Goal: Task Accomplishment & Management: Use online tool/utility

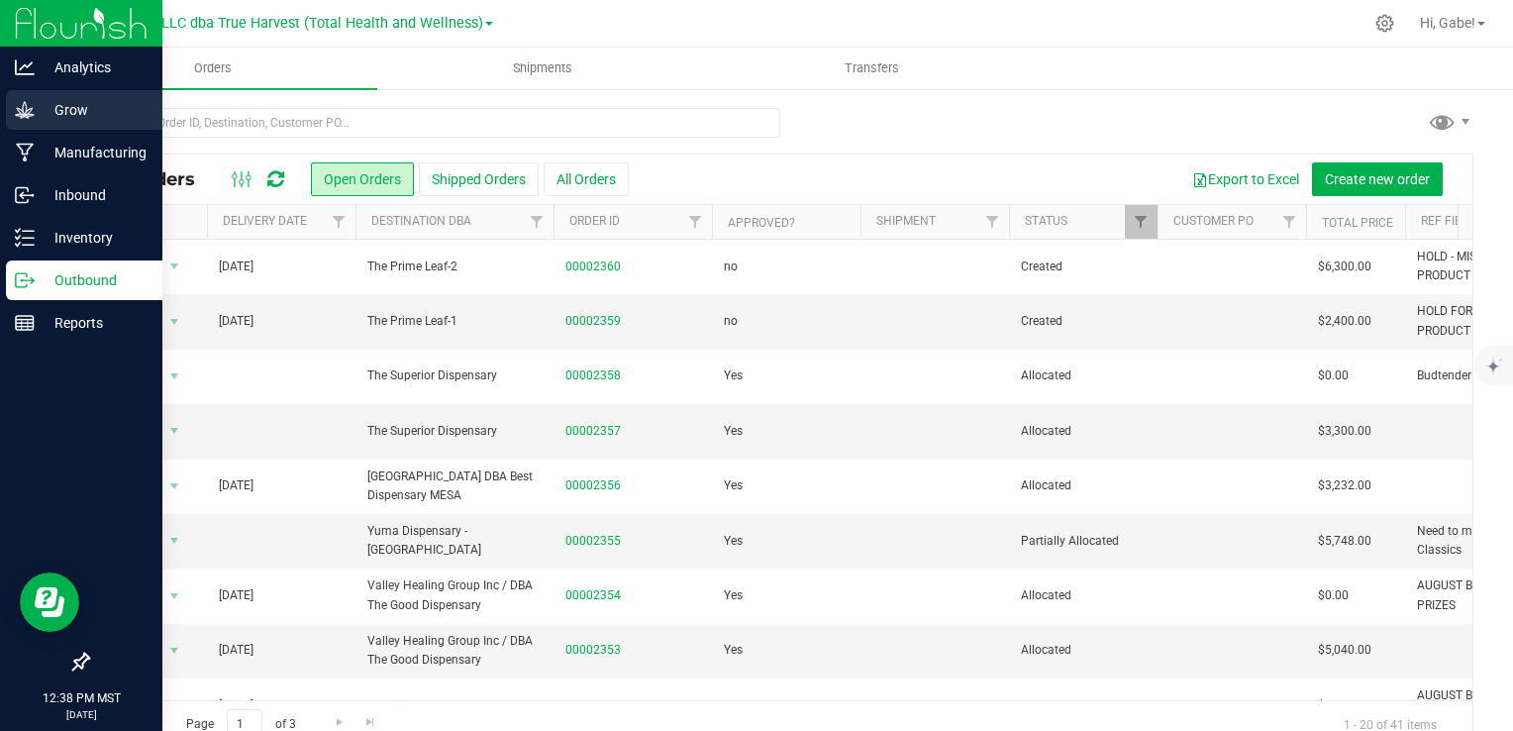
click at [52, 112] on p "Grow" at bounding box center [94, 110] width 119 height 24
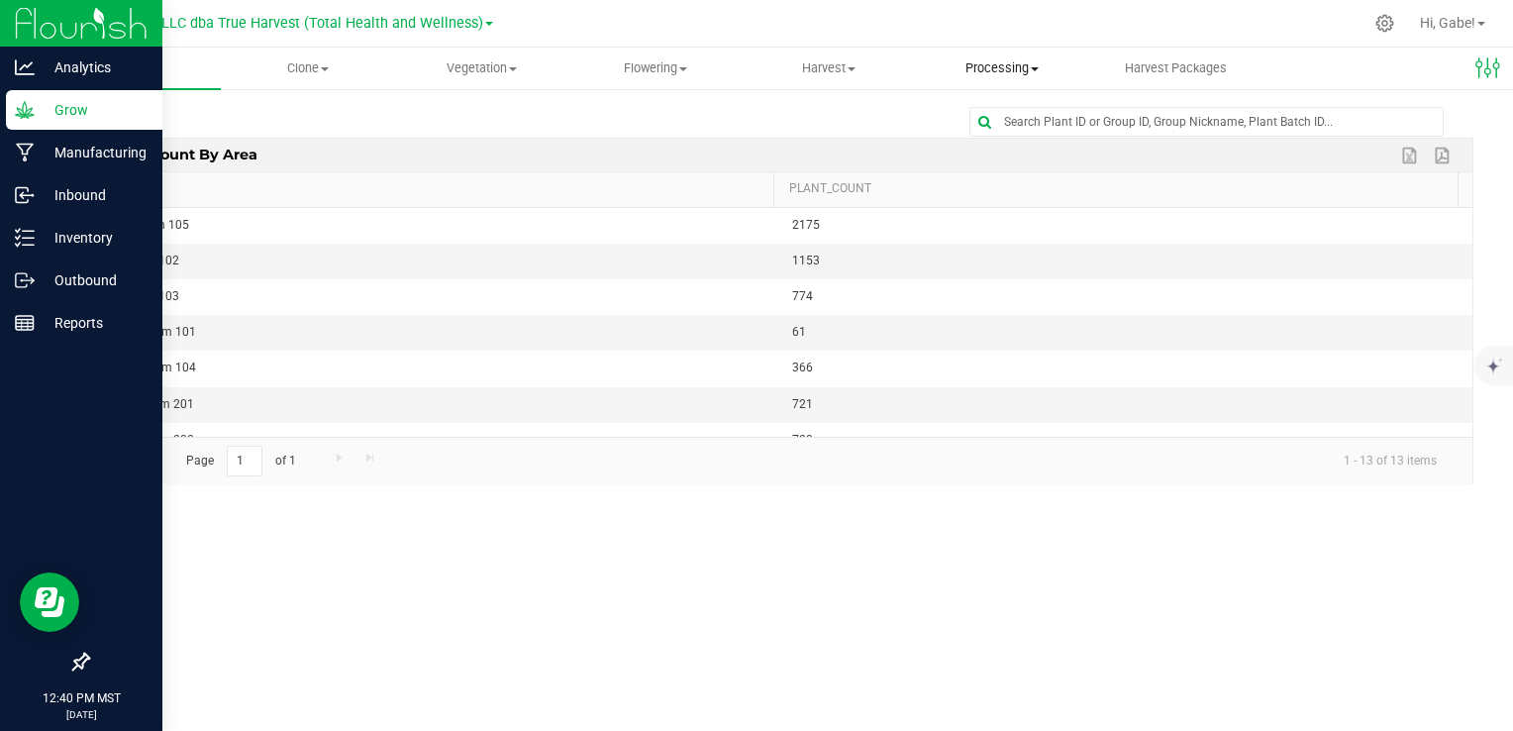
click at [1026, 77] on span "Processing" at bounding box center [1002, 68] width 171 height 18
click at [1022, 141] on span "Processing harvests" at bounding box center [1007, 143] width 183 height 17
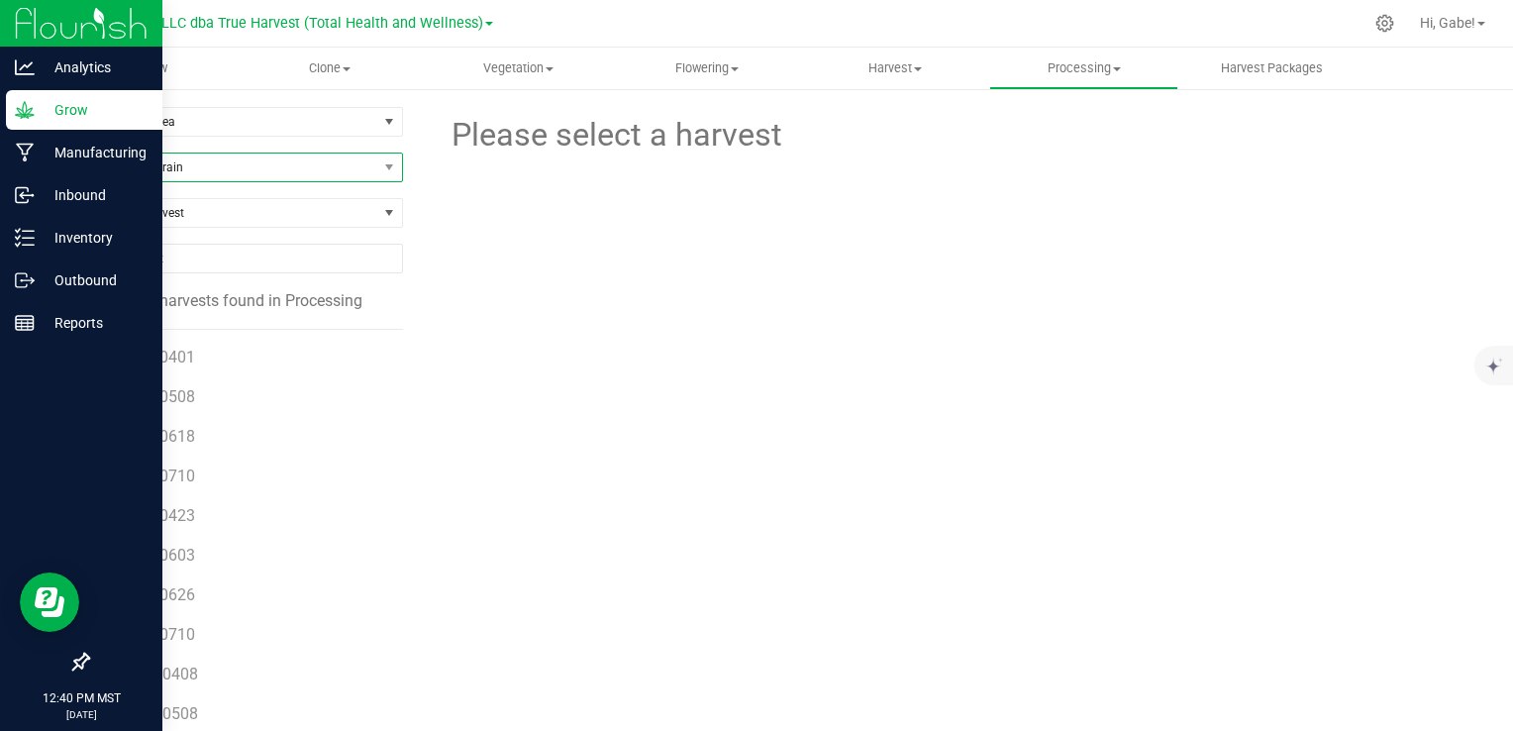
click at [184, 156] on span "Filter by Strain" at bounding box center [232, 168] width 289 height 28
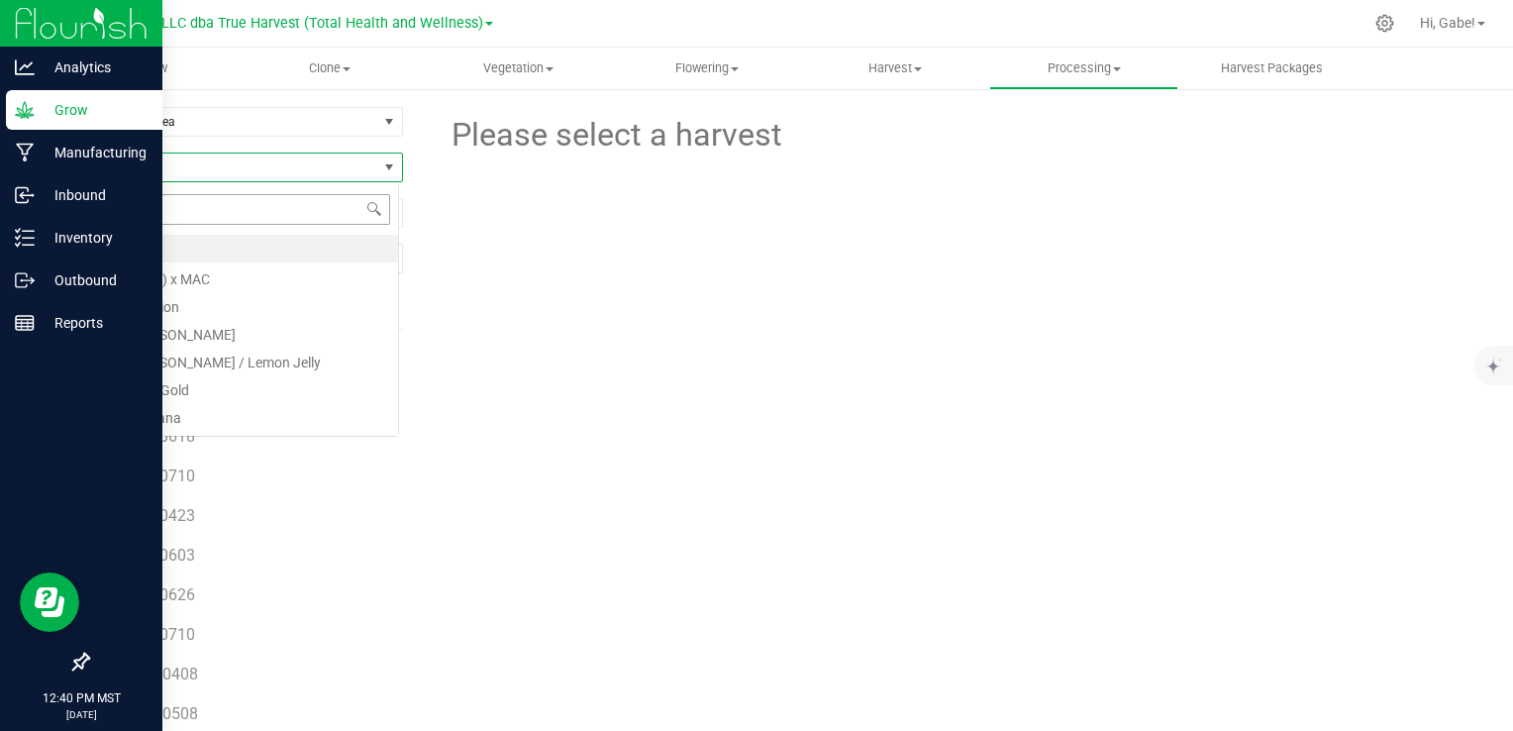
scroll to position [29, 312]
type input "butter"
click at [217, 255] on li "Butter [PERSON_NAME]" at bounding box center [243, 249] width 310 height 28
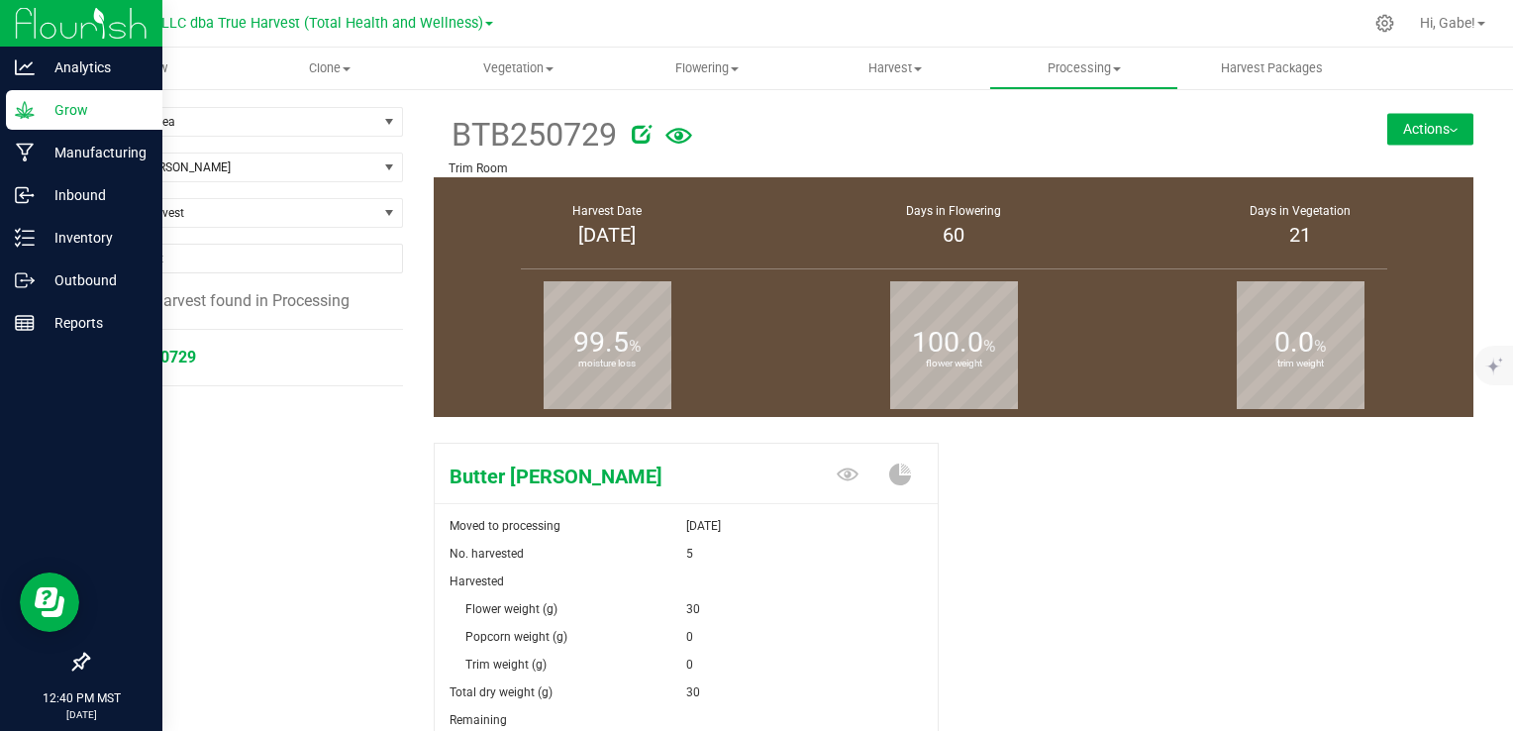
click at [171, 355] on span "BTB250729" at bounding box center [154, 357] width 83 height 19
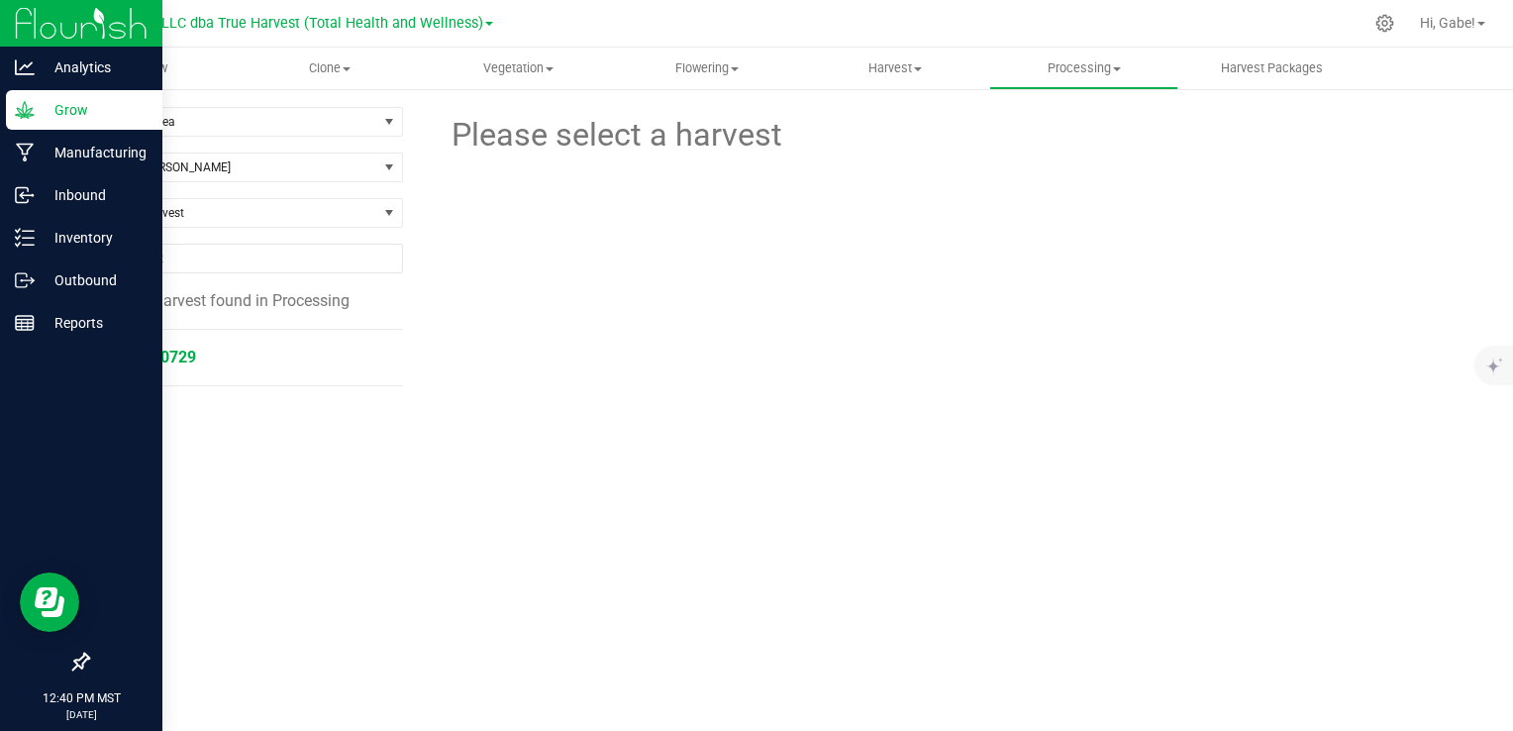
click at [168, 364] on span "BTB250729" at bounding box center [154, 357] width 83 height 19
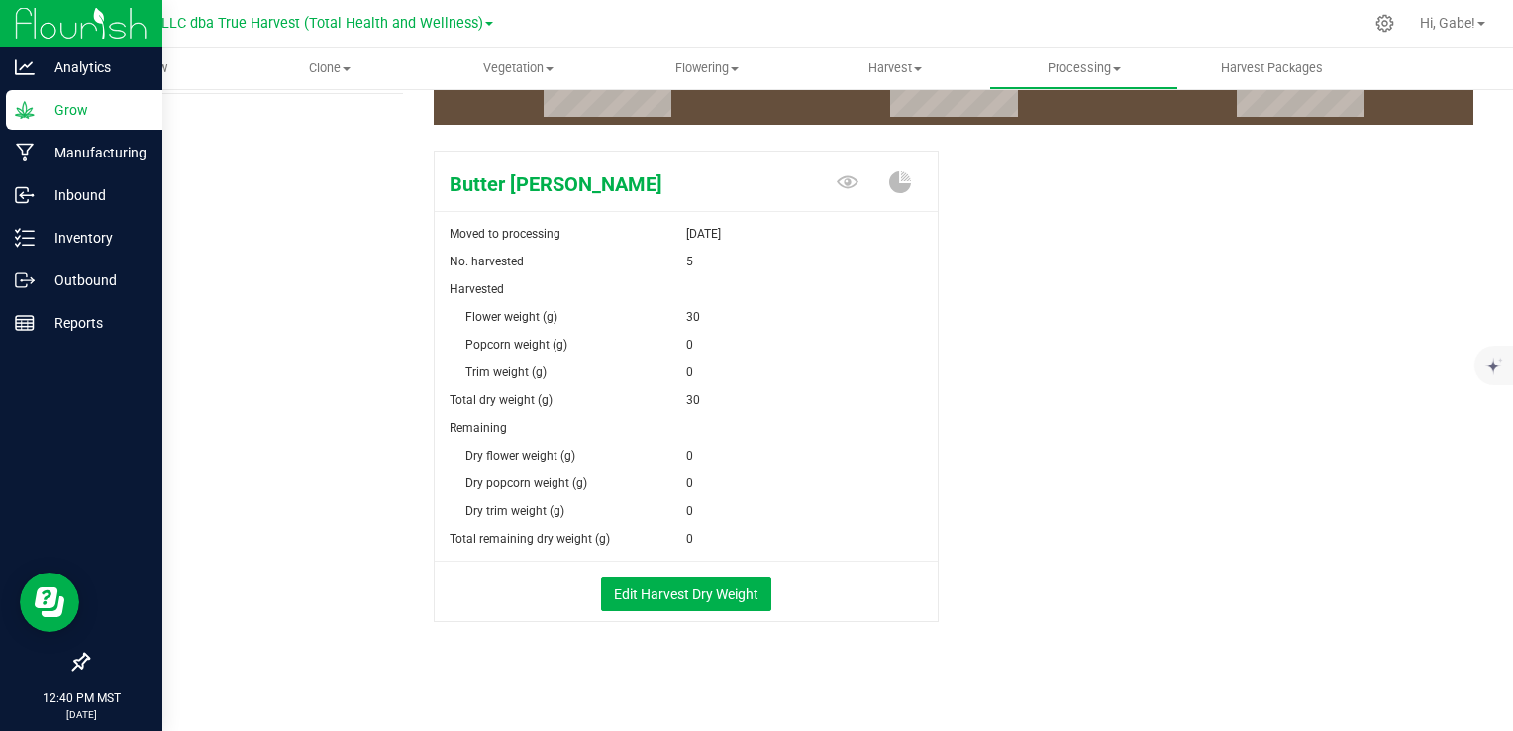
scroll to position [294, 0]
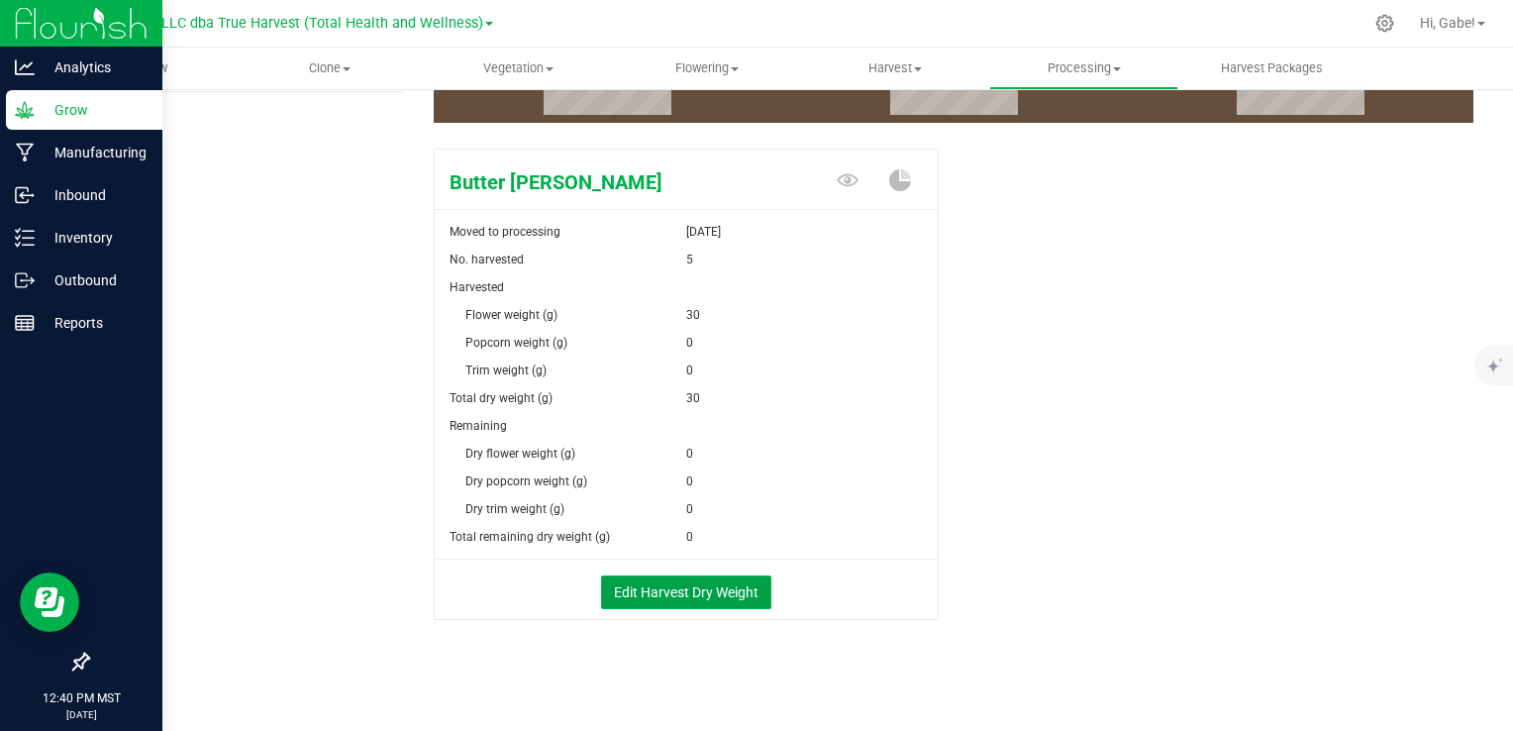
click at [714, 586] on button "Edit Harvest Dry Weight" at bounding box center [686, 592] width 170 height 34
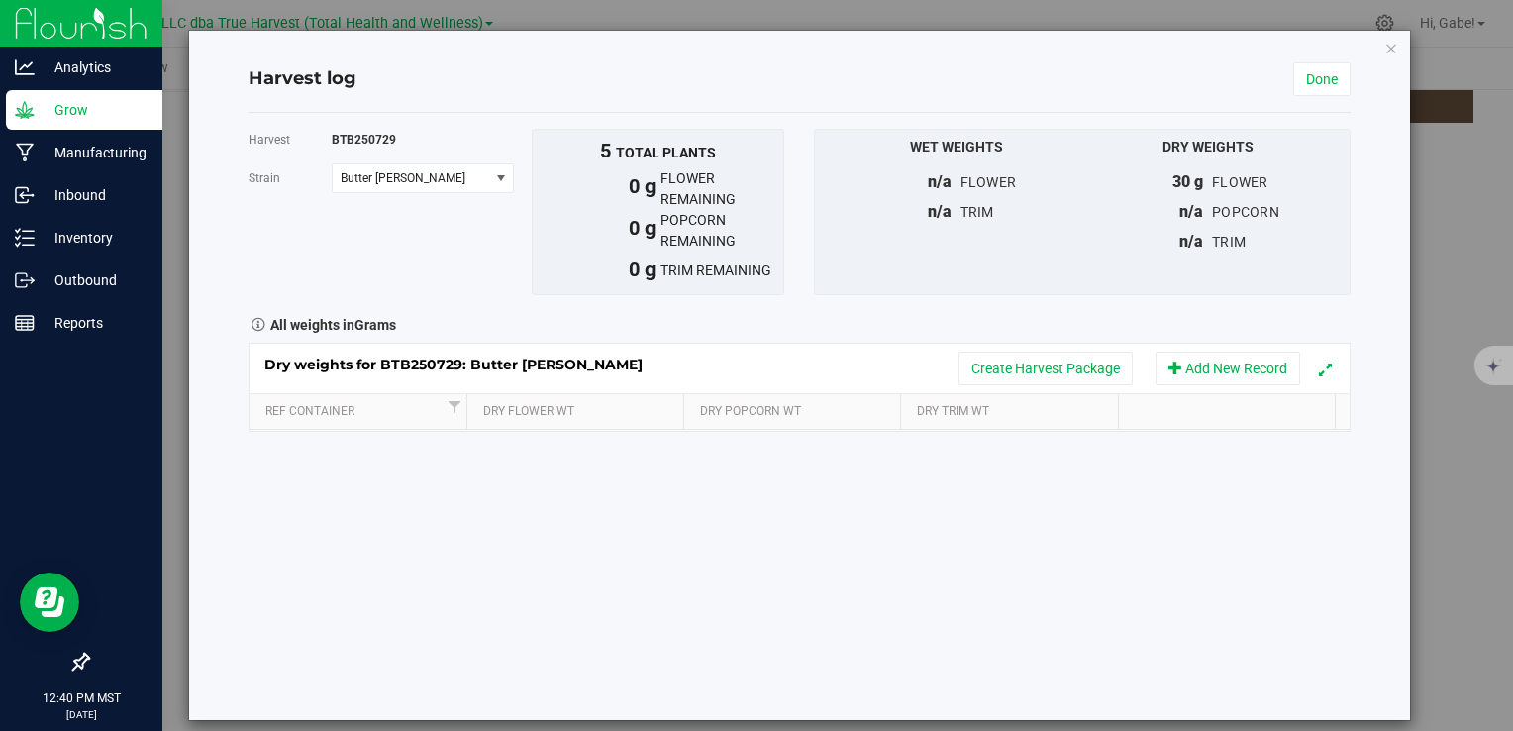
scroll to position [294, 0]
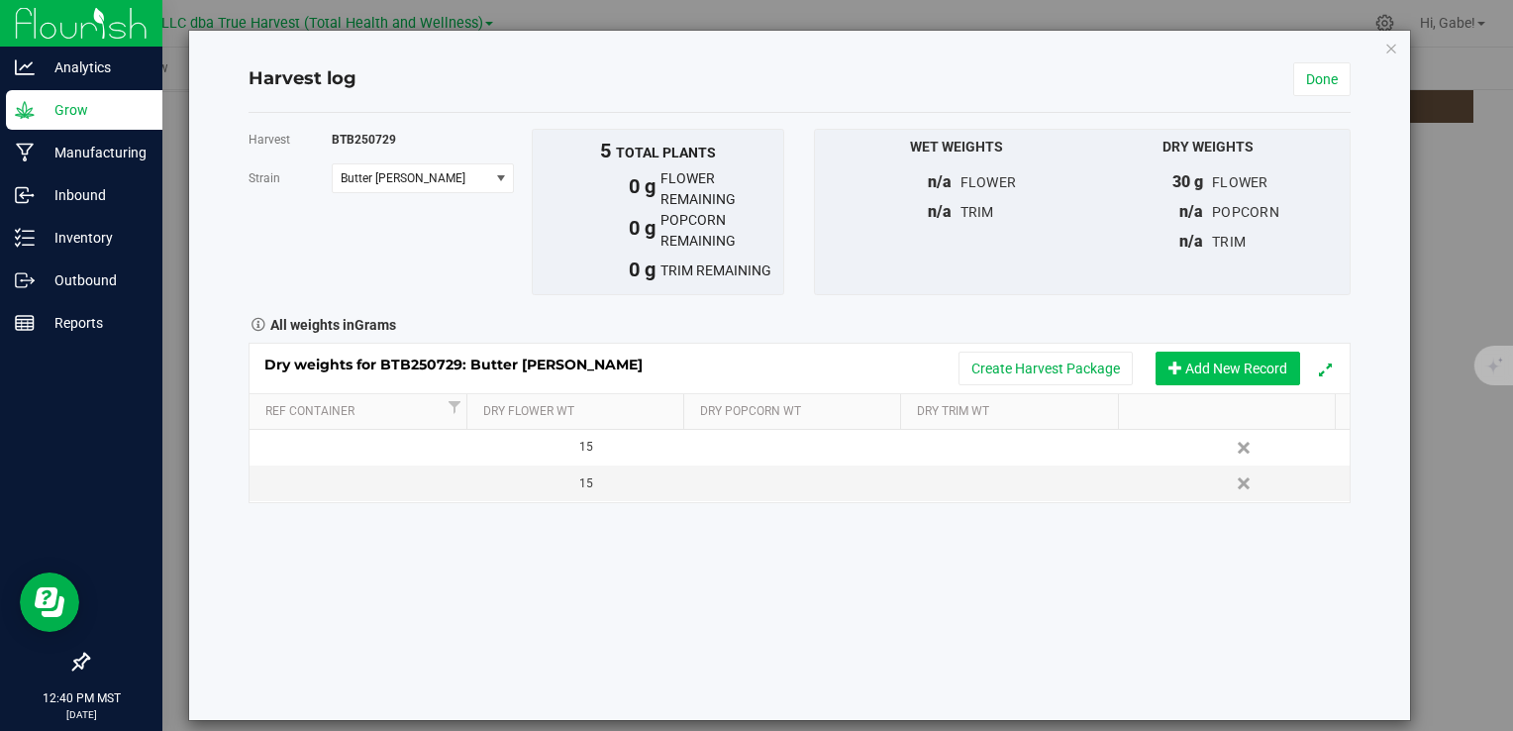
drag, startPoint x: 1197, startPoint y: 362, endPoint x: 1176, endPoint y: 366, distance: 21.4
click at [1197, 362] on button "Add New Record" at bounding box center [1228, 369] width 145 height 34
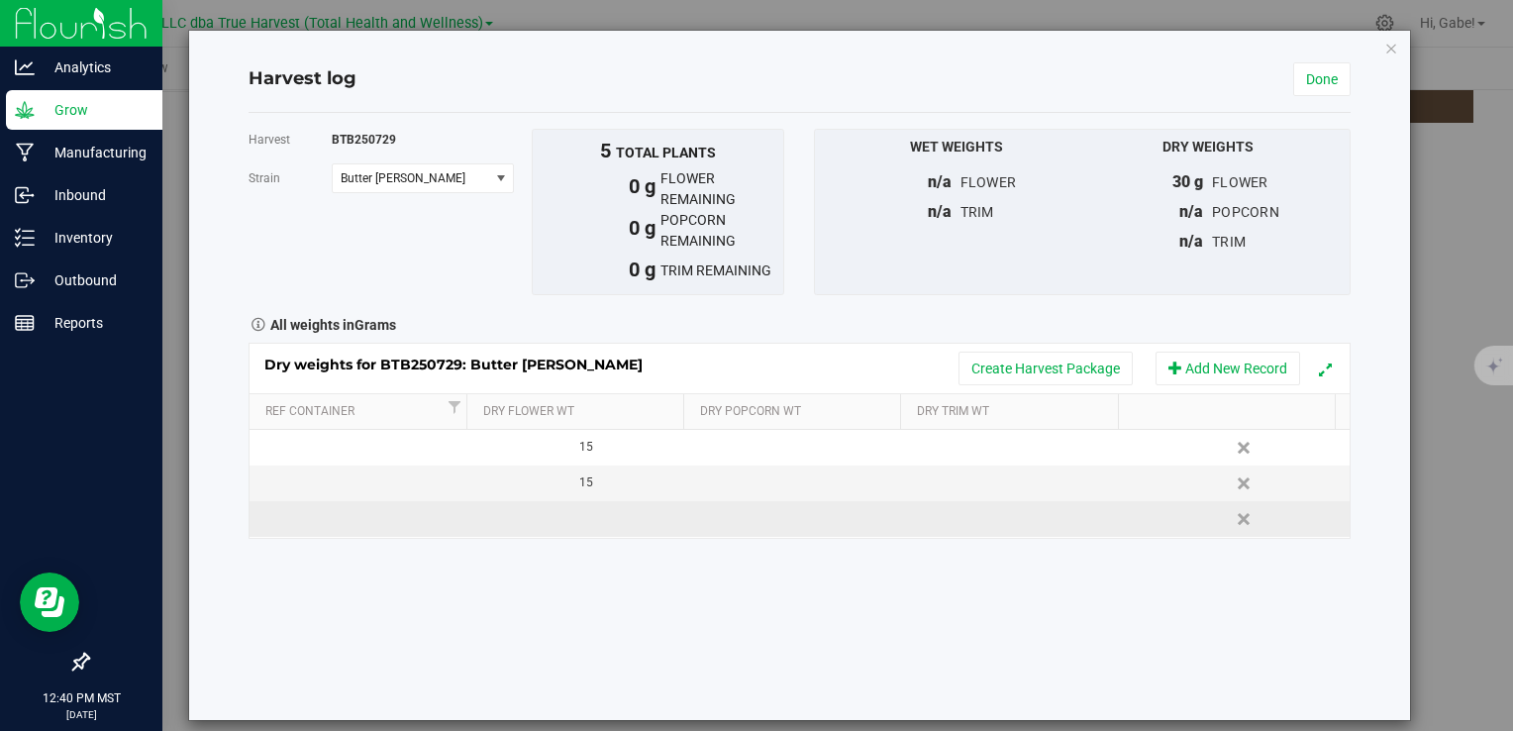
click at [557, 515] on td at bounding box center [579, 519] width 220 height 36
type input "593"
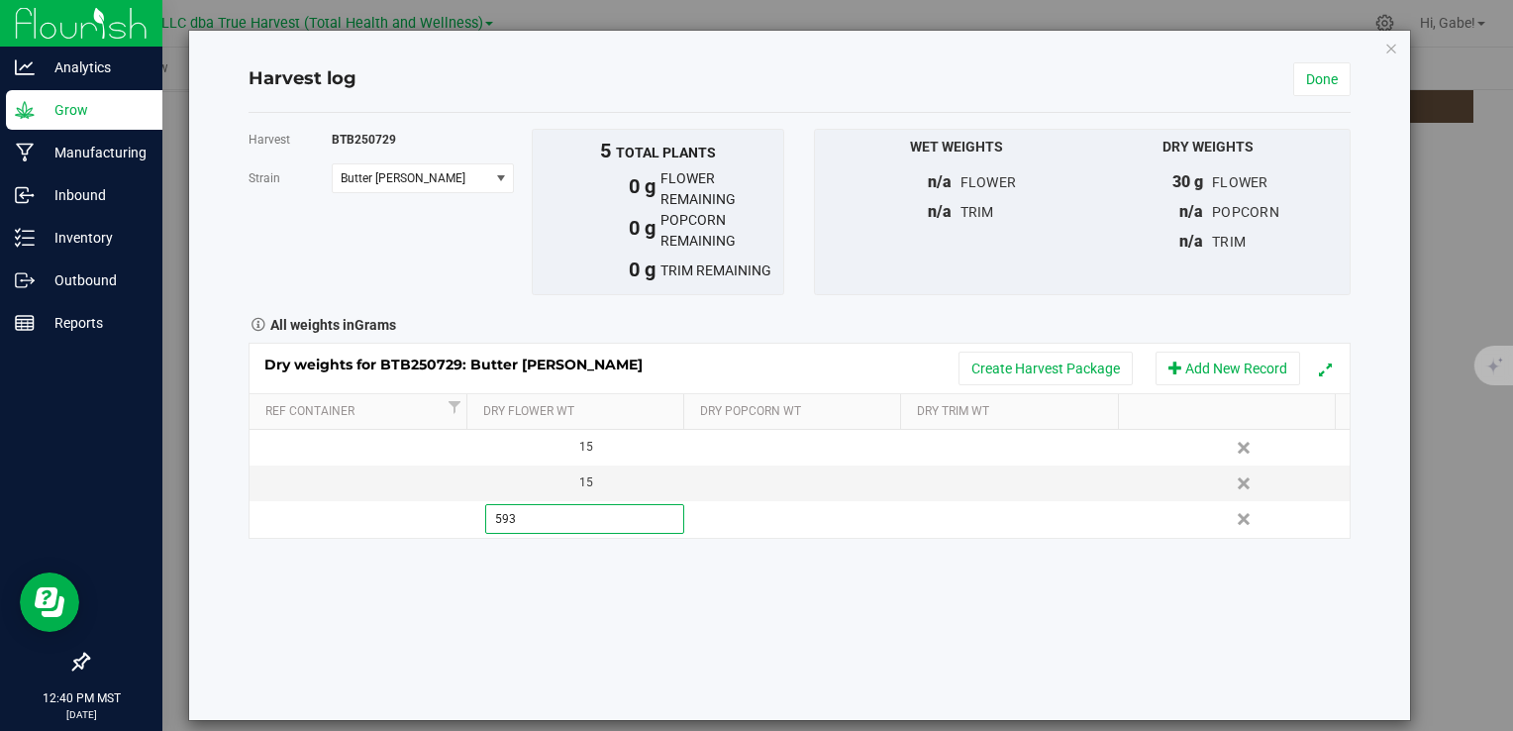
click at [953, 638] on div "Harvest BTB250729 Strain Butter Berry Select strain Butter Berry To bulk upload…" at bounding box center [799, 416] width 1101 height 607
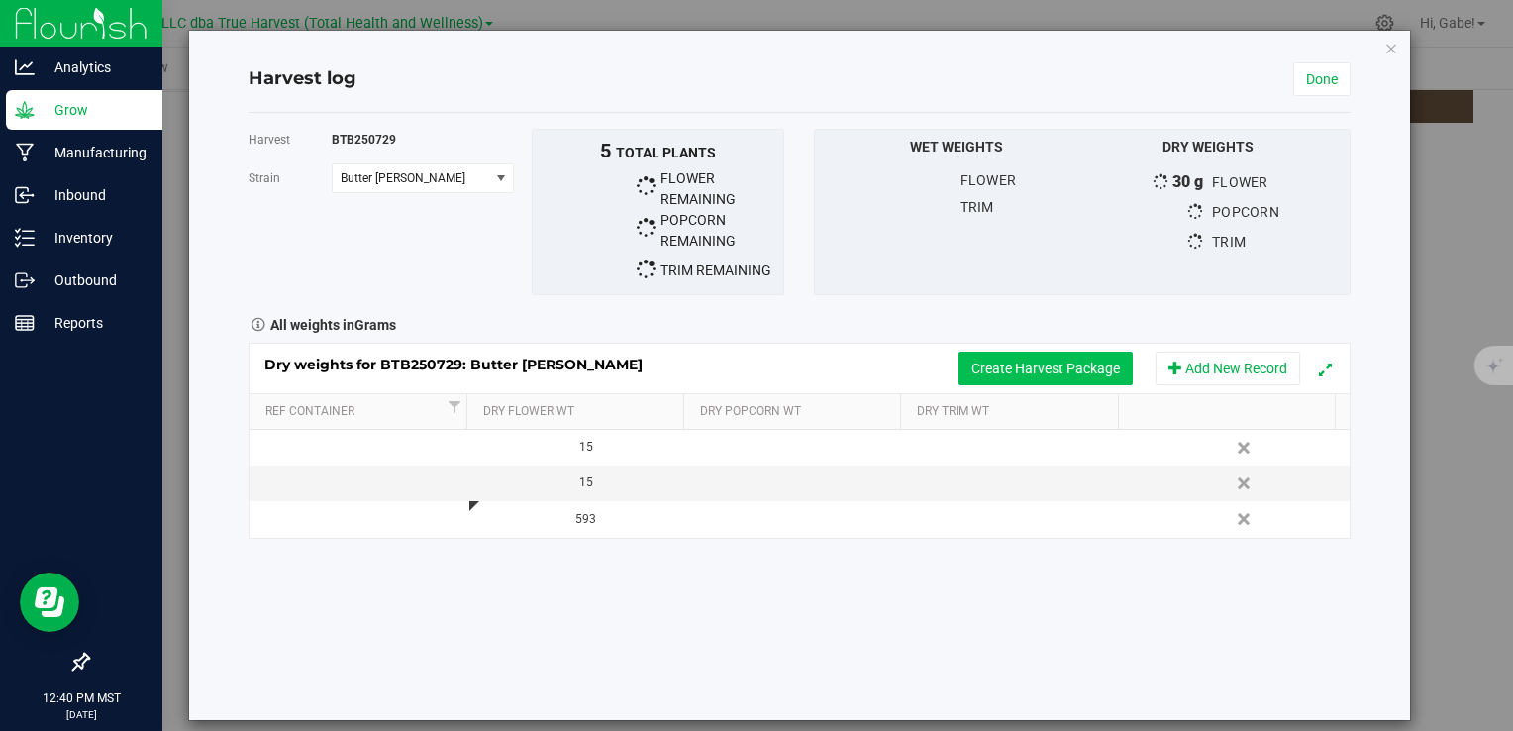
click at [1078, 363] on button "Create Harvest Package" at bounding box center [1046, 369] width 174 height 34
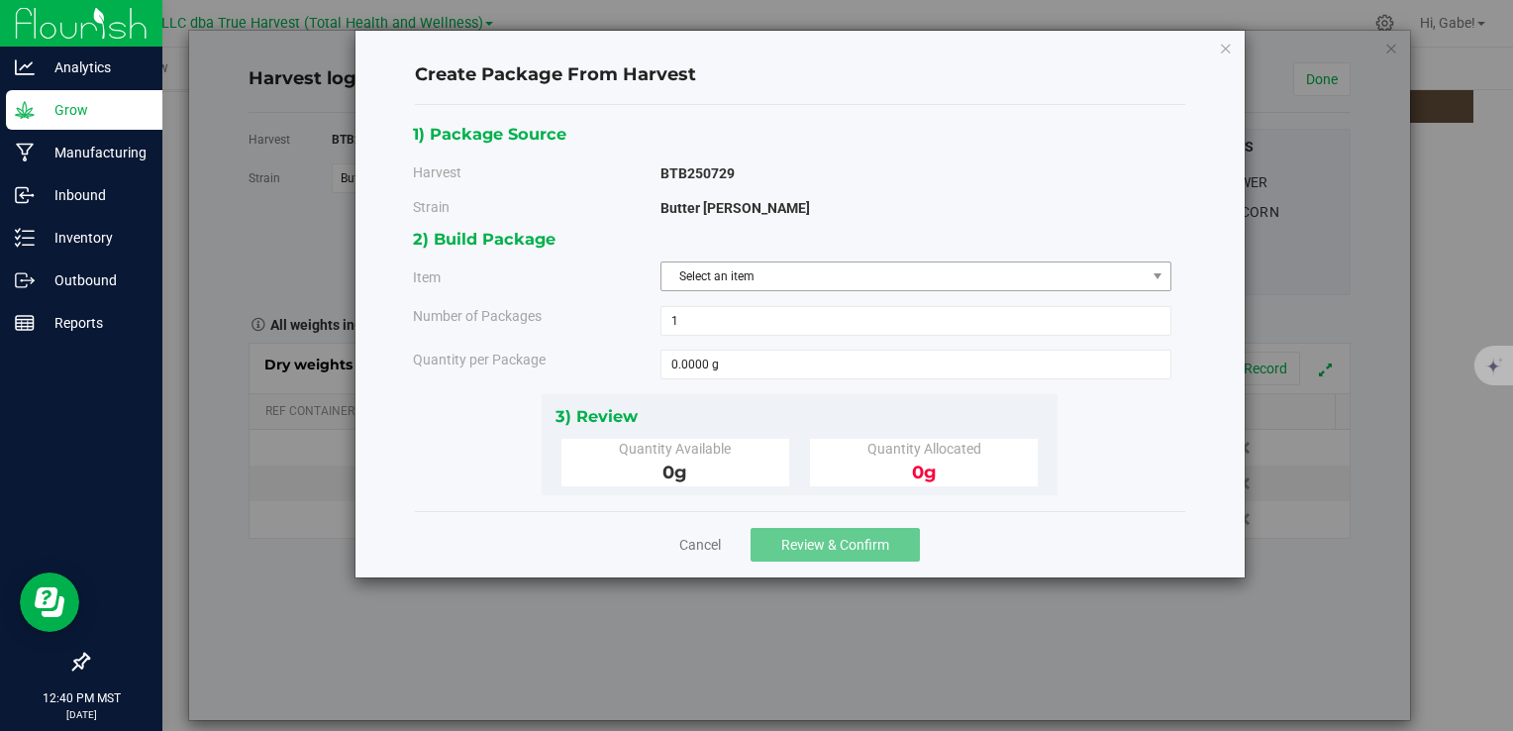
click at [696, 282] on span "Select an item" at bounding box center [904, 276] width 484 height 28
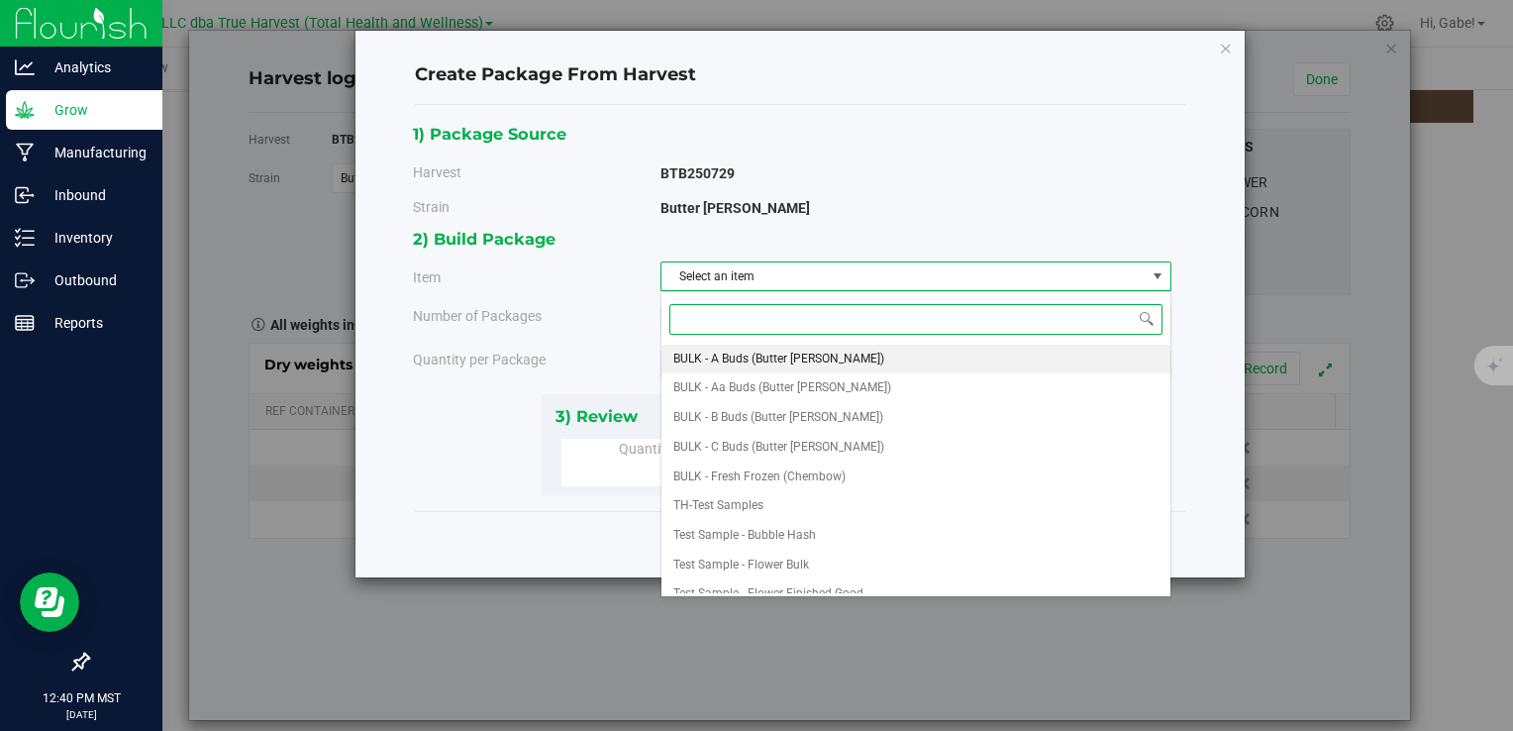
click at [745, 359] on span "BULK - A Buds (Butter [PERSON_NAME])" at bounding box center [779, 360] width 211 height 26
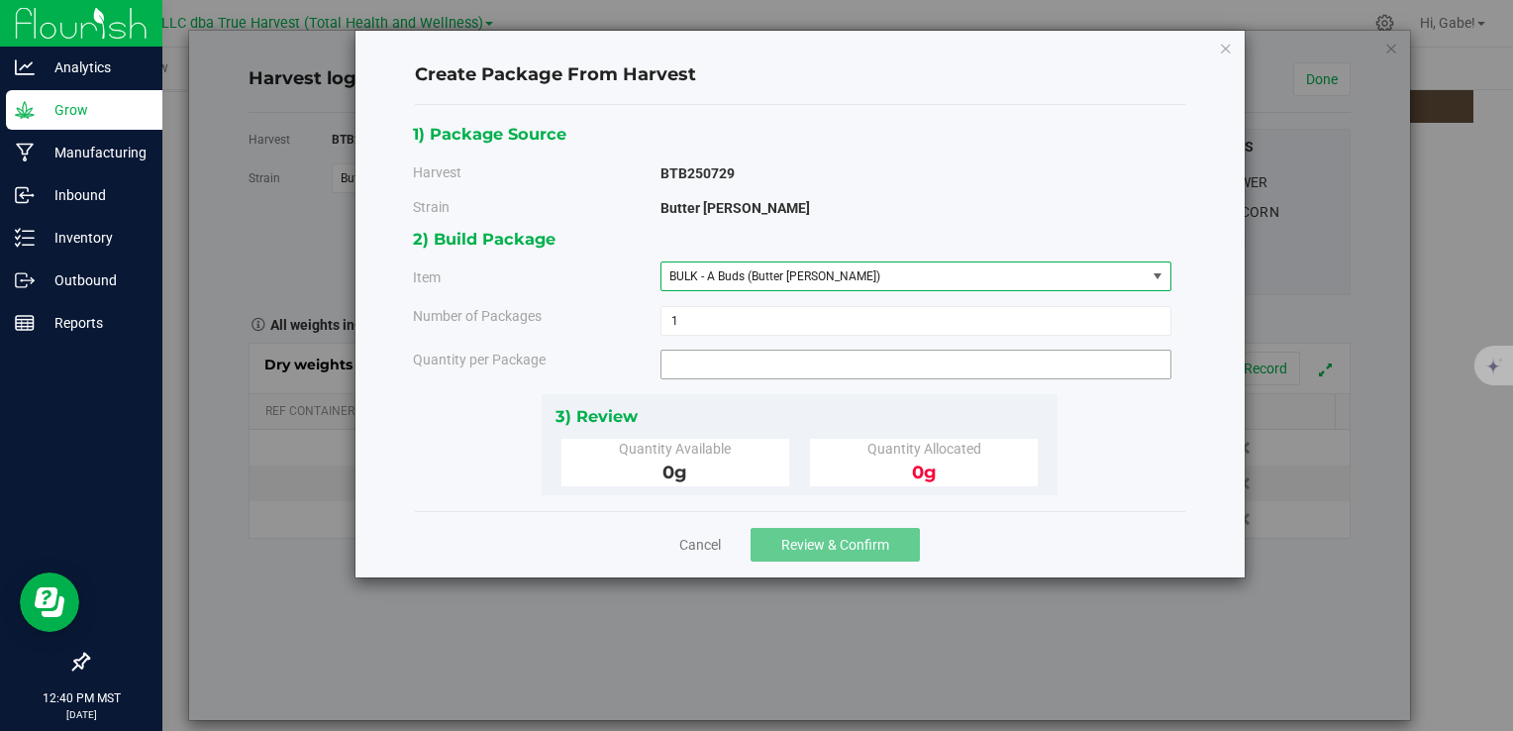
click at [735, 363] on span at bounding box center [916, 365] width 511 height 30
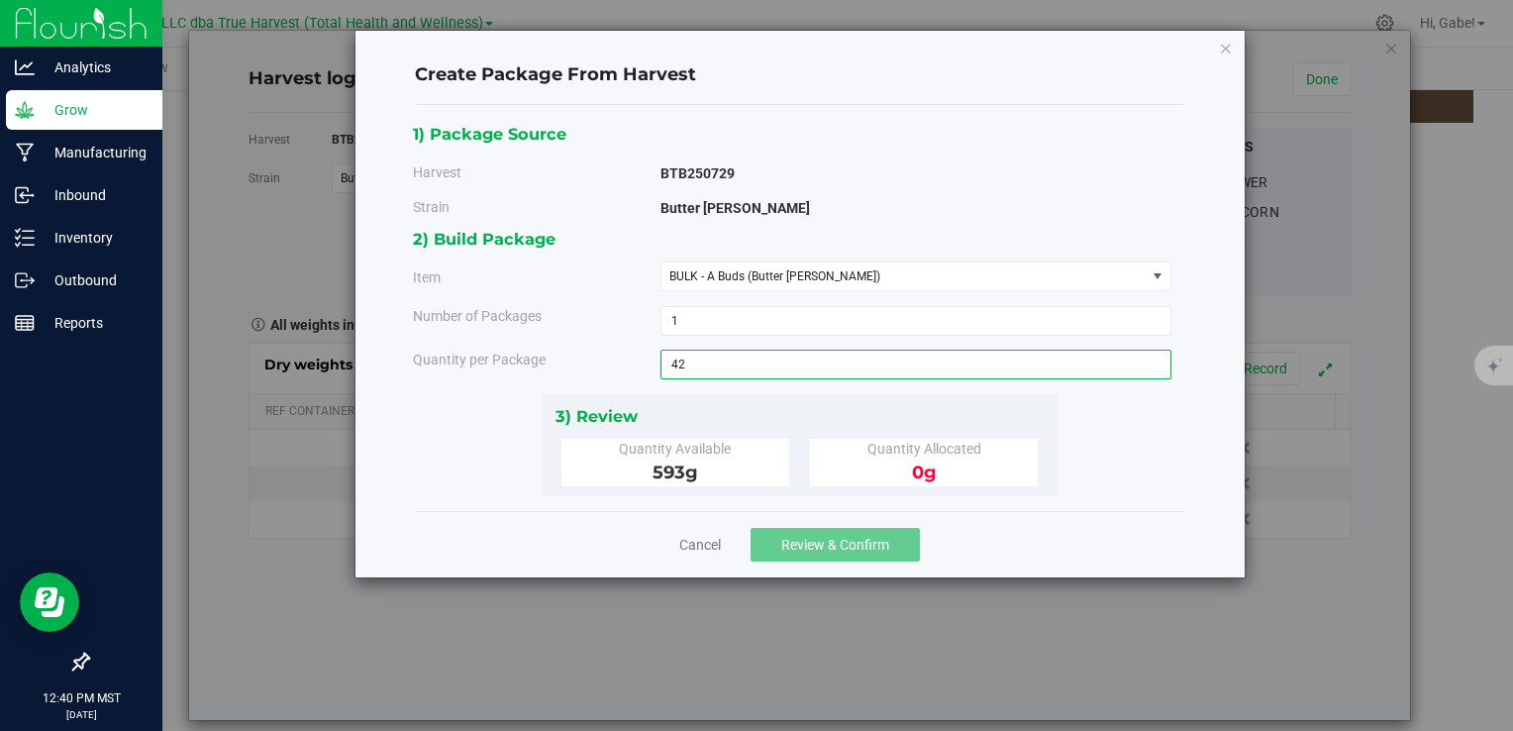
type input "421"
type input "421.0000 g"
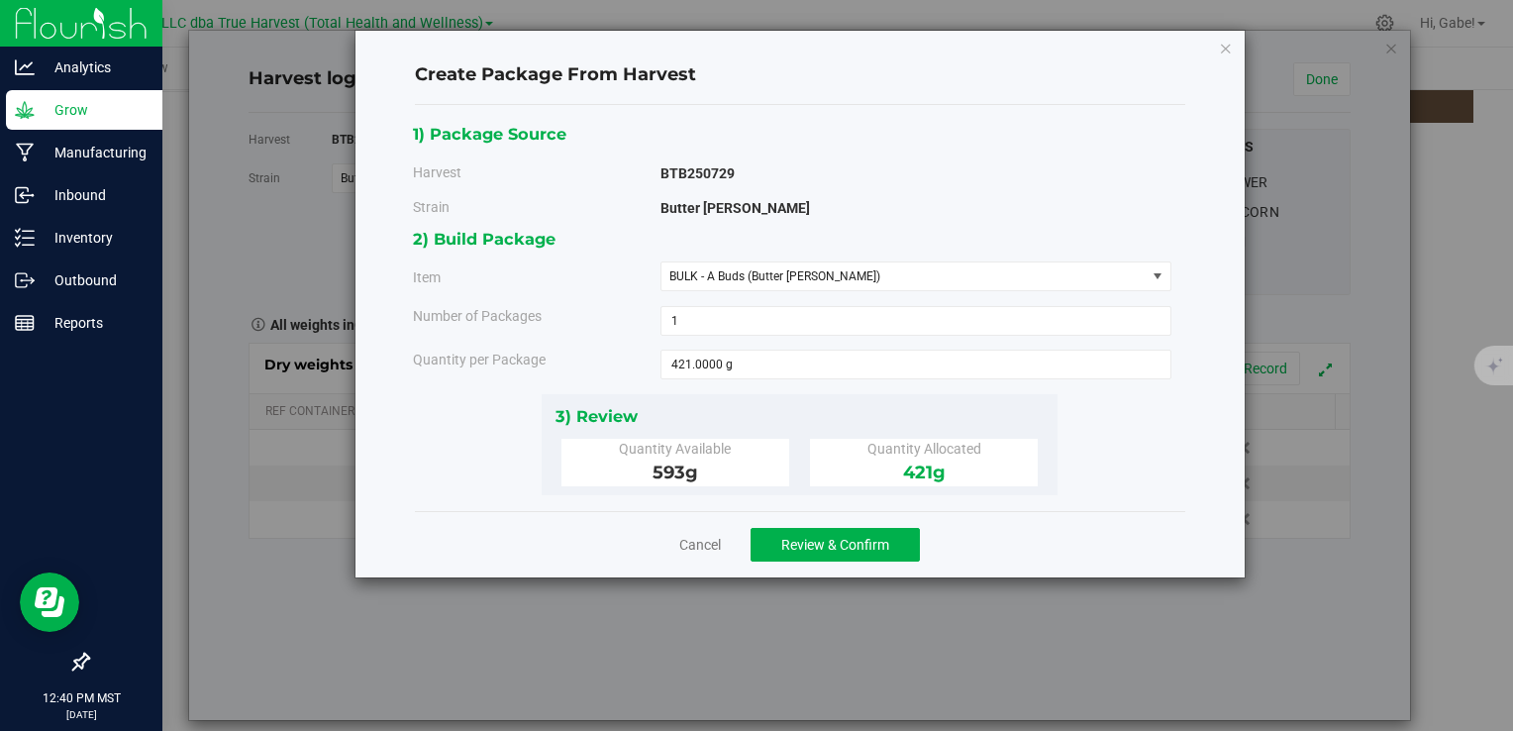
click at [885, 403] on div "3) Review" at bounding box center [800, 416] width 489 height 27
click at [873, 532] on button "Review & Confirm" at bounding box center [835, 545] width 169 height 34
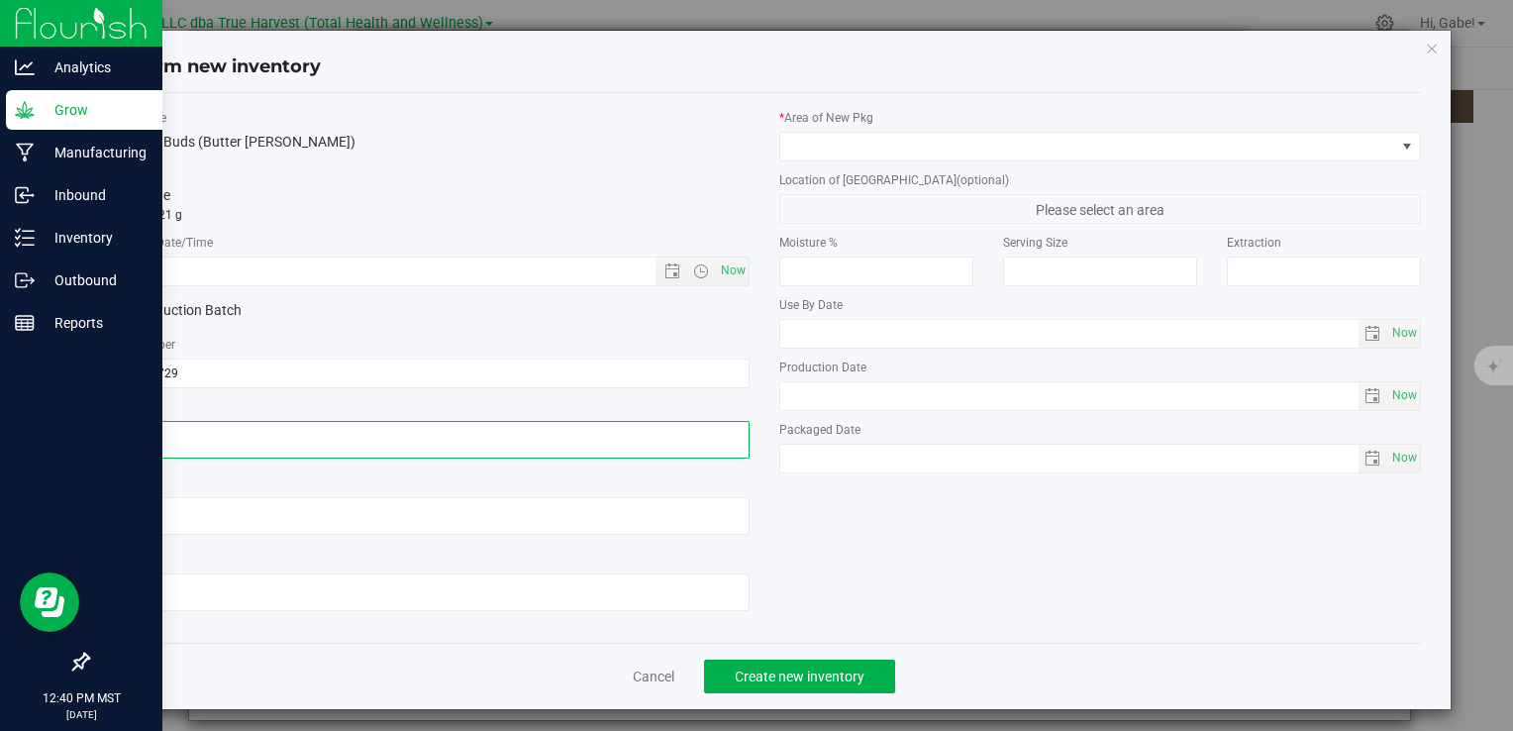
click at [185, 434] on textarea at bounding box center [428, 440] width 642 height 38
click at [206, 430] on textarea at bounding box center [428, 440] width 642 height 38
type textarea "[DATE]"
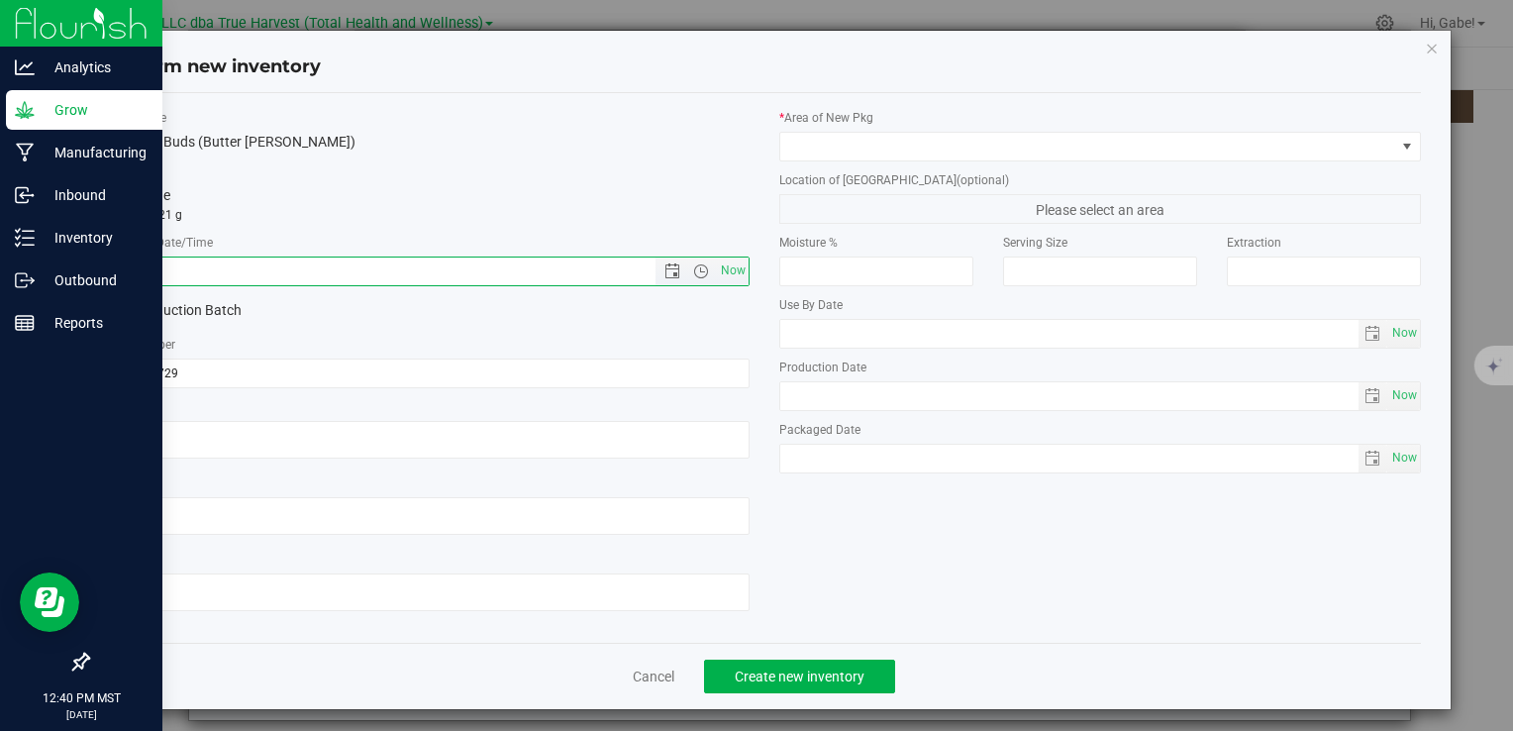
click at [238, 267] on input "text" at bounding box center [398, 272] width 580 height 28
paste input "[DATE]"
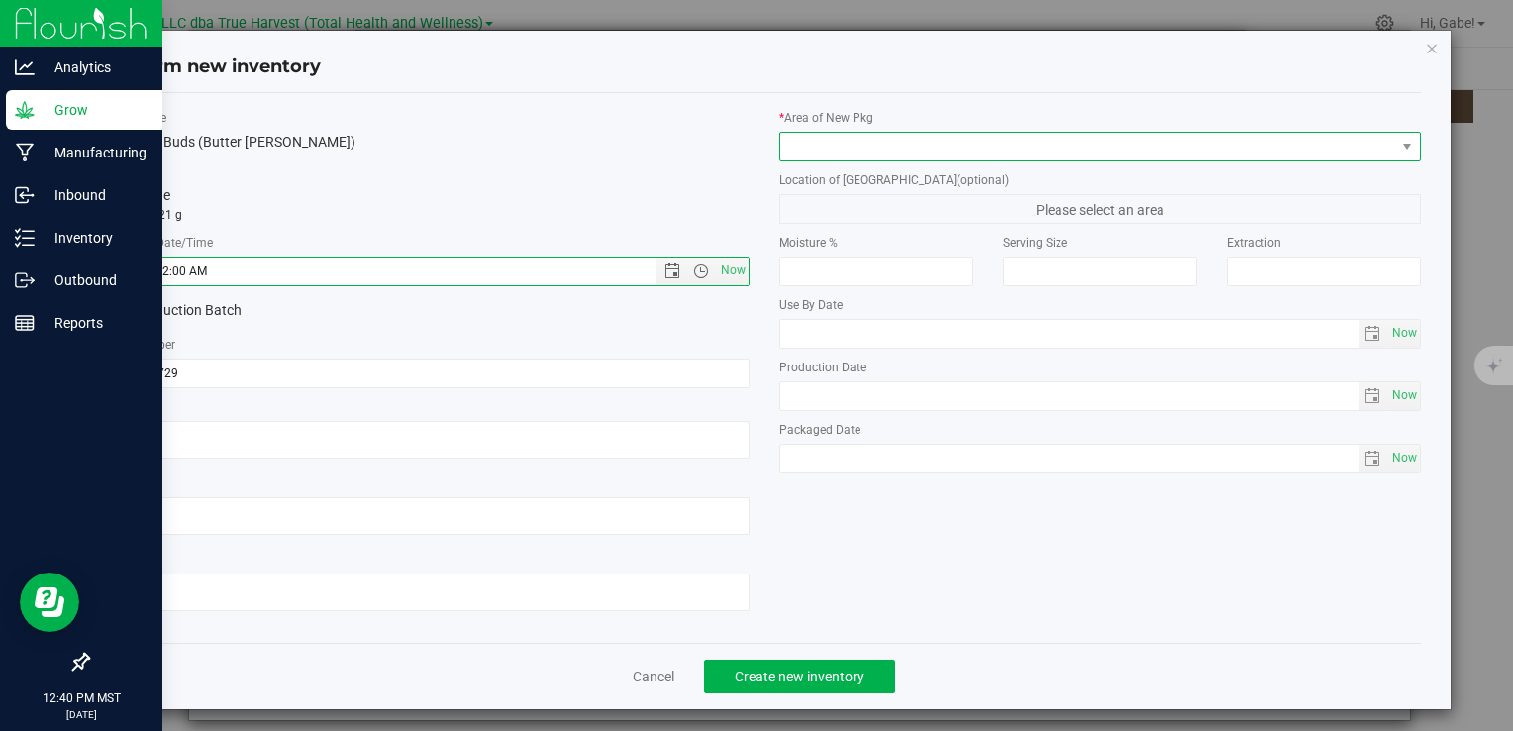
type input "7/29/2025 12:40 PM"
click at [832, 139] on span at bounding box center [1088, 147] width 615 height 28
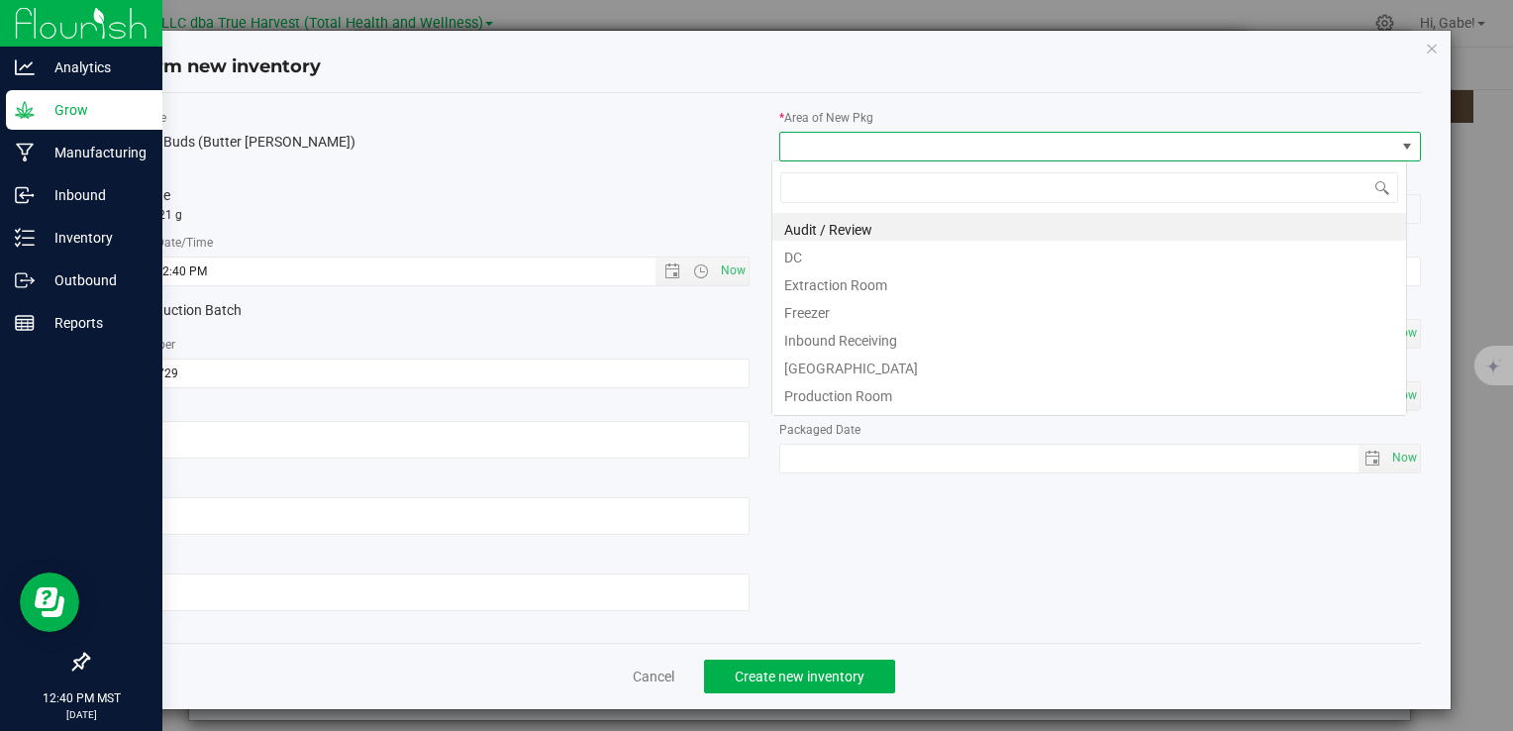
scroll to position [29, 635]
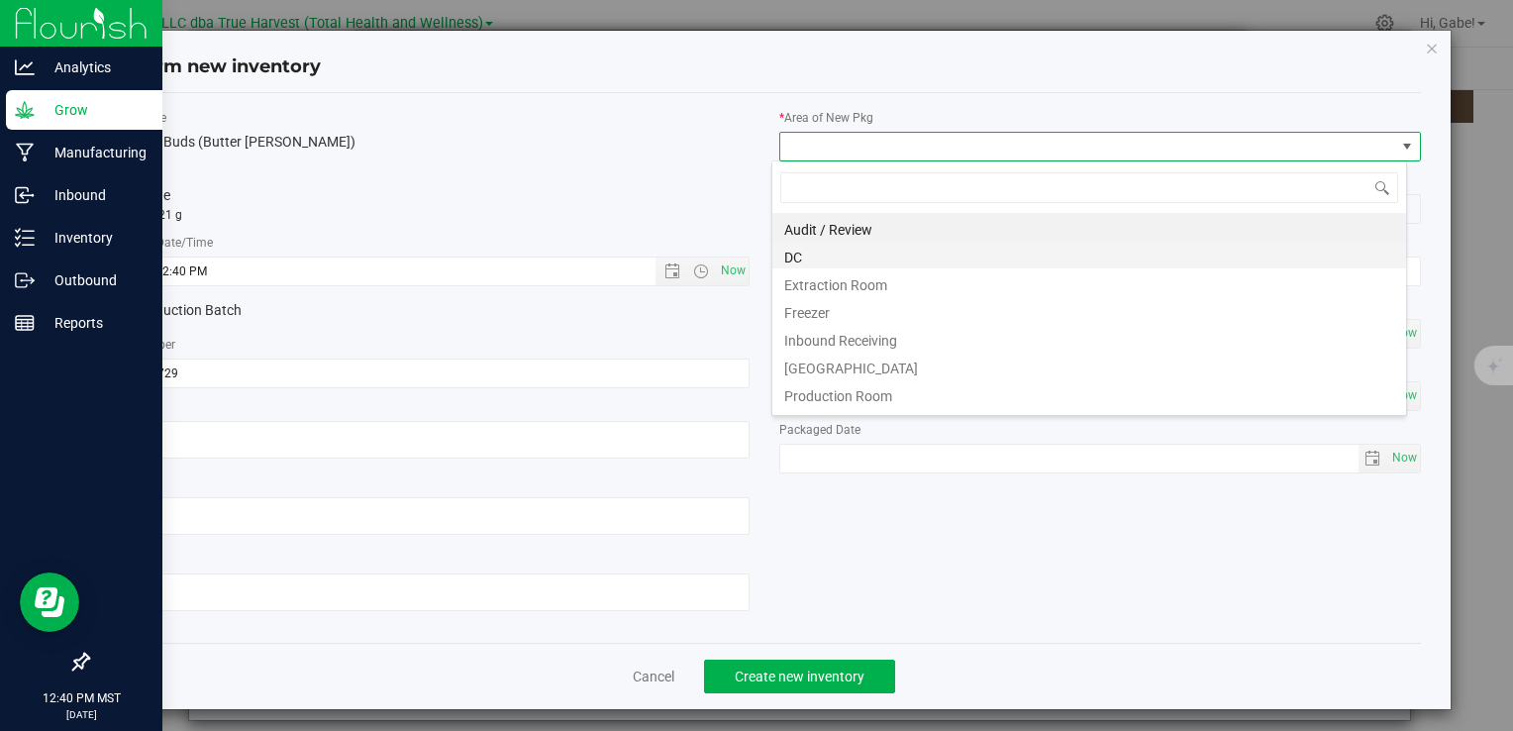
click at [821, 259] on li "DC" at bounding box center [1090, 255] width 634 height 28
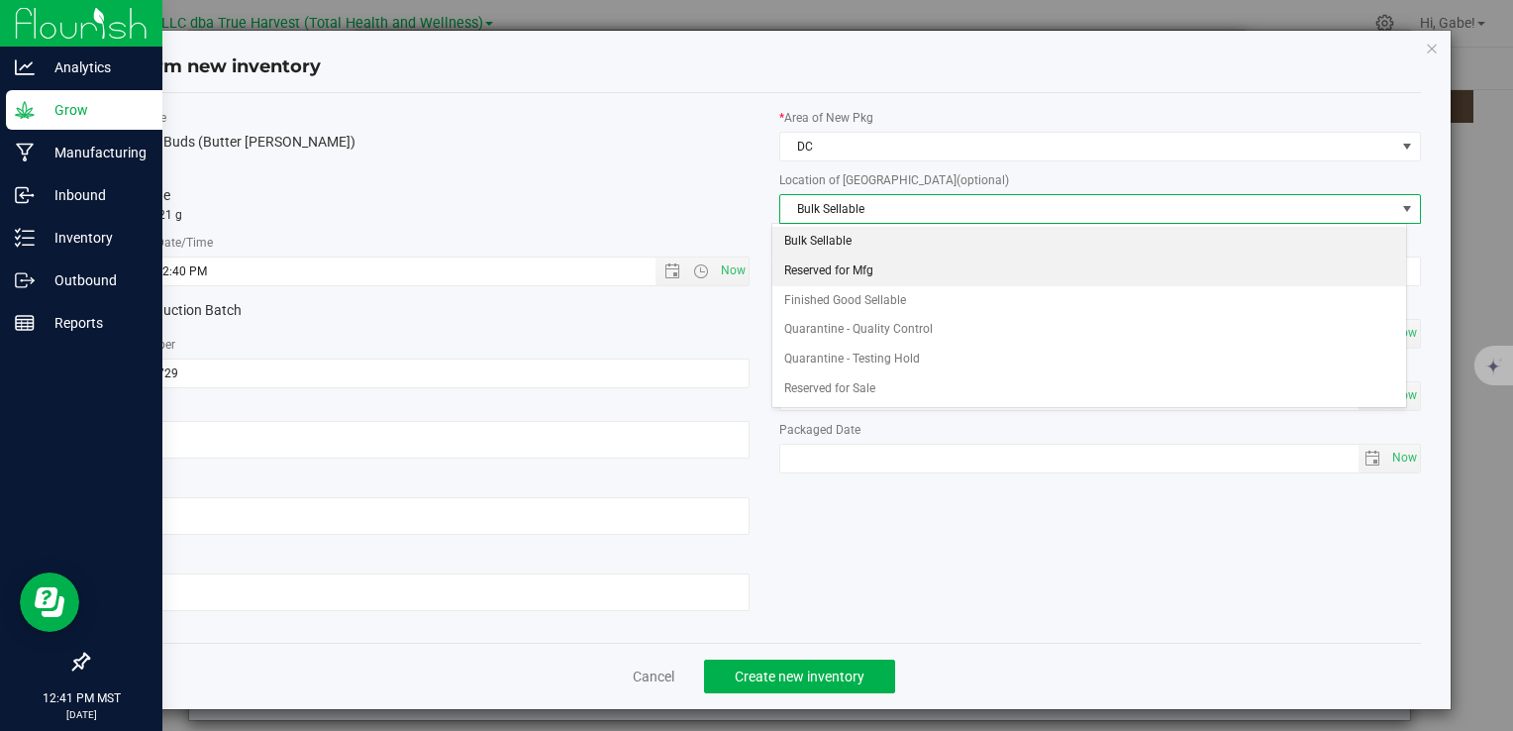
click at [818, 271] on li "Reserved for Mfg" at bounding box center [1090, 272] width 634 height 30
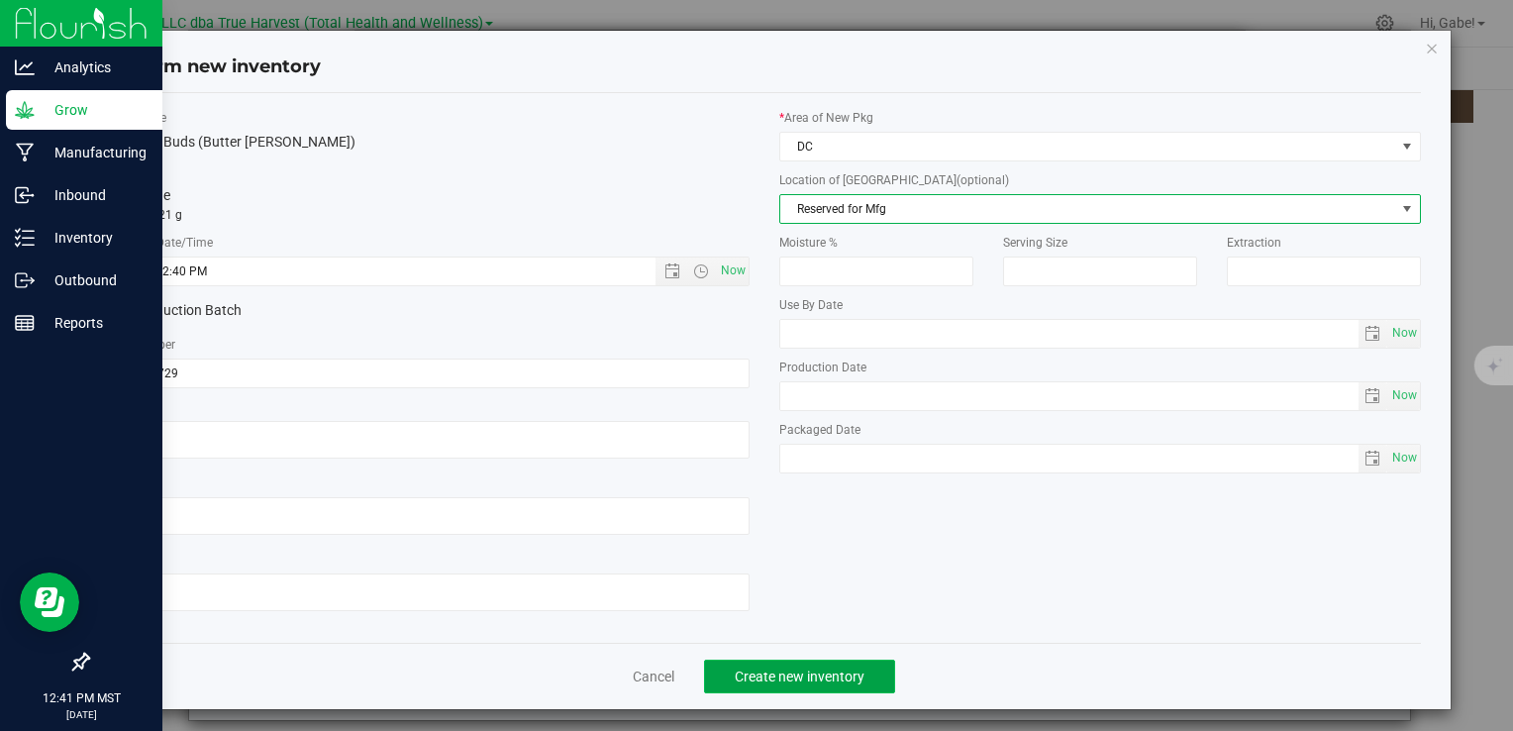
click at [784, 664] on button "Create new inventory" at bounding box center [799, 677] width 191 height 34
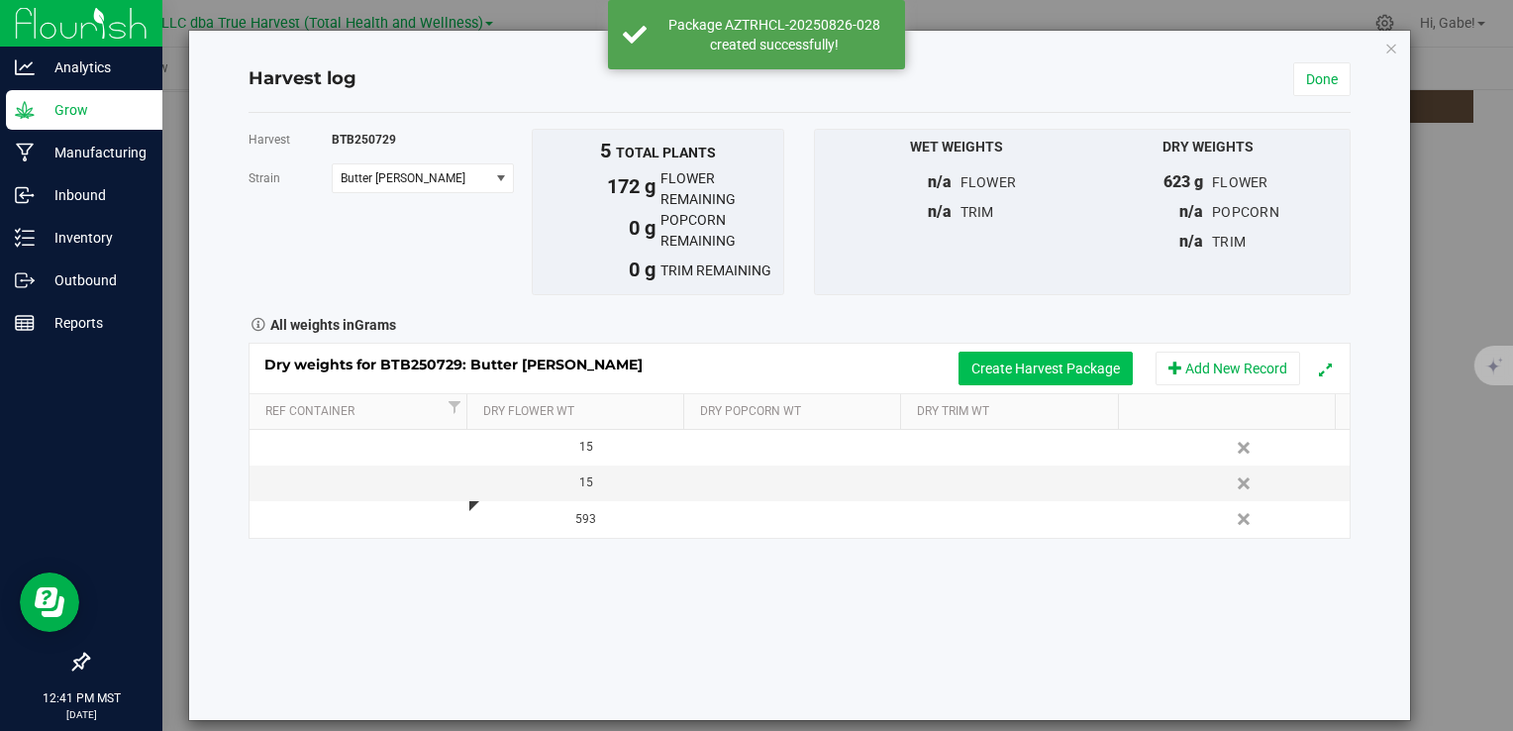
click at [1025, 361] on button "Create Harvest Package" at bounding box center [1046, 369] width 174 height 34
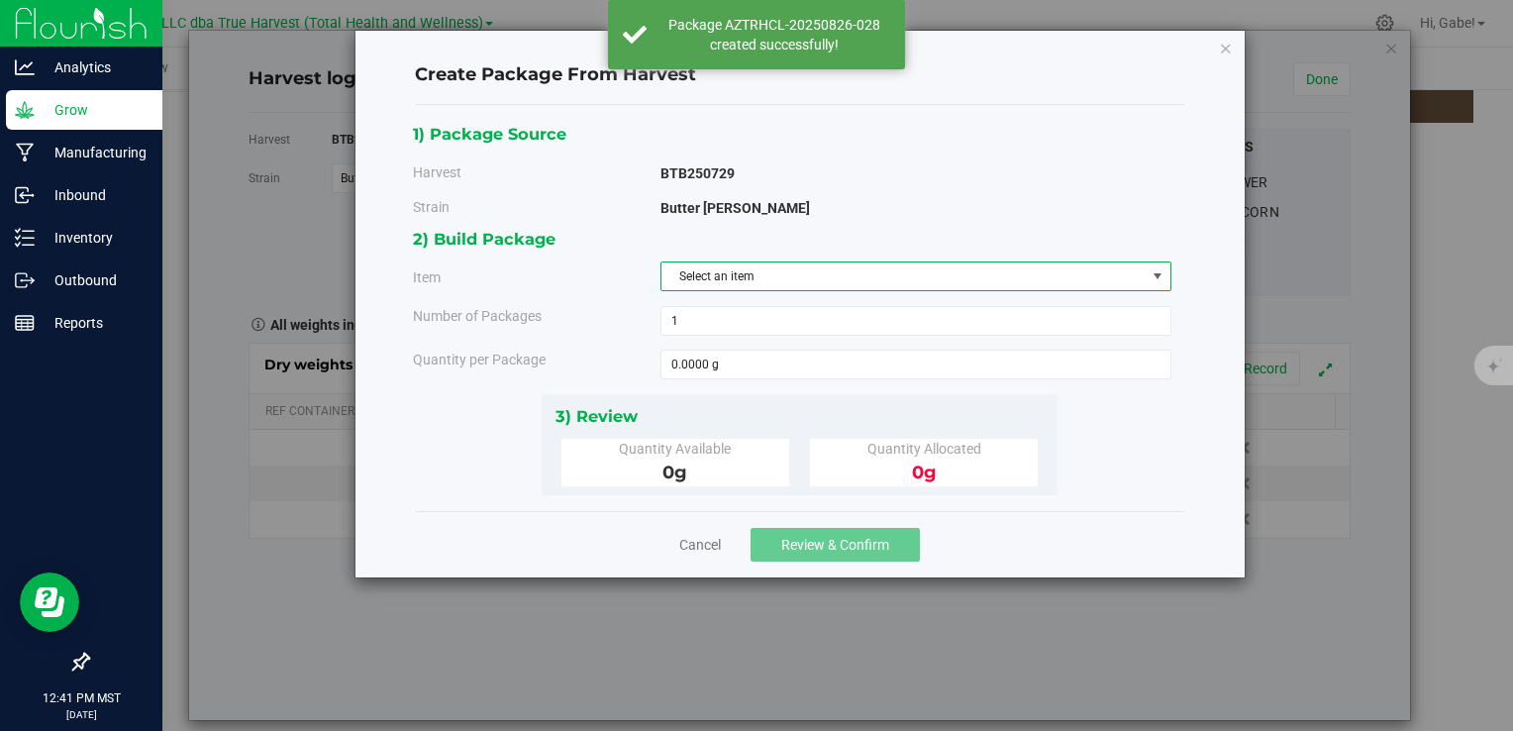
click at [777, 271] on span "Select an item" at bounding box center [904, 276] width 484 height 28
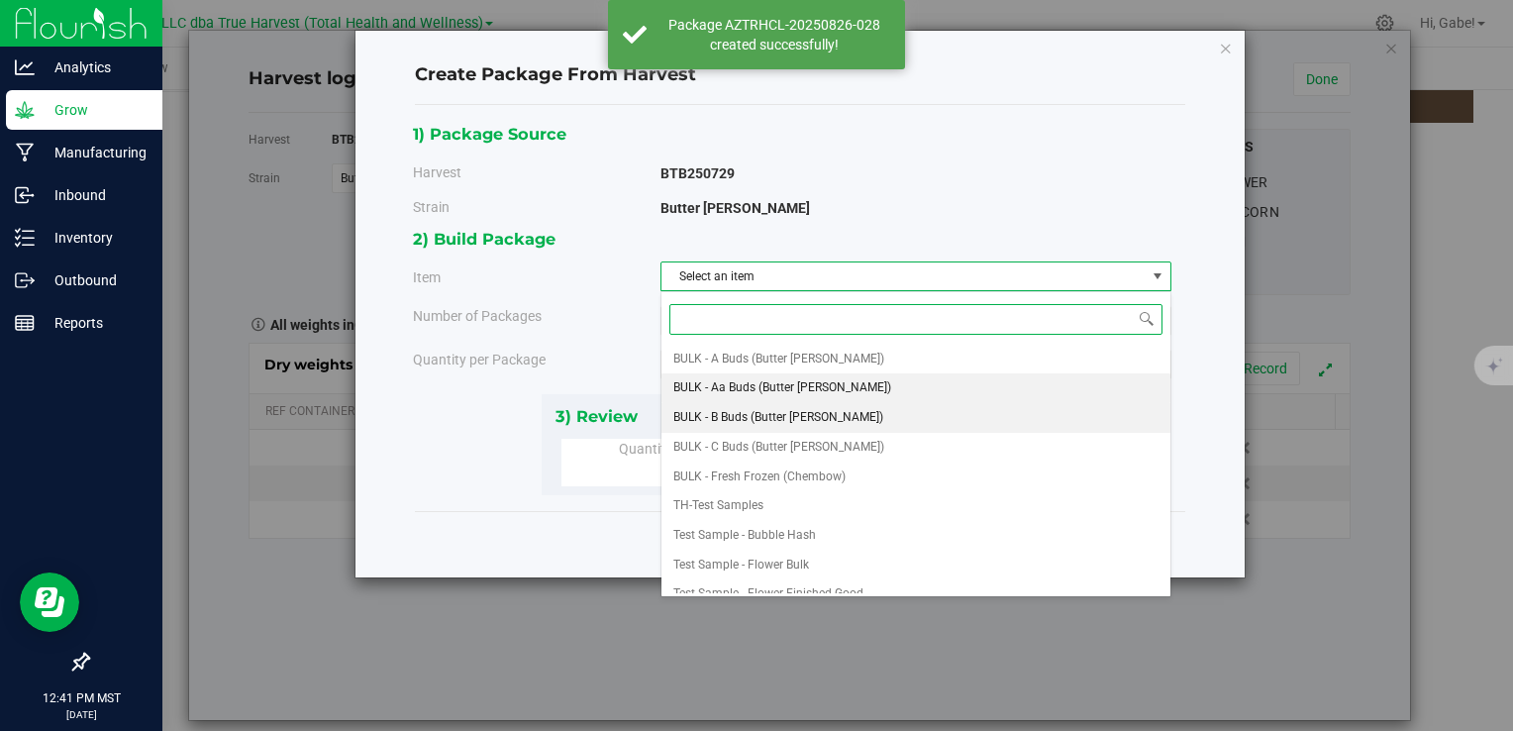
click at [748, 406] on span "BULK - B Buds (Butter [PERSON_NAME])" at bounding box center [779, 418] width 210 height 26
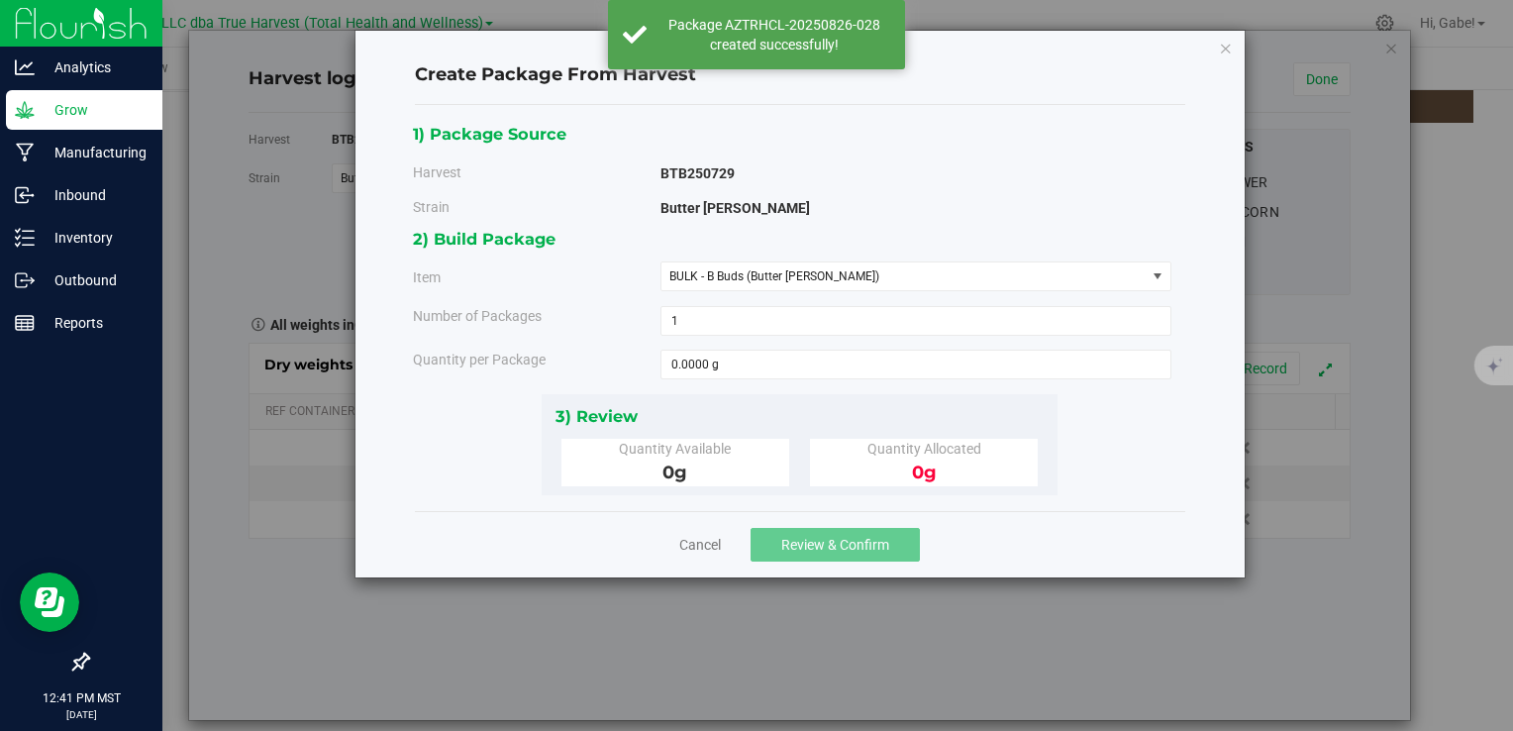
click at [748, 406] on div "3) Review" at bounding box center [800, 416] width 489 height 27
click at [749, 353] on span at bounding box center [916, 365] width 511 height 30
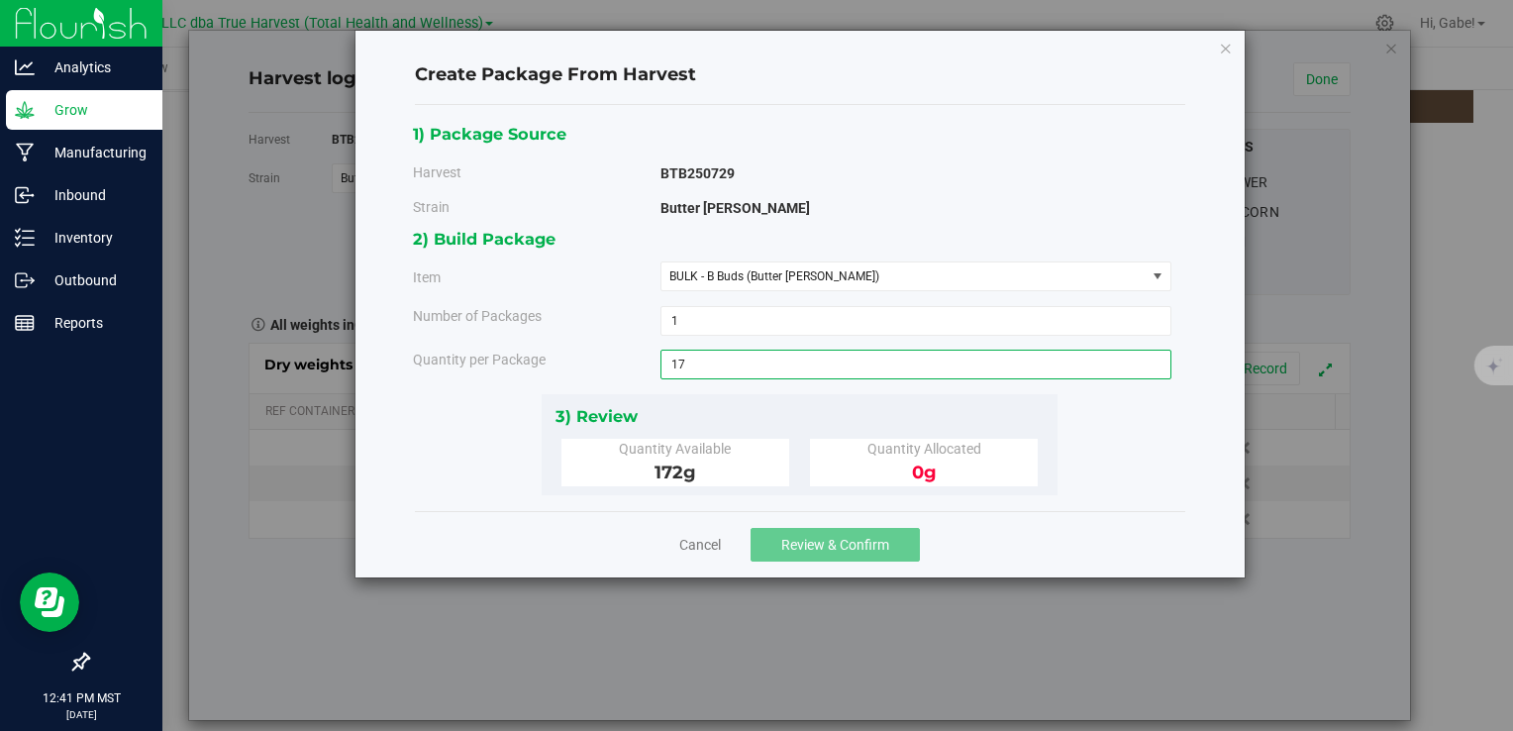
type input "172"
type input "172.0000 g"
click at [845, 382] on div "2) Build Package Item BULK - B Buds (Butter Berry) BULK - A Buds (Butter Berry)…" at bounding box center [800, 309] width 774 height 167
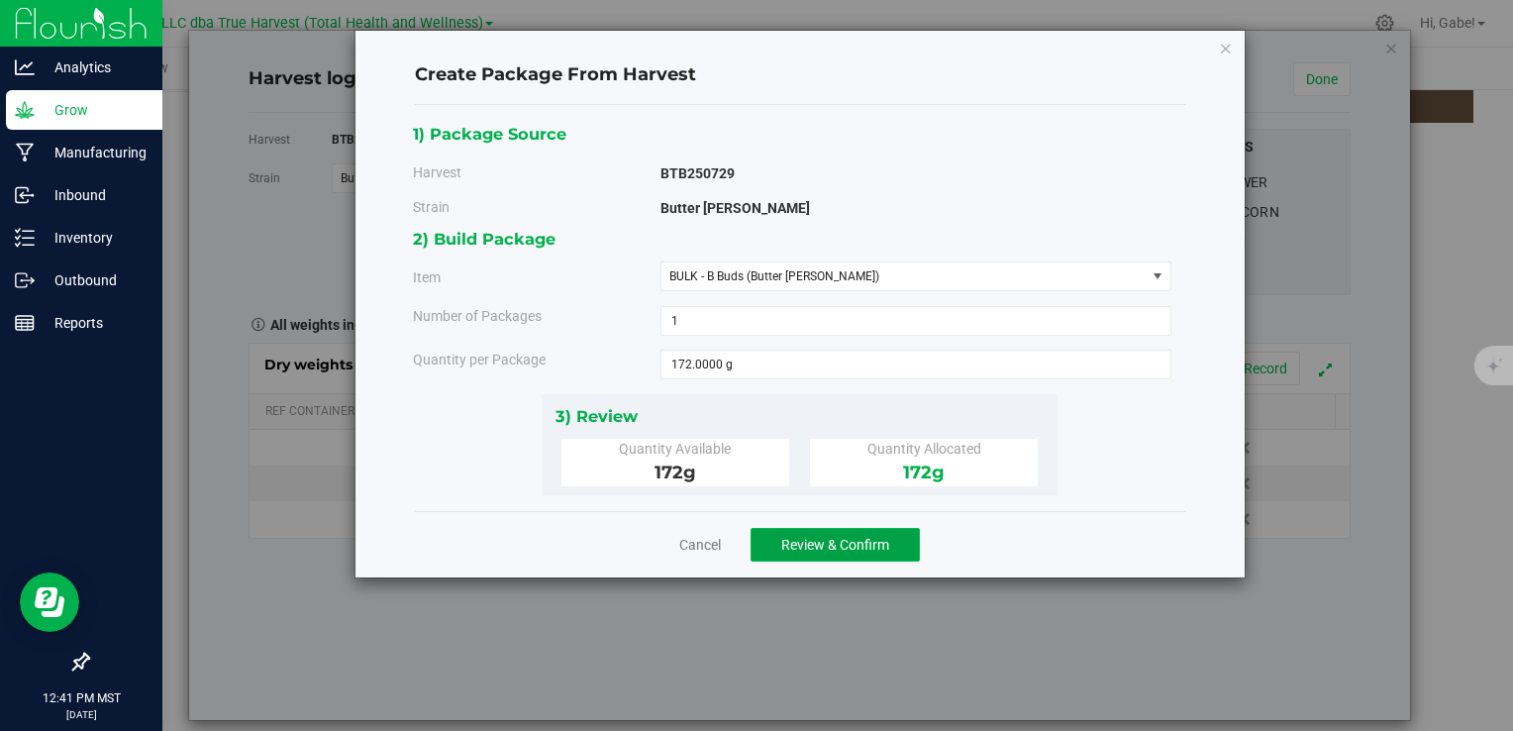
click at [850, 537] on span "Review & Confirm" at bounding box center [835, 545] width 108 height 16
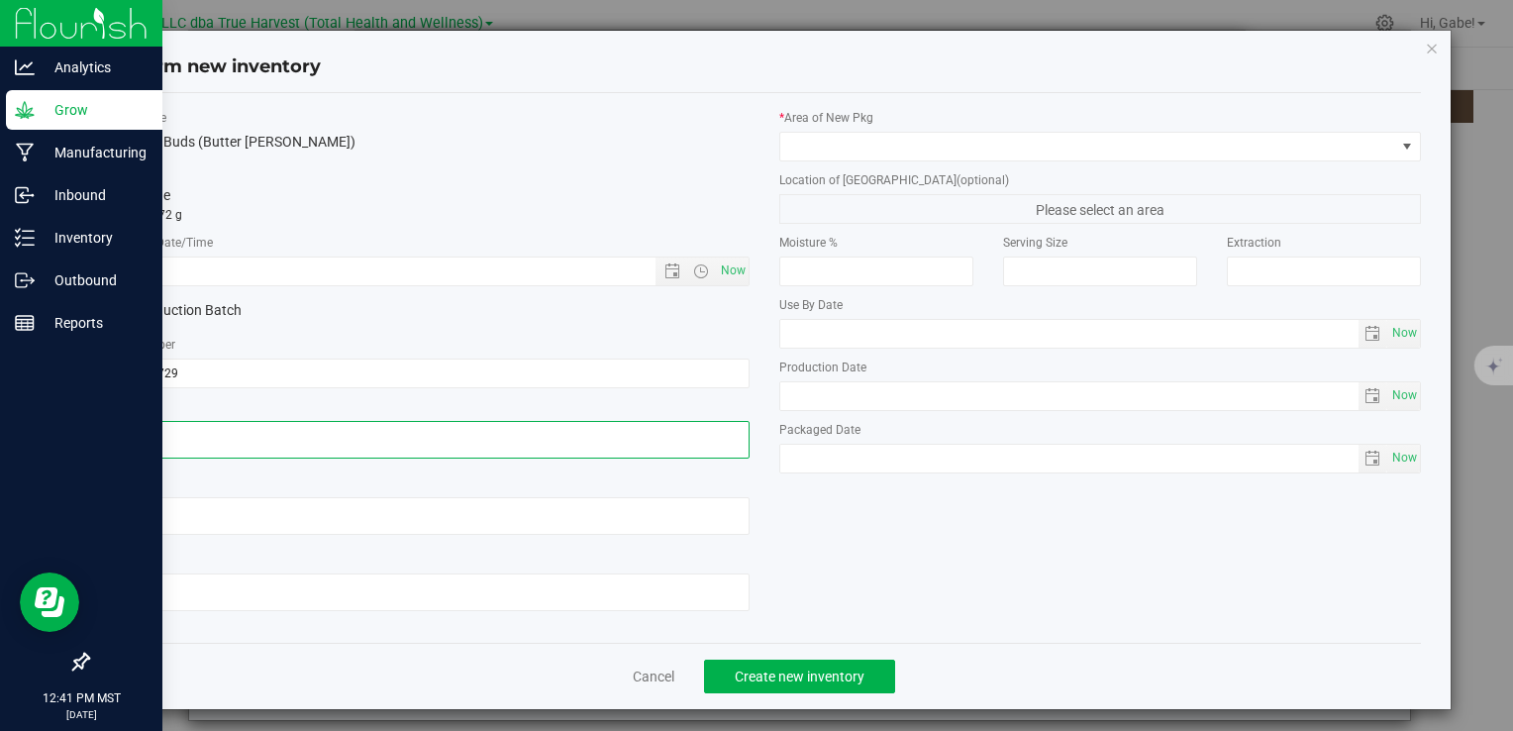
click at [277, 421] on textarea at bounding box center [428, 440] width 642 height 38
paste textarea "[DATE]"
type textarea "[DATE]"
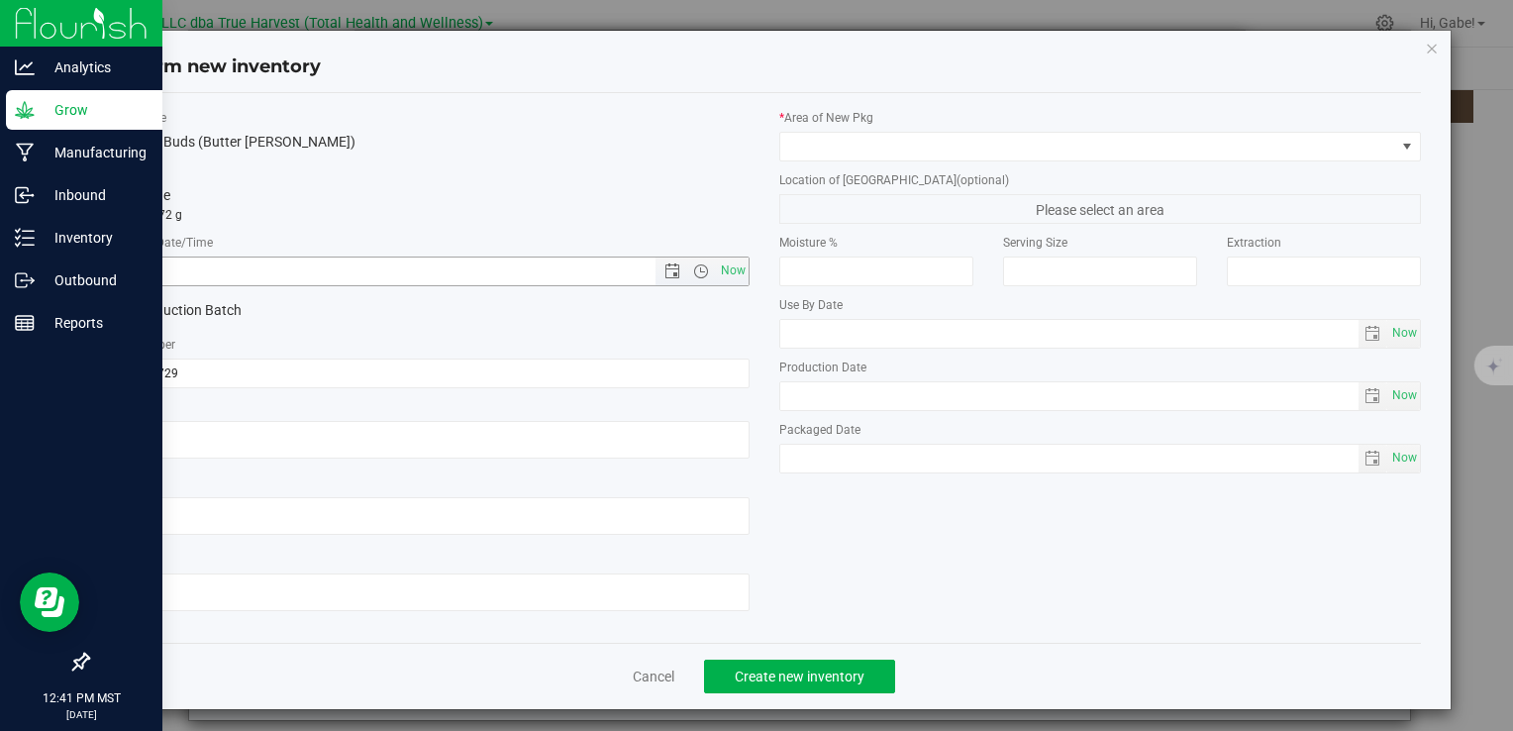
click at [250, 270] on input "text" at bounding box center [398, 272] width 580 height 28
paste input "[DATE]"
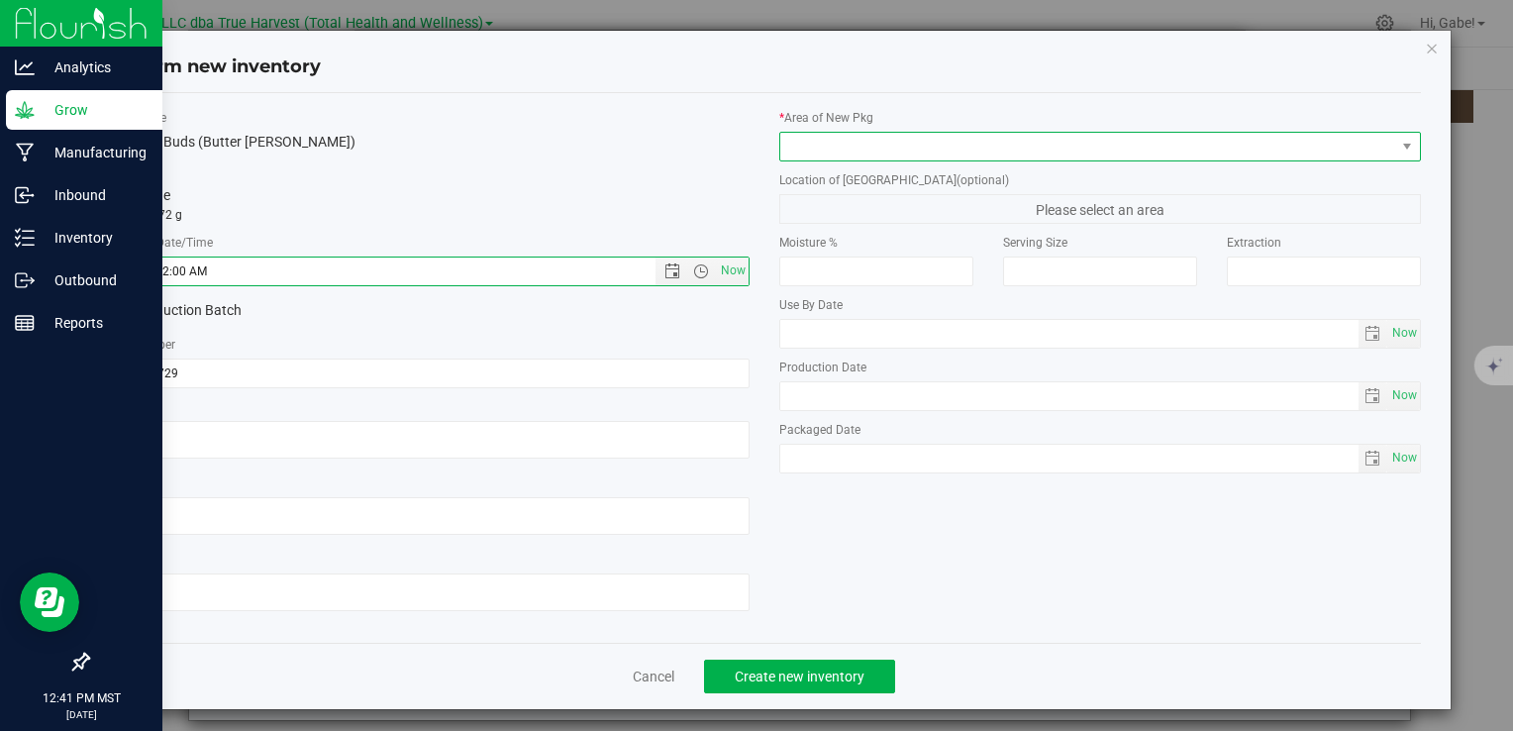
type input "7/29/2025 12:41 PM"
click at [903, 141] on span at bounding box center [1088, 147] width 615 height 28
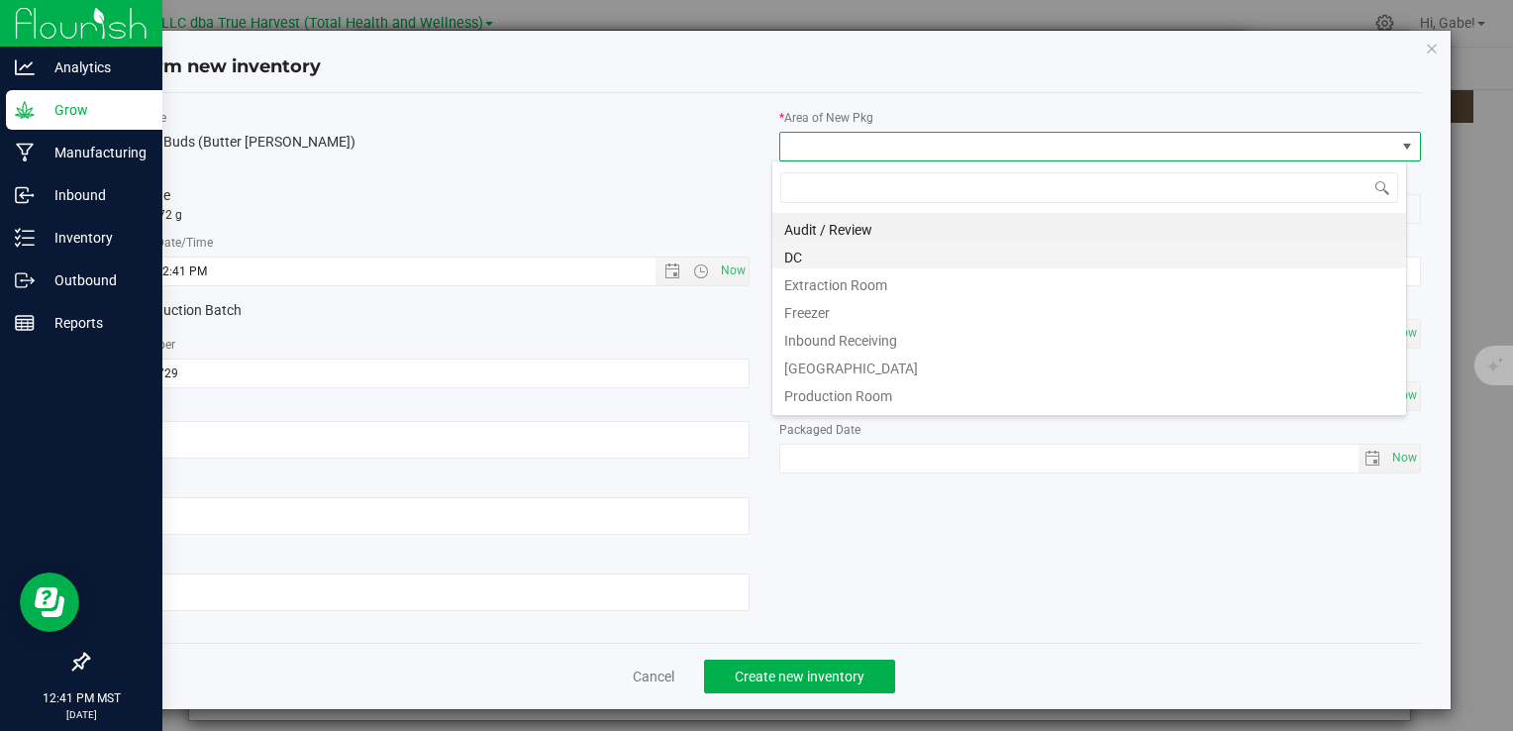
click at [846, 257] on li "DC" at bounding box center [1090, 255] width 634 height 28
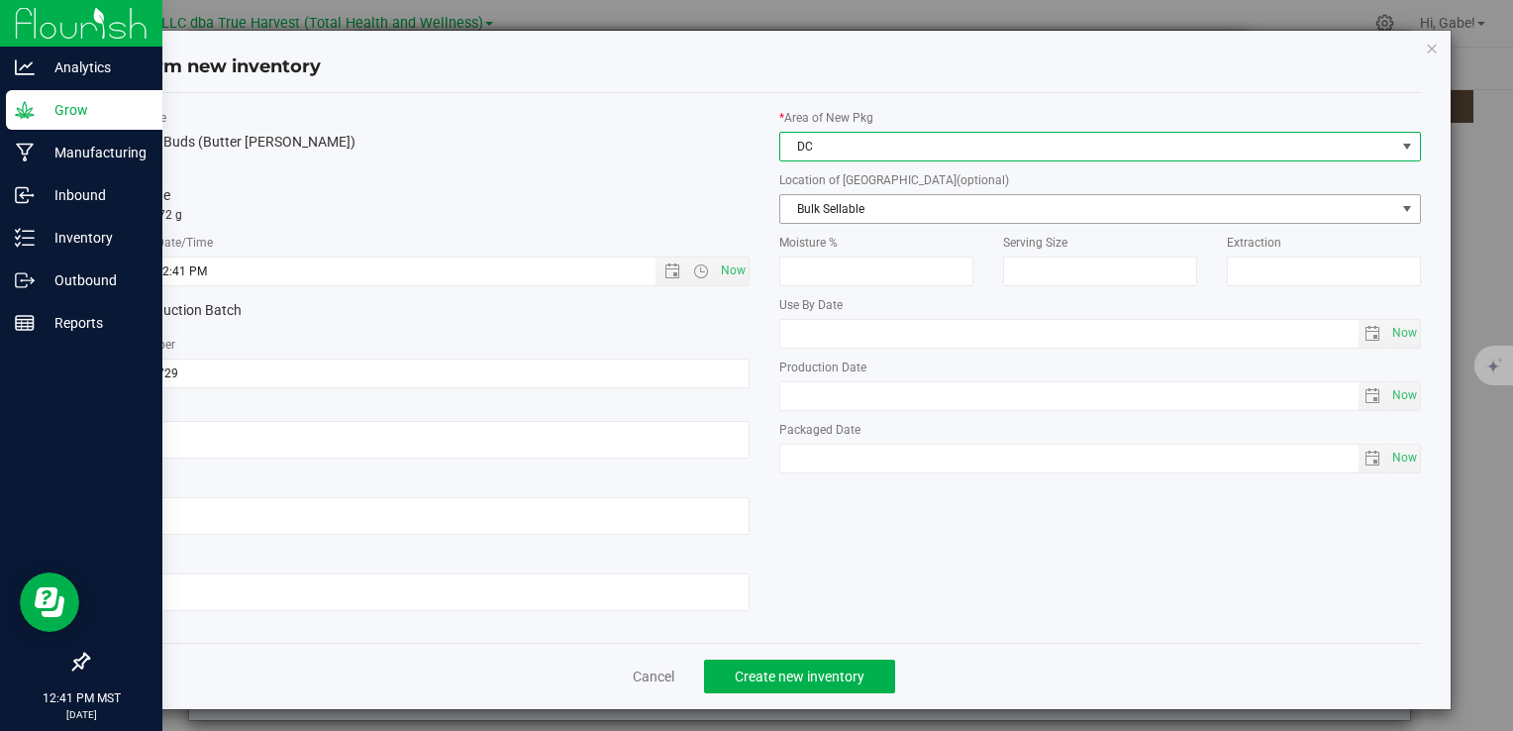
click at [839, 210] on span "Bulk Sellable" at bounding box center [1088, 209] width 615 height 28
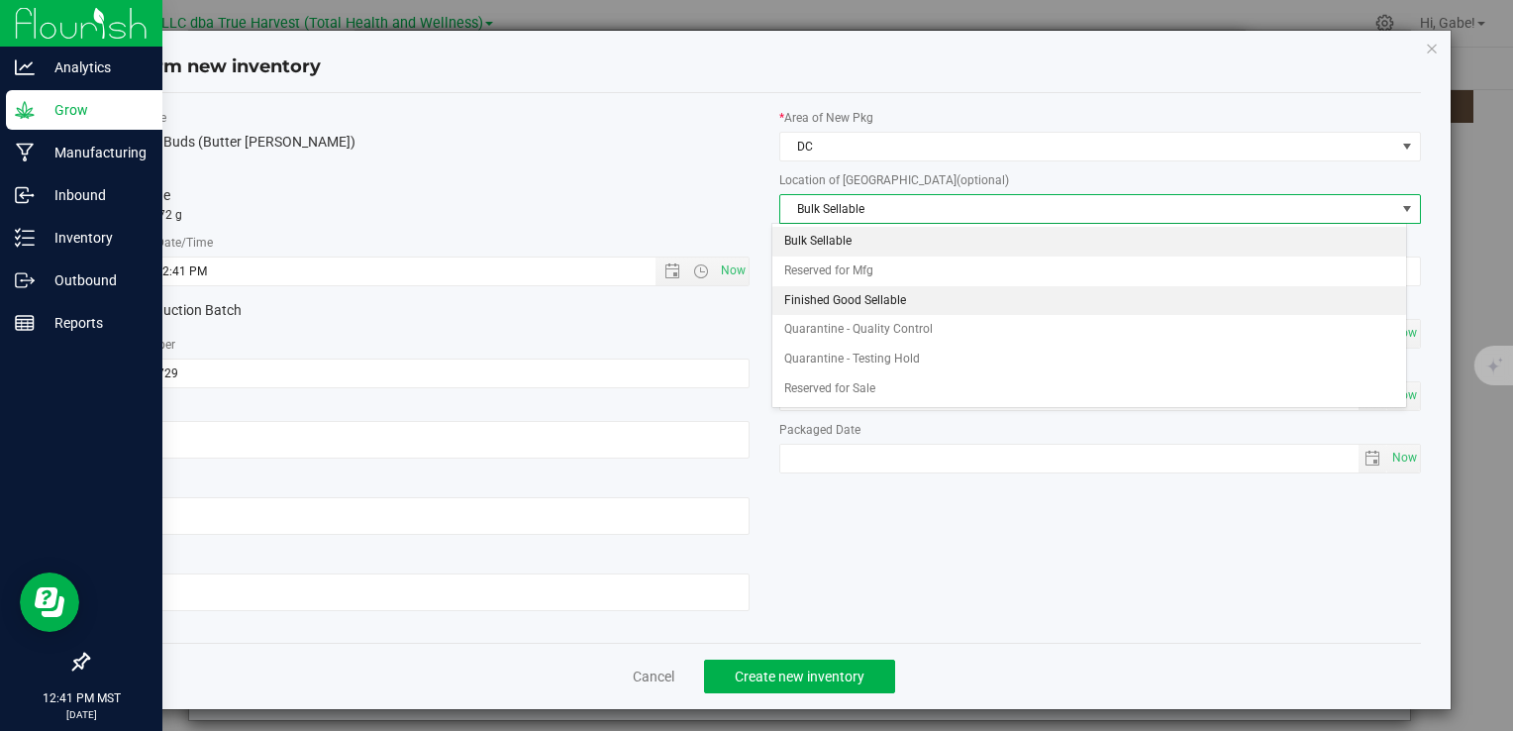
click at [843, 296] on li "Finished Good Sellable" at bounding box center [1090, 301] width 634 height 30
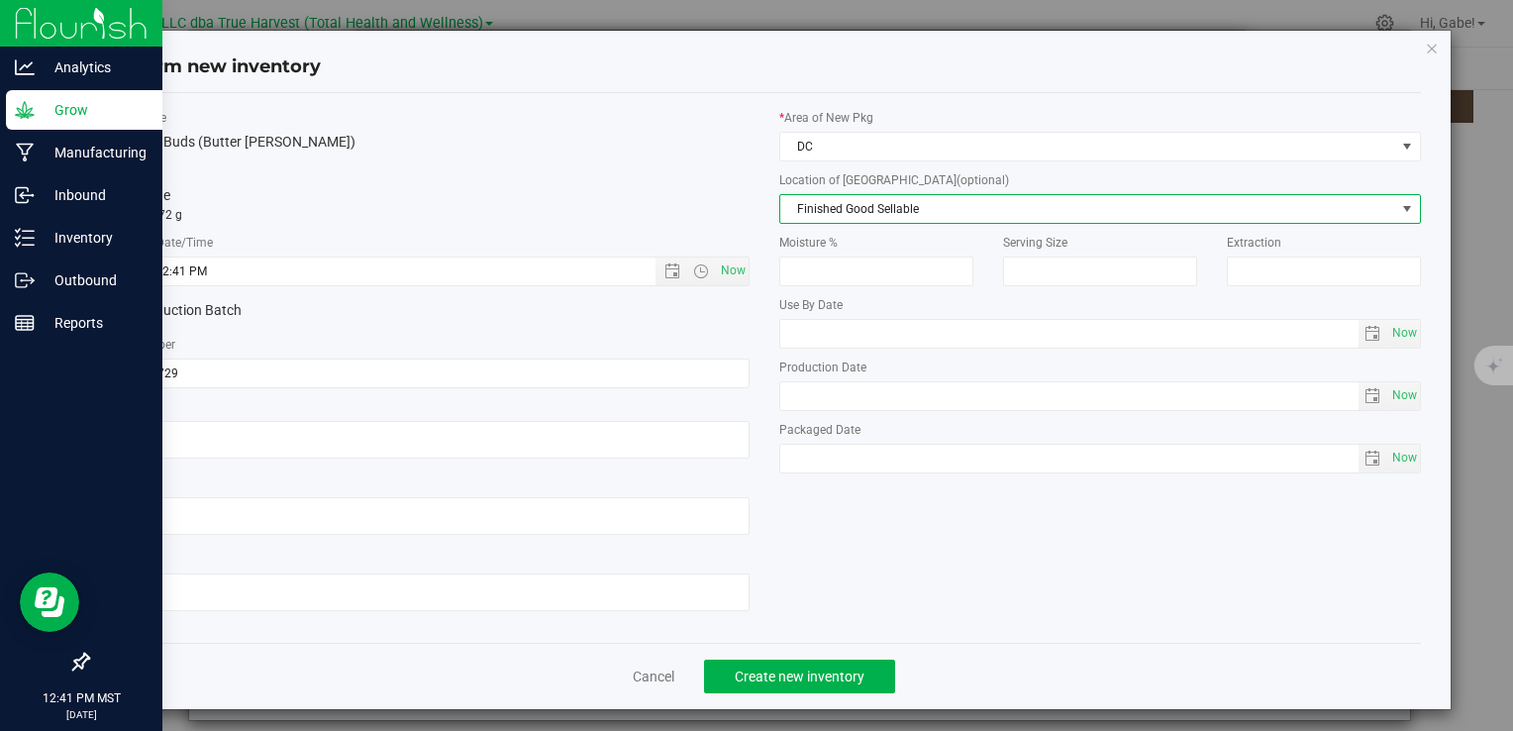
click at [836, 205] on span "Finished Good Sellable" at bounding box center [1088, 209] width 615 height 28
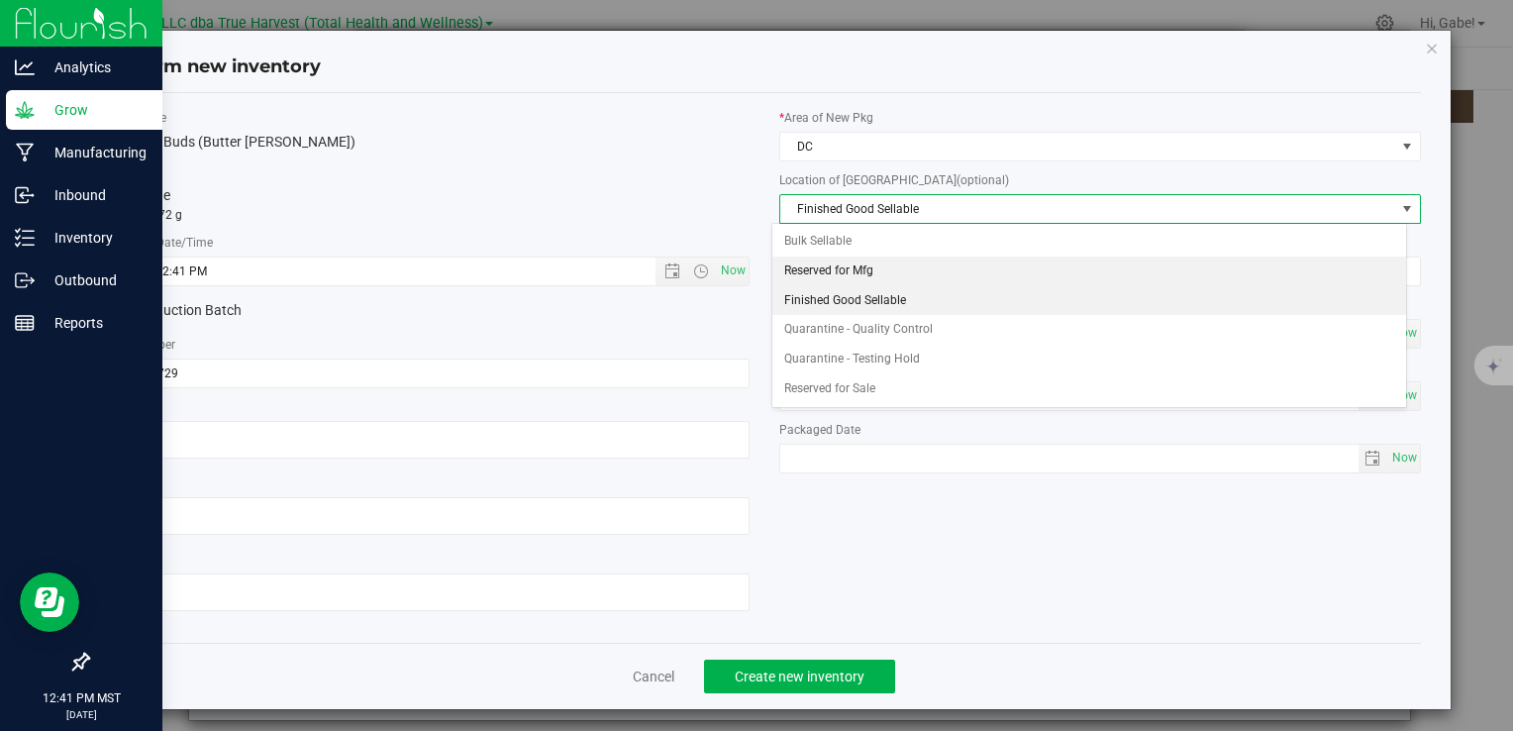
click at [833, 270] on li "Reserved for Mfg" at bounding box center [1090, 272] width 634 height 30
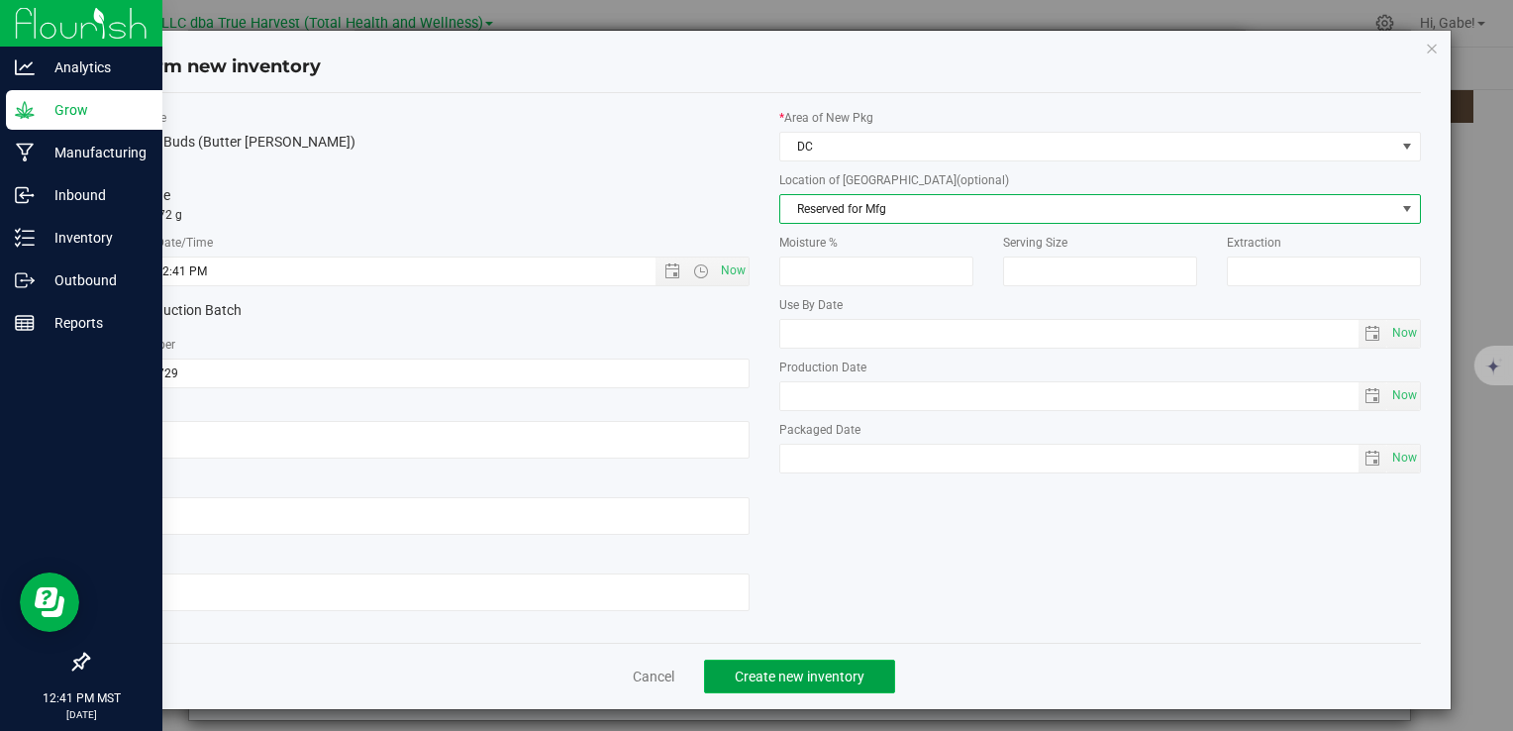
click at [860, 679] on button "Create new inventory" at bounding box center [799, 677] width 191 height 34
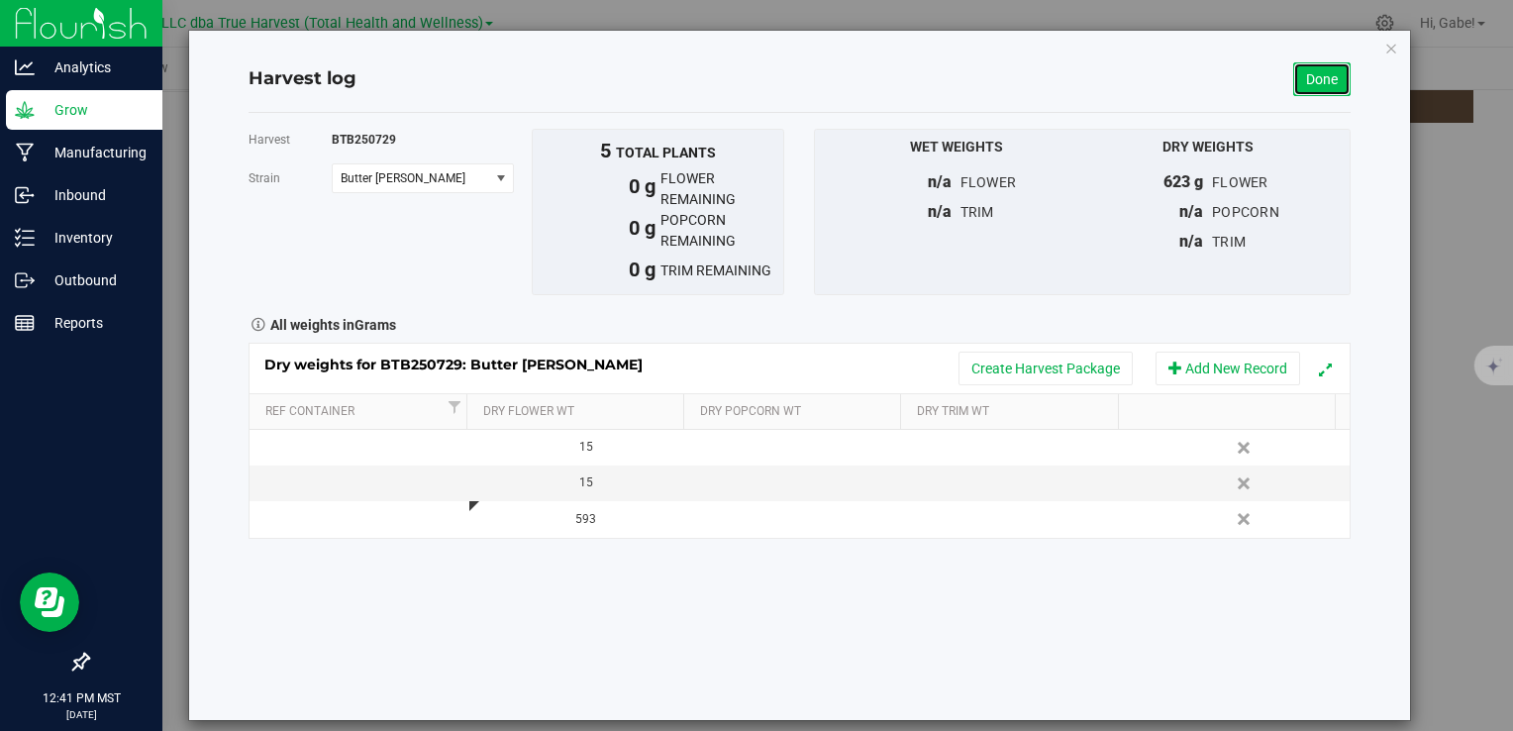
click at [1315, 83] on link "Done" at bounding box center [1322, 79] width 57 height 34
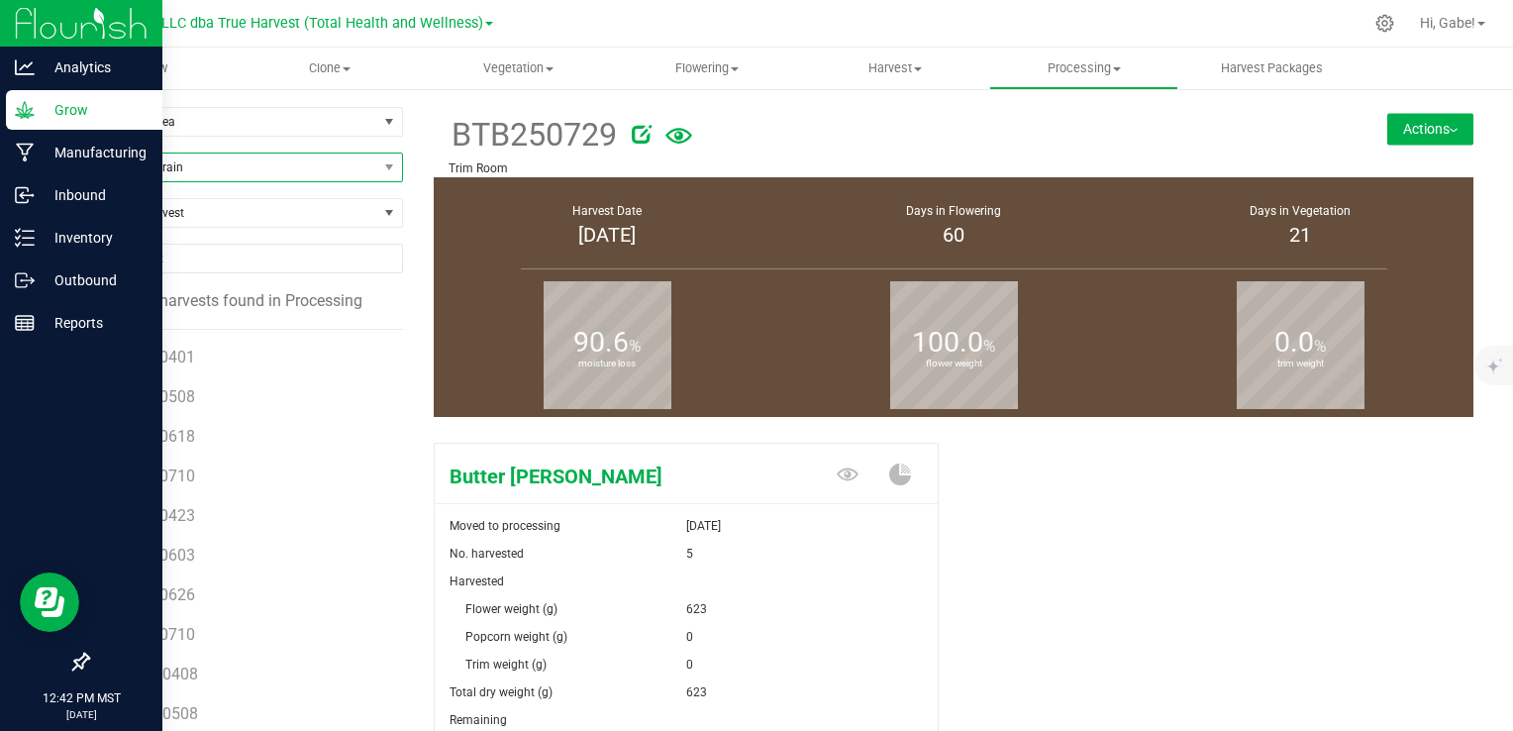
click at [239, 160] on span "Filter by Strain" at bounding box center [232, 168] width 289 height 28
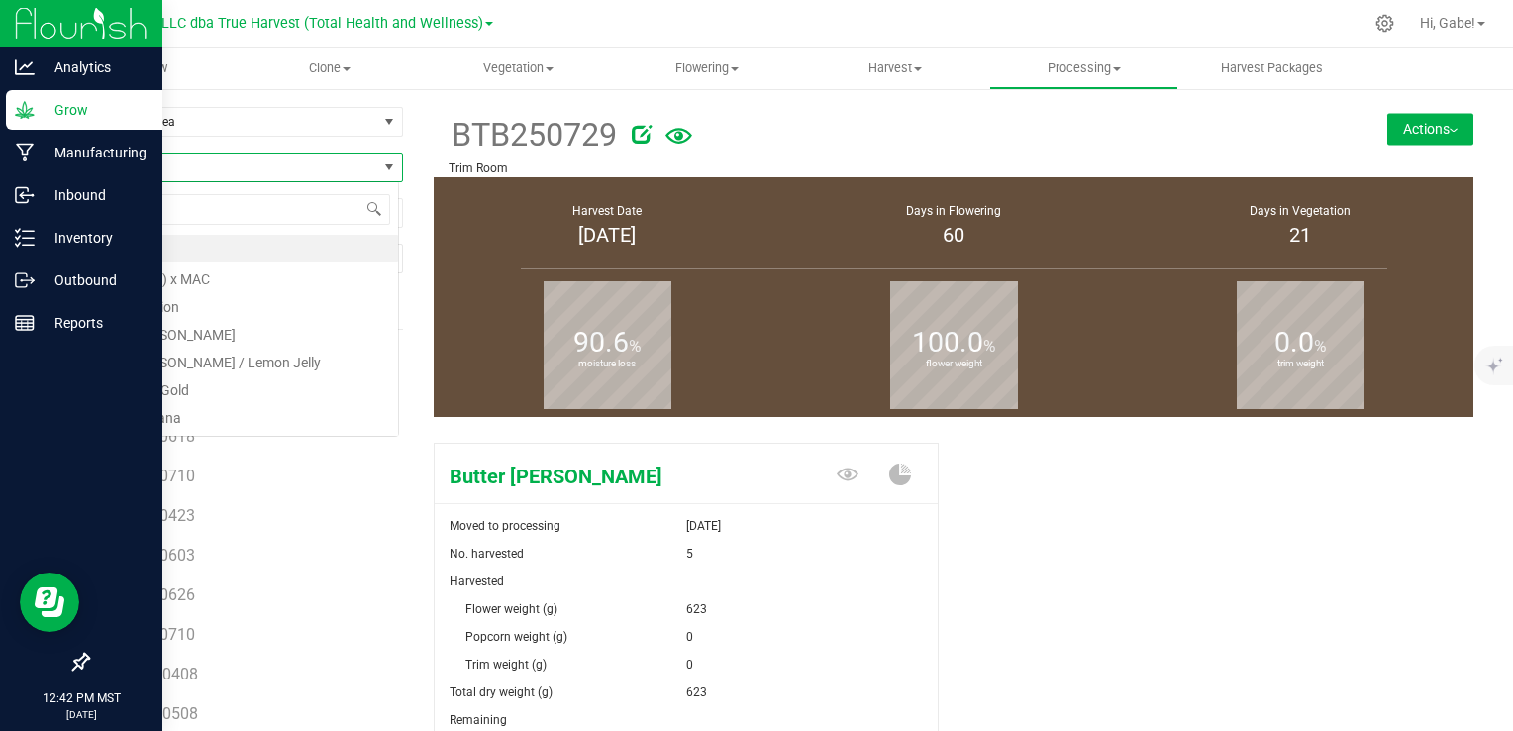
scroll to position [29, 312]
type input "honey"
click at [224, 243] on li "Honeycomb Pavé" at bounding box center [243, 249] width 310 height 28
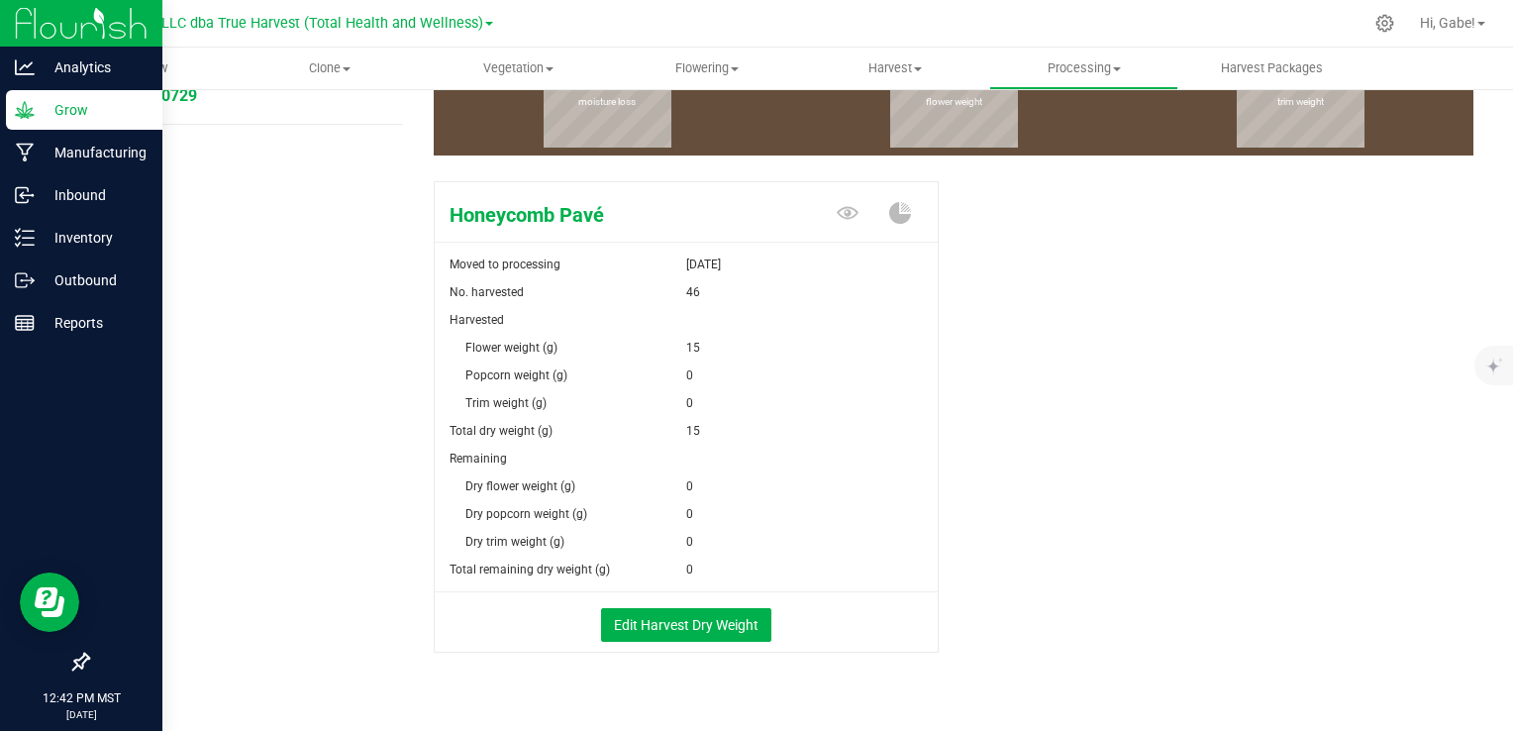
scroll to position [294, 0]
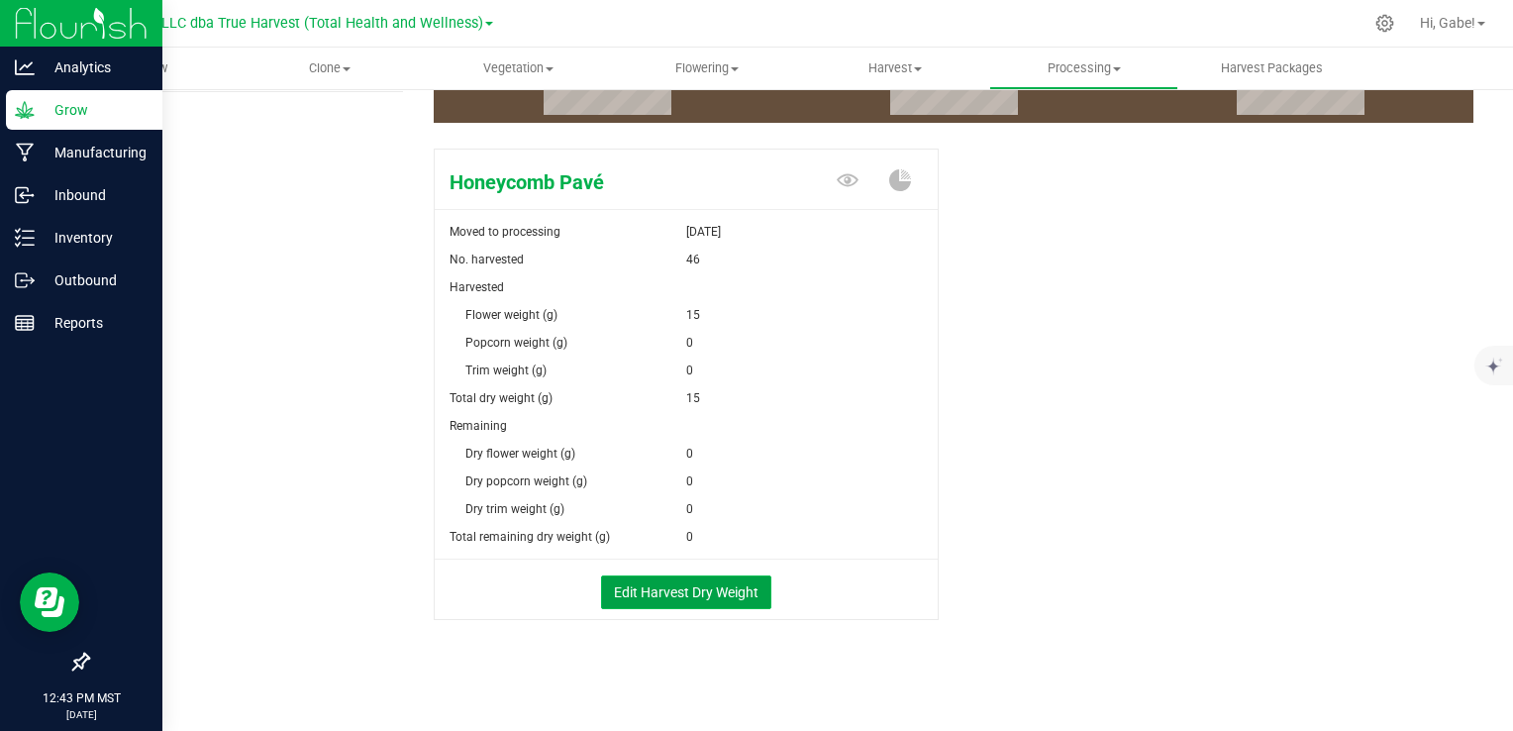
click at [721, 596] on button "Edit Harvest Dry Weight" at bounding box center [686, 592] width 170 height 34
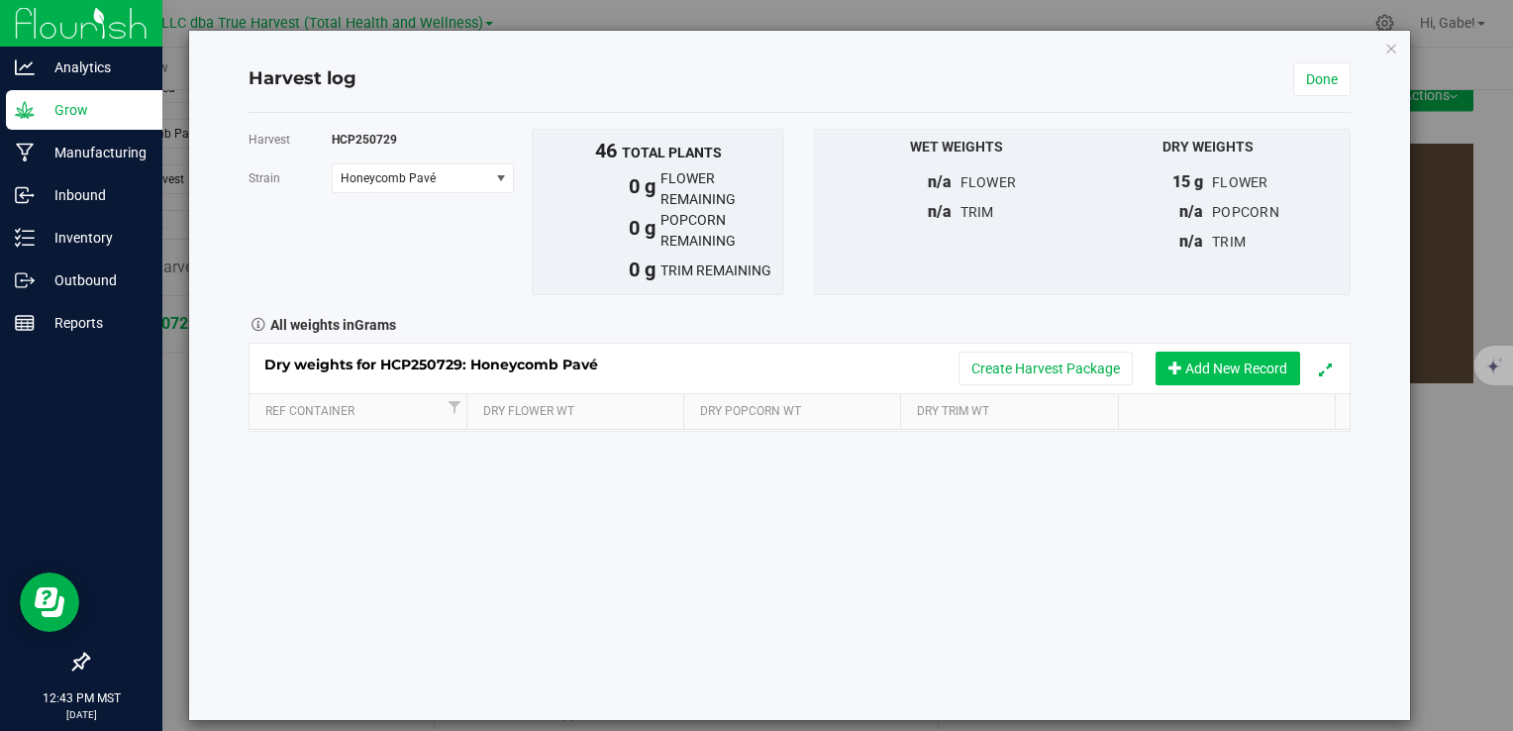
scroll to position [294, 0]
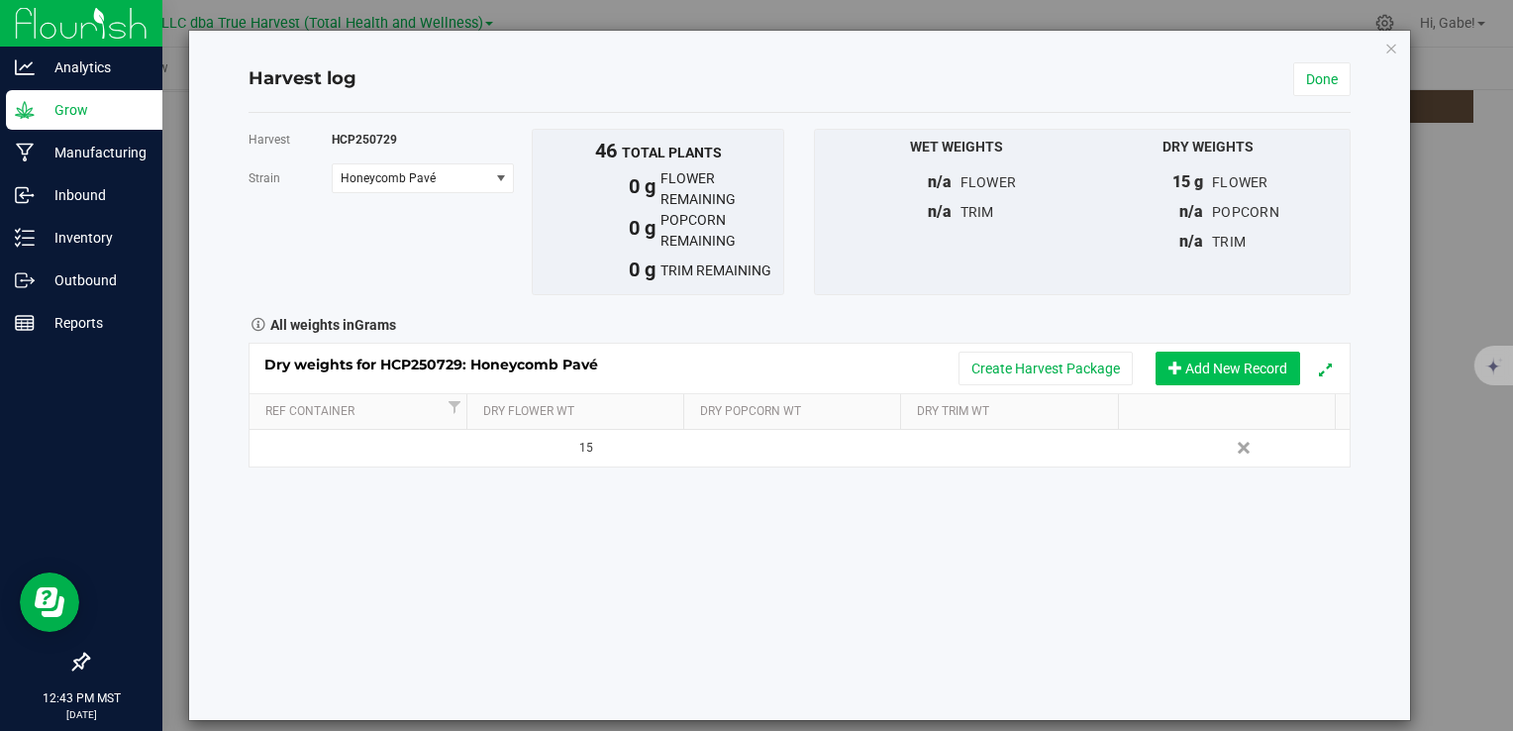
click at [1228, 359] on button "Add New Record" at bounding box center [1228, 369] width 145 height 34
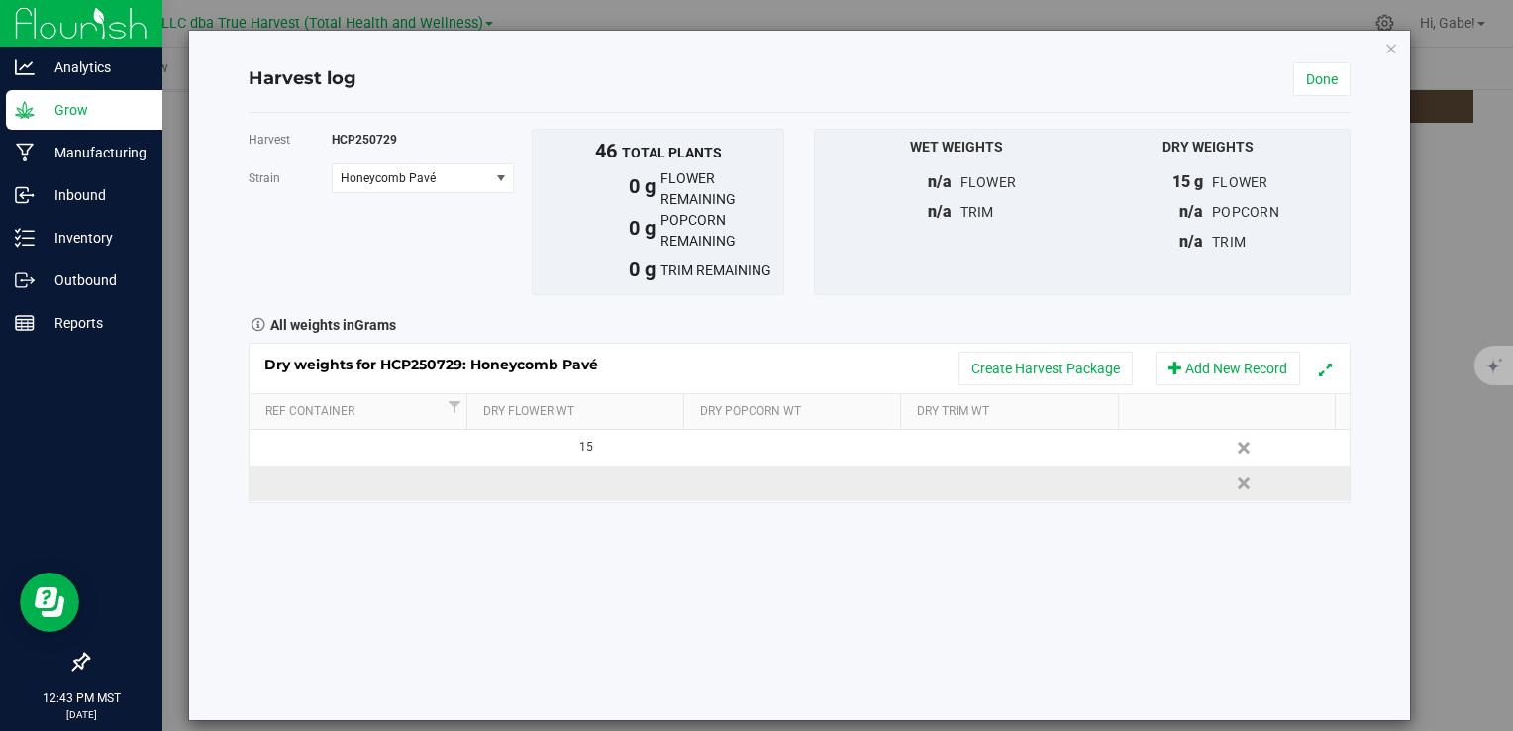
click at [577, 477] on td at bounding box center [579, 484] width 220 height 36
type input "3205"
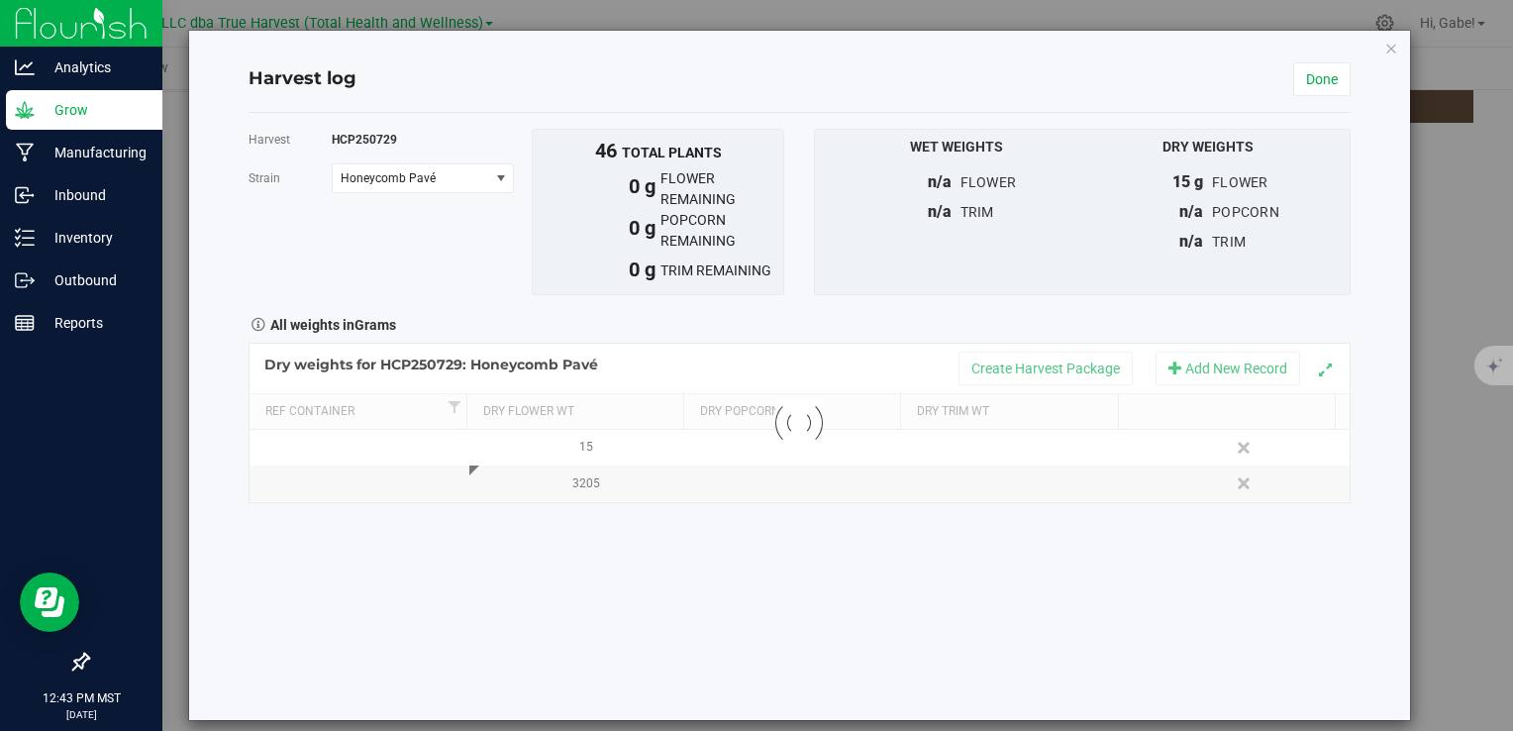
click at [767, 569] on div "Harvest HCP250729 Strain Honeycomb Pavé Select strain Honeycomb Pavé To bulk up…" at bounding box center [799, 416] width 1101 height 607
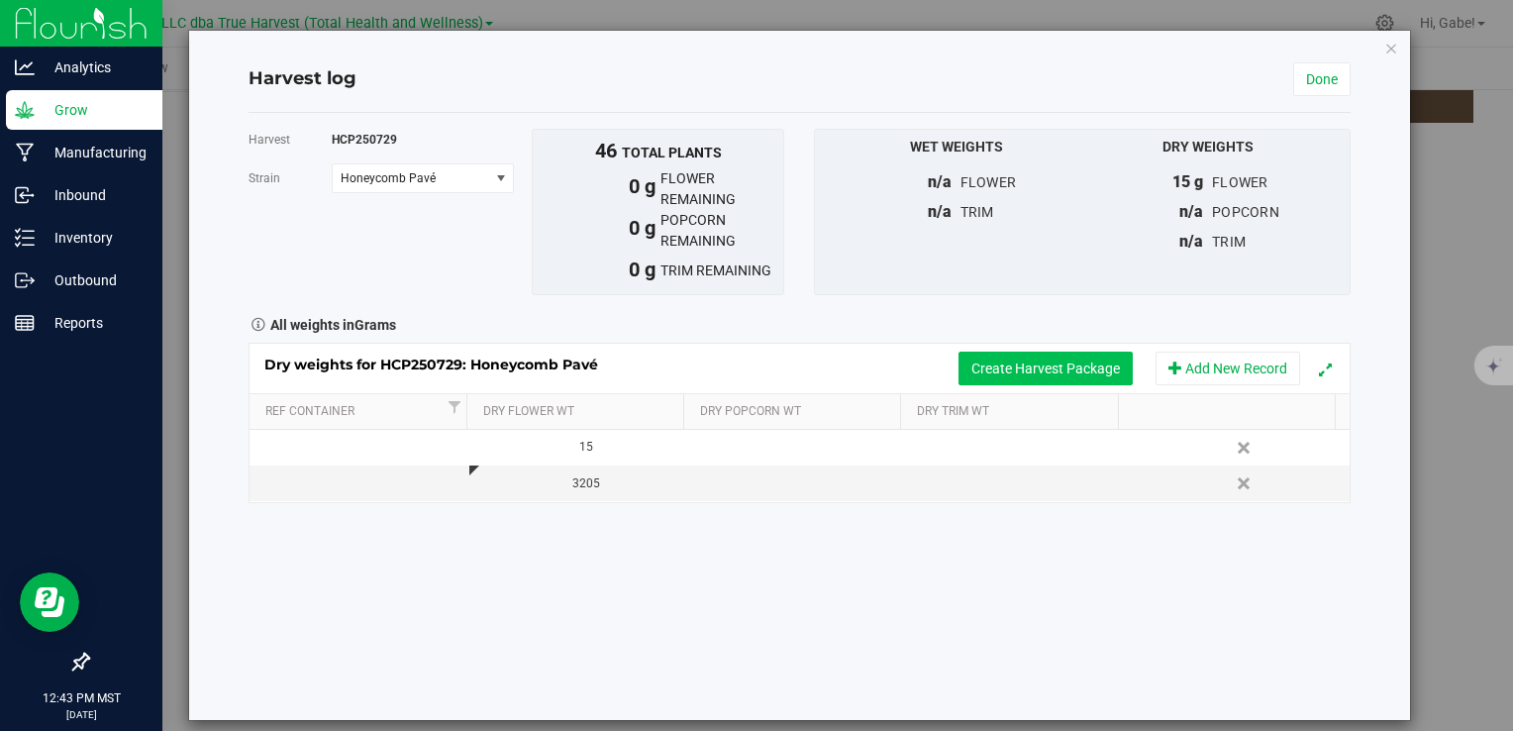
click at [1069, 356] on button "Create Harvest Package" at bounding box center [1046, 369] width 174 height 34
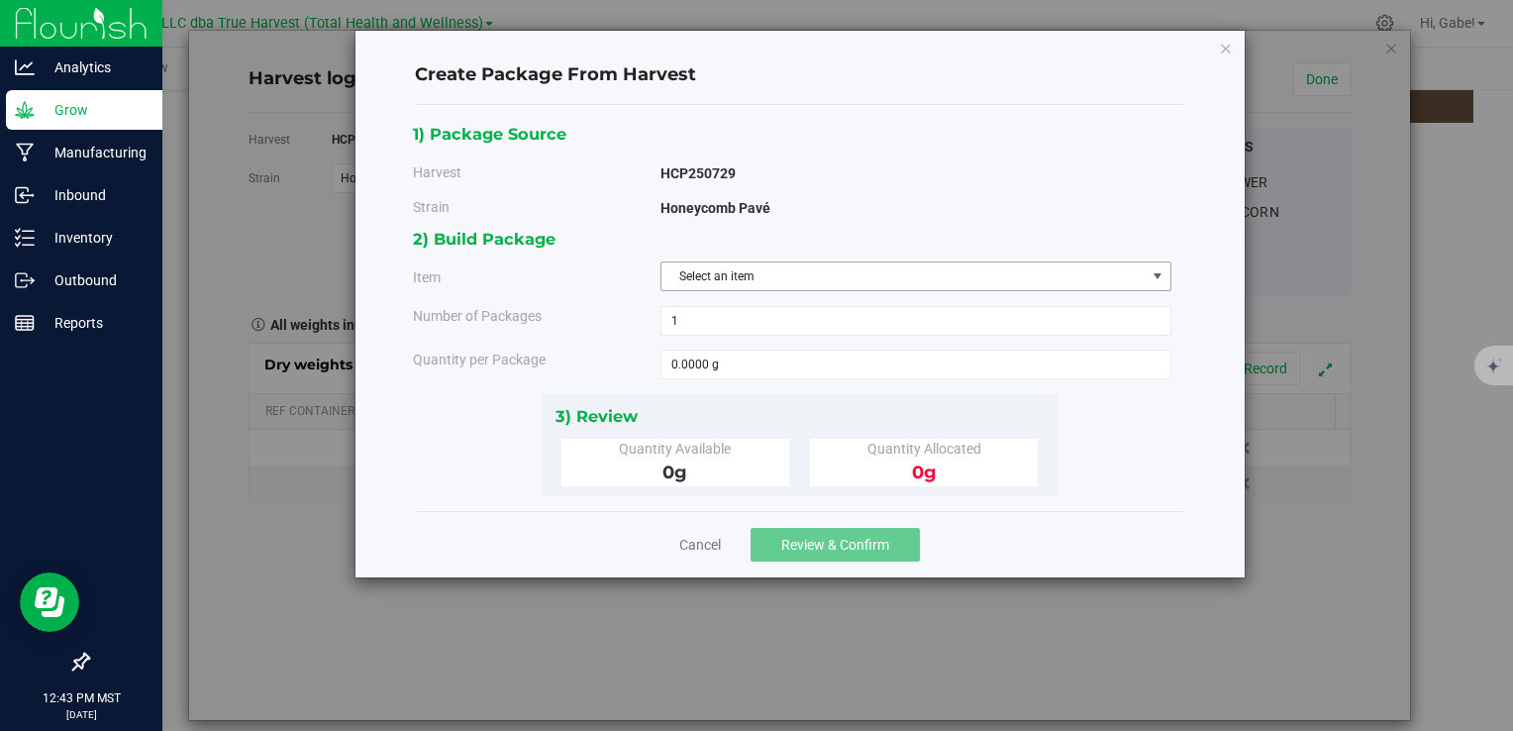
click at [820, 278] on span "Select an item" at bounding box center [904, 276] width 484 height 28
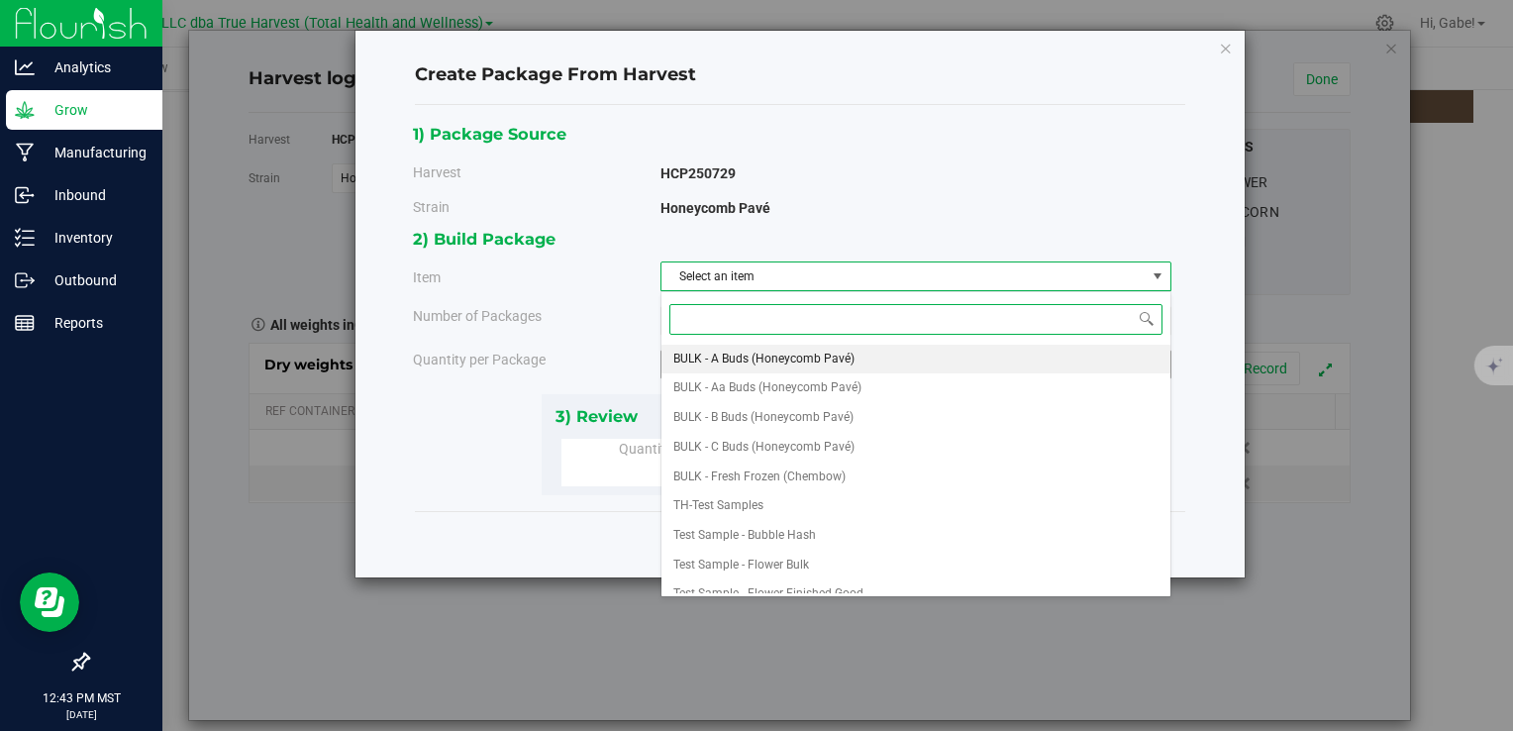
click at [791, 363] on span "BULK - A Buds (Honeycomb Pavé)" at bounding box center [764, 360] width 181 height 26
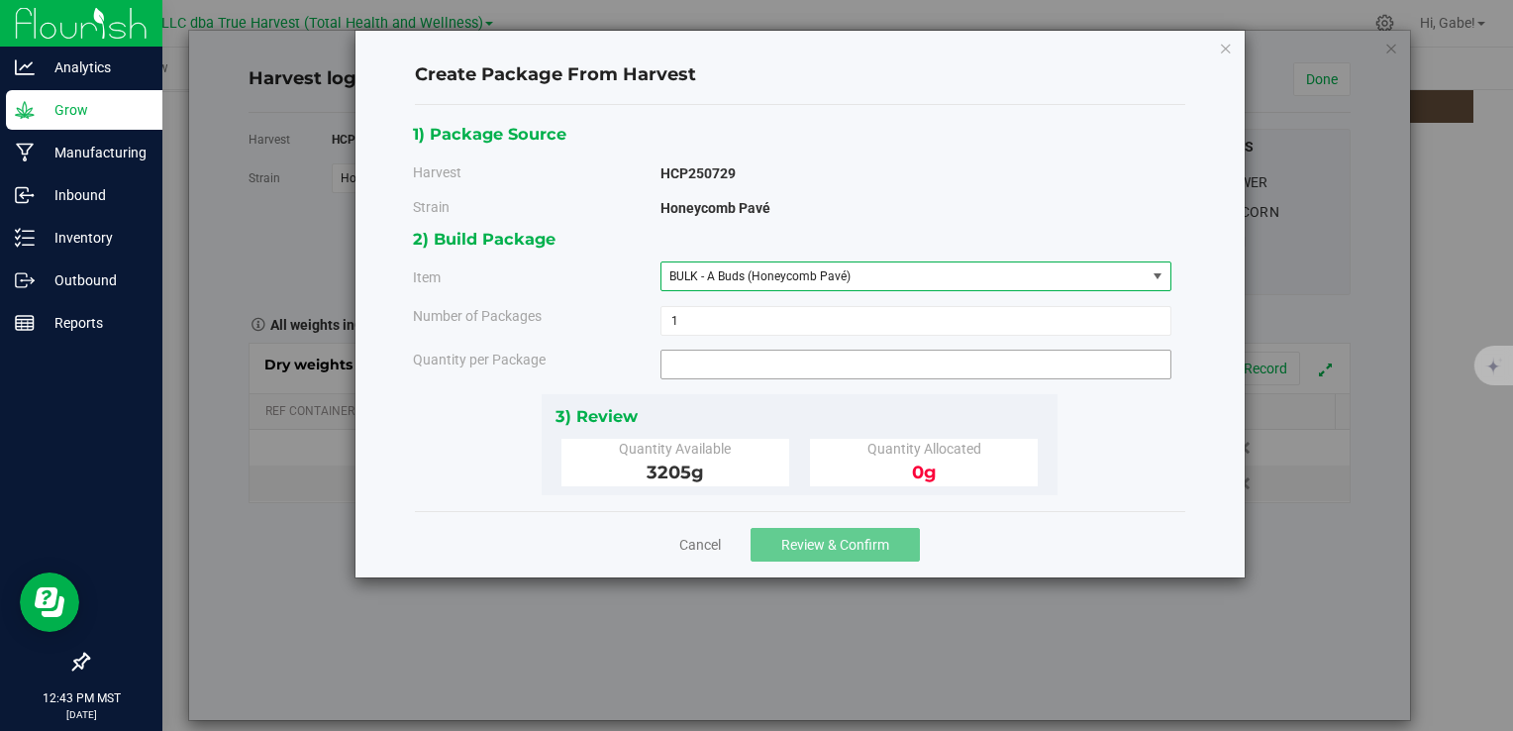
click at [739, 374] on span at bounding box center [916, 365] width 511 height 30
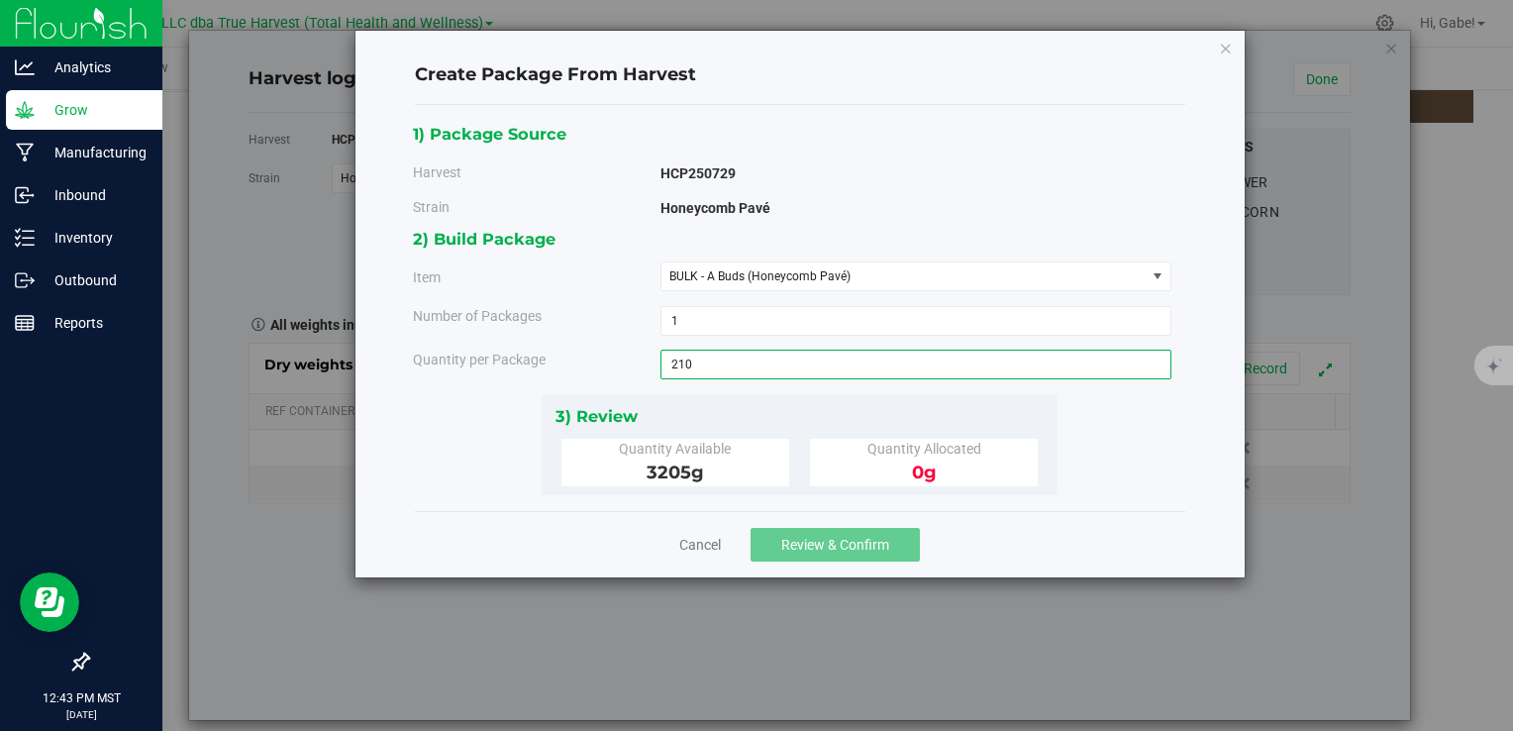
type input "2105"
type input "2105.0000 g"
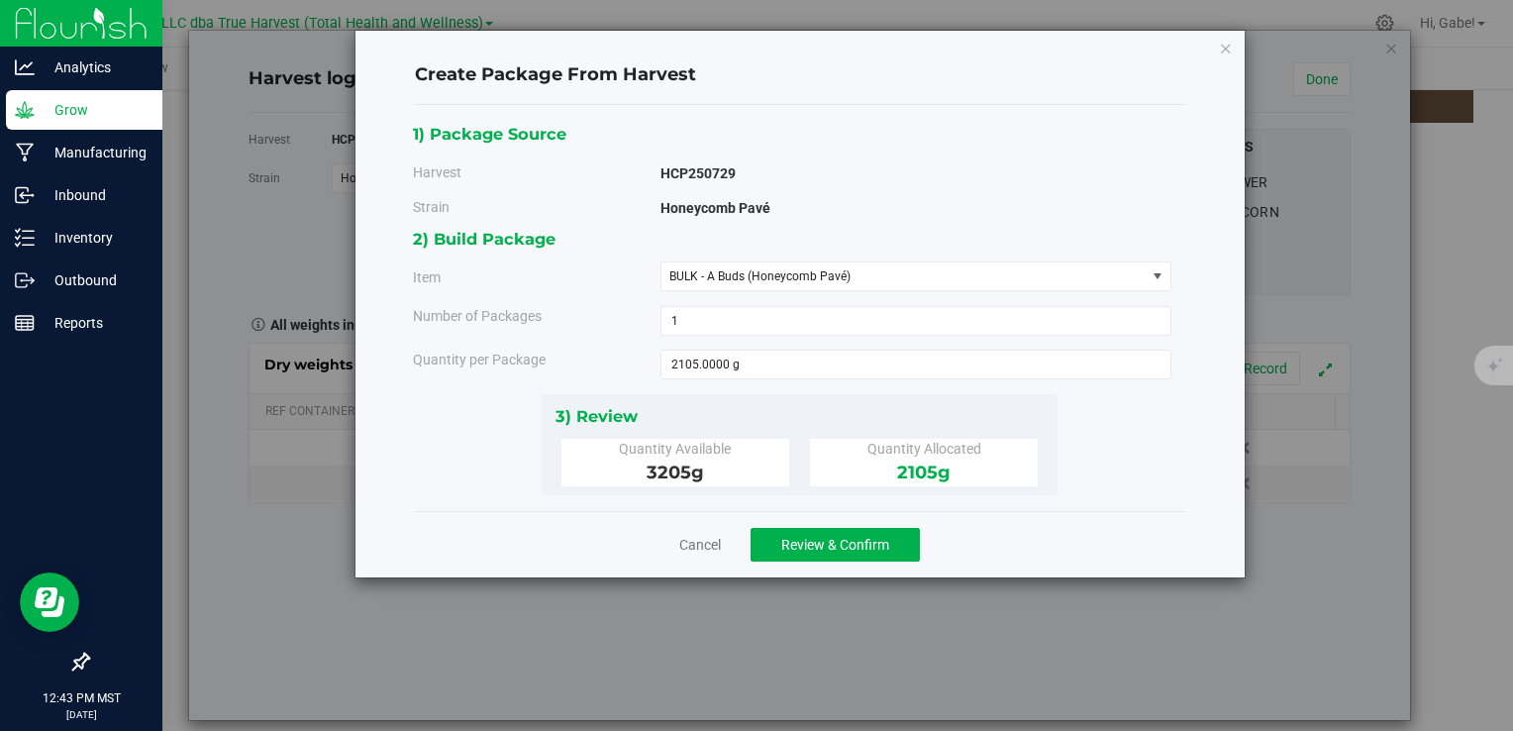
click at [788, 404] on div "3) Review" at bounding box center [800, 416] width 489 height 27
click at [882, 537] on span "Review & Confirm" at bounding box center [835, 545] width 108 height 16
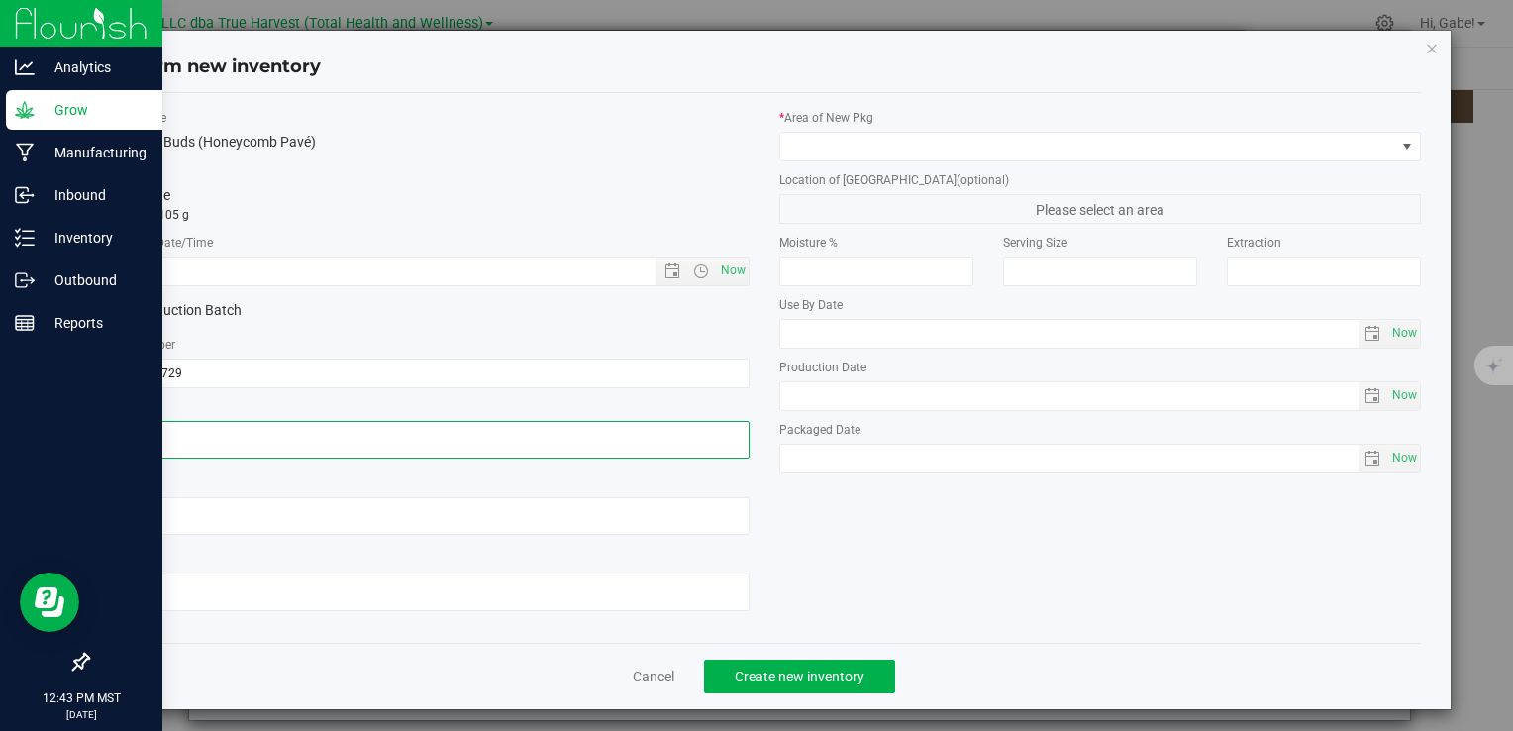
click at [325, 439] on textarea at bounding box center [428, 440] width 642 height 38
paste textarea "[DATE]"
type textarea "[DATE]"
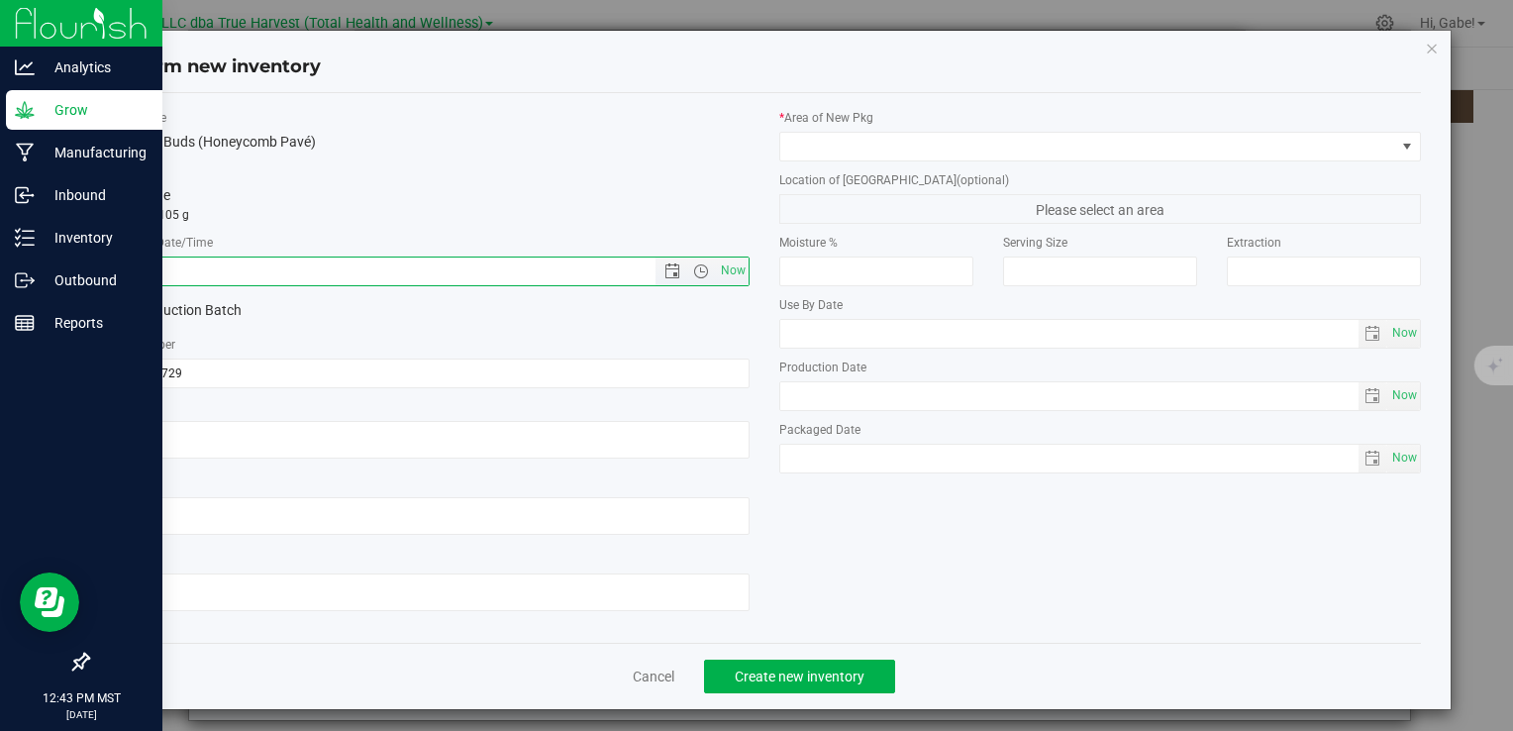
click at [309, 274] on input "text" at bounding box center [398, 272] width 580 height 28
paste input "[DATE]"
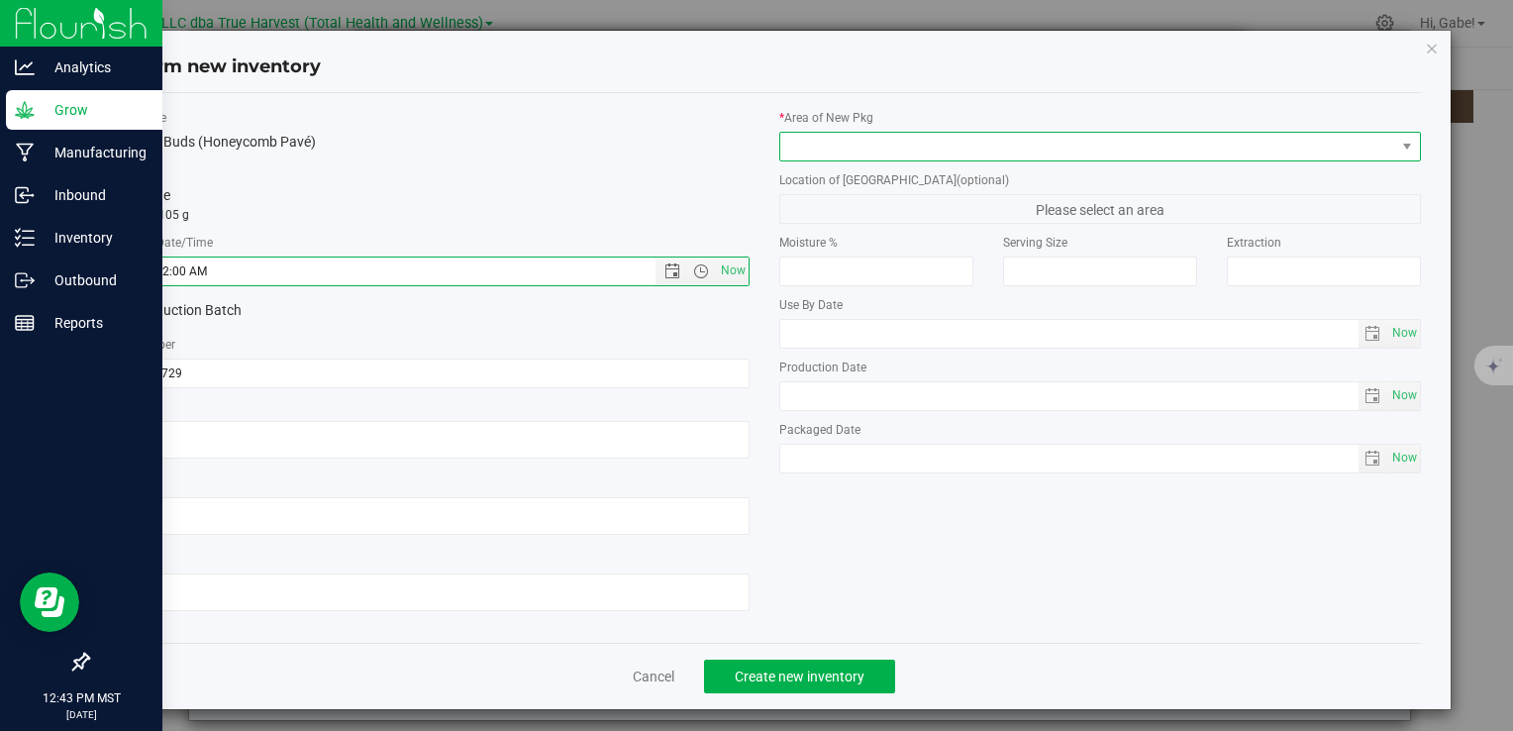
type input "7/29/2025 12:43 PM"
click at [855, 156] on span at bounding box center [1088, 147] width 615 height 28
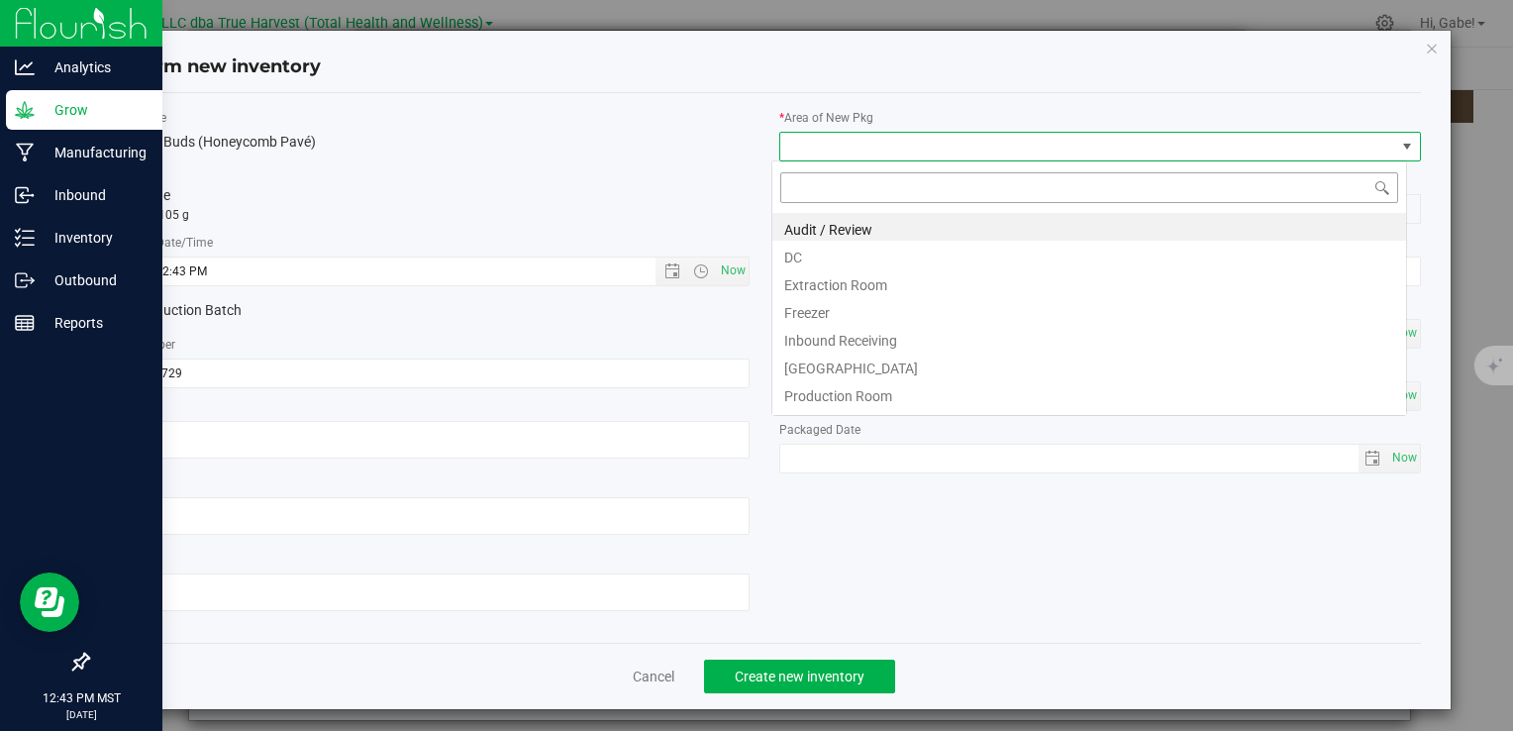
scroll to position [29, 635]
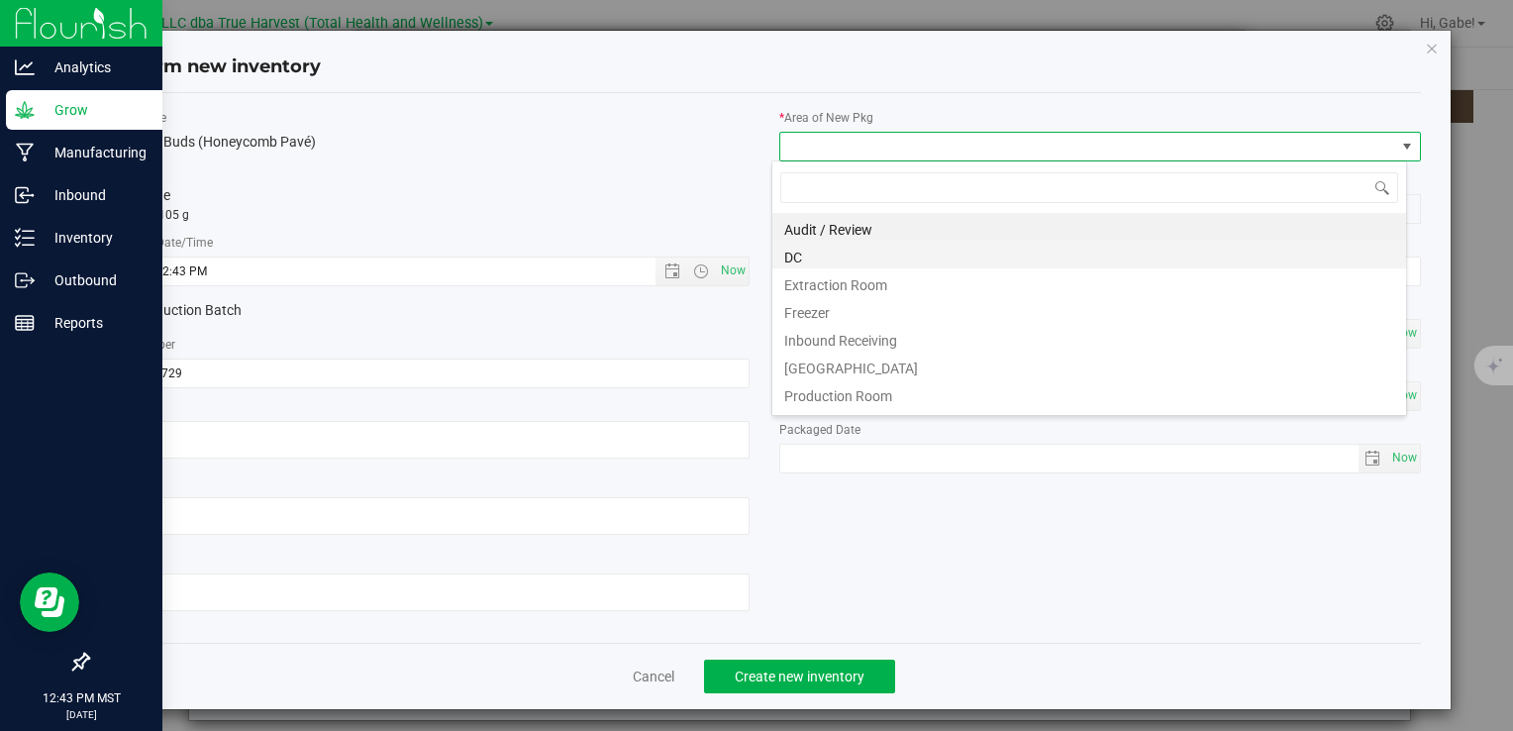
click at [856, 256] on li "DC" at bounding box center [1090, 255] width 634 height 28
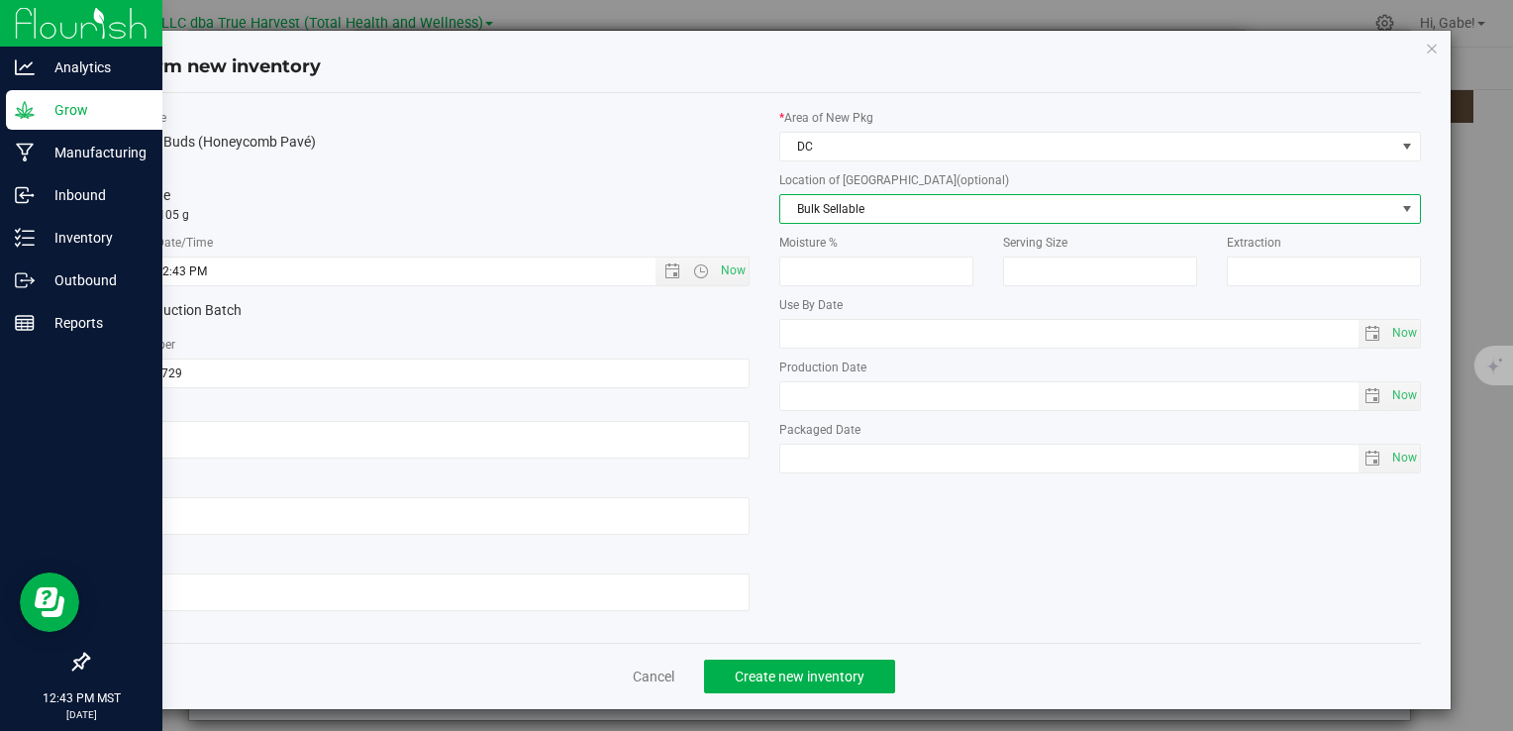
click at [840, 204] on span "Bulk Sellable" at bounding box center [1088, 209] width 615 height 28
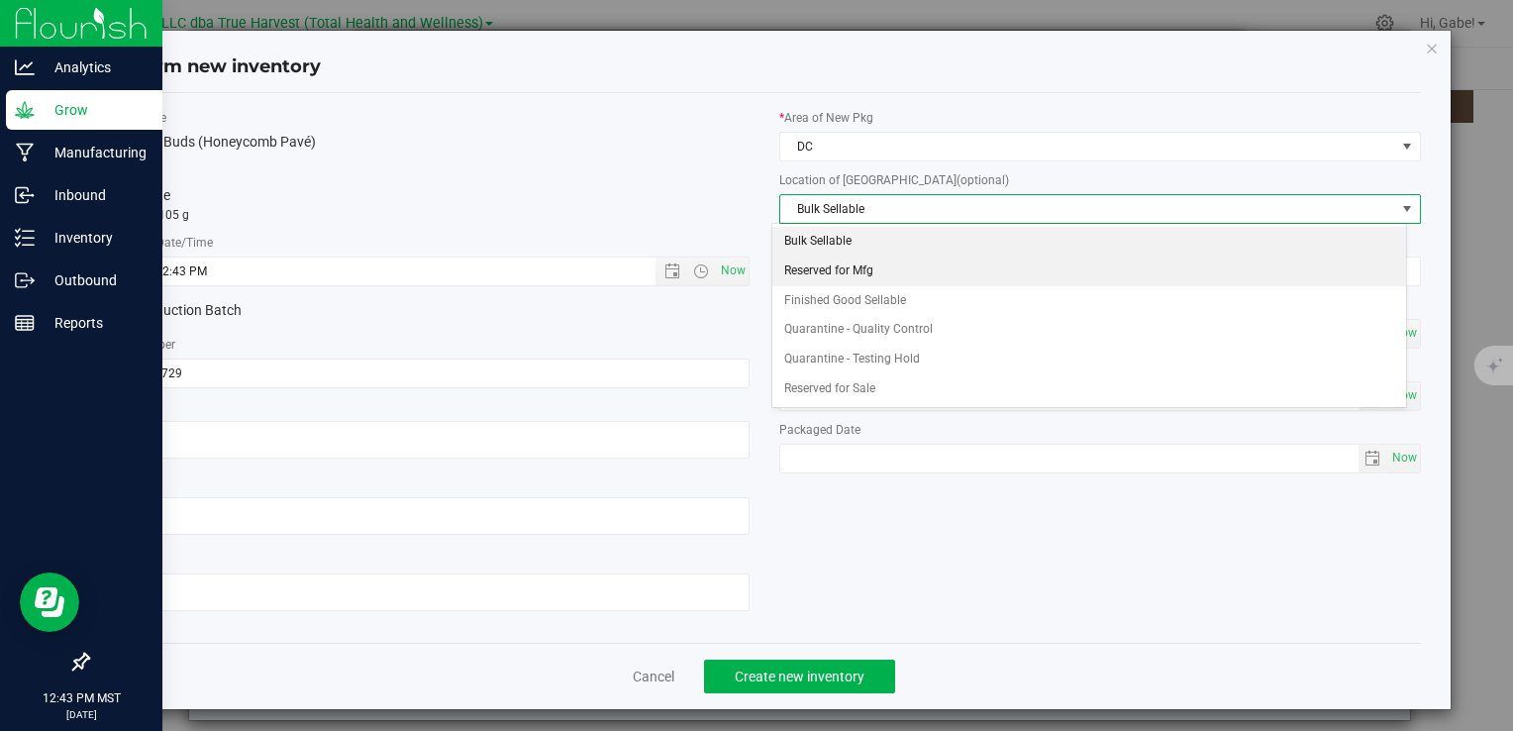
click at [828, 274] on li "Reserved for Mfg" at bounding box center [1090, 272] width 634 height 30
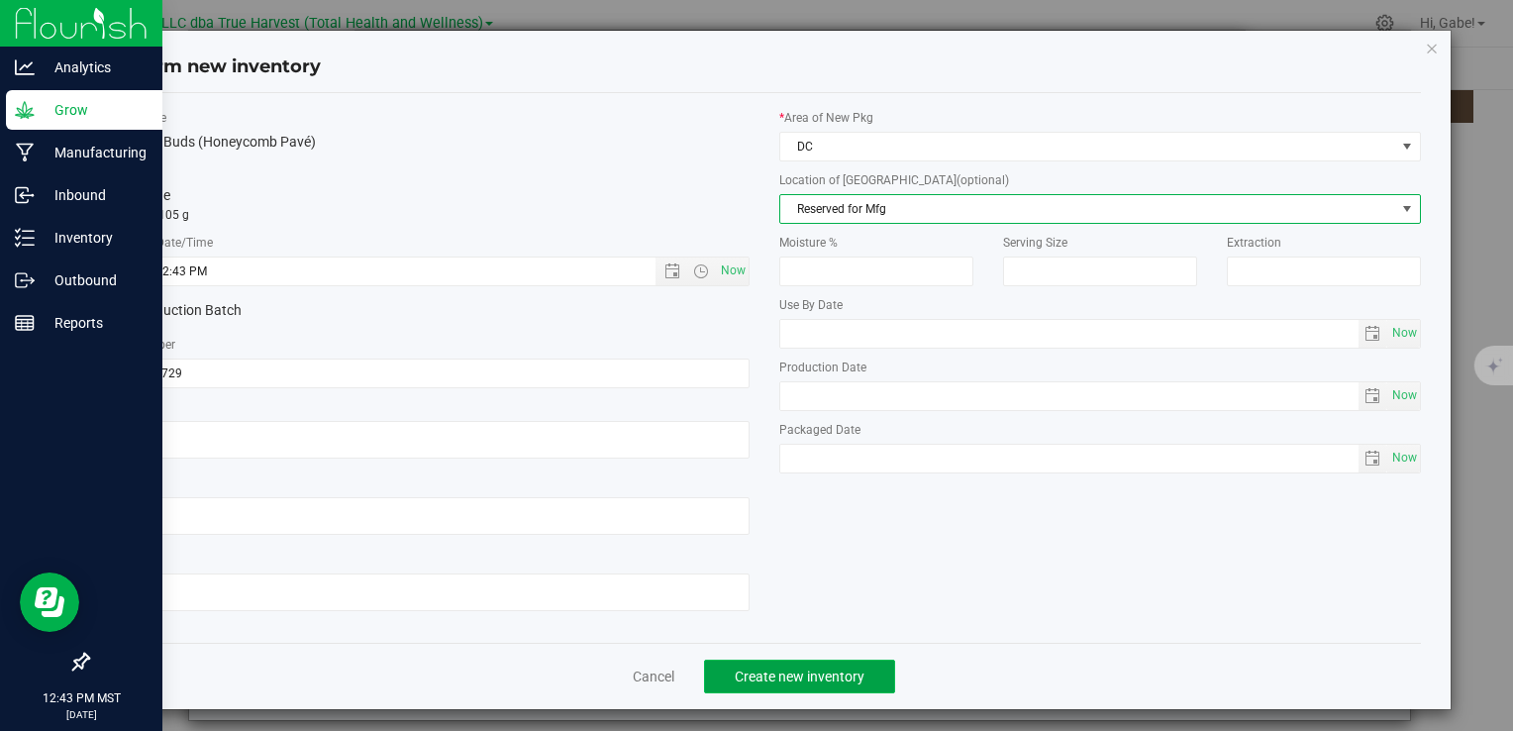
click at [848, 673] on span "Create new inventory" at bounding box center [800, 677] width 130 height 16
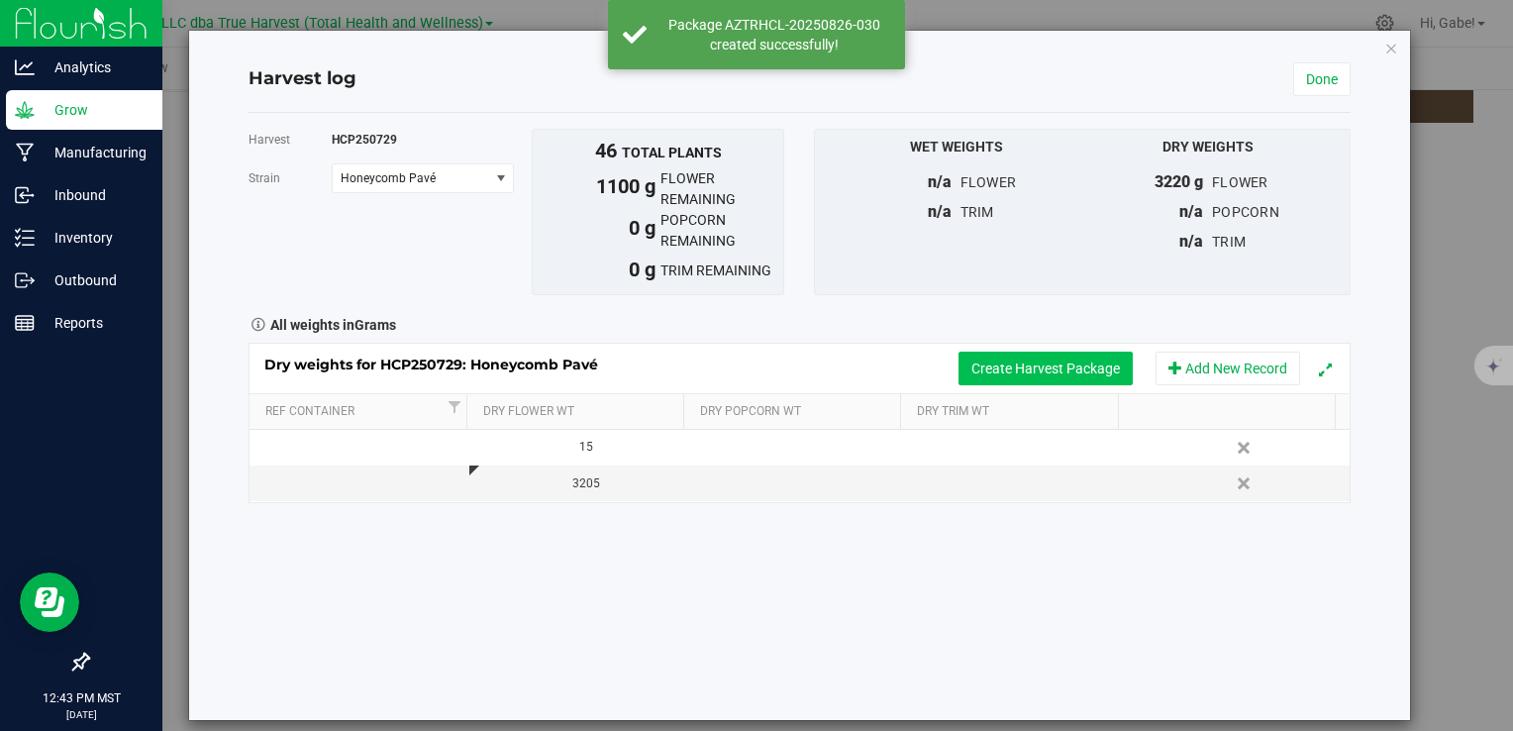
click at [1074, 375] on button "Create Harvest Package" at bounding box center [1046, 369] width 174 height 34
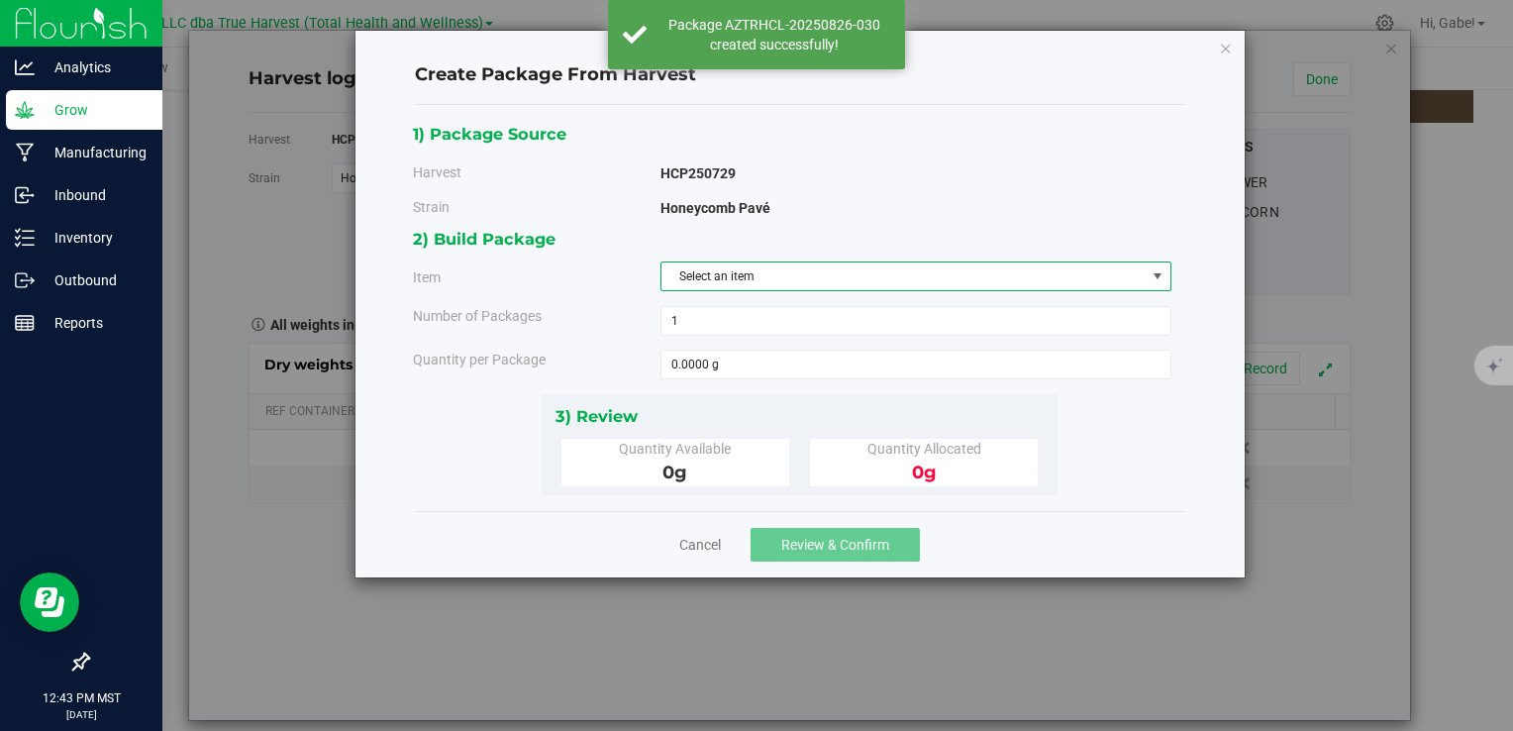
click at [728, 279] on span "Select an item" at bounding box center [904, 276] width 484 height 28
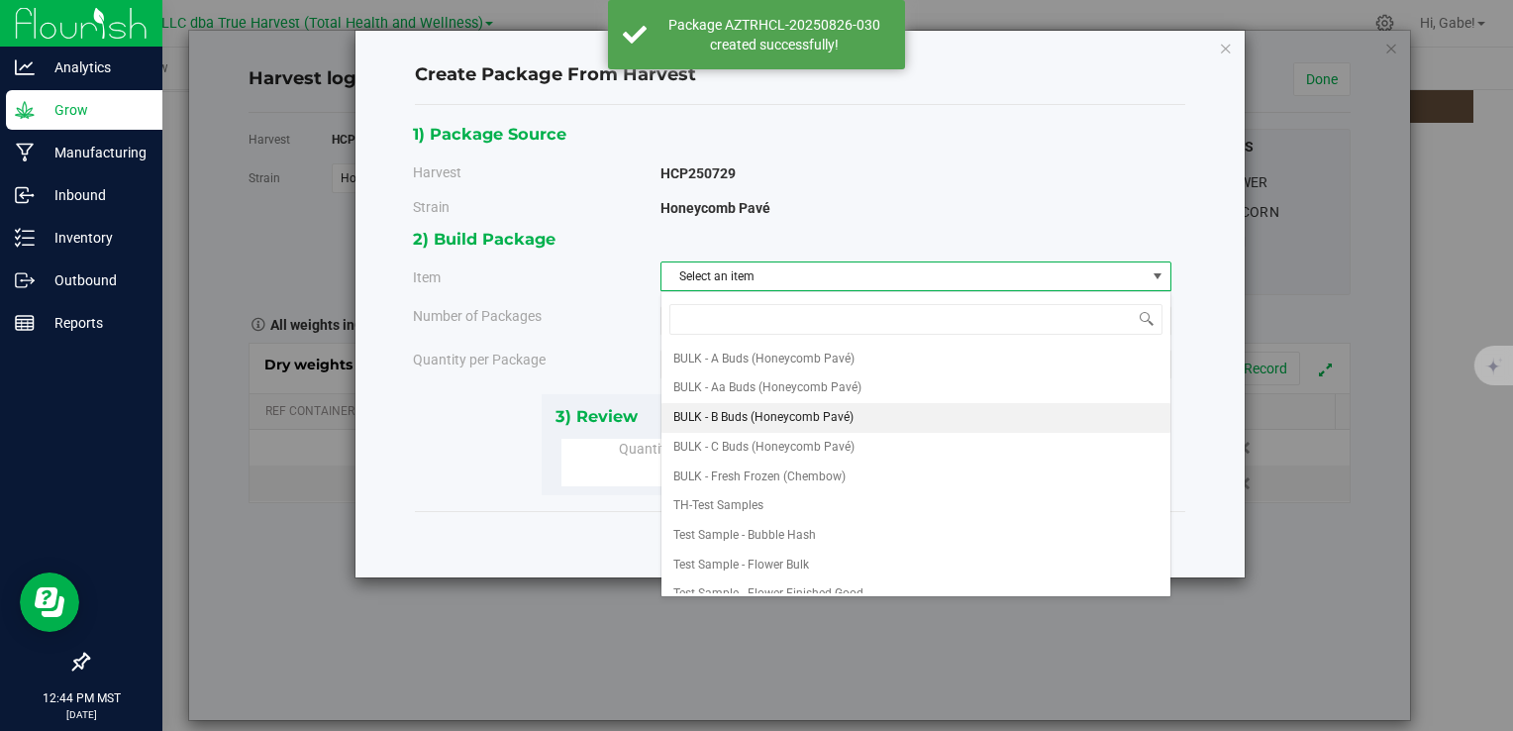
click at [765, 410] on span "BULK - B Buds (Honeycomb Pavé)" at bounding box center [764, 418] width 180 height 26
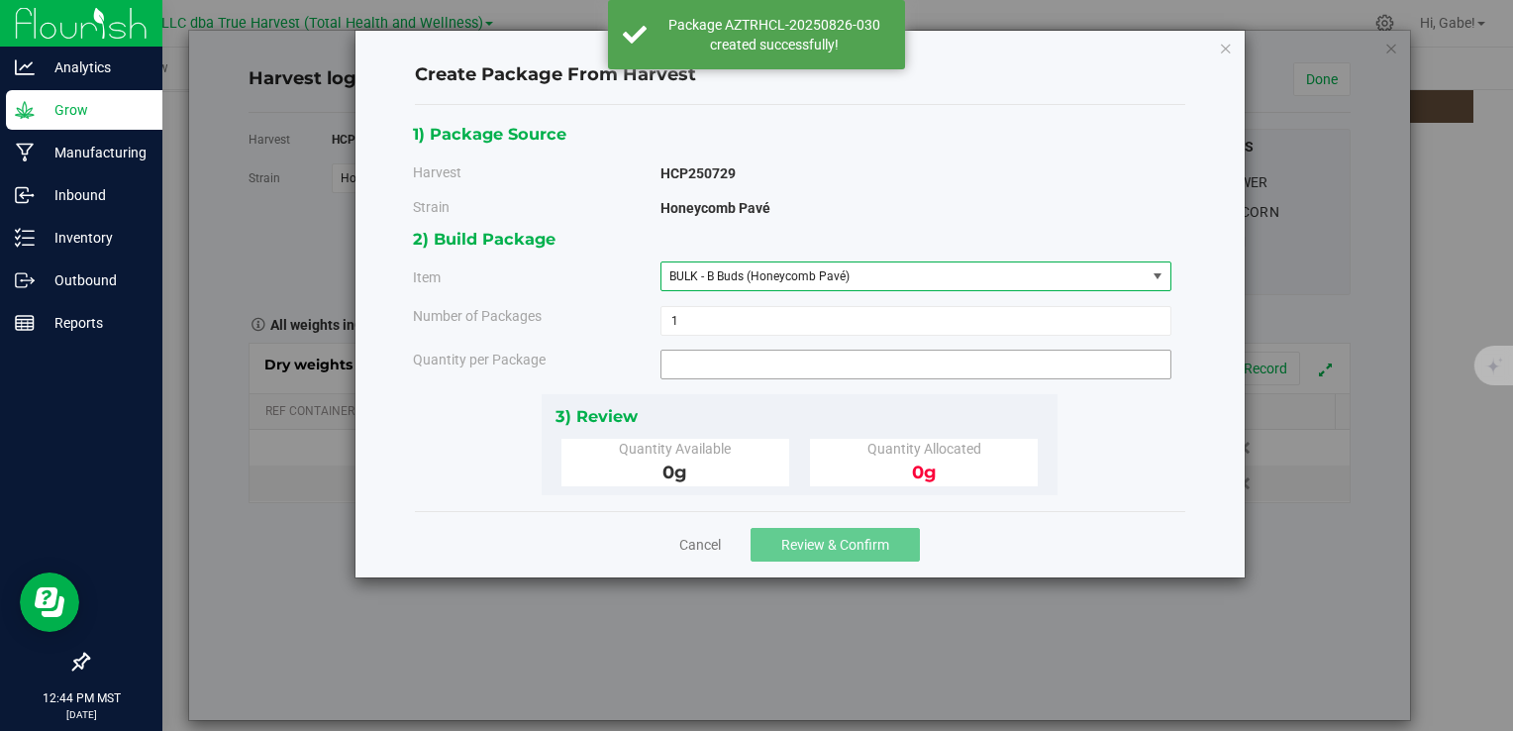
click at [735, 364] on span at bounding box center [916, 365] width 511 height 30
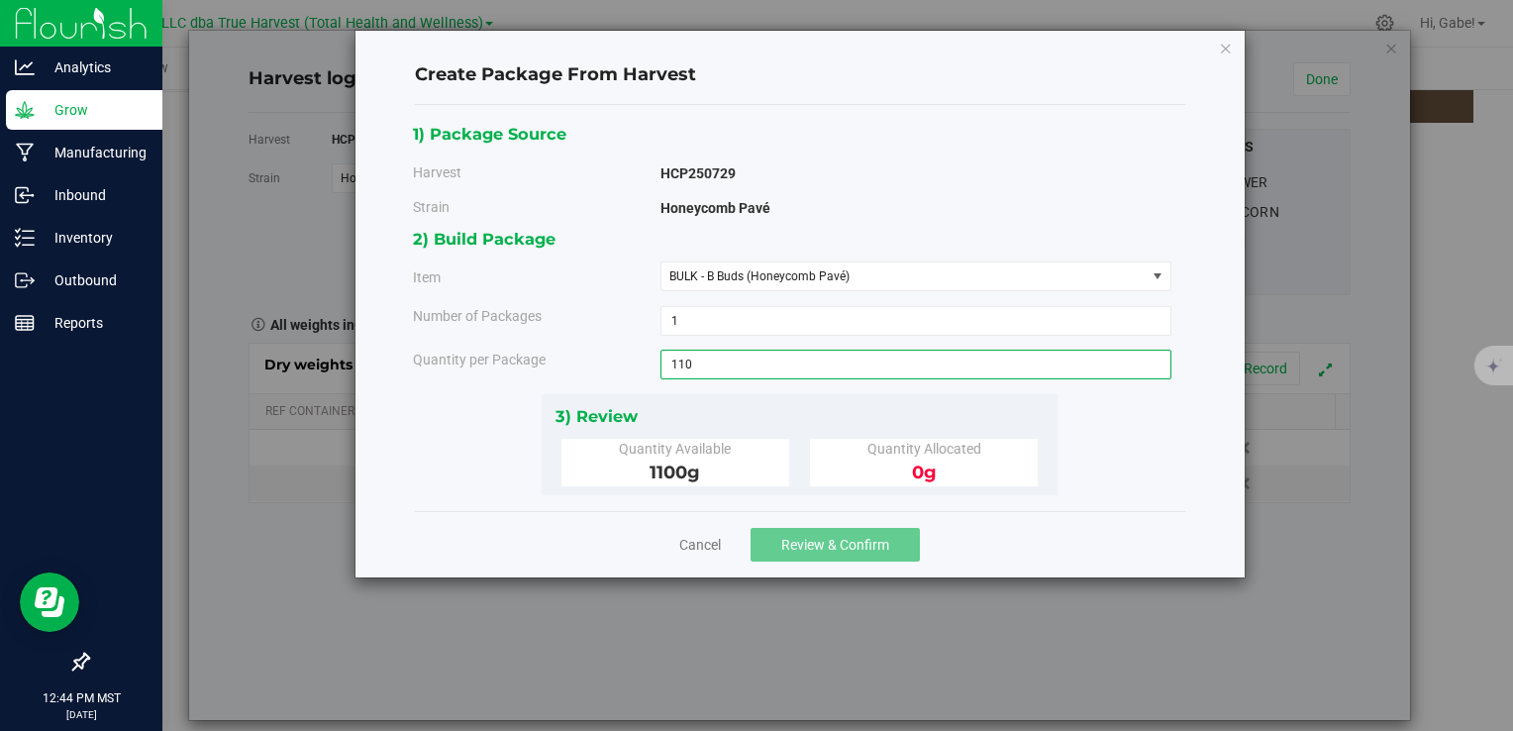
type input "1100"
type input "1100.0000 g"
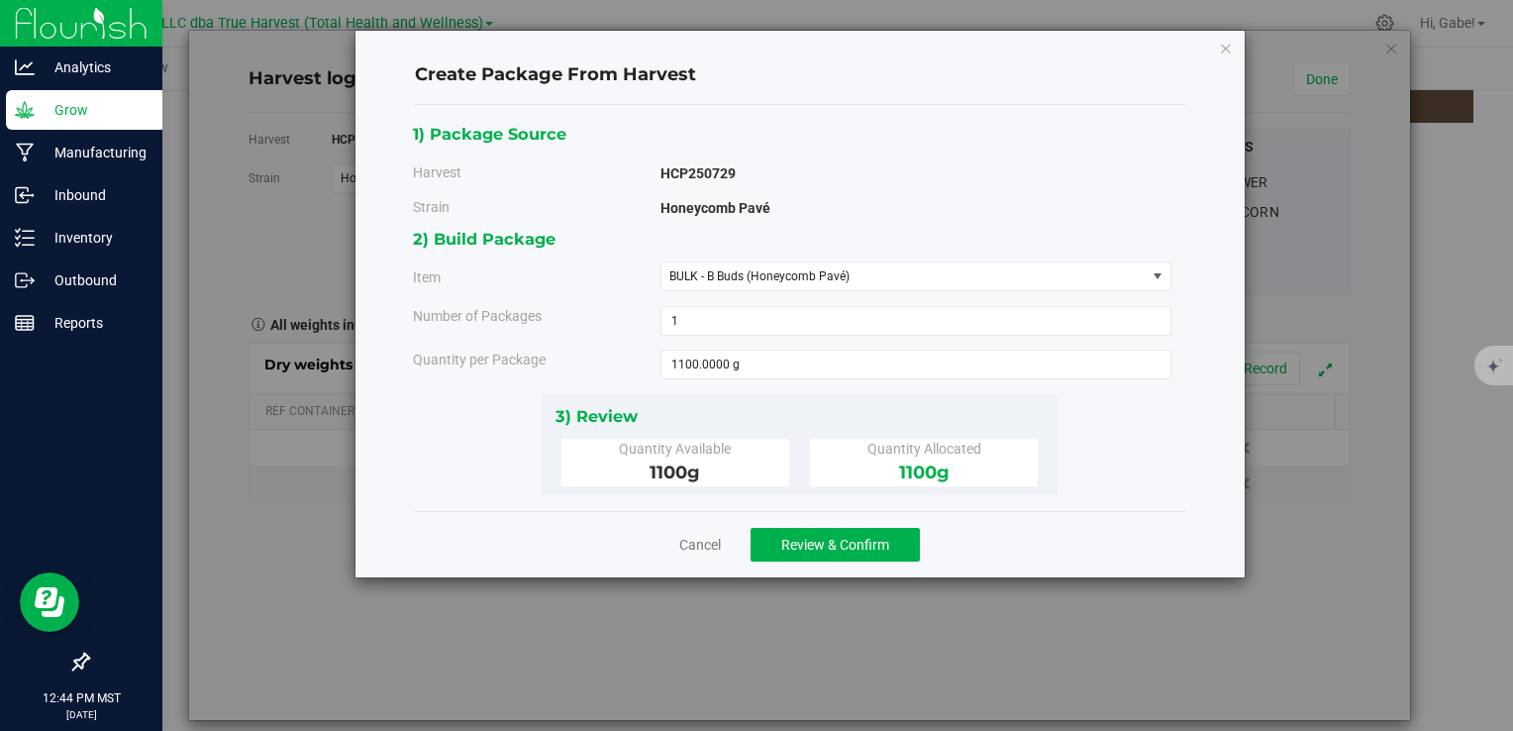
click at [1107, 449] on div "1) Package Source Harvest HCP250729 Strain Honeycomb Pavé 1 1 g" at bounding box center [800, 308] width 774 height 374
click at [856, 542] on span "Review & Confirm" at bounding box center [835, 545] width 108 height 16
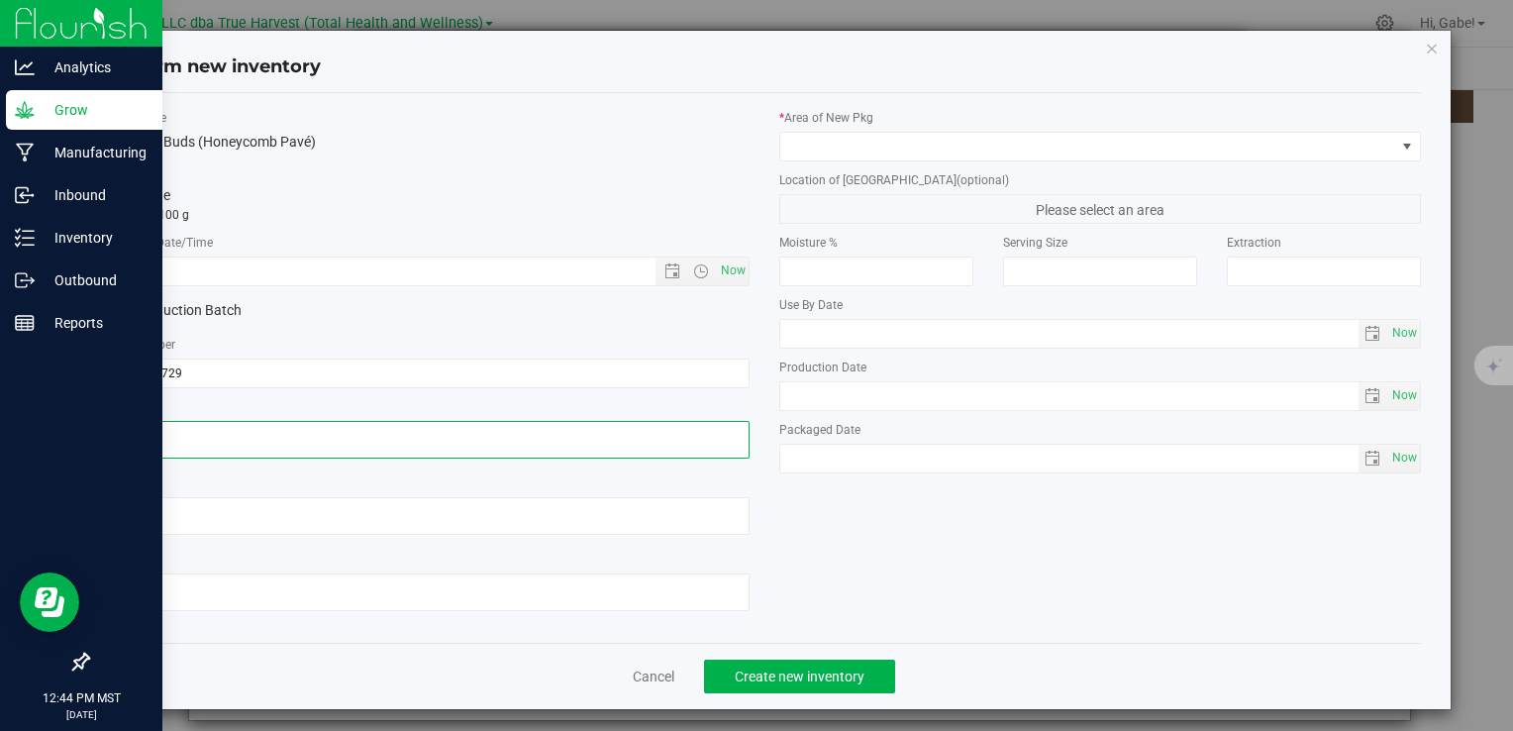
click at [453, 446] on textarea at bounding box center [428, 440] width 642 height 38
paste textarea "[DATE]"
type textarea "[DATE]"
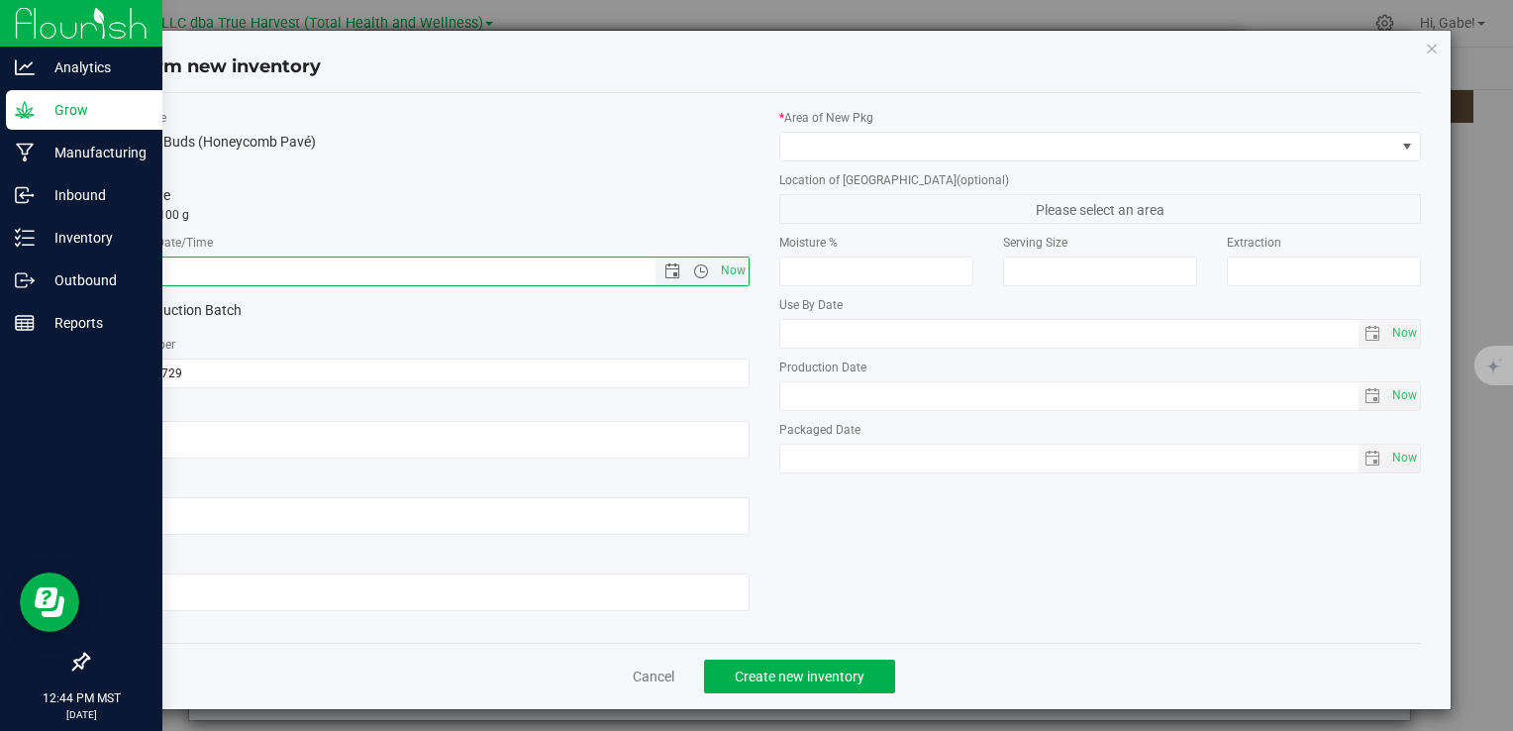
click at [452, 261] on input "text" at bounding box center [398, 272] width 580 height 28
paste input "[DATE]"
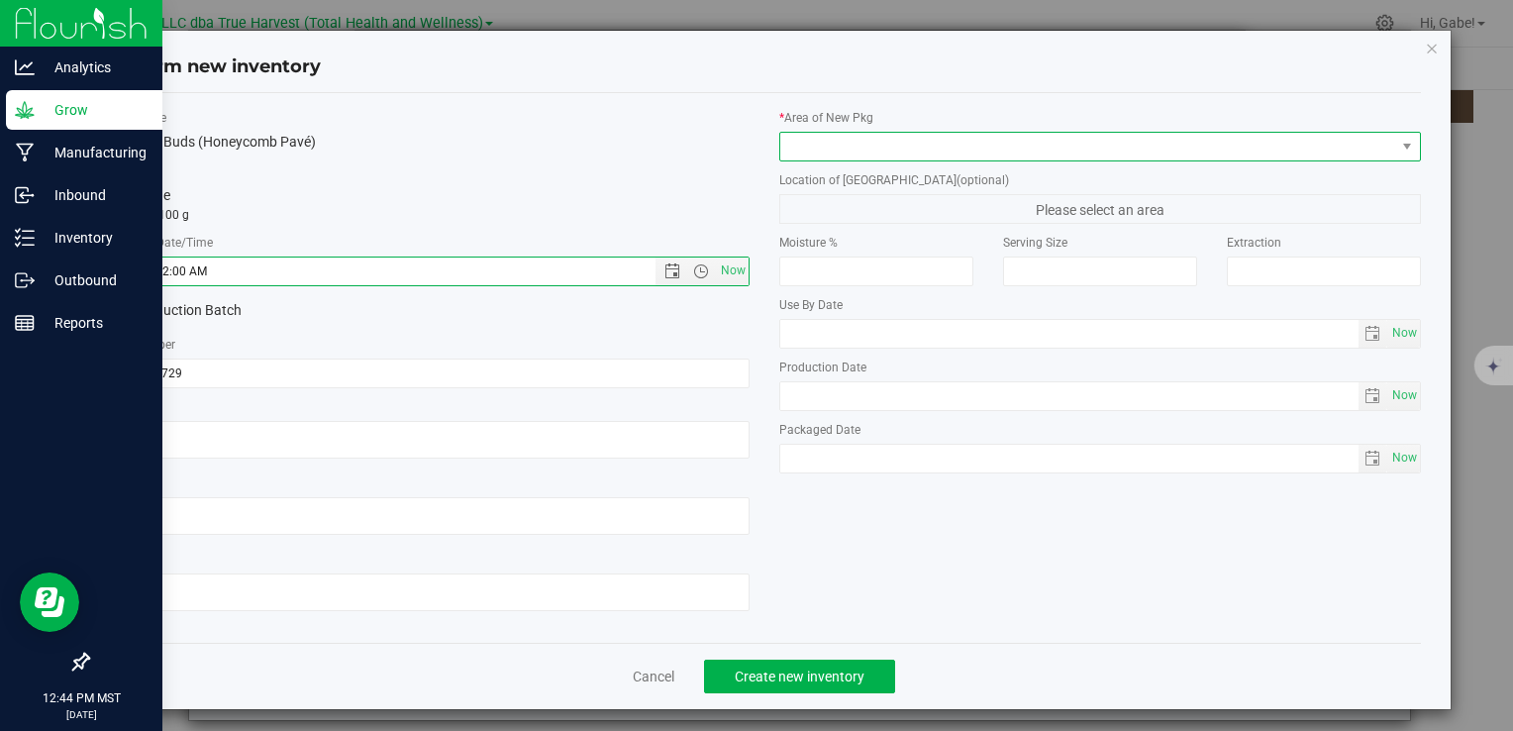
type input "7/29/2025 12:44 PM"
click at [792, 144] on span at bounding box center [1088, 147] width 615 height 28
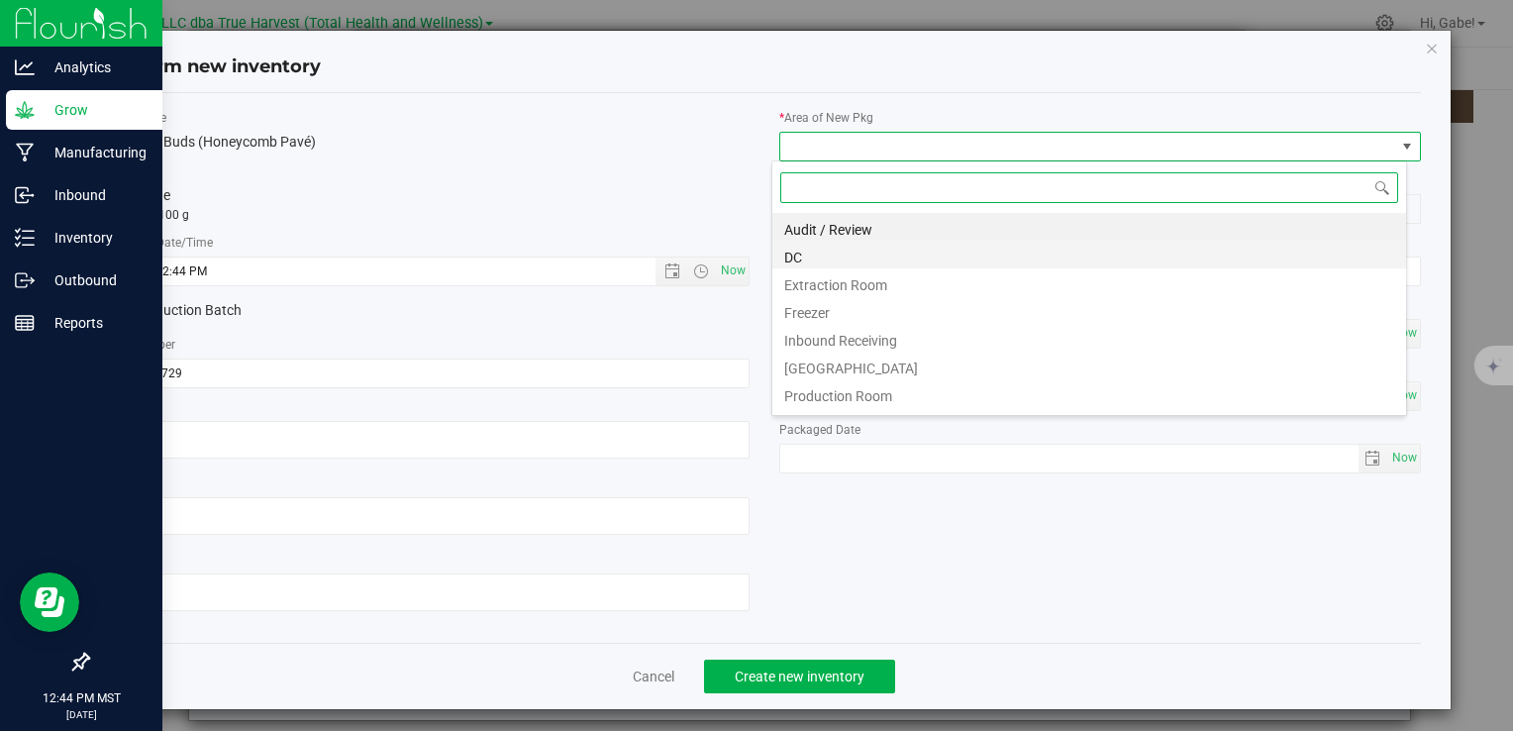
click at [806, 250] on li "DC" at bounding box center [1090, 255] width 634 height 28
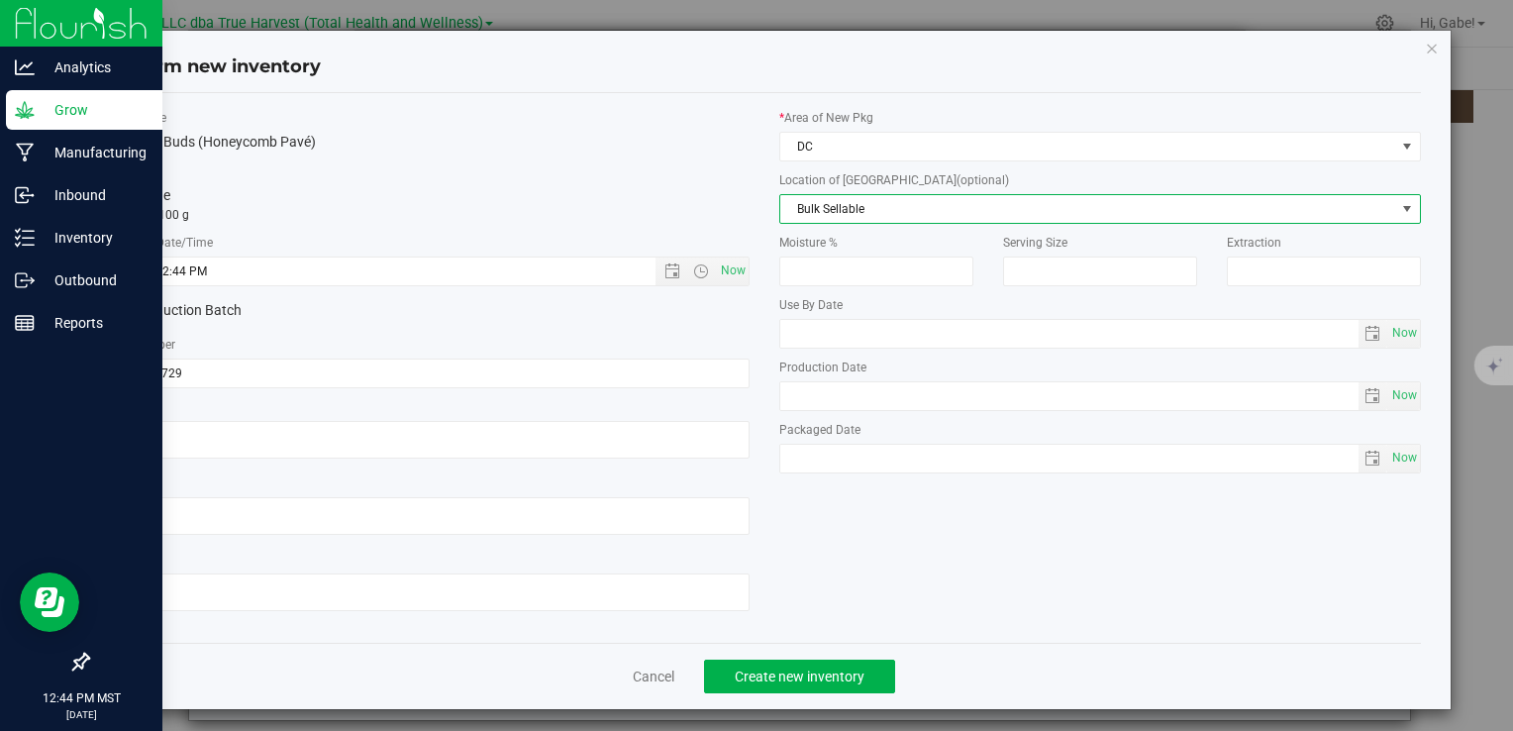
click at [816, 208] on span "Bulk Sellable" at bounding box center [1088, 209] width 615 height 28
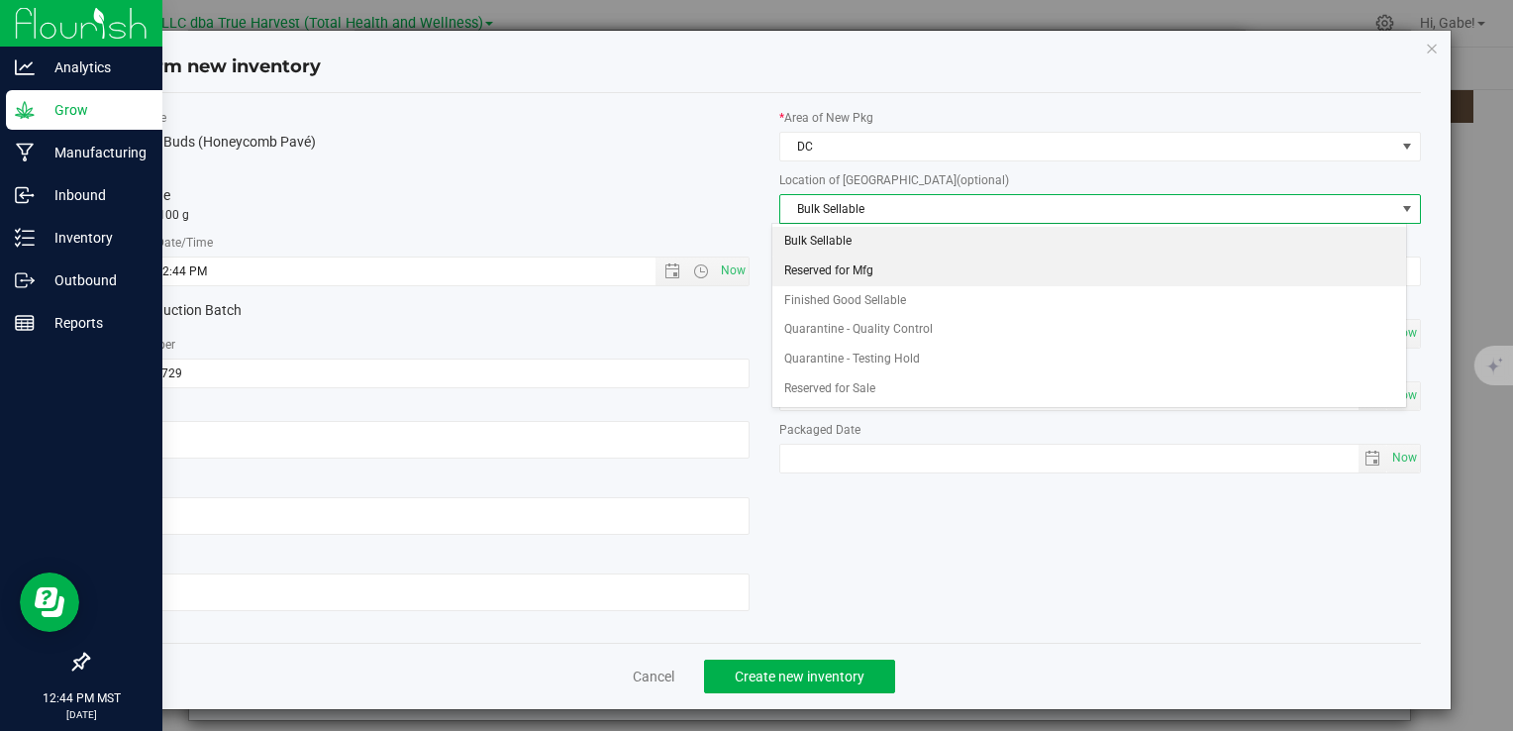
click at [815, 263] on li "Reserved for Mfg" at bounding box center [1090, 272] width 634 height 30
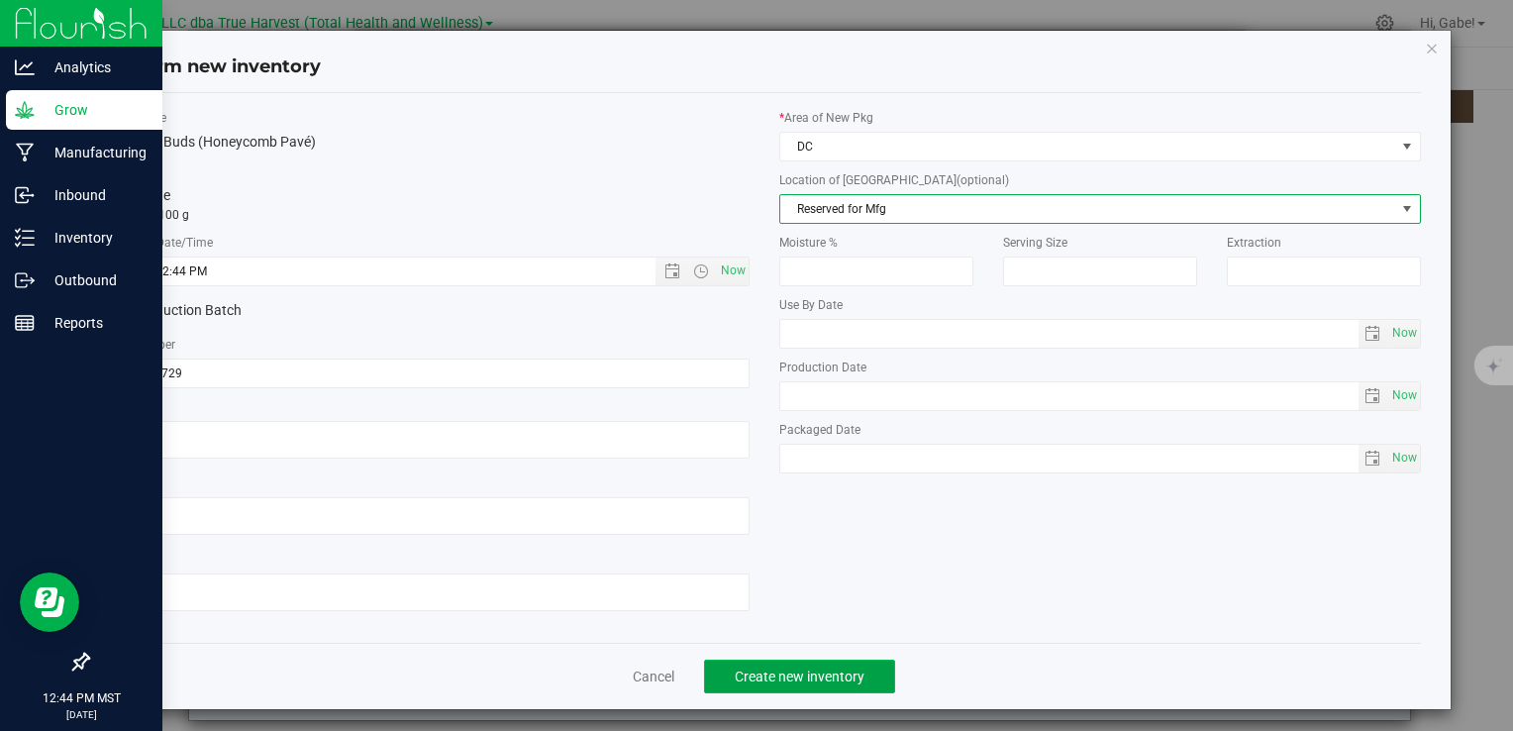
click at [802, 678] on span "Create new inventory" at bounding box center [800, 677] width 130 height 16
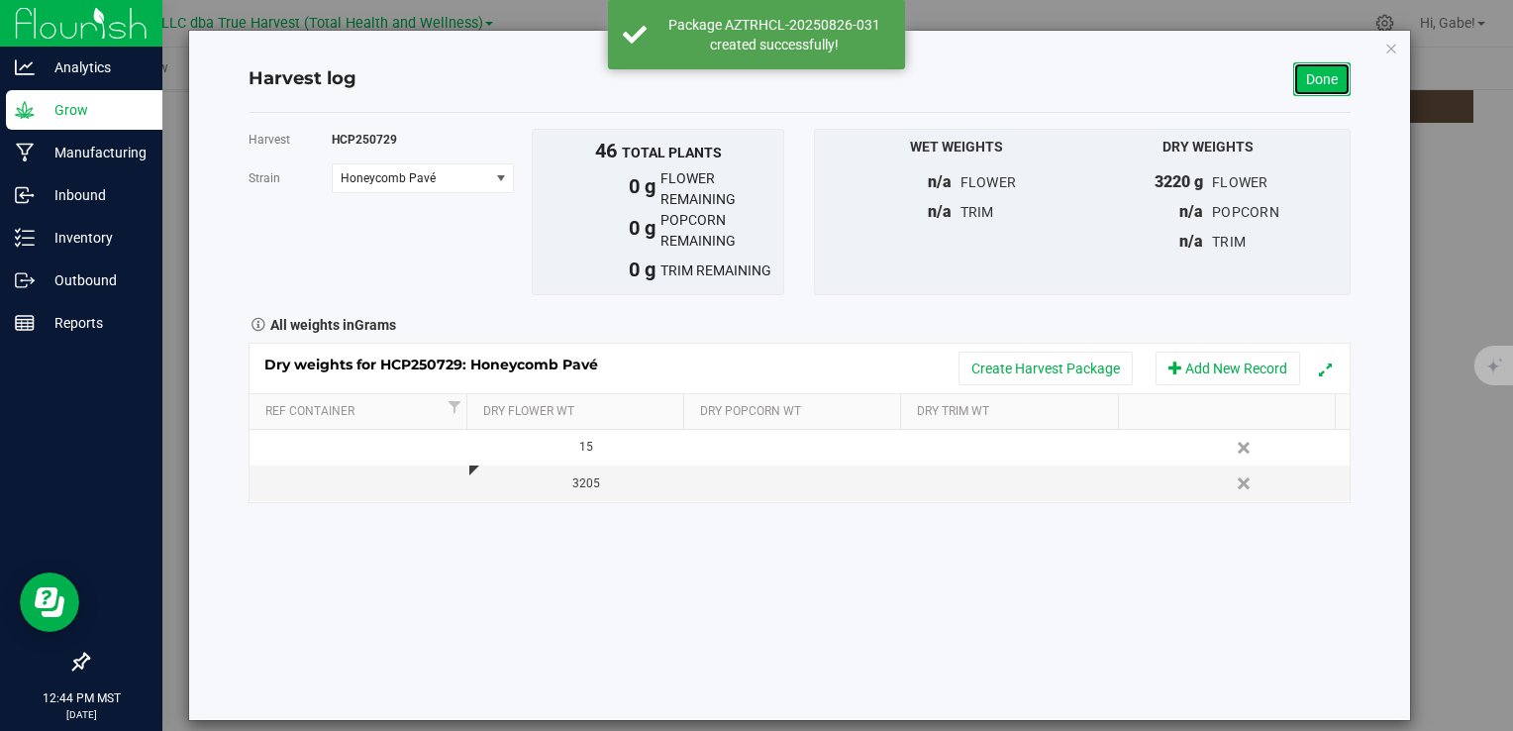
click at [1336, 78] on link "Done" at bounding box center [1322, 79] width 57 height 34
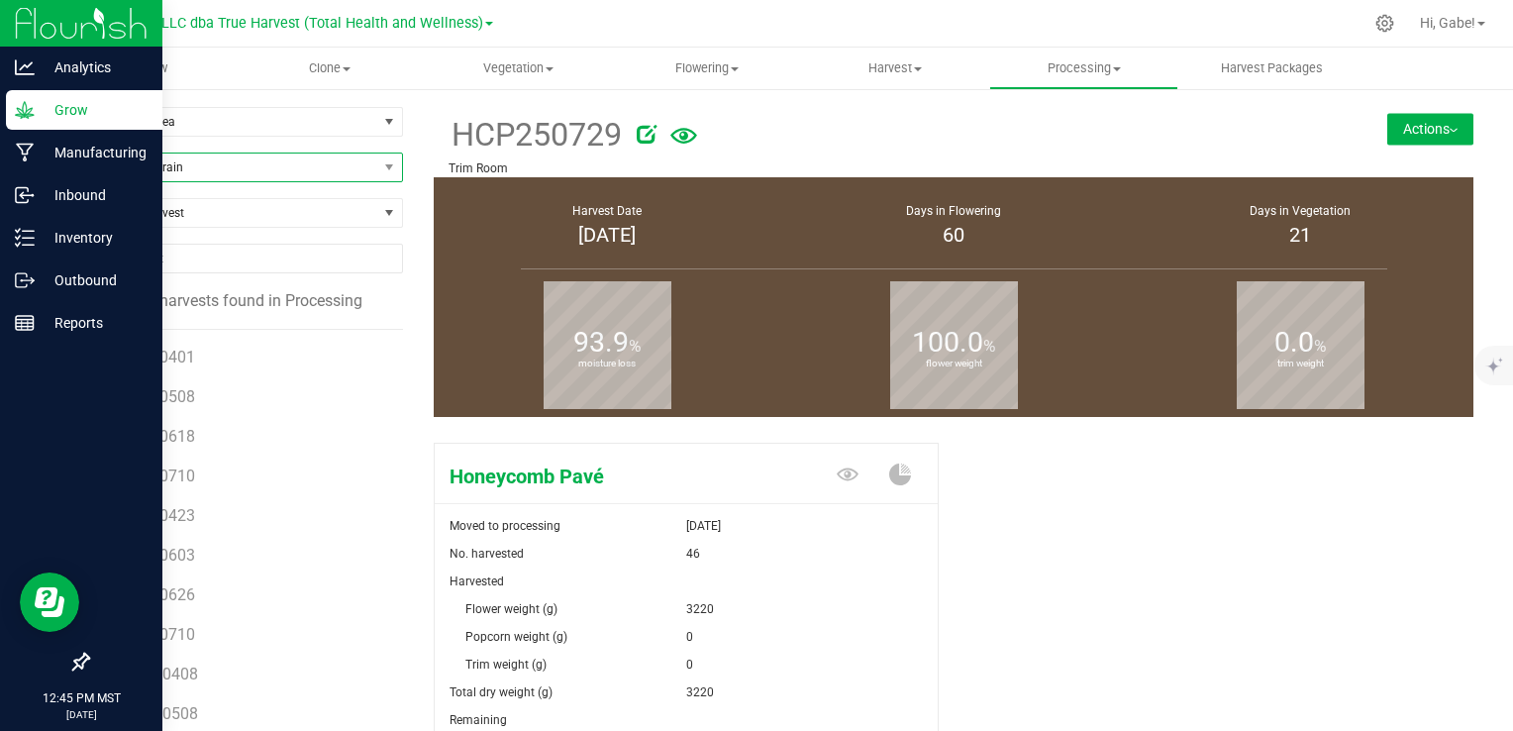
click at [184, 167] on span "Filter by Strain" at bounding box center [232, 168] width 289 height 28
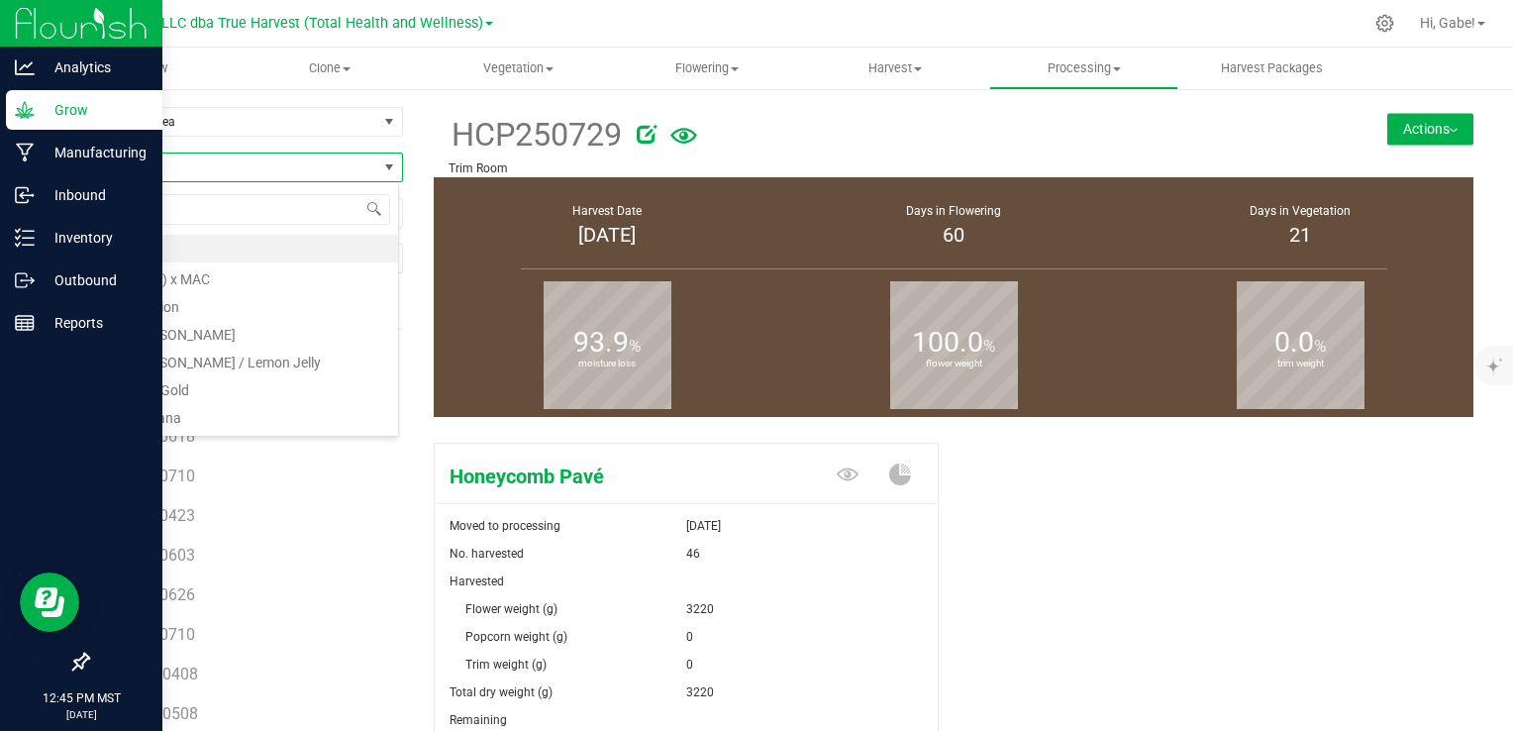
scroll to position [29, 312]
type input "sherb"
click at [170, 391] on li "Sherbz" at bounding box center [243, 387] width 310 height 28
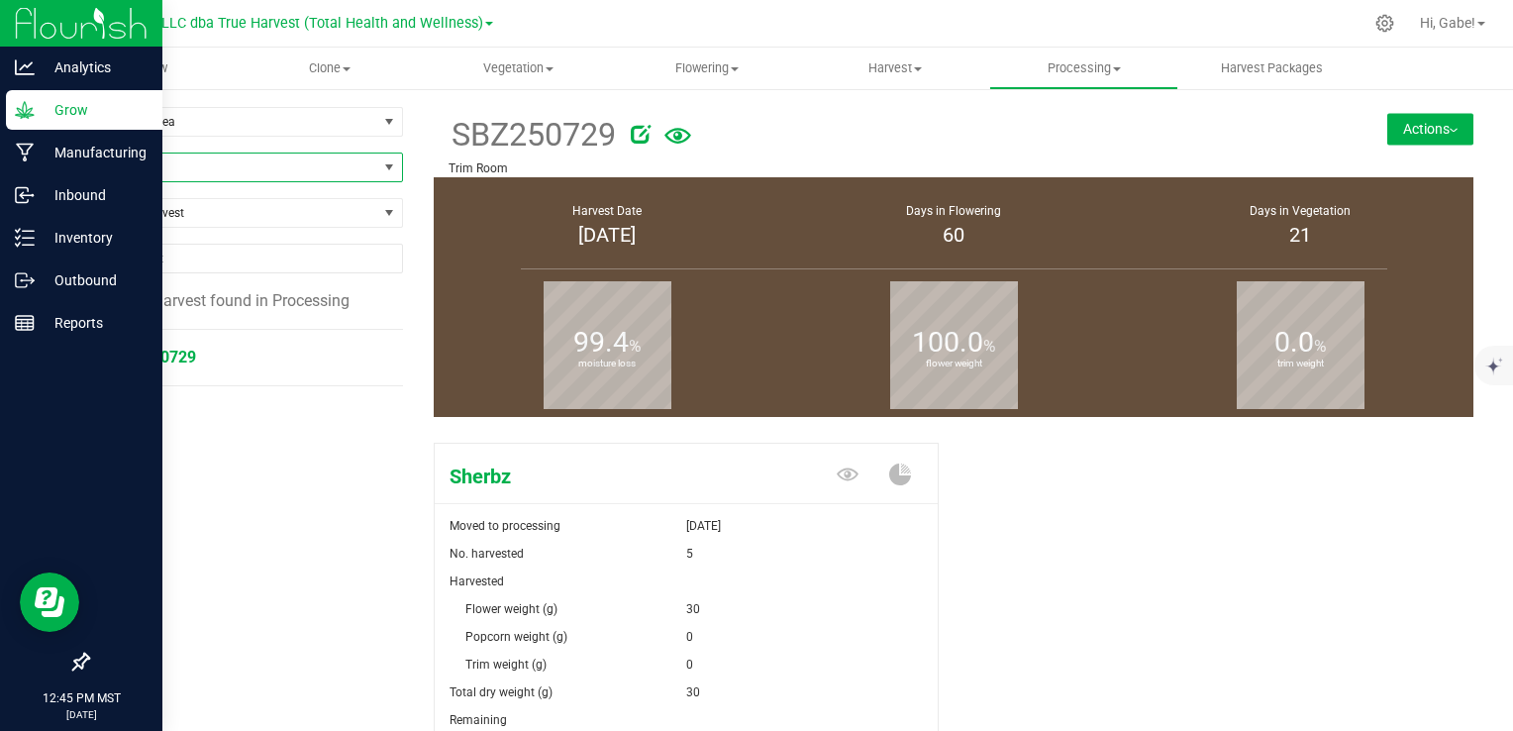
click at [178, 363] on span "SBZ250729" at bounding box center [154, 357] width 83 height 19
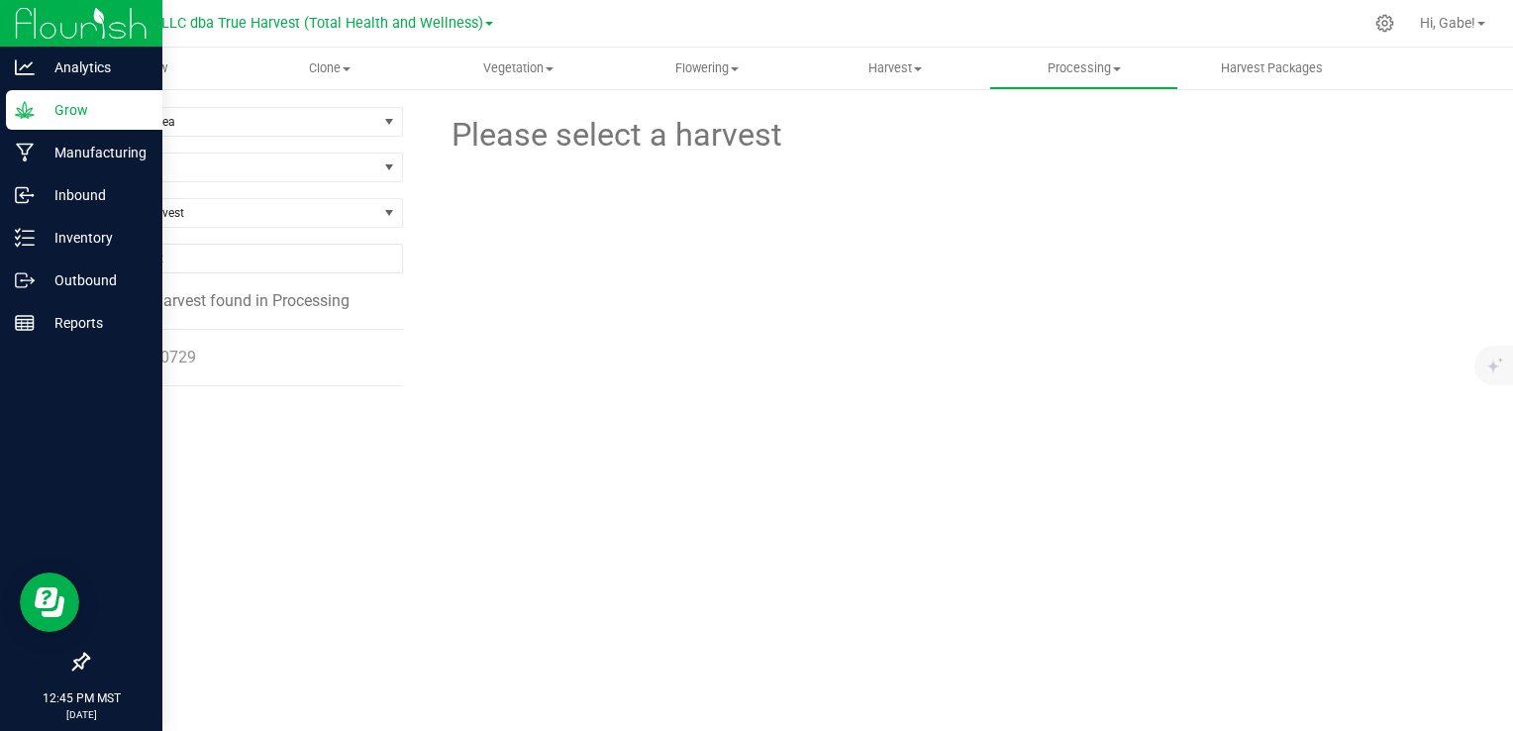
click at [143, 366] on li "SBZ250729" at bounding box center [251, 357] width 276 height 55
click at [150, 366] on li "SBZ250729" at bounding box center [251, 357] width 276 height 55
click at [151, 362] on span "SBZ250729" at bounding box center [154, 357] width 83 height 19
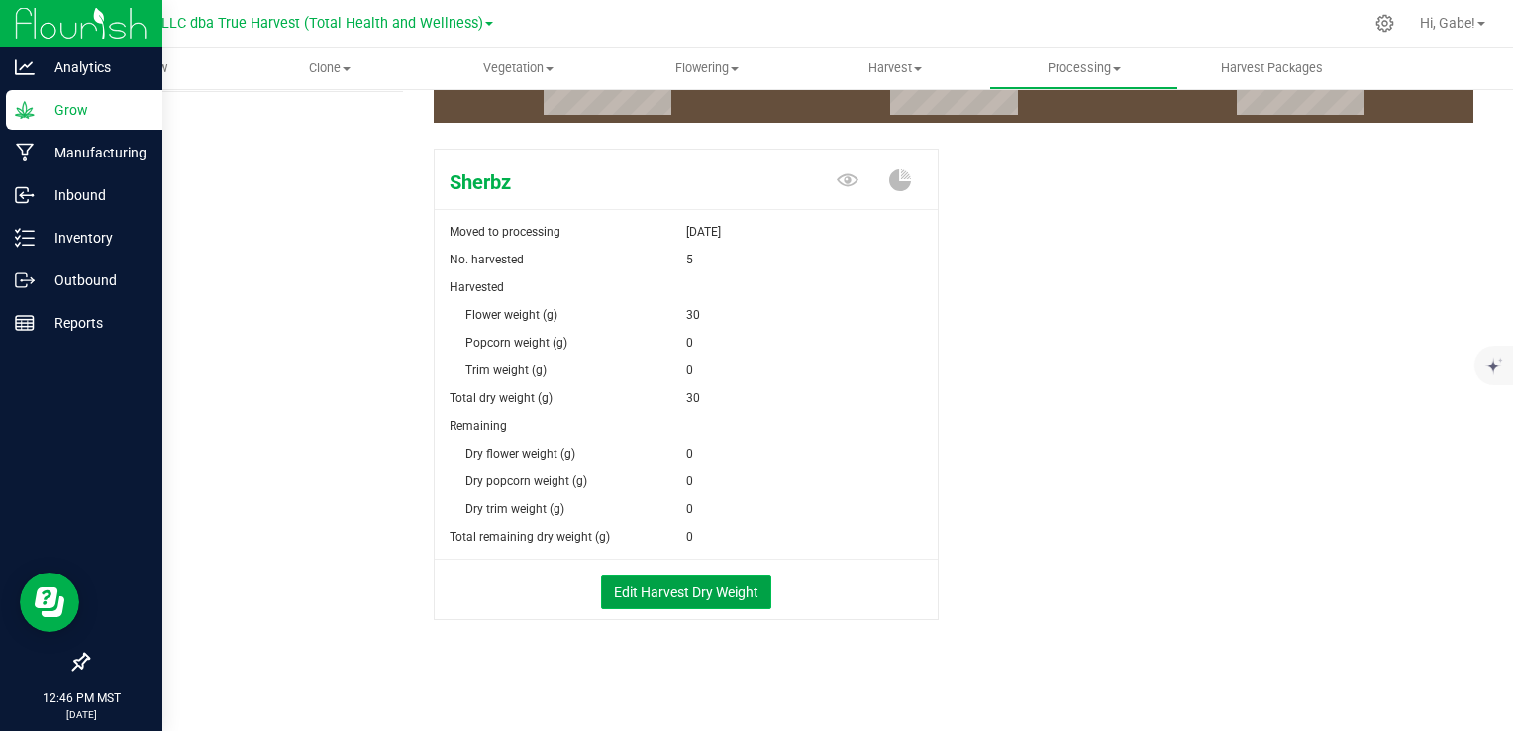
click at [696, 601] on button "Edit Harvest Dry Weight" at bounding box center [686, 592] width 170 height 34
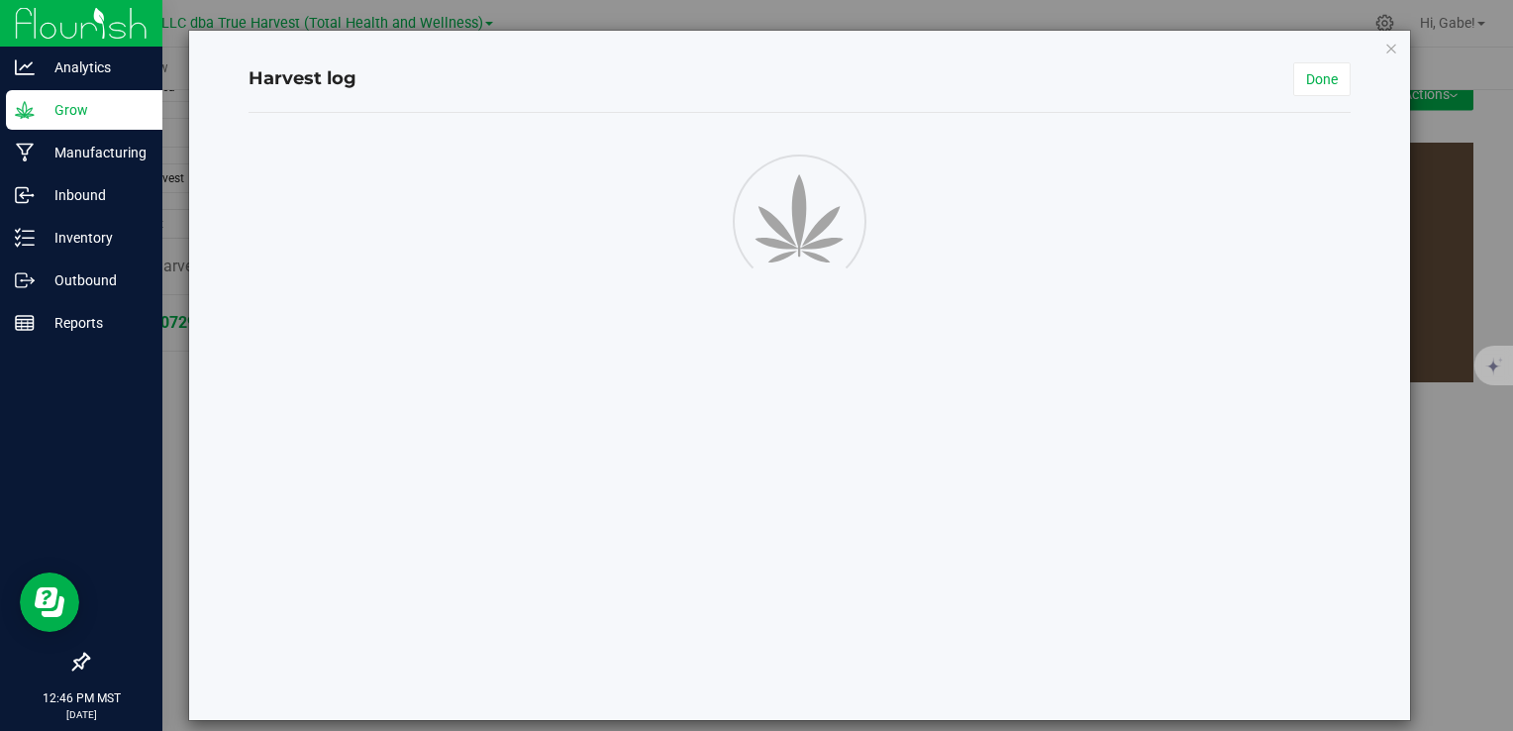
scroll to position [294, 0]
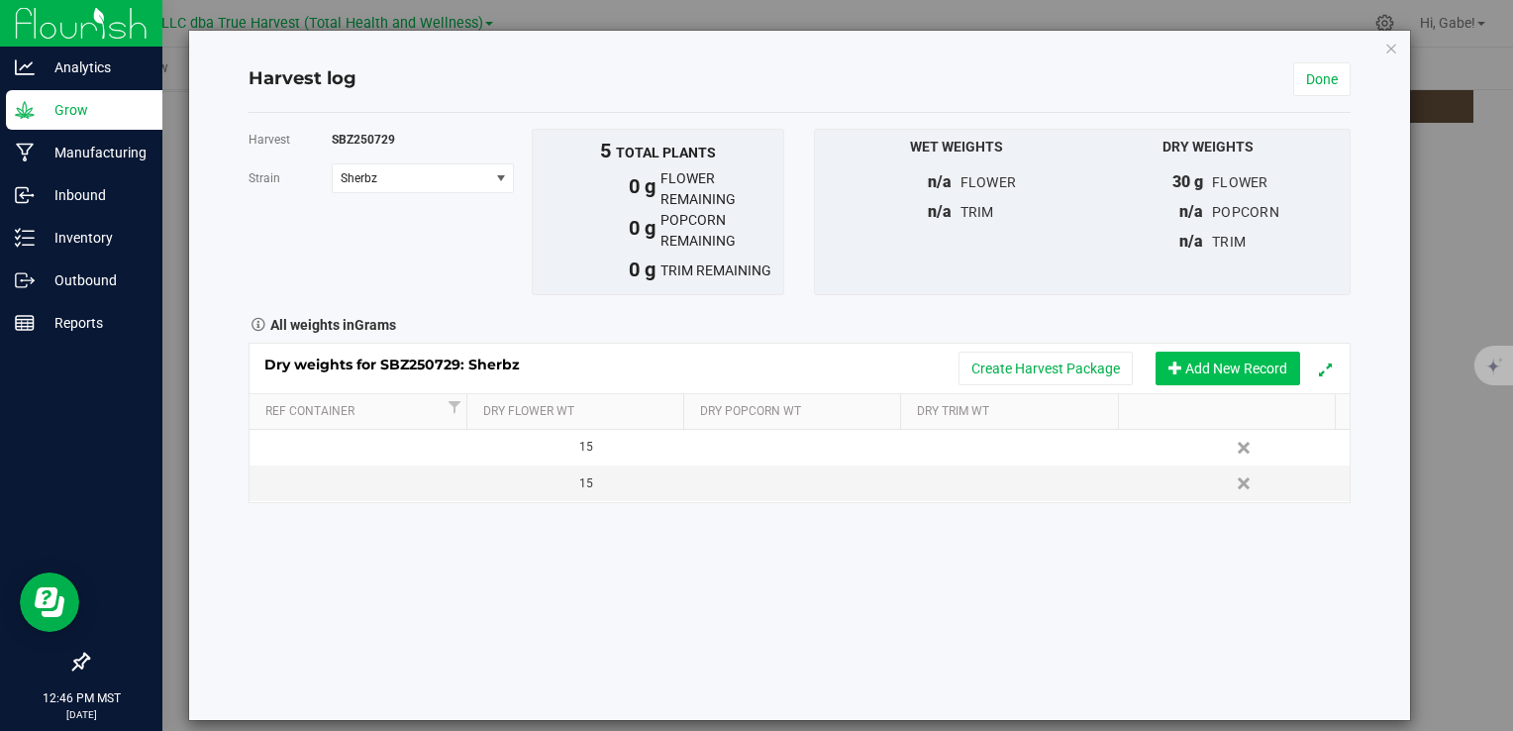
click at [1203, 371] on button "Add New Record" at bounding box center [1228, 369] width 145 height 34
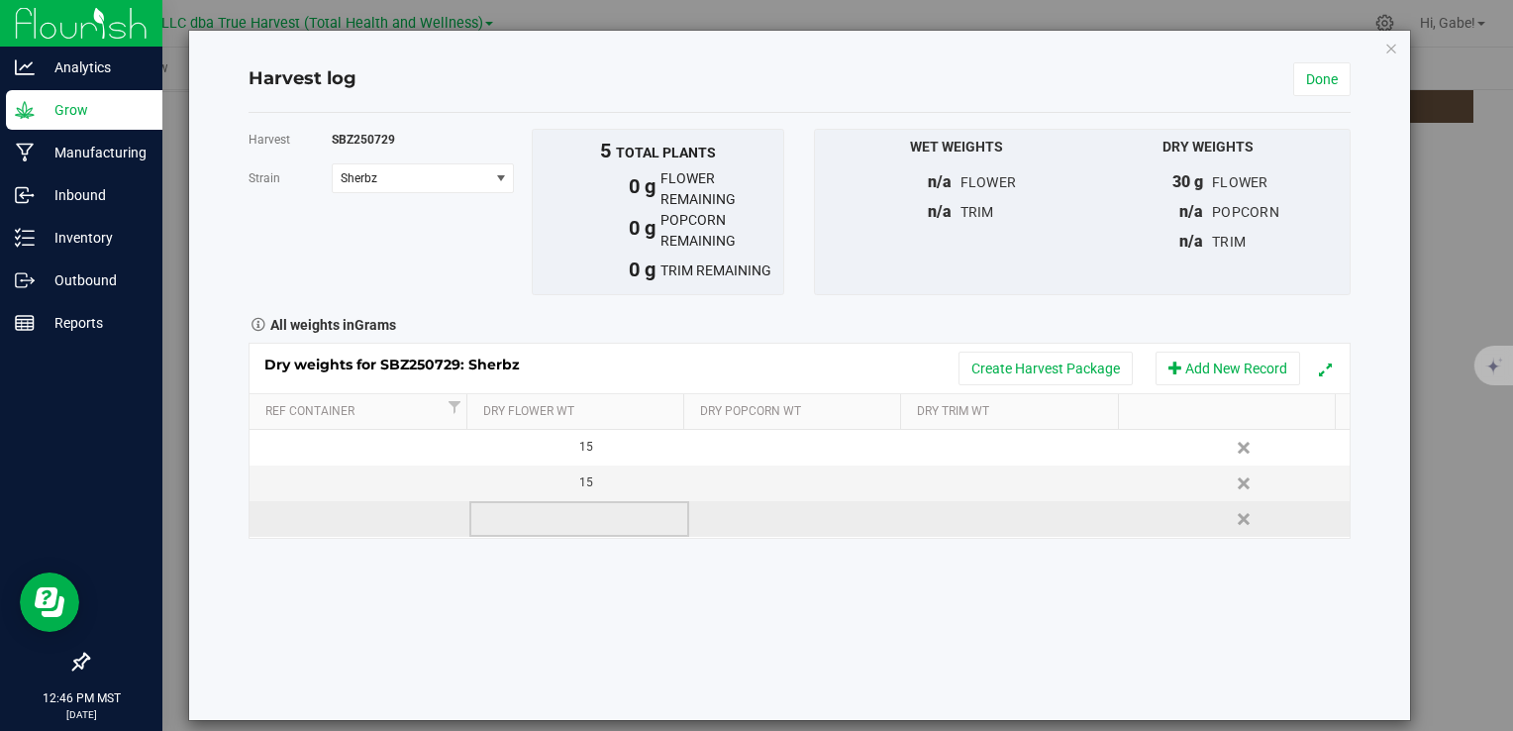
click at [564, 506] on td at bounding box center [579, 519] width 220 height 36
type input "283"
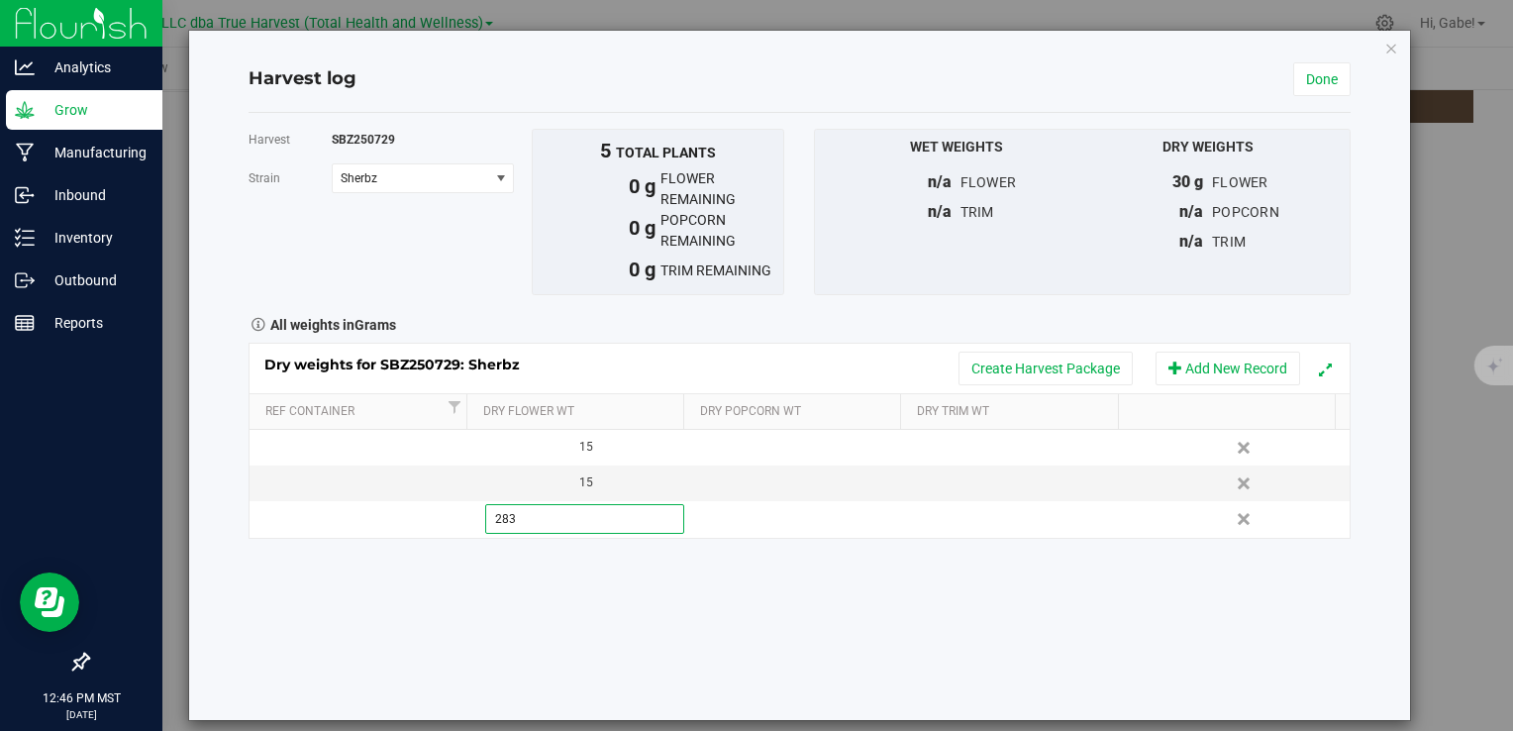
click at [858, 581] on div "Harvest SBZ250729 [GEOGRAPHIC_DATA] Sherbz Select strain Sherbz To bulk upload …" at bounding box center [799, 416] width 1101 height 607
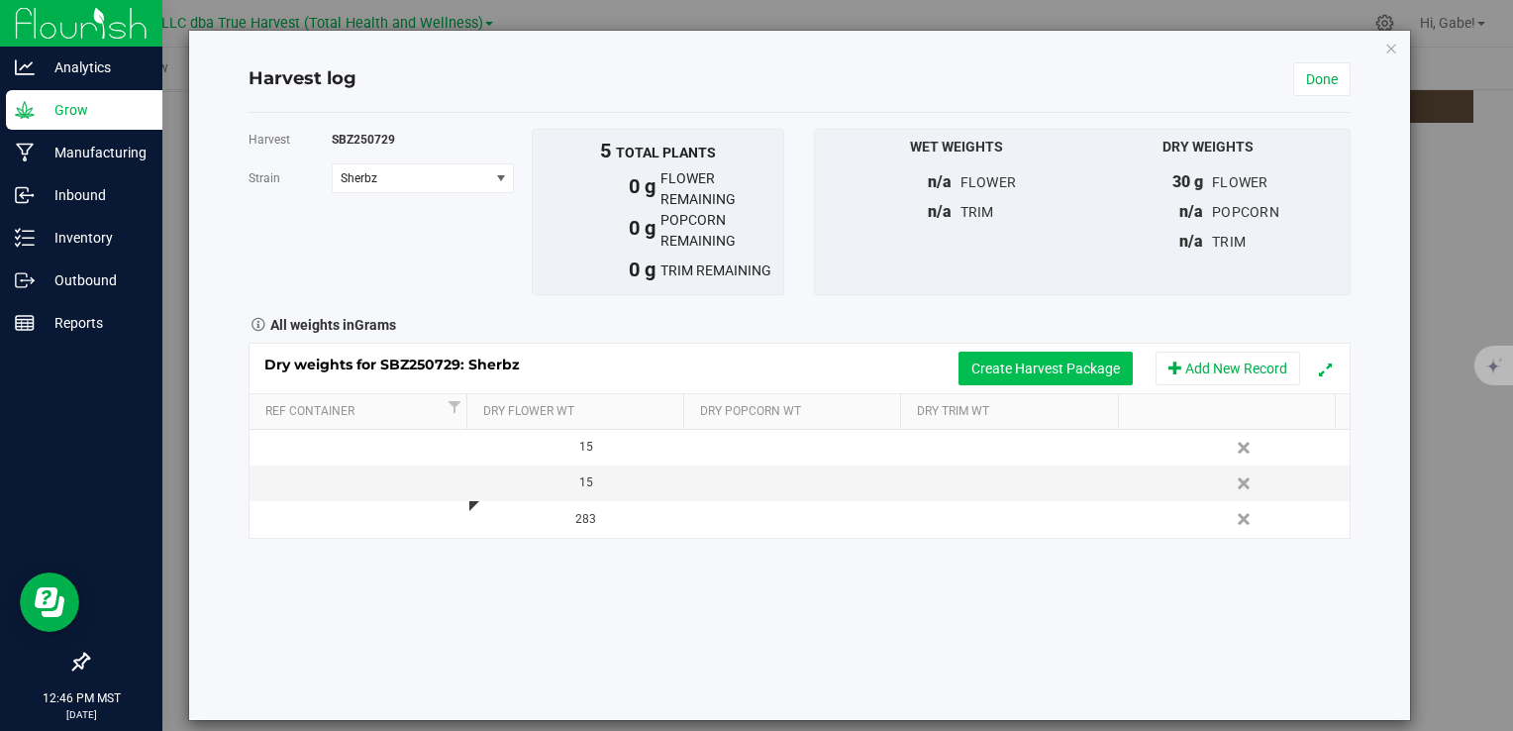
click at [1084, 371] on button "Create Harvest Package" at bounding box center [1046, 369] width 174 height 34
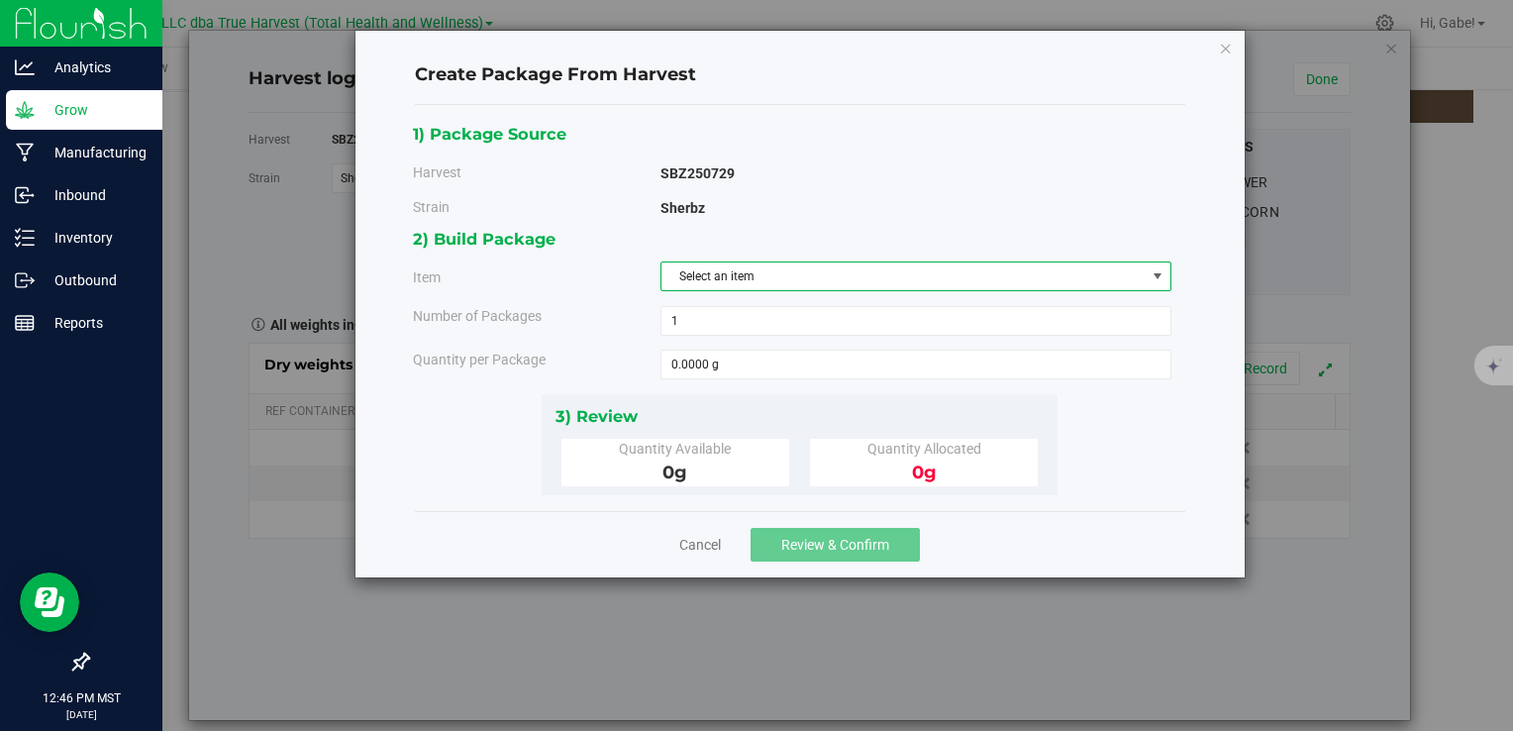
click at [742, 277] on span "Select an item" at bounding box center [904, 276] width 484 height 28
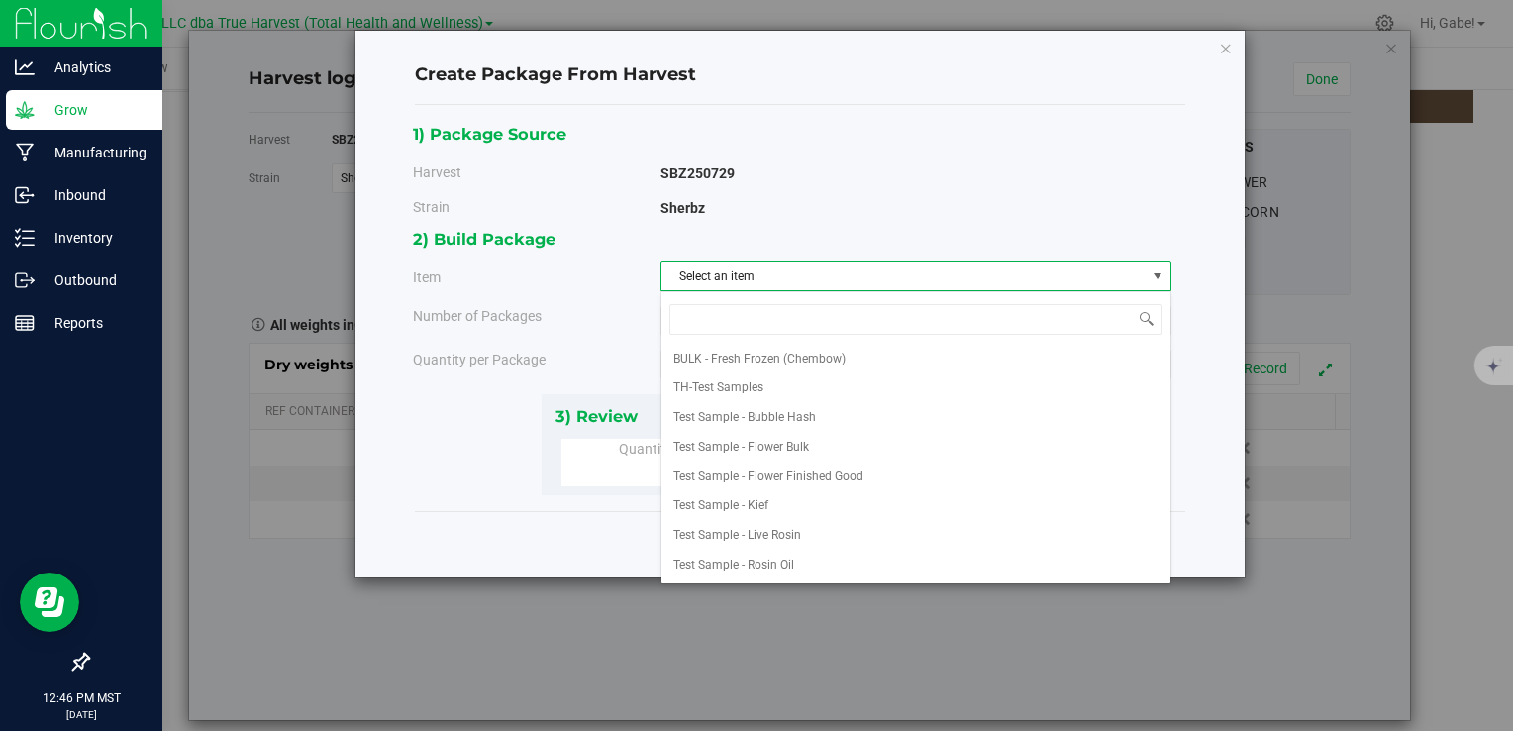
drag, startPoint x: 597, startPoint y: 524, endPoint x: 610, endPoint y: 502, distance: 25.3
click at [598, 524] on div "Cancel Review & Confirm" at bounding box center [800, 544] width 771 height 66
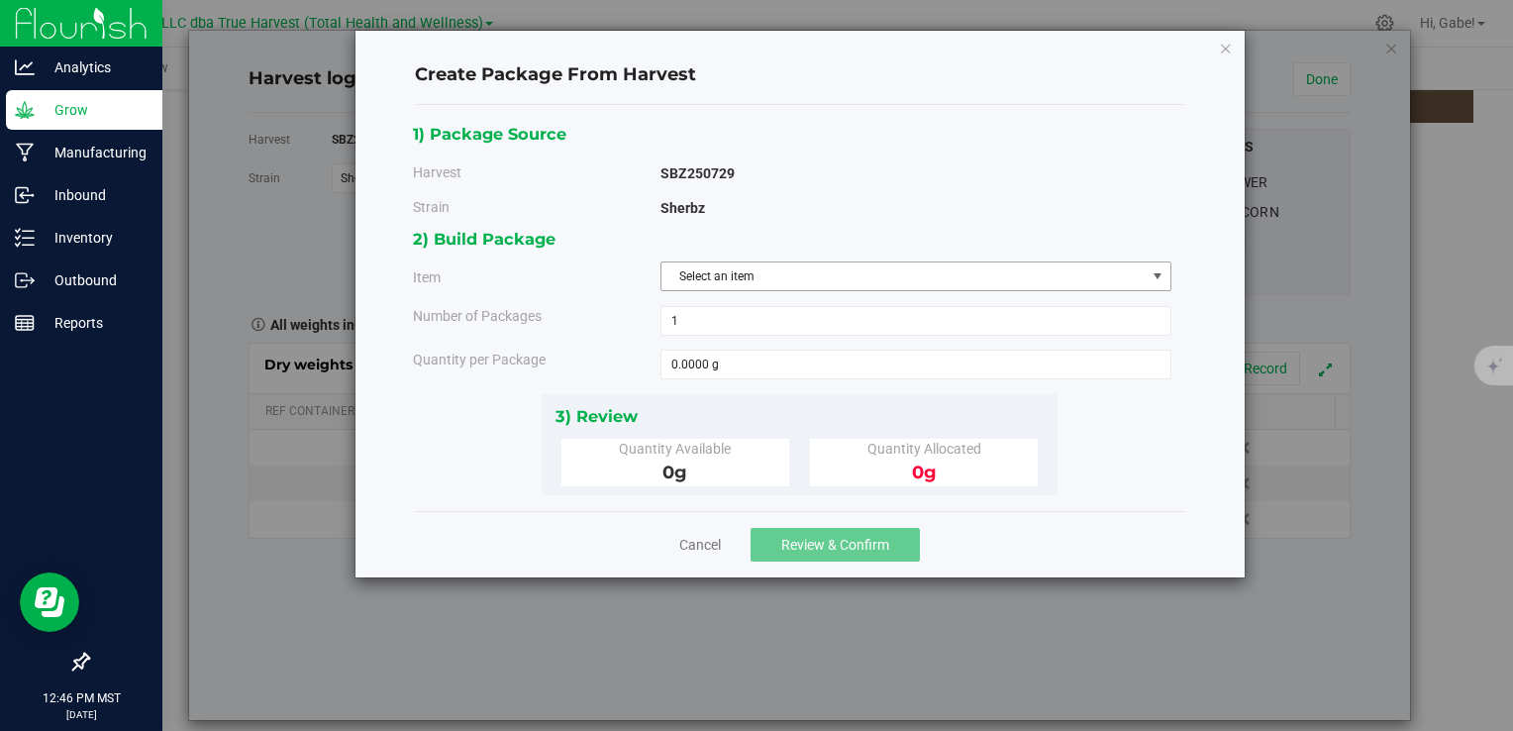
click at [740, 273] on span "Select an item" at bounding box center [904, 276] width 484 height 28
click at [816, 156] on div "SBZ250729" at bounding box center [916, 166] width 511 height 21
click at [1223, 50] on icon "button" at bounding box center [1226, 48] width 14 height 24
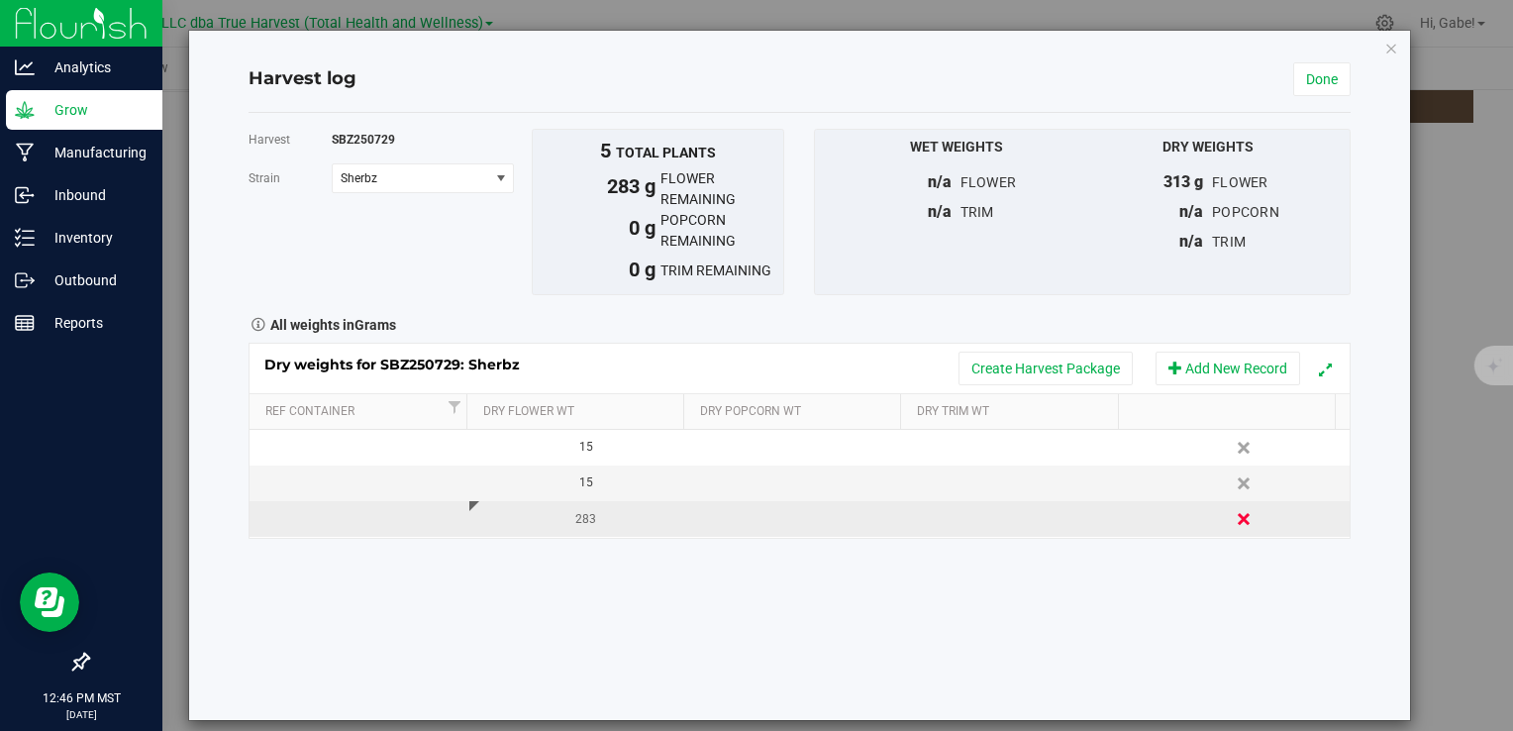
click at [1231, 520] on link "Delete" at bounding box center [1246, 519] width 30 height 26
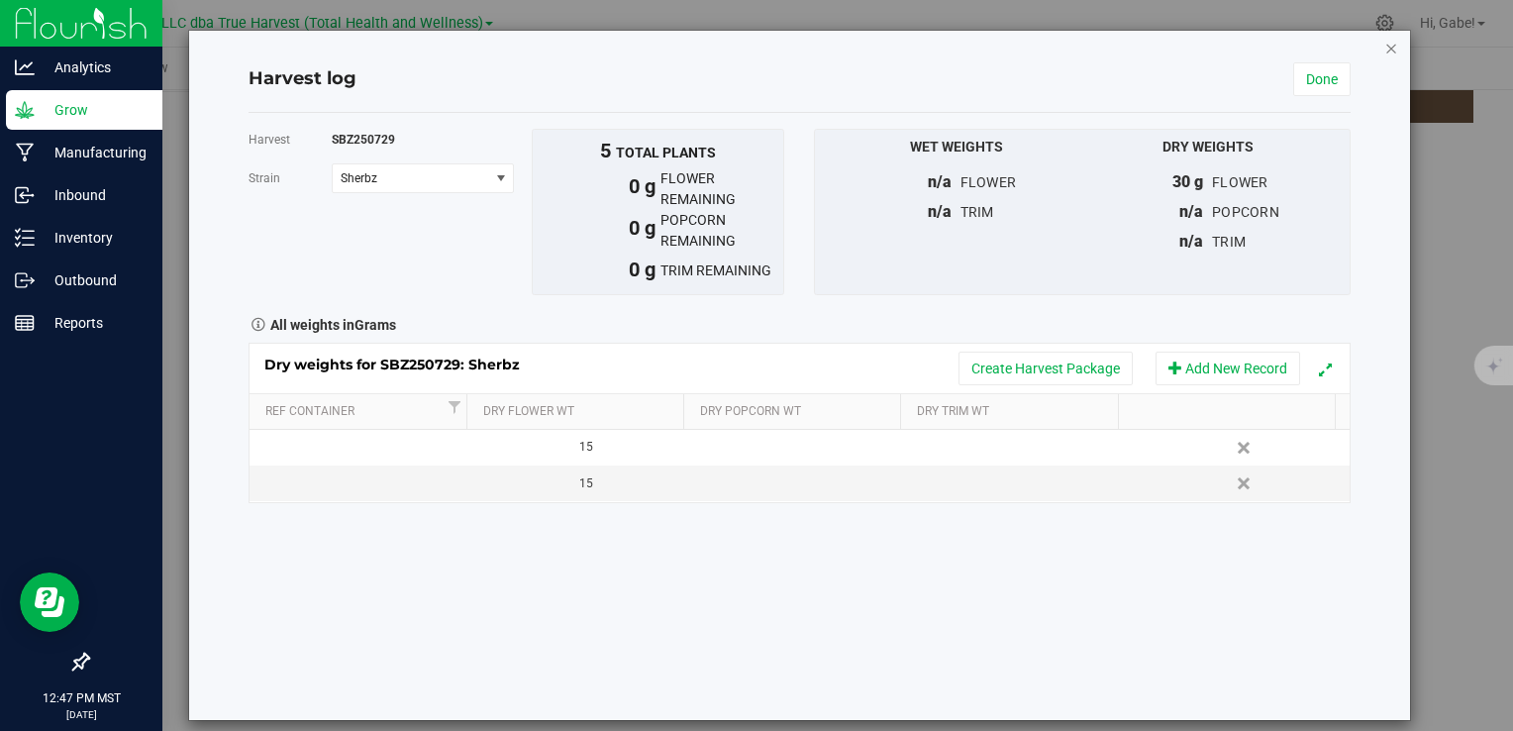
click at [1385, 45] on icon "button" at bounding box center [1392, 48] width 14 height 24
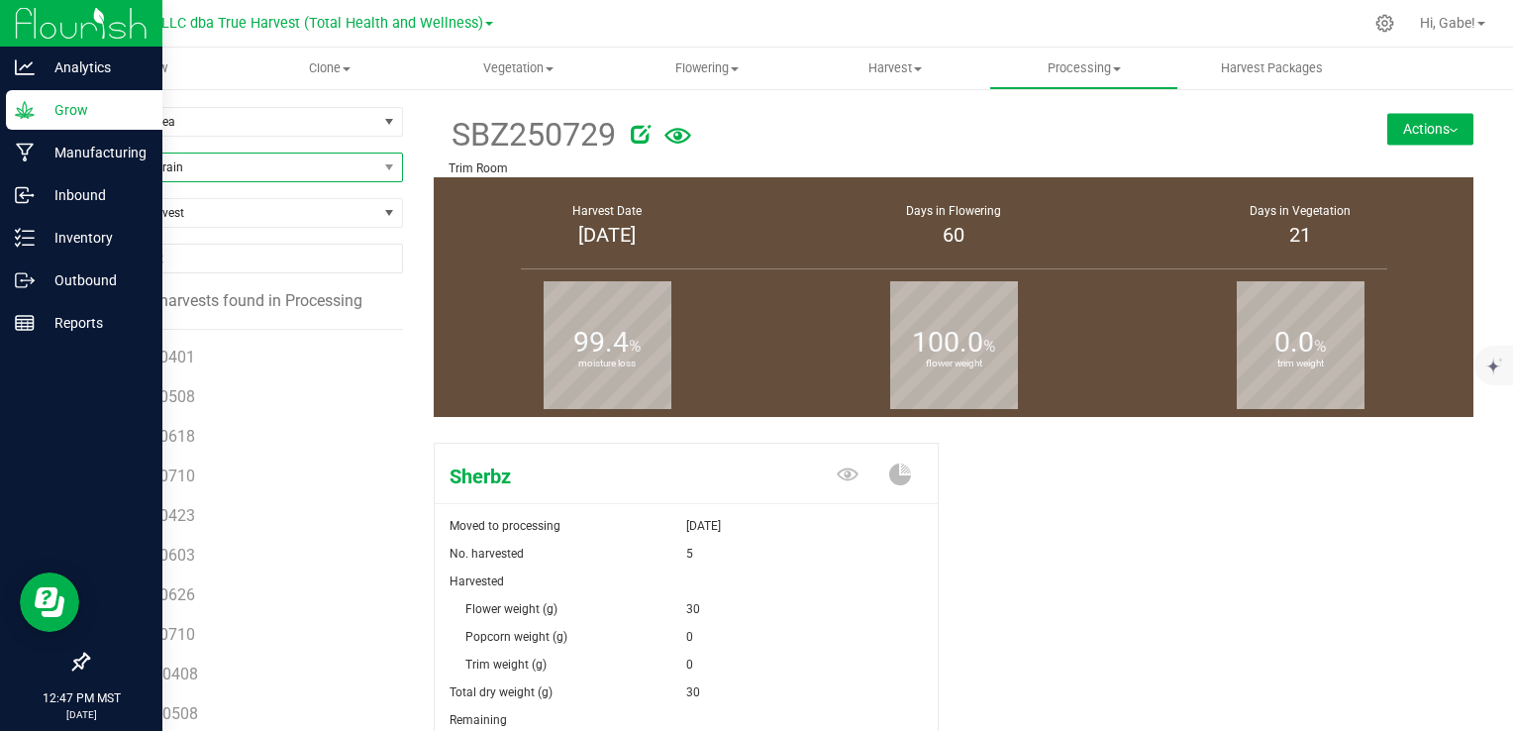
click at [196, 176] on span "Filter by Strain" at bounding box center [232, 168] width 289 height 28
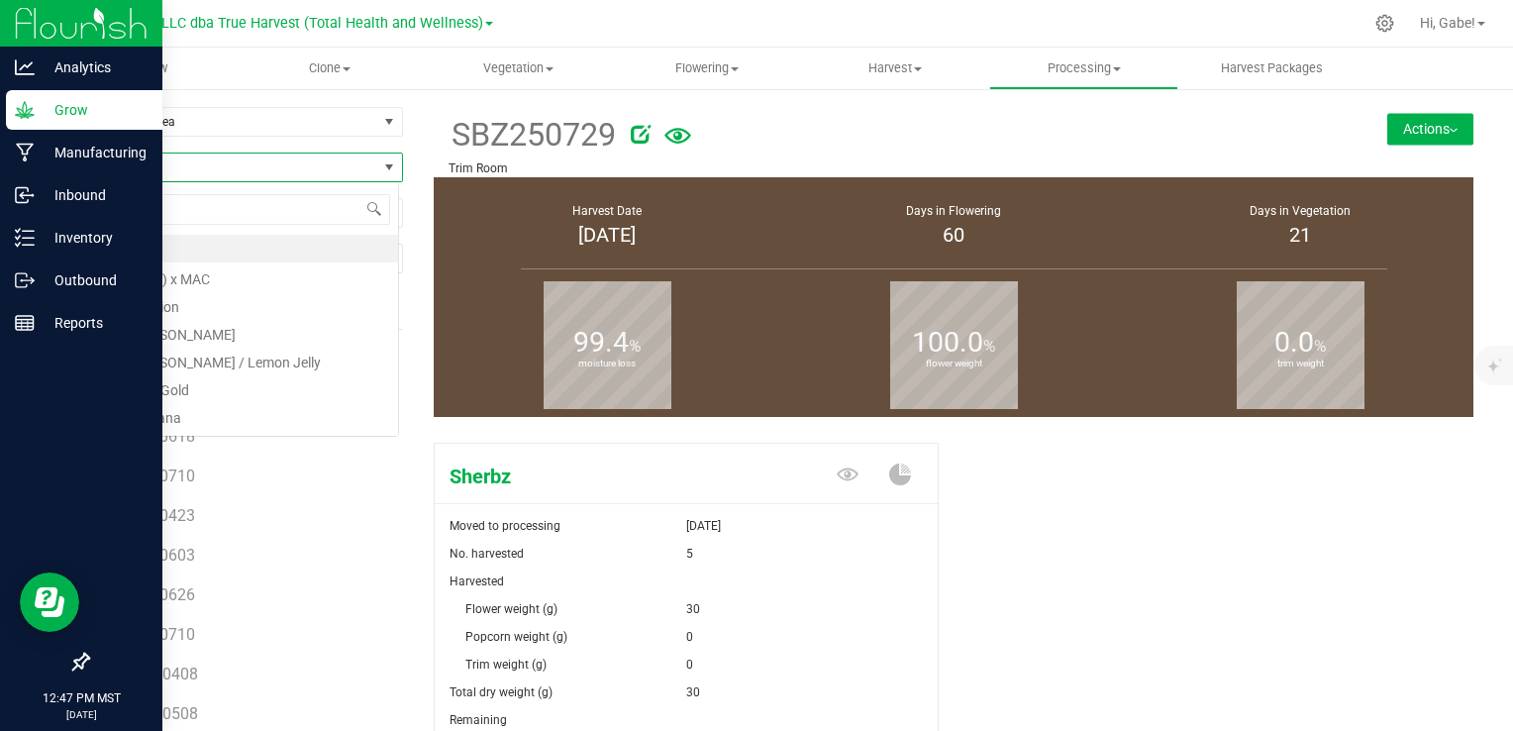
scroll to position [29, 312]
type input "platinum"
click at [231, 256] on li "Platinum Kush Breath" at bounding box center [243, 249] width 310 height 28
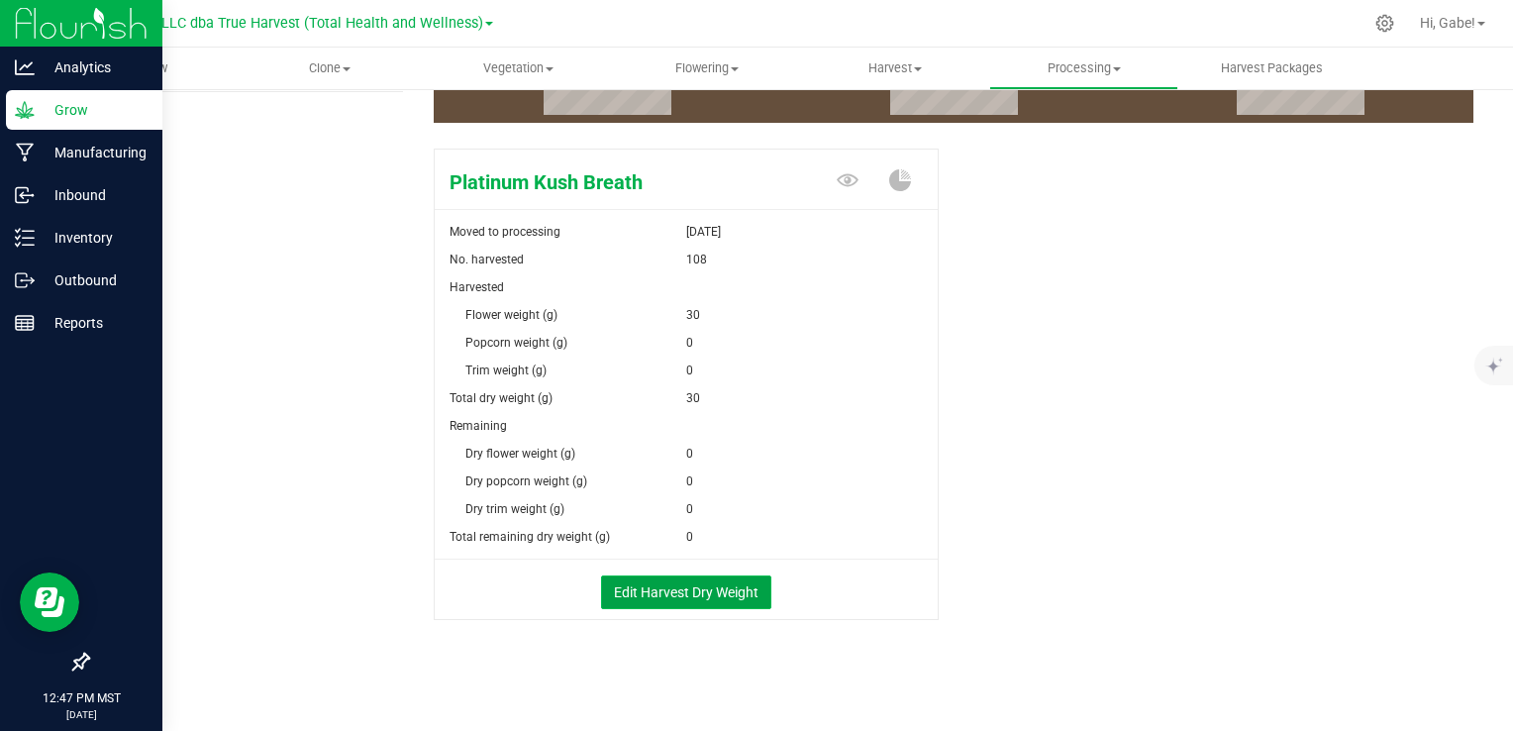
click at [729, 584] on button "Edit Harvest Dry Weight" at bounding box center [686, 592] width 170 height 34
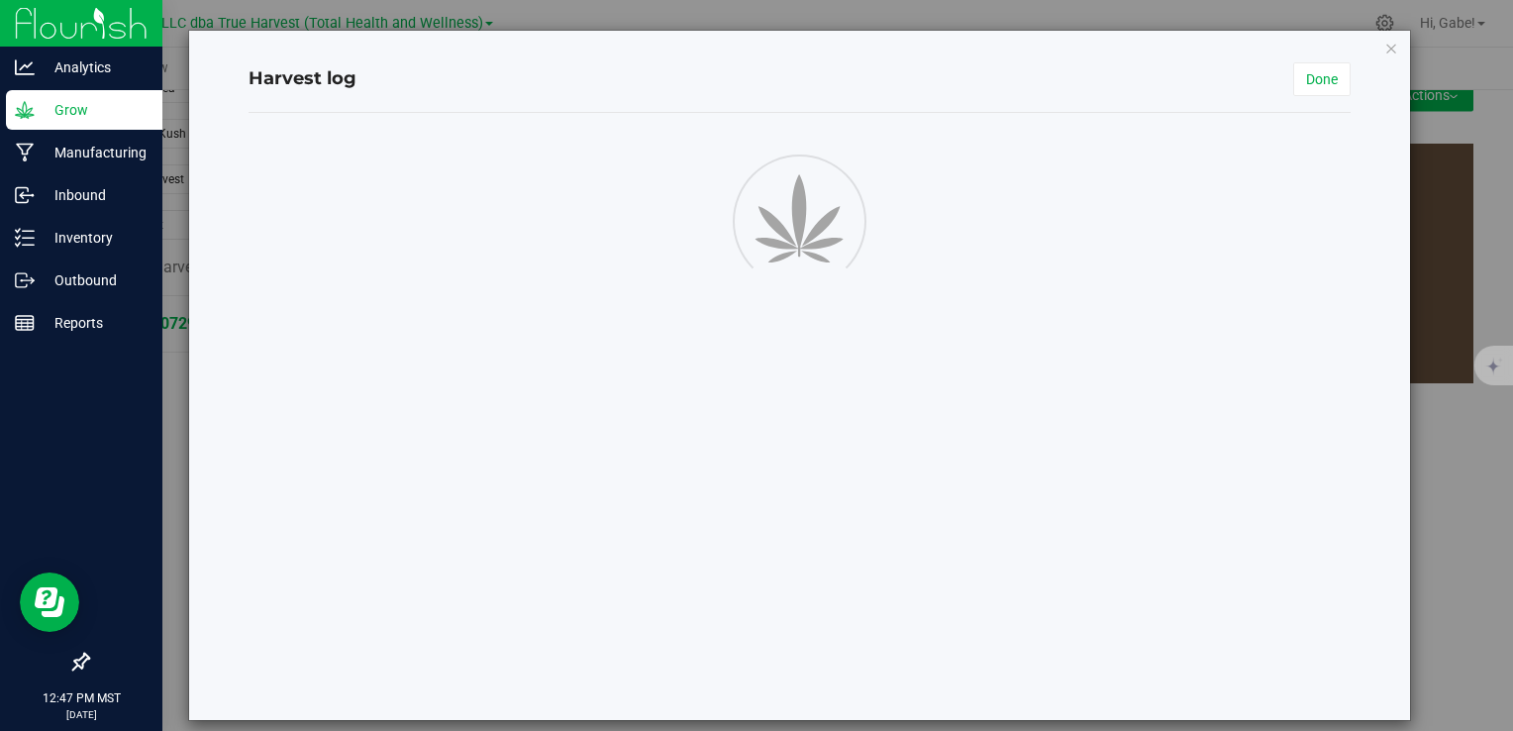
scroll to position [294, 0]
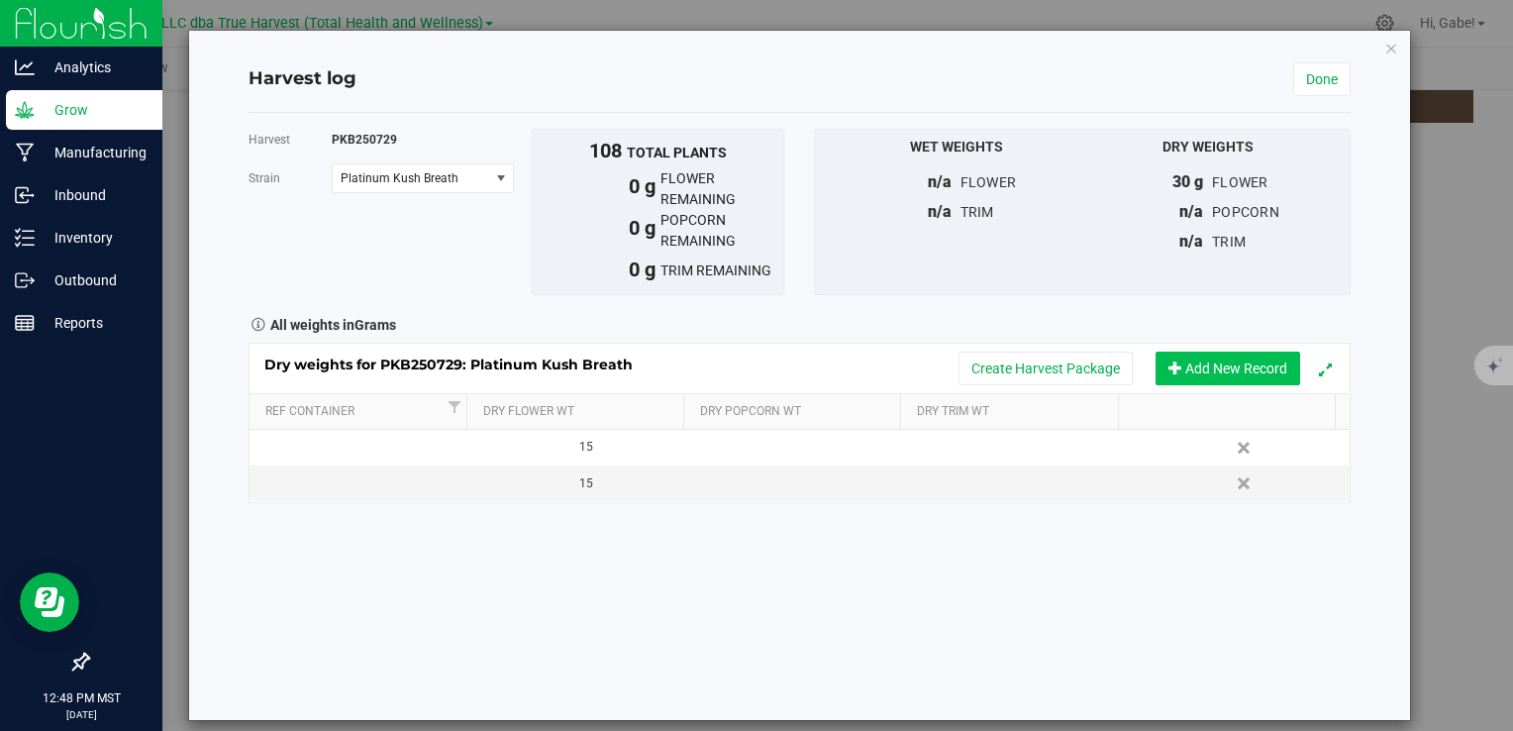
drag, startPoint x: 1209, startPoint y: 379, endPoint x: 1194, endPoint y: 381, distance: 16.0
click at [1209, 379] on button "Add New Record" at bounding box center [1228, 369] width 145 height 34
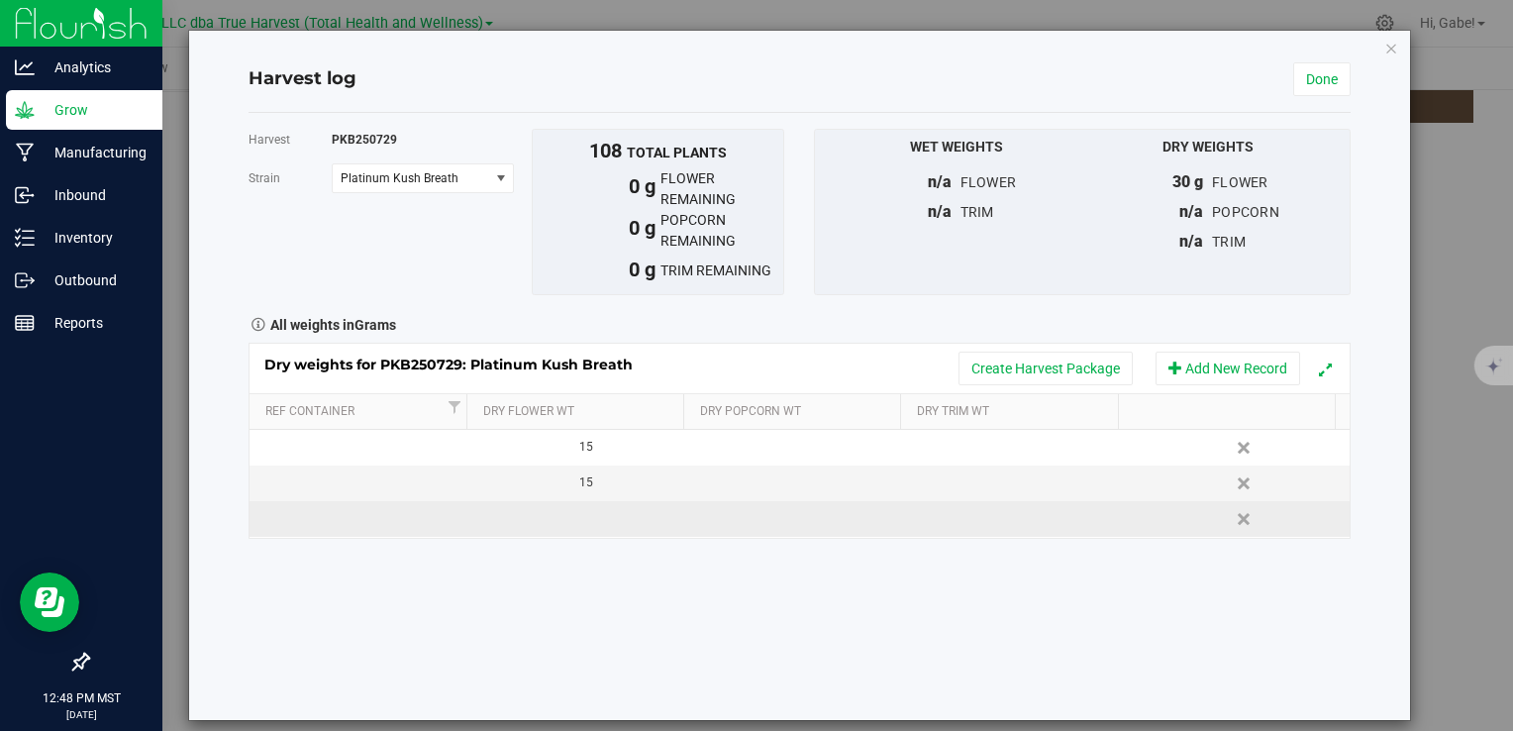
click at [555, 522] on td at bounding box center [579, 519] width 220 height 36
type input "8075"
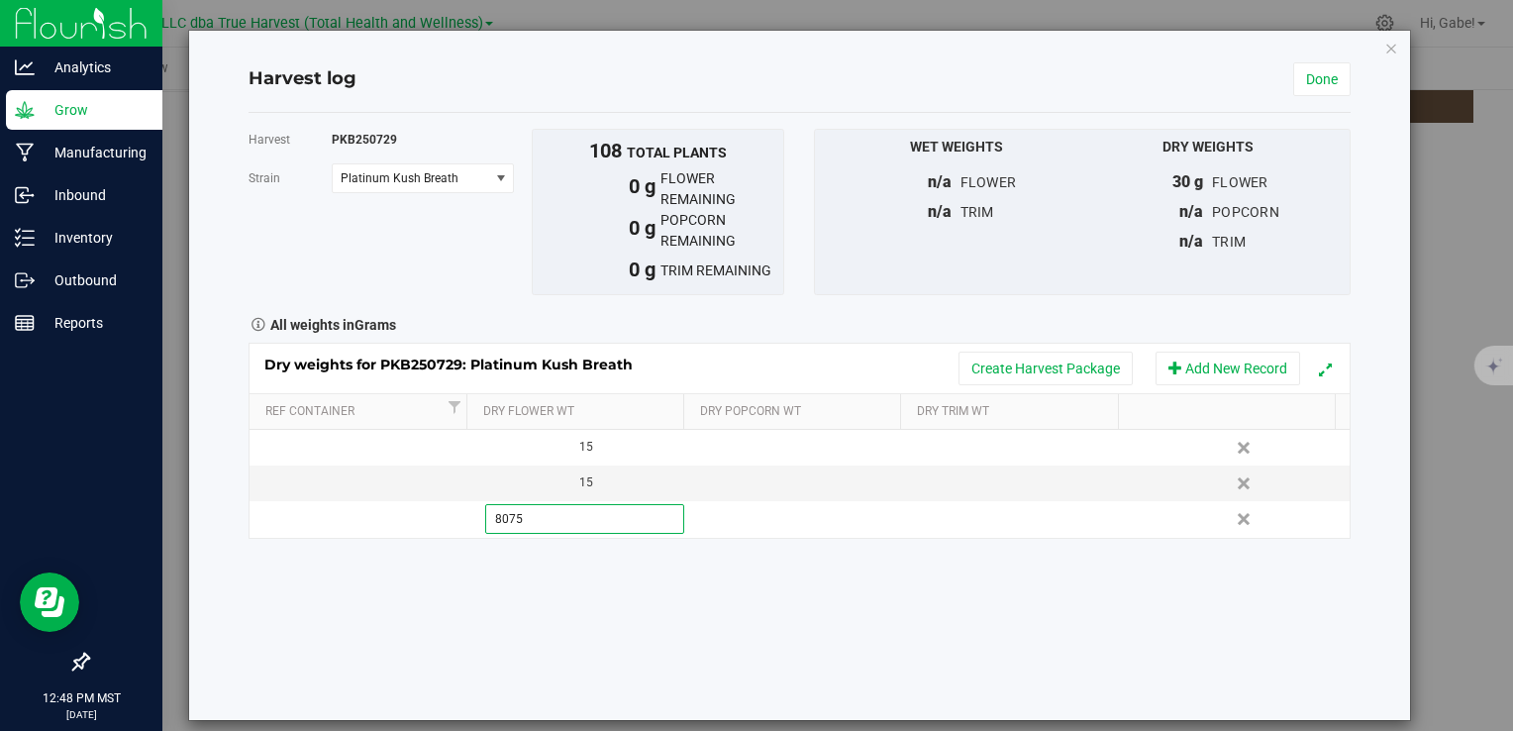
click at [1002, 660] on div "Harvest PKB250729 Strain Platinum Kush Breath Select strain Platinum Kush Breat…" at bounding box center [799, 416] width 1101 height 607
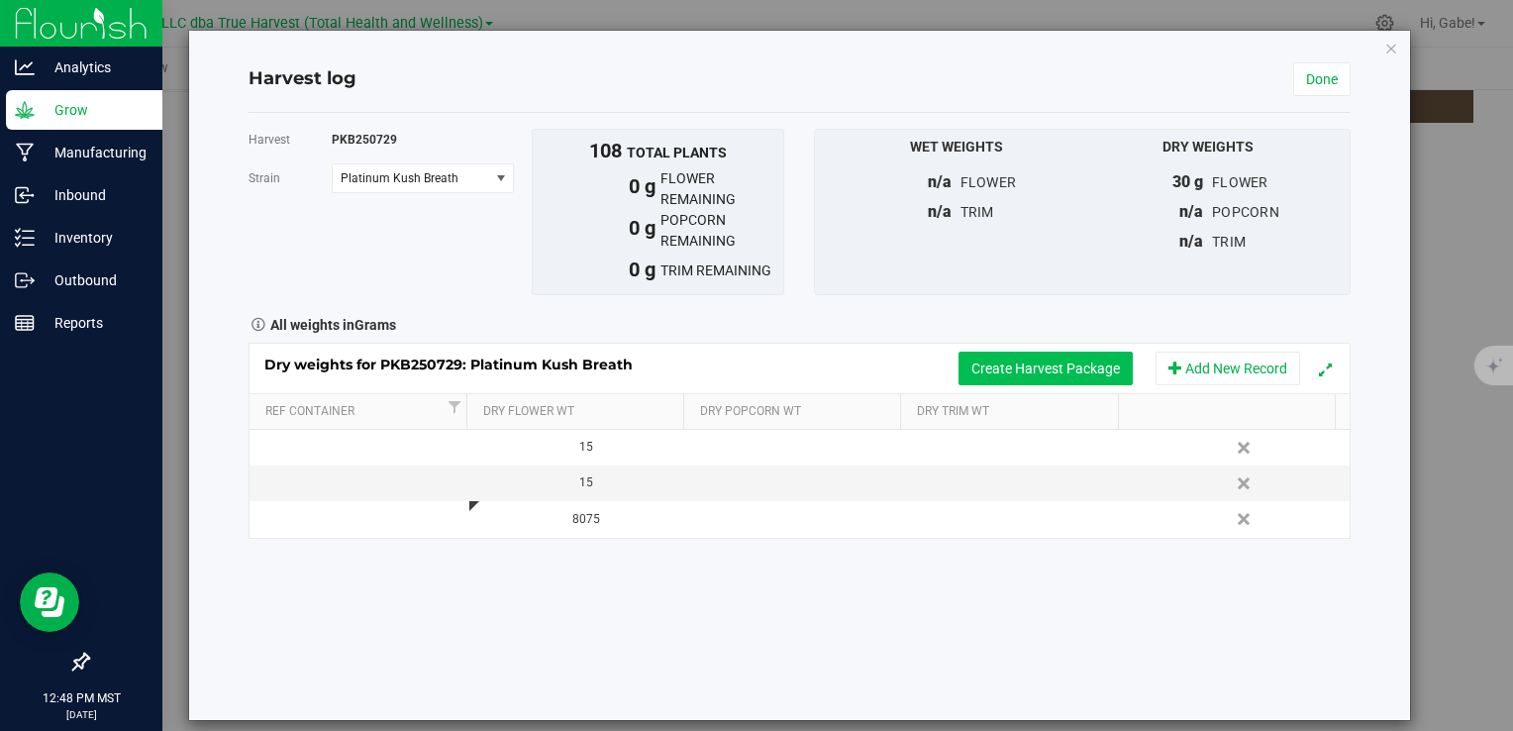
click at [1043, 369] on button "Create Harvest Package" at bounding box center [1046, 369] width 174 height 34
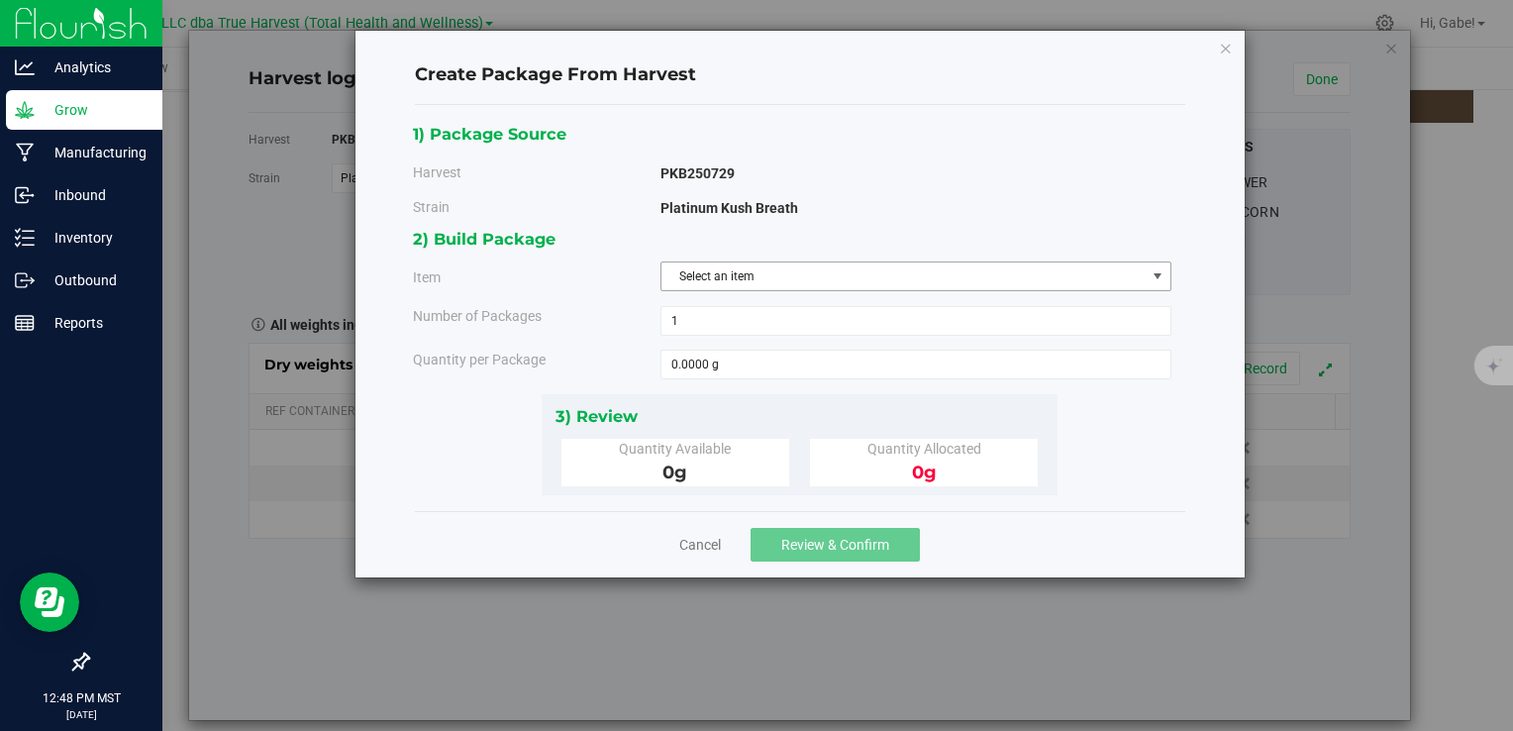
click at [713, 284] on span "Select an item" at bounding box center [904, 276] width 484 height 28
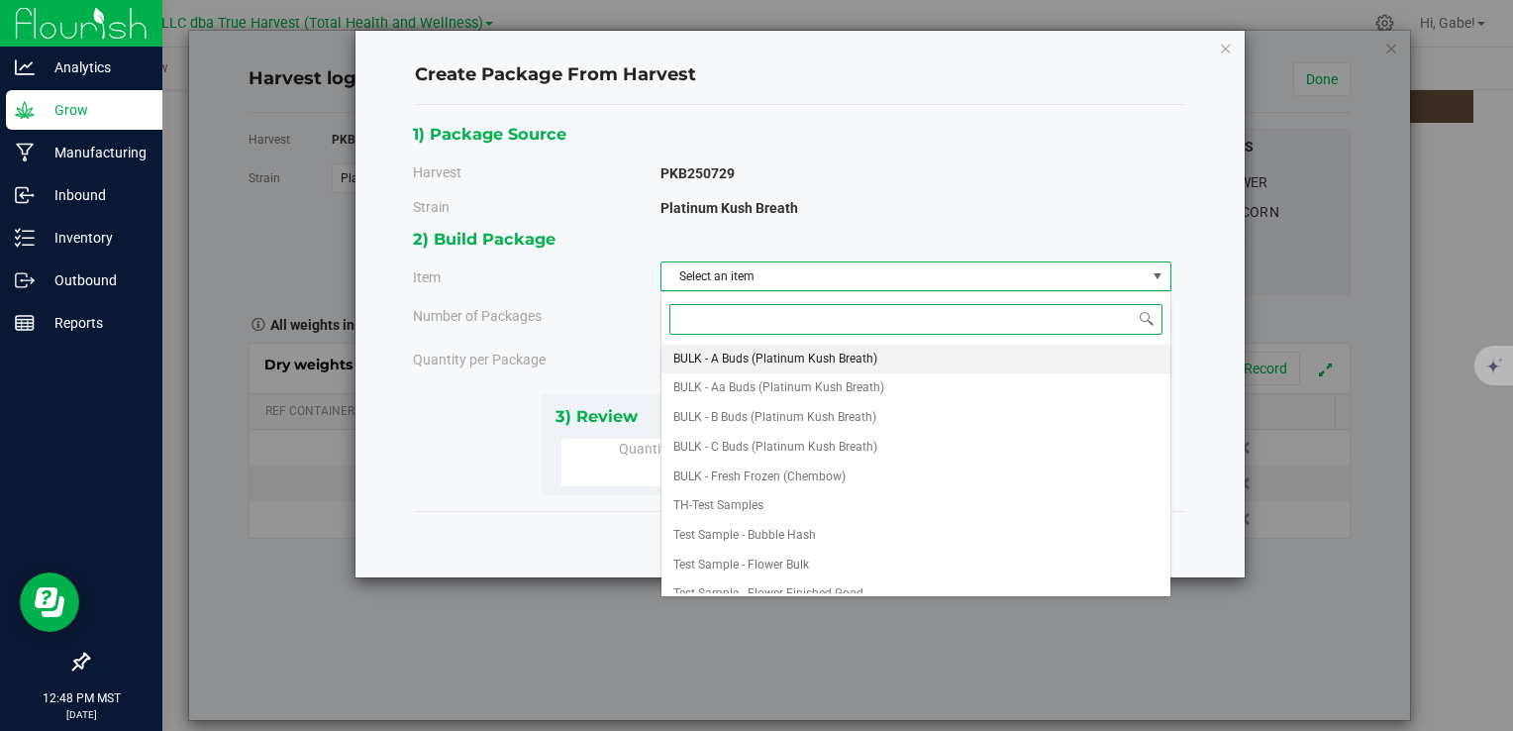
click at [769, 364] on span "BULK - A Buds (Platinum Kush Breath)" at bounding box center [776, 360] width 204 height 26
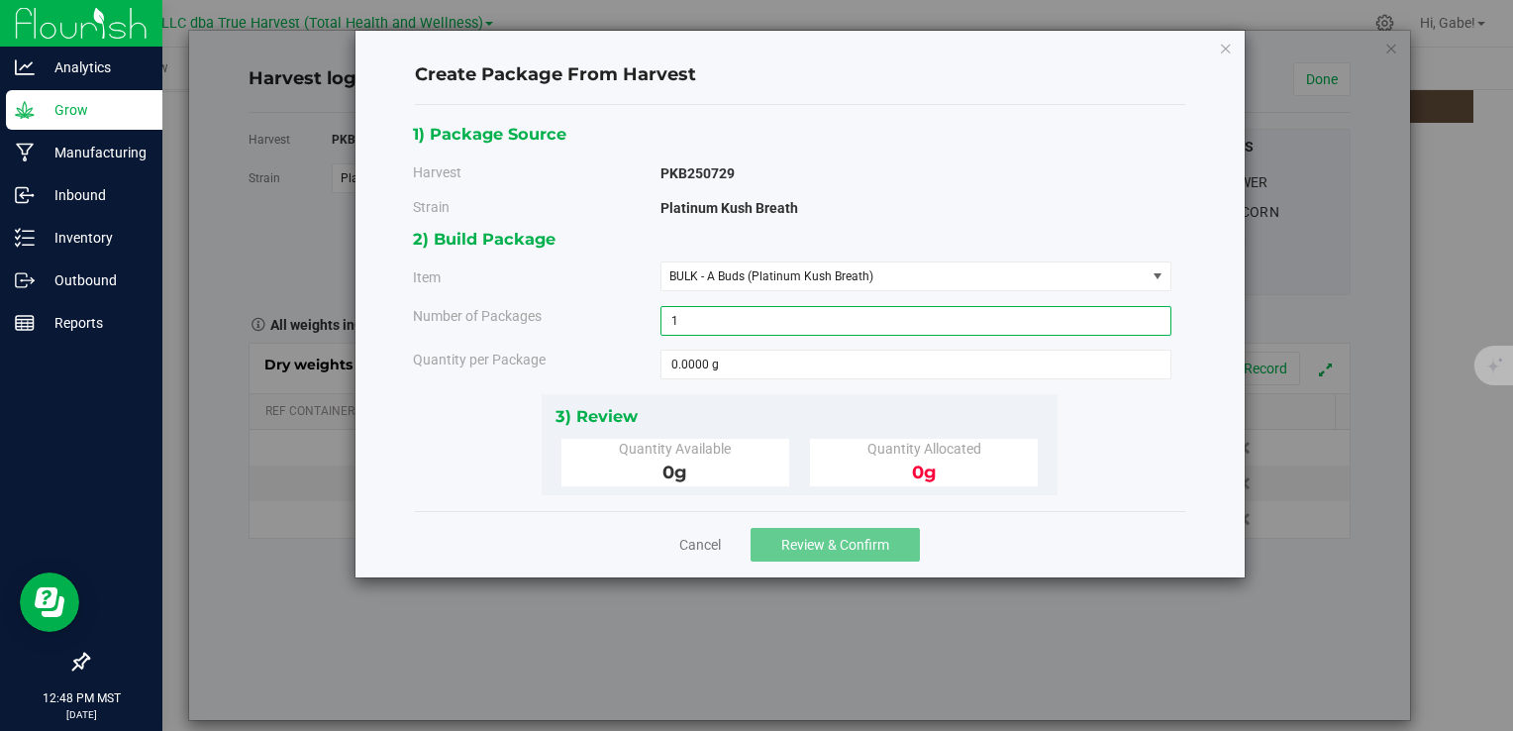
click at [713, 325] on span "1 1" at bounding box center [916, 321] width 511 height 30
type input "2"
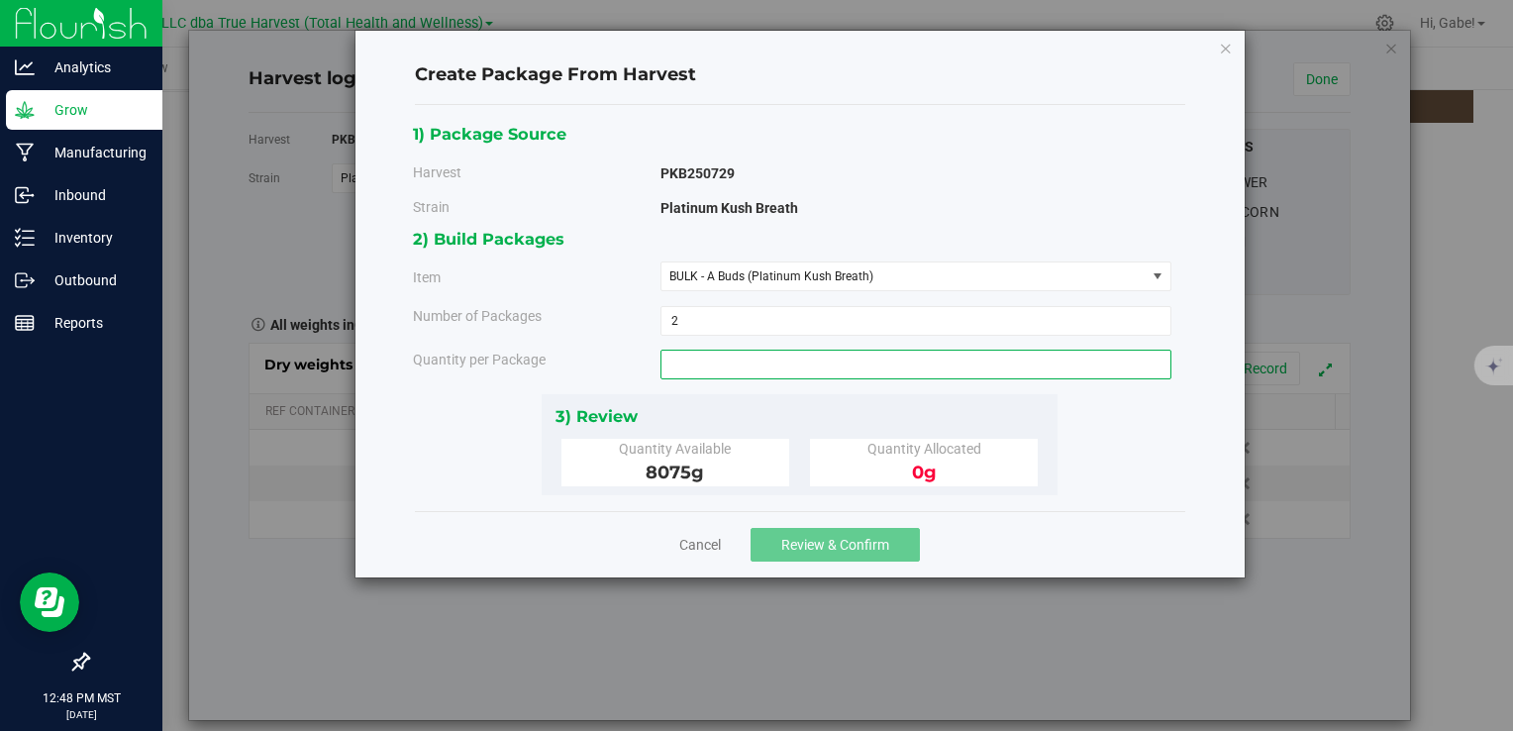
click at [702, 359] on span at bounding box center [916, 365] width 511 height 30
type input "2270"
type input "2270.0000 g"
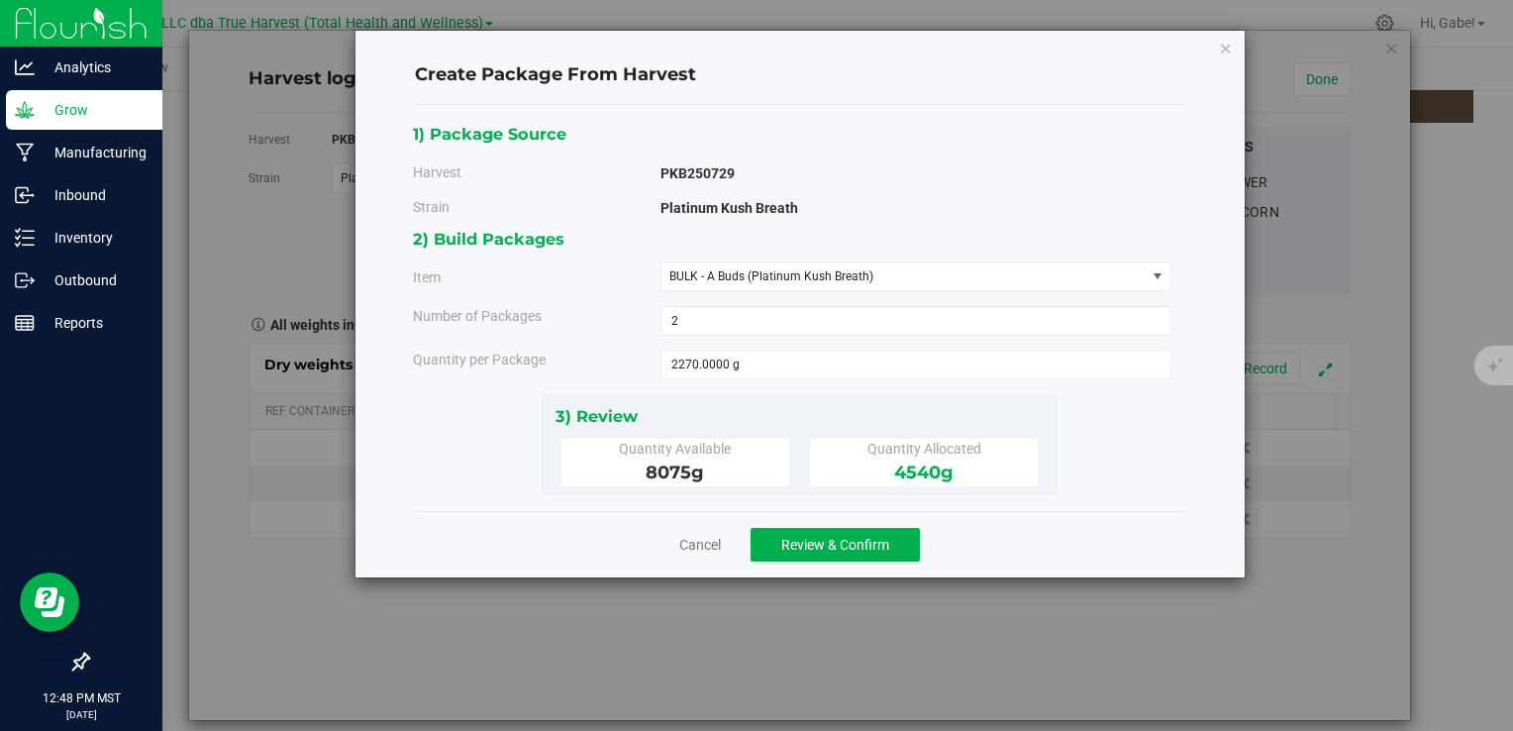
click at [724, 390] on div "2) Build Packages Item BULK - A Buds (Platinum Kush Breath) BULK - A Buds (Plat…" at bounding box center [800, 309] width 774 height 167
click at [870, 539] on span "Review & Confirm" at bounding box center [835, 545] width 108 height 16
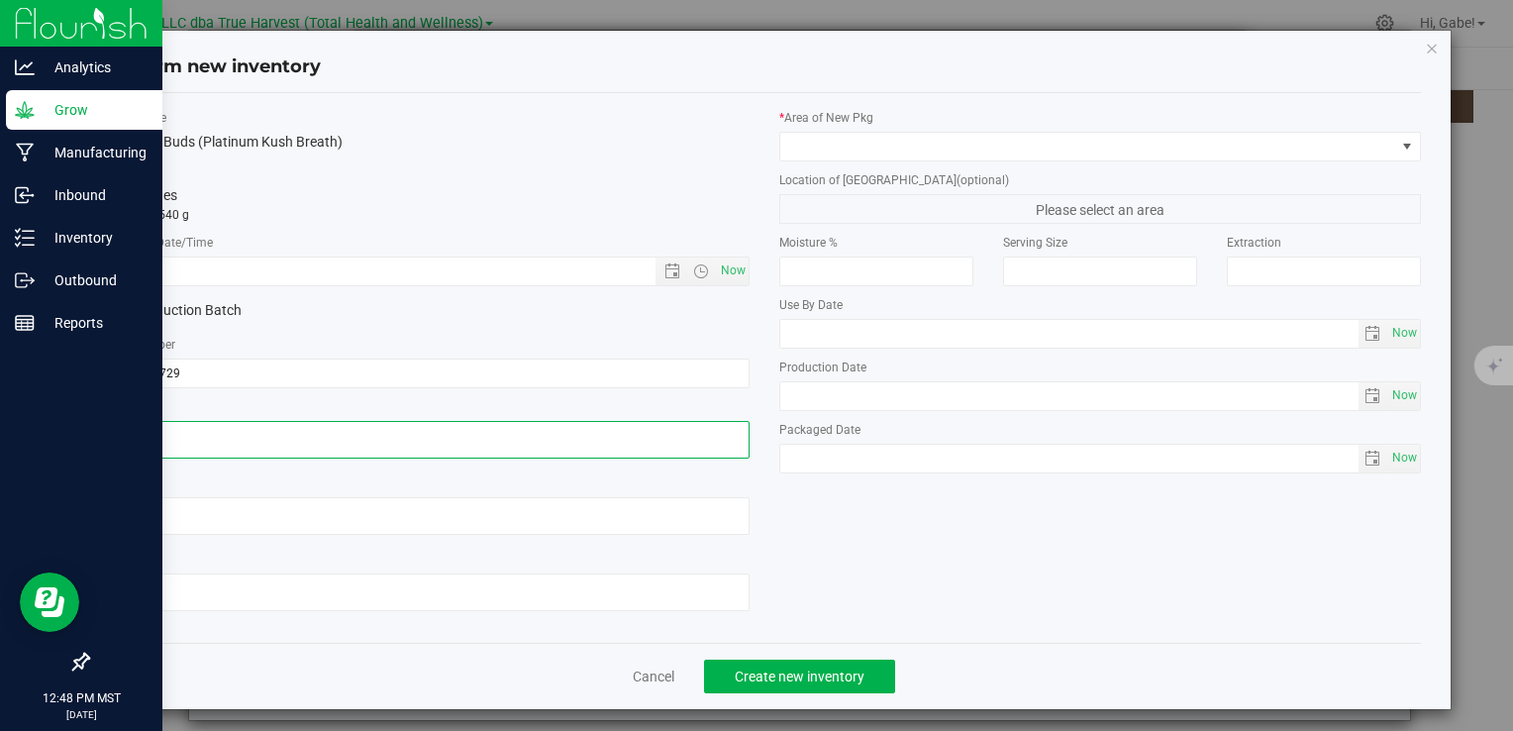
click at [210, 442] on textarea at bounding box center [428, 440] width 642 height 38
paste textarea "[DATE]"
type textarea "[DATE]"
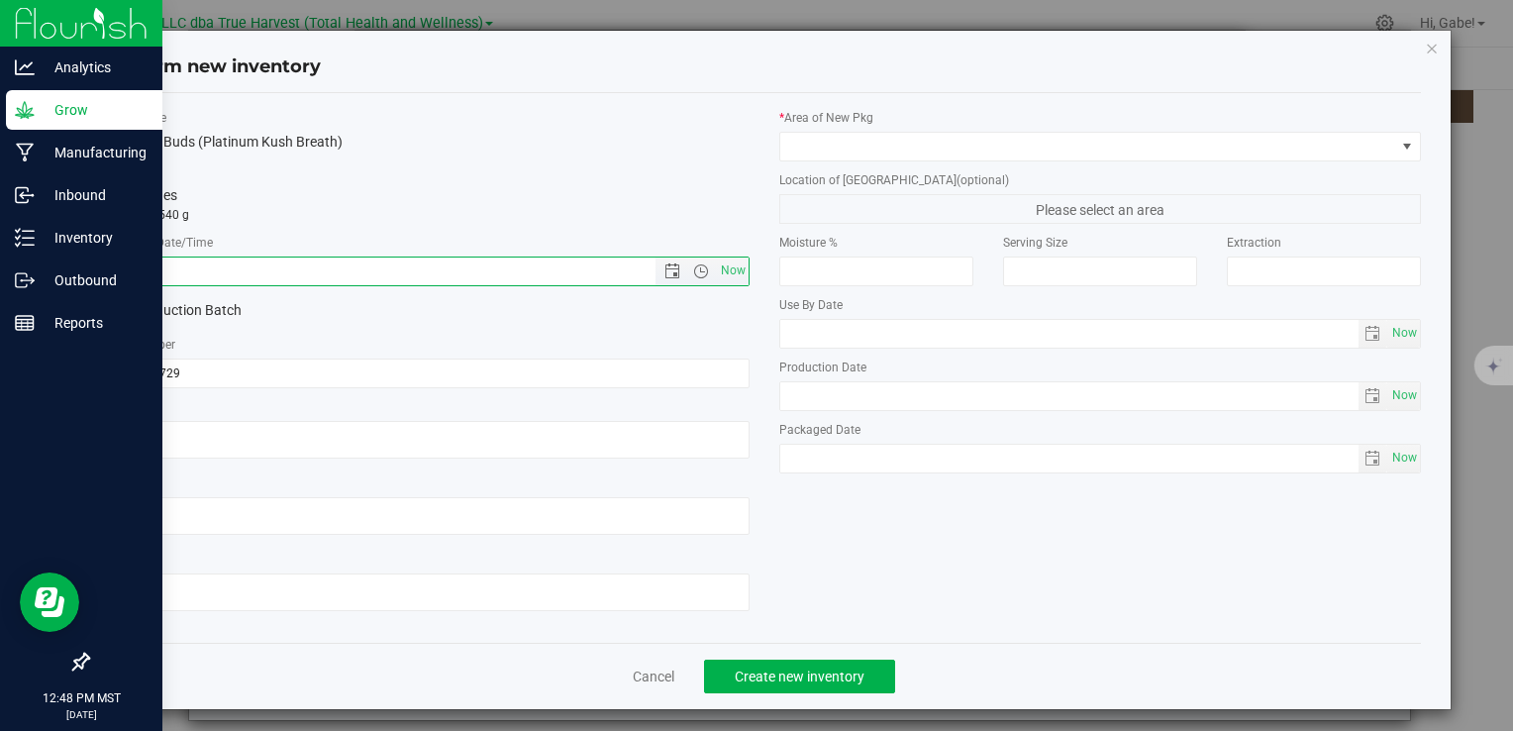
click at [283, 283] on input "text" at bounding box center [398, 272] width 580 height 28
paste input "[DATE]"
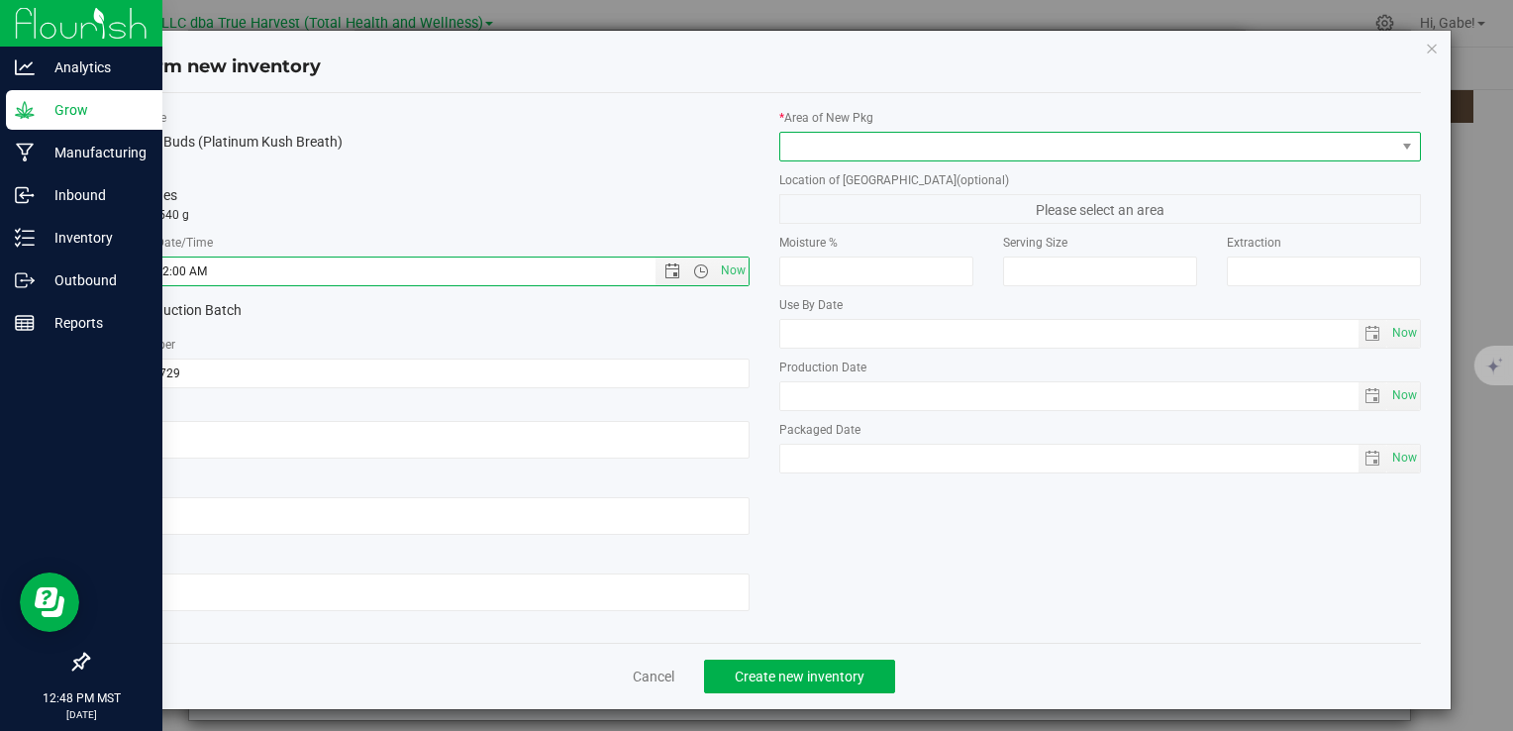
type input "7/29/2025 12:48 PM"
click at [917, 150] on span at bounding box center [1088, 147] width 615 height 28
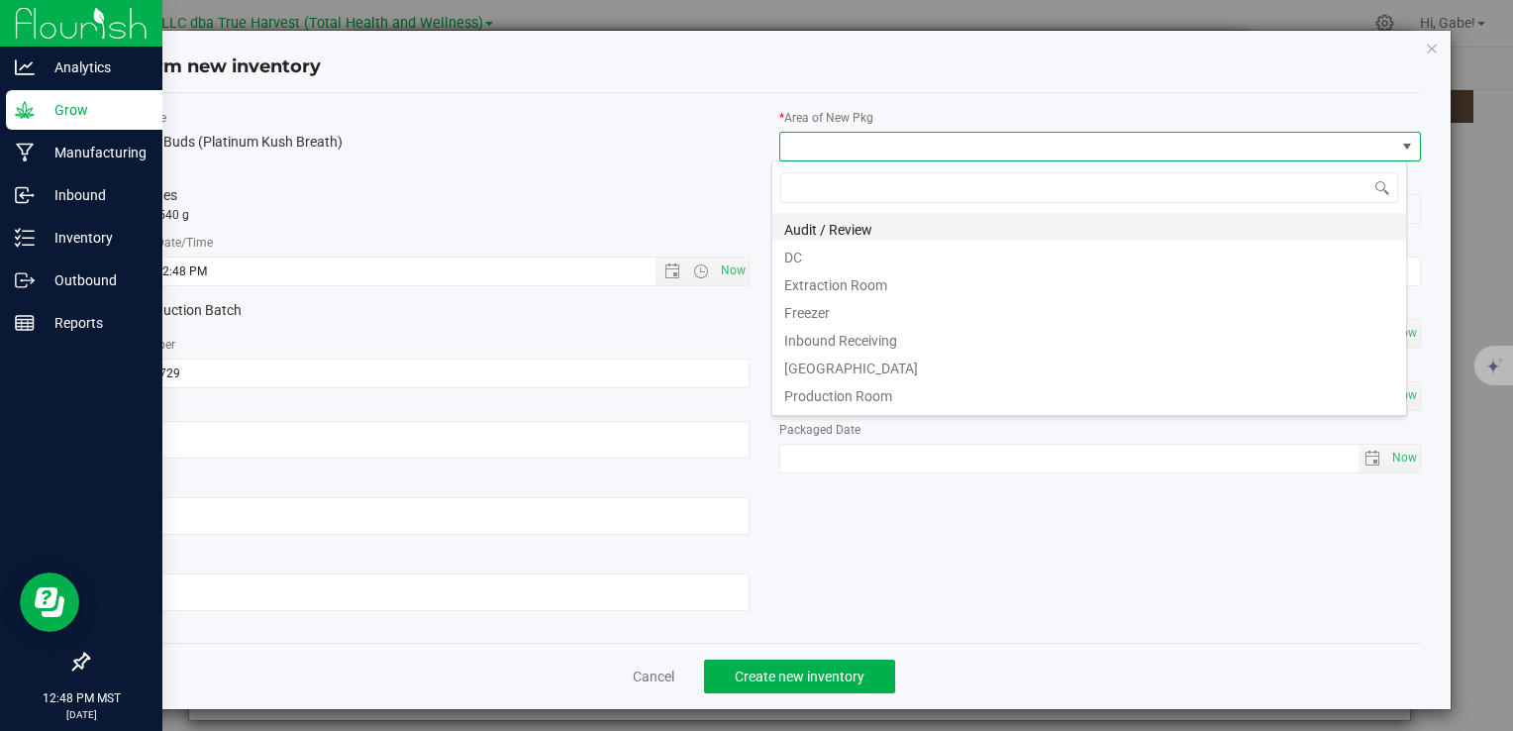
scroll to position [29, 635]
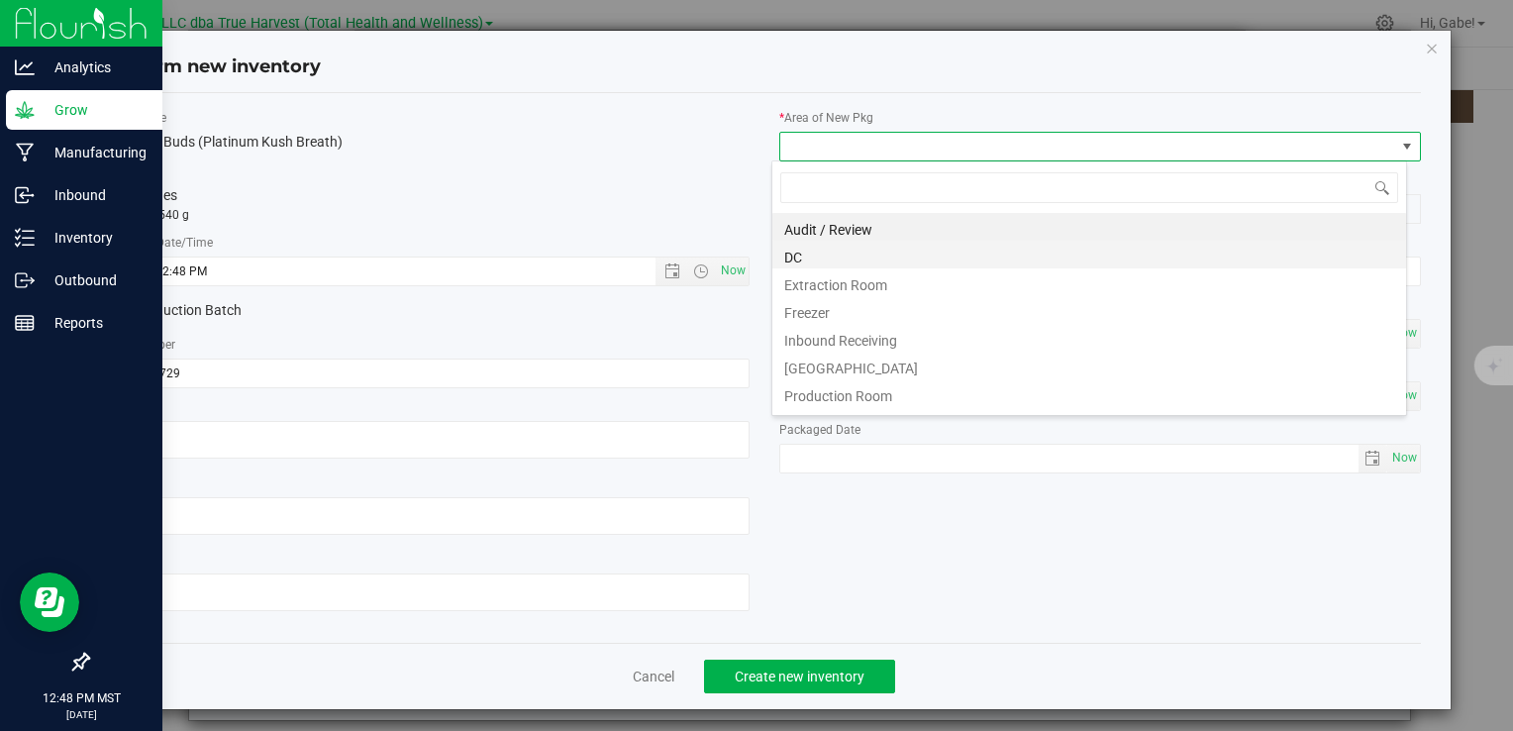
click at [794, 248] on li "DC" at bounding box center [1090, 255] width 634 height 28
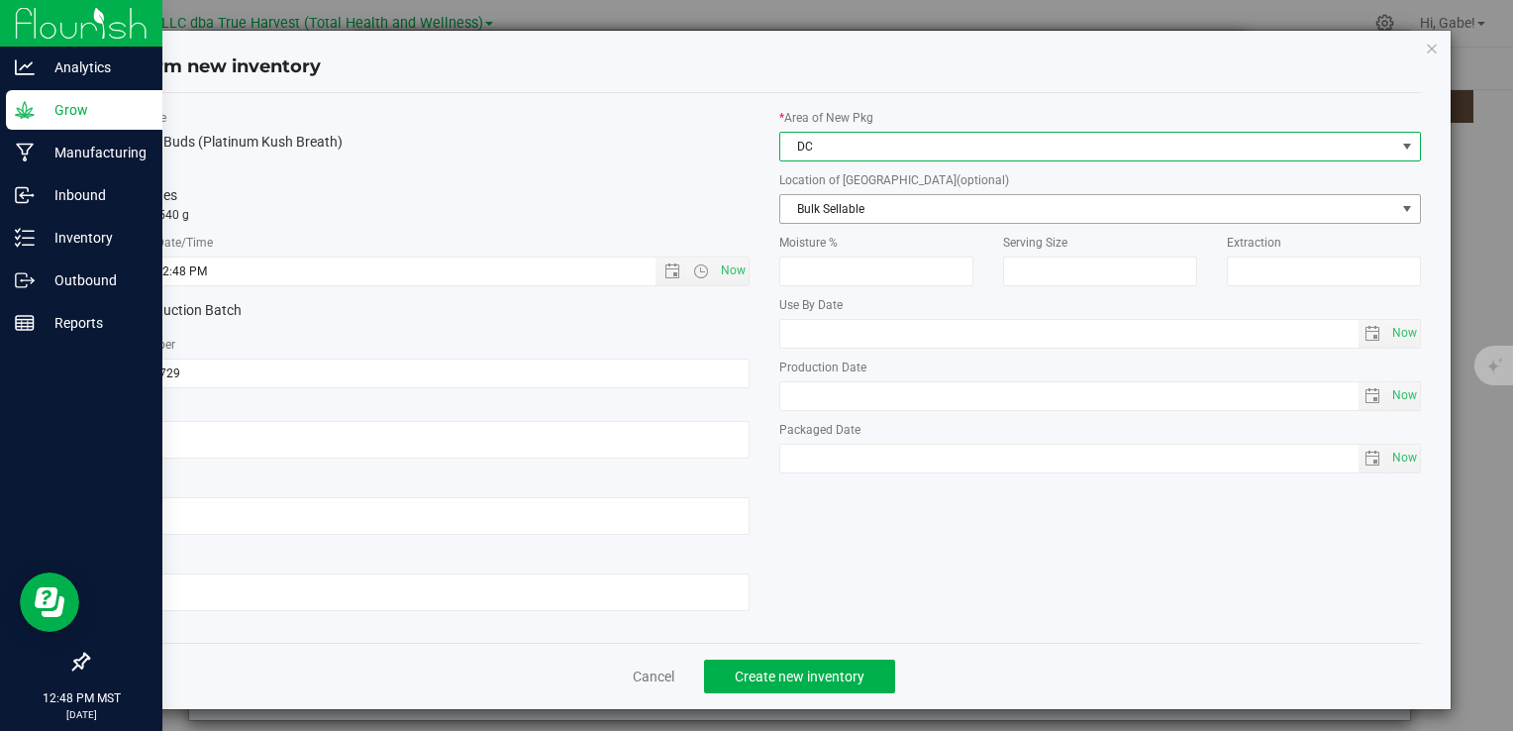
click at [821, 202] on span "Bulk Sellable" at bounding box center [1088, 209] width 615 height 28
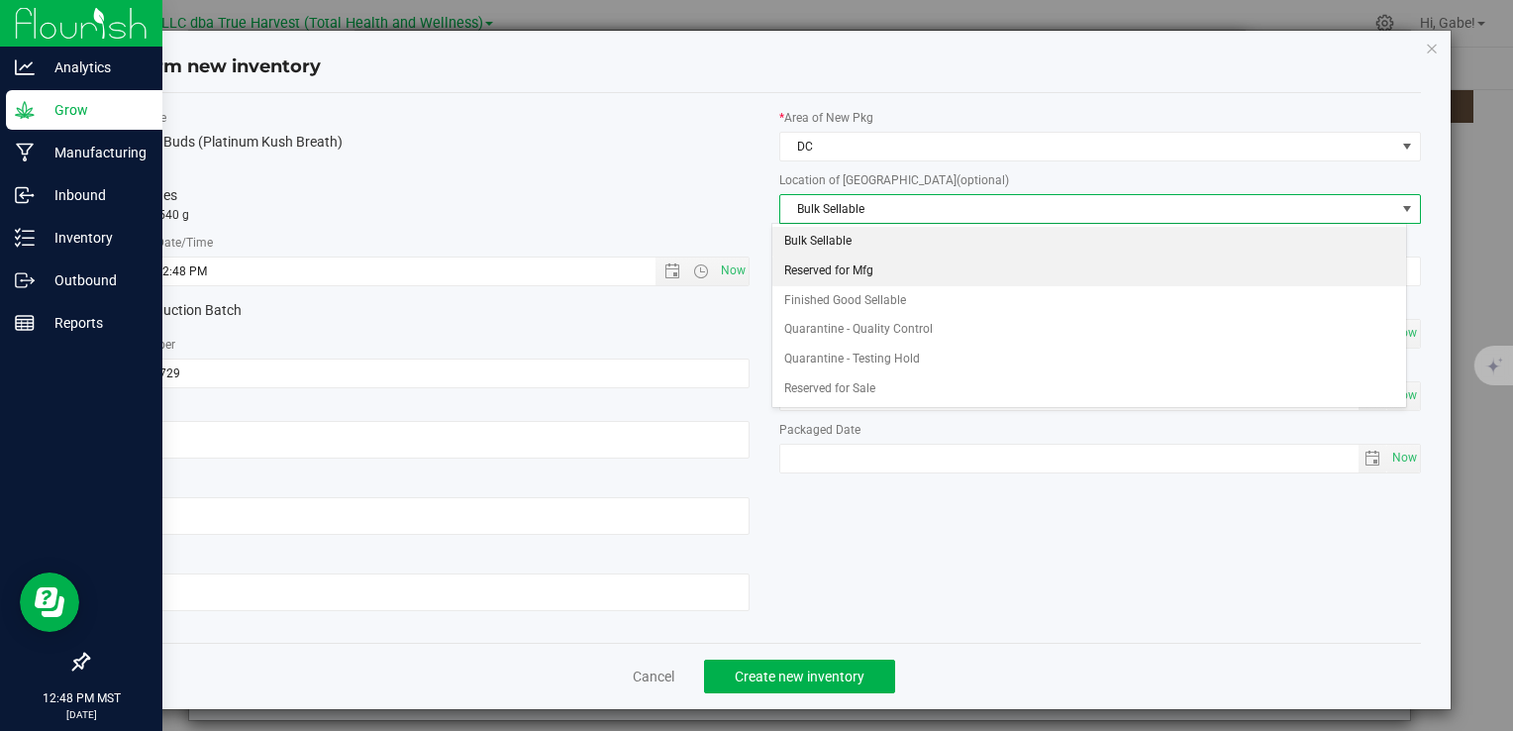
click at [844, 265] on li "Reserved for Mfg" at bounding box center [1090, 272] width 634 height 30
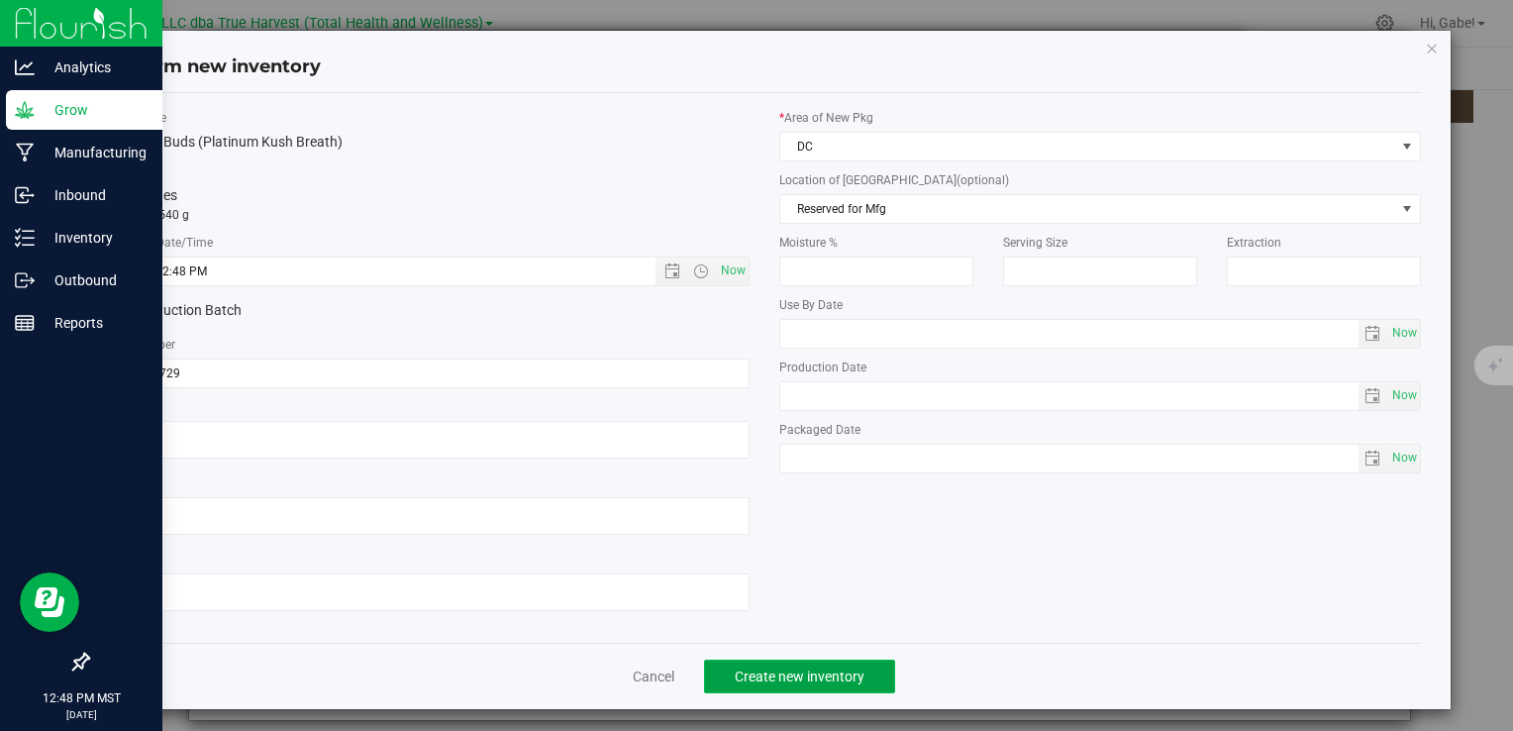
click at [800, 674] on span "Create new inventory" at bounding box center [800, 677] width 130 height 16
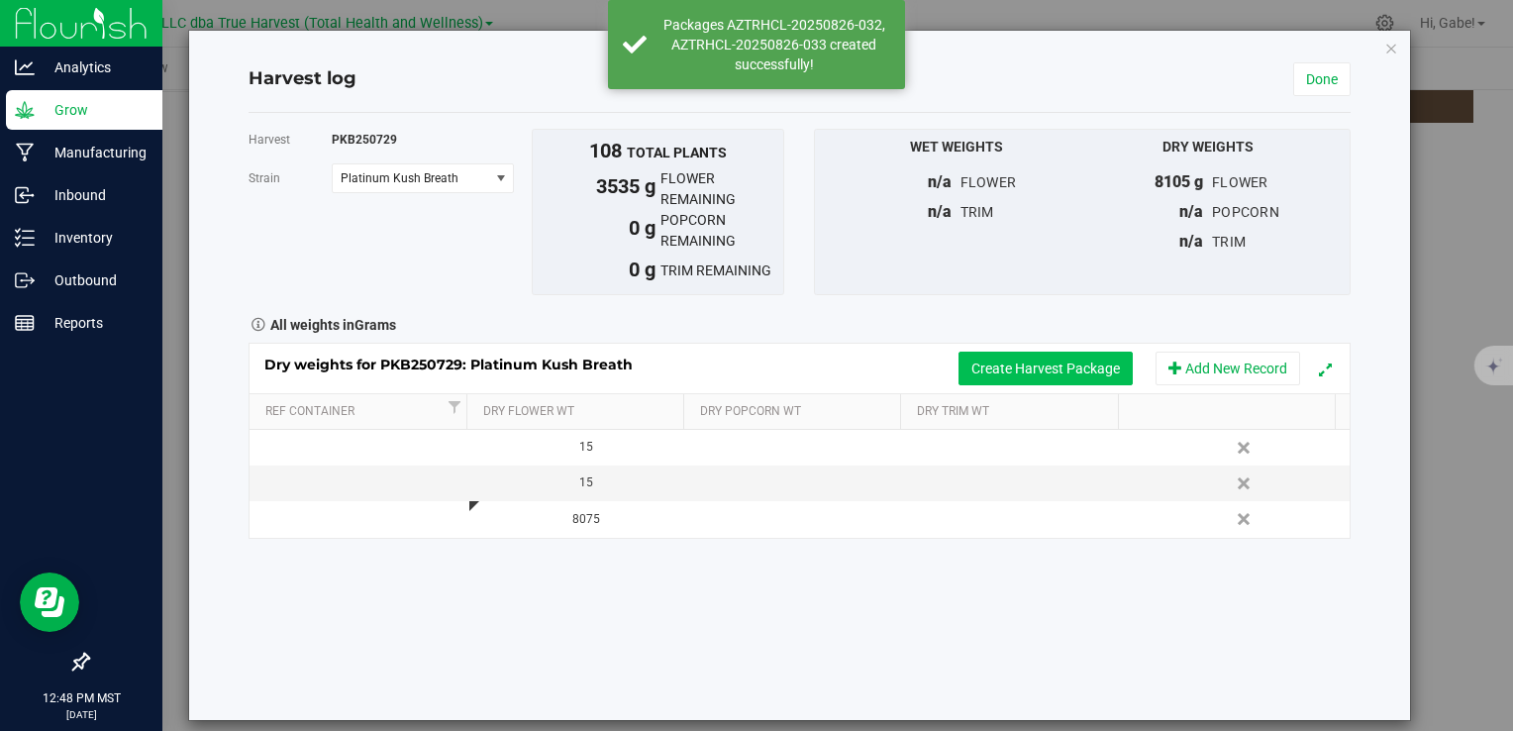
click at [1082, 374] on button "Create Harvest Package" at bounding box center [1046, 369] width 174 height 34
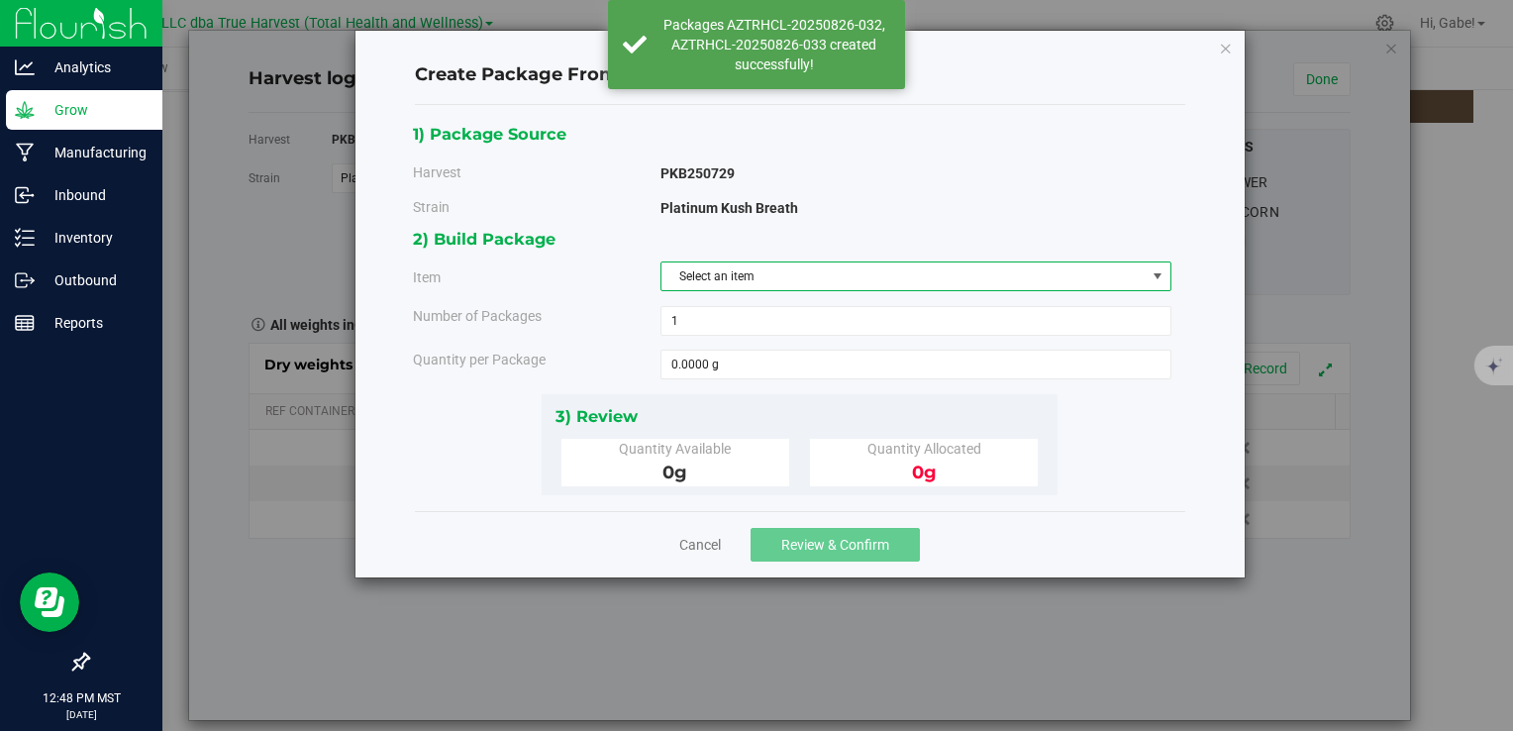
click at [765, 287] on span "Select an item" at bounding box center [904, 276] width 484 height 28
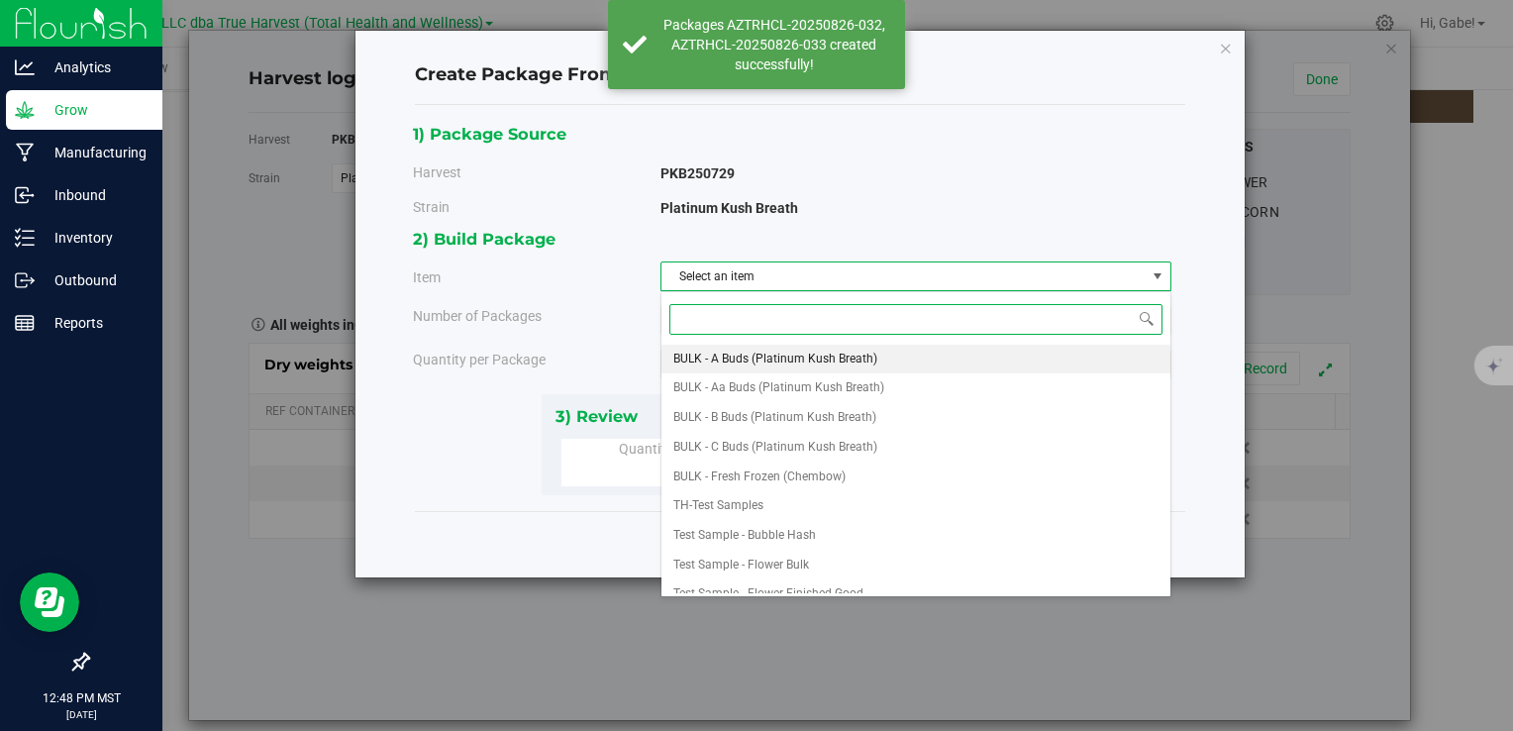
click at [773, 359] on span "BULK - A Buds (Platinum Kush Breath)" at bounding box center [776, 360] width 204 height 26
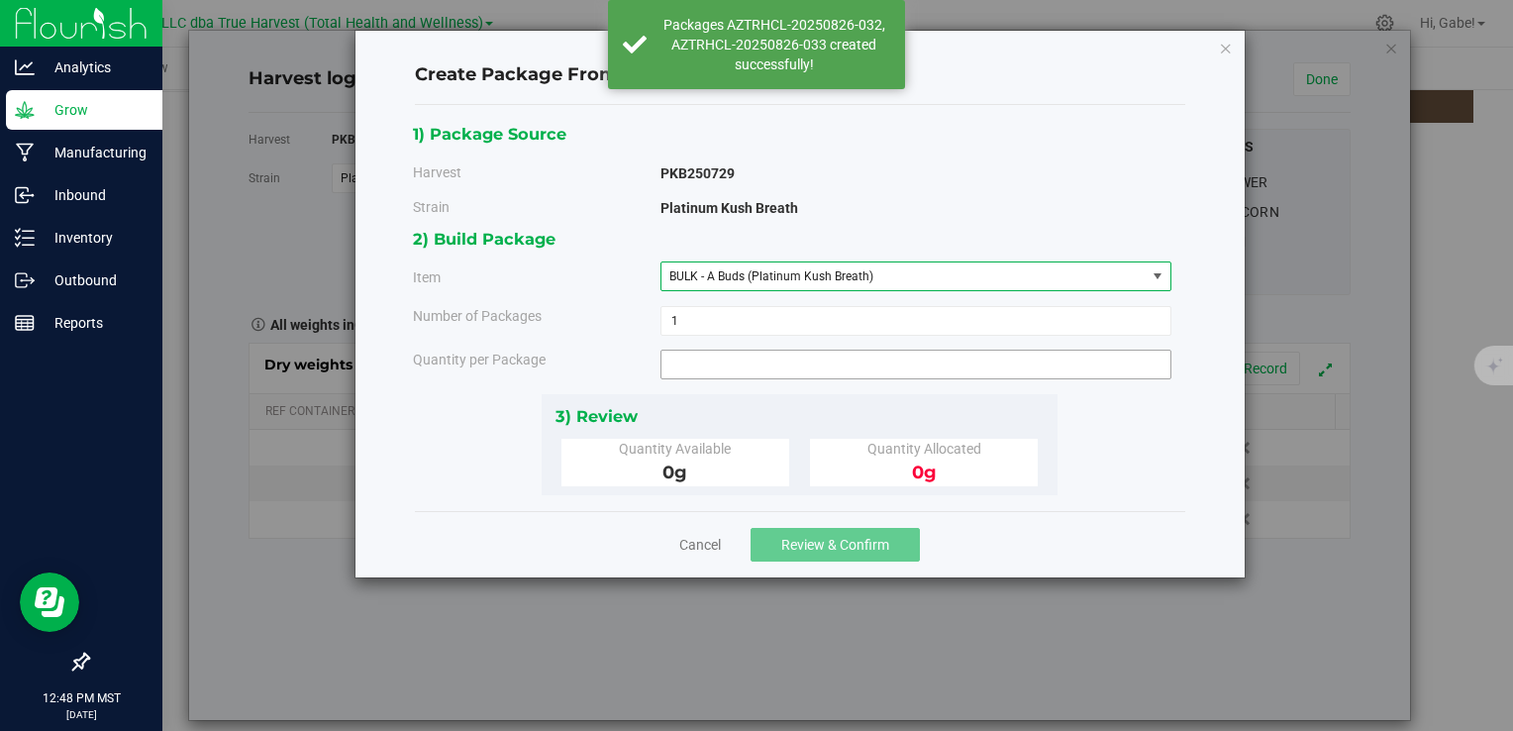
click at [725, 361] on span at bounding box center [916, 365] width 511 height 30
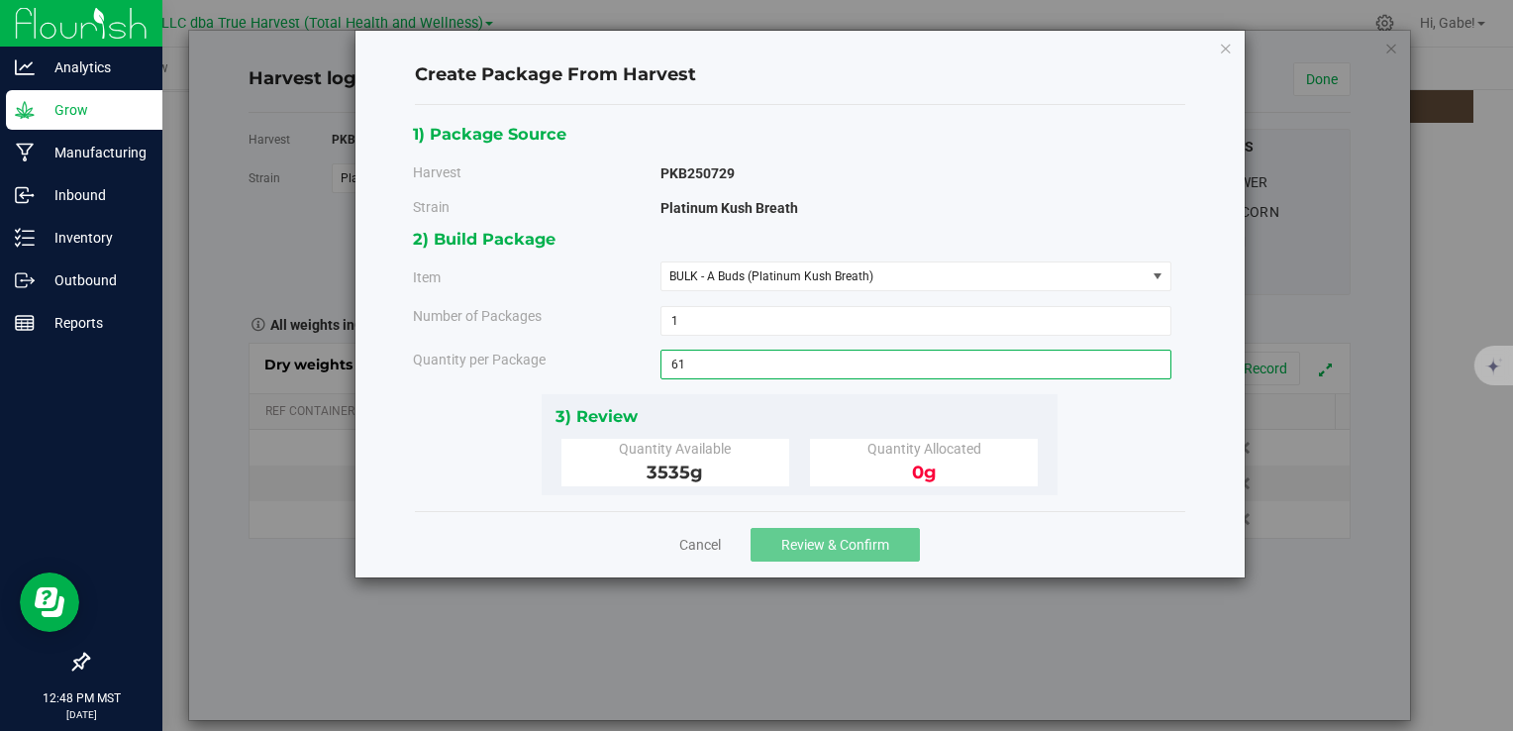
type input "617"
type input "617.0000 g"
click at [765, 408] on div "3) Review" at bounding box center [800, 416] width 489 height 27
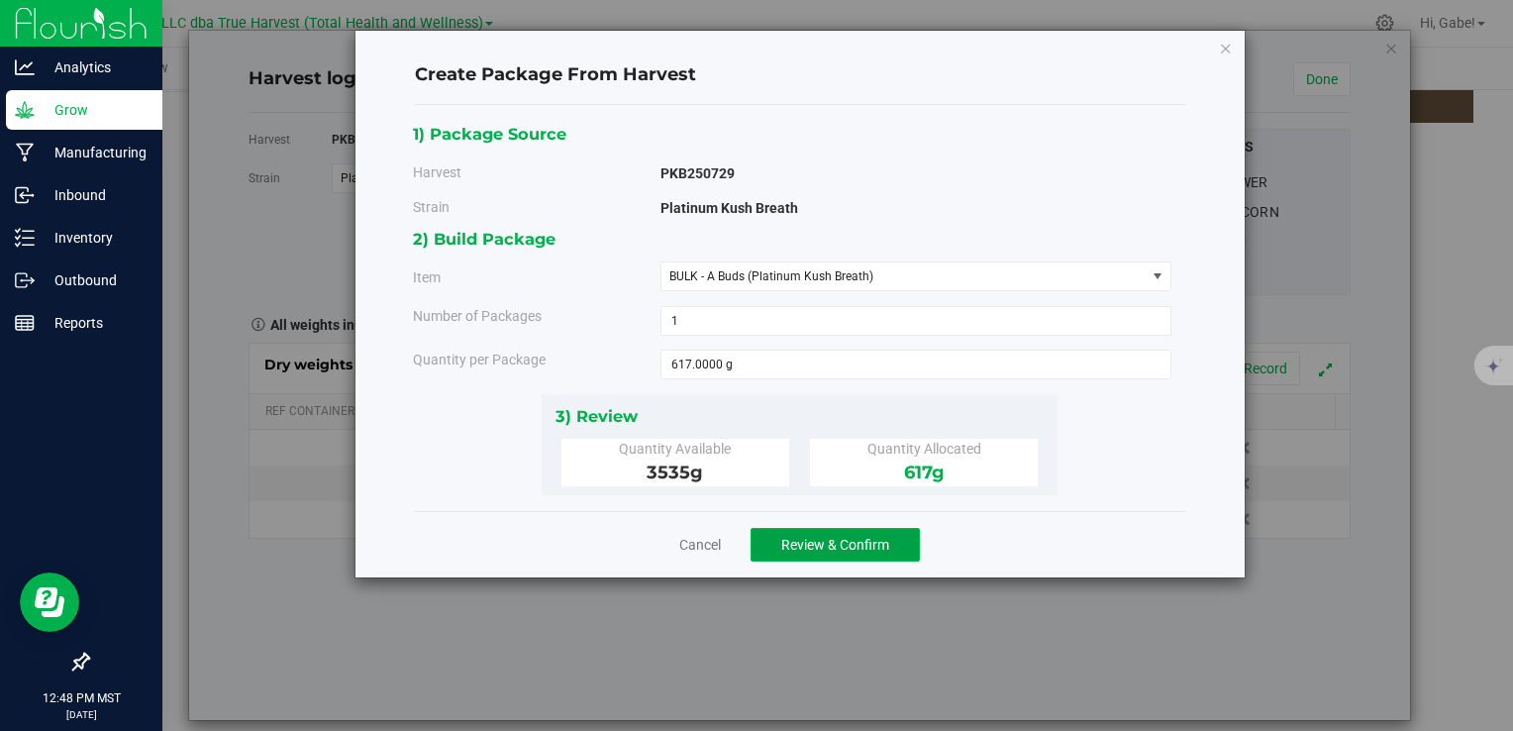
click at [879, 537] on span "Review & Confirm" at bounding box center [835, 545] width 108 height 16
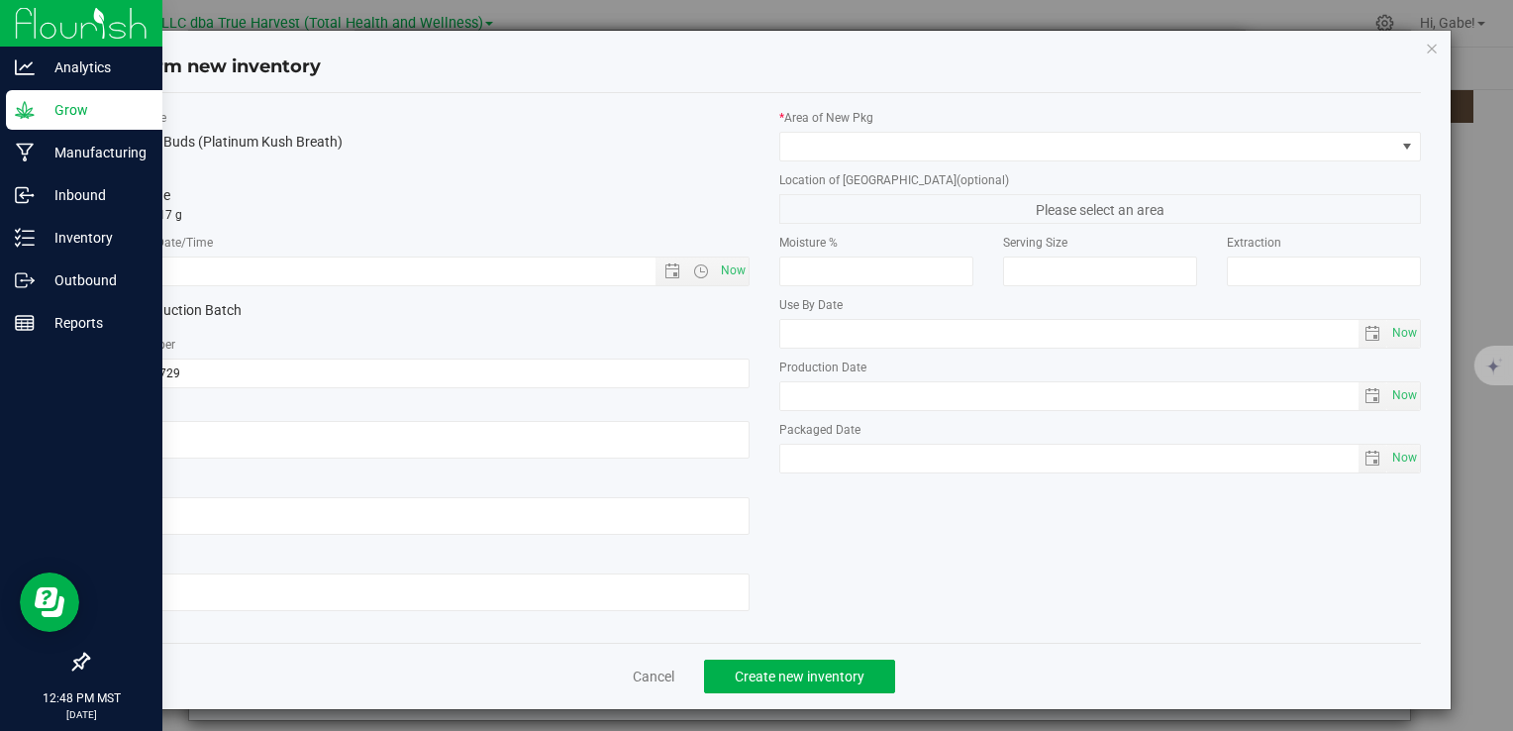
click at [376, 462] on div at bounding box center [428, 443] width 642 height 44
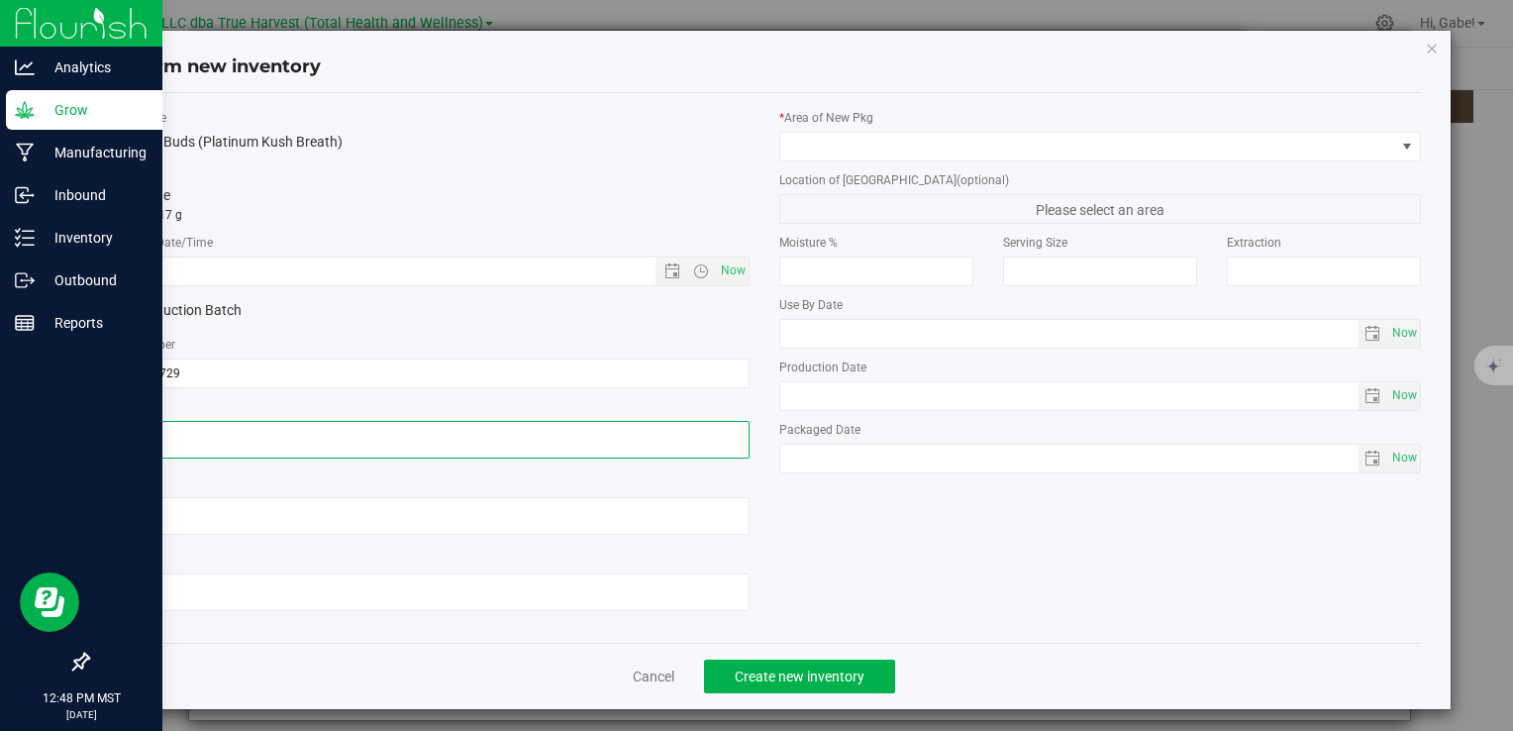
click at [367, 446] on textarea at bounding box center [428, 440] width 642 height 38
paste textarea "[DATE]"
type textarea "[DATE]"
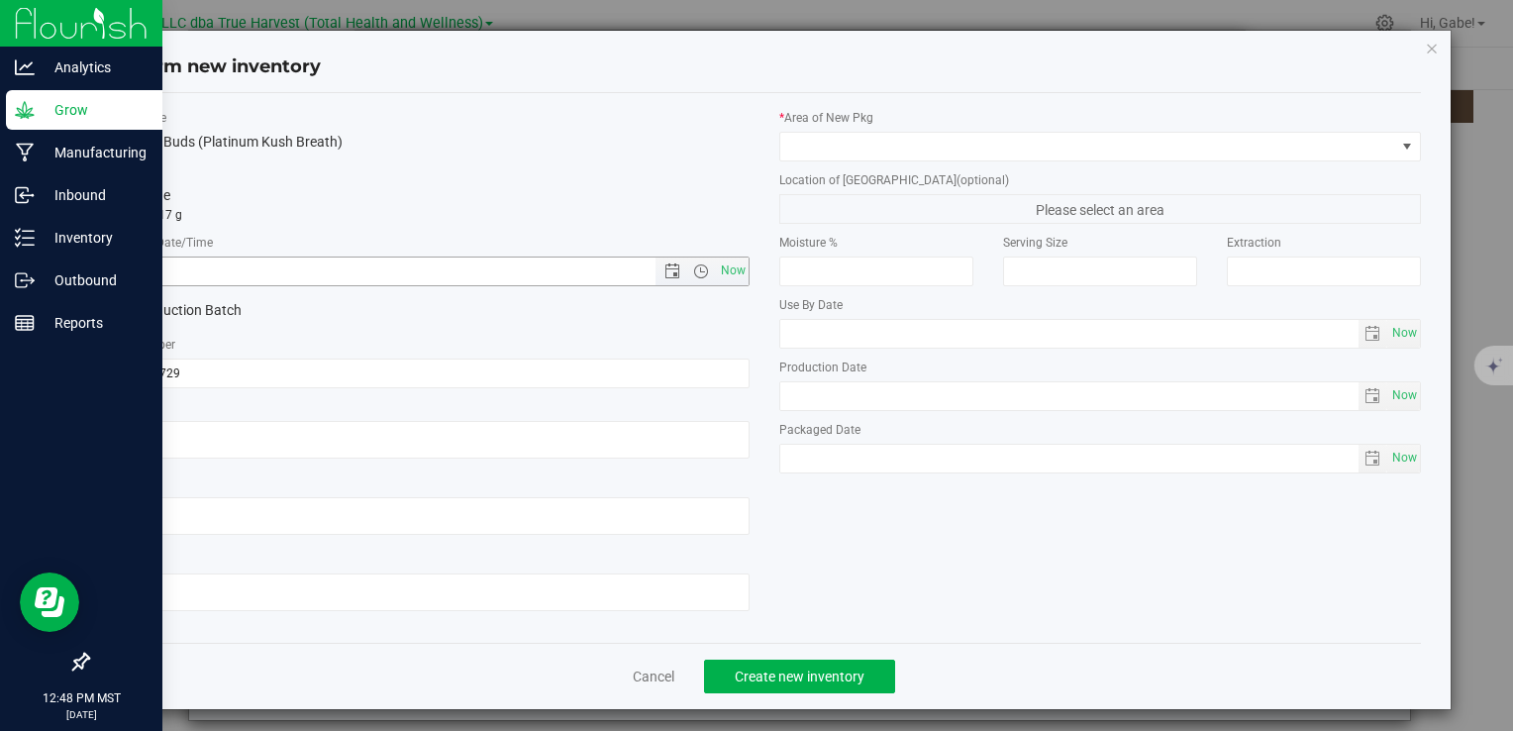
click at [364, 263] on input "text" at bounding box center [398, 272] width 580 height 28
paste input "[DATE]"
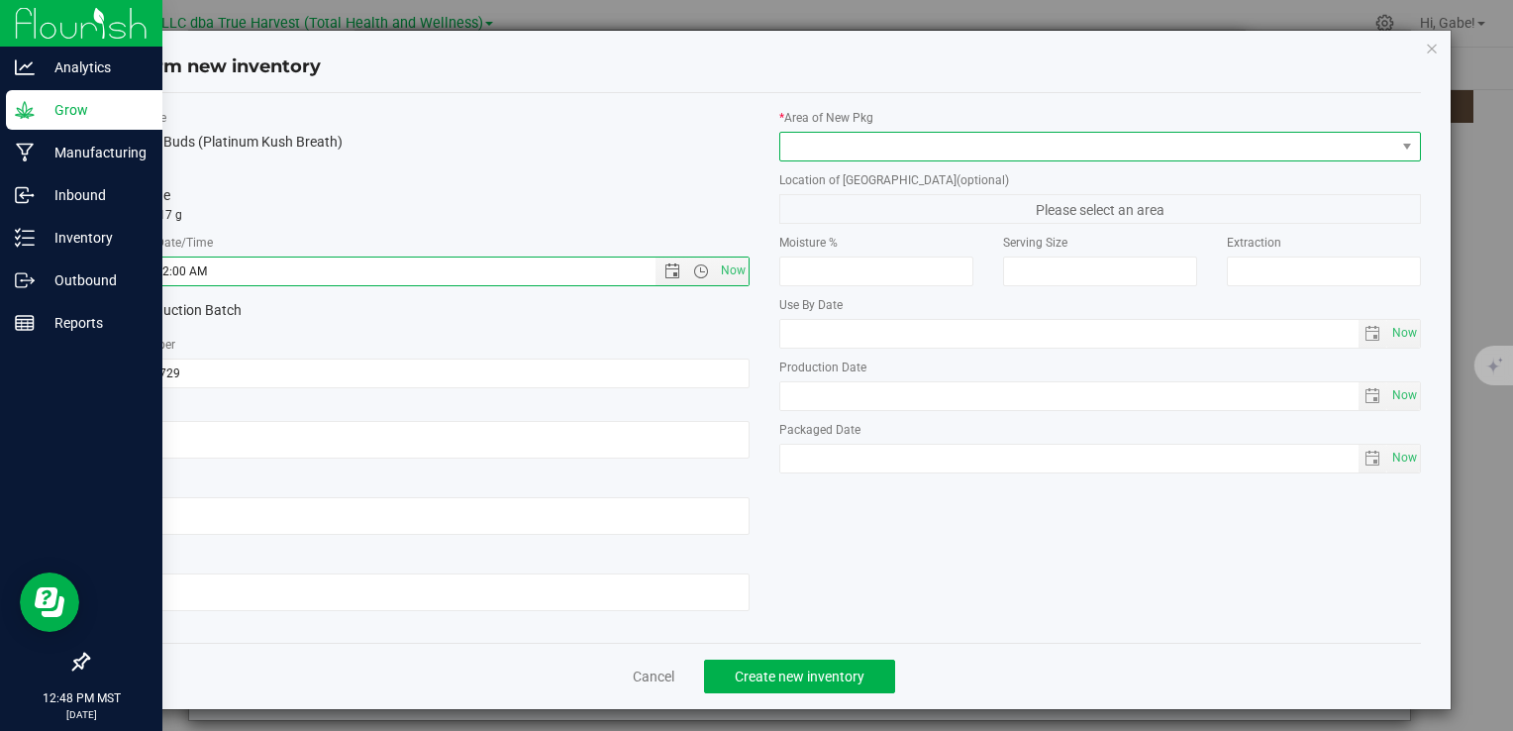
type input "7/29/2025 12:48 PM"
click at [850, 141] on span at bounding box center [1088, 147] width 615 height 28
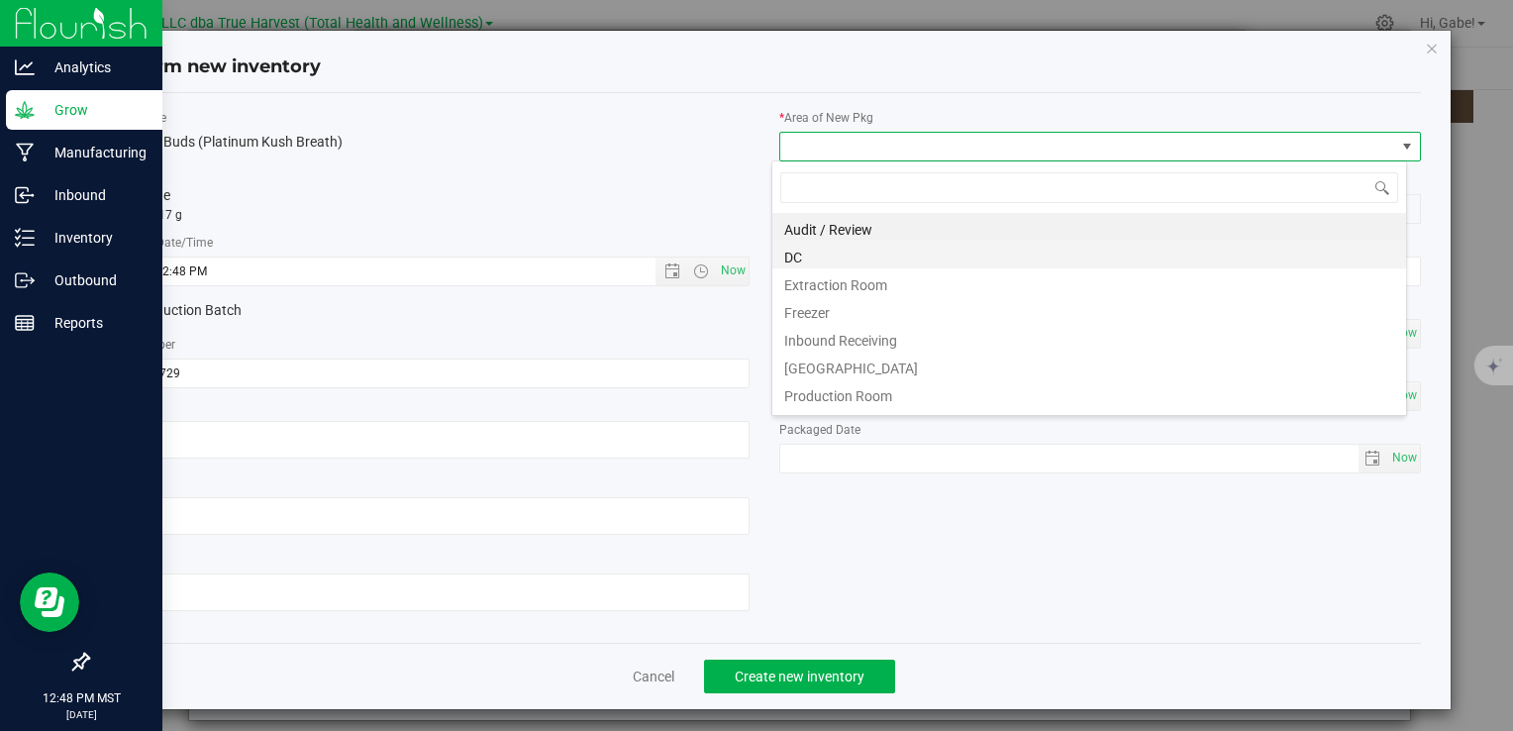
click at [824, 259] on li "DC" at bounding box center [1090, 255] width 634 height 28
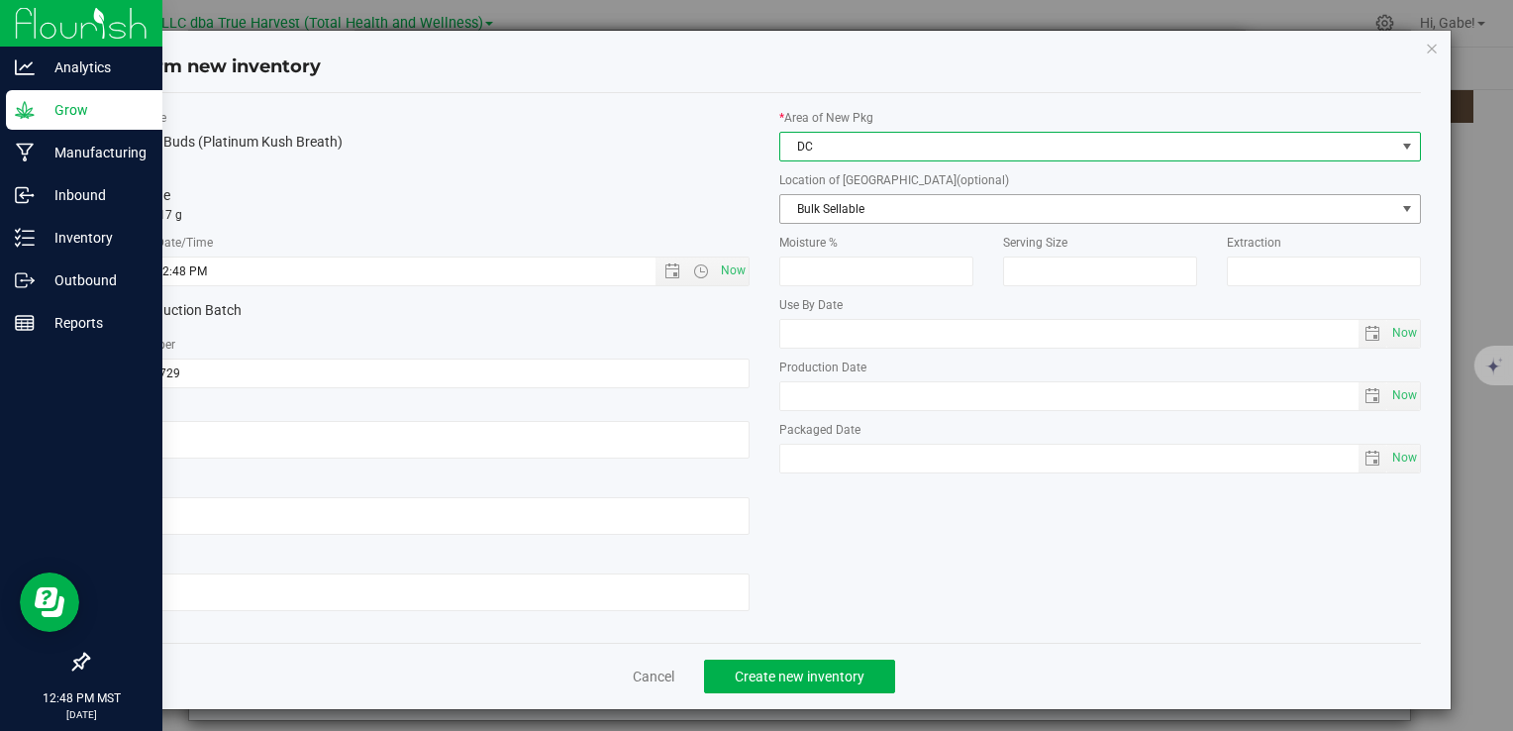
click at [820, 214] on span "Bulk Sellable" at bounding box center [1088, 209] width 615 height 28
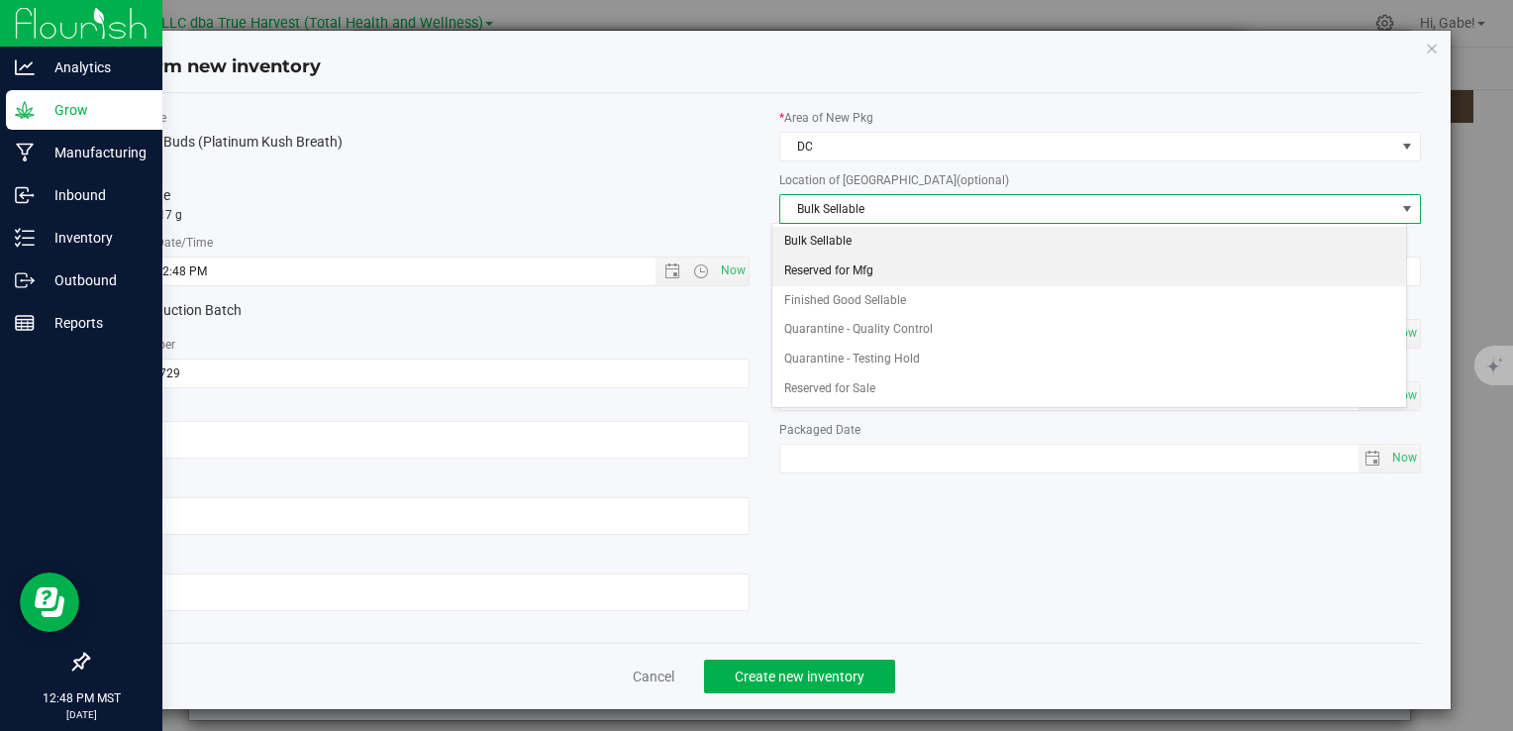
click at [816, 270] on li "Reserved for Mfg" at bounding box center [1090, 272] width 634 height 30
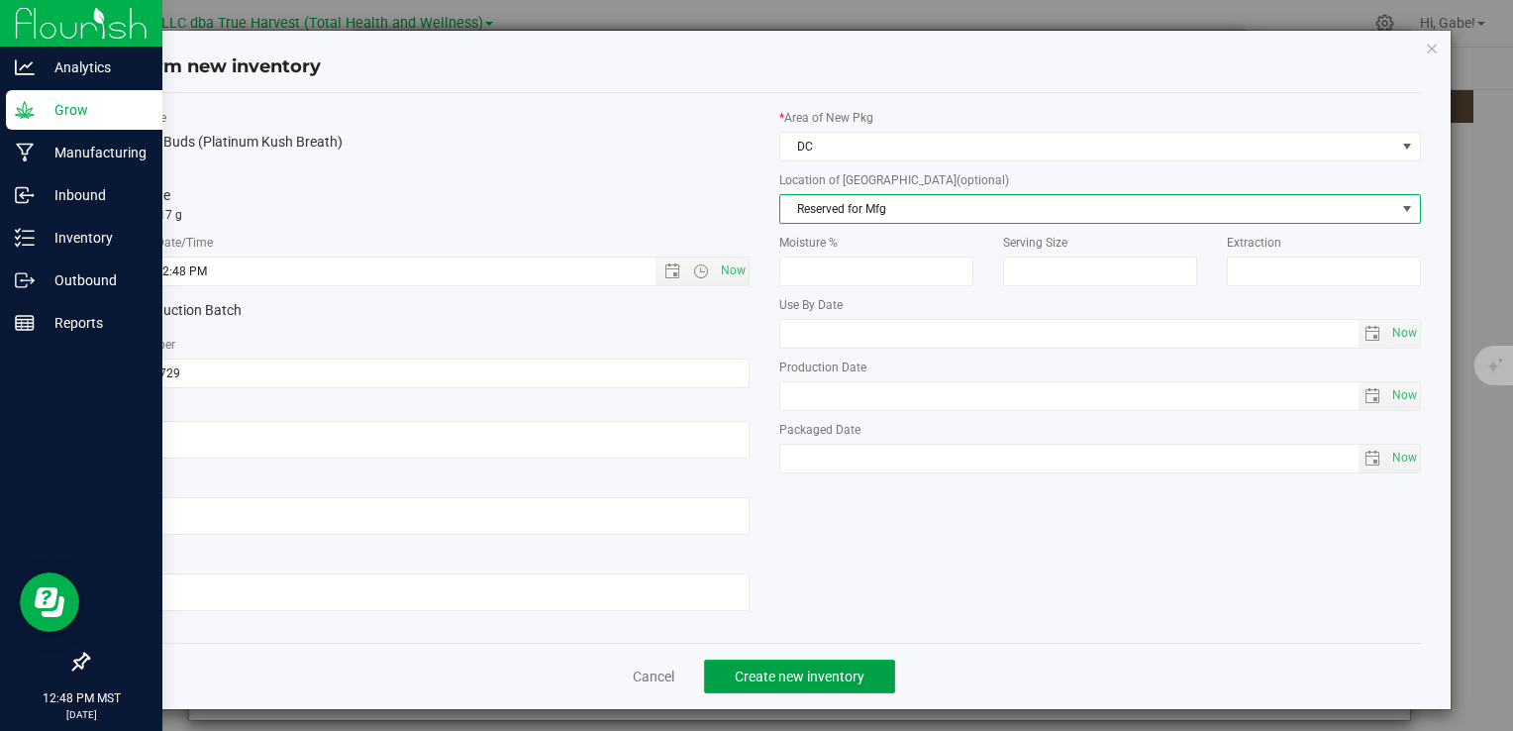
click at [829, 683] on button "Create new inventory" at bounding box center [799, 677] width 191 height 34
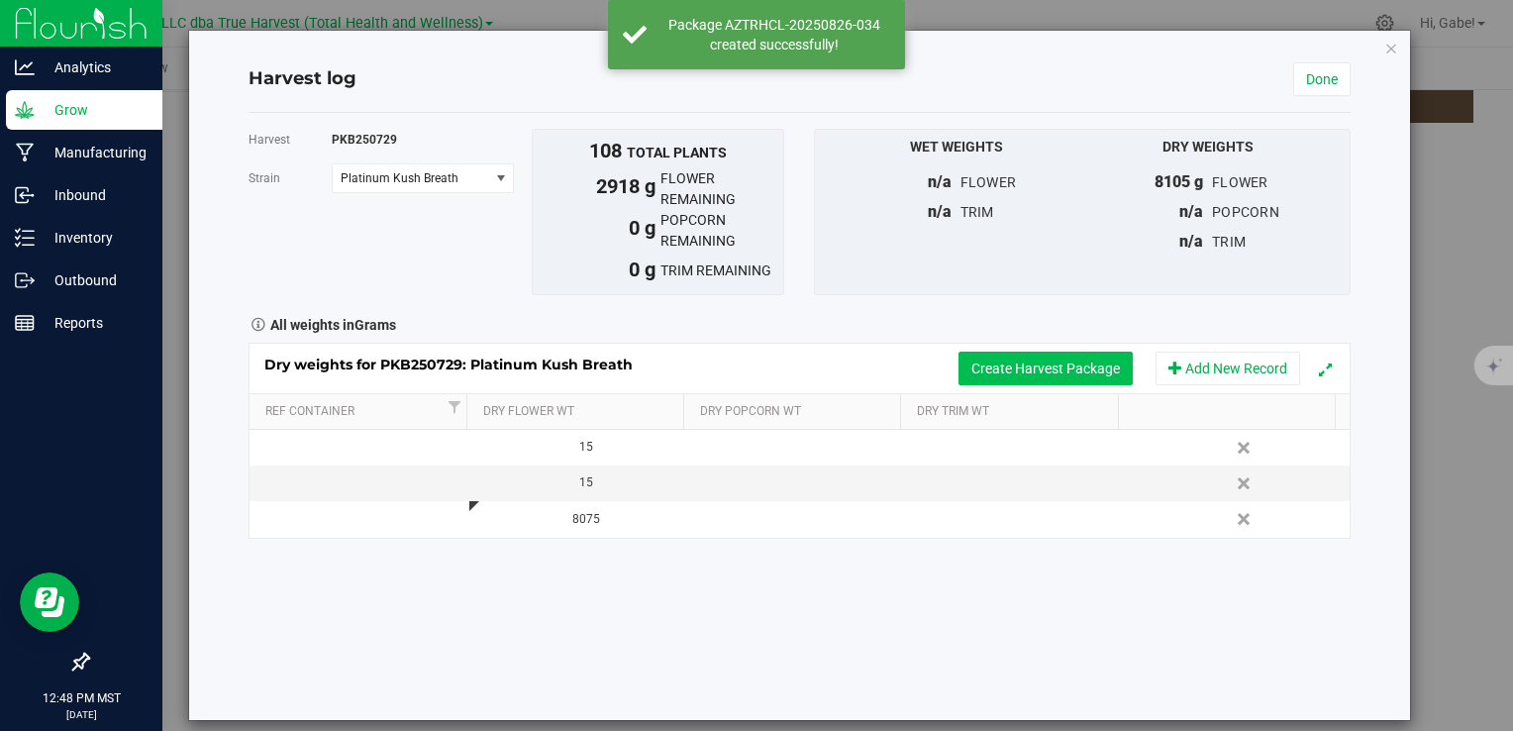
click at [1052, 360] on button "Create Harvest Package" at bounding box center [1046, 369] width 174 height 34
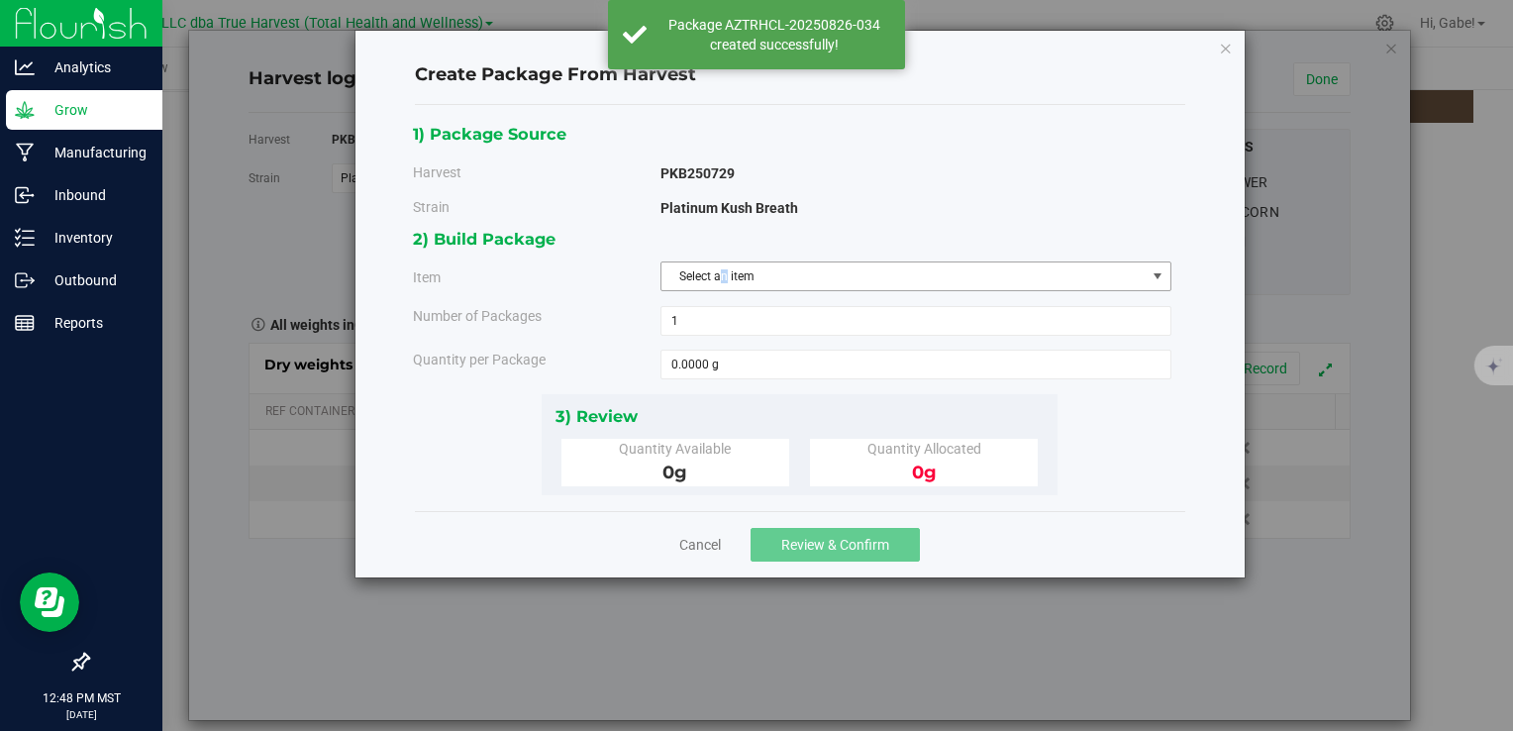
click at [724, 262] on span "Select an item" at bounding box center [904, 276] width 484 height 28
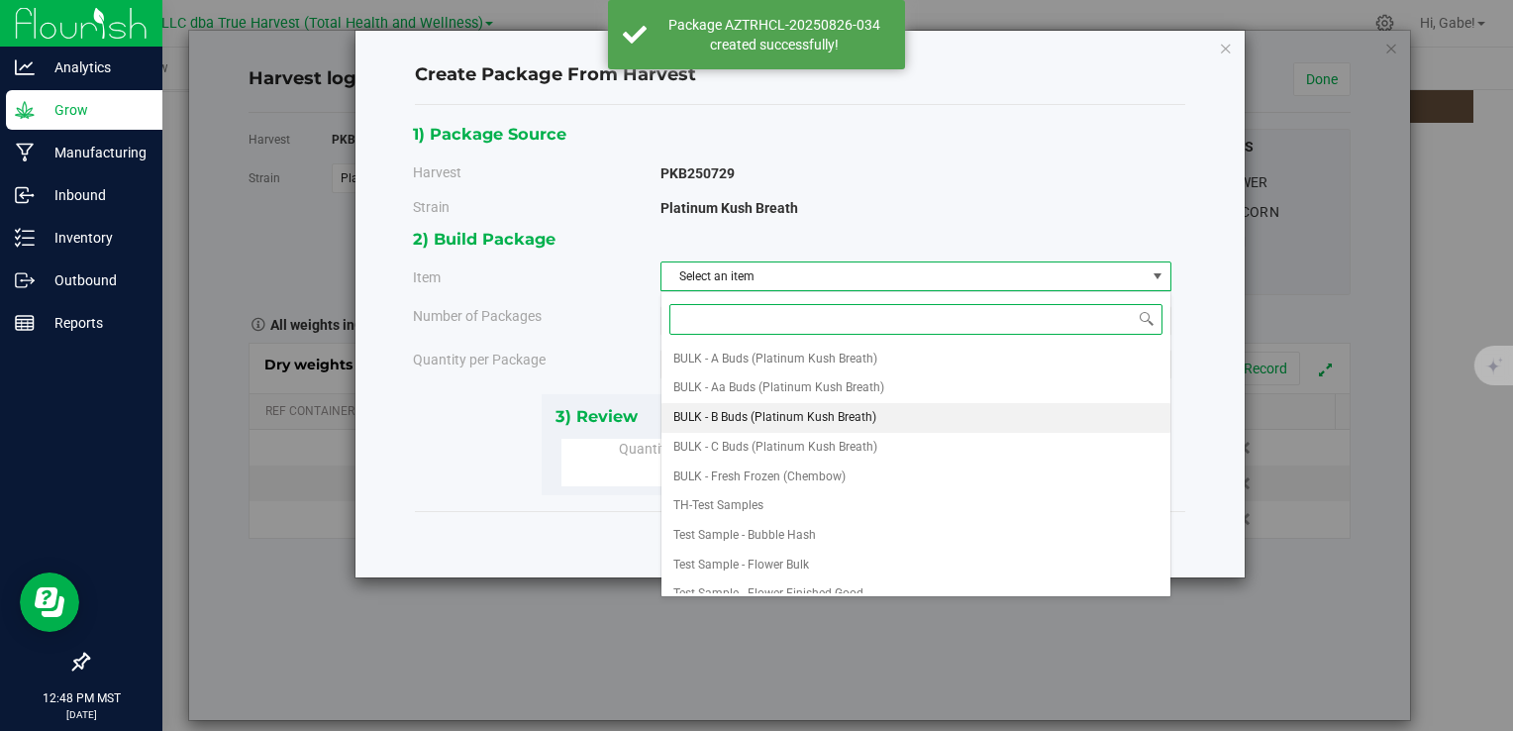
click at [765, 422] on span "BULK - B Buds (Platinum Kush Breath)" at bounding box center [775, 418] width 203 height 26
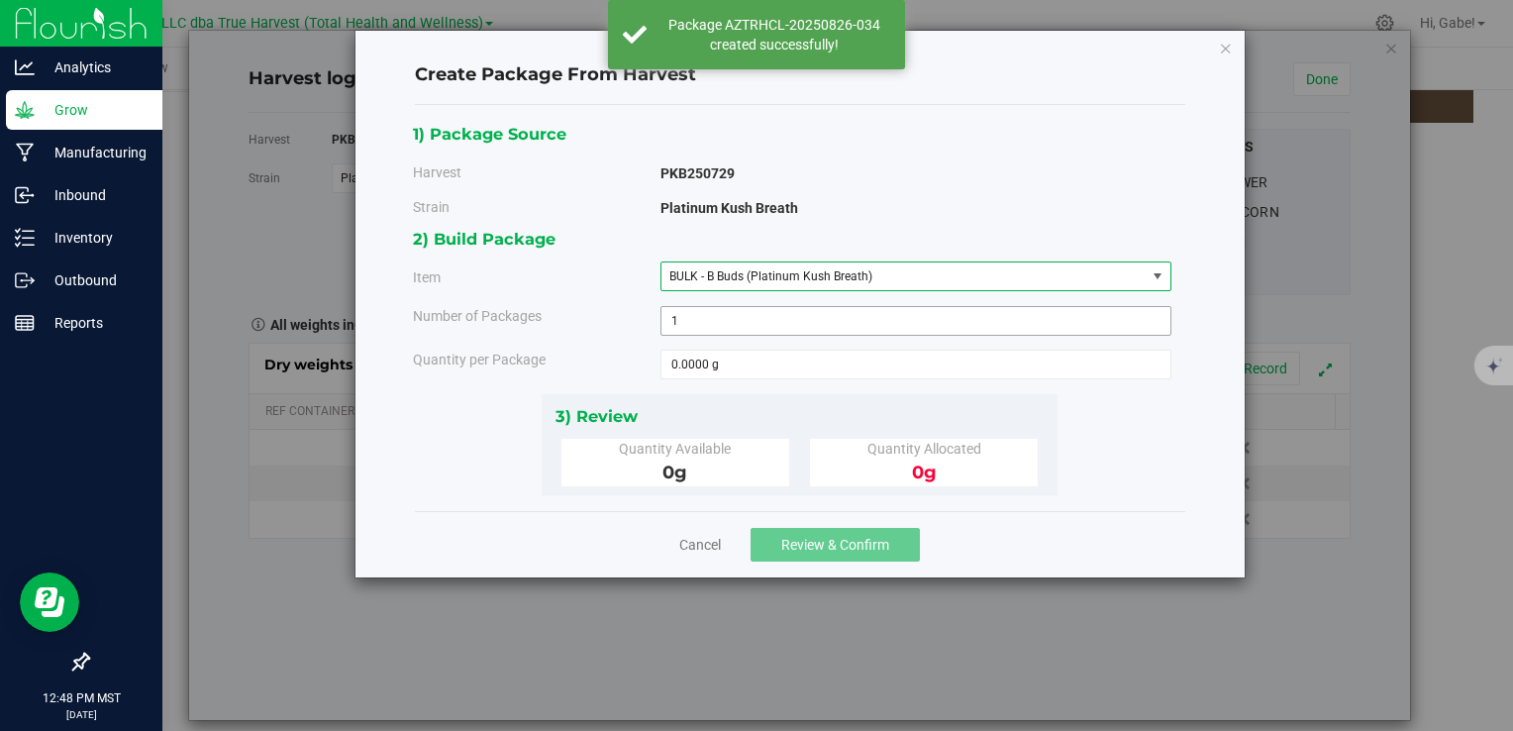
click at [713, 323] on span "1 1" at bounding box center [916, 321] width 511 height 30
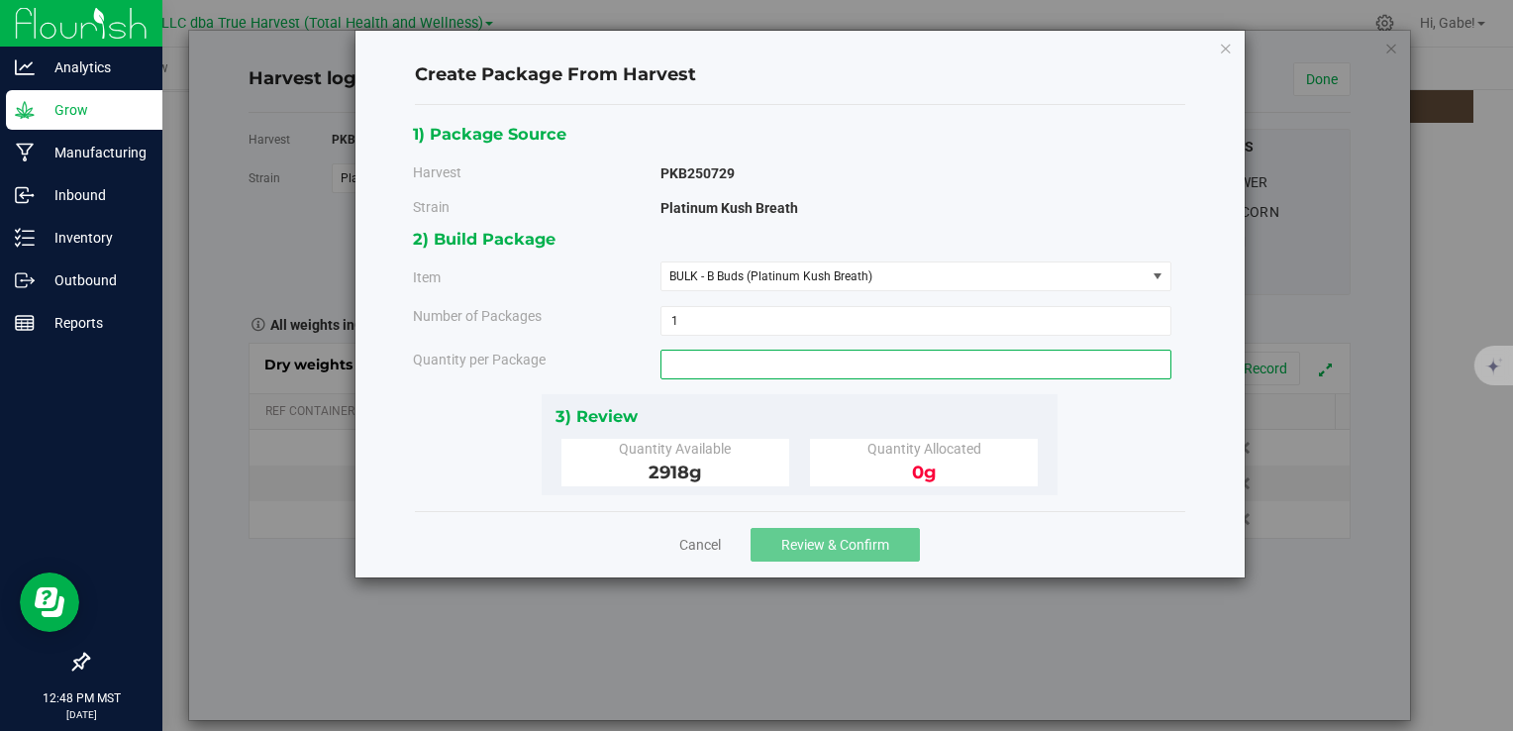
click at [715, 366] on span at bounding box center [916, 365] width 511 height 30
type input "2270"
type input "2270.0000 g"
click at [810, 395] on div "3) Review Quantity Available 2918 g Quantity Allocated 0 g" at bounding box center [800, 444] width 516 height 101
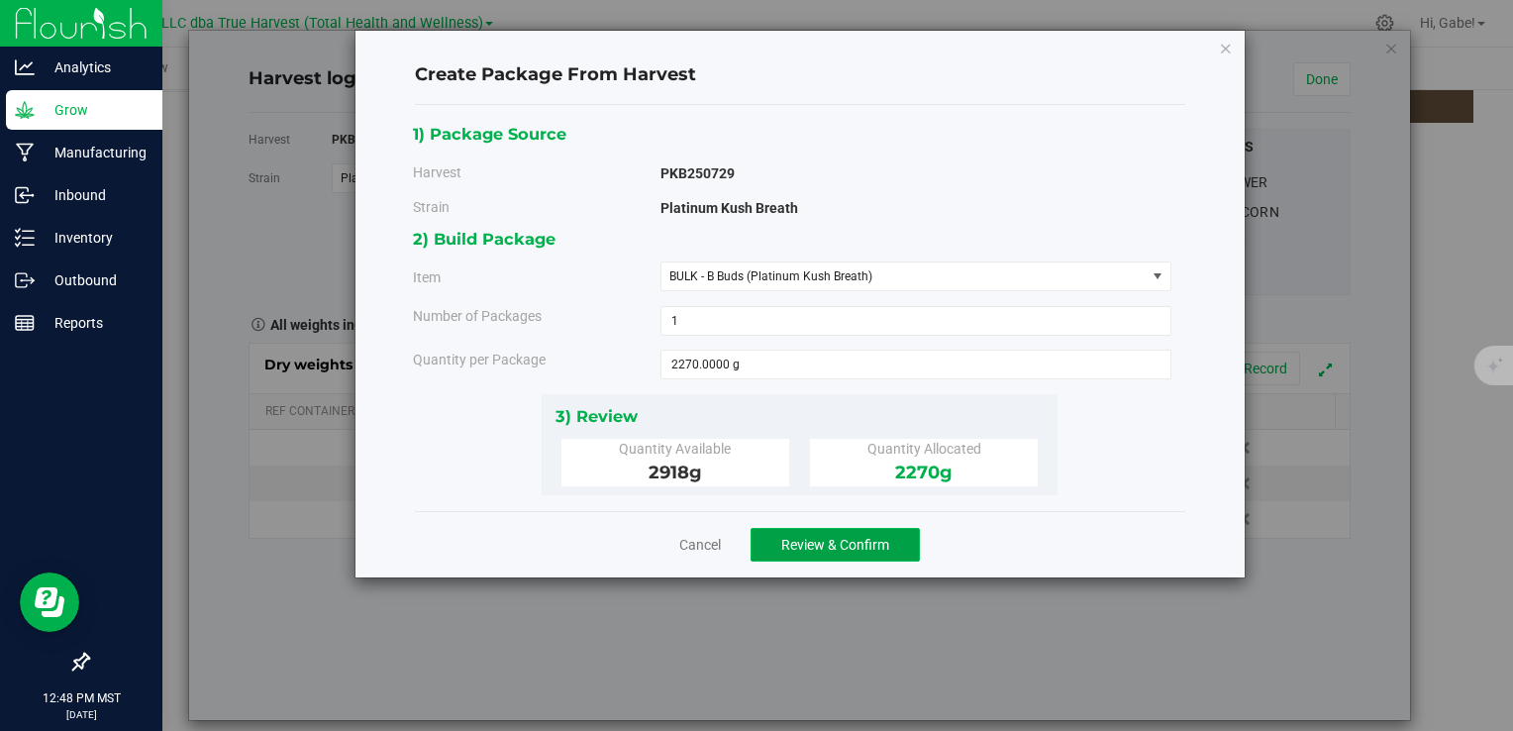
click at [815, 534] on button "Review & Confirm" at bounding box center [835, 545] width 169 height 34
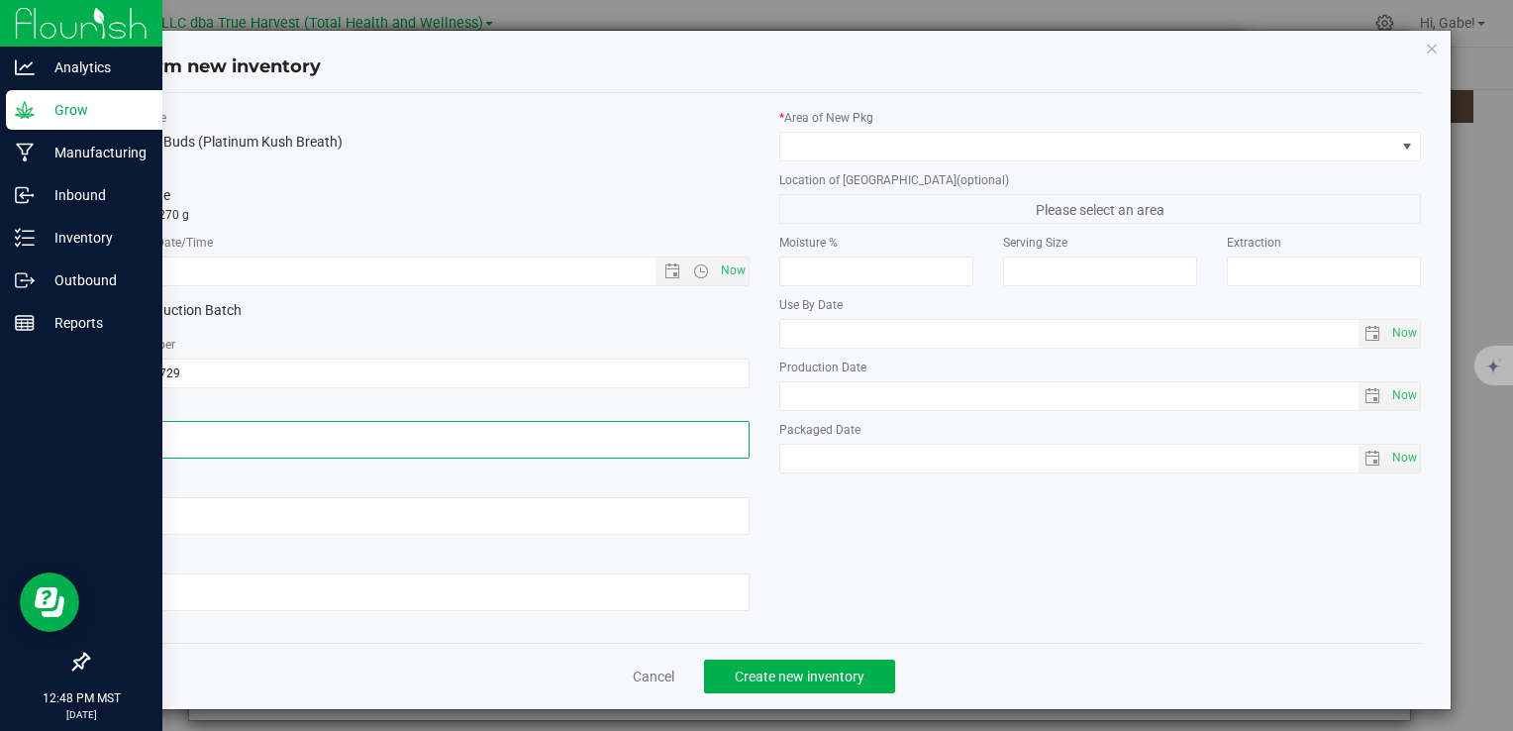
click at [300, 425] on textarea at bounding box center [428, 440] width 642 height 38
paste textarea "[DATE]"
type textarea "[DATE]"
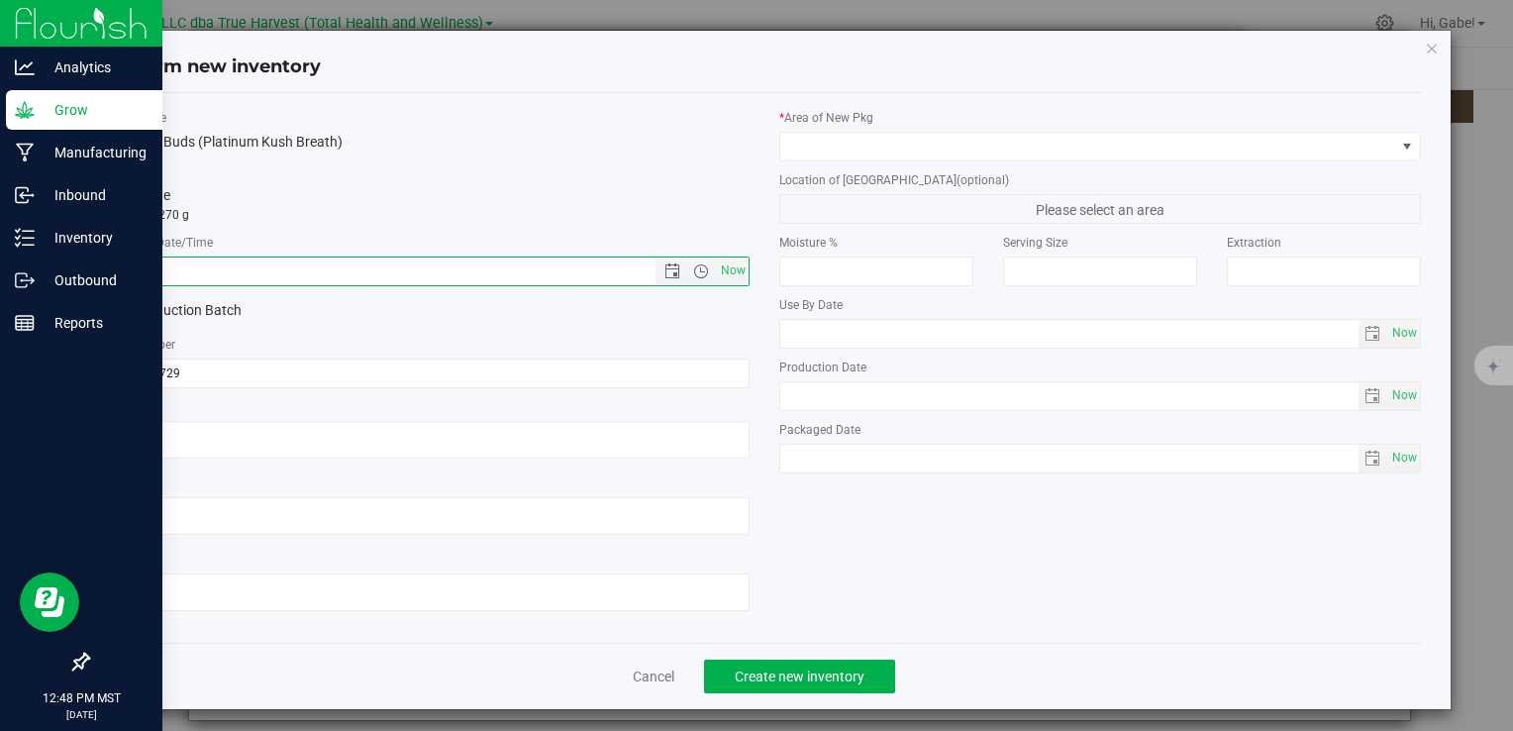
click at [329, 274] on input "text" at bounding box center [398, 272] width 580 height 28
paste input "[DATE]"
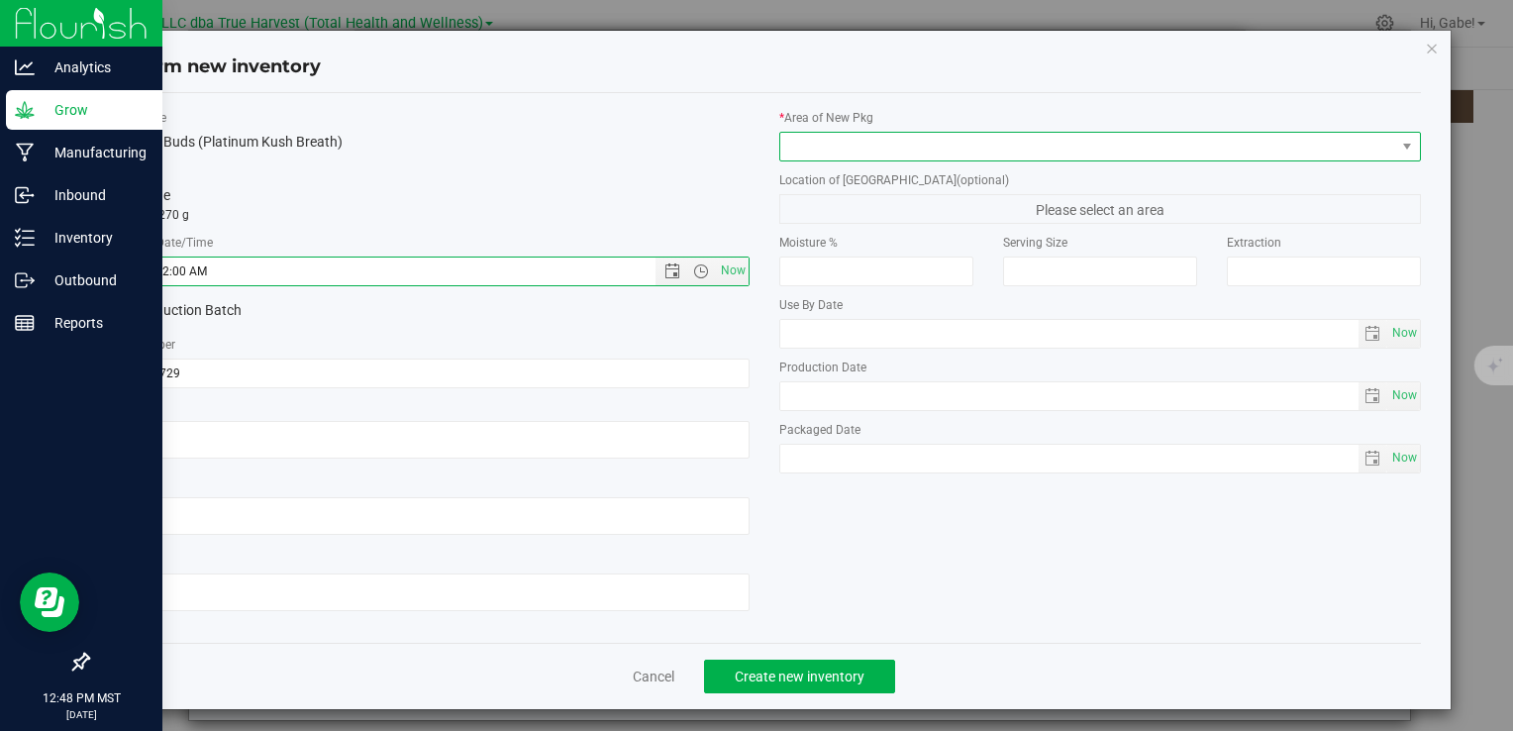
type input "7/29/2025 12:48 PM"
click at [895, 148] on span at bounding box center [1088, 147] width 615 height 28
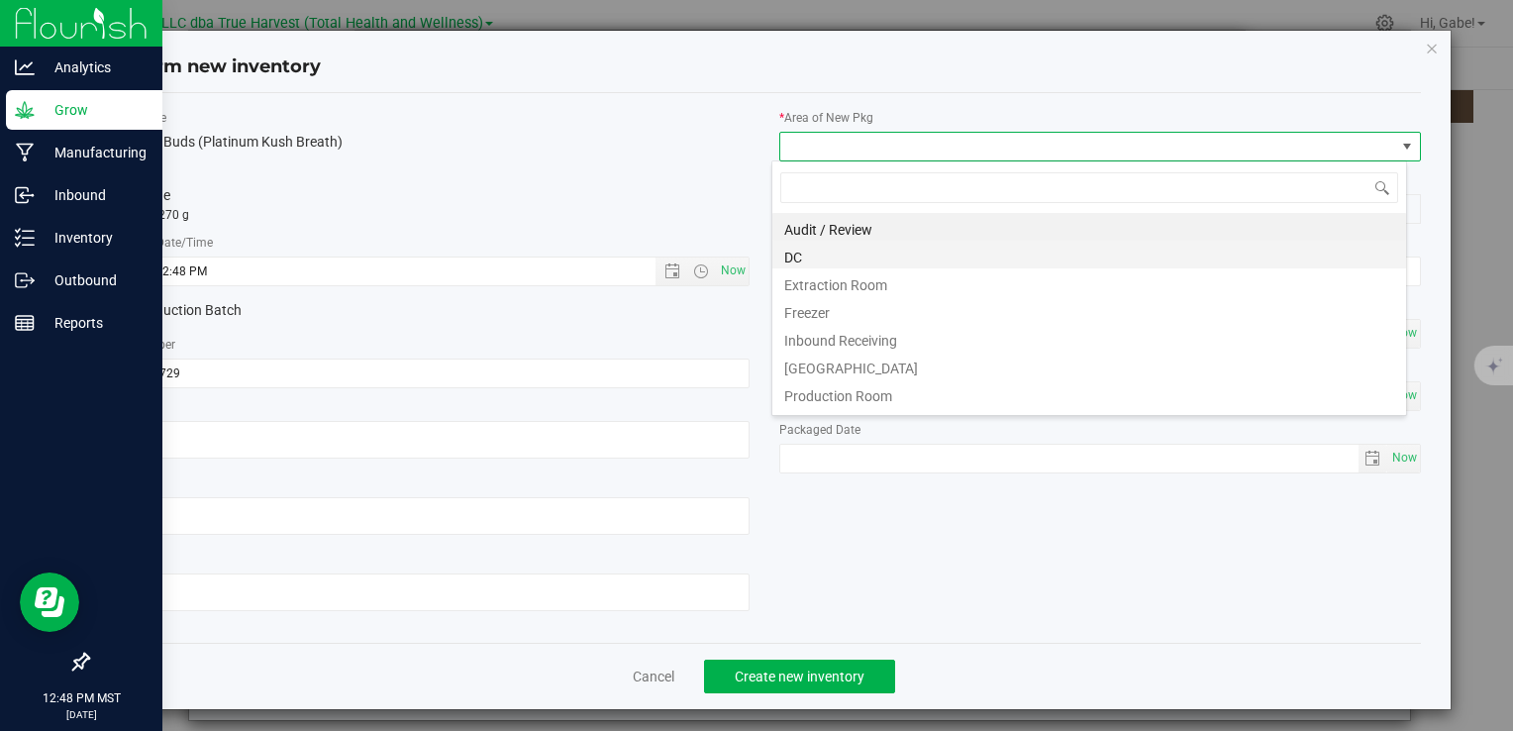
click at [878, 256] on li "DC" at bounding box center [1090, 255] width 634 height 28
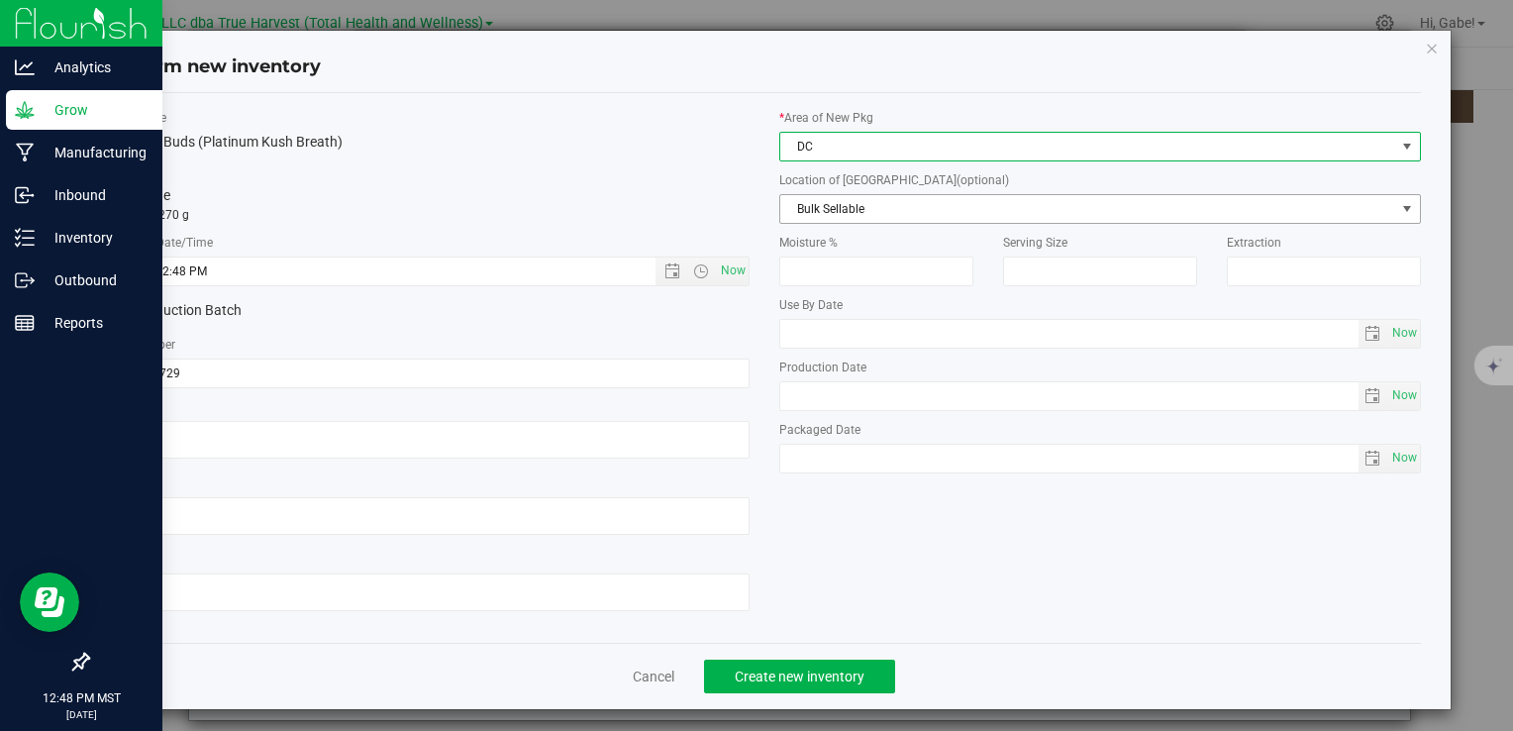
click at [869, 209] on span "Bulk Sellable" at bounding box center [1088, 209] width 615 height 28
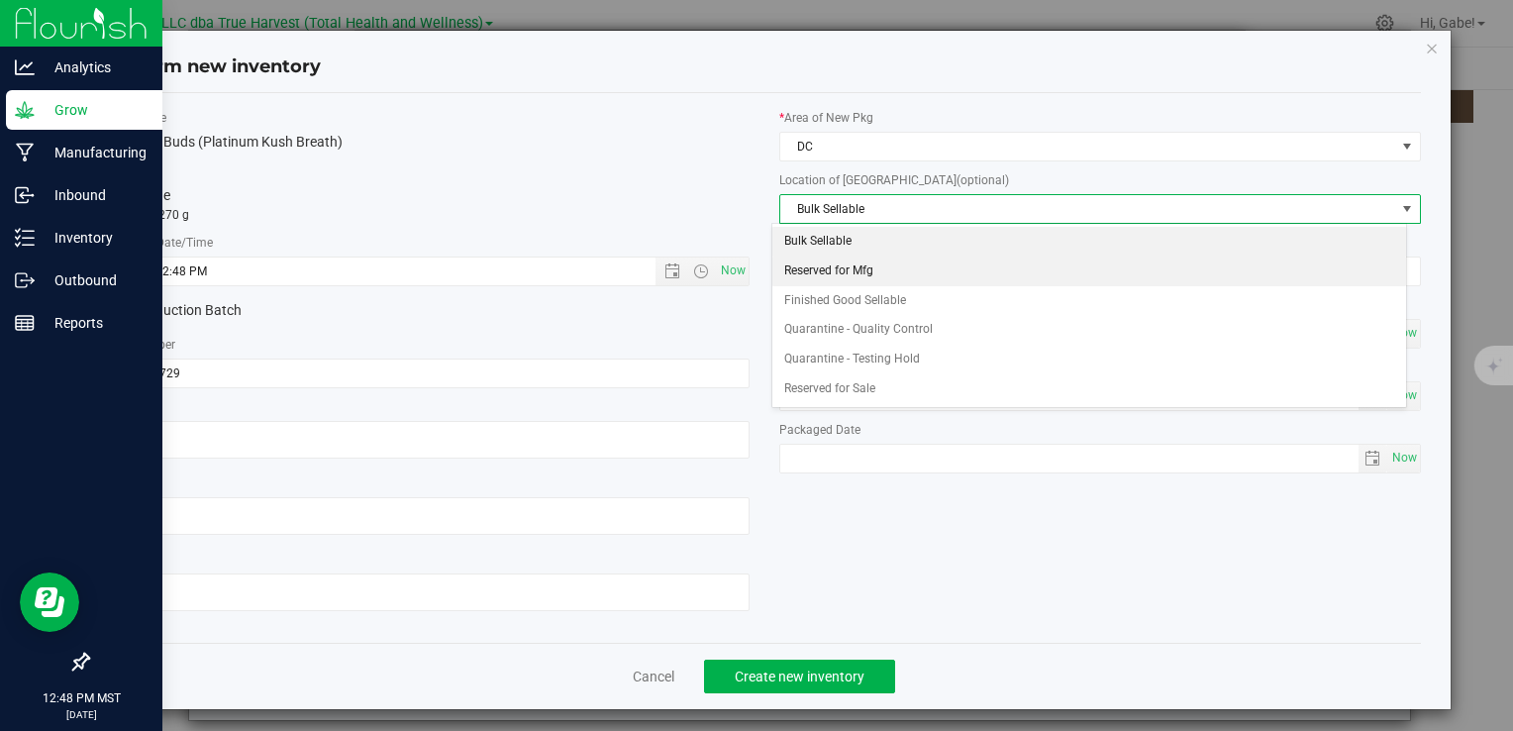
click at [840, 271] on li "Reserved for Mfg" at bounding box center [1090, 272] width 634 height 30
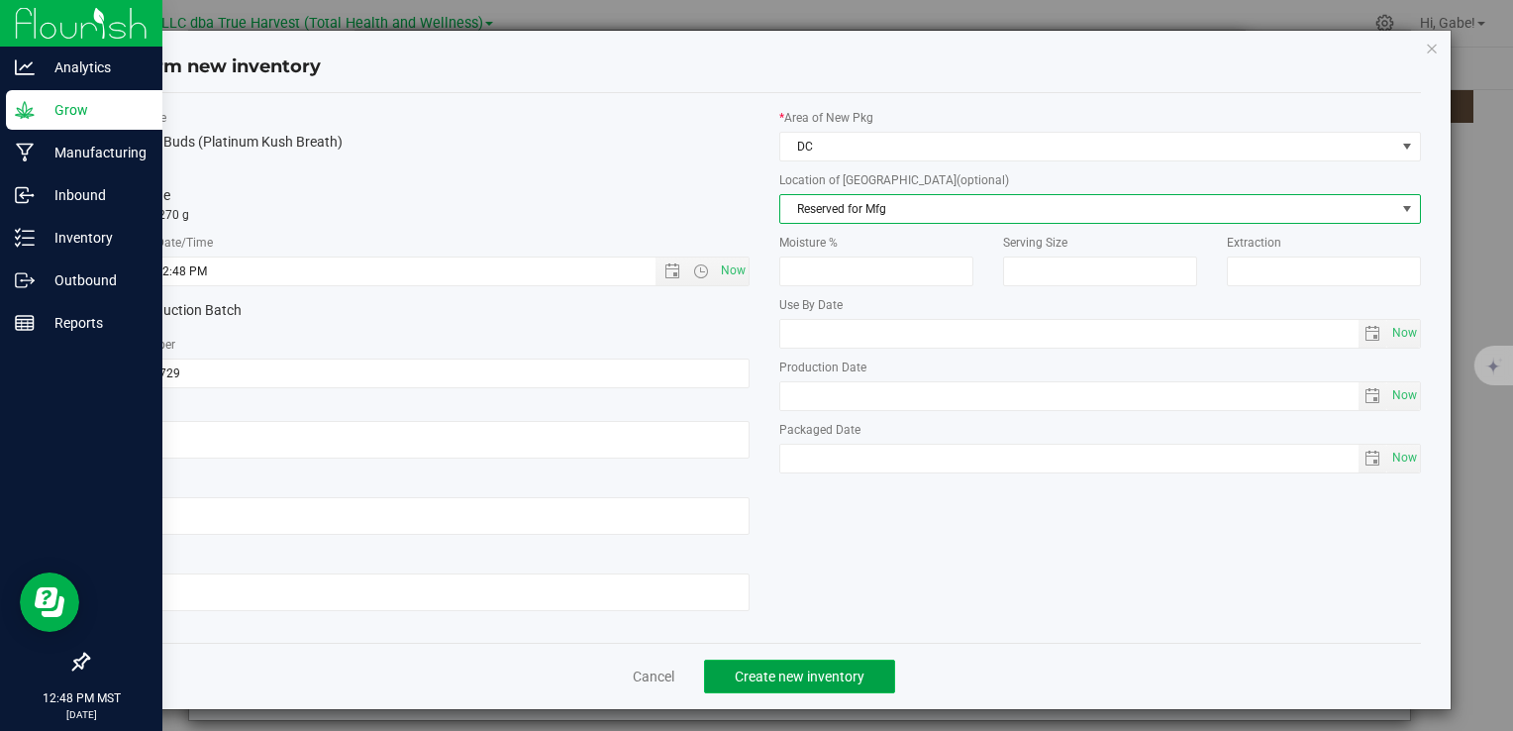
click at [788, 676] on span "Create new inventory" at bounding box center [800, 677] width 130 height 16
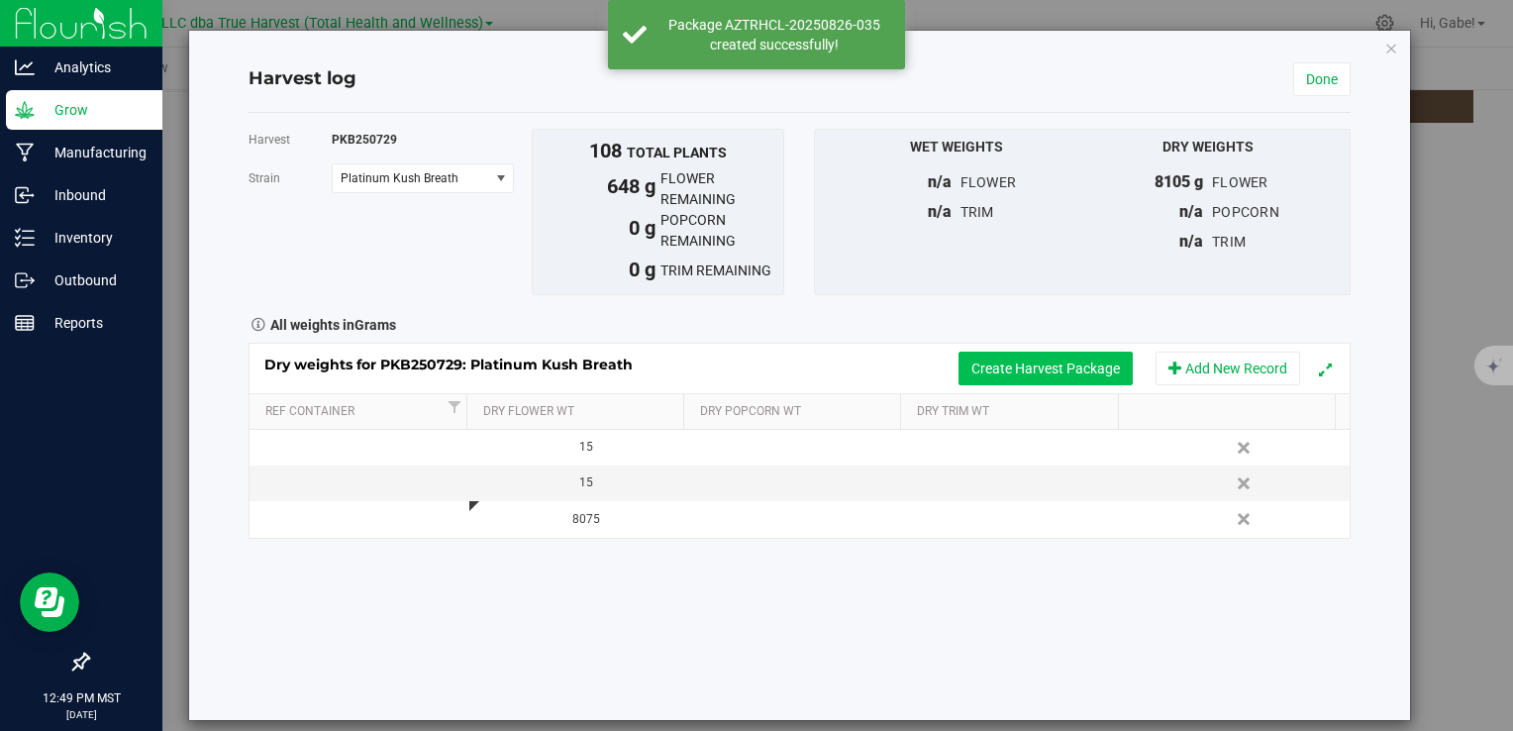
click at [1064, 366] on button "Create Harvest Package" at bounding box center [1046, 369] width 174 height 34
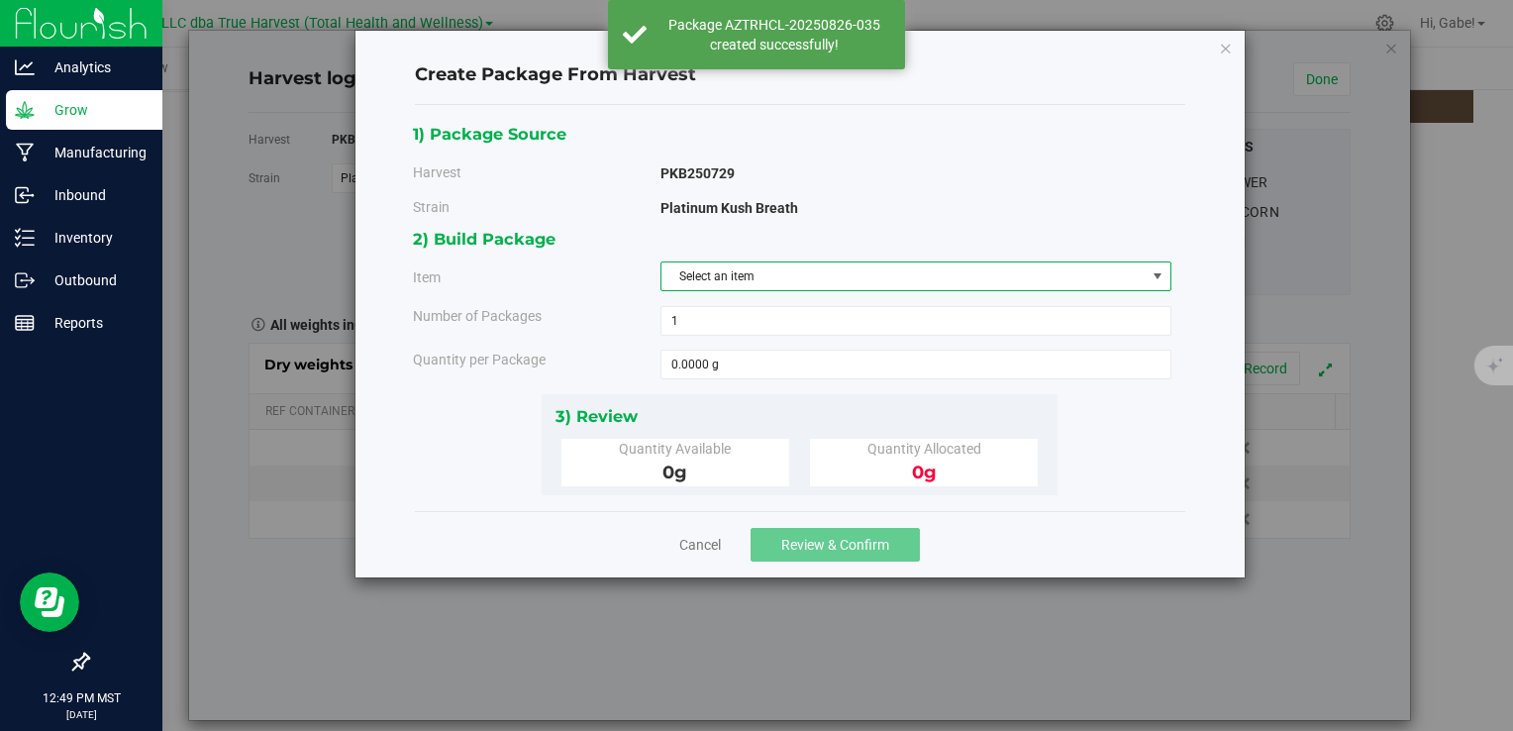
click at [737, 286] on span "Select an item" at bounding box center [904, 276] width 484 height 28
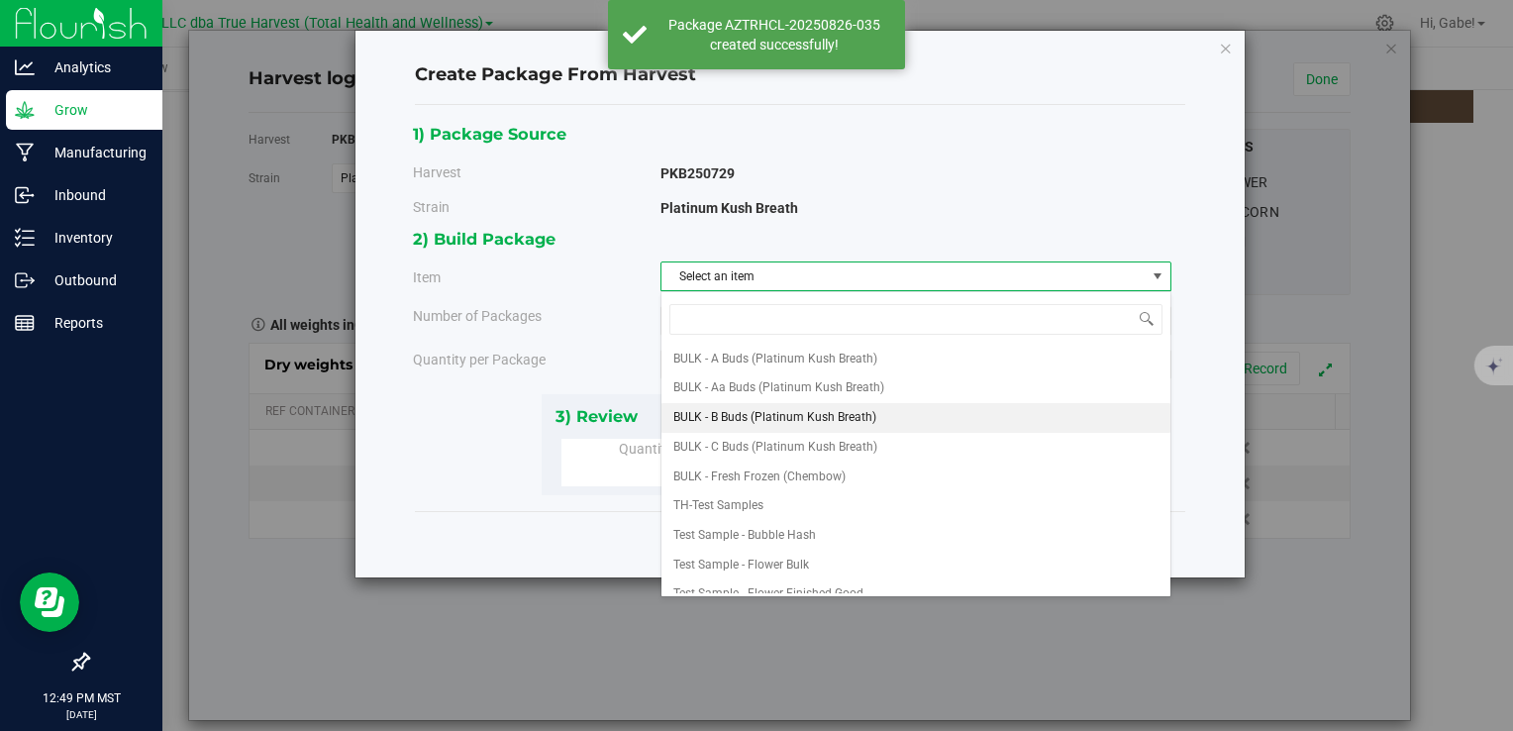
click at [764, 410] on span "BULK - B Buds (Platinum Kush Breath)" at bounding box center [775, 418] width 203 height 26
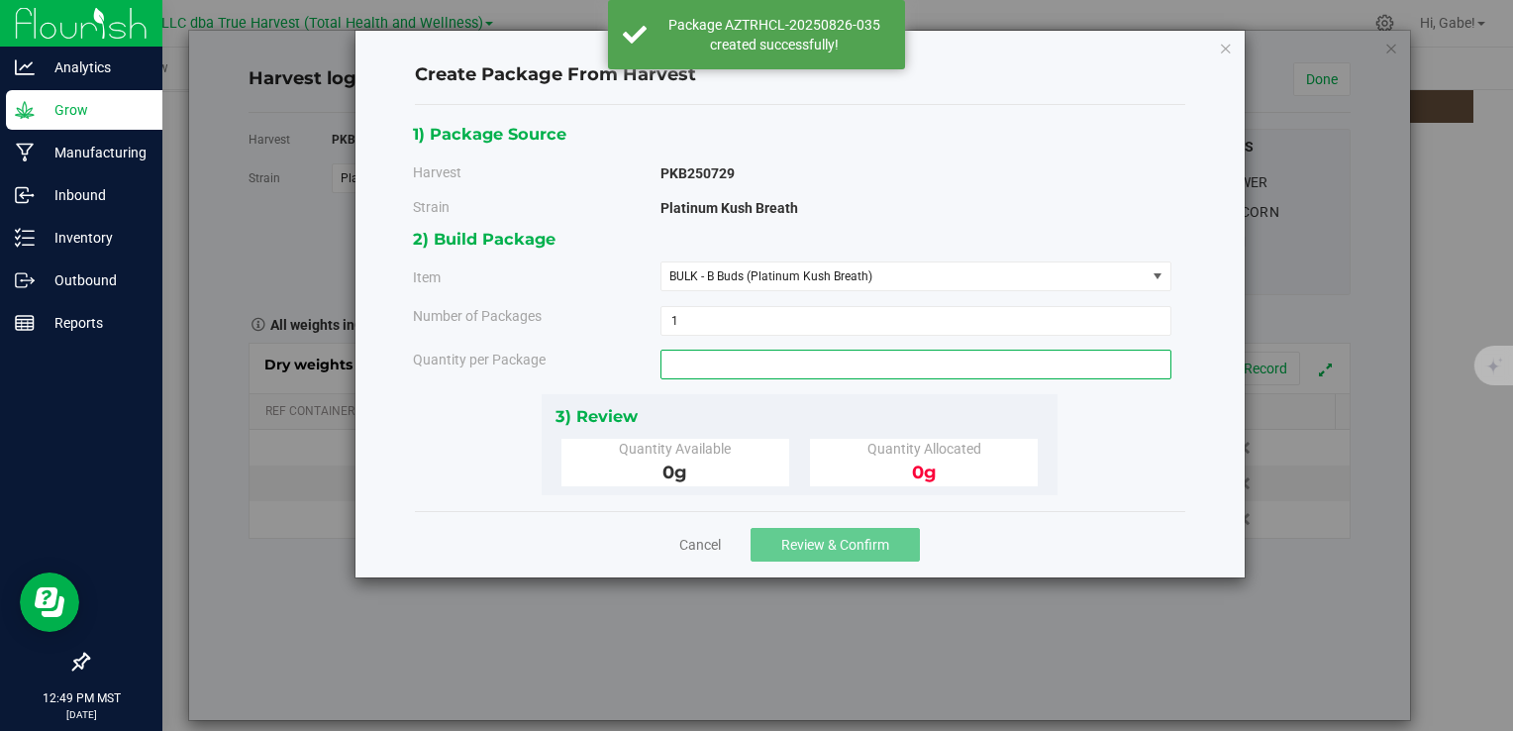
click at [726, 374] on span at bounding box center [916, 365] width 511 height 30
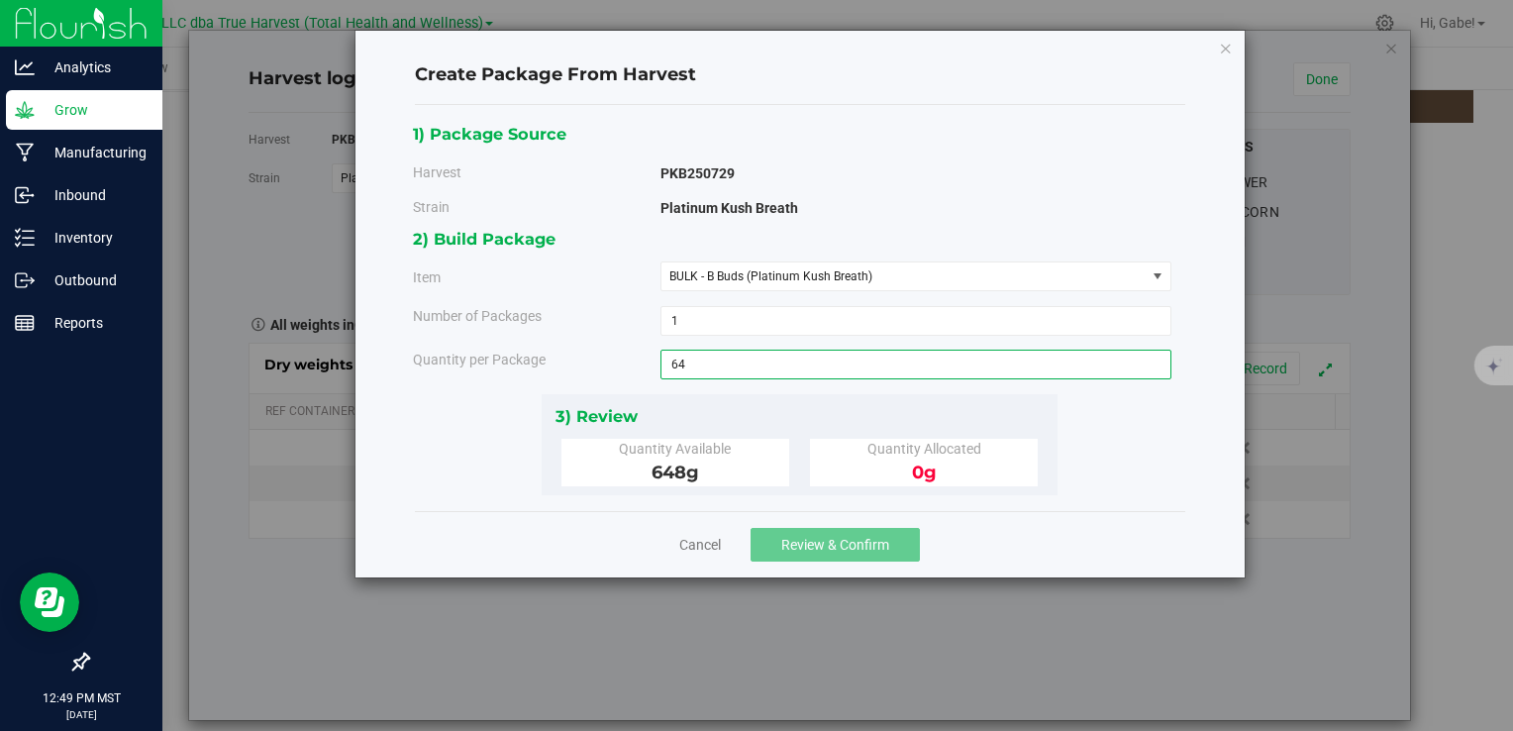
type input "648"
type input "648.0000 g"
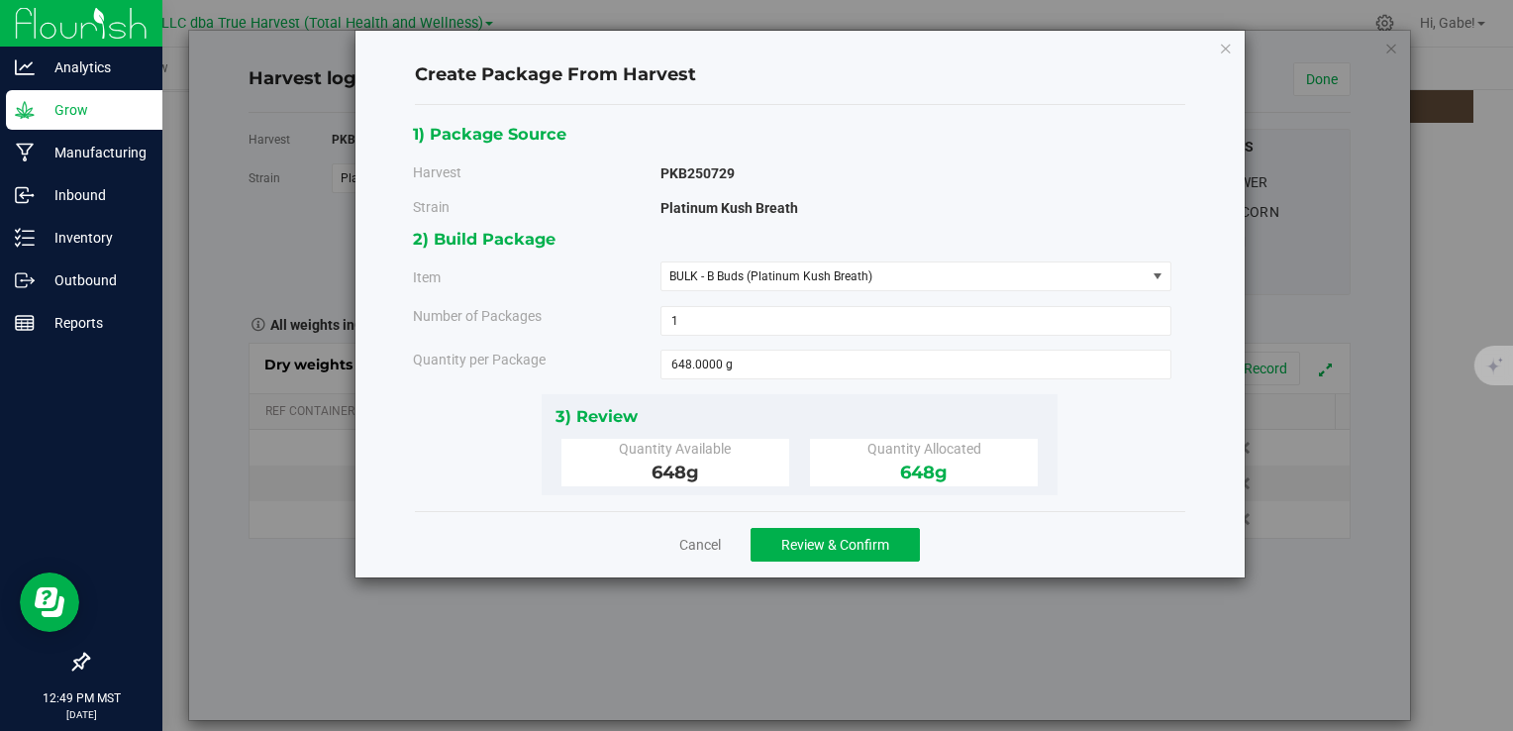
click at [860, 401] on div "3) Review Quantity Available 648 g Quantity Allocated 648 g" at bounding box center [800, 444] width 516 height 101
click at [864, 540] on span "Review & Confirm" at bounding box center [835, 545] width 108 height 16
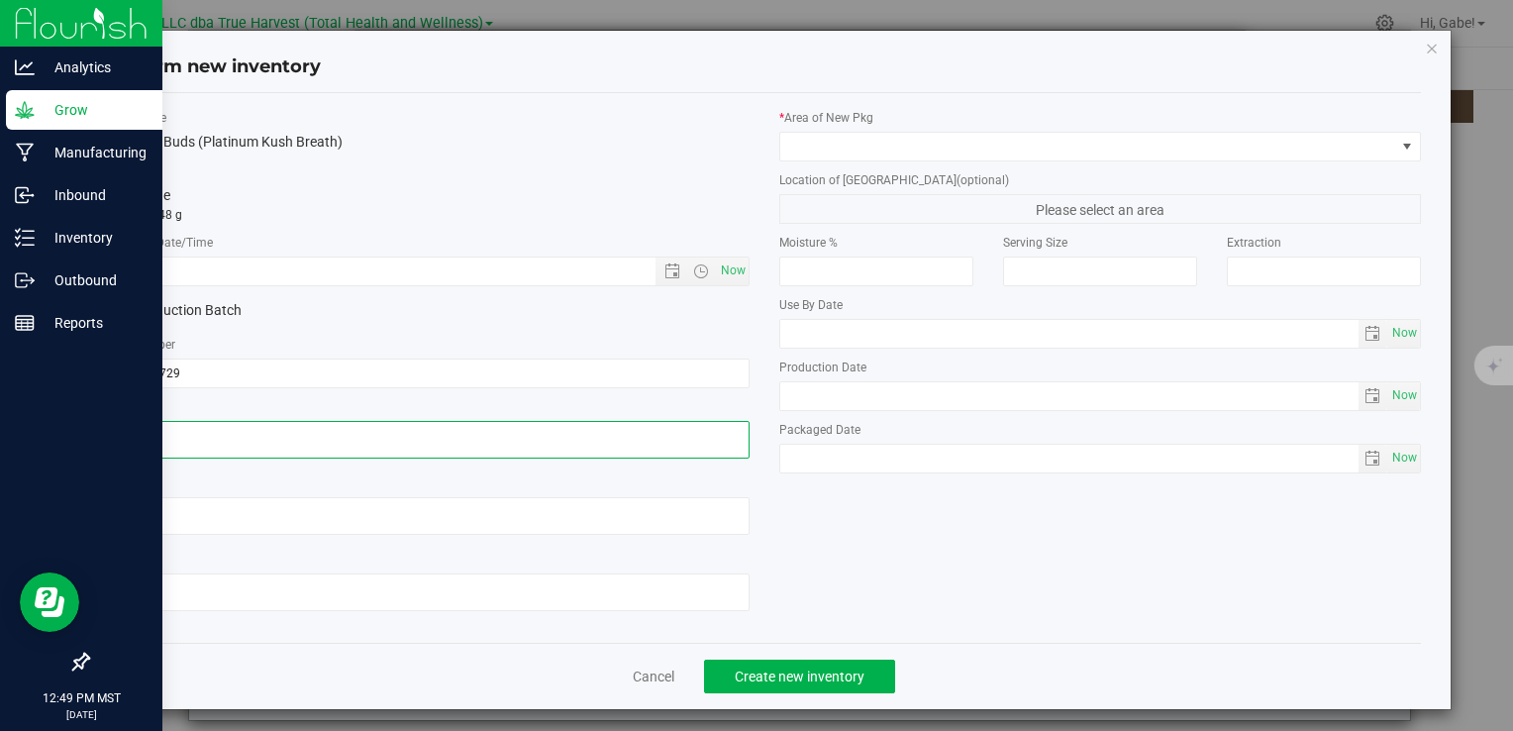
click at [424, 442] on textarea at bounding box center [428, 440] width 642 height 38
paste textarea "[DATE]"
type textarea "[DATE]"
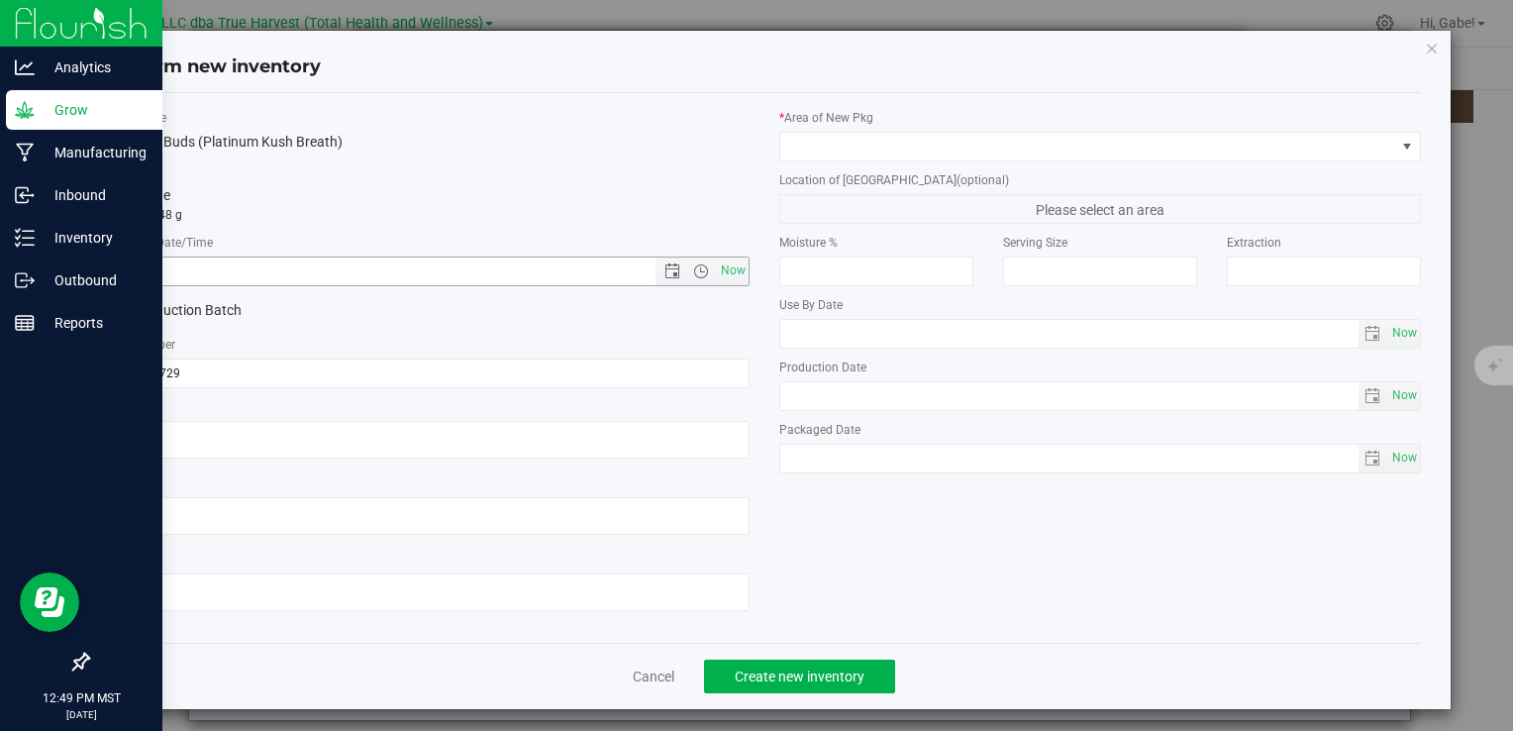
click at [388, 260] on input "text" at bounding box center [398, 272] width 580 height 28
paste input "[DATE]"
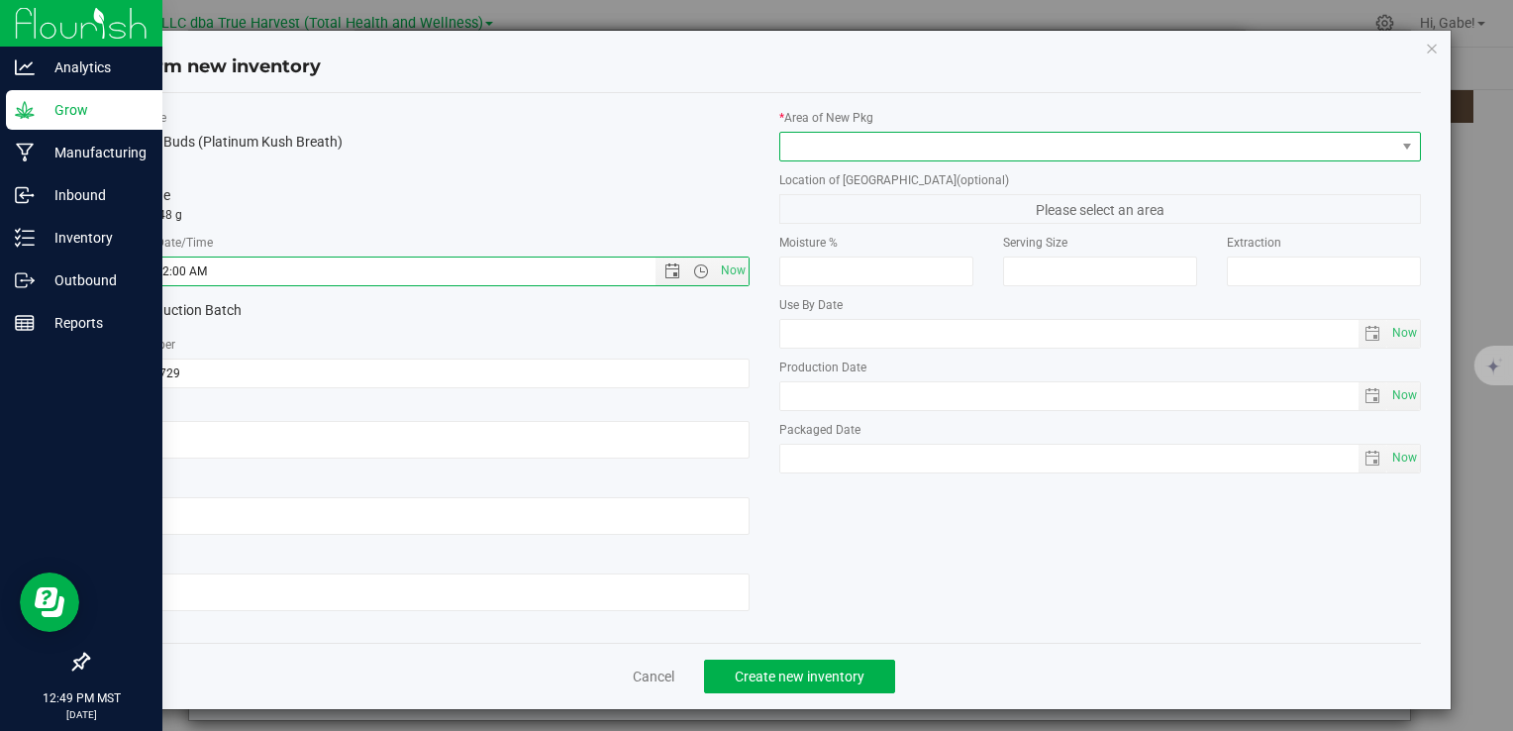
type input "7/29/2025 12:49 PM"
click at [986, 145] on span at bounding box center [1088, 147] width 615 height 28
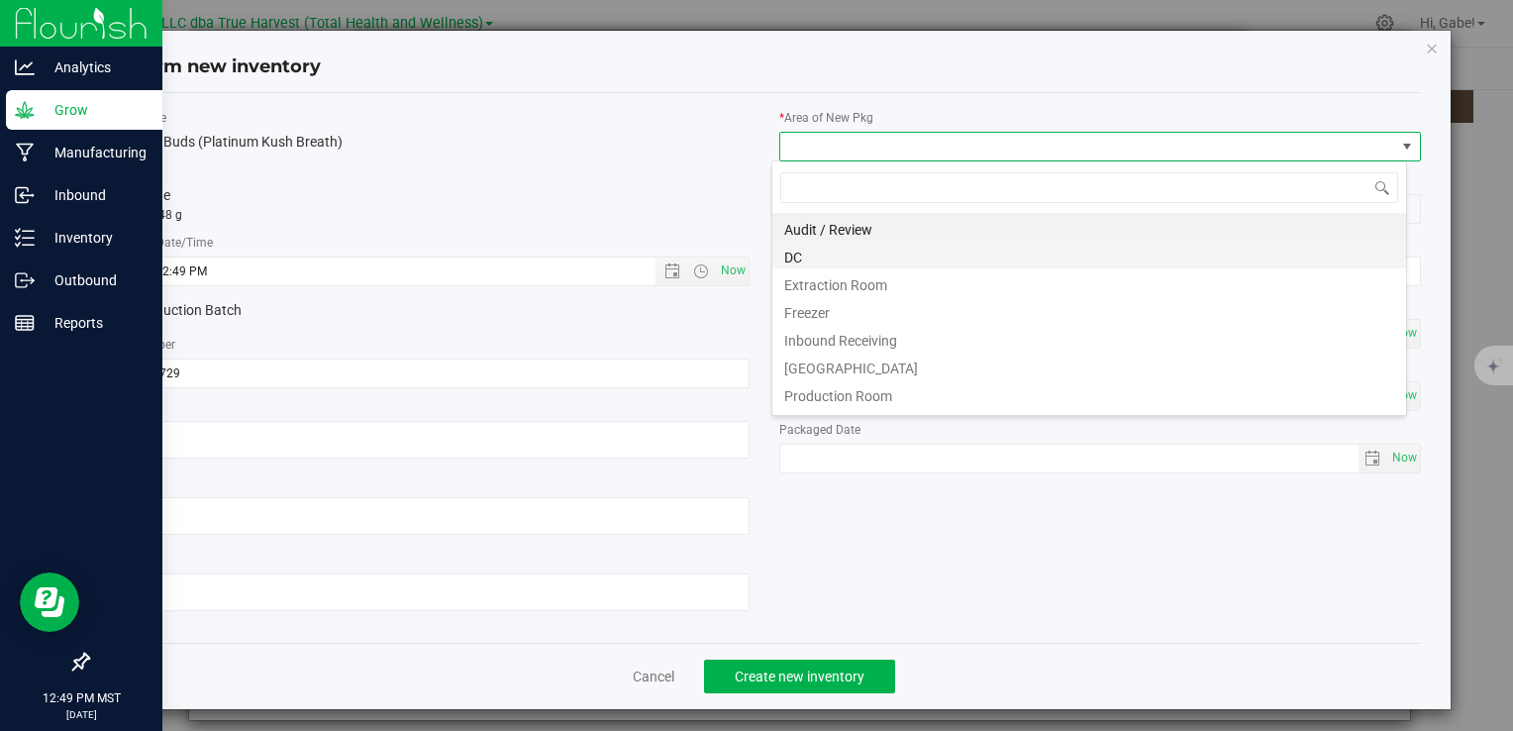
click at [891, 252] on li "DC" at bounding box center [1090, 255] width 634 height 28
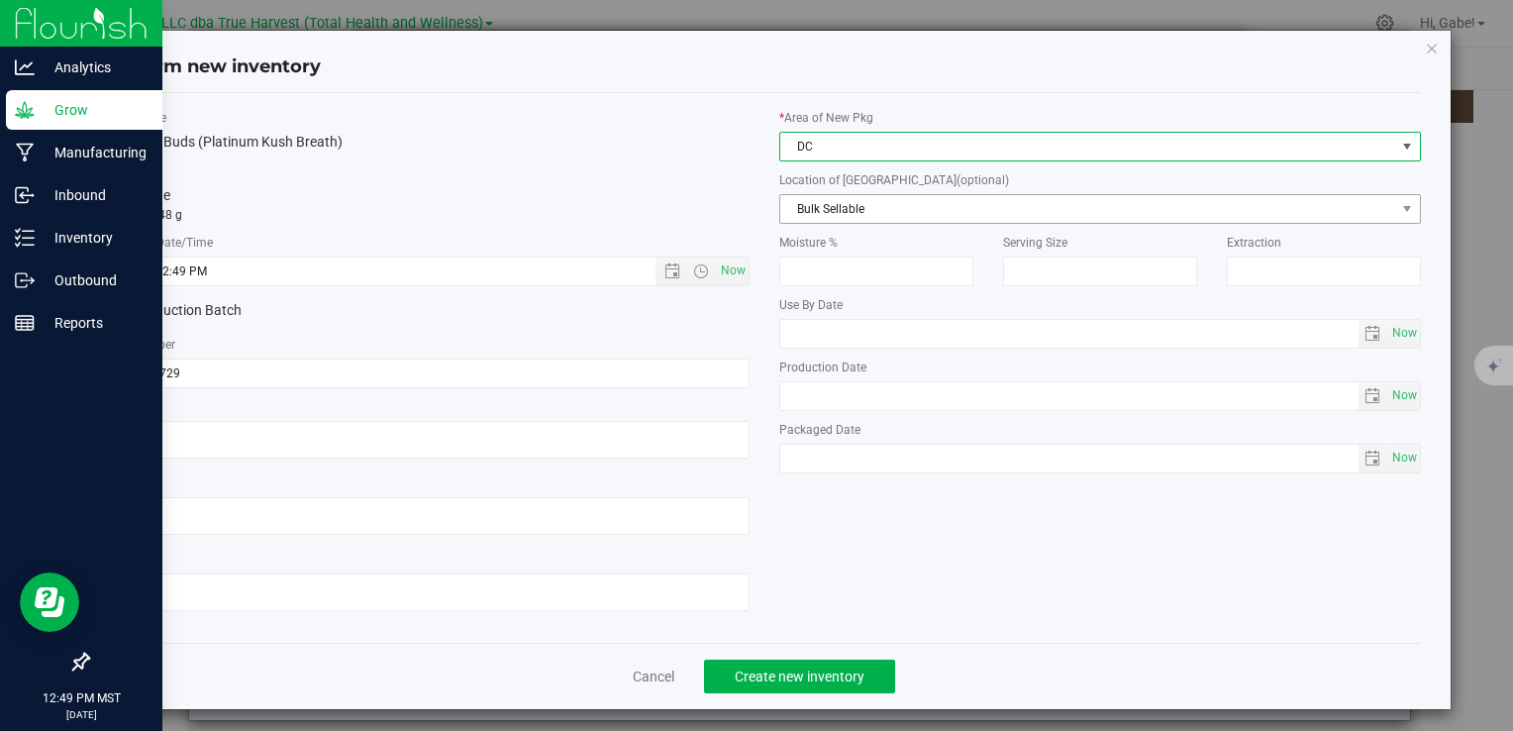
click at [881, 207] on span "Bulk Sellable" at bounding box center [1088, 209] width 615 height 28
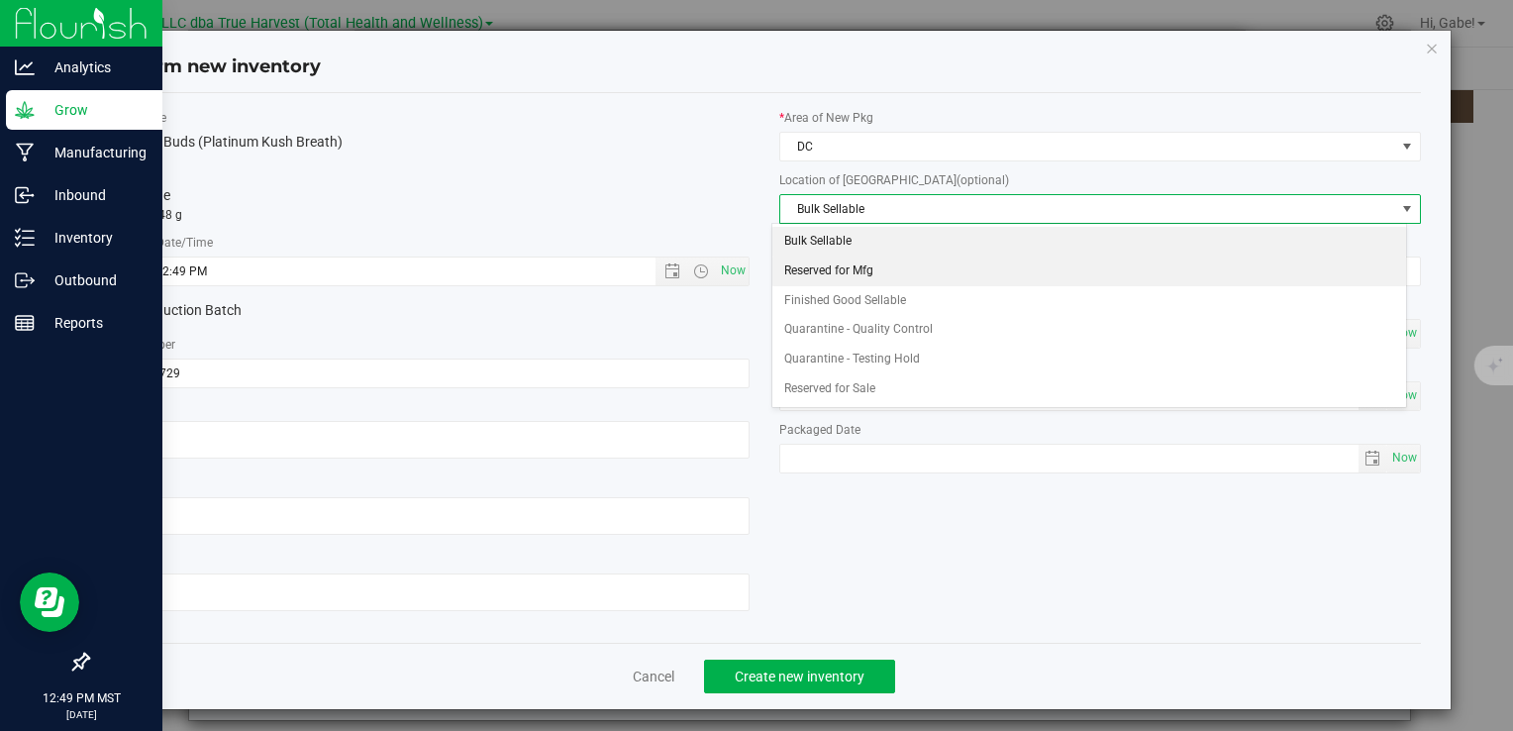
click at [853, 272] on li "Reserved for Mfg" at bounding box center [1090, 272] width 634 height 30
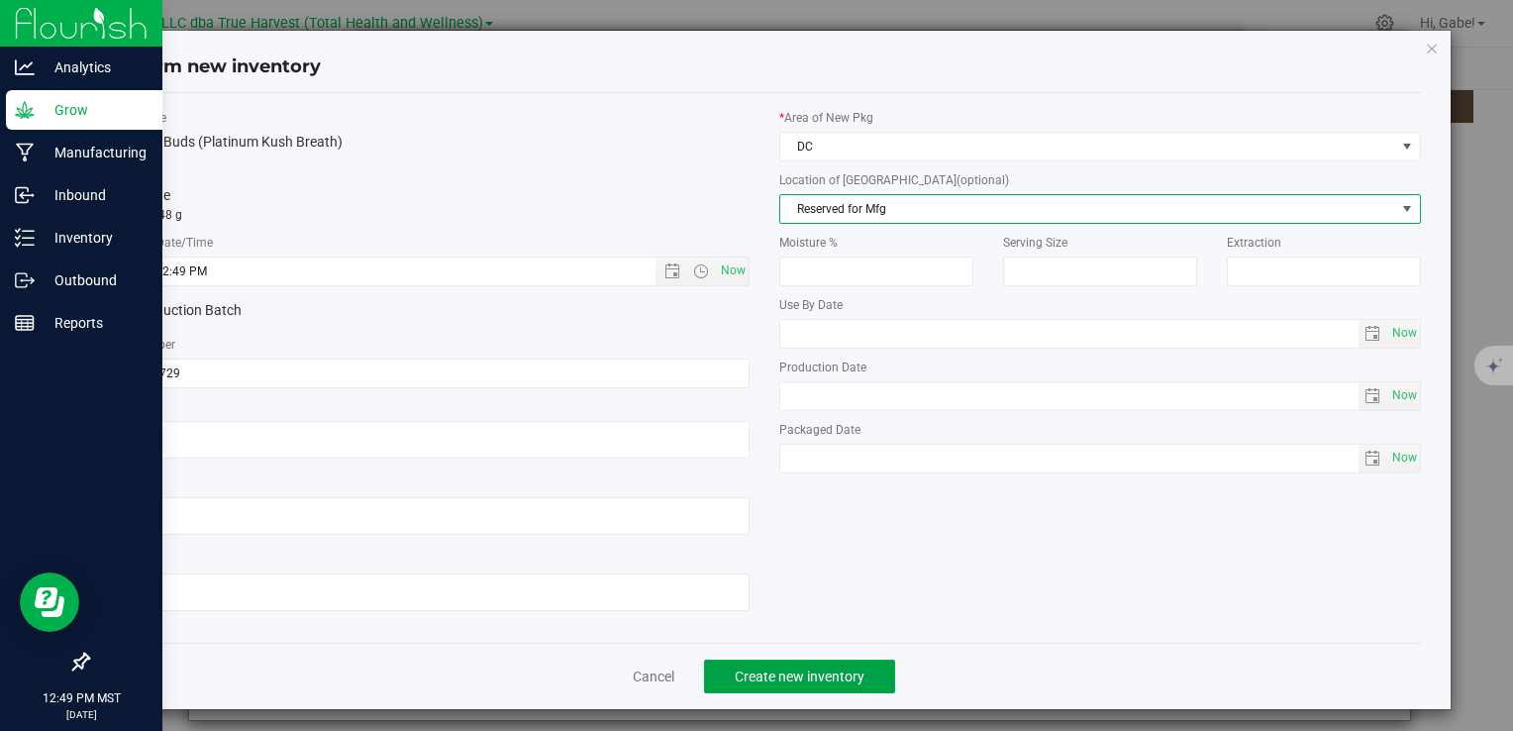
drag, startPoint x: 840, startPoint y: 672, endPoint x: 847, endPoint y: 651, distance: 21.9
click at [840, 672] on span "Create new inventory" at bounding box center [800, 677] width 130 height 16
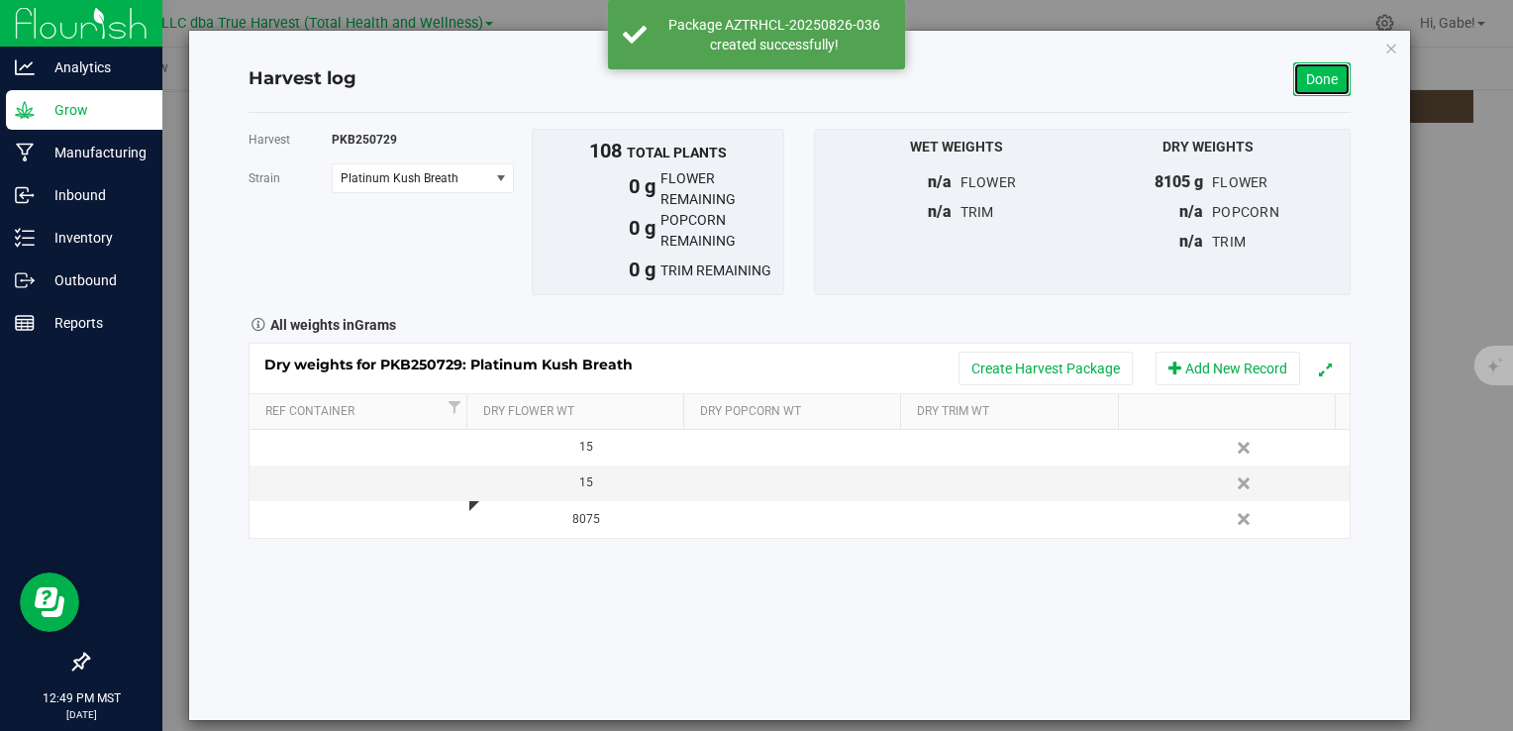
click at [1312, 69] on link "Done" at bounding box center [1322, 79] width 57 height 34
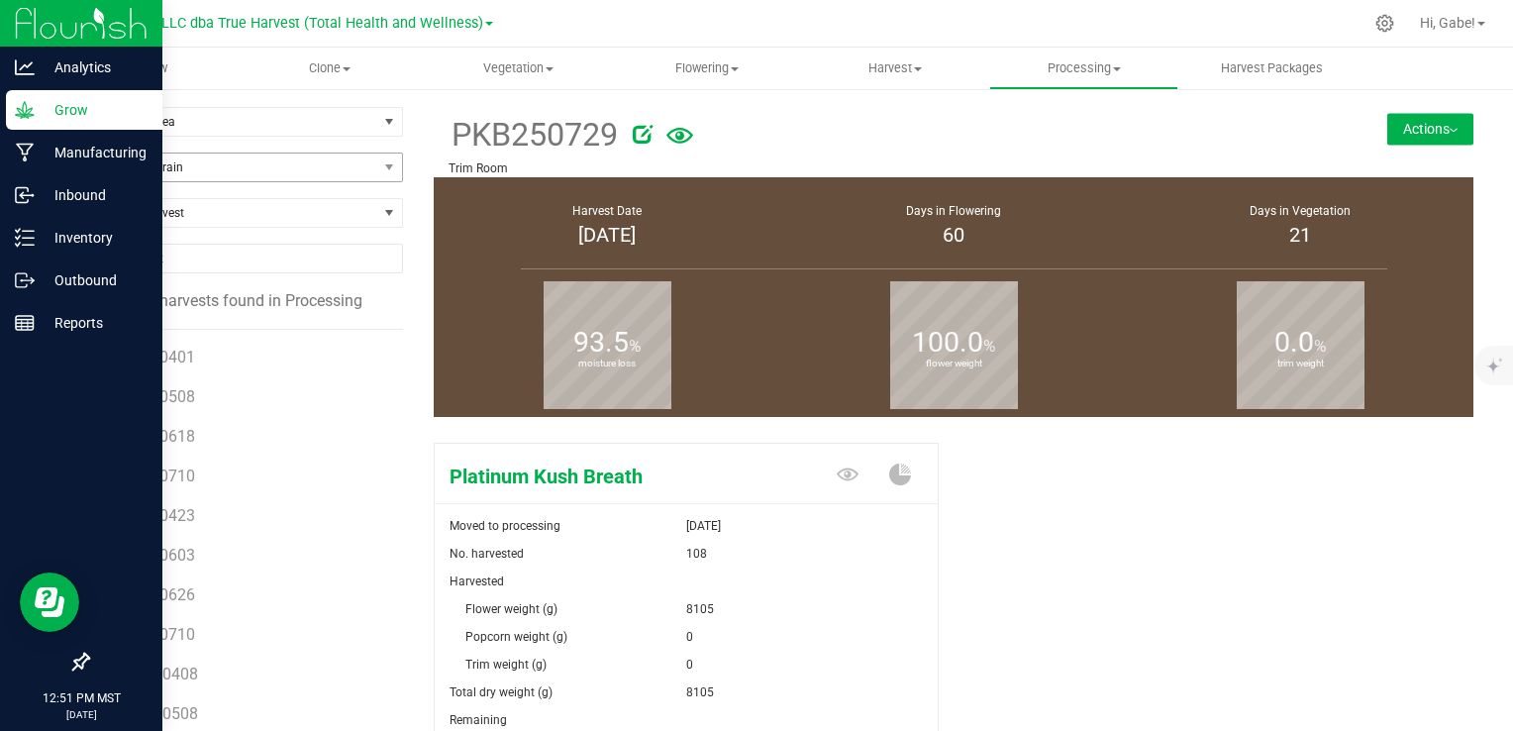
click at [218, 180] on div "Filter by Strain" at bounding box center [253, 176] width 332 height 46
click at [217, 173] on span "Filter by Strain" at bounding box center [232, 168] width 289 height 28
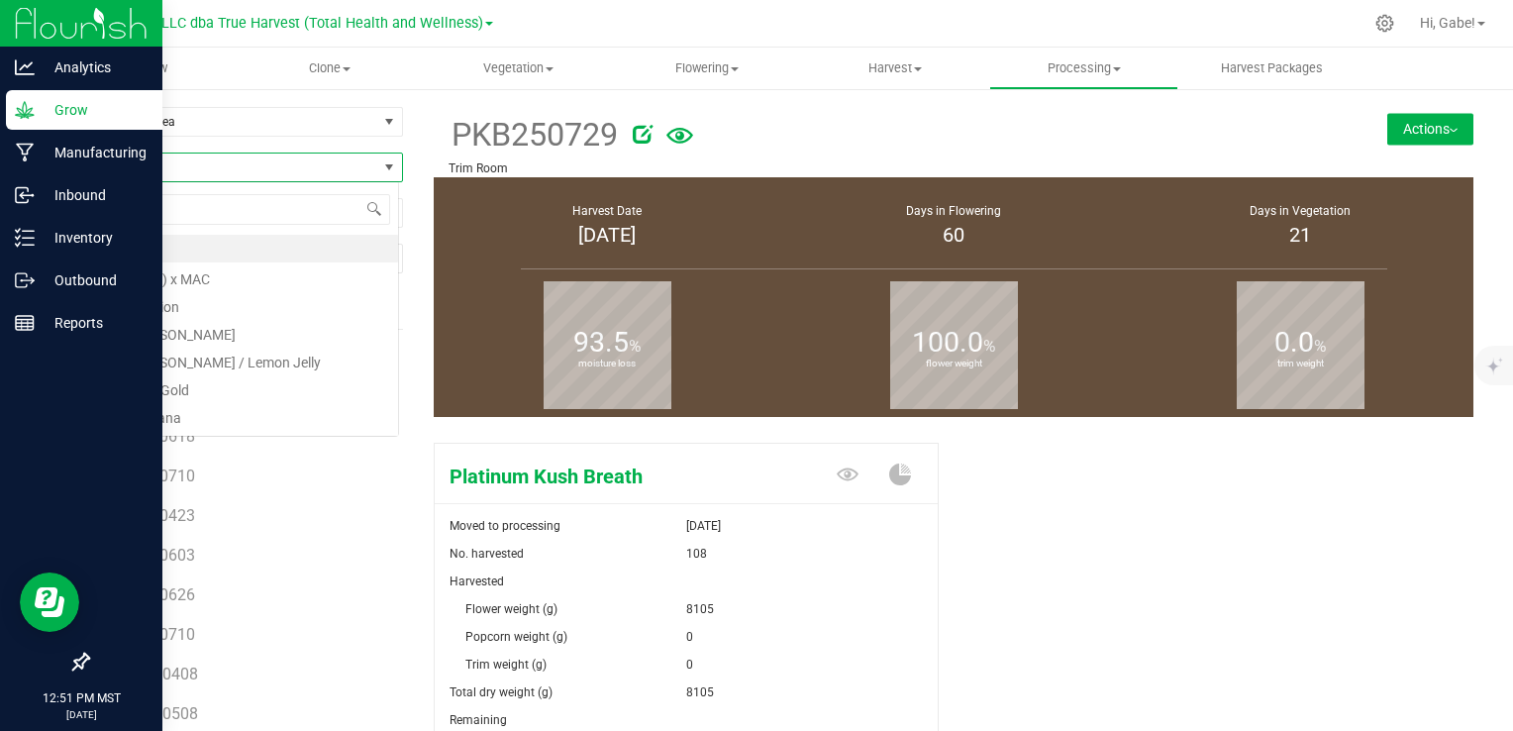
scroll to position [29, 312]
type input "fruit"
click at [268, 270] on li "Fruit Riot" at bounding box center [243, 276] width 310 height 28
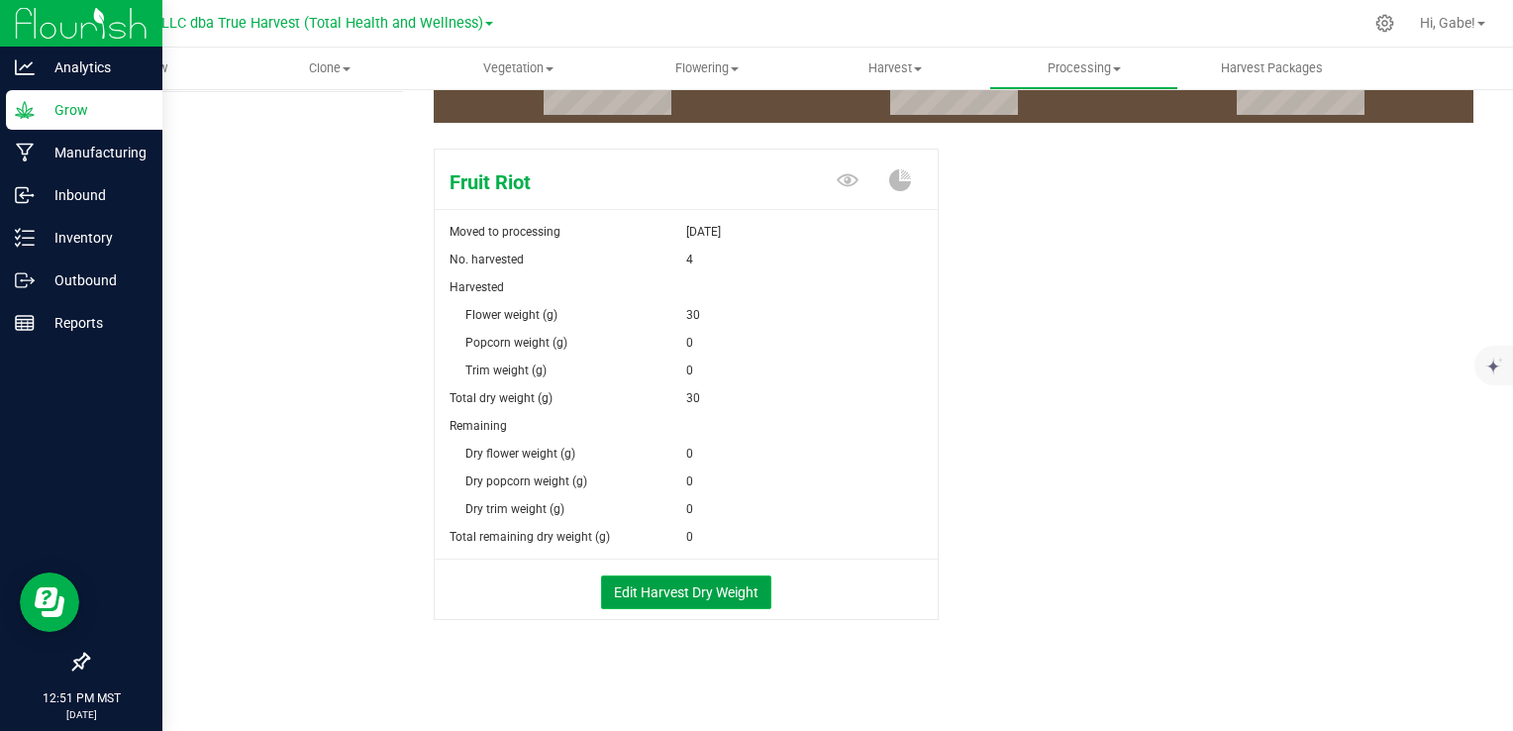
click at [690, 588] on button "Edit Harvest Dry Weight" at bounding box center [686, 592] width 170 height 34
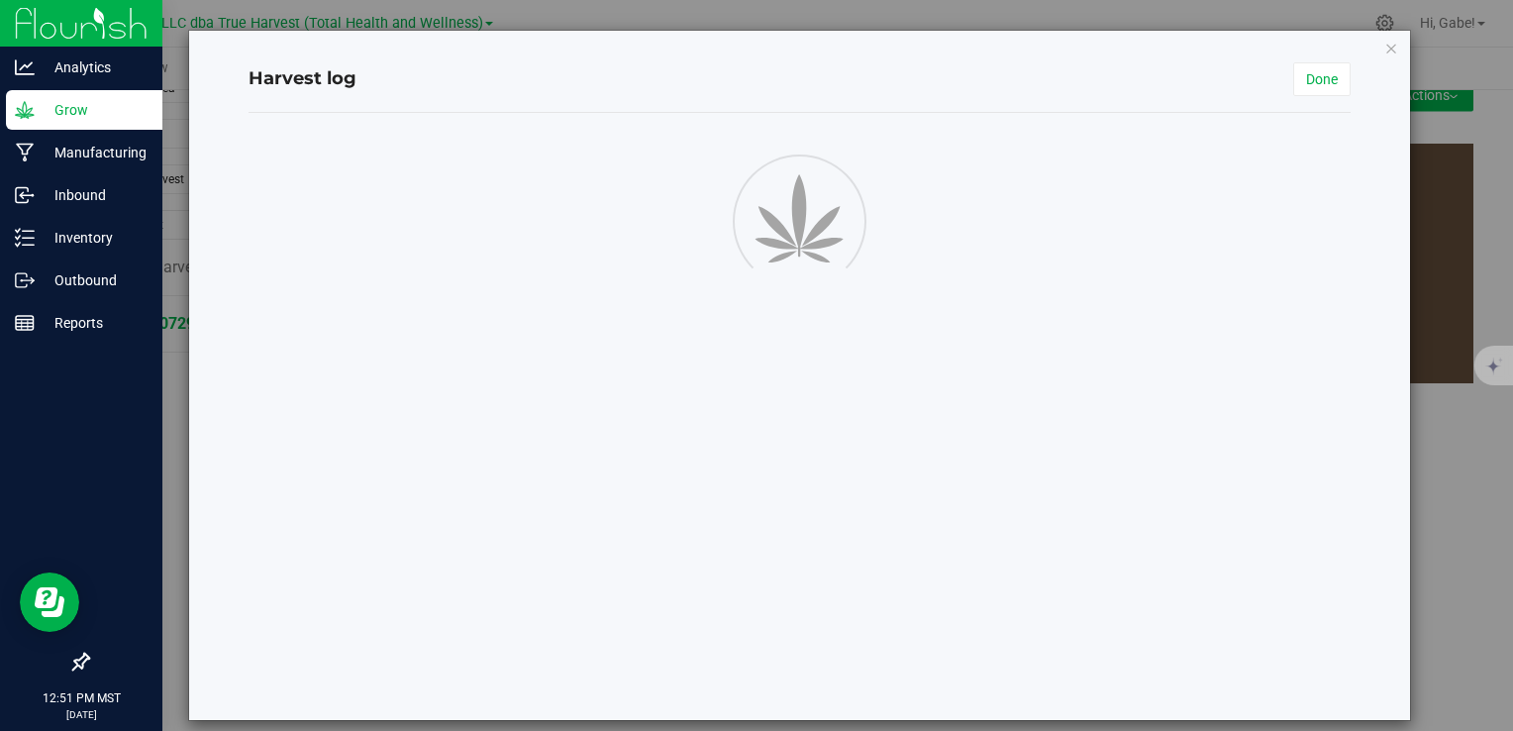
scroll to position [294, 0]
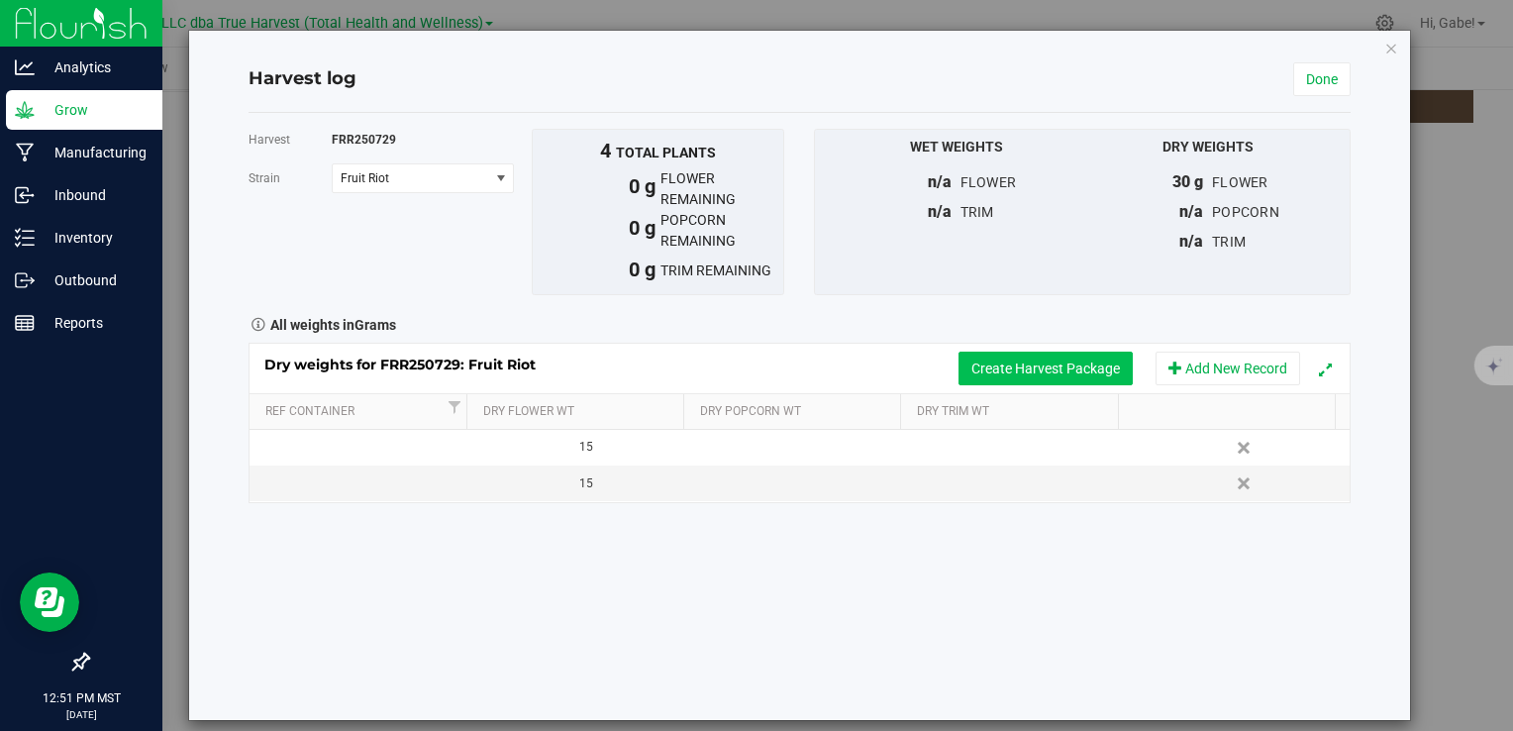
click at [1000, 368] on button "Create Harvest Package" at bounding box center [1046, 369] width 174 height 34
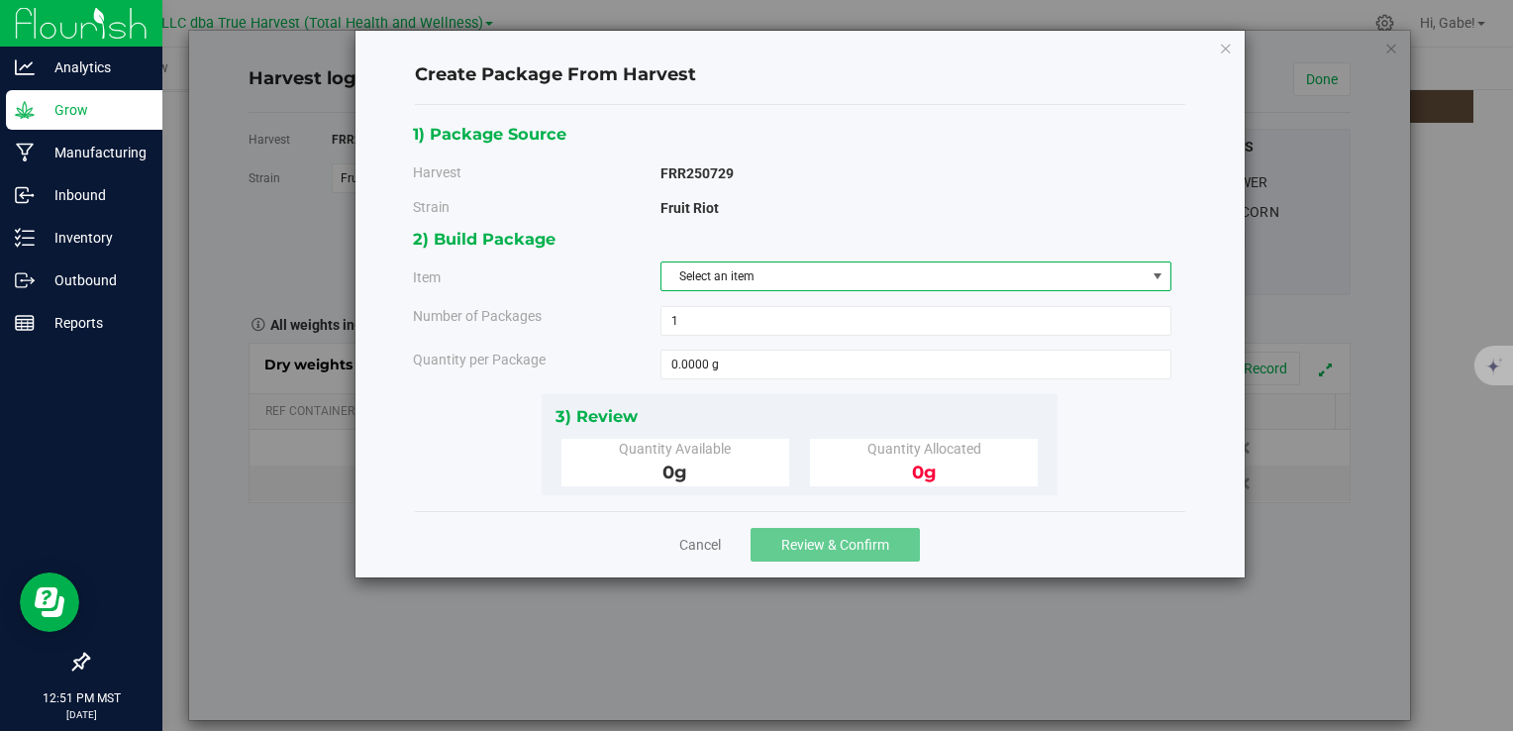
click at [804, 271] on span "Select an item" at bounding box center [904, 276] width 484 height 28
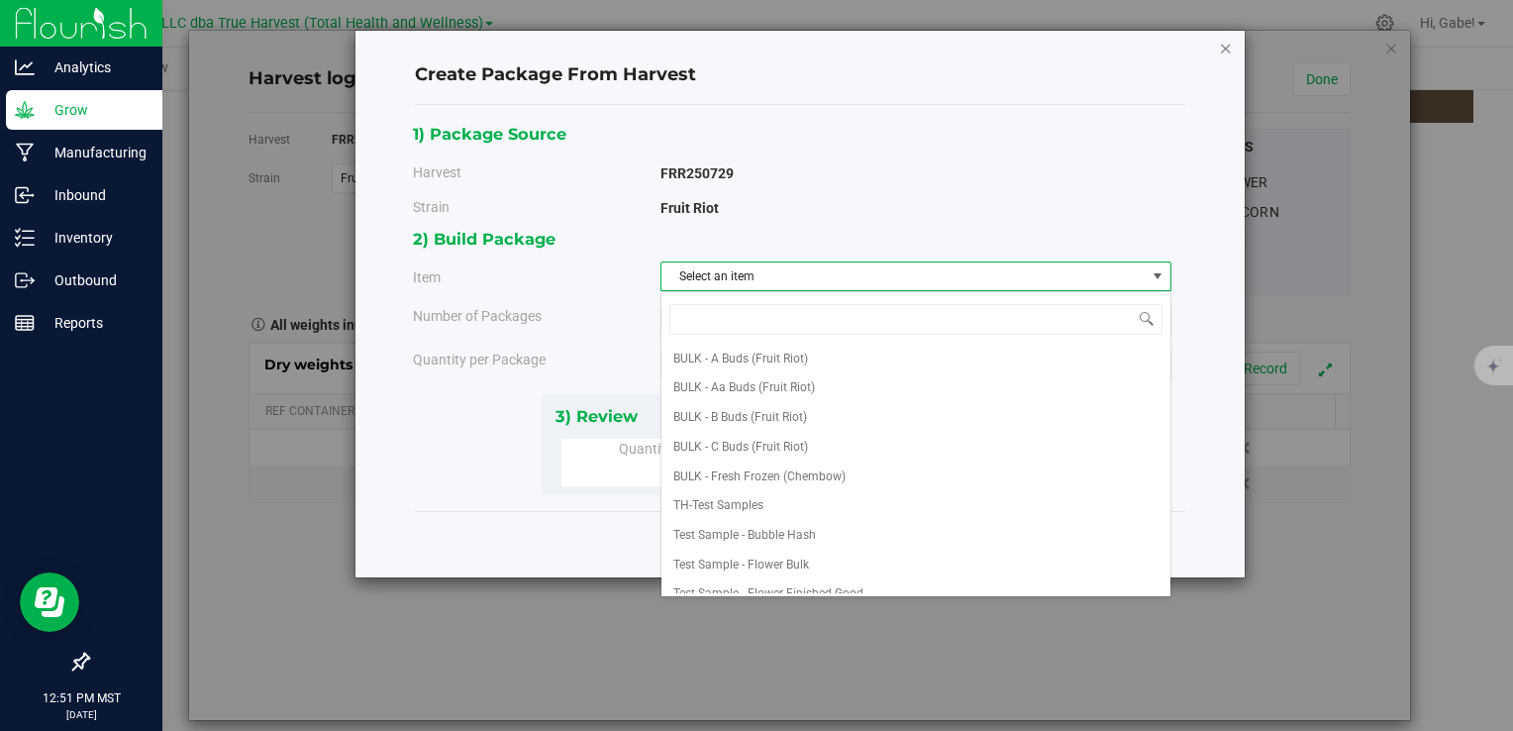
click at [1231, 49] on icon "button" at bounding box center [1226, 48] width 14 height 24
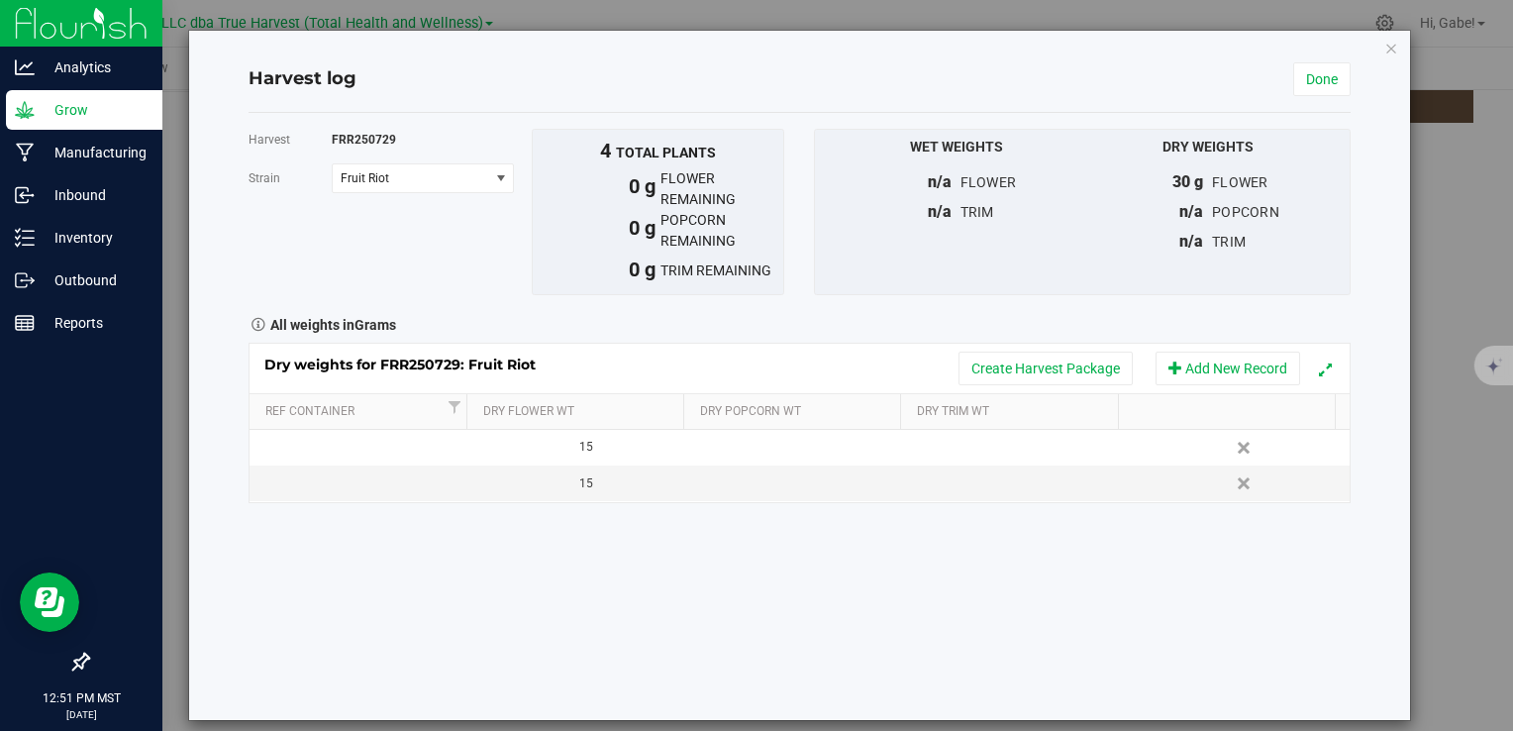
click at [791, 366] on div "Dry weights for FRR250729: Fruit Riot Create Harvest Package Add New Record" at bounding box center [799, 369] width 1099 height 50
click at [1202, 358] on button "Add New Record" at bounding box center [1228, 369] width 145 height 34
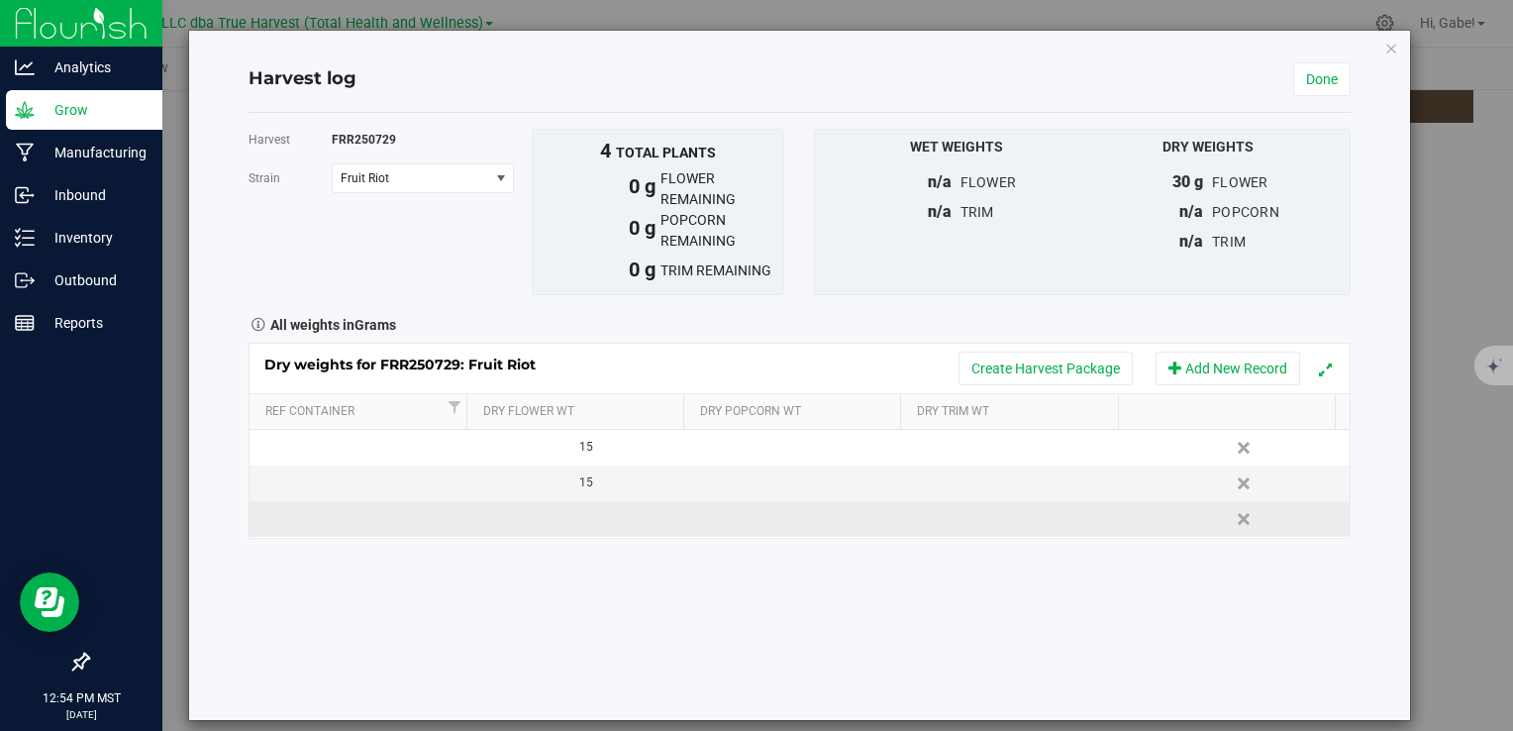
click at [578, 511] on td at bounding box center [579, 519] width 220 height 36
type input "559"
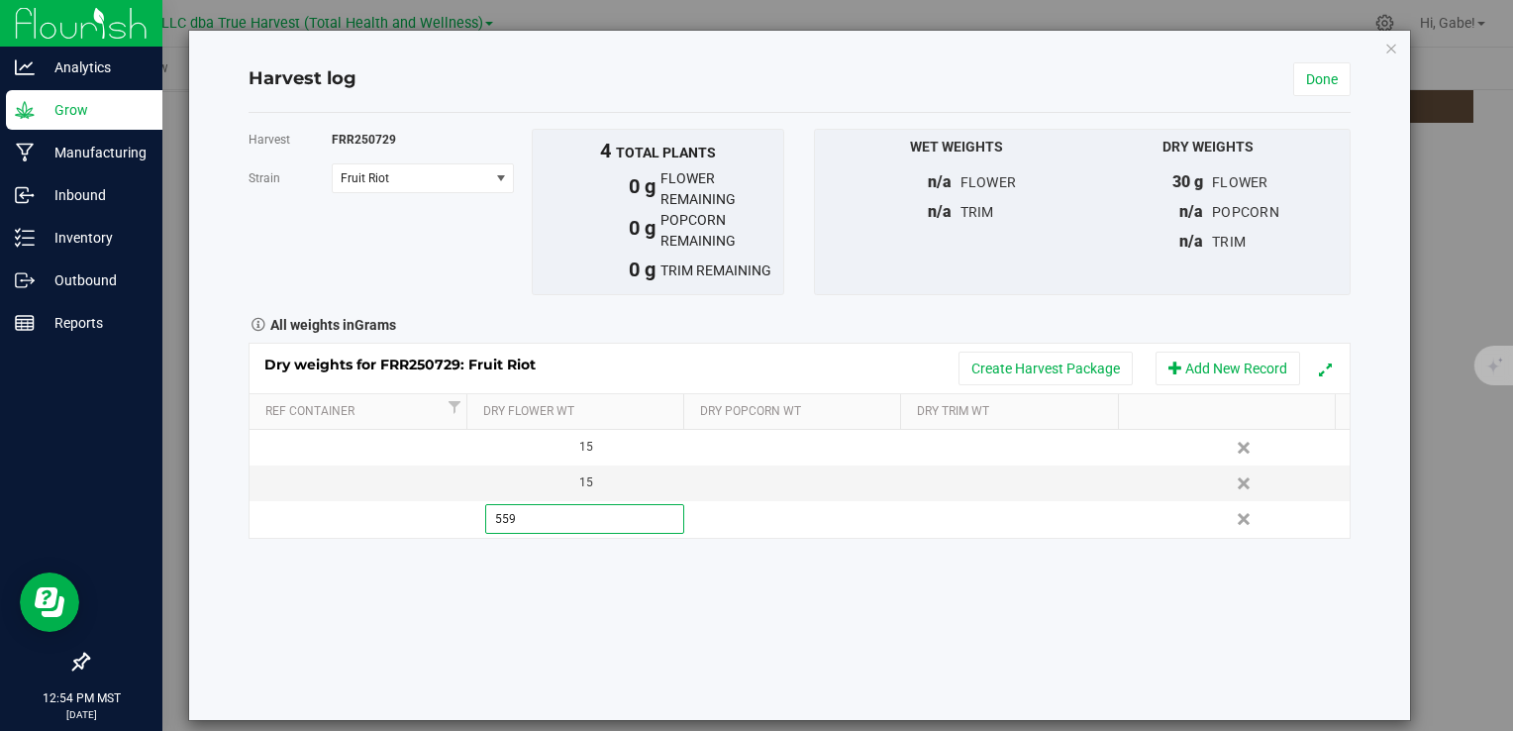
drag, startPoint x: 957, startPoint y: 574, endPoint x: 1010, endPoint y: 546, distance: 60.7
click at [958, 575] on div "Harvest FRR250729 Strain Fruit Riot Select strain Fruit Riot To bulk upload tri…" at bounding box center [799, 416] width 1101 height 607
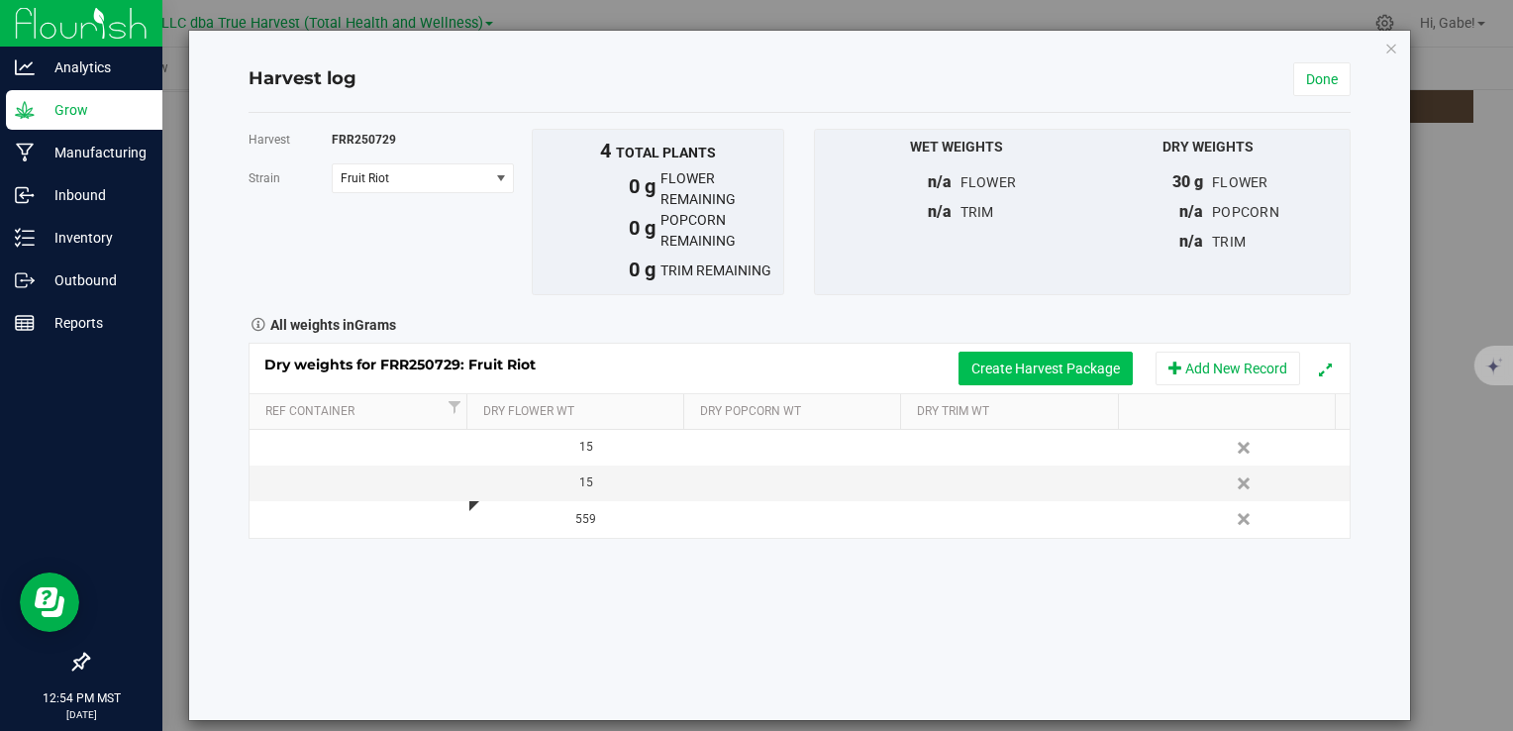
click at [1054, 364] on button "Create Harvest Package" at bounding box center [1046, 369] width 174 height 34
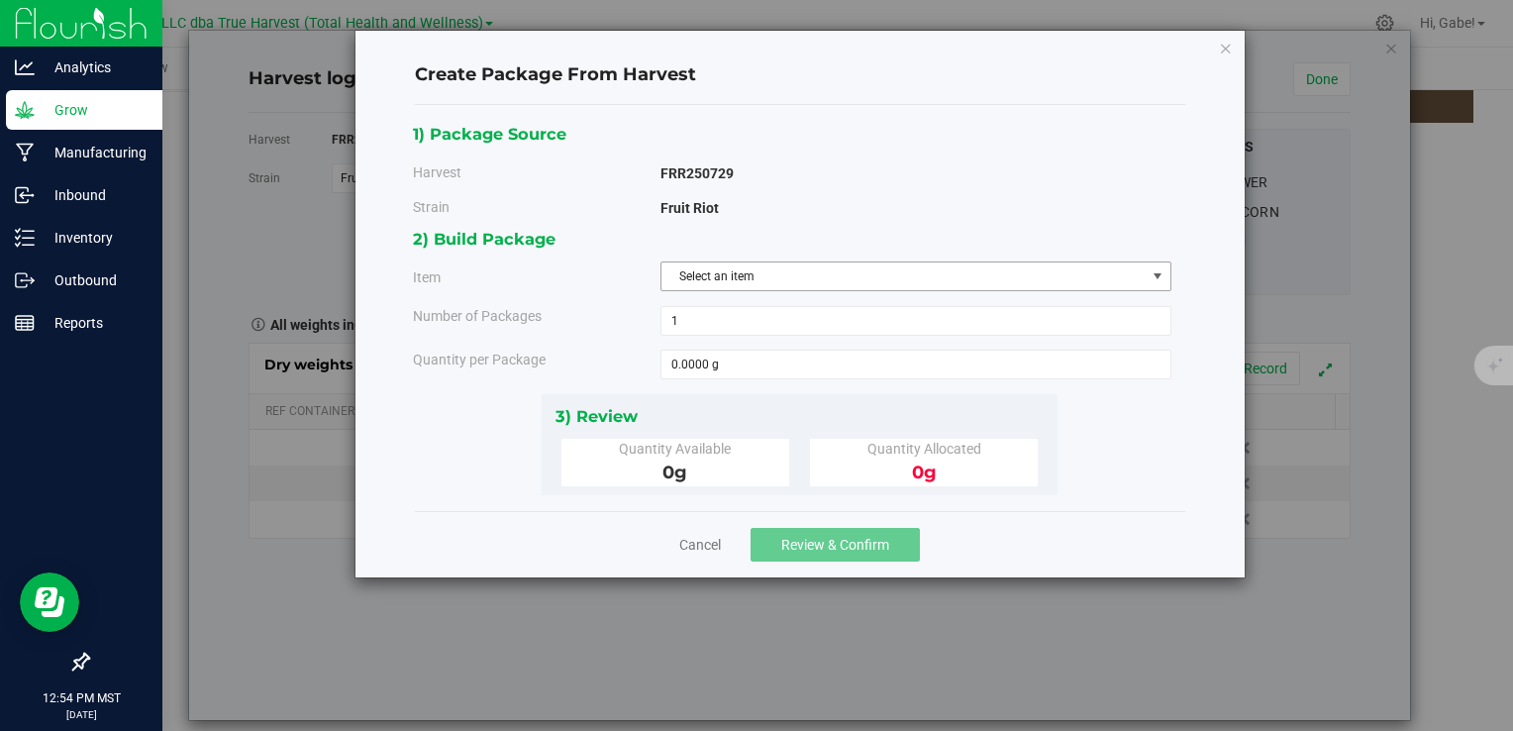
click at [784, 286] on span "Select an item" at bounding box center [904, 276] width 484 height 28
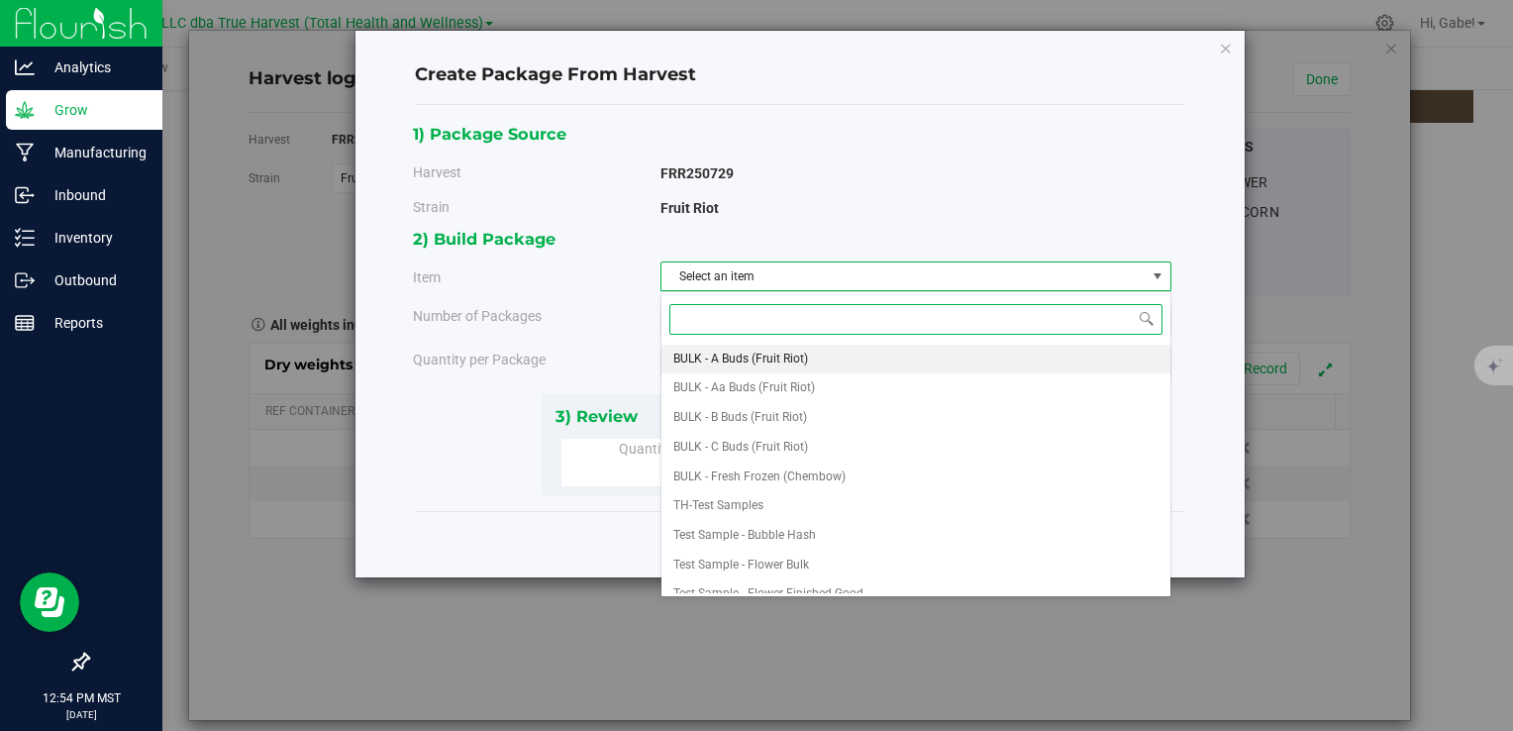
click at [799, 353] on span "BULK - A Buds (Fruit Riot)" at bounding box center [741, 360] width 135 height 26
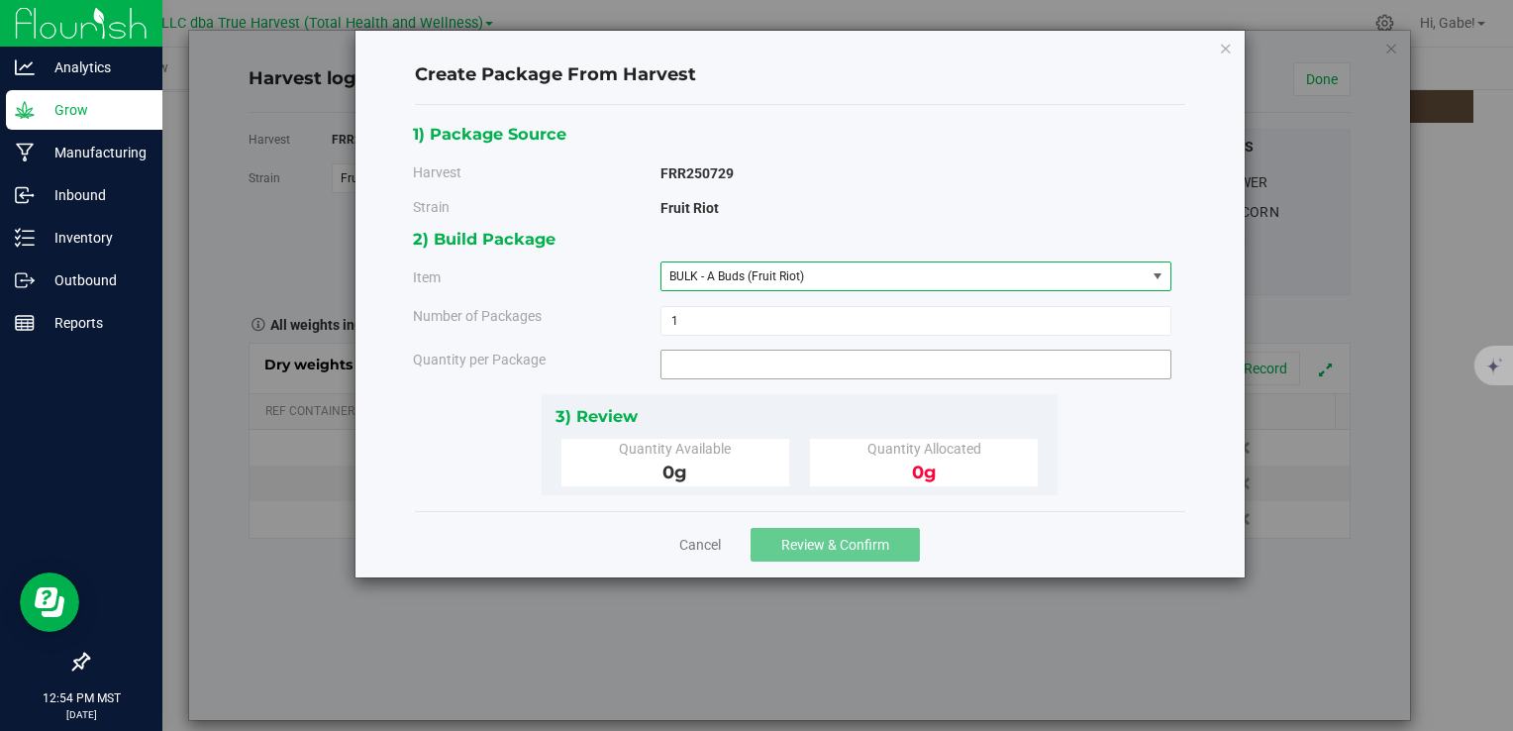
click at [707, 373] on span at bounding box center [916, 365] width 511 height 30
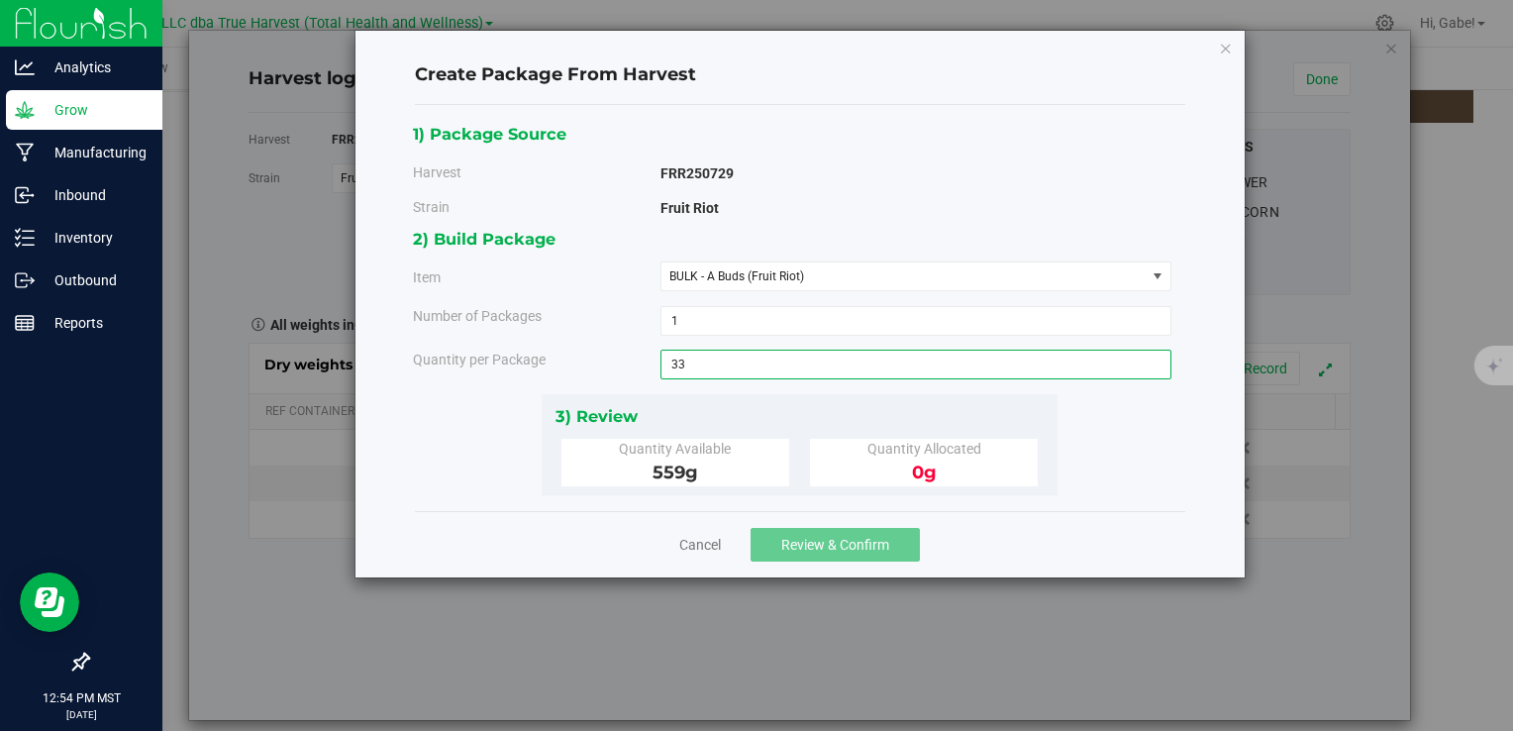
type input "339"
type input "339.0000 g"
click at [781, 388] on div "2) Build Package Item BULK - A Buds (Fruit Riot) BULK - A Buds (Fruit Riot) BUL…" at bounding box center [800, 309] width 774 height 167
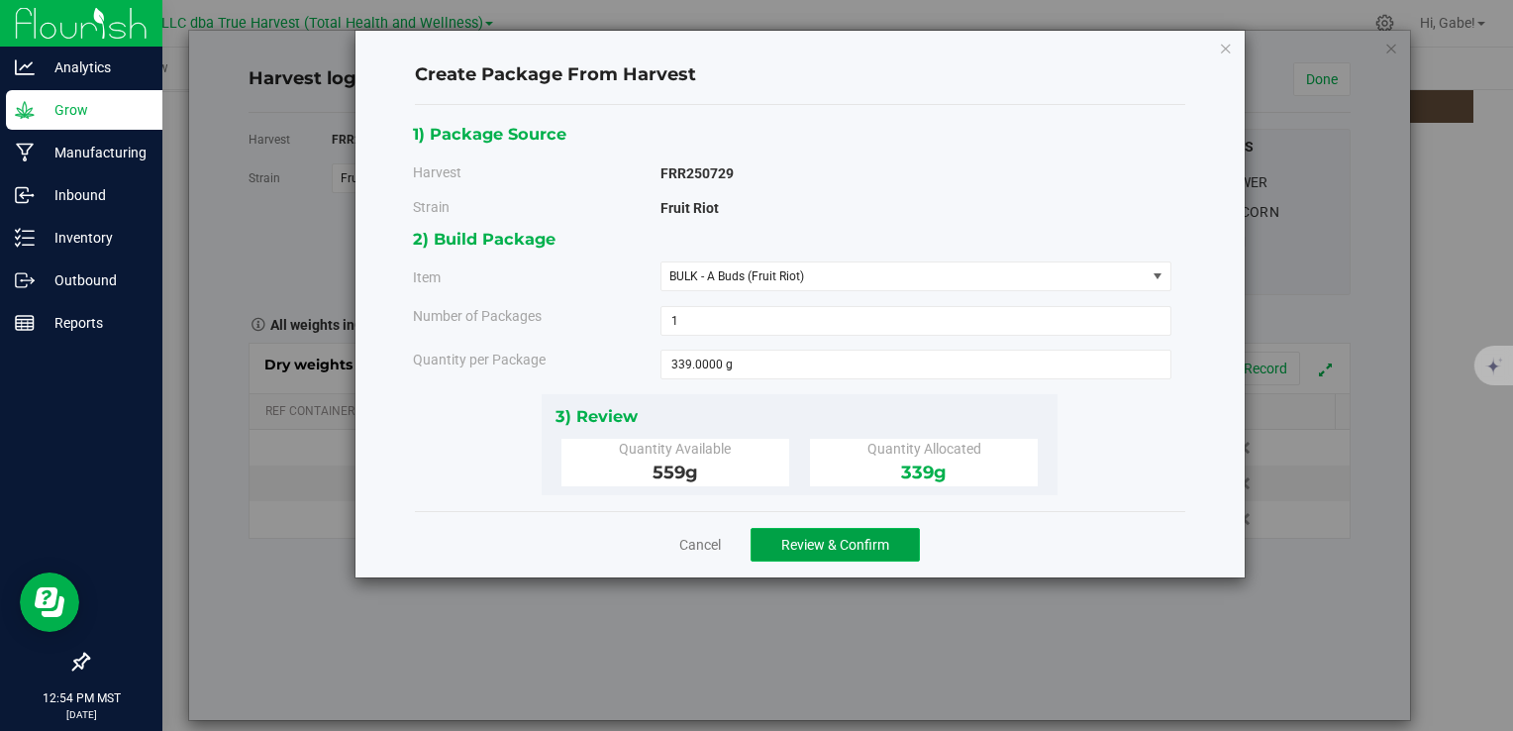
click at [852, 537] on span "Review & Confirm" at bounding box center [835, 545] width 108 height 16
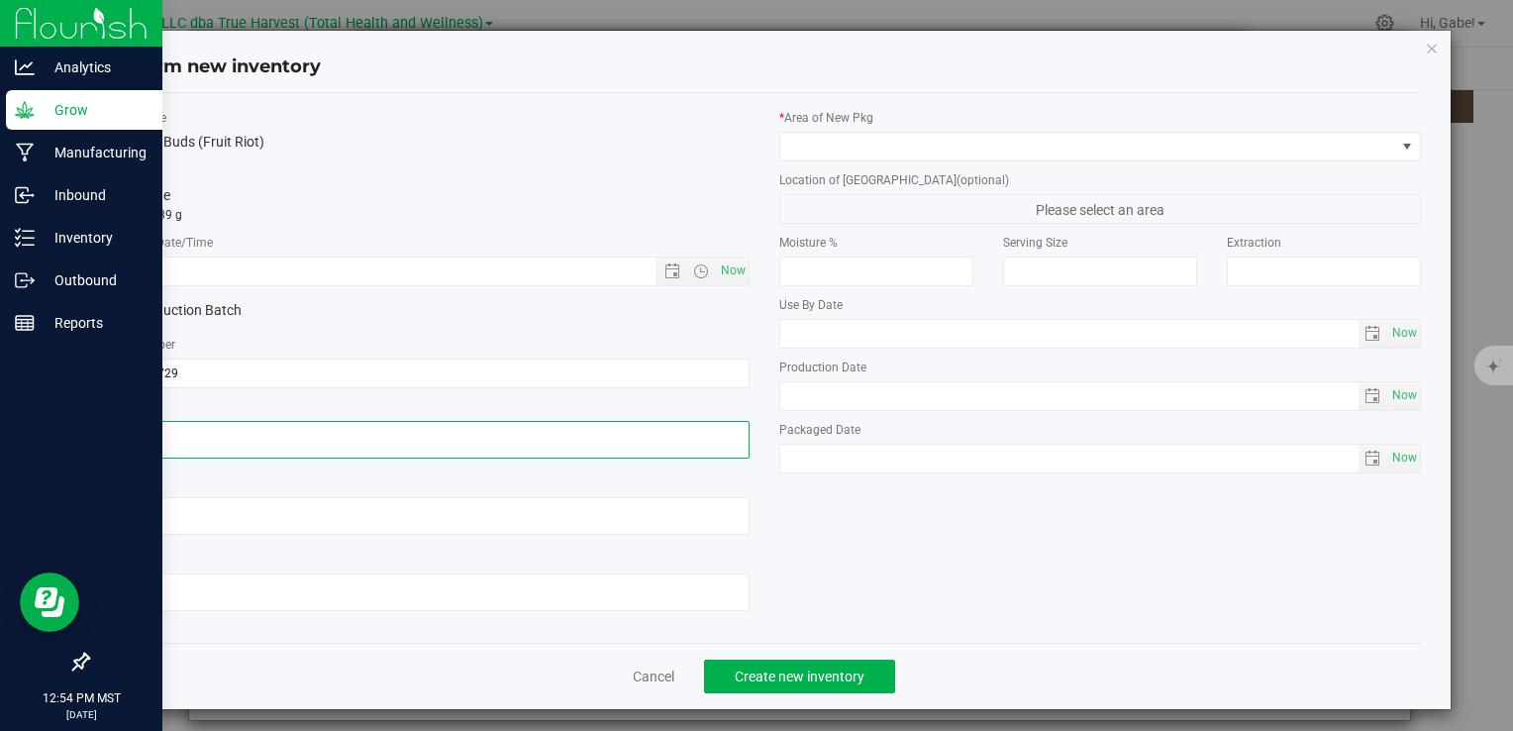
click at [282, 447] on textarea at bounding box center [428, 440] width 642 height 38
paste textarea "[DATE]"
type textarea "[DATE]"
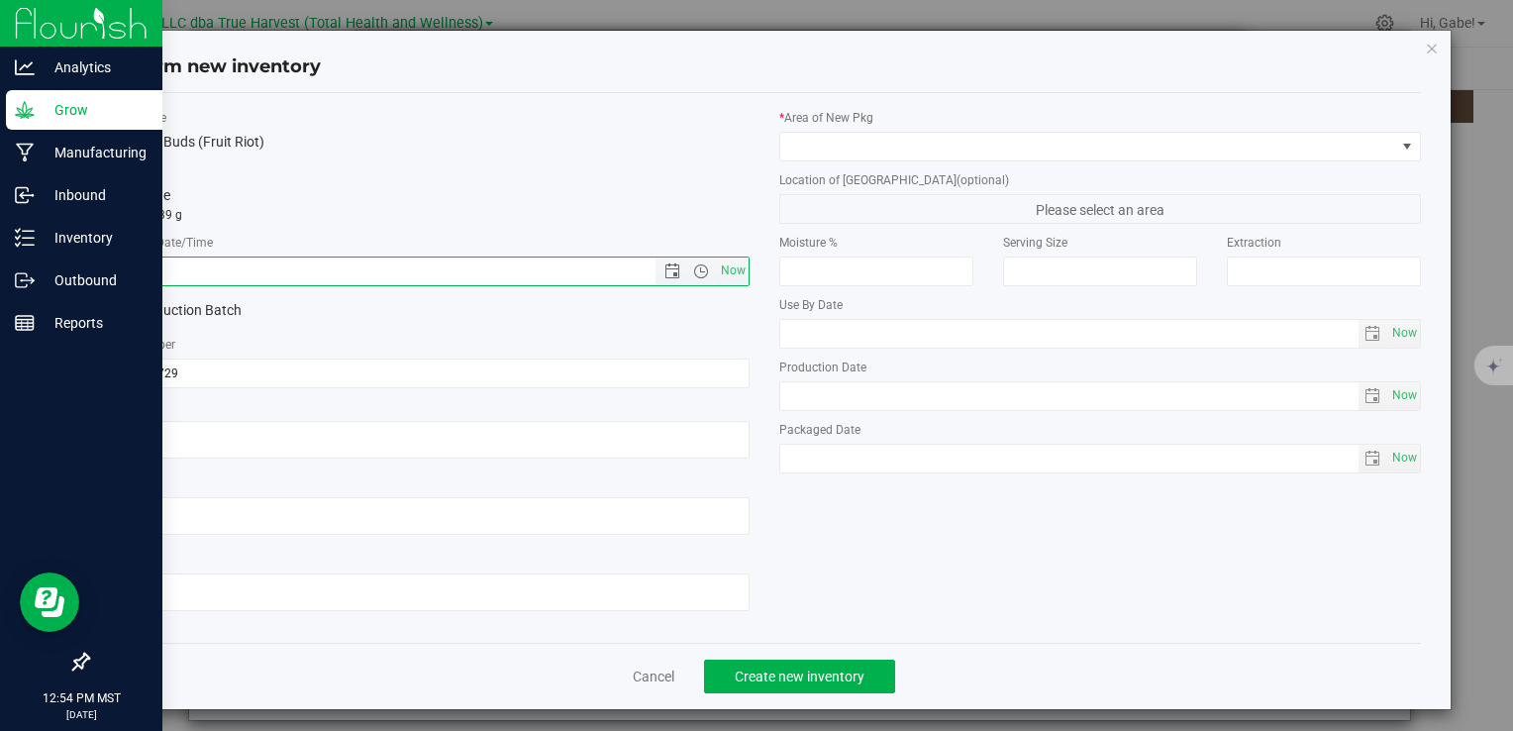
click at [299, 283] on input "text" at bounding box center [398, 272] width 580 height 28
paste input "[DATE]"
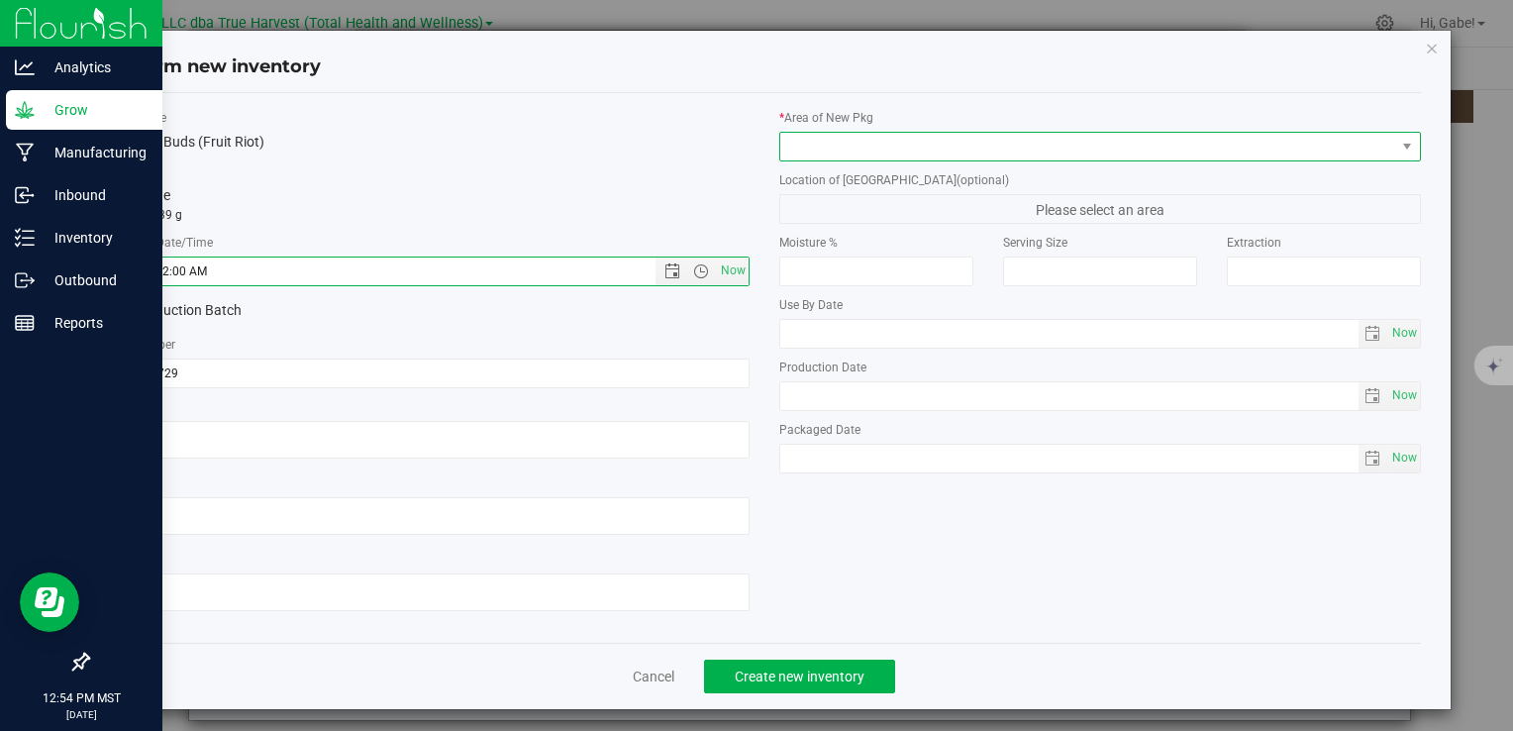
type input "7/29/2025 12:54 PM"
click at [815, 137] on span at bounding box center [1088, 147] width 615 height 28
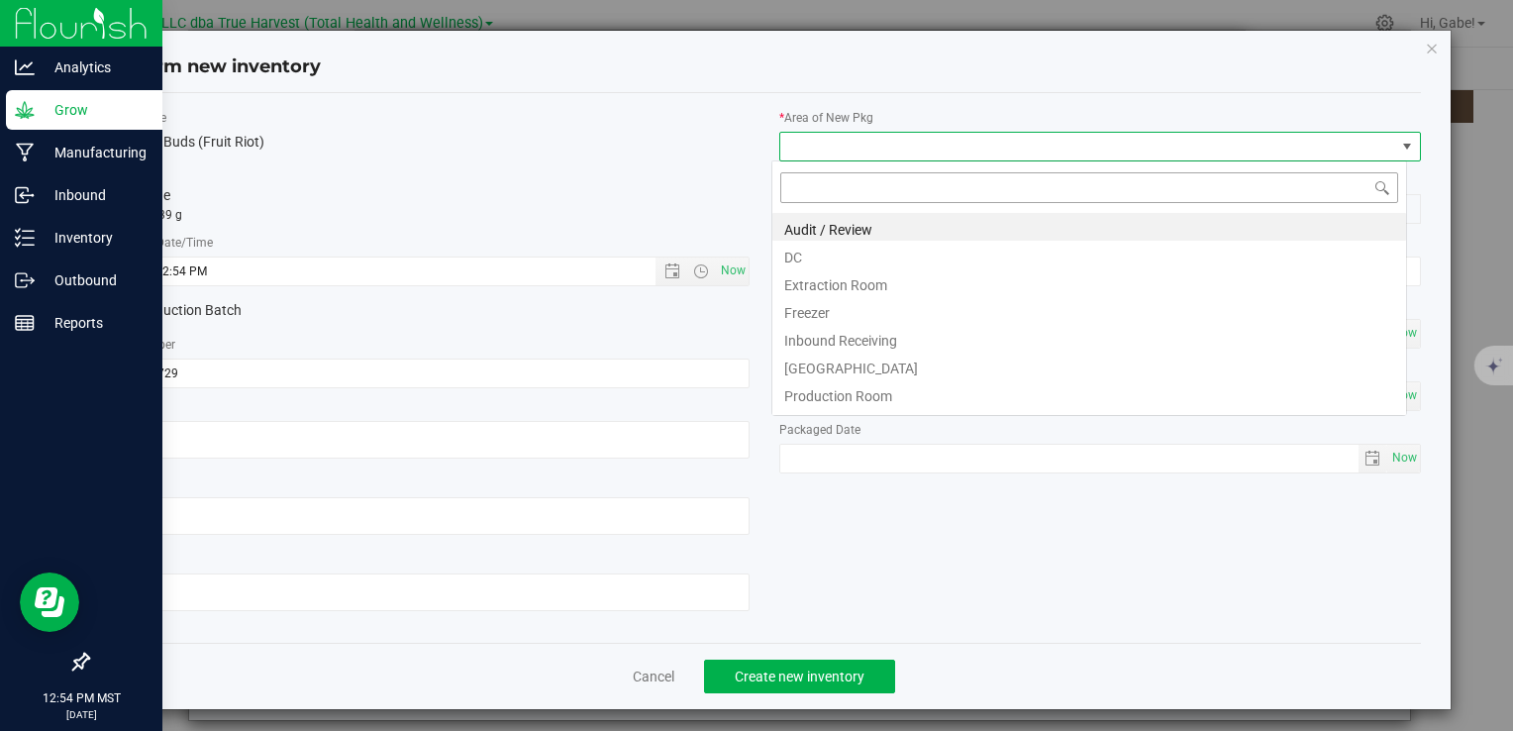
scroll to position [29, 635]
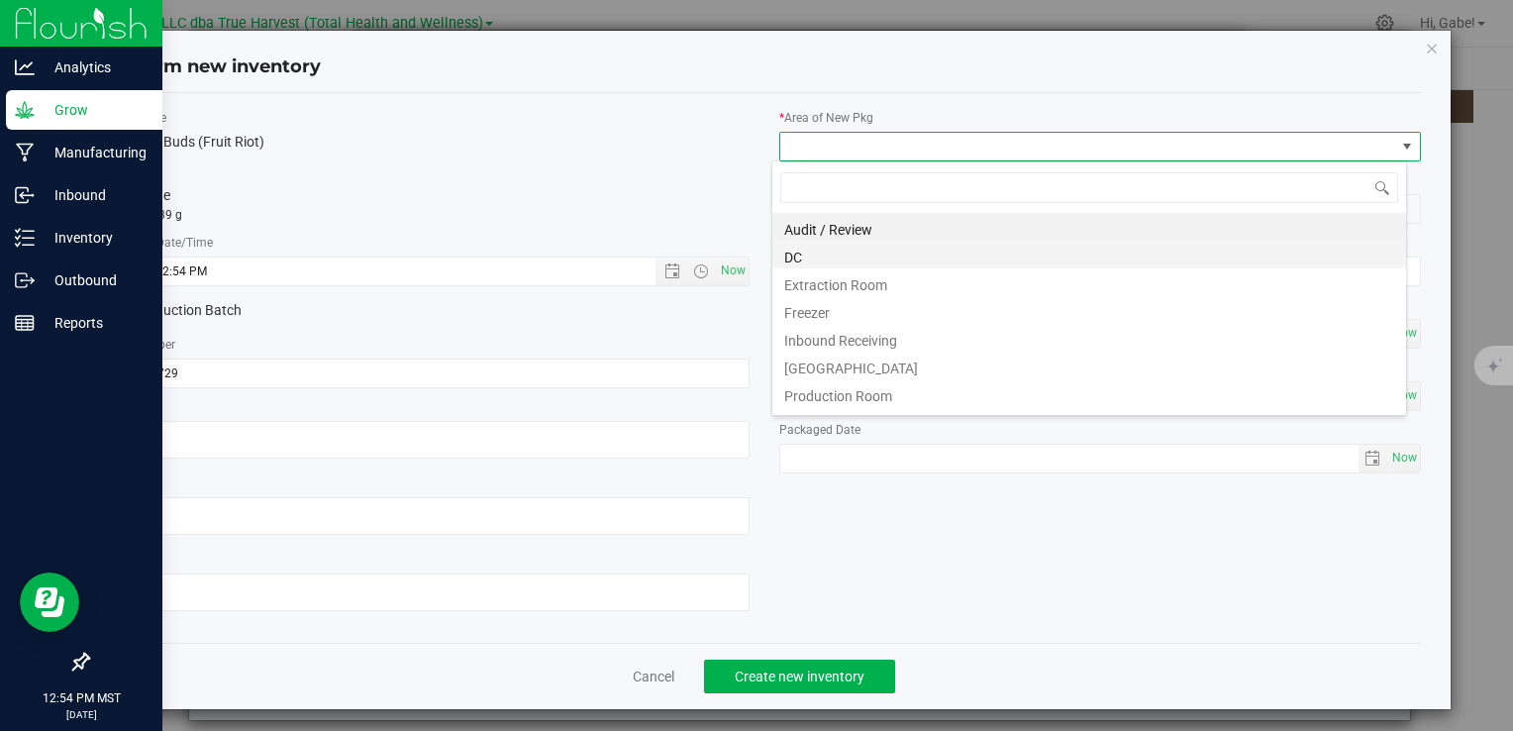
click at [820, 243] on li "DC" at bounding box center [1090, 255] width 634 height 28
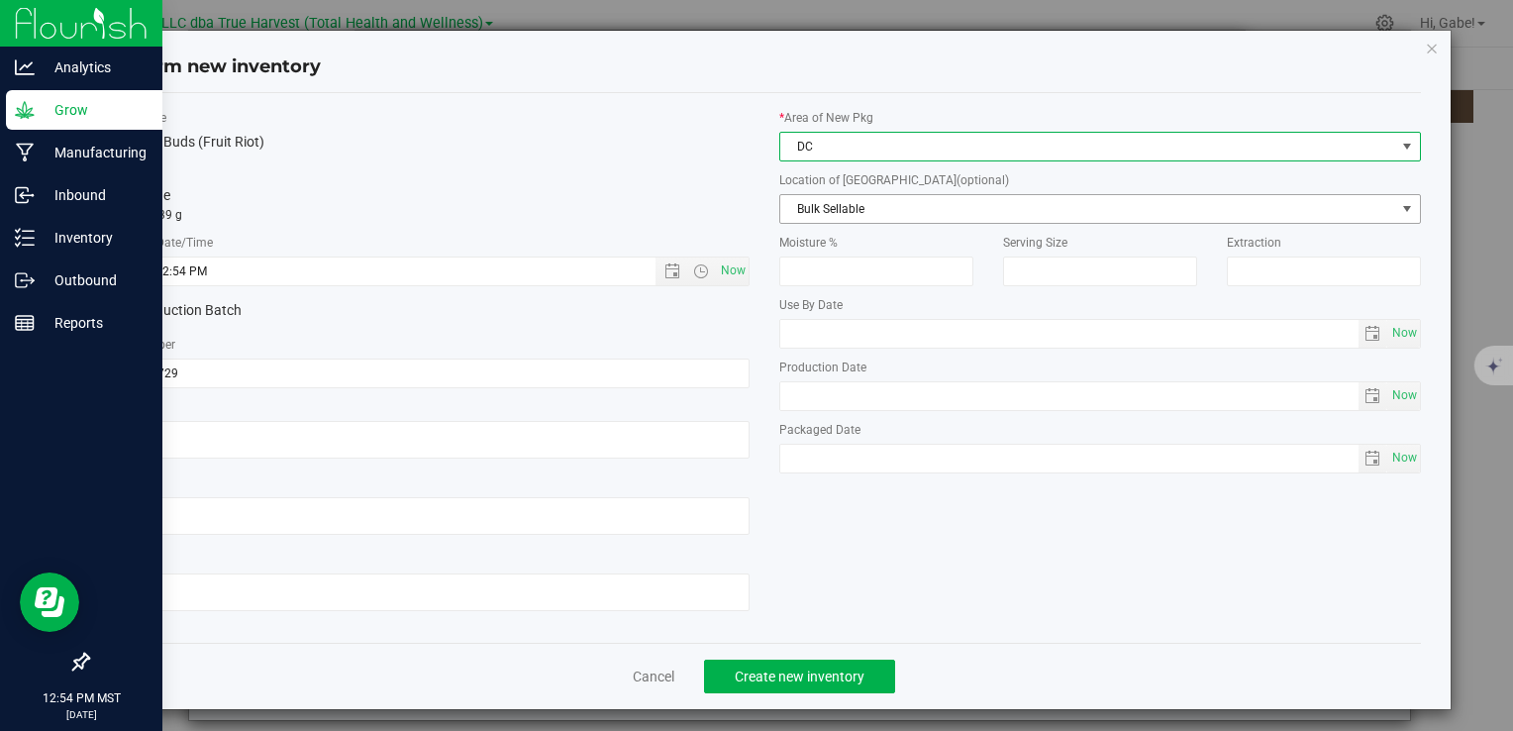
click at [824, 208] on span "Bulk Sellable" at bounding box center [1088, 209] width 615 height 28
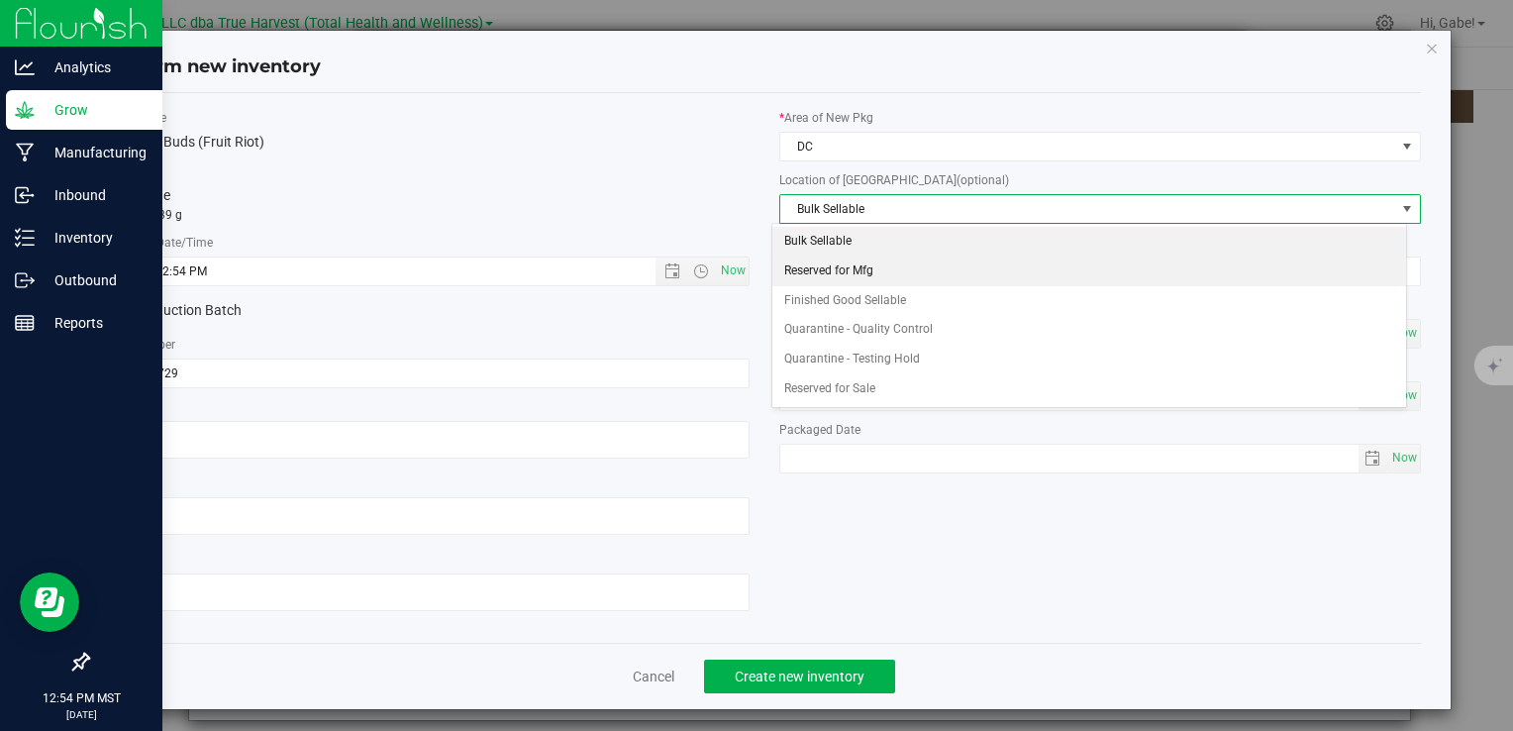
click at [819, 273] on li "Reserved for Mfg" at bounding box center [1090, 272] width 634 height 30
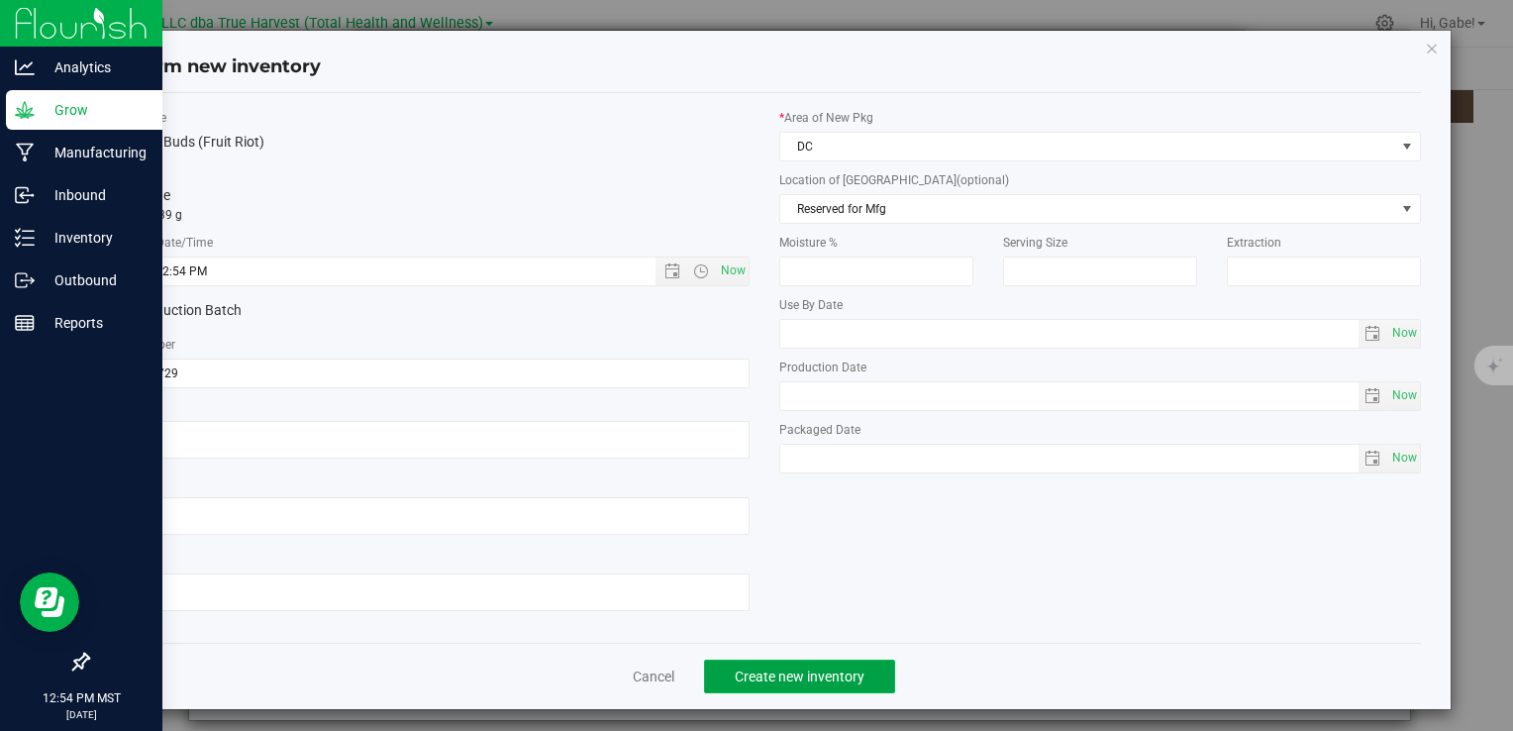
click at [833, 678] on span "Create new inventory" at bounding box center [800, 677] width 130 height 16
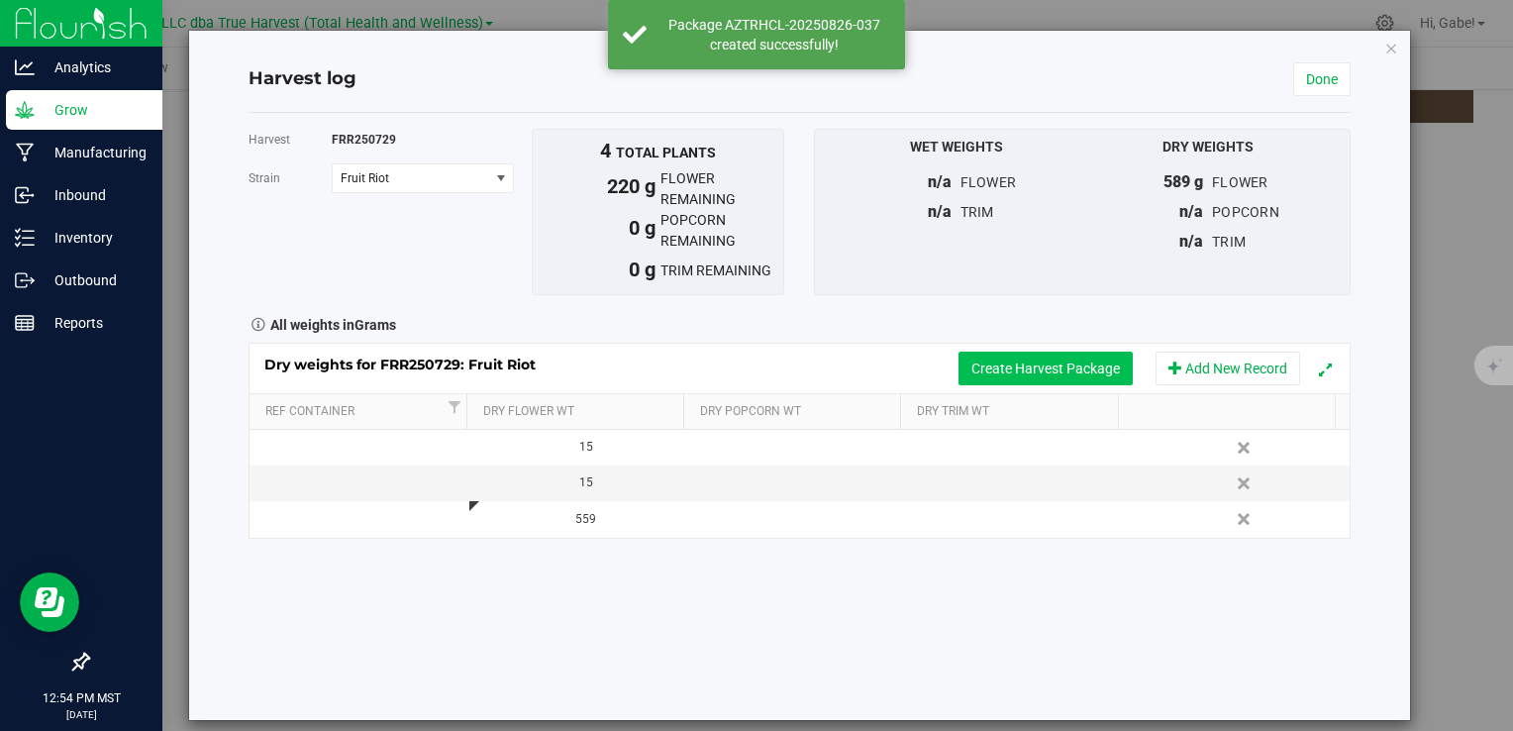
click at [997, 384] on div "Dry weights for FRR250729: Fruit Riot Create Harvest Package Add New Record" at bounding box center [799, 369] width 1099 height 50
click at [994, 372] on button "Create Harvest Package" at bounding box center [1046, 369] width 174 height 34
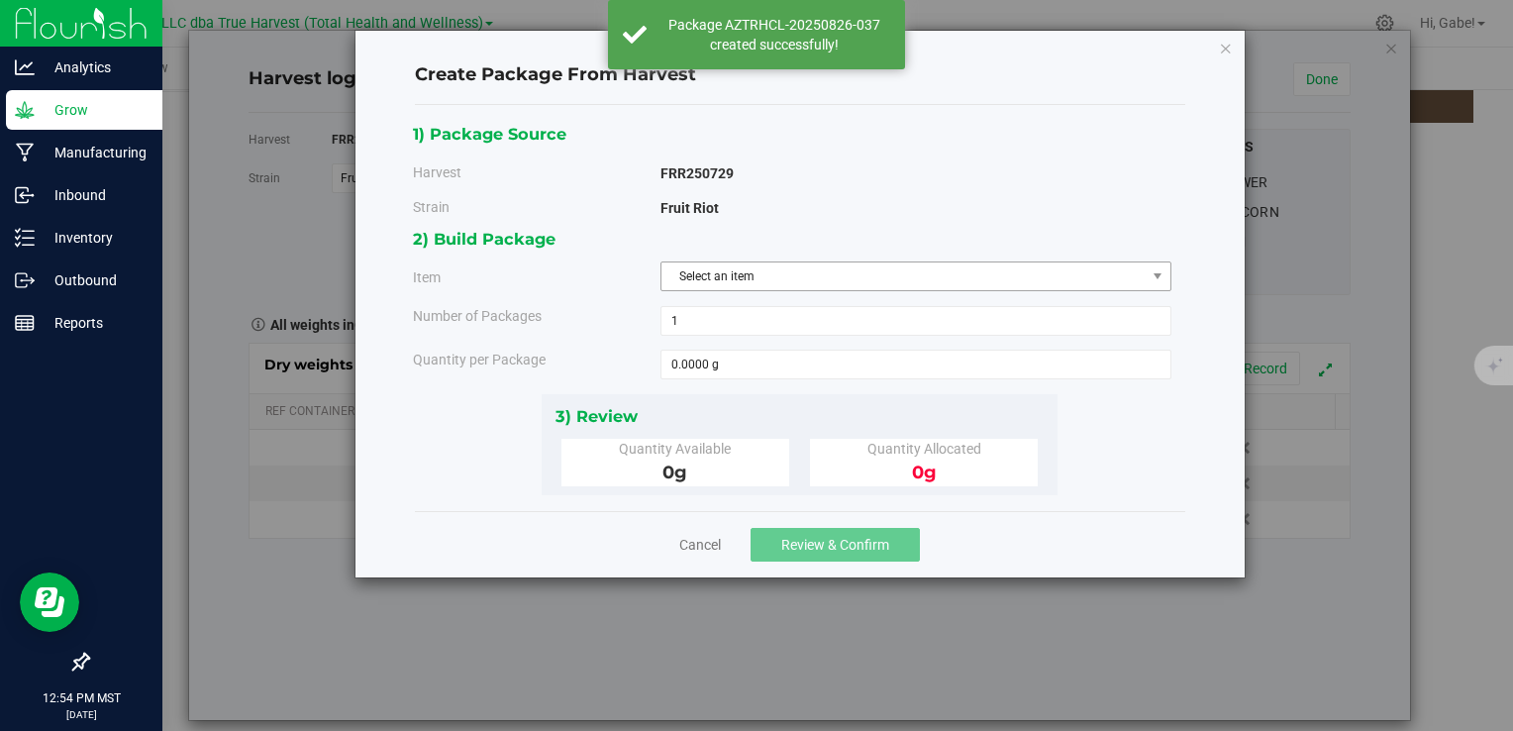
click at [712, 276] on span "Select an item" at bounding box center [904, 276] width 484 height 28
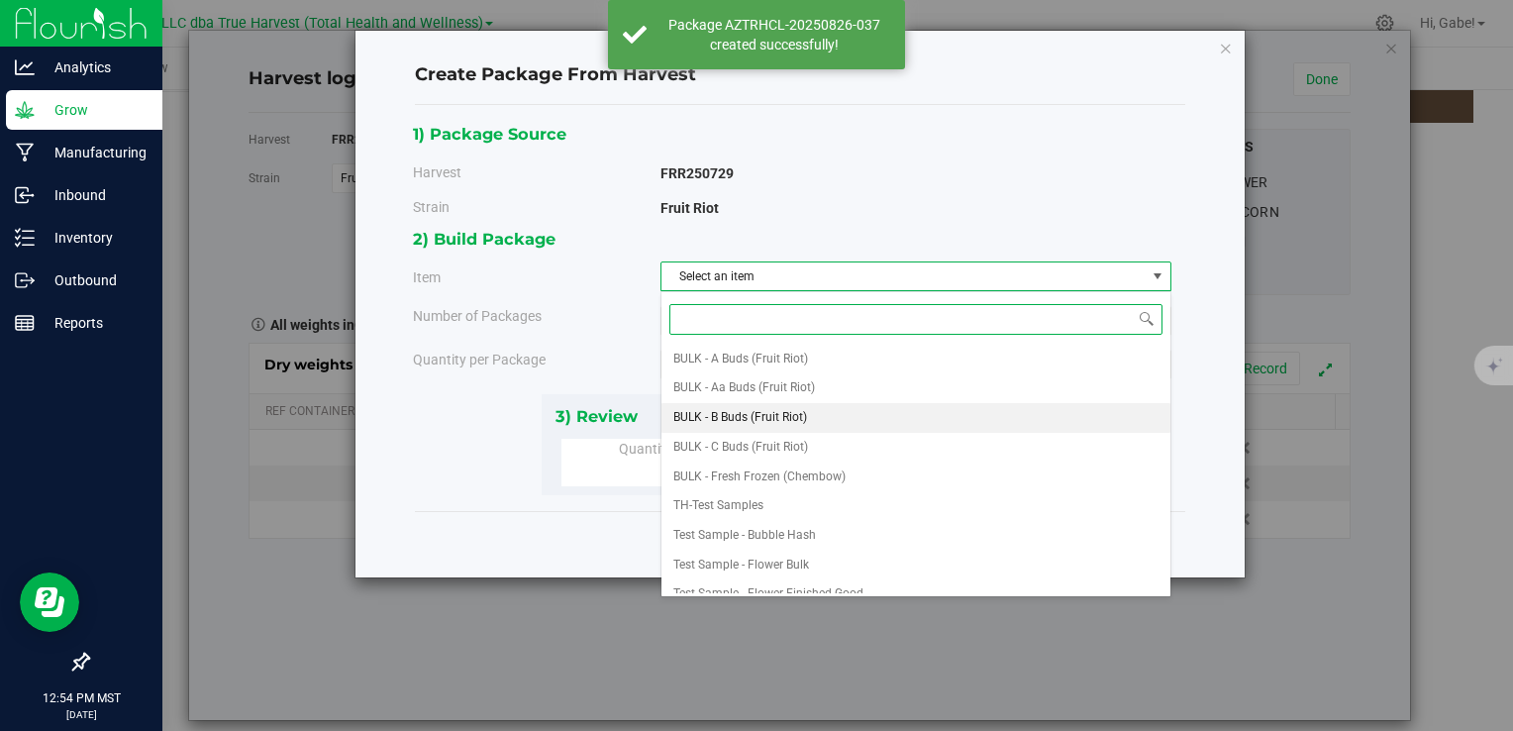
drag, startPoint x: 741, startPoint y: 412, endPoint x: 731, endPoint y: 398, distance: 17.0
click at [740, 412] on span "BULK - B Buds (Fruit Riot)" at bounding box center [741, 418] width 134 height 26
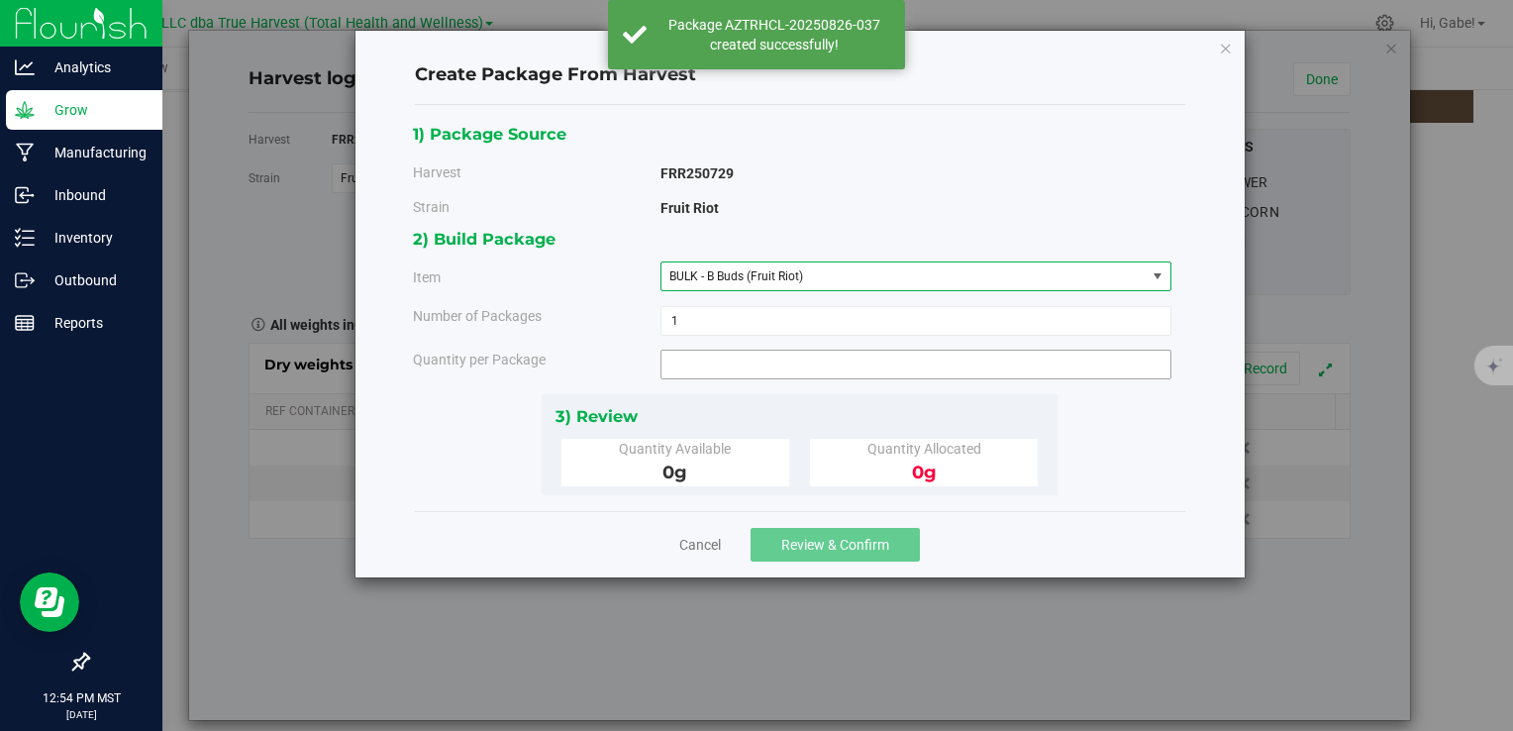
click at [716, 361] on span at bounding box center [916, 365] width 511 height 30
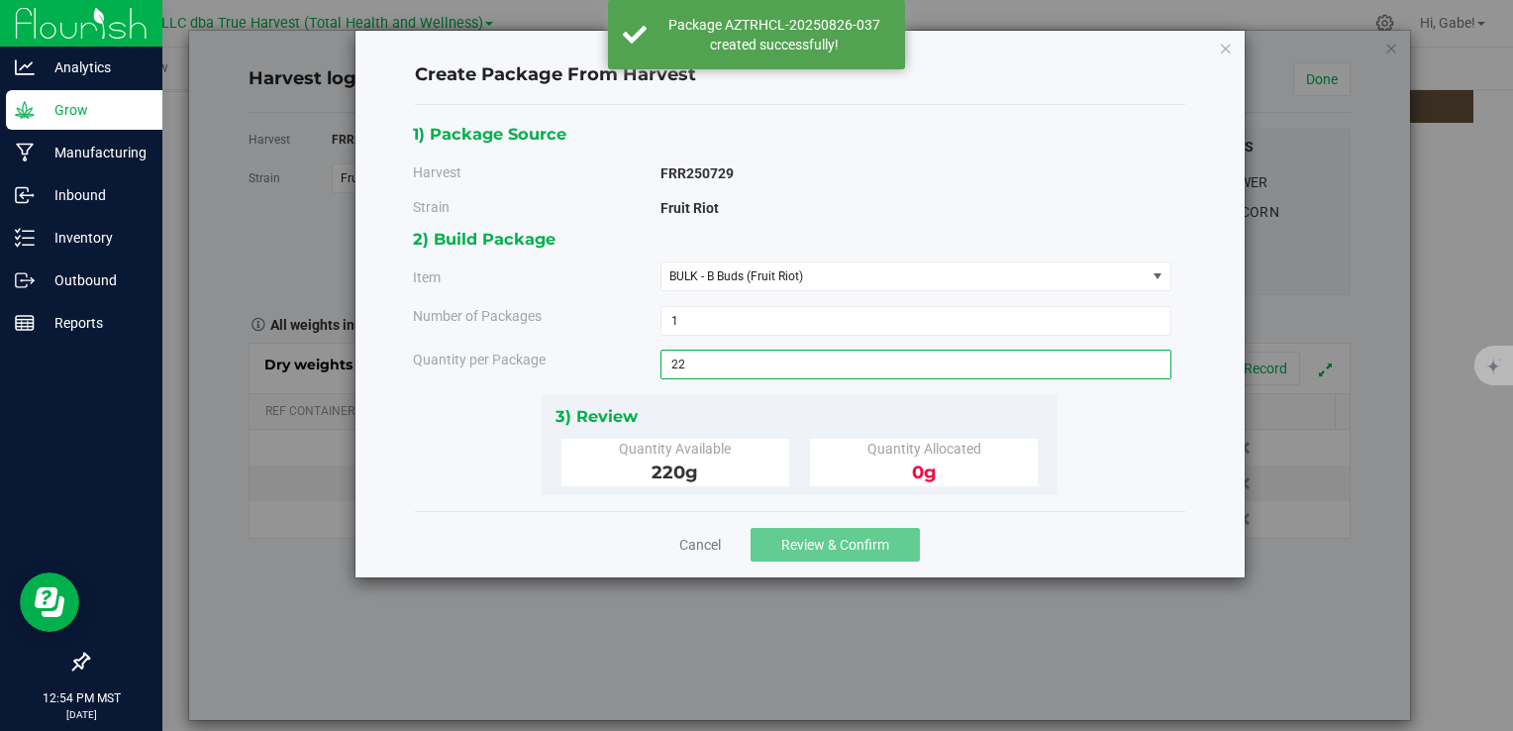
type input "220"
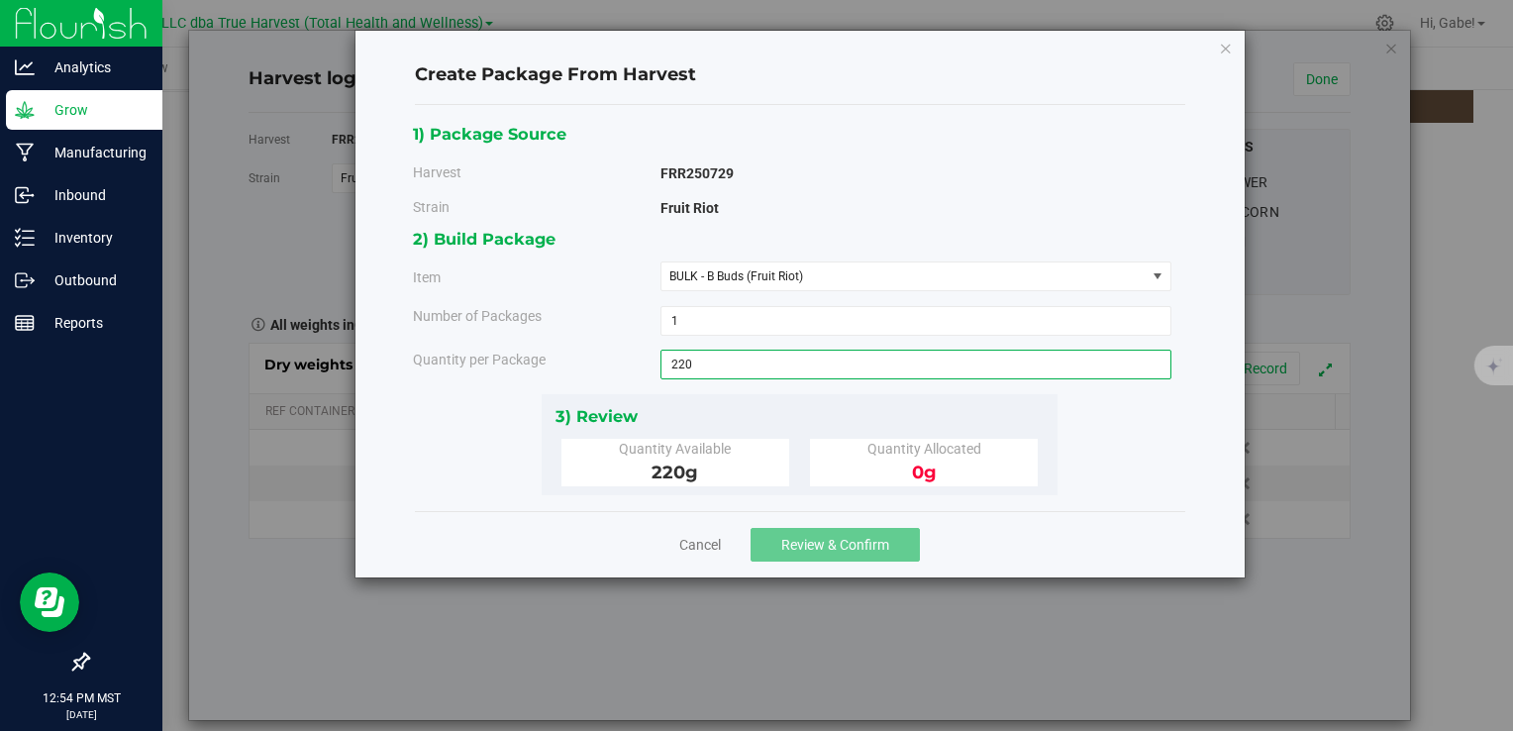
type input "220.0000 g"
click at [799, 403] on div "3) Review" at bounding box center [800, 416] width 489 height 27
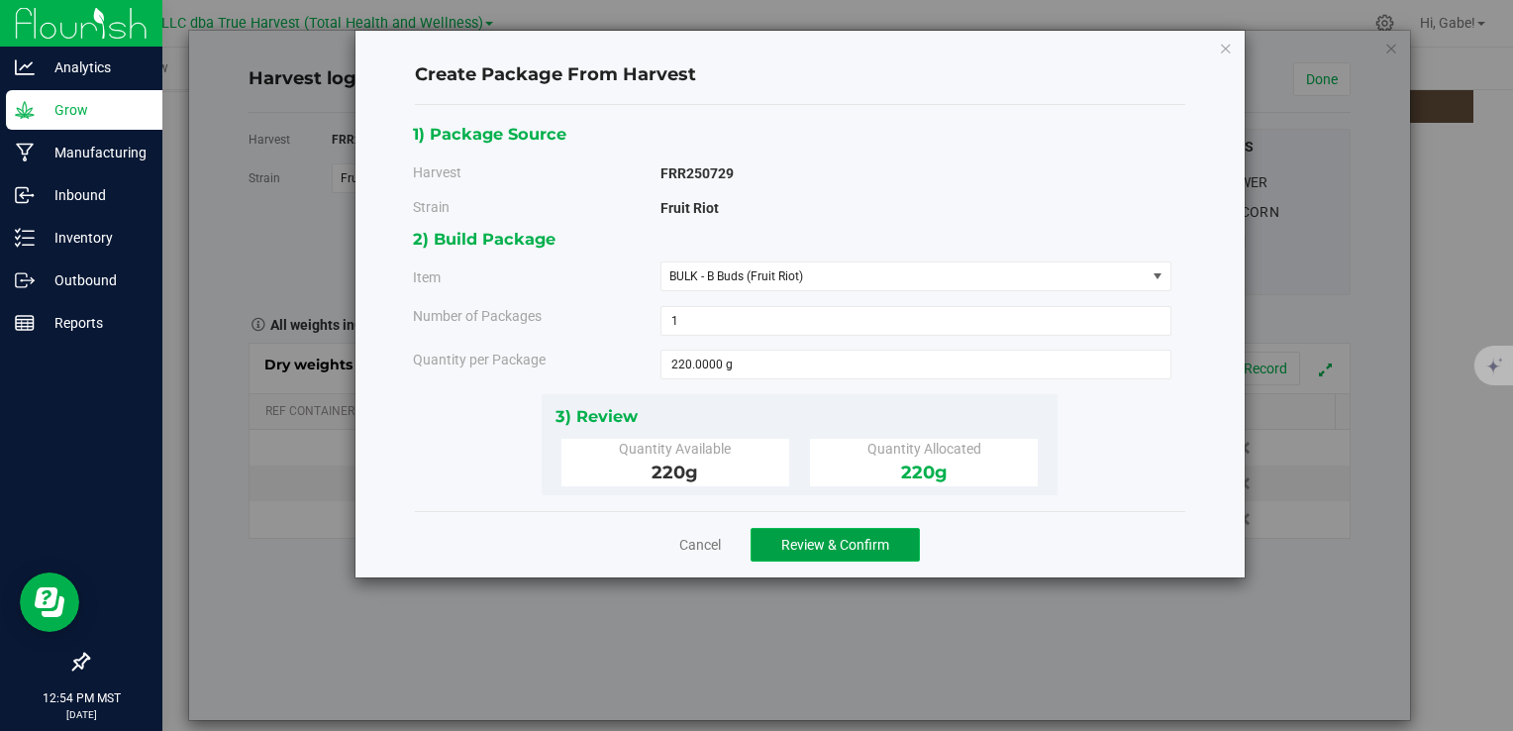
click at [811, 537] on span "Review & Confirm" at bounding box center [835, 545] width 108 height 16
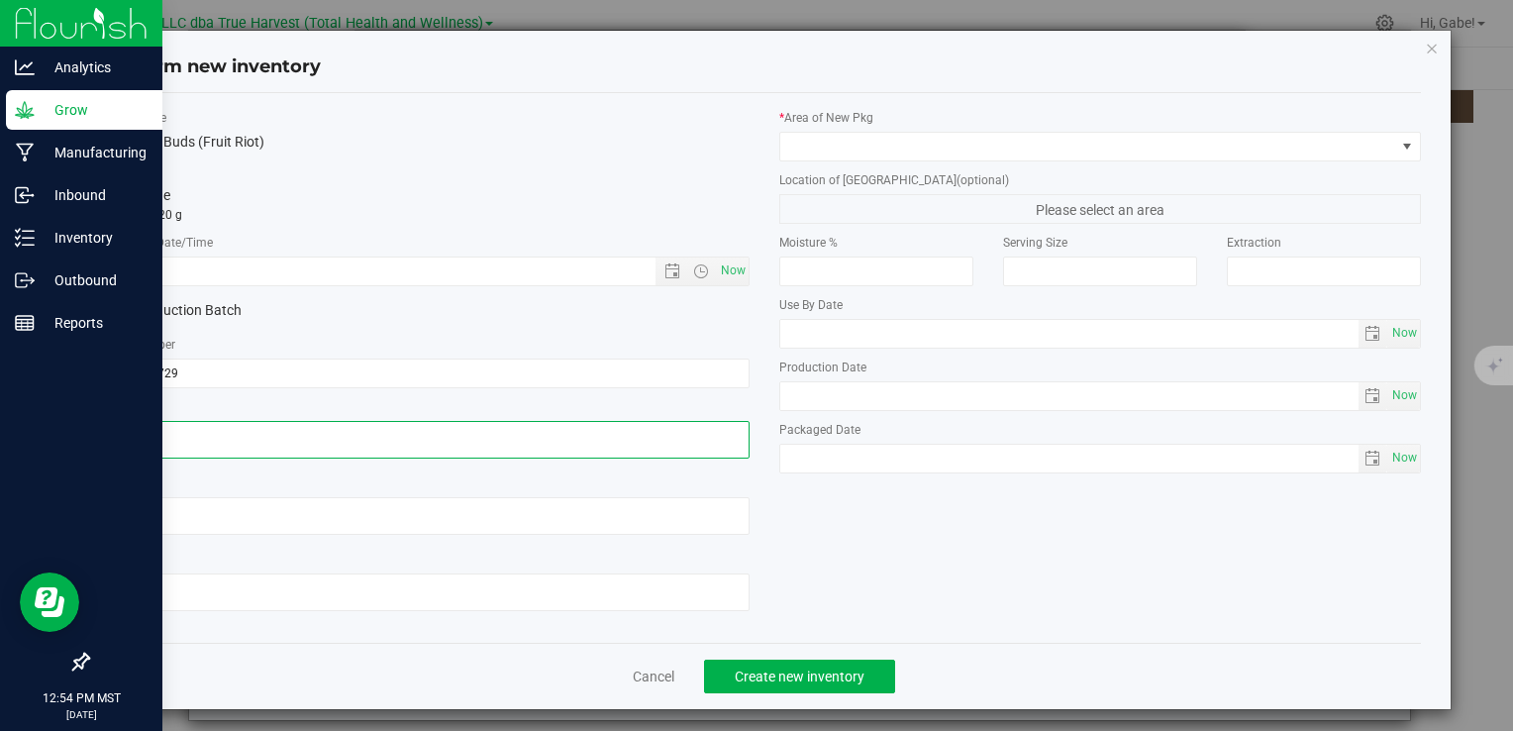
click at [226, 443] on textarea at bounding box center [428, 440] width 642 height 38
paste textarea "[DATE]"
type textarea "[DATE]"
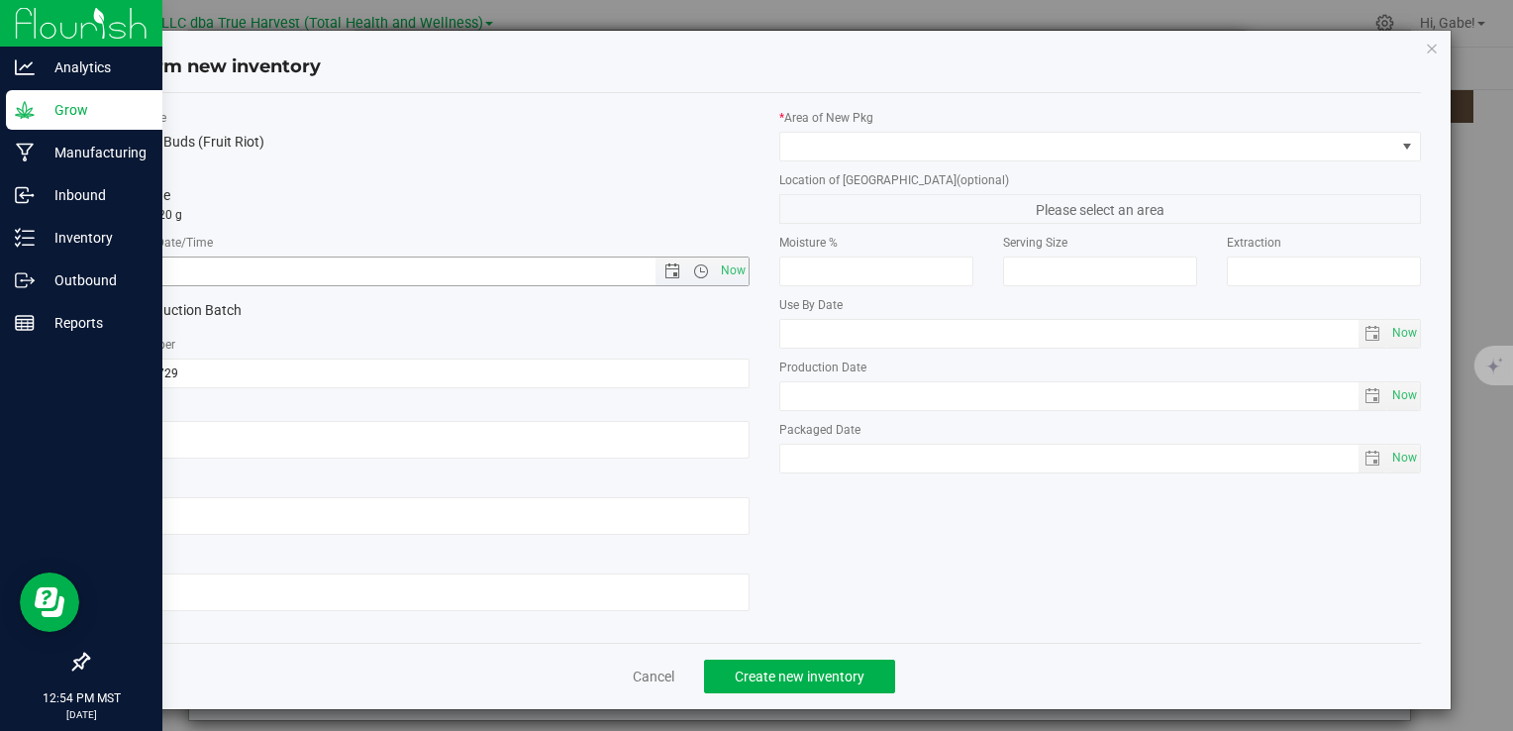
click at [277, 267] on input "text" at bounding box center [398, 272] width 580 height 28
paste input "[DATE]"
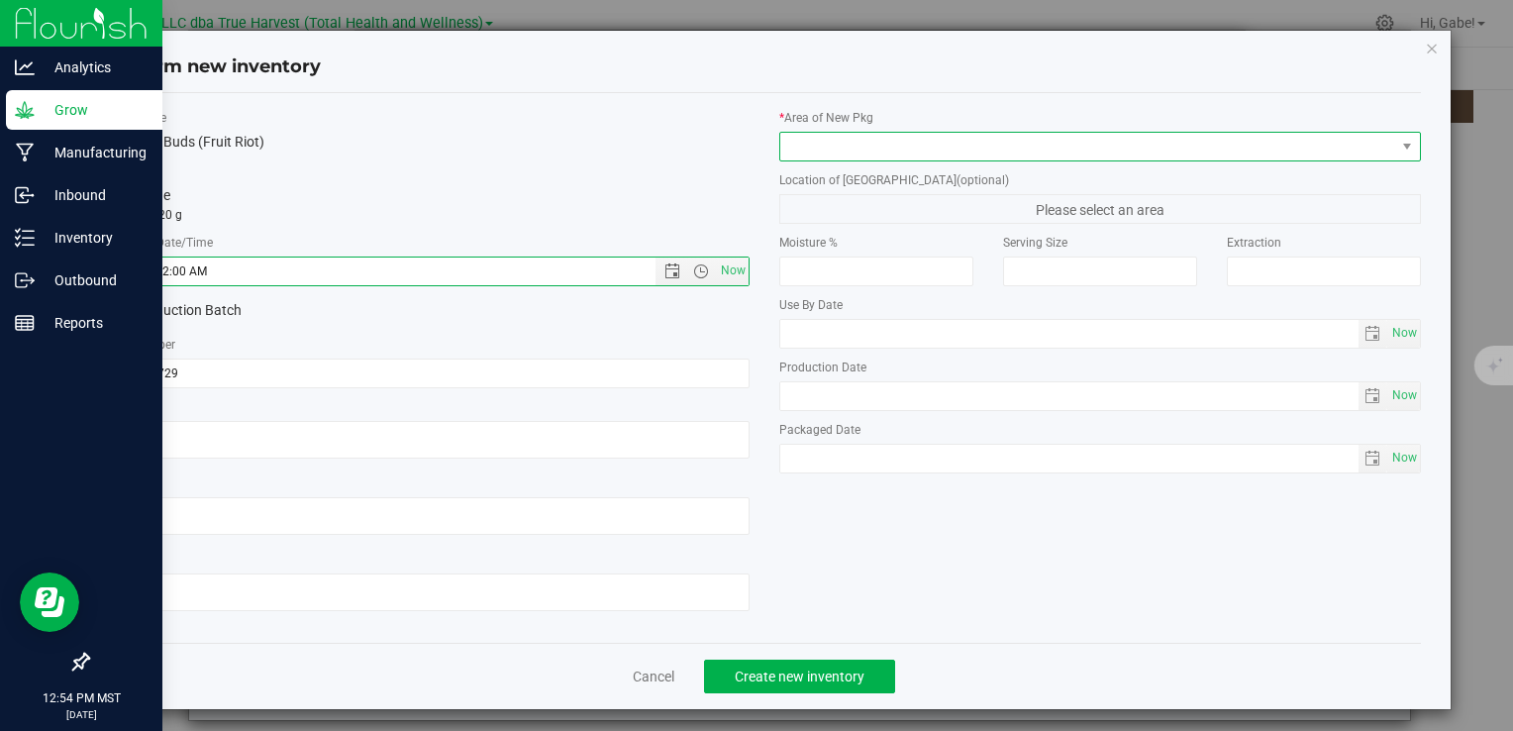
type input "7/29/2025 12:54 PM"
click at [830, 145] on span at bounding box center [1088, 147] width 615 height 28
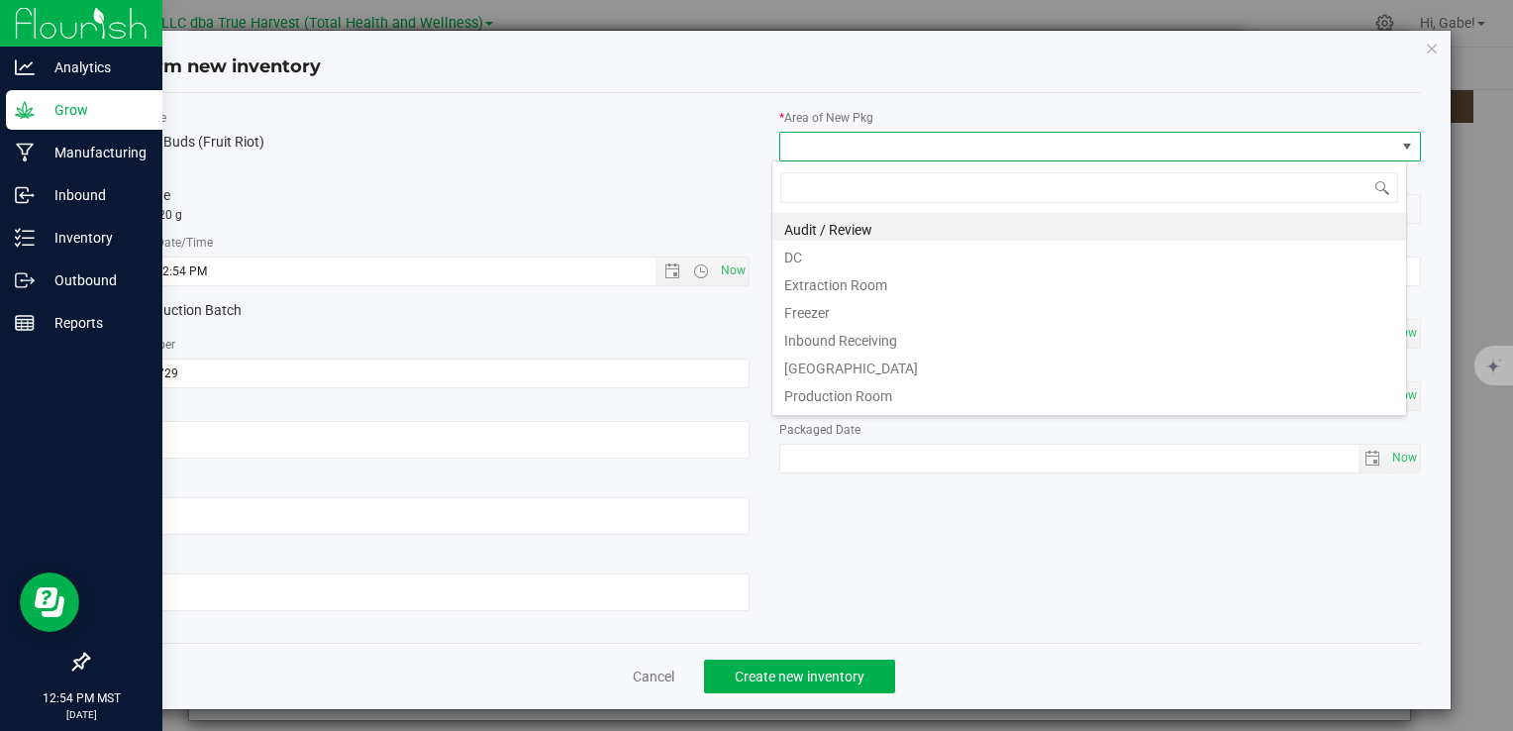
click at [836, 252] on li "DC" at bounding box center [1090, 255] width 634 height 28
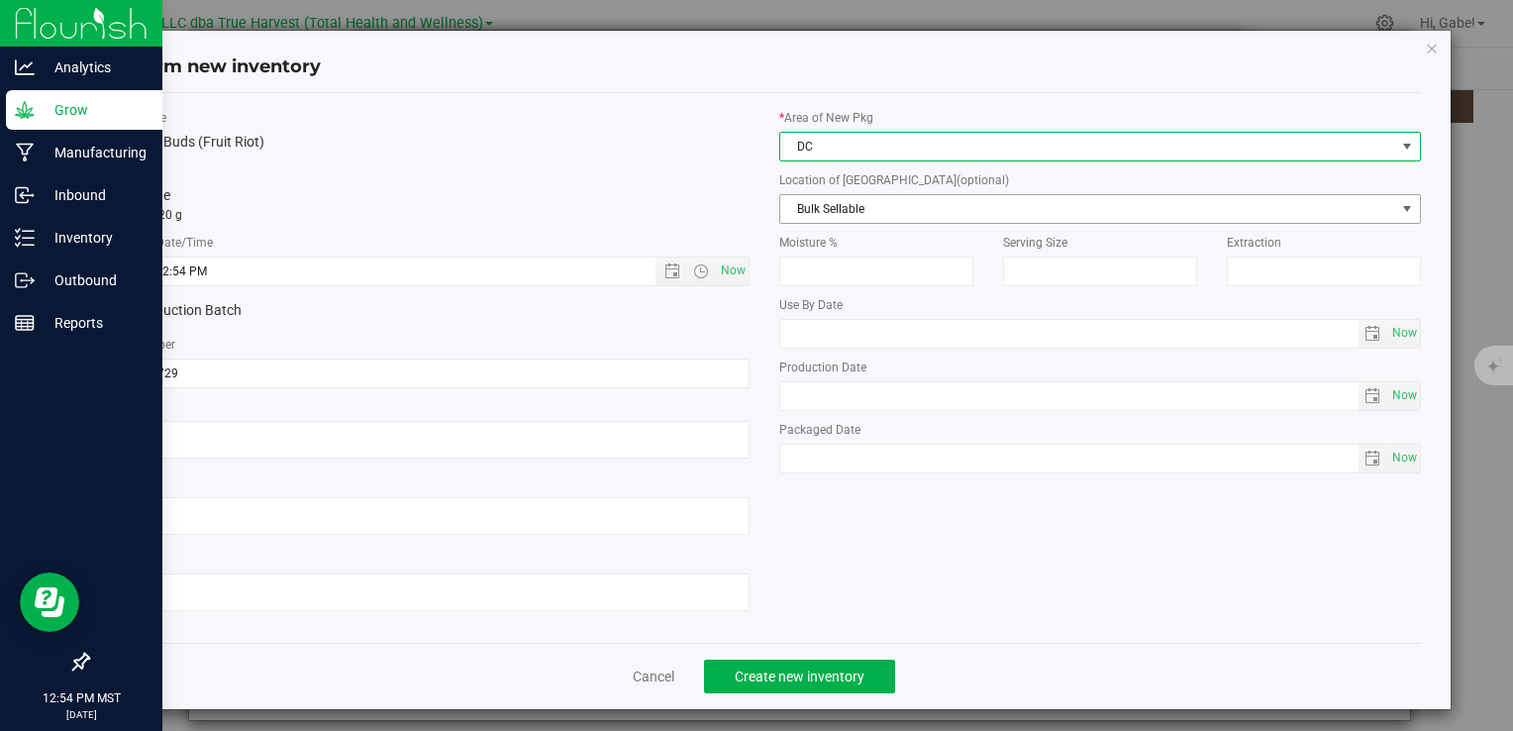
click at [824, 210] on span "Bulk Sellable" at bounding box center [1088, 209] width 615 height 28
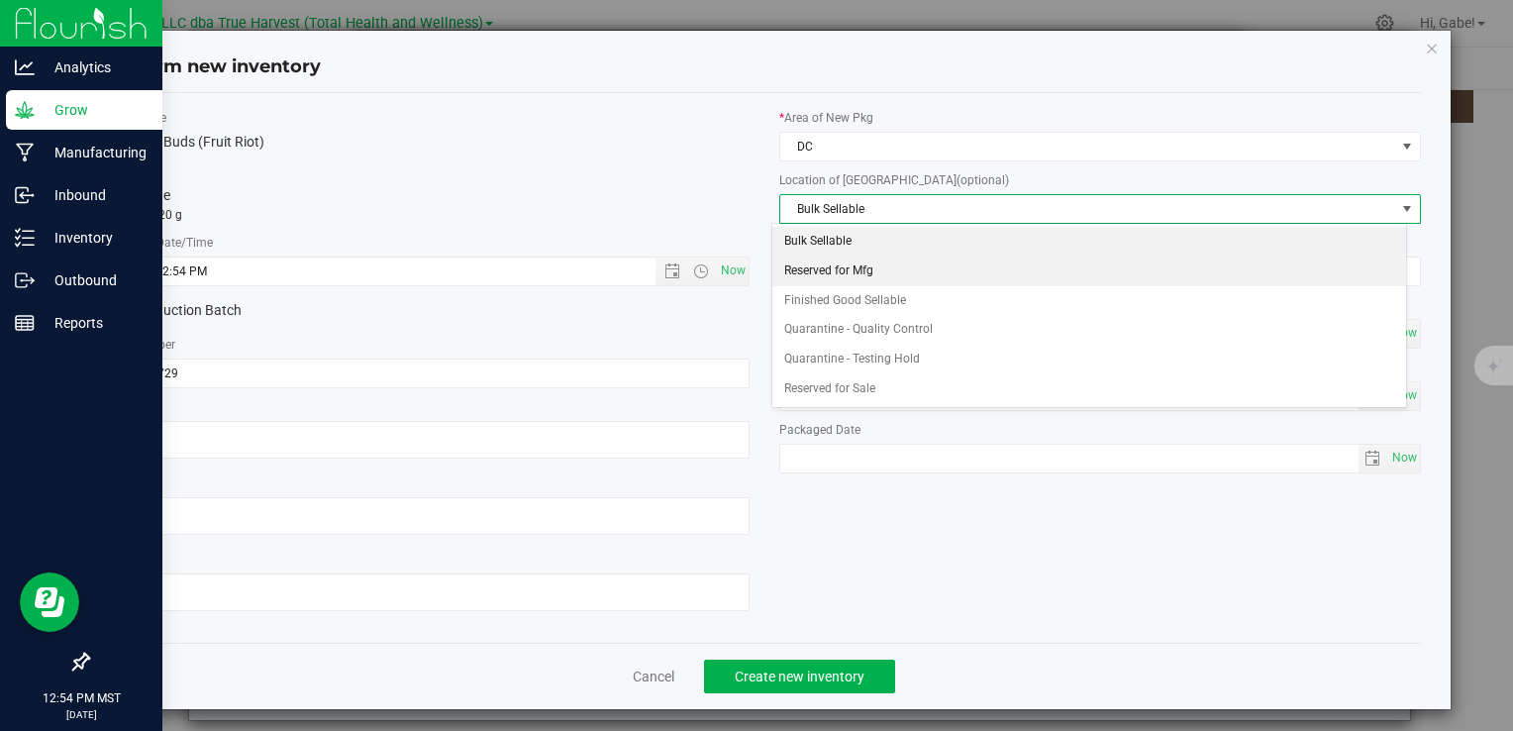
click at [823, 267] on li "Reserved for Mfg" at bounding box center [1090, 272] width 634 height 30
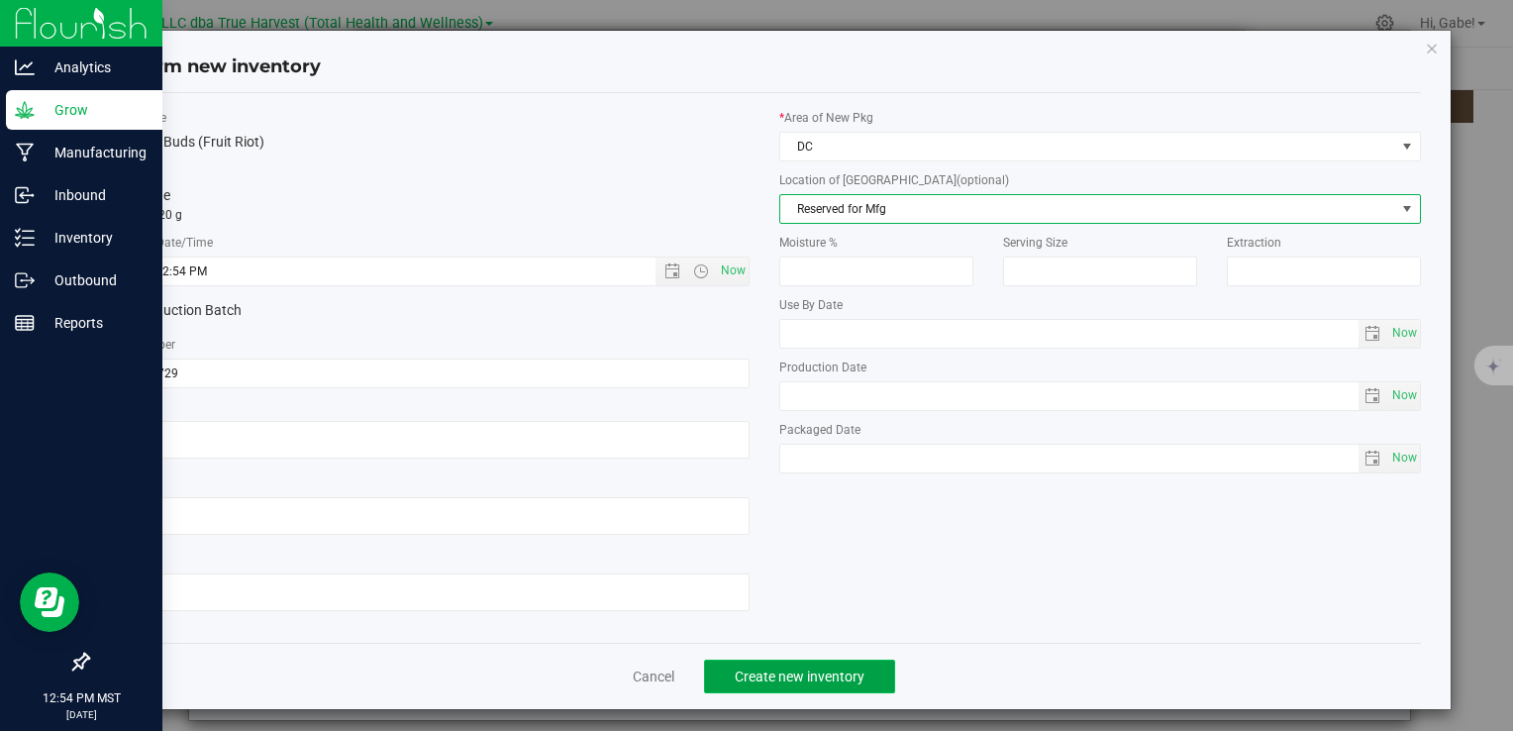
click at [853, 677] on span "Create new inventory" at bounding box center [800, 677] width 130 height 16
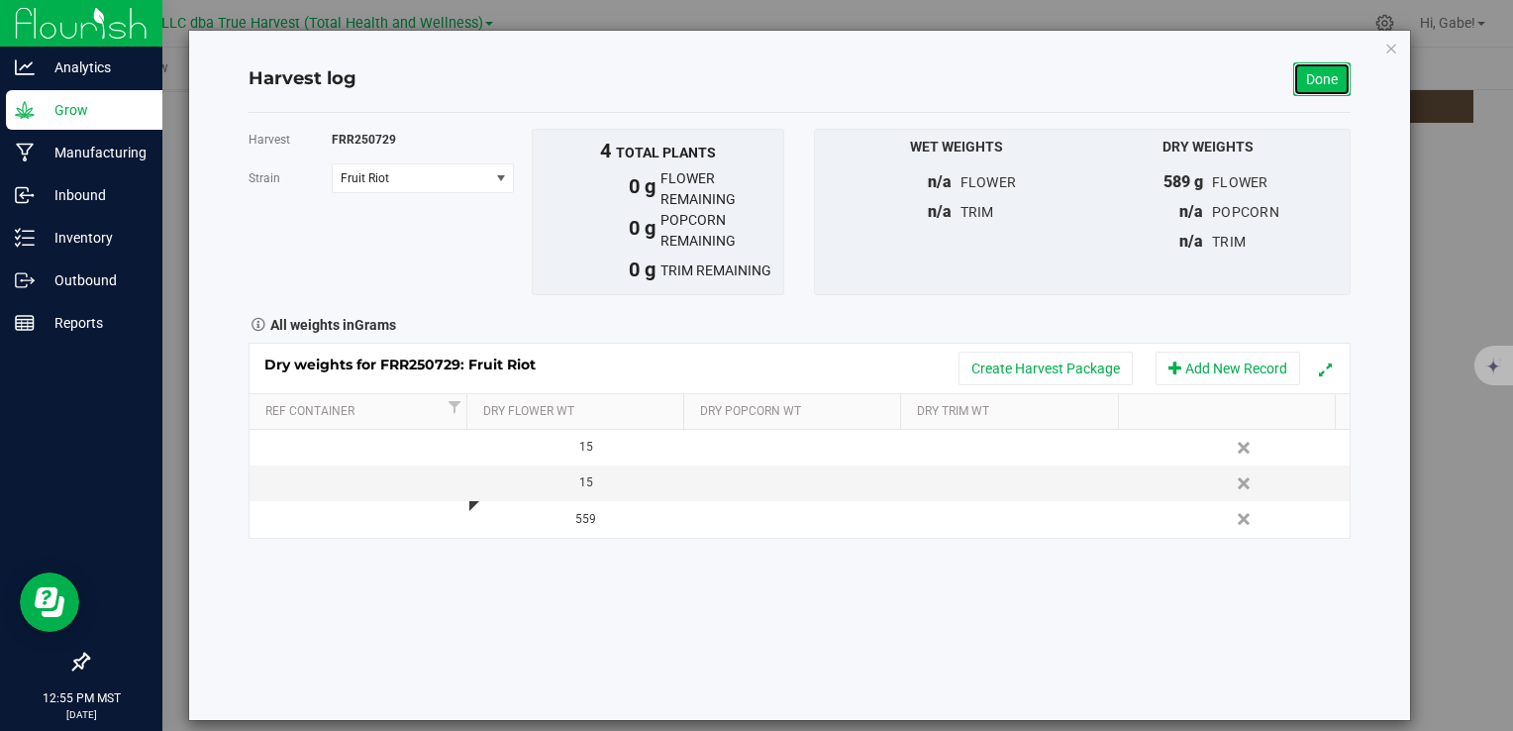
click at [1316, 69] on link "Done" at bounding box center [1322, 79] width 57 height 34
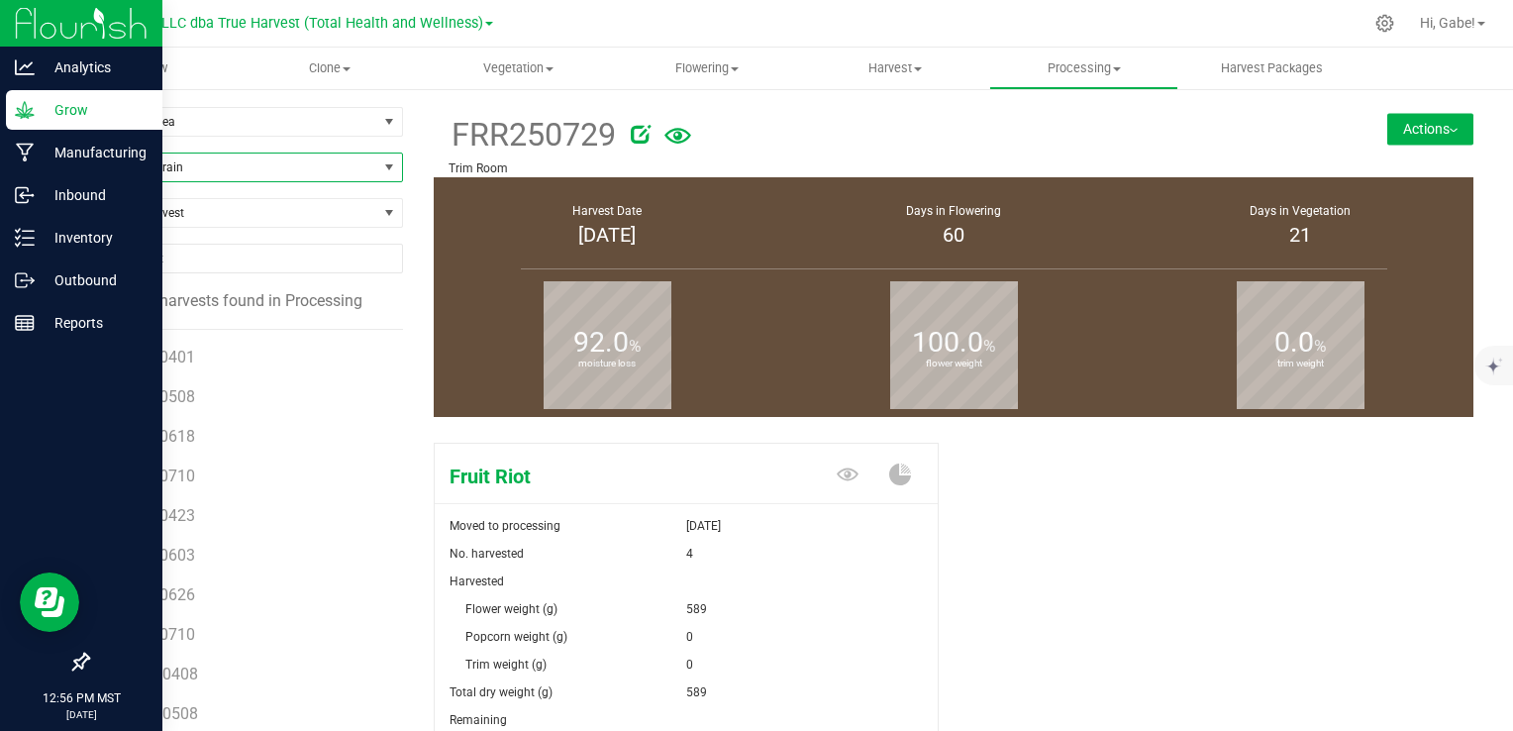
click at [175, 169] on span "Filter by Strain" at bounding box center [232, 168] width 289 height 28
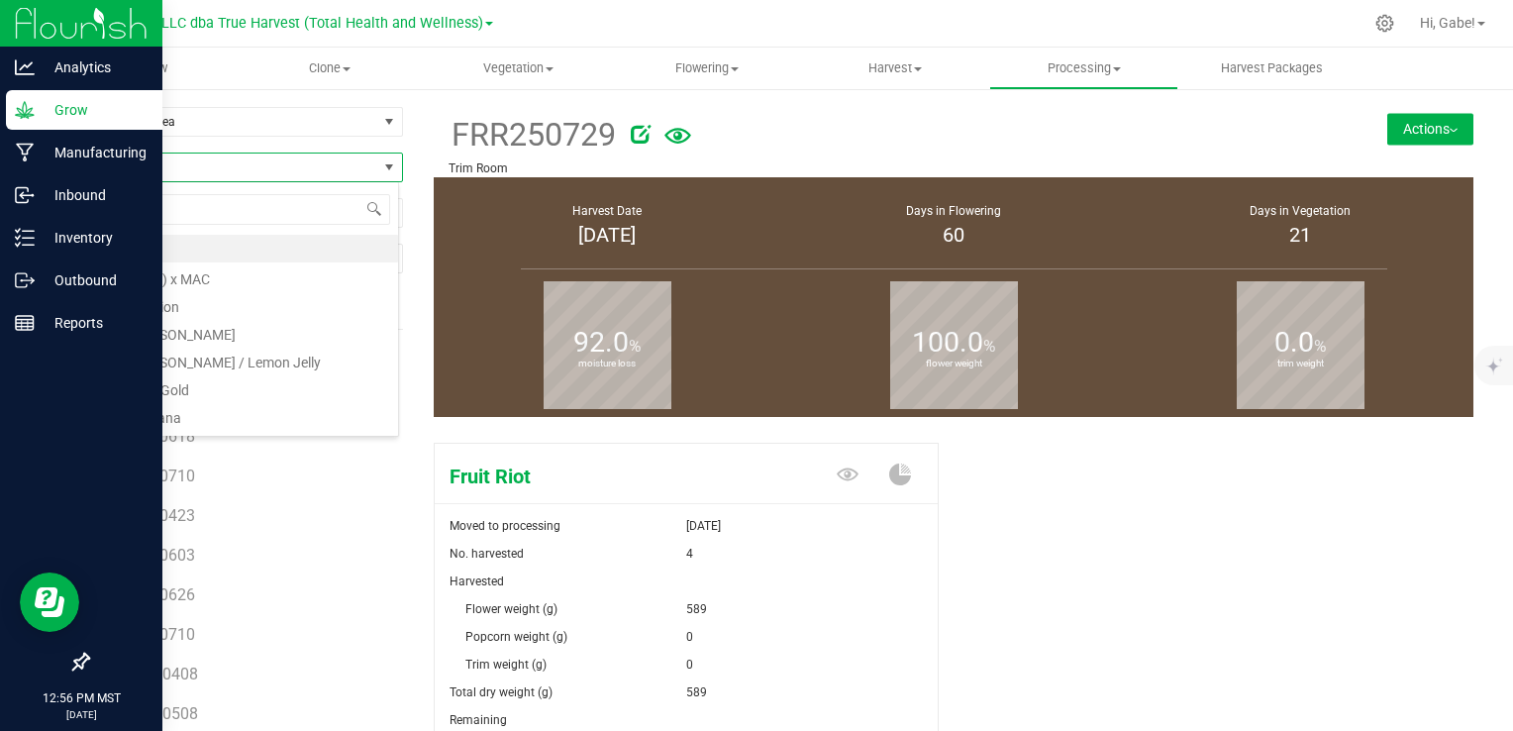
scroll to position [29, 312]
type input "soul gl"
click at [241, 245] on li "Soul Glow" at bounding box center [243, 249] width 310 height 28
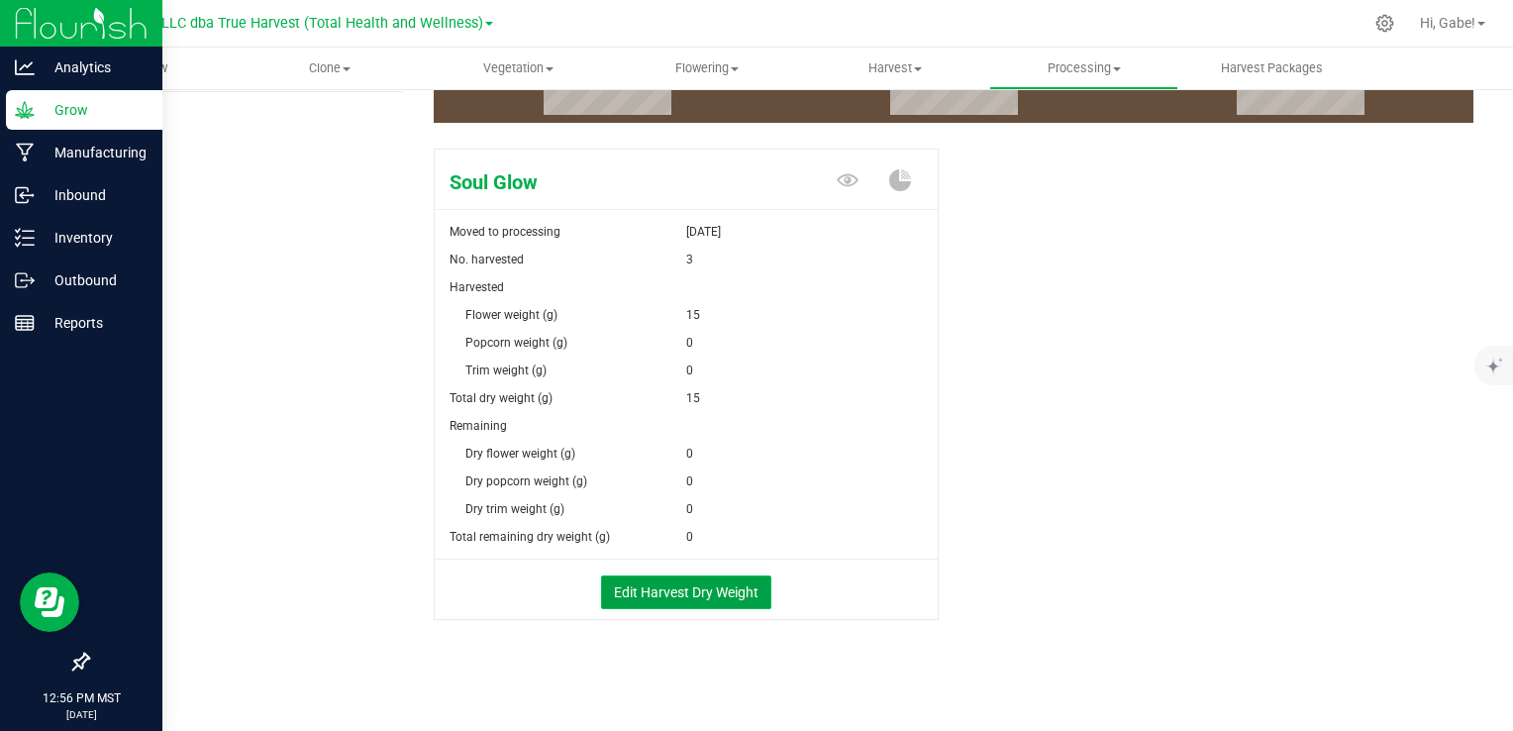
click at [732, 591] on button "Edit Harvest Dry Weight" at bounding box center [686, 592] width 170 height 34
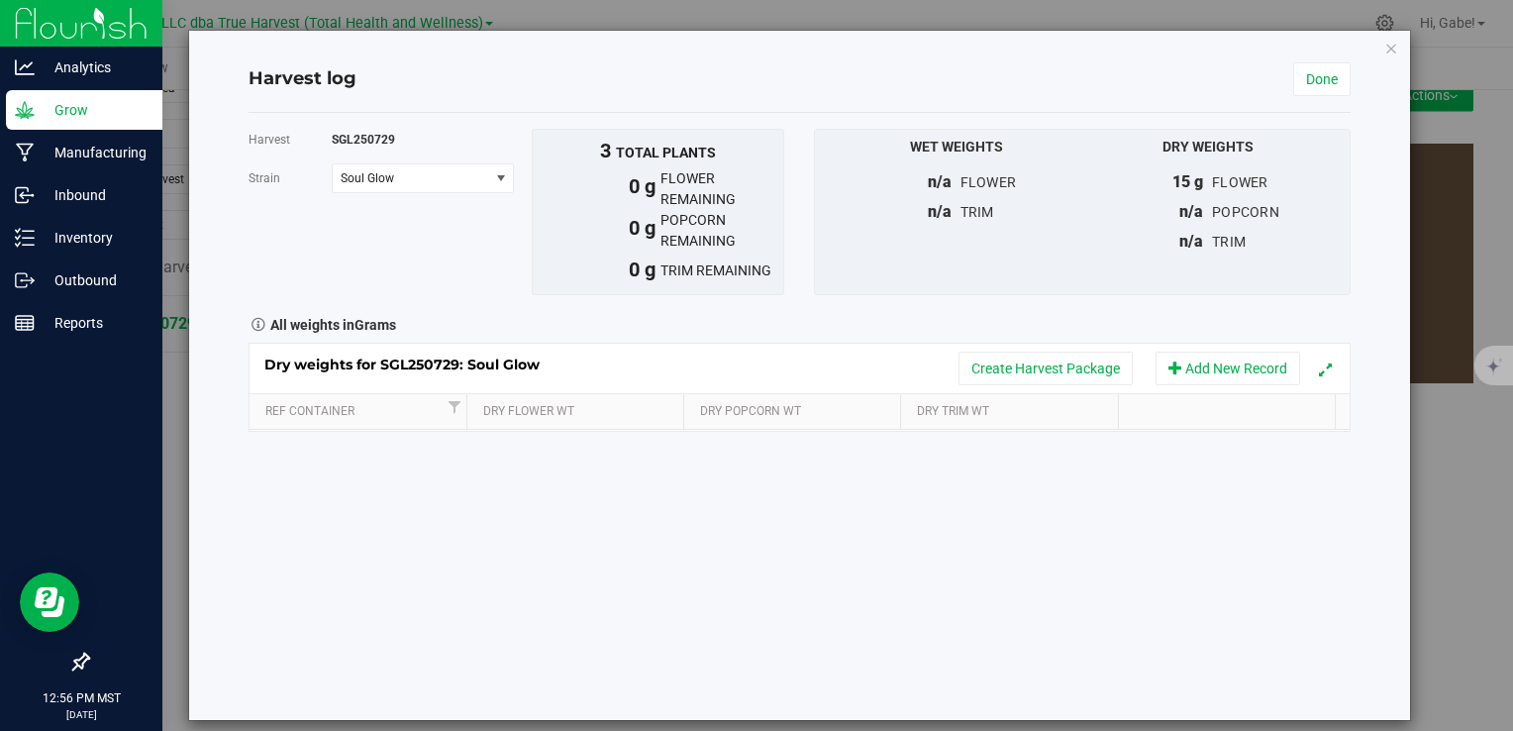
scroll to position [294, 0]
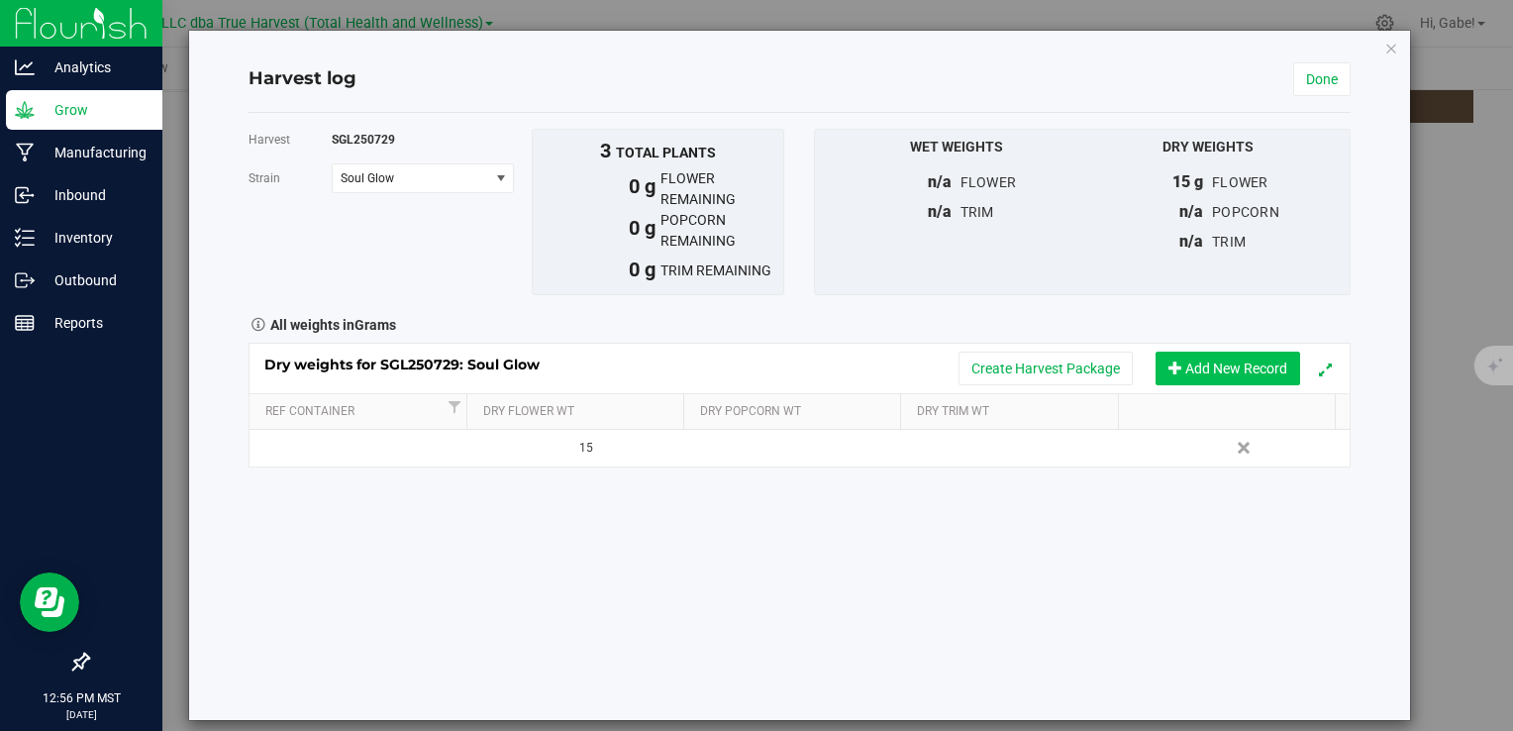
click at [1188, 366] on button "Add New Record" at bounding box center [1228, 369] width 145 height 34
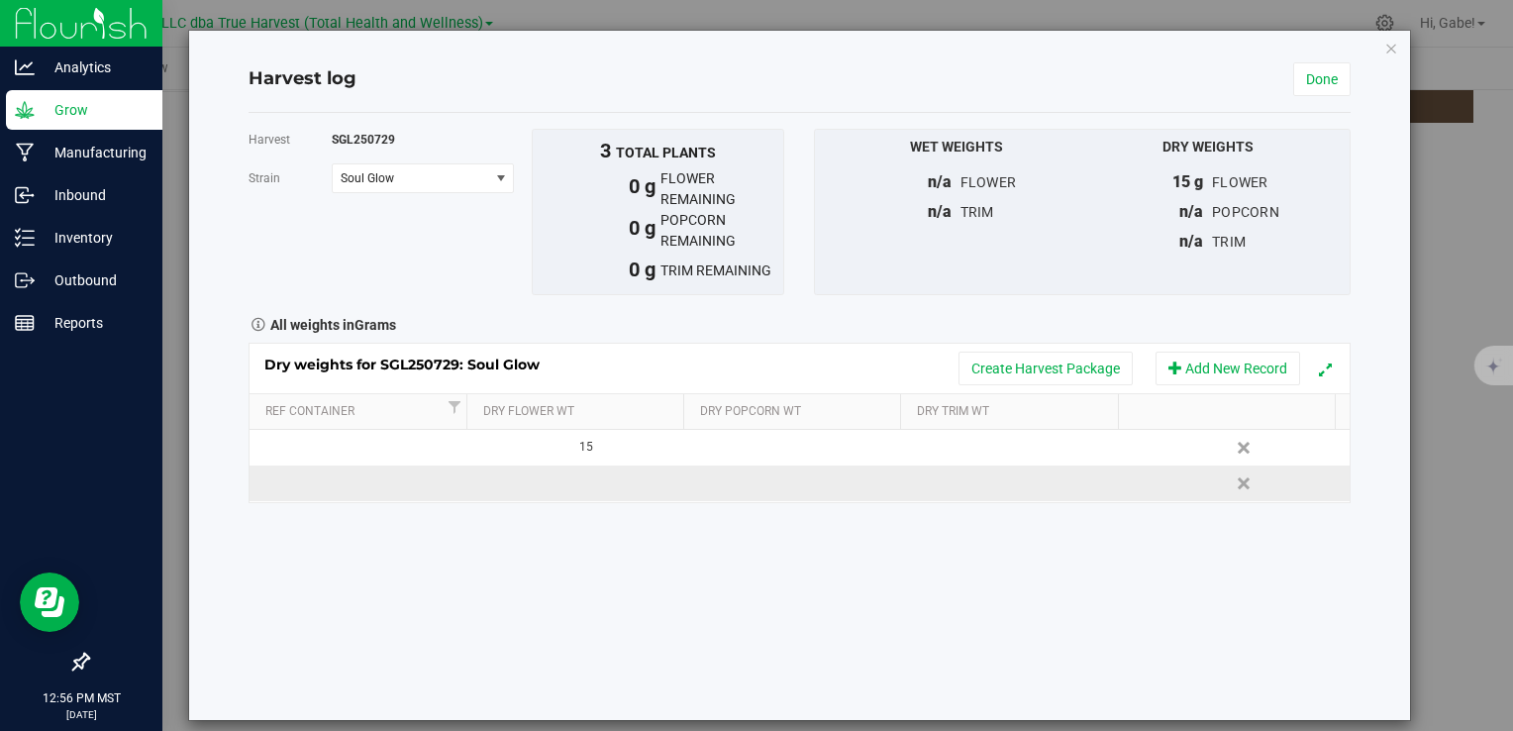
click at [589, 487] on td at bounding box center [579, 484] width 220 height 36
type input "403"
click at [765, 600] on div "Harvest SGL250729 Strain Soul Glow Select strain Soul Glow To bulk upload trim …" at bounding box center [799, 416] width 1101 height 607
click at [1061, 348] on div "Dry weights for SGL250729: Soul Glow Create Harvest Package Add New Record" at bounding box center [799, 369] width 1099 height 50
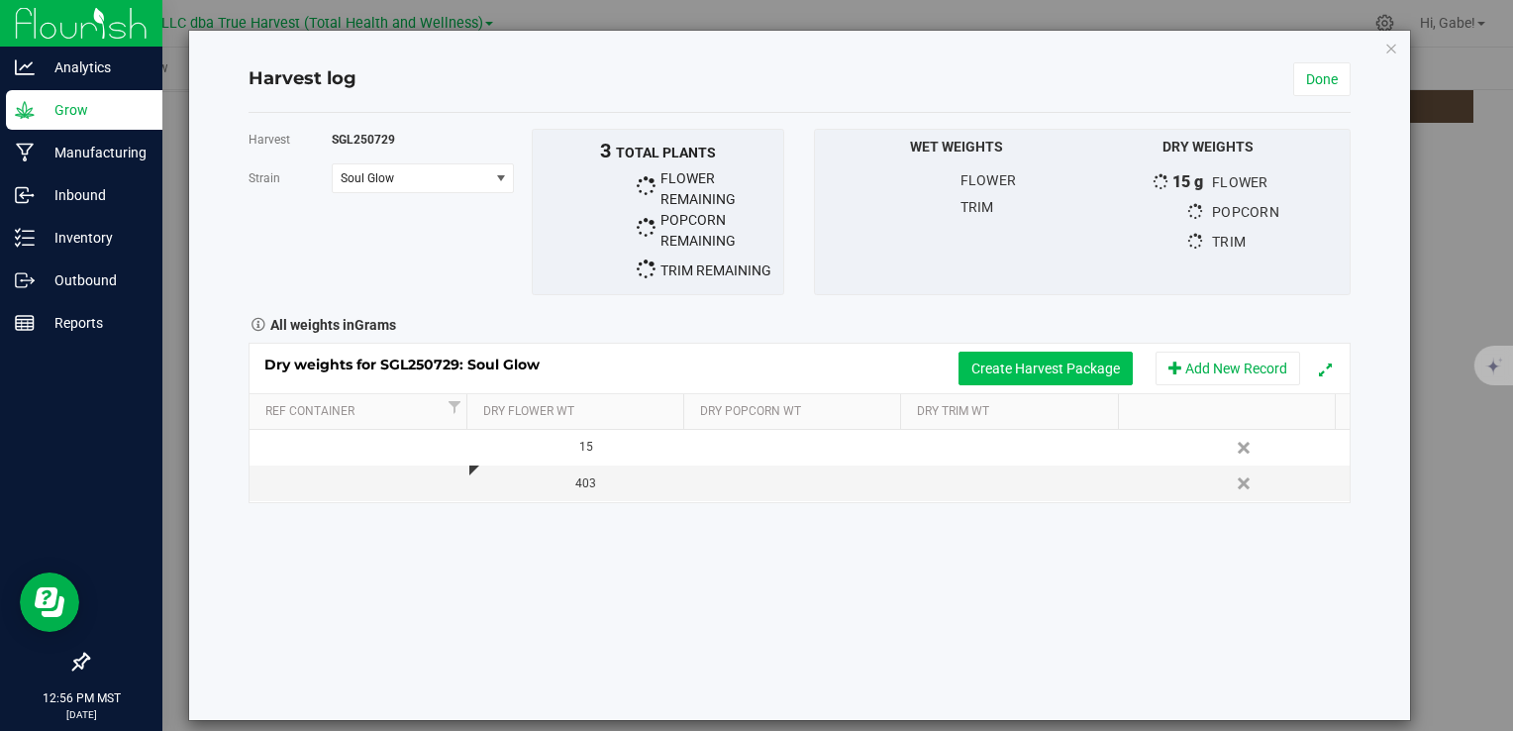
click at [1052, 364] on button "Create Harvest Package" at bounding box center [1046, 369] width 174 height 34
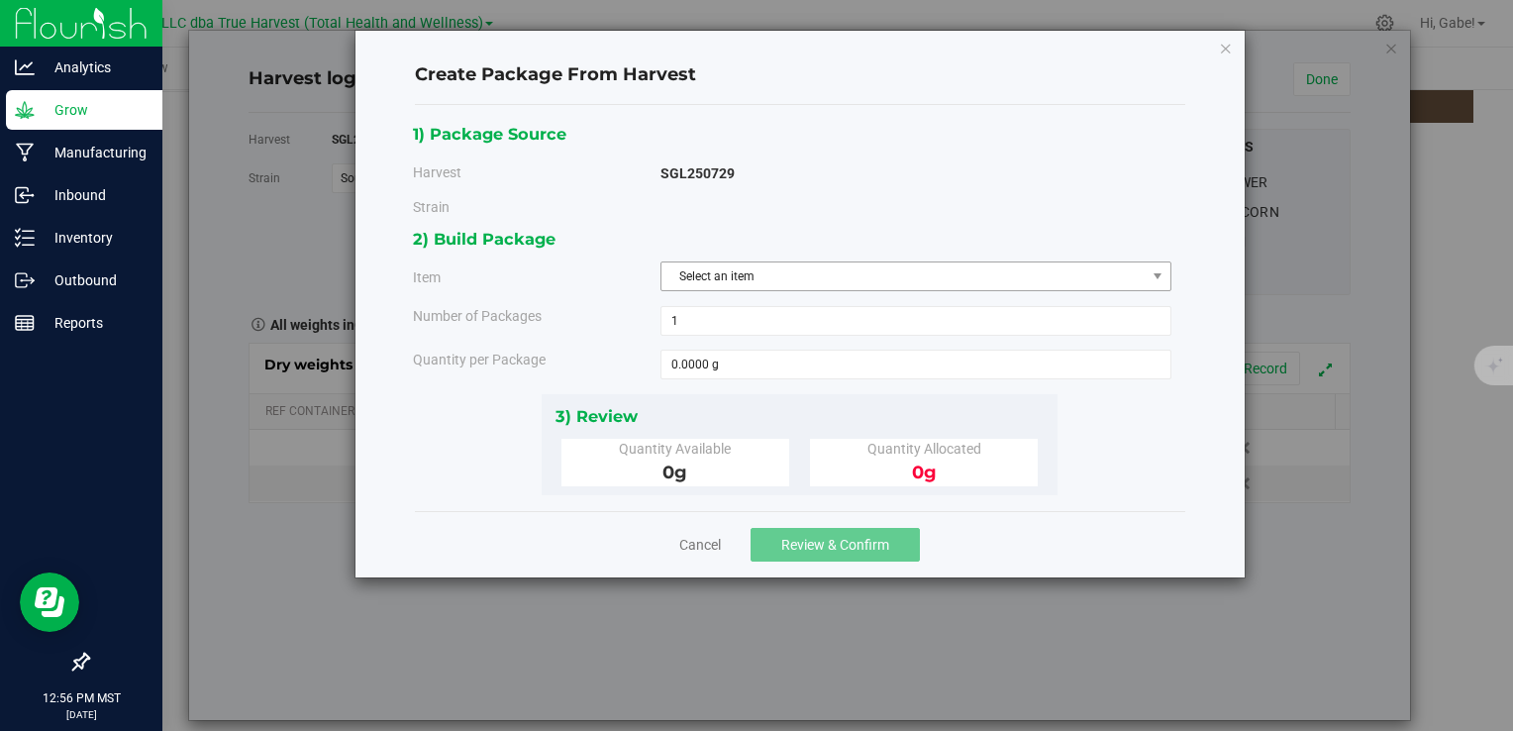
click at [757, 262] on span "Select an item" at bounding box center [904, 276] width 484 height 28
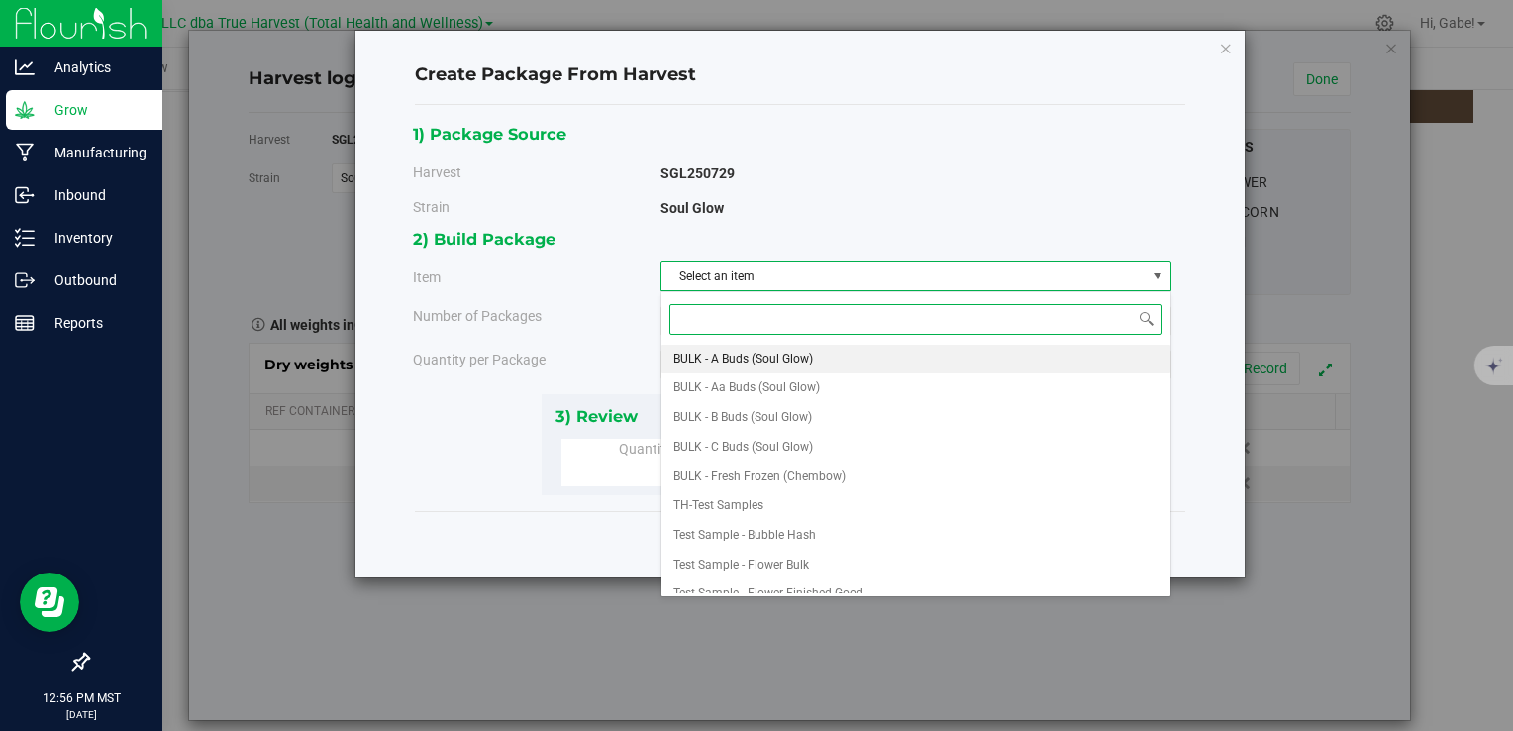
click at [725, 360] on span "BULK - A Buds (Soul Glow)" at bounding box center [744, 360] width 140 height 26
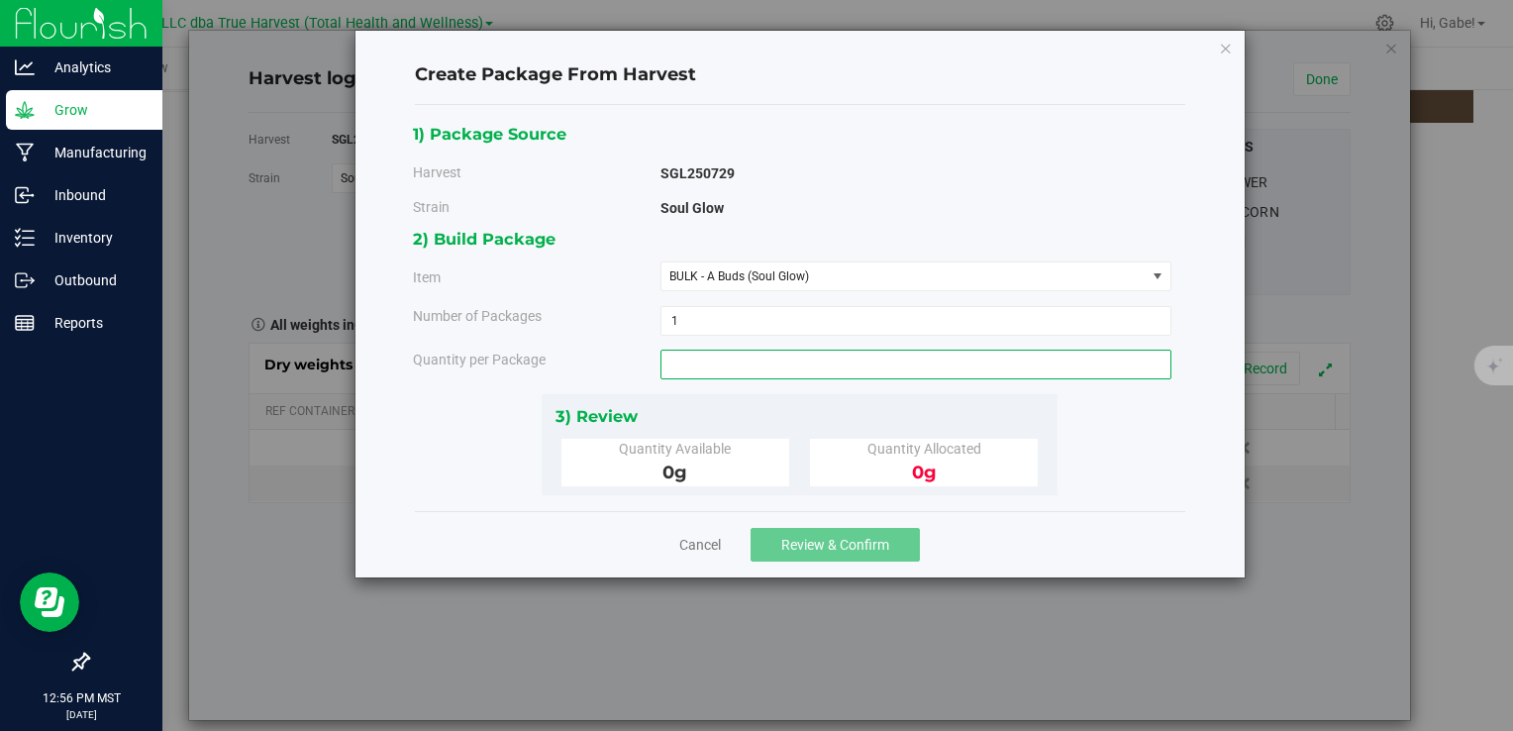
click at [718, 362] on span at bounding box center [916, 365] width 511 height 30
type input "274"
type input "274.0000 g"
click at [968, 407] on div "3) Review" at bounding box center [800, 416] width 489 height 27
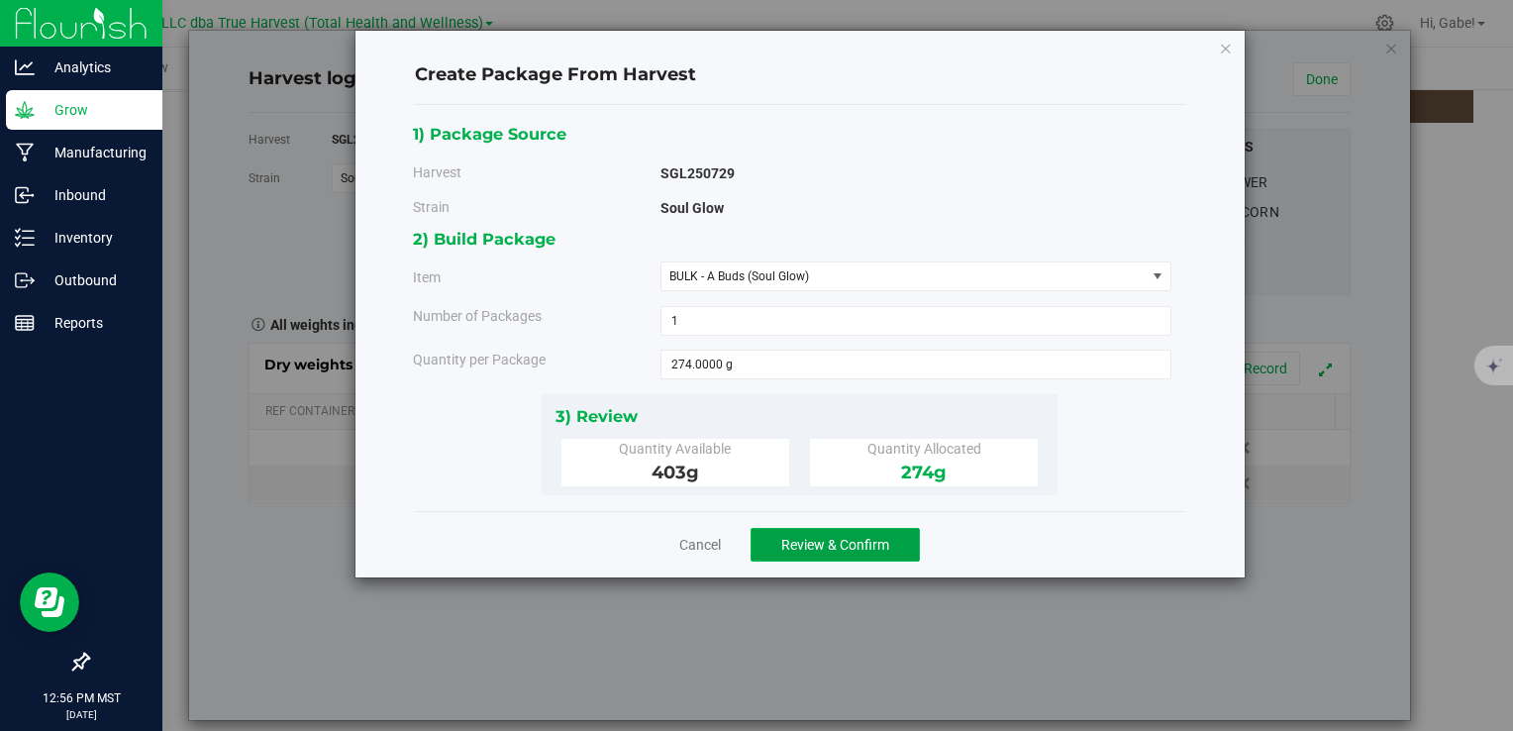
click at [816, 541] on span "Review & Confirm" at bounding box center [835, 545] width 108 height 16
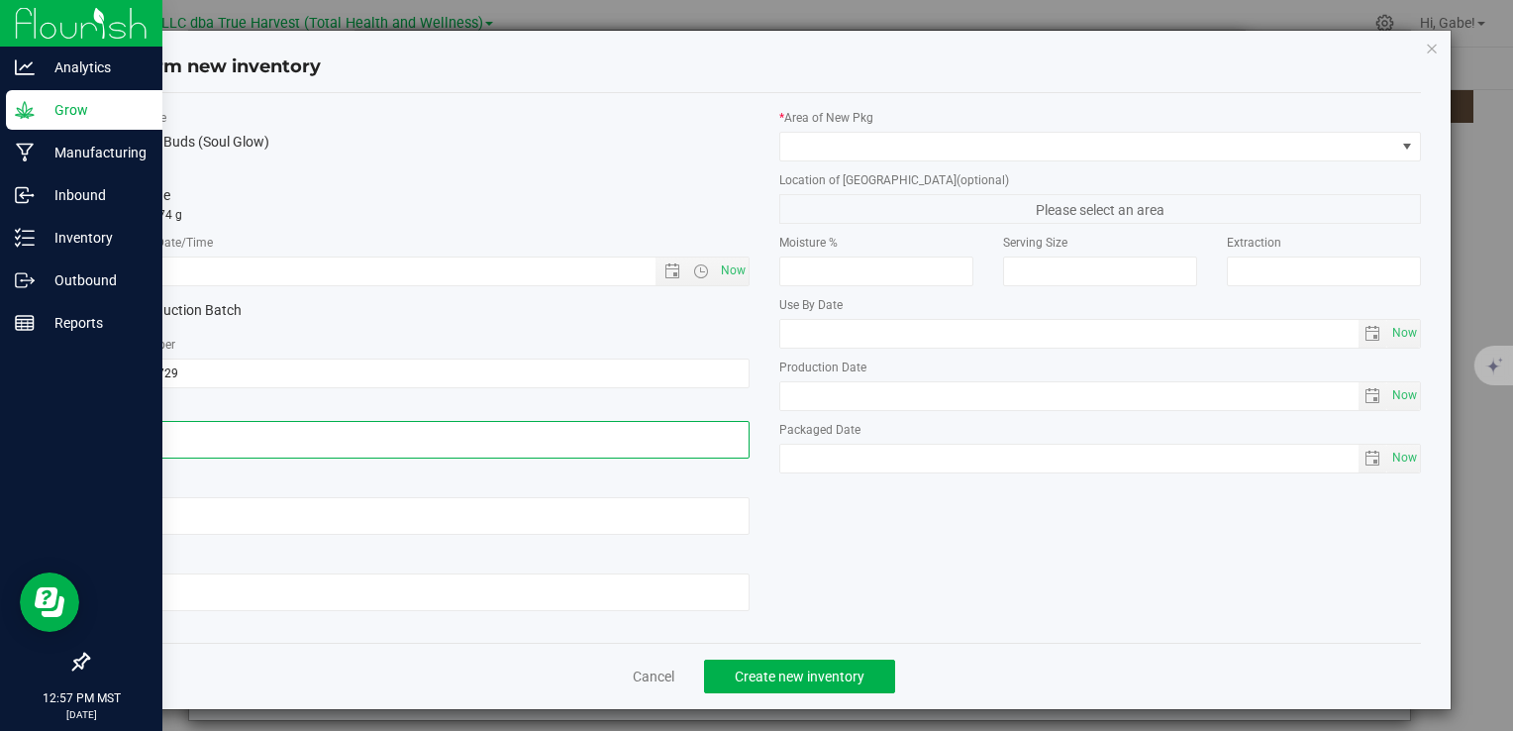
click at [423, 449] on textarea at bounding box center [428, 440] width 642 height 38
paste textarea "[DATE]"
type textarea "[DATE]"
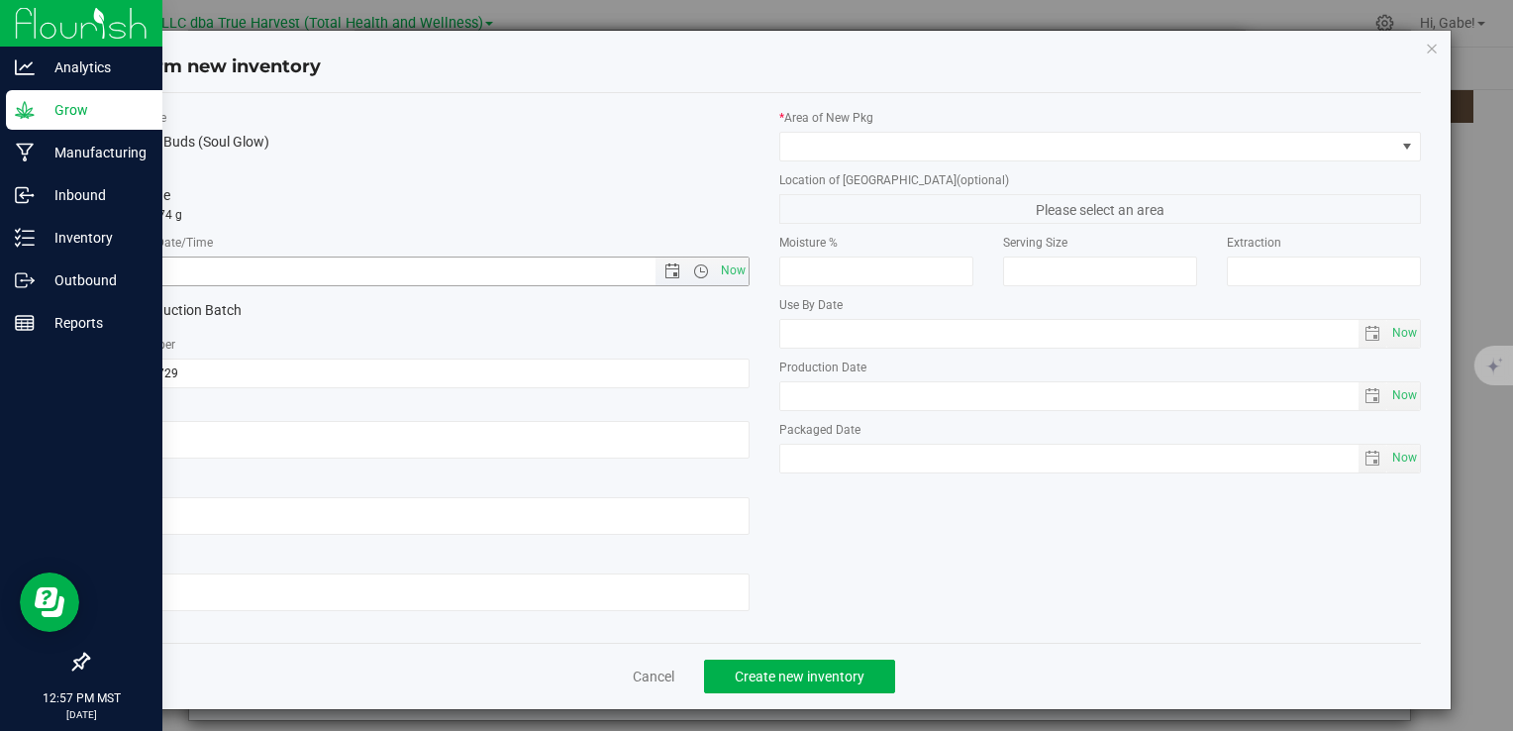
click at [436, 268] on input "text" at bounding box center [398, 272] width 580 height 28
paste input "[DATE]"
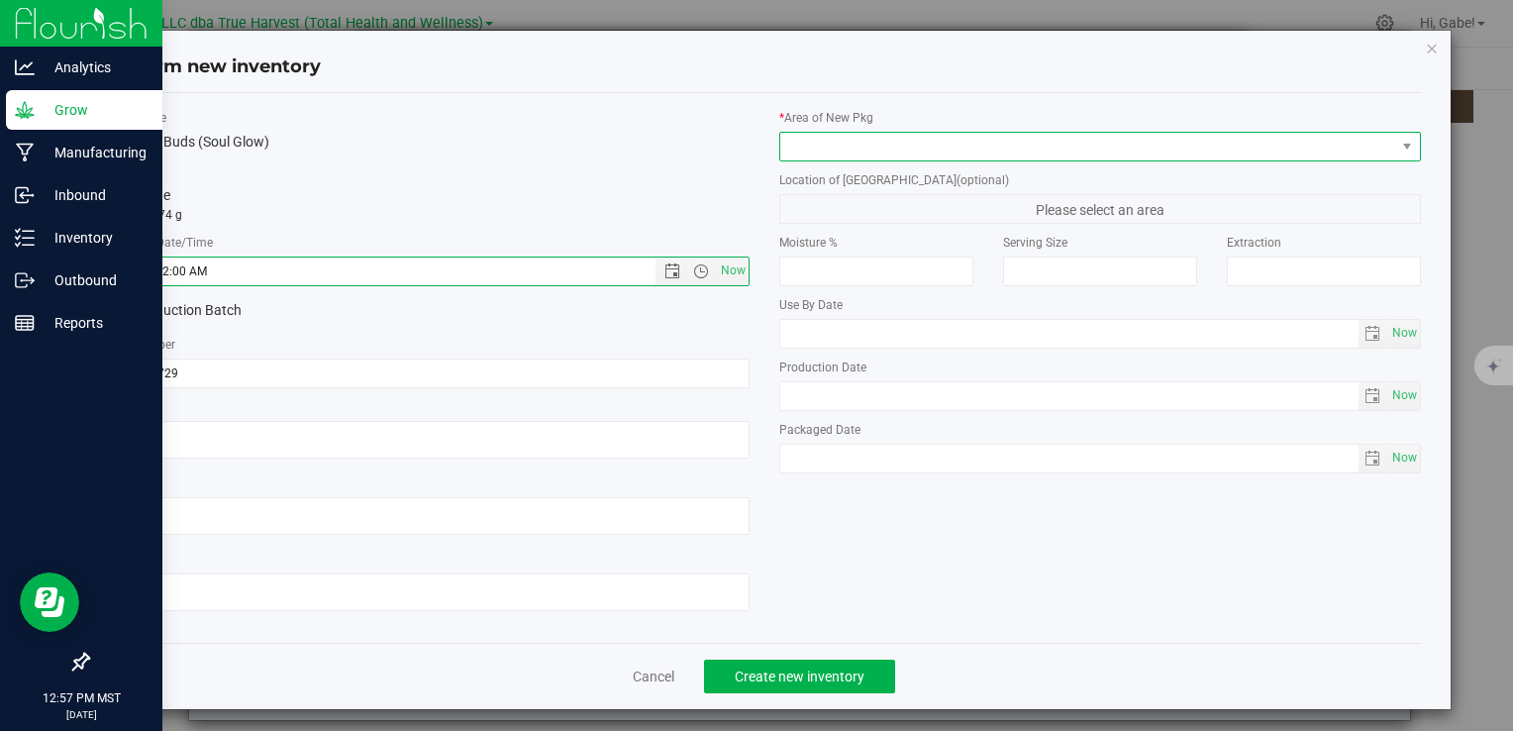
type input "7/29/2025 12:57 PM"
click at [810, 149] on span at bounding box center [1088, 147] width 615 height 28
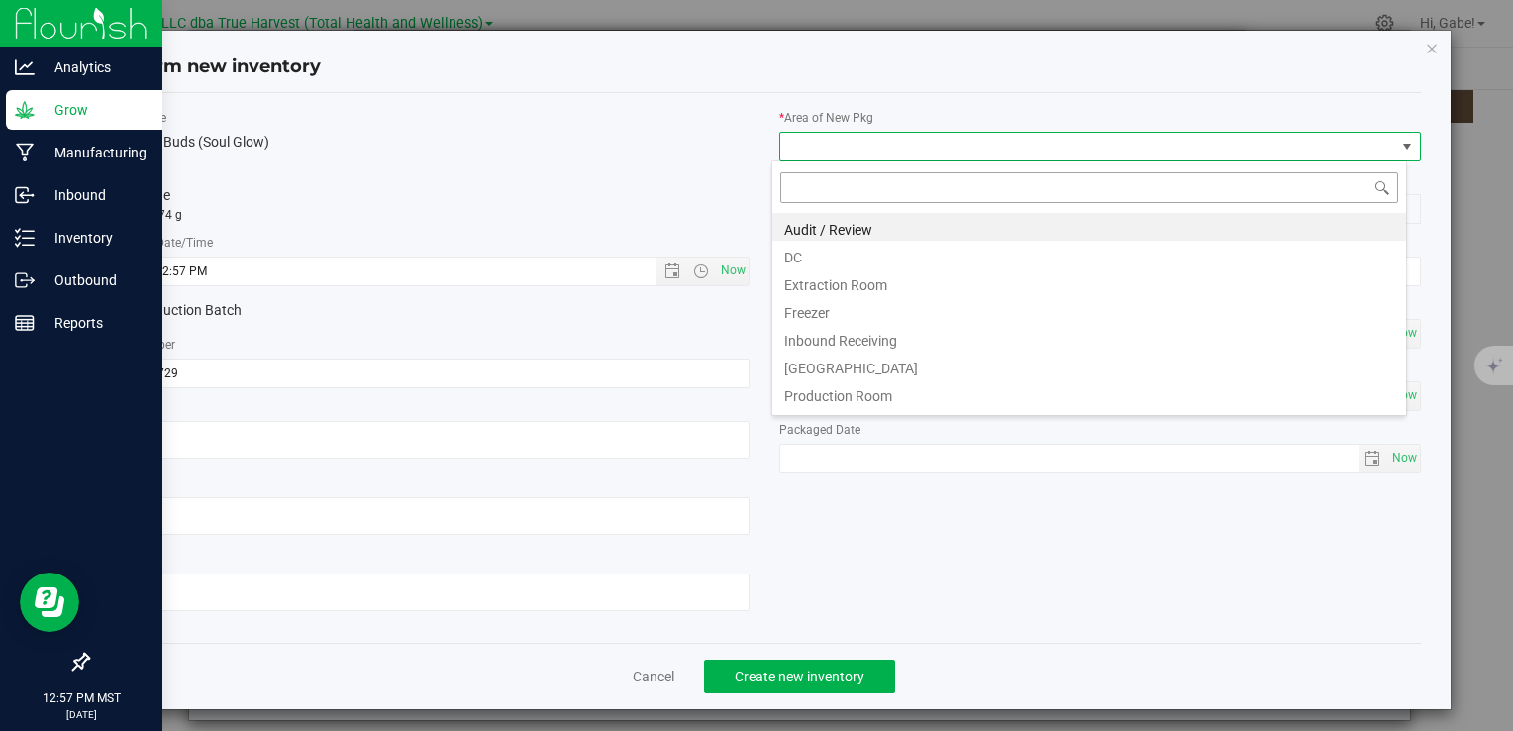
scroll to position [29, 635]
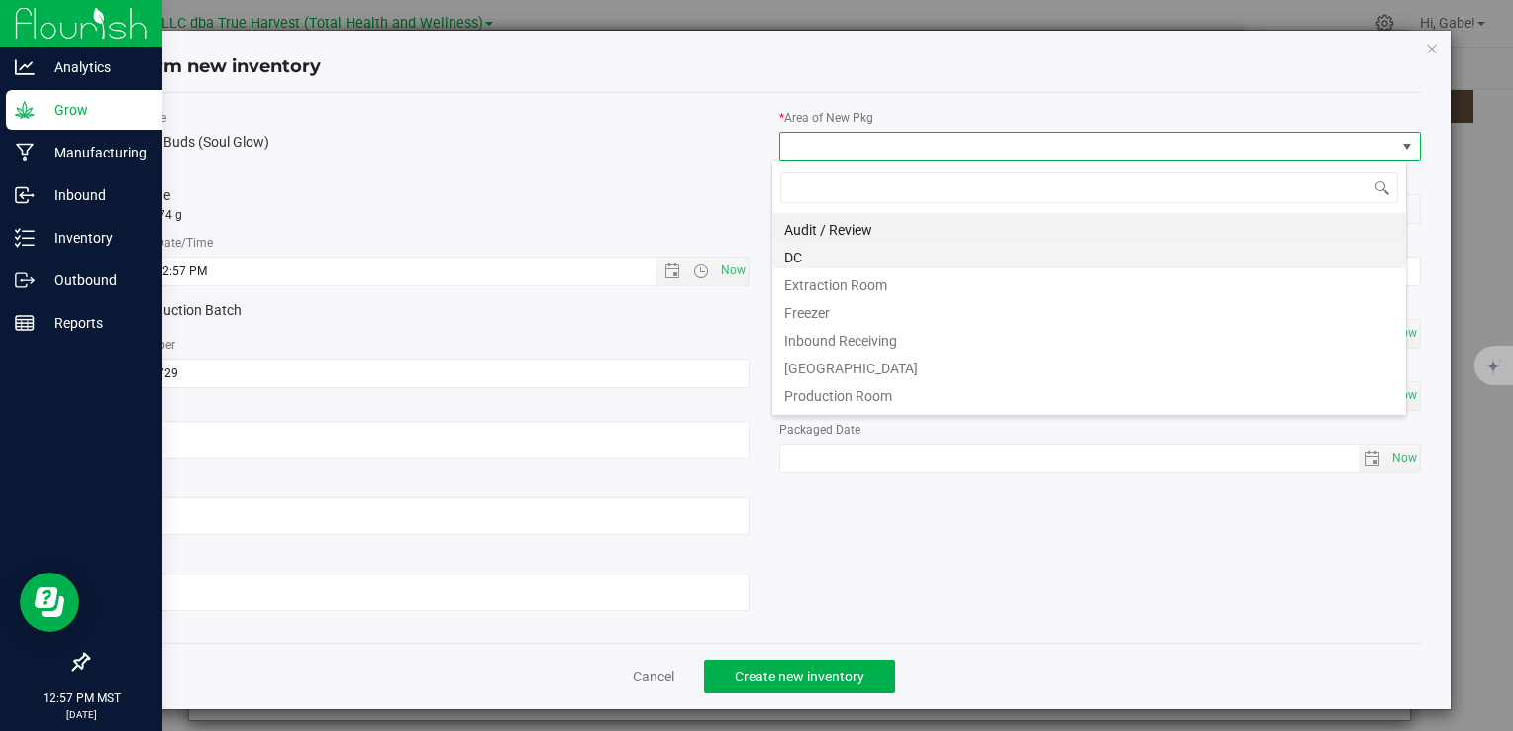
click at [800, 259] on li "DC" at bounding box center [1090, 255] width 634 height 28
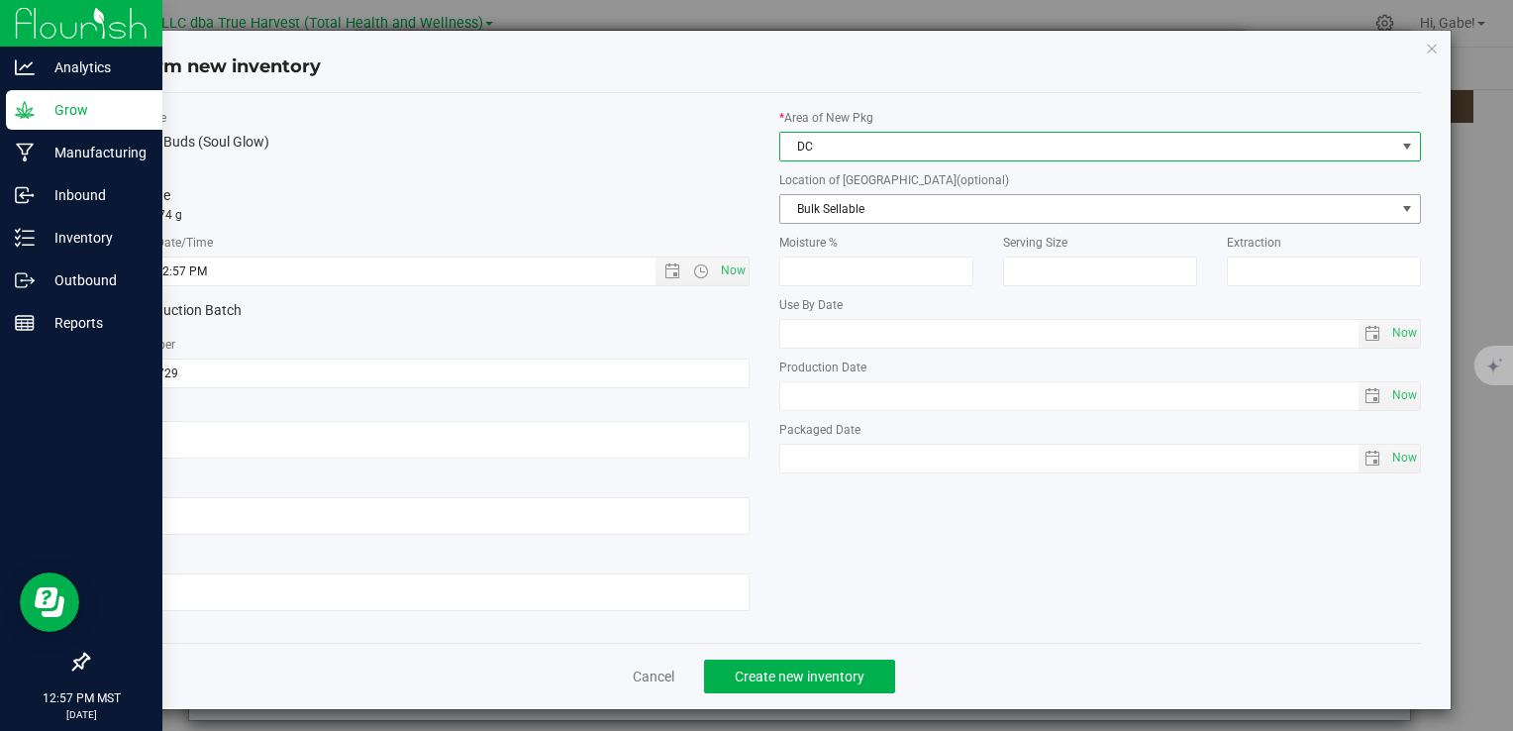
click at [812, 204] on span "Bulk Sellable" at bounding box center [1088, 209] width 615 height 28
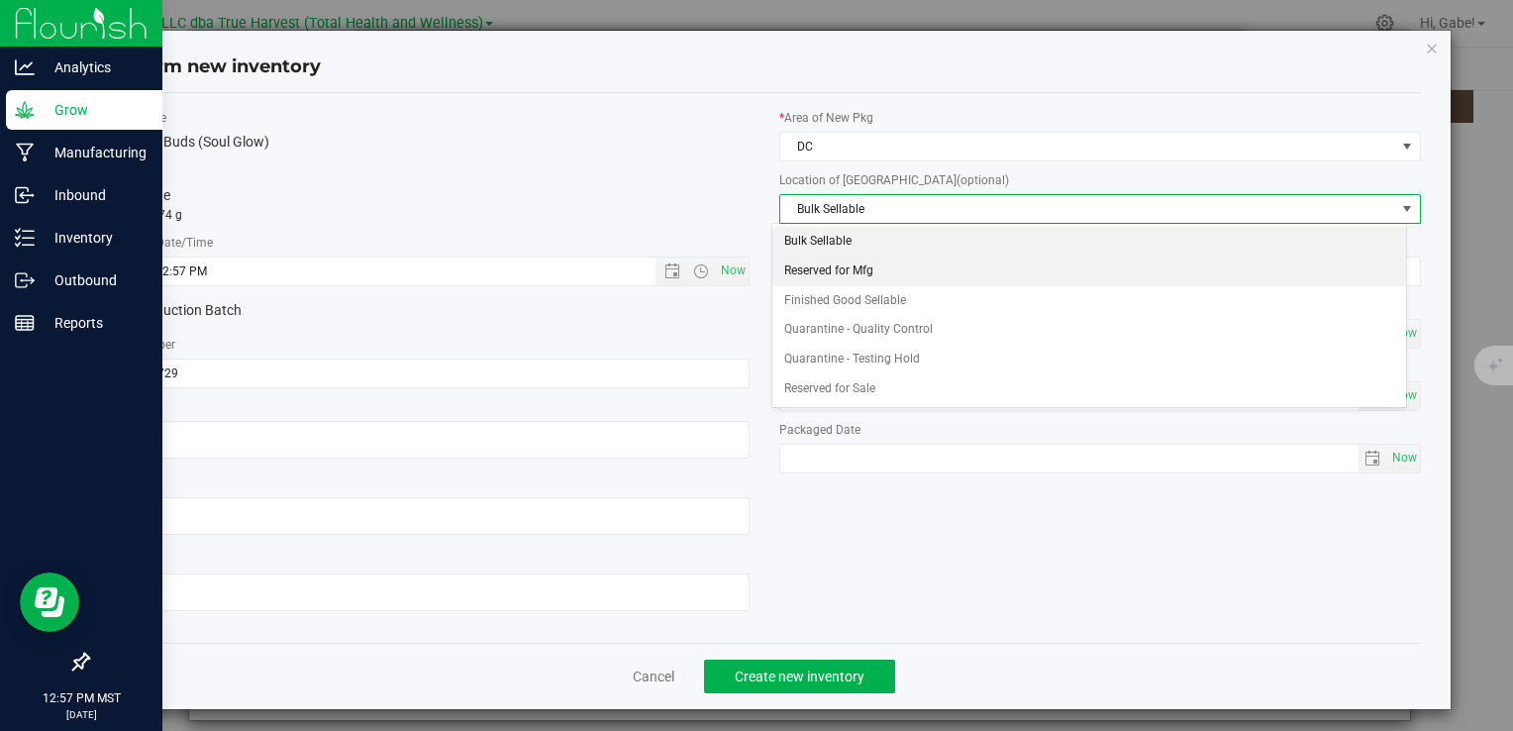
click at [820, 267] on li "Reserved for Mfg" at bounding box center [1090, 272] width 634 height 30
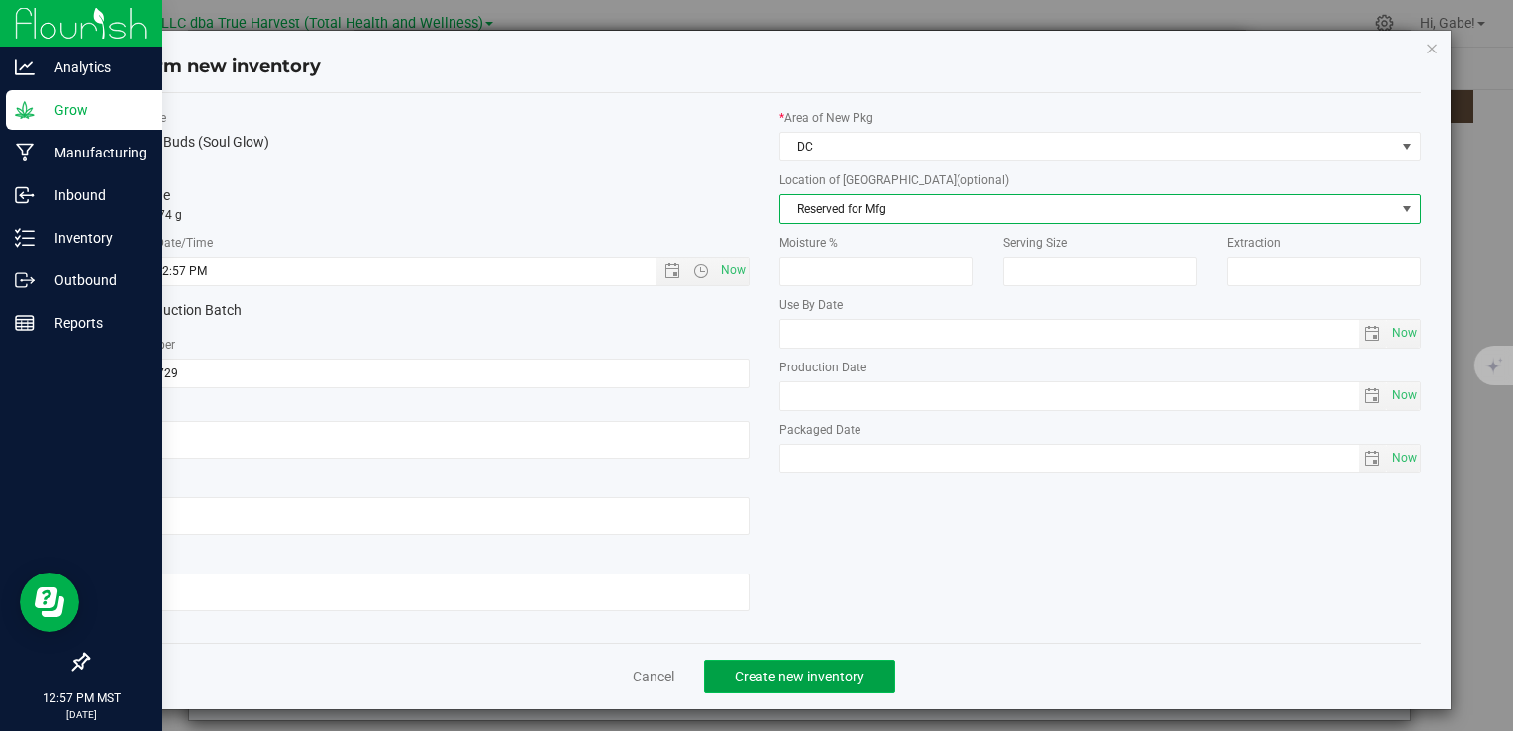
click at [826, 665] on button "Create new inventory" at bounding box center [799, 677] width 191 height 34
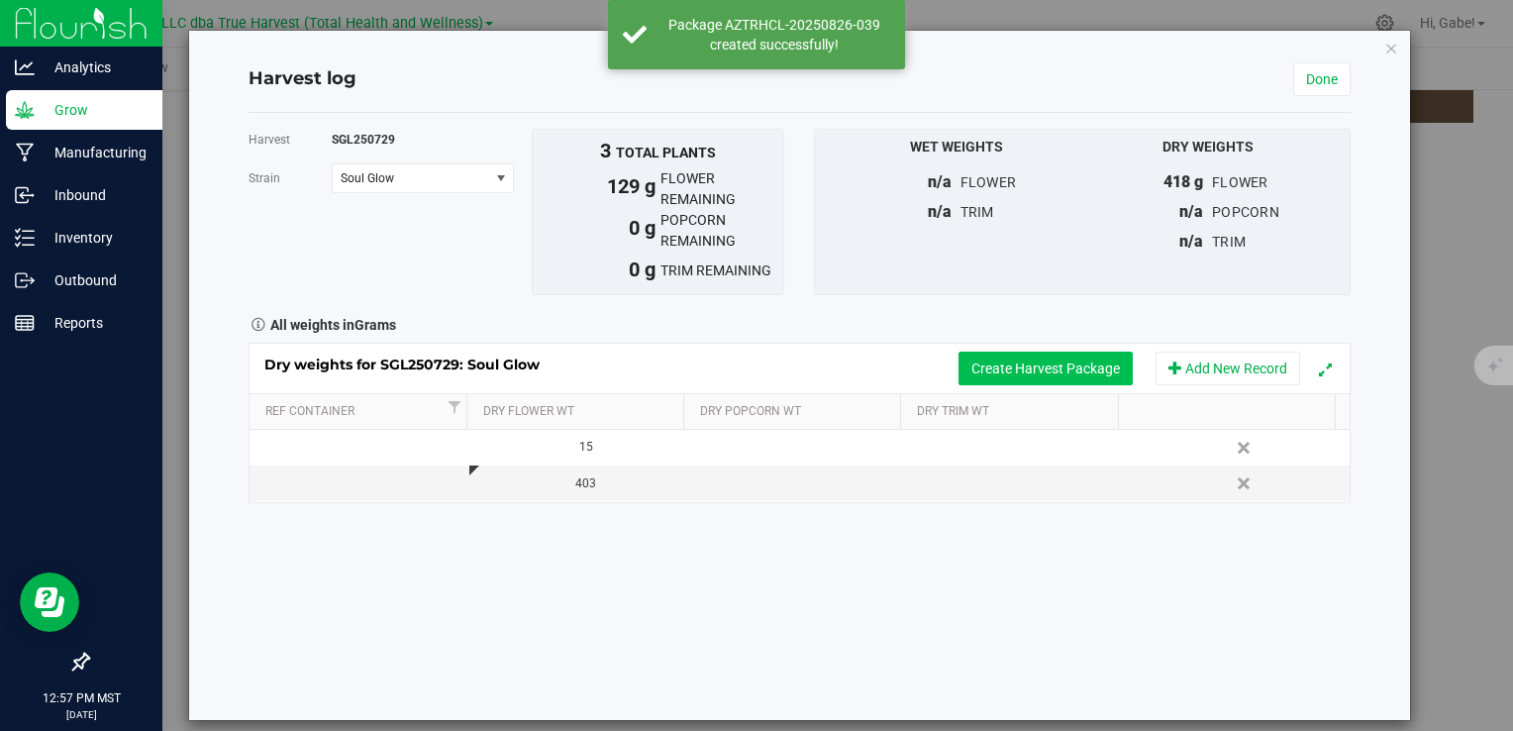
click at [1045, 370] on button "Create Harvest Package" at bounding box center [1046, 369] width 174 height 34
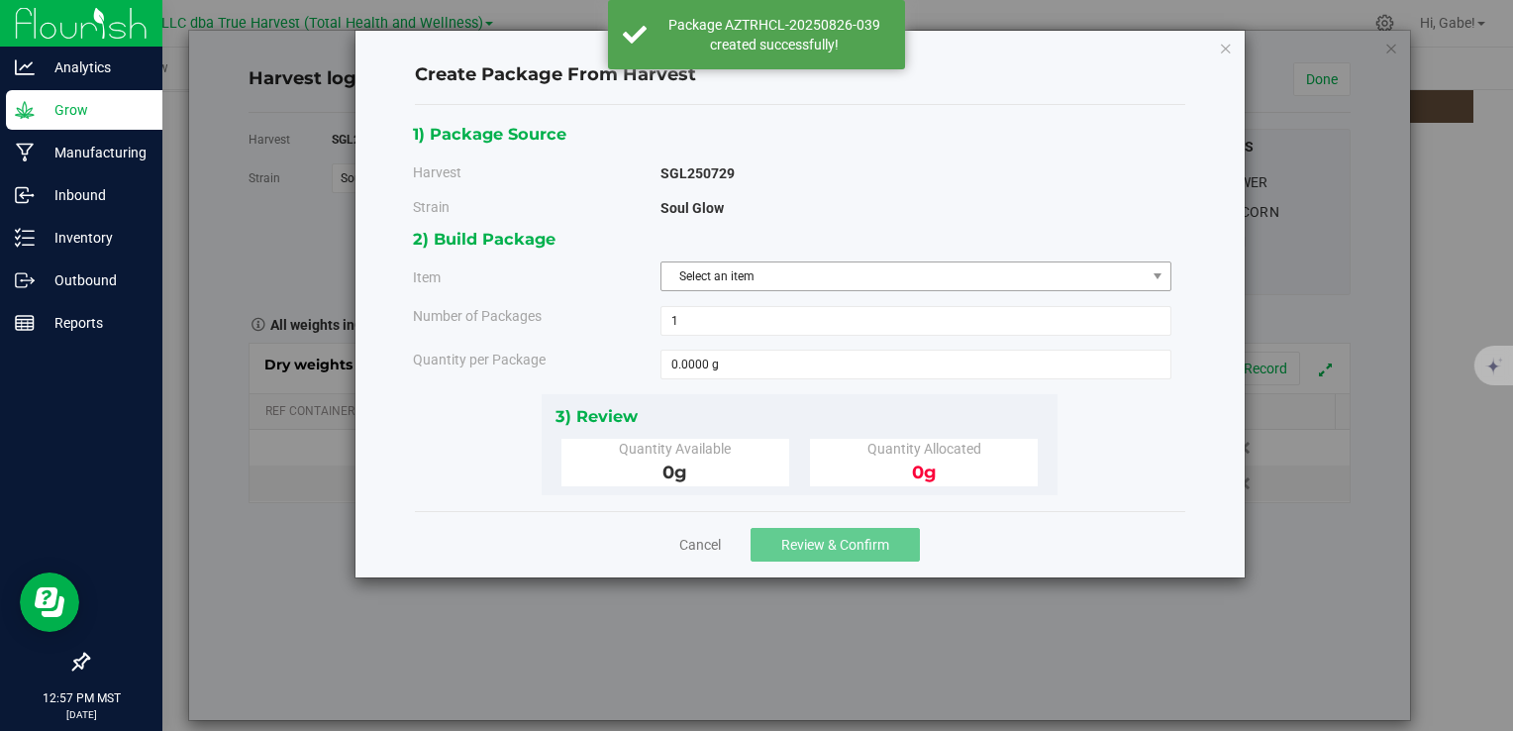
click at [715, 282] on span "Select an item" at bounding box center [904, 276] width 484 height 28
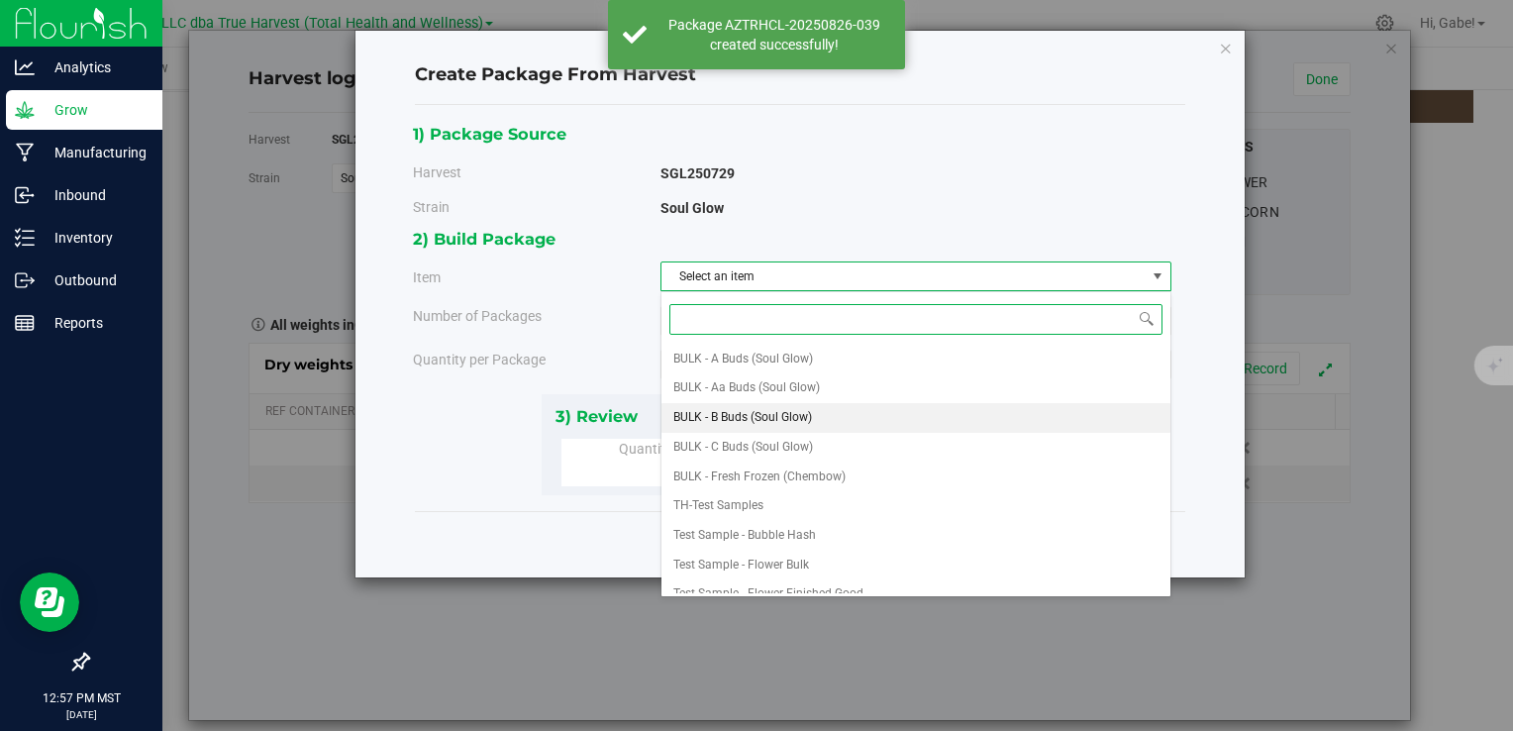
click at [761, 412] on span "BULK - B Buds (Soul Glow)" at bounding box center [743, 418] width 139 height 26
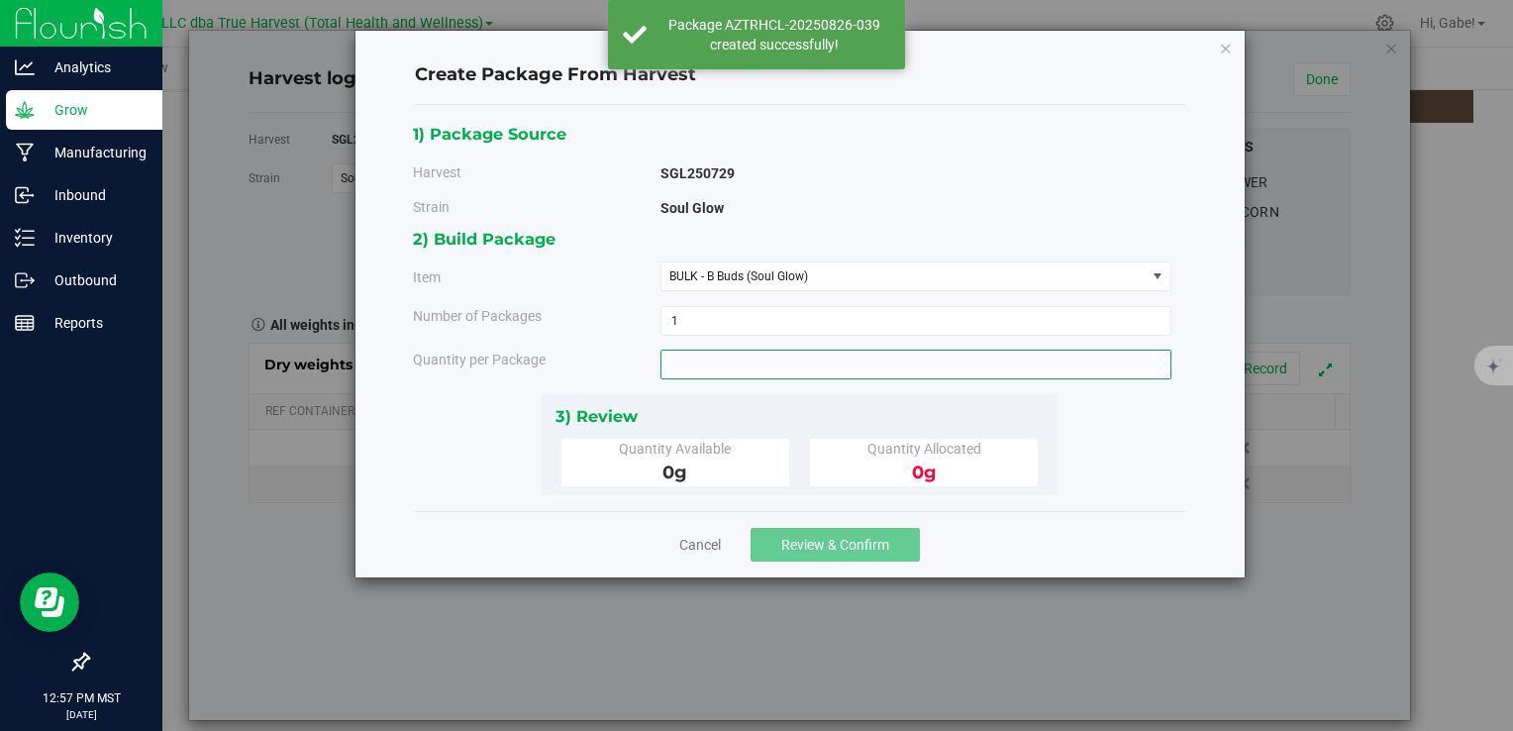
click at [721, 367] on span at bounding box center [916, 365] width 511 height 30
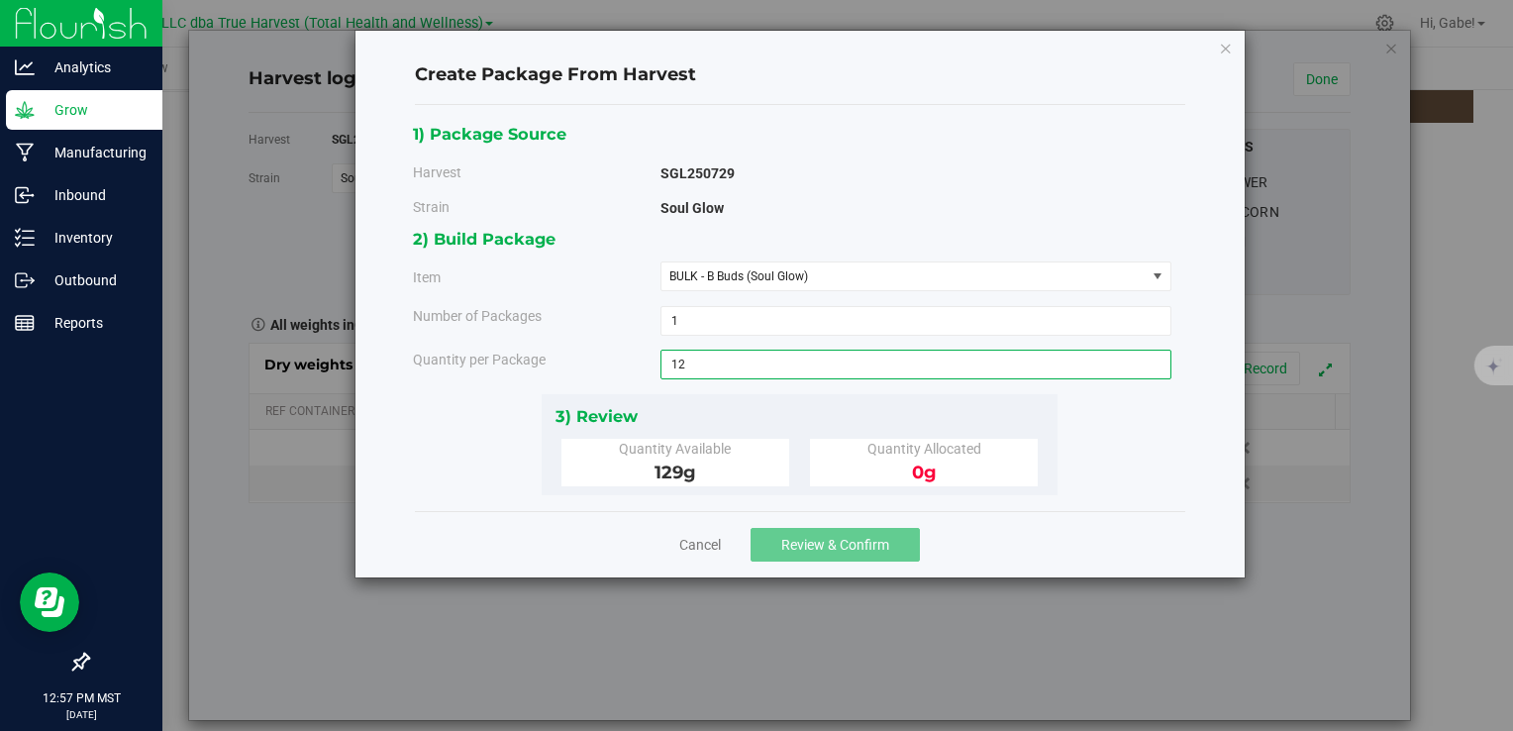
type input "129"
type input "129.0000 g"
click at [866, 404] on div "3) Review" at bounding box center [800, 416] width 489 height 27
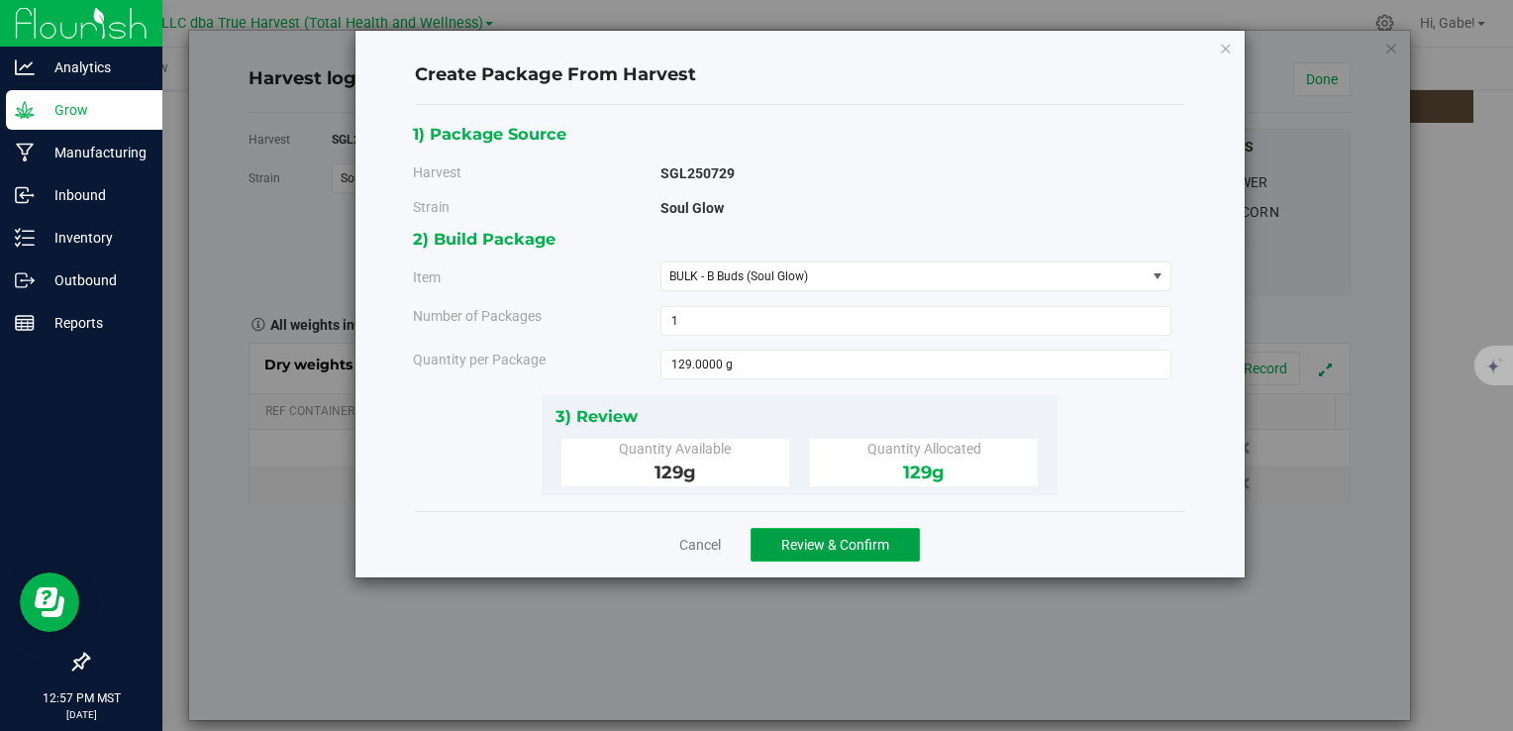
click at [880, 547] on span "Review & Confirm" at bounding box center [835, 545] width 108 height 16
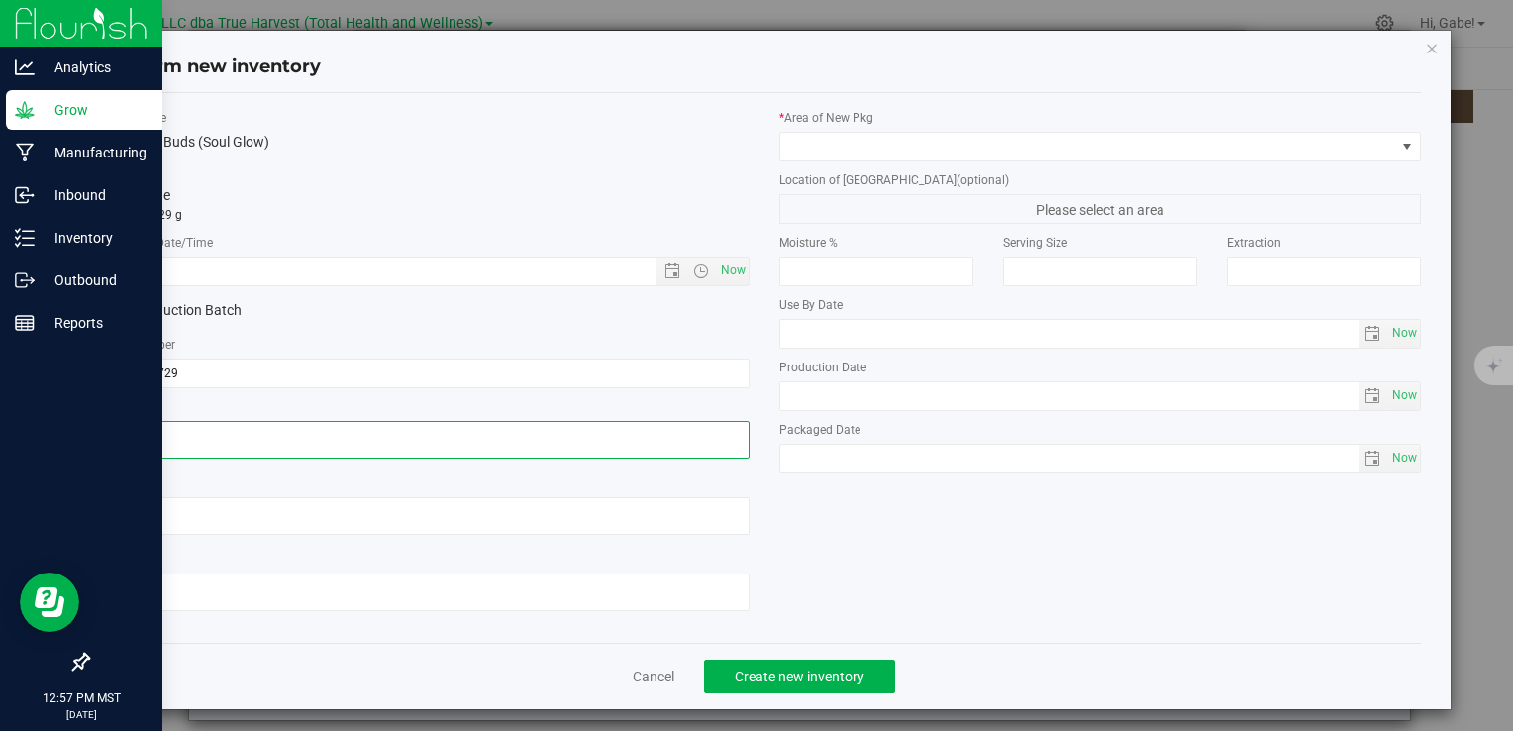
click at [360, 426] on textarea at bounding box center [428, 440] width 642 height 38
paste textarea "[DATE]"
type textarea "[DATE]"
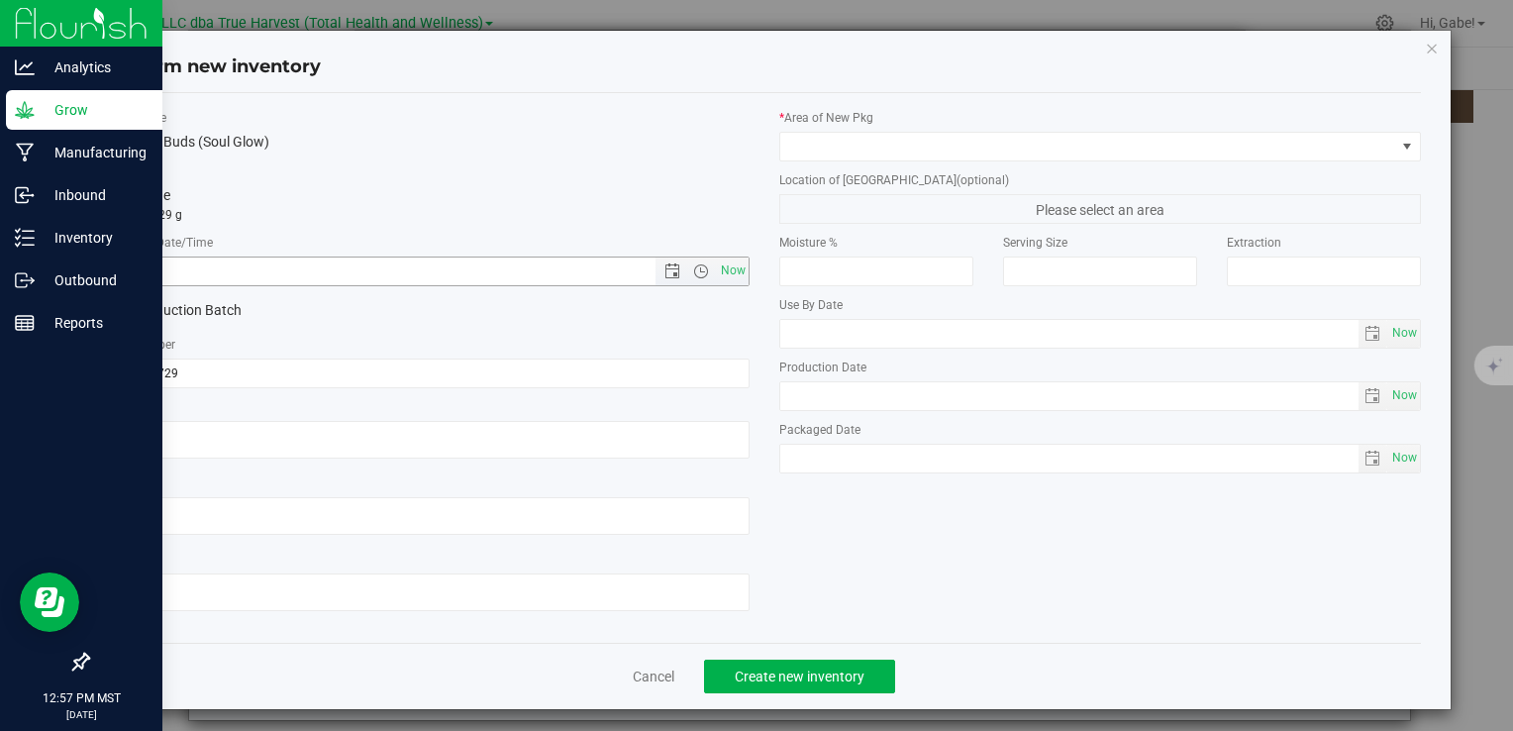
click at [301, 272] on input "text" at bounding box center [398, 272] width 580 height 28
paste input "[DATE]"
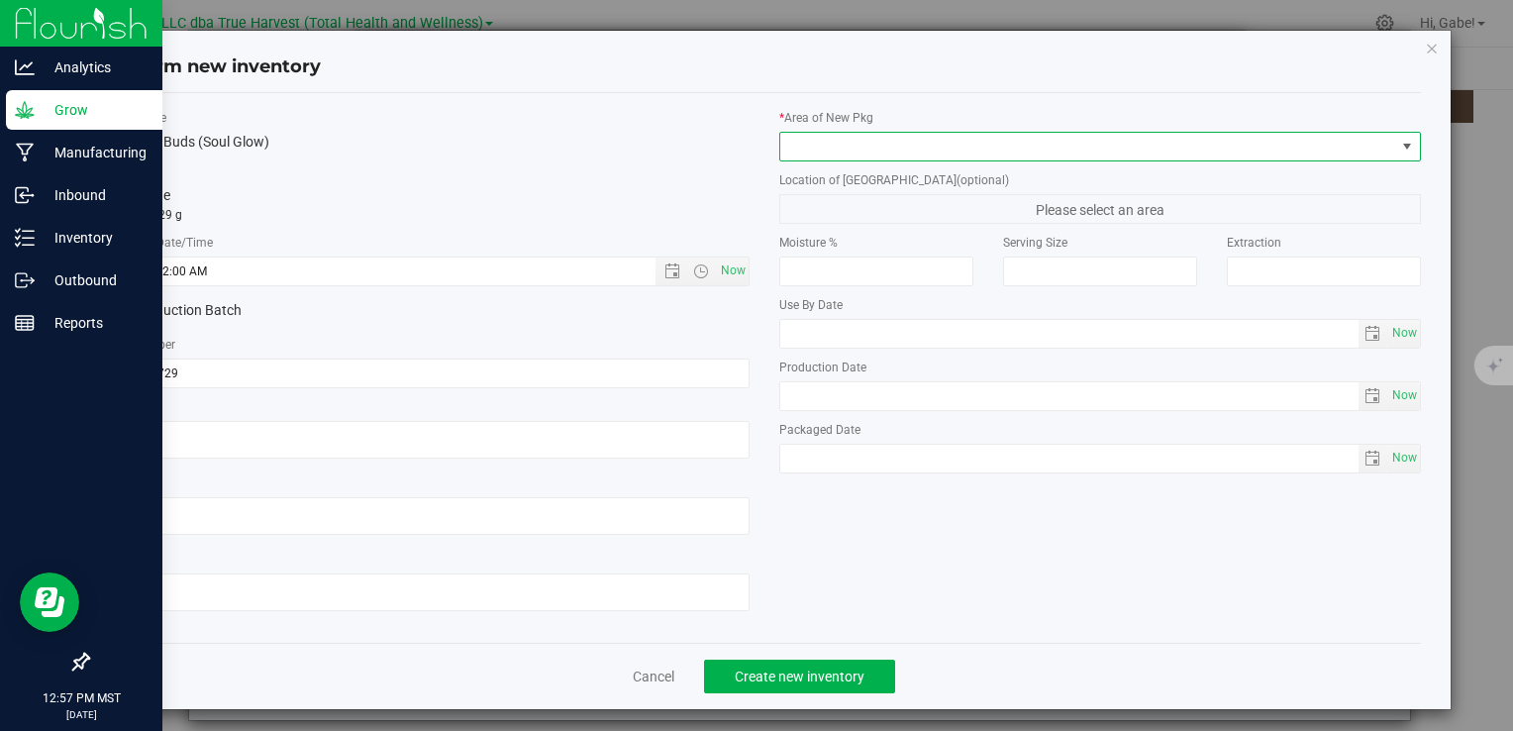
type input "7/29/2025 12:57 PM"
click at [809, 141] on span at bounding box center [1088, 147] width 615 height 28
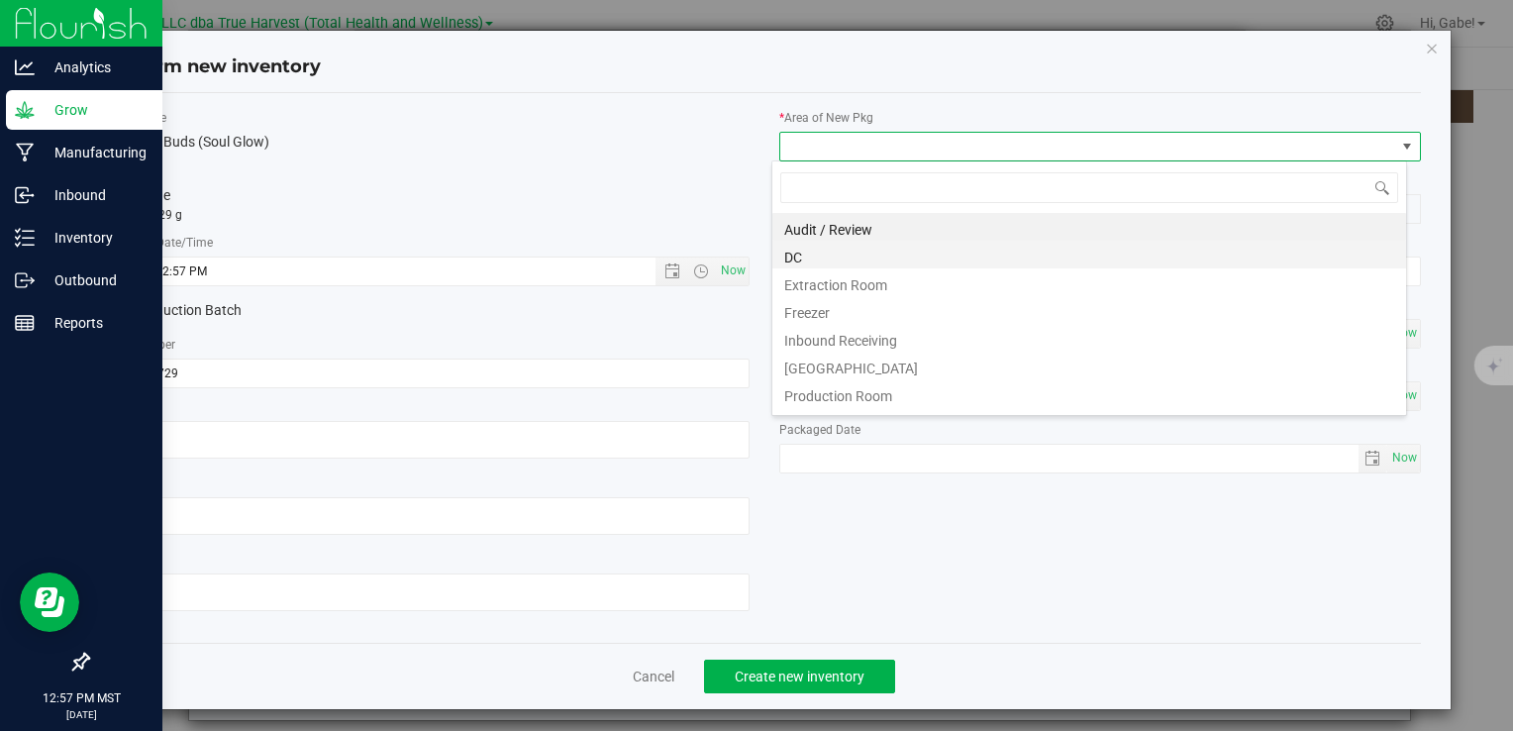
click at [797, 248] on li "DC" at bounding box center [1090, 255] width 634 height 28
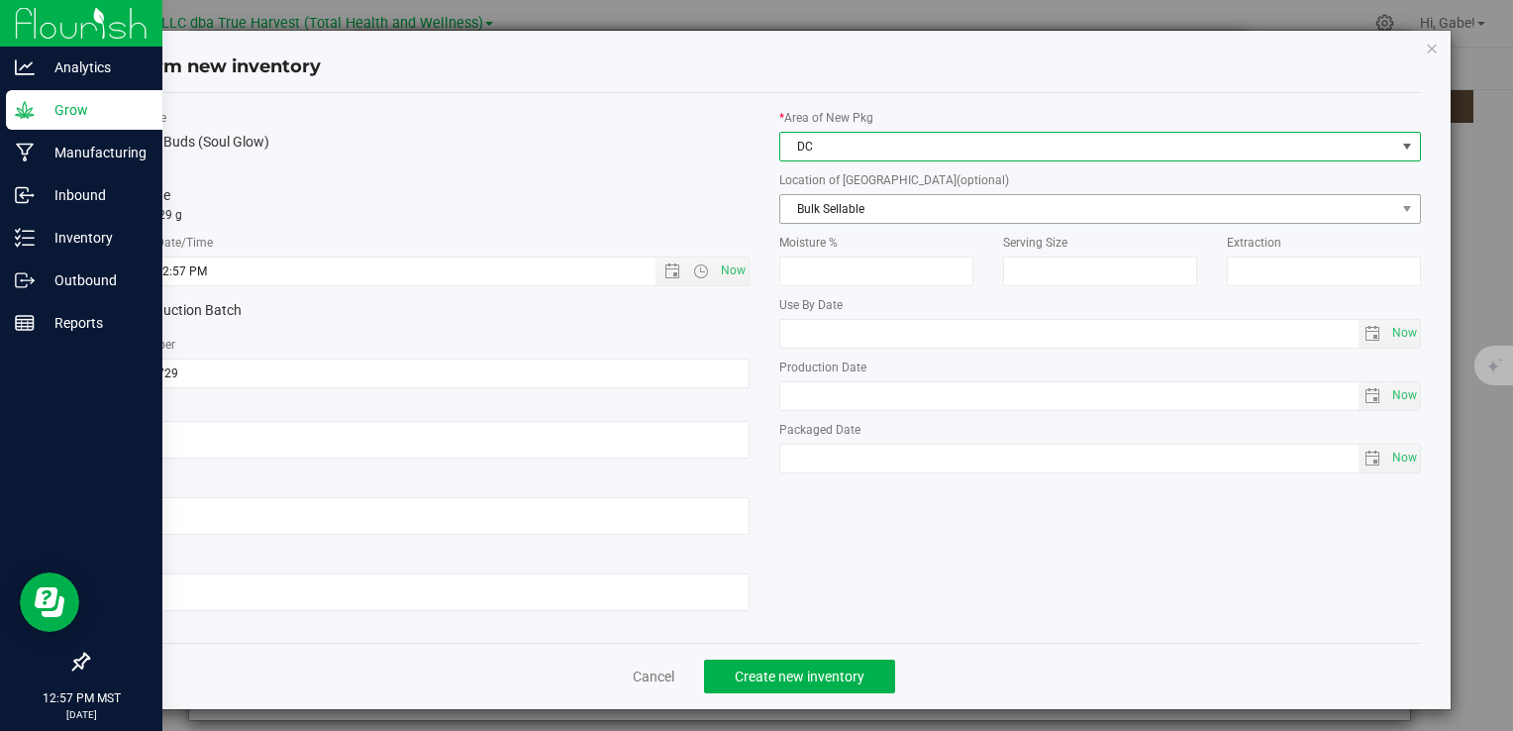
click at [793, 203] on span "Bulk Sellable" at bounding box center [1088, 209] width 615 height 28
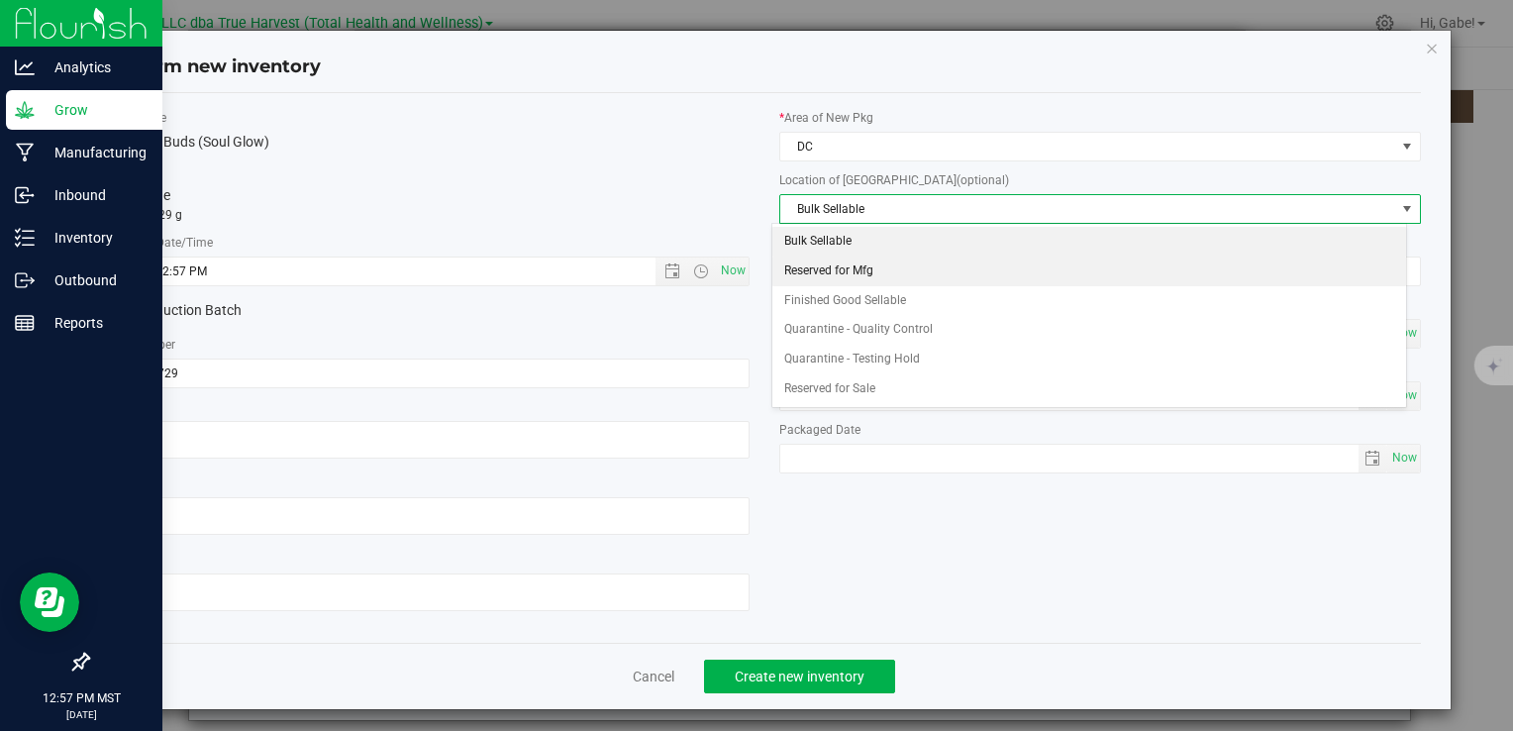
click at [796, 267] on li "Reserved for Mfg" at bounding box center [1090, 272] width 634 height 30
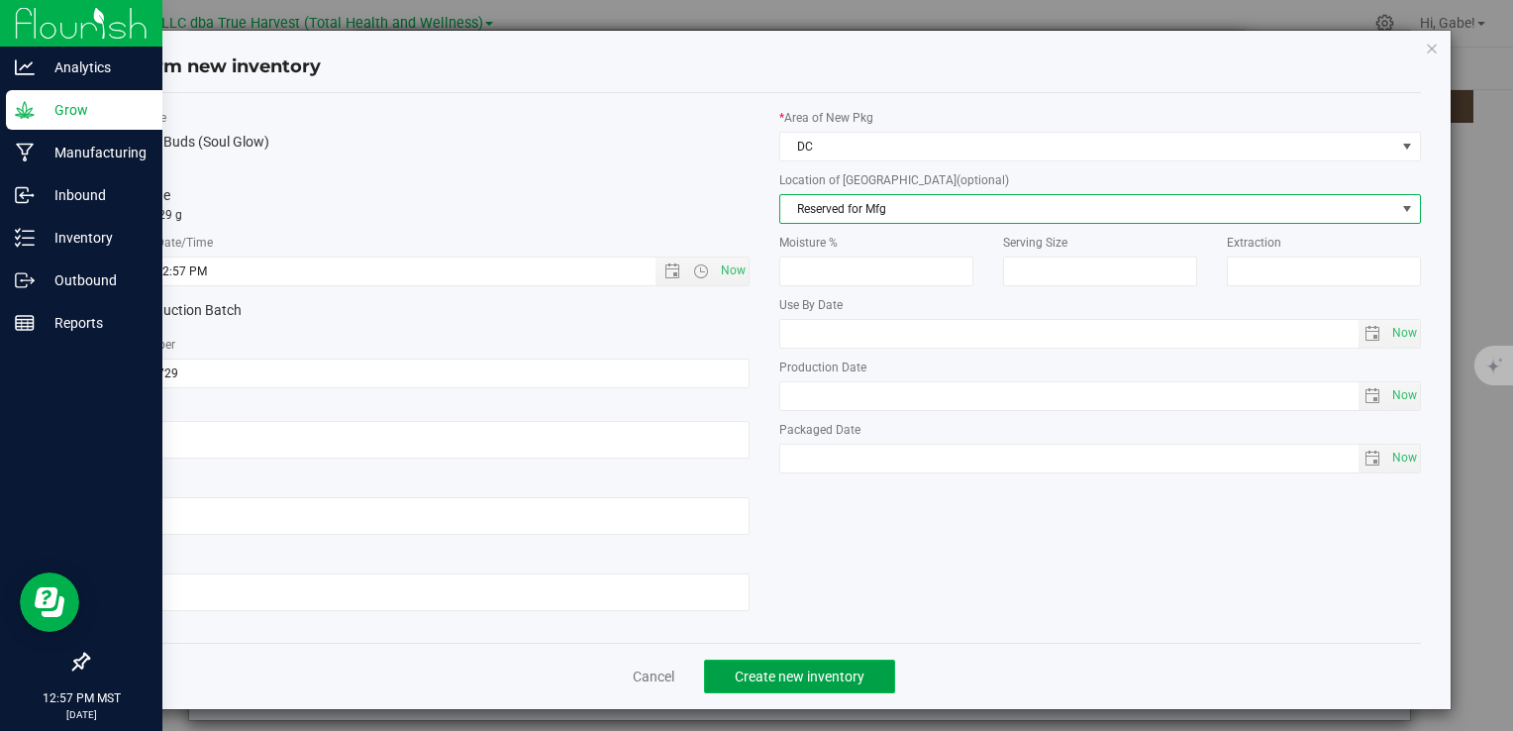
click at [814, 665] on button "Create new inventory" at bounding box center [799, 677] width 191 height 34
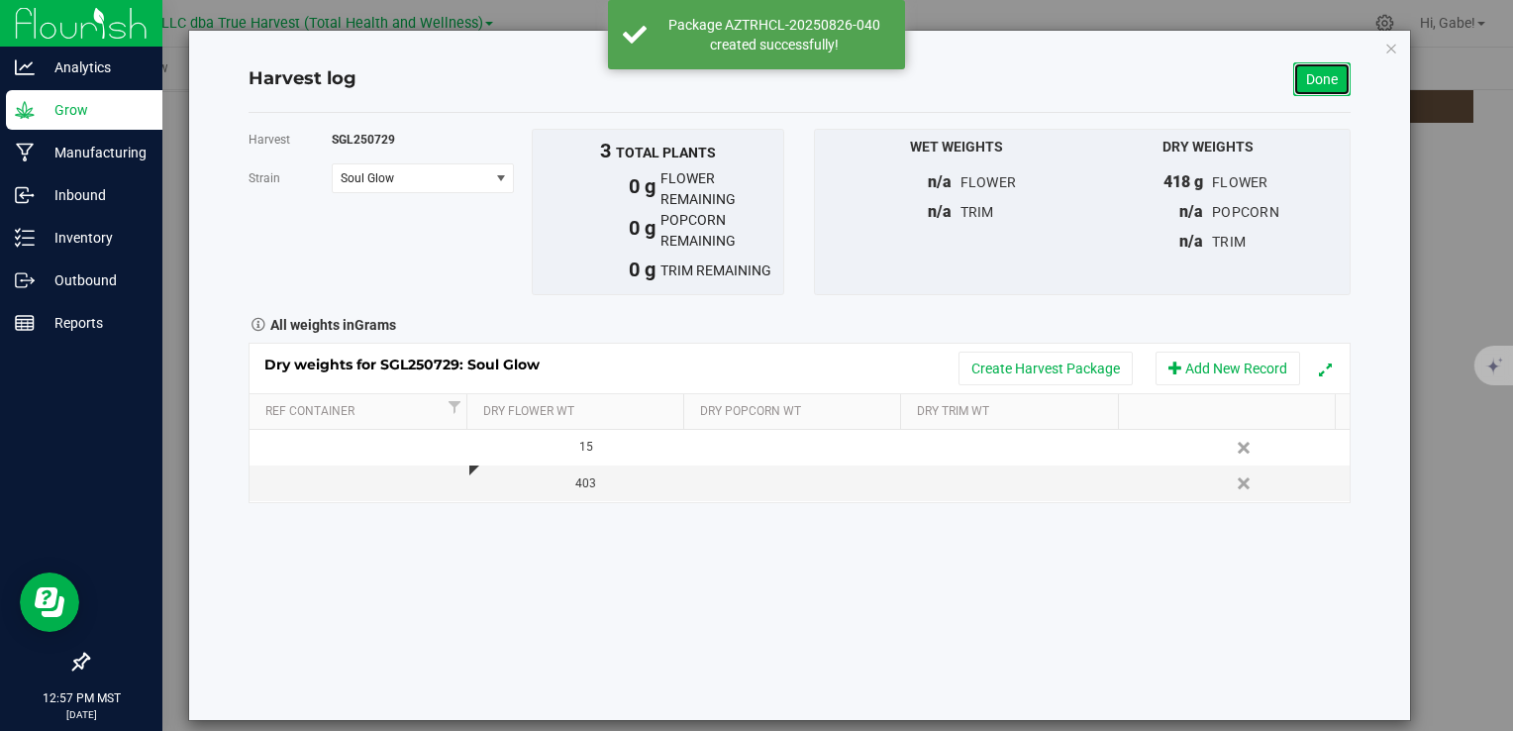
click at [1294, 77] on link "Done" at bounding box center [1322, 79] width 57 height 34
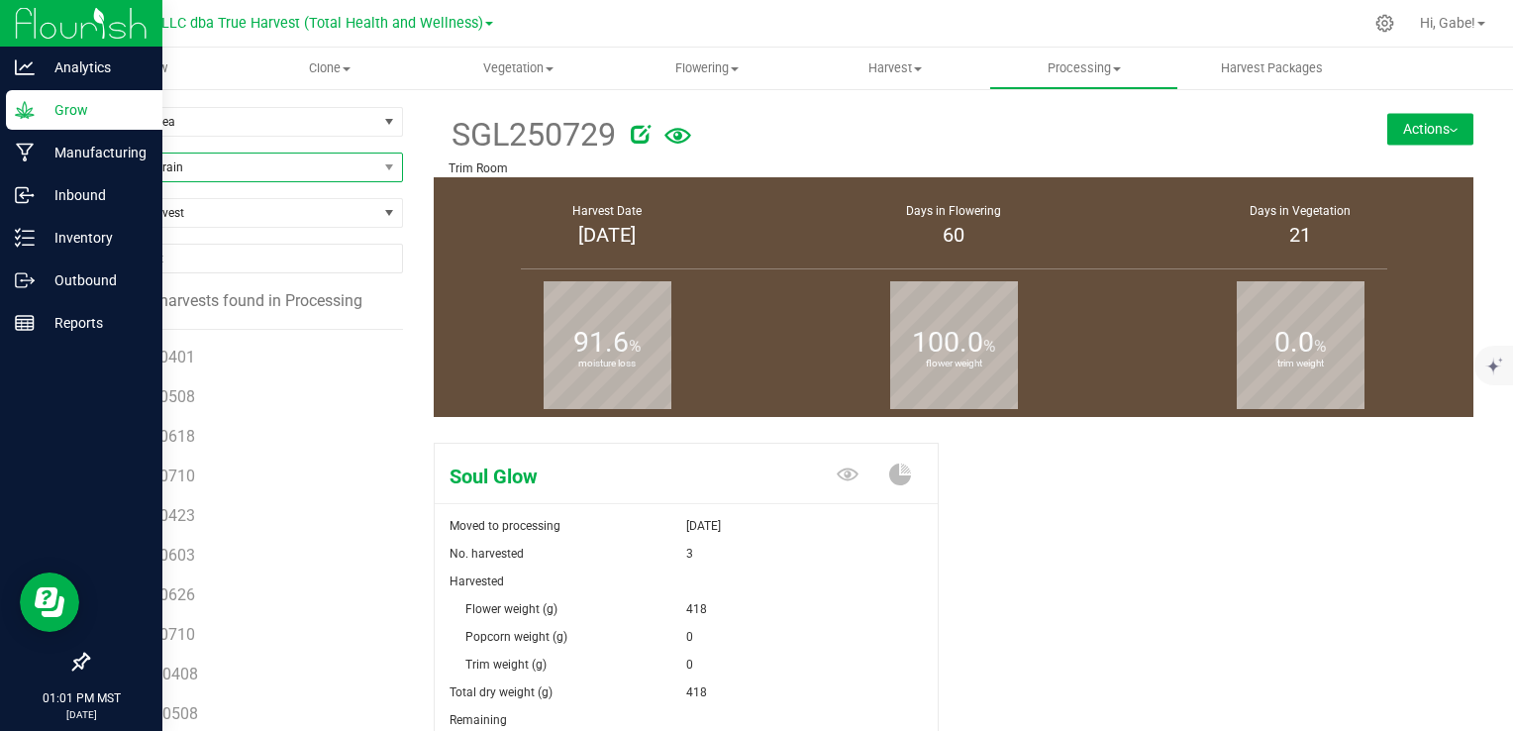
click at [222, 165] on span "Filter by Strain" at bounding box center [232, 168] width 289 height 28
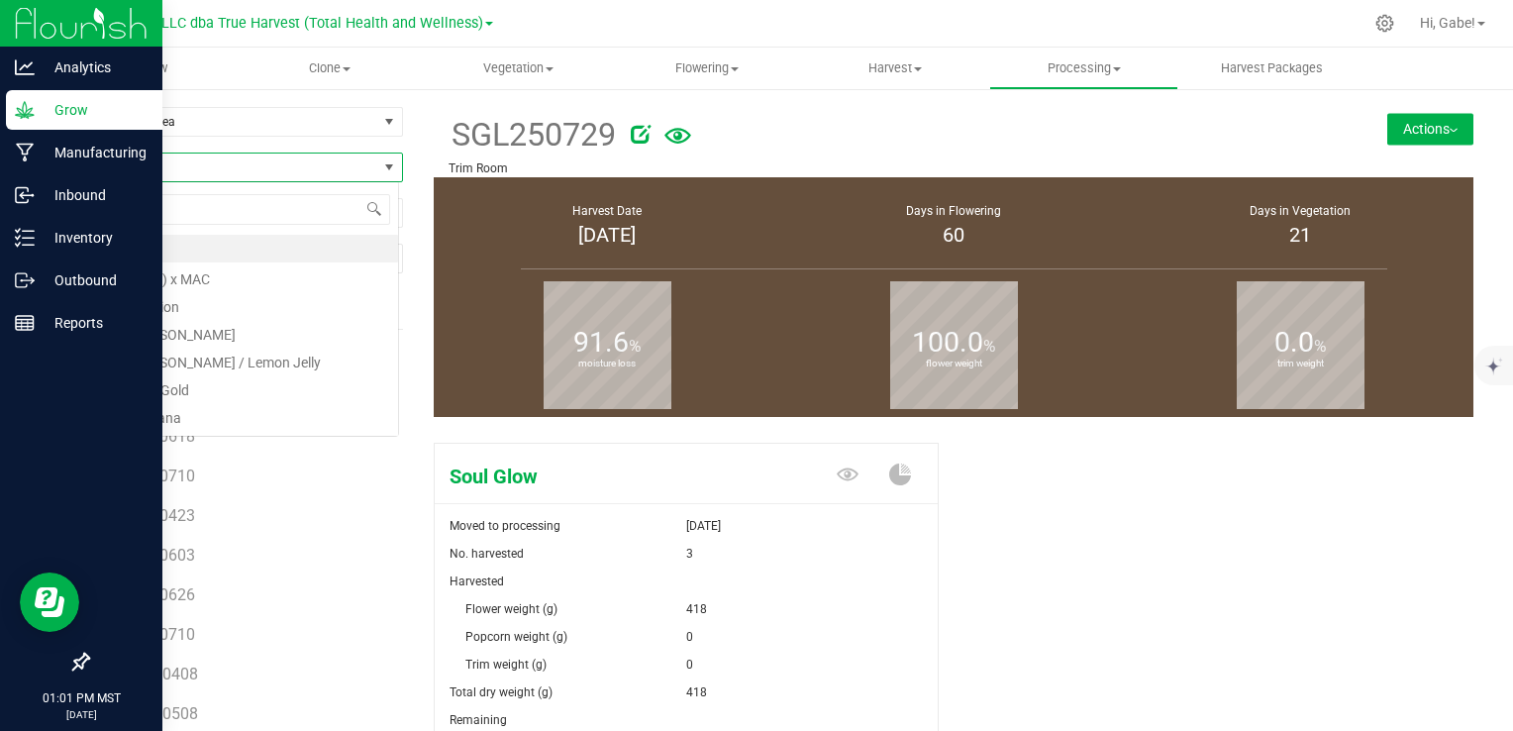
scroll to position [29, 312]
type input "sour h"
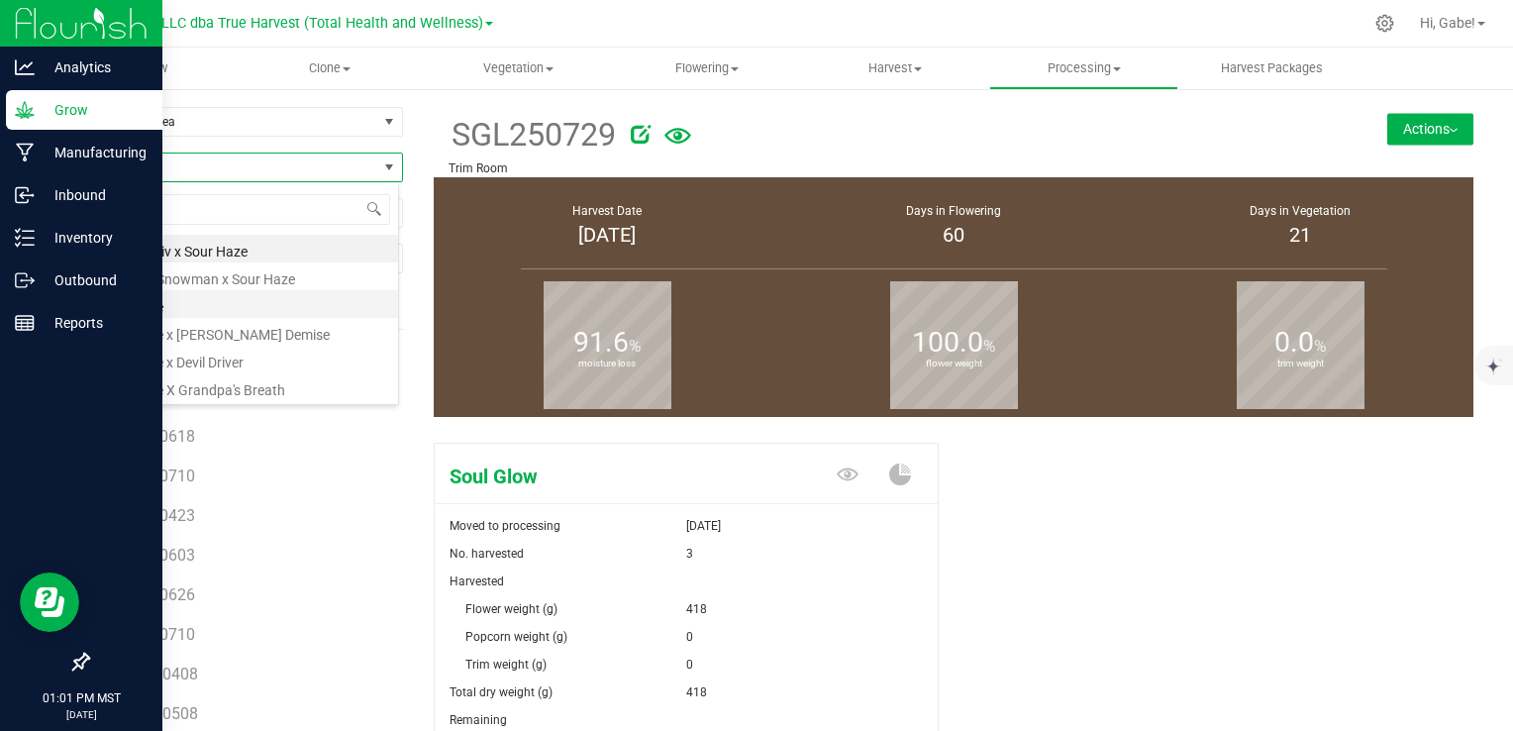
click at [210, 311] on li "Sour Haze" at bounding box center [243, 304] width 310 height 28
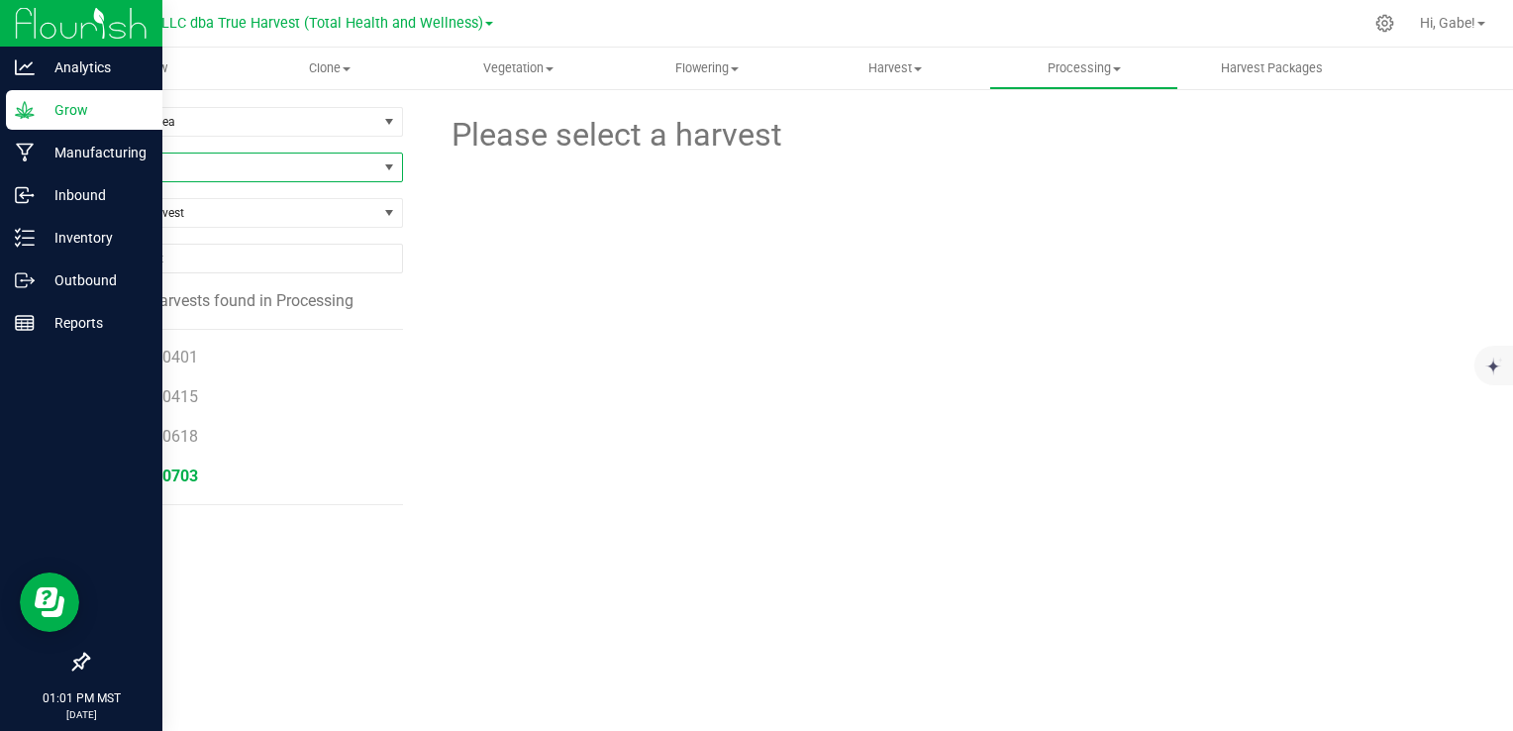
click at [192, 470] on span "SOH250703" at bounding box center [155, 476] width 85 height 19
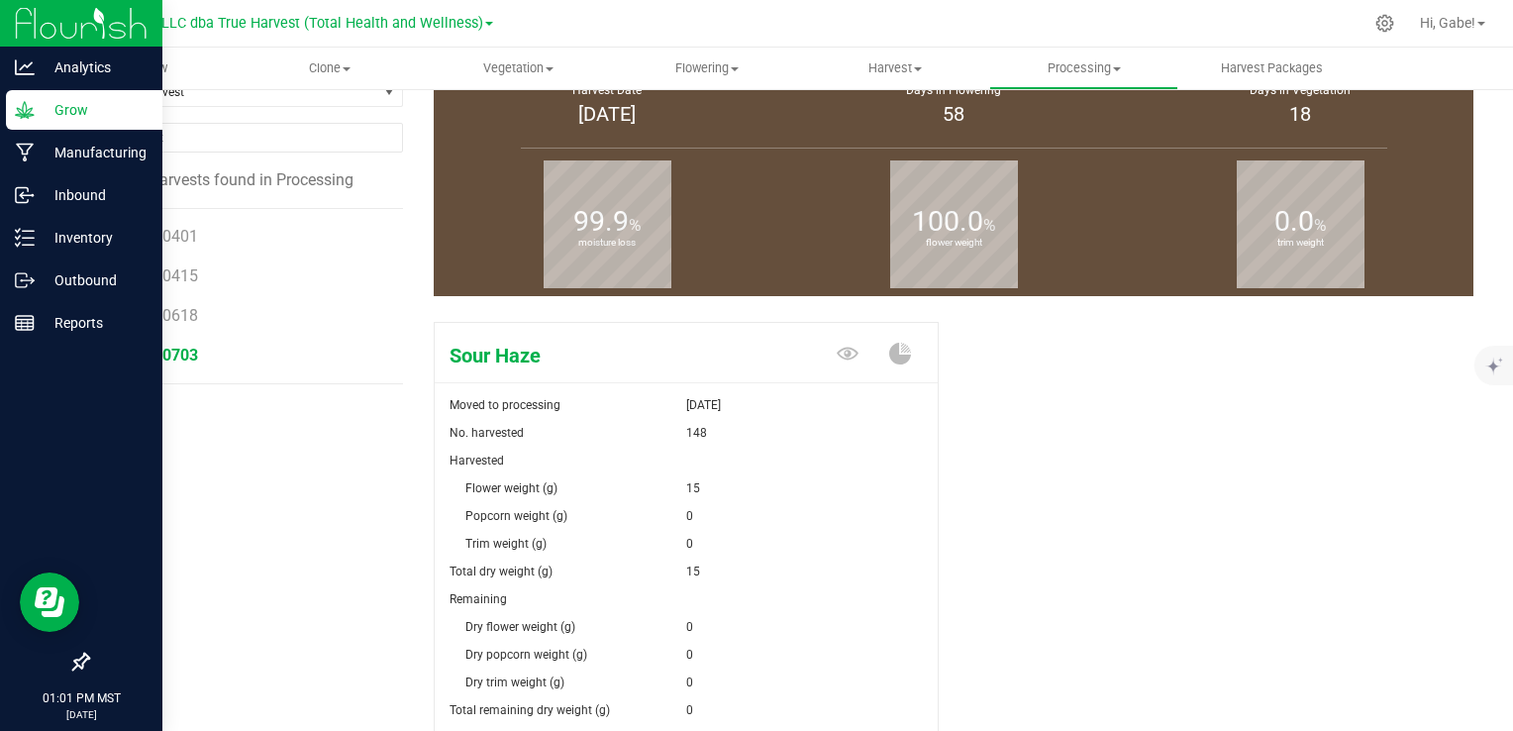
scroll to position [294, 0]
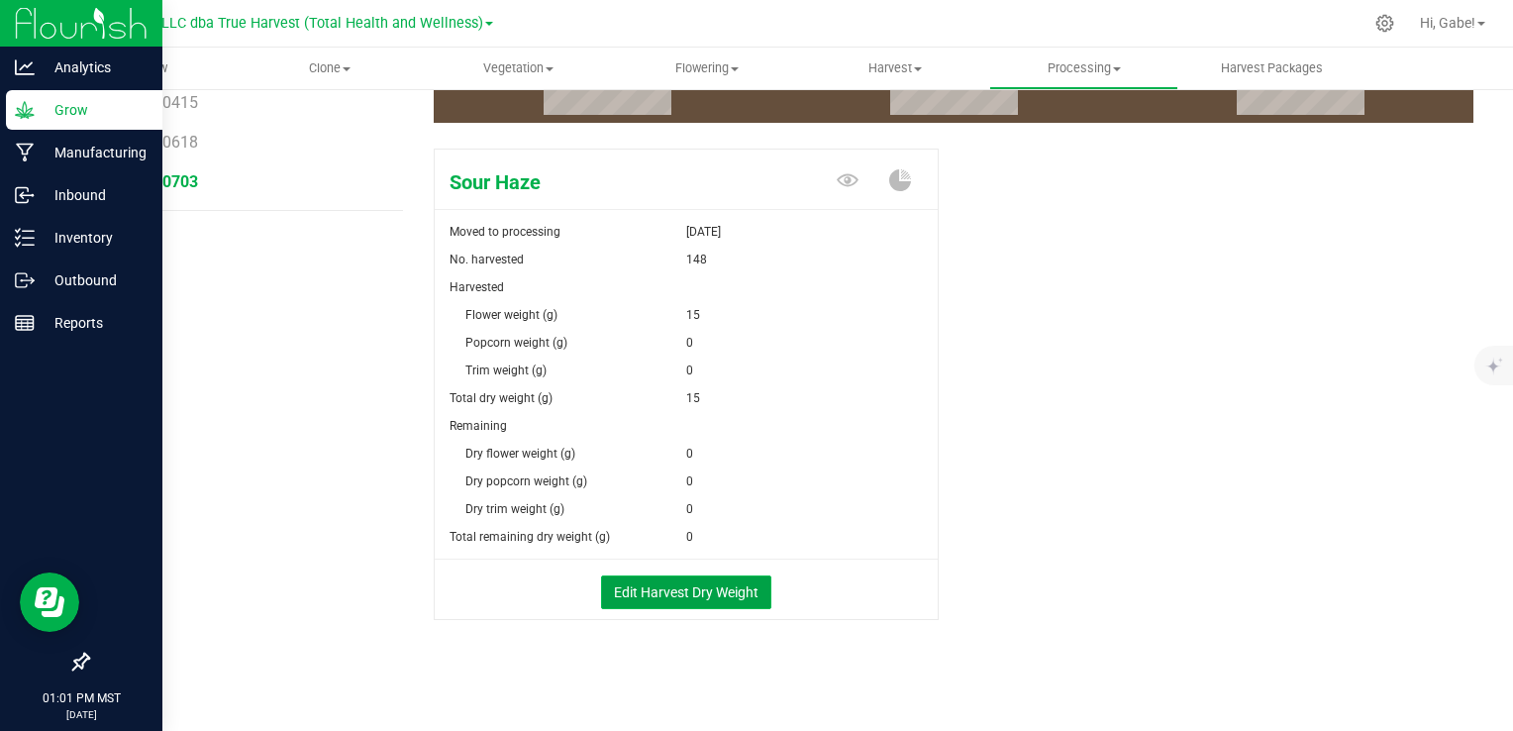
click at [681, 587] on button "Edit Harvest Dry Weight" at bounding box center [686, 592] width 170 height 34
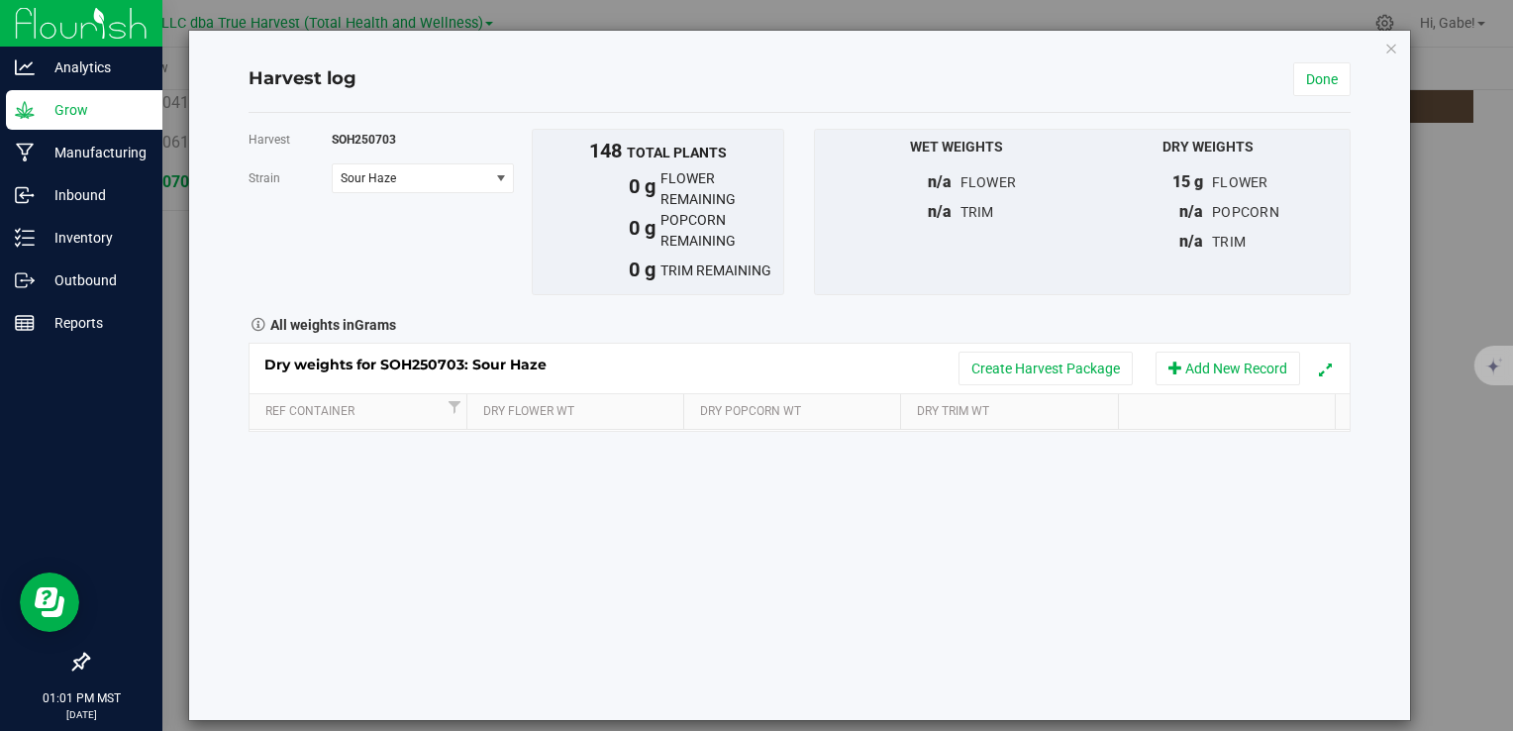
scroll to position [294, 0]
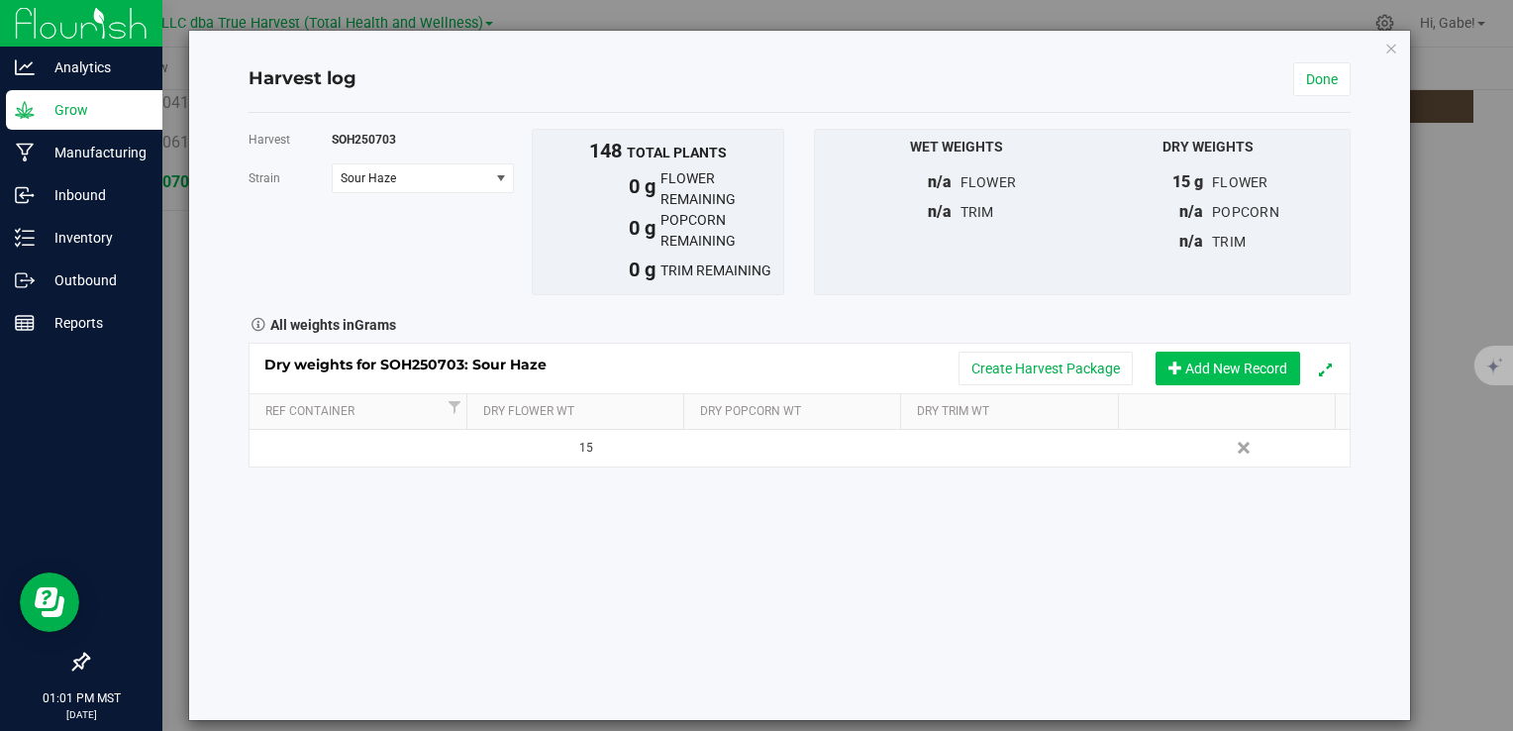
click at [1189, 359] on button "Add New Record" at bounding box center [1228, 369] width 145 height 34
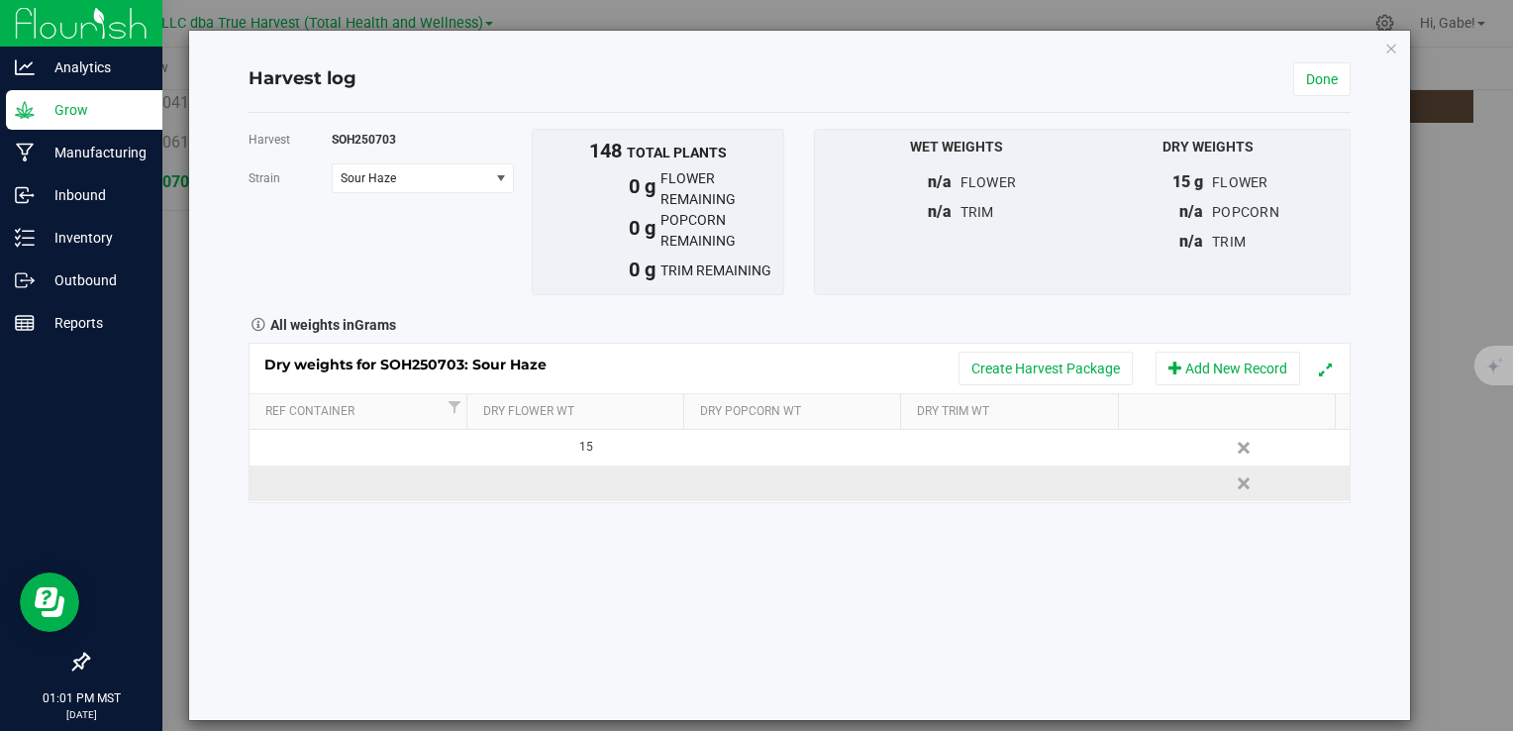
click at [586, 479] on td at bounding box center [579, 484] width 220 height 36
click at [556, 486] on span at bounding box center [584, 483] width 199 height 30
type input "20757"
click at [729, 481] on div "Loading... Dry weights for SOH250703: Sour Haze Create Harvest Package Add New …" at bounding box center [799, 423] width 1101 height 160
click at [730, 481] on td at bounding box center [799, 484] width 220 height 36
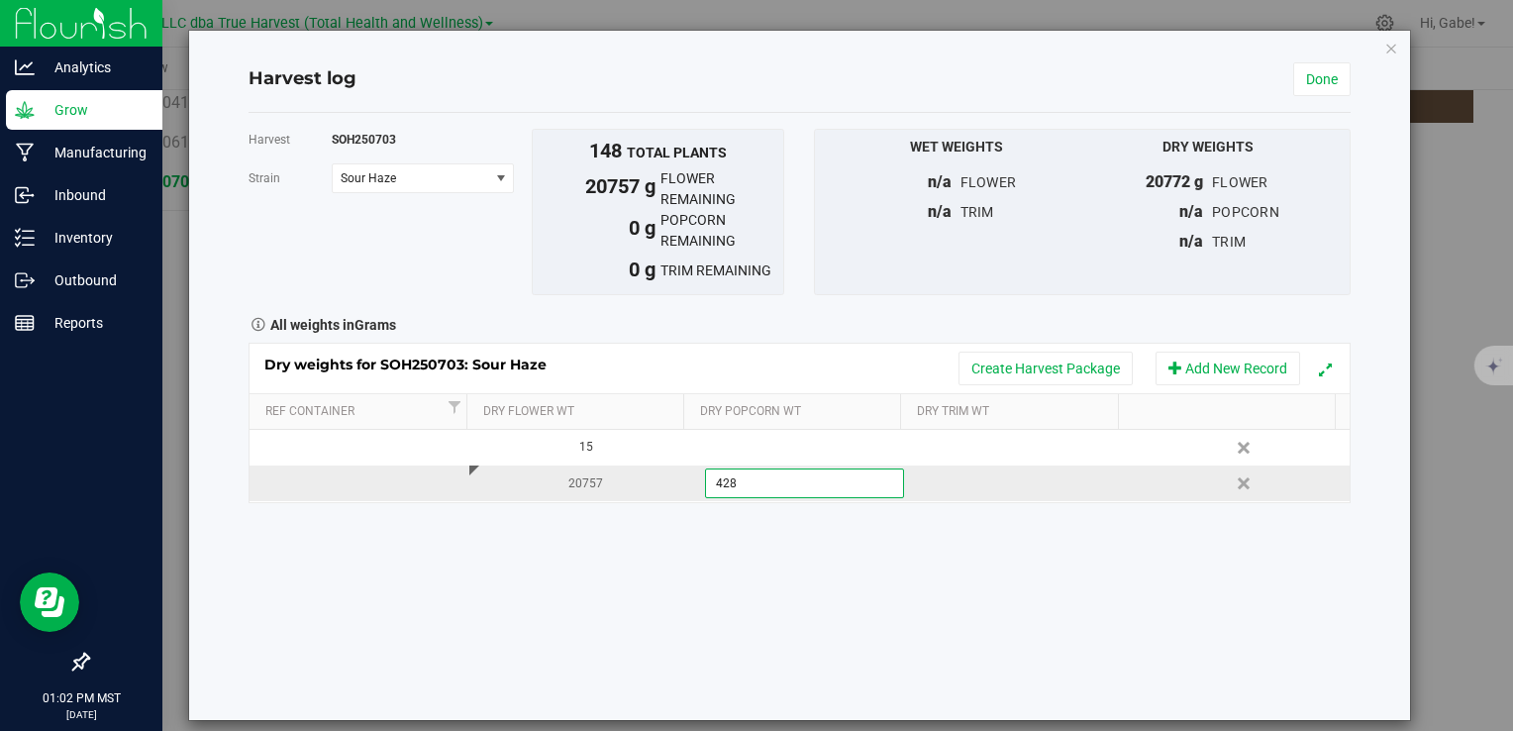
type input "4280"
click at [959, 486] on div "Dry weights for SOH250703: Sour Haze Create Harvest Package Add New Record Ref …" at bounding box center [799, 423] width 1101 height 160
click at [939, 481] on td at bounding box center [1020, 484] width 220 height 36
type input "12008"
click at [942, 590] on div "Harvest SOH250703 Strain Sour Haze Select strain Sour Haze To bulk upload trim …" at bounding box center [799, 416] width 1101 height 607
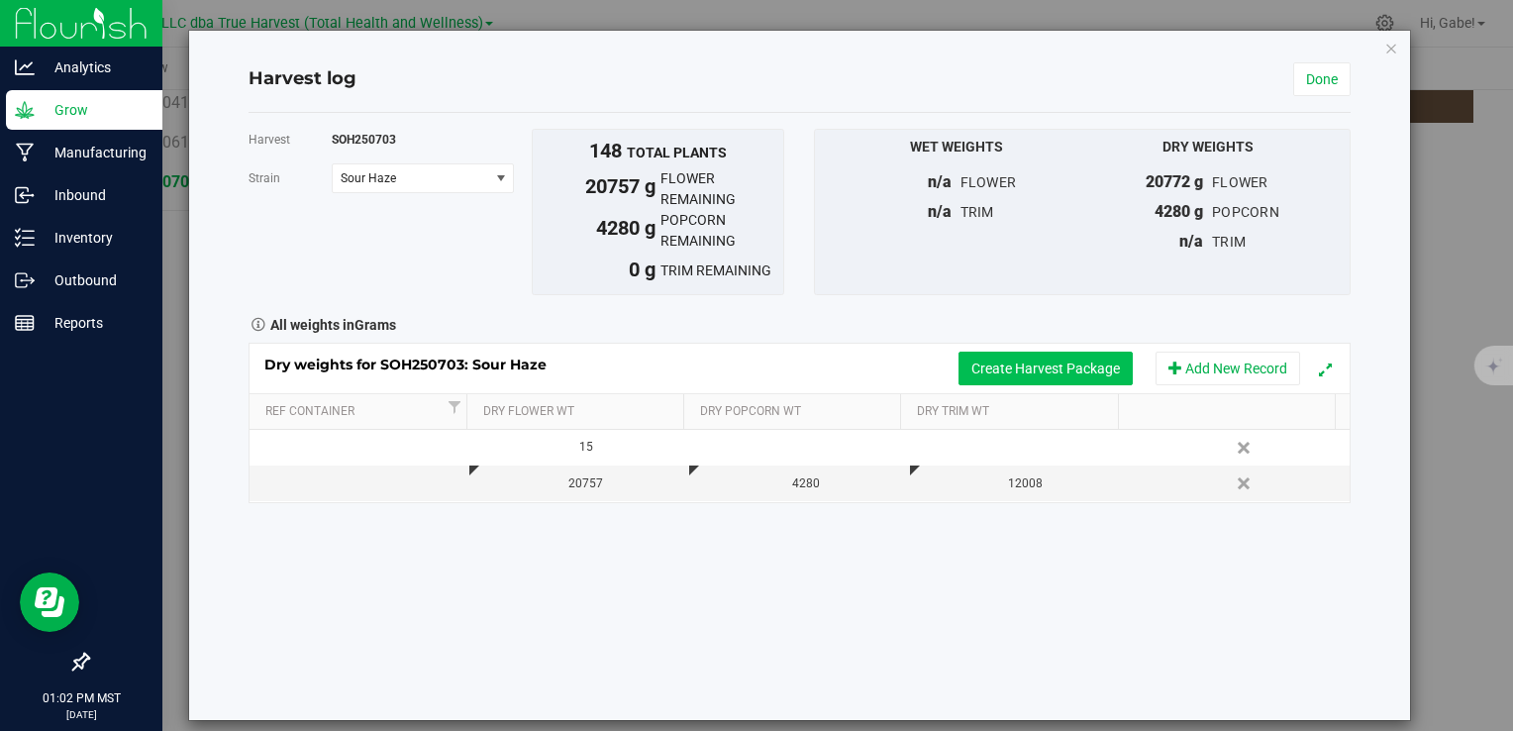
click at [1022, 373] on button "Create Harvest Package" at bounding box center [1046, 369] width 174 height 34
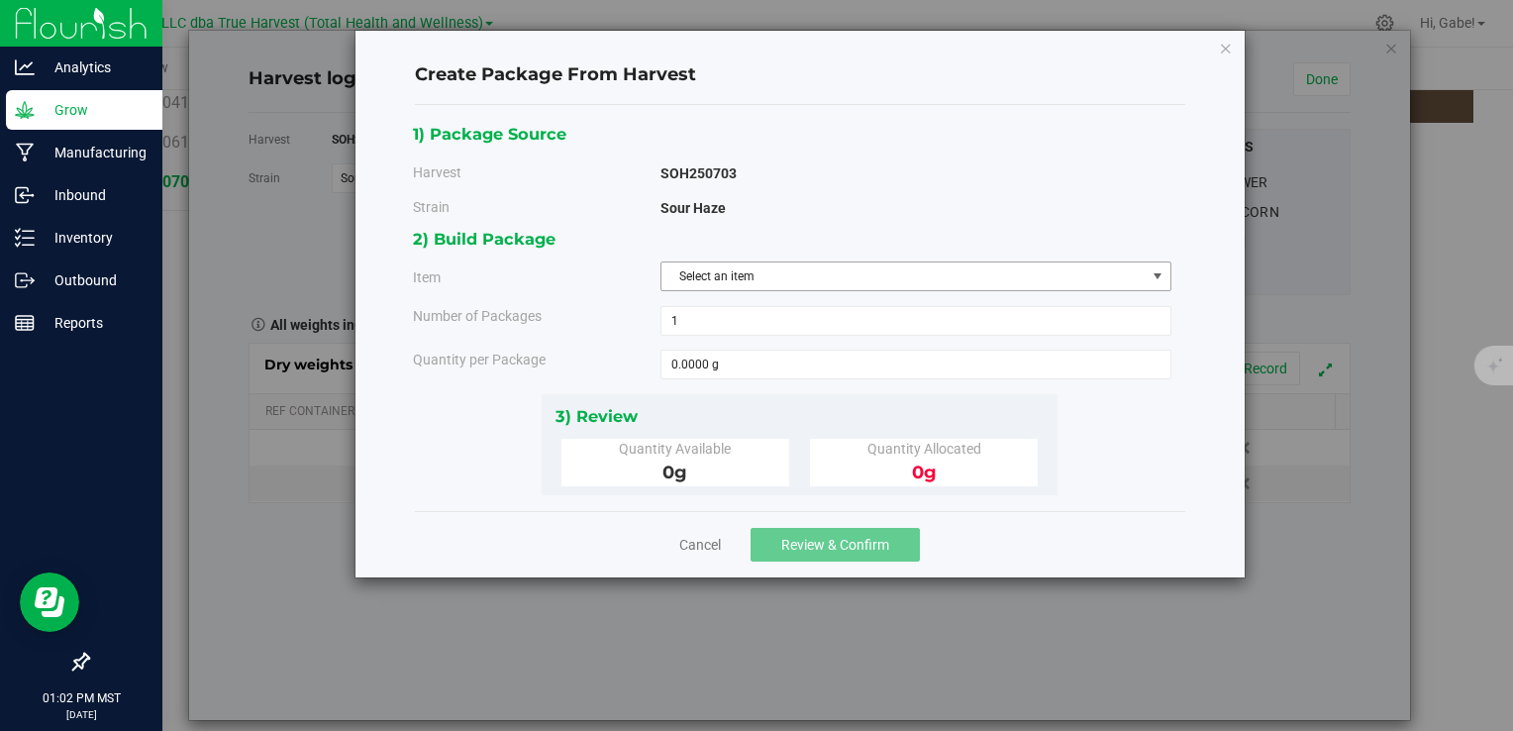
click at [838, 276] on span "Select an item" at bounding box center [904, 276] width 484 height 28
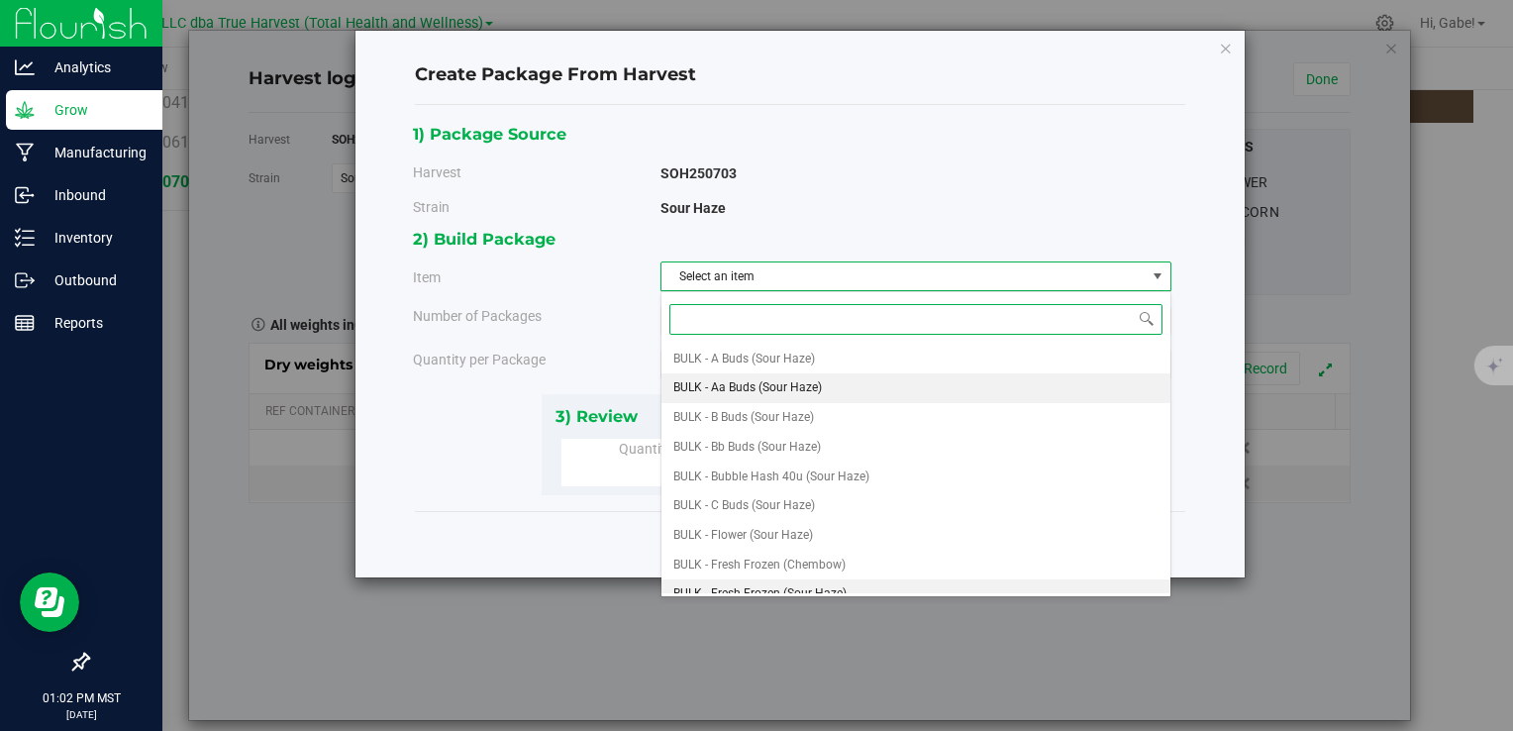
click at [796, 394] on span "BULK - Aa Buds (Sour Haze)" at bounding box center [748, 388] width 149 height 26
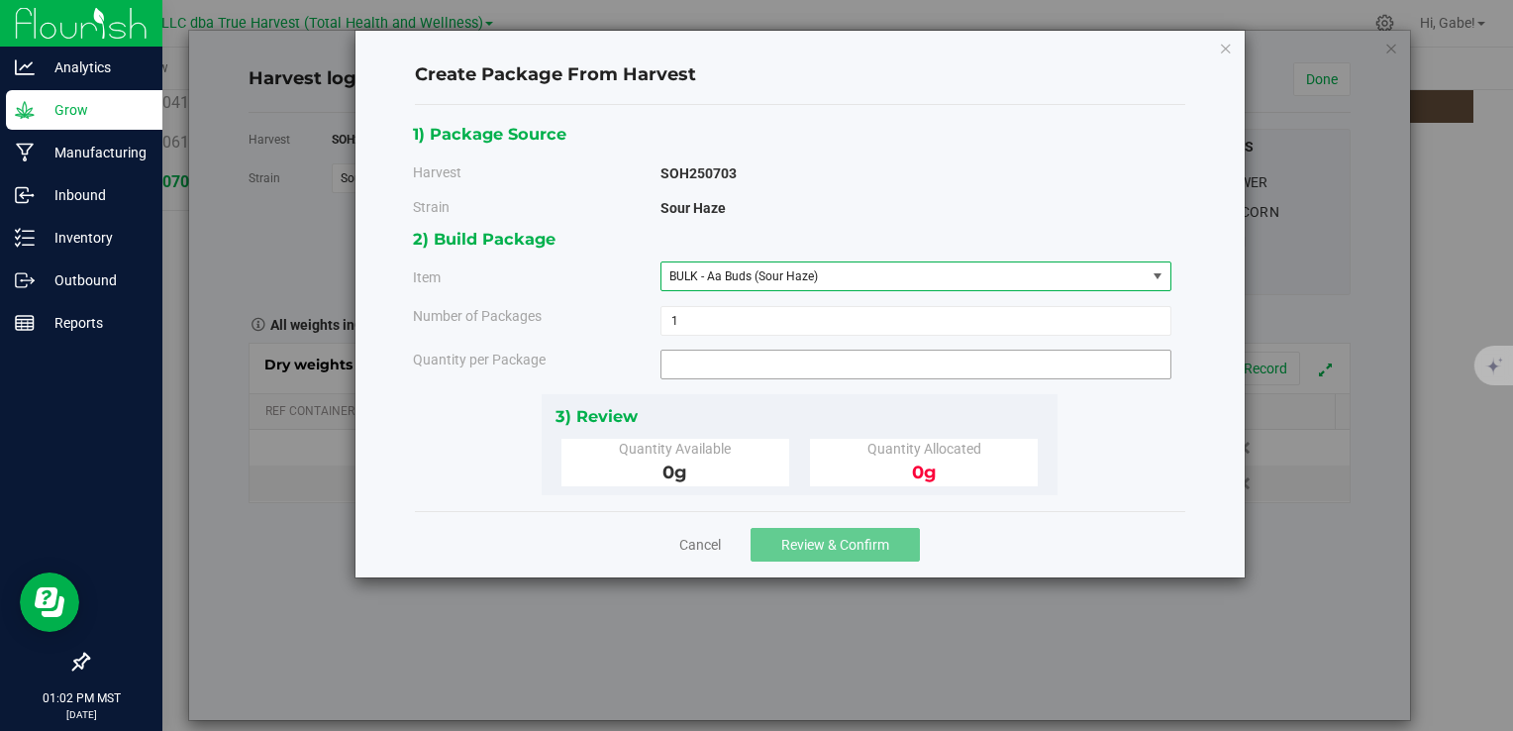
click at [726, 363] on span at bounding box center [916, 365] width 511 height 30
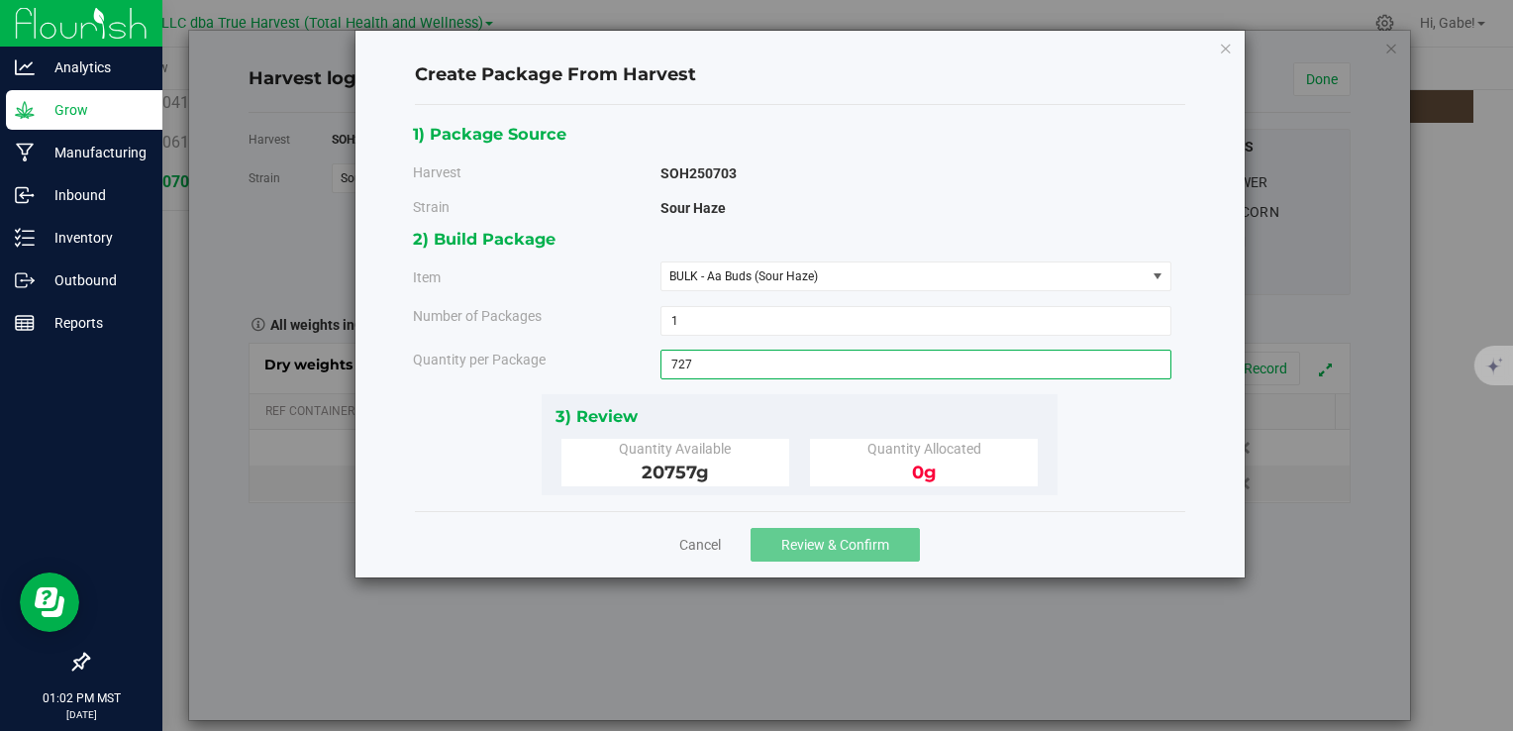
type input "7276"
type input "7276.0000 g"
click at [1046, 530] on div "Cancel Review & Confirm" at bounding box center [800, 544] width 771 height 66
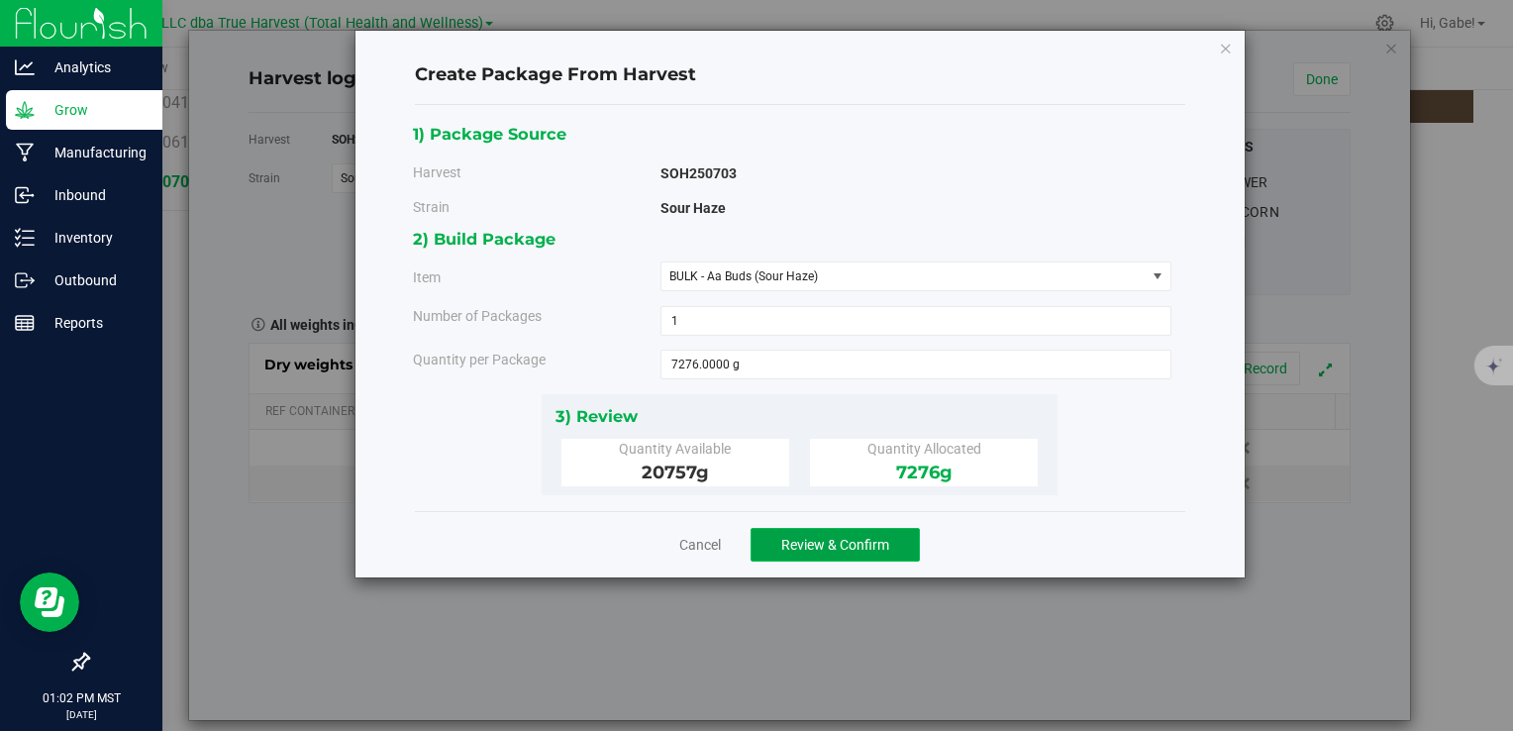
click at [868, 537] on span "Review & Confirm" at bounding box center [835, 545] width 108 height 16
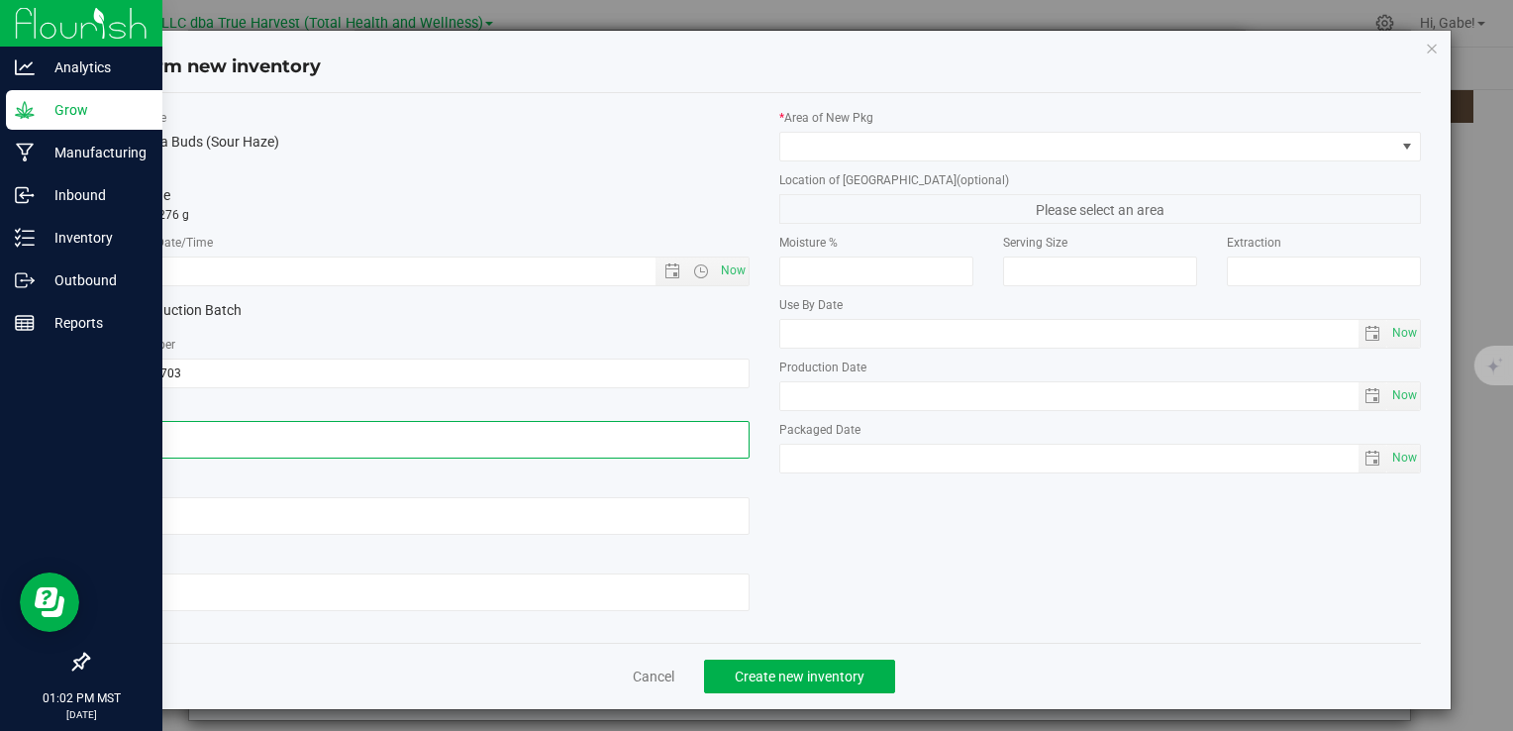
click at [211, 426] on textarea at bounding box center [428, 440] width 642 height 38
click at [218, 427] on textarea at bounding box center [428, 440] width 642 height 38
type textarea "2025-07-03"
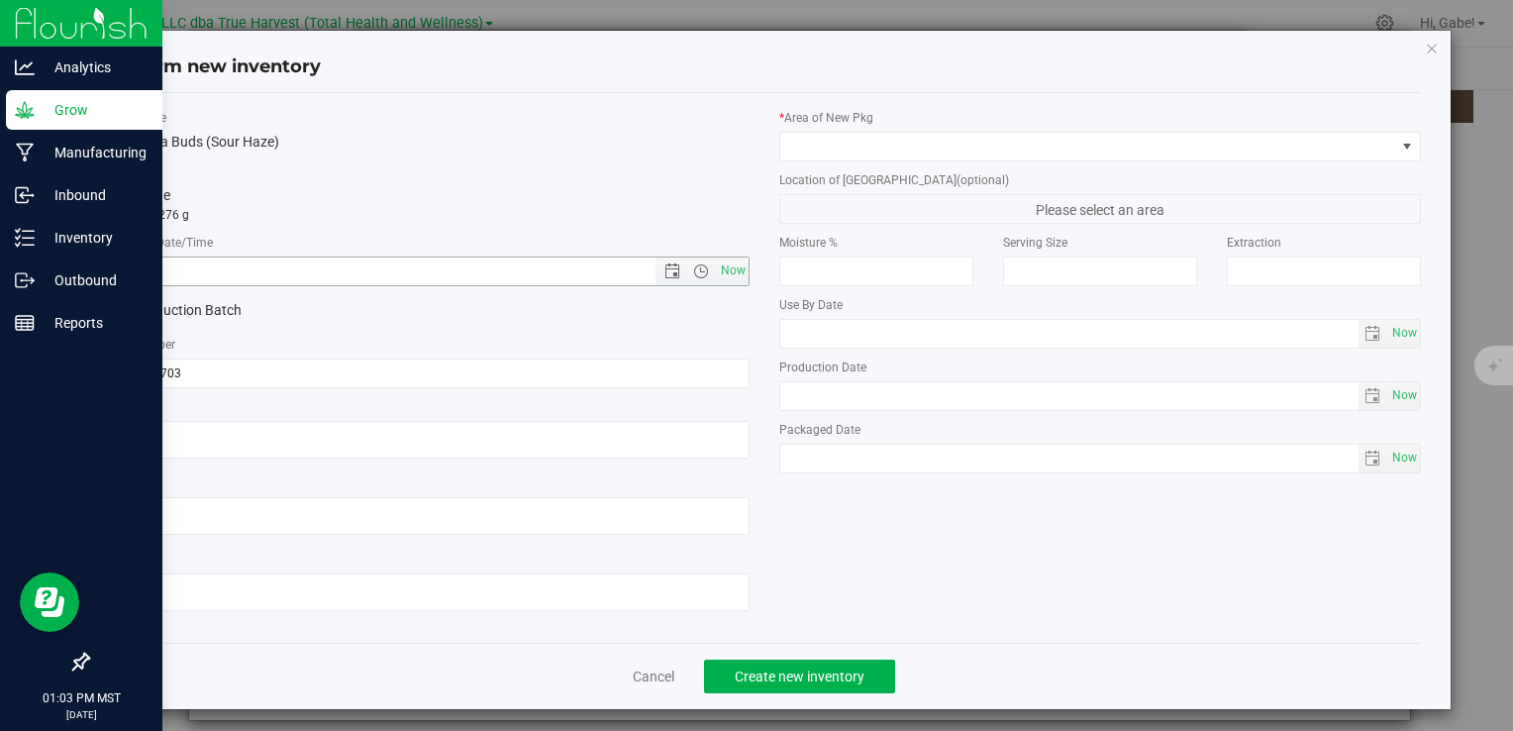
click at [238, 265] on input "text" at bounding box center [398, 272] width 580 height 28
paste input "2025-07-03"
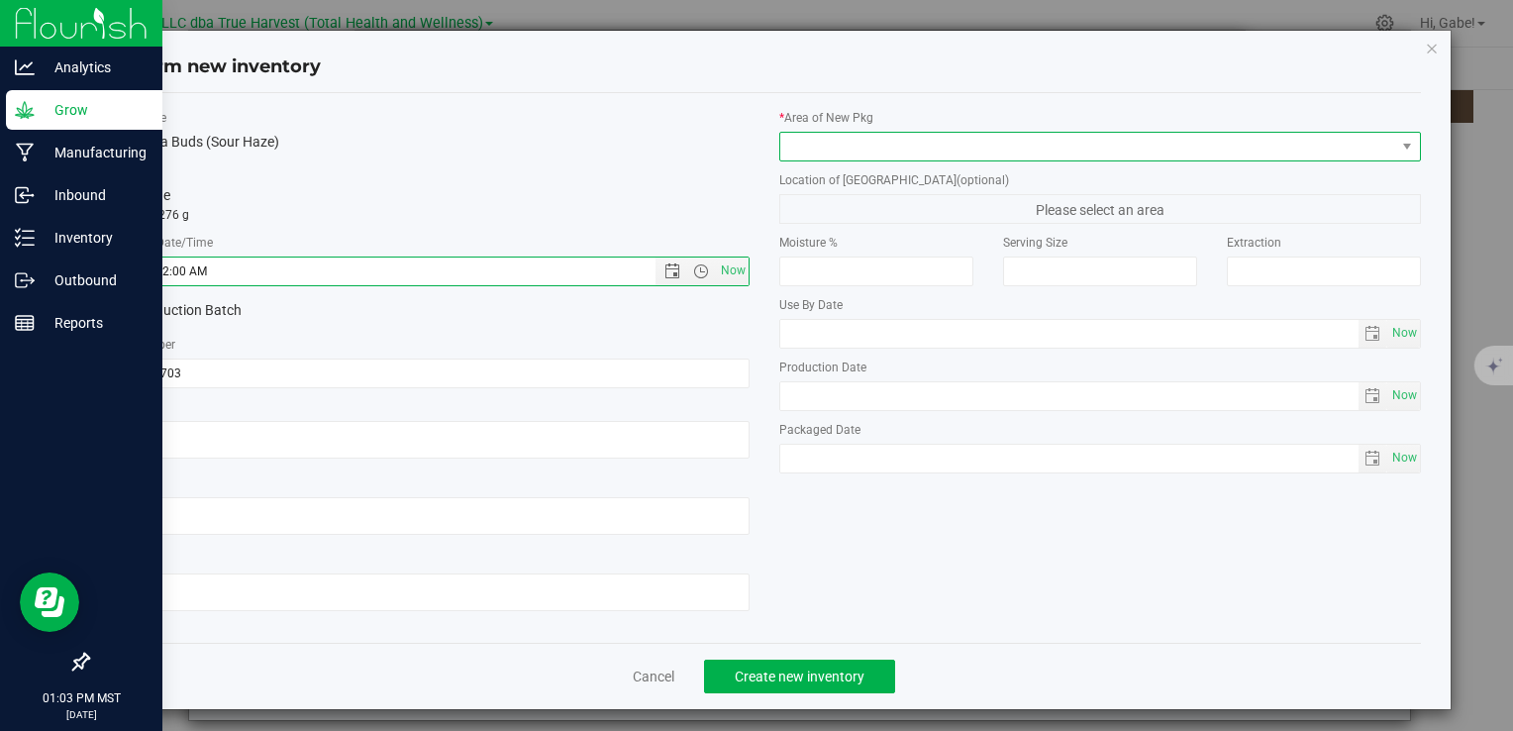
type input "7/3/2025 1:03 PM"
click at [852, 138] on span at bounding box center [1088, 147] width 615 height 28
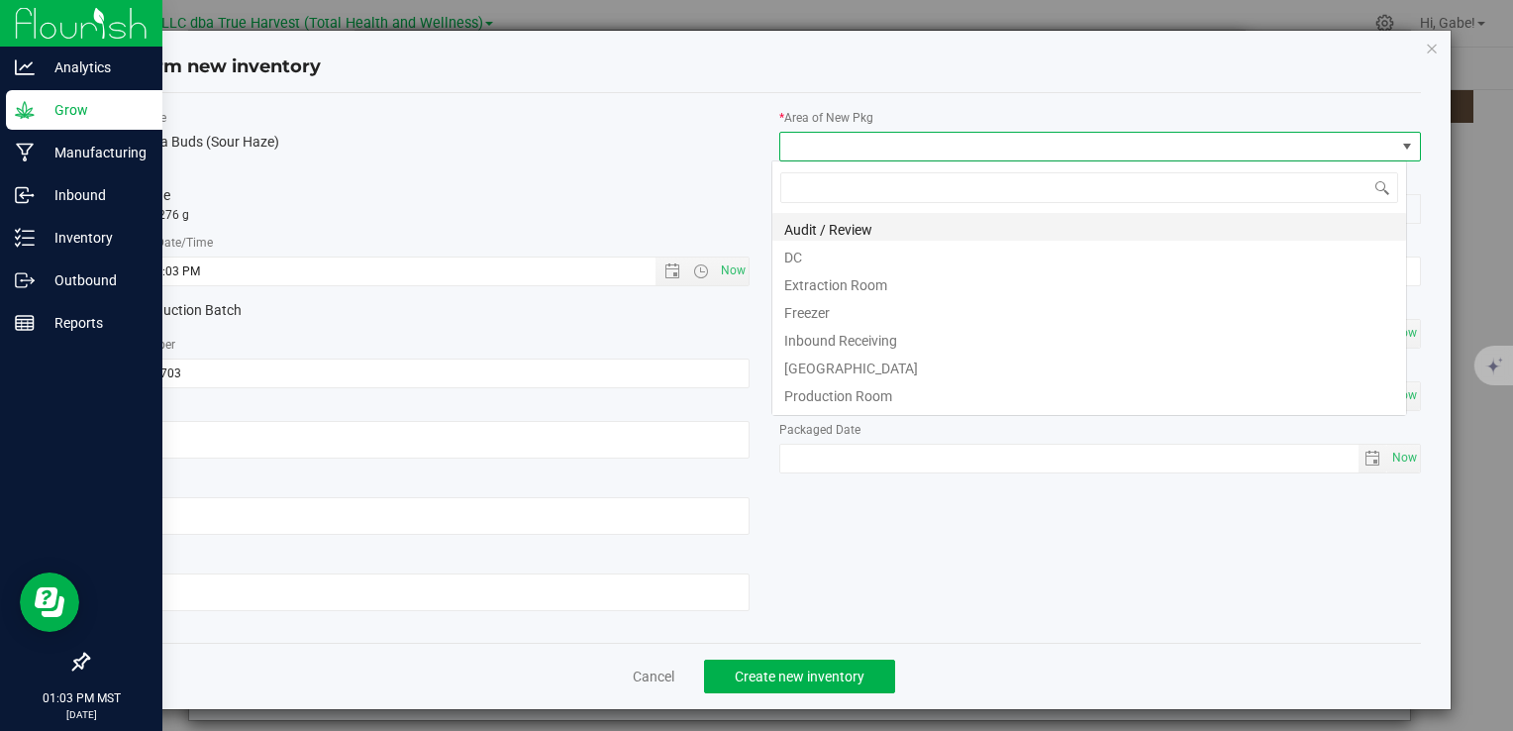
scroll to position [29, 635]
click at [832, 252] on li "DC" at bounding box center [1090, 255] width 634 height 28
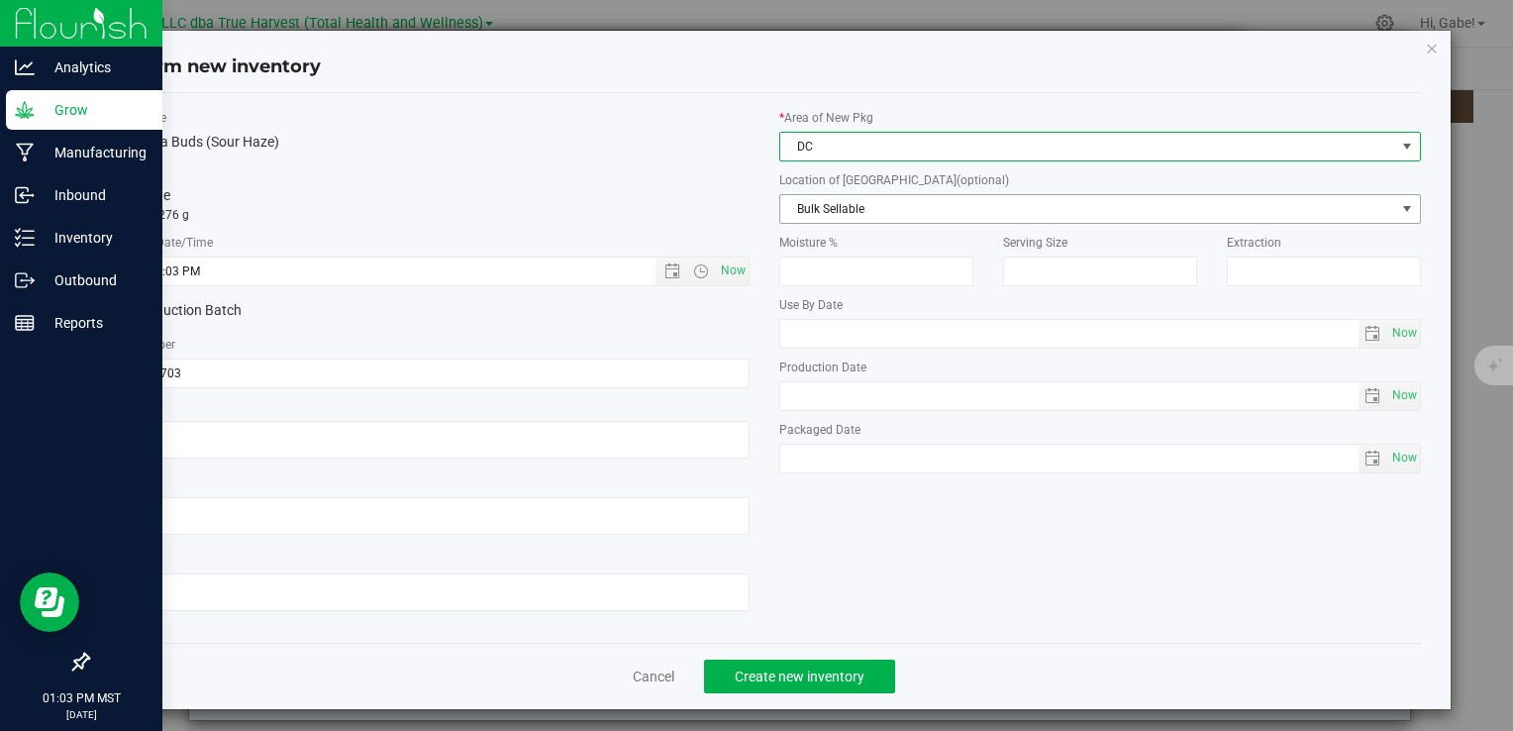
click at [817, 211] on span "Bulk Sellable" at bounding box center [1088, 209] width 615 height 28
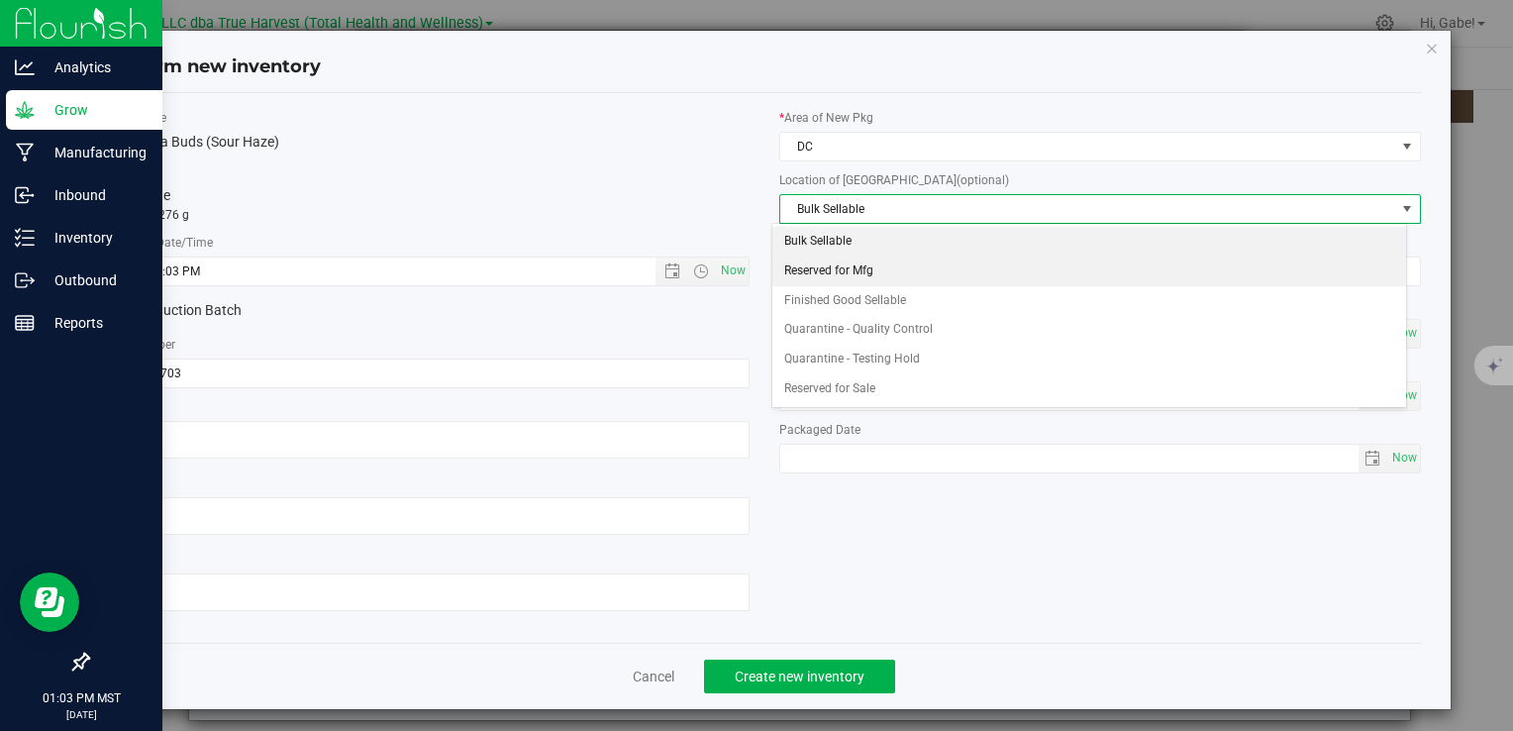
click at [825, 270] on li "Reserved for Mfg" at bounding box center [1090, 272] width 634 height 30
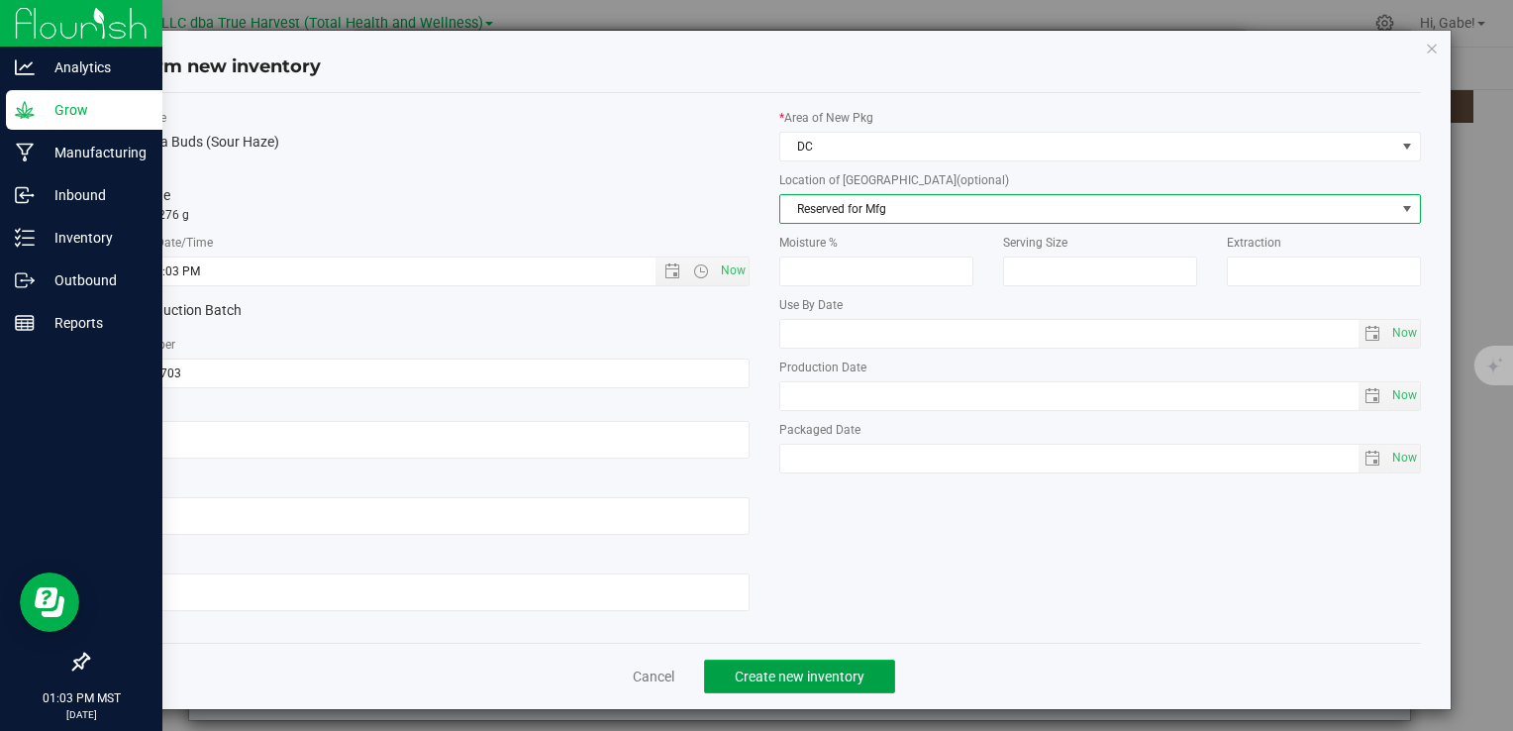
click at [796, 689] on button "Create new inventory" at bounding box center [799, 677] width 191 height 34
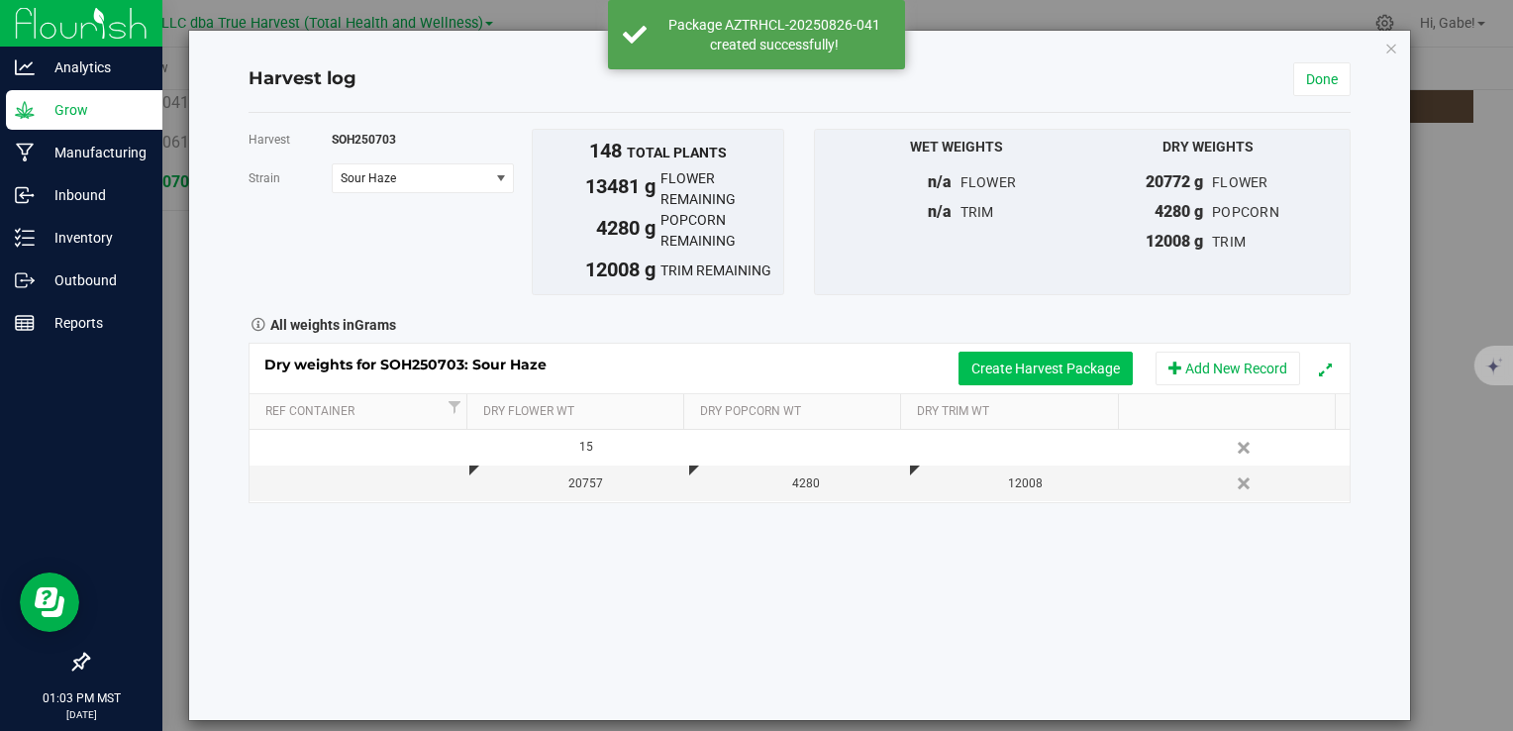
click at [1040, 366] on button "Create Harvest Package" at bounding box center [1046, 369] width 174 height 34
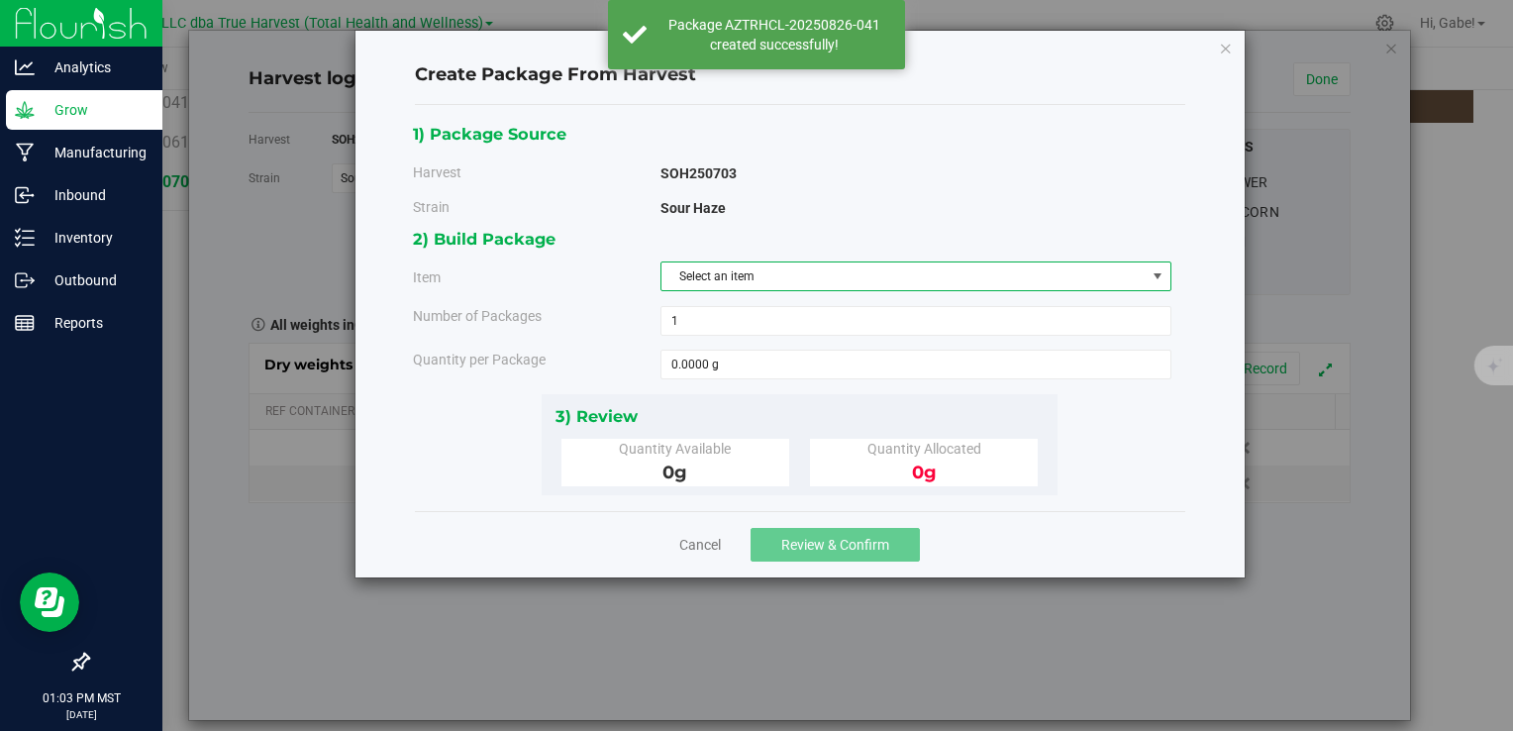
click at [810, 269] on span "Select an item" at bounding box center [904, 276] width 484 height 28
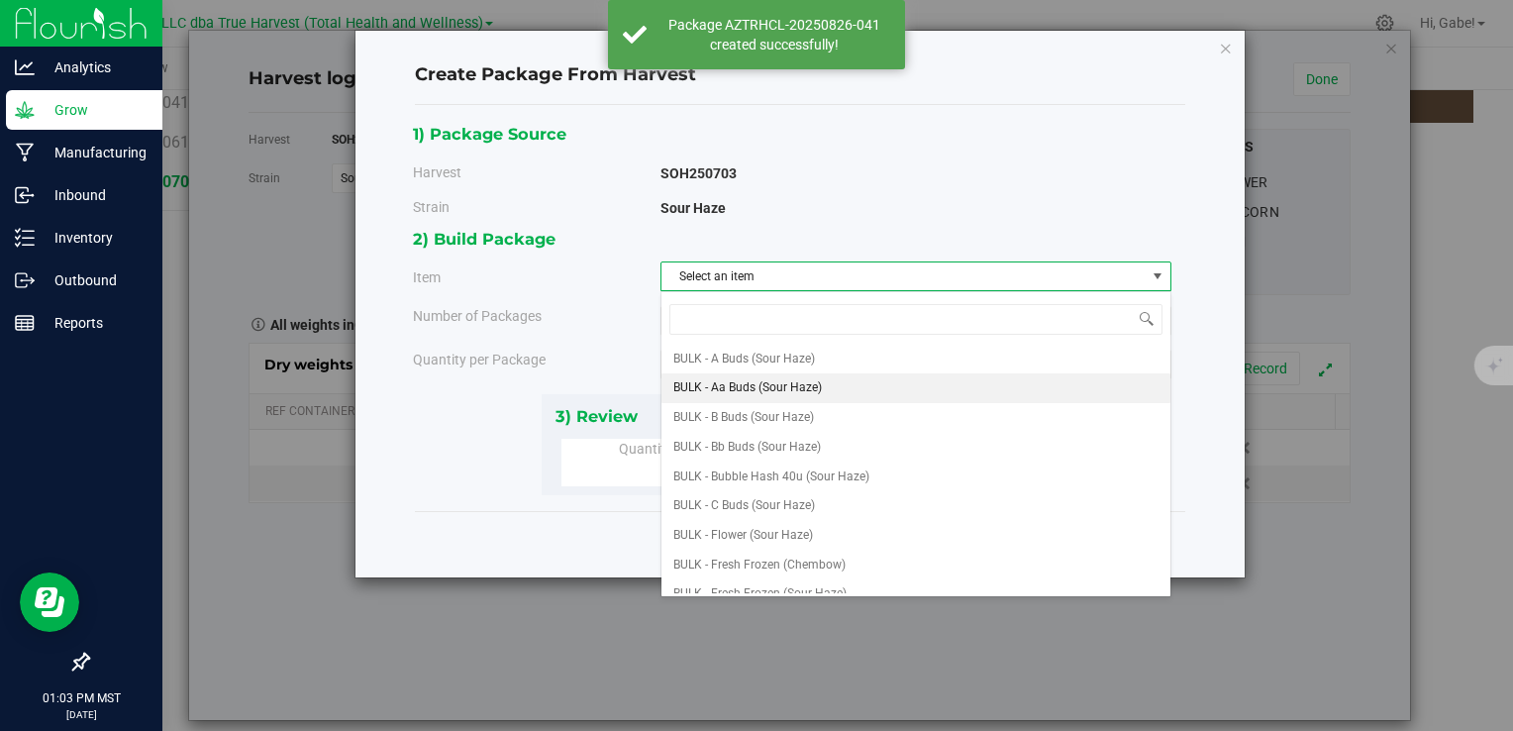
click at [773, 383] on span "BULK - Aa Buds (Sour Haze)" at bounding box center [748, 388] width 149 height 26
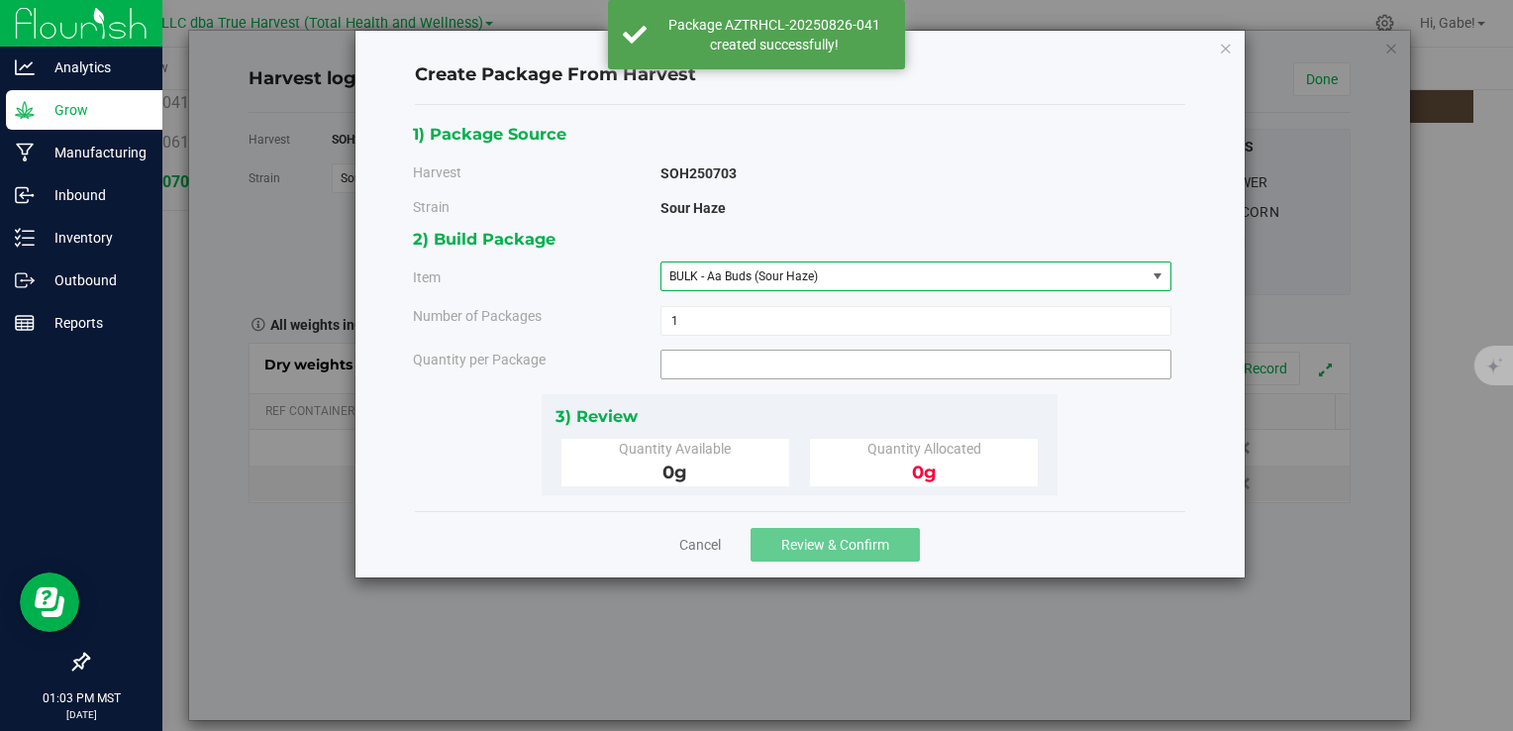
click at [746, 360] on span at bounding box center [916, 365] width 511 height 30
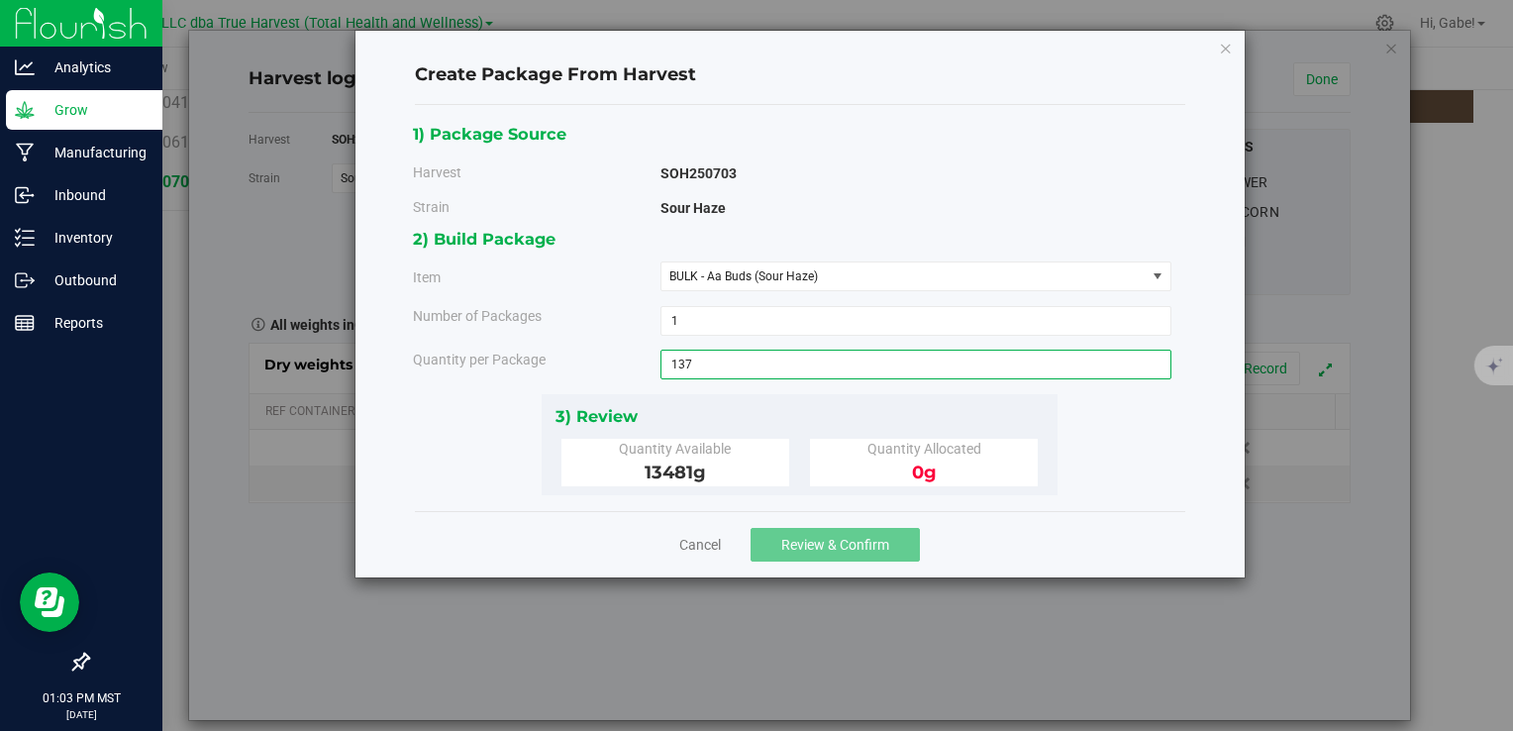
type input "1377"
type input "1377.0000 g"
click at [780, 407] on div "3) Review" at bounding box center [800, 416] width 489 height 27
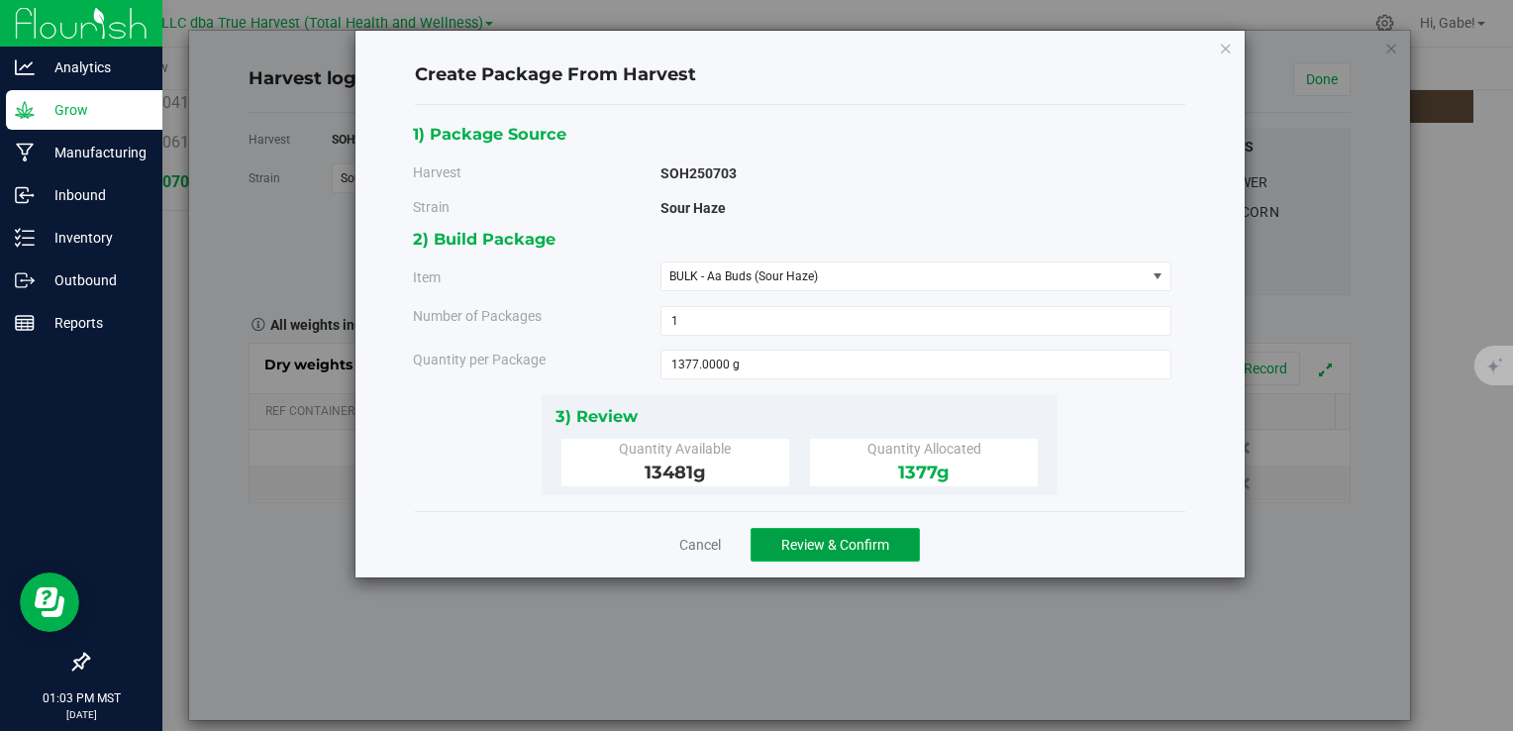
click at [831, 537] on span "Review & Confirm" at bounding box center [835, 545] width 108 height 16
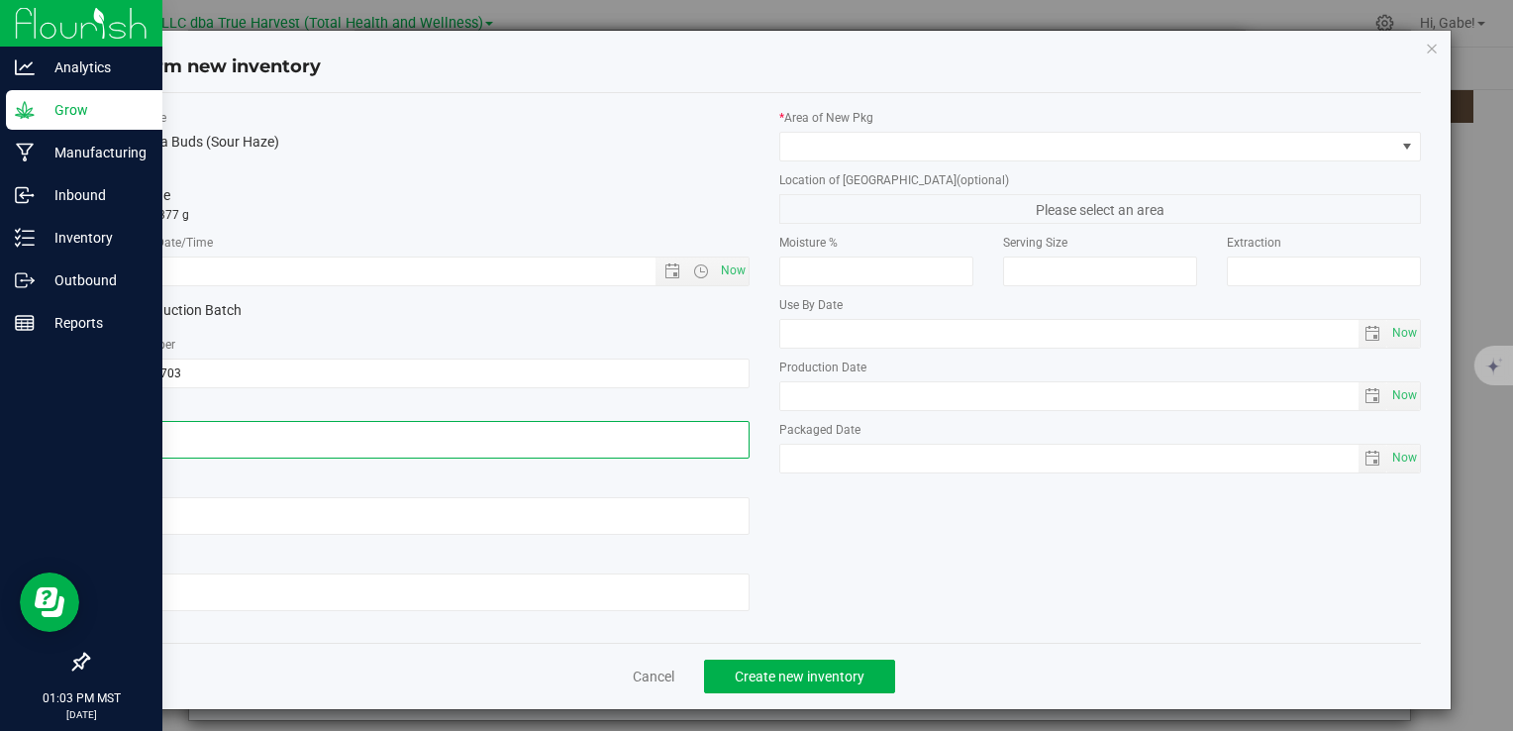
click at [374, 434] on textarea at bounding box center [428, 440] width 642 height 38
paste textarea "2025-07-03"
type textarea "2025-07-03"
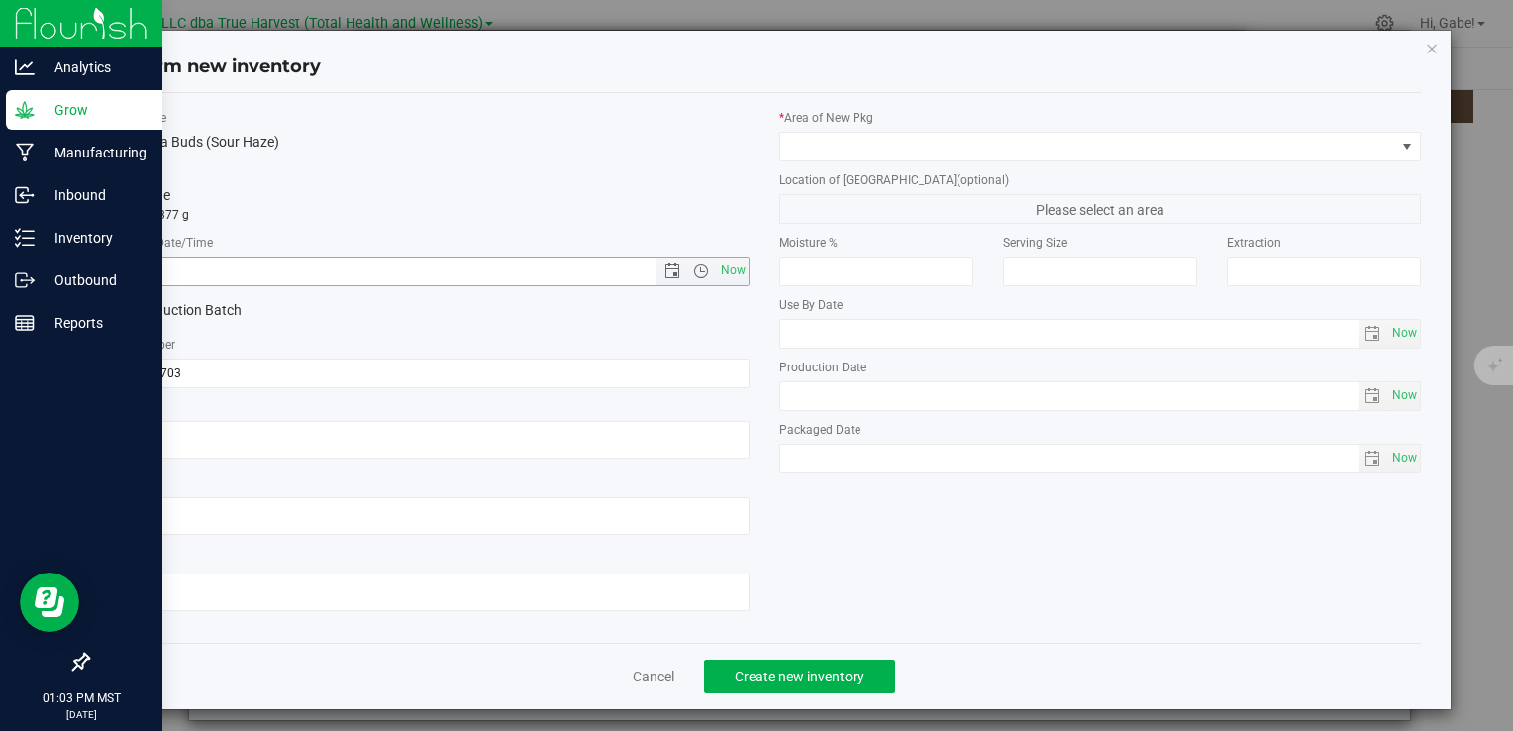
click at [372, 280] on input "text" at bounding box center [398, 272] width 580 height 28
paste input "2025-07-03"
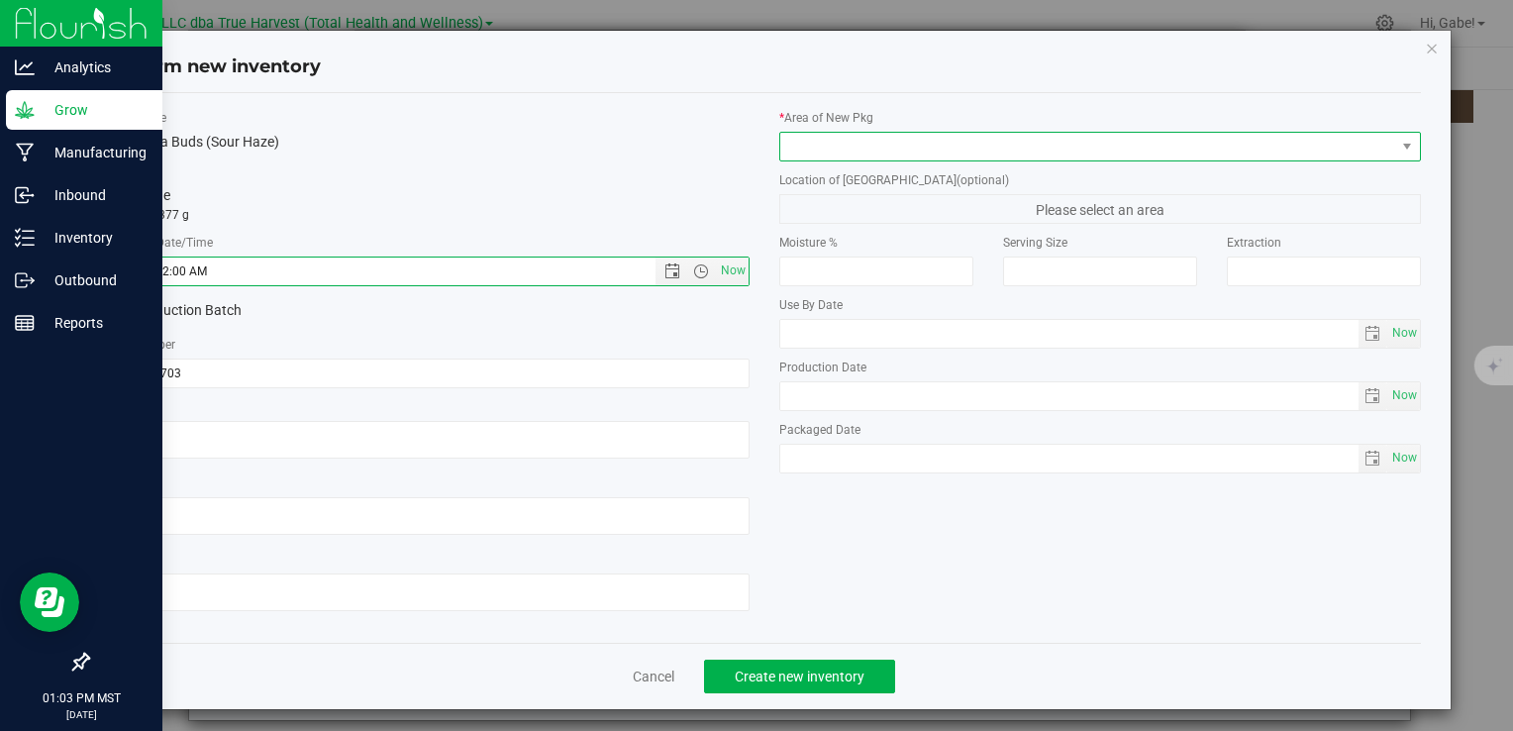
type input "7/3/2025 1:03 PM"
click at [885, 138] on span at bounding box center [1088, 147] width 615 height 28
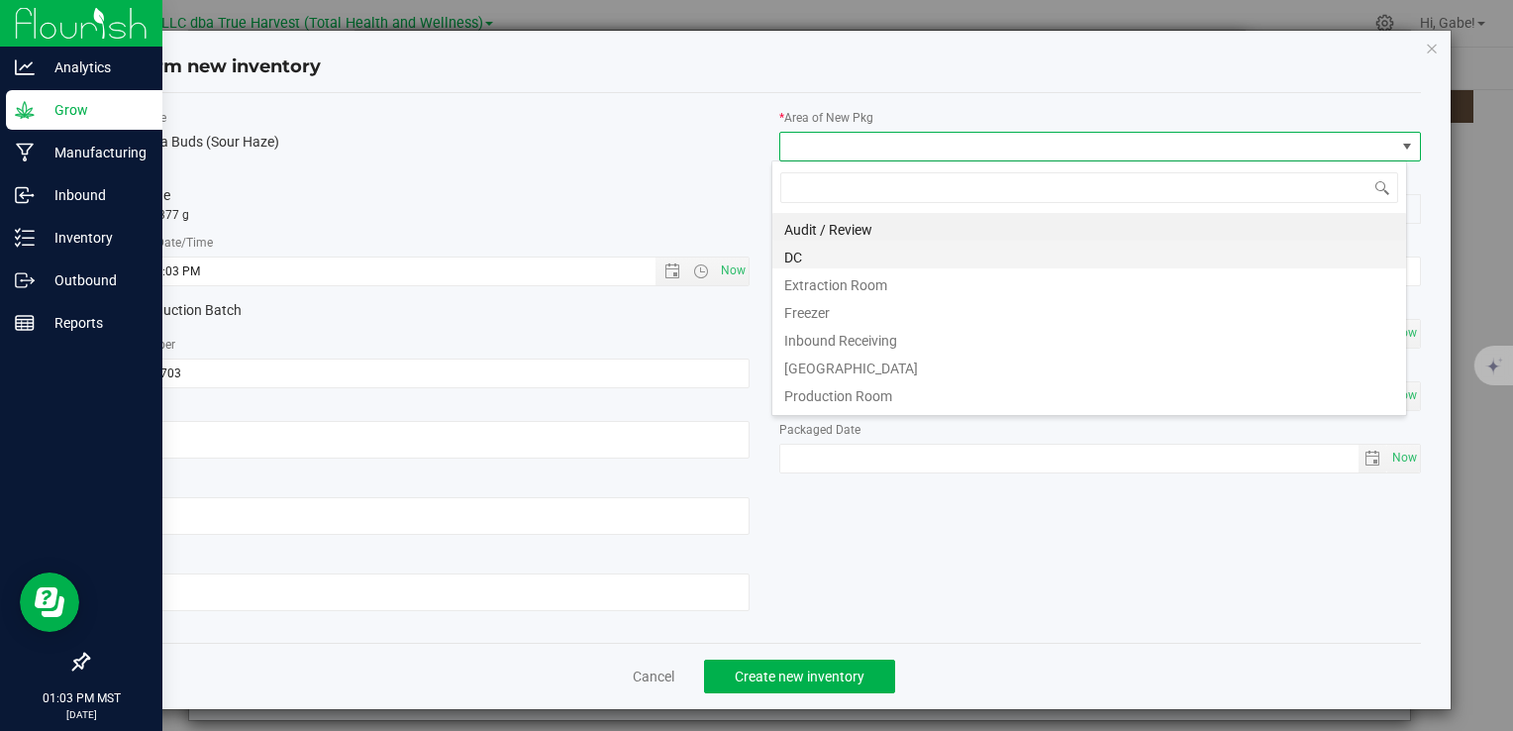
click at [848, 254] on li "DC" at bounding box center [1090, 255] width 634 height 28
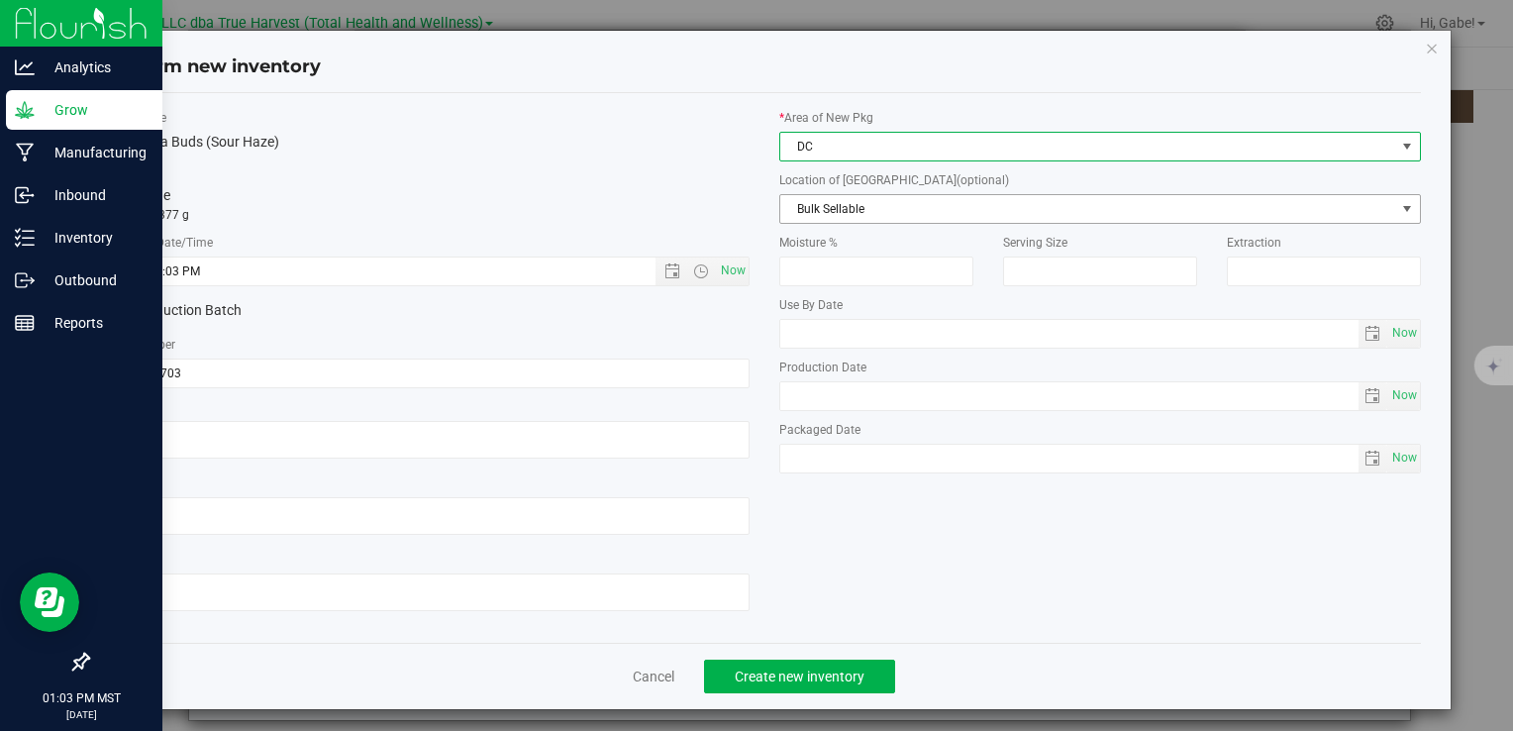
click at [848, 220] on span "Bulk Sellable" at bounding box center [1088, 209] width 615 height 28
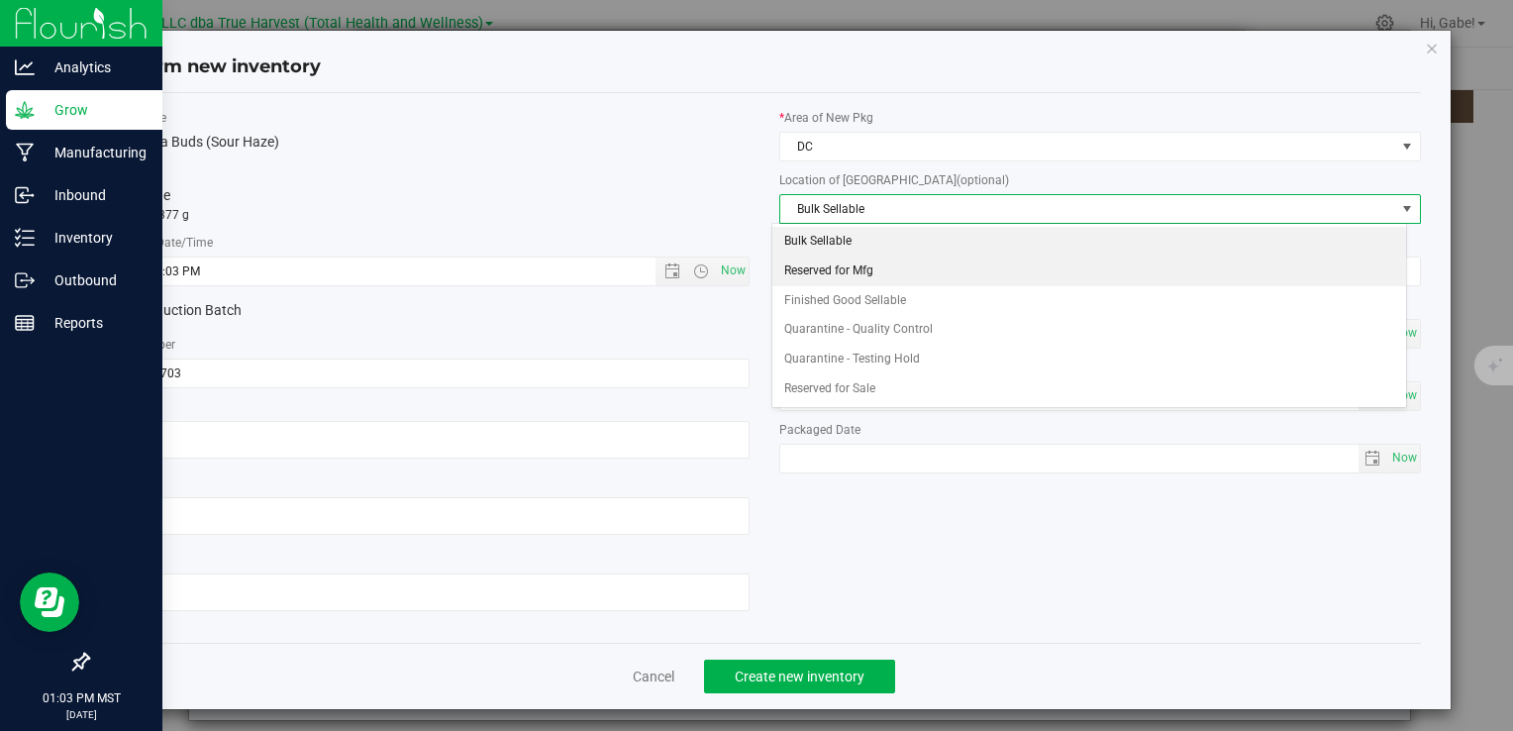
click at [837, 270] on li "Reserved for Mfg" at bounding box center [1090, 272] width 634 height 30
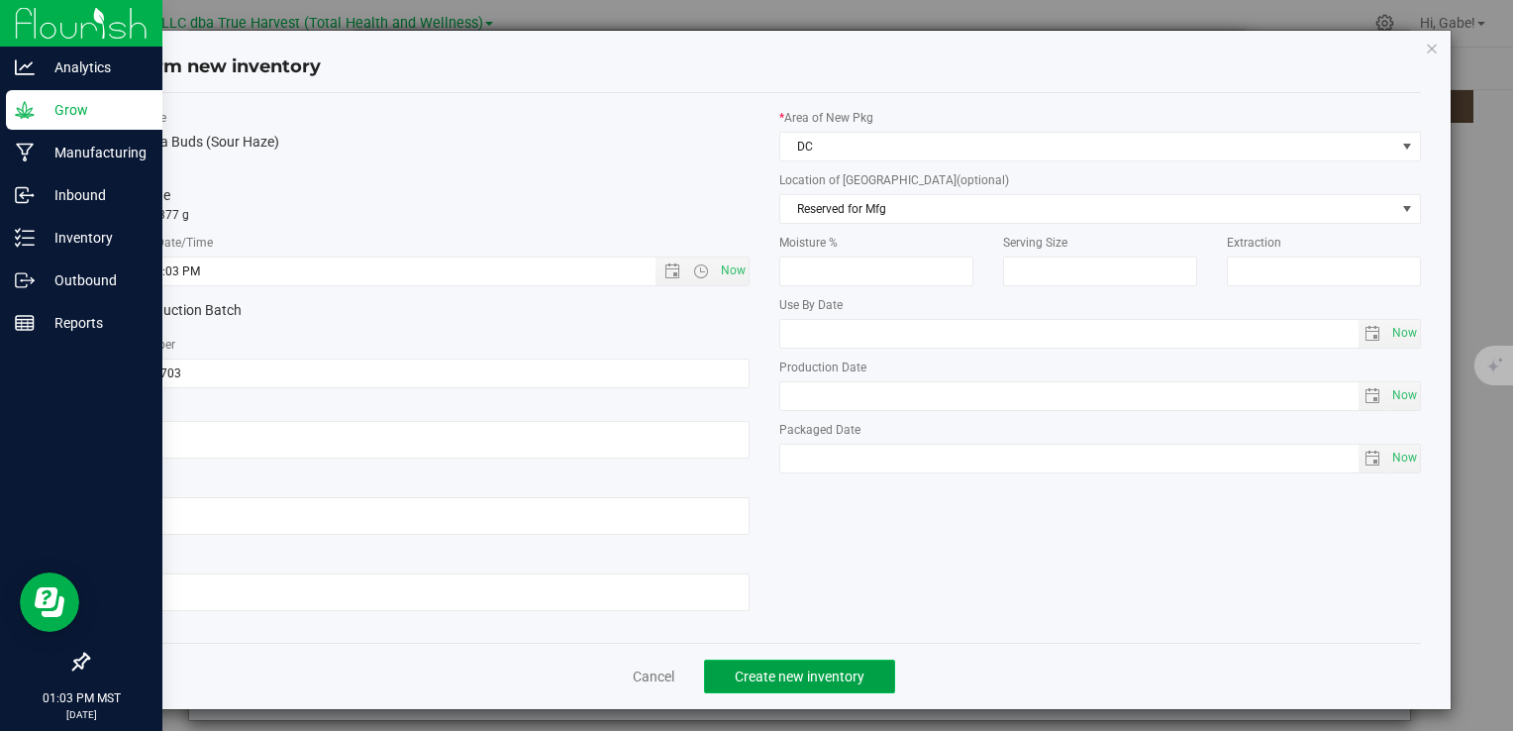
click at [811, 679] on span "Create new inventory" at bounding box center [800, 677] width 130 height 16
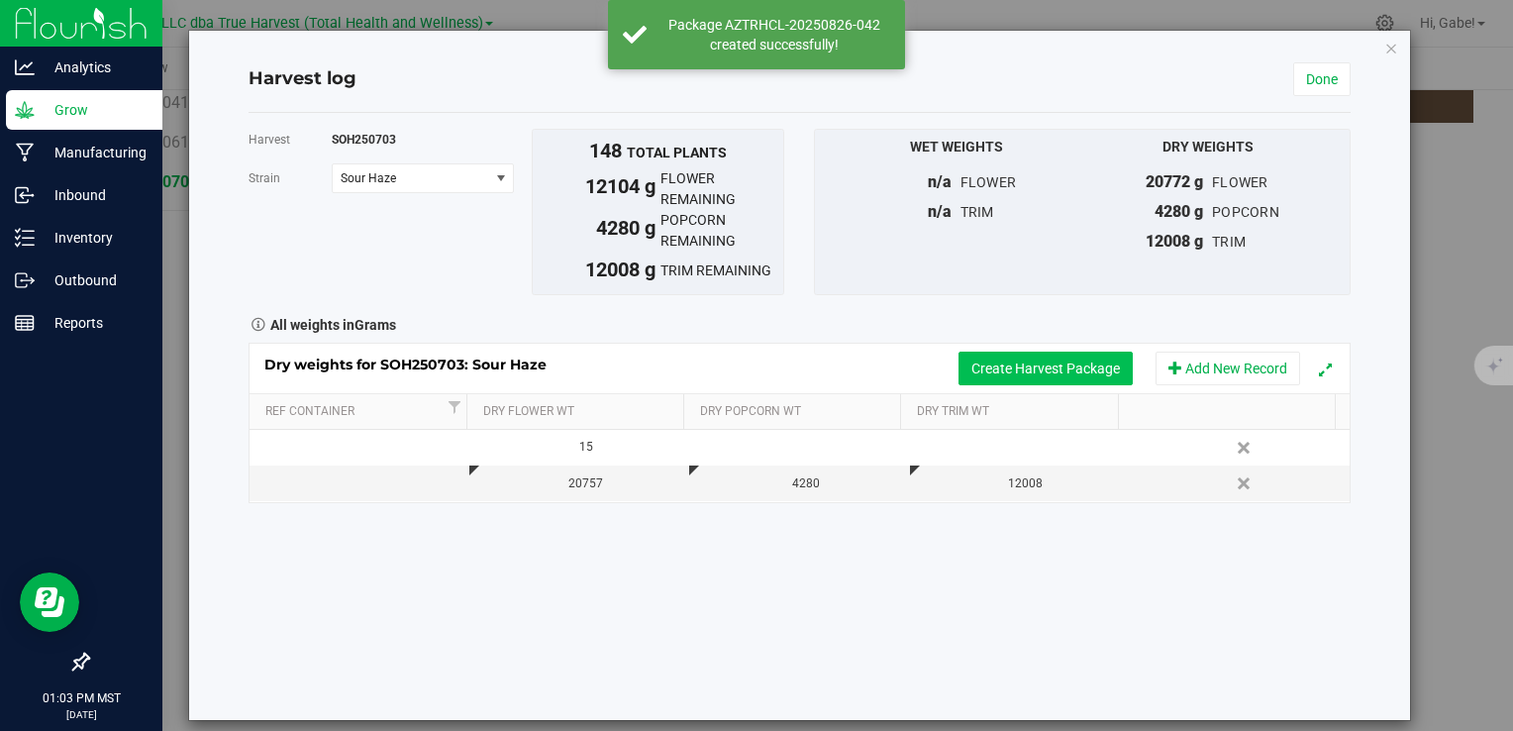
click at [981, 355] on button "Create Harvest Package" at bounding box center [1046, 369] width 174 height 34
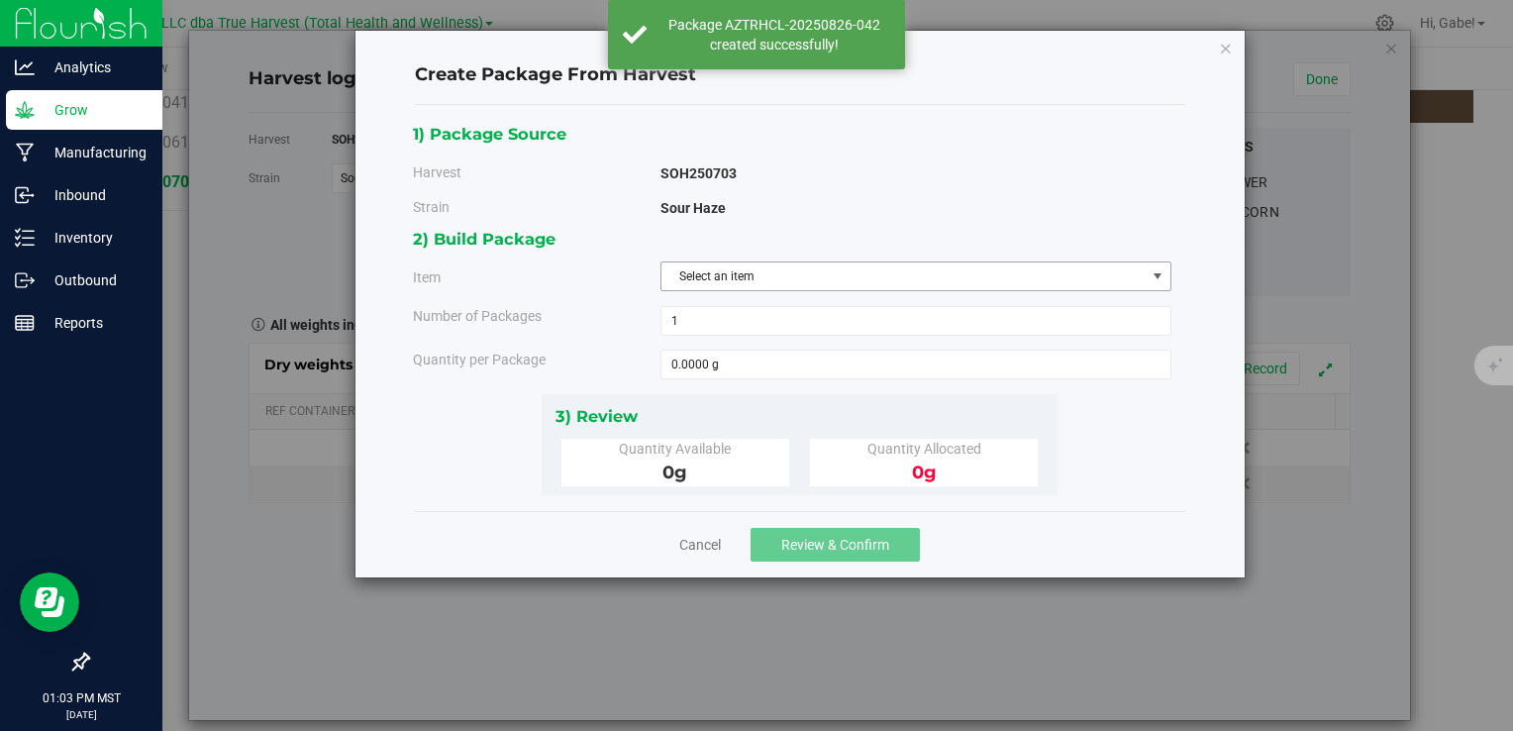
click at [741, 269] on span "Select an item" at bounding box center [904, 276] width 484 height 28
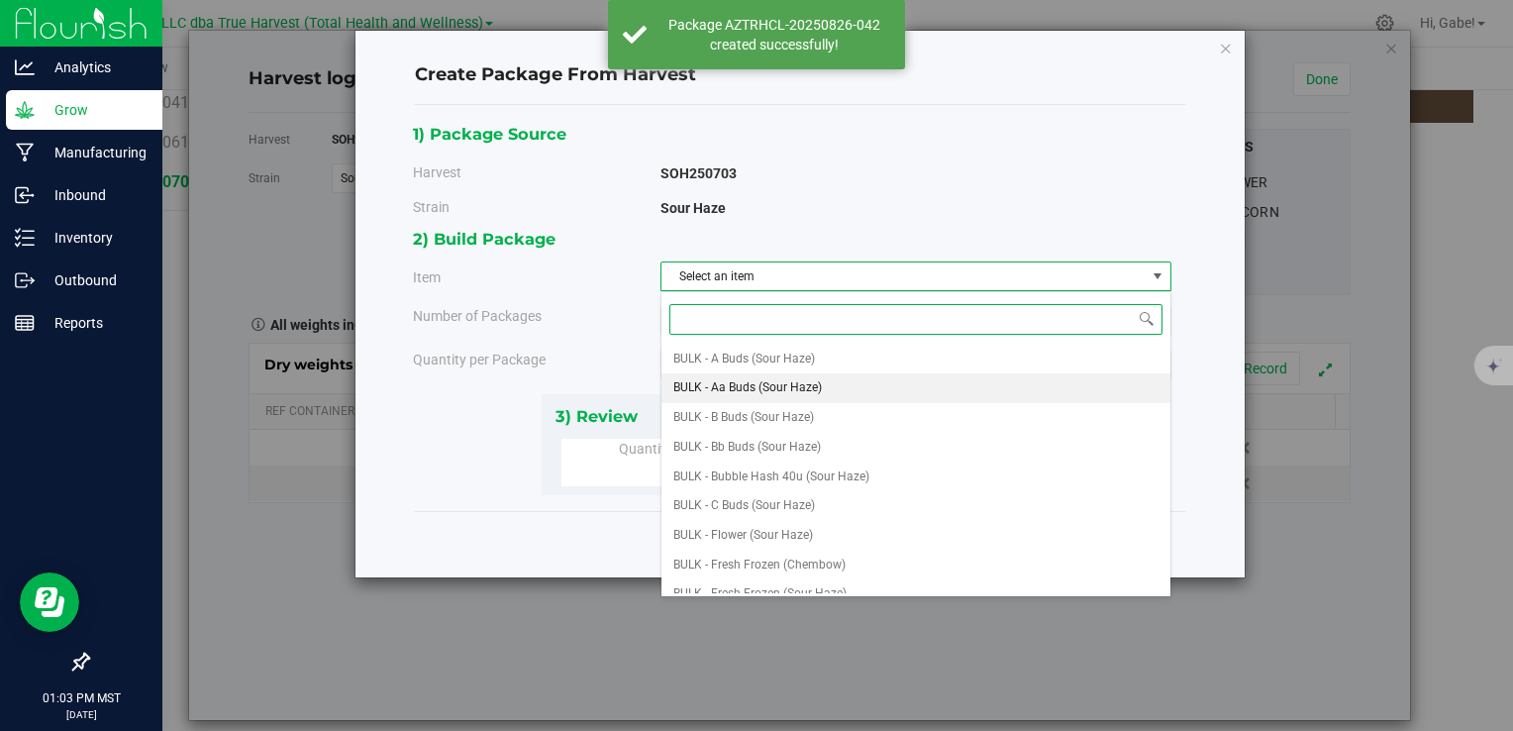
click at [771, 386] on span "BULK - Aa Buds (Sour Haze)" at bounding box center [748, 388] width 149 height 26
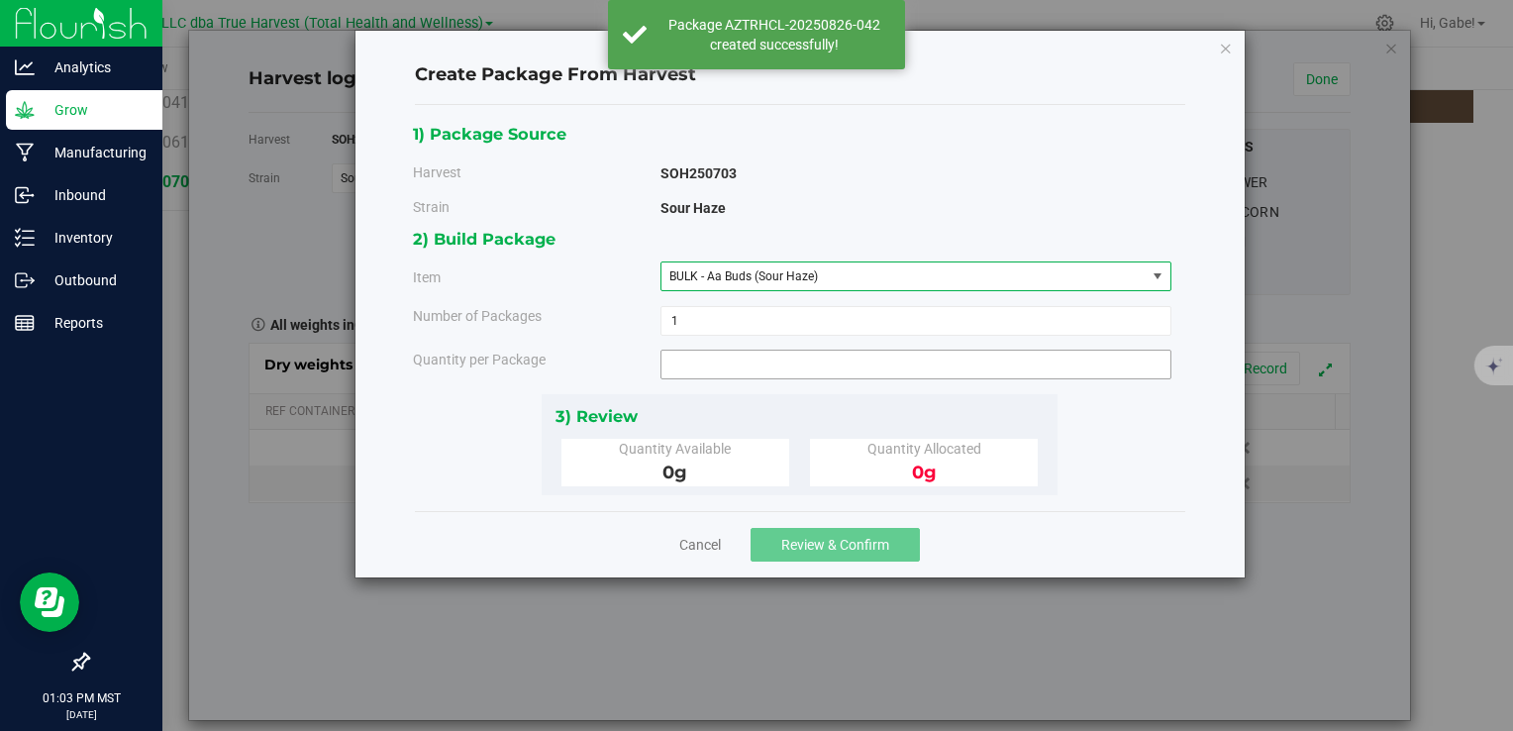
click at [722, 370] on span at bounding box center [916, 365] width 511 height 30
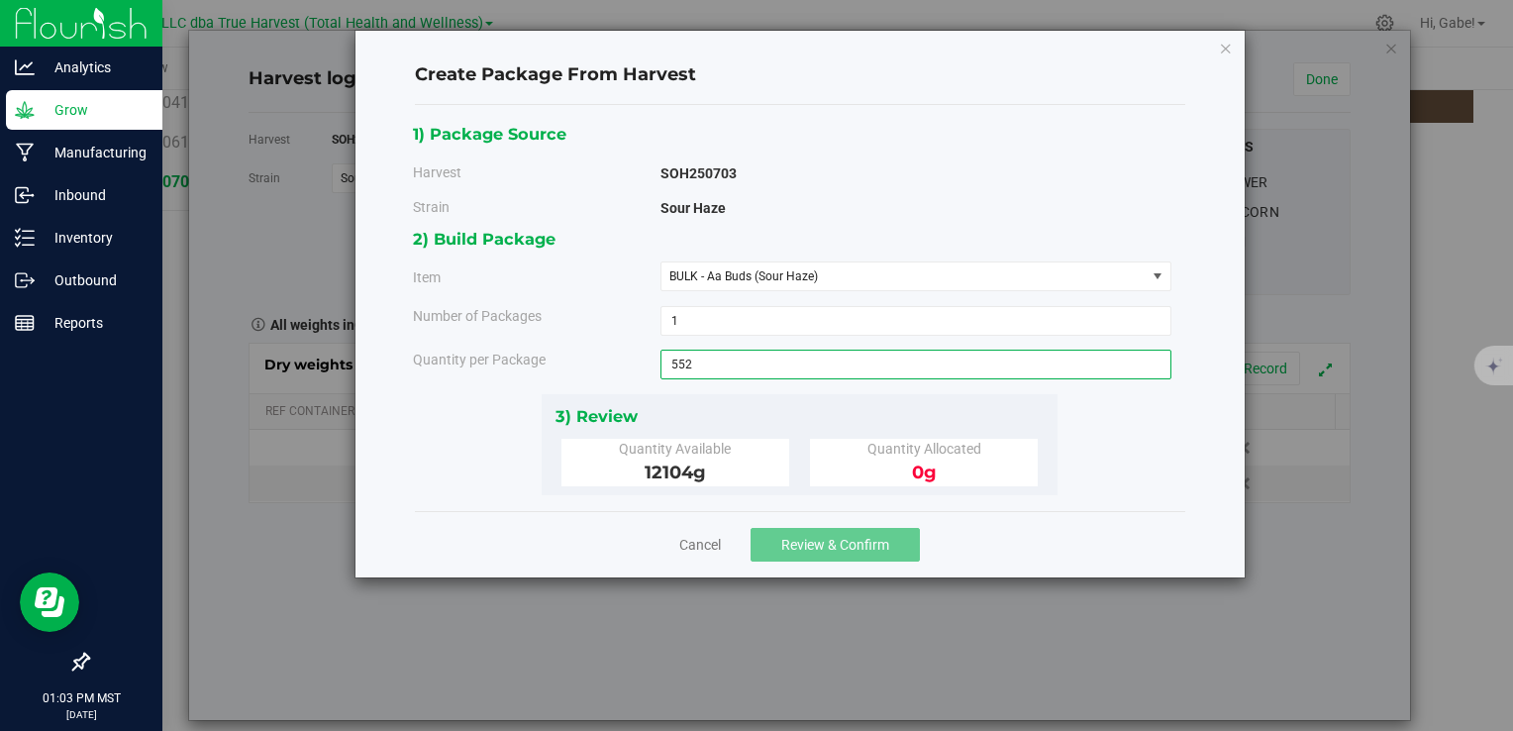
type input "5520"
type input "5520.0000 g"
click at [849, 412] on div "3) Review" at bounding box center [800, 416] width 489 height 27
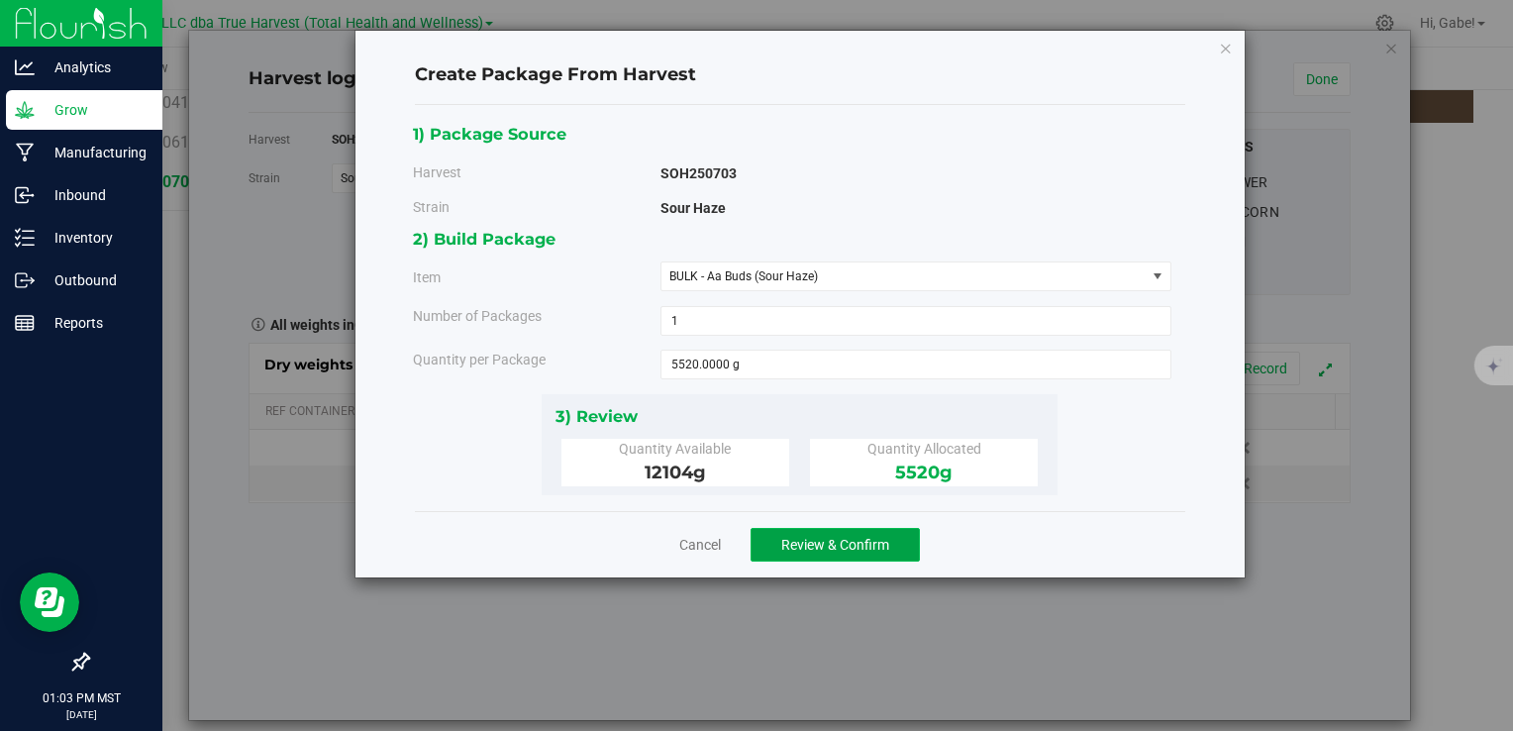
click at [841, 541] on span "Review & Confirm" at bounding box center [835, 545] width 108 height 16
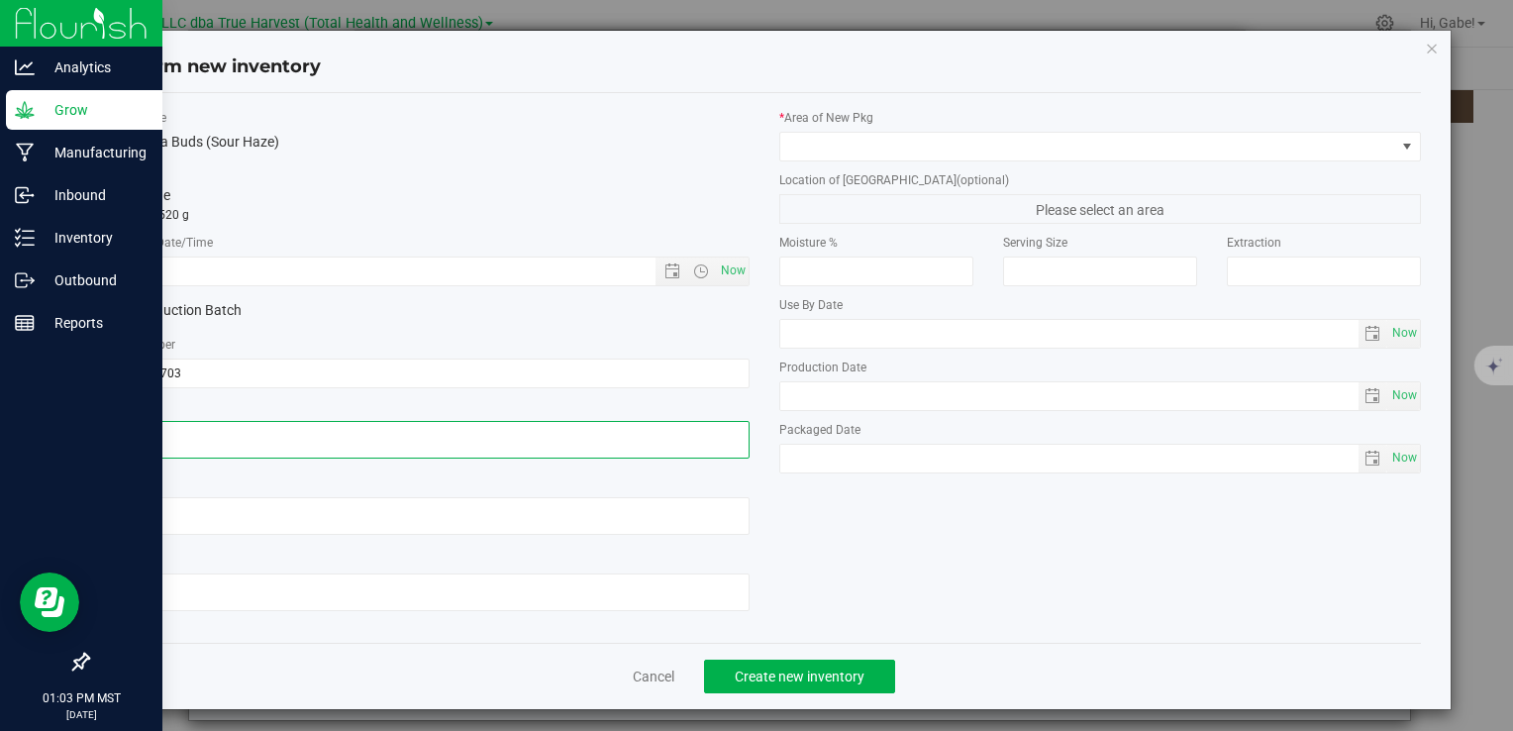
click at [201, 444] on textarea at bounding box center [428, 440] width 642 height 38
paste textarea "2025-07-03"
type textarea "2025-07-03"
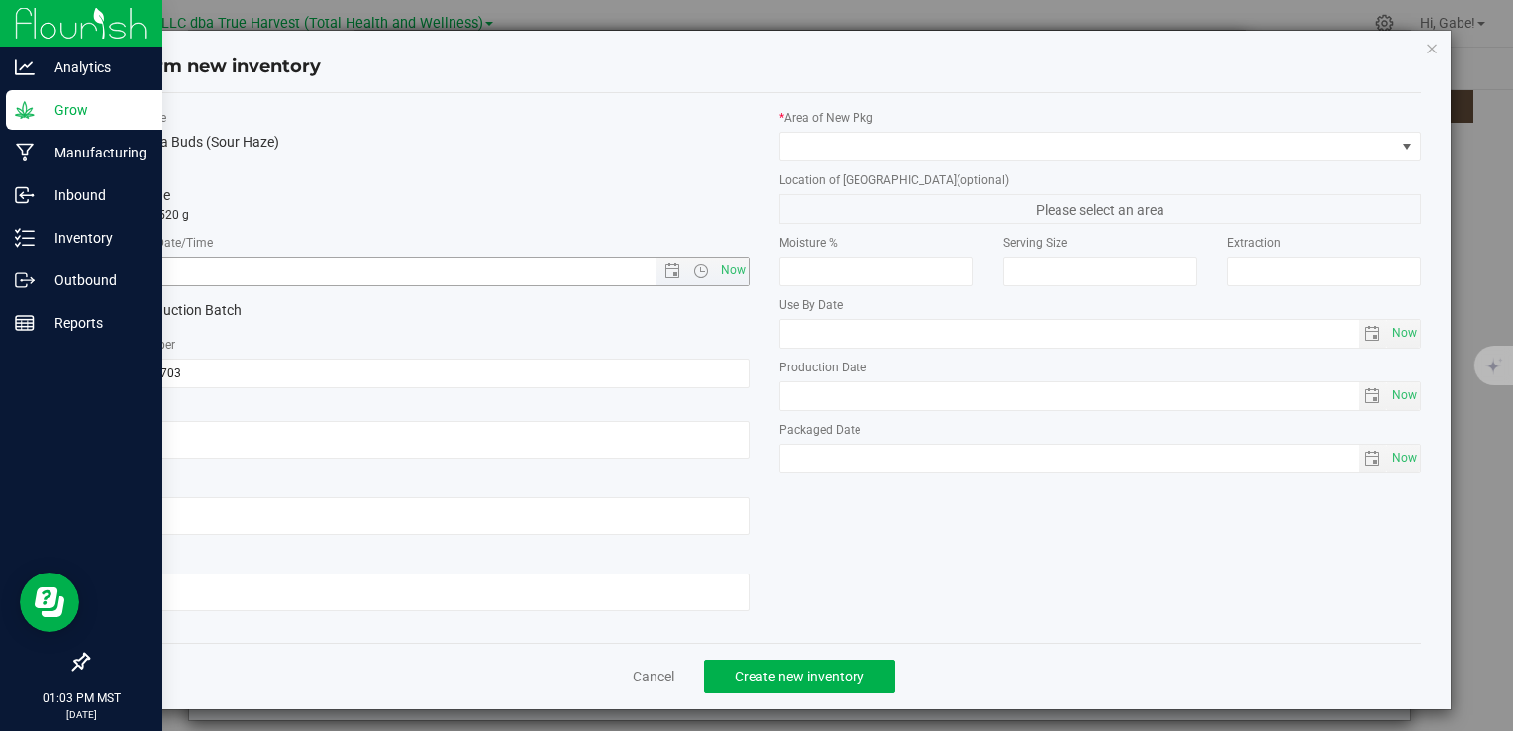
click at [273, 275] on input "text" at bounding box center [398, 272] width 580 height 28
paste input "2025-07-03"
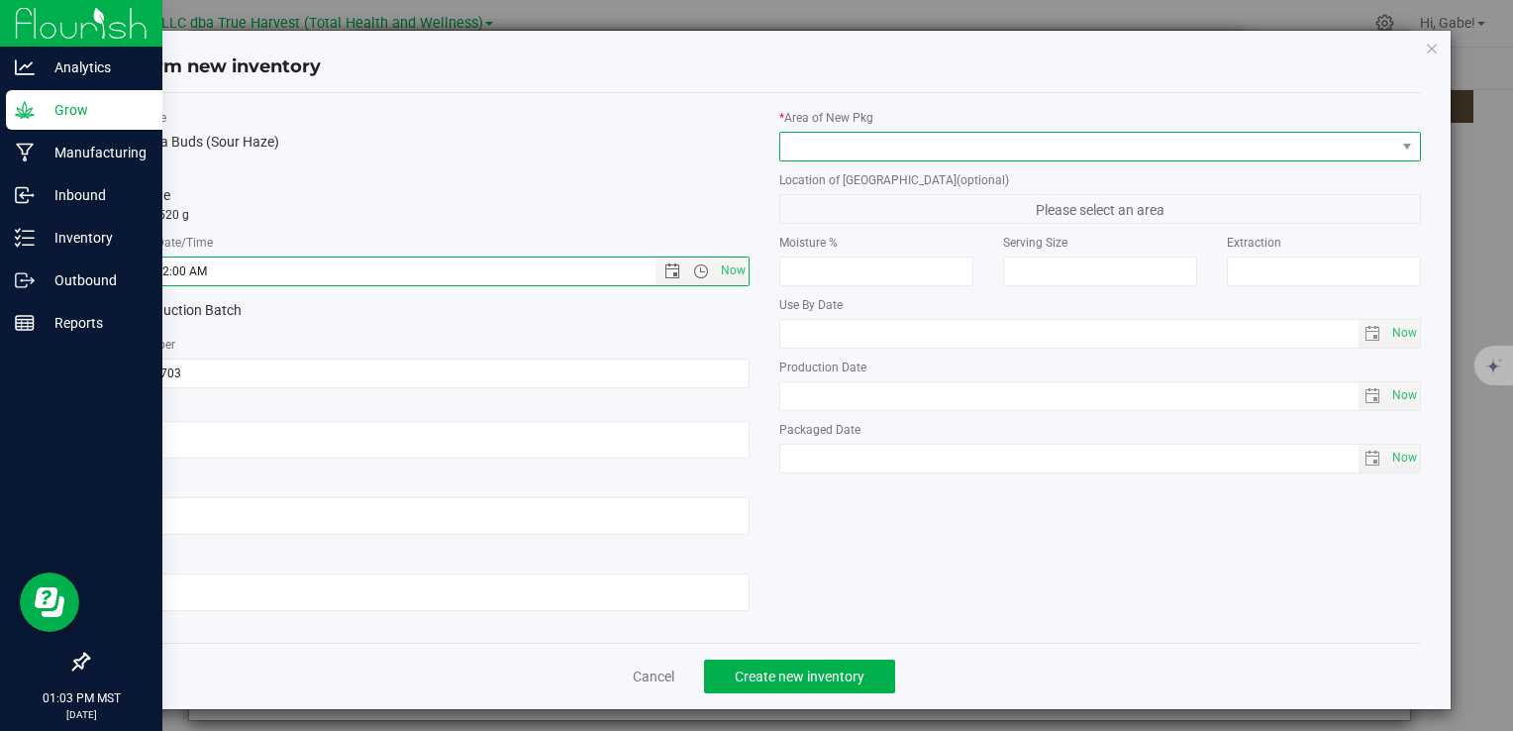
type input "7/3/2025 1:03 PM"
click at [860, 145] on span at bounding box center [1088, 147] width 615 height 28
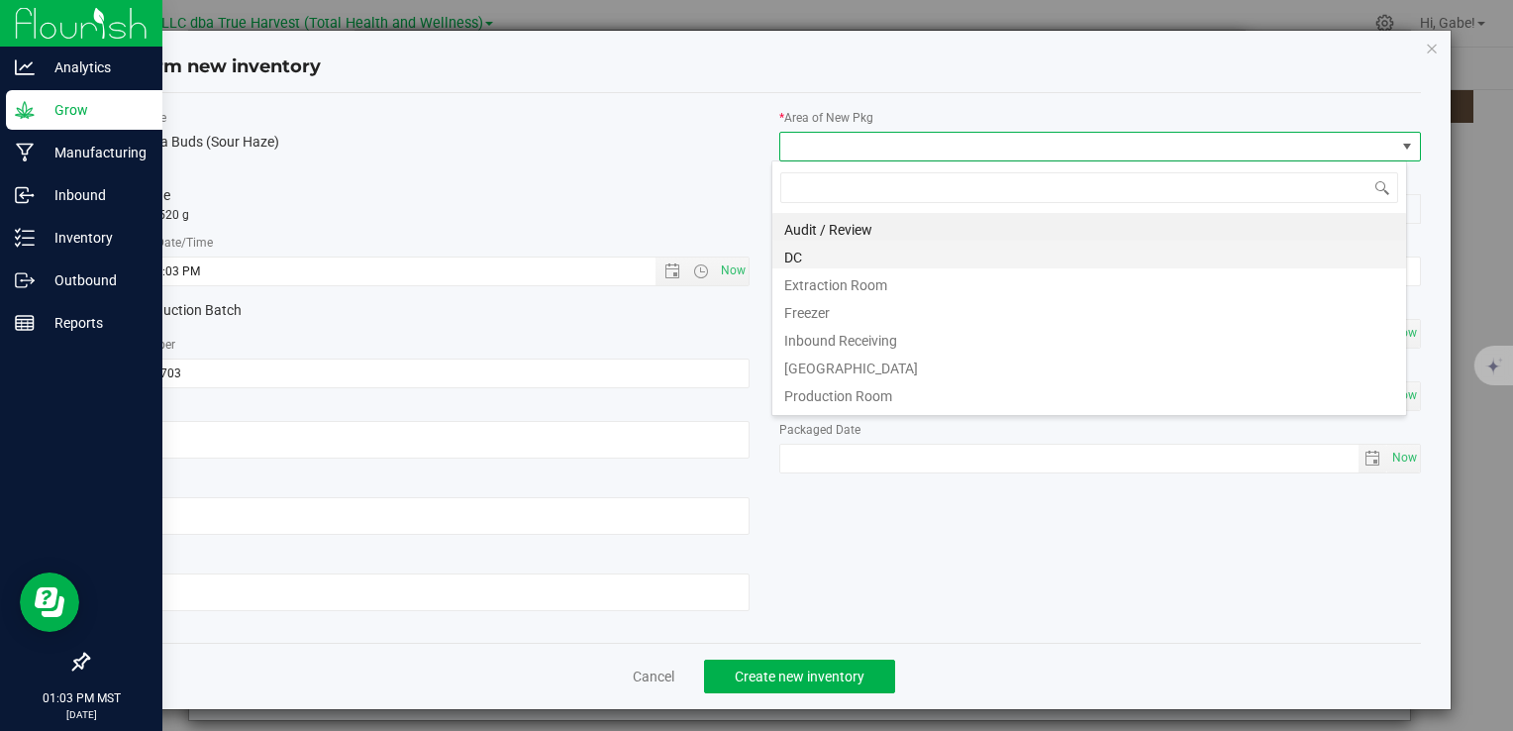
click at [820, 254] on li "DC" at bounding box center [1090, 255] width 634 height 28
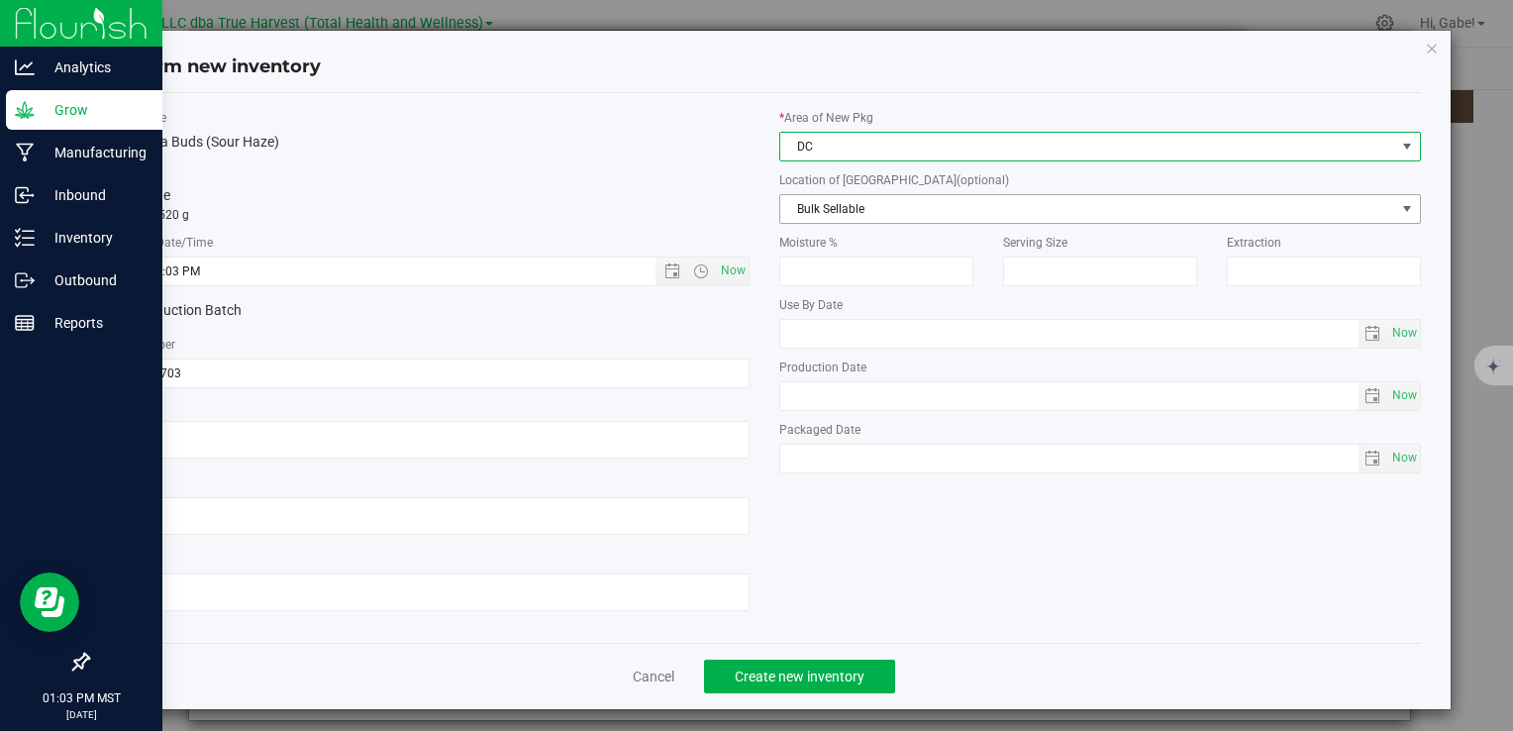
click at [843, 208] on span "Bulk Sellable" at bounding box center [1088, 209] width 615 height 28
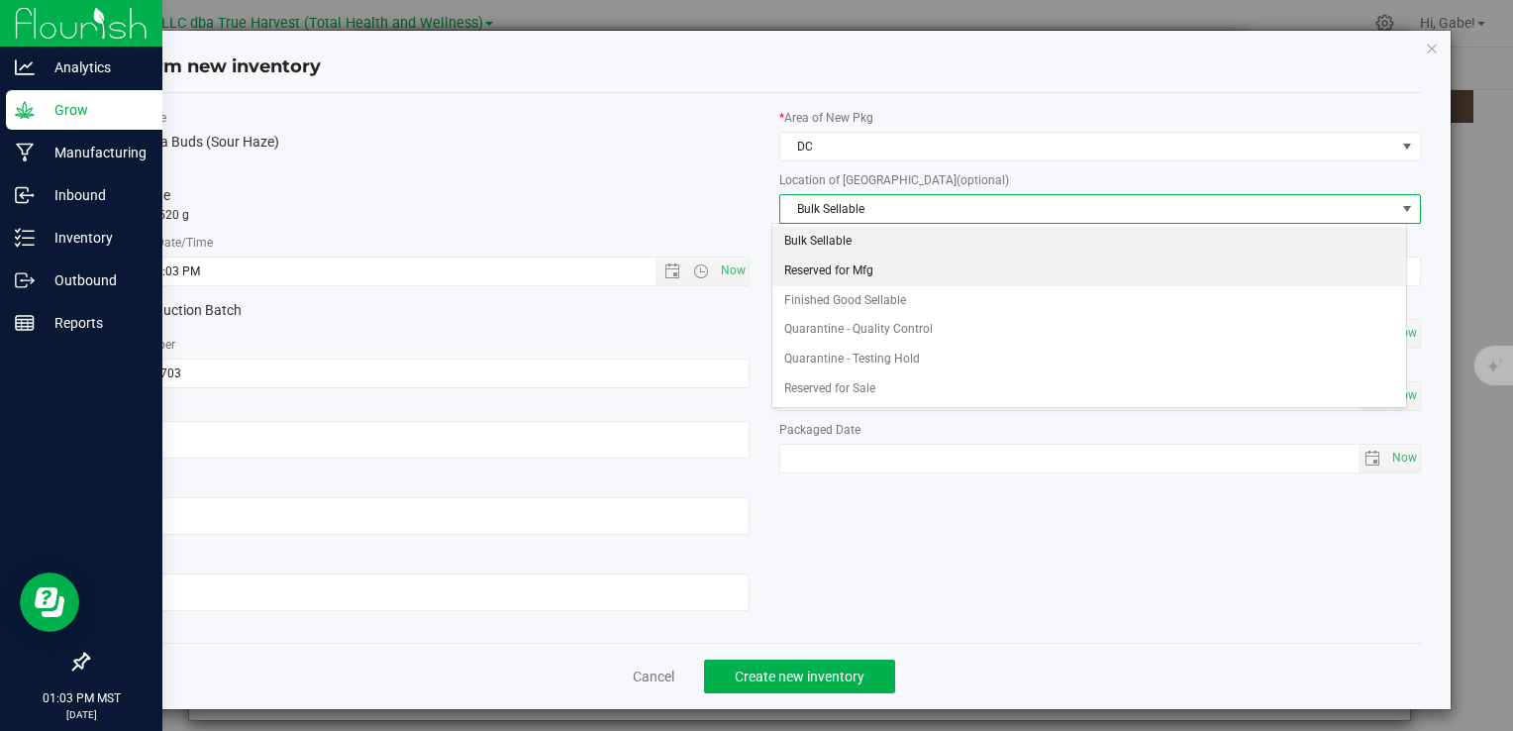
click at [835, 267] on li "Reserved for Mfg" at bounding box center [1090, 272] width 634 height 30
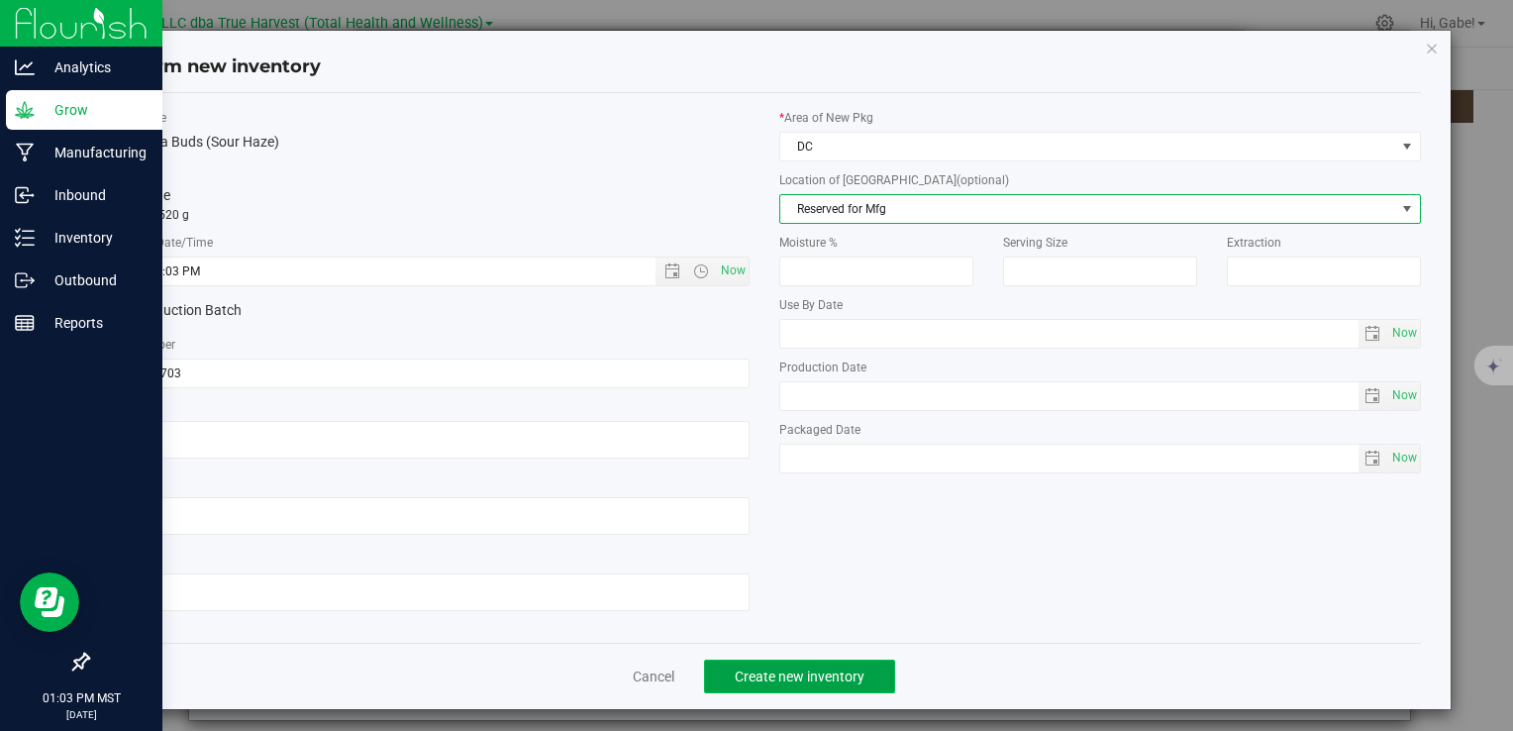
click at [805, 660] on button "Create new inventory" at bounding box center [799, 677] width 191 height 34
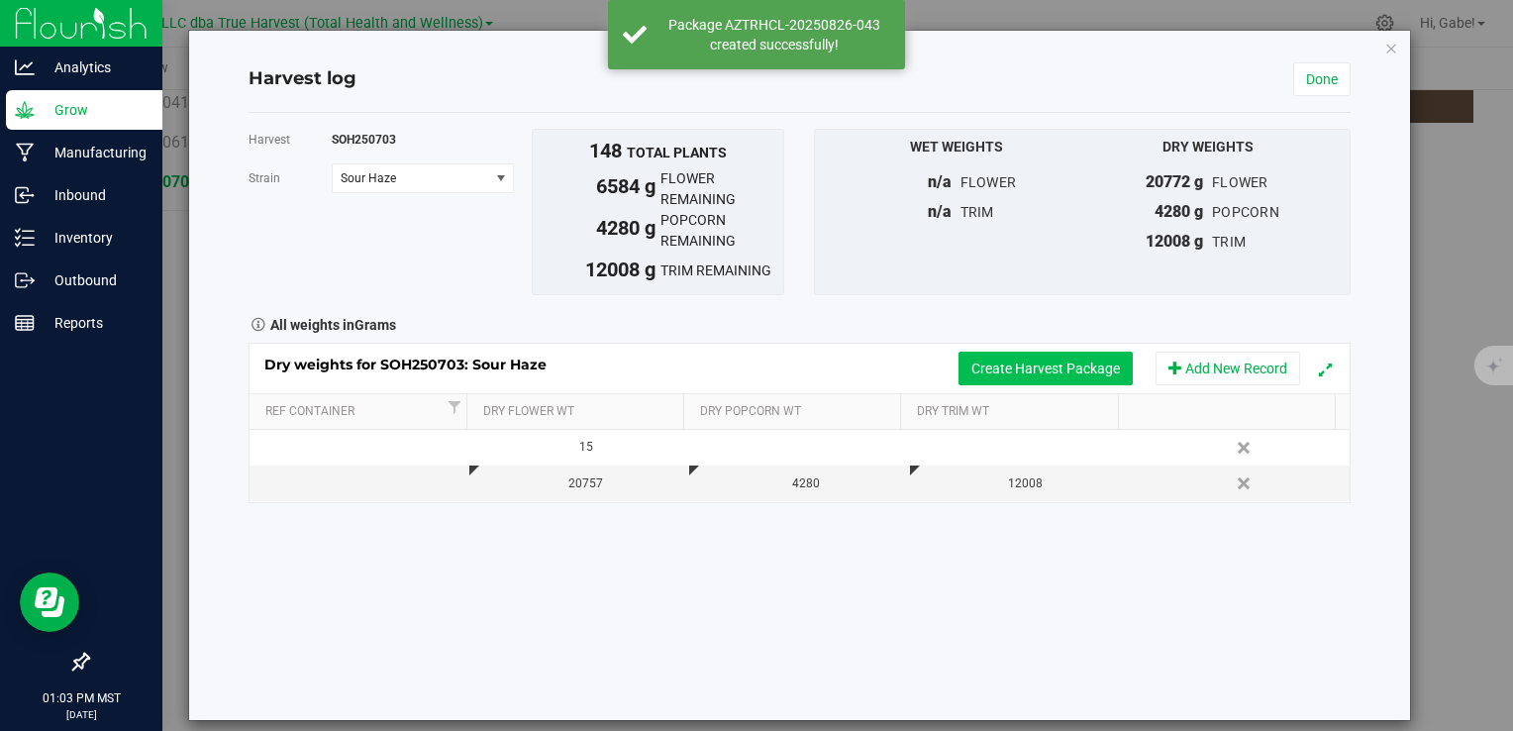
click at [995, 366] on button "Create Harvest Package" at bounding box center [1046, 369] width 174 height 34
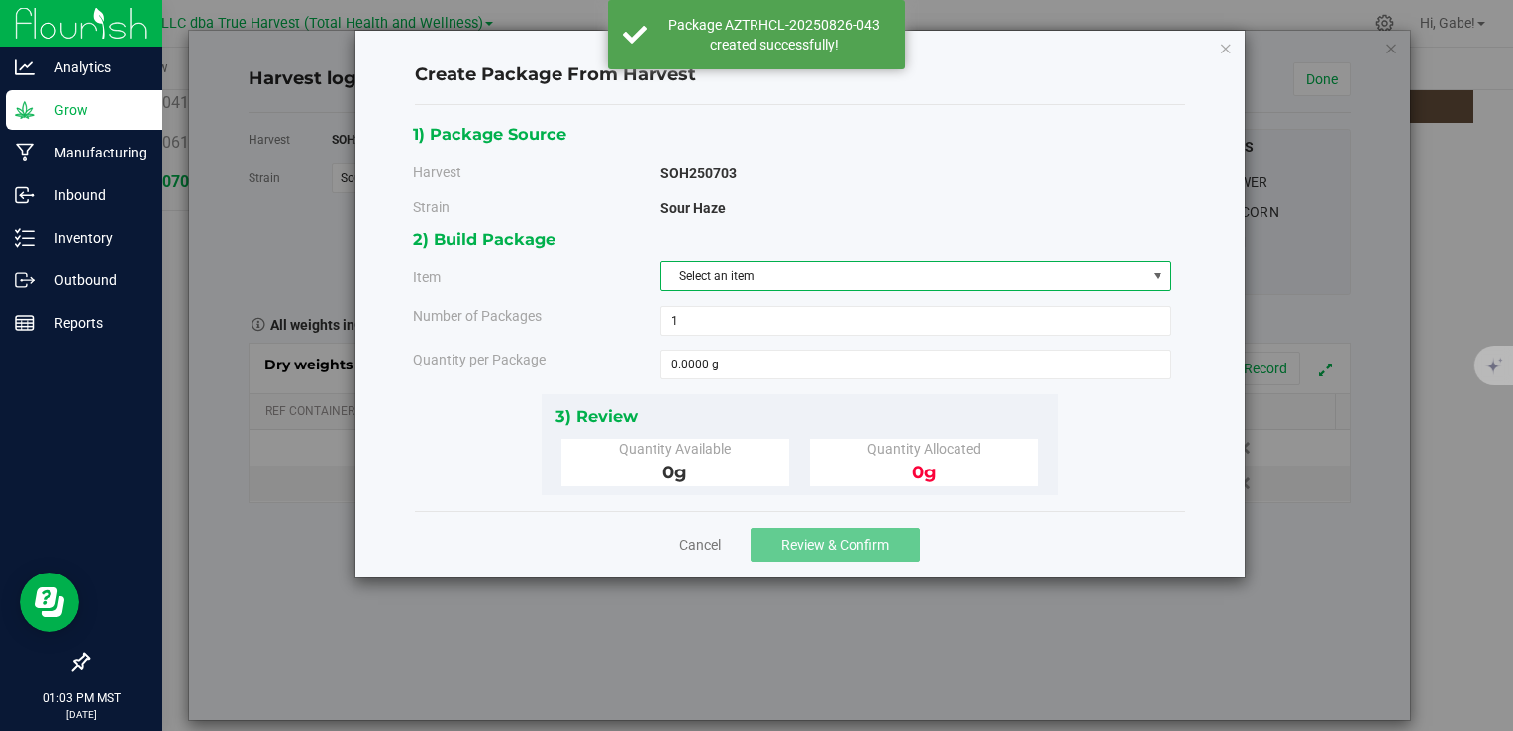
click at [768, 276] on span "Select an item" at bounding box center [904, 276] width 484 height 28
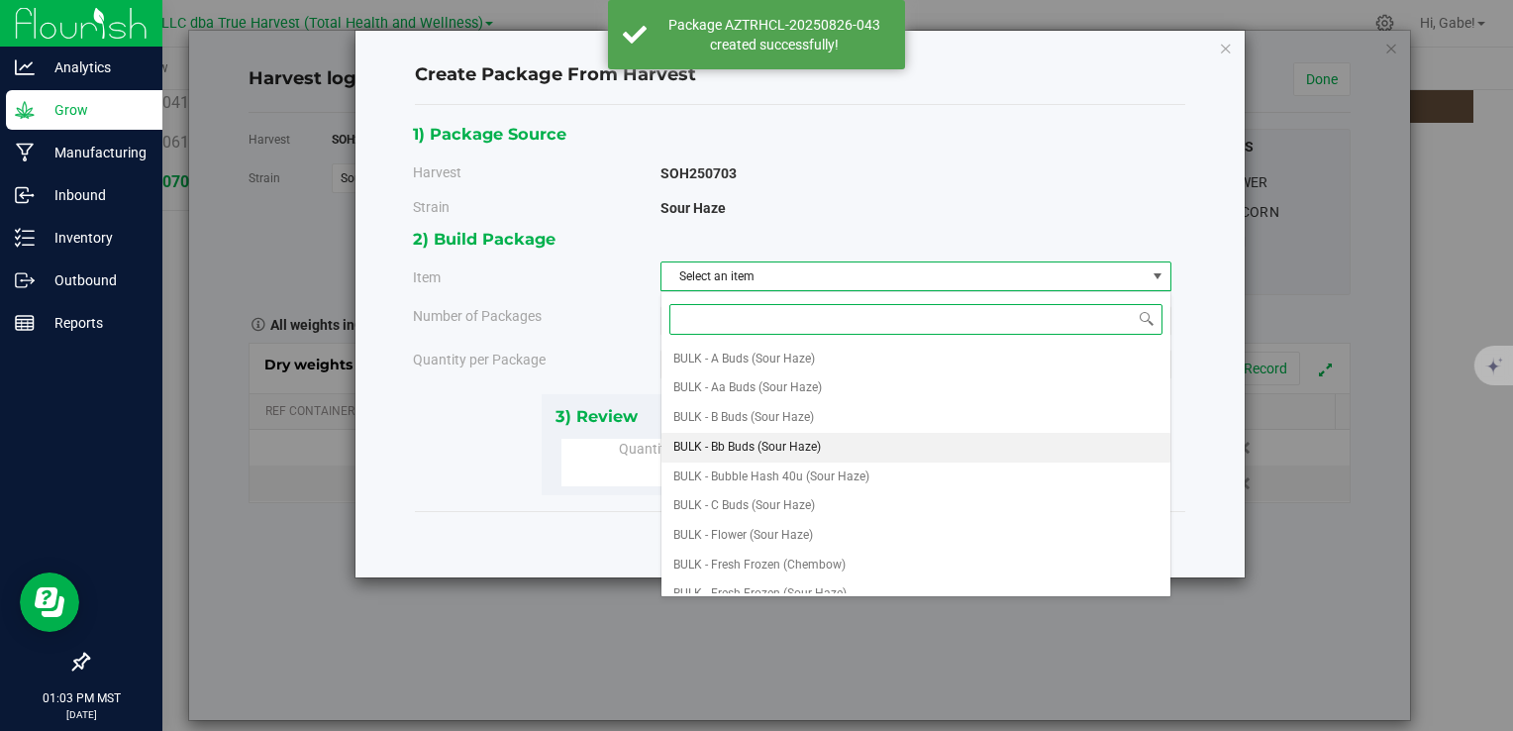
click at [765, 436] on span "BULK - Bb Buds (Sour Haze)" at bounding box center [748, 448] width 148 height 26
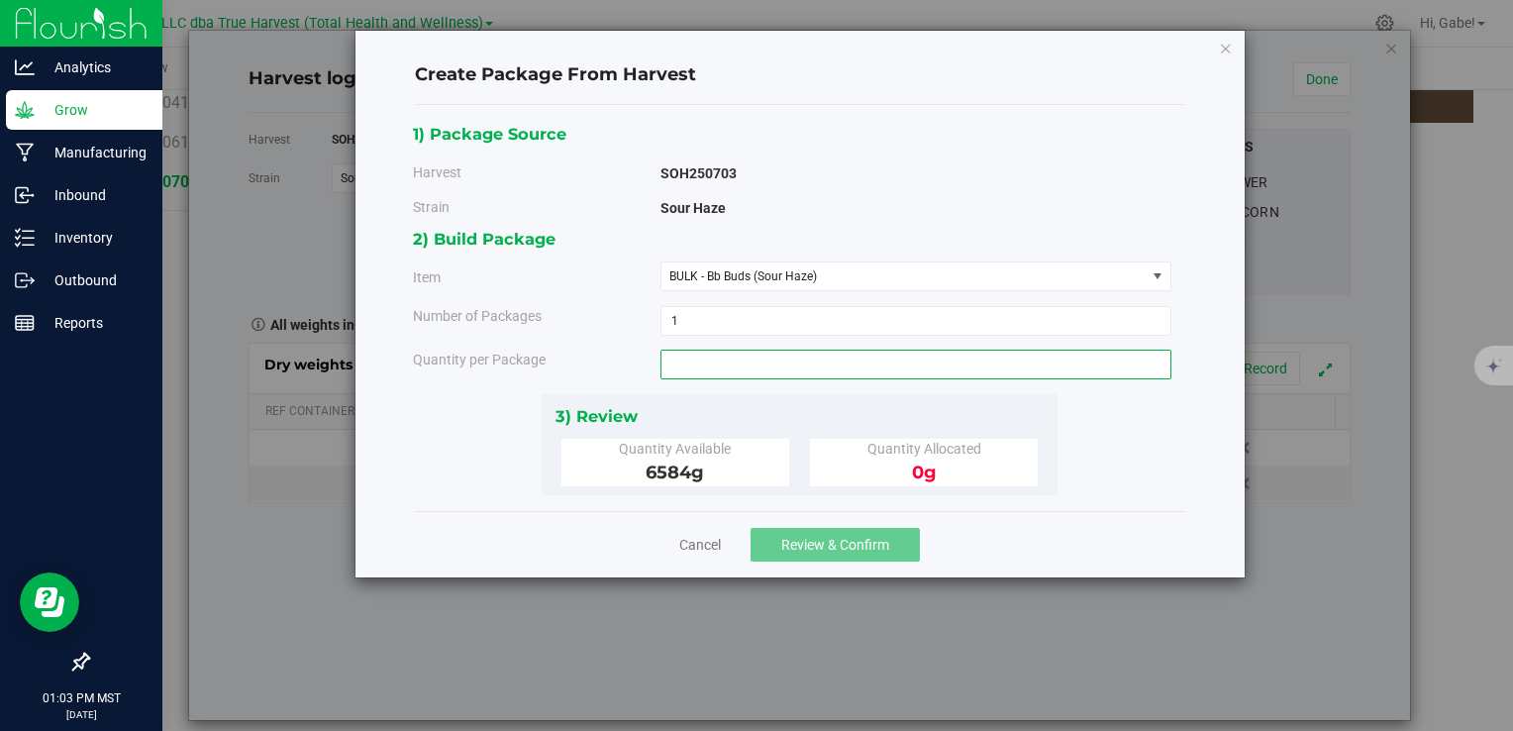
click at [717, 360] on span at bounding box center [916, 365] width 511 height 30
type input "6584"
type input "6584.0000 g"
click at [786, 408] on div "3) Review" at bounding box center [800, 416] width 489 height 27
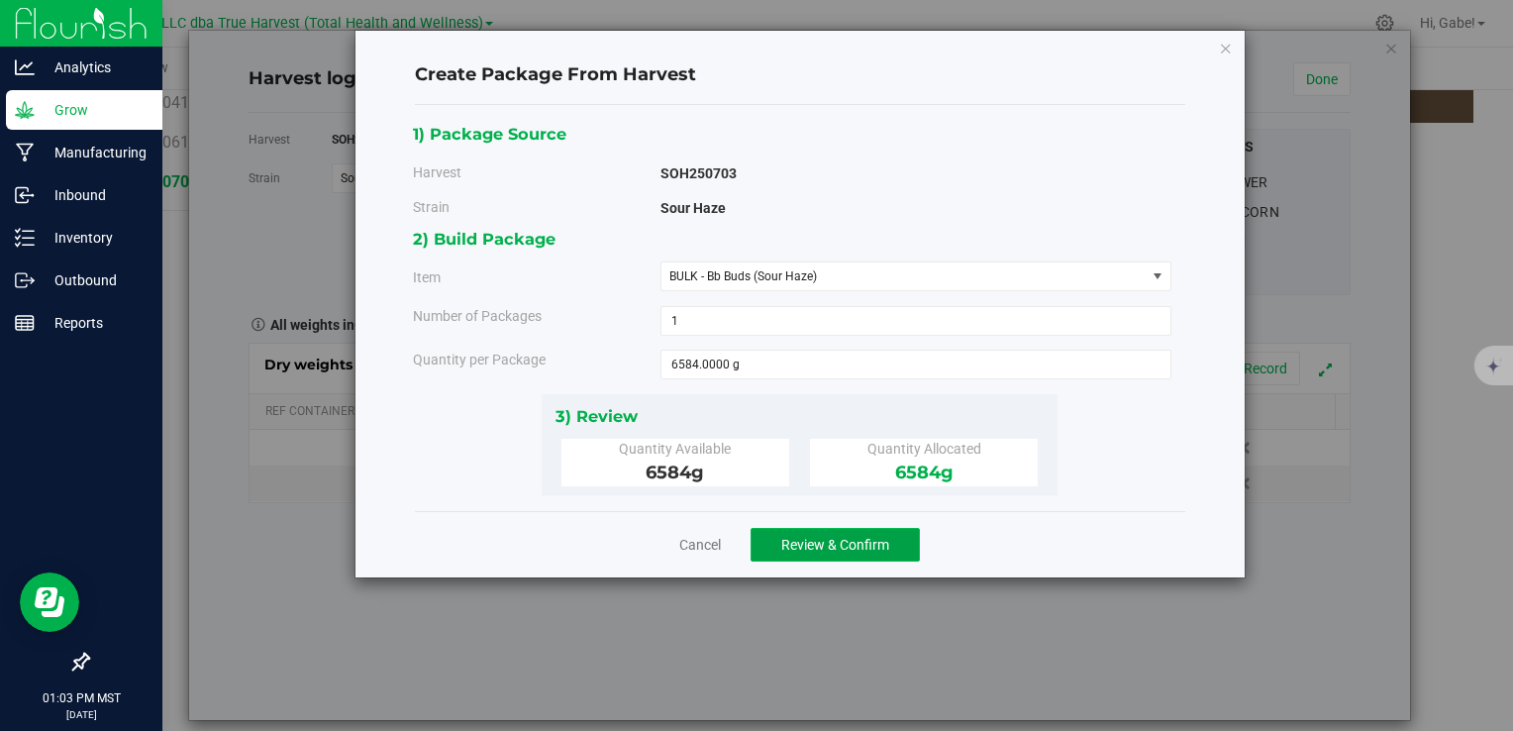
click at [824, 537] on span "Review & Confirm" at bounding box center [835, 545] width 108 height 16
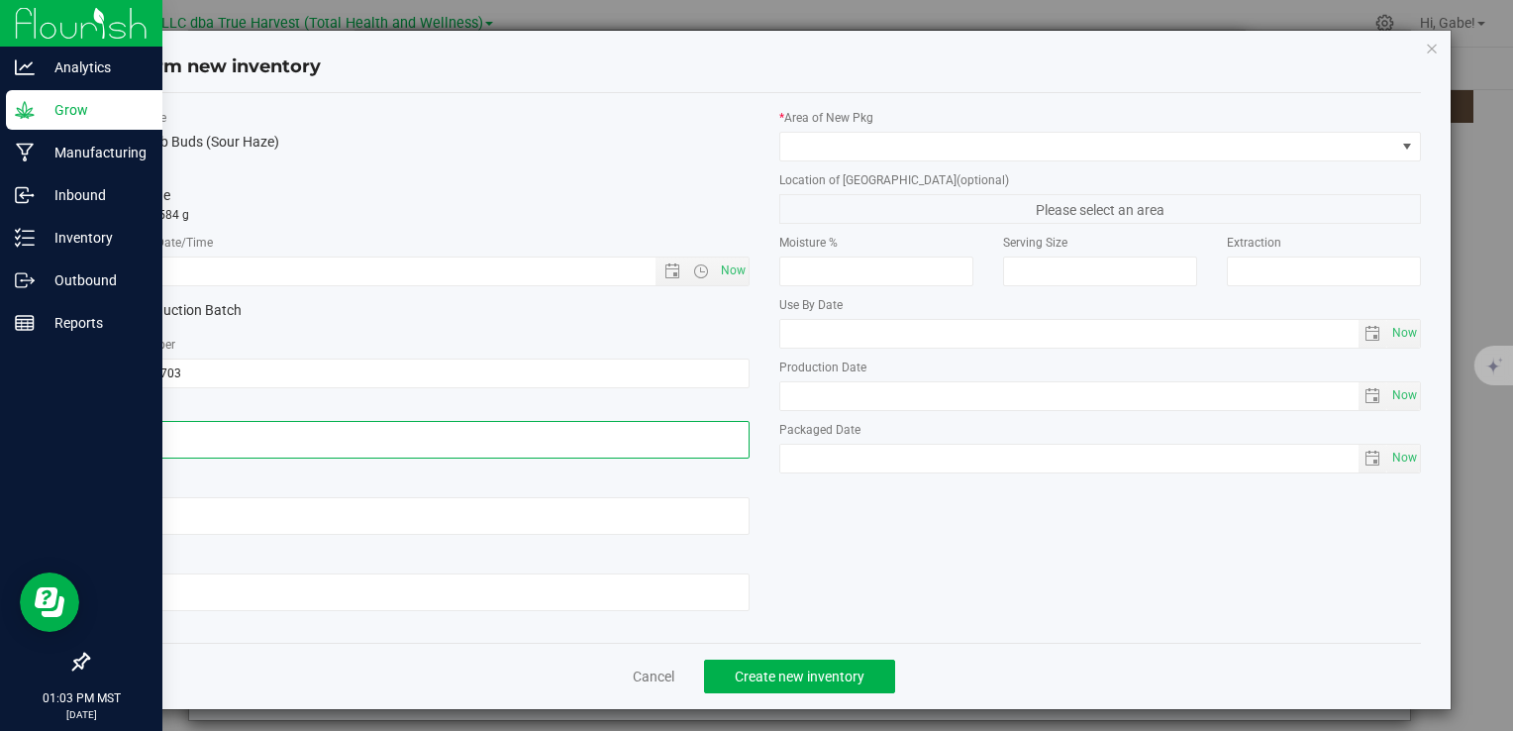
click at [334, 439] on textarea at bounding box center [428, 440] width 642 height 38
paste textarea "2025-07-03"
type textarea "2025-07-03"
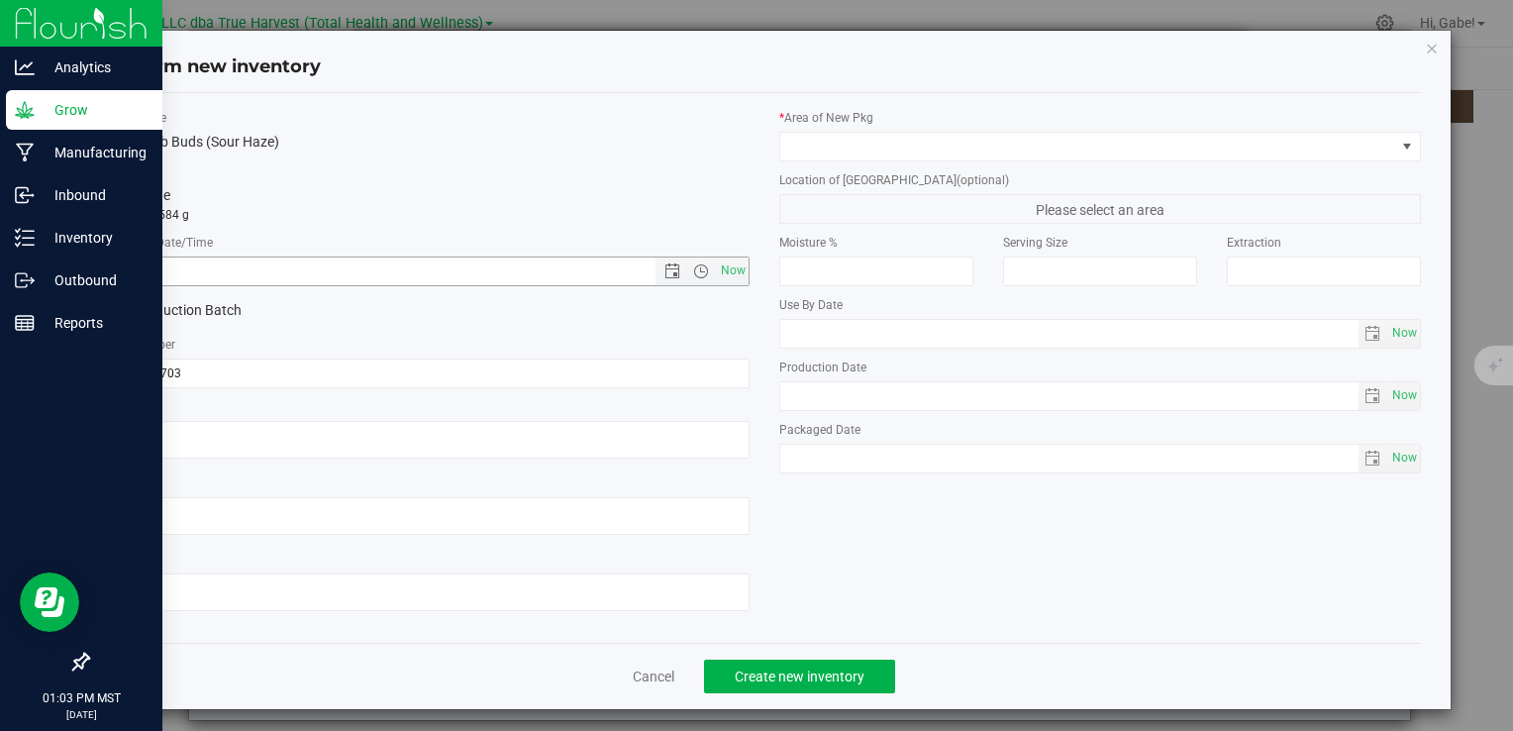
click at [367, 260] on input "text" at bounding box center [398, 272] width 580 height 28
paste input "2025-07-03"
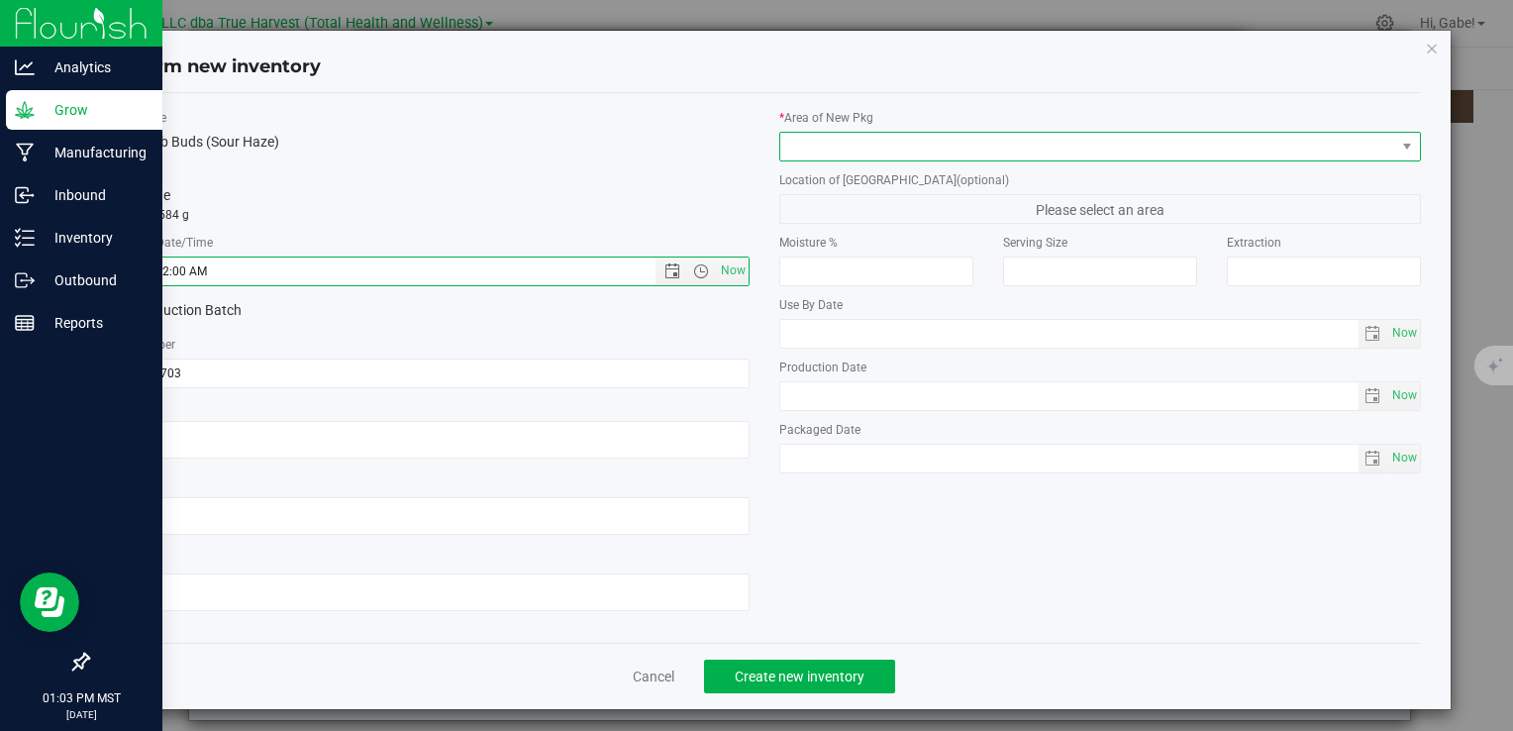
type input "7/3/2025 1:03 PM"
click at [826, 149] on span at bounding box center [1088, 147] width 615 height 28
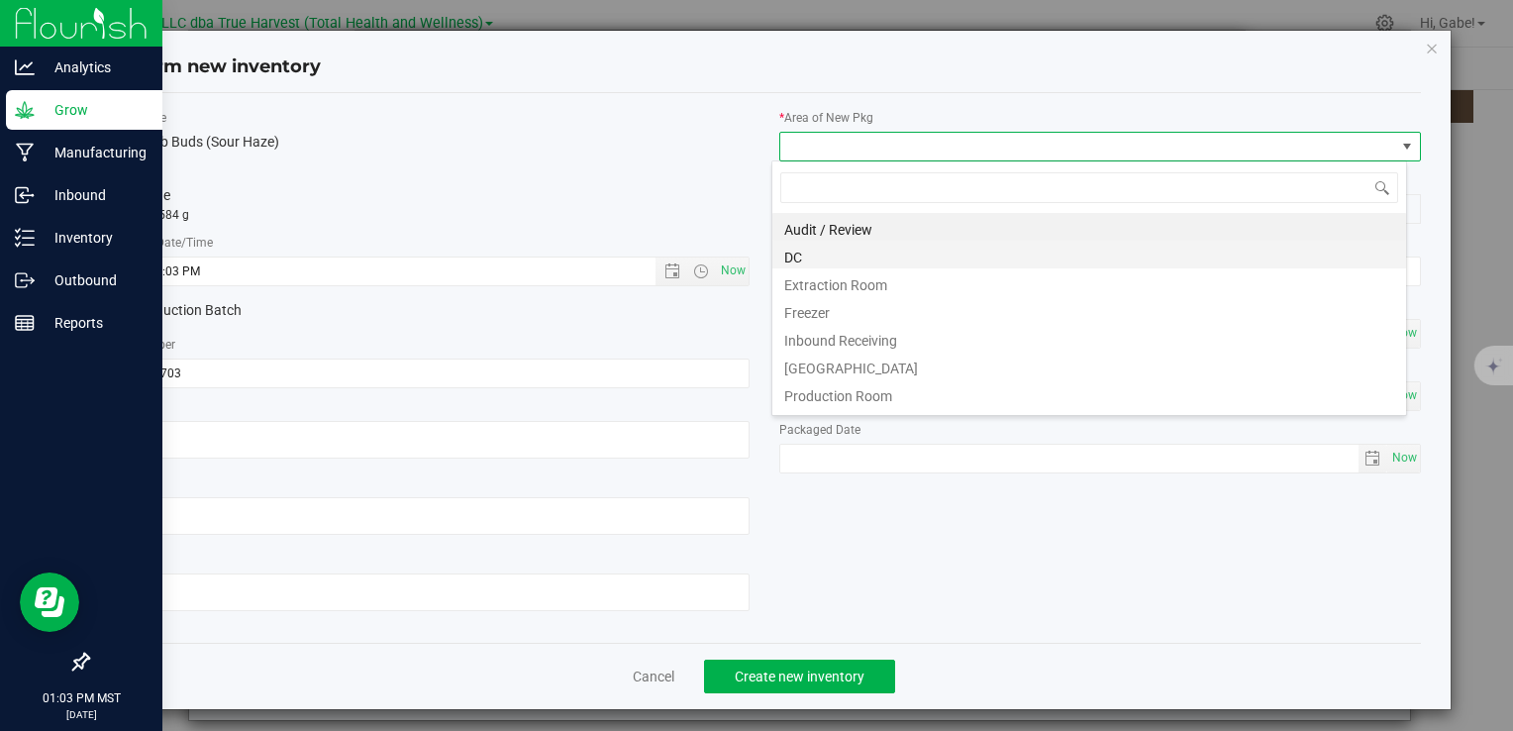
click at [835, 249] on li "DC" at bounding box center [1090, 255] width 634 height 28
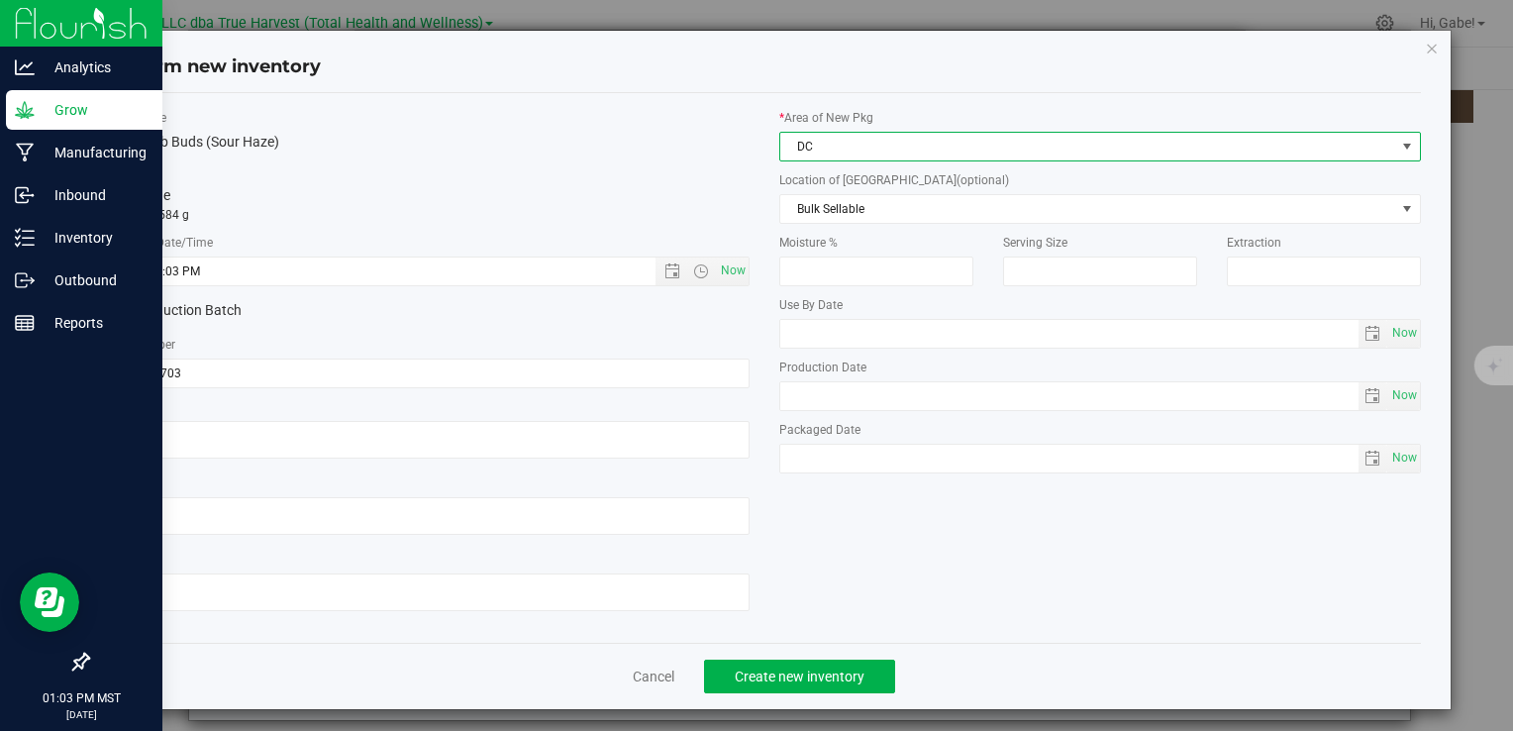
click at [834, 234] on label "Moisture %" at bounding box center [877, 243] width 194 height 18
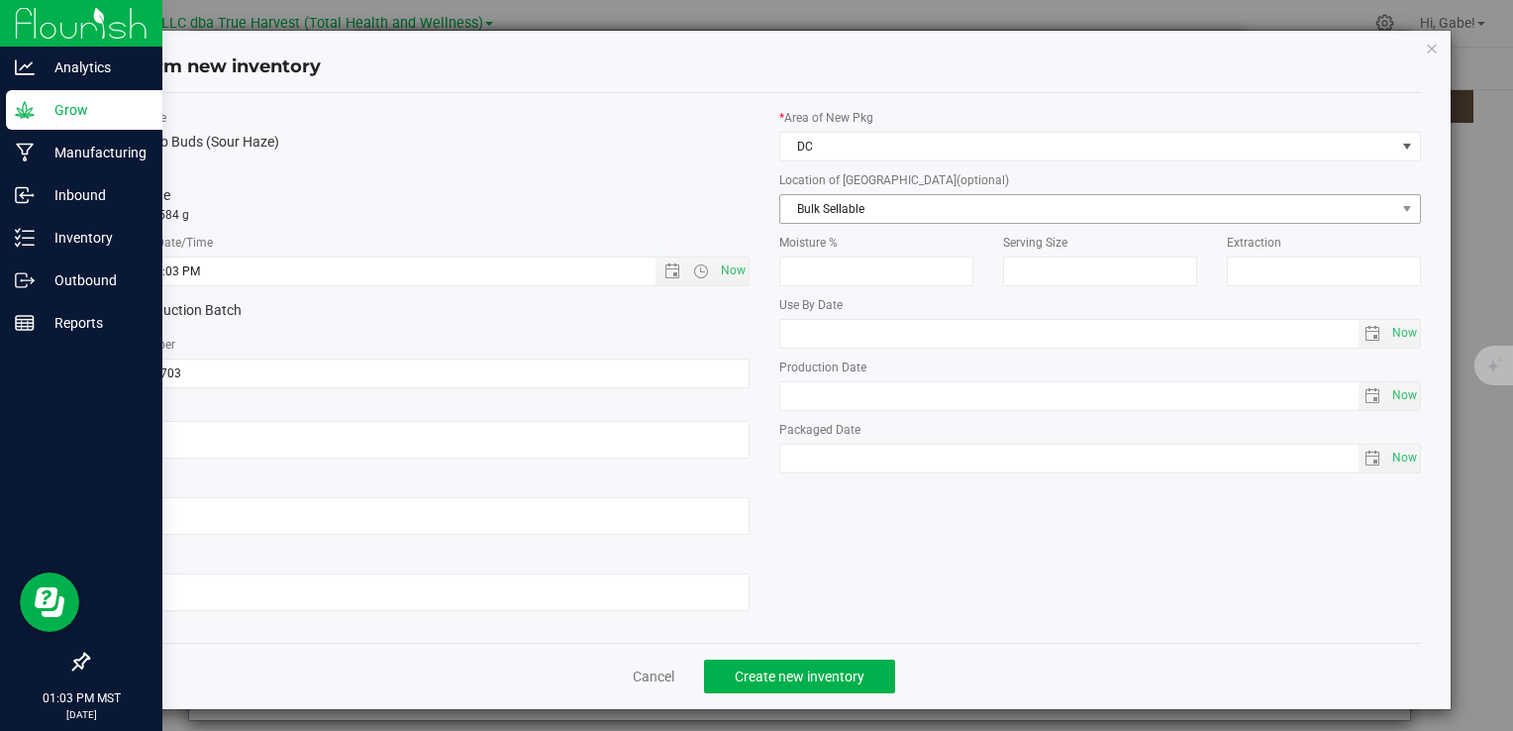
click at [832, 214] on span "Bulk Sellable" at bounding box center [1088, 209] width 615 height 28
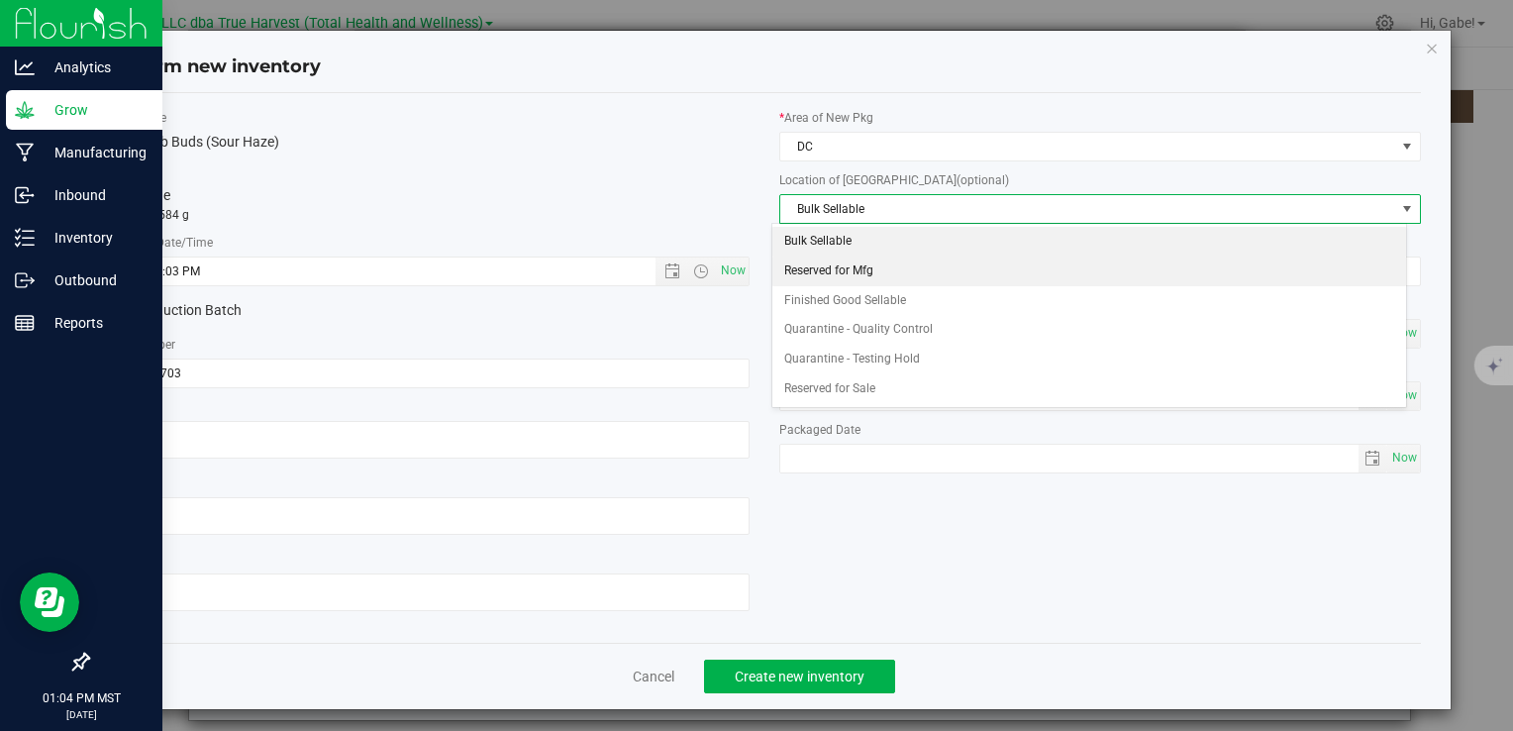
click at [826, 266] on li "Reserved for Mfg" at bounding box center [1090, 272] width 634 height 30
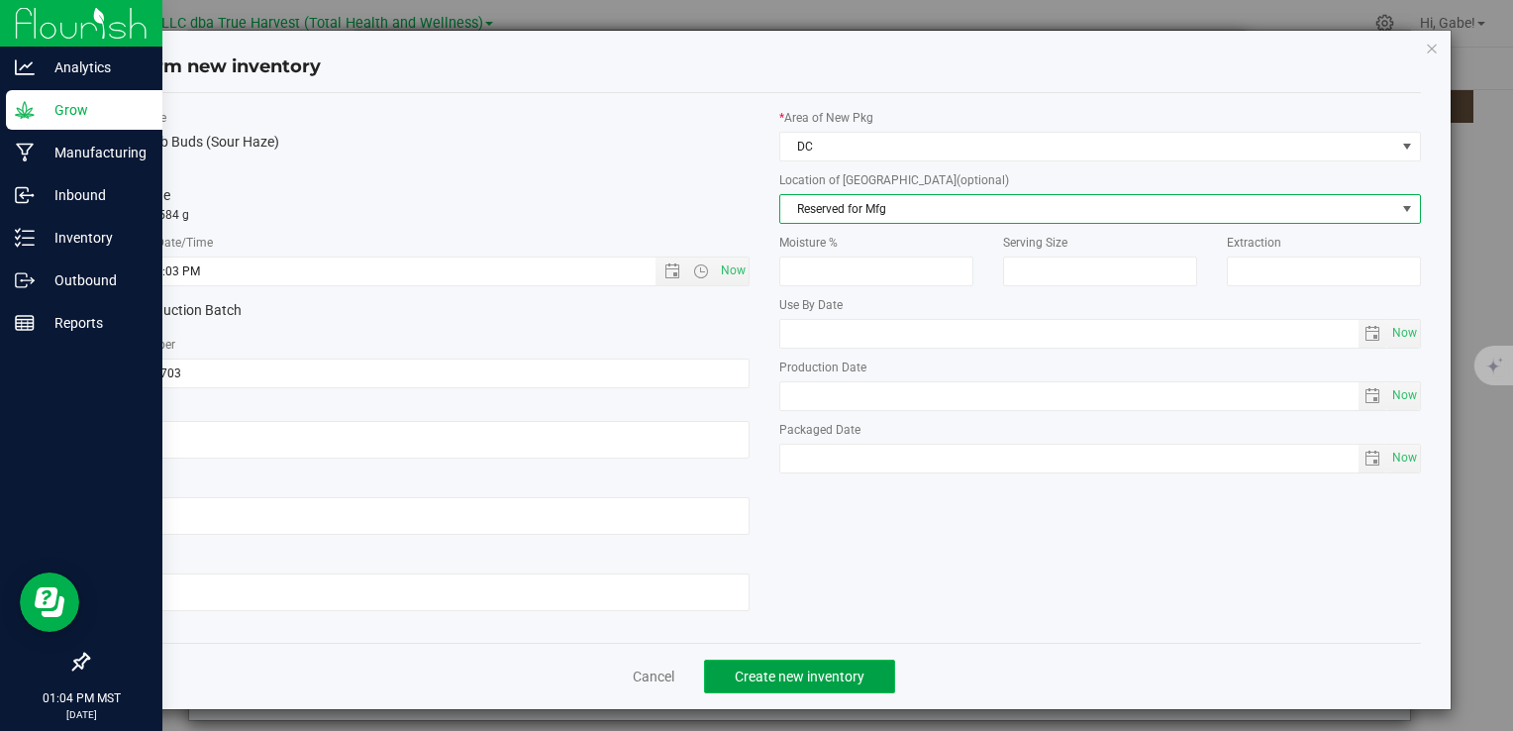
click at [855, 661] on button "Create new inventory" at bounding box center [799, 677] width 191 height 34
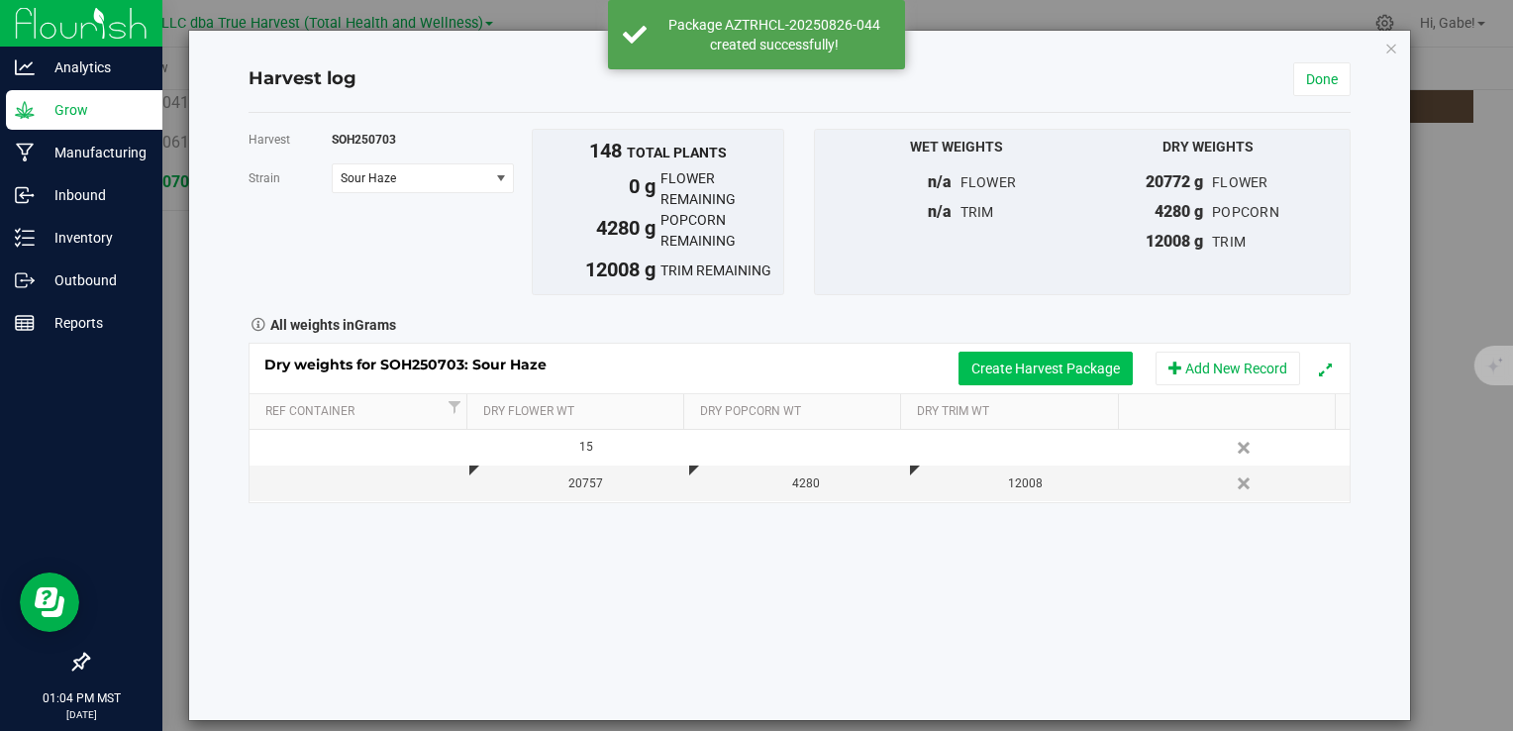
click at [1057, 372] on button "Create Harvest Package" at bounding box center [1046, 369] width 174 height 34
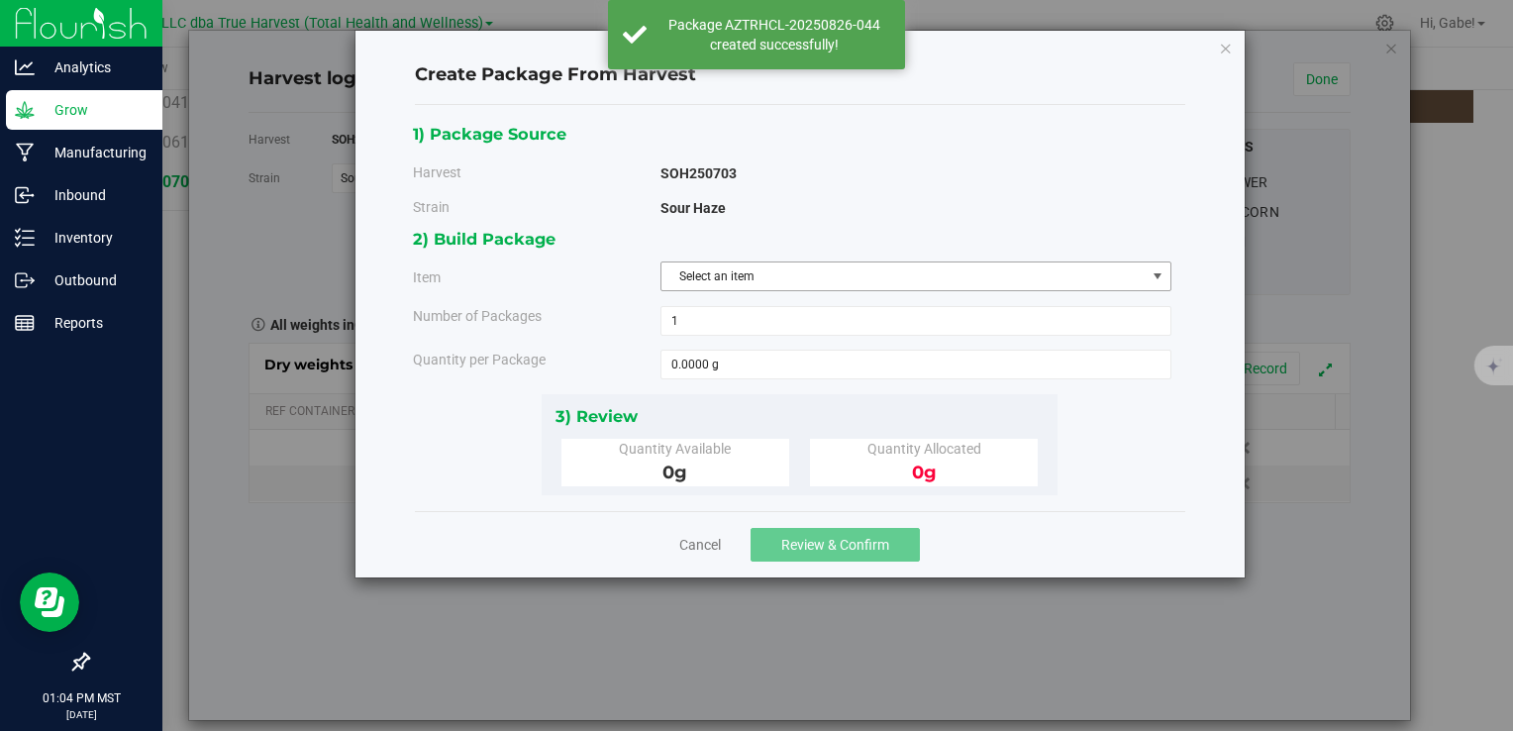
click at [807, 282] on span "Select an item" at bounding box center [904, 276] width 484 height 28
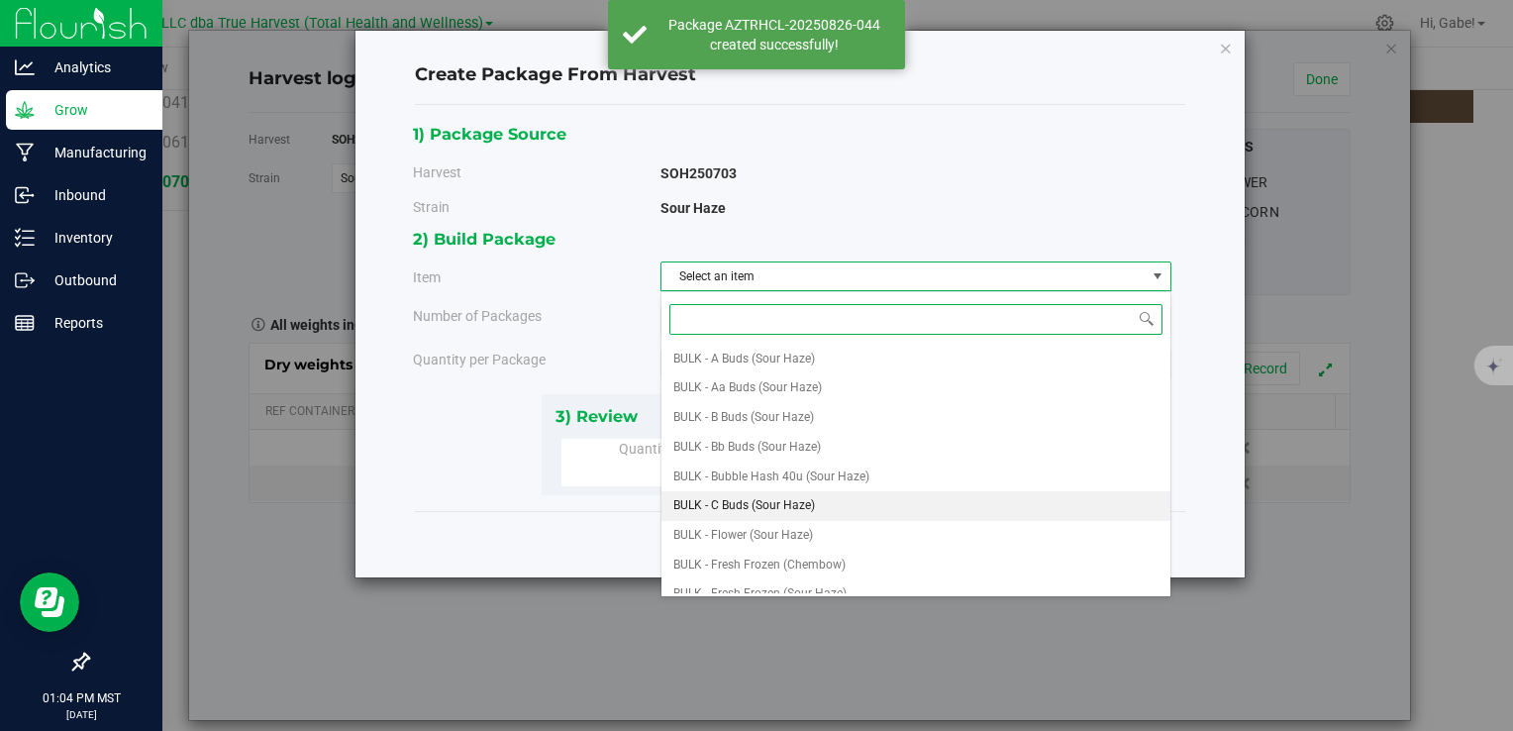
click at [765, 503] on span "BULK - C Buds (Sour Haze)" at bounding box center [745, 506] width 142 height 26
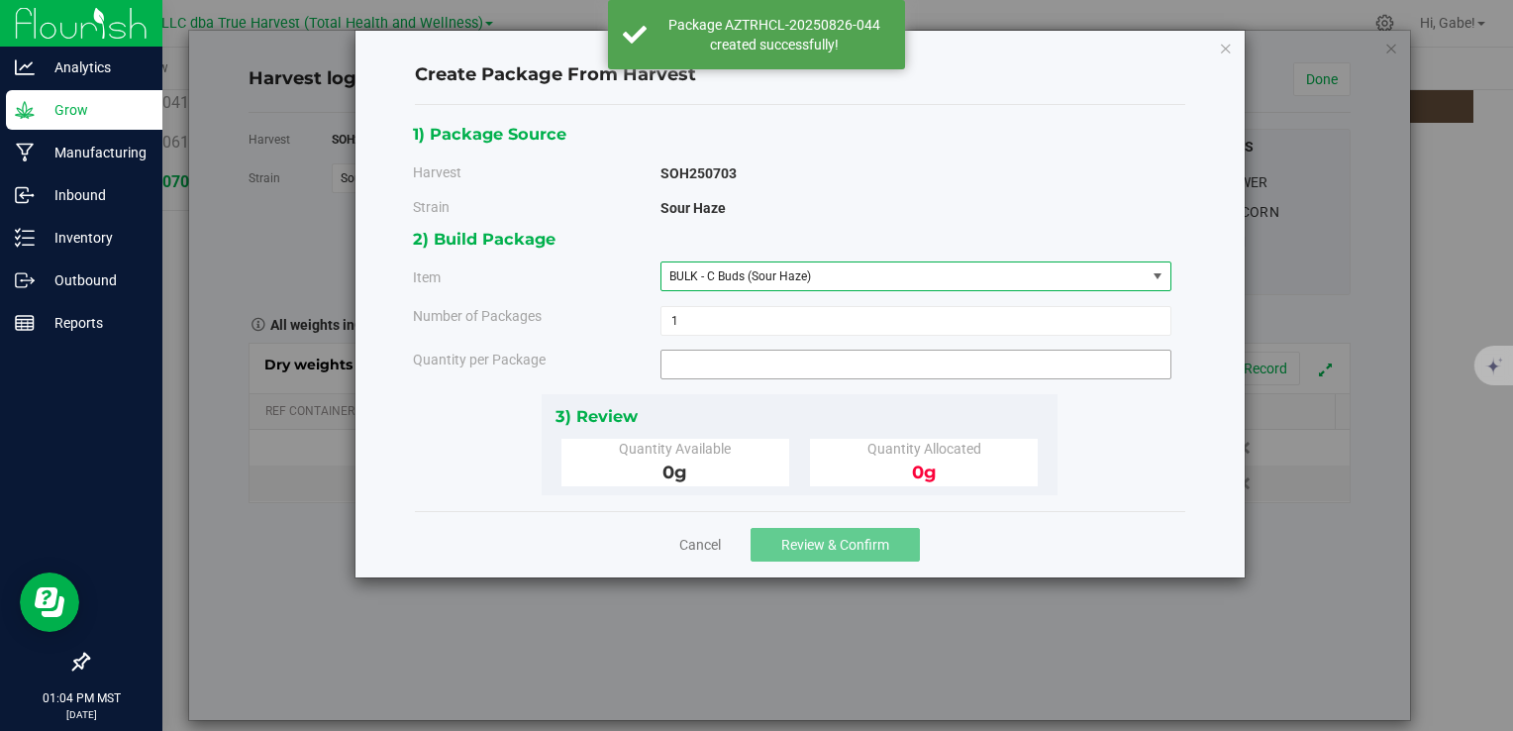
click at [732, 372] on span at bounding box center [916, 365] width 511 height 30
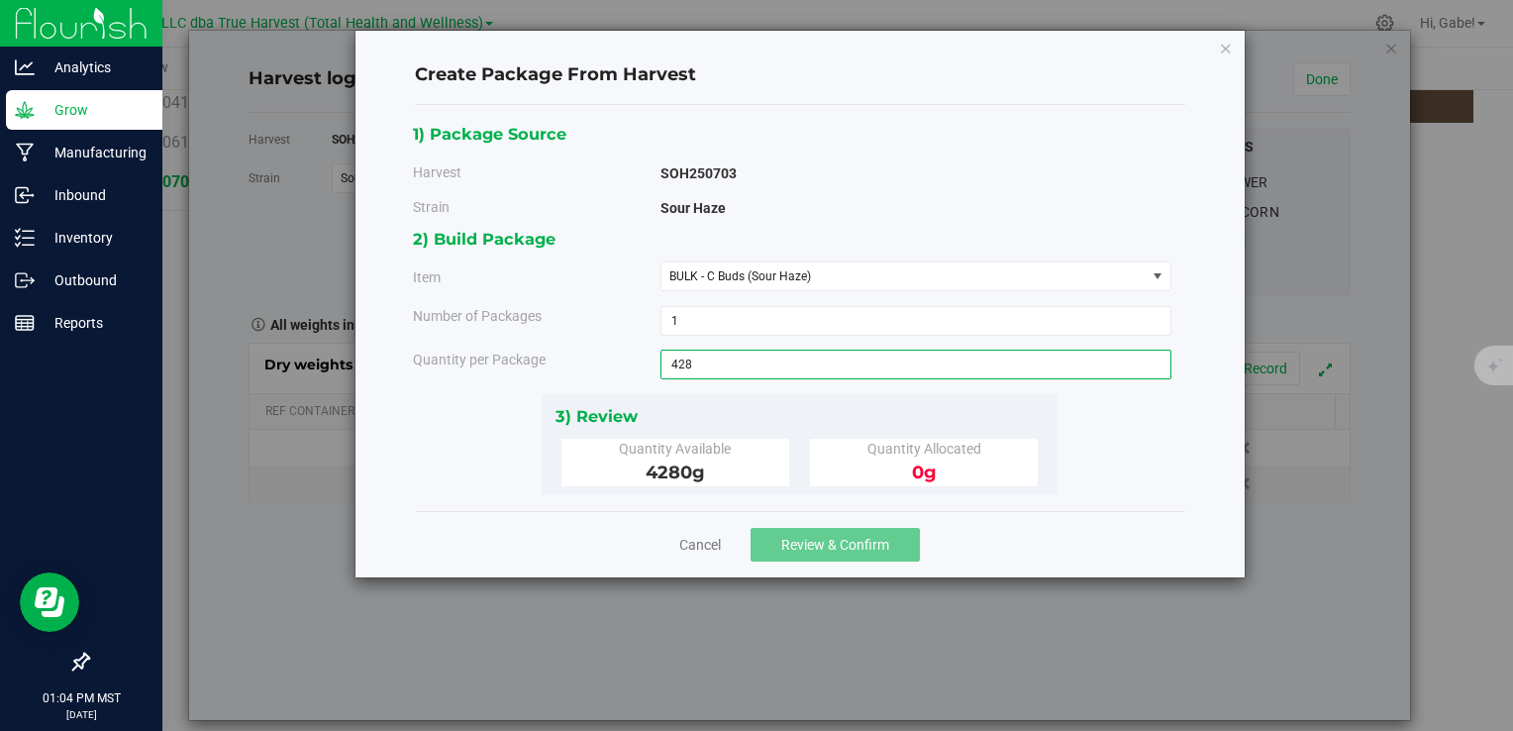
type input "4280"
type input "4280.0000 g"
click at [806, 413] on div "3) Review" at bounding box center [800, 416] width 489 height 27
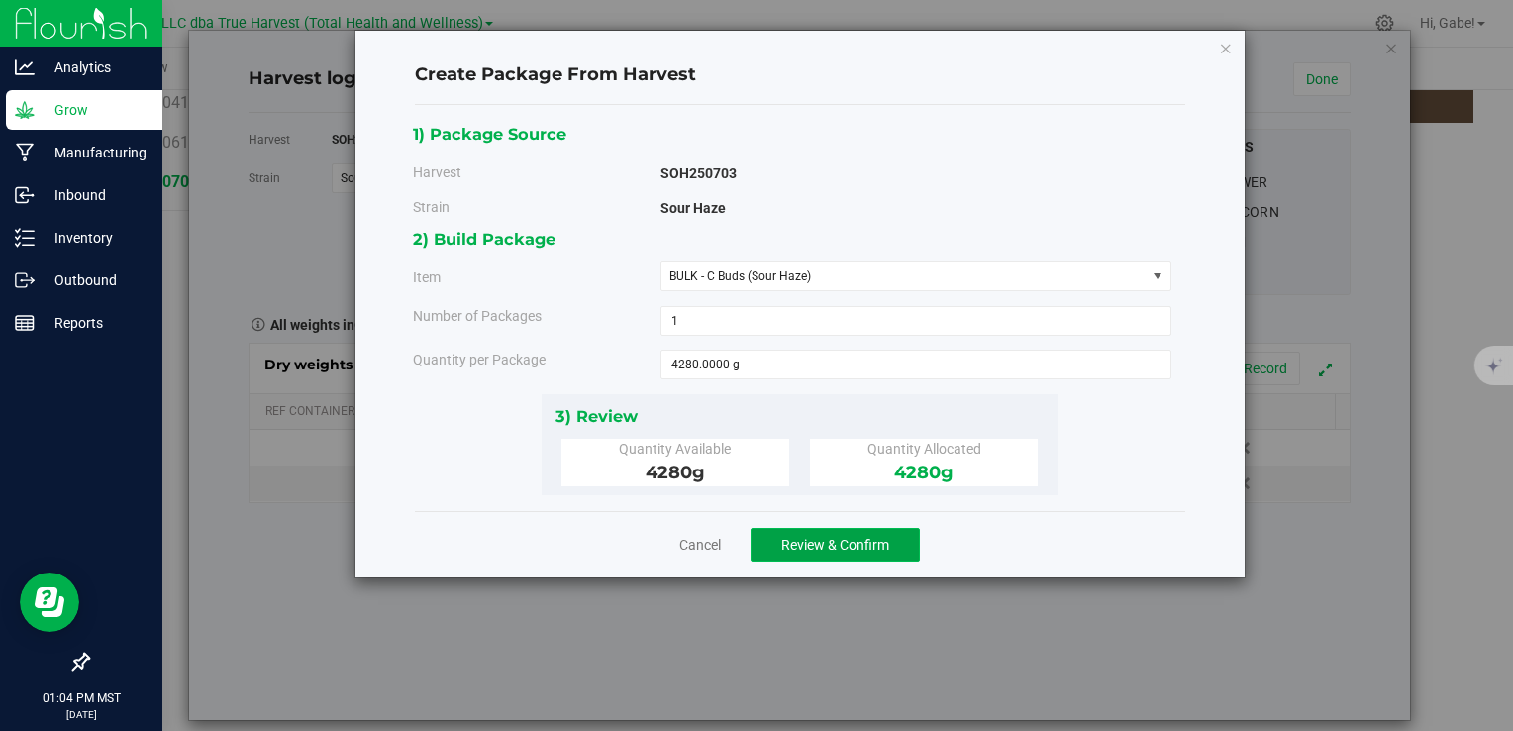
click at [841, 537] on span "Review & Confirm" at bounding box center [835, 545] width 108 height 16
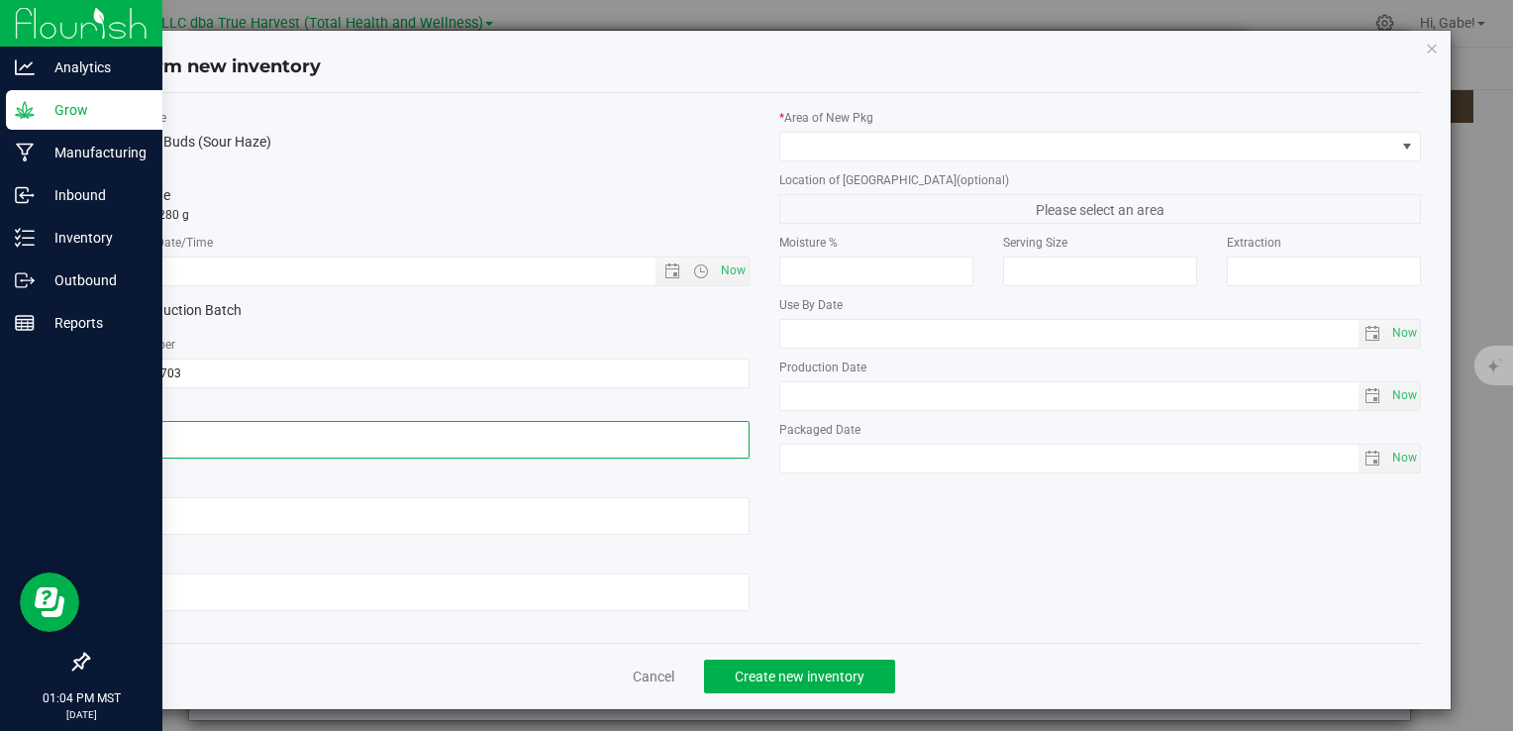
click at [357, 421] on textarea at bounding box center [428, 440] width 642 height 38
paste textarea "2025-07-03"
type textarea "2025-07-03"
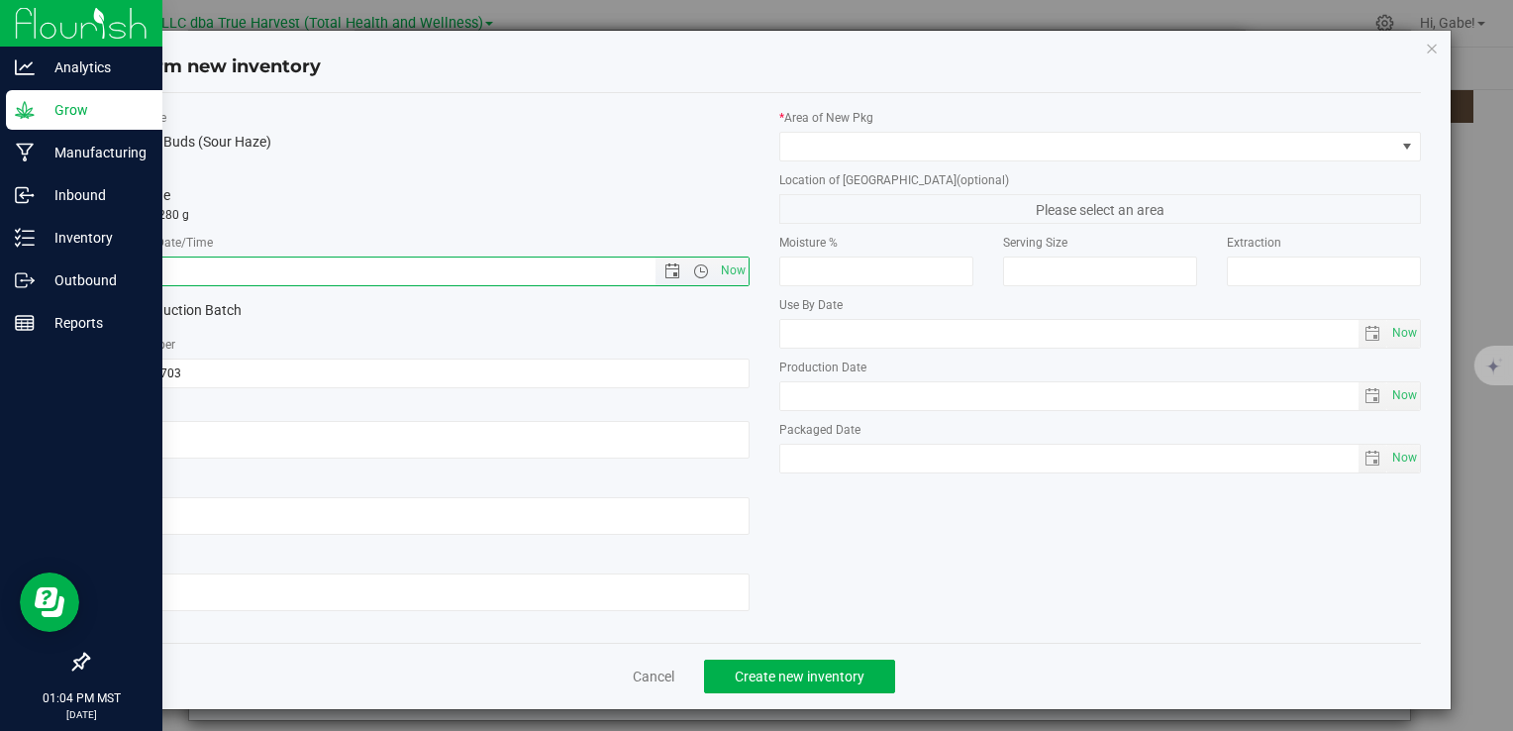
click at [277, 270] on input "text" at bounding box center [398, 272] width 580 height 28
paste input "2025-07-03"
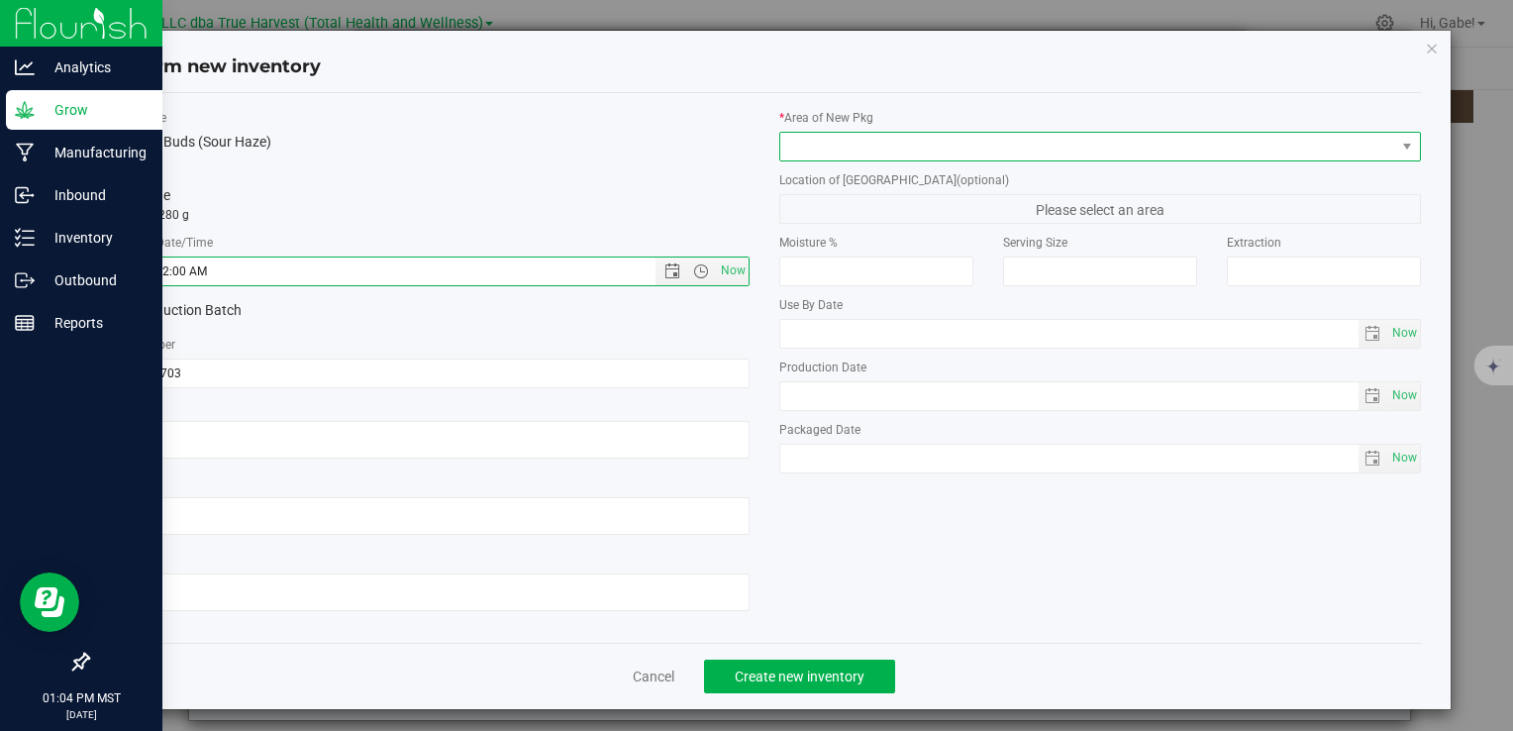
type input "7/3/2025 1:04 PM"
click at [873, 140] on span at bounding box center [1088, 147] width 615 height 28
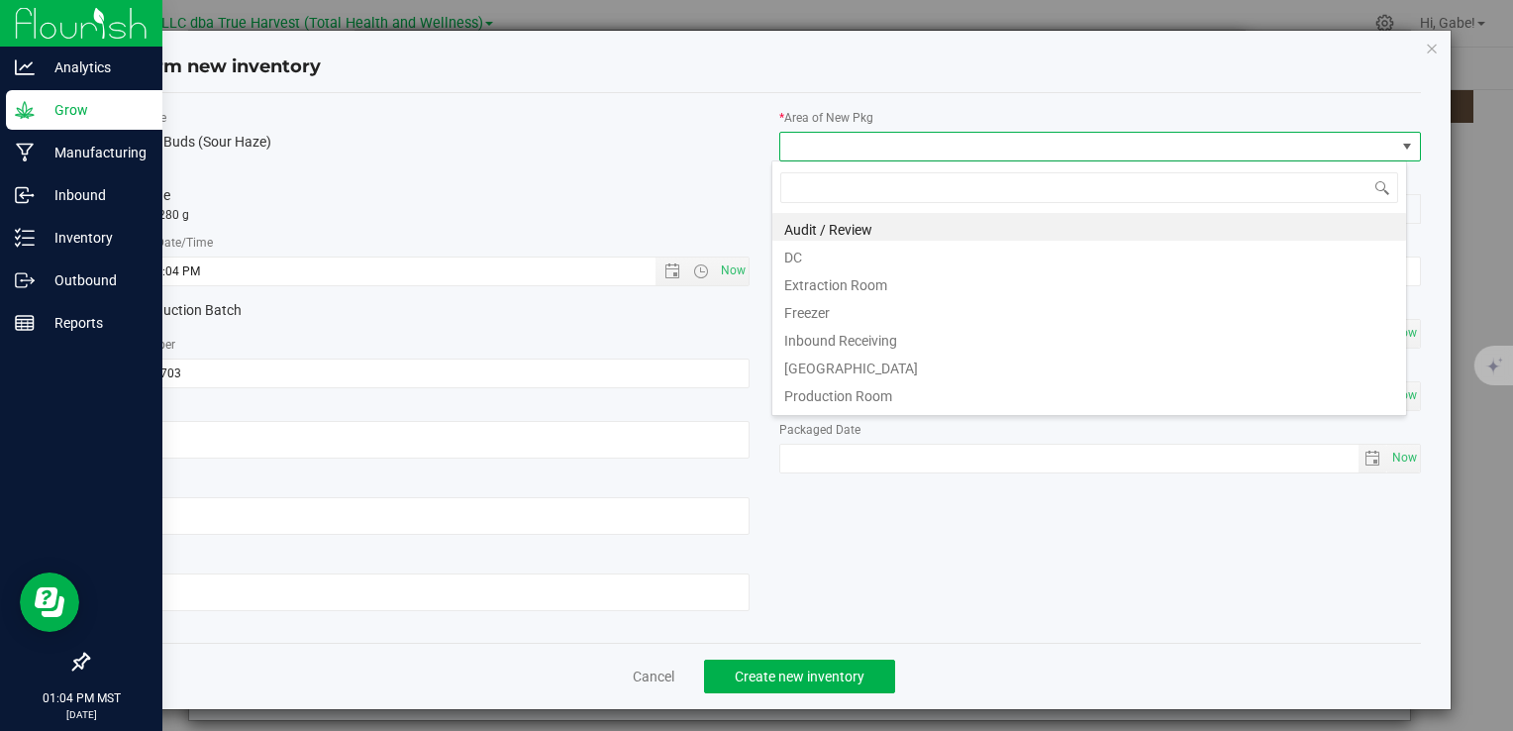
click at [840, 254] on li "DC" at bounding box center [1090, 255] width 634 height 28
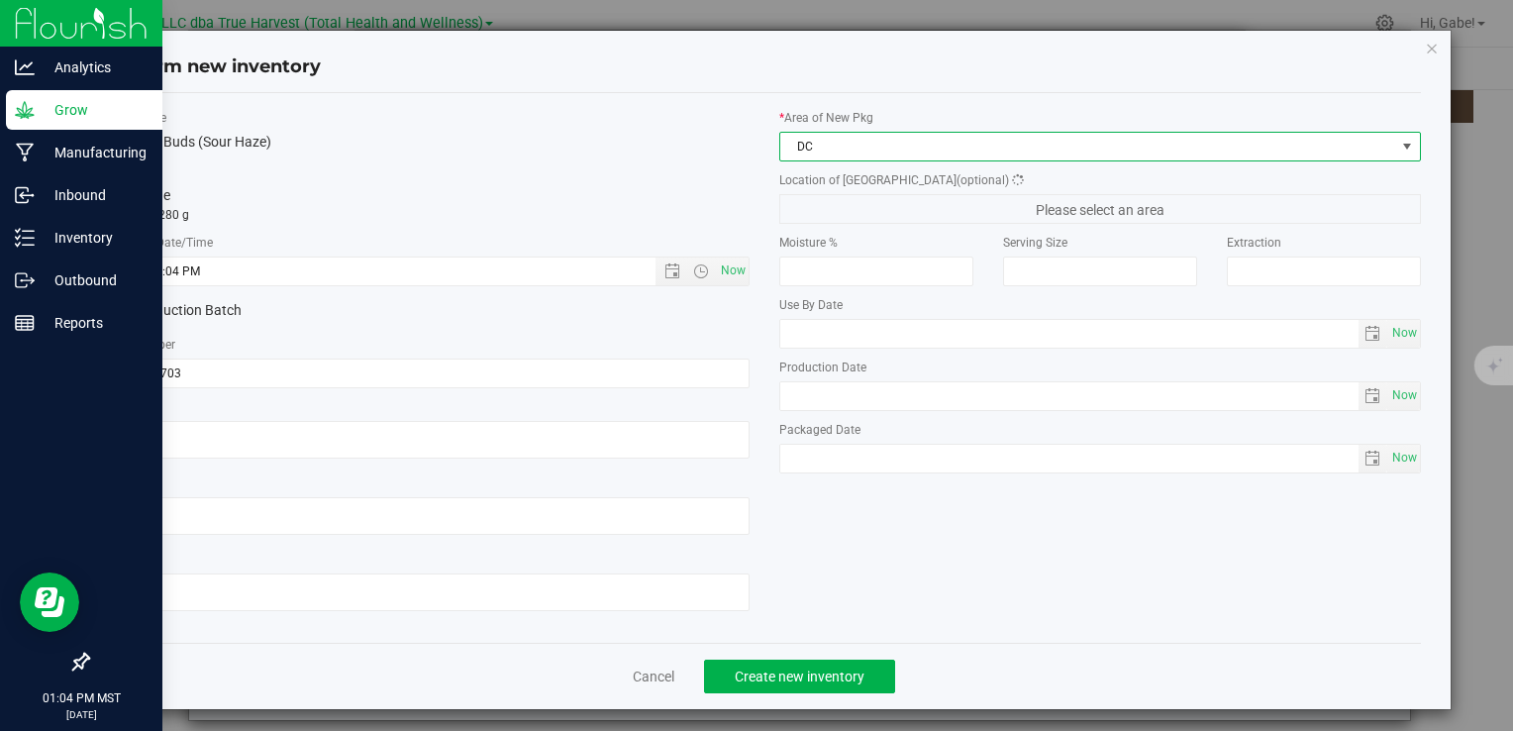
click at [843, 204] on span "Please select an area" at bounding box center [1101, 209] width 642 height 30
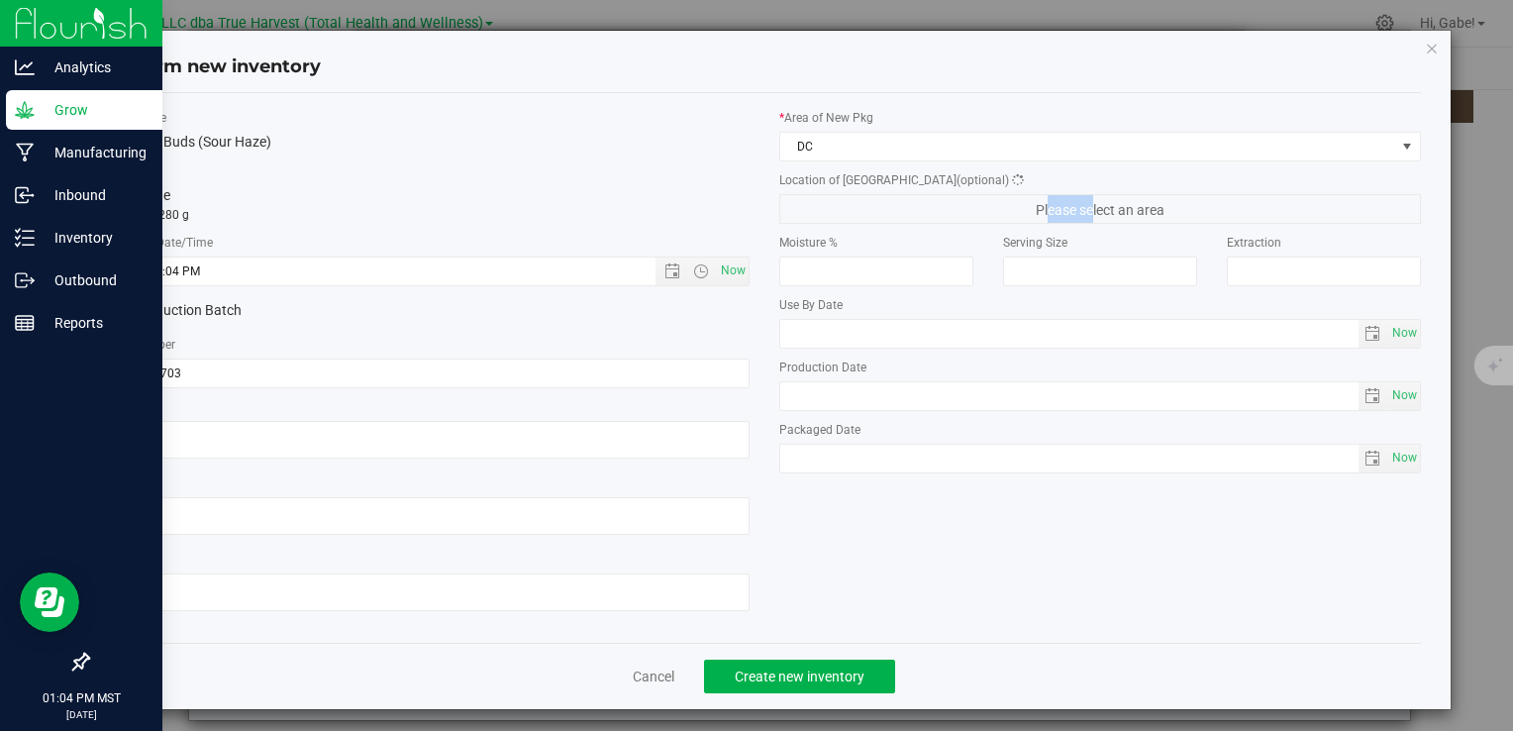
click at [843, 204] on span "Please select an area" at bounding box center [1101, 209] width 642 height 30
click at [843, 204] on span "Bulk Sellable" at bounding box center [1088, 209] width 615 height 28
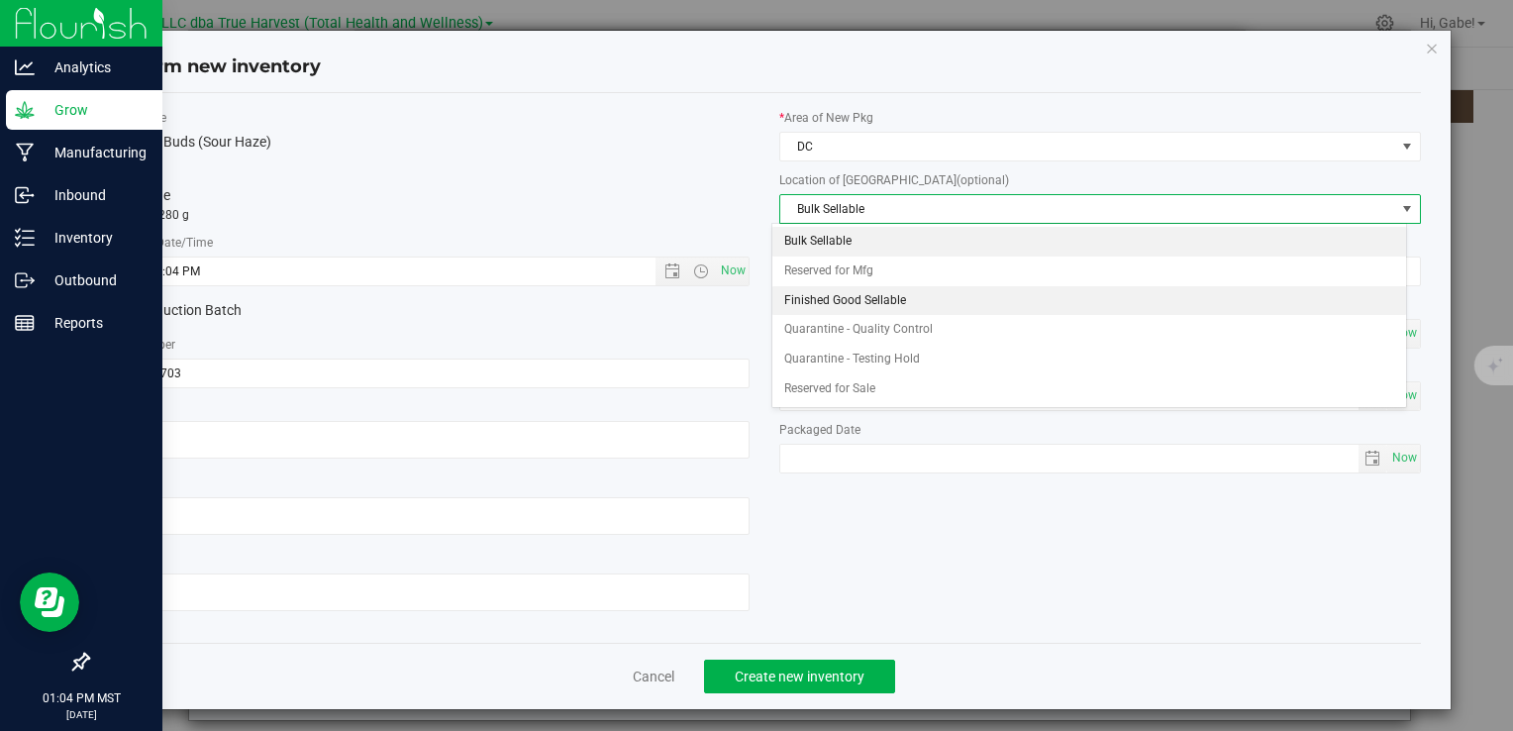
click at [837, 289] on li "Finished Good Sellable" at bounding box center [1090, 301] width 634 height 30
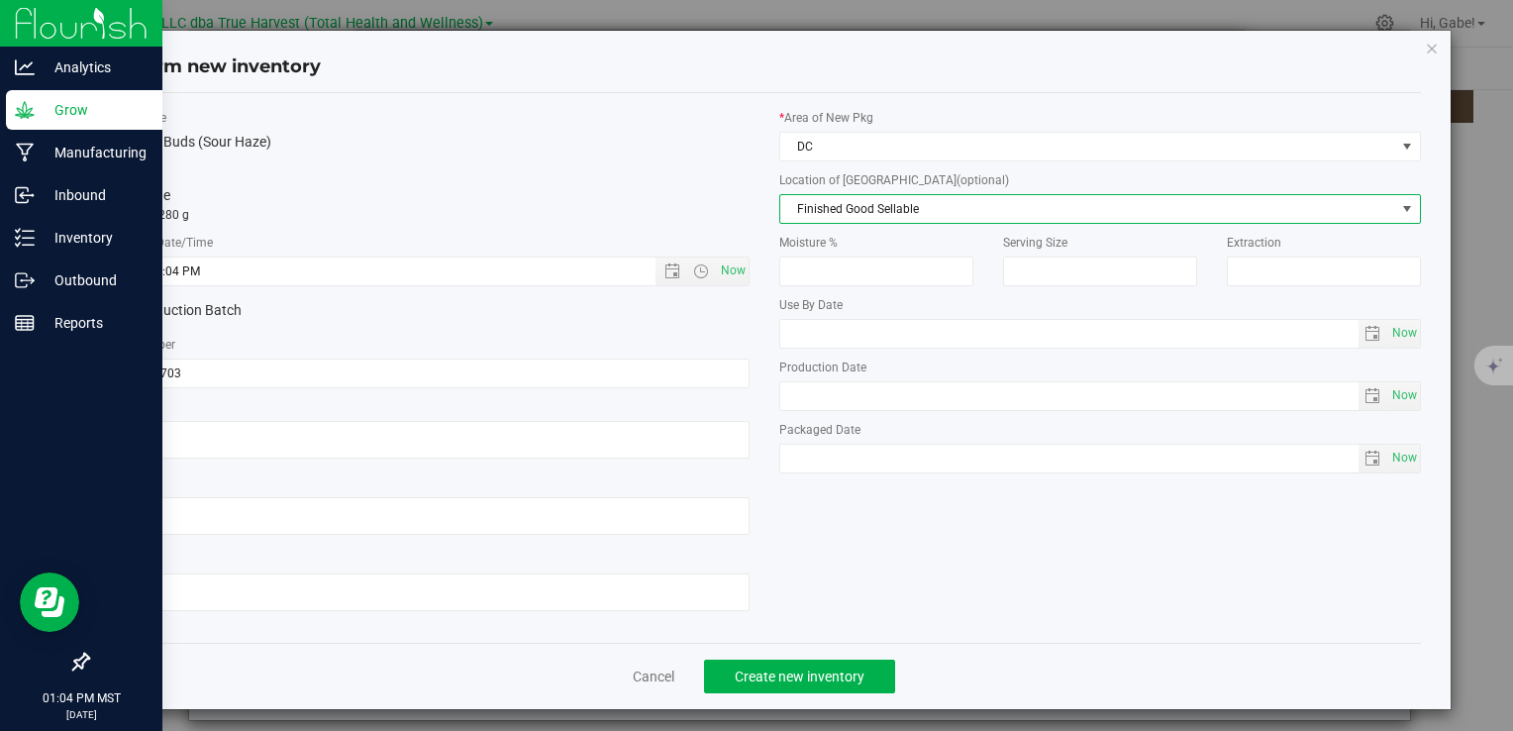
click at [837, 210] on span "Finished Good Sellable" at bounding box center [1088, 209] width 615 height 28
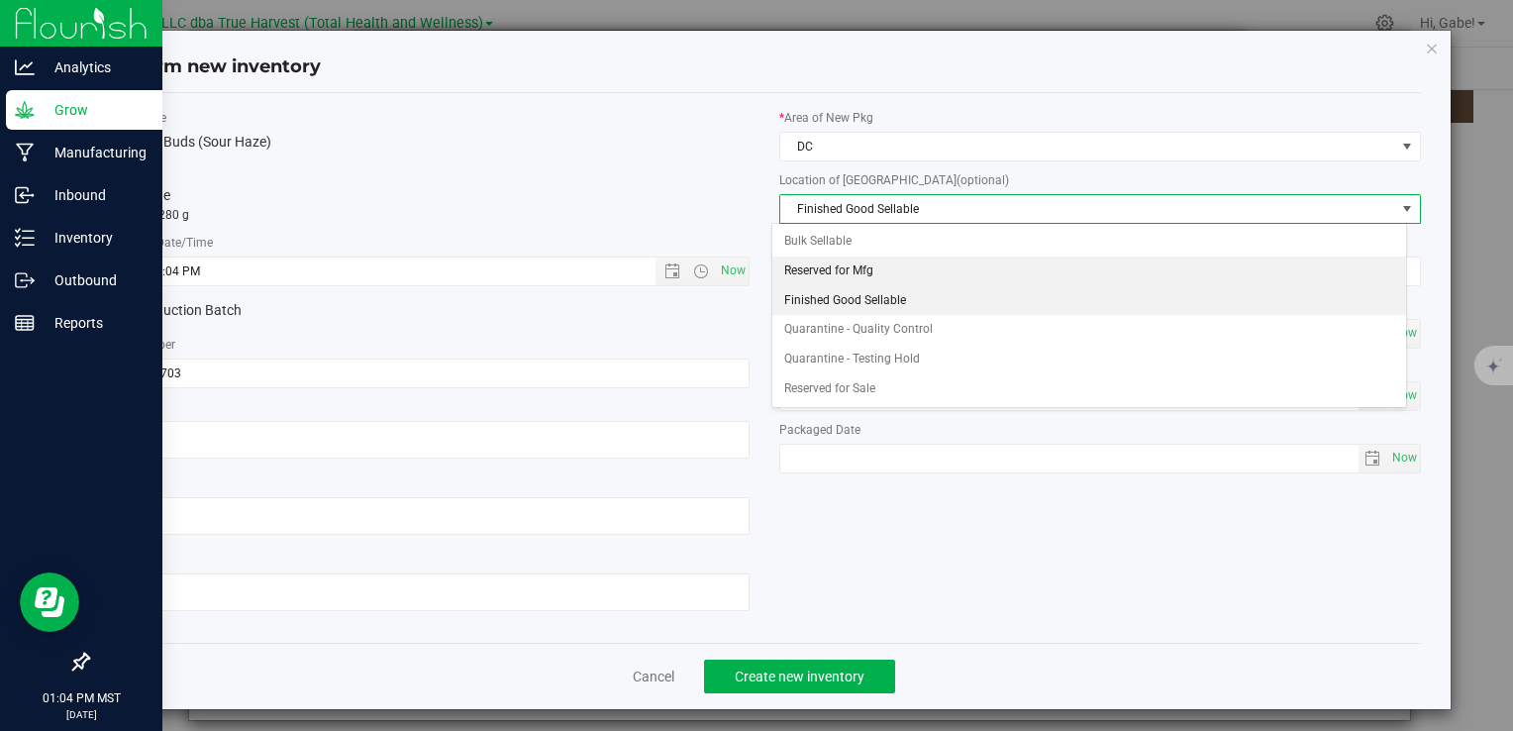
click at [835, 266] on li "Reserved for Mfg" at bounding box center [1090, 272] width 634 height 30
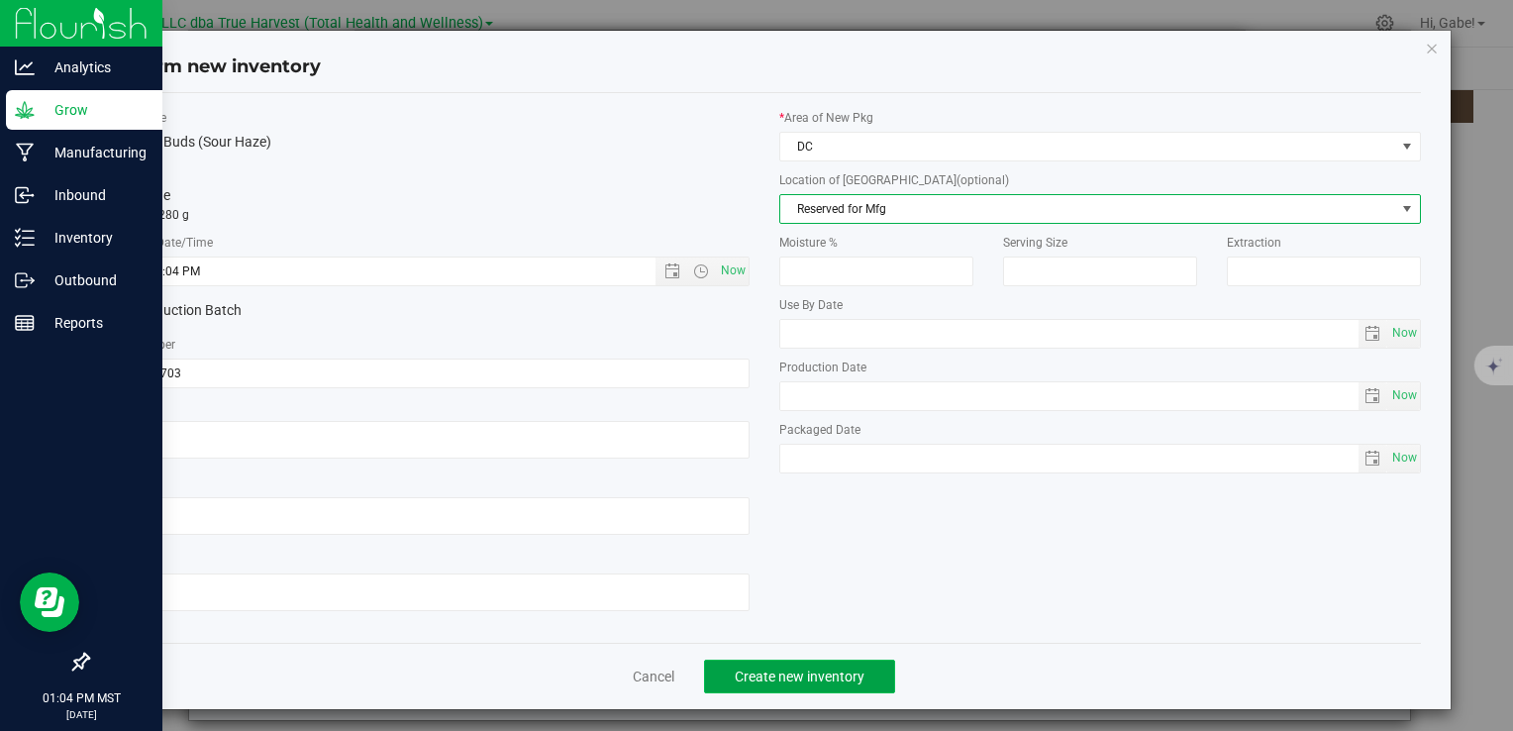
click at [836, 661] on button "Create new inventory" at bounding box center [799, 677] width 191 height 34
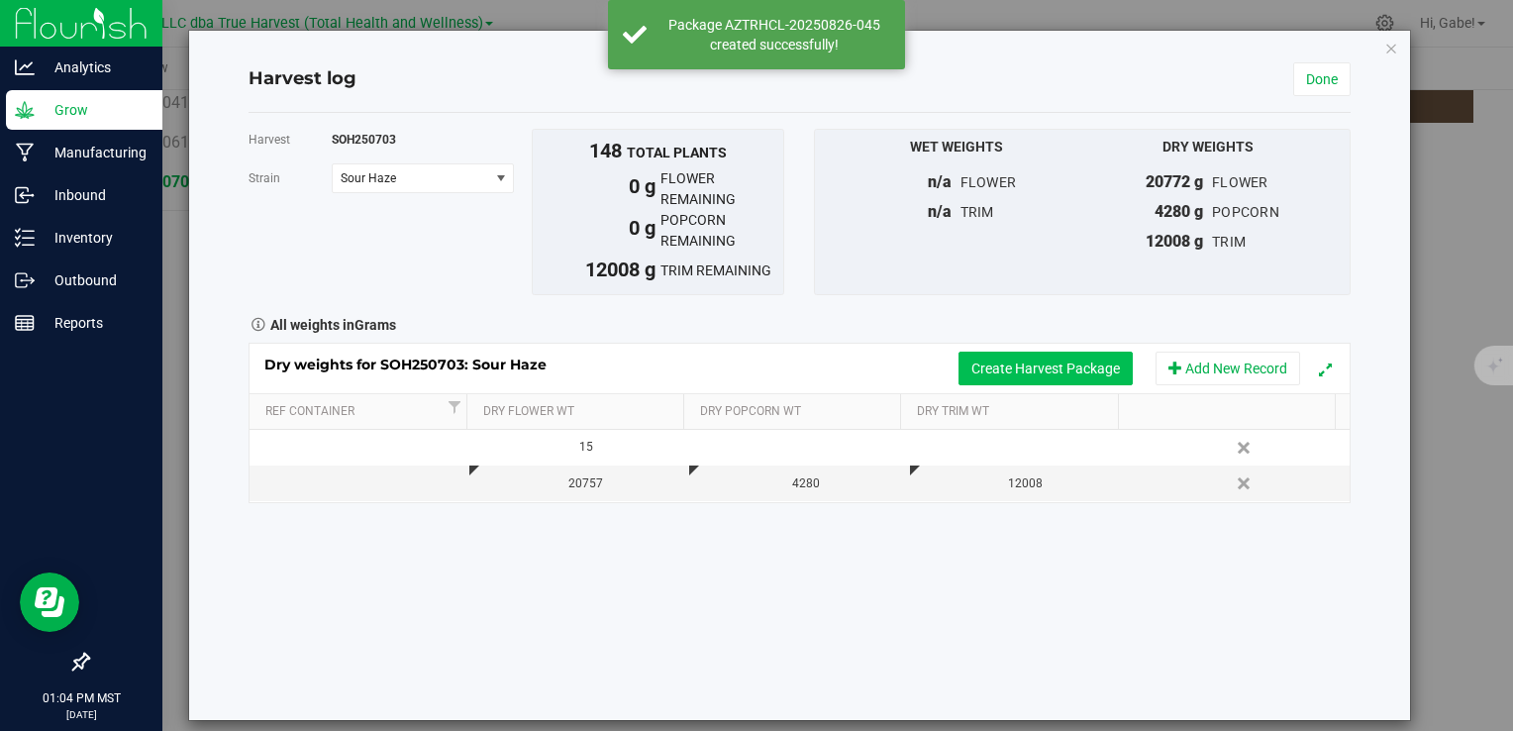
click at [1031, 367] on button "Create Harvest Package" at bounding box center [1046, 369] width 174 height 34
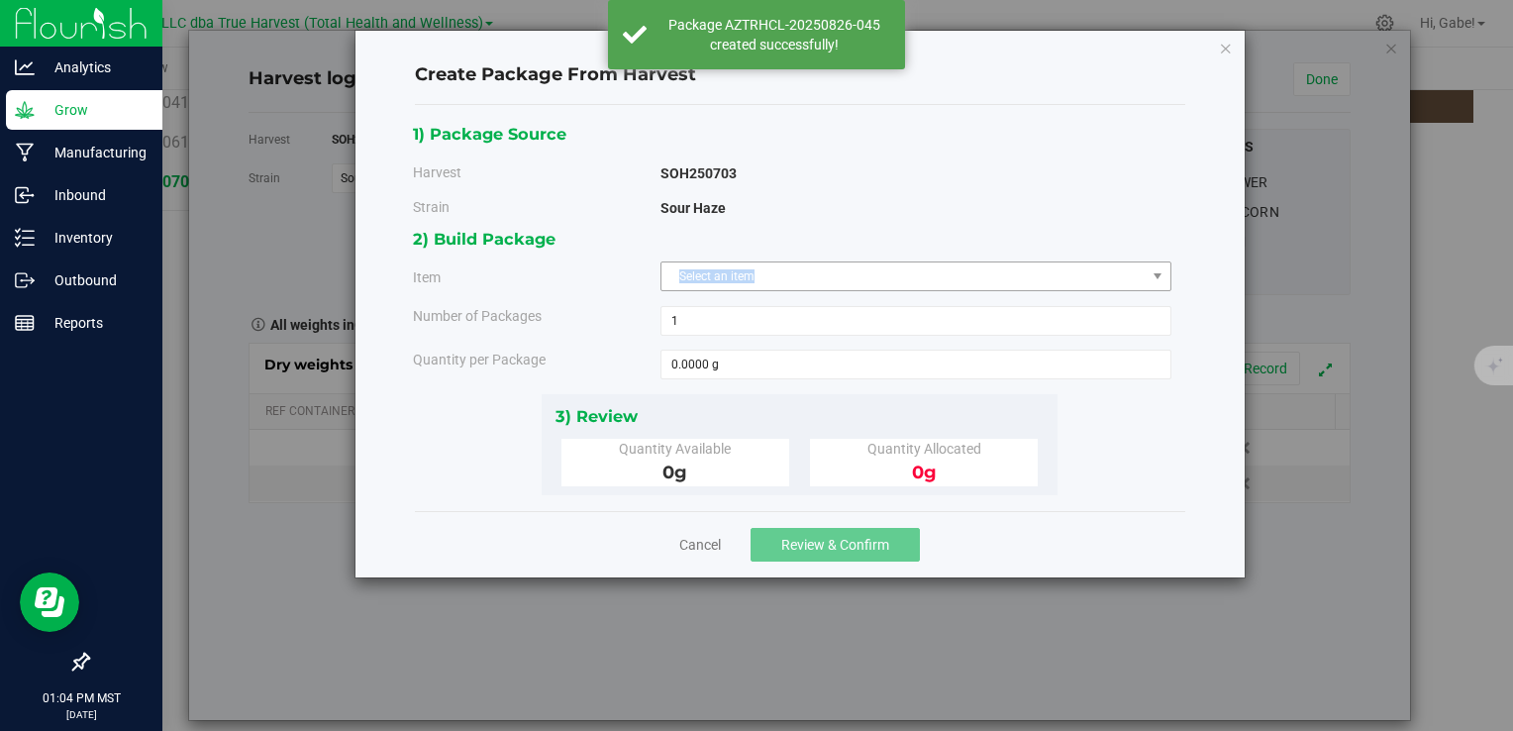
click at [757, 265] on div "2) Build Package Item Select an item BULK - A Buds (Sour Haze) BULK - Aa Buds (…" at bounding box center [800, 309] width 774 height 167
click at [753, 274] on span "Select an item" at bounding box center [904, 276] width 484 height 28
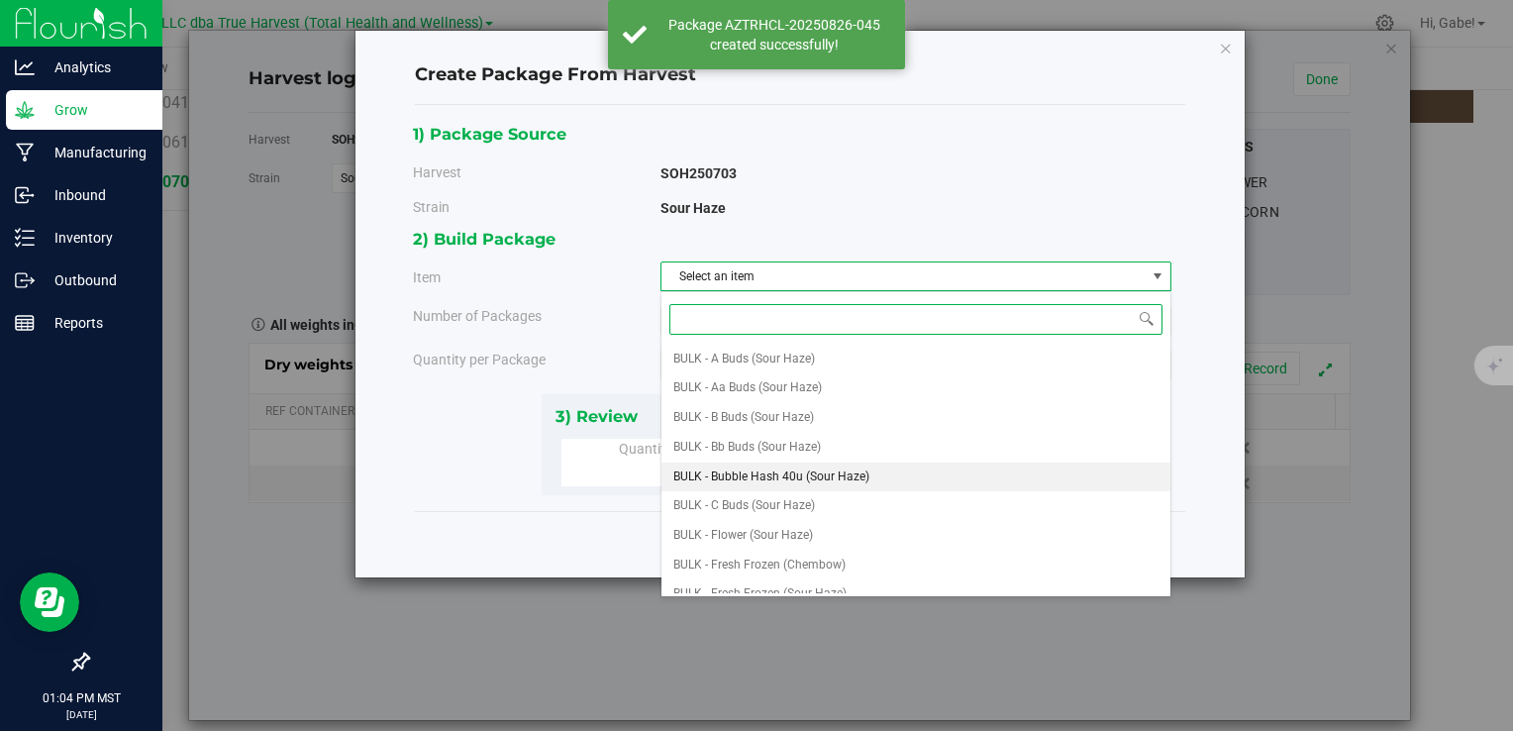
scroll to position [99, 0]
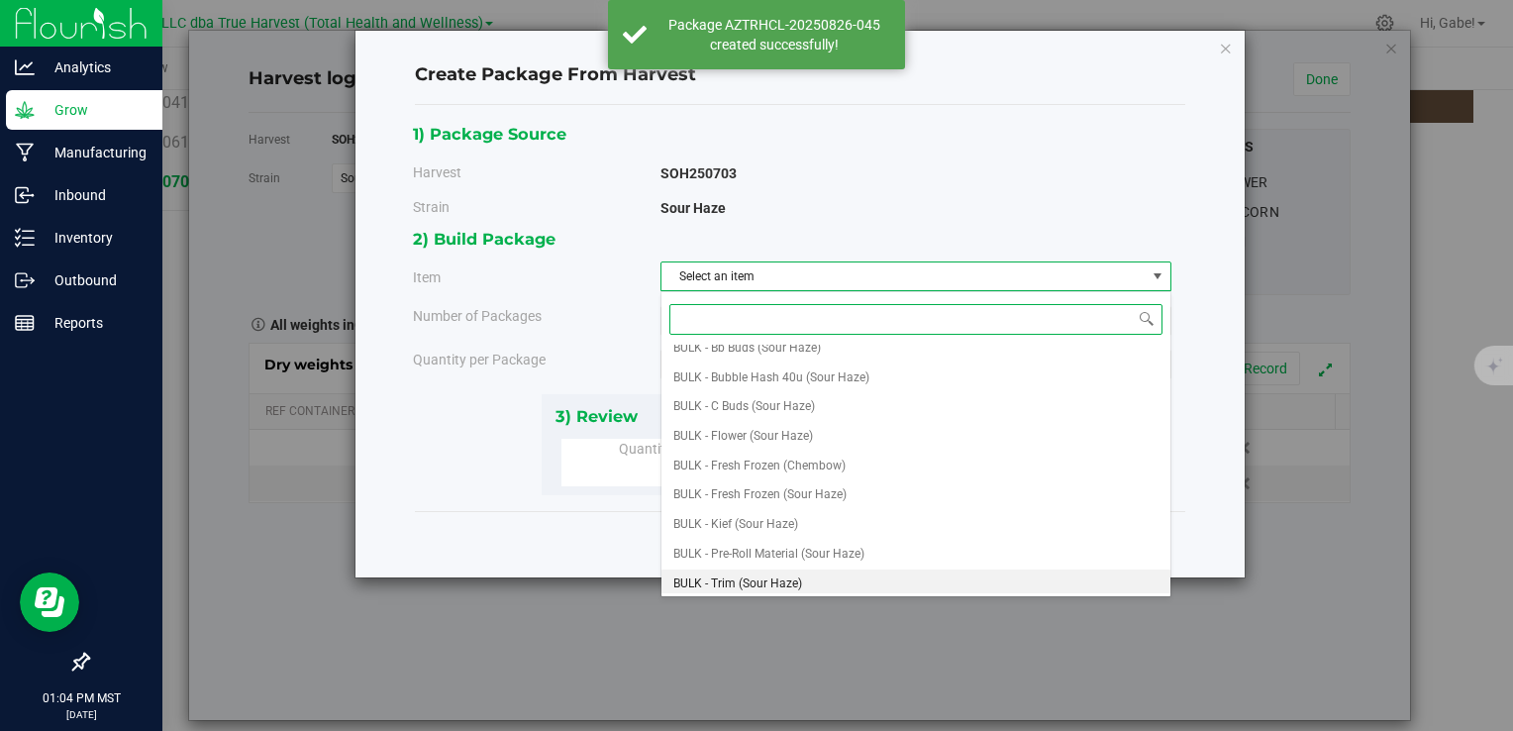
click at [815, 570] on li "BULK - Trim (Sour Haze)" at bounding box center [916, 585] width 509 height 30
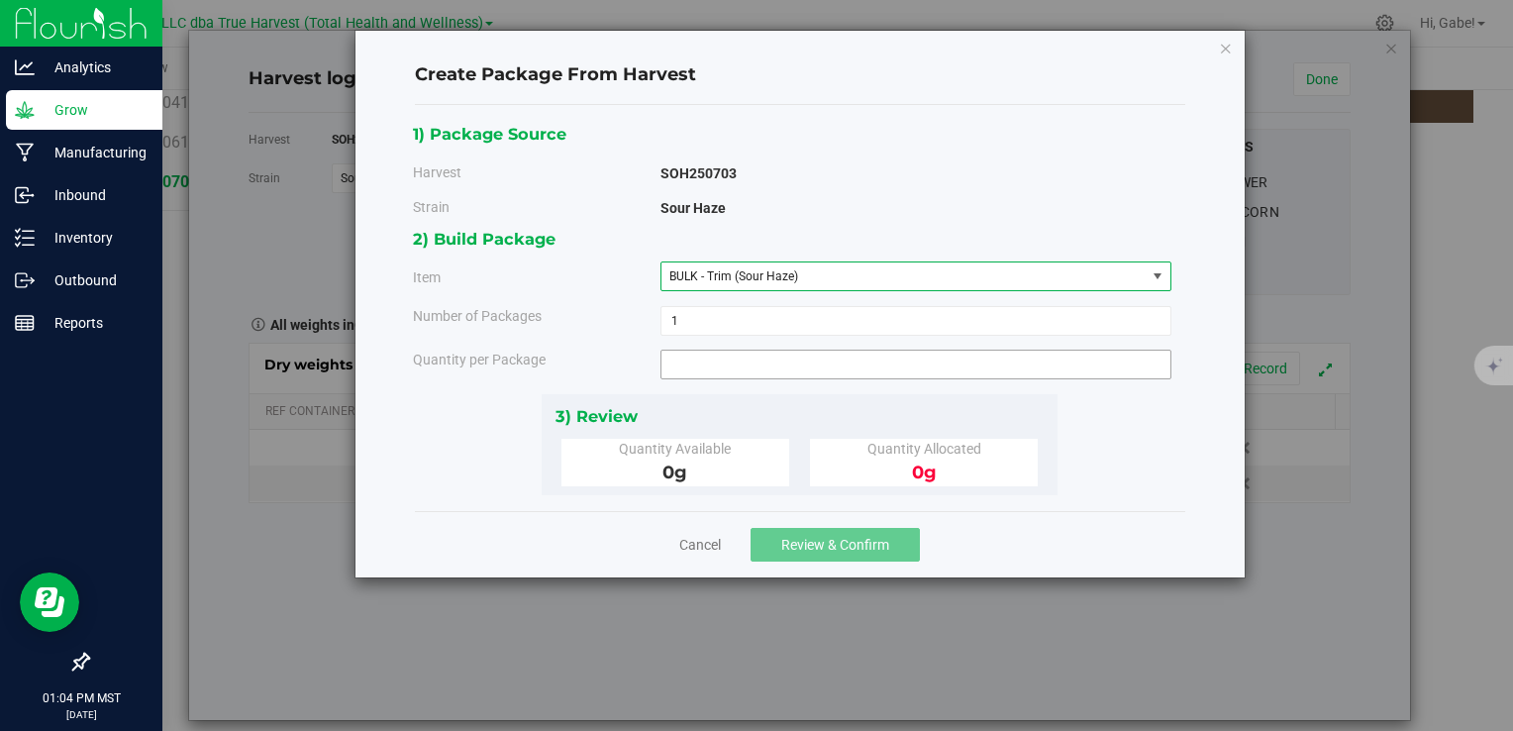
click at [771, 354] on span at bounding box center [916, 365] width 511 height 30
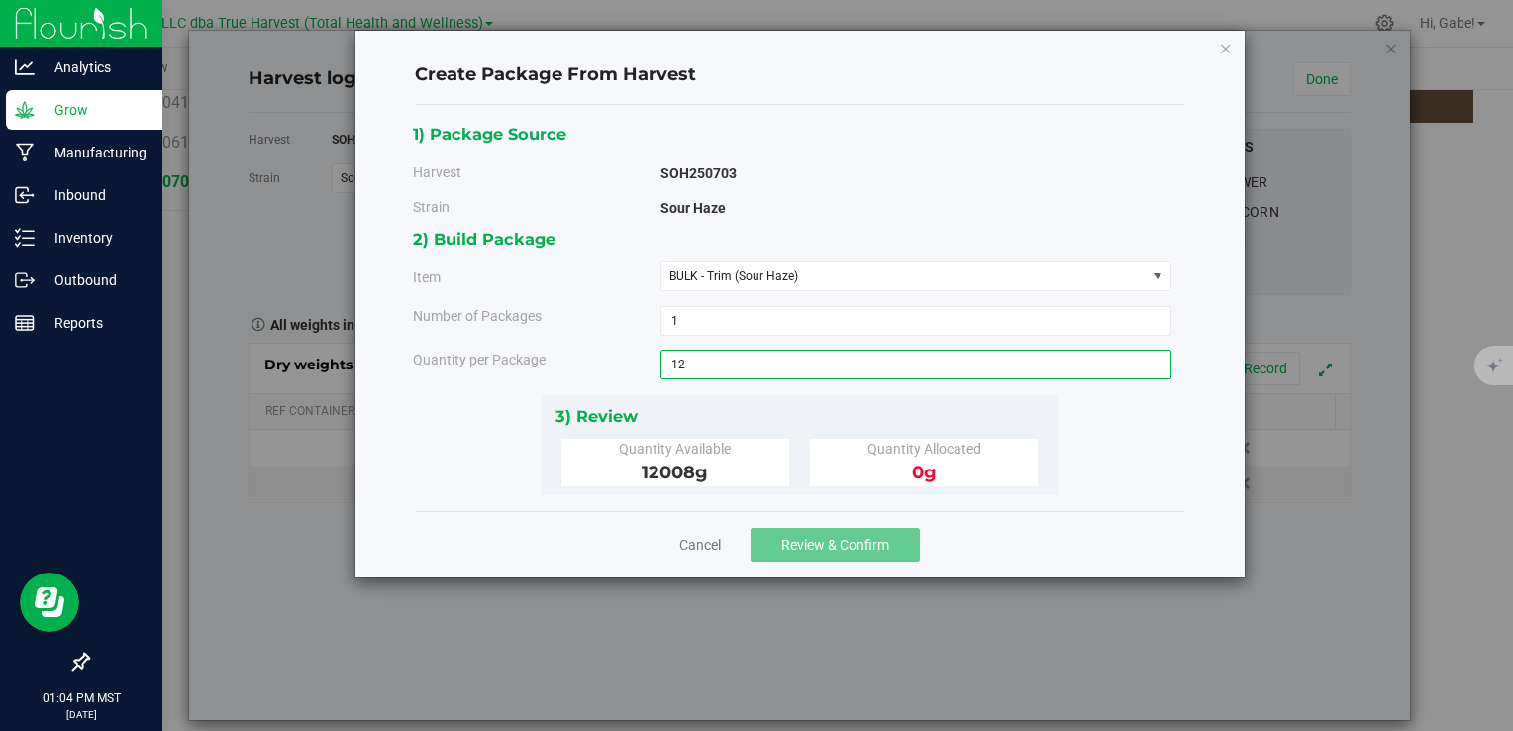
type input "1"
type input "8220"
type input "8220.0000 g"
click at [800, 394] on div "3) Review Quantity Available 12008 g Quantity Allocated 0 g" at bounding box center [800, 444] width 516 height 101
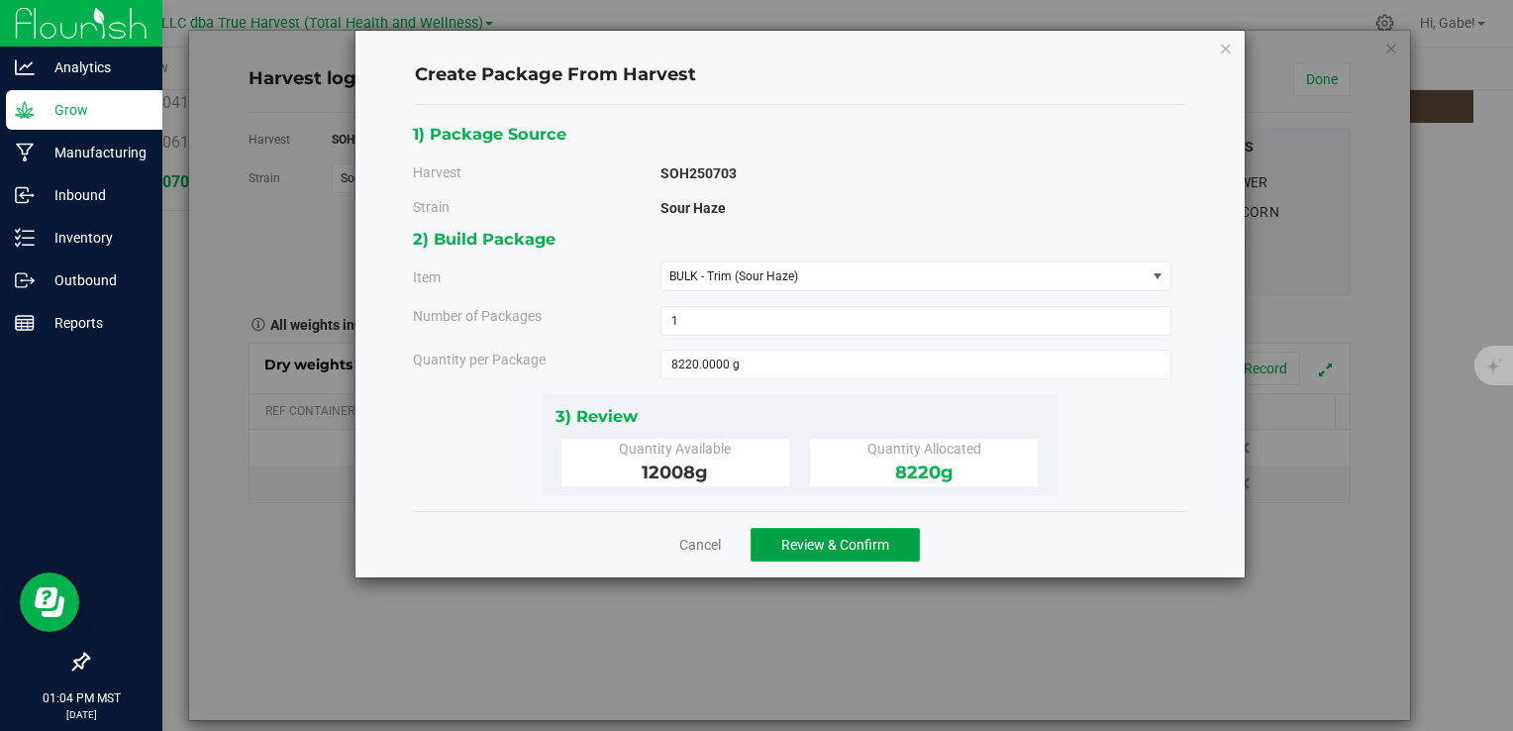
click at [862, 530] on button "Review & Confirm" at bounding box center [835, 545] width 169 height 34
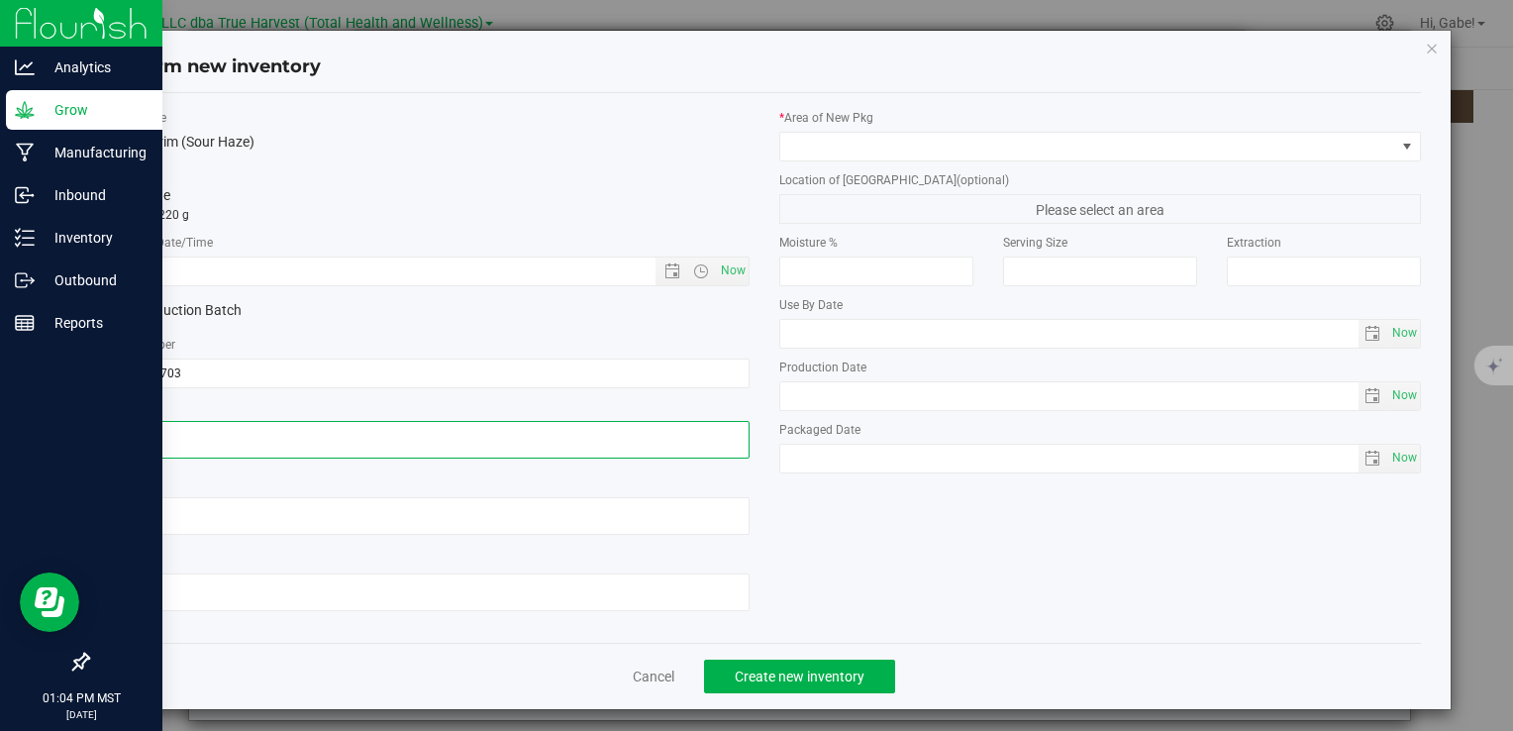
click at [473, 433] on textarea at bounding box center [428, 440] width 642 height 38
paste textarea "2025-07-03"
type textarea "2025-07-03"
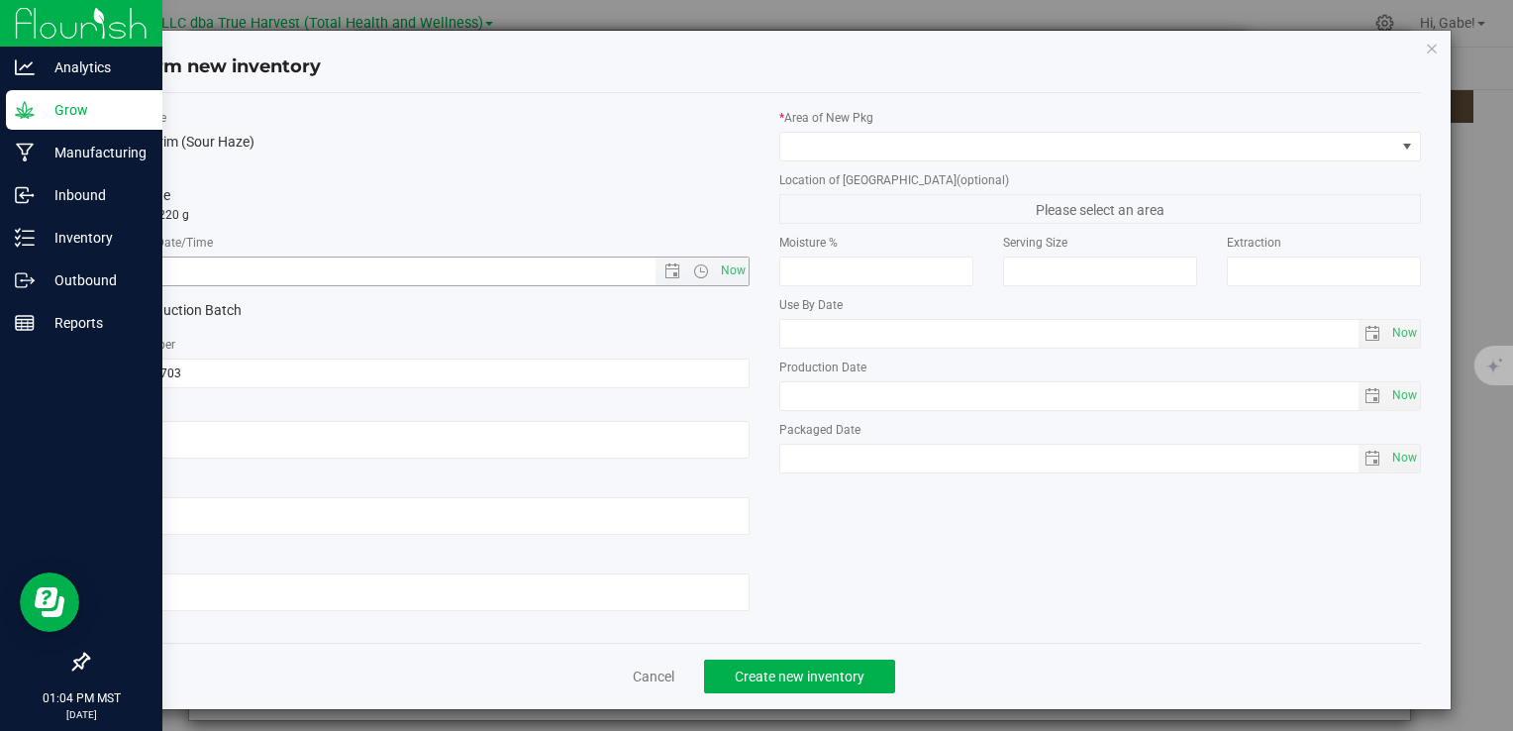
click at [495, 275] on input "text" at bounding box center [398, 272] width 580 height 28
paste input "2025-07-03"
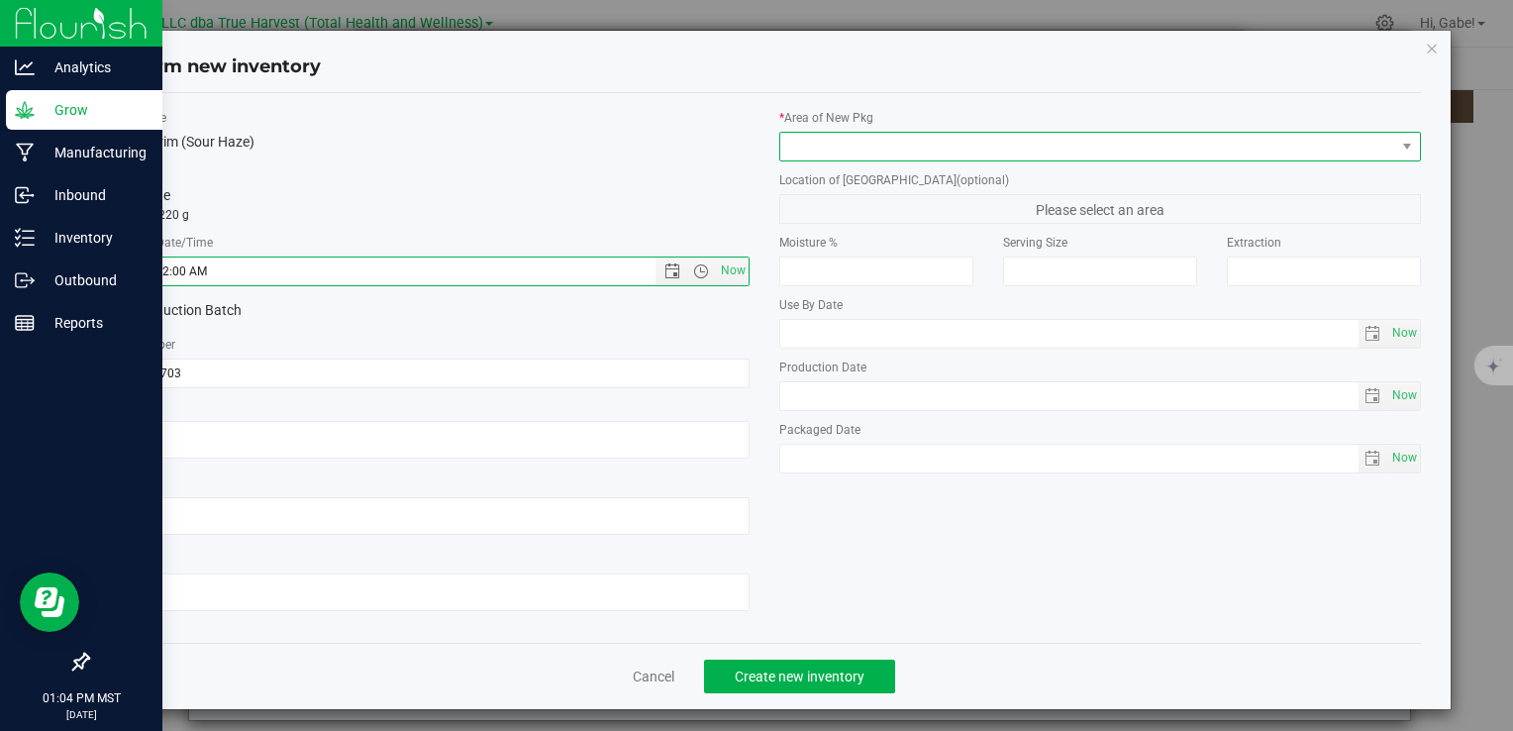
type input "7/3/2025 1:04 PM"
click at [830, 145] on span at bounding box center [1088, 147] width 615 height 28
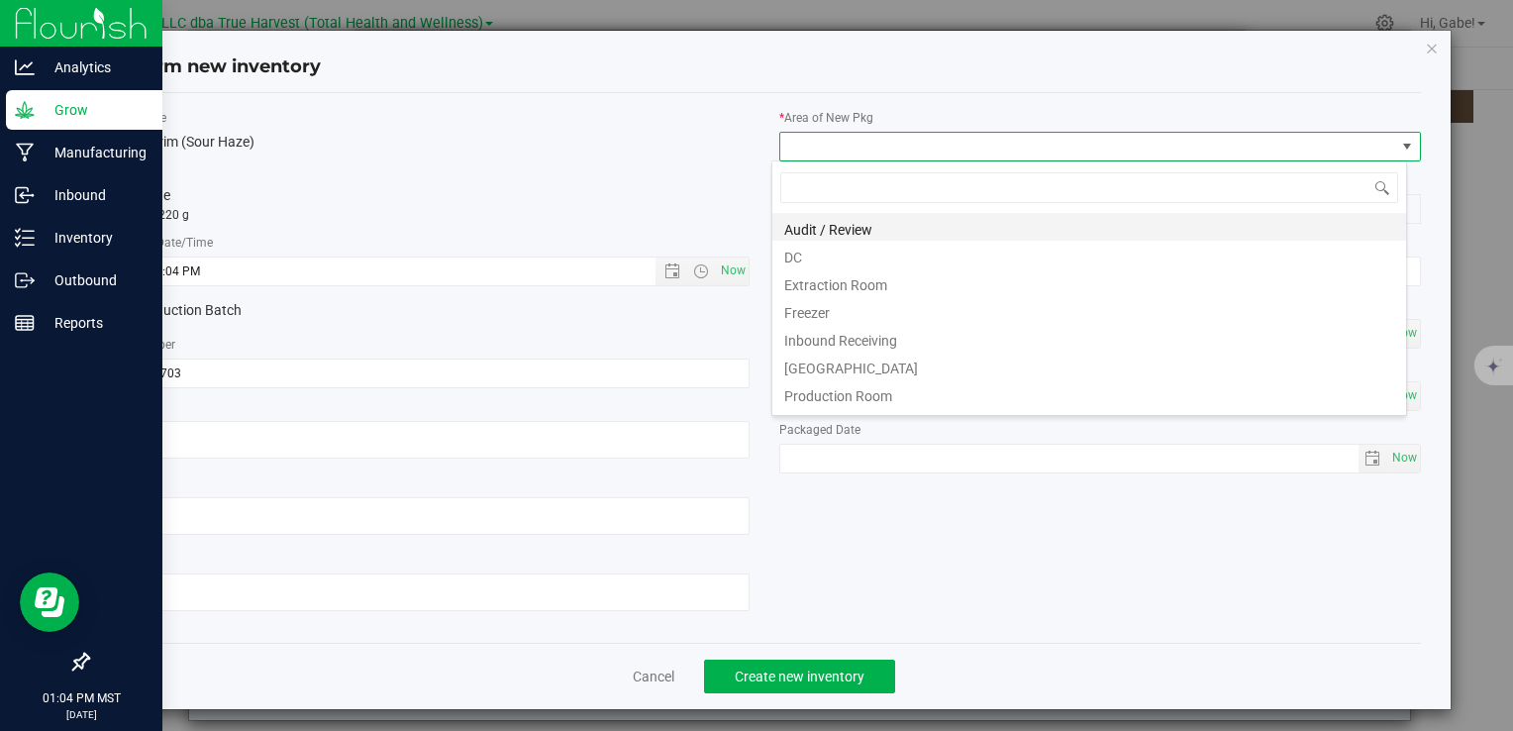
scroll to position [29, 635]
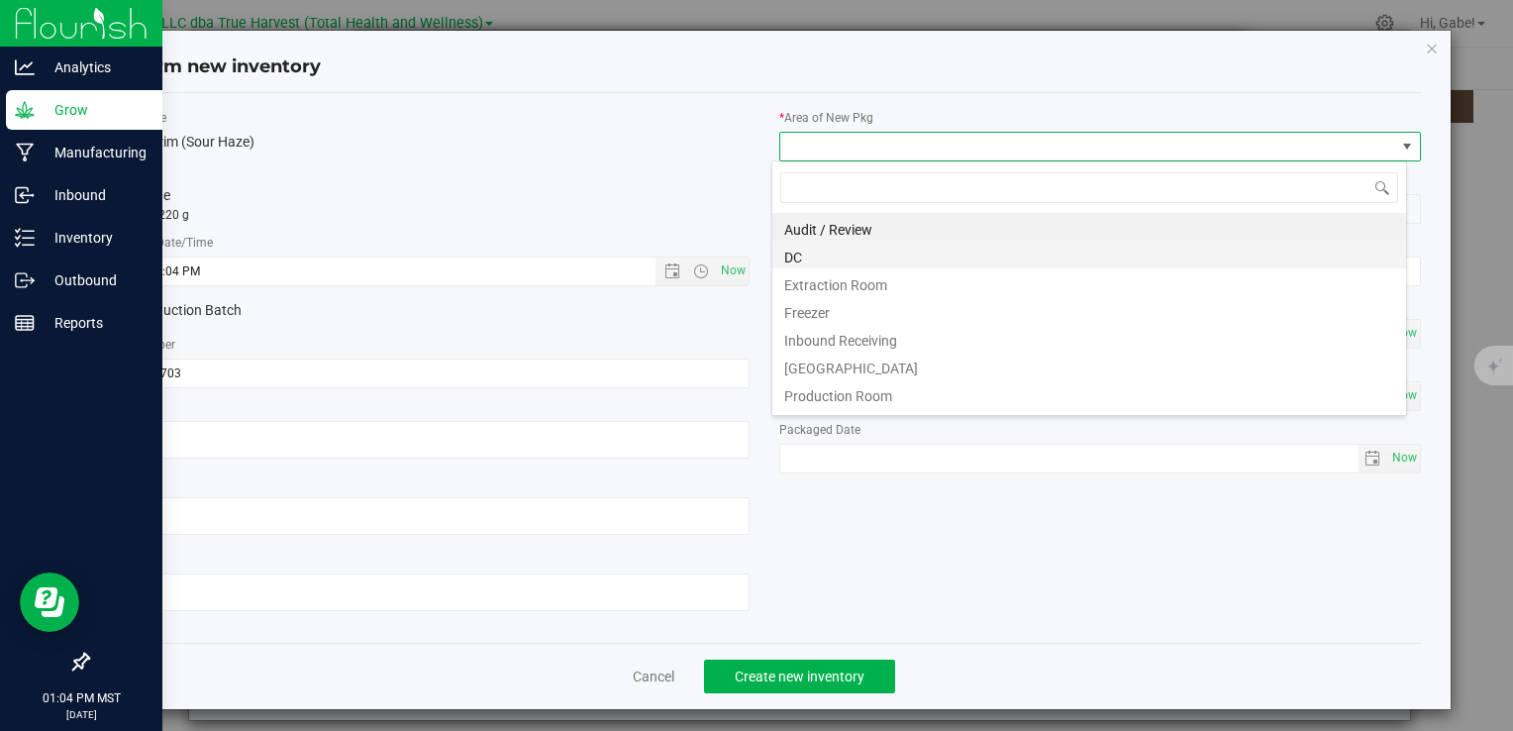
click at [819, 245] on li "DC" at bounding box center [1090, 255] width 634 height 28
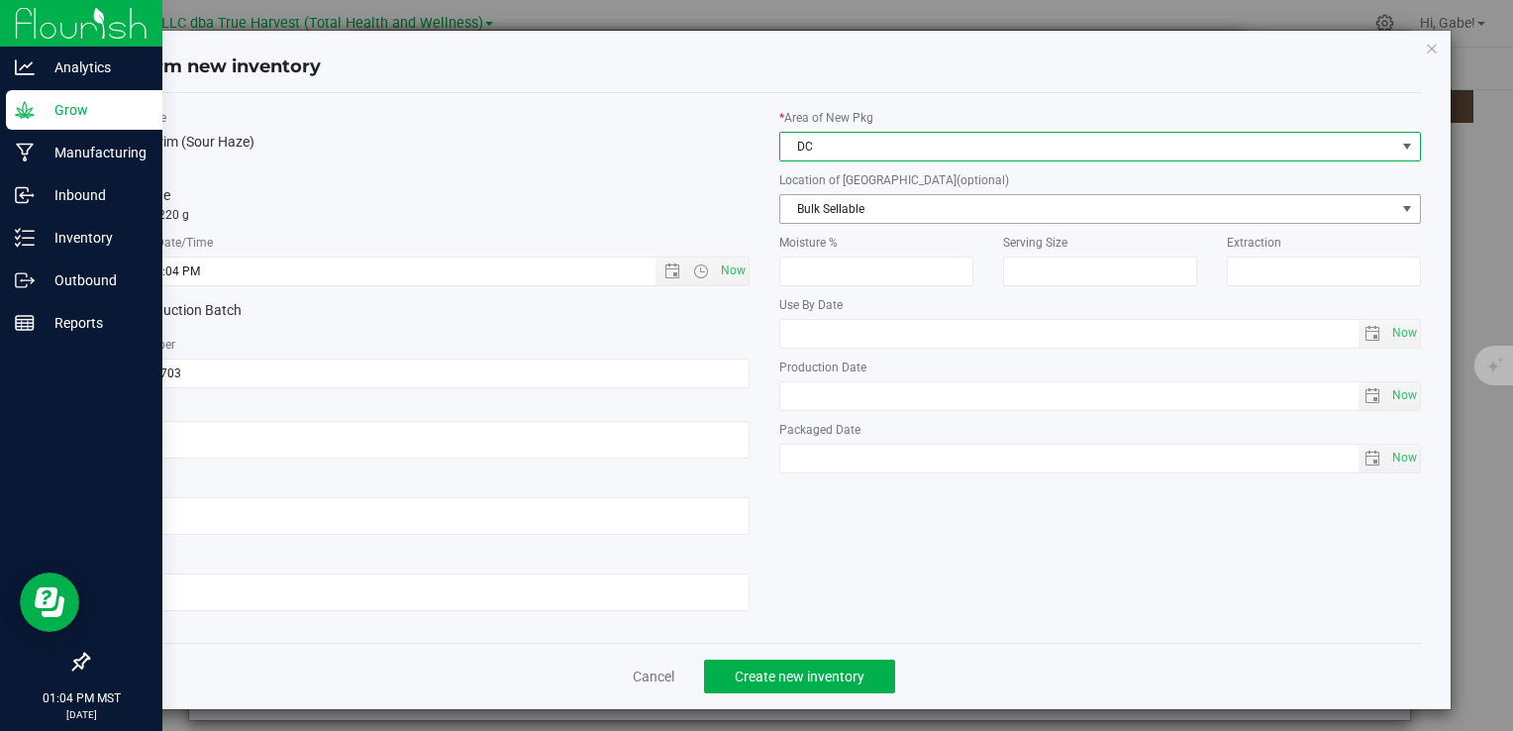
click at [831, 207] on span "Bulk Sellable" at bounding box center [1088, 209] width 615 height 28
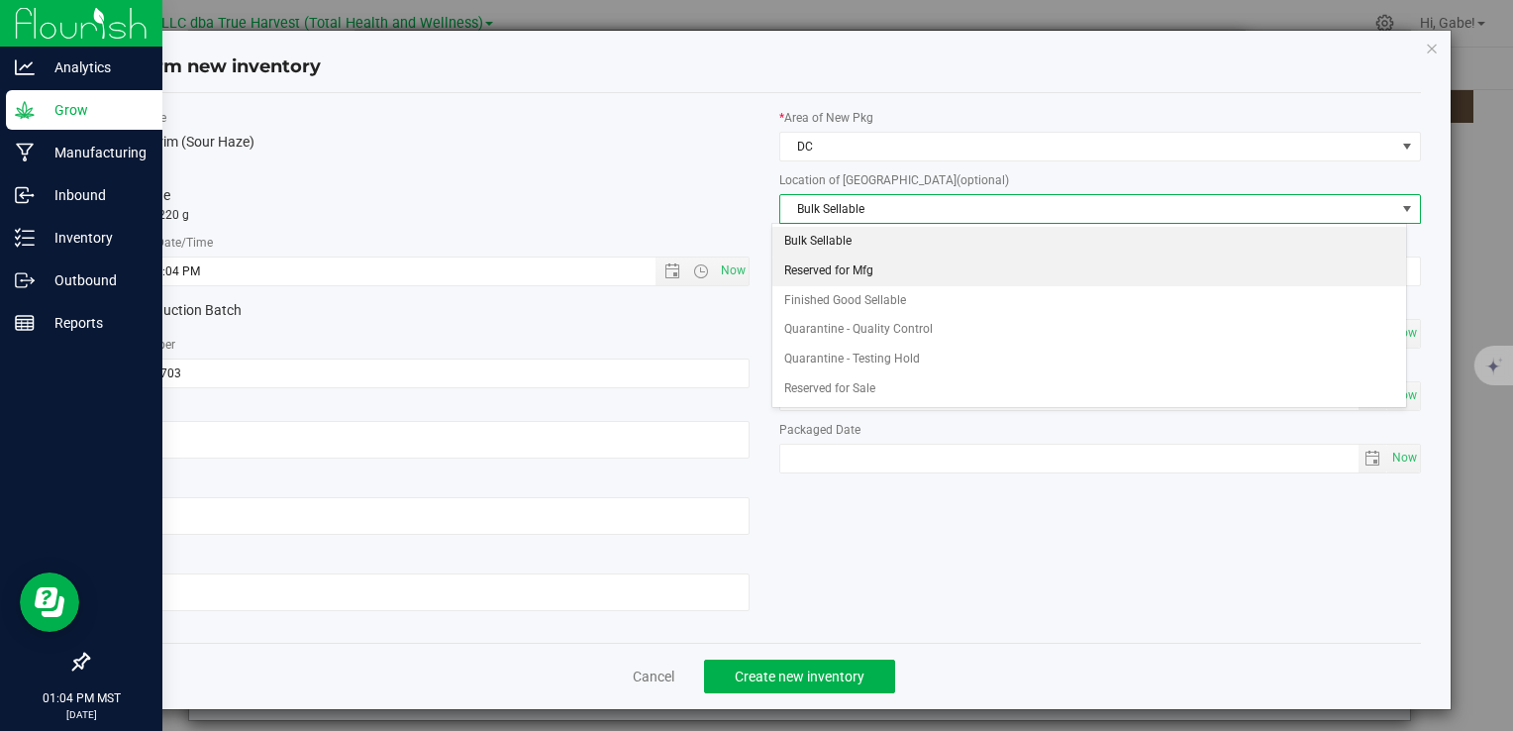
click at [820, 271] on li "Reserved for Mfg" at bounding box center [1090, 272] width 634 height 30
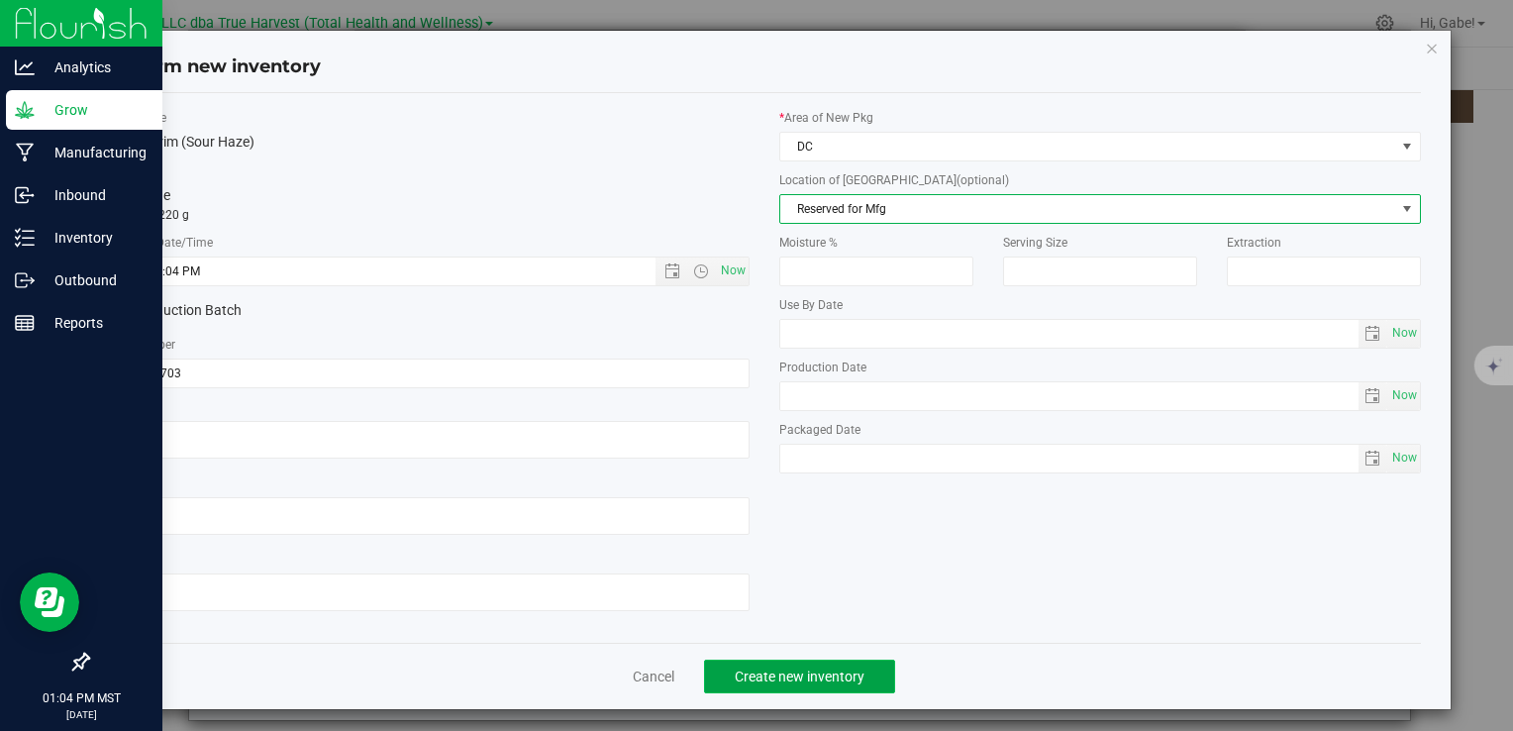
click at [825, 675] on span "Create new inventory" at bounding box center [800, 677] width 130 height 16
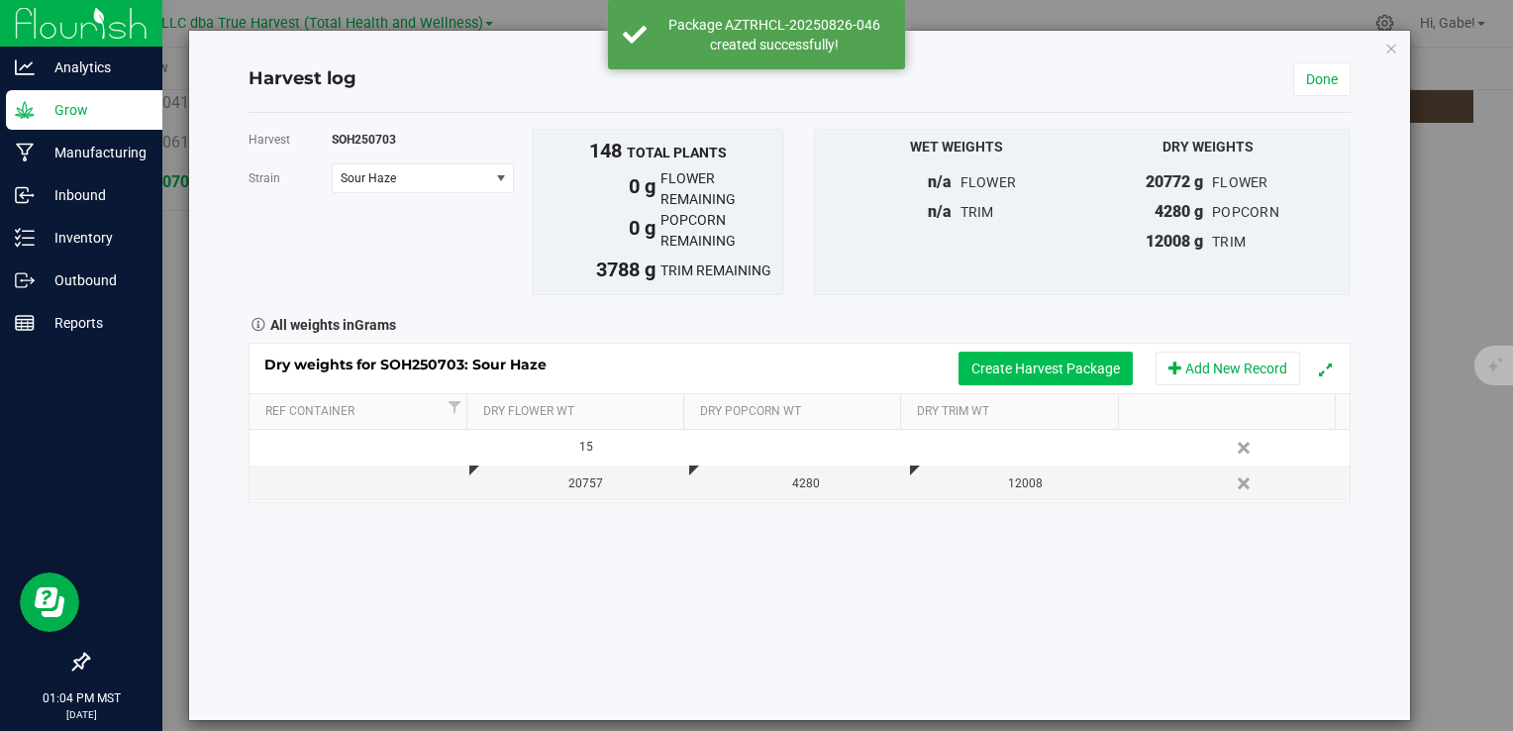
click at [1008, 366] on button "Create Harvest Package" at bounding box center [1046, 369] width 174 height 34
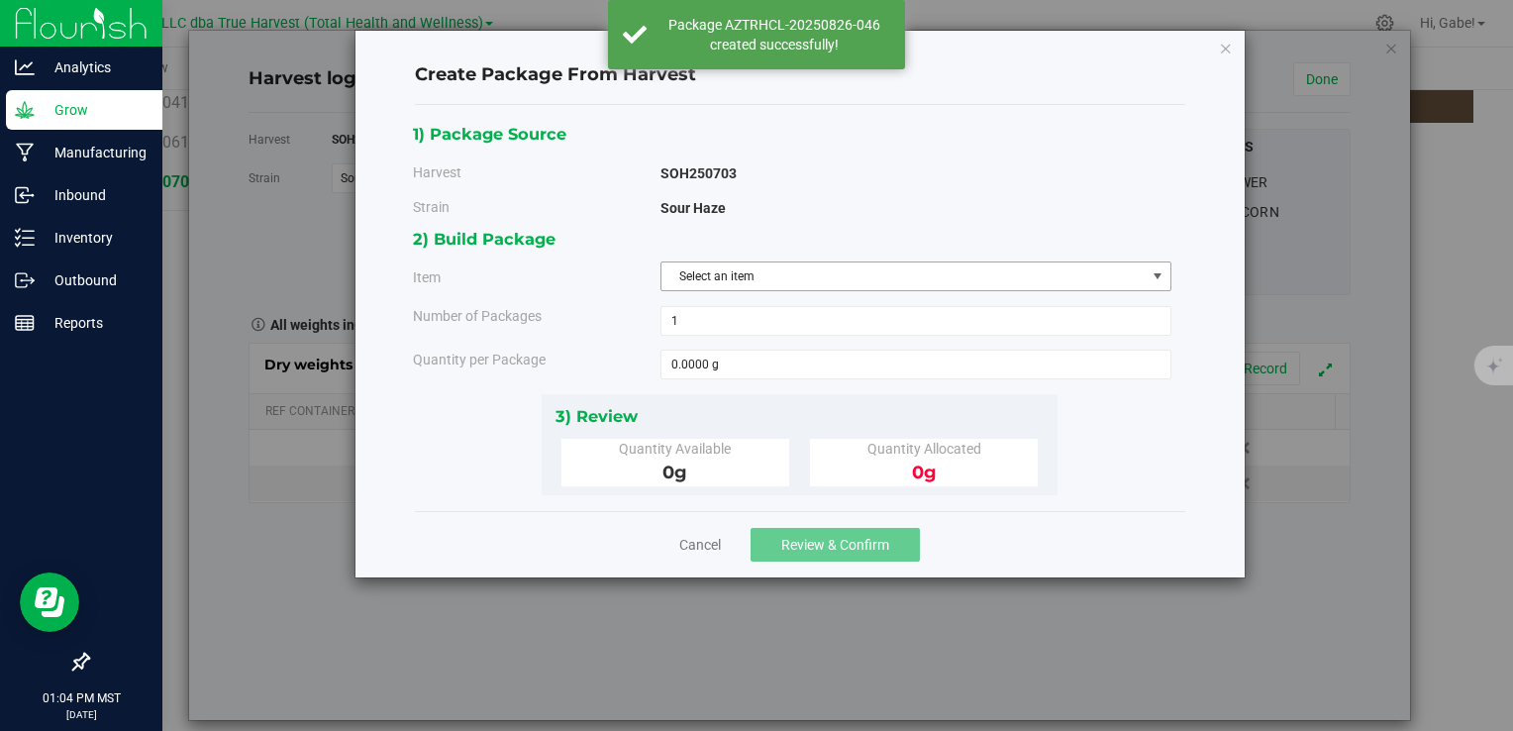
click at [706, 272] on span "Select an item" at bounding box center [904, 276] width 484 height 28
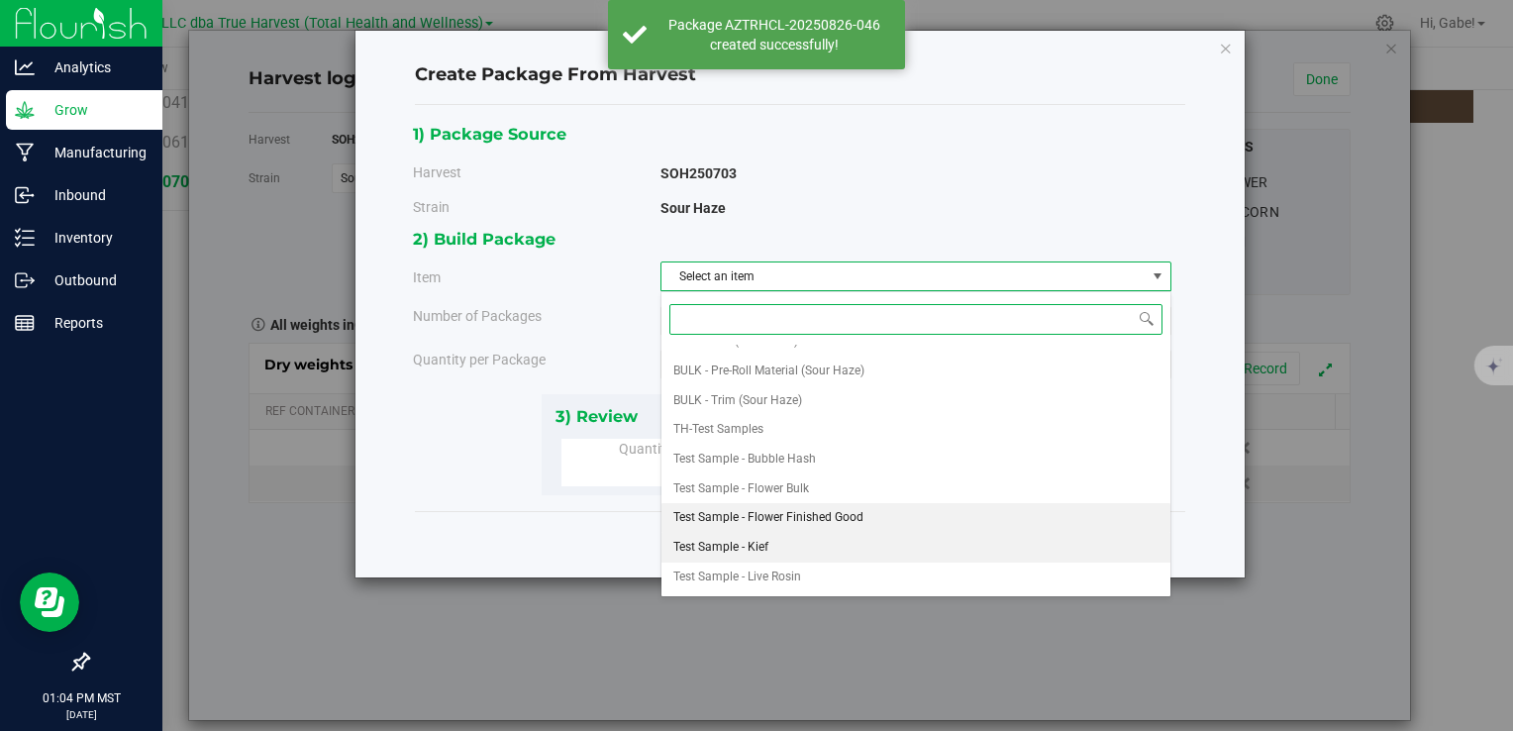
scroll to position [302, 0]
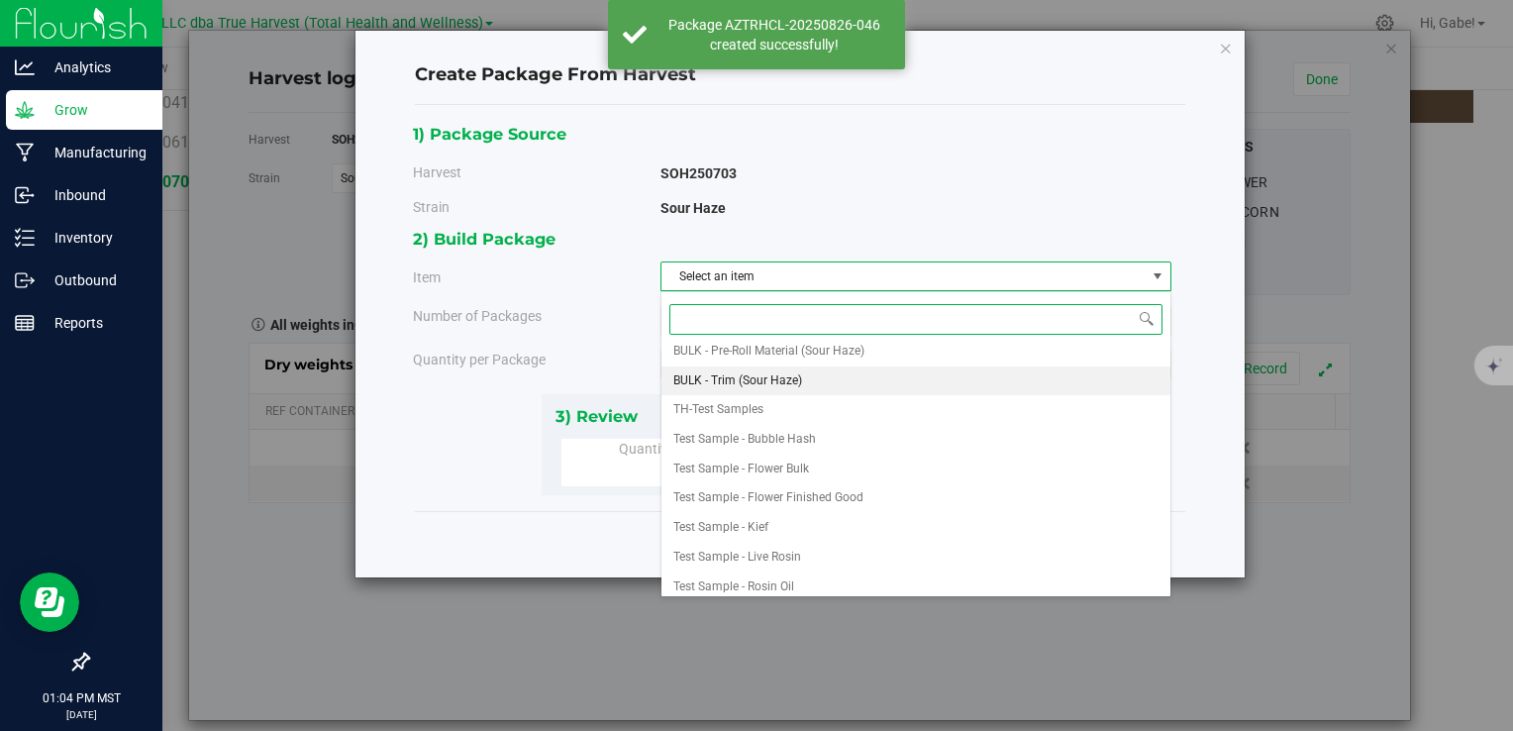
click at [770, 373] on span "BULK - Trim (Sour Haze)" at bounding box center [738, 381] width 129 height 26
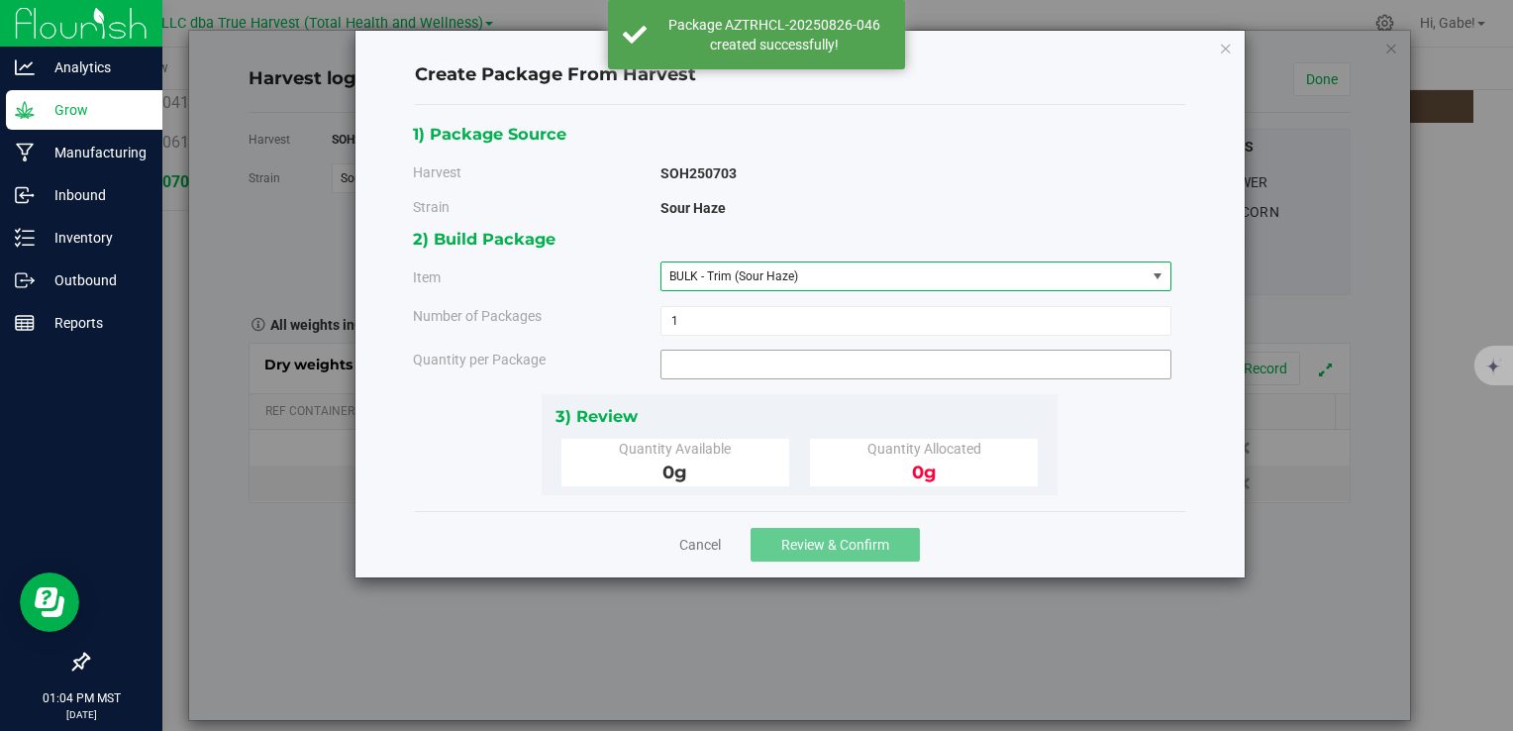
click at [751, 366] on span at bounding box center [916, 365] width 511 height 30
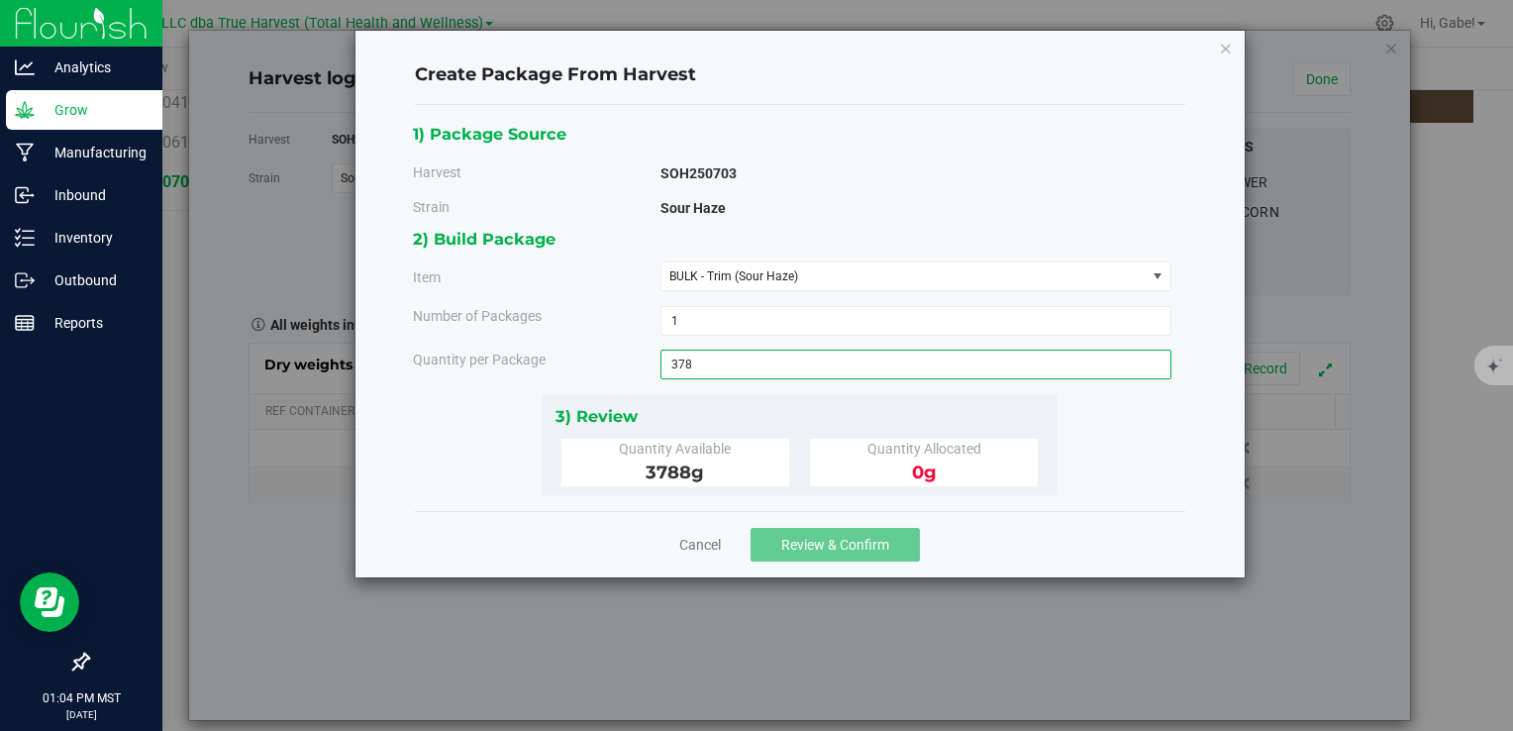
type input "3788"
type input "3788.0000 g"
click at [776, 389] on div "2) Build Package Item BULK - Trim (Sour Haze) BULK - A Buds (Sour Haze) BULK - …" at bounding box center [800, 309] width 774 height 167
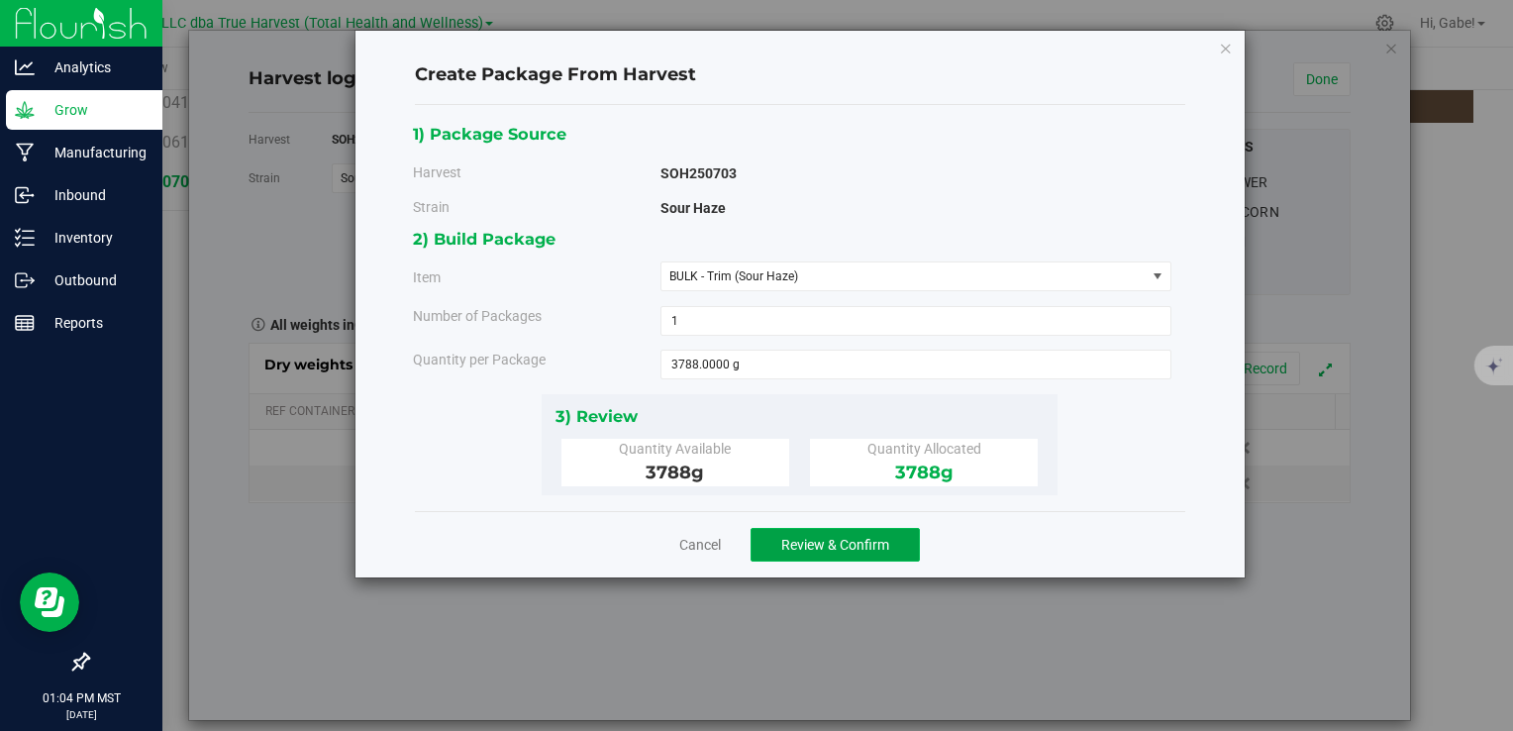
click at [846, 545] on span "Review & Confirm" at bounding box center [835, 545] width 108 height 16
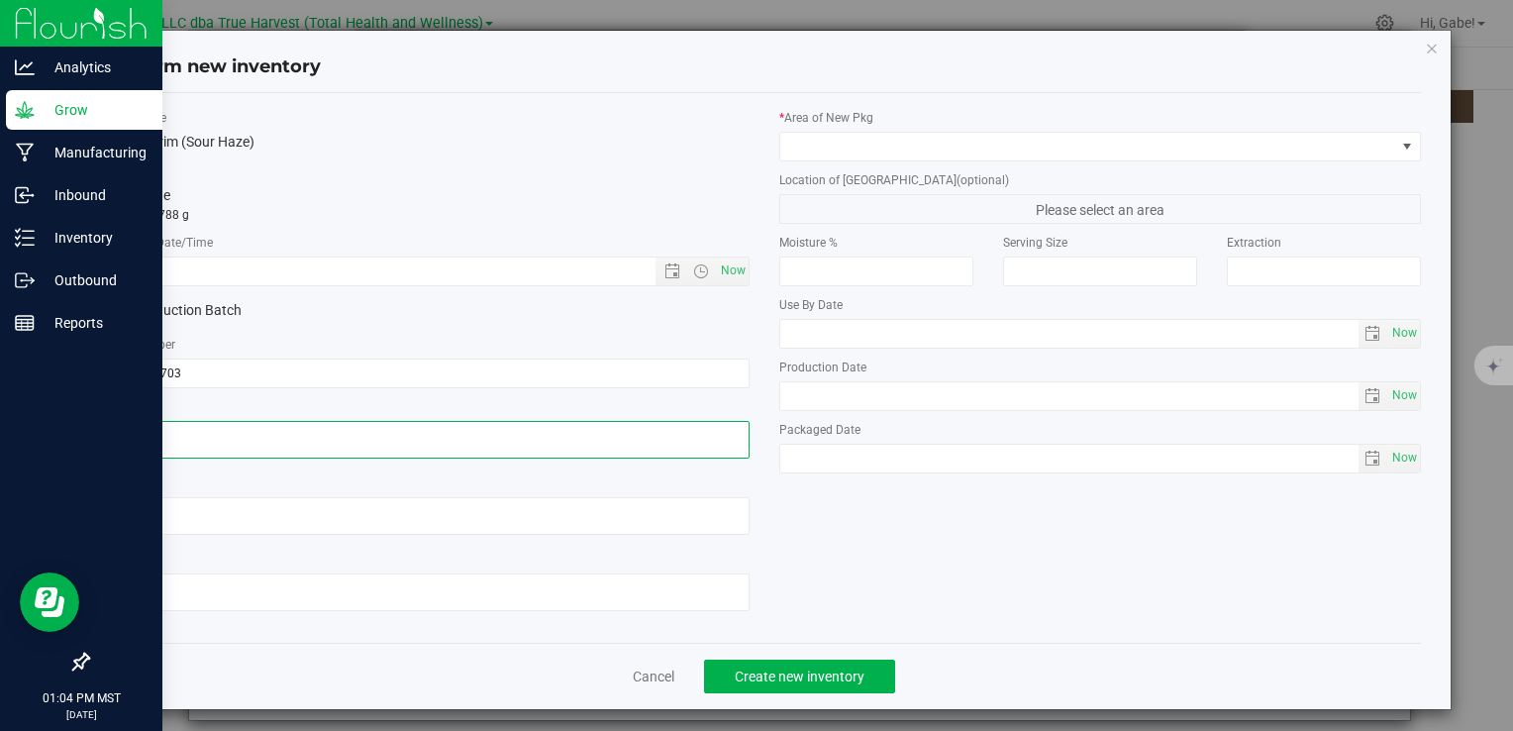
click at [350, 436] on textarea at bounding box center [428, 440] width 642 height 38
paste textarea "2025-07-03"
type textarea "2025-07-03"
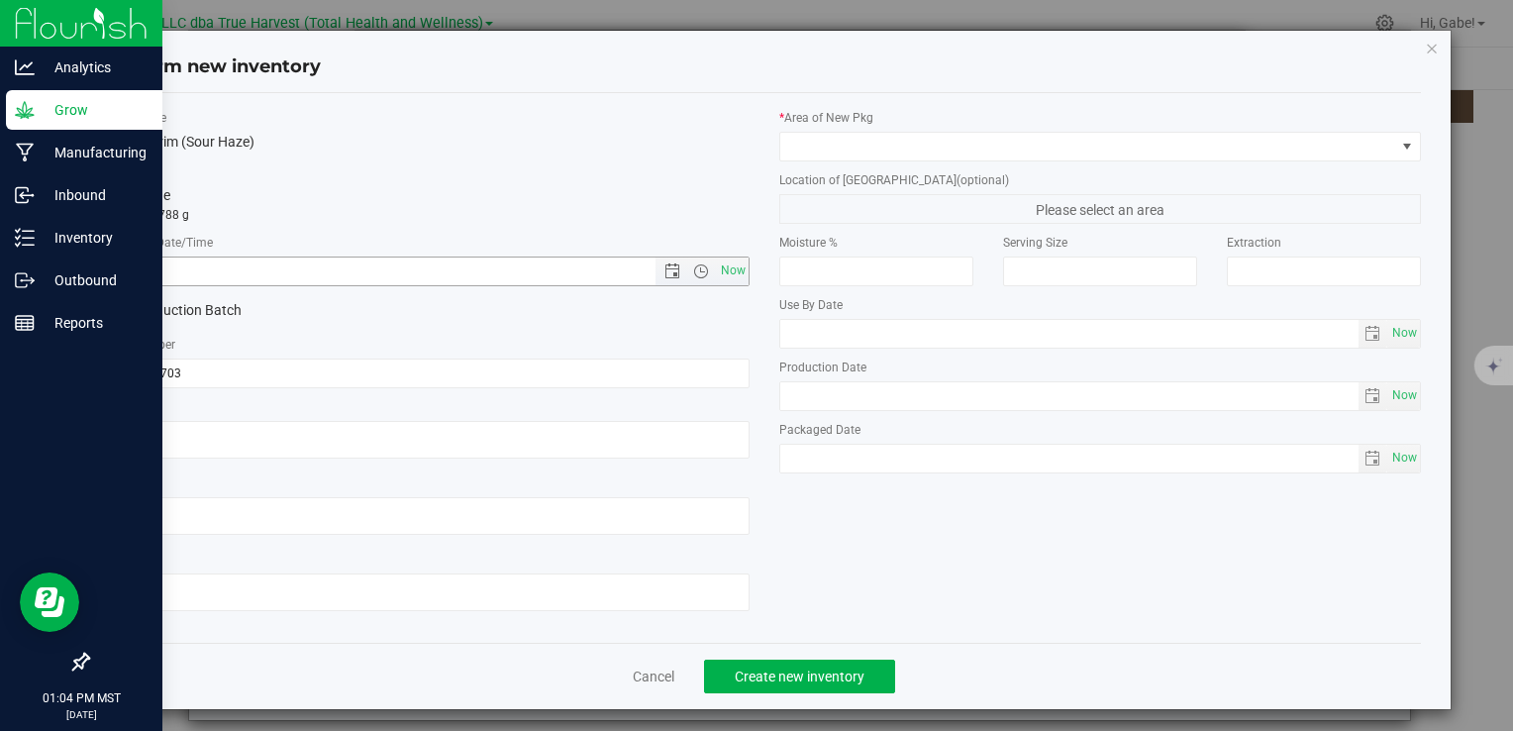
click at [384, 271] on input "text" at bounding box center [398, 272] width 580 height 28
paste input "2025-07-03"
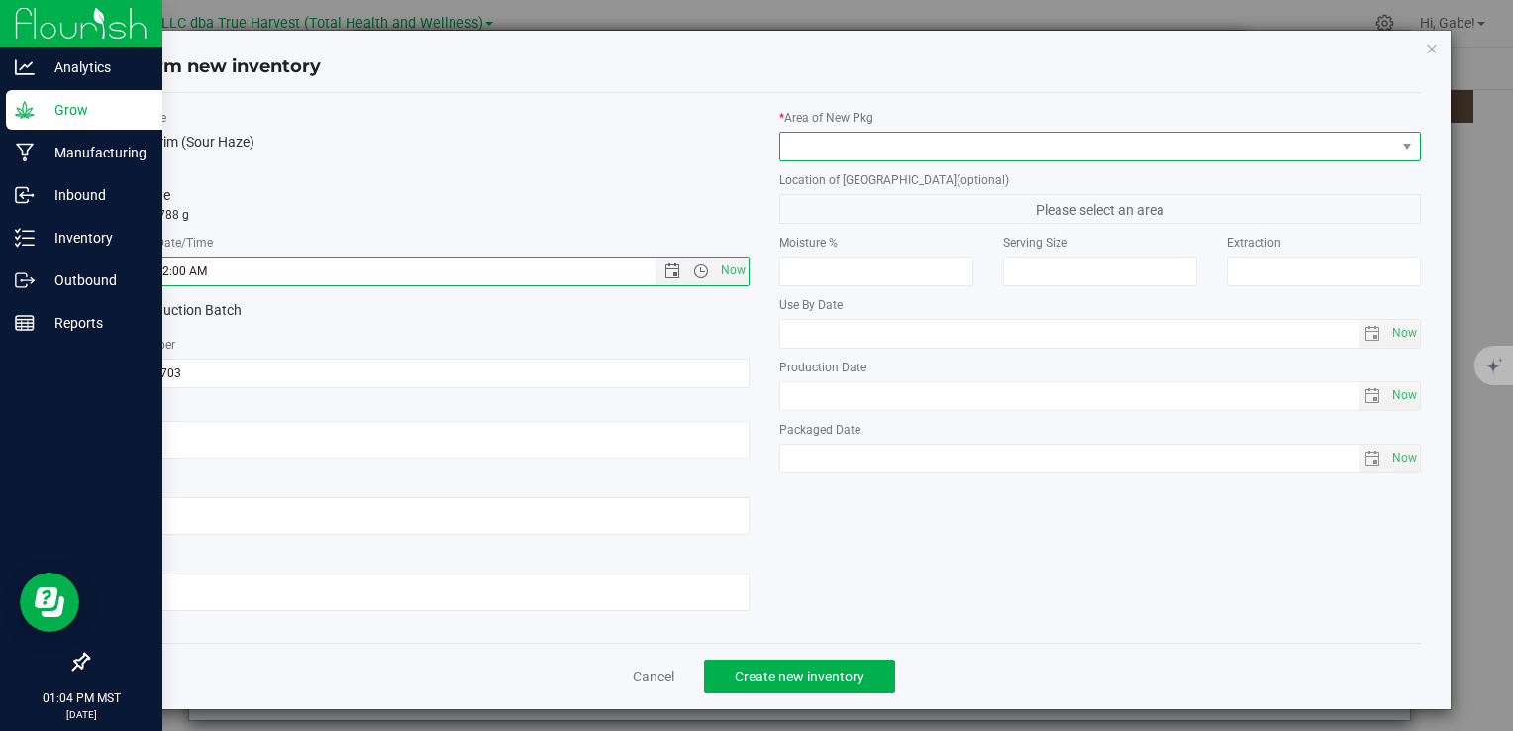
click at [821, 156] on span at bounding box center [1088, 147] width 615 height 28
type input "7/3/2025 1:04 PM"
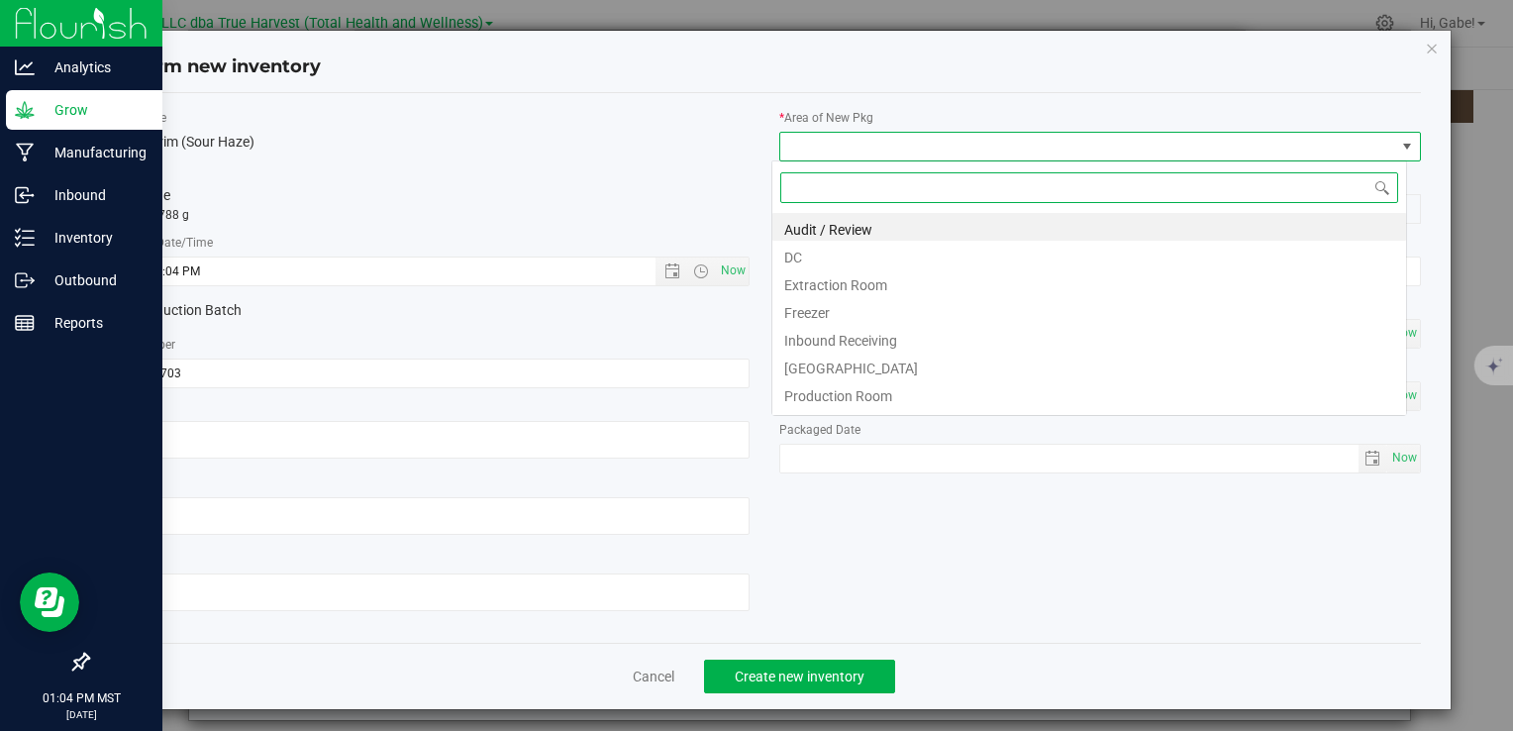
scroll to position [29, 635]
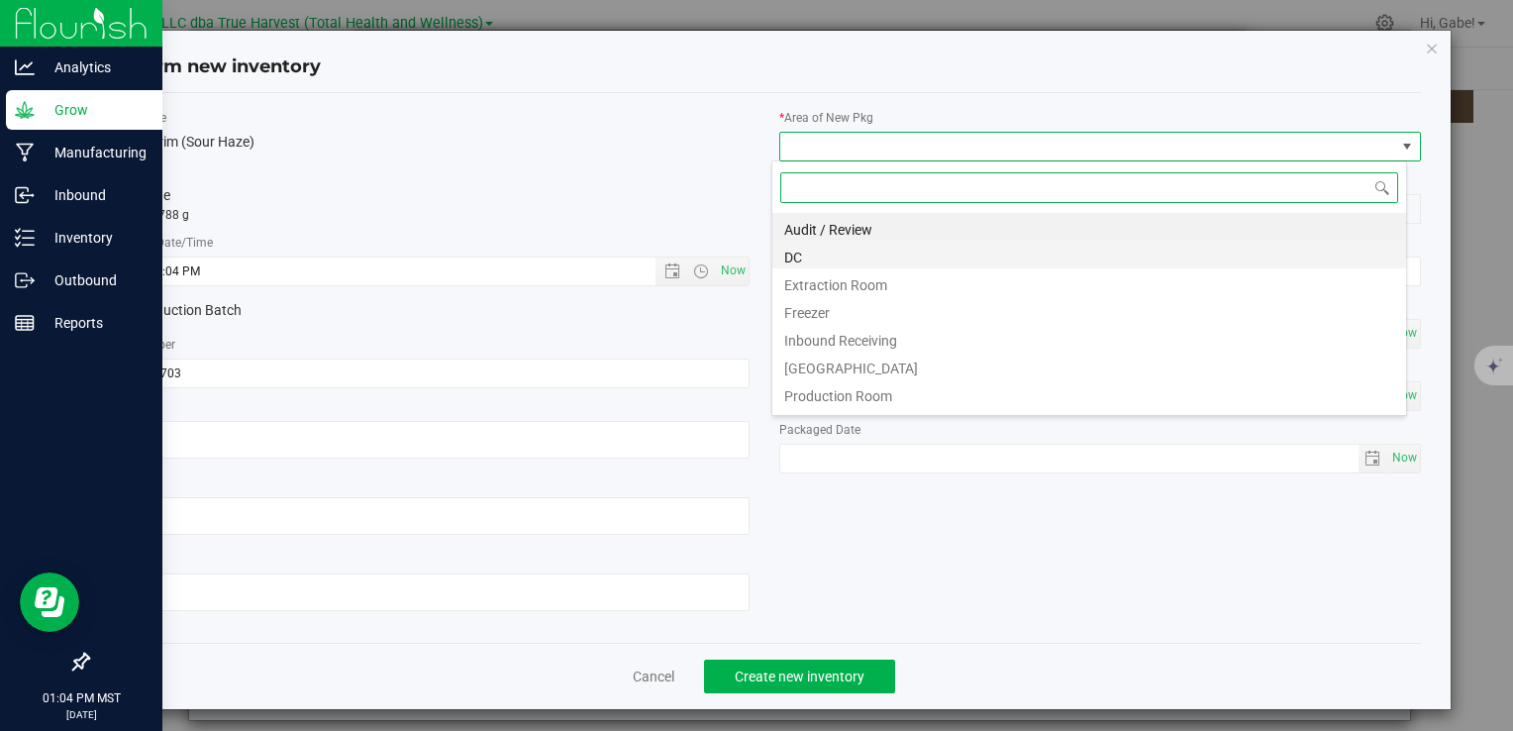
click at [815, 259] on li "DC" at bounding box center [1090, 255] width 634 height 28
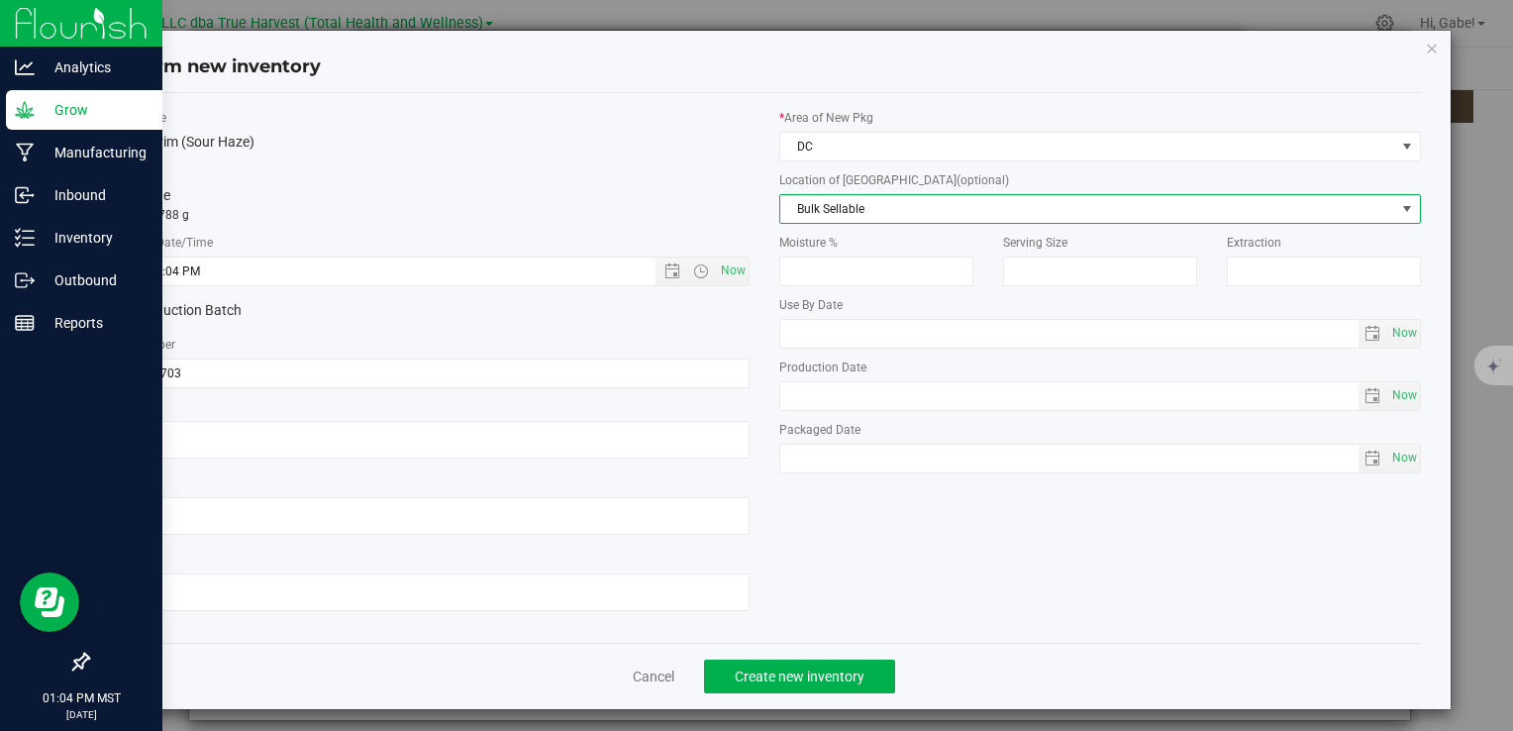
click at [811, 212] on span "Bulk Sellable" at bounding box center [1088, 209] width 615 height 28
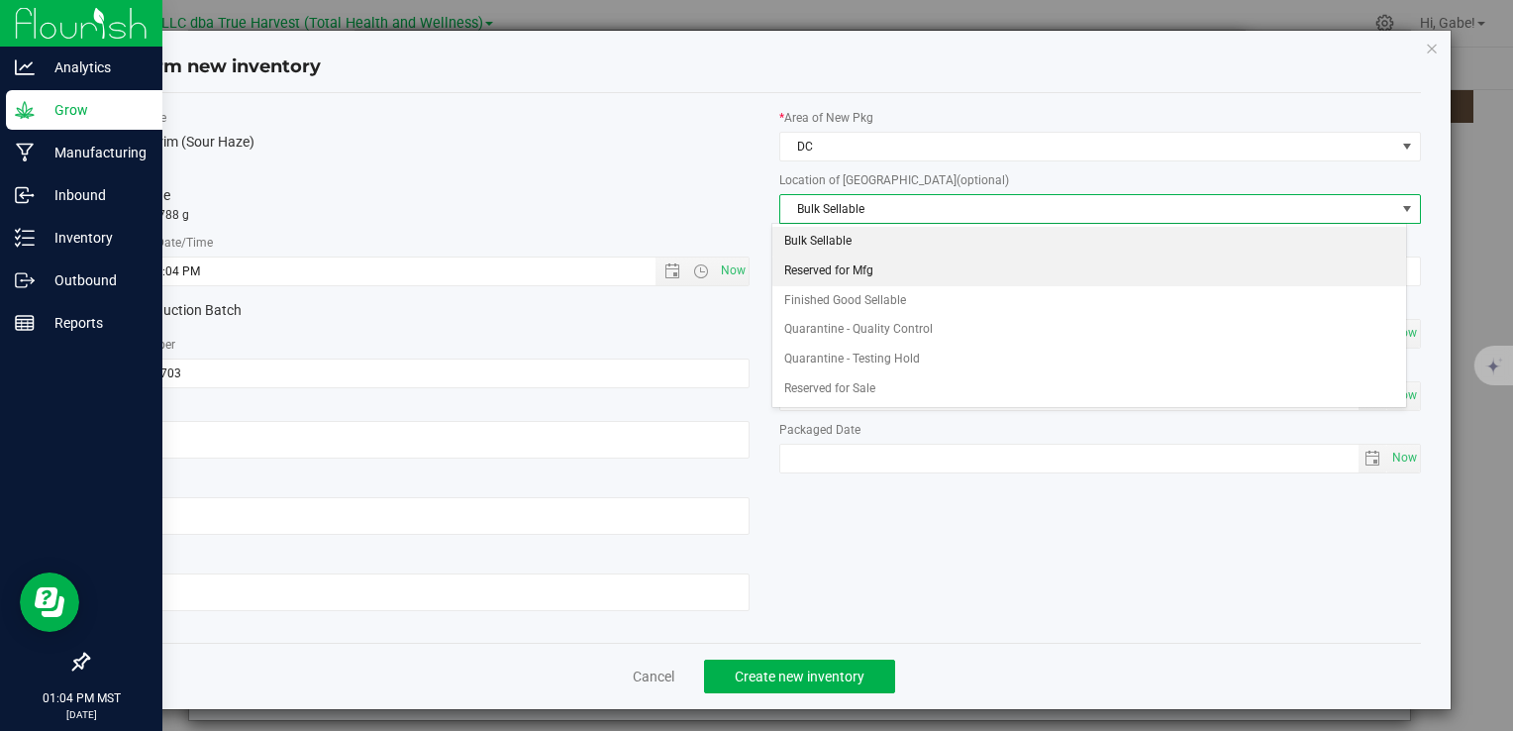
click at [810, 272] on li "Reserved for Mfg" at bounding box center [1090, 272] width 634 height 30
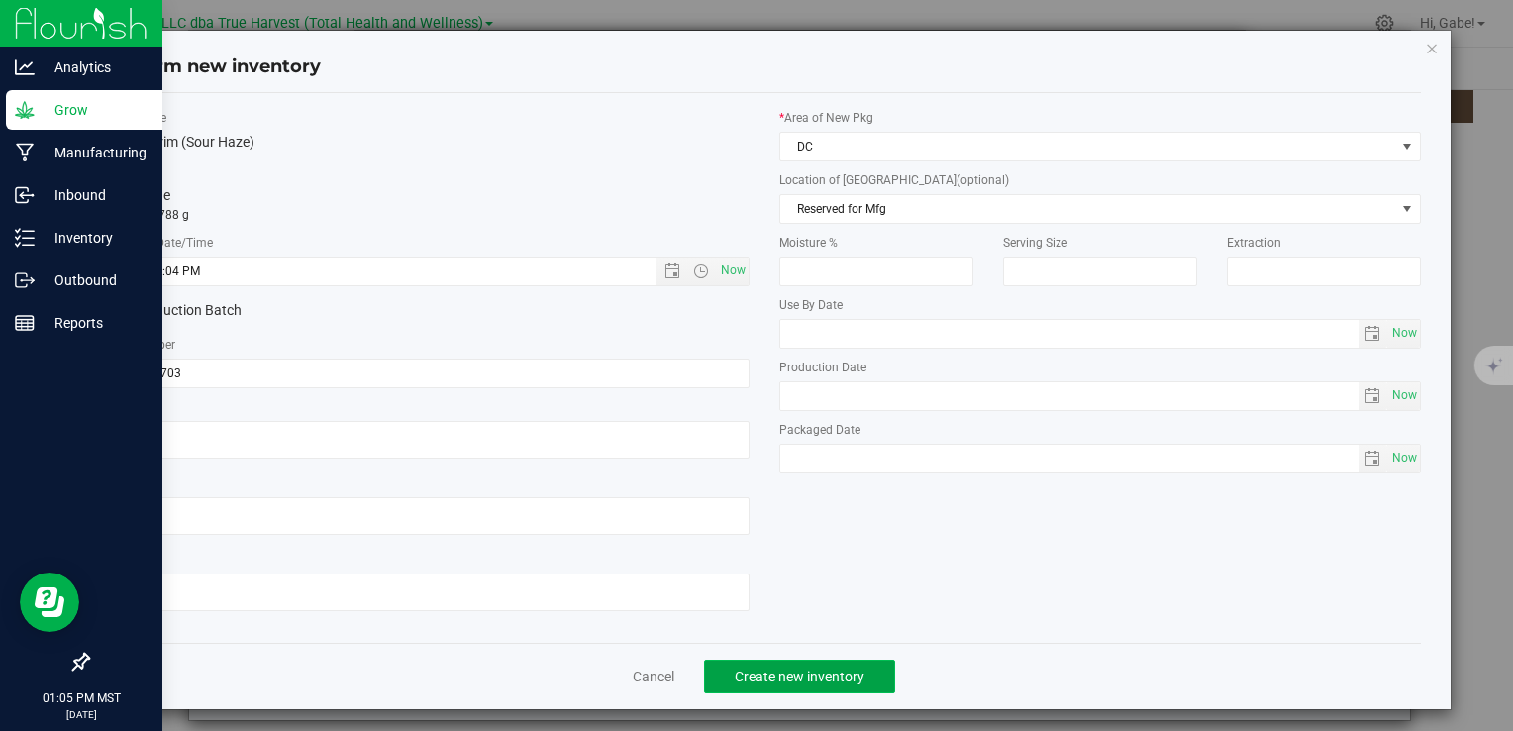
click at [788, 660] on button "Create new inventory" at bounding box center [799, 677] width 191 height 34
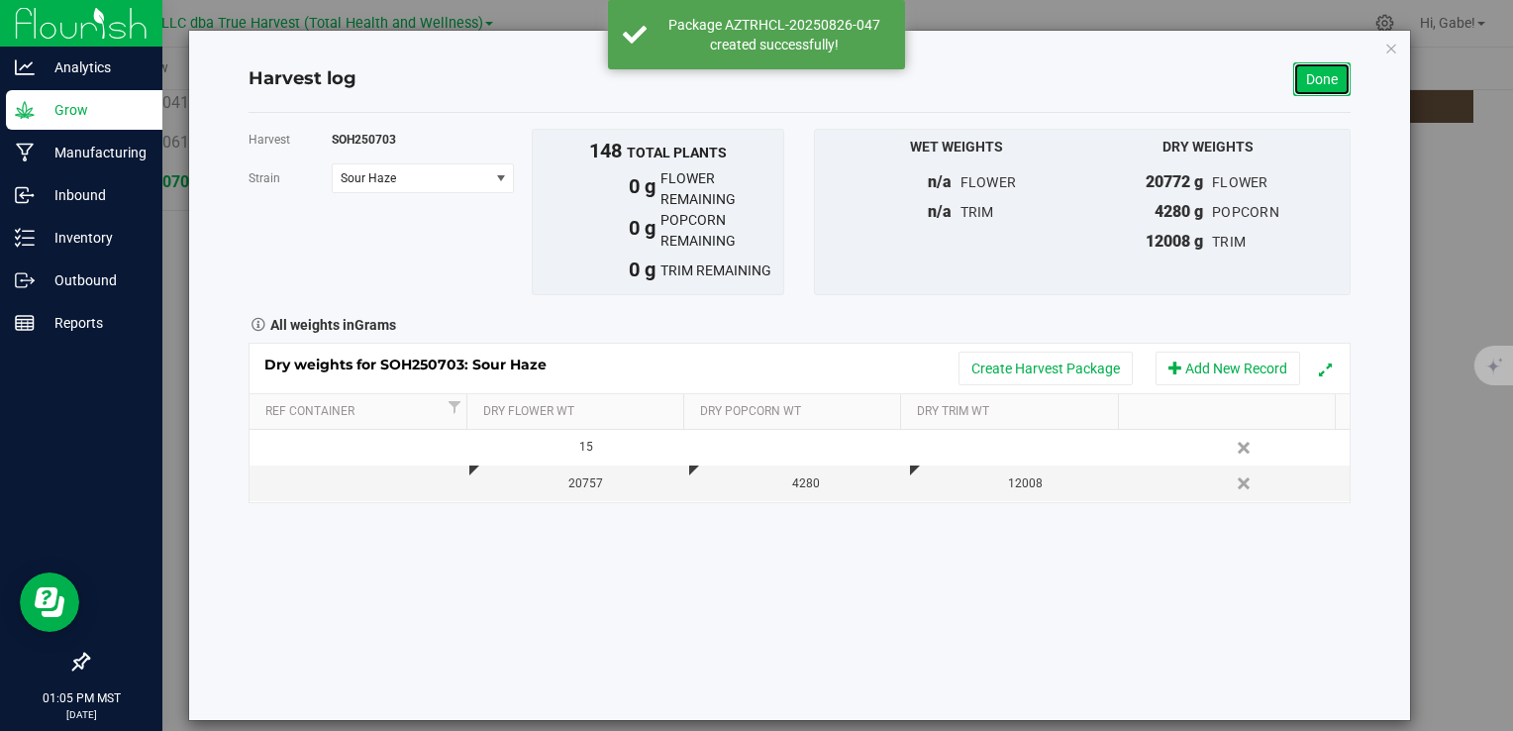
click at [1296, 81] on link "Done" at bounding box center [1322, 79] width 57 height 34
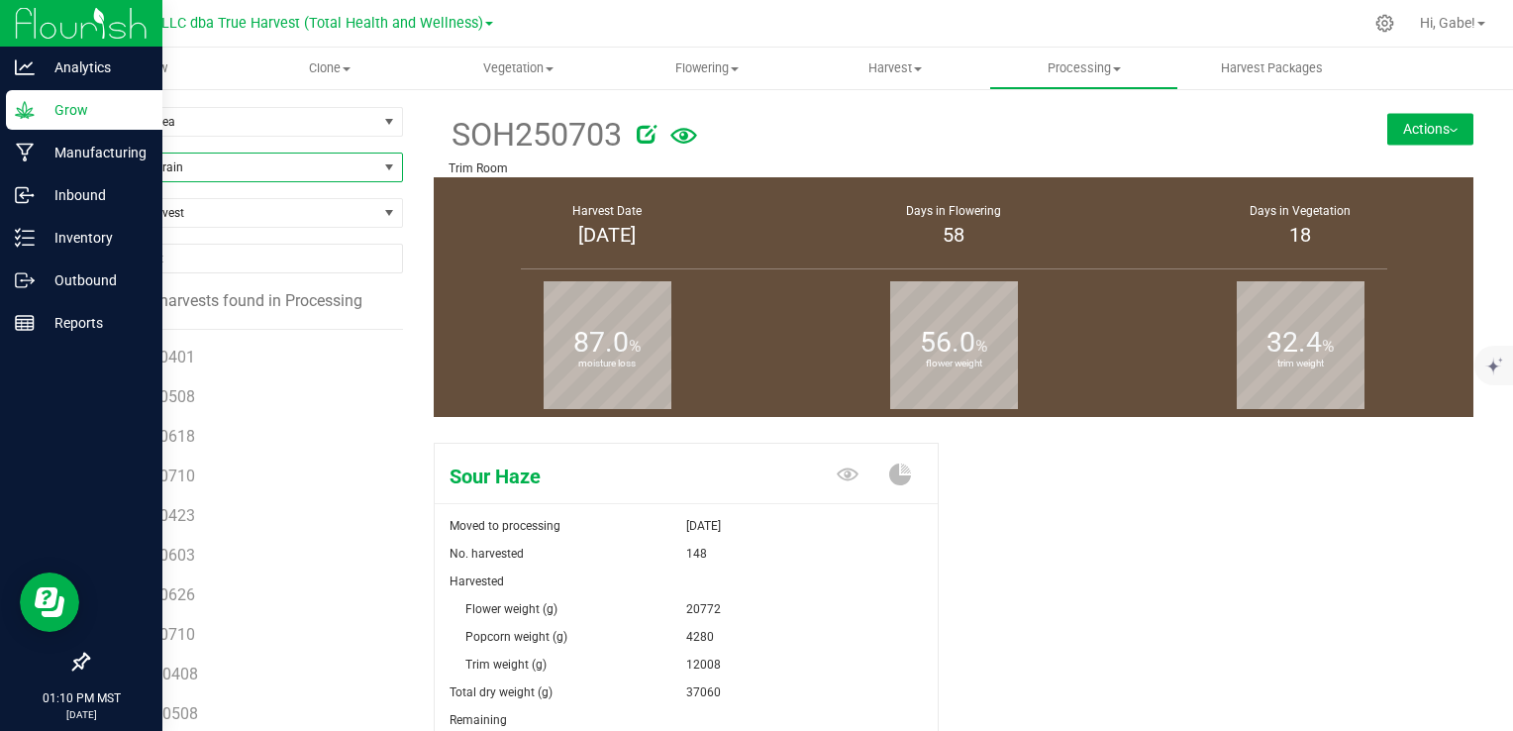
click at [238, 172] on span "Filter by Strain" at bounding box center [232, 168] width 289 height 28
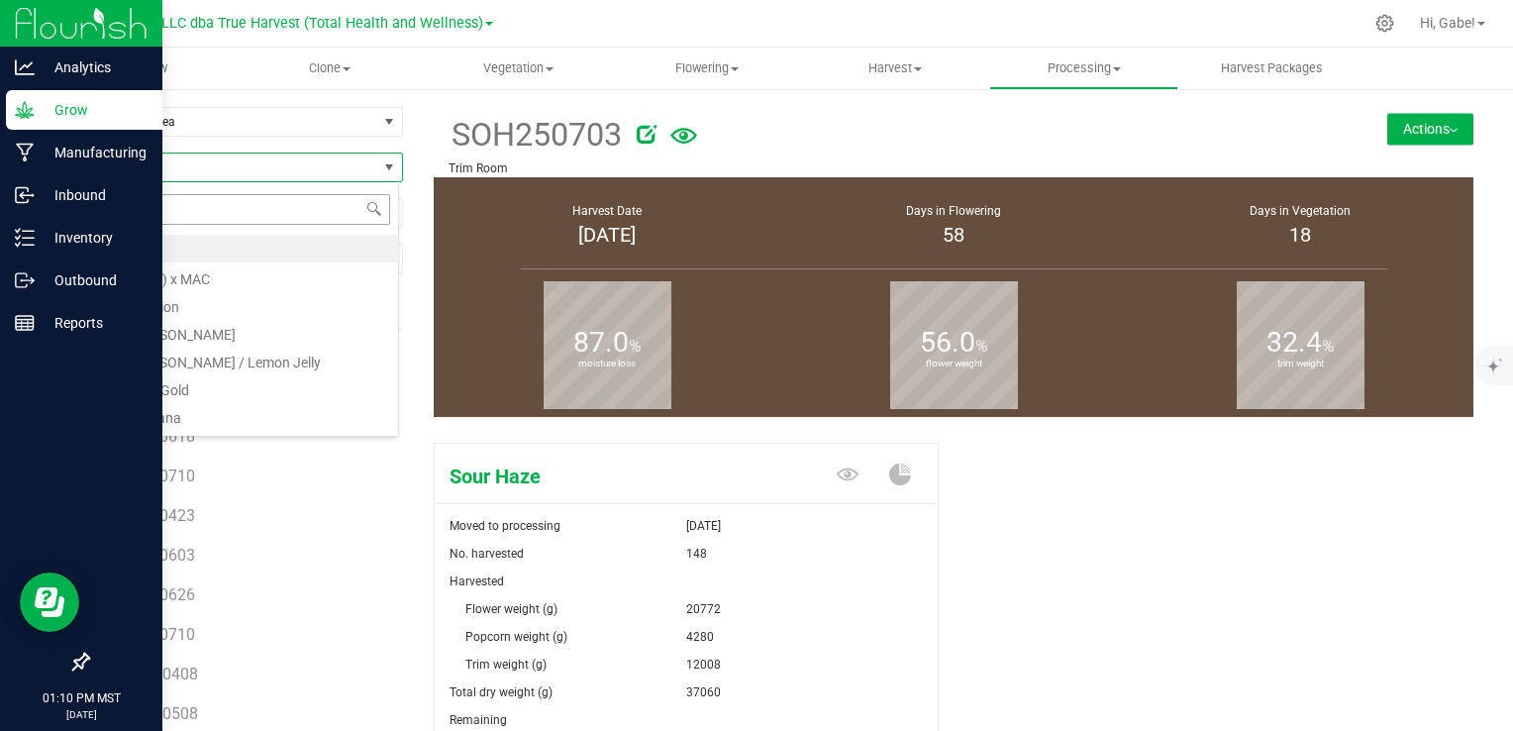
scroll to position [29, 312]
type input "lemon ch"
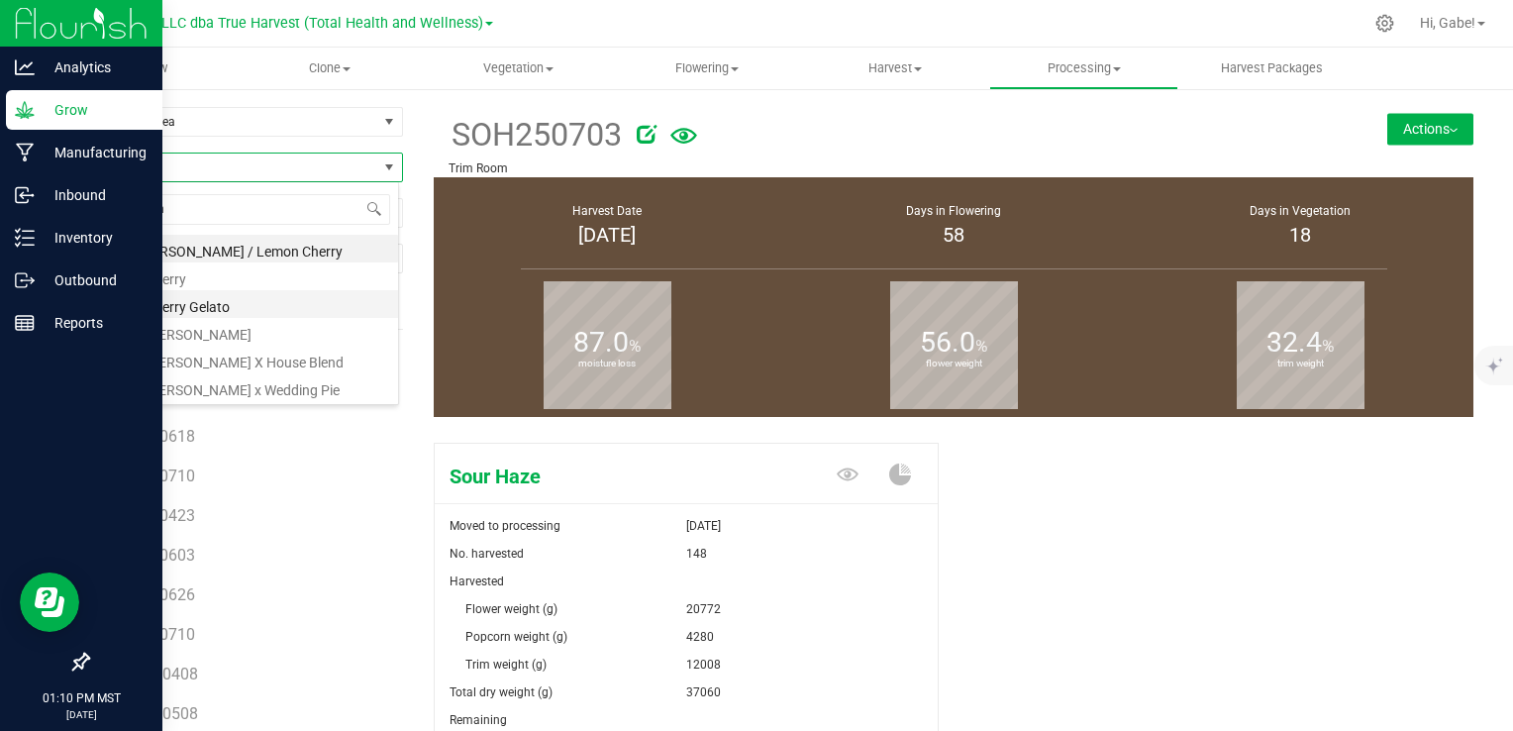
click at [263, 303] on li "Lemon Cherry Gelato" at bounding box center [243, 304] width 310 height 28
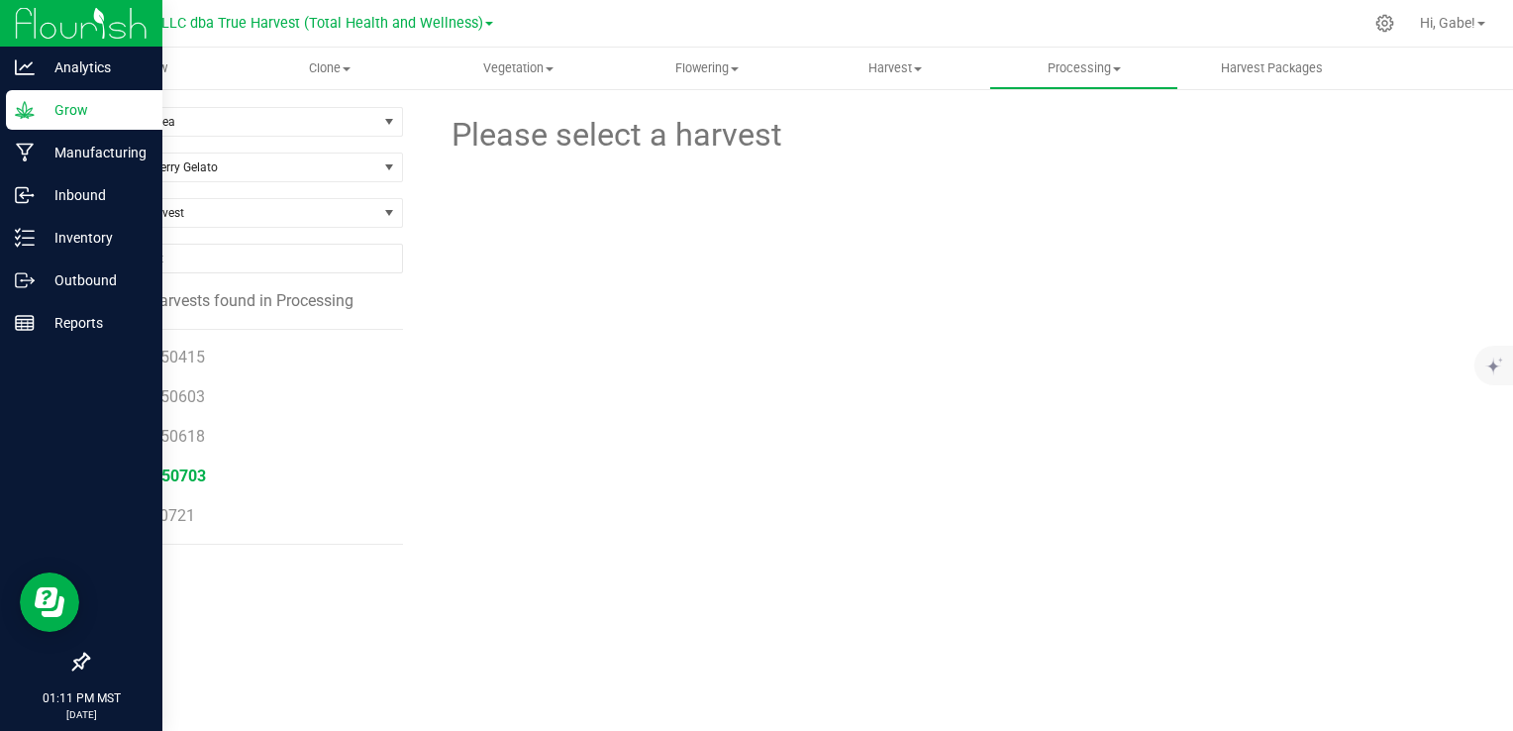
click at [197, 475] on span "CLCG250703" at bounding box center [159, 476] width 93 height 19
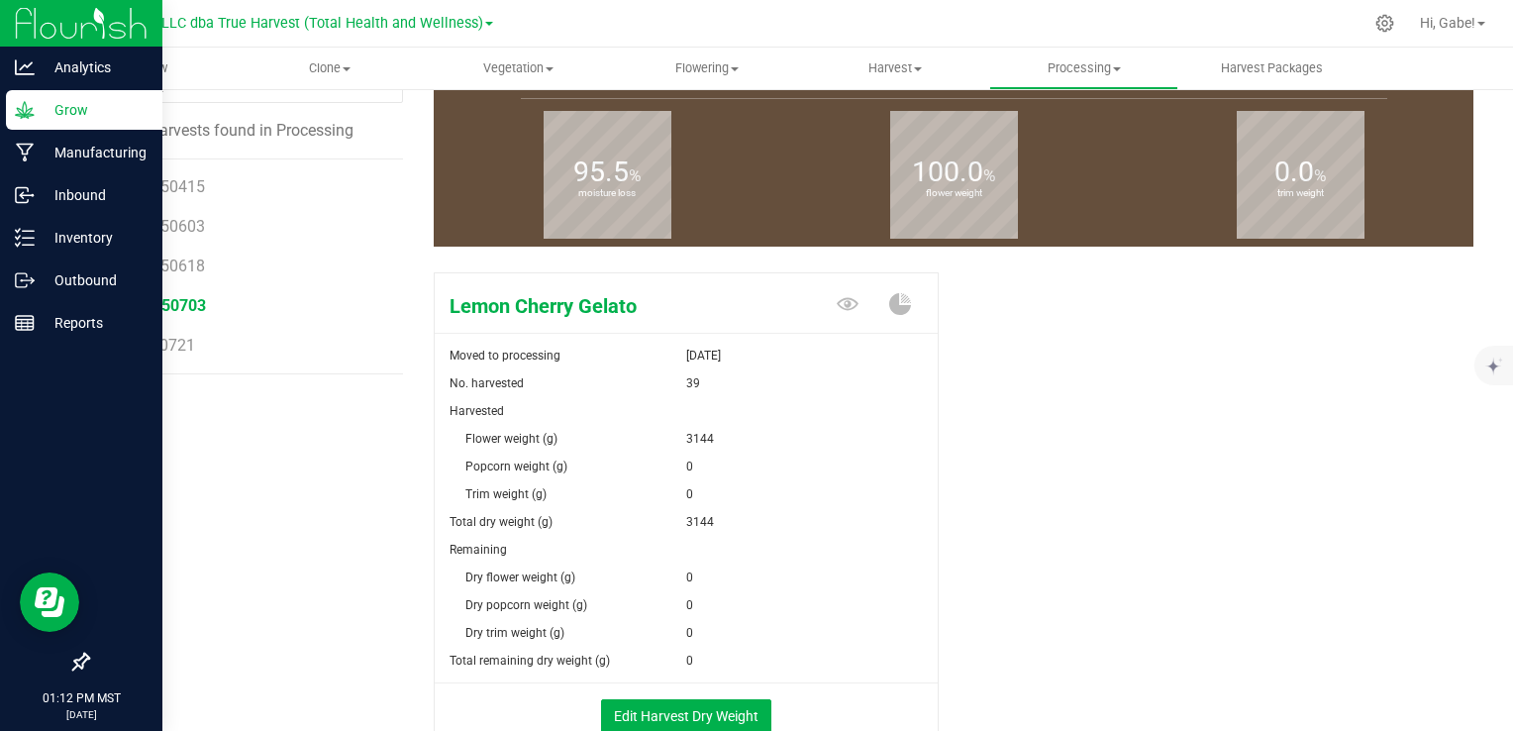
scroll to position [198, 0]
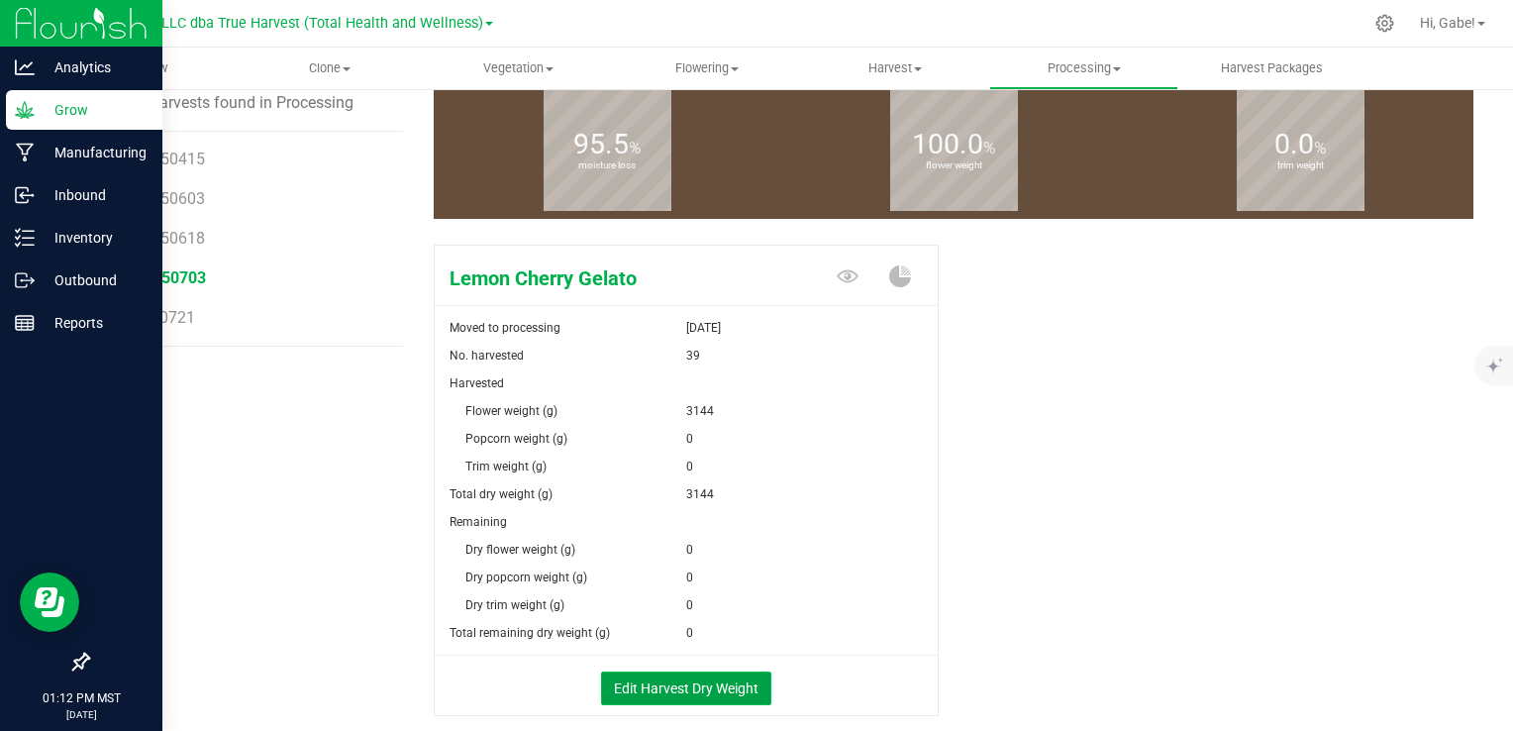
click at [721, 683] on button "Edit Harvest Dry Weight" at bounding box center [686, 689] width 170 height 34
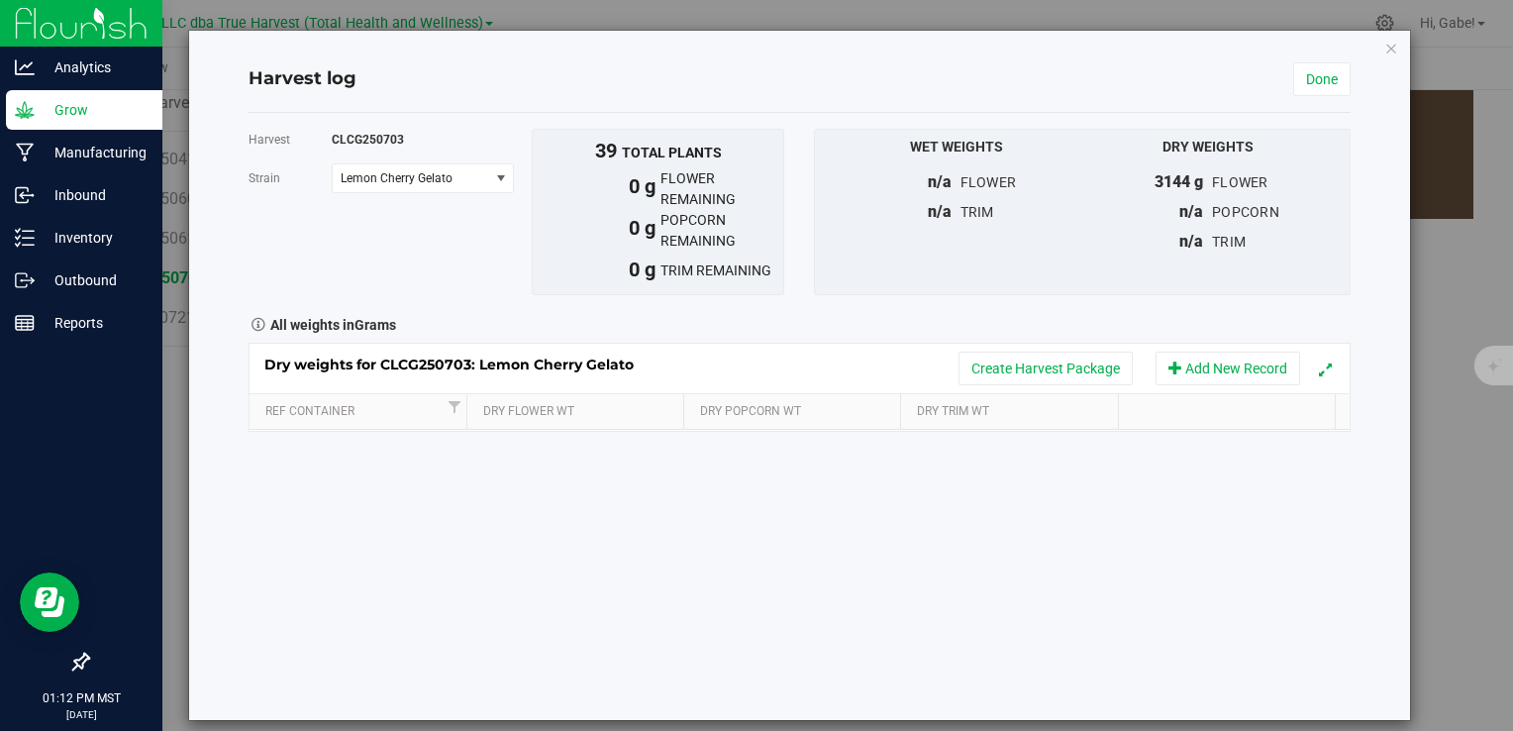
scroll to position [198, 0]
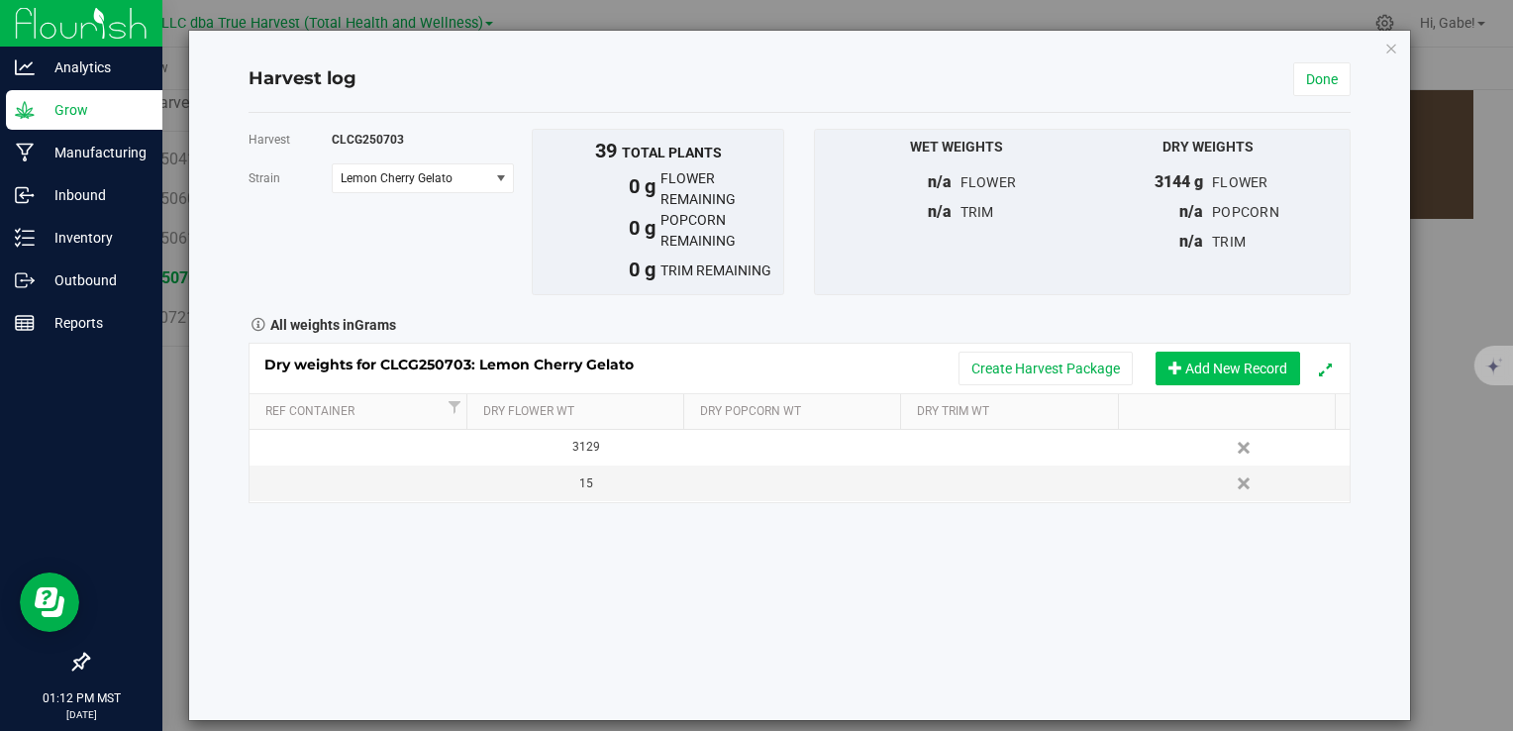
click at [1198, 372] on button "Add New Record" at bounding box center [1228, 369] width 145 height 34
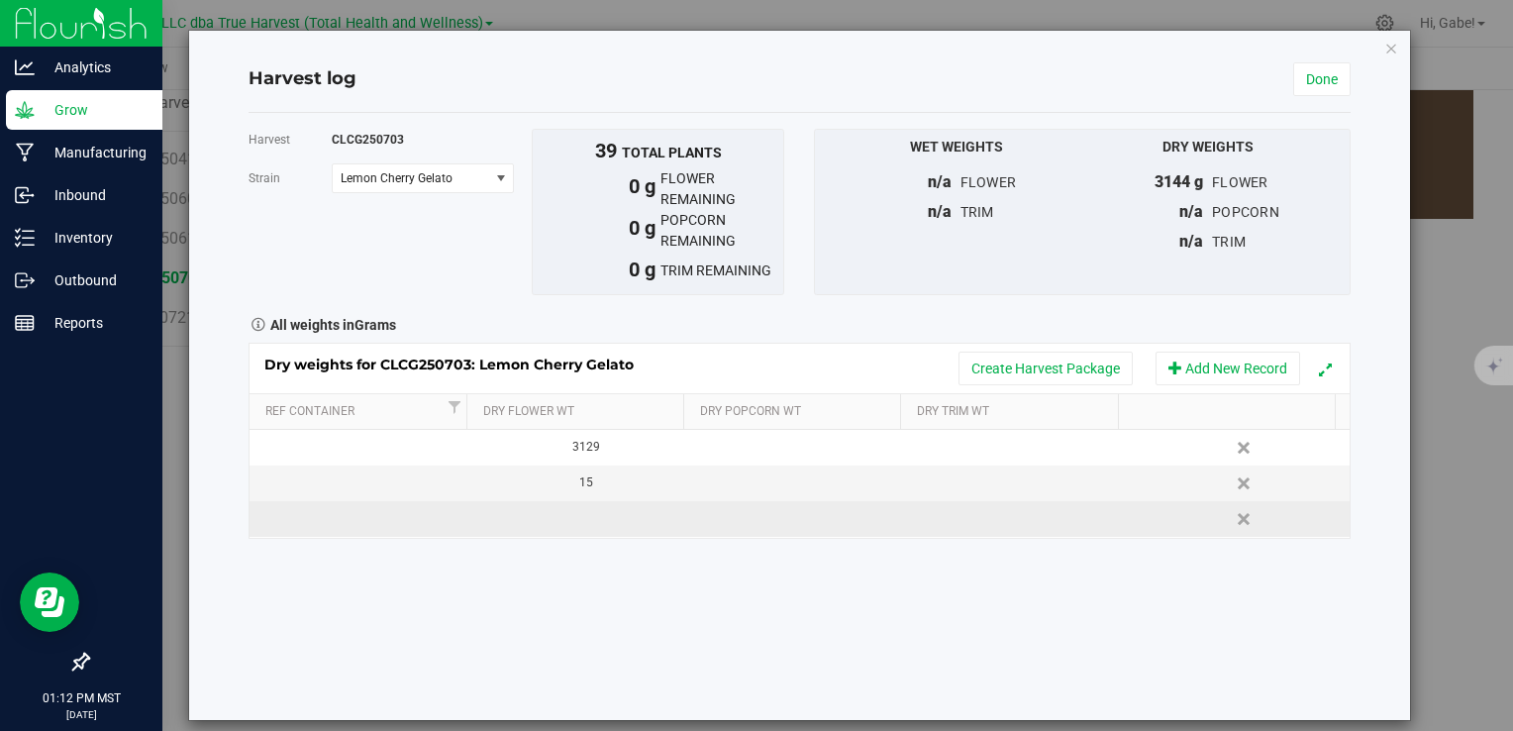
click at [599, 510] on td at bounding box center [579, 519] width 220 height 36
type input "1569"
click at [768, 517] on div "Loading... Dry weights for CLCG250703: Lemon Cherry Gelato Create Harvest Packa…" at bounding box center [799, 441] width 1101 height 196
drag, startPoint x: 761, startPoint y: 499, endPoint x: 759, endPoint y: 513, distance: 14.0
click at [759, 513] on td at bounding box center [799, 519] width 220 height 36
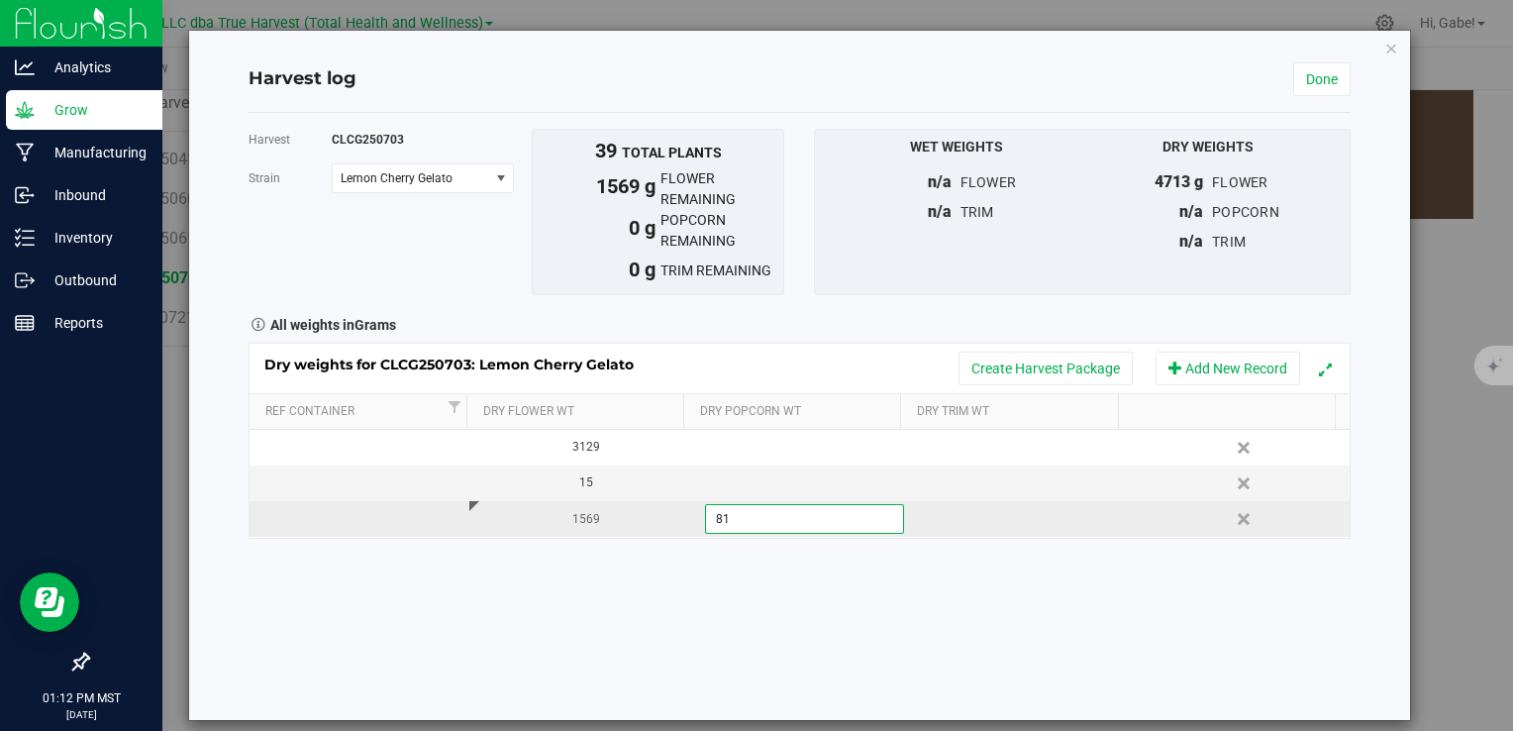
type input "817"
click at [1011, 517] on div "Dry weights for CLCG250703: Lemon Cherry Gelato Create Harvest Package Add New …" at bounding box center [799, 441] width 1101 height 196
click at [1013, 519] on td at bounding box center [1020, 519] width 220 height 36
type input "1668"
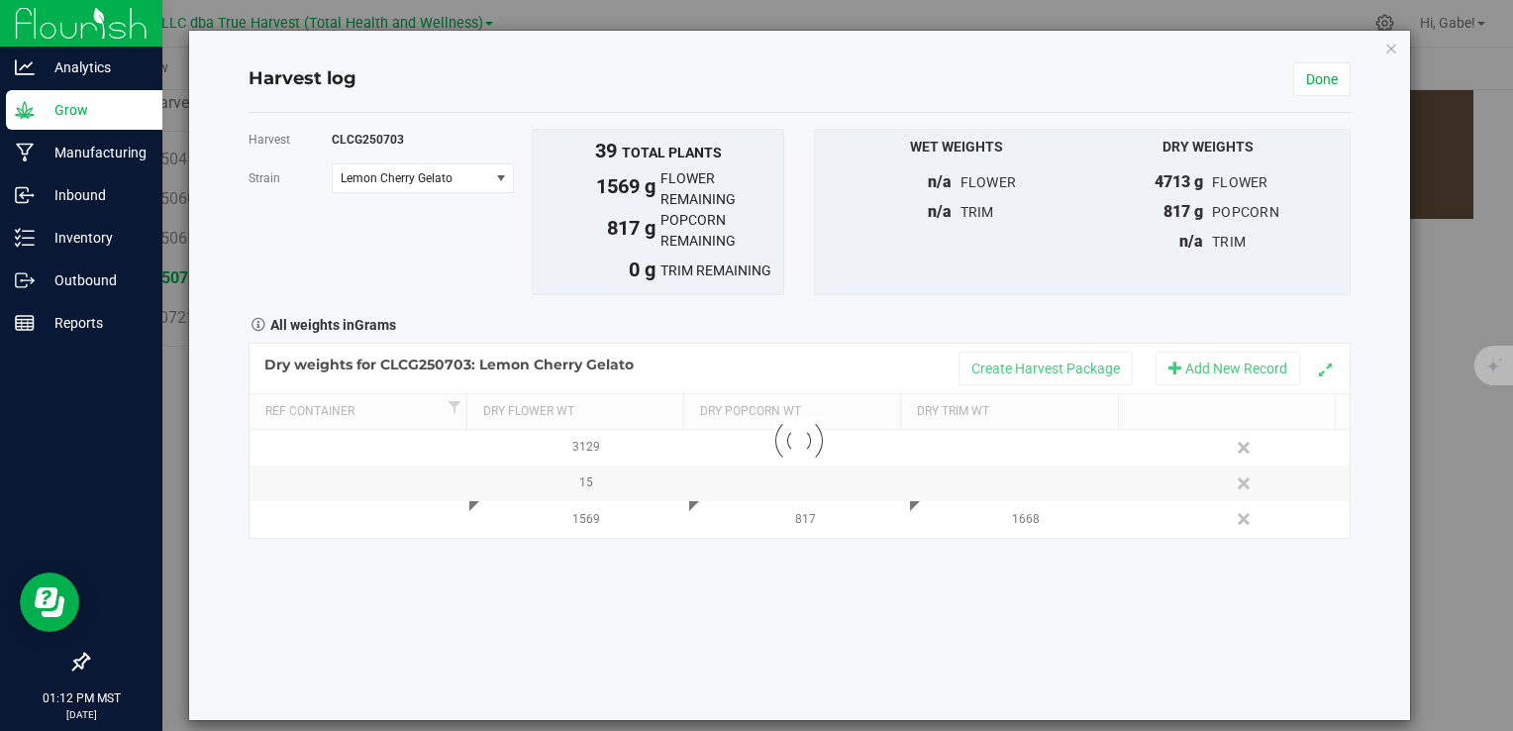
click at [1036, 599] on div "Harvest CLCG250703 Strain Lemon Cherry Gelato Select strain Lemon Cherry Gelato…" at bounding box center [799, 416] width 1101 height 607
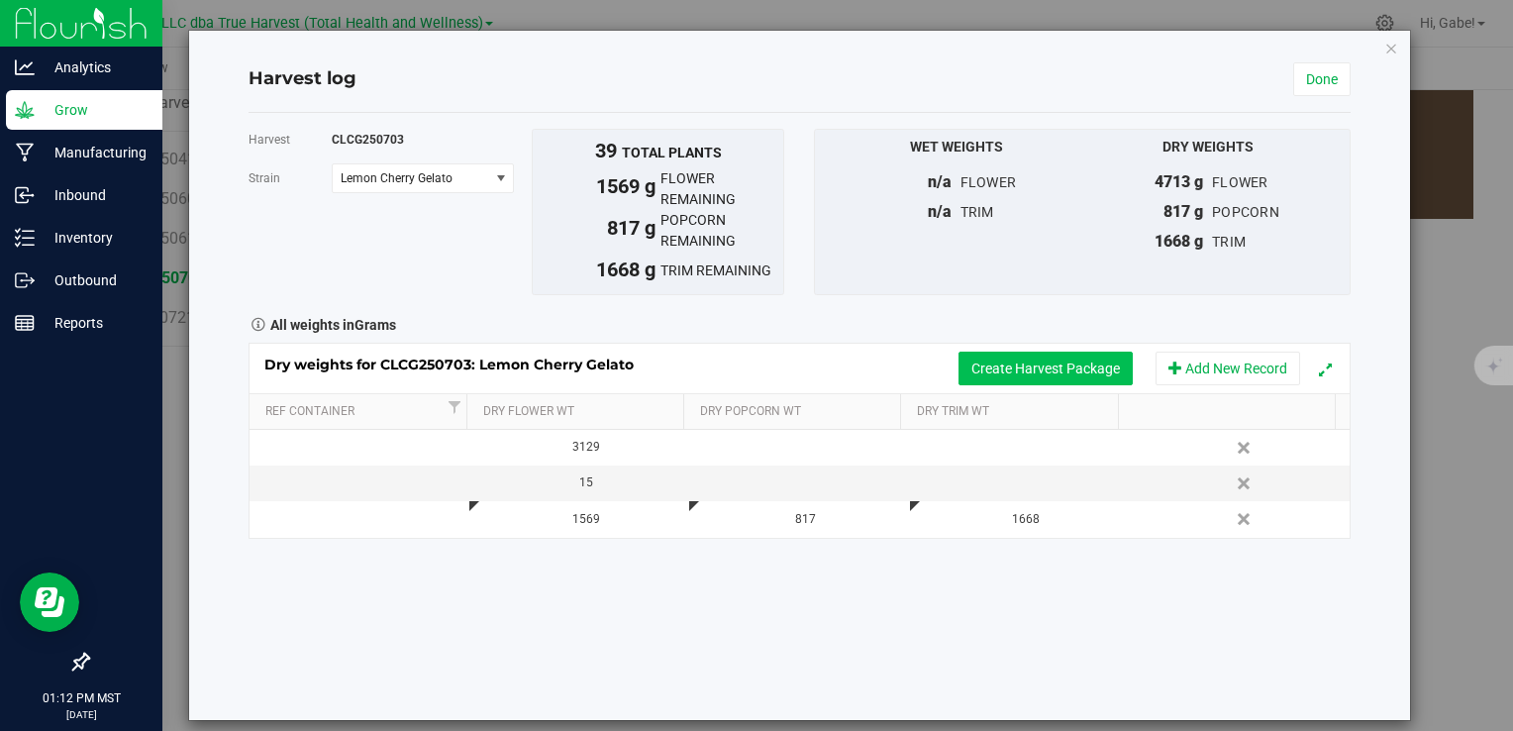
click at [1012, 370] on button "Create Harvest Package" at bounding box center [1046, 369] width 174 height 34
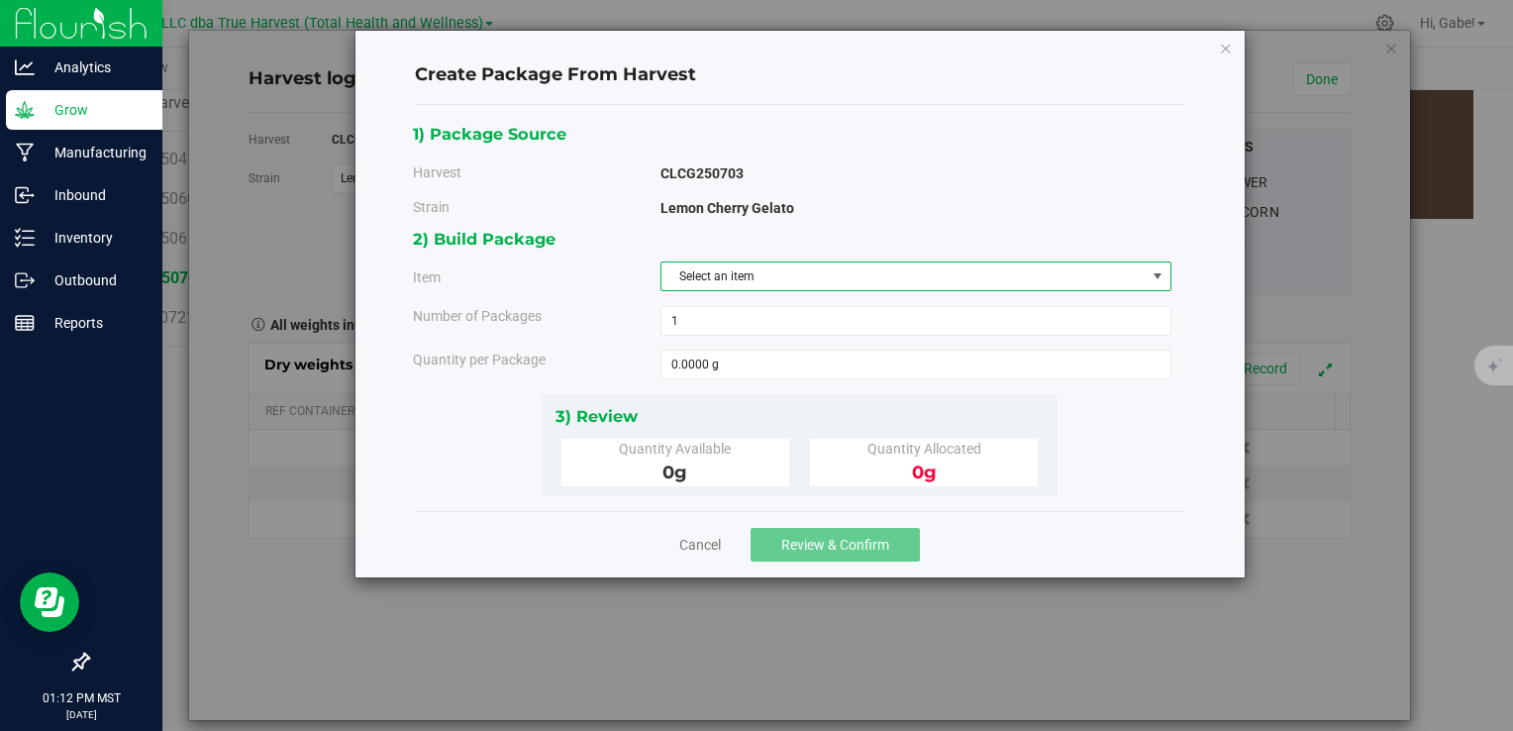
click at [712, 279] on span "Select an item" at bounding box center [904, 276] width 484 height 28
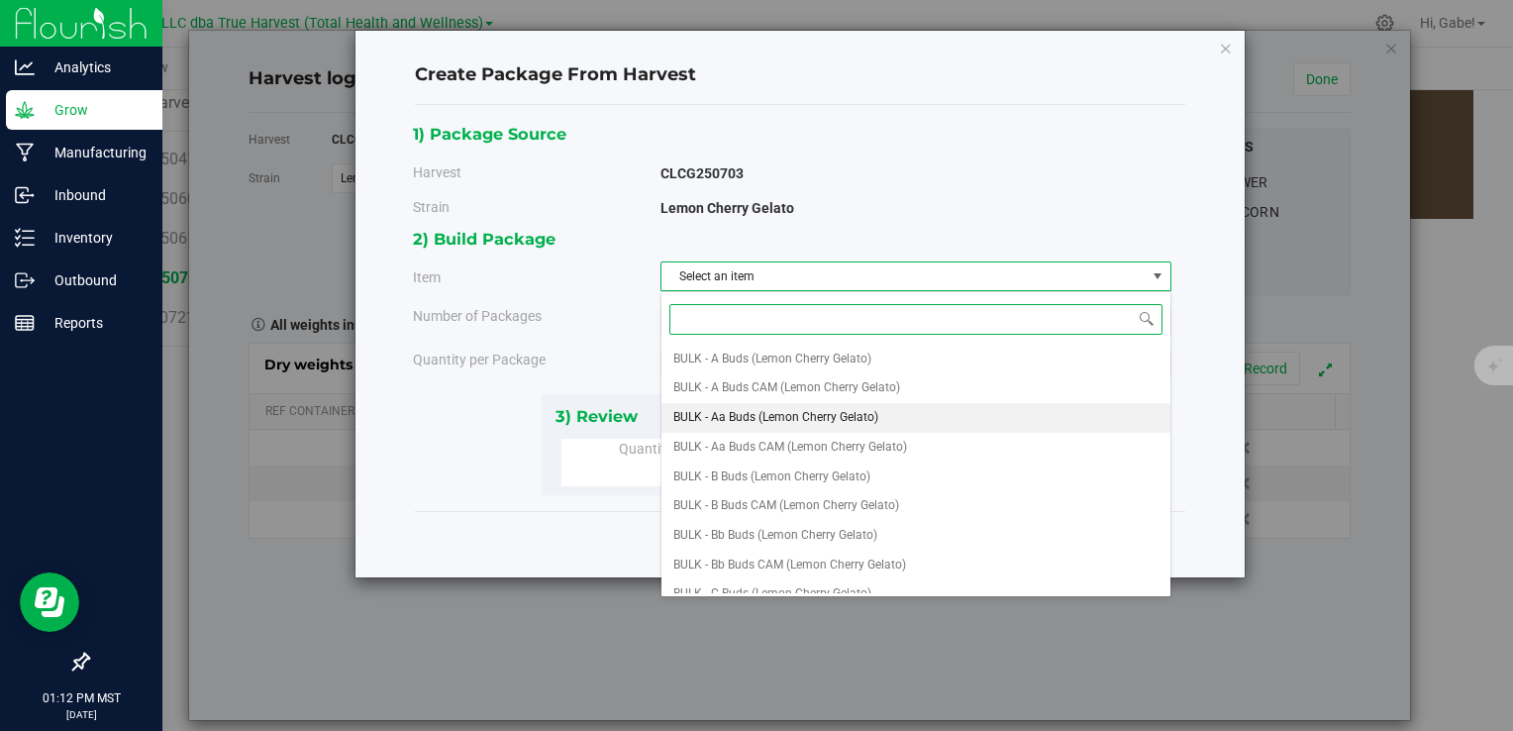
click at [764, 407] on span "BULK - Aa Buds (Lemon Cherry Gelato)" at bounding box center [776, 418] width 205 height 26
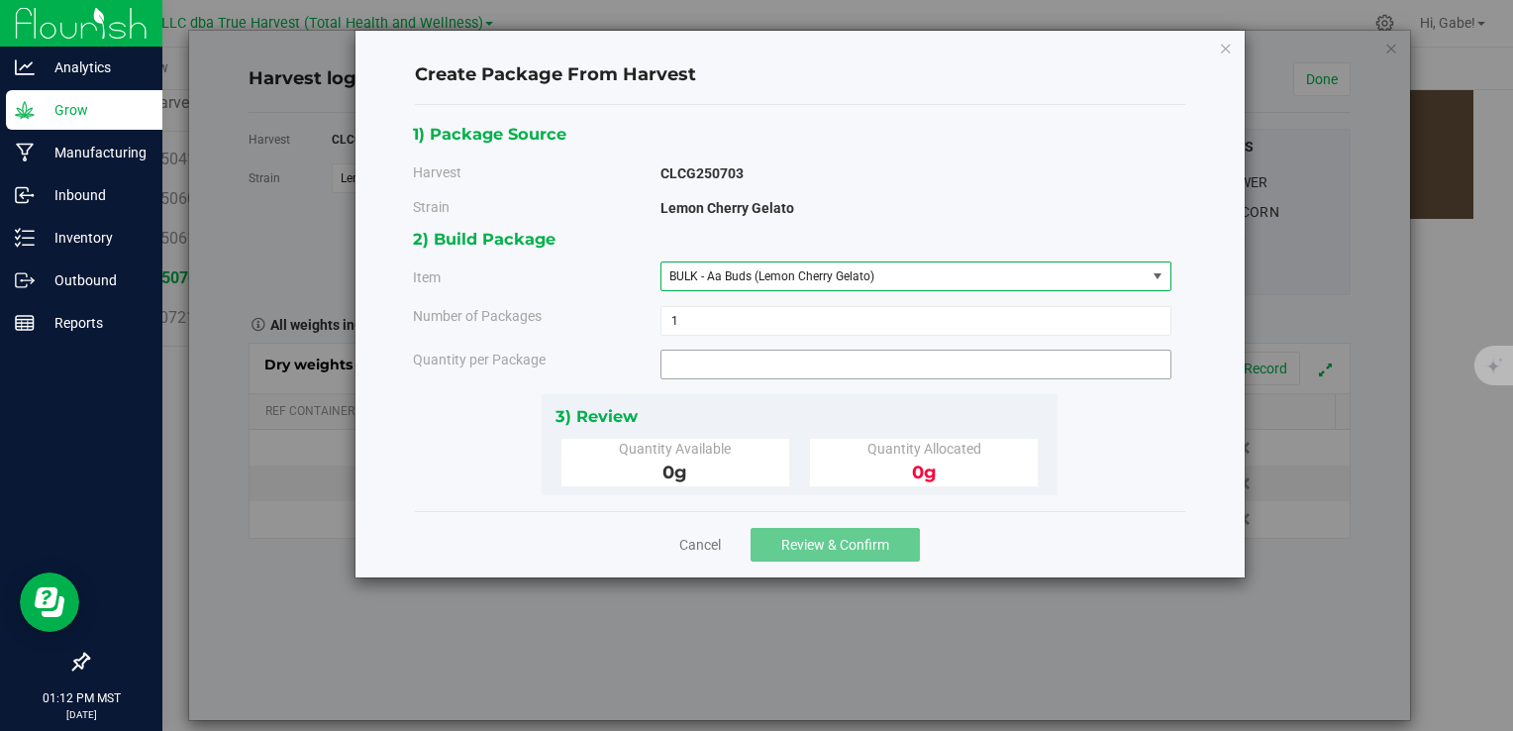
click at [753, 362] on span at bounding box center [916, 365] width 511 height 30
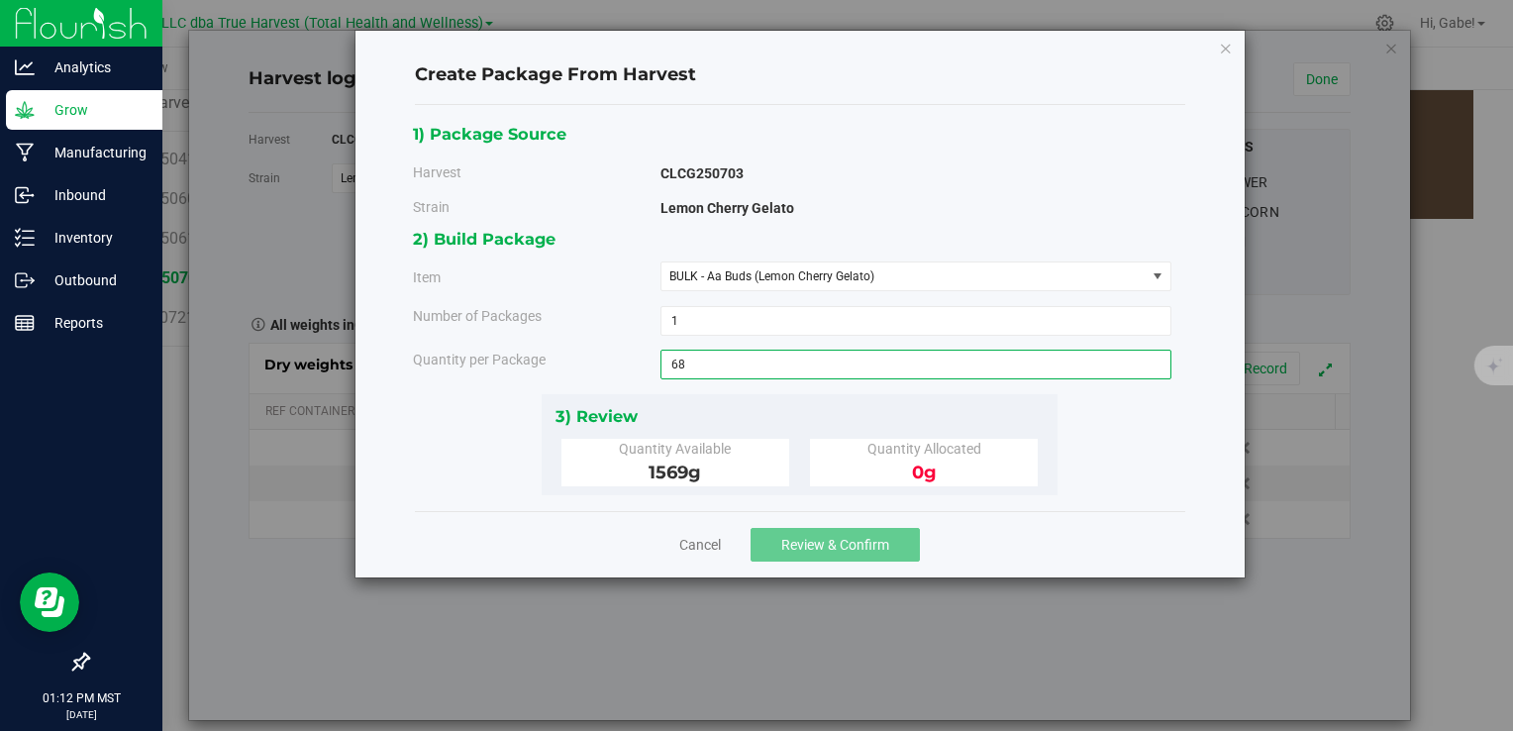
type input "685"
type input "685.0000 g"
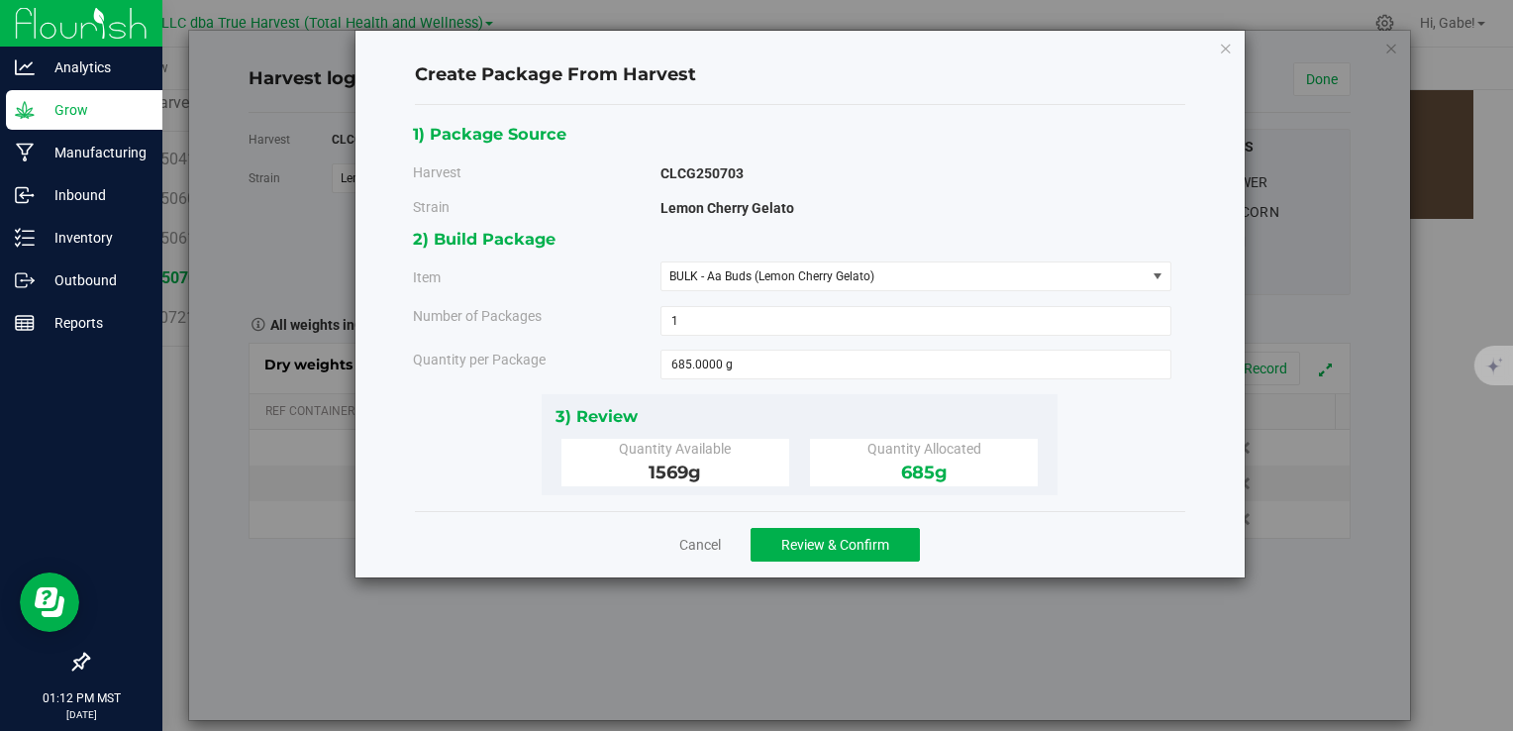
drag, startPoint x: 719, startPoint y: 399, endPoint x: 717, endPoint y: 409, distance: 10.1
click at [717, 409] on div "1) Package Source Harvest CLCG250703 Strain Lemon Cherry Gelato" at bounding box center [800, 308] width 774 height 374
drag, startPoint x: 717, startPoint y: 409, endPoint x: 749, endPoint y: 404, distance: 32.1
click at [749, 404] on div "3) Review" at bounding box center [800, 416] width 489 height 27
click at [844, 542] on span "Review & Confirm" at bounding box center [835, 545] width 108 height 16
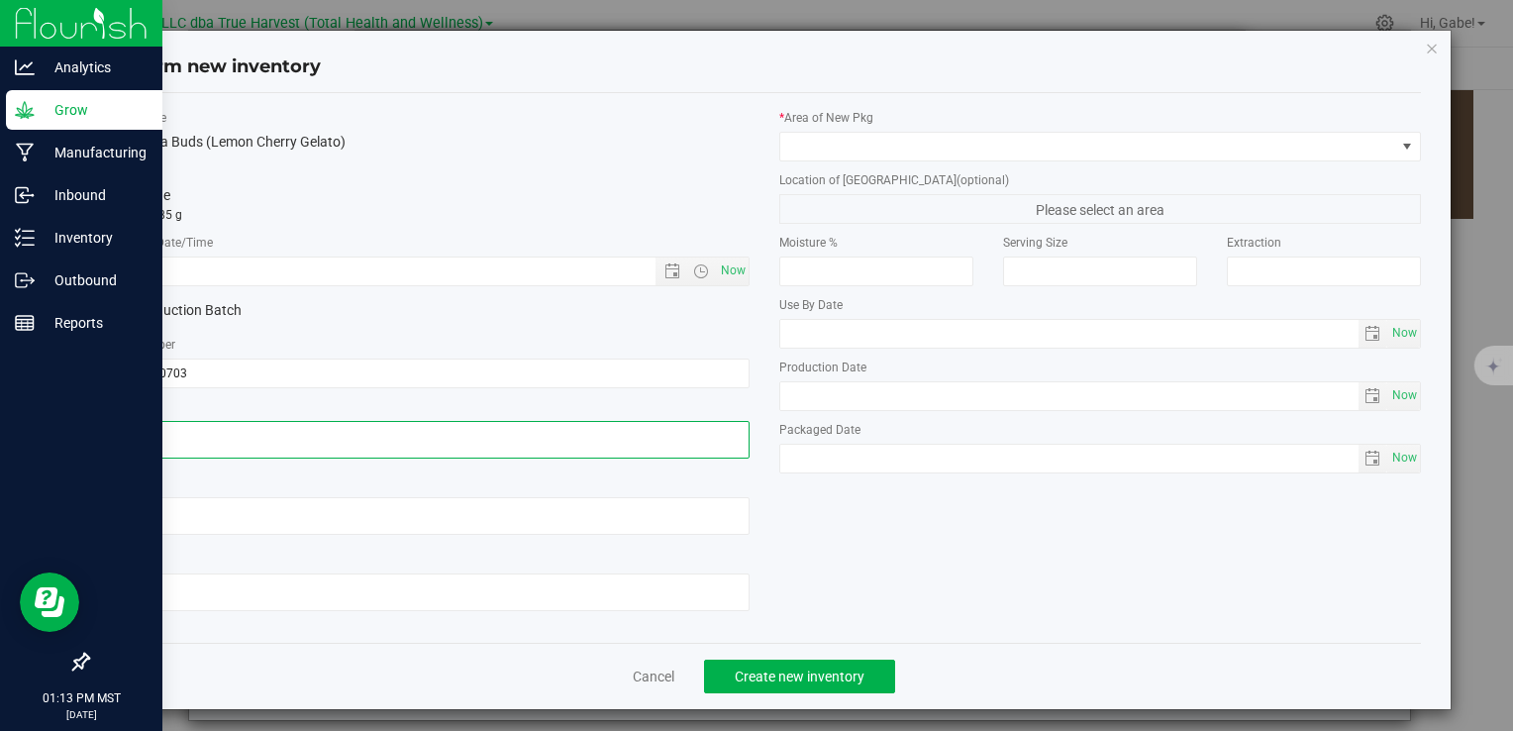
click at [246, 432] on textarea at bounding box center [428, 440] width 642 height 38
click at [249, 433] on textarea at bounding box center [428, 440] width 642 height 38
click at [250, 433] on textarea at bounding box center [428, 440] width 642 height 38
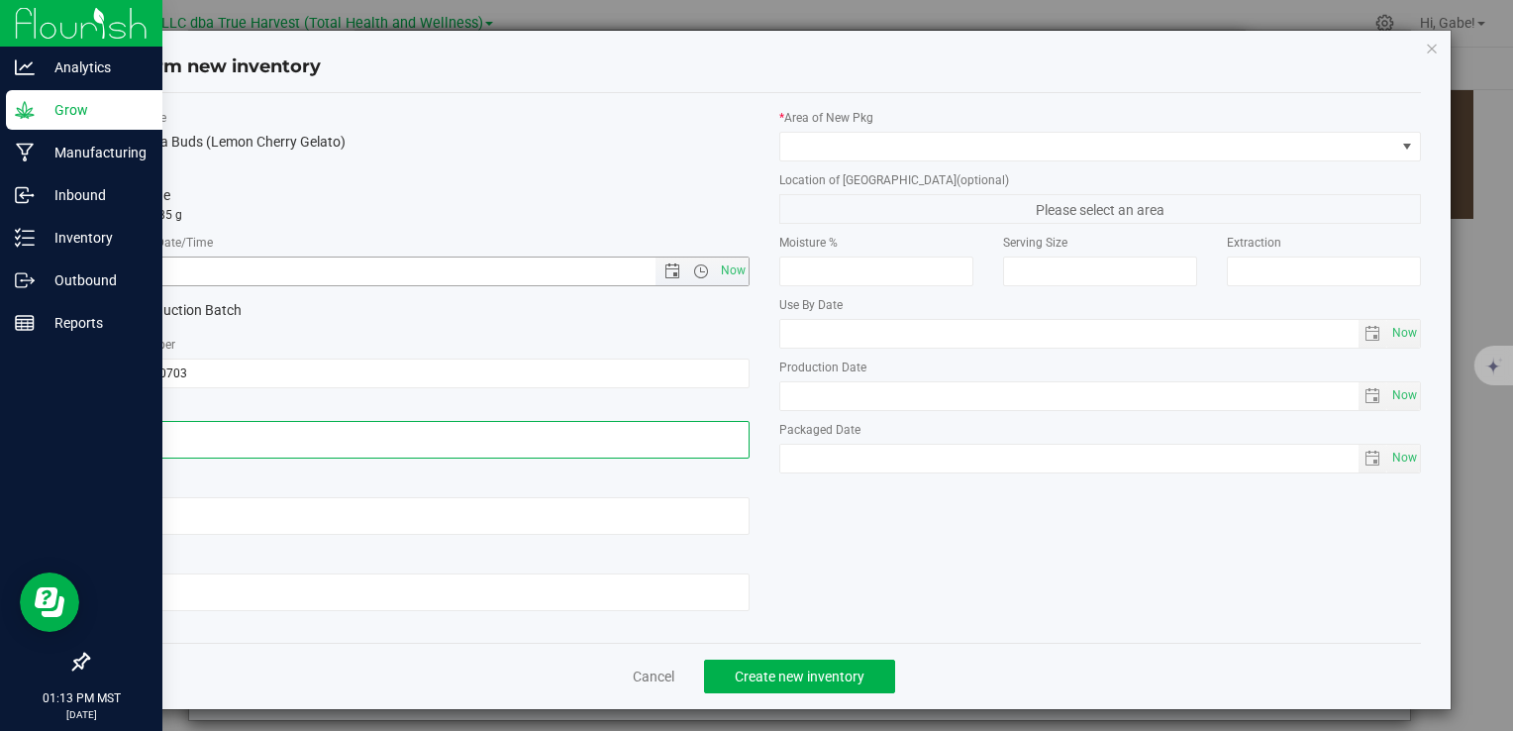
type textarea "2025-07-03"
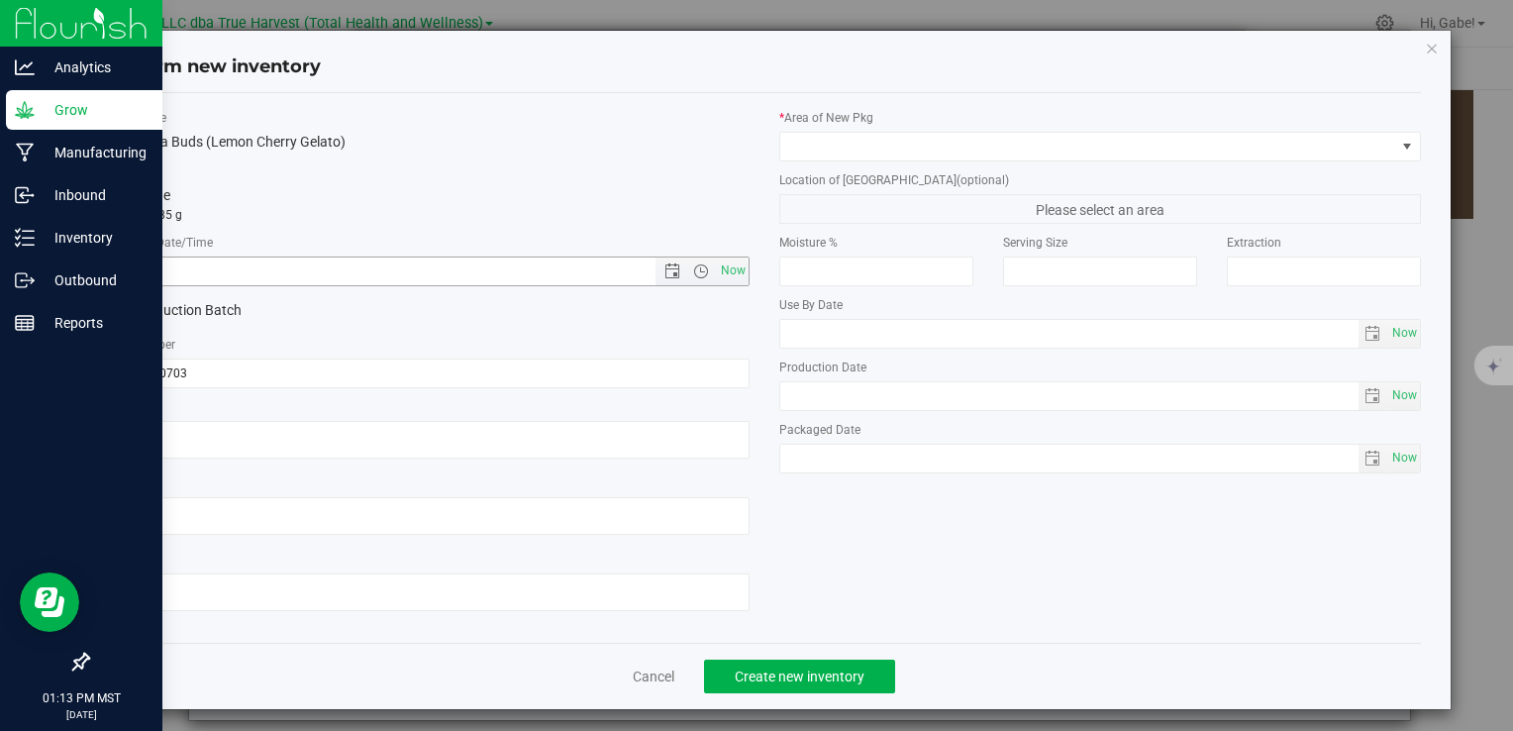
click at [305, 260] on input "text" at bounding box center [398, 272] width 580 height 28
paste input "2025-07-03"
click at [851, 126] on div "* Area of New Pkg" at bounding box center [1101, 135] width 642 height 52
type input "7/3/2025 1:13 PM"
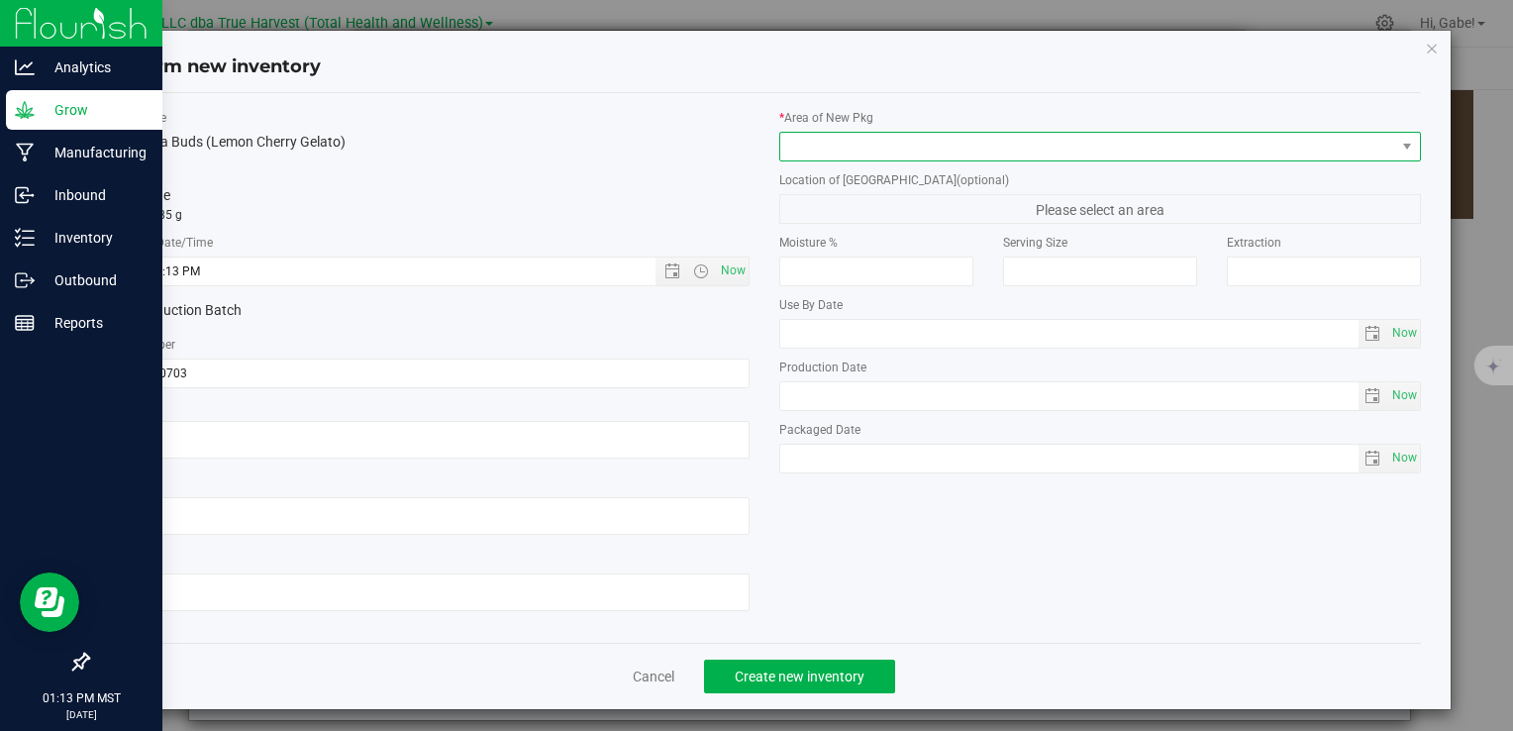
drag, startPoint x: 851, startPoint y: 127, endPoint x: 846, endPoint y: 138, distance: 12.0
click at [846, 138] on span at bounding box center [1088, 147] width 615 height 28
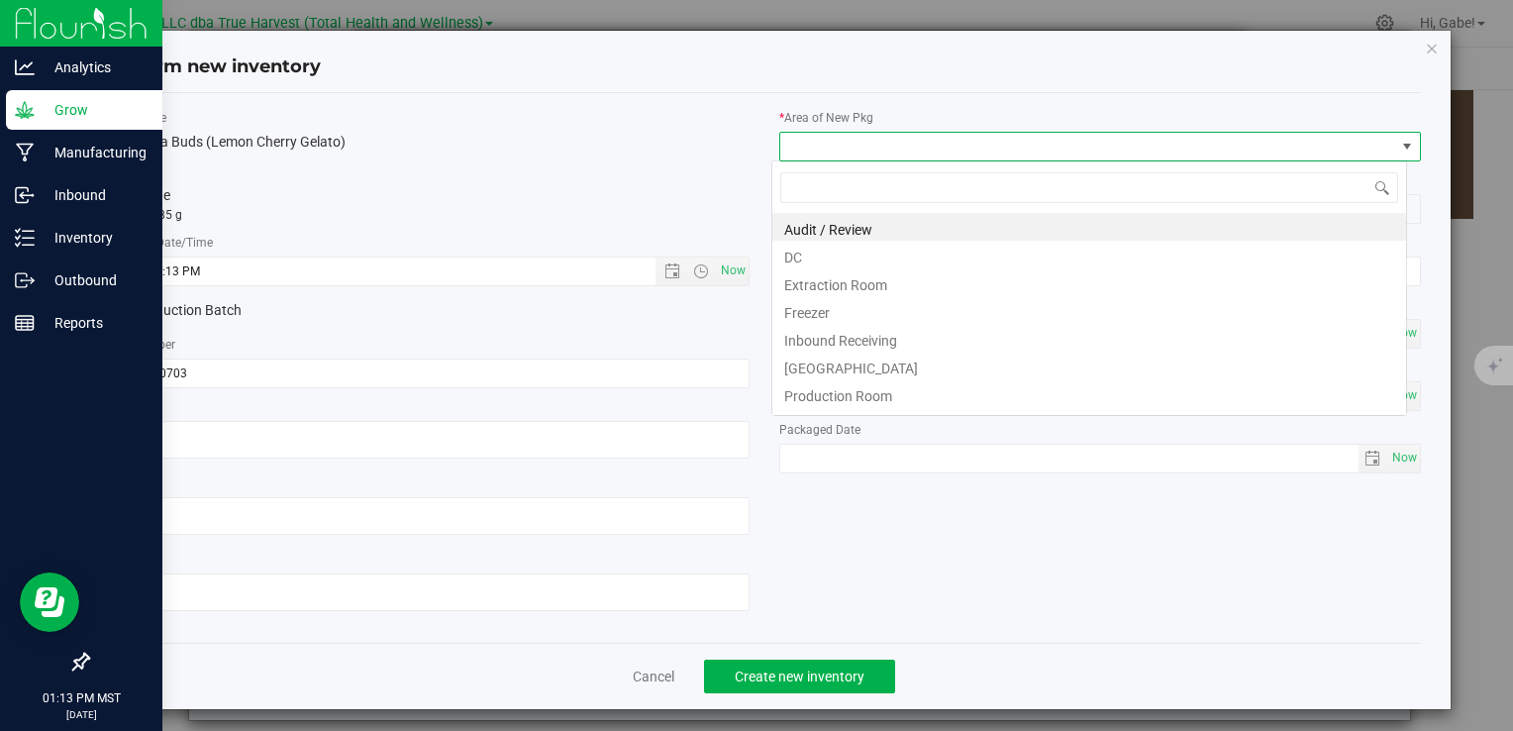
scroll to position [29, 635]
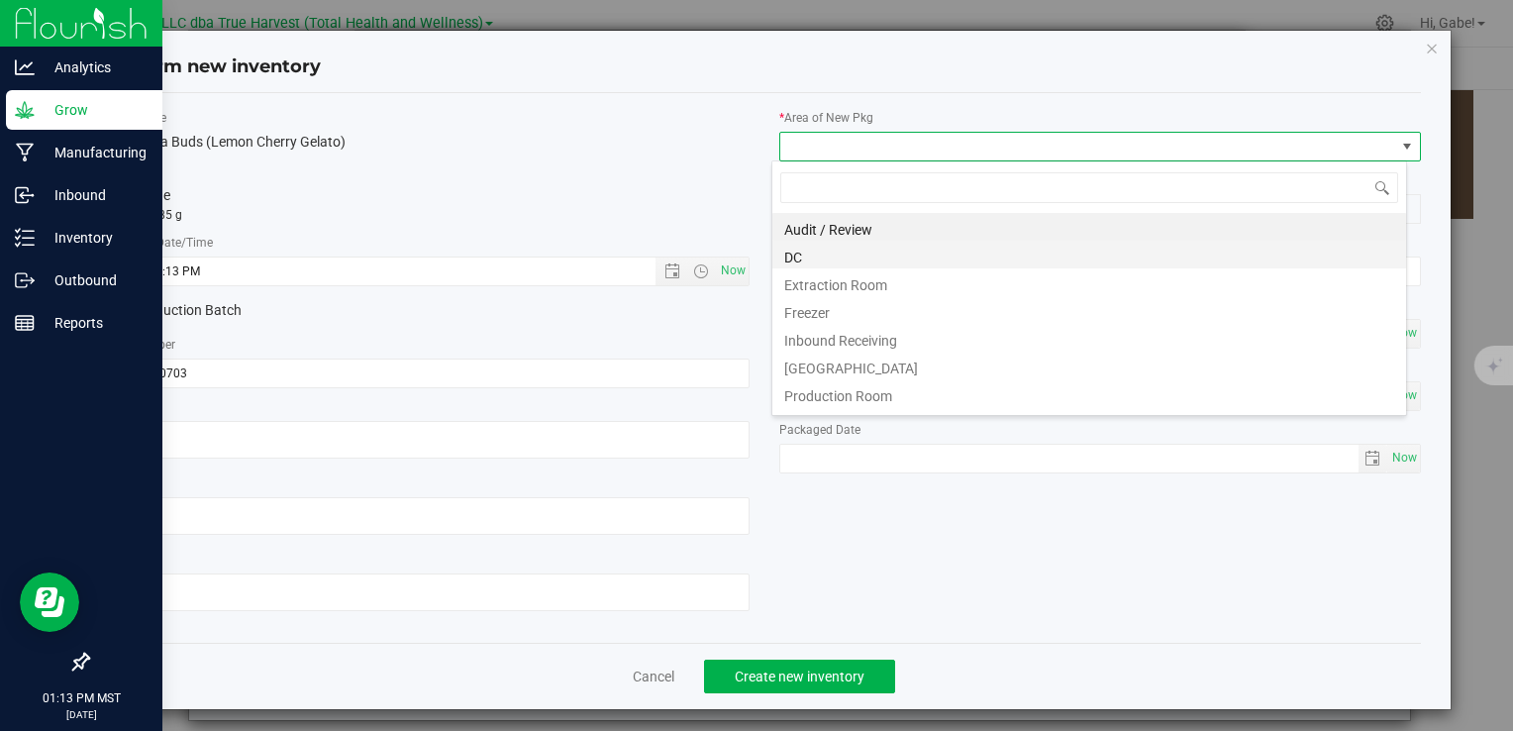
click at [831, 254] on li "DC" at bounding box center [1090, 255] width 634 height 28
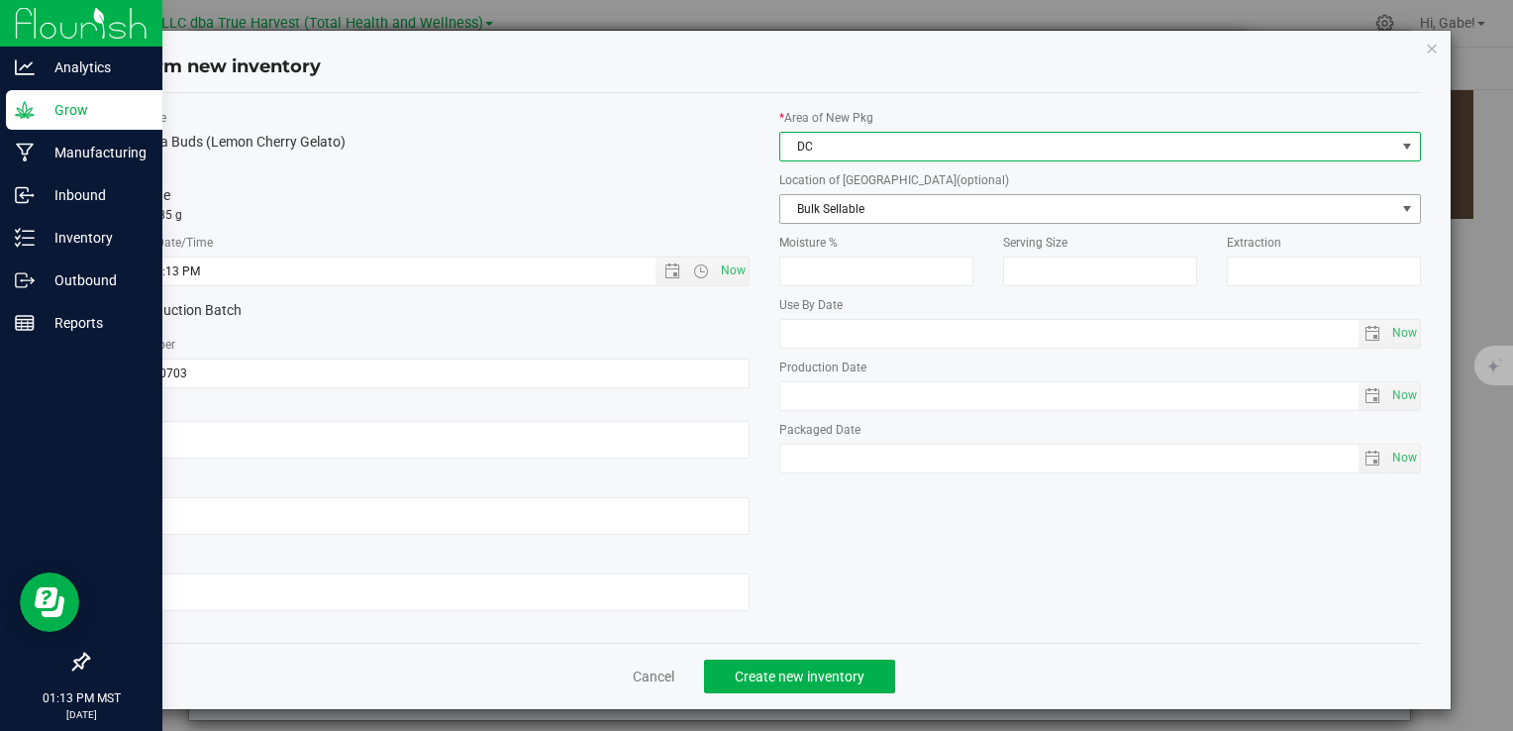
click at [842, 209] on span "Bulk Sellable" at bounding box center [1088, 209] width 615 height 28
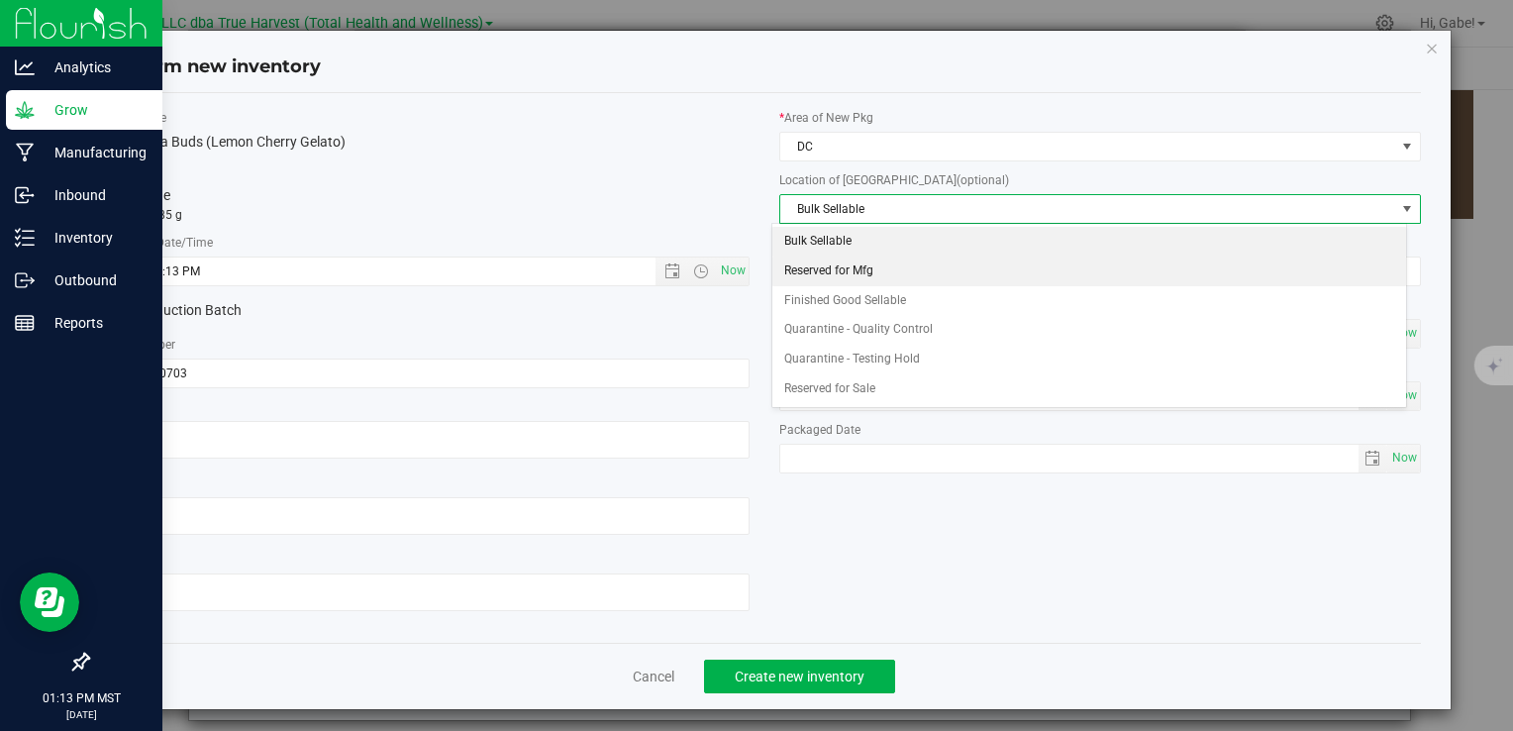
click at [845, 276] on li "Reserved for Mfg" at bounding box center [1090, 272] width 634 height 30
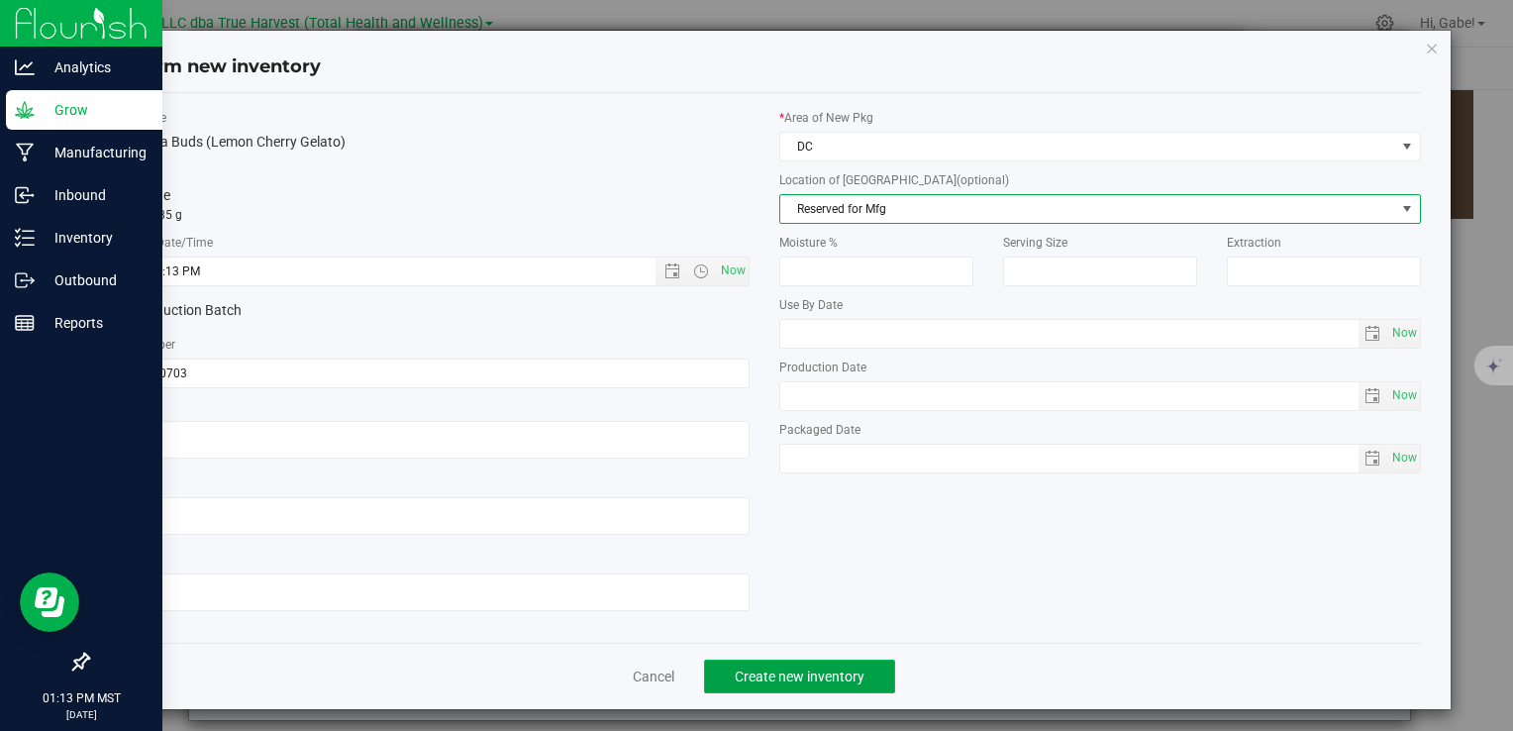
click at [856, 676] on button "Create new inventory" at bounding box center [799, 677] width 191 height 34
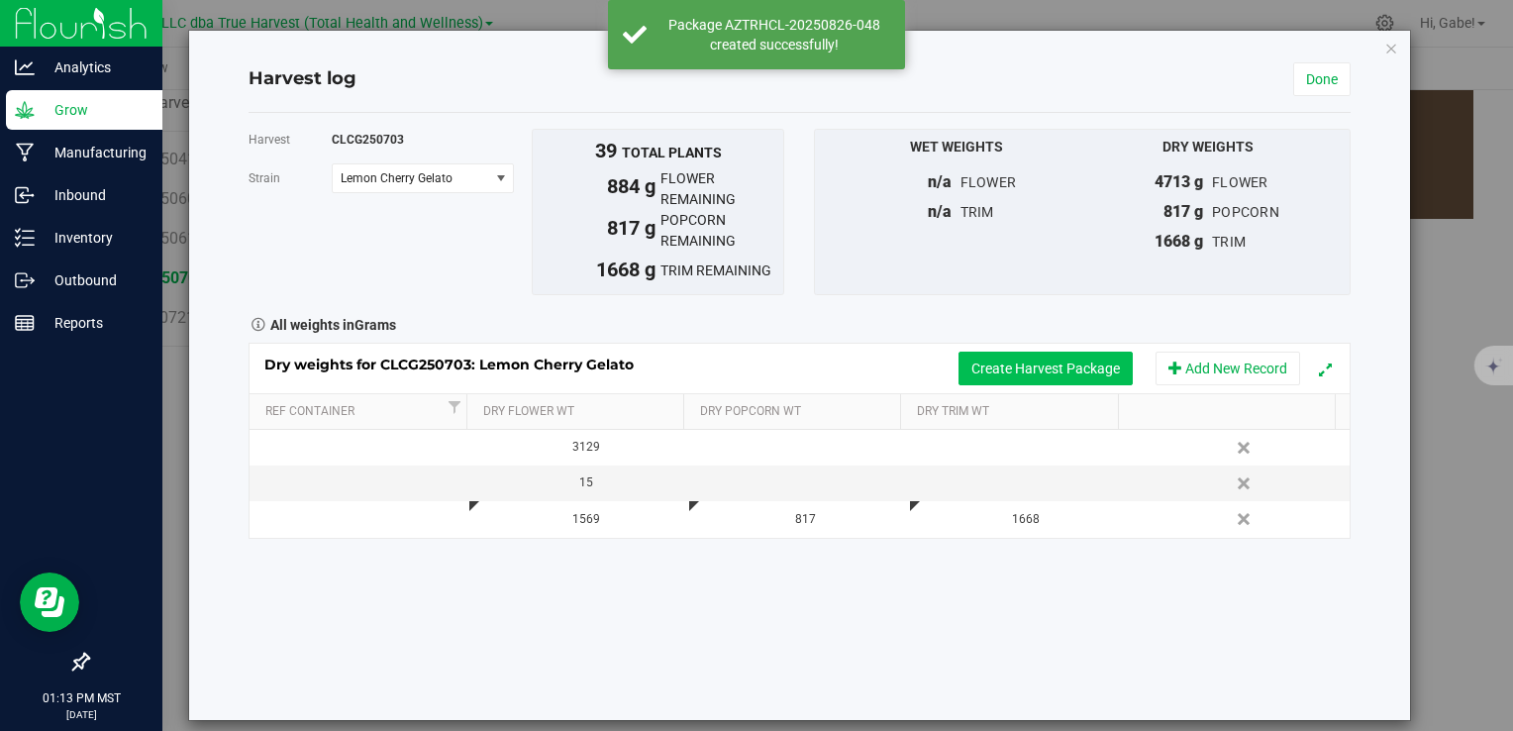
click at [1028, 375] on button "Create Harvest Package" at bounding box center [1046, 369] width 174 height 34
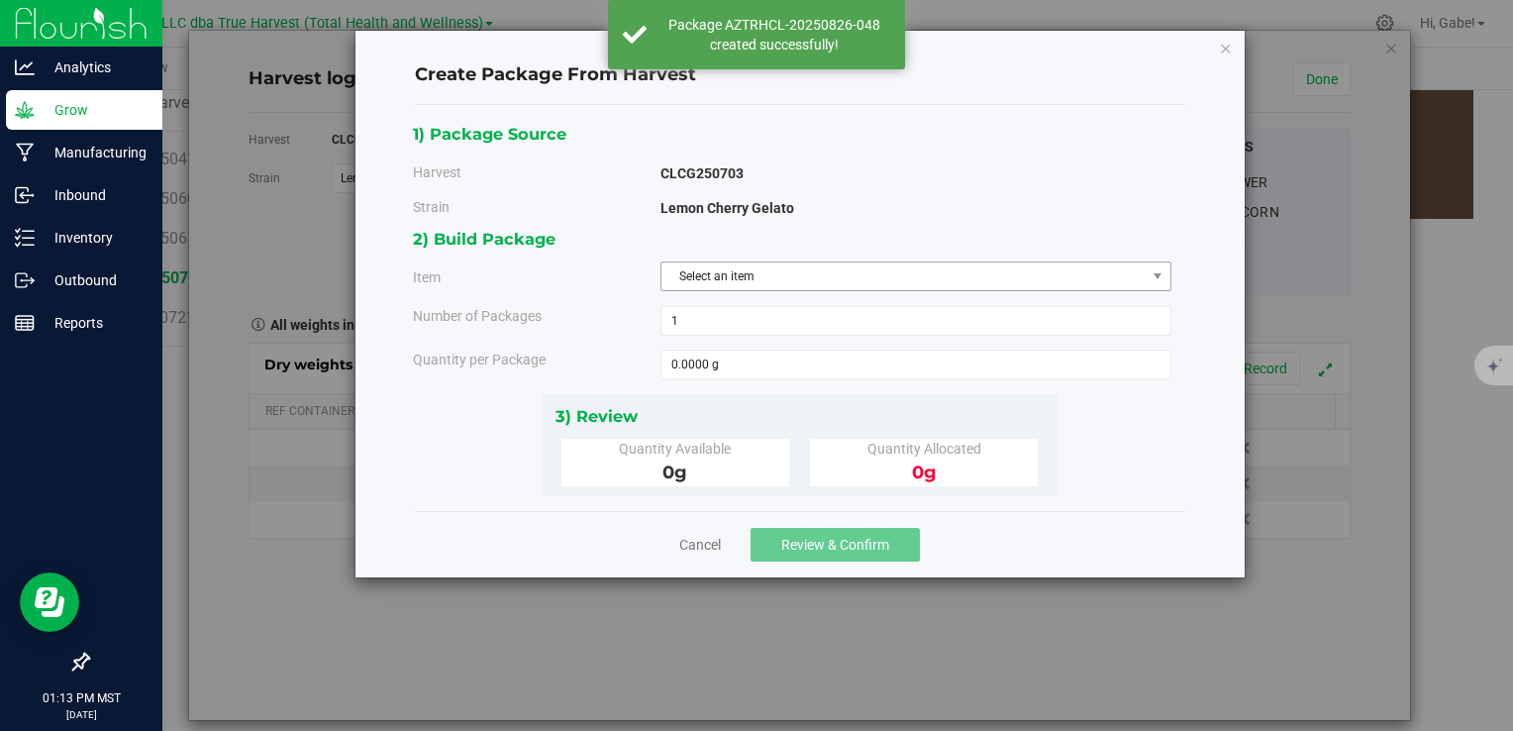
click at [742, 282] on span "Select an item" at bounding box center [904, 276] width 484 height 28
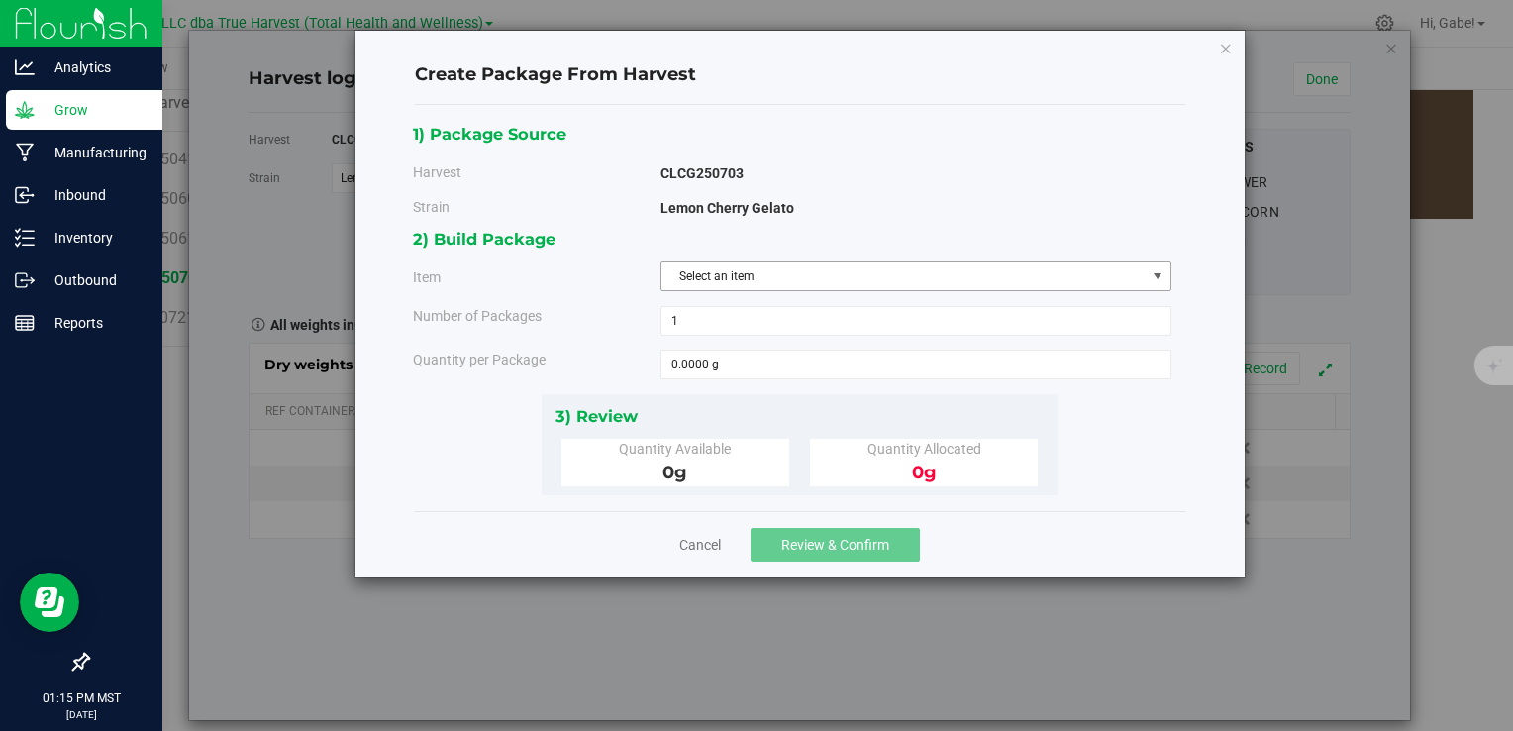
click at [721, 275] on span "Select an item" at bounding box center [904, 276] width 484 height 28
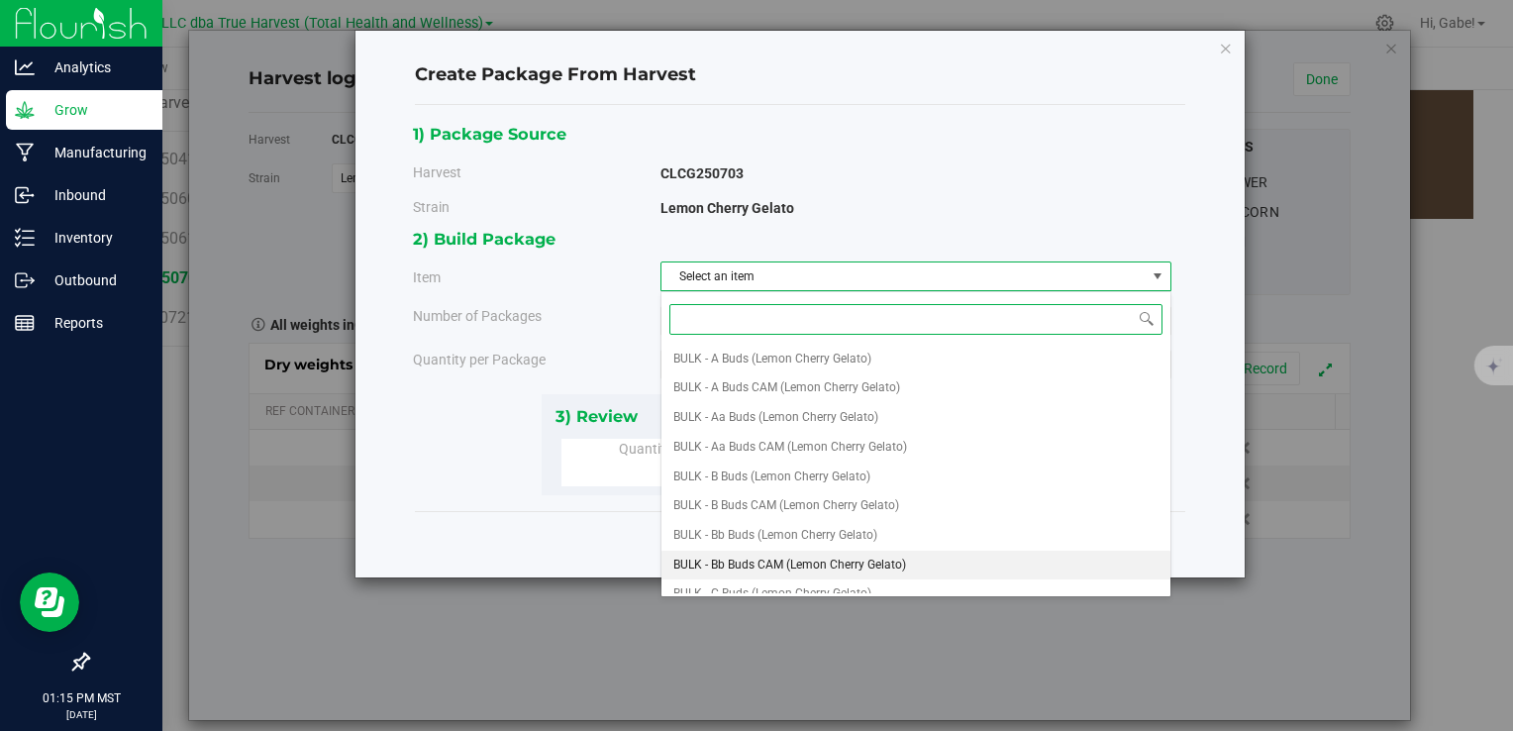
click at [814, 561] on span "BULK - Bb Buds CAM (Lemon Cherry Gelato)" at bounding box center [790, 566] width 233 height 26
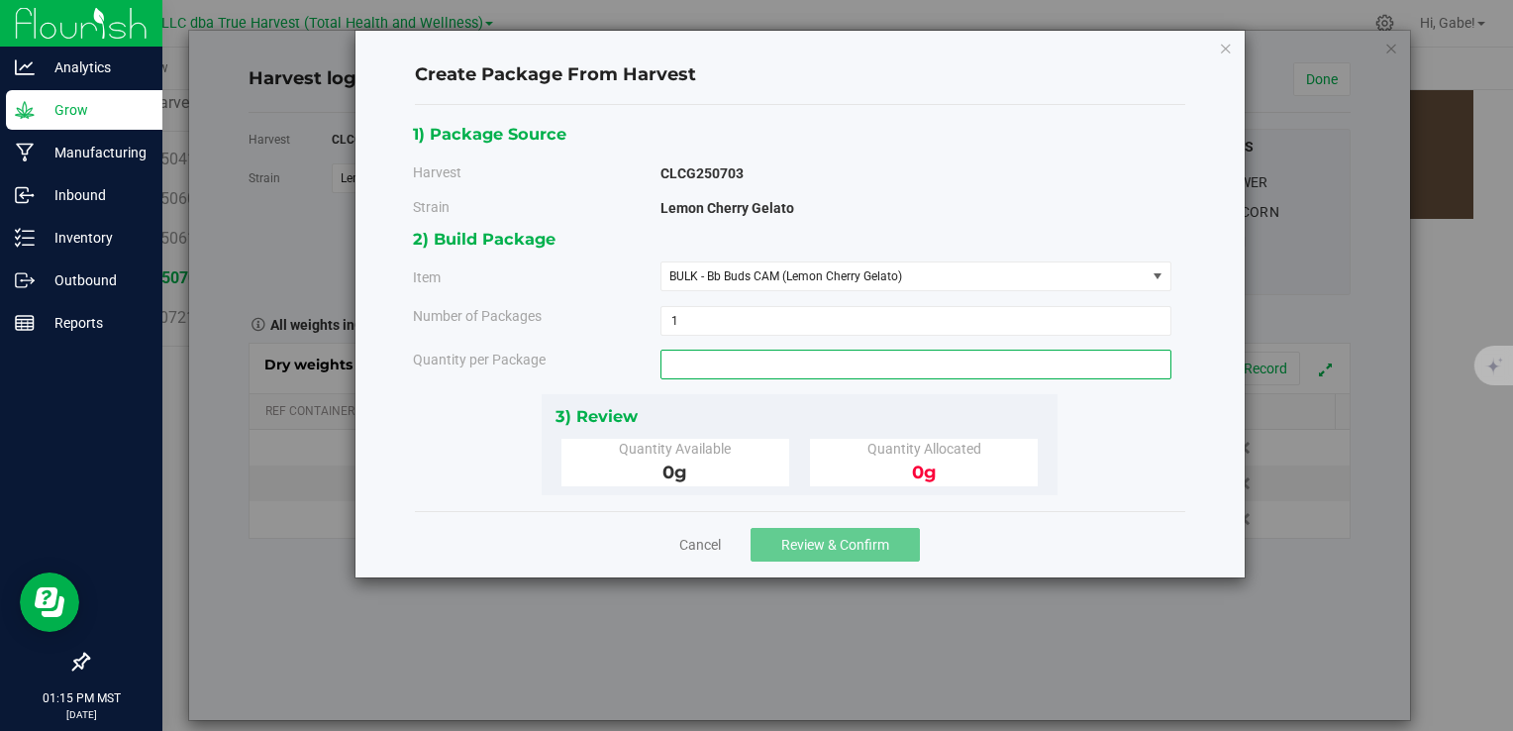
click at [733, 362] on span at bounding box center [916, 365] width 511 height 30
type input "884"
type input "884.0000 g"
click at [811, 386] on div "2) Build Package Item BULK - Bb Buds CAM (Lemon Cherry Gelato) BULK - A Buds (L…" at bounding box center [800, 309] width 774 height 167
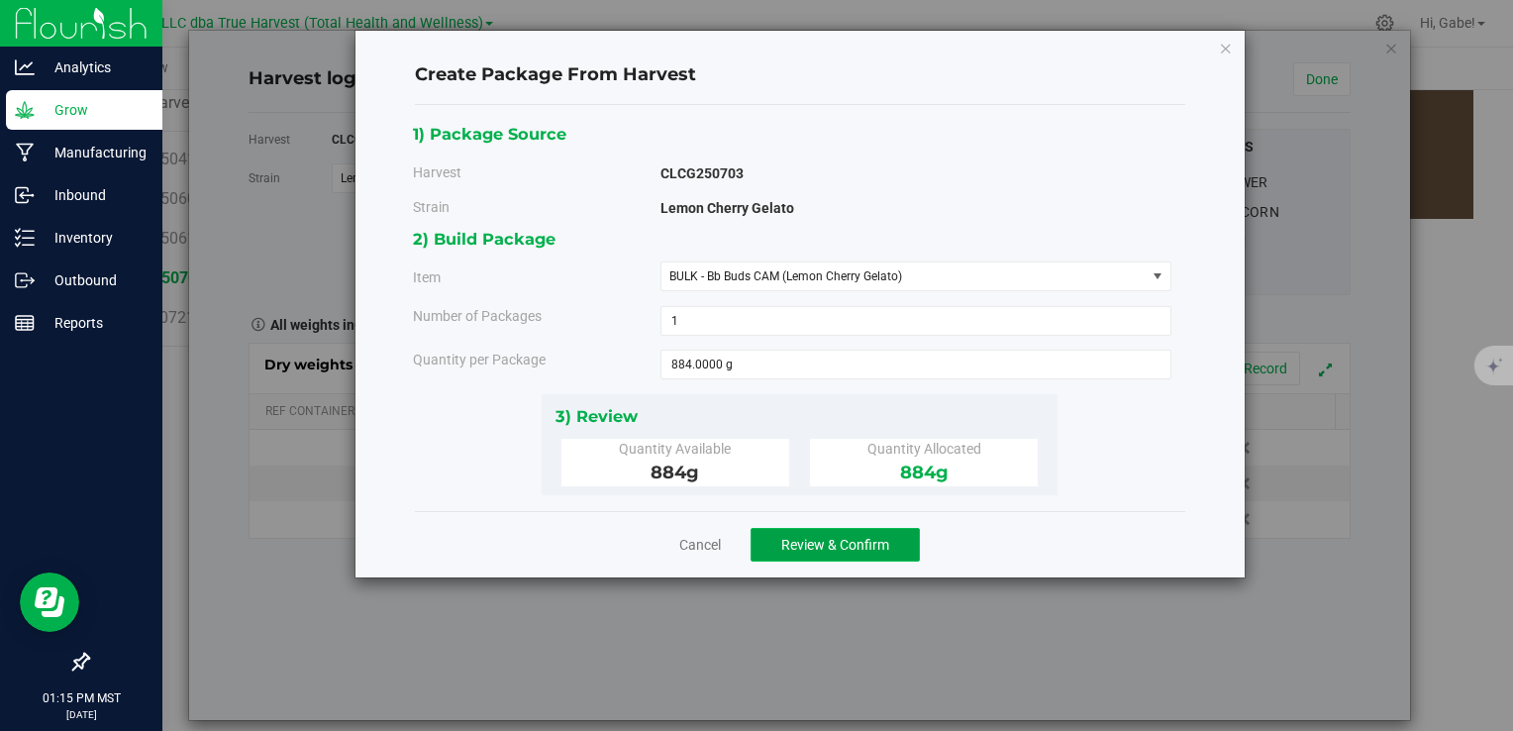
click at [770, 541] on button "Review & Confirm" at bounding box center [835, 545] width 169 height 34
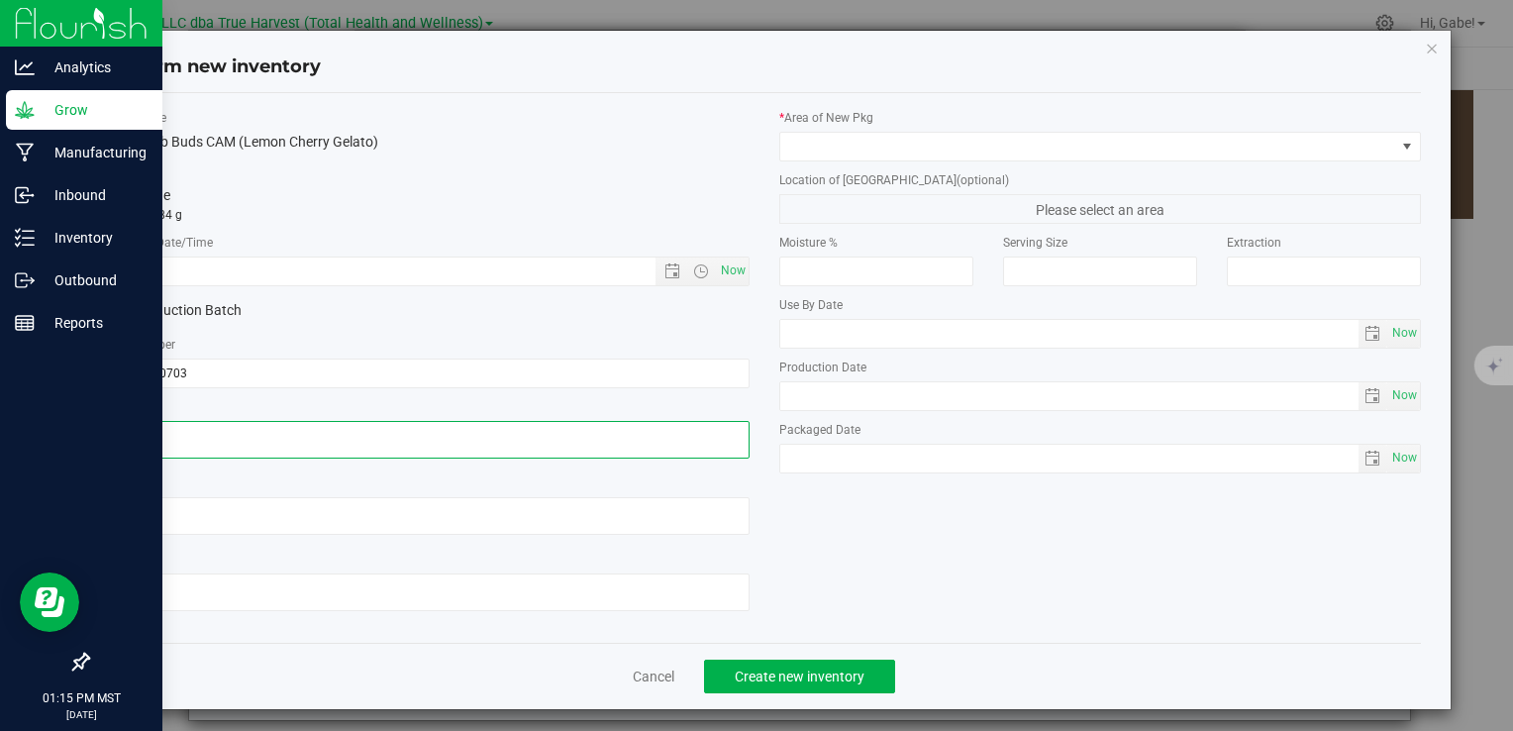
click at [230, 444] on textarea at bounding box center [428, 440] width 642 height 38
paste textarea "2025-07-03"
type textarea "2025-07-03"
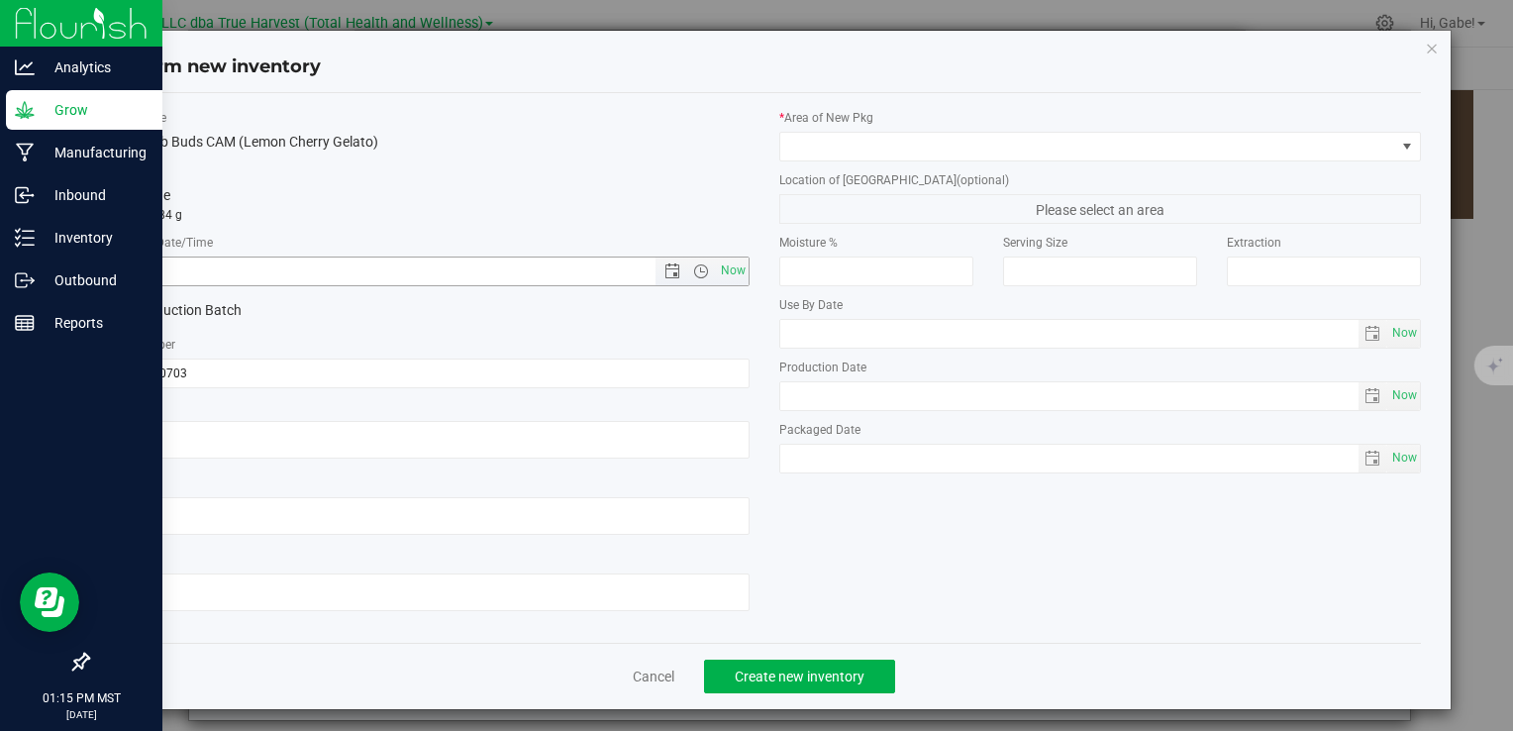
click at [305, 272] on input "text" at bounding box center [398, 272] width 580 height 28
paste input "2025-07-03"
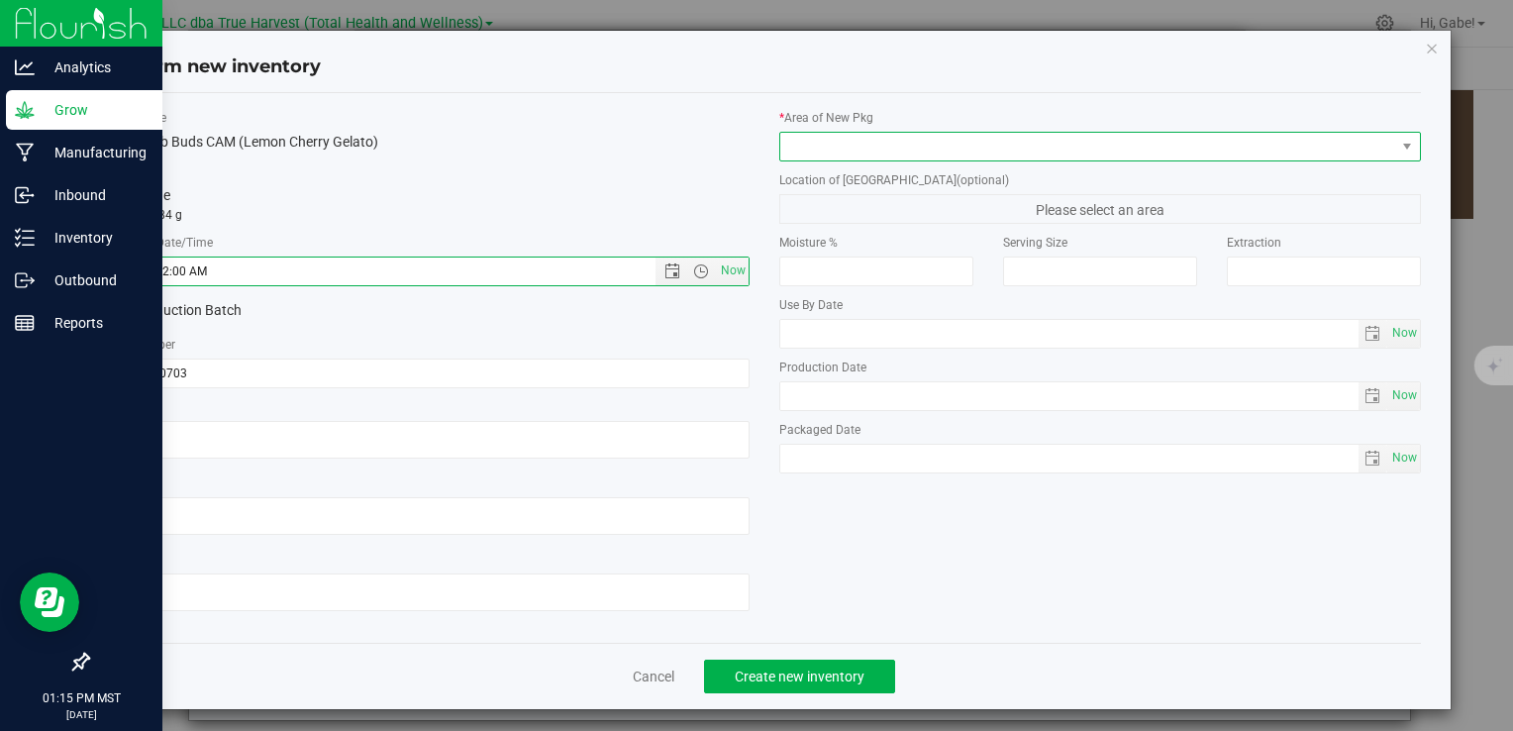
click at [949, 145] on span at bounding box center [1088, 147] width 615 height 28
type input "7/3/2025 1:15 PM"
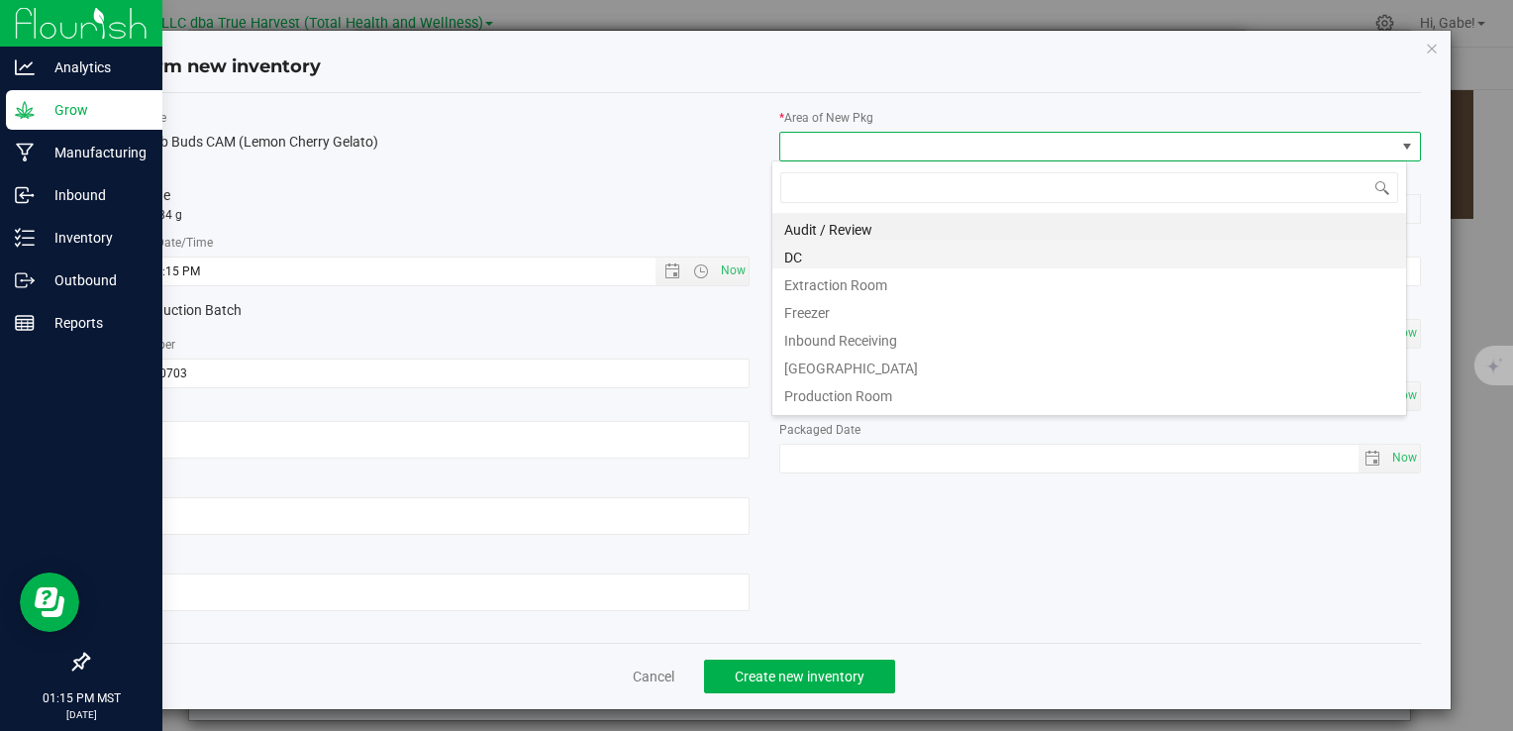
click at [852, 253] on li "DC" at bounding box center [1090, 255] width 634 height 28
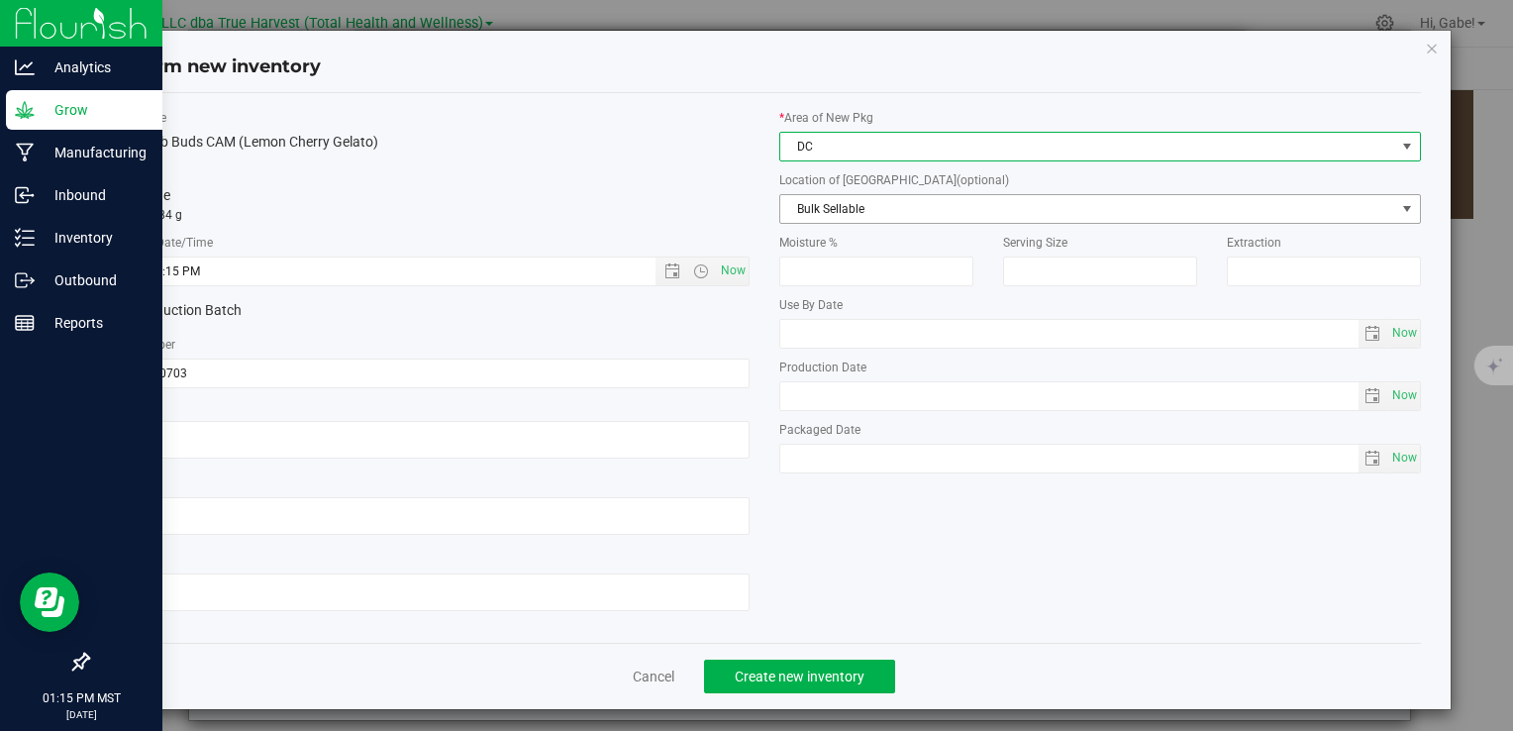
click at [853, 202] on span "Bulk Sellable" at bounding box center [1088, 209] width 615 height 28
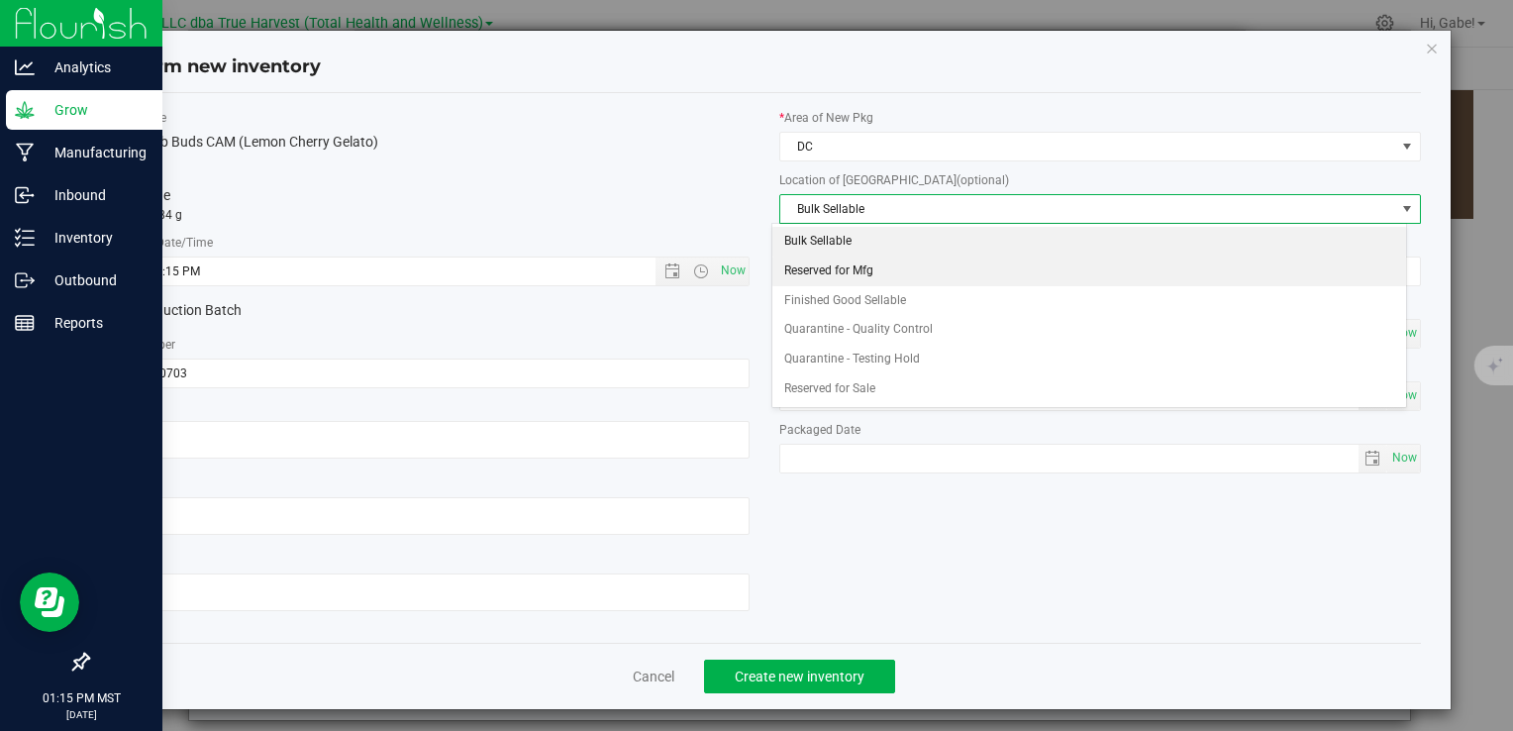
click at [826, 271] on li "Reserved for Mfg" at bounding box center [1090, 272] width 634 height 30
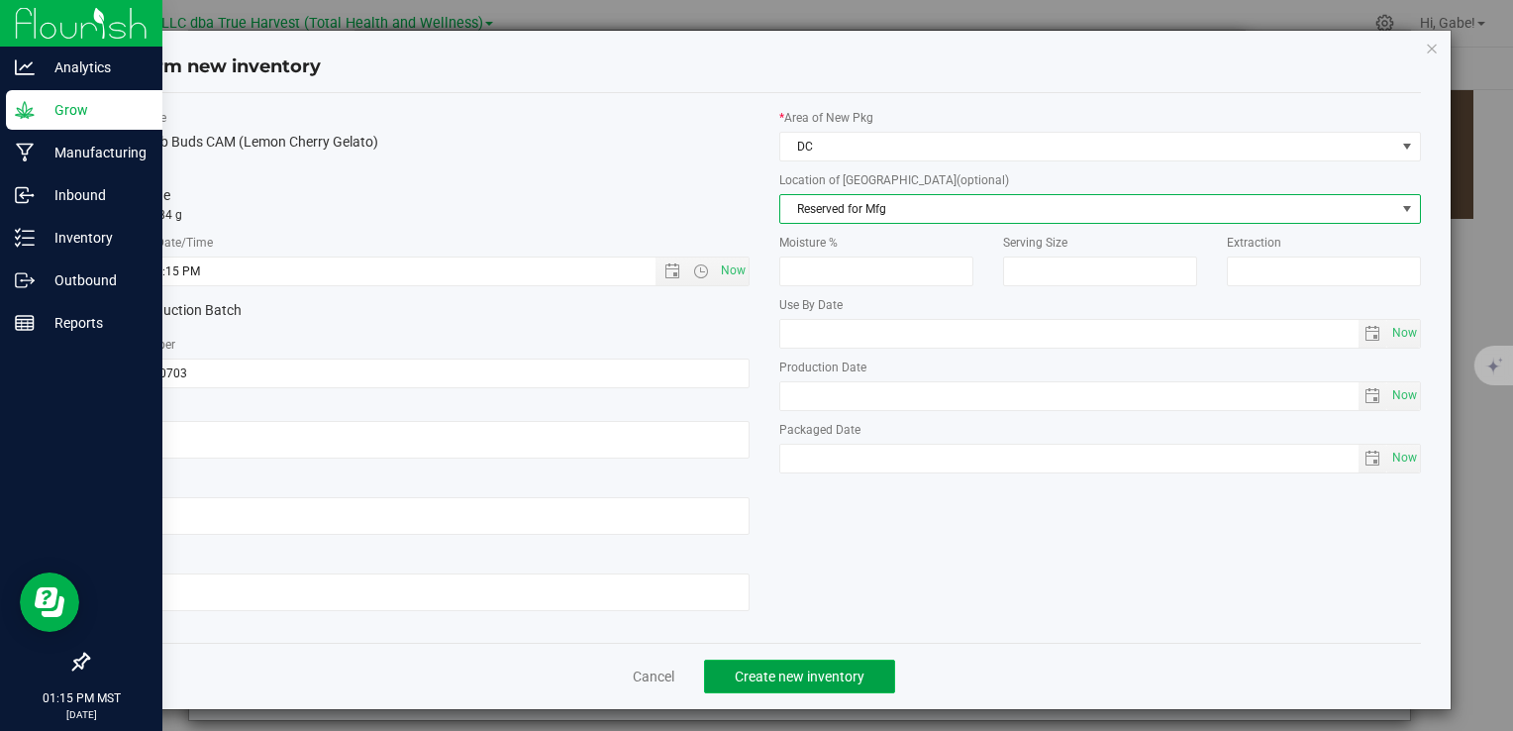
click at [851, 677] on span "Create new inventory" at bounding box center [800, 677] width 130 height 16
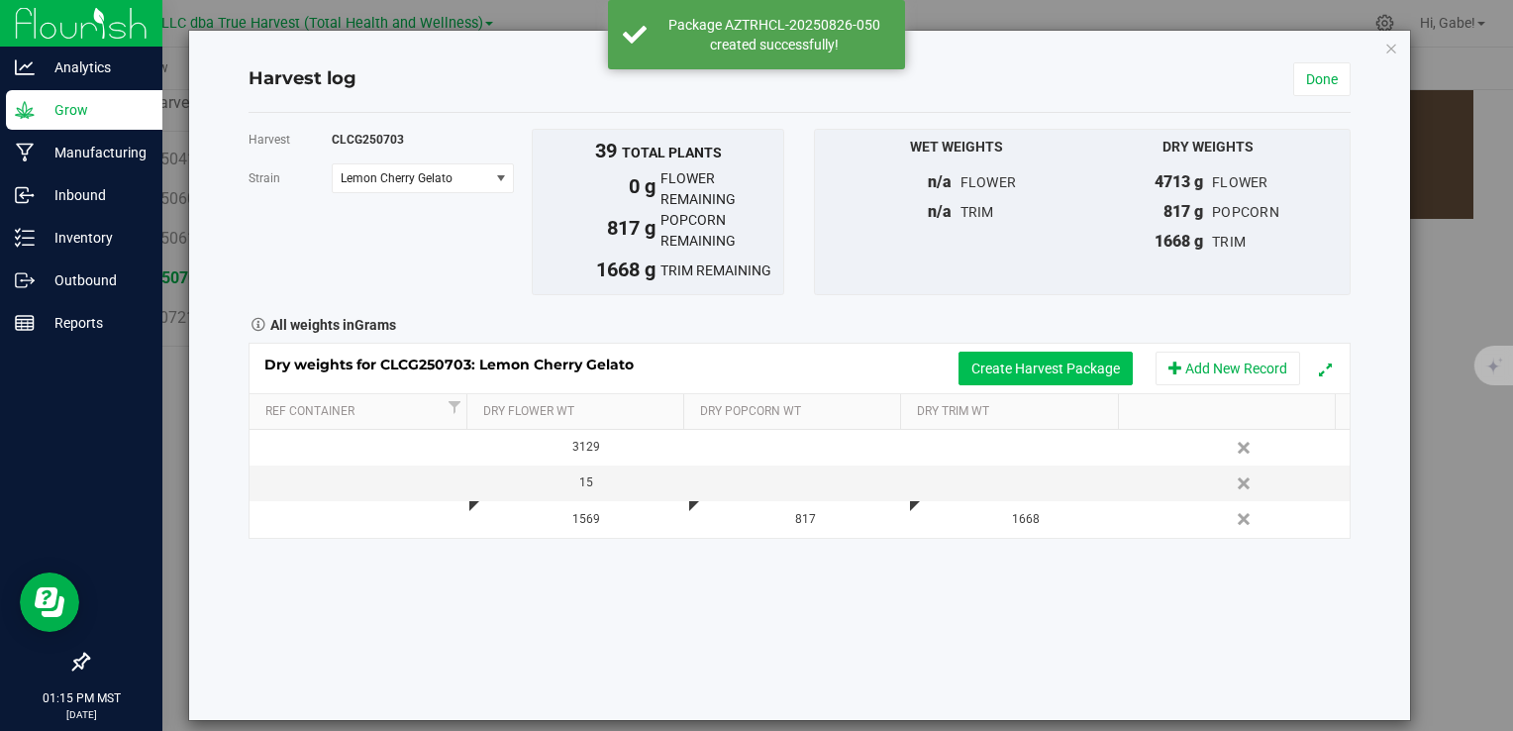
click at [1023, 363] on button "Create Harvest Package" at bounding box center [1046, 369] width 174 height 34
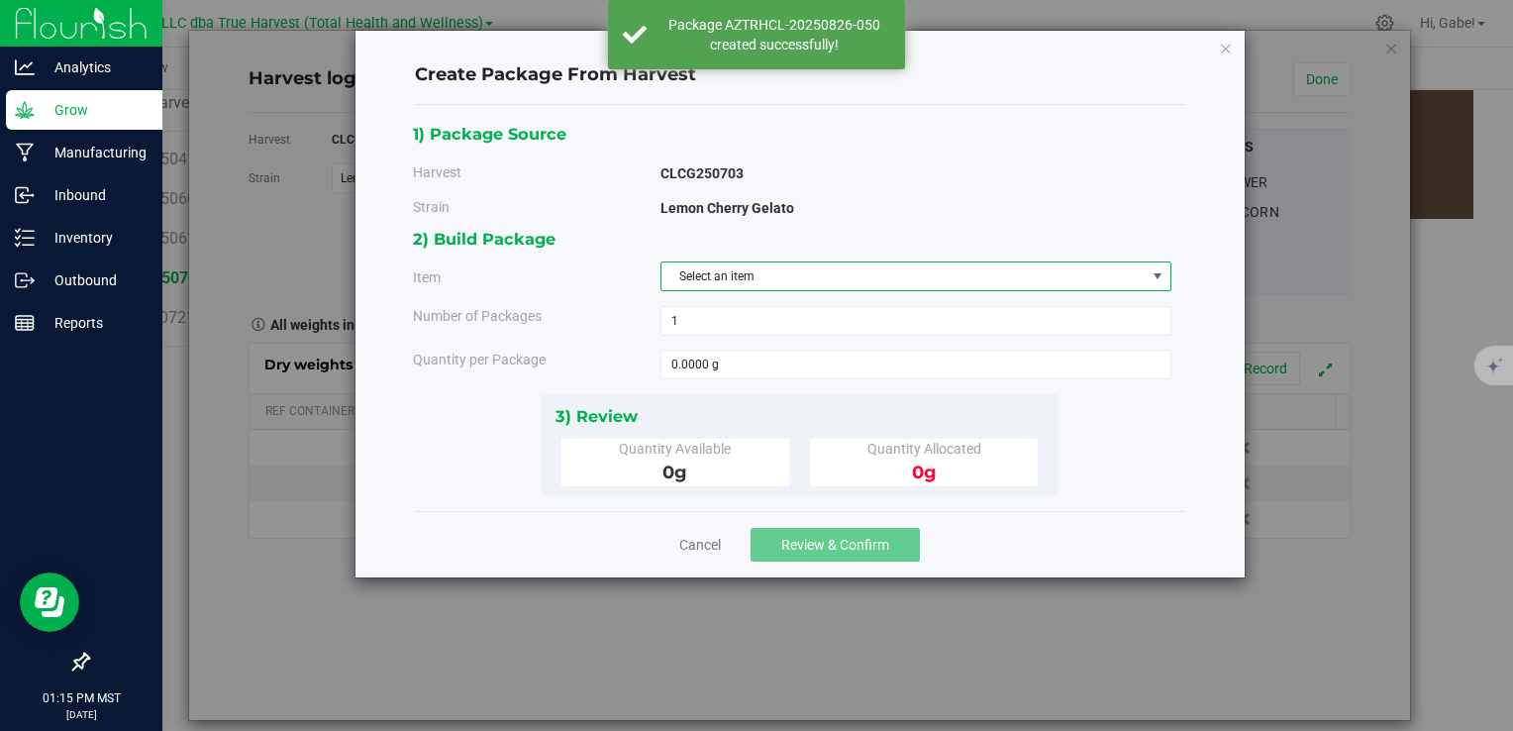
click at [735, 267] on span "Select an item" at bounding box center [904, 276] width 484 height 28
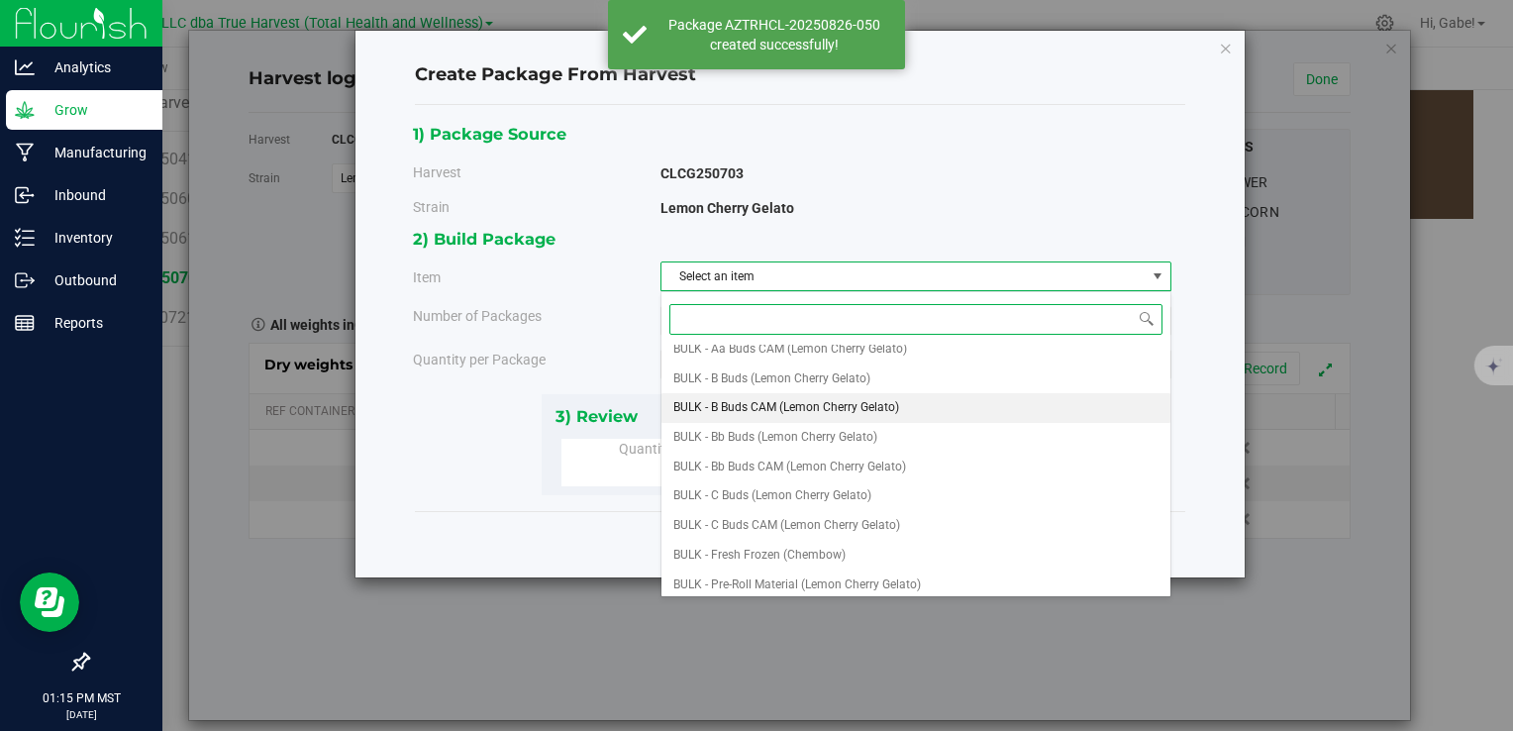
scroll to position [99, 0]
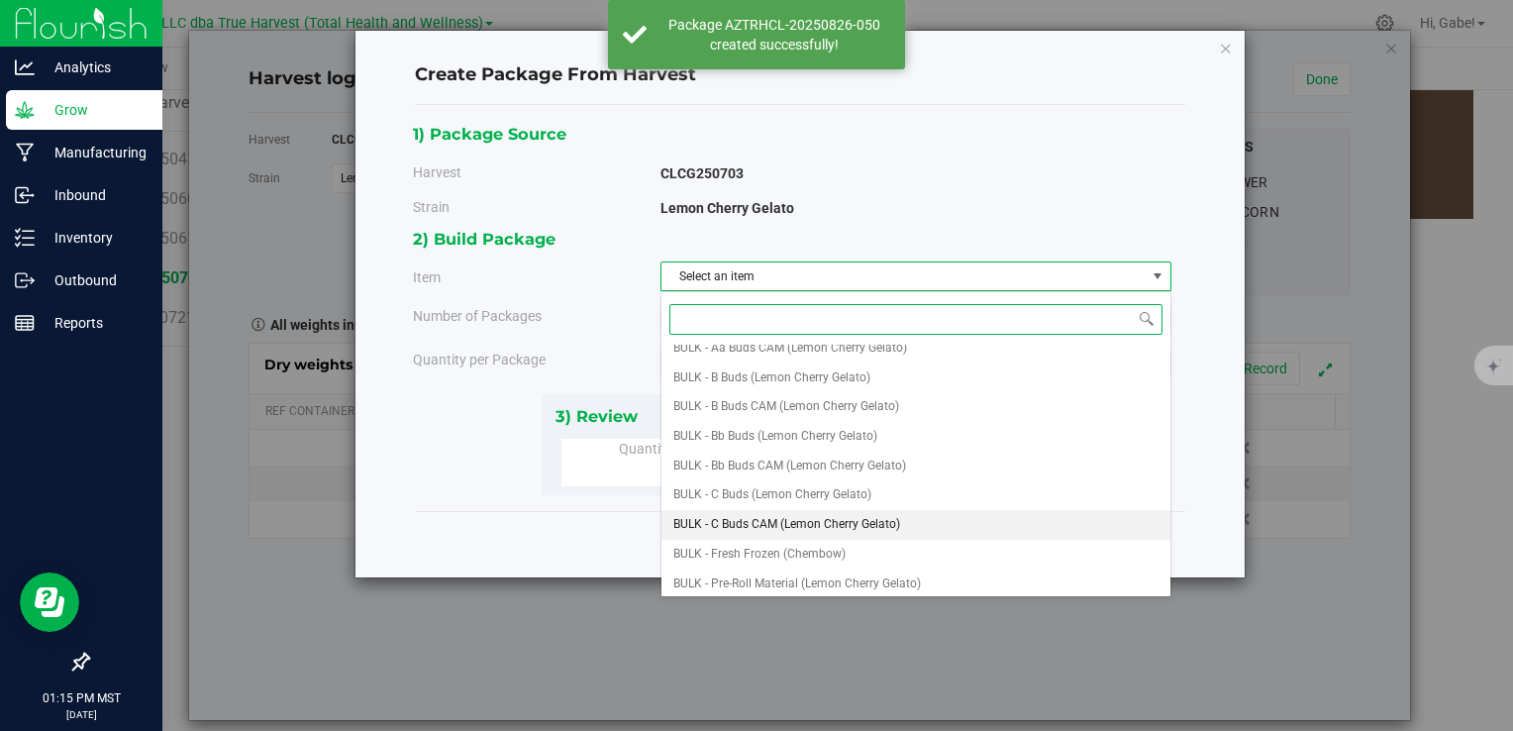
click at [806, 517] on span "BULK - C Buds CAM (Lemon Cherry Gelato)" at bounding box center [787, 525] width 227 height 26
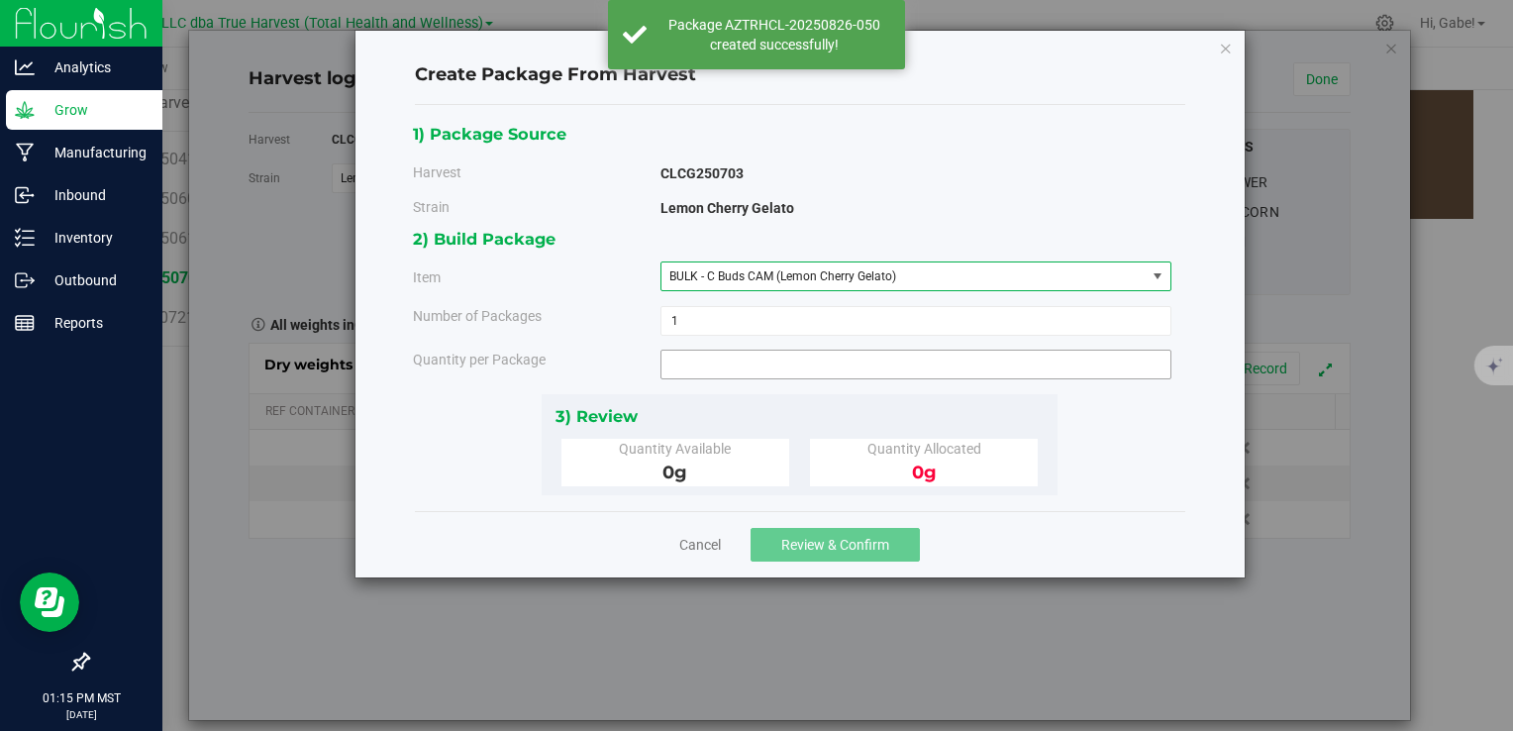
click at [753, 366] on span at bounding box center [916, 365] width 511 height 30
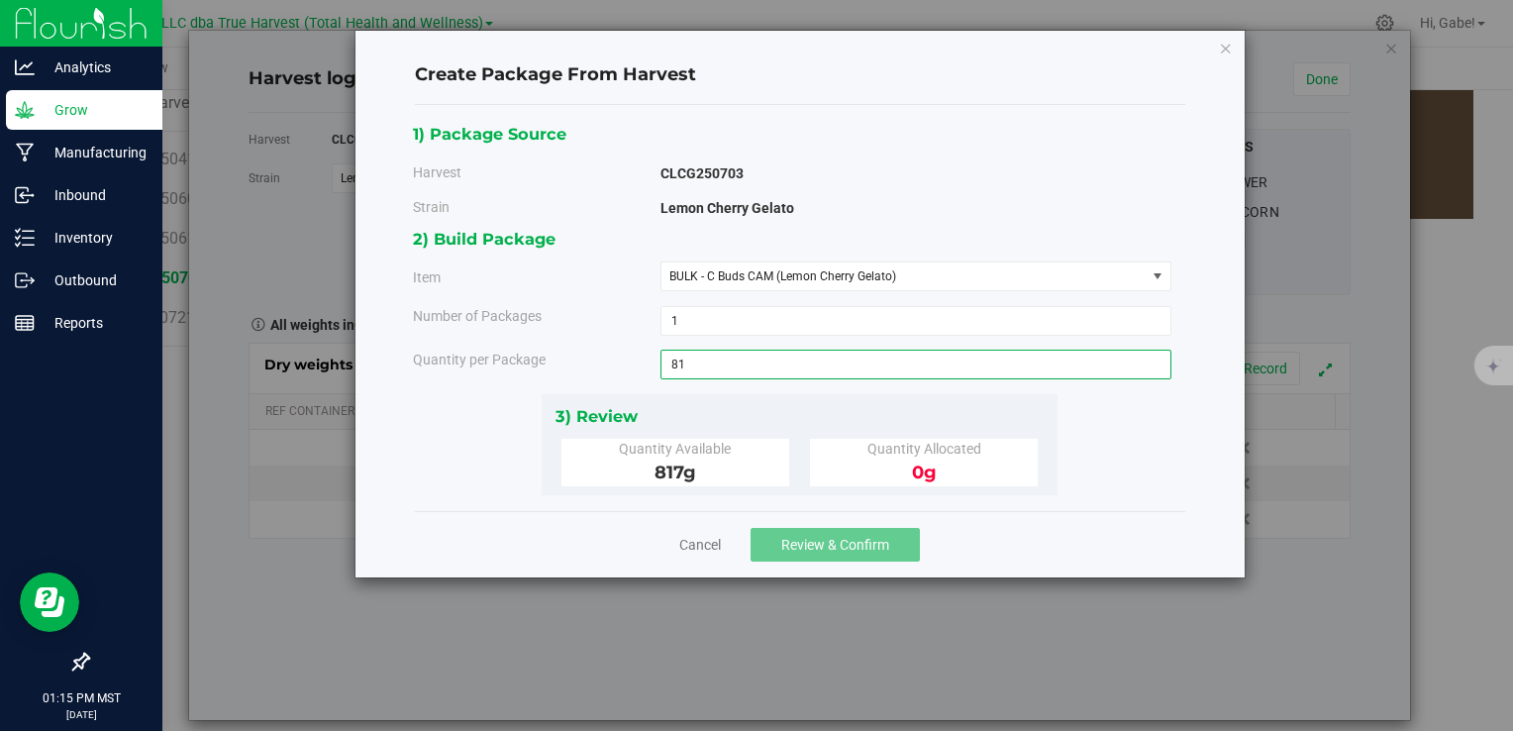
type input "817"
type input "817.0000 g"
click at [836, 424] on div "3) Review" at bounding box center [800, 416] width 489 height 27
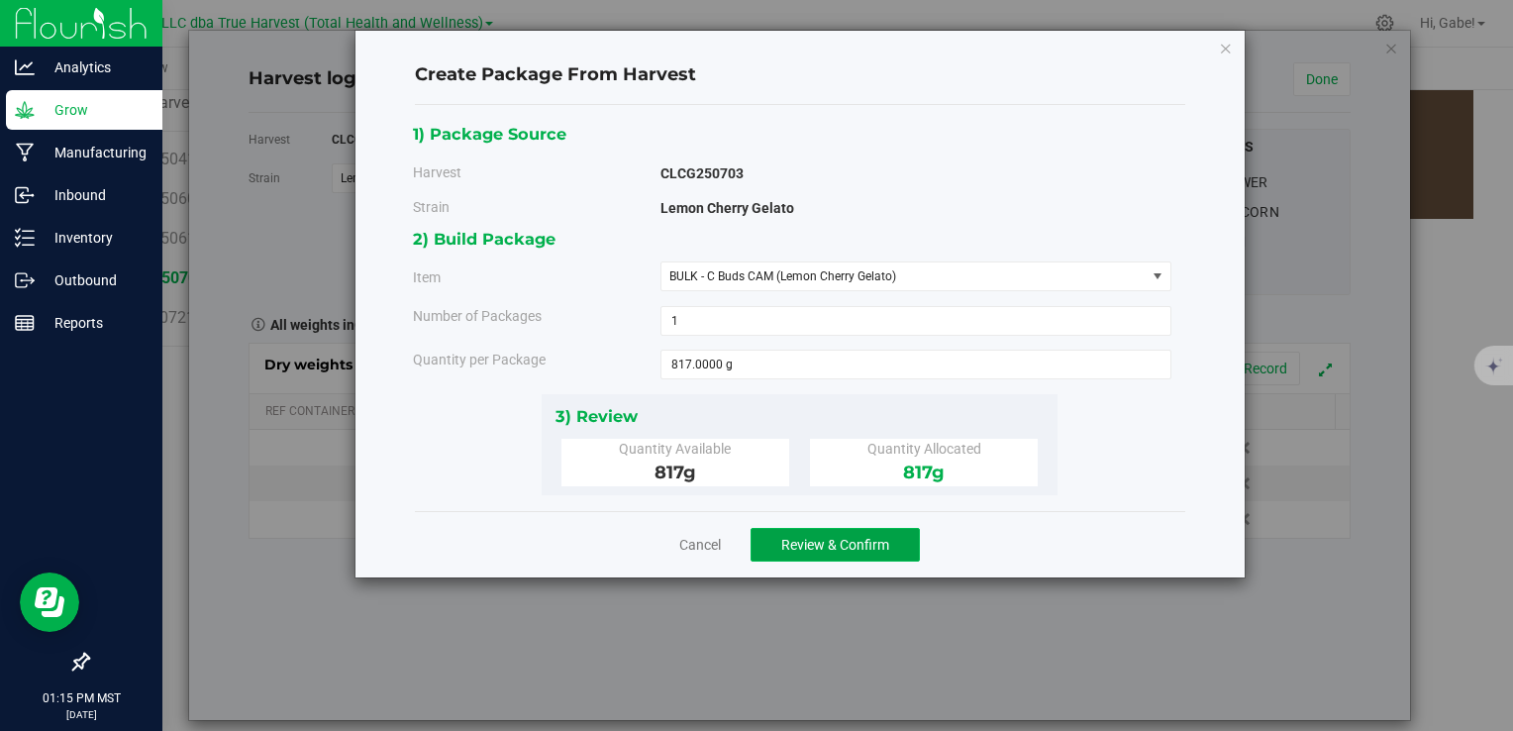
click at [840, 540] on span "Review & Confirm" at bounding box center [835, 545] width 108 height 16
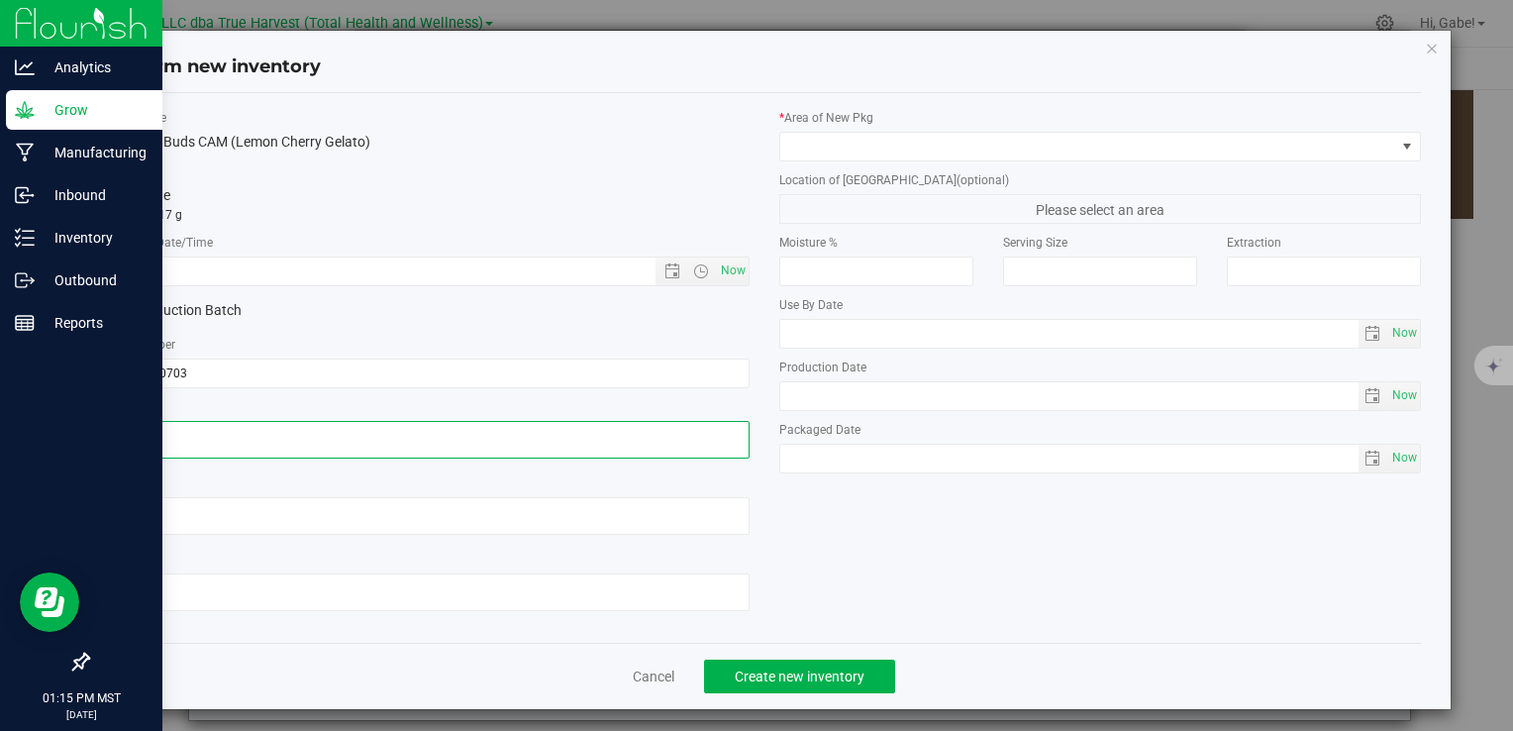
click at [311, 434] on textarea at bounding box center [428, 440] width 642 height 38
paste textarea "2025-07-03"
type textarea "2025-07-03"
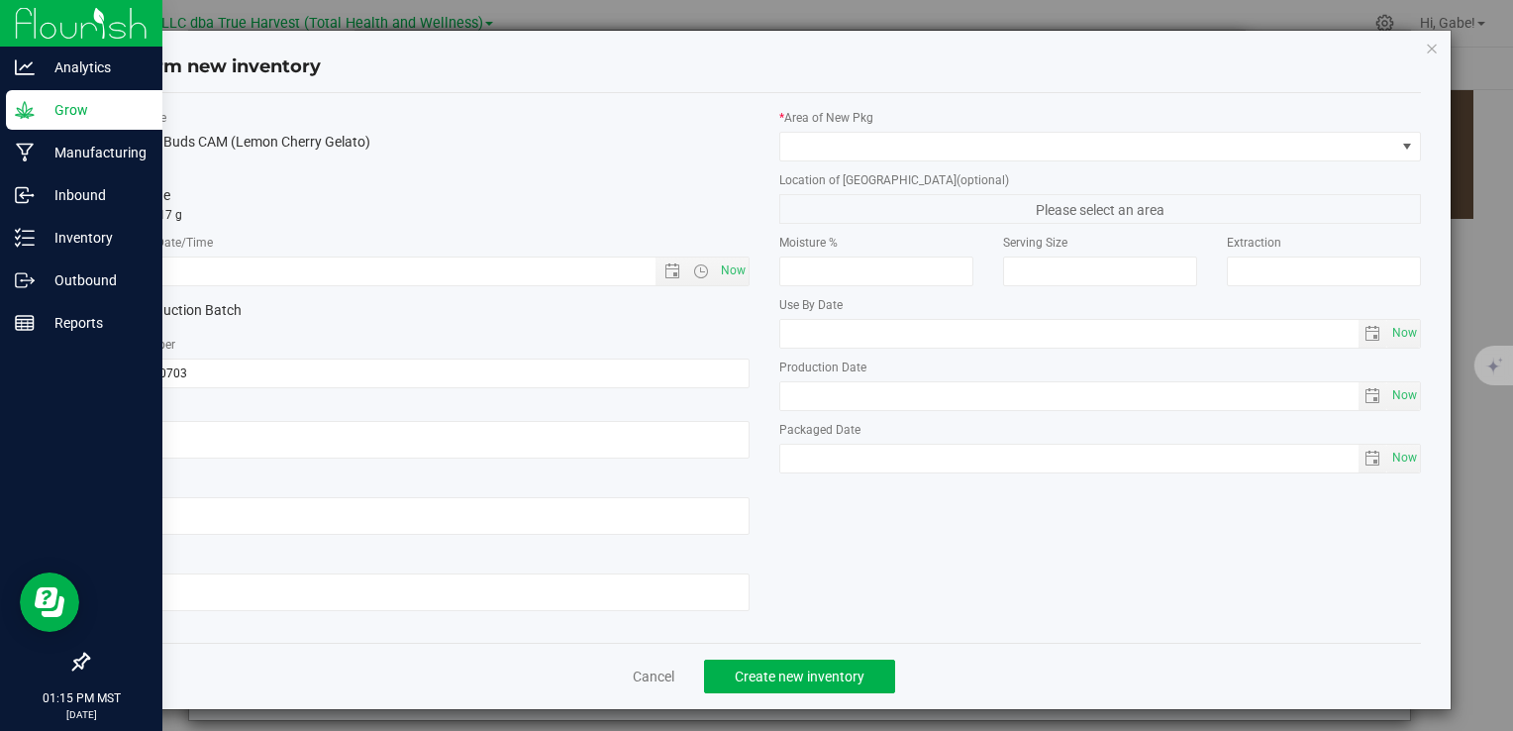
click at [354, 252] on div "* Created Date/Time Now" at bounding box center [428, 260] width 642 height 52
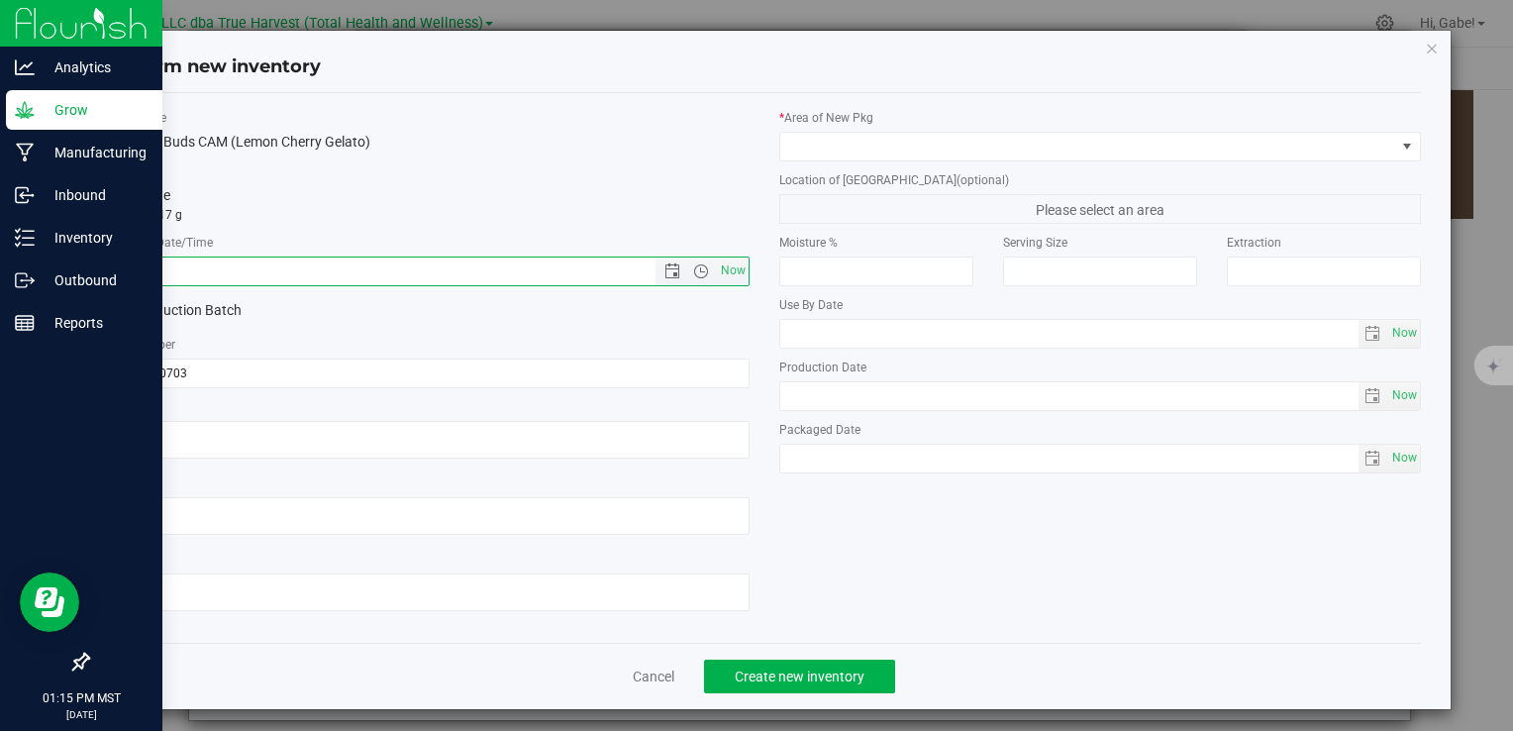
click at [355, 278] on input "text" at bounding box center [398, 272] width 580 height 28
paste input "2025-07-03"
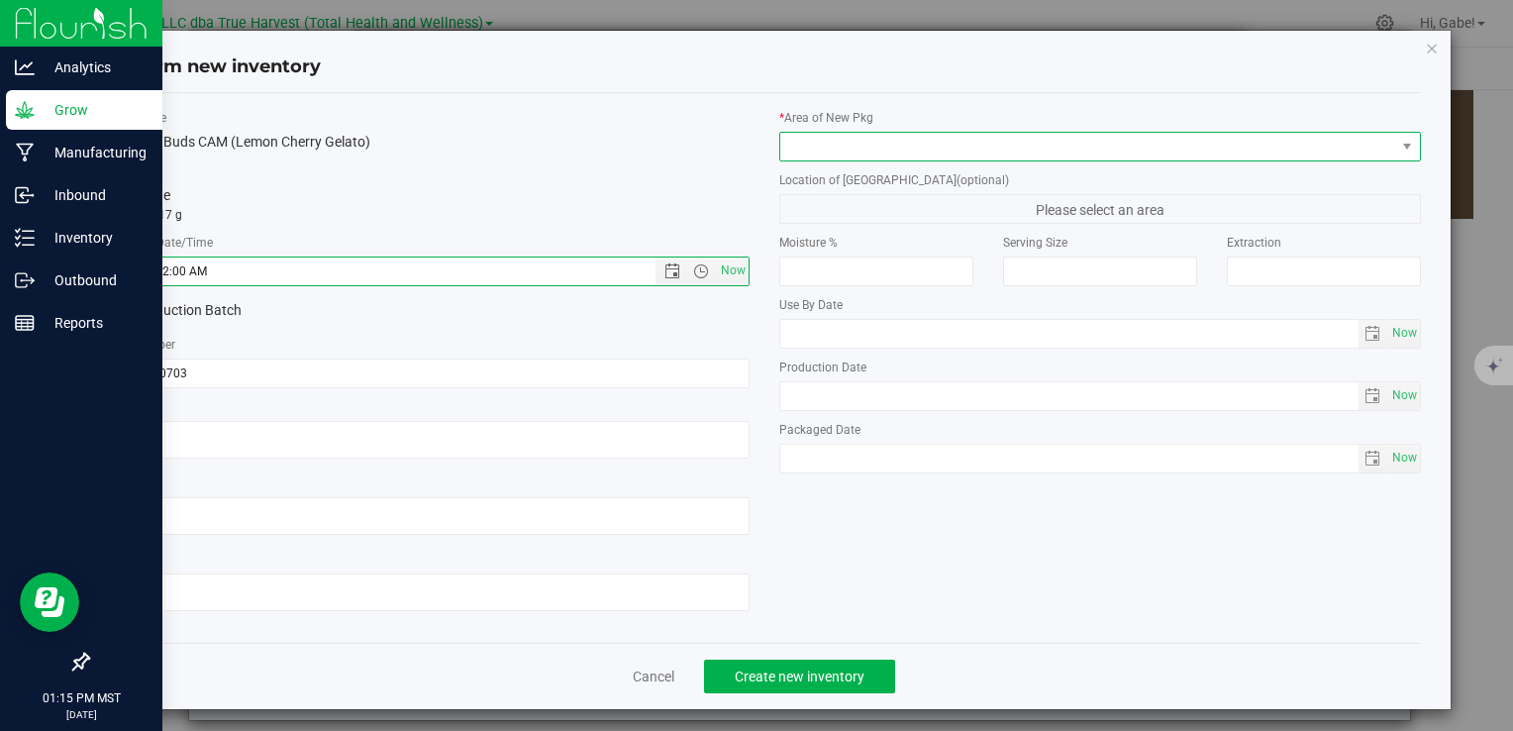
type input "7/3/2025 1:15 PM"
click at [820, 142] on span at bounding box center [1088, 147] width 615 height 28
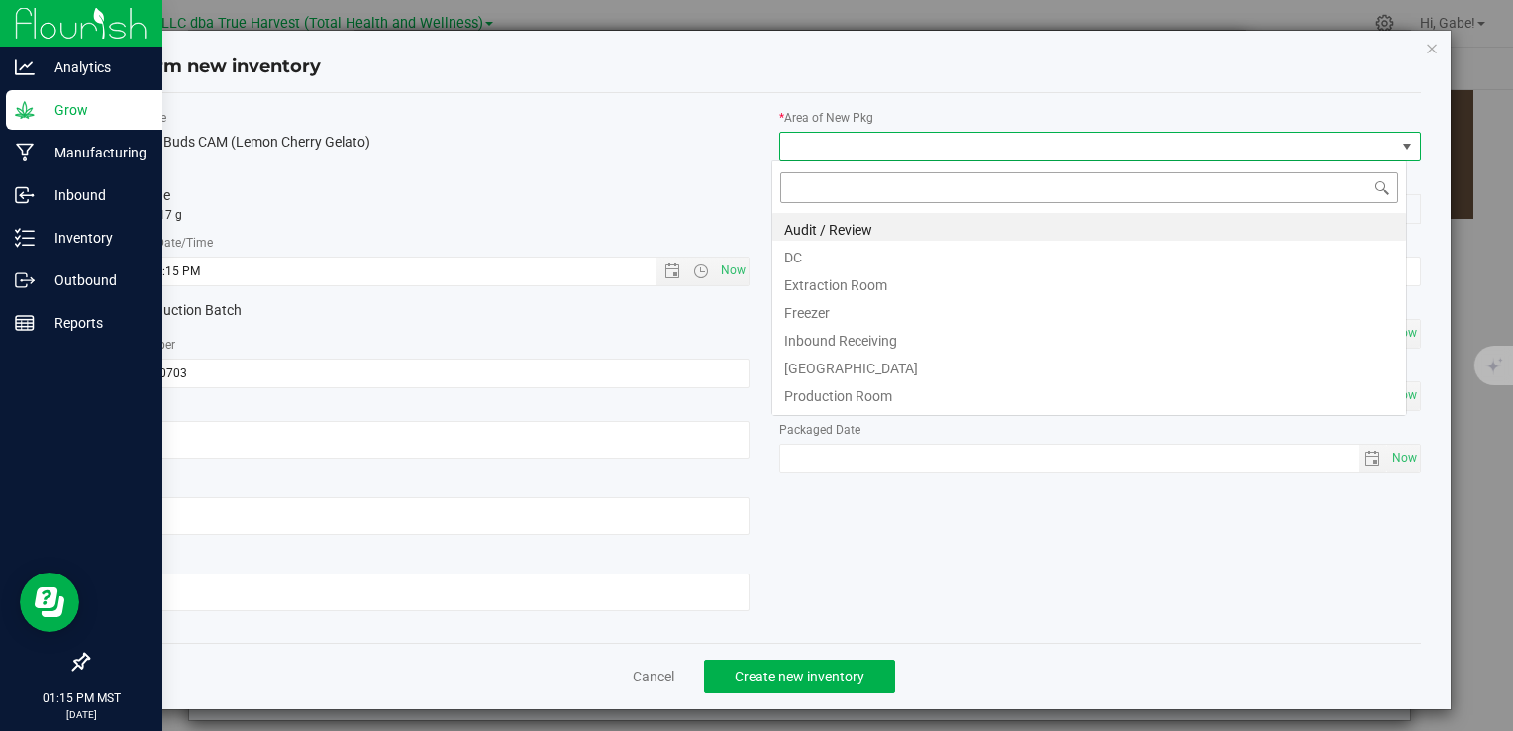
scroll to position [29, 635]
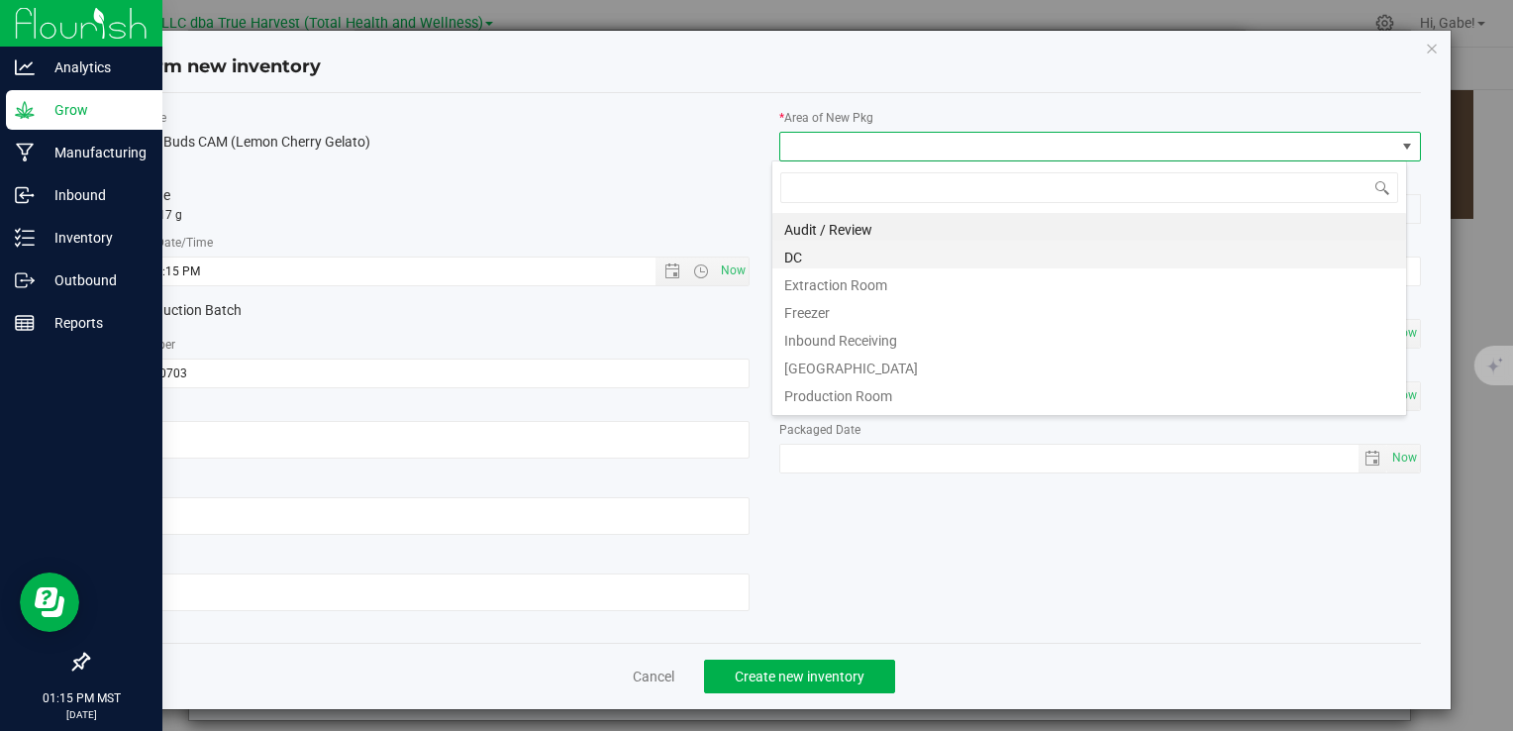
click at [806, 244] on li "DC" at bounding box center [1090, 255] width 634 height 28
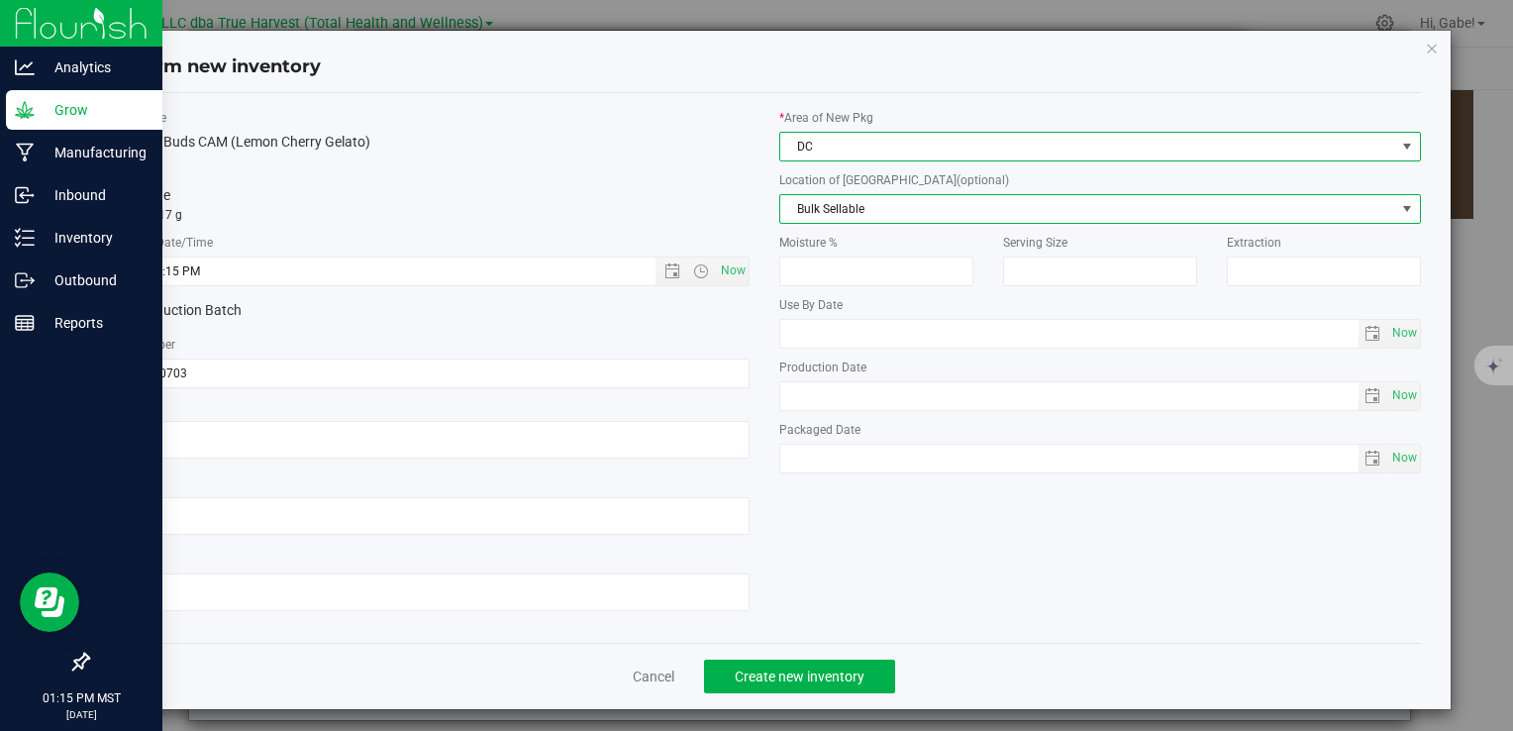
click at [805, 206] on span "Bulk Sellable" at bounding box center [1088, 209] width 615 height 28
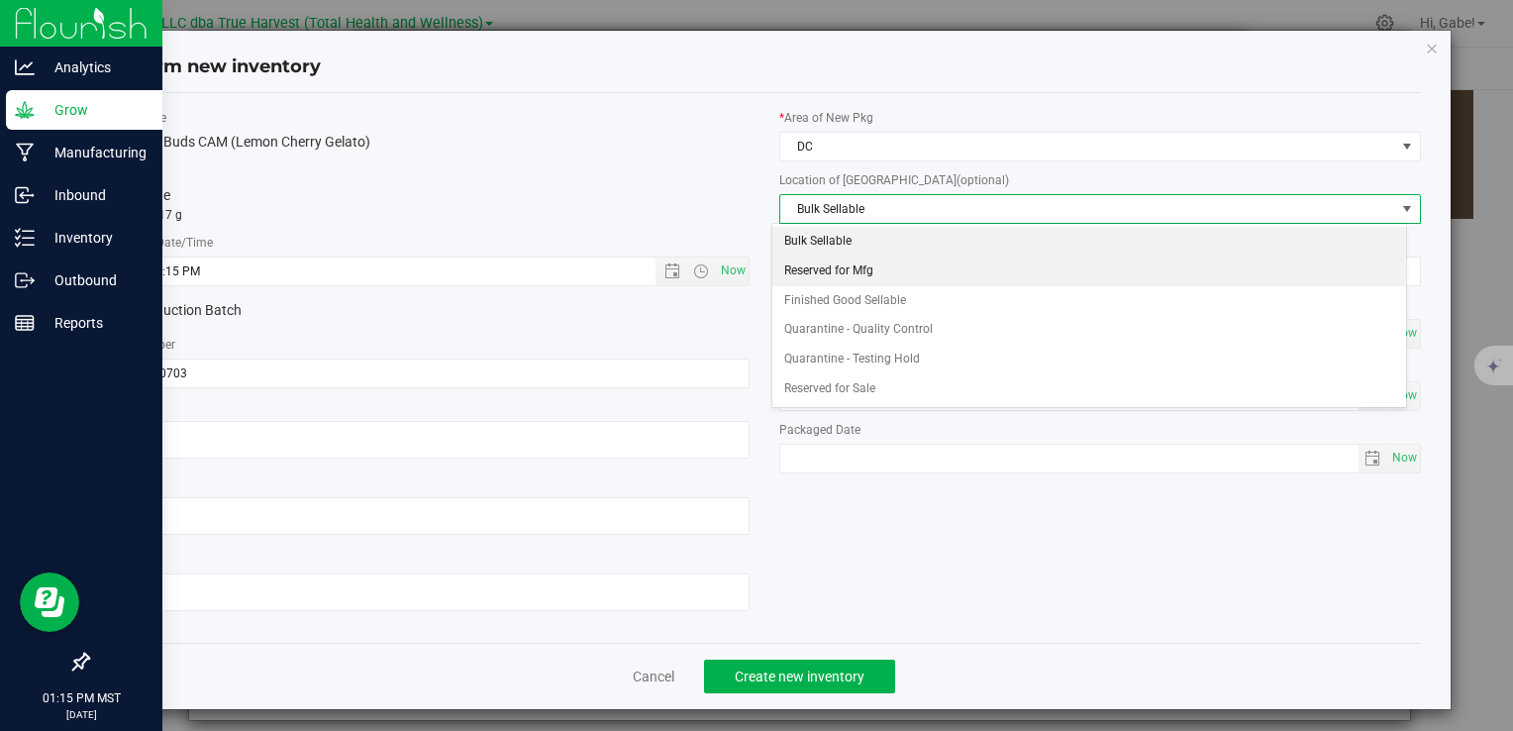
click at [791, 270] on li "Reserved for Mfg" at bounding box center [1090, 272] width 634 height 30
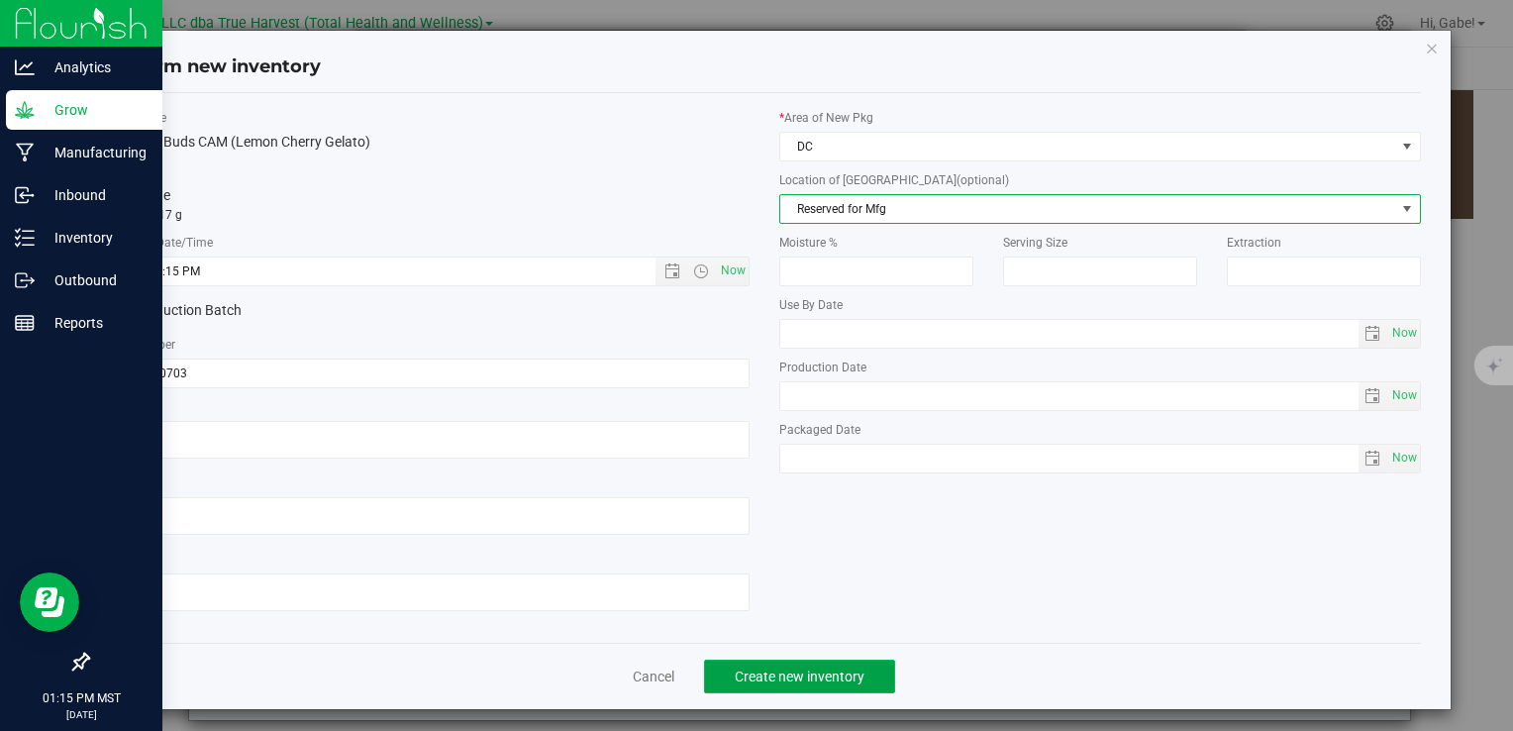
click at [788, 676] on span "Create new inventory" at bounding box center [800, 677] width 130 height 16
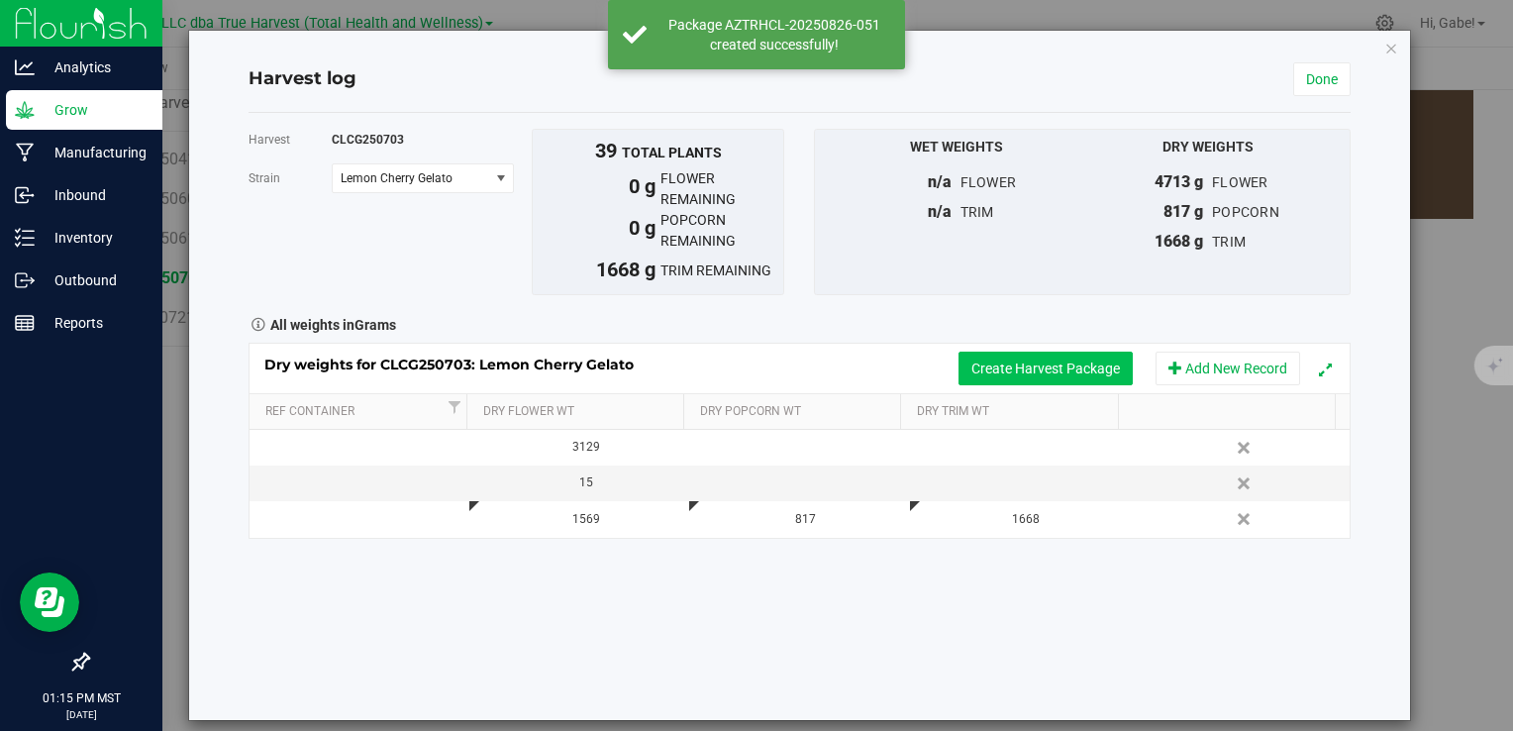
click at [1081, 369] on button "Create Harvest Package" at bounding box center [1046, 369] width 174 height 34
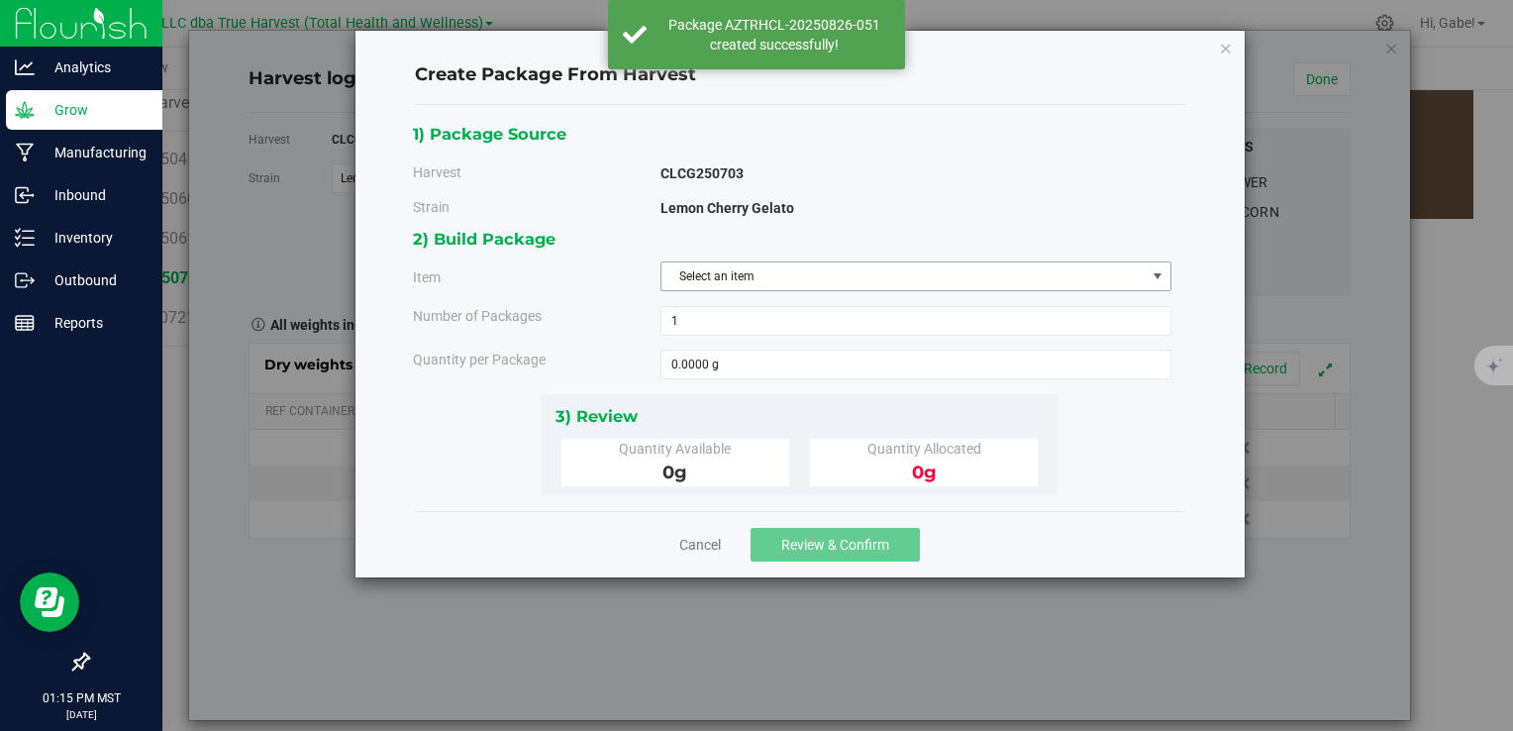
click at [792, 262] on span "Select an item" at bounding box center [904, 276] width 484 height 28
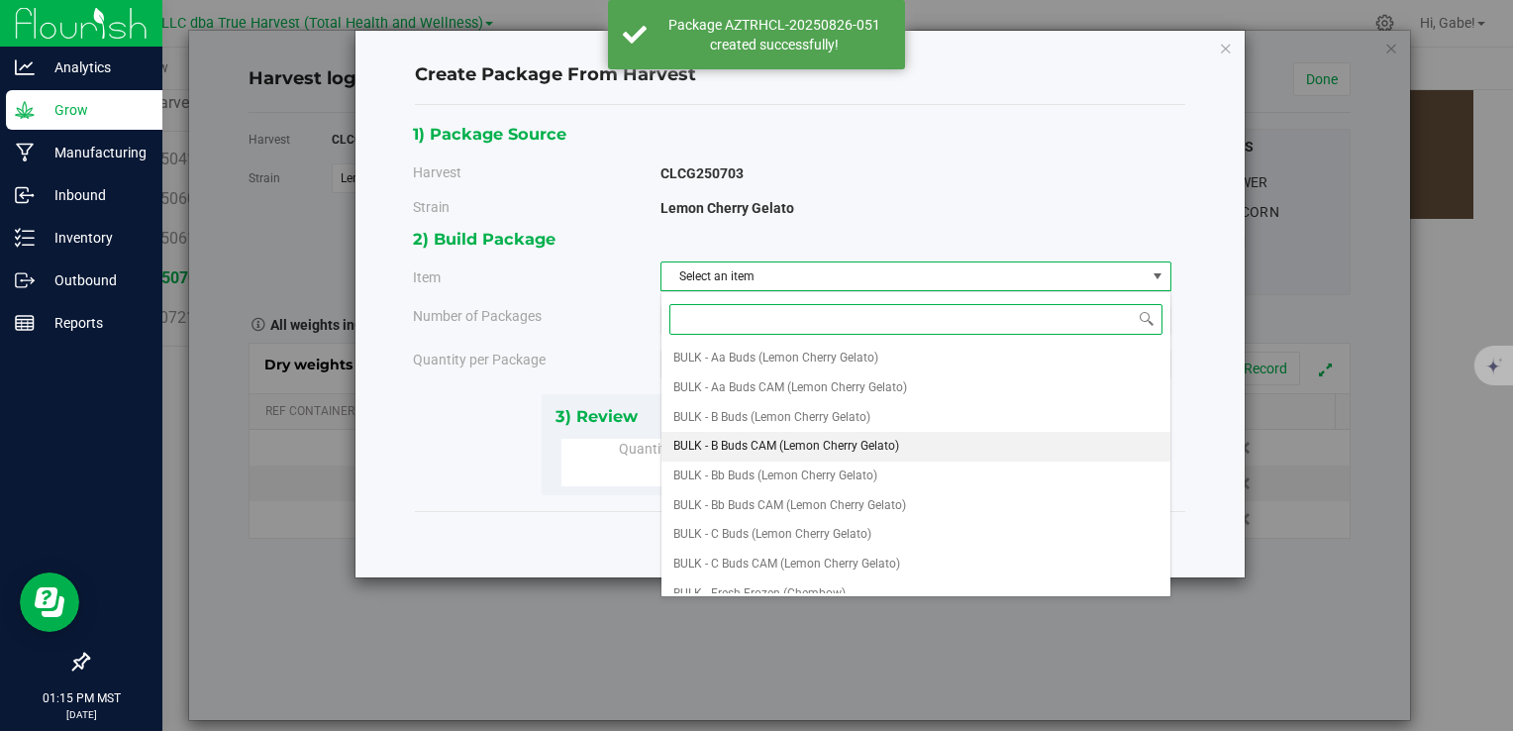
scroll to position [198, 0]
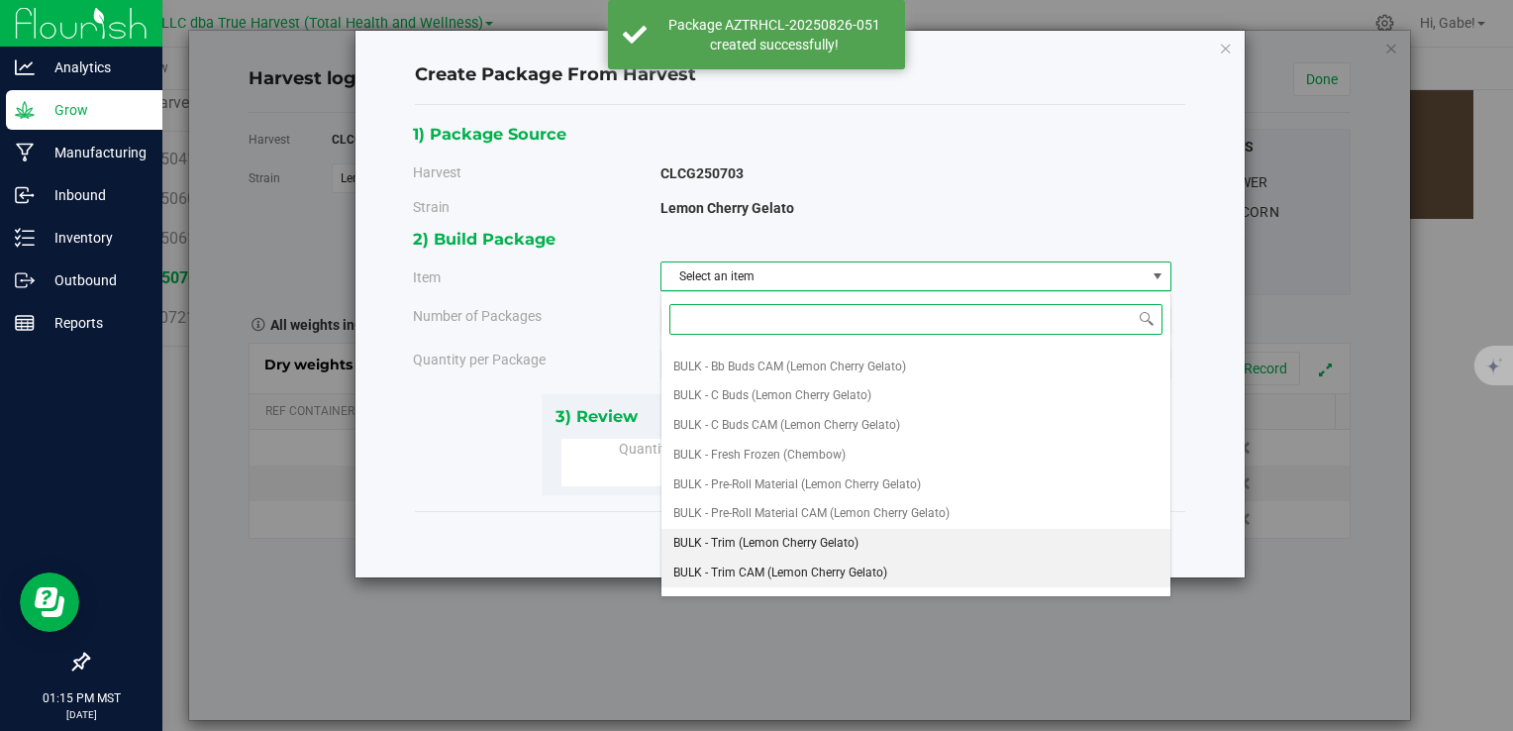
click at [822, 561] on span "BULK - Trim CAM (Lemon Cherry Gelato)" at bounding box center [781, 574] width 214 height 26
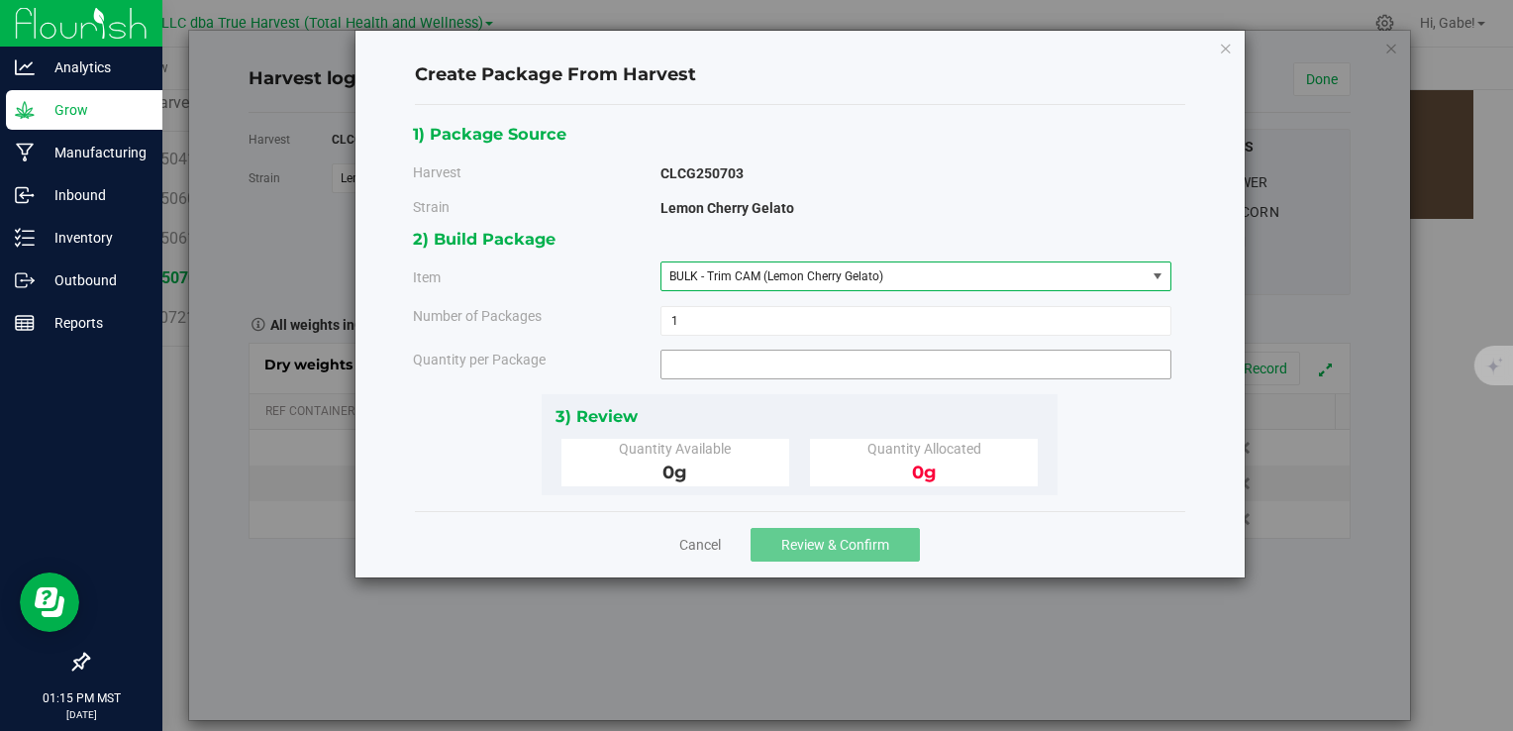
click at [750, 367] on span at bounding box center [916, 365] width 511 height 30
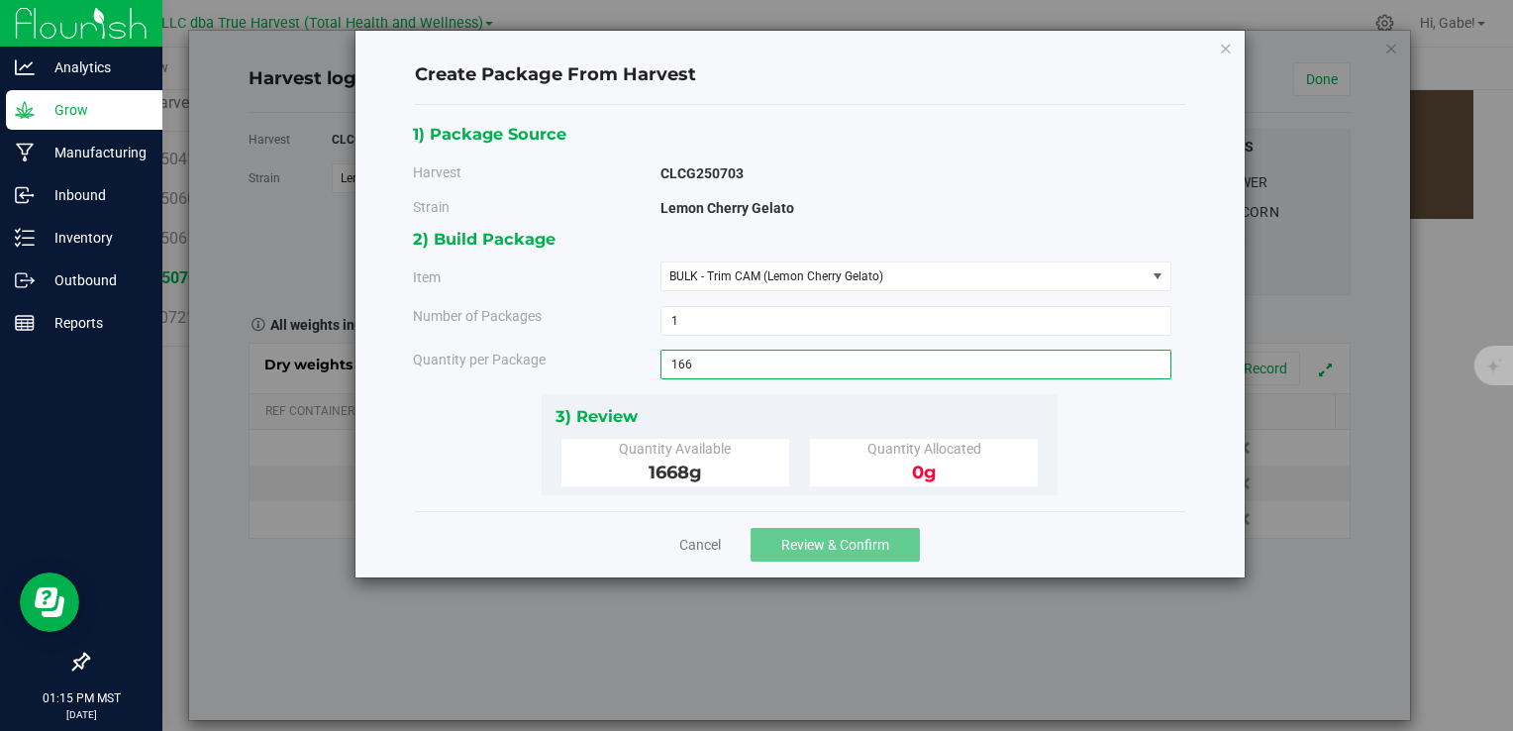
type input "1668"
type input "1668.0000 g"
click at [768, 394] on div "3) Review Quantity Available 1668 g Quantity Allocated 0 g" at bounding box center [800, 444] width 516 height 101
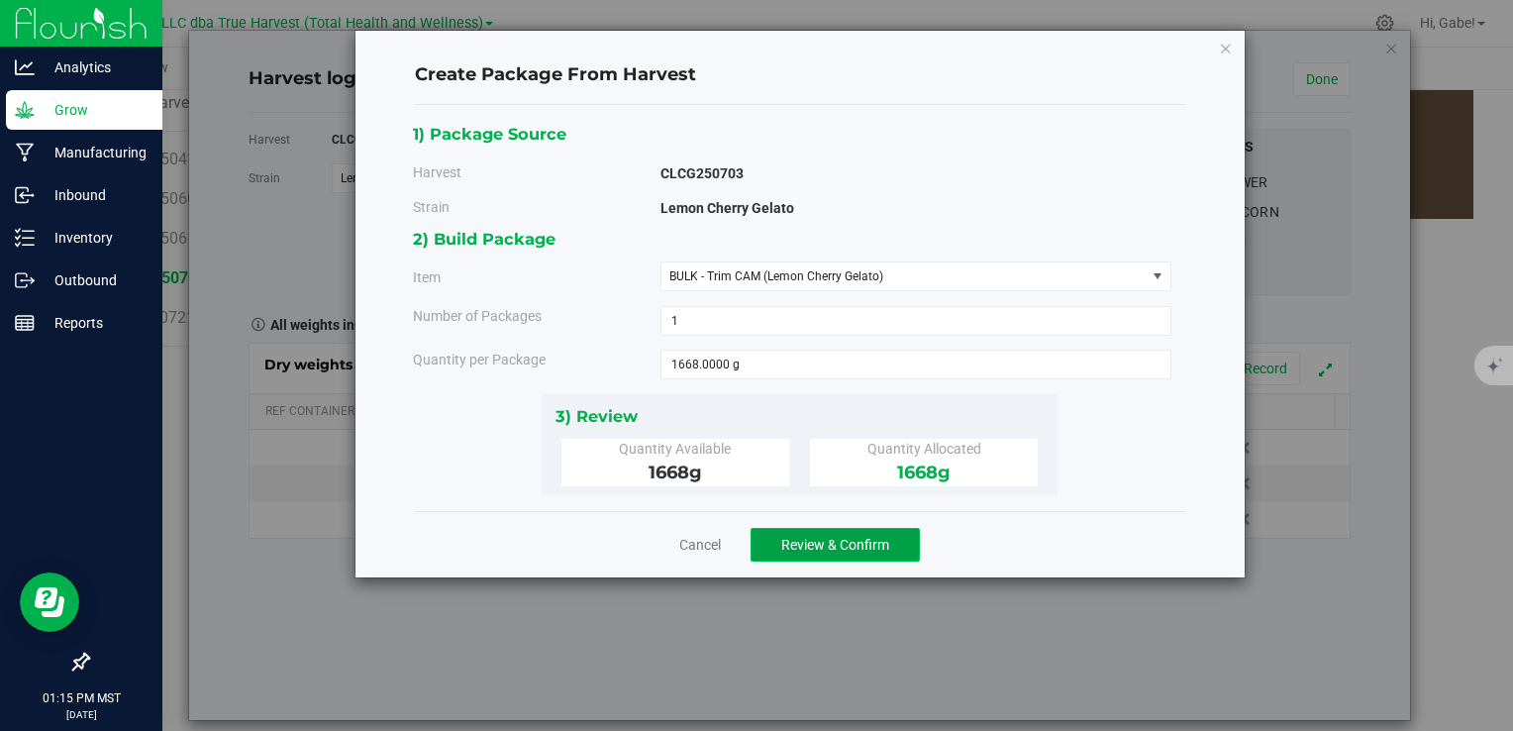
click at [812, 549] on span "Review & Confirm" at bounding box center [835, 545] width 108 height 16
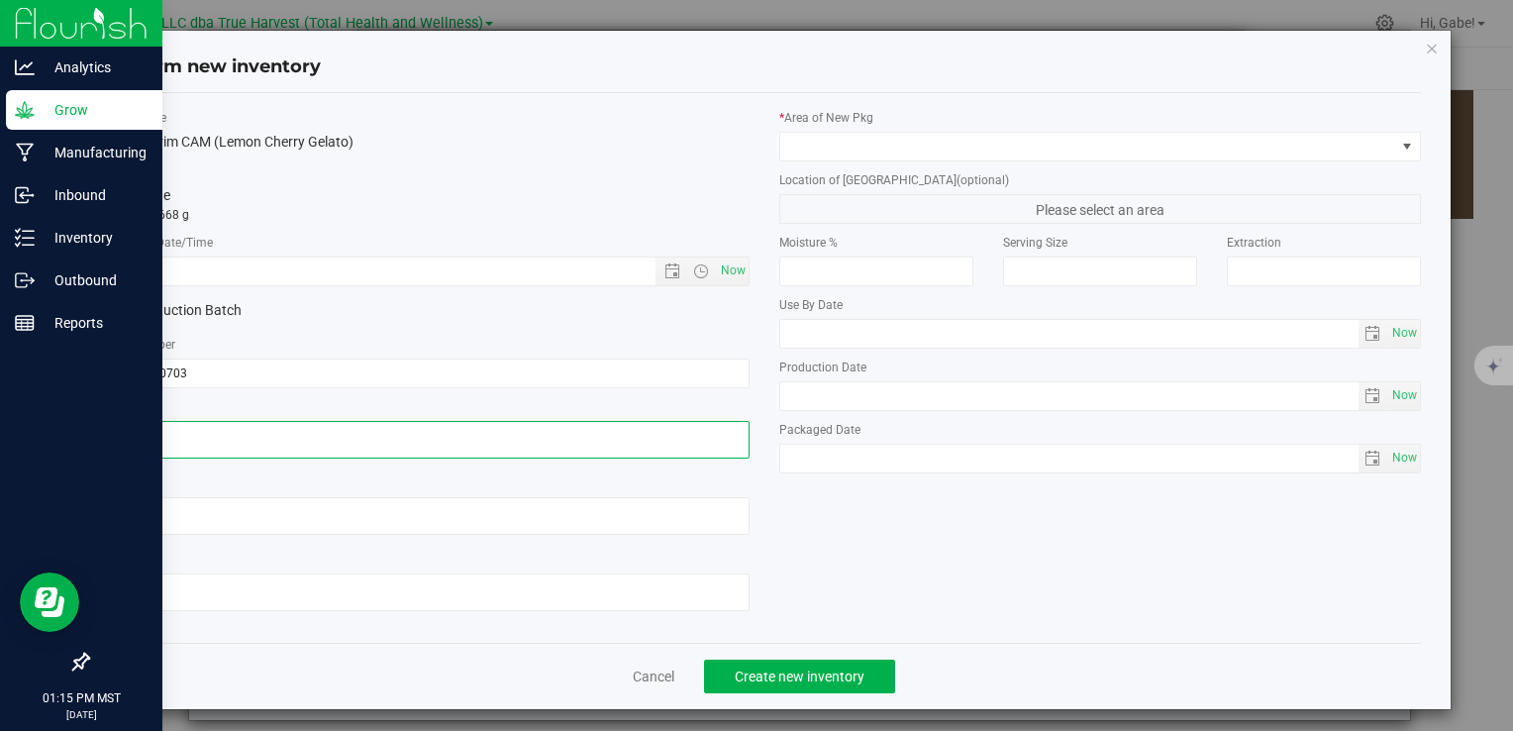
click at [418, 444] on textarea at bounding box center [428, 440] width 642 height 38
paste textarea "2025-07-03"
type textarea "2025-07-03"
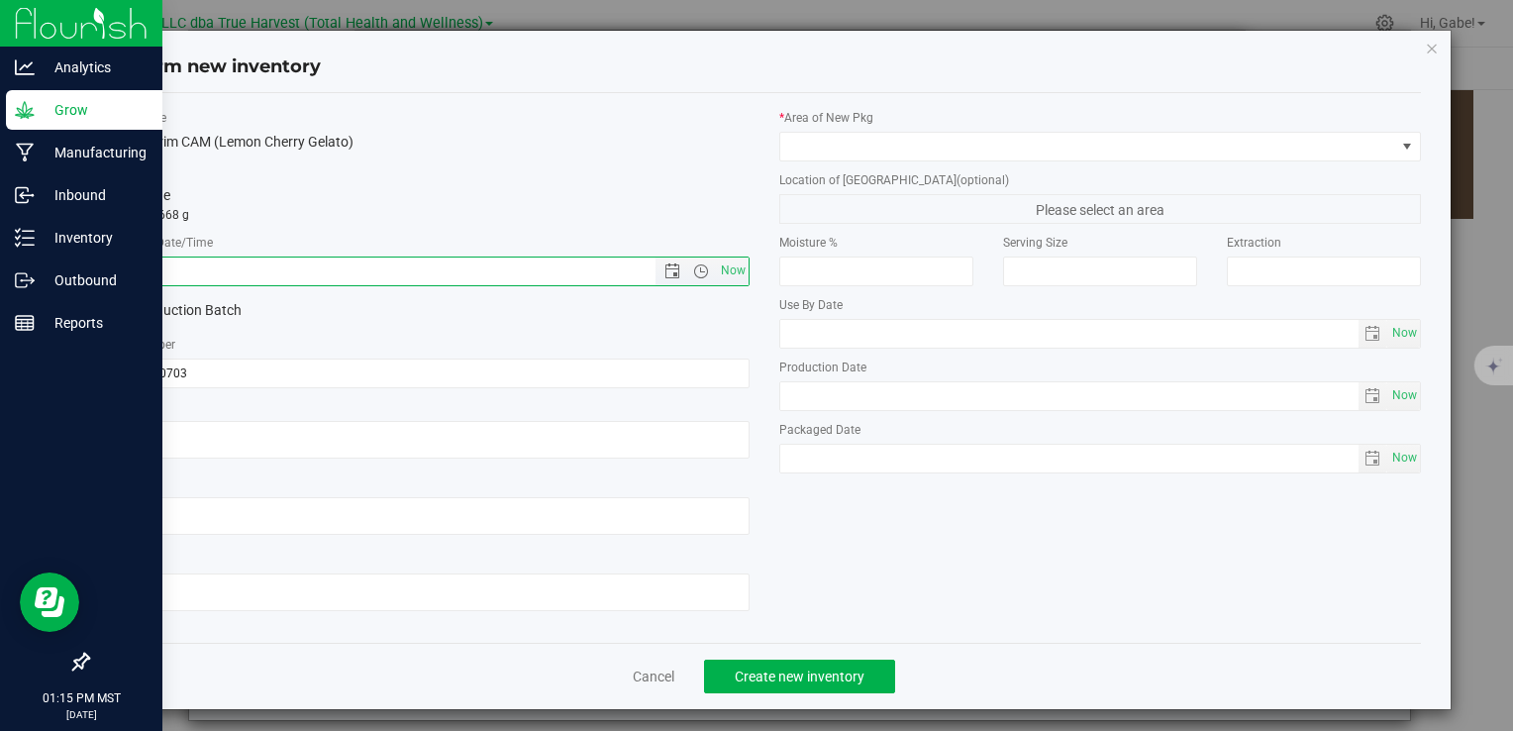
click at [369, 263] on input "text" at bounding box center [398, 272] width 580 height 28
paste input "2025-07-03"
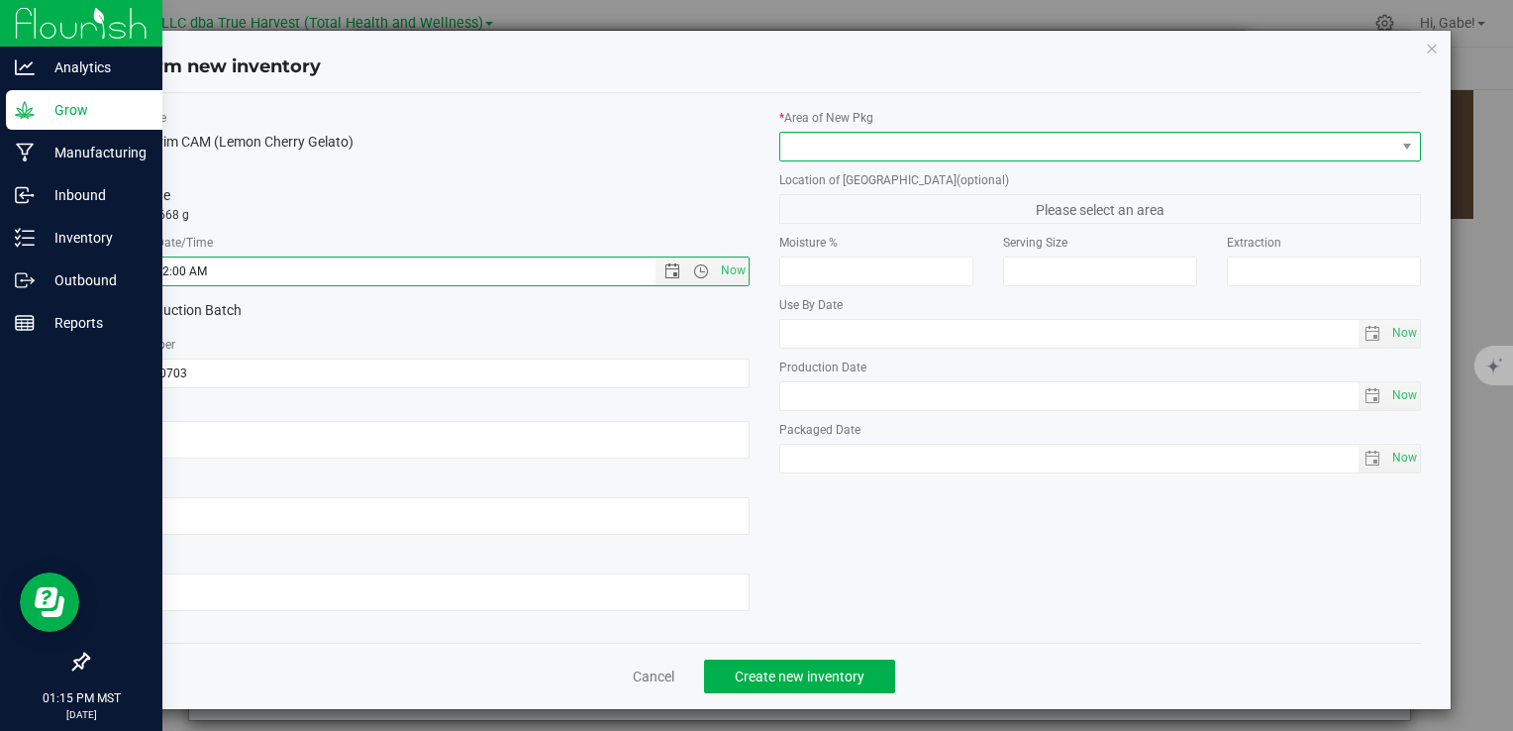
type input "7/3/2025 1:15 PM"
click at [832, 152] on span at bounding box center [1088, 147] width 615 height 28
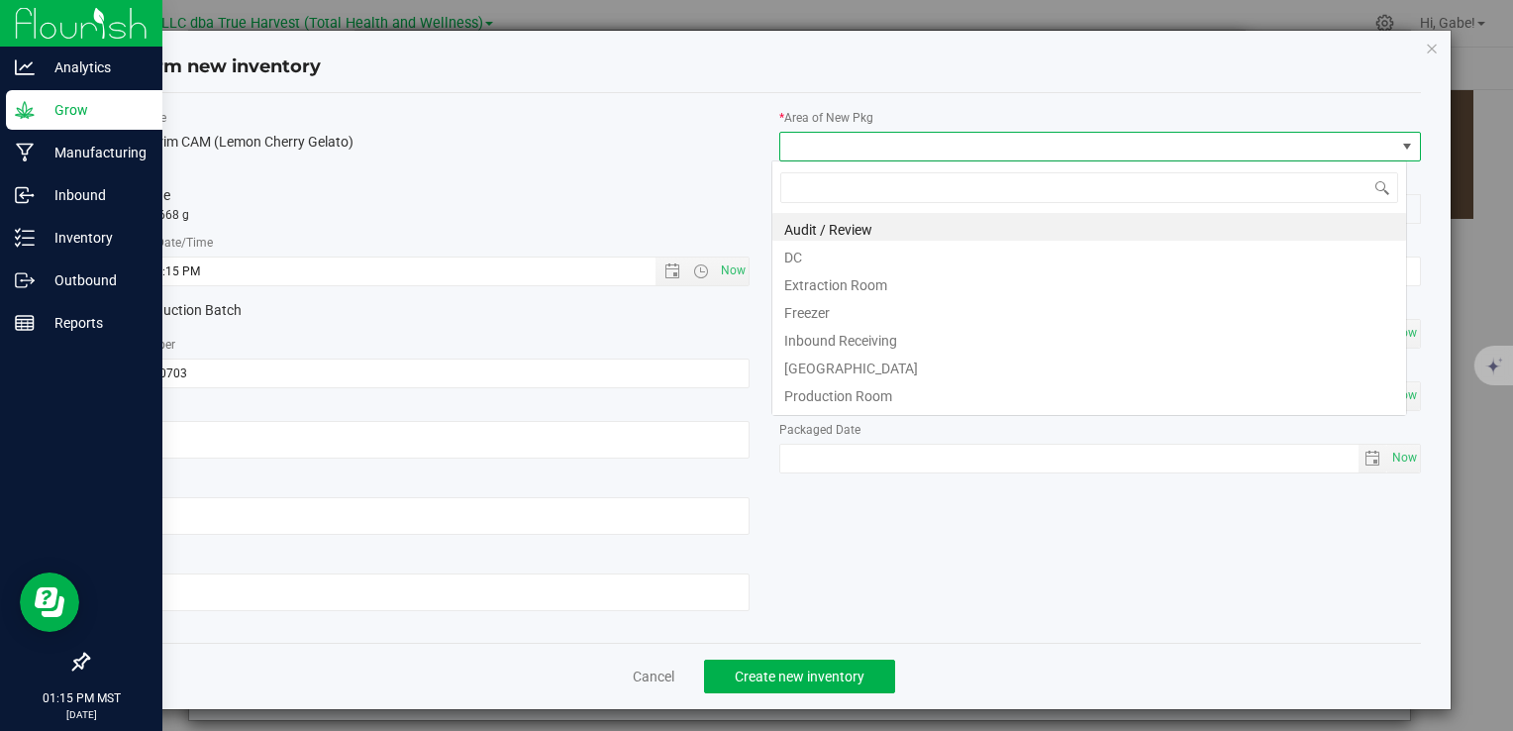
scroll to position [29, 635]
click at [832, 255] on li "DC" at bounding box center [1090, 255] width 634 height 28
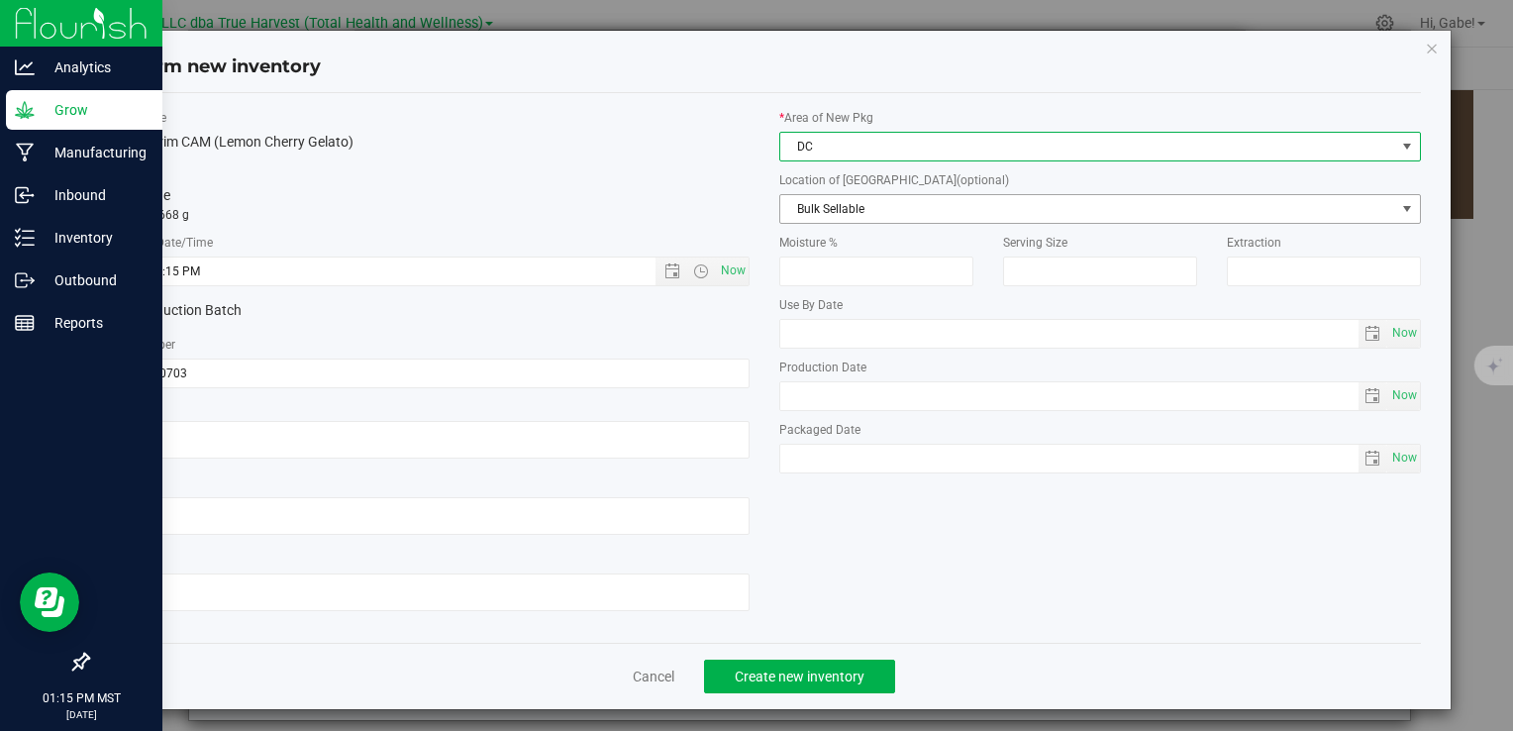
click at [830, 218] on span "Bulk Sellable" at bounding box center [1088, 209] width 615 height 28
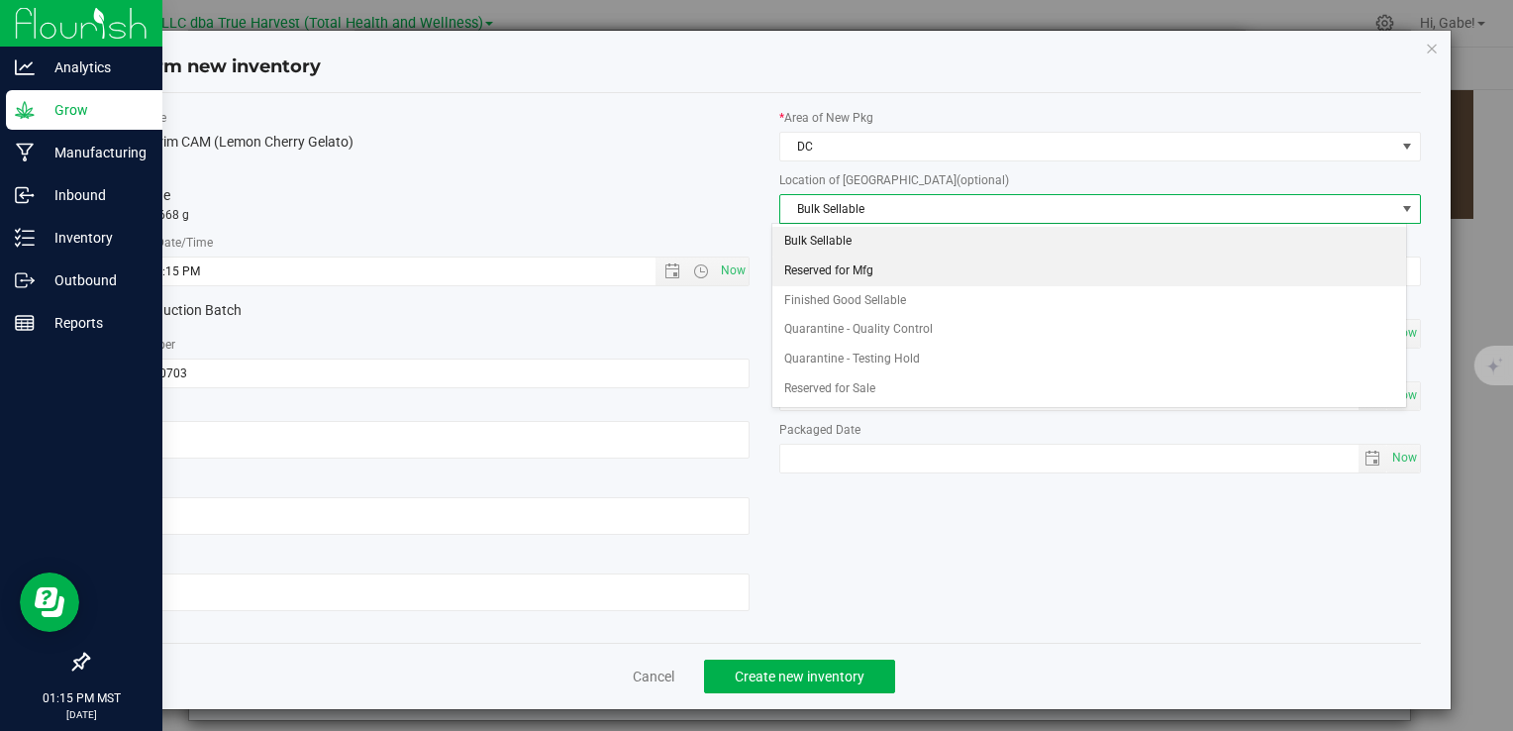
click at [829, 270] on li "Reserved for Mfg" at bounding box center [1090, 272] width 634 height 30
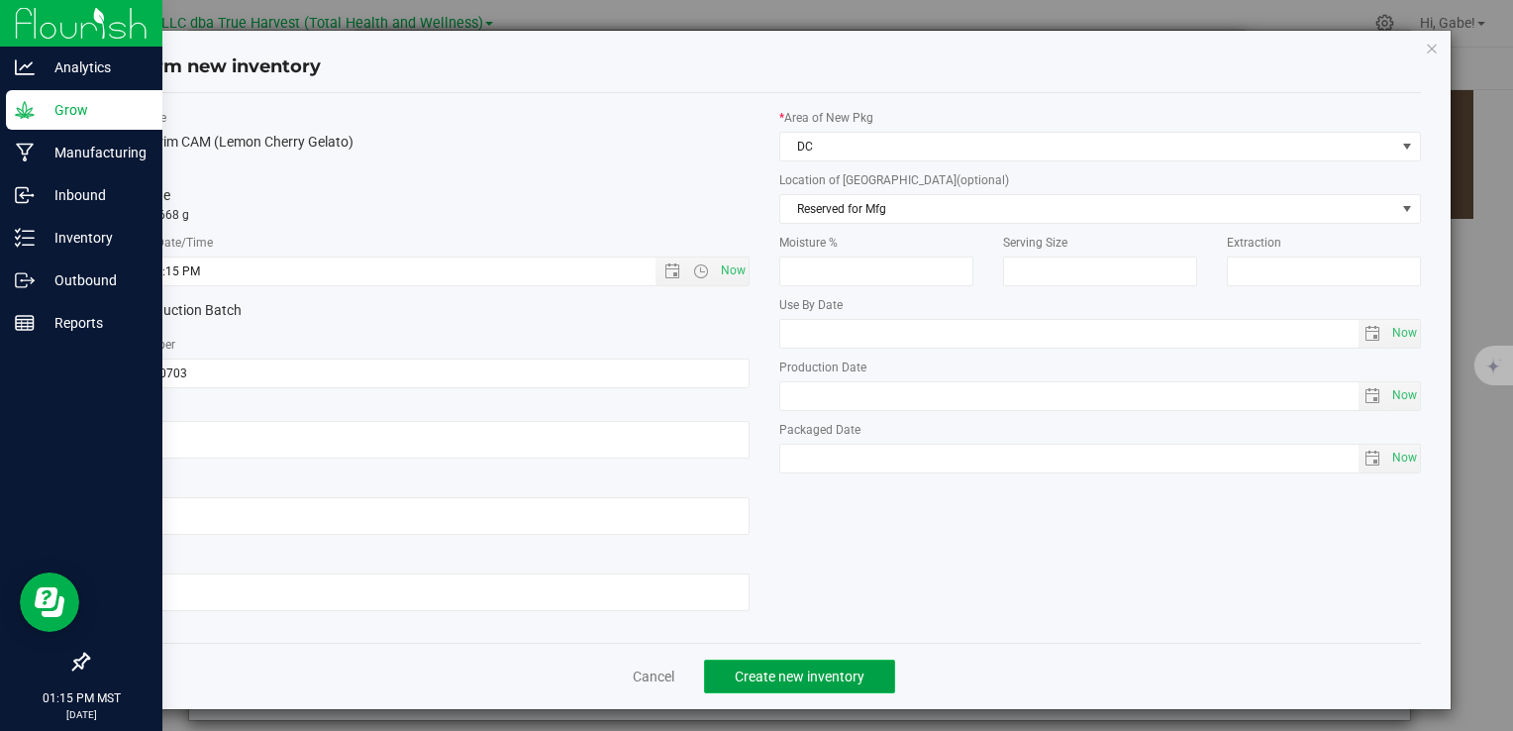
click at [797, 676] on span "Create new inventory" at bounding box center [800, 677] width 130 height 16
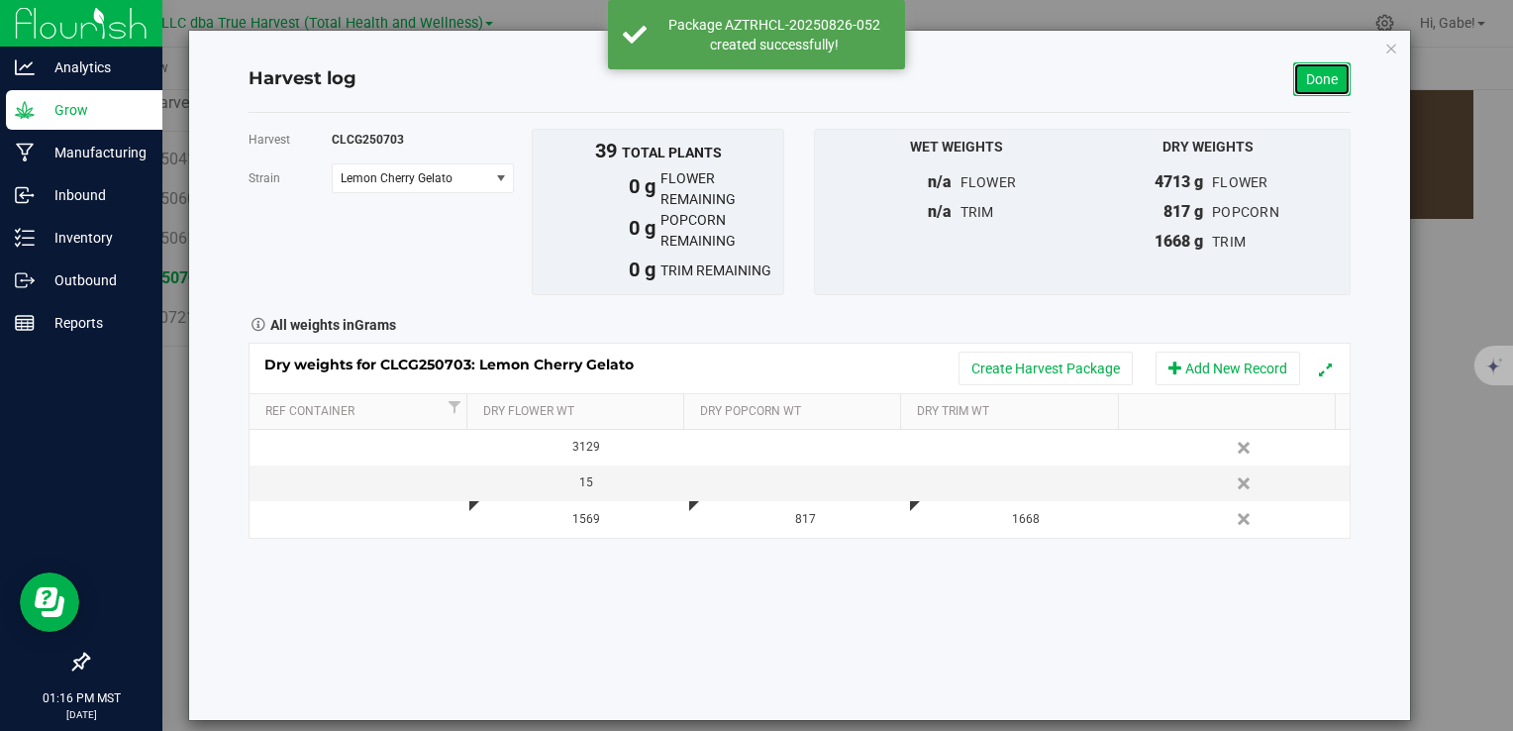
click at [1296, 76] on link "Done" at bounding box center [1322, 79] width 57 height 34
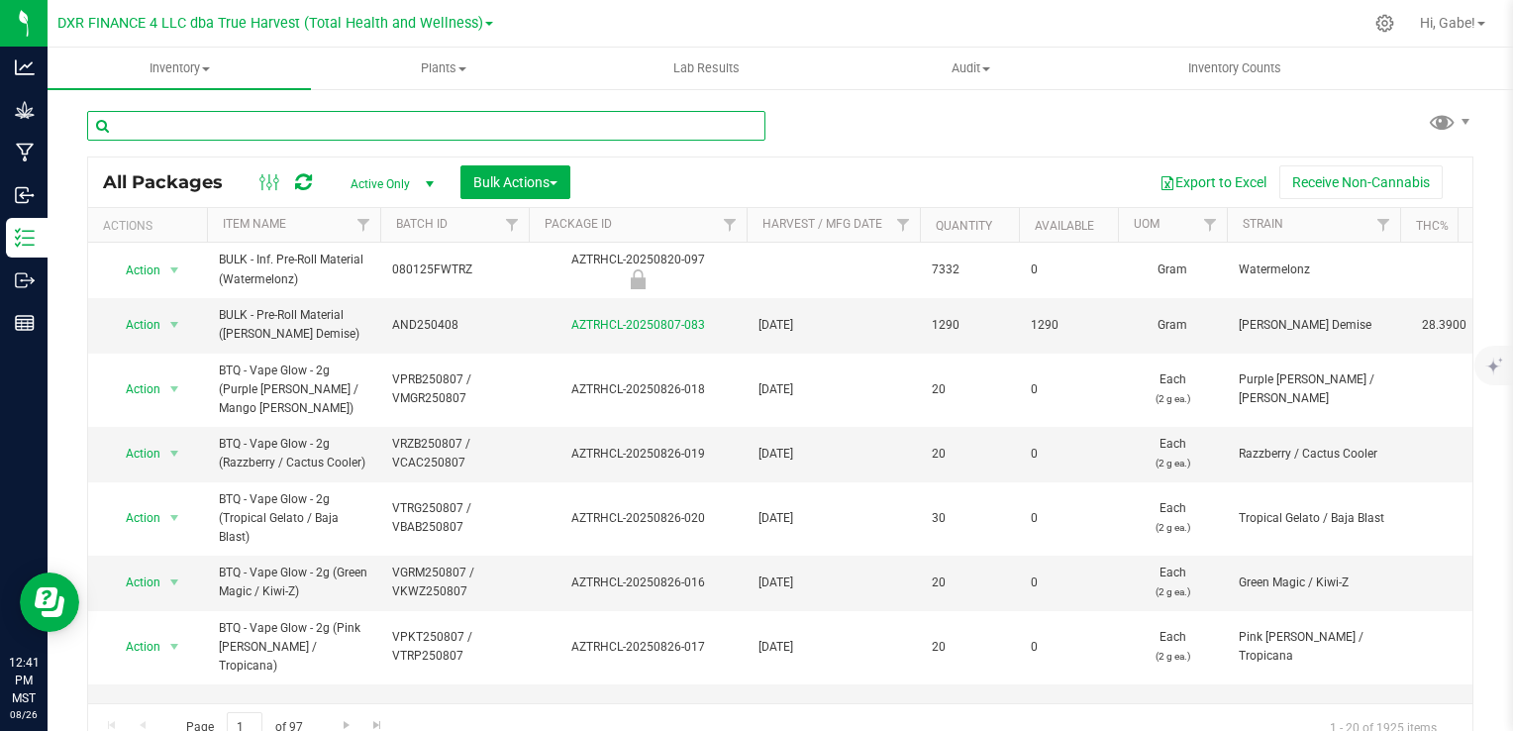
click at [311, 127] on input "text" at bounding box center [426, 126] width 678 height 30
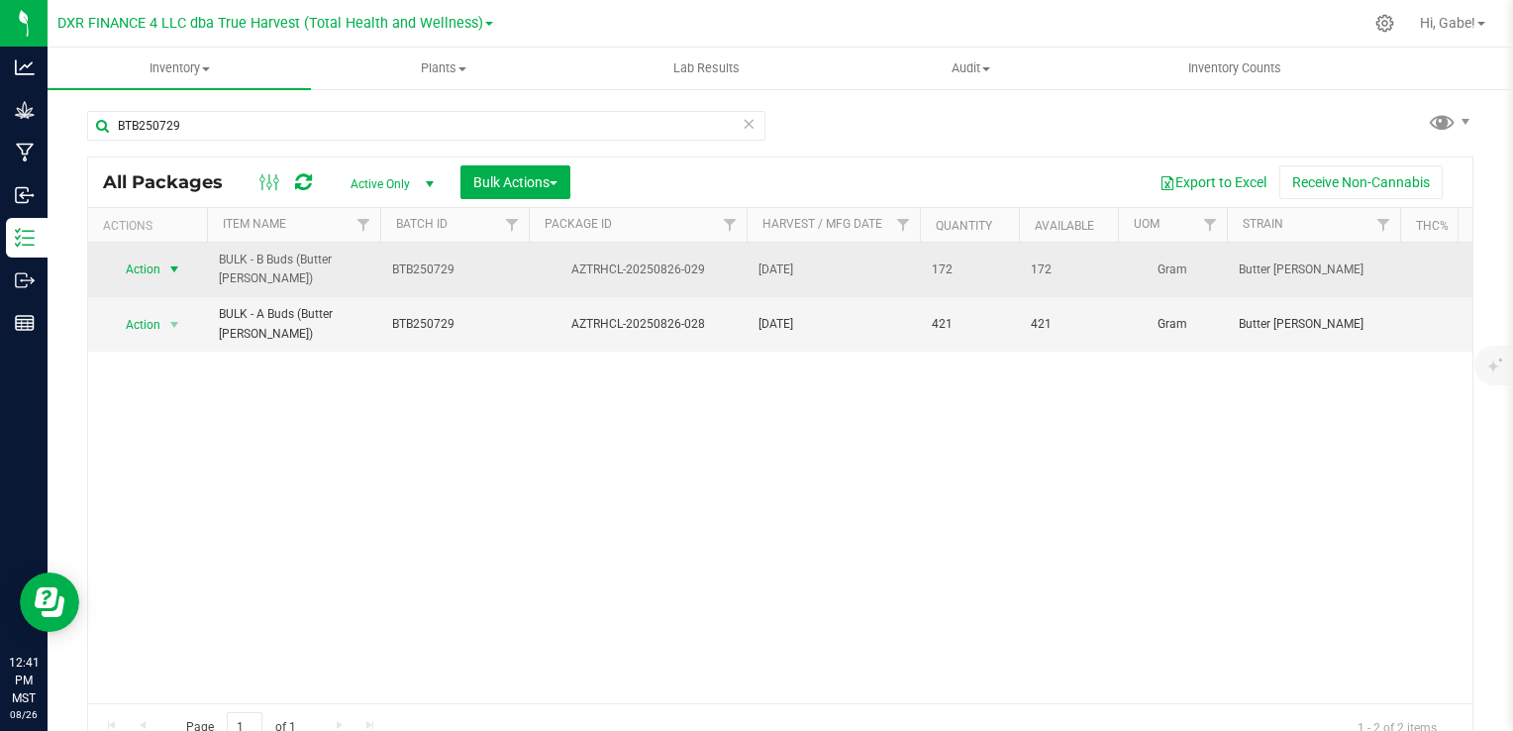
click at [171, 261] on span "select" at bounding box center [174, 269] width 16 height 16
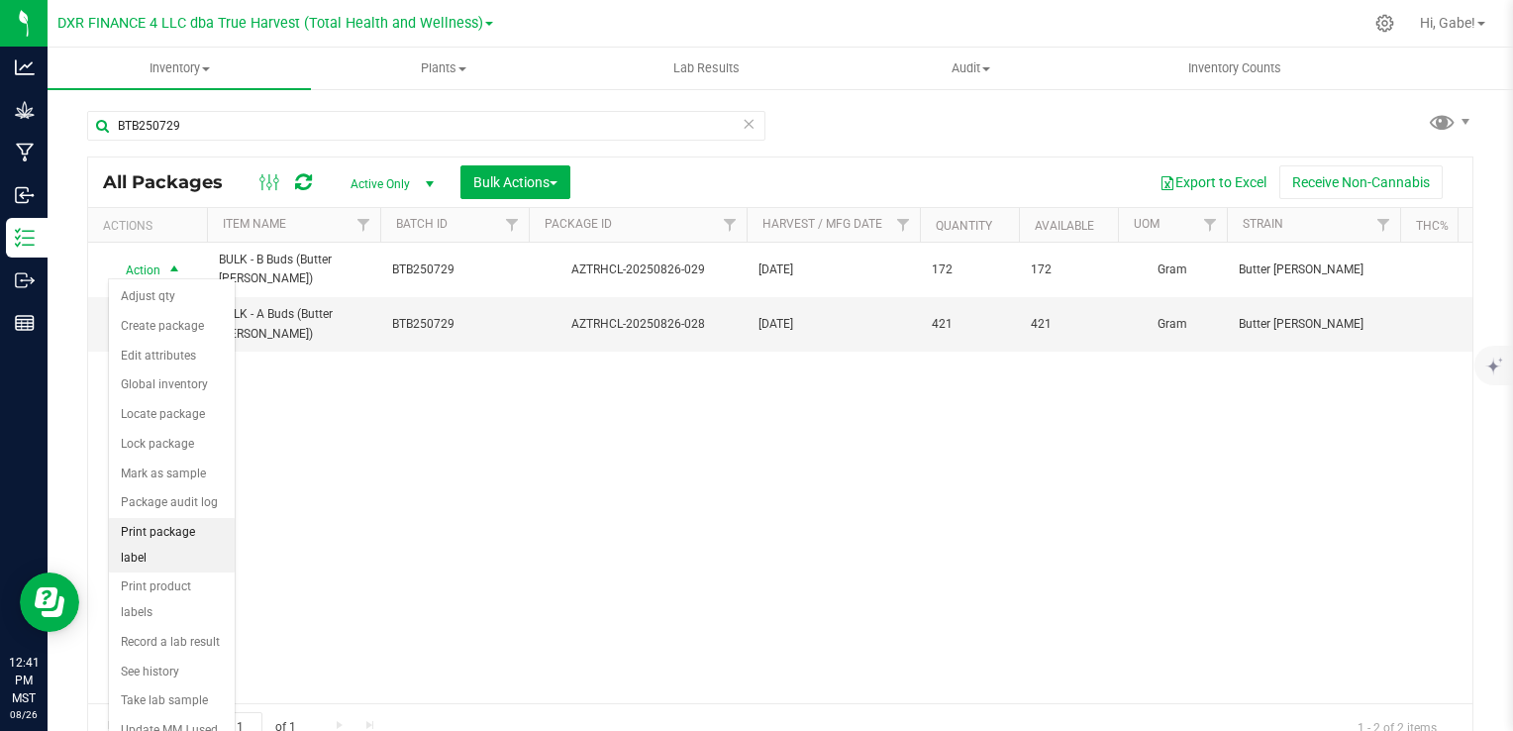
click at [194, 523] on li "Print package label" at bounding box center [172, 545] width 126 height 54
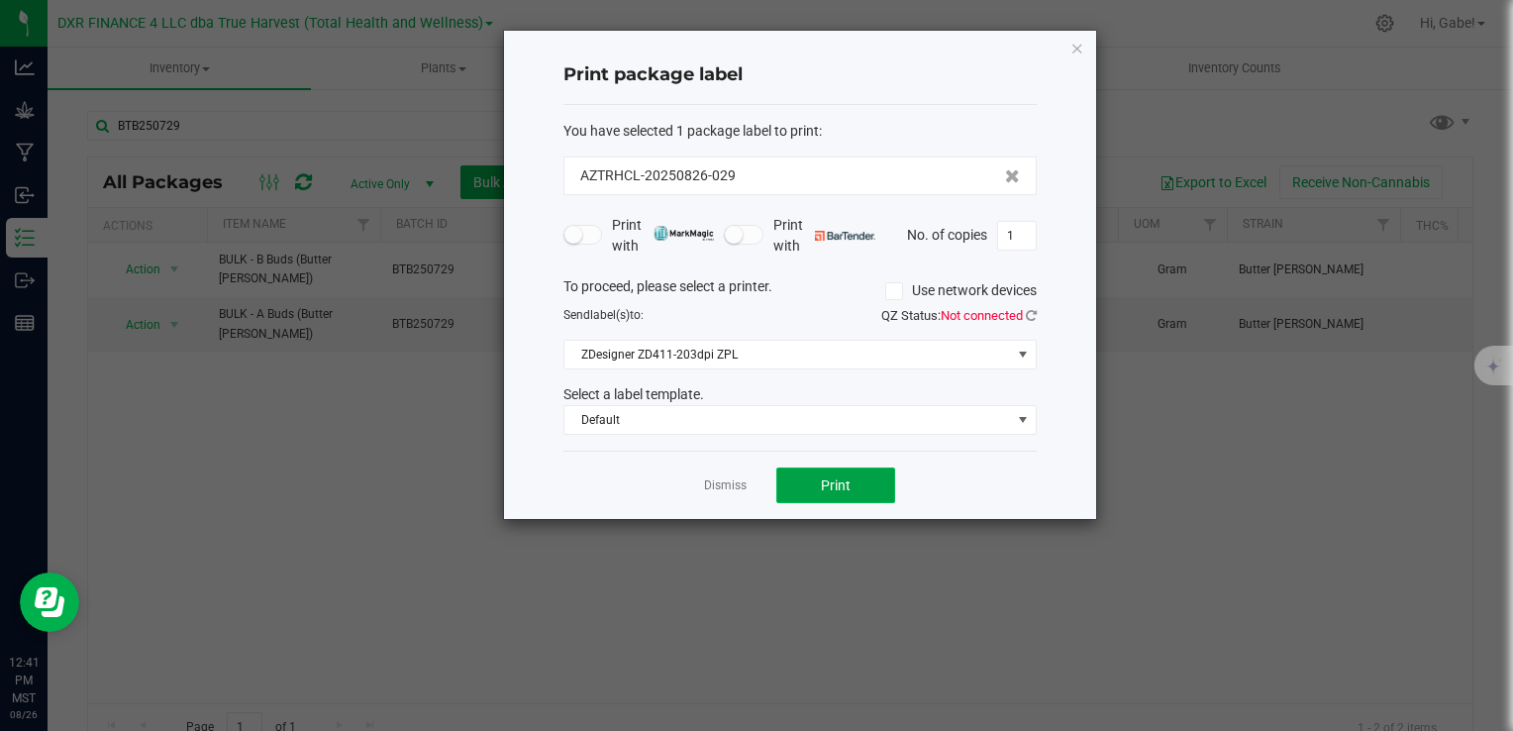
click at [835, 481] on span "Print" at bounding box center [836, 485] width 30 height 16
click at [1086, 46] on div "Print package label You have selected 1 package label to print : AZTRHCL-202508…" at bounding box center [800, 275] width 592 height 488
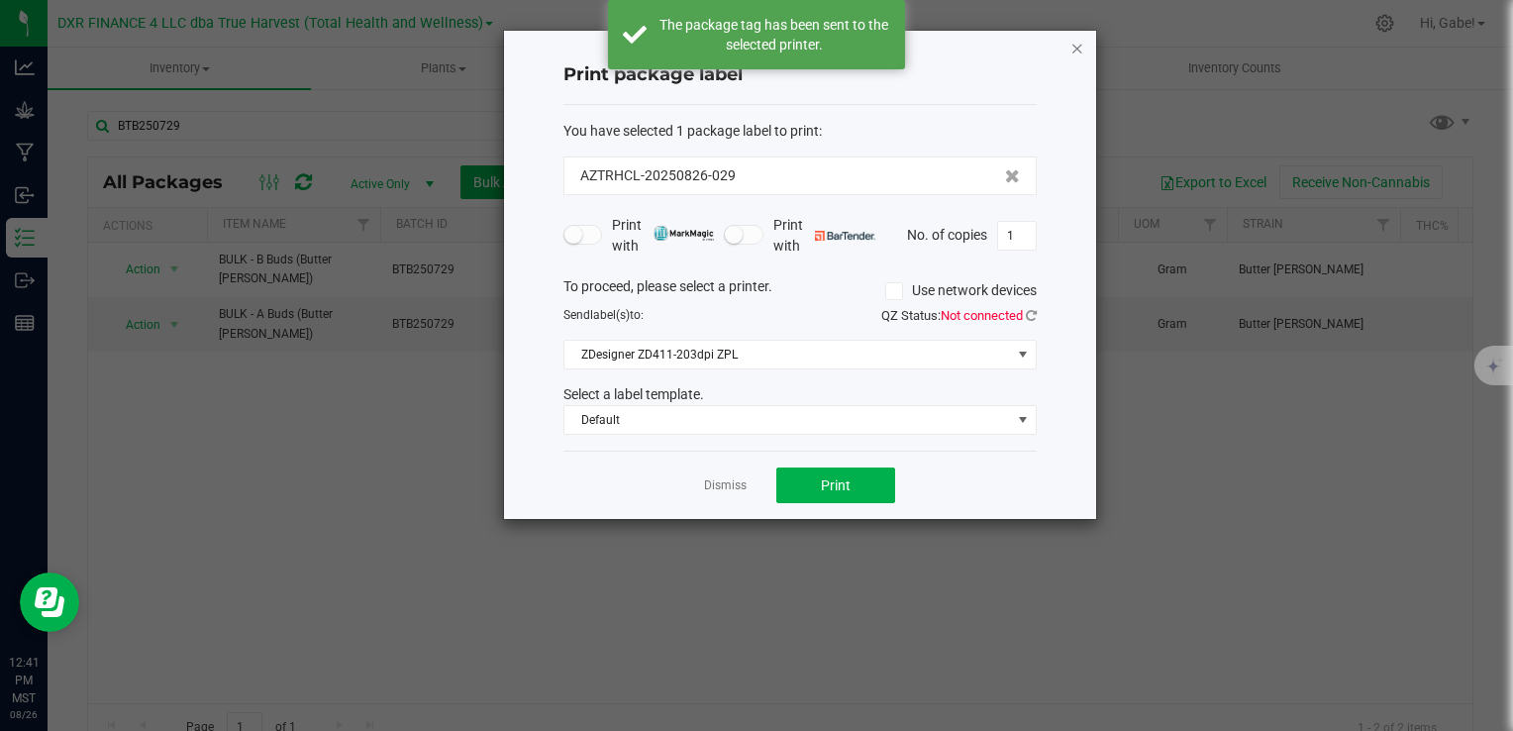
click at [1073, 46] on icon "button" at bounding box center [1078, 48] width 14 height 24
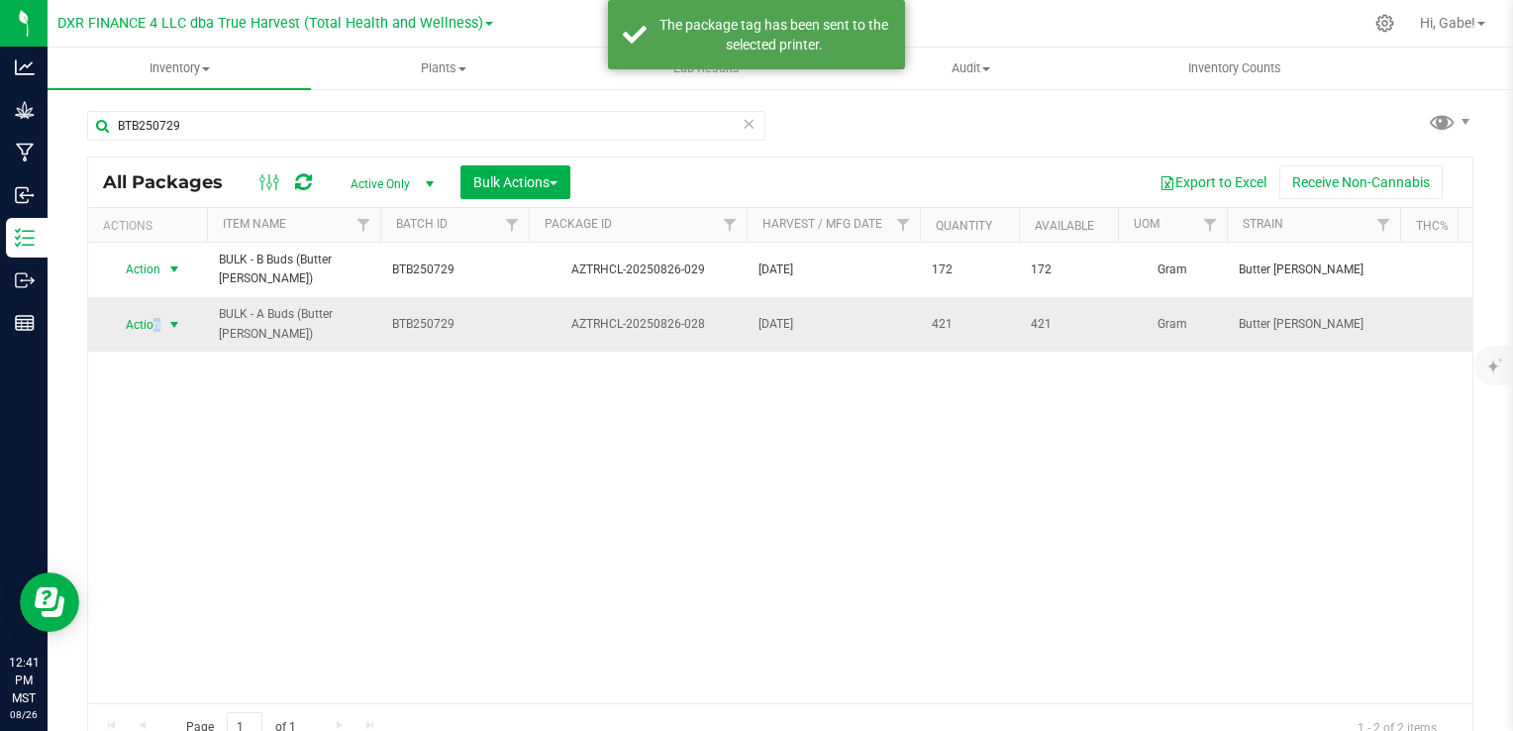
click at [156, 311] on span "Action" at bounding box center [134, 325] width 53 height 28
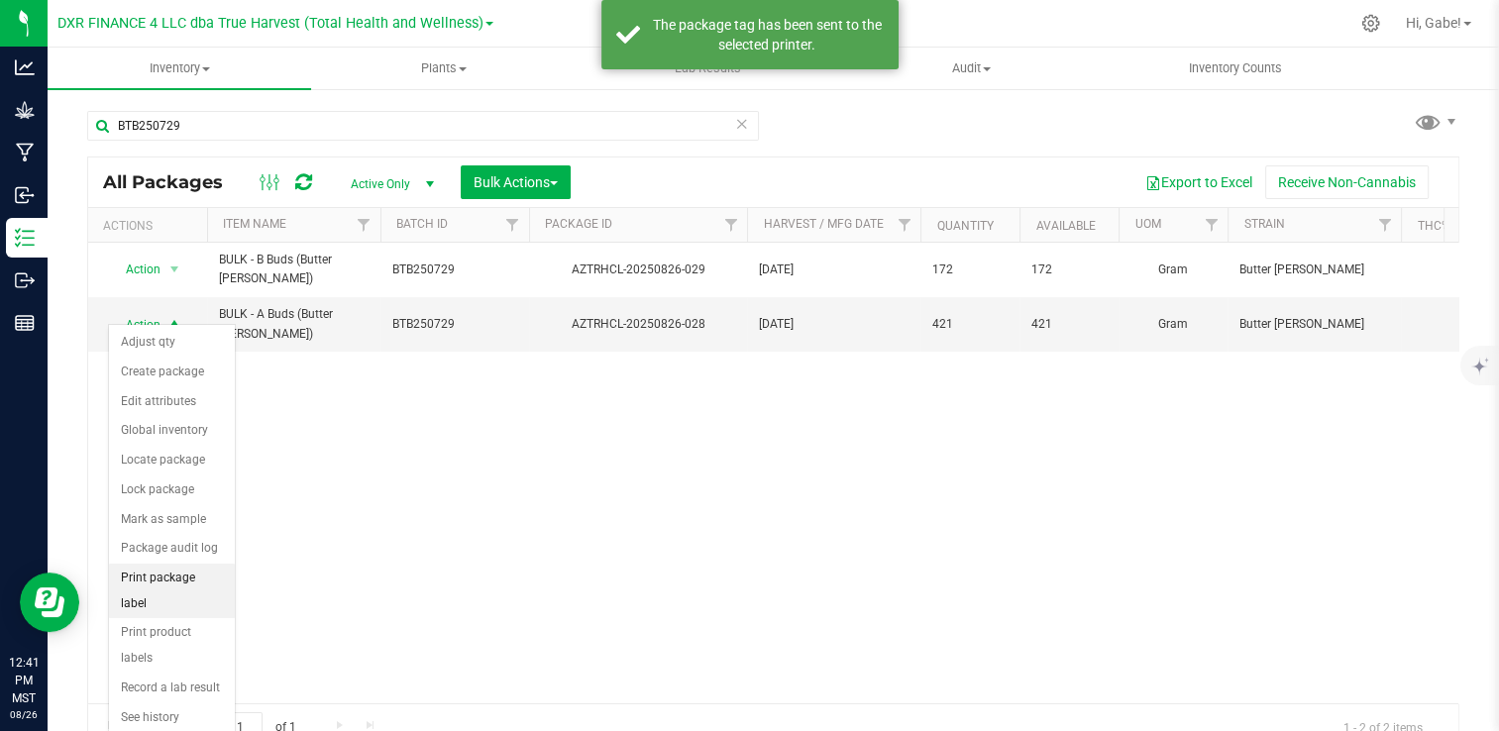
click at [195, 565] on li "Print package label" at bounding box center [172, 591] width 126 height 54
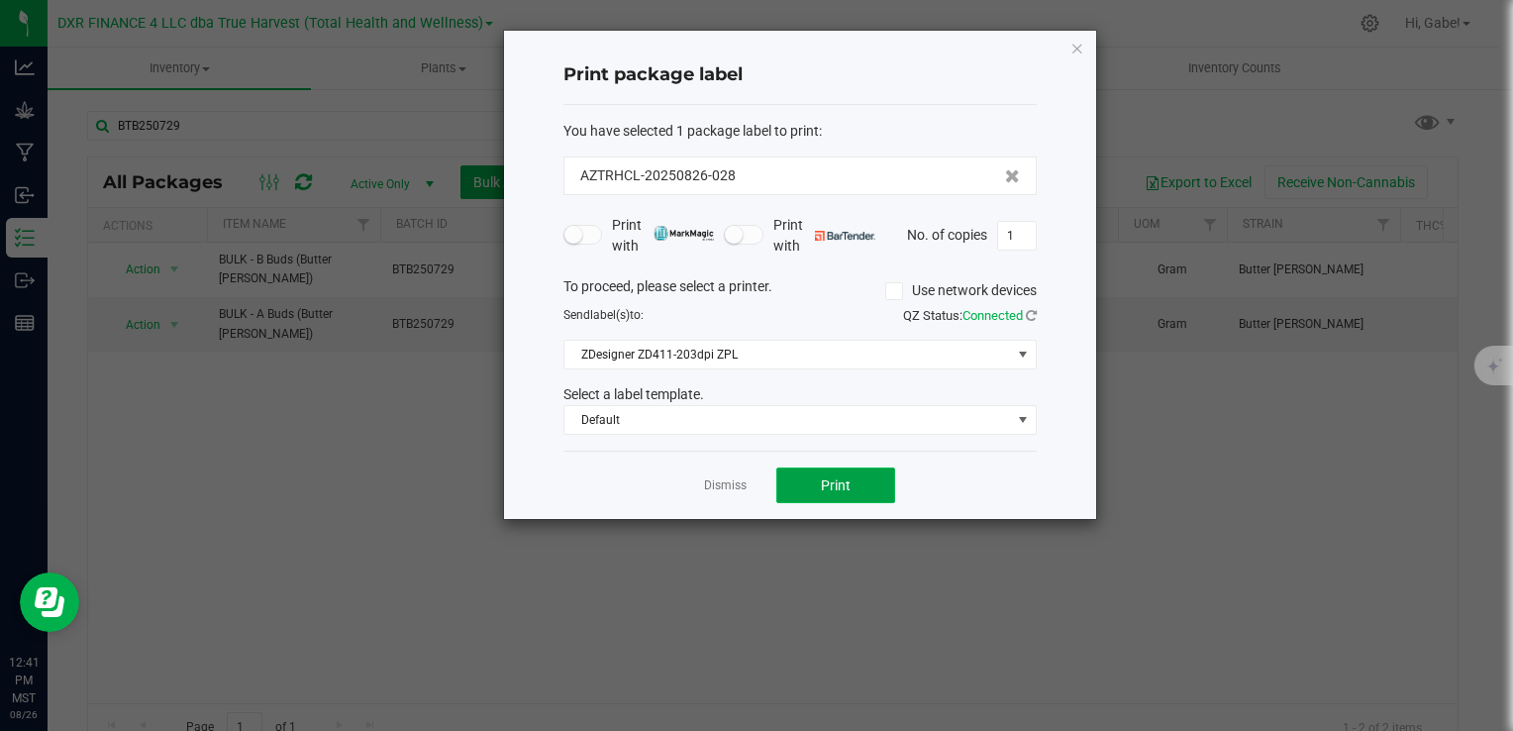
click at [841, 477] on span "Print" at bounding box center [836, 485] width 30 height 16
click at [1080, 45] on icon "button" at bounding box center [1078, 48] width 14 height 24
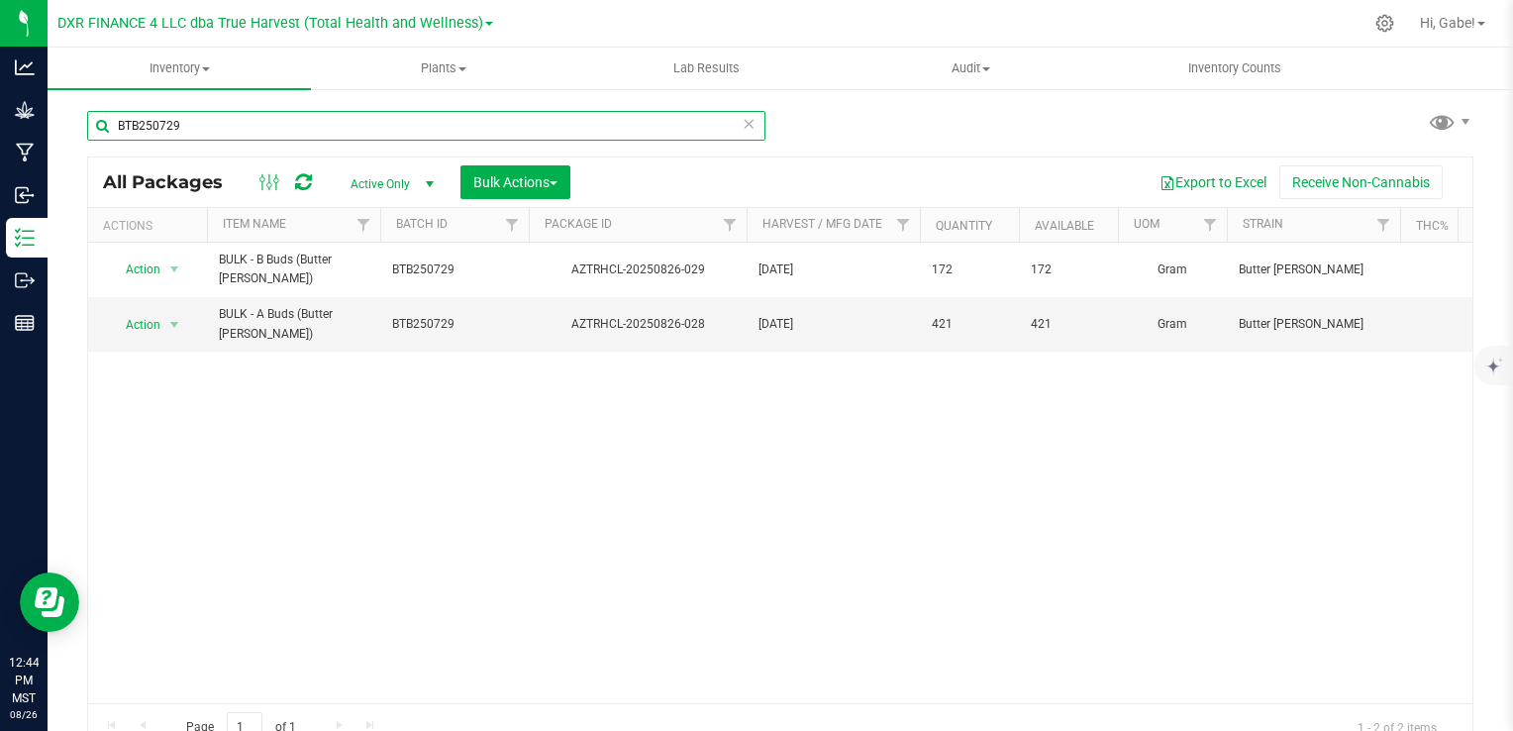
click at [335, 134] on input "BTB250729" at bounding box center [426, 126] width 678 height 30
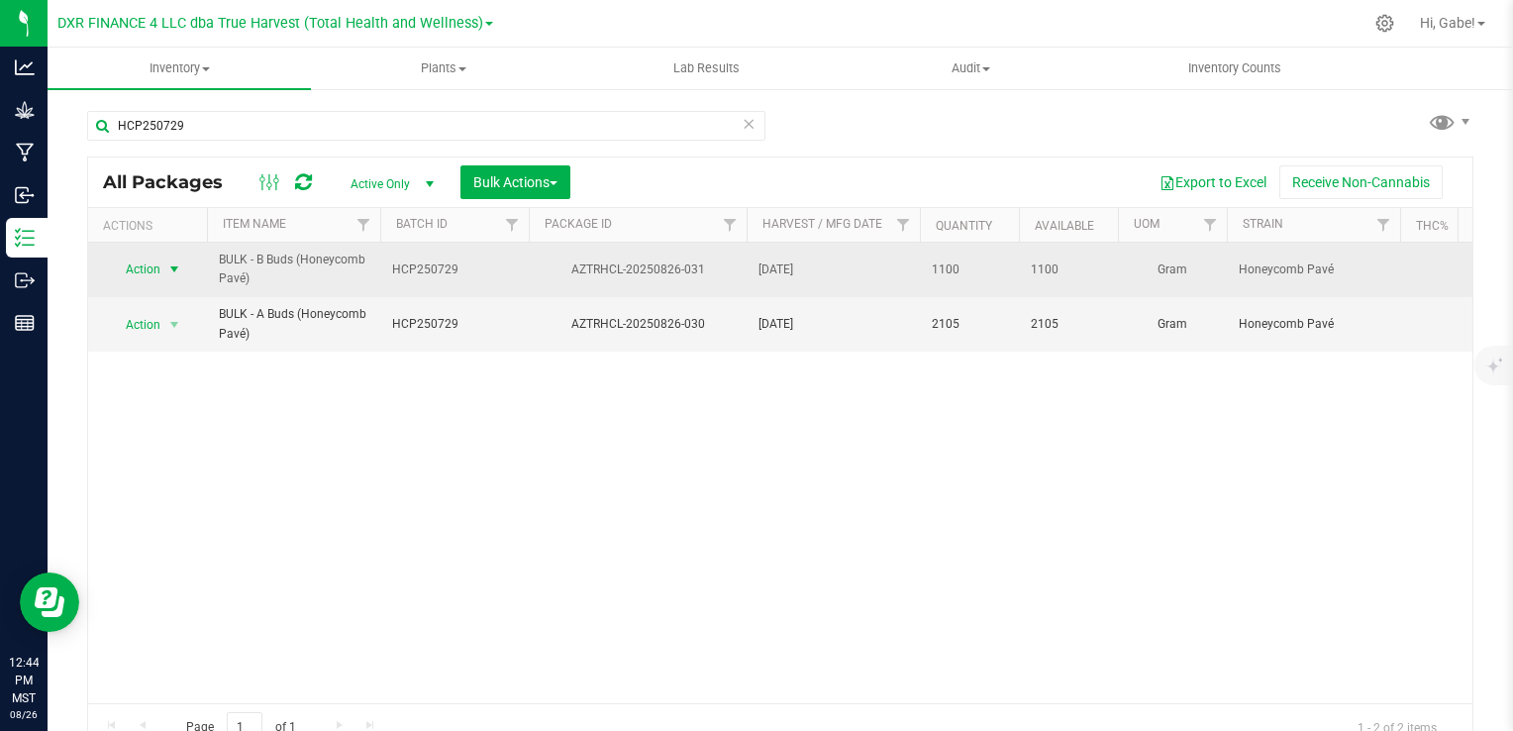
click at [172, 267] on span "select" at bounding box center [174, 269] width 16 height 16
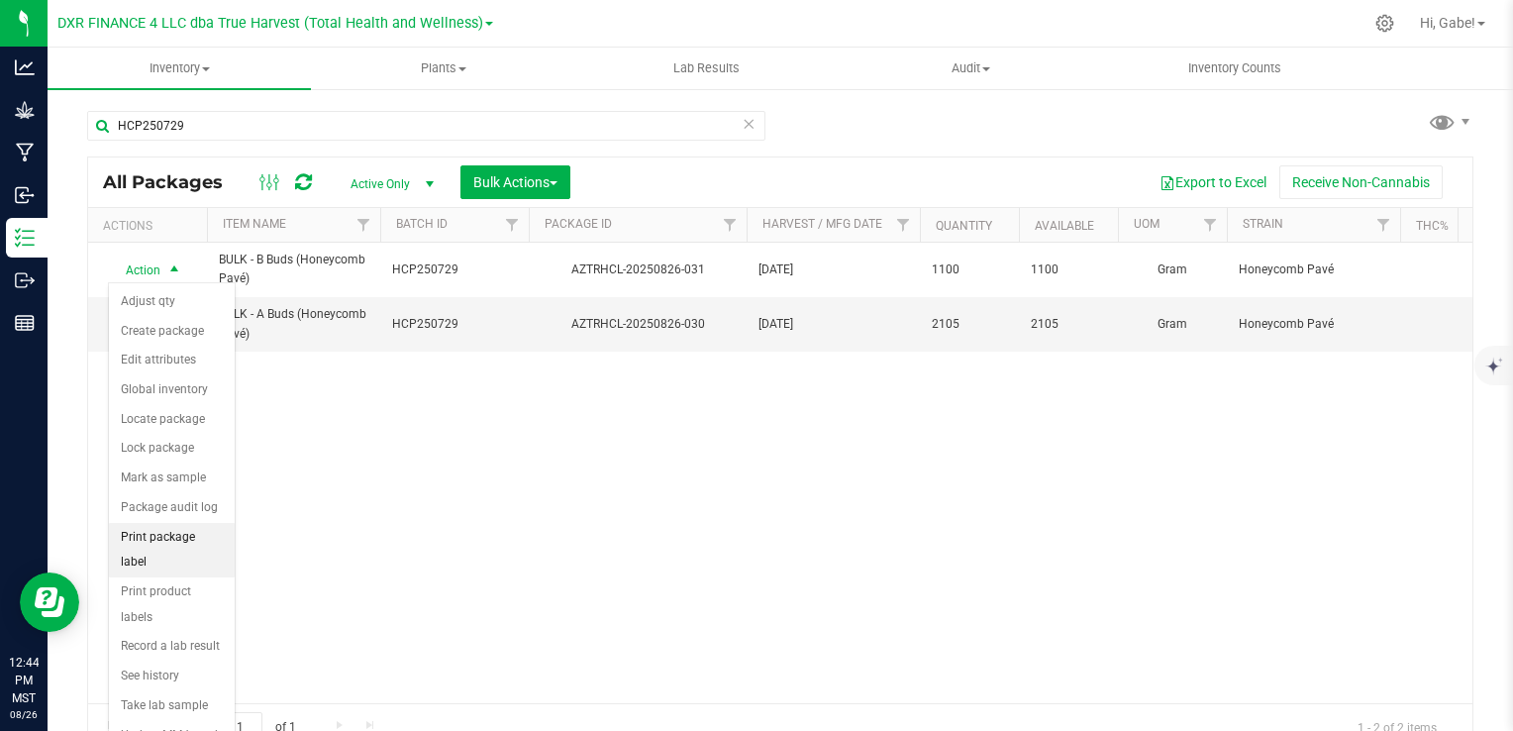
click at [206, 529] on li "Print package label" at bounding box center [172, 550] width 126 height 54
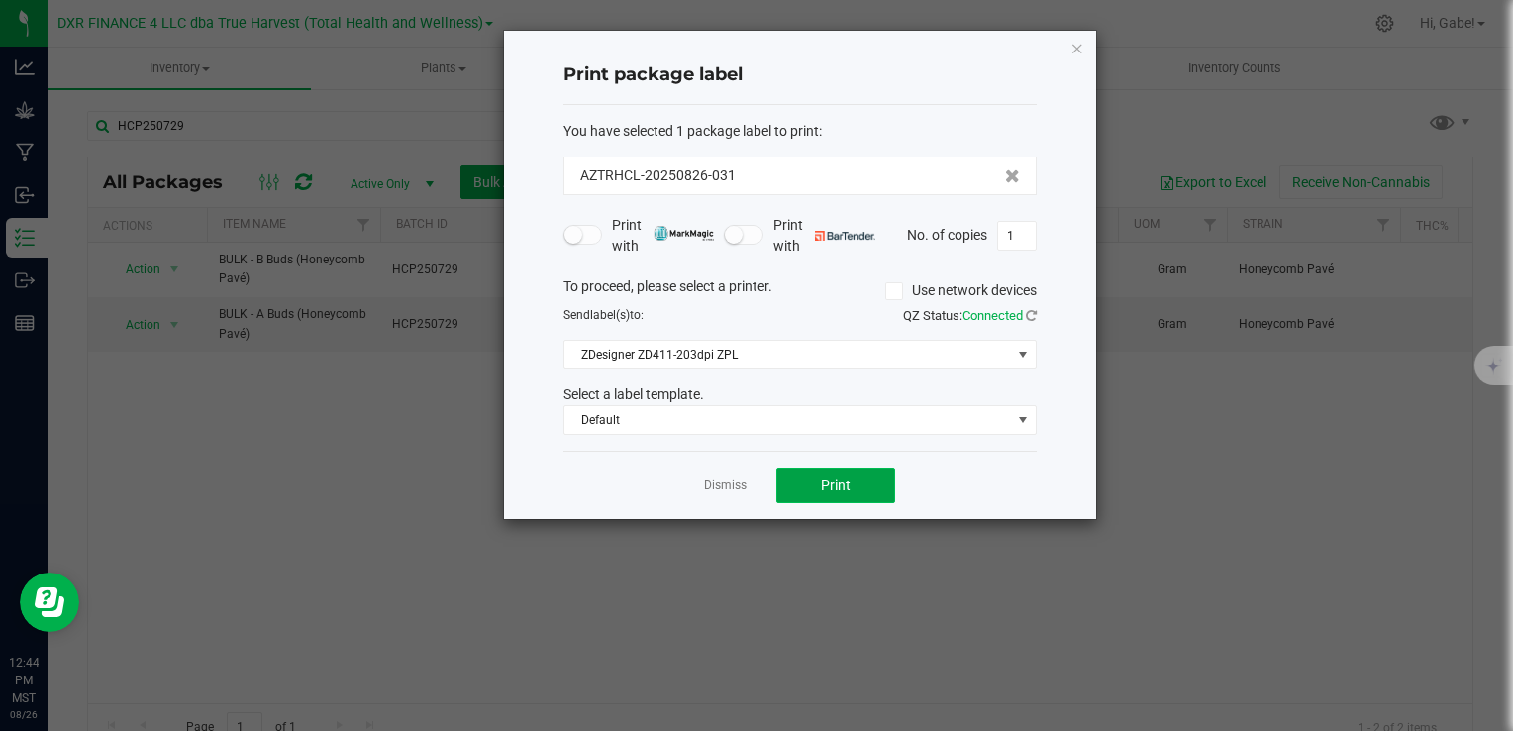
click at [842, 493] on button "Print" at bounding box center [836, 486] width 119 height 36
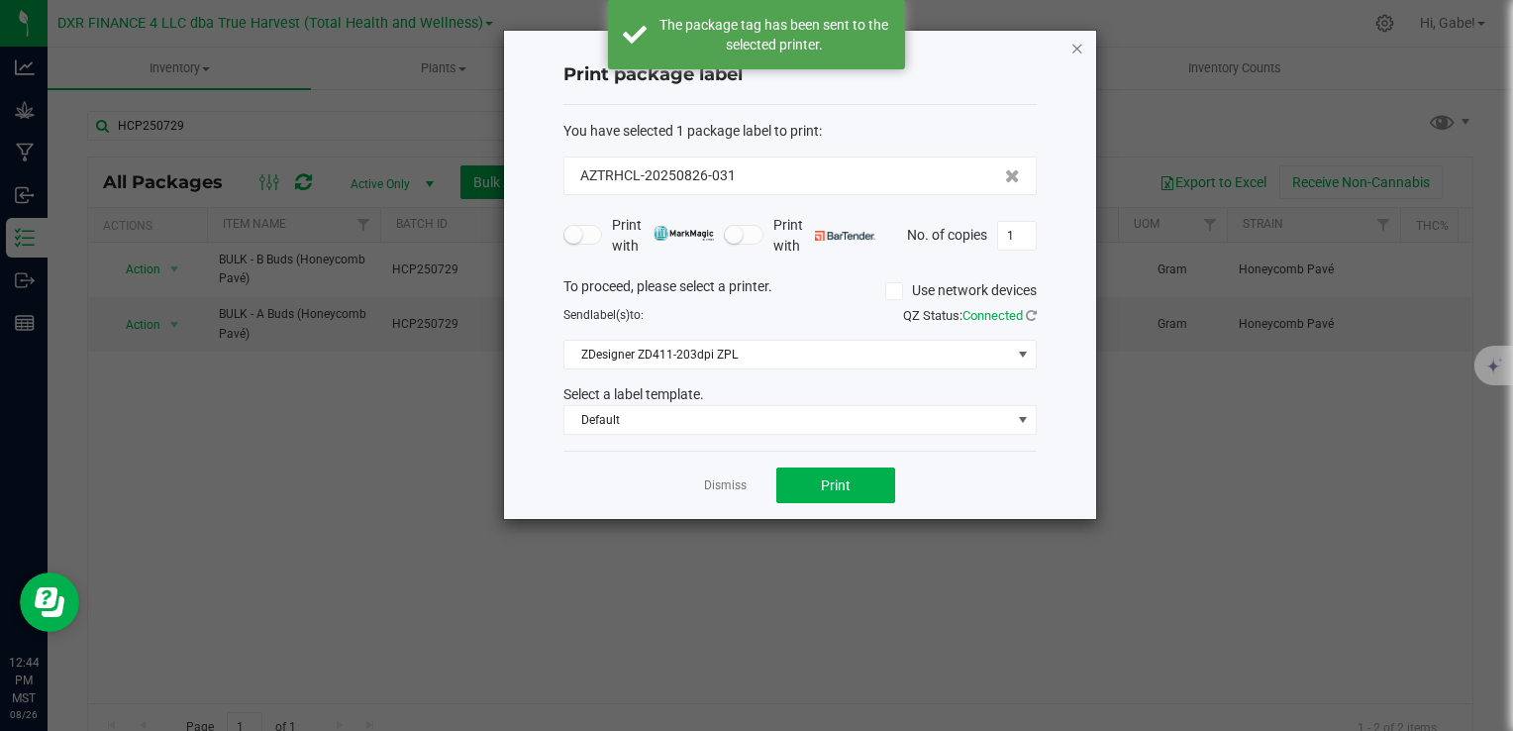
click at [1077, 46] on icon "button" at bounding box center [1078, 48] width 14 height 24
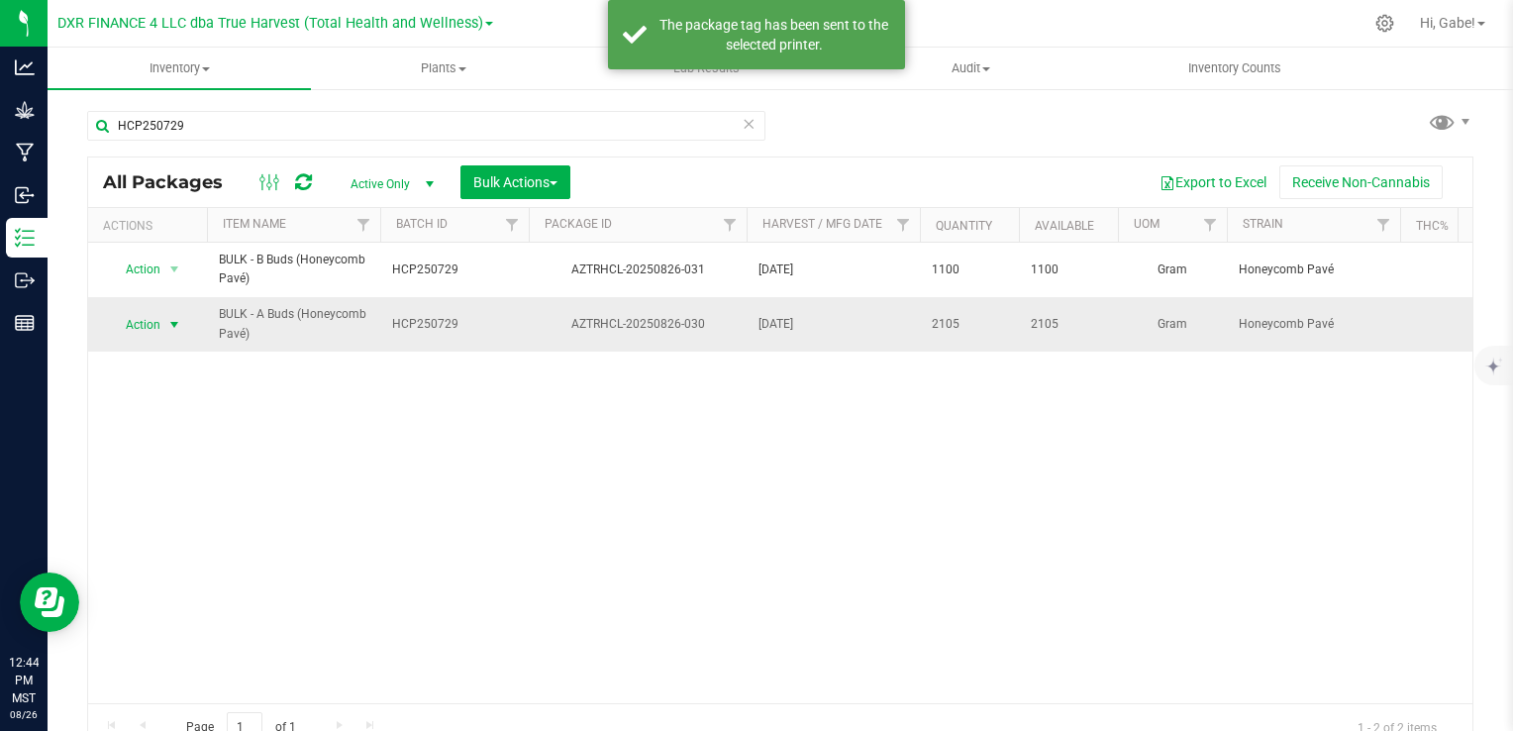
click at [175, 317] on span "select" at bounding box center [174, 325] width 16 height 16
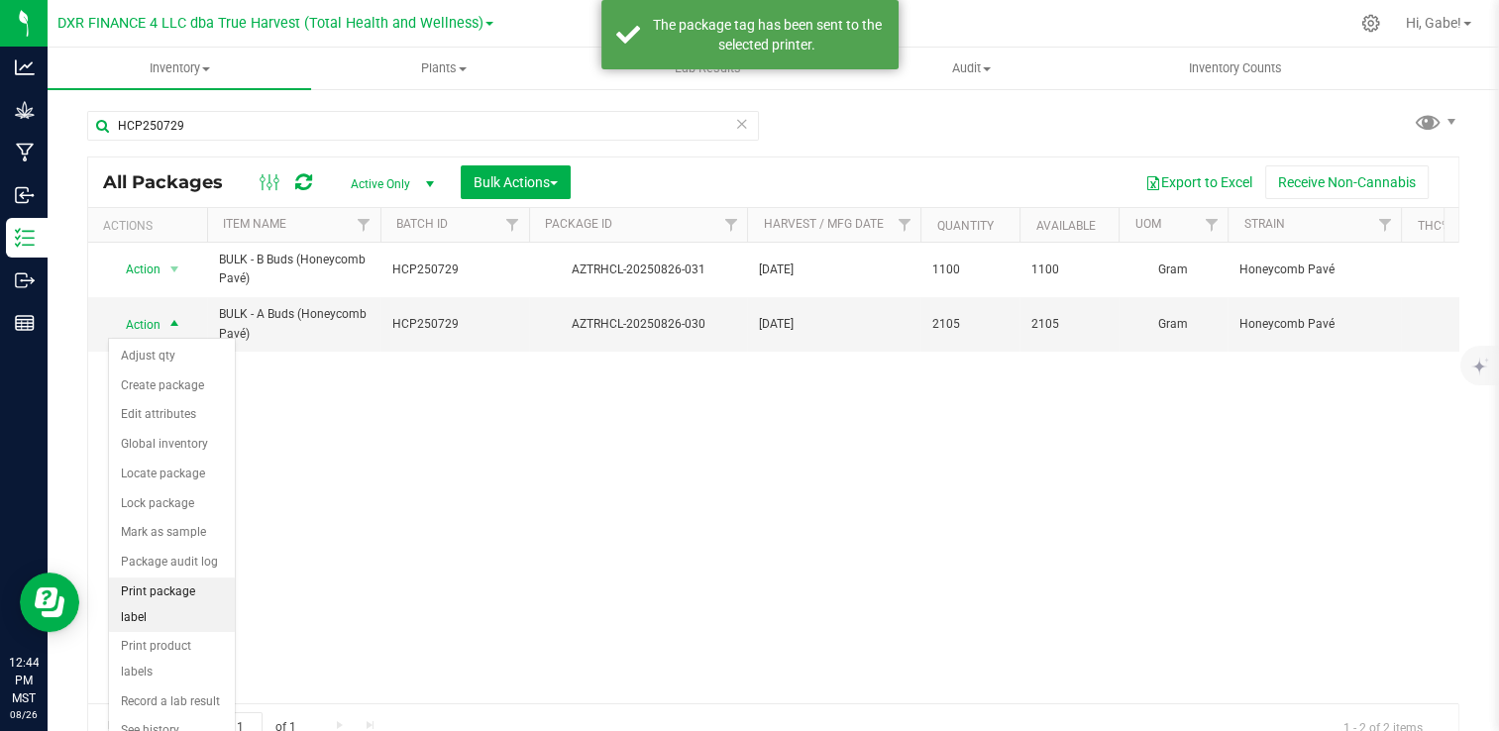
click at [203, 579] on li "Print package label" at bounding box center [172, 604] width 126 height 54
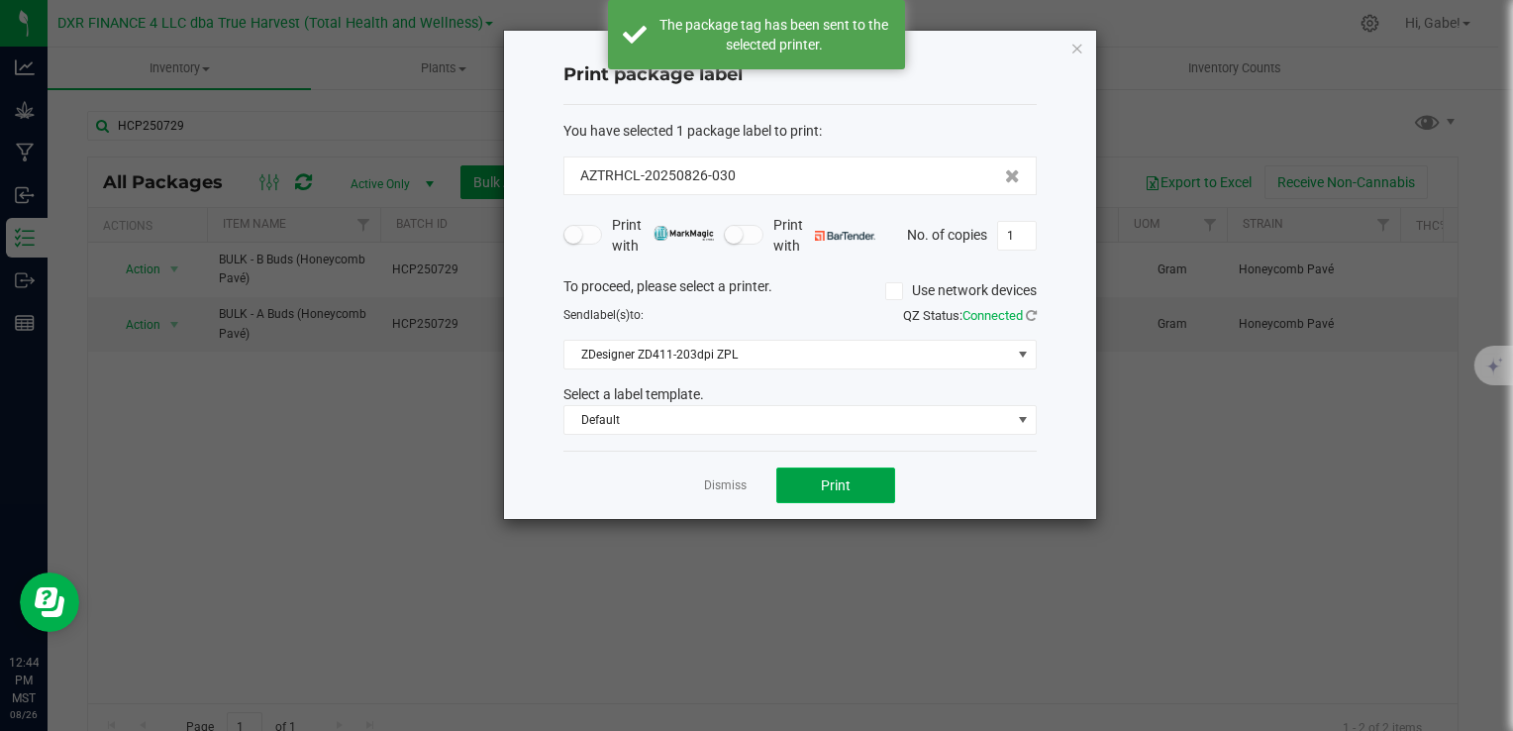
click at [820, 473] on button "Print" at bounding box center [836, 486] width 119 height 36
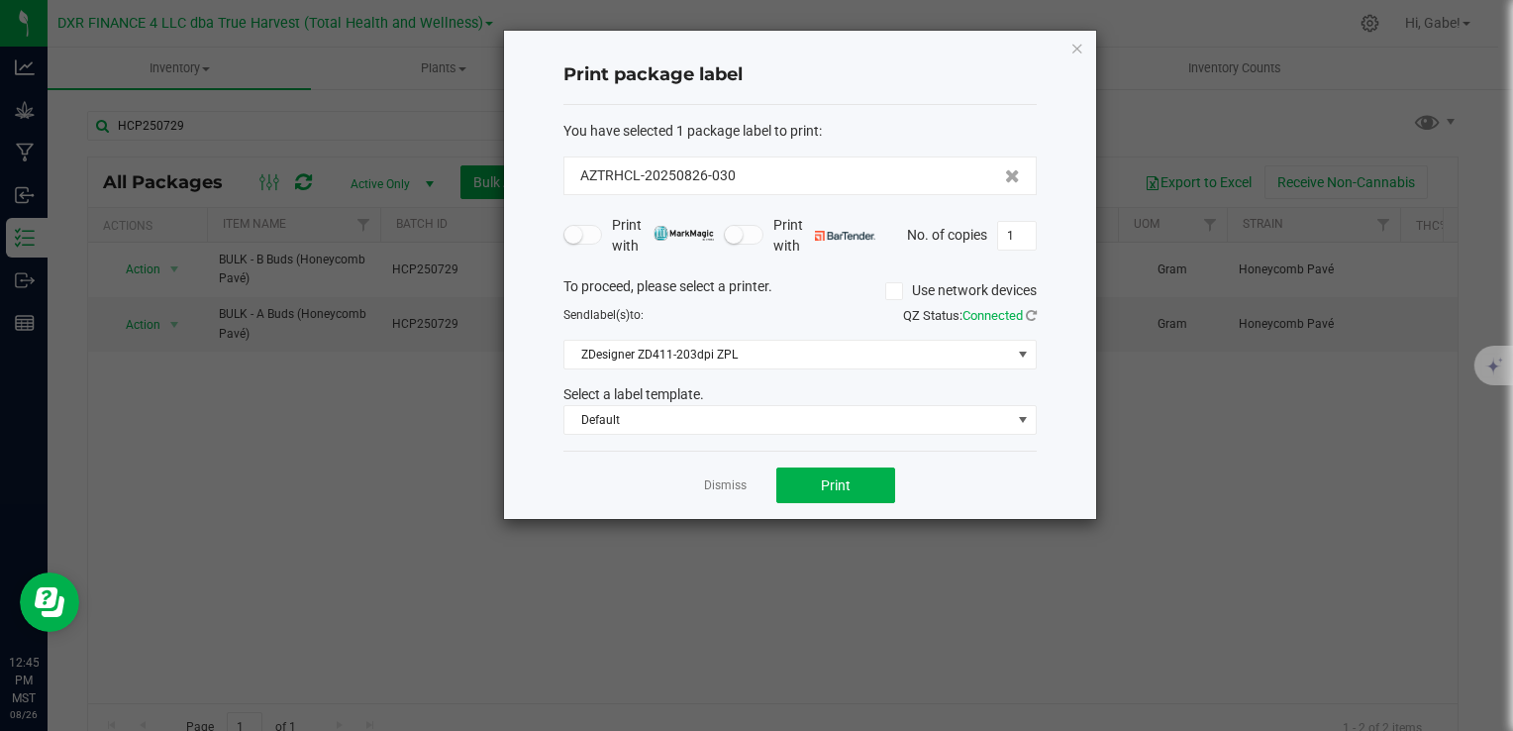
click at [1079, 50] on icon "button" at bounding box center [1078, 48] width 14 height 24
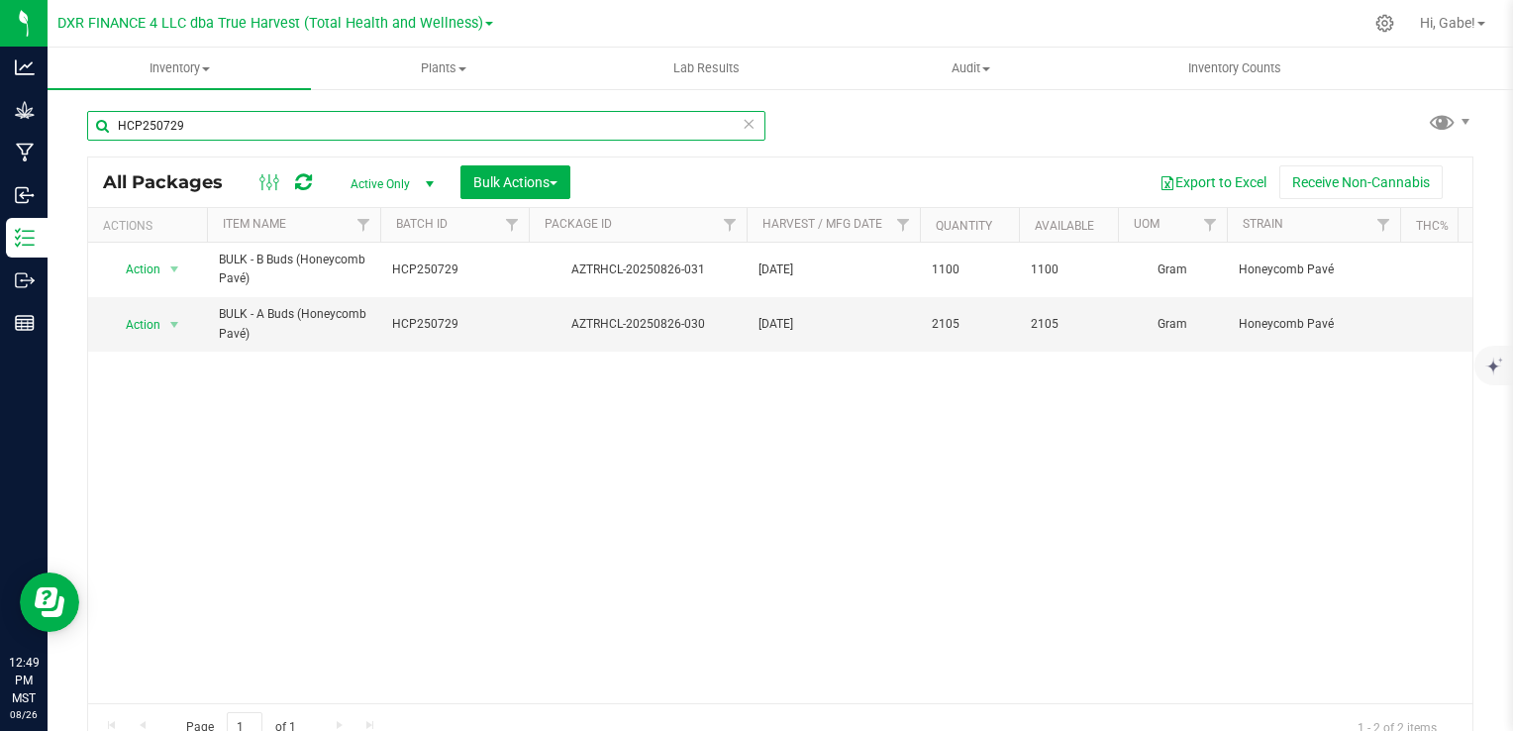
click at [323, 119] on input "HCP250729" at bounding box center [426, 126] width 678 height 30
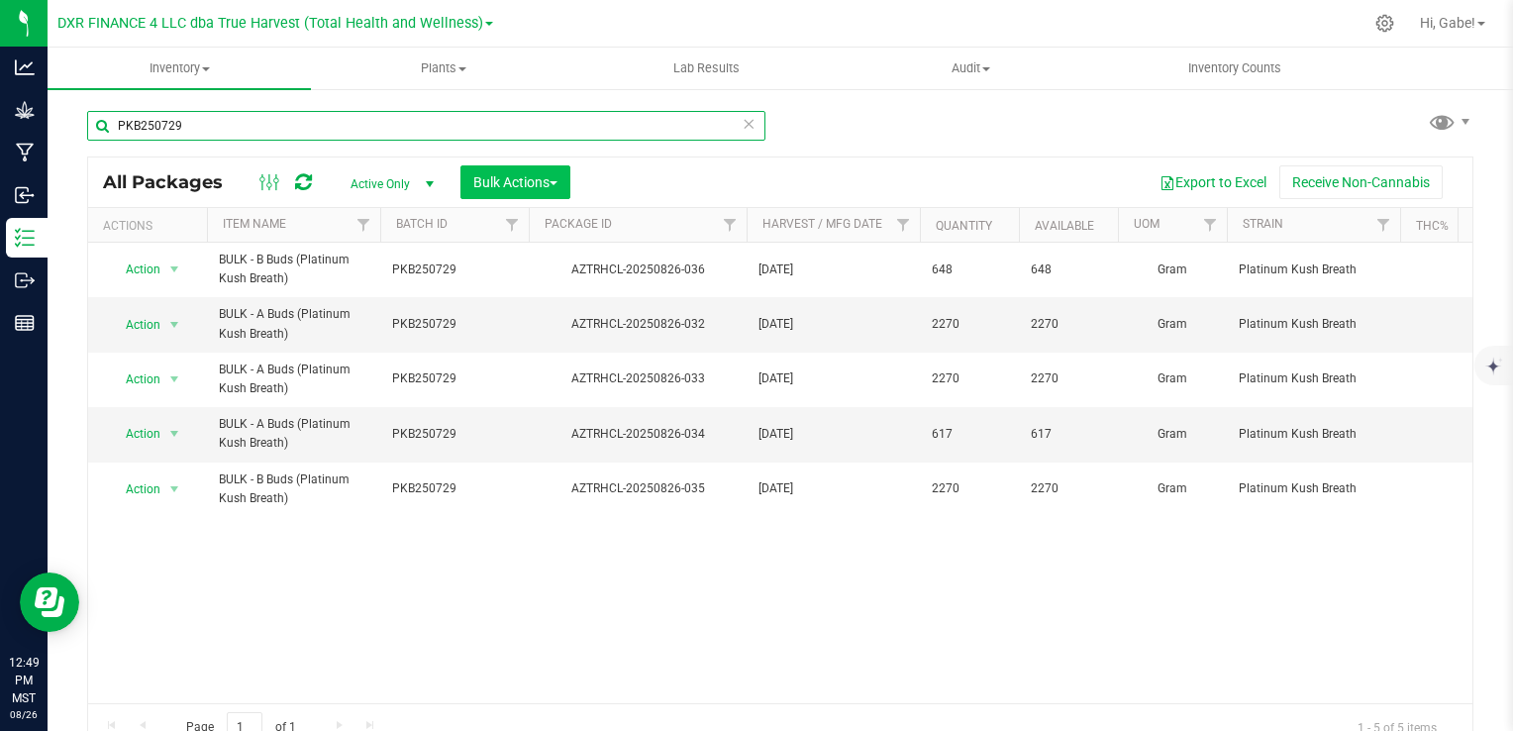
type input "PKB250729"
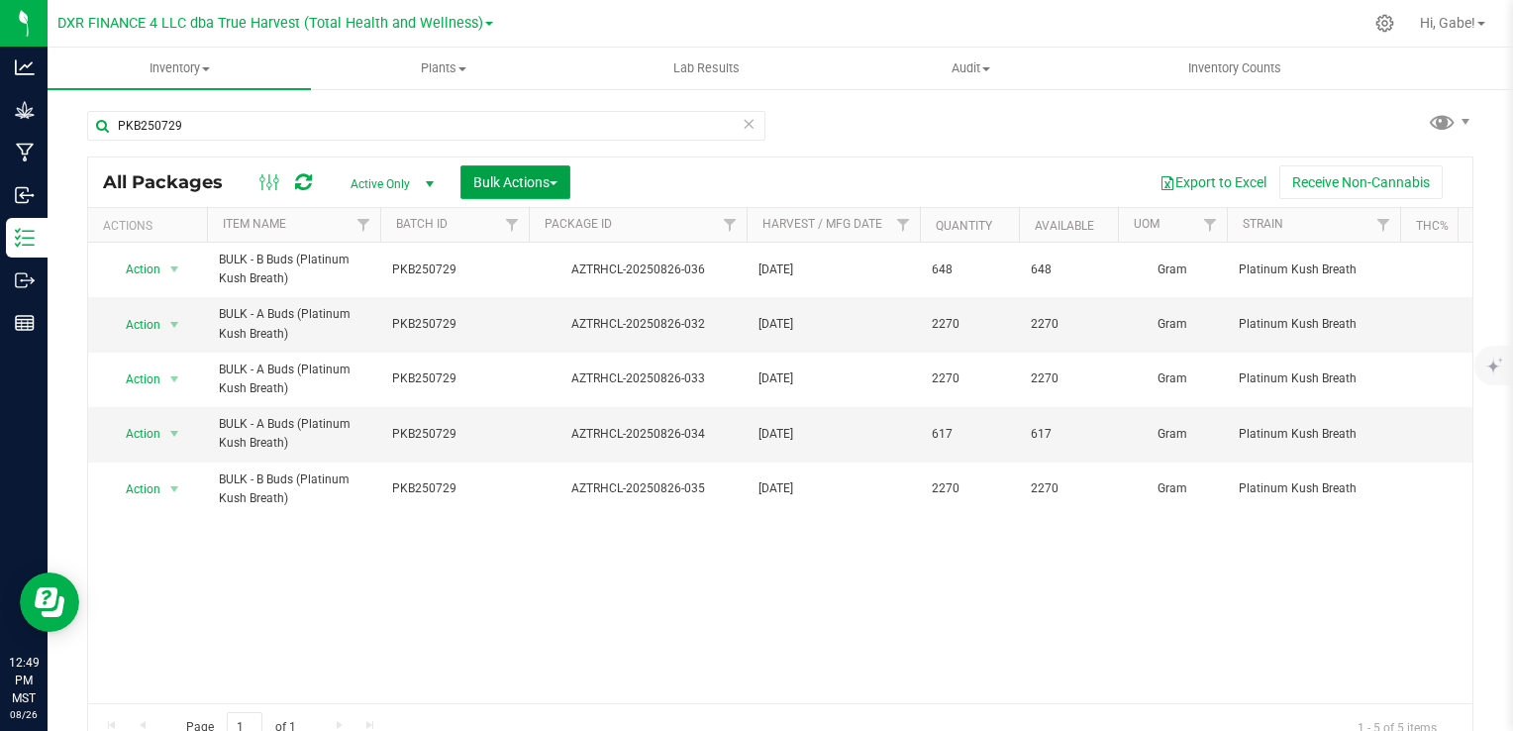
click at [558, 175] on span "Bulk Actions" at bounding box center [515, 182] width 84 height 16
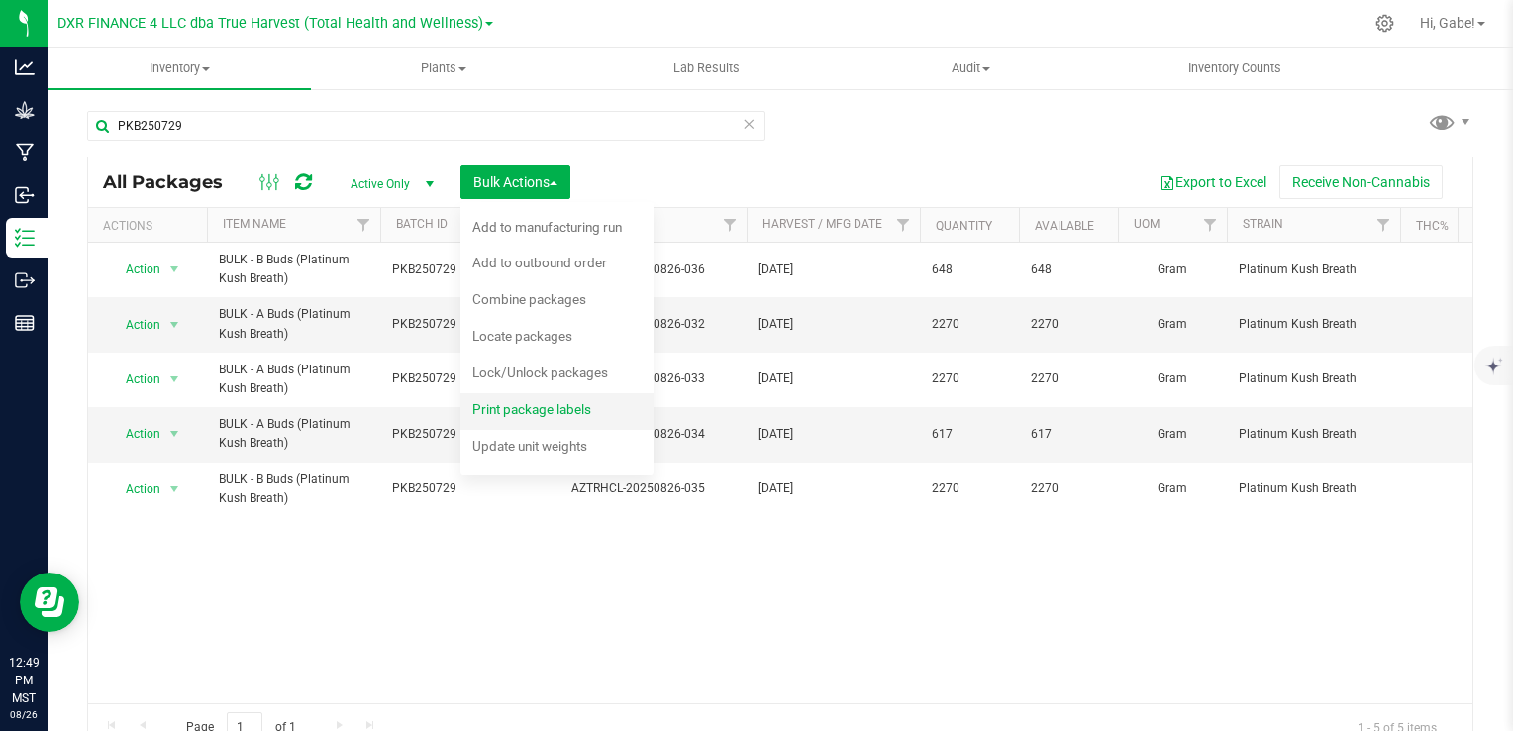
click at [581, 410] on span "Print package labels" at bounding box center [531, 409] width 119 height 16
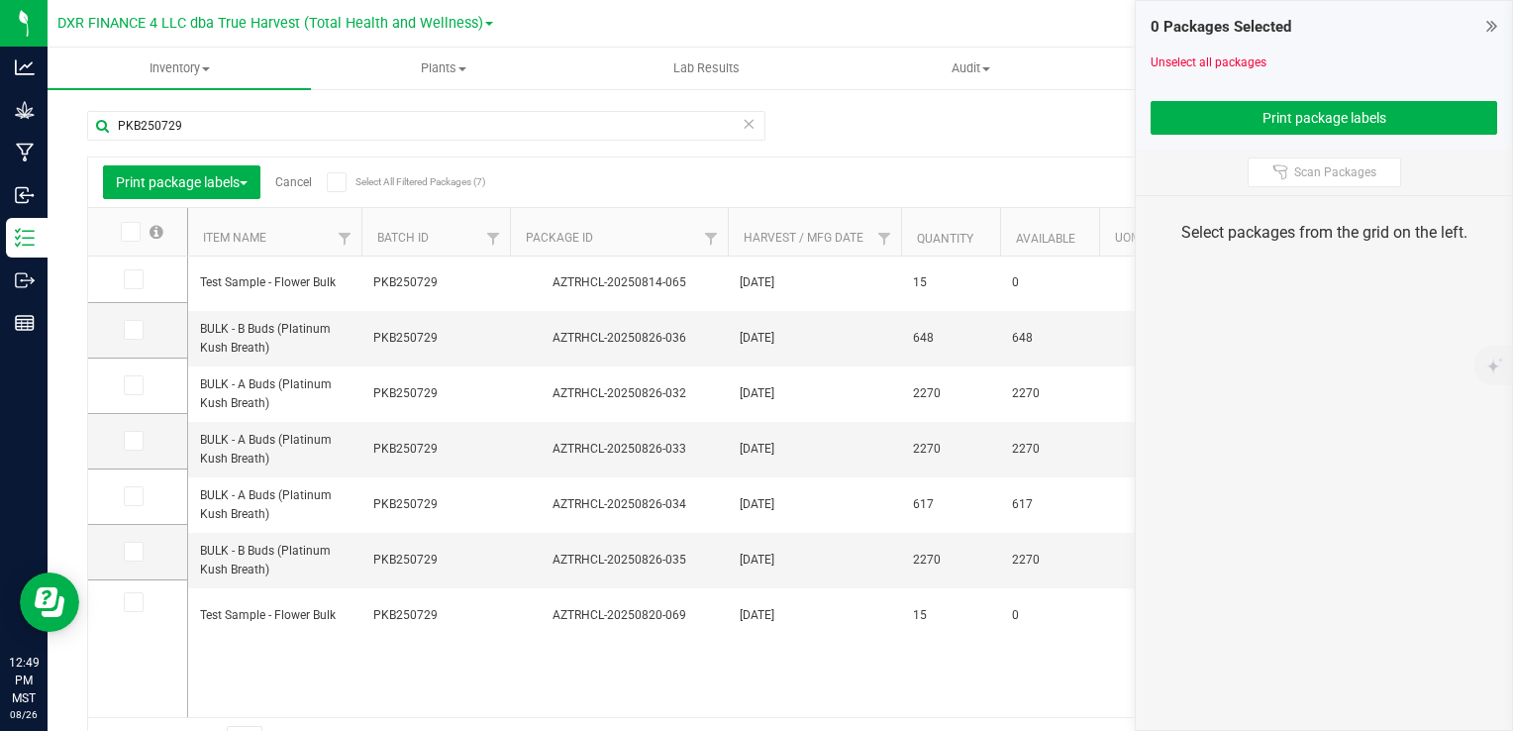
click at [131, 330] on icon at bounding box center [132, 330] width 13 height 0
click at [0, 0] on input "checkbox" at bounding box center [0, 0] width 0 height 0
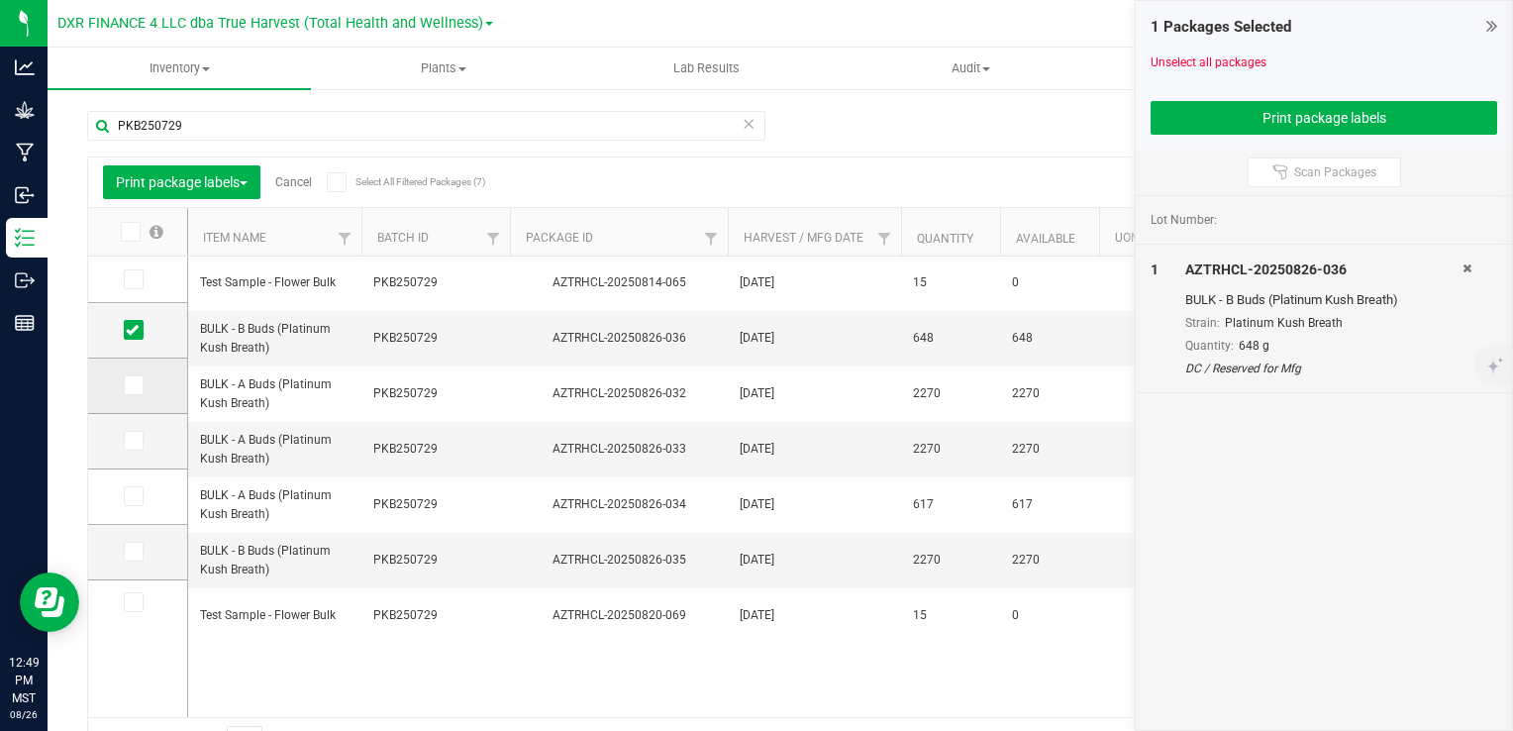
click at [135, 385] on icon at bounding box center [132, 385] width 13 height 0
click at [0, 0] on input "checkbox" at bounding box center [0, 0] width 0 height 0
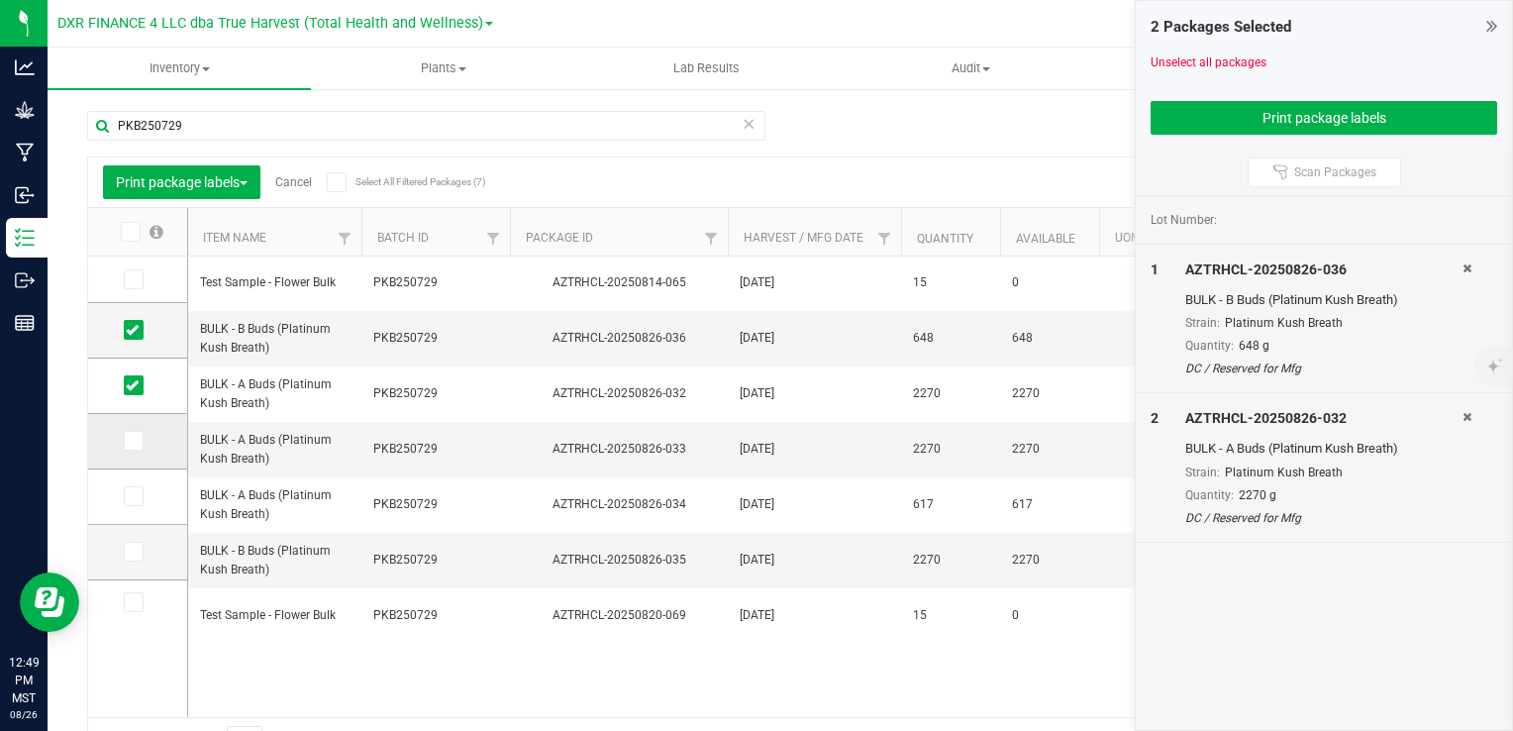
click at [141, 438] on span at bounding box center [134, 441] width 20 height 20
click at [0, 0] on input "checkbox" at bounding box center [0, 0] width 0 height 0
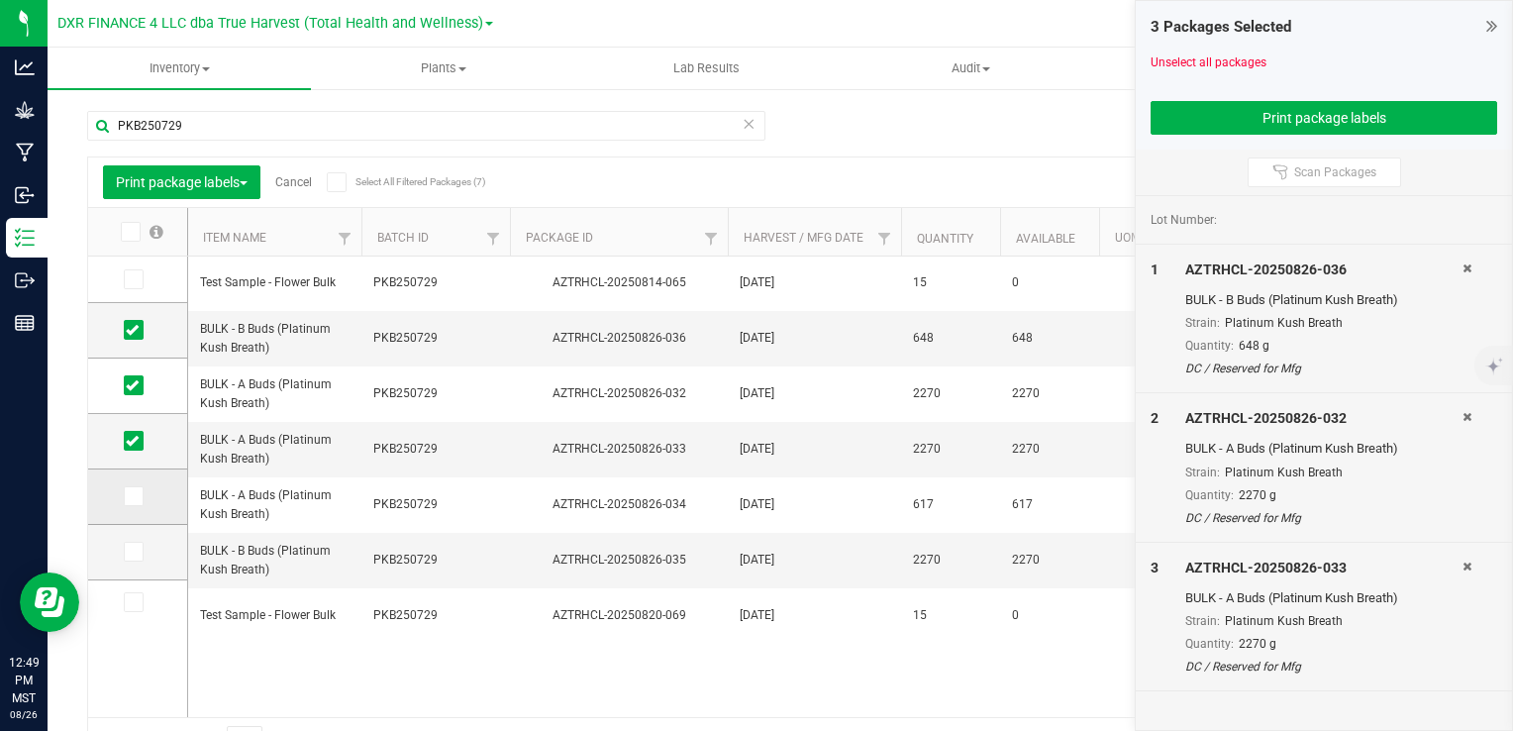
click at [137, 496] on span at bounding box center [134, 496] width 20 height 20
click at [135, 531] on td at bounding box center [137, 552] width 99 height 55
click at [131, 496] on icon at bounding box center [132, 496] width 13 height 0
click at [0, 0] on input "checkbox" at bounding box center [0, 0] width 0 height 0
click at [135, 563] on td at bounding box center [137, 552] width 99 height 55
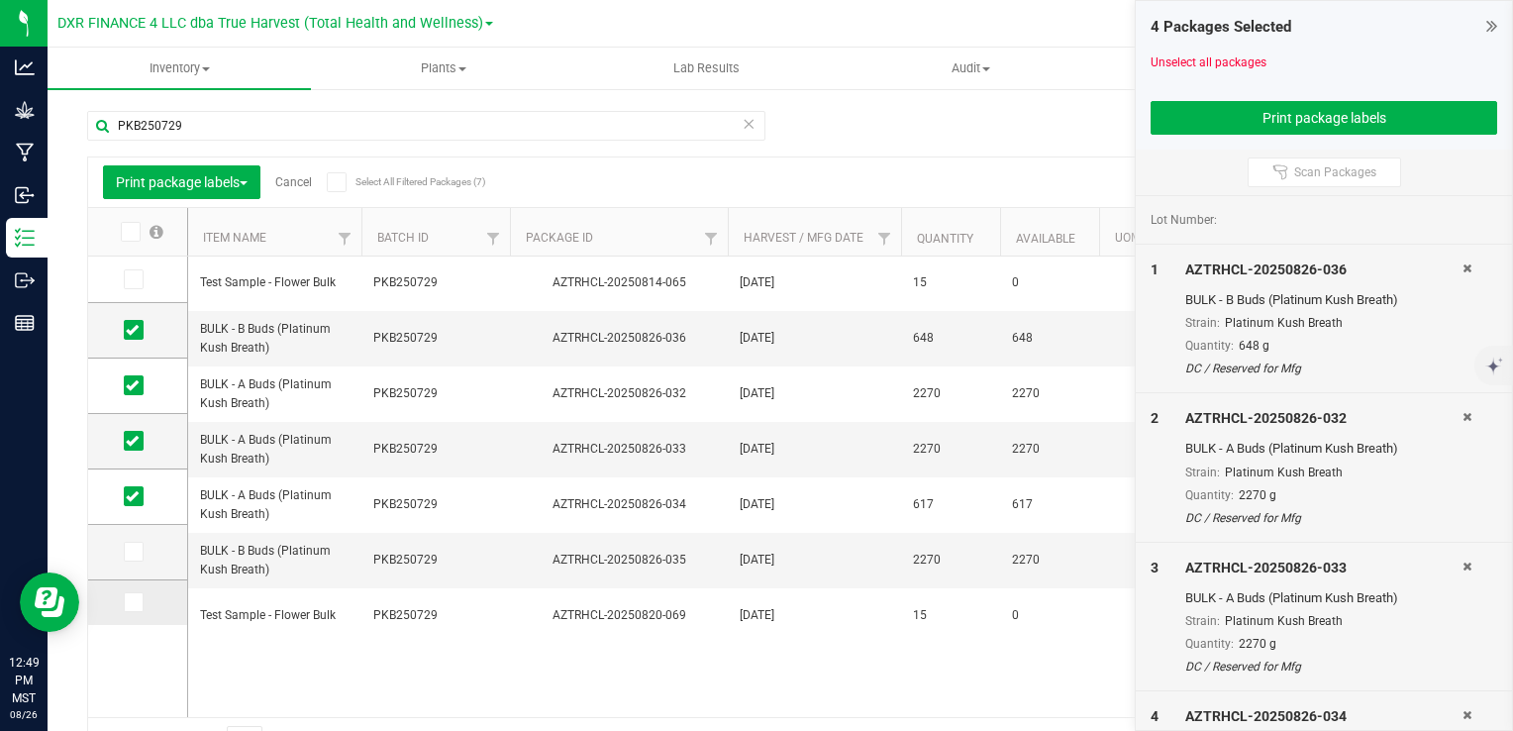
click at [134, 593] on span at bounding box center [134, 602] width 20 height 20
click at [0, 0] on input "checkbox" at bounding box center [0, 0] width 0 height 0
click at [135, 552] on icon at bounding box center [132, 552] width 13 height 0
click at [0, 0] on input "checkbox" at bounding box center [0, 0] width 0 height 0
click at [128, 602] on icon at bounding box center [132, 602] width 13 height 0
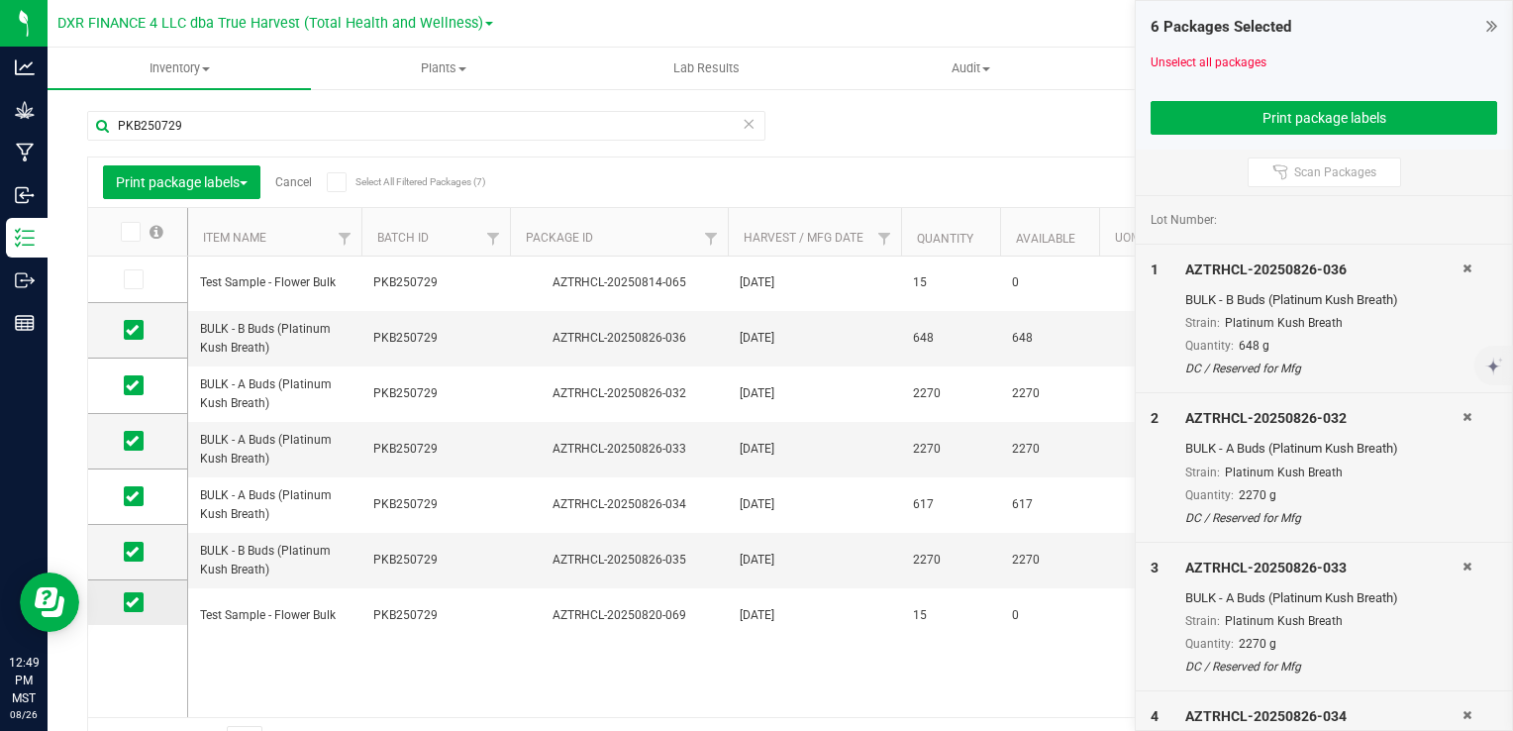
click at [0, 0] on input "checkbox" at bounding box center [0, 0] width 0 height 0
click at [1170, 116] on button "Print package labels" at bounding box center [1324, 118] width 347 height 34
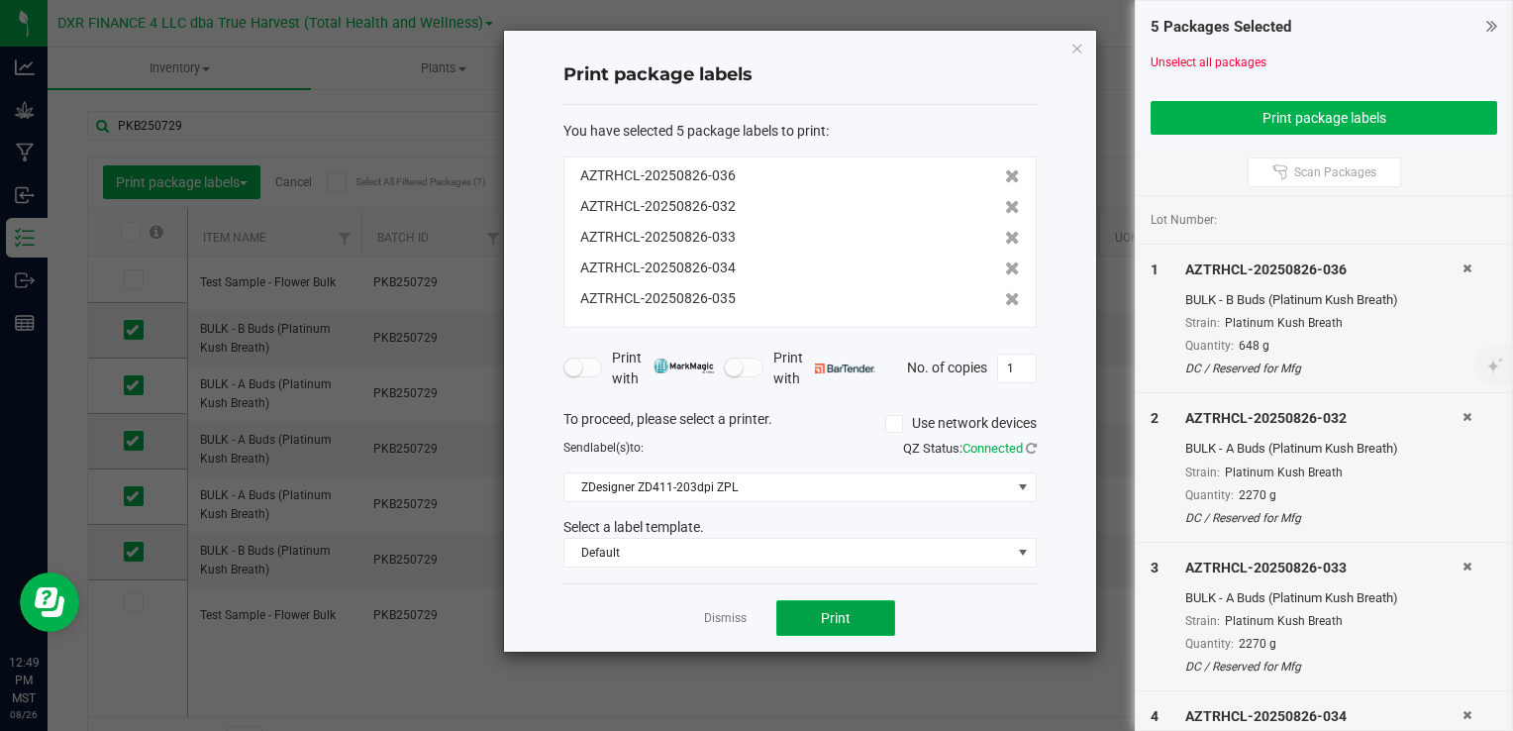
click at [840, 610] on span "Print" at bounding box center [836, 618] width 30 height 16
click at [1463, 270] on icon at bounding box center [1467, 268] width 9 height 12
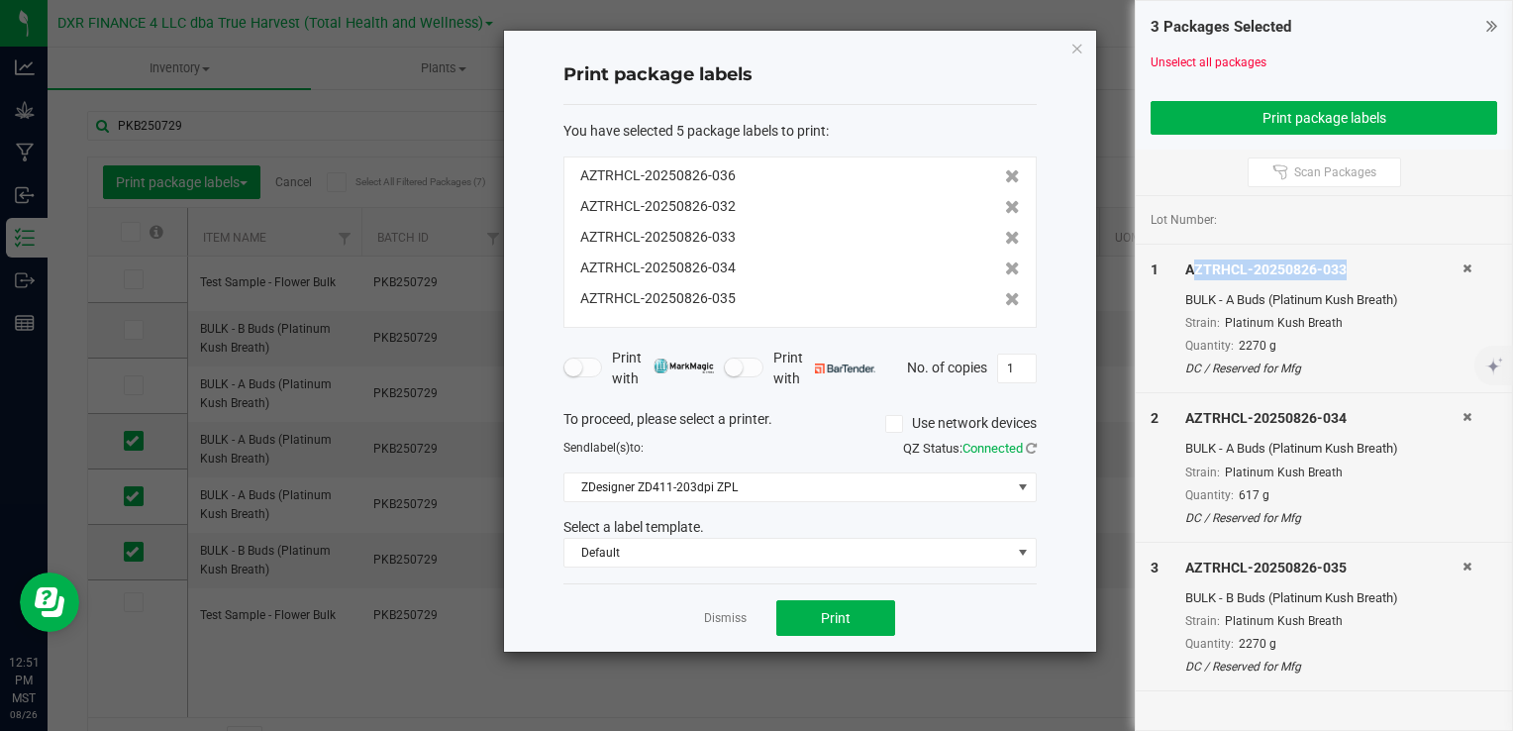
click at [1452, 270] on div "AZTRHCL-20250826-033" at bounding box center [1324, 270] width 277 height 21
drag, startPoint x: 1452, startPoint y: 270, endPoint x: 1468, endPoint y: 267, distance: 16.1
click at [1468, 267] on icon at bounding box center [1467, 268] width 9 height 12
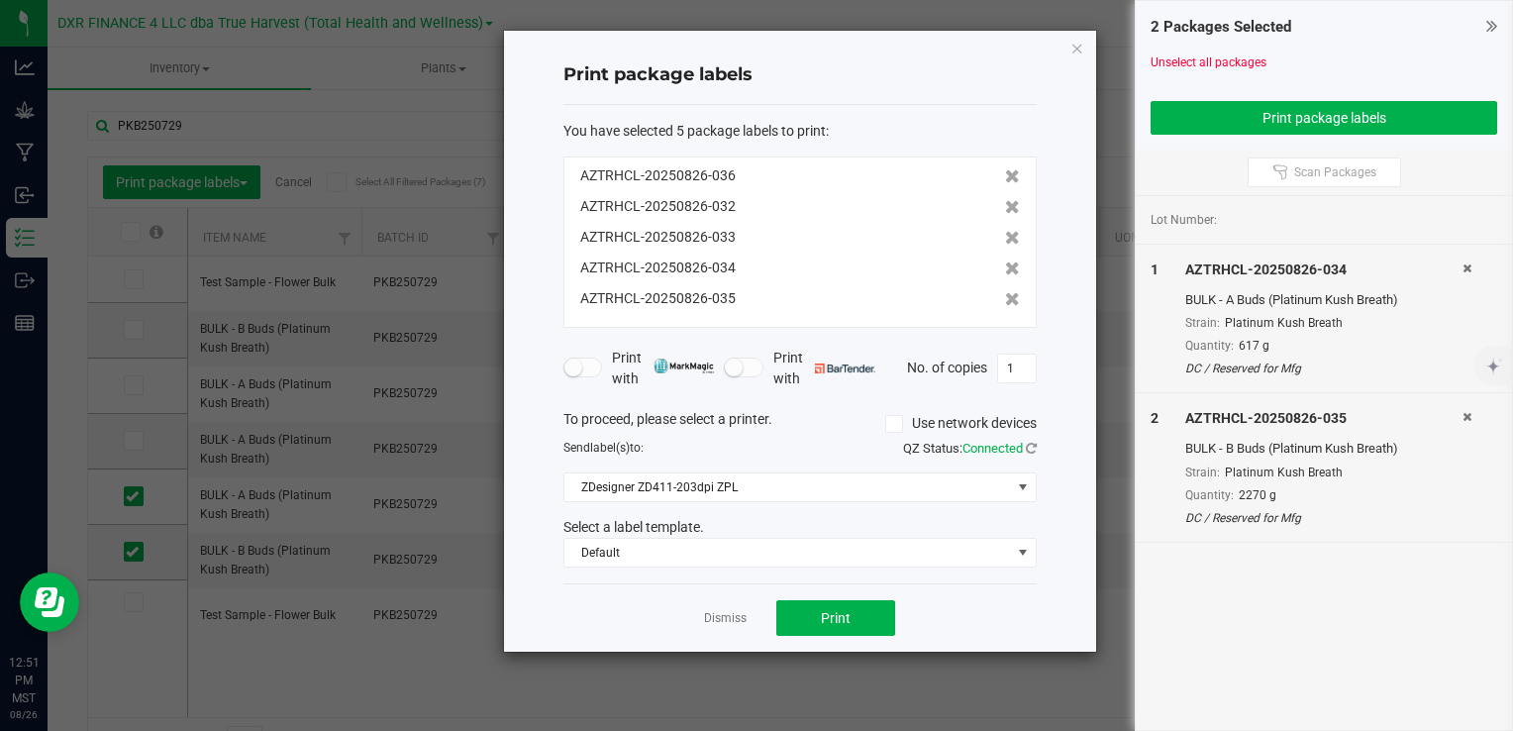
click at [1468, 267] on icon at bounding box center [1467, 268] width 9 height 12
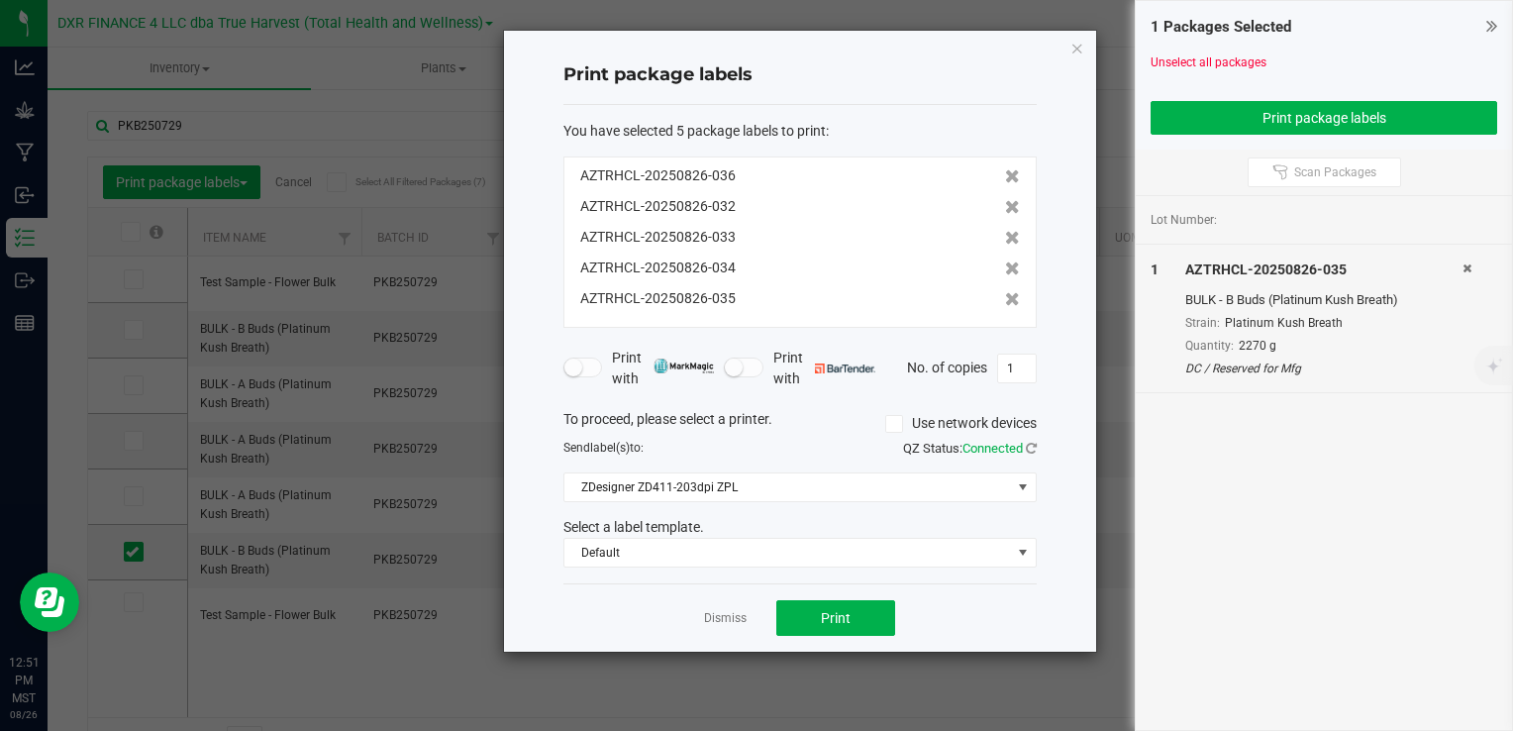
click at [1468, 267] on icon at bounding box center [1467, 268] width 9 height 12
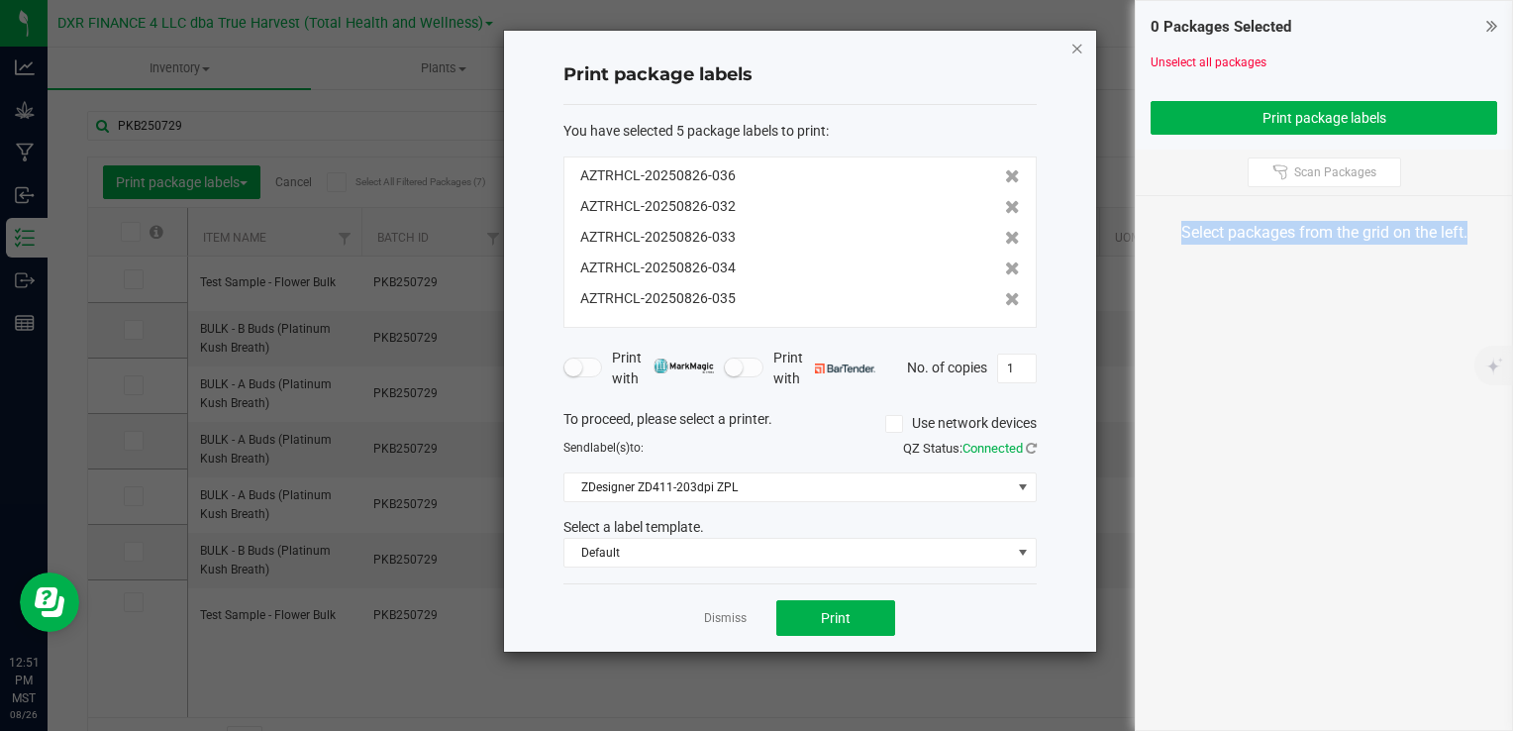
click at [1079, 50] on icon "button" at bounding box center [1078, 48] width 14 height 24
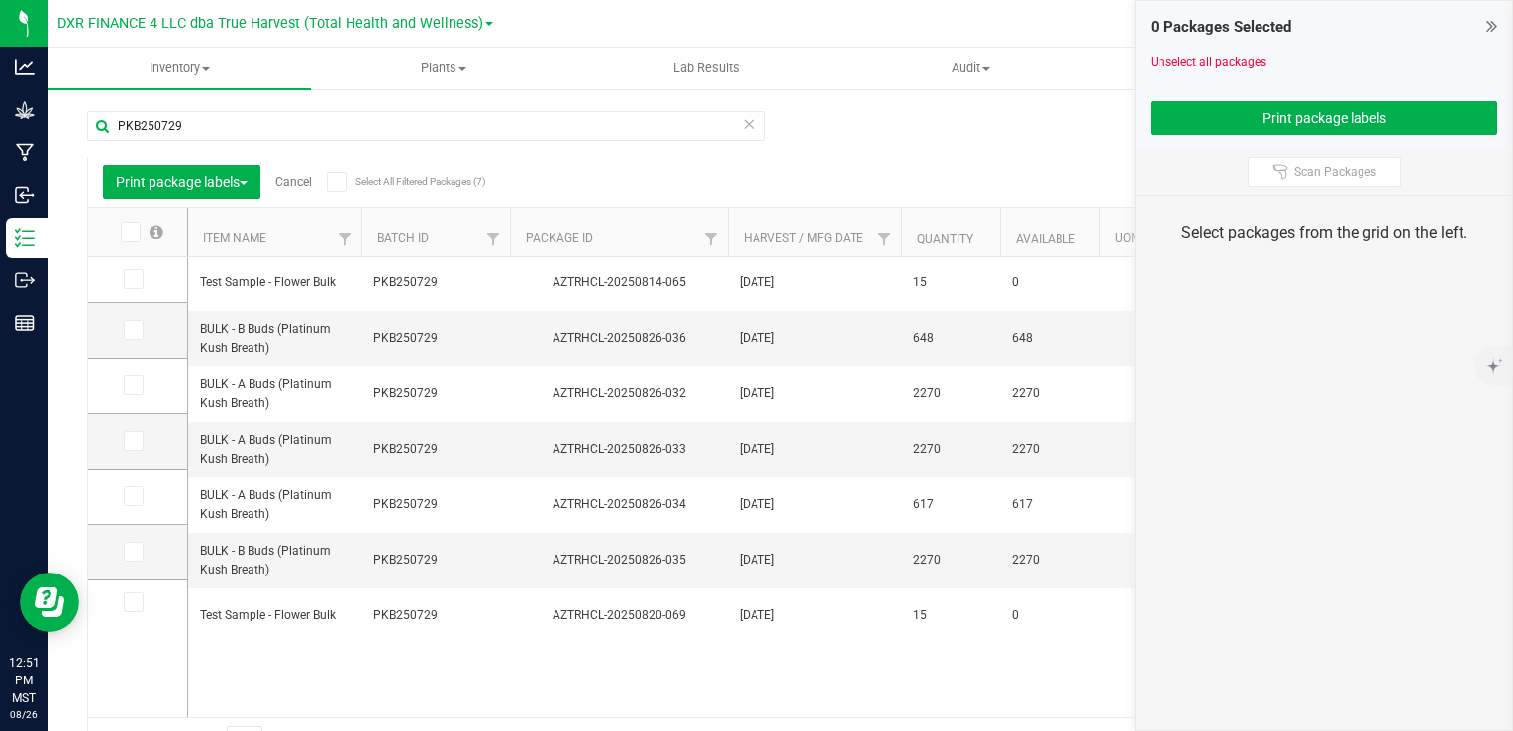
drag, startPoint x: 1474, startPoint y: 17, endPoint x: 1462, endPoint y: 17, distance: 11.9
click at [1470, 16] on div "0 Packages Selected" at bounding box center [1324, 27] width 347 height 23
click at [1493, 27] on icon at bounding box center [1492, 26] width 11 height 20
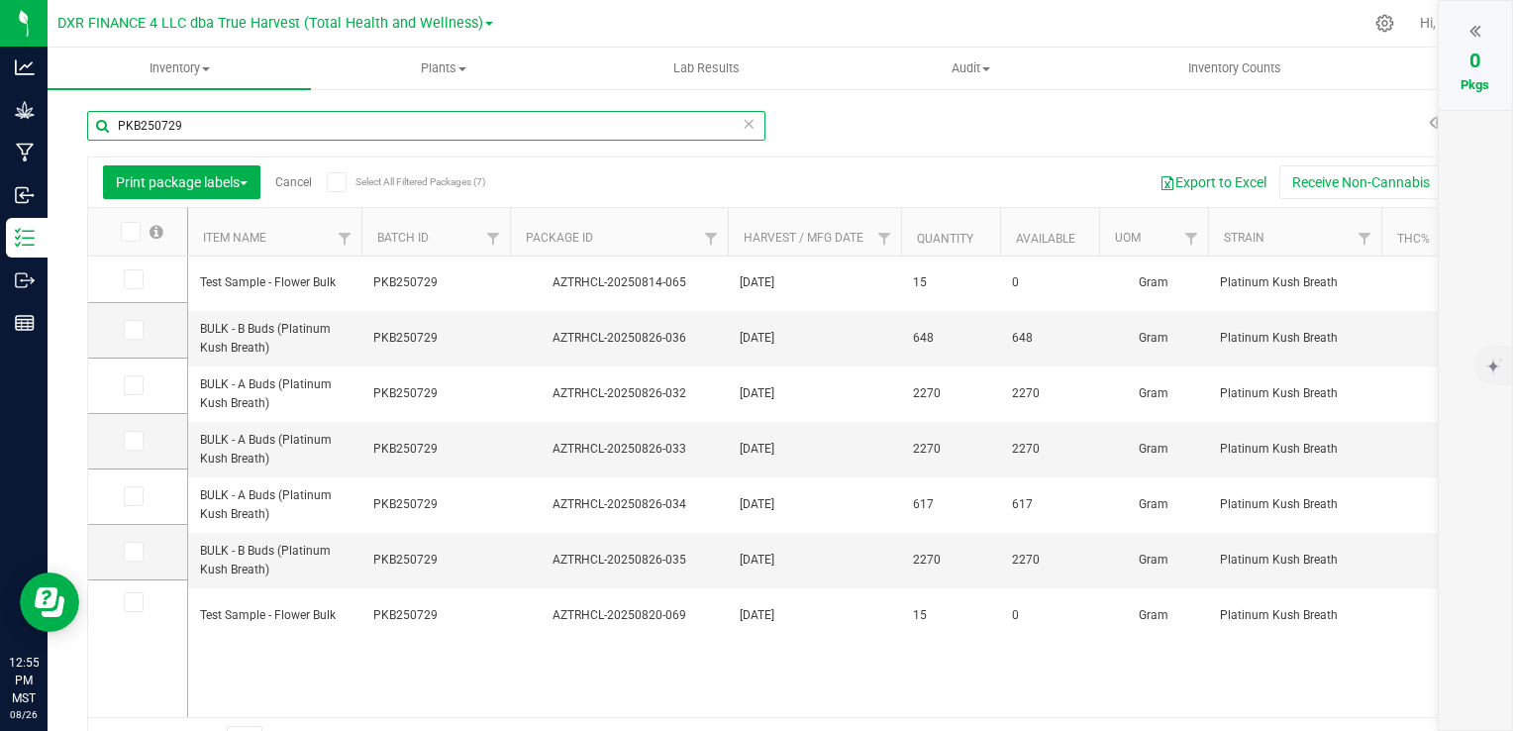
click at [260, 125] on input "PKB250729" at bounding box center [426, 126] width 678 height 30
click at [259, 133] on input "PKB250729" at bounding box center [426, 126] width 678 height 30
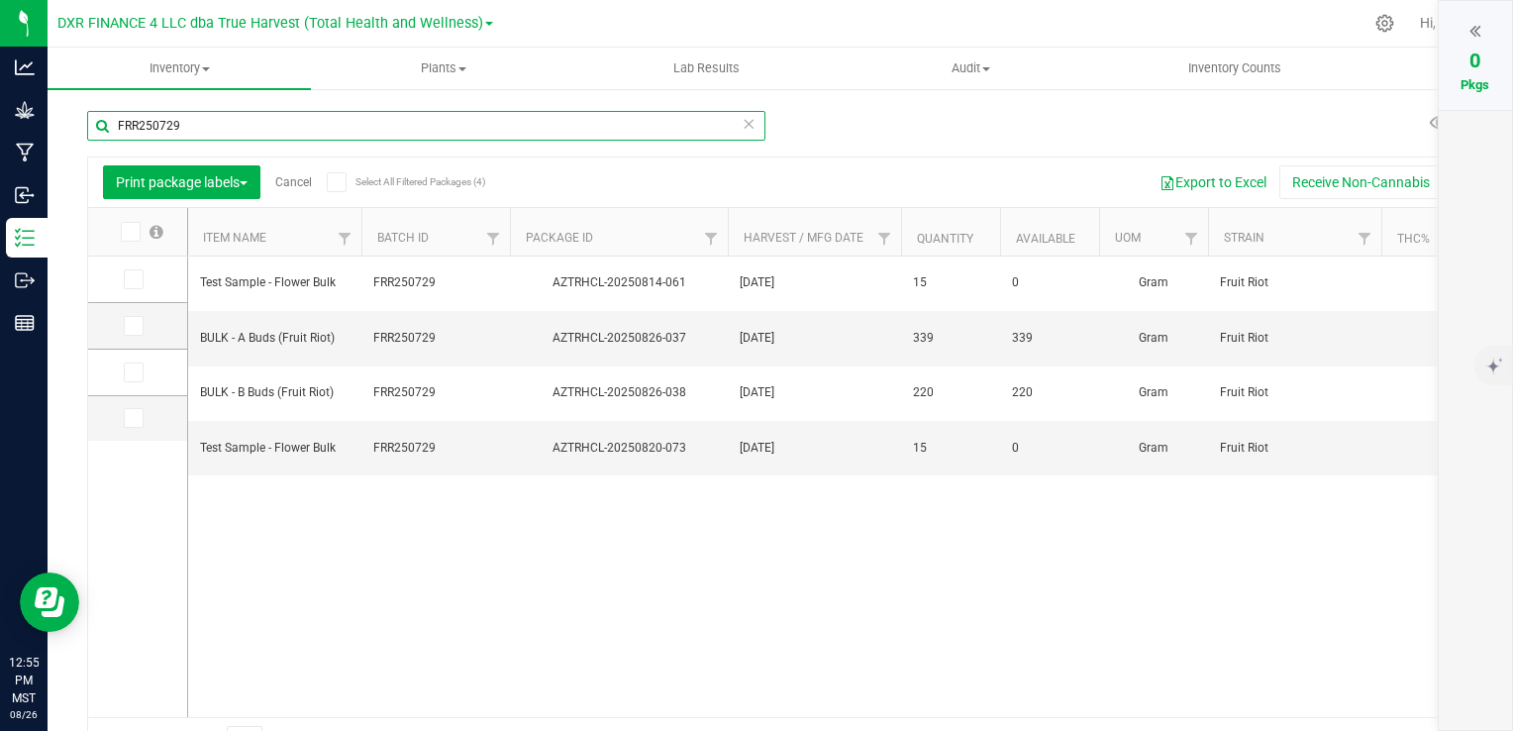
type input "FRR250729"
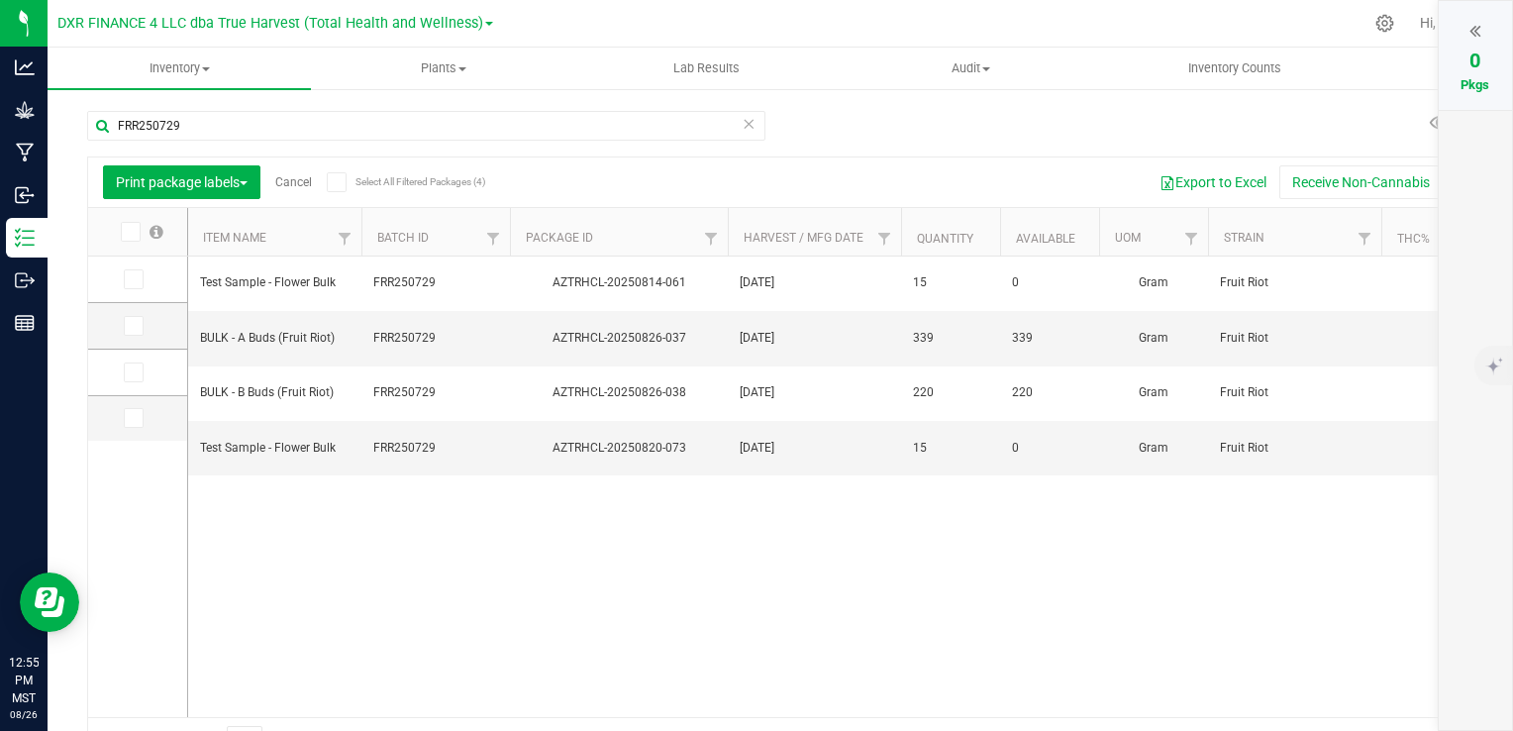
click at [136, 326] on icon at bounding box center [132, 326] width 13 height 0
click at [0, 0] on input "checkbox" at bounding box center [0, 0] width 0 height 0
click at [129, 372] on icon at bounding box center [132, 372] width 13 height 0
click at [0, 0] on input "checkbox" at bounding box center [0, 0] width 0 height 0
click at [130, 418] on icon at bounding box center [132, 418] width 13 height 0
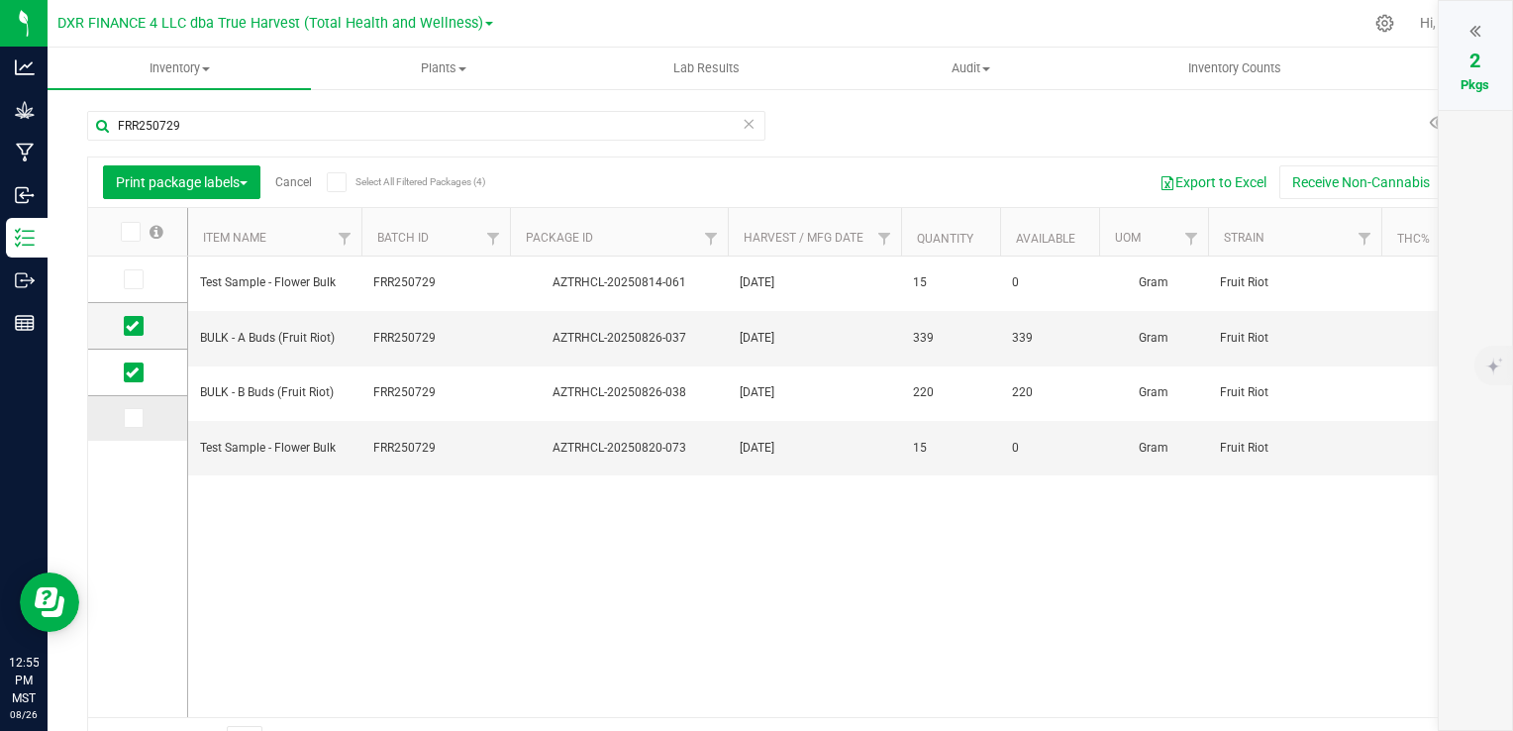
click at [0, 0] on input "checkbox" at bounding box center [0, 0] width 0 height 0
click at [130, 418] on icon at bounding box center [132, 418] width 13 height 0
click at [0, 0] on input "checkbox" at bounding box center [0, 0] width 0 height 0
click at [225, 185] on span "Print package labels" at bounding box center [182, 182] width 132 height 16
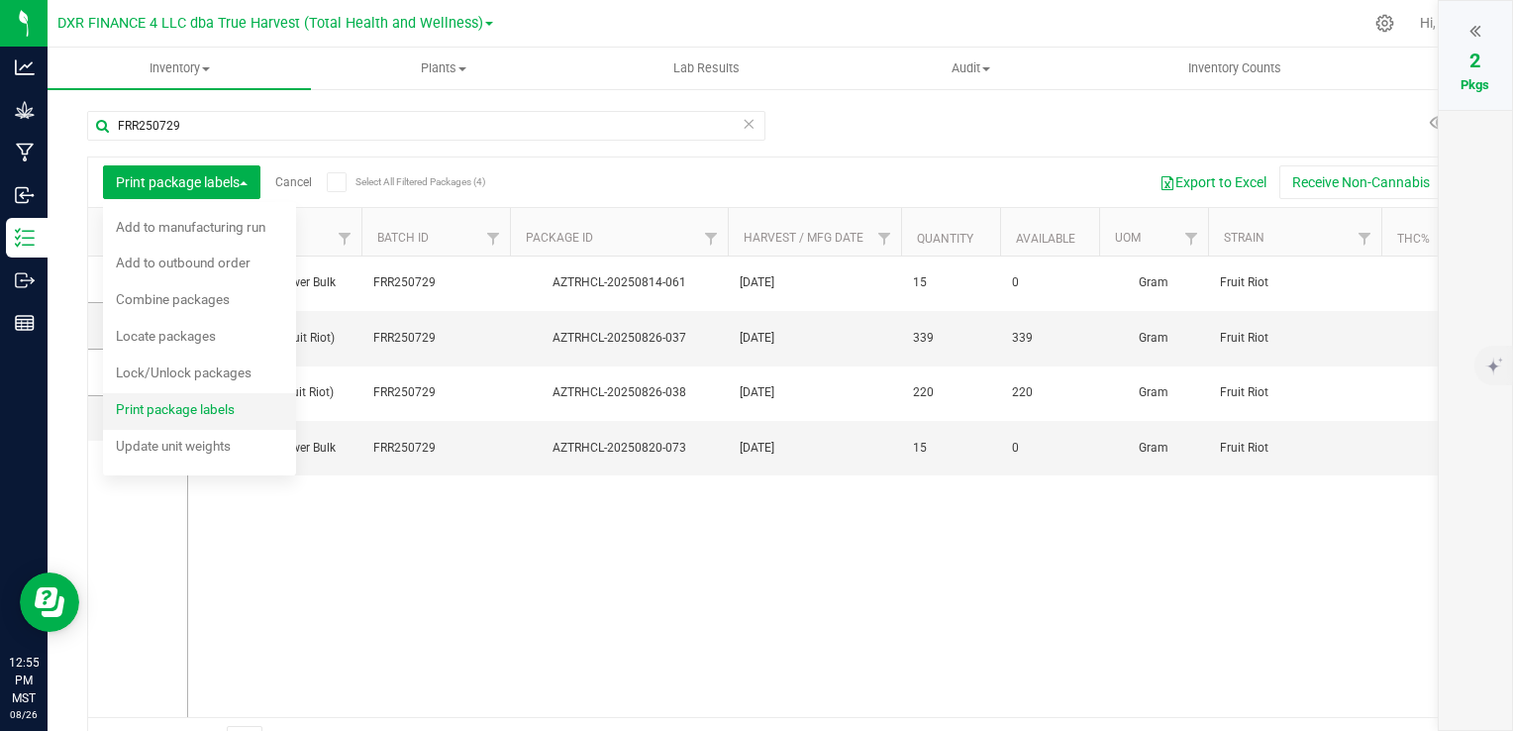
click at [231, 414] on span "Print package labels" at bounding box center [175, 409] width 119 height 16
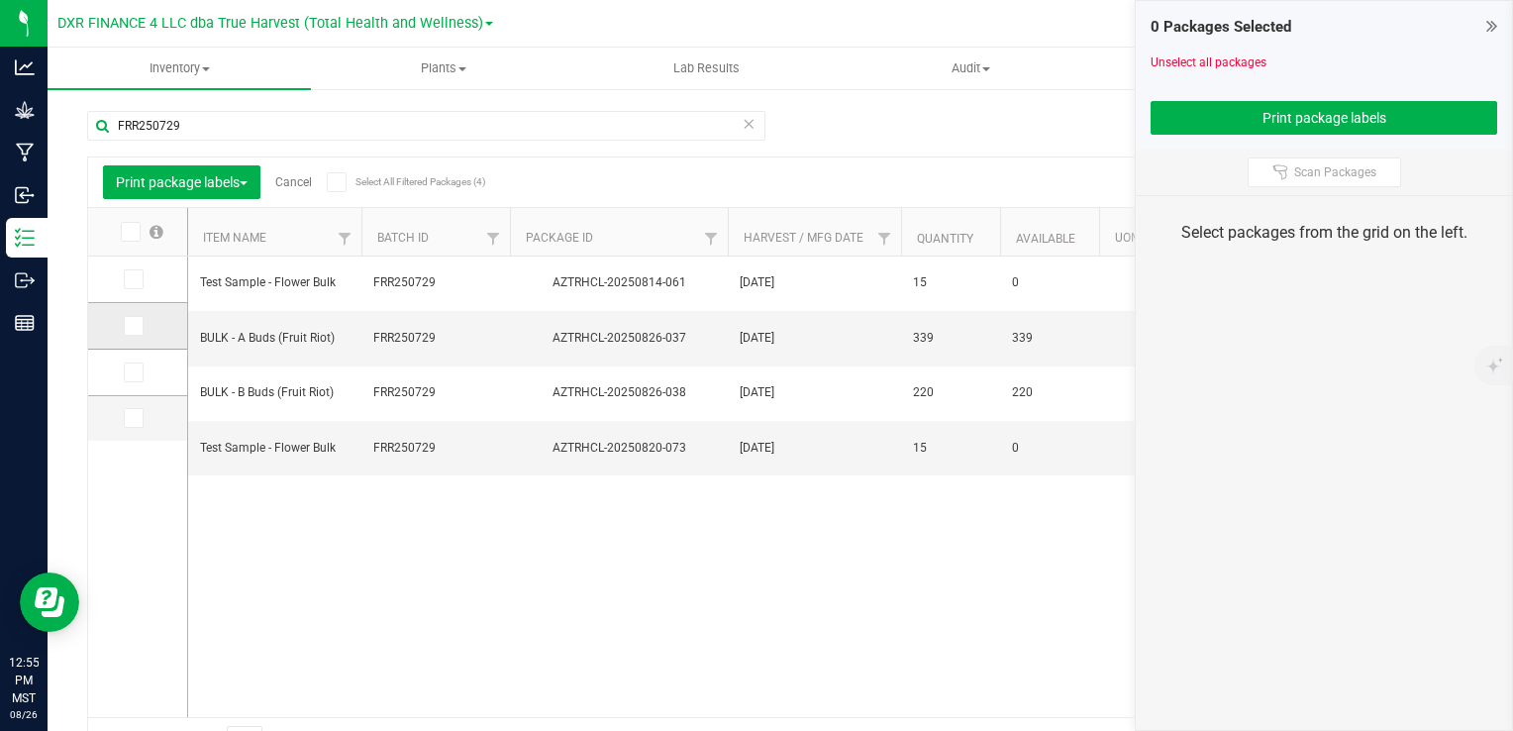
click at [128, 326] on icon at bounding box center [132, 326] width 13 height 0
click at [0, 0] on input "checkbox" at bounding box center [0, 0] width 0 height 0
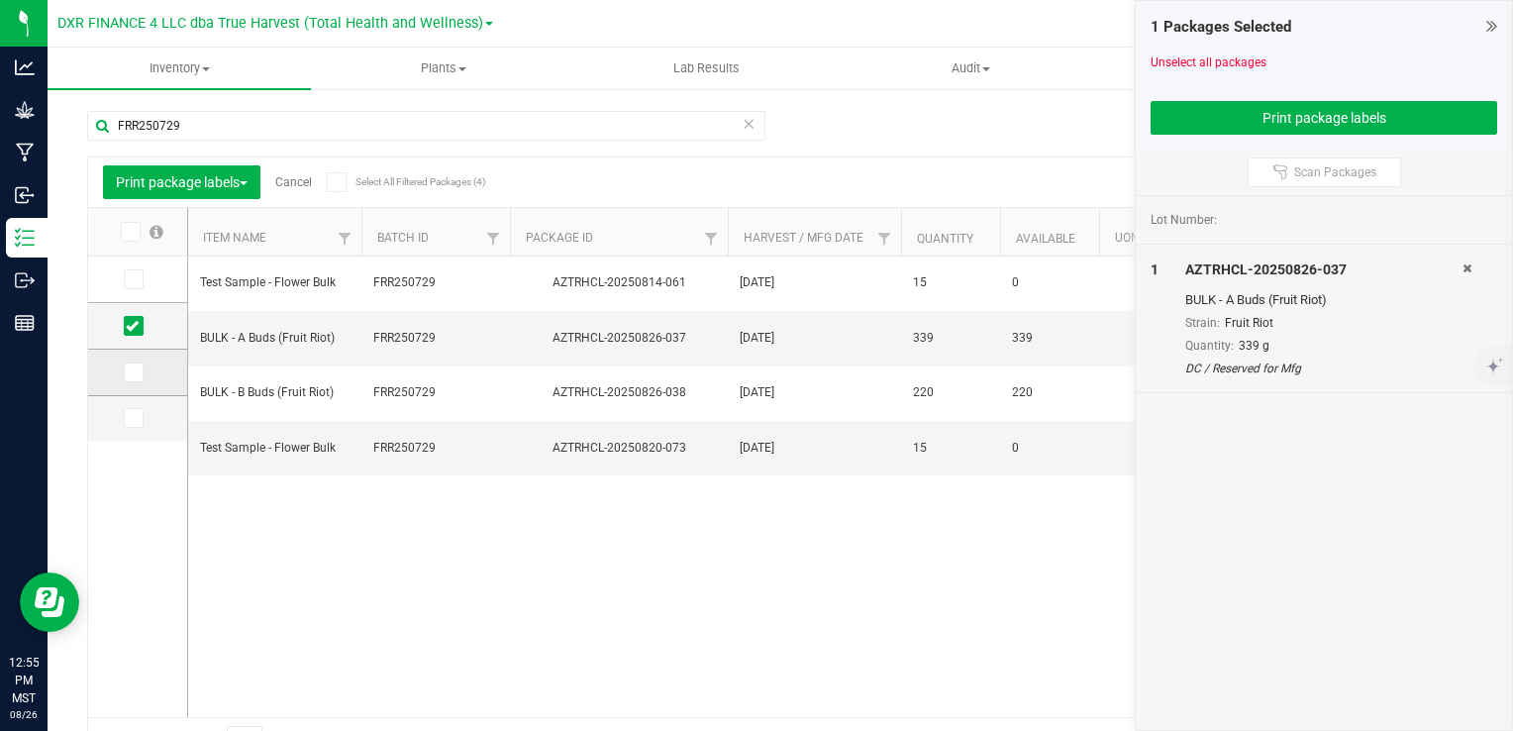
click at [132, 372] on icon at bounding box center [132, 372] width 13 height 0
click at [0, 0] on input "checkbox" at bounding box center [0, 0] width 0 height 0
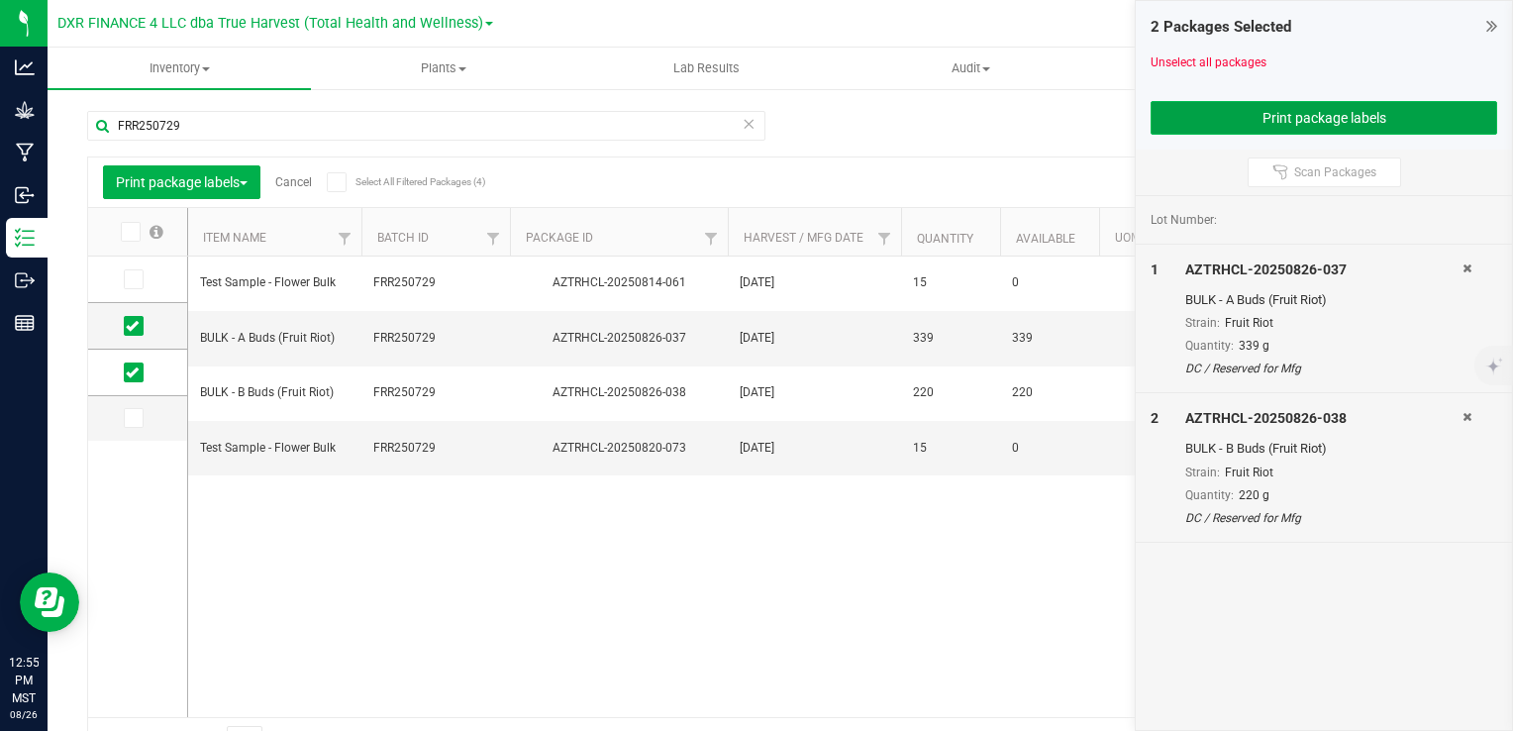
click at [1266, 117] on button "Print package labels" at bounding box center [1324, 118] width 347 height 34
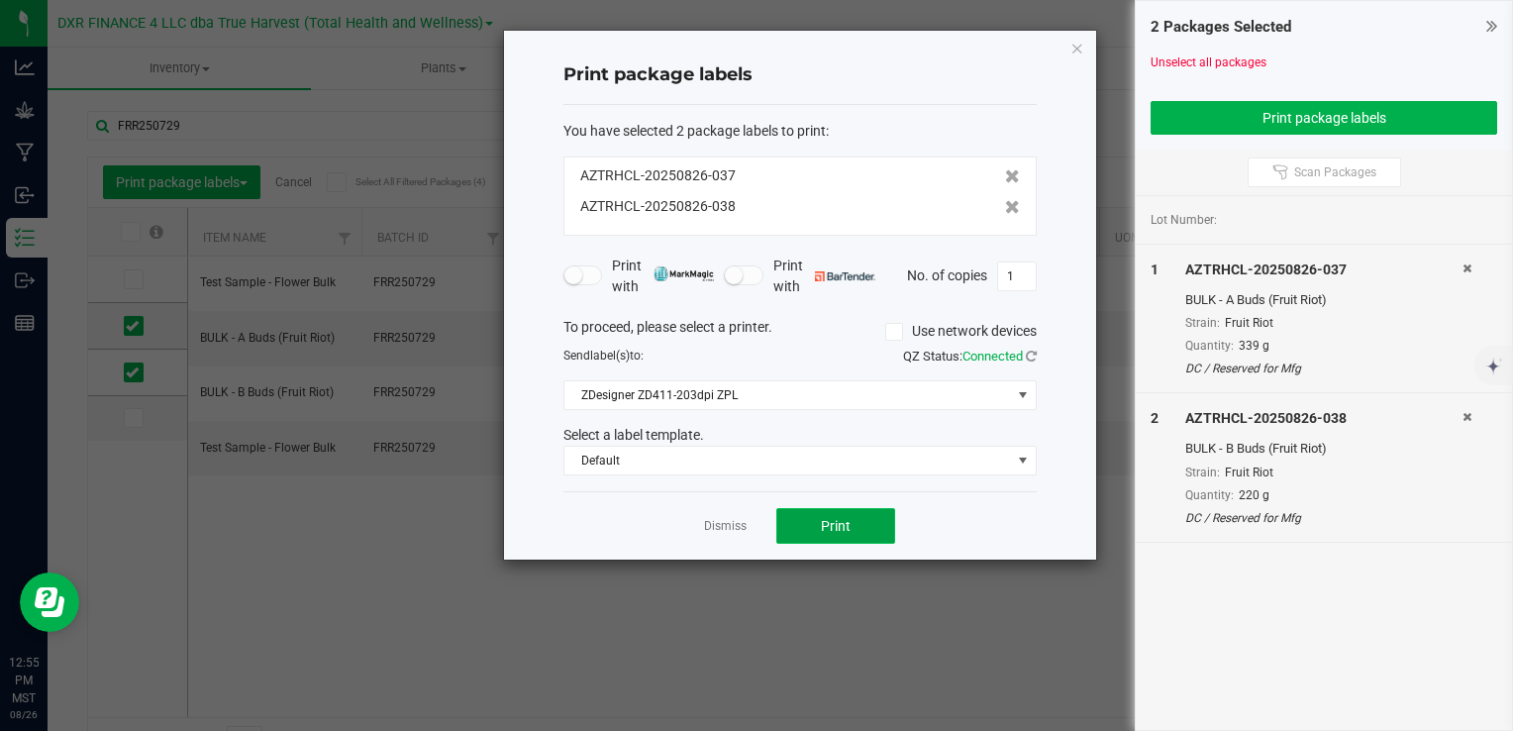
click at [828, 513] on button "Print" at bounding box center [836, 526] width 119 height 36
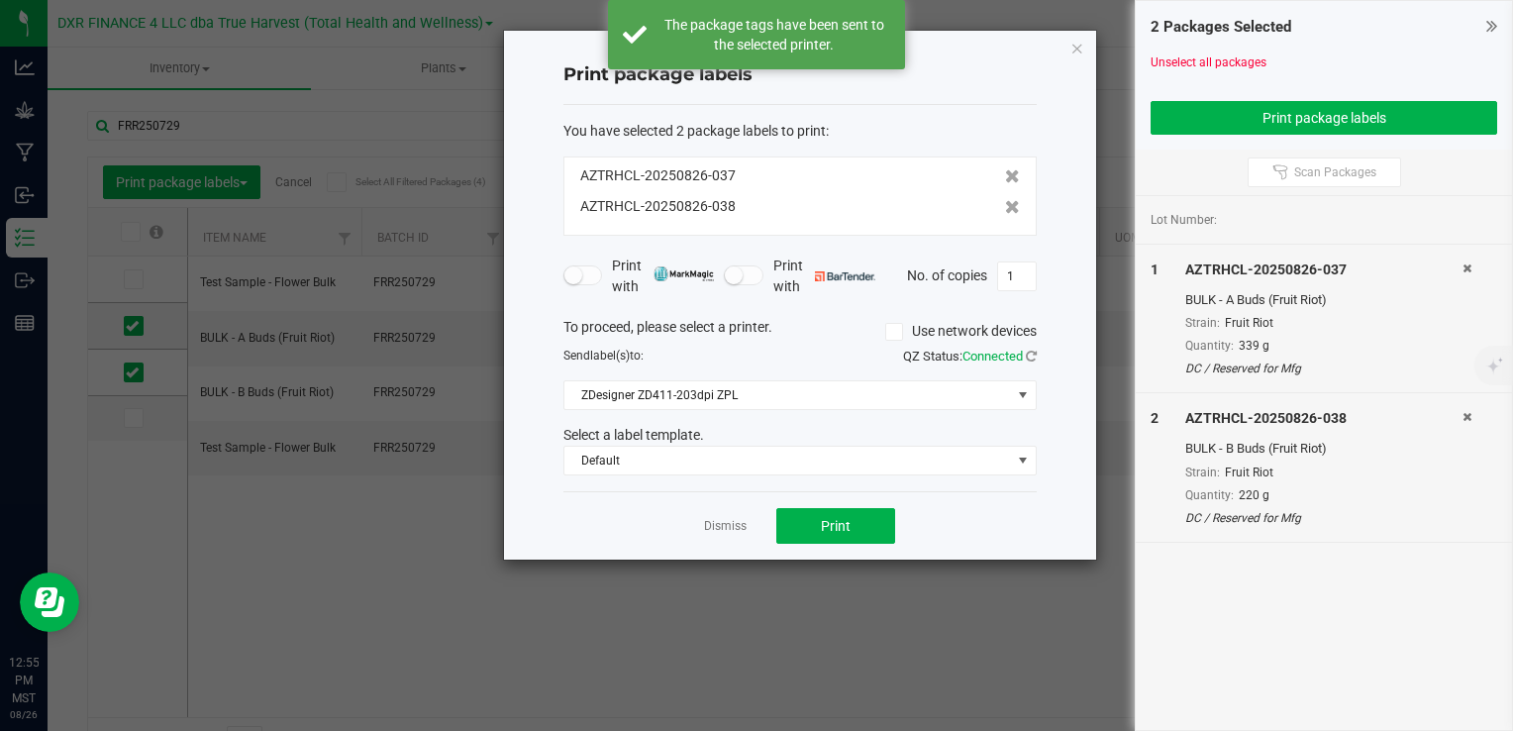
click at [1057, 51] on div "Print package labels You have selected 2 package labels to print : AZTRHCL-2025…" at bounding box center [800, 295] width 592 height 529
click at [1082, 50] on icon "button" at bounding box center [1078, 48] width 14 height 24
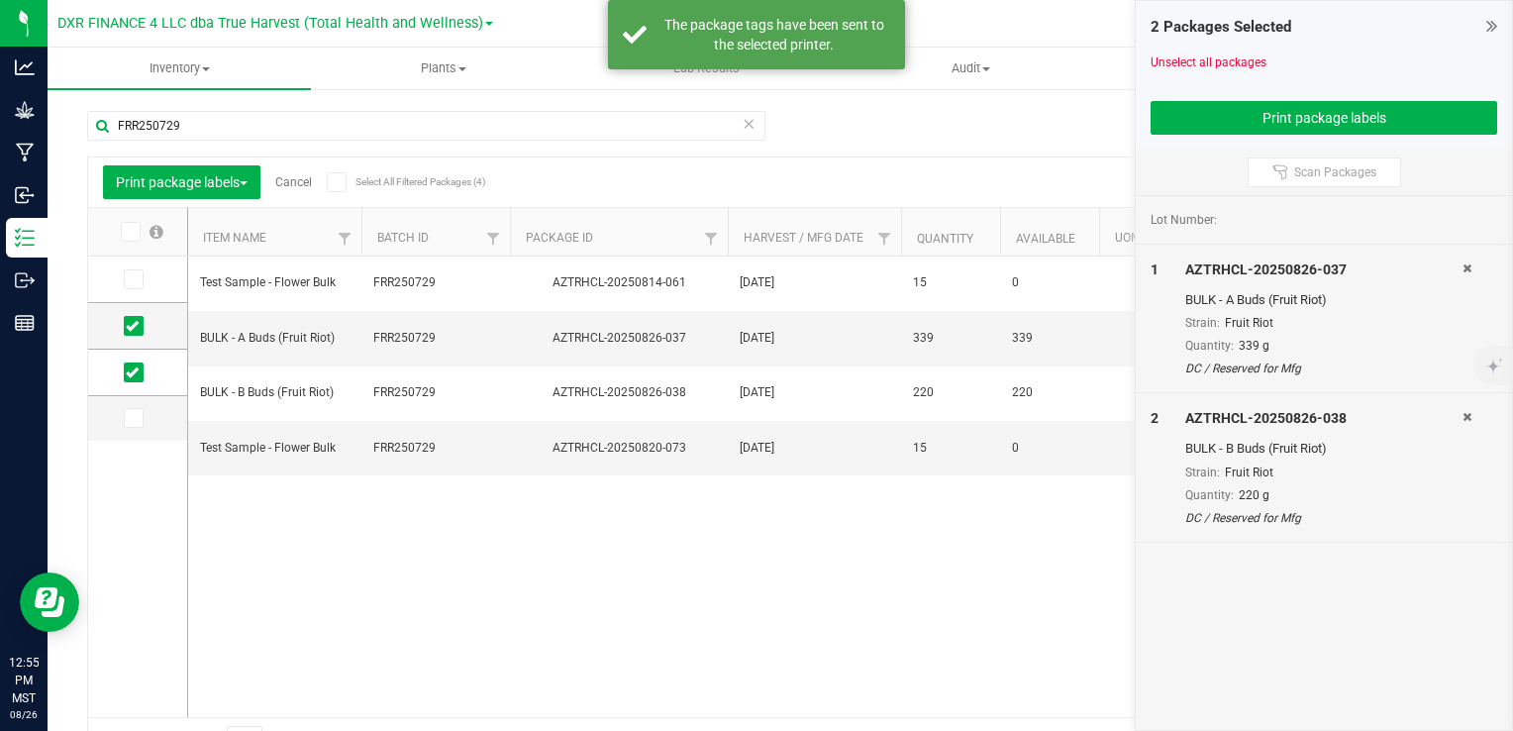
click at [1474, 267] on div at bounding box center [1480, 319] width 35 height 119
click at [1468, 262] on icon at bounding box center [1467, 268] width 9 height 12
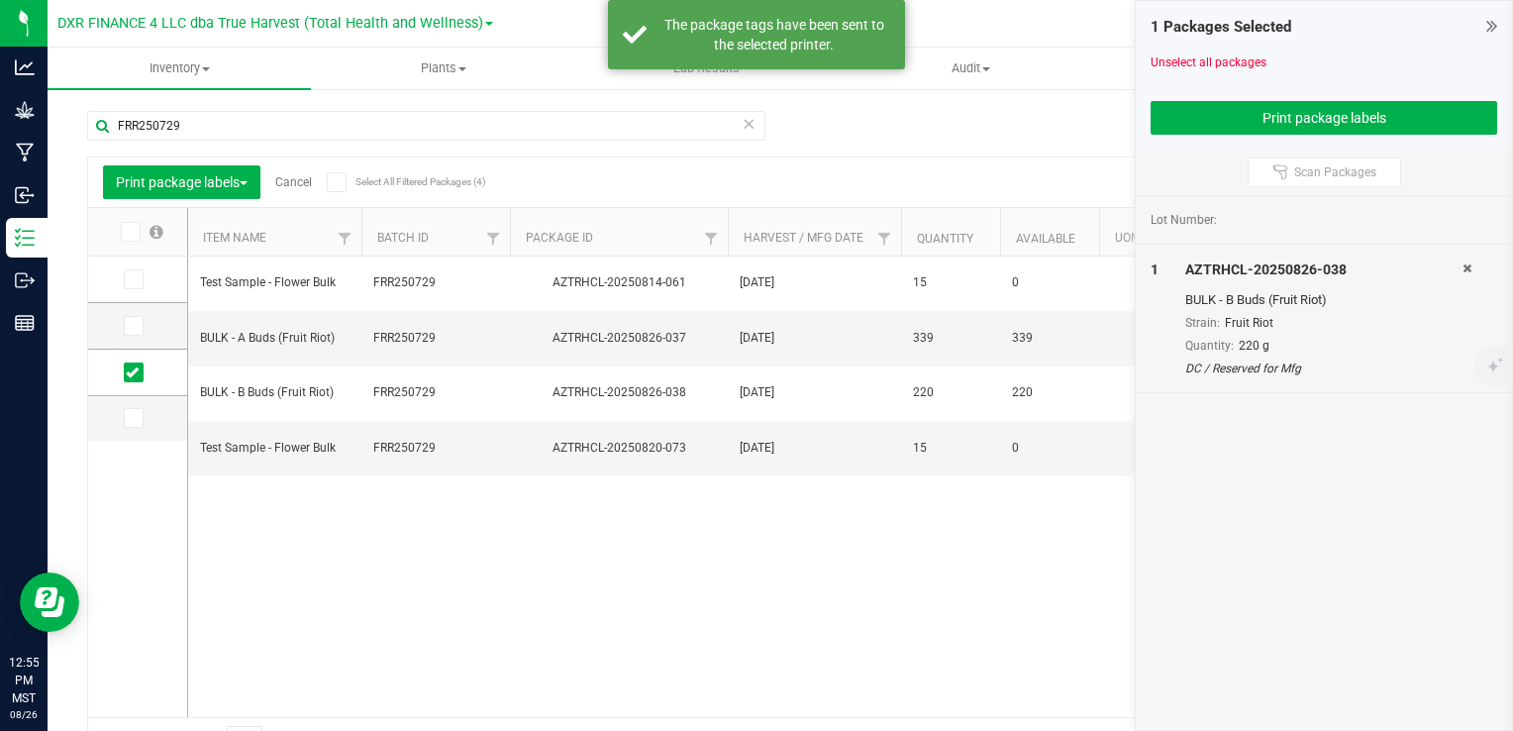
click at [1468, 262] on icon at bounding box center [1467, 268] width 9 height 12
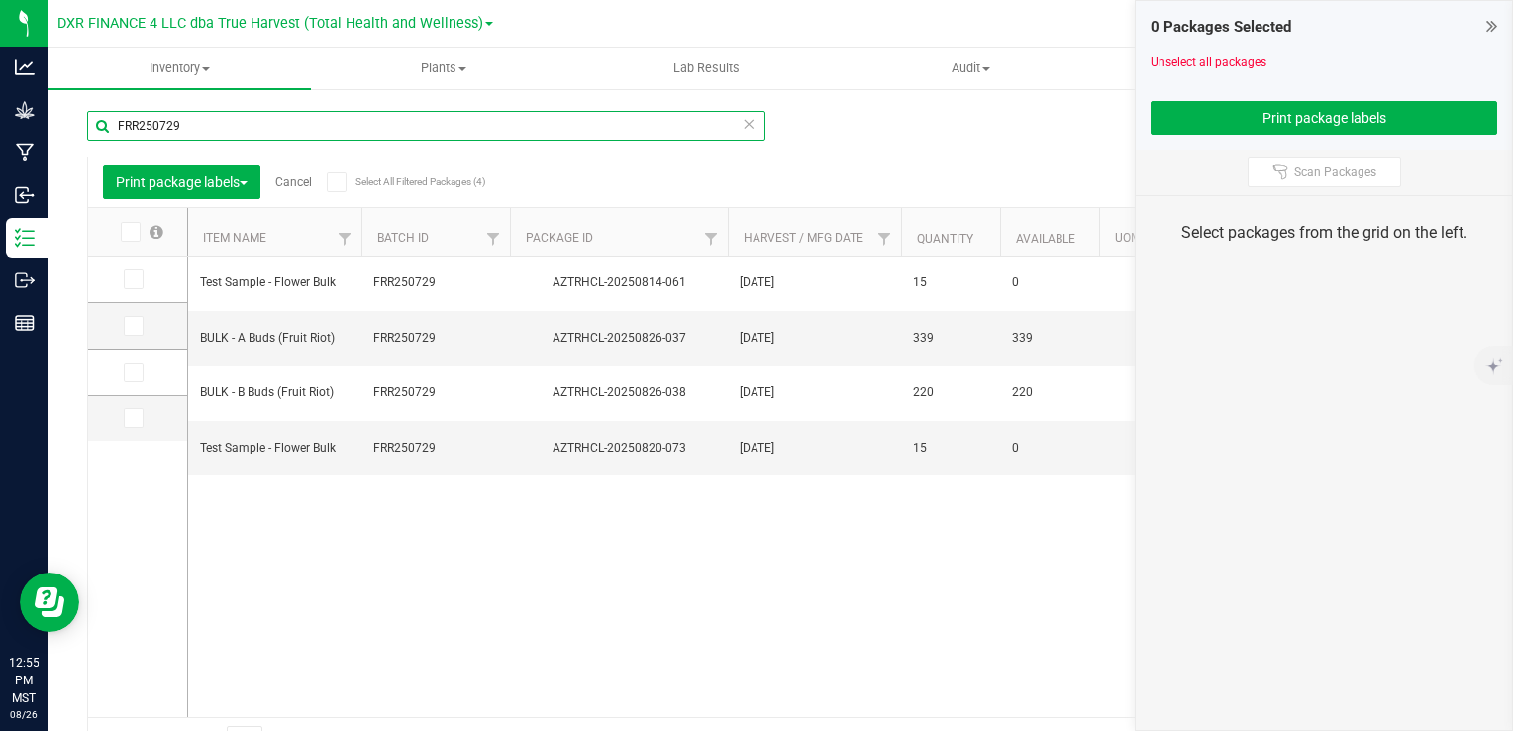
click at [280, 125] on input "FRR250729" at bounding box center [426, 126] width 678 height 30
click at [258, 123] on input "FRR250729" at bounding box center [426, 126] width 678 height 30
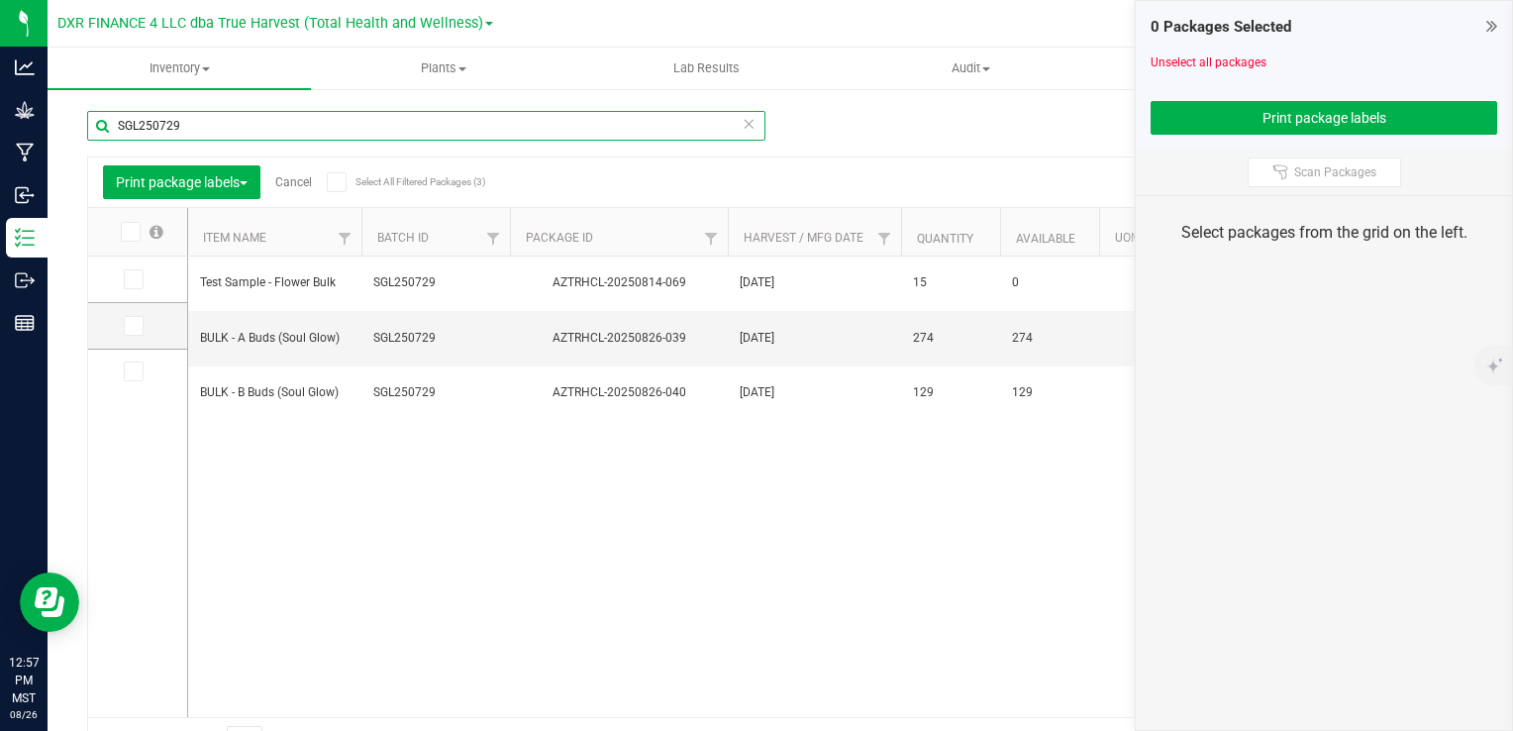
type input "SGL250729"
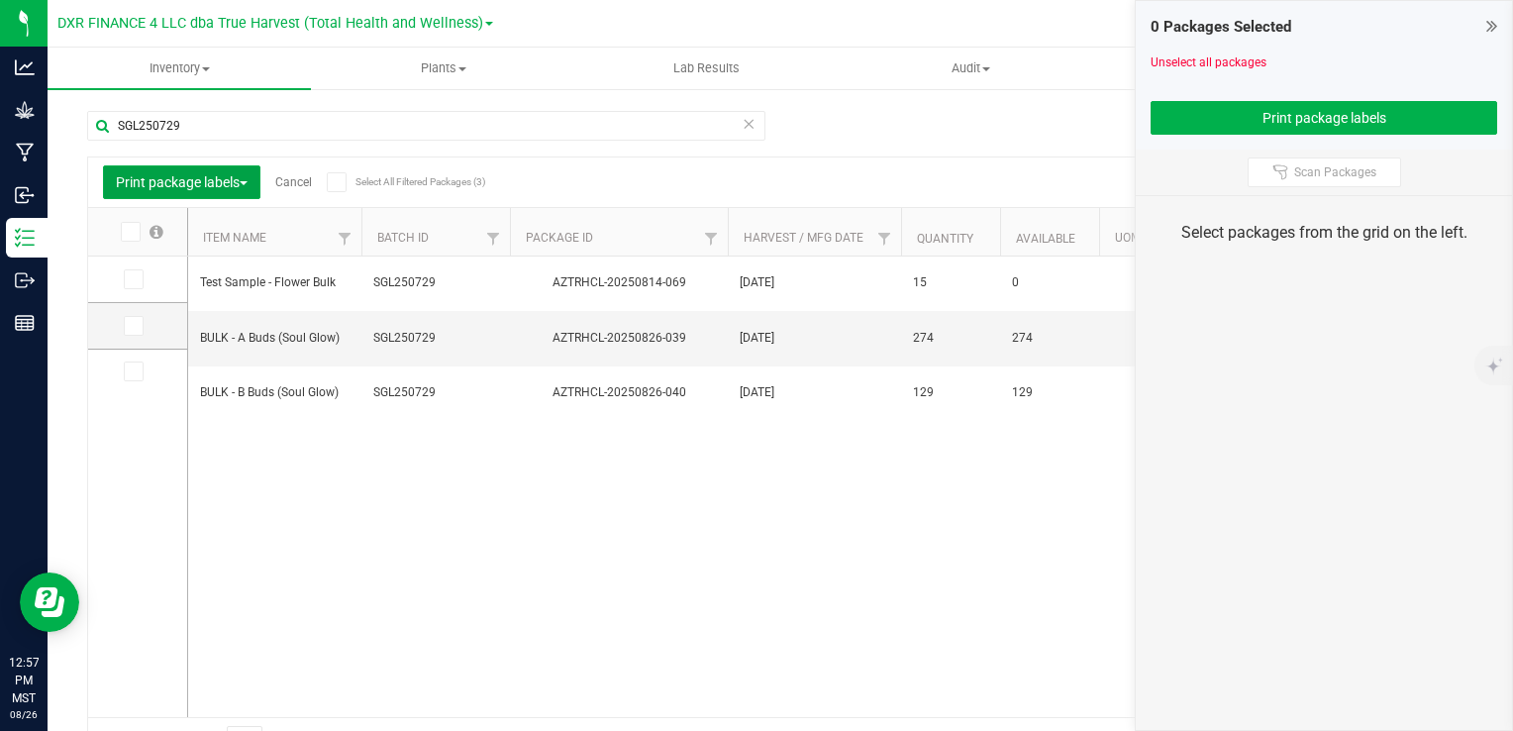
click at [203, 181] on span "Print package labels" at bounding box center [182, 182] width 132 height 16
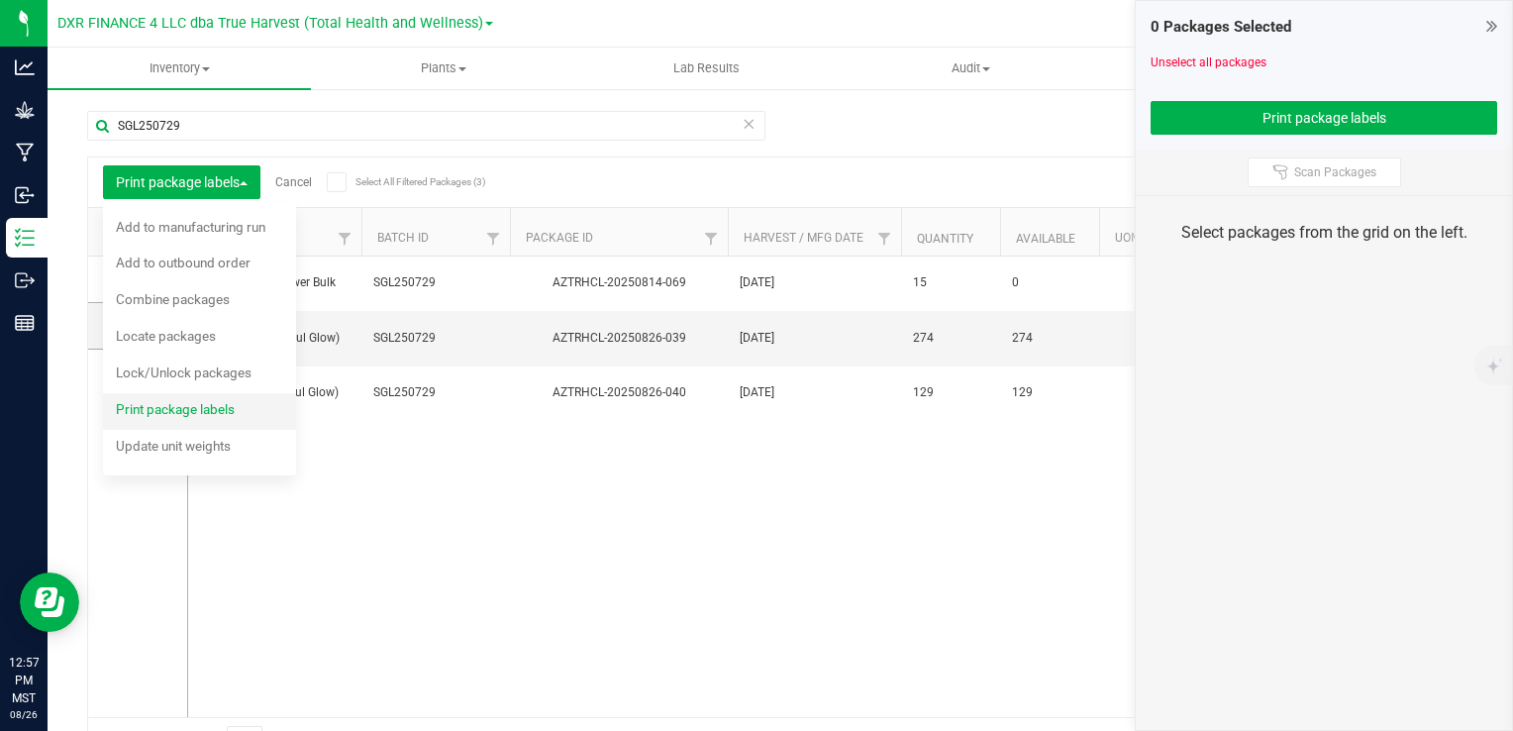
click at [190, 413] on span "Print package labels" at bounding box center [175, 409] width 119 height 16
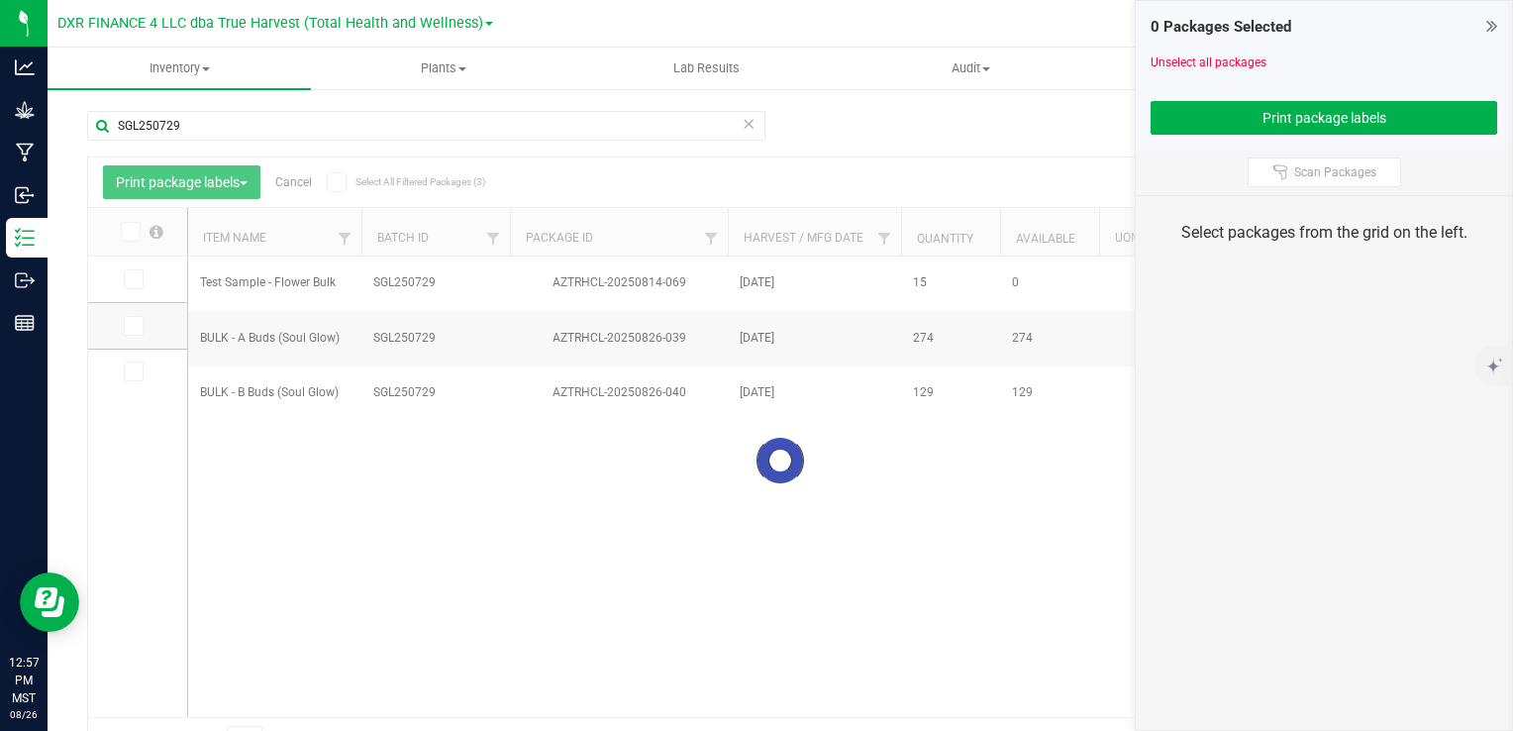
click at [135, 322] on div at bounding box center [780, 460] width 1385 height 607
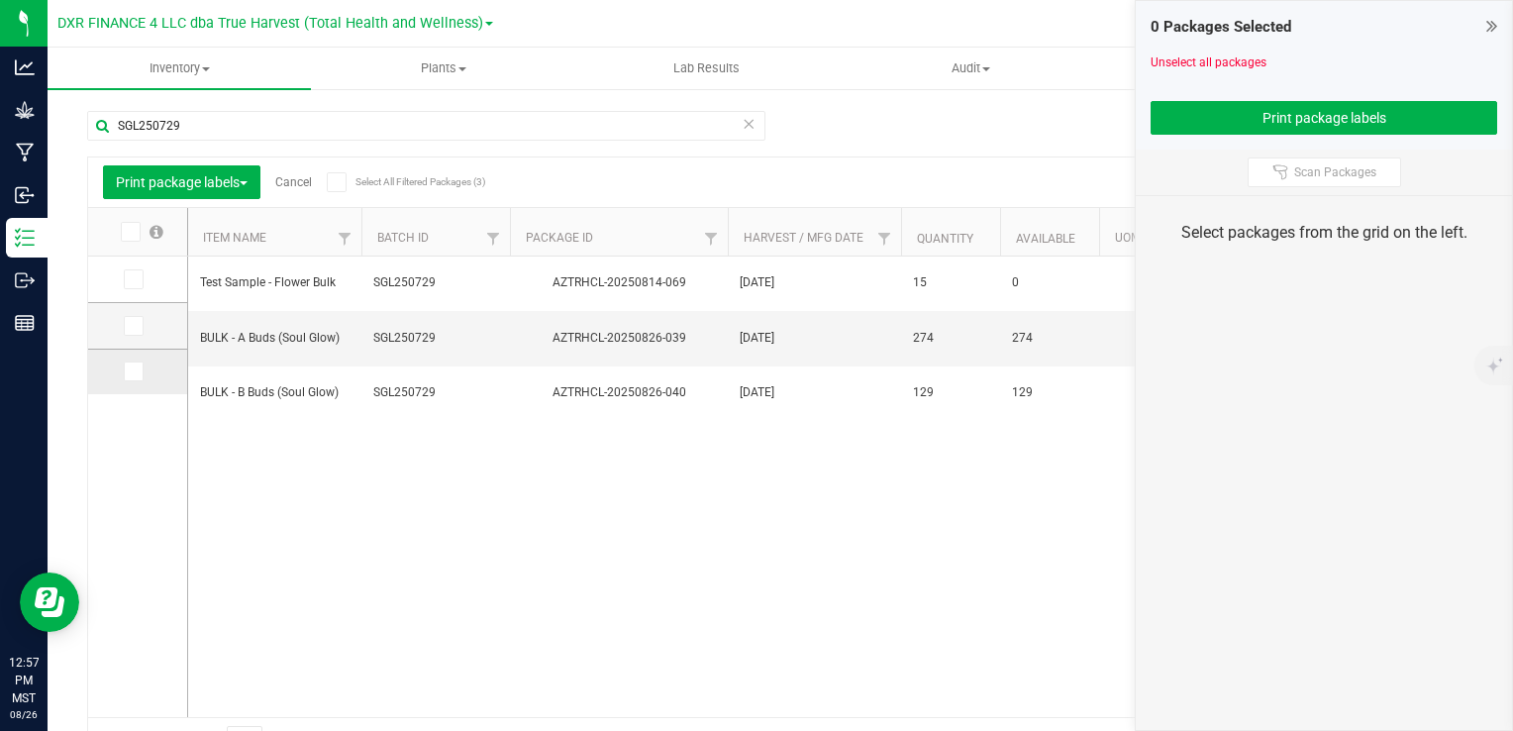
click at [135, 371] on icon at bounding box center [132, 371] width 13 height 0
click at [0, 0] on input "checkbox" at bounding box center [0, 0] width 0 height 0
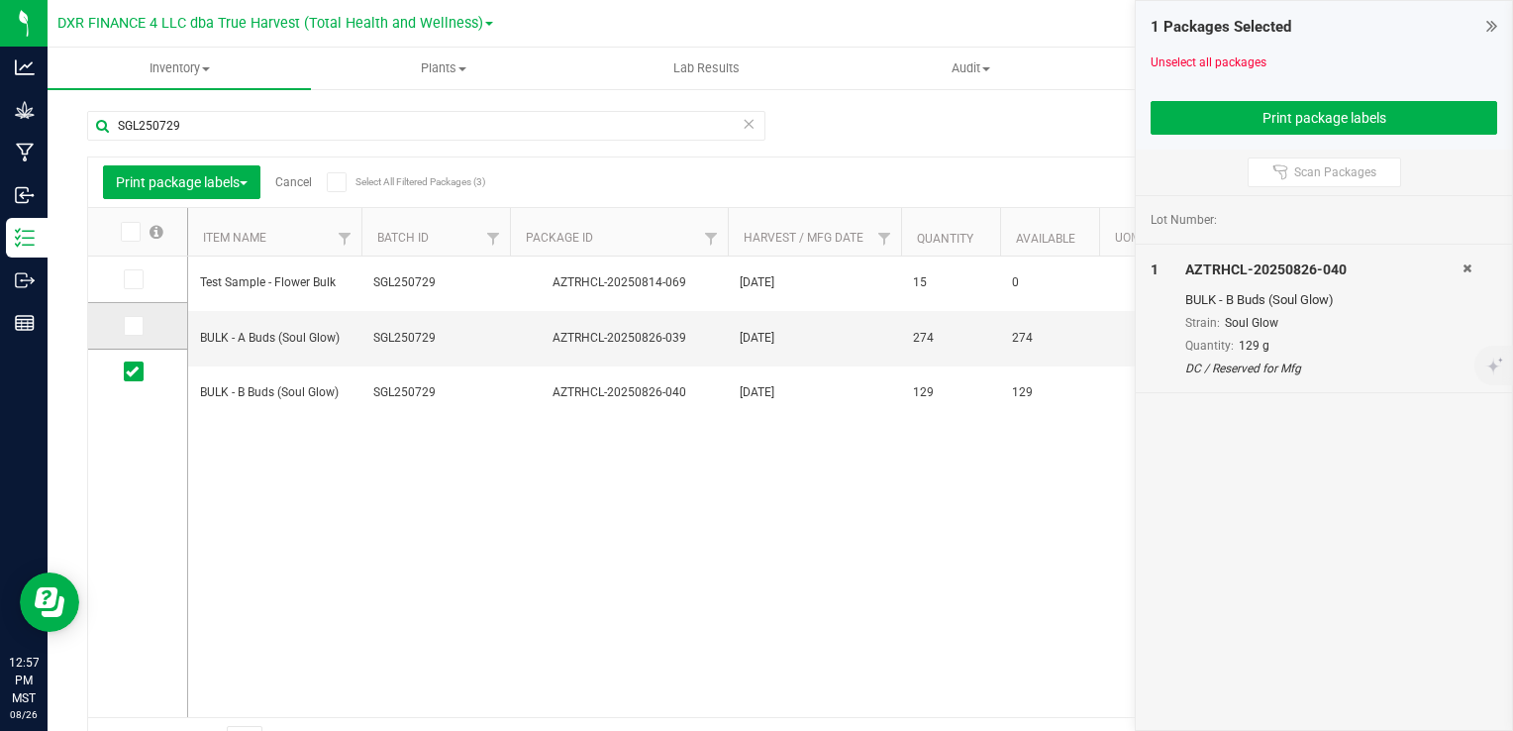
click at [140, 327] on span at bounding box center [134, 326] width 20 height 20
click at [0, 0] on input "checkbox" at bounding box center [0, 0] width 0 height 0
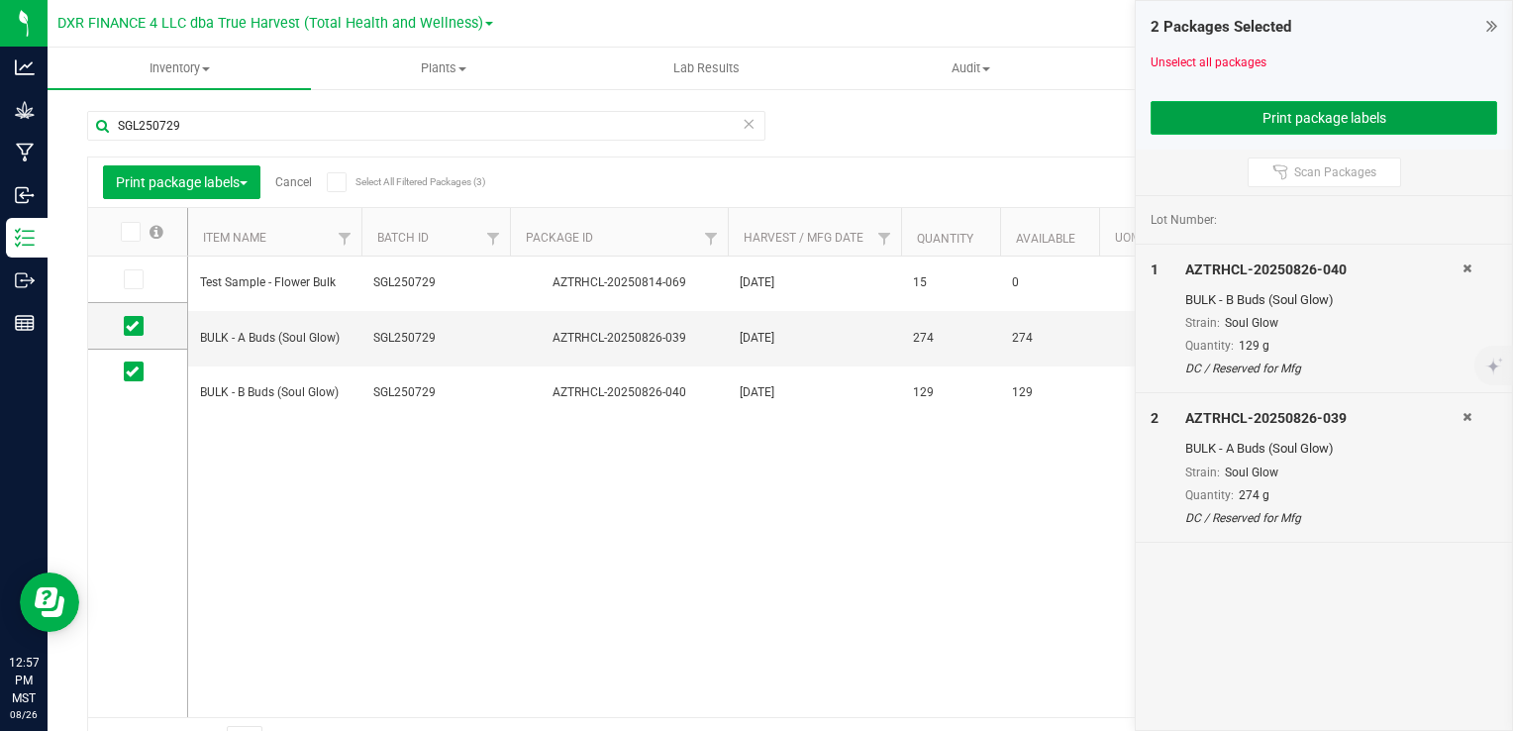
click at [1447, 109] on button "Print package labels" at bounding box center [1324, 118] width 347 height 34
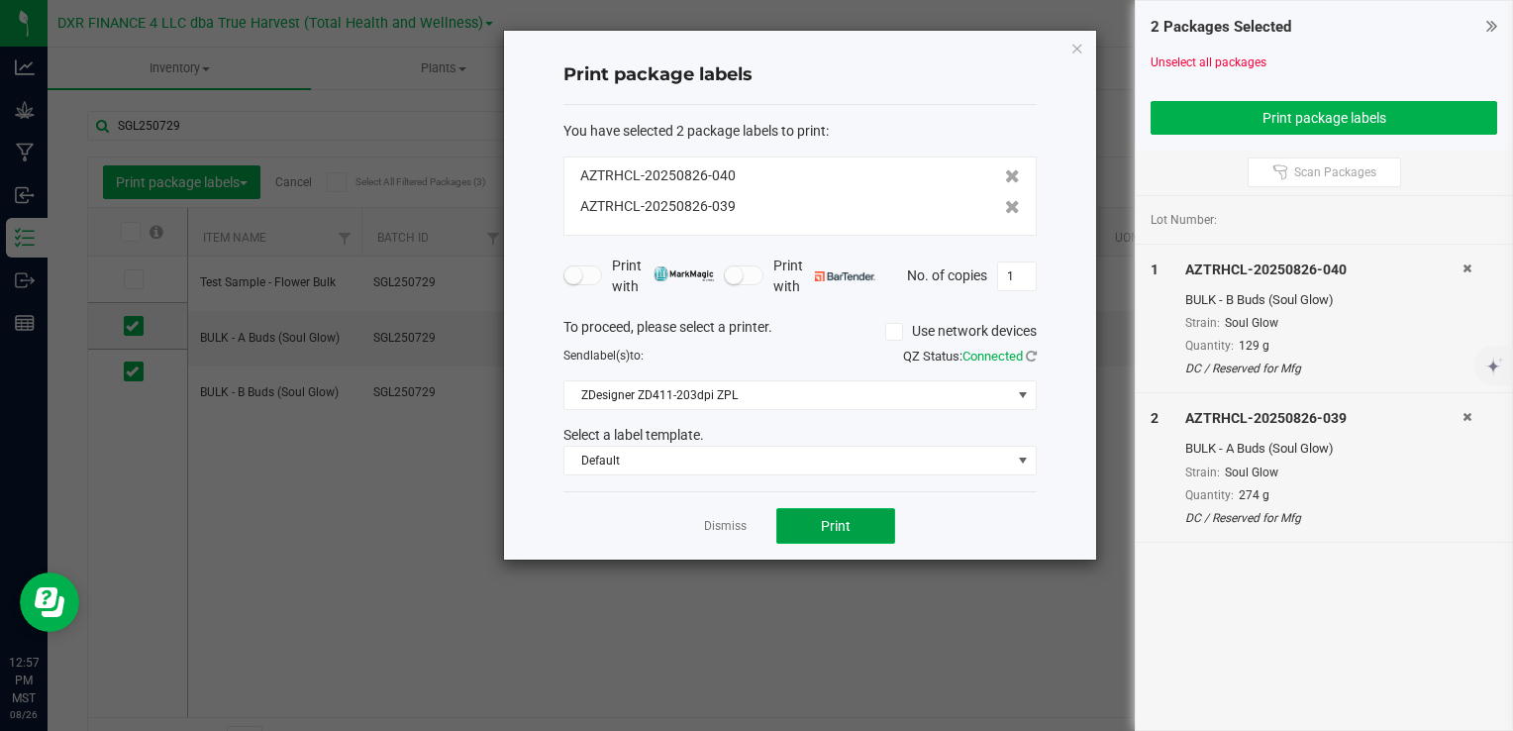
click at [832, 522] on span "Print" at bounding box center [836, 526] width 30 height 16
drag, startPoint x: 729, startPoint y: 521, endPoint x: 744, endPoint y: 517, distance: 15.4
click at [728, 521] on link "Dismiss" at bounding box center [725, 526] width 43 height 17
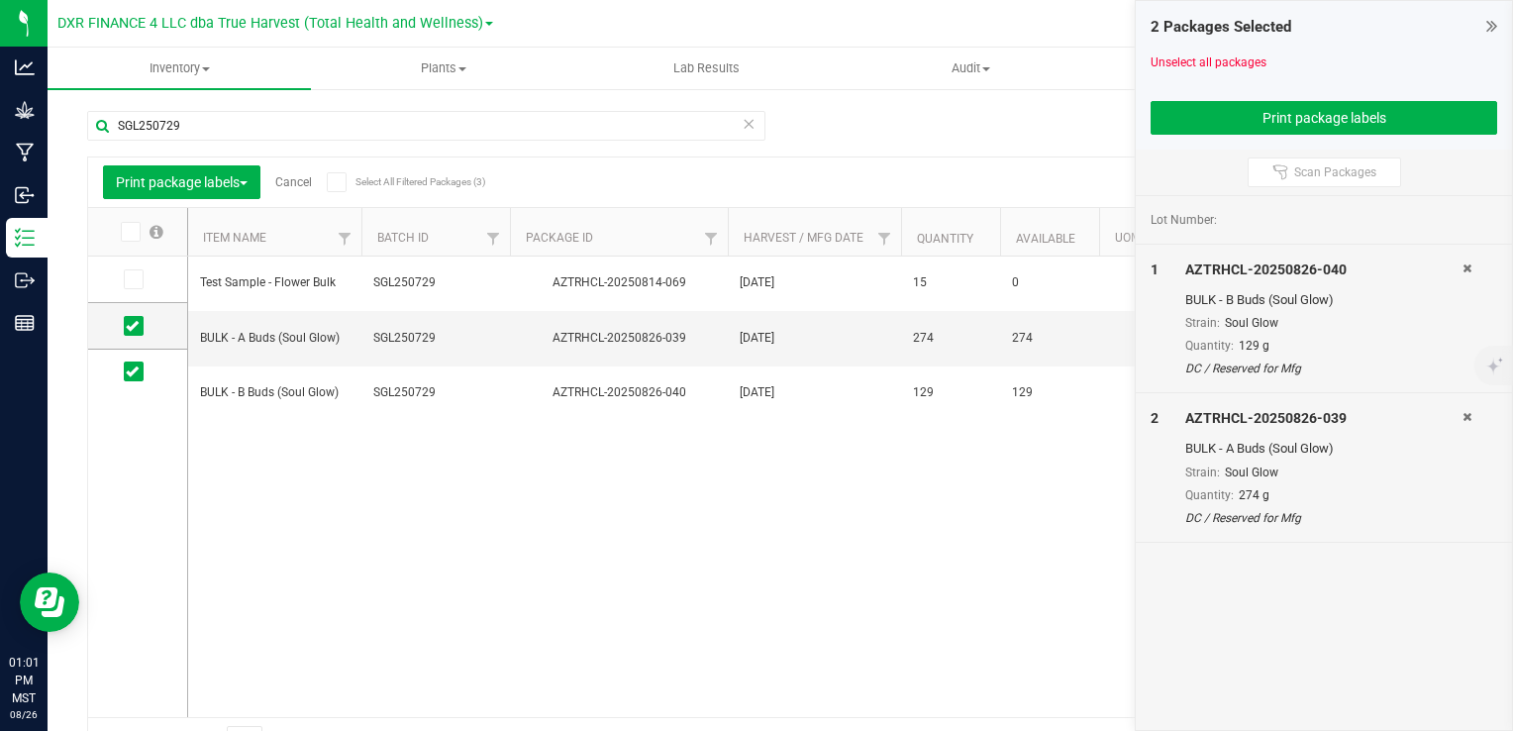
click at [1464, 267] on icon at bounding box center [1467, 268] width 9 height 12
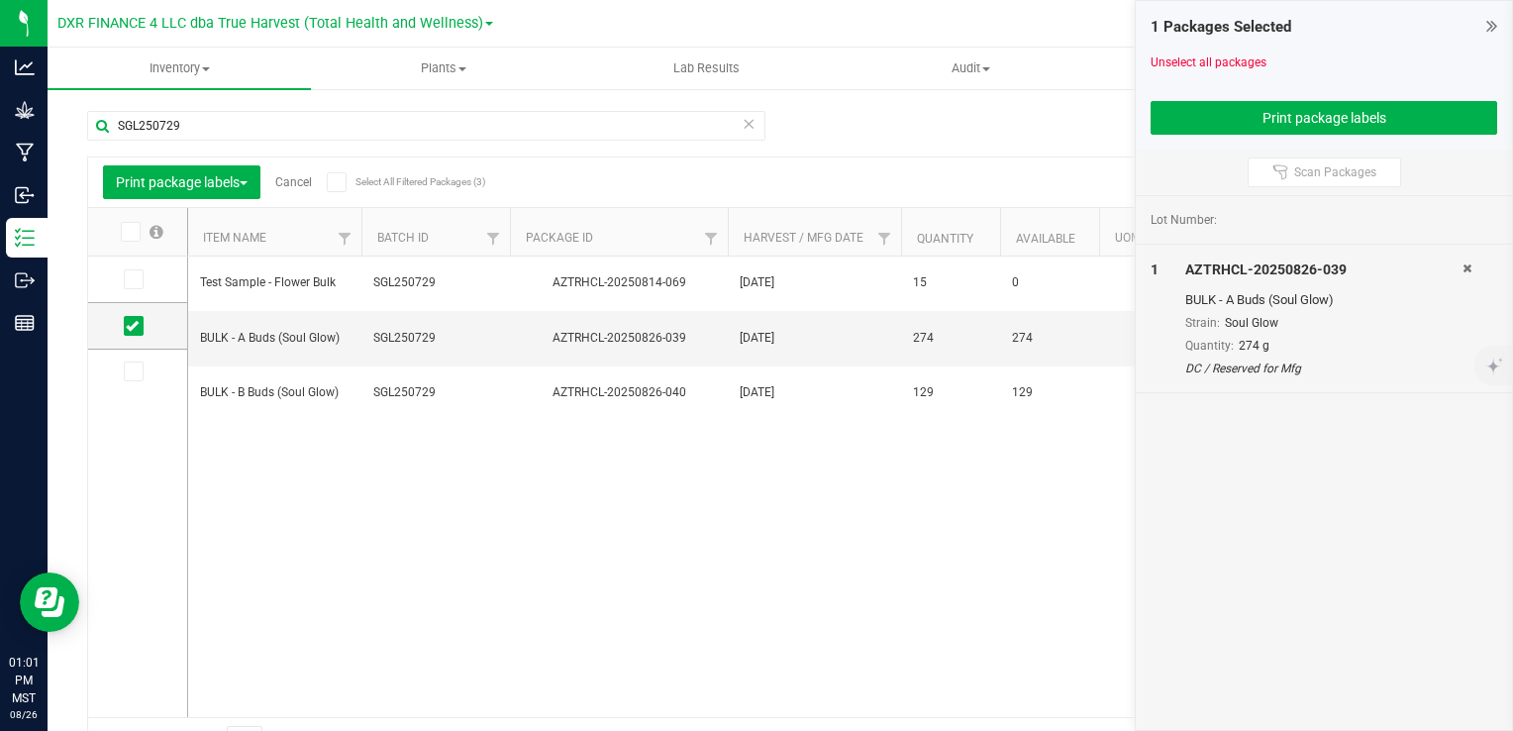
click at [1464, 267] on icon at bounding box center [1467, 268] width 9 height 12
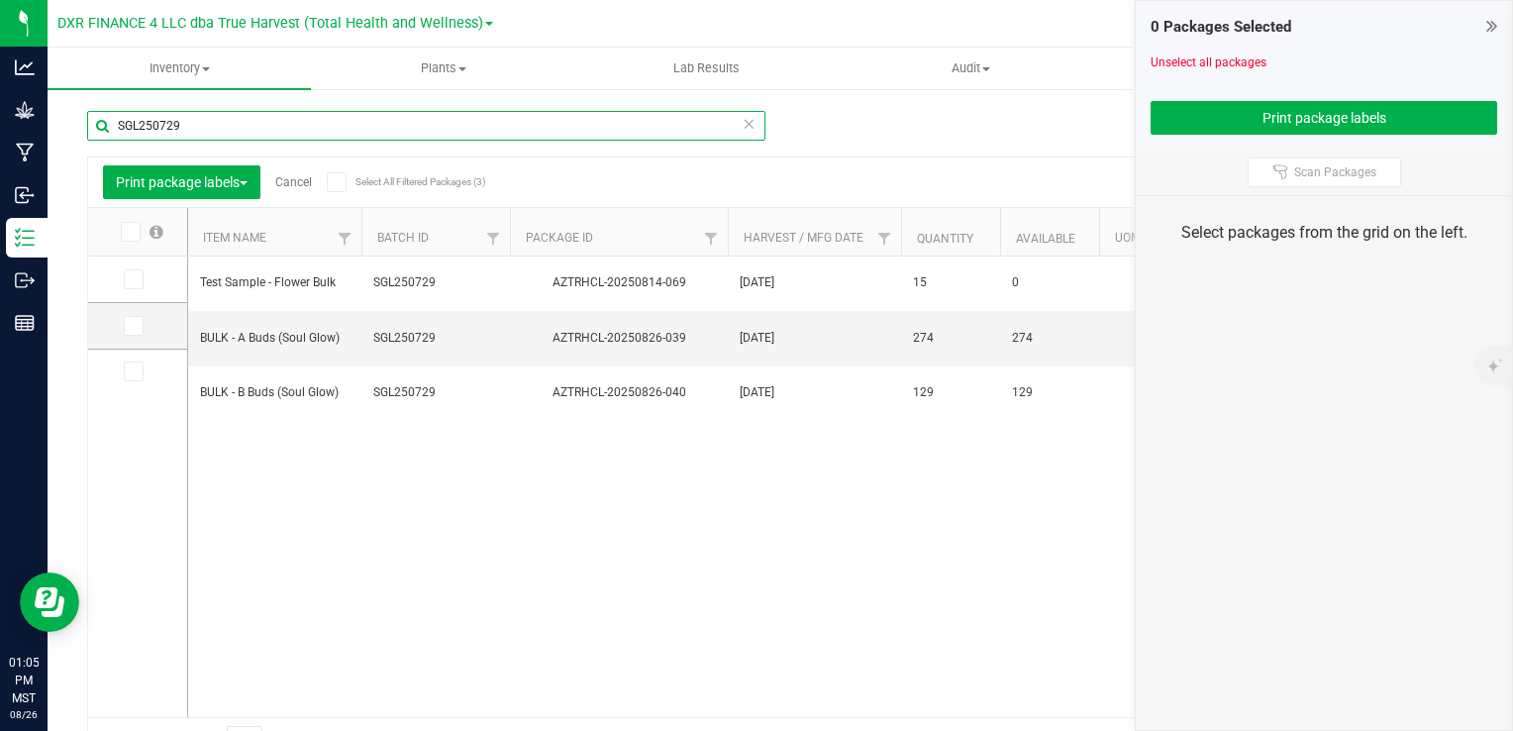
click at [284, 128] on input "SGL250729" at bounding box center [426, 126] width 678 height 30
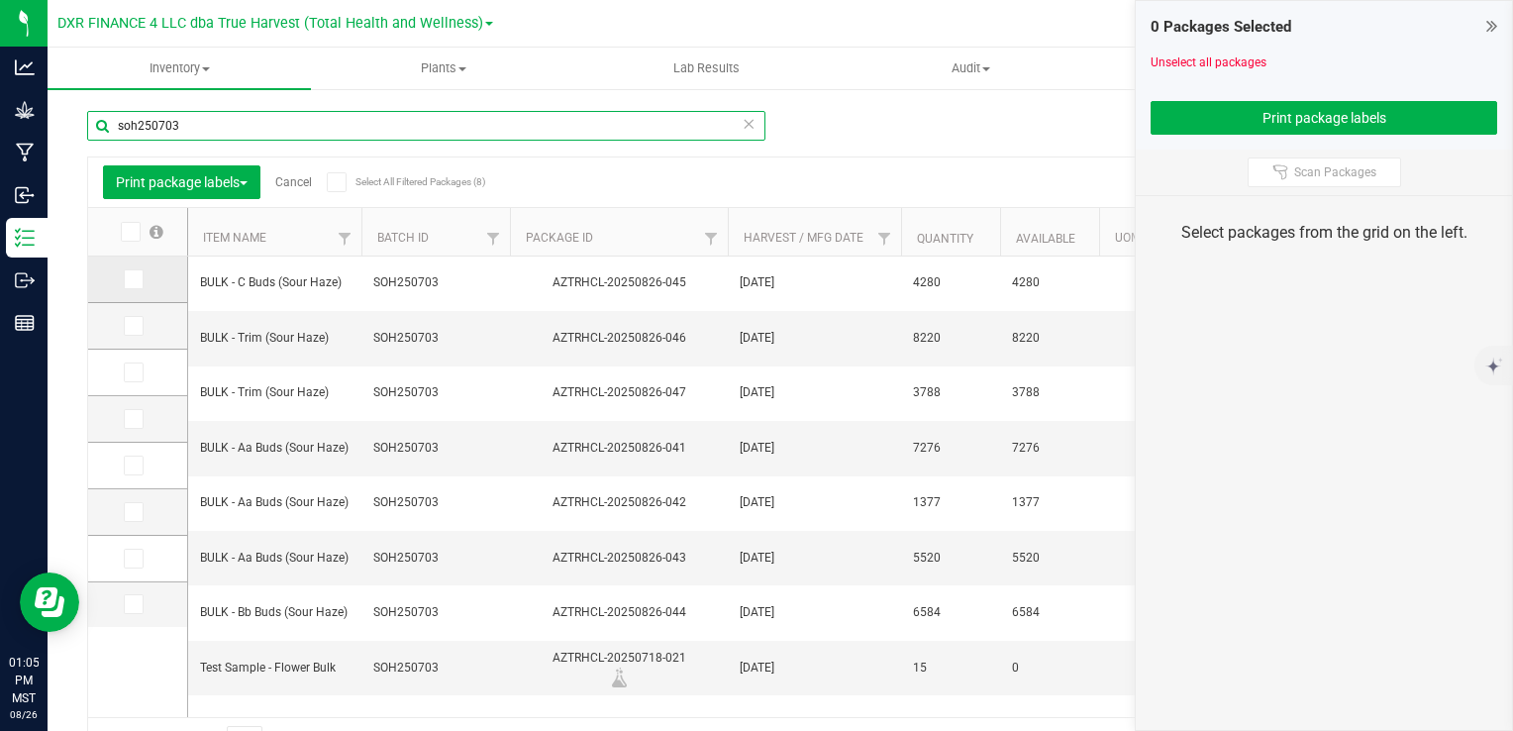
type input "soh250703"
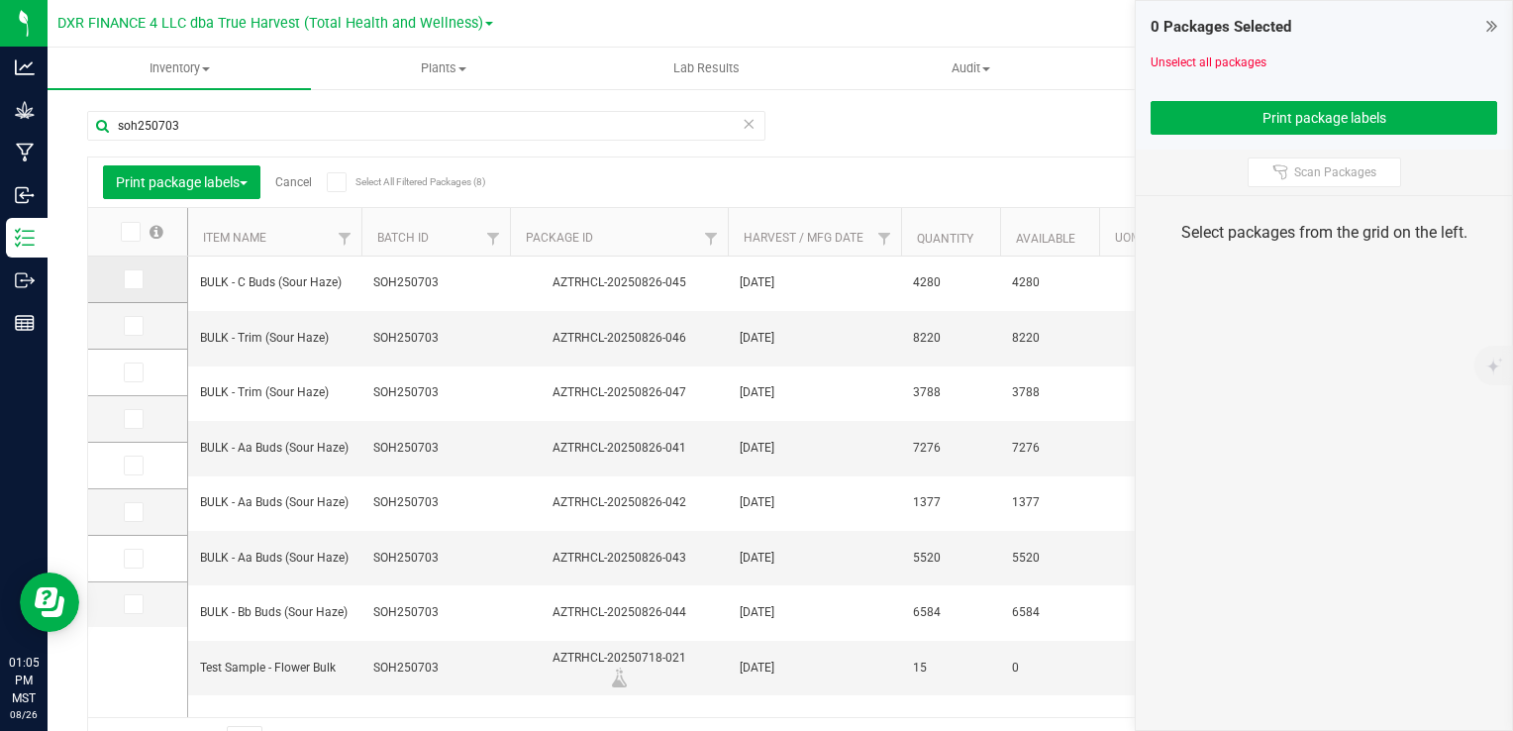
click at [133, 279] on icon at bounding box center [132, 279] width 13 height 0
click at [0, 0] on input "checkbox" at bounding box center [0, 0] width 0 height 0
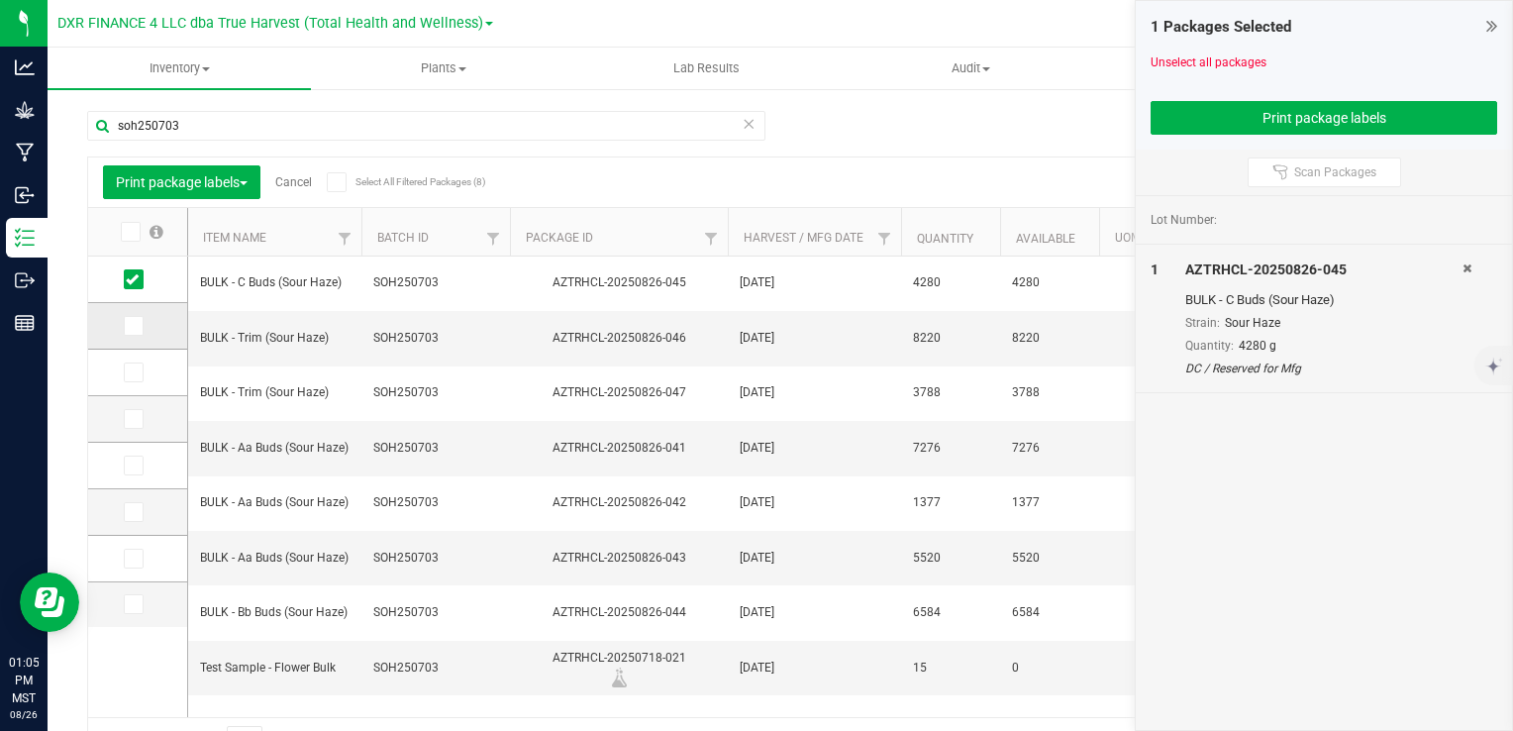
click at [136, 308] on td at bounding box center [137, 326] width 99 height 47
click at [132, 326] on icon at bounding box center [132, 326] width 13 height 0
click at [0, 0] on input "checkbox" at bounding box center [0, 0] width 0 height 0
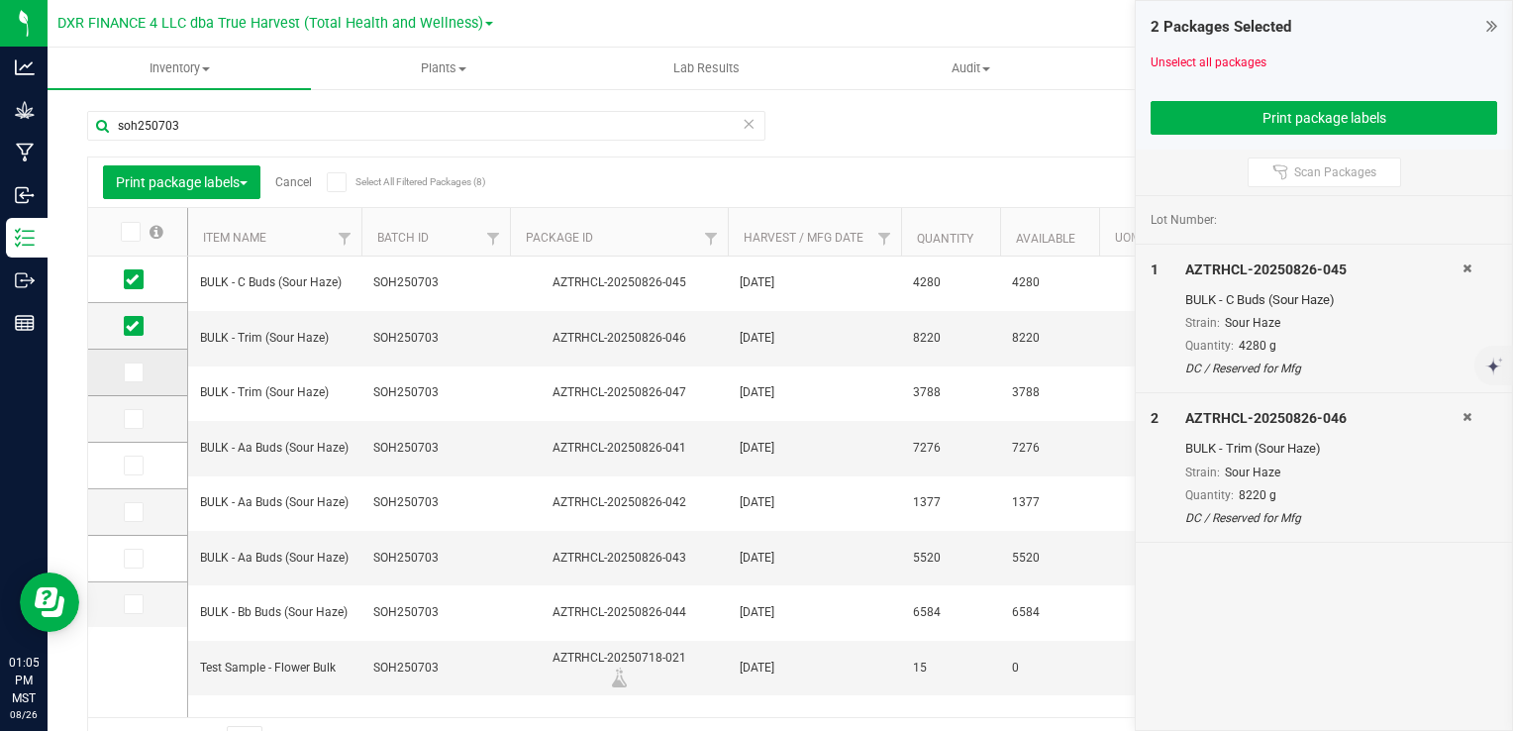
click at [135, 372] on icon at bounding box center [132, 372] width 13 height 0
click at [0, 0] on input "checkbox" at bounding box center [0, 0] width 0 height 0
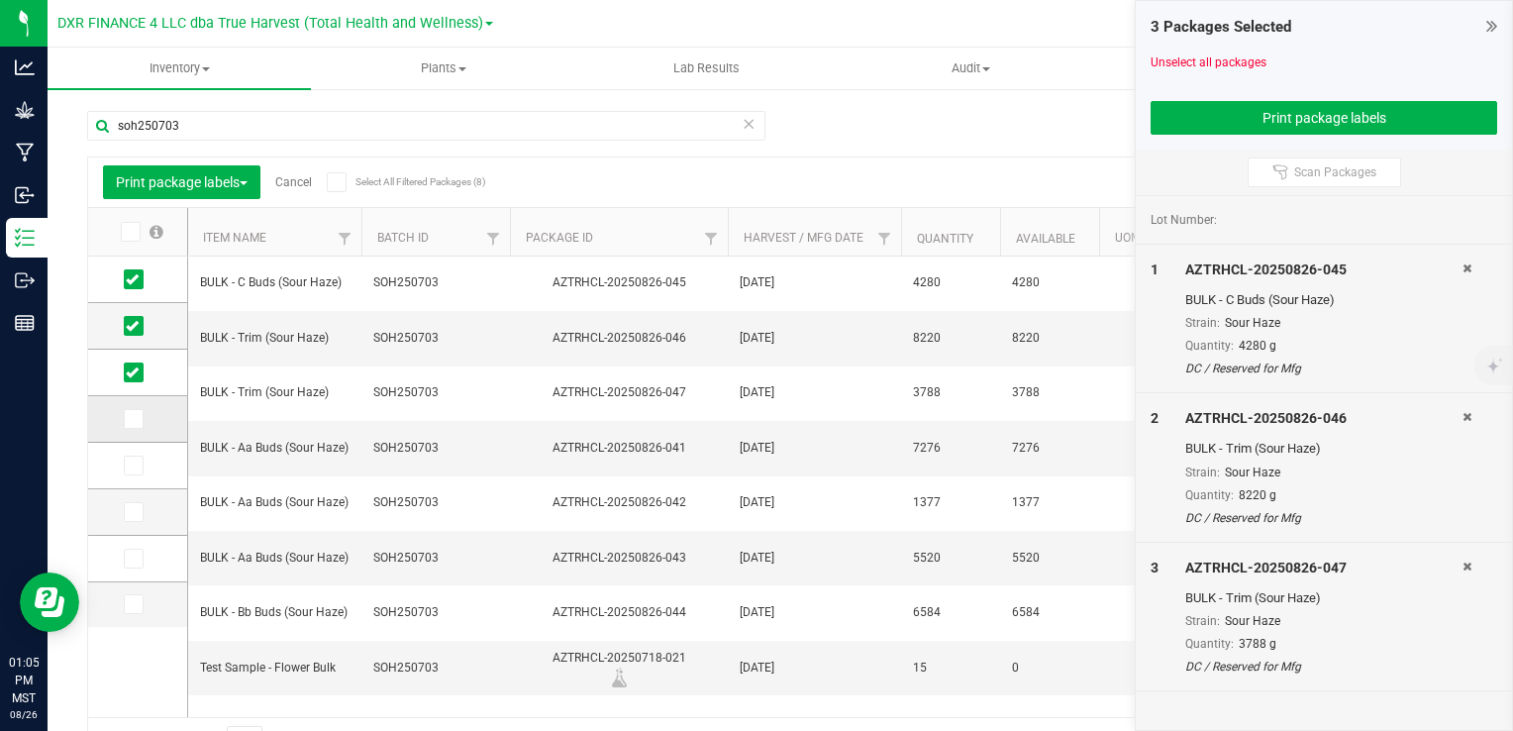
click at [143, 420] on span at bounding box center [134, 419] width 20 height 20
click at [0, 0] on input "checkbox" at bounding box center [0, 0] width 0 height 0
click at [134, 466] on icon at bounding box center [132, 466] width 13 height 0
click at [0, 0] on input "checkbox" at bounding box center [0, 0] width 0 height 0
click at [139, 496] on td at bounding box center [137, 512] width 99 height 47
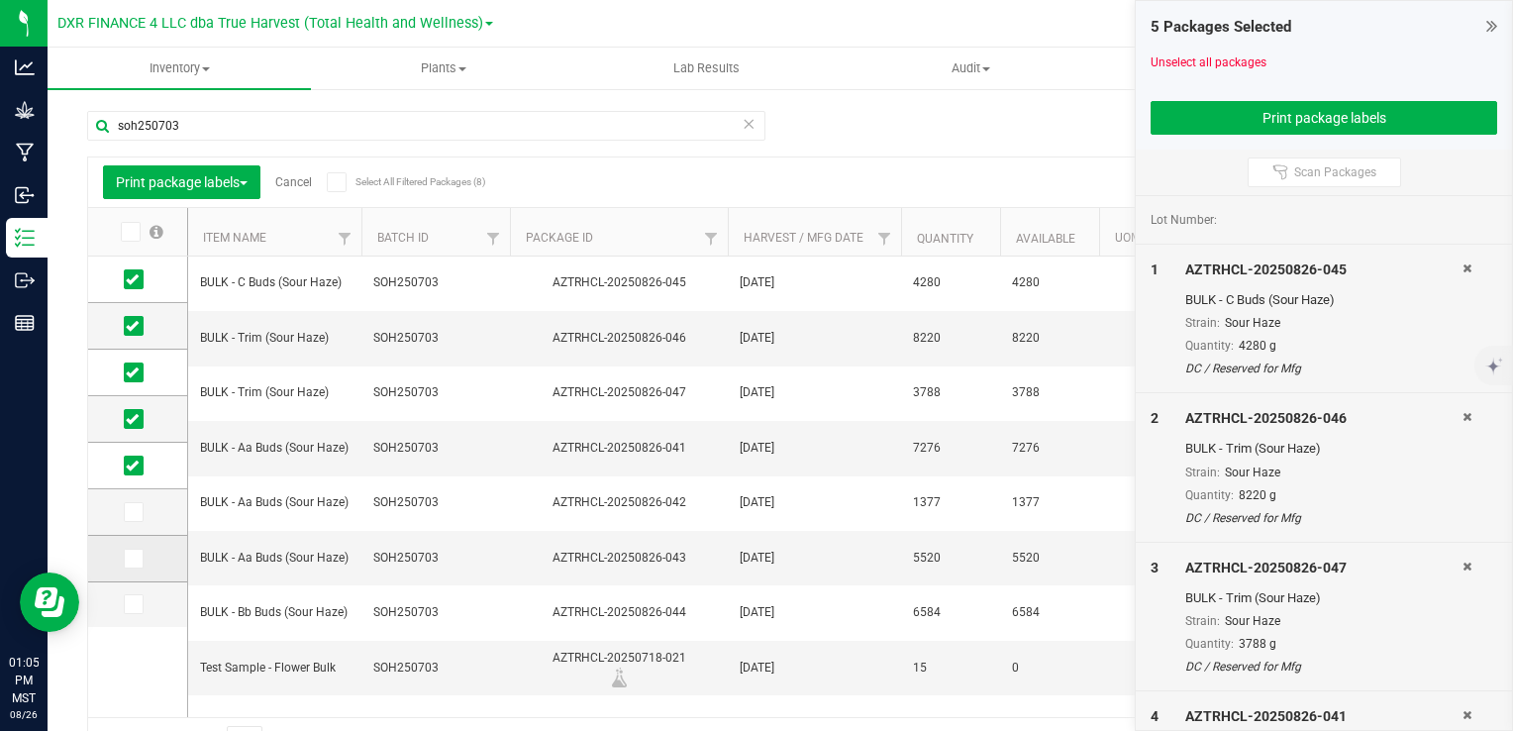
click at [124, 555] on span at bounding box center [134, 559] width 20 height 20
click at [0, 0] on input "checkbox" at bounding box center [0, 0] width 0 height 0
click at [135, 512] on icon at bounding box center [132, 512] width 13 height 0
click at [0, 0] on input "checkbox" at bounding box center [0, 0] width 0 height 0
click at [1293, 122] on button "Print package labels" at bounding box center [1324, 118] width 347 height 34
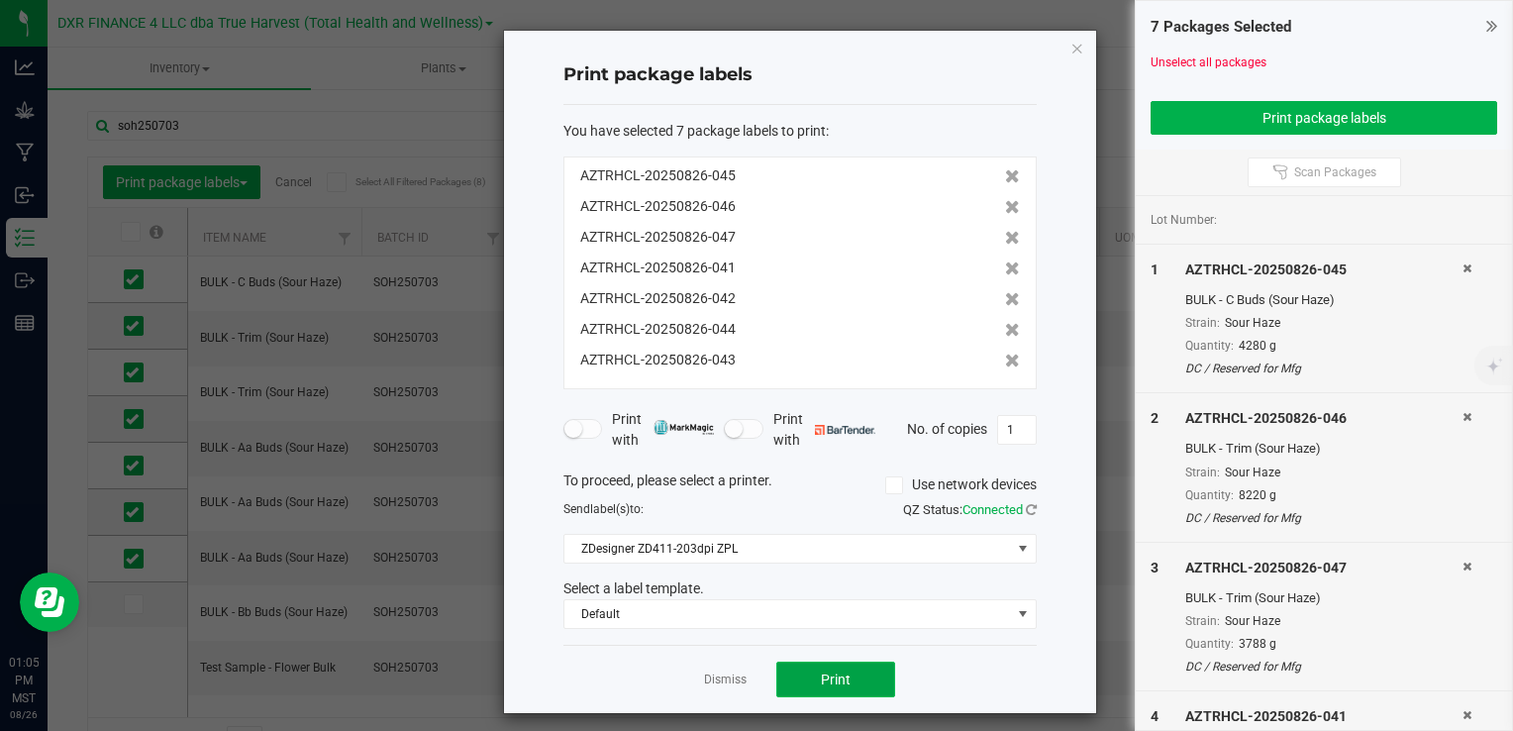
click at [860, 676] on button "Print" at bounding box center [836, 680] width 119 height 36
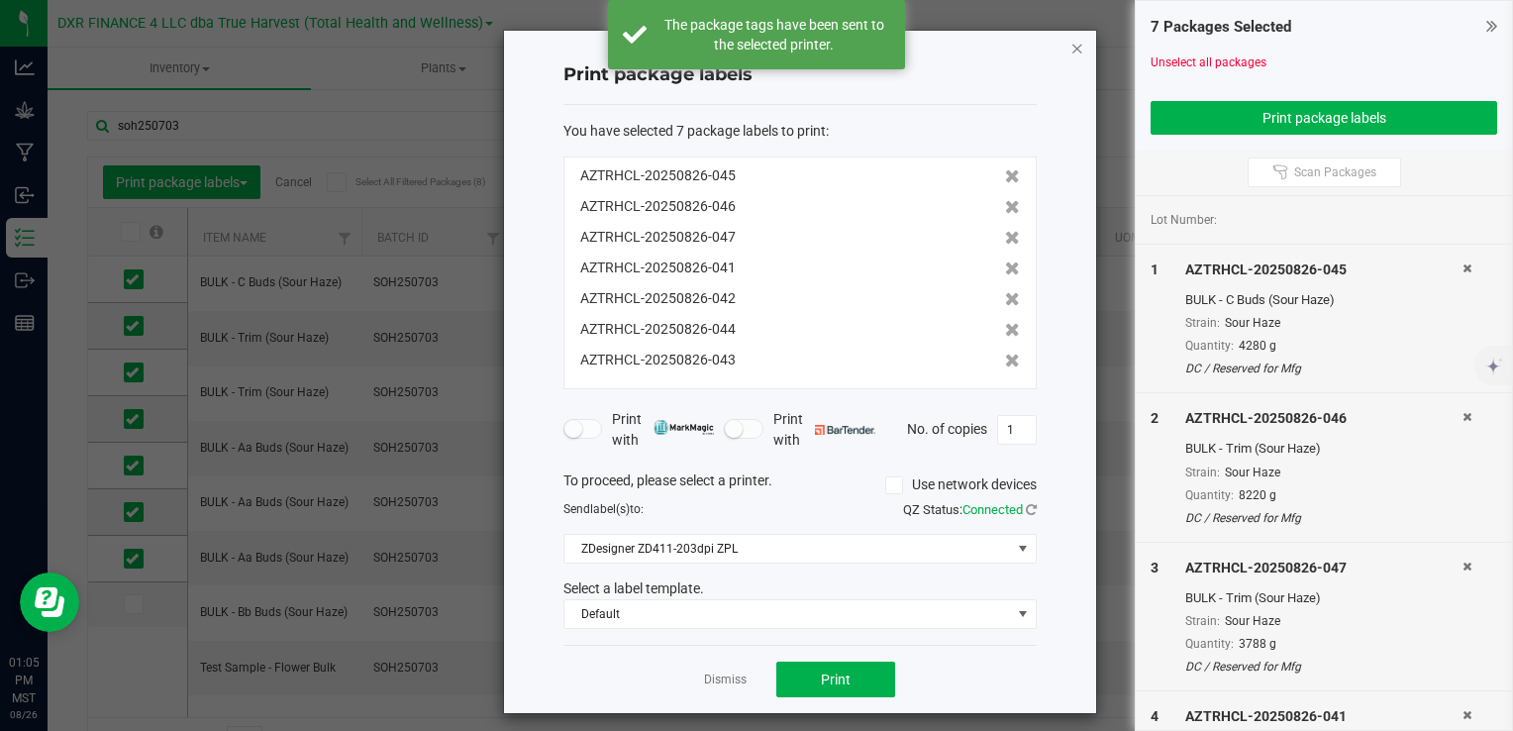
click at [1071, 46] on icon "button" at bounding box center [1078, 48] width 14 height 24
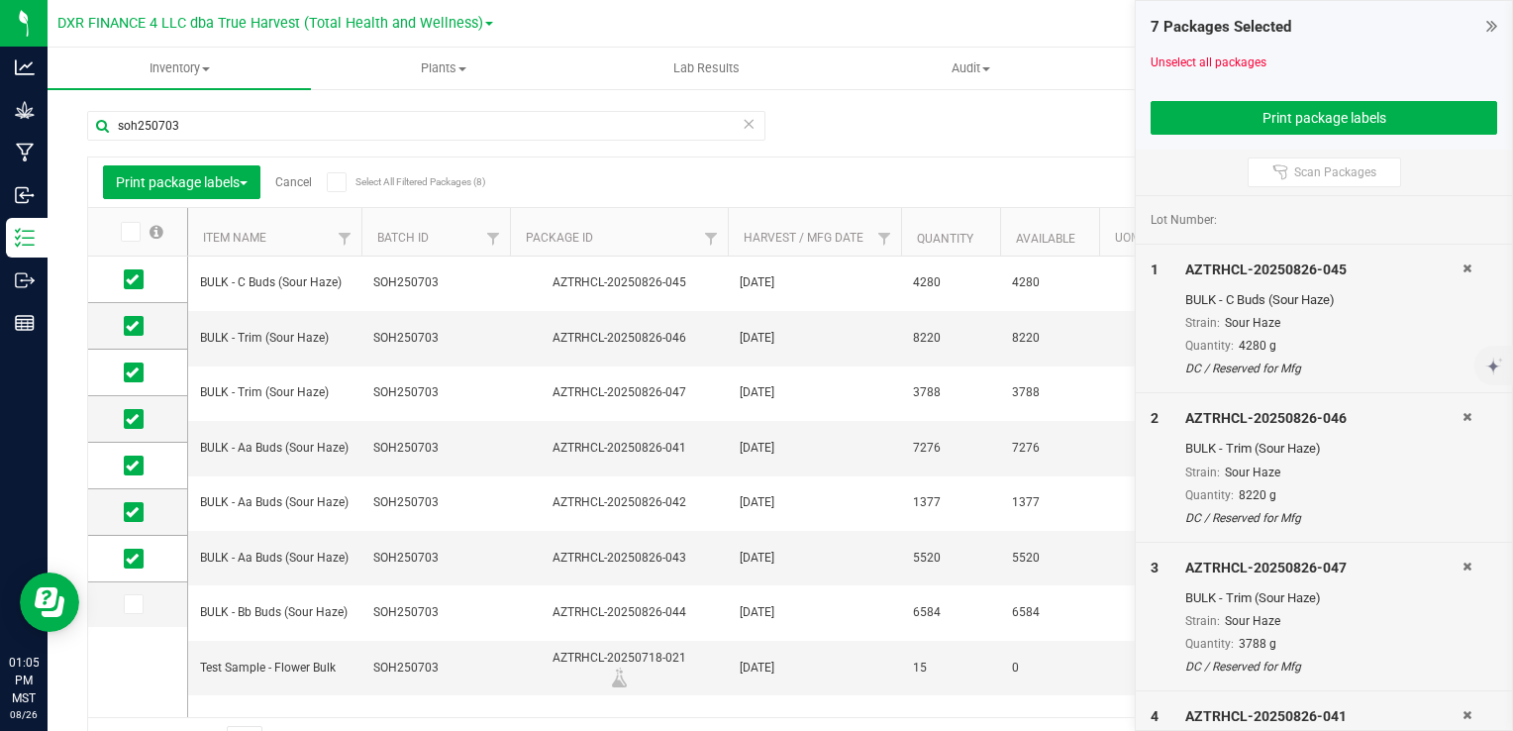
click at [295, 180] on link "Cancel" at bounding box center [293, 182] width 37 height 14
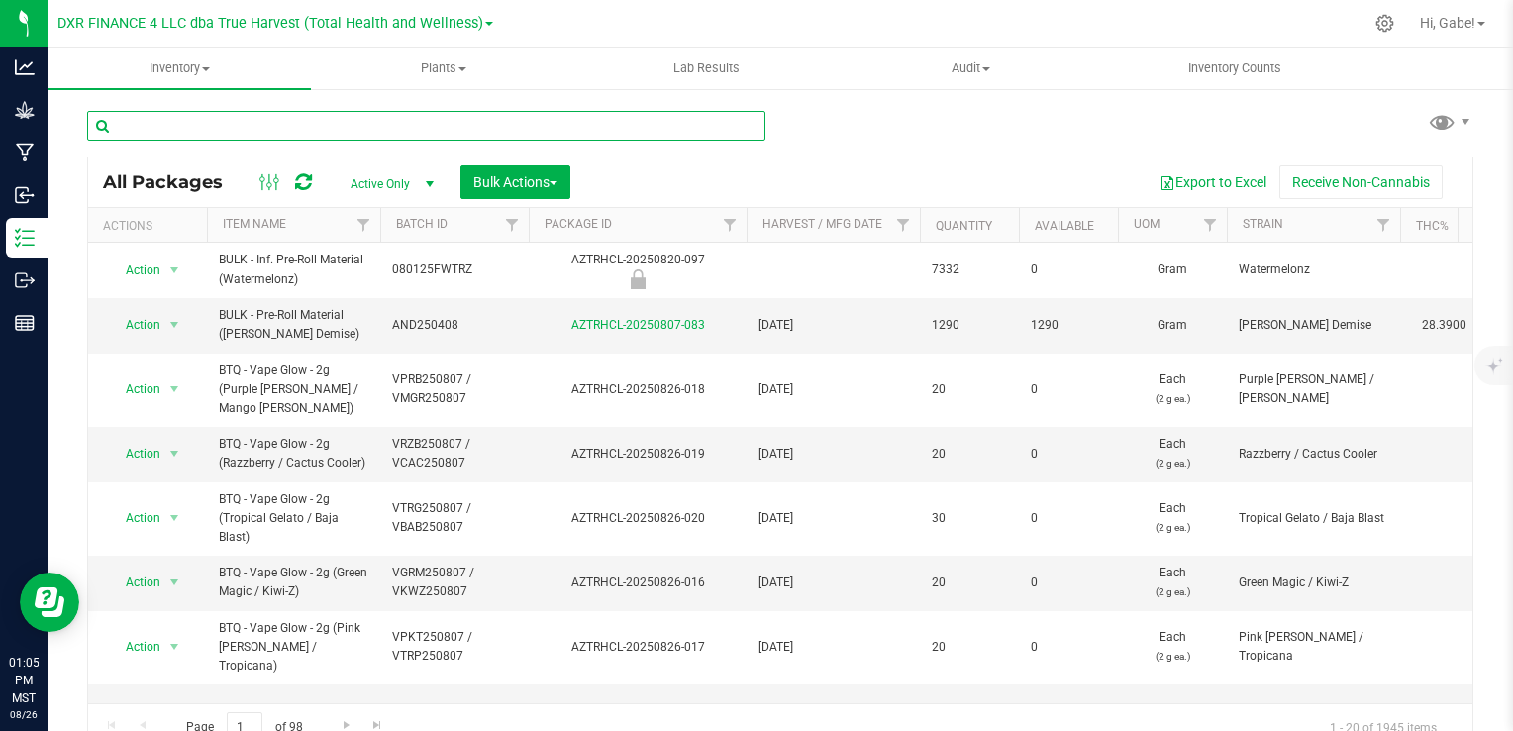
click at [227, 131] on input "text" at bounding box center [426, 126] width 678 height 30
type input "soh250703"
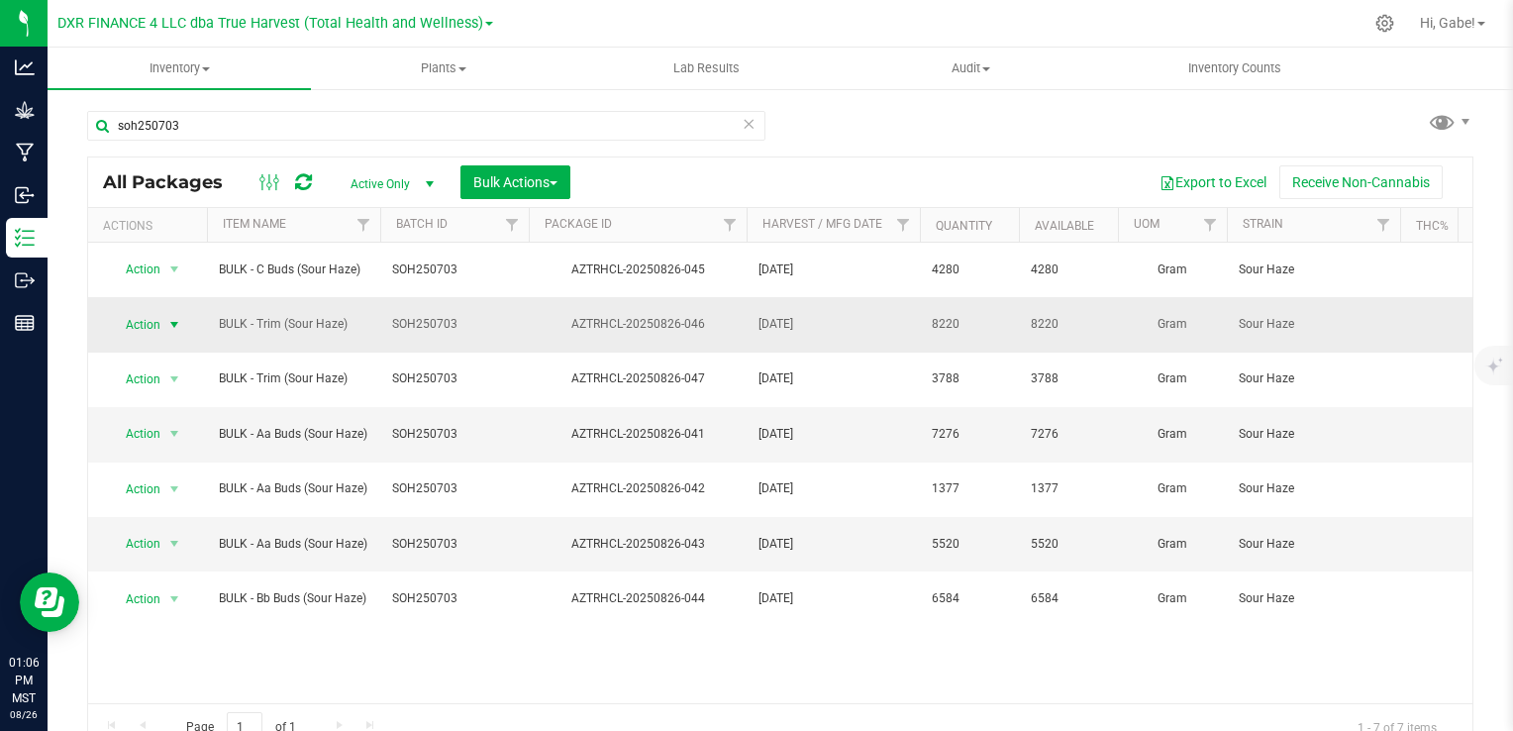
click at [158, 311] on span "Action" at bounding box center [134, 325] width 53 height 28
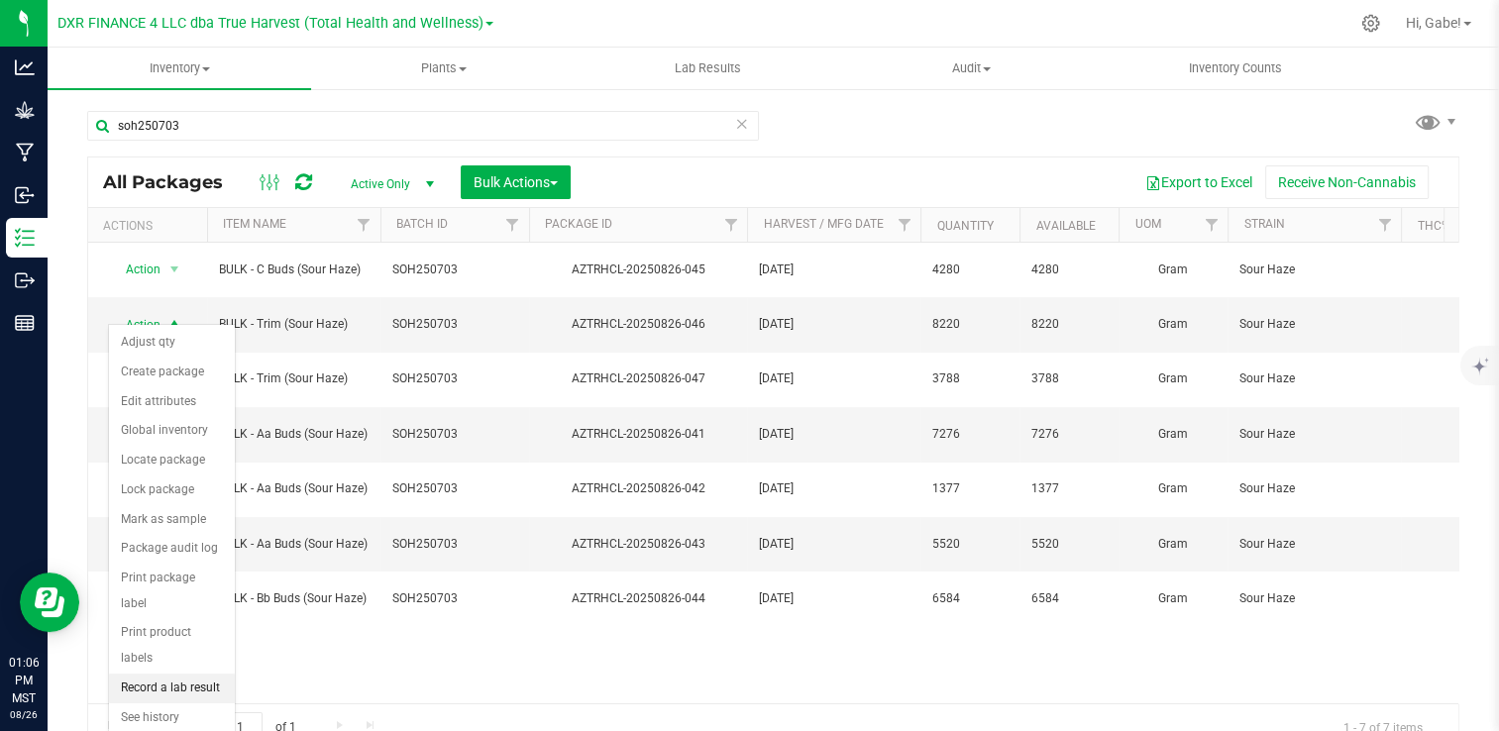
click at [185, 674] on li "Record a lab result" at bounding box center [172, 689] width 126 height 30
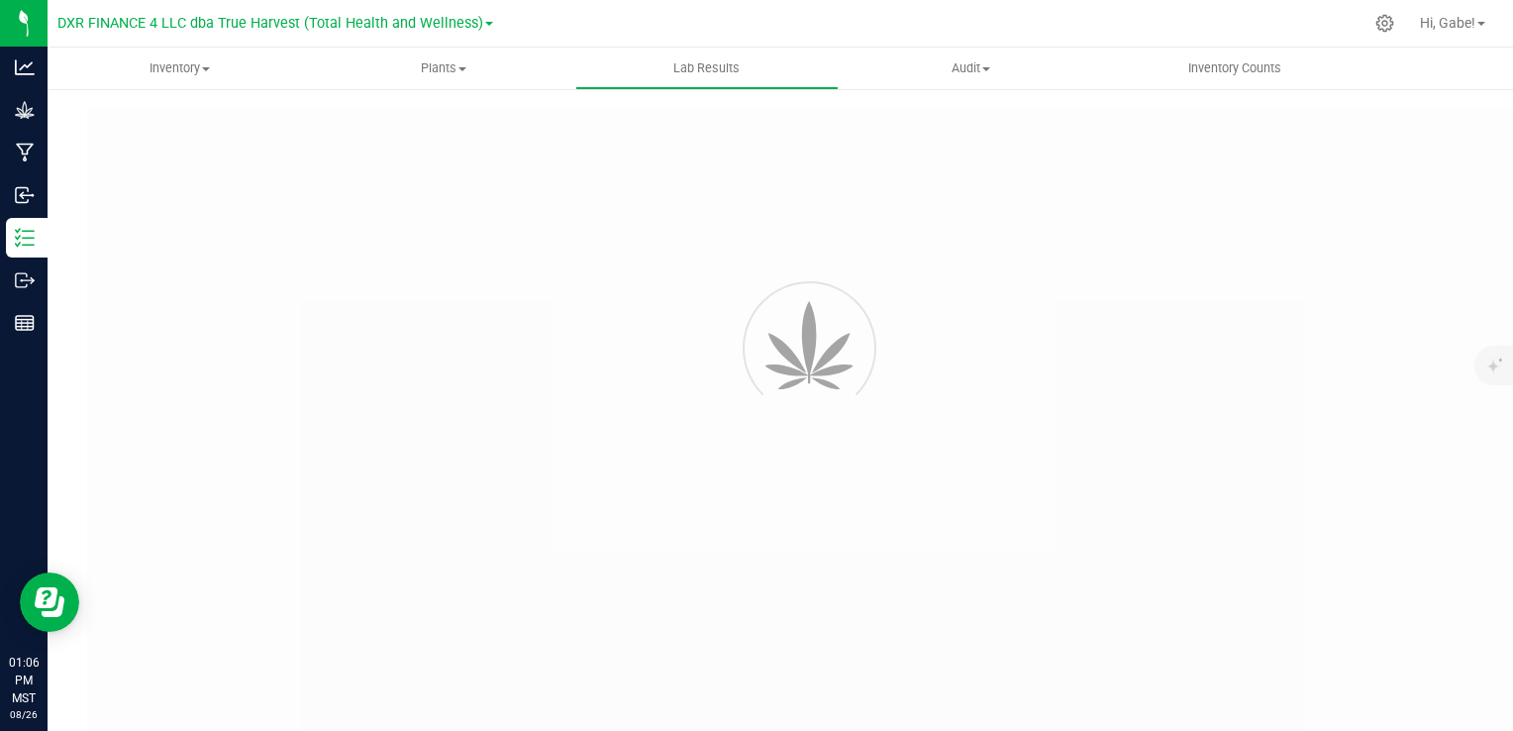
type input "AZTRHCL-20250826-046"
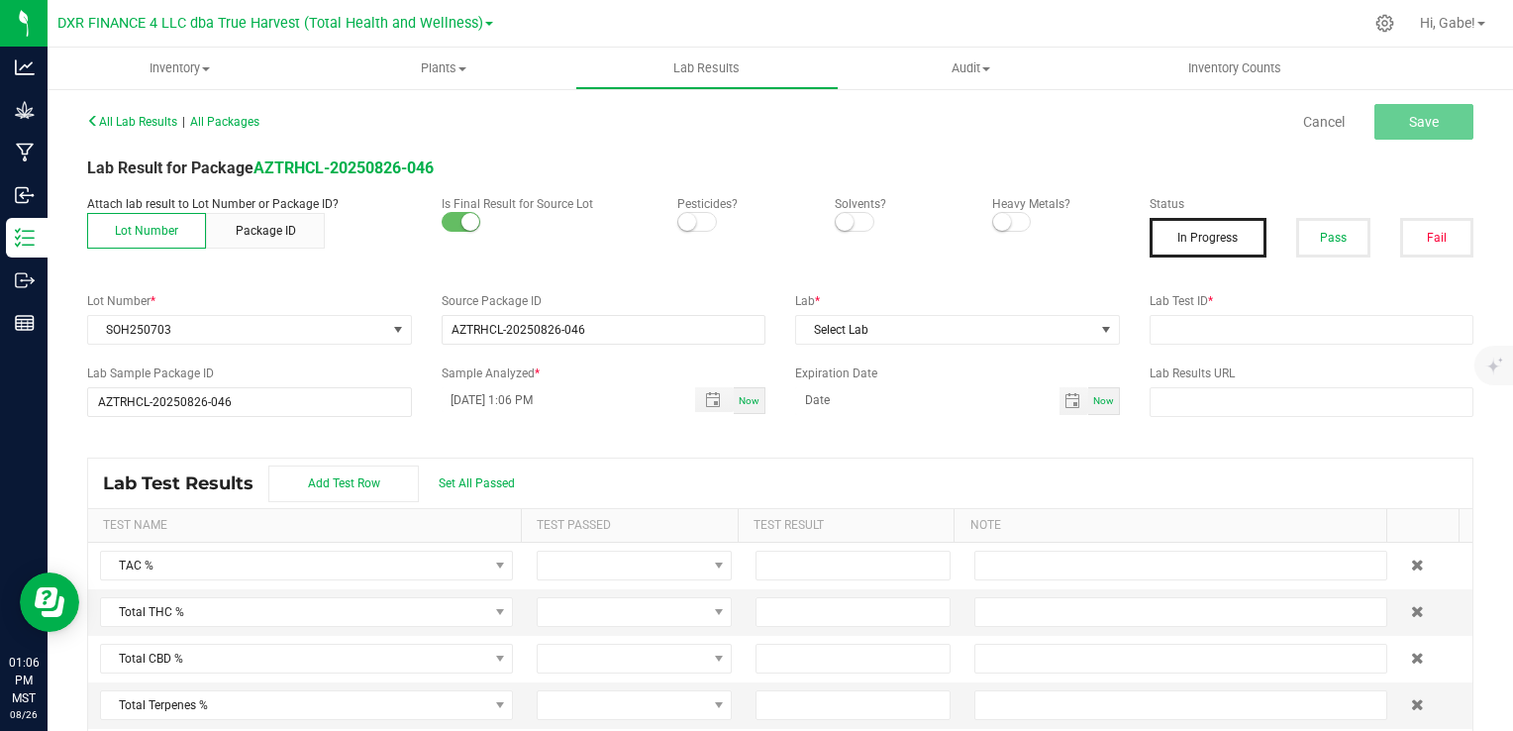
click at [693, 220] on span at bounding box center [697, 222] width 40 height 20
click at [840, 222] on small at bounding box center [845, 222] width 18 height 18
click at [997, 217] on small at bounding box center [1002, 222] width 18 height 18
click at [1311, 236] on button "Pass" at bounding box center [1333, 238] width 73 height 40
click at [708, 400] on span "Toggle popup" at bounding box center [713, 400] width 16 height 16
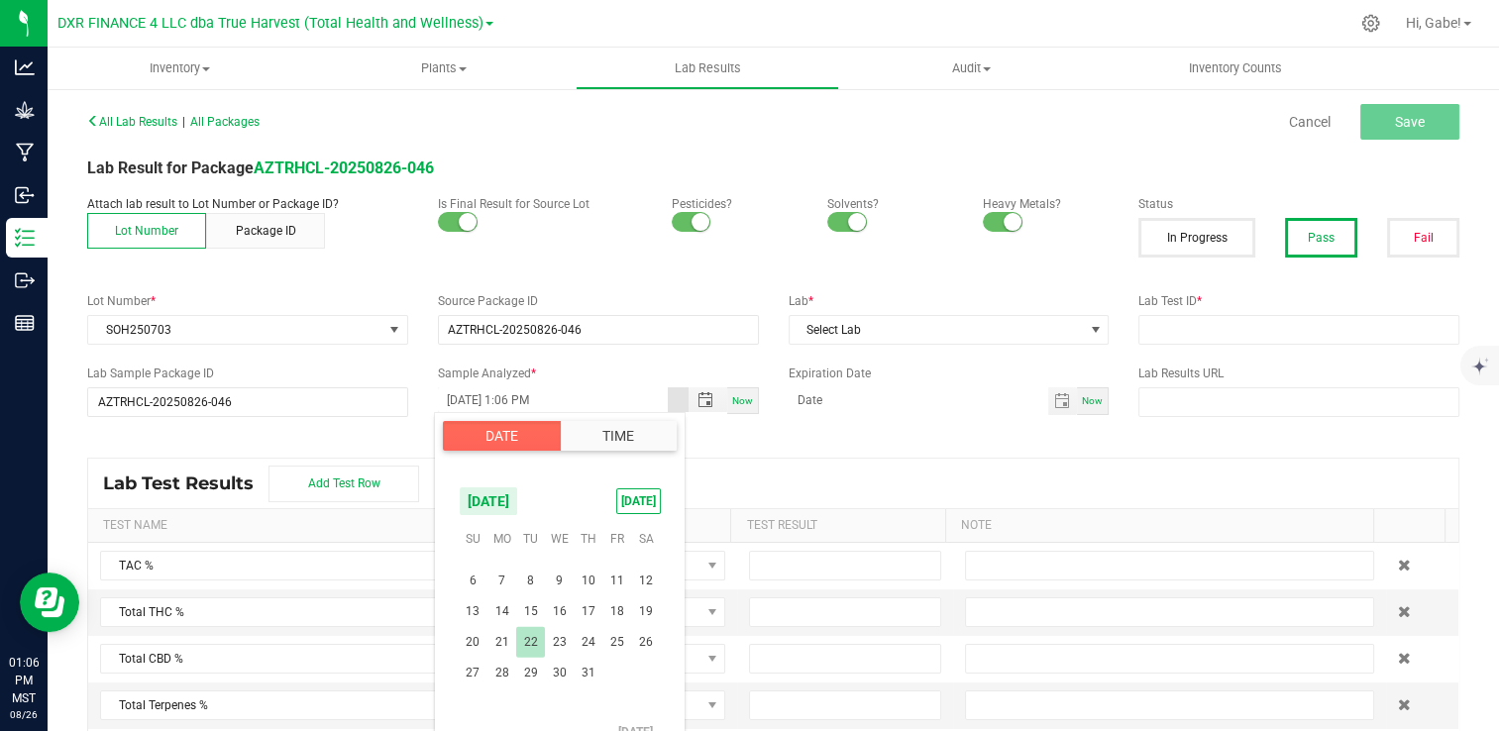
scroll to position [320873, 0]
click at [621, 637] on span "25" at bounding box center [617, 643] width 29 height 31
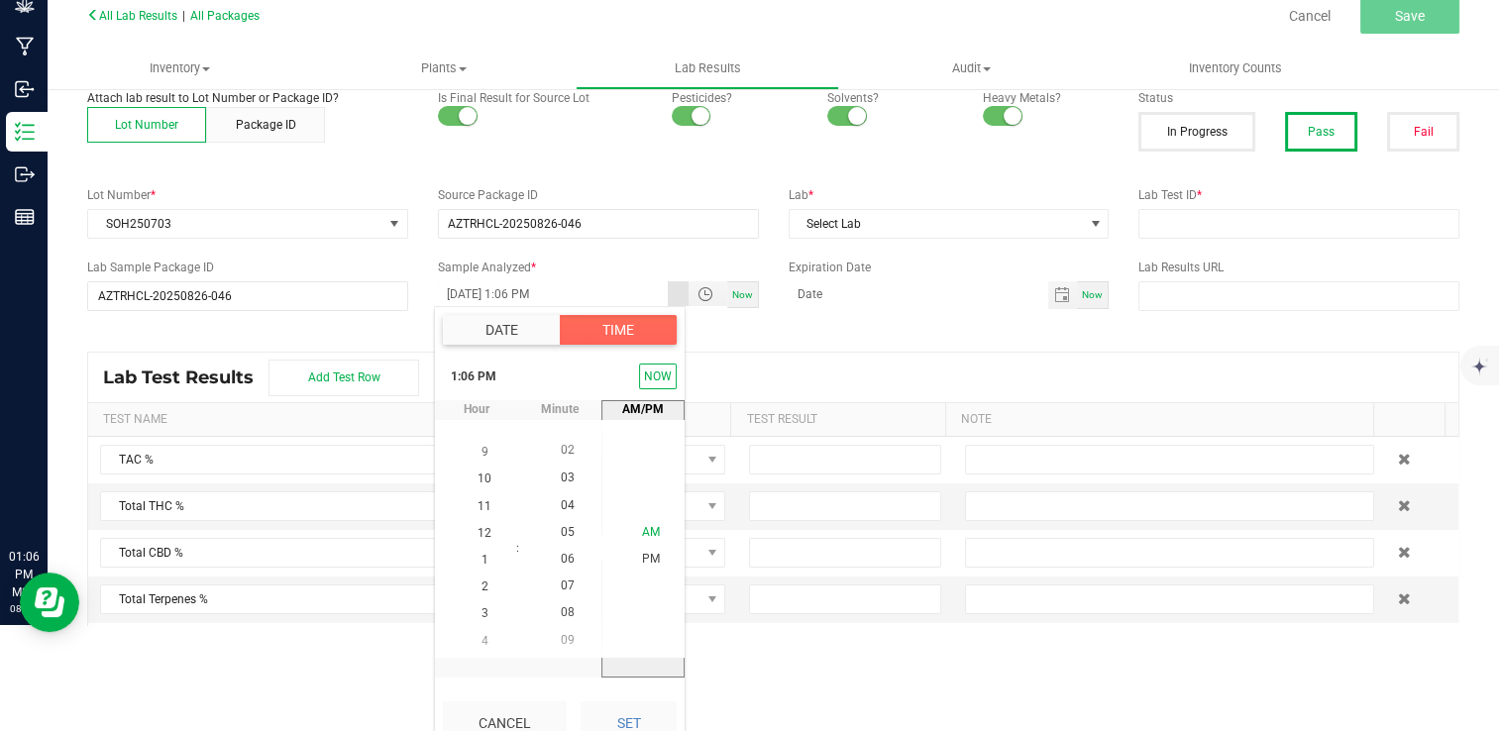
scroll to position [127, 0]
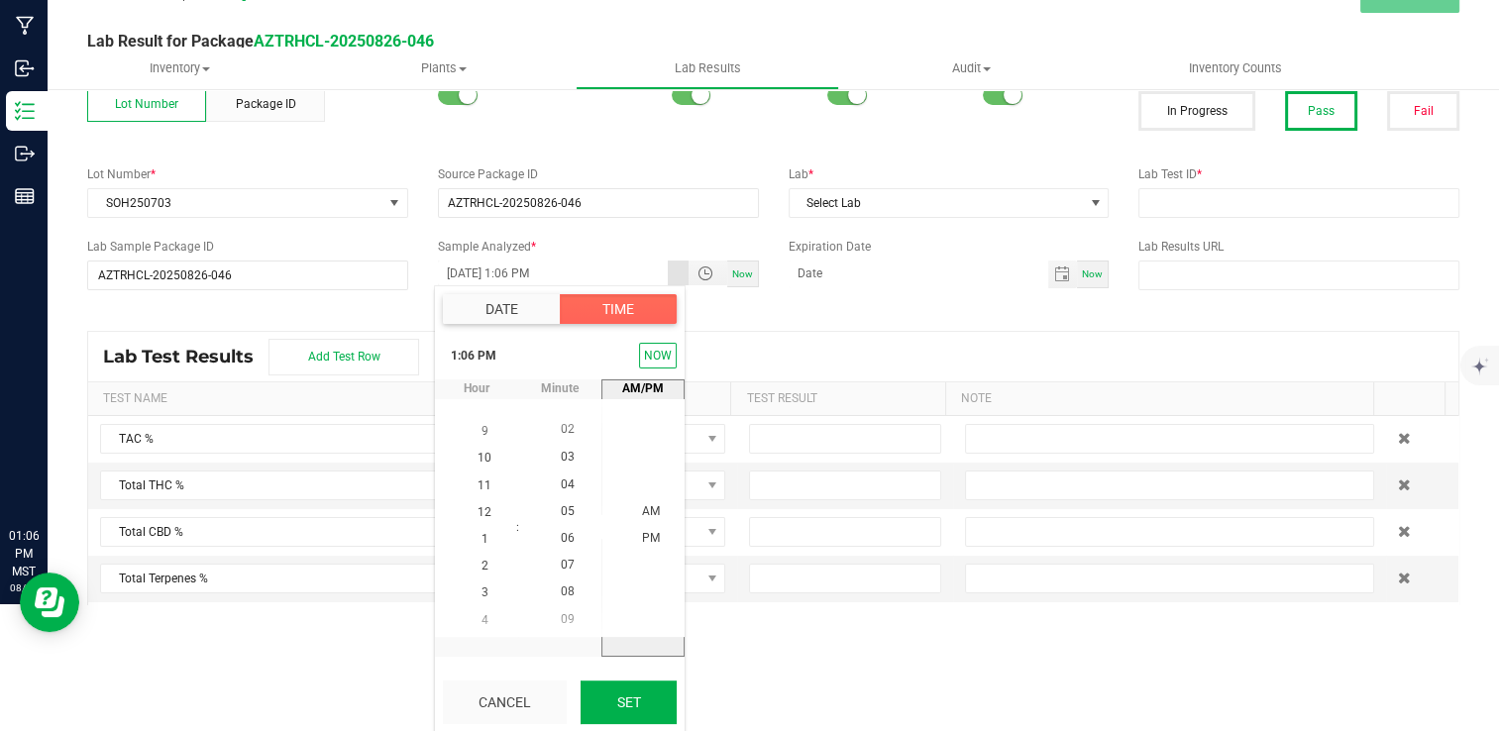
click at [654, 716] on button "Set" at bounding box center [628, 702] width 96 height 44
type input "07/25/2025 1:06 PM"
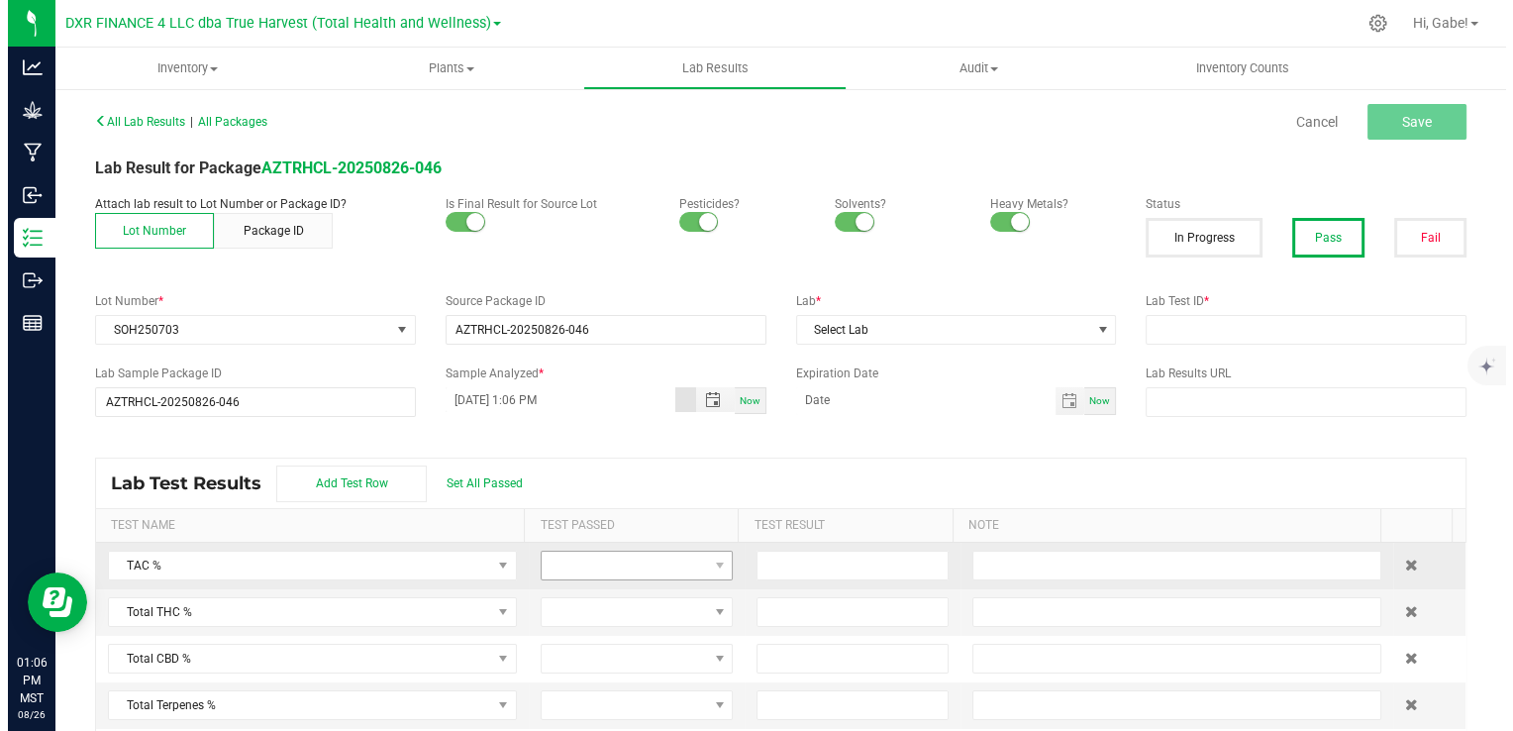
scroll to position [0, 0]
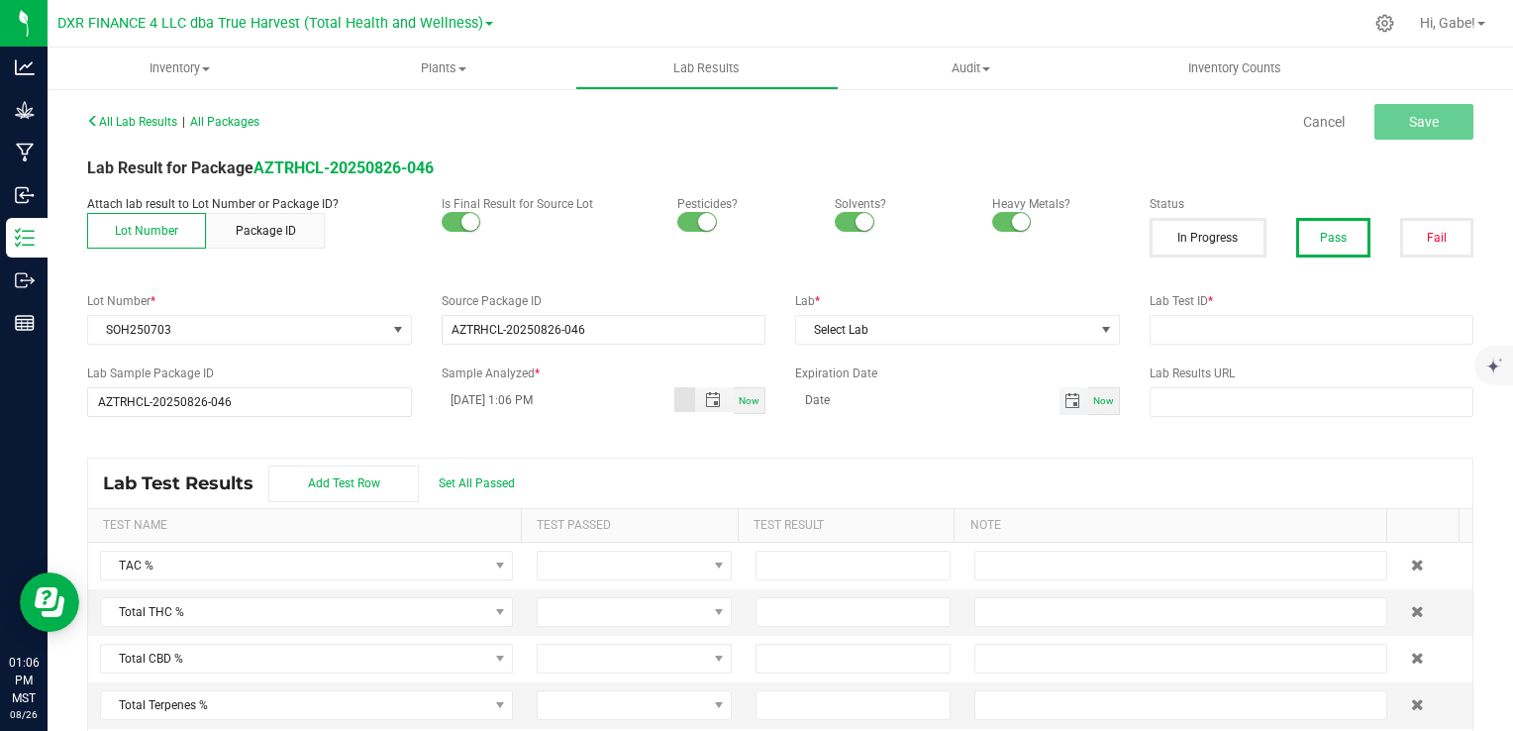
click at [1065, 398] on span "Toggle calendar" at bounding box center [1073, 401] width 16 height 16
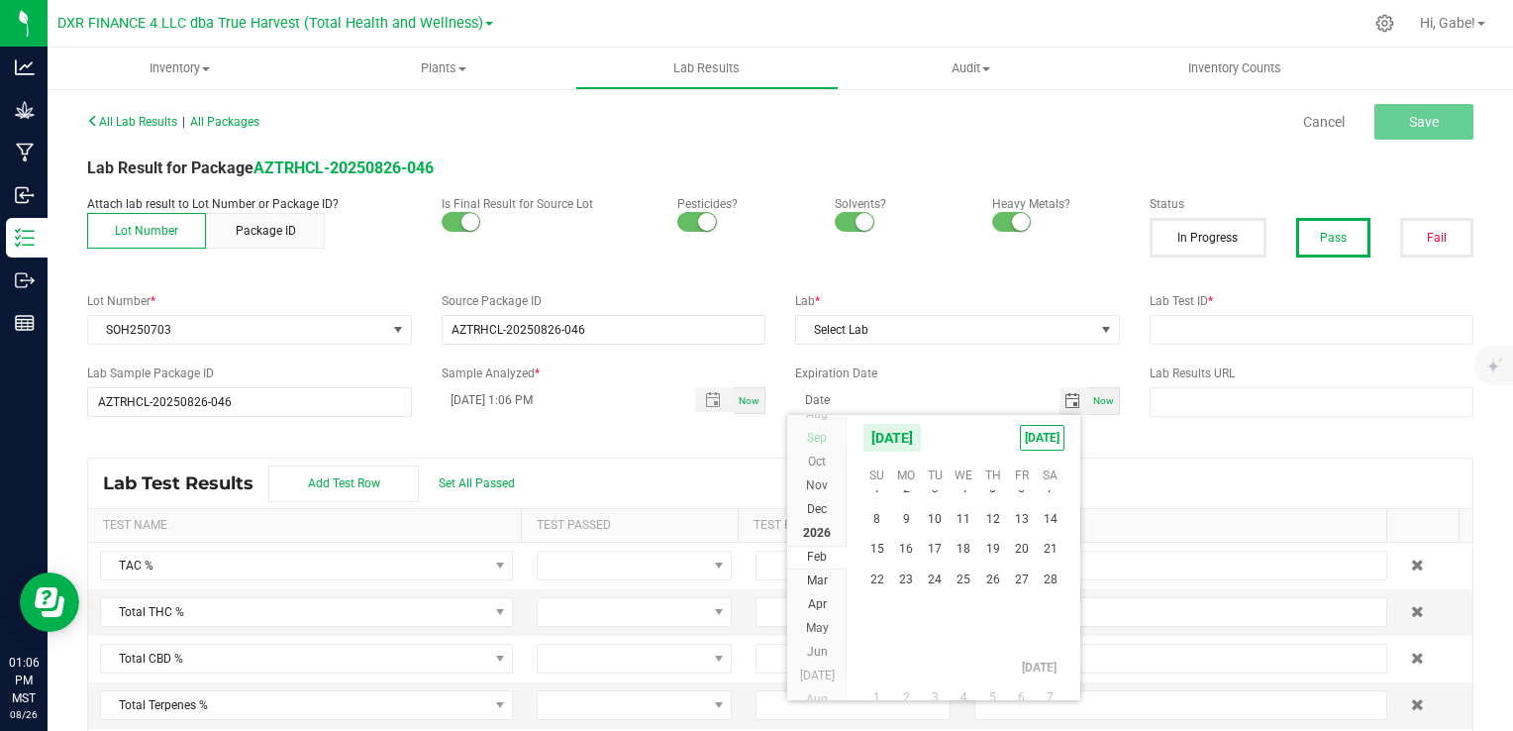
scroll to position [322846, 0]
click at [824, 624] on span "Jul" at bounding box center [817, 621] width 35 height 14
click at [1053, 592] on span "25" at bounding box center [1050, 593] width 29 height 31
type input "07/25/2026"
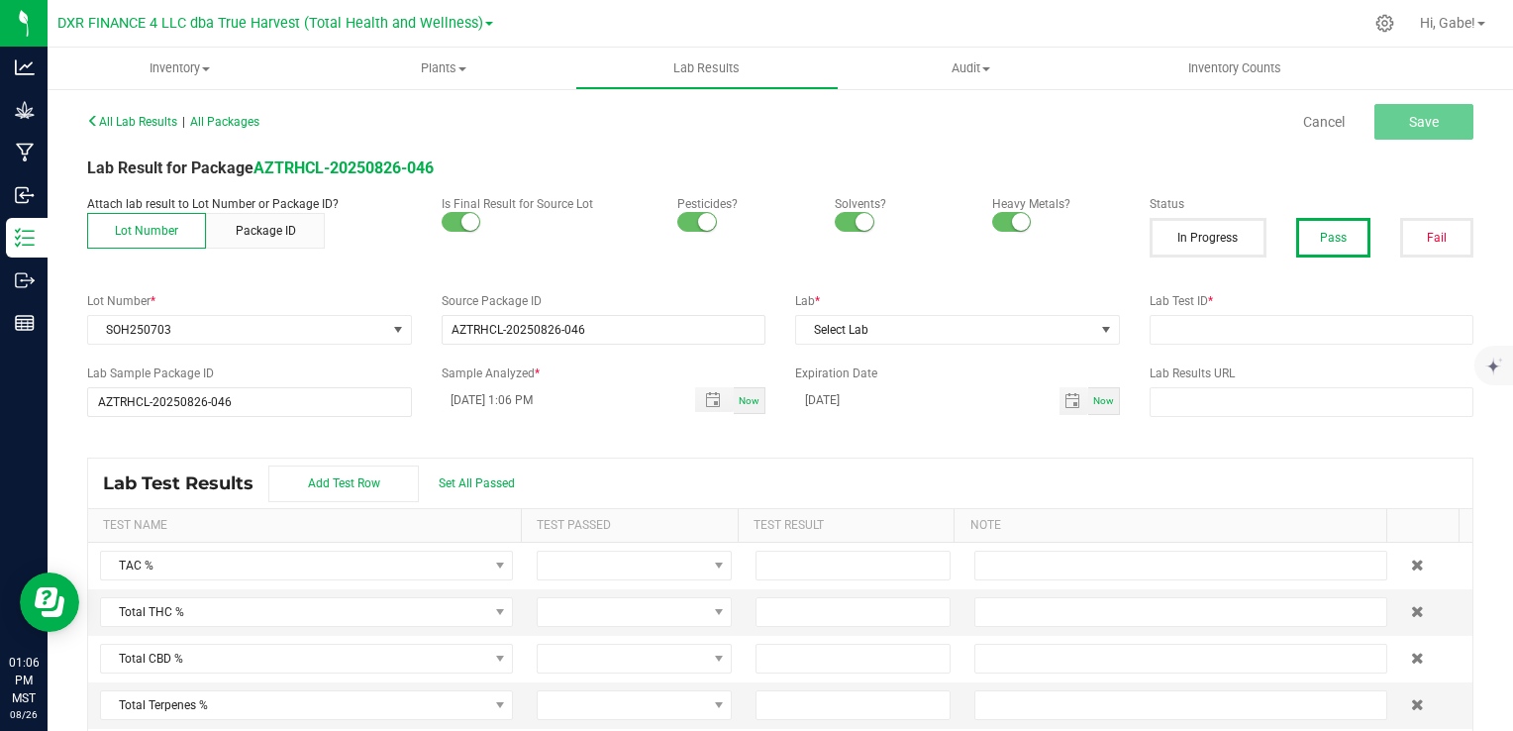
click at [981, 469] on div "Lab Test Results Add Test Row Set All Passed" at bounding box center [780, 484] width 1385 height 50
click at [1022, 331] on span "Select Lab" at bounding box center [945, 330] width 298 height 28
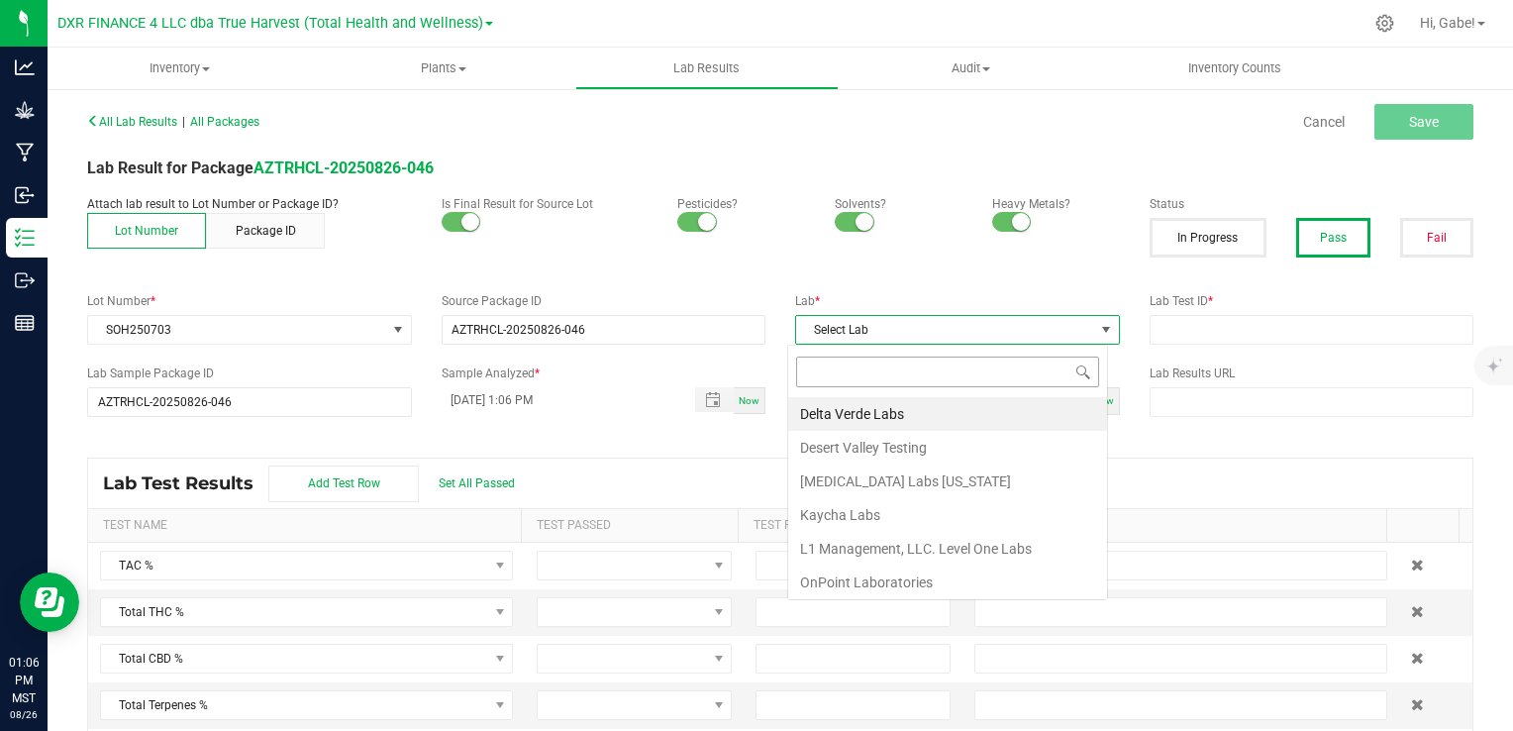
scroll to position [29, 320]
click at [918, 500] on li "Kaycha Labs" at bounding box center [947, 515] width 319 height 34
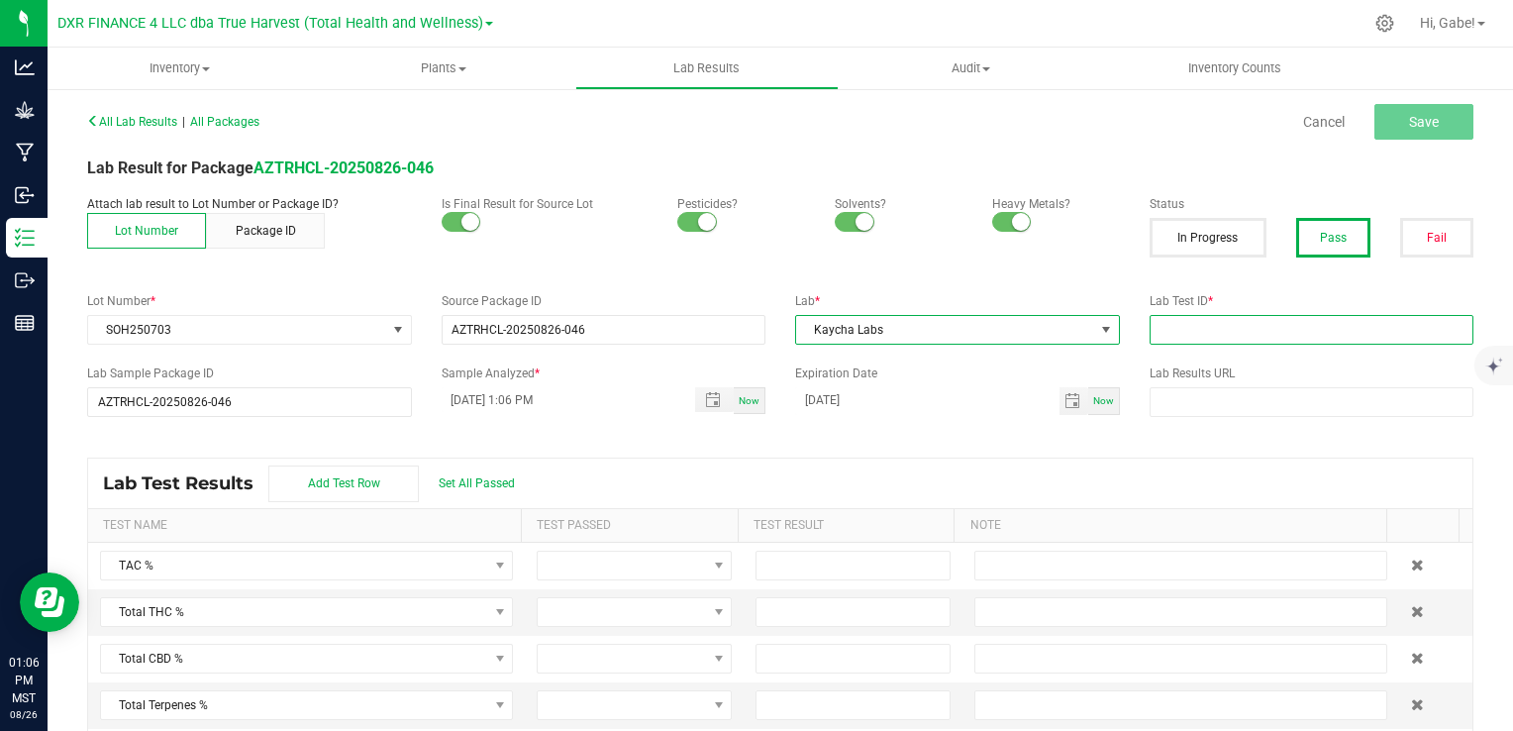
drag, startPoint x: 1371, startPoint y: 330, endPoint x: 1357, endPoint y: 337, distance: 15.5
click at [1370, 331] on input "text" at bounding box center [1312, 330] width 325 height 30
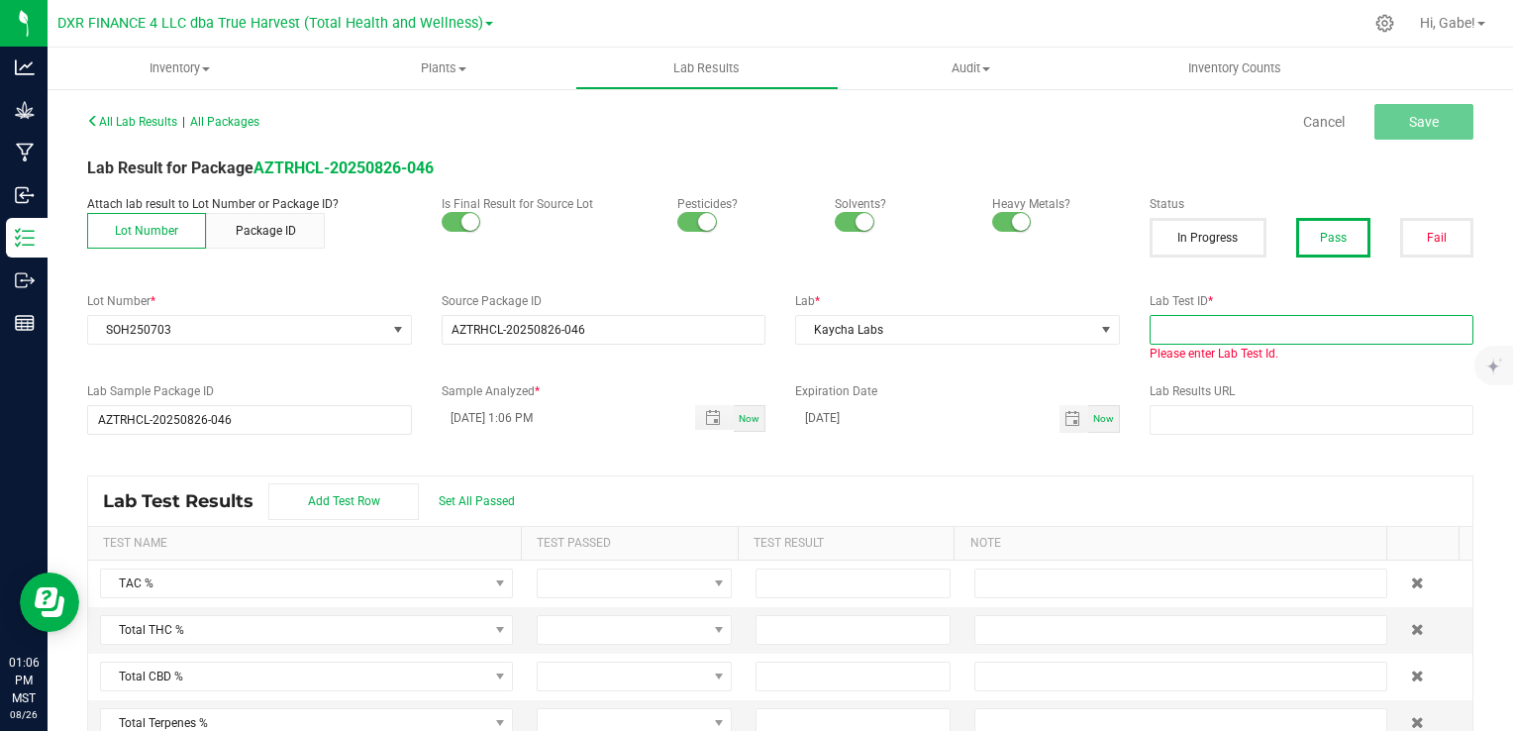
click at [1185, 327] on input "text" at bounding box center [1312, 330] width 325 height 30
paste input "TE50722004-008"
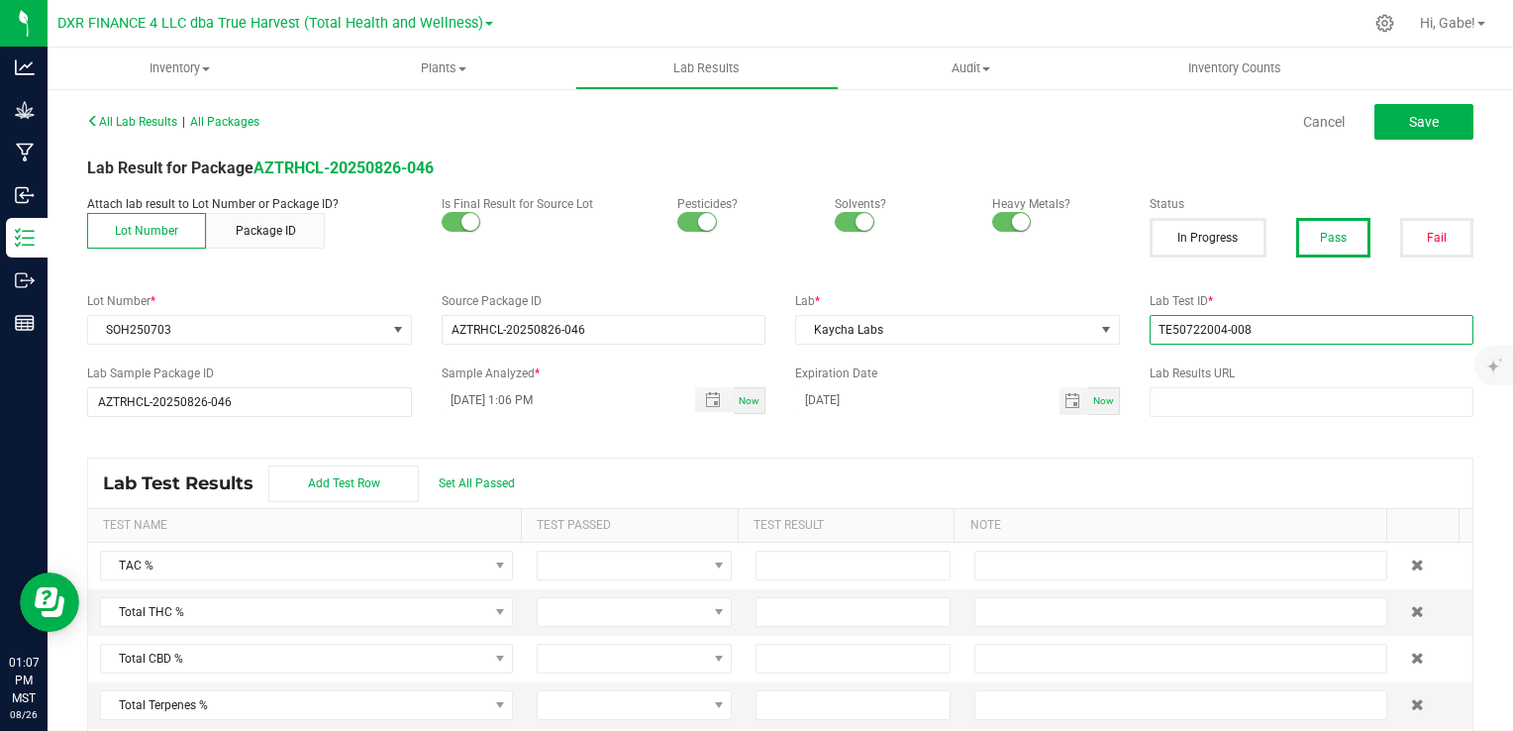
type input "TE50722004-008"
click at [1208, 427] on div "All Lab Results | All Packages Cancel Save Lab Result for Package AZTRHCL-20250…" at bounding box center [780, 430] width 1387 height 646
click at [460, 482] on span "Set All Passed" at bounding box center [477, 483] width 76 height 14
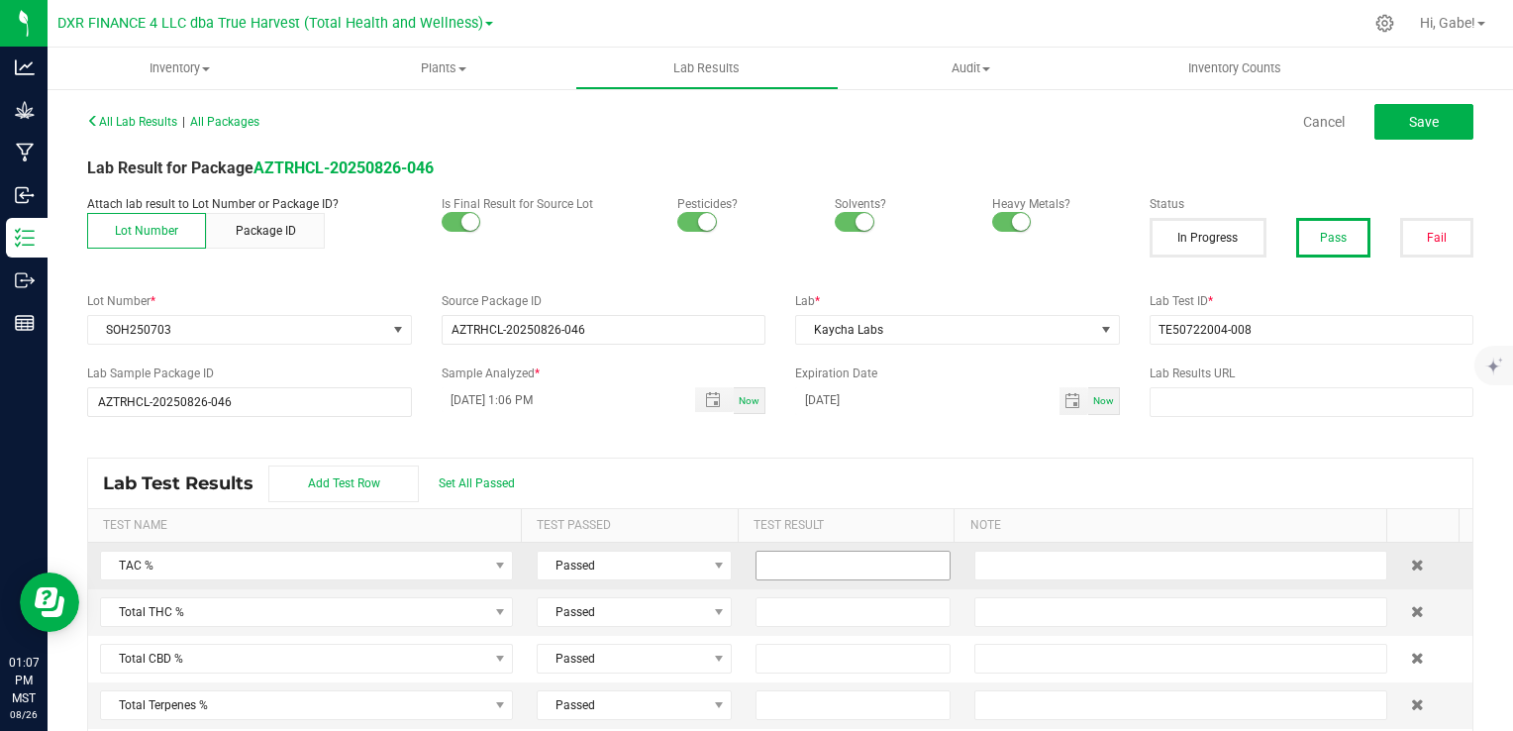
click at [852, 571] on input at bounding box center [853, 566] width 193 height 28
type input "34.1200"
click at [855, 612] on input at bounding box center [853, 612] width 193 height 28
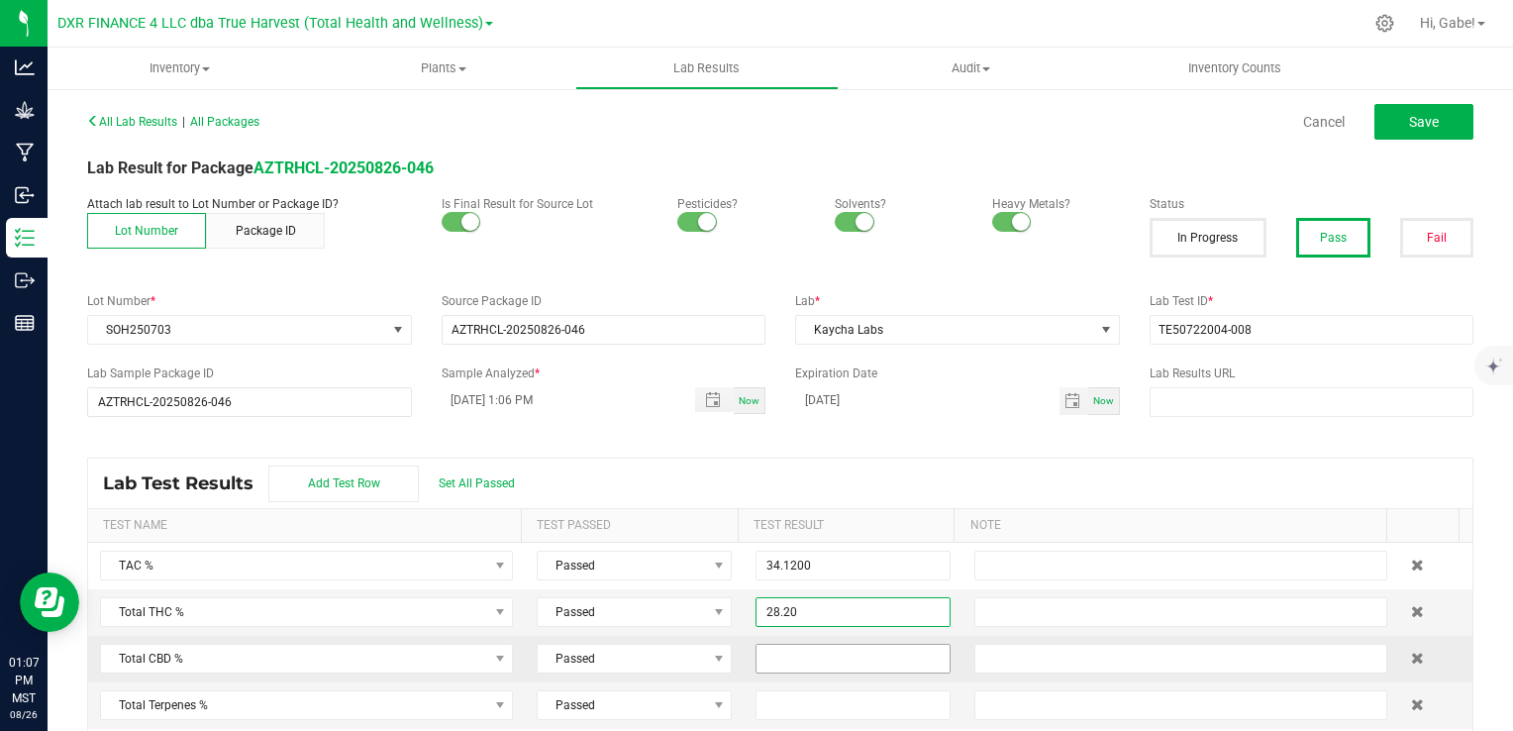
click at [875, 665] on input at bounding box center [853, 659] width 193 height 28
type input "28.2000"
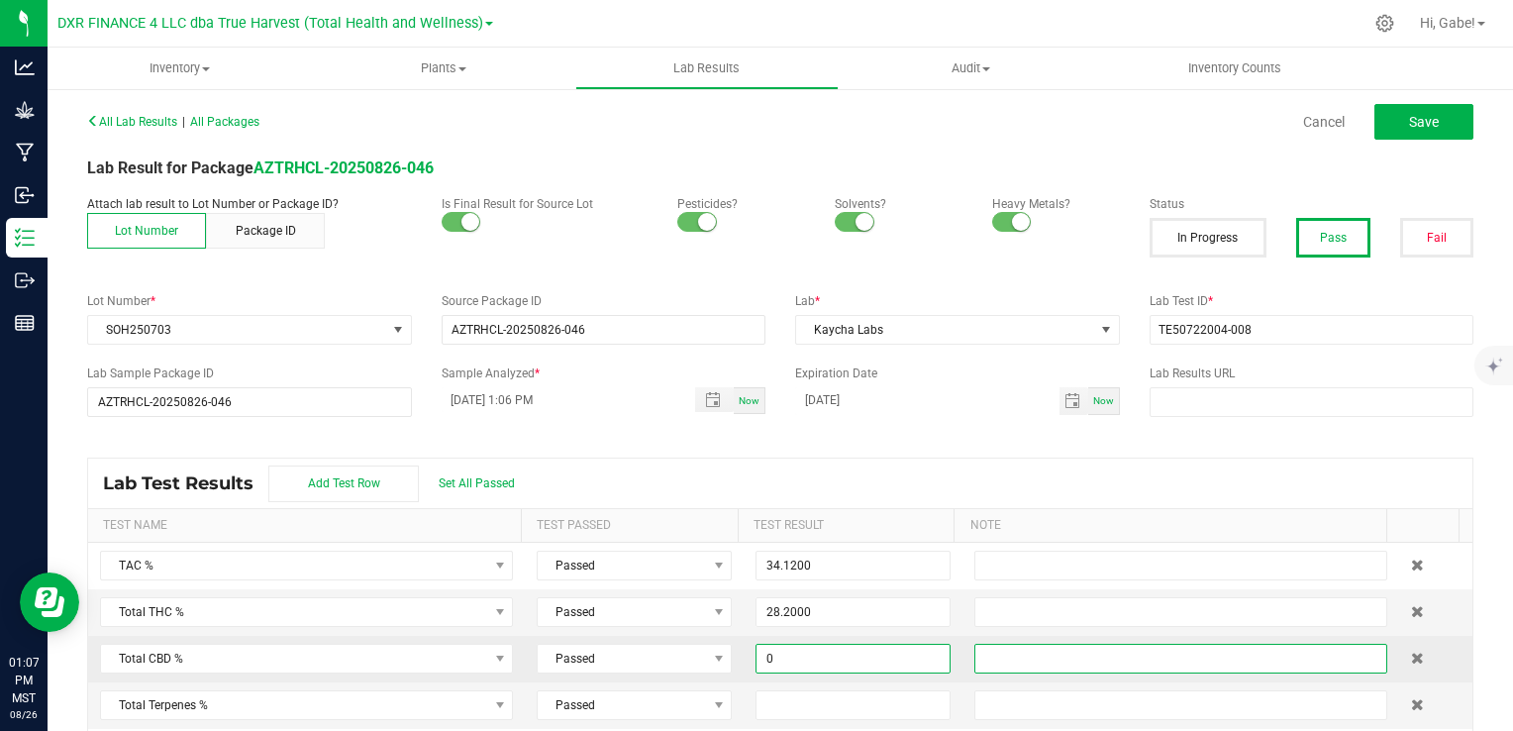
click at [975, 662] on input "text" at bounding box center [1181, 659] width 413 height 30
type input "0.0000"
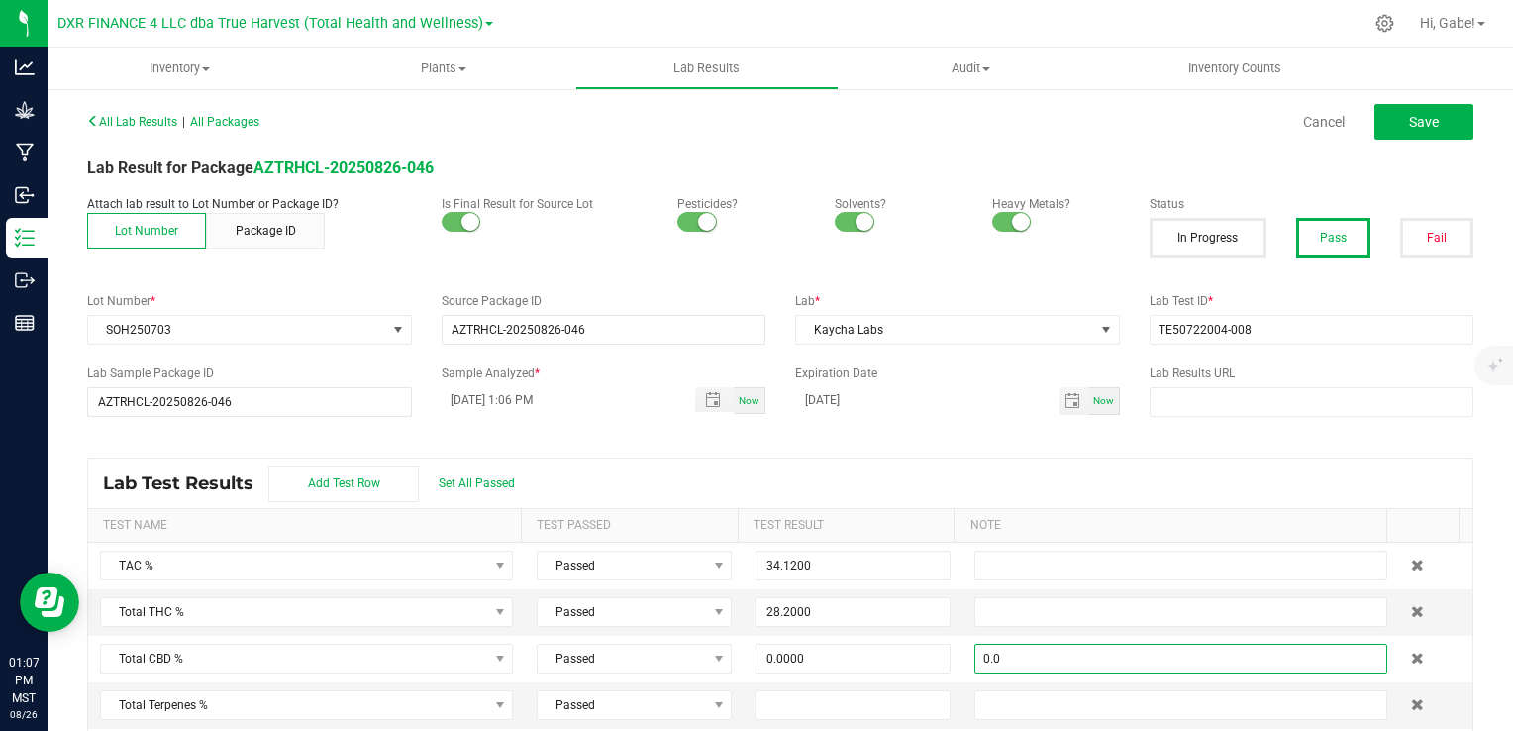
type input "0.0"
click at [1201, 517] on th "Note" at bounding box center [1170, 526] width 433 height 34
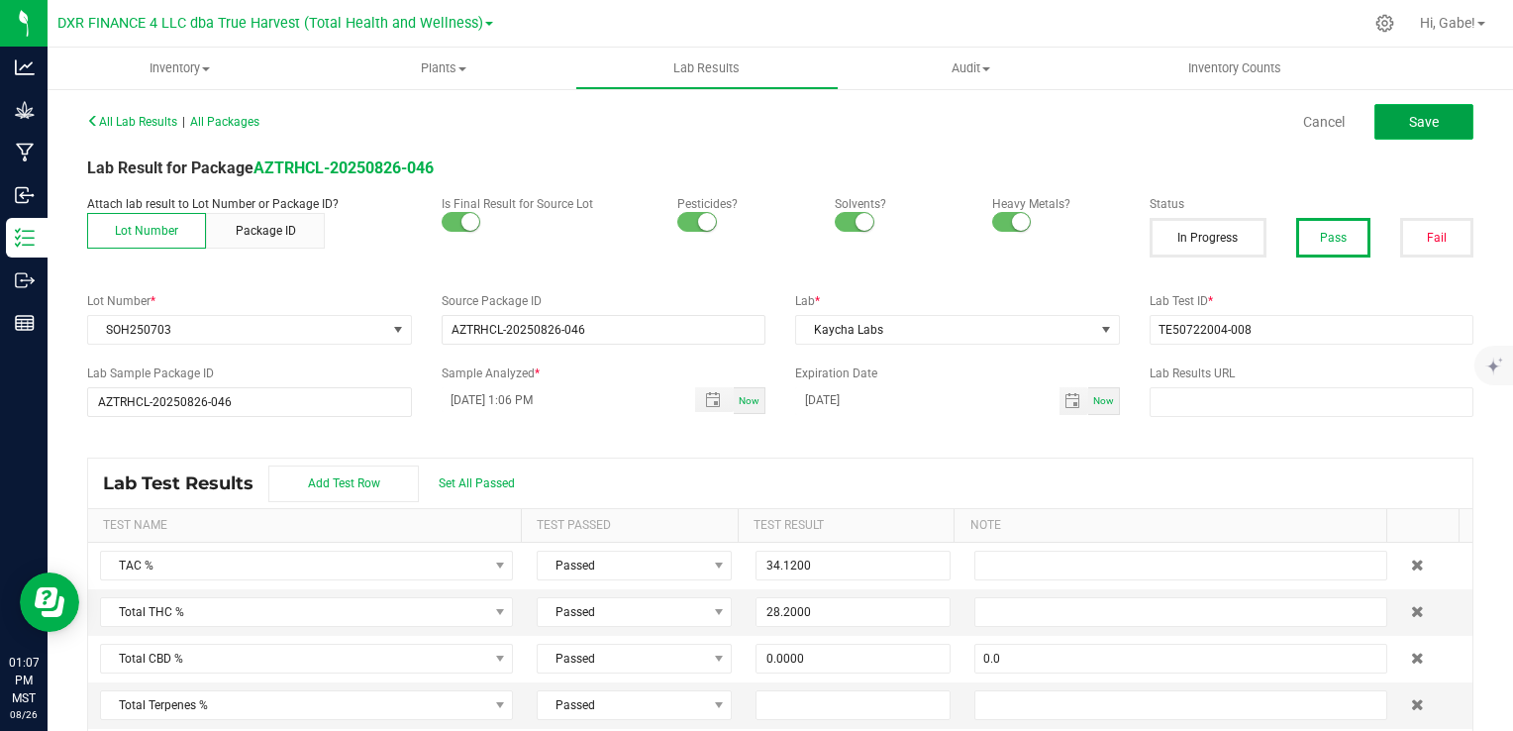
click at [1409, 114] on span "Save" at bounding box center [1424, 122] width 30 height 16
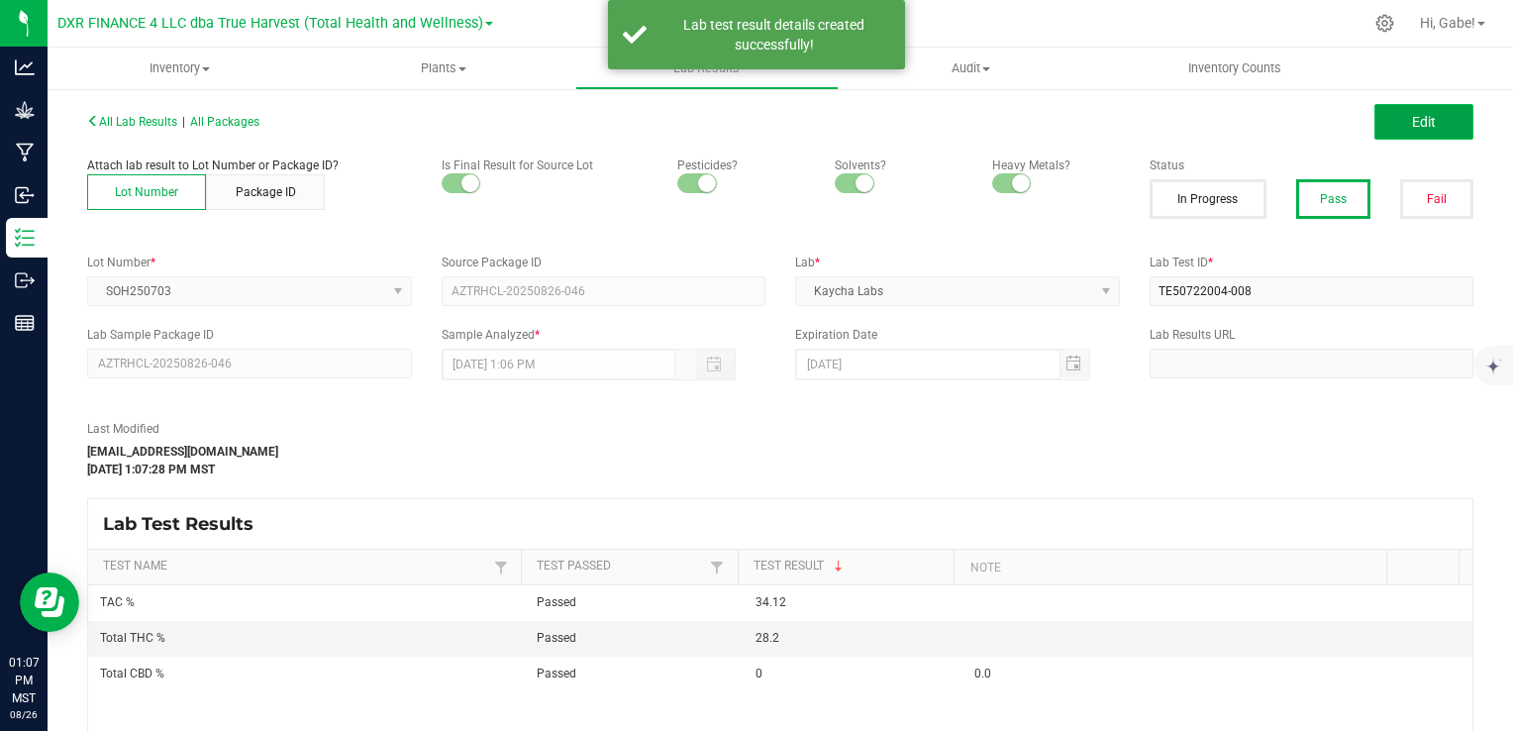
click at [1412, 125] on span "Edit" at bounding box center [1424, 122] width 24 height 16
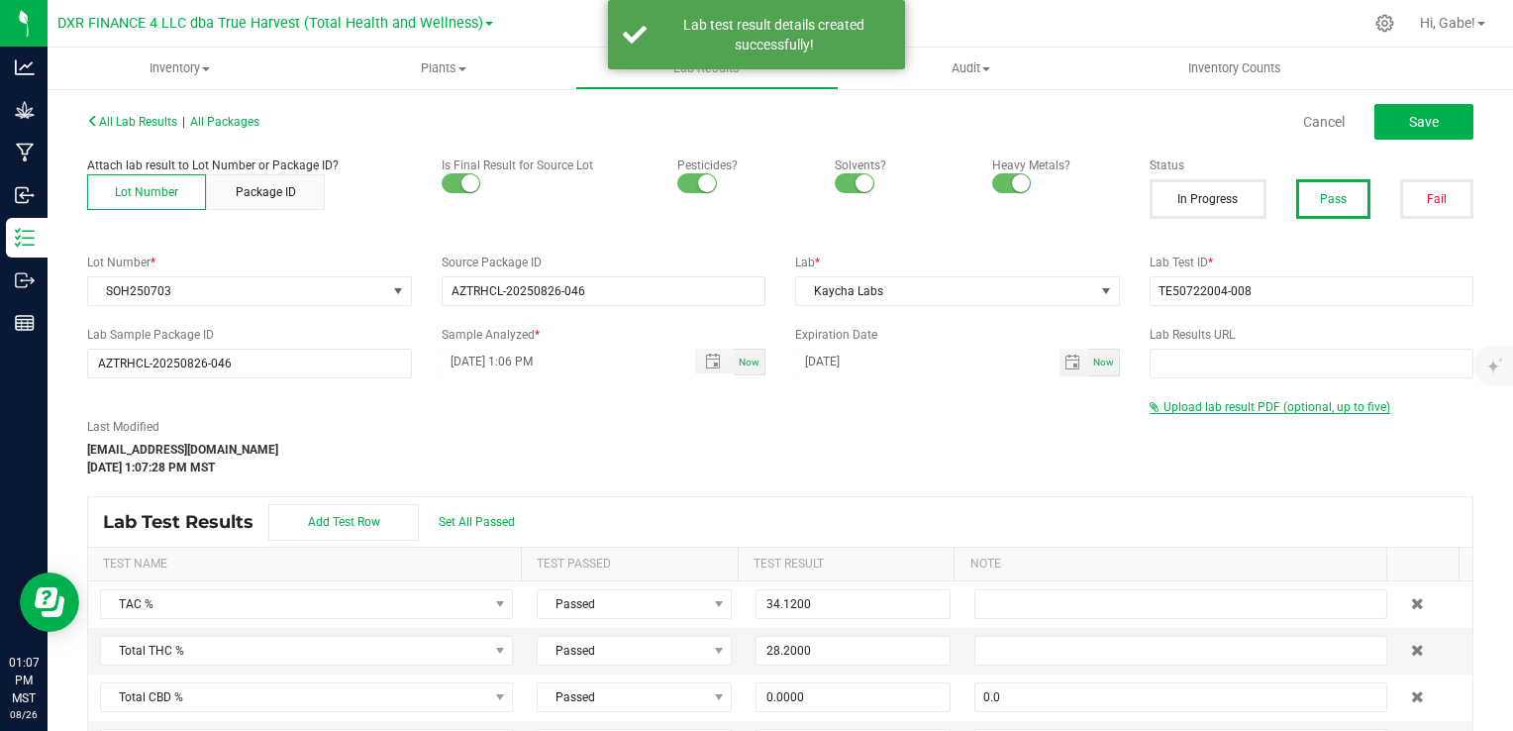
click at [1315, 408] on span "Upload lab result PDF (optional, up to five)" at bounding box center [1277, 407] width 227 height 14
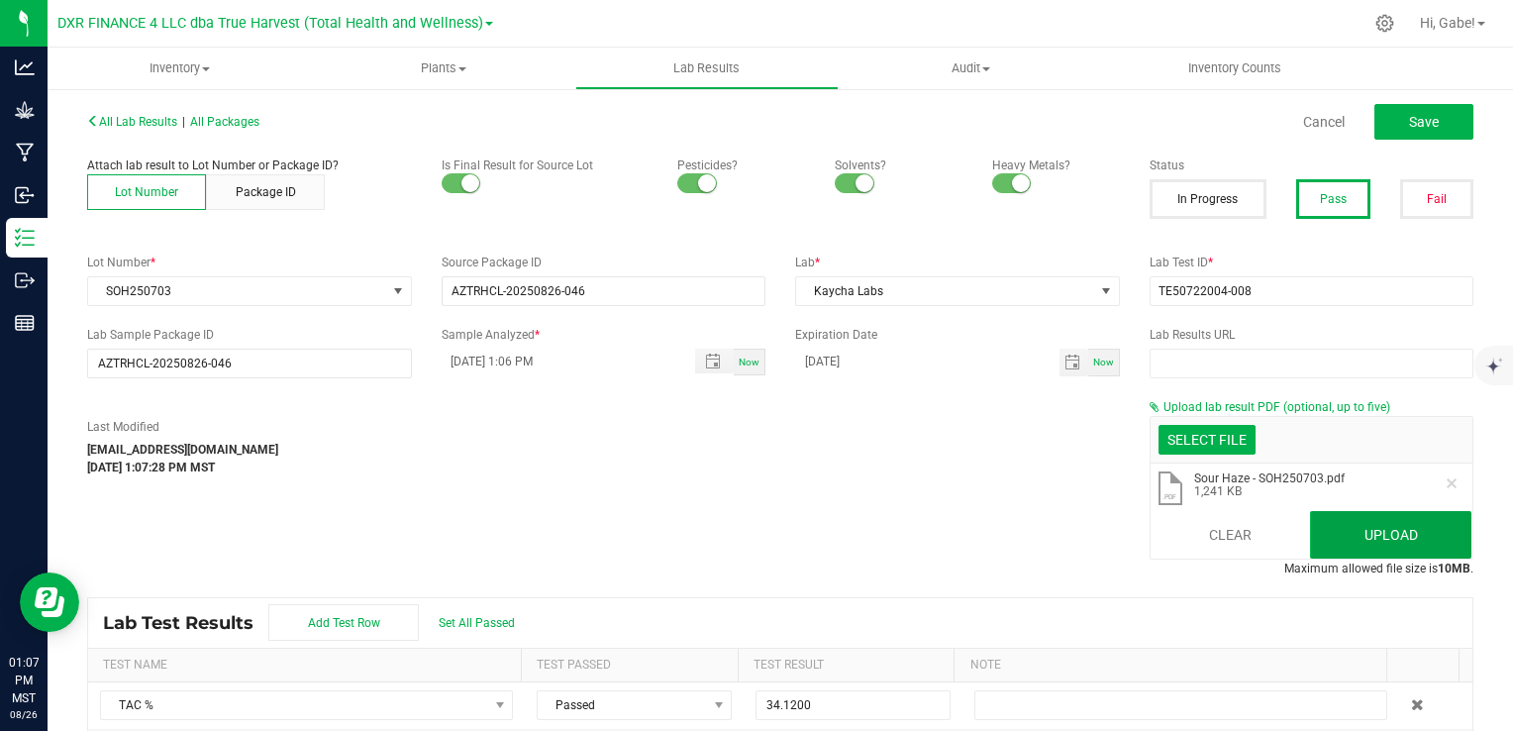
click at [1403, 541] on button "Upload" at bounding box center [1390, 535] width 161 height 48
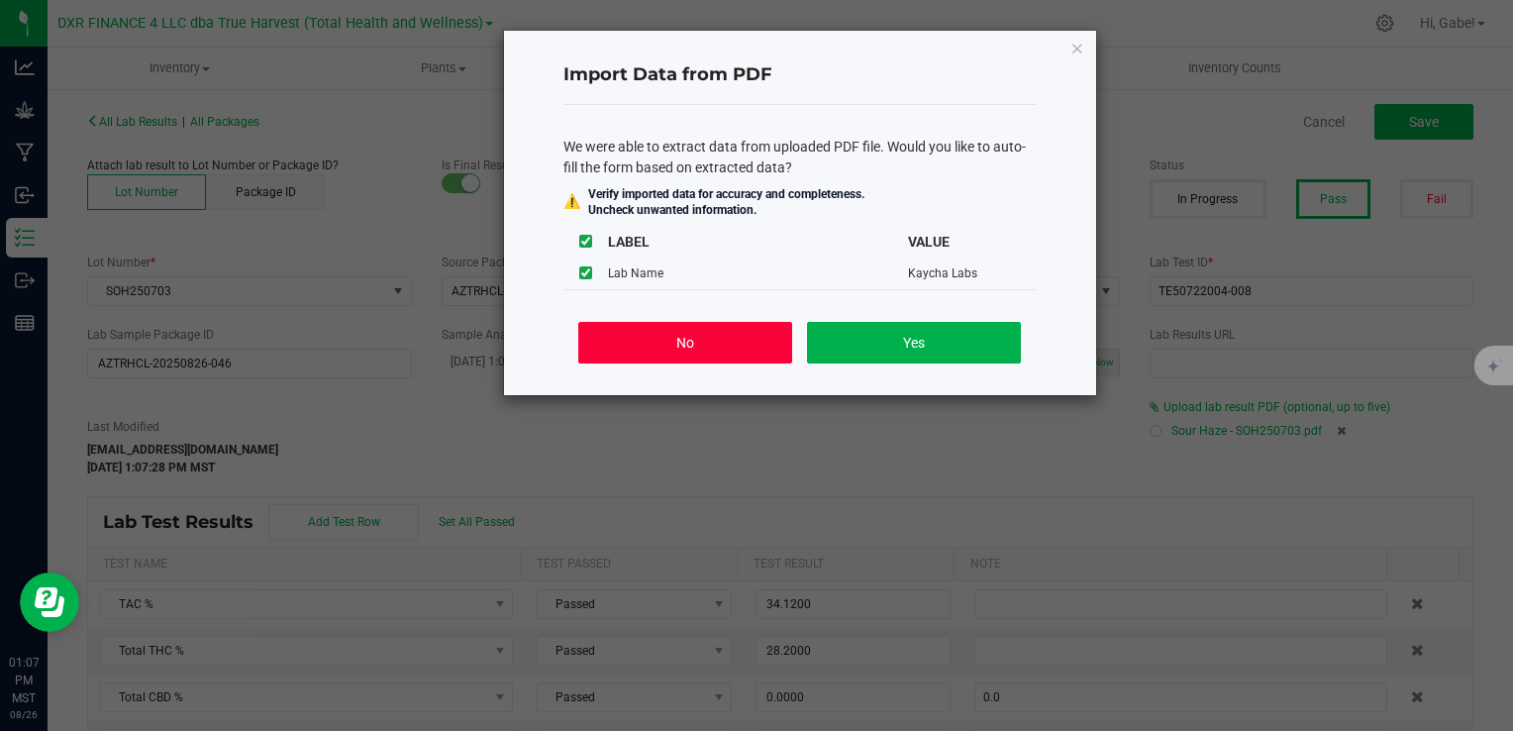
click at [725, 337] on button "No" at bounding box center [684, 343] width 213 height 42
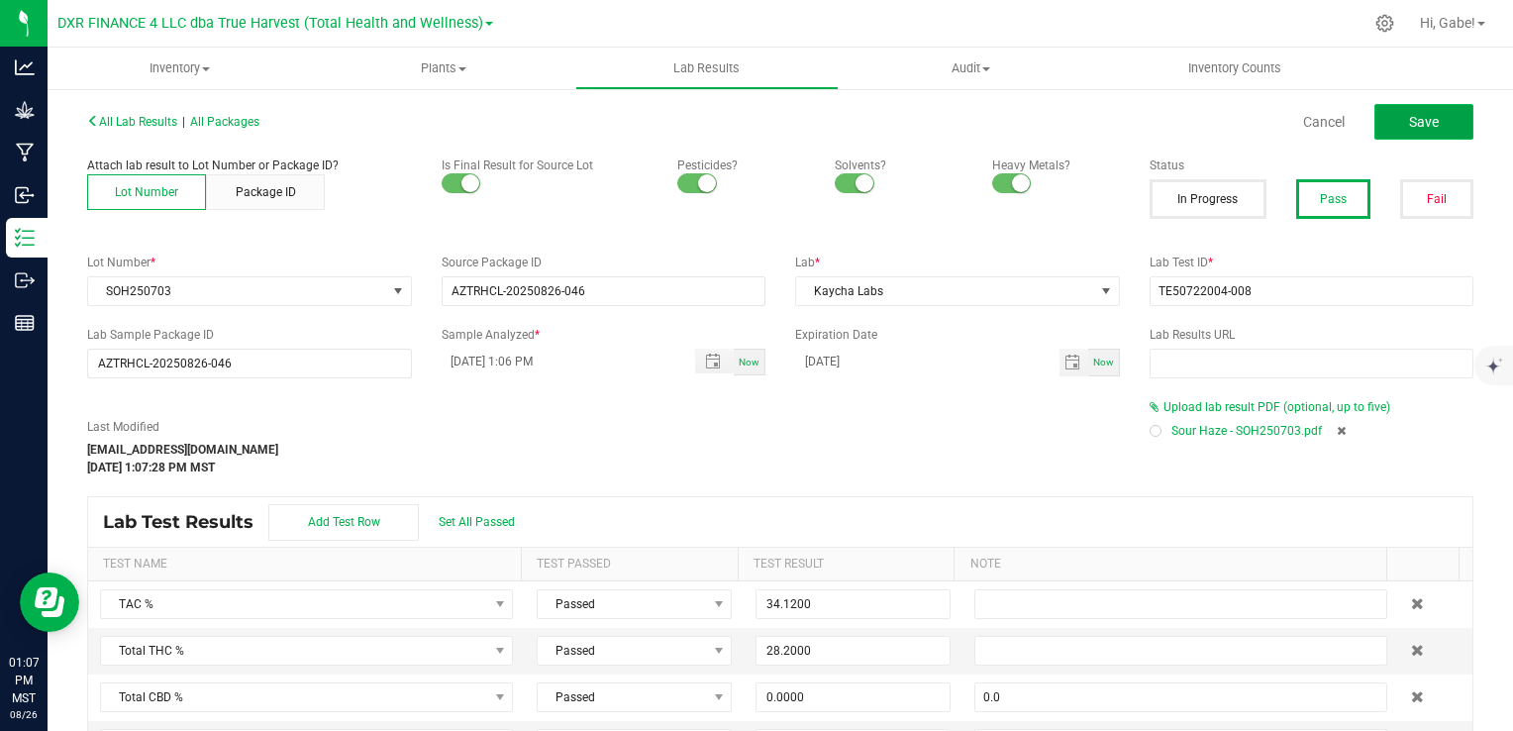
click at [1428, 126] on button "Save" at bounding box center [1424, 122] width 99 height 36
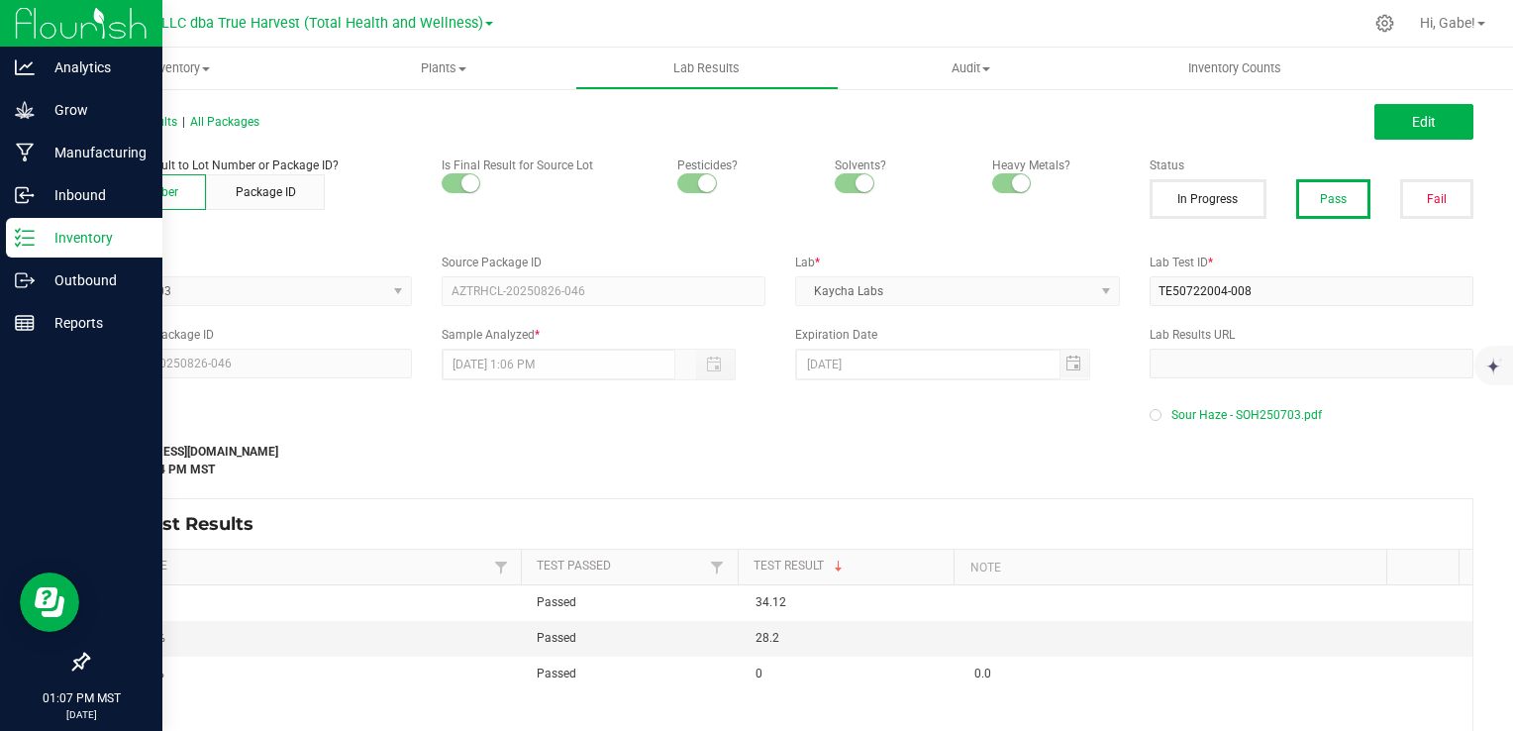
click at [62, 231] on p "Inventory" at bounding box center [94, 238] width 119 height 24
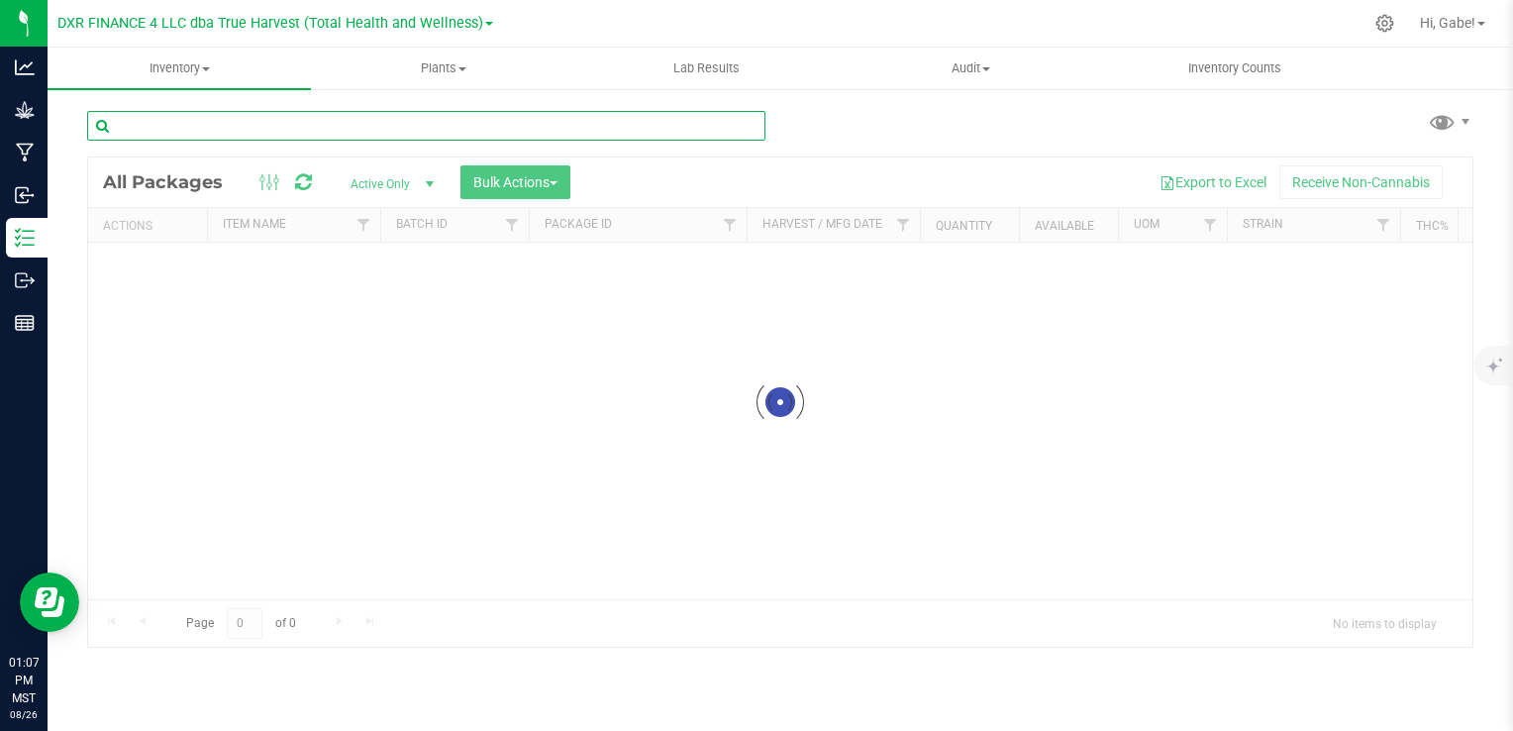
click at [242, 124] on input "text" at bounding box center [426, 126] width 678 height 30
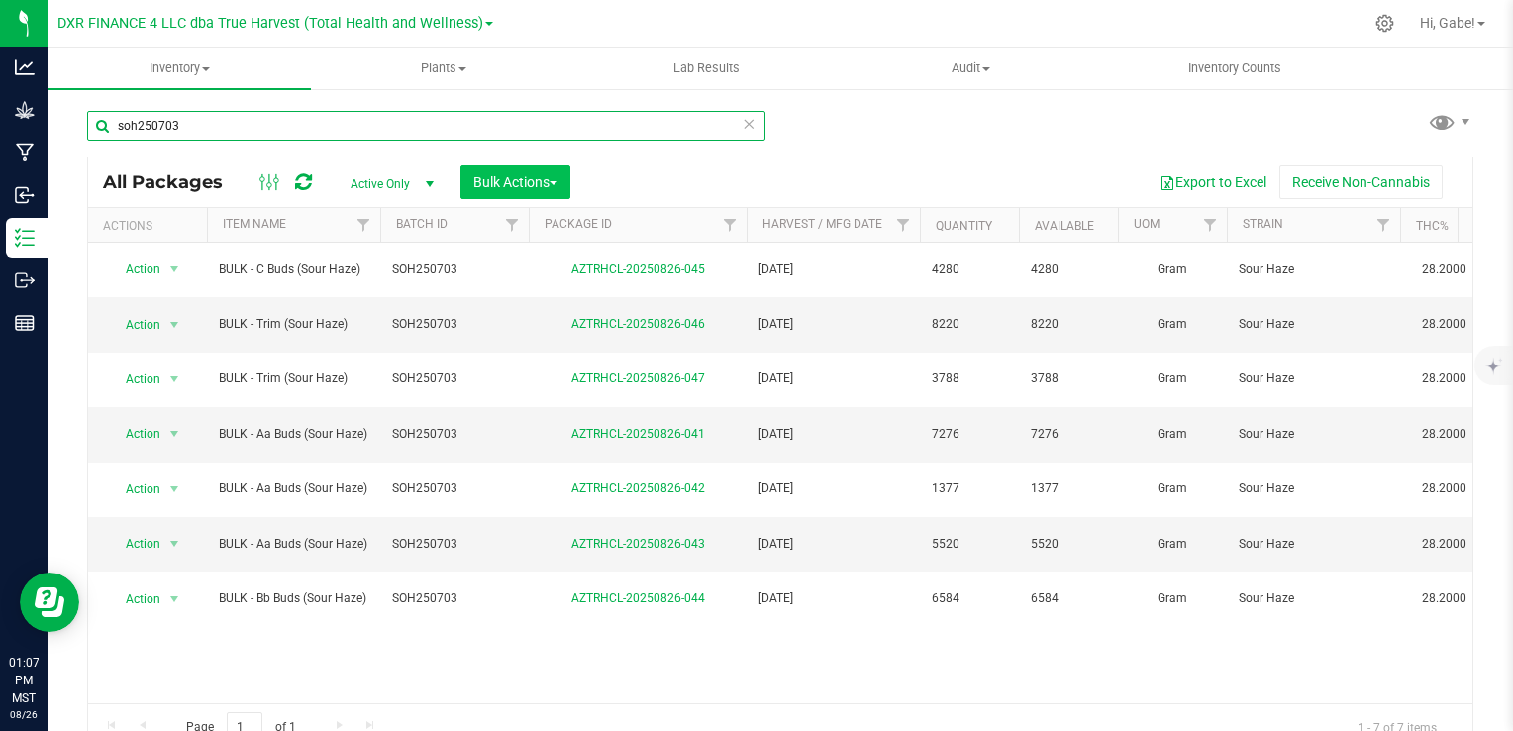
type input "soh250703"
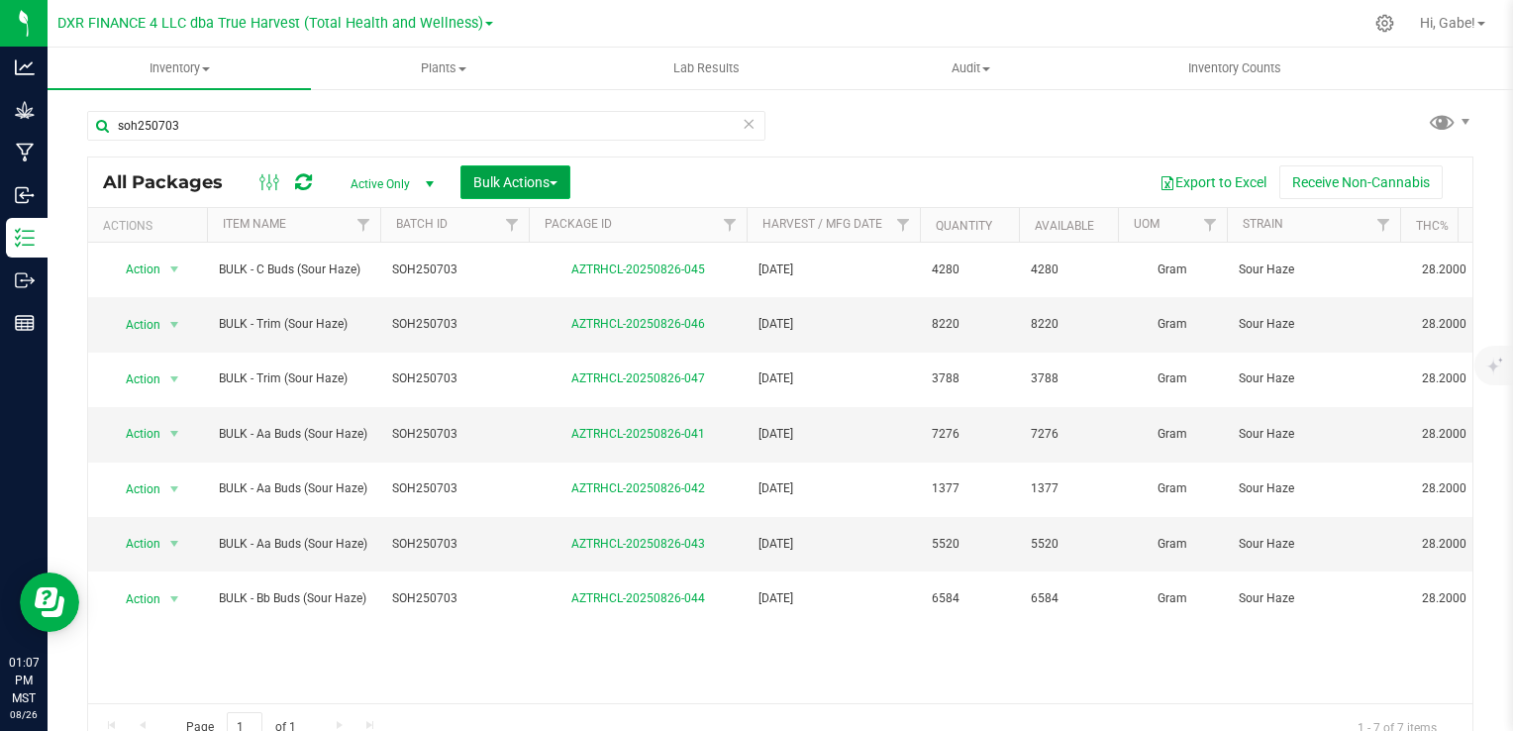
click at [507, 174] on span "Bulk Actions" at bounding box center [515, 182] width 84 height 16
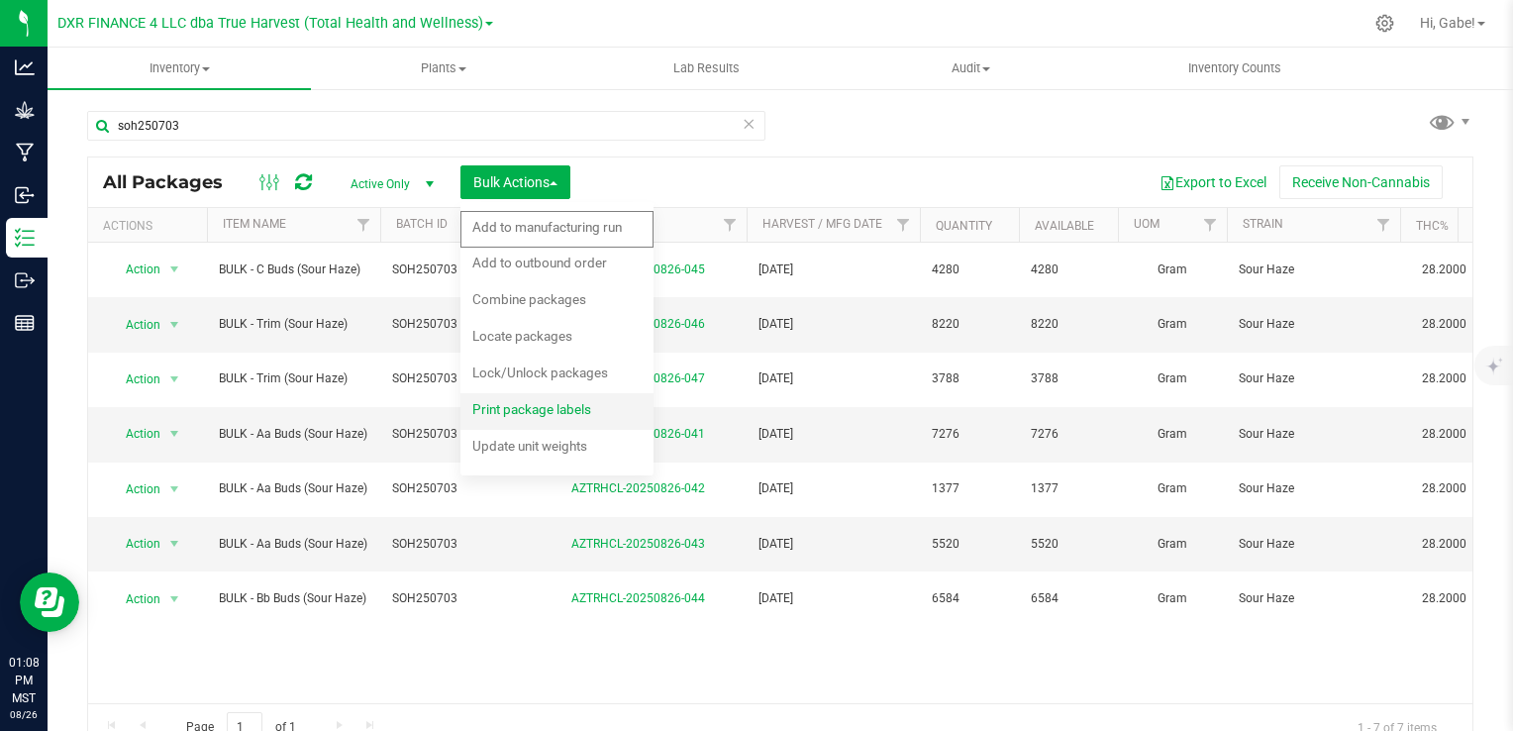
click at [562, 416] on span "Print package labels" at bounding box center [531, 409] width 119 height 16
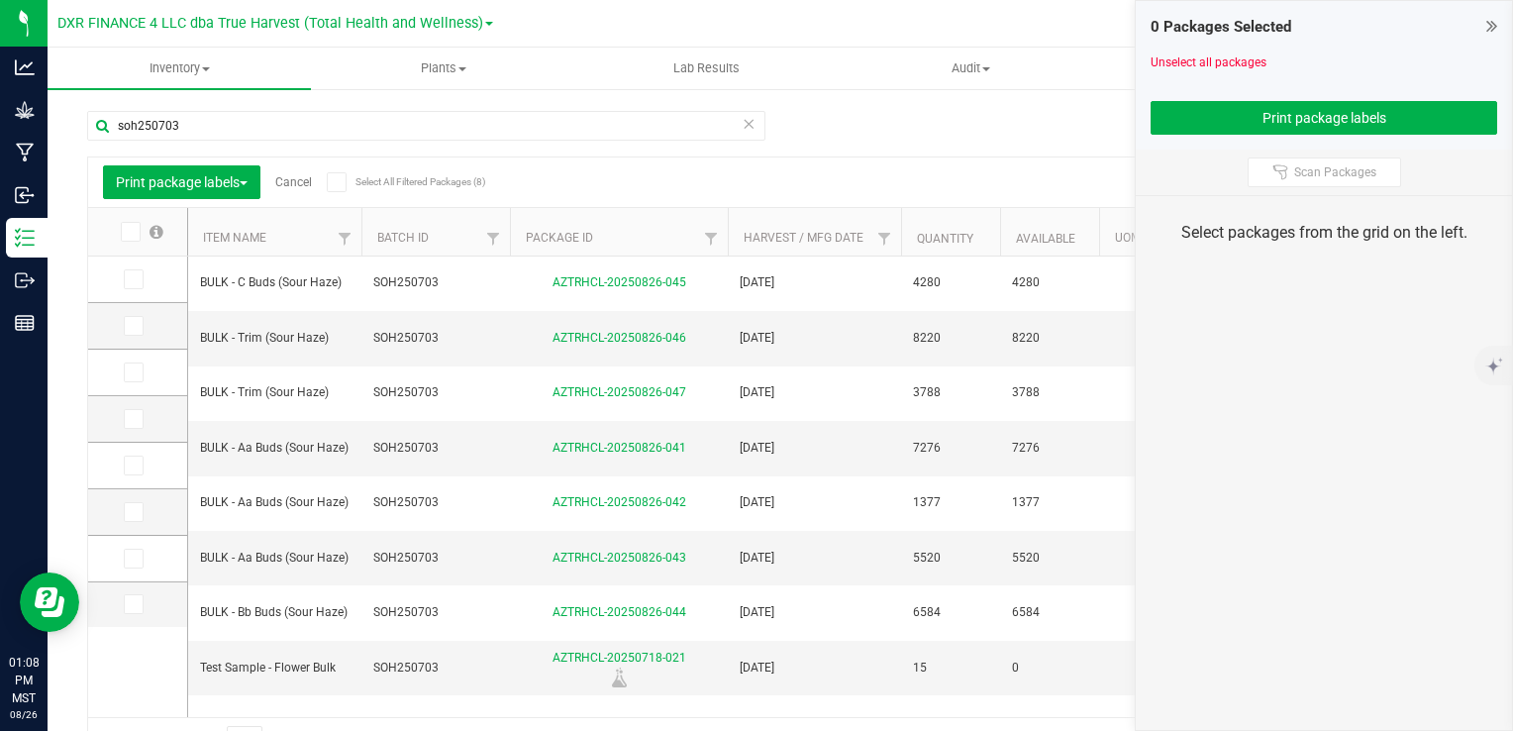
click at [127, 232] on icon at bounding box center [129, 232] width 13 height 0
click at [0, 0] on input "checkbox" at bounding box center [0, 0] width 0 height 0
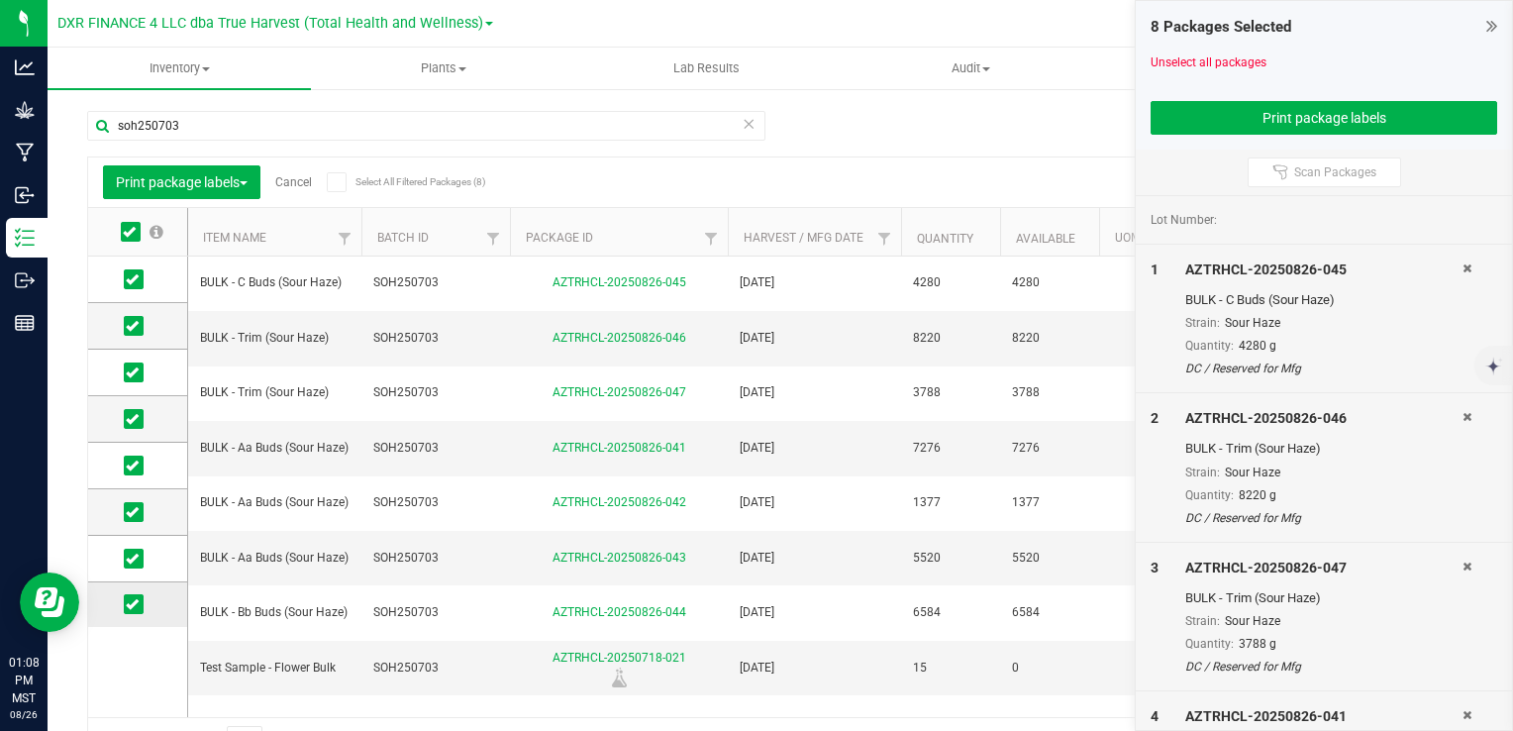
click at [124, 603] on span at bounding box center [134, 604] width 20 height 20
click at [0, 0] on input "checkbox" at bounding box center [0, 0] width 0 height 0
click at [1265, 109] on button "Print package labels" at bounding box center [1324, 118] width 347 height 34
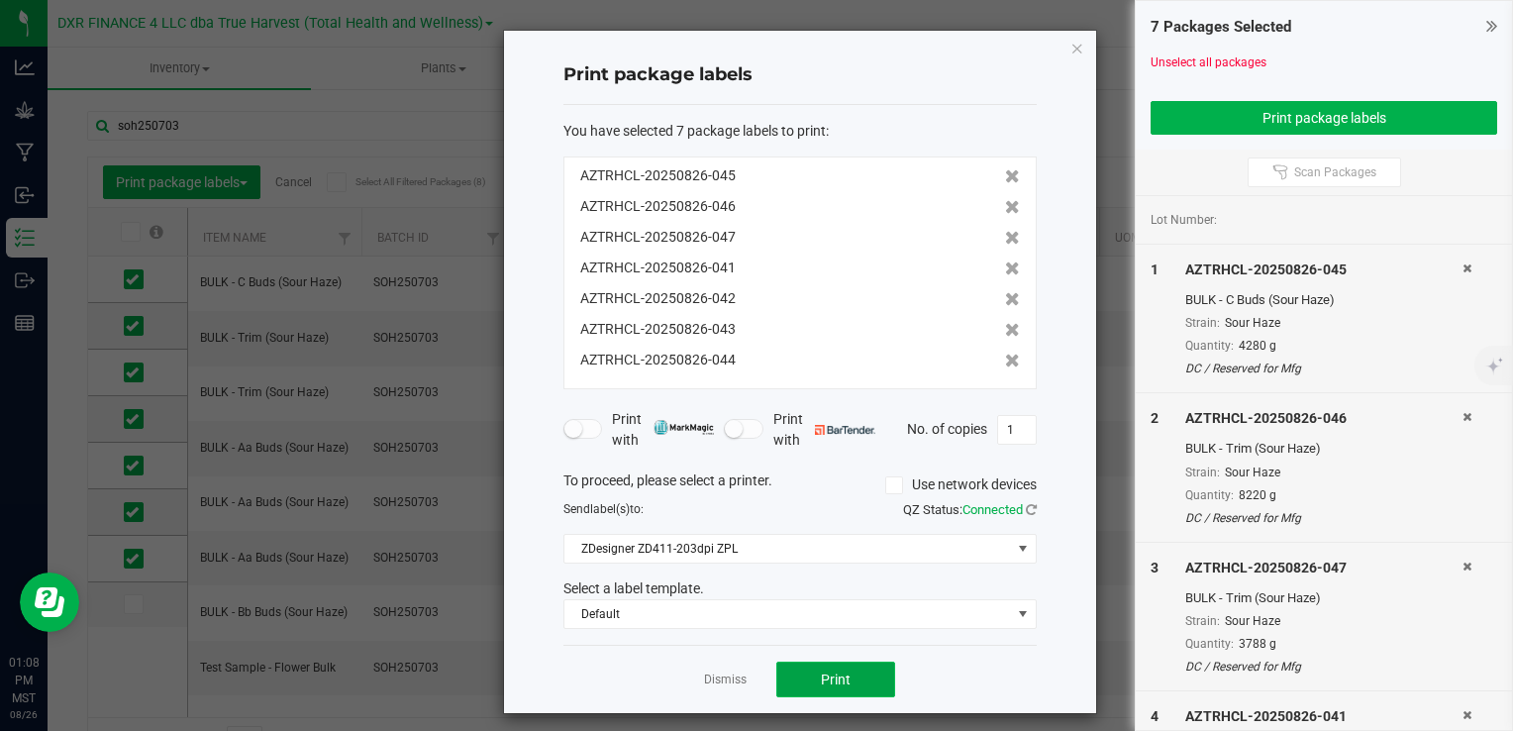
click at [827, 672] on span "Print" at bounding box center [836, 680] width 30 height 16
click at [1071, 47] on icon "button" at bounding box center [1078, 48] width 14 height 24
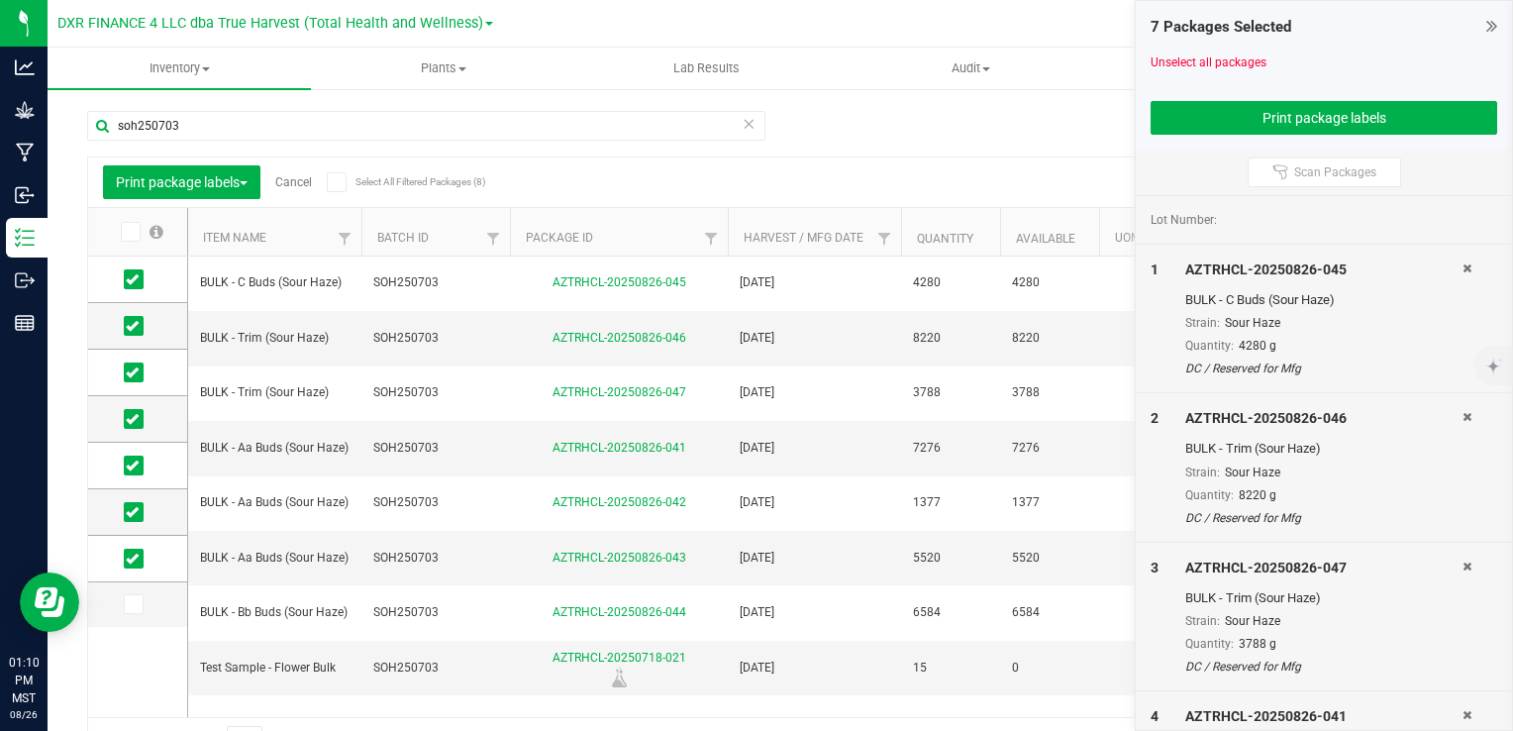
click at [1463, 264] on icon at bounding box center [1467, 268] width 9 height 12
click at [1463, 411] on icon at bounding box center [1467, 417] width 9 height 12
click at [1463, 264] on icon at bounding box center [1467, 268] width 9 height 12
click at [1463, 411] on icon at bounding box center [1467, 417] width 9 height 12
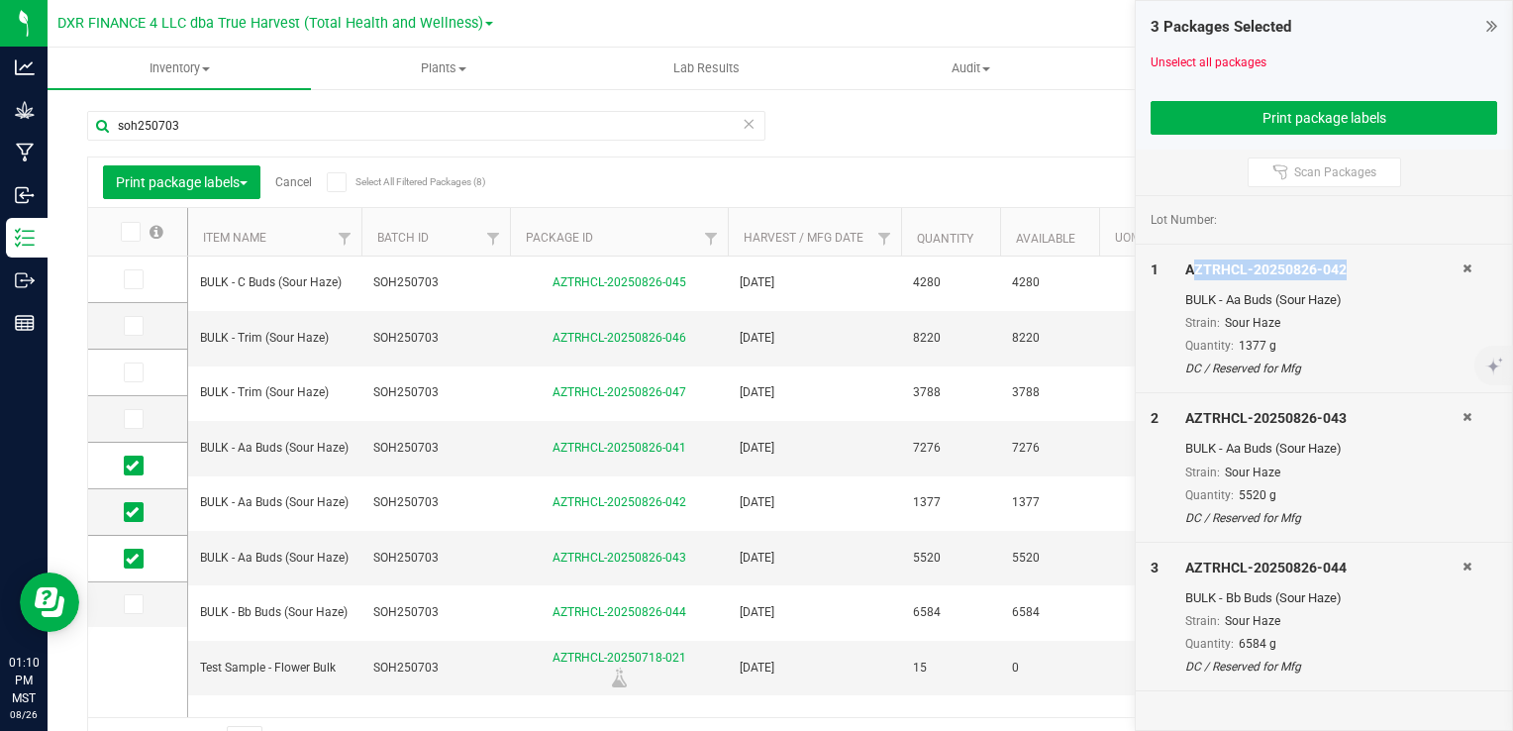
click at [1455, 265] on div "AZTRHCL-20250826-042" at bounding box center [1324, 270] width 277 height 21
drag, startPoint x: 1455, startPoint y: 265, endPoint x: 1465, endPoint y: 266, distance: 10.0
click at [1465, 266] on icon at bounding box center [1467, 268] width 9 height 12
click at [1465, 411] on icon at bounding box center [1467, 417] width 9 height 12
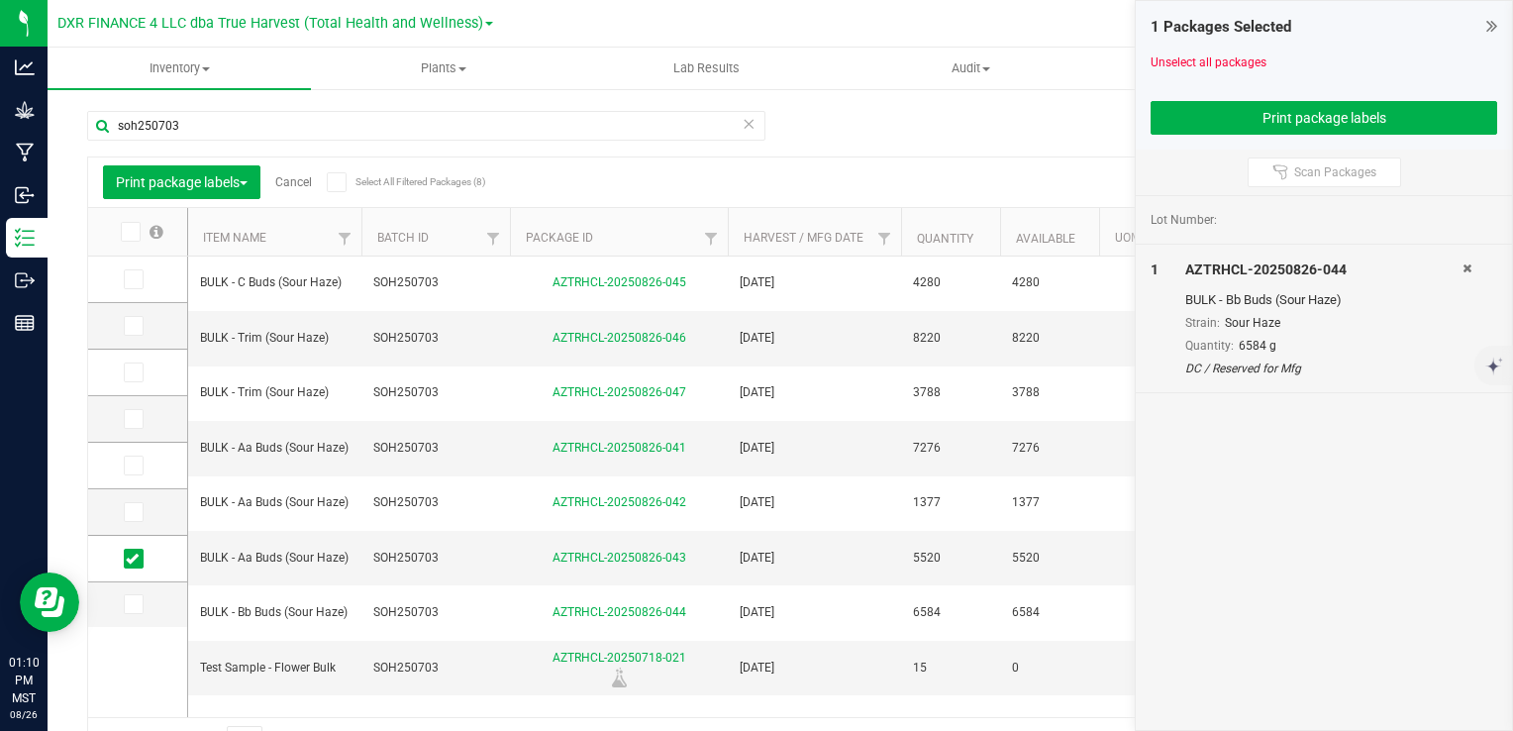
click at [1465, 266] on icon at bounding box center [1467, 268] width 9 height 12
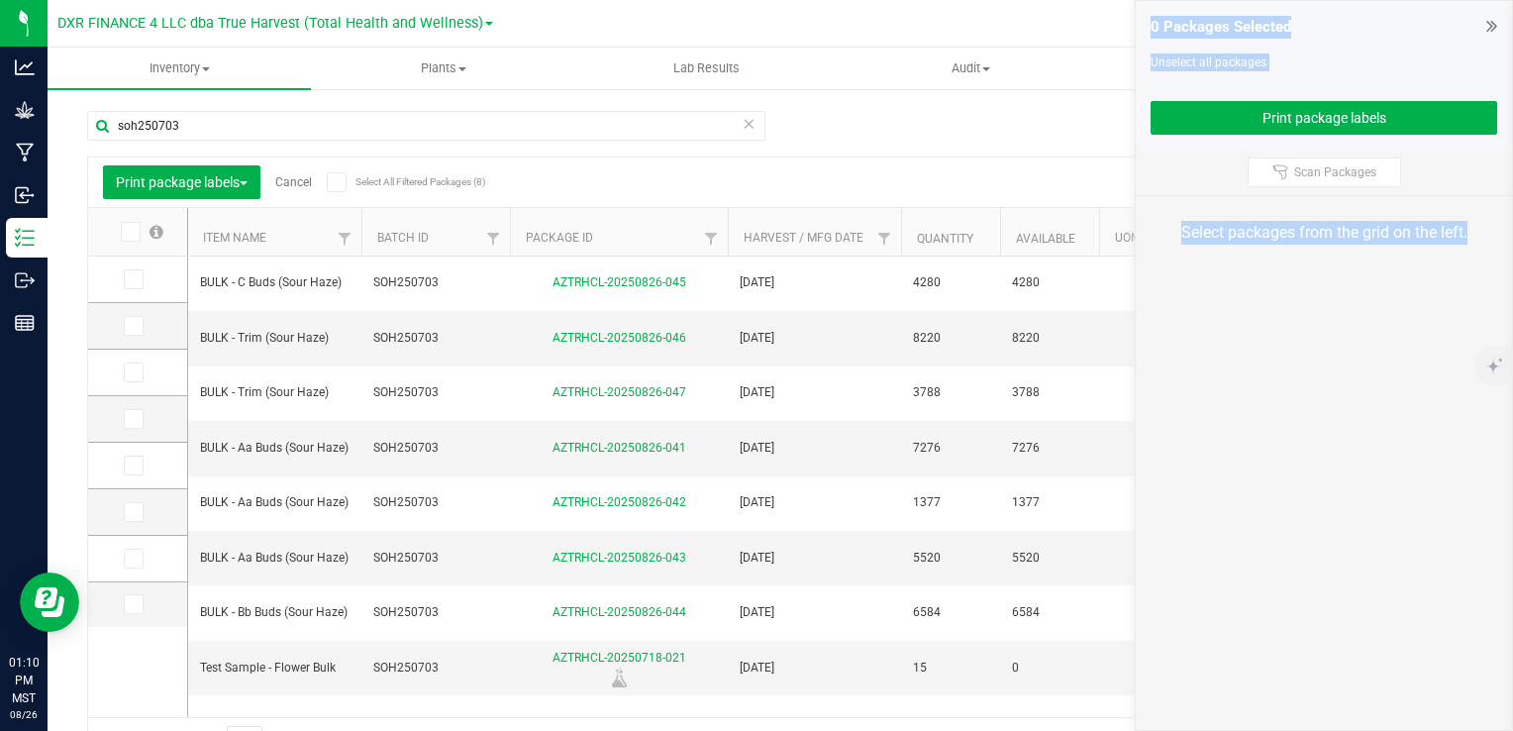
click at [1465, 266] on div "Select packages from the grid on the left." at bounding box center [1324, 232] width 376 height 73
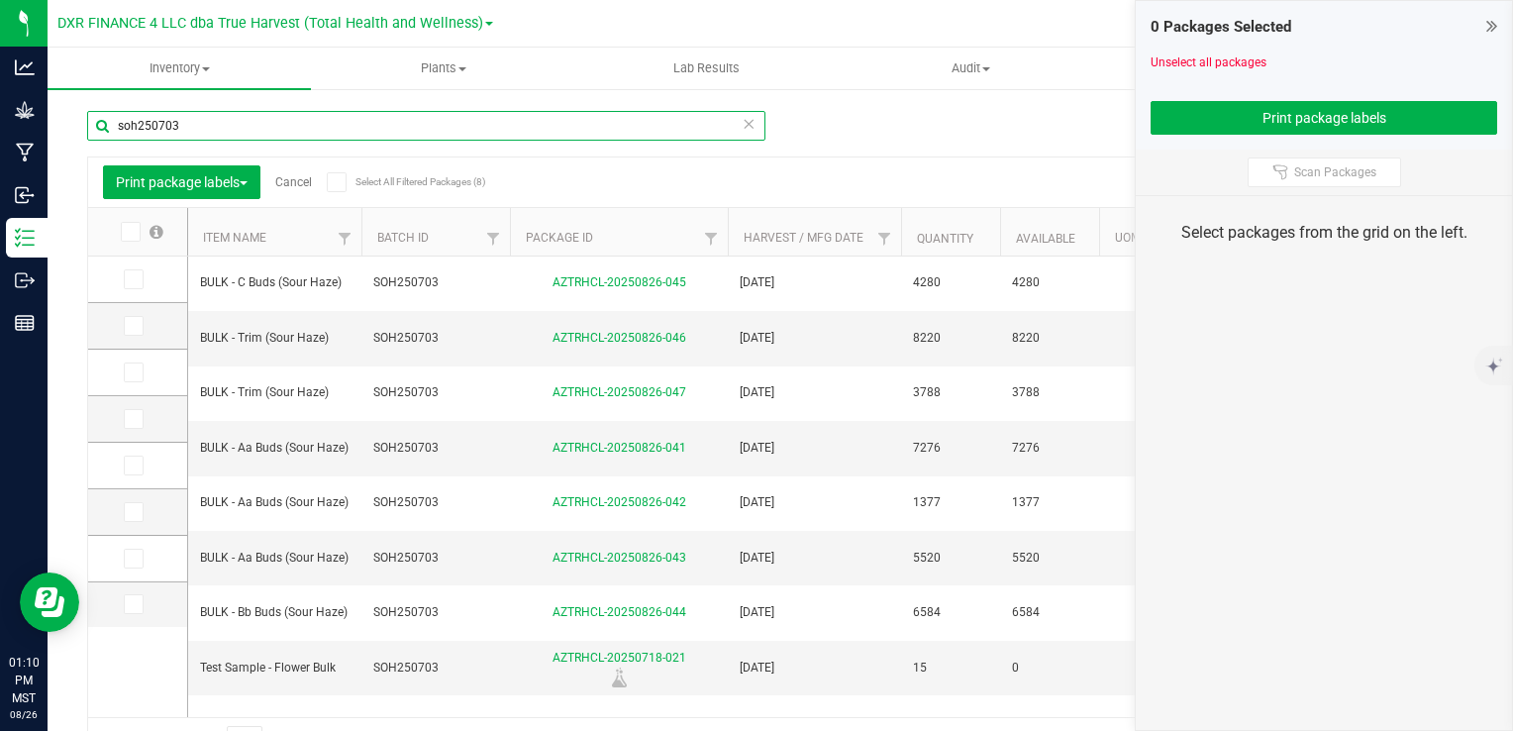
click at [448, 113] on input "soh250703" at bounding box center [426, 126] width 678 height 30
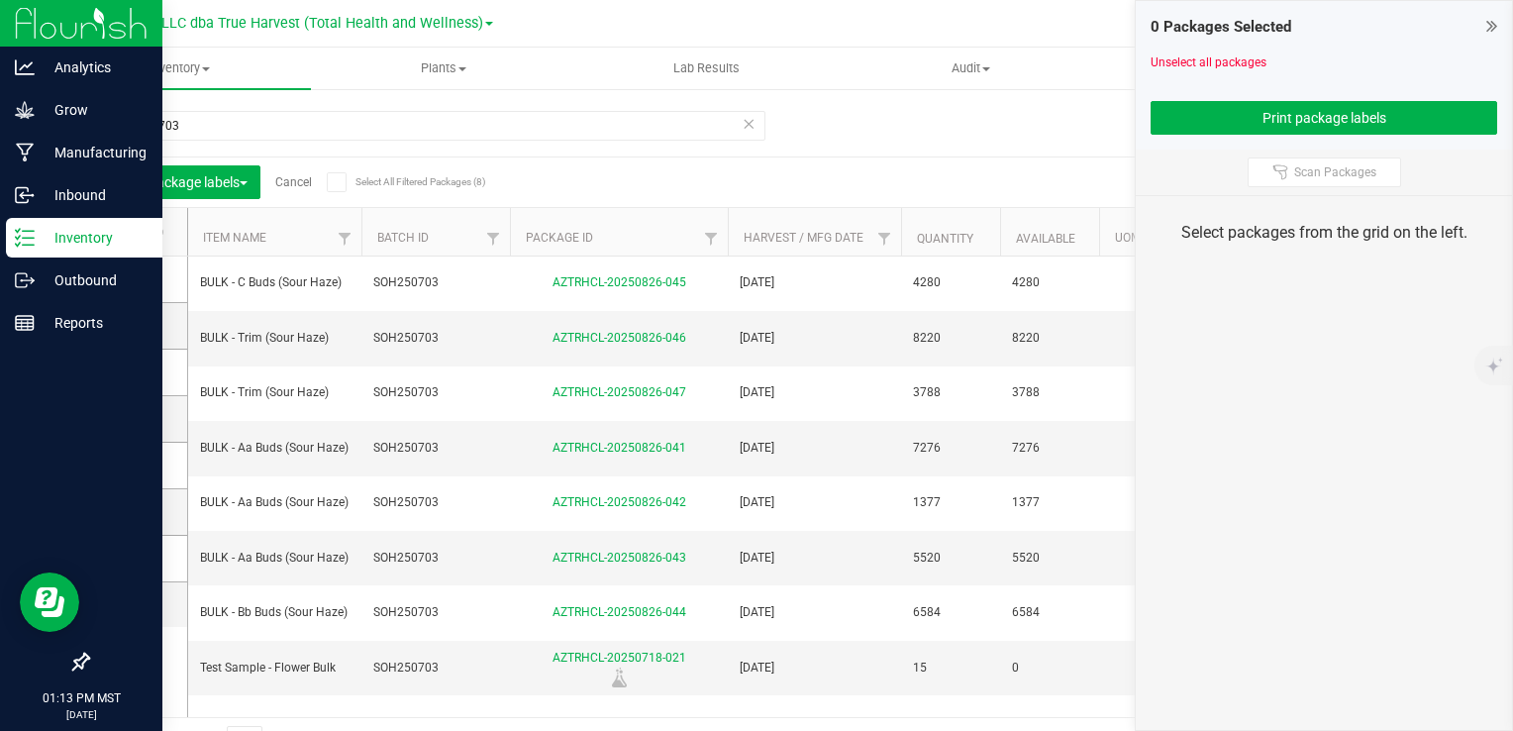
click at [23, 240] on icon at bounding box center [25, 238] width 20 height 20
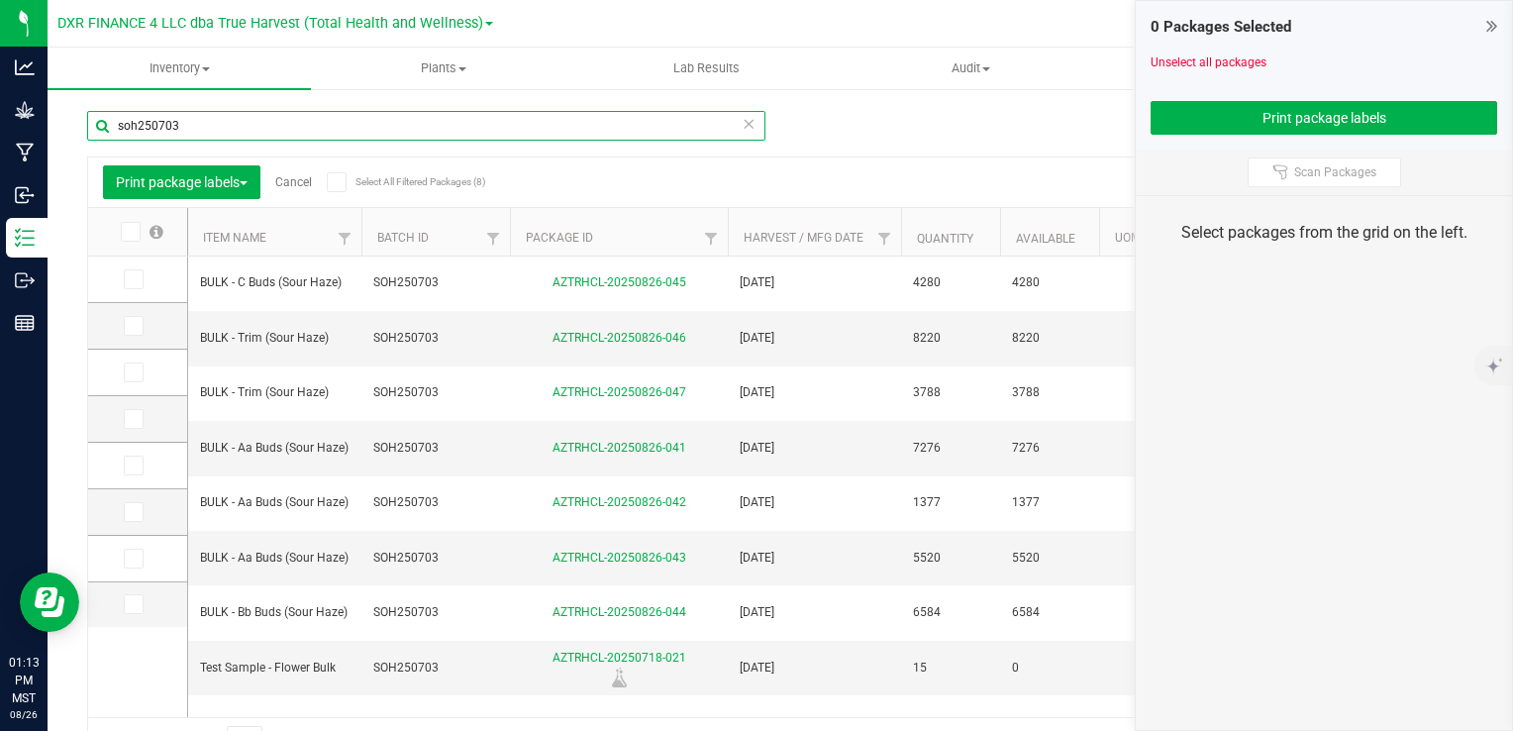
click at [212, 126] on input "soh250703" at bounding box center [426, 126] width 678 height 30
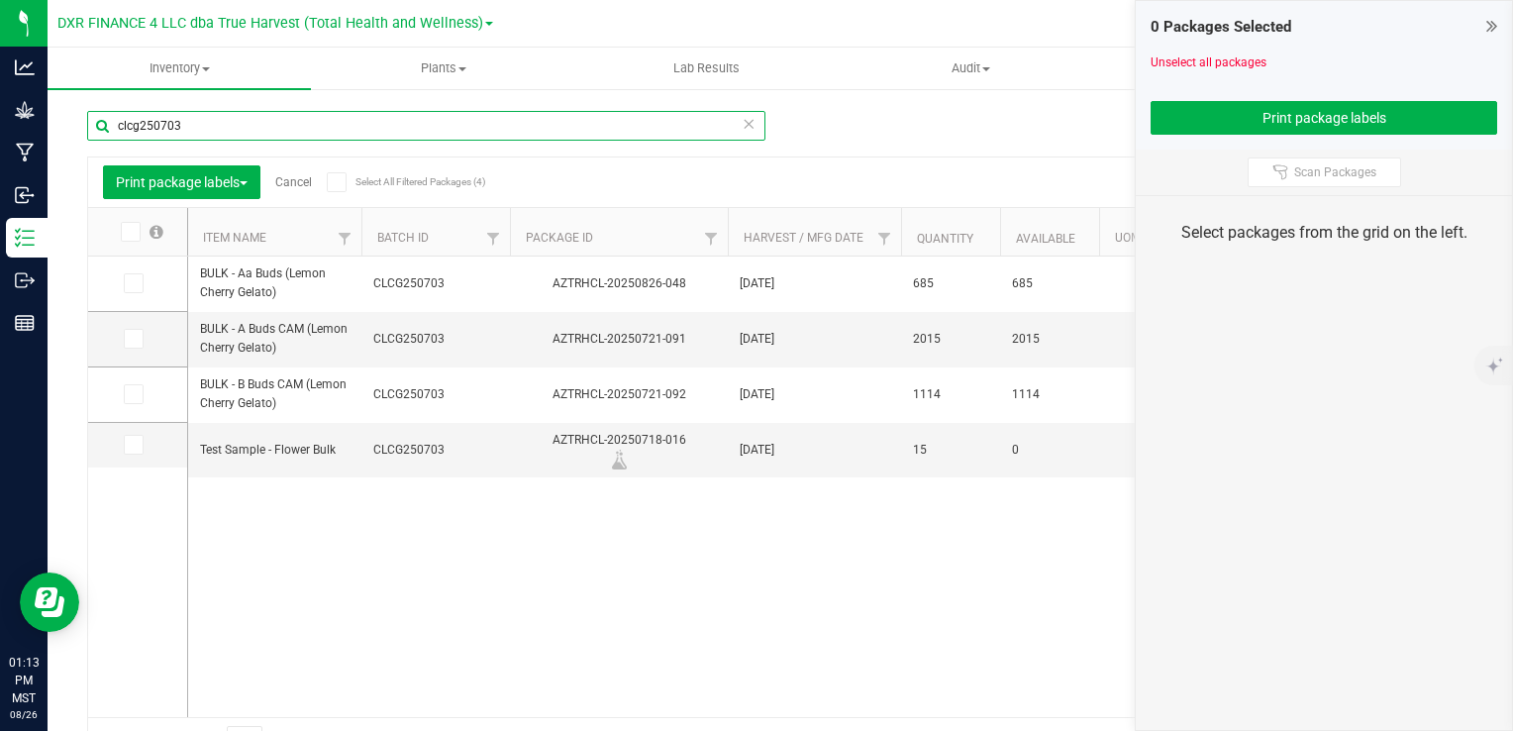
type input "clcg250703"
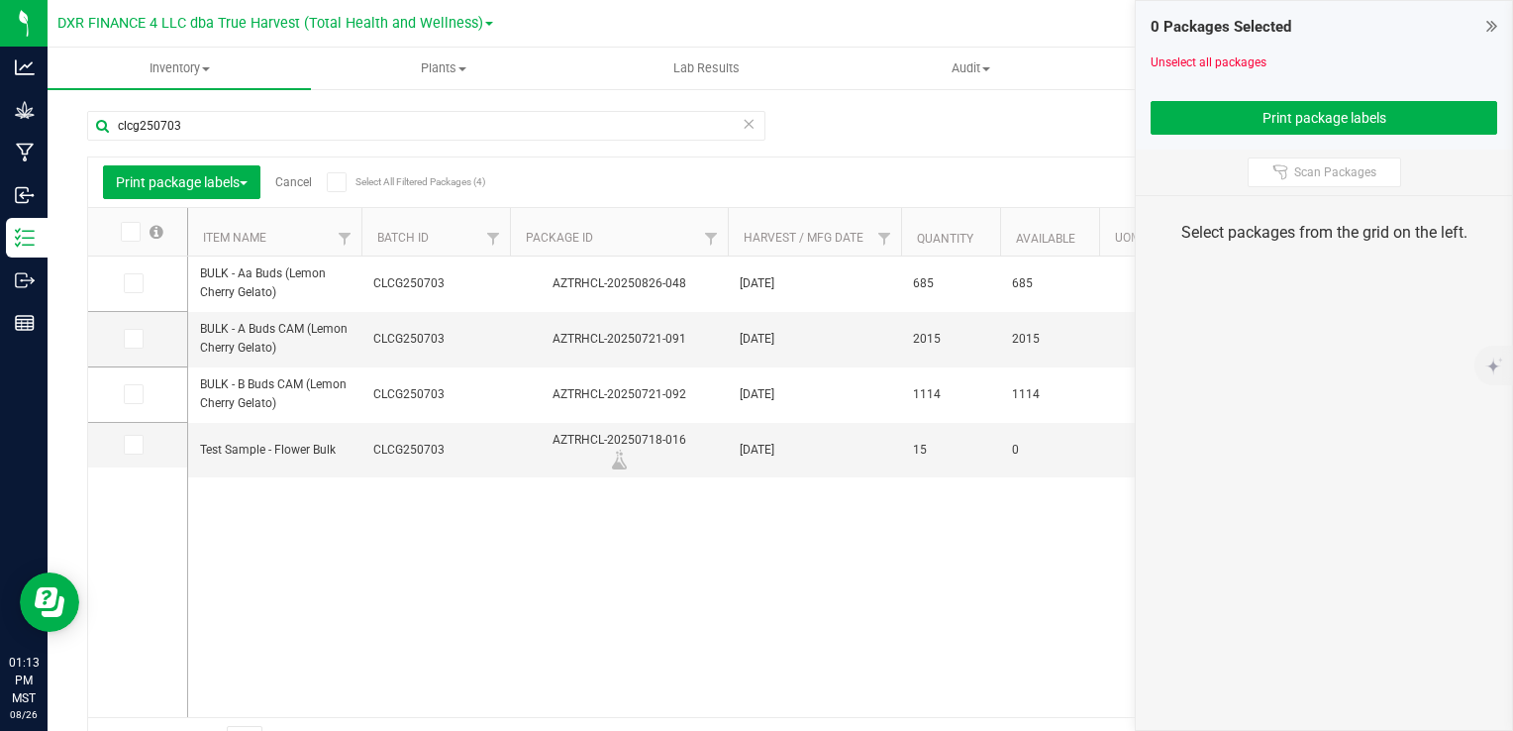
click at [1495, 18] on icon at bounding box center [1492, 26] width 11 height 20
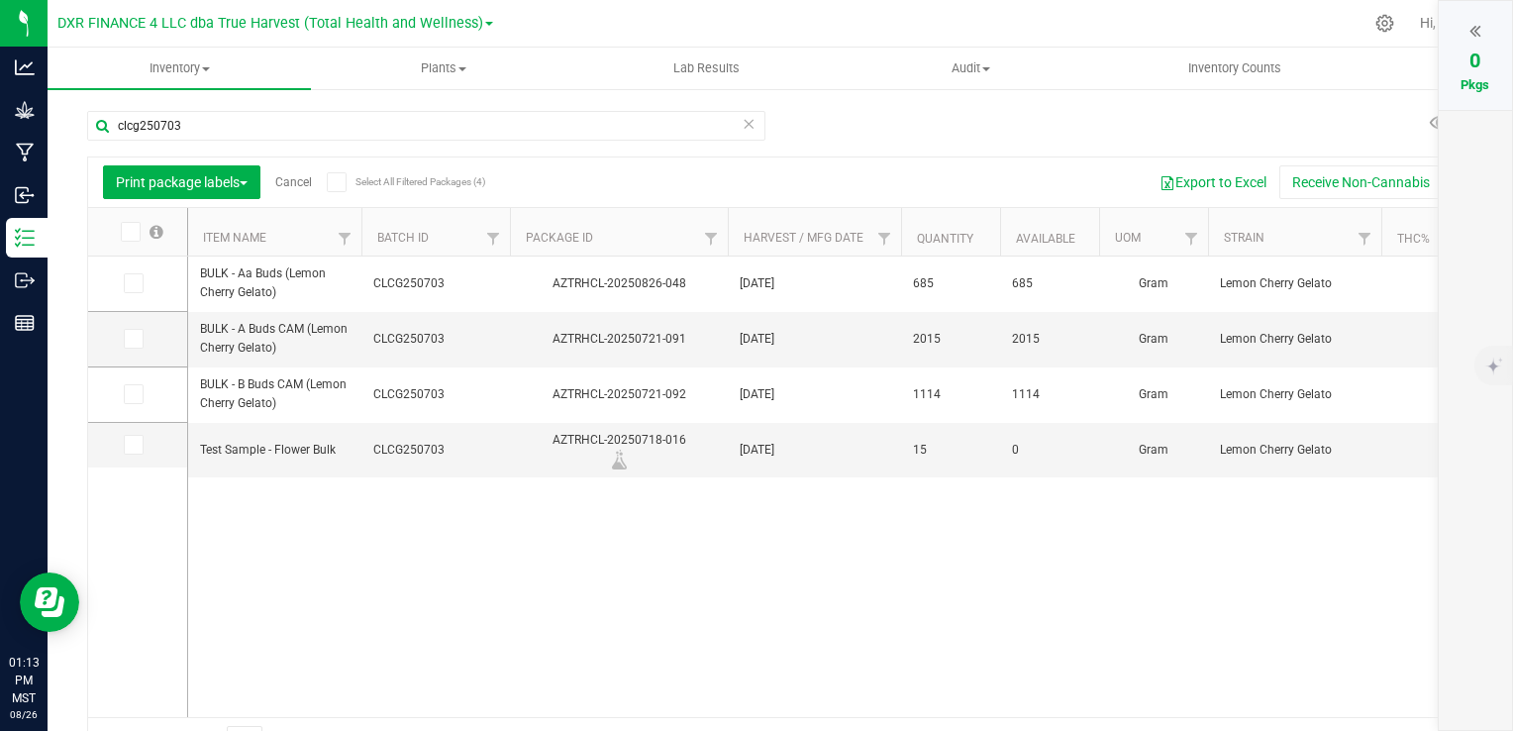
click at [293, 179] on link "Cancel" at bounding box center [293, 182] width 37 height 14
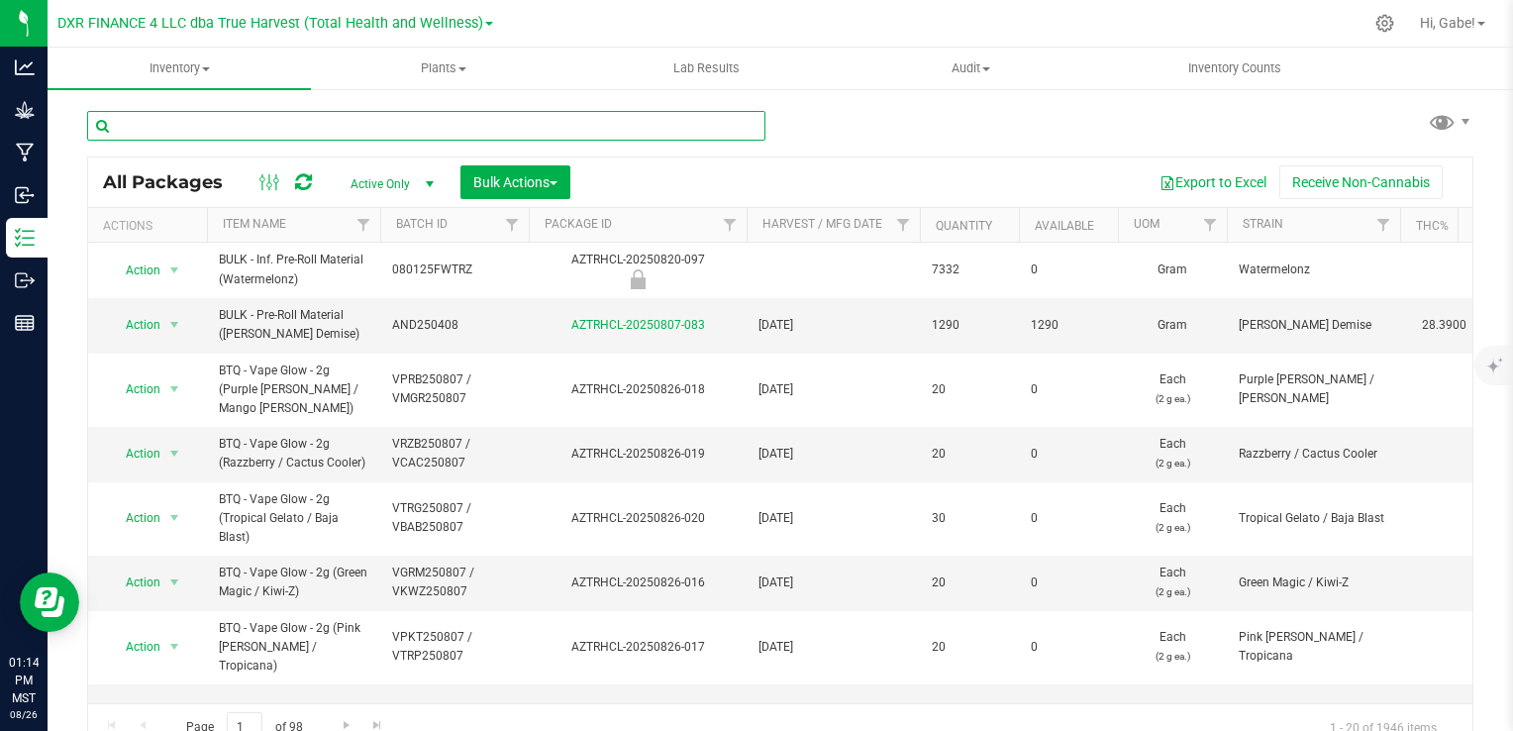
click at [262, 129] on input "text" at bounding box center [426, 126] width 678 height 30
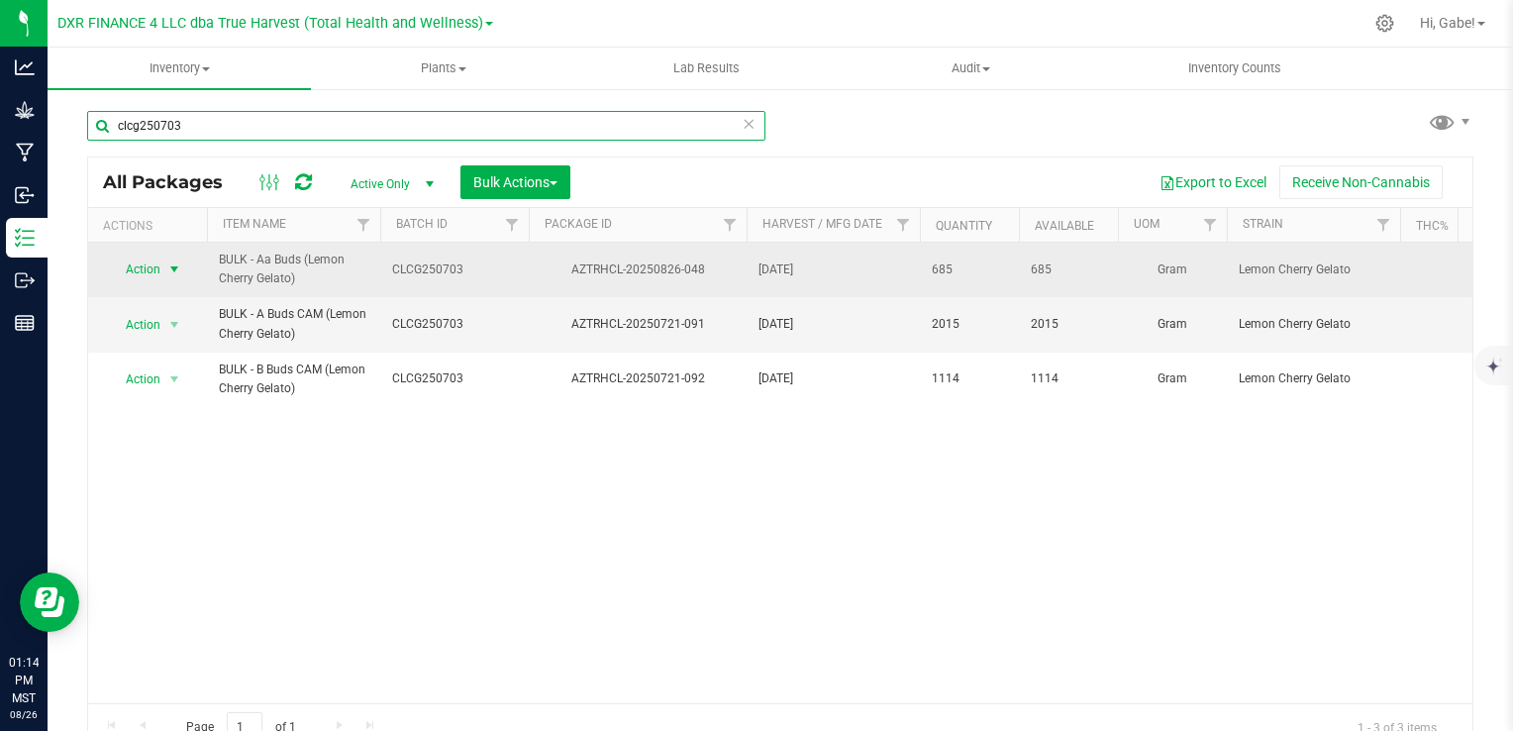
type input "clcg250703"
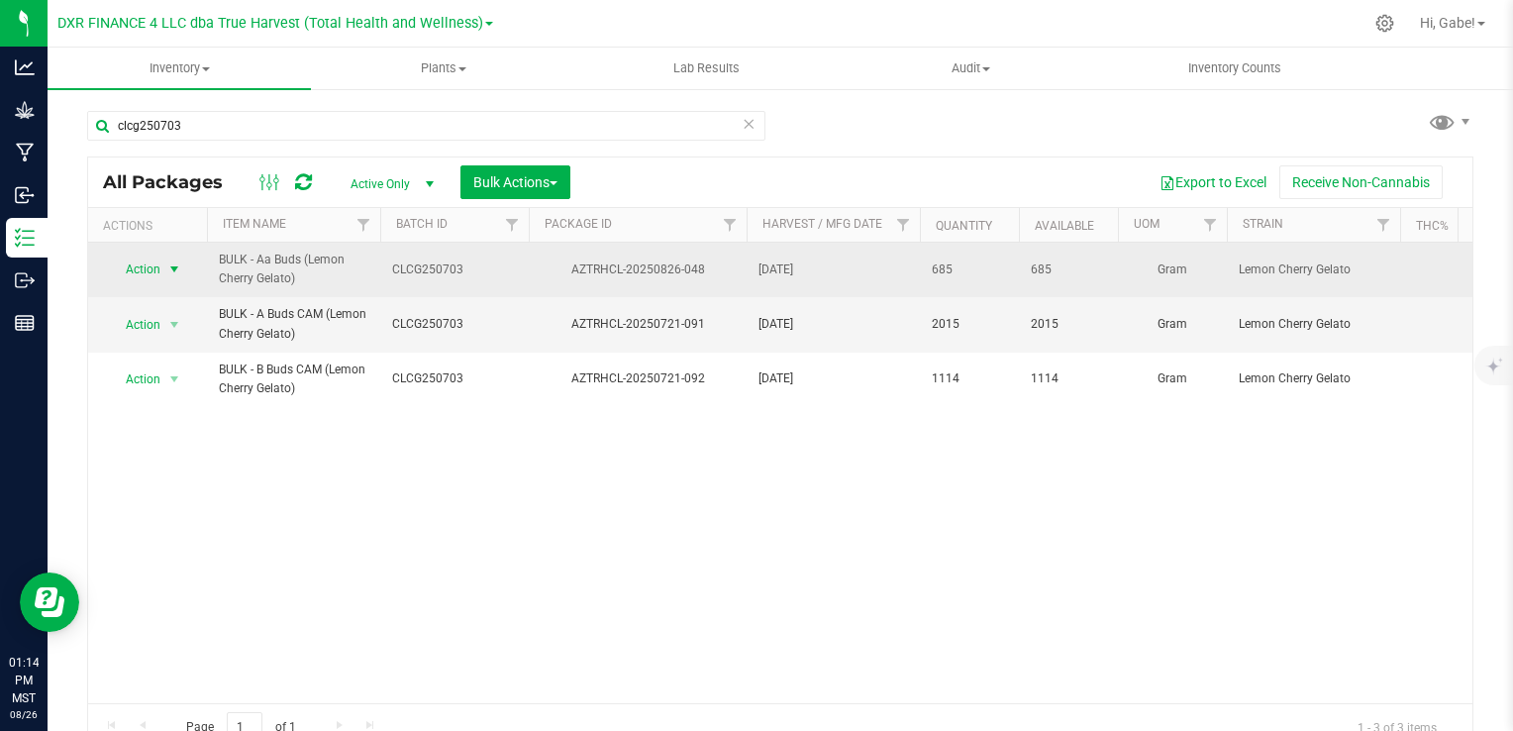
click at [156, 263] on span "Action" at bounding box center [134, 270] width 53 height 28
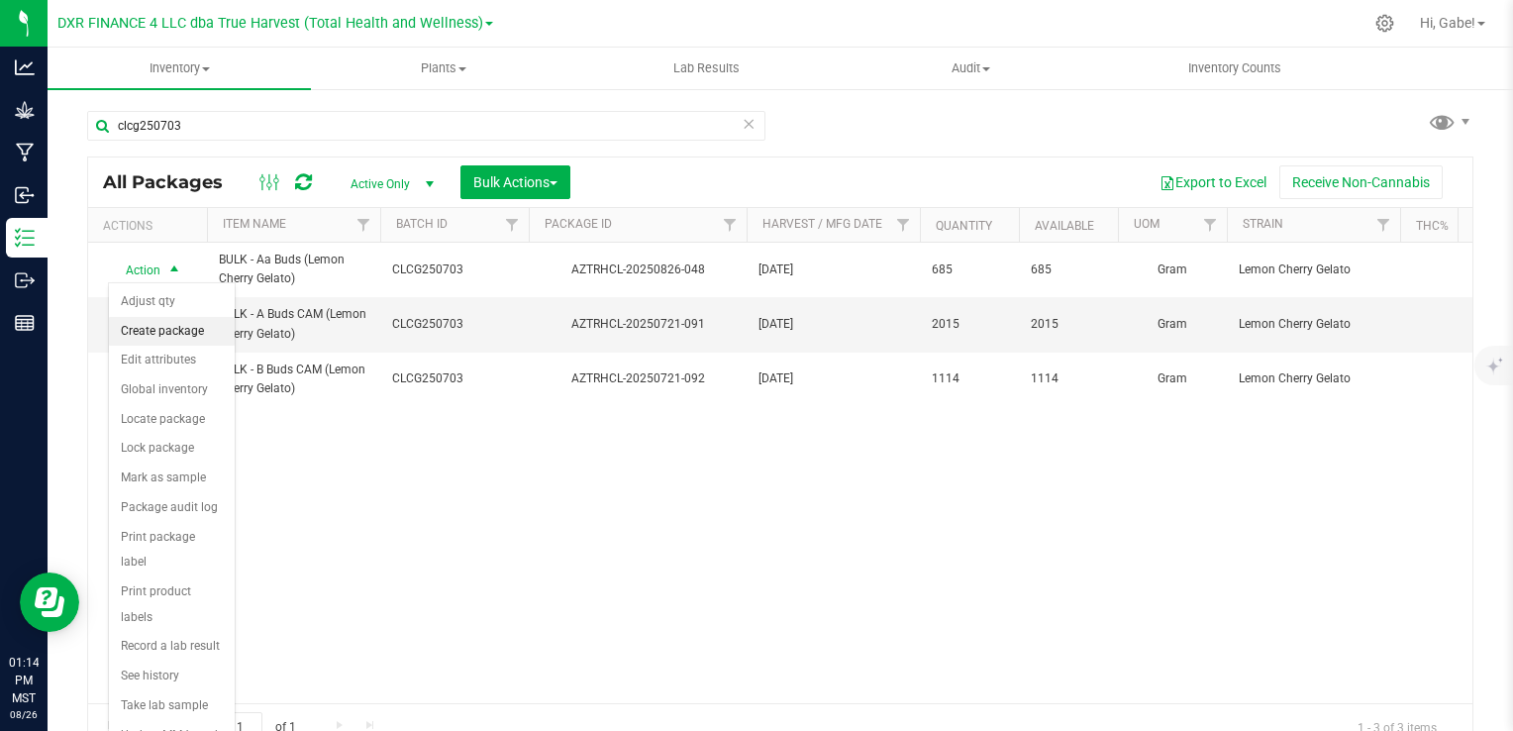
click at [200, 327] on li "Create package" at bounding box center [172, 332] width 126 height 30
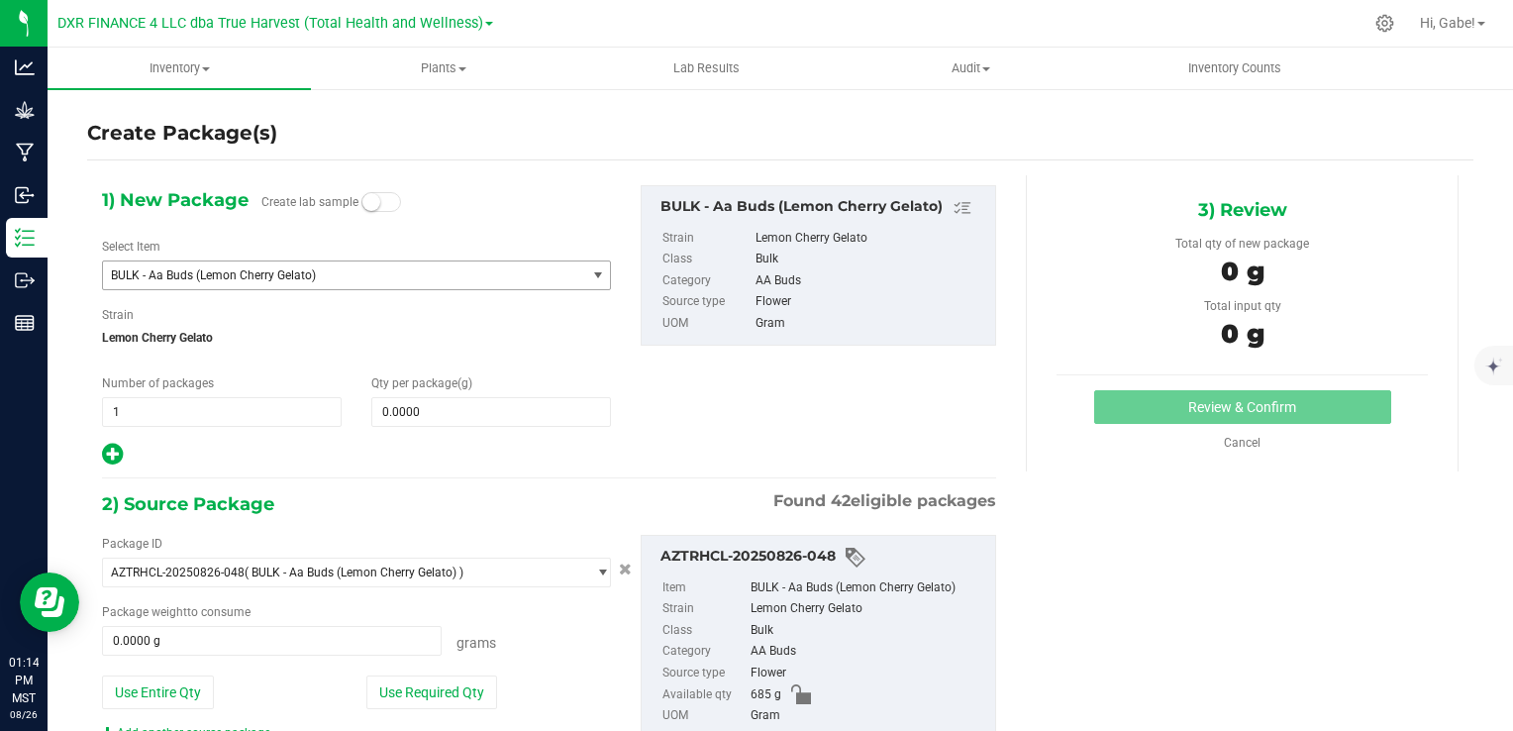
click at [468, 274] on span "BULK - Aa Buds (Lemon Cherry Gelato)" at bounding box center [335, 275] width 449 height 14
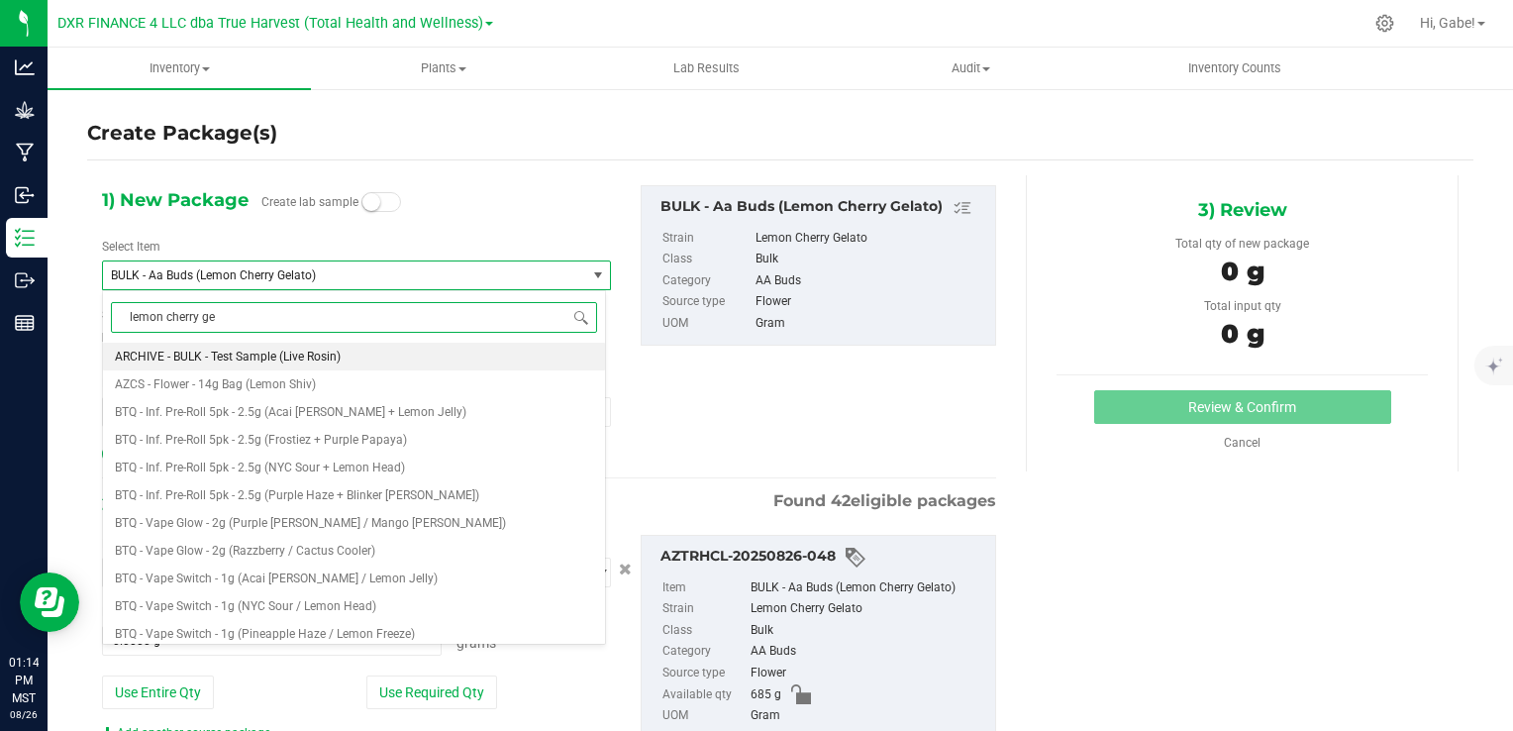
type input "lemon cherry gel"
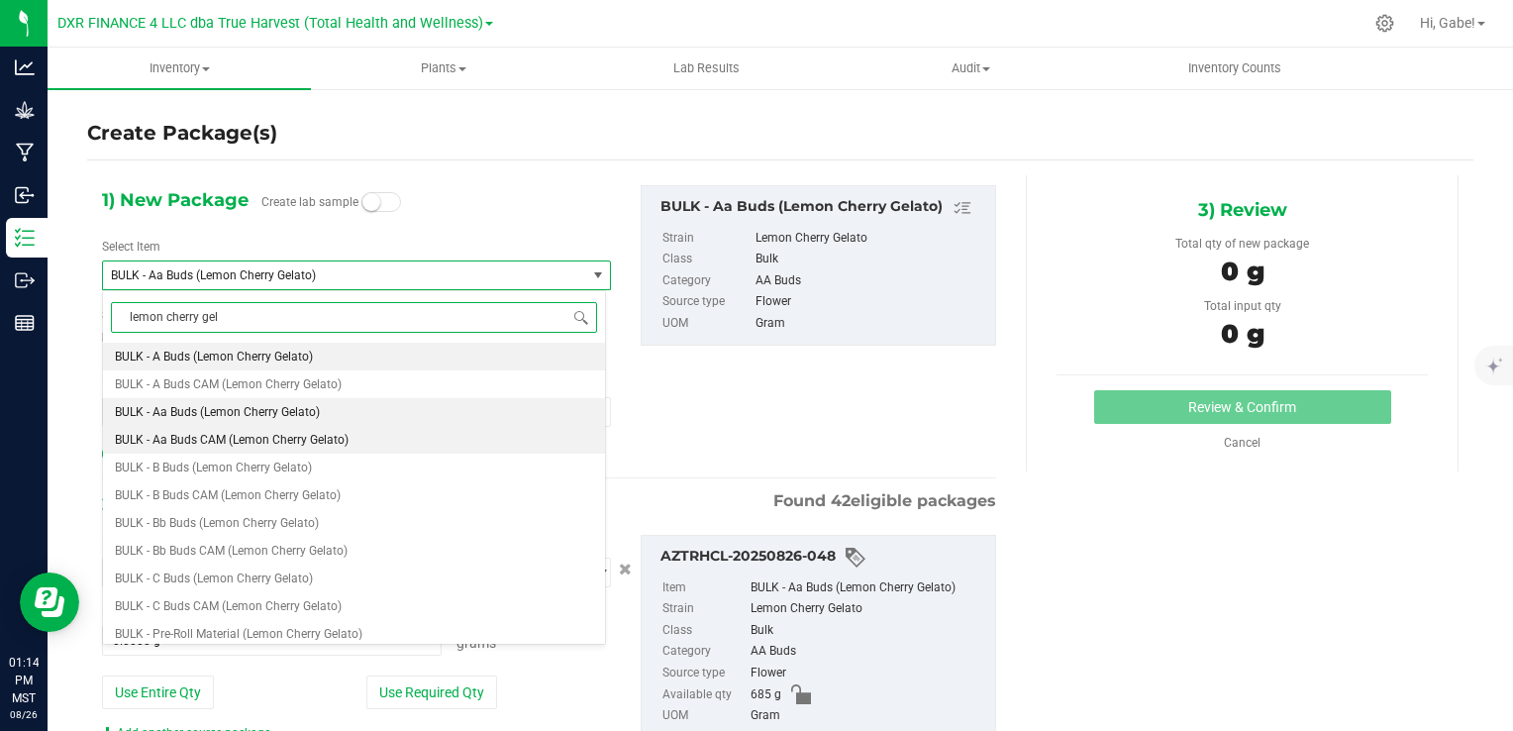
click at [271, 437] on span "BULK - Aa Buds CAM (Lemon Cherry Gelato)" at bounding box center [232, 440] width 234 height 14
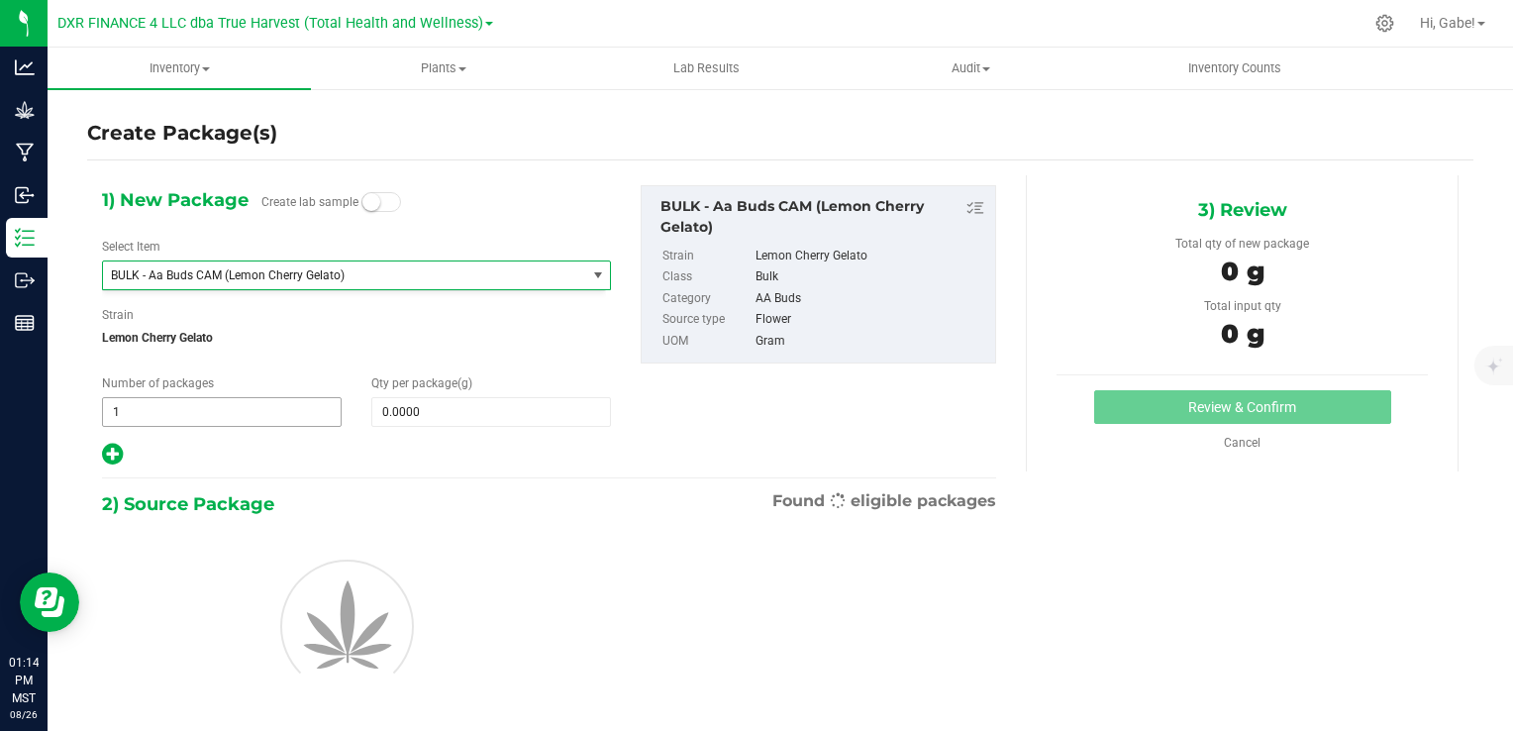
type input "0.0000"
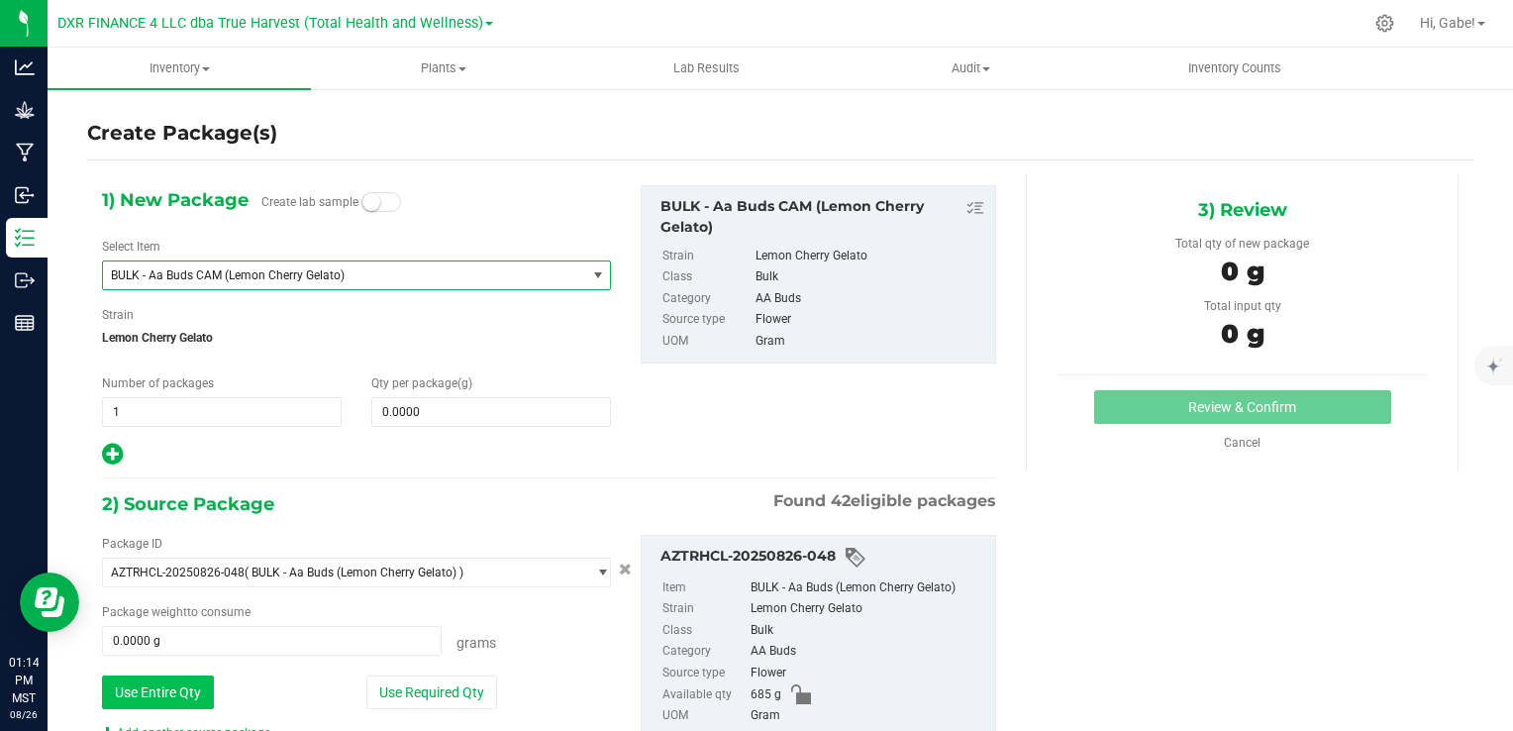
click at [180, 693] on button "Use Entire Qty" at bounding box center [158, 693] width 112 height 34
type input "685.0000 g"
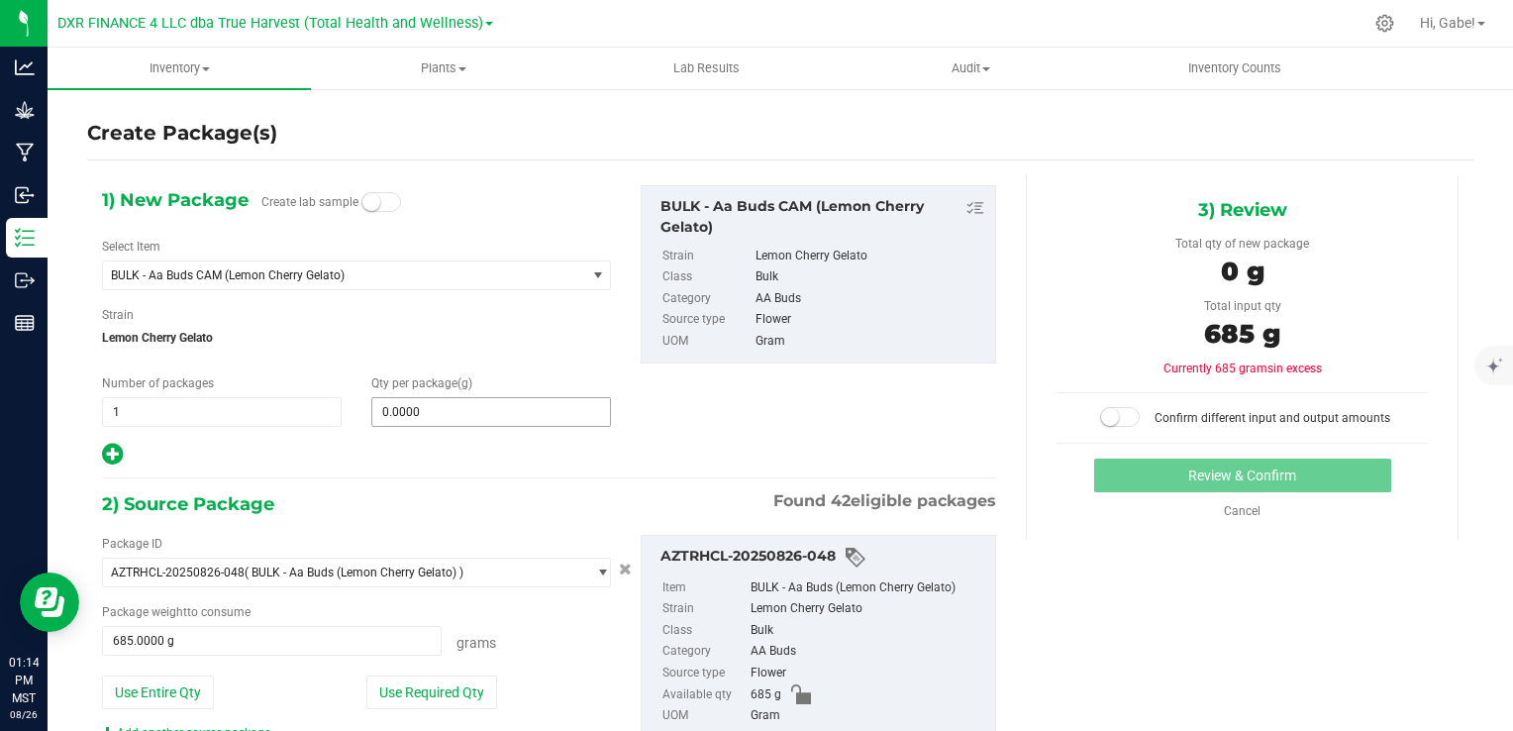
click at [449, 410] on span "0.0000 0" at bounding box center [491, 412] width 240 height 30
type input "685"
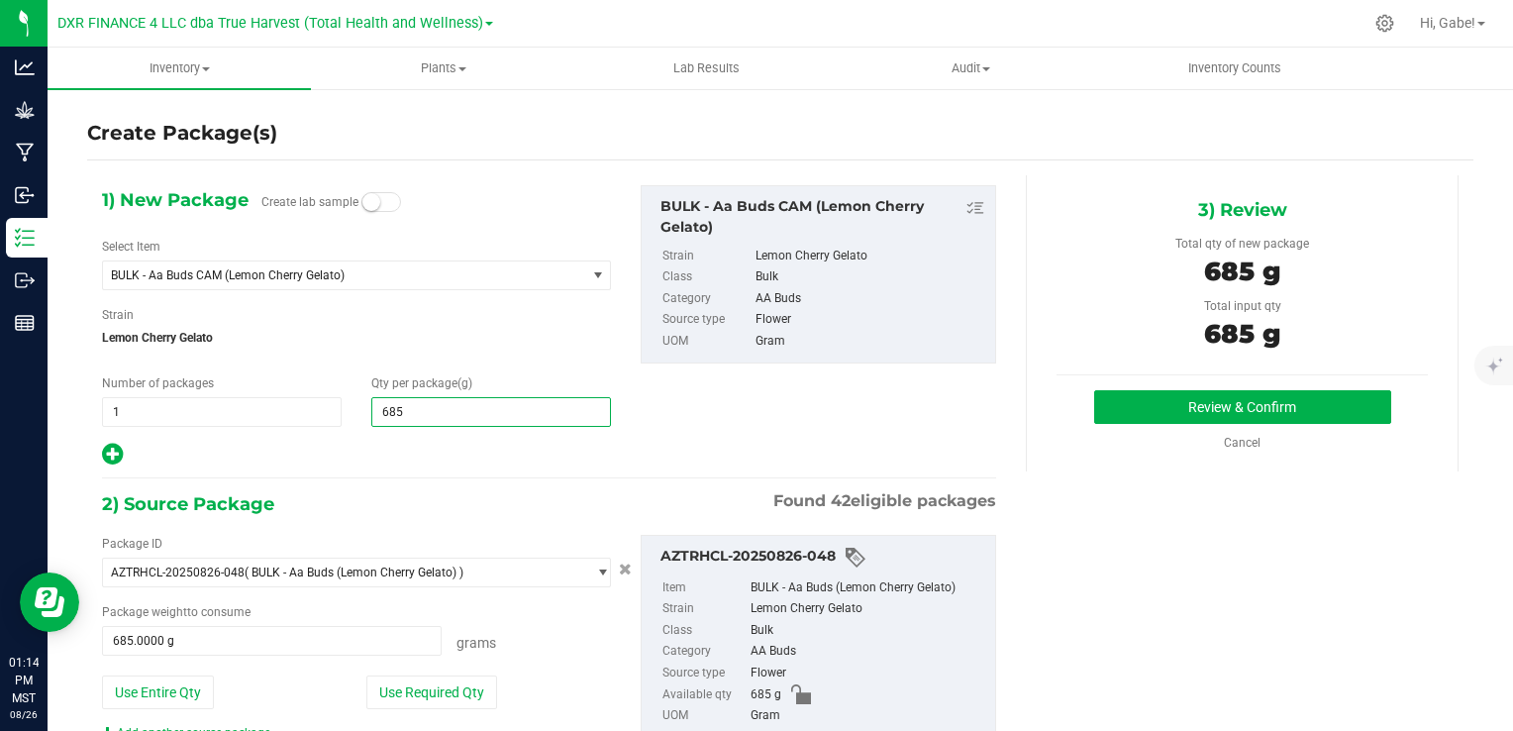
type input "685.0000"
click at [1168, 626] on div "1) New Package Create lab sample Select Item BULK - Aa Buds CAM (Lemon Cherry G…" at bounding box center [780, 498] width 1387 height 647
click at [1209, 397] on button "Review & Confirm" at bounding box center [1242, 407] width 297 height 34
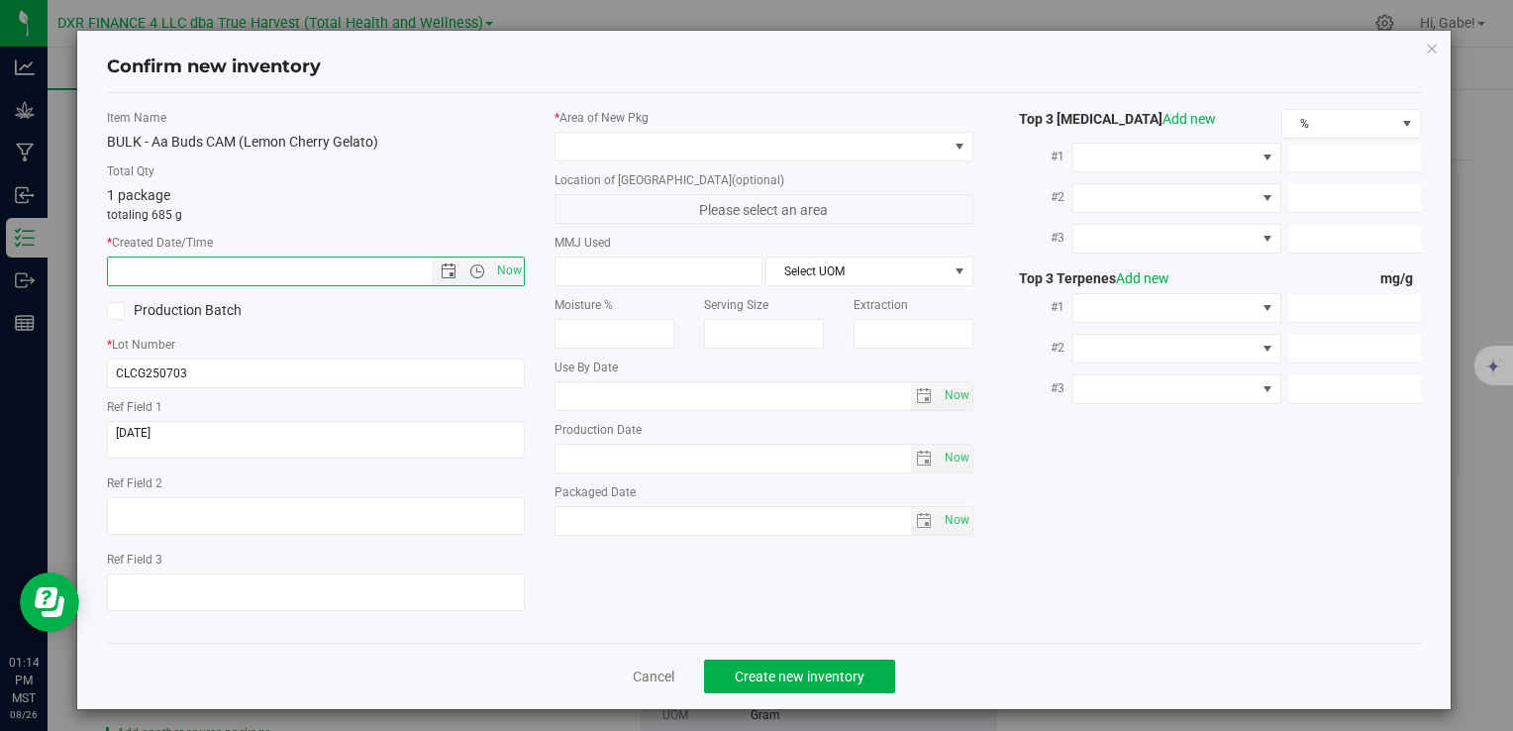
click at [221, 273] on input "text" at bounding box center [286, 272] width 357 height 28
click at [221, 272] on input "text" at bounding box center [286, 272] width 357 height 28
paste input "2025-07-03"
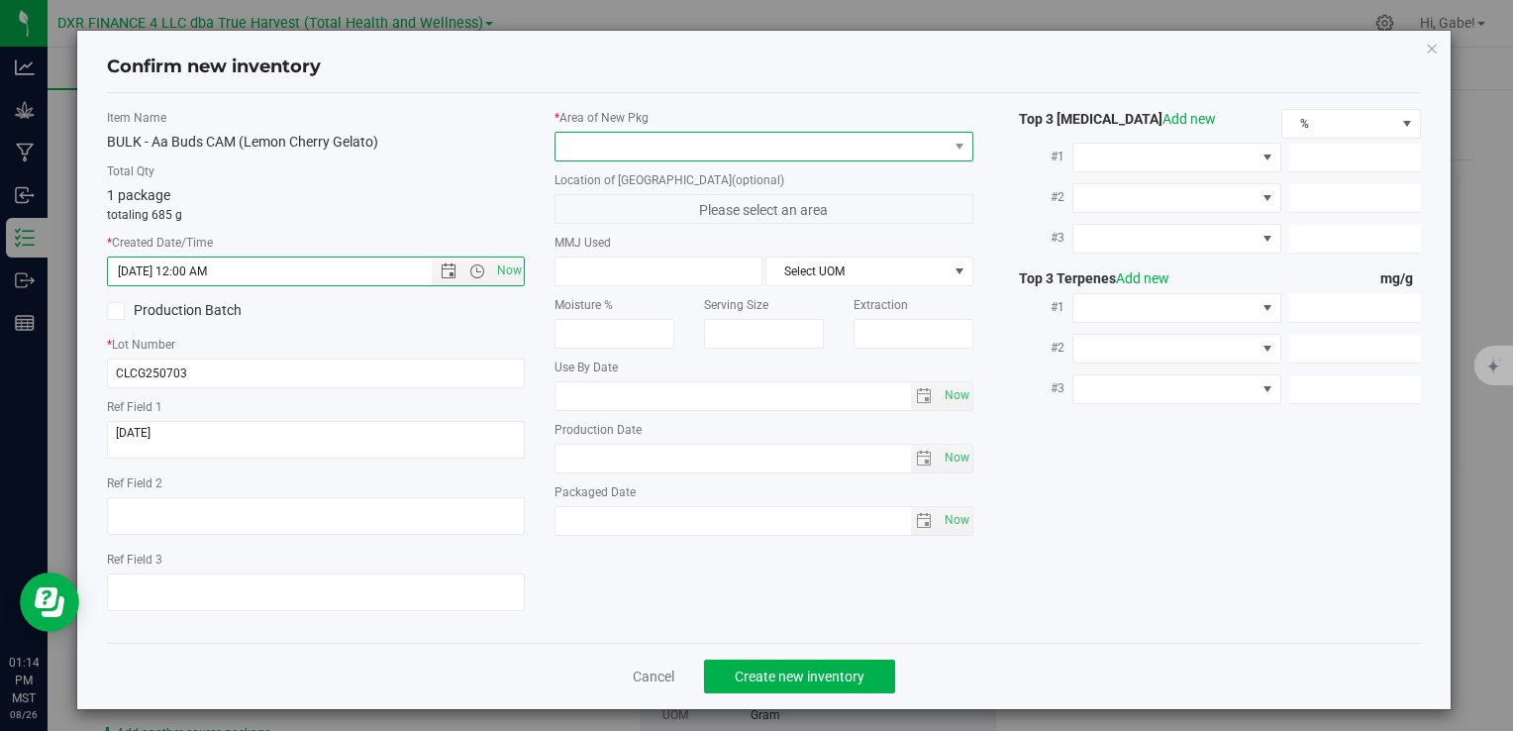
click at [673, 145] on span at bounding box center [751, 147] width 391 height 28
type input "7/3/2025 1:14 PM"
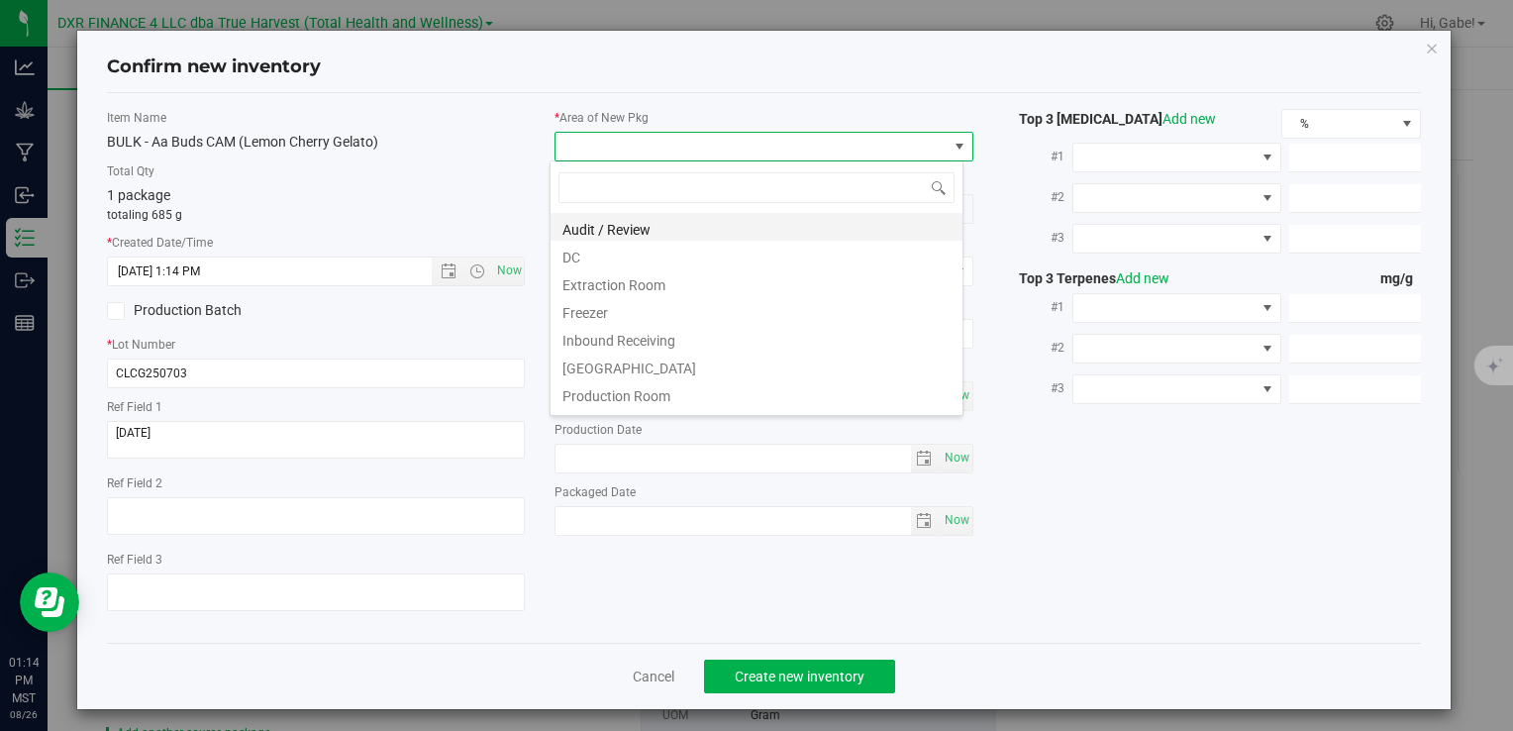
scroll to position [29, 414]
click at [602, 251] on li "DC" at bounding box center [757, 255] width 412 height 28
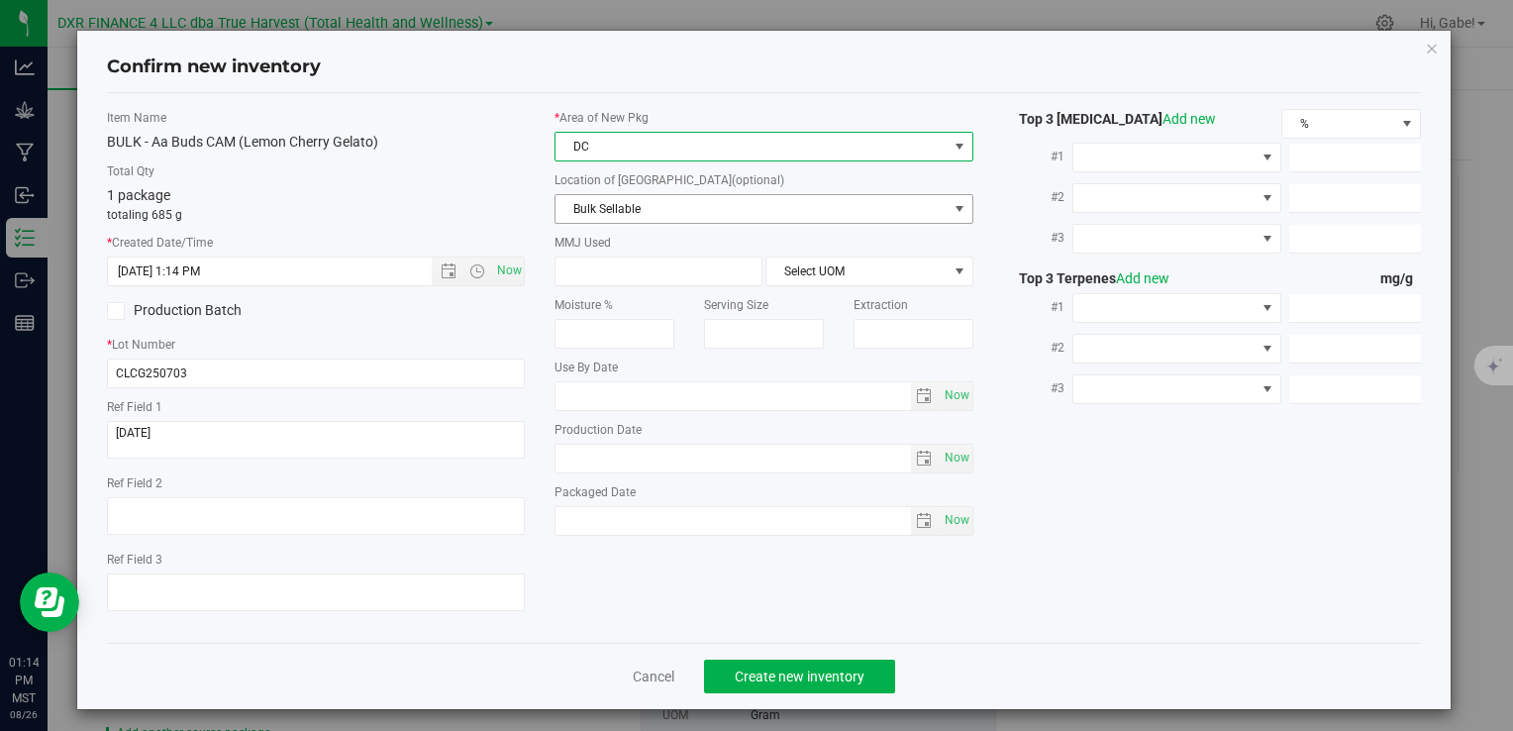
click at [617, 213] on span "Bulk Sellable" at bounding box center [751, 209] width 391 height 28
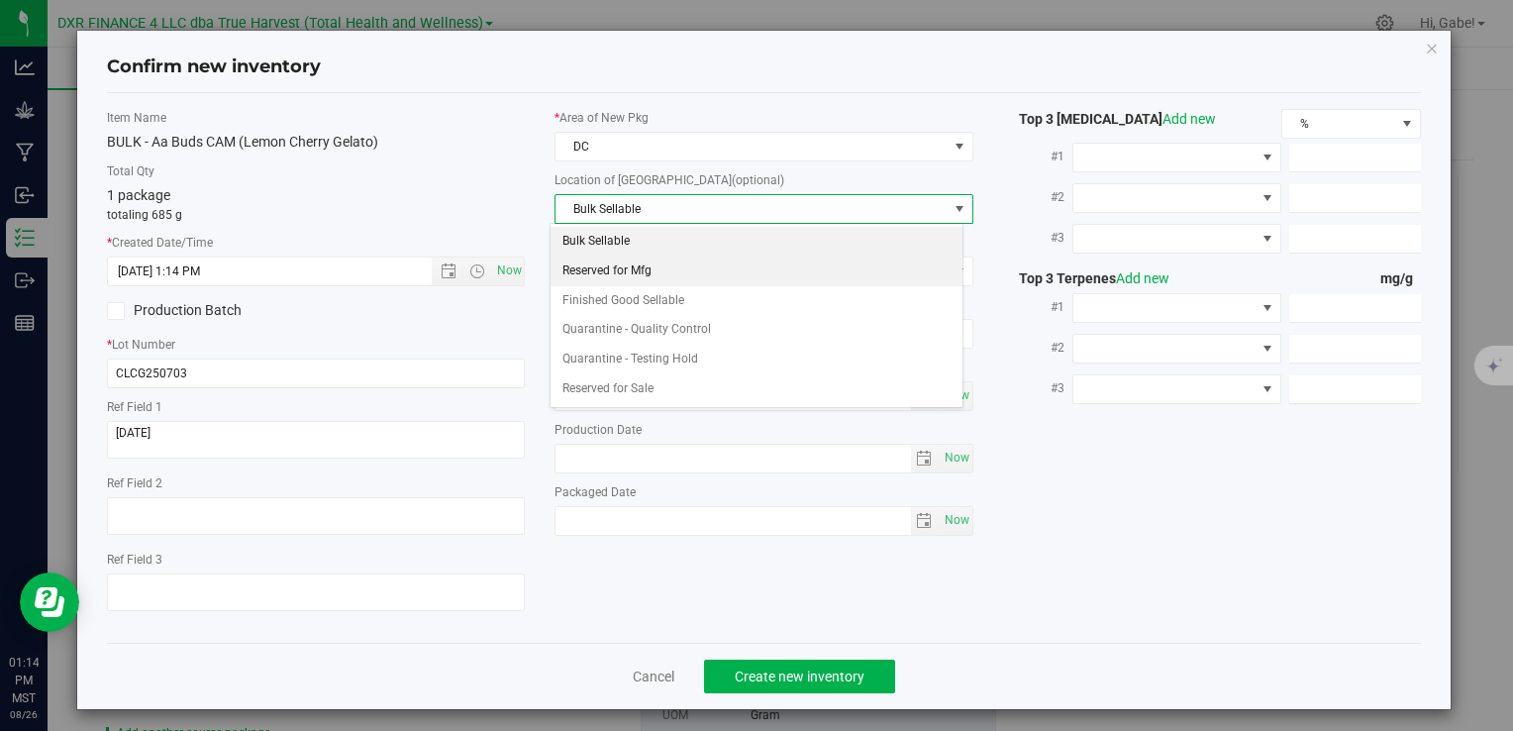
click at [636, 274] on li "Reserved for Mfg" at bounding box center [757, 272] width 412 height 30
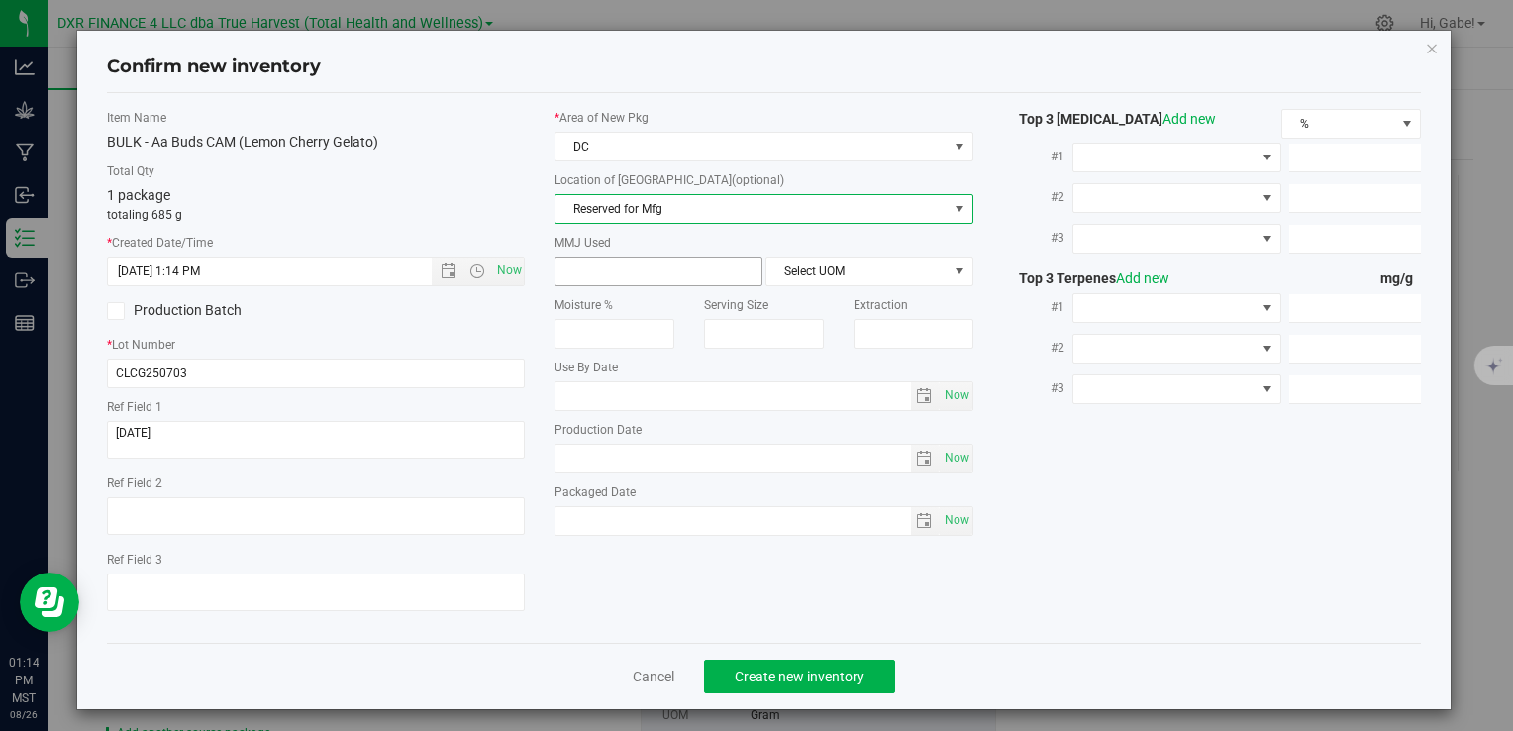
click at [655, 276] on span at bounding box center [659, 272] width 208 height 30
type input "685"
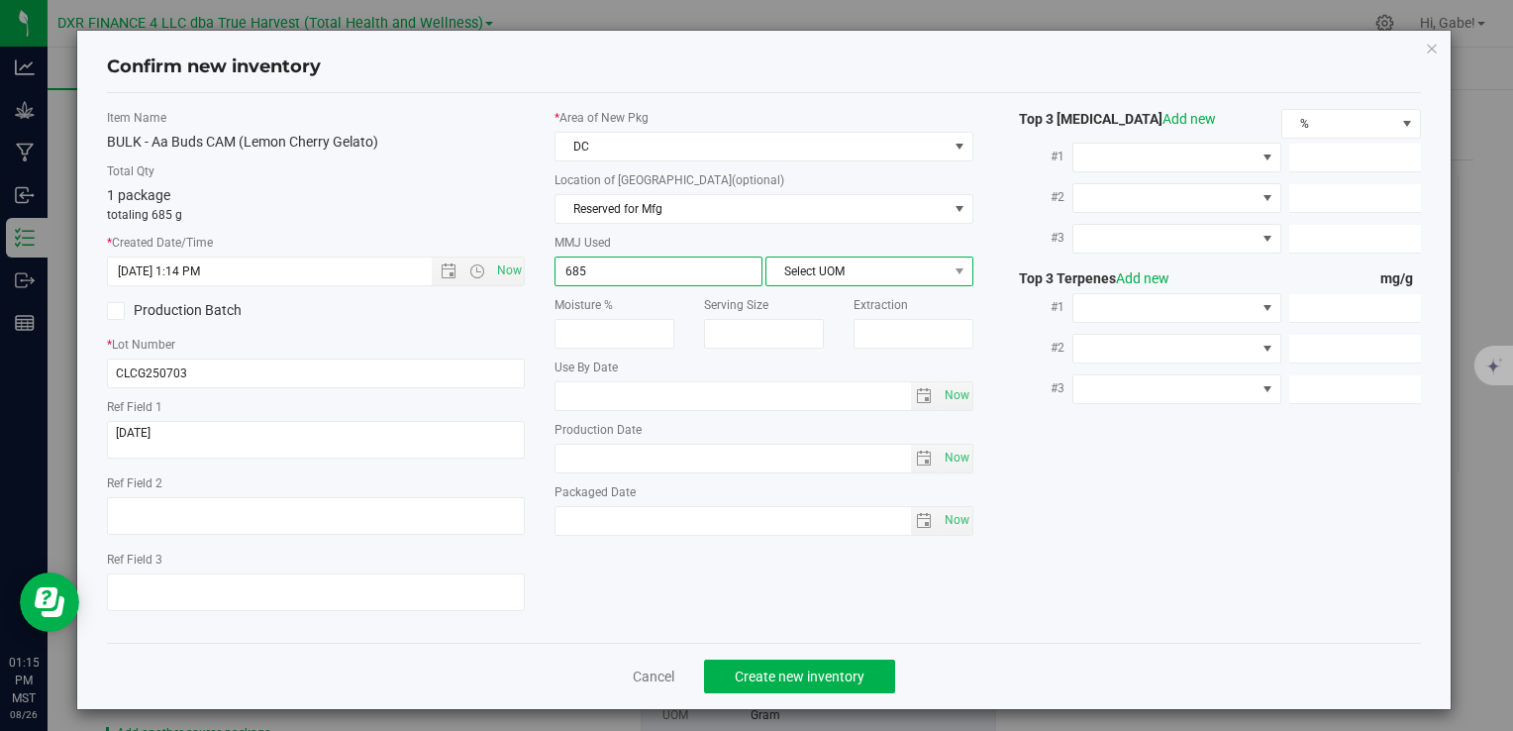
type input "685.0000"
click at [901, 273] on span "Select UOM" at bounding box center [857, 272] width 181 height 28
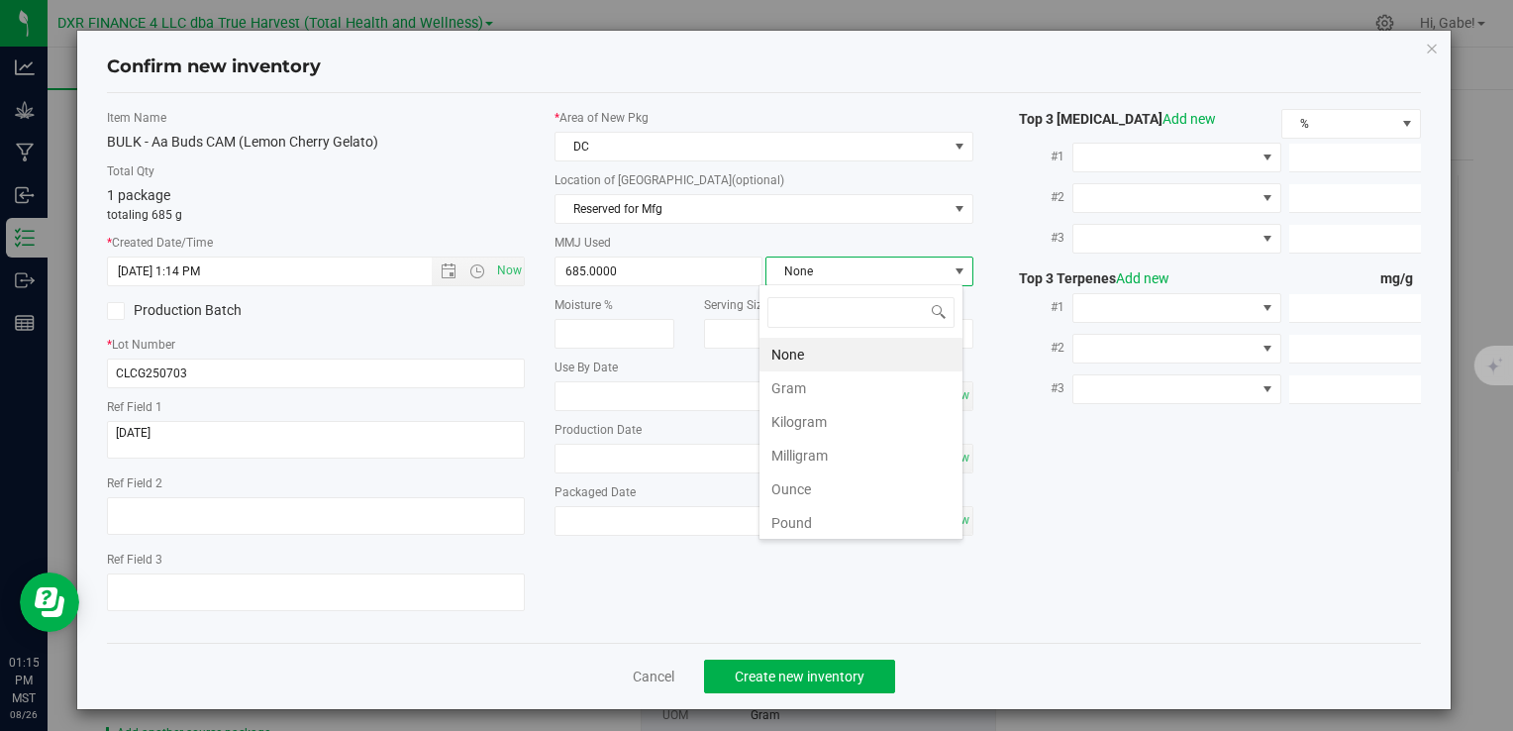
scroll to position [29, 205]
click at [839, 374] on li "Gram" at bounding box center [861, 388] width 203 height 34
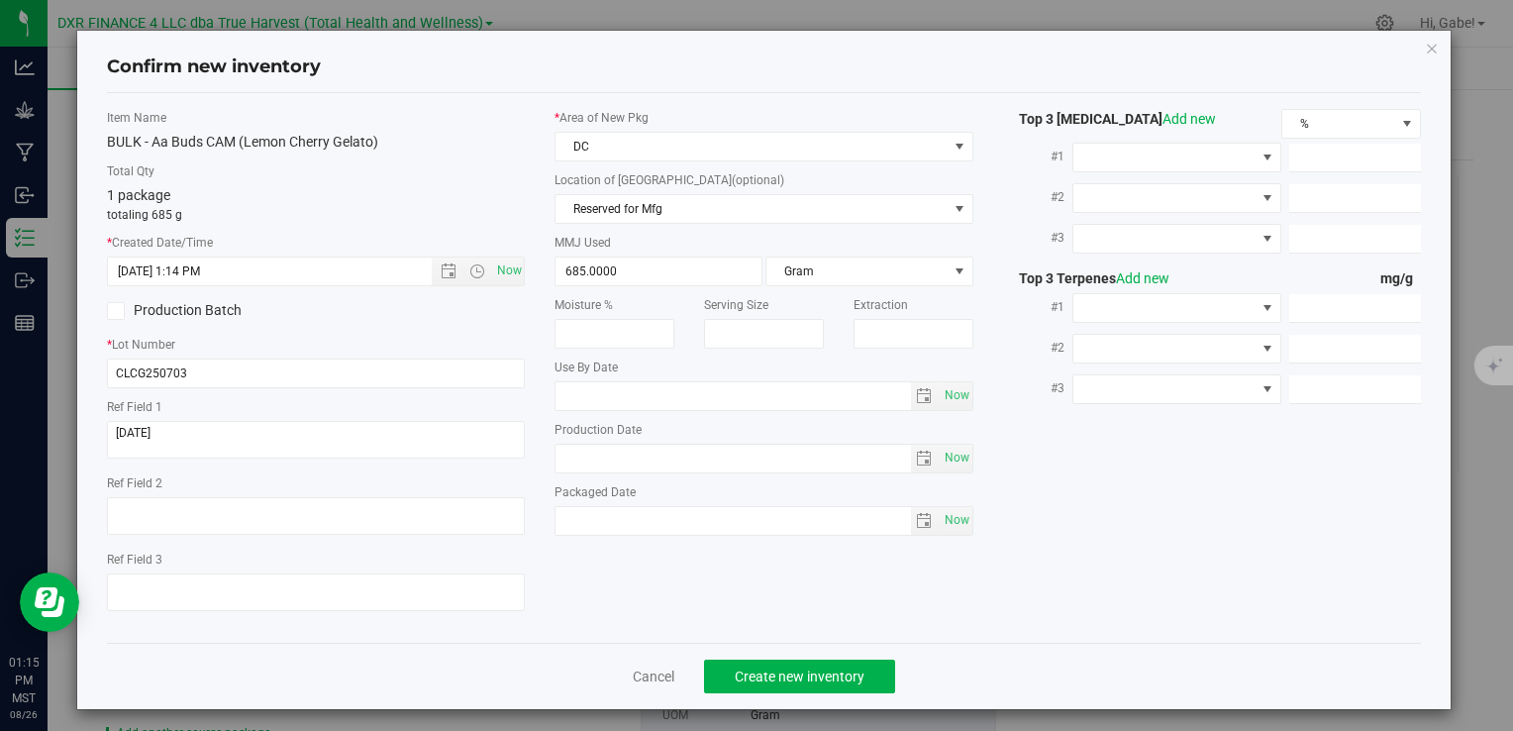
click at [985, 580] on div "Item Name BULK - Aa Buds CAM (Lemon Cherry Gelato) Total Qty 1 package totaling…" at bounding box center [764, 368] width 1344 height 518
click at [858, 673] on button "Create new inventory" at bounding box center [799, 677] width 191 height 34
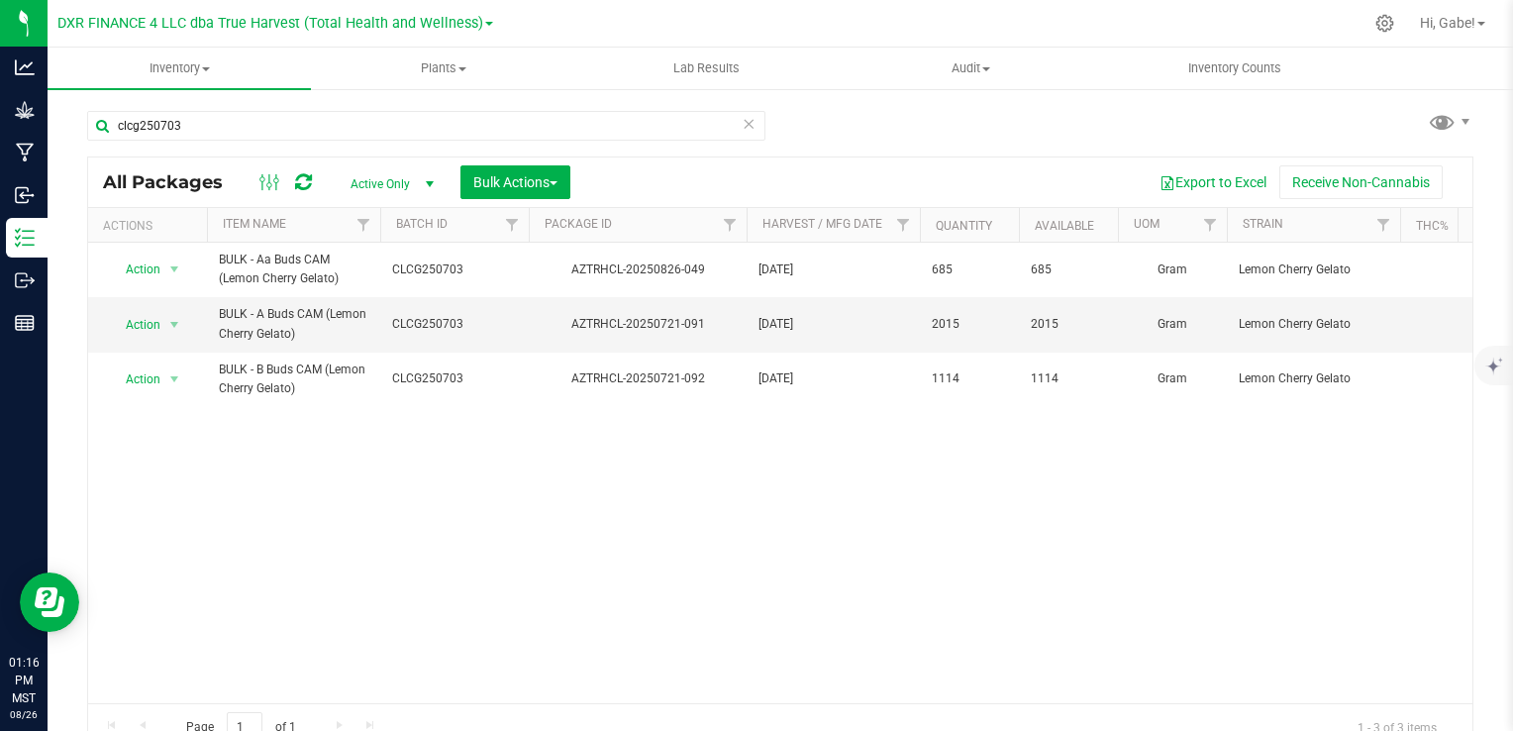
click at [305, 182] on icon at bounding box center [303, 182] width 17 height 20
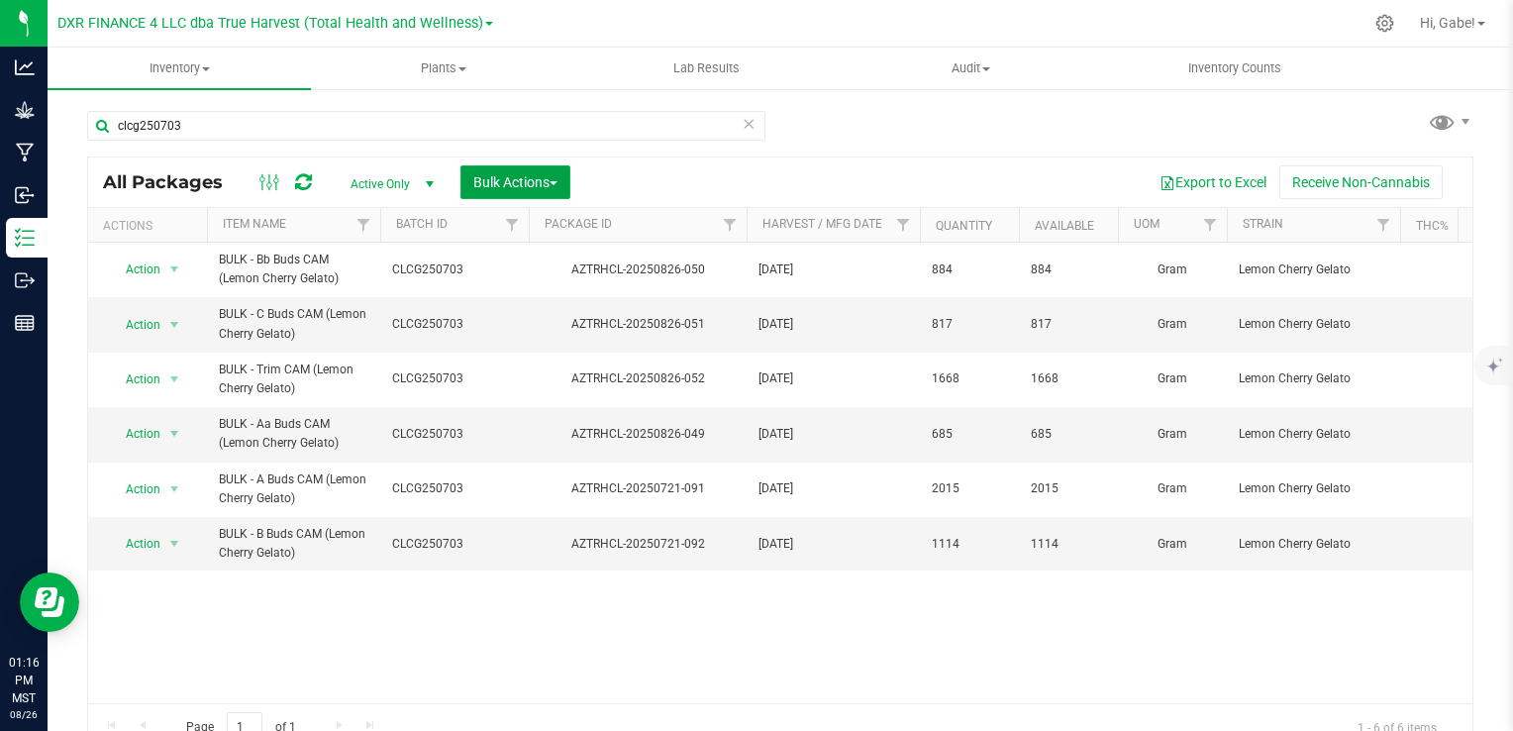
click at [532, 171] on button "Bulk Actions" at bounding box center [516, 182] width 110 height 34
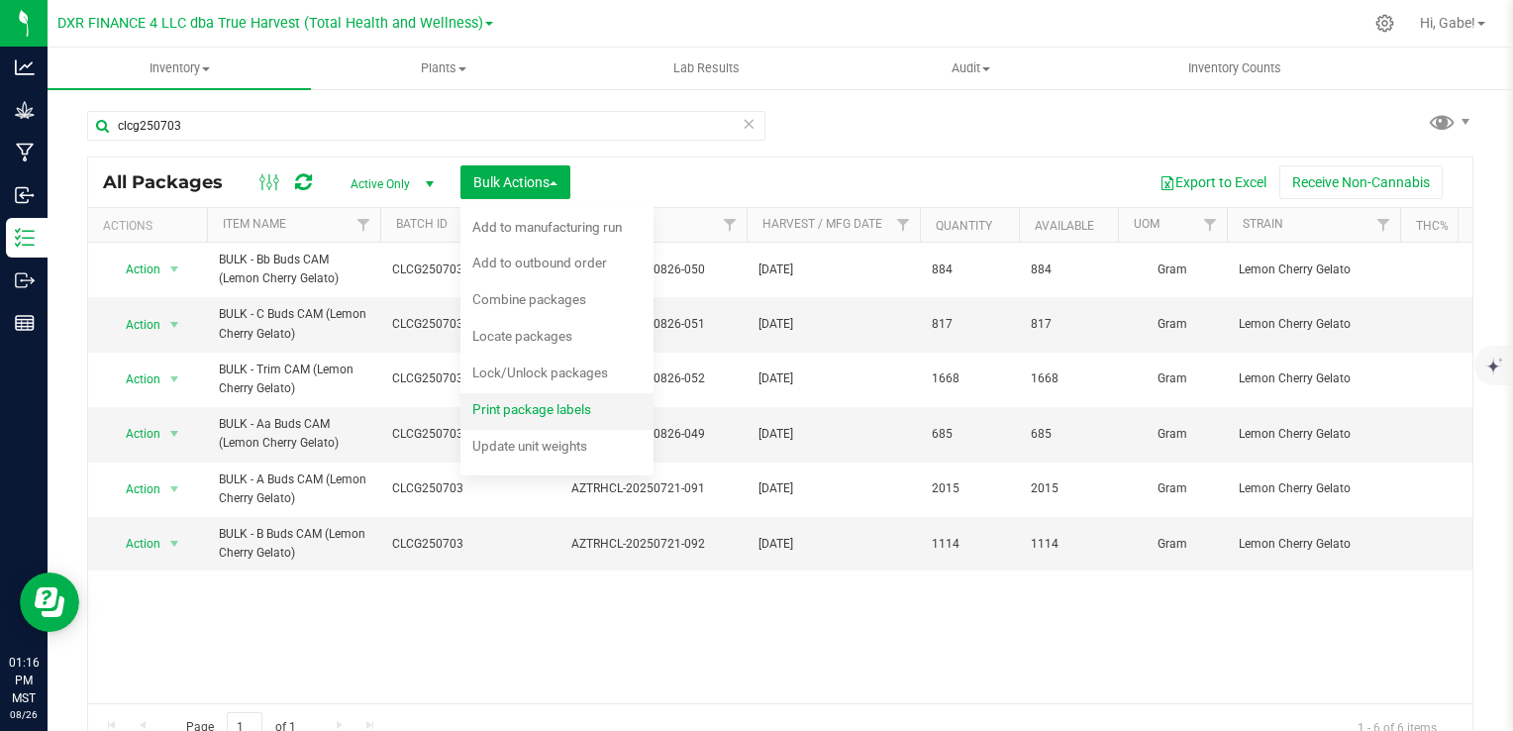
click at [548, 414] on span "Print package labels" at bounding box center [531, 409] width 119 height 16
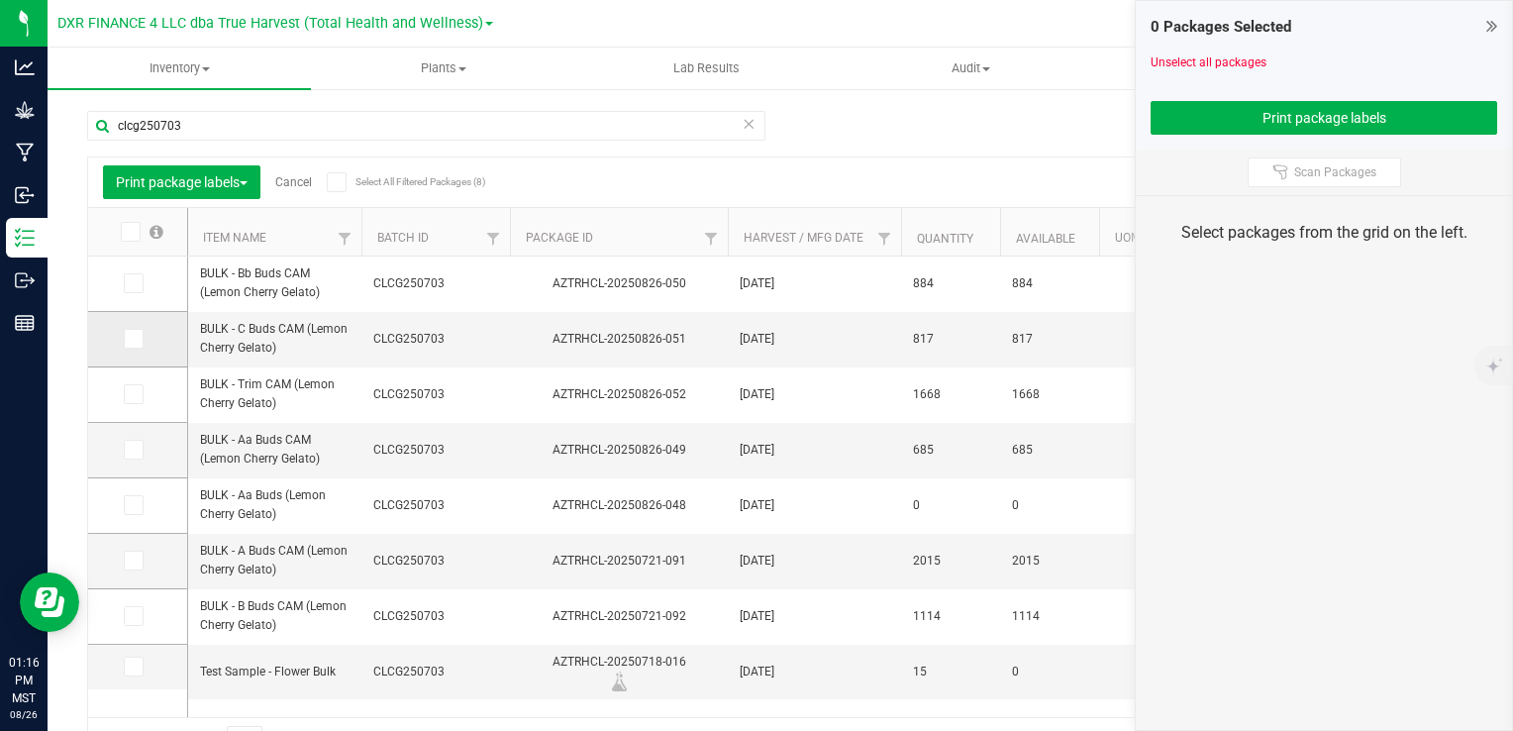
drag, startPoint x: 132, startPoint y: 339, endPoint x: 130, endPoint y: 315, distance: 23.9
click at [131, 339] on icon at bounding box center [132, 339] width 13 height 0
click at [0, 0] on input "checkbox" at bounding box center [0, 0] width 0 height 0
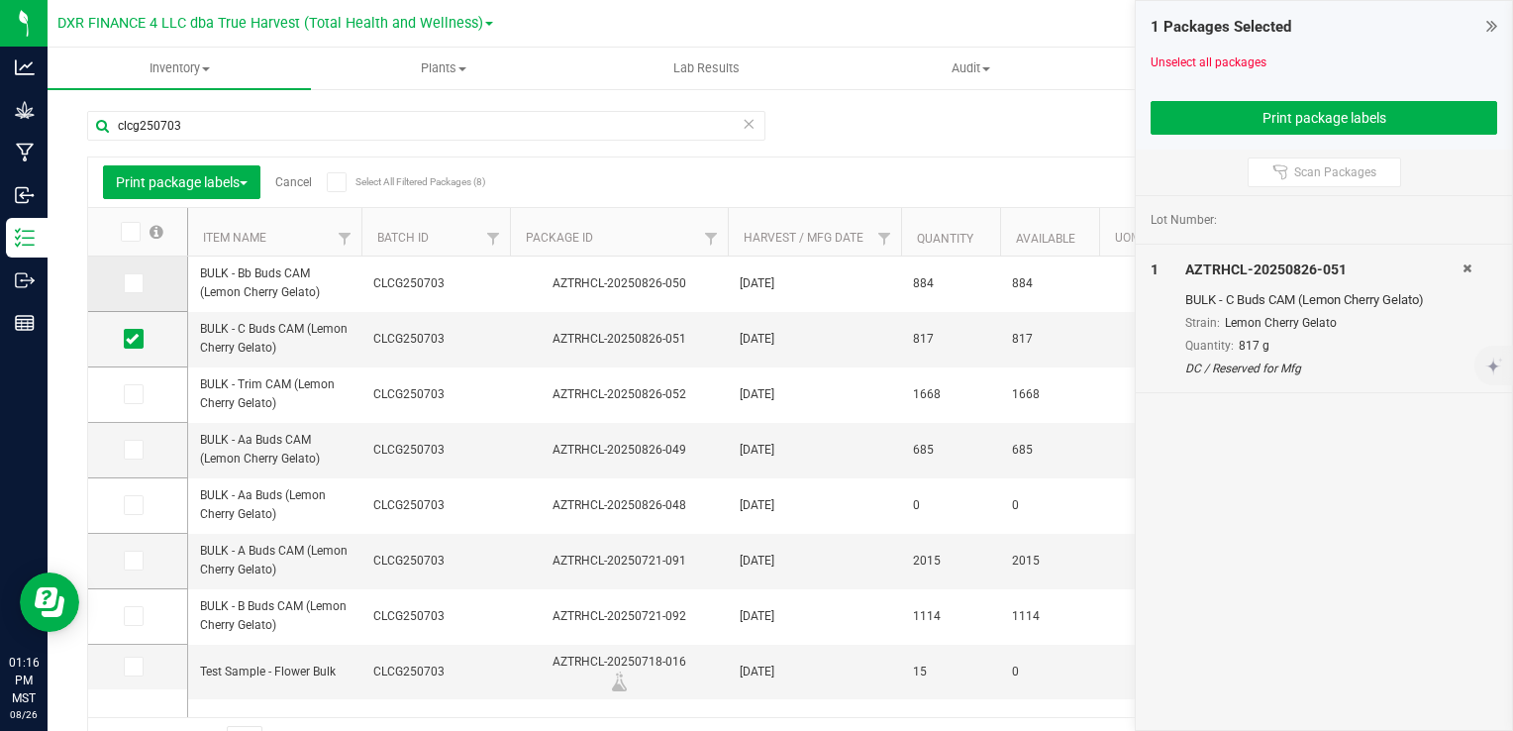
click at [129, 283] on icon at bounding box center [132, 283] width 13 height 0
click at [0, 0] on input "checkbox" at bounding box center [0, 0] width 0 height 0
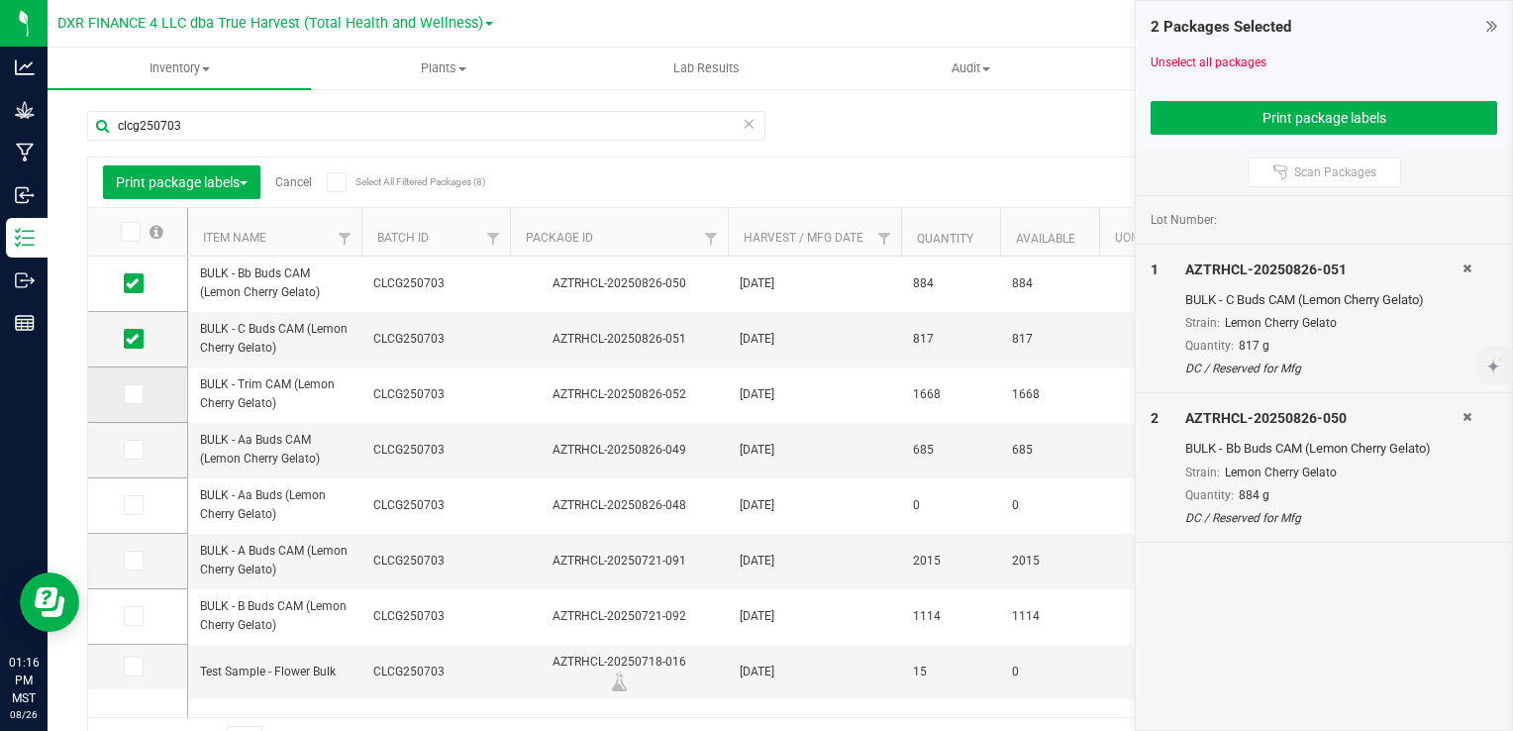
click at [128, 394] on icon at bounding box center [132, 394] width 13 height 0
click at [0, 0] on input "checkbox" at bounding box center [0, 0] width 0 height 0
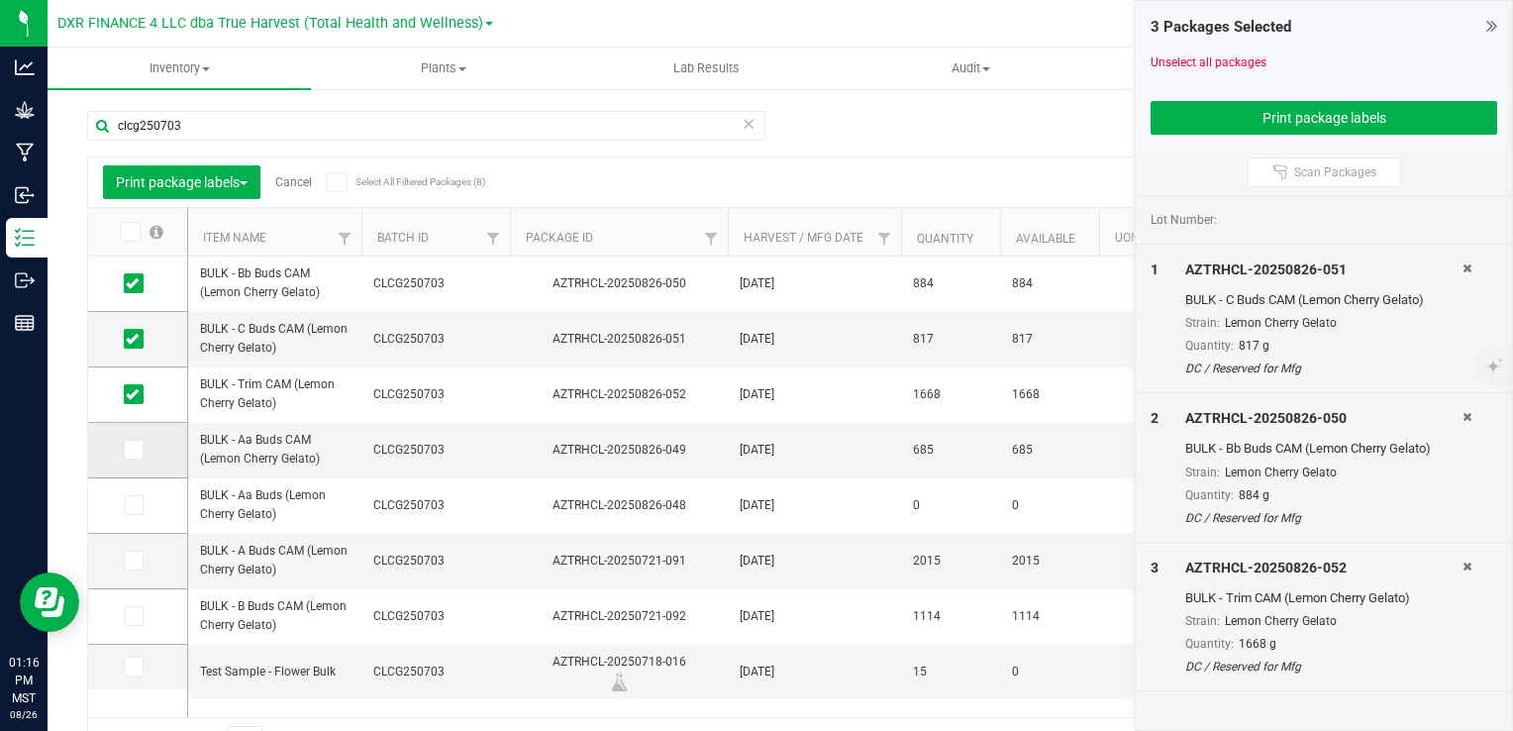
click at [135, 450] on icon at bounding box center [132, 450] width 13 height 0
click at [0, 0] on input "checkbox" at bounding box center [0, 0] width 0 height 0
click at [1266, 120] on button "Print package labels" at bounding box center [1324, 118] width 347 height 34
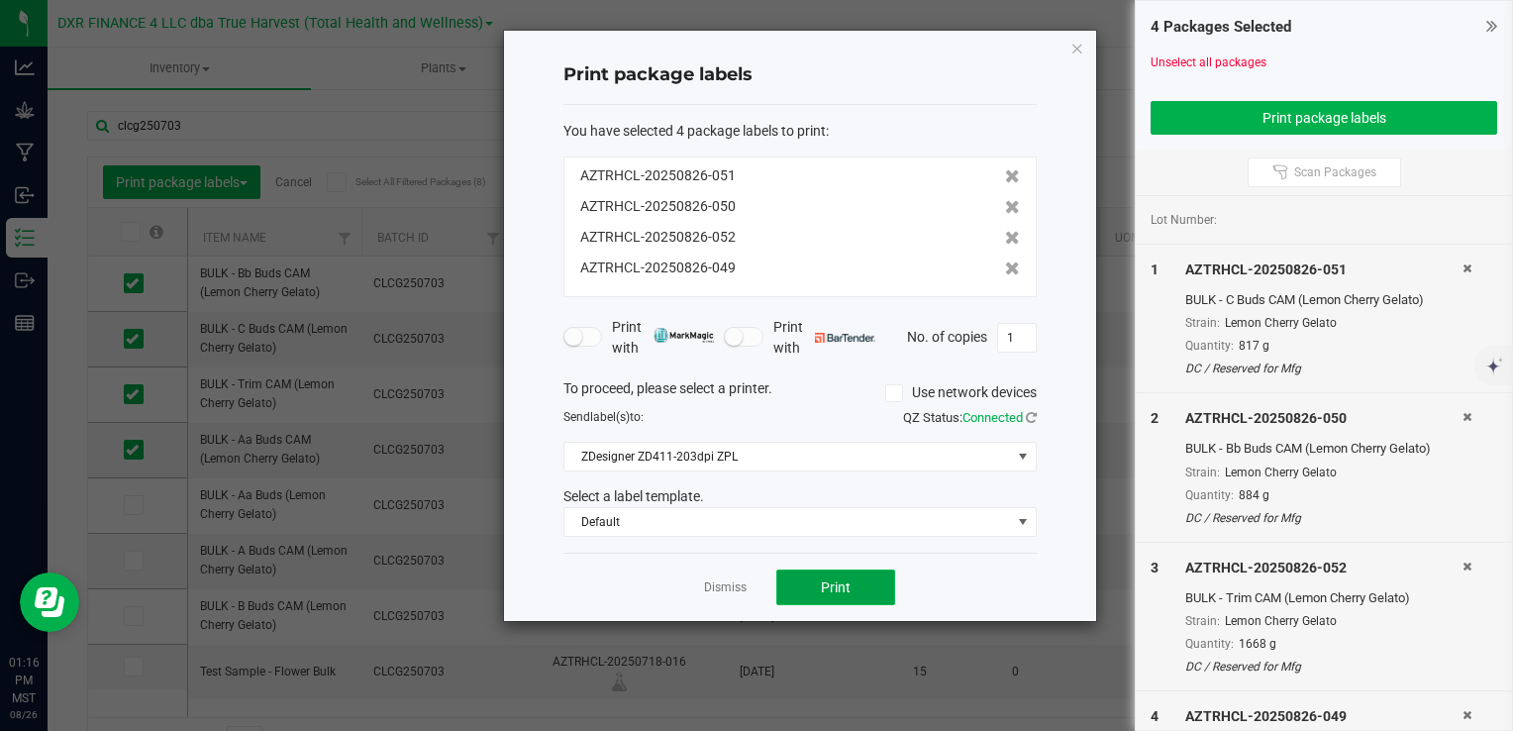
click at [841, 588] on span "Print" at bounding box center [836, 587] width 30 height 16
click at [1005, 204] on icon at bounding box center [1012, 207] width 15 height 14
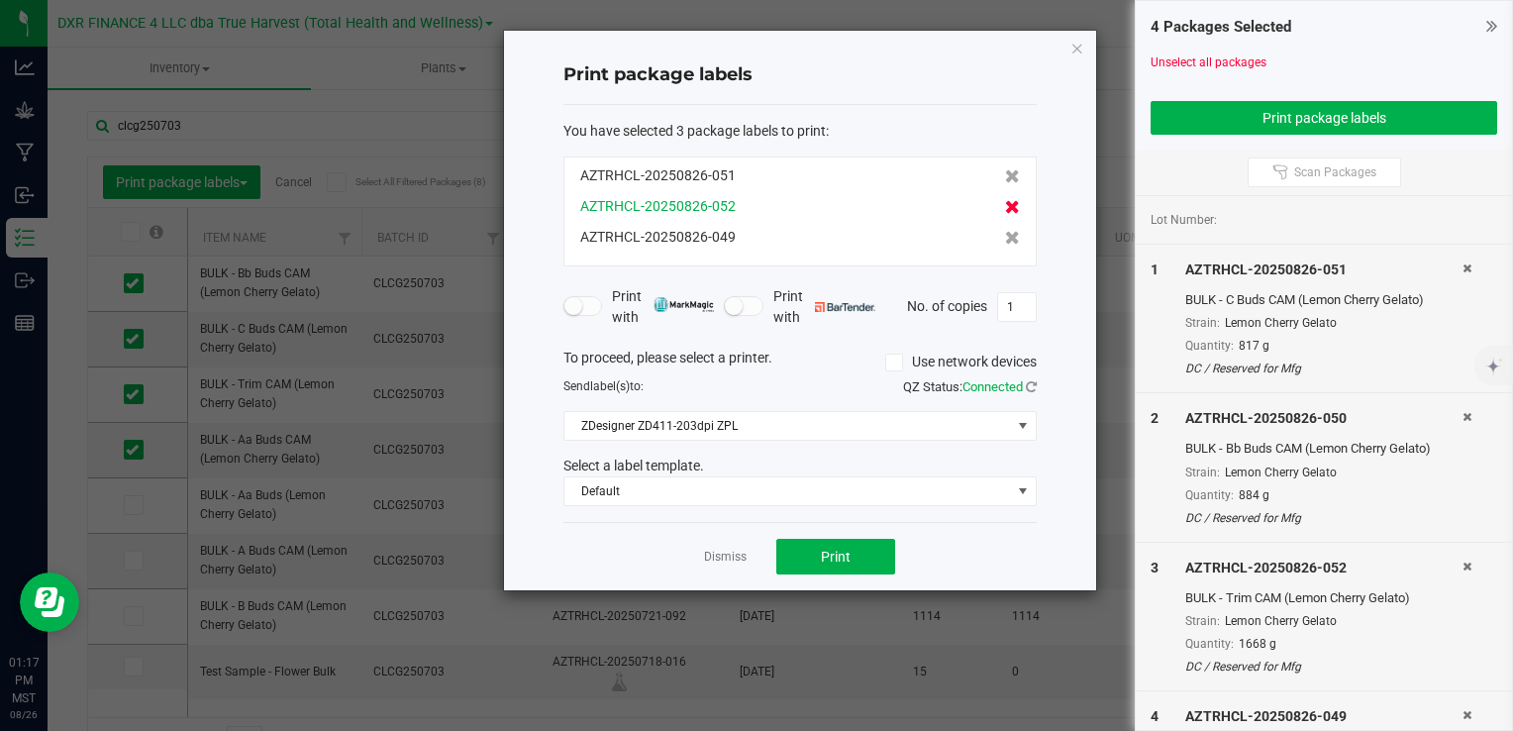
click at [1005, 204] on icon at bounding box center [1012, 207] width 15 height 14
click at [1005, 231] on icon at bounding box center [1012, 238] width 15 height 14
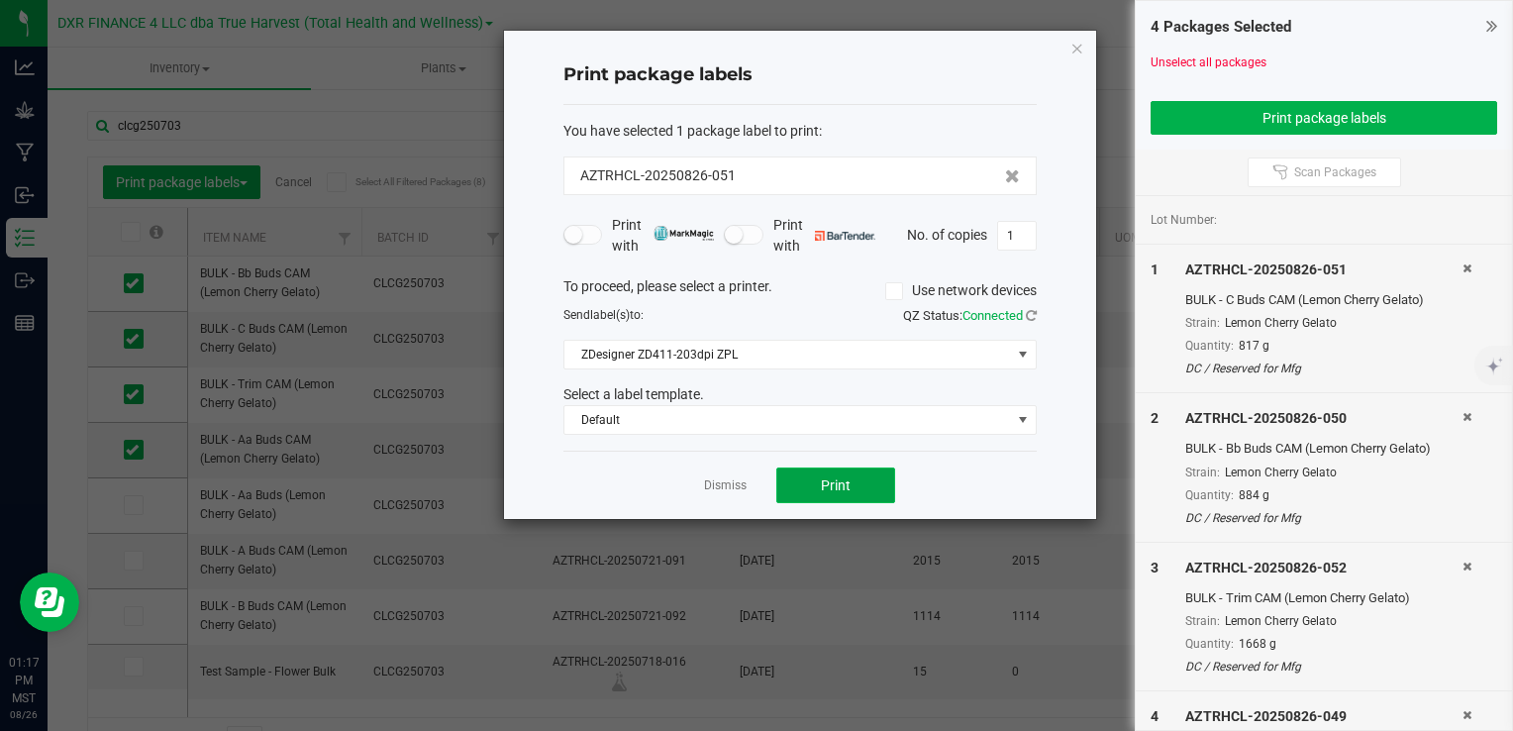
click at [836, 482] on span "Print" at bounding box center [836, 485] width 30 height 16
click at [1082, 44] on icon "button" at bounding box center [1078, 48] width 14 height 24
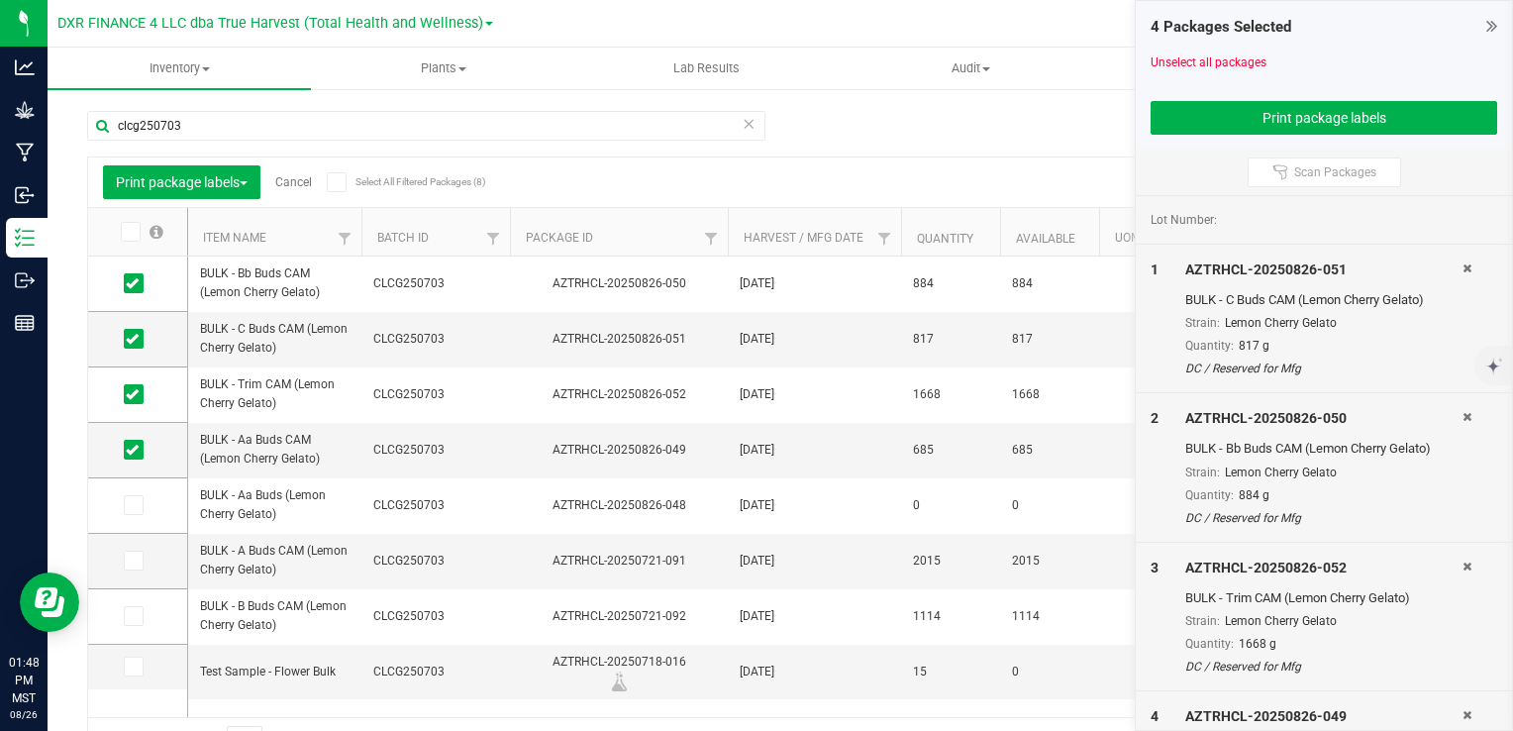
click at [1463, 267] on icon at bounding box center [1467, 268] width 9 height 12
click at [1454, 267] on div "AZTRHCL-20250826-050" at bounding box center [1324, 270] width 277 height 21
click at [1461, 267] on div "AZTRHCL-20250826-050" at bounding box center [1324, 270] width 277 height 21
click at [1475, 264] on div at bounding box center [1480, 319] width 35 height 119
click at [1475, 265] on div at bounding box center [1480, 319] width 35 height 119
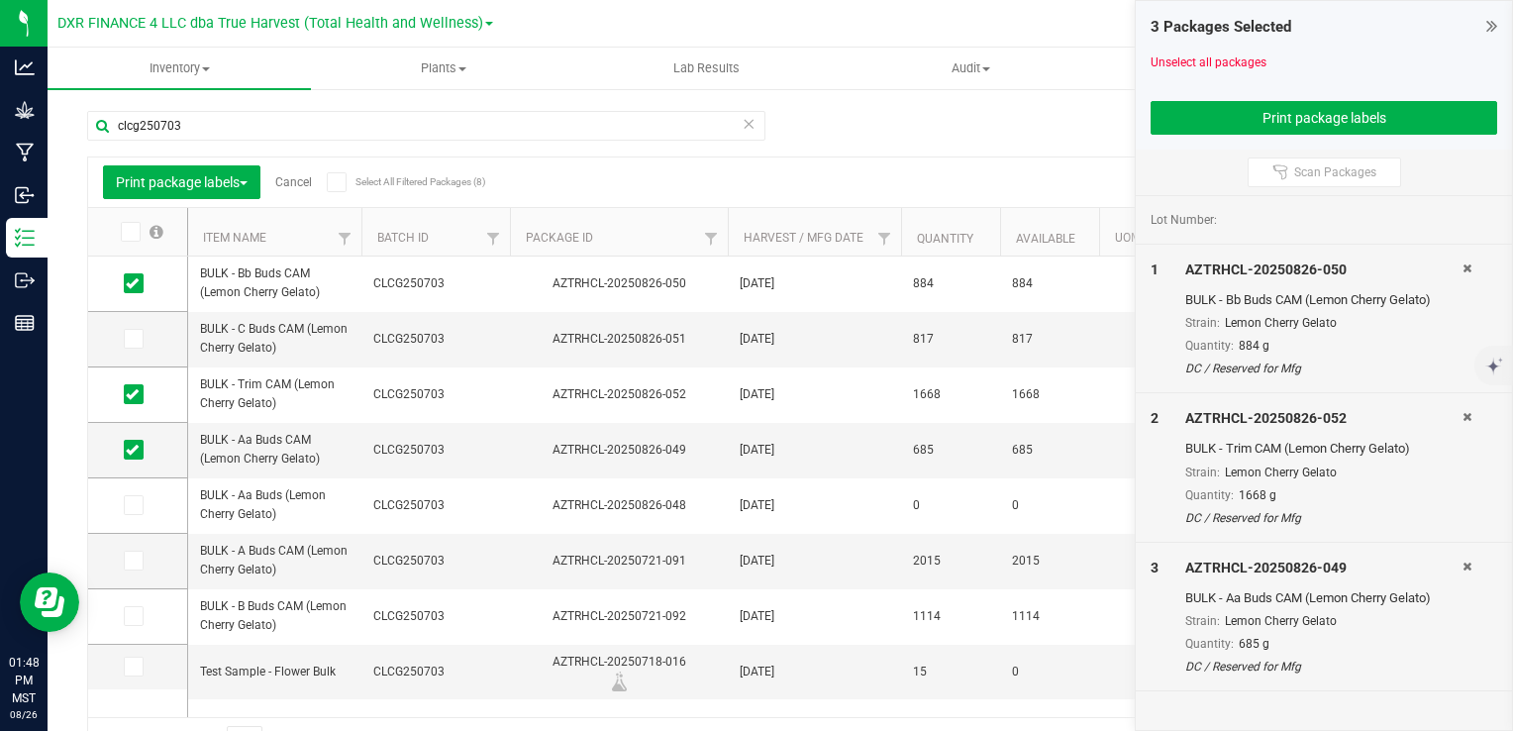
click at [1465, 267] on icon at bounding box center [1467, 268] width 9 height 12
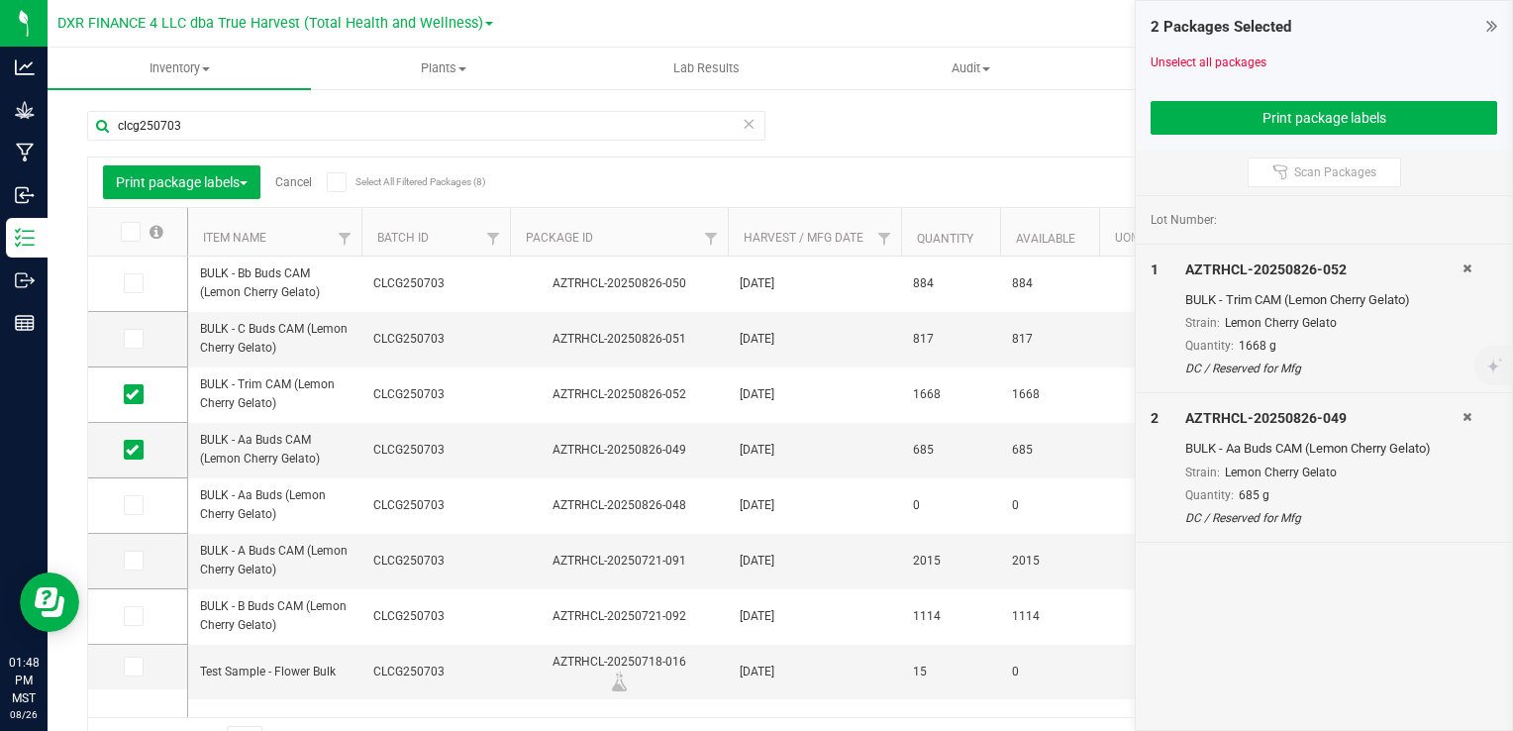
click at [1465, 267] on icon at bounding box center [1467, 268] width 9 height 12
click at [1465, 411] on icon at bounding box center [1467, 417] width 9 height 12
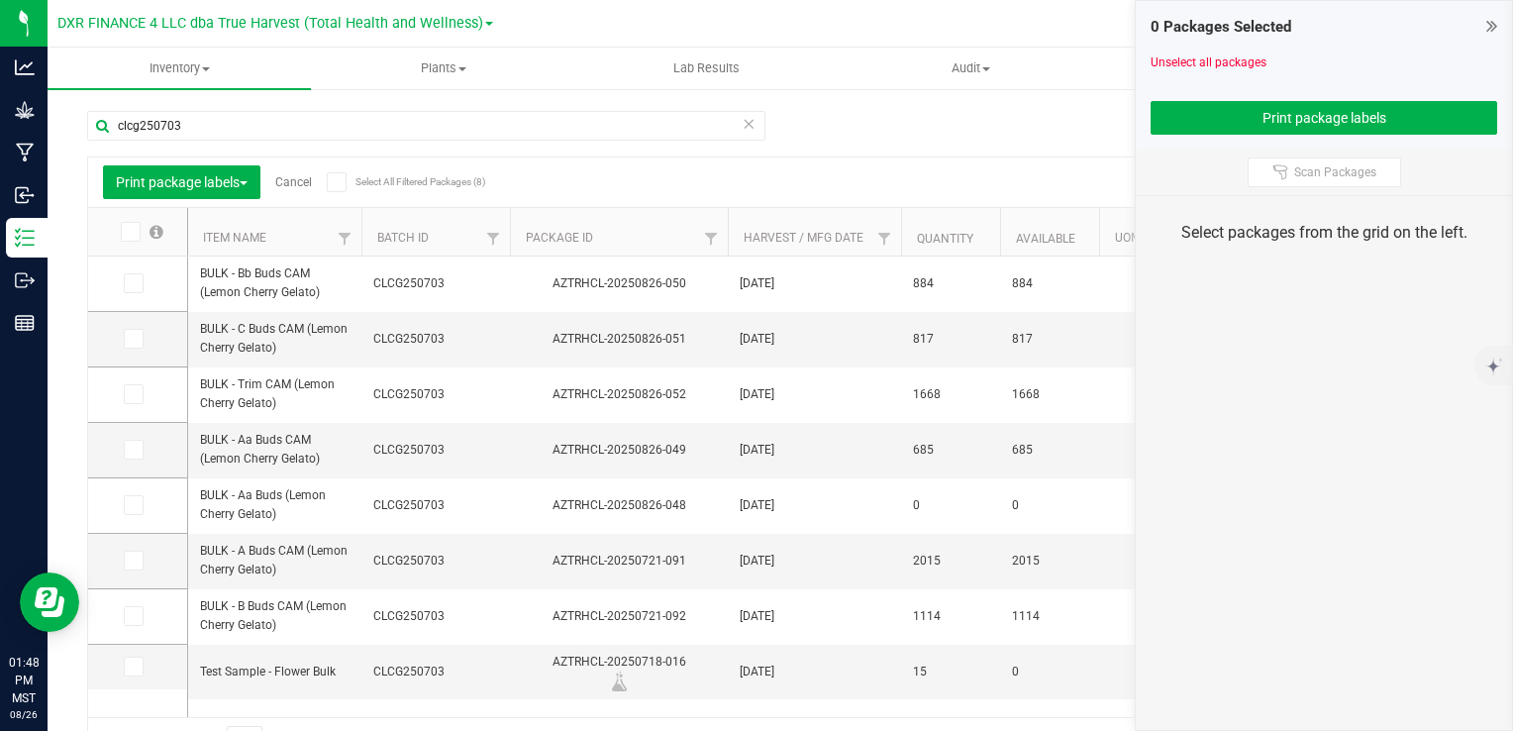
click at [293, 181] on link "Cancel" at bounding box center [293, 182] width 37 height 14
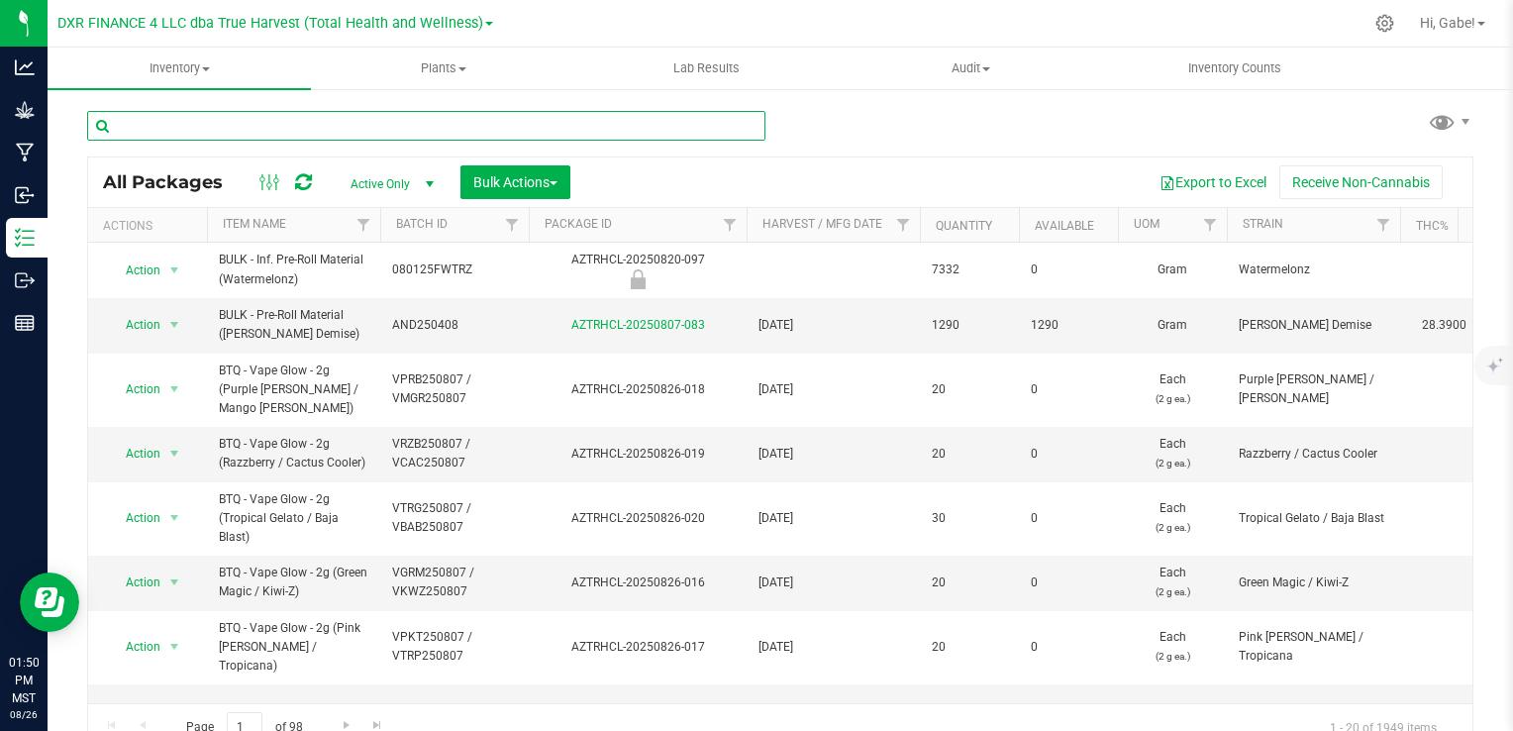
click at [185, 131] on input "text" at bounding box center [426, 126] width 678 height 30
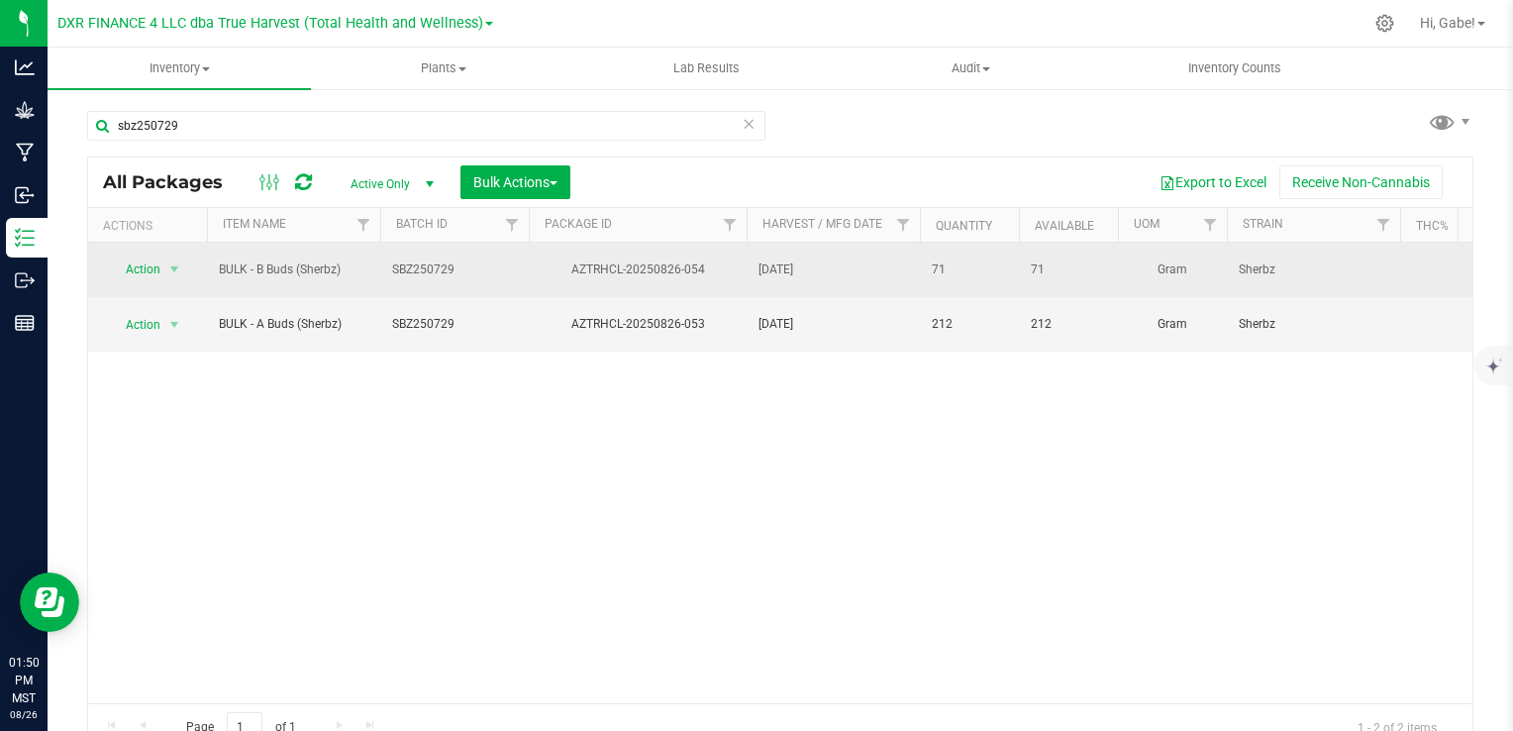
click at [162, 272] on span "select" at bounding box center [174, 270] width 25 height 28
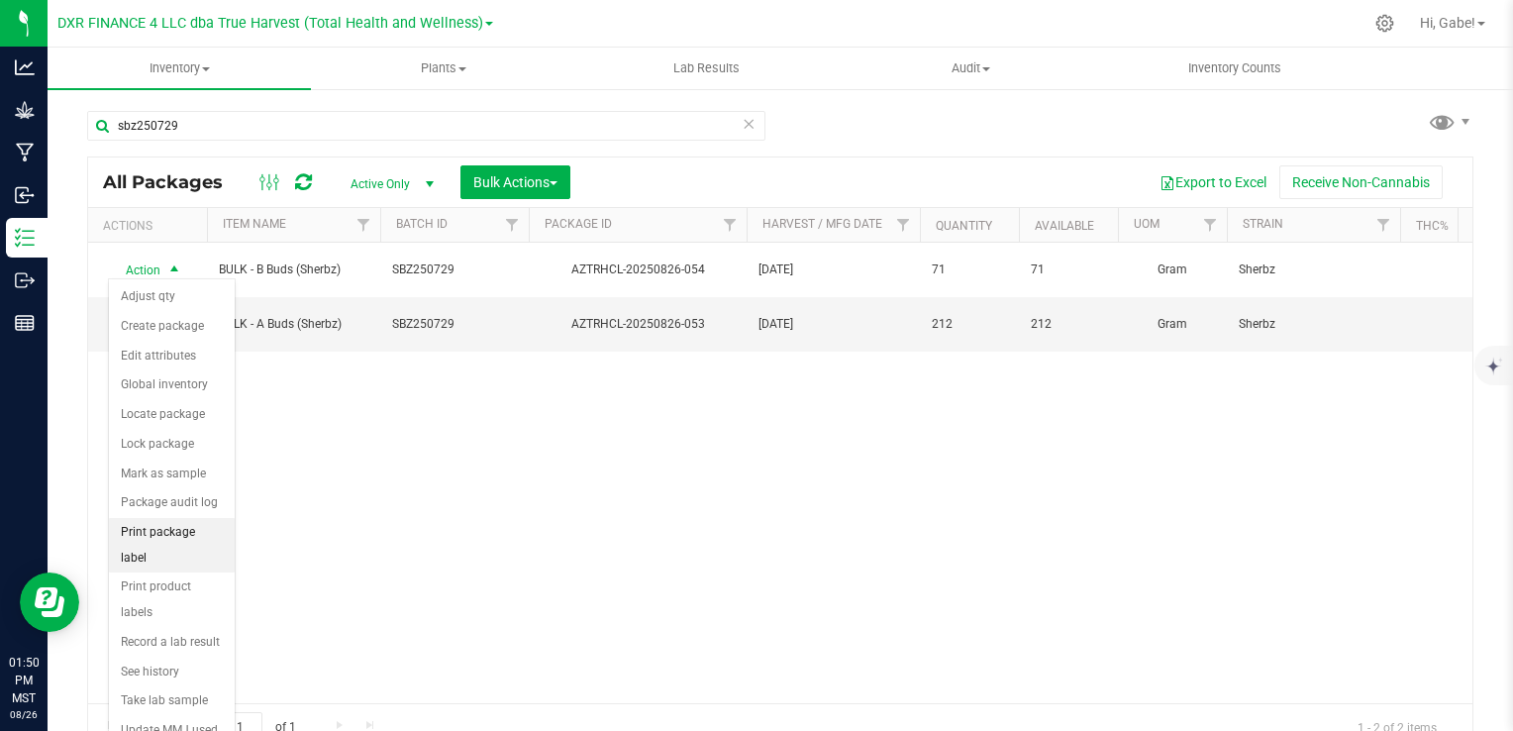
click at [192, 537] on li "Print package label" at bounding box center [172, 545] width 126 height 54
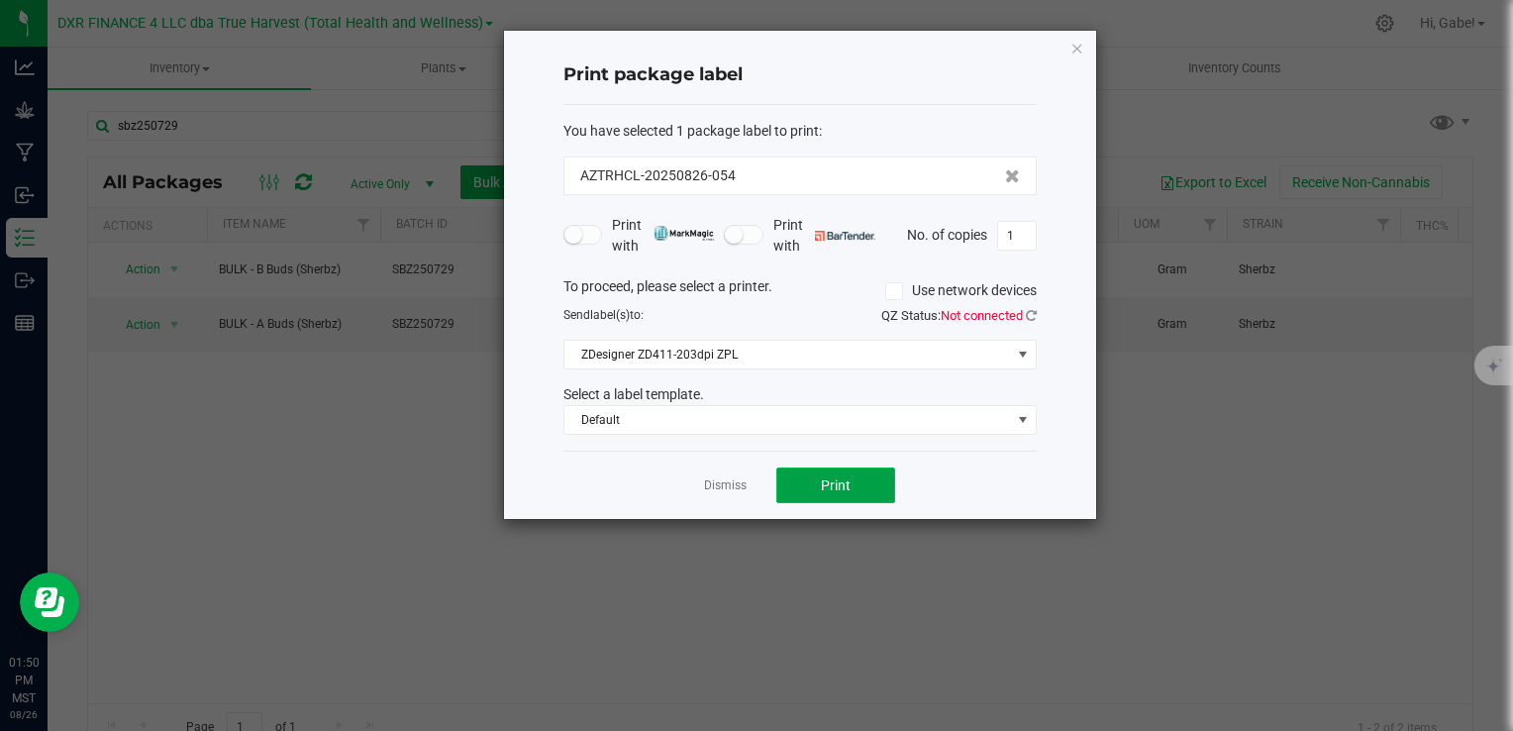
click at [808, 480] on button "Print" at bounding box center [836, 486] width 119 height 36
click at [1075, 50] on div at bounding box center [800, 275] width 592 height 488
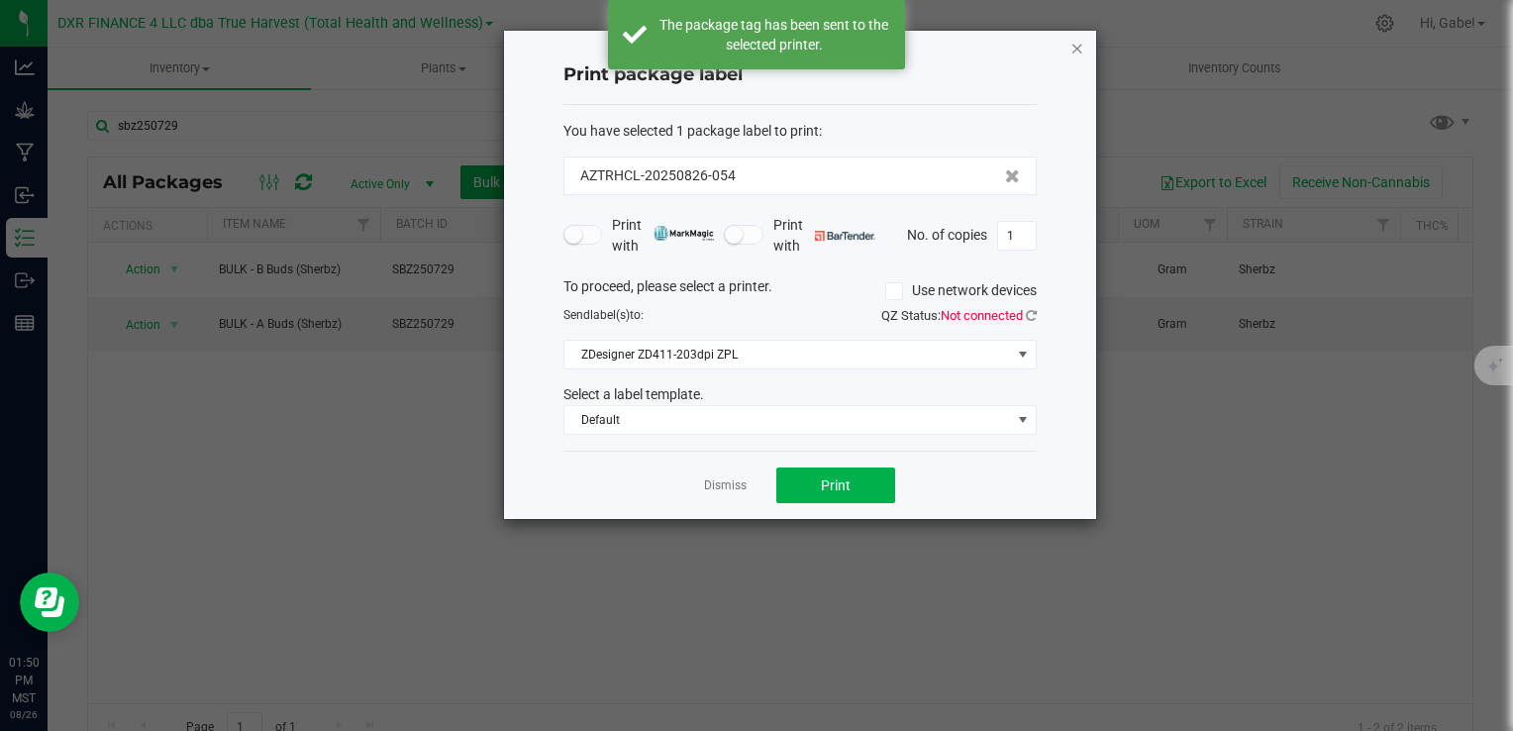
click at [1084, 46] on icon "button" at bounding box center [1078, 48] width 14 height 24
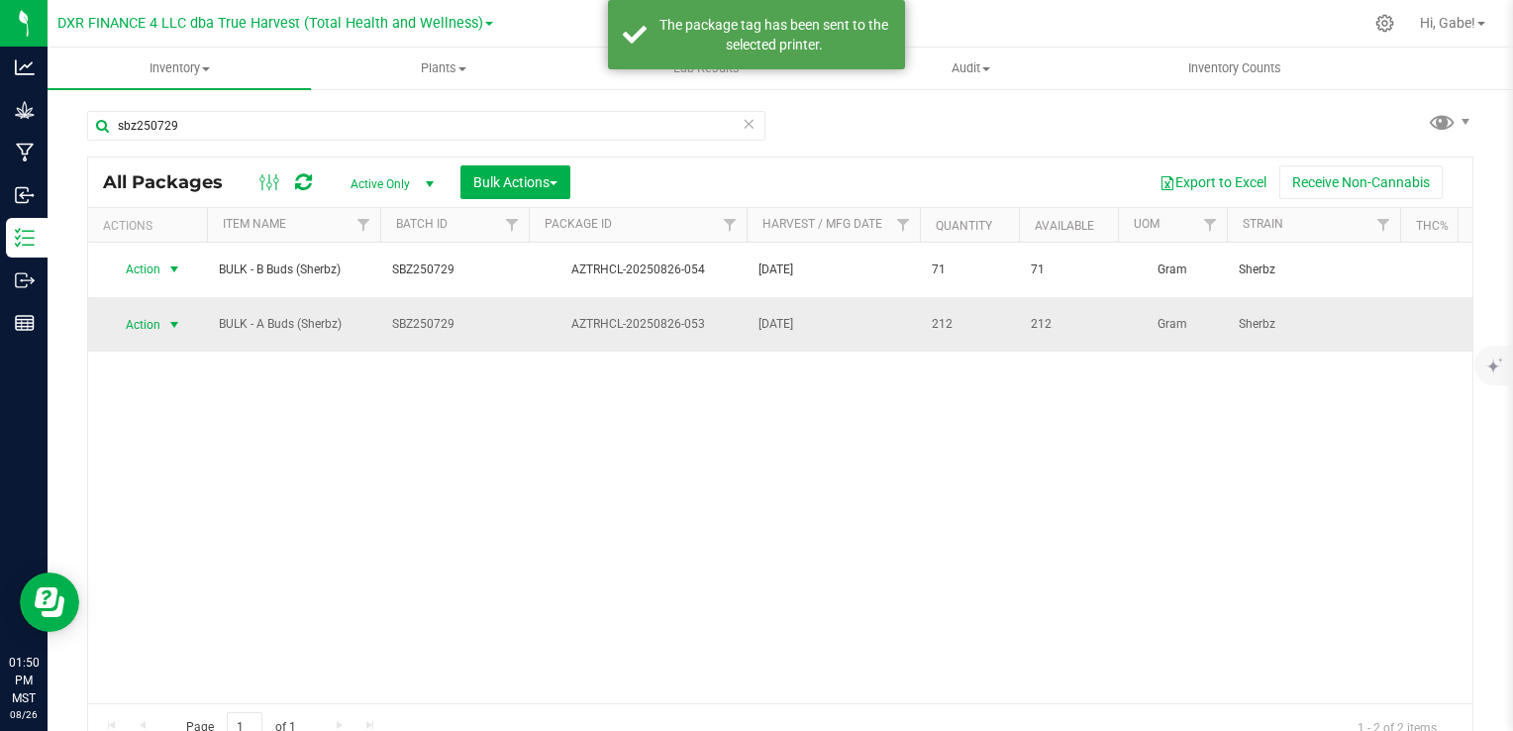
click at [156, 311] on span "Action" at bounding box center [134, 325] width 53 height 28
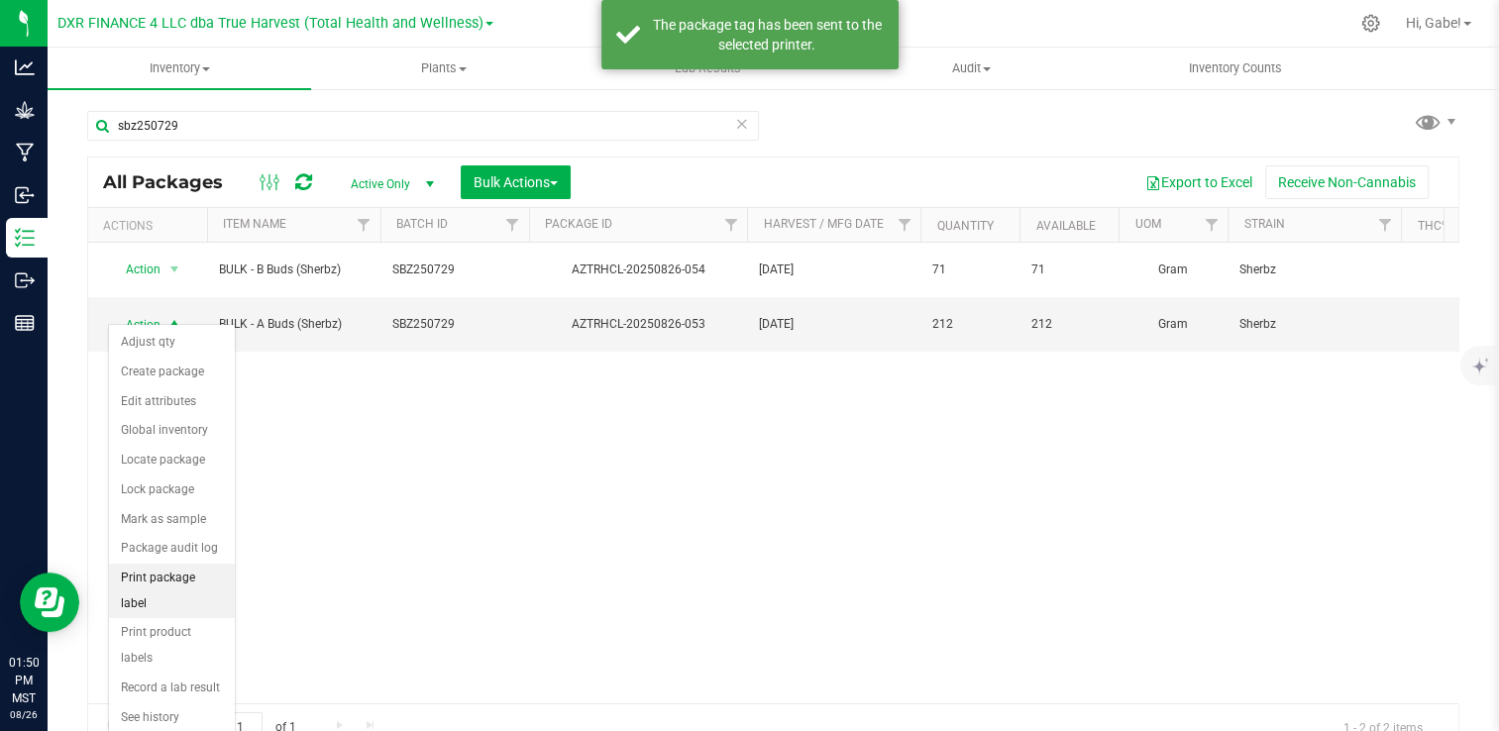
click at [206, 570] on li "Print package label" at bounding box center [172, 591] width 126 height 54
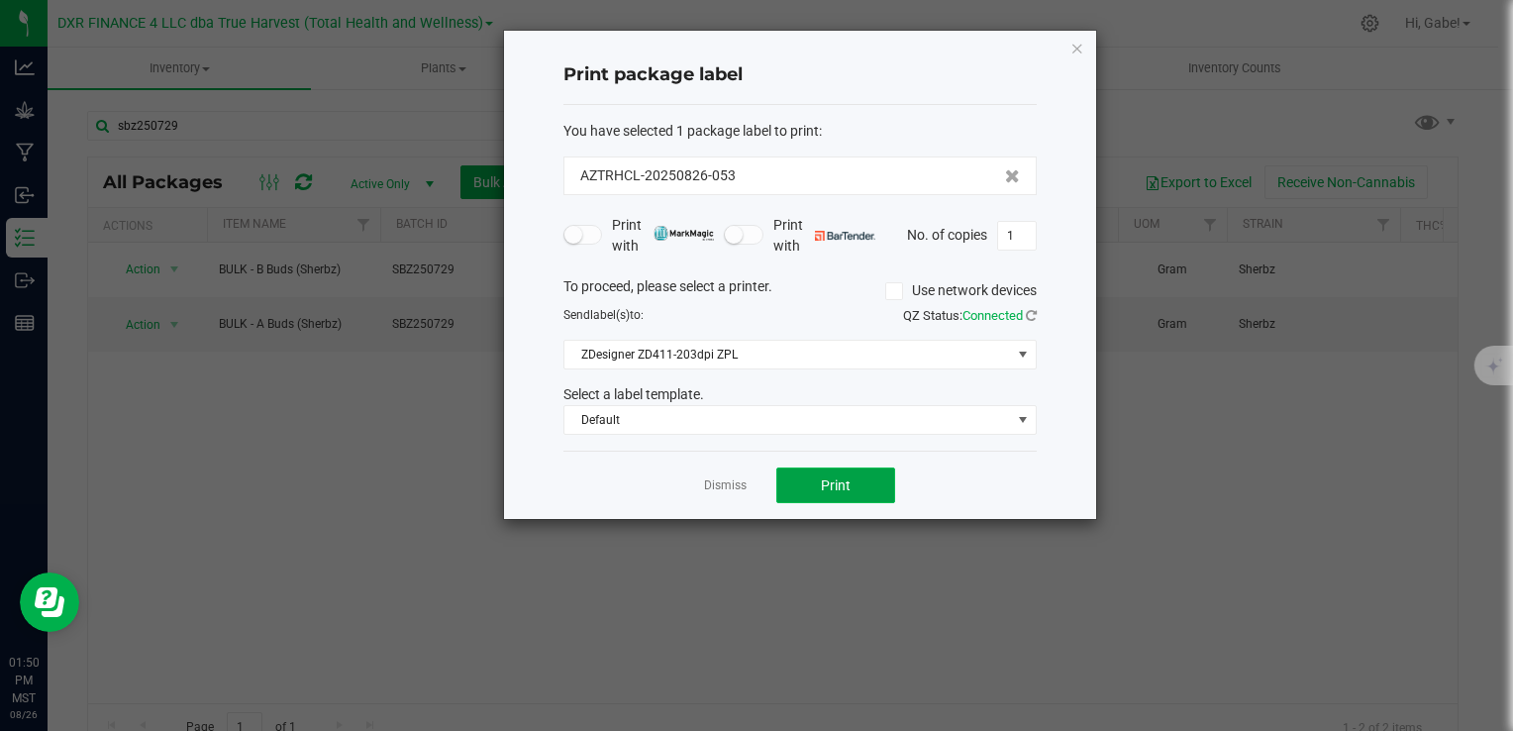
click at [856, 471] on button "Print" at bounding box center [836, 486] width 119 height 36
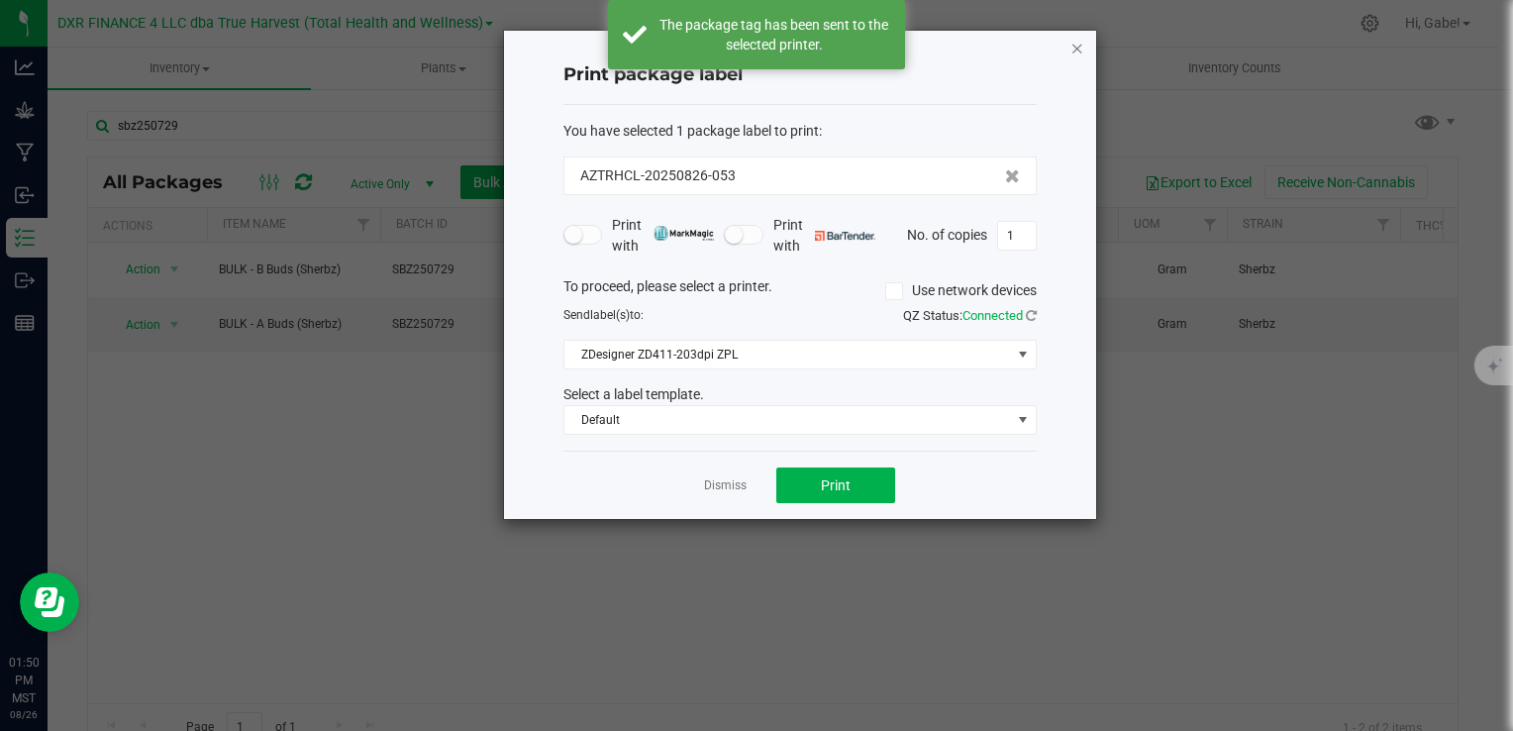
click at [1076, 52] on icon "button" at bounding box center [1078, 48] width 14 height 24
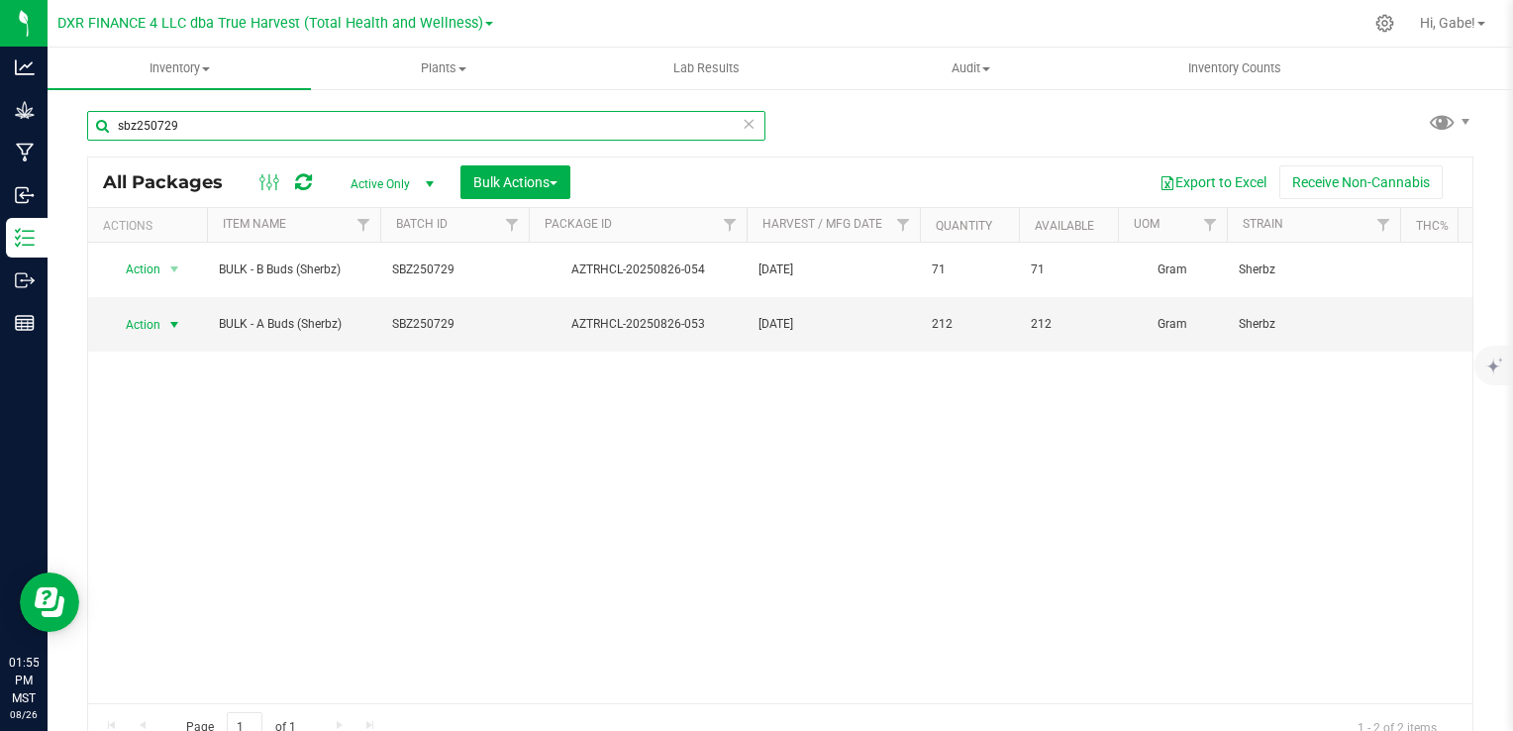
click at [364, 125] on input "sbz250729" at bounding box center [426, 126] width 678 height 30
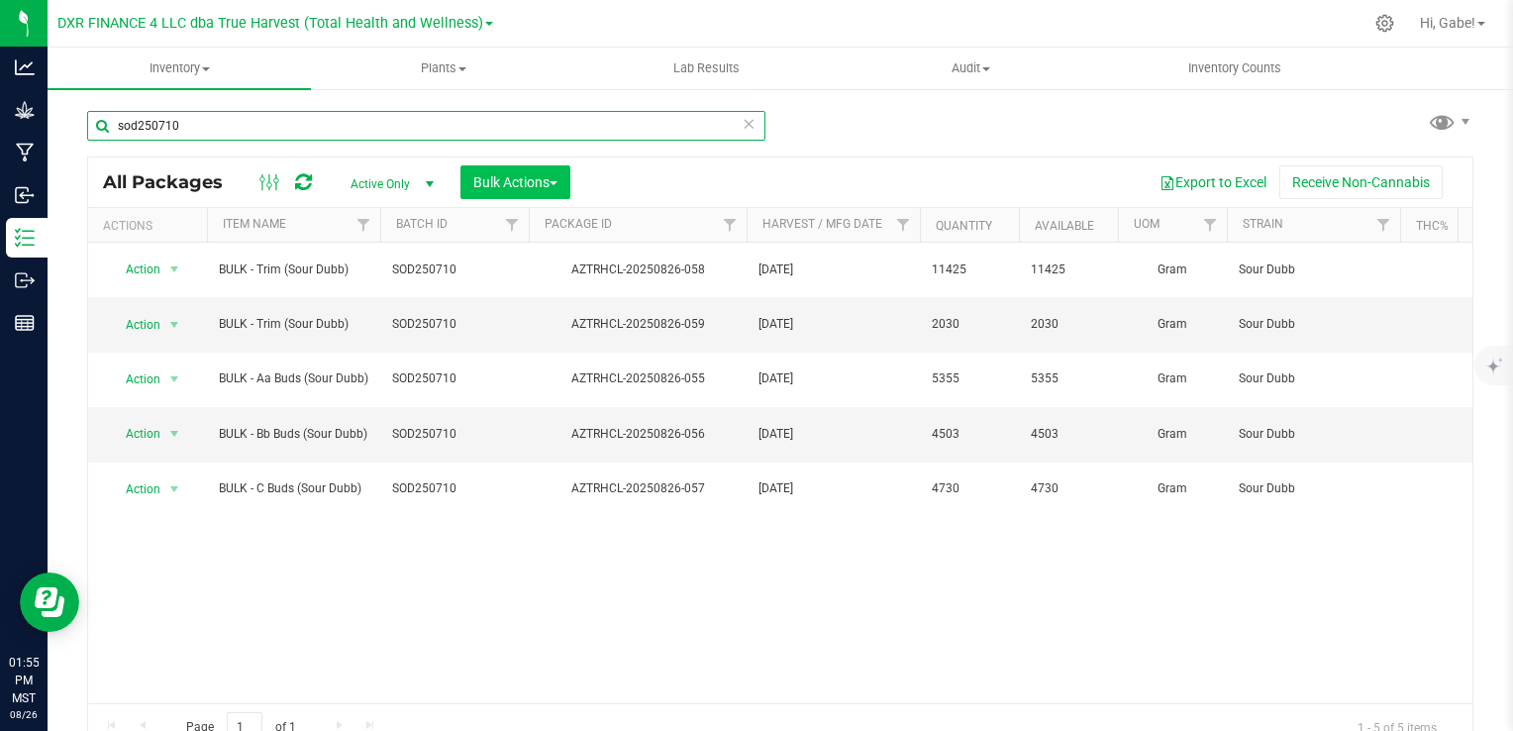
type input "sod250710"
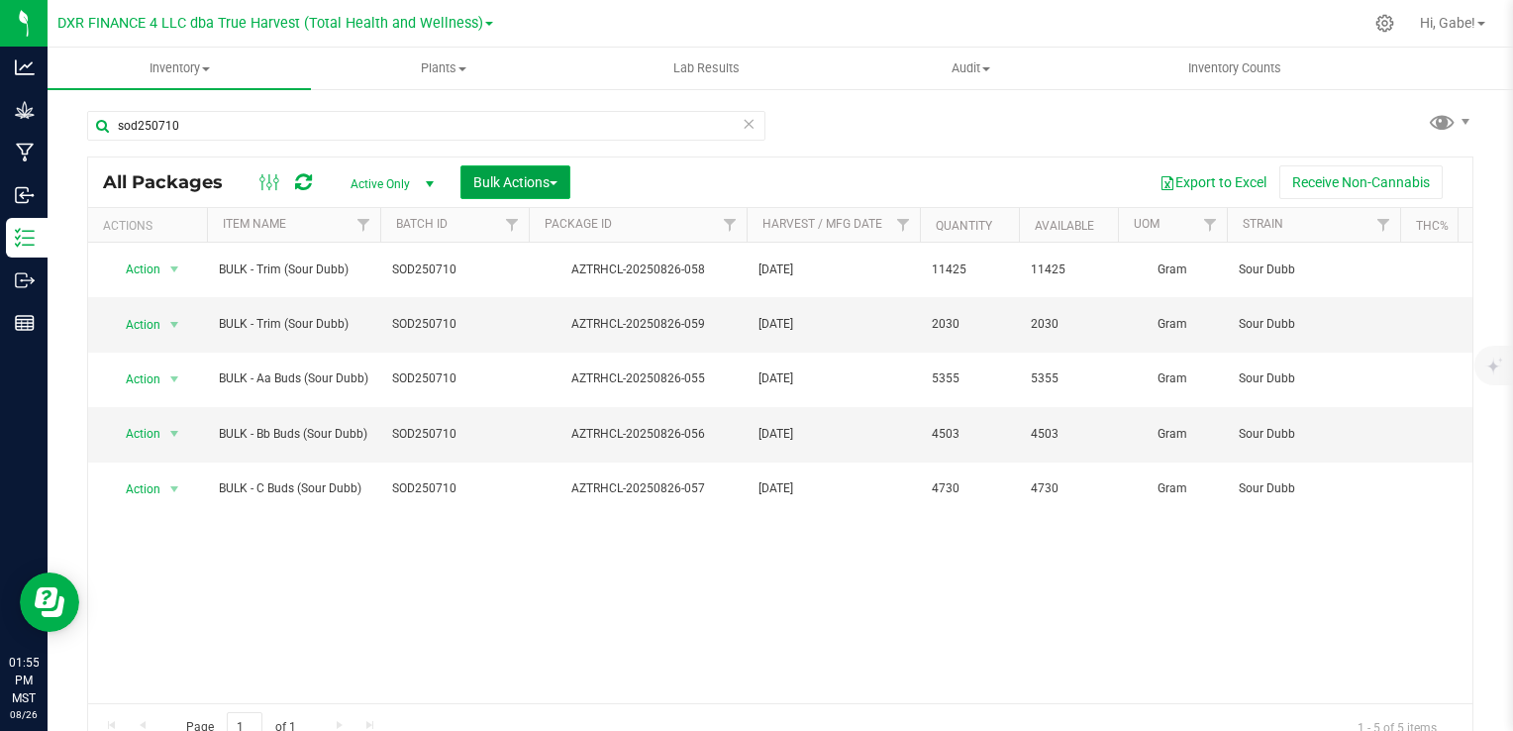
click at [529, 177] on span "Bulk Actions" at bounding box center [515, 182] width 84 height 16
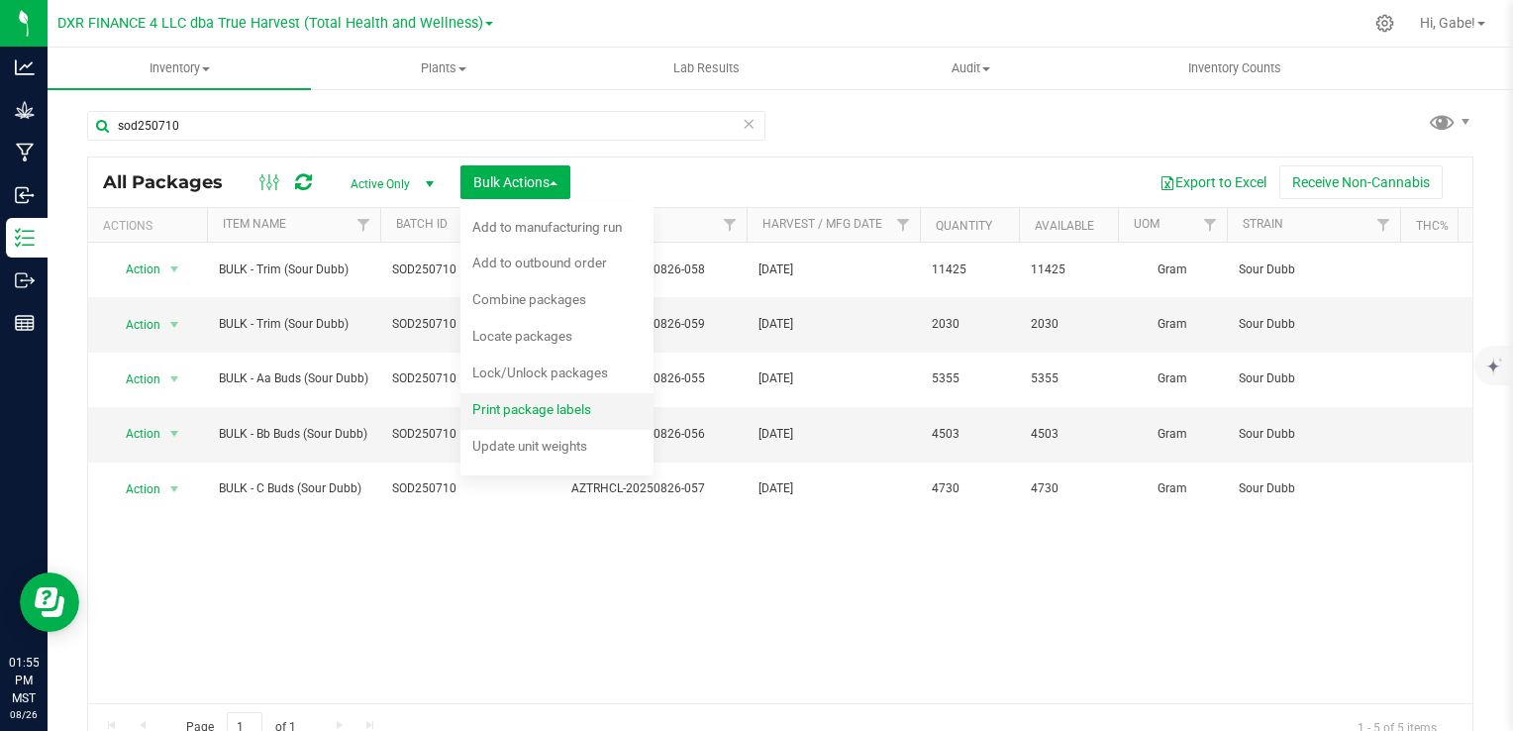
click at [549, 404] on span "Print package labels" at bounding box center [531, 409] width 119 height 16
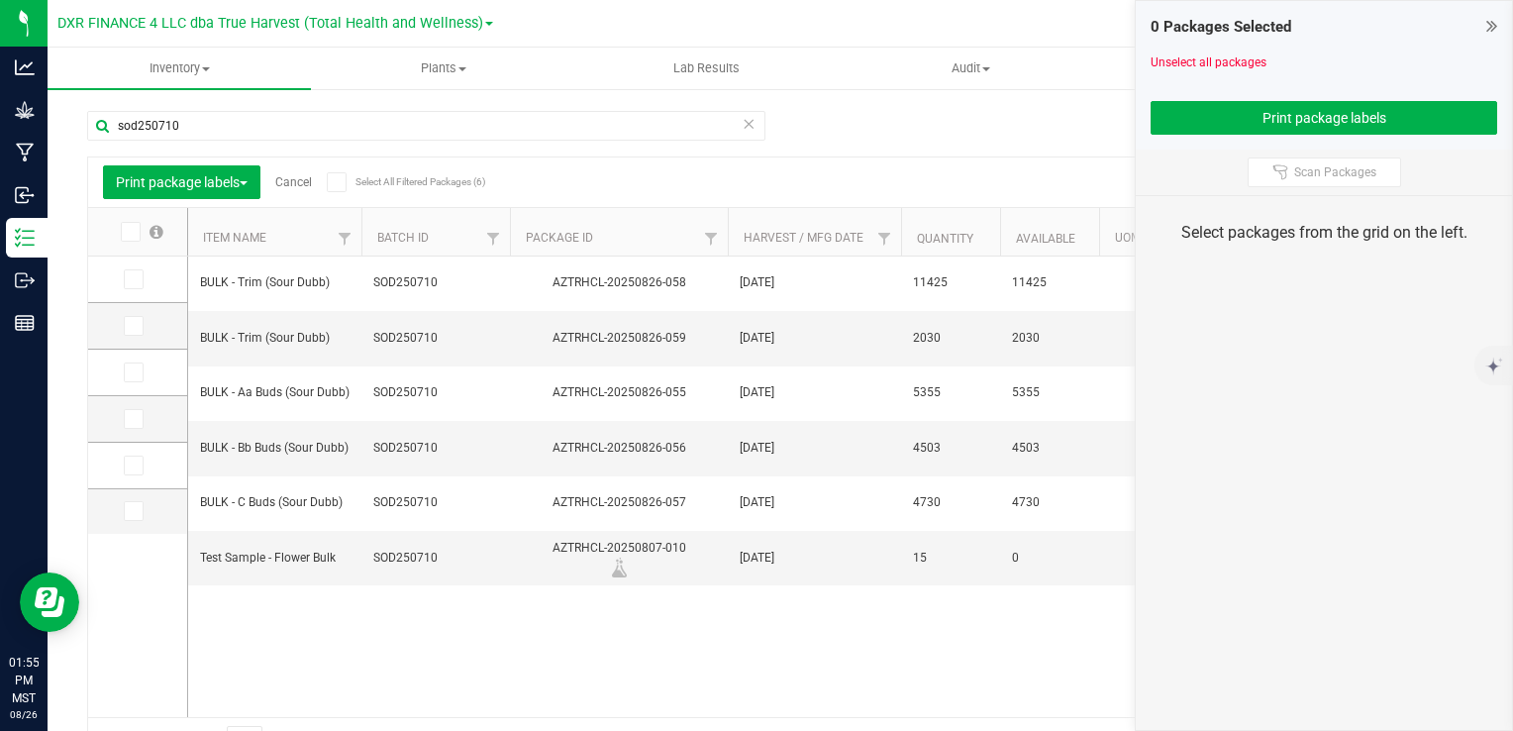
click at [128, 232] on icon at bounding box center [129, 232] width 13 height 0
click at [0, 0] on input "checkbox" at bounding box center [0, 0] width 0 height 0
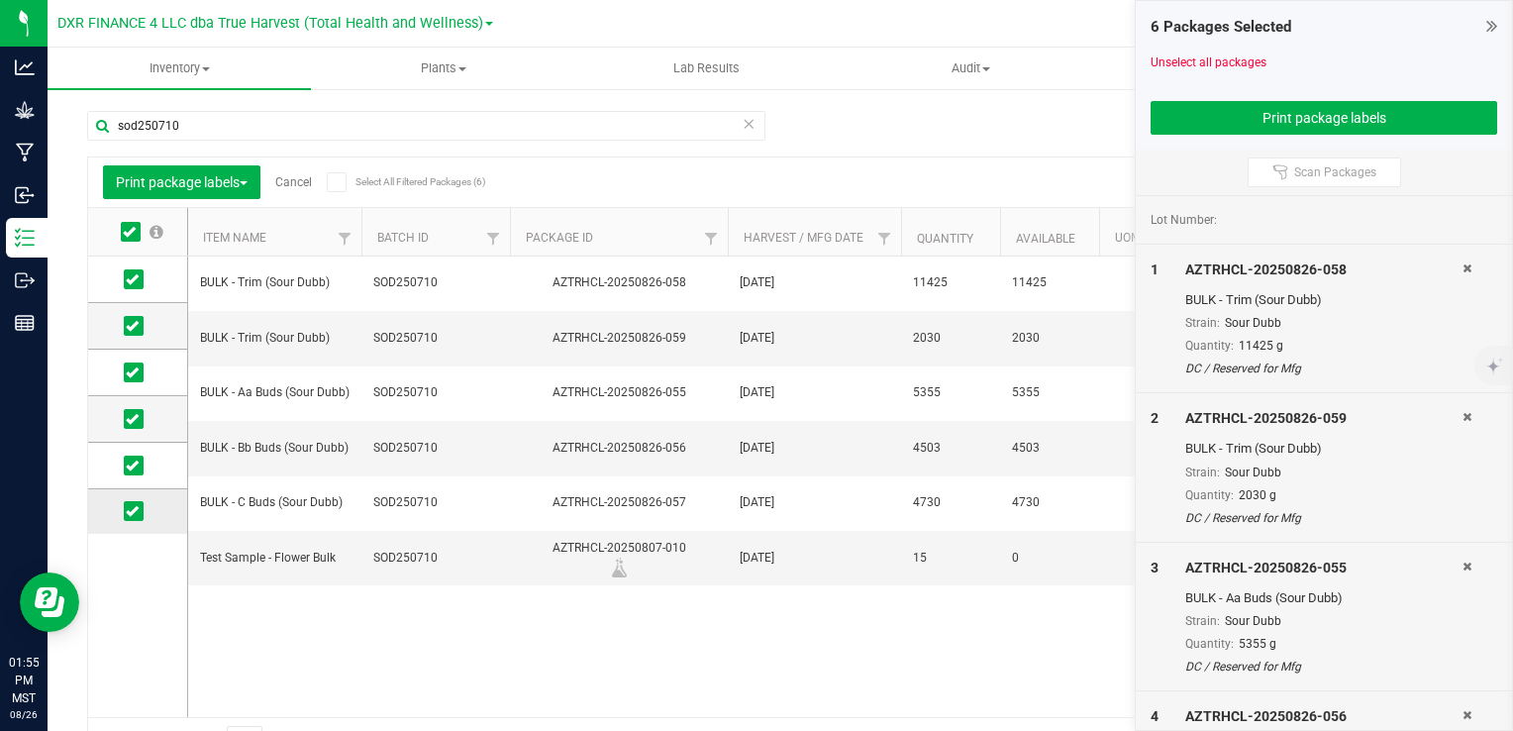
click at [131, 511] on icon at bounding box center [132, 511] width 13 height 0
click at [0, 0] on input "checkbox" at bounding box center [0, 0] width 0 height 0
click at [1254, 111] on button "Print package labels" at bounding box center [1324, 118] width 347 height 34
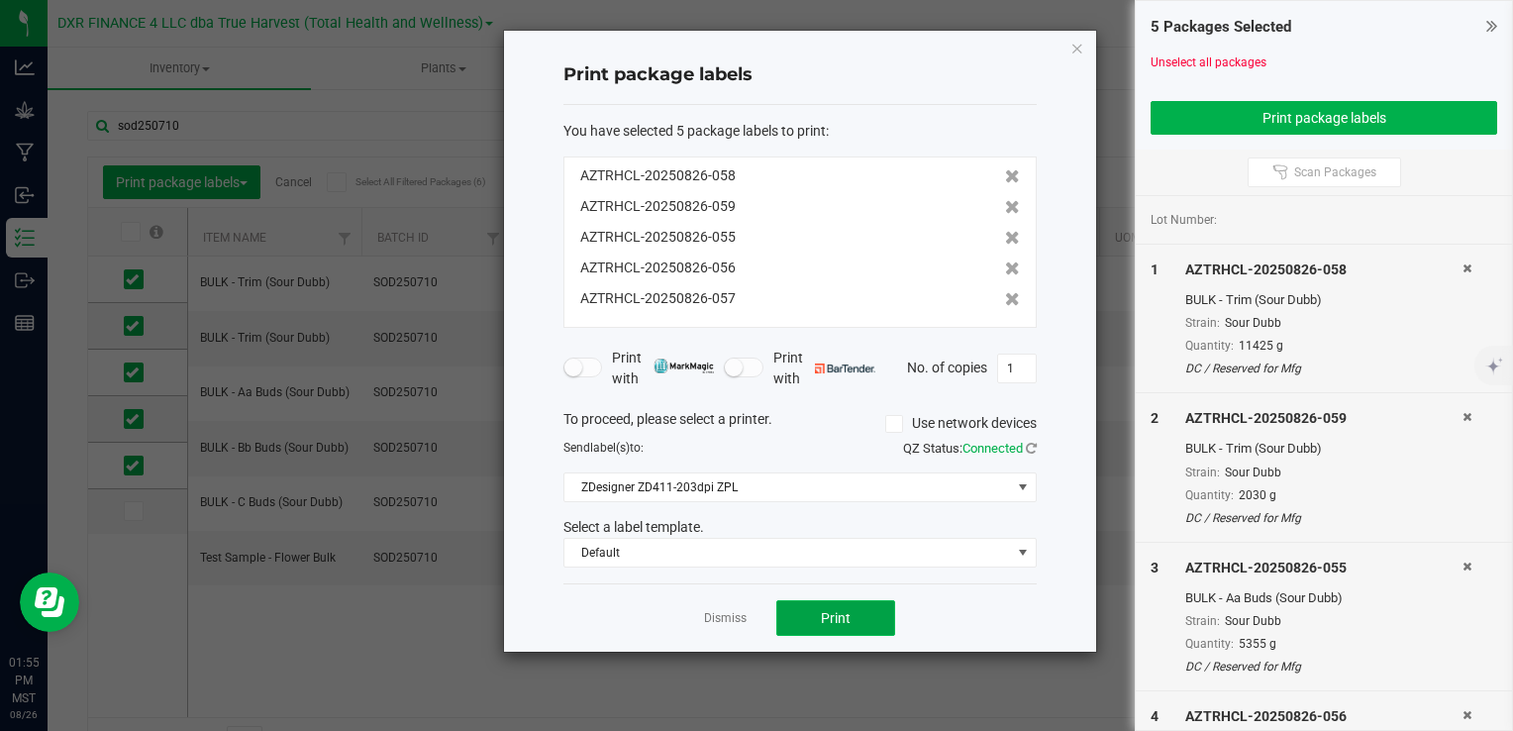
click at [861, 619] on button "Print" at bounding box center [836, 618] width 119 height 36
click at [733, 620] on link "Dismiss" at bounding box center [725, 618] width 43 height 17
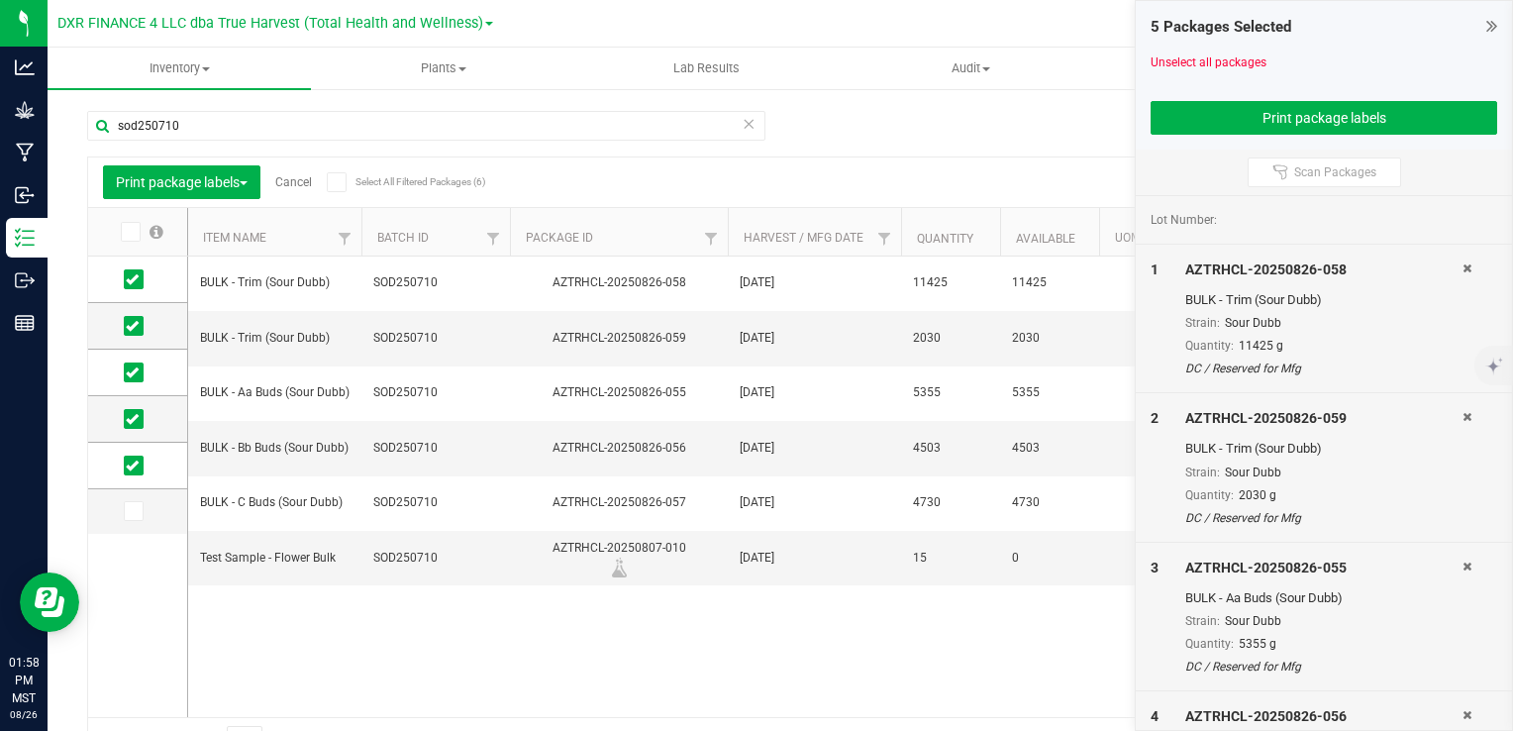
click at [1463, 265] on icon at bounding box center [1467, 268] width 9 height 12
click at [1452, 267] on div "AZTRHCL-20250826-055" at bounding box center [1324, 270] width 277 height 21
drag, startPoint x: 1452, startPoint y: 267, endPoint x: 1466, endPoint y: 267, distance: 13.9
click at [1466, 267] on icon at bounding box center [1467, 268] width 9 height 12
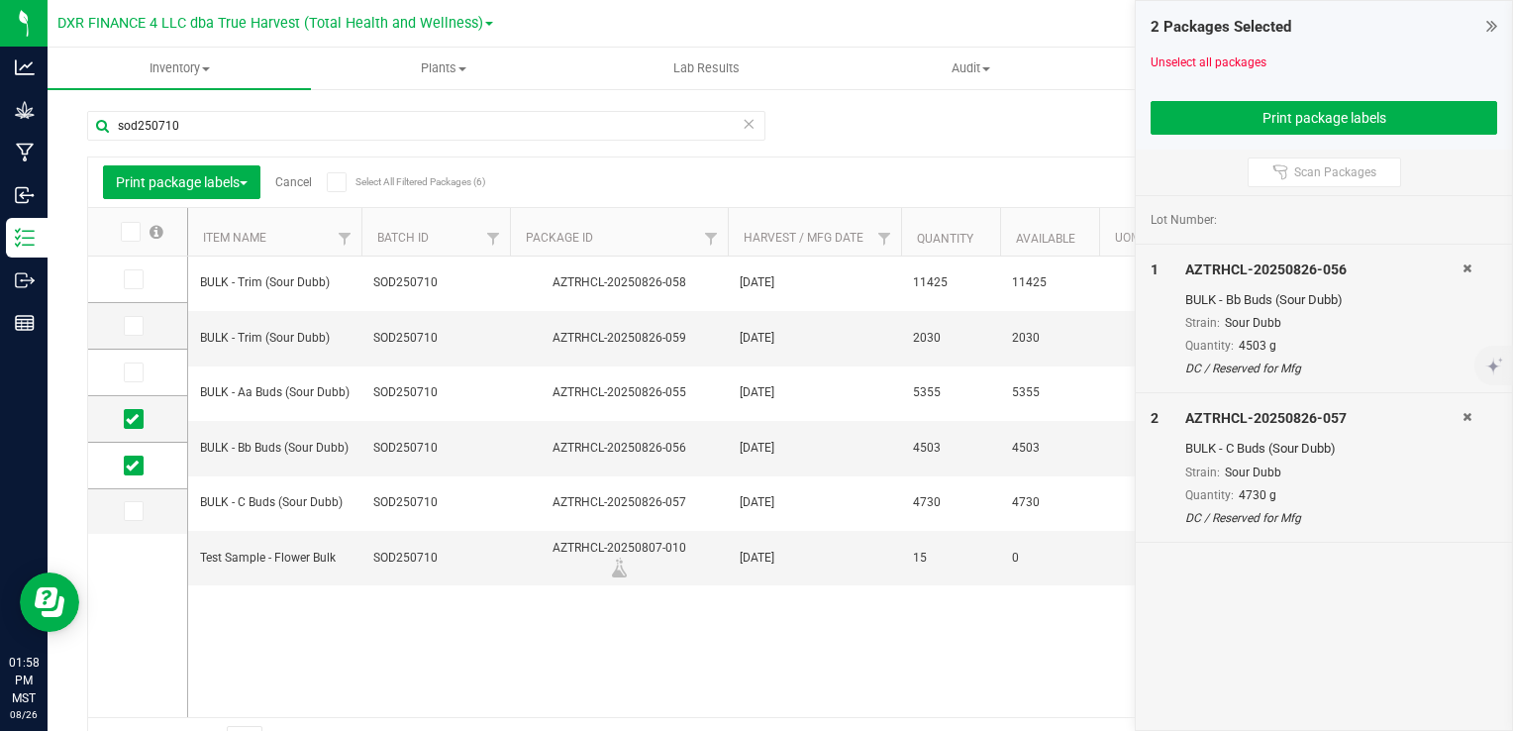
click at [1466, 267] on icon at bounding box center [1467, 268] width 9 height 12
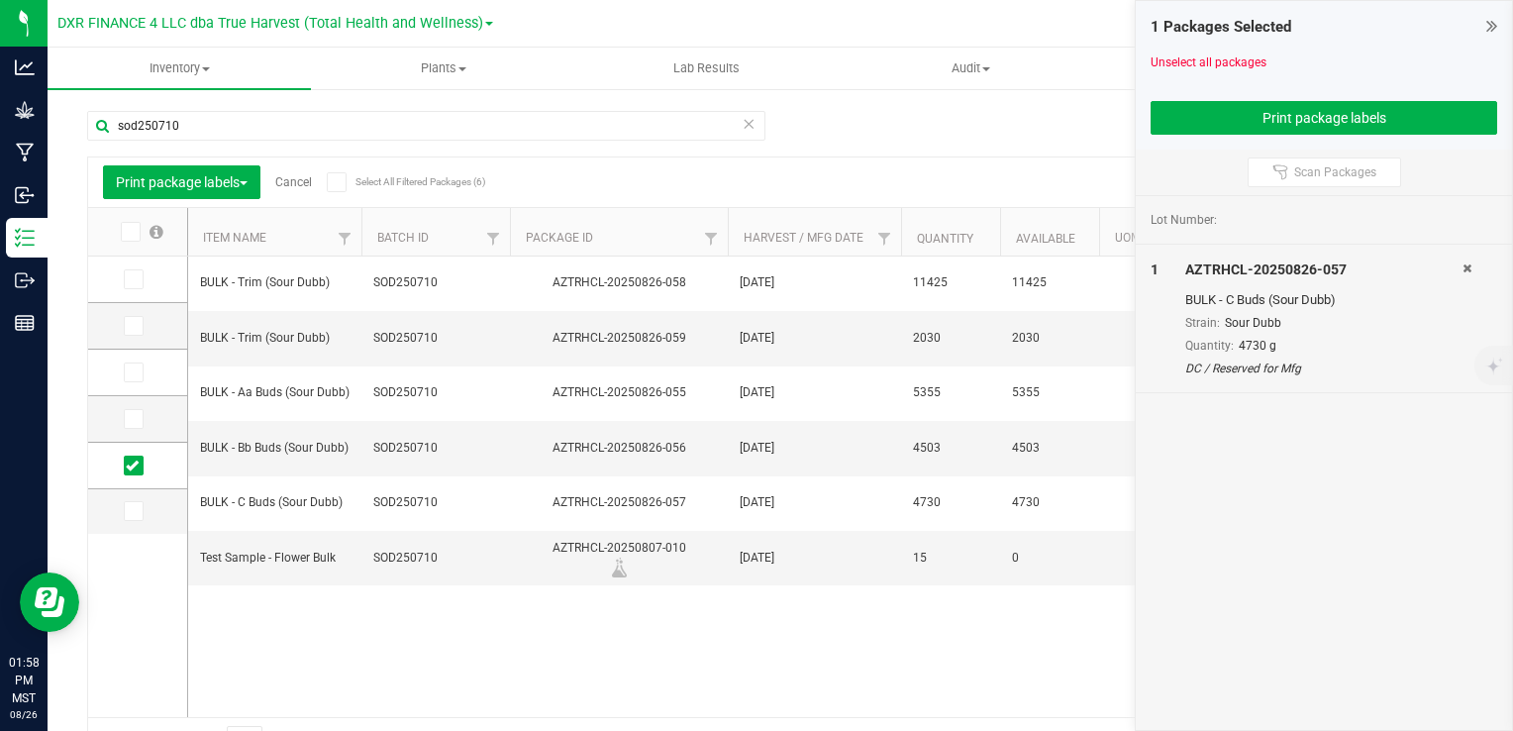
click at [1466, 267] on icon at bounding box center [1467, 268] width 9 height 12
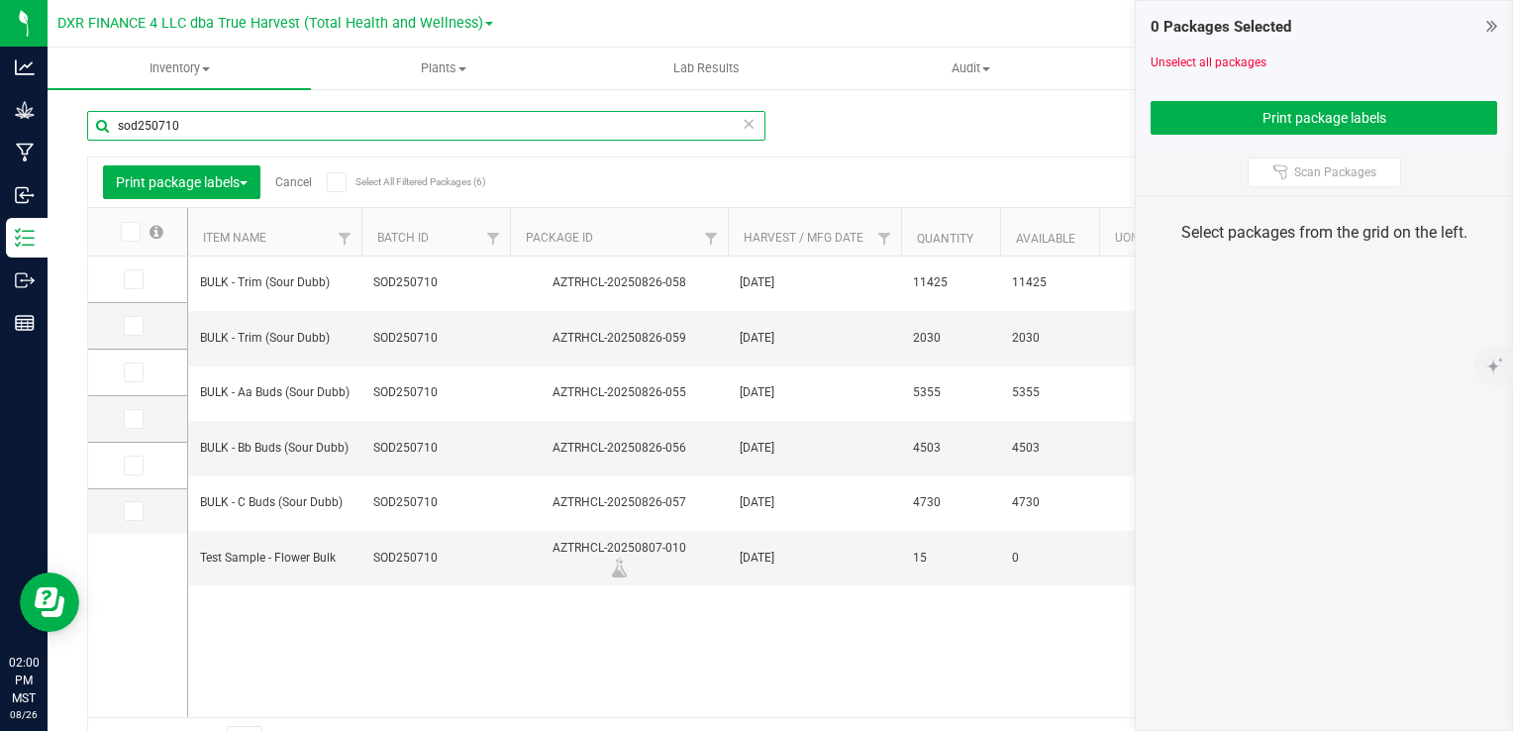
click at [202, 133] on input "sod250710" at bounding box center [426, 126] width 678 height 30
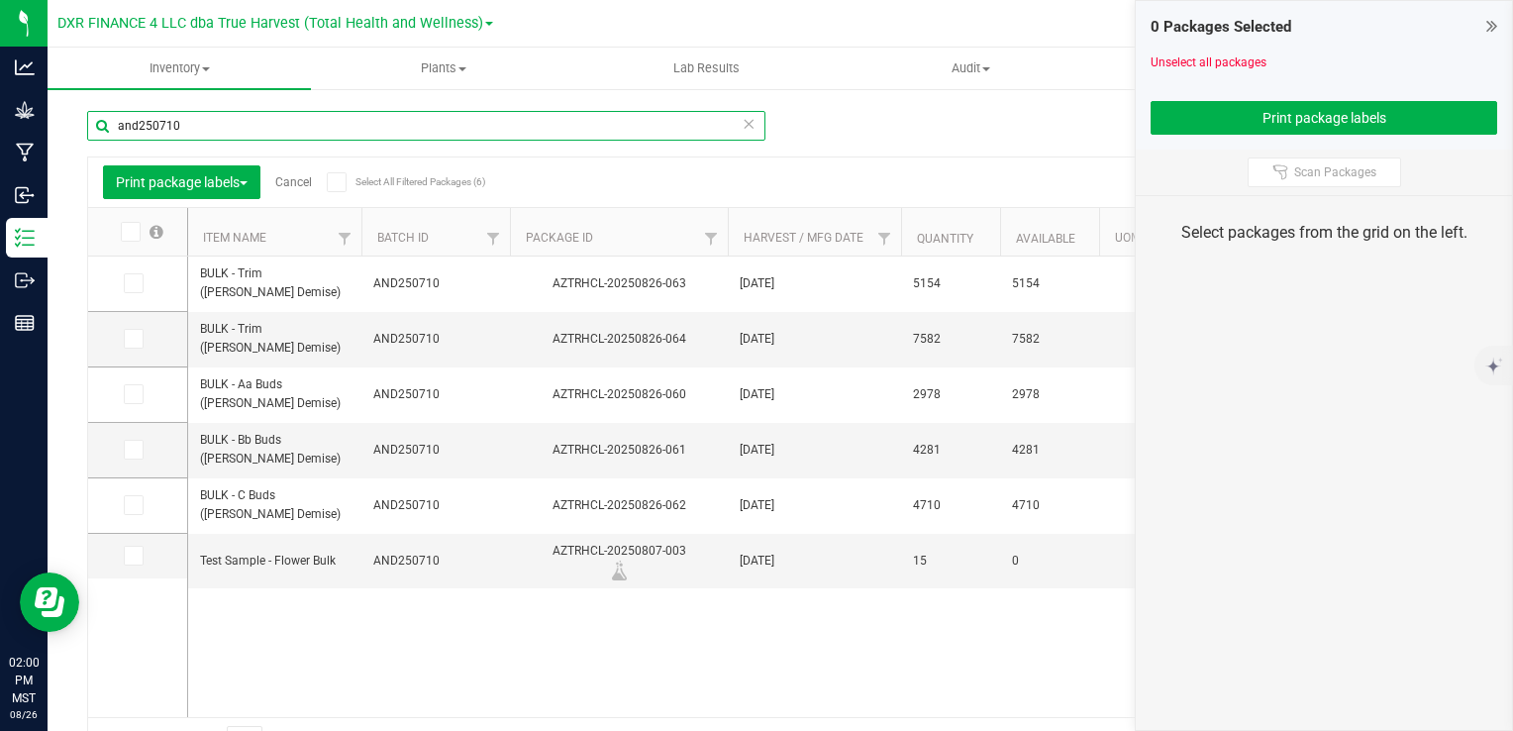
type input "and250710"
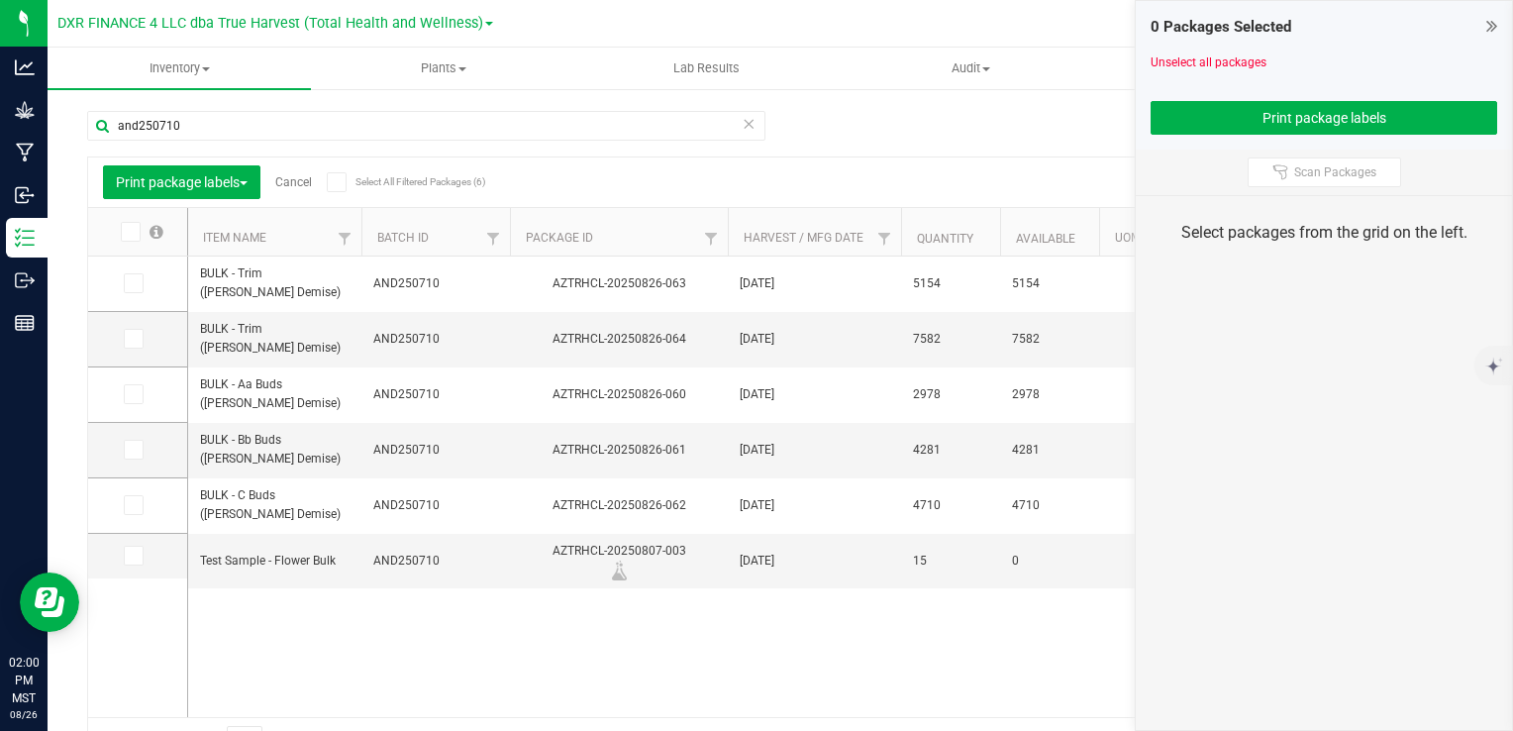
click at [131, 232] on icon at bounding box center [129, 232] width 13 height 0
click at [0, 0] on input "checkbox" at bounding box center [0, 0] width 0 height 0
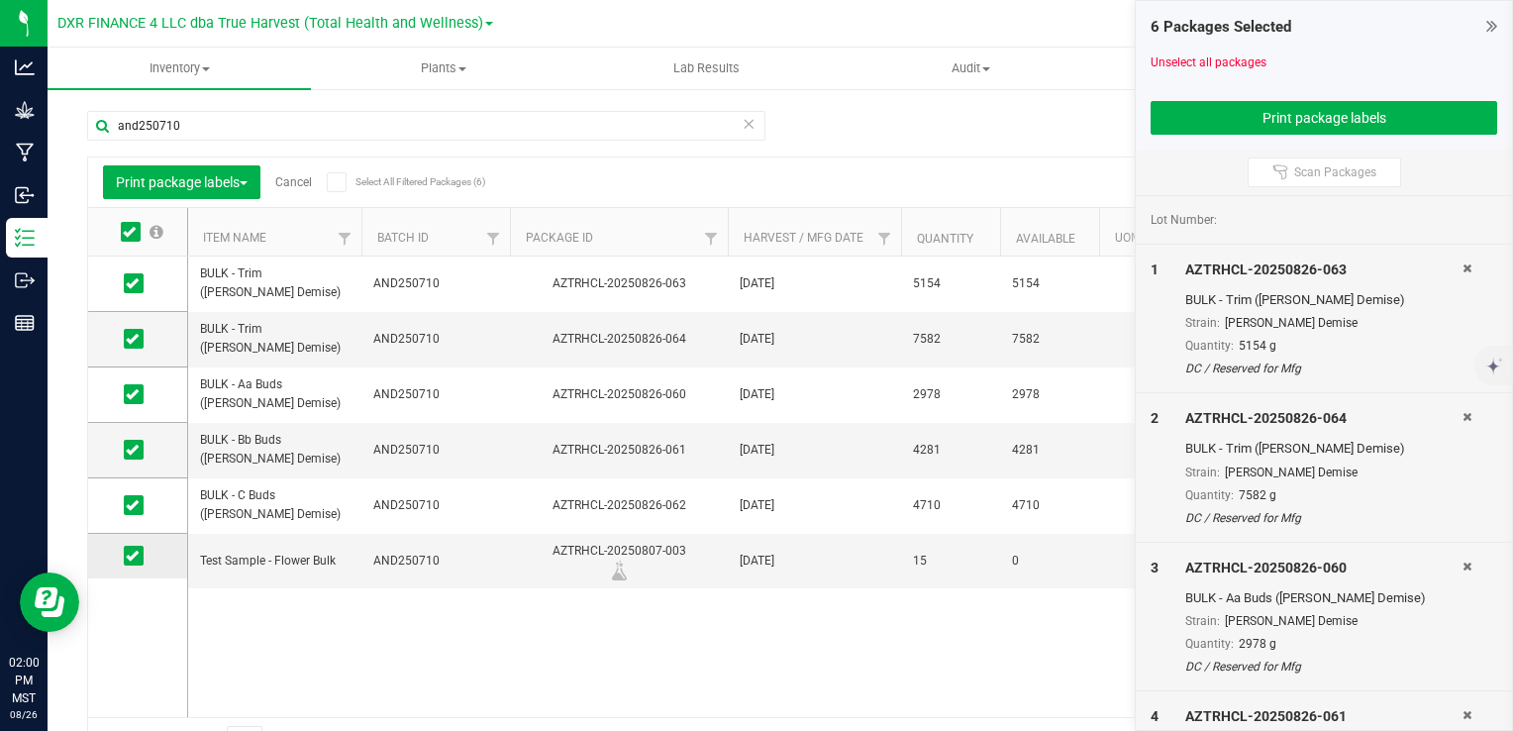
click at [135, 556] on icon at bounding box center [132, 556] width 13 height 0
click at [0, 0] on input "checkbox" at bounding box center [0, 0] width 0 height 0
click at [1320, 122] on button "Print package labels" at bounding box center [1324, 118] width 347 height 34
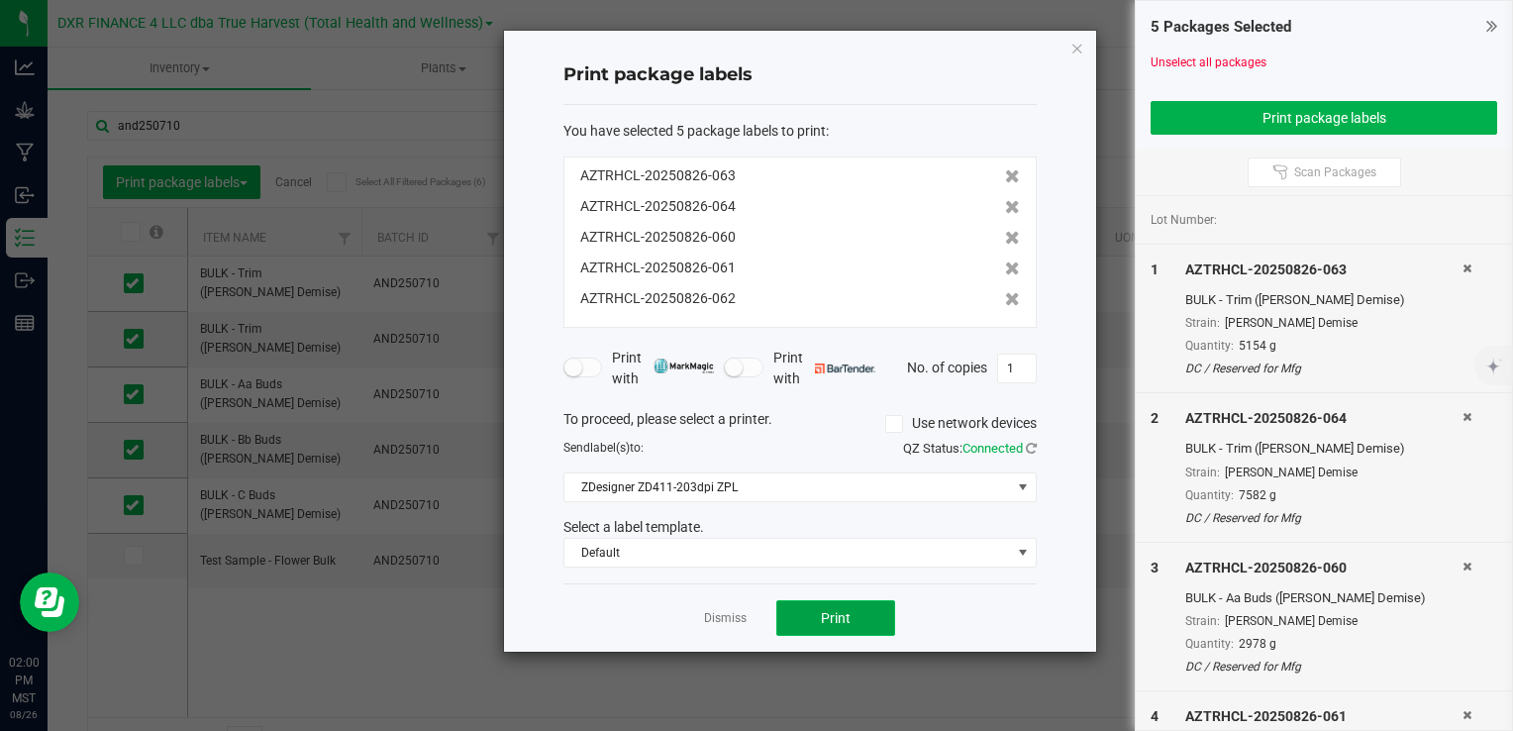
click at [835, 616] on span "Print" at bounding box center [836, 618] width 30 height 16
click at [1078, 46] on icon "button" at bounding box center [1078, 48] width 14 height 24
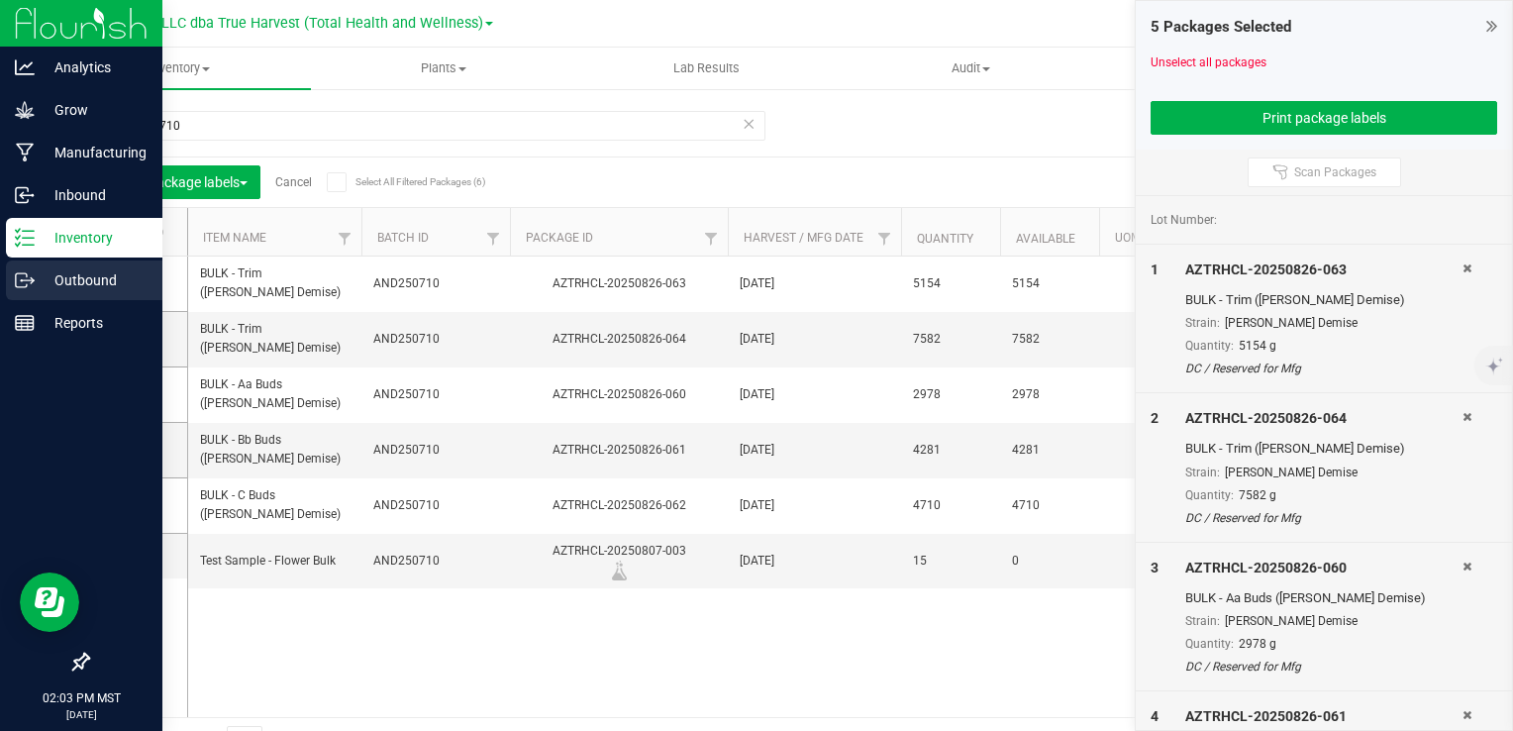
click at [41, 277] on p "Outbound" at bounding box center [94, 280] width 119 height 24
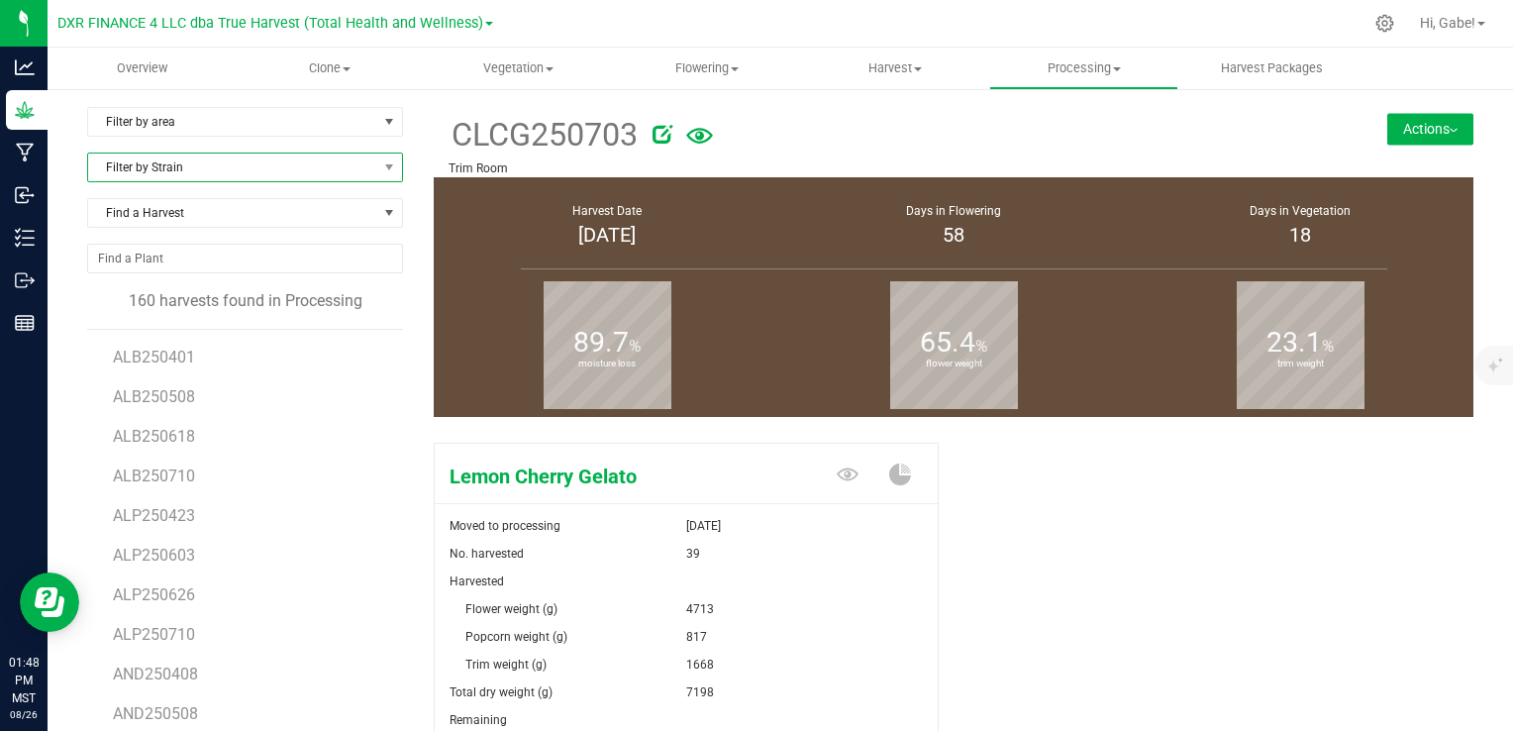
click at [204, 168] on span "Filter by Strain" at bounding box center [232, 168] width 289 height 28
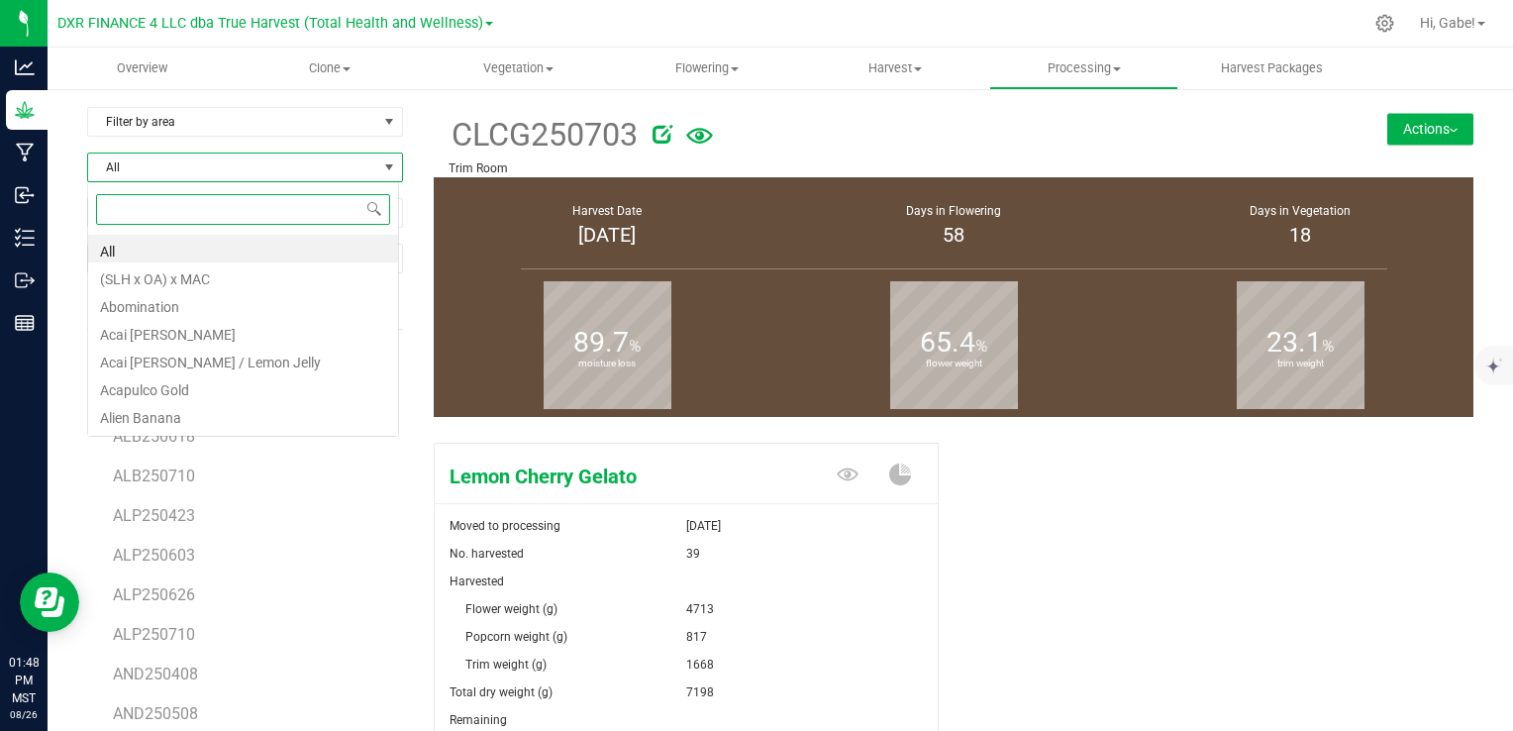
scroll to position [29, 312]
type input "sherbz"
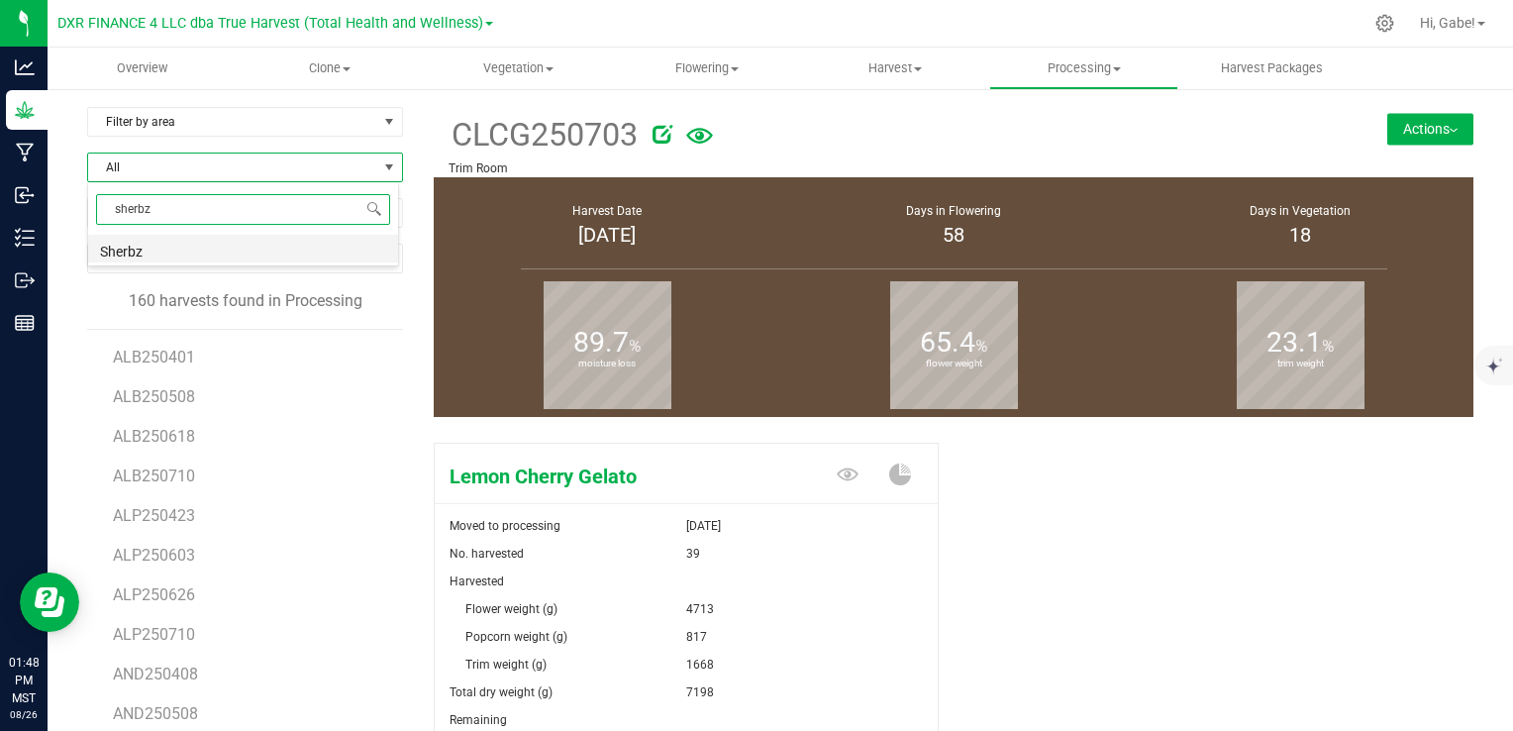
click at [252, 246] on li "Sherbz" at bounding box center [243, 249] width 310 height 28
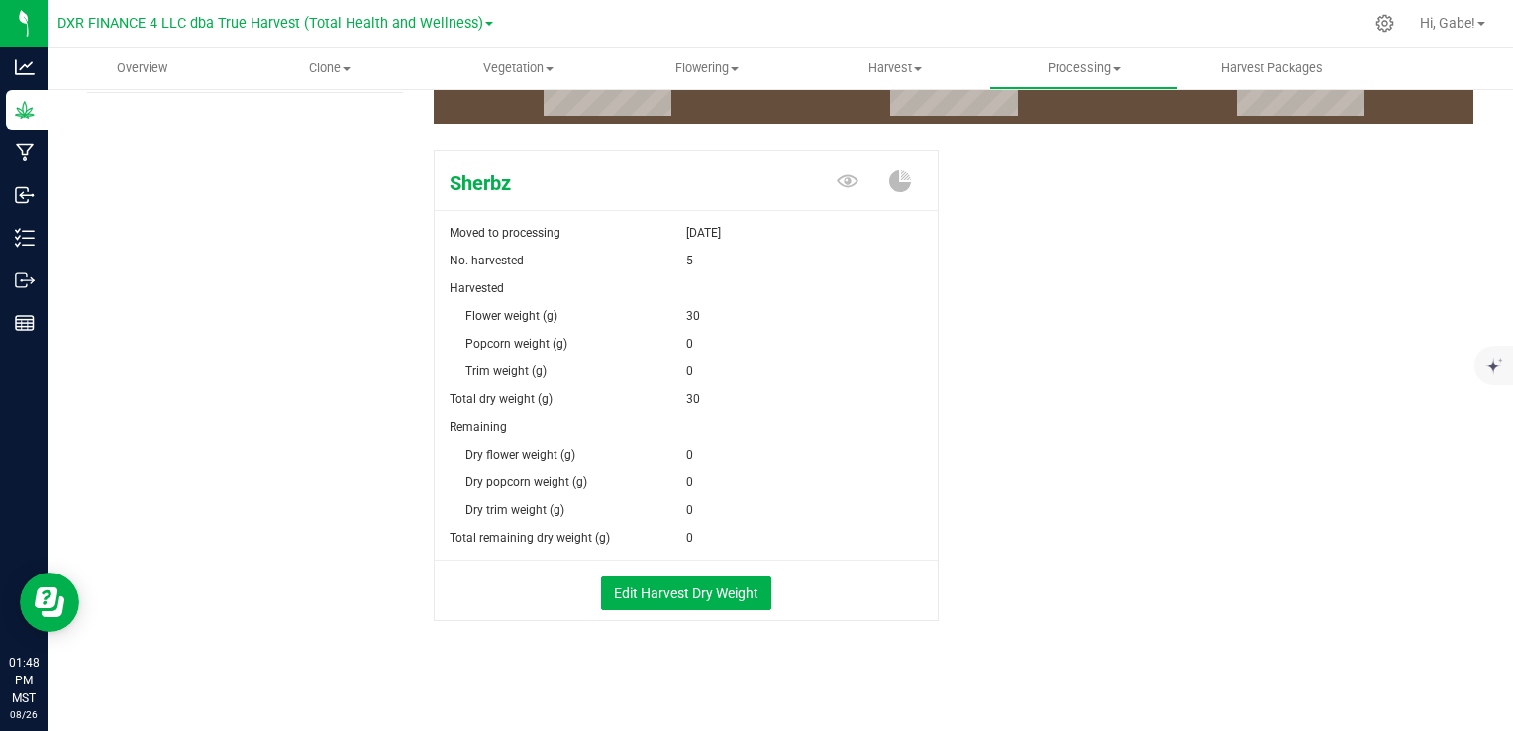
scroll to position [294, 0]
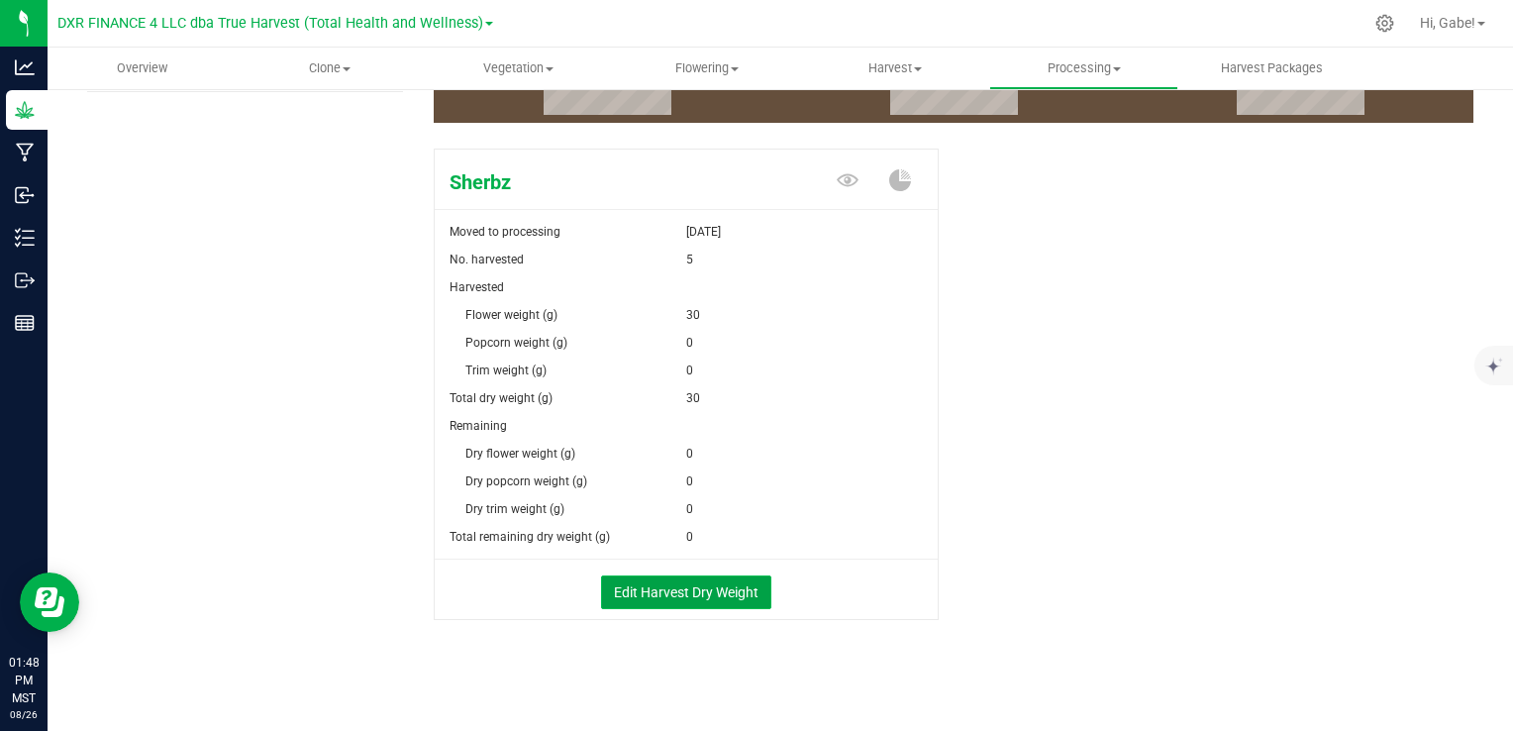
click at [749, 592] on button "Edit Harvest Dry Weight" at bounding box center [686, 592] width 170 height 34
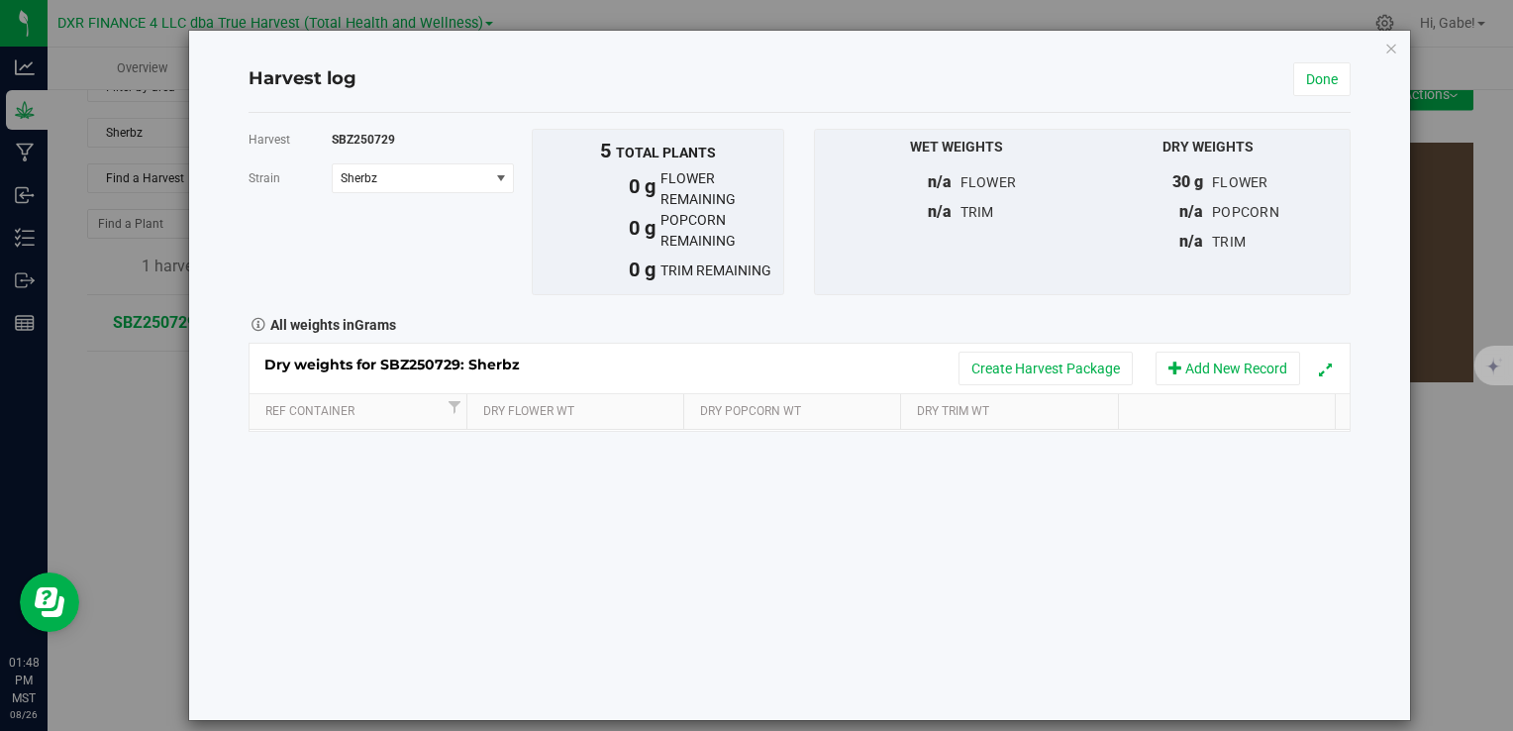
scroll to position [294, 0]
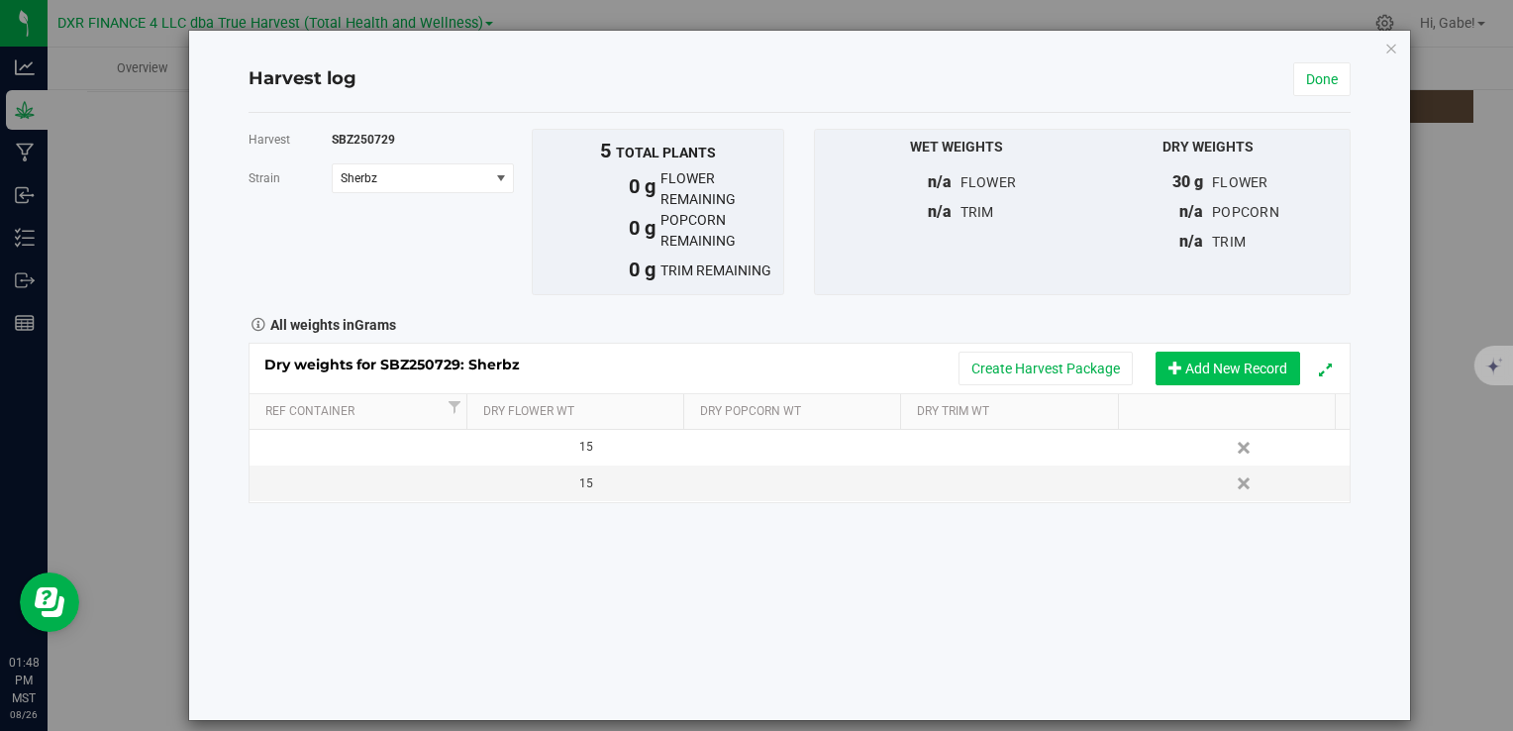
click at [1197, 366] on button "Add New Record" at bounding box center [1228, 369] width 145 height 34
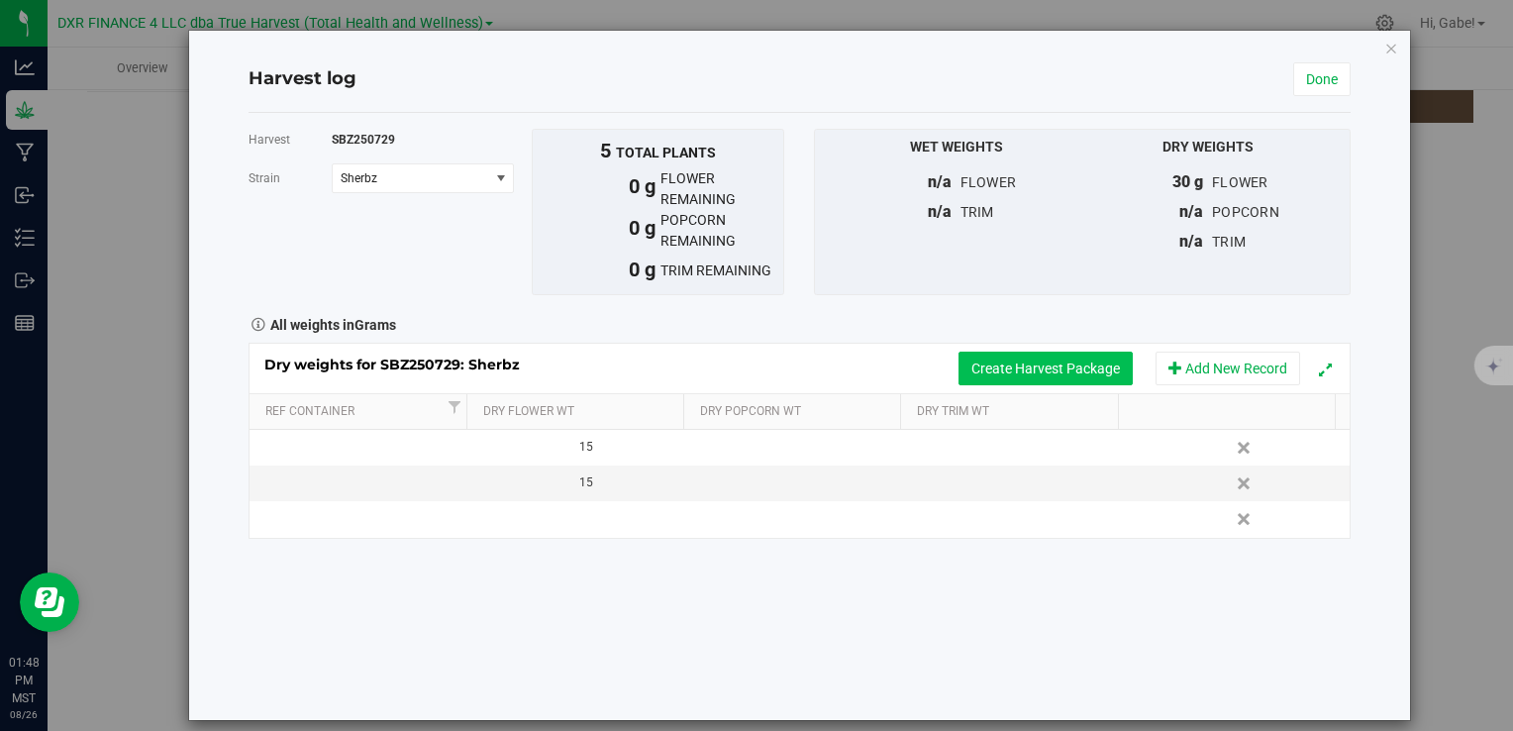
click at [1045, 367] on button "Create Harvest Package" at bounding box center [1046, 369] width 174 height 34
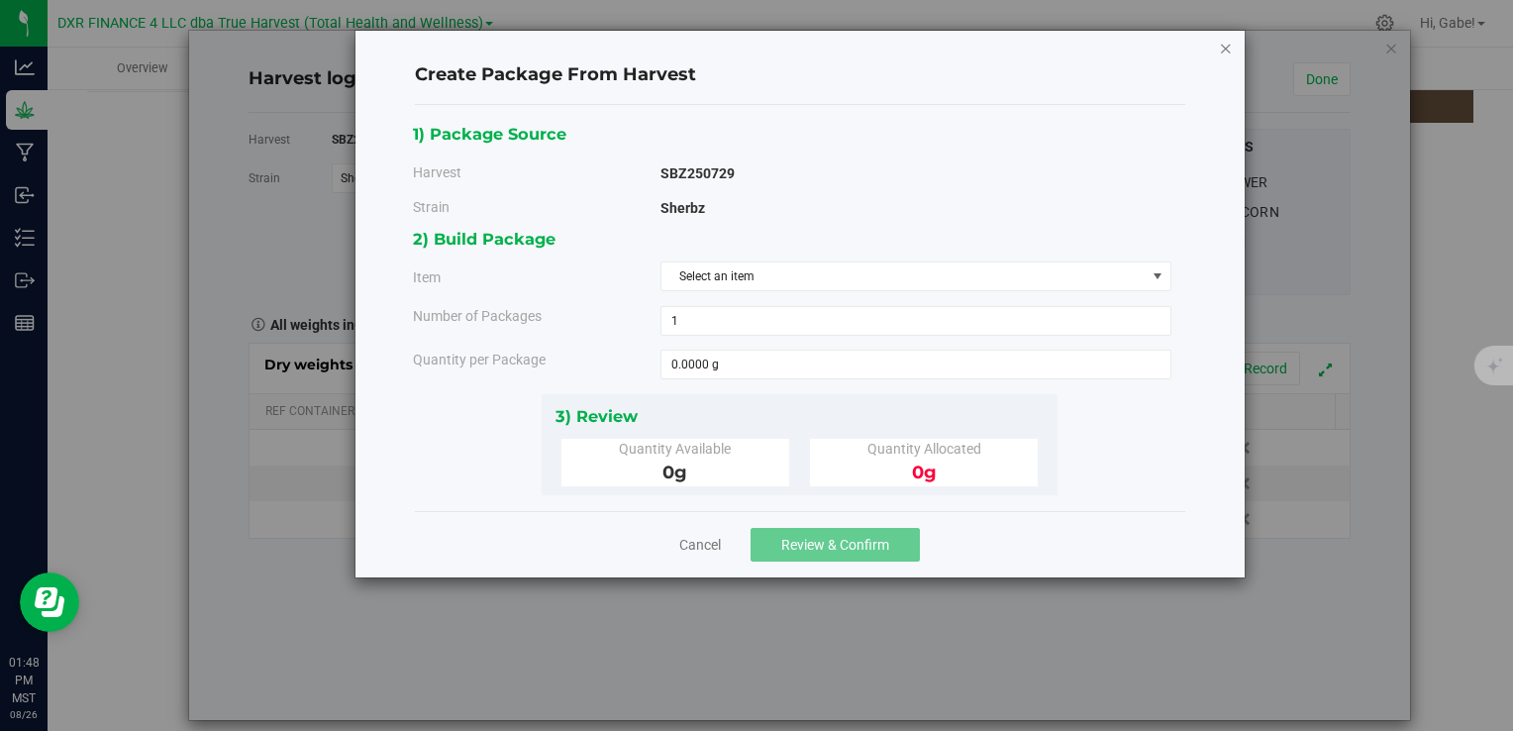
click at [1229, 50] on icon "button" at bounding box center [1226, 48] width 14 height 24
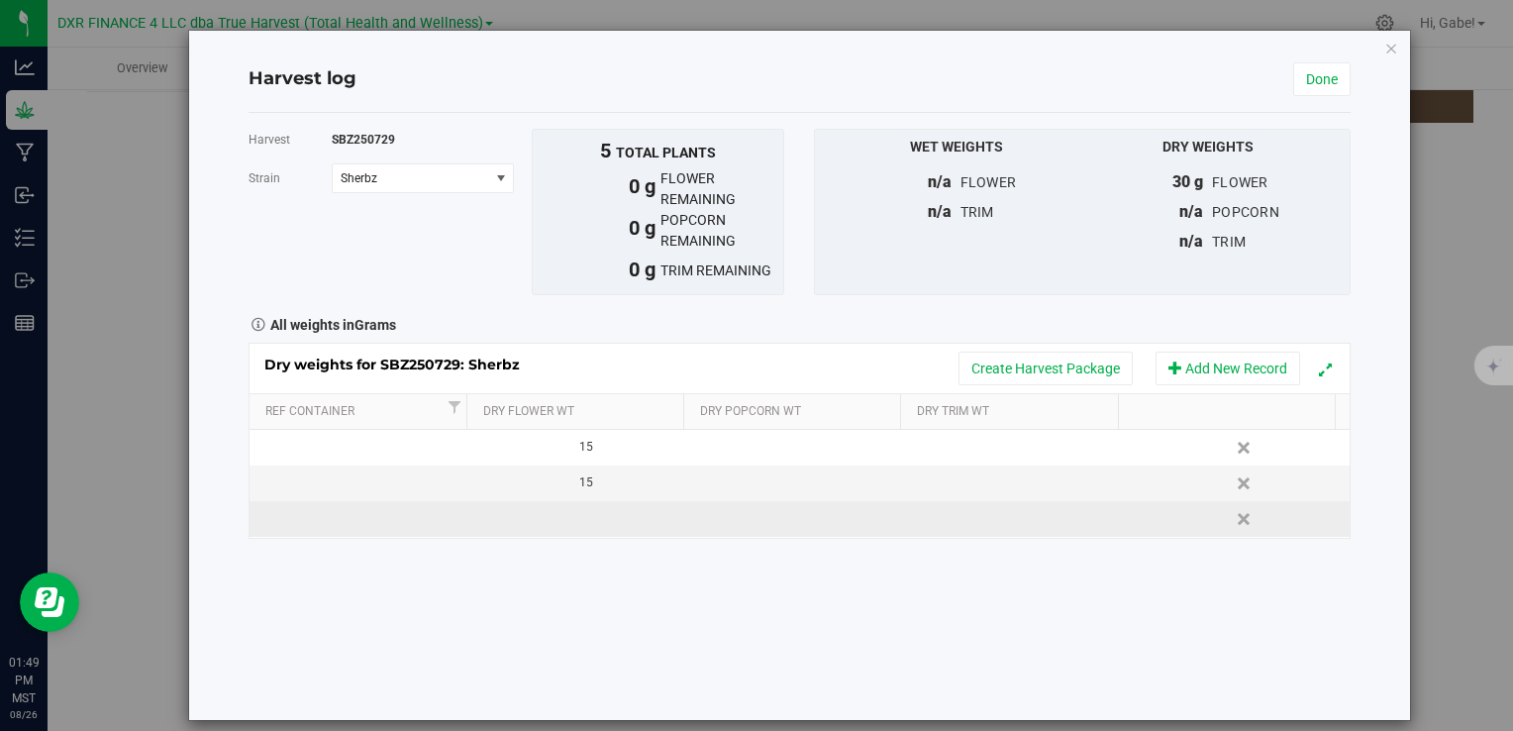
click at [564, 512] on td at bounding box center [579, 519] width 220 height 36
type input "283"
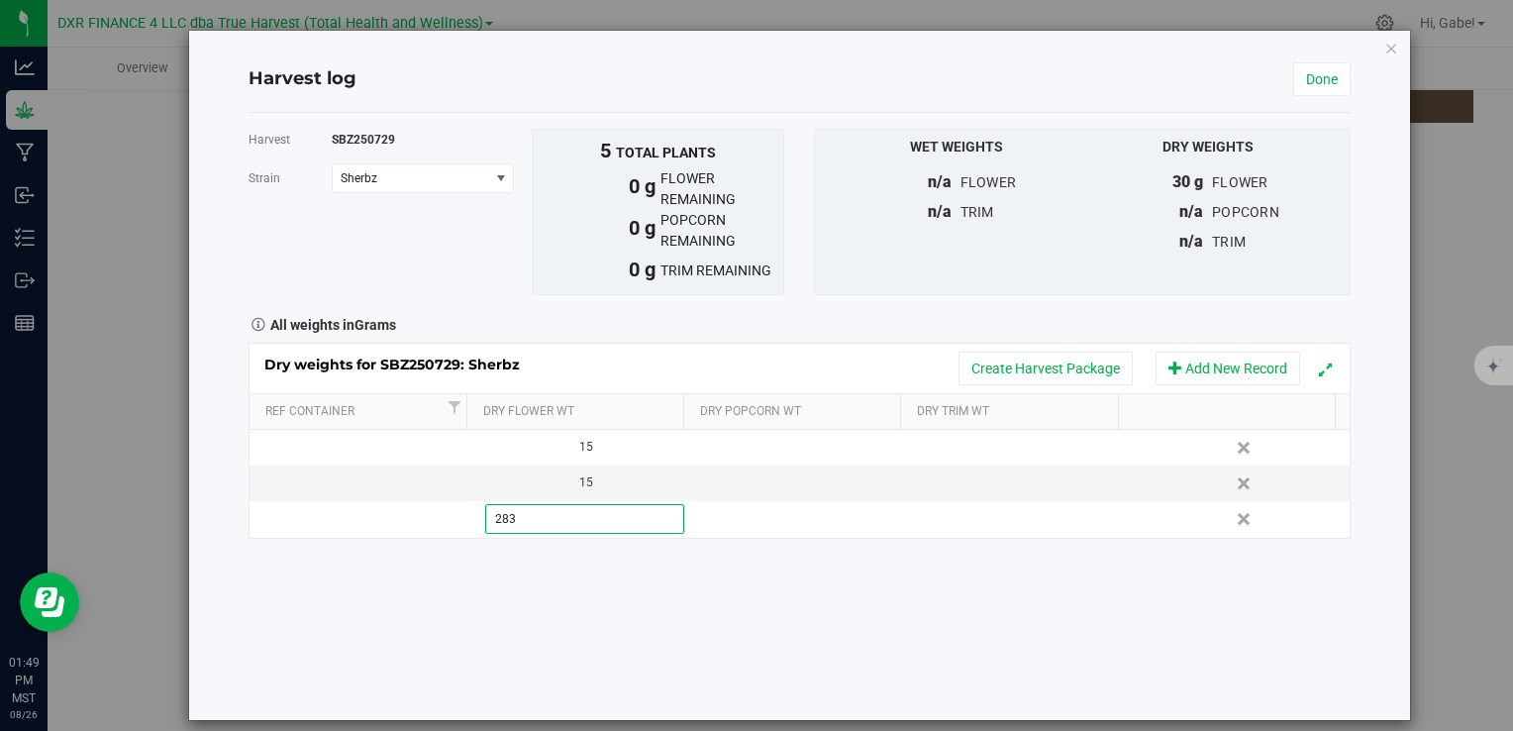
click at [745, 551] on div "Harvest SBZ250729 [GEOGRAPHIC_DATA] Sherbz Select strain Sherbz To bulk upload …" at bounding box center [799, 416] width 1101 height 607
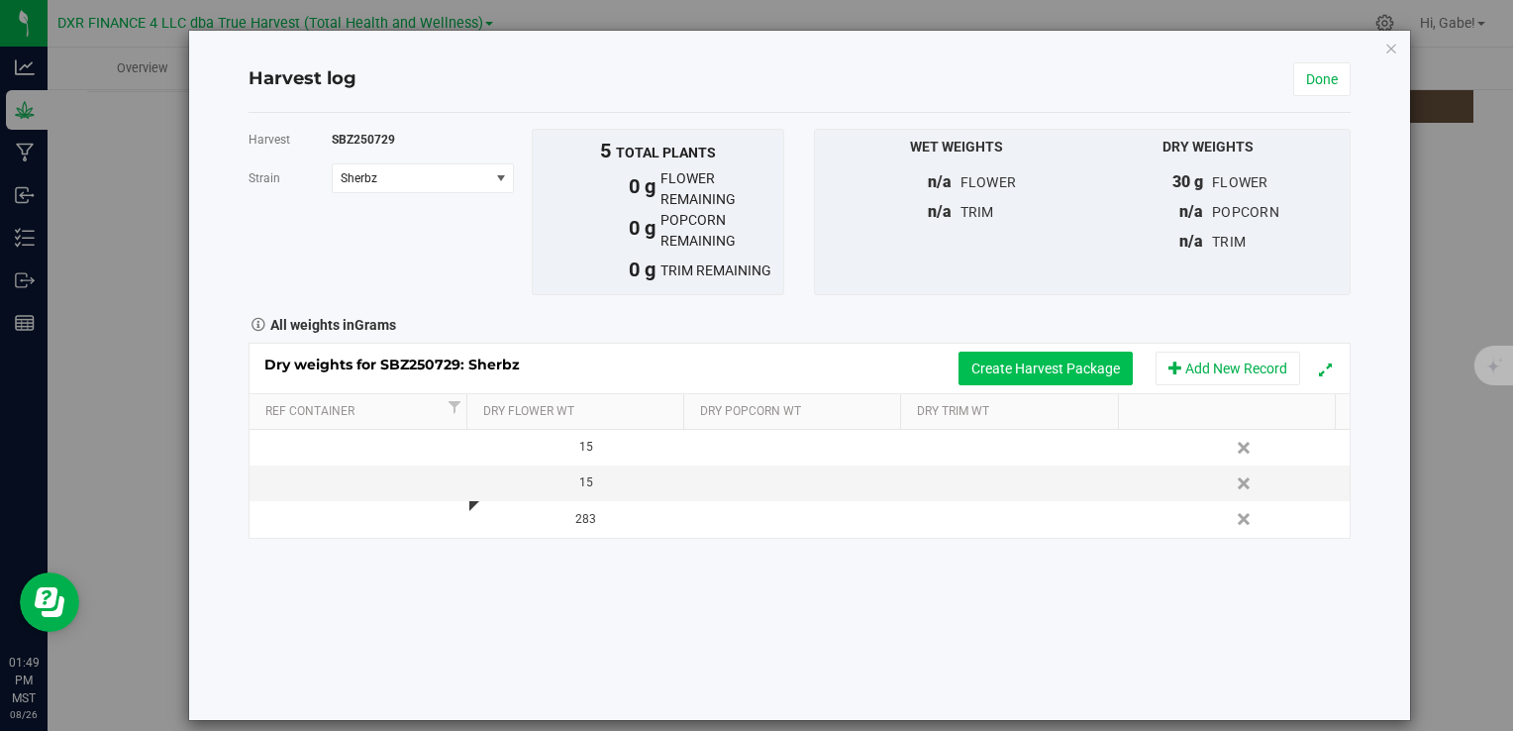
click at [1100, 372] on button "Create Harvest Package" at bounding box center [1046, 369] width 174 height 34
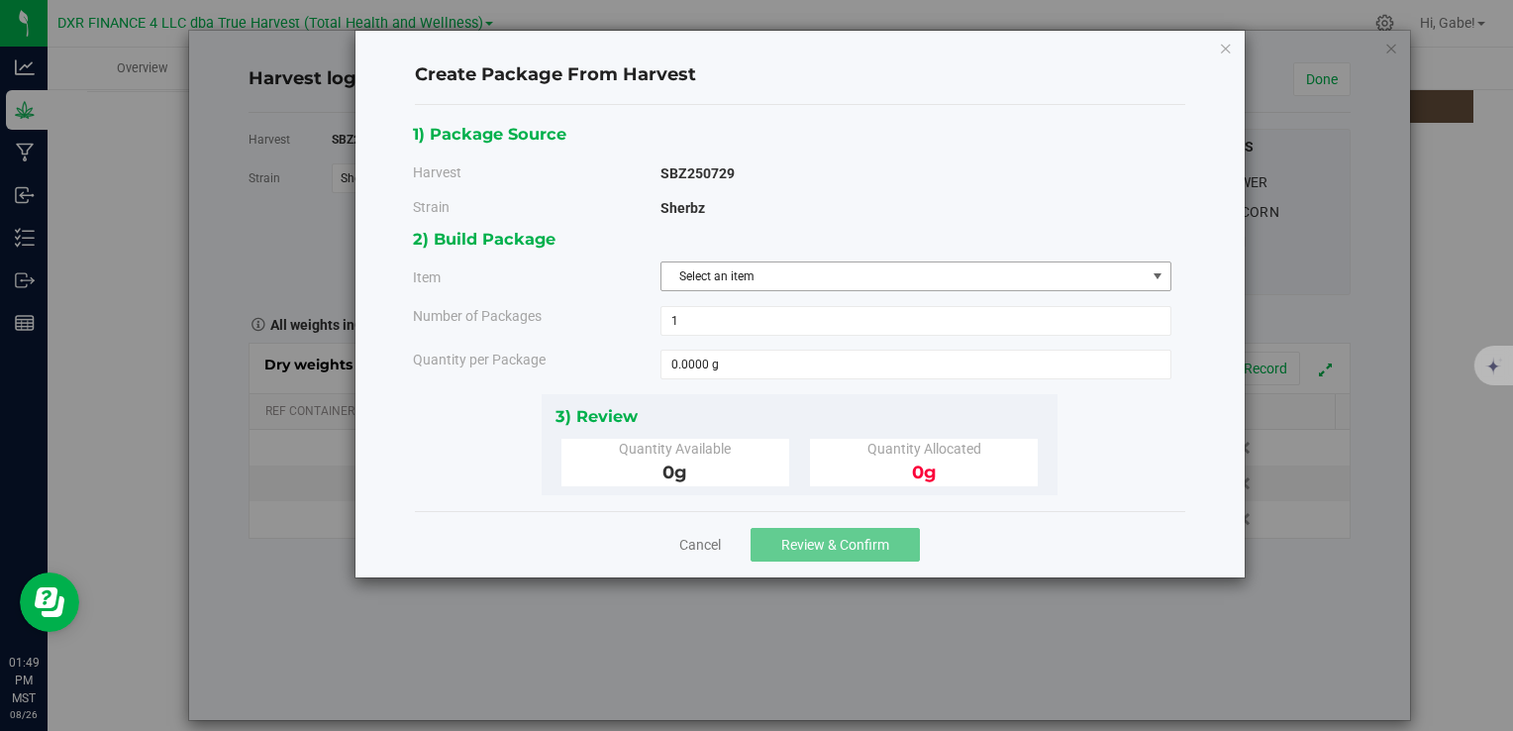
click at [792, 275] on span "Select an item" at bounding box center [904, 276] width 484 height 28
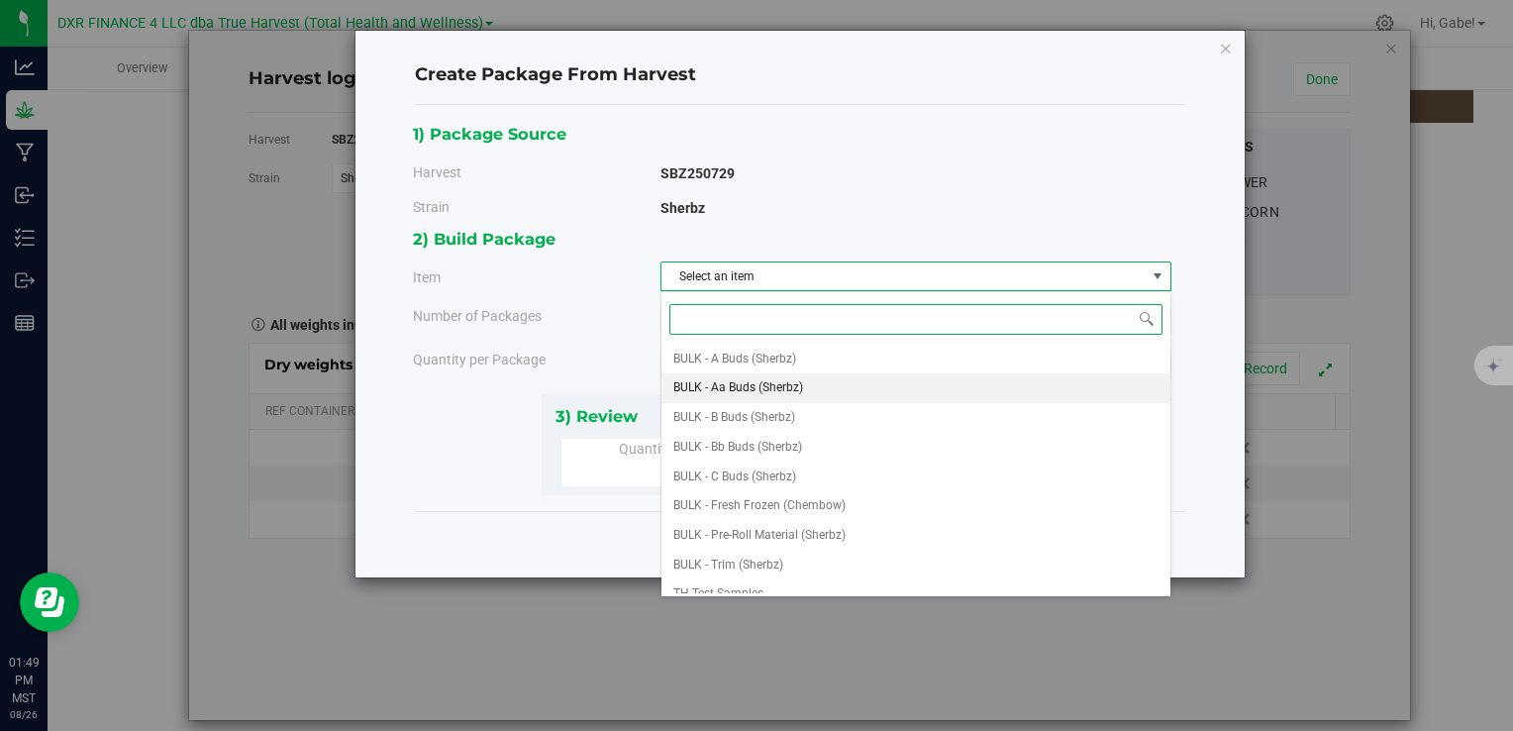
click at [769, 394] on span "BULK - Aa Buds (Sherbz)" at bounding box center [739, 388] width 130 height 26
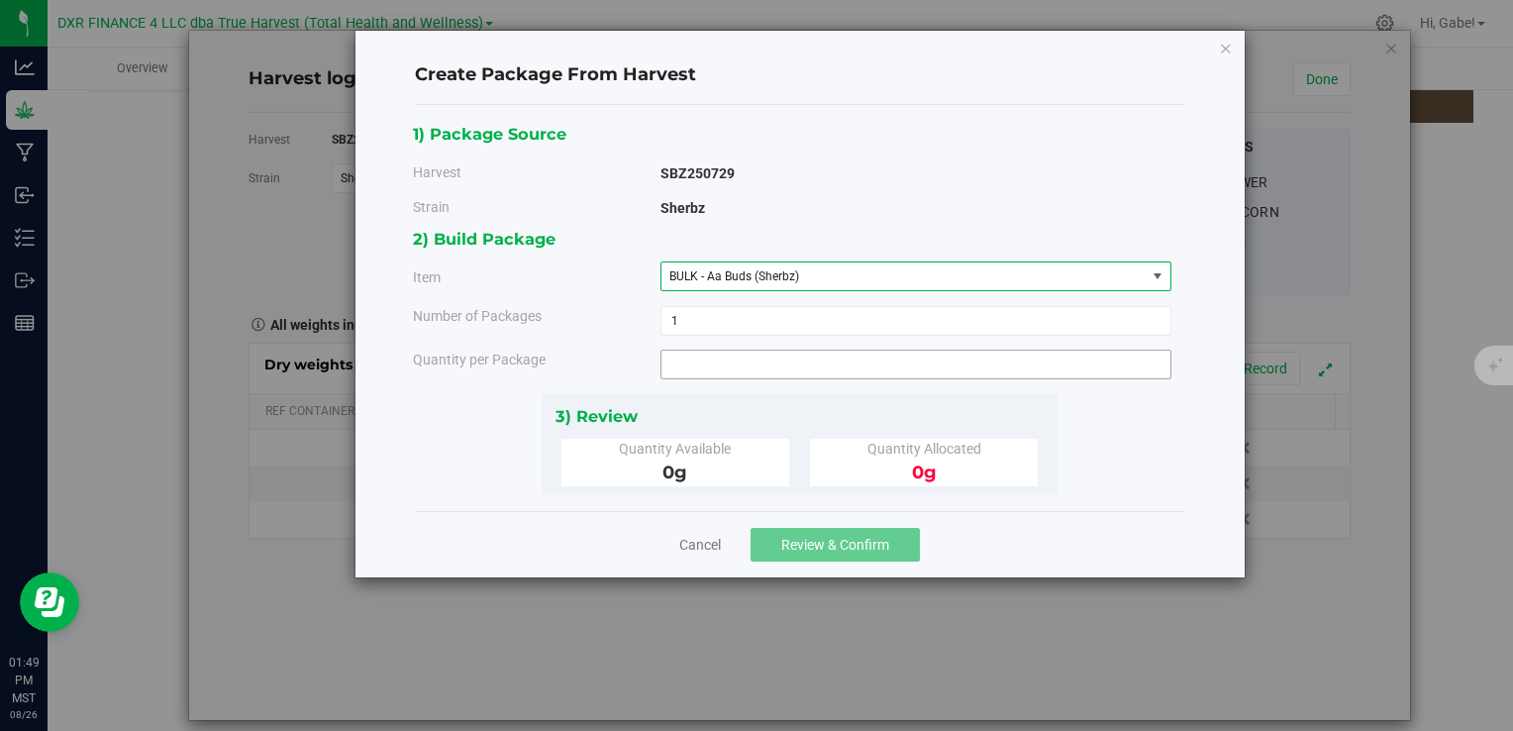
click at [734, 370] on span at bounding box center [916, 365] width 511 height 30
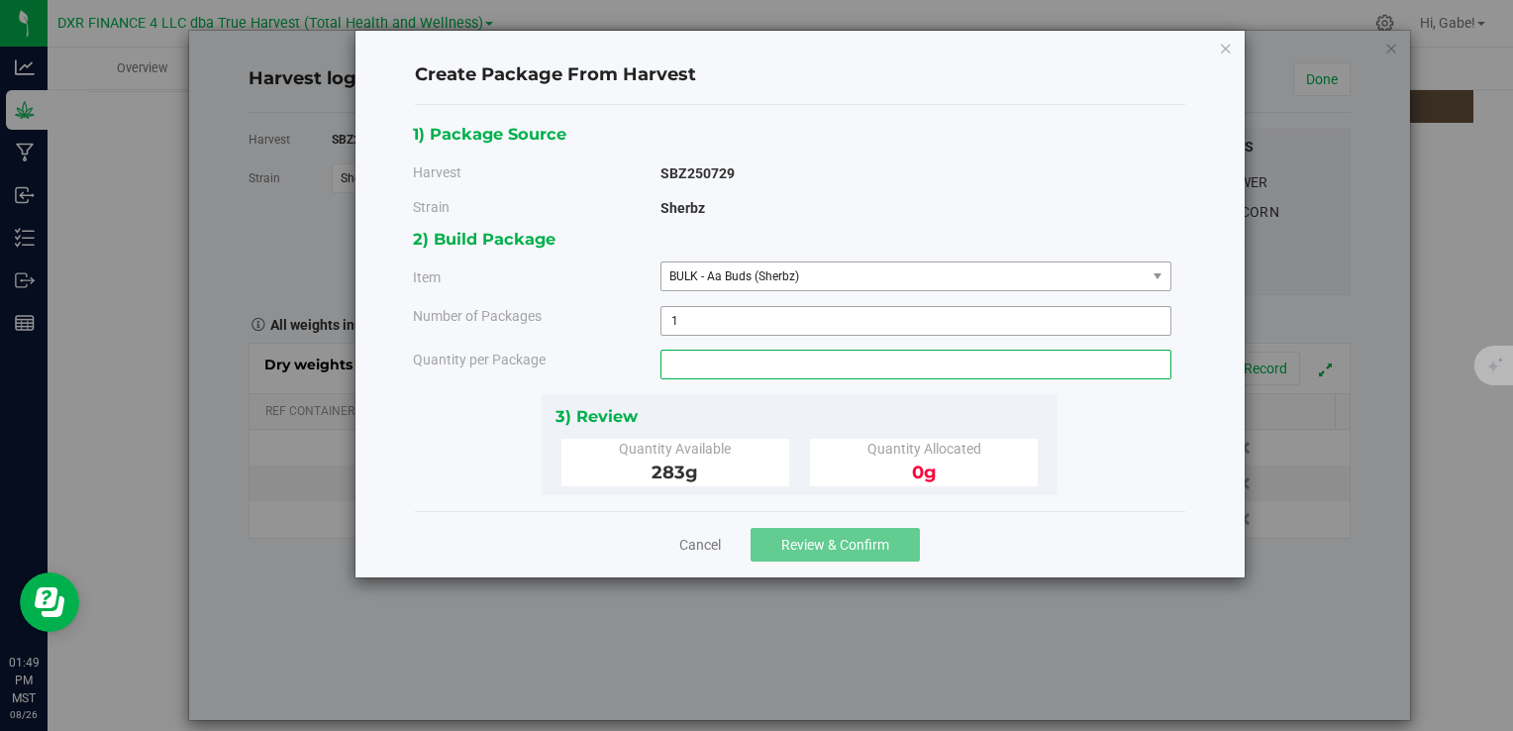
type input "0.0000 g"
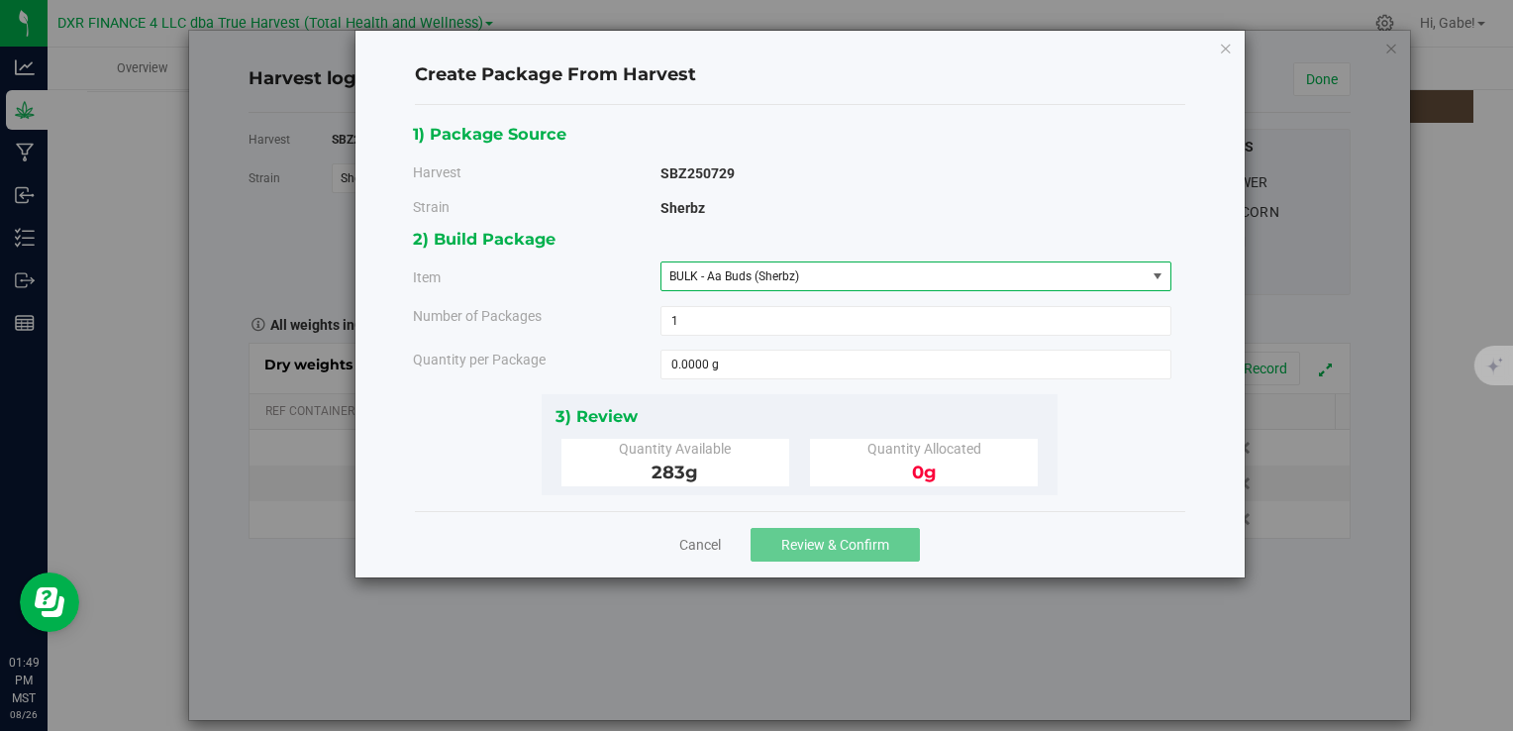
click at [725, 281] on span "BULK - Aa Buds (Sherbz)" at bounding box center [735, 276] width 130 height 14
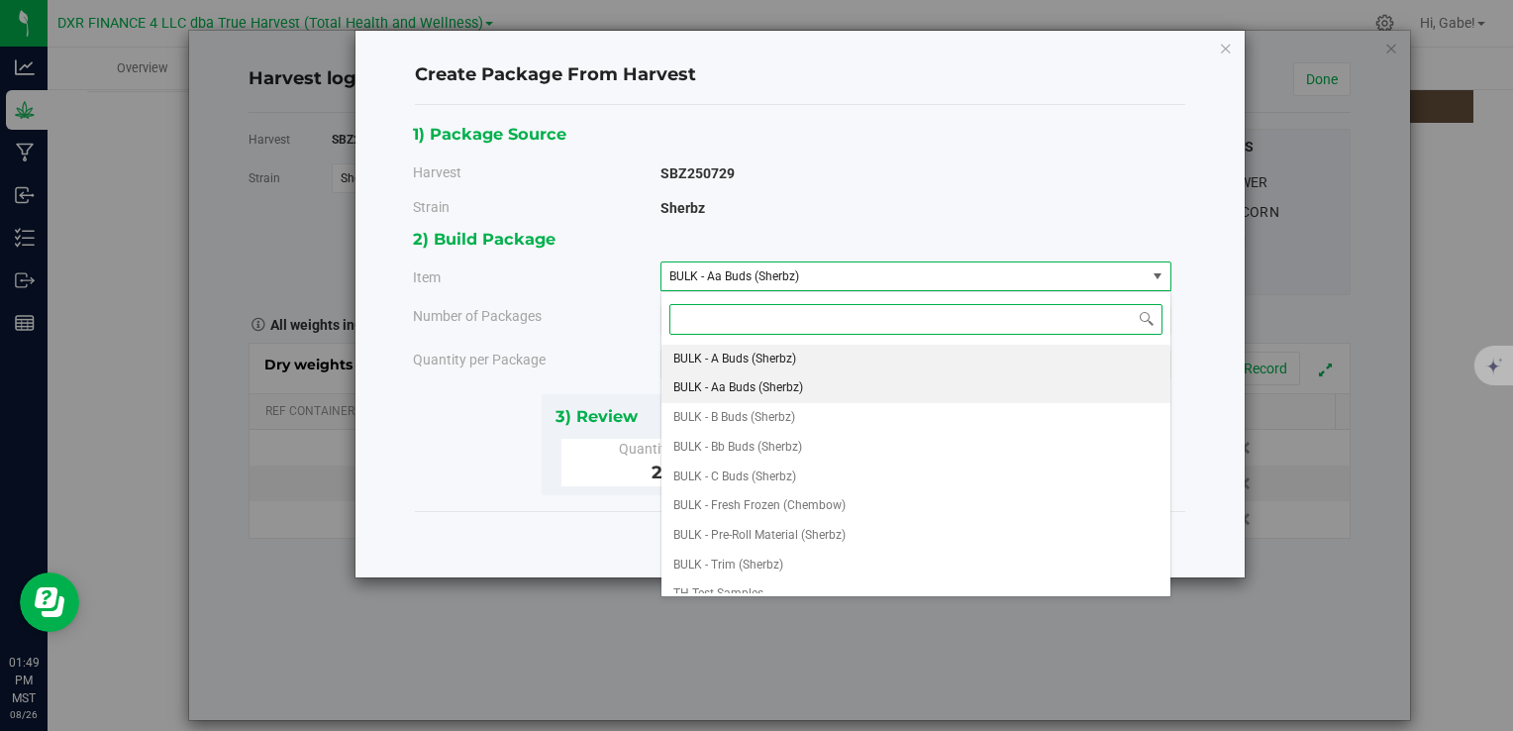
click at [772, 363] on span "BULK - A Buds (Sherbz)" at bounding box center [735, 360] width 123 height 26
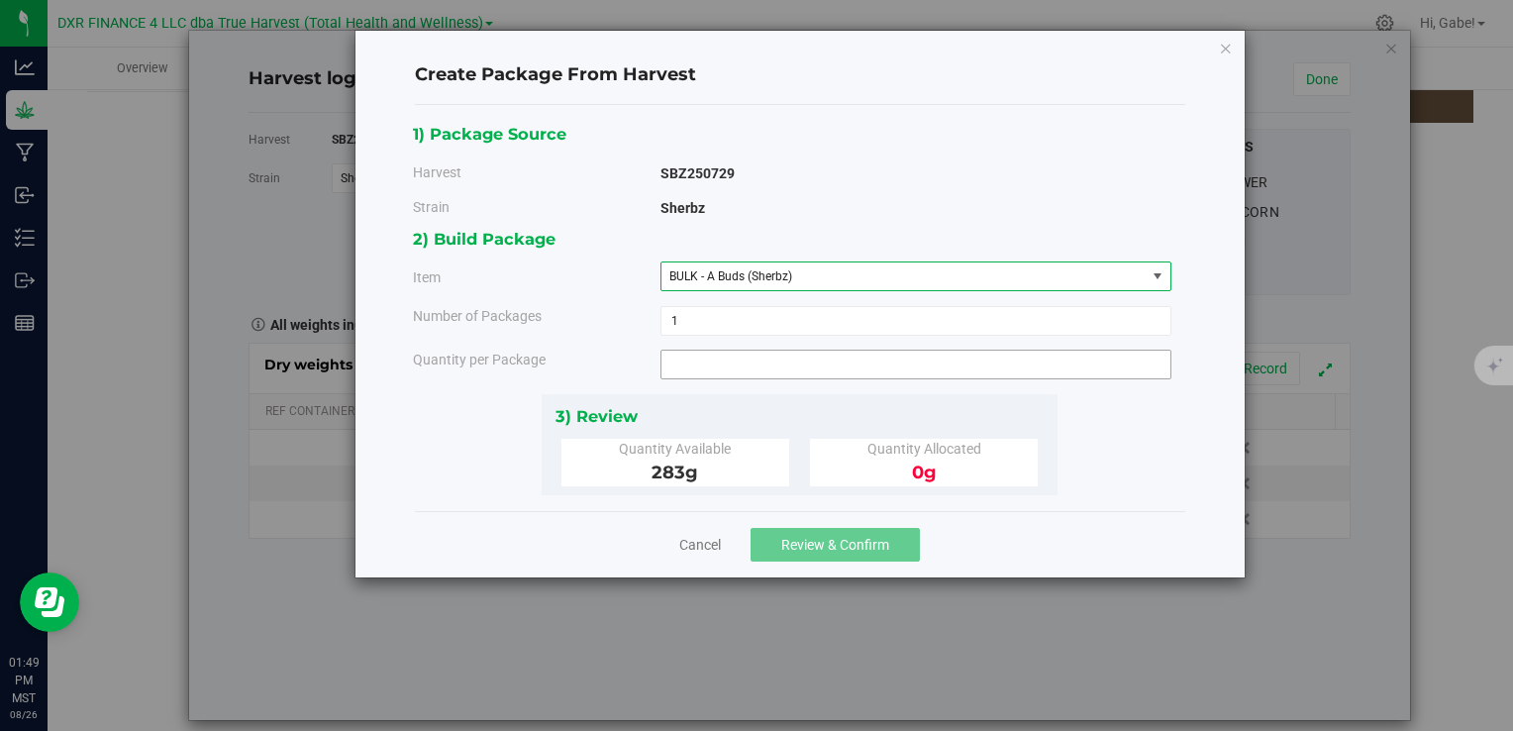
click at [739, 357] on span at bounding box center [916, 365] width 511 height 30
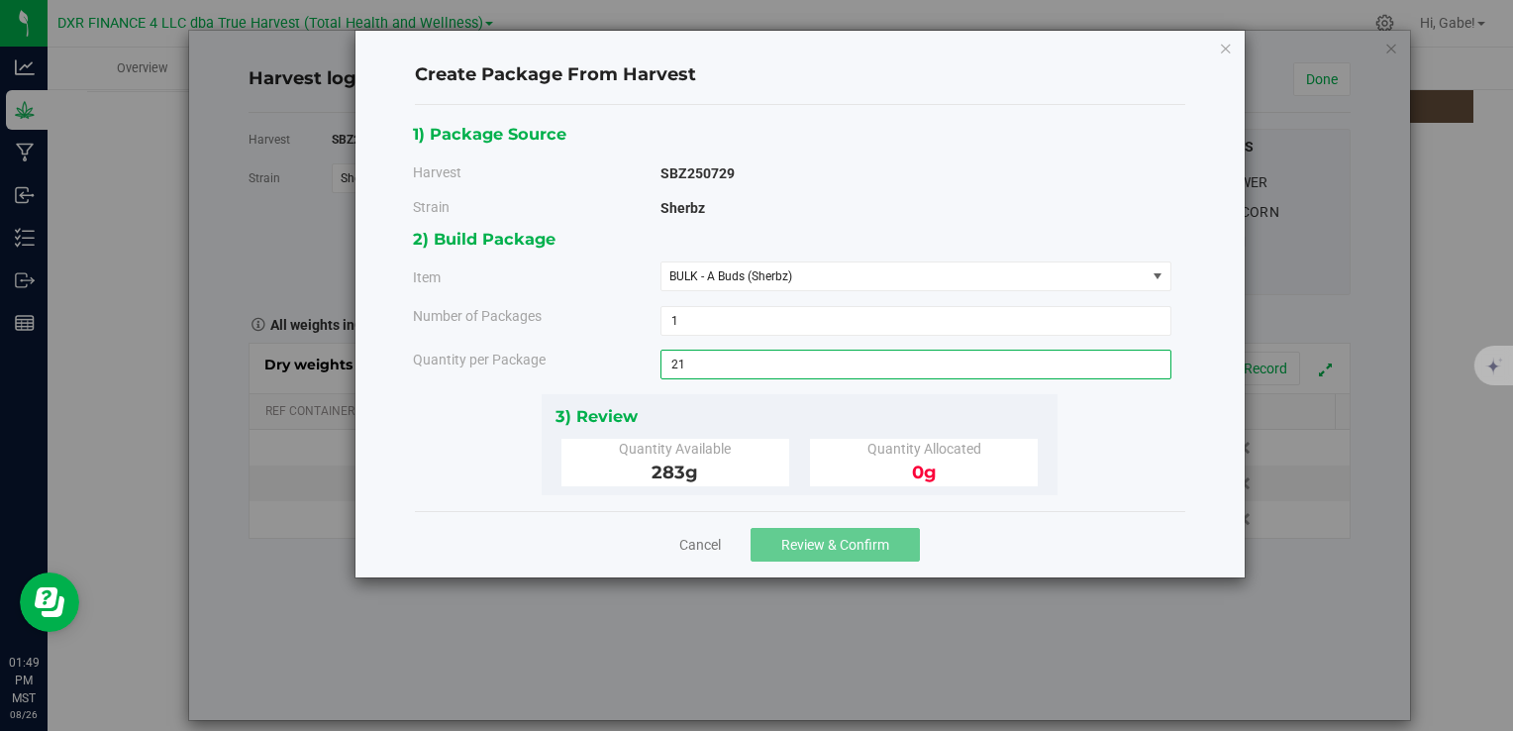
type input "212"
type input "212.0000 g"
click at [812, 403] on div "3) Review" at bounding box center [800, 416] width 489 height 27
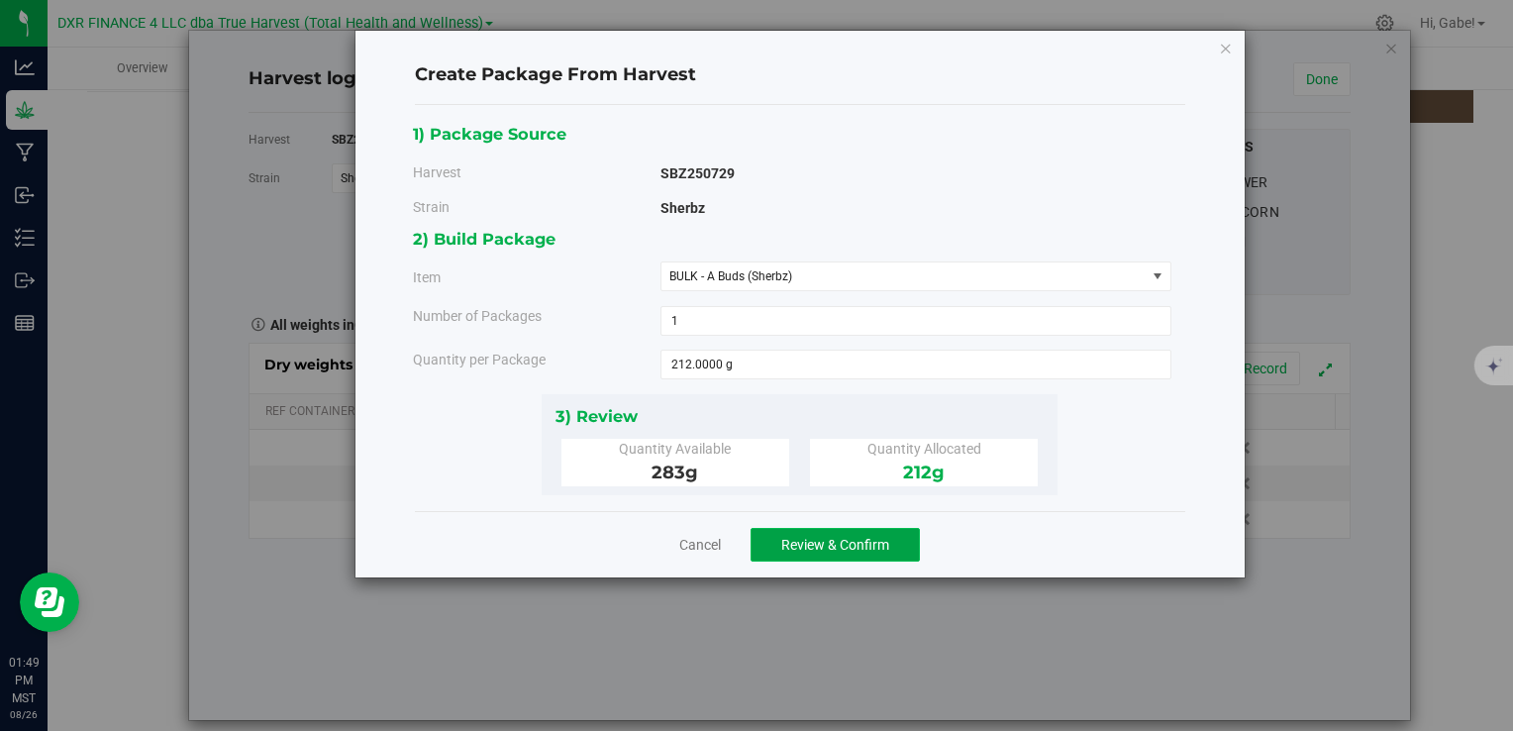
click at [913, 529] on button "Review & Confirm" at bounding box center [835, 545] width 169 height 34
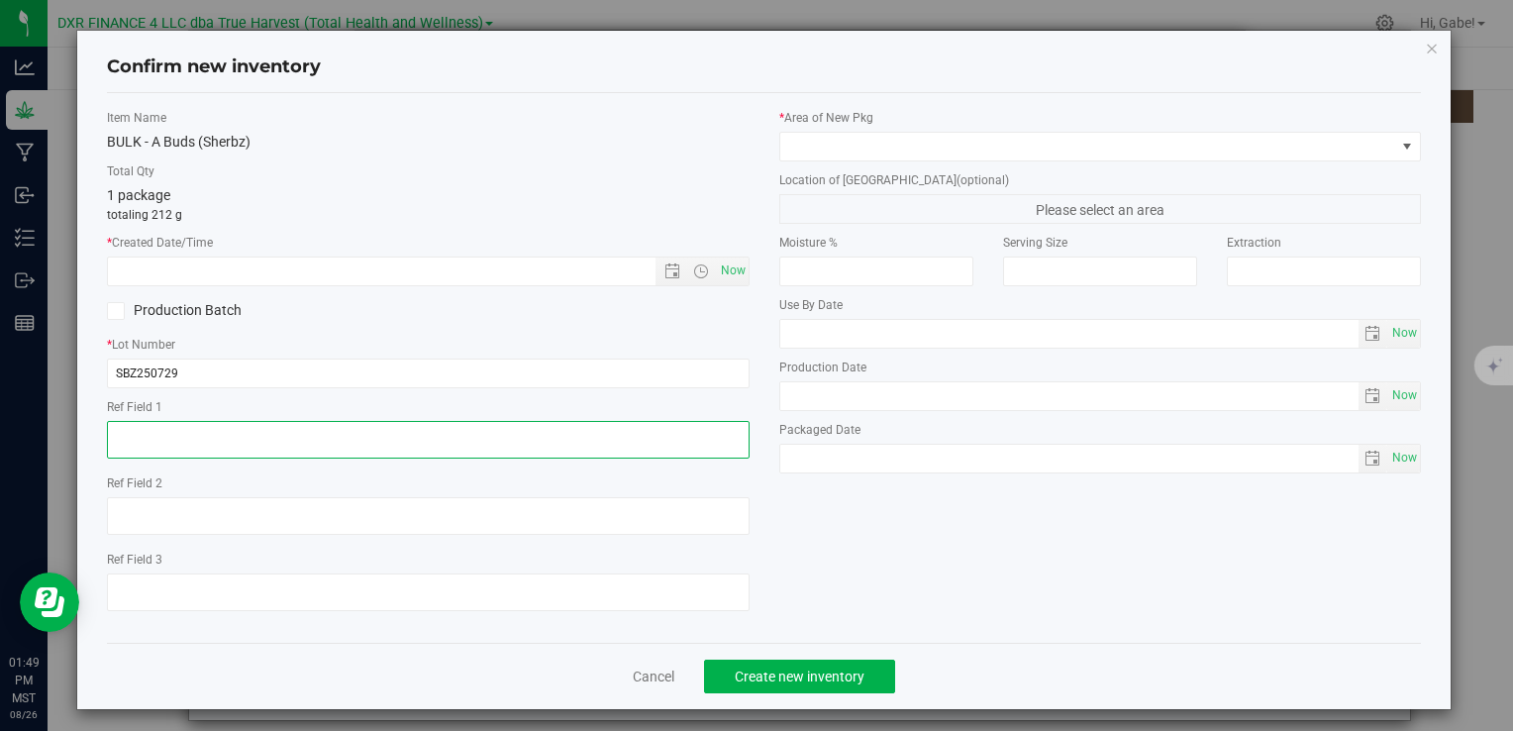
click at [240, 425] on textarea at bounding box center [428, 440] width 642 height 38
click at [238, 423] on textarea at bounding box center [428, 440] width 642 height 38
type textarea "[DATE]"
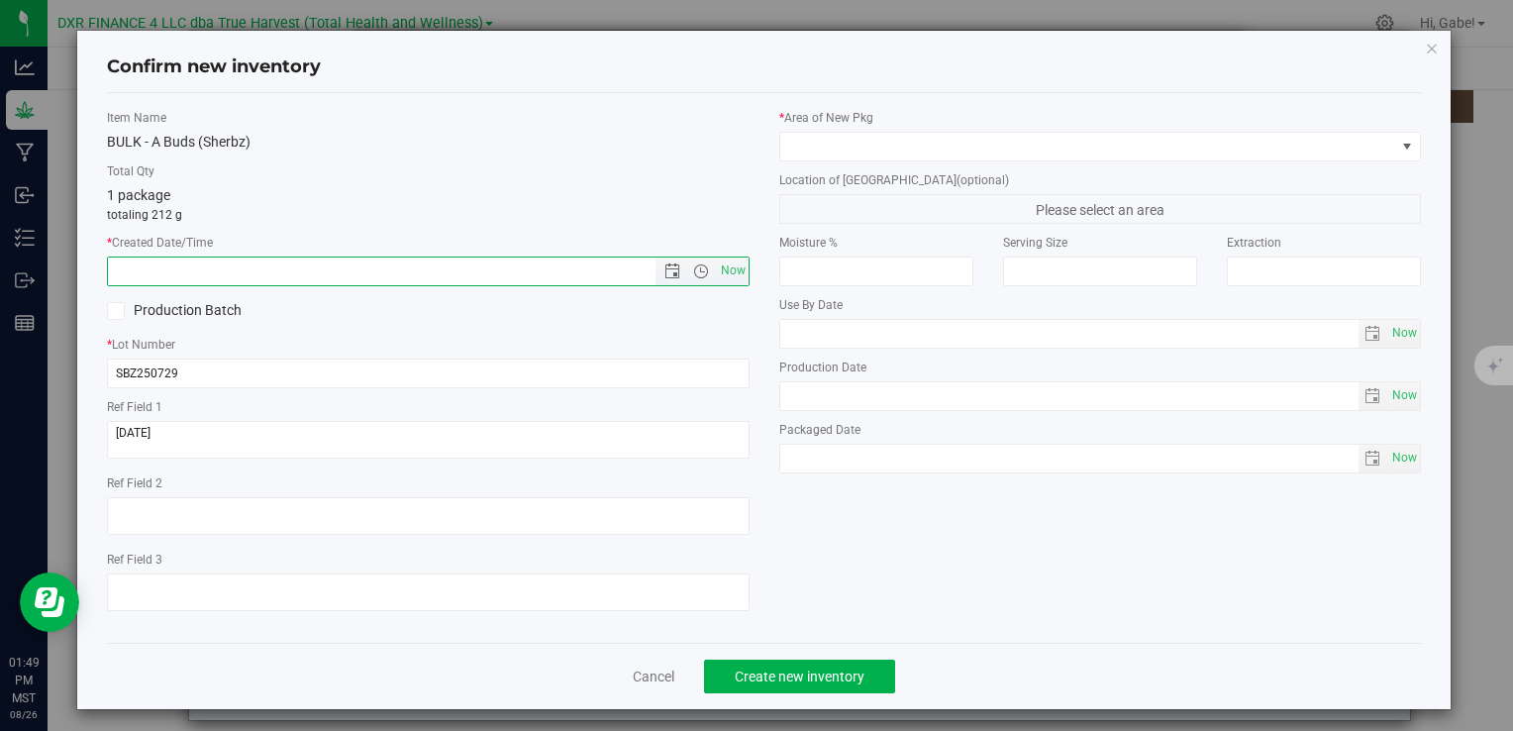
click at [321, 262] on input "text" at bounding box center [398, 272] width 580 height 28
paste input "[DATE]"
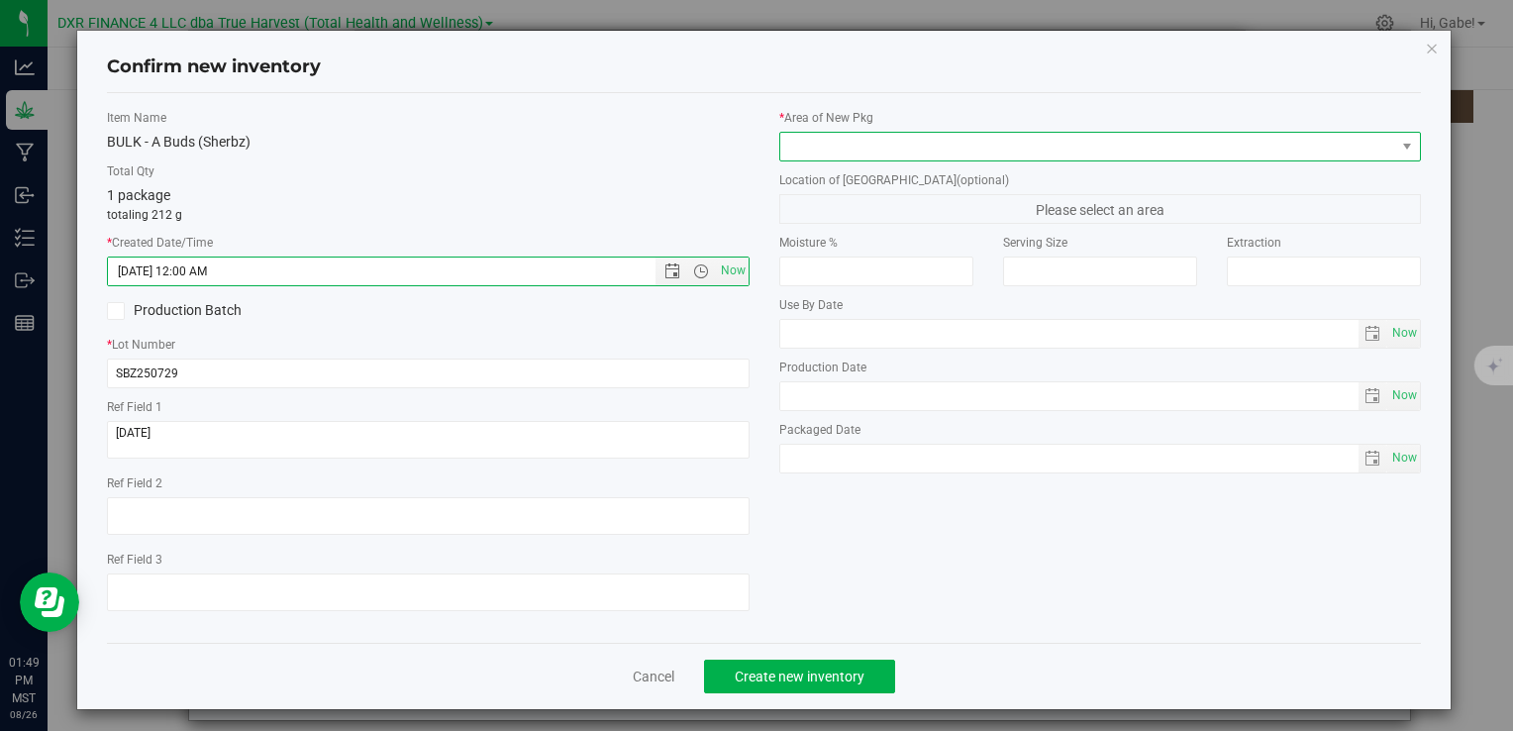
type input "[DATE] 1:49 PM"
click at [834, 154] on span at bounding box center [1088, 147] width 615 height 28
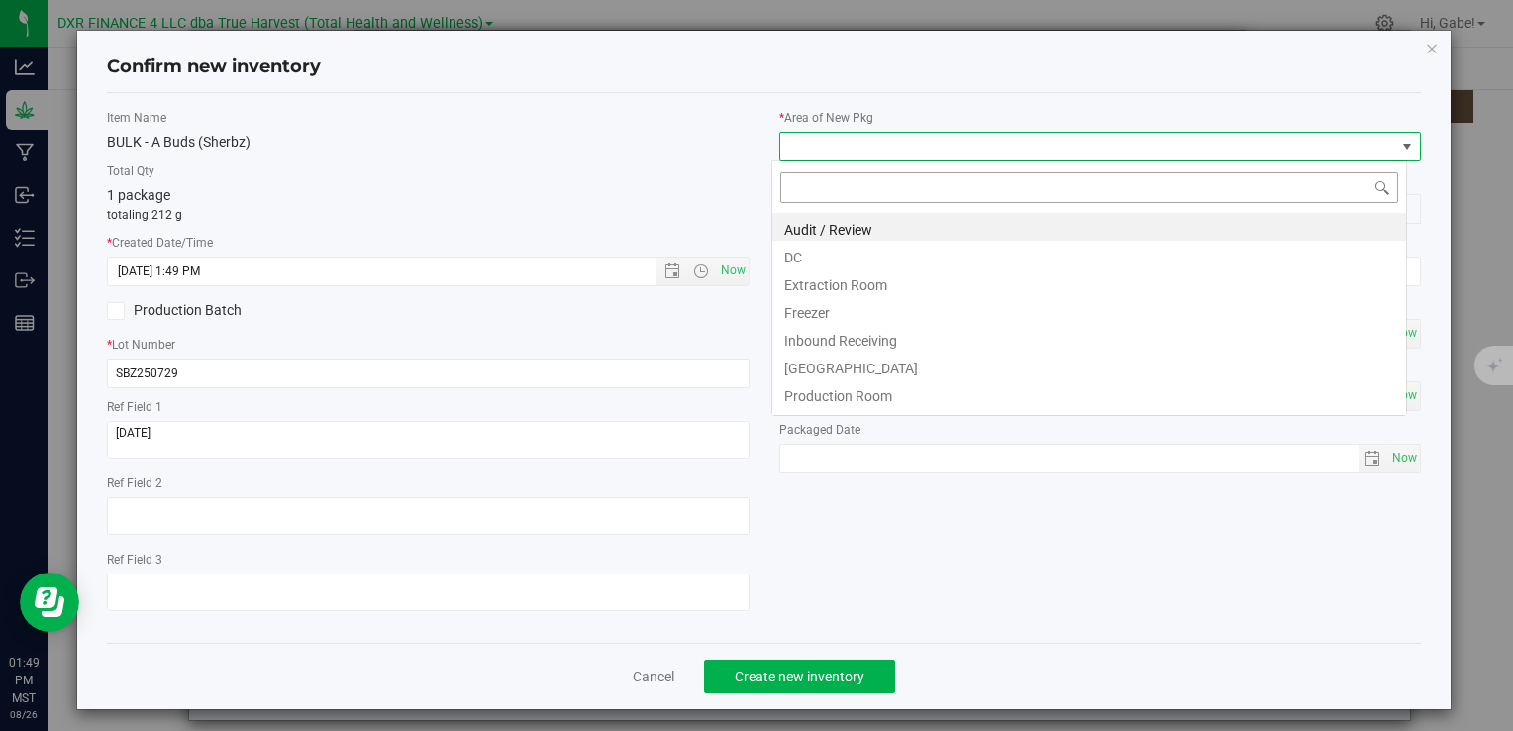
scroll to position [29, 635]
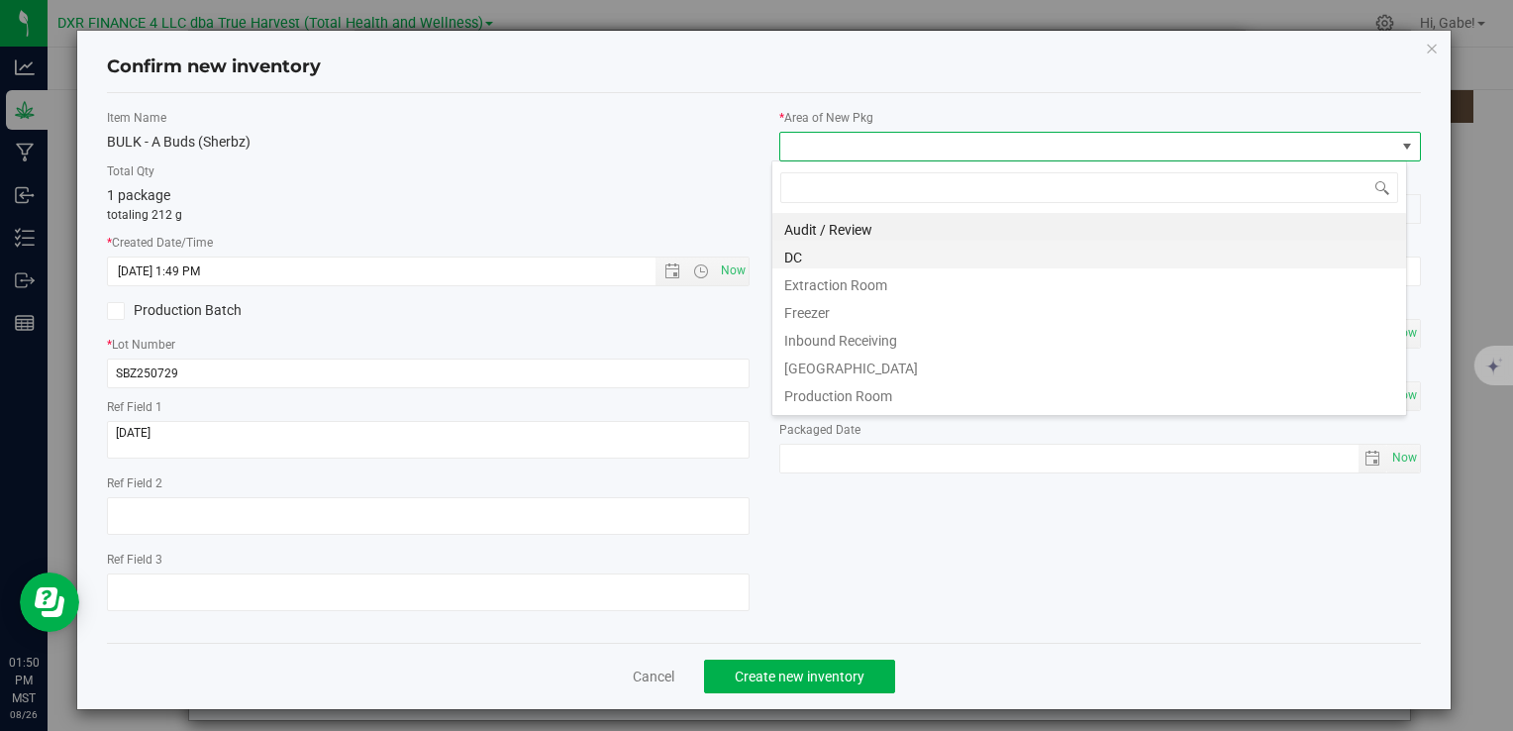
click at [826, 254] on li "DC" at bounding box center [1090, 255] width 634 height 28
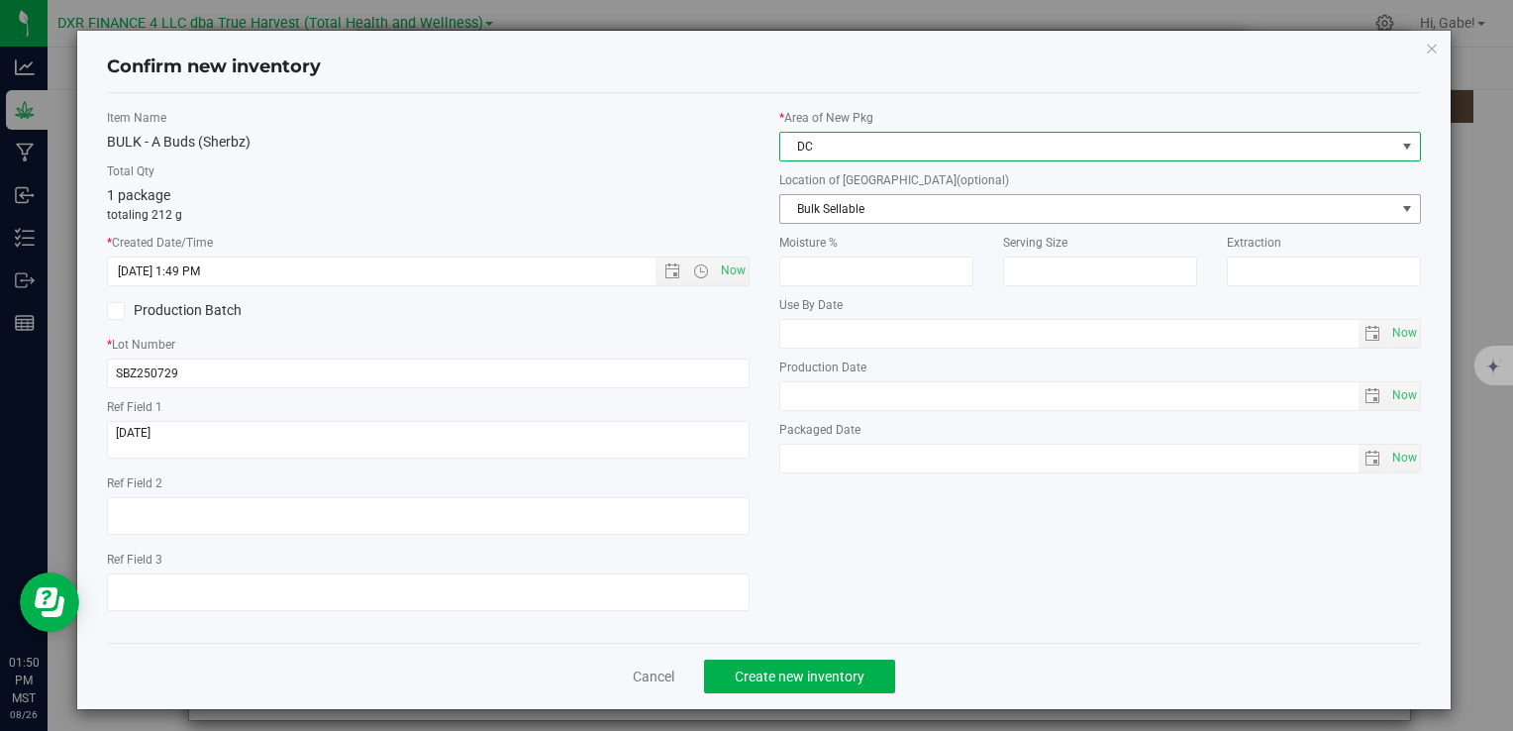
click at [812, 204] on span "Bulk Sellable" at bounding box center [1088, 209] width 615 height 28
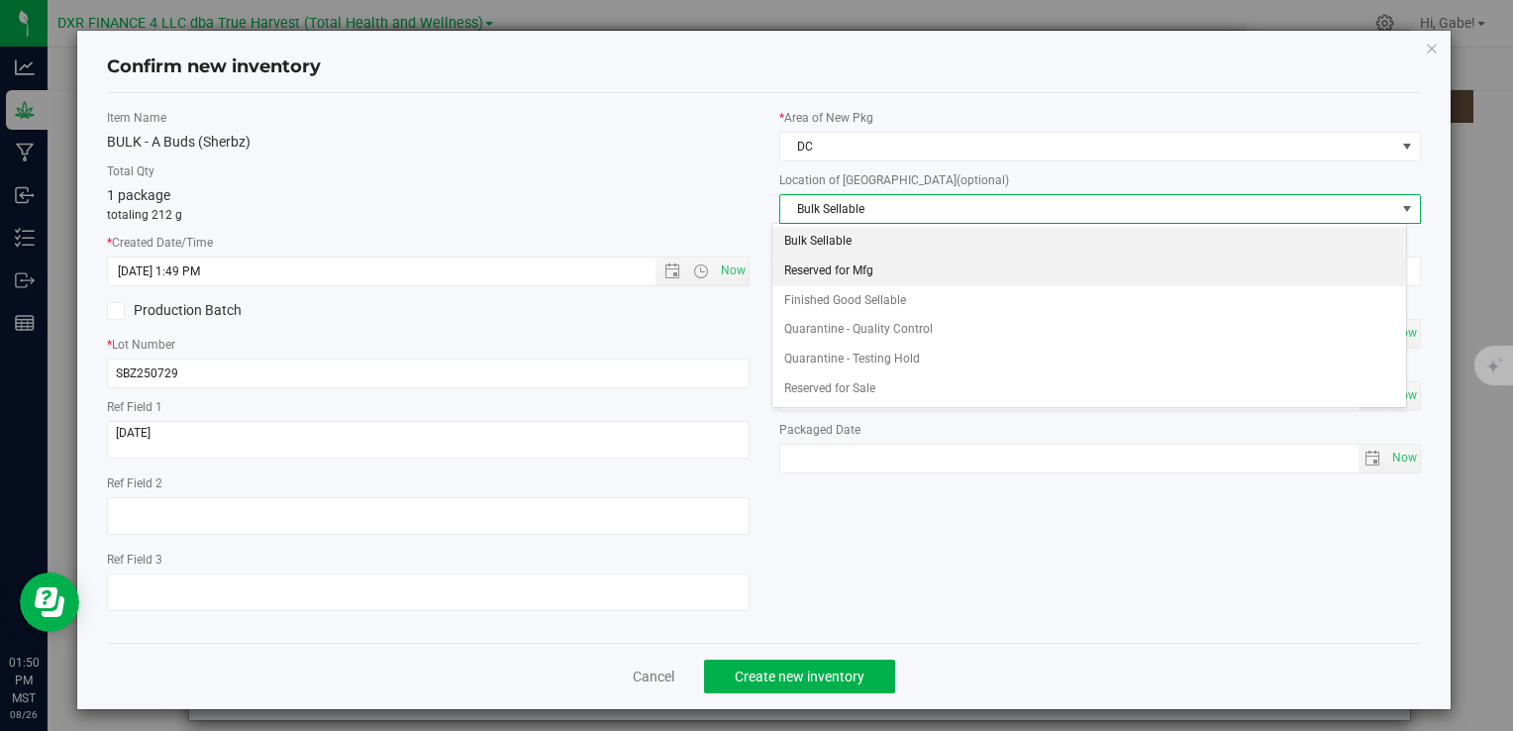
click at [831, 279] on li "Reserved for Mfg" at bounding box center [1090, 272] width 634 height 30
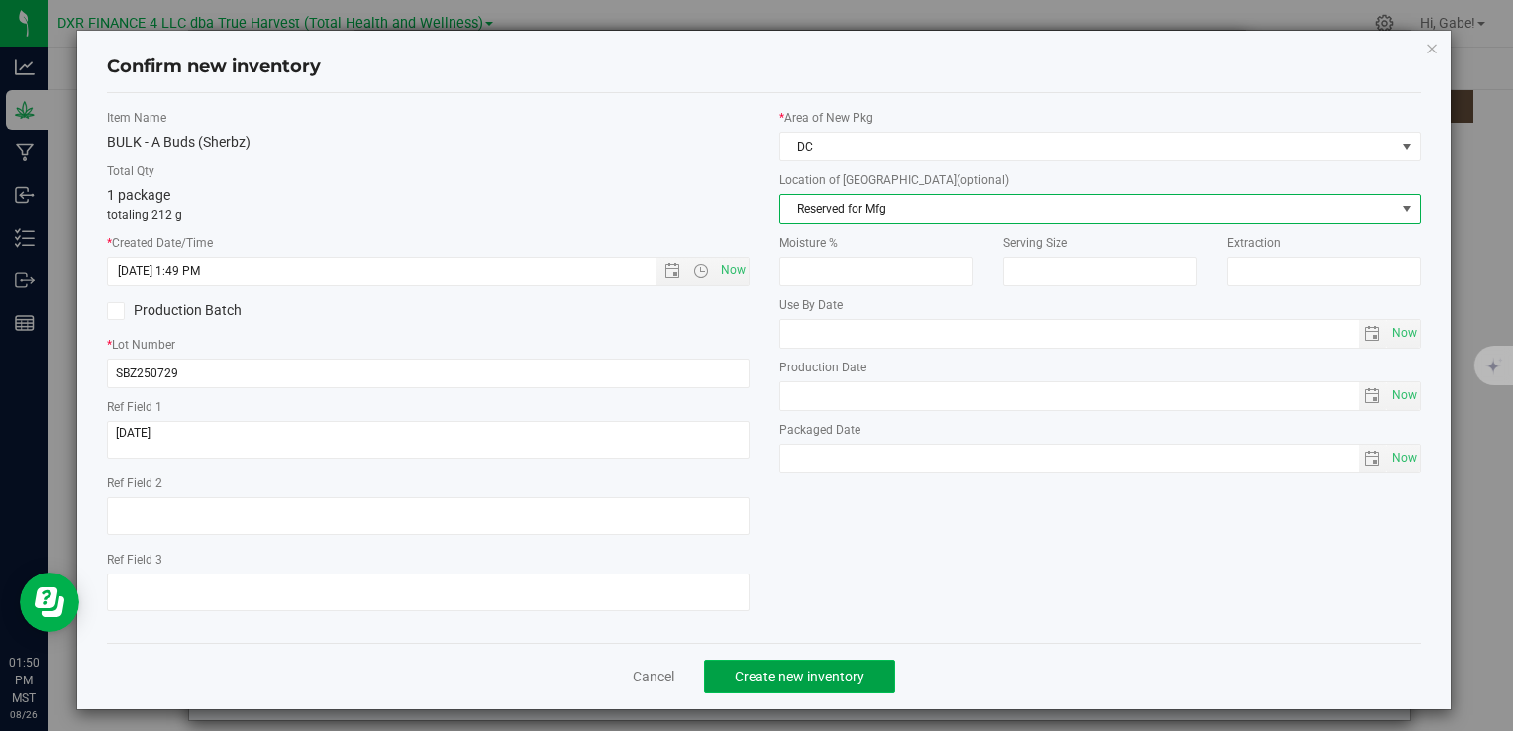
click at [820, 687] on button "Create new inventory" at bounding box center [799, 677] width 191 height 34
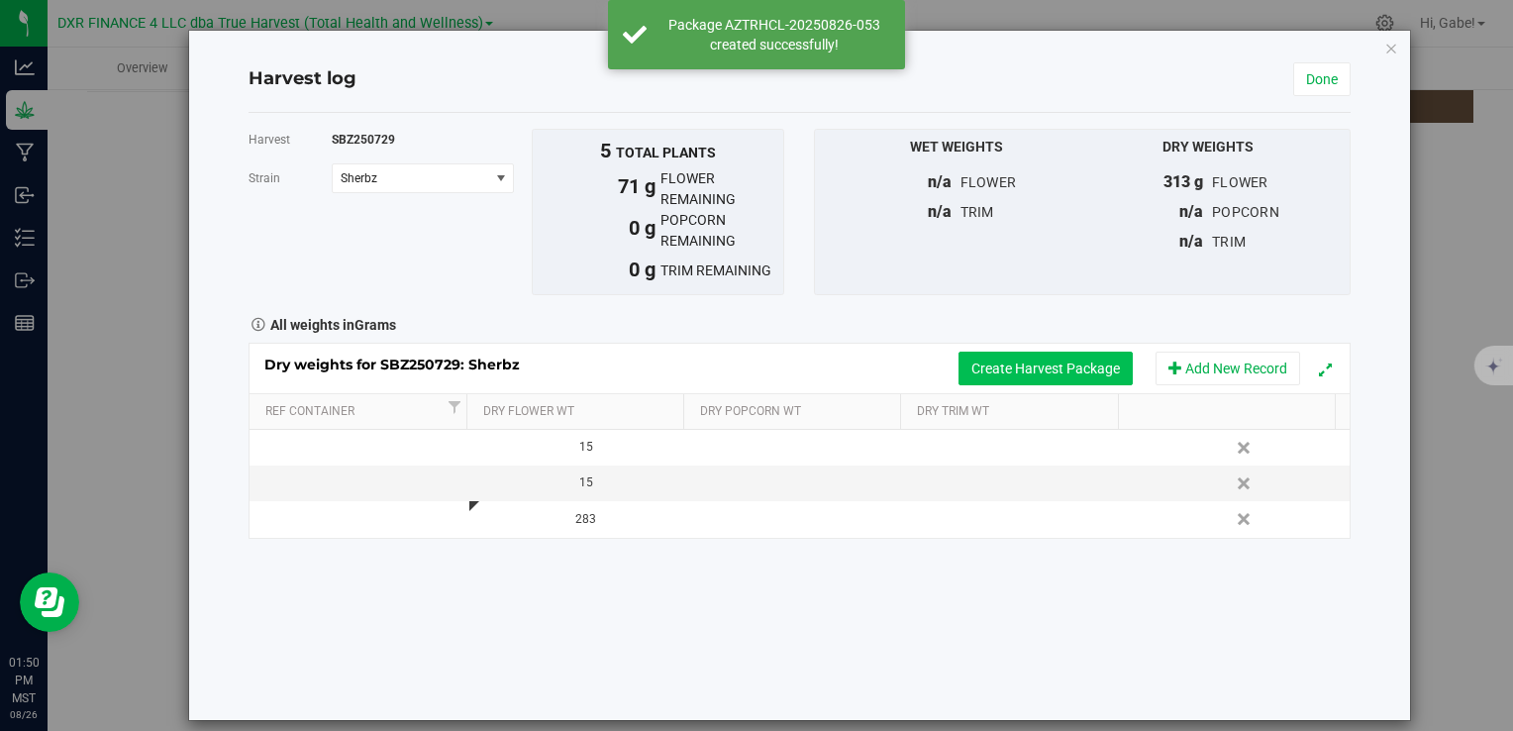
click at [992, 378] on button "Create Harvest Package" at bounding box center [1046, 369] width 174 height 34
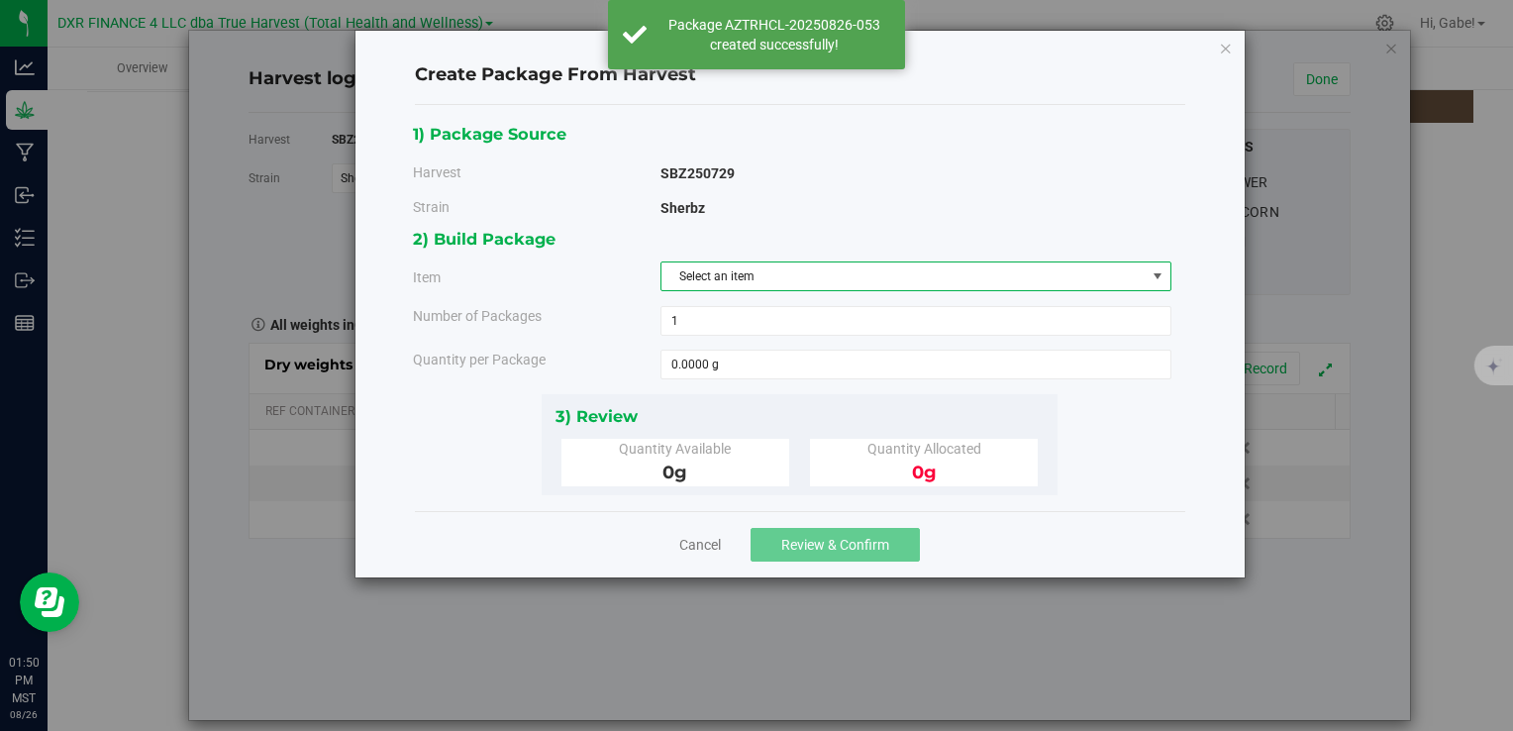
click at [737, 275] on span "Select an item" at bounding box center [904, 276] width 484 height 28
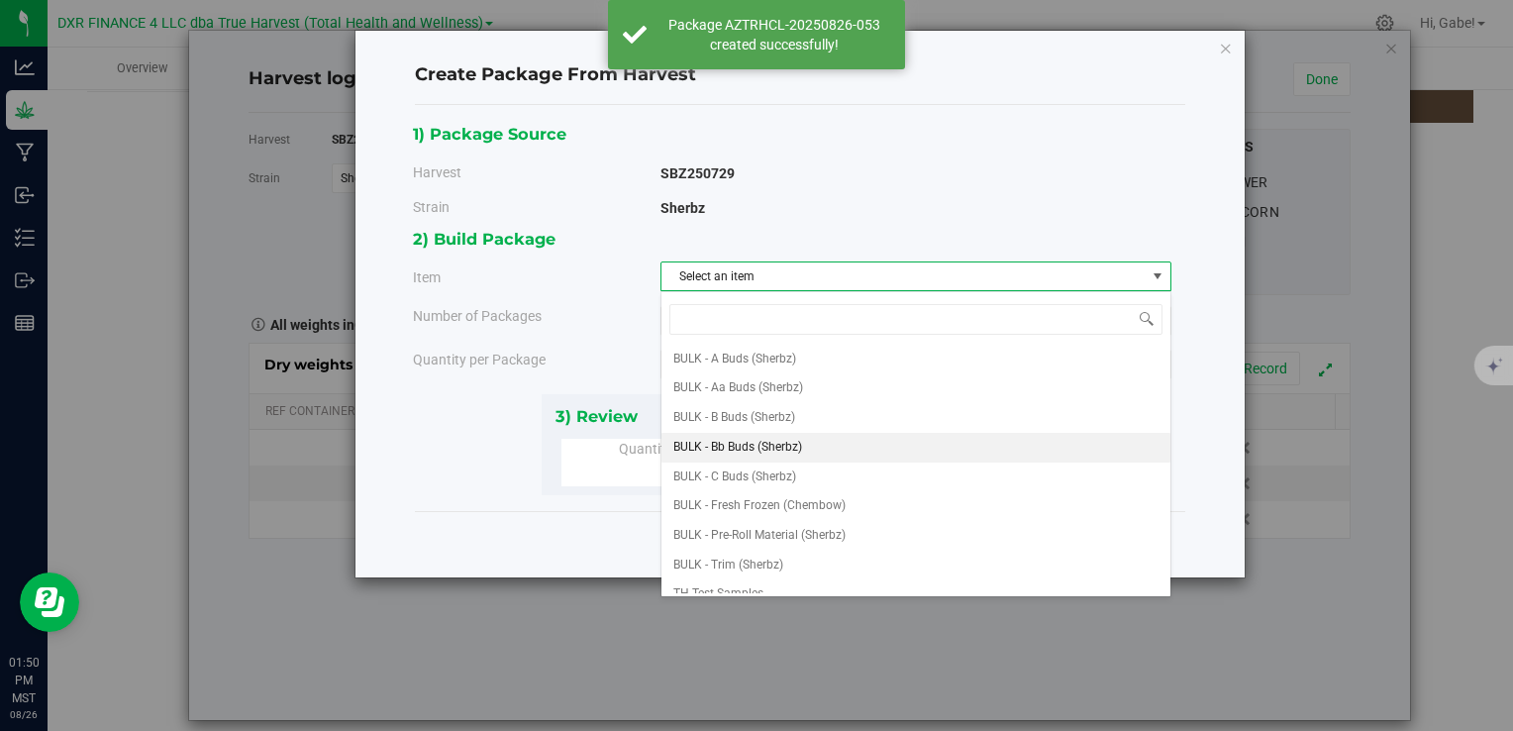
click at [772, 442] on span "BULK - Bb Buds (Sherbz)" at bounding box center [738, 448] width 129 height 26
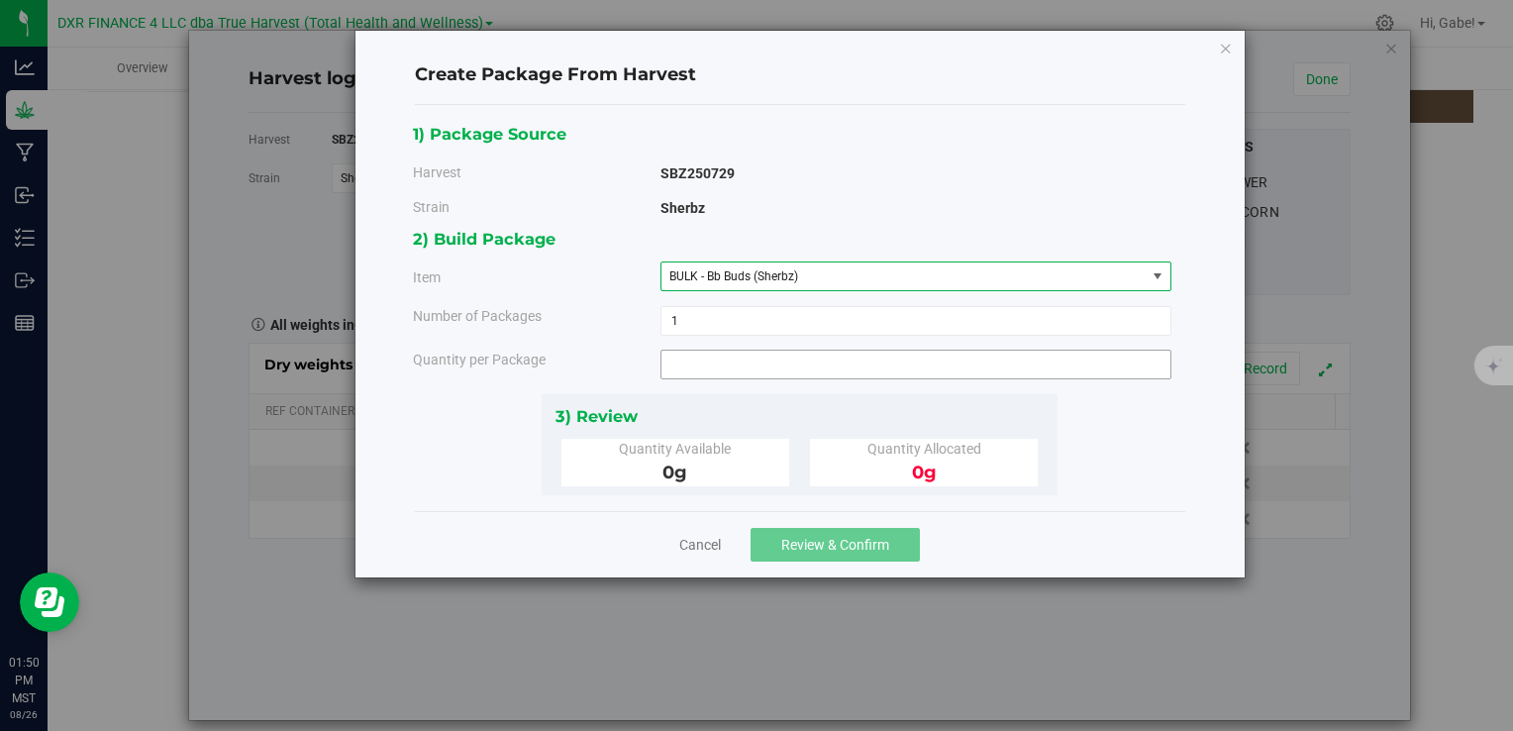
click at [721, 353] on span at bounding box center [916, 365] width 511 height 30
type input "0.0000 g"
click at [700, 282] on span "BULK - Bb Buds (Sherbz)" at bounding box center [734, 276] width 129 height 14
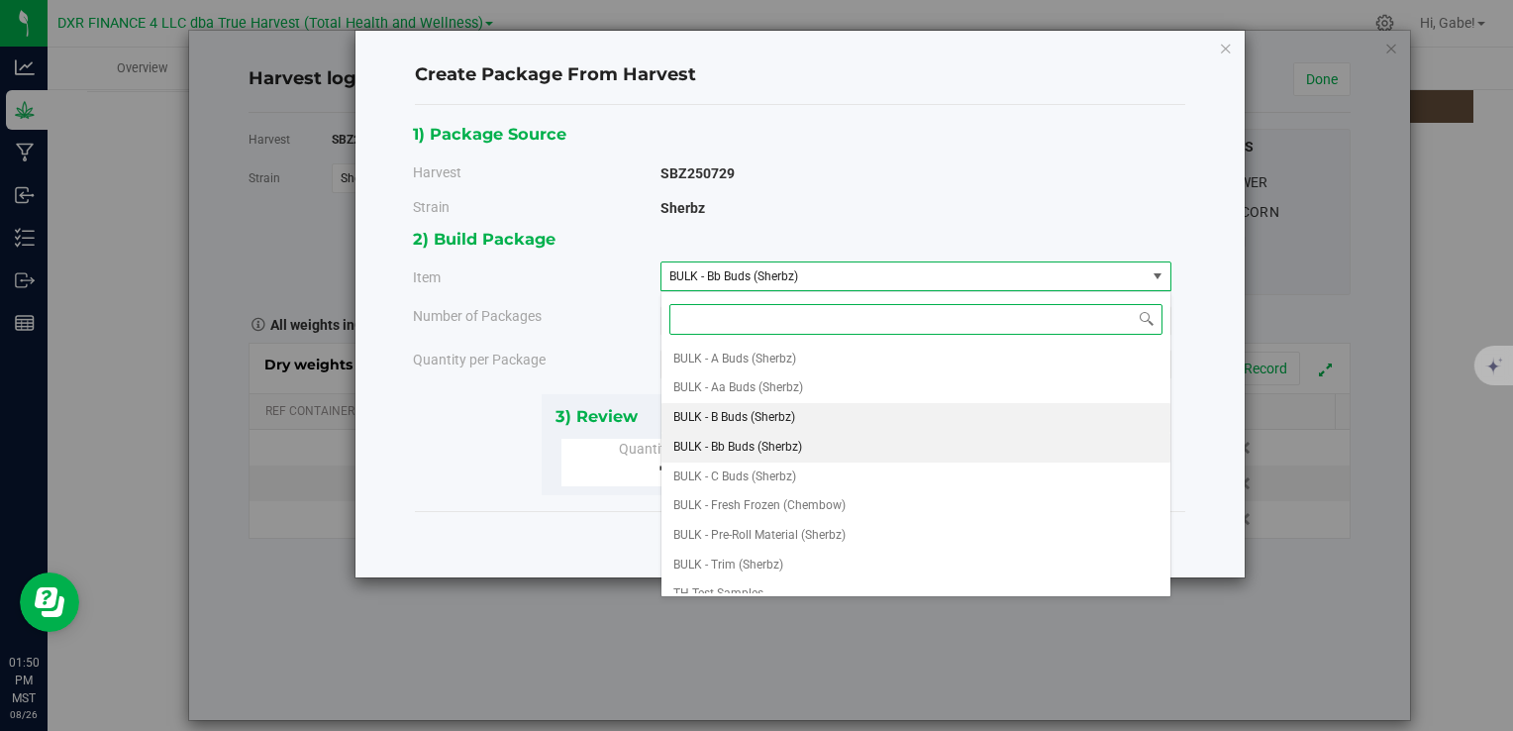
click at [764, 412] on span "BULK - B Buds (Sherbz)" at bounding box center [735, 418] width 122 height 26
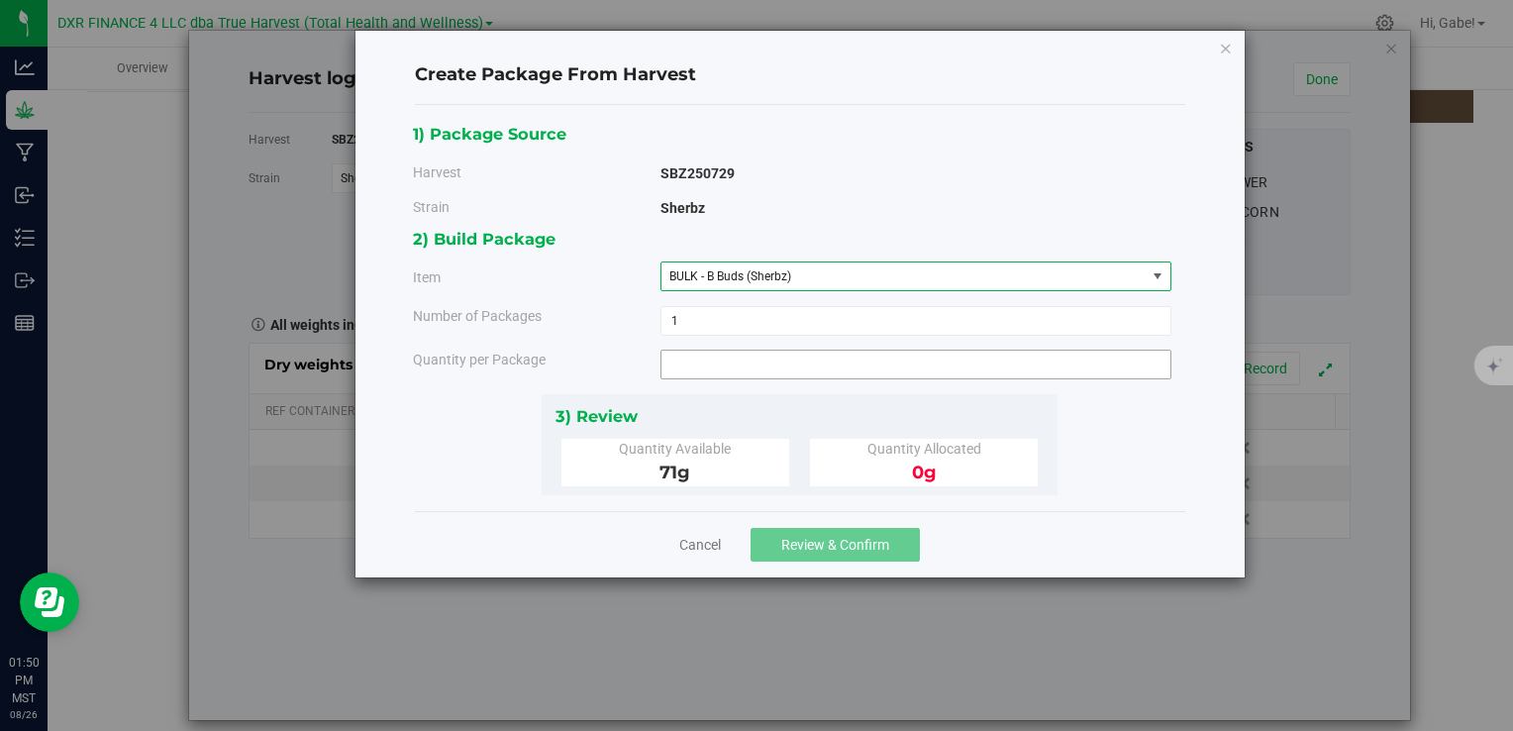
click at [728, 370] on span at bounding box center [916, 365] width 511 height 30
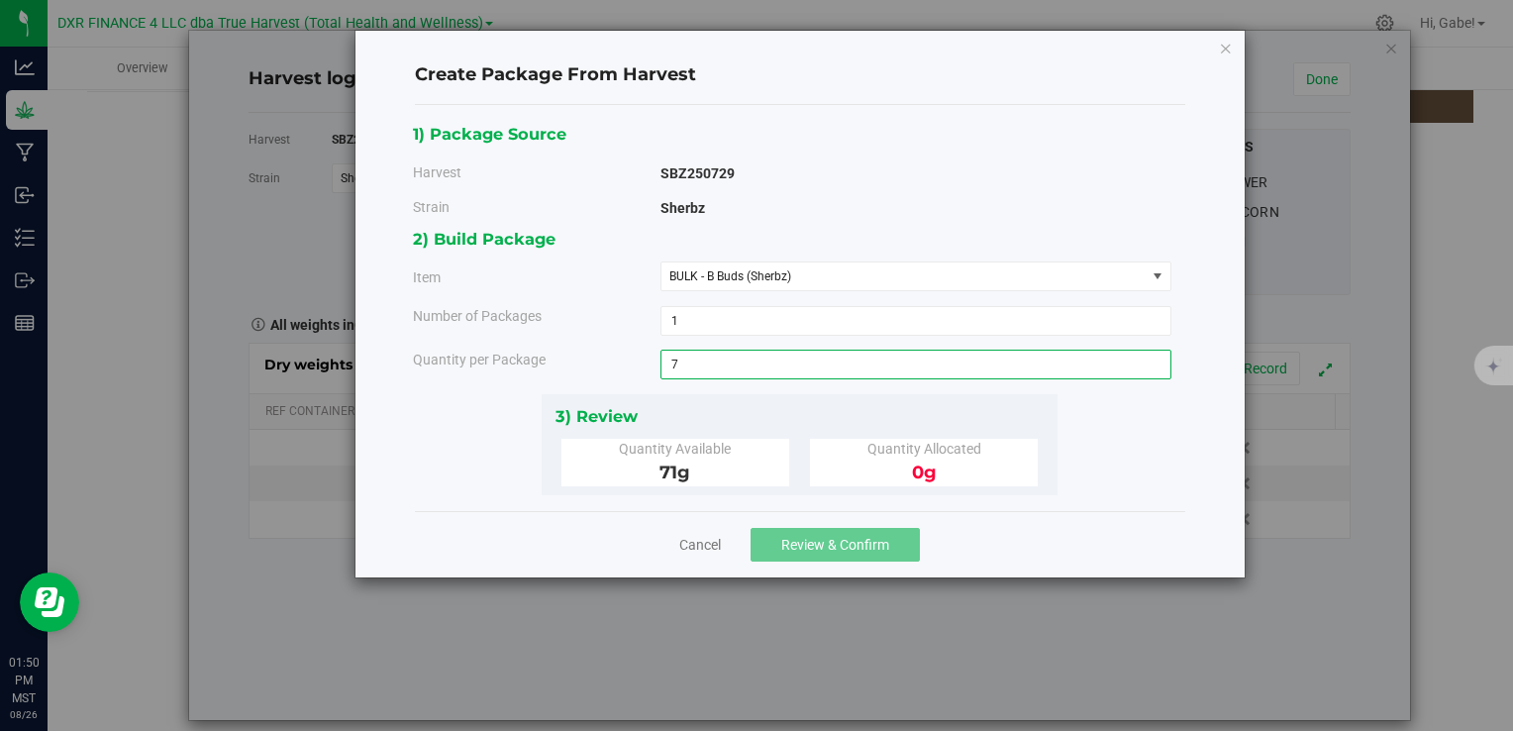
type input "71"
type input "71.0000 g"
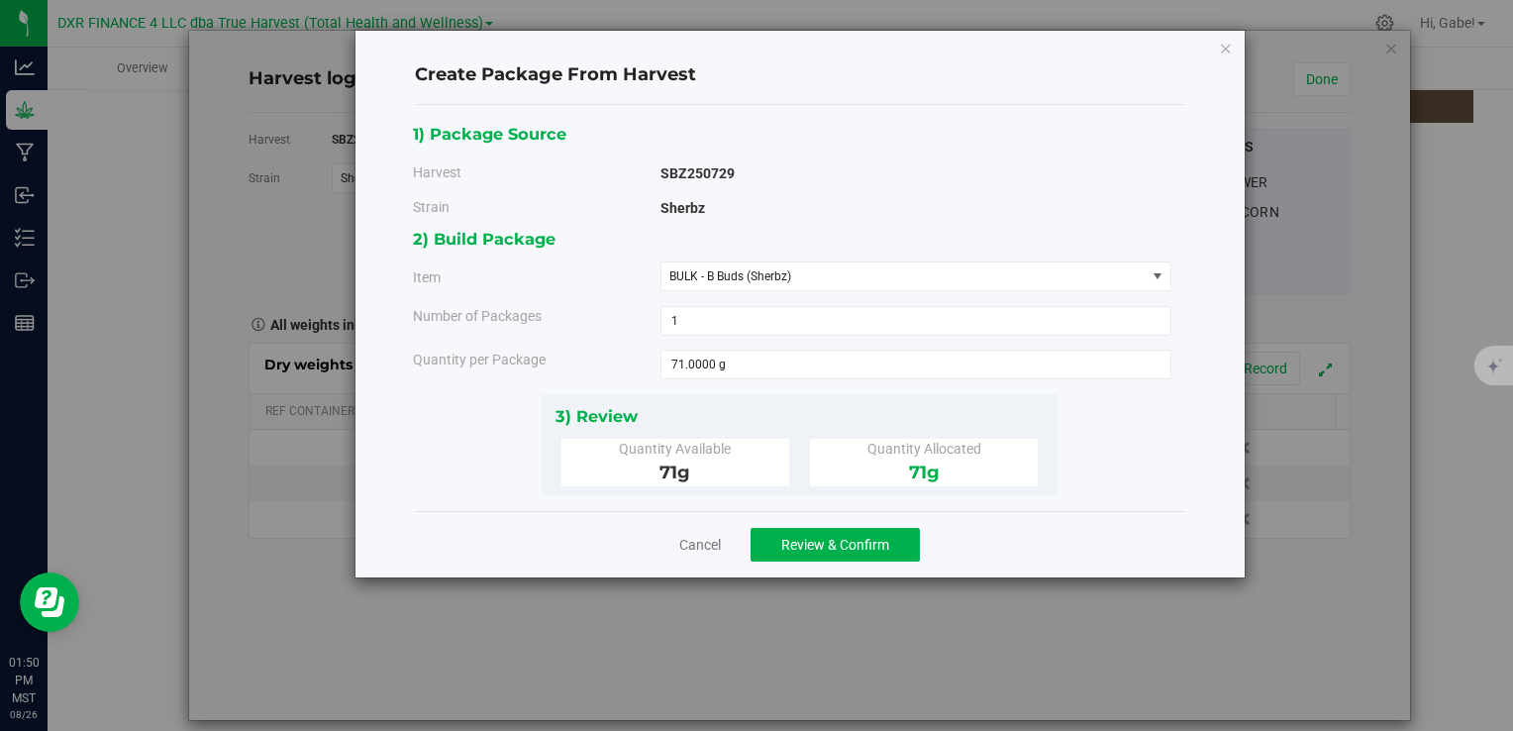
click at [812, 405] on div "3) Review" at bounding box center [800, 416] width 489 height 27
click at [822, 538] on span "Review & Confirm" at bounding box center [835, 545] width 108 height 16
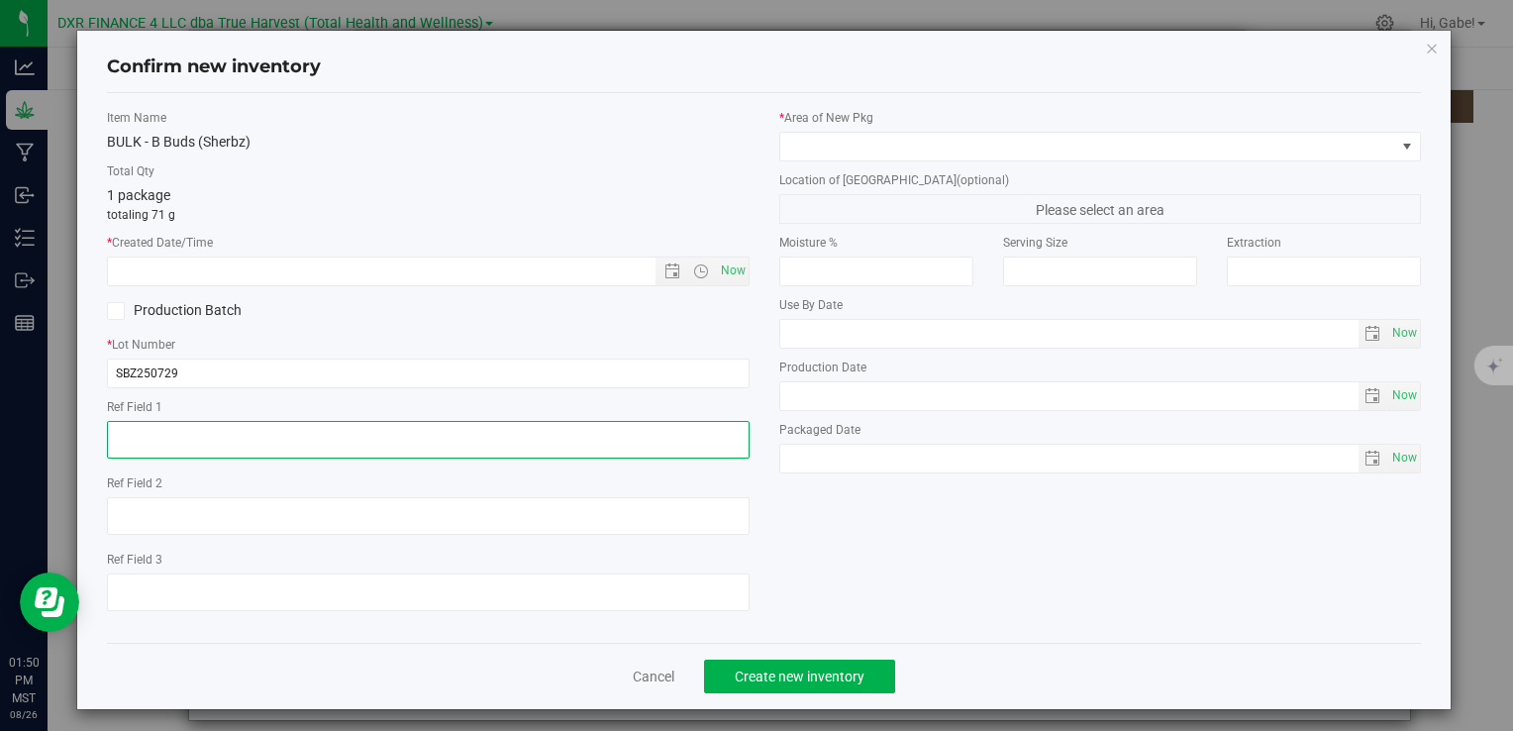
click at [266, 434] on textarea at bounding box center [428, 440] width 642 height 38
paste textarea "[DATE]"
type textarea "[DATE]"
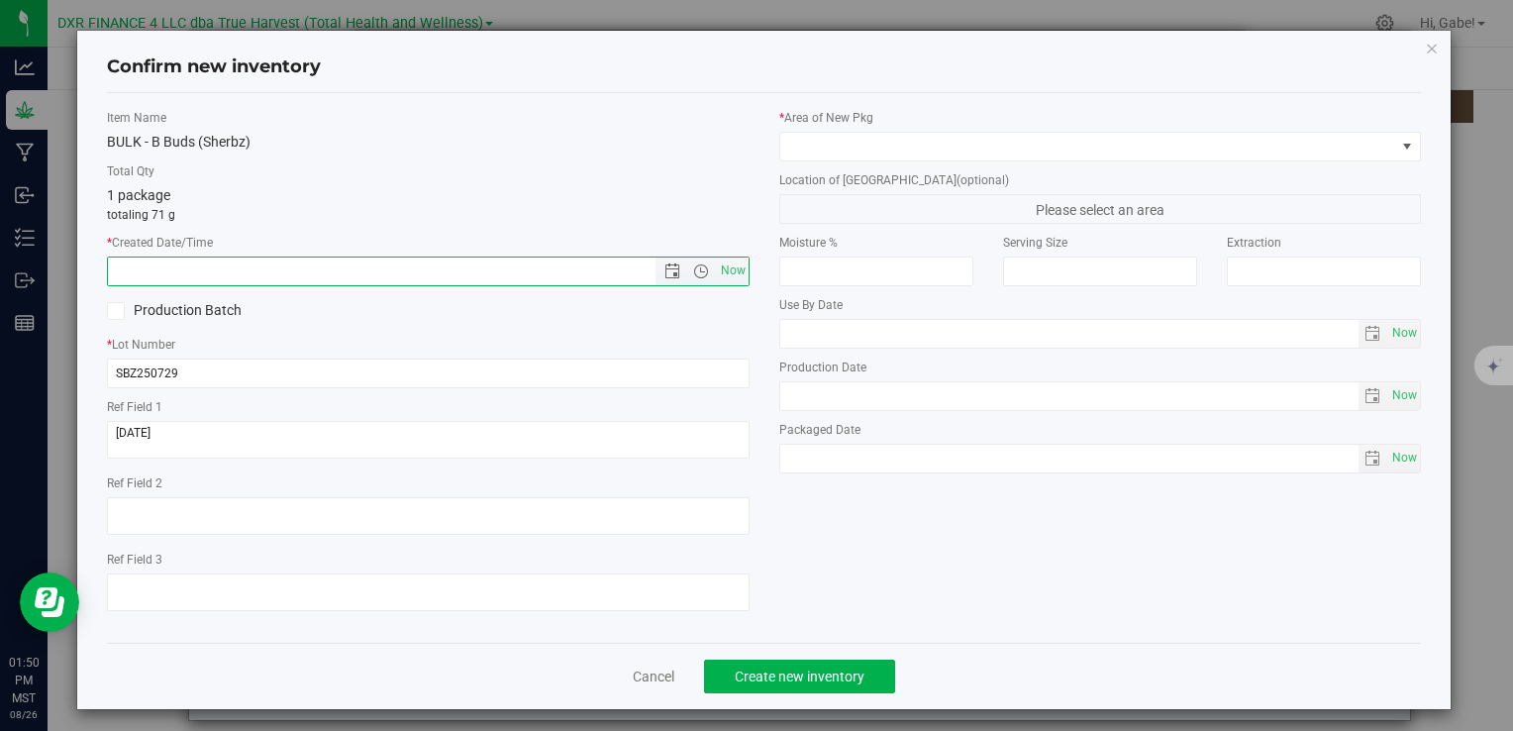
click at [311, 262] on input "text" at bounding box center [398, 272] width 580 height 28
paste input "[DATE]"
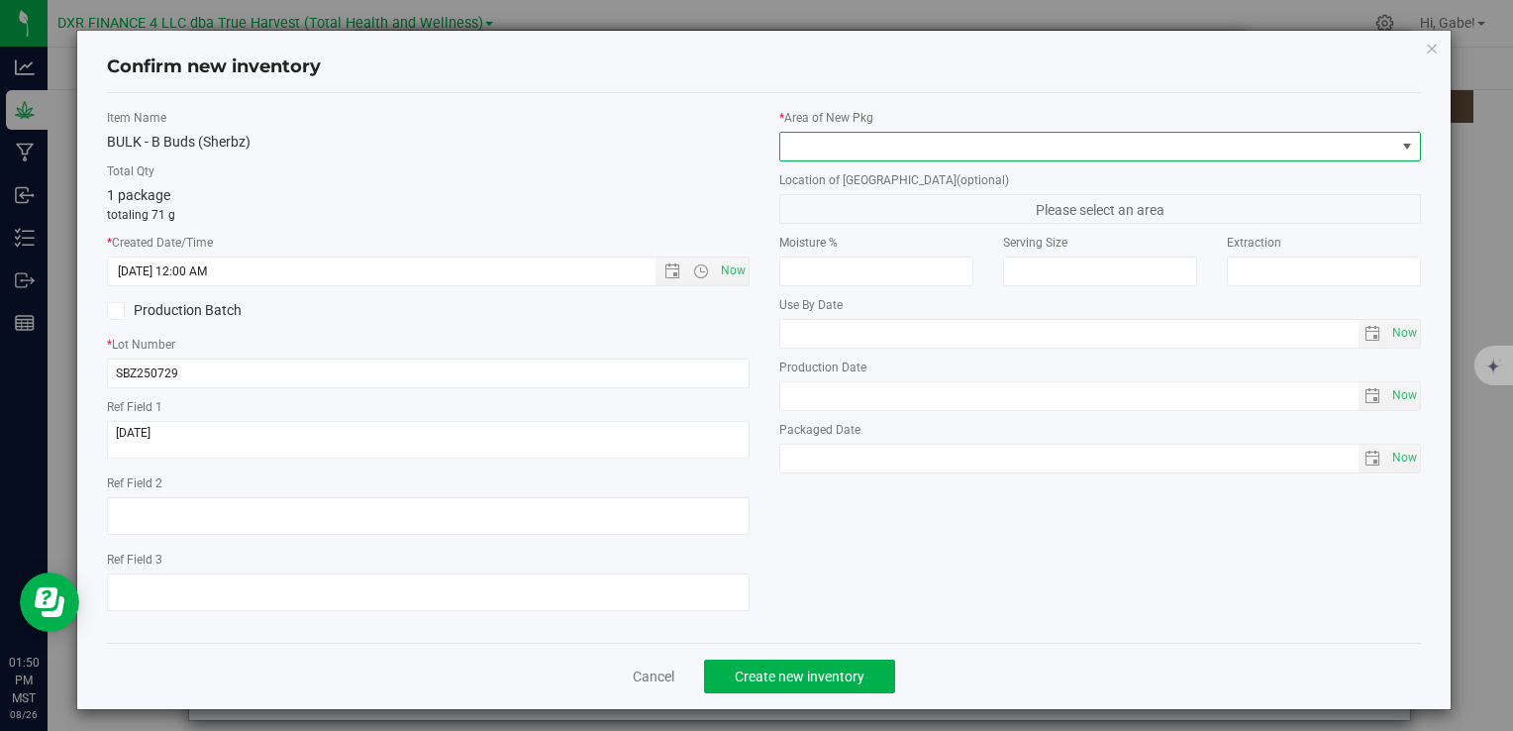
type input "[DATE] 1:50 PM"
click at [836, 143] on span at bounding box center [1088, 147] width 615 height 28
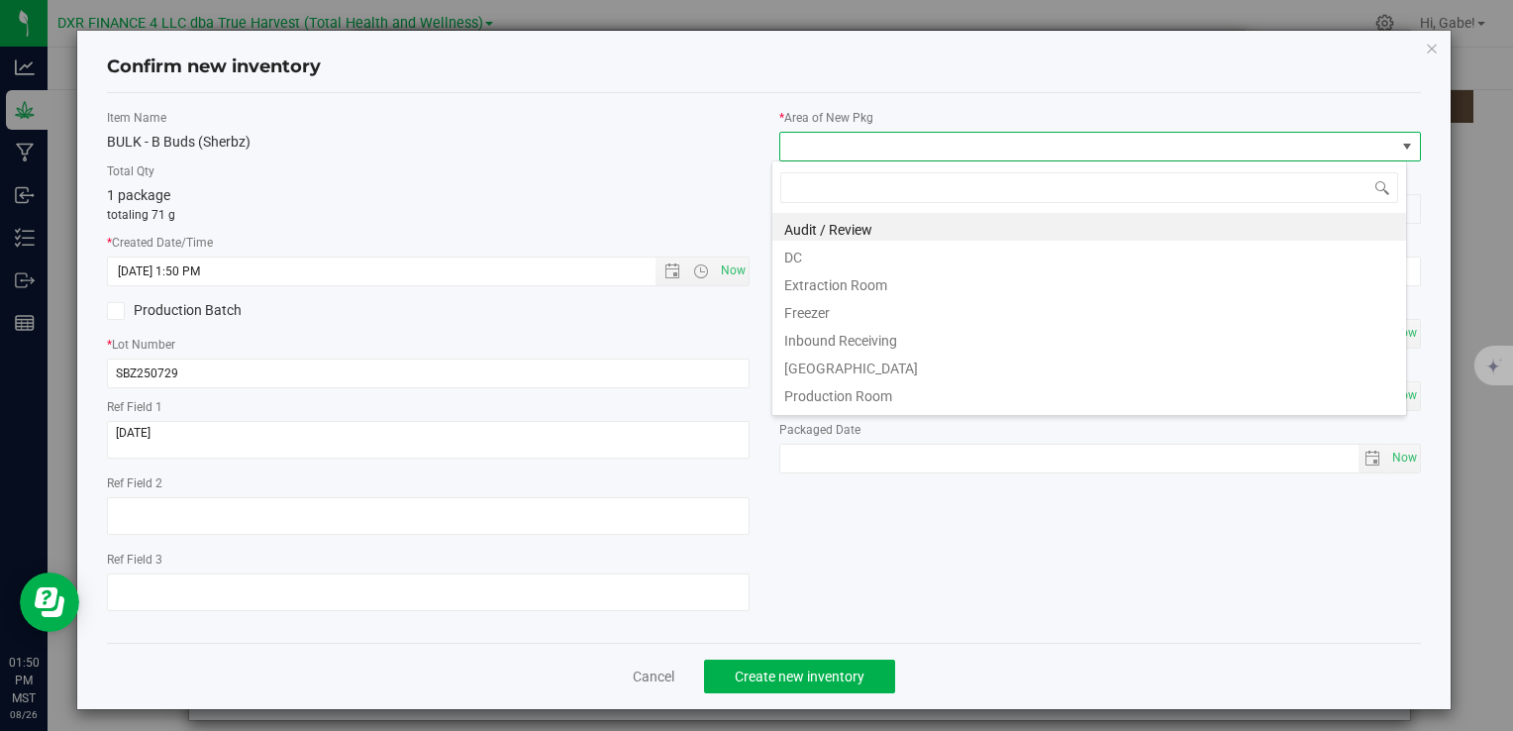
click at [821, 264] on li "DC" at bounding box center [1090, 255] width 634 height 28
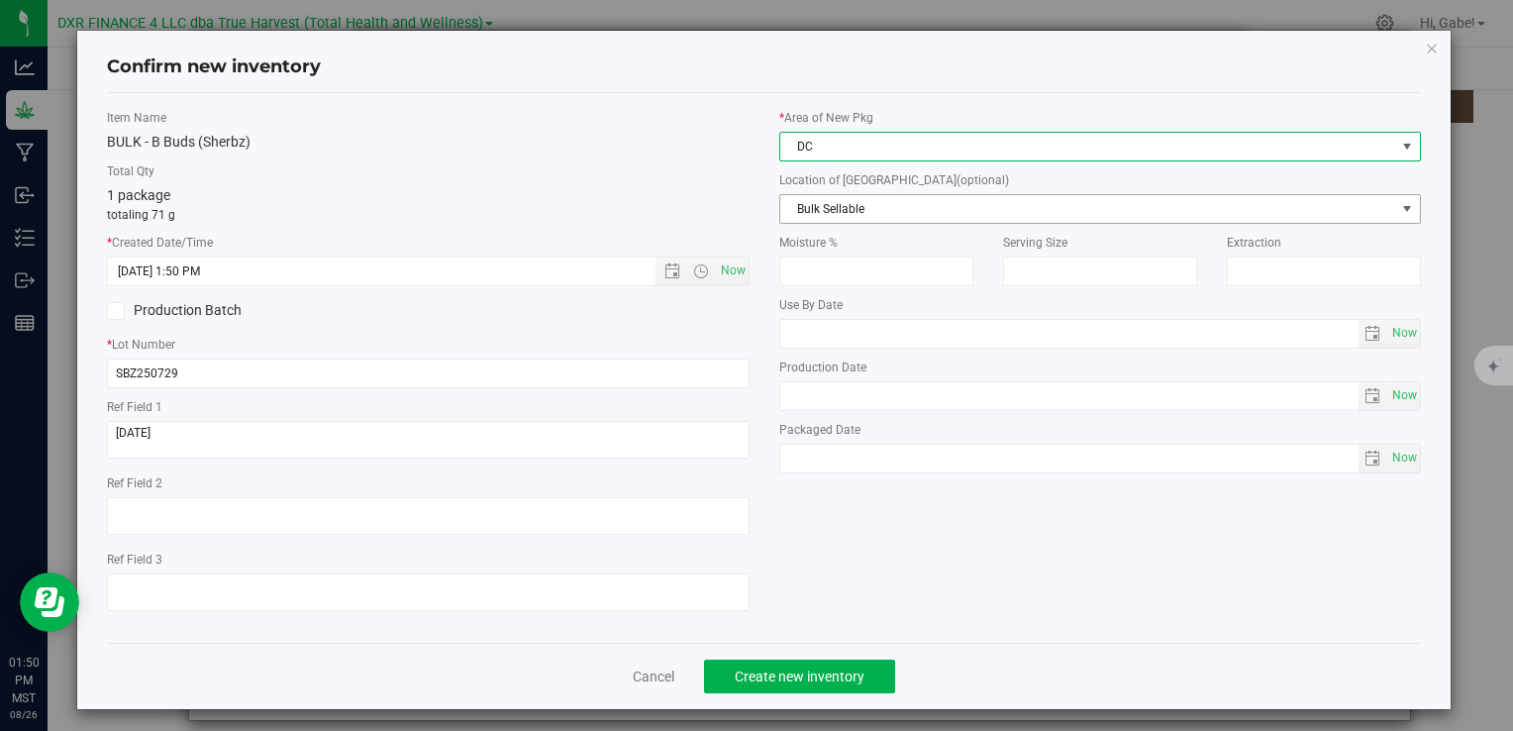
click at [815, 212] on span "Bulk Sellable" at bounding box center [1088, 209] width 615 height 28
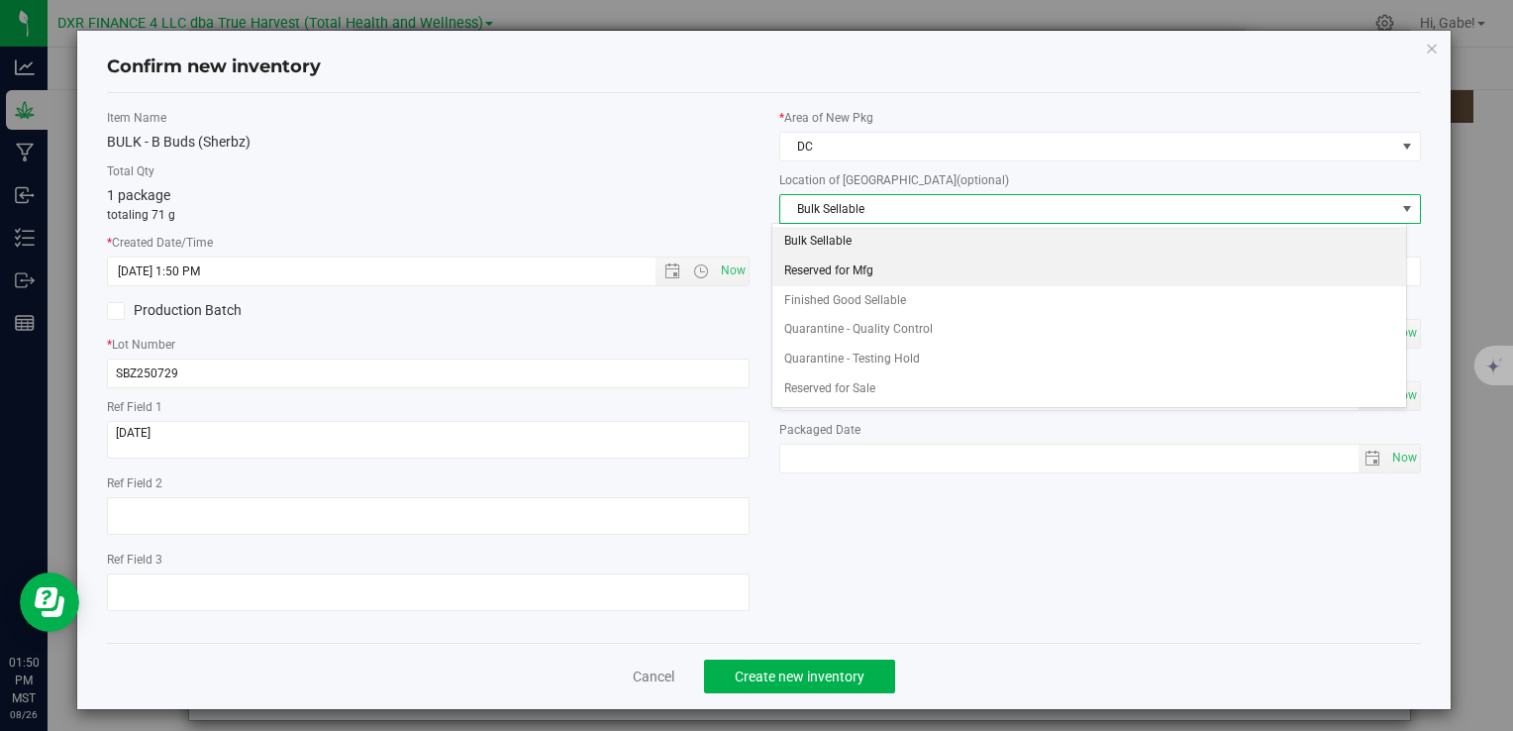
click at [824, 264] on li "Reserved for Mfg" at bounding box center [1090, 272] width 634 height 30
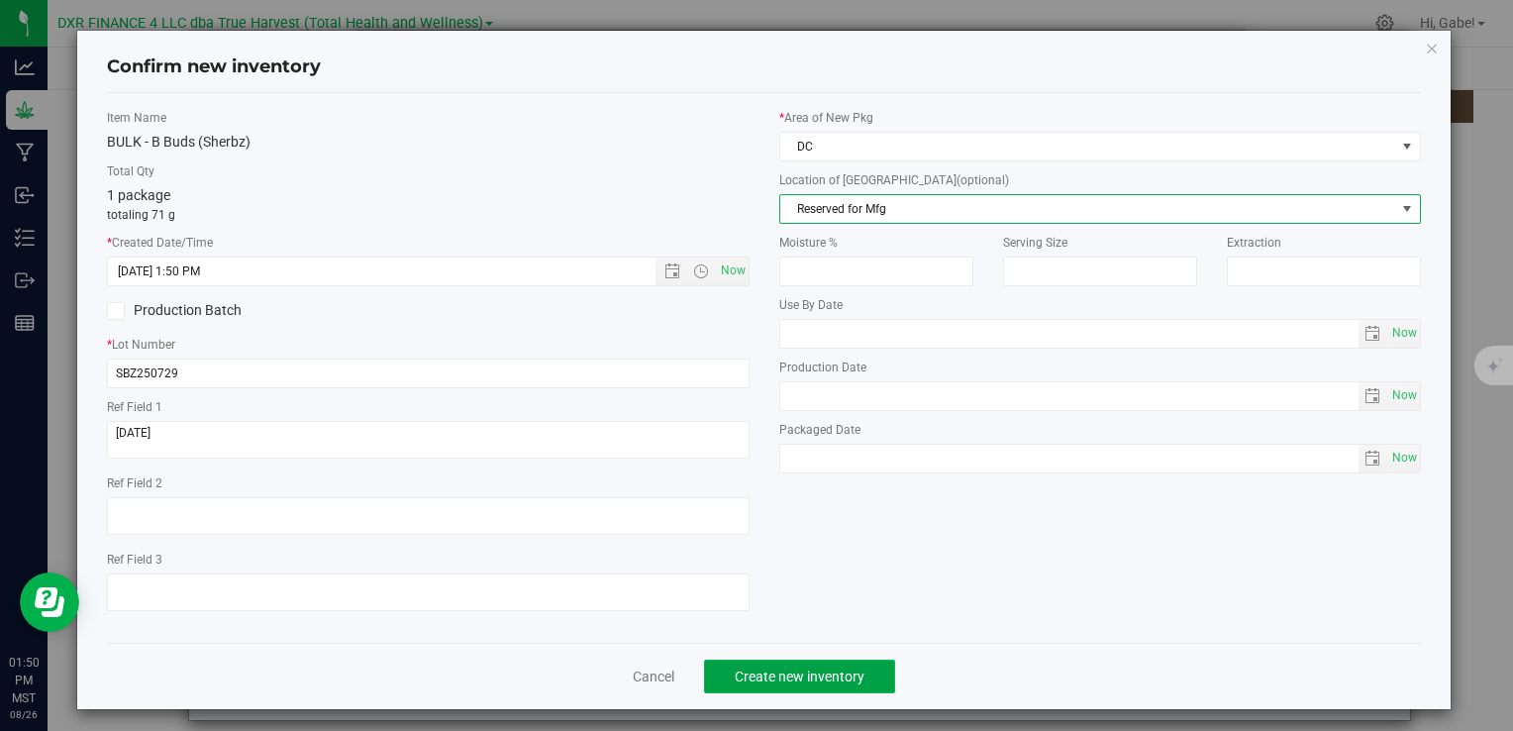
click at [836, 665] on button "Create new inventory" at bounding box center [799, 677] width 191 height 34
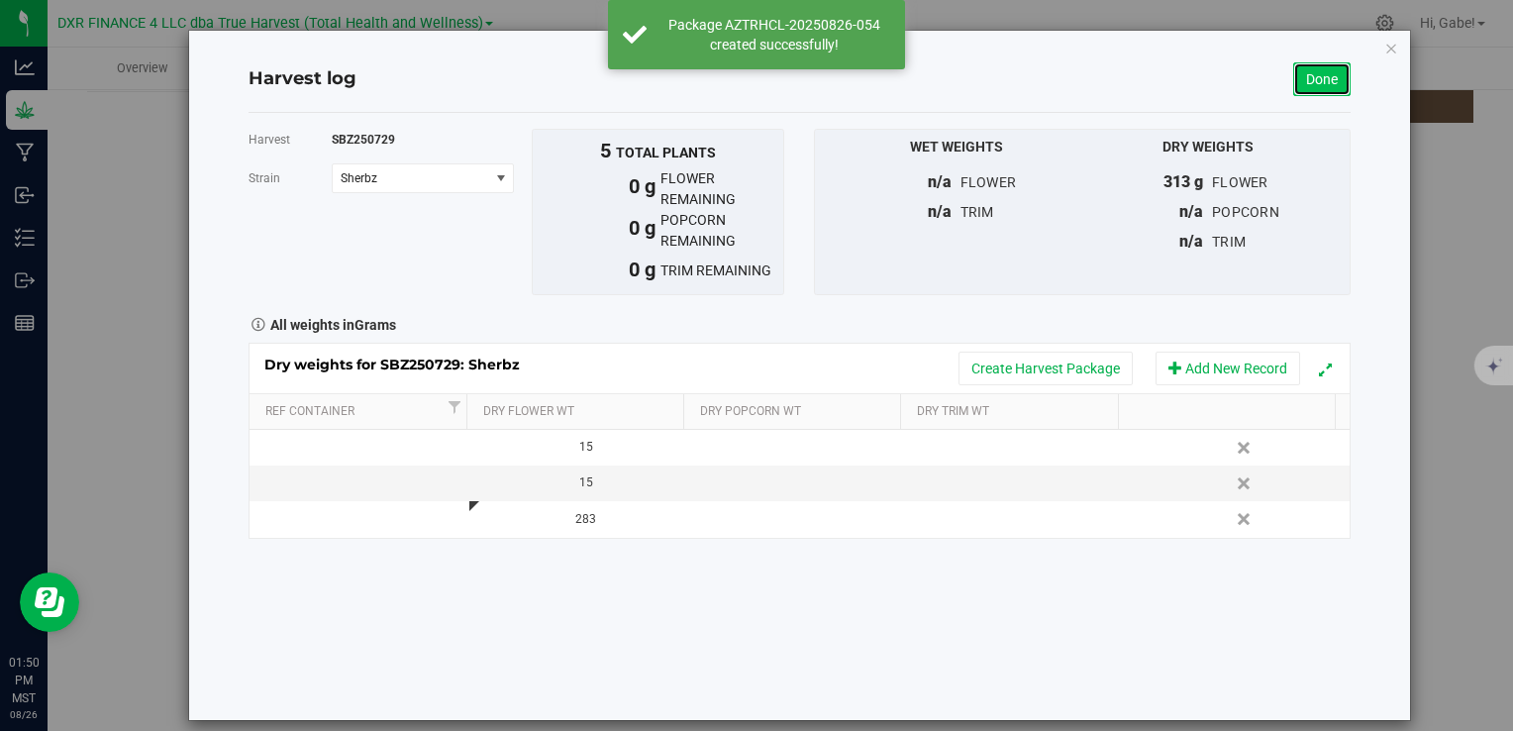
click at [1303, 86] on link "Done" at bounding box center [1322, 79] width 57 height 34
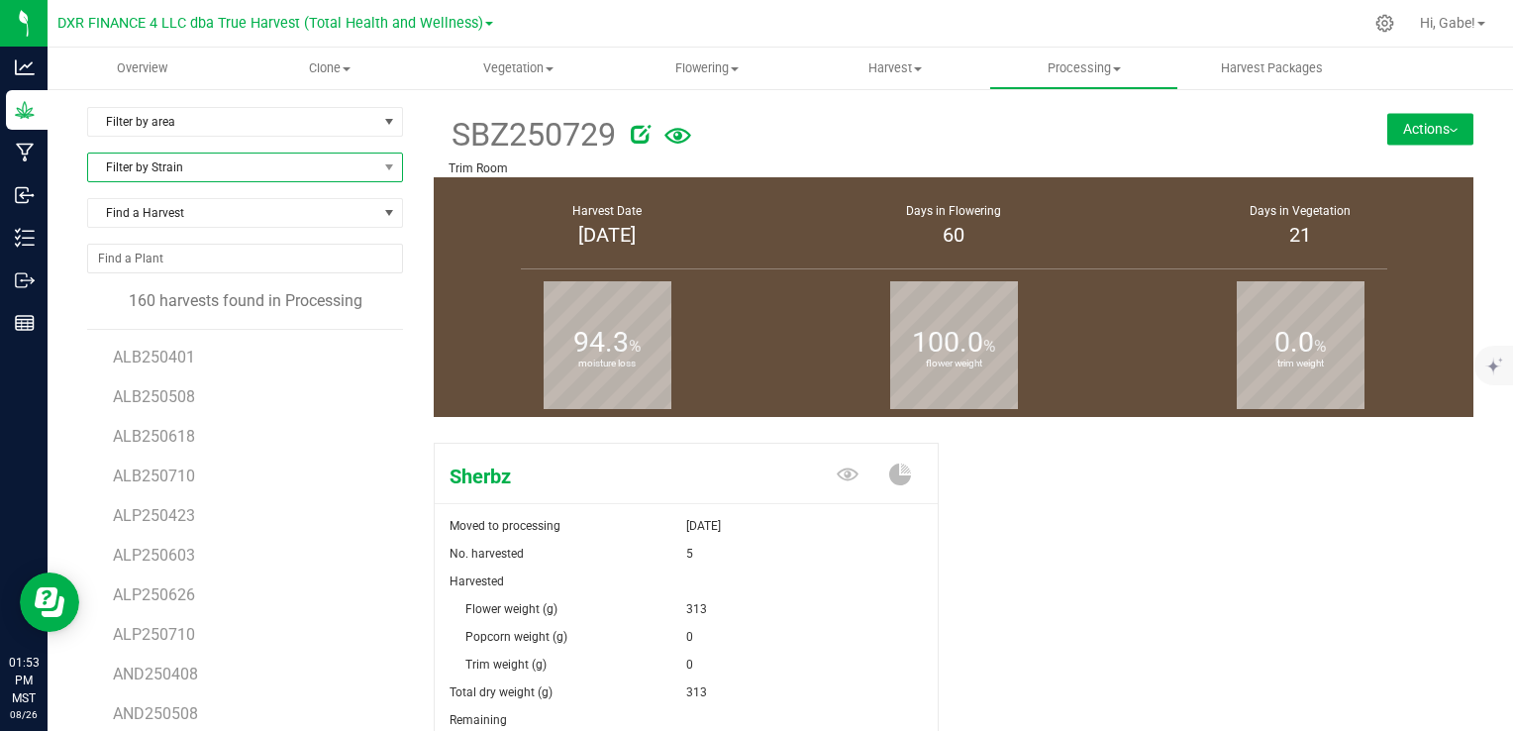
click at [213, 172] on span "Filter by Strain" at bounding box center [232, 168] width 289 height 28
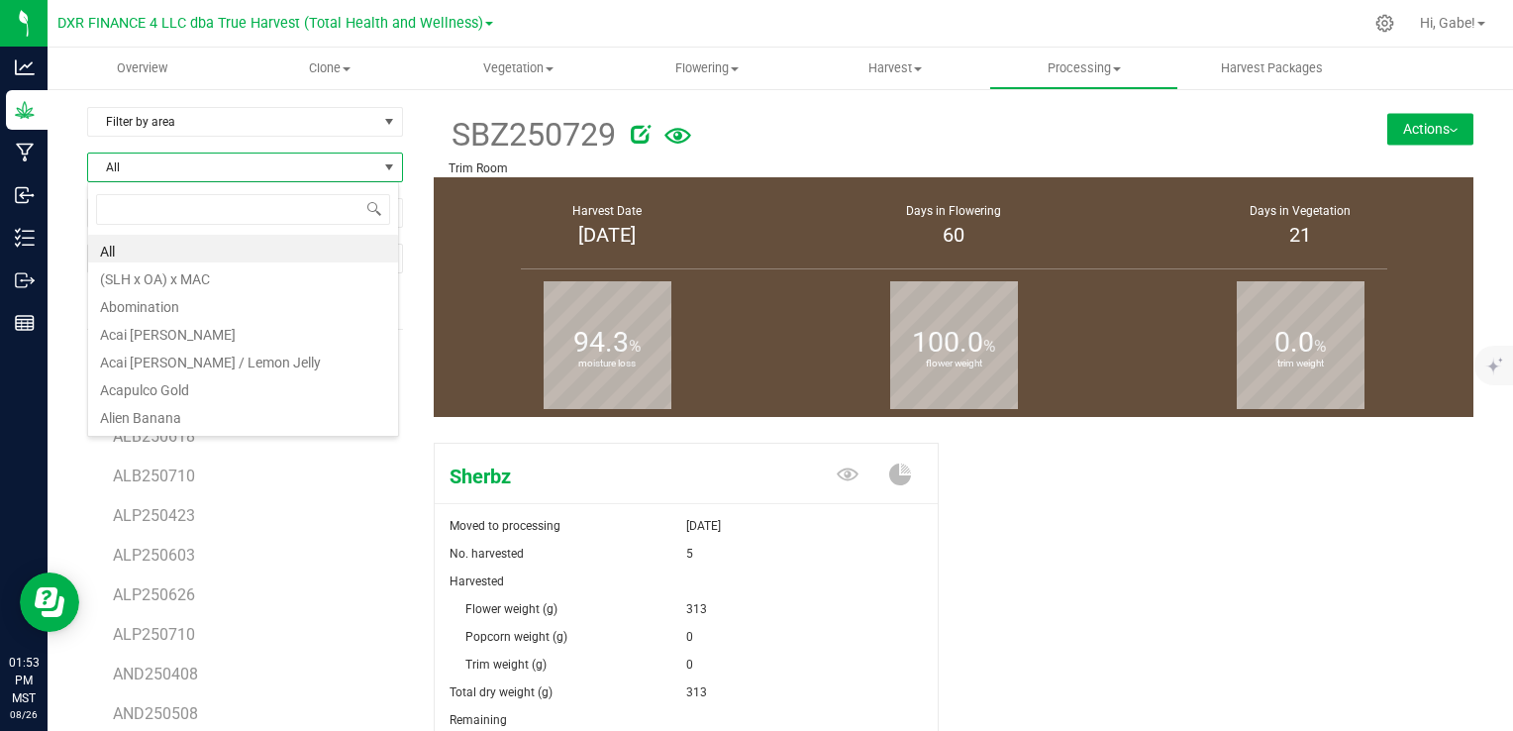
scroll to position [29, 312]
type input "sour dubb"
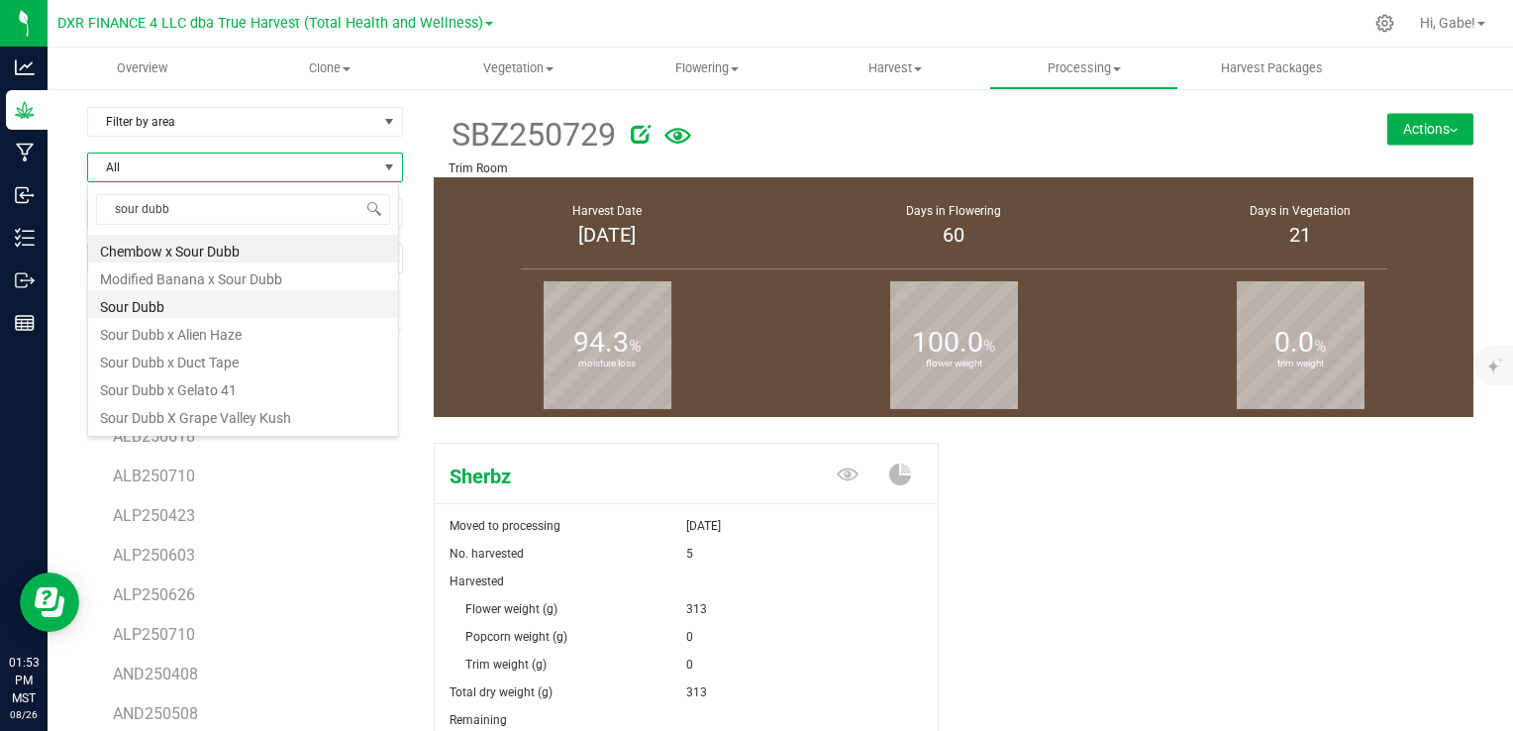
click at [190, 305] on li "Sour Dubb" at bounding box center [243, 304] width 310 height 28
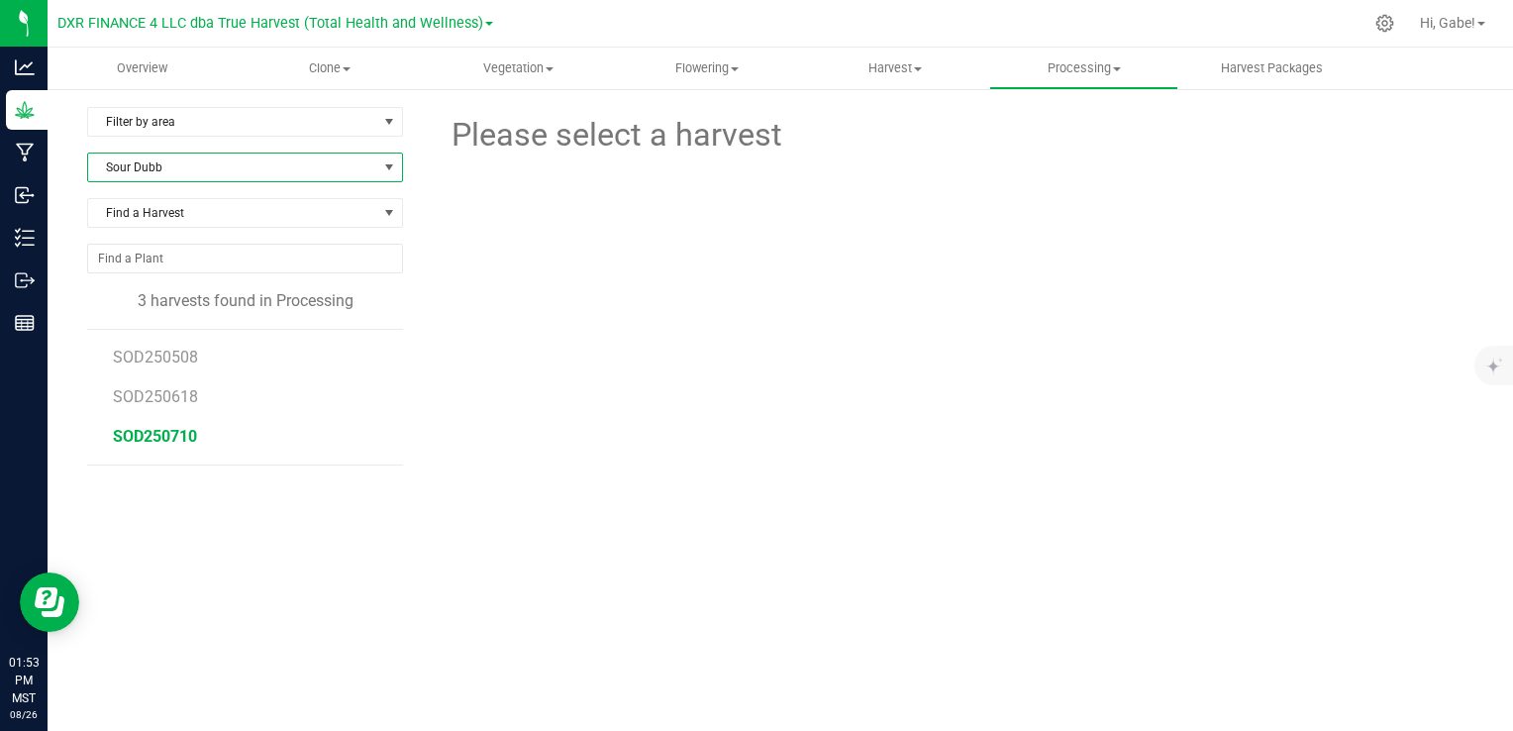
click at [186, 434] on span "SOD250710" at bounding box center [155, 436] width 84 height 19
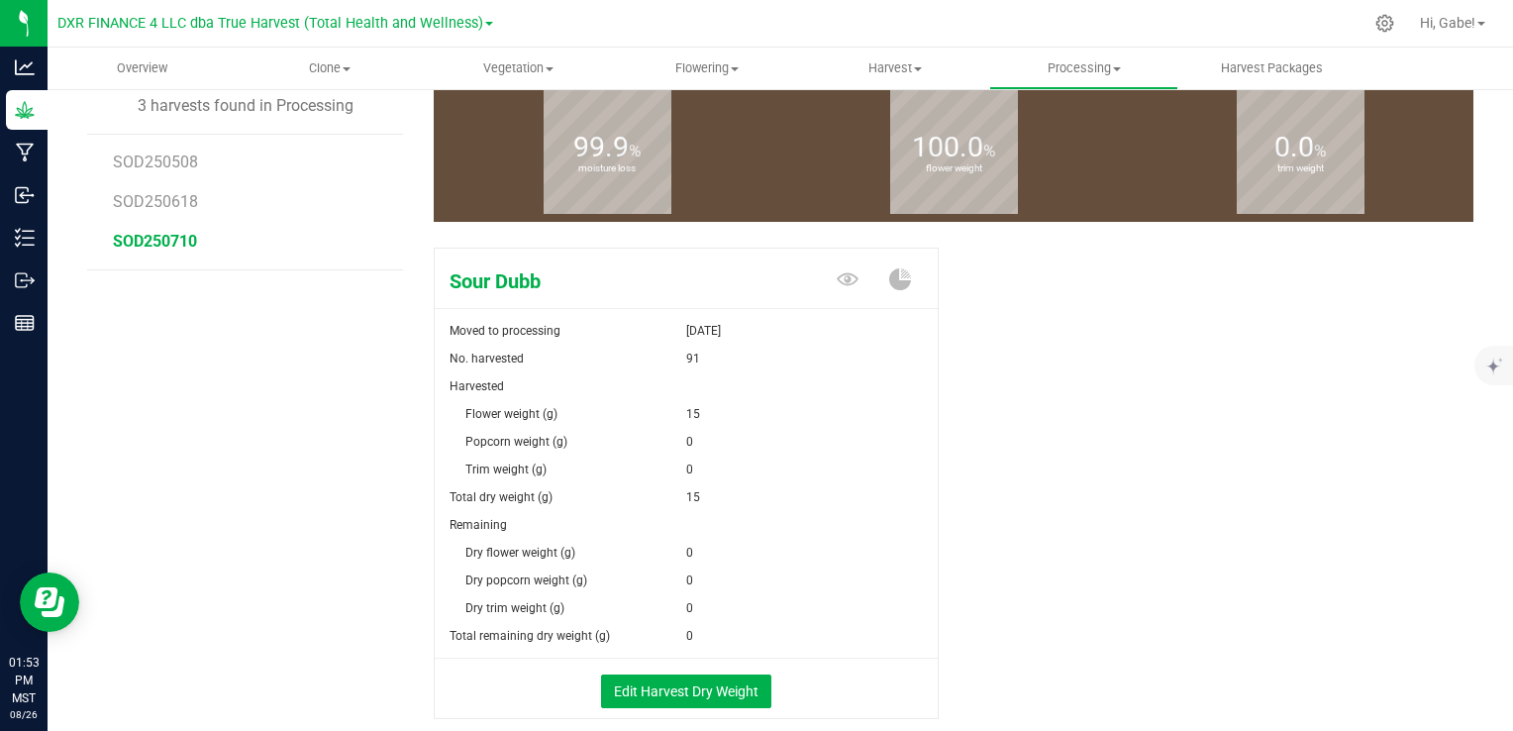
scroll to position [198, 0]
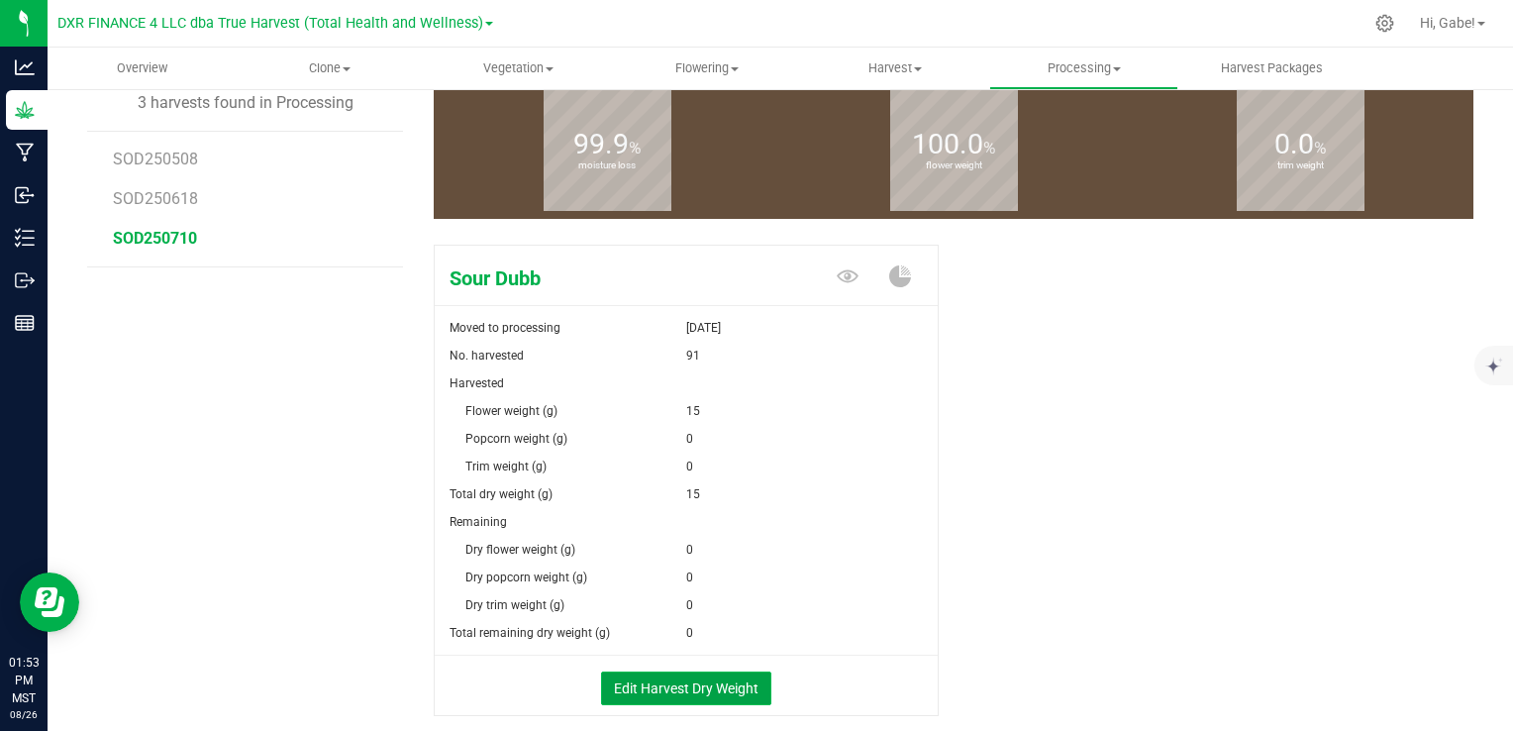
click at [697, 680] on button "Edit Harvest Dry Weight" at bounding box center [686, 689] width 170 height 34
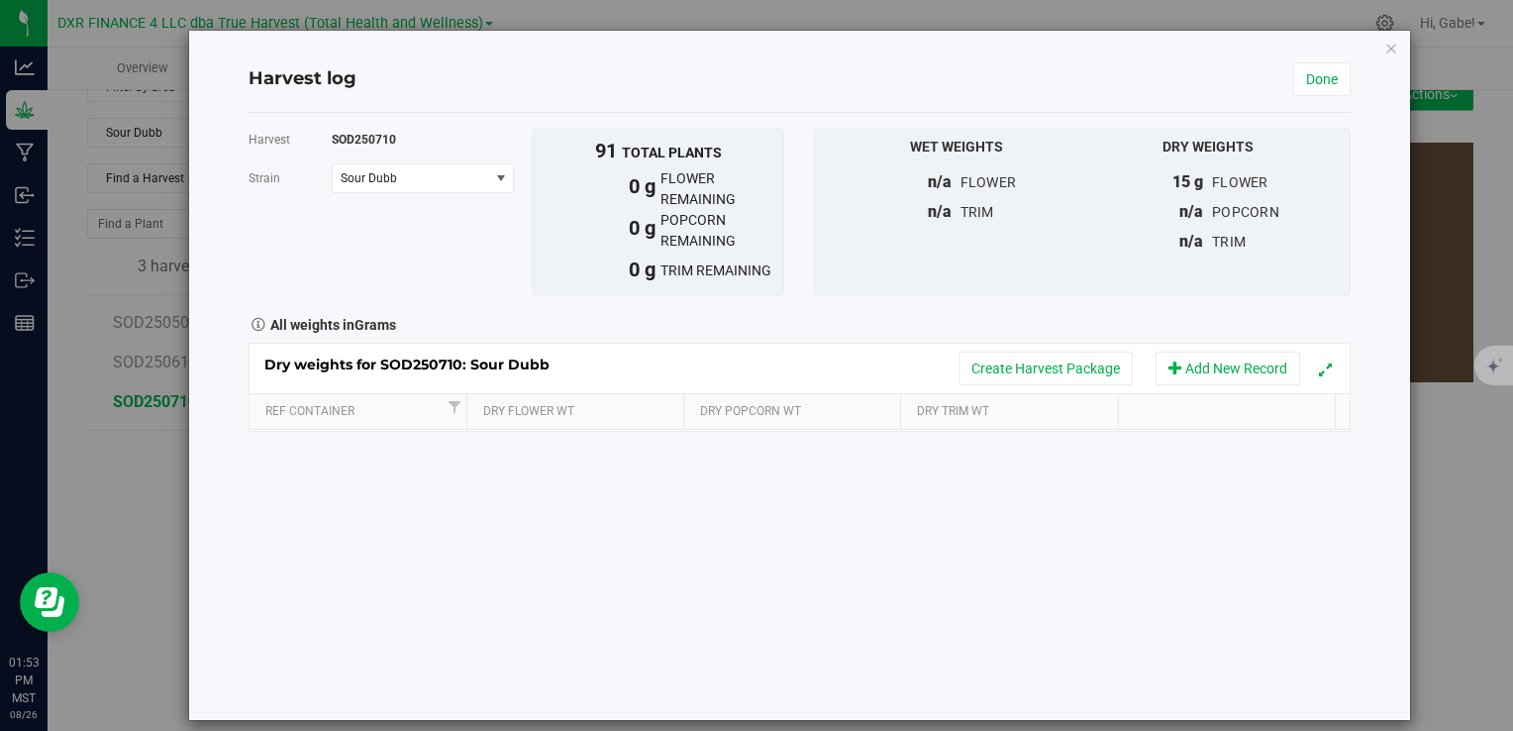
scroll to position [198, 0]
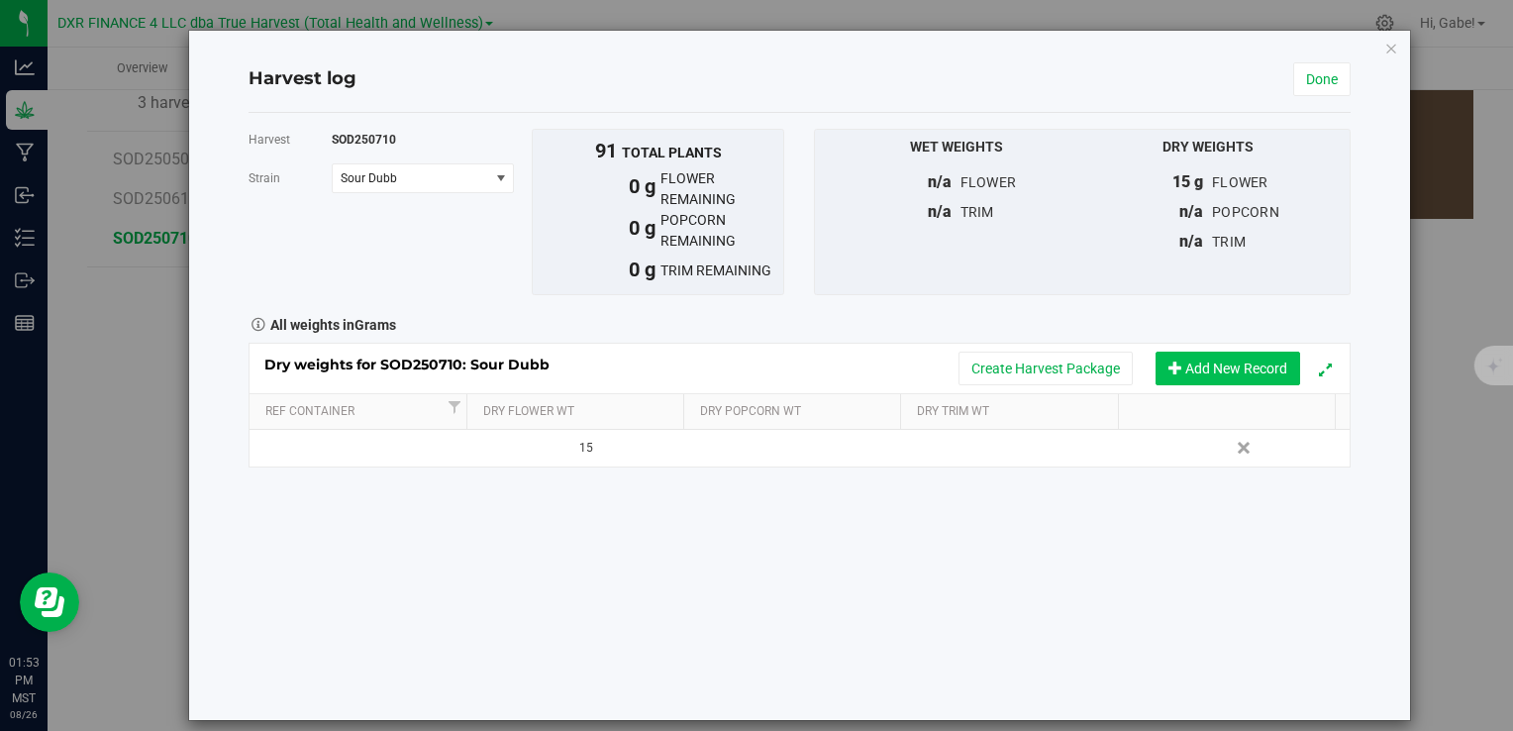
click at [1189, 366] on button "Add New Record" at bounding box center [1228, 369] width 145 height 34
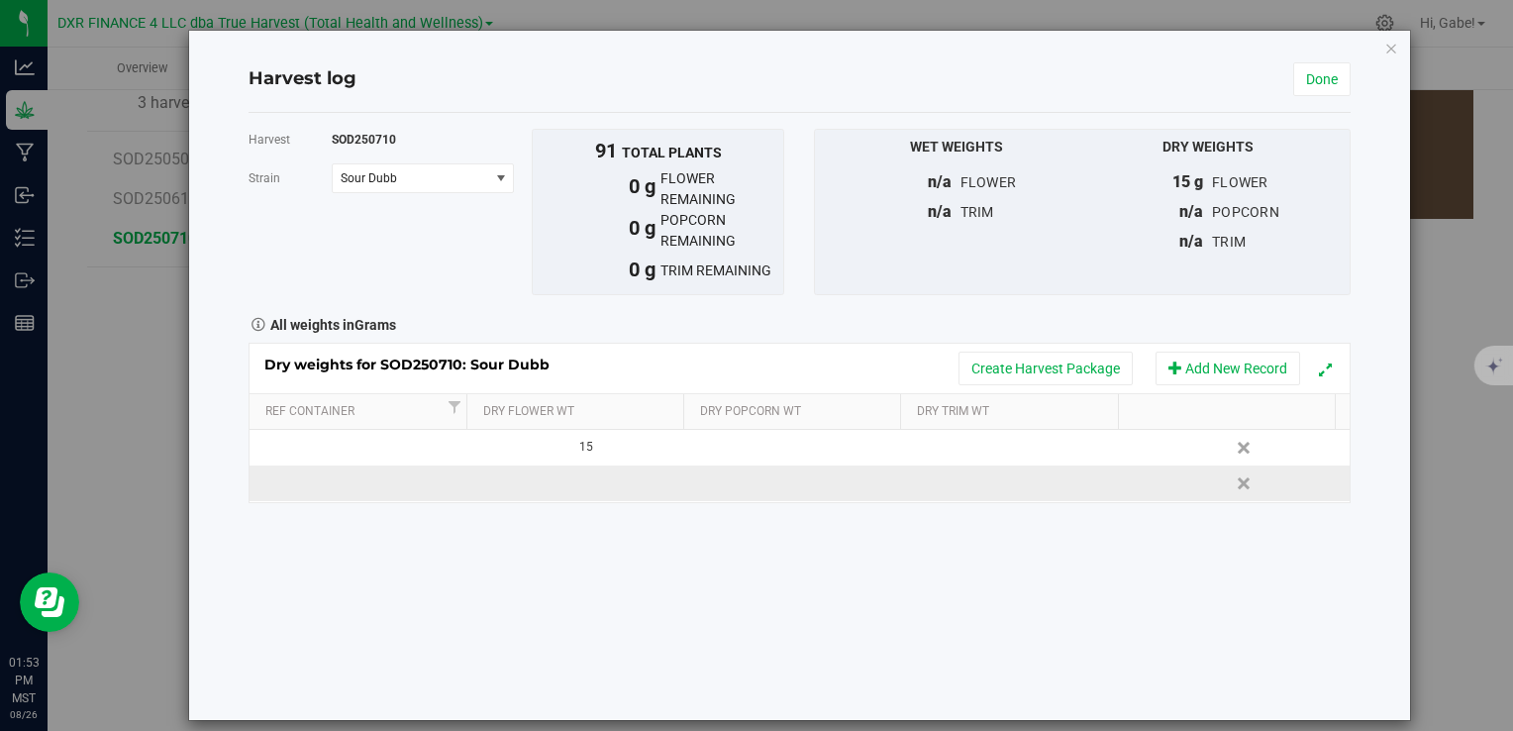
click at [605, 484] on td at bounding box center [579, 484] width 220 height 36
type input "9858"
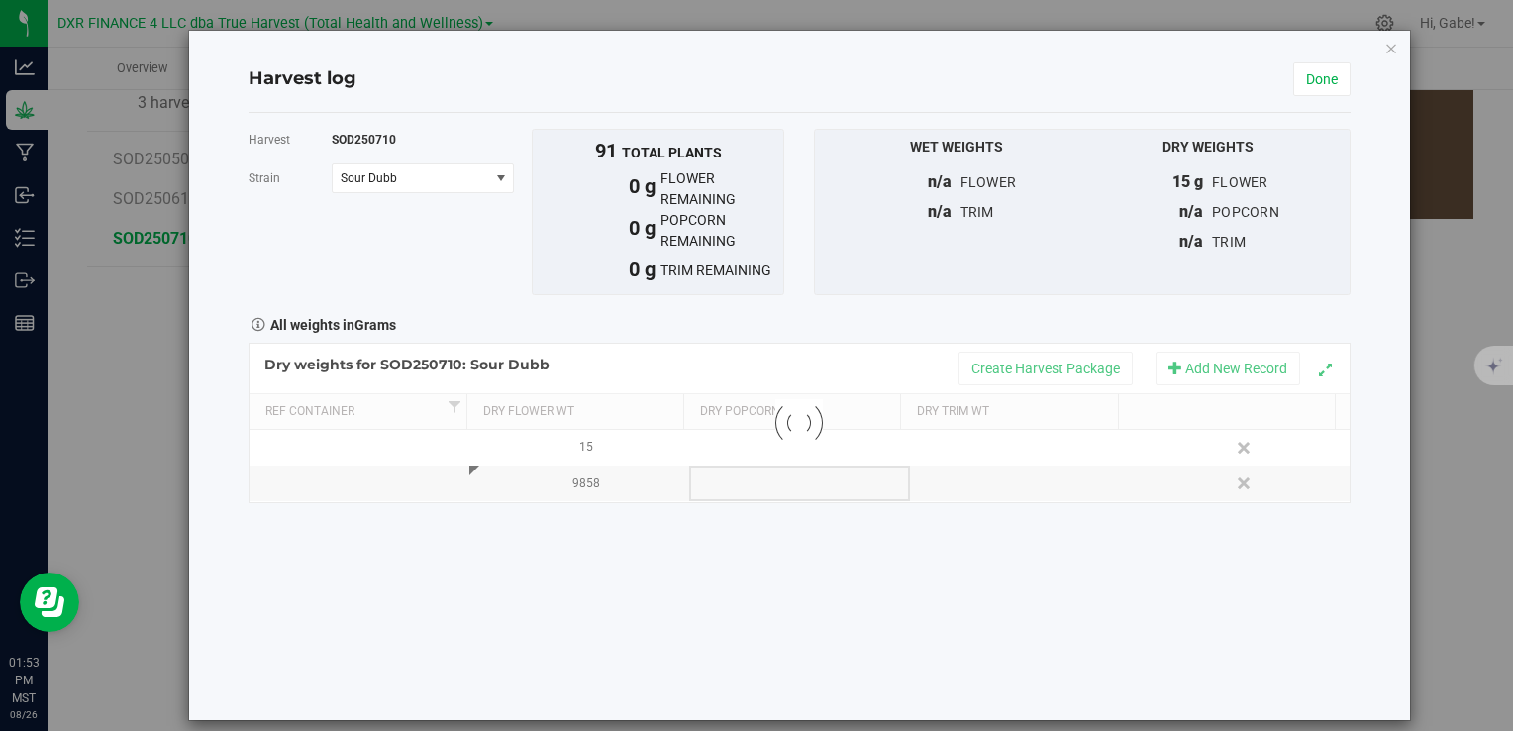
click at [772, 482] on div "Loading... Dry weights for SOD250710: Sour Dubb Create Harvest Package Add New …" at bounding box center [799, 423] width 1101 height 160
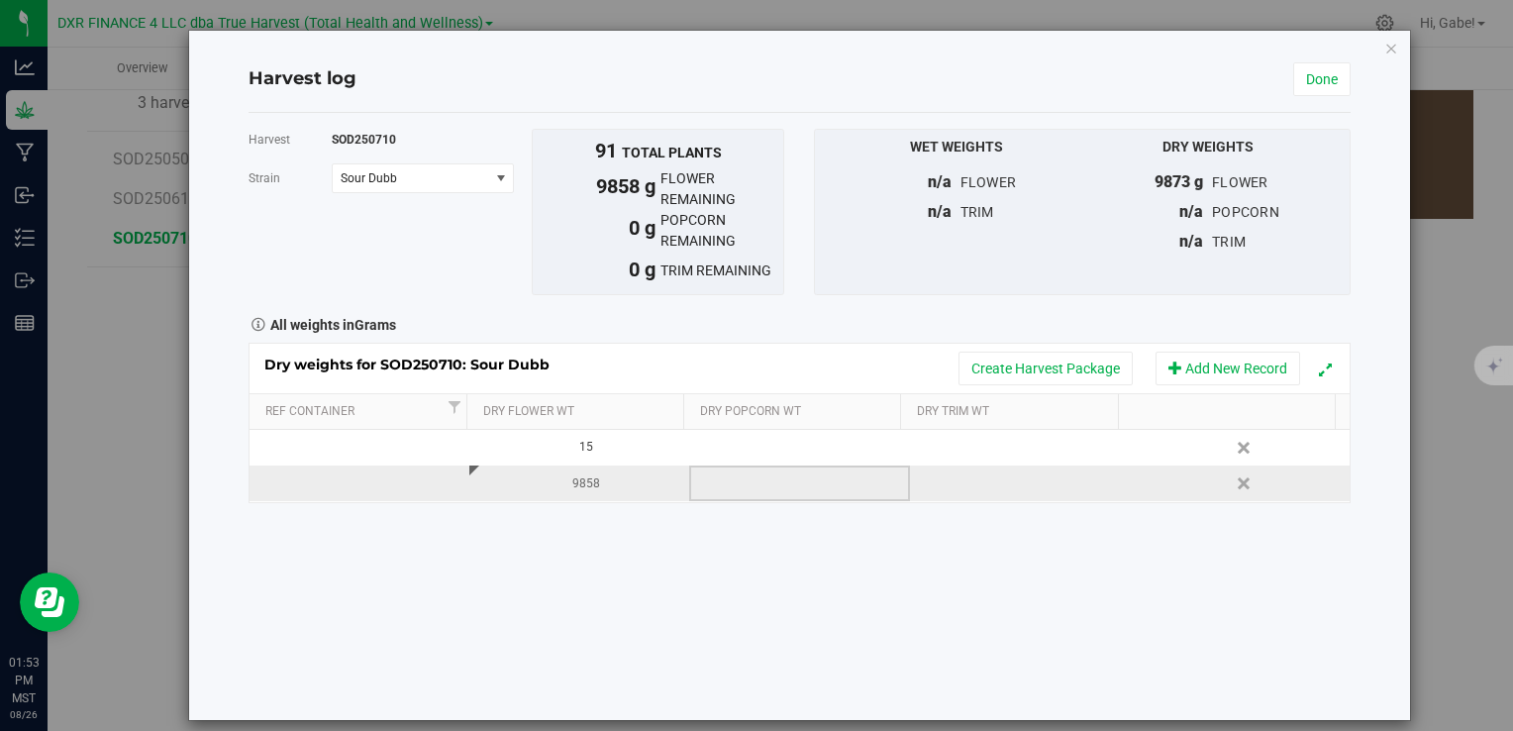
click at [766, 485] on td at bounding box center [799, 484] width 220 height 36
type input "4730"
click at [981, 481] on div "Dry weights for SOD250710: Sour Dubb Create Harvest Package Add New Record Ref …" at bounding box center [799, 423] width 1101 height 160
click at [975, 480] on td at bounding box center [1020, 484] width 220 height 36
click at [967, 479] on span at bounding box center [1024, 483] width 199 height 30
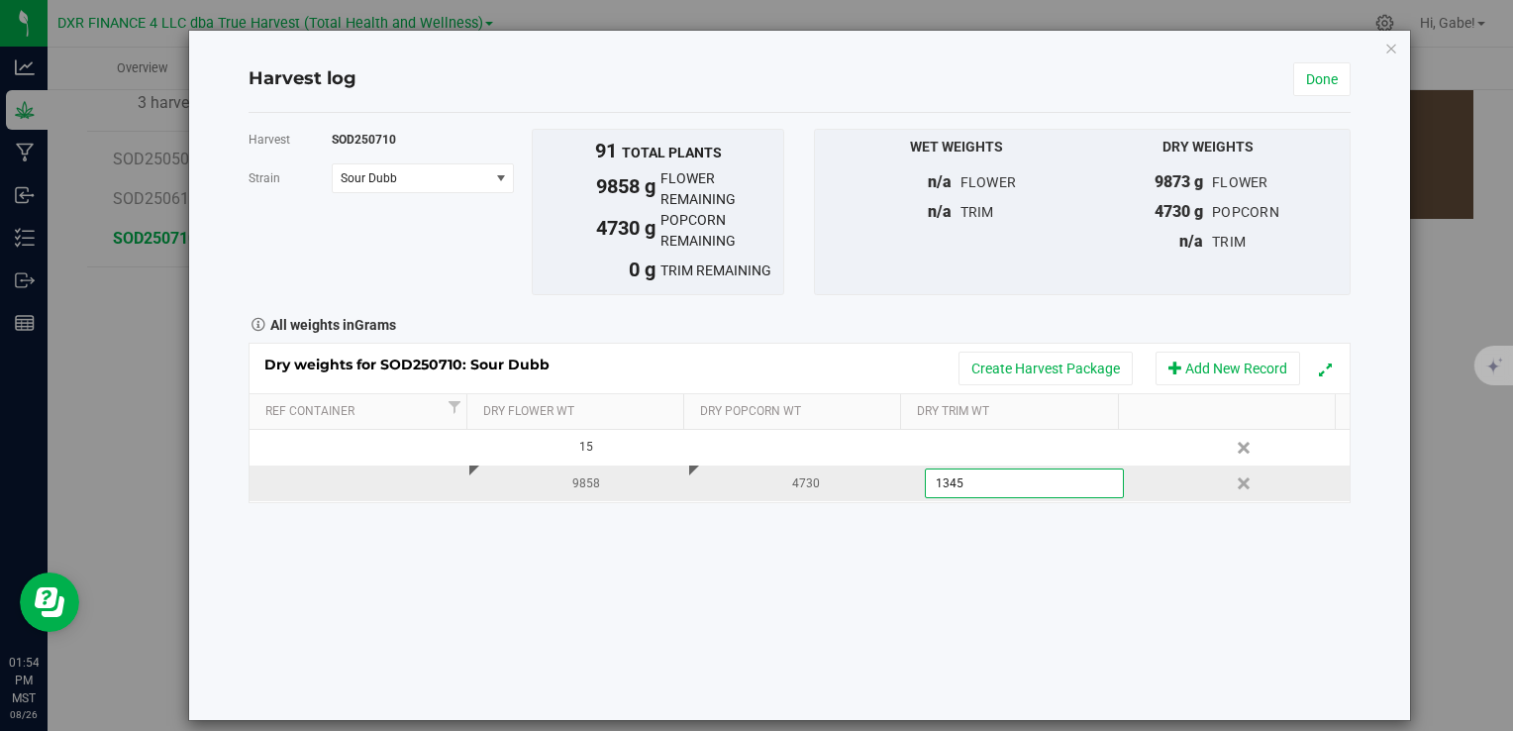
type input "13455"
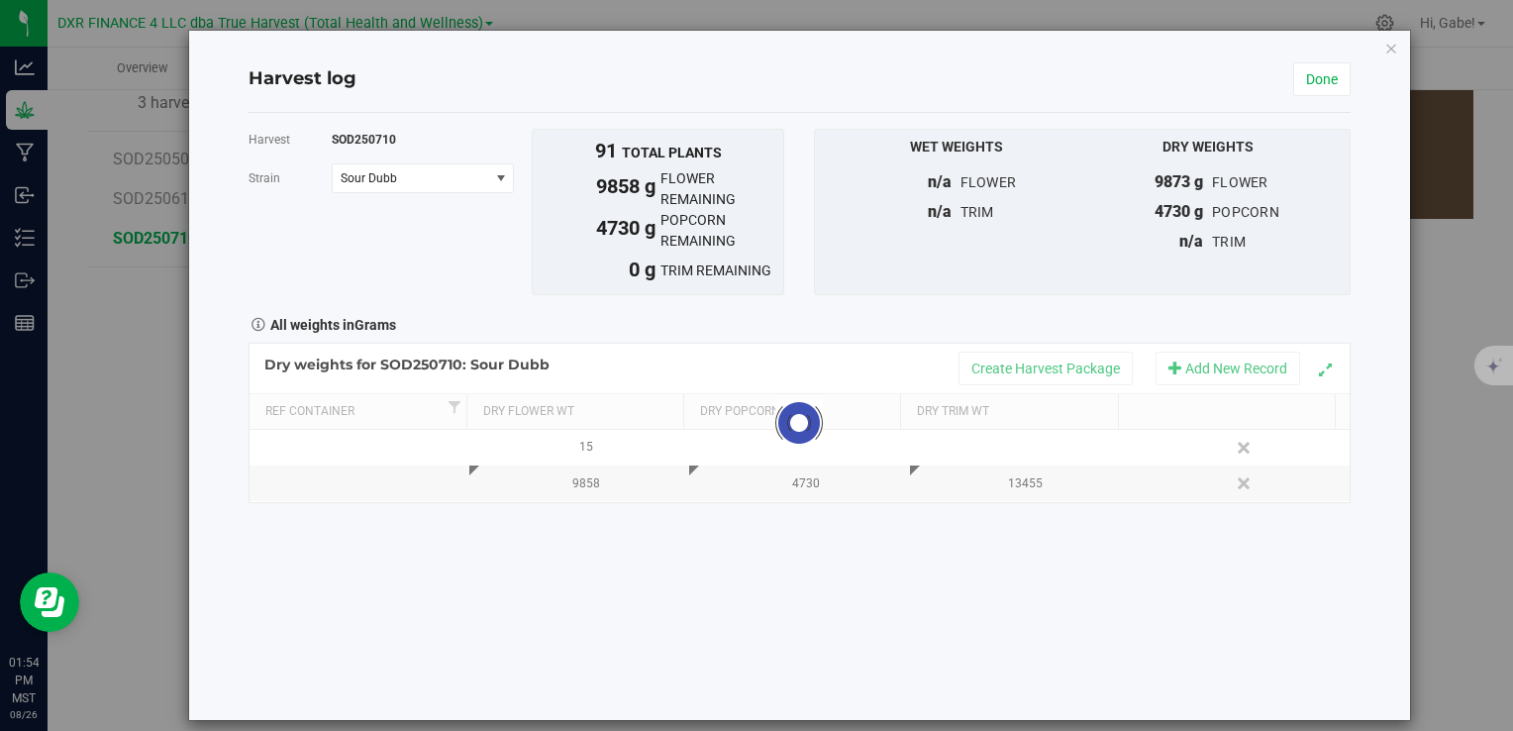
click at [963, 521] on div "Harvest SOD250710 [GEOGRAPHIC_DATA] Sour Dubb Select strain Sour Dubb To bulk u…" at bounding box center [799, 416] width 1101 height 607
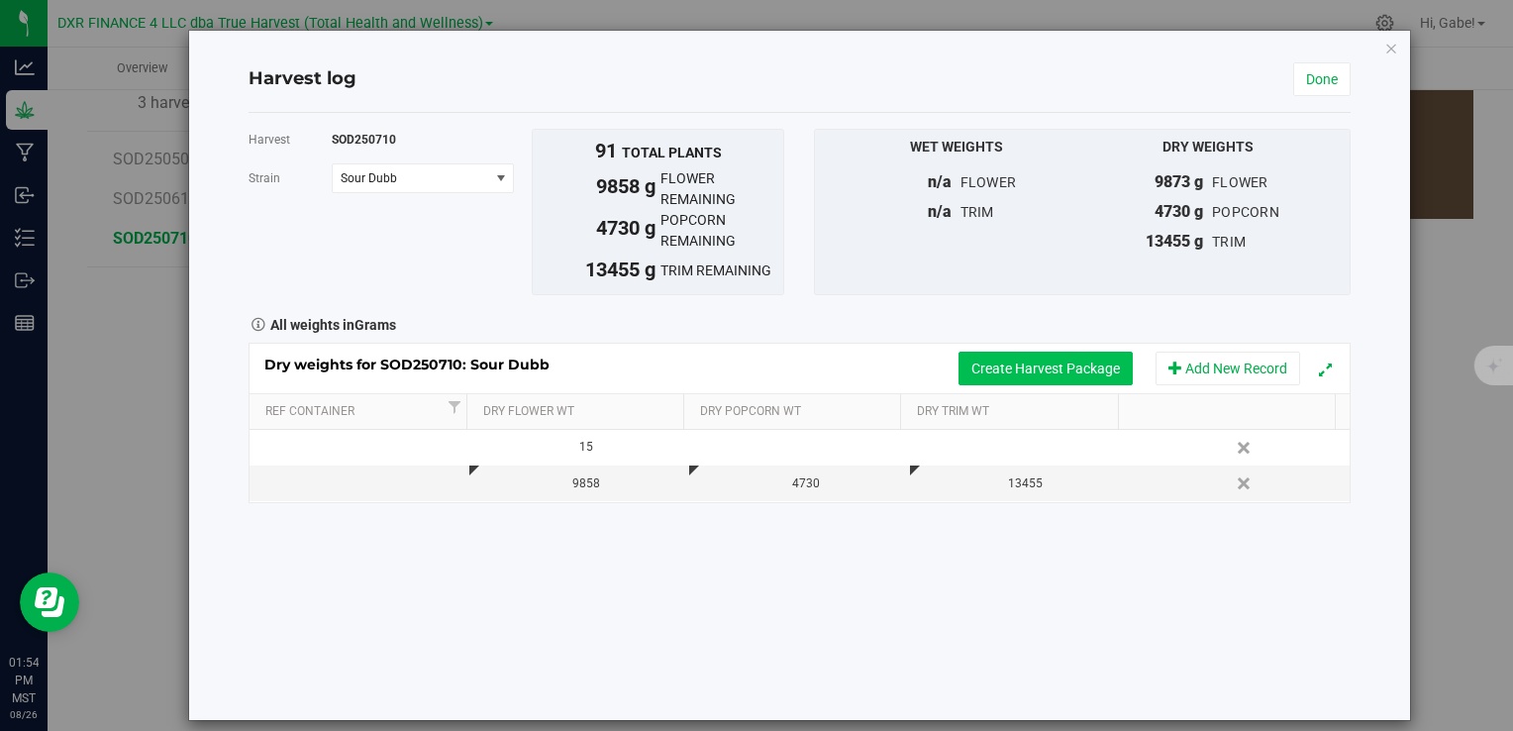
click at [1030, 364] on button "Create Harvest Package" at bounding box center [1046, 369] width 174 height 34
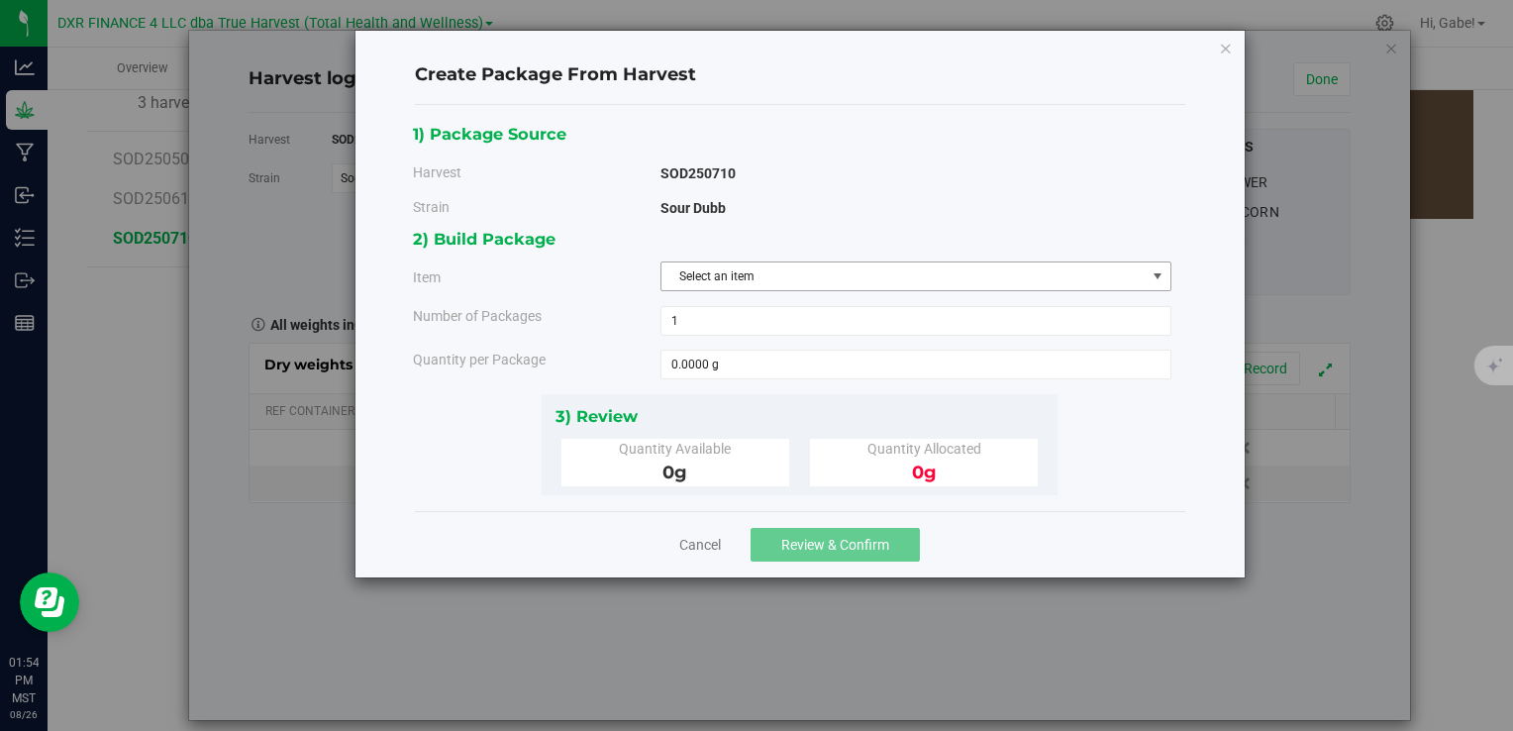
click at [787, 279] on span "Select an item" at bounding box center [904, 276] width 484 height 28
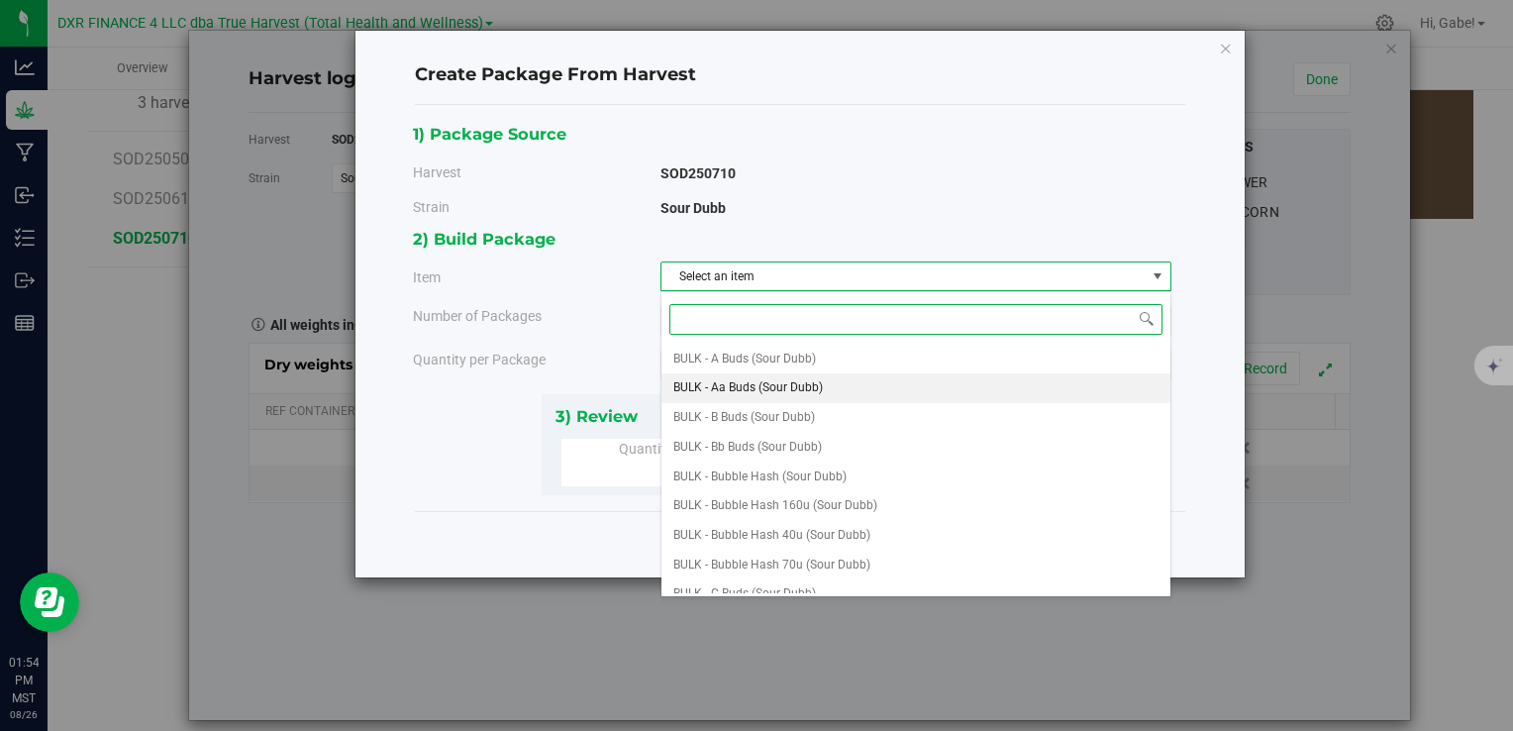
click at [757, 389] on span "BULK - Aa Buds (Sour Dubb)" at bounding box center [749, 388] width 150 height 26
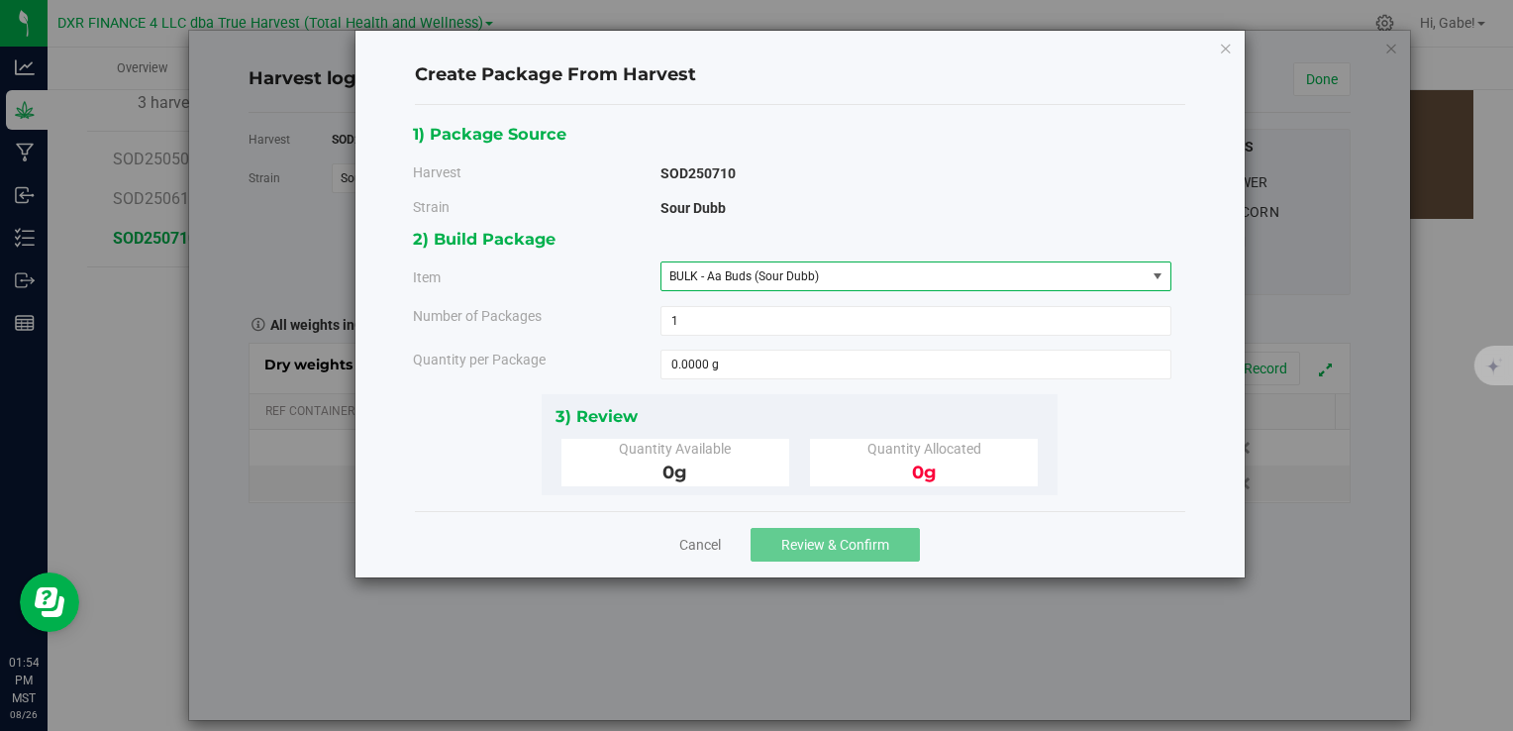
click at [744, 384] on div "2) Build Package Item BULK - Aa Buds (Sour Dubb) BULK - A Buds (Sour Dubb) BULK…" at bounding box center [800, 309] width 774 height 167
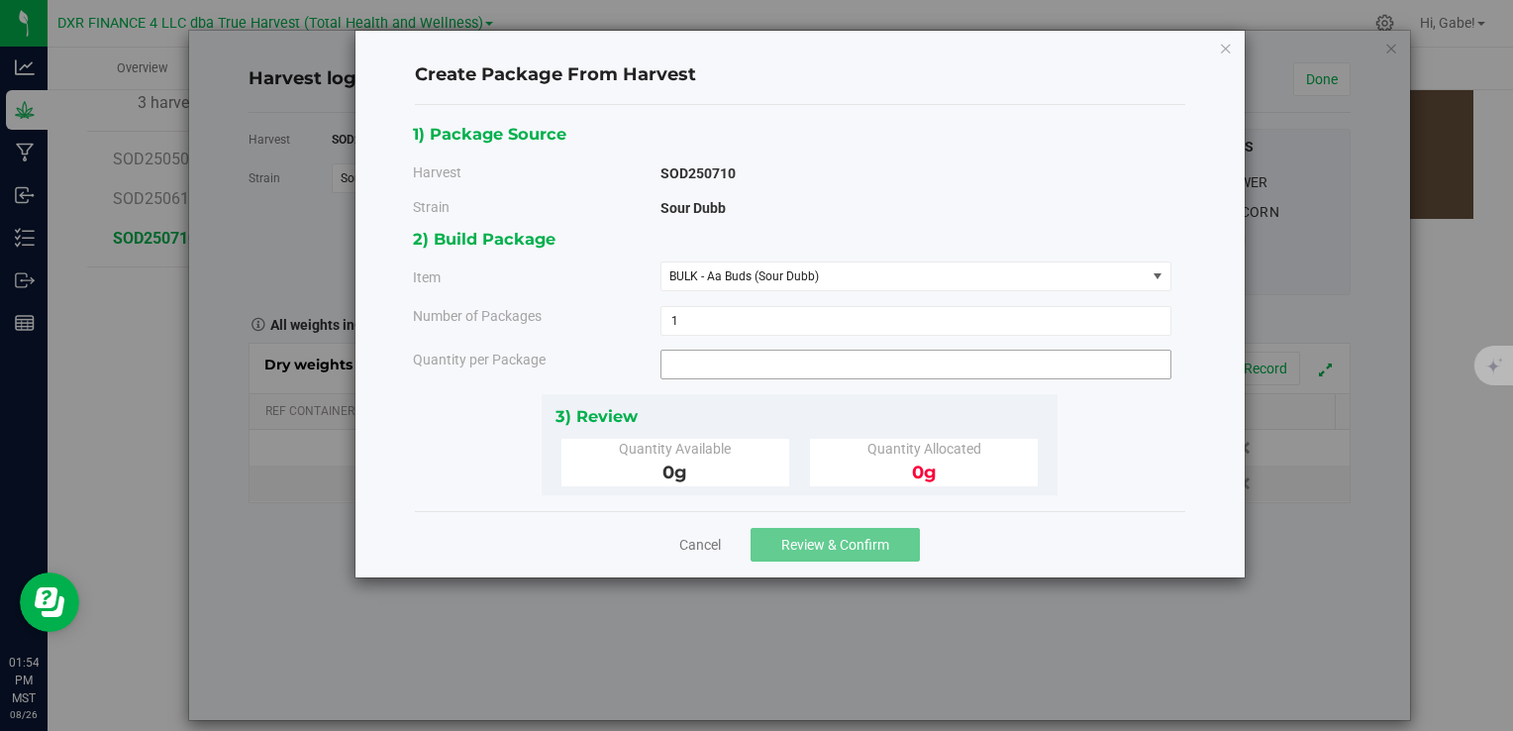
click at [744, 373] on span at bounding box center [916, 365] width 511 height 30
type input "5355"
type input "5355.0000 g"
click at [831, 398] on div "3) Review Quantity Available 9858 g Quantity Allocated 0 g" at bounding box center [800, 444] width 516 height 101
click at [859, 545] on span "Review & Confirm" at bounding box center [835, 545] width 108 height 16
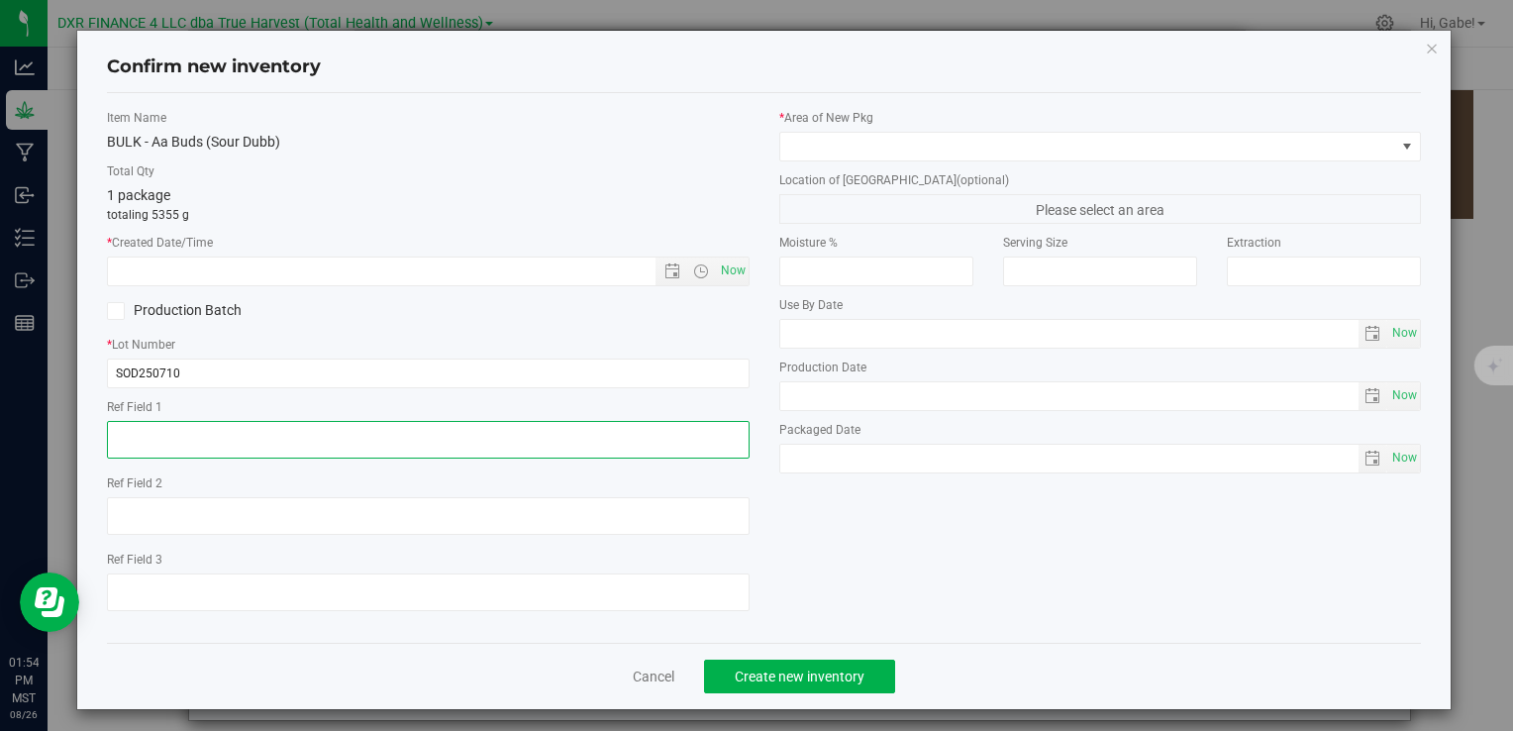
click at [246, 446] on textarea at bounding box center [428, 440] width 642 height 38
click at [246, 443] on textarea at bounding box center [428, 440] width 642 height 38
click at [247, 442] on textarea at bounding box center [428, 440] width 642 height 38
type textarea "[DATE]"
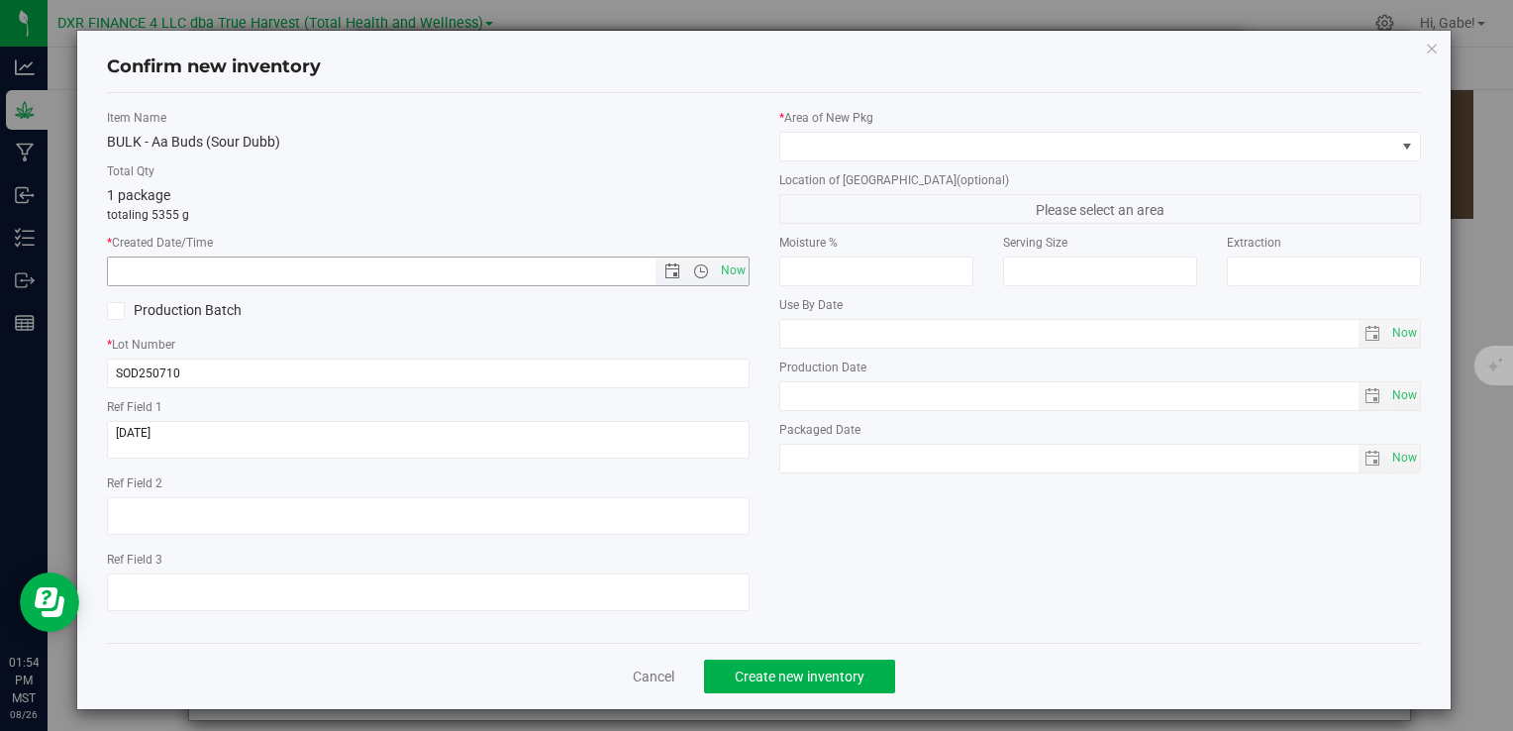
click at [281, 271] on input "text" at bounding box center [398, 272] width 580 height 28
paste input "[DATE]"
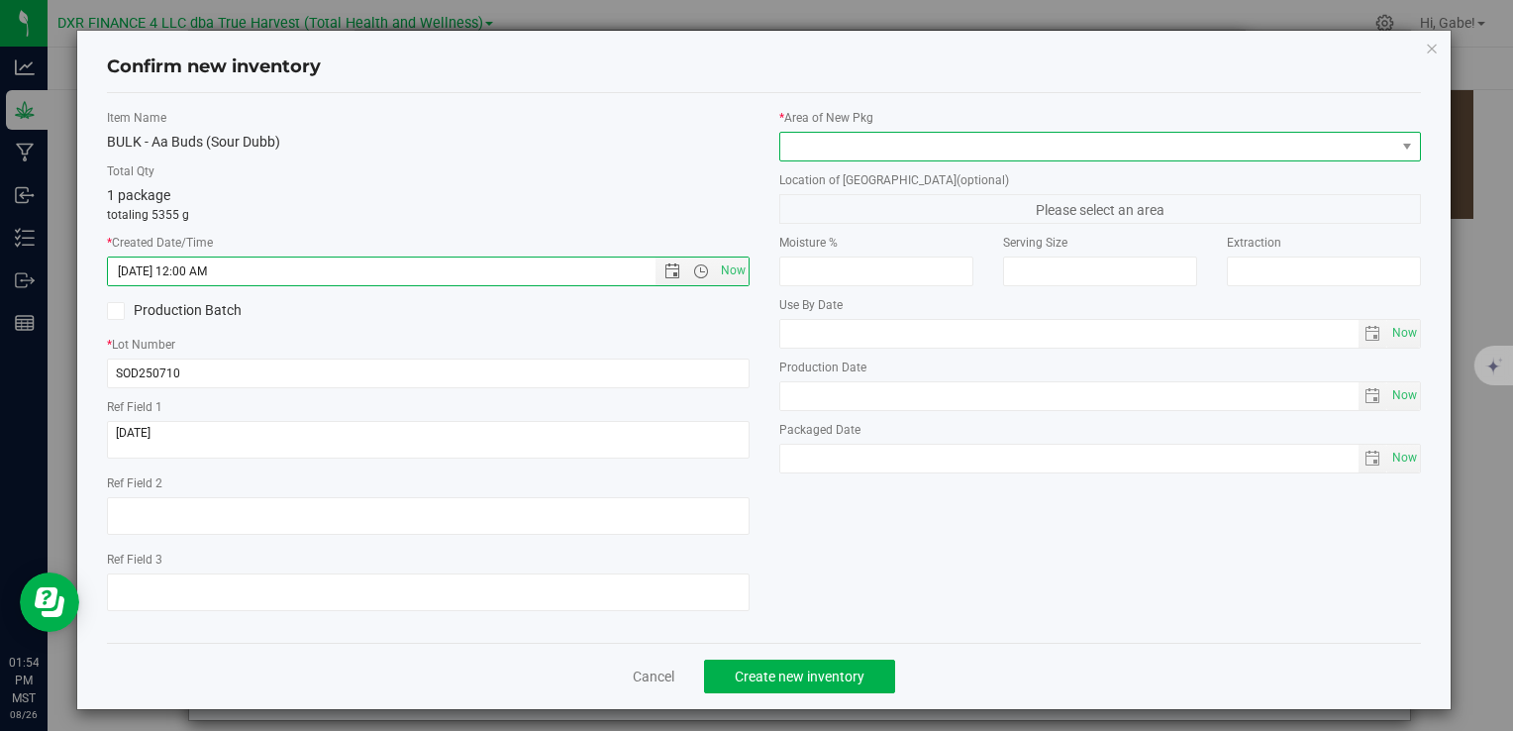
type input "[DATE] 1:54 PM"
click at [869, 141] on span at bounding box center [1088, 147] width 615 height 28
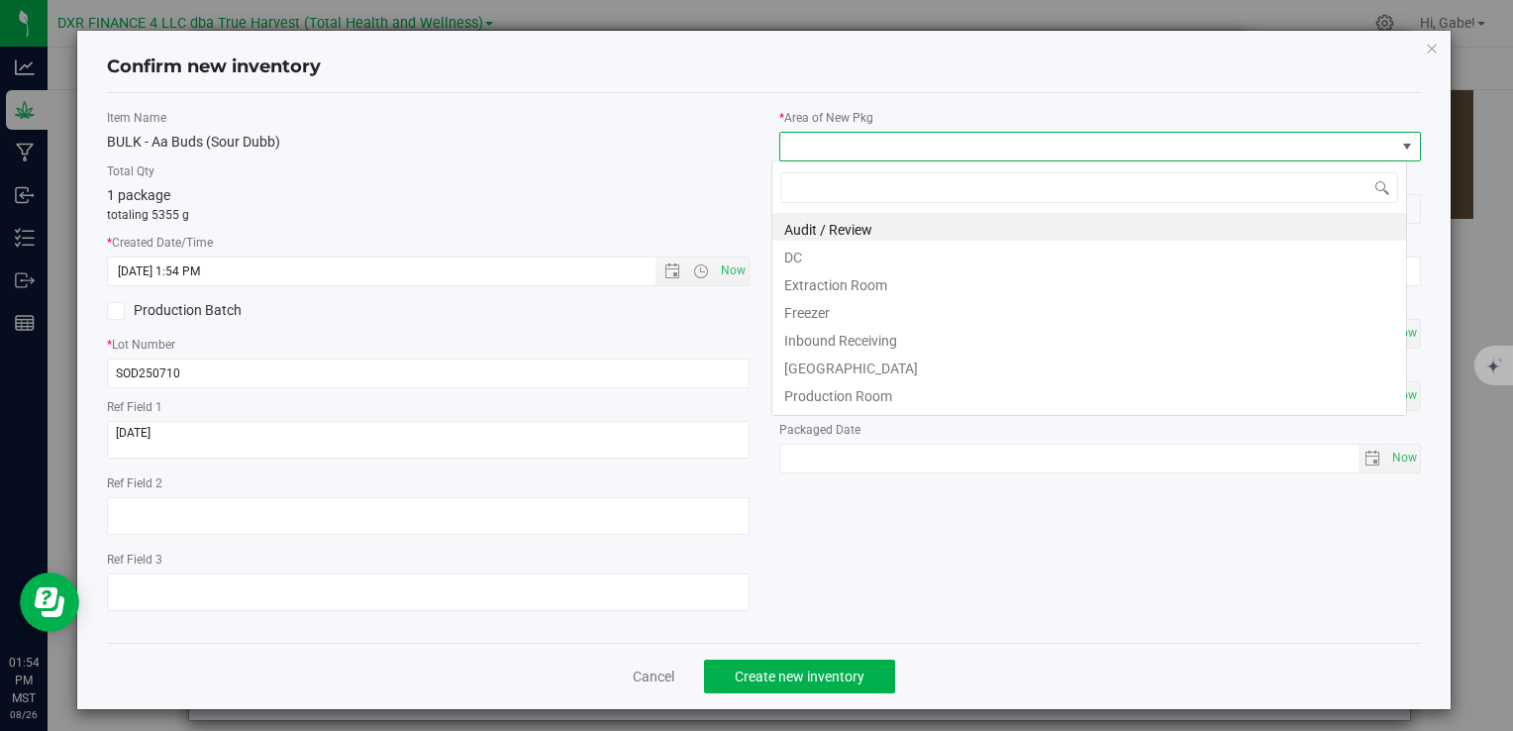
scroll to position [29, 635]
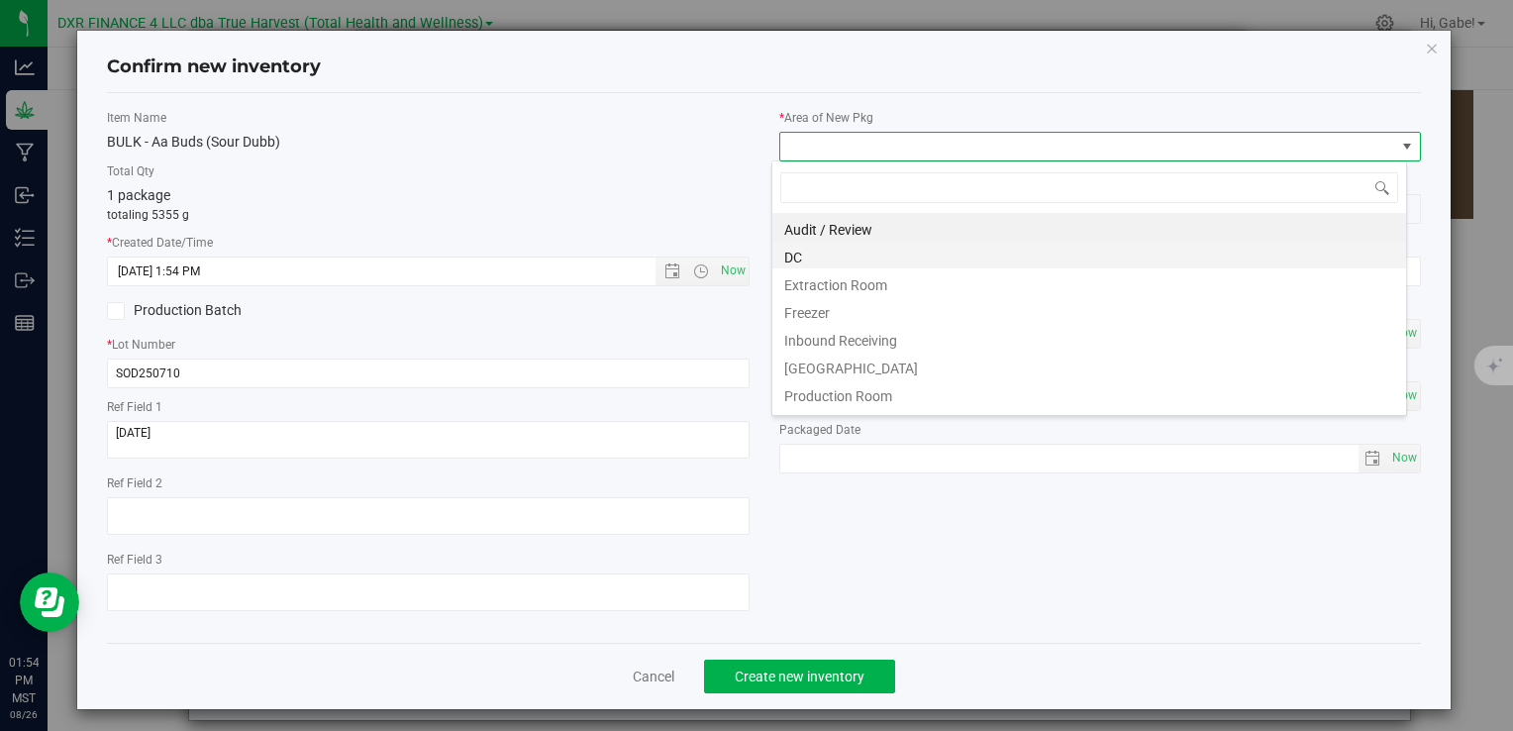
click at [799, 256] on li "DC" at bounding box center [1090, 255] width 634 height 28
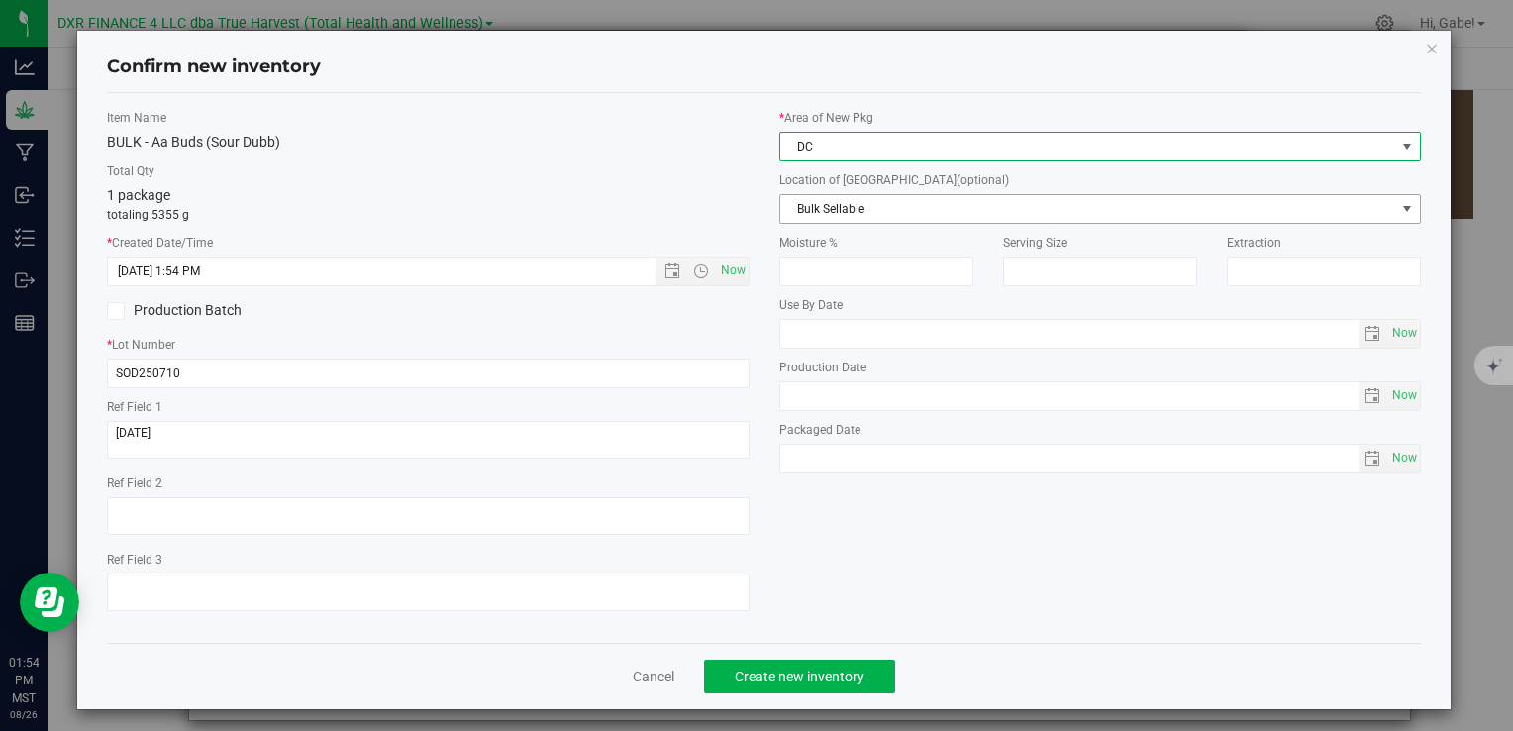
click at [816, 210] on span "Bulk Sellable" at bounding box center [1088, 209] width 615 height 28
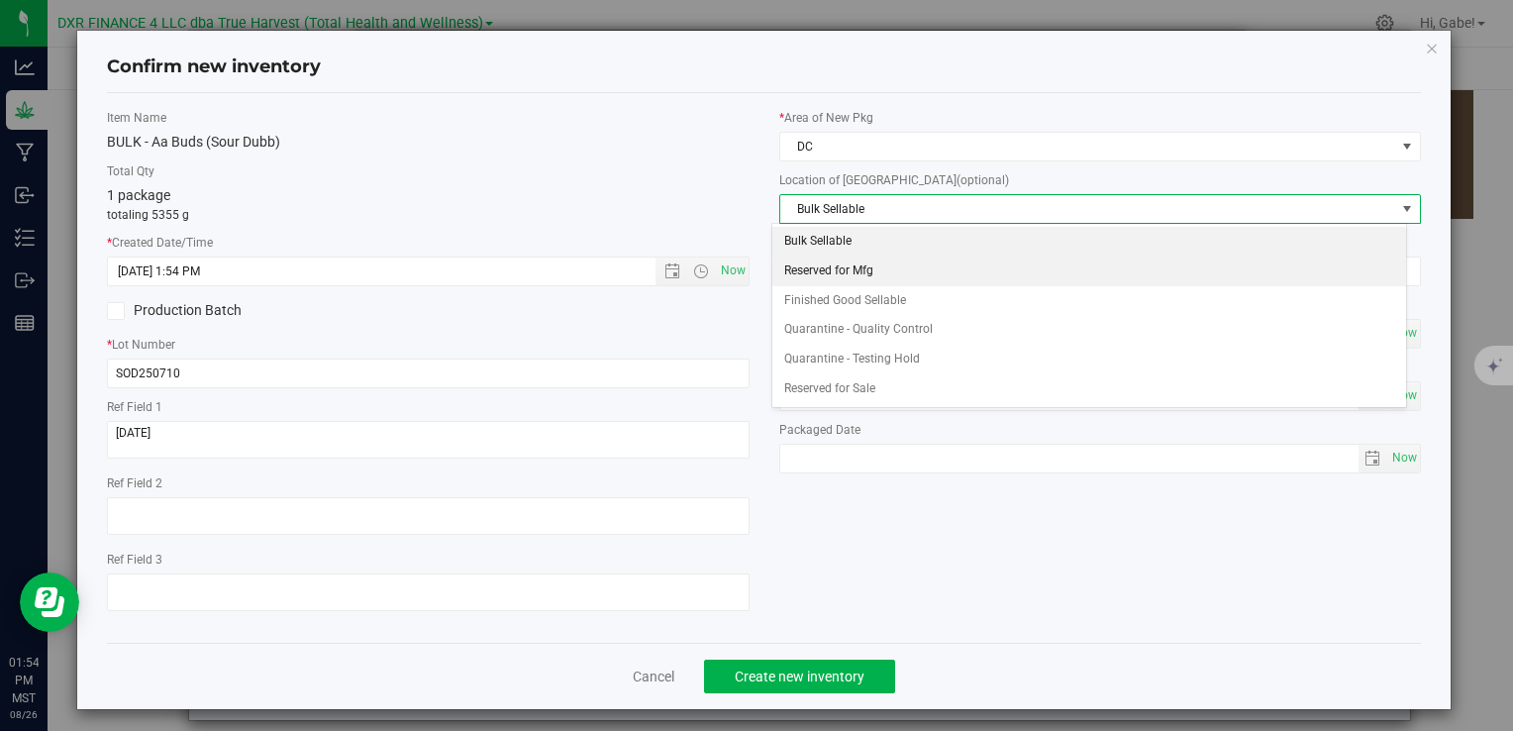
click at [805, 271] on li "Reserved for Mfg" at bounding box center [1090, 272] width 634 height 30
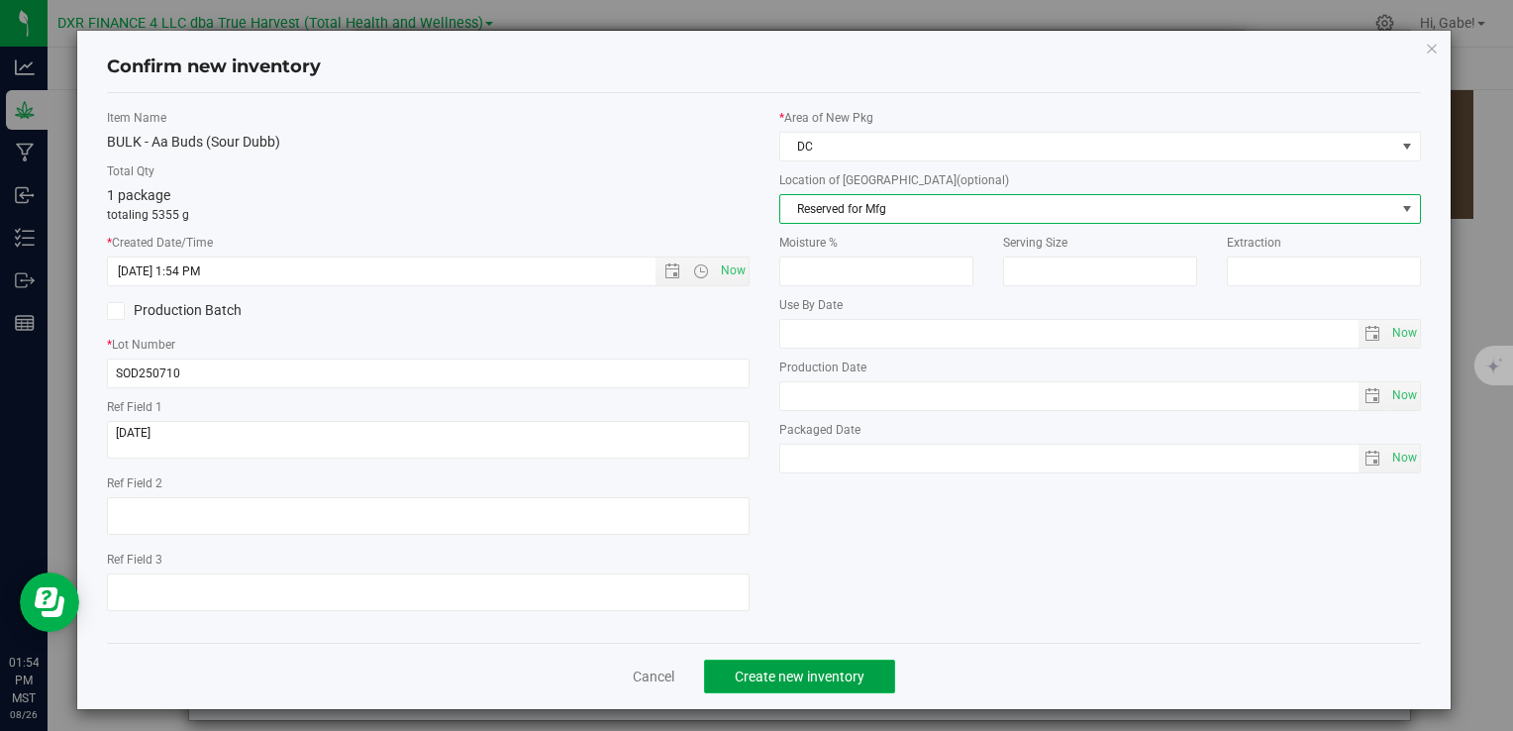
click at [836, 678] on span "Create new inventory" at bounding box center [800, 677] width 130 height 16
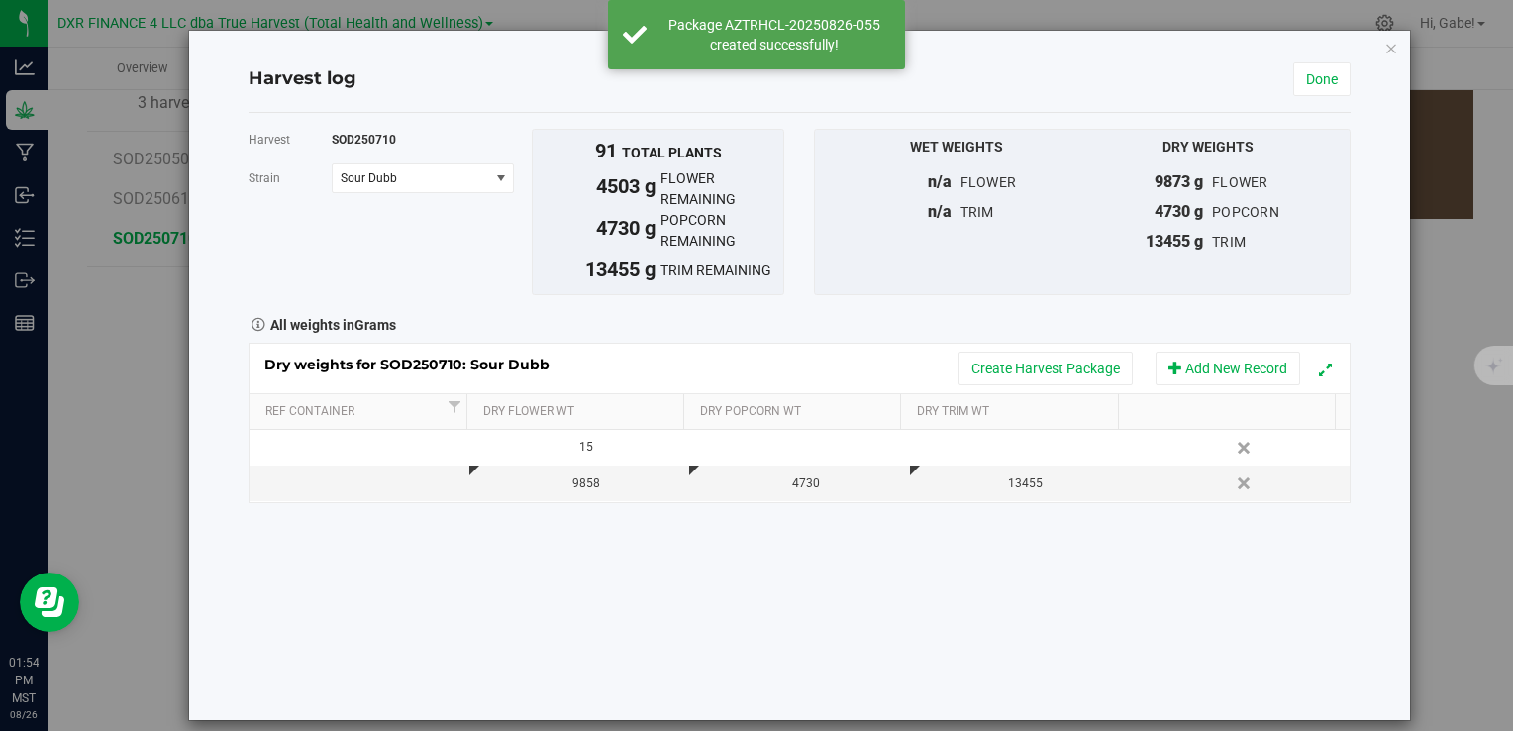
click at [1046, 348] on div "Dry weights for SOD250710: Sour Dubb Create Harvest Package Add New Record" at bounding box center [799, 369] width 1099 height 50
click at [998, 387] on div "Dry weights for SOD250710: Sour Dubb Create Harvest Package Add New Record" at bounding box center [799, 369] width 1099 height 50
click at [986, 364] on button "Create Harvest Package" at bounding box center [1046, 369] width 174 height 34
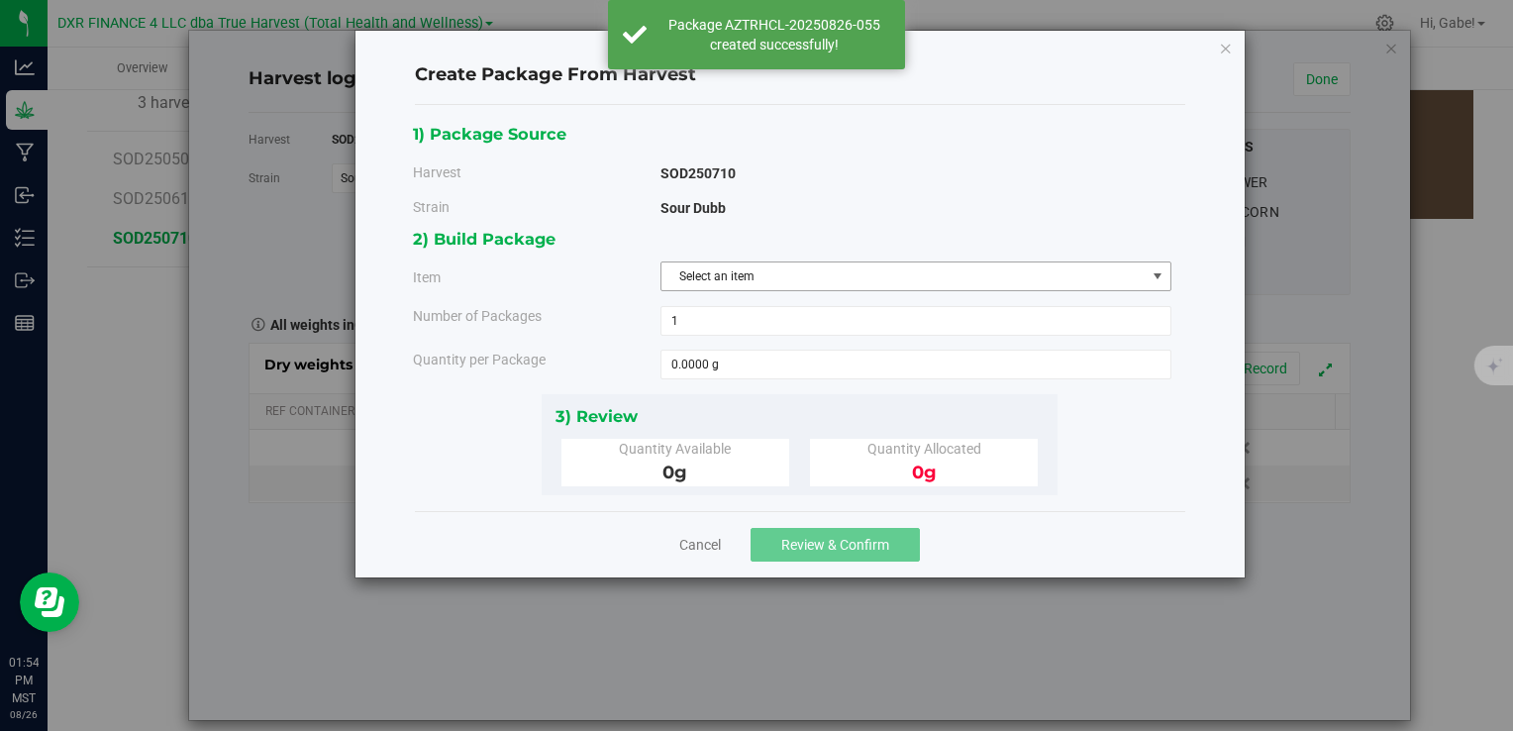
click at [764, 280] on span "Select an item" at bounding box center [904, 276] width 484 height 28
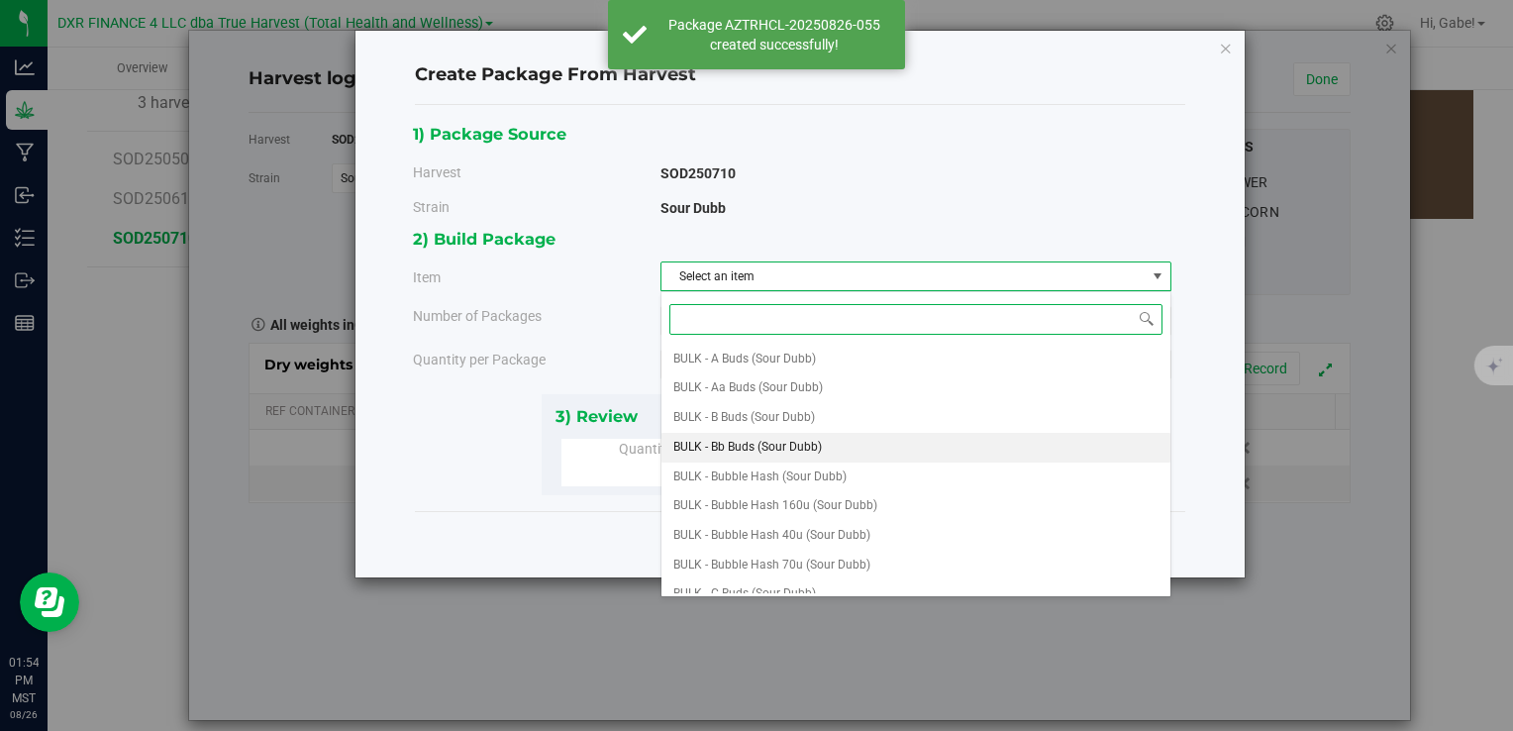
click at [768, 444] on span "BULK - Bb Buds (Sour Dubb)" at bounding box center [748, 448] width 149 height 26
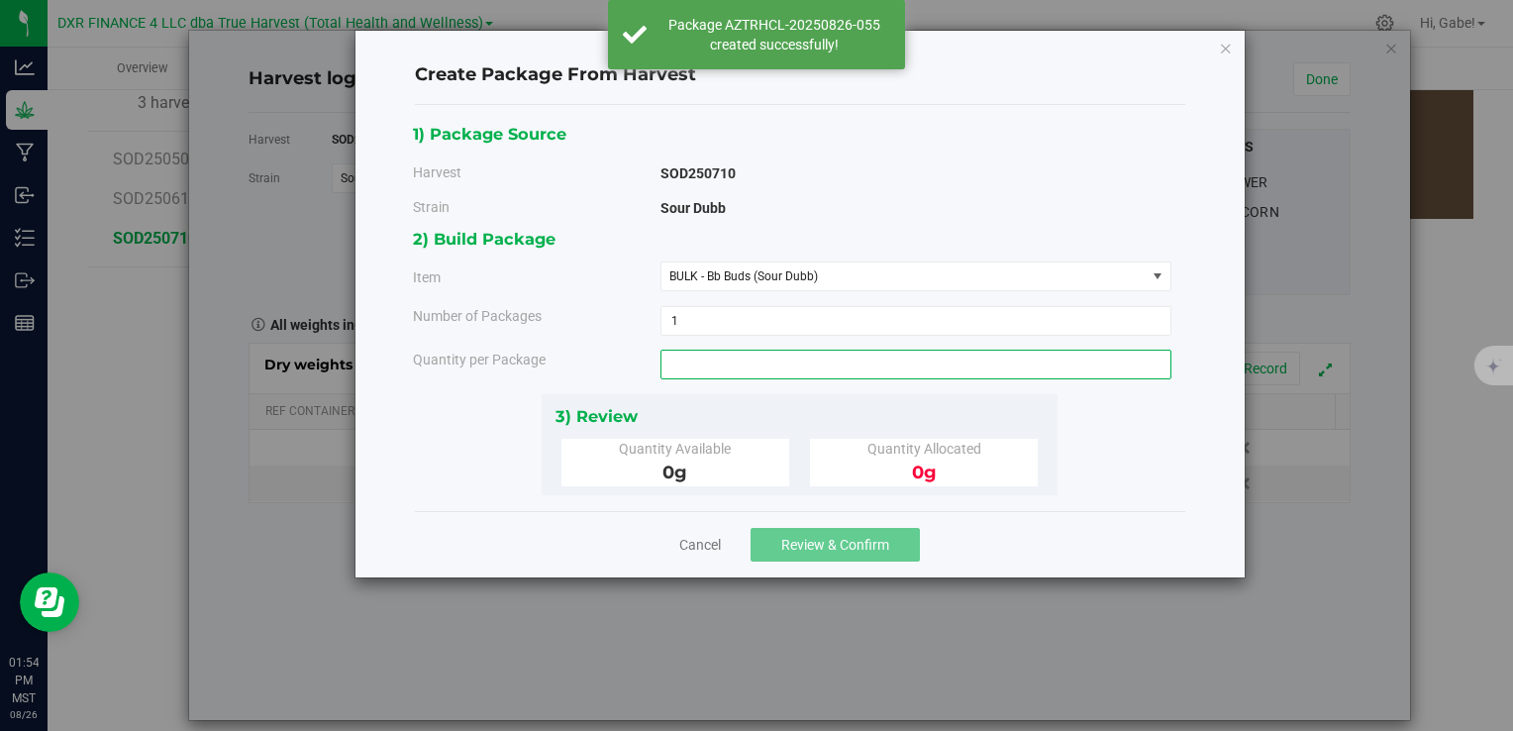
click at [741, 366] on span at bounding box center [916, 365] width 511 height 30
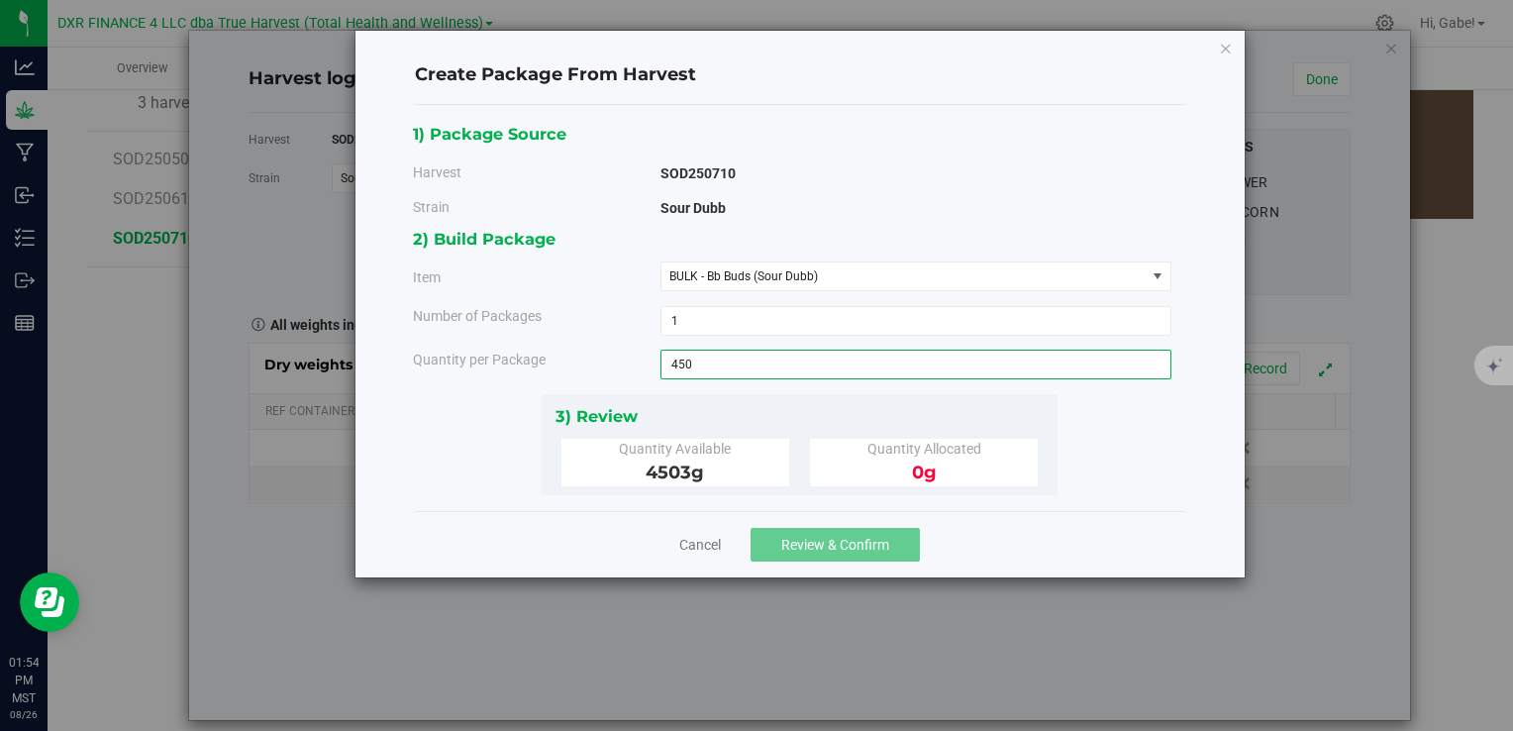
type input "4503"
type input "4503.0000 g"
click at [866, 403] on div "3) Review" at bounding box center [800, 416] width 489 height 27
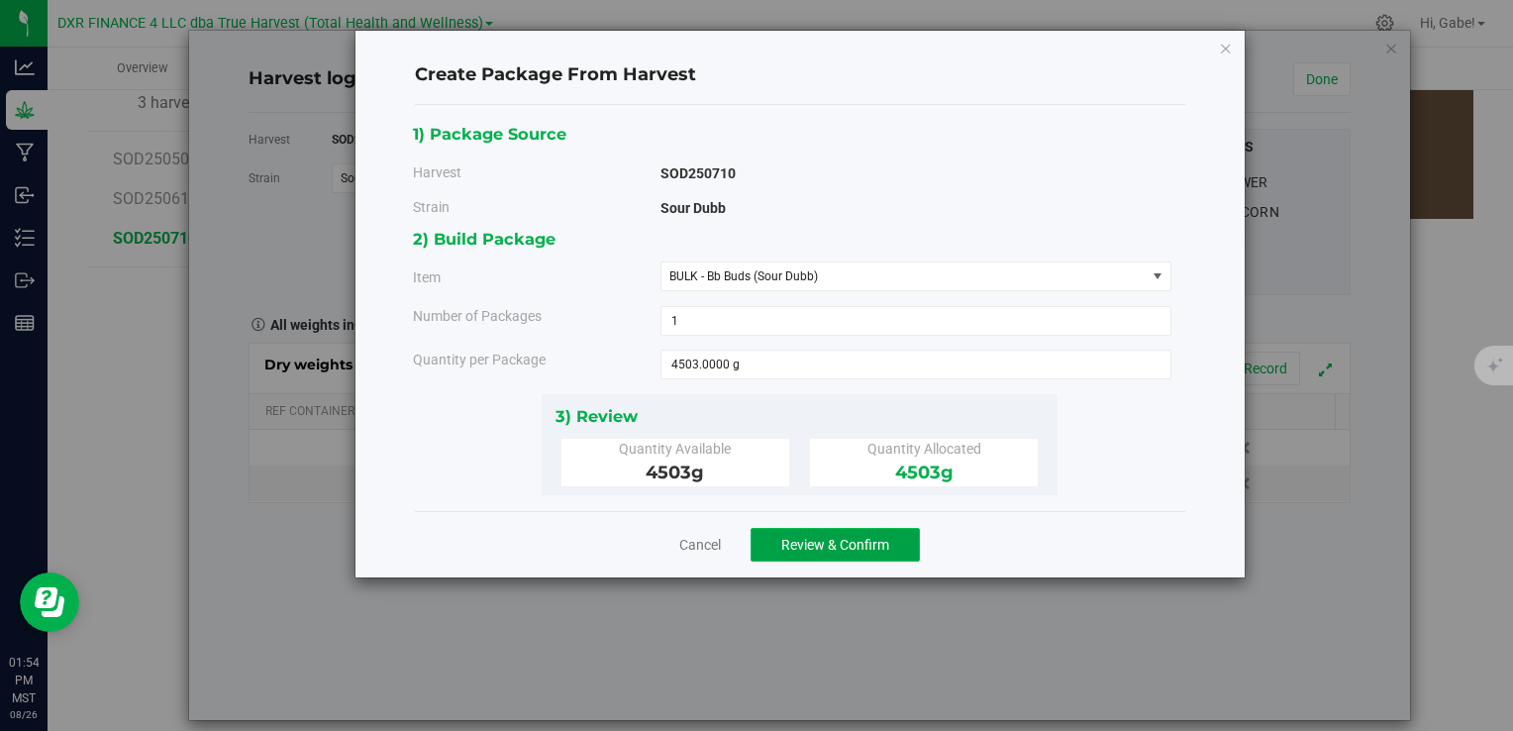
click at [870, 539] on span "Review & Confirm" at bounding box center [835, 545] width 108 height 16
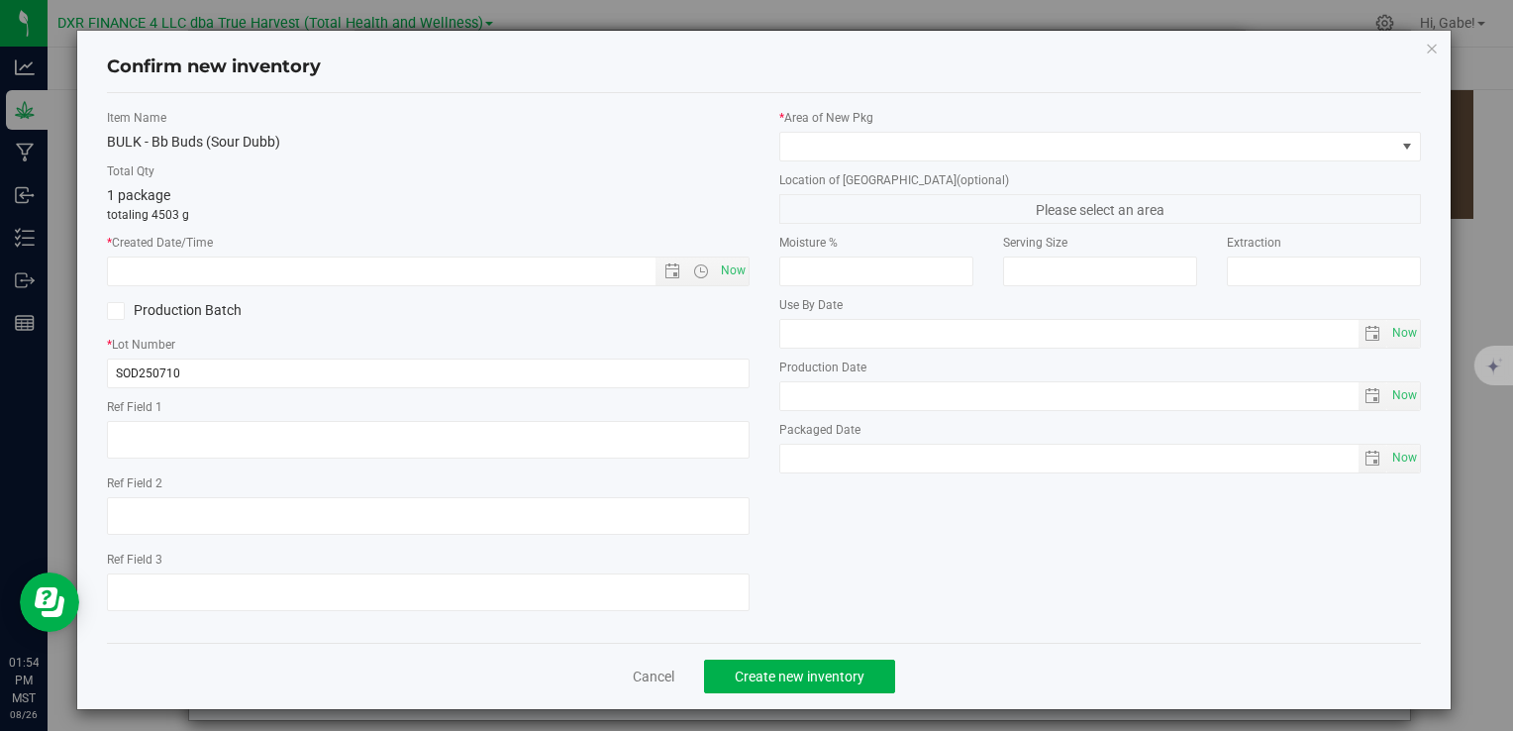
click at [340, 408] on label "Ref Field 1" at bounding box center [428, 407] width 642 height 18
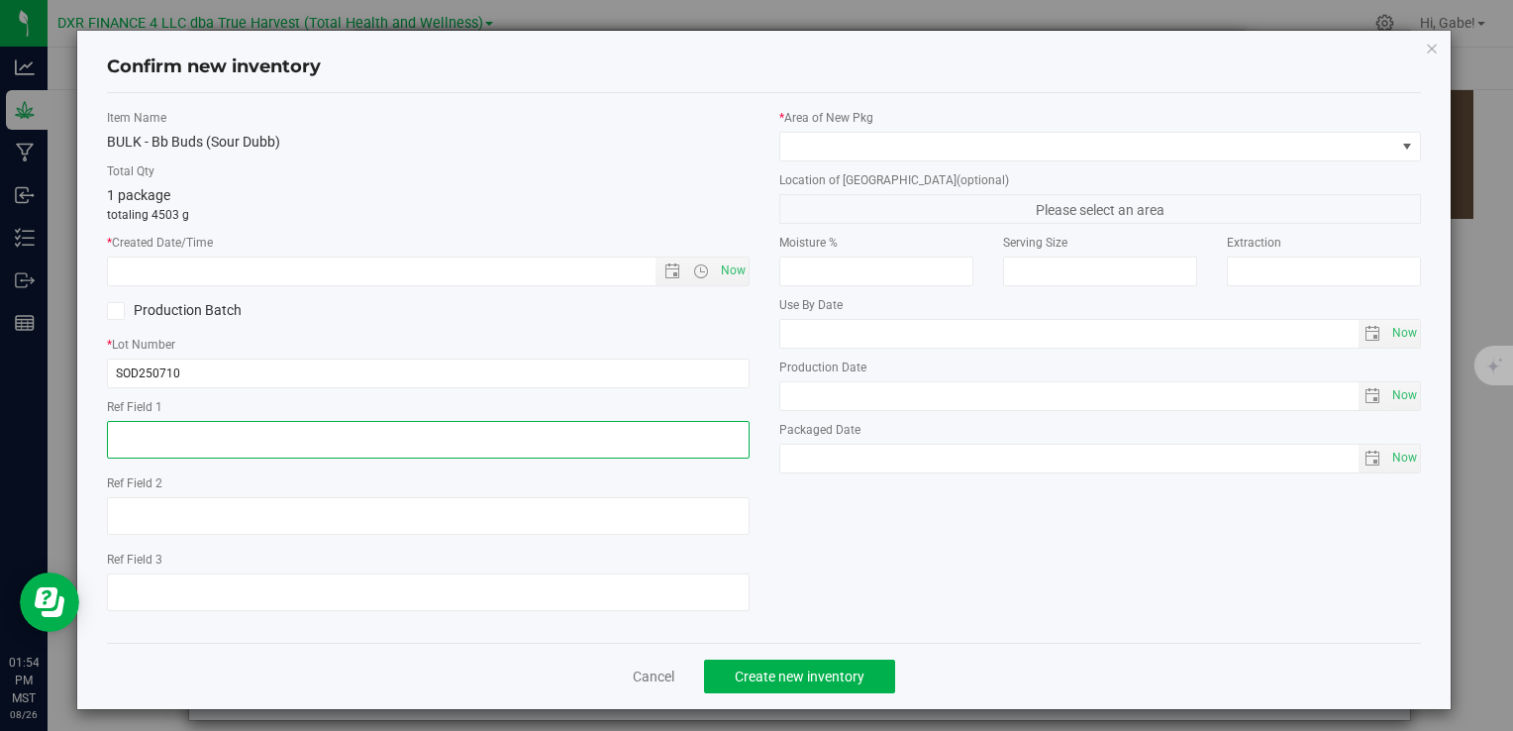
click at [335, 430] on textarea at bounding box center [428, 440] width 642 height 38
paste textarea "[DATE]"
type textarea "[DATE]"
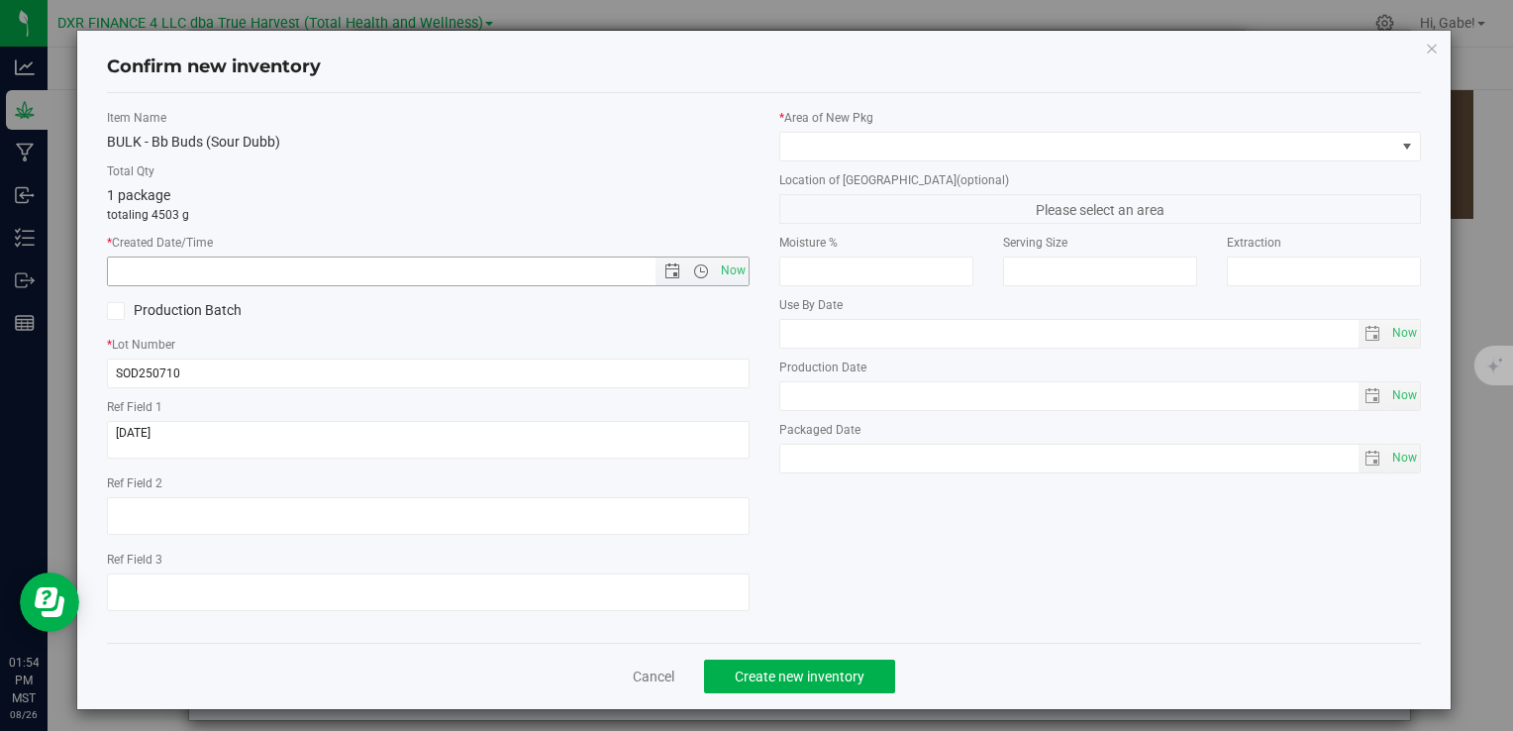
click at [371, 260] on input "text" at bounding box center [398, 272] width 580 height 28
paste input "[DATE]"
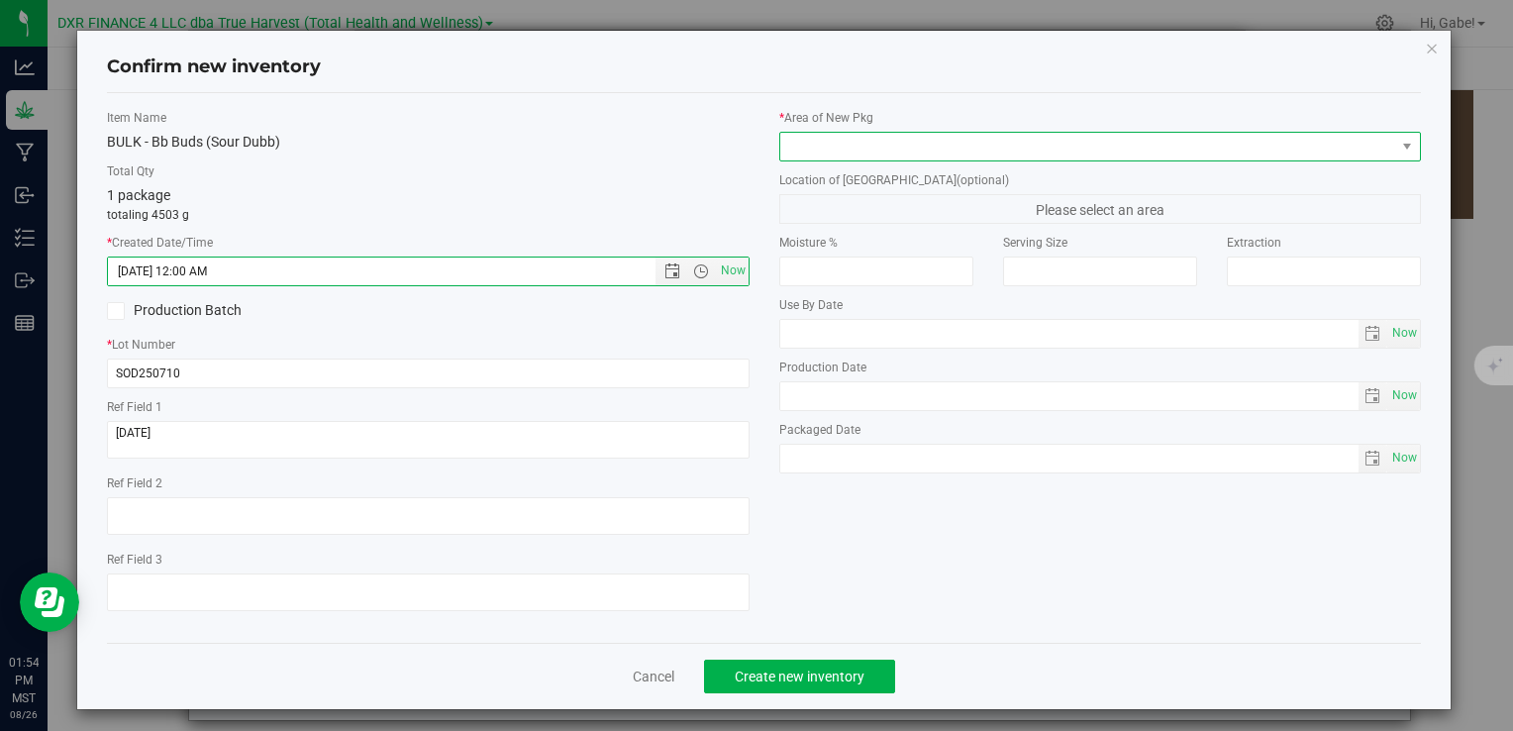
type input "[DATE] 1:54 PM"
click at [841, 147] on span at bounding box center [1088, 147] width 615 height 28
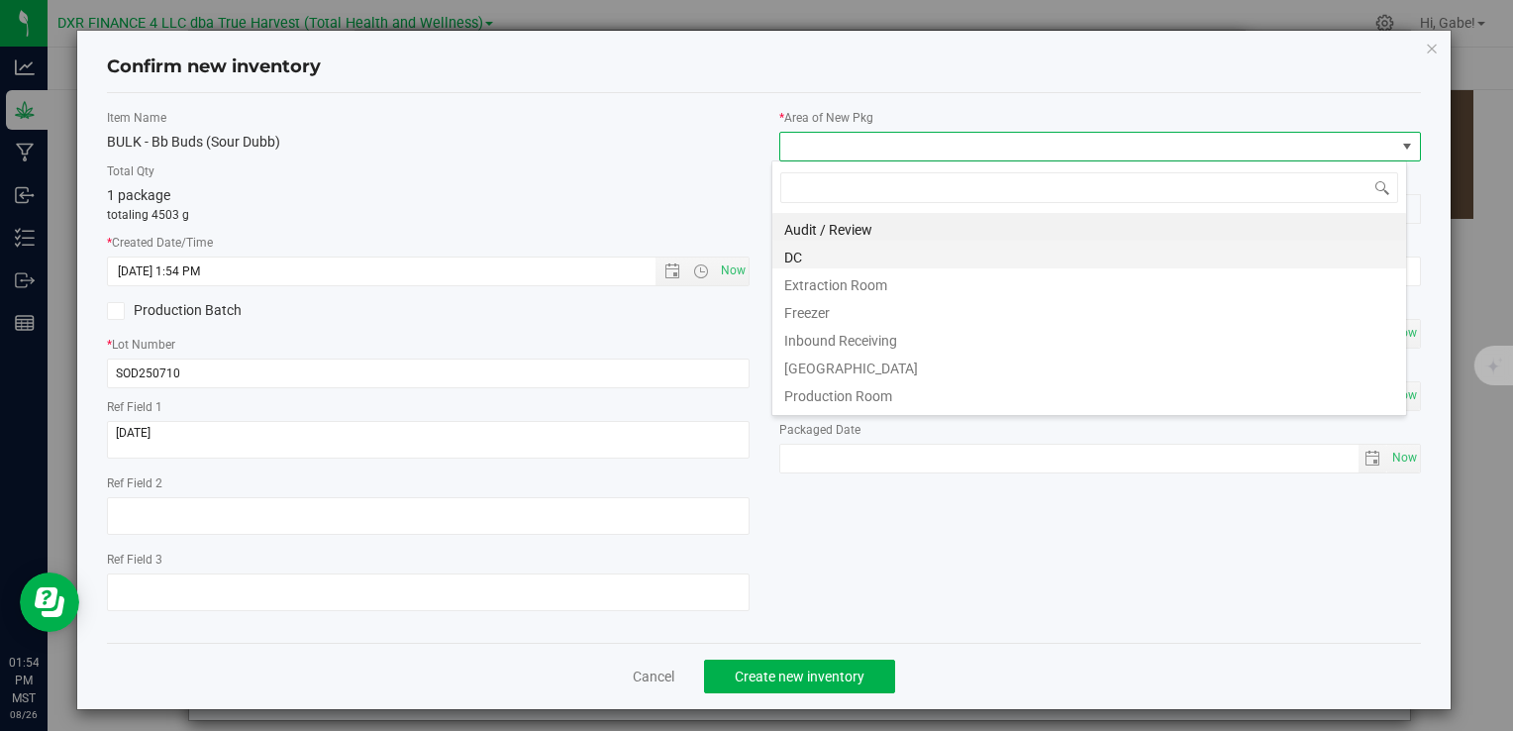
click at [834, 249] on li "DC" at bounding box center [1090, 255] width 634 height 28
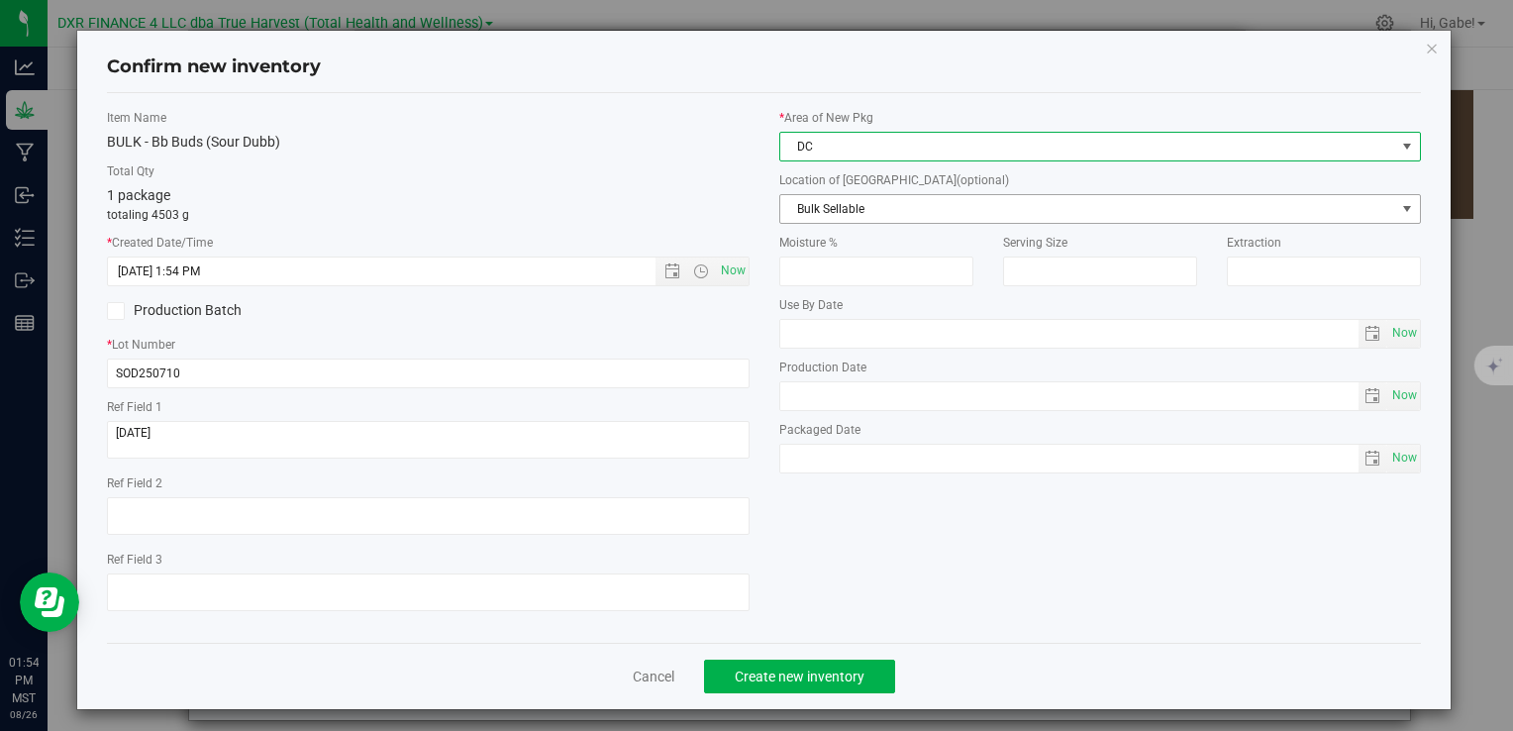
click at [826, 206] on span "Bulk Sellable" at bounding box center [1088, 209] width 615 height 28
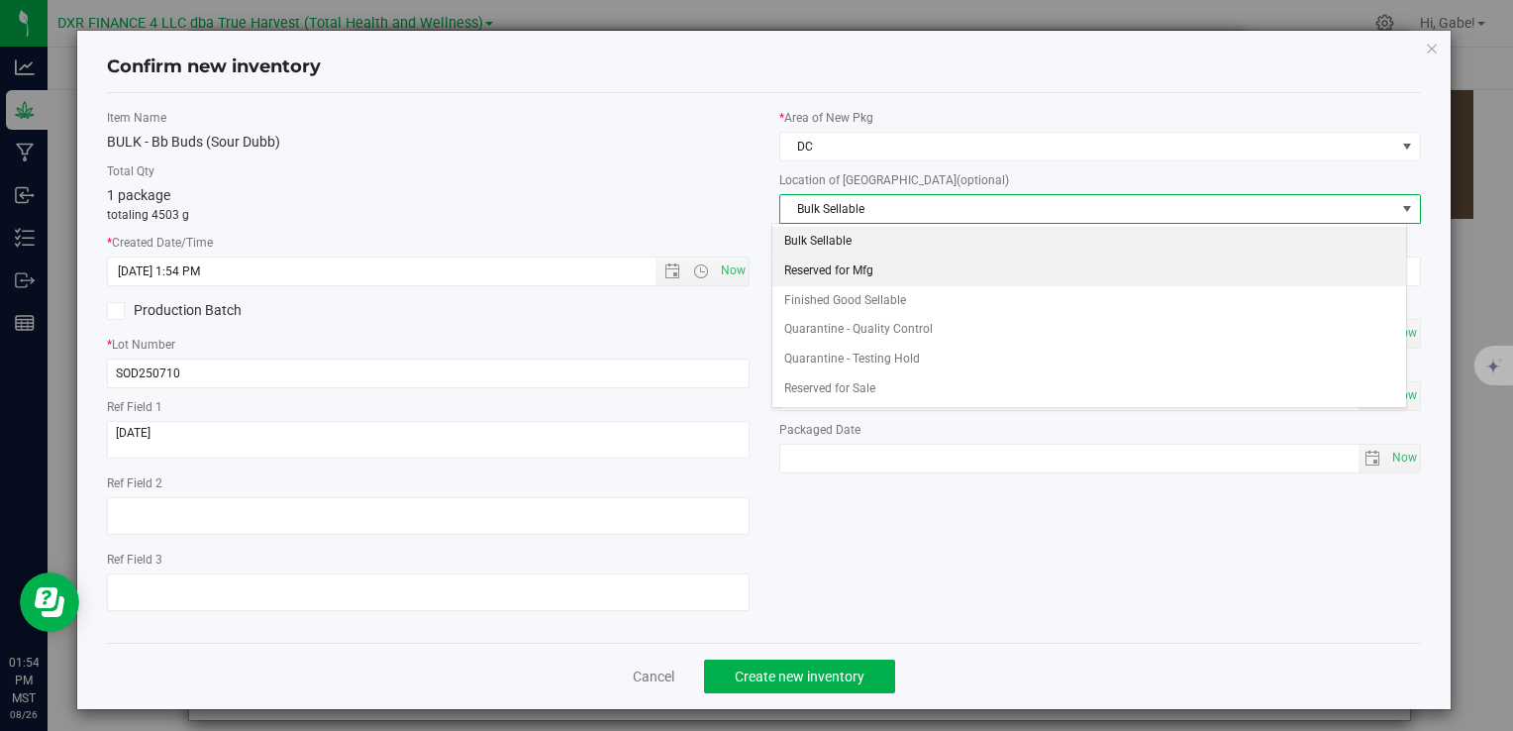
click at [817, 264] on li "Reserved for Mfg" at bounding box center [1090, 272] width 634 height 30
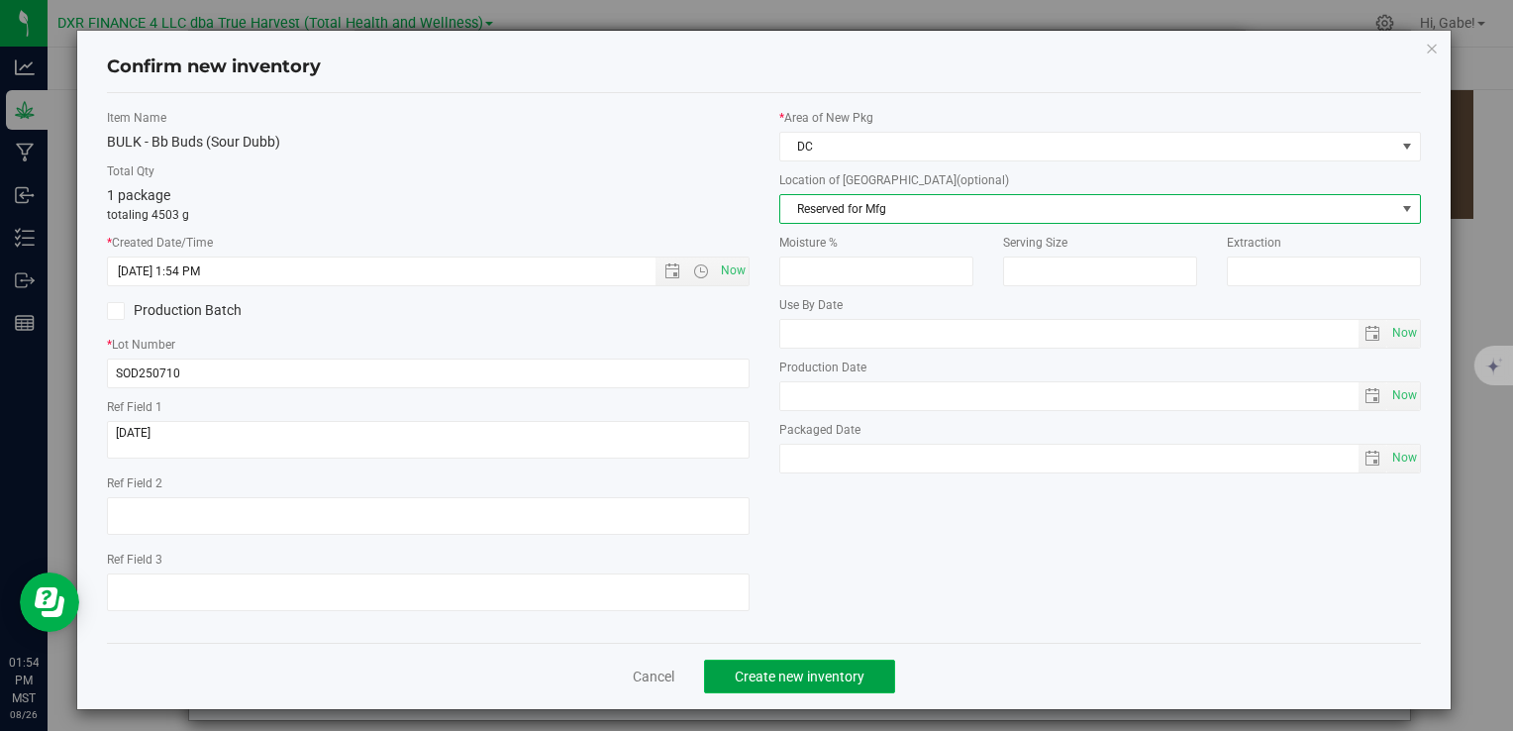
click at [824, 665] on button "Create new inventory" at bounding box center [799, 677] width 191 height 34
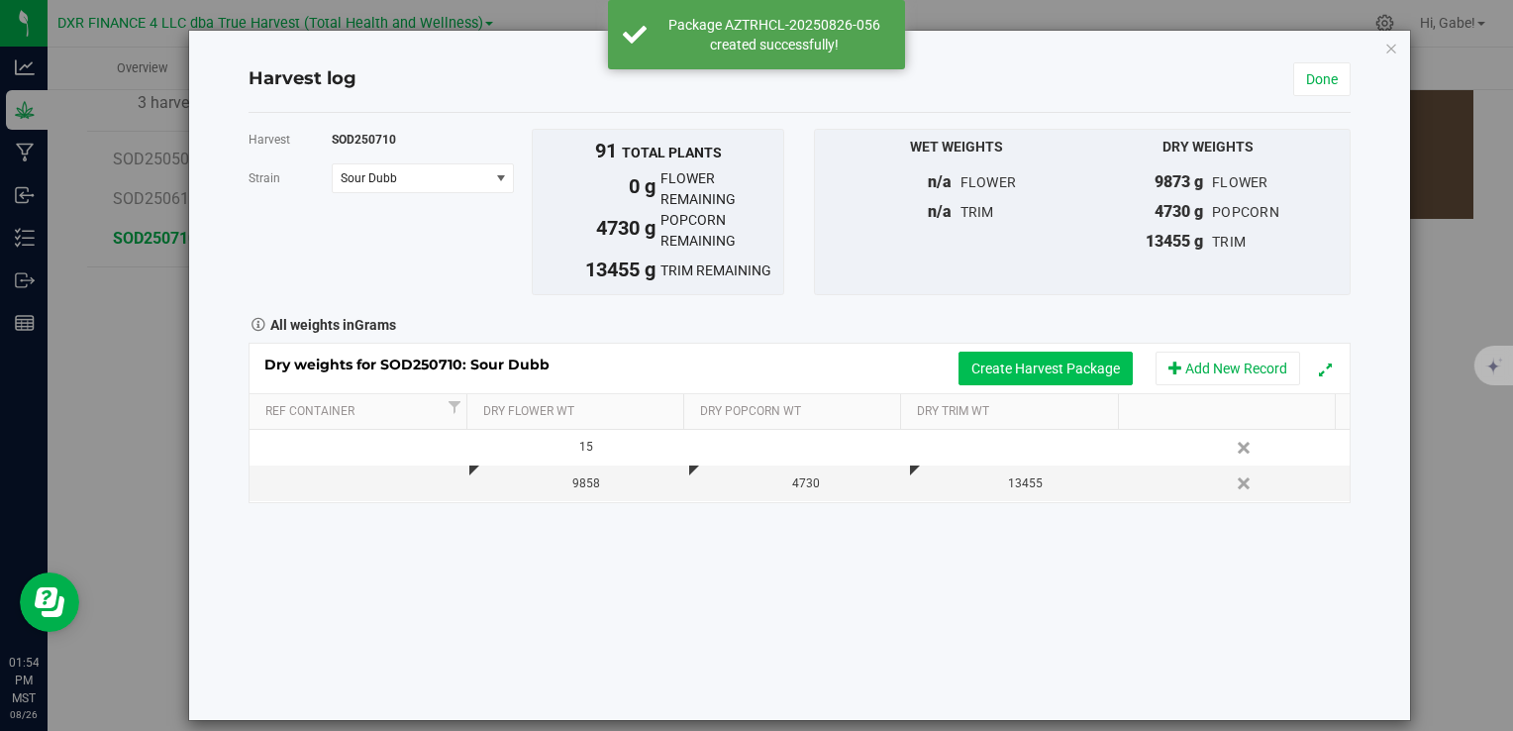
click at [988, 369] on button "Create Harvest Package" at bounding box center [1046, 369] width 174 height 34
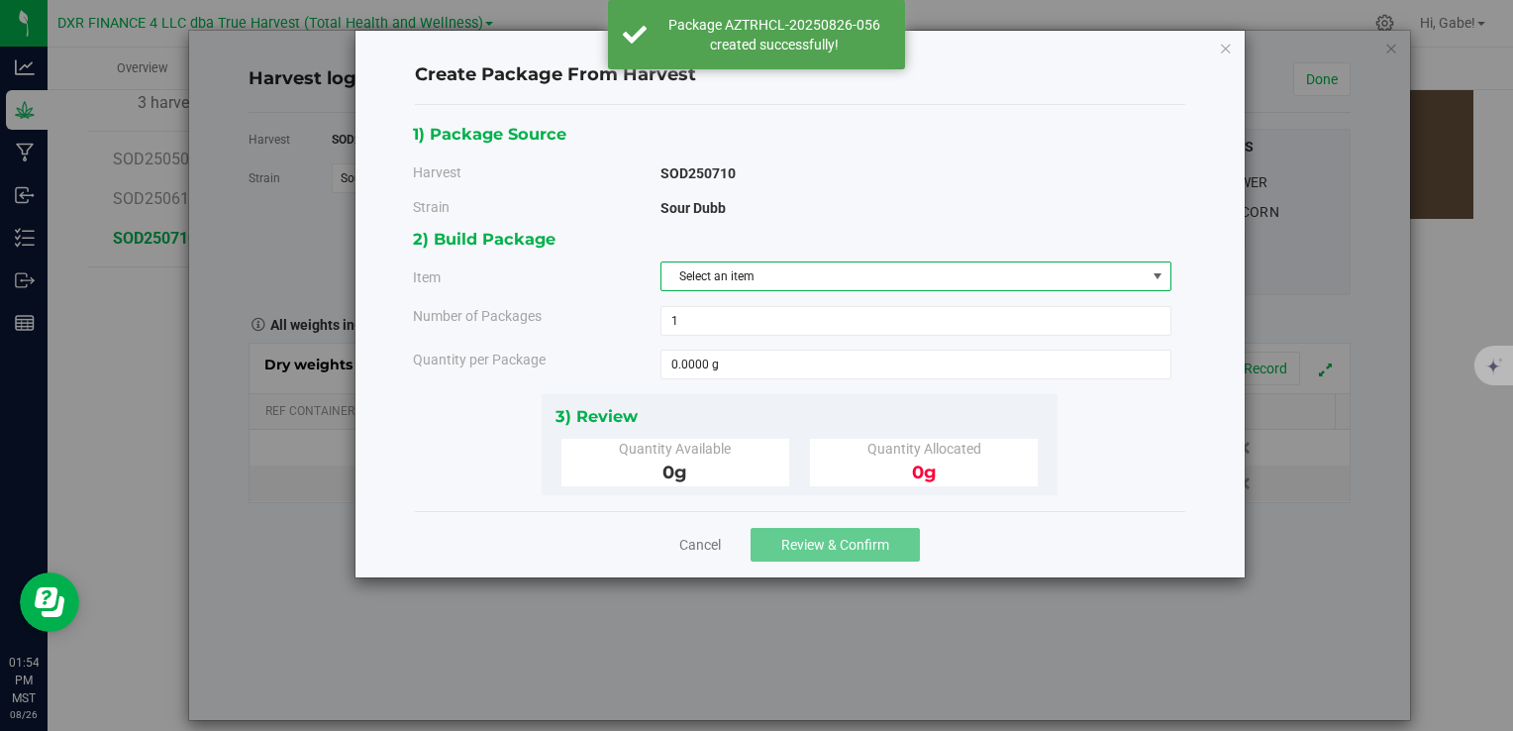
click at [724, 273] on span "Select an item" at bounding box center [904, 276] width 484 height 28
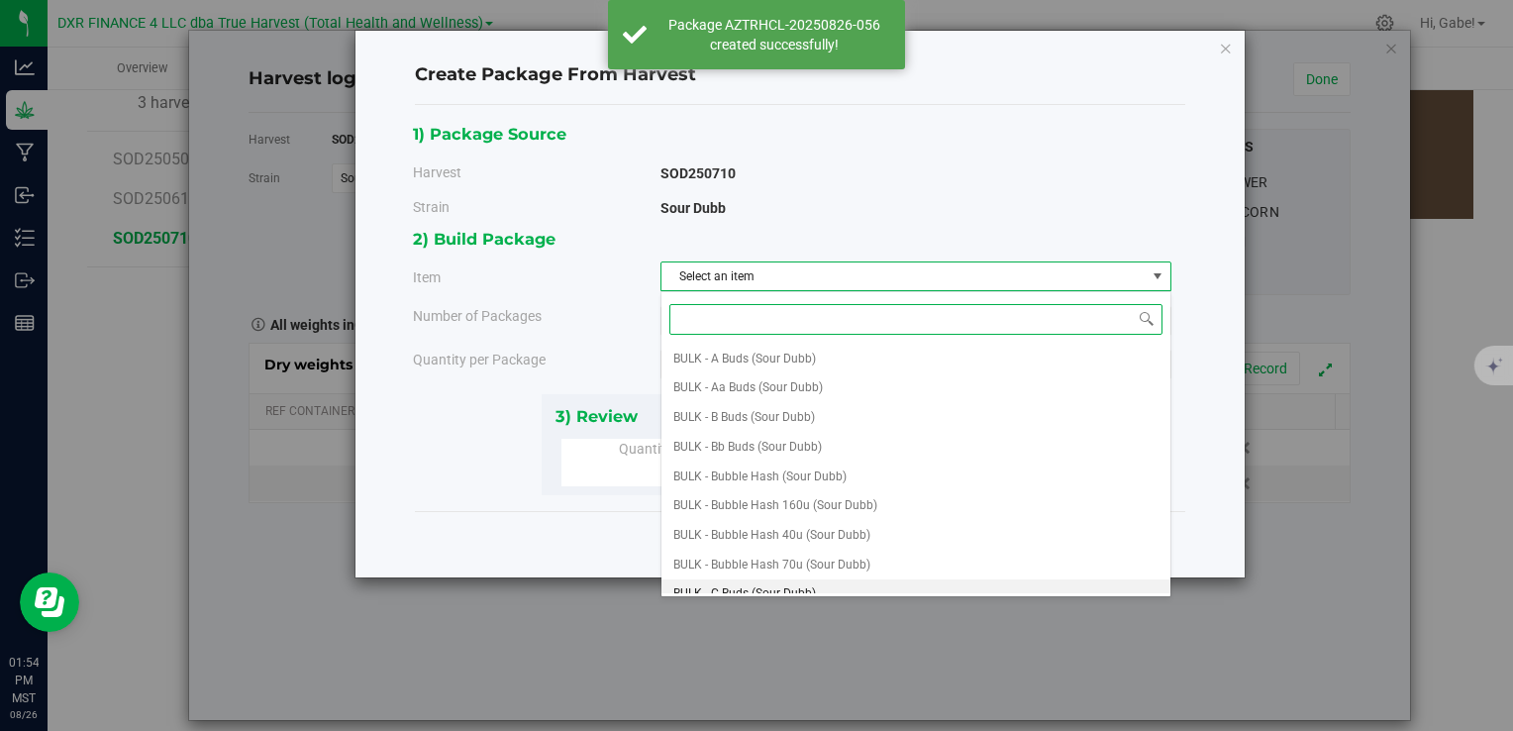
click at [804, 584] on span "BULK - C Buds (Sour Dubb)" at bounding box center [745, 594] width 143 height 26
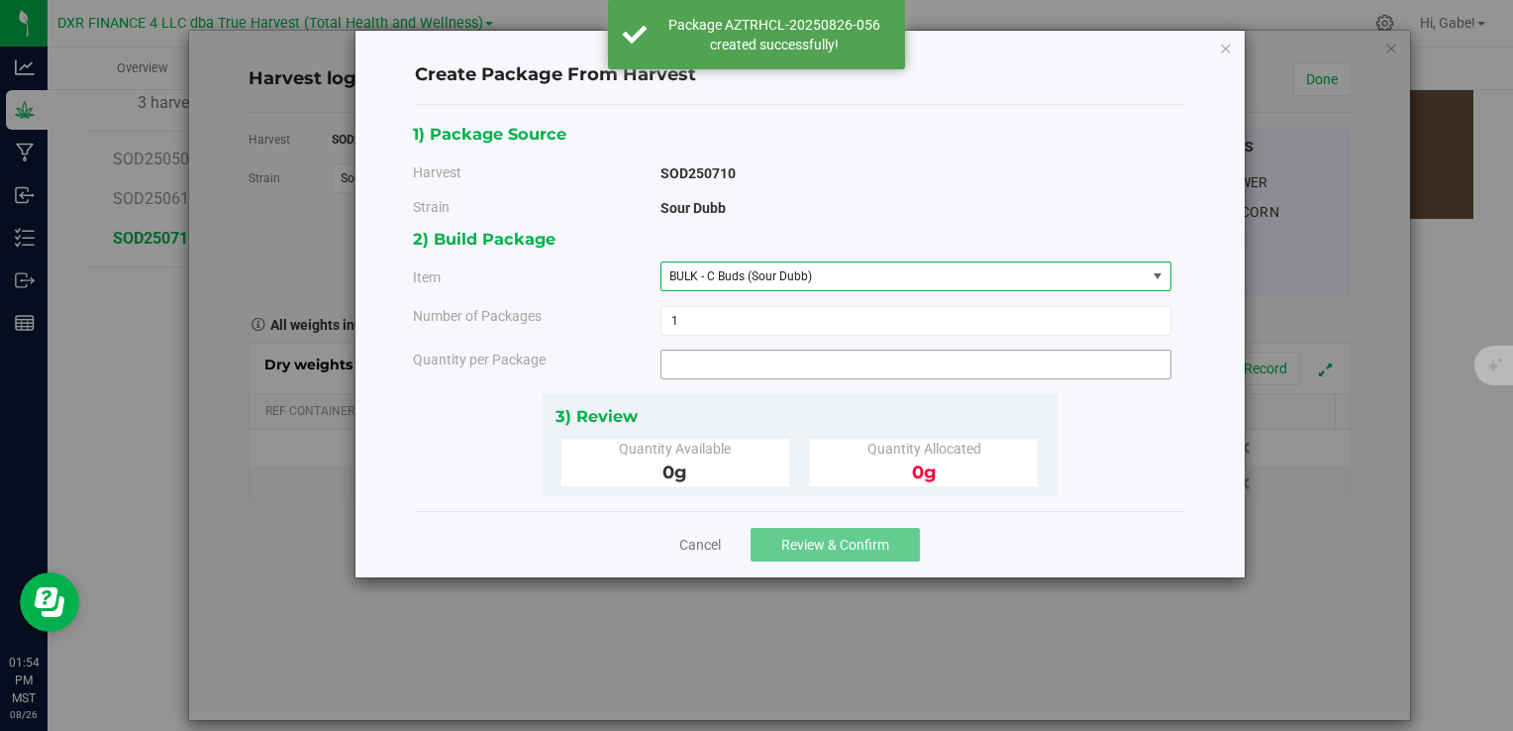
click at [766, 364] on span at bounding box center [916, 365] width 511 height 30
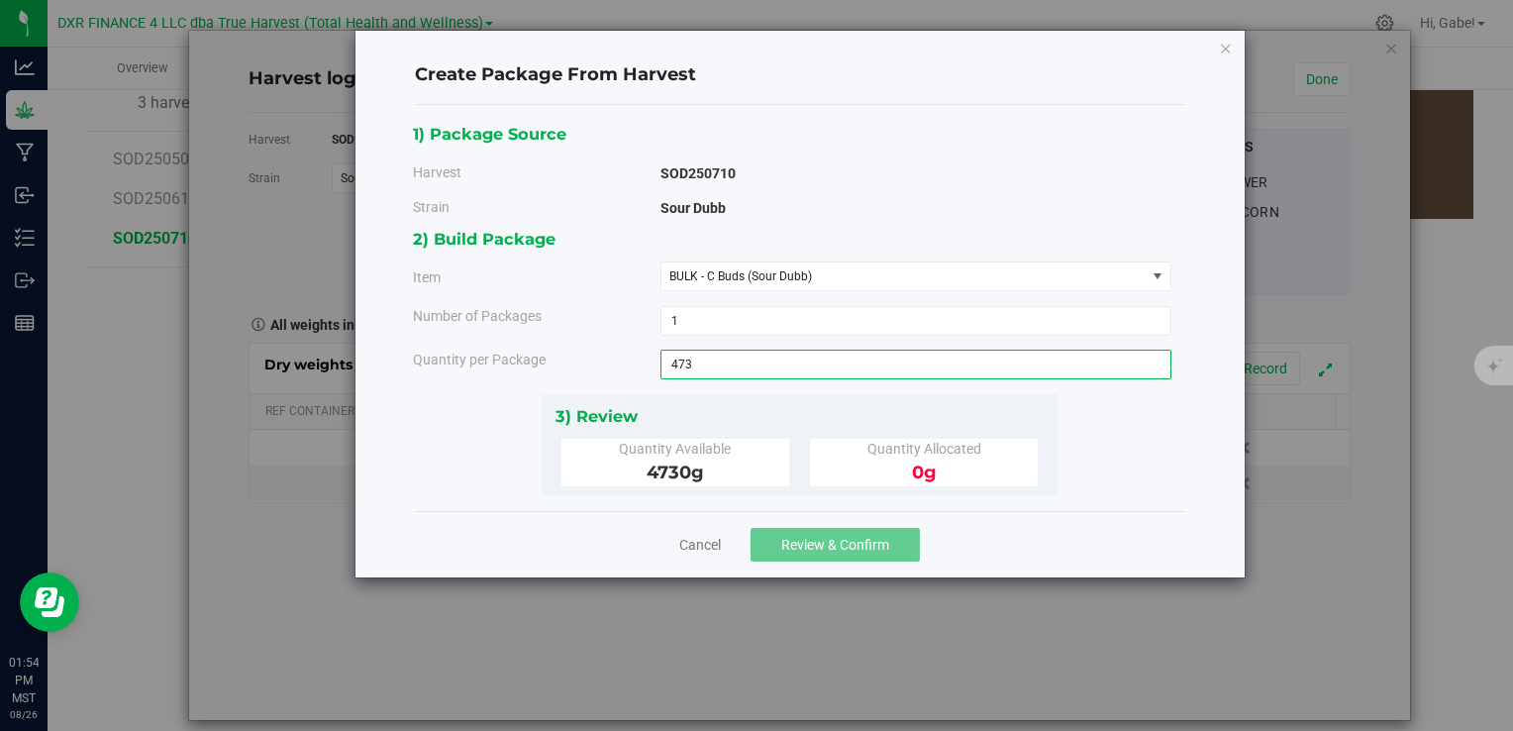
type input "4730"
type input "4730.0000 g"
click at [902, 394] on div "3) Review Quantity Available 4730 g Quantity Allocated 0 g" at bounding box center [800, 444] width 516 height 101
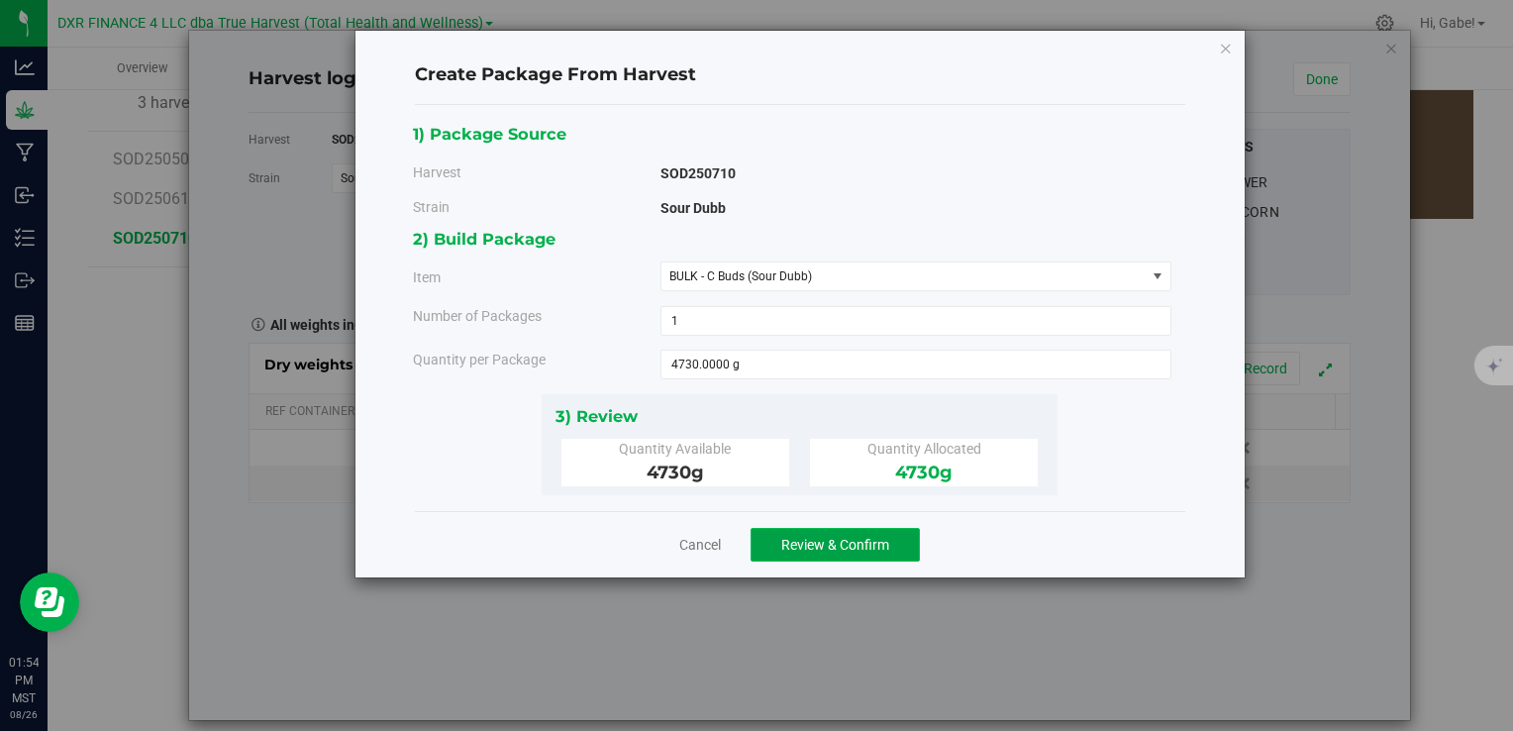
click at [853, 546] on span "Review & Confirm" at bounding box center [835, 545] width 108 height 16
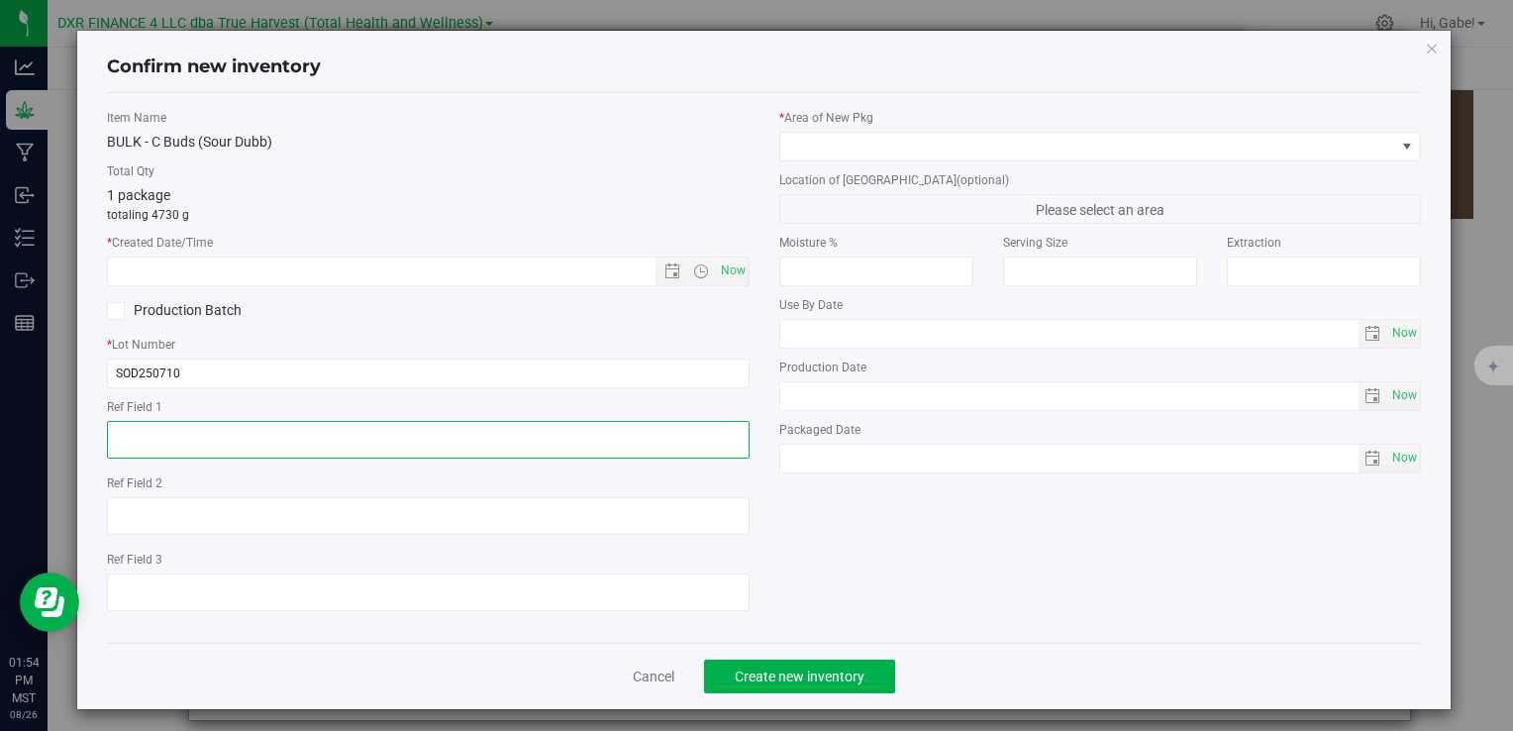
click at [433, 446] on textarea at bounding box center [428, 440] width 642 height 38
paste textarea "[DATE]"
type textarea "[DATE]"
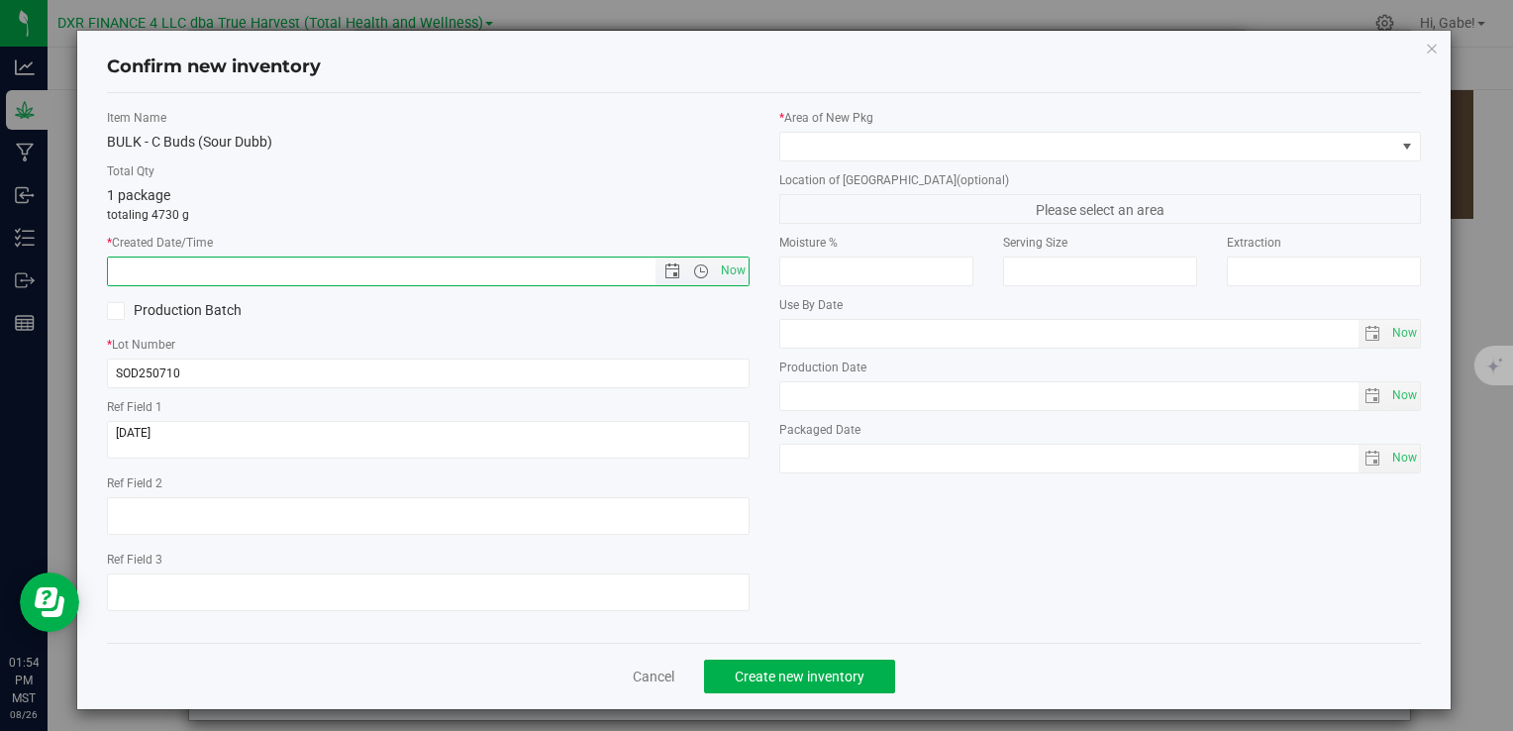
click at [464, 277] on input "text" at bounding box center [398, 272] width 580 height 28
paste input "[DATE]"
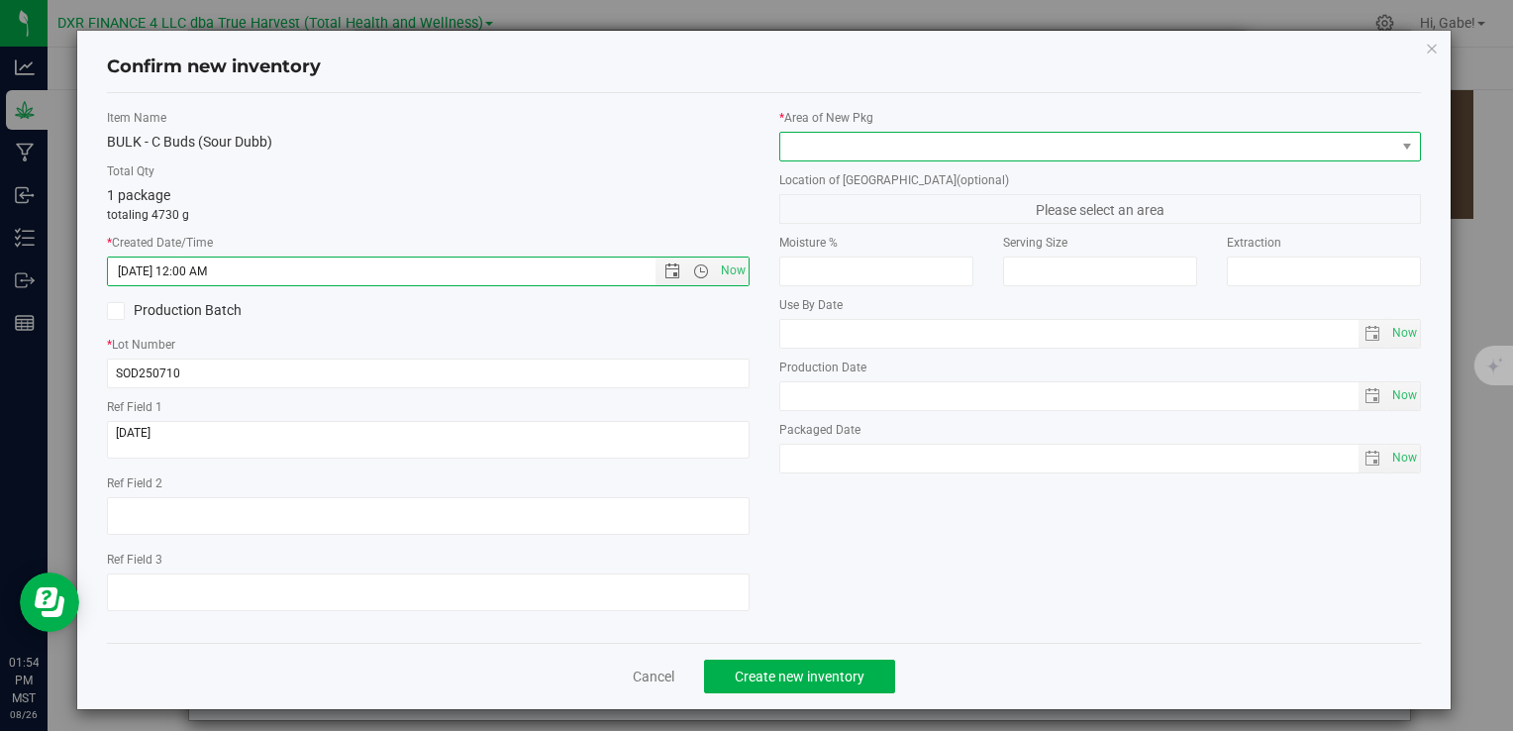
type input "[DATE] 1:54 PM"
click at [808, 153] on span at bounding box center [1088, 147] width 615 height 28
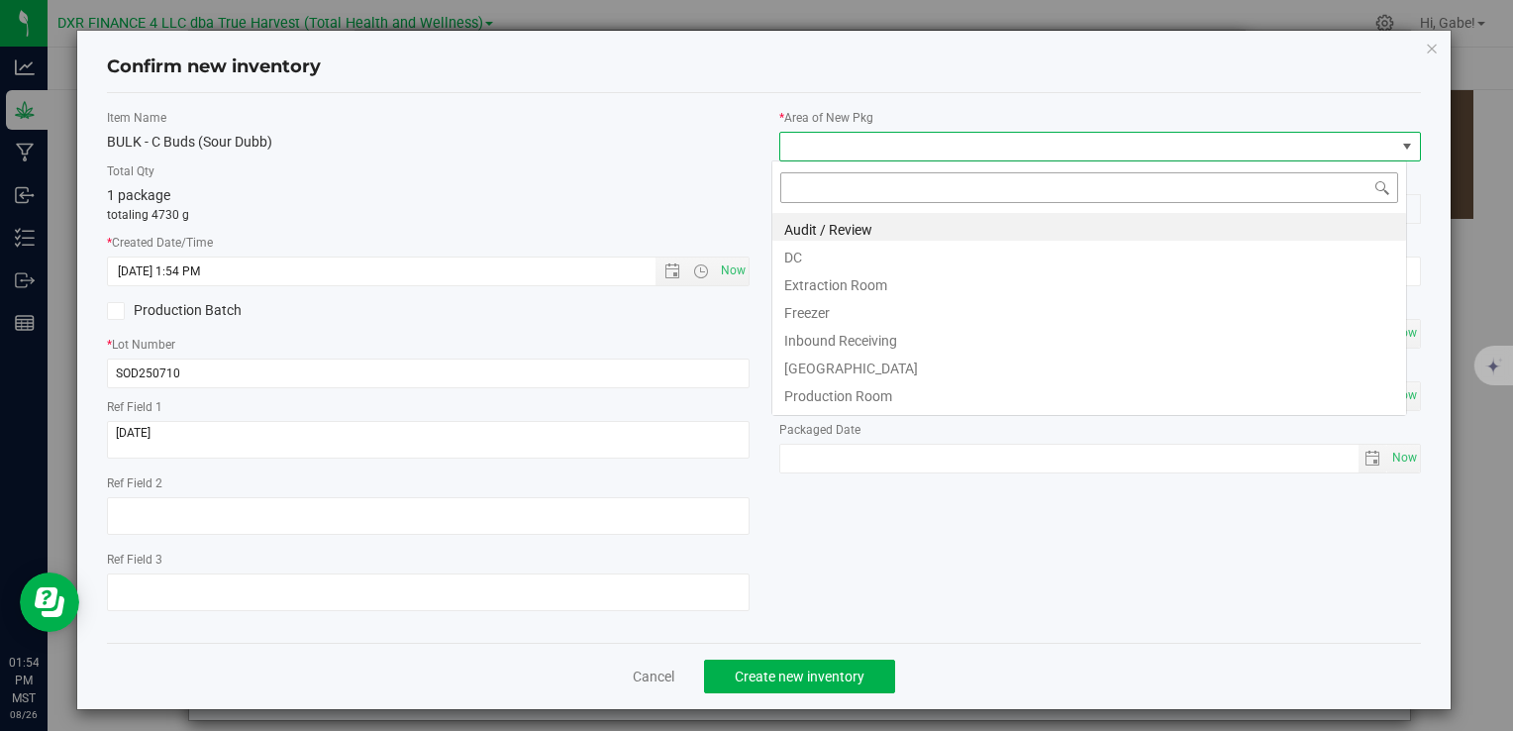
scroll to position [29, 635]
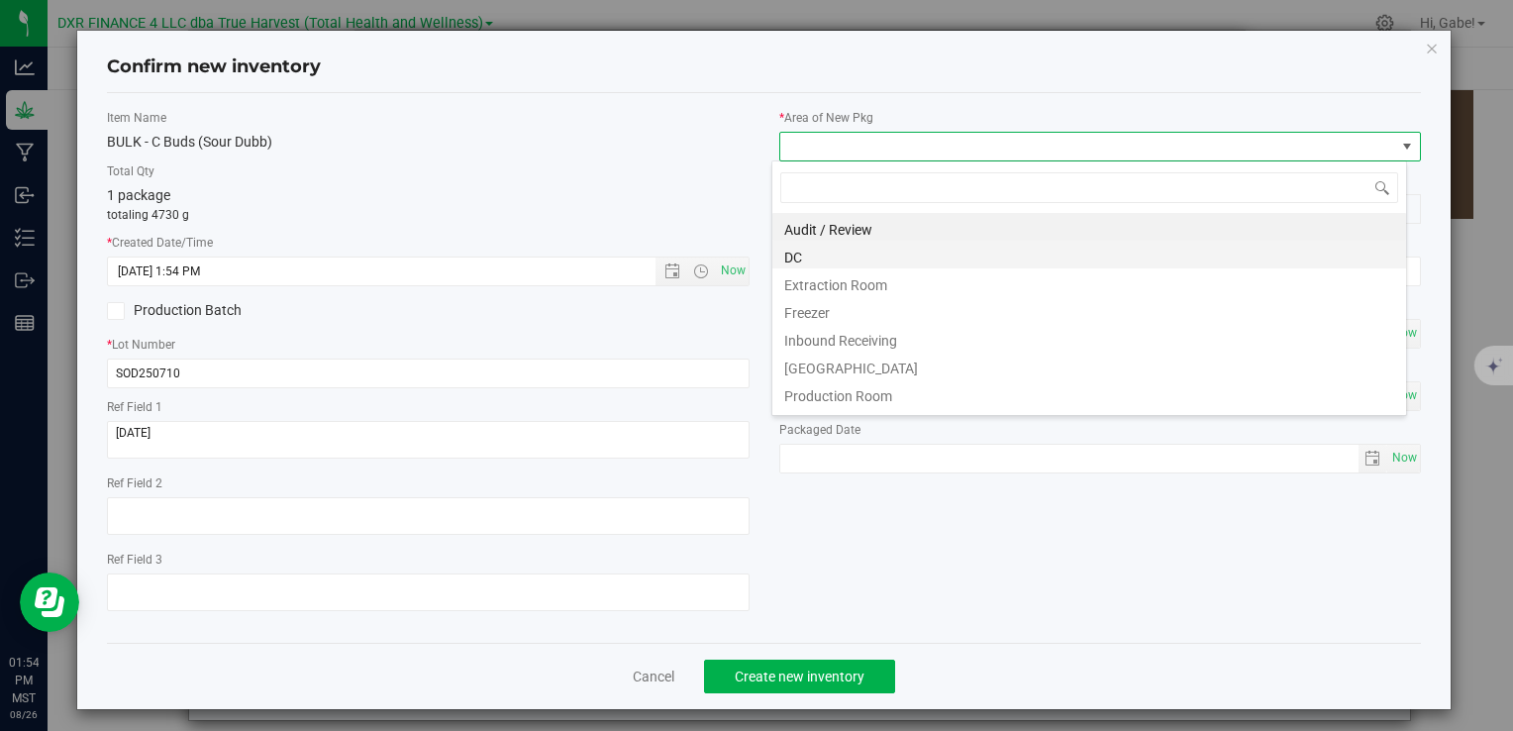
click at [816, 263] on li "DC" at bounding box center [1090, 255] width 634 height 28
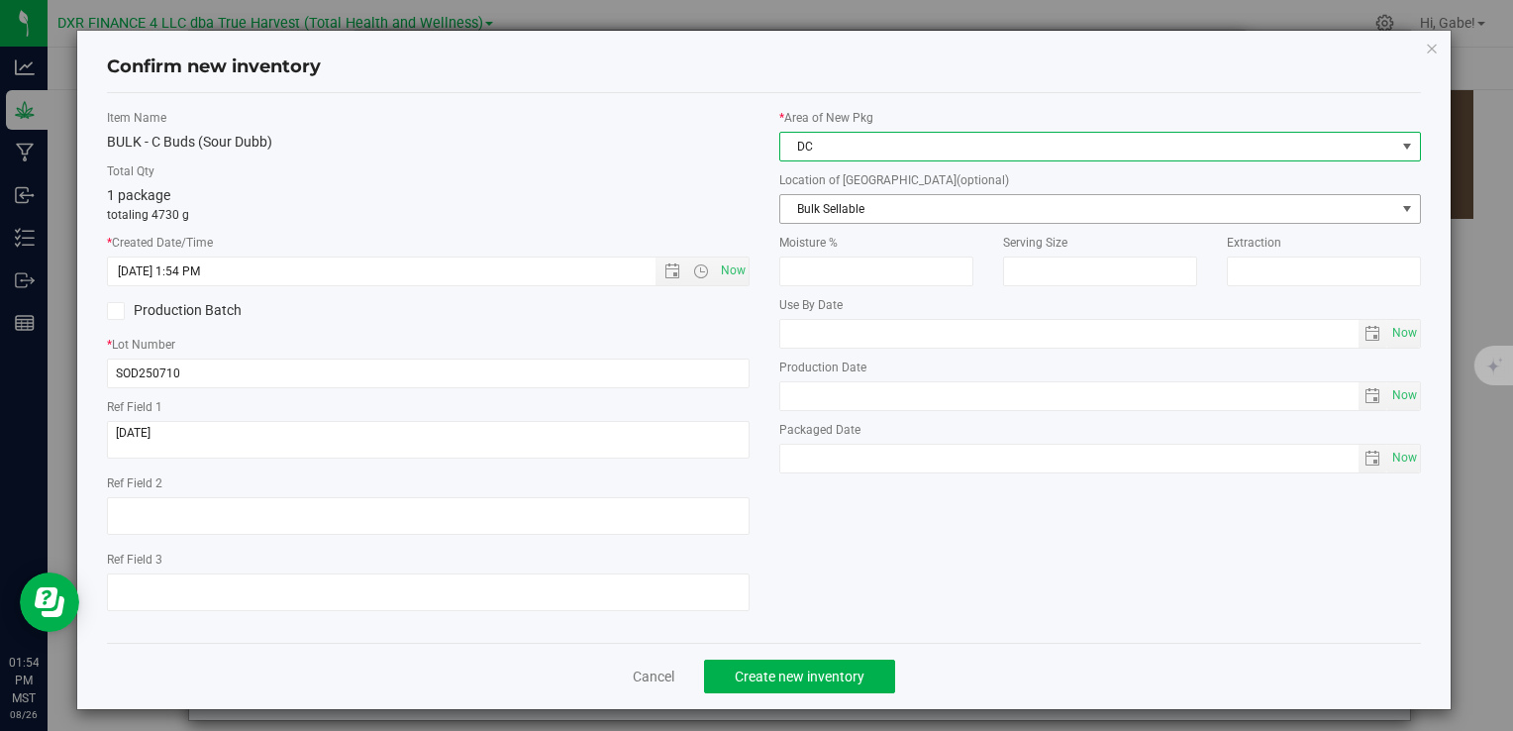
click at [816, 212] on span "Bulk Sellable" at bounding box center [1088, 209] width 615 height 28
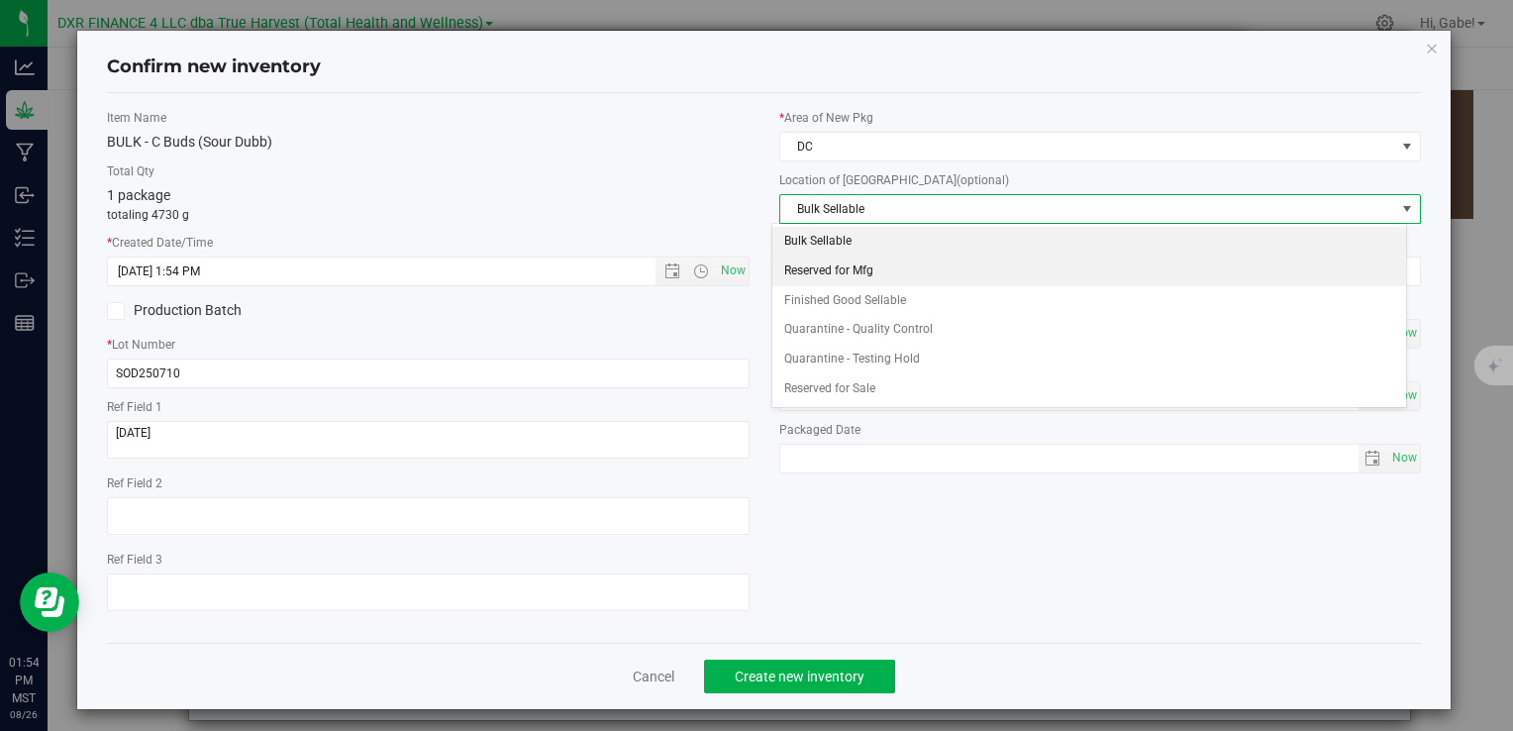
click at [820, 278] on li "Reserved for Mfg" at bounding box center [1090, 272] width 634 height 30
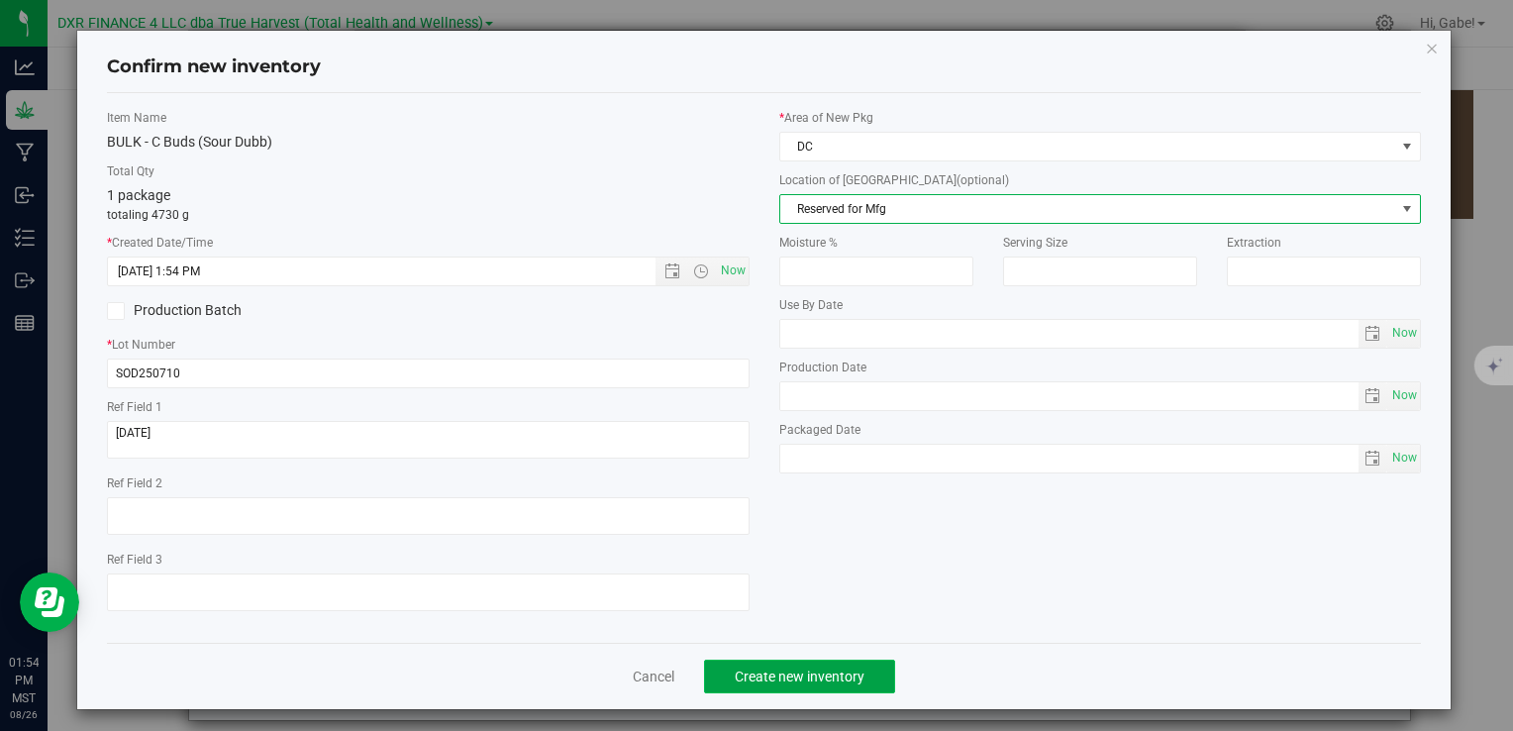
click at [845, 666] on button "Create new inventory" at bounding box center [799, 677] width 191 height 34
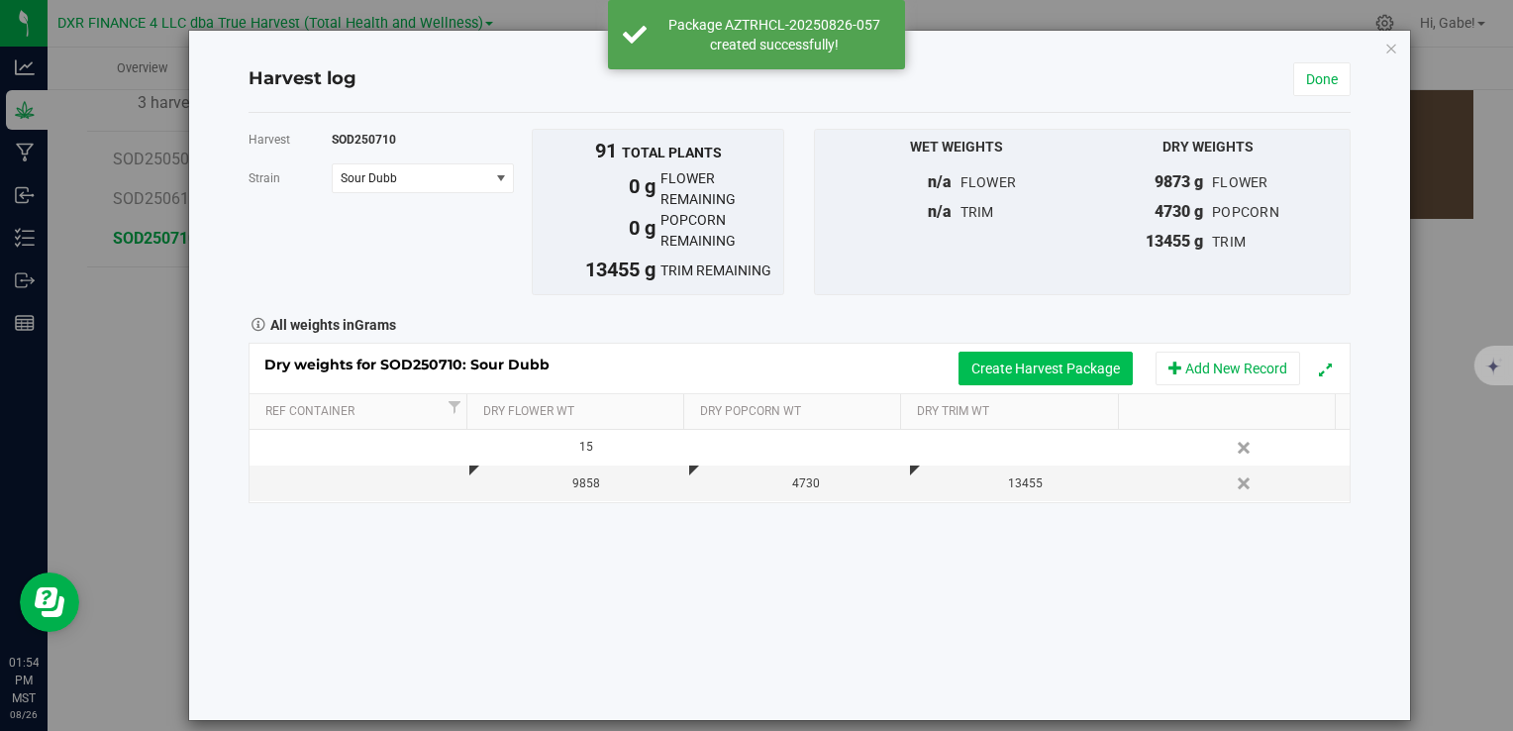
click at [1096, 356] on button "Create Harvest Package" at bounding box center [1046, 369] width 174 height 34
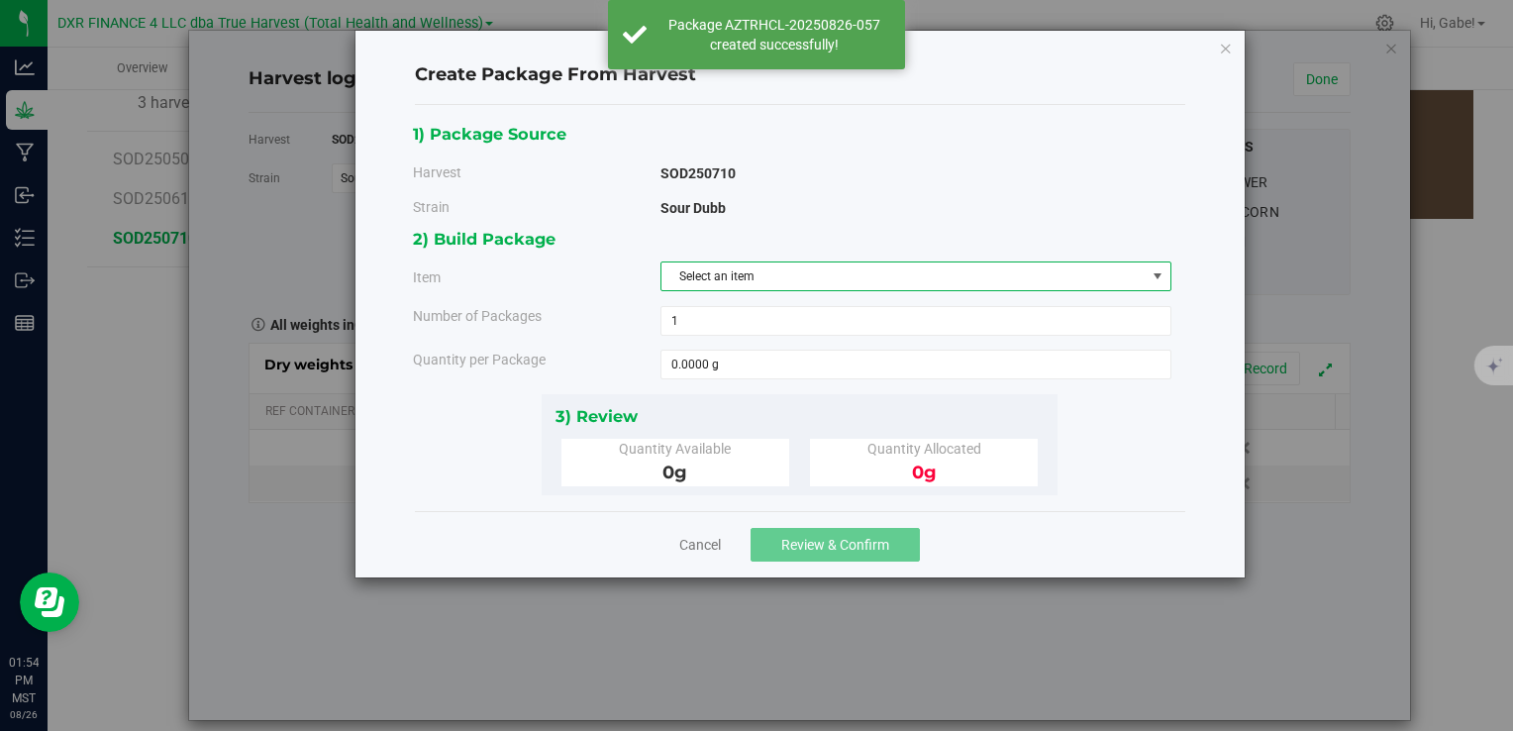
click at [727, 287] on span "Select an item" at bounding box center [904, 276] width 484 height 28
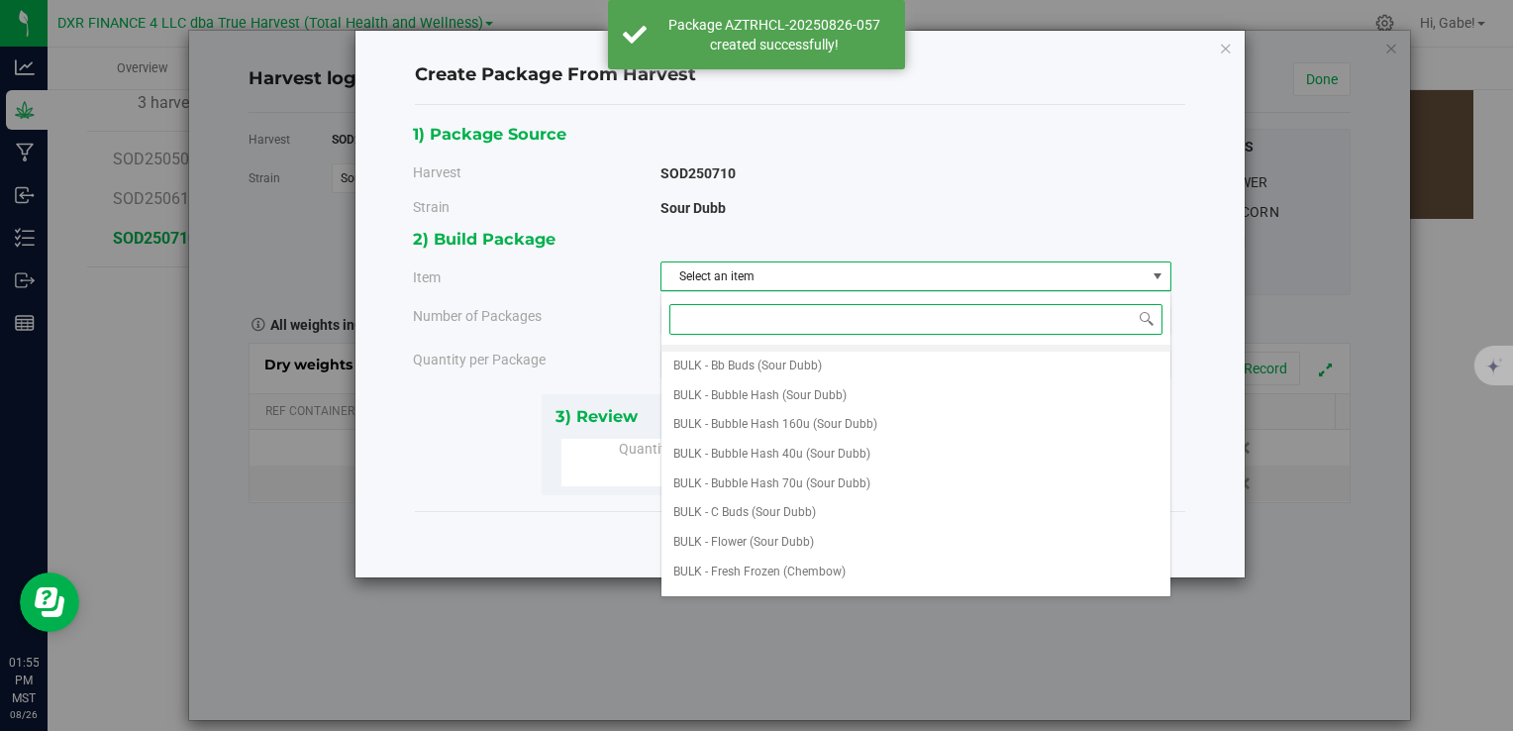
scroll to position [297, 0]
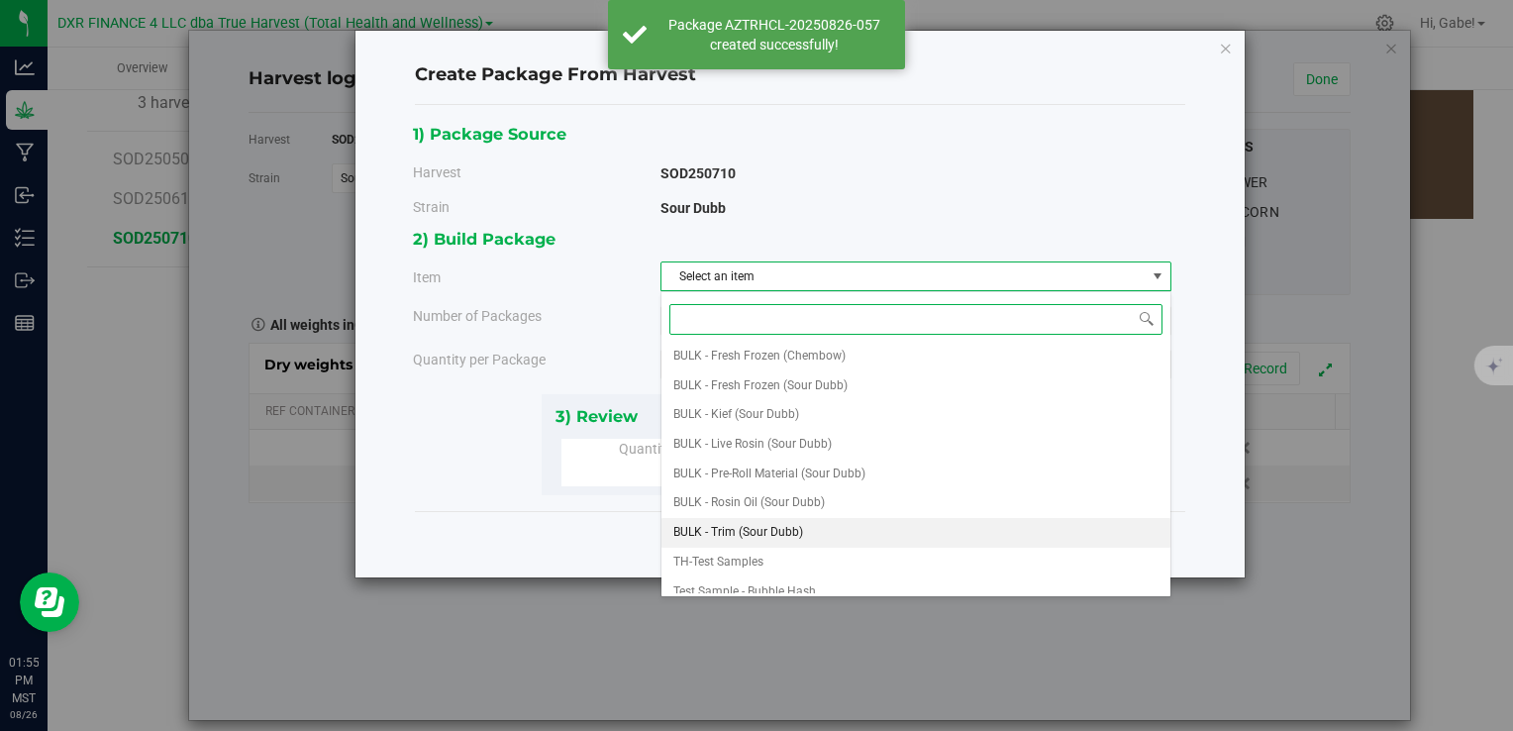
click at [790, 525] on span "BULK - Trim (Sour Dubb)" at bounding box center [739, 533] width 130 height 26
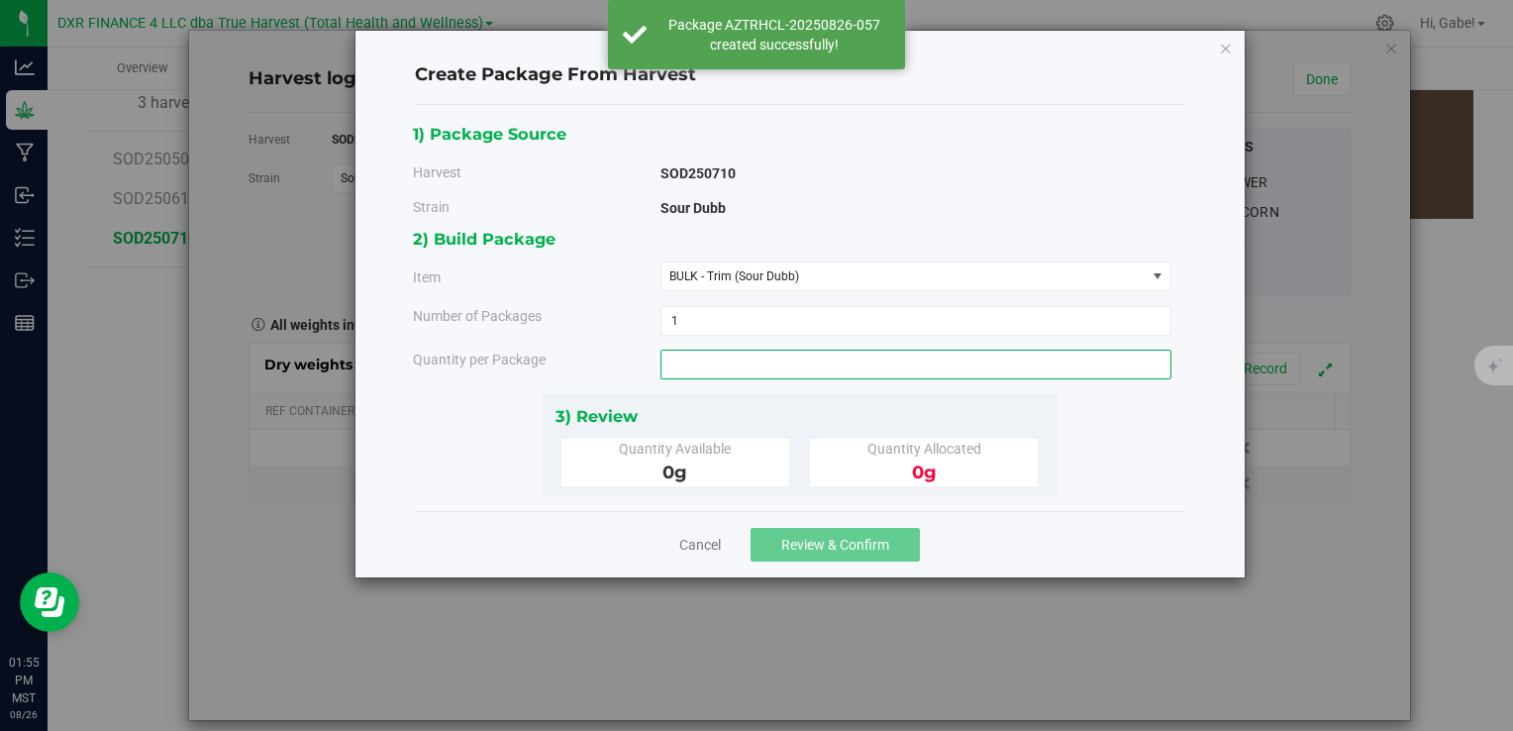
click at [740, 365] on span at bounding box center [916, 365] width 511 height 30
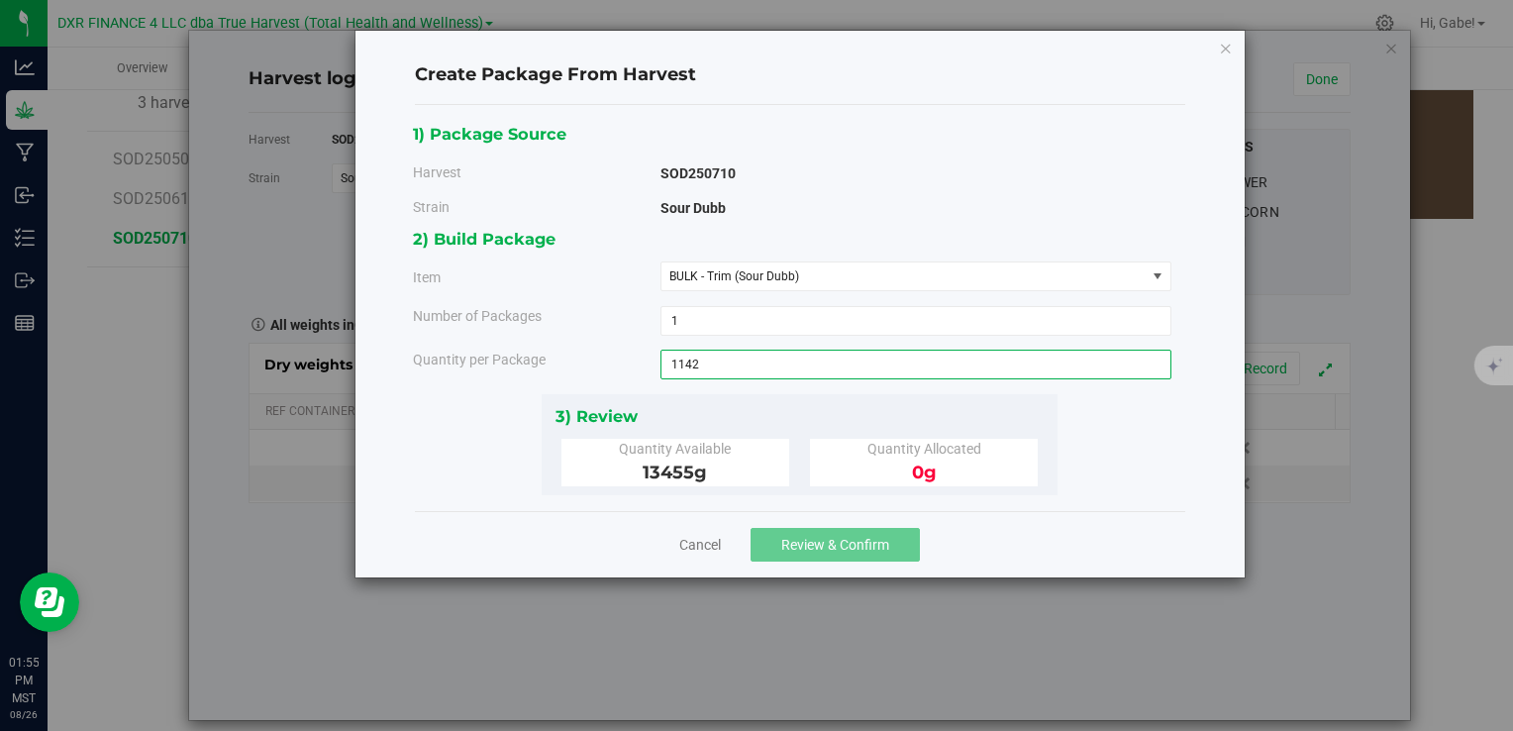
type input "11425"
type input "11425.0000 g"
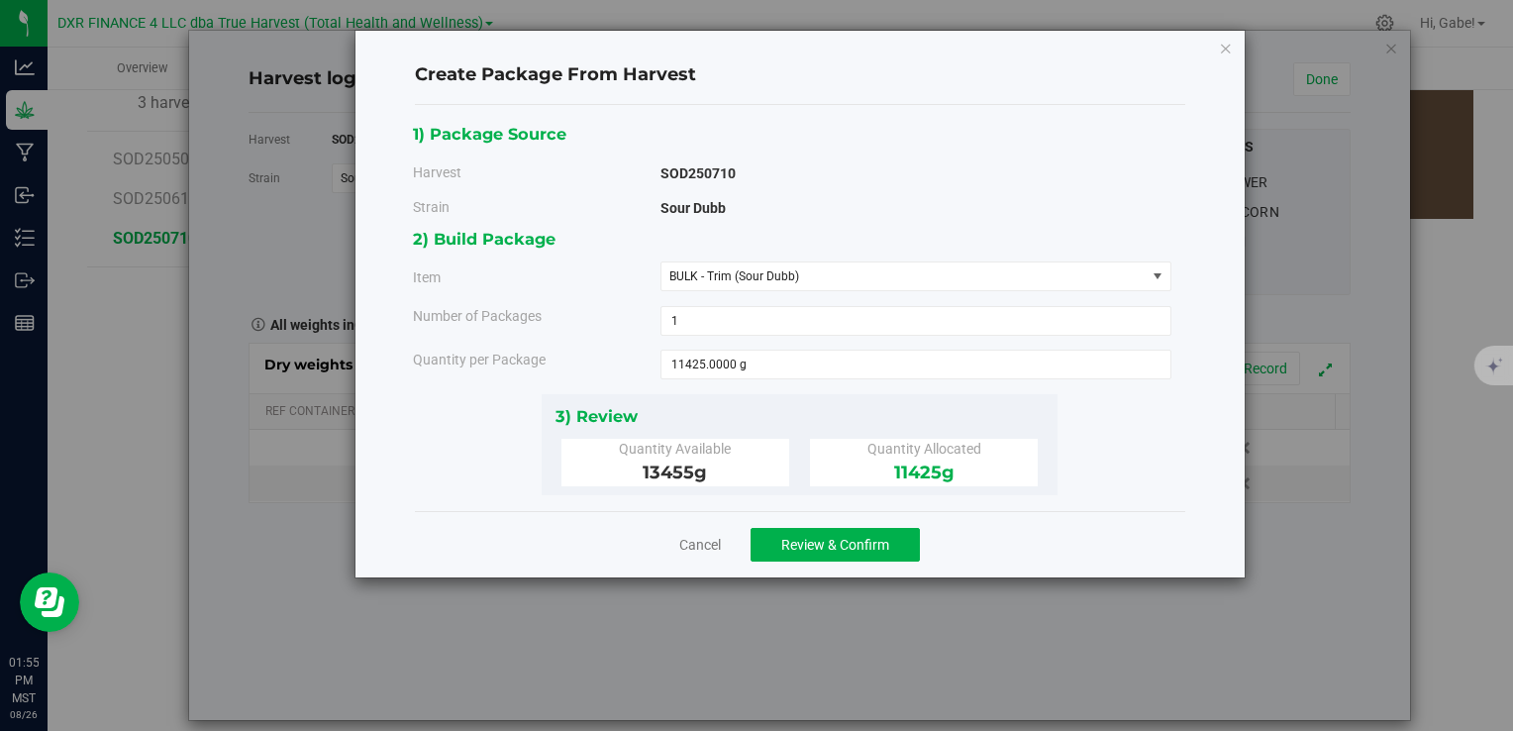
click at [773, 395] on div "3) Review Quantity Available 13455 g Quantity Allocated 11425 g" at bounding box center [800, 444] width 516 height 101
click at [836, 533] on button "Review & Confirm" at bounding box center [835, 545] width 169 height 34
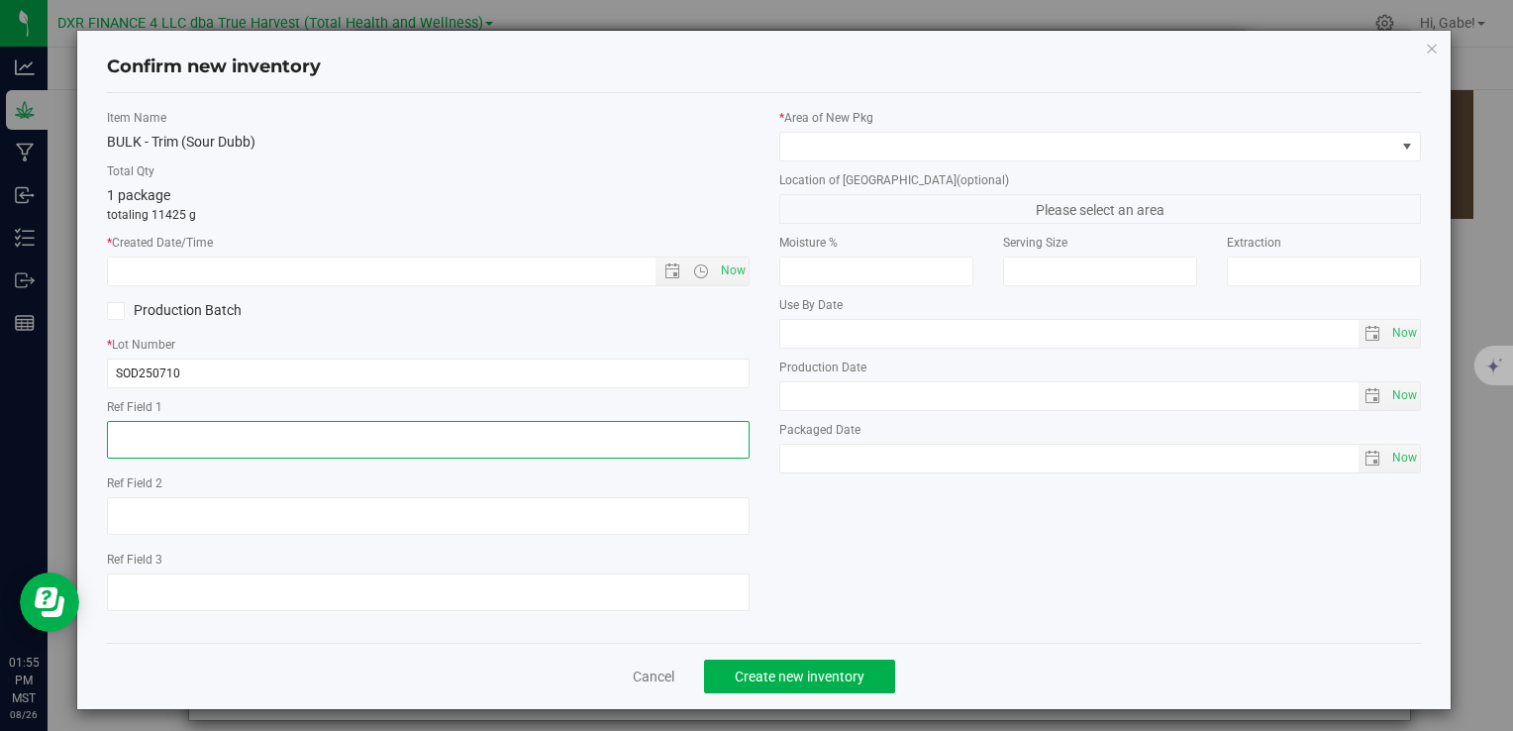
click at [491, 446] on textarea at bounding box center [428, 440] width 642 height 38
paste textarea "[DATE]"
type textarea "[DATE]"
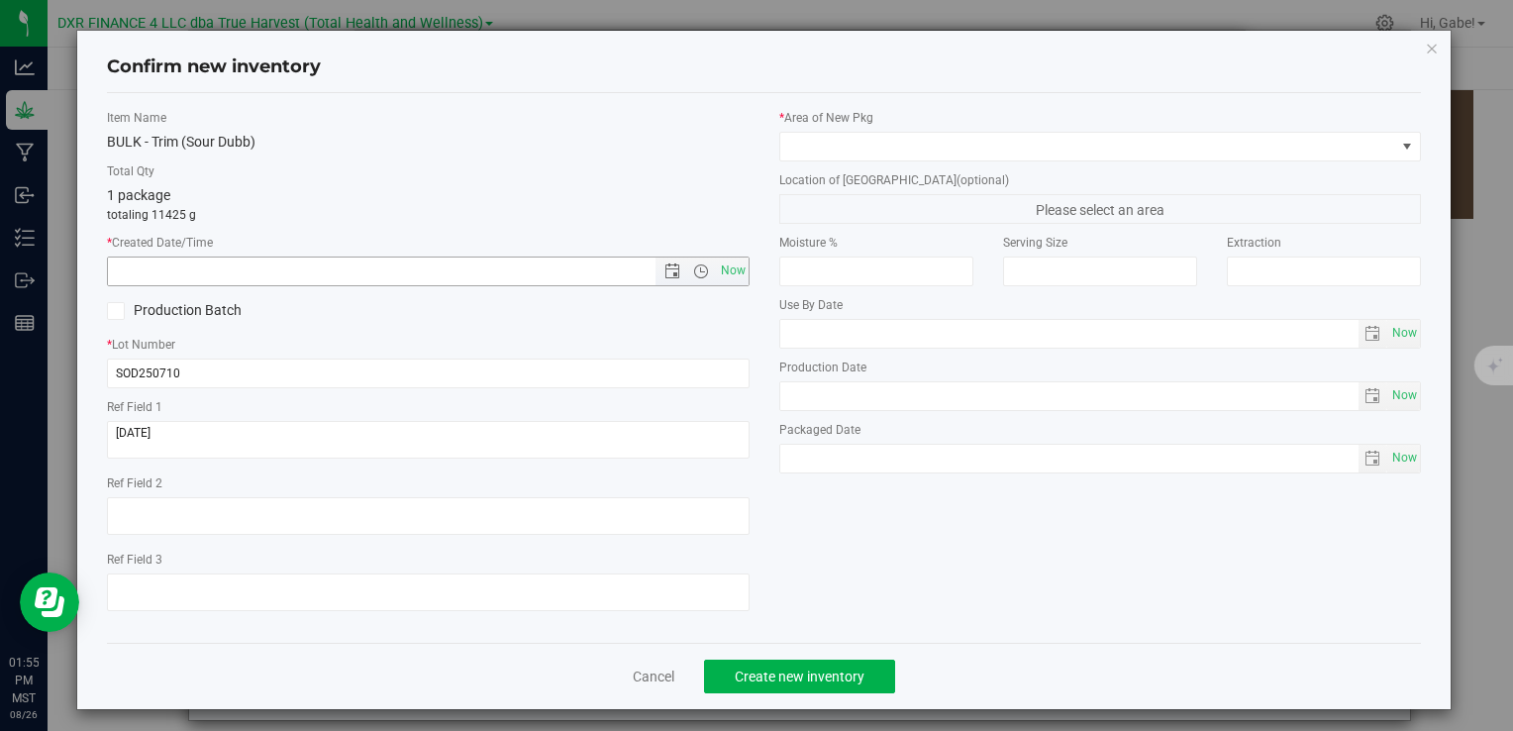
click at [556, 268] on input "text" at bounding box center [398, 272] width 580 height 28
paste input "[DATE]"
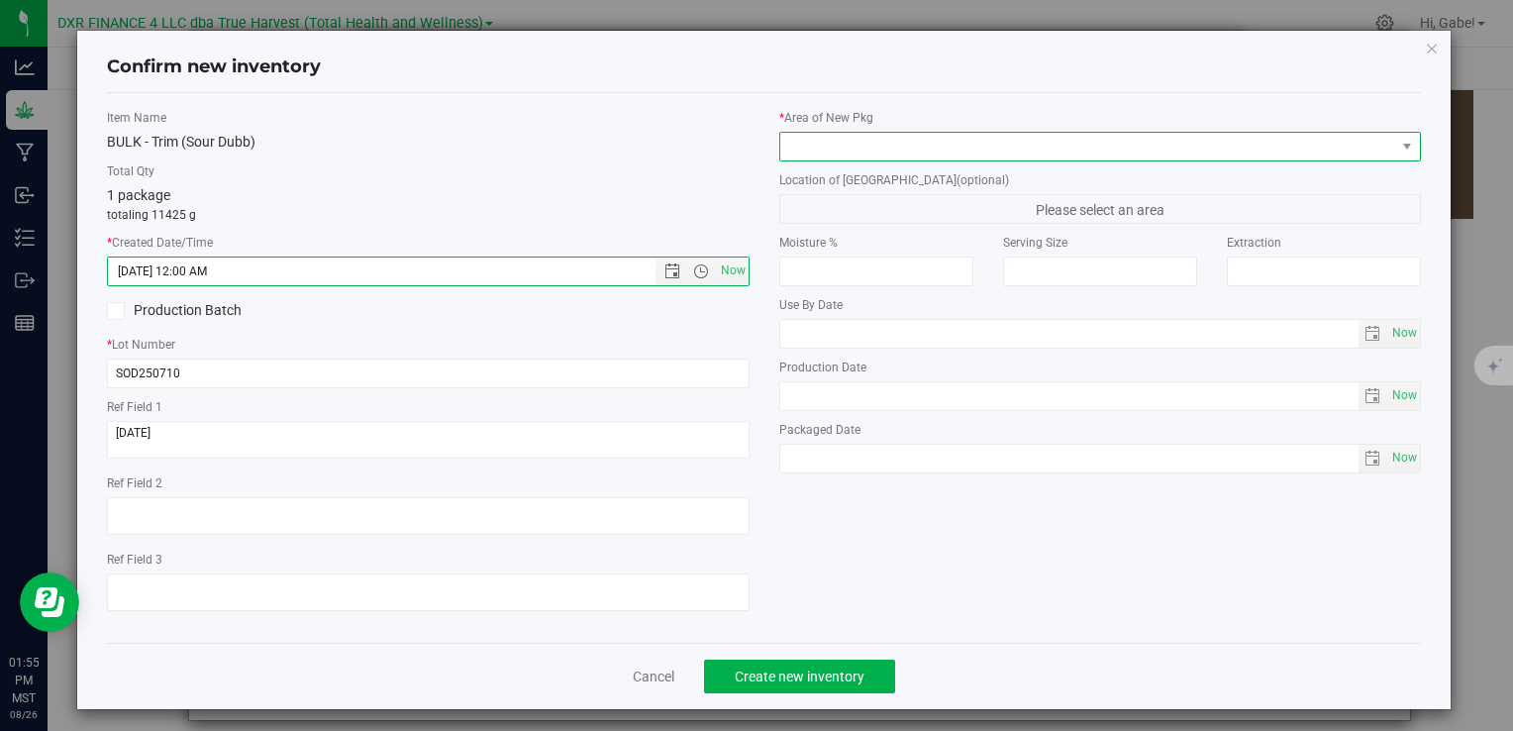
type input "[DATE] 1:55 PM"
click at [883, 152] on span at bounding box center [1088, 147] width 615 height 28
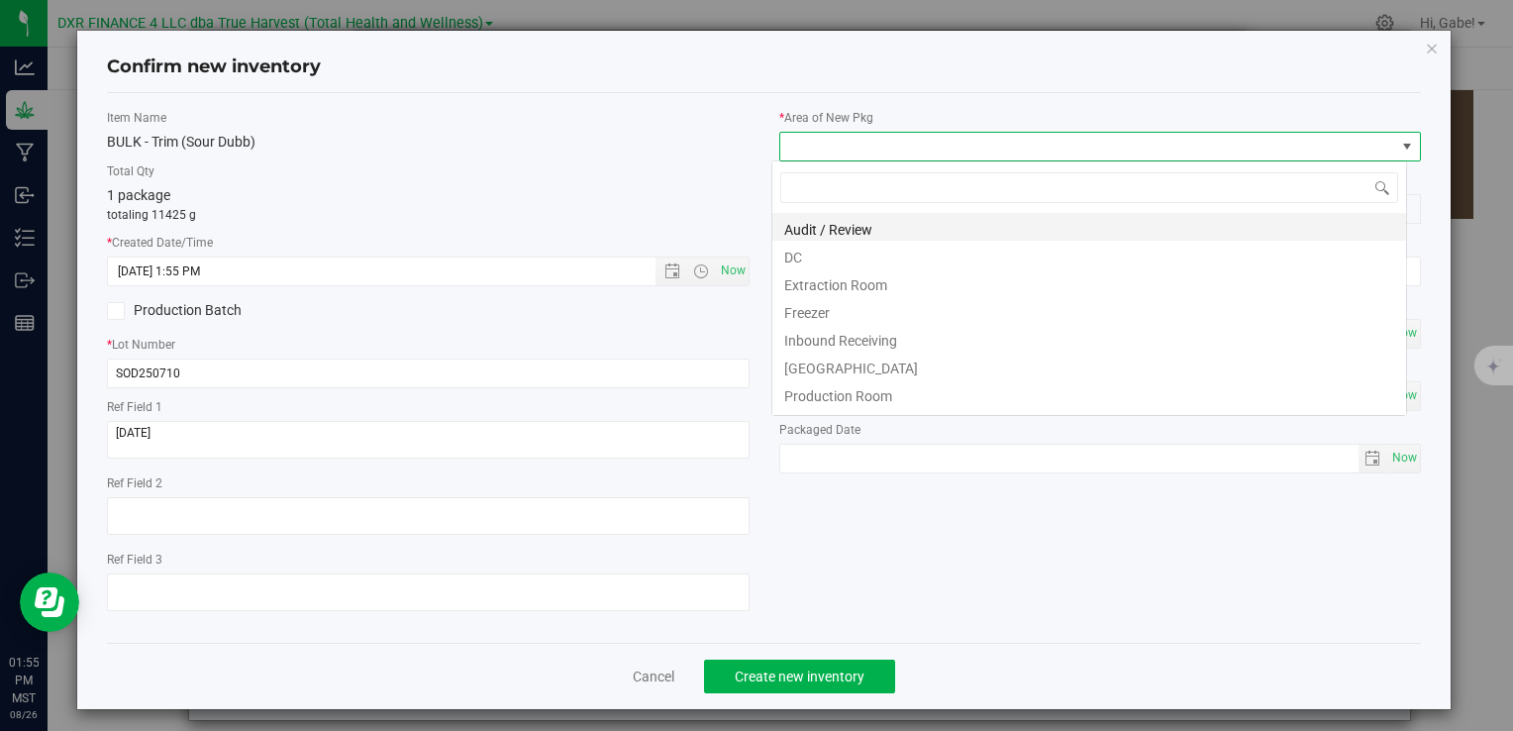
scroll to position [29, 635]
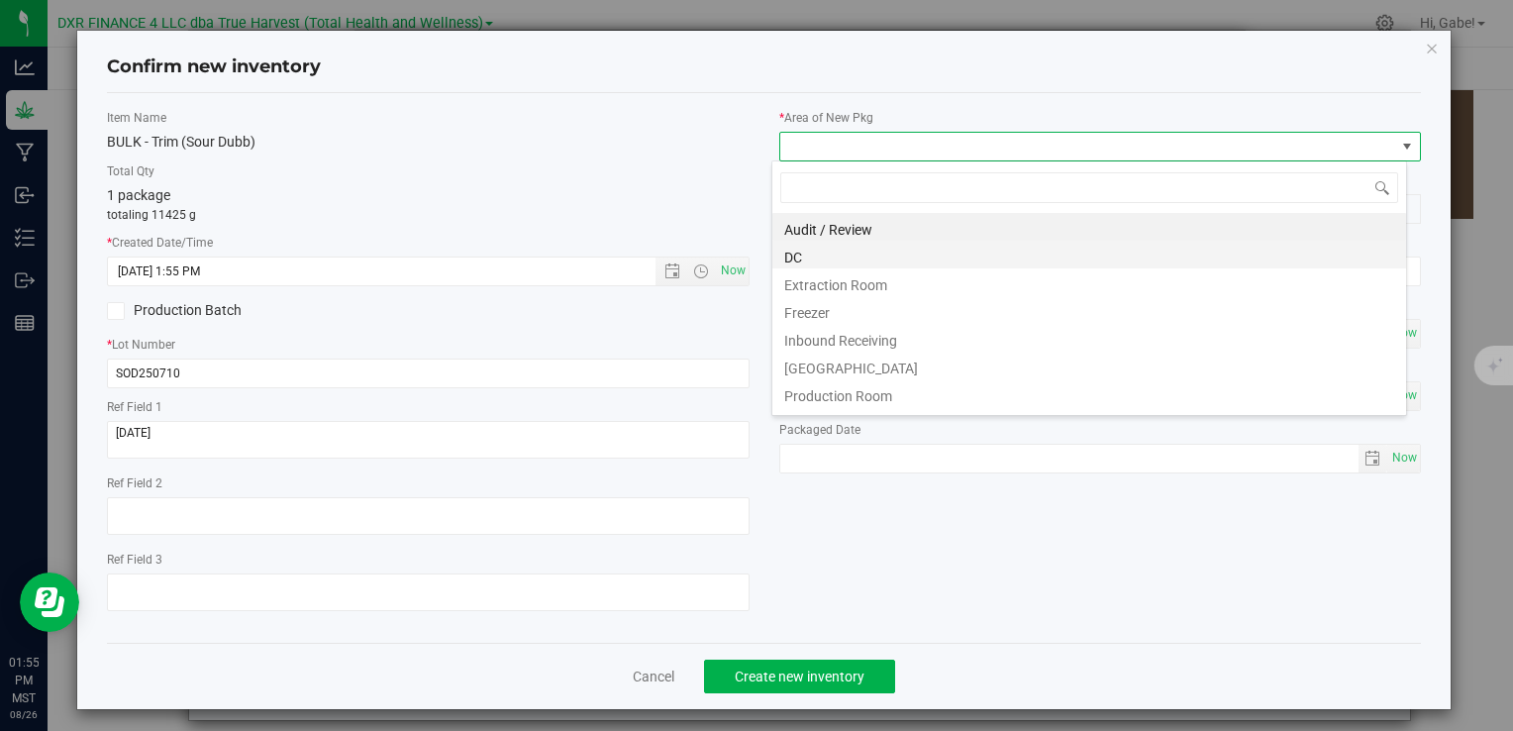
click at [843, 253] on li "DC" at bounding box center [1090, 255] width 634 height 28
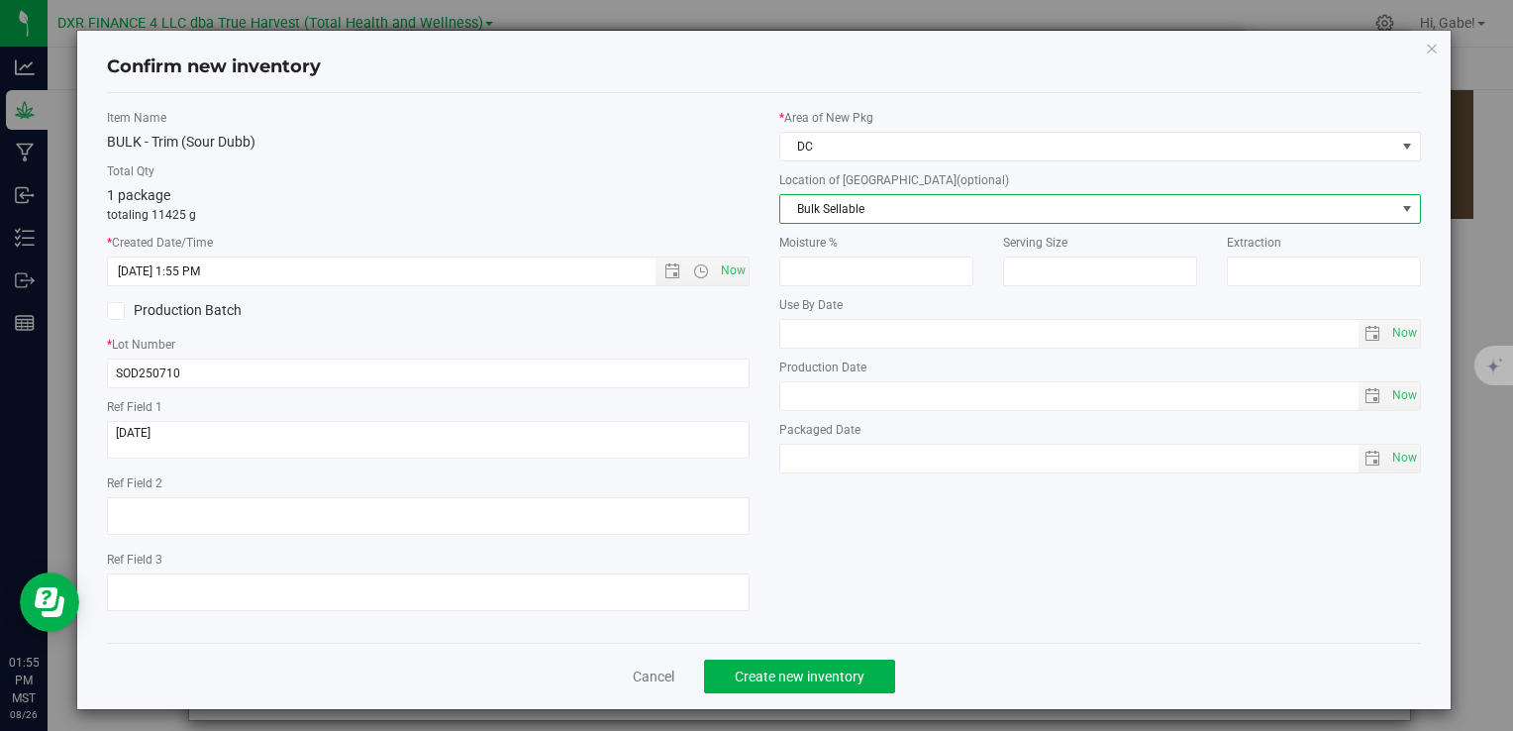
click at [840, 220] on span "Bulk Sellable" at bounding box center [1088, 209] width 615 height 28
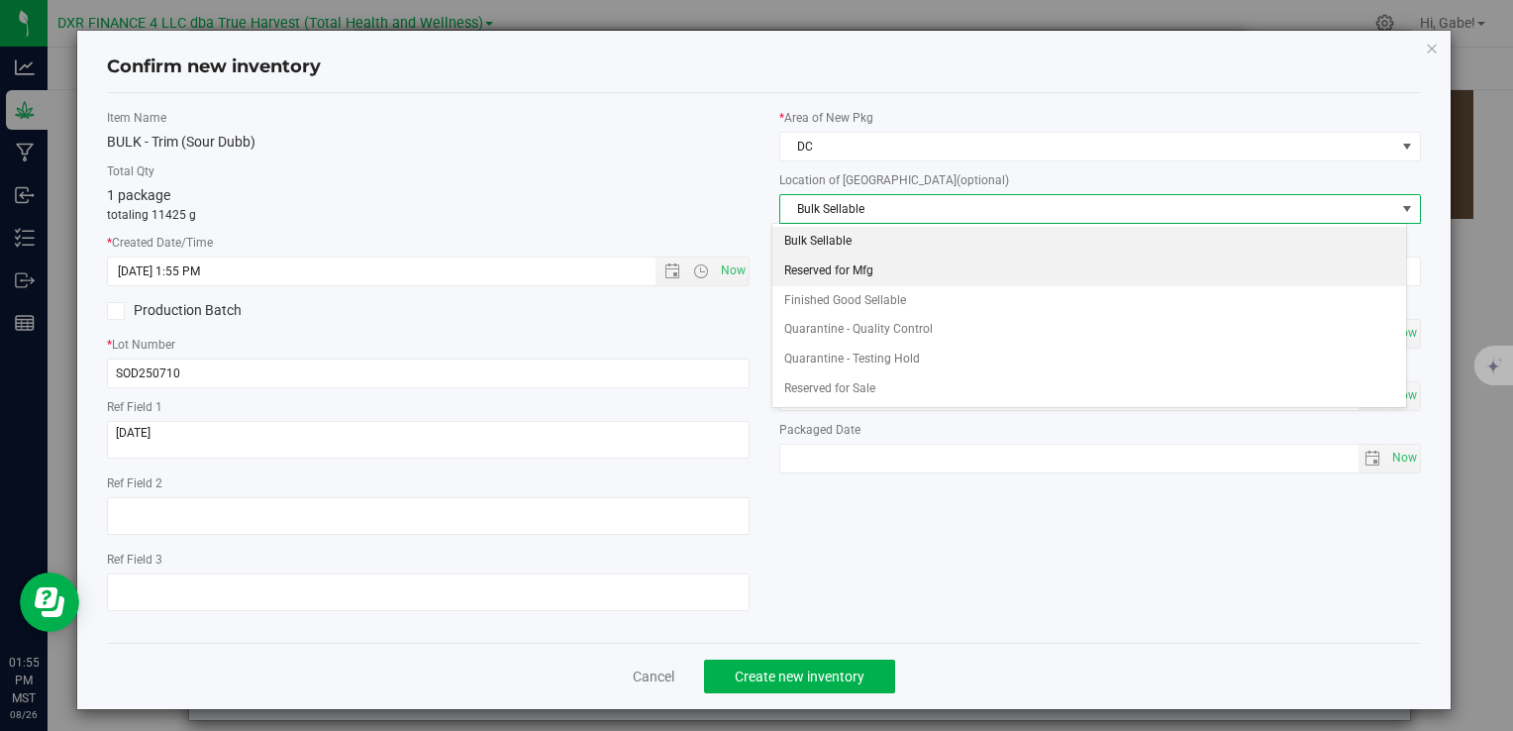
click at [841, 271] on li "Reserved for Mfg" at bounding box center [1090, 272] width 634 height 30
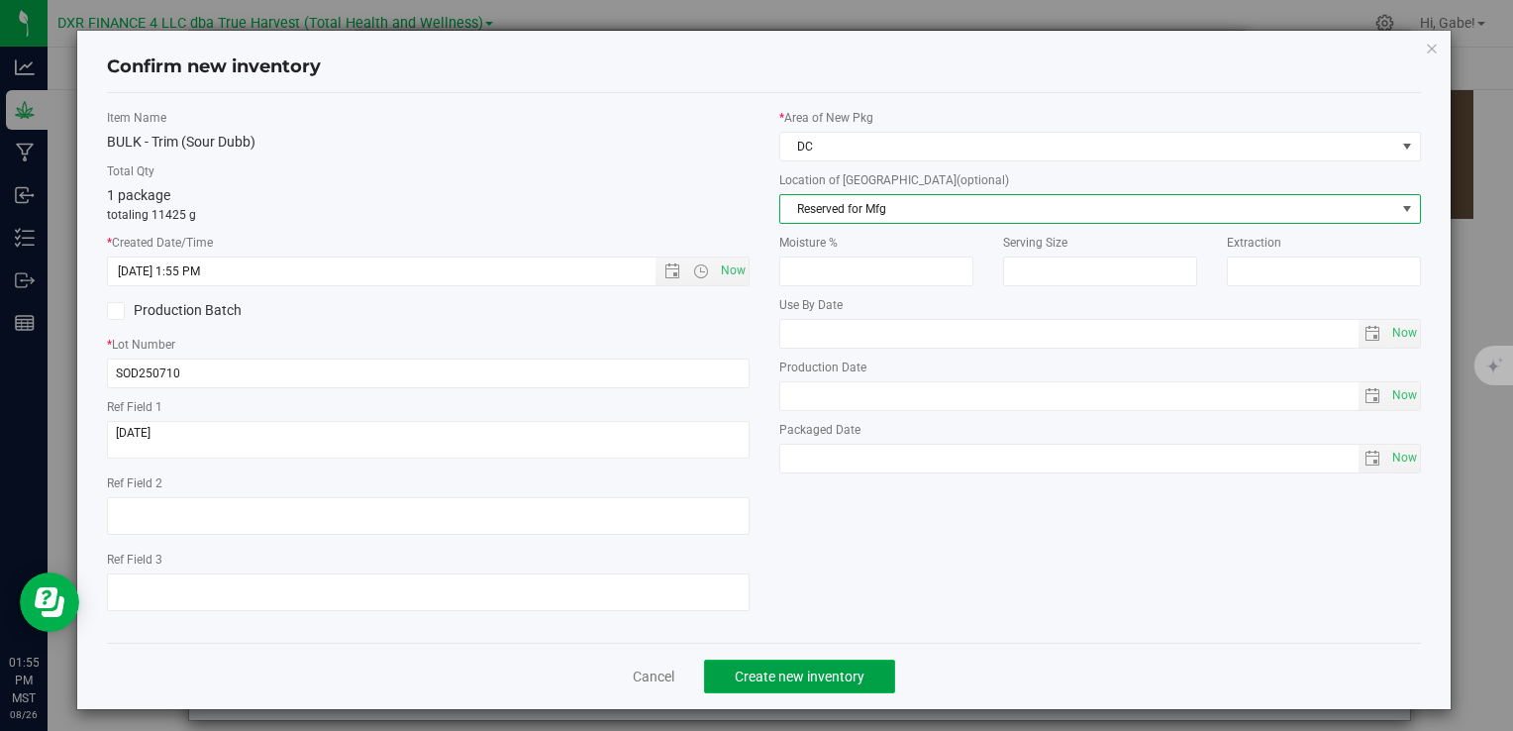
click at [859, 663] on button "Create new inventory" at bounding box center [799, 677] width 191 height 34
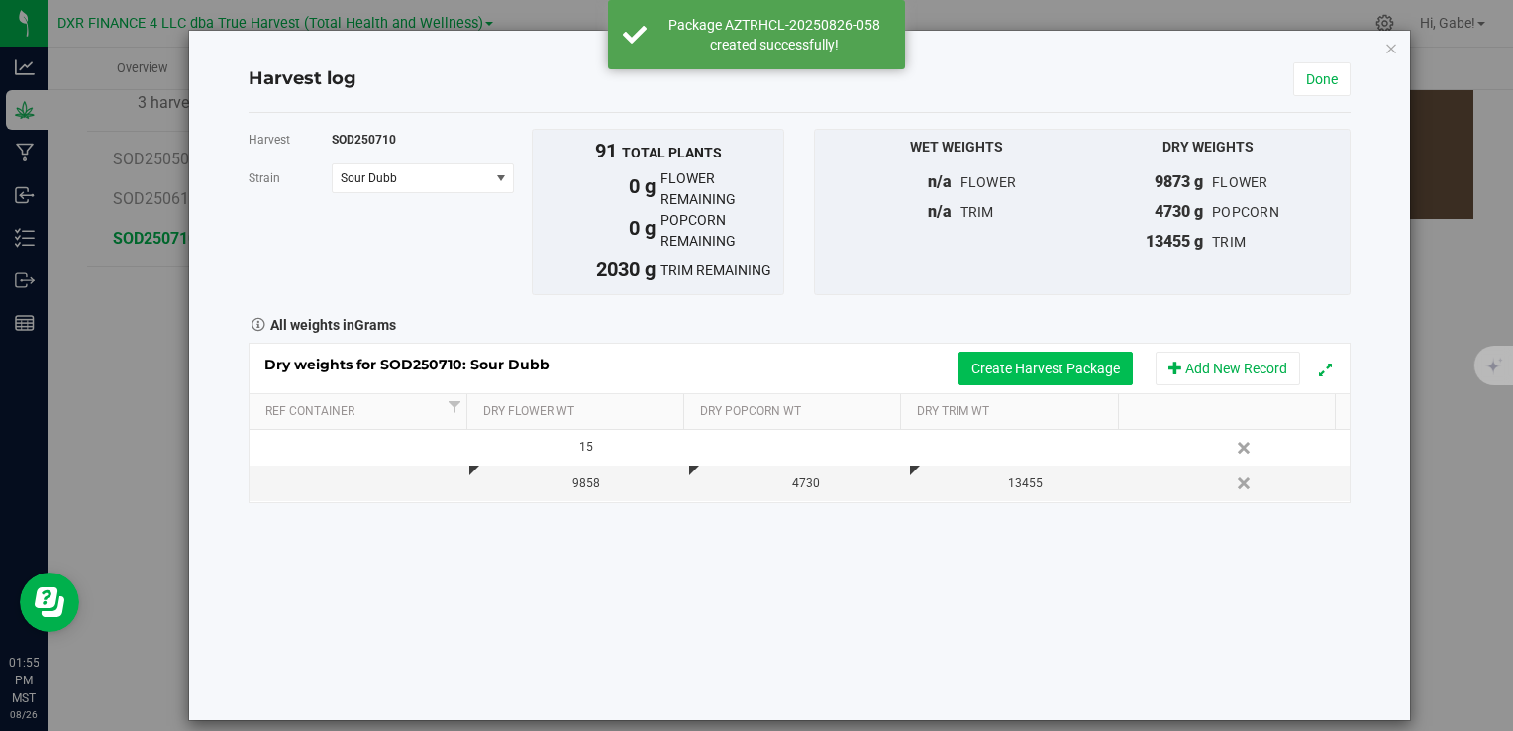
click at [977, 355] on button "Create Harvest Package" at bounding box center [1046, 369] width 174 height 34
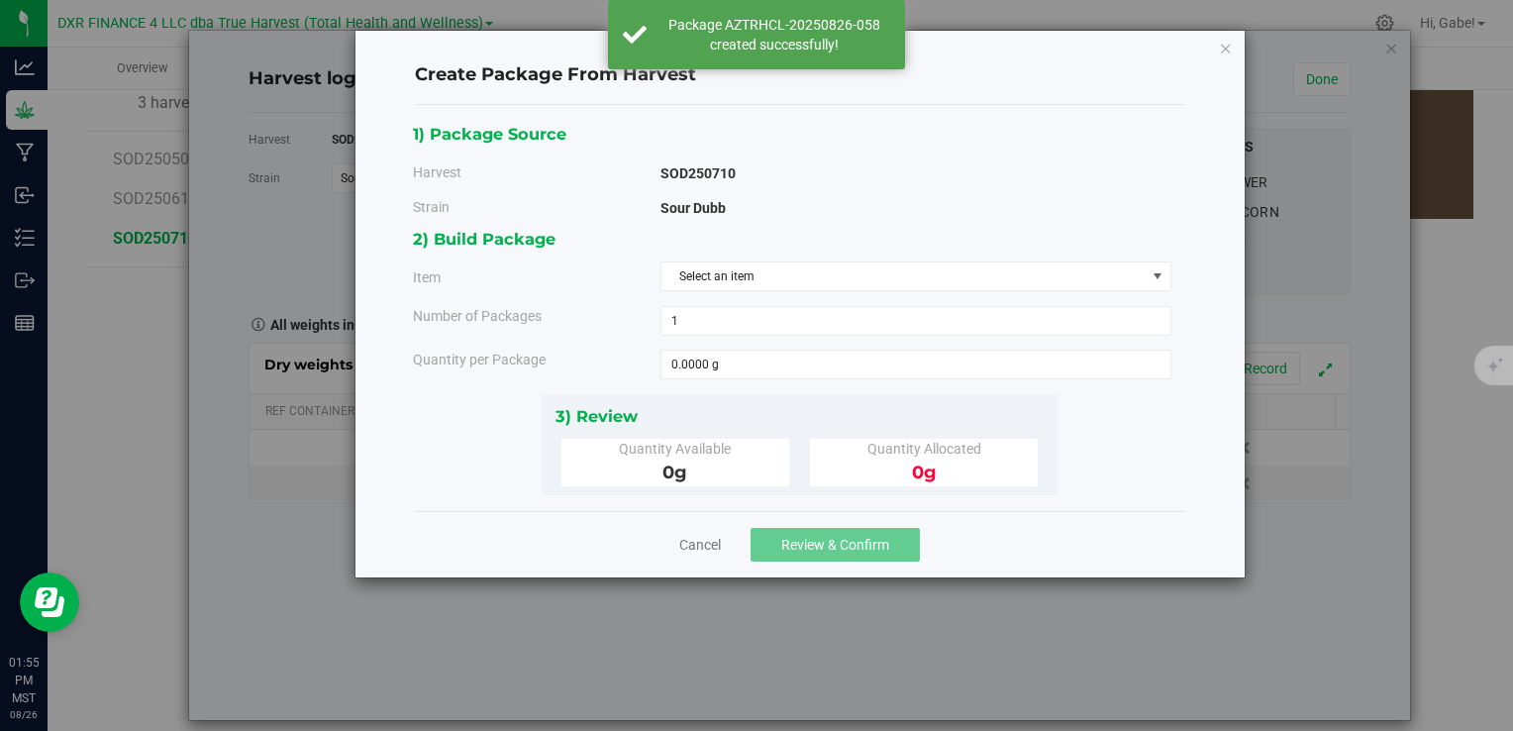
click at [805, 291] on div "2) Build Package Item Select an item BULK - A Buds (Sour Dubb) BULK - Aa Buds (…" at bounding box center [800, 309] width 774 height 167
click at [806, 263] on span "Select an item" at bounding box center [904, 276] width 484 height 28
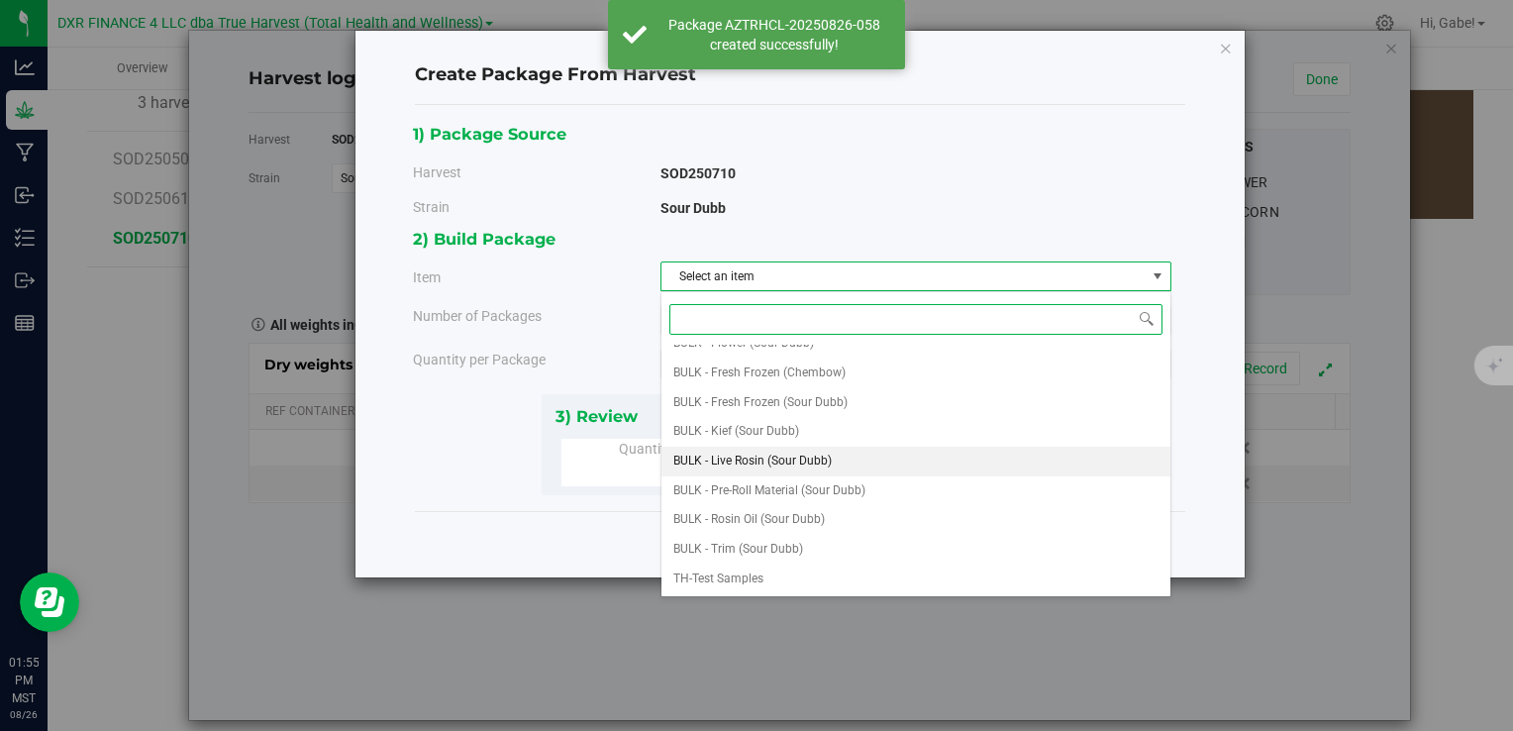
scroll to position [297, 0]
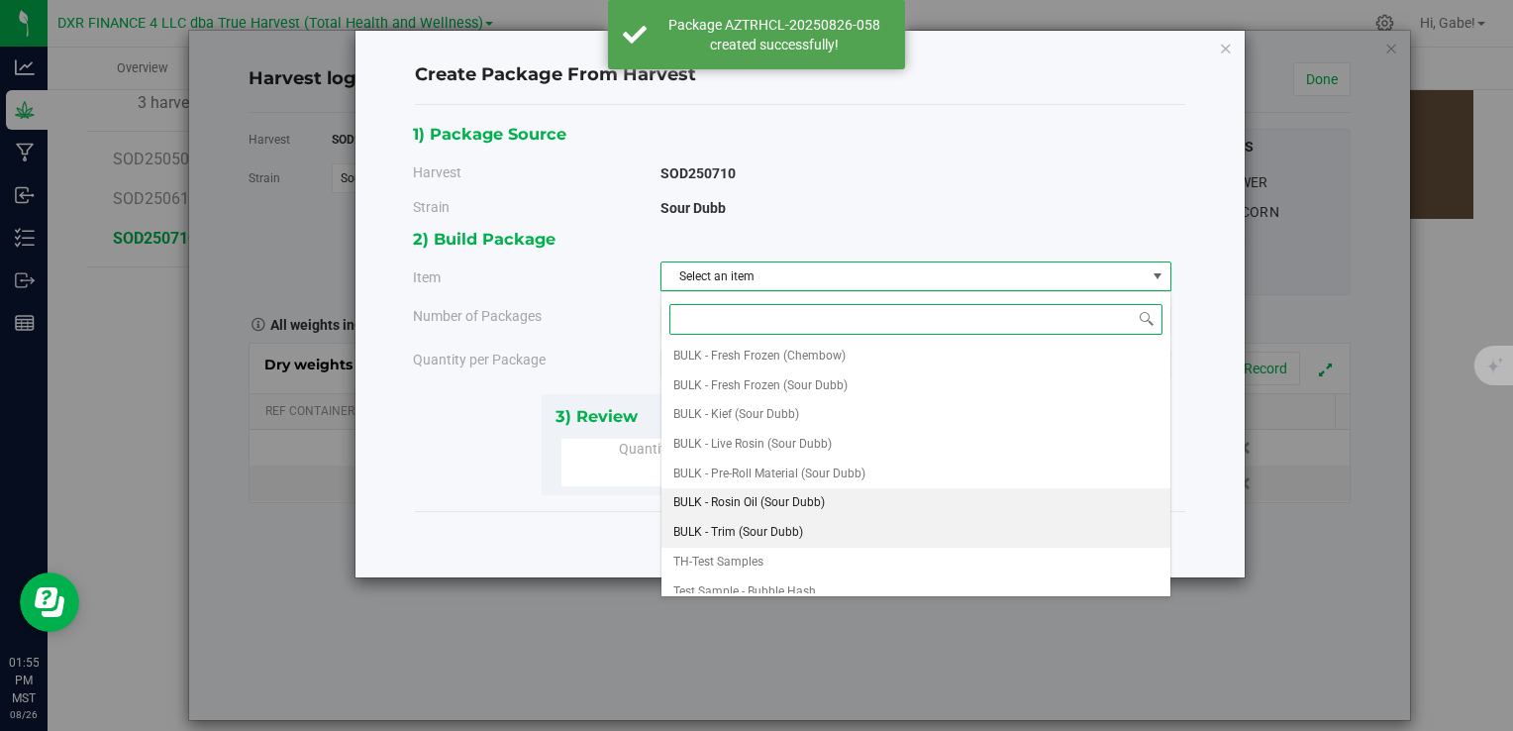
click at [804, 518] on li "BULK - Trim (Sour Dubb)" at bounding box center [916, 533] width 509 height 30
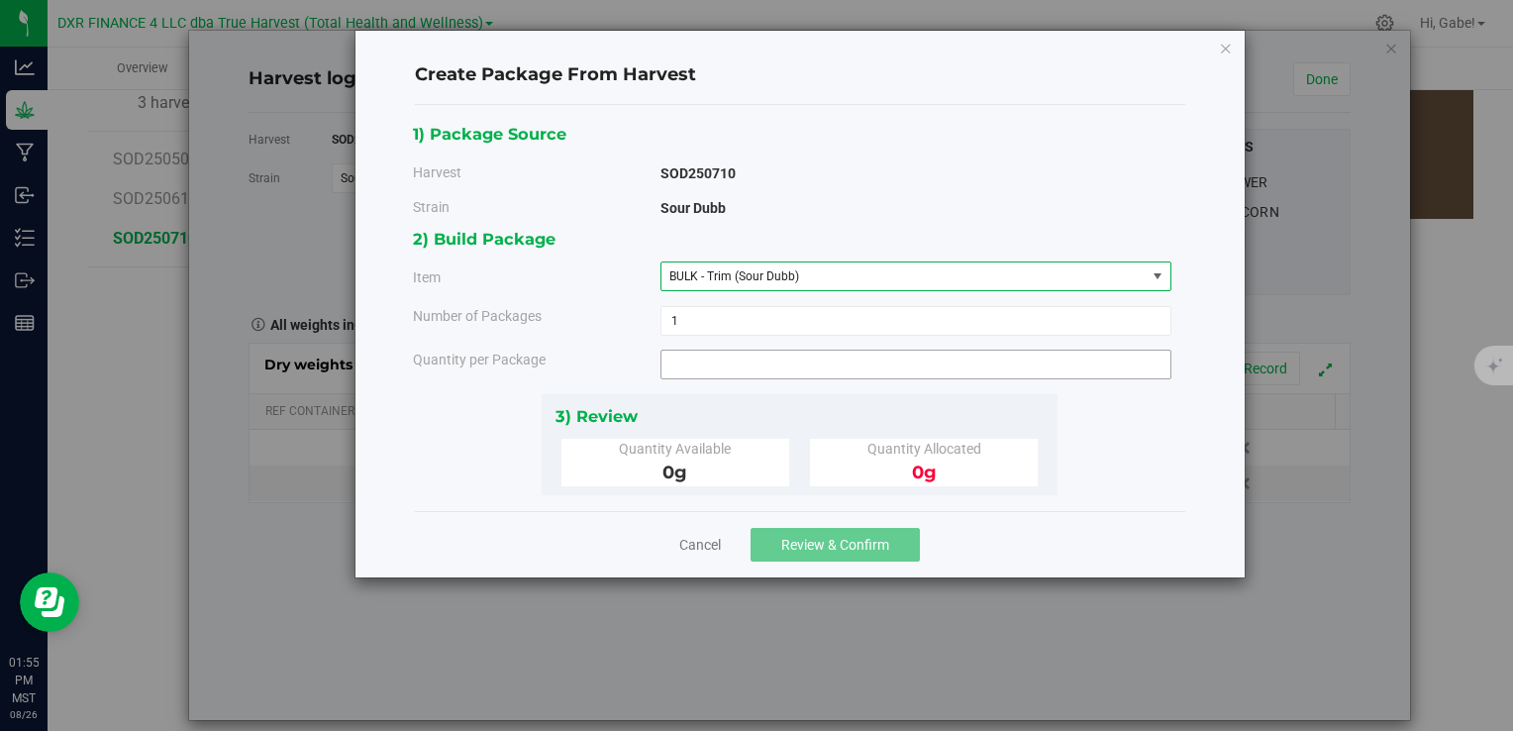
click at [758, 363] on span at bounding box center [916, 365] width 511 height 30
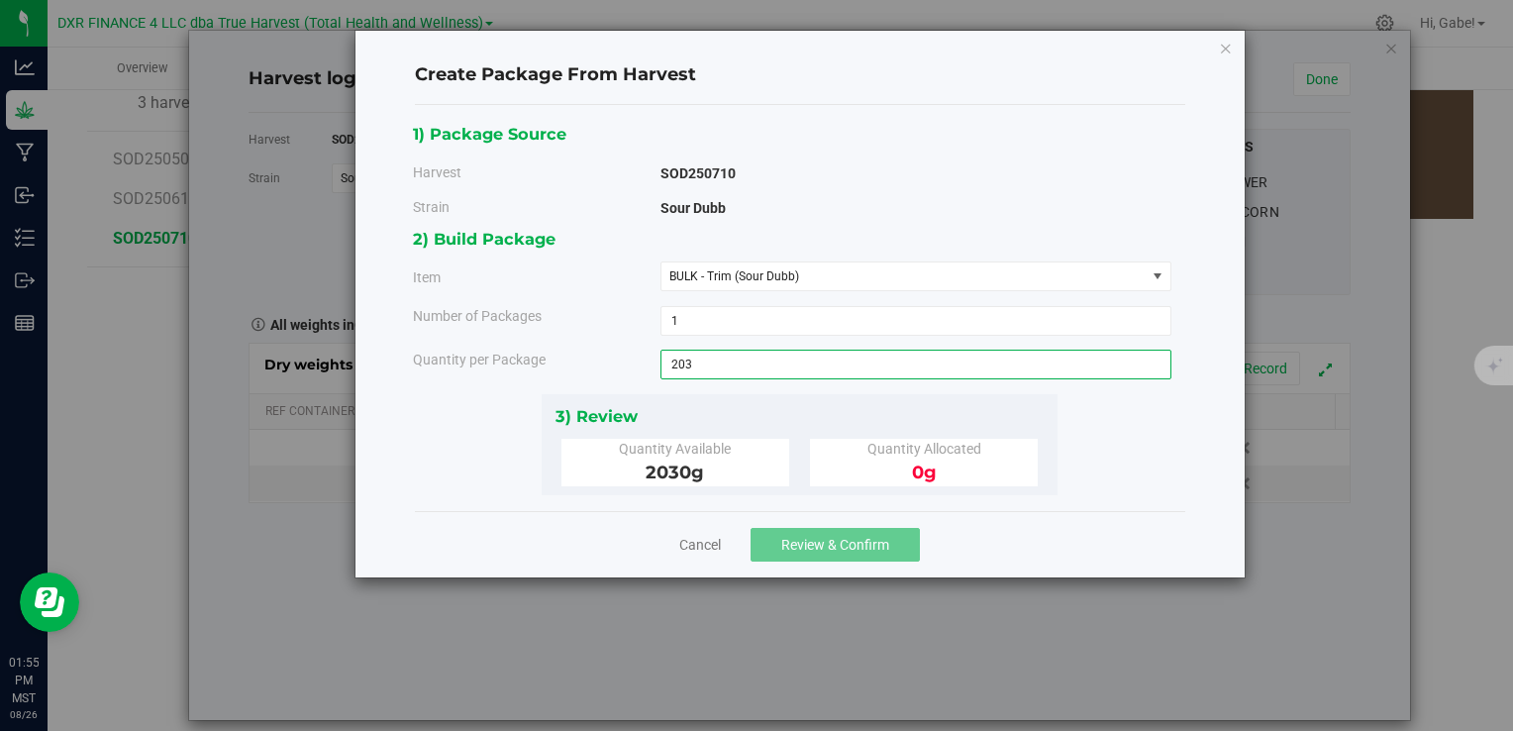
type input "2030"
type input "2030.0000 g"
click at [829, 390] on div "2) Build Package Item BULK - Trim (Sour Dubb) BULK - A Buds (Sour Dubb) BULK - …" at bounding box center [800, 309] width 774 height 167
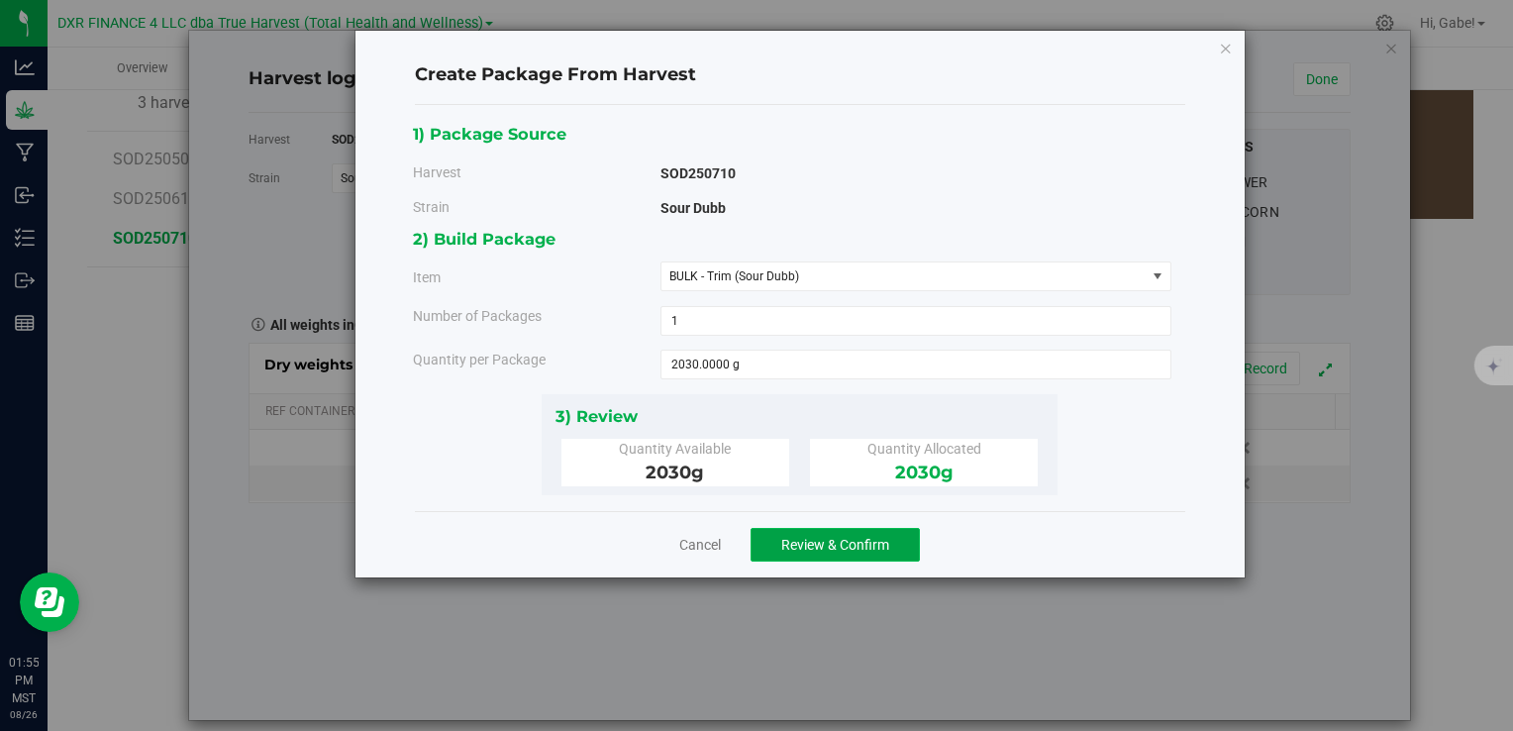
click at [825, 542] on span "Review & Confirm" at bounding box center [835, 545] width 108 height 16
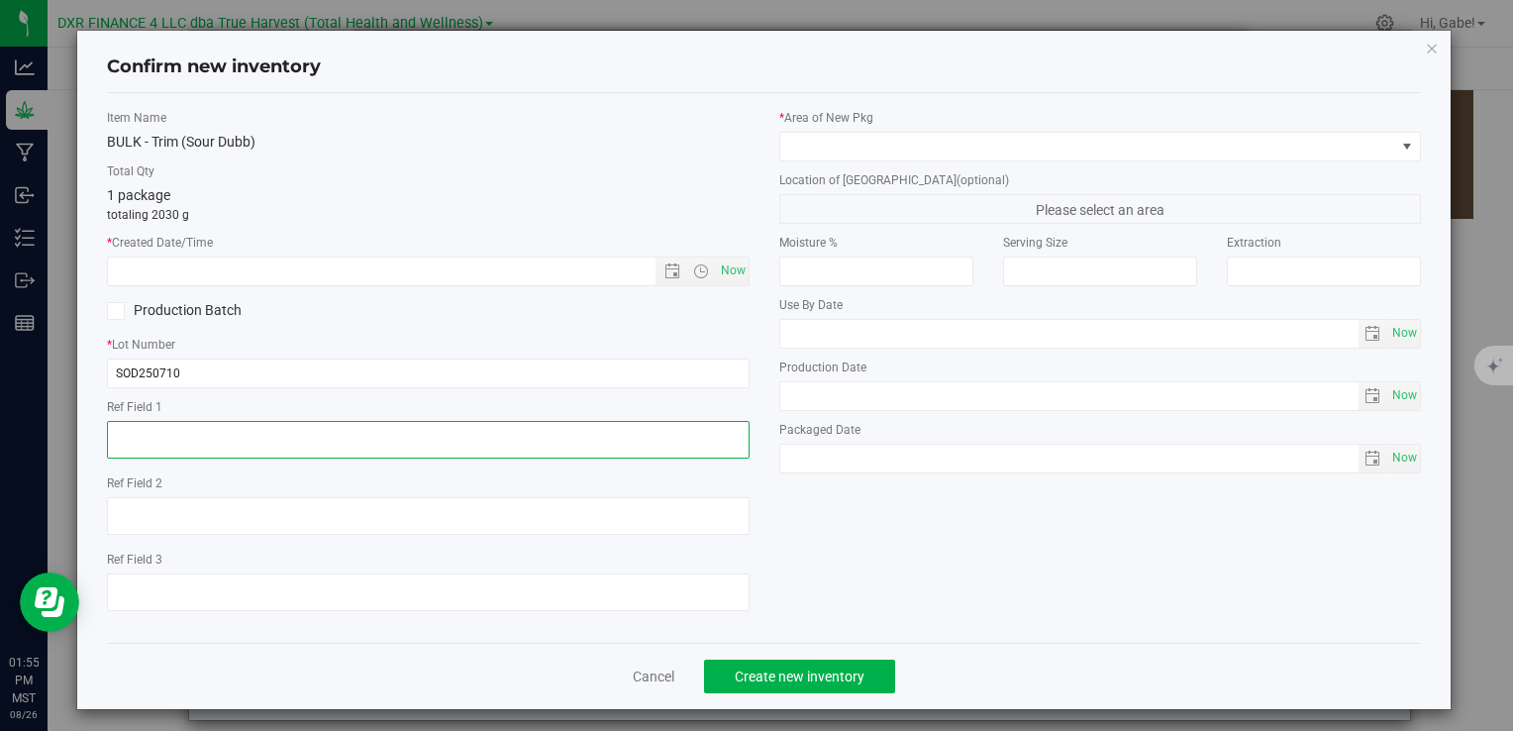
click at [364, 434] on textarea at bounding box center [428, 440] width 642 height 38
paste textarea "[DATE]"
type textarea "[DATE]"
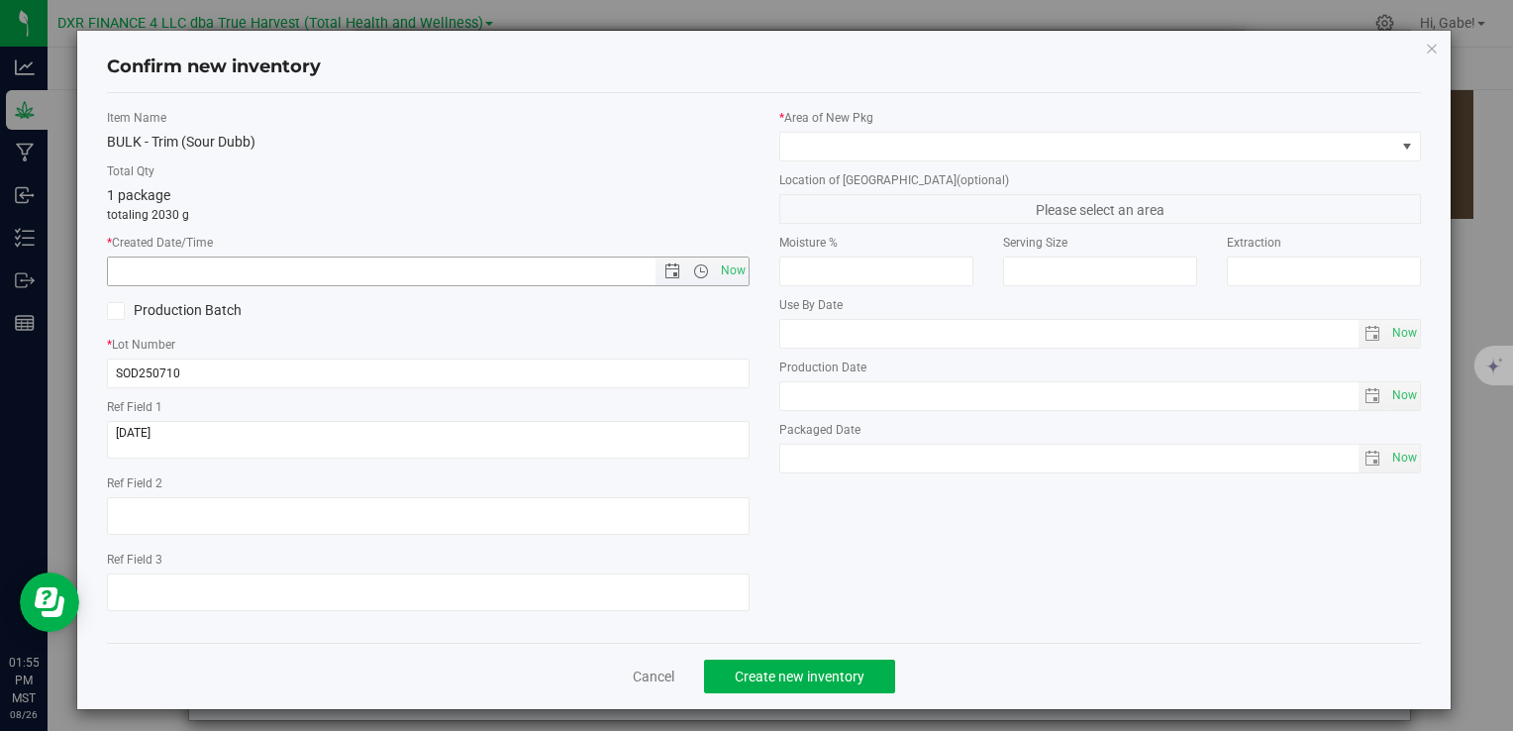
click at [445, 265] on input "text" at bounding box center [398, 272] width 580 height 28
paste input "[DATE]"
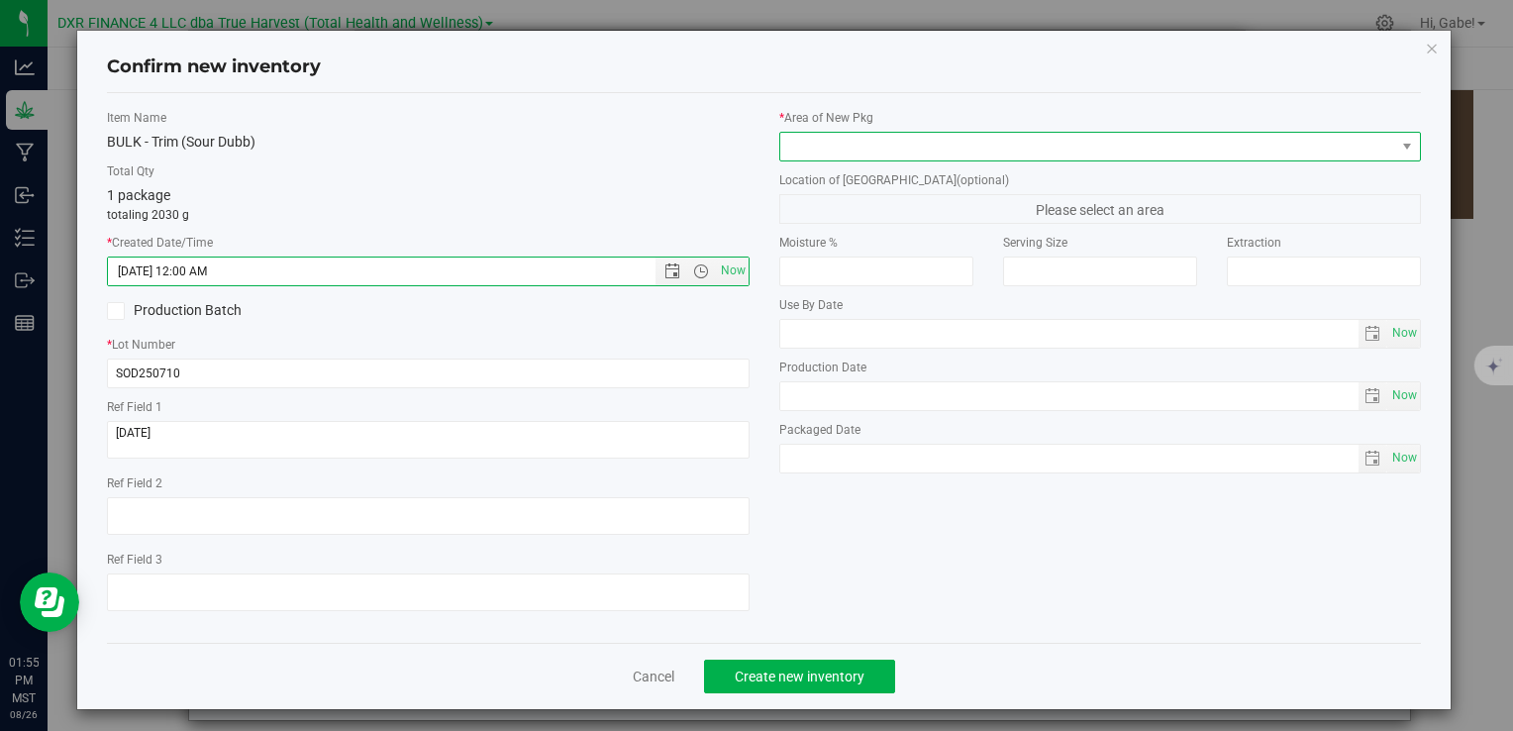
type input "[DATE] 1:55 PM"
click at [890, 155] on span at bounding box center [1088, 147] width 615 height 28
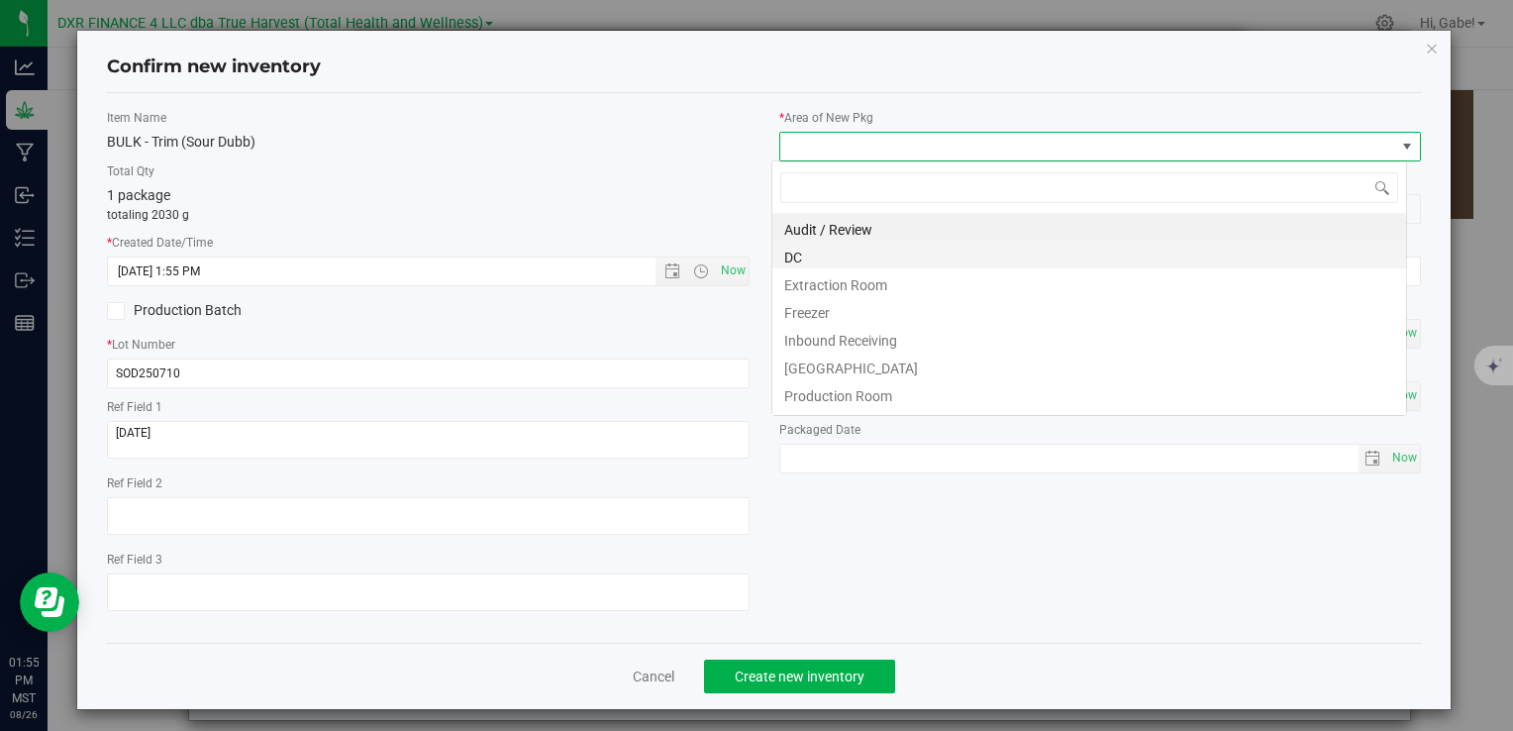
scroll to position [29, 635]
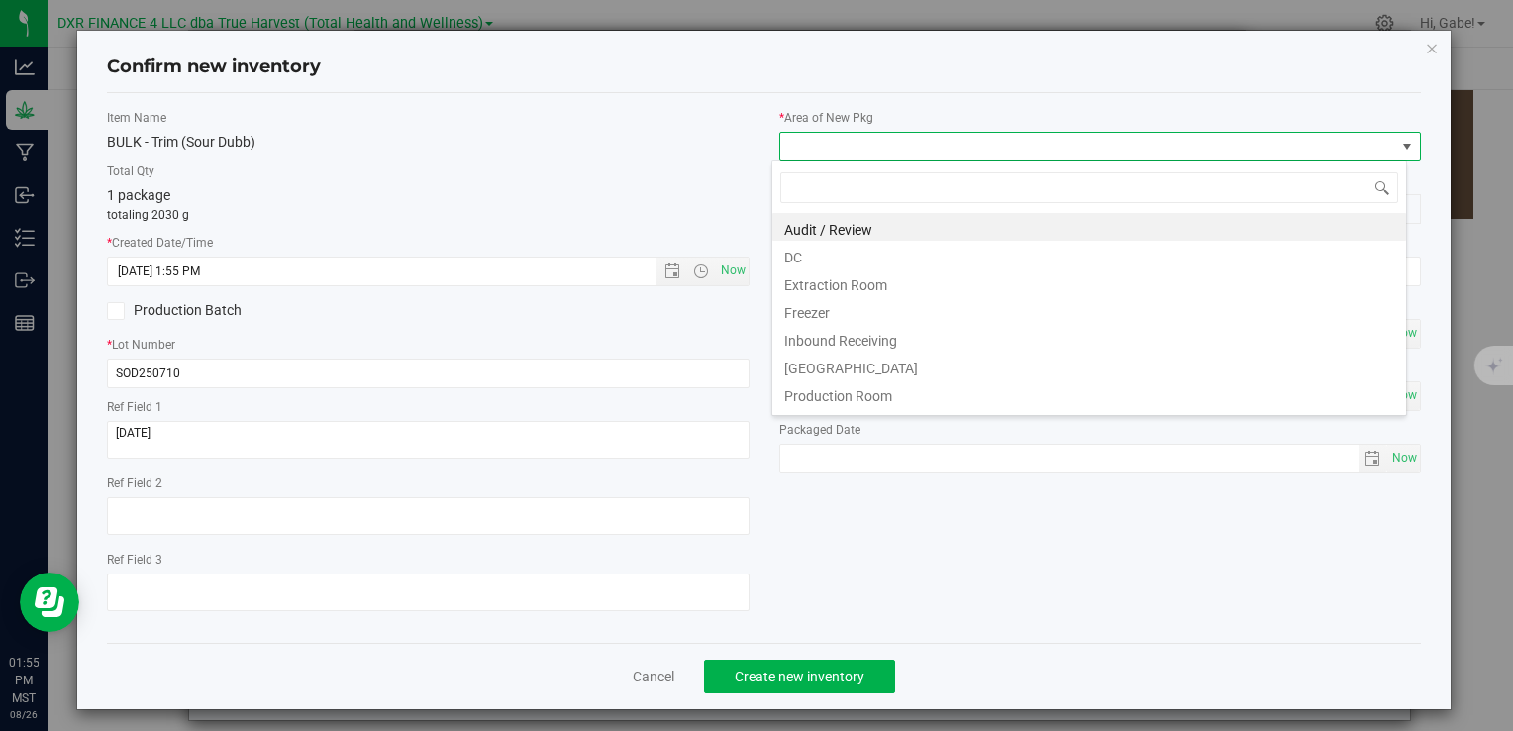
click at [872, 258] on li "DC" at bounding box center [1090, 255] width 634 height 28
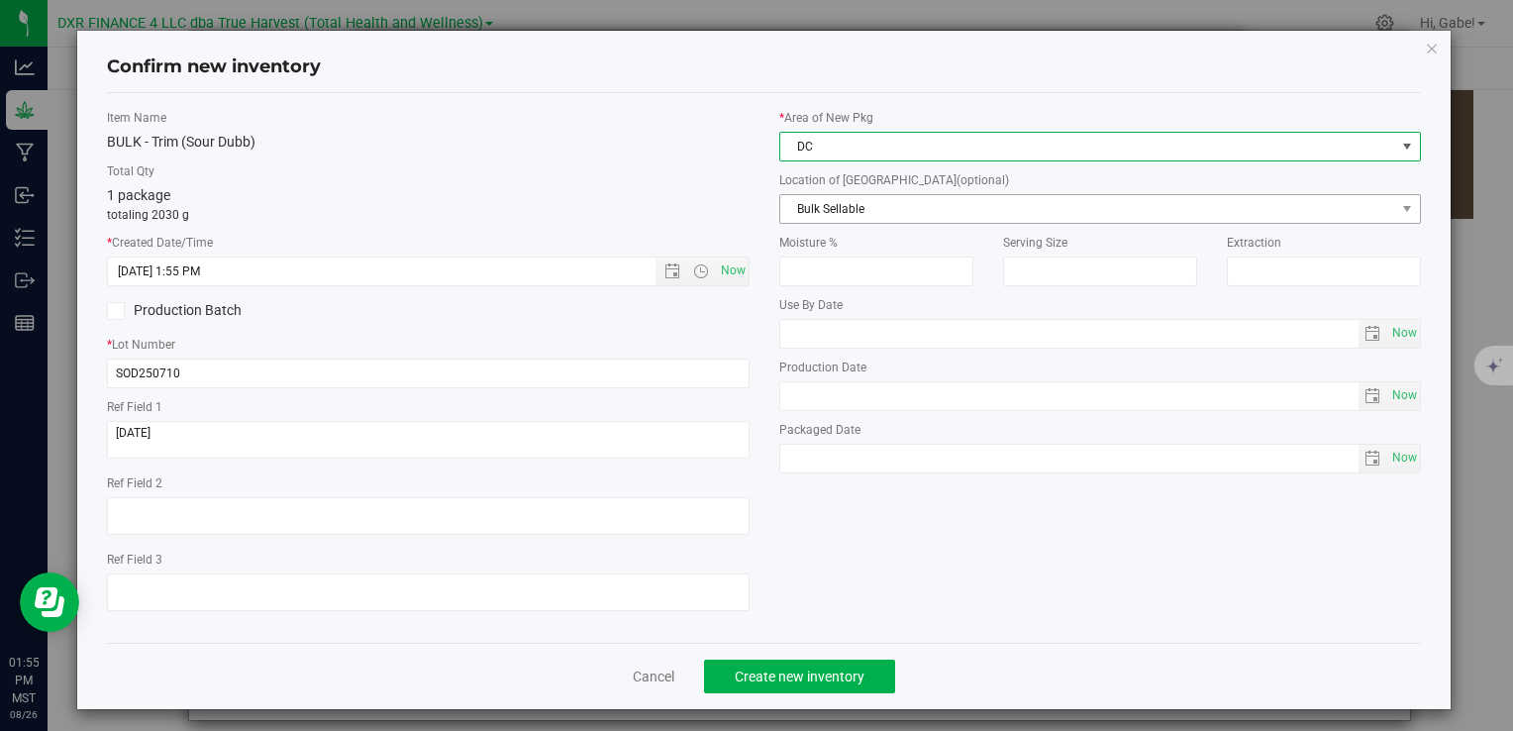
click at [875, 206] on span "Bulk Sellable" at bounding box center [1088, 209] width 615 height 28
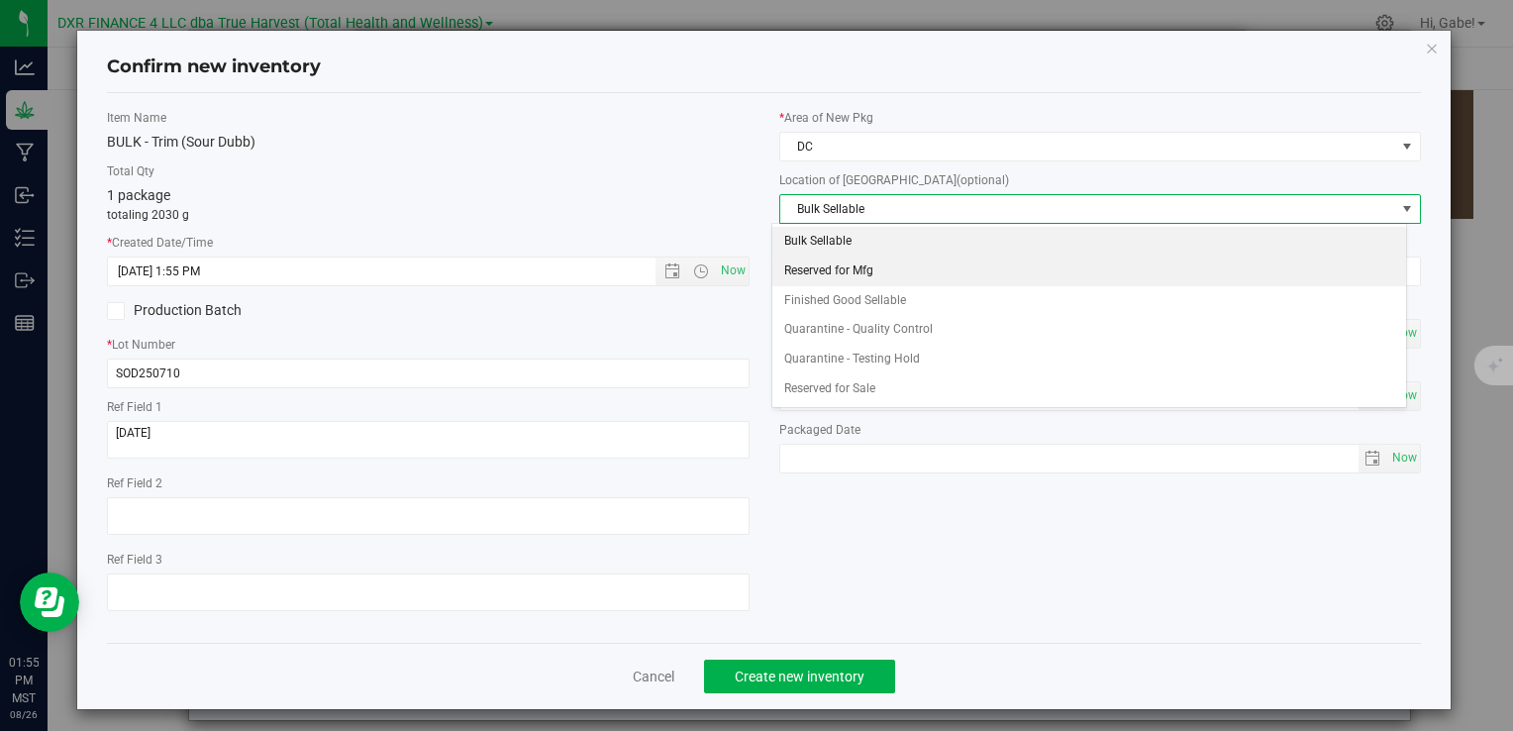
click at [856, 279] on li "Reserved for Mfg" at bounding box center [1090, 272] width 634 height 30
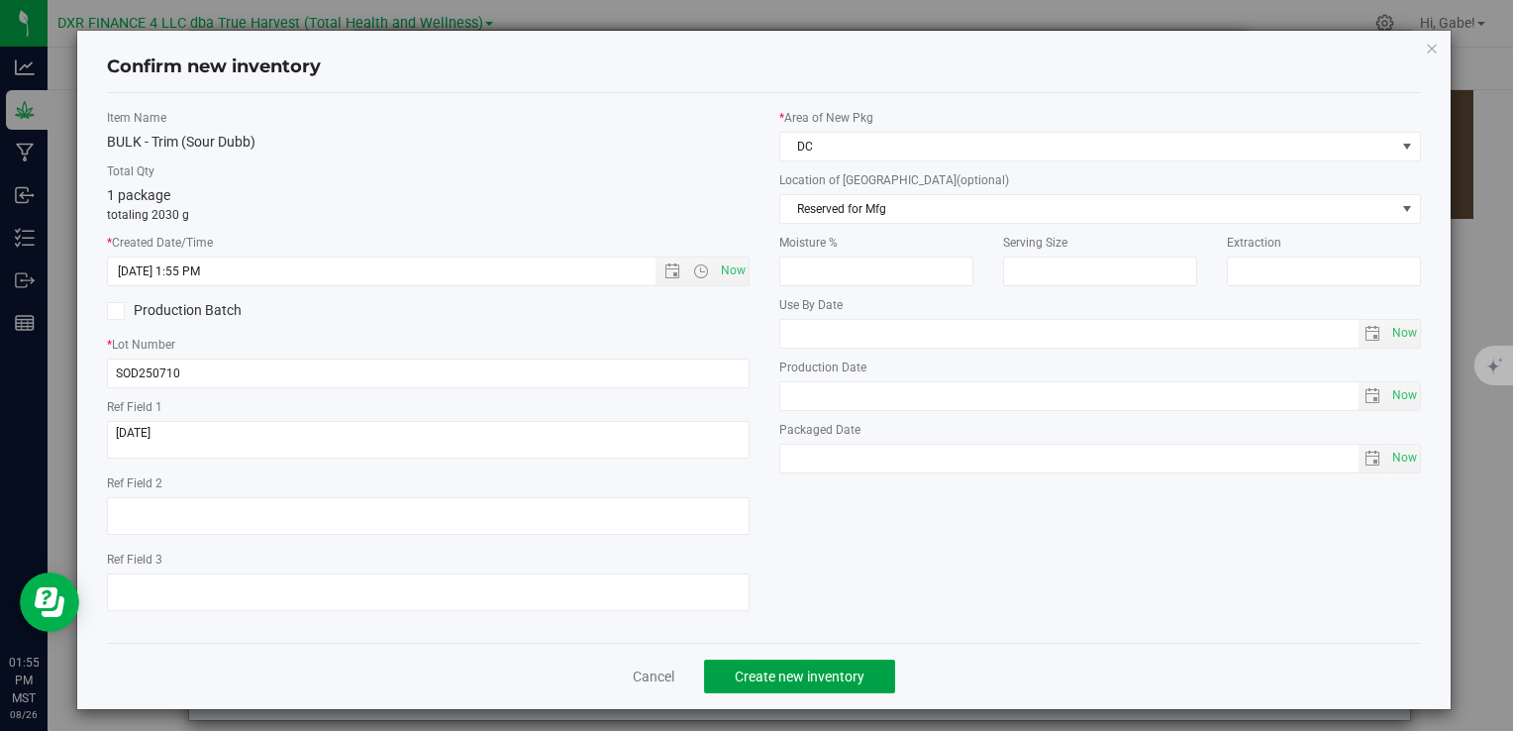
drag, startPoint x: 844, startPoint y: 665, endPoint x: 845, endPoint y: 651, distance: 13.9
click at [845, 665] on button "Create new inventory" at bounding box center [799, 677] width 191 height 34
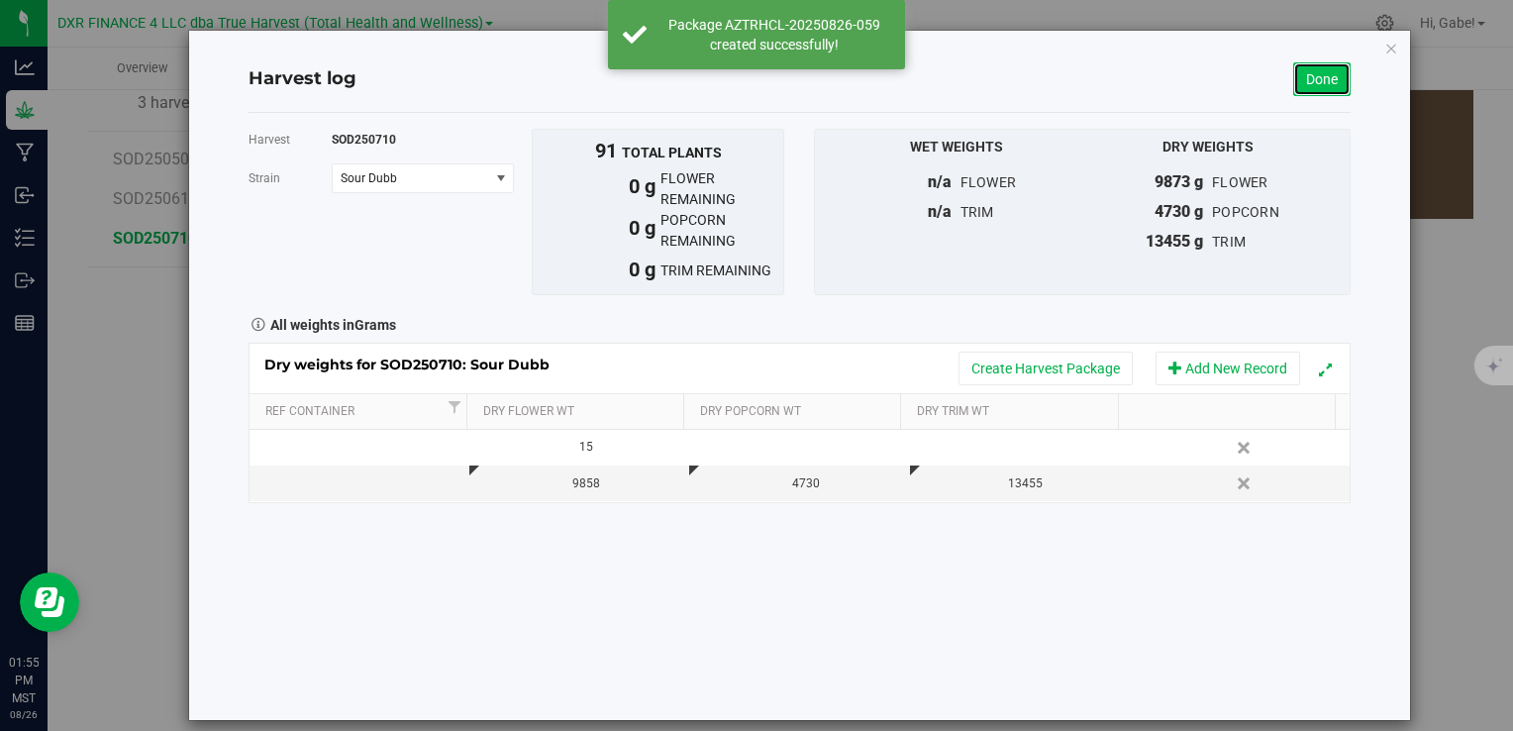
click at [1296, 73] on link "Done" at bounding box center [1322, 79] width 57 height 34
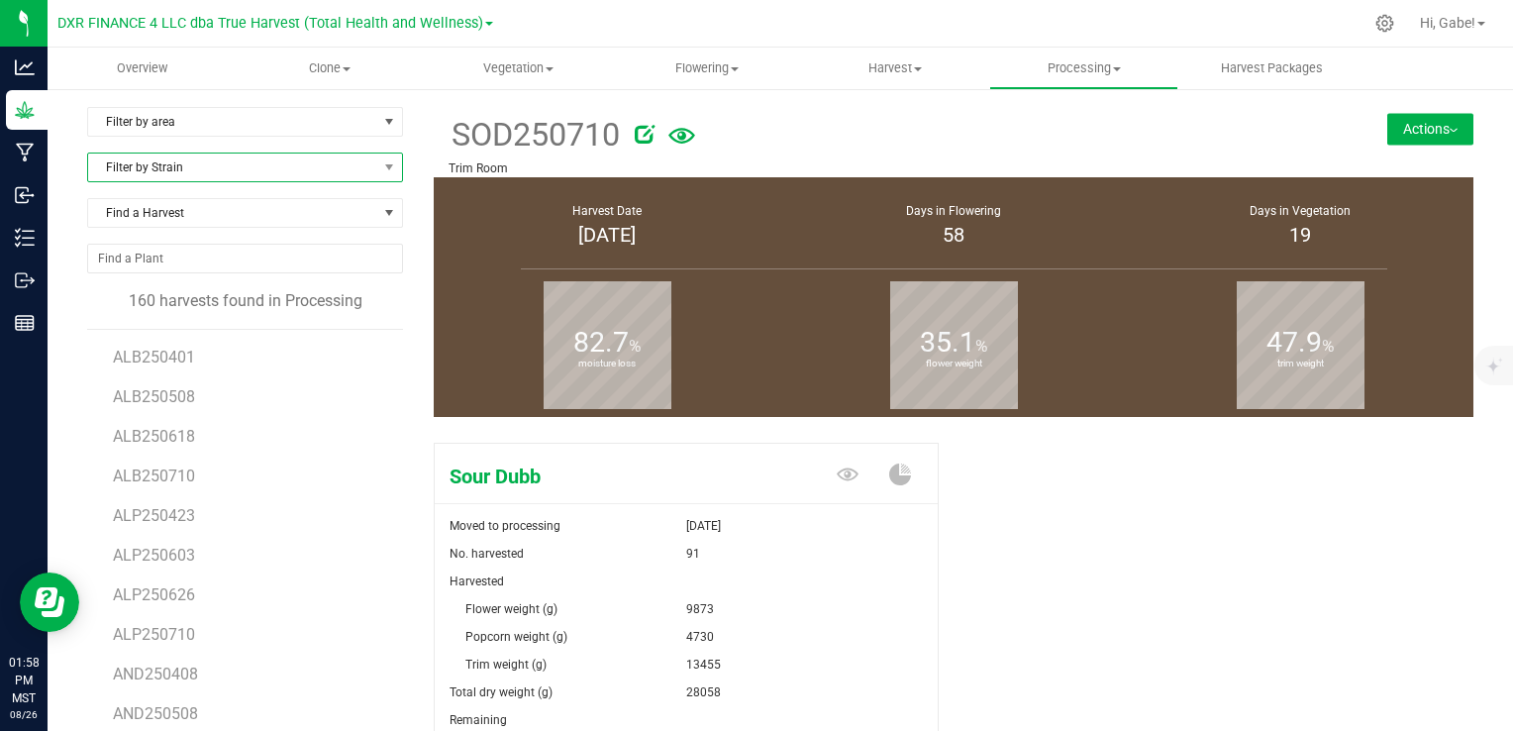
click at [240, 168] on span "Filter by Strain" at bounding box center [232, 168] width 289 height 28
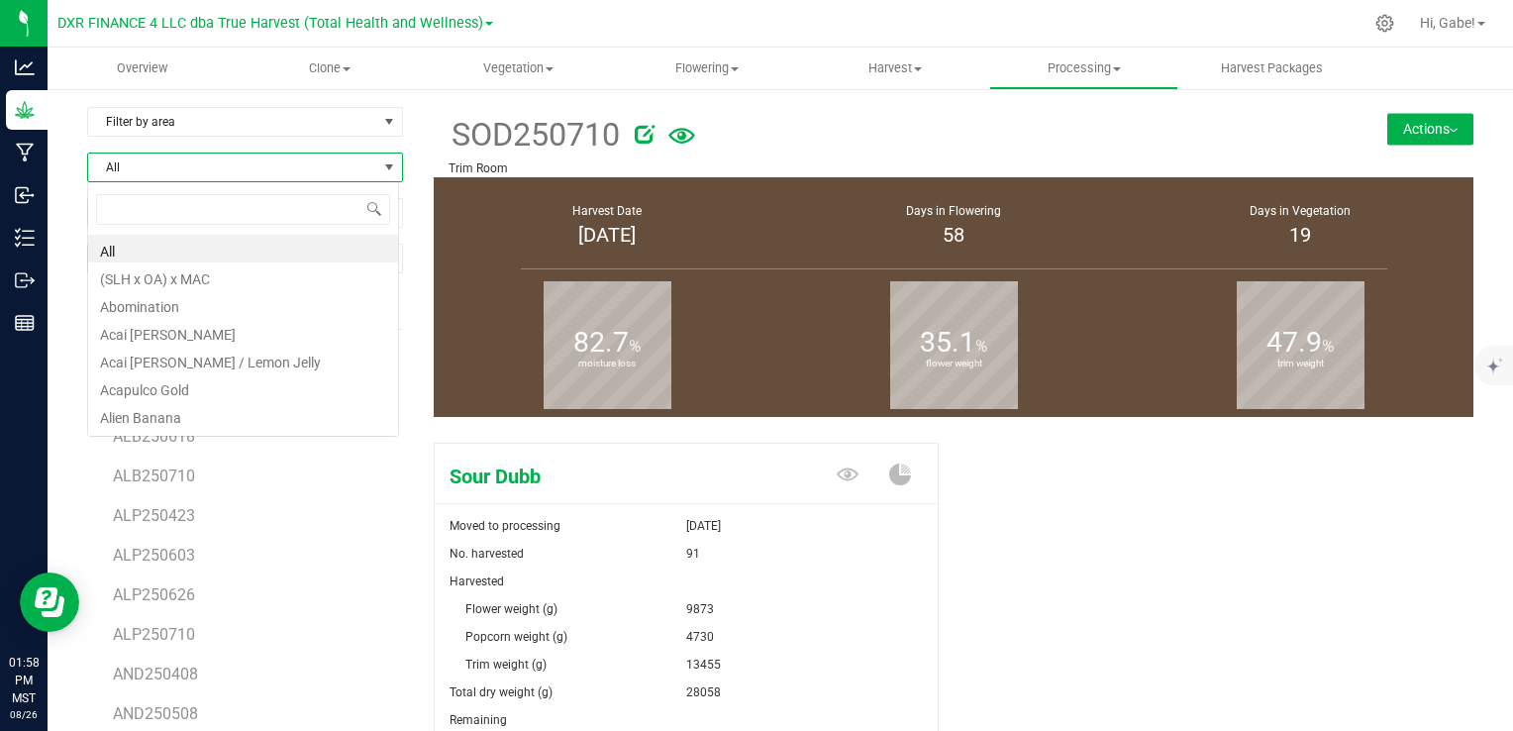
scroll to position [29, 312]
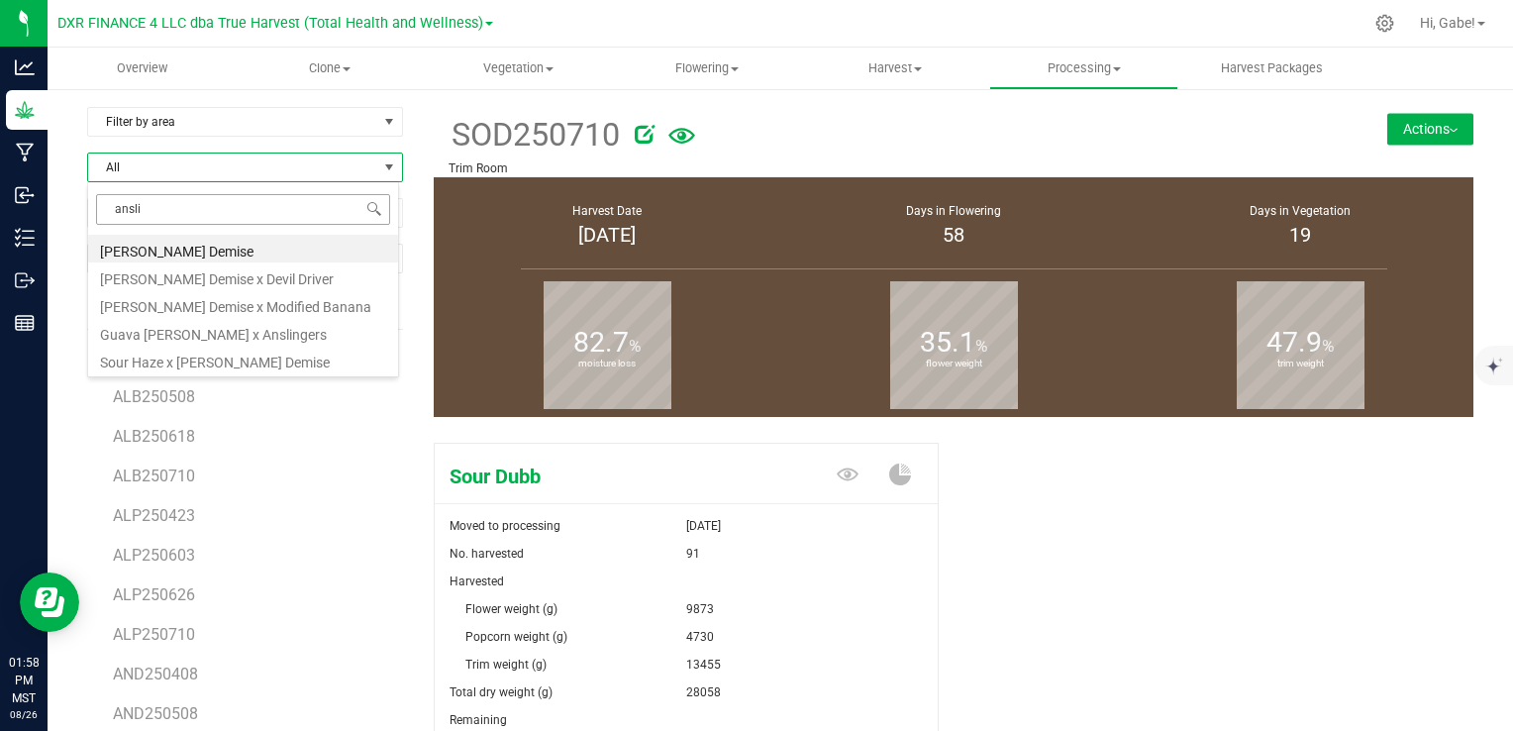
type input "anslin"
click at [284, 247] on li "[PERSON_NAME] Demise" at bounding box center [243, 249] width 310 height 28
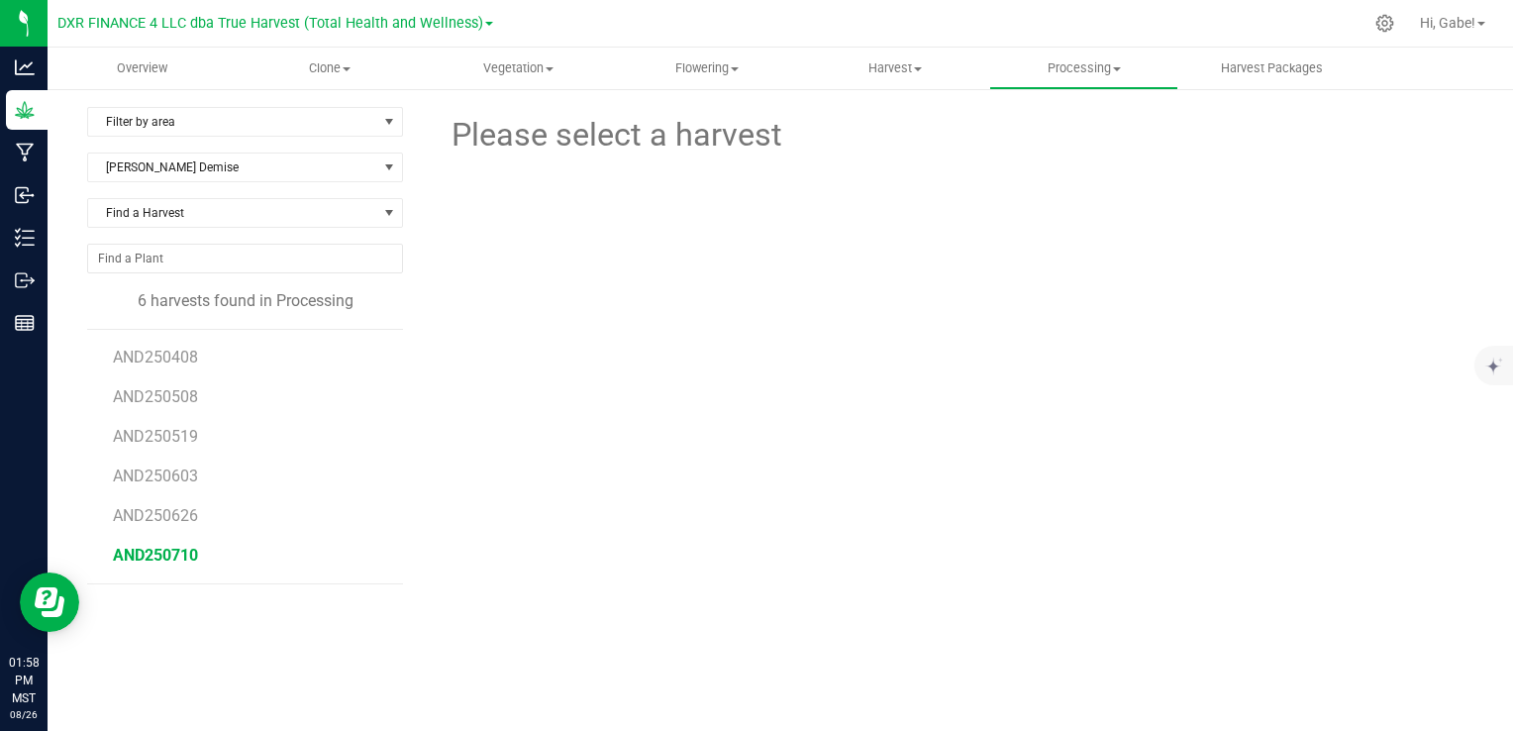
click at [194, 551] on span "AND250710" at bounding box center [155, 555] width 85 height 19
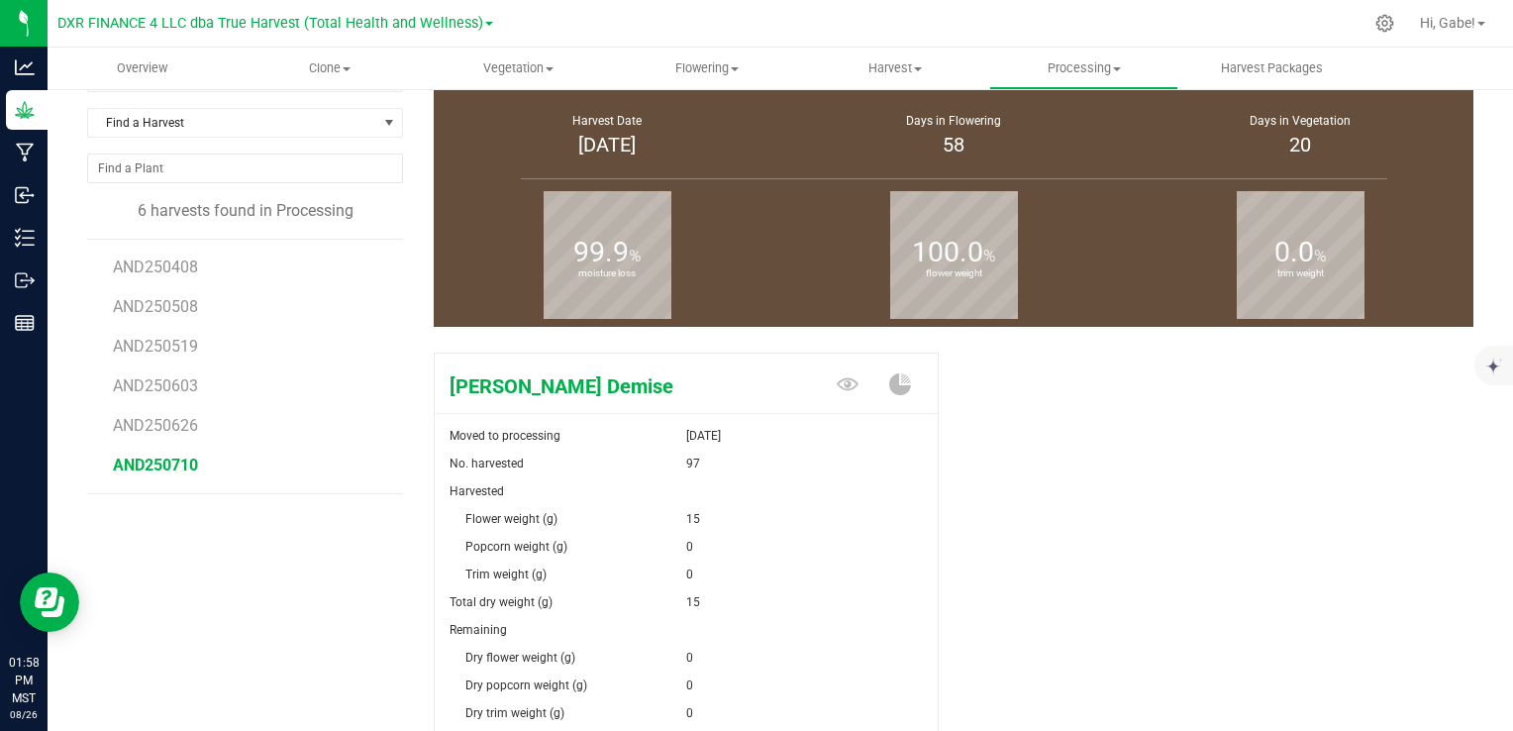
scroll to position [198, 0]
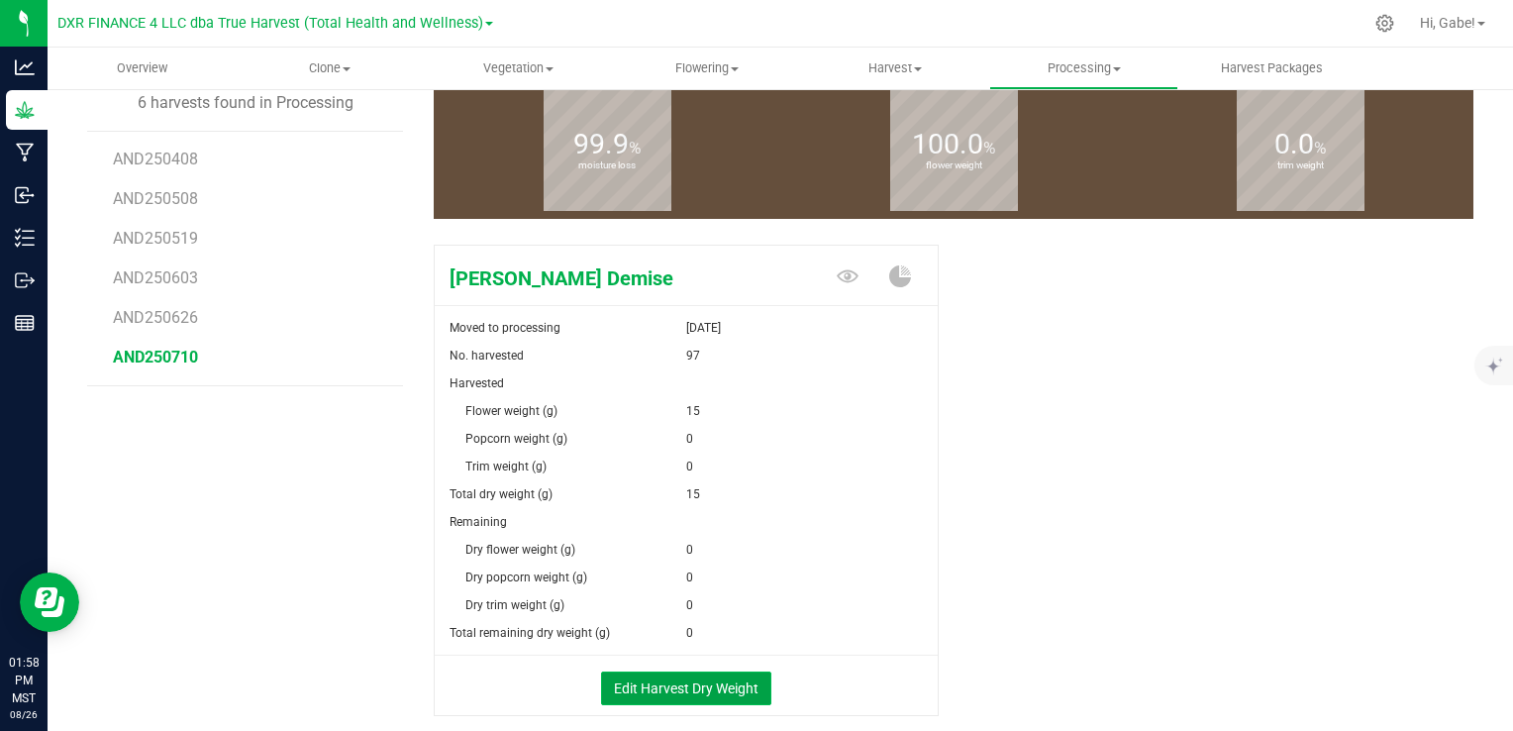
click at [721, 688] on button "Edit Harvest Dry Weight" at bounding box center [686, 689] width 170 height 34
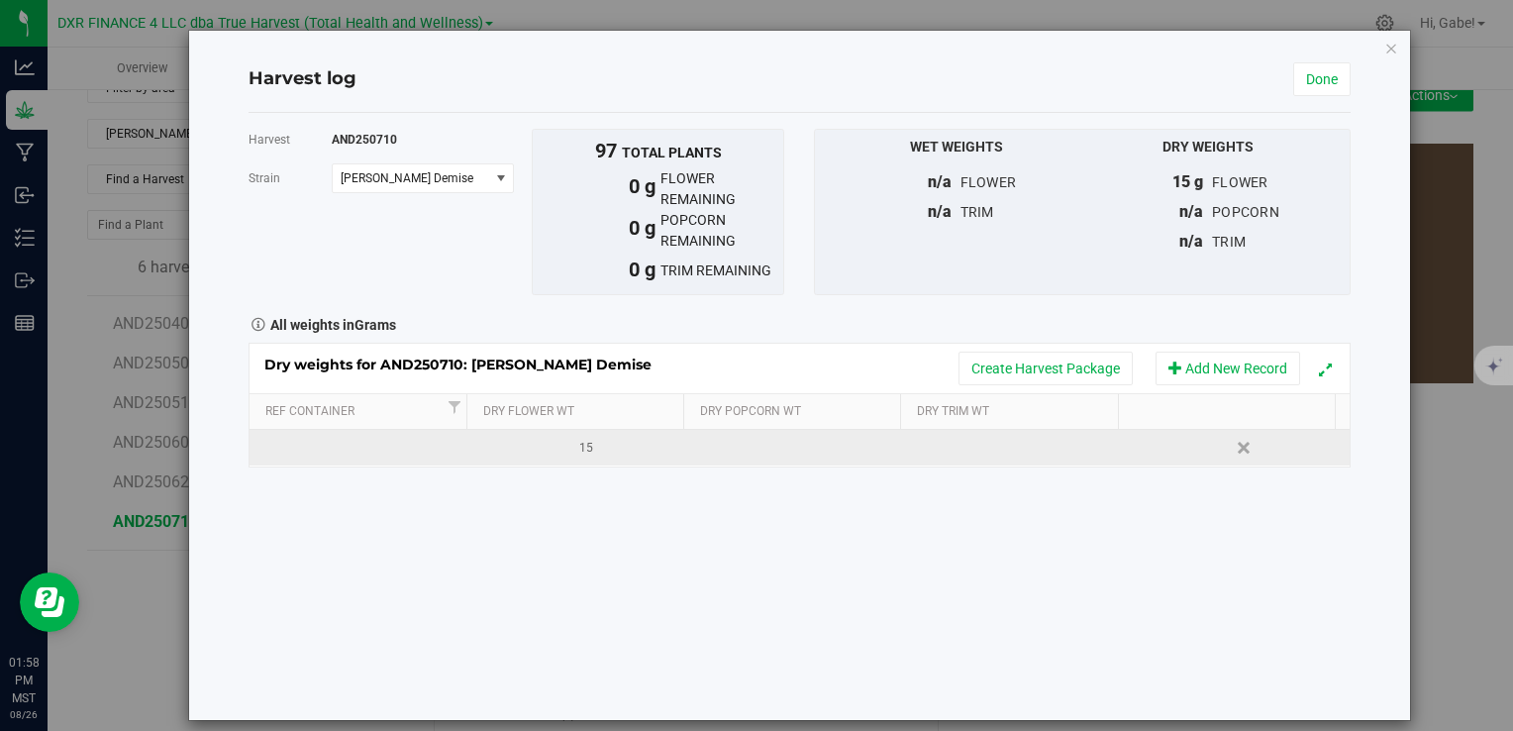
scroll to position [198, 0]
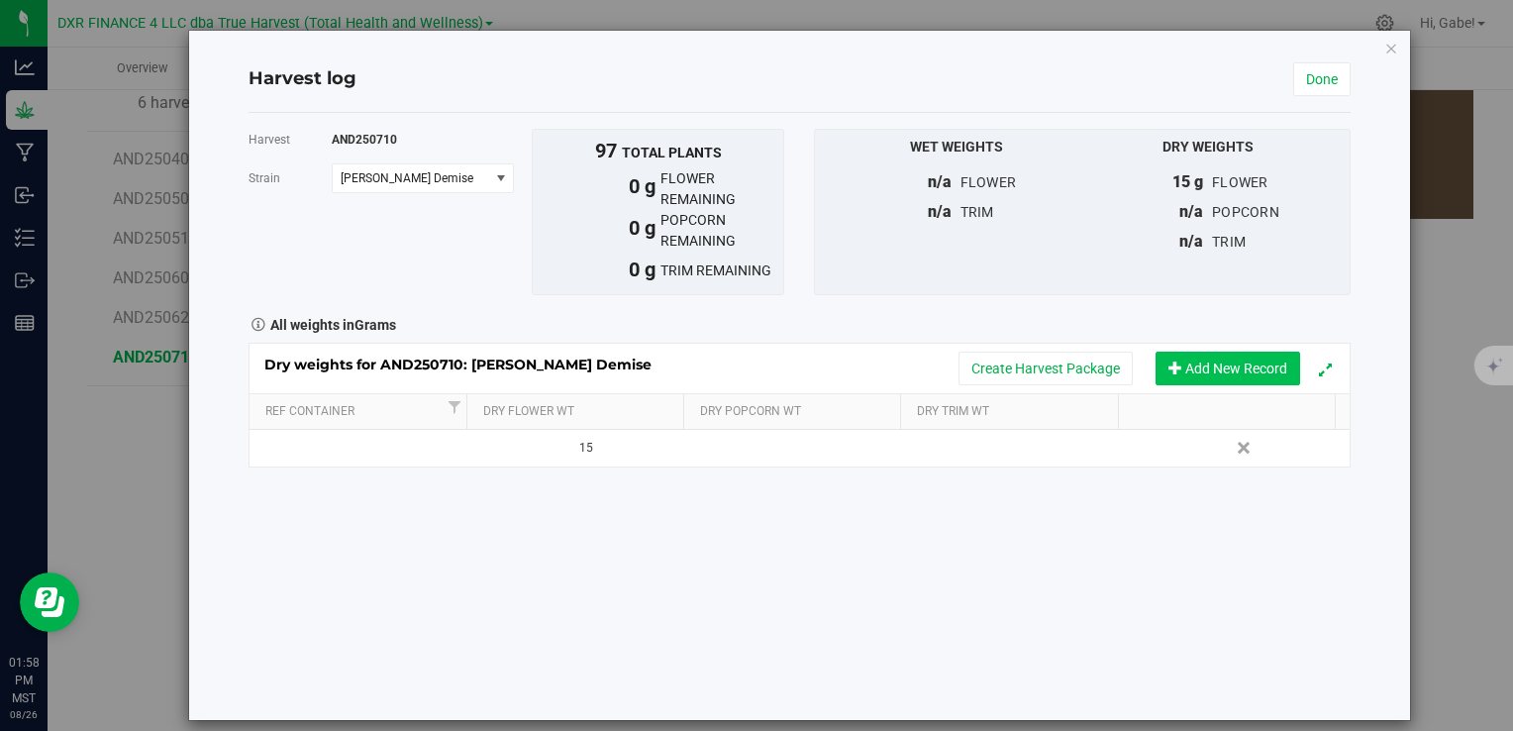
click at [1179, 371] on button "Add New Record" at bounding box center [1228, 369] width 145 height 34
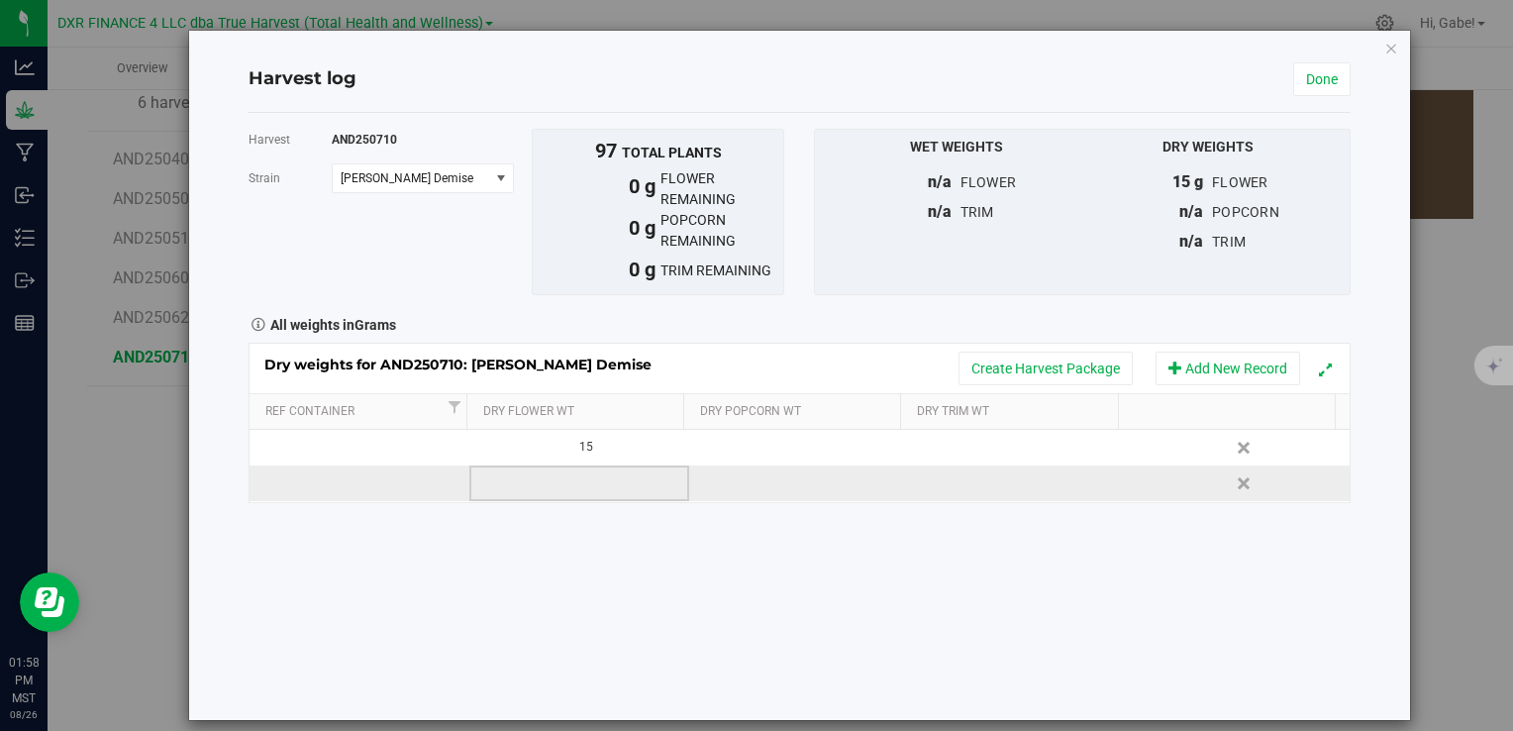
click at [552, 492] on td at bounding box center [579, 484] width 220 height 36
type input "7259"
click at [742, 490] on div "Dry weights for AND250710: [PERSON_NAME] Demise Create Harvest Package Add New …" at bounding box center [799, 423] width 1101 height 160
click at [742, 485] on td at bounding box center [799, 484] width 220 height 36
type input "4710"
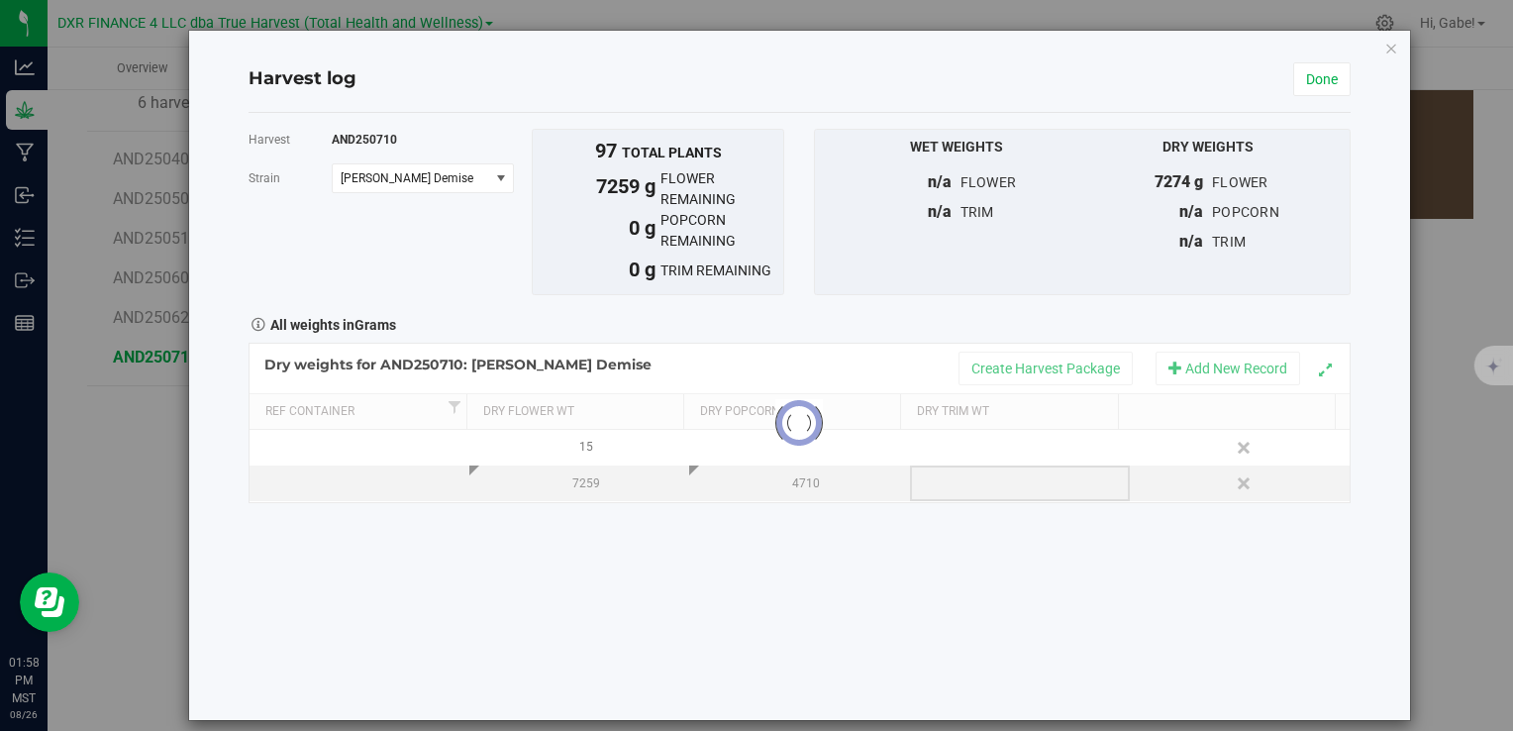
click at [998, 479] on div "Loading... Dry weights for AND250710: [PERSON_NAME] Demise Create Harvest Packa…" at bounding box center [799, 423] width 1101 height 160
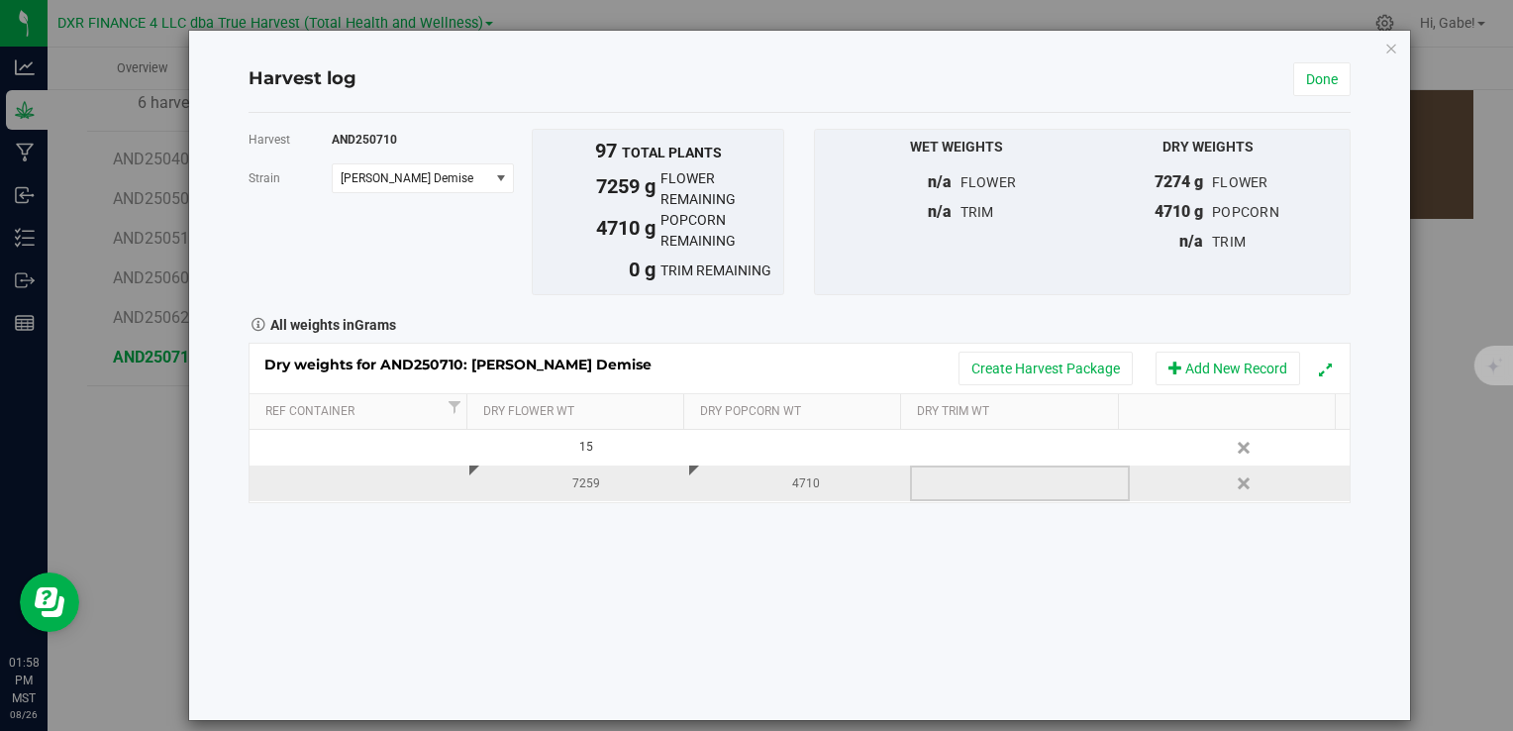
click at [977, 485] on td at bounding box center [1020, 484] width 220 height 36
click at [978, 483] on span at bounding box center [1024, 483] width 199 height 30
type input "12736"
click at [994, 525] on div "Harvest AND250710 [GEOGRAPHIC_DATA] [PERSON_NAME] Demise Select strain [PERSON_…" at bounding box center [799, 416] width 1101 height 607
click at [1038, 366] on button "Create Harvest Package" at bounding box center [1046, 369] width 174 height 34
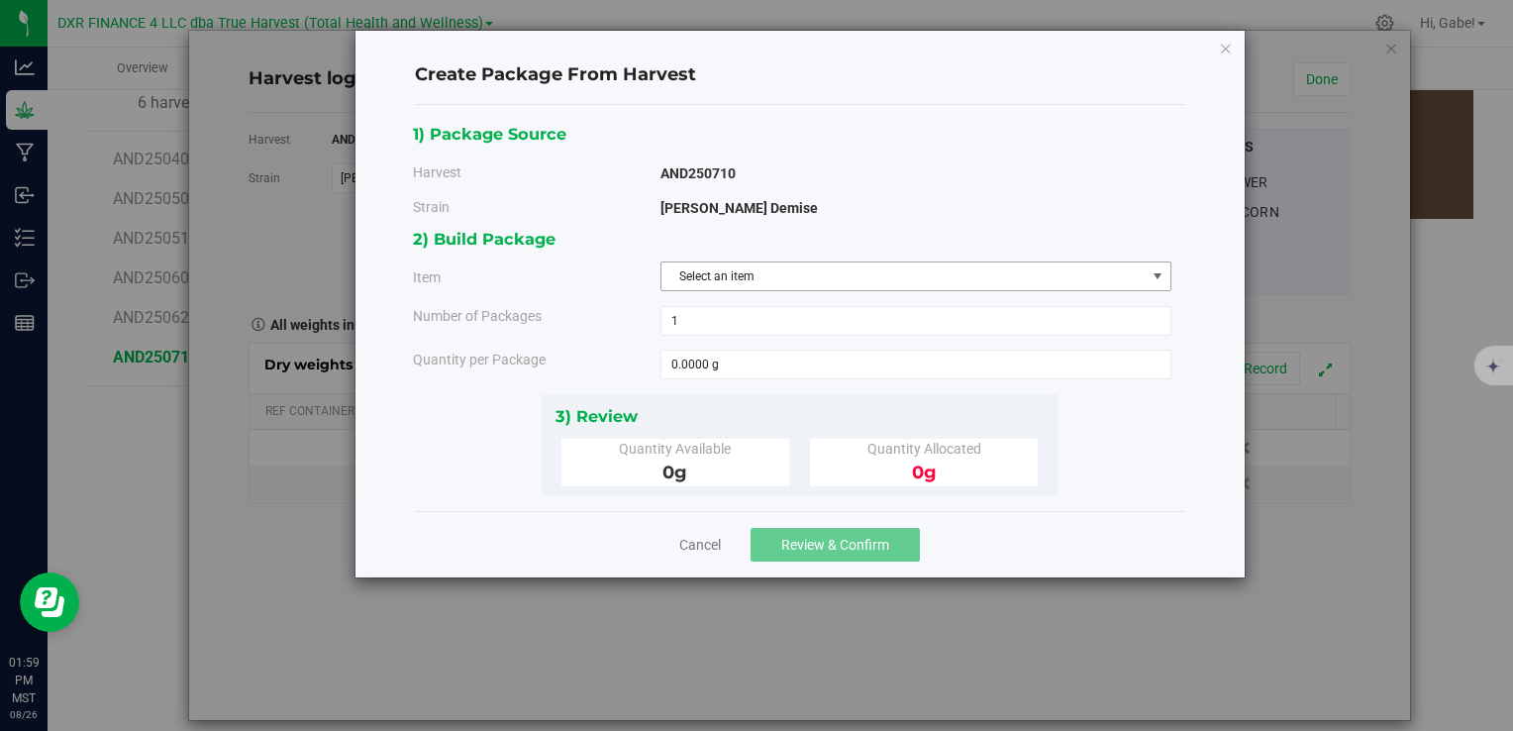
click at [752, 278] on span "Select an item" at bounding box center [904, 276] width 484 height 28
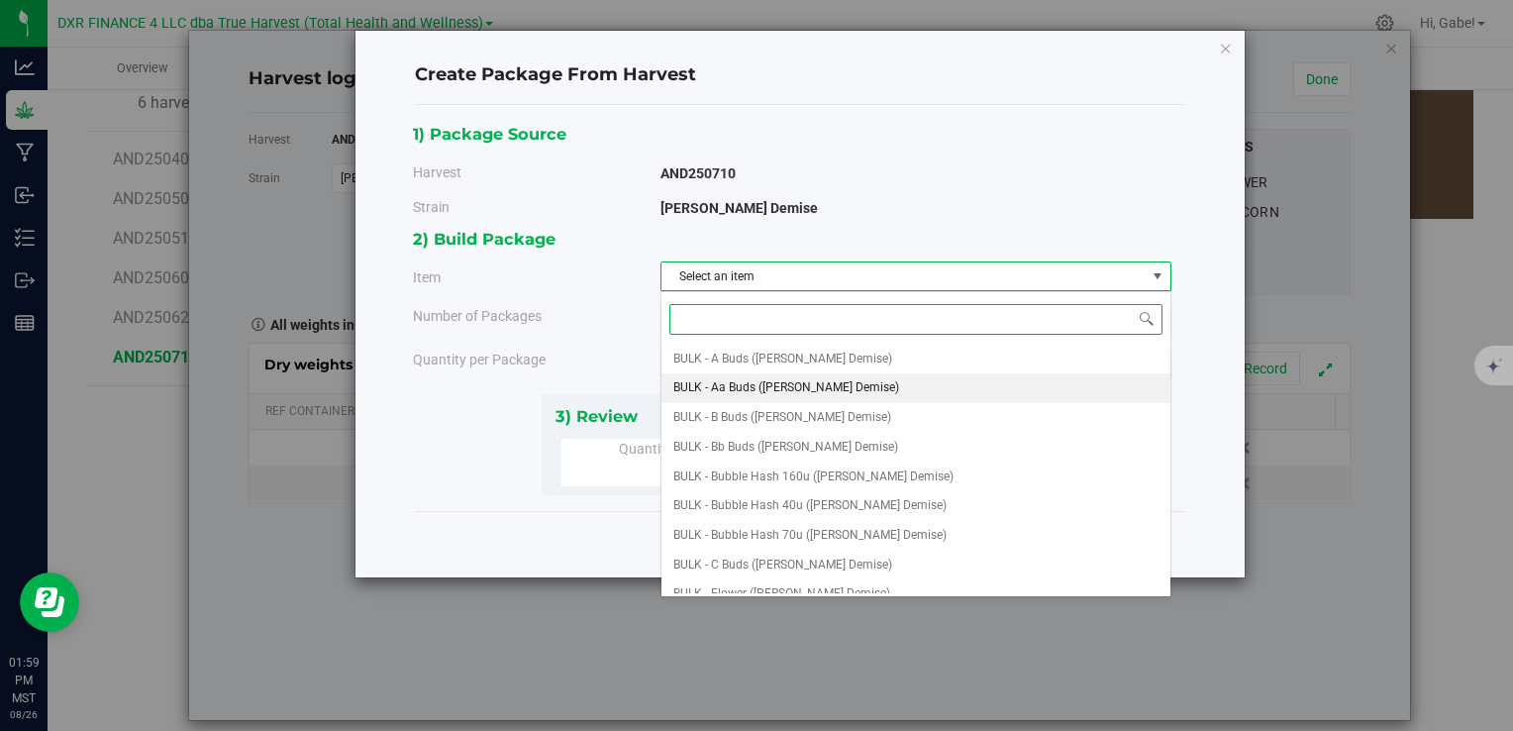
click at [796, 382] on span "BULK - Aa Buds ([PERSON_NAME] Demise)" at bounding box center [787, 388] width 226 height 26
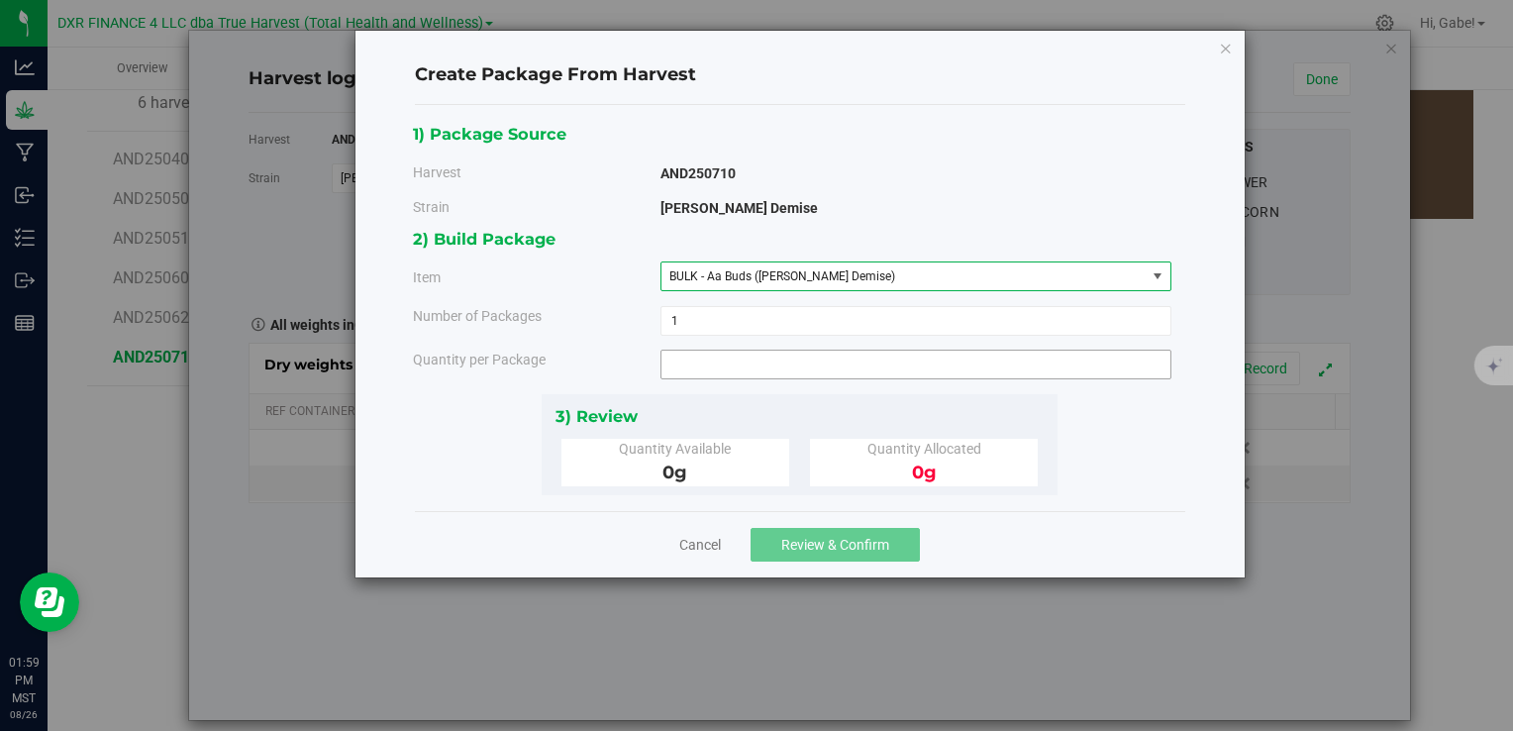
click at [745, 370] on span at bounding box center [916, 365] width 511 height 30
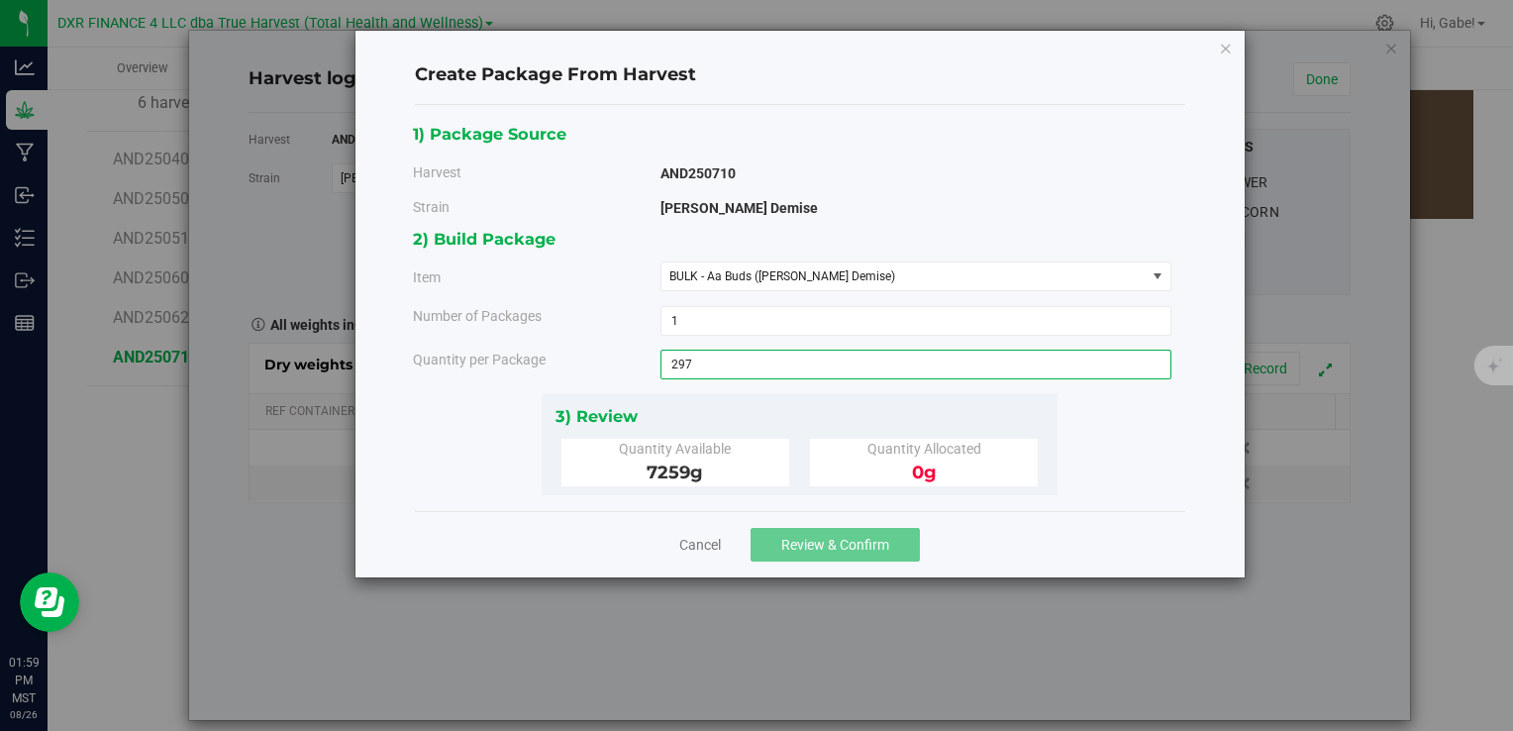
type input "2978"
type input "2978.0000 g"
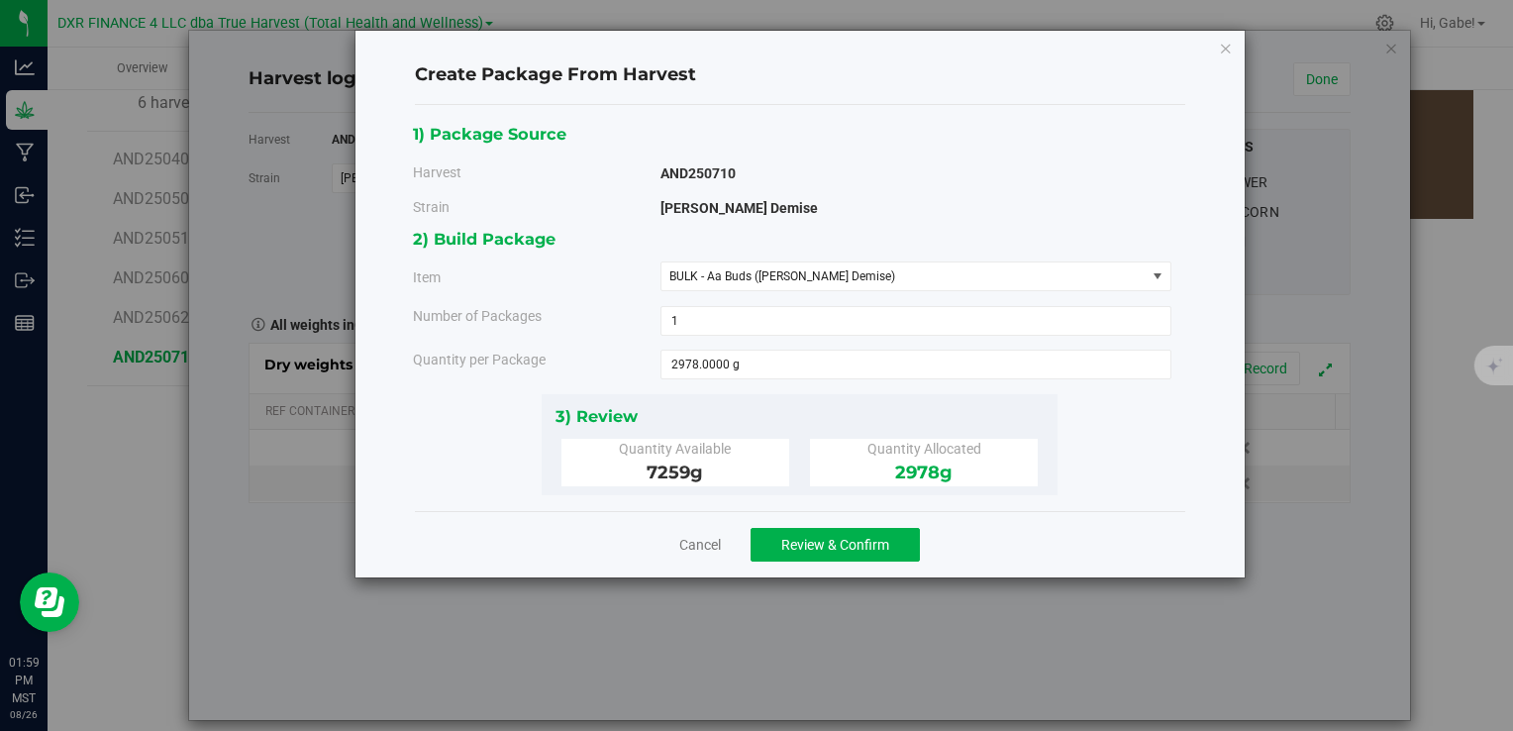
click at [770, 398] on div "3) Review Quantity Available 7259 g Quantity Allocated 2978 g" at bounding box center [800, 444] width 516 height 101
click at [868, 556] on button "Review & Confirm" at bounding box center [835, 545] width 169 height 34
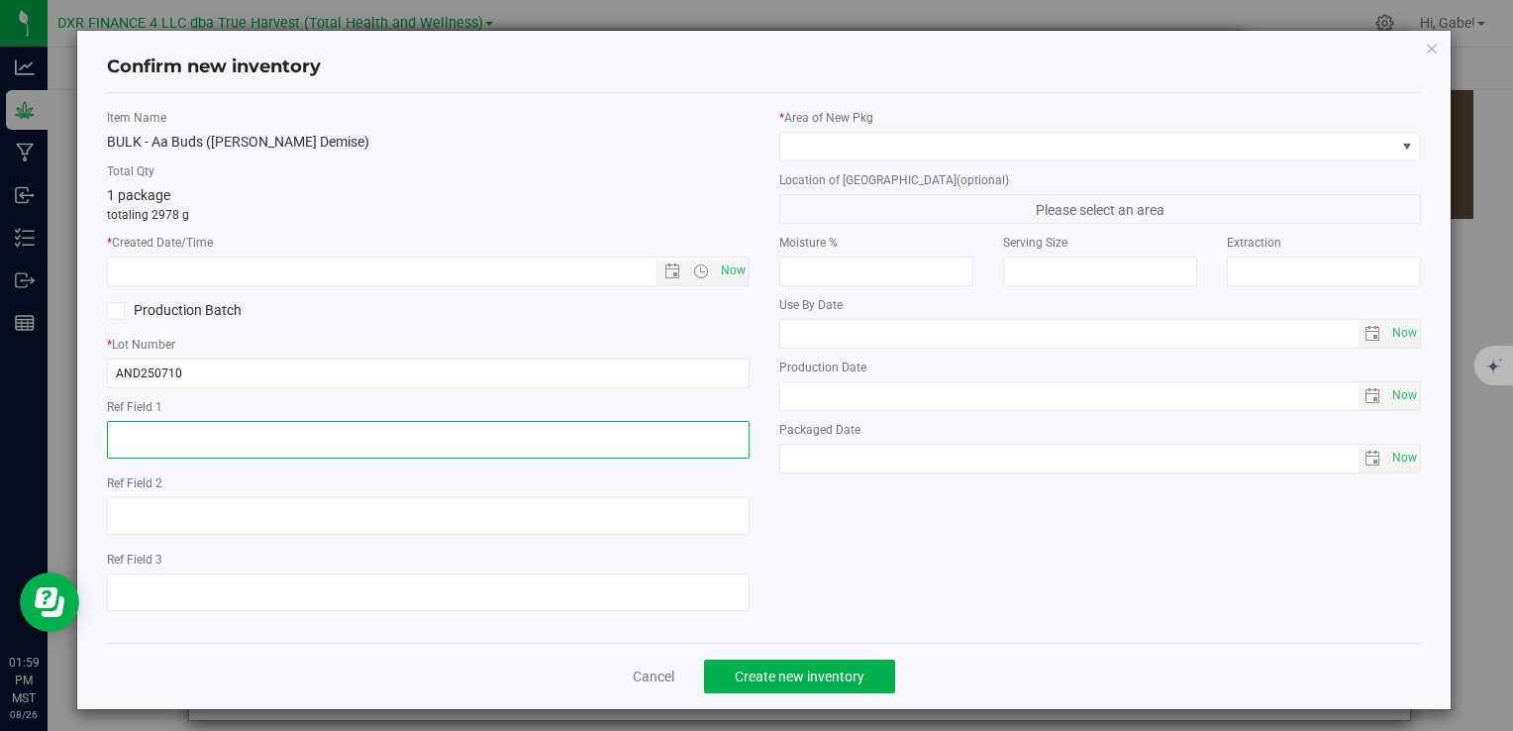
click at [246, 450] on textarea at bounding box center [428, 440] width 642 height 38
paste textarea "[DATE]"
type textarea "[DATE]"
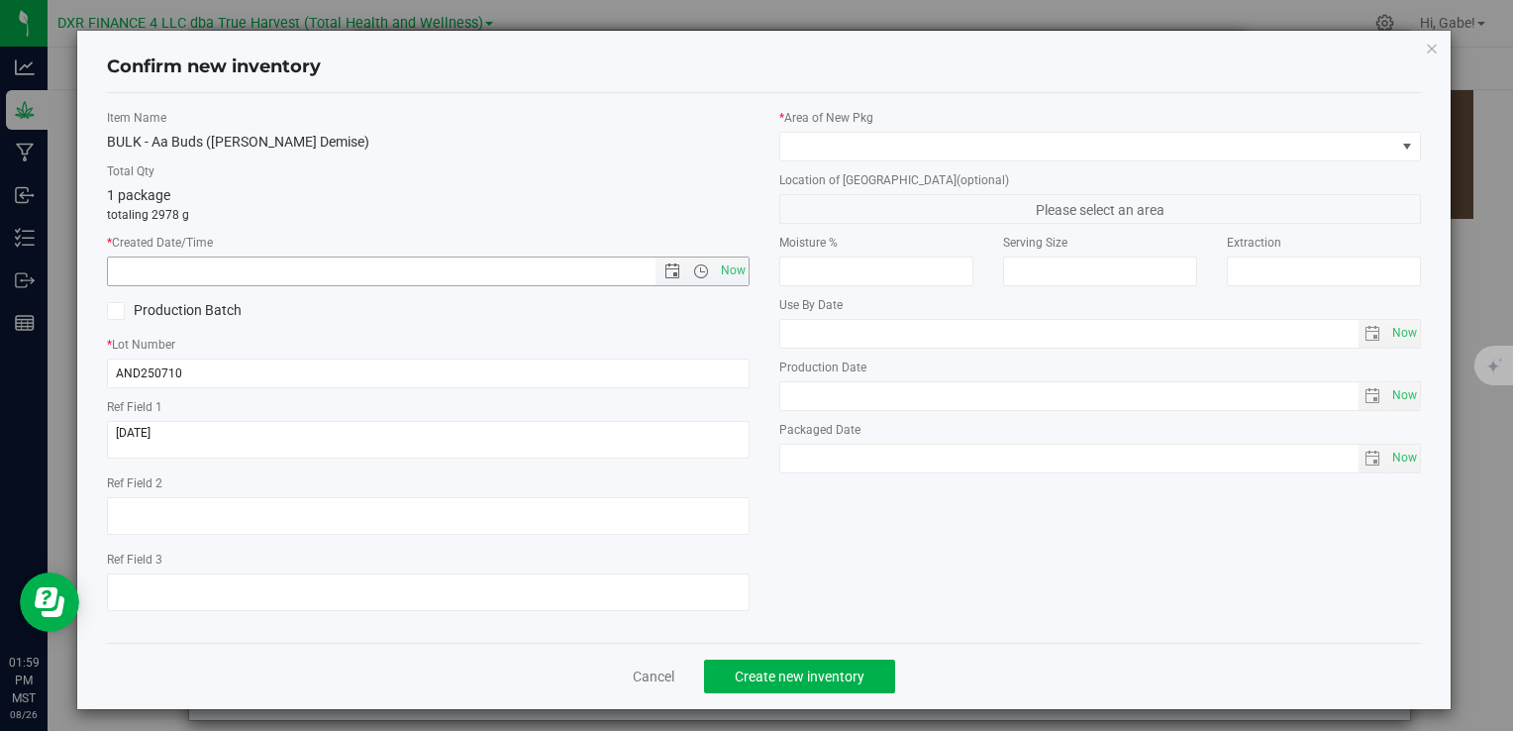
click at [282, 267] on input "text" at bounding box center [398, 272] width 580 height 28
paste input "[DATE]"
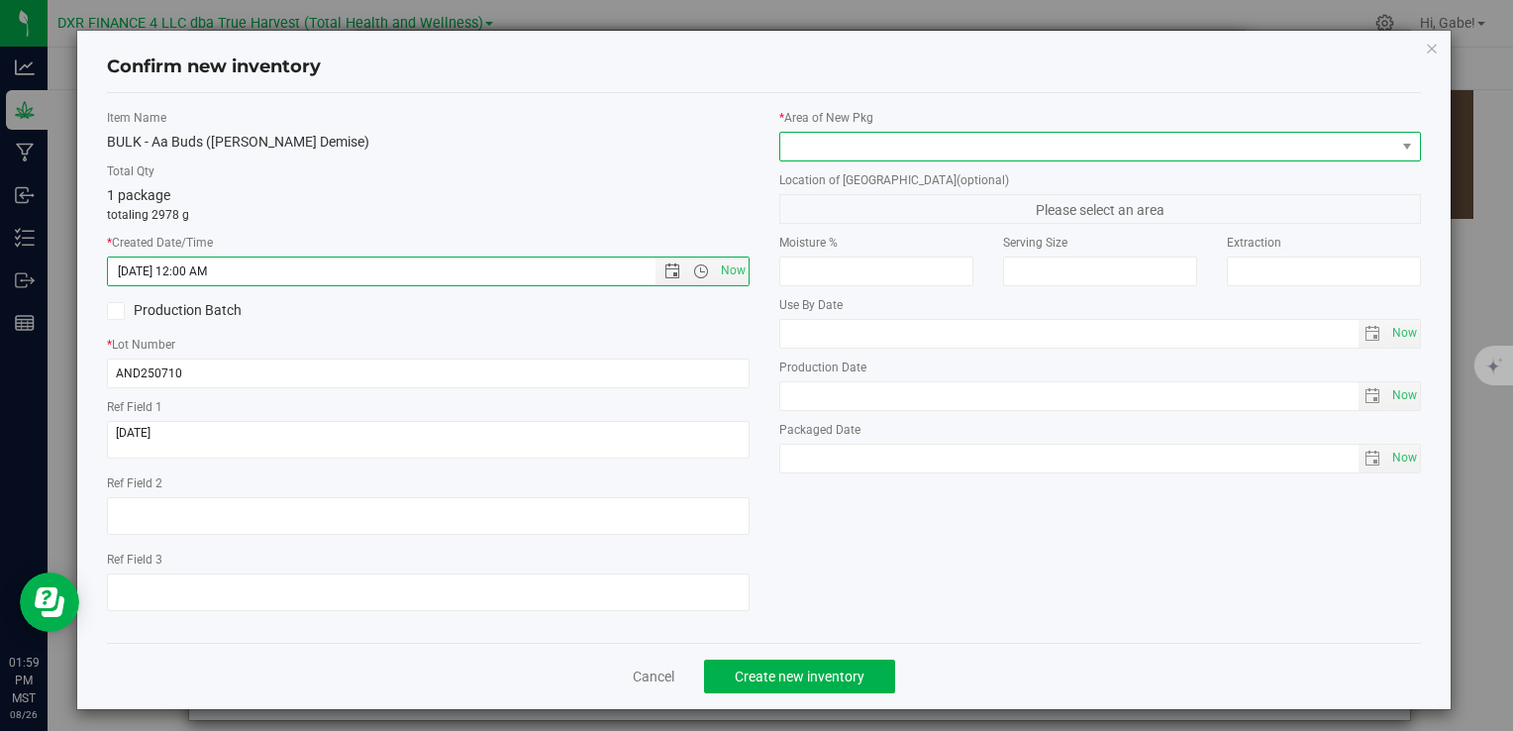
type input "[DATE] 1:59 PM"
click at [826, 148] on span at bounding box center [1088, 147] width 615 height 28
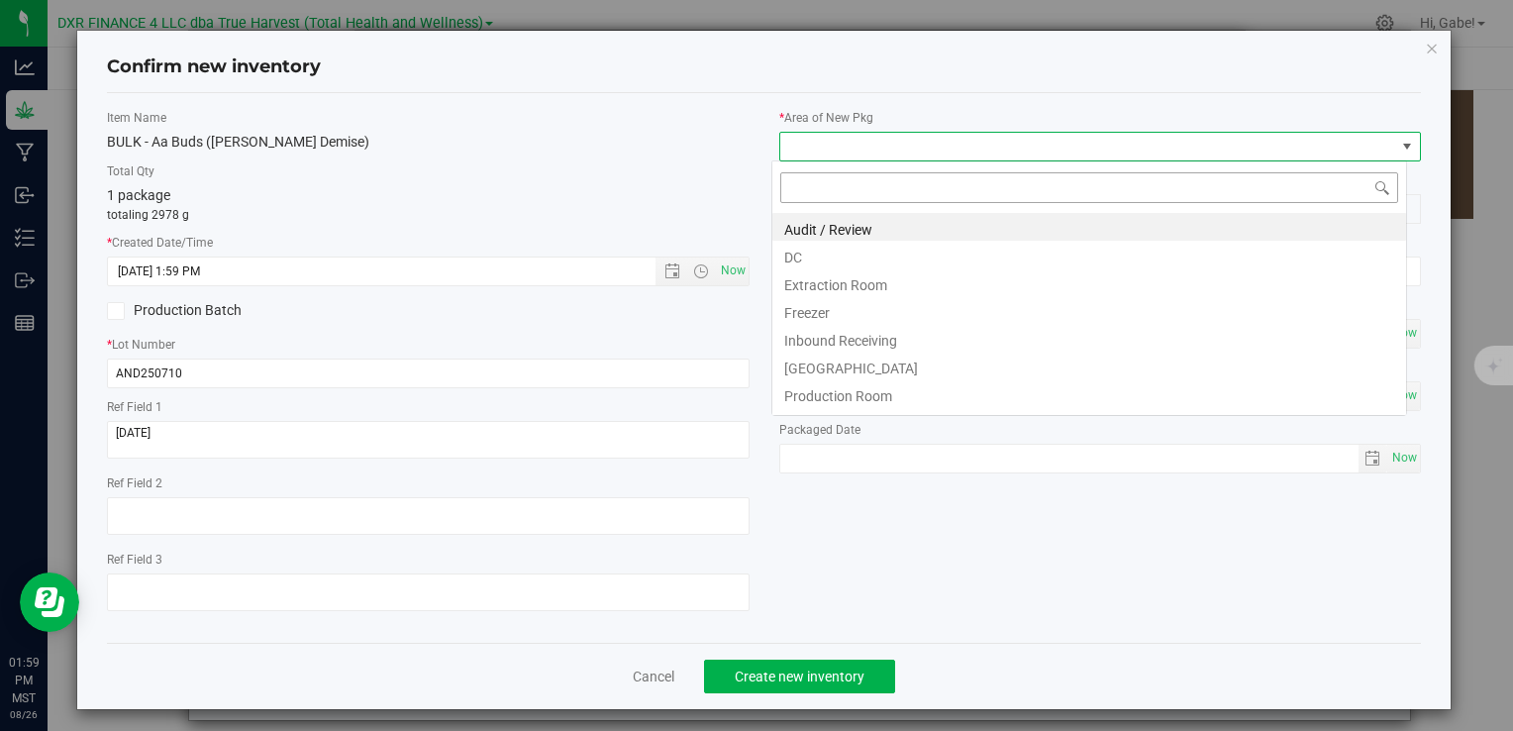
scroll to position [29, 635]
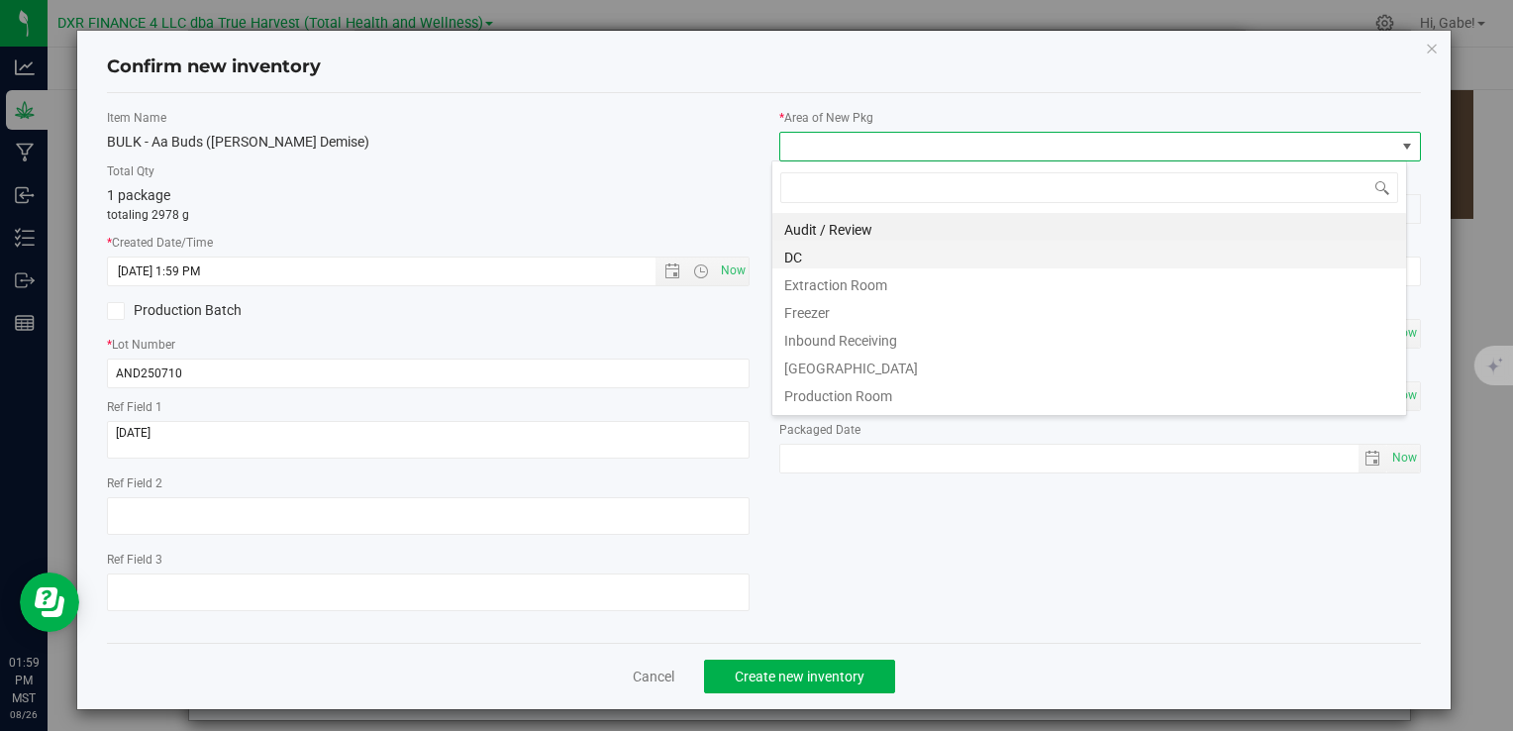
click at [824, 255] on li "DC" at bounding box center [1090, 255] width 634 height 28
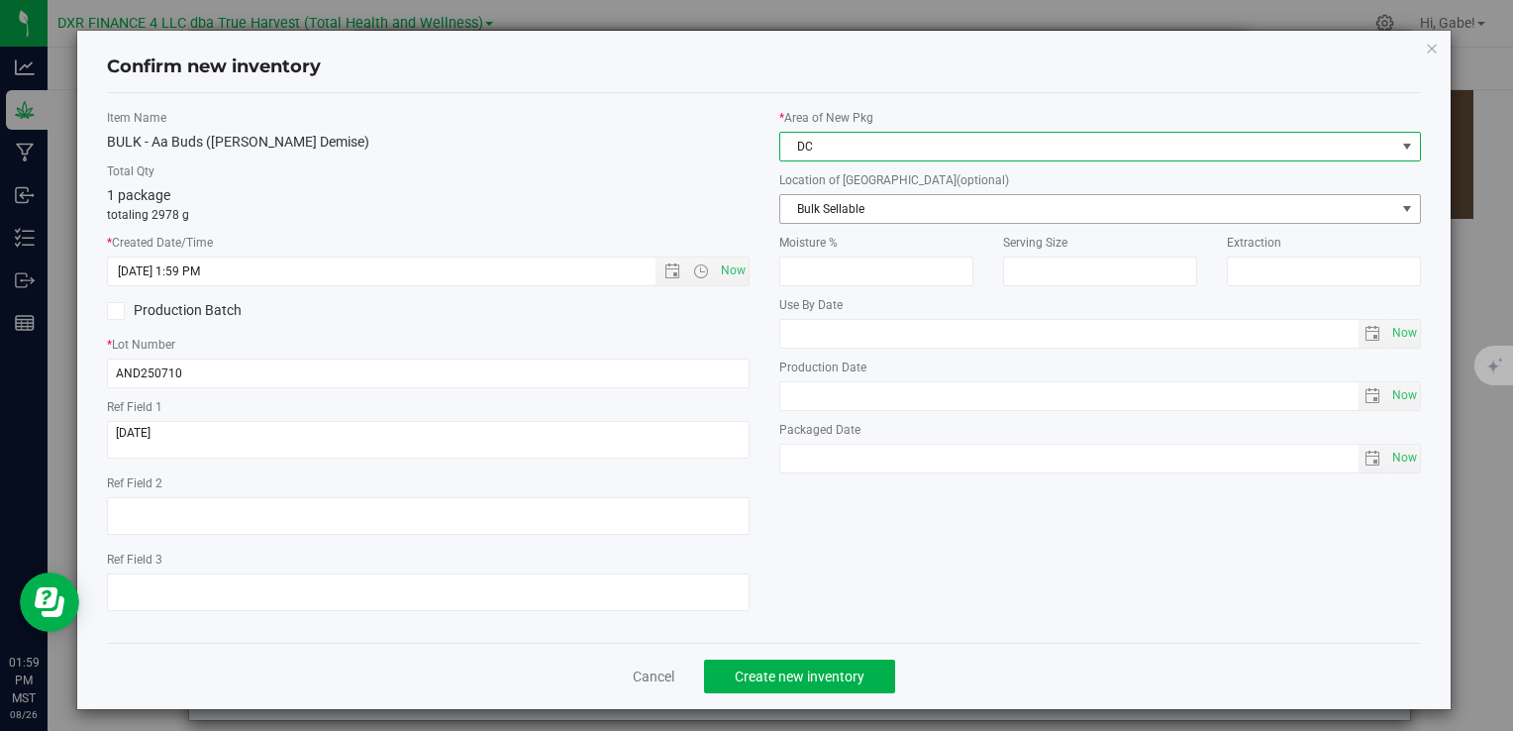
click at [832, 203] on span "Bulk Sellable" at bounding box center [1088, 209] width 615 height 28
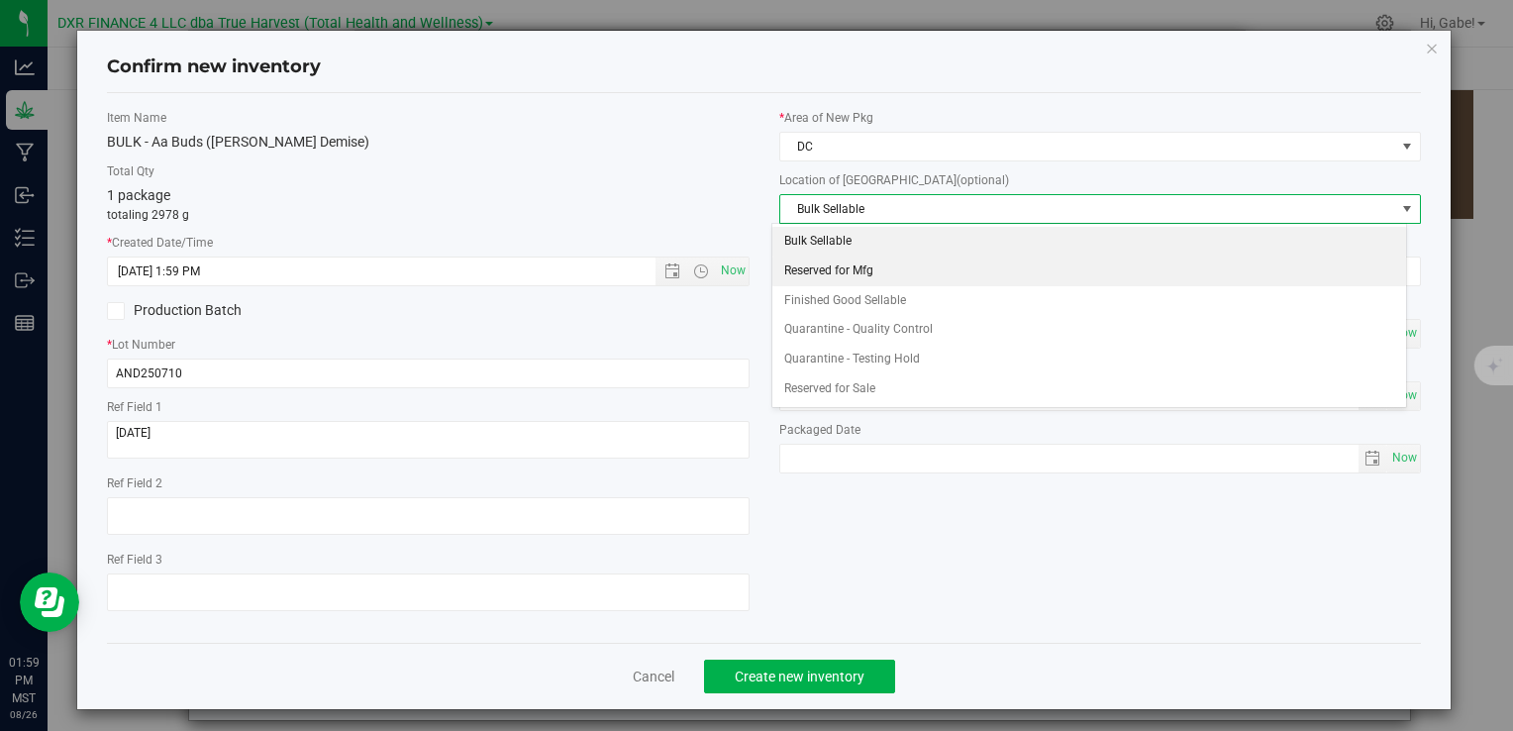
click at [832, 262] on li "Reserved for Mfg" at bounding box center [1090, 272] width 634 height 30
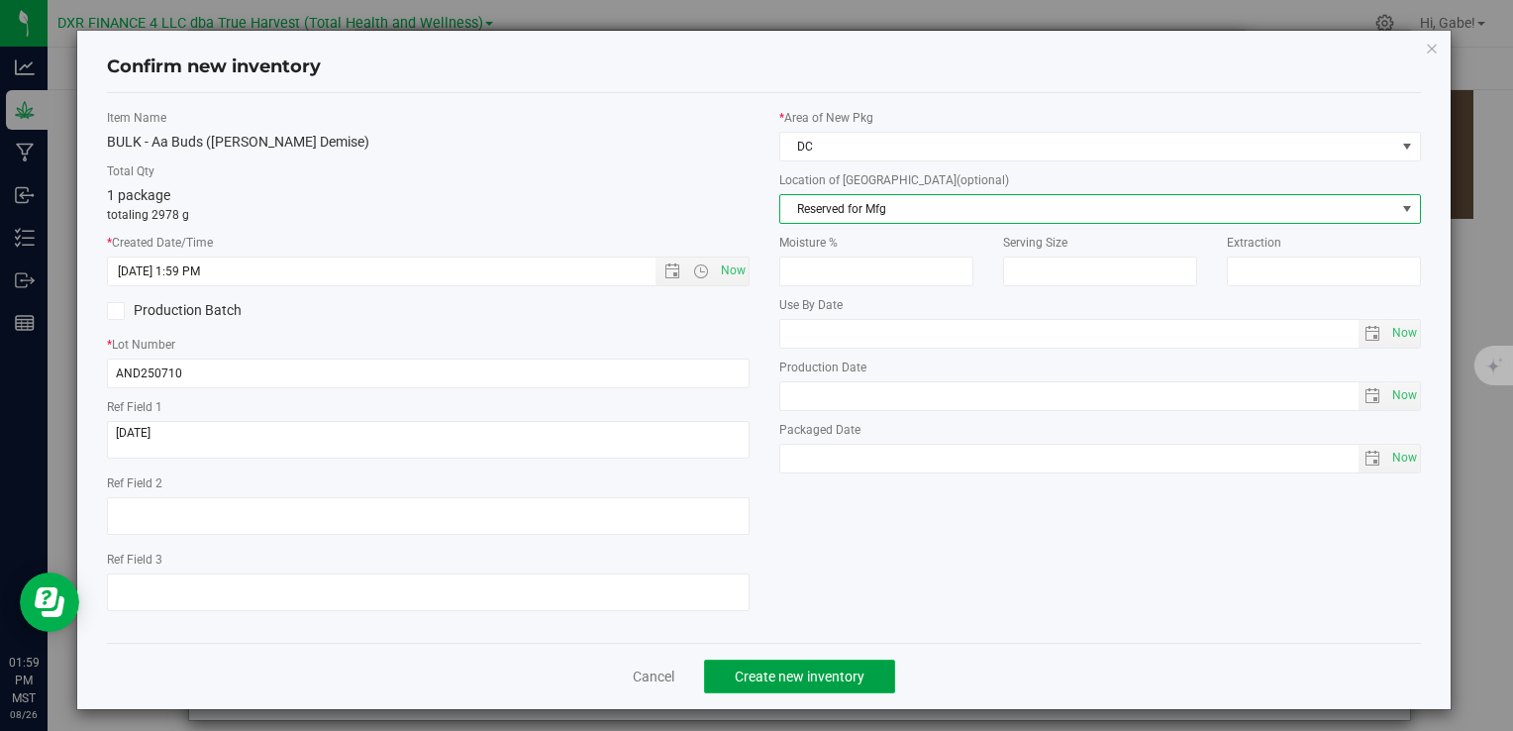
click at [846, 676] on span "Create new inventory" at bounding box center [800, 677] width 130 height 16
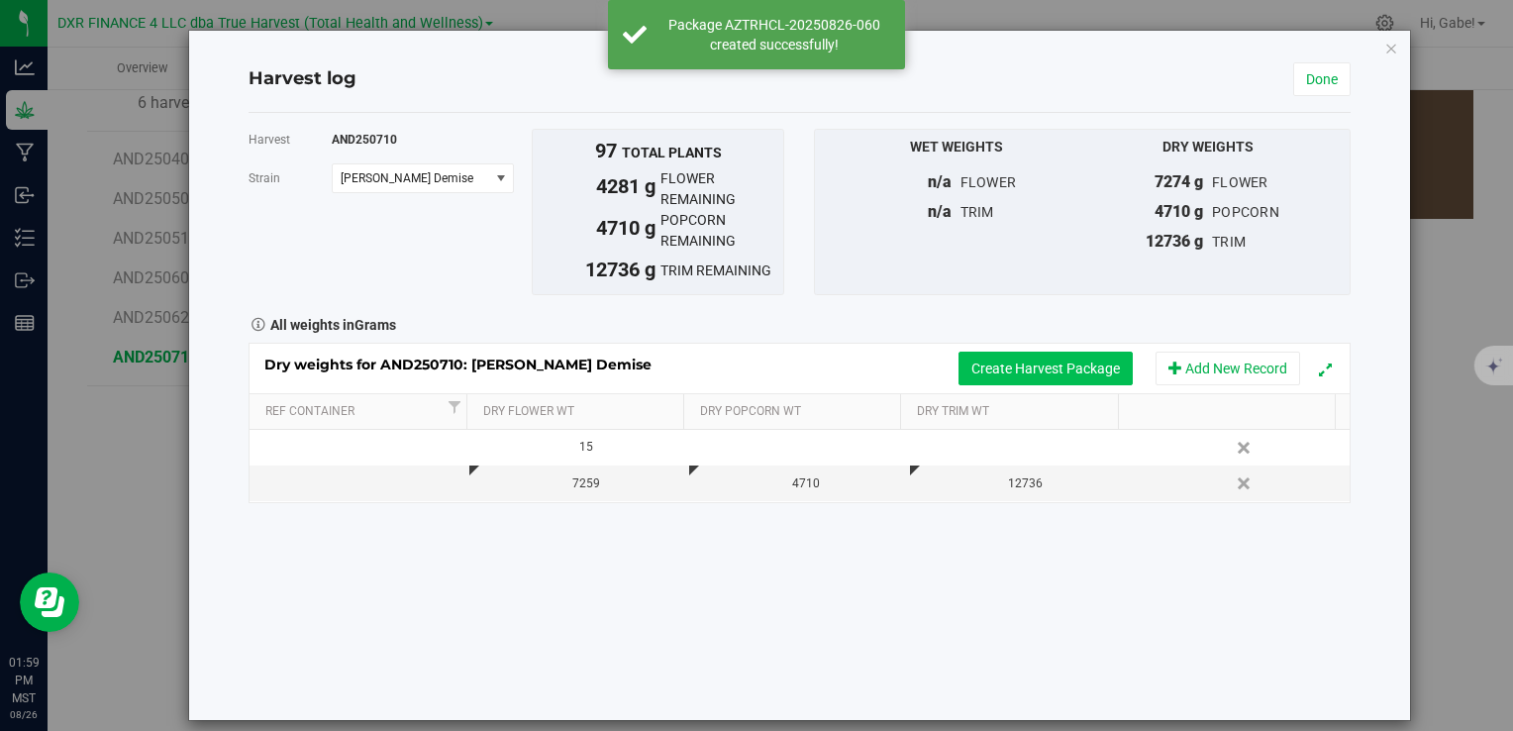
click at [1046, 364] on button "Create Harvest Package" at bounding box center [1046, 369] width 174 height 34
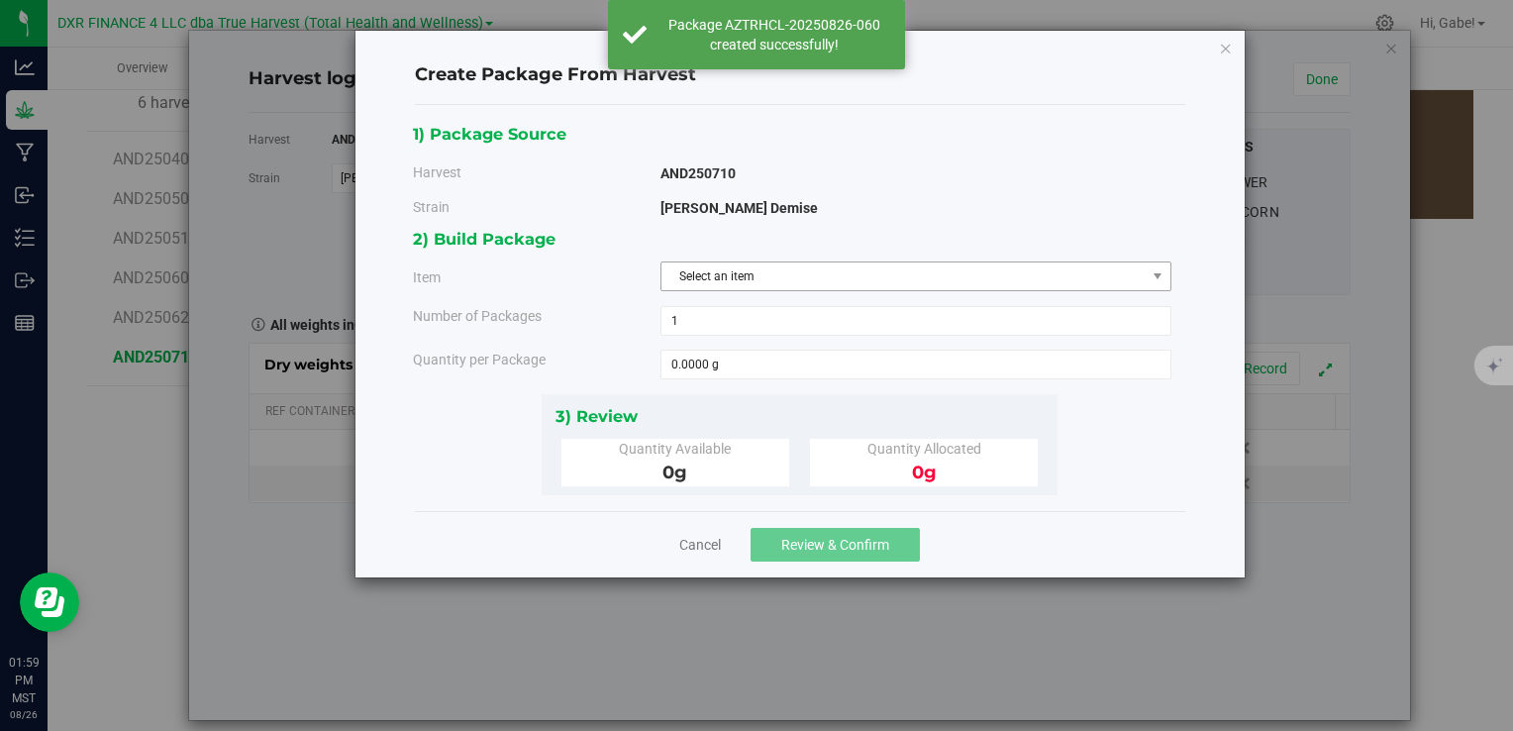
click at [732, 267] on span "Select an item" at bounding box center [904, 276] width 484 height 28
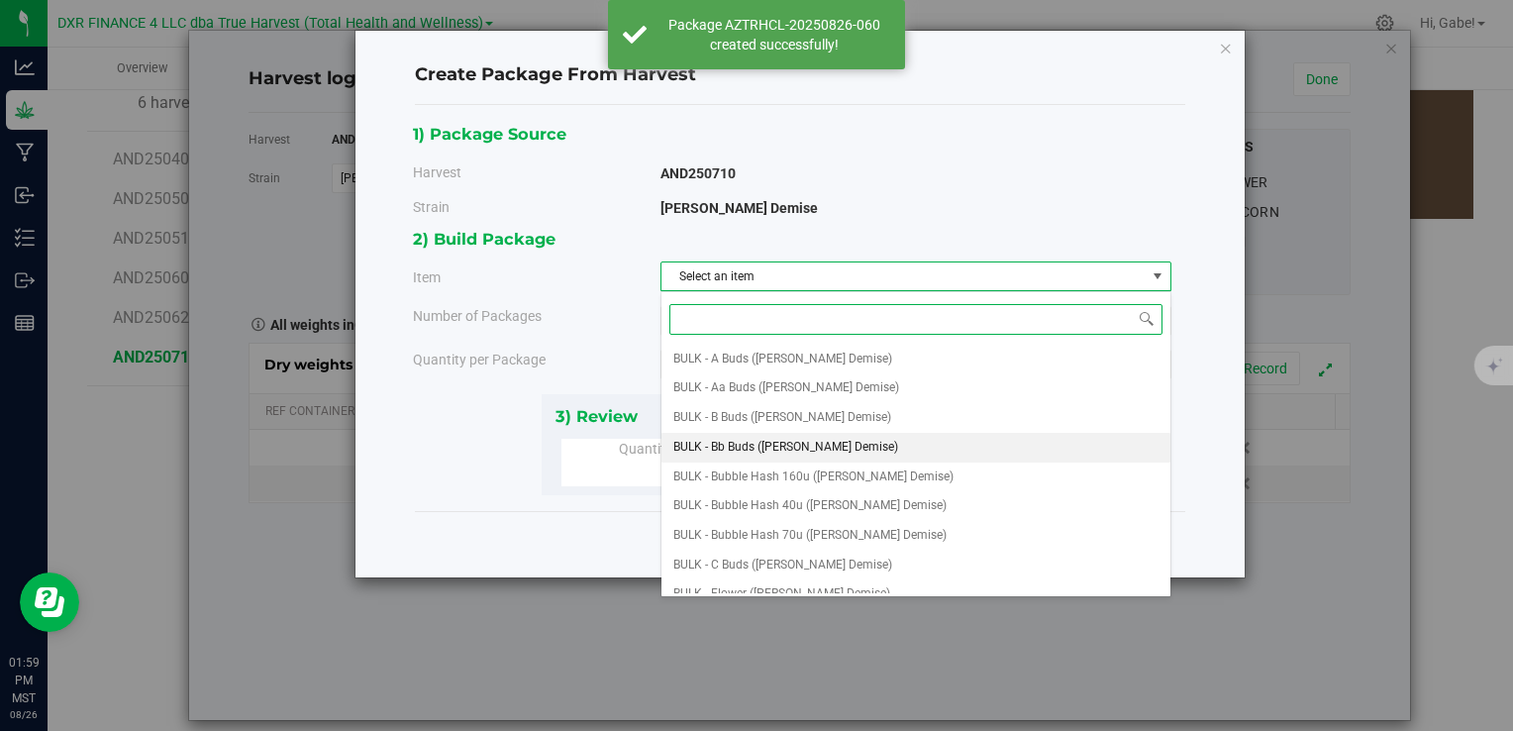
click at [812, 445] on span "BULK - Bb Buds ([PERSON_NAME] Demise)" at bounding box center [786, 448] width 225 height 26
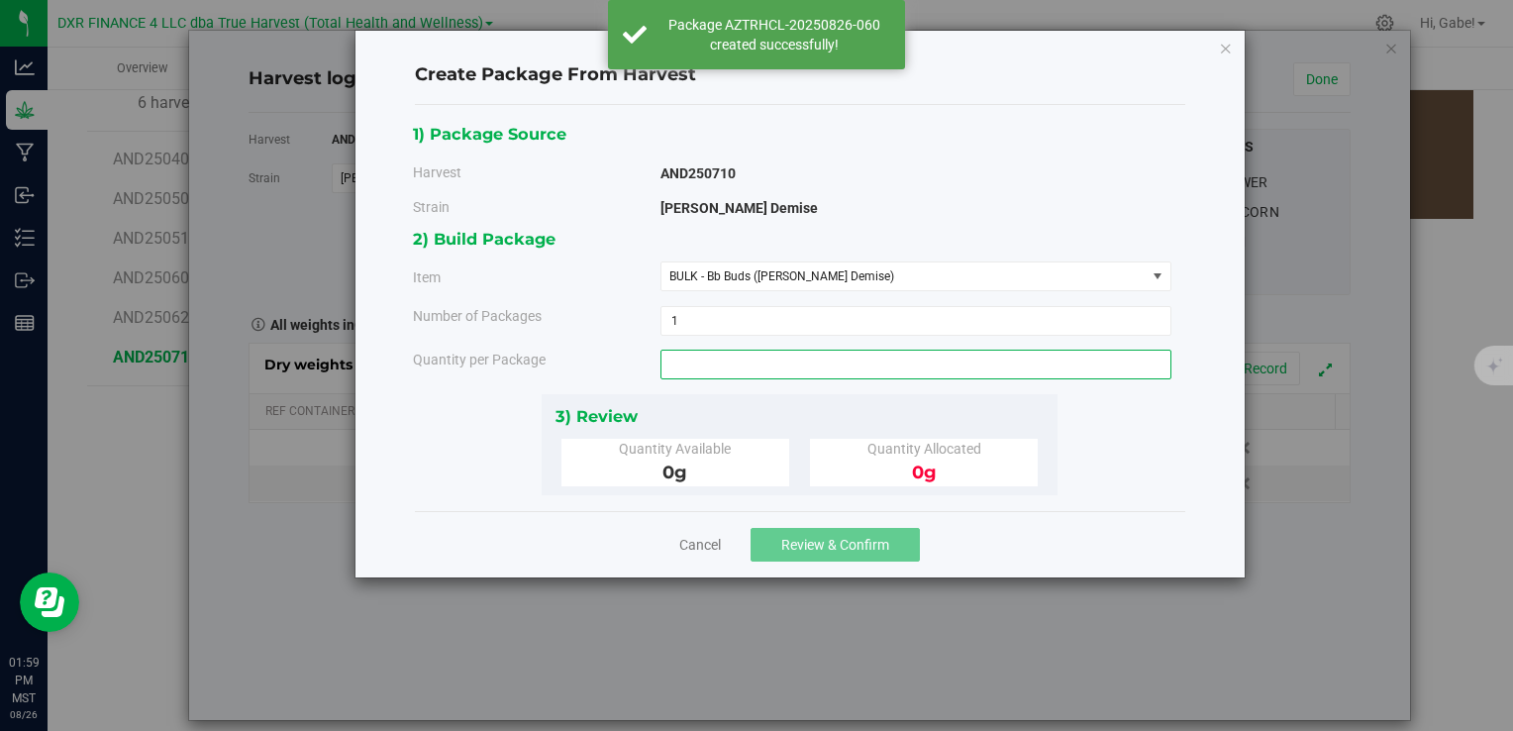
click at [739, 364] on span at bounding box center [916, 365] width 511 height 30
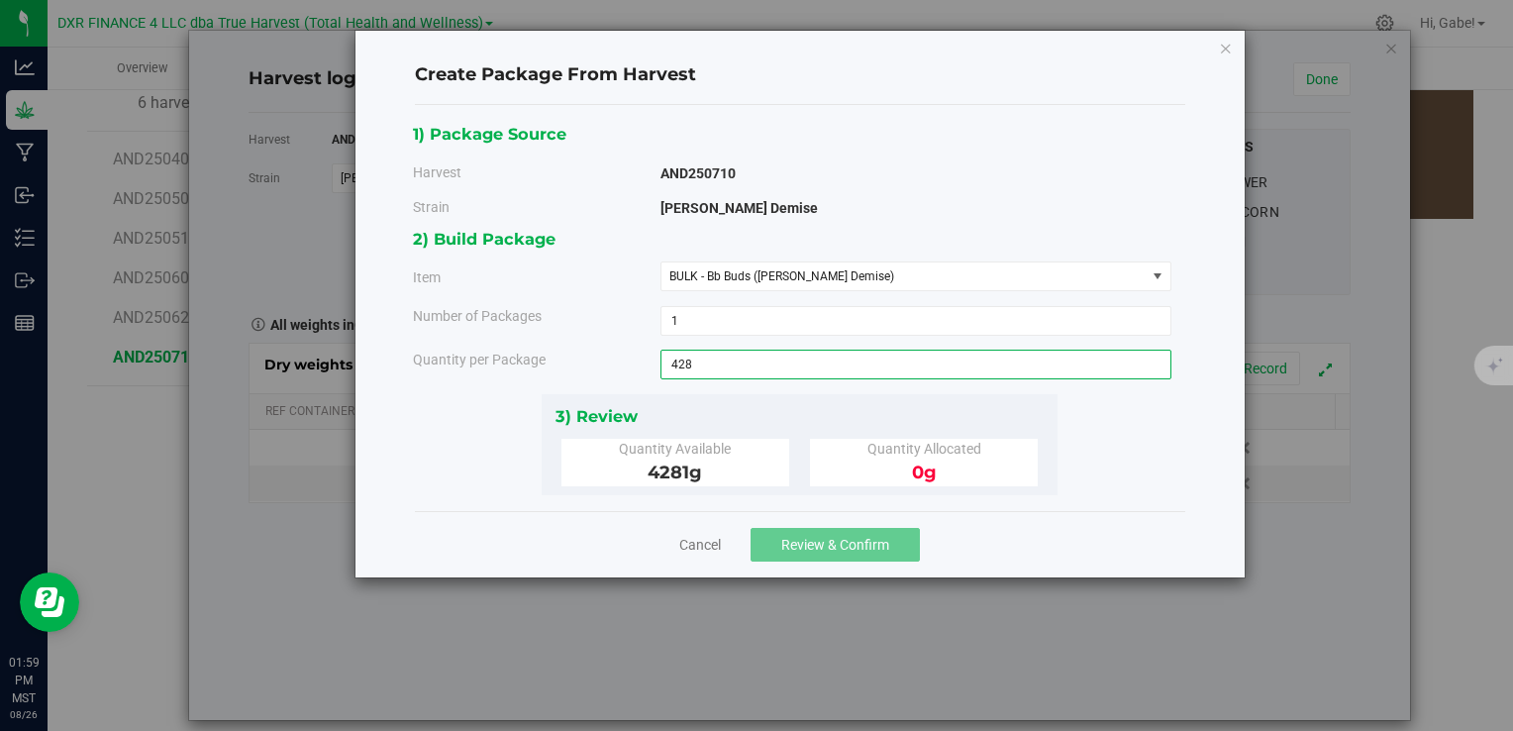
type input "4281"
type input "4281.0000 g"
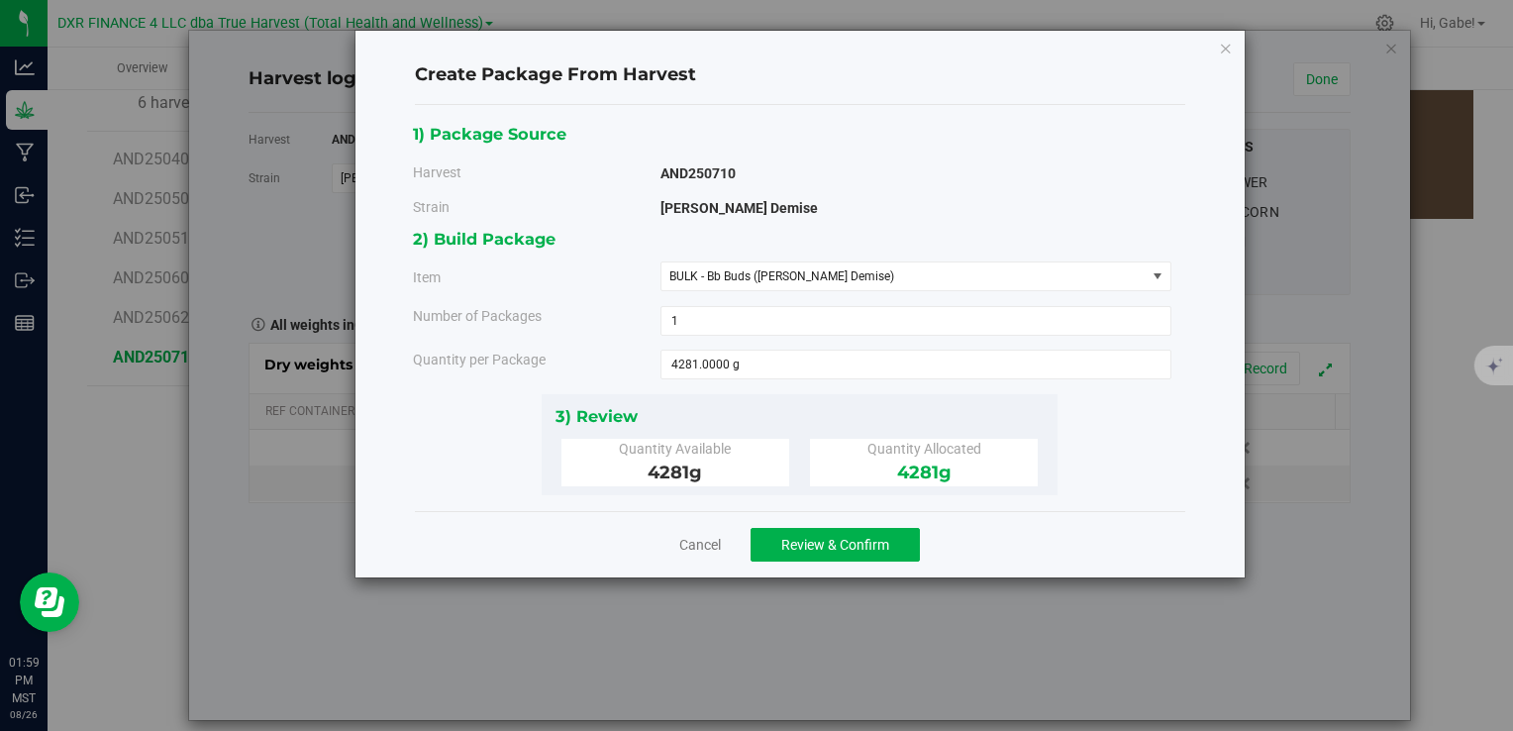
click at [791, 412] on div "3) Review" at bounding box center [800, 416] width 489 height 27
click at [815, 537] on span "Review & Confirm" at bounding box center [835, 545] width 108 height 16
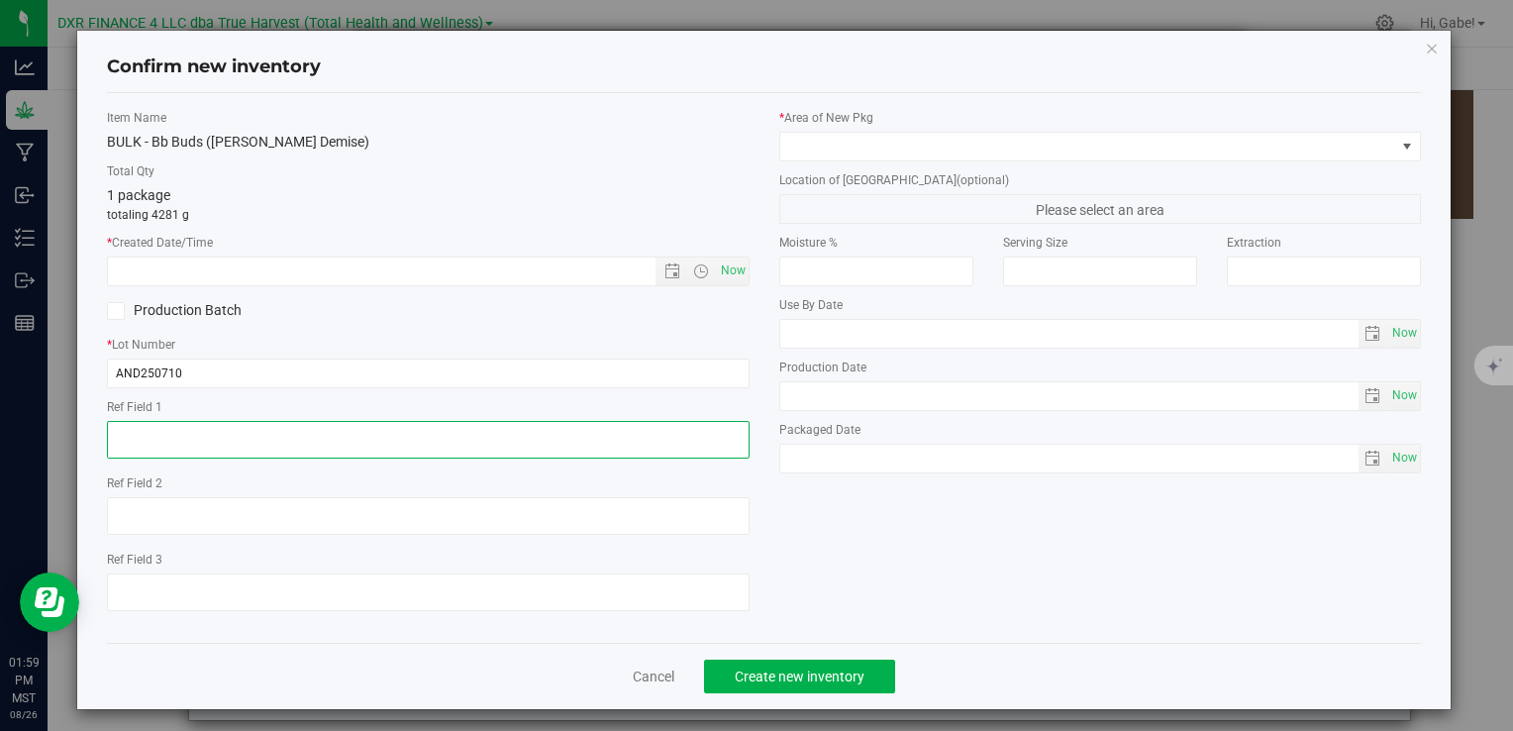
click at [438, 433] on textarea at bounding box center [428, 440] width 642 height 38
paste textarea "[DATE]"
type textarea "[DATE]"
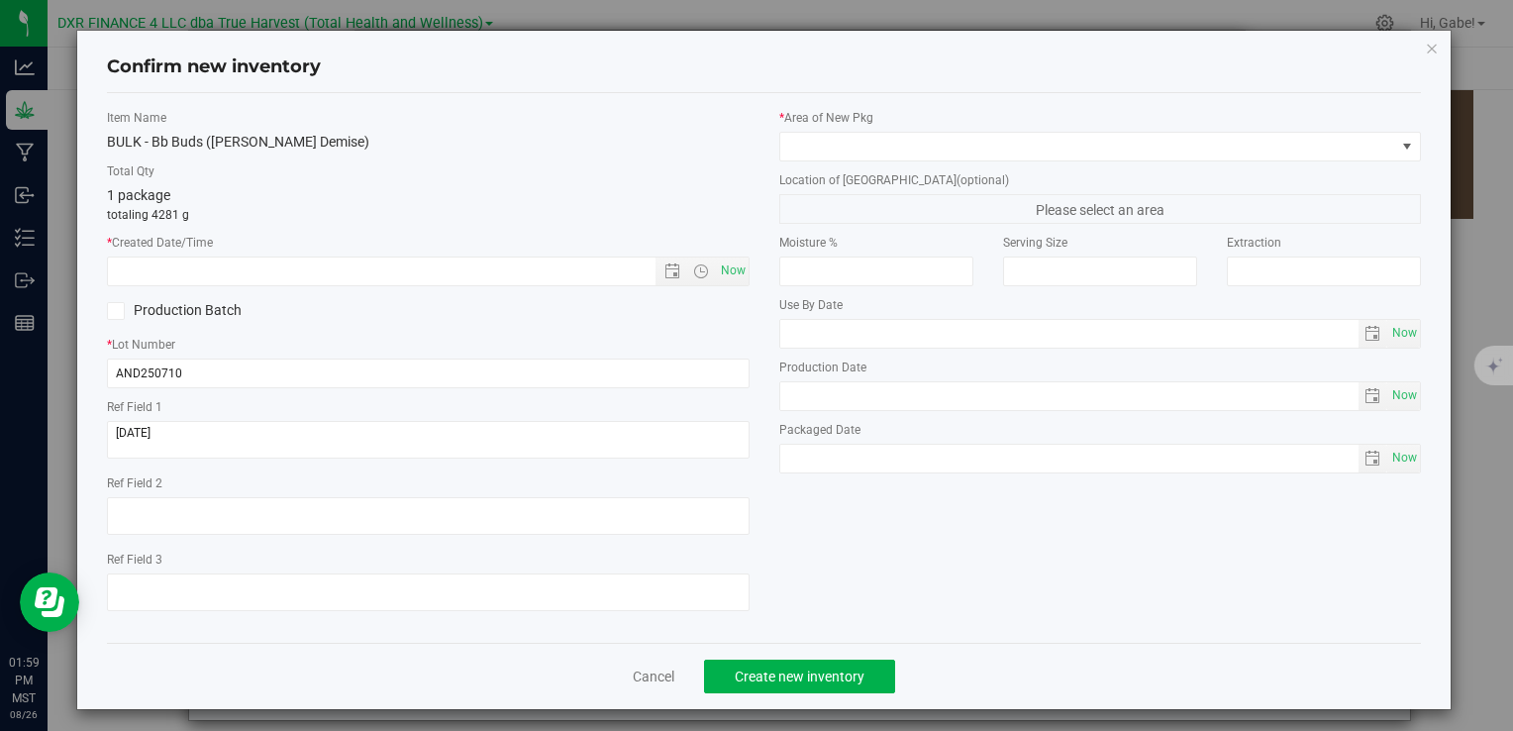
click at [473, 296] on div "Production Batch" at bounding box center [428, 311] width 672 height 30
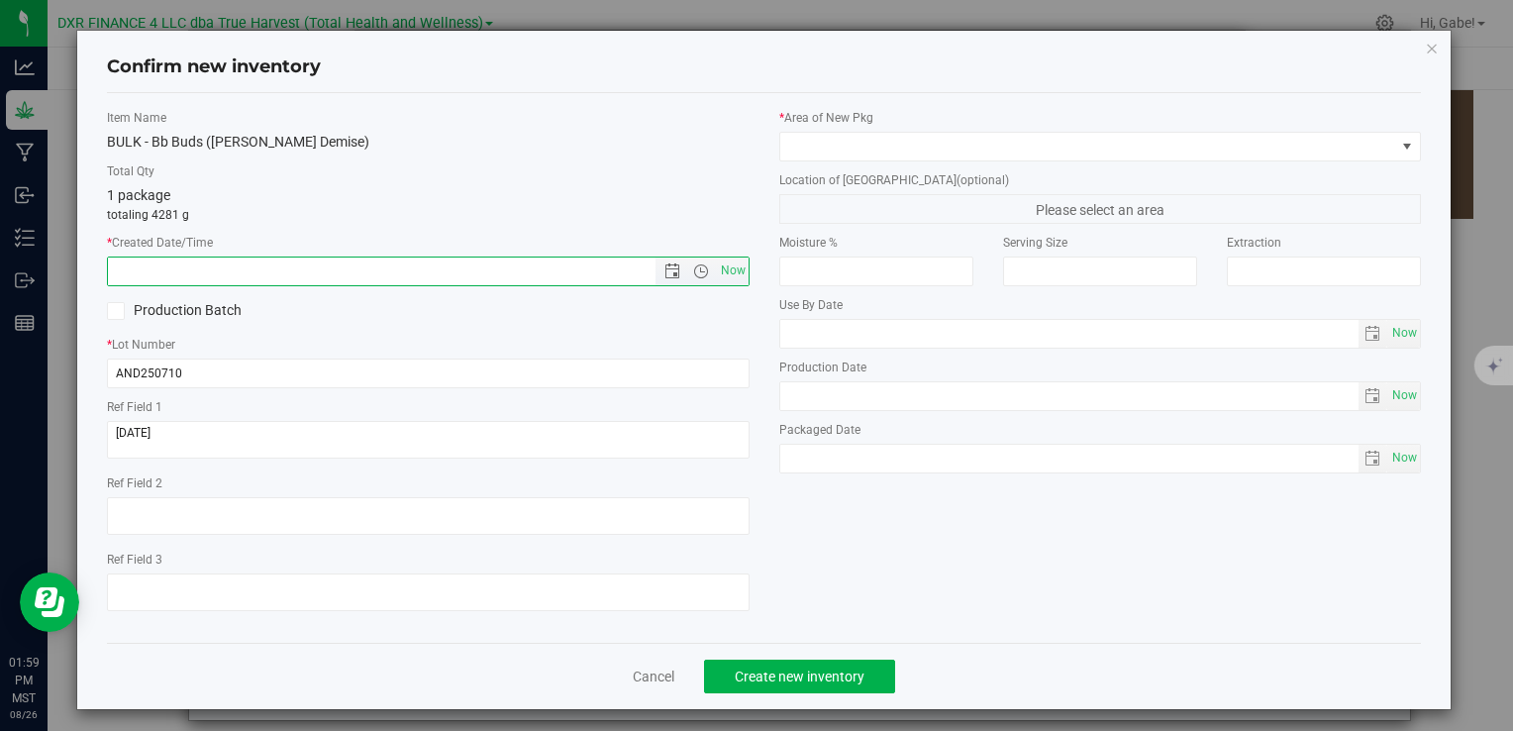
click at [473, 278] on input "text" at bounding box center [398, 272] width 580 height 28
paste input "[DATE]"
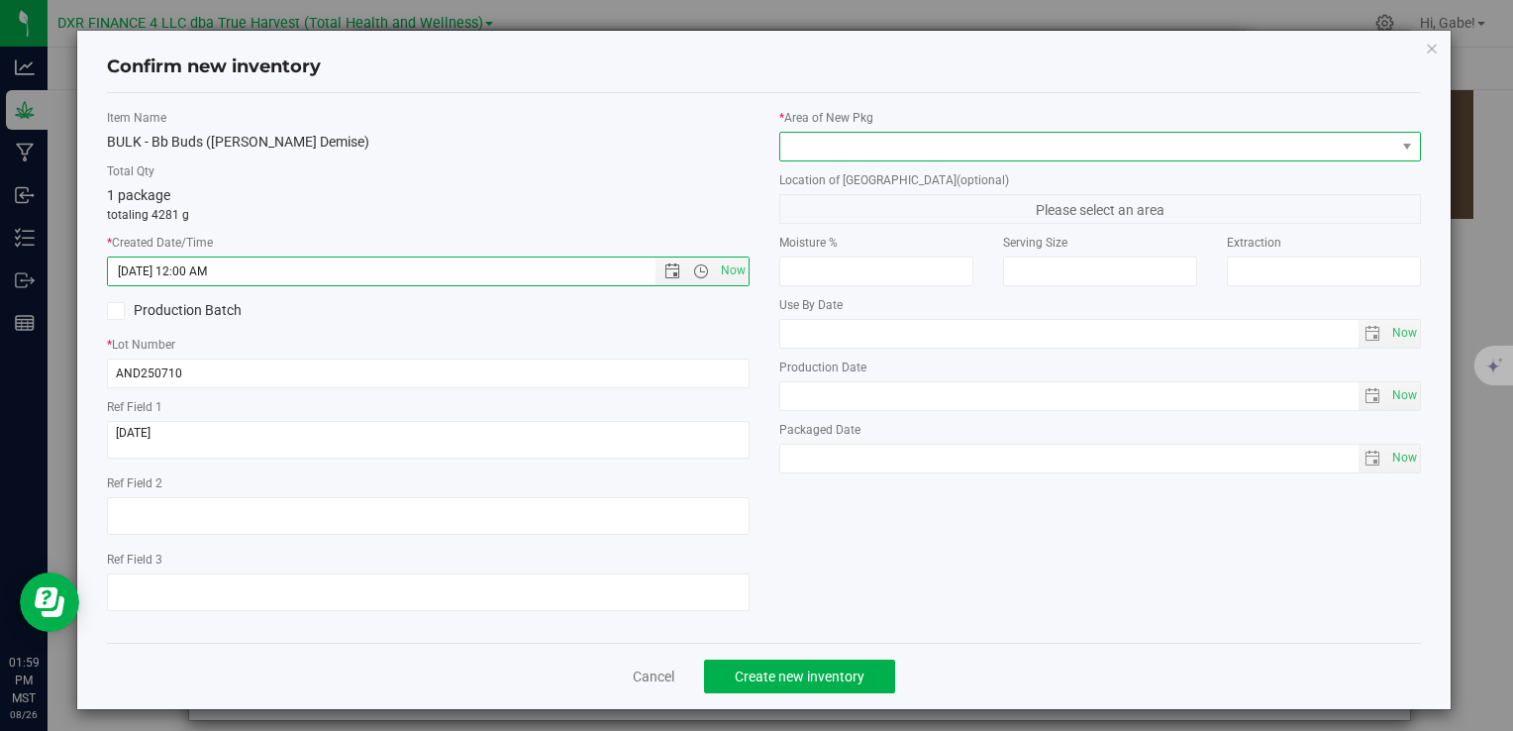
type input "[DATE] 1:59 PM"
click at [904, 143] on span at bounding box center [1088, 147] width 615 height 28
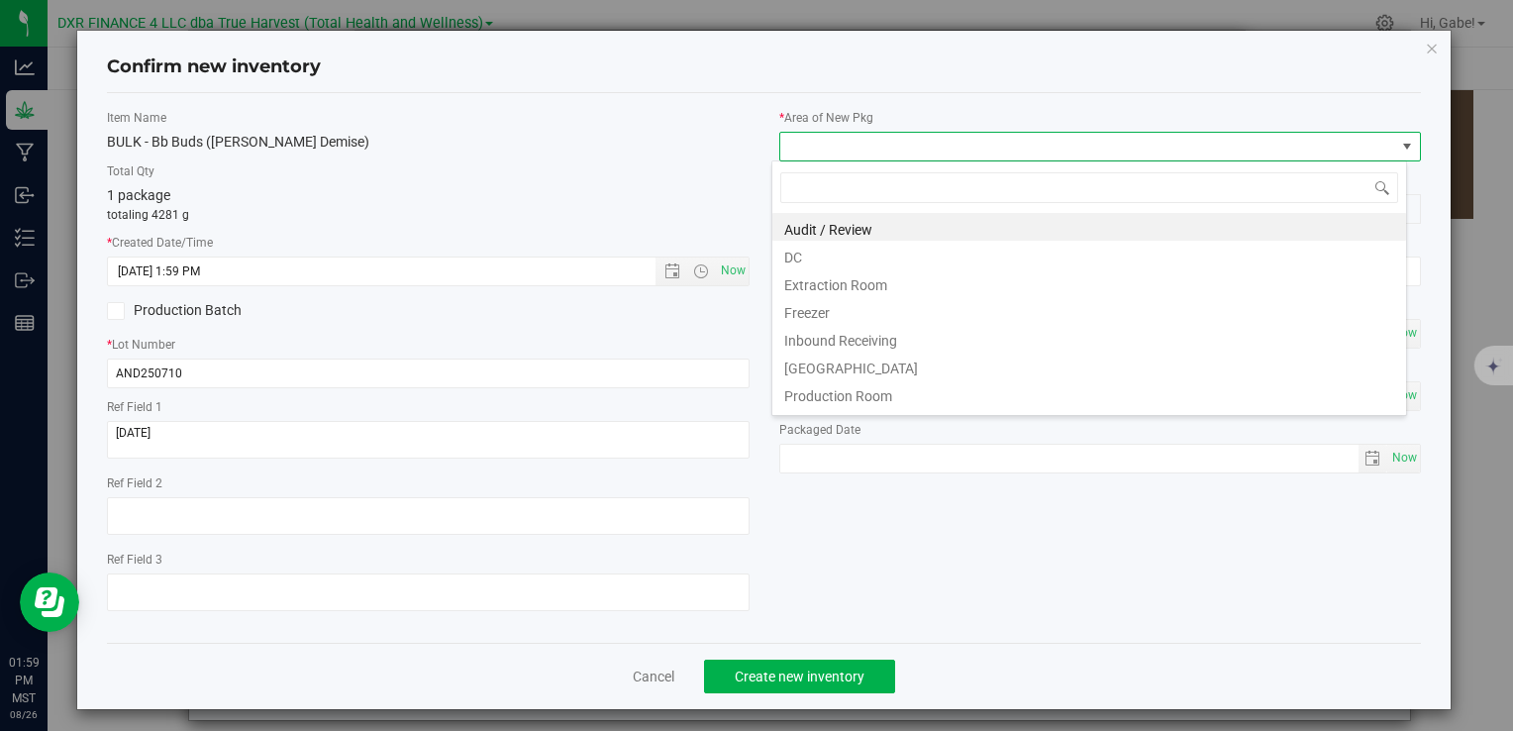
click at [833, 259] on li "DC" at bounding box center [1090, 255] width 634 height 28
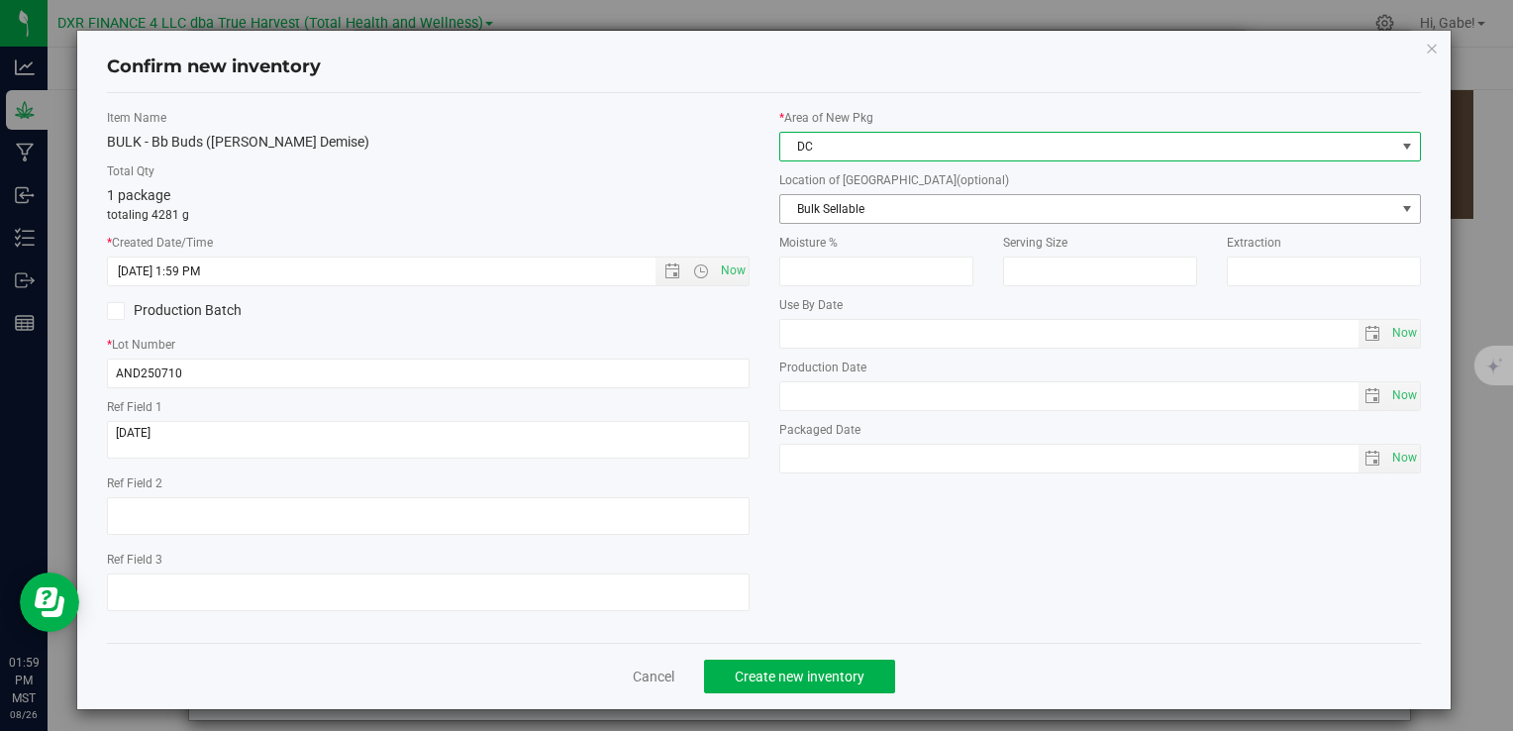
click at [820, 204] on span "Bulk Sellable" at bounding box center [1088, 209] width 615 height 28
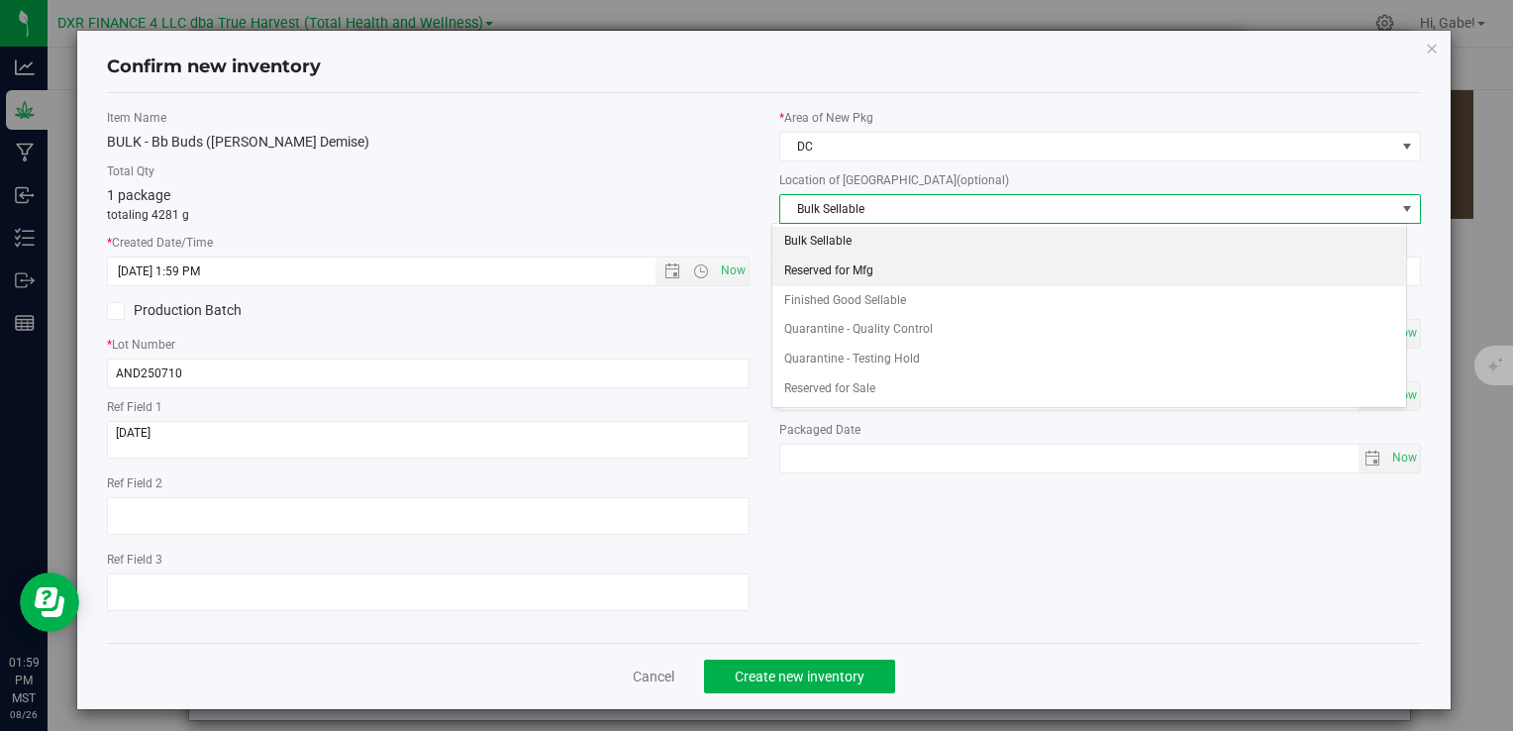
click at [824, 268] on li "Reserved for Mfg" at bounding box center [1090, 272] width 634 height 30
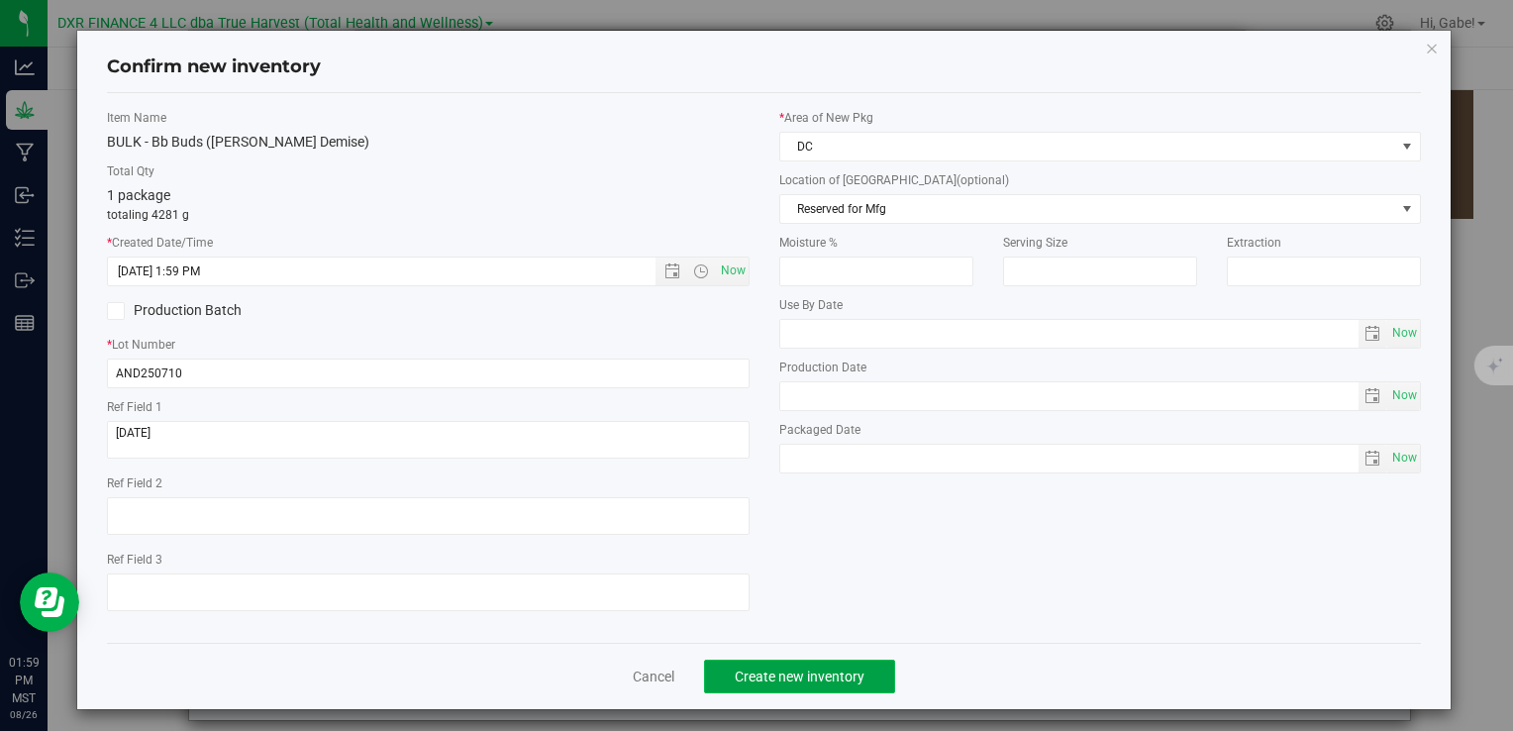
click at [834, 682] on span "Create new inventory" at bounding box center [800, 677] width 130 height 16
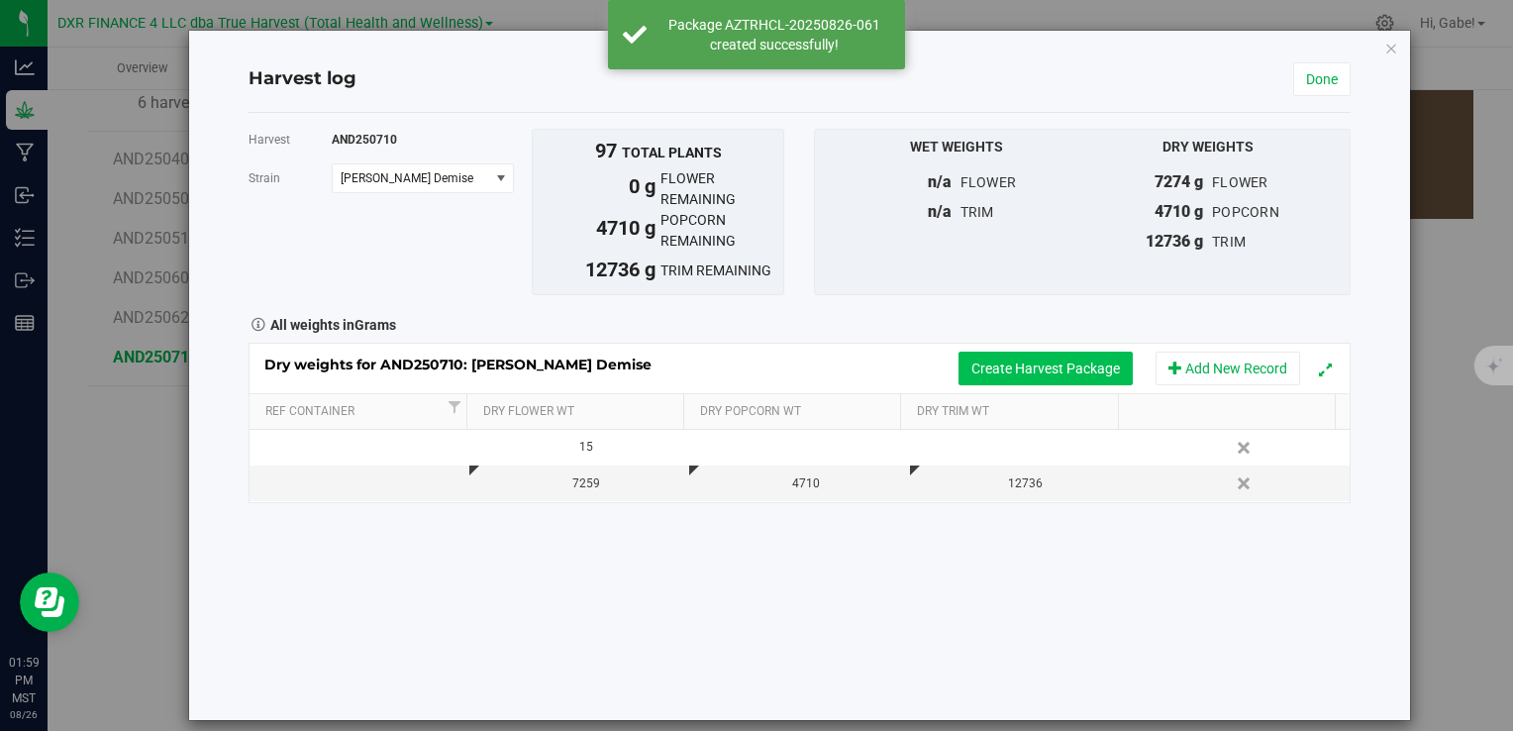
click at [1058, 370] on button "Create Harvest Package" at bounding box center [1046, 369] width 174 height 34
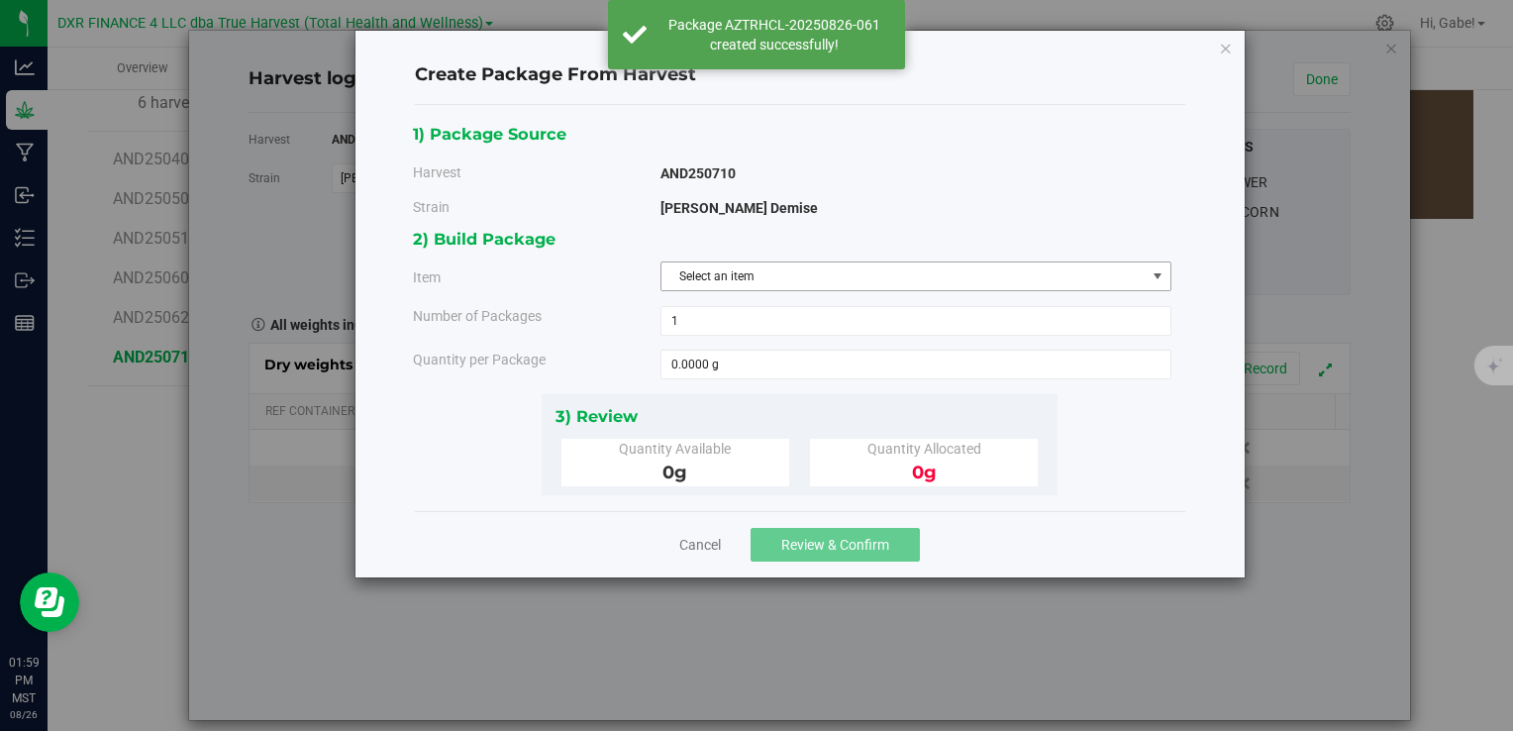
click at [749, 274] on span "Select an item" at bounding box center [904, 276] width 484 height 28
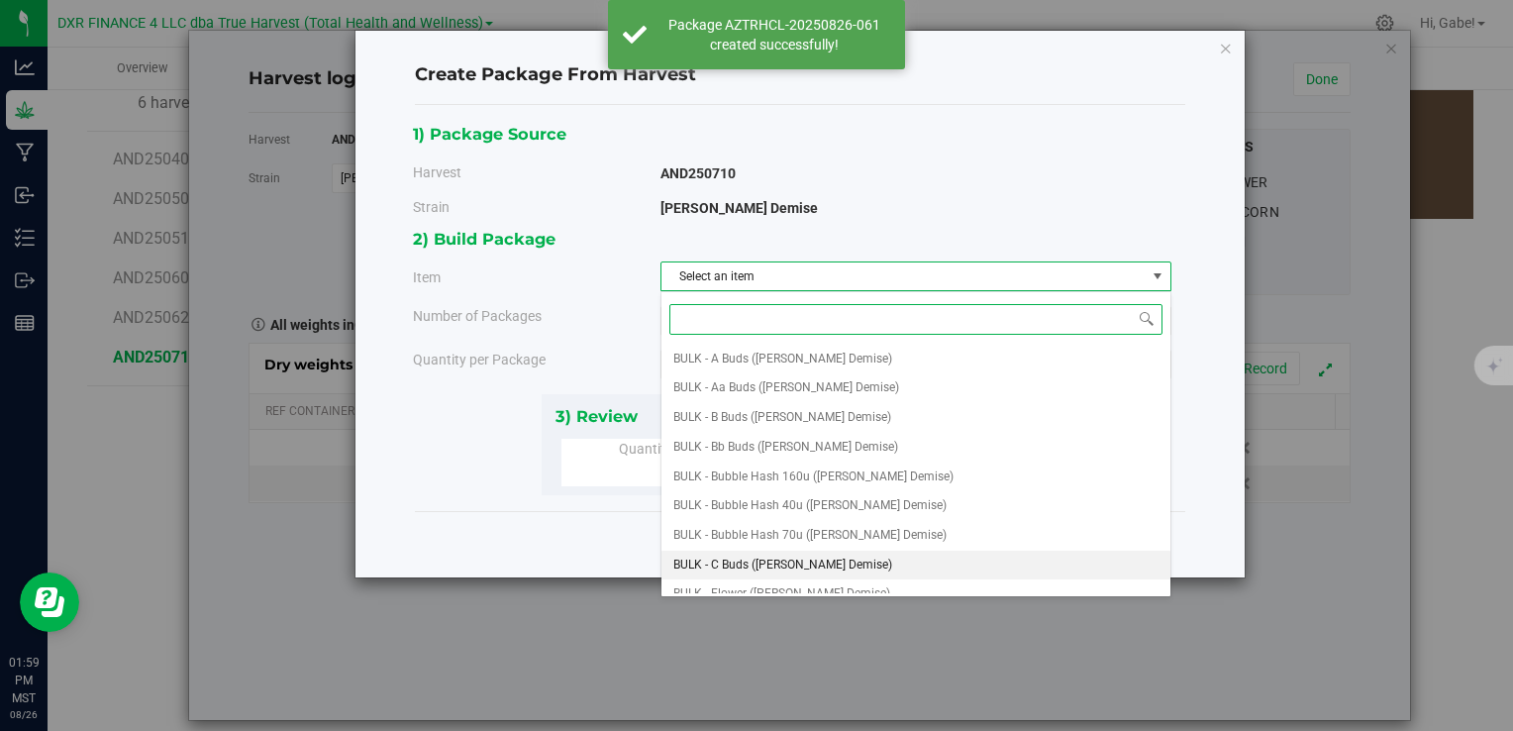
click at [870, 560] on li "BULK - C Buds ([PERSON_NAME] Demise)" at bounding box center [916, 566] width 509 height 30
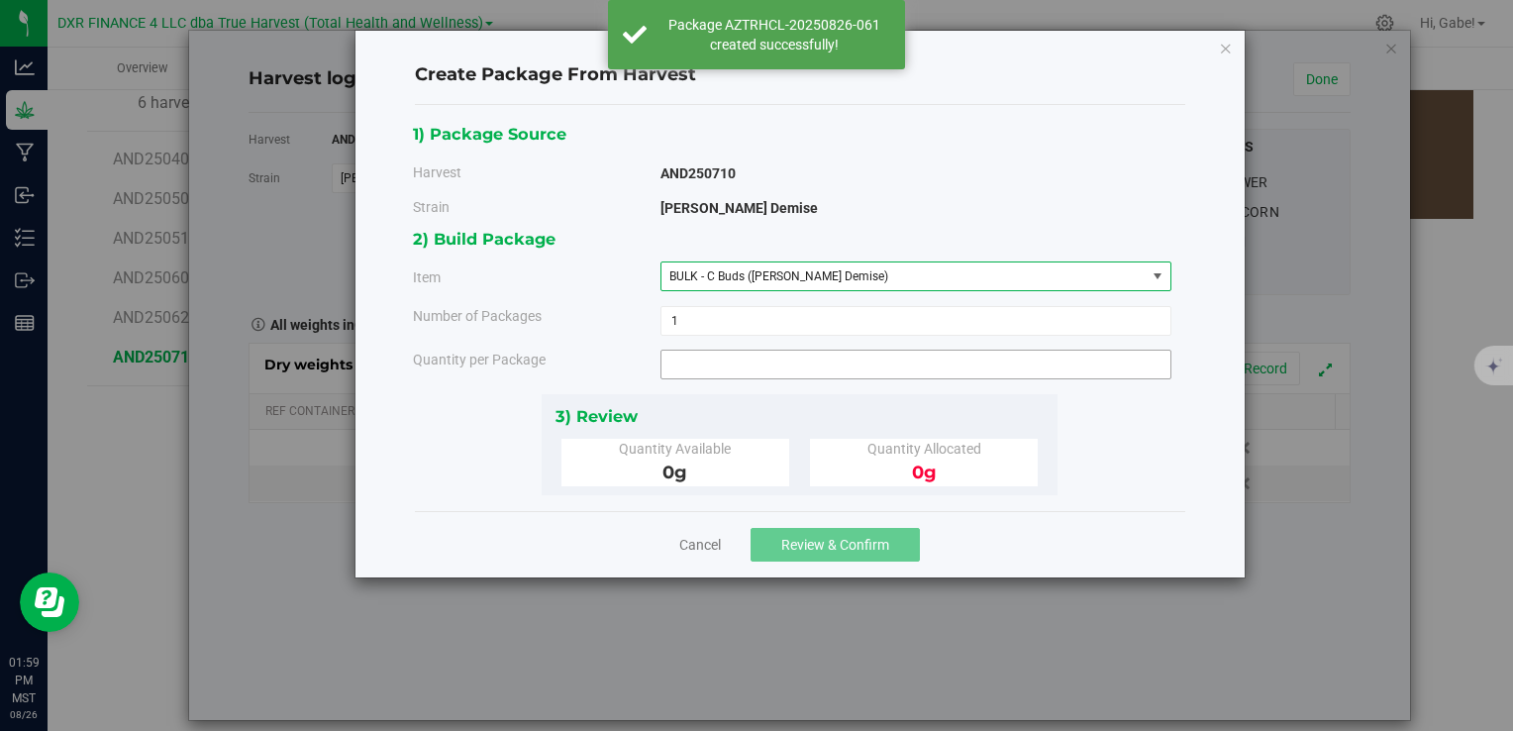
click at [769, 368] on span at bounding box center [916, 365] width 511 height 30
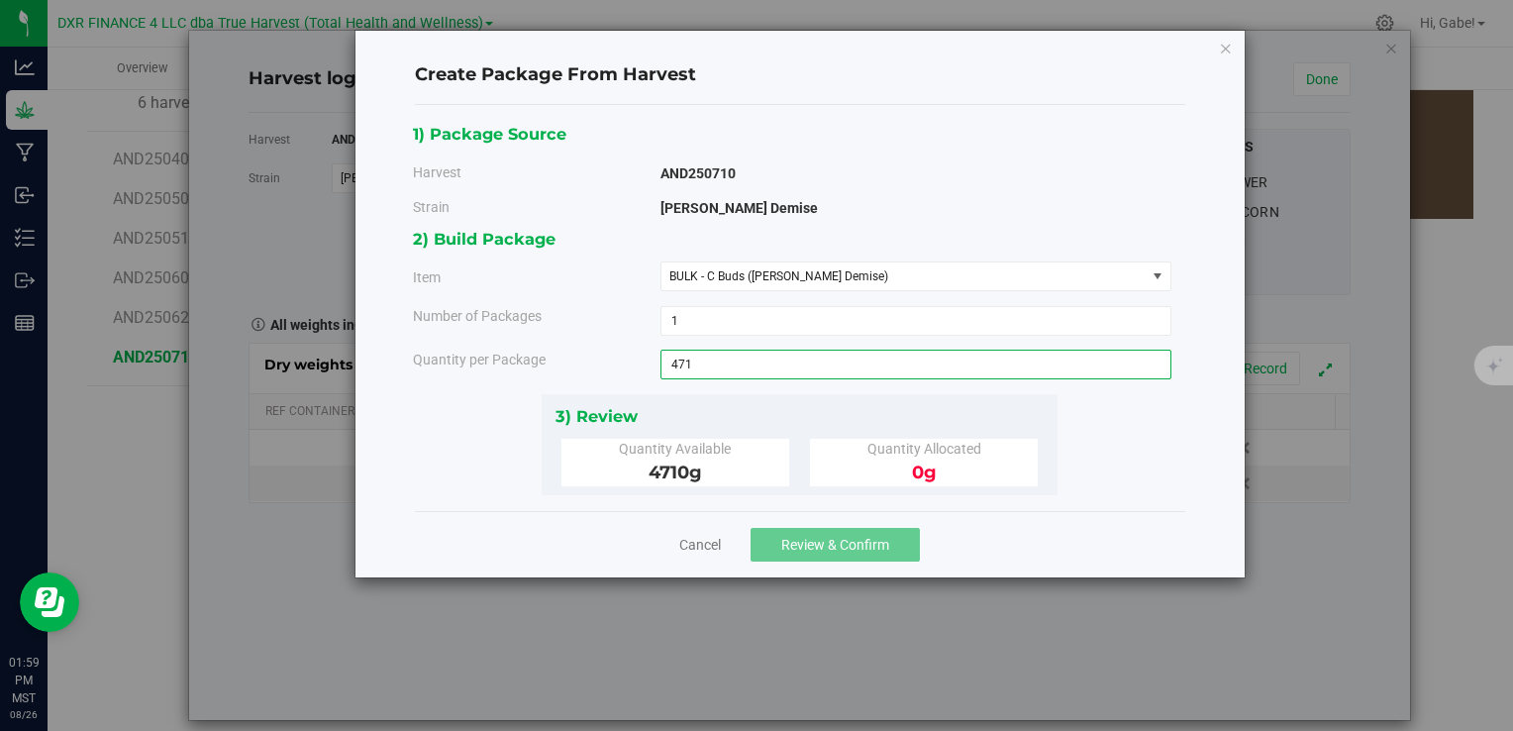
type input "4710"
type input "4710.0000 g"
click at [1043, 407] on div "3) Review" at bounding box center [800, 416] width 489 height 27
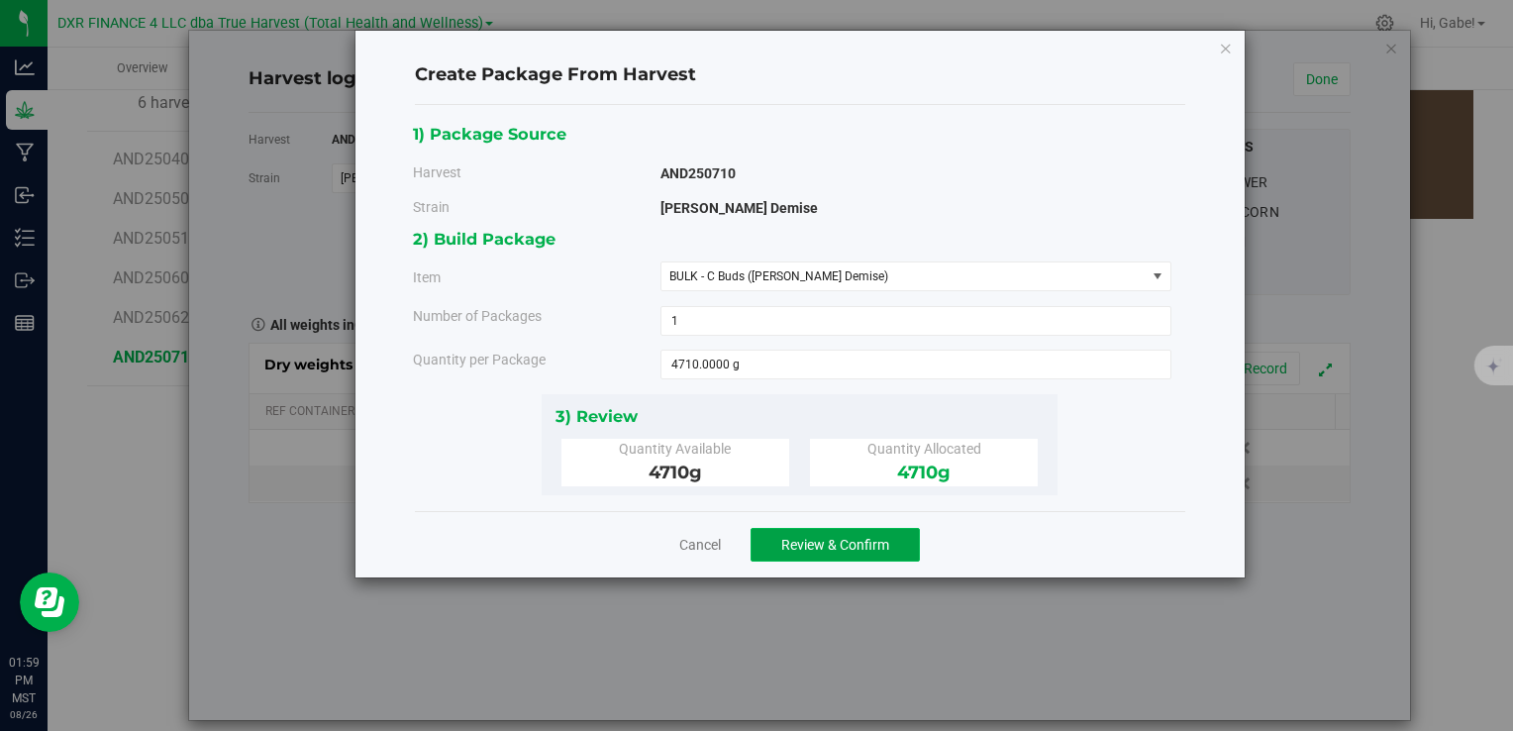
click at [852, 533] on button "Review & Confirm" at bounding box center [835, 545] width 169 height 34
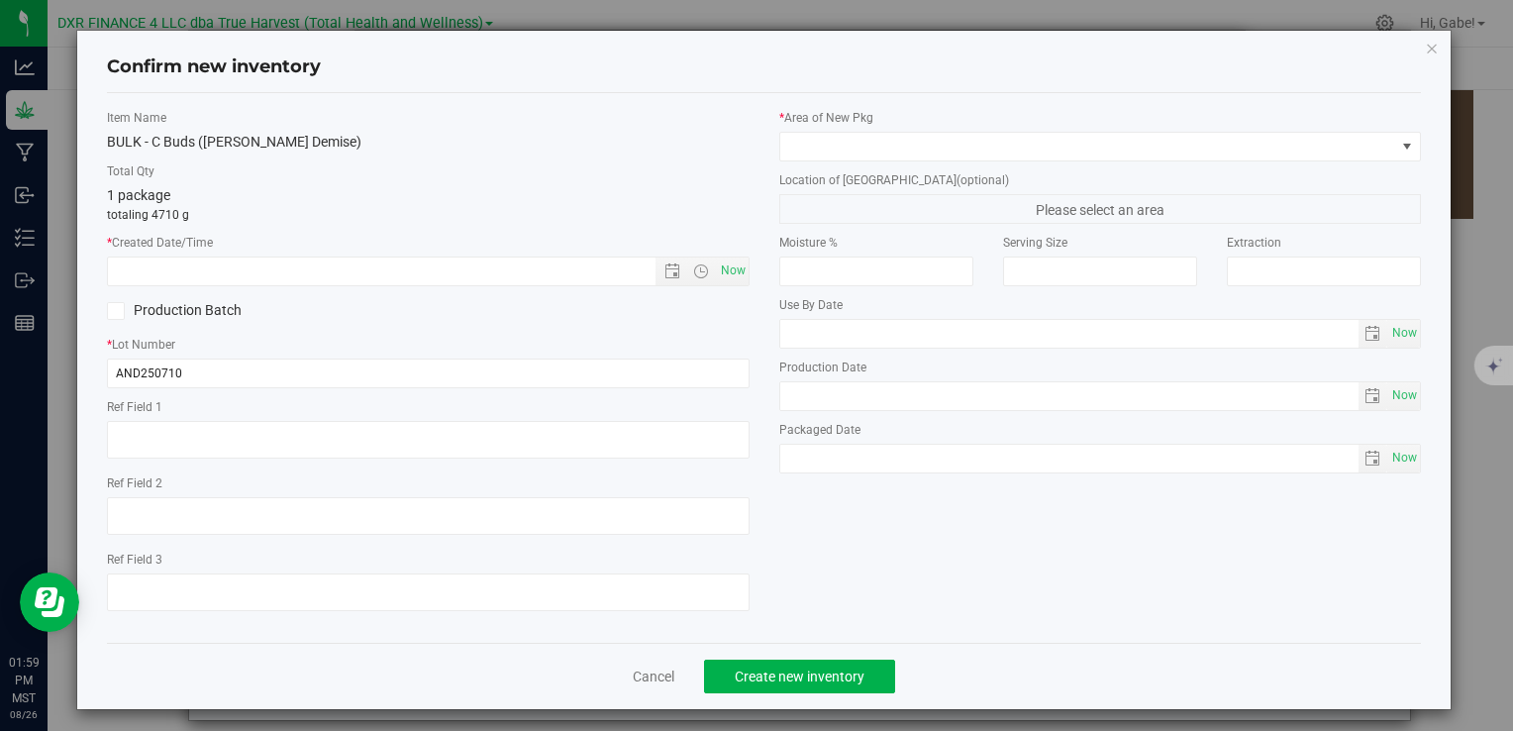
click at [587, 460] on div at bounding box center [428, 443] width 642 height 44
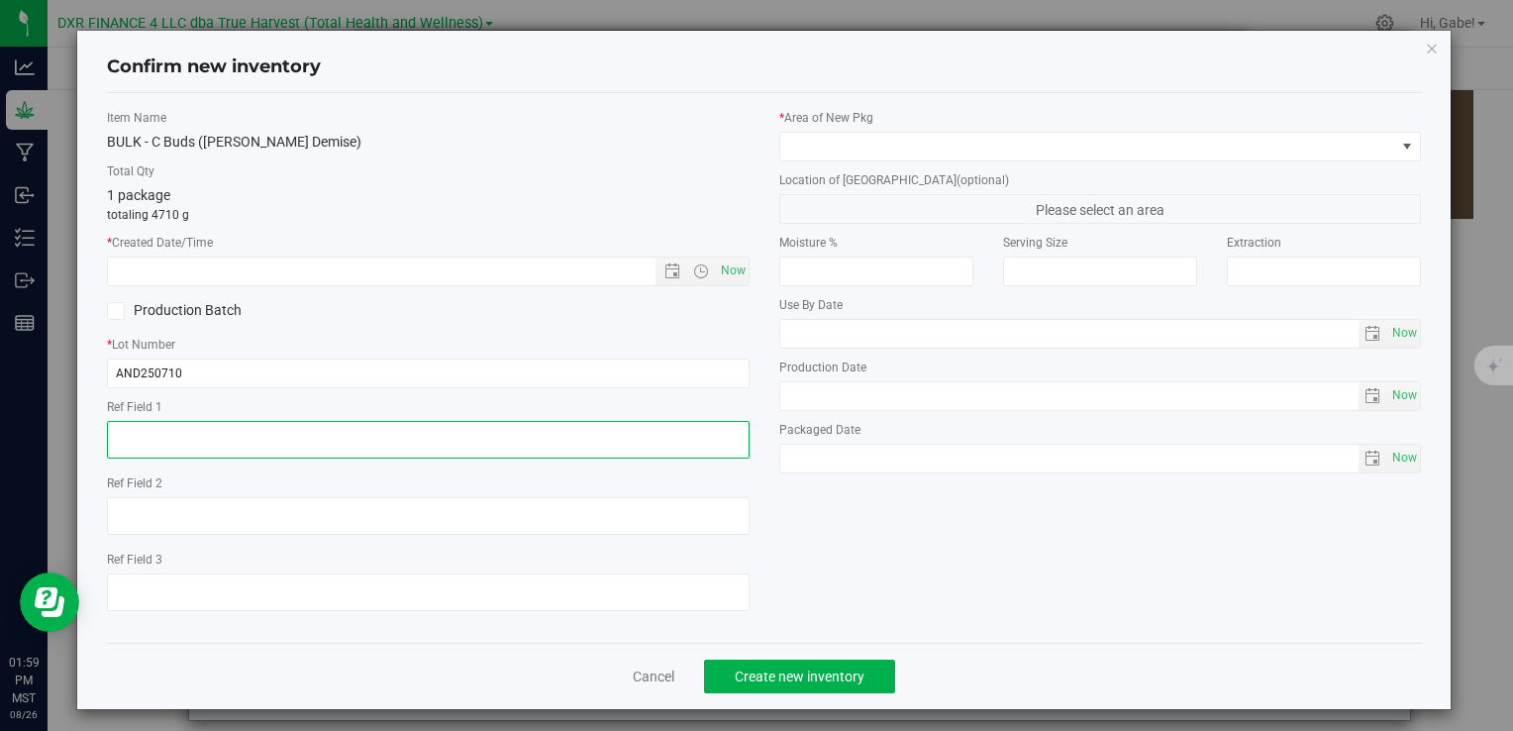
click at [580, 446] on textarea at bounding box center [428, 440] width 642 height 38
paste textarea "[DATE]"
type textarea "[DATE]"
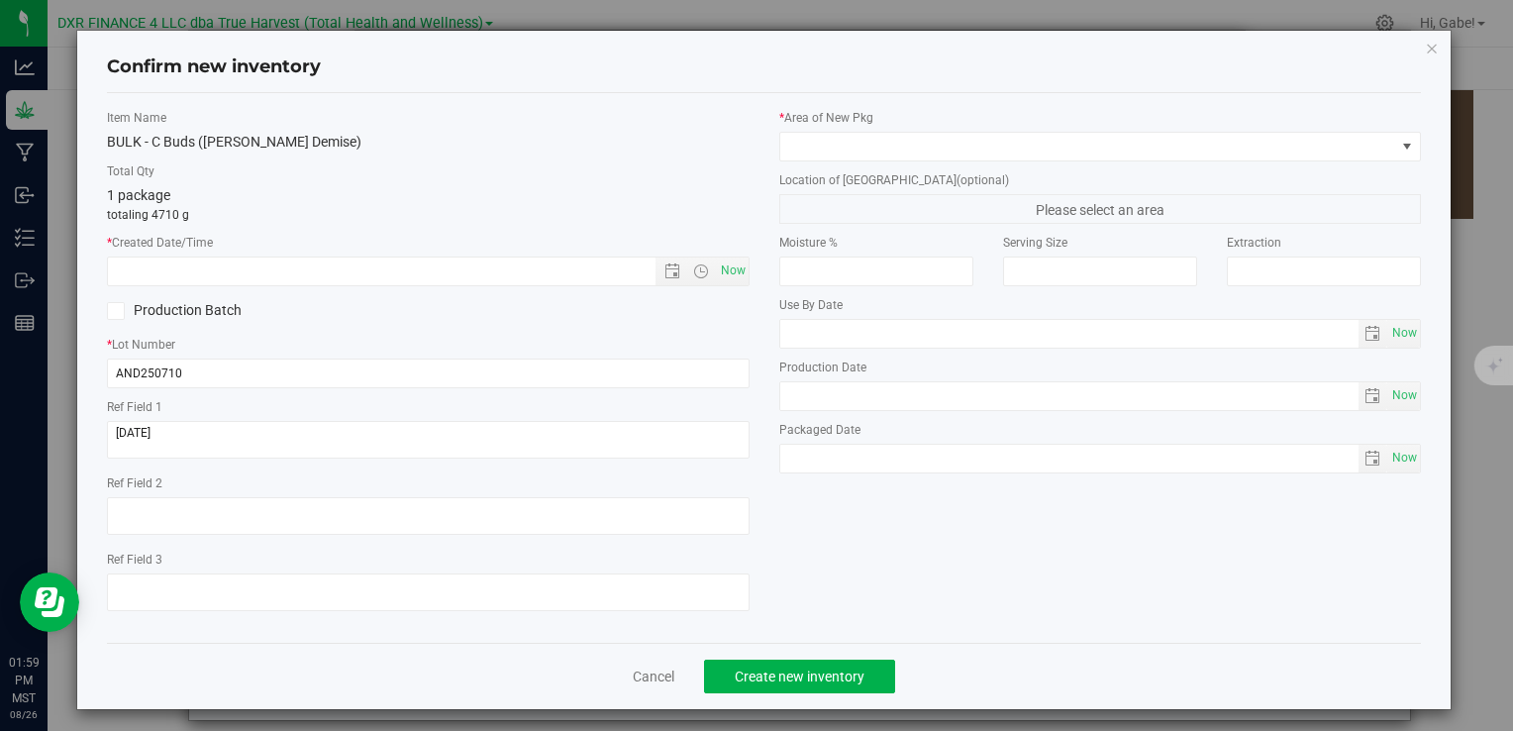
click at [583, 252] on div "* Created Date/Time Now" at bounding box center [428, 260] width 642 height 52
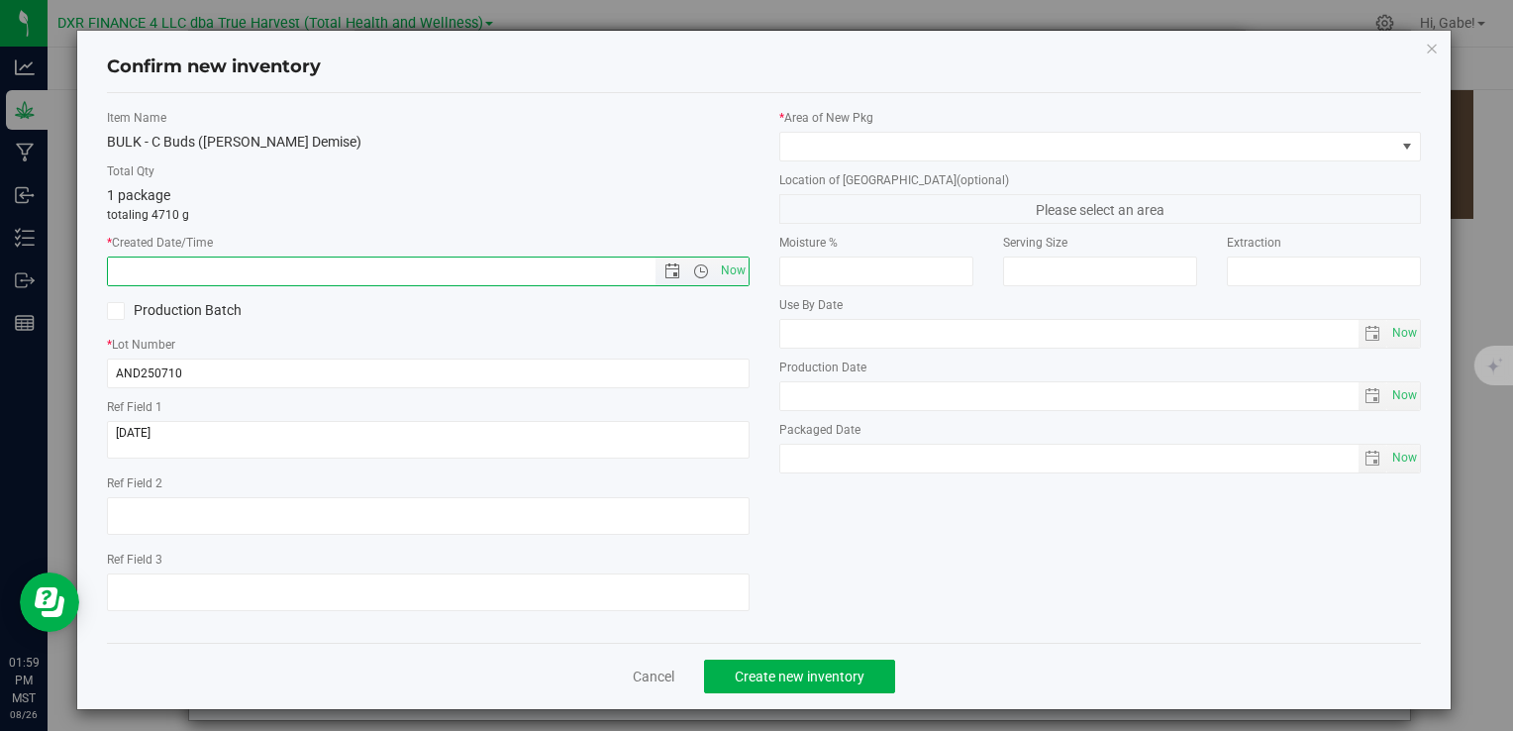
click at [578, 275] on input "text" at bounding box center [398, 272] width 580 height 28
paste input "[DATE]"
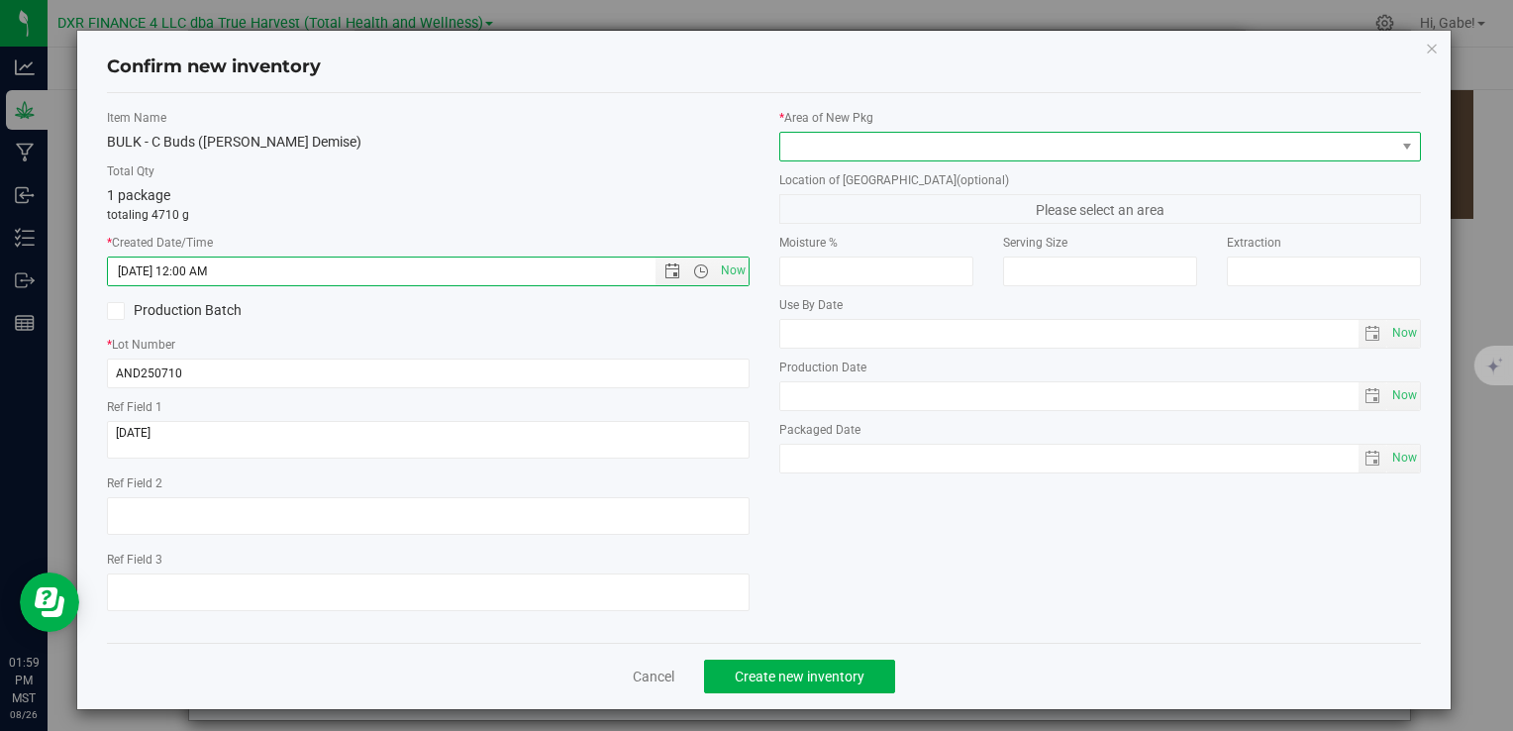
type input "[DATE] 1:59 PM"
click at [819, 159] on span at bounding box center [1101, 147] width 642 height 30
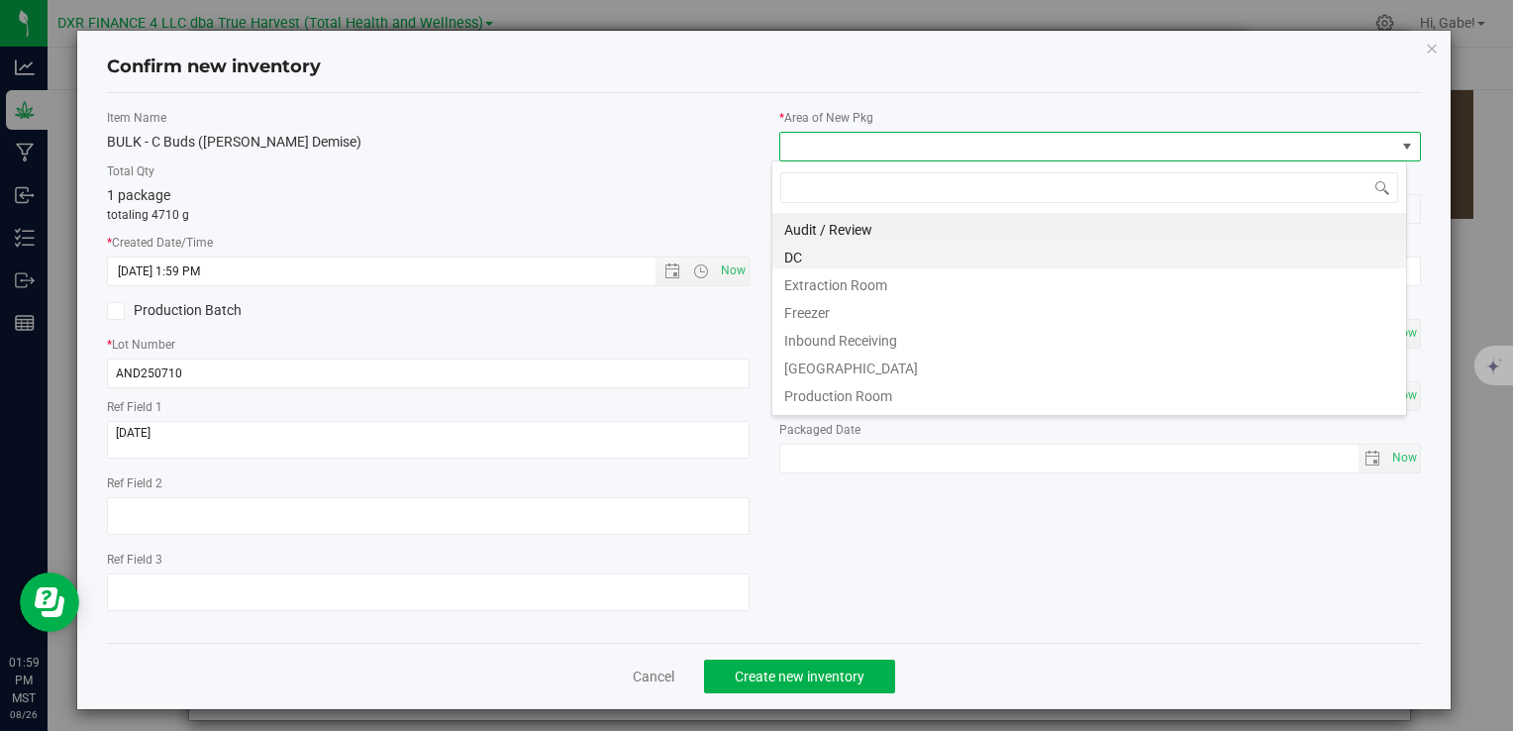
click at [826, 248] on li "DC" at bounding box center [1090, 255] width 634 height 28
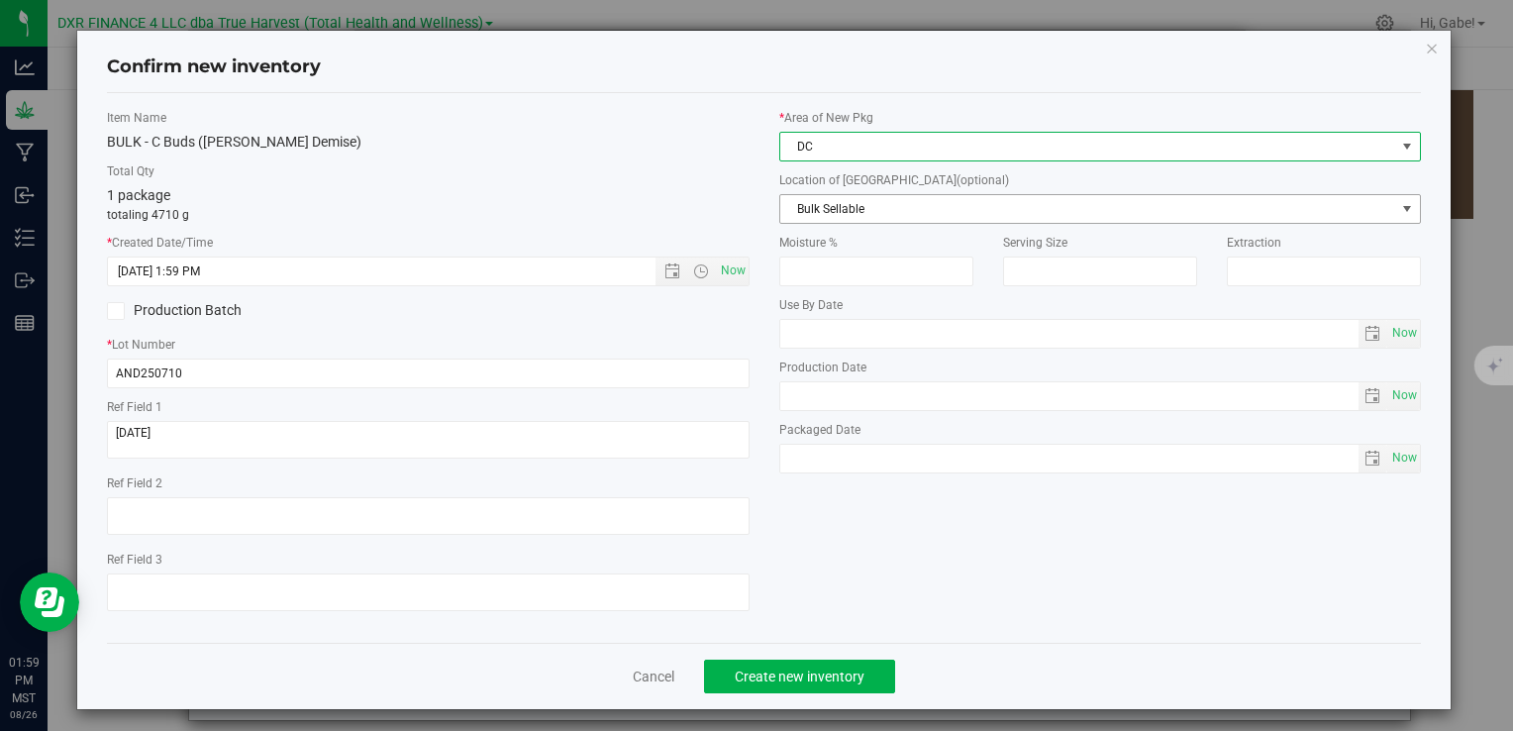
click at [831, 204] on span "Bulk Sellable" at bounding box center [1088, 209] width 615 height 28
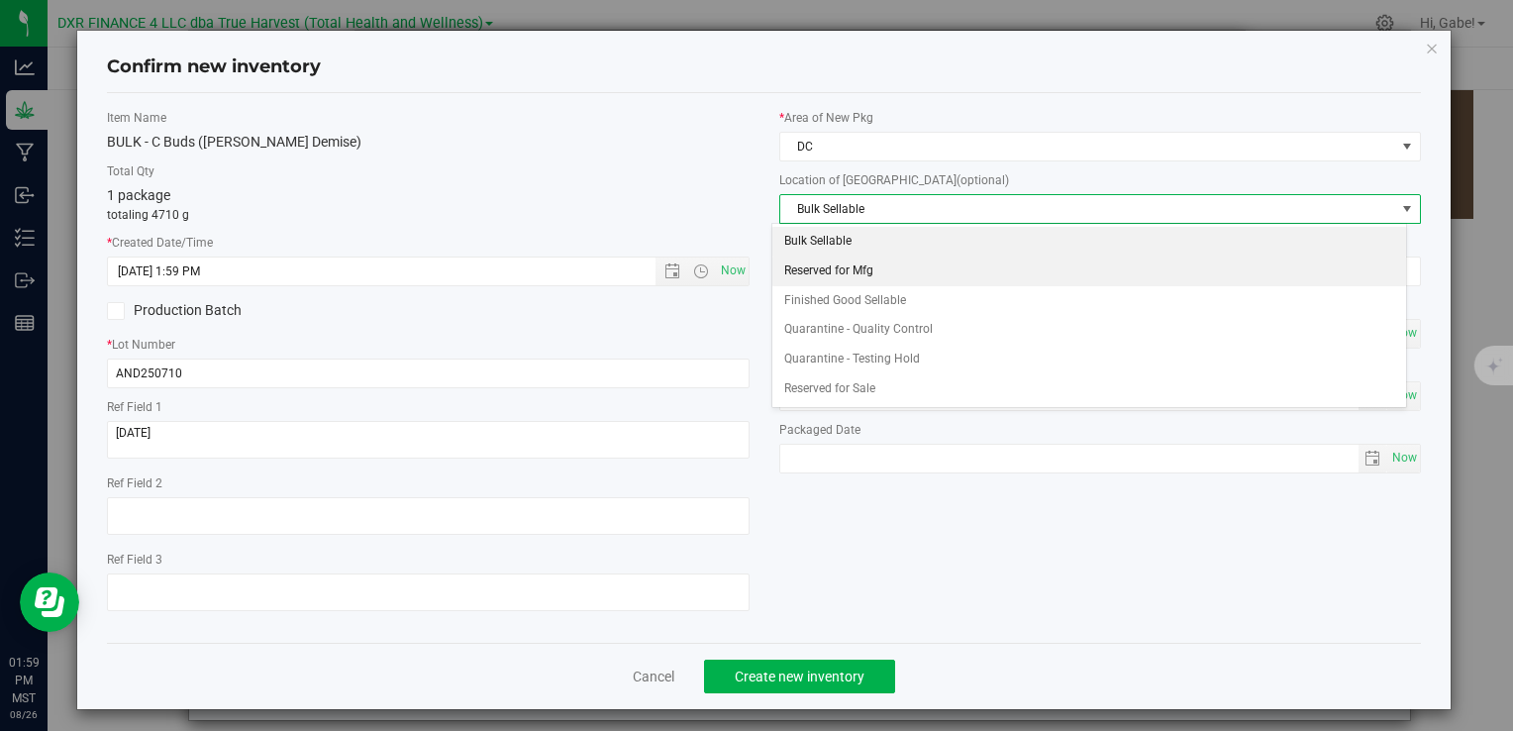
click at [896, 271] on li "Reserved for Mfg" at bounding box center [1090, 272] width 634 height 30
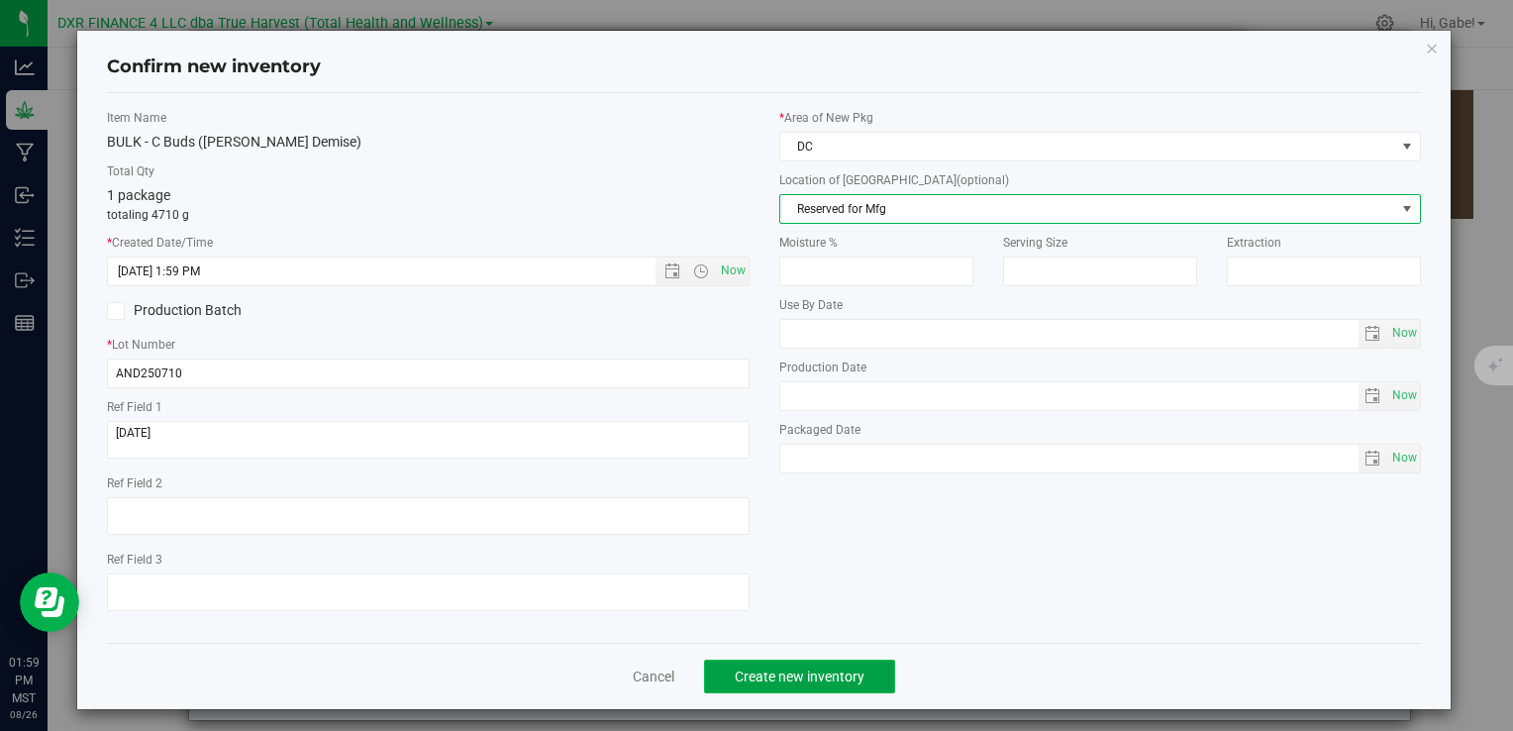
click at [856, 678] on span "Create new inventory" at bounding box center [800, 677] width 130 height 16
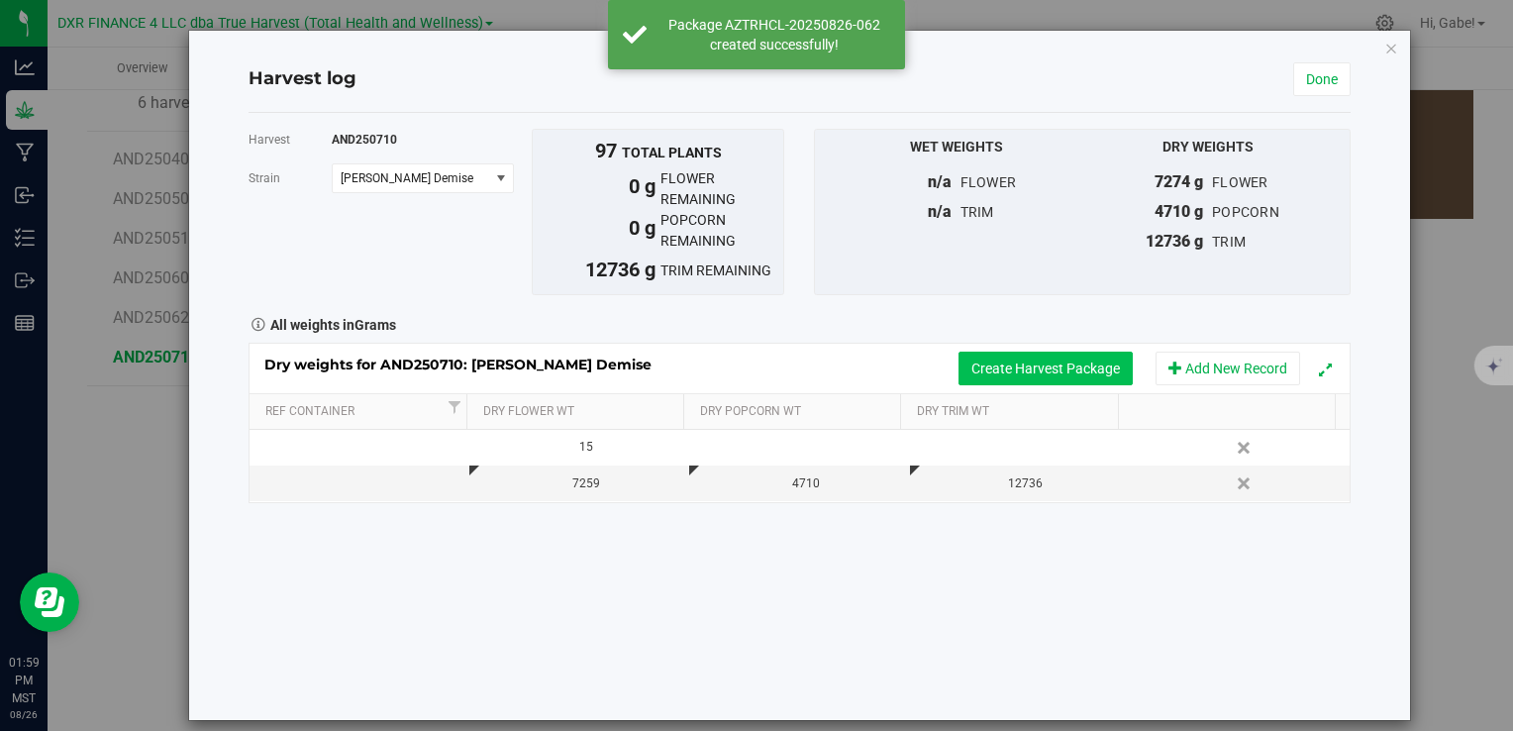
click at [1087, 352] on button "Create Harvest Package" at bounding box center [1046, 369] width 174 height 34
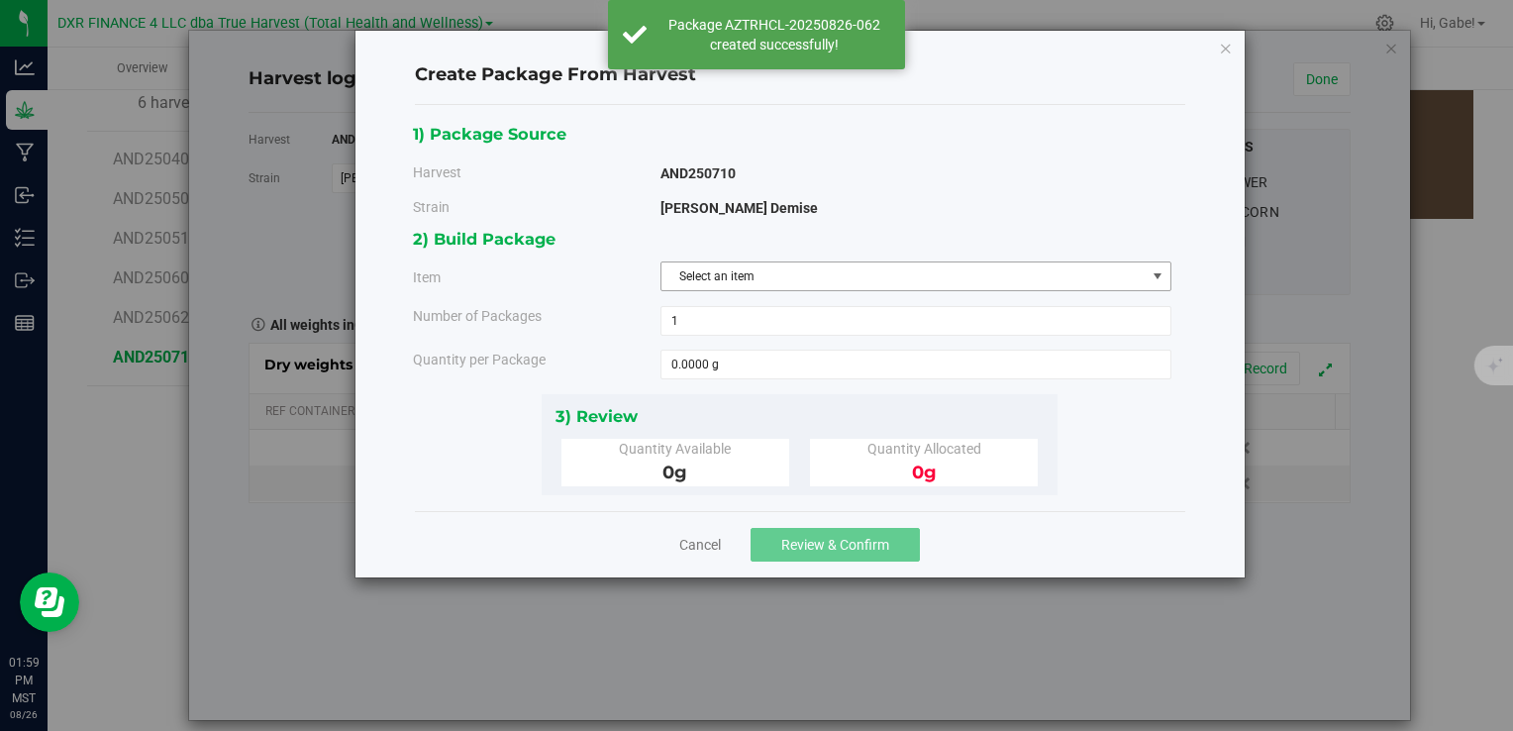
click at [768, 281] on span "Select an item" at bounding box center [904, 276] width 484 height 28
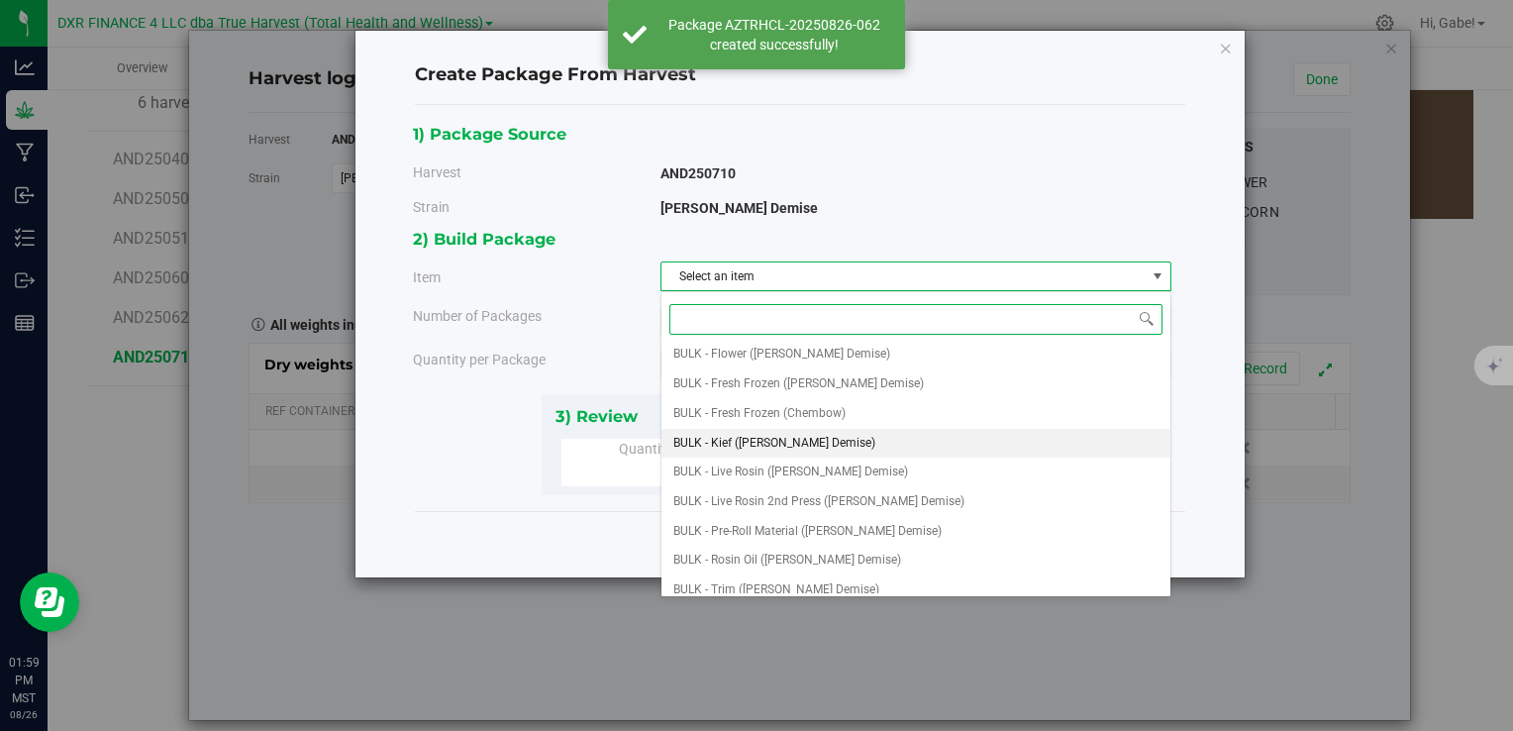
scroll to position [297, 0]
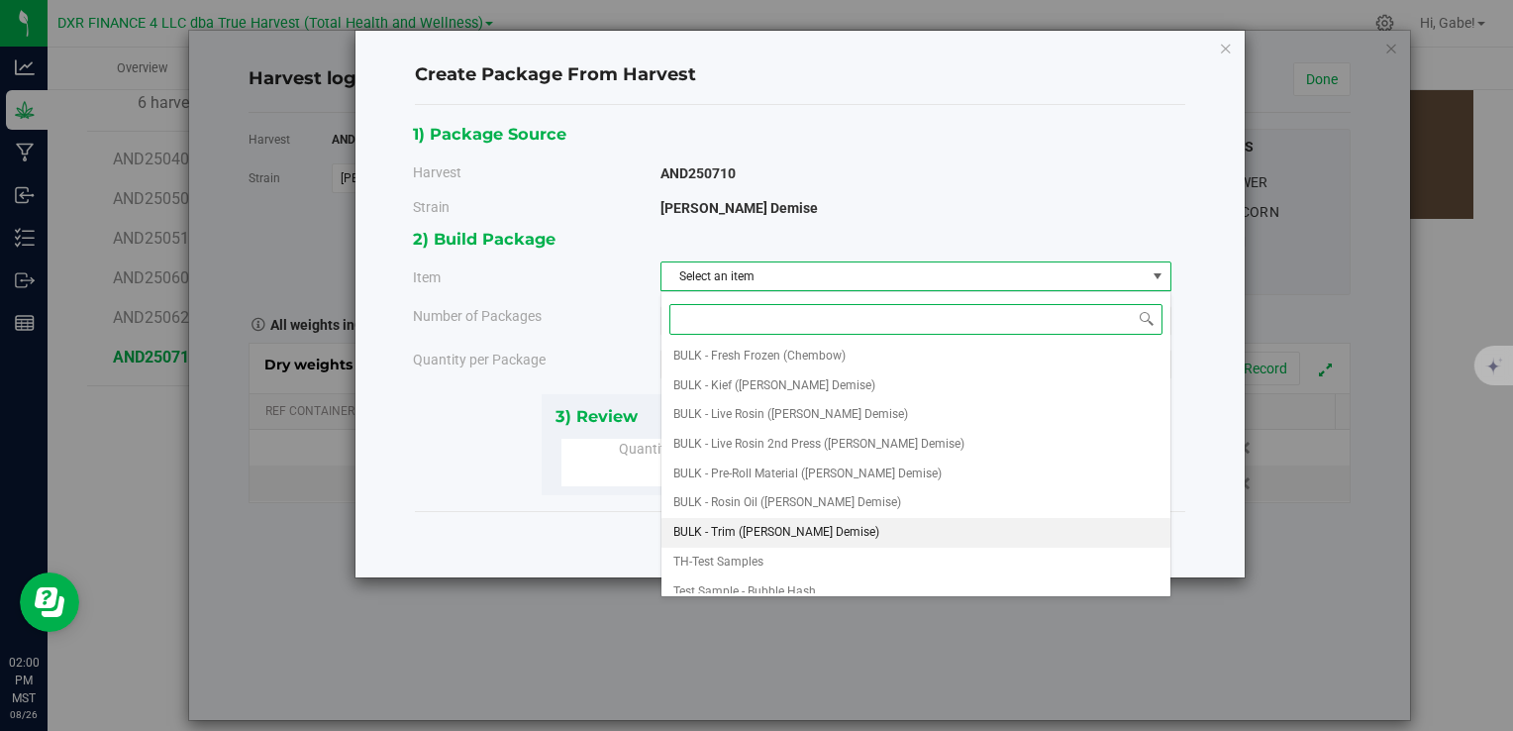
click at [830, 521] on span "BULK - Trim ([PERSON_NAME] Demise)" at bounding box center [777, 533] width 206 height 26
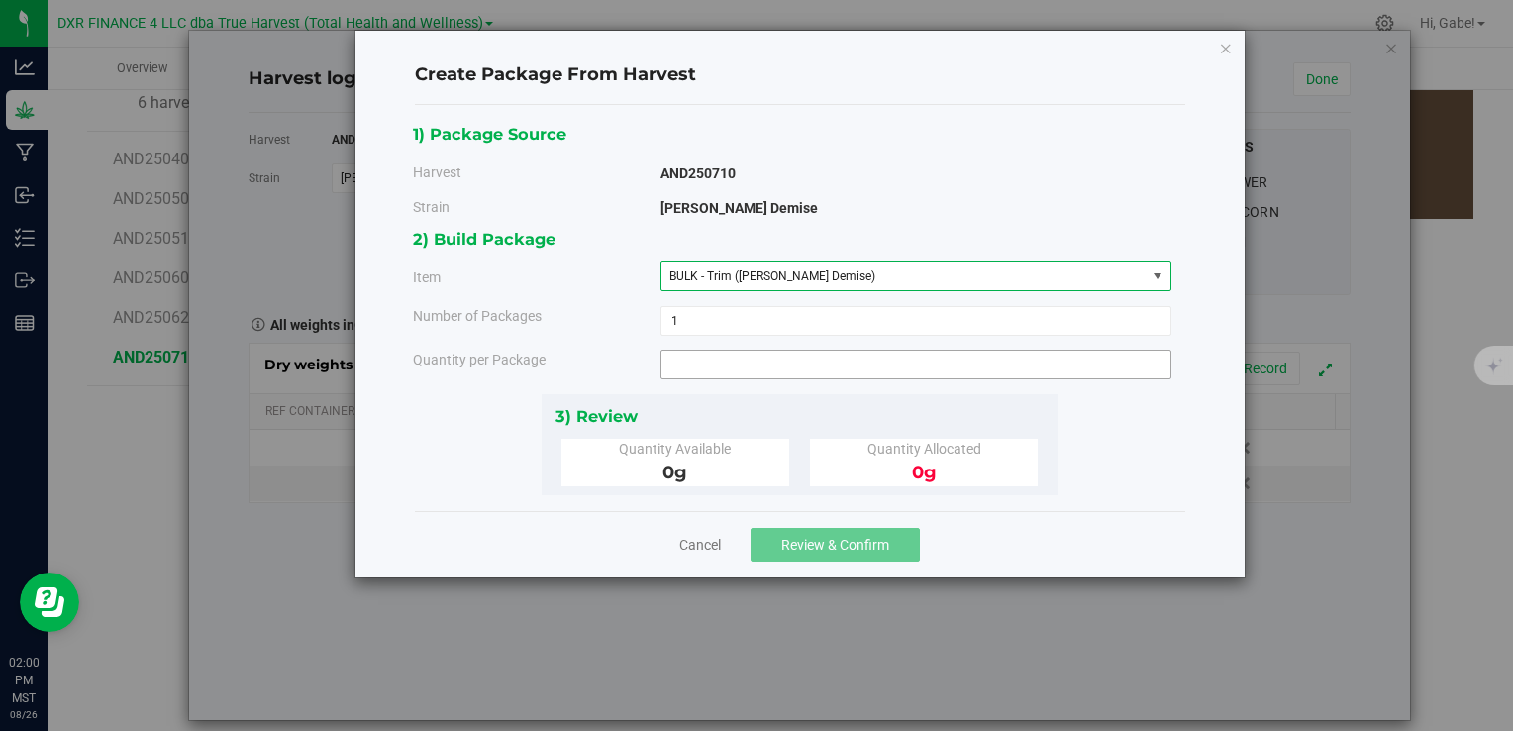
click at [743, 354] on span at bounding box center [916, 365] width 511 height 30
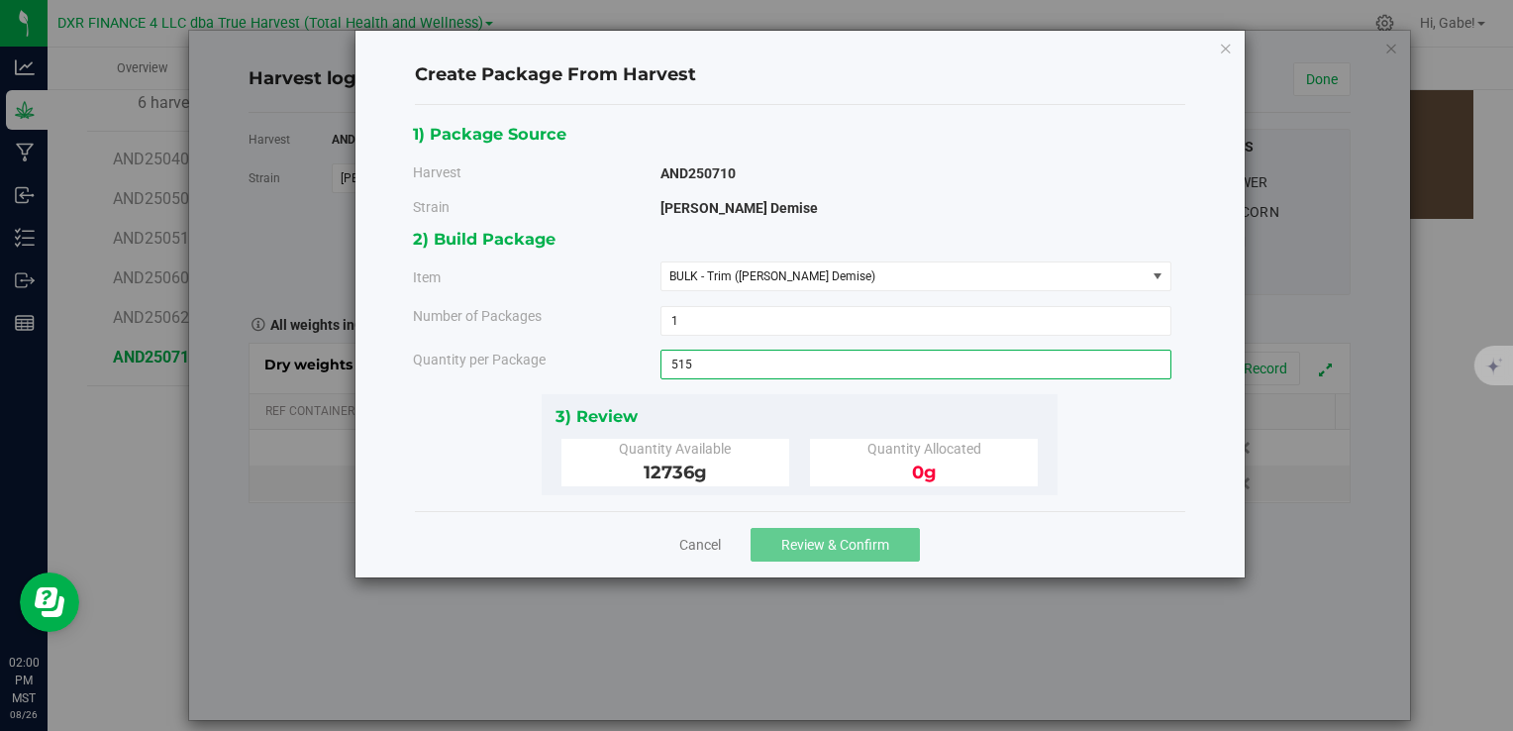
type input "5154"
type input "5154.0000 g"
click at [811, 389] on div "2) Build Package Item BULK - Trim ([PERSON_NAME] Demise) BULK - A Buds ([PERSON…" at bounding box center [800, 309] width 774 height 167
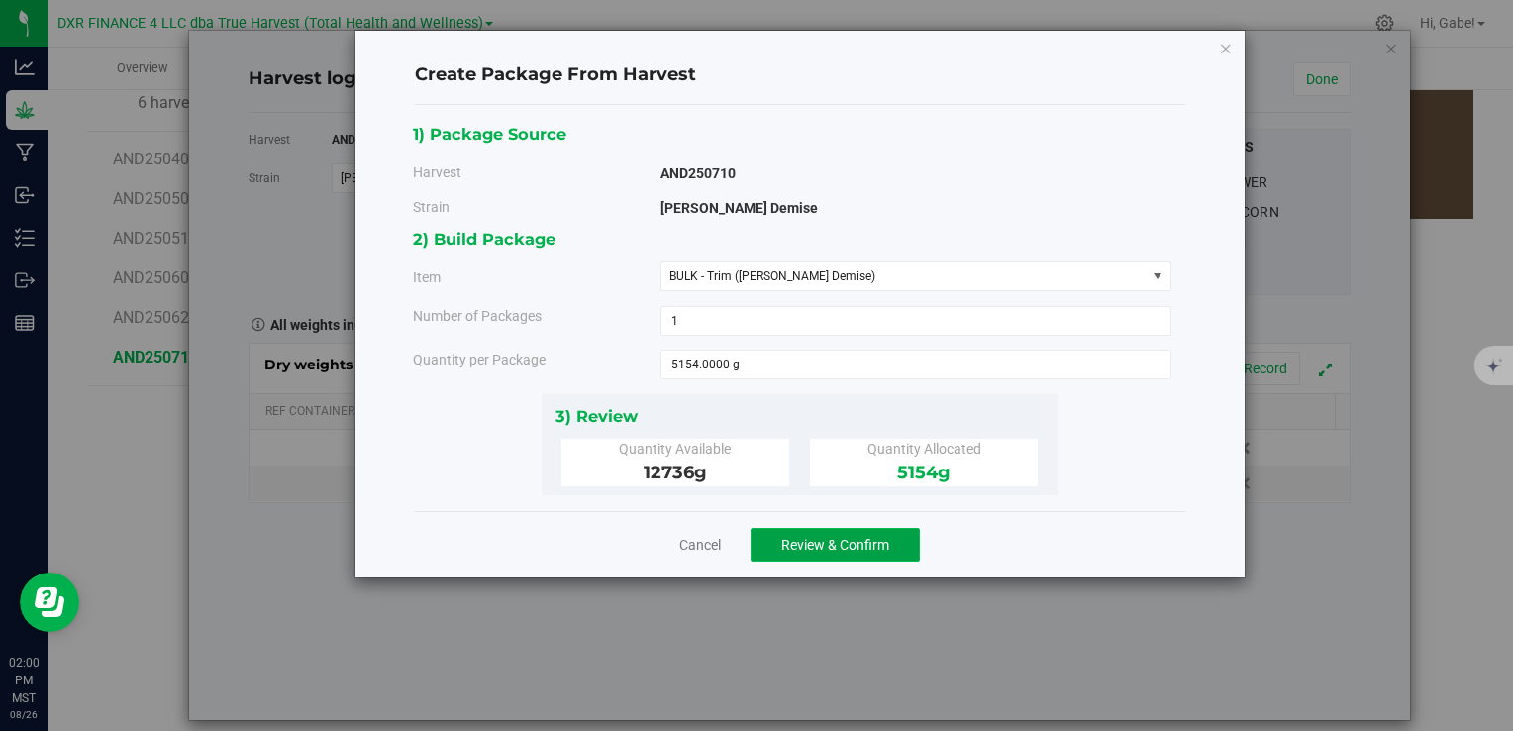
click at [847, 537] on span "Review & Confirm" at bounding box center [835, 545] width 108 height 16
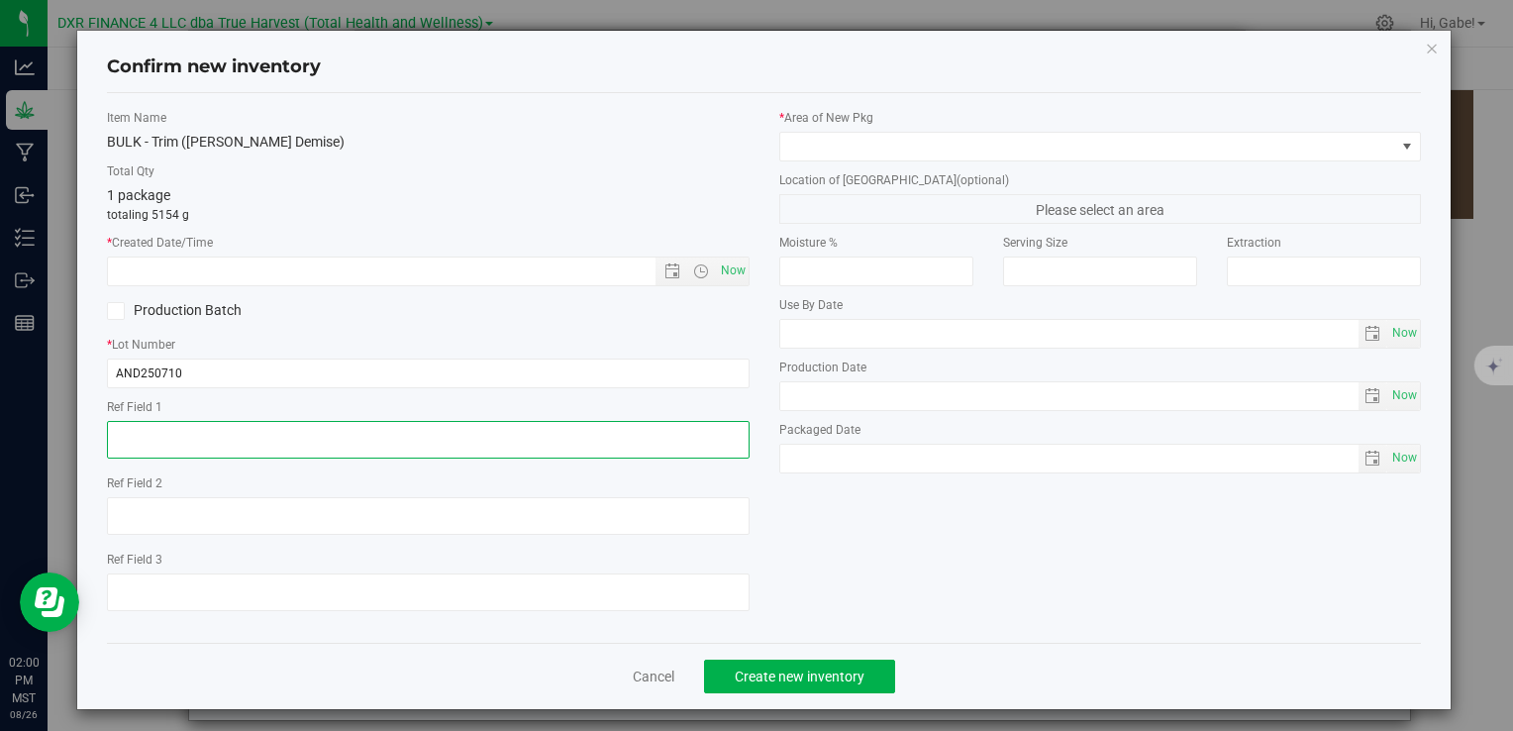
click at [359, 446] on textarea at bounding box center [428, 440] width 642 height 38
paste textarea "[DATE]"
type textarea "[DATE]"
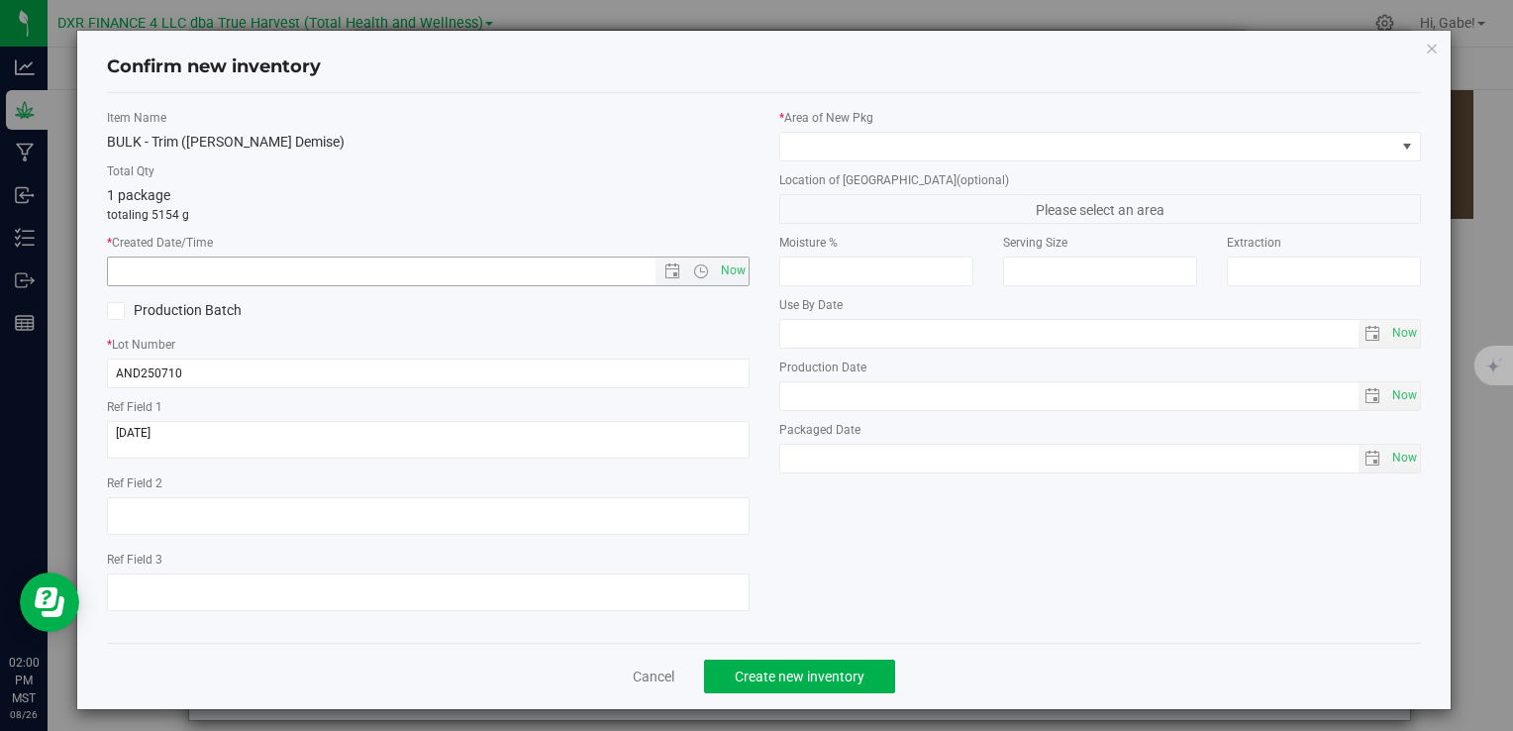
drag, startPoint x: 380, startPoint y: 287, endPoint x: 378, endPoint y: 277, distance: 10.1
click at [380, 287] on div "Item Name BULK - Trim ([PERSON_NAME] Demise) Total Qty 1 package totaling 5154 …" at bounding box center [428, 368] width 672 height 518
click at [378, 277] on input "text" at bounding box center [398, 272] width 580 height 28
paste input "[DATE]"
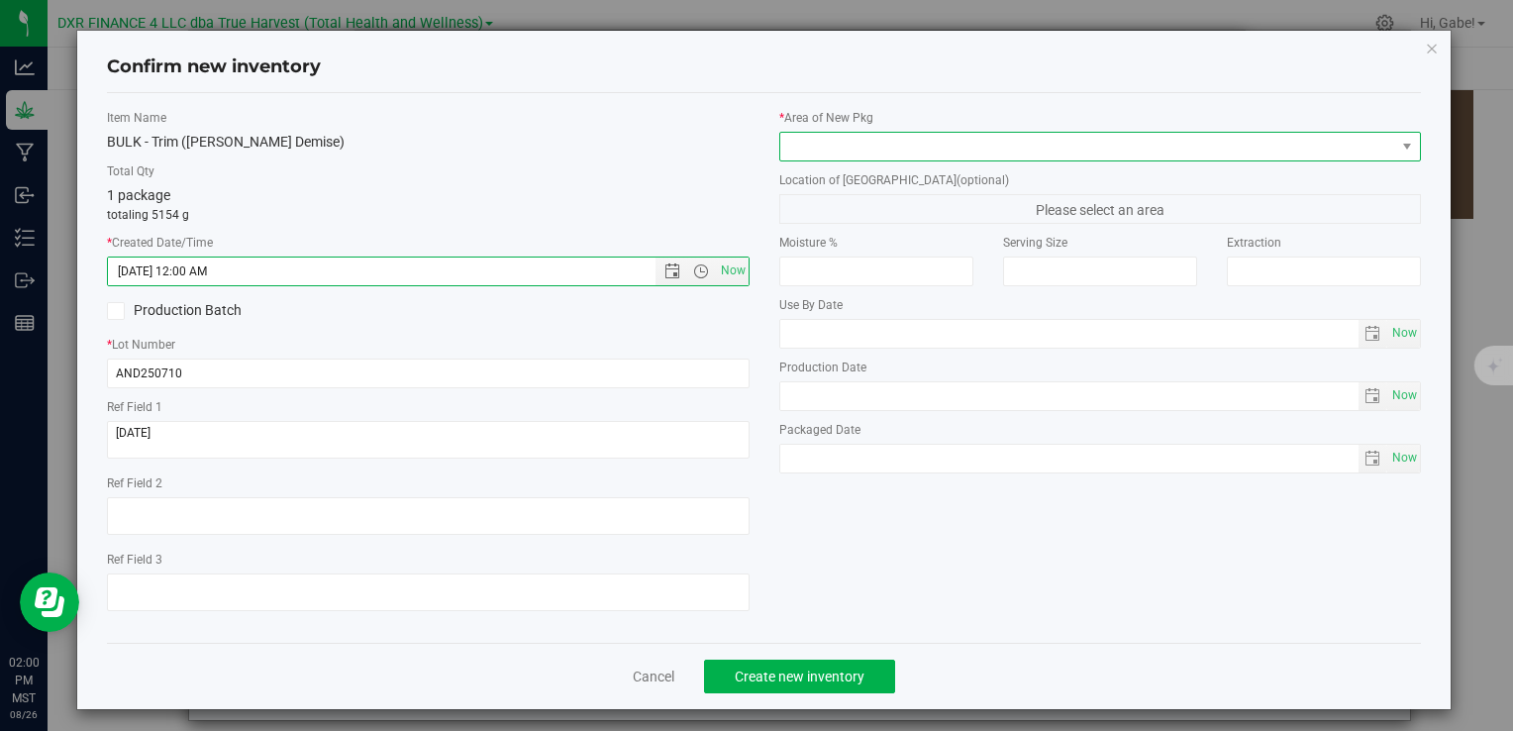
type input "[DATE] 2:00 PM"
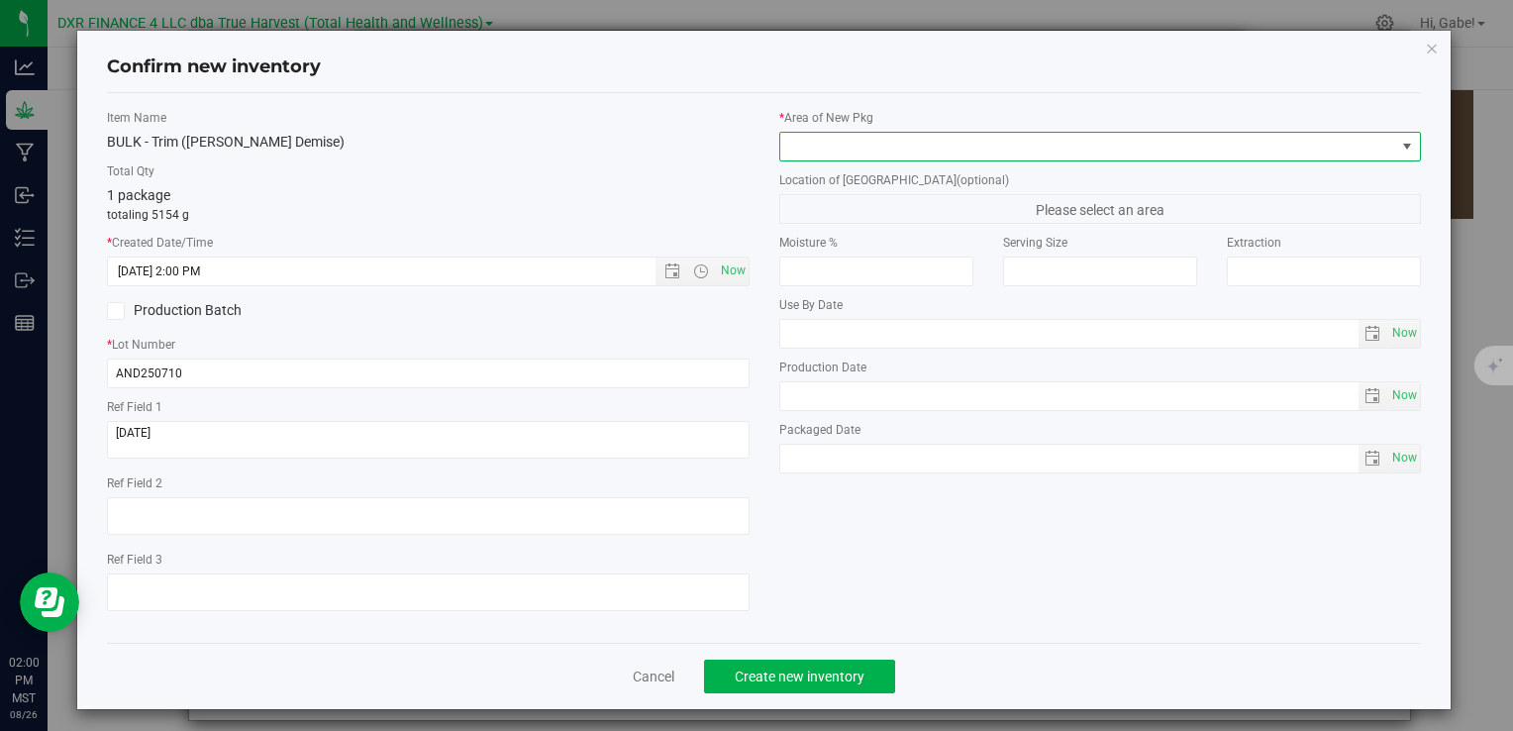
click at [874, 144] on span at bounding box center [1088, 147] width 615 height 28
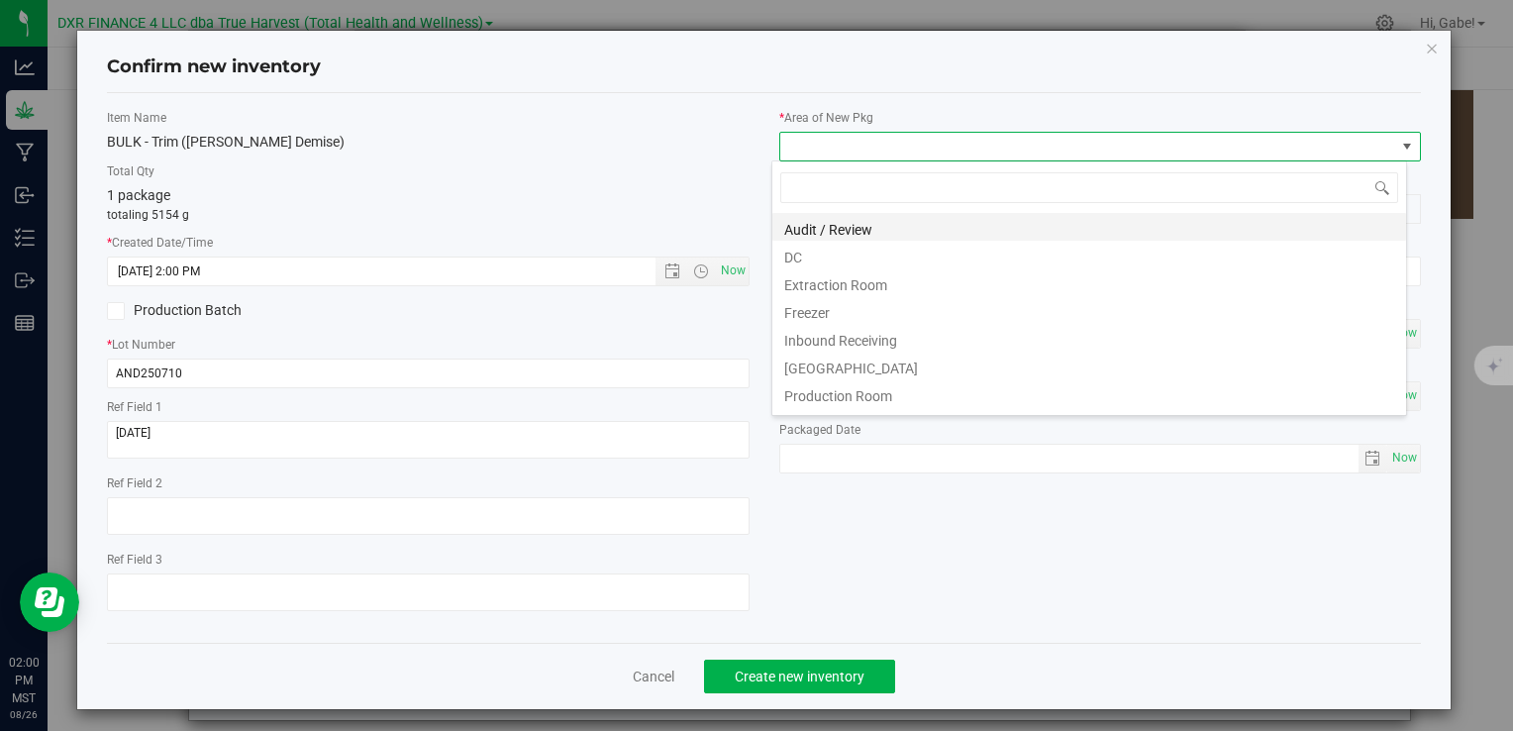
scroll to position [29, 635]
click at [850, 253] on li "DC" at bounding box center [1090, 255] width 634 height 28
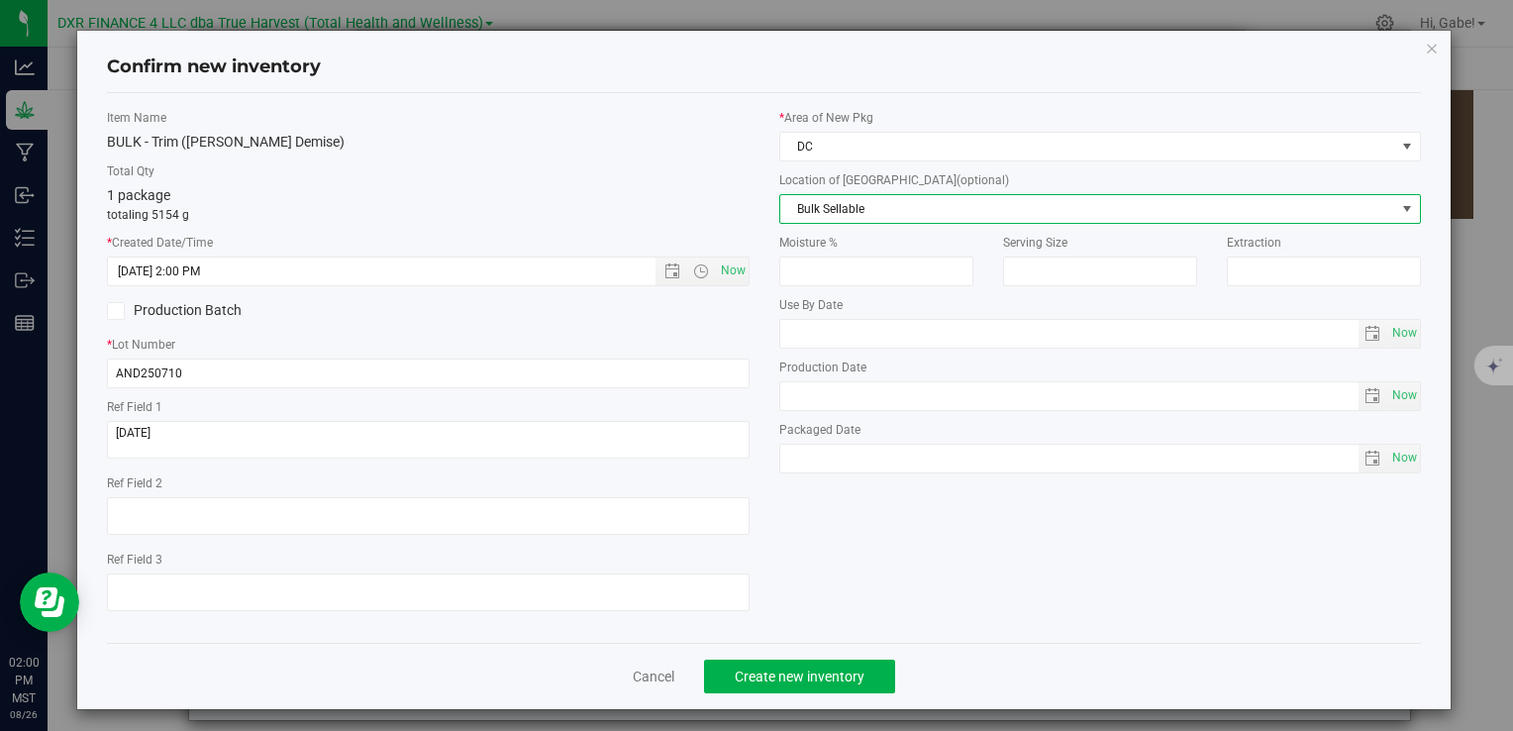
click at [830, 215] on span "Bulk Sellable" at bounding box center [1088, 209] width 615 height 28
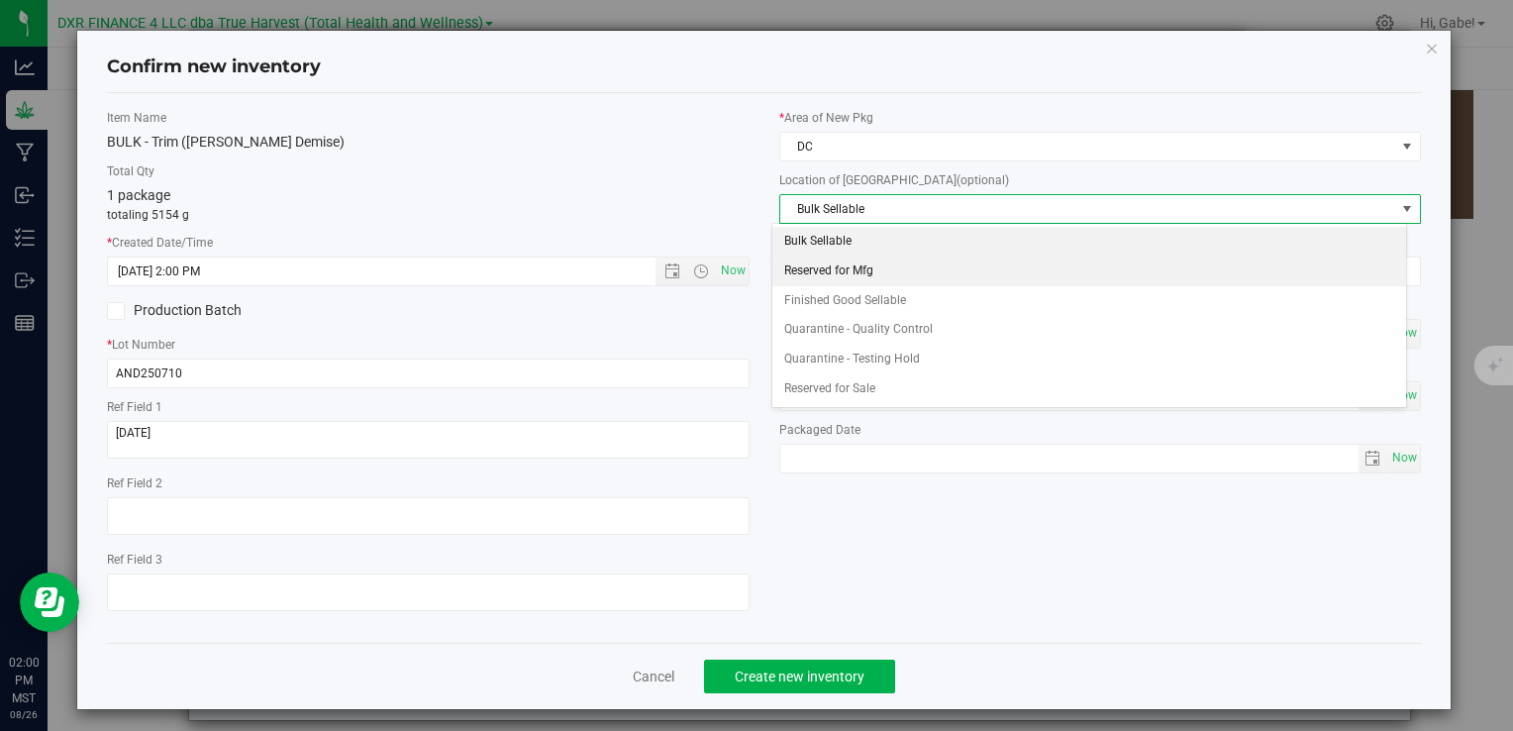
click at [837, 268] on li "Reserved for Mfg" at bounding box center [1090, 272] width 634 height 30
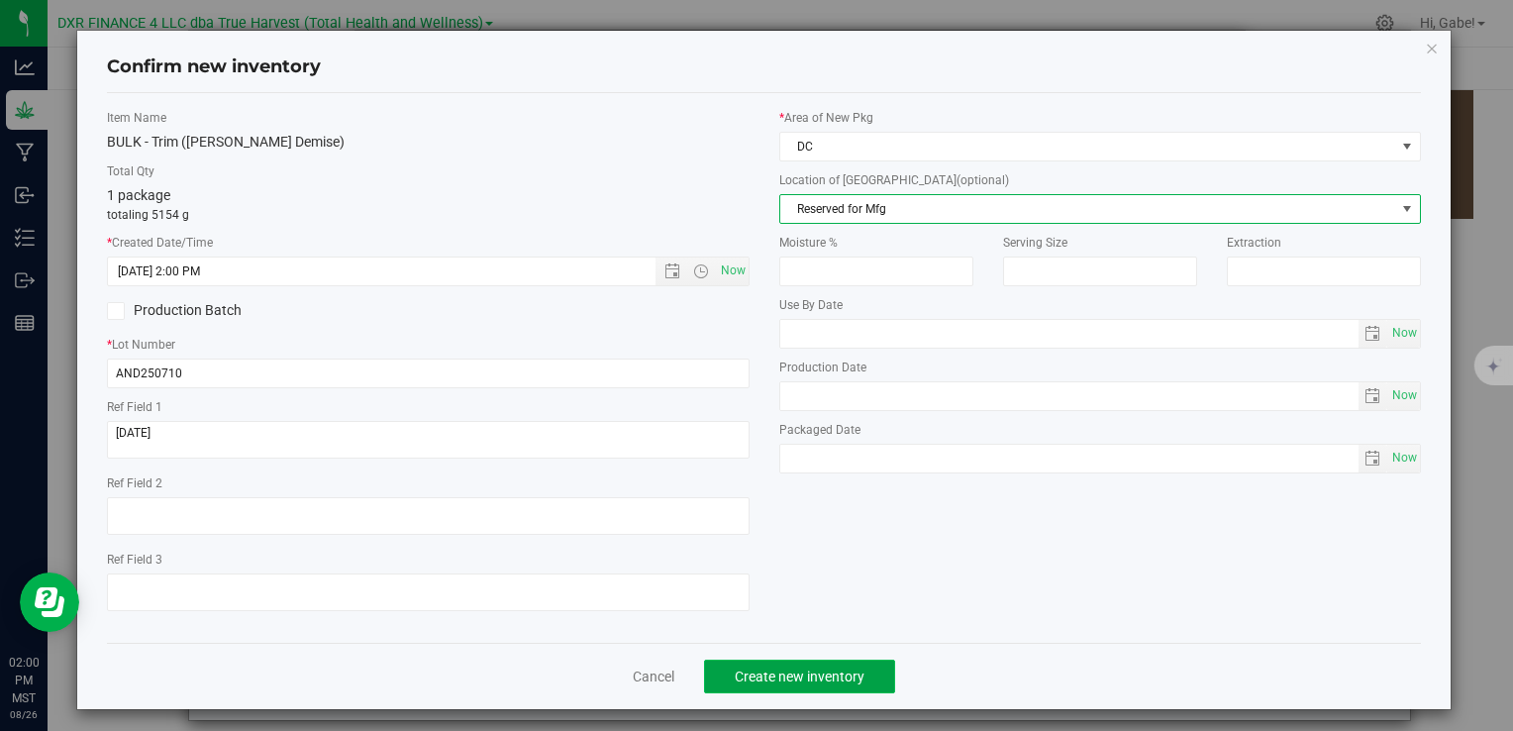
click at [841, 666] on button "Create new inventory" at bounding box center [799, 677] width 191 height 34
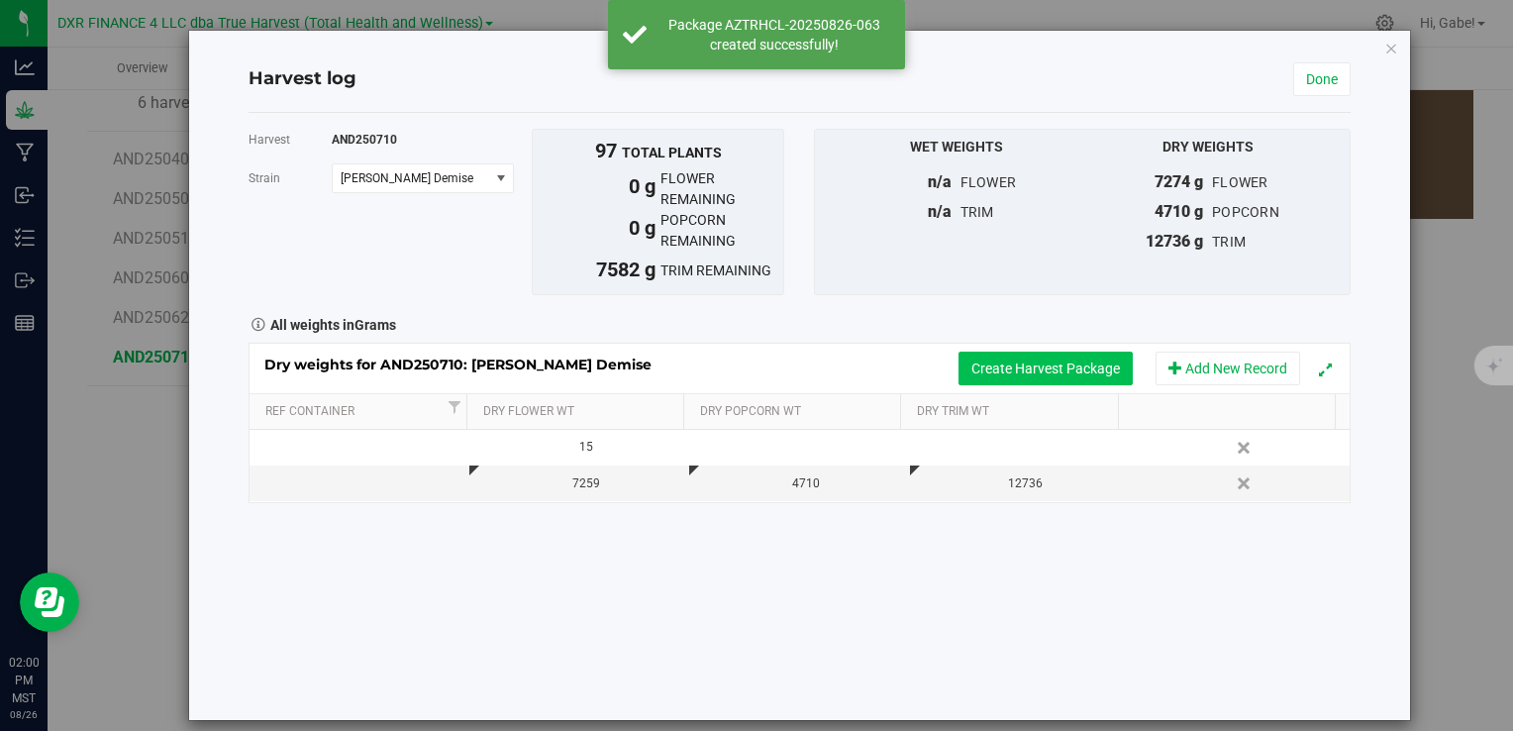
click at [1059, 369] on button "Create Harvest Package" at bounding box center [1046, 369] width 174 height 34
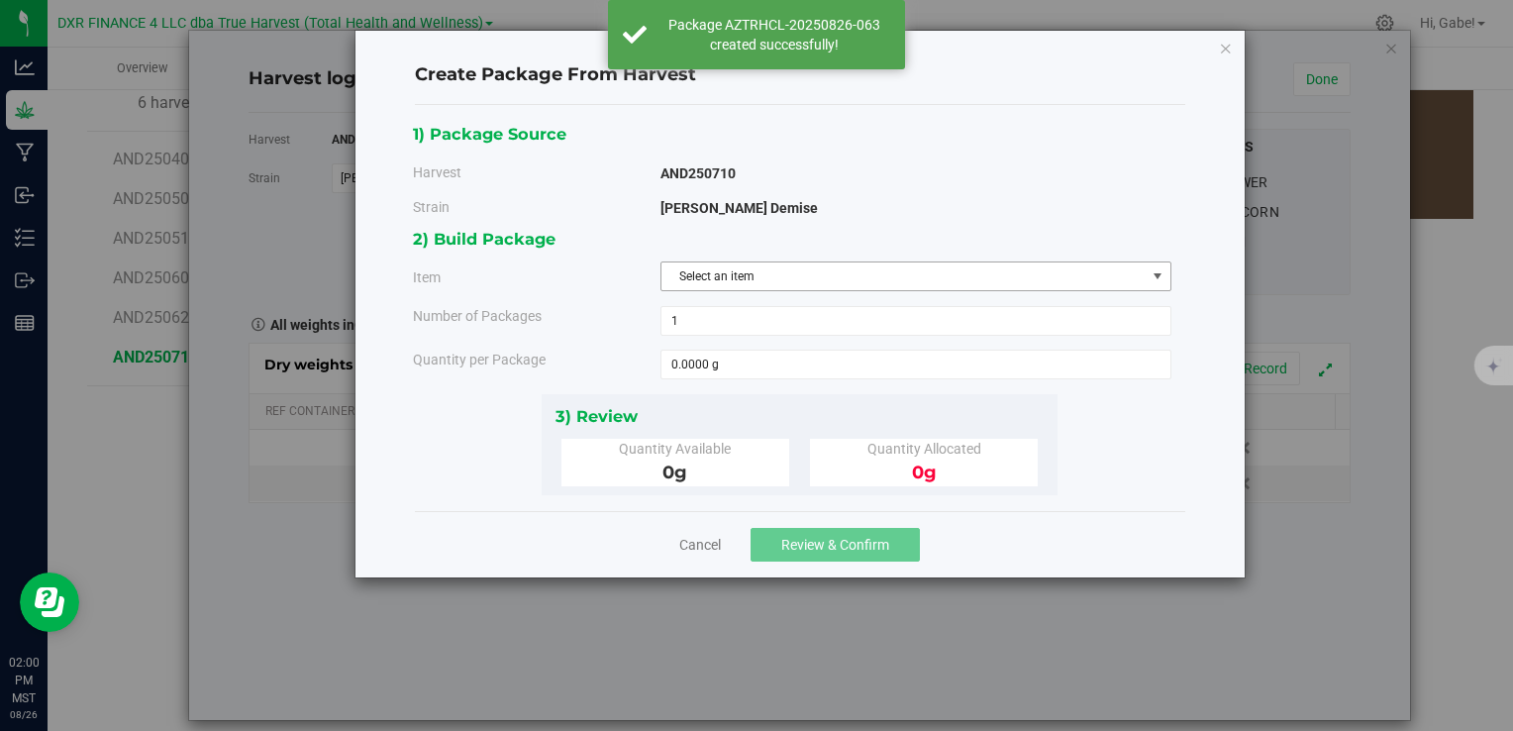
click at [693, 267] on span "Select an item" at bounding box center [904, 276] width 484 height 28
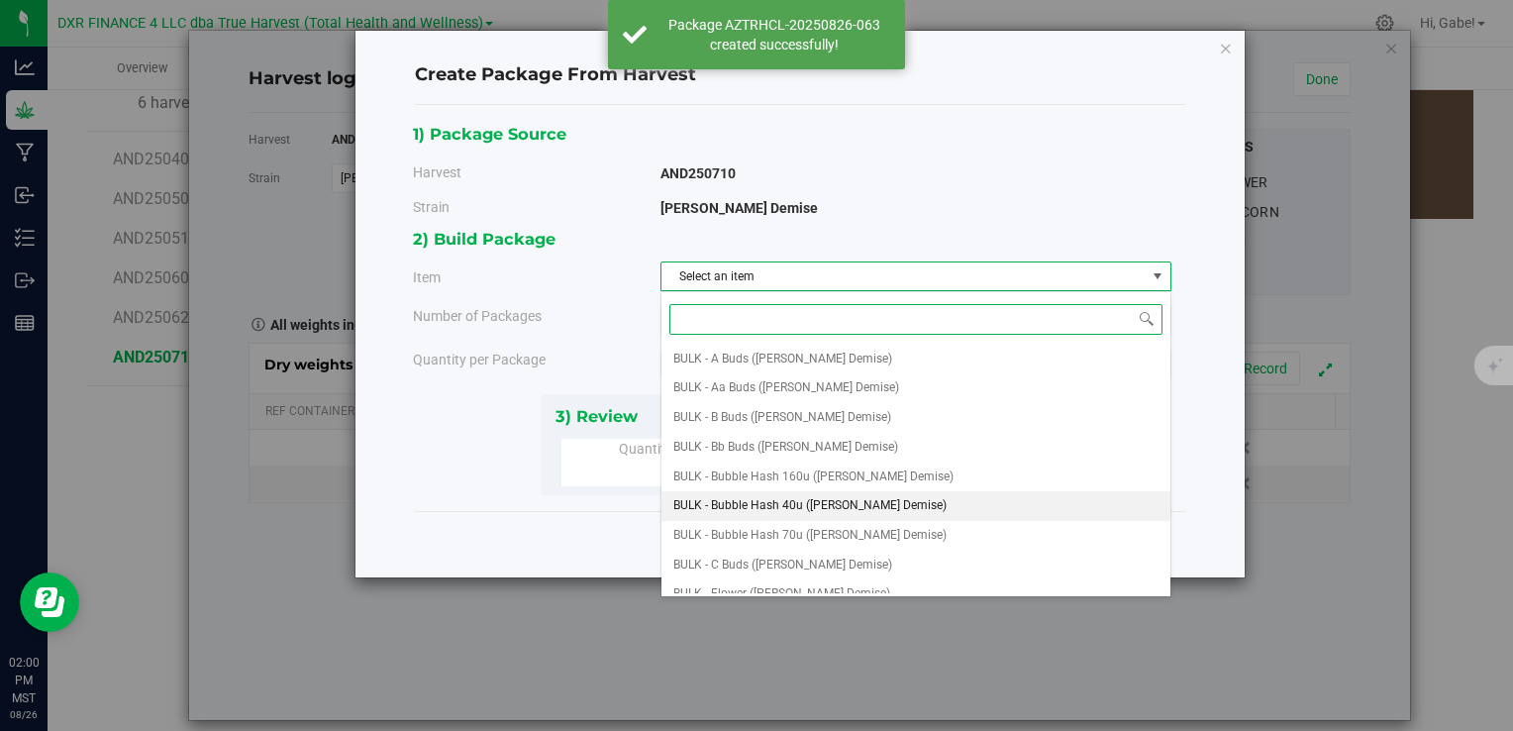
scroll to position [396, 0]
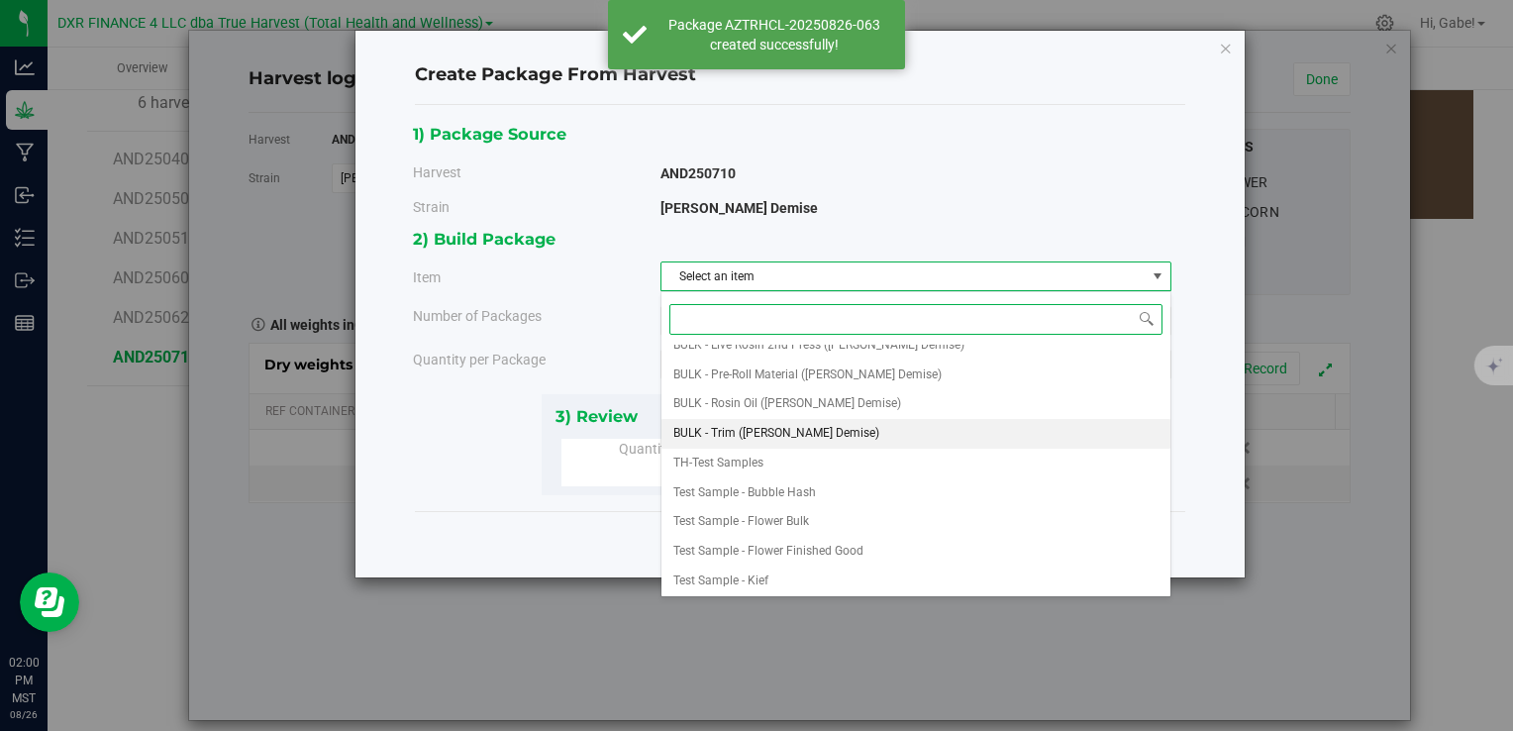
click at [804, 429] on span "BULK - Trim ([PERSON_NAME] Demise)" at bounding box center [777, 434] width 206 height 26
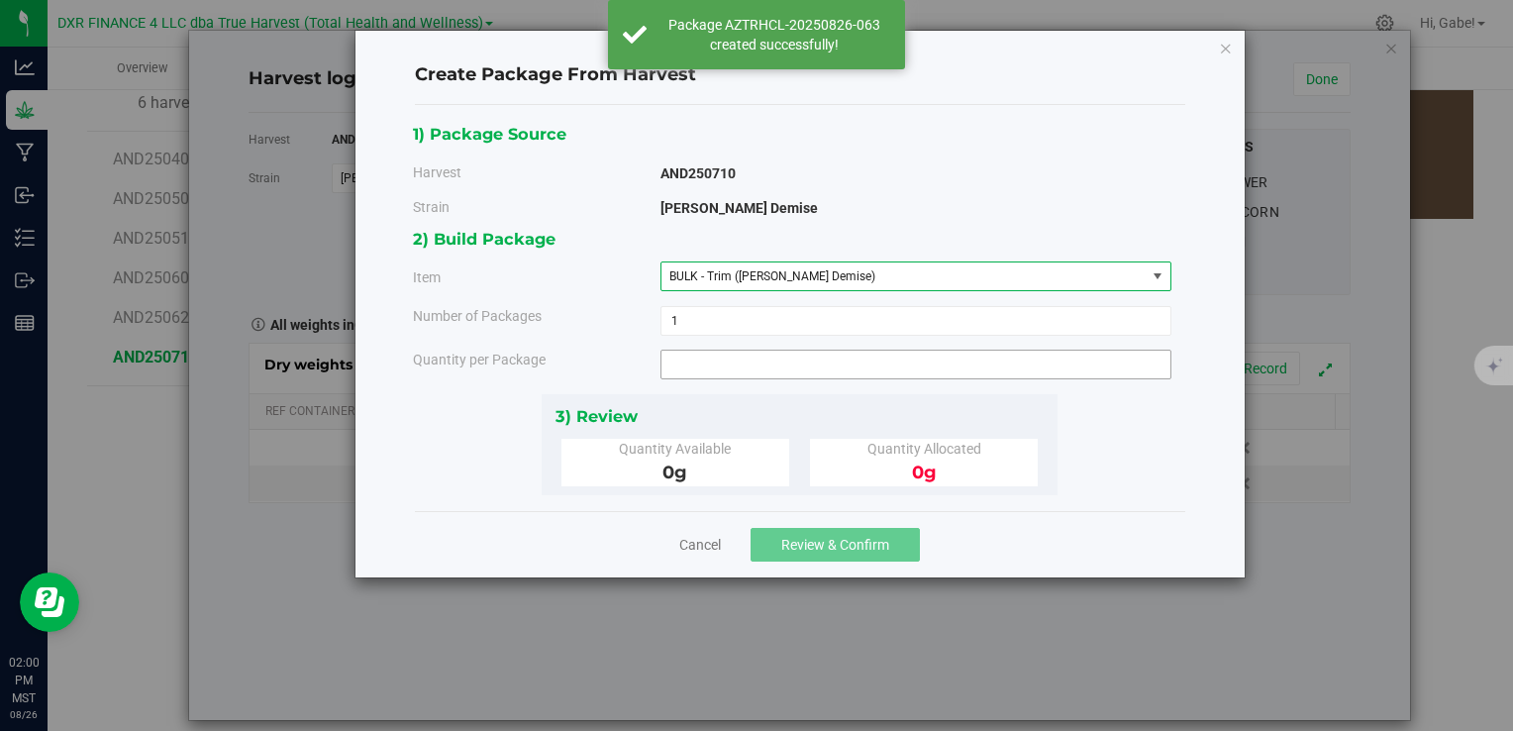
click at [753, 370] on span at bounding box center [916, 365] width 511 height 30
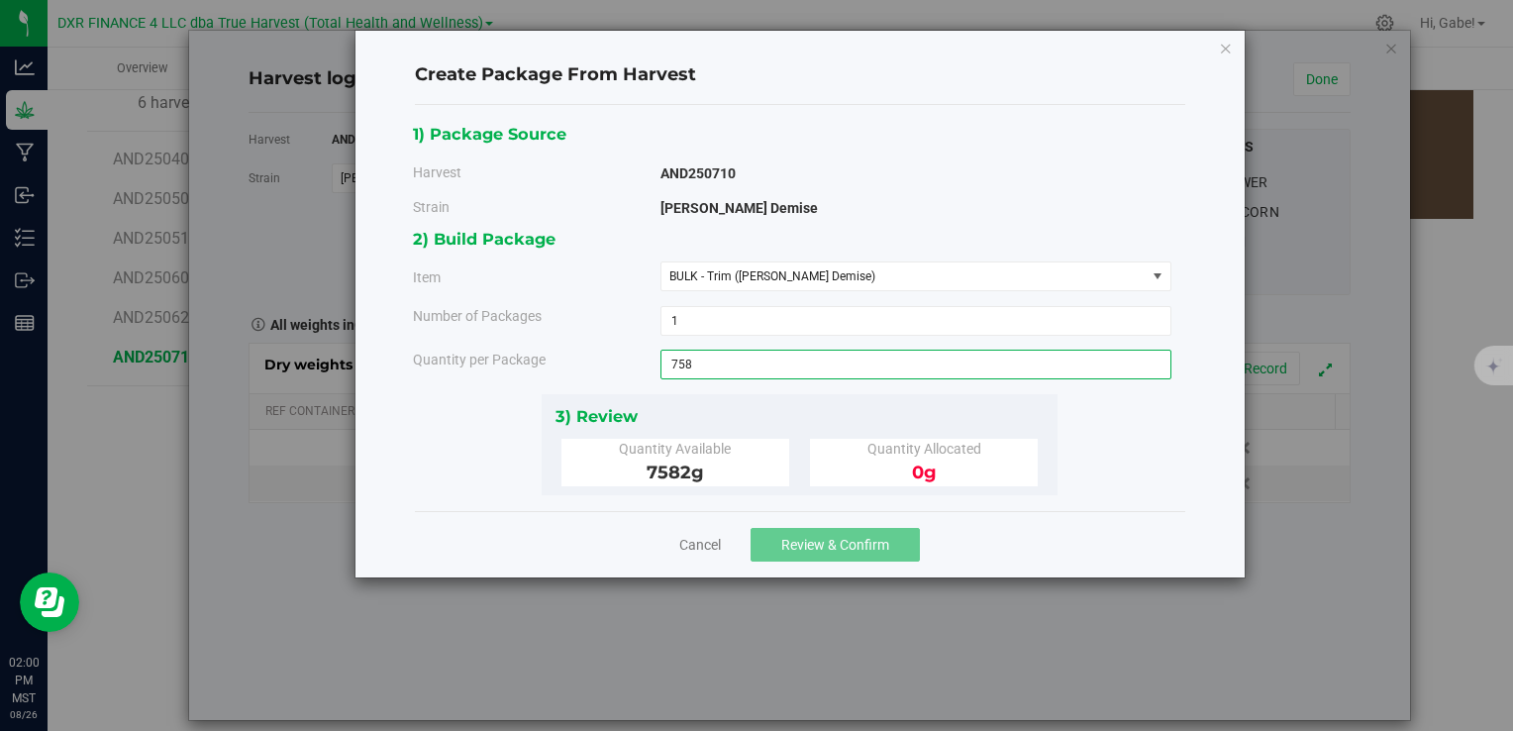
type input "7582"
click at [789, 378] on div "2) Build Package Item BULK - Trim ([PERSON_NAME] Demise) BULK - A Buds ([PERSON…" at bounding box center [800, 309] width 774 height 167
type input "7582.0000 g"
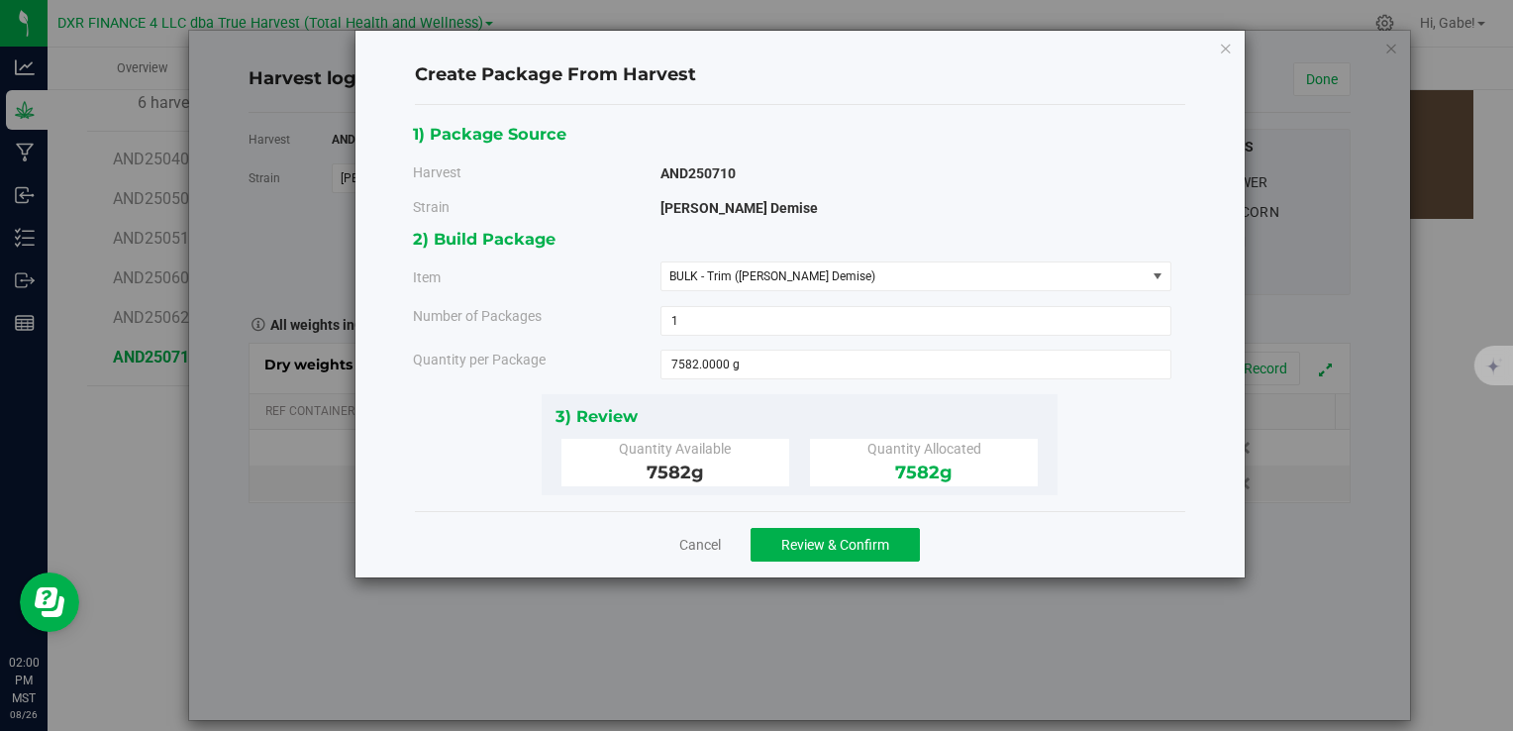
click at [835, 511] on div "Cancel Review & Confirm" at bounding box center [800, 544] width 771 height 66
click at [853, 544] on span "Review & Confirm" at bounding box center [835, 545] width 108 height 16
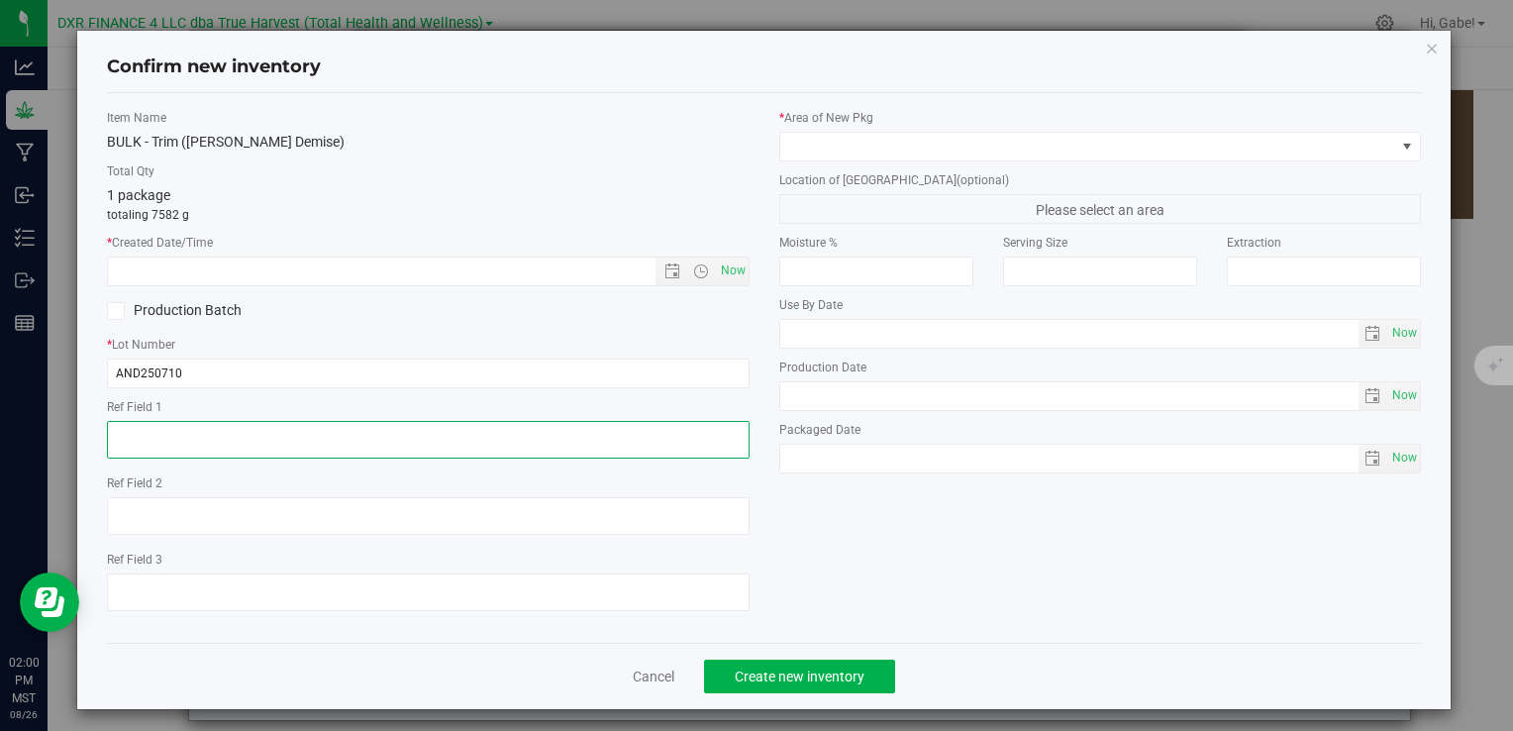
click at [341, 446] on textarea at bounding box center [428, 440] width 642 height 38
paste textarea "[DATE]"
type textarea "[DATE]"
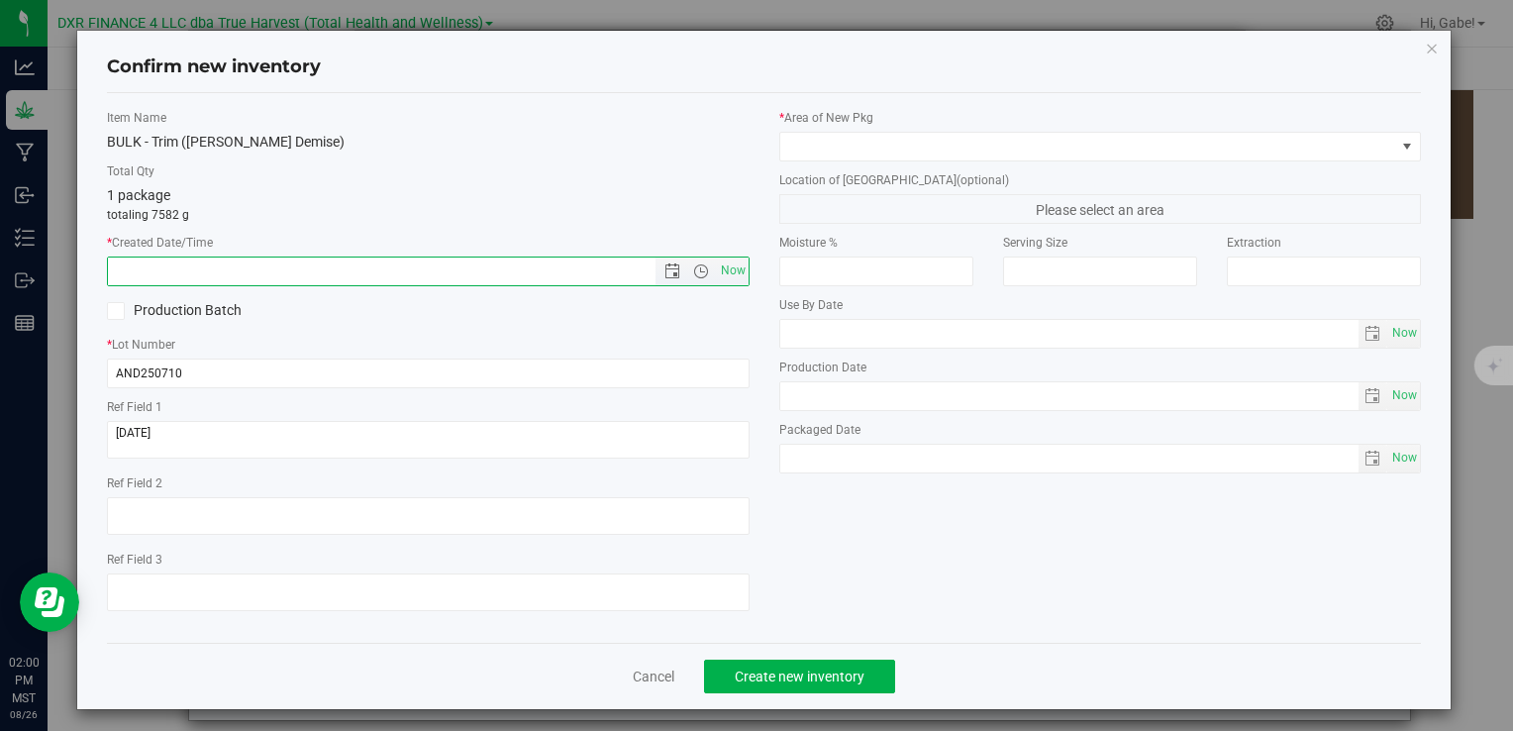
click at [404, 279] on input "text" at bounding box center [398, 272] width 580 height 28
paste input "[DATE]"
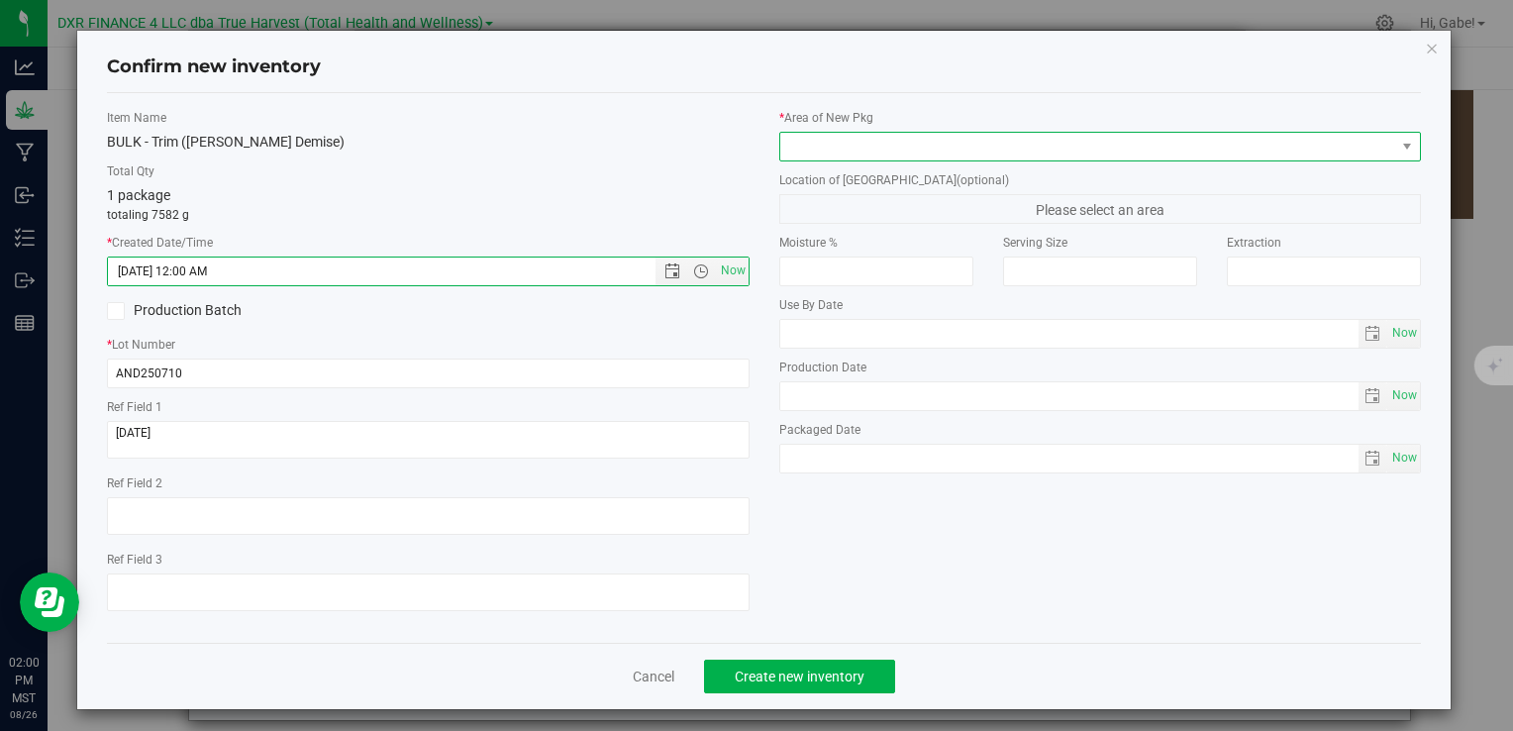
type input "[DATE] 2:00 PM"
click at [892, 133] on span at bounding box center [1088, 147] width 615 height 28
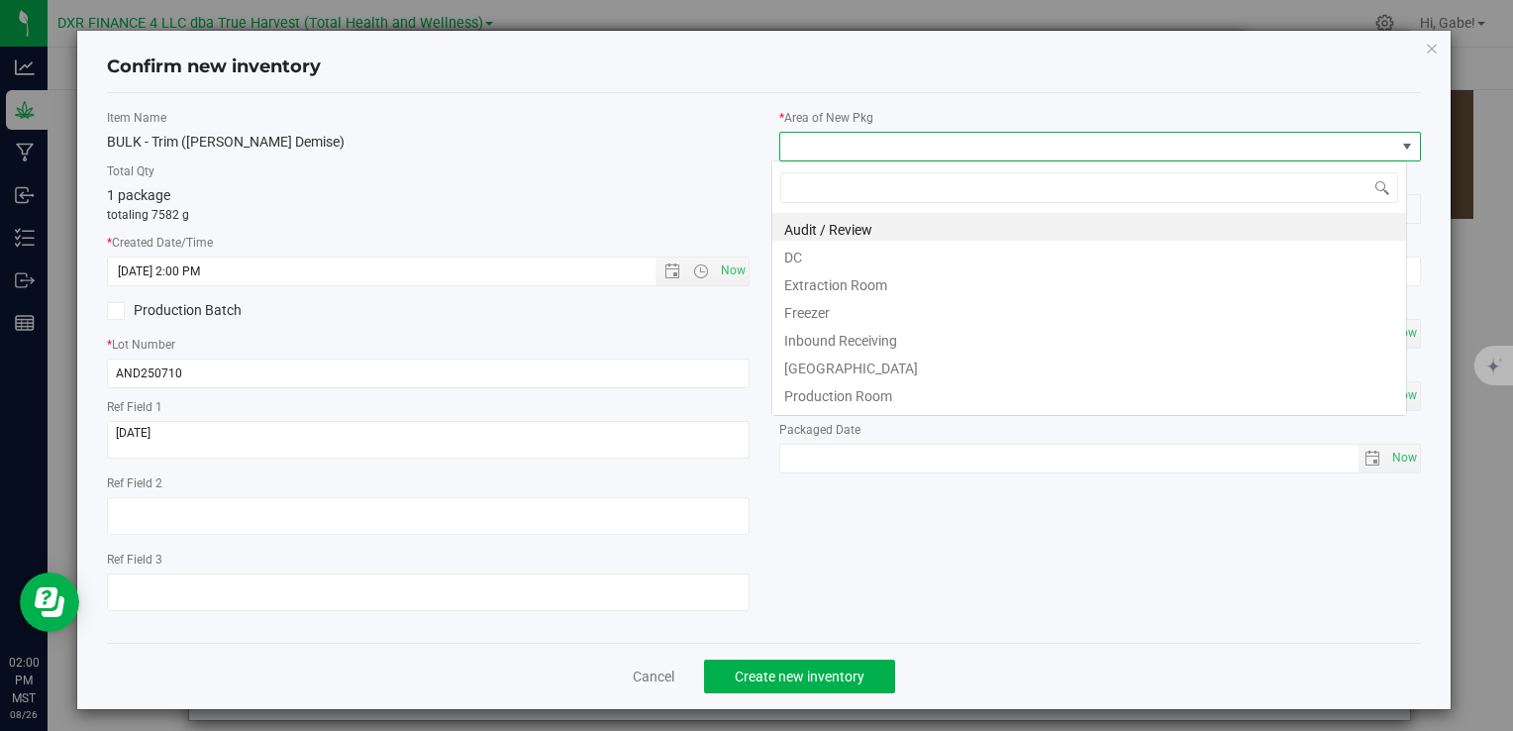
scroll to position [29, 635]
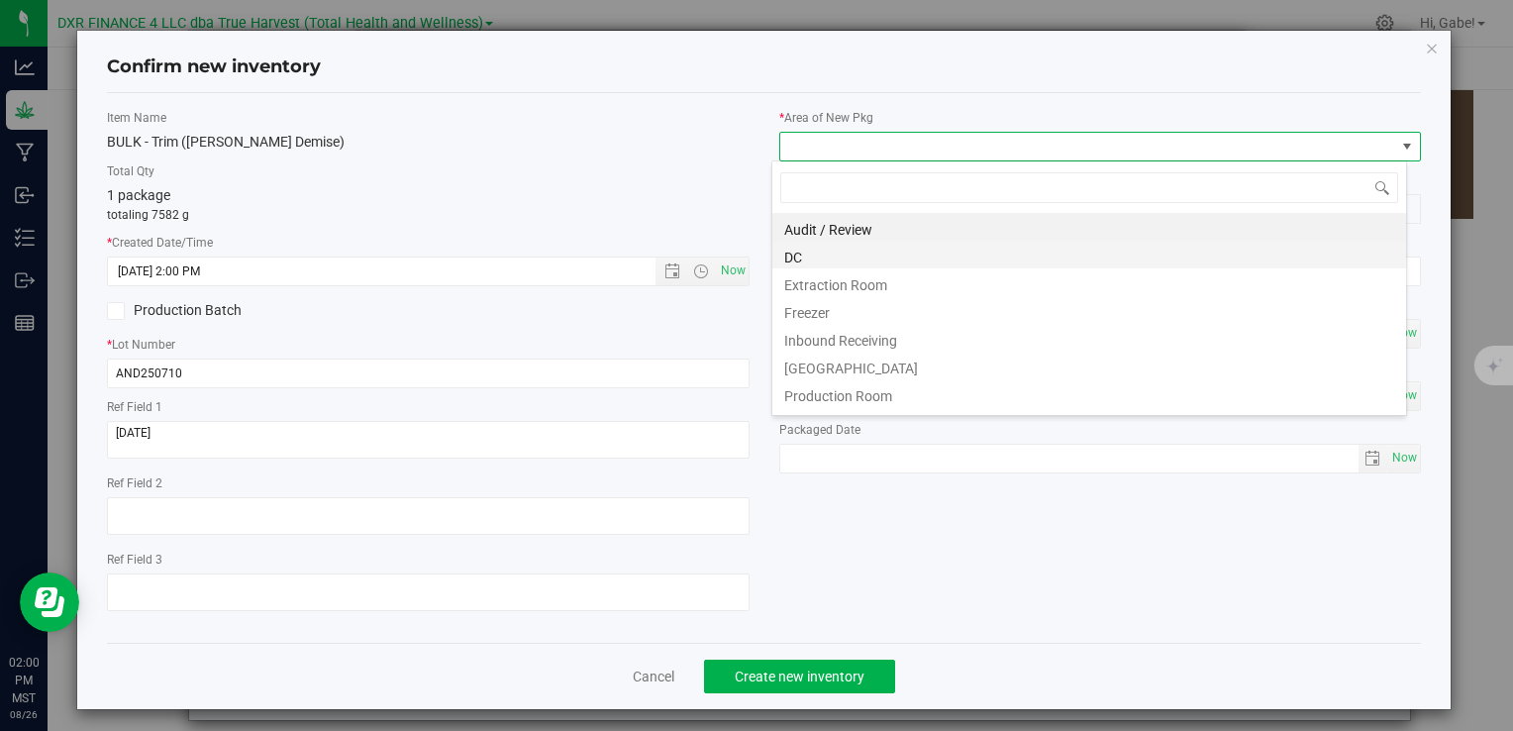
click at [841, 213] on ul "Audit / Review DC Extraction Room Freezer Inbound Receiving Main Hallway Produc…" at bounding box center [1090, 213] width 634 height 0
click at [840, 246] on li "DC" at bounding box center [1090, 255] width 634 height 28
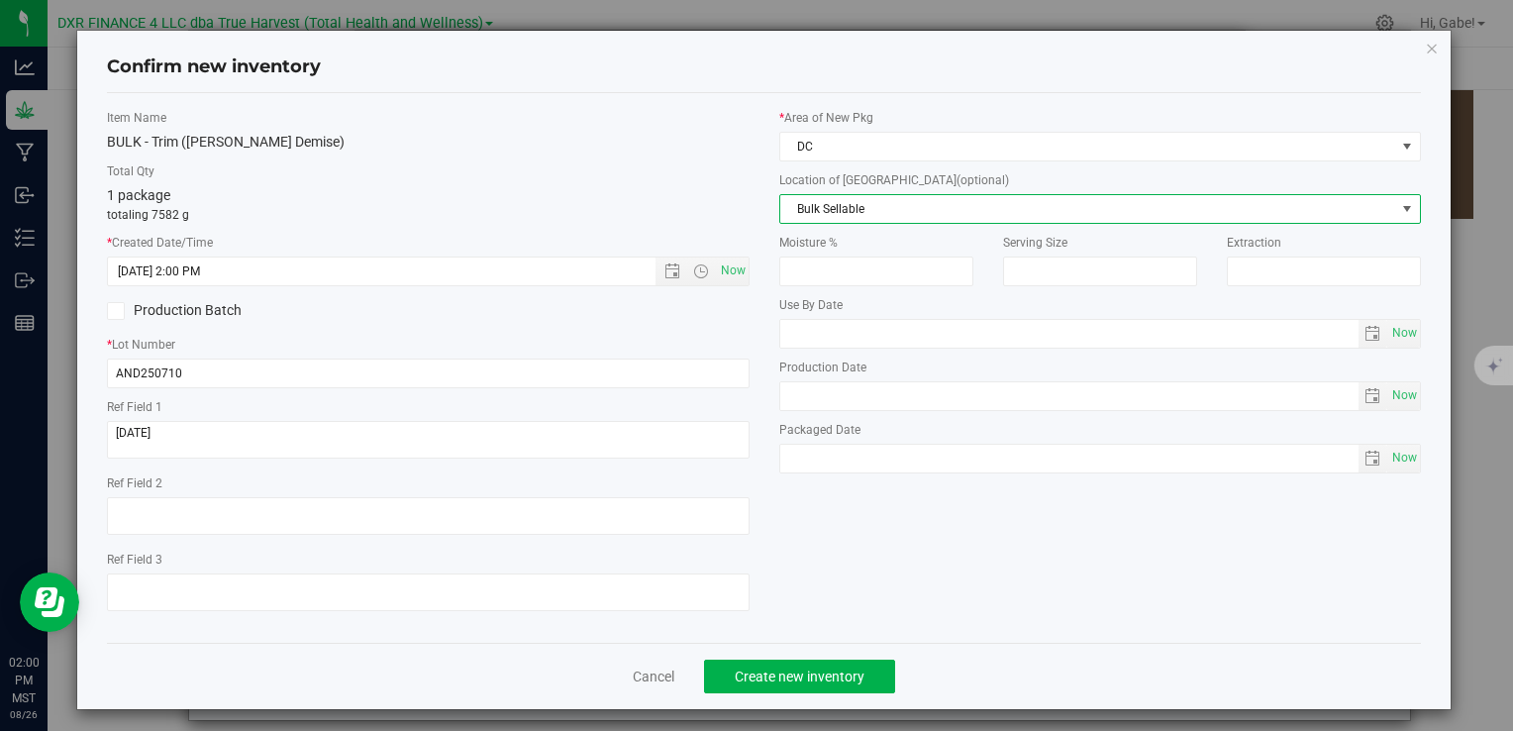
click at [828, 196] on span "Bulk Sellable" at bounding box center [1088, 209] width 615 height 28
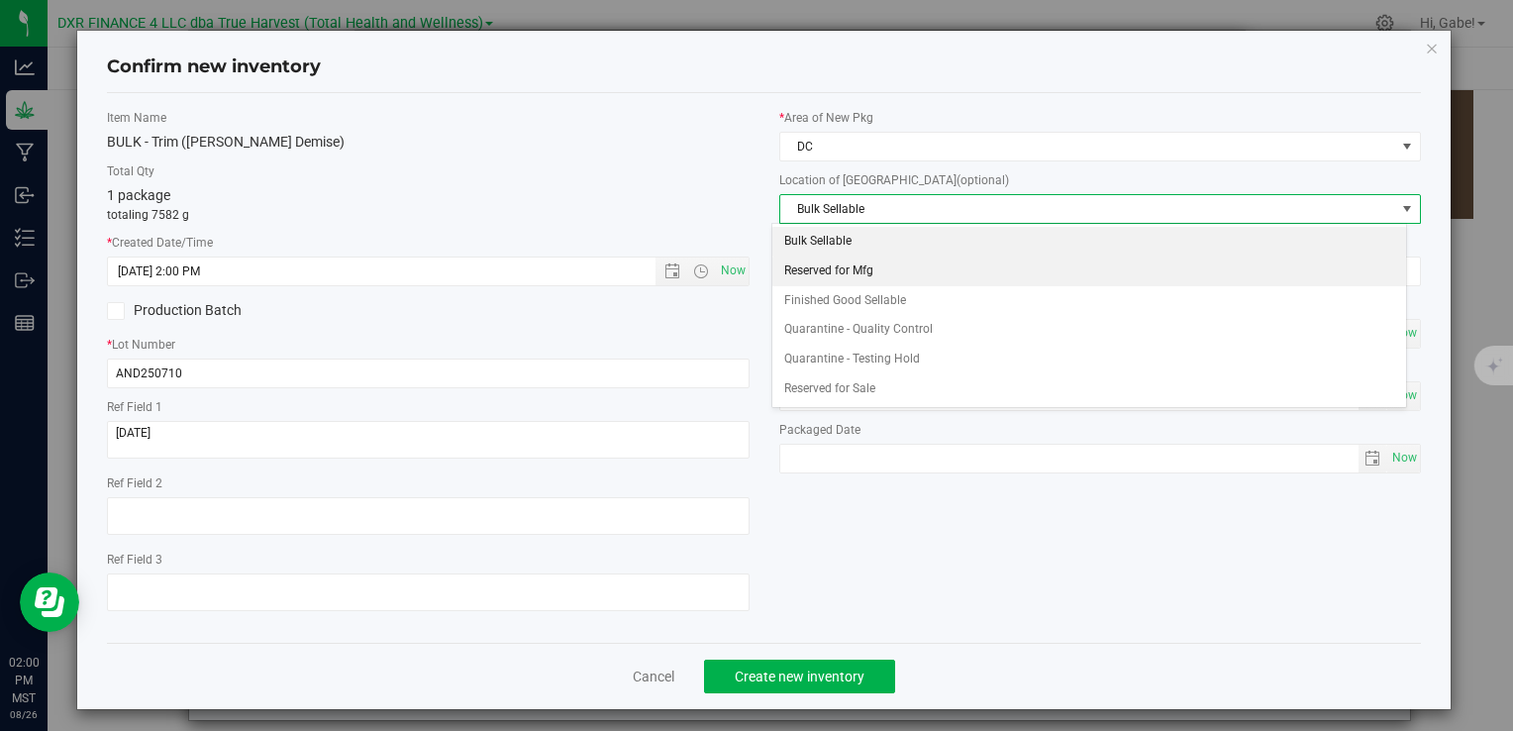
click at [833, 265] on li "Reserved for Mfg" at bounding box center [1090, 272] width 634 height 30
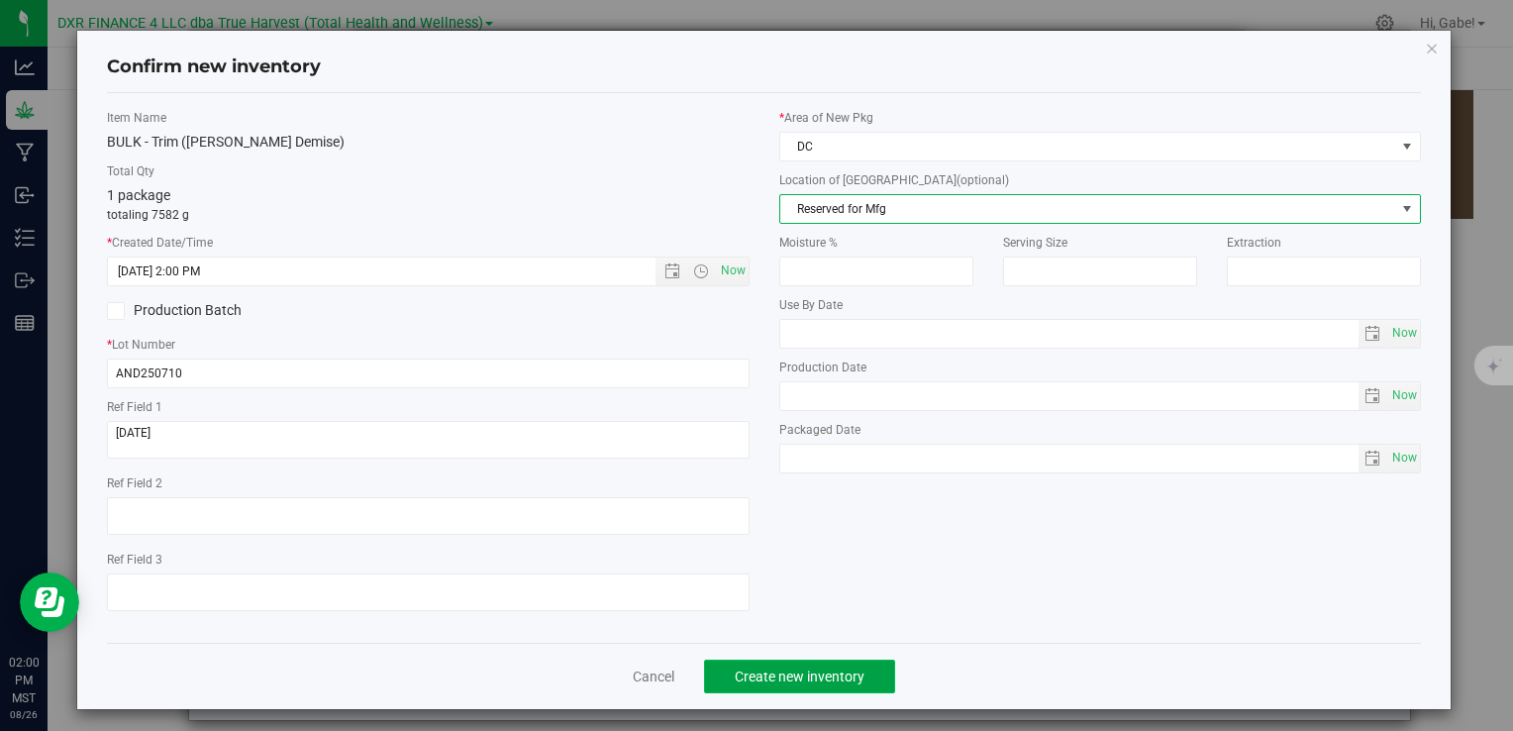
click at [832, 664] on button "Create new inventory" at bounding box center [799, 677] width 191 height 34
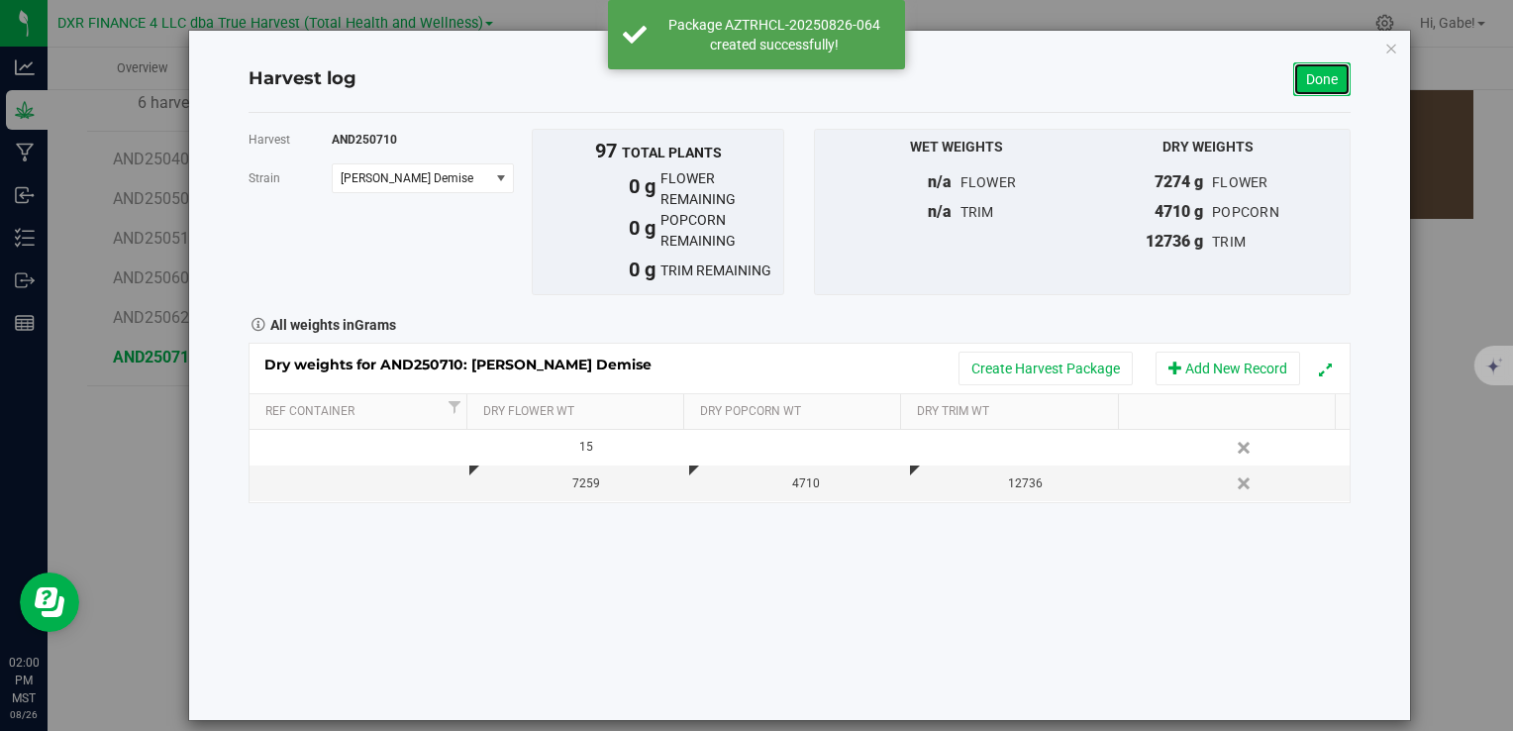
click at [1303, 72] on link "Done" at bounding box center [1322, 79] width 57 height 34
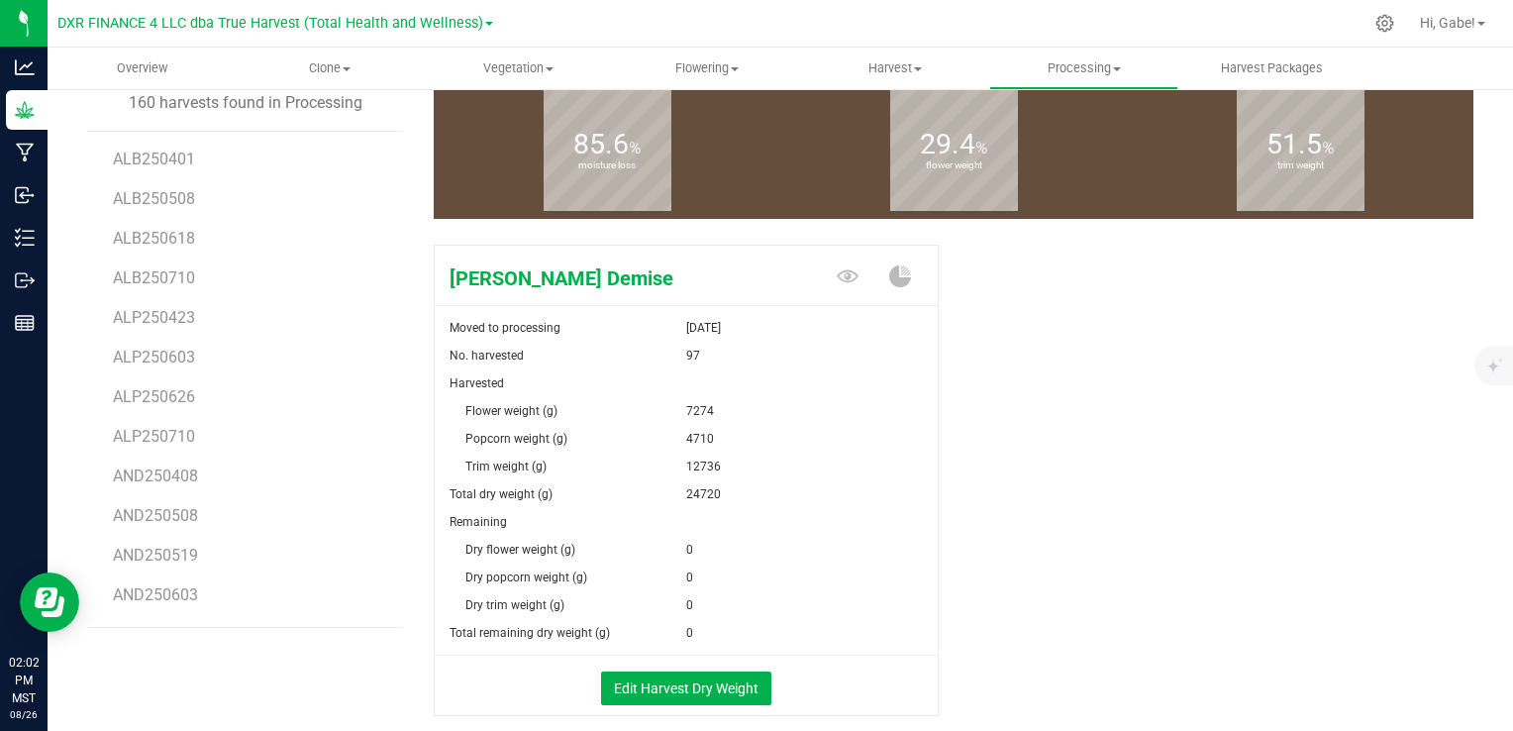
scroll to position [198, 0]
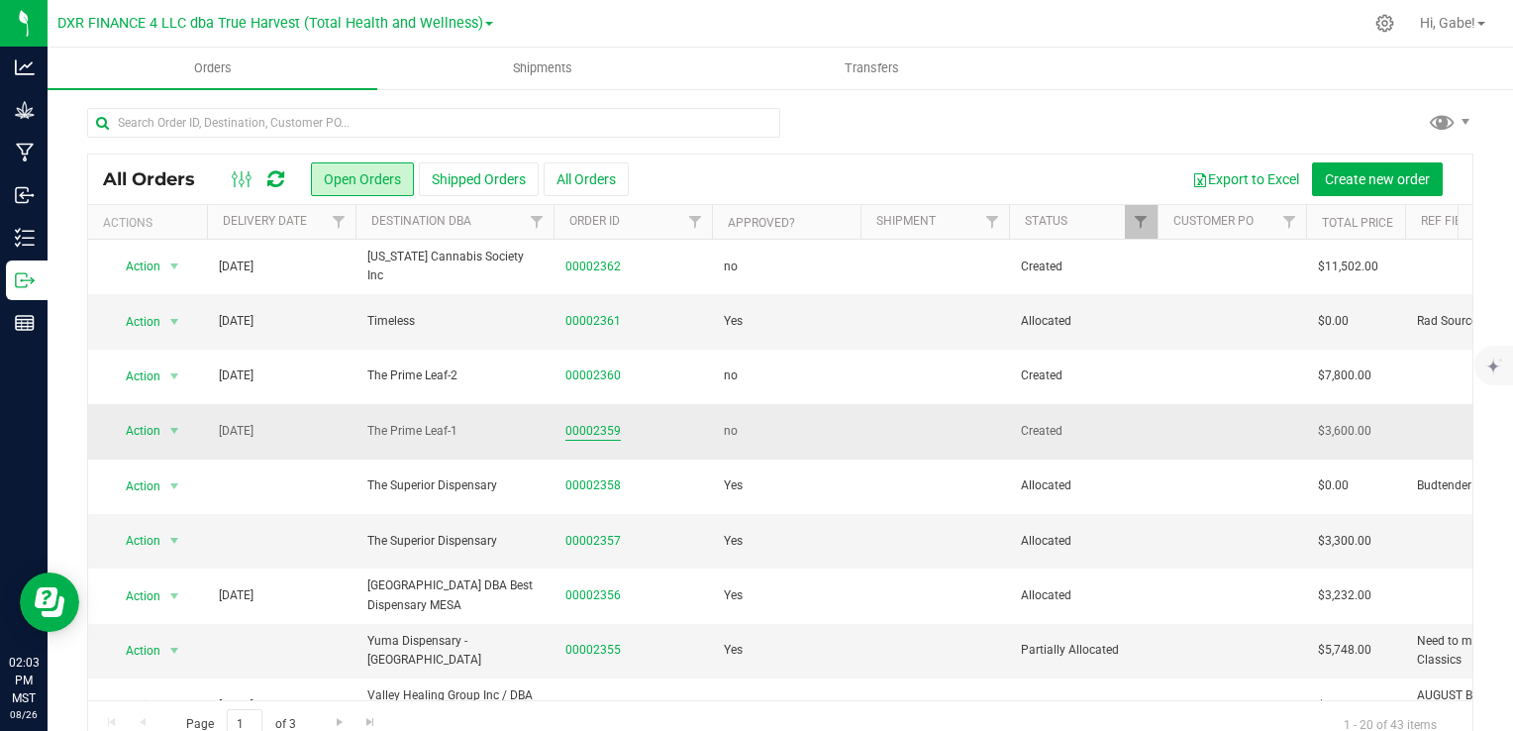
click at [607, 430] on link "00002359" at bounding box center [593, 431] width 55 height 19
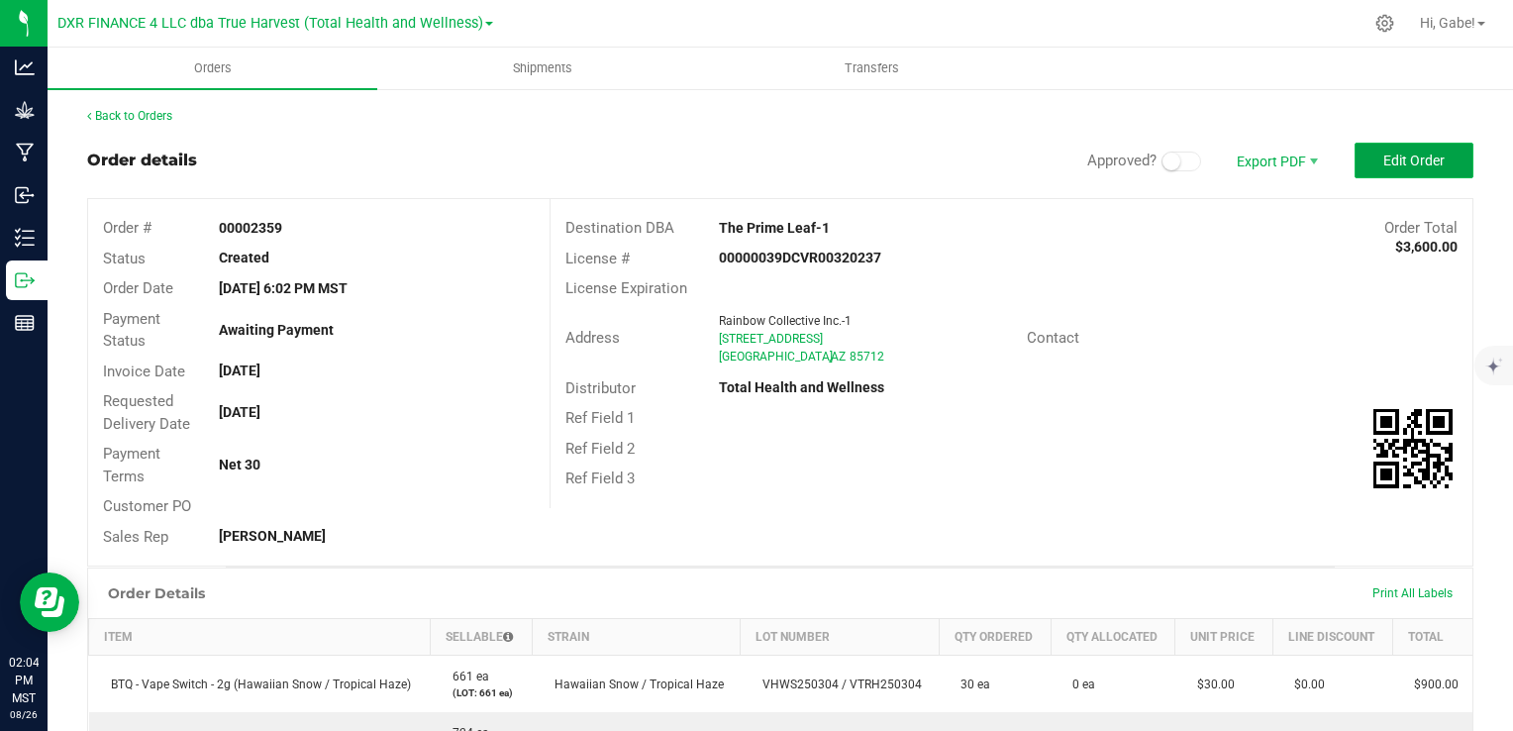
click at [1375, 146] on button "Edit Order" at bounding box center [1414, 161] width 119 height 36
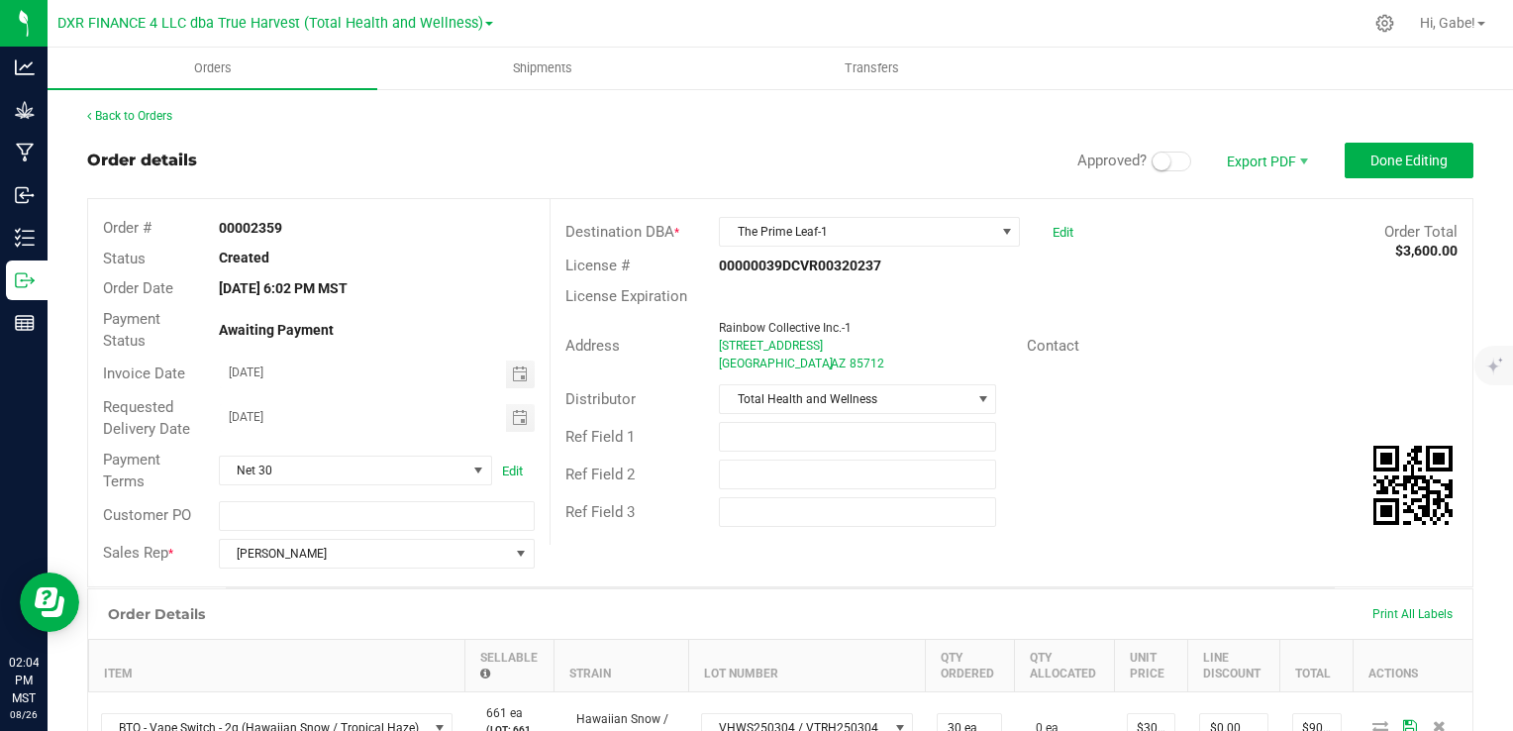
click at [1153, 166] on small at bounding box center [1162, 162] width 18 height 18
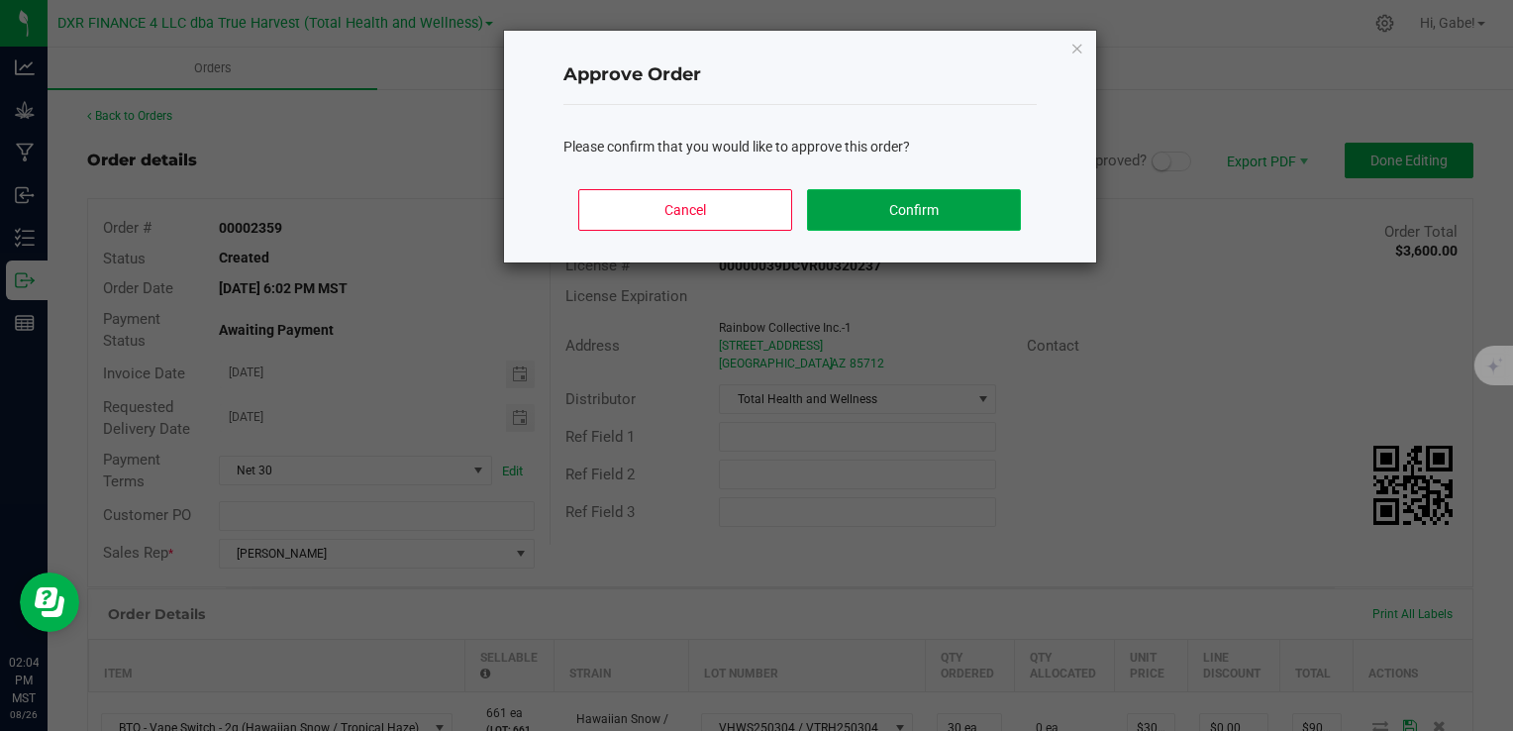
click at [978, 220] on button "Confirm" at bounding box center [913, 210] width 213 height 42
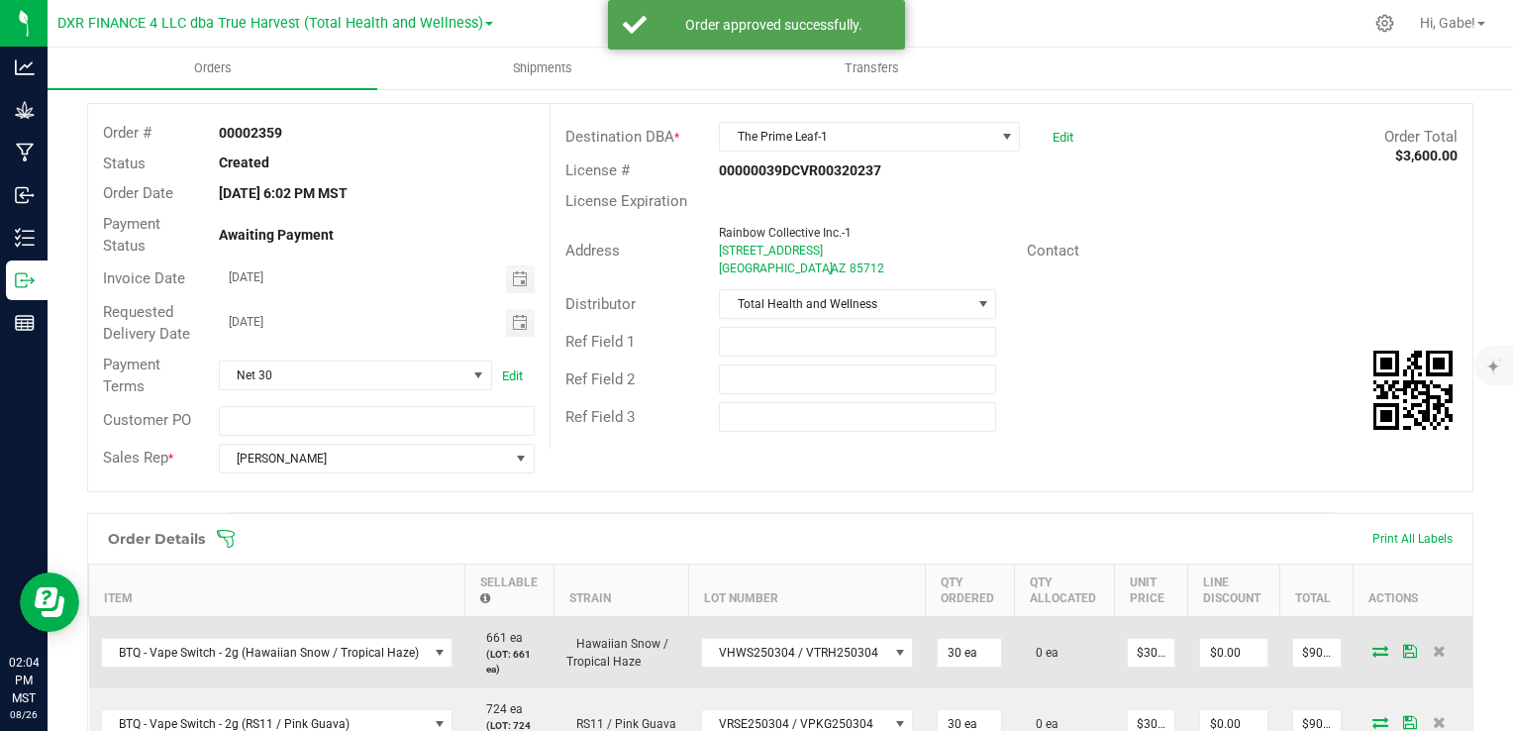
scroll to position [198, 0]
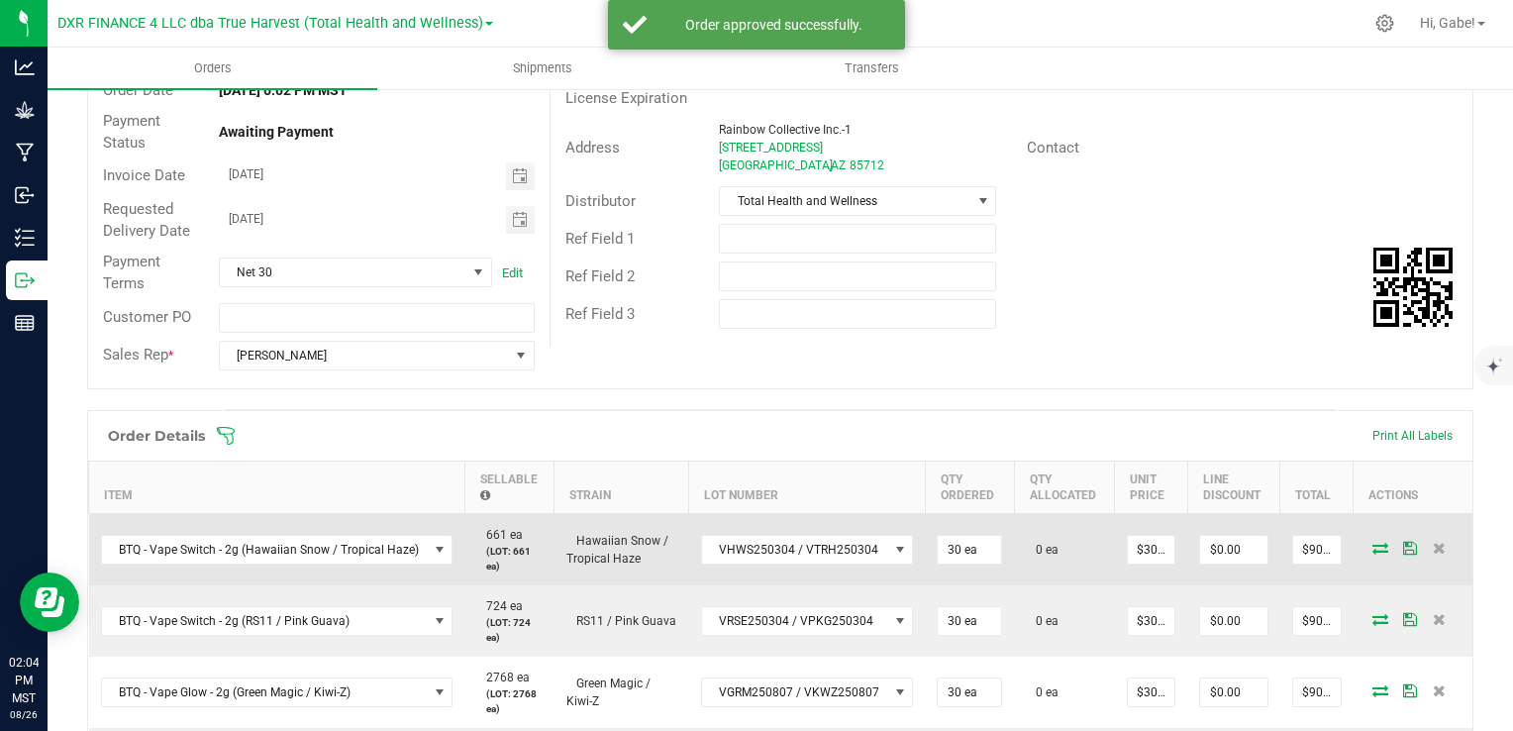
click at [1373, 544] on icon at bounding box center [1381, 548] width 16 height 12
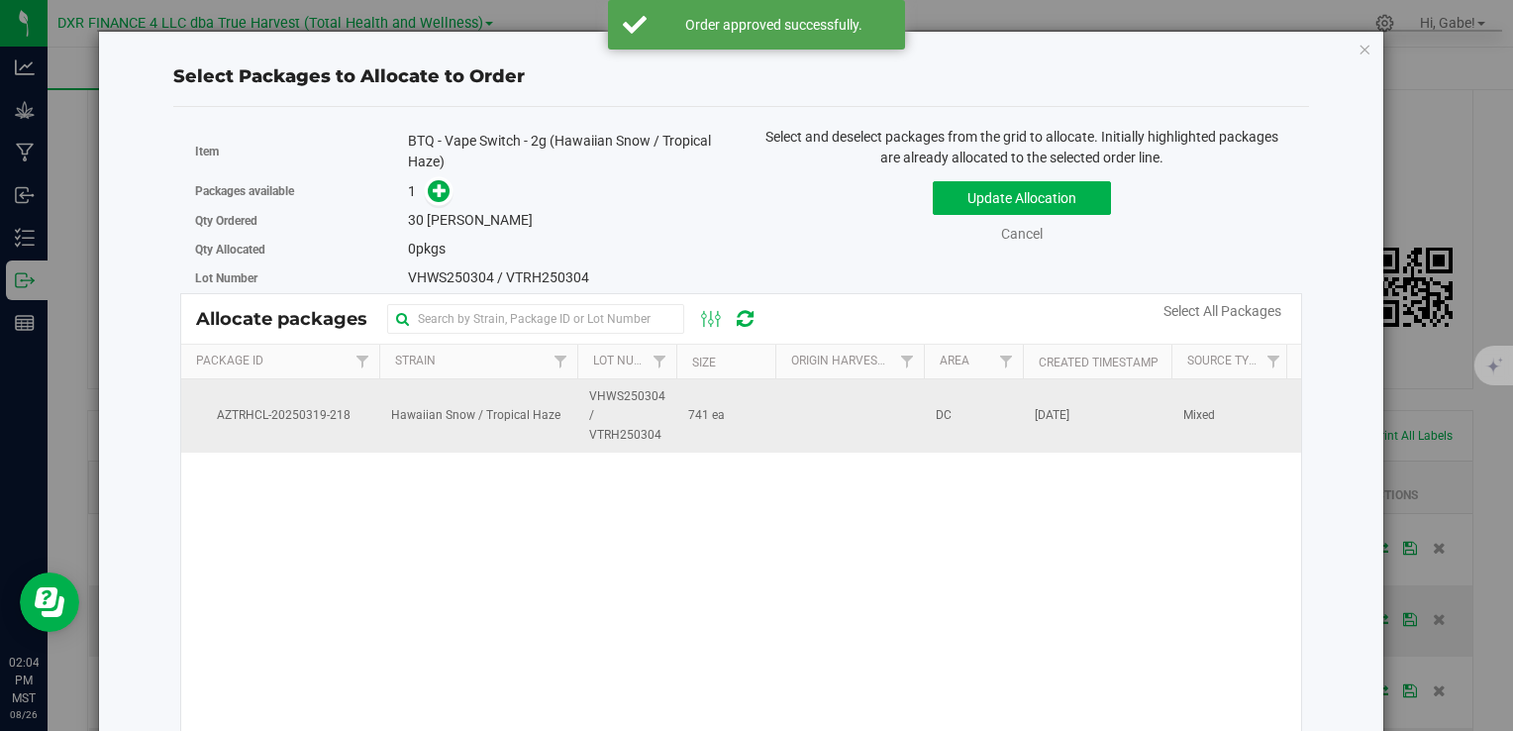
click at [854, 400] on td at bounding box center [850, 415] width 149 height 73
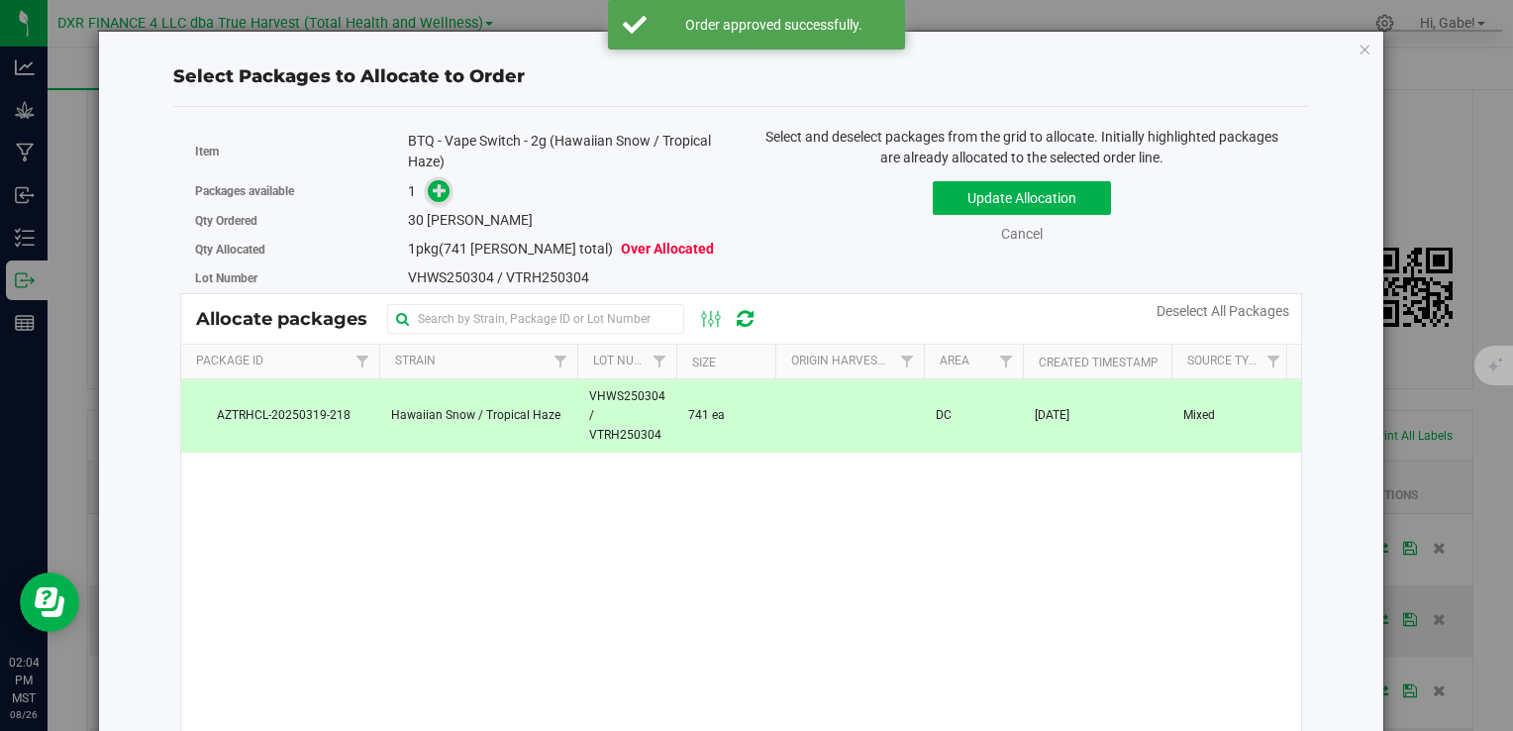
click at [444, 193] on icon at bounding box center [440, 189] width 14 height 14
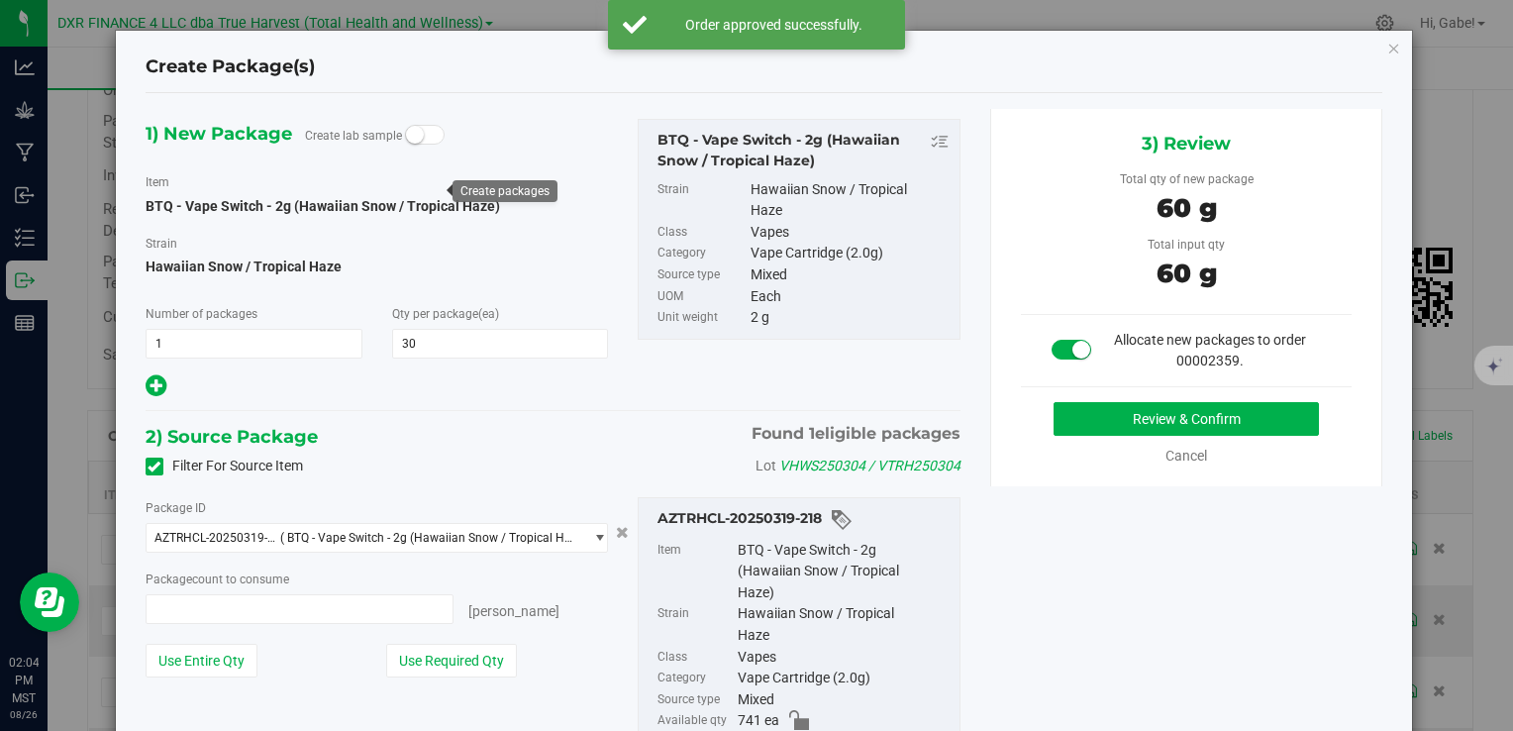
type input "30 ea"
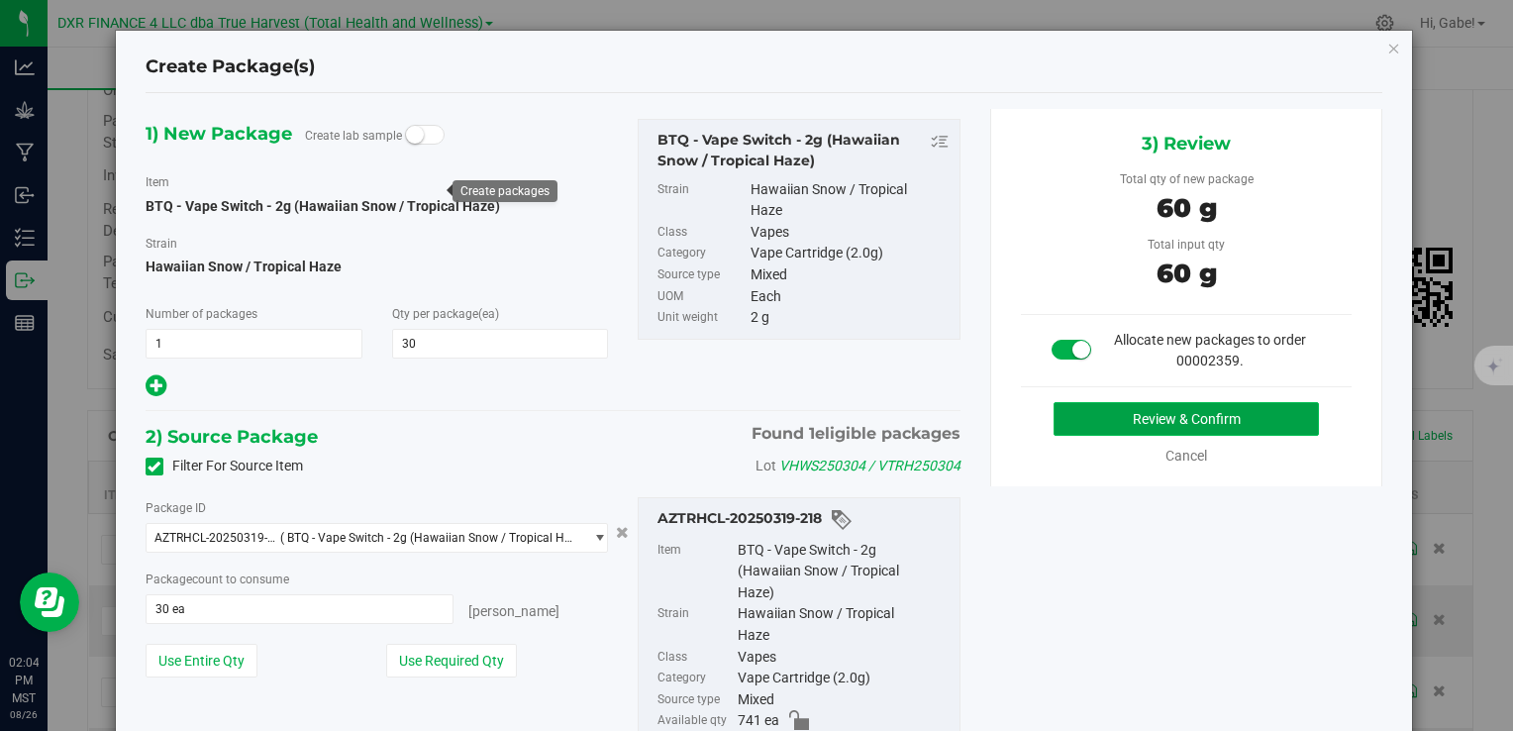
click at [1188, 417] on button "Review & Confirm" at bounding box center [1186, 419] width 265 height 34
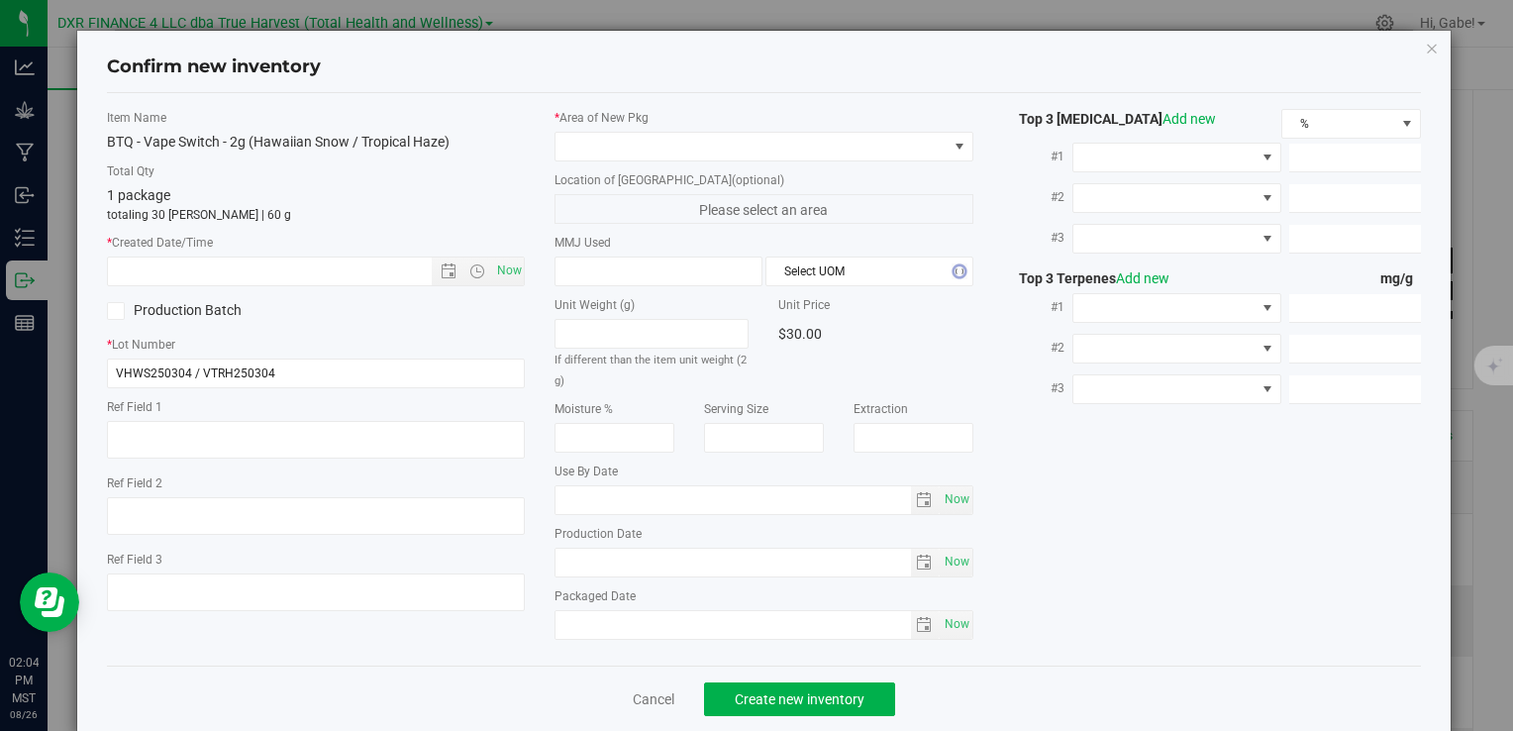
type textarea "2025-03-04"
click at [276, 427] on textarea at bounding box center [316, 440] width 418 height 38
click at [274, 427] on textarea at bounding box center [316, 440] width 418 height 38
click at [273, 427] on textarea at bounding box center [316, 440] width 418 height 38
click at [271, 427] on textarea at bounding box center [316, 440] width 418 height 38
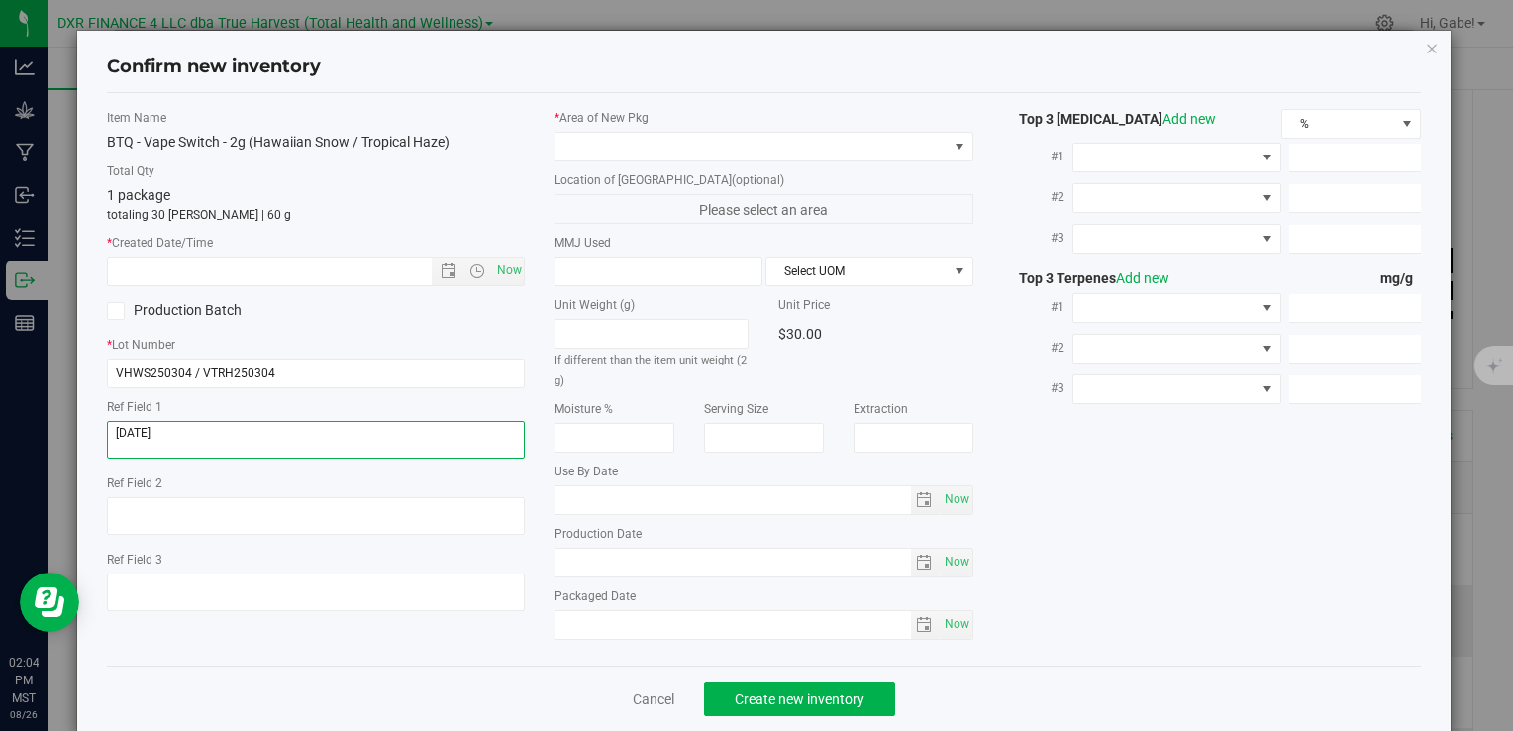
drag, startPoint x: 266, startPoint y: 428, endPoint x: 251, endPoint y: 430, distance: 16.0
click at [260, 430] on textarea at bounding box center [316, 440] width 418 height 38
click at [251, 430] on textarea at bounding box center [316, 440] width 418 height 38
click at [250, 430] on textarea at bounding box center [316, 440] width 418 height 38
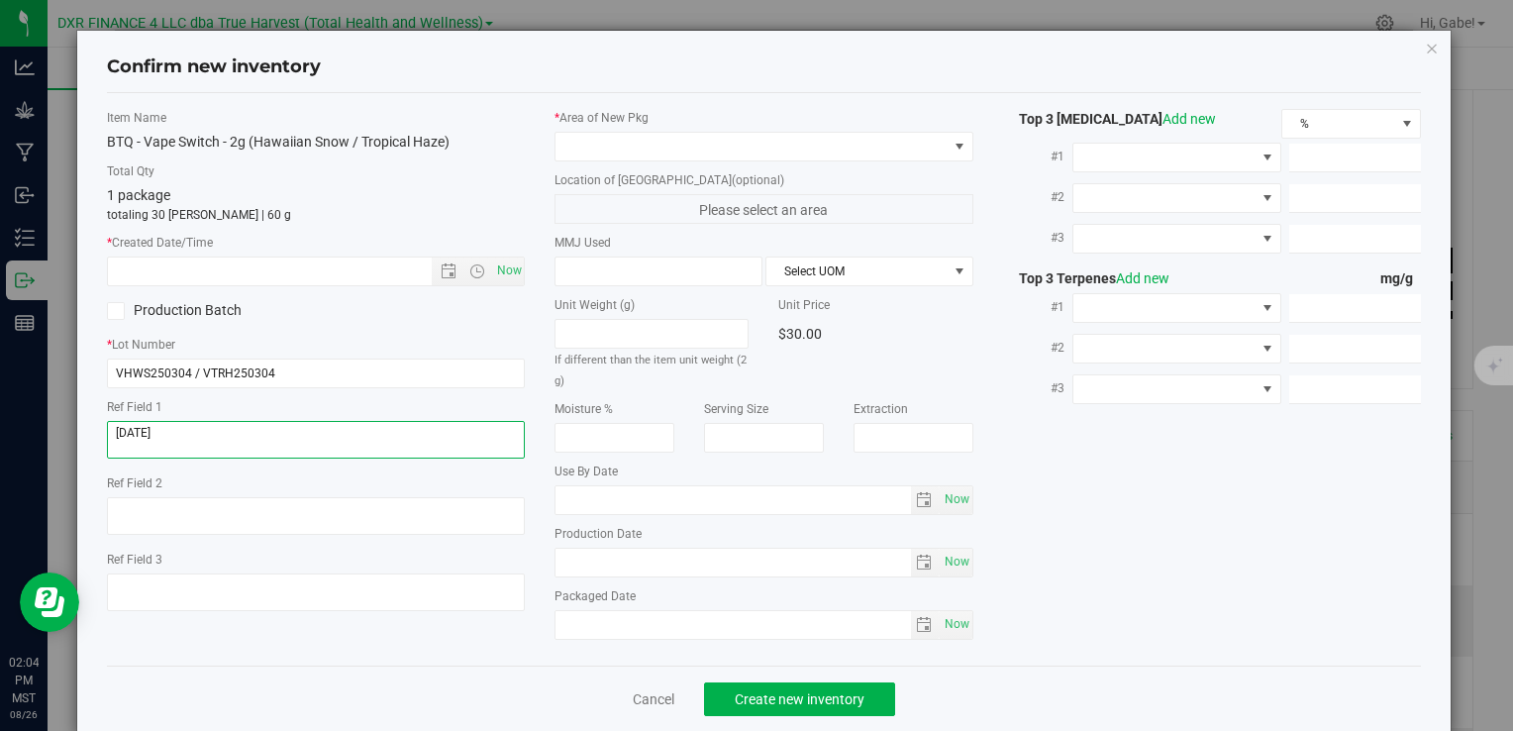
click at [250, 430] on textarea at bounding box center [316, 440] width 418 height 38
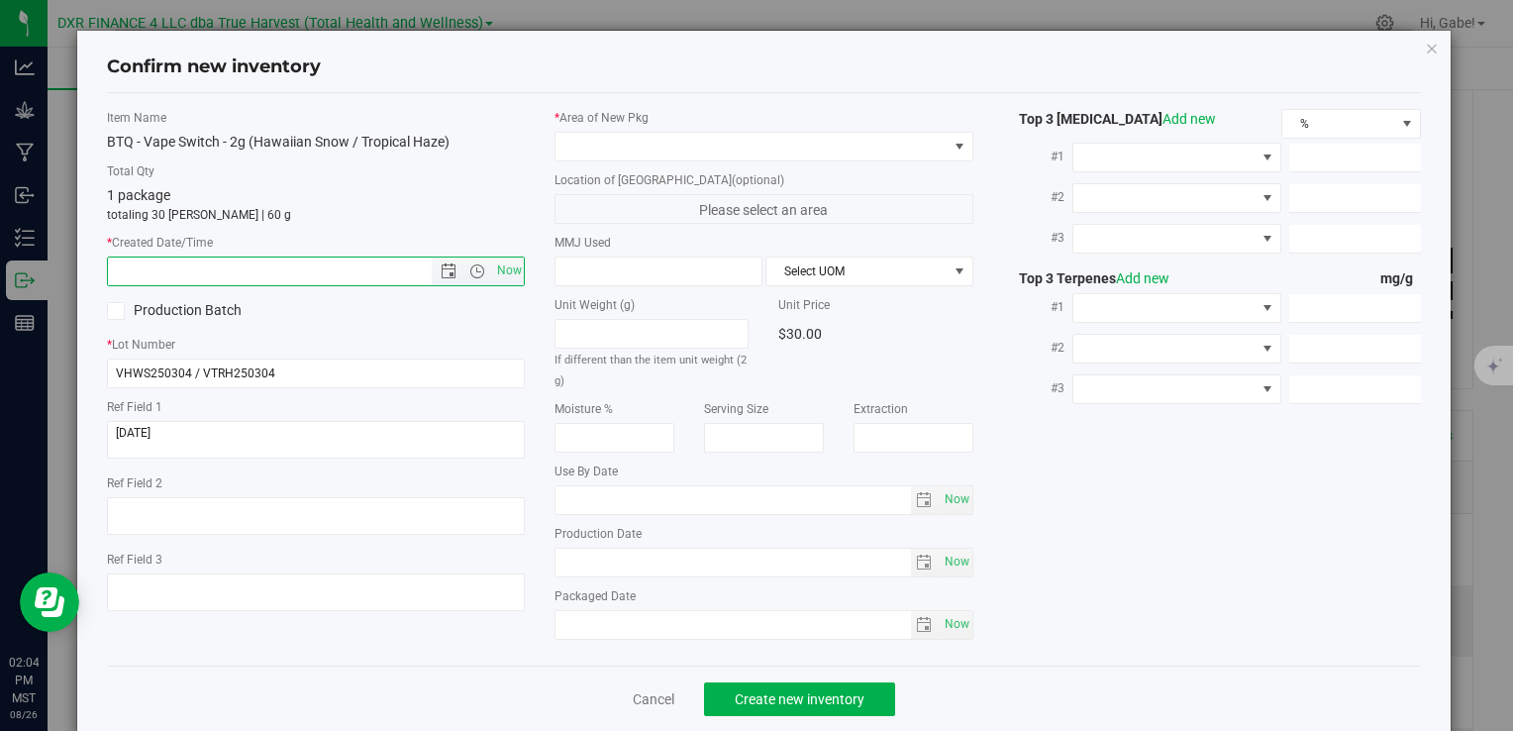
click at [327, 270] on input "text" at bounding box center [286, 272] width 357 height 28
paste input "2025-03-04"
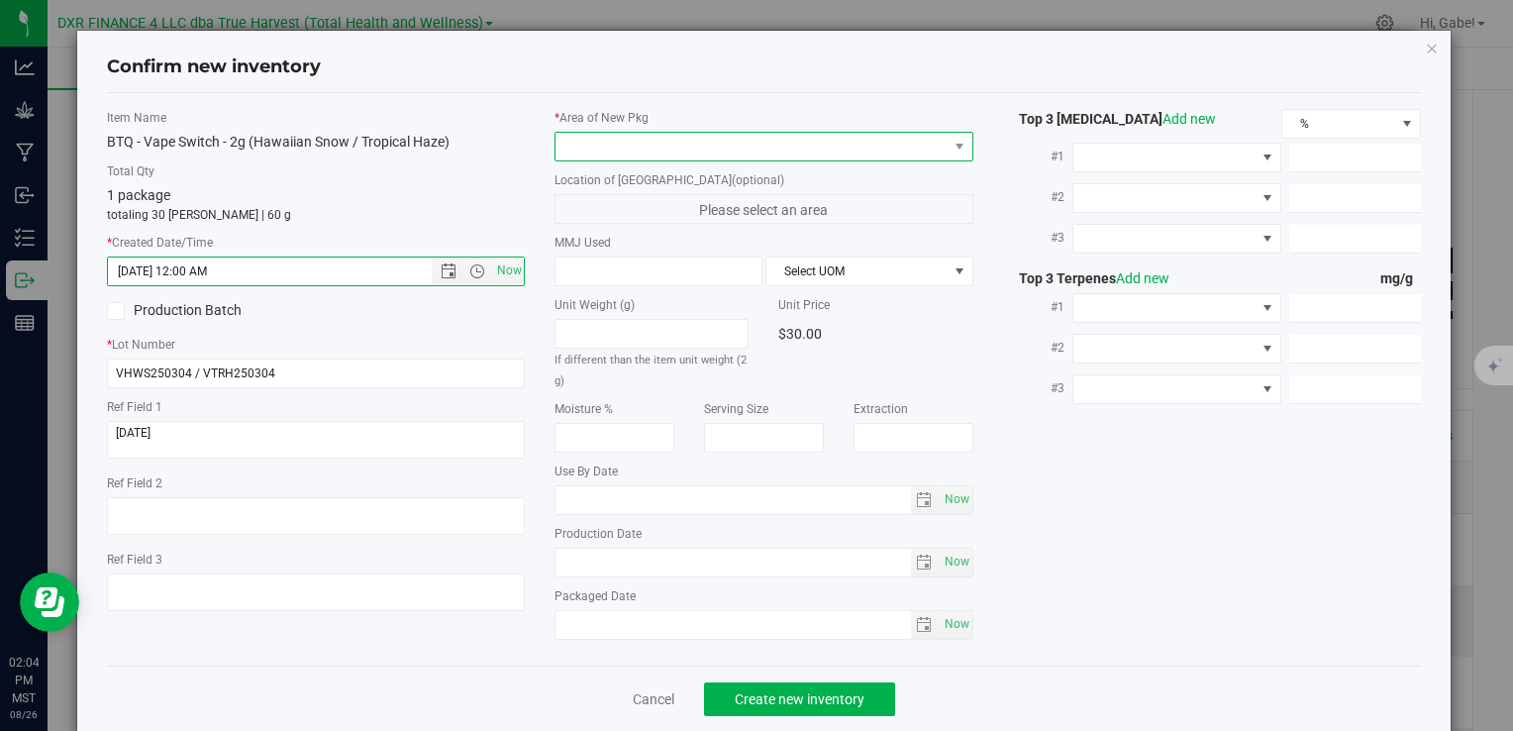
click at [602, 142] on span at bounding box center [751, 147] width 391 height 28
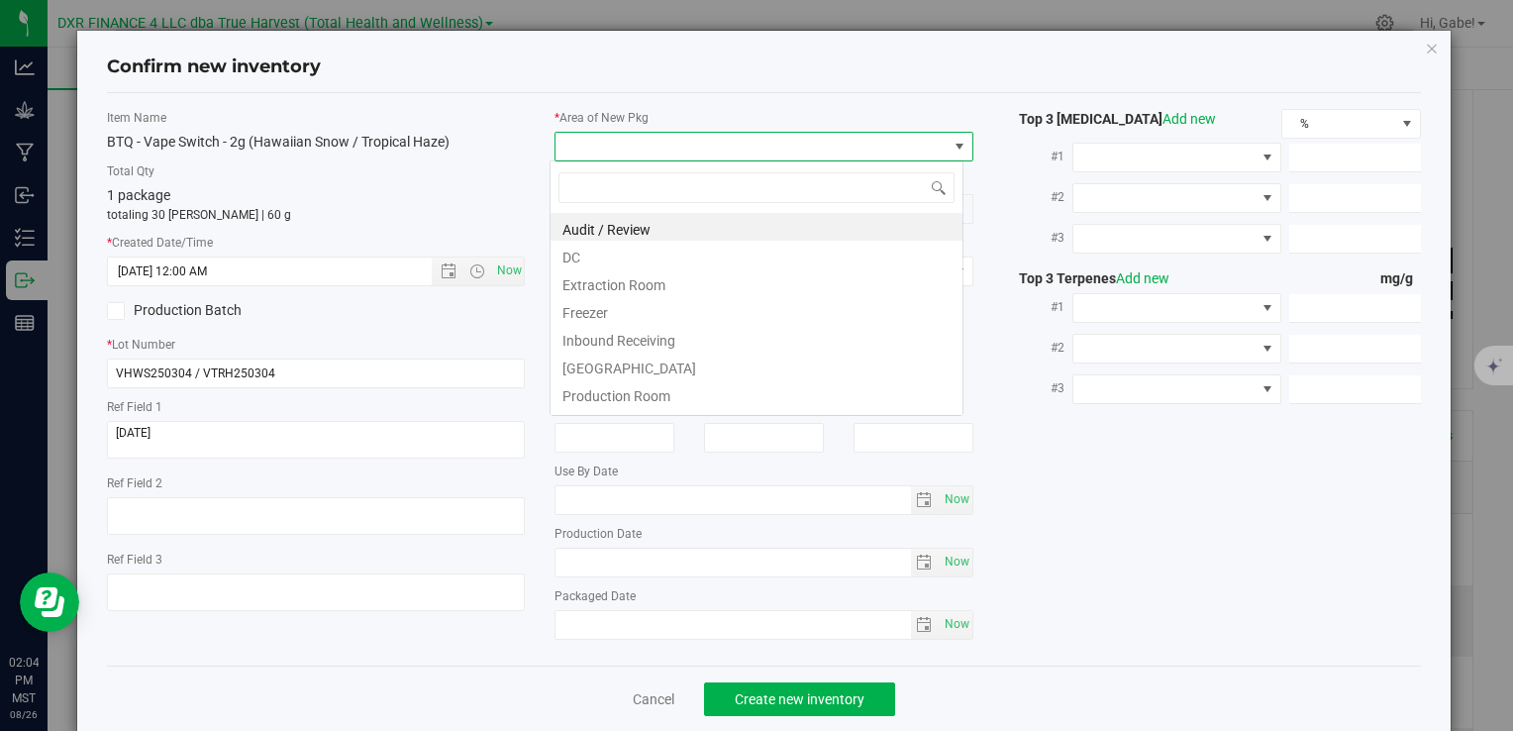
type input "3/4/2025 2:04 PM"
click at [611, 260] on li "DC" at bounding box center [757, 255] width 412 height 28
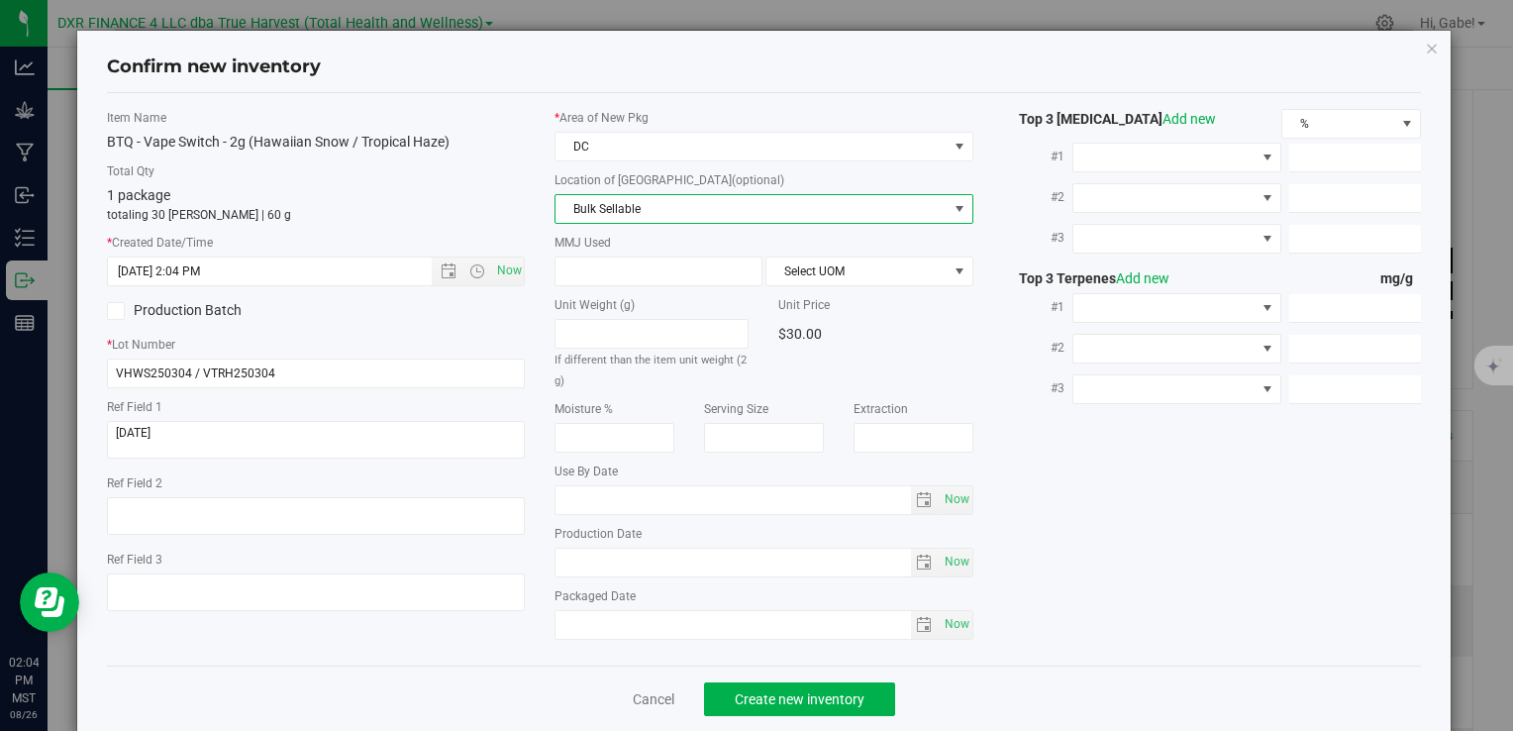
click at [595, 200] on span "Bulk Sellable" at bounding box center [751, 209] width 391 height 28
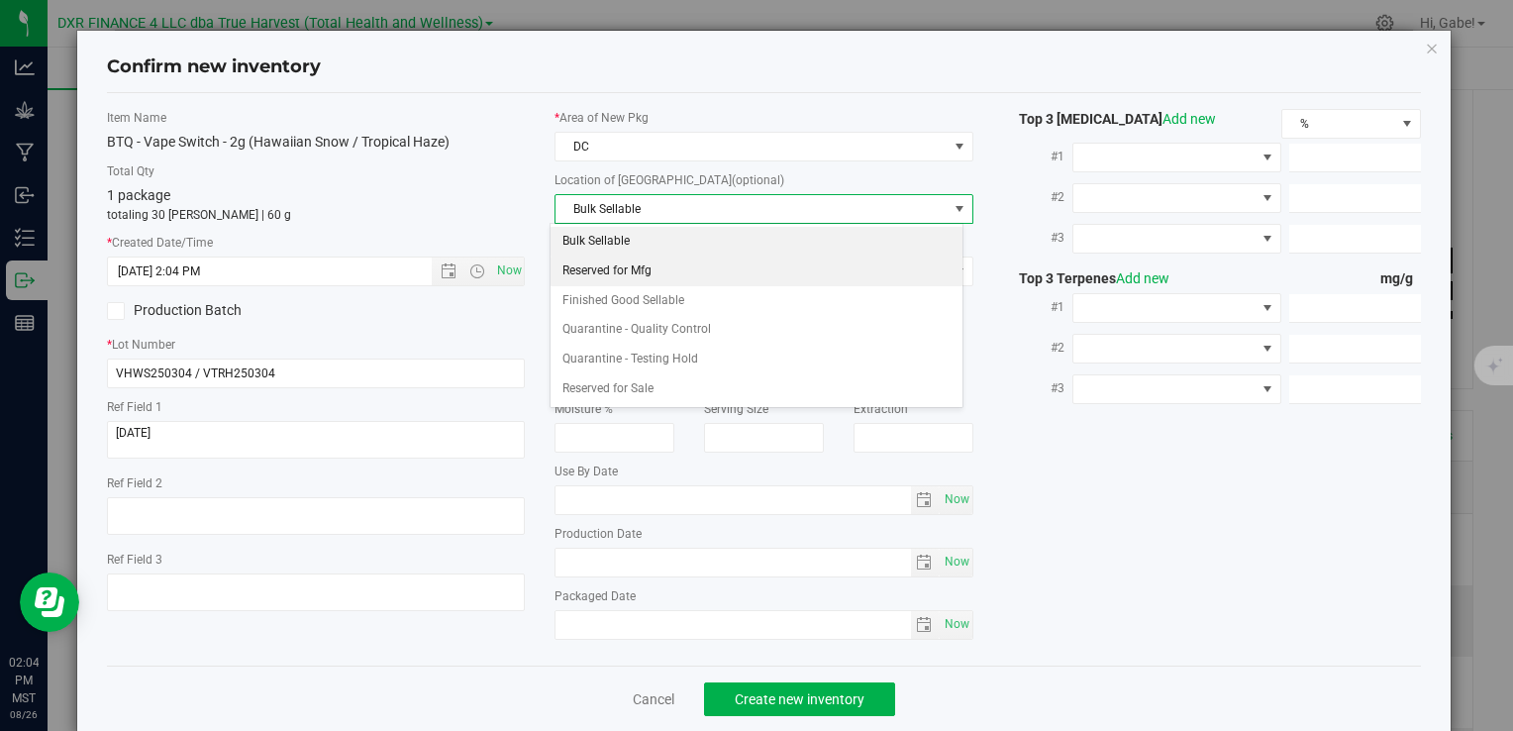
click at [602, 279] on li "Reserved for Mfg" at bounding box center [757, 272] width 412 height 30
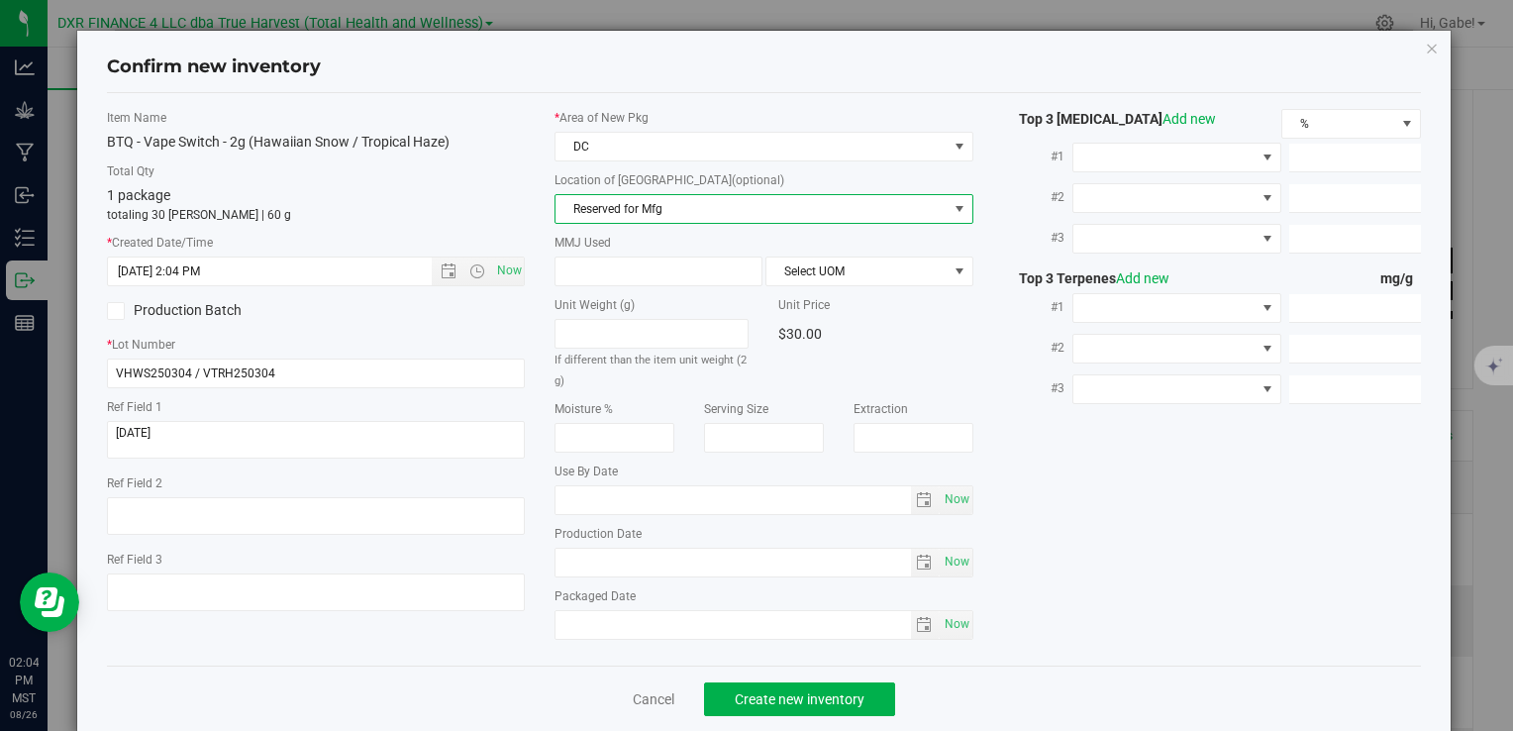
click at [604, 212] on span "Reserved for Mfg" at bounding box center [751, 209] width 391 height 28
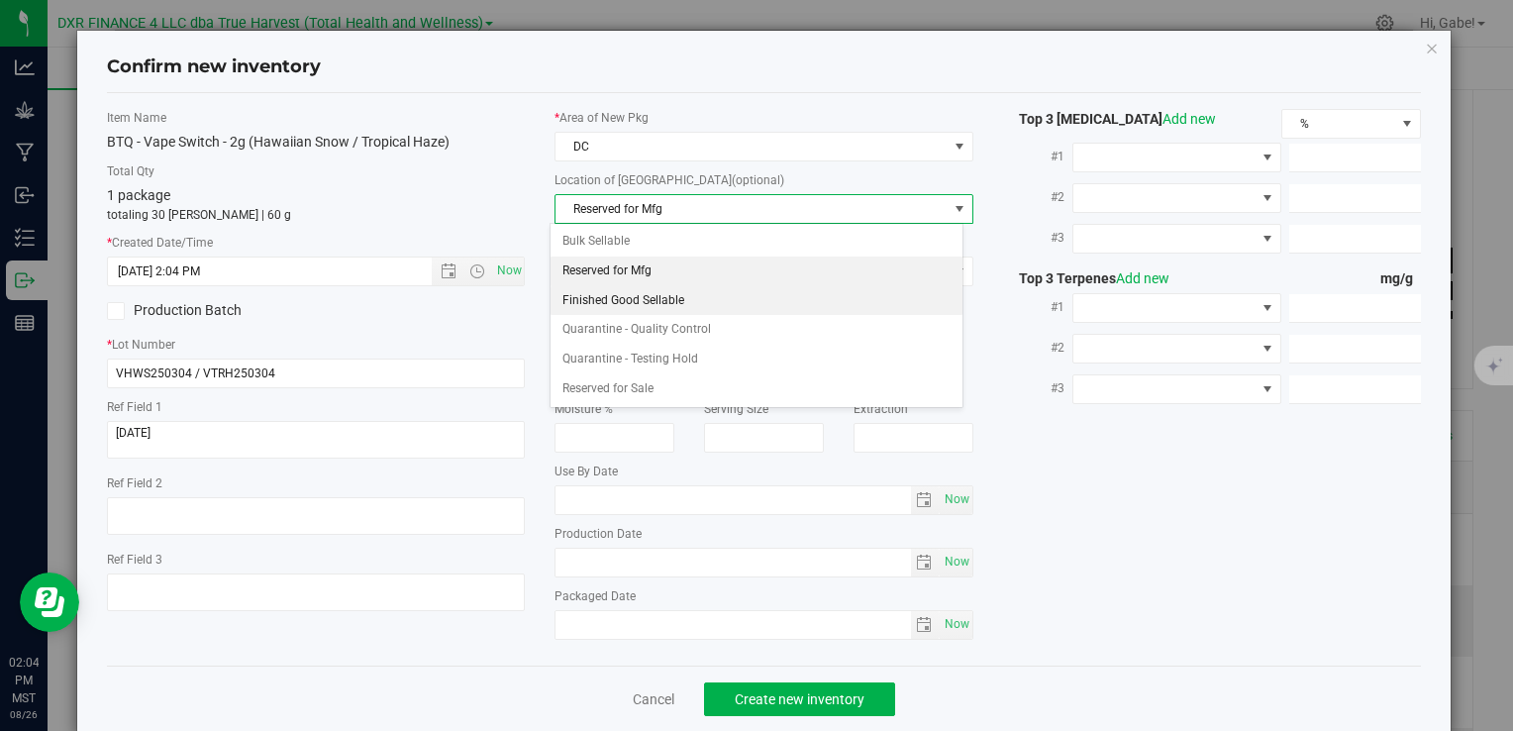
click at [602, 291] on li "Finished Good Sellable" at bounding box center [757, 301] width 412 height 30
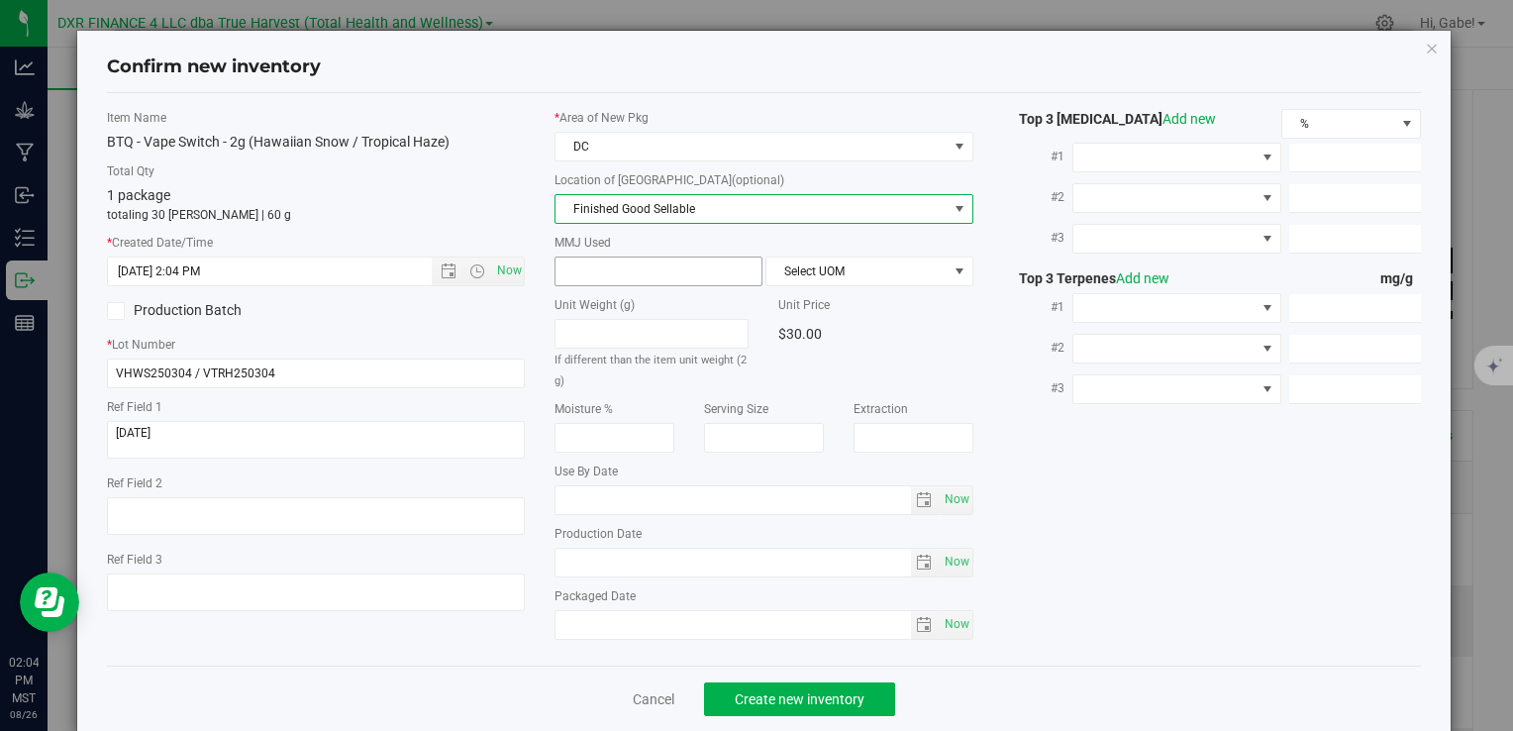
click at [598, 268] on span at bounding box center [659, 272] width 208 height 30
type input "2"
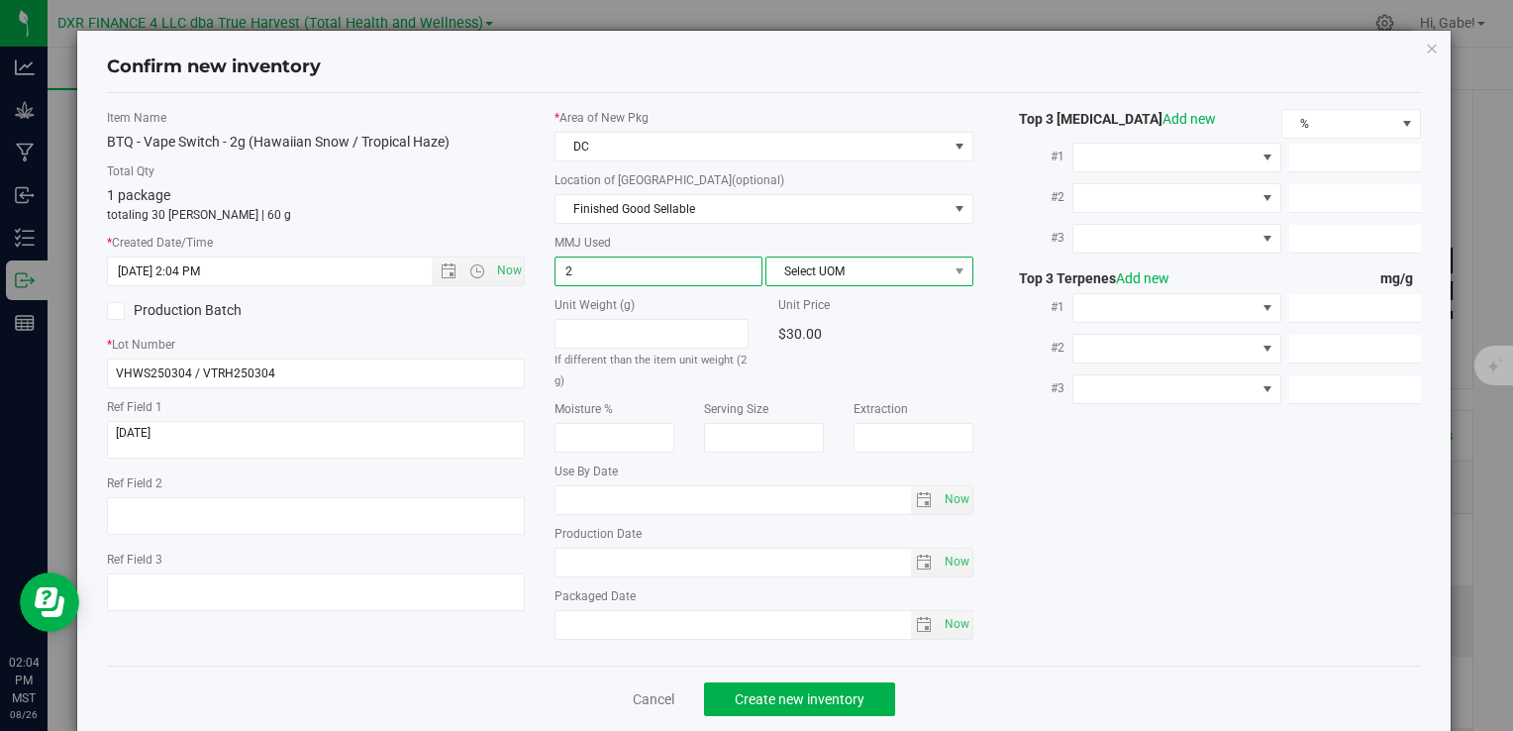
type input "2.0000"
click at [878, 274] on span "Select UOM" at bounding box center [857, 272] width 181 height 28
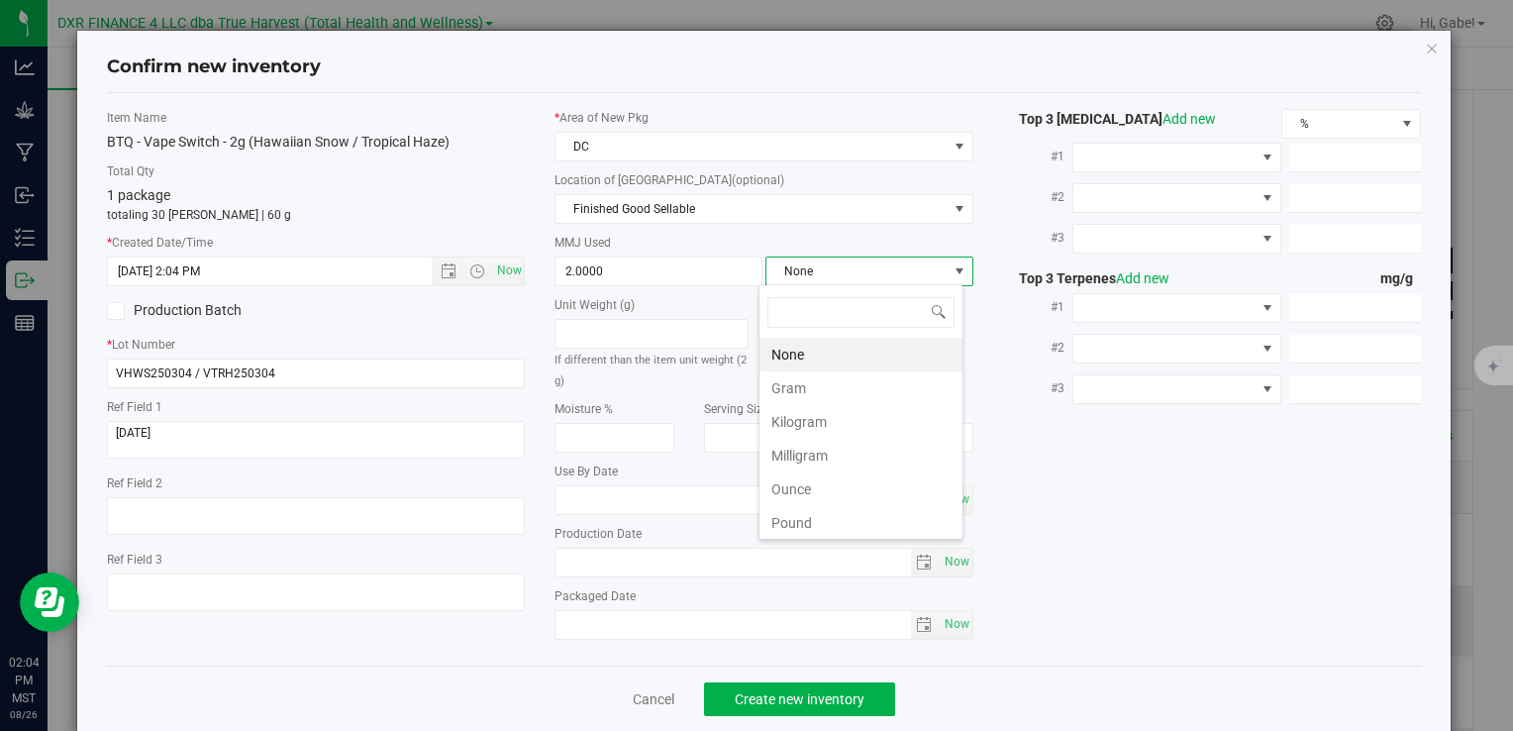
scroll to position [29, 205]
click at [830, 376] on li "Gram" at bounding box center [861, 388] width 203 height 34
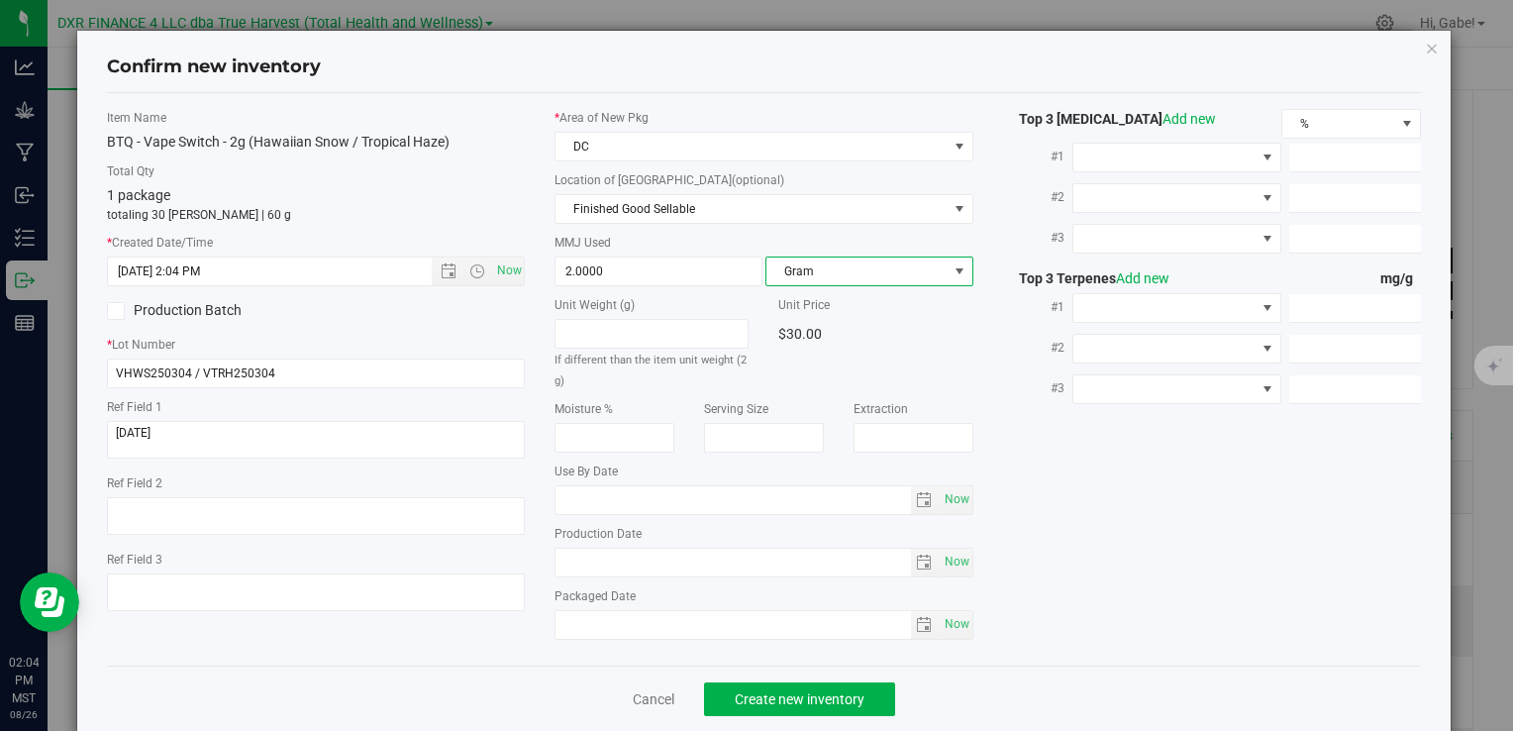
click at [819, 675] on div "Cancel Create new inventory" at bounding box center [764, 699] width 1314 height 66
click at [819, 682] on button "Create new inventory" at bounding box center [799, 699] width 191 height 34
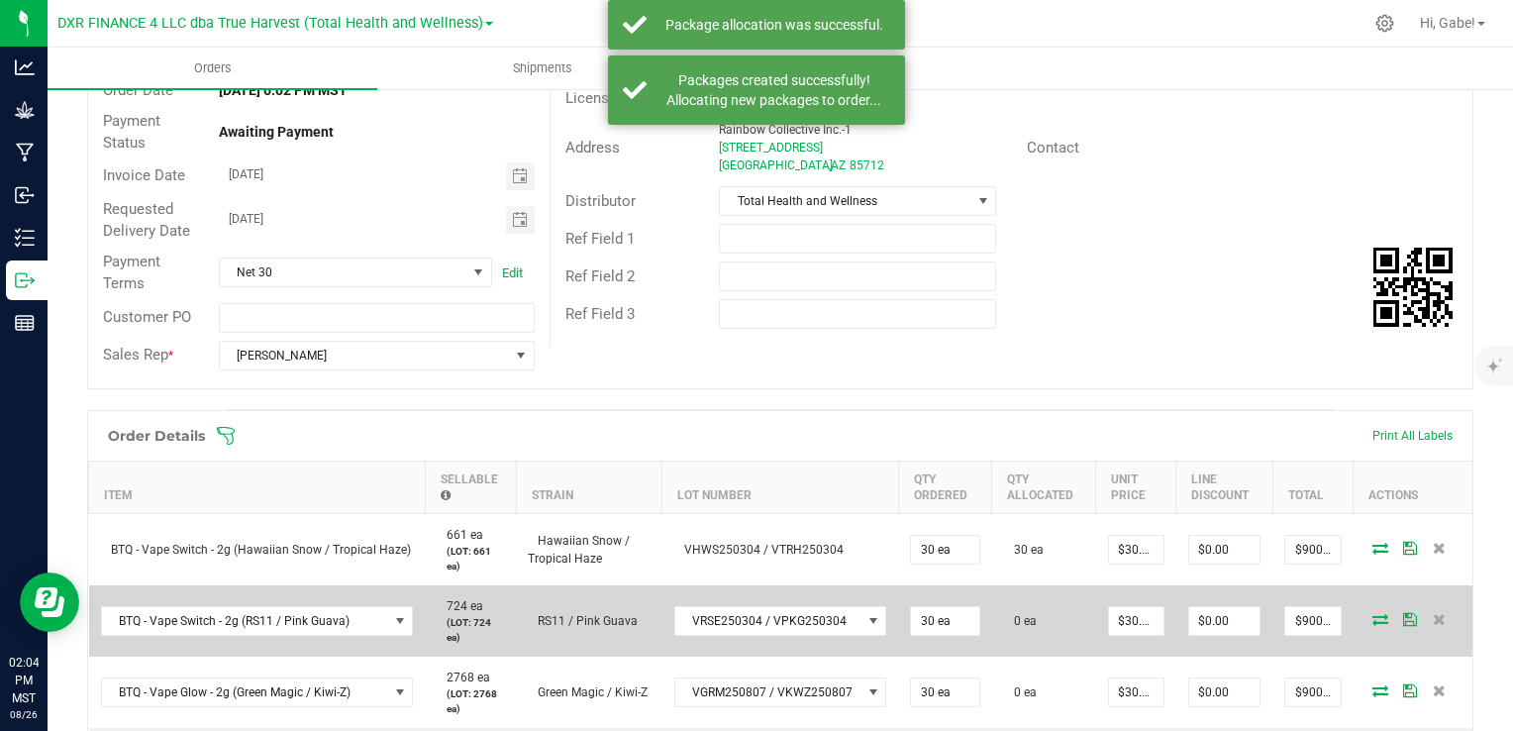
click at [1373, 615] on icon at bounding box center [1381, 619] width 16 height 12
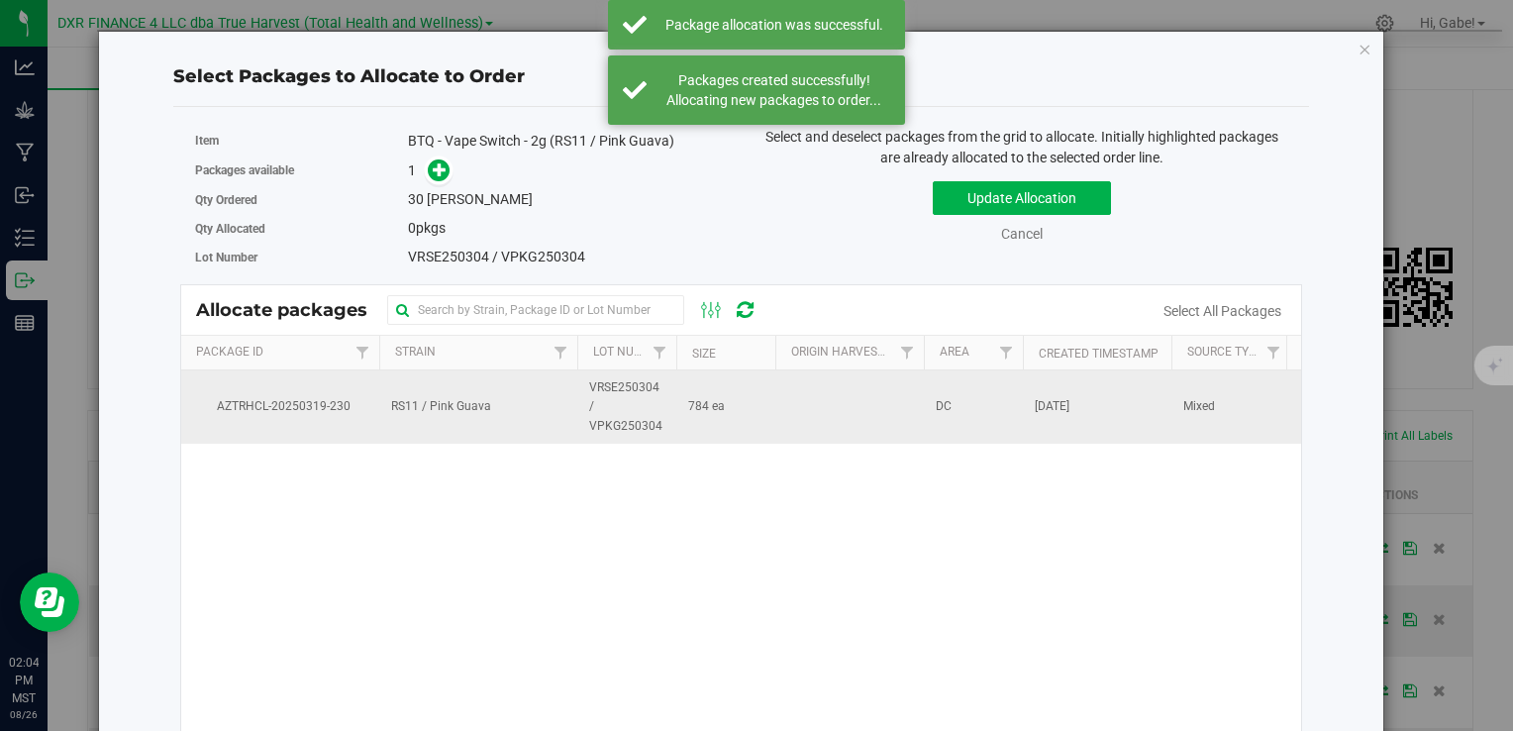
click at [727, 413] on td "784 ea" at bounding box center [725, 406] width 99 height 73
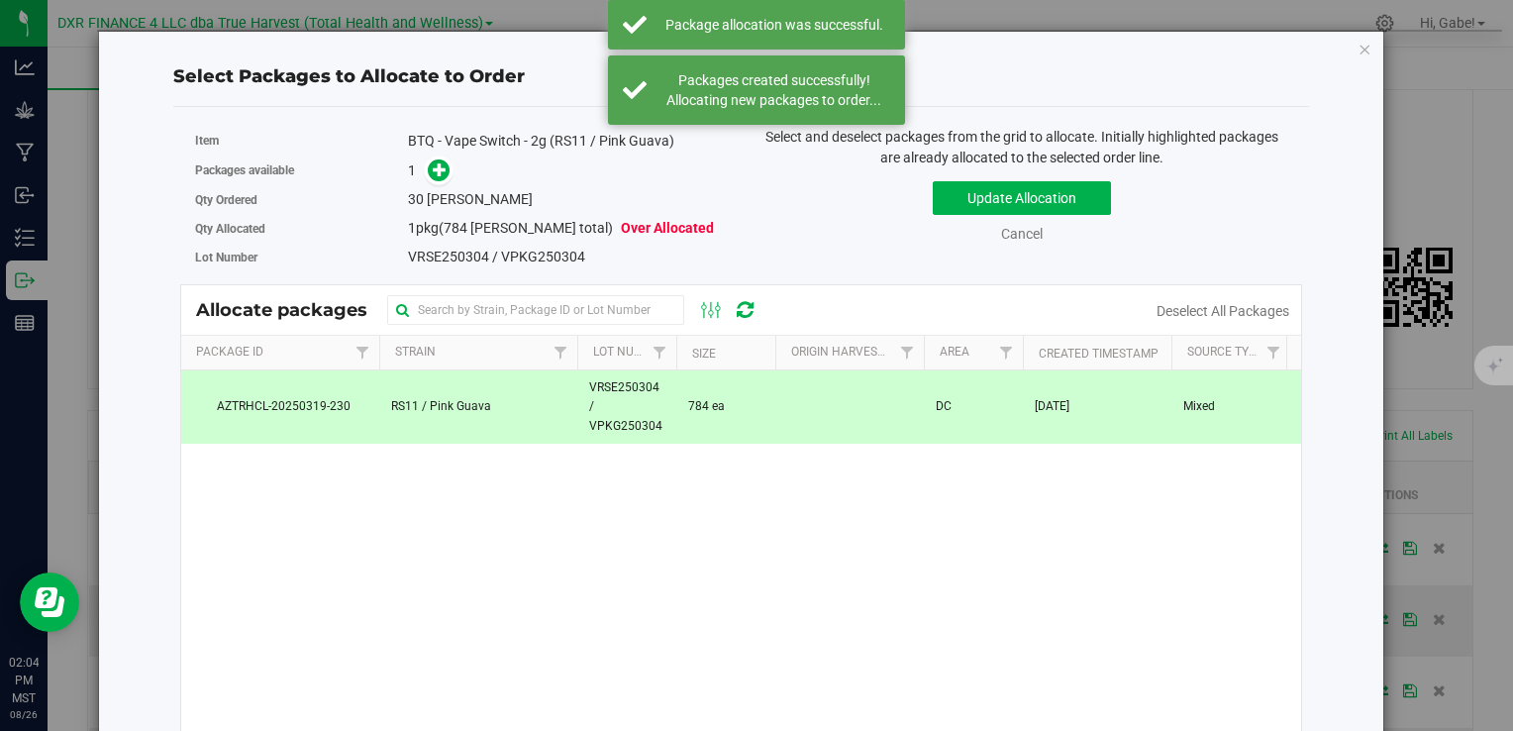
click at [445, 178] on link at bounding box center [438, 169] width 23 height 17
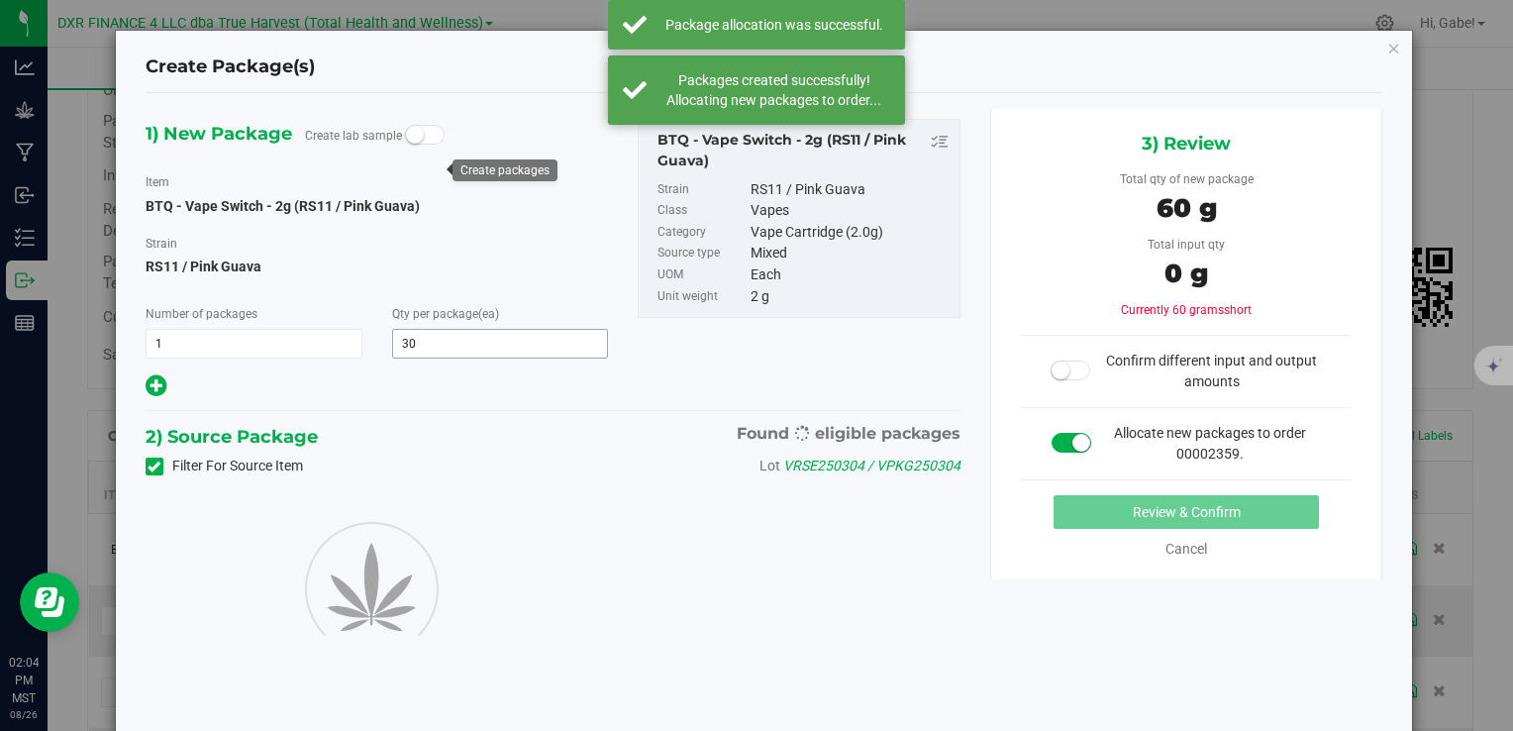
type input "30"
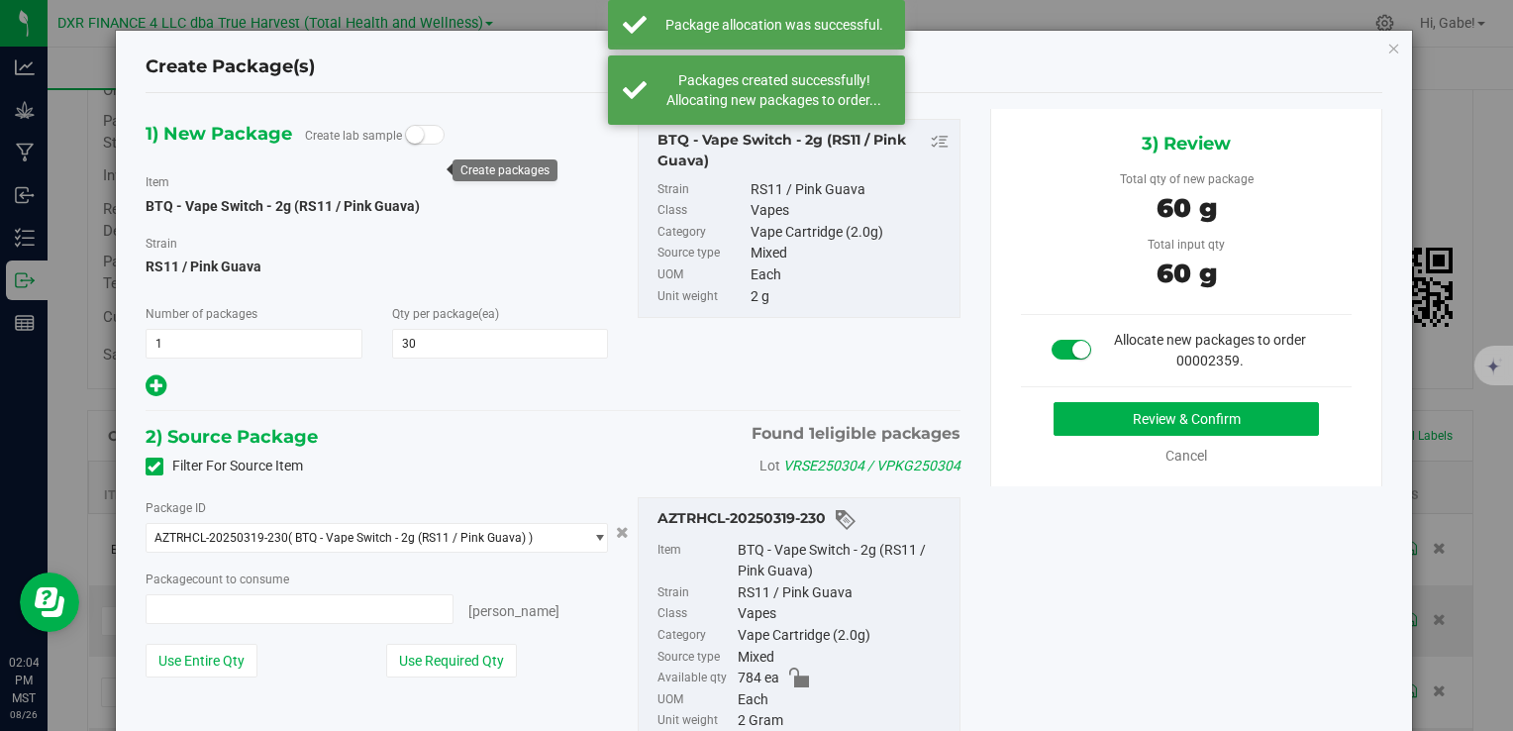
type input "30 ea"
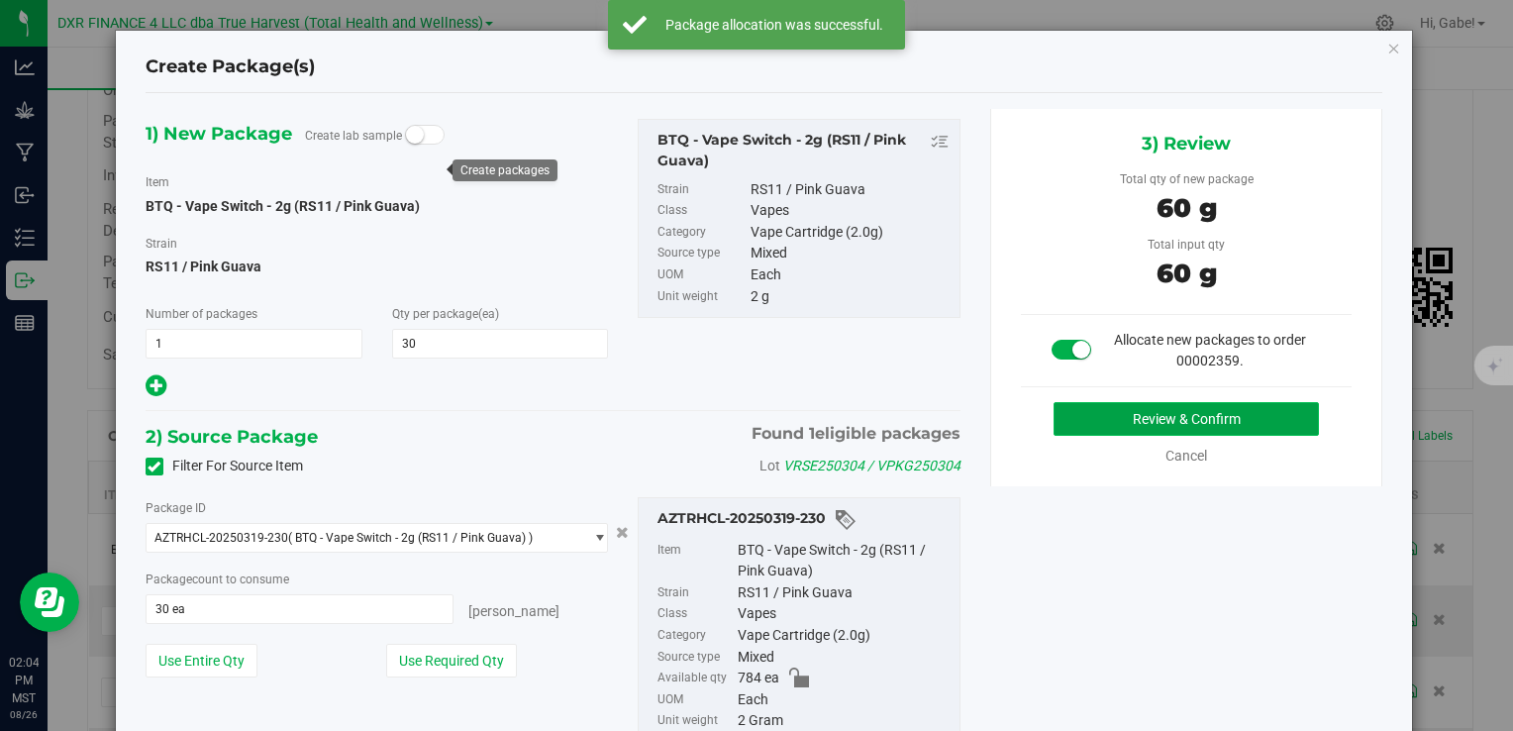
click at [1101, 403] on button "Review & Confirm" at bounding box center [1186, 419] width 265 height 34
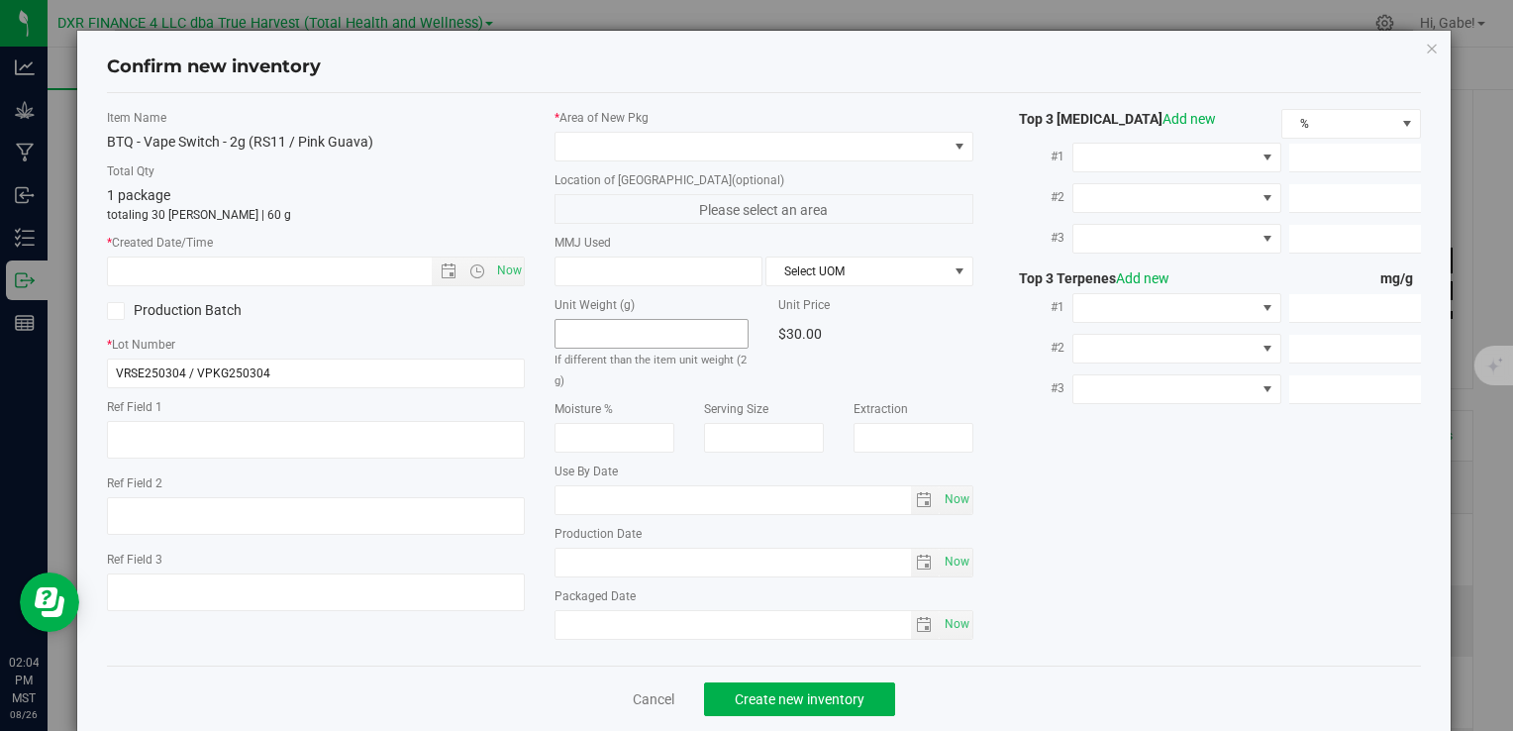
type textarea "2025-03-04"
click at [205, 434] on textarea at bounding box center [316, 440] width 418 height 38
click at [204, 434] on textarea at bounding box center [316, 440] width 418 height 38
click at [269, 274] on input "text" at bounding box center [286, 272] width 357 height 28
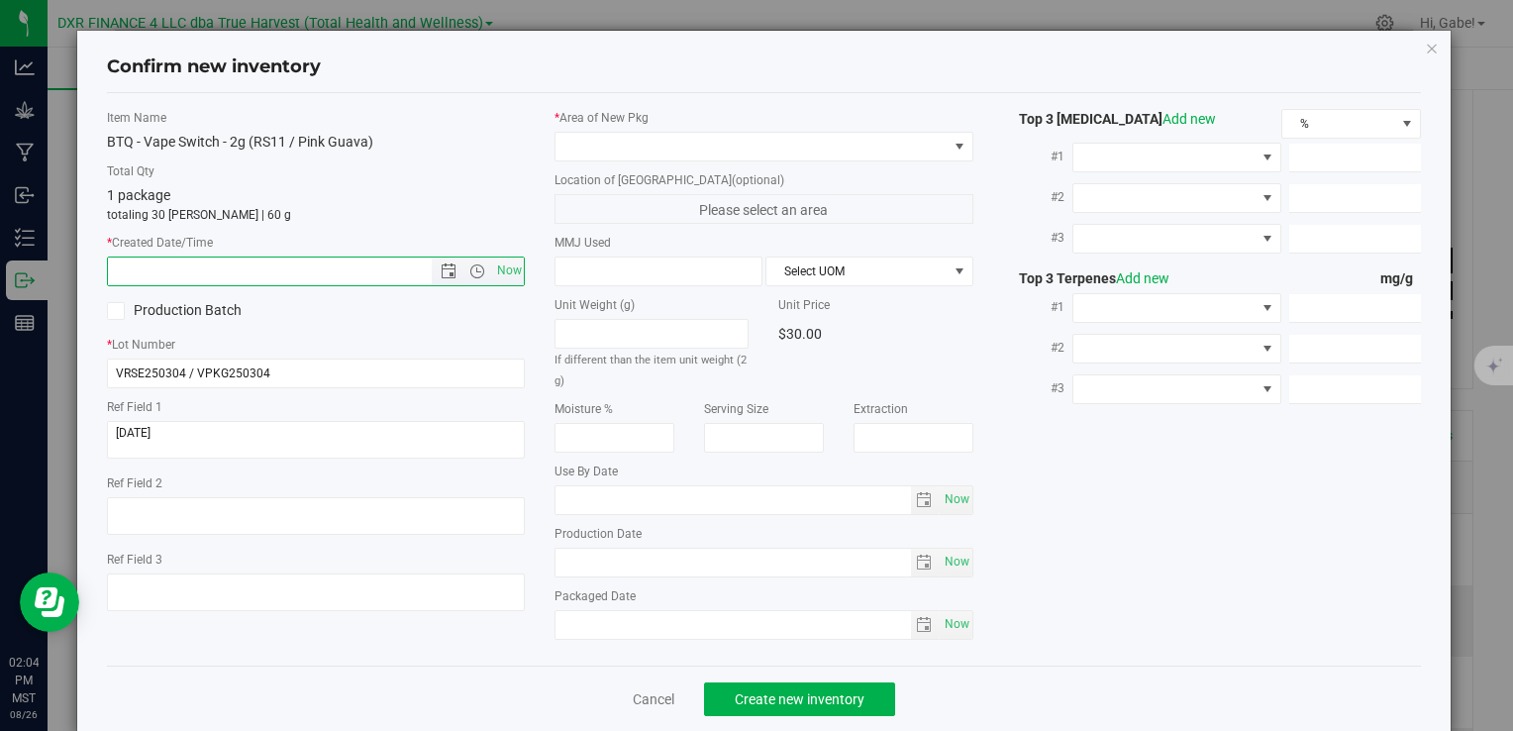
paste input "2025-03-04"
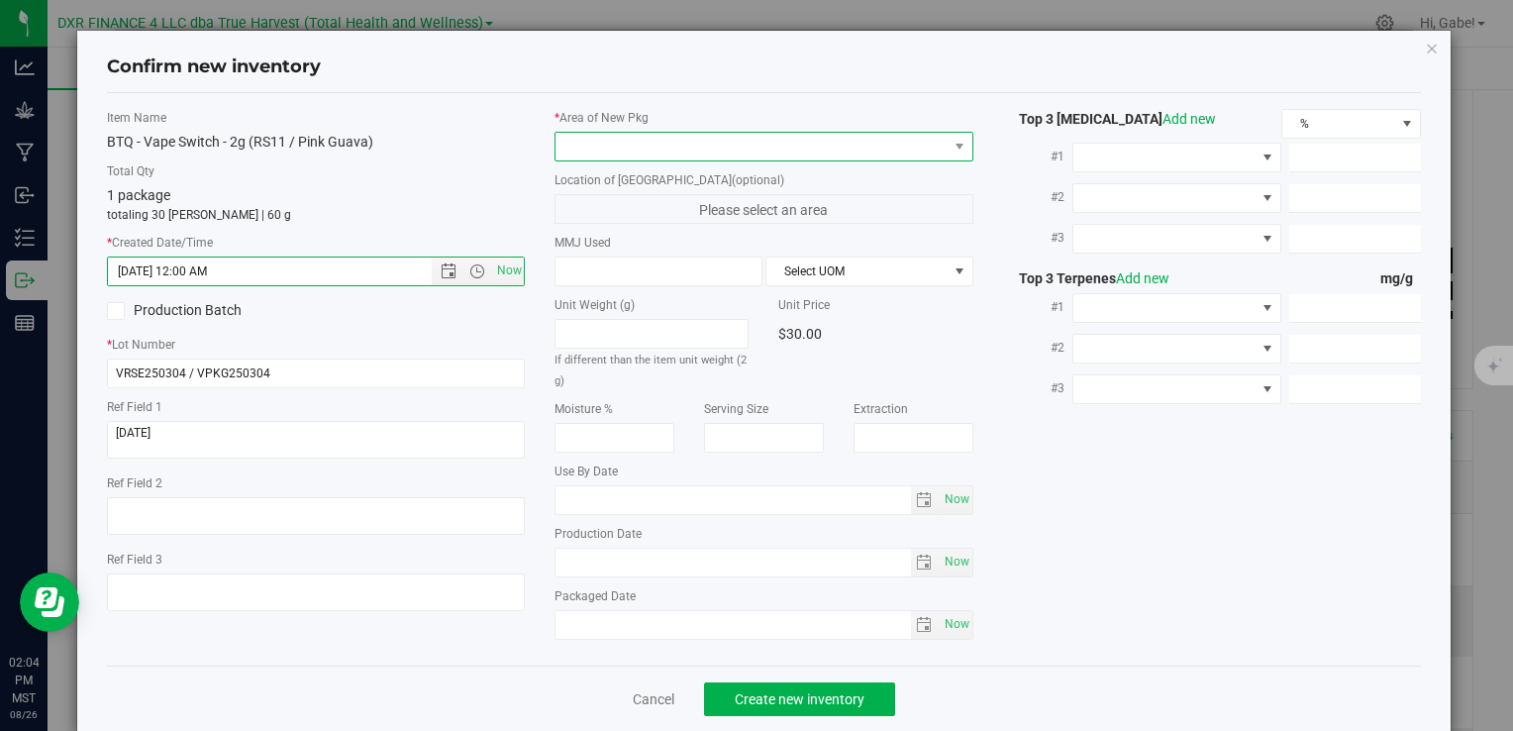
click at [644, 153] on span at bounding box center [751, 147] width 391 height 28
type input "3/4/2025 2:04 PM"
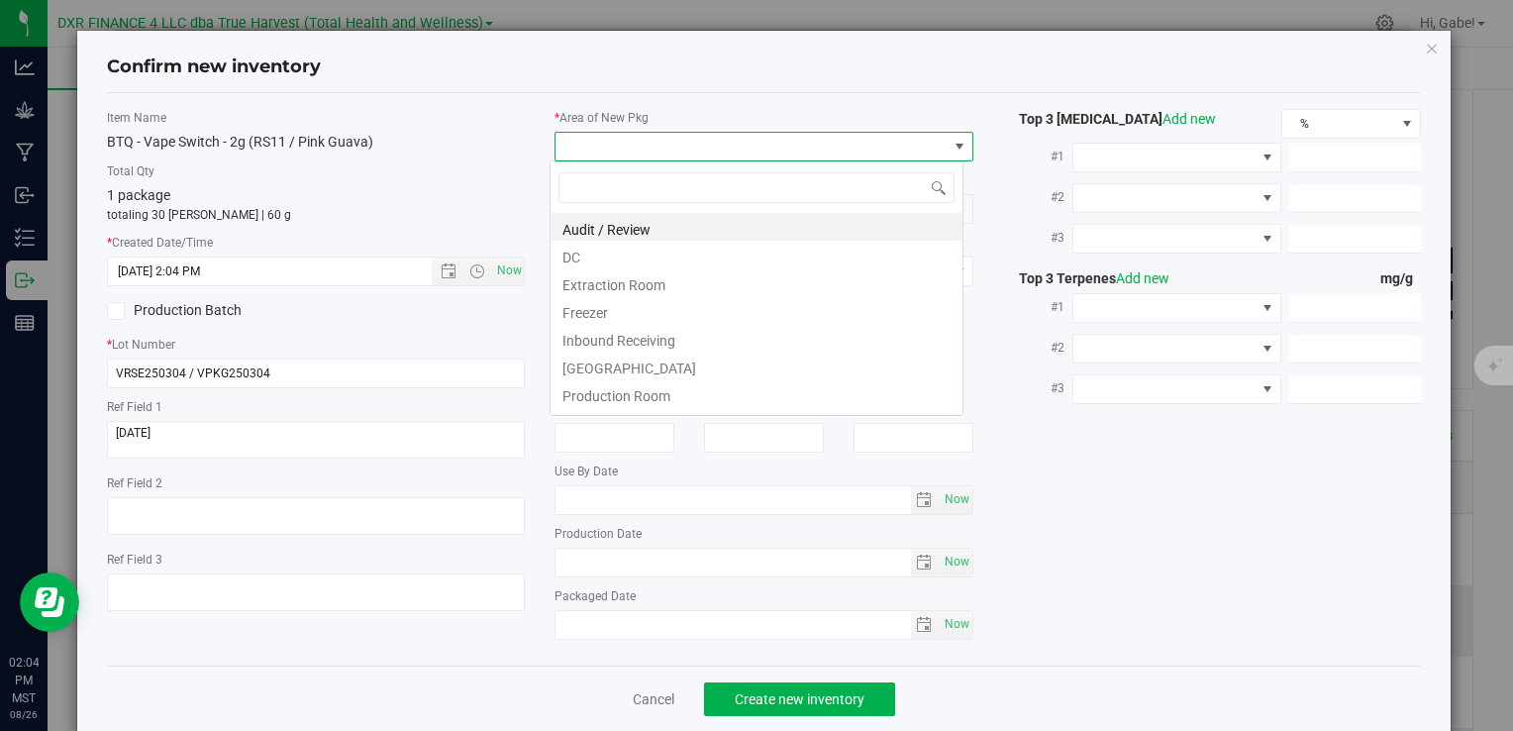
scroll to position [29, 414]
click at [622, 247] on li "DC" at bounding box center [757, 255] width 412 height 28
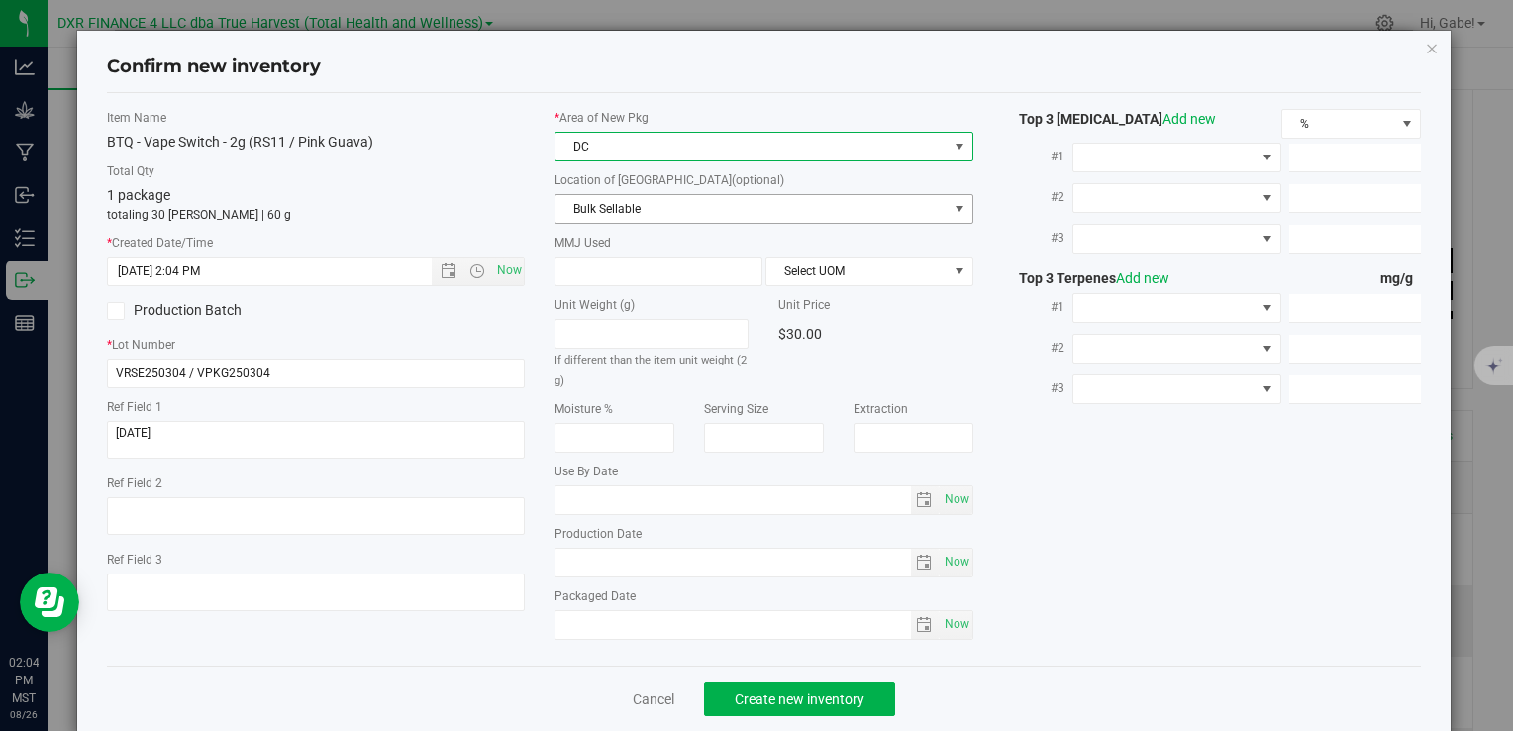
click at [621, 213] on span "Bulk Sellable" at bounding box center [751, 209] width 391 height 28
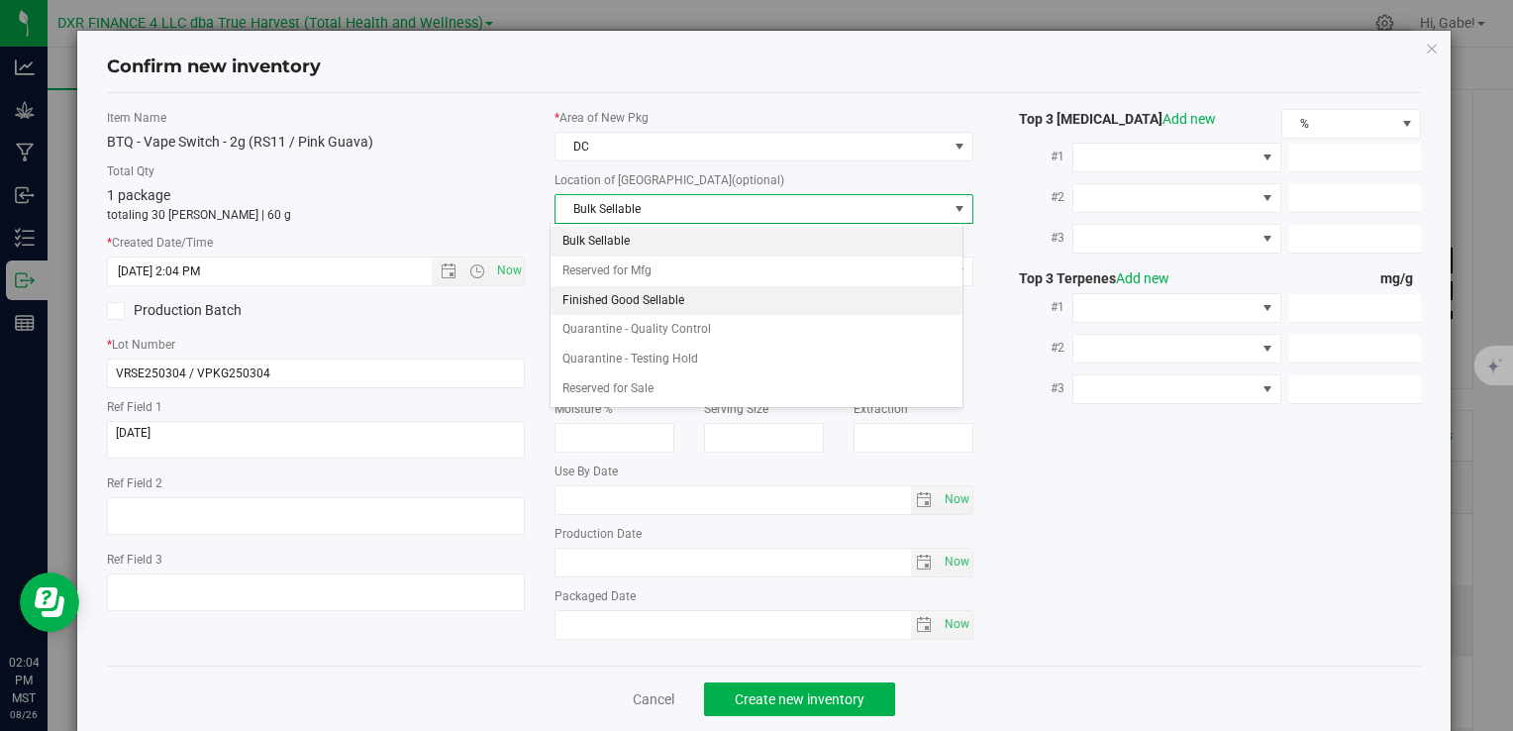
click at [595, 287] on li "Finished Good Sellable" at bounding box center [757, 301] width 412 height 30
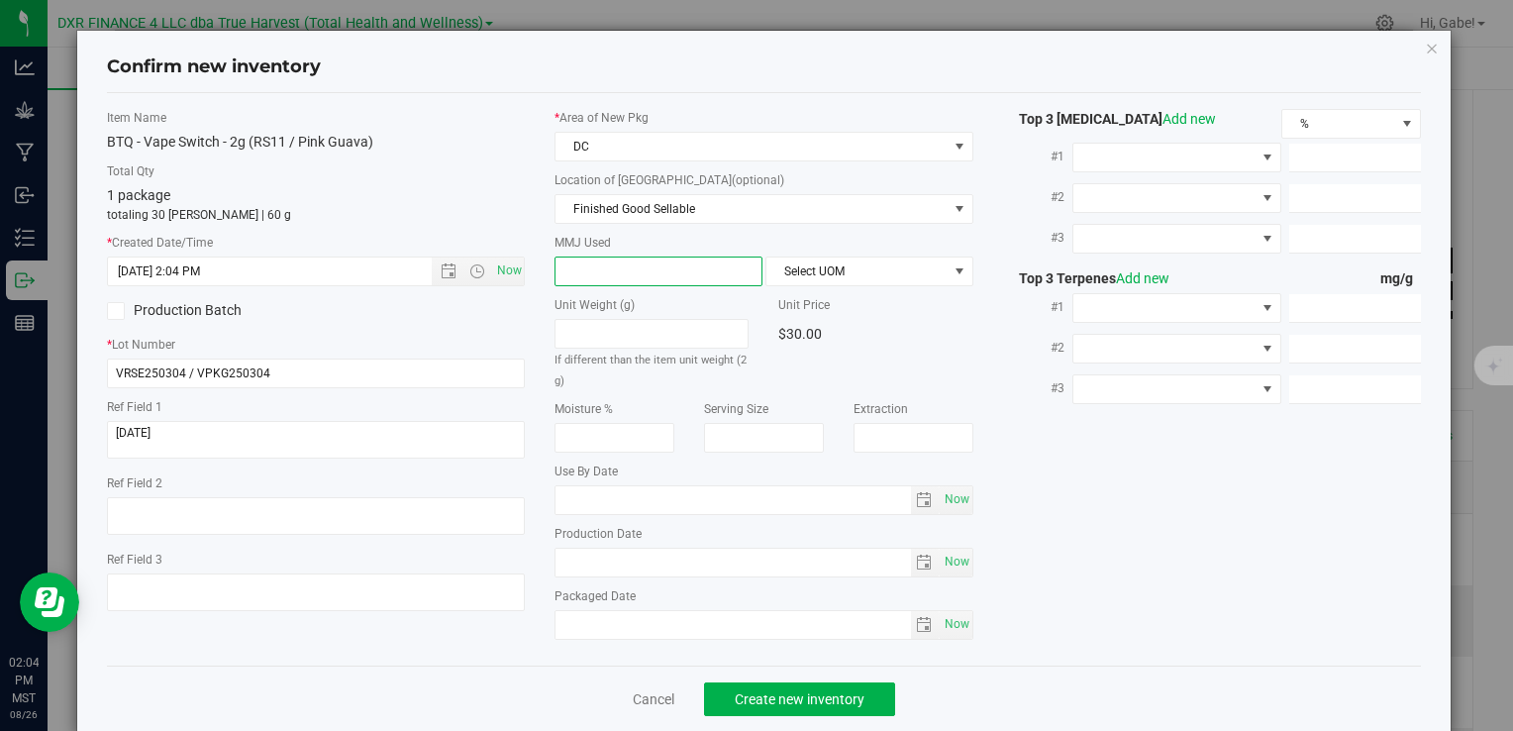
click at [598, 267] on span at bounding box center [659, 272] width 208 height 30
type input "2"
type input "2.0000"
click at [919, 271] on span "Select UOM" at bounding box center [857, 272] width 181 height 28
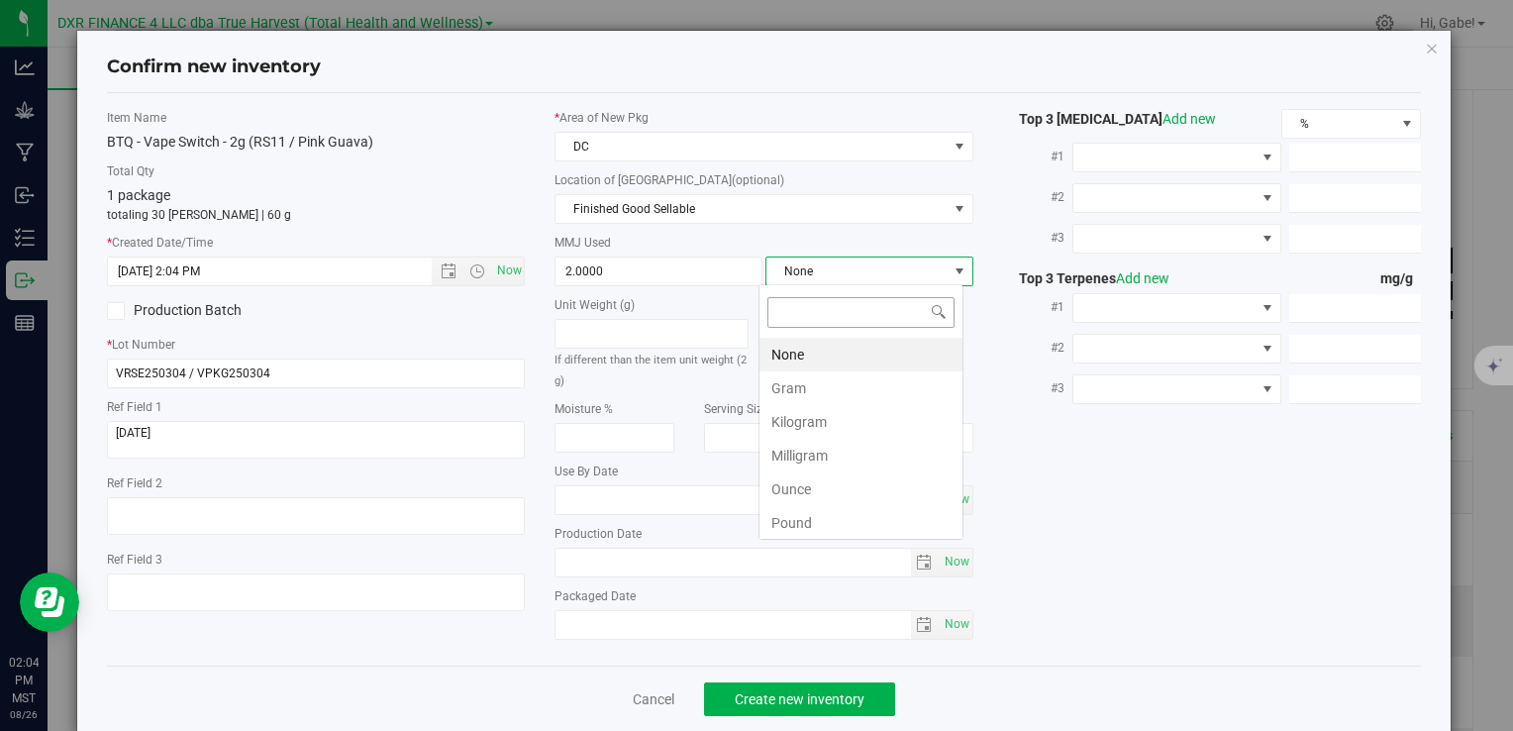
scroll to position [29, 205]
click at [819, 387] on li "Gram" at bounding box center [861, 388] width 203 height 34
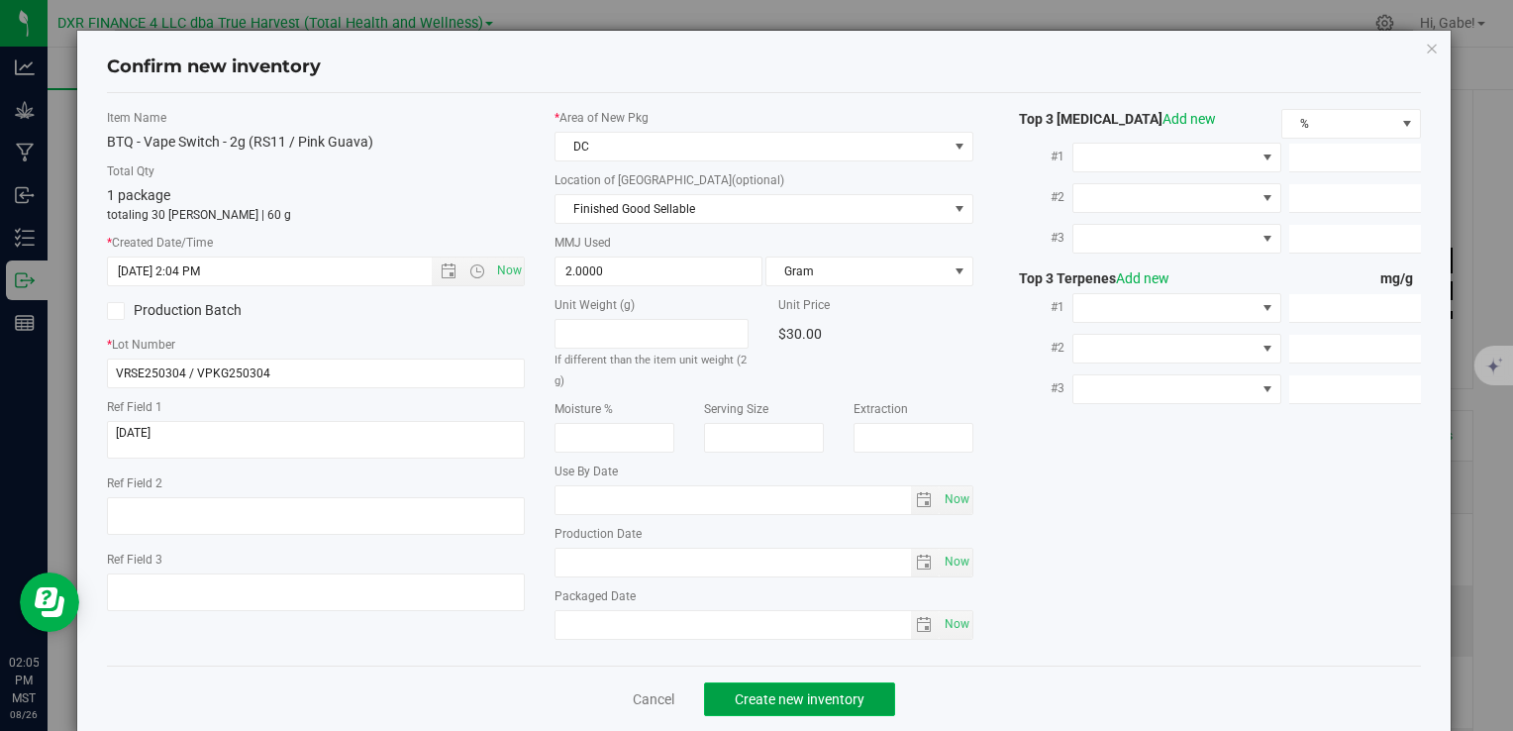
click at [842, 700] on span "Create new inventory" at bounding box center [800, 699] width 130 height 16
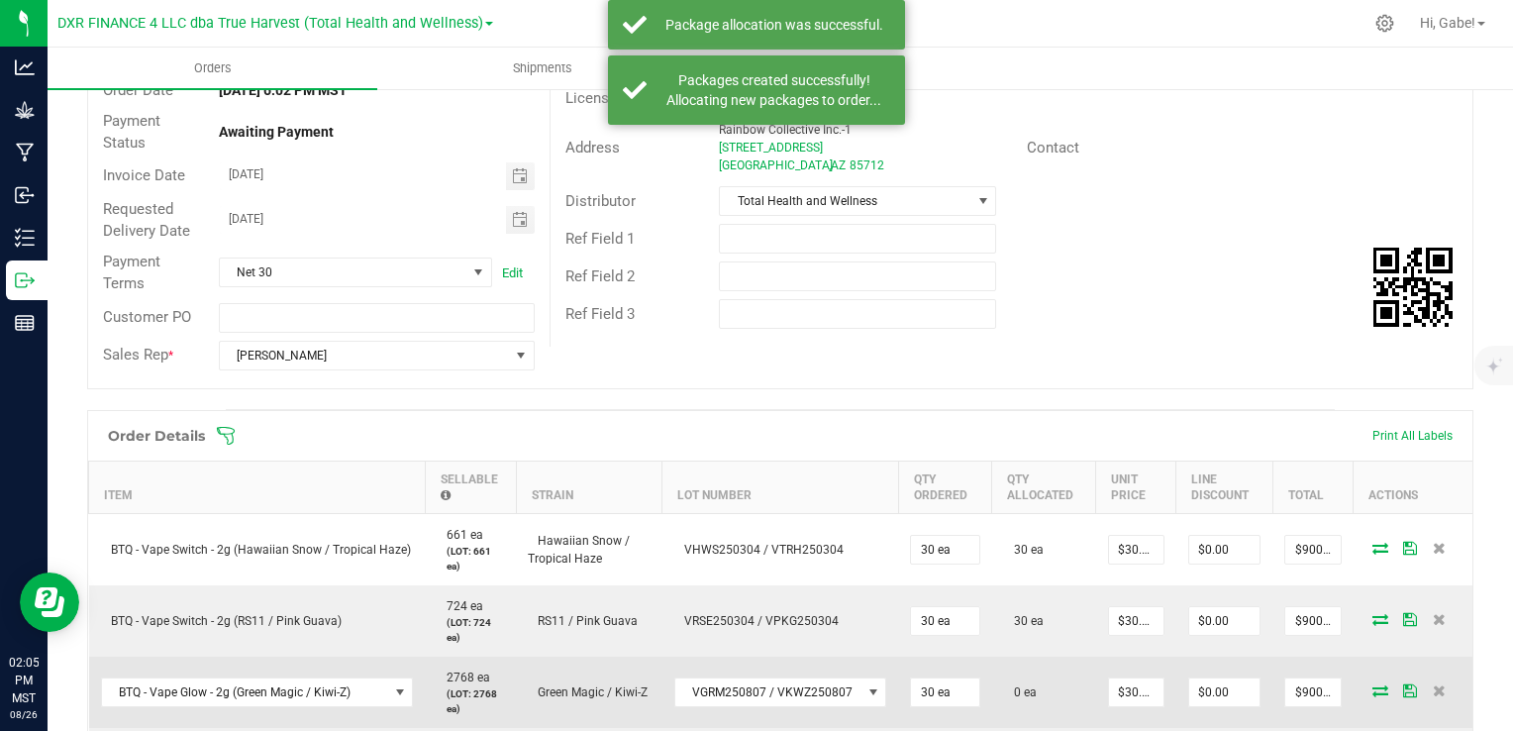
click at [1373, 691] on icon at bounding box center [1381, 690] width 16 height 12
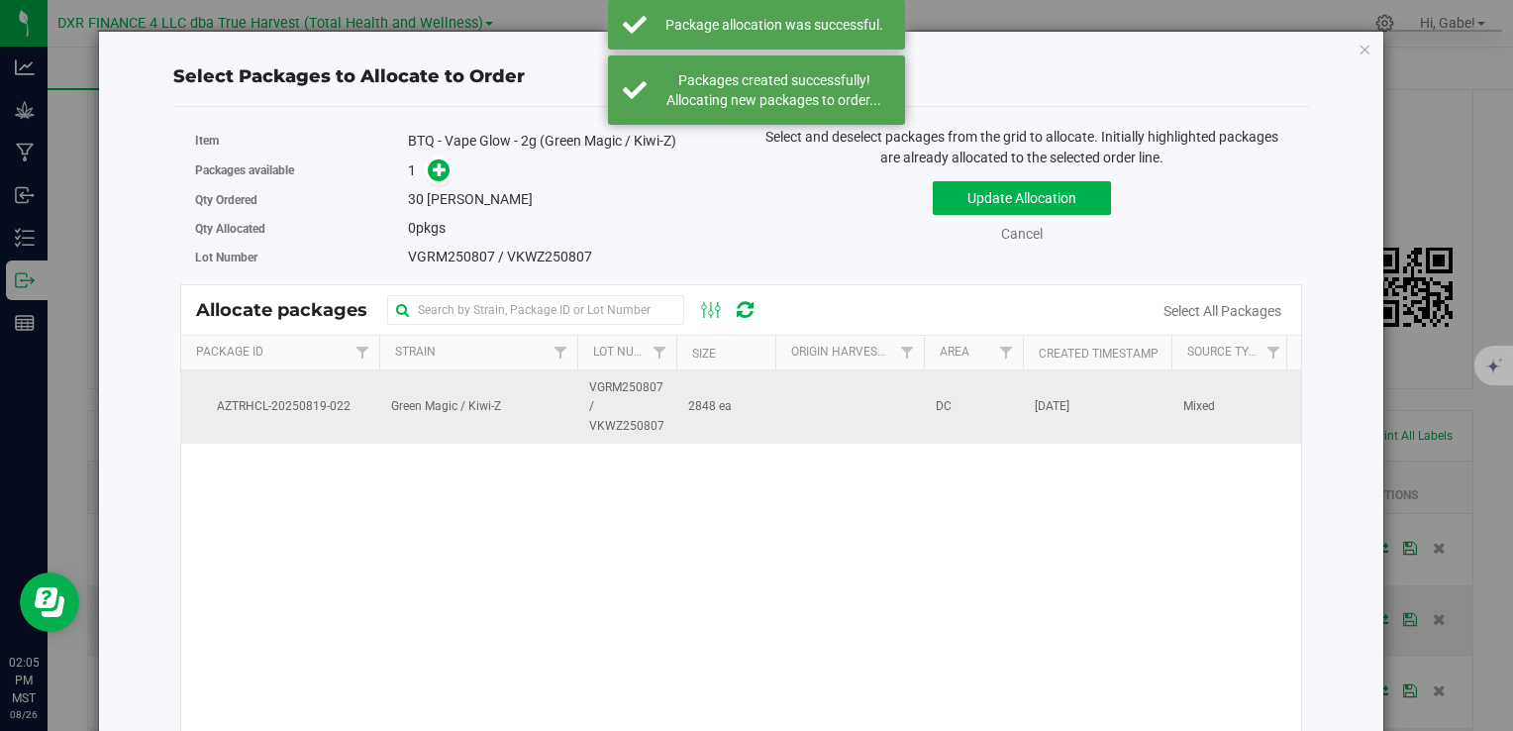
click at [443, 406] on span "Green Magic / Kiwi-Z" at bounding box center [446, 406] width 110 height 19
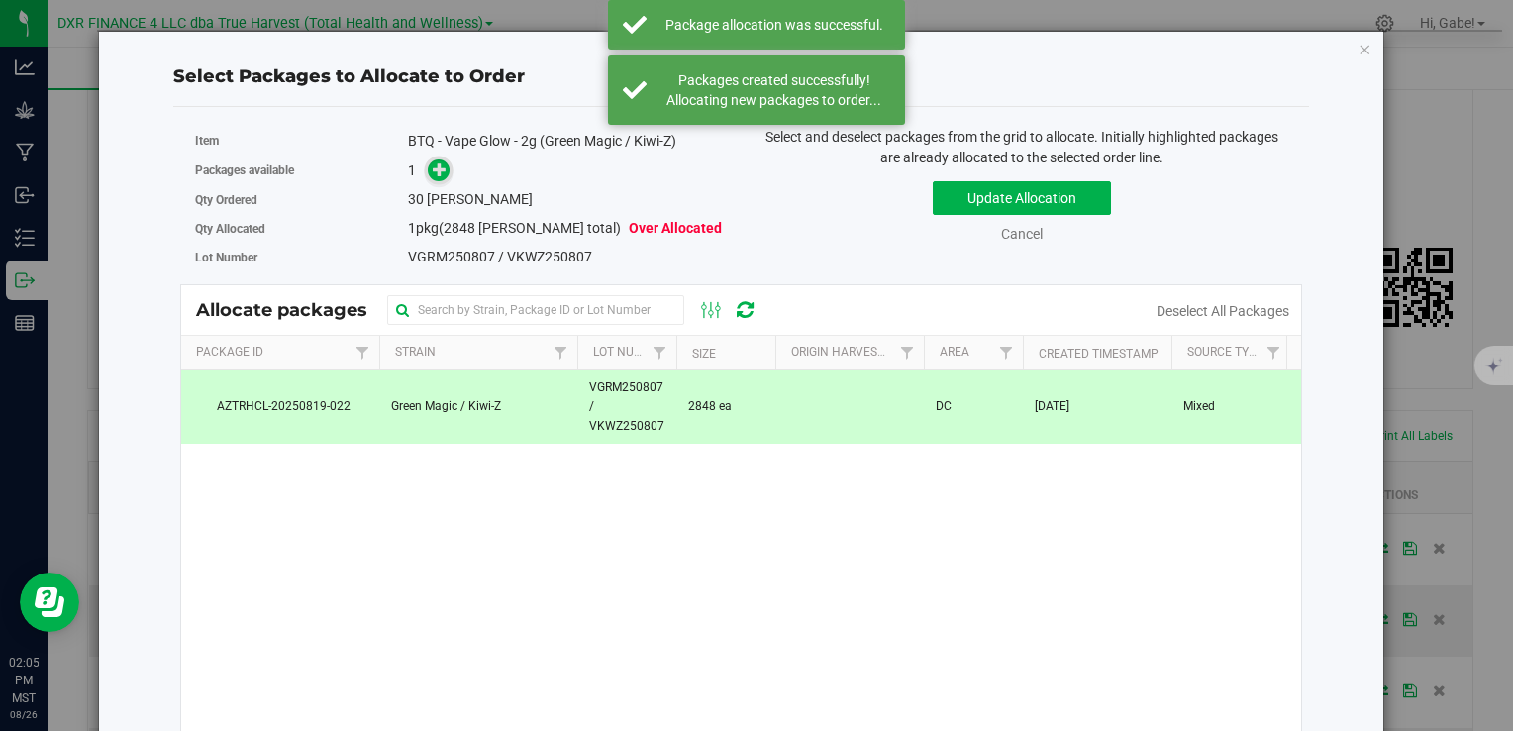
click at [433, 164] on icon at bounding box center [440, 169] width 14 height 14
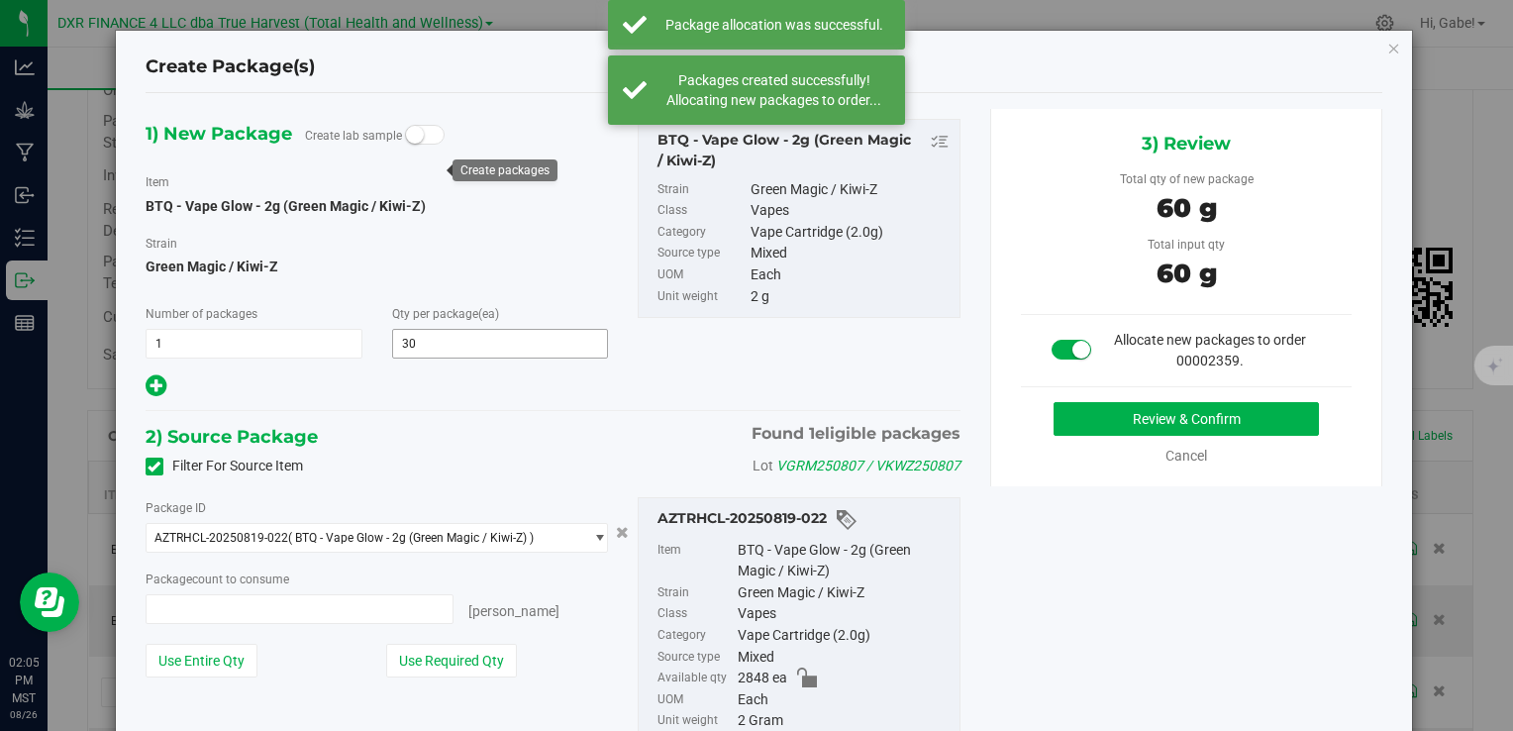
type input "30 ea"
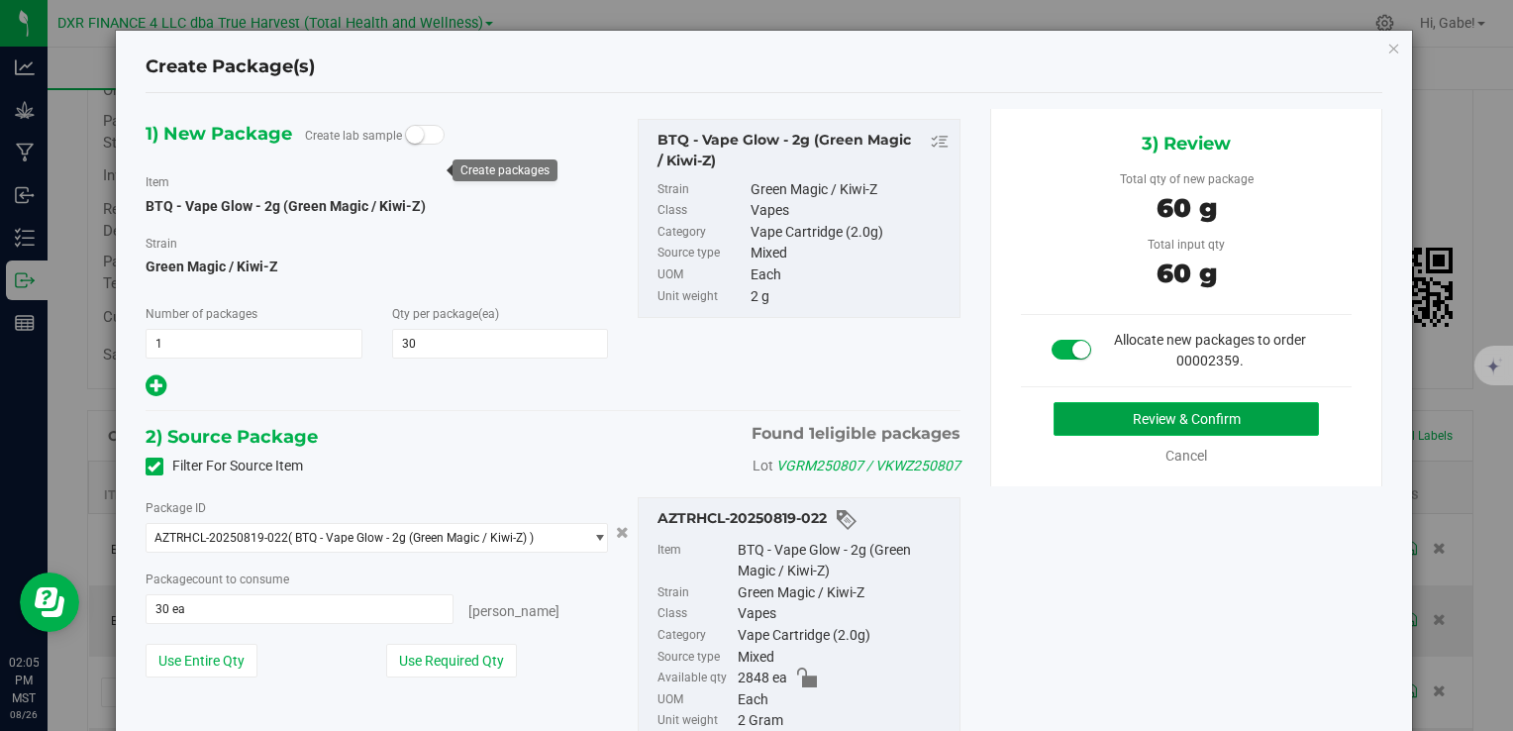
click at [1111, 419] on button "Review & Confirm" at bounding box center [1186, 419] width 265 height 34
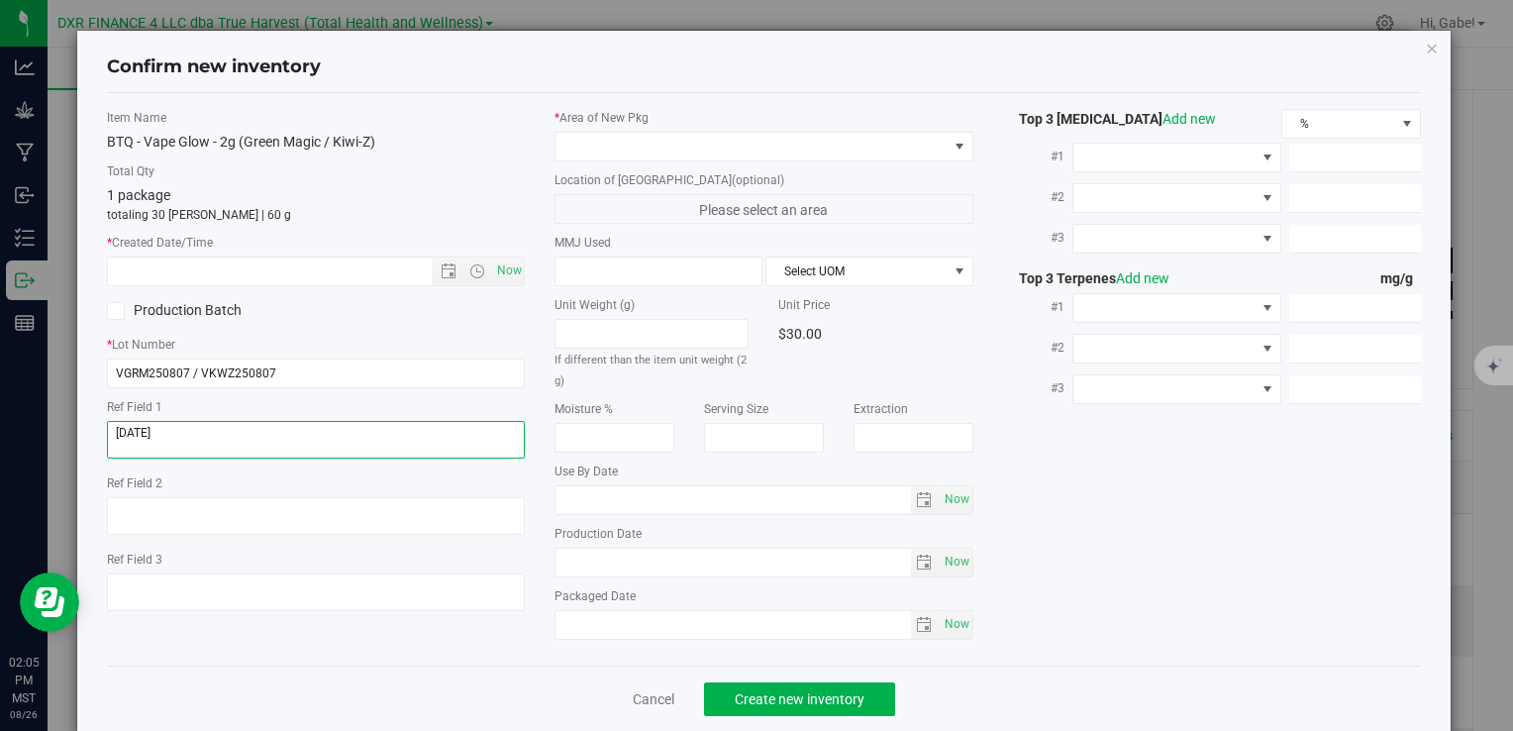
click at [265, 429] on textarea at bounding box center [316, 440] width 418 height 38
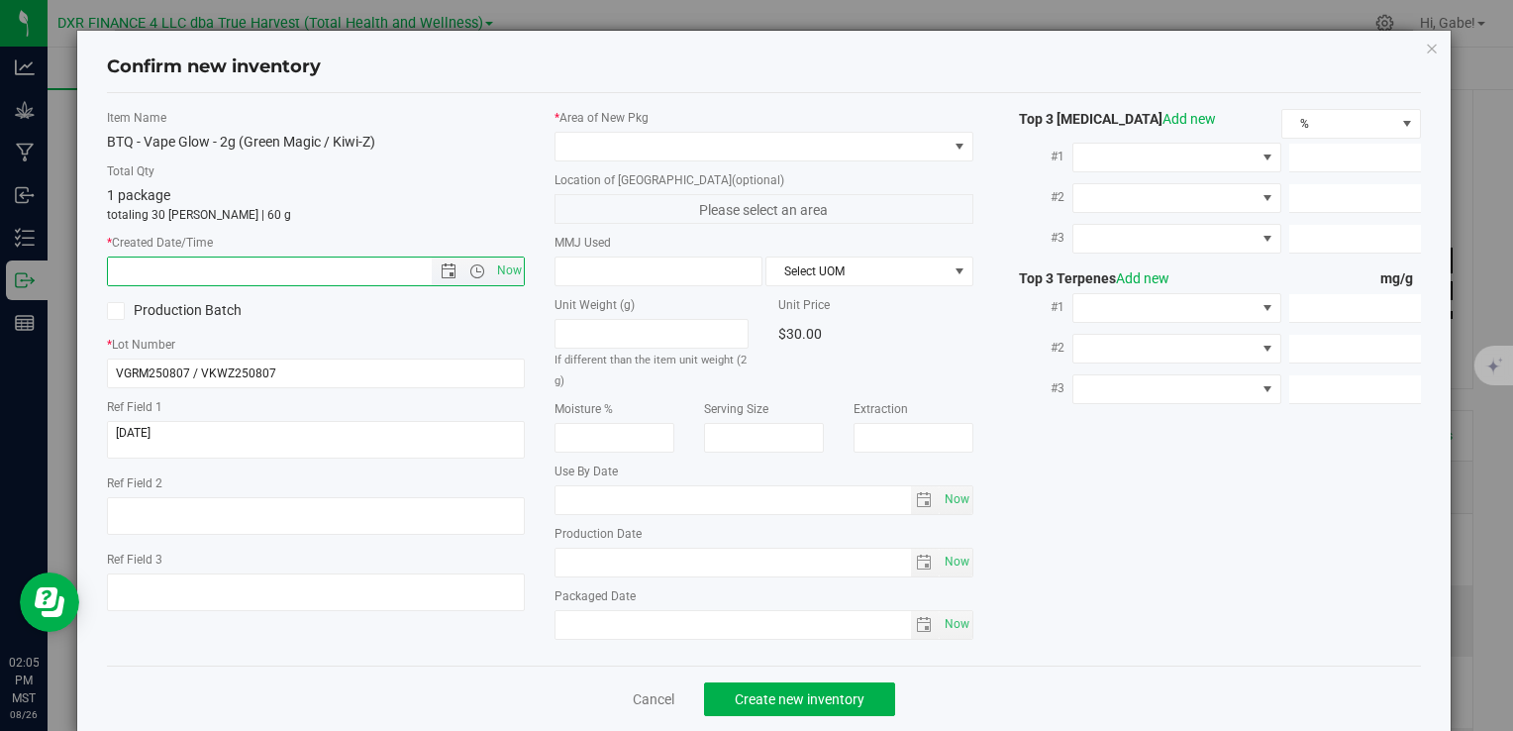
click at [245, 272] on input "text" at bounding box center [286, 272] width 357 height 28
paste input "2025-08-07"
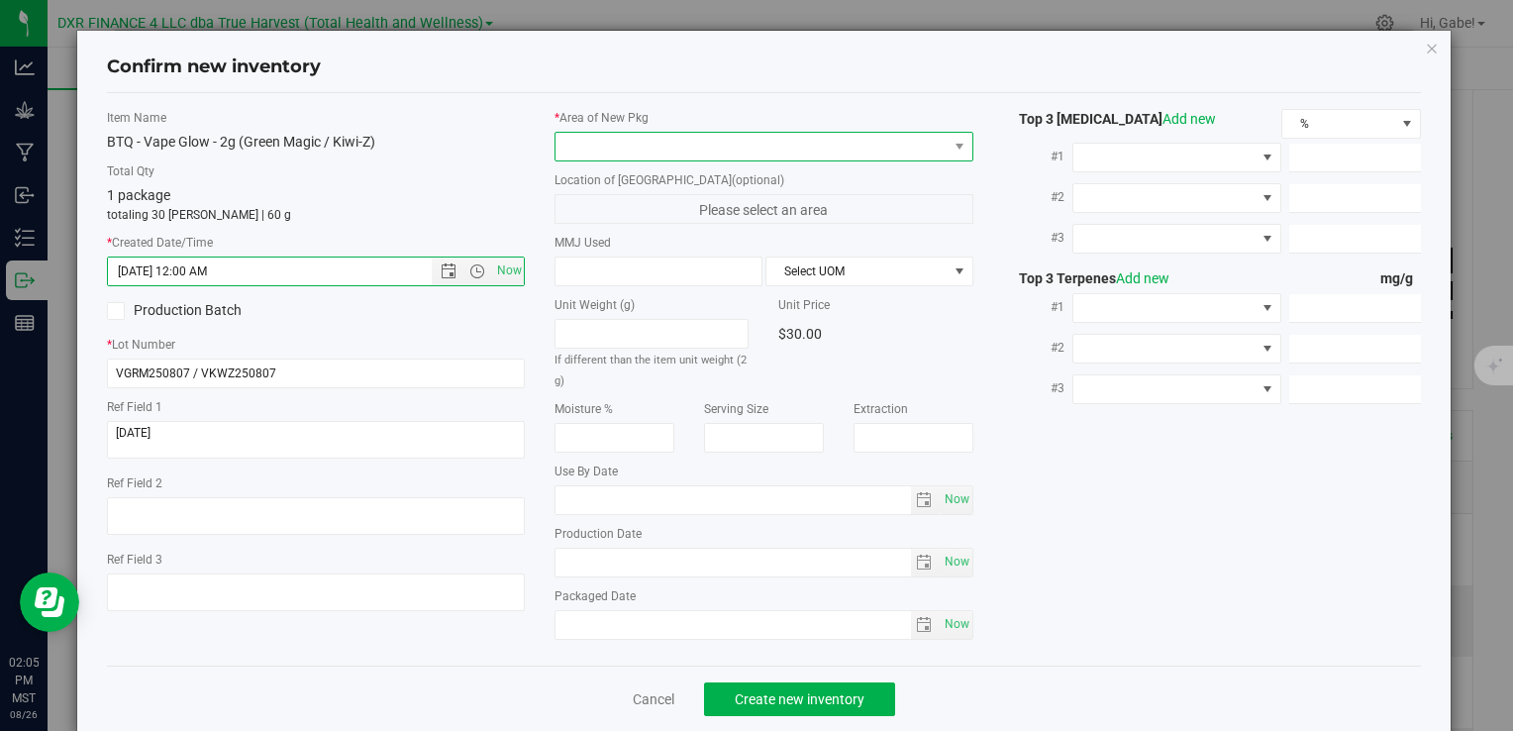
click at [610, 156] on span at bounding box center [751, 147] width 391 height 28
type input "8/7/2025 2:05 PM"
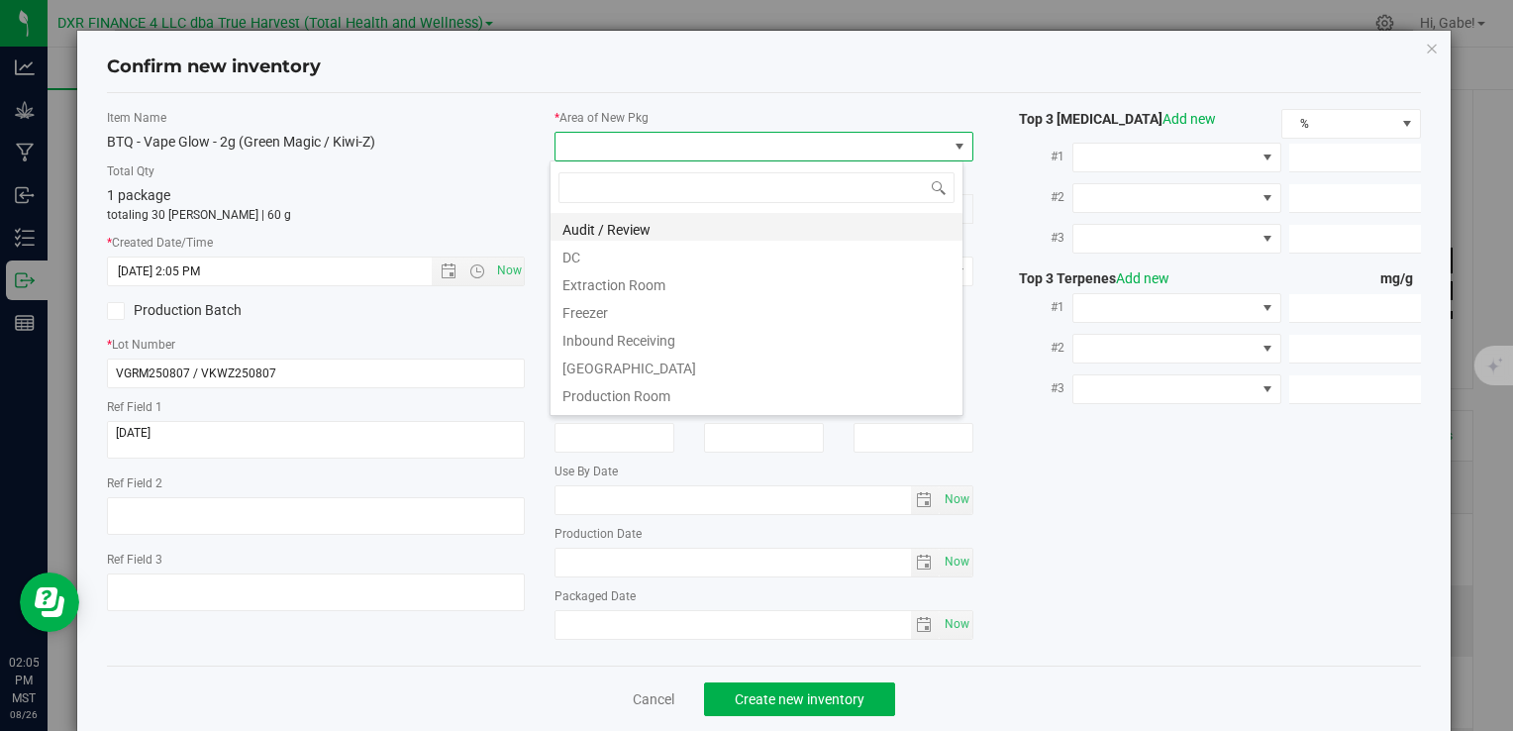
scroll to position [29, 414]
click at [609, 252] on li "DC" at bounding box center [757, 255] width 412 height 28
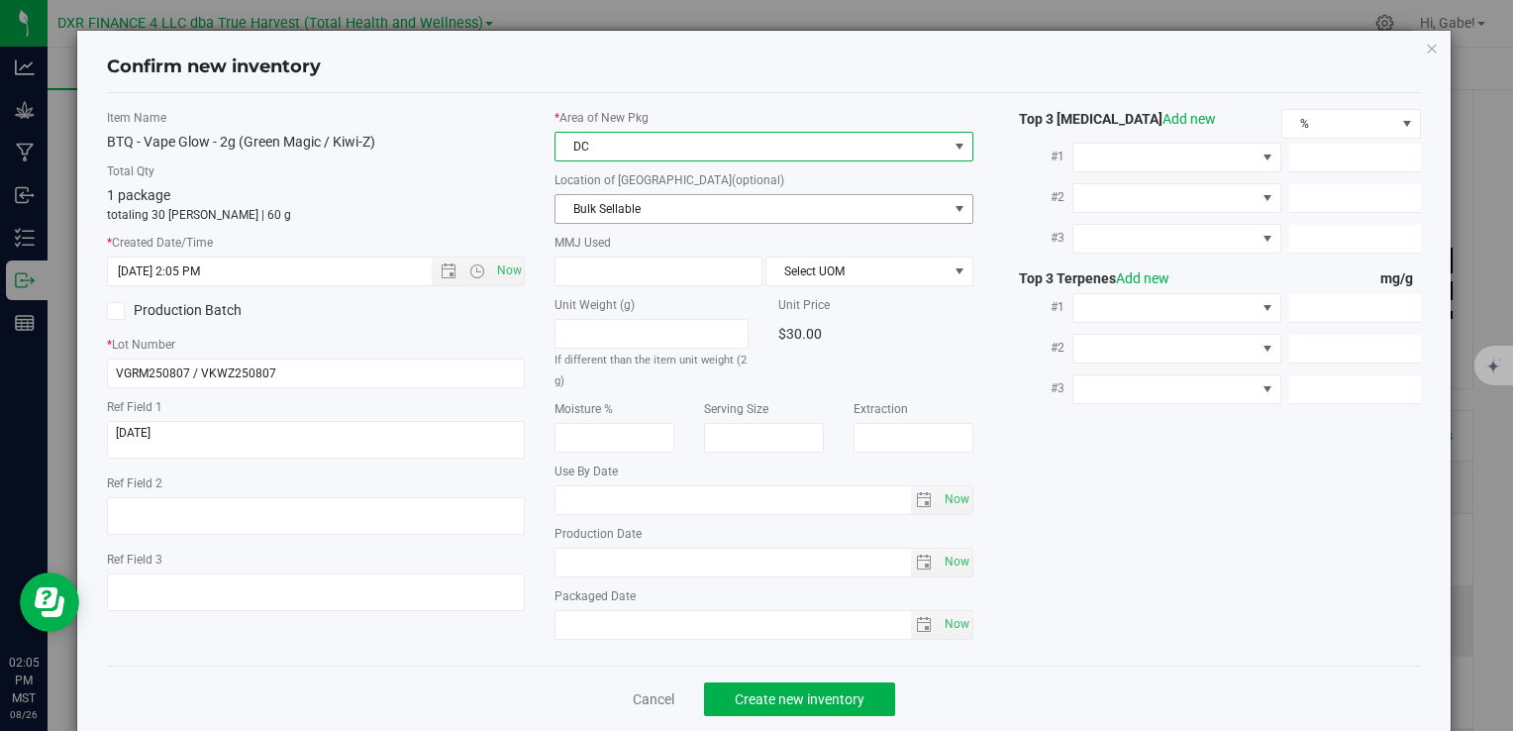
click at [612, 204] on span "Bulk Sellable" at bounding box center [751, 209] width 391 height 28
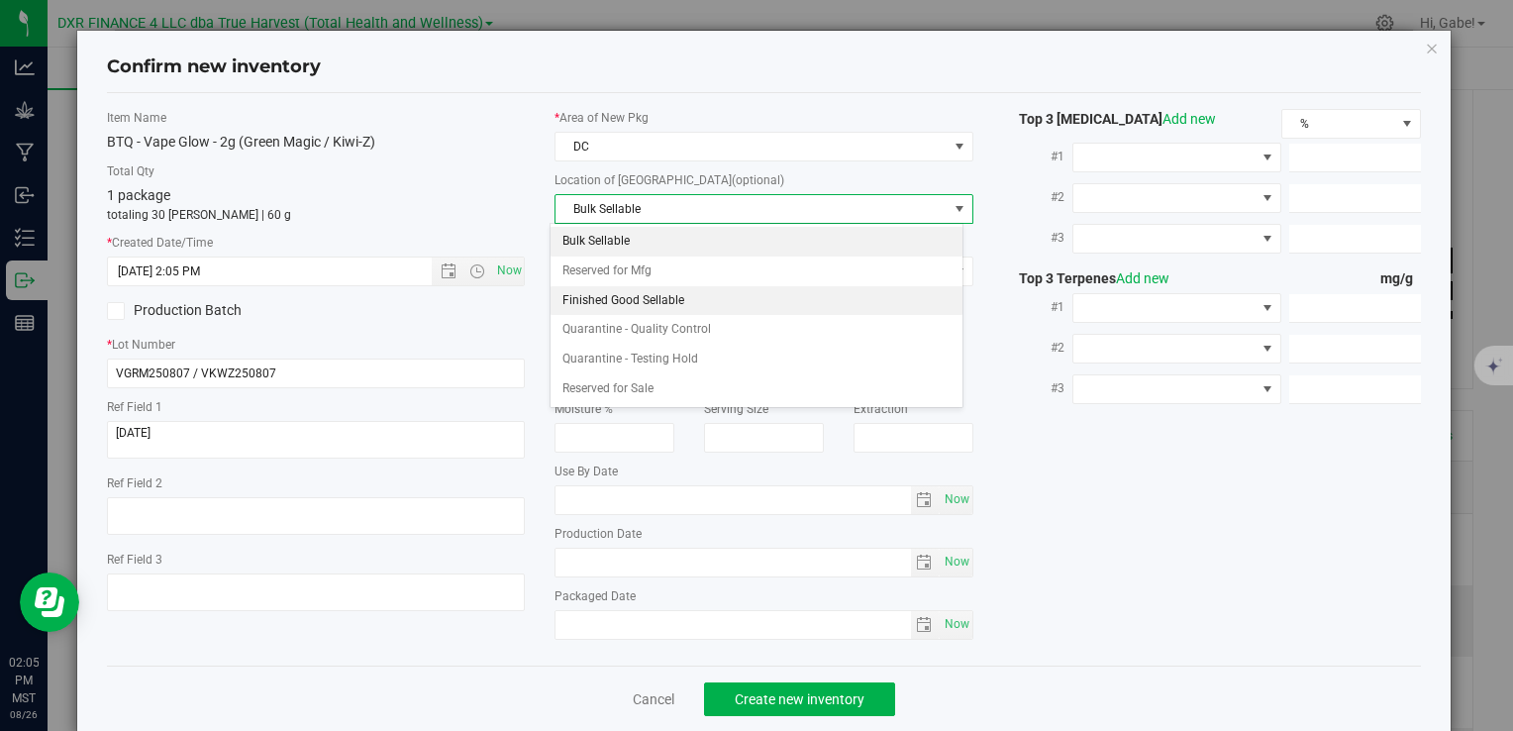
click at [610, 289] on li "Finished Good Sellable" at bounding box center [757, 301] width 412 height 30
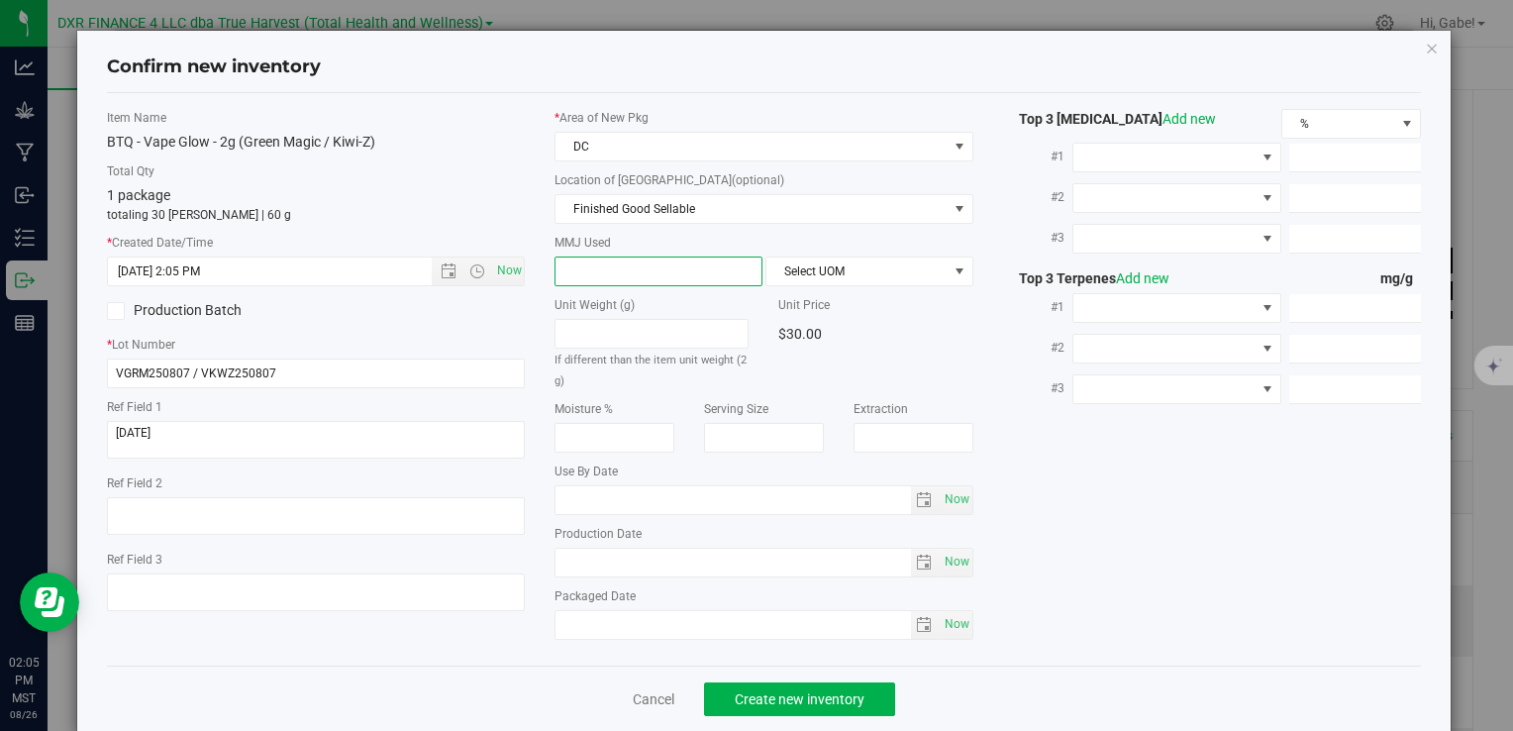
click at [683, 267] on span at bounding box center [659, 272] width 208 height 30
type input "2"
type input "2.0000"
click at [816, 249] on label "MMJ Used" at bounding box center [764, 243] width 418 height 18
click at [812, 272] on span "Select UOM" at bounding box center [857, 272] width 181 height 28
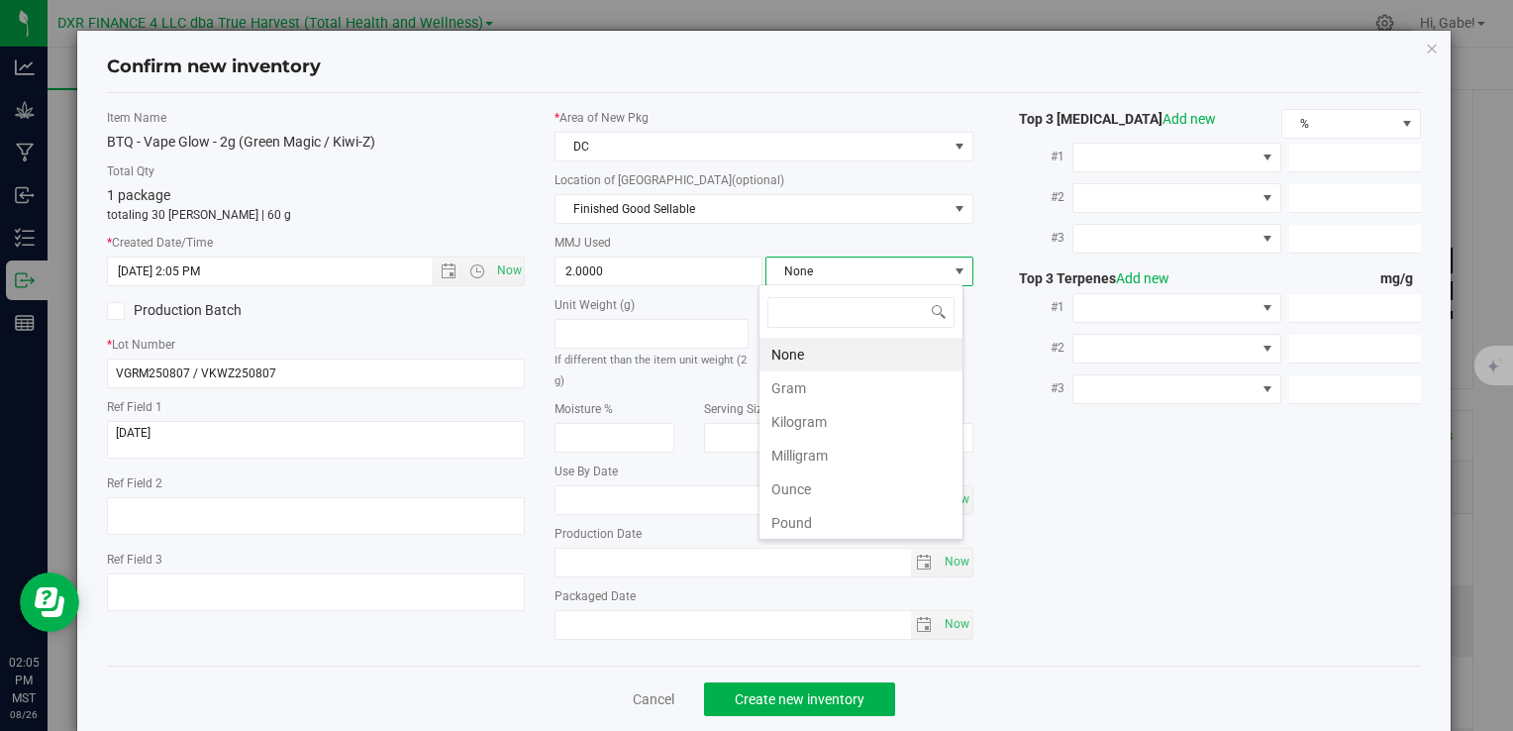
scroll to position [29, 205]
click at [812, 376] on li "Gram" at bounding box center [861, 388] width 203 height 34
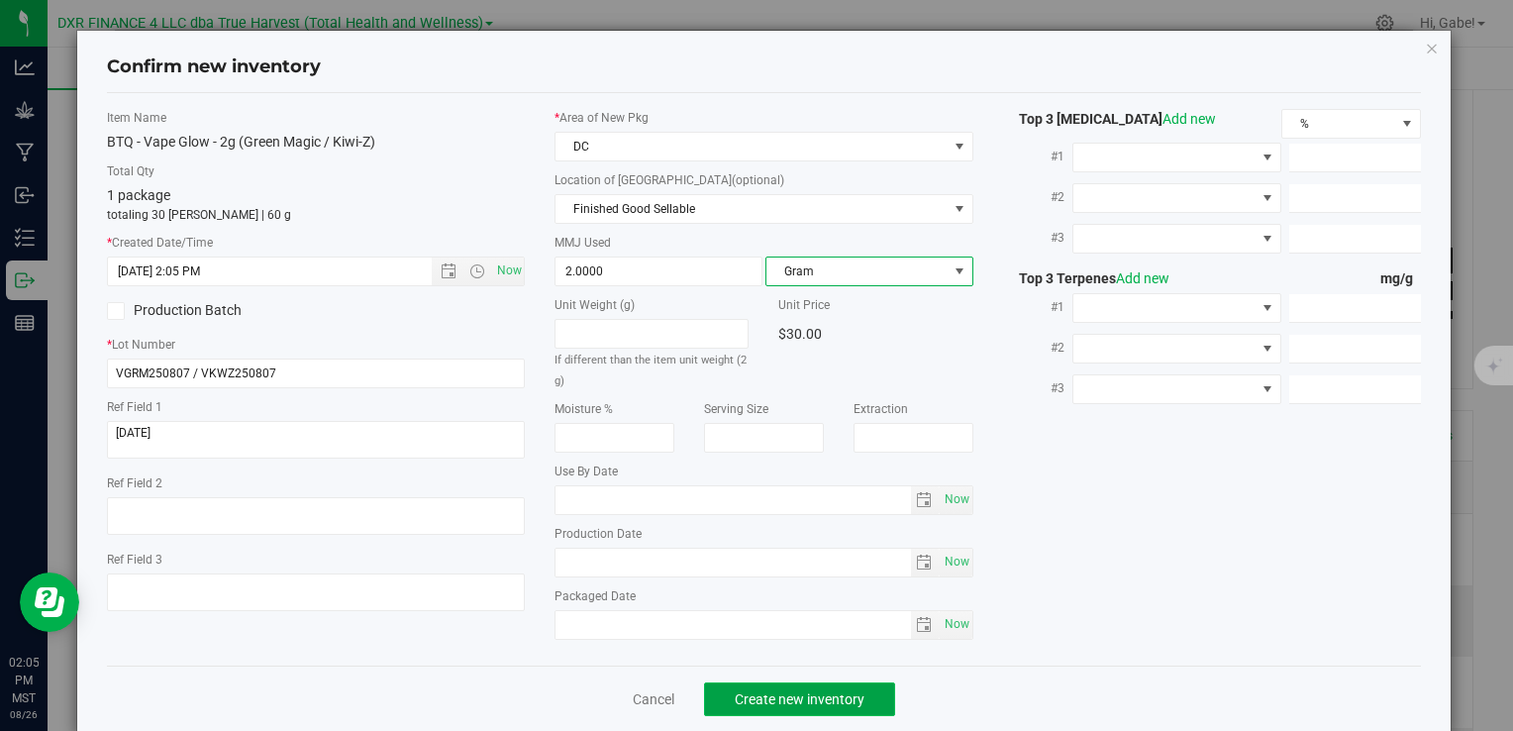
click at [819, 704] on button "Create new inventory" at bounding box center [799, 699] width 191 height 34
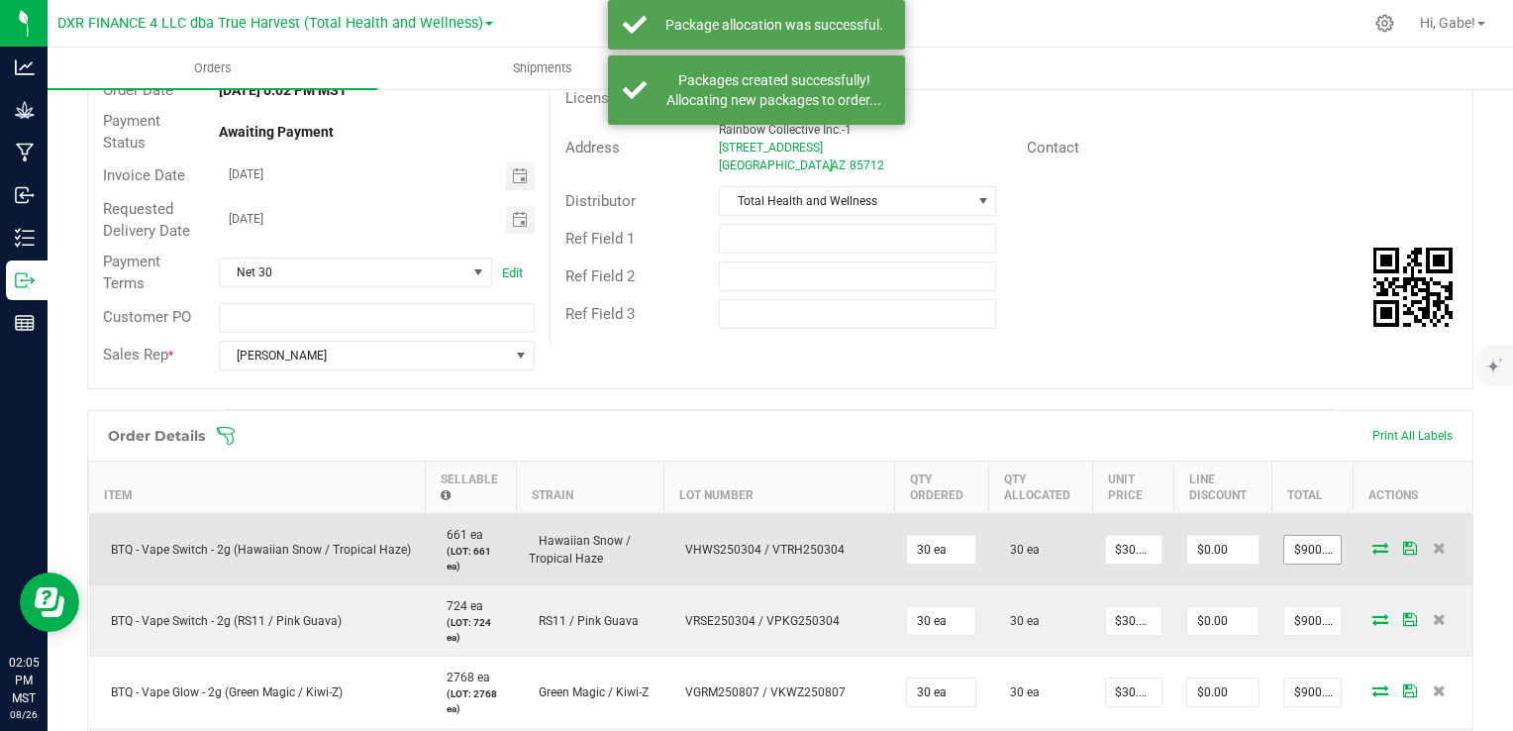
scroll to position [495, 0]
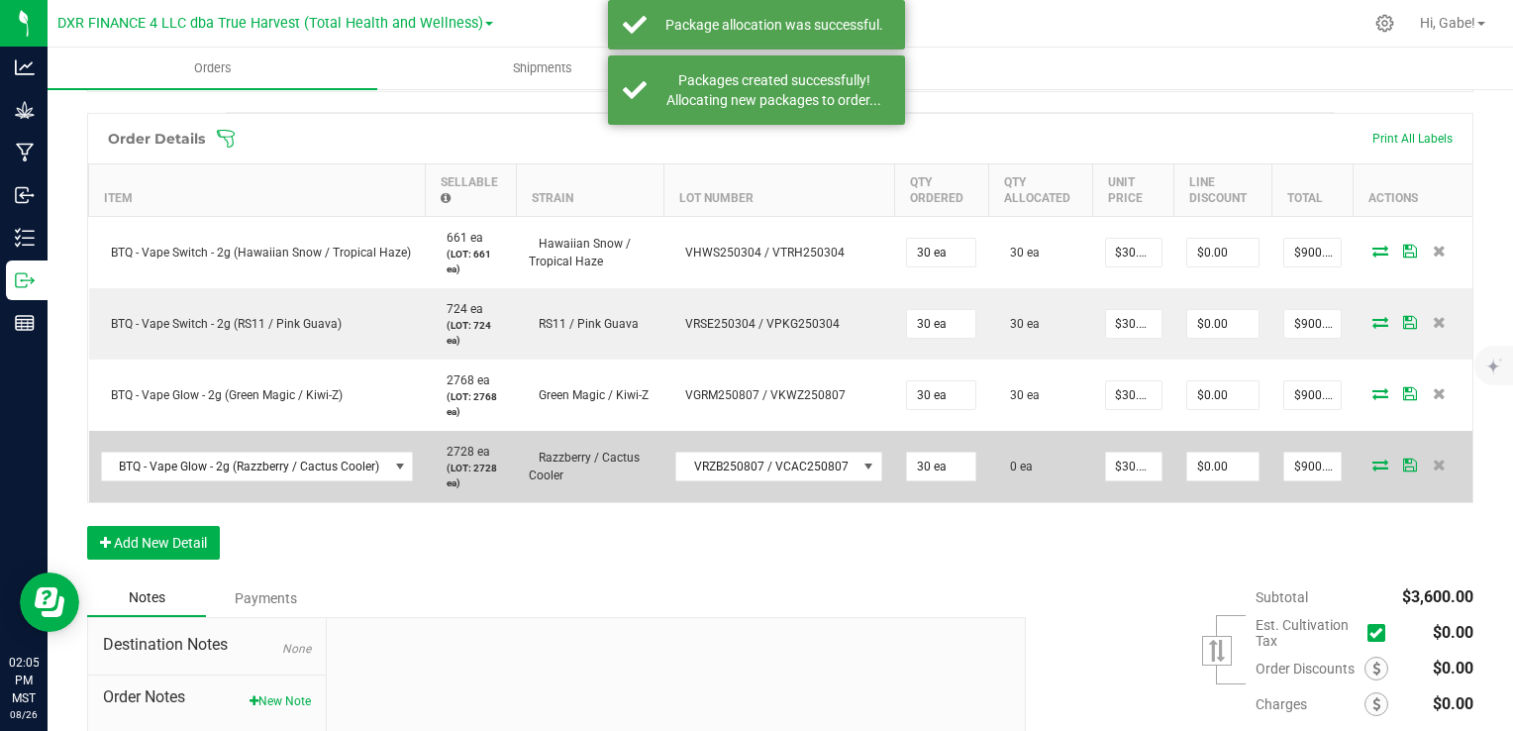
click at [1373, 459] on icon at bounding box center [1381, 465] width 16 height 12
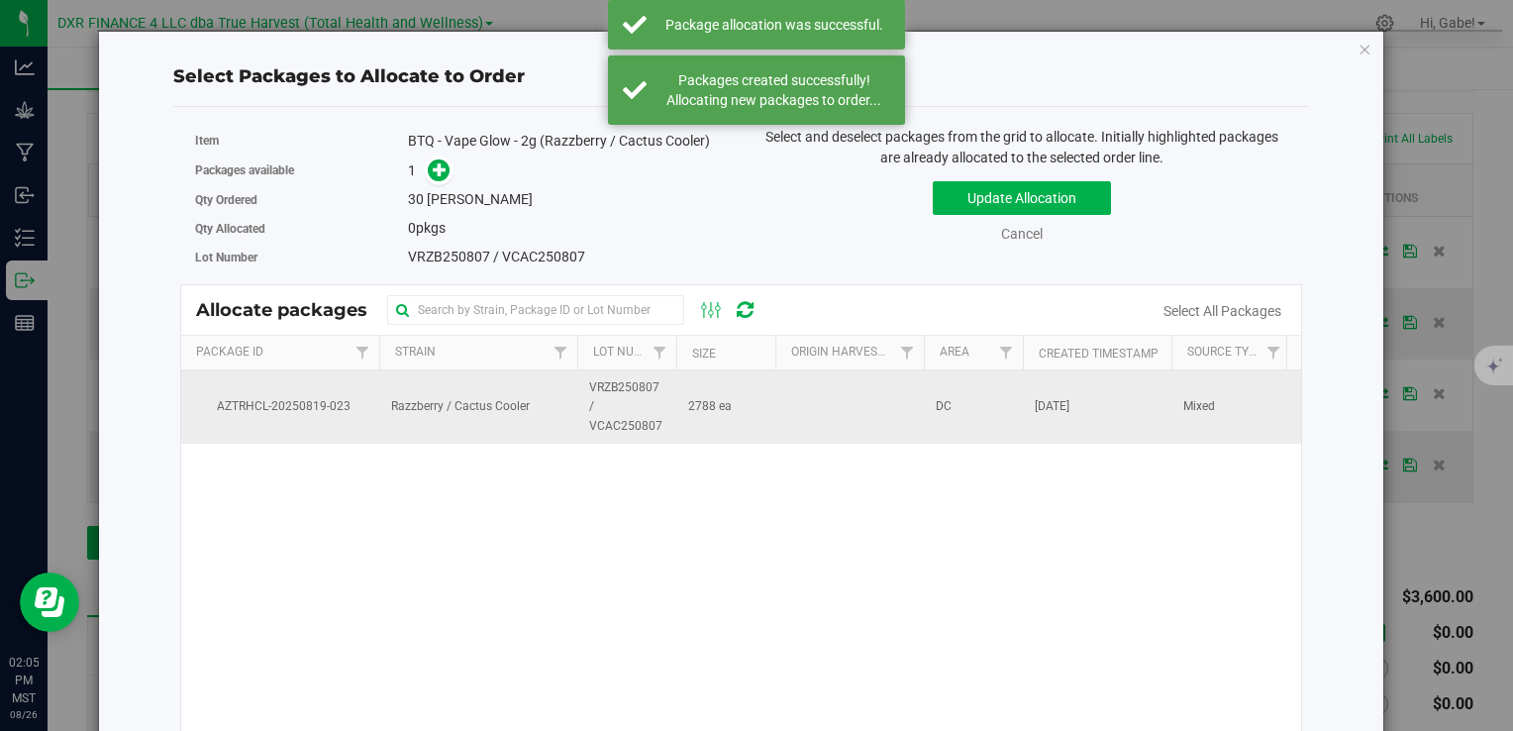
click at [562, 412] on td "Razzberry / Cactus Cooler" at bounding box center [478, 406] width 198 height 73
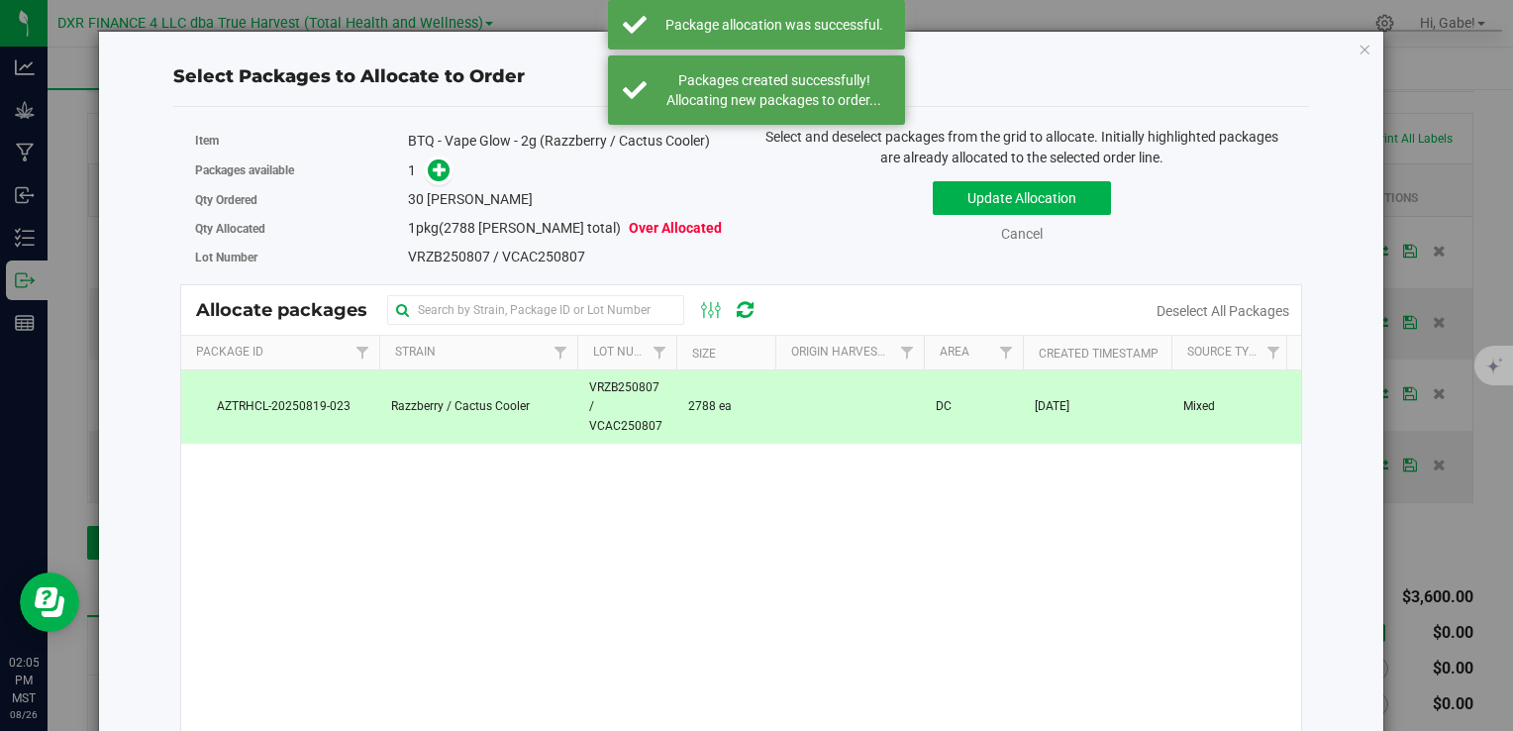
click at [448, 179] on div "1" at bounding box center [567, 170] width 319 height 23
click at [436, 167] on icon at bounding box center [440, 169] width 14 height 14
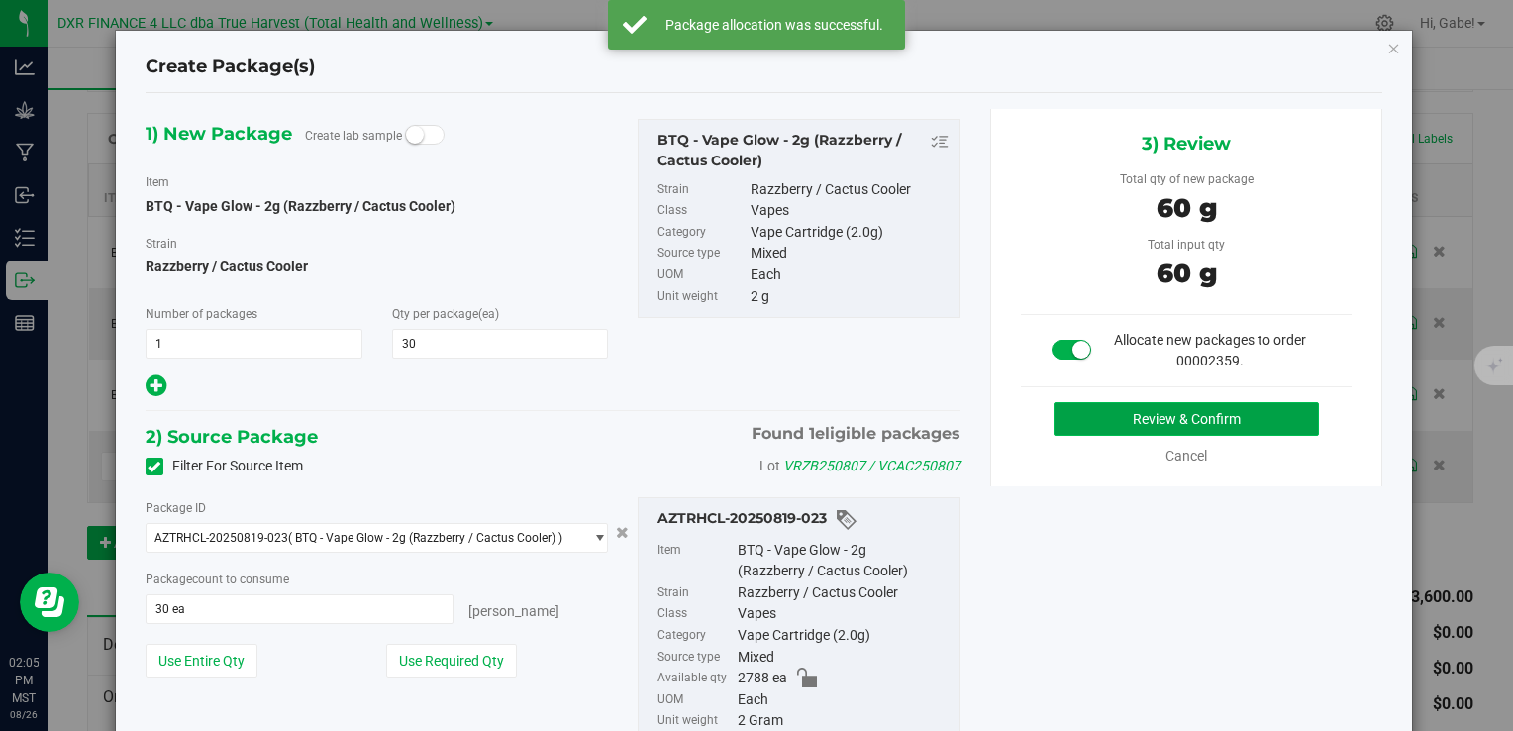
click at [1117, 416] on button "Review & Confirm" at bounding box center [1186, 419] width 265 height 34
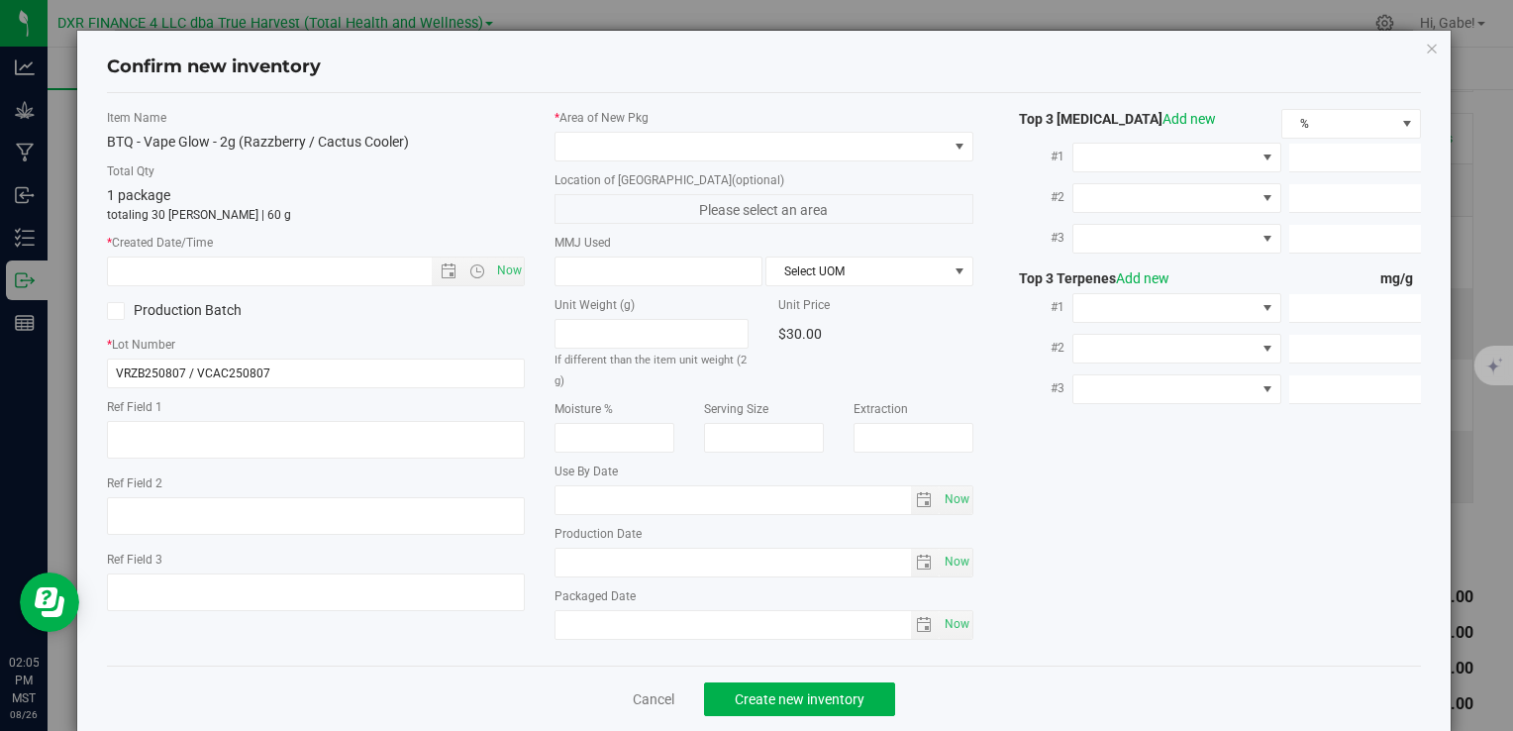
type textarea "2025-08-07"
click at [178, 421] on textarea at bounding box center [316, 440] width 418 height 38
click at [283, 260] on input "text" at bounding box center [286, 272] width 357 height 28
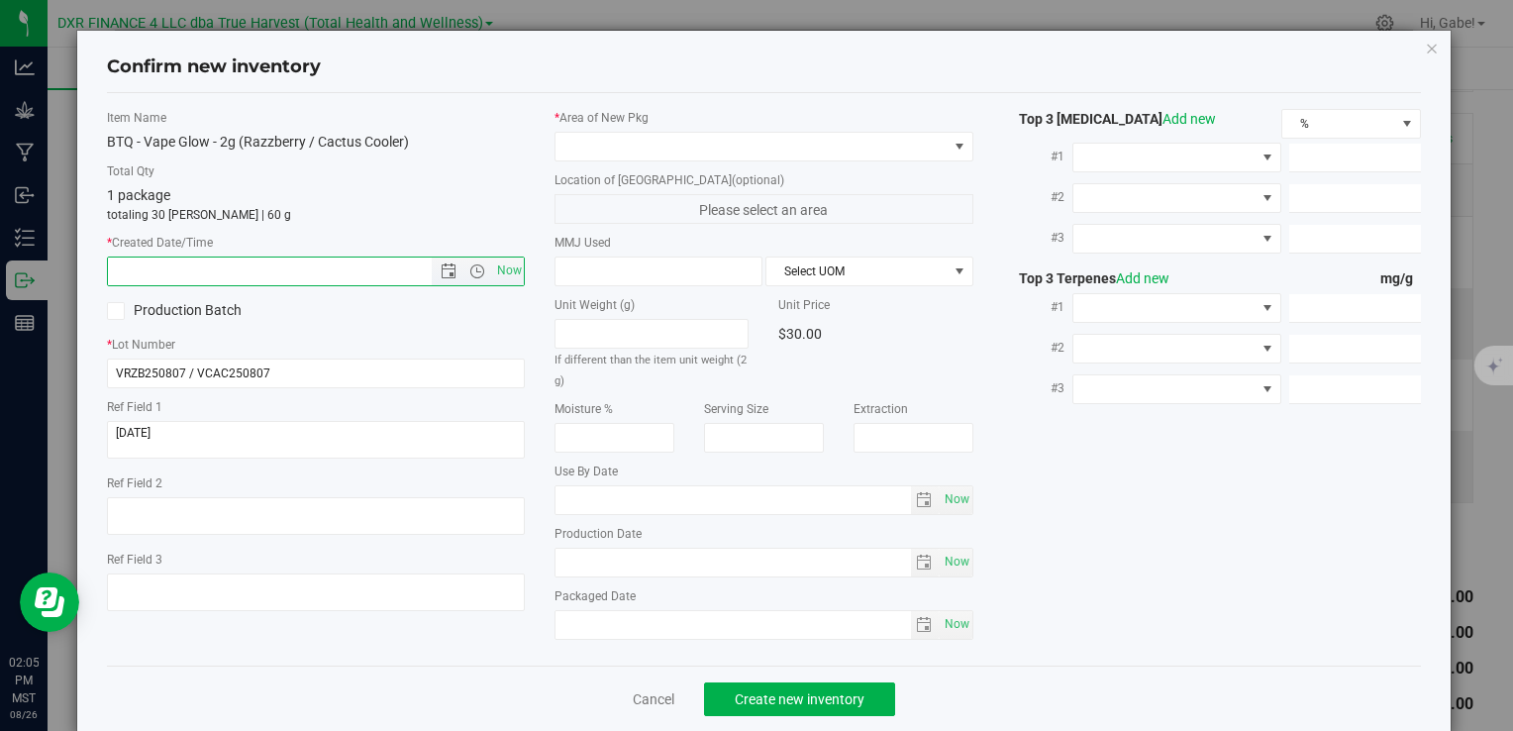
paste input "2025-08-07"
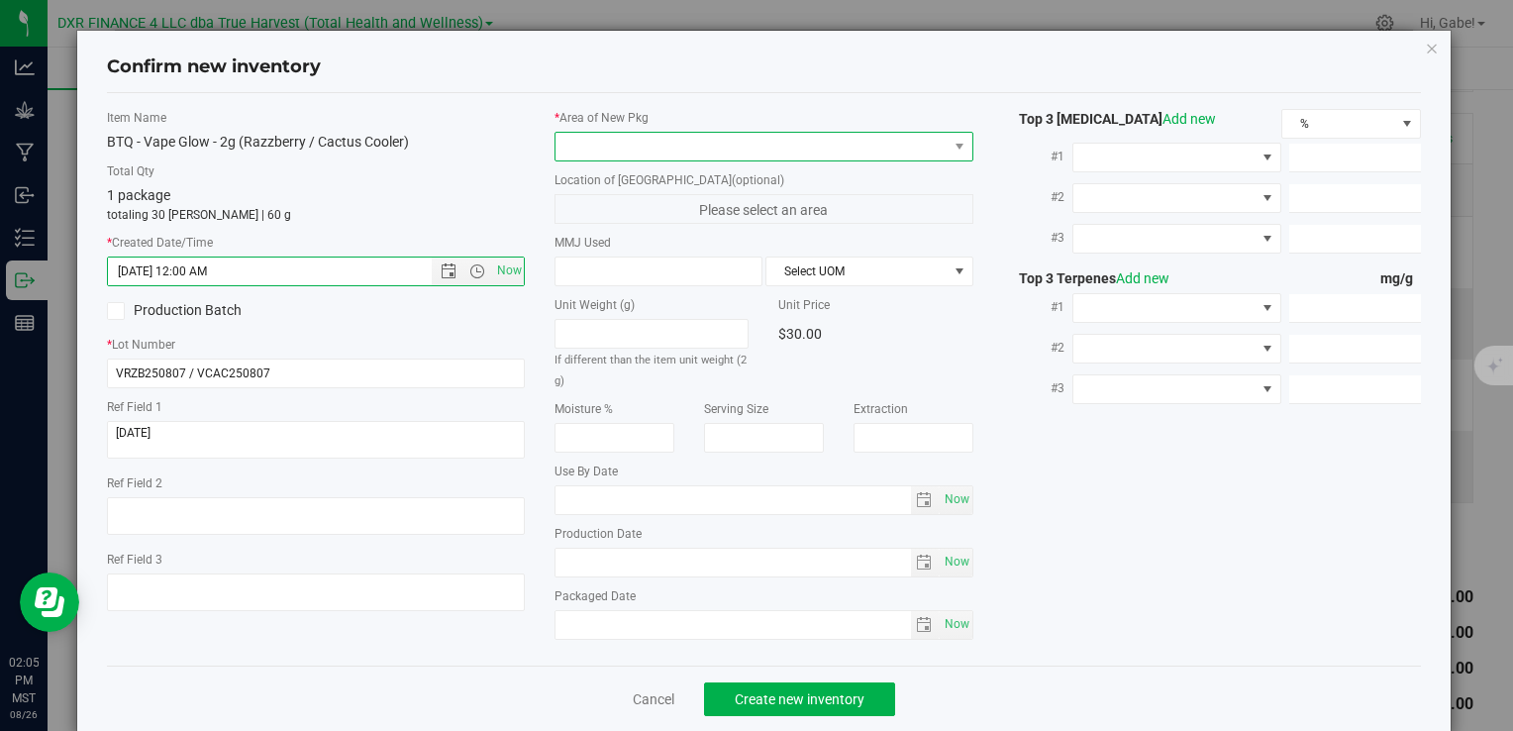
type input "8/7/2025 2:05 PM"
drag, startPoint x: 651, startPoint y: 138, endPoint x: 643, endPoint y: 149, distance: 13.5
click at [651, 137] on span at bounding box center [751, 147] width 391 height 28
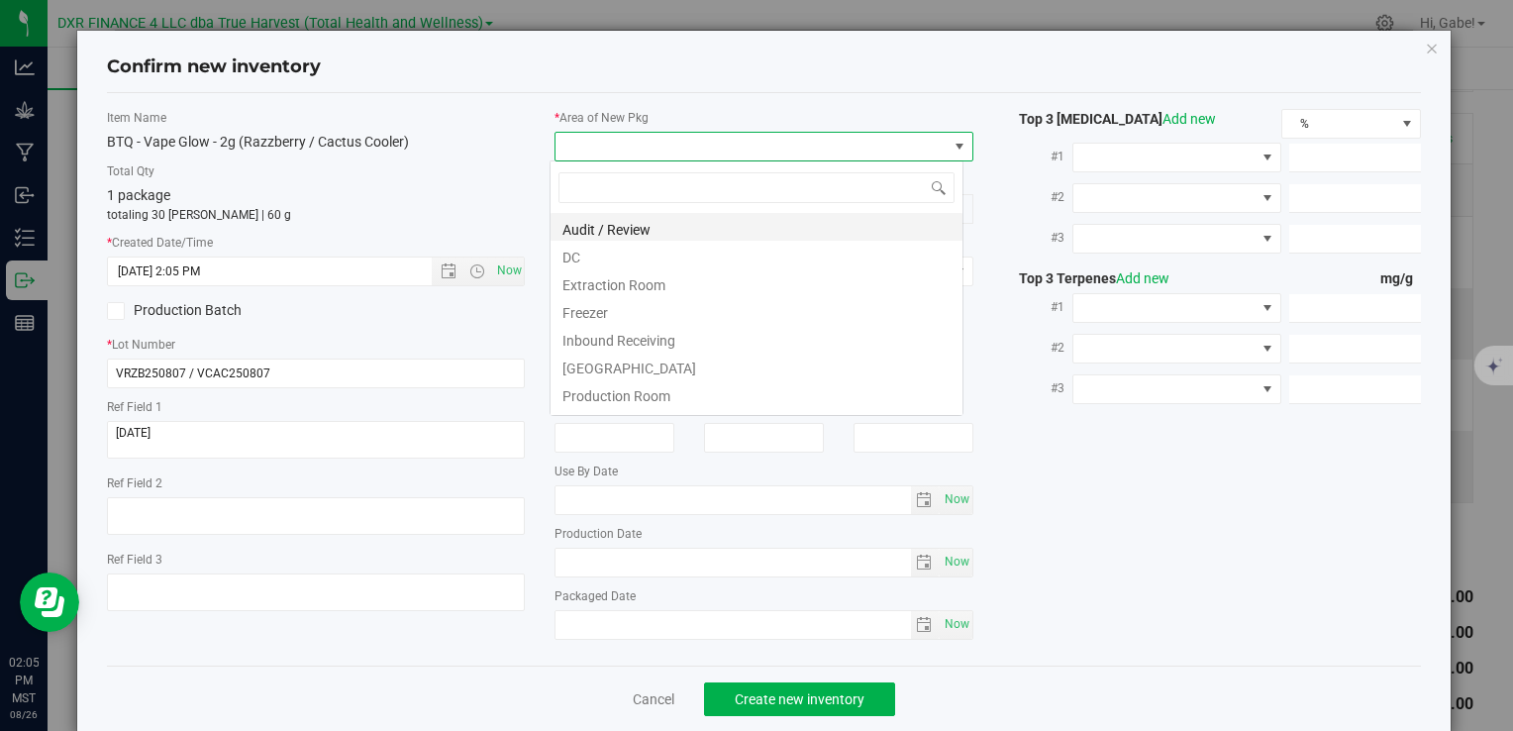
scroll to position [29, 414]
click at [632, 258] on li "DC" at bounding box center [757, 255] width 412 height 28
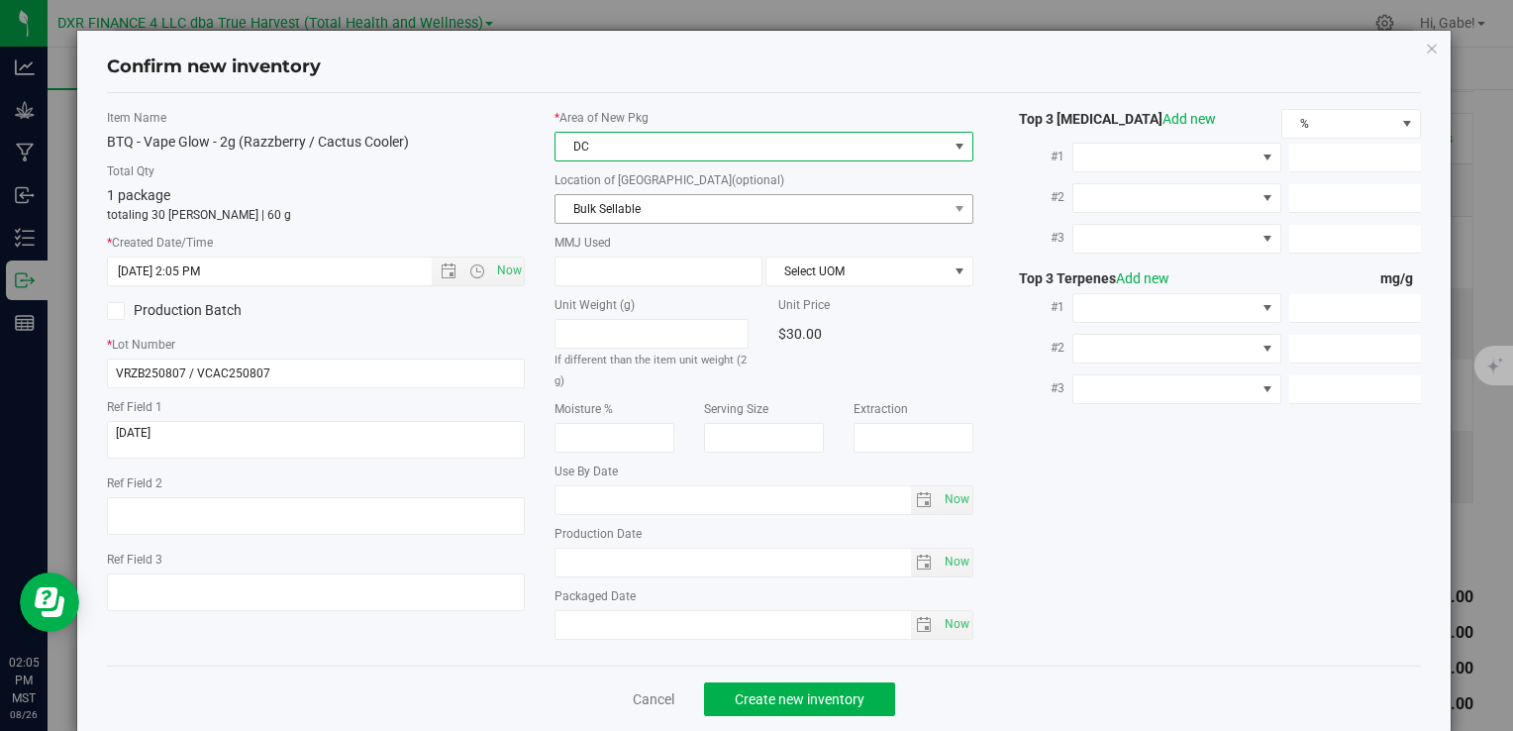
click at [615, 207] on span "Bulk Sellable" at bounding box center [751, 209] width 391 height 28
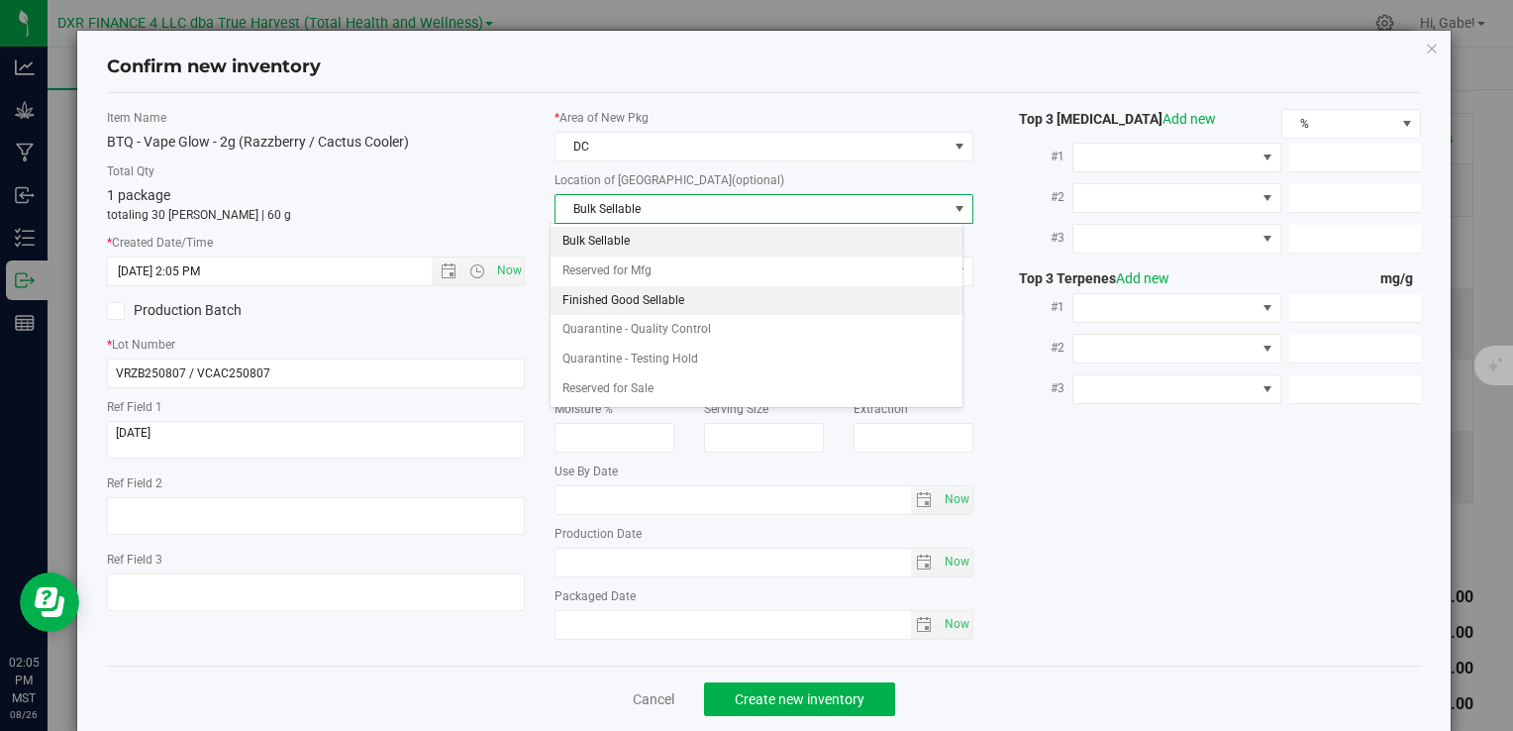
click at [612, 289] on li "Finished Good Sellable" at bounding box center [757, 301] width 412 height 30
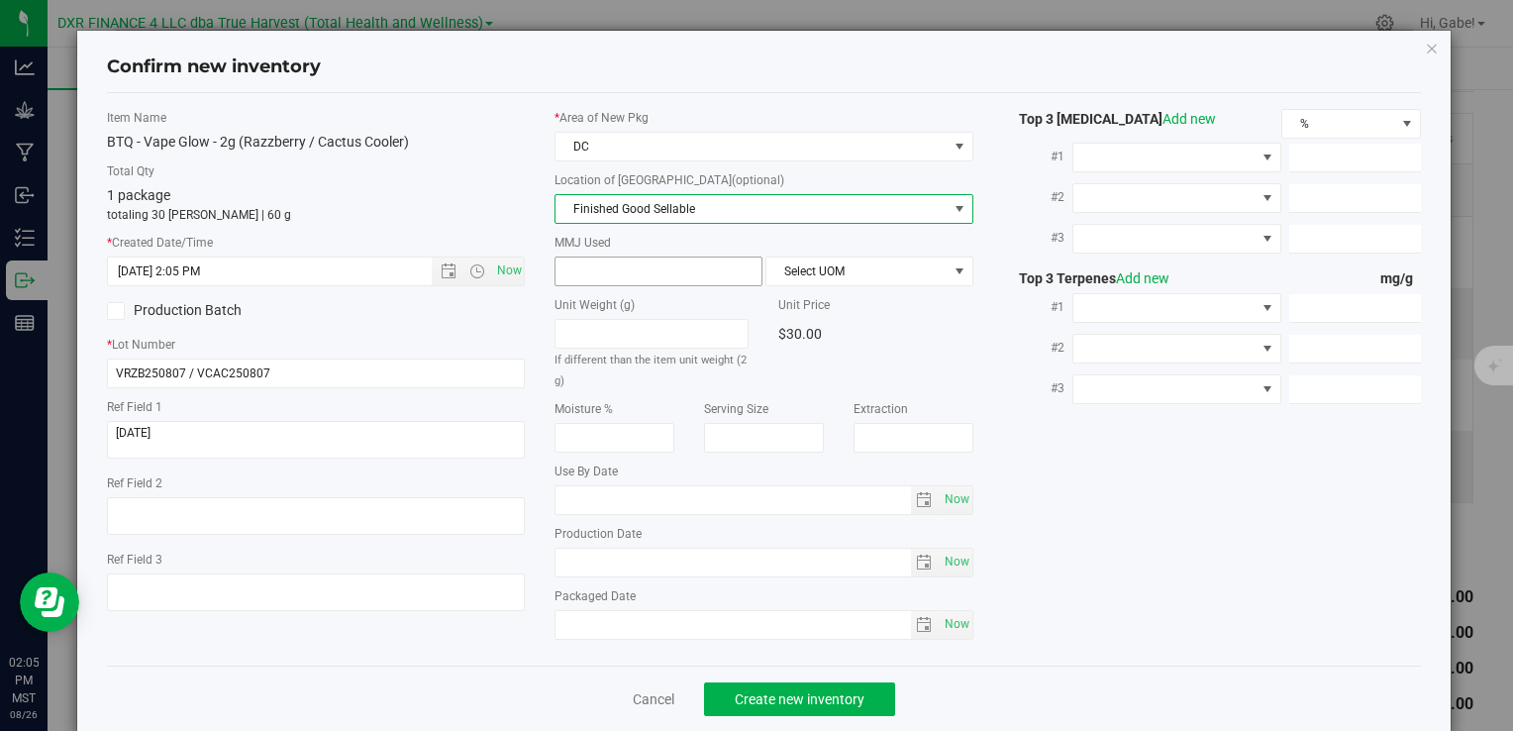
click at [607, 263] on span at bounding box center [659, 272] width 208 height 30
type input "2"
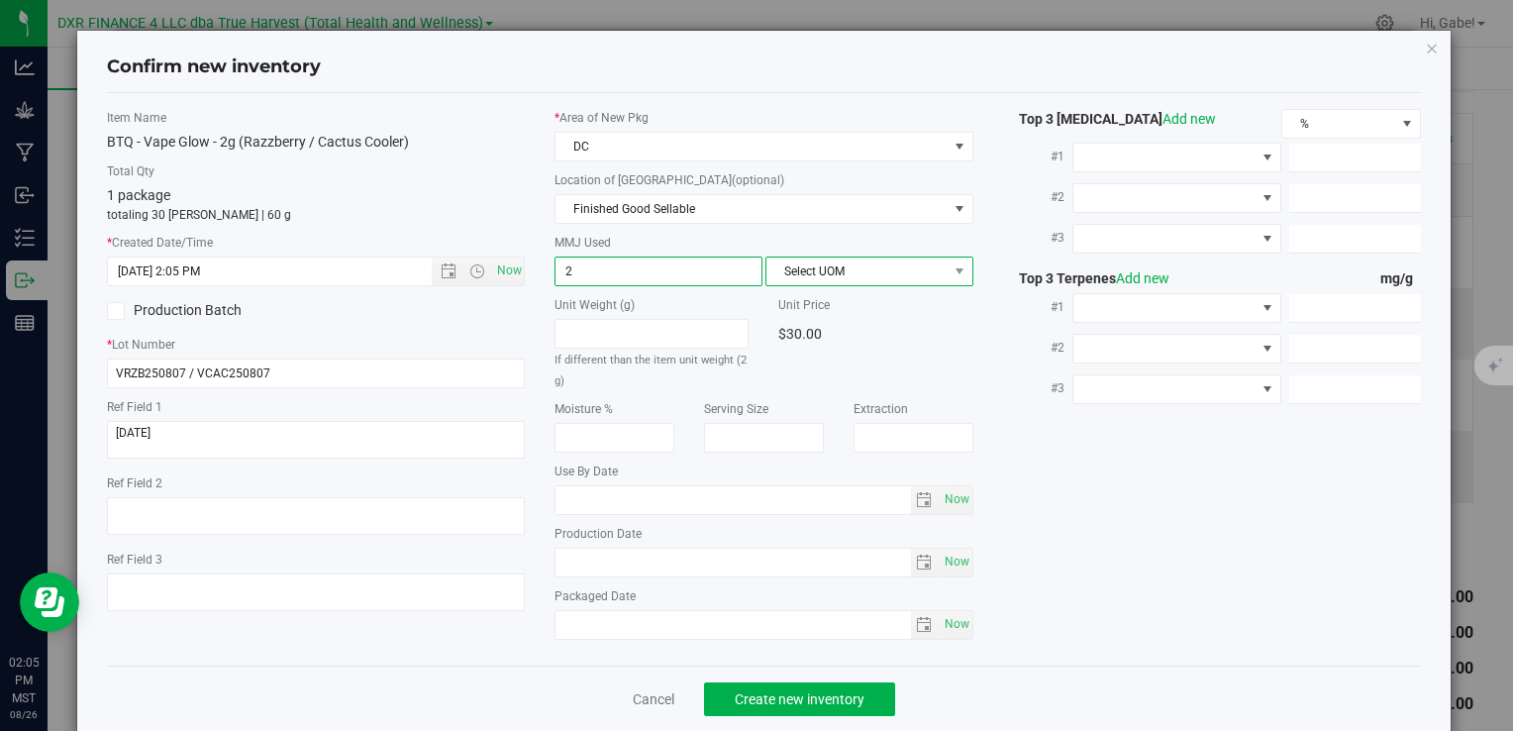
type input "2.0000"
click at [853, 275] on span "Select UOM" at bounding box center [857, 272] width 181 height 28
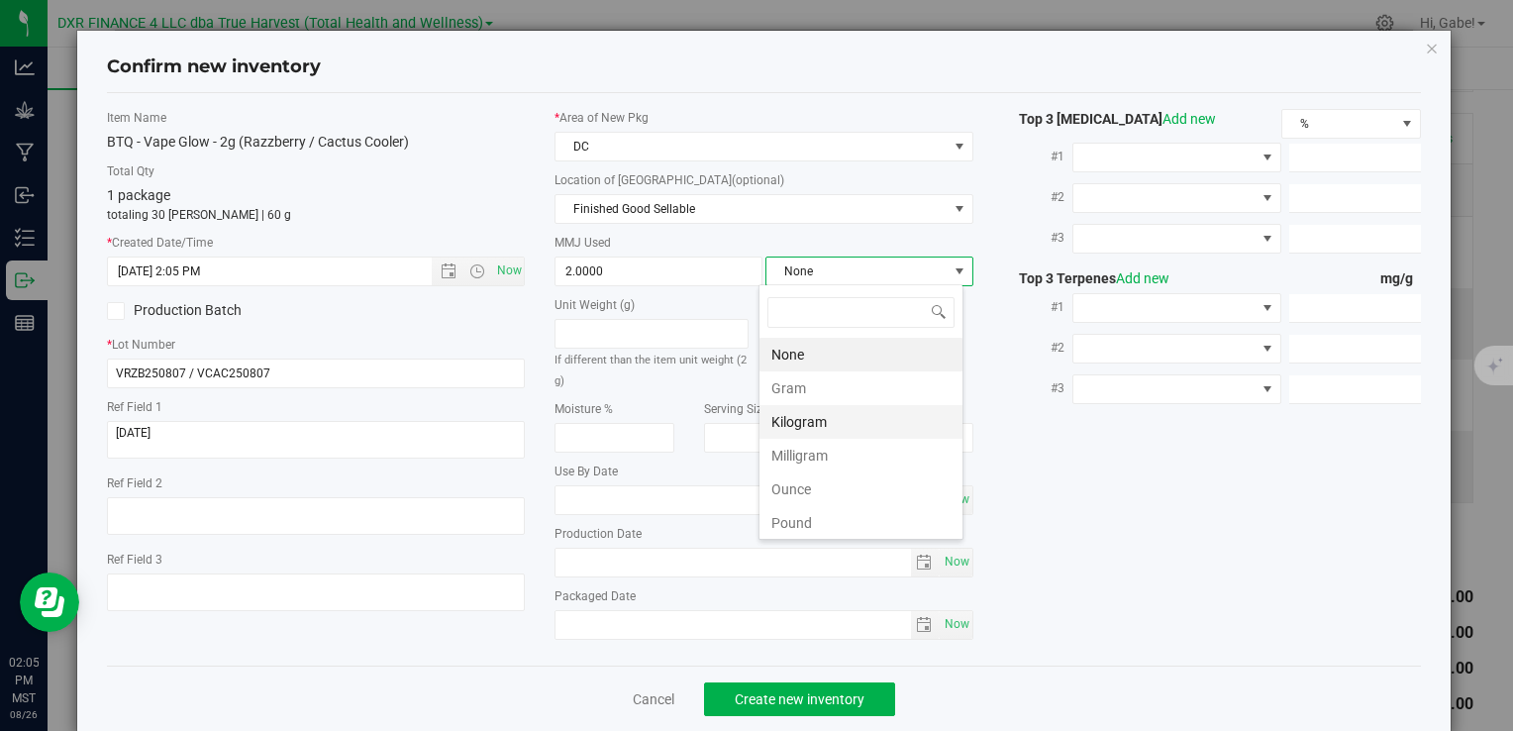
scroll to position [29, 205]
click at [807, 387] on li "Gram" at bounding box center [861, 388] width 203 height 34
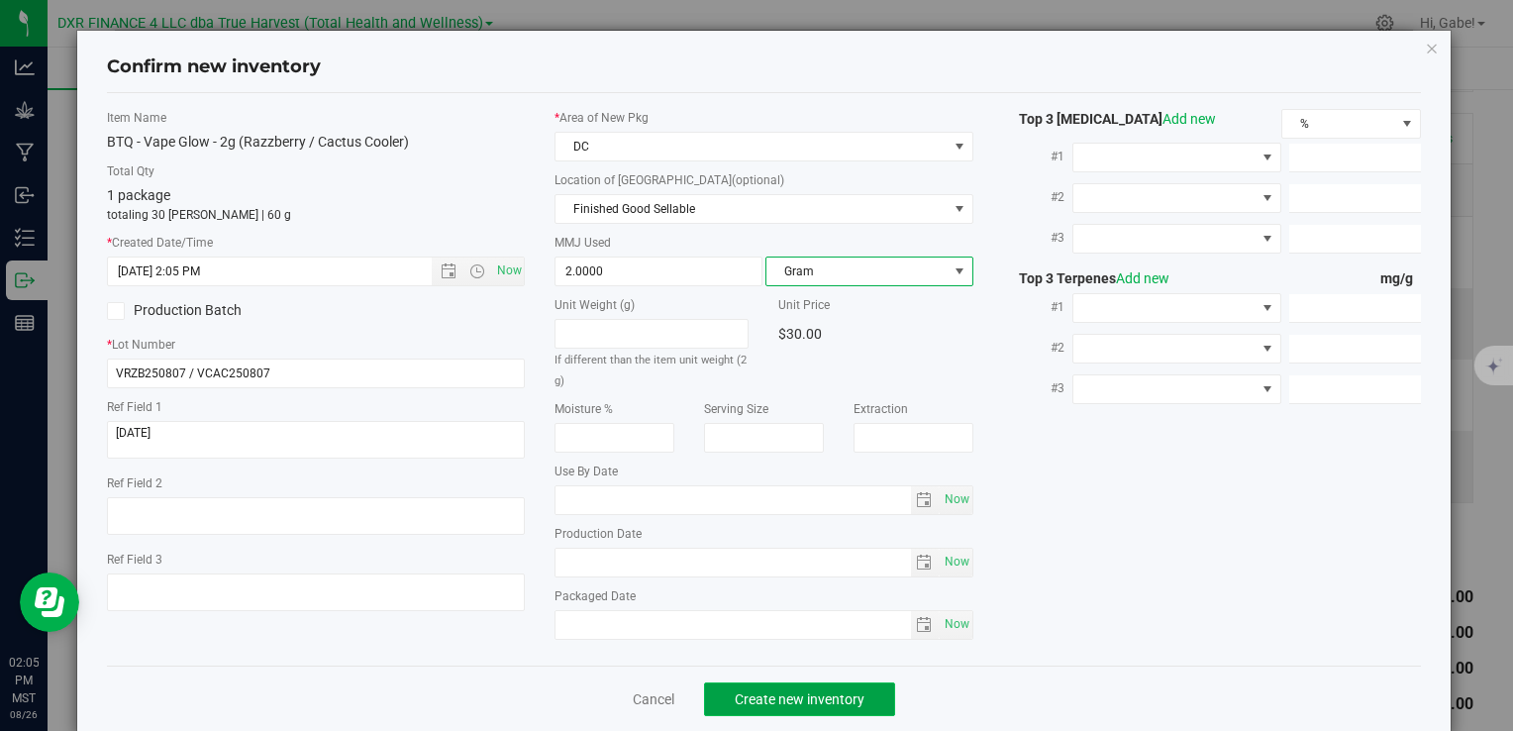
click at [832, 685] on button "Create new inventory" at bounding box center [799, 699] width 191 height 34
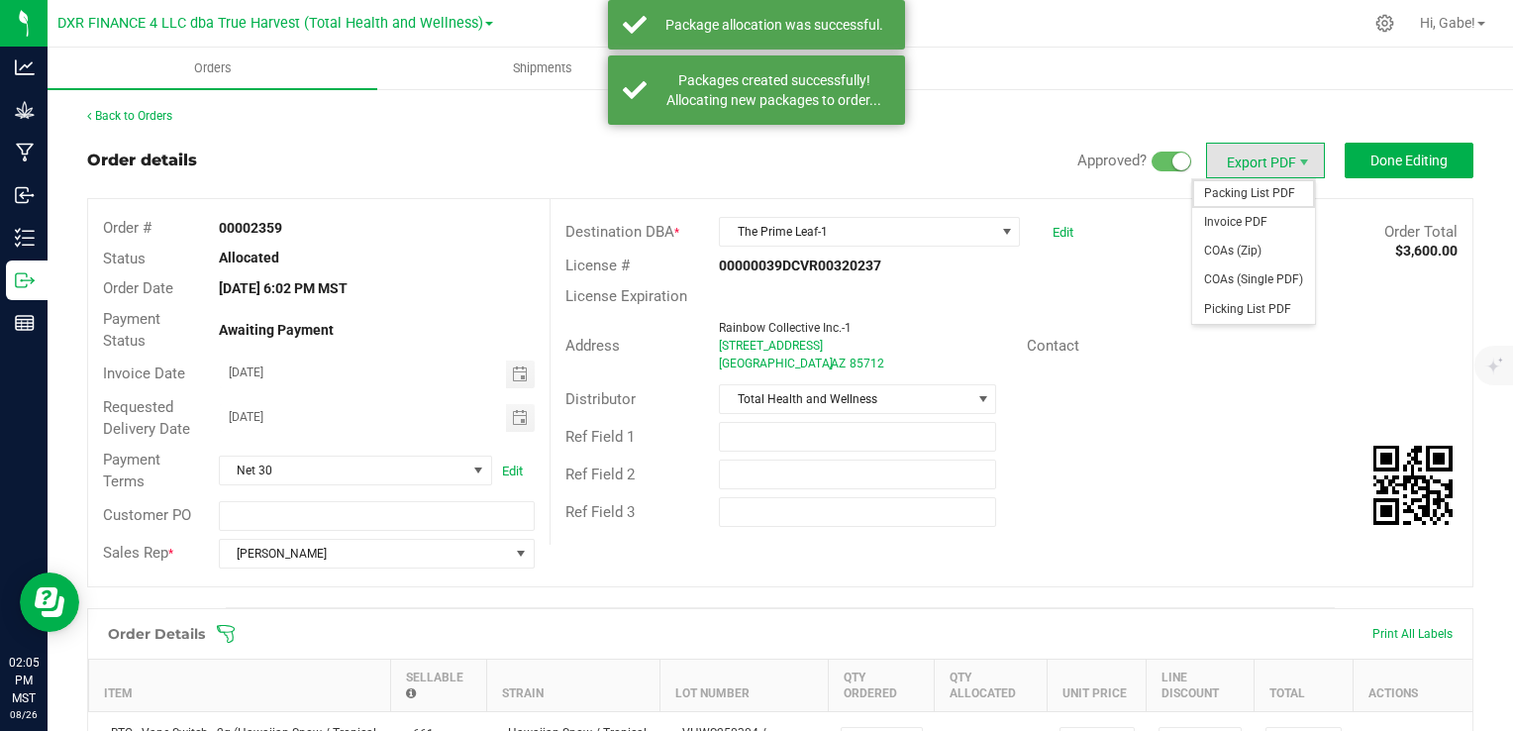
click at [1240, 190] on span "Packing List PDF" at bounding box center [1254, 193] width 123 height 29
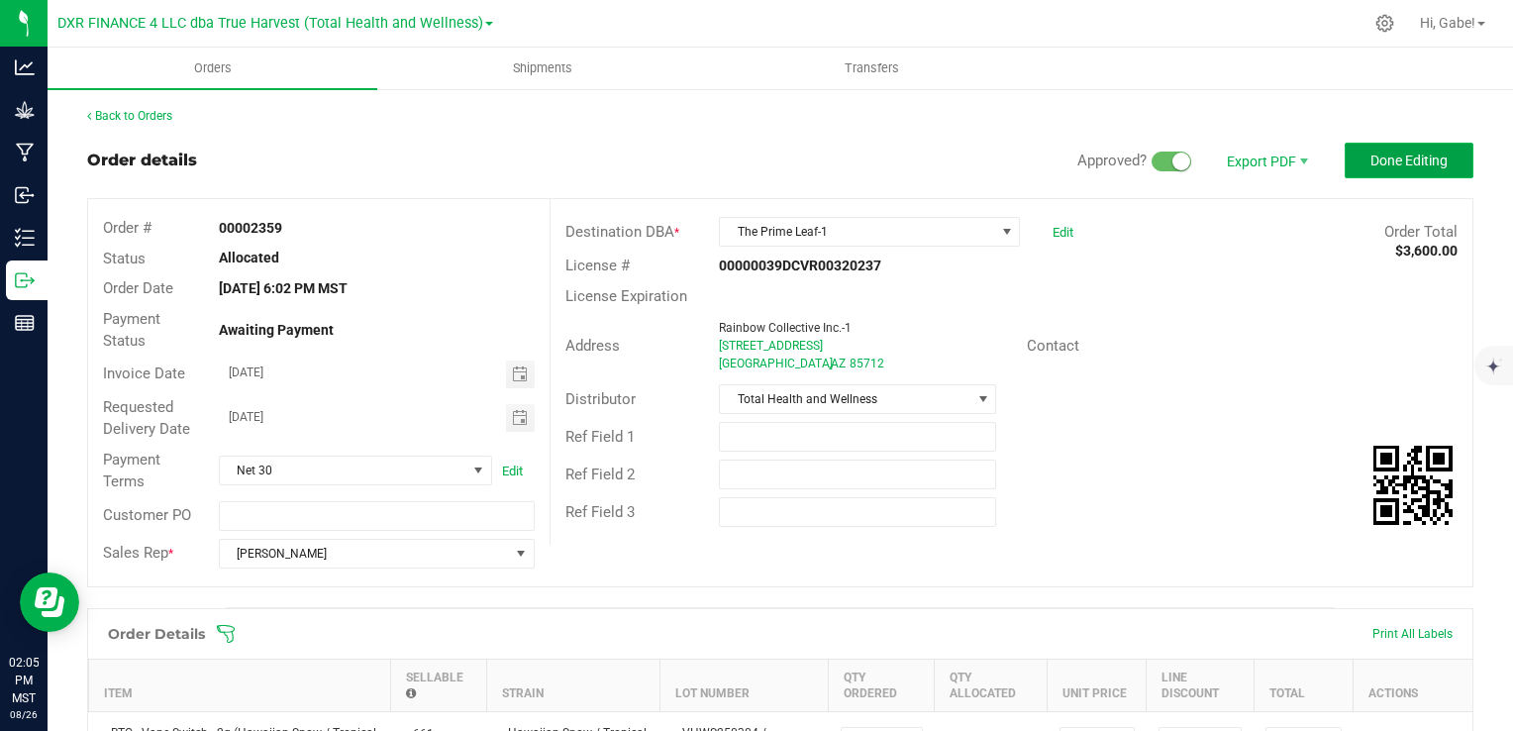
click at [1425, 160] on span "Done Editing" at bounding box center [1409, 161] width 77 height 16
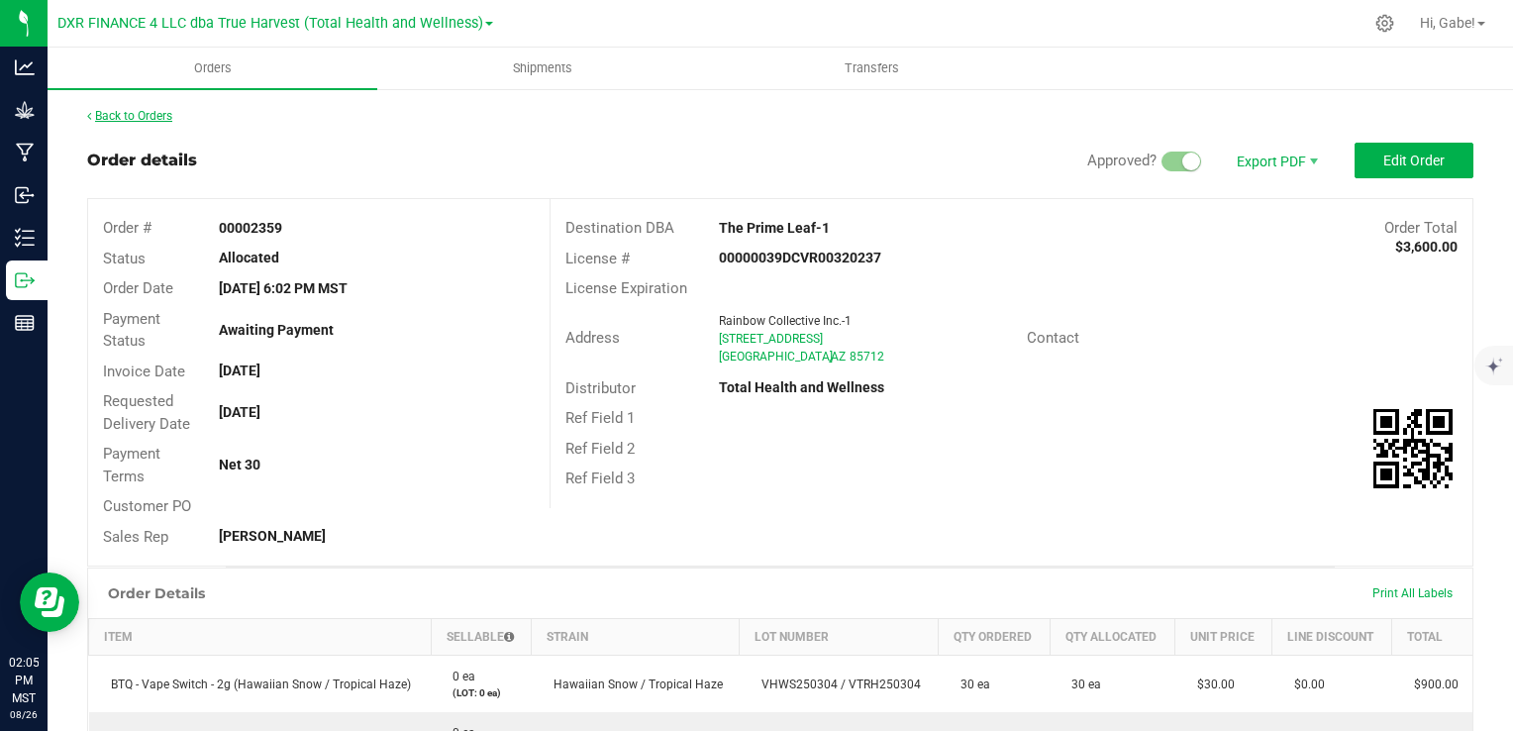
click at [156, 117] on link "Back to Orders" at bounding box center [129, 116] width 85 height 14
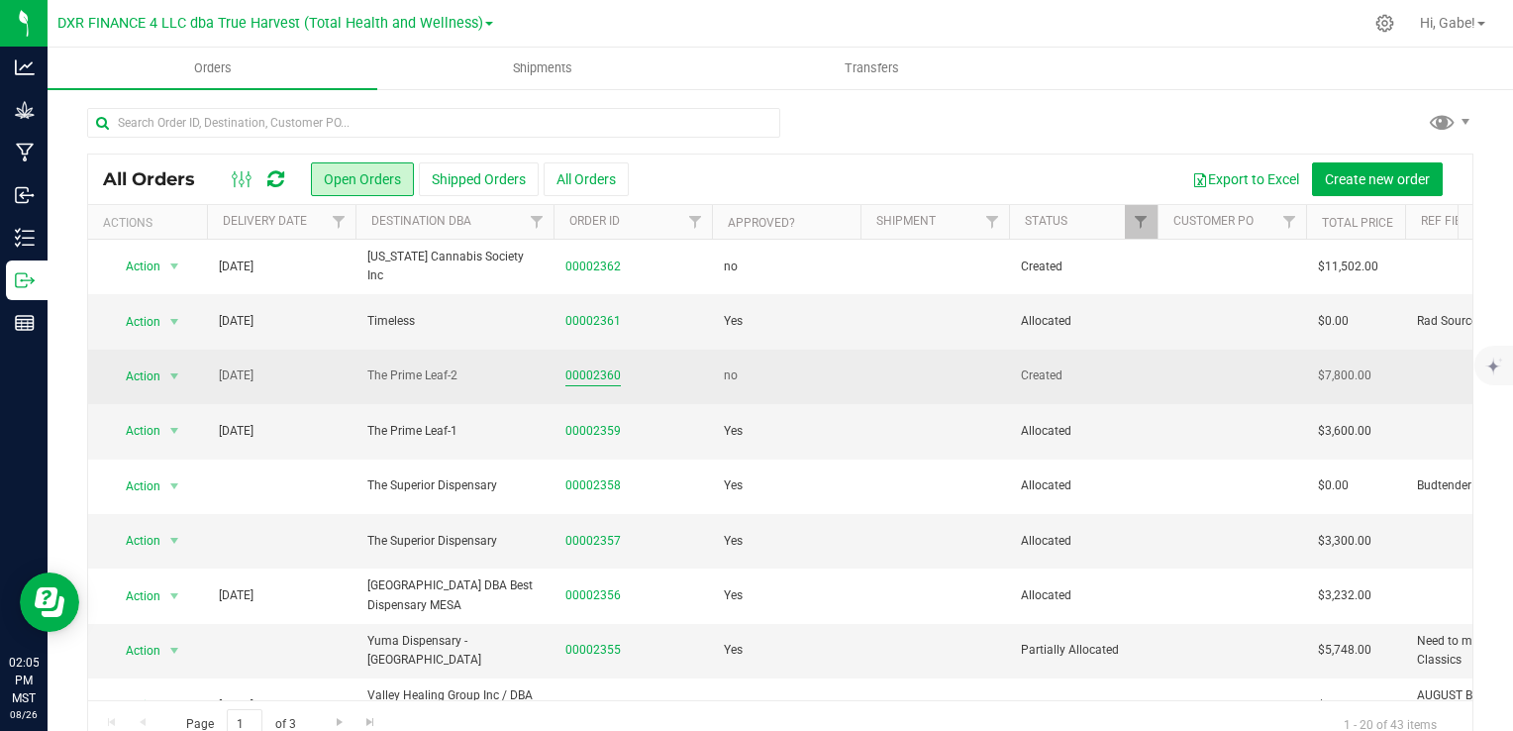
click at [614, 375] on link "00002360" at bounding box center [593, 375] width 55 height 19
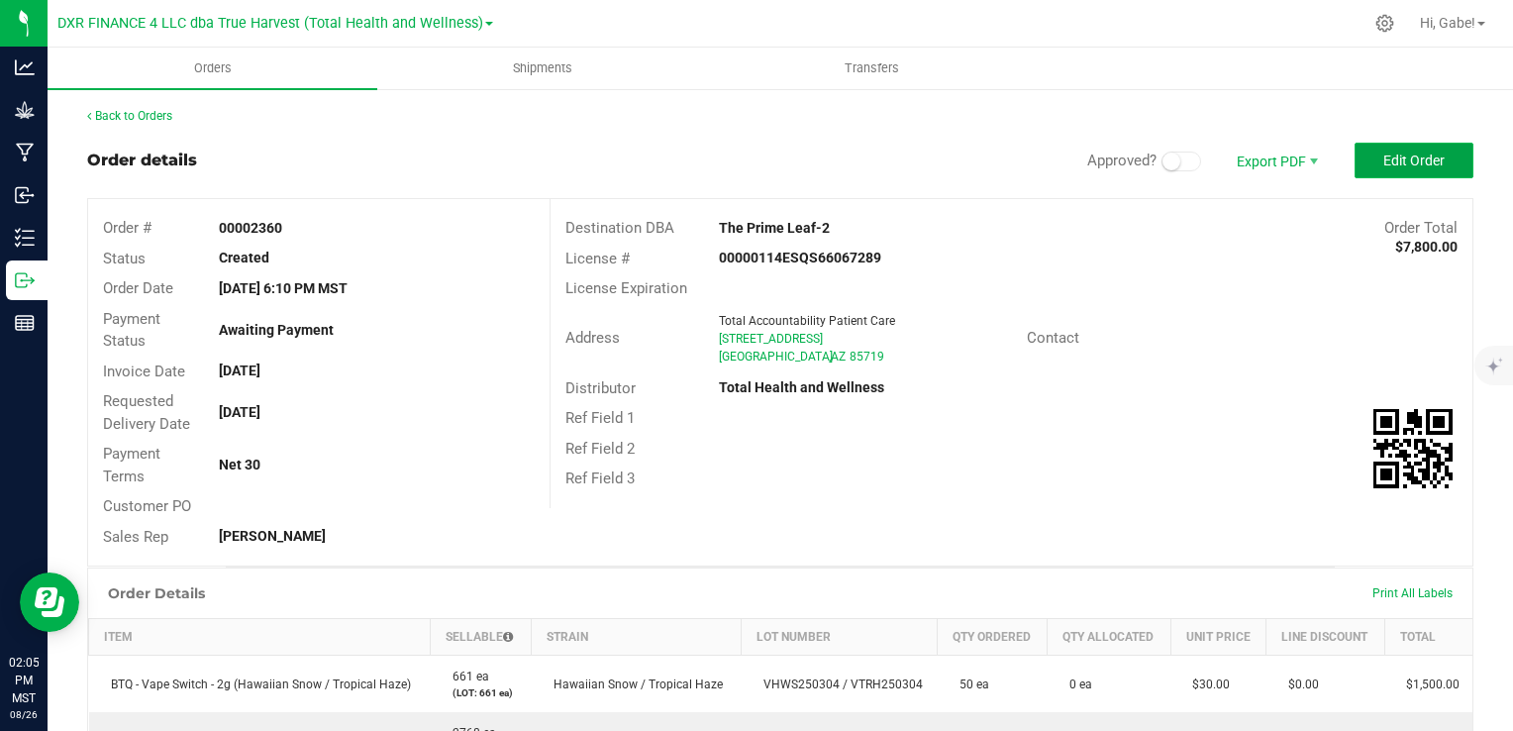
click at [1403, 168] on button "Edit Order" at bounding box center [1414, 161] width 119 height 36
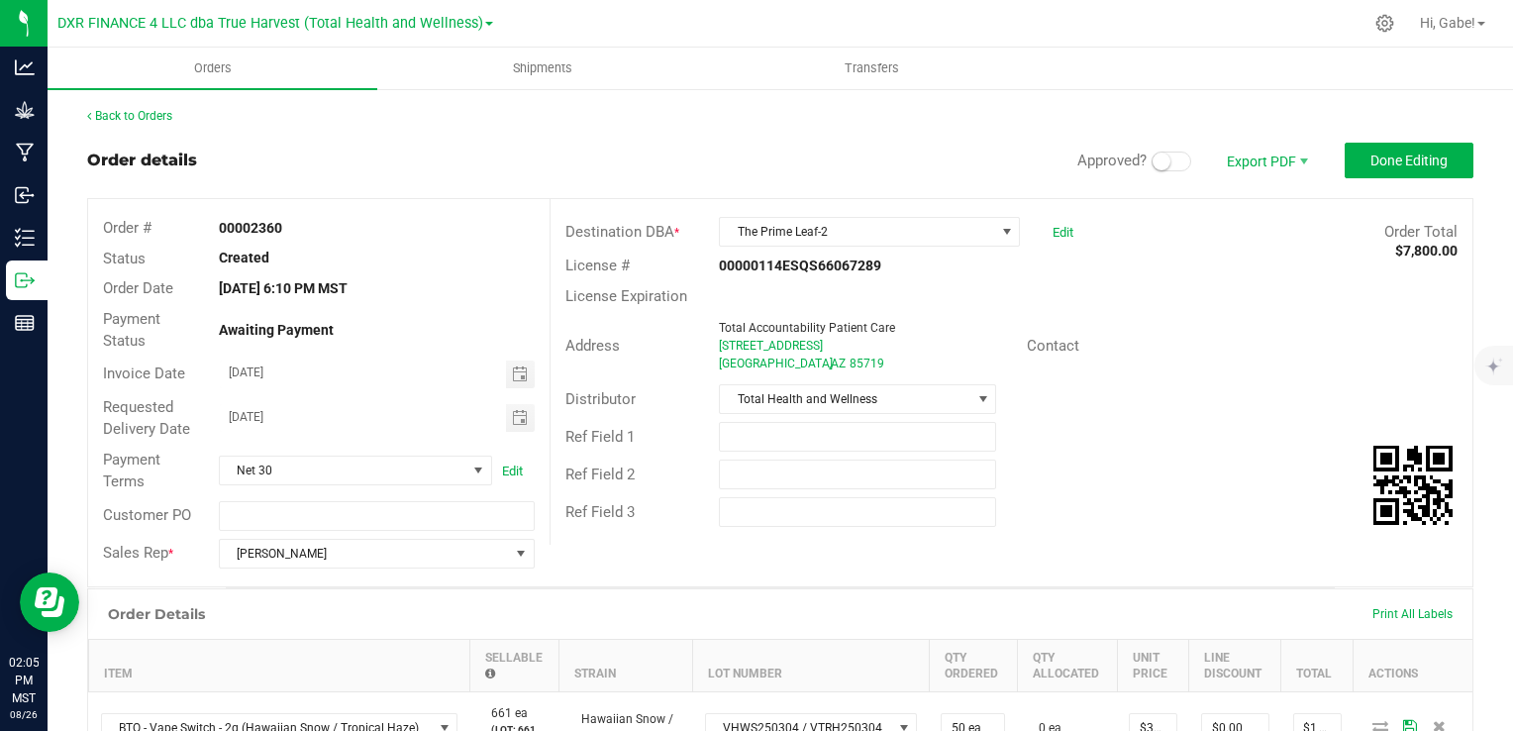
click at [1153, 163] on small at bounding box center [1162, 162] width 18 height 18
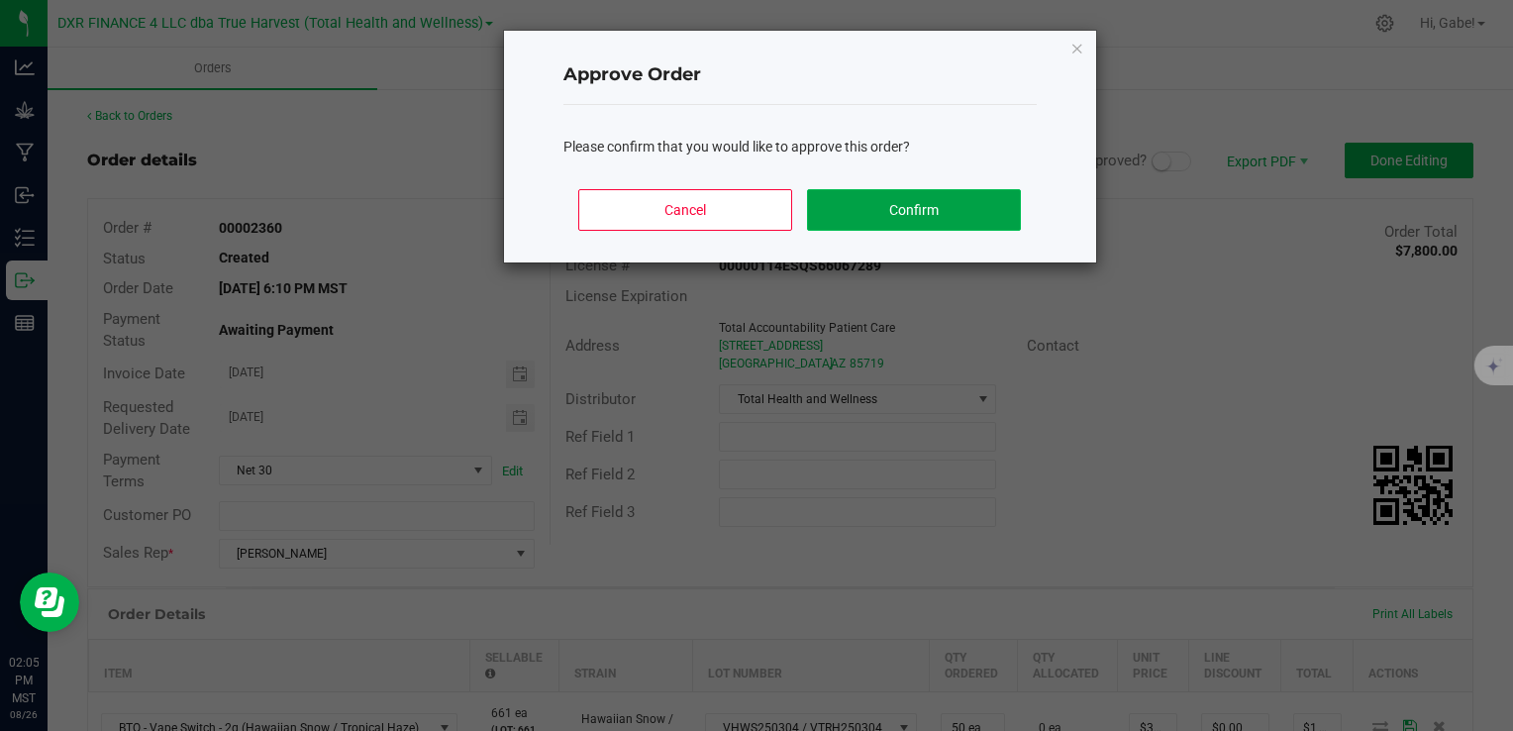
click at [952, 215] on button "Confirm" at bounding box center [913, 210] width 213 height 42
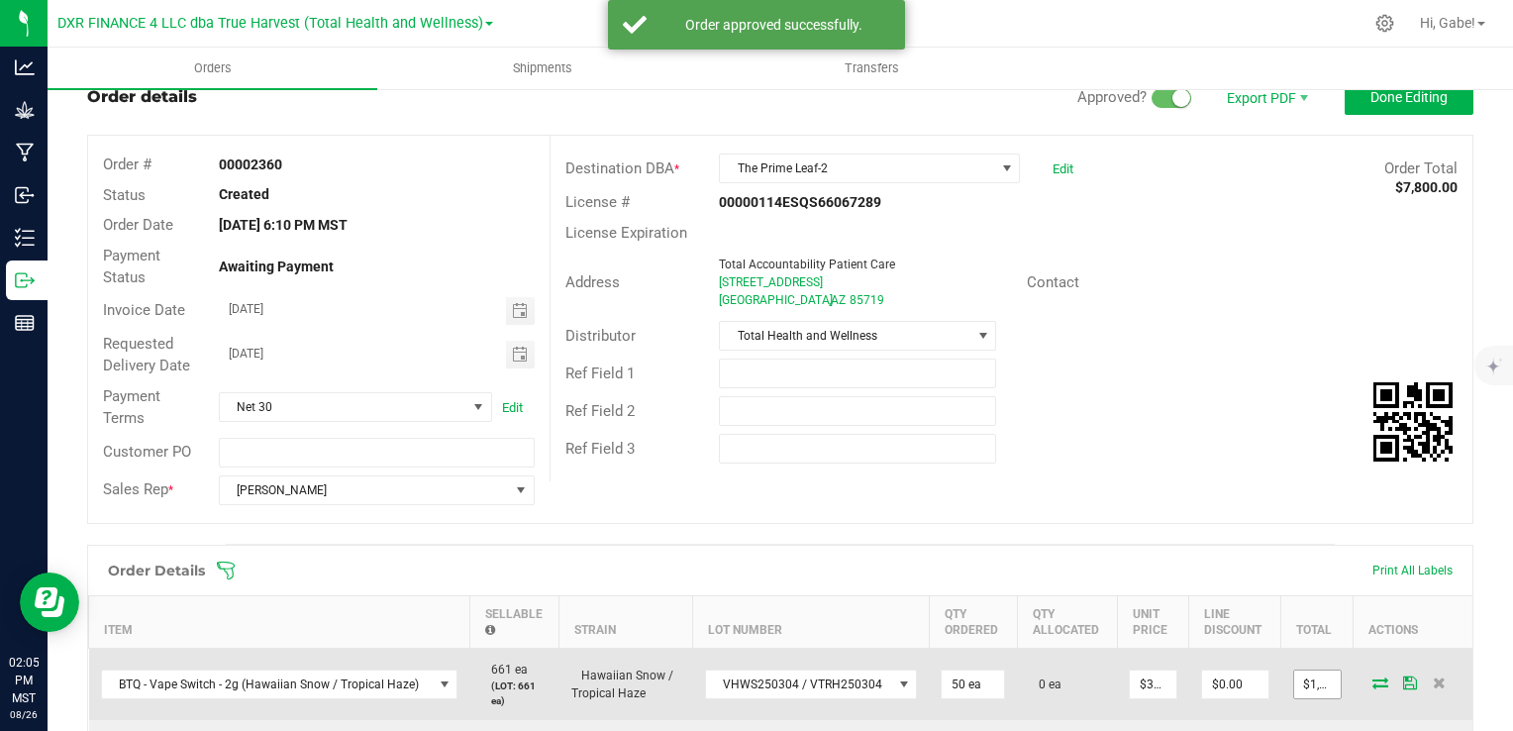
scroll to position [198, 0]
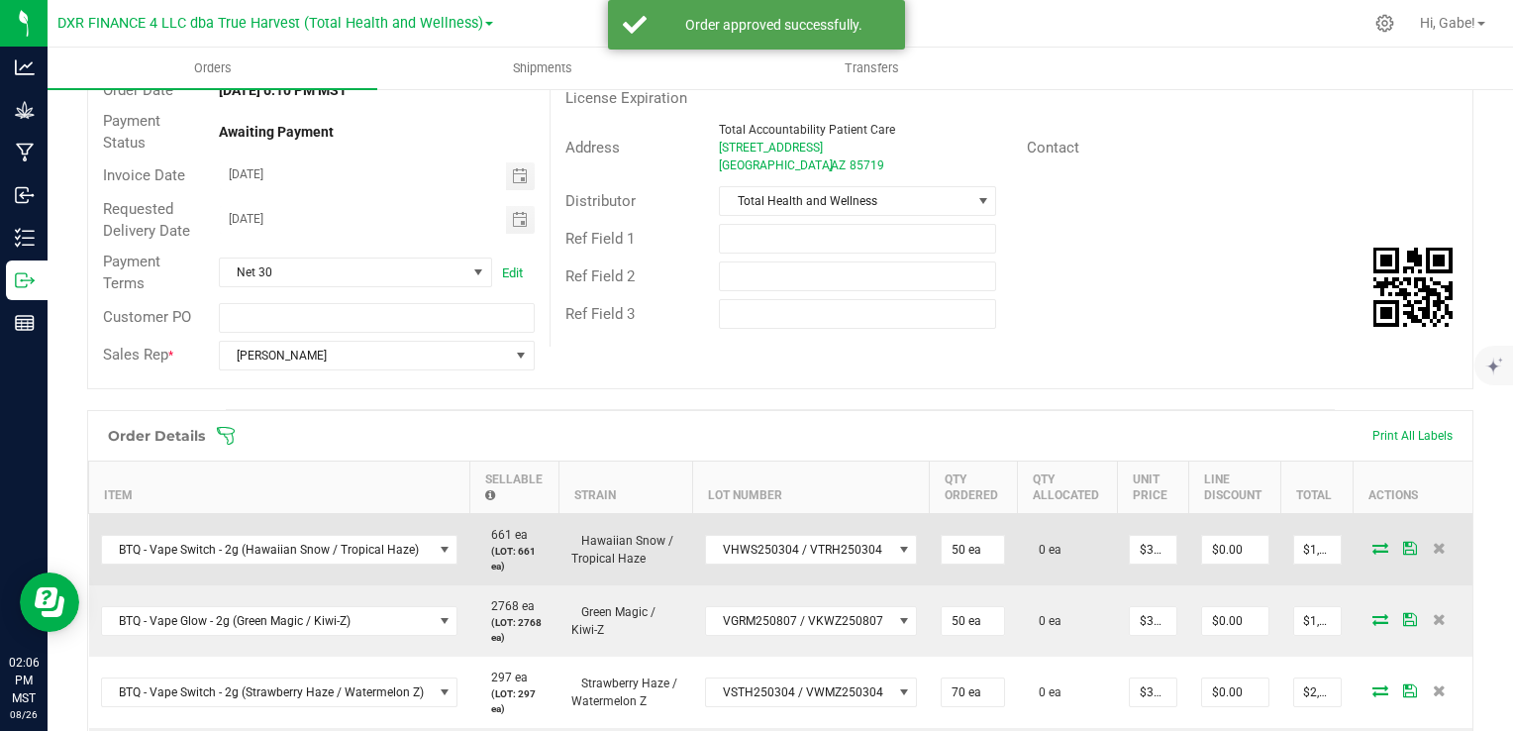
click at [1356, 539] on td at bounding box center [1413, 549] width 119 height 72
click at [1373, 549] on icon at bounding box center [1381, 548] width 16 height 12
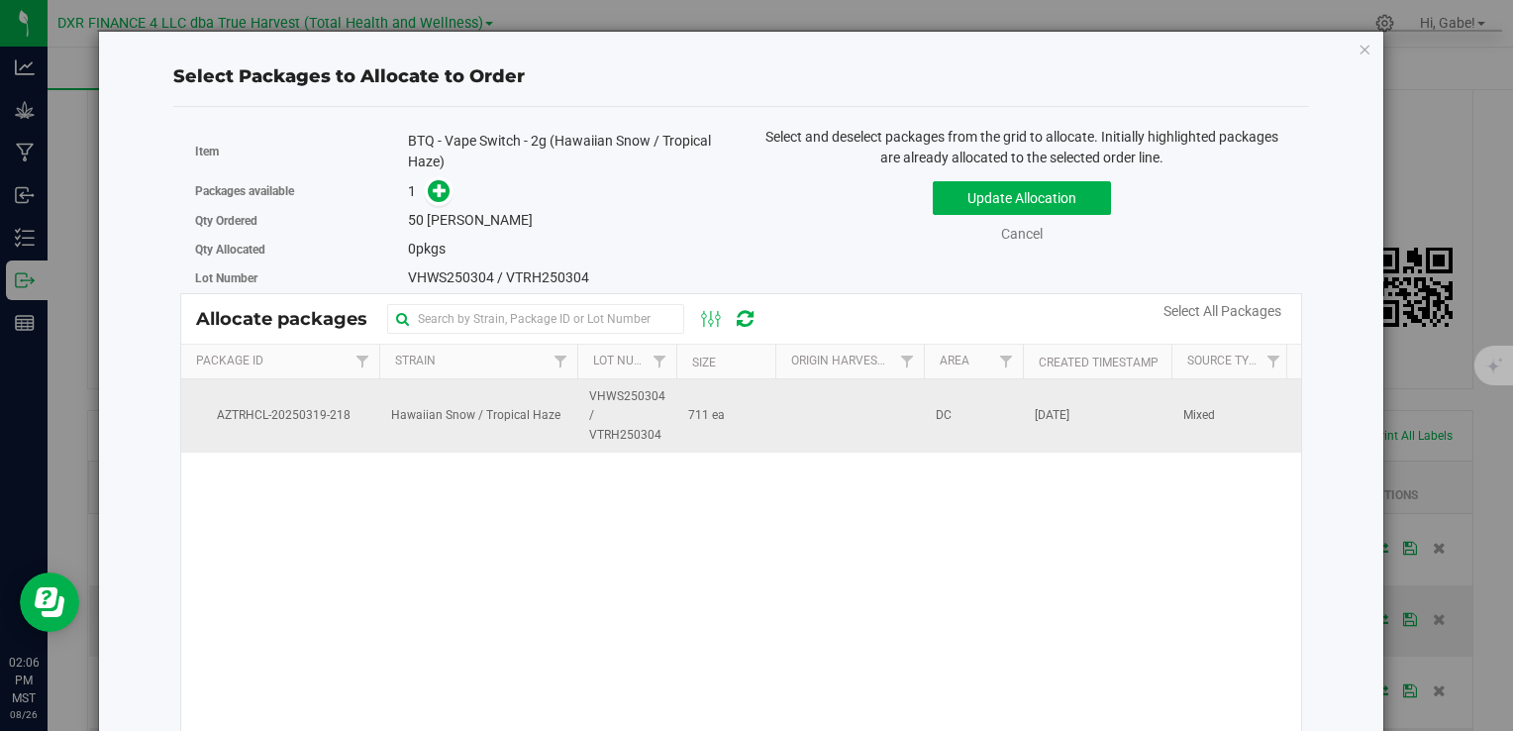
click at [761, 412] on td "711 ea" at bounding box center [725, 415] width 99 height 73
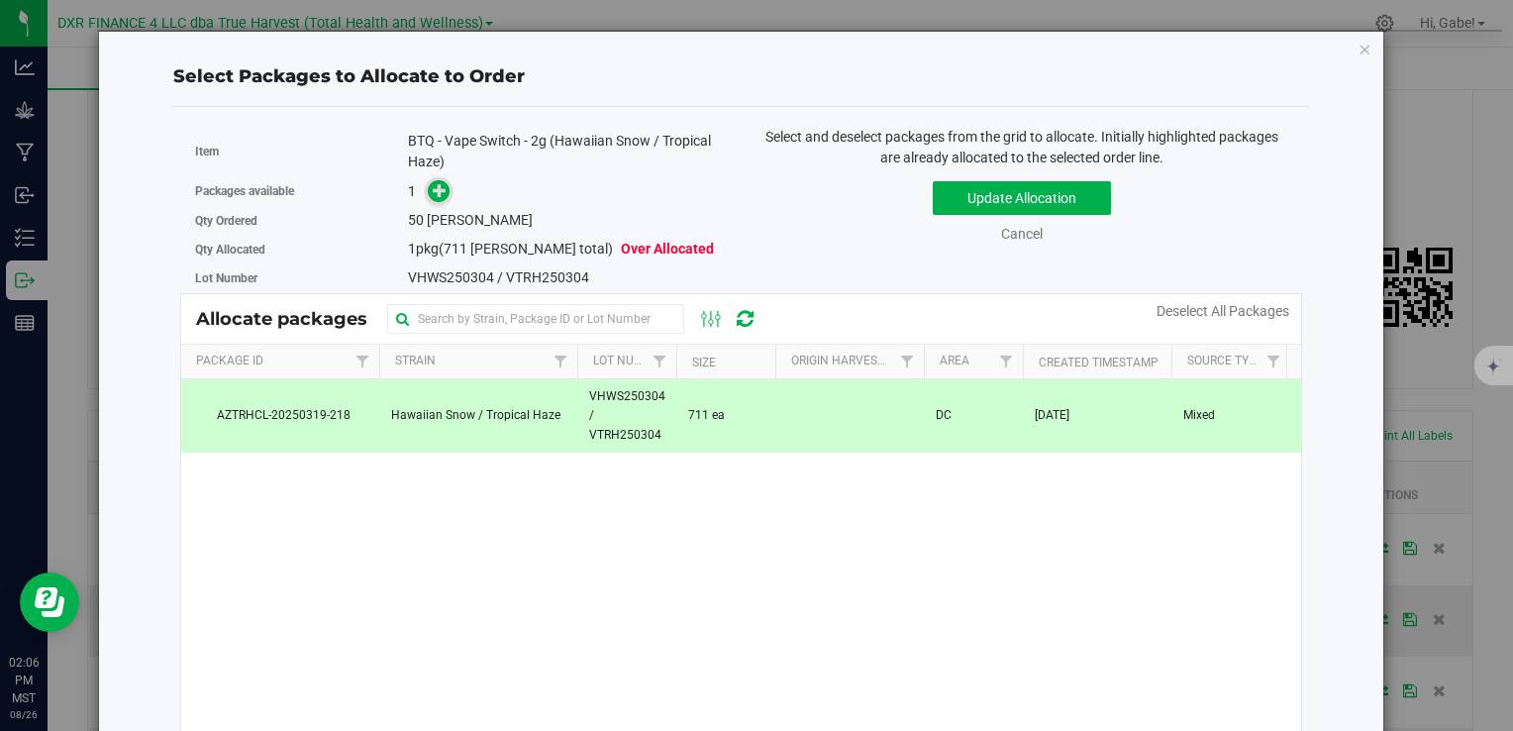
click at [439, 194] on icon at bounding box center [440, 190] width 14 height 14
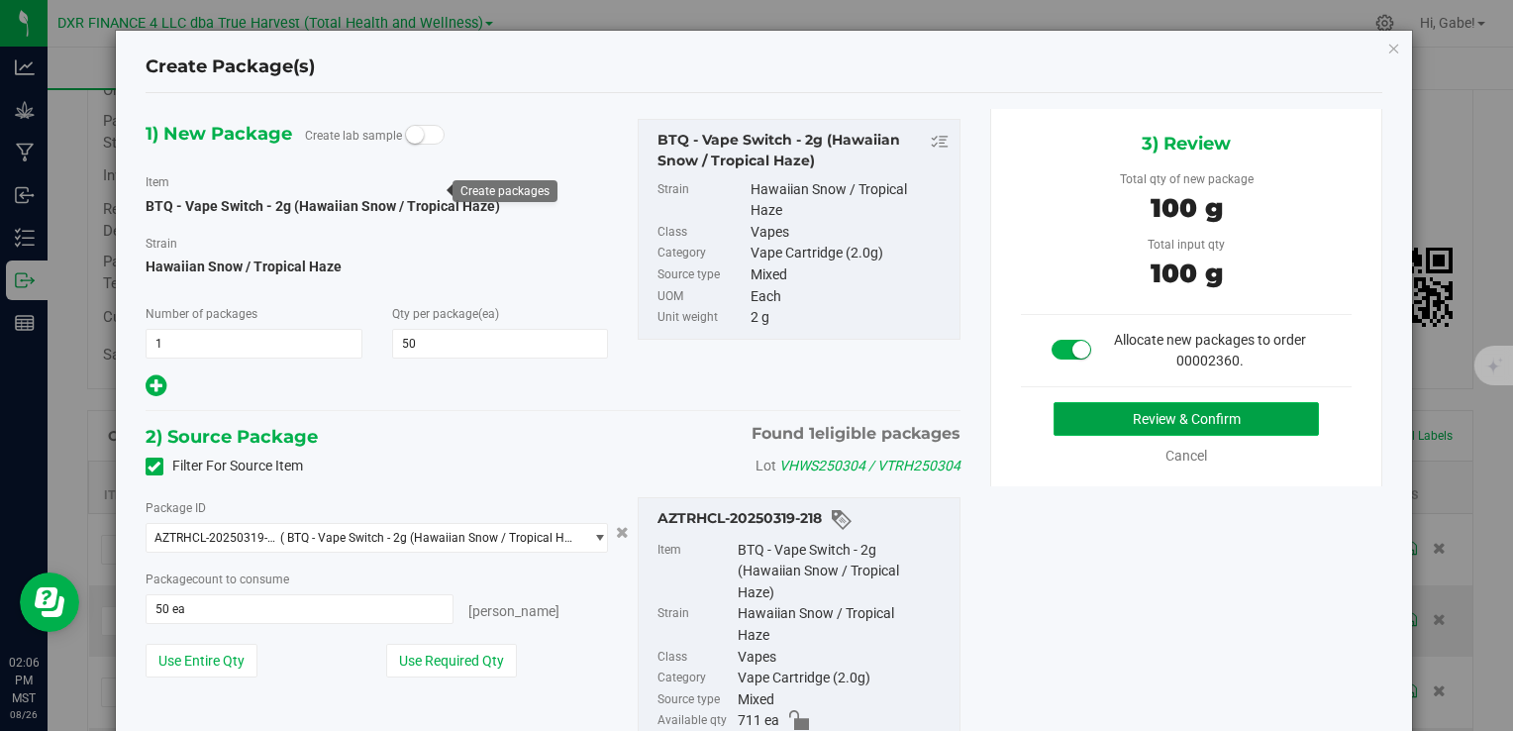
click at [1074, 424] on button "Review & Confirm" at bounding box center [1186, 419] width 265 height 34
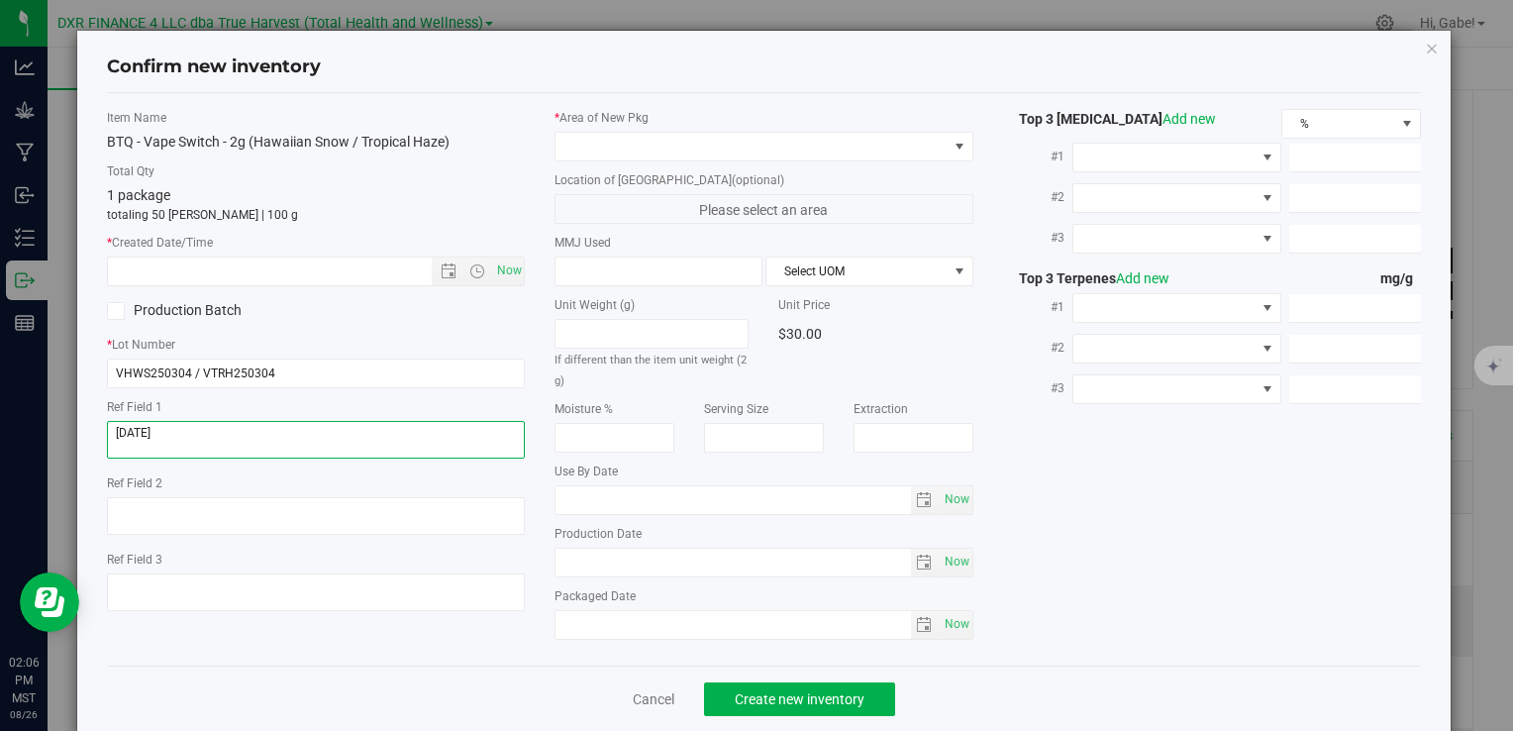
click at [361, 433] on textarea at bounding box center [316, 440] width 418 height 38
click at [360, 433] on textarea at bounding box center [316, 440] width 418 height 38
click at [317, 287] on div "Item Name BTQ - Vape Switch - 2g (Hawaiian Snow / Tropical Haze) Total Qty 1 pa…" at bounding box center [316, 368] width 448 height 518
click at [324, 277] on input "text" at bounding box center [286, 272] width 357 height 28
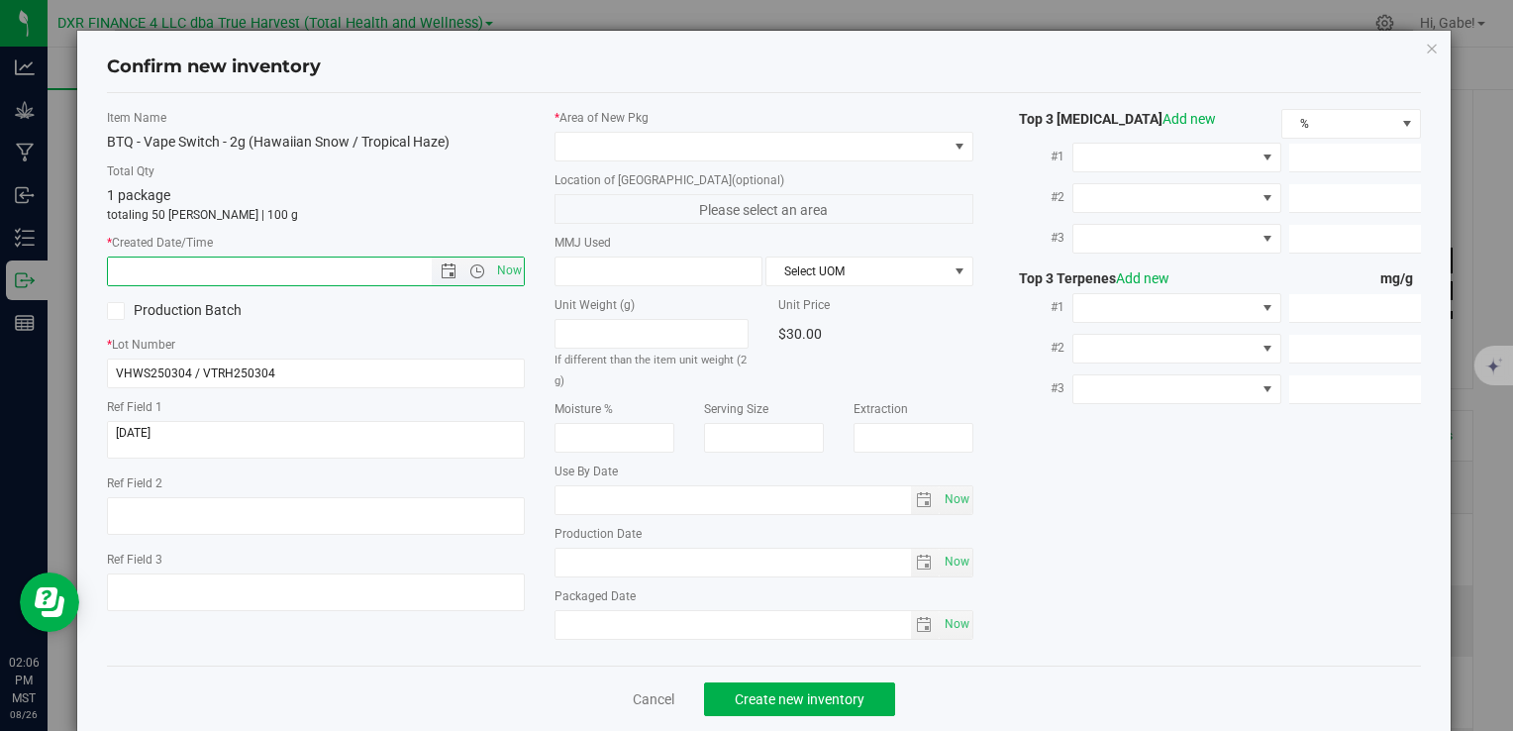
paste input "2025-03-04"
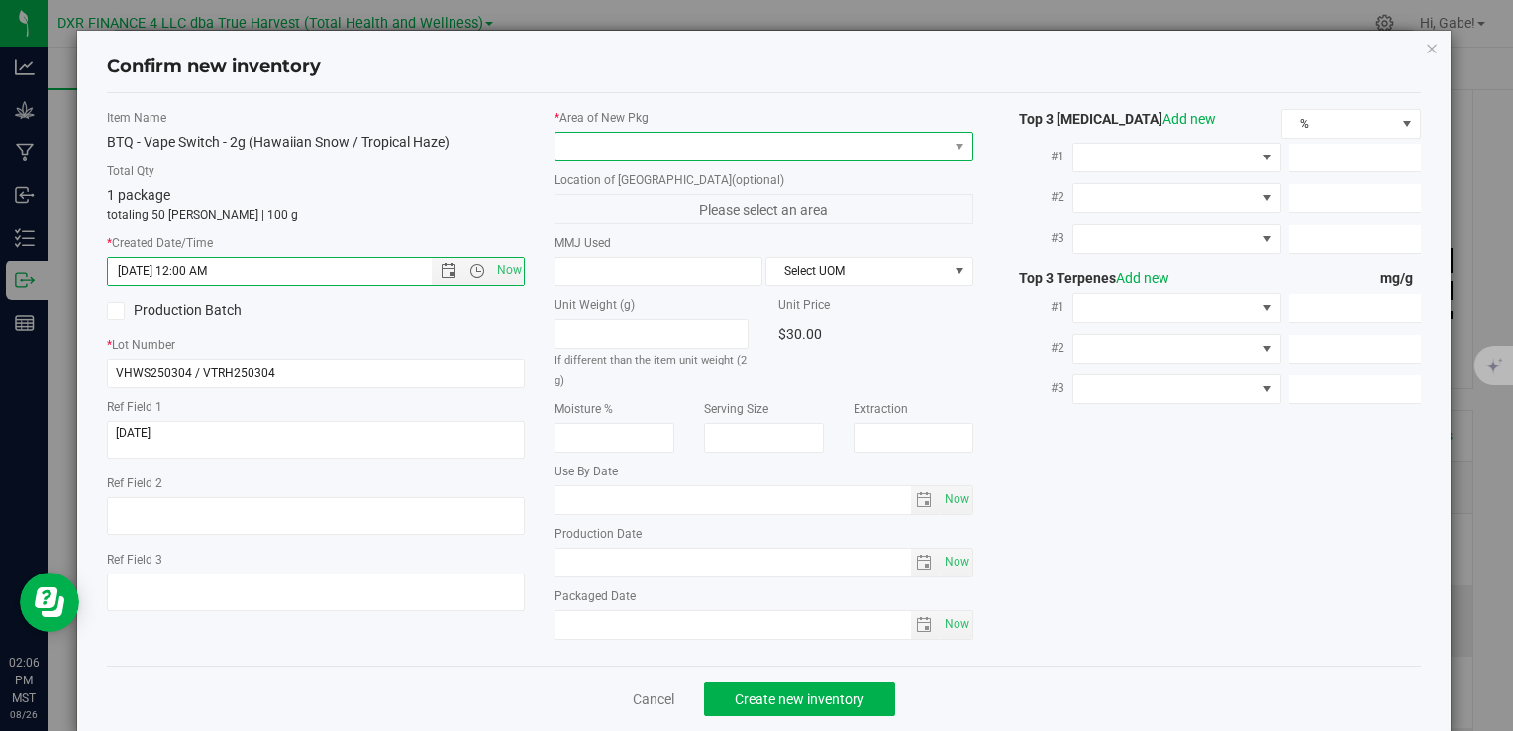
click at [783, 133] on span at bounding box center [751, 147] width 391 height 28
type input "3/4/2025 2:06 PM"
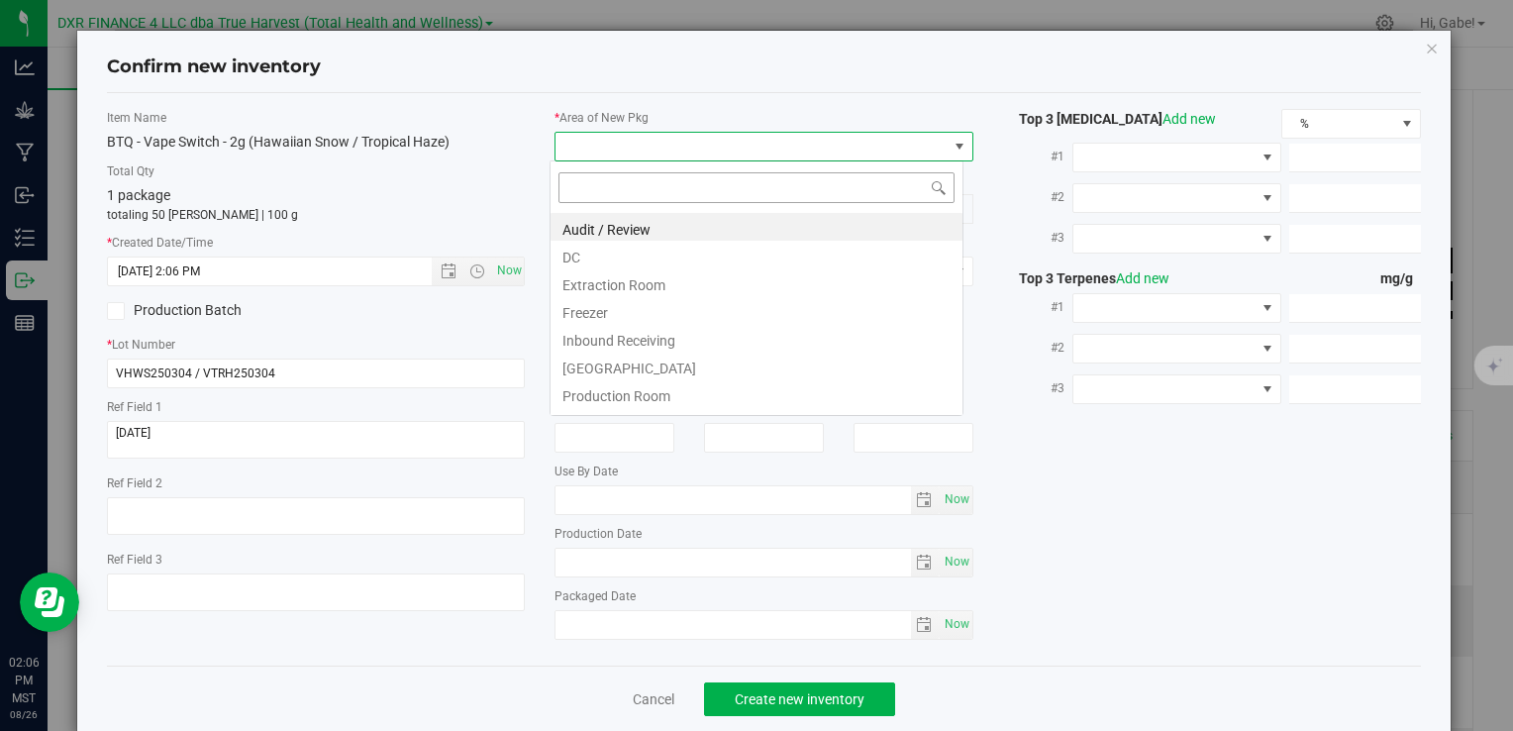
scroll to position [29, 414]
click at [616, 252] on li "DC" at bounding box center [757, 255] width 412 height 28
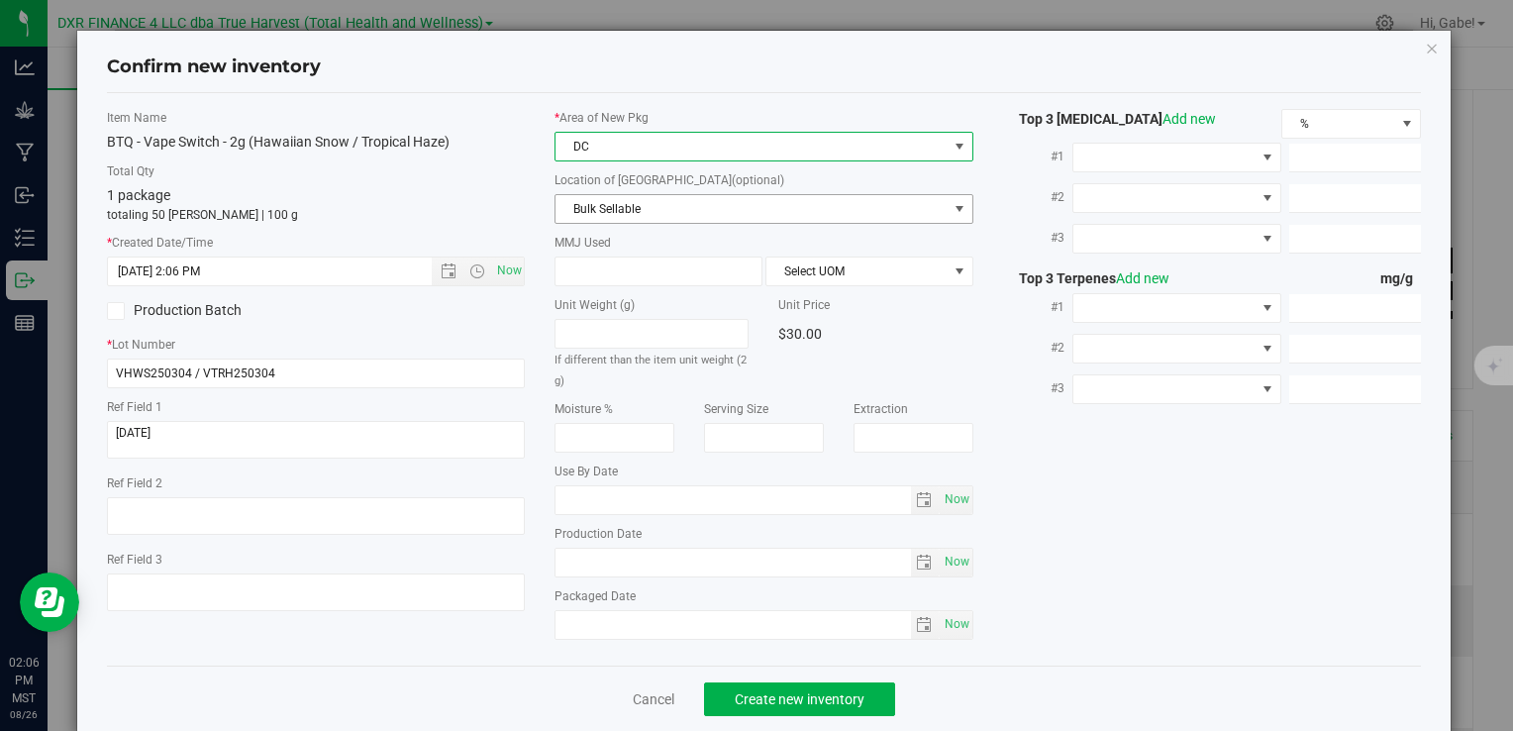
click at [622, 210] on span "Bulk Sellable" at bounding box center [751, 209] width 391 height 28
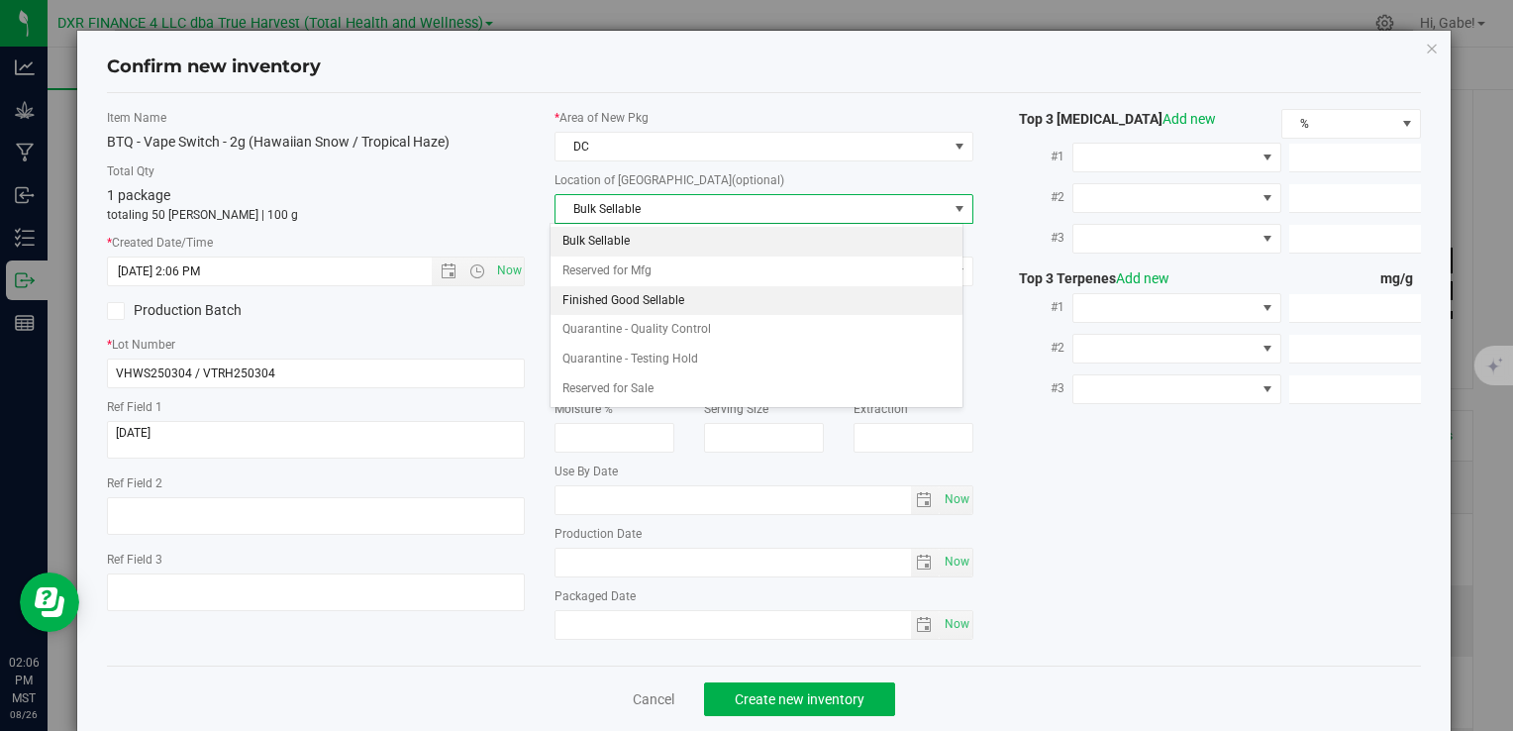
click at [598, 286] on li "Finished Good Sellable" at bounding box center [757, 301] width 412 height 30
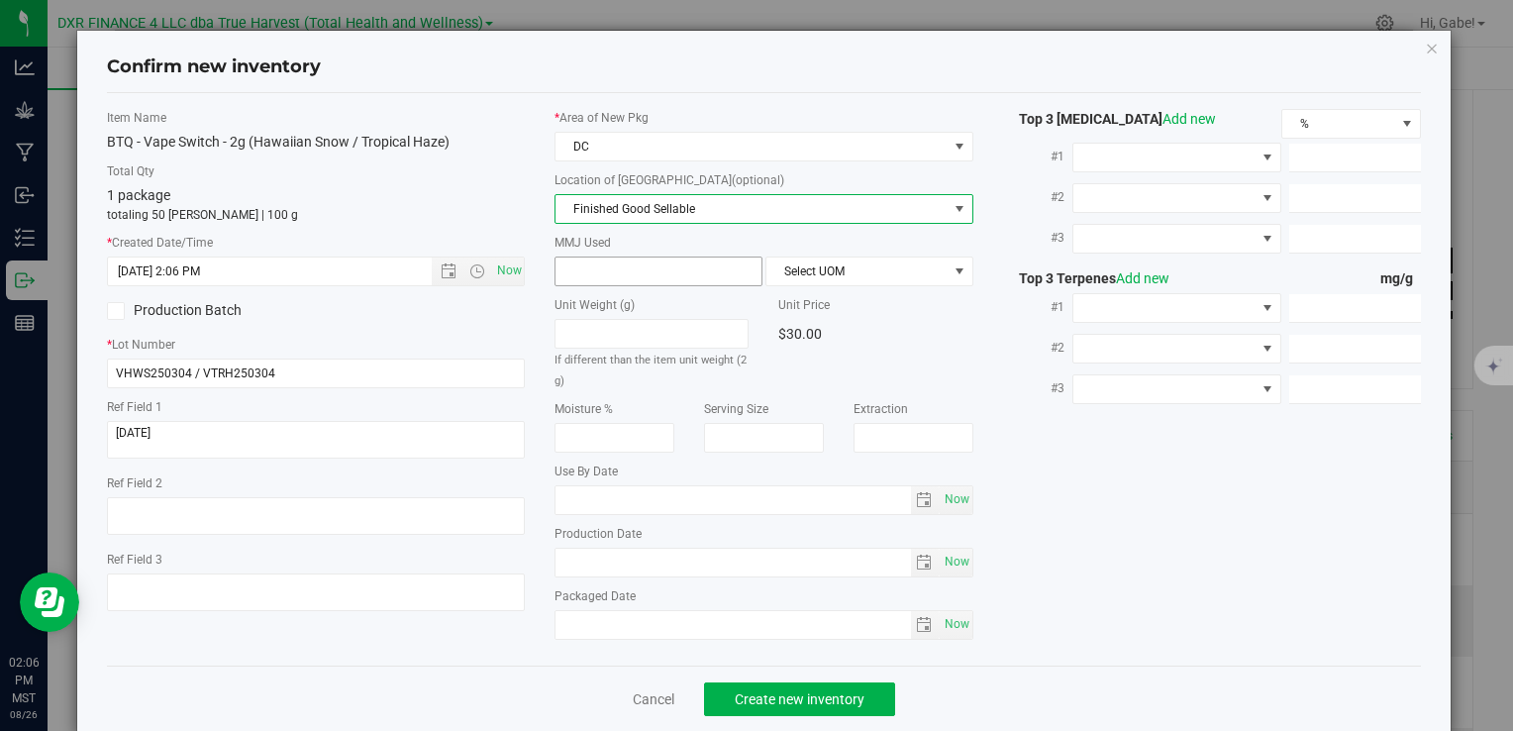
click at [600, 273] on span at bounding box center [659, 272] width 208 height 30
type input "2"
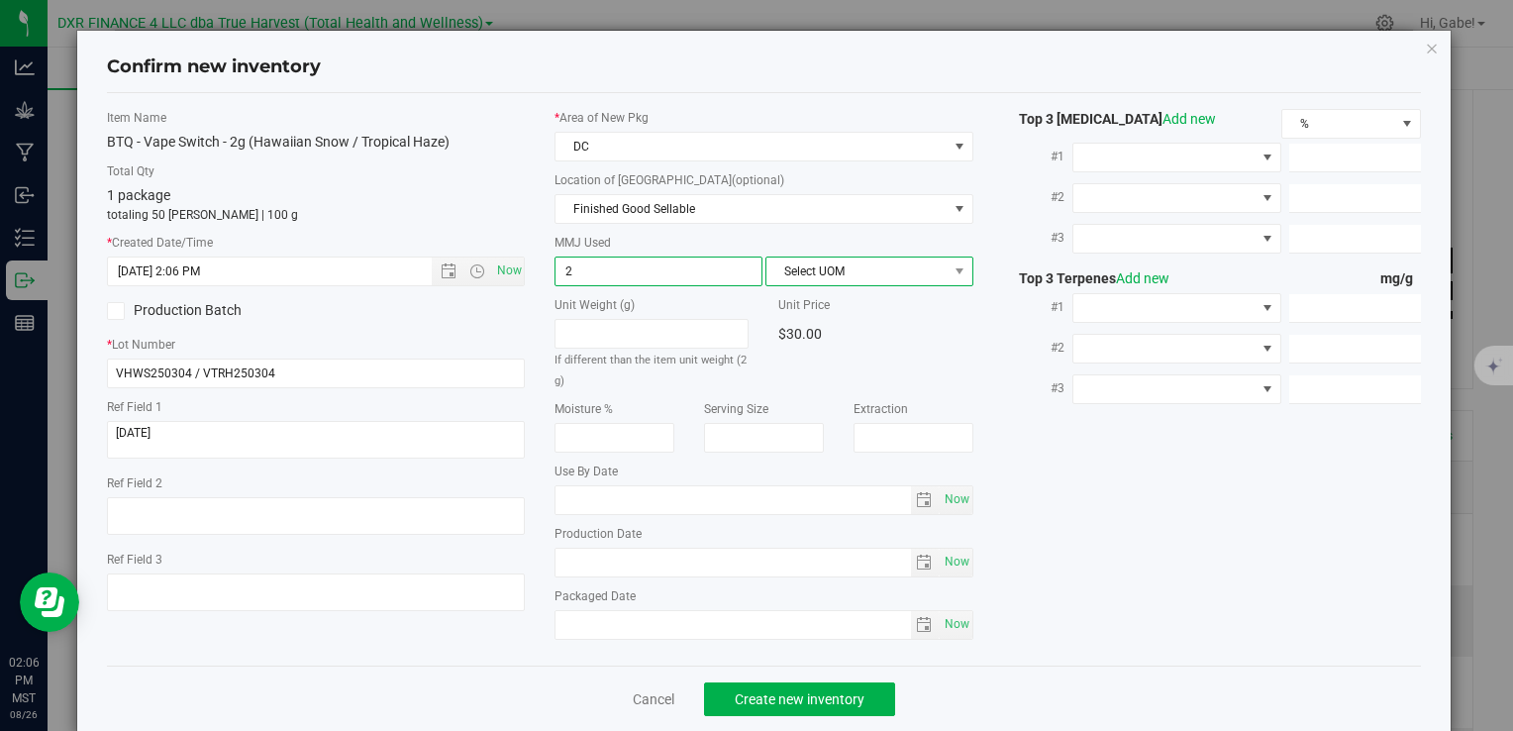
type input "2.0000"
click at [881, 279] on span "Select UOM" at bounding box center [857, 272] width 181 height 28
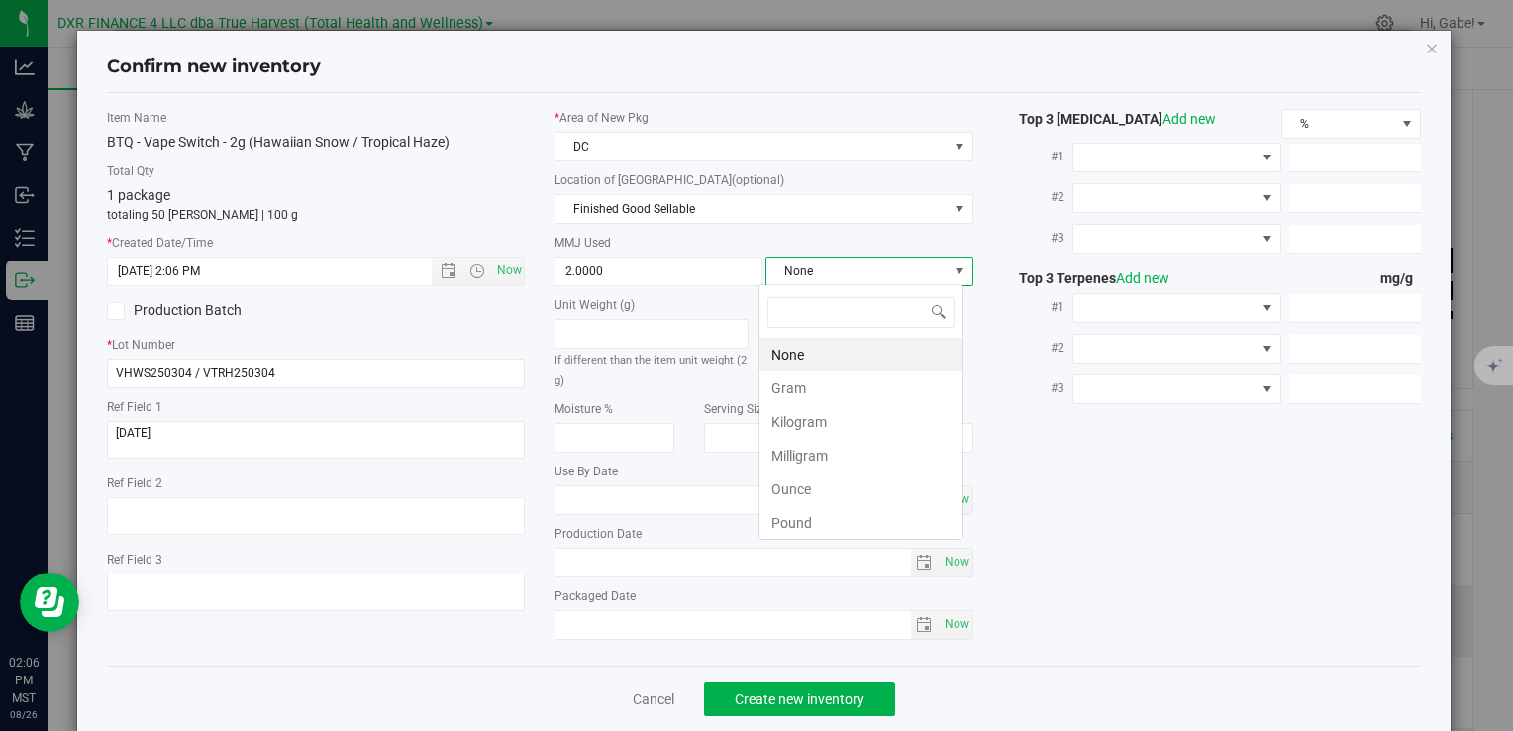
scroll to position [29, 205]
click at [824, 380] on li "Gram" at bounding box center [861, 388] width 203 height 34
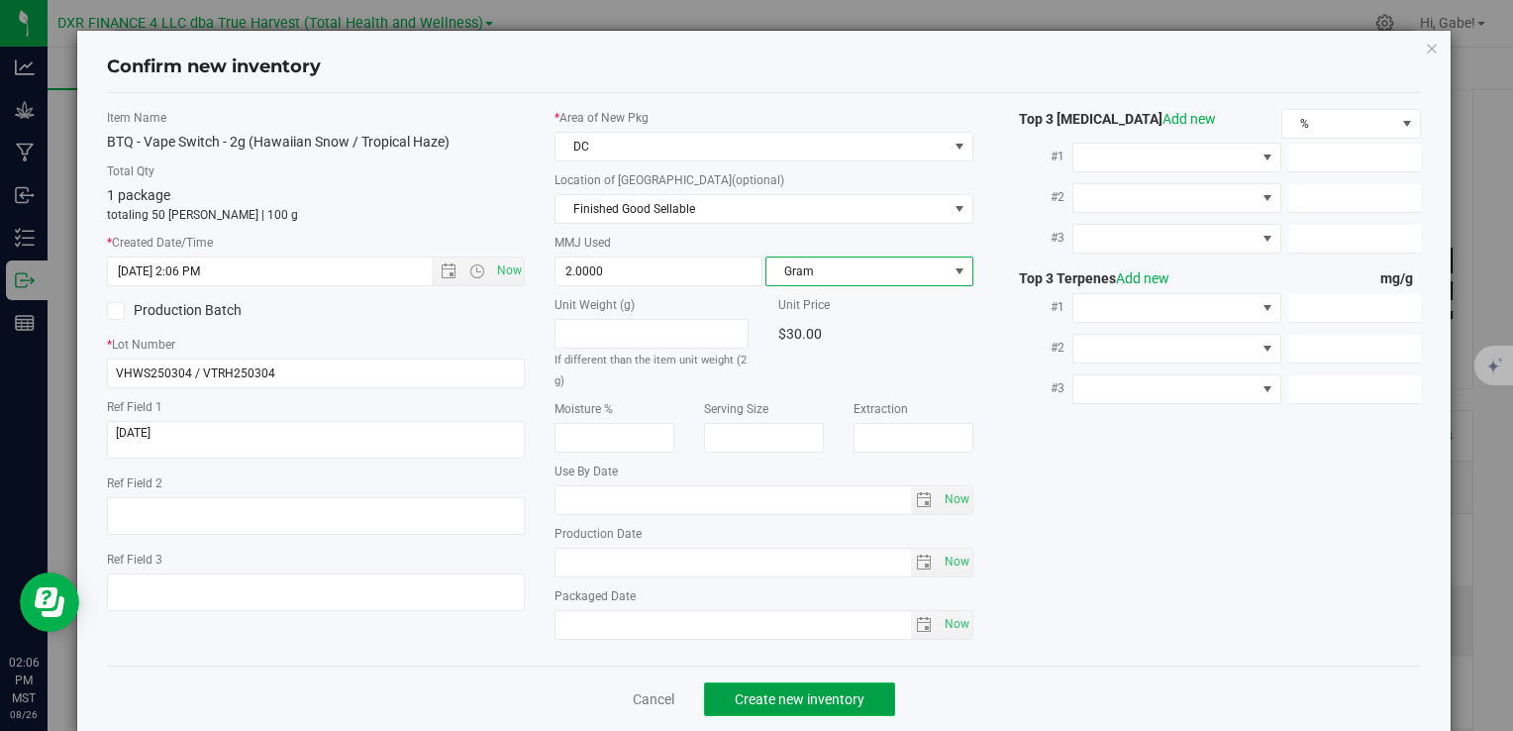
click at [845, 682] on button "Create new inventory" at bounding box center [799, 699] width 191 height 34
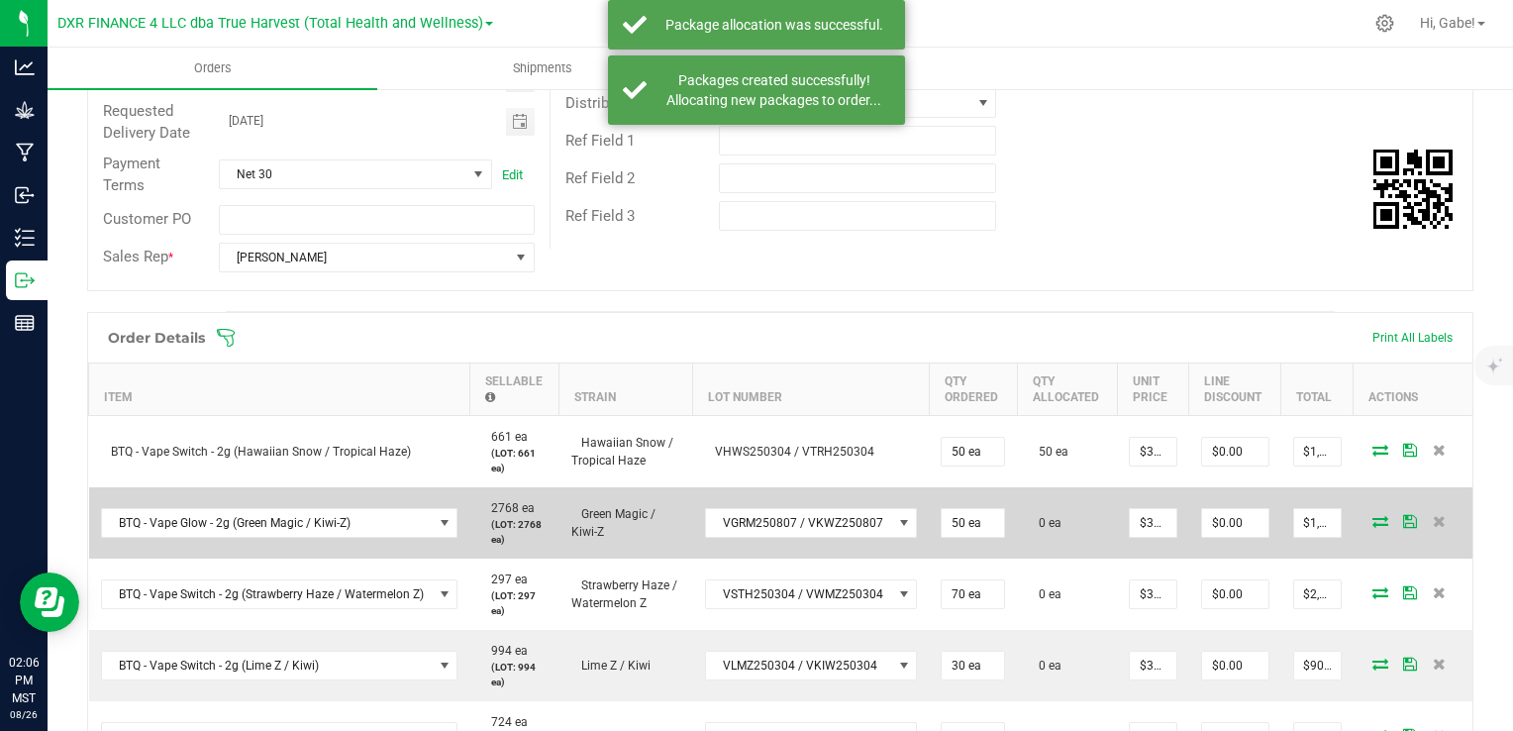
scroll to position [297, 0]
click at [1366, 517] on span at bounding box center [1381, 520] width 30 height 12
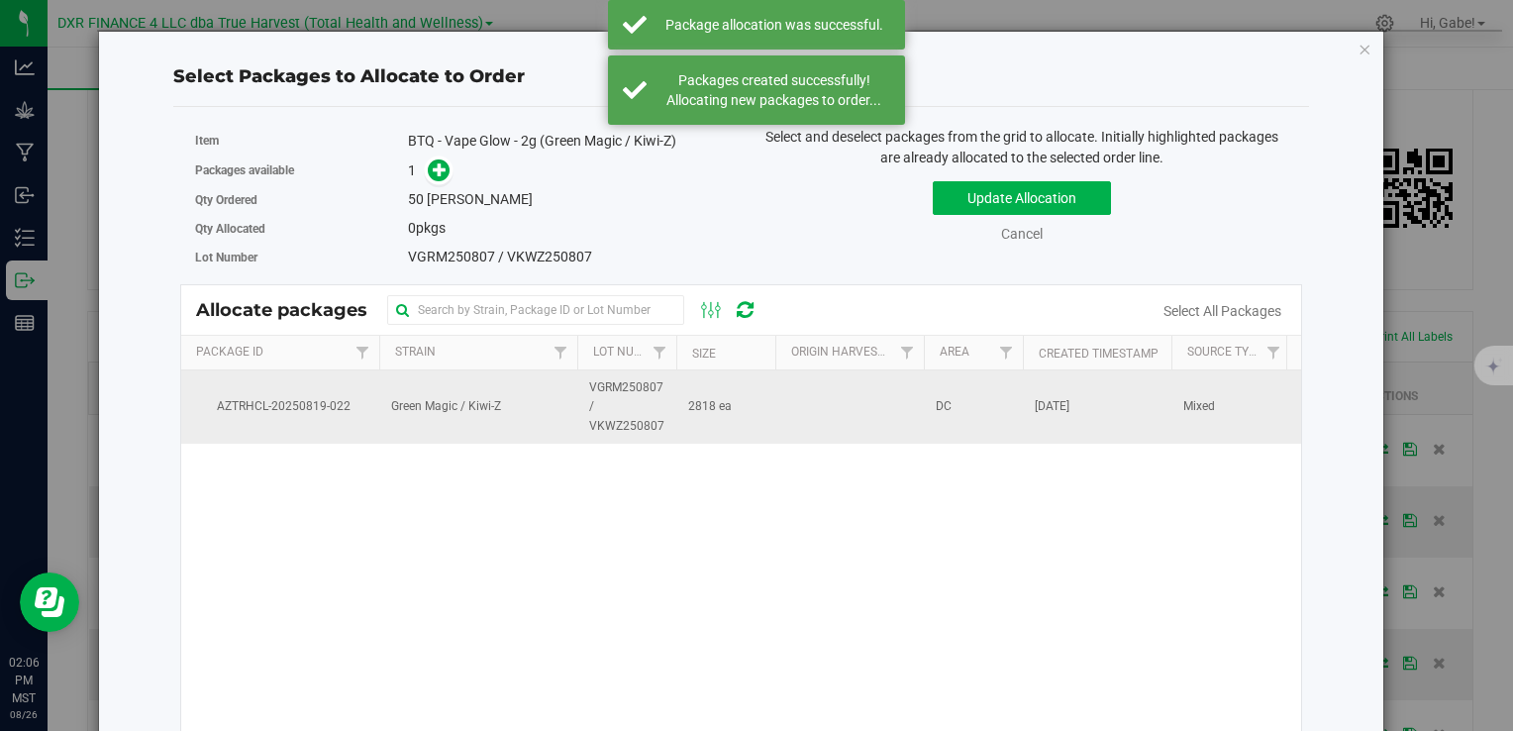
click at [751, 434] on td "2818 ea" at bounding box center [725, 406] width 99 height 73
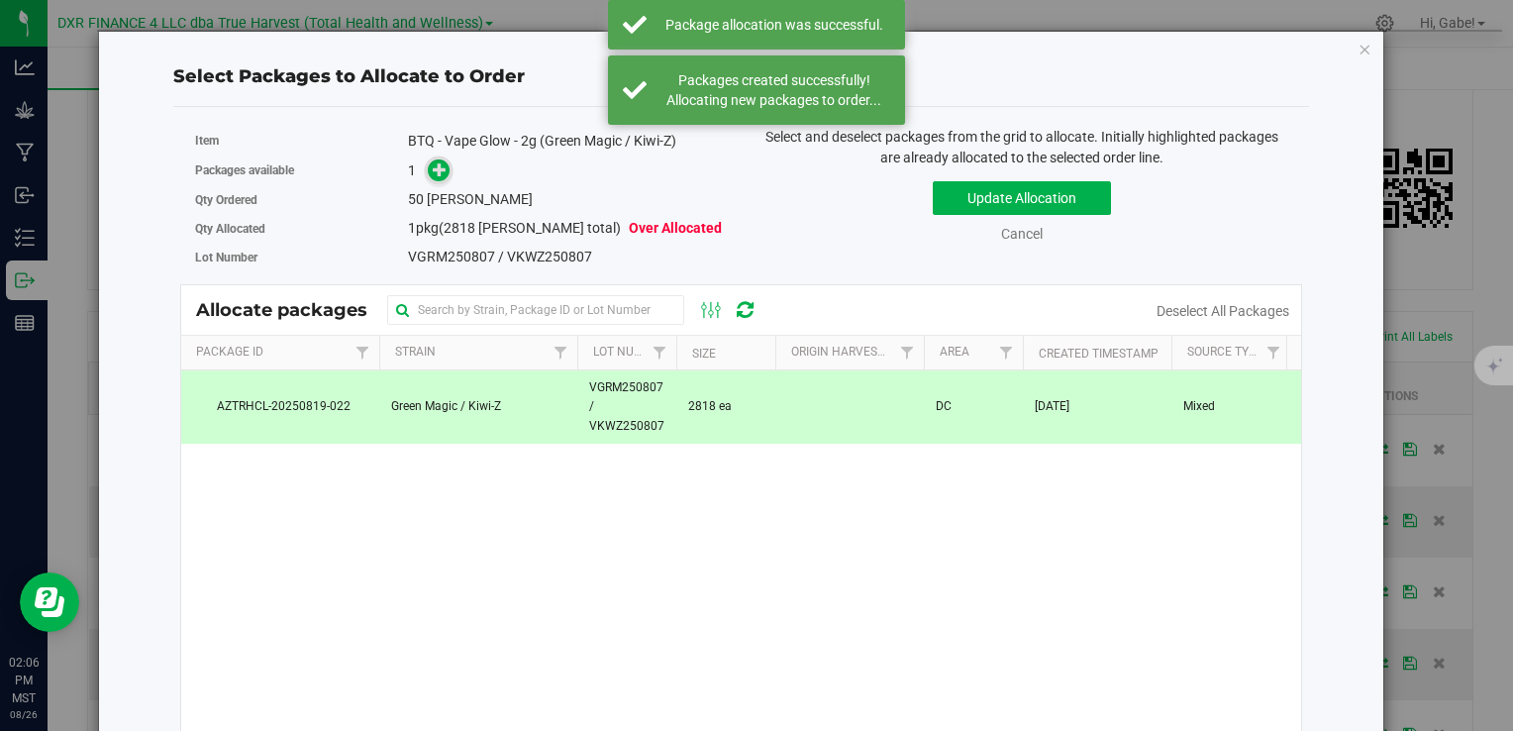
click at [433, 176] on icon at bounding box center [440, 169] width 14 height 14
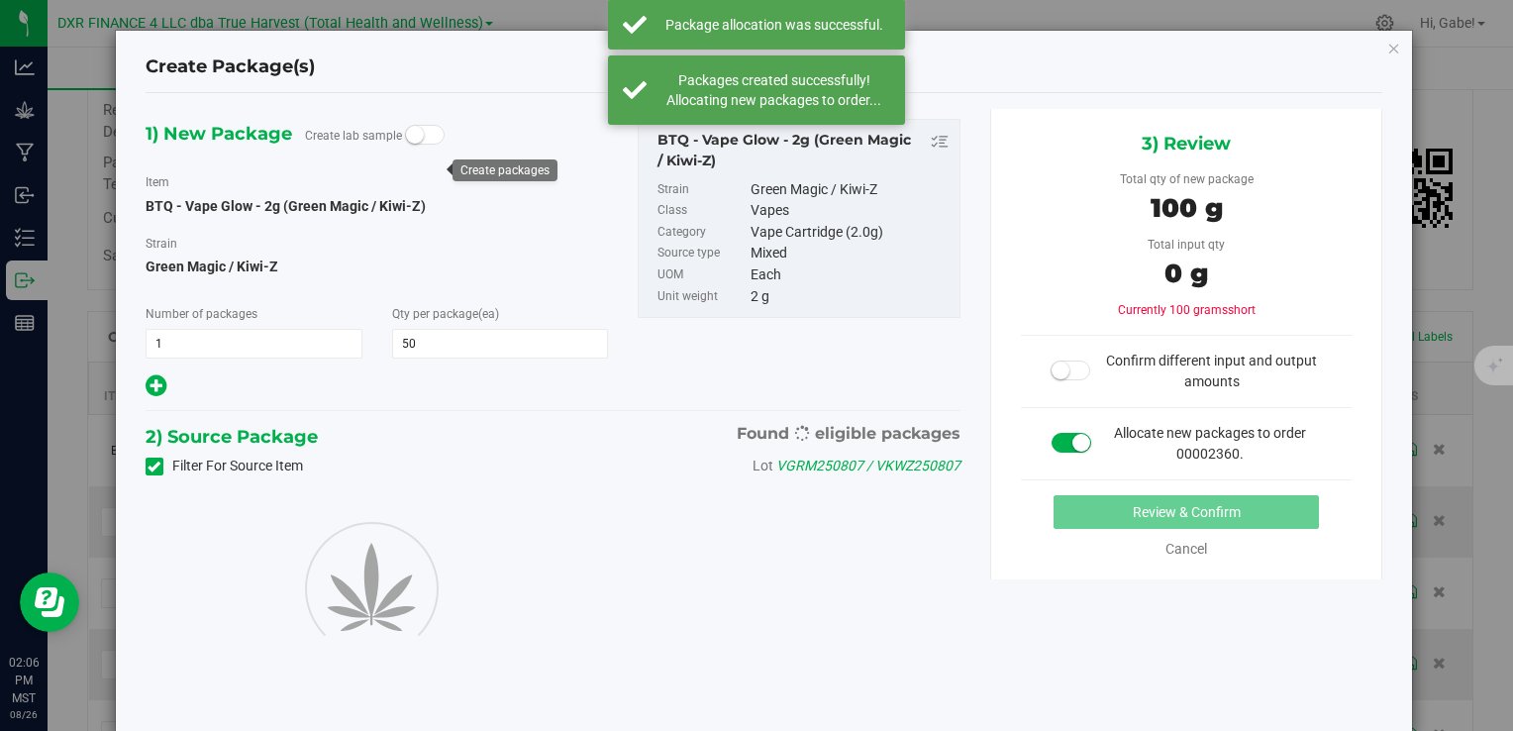
type input "50"
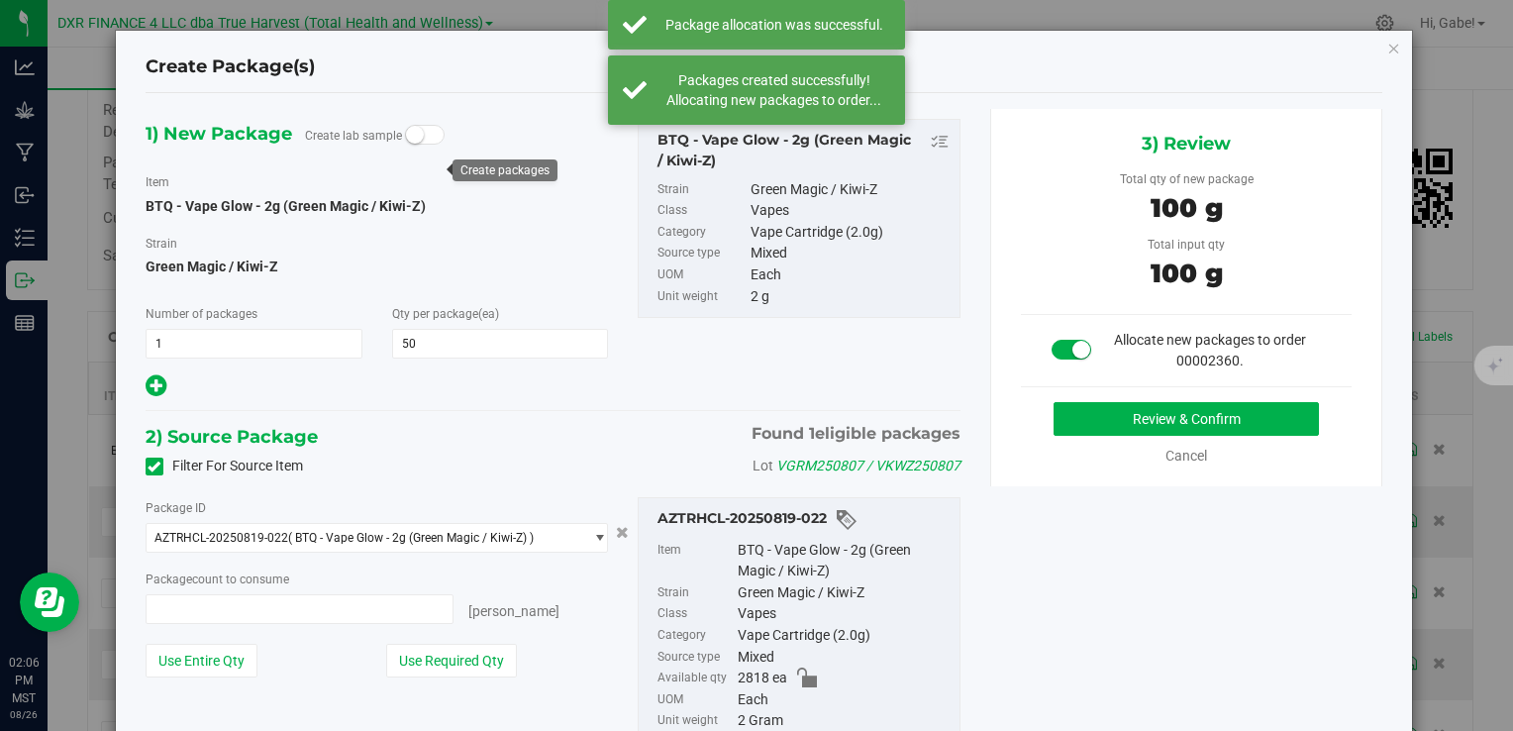
type input "50 ea"
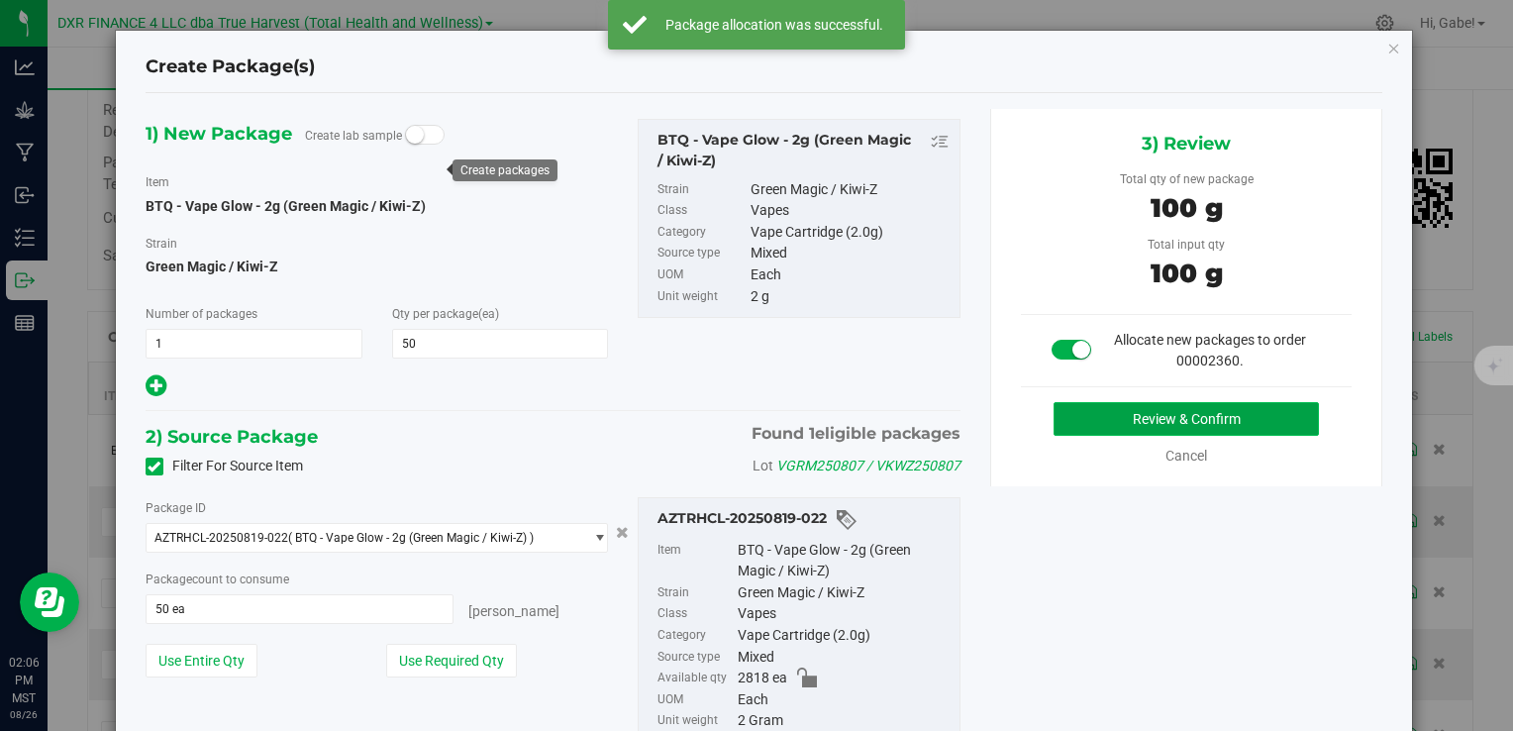
click at [1067, 417] on button "Review & Confirm" at bounding box center [1186, 419] width 265 height 34
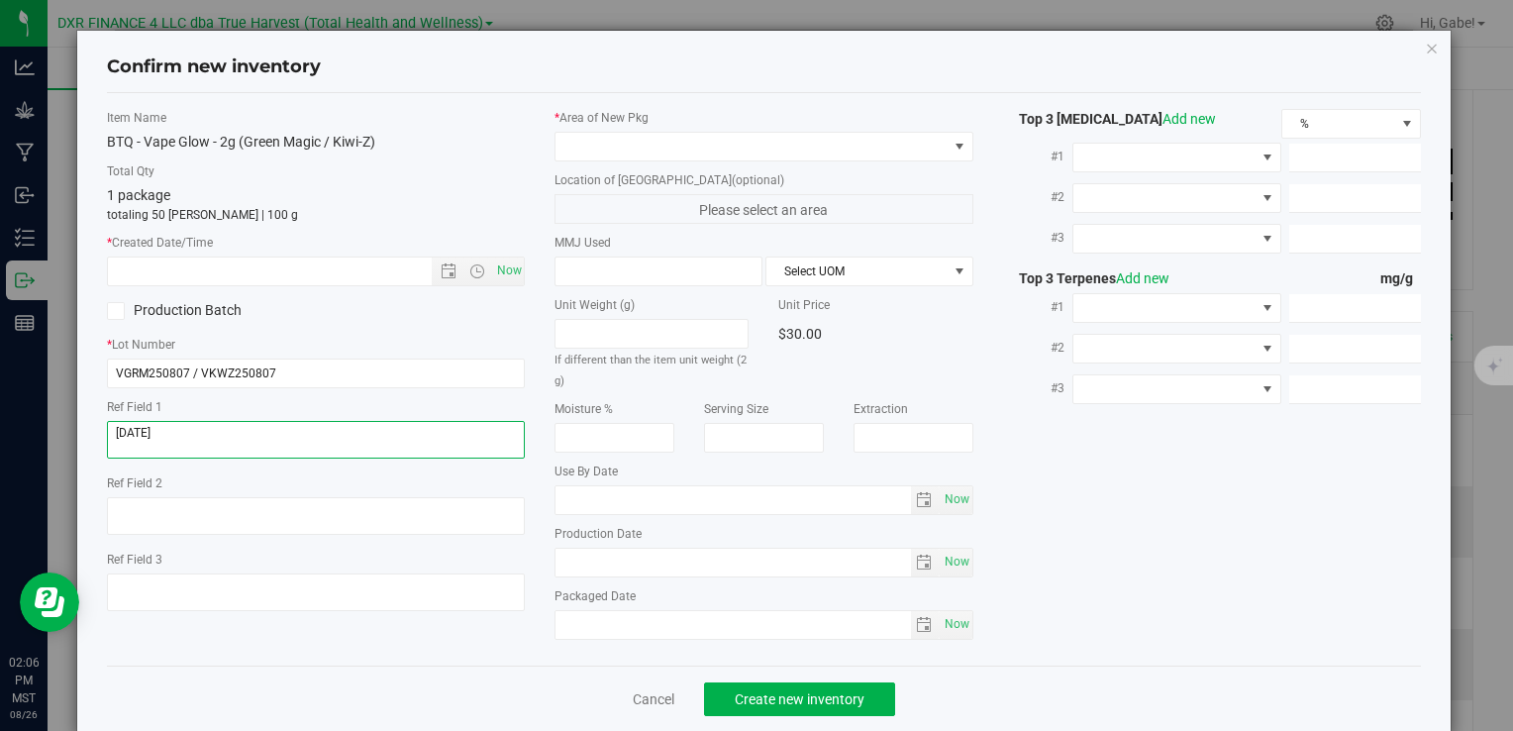
click at [231, 433] on textarea at bounding box center [316, 440] width 418 height 38
click at [231, 432] on textarea at bounding box center [316, 440] width 418 height 38
click at [232, 432] on textarea at bounding box center [316, 440] width 418 height 38
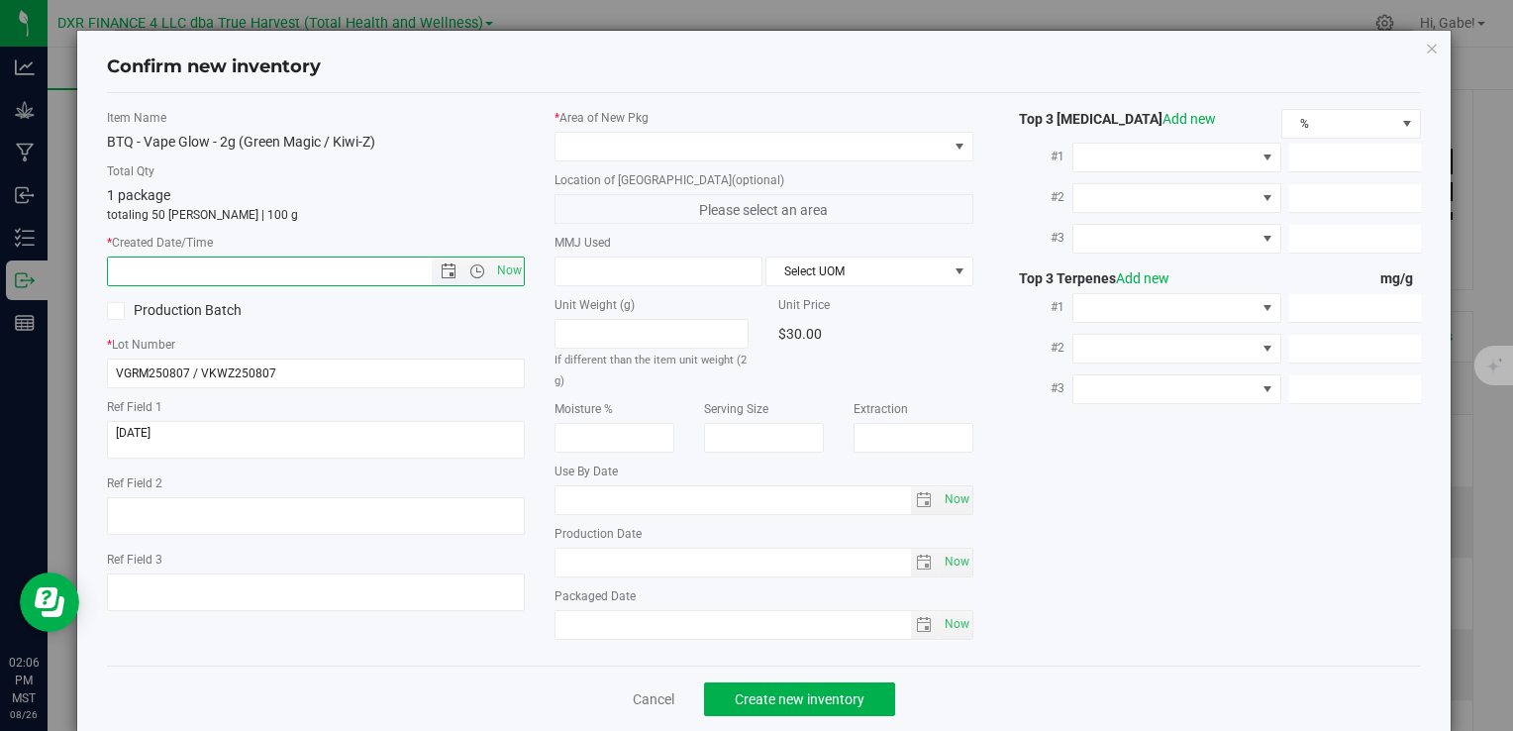
click at [244, 259] on input "text" at bounding box center [286, 272] width 357 height 28
paste input "2025-08-07"
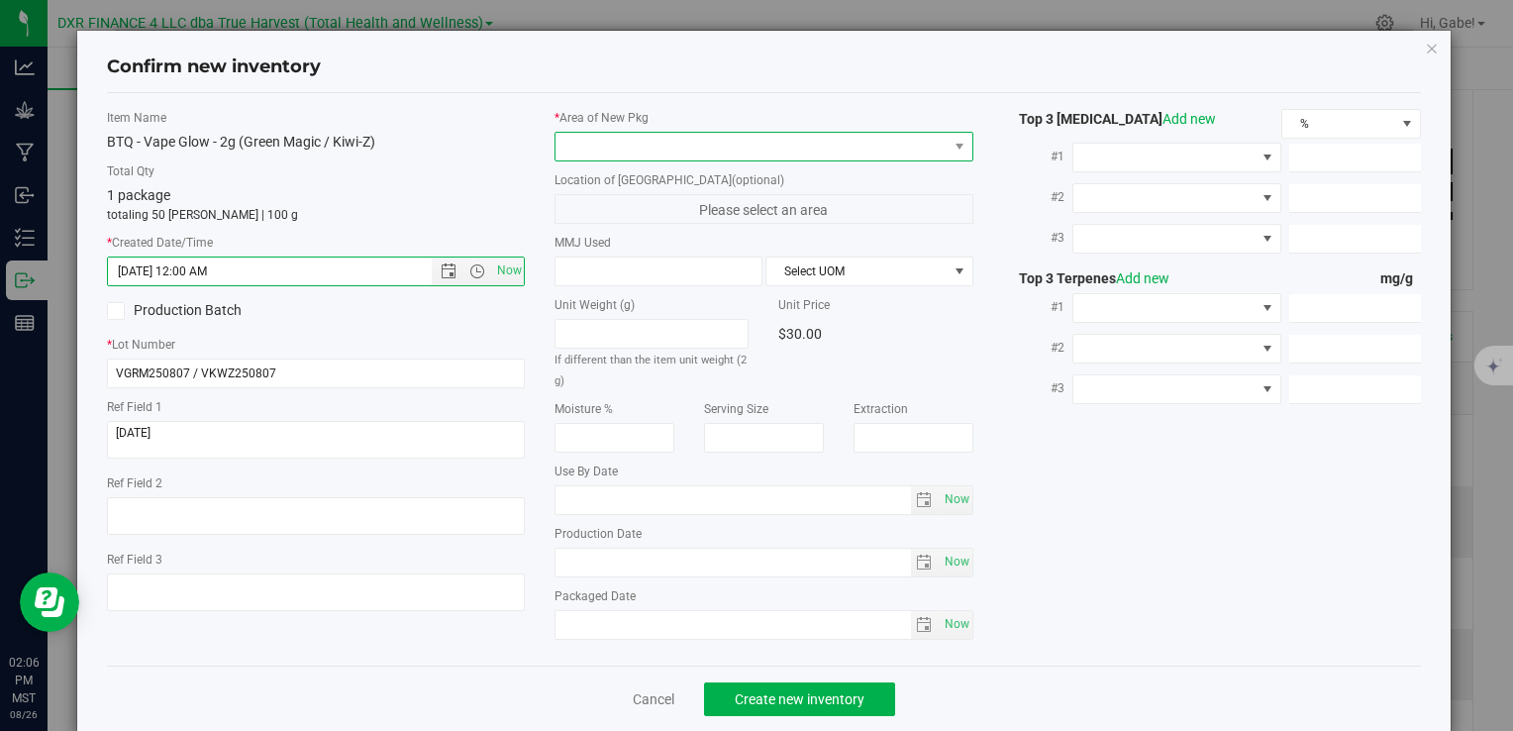
click at [613, 149] on span at bounding box center [751, 147] width 391 height 28
type input "8/7/2025 2:06 PM"
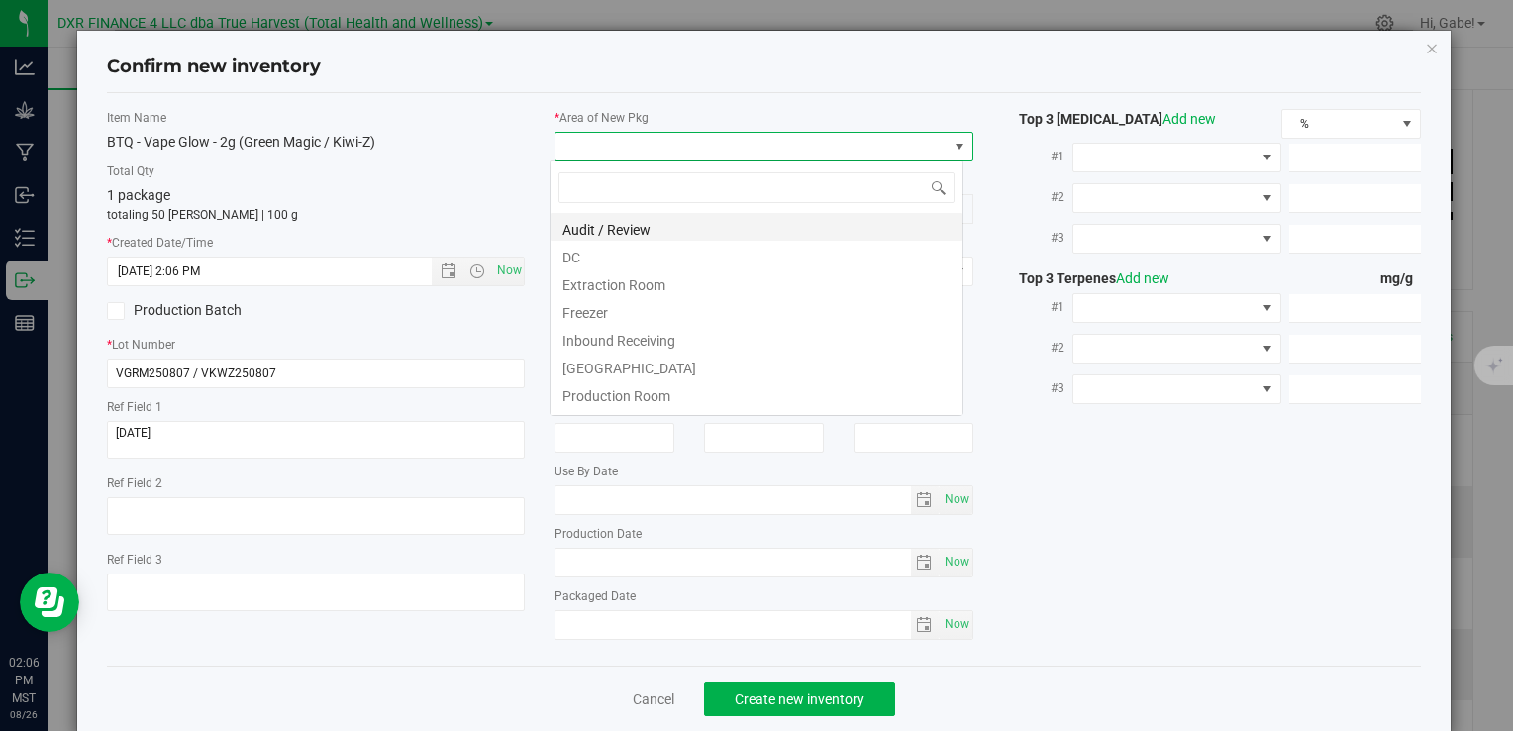
scroll to position [29, 414]
click at [599, 254] on li "DC" at bounding box center [757, 255] width 412 height 28
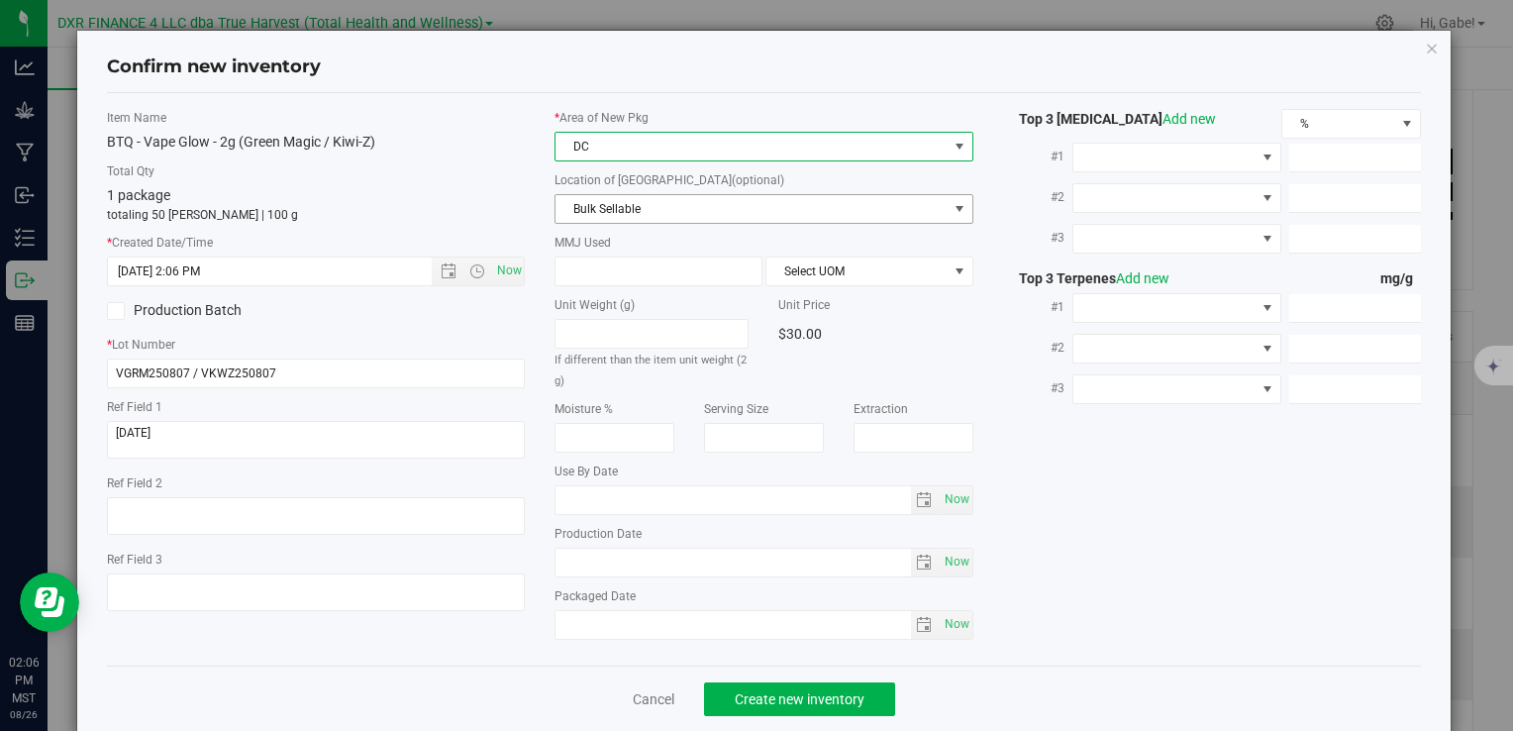
click at [622, 208] on span "Bulk Sellable" at bounding box center [751, 209] width 391 height 28
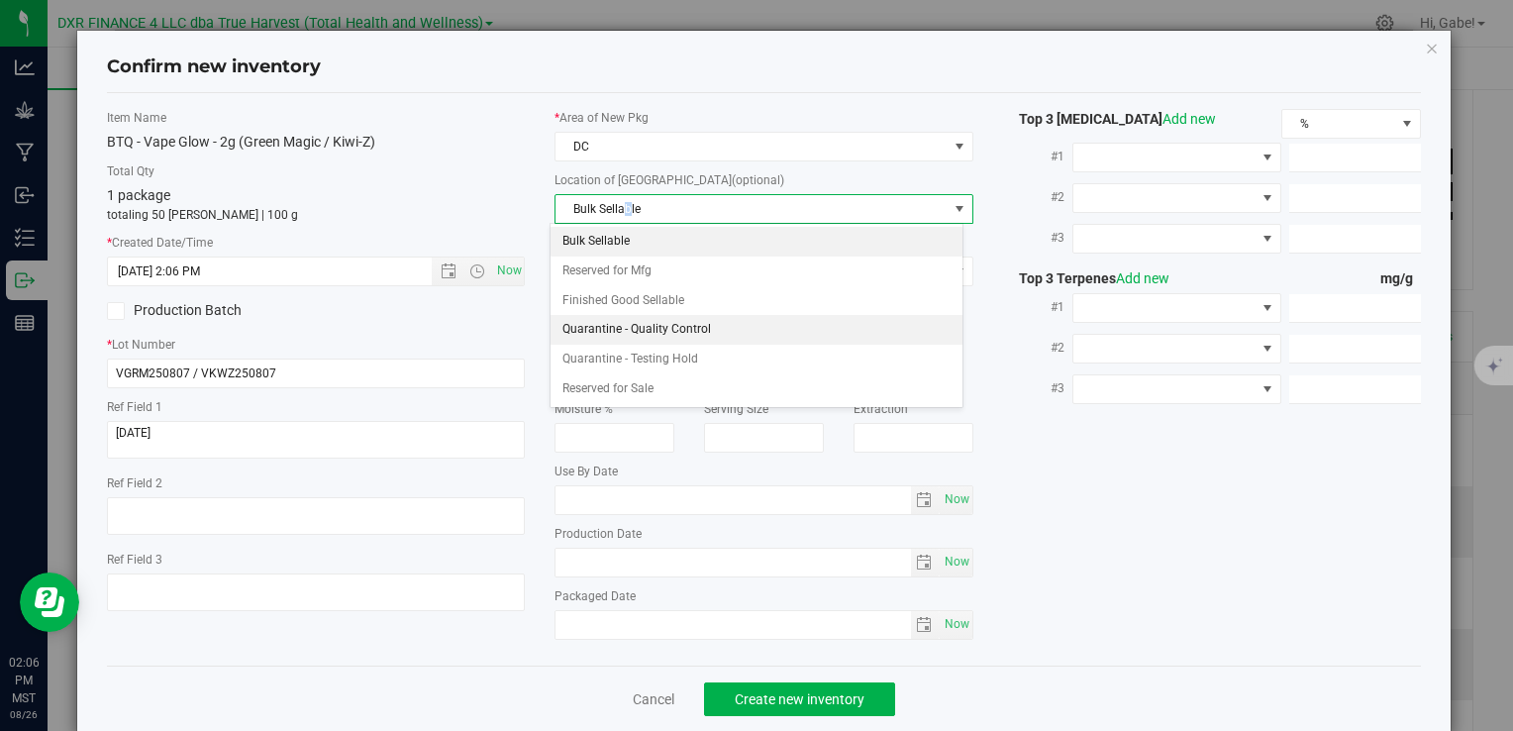
drag, startPoint x: 620, startPoint y: 208, endPoint x: 616, endPoint y: 296, distance: 88.2
click at [618, 295] on li "Finished Good Sellable" at bounding box center [757, 301] width 412 height 30
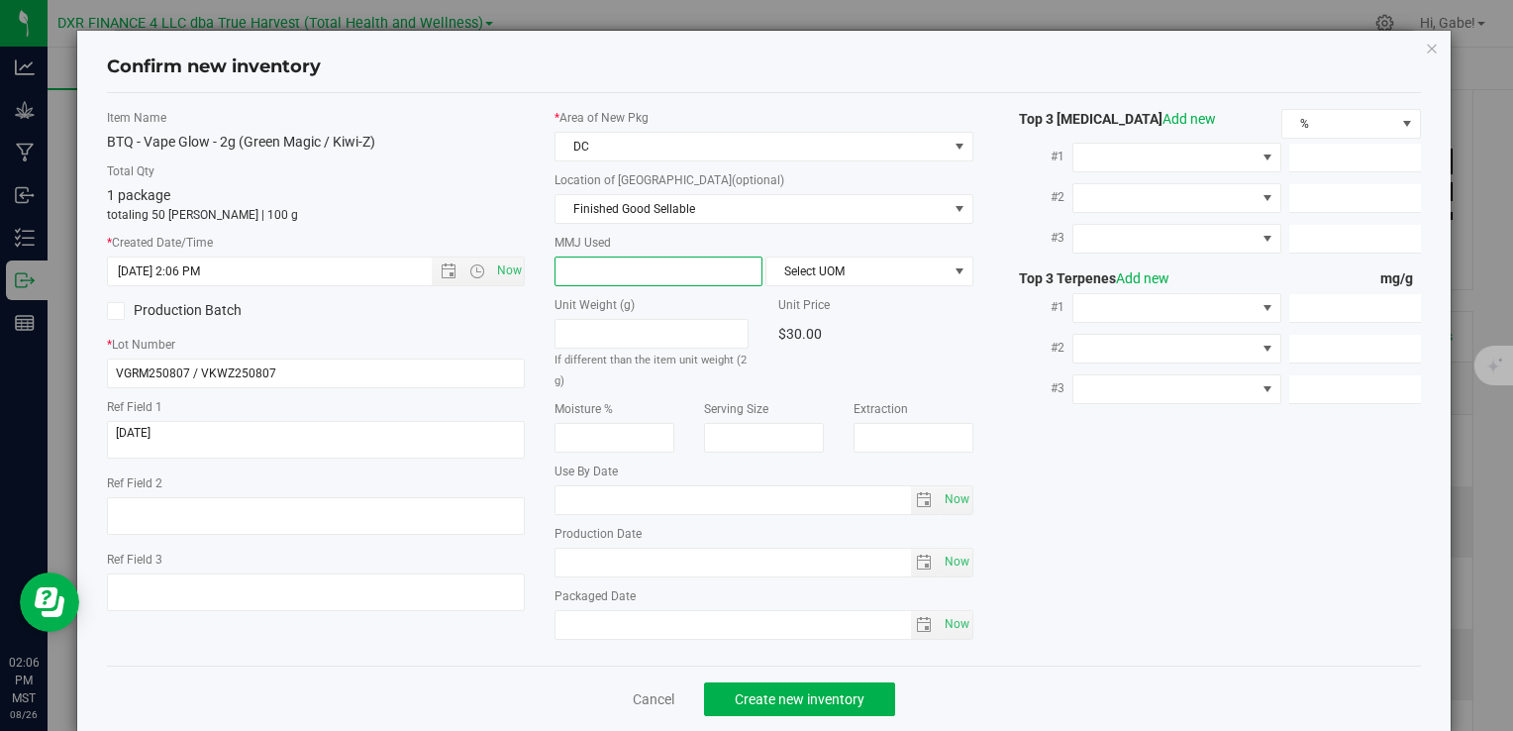
click at [640, 257] on span at bounding box center [659, 272] width 208 height 30
type input "2"
type input "2.0000"
click at [868, 267] on span "Select UOM" at bounding box center [857, 272] width 181 height 28
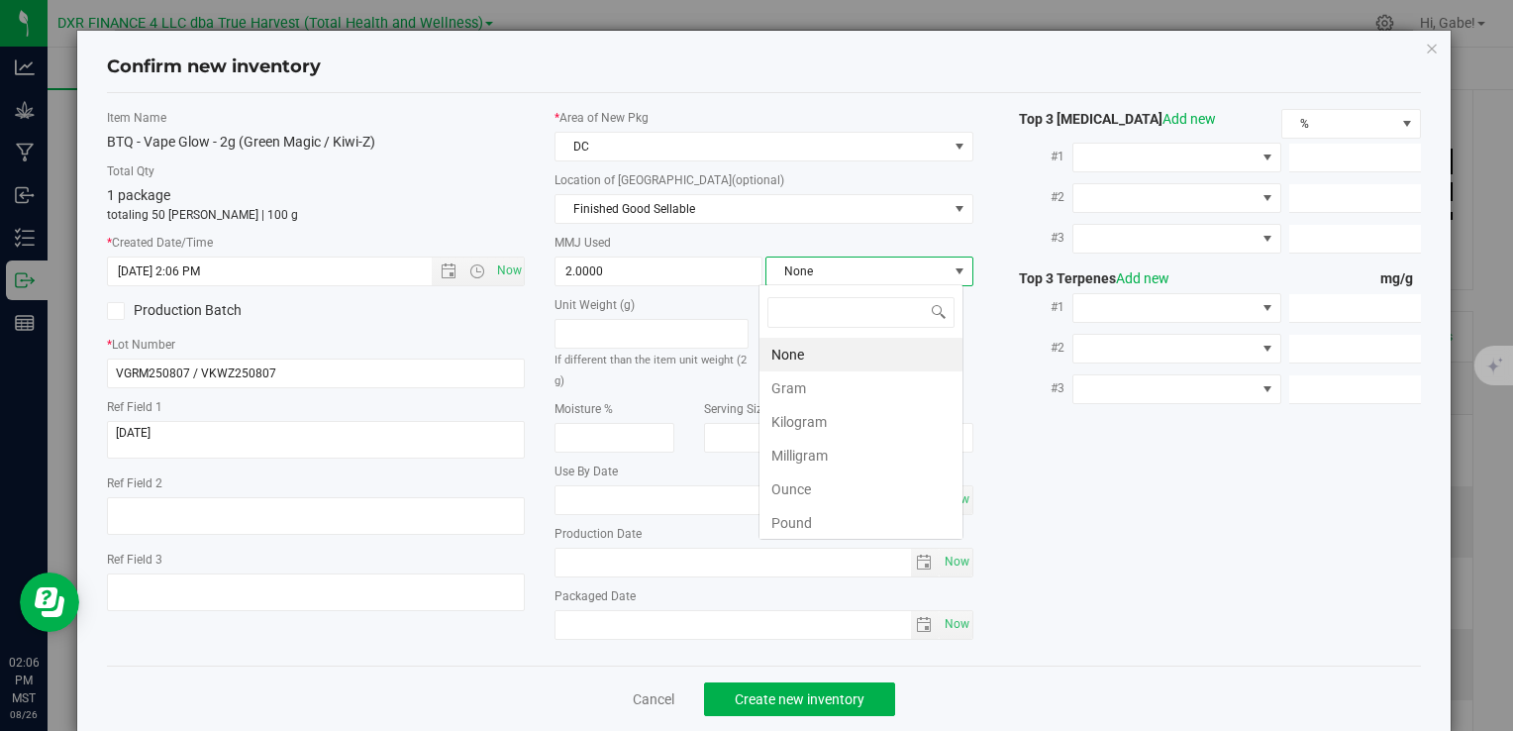
scroll to position [29, 205]
click at [823, 382] on li "Gram" at bounding box center [861, 388] width 203 height 34
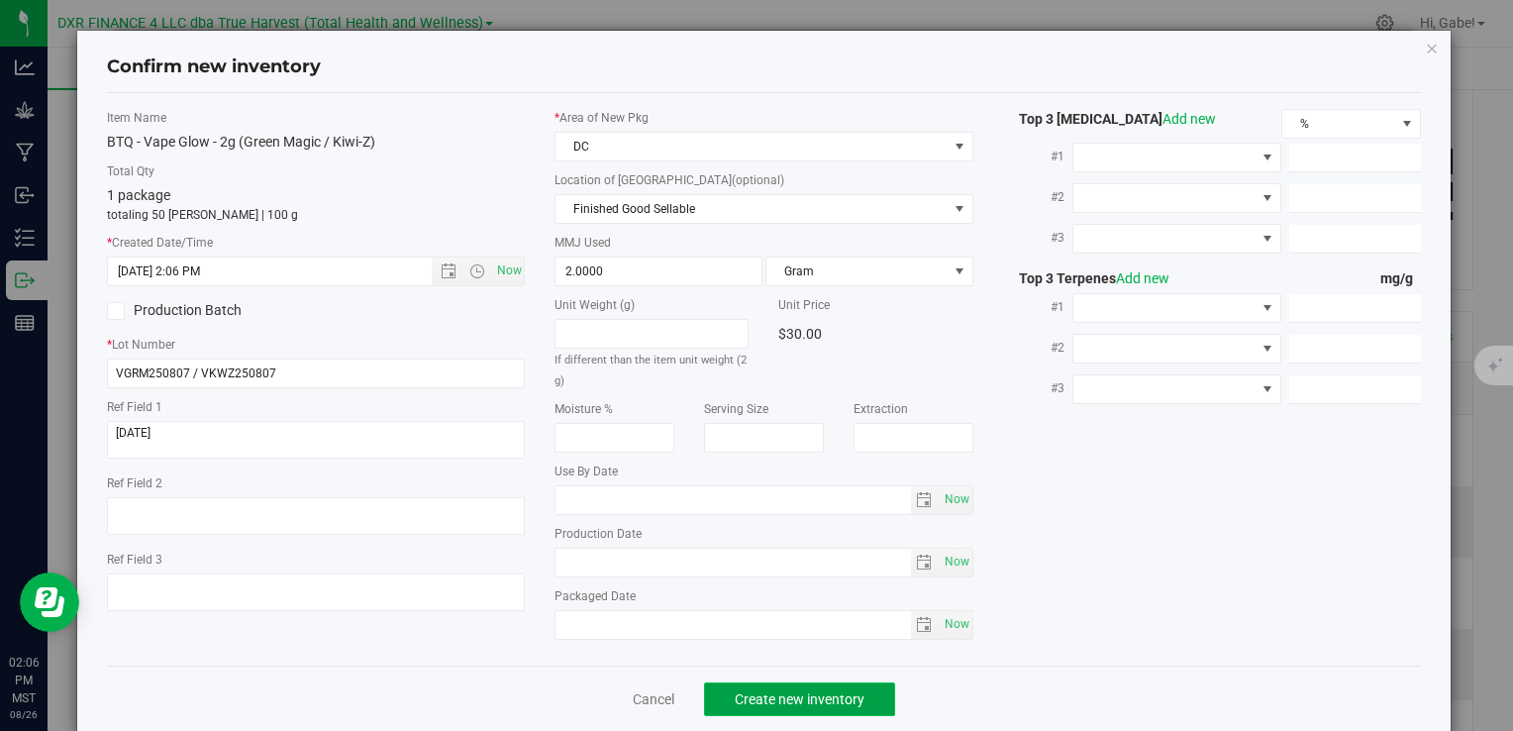
click at [778, 691] on span "Create new inventory" at bounding box center [800, 699] width 130 height 16
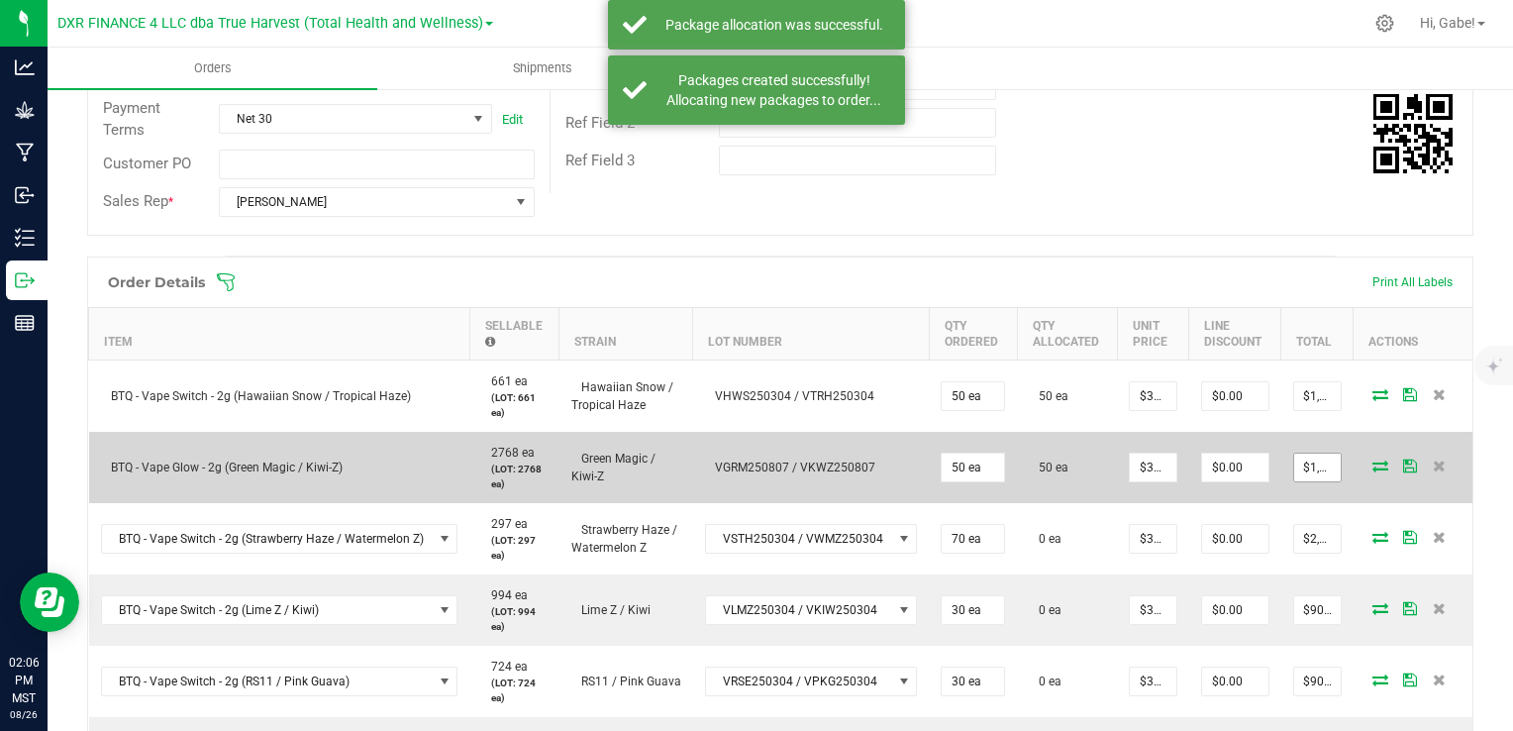
scroll to position [396, 0]
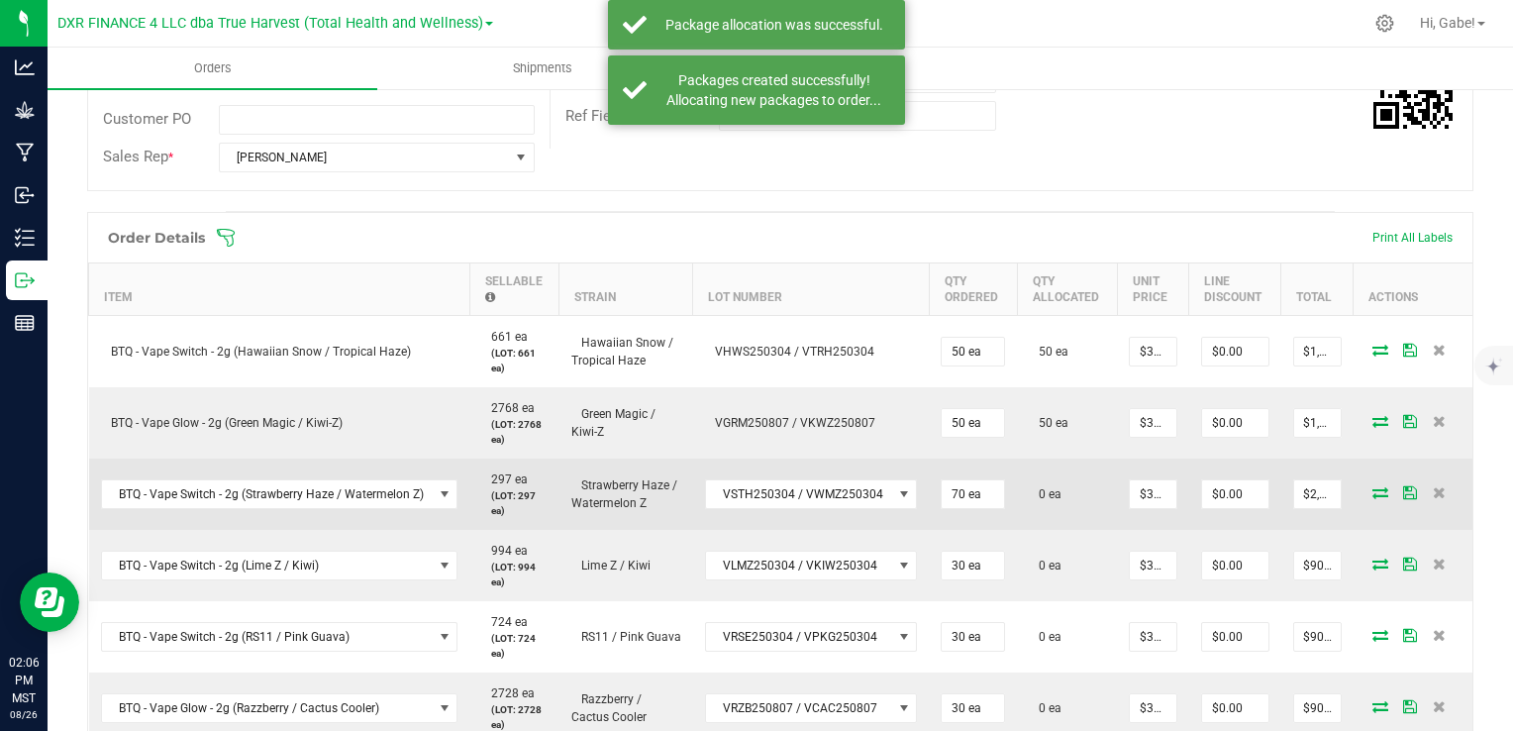
click at [1373, 486] on icon at bounding box center [1381, 492] width 16 height 12
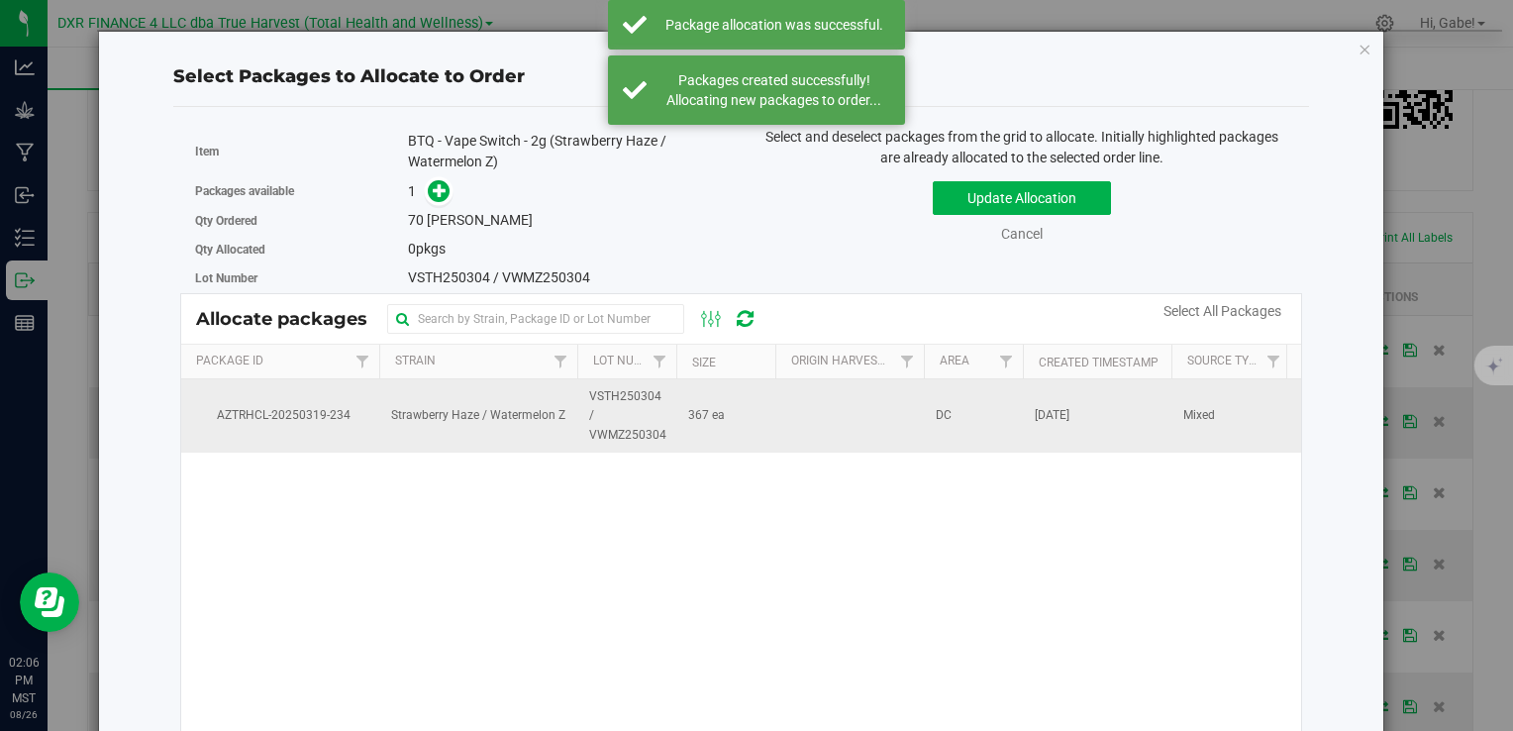
click at [495, 416] on span "Strawberry Haze / Watermelon Z" at bounding box center [478, 415] width 174 height 19
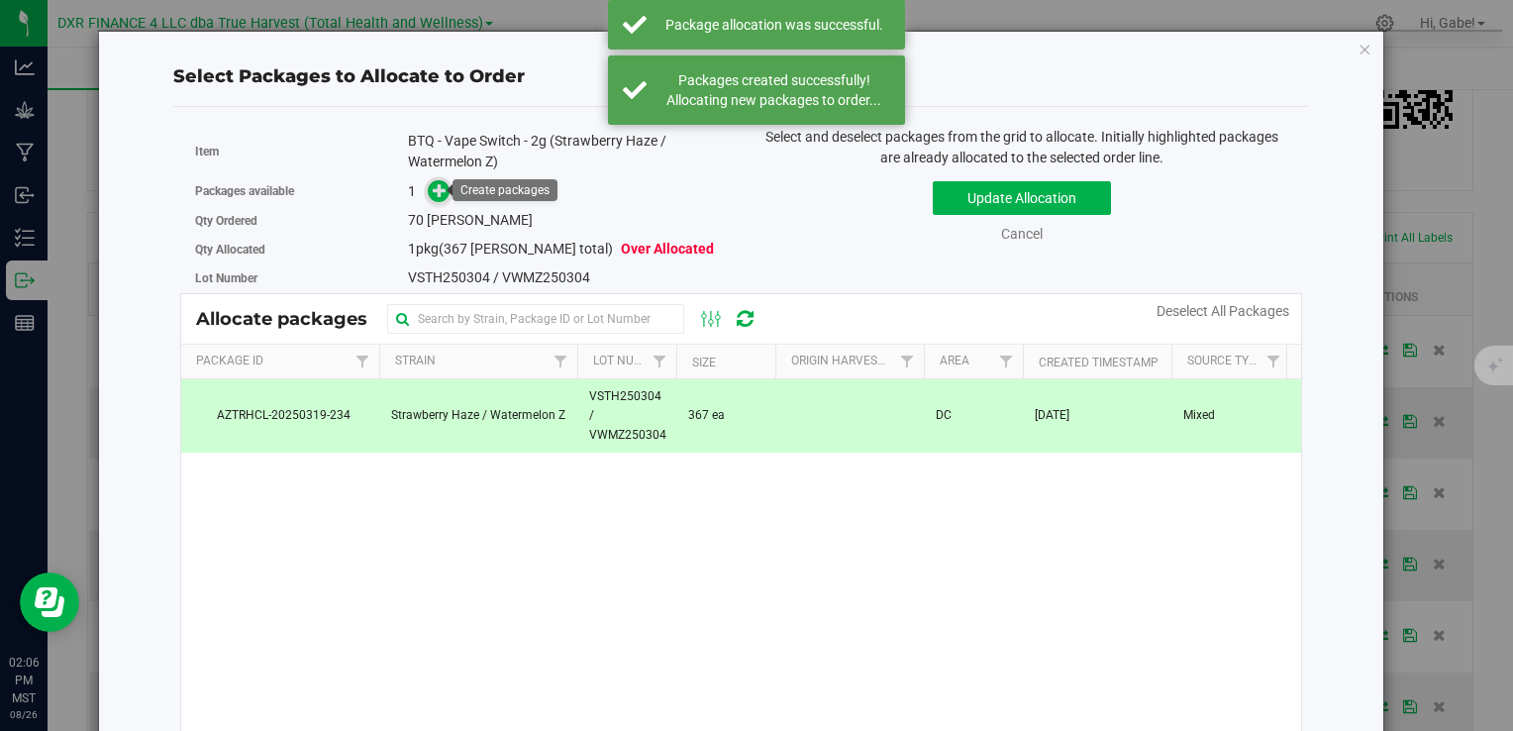
click at [436, 186] on icon at bounding box center [440, 190] width 14 height 14
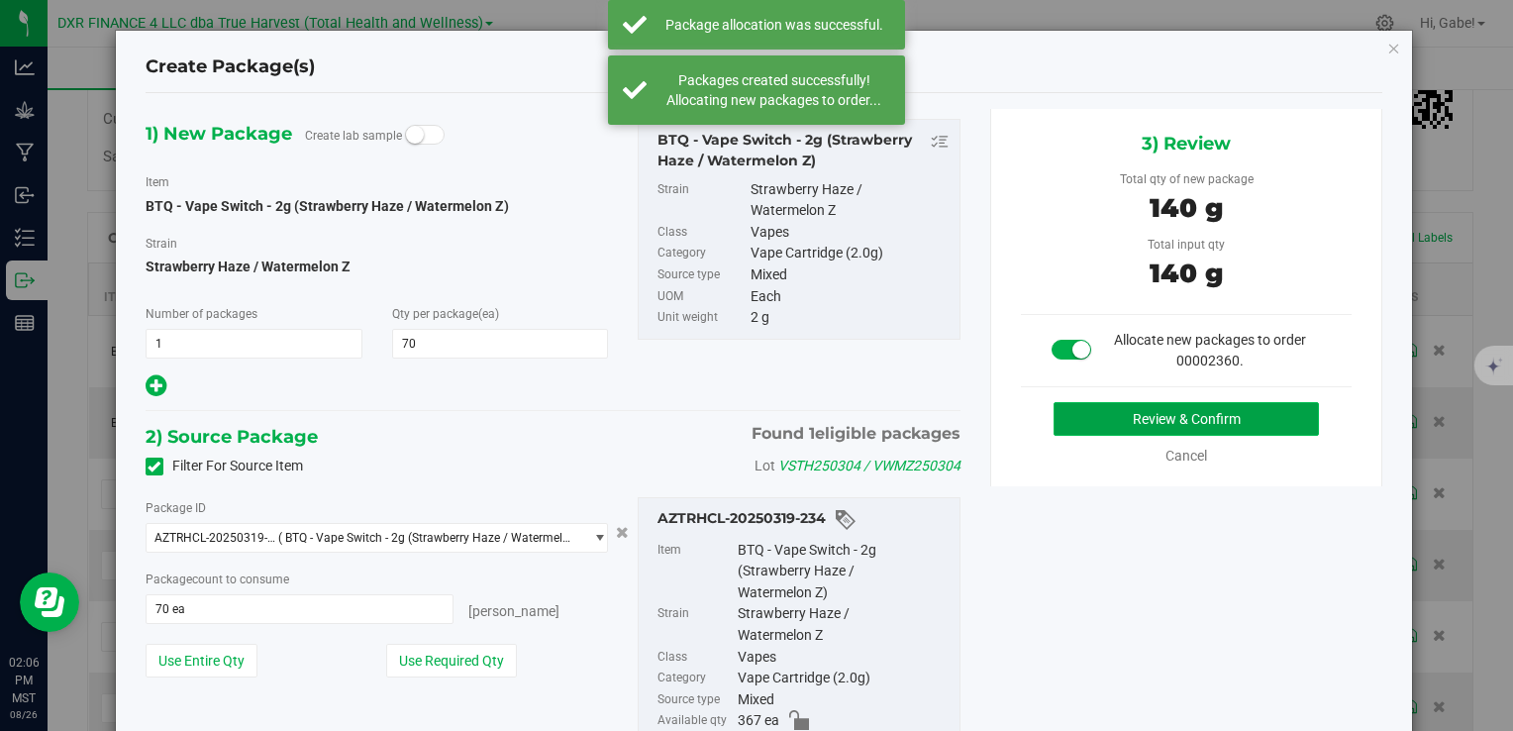
click at [1156, 407] on button "Review & Confirm" at bounding box center [1186, 419] width 265 height 34
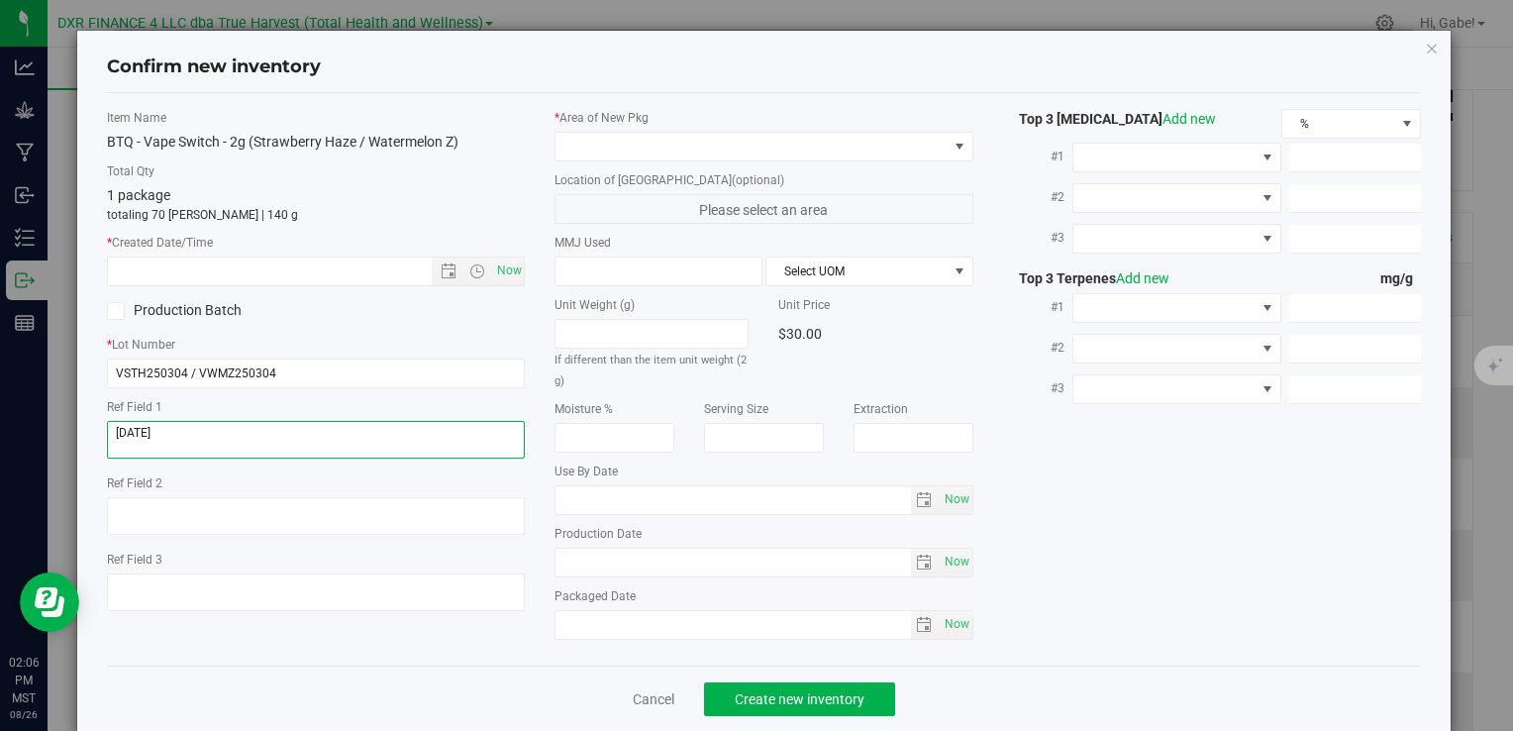
click at [171, 425] on textarea at bounding box center [316, 440] width 418 height 38
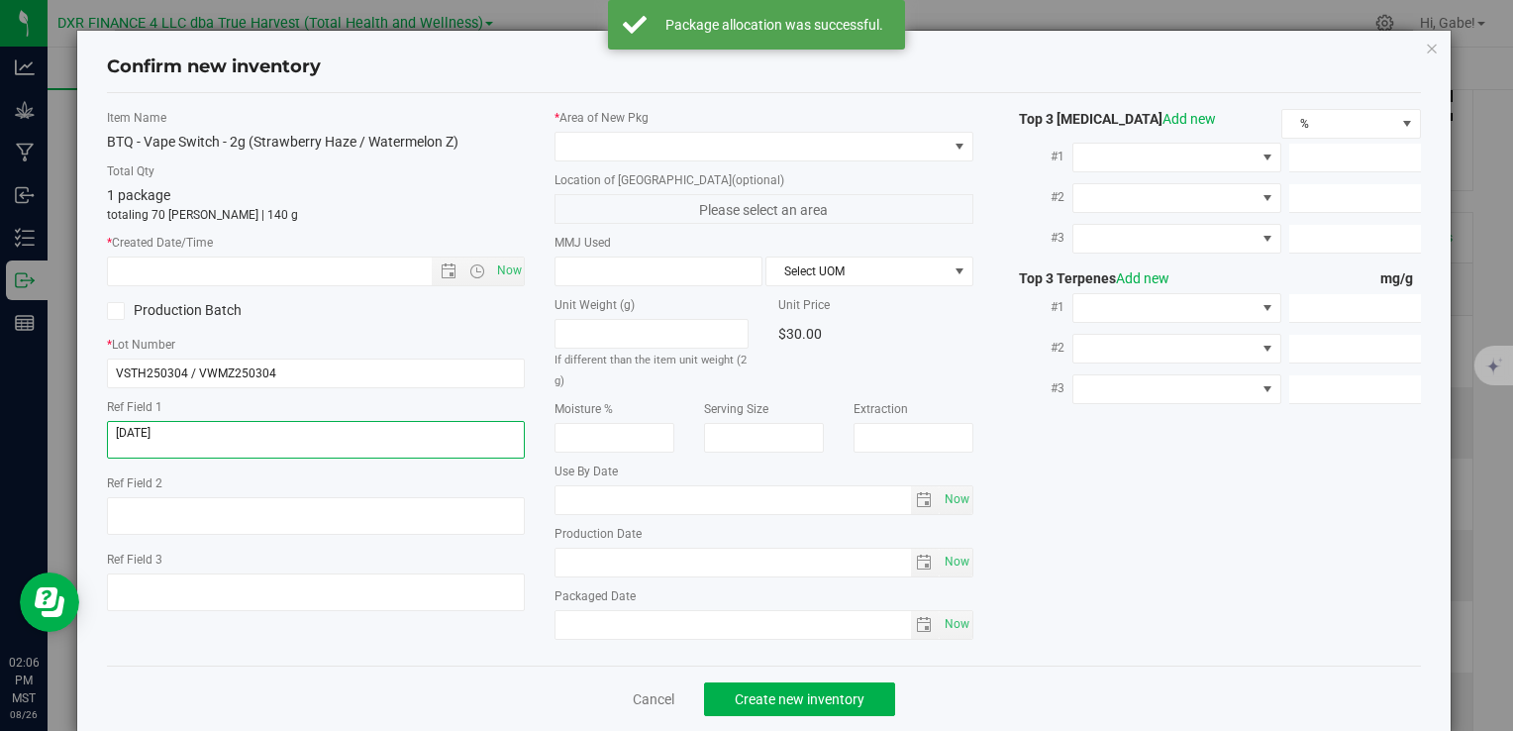
click at [171, 426] on textarea at bounding box center [316, 440] width 418 height 38
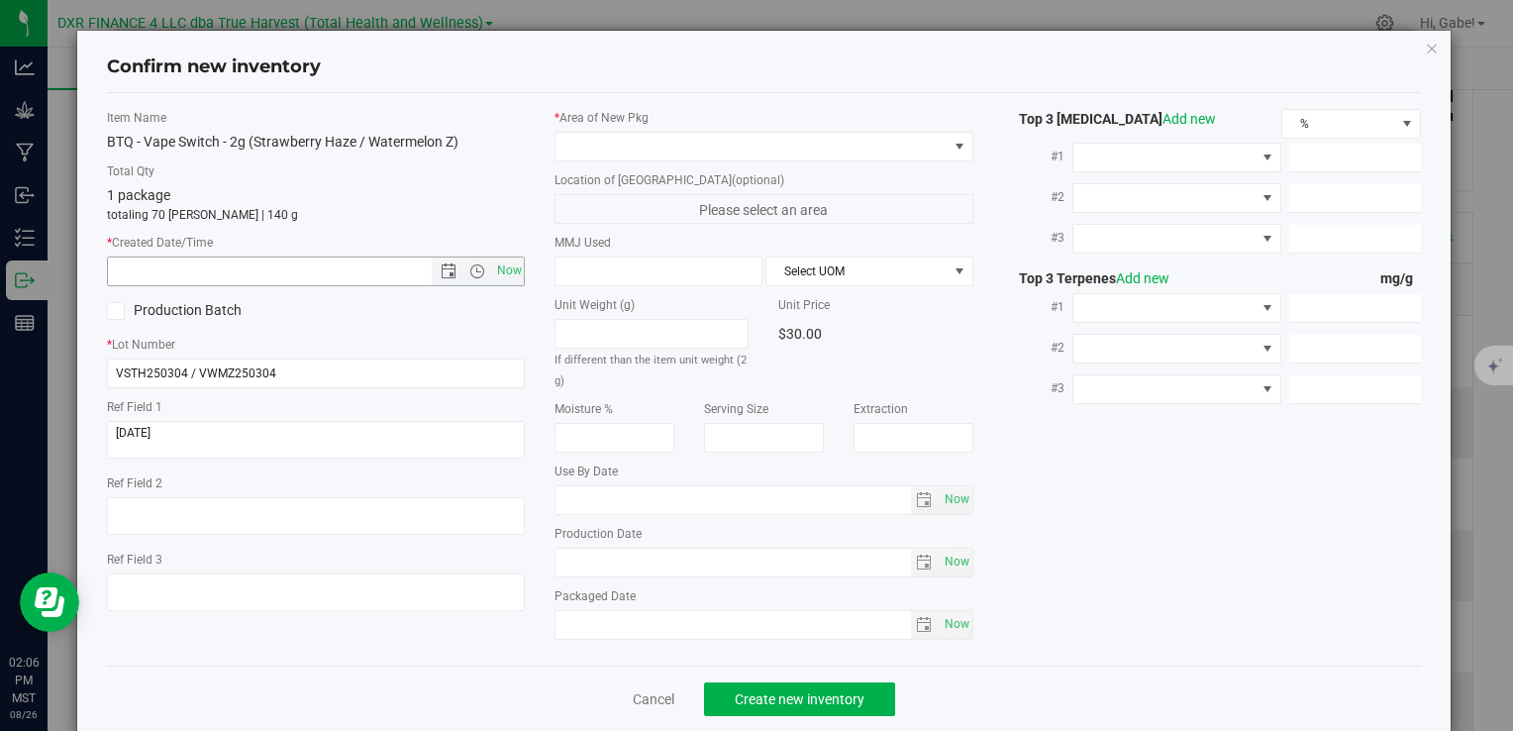
click at [267, 263] on input "text" at bounding box center [286, 272] width 357 height 28
paste input "2025-03-04"
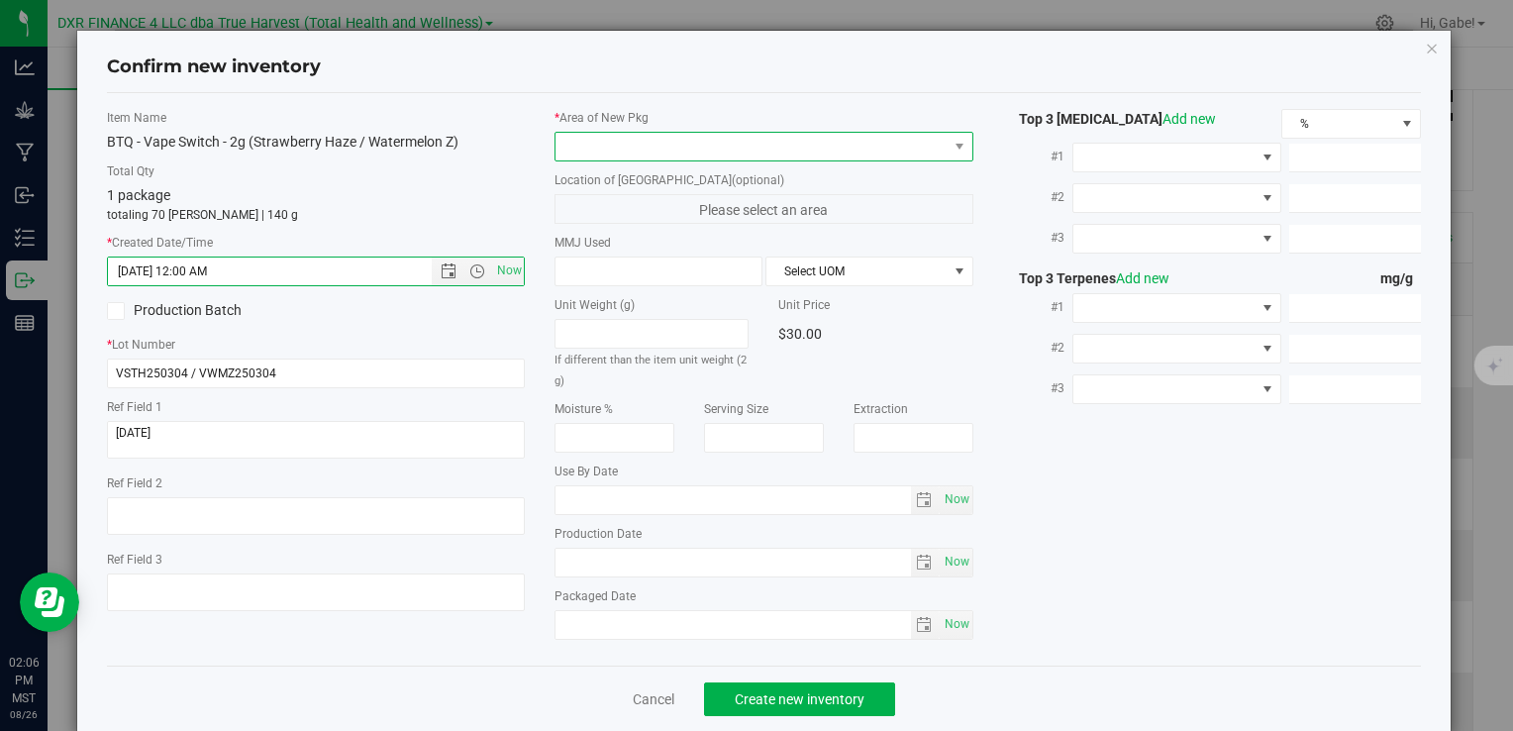
type input "3/4/2025 2:06 PM"
click at [599, 152] on span at bounding box center [751, 147] width 391 height 28
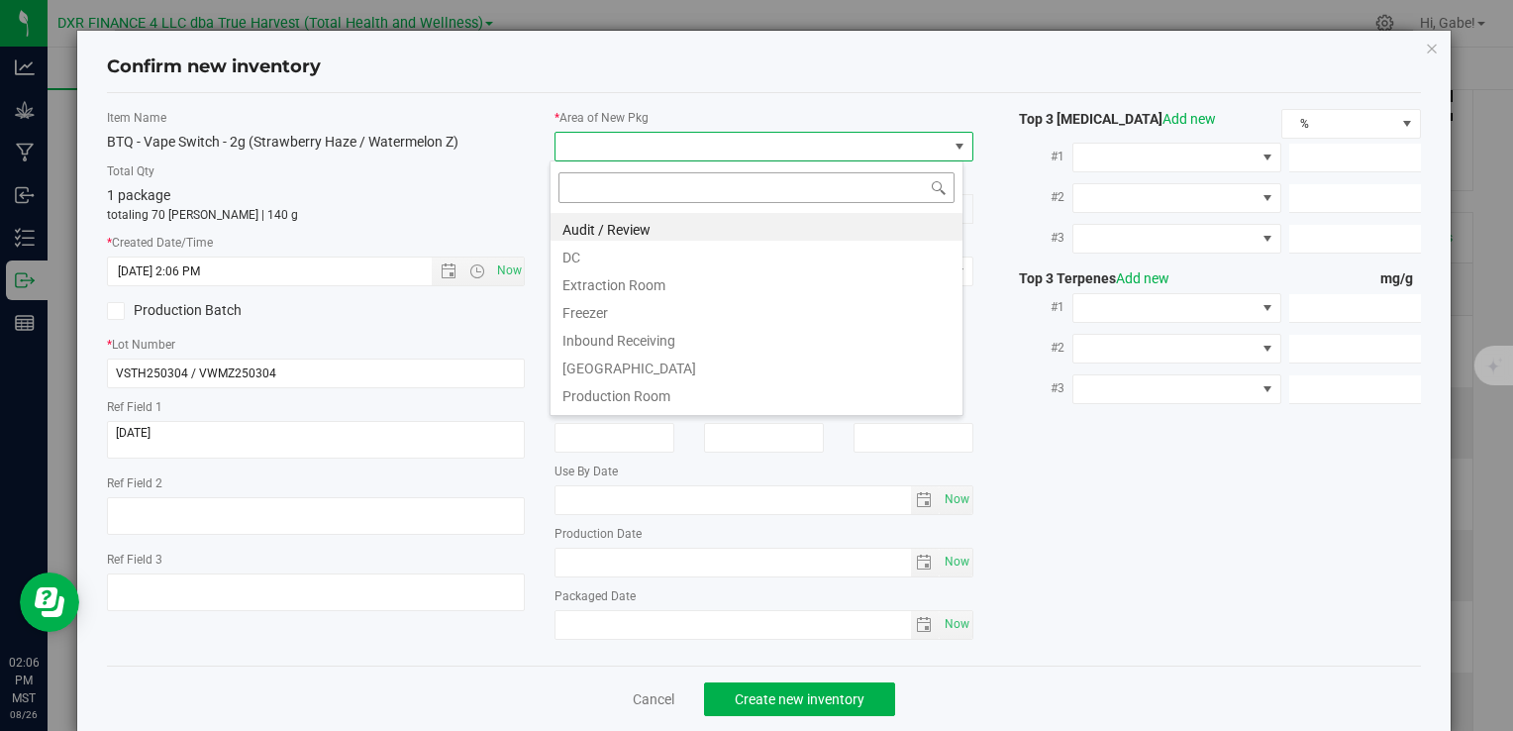
scroll to position [29, 414]
click at [574, 248] on li "DC" at bounding box center [757, 255] width 412 height 28
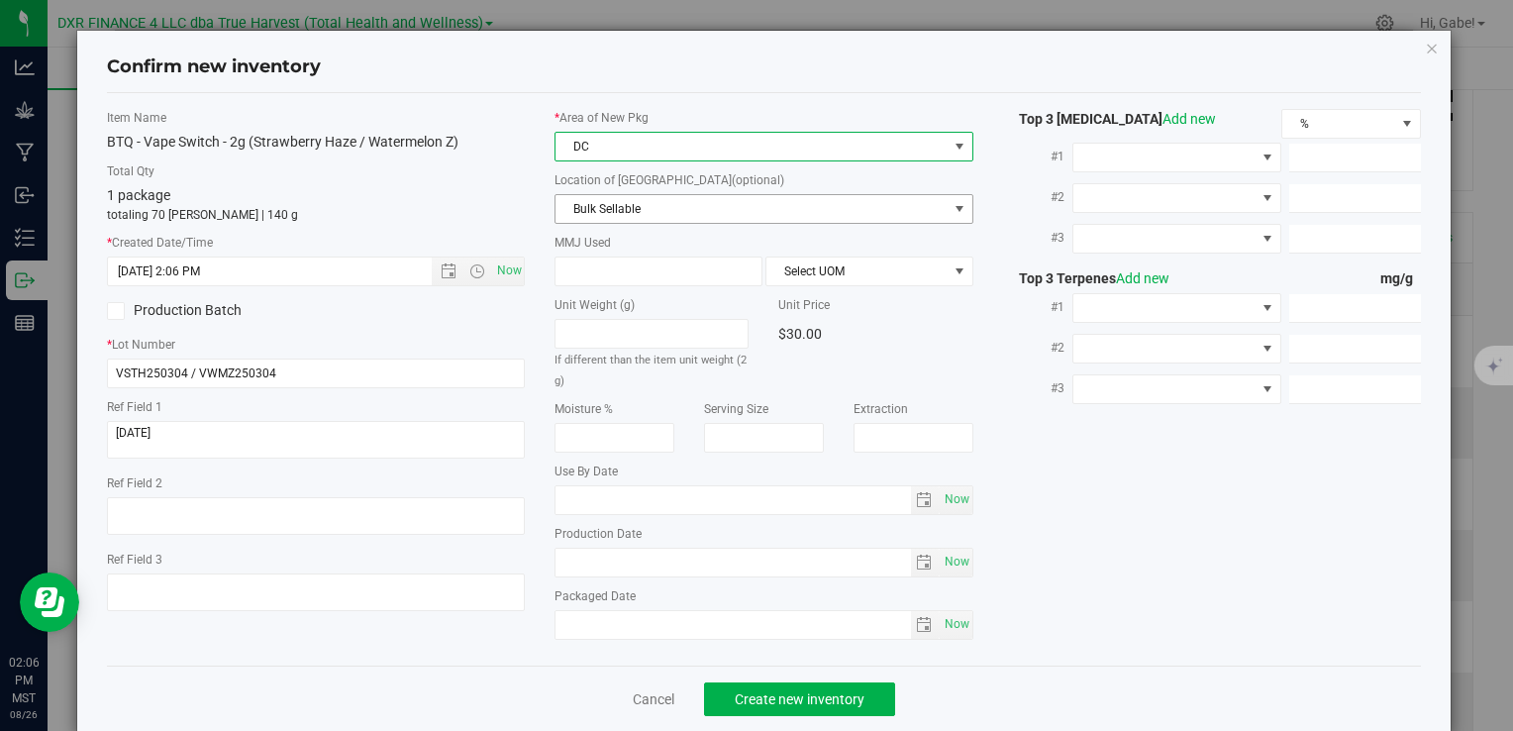
click at [589, 199] on span "Bulk Sellable" at bounding box center [751, 209] width 391 height 28
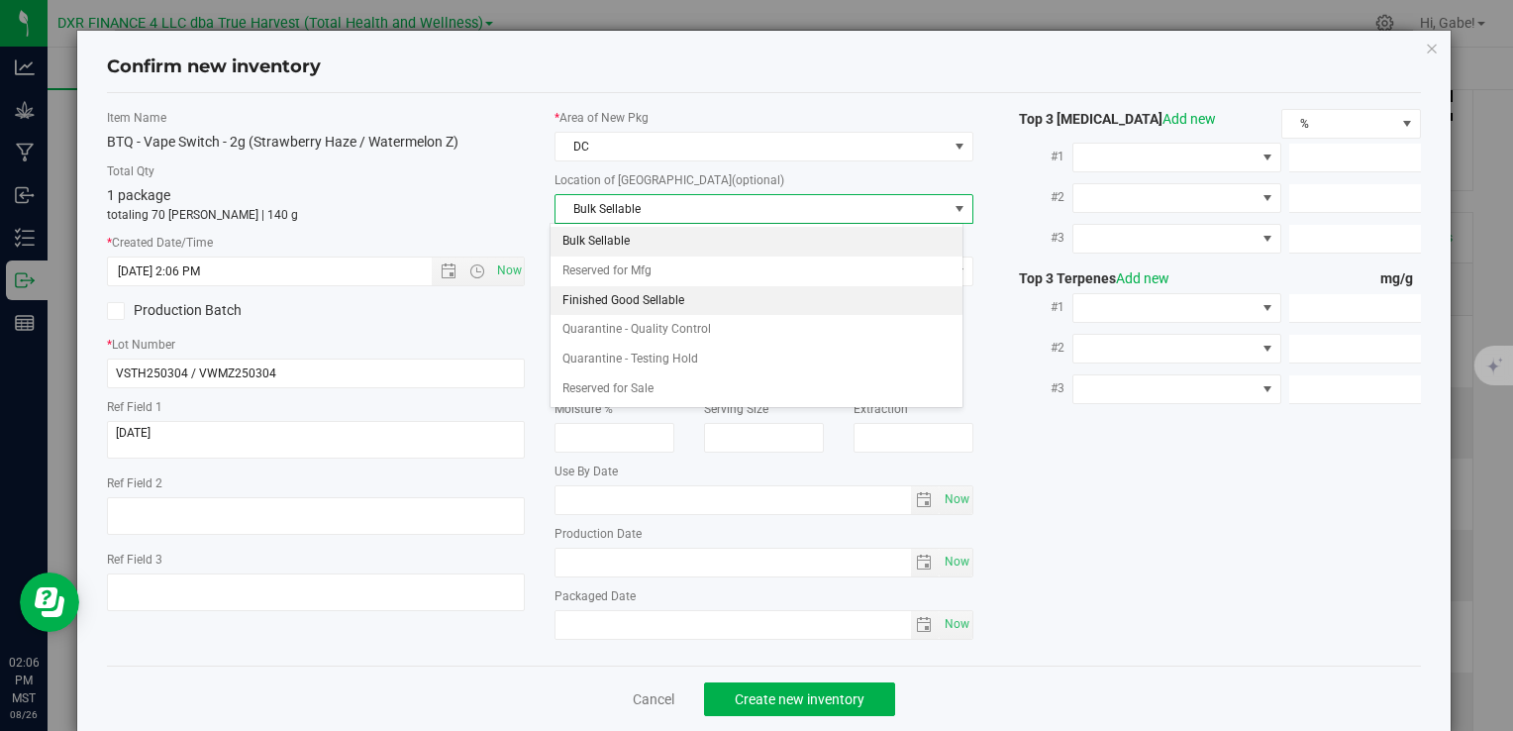
click at [613, 299] on li "Finished Good Sellable" at bounding box center [757, 301] width 412 height 30
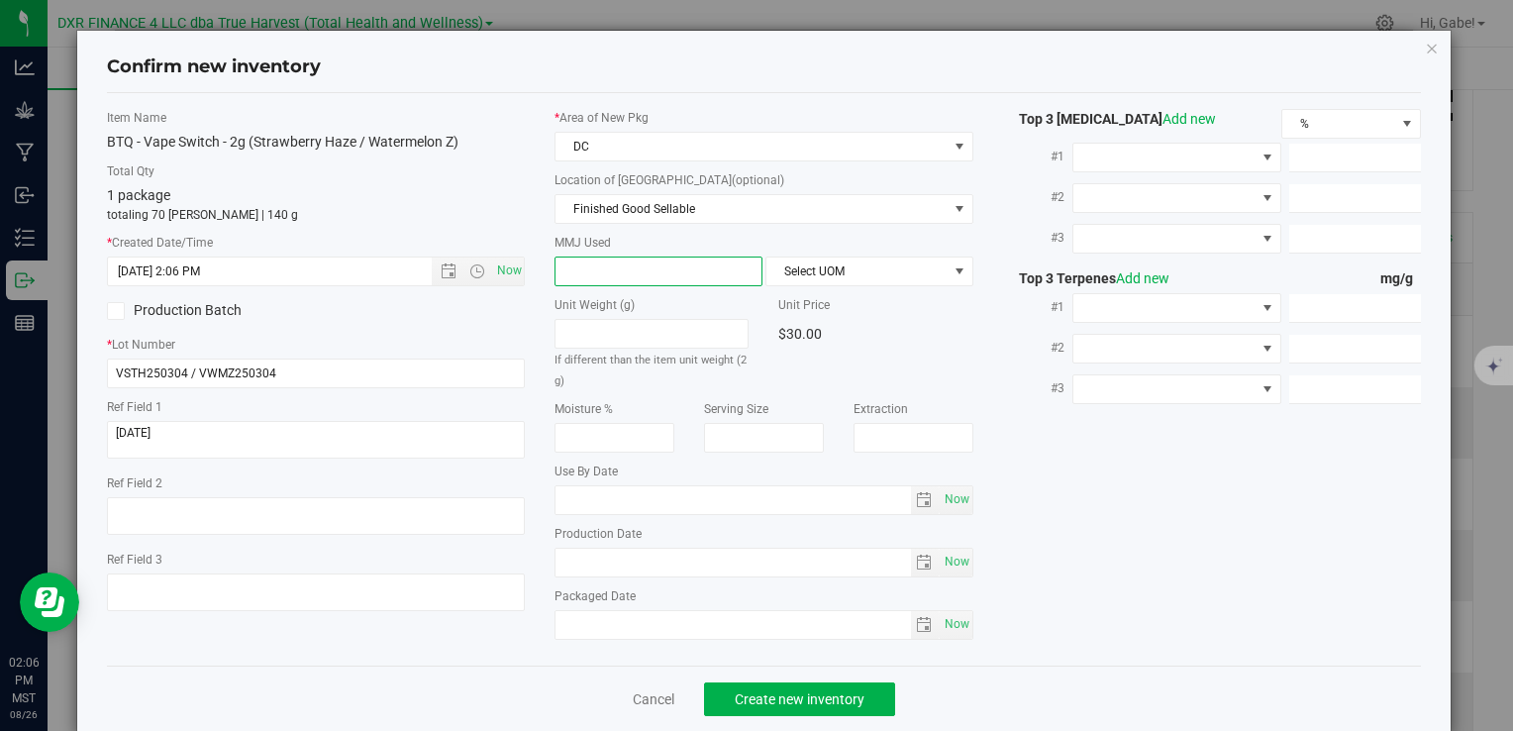
click at [613, 267] on span at bounding box center [659, 272] width 208 height 30
type input "2"
type input "2.0000"
click at [956, 264] on span at bounding box center [960, 271] width 16 height 16
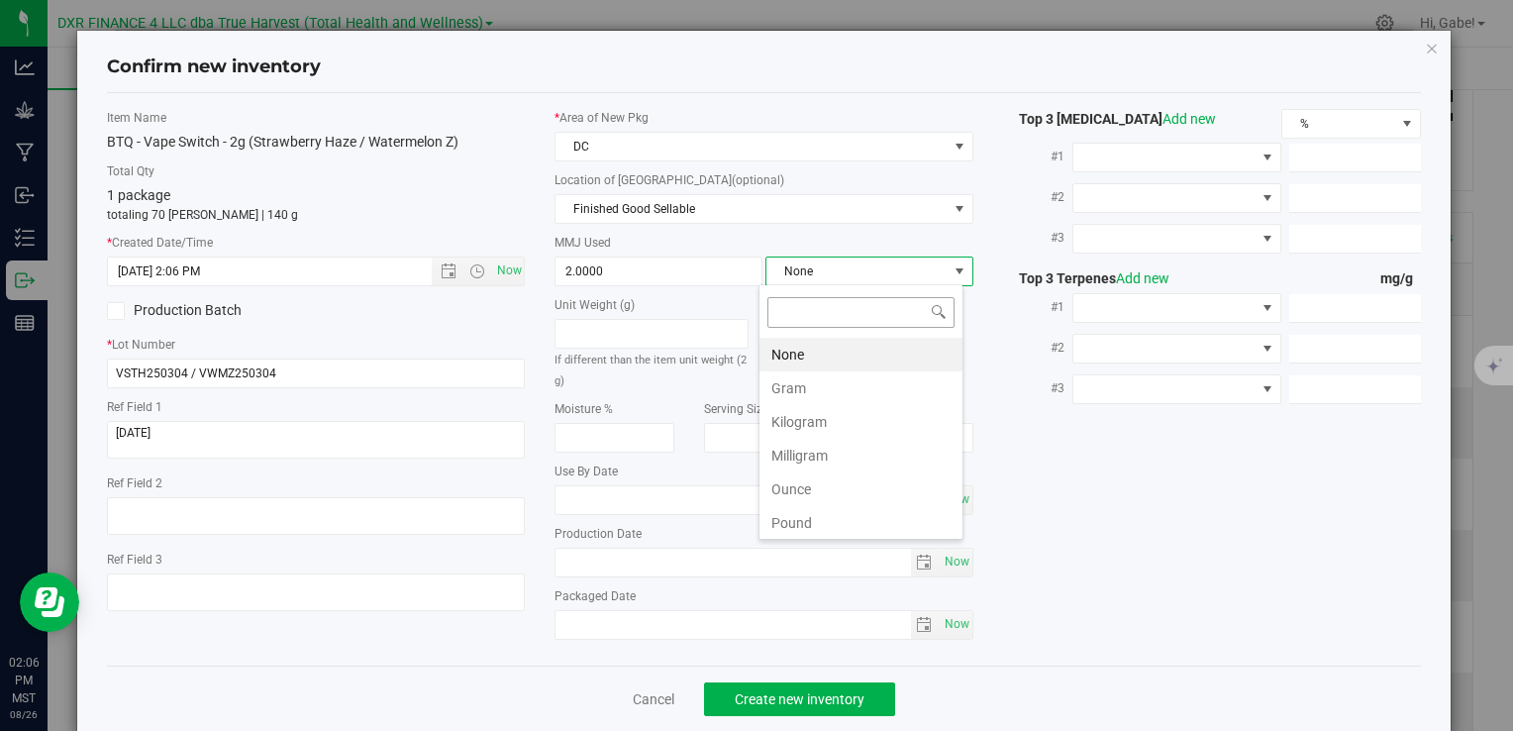
scroll to position [29, 205]
click at [812, 378] on li "Gram" at bounding box center [861, 388] width 203 height 34
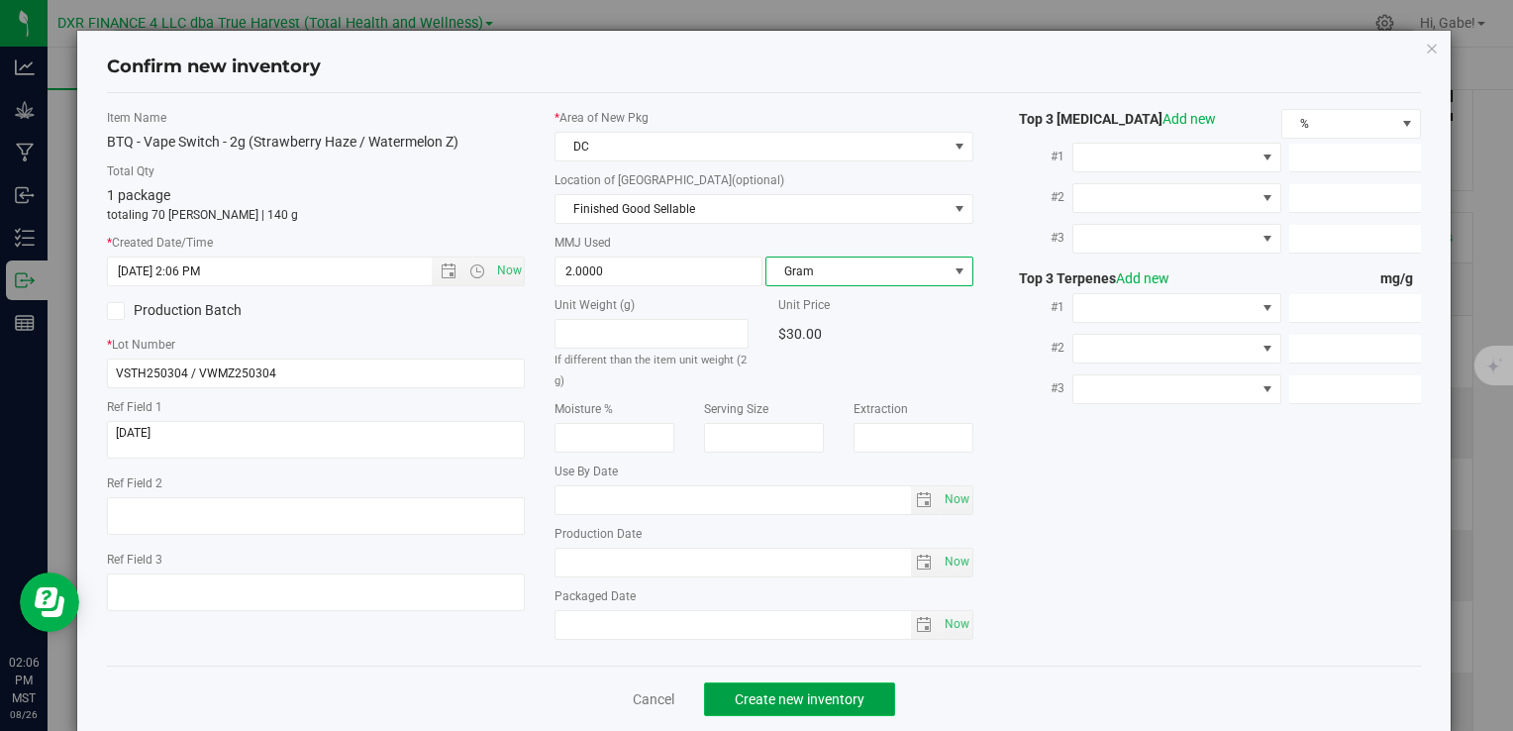
click at [792, 693] on span "Create new inventory" at bounding box center [800, 699] width 130 height 16
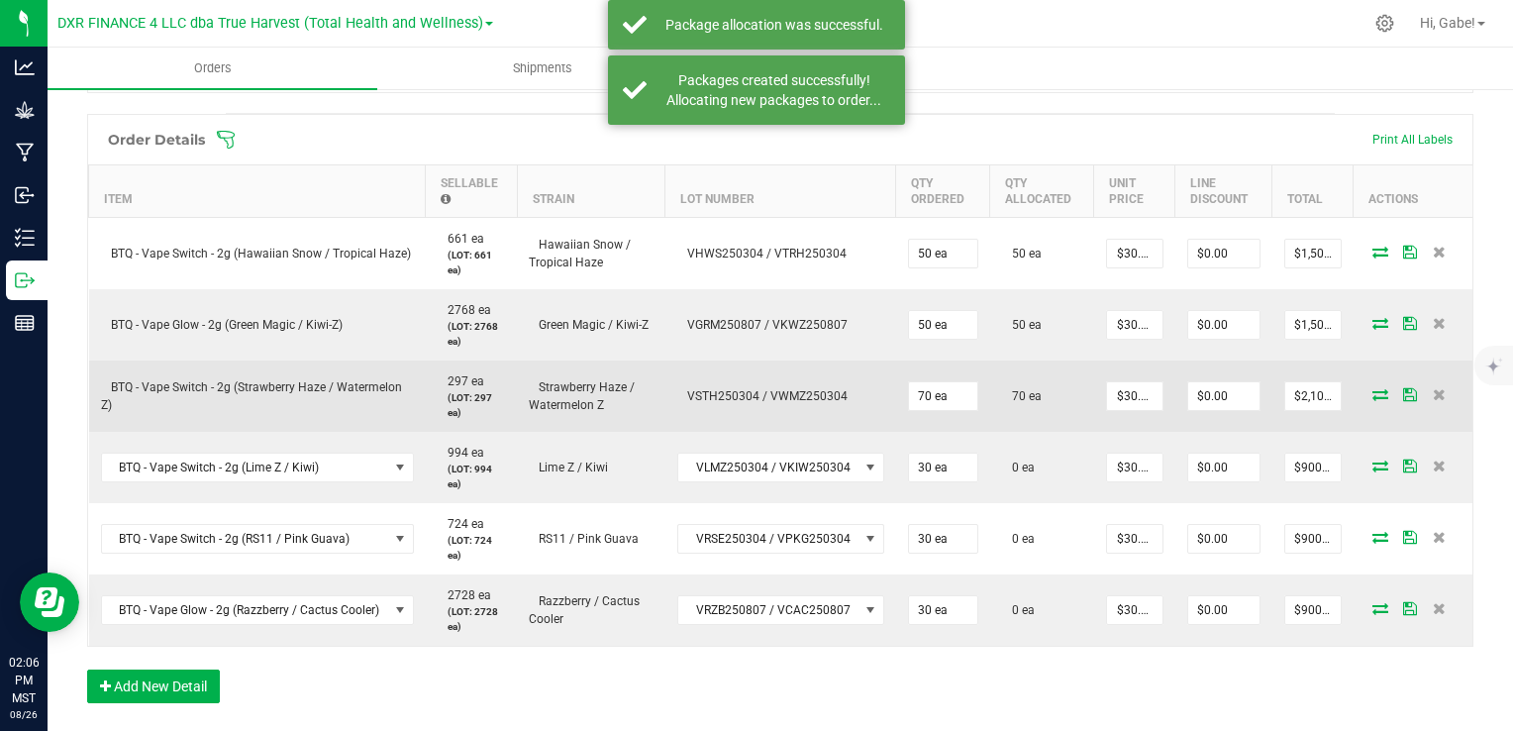
scroll to position [495, 0]
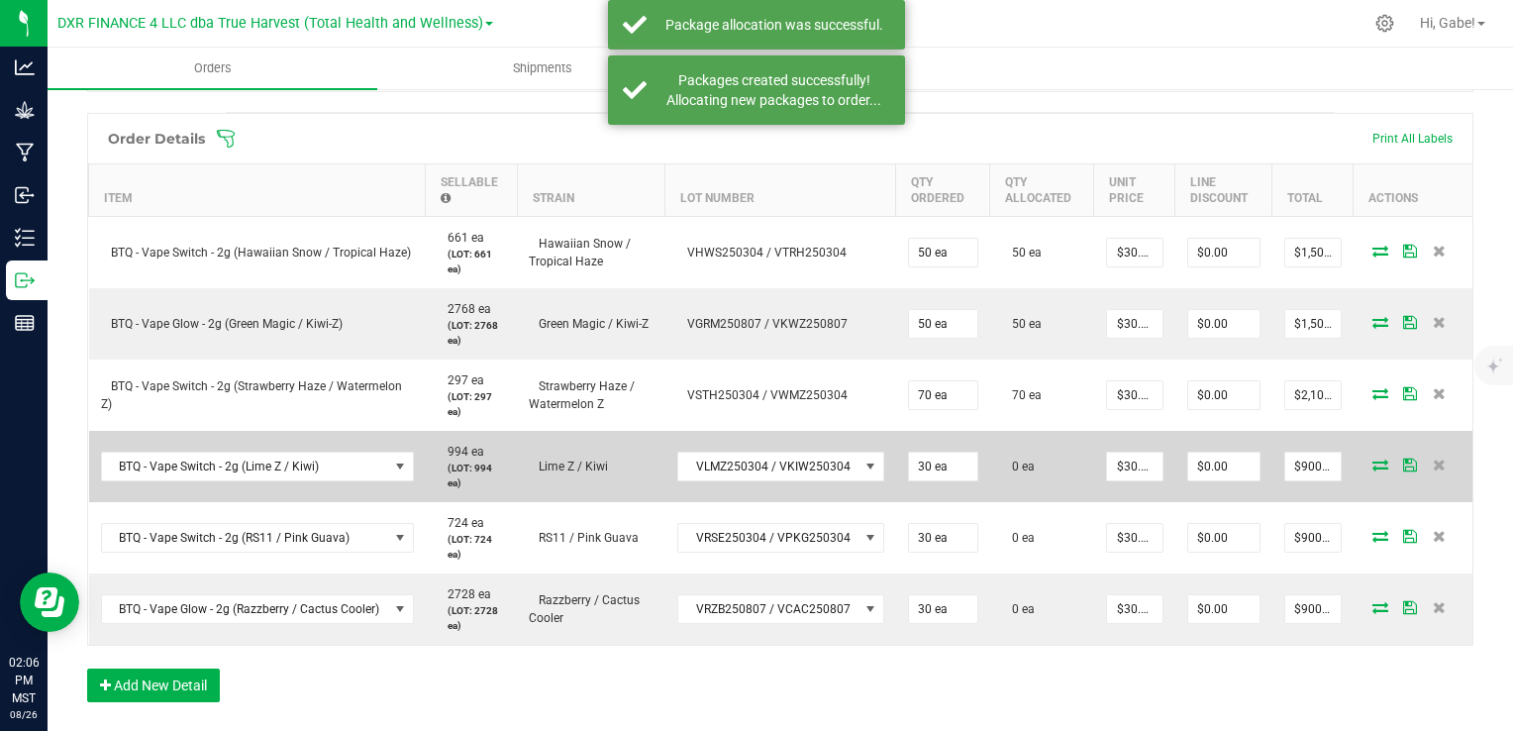
click at [1373, 464] on icon at bounding box center [1381, 465] width 16 height 12
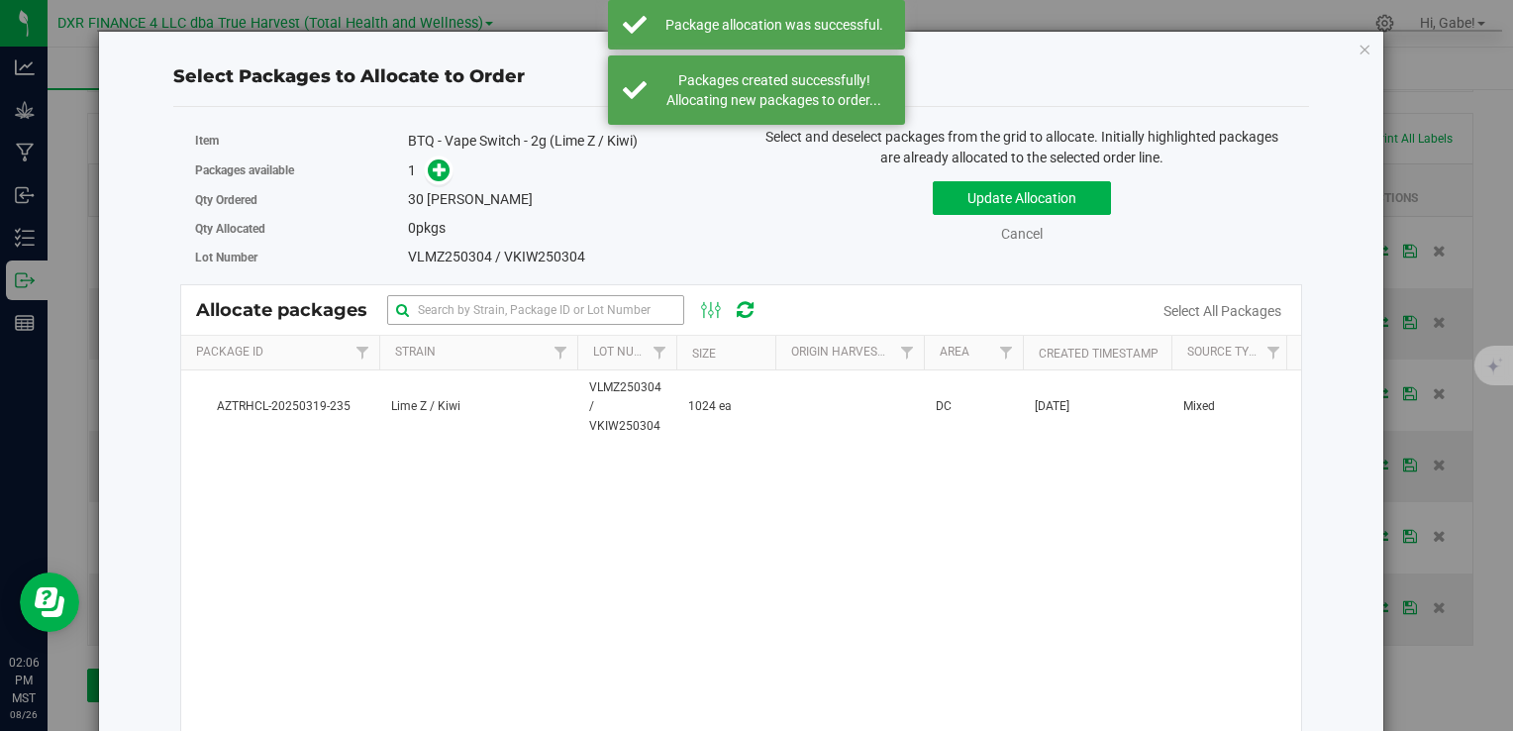
drag, startPoint x: 447, startPoint y: 392, endPoint x: 423, endPoint y: 313, distance: 82.7
click at [447, 391] on td "Lime Z / Kiwi" at bounding box center [478, 406] width 198 height 73
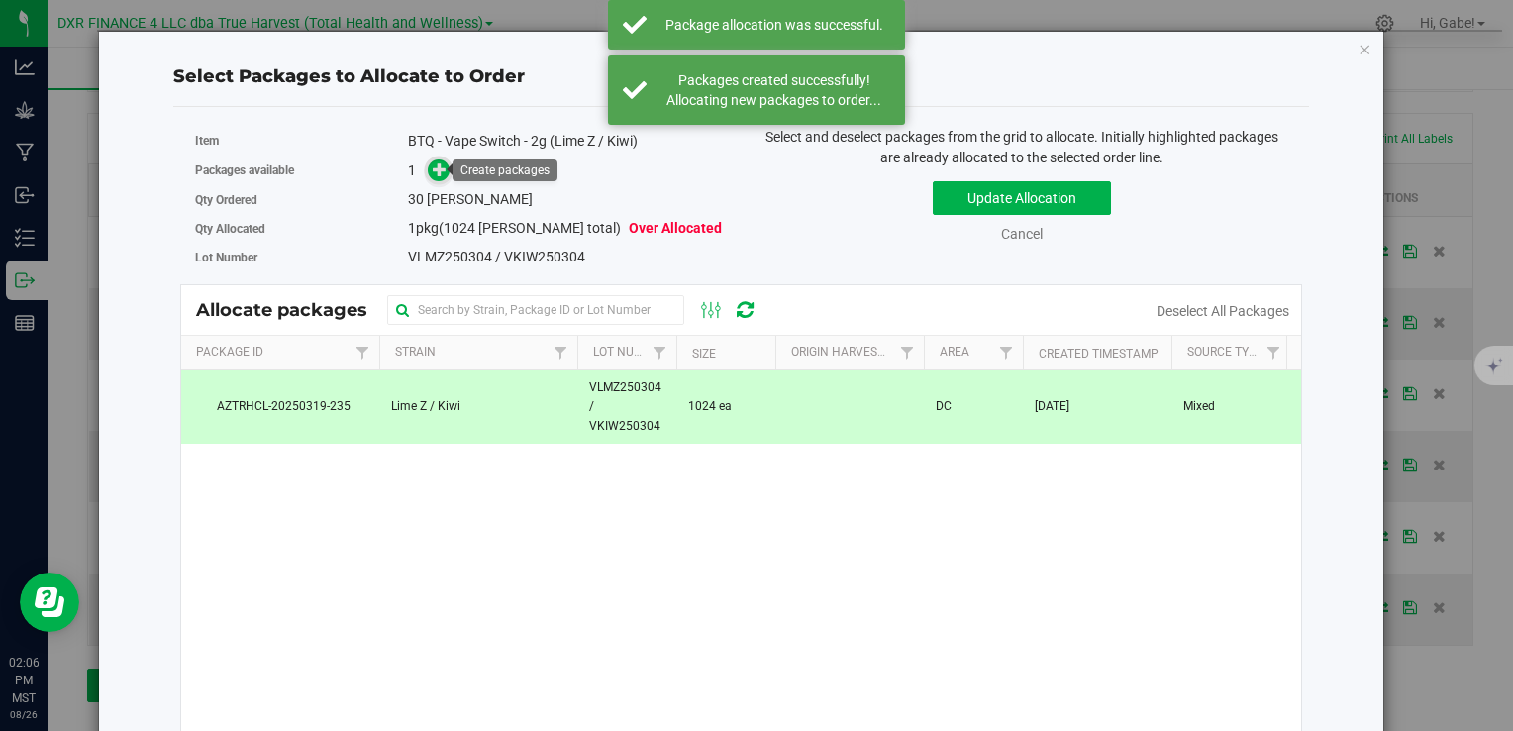
click at [428, 170] on span at bounding box center [439, 170] width 24 height 24
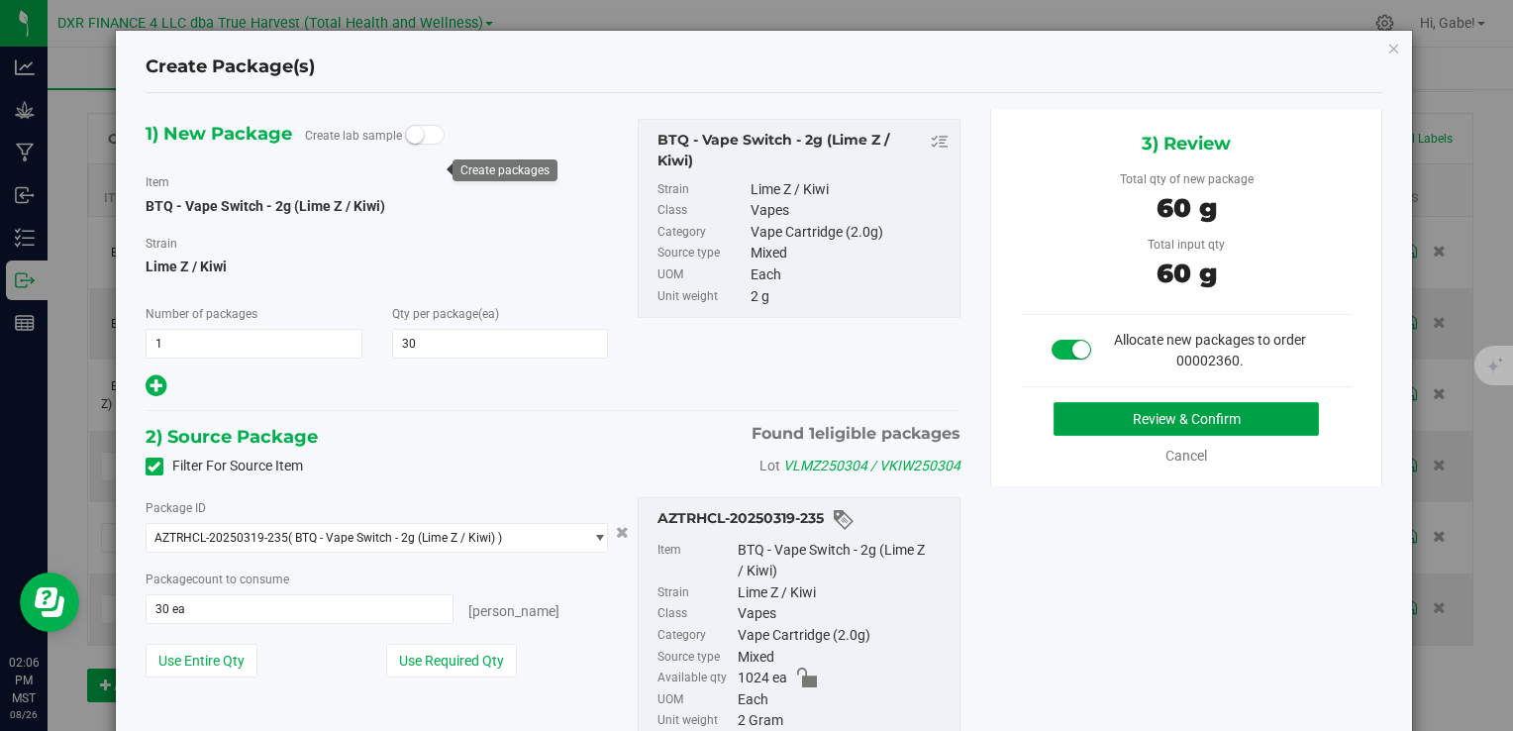
click at [1178, 424] on button "Review & Confirm" at bounding box center [1186, 419] width 265 height 34
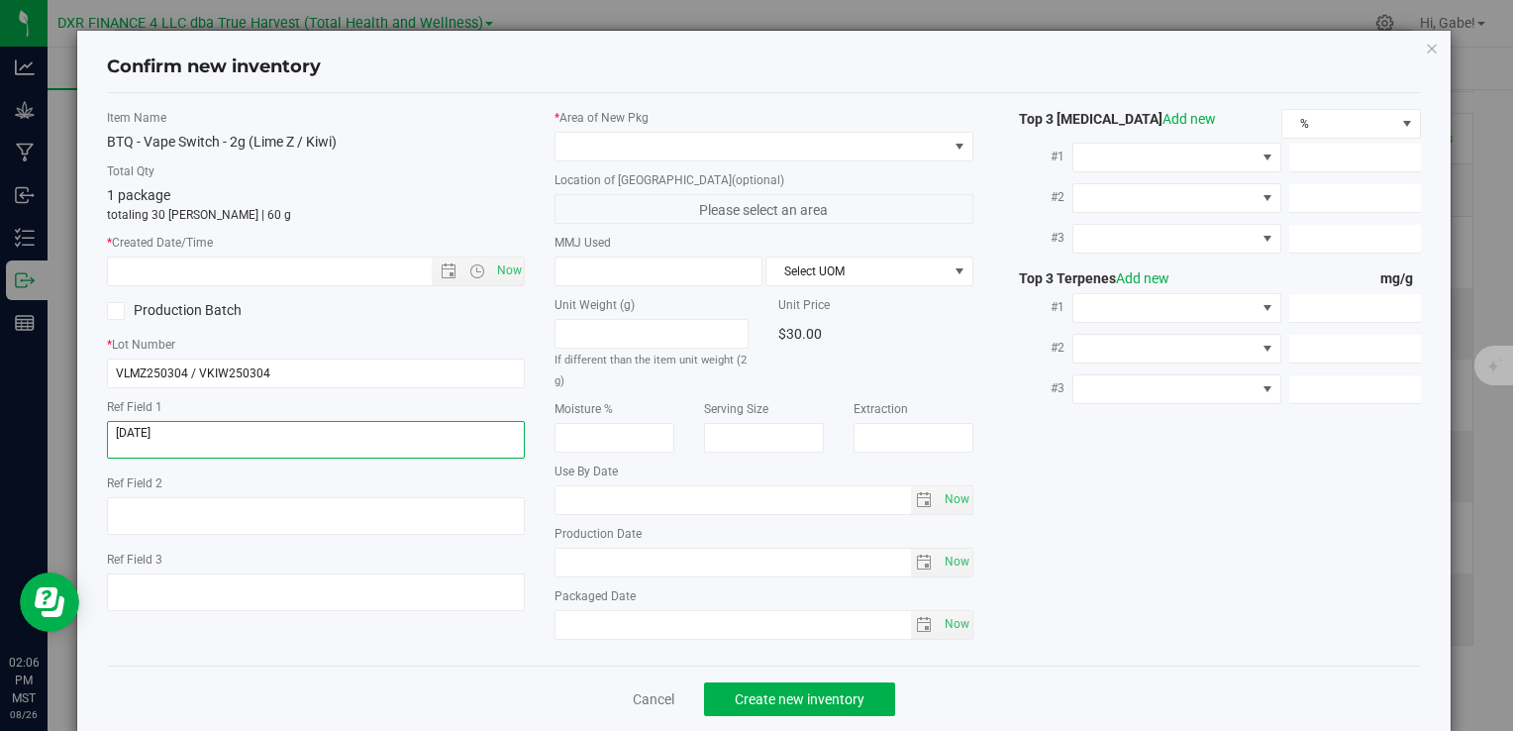
click at [209, 436] on textarea at bounding box center [316, 440] width 418 height 38
click at [235, 262] on input "text" at bounding box center [286, 272] width 357 height 28
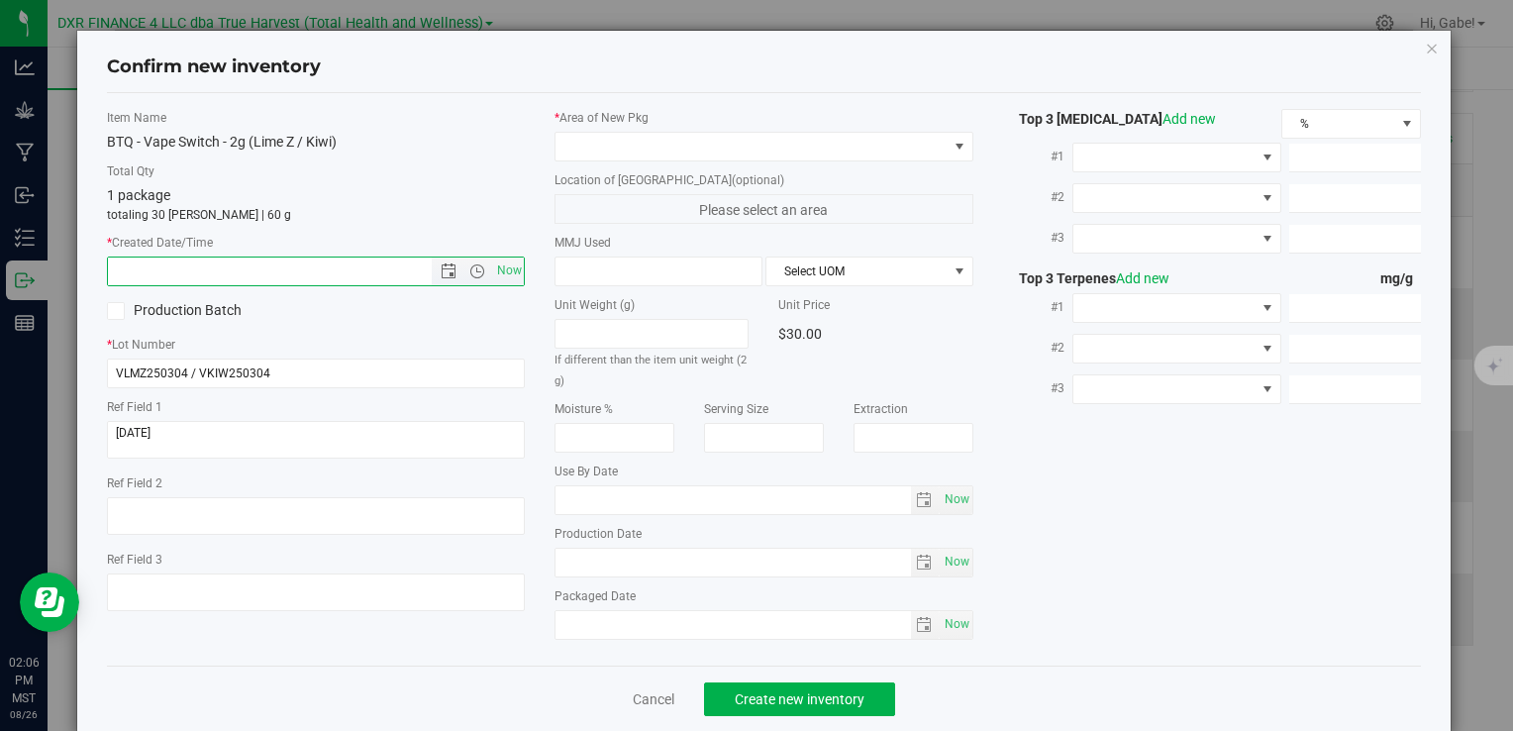
paste input "2025-03-04"
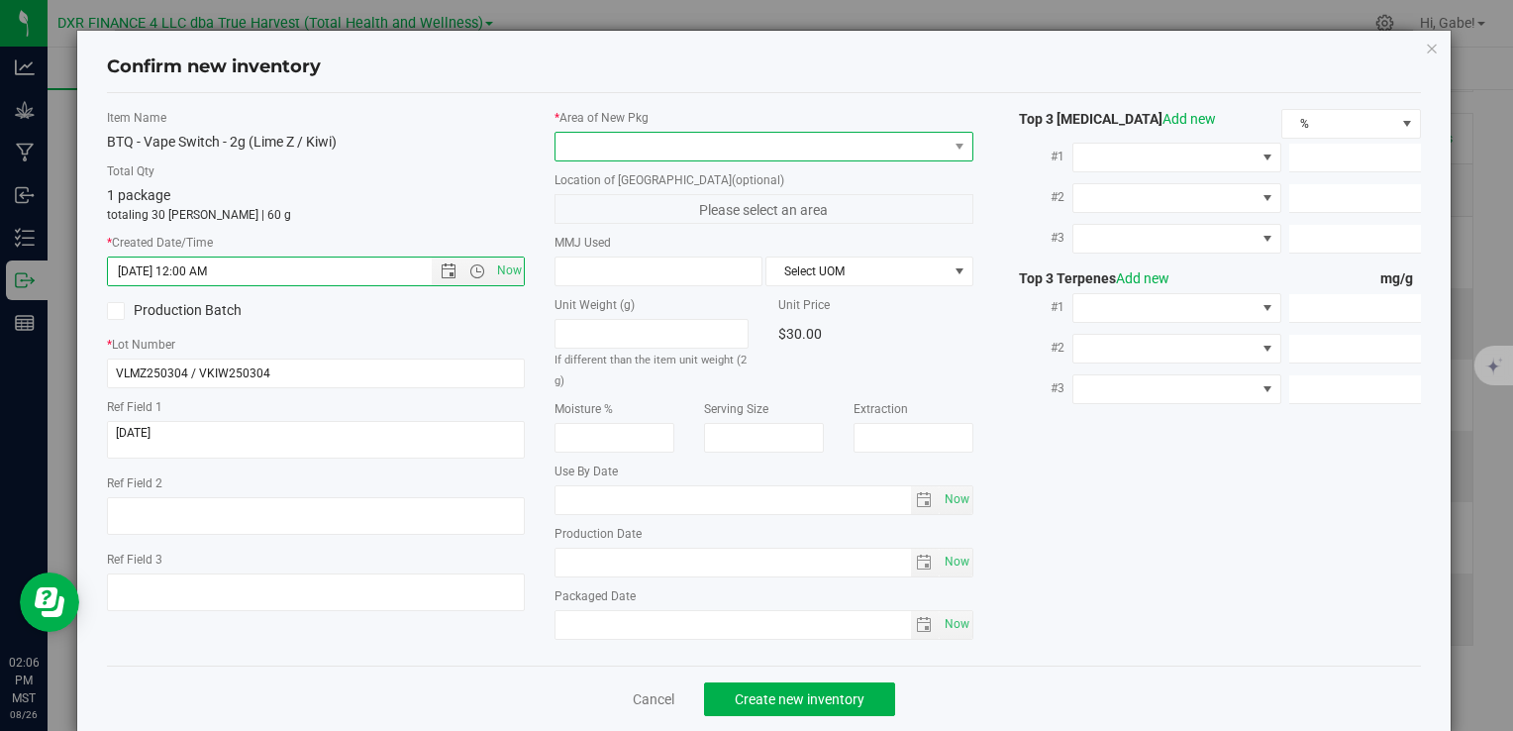
click at [636, 150] on span at bounding box center [751, 147] width 391 height 28
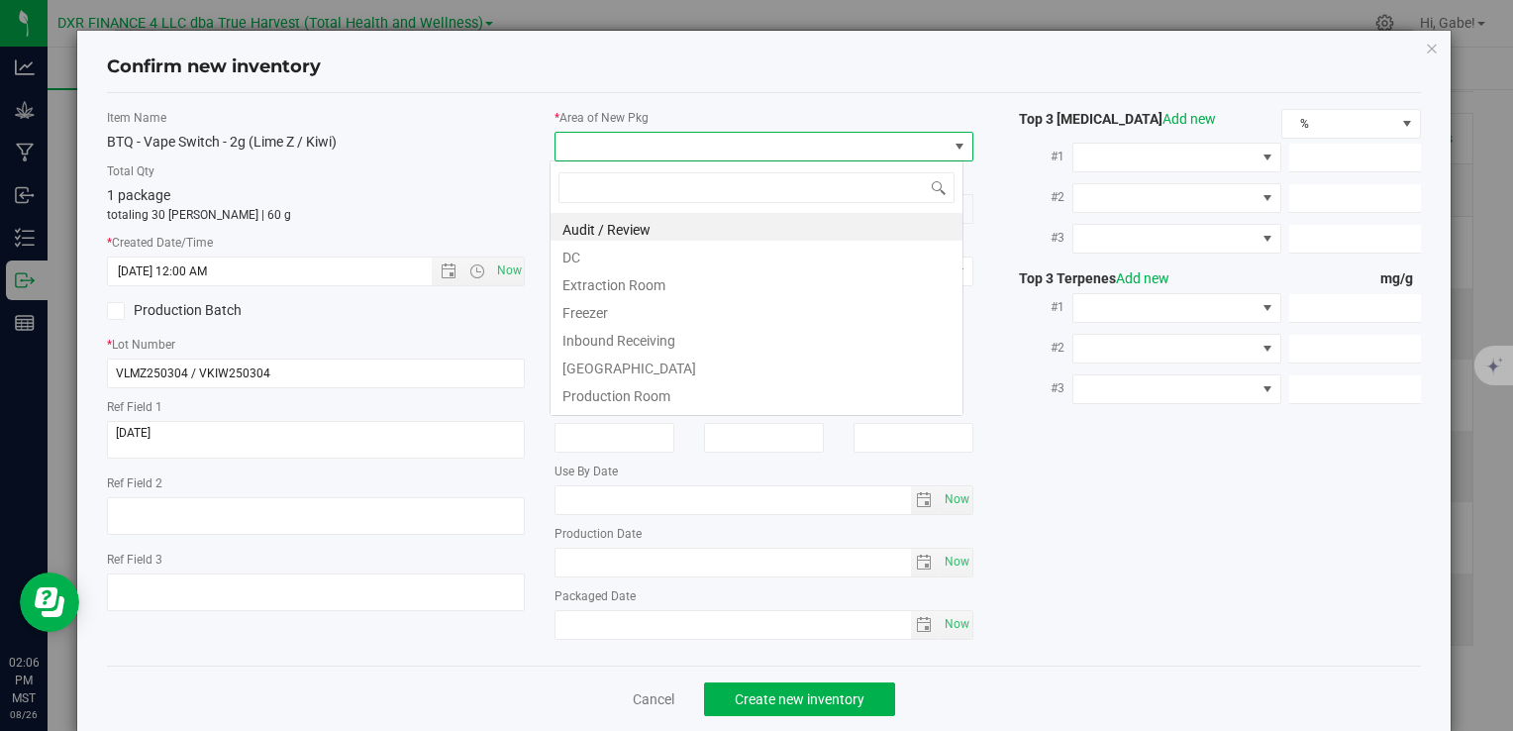
type input "3/4/2025 2:06 PM"
click at [626, 271] on li "Extraction Room" at bounding box center [757, 282] width 412 height 28
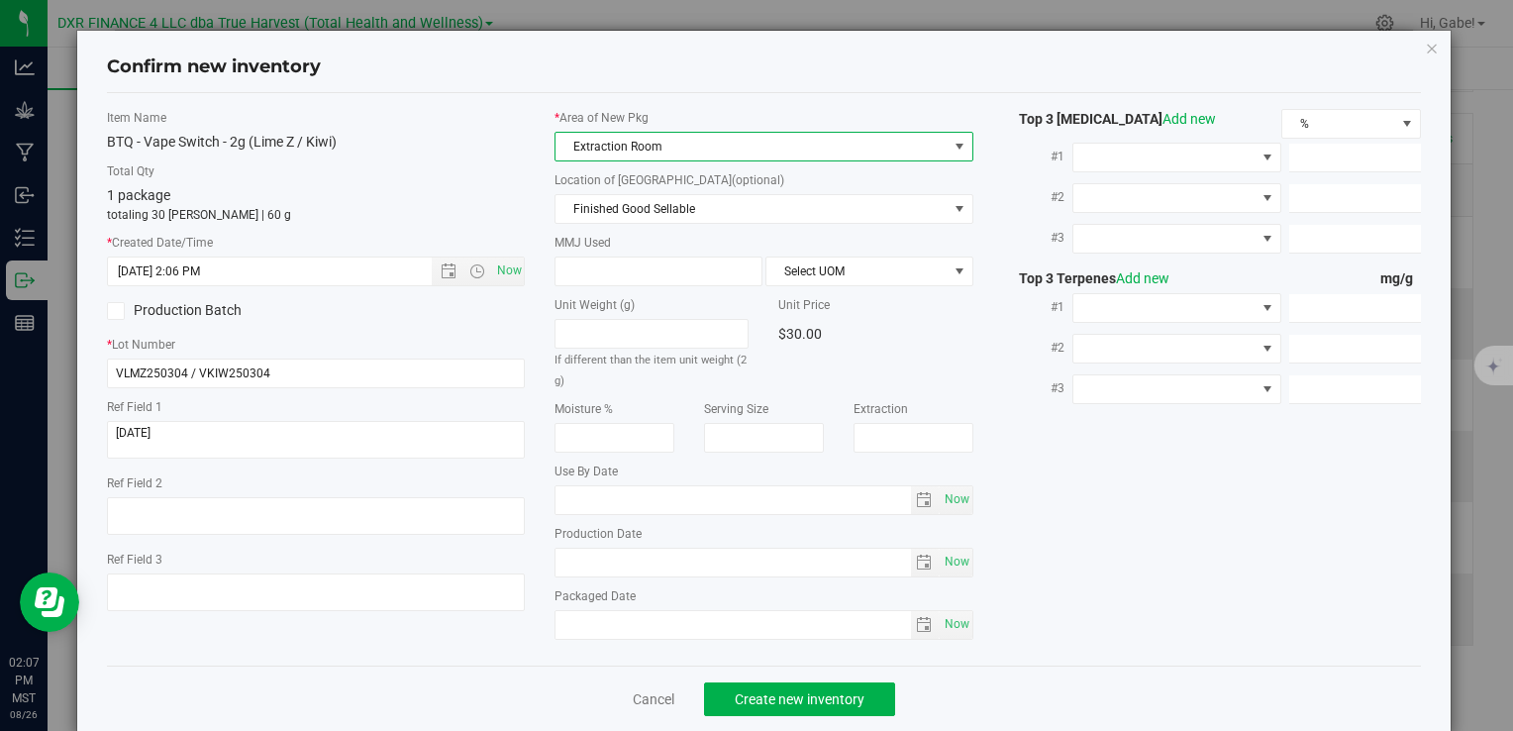
drag, startPoint x: 625, startPoint y: 154, endPoint x: 611, endPoint y: 157, distance: 14.4
click at [624, 153] on span "Extraction Room" at bounding box center [751, 147] width 391 height 28
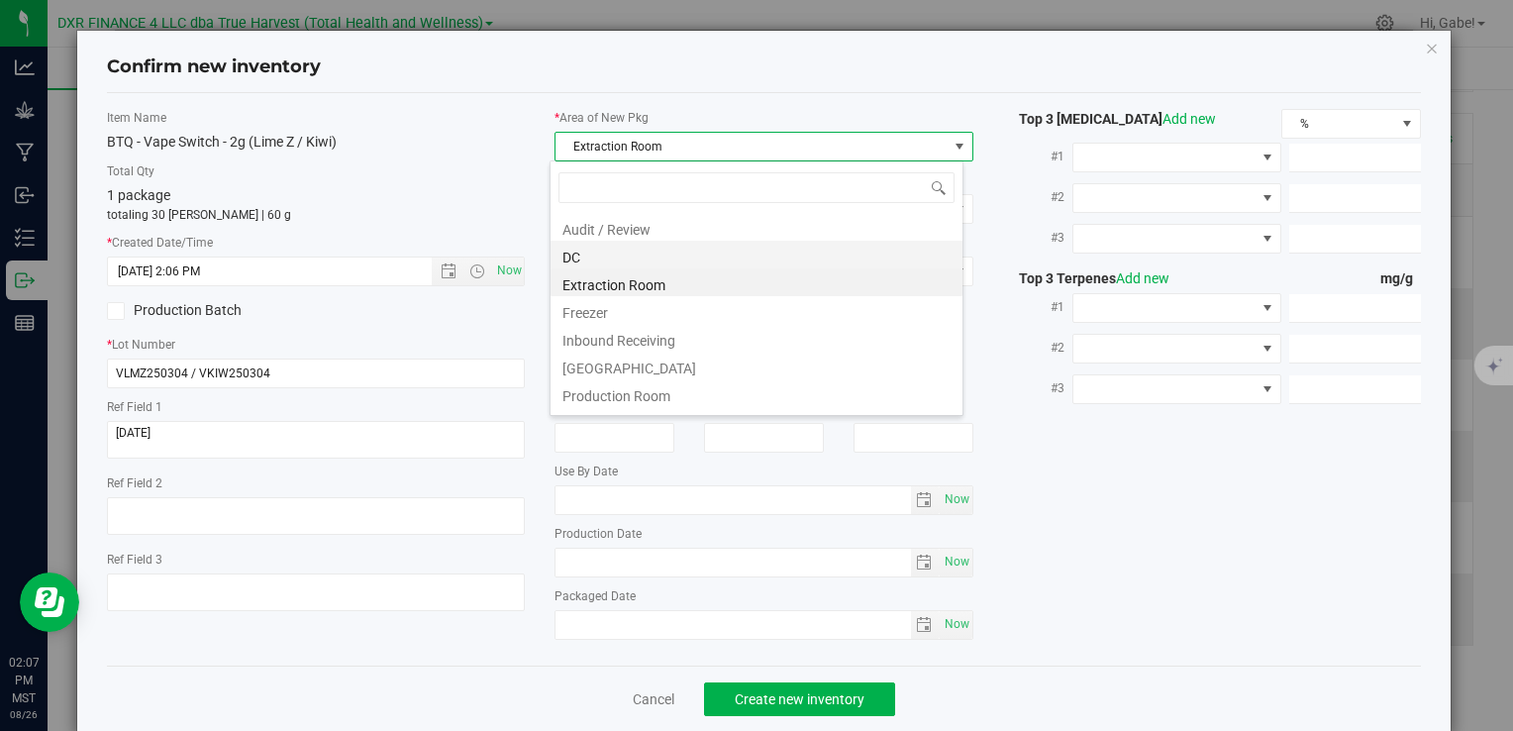
click at [599, 256] on li "DC" at bounding box center [757, 255] width 412 height 28
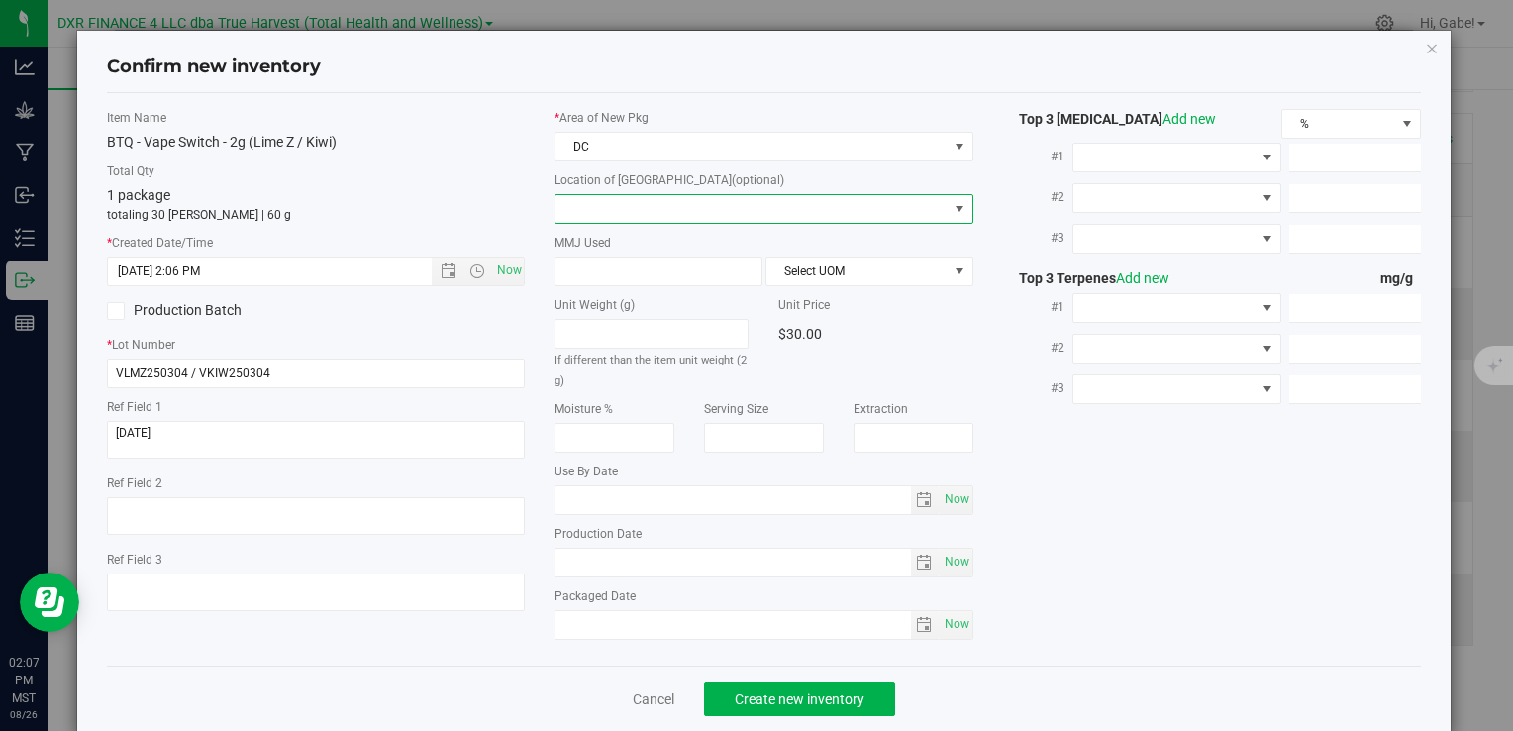
click at [618, 205] on span at bounding box center [751, 209] width 391 height 28
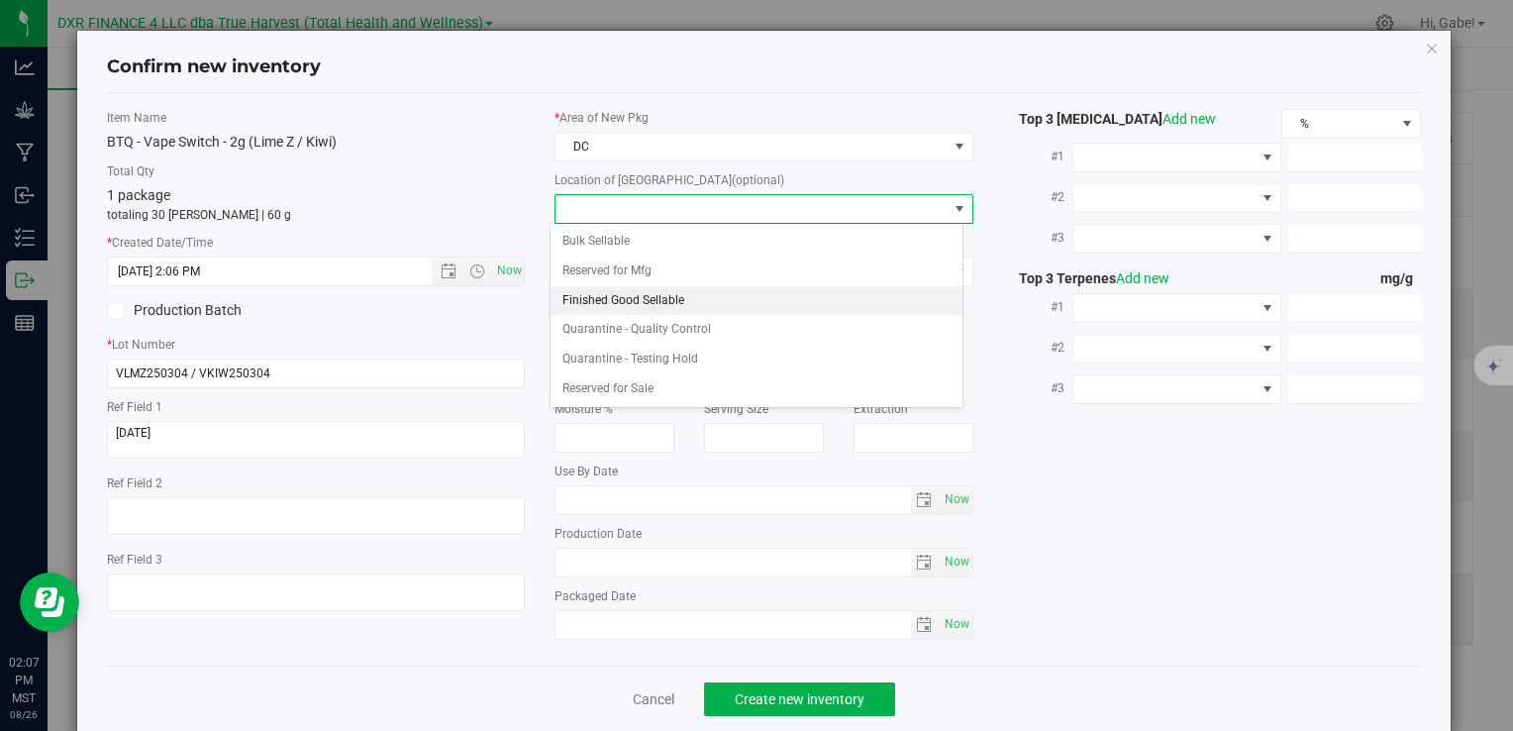
click at [609, 292] on li "Finished Good Sellable" at bounding box center [757, 301] width 412 height 30
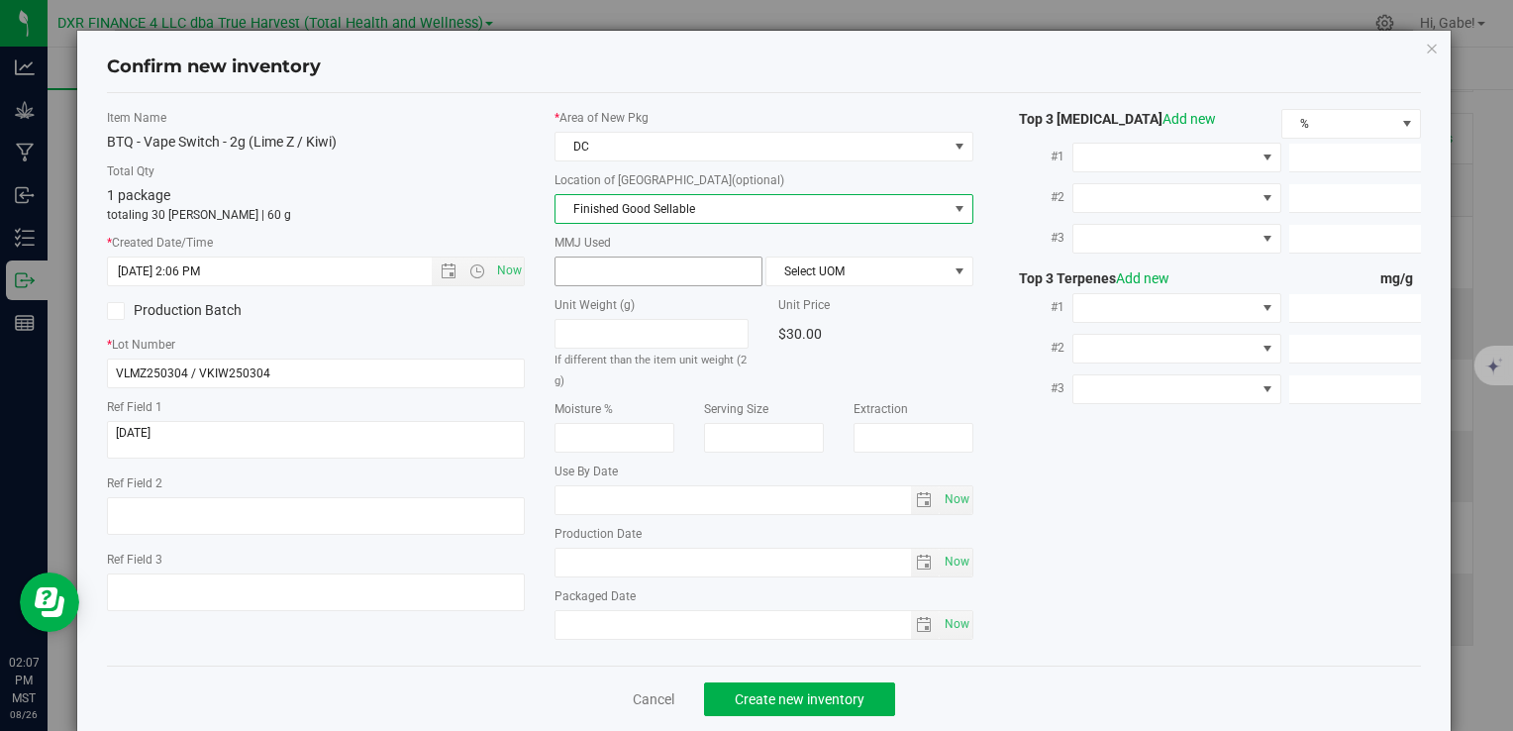
click at [659, 272] on span at bounding box center [659, 272] width 208 height 30
type input "2"
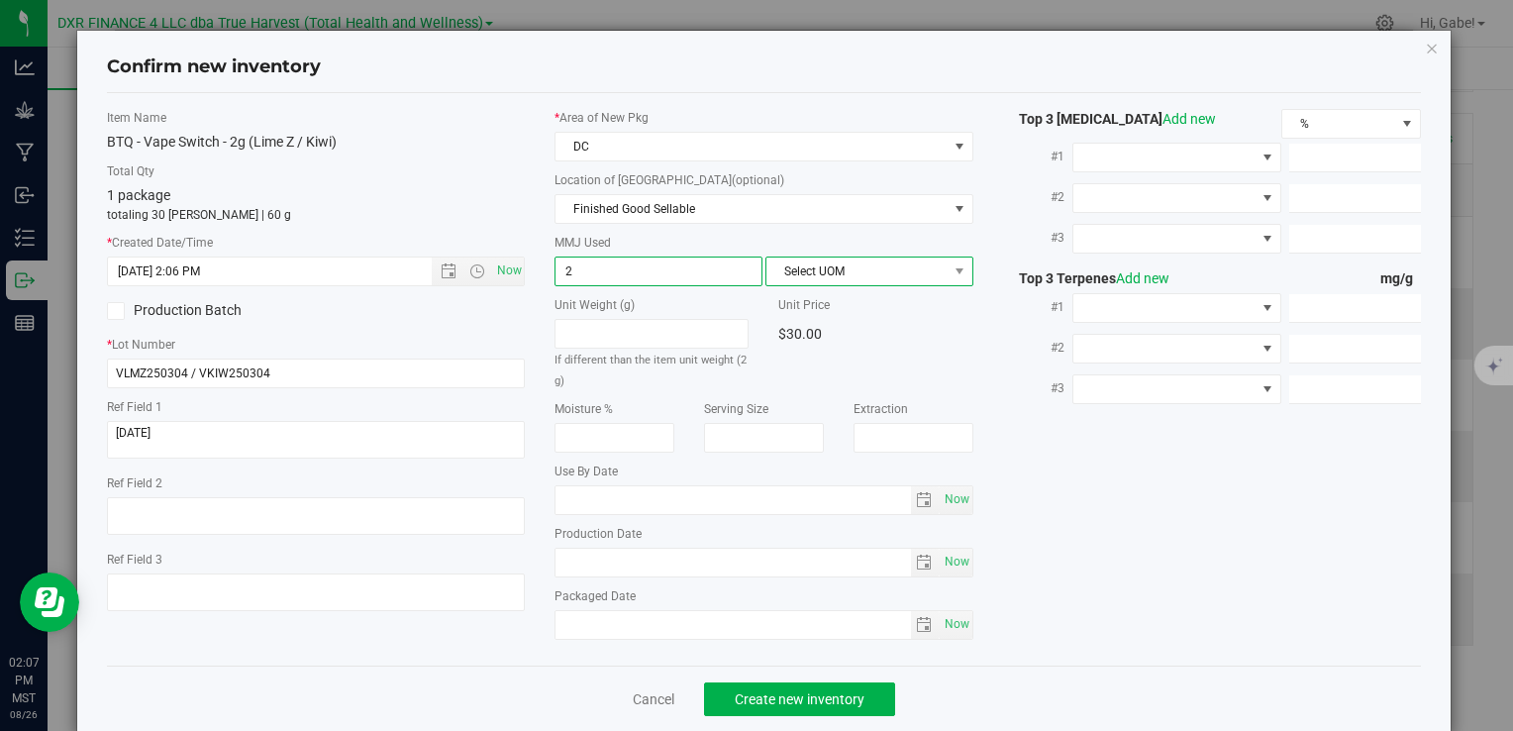
type input "2.0000"
click at [845, 274] on span "Select UOM" at bounding box center [857, 272] width 181 height 28
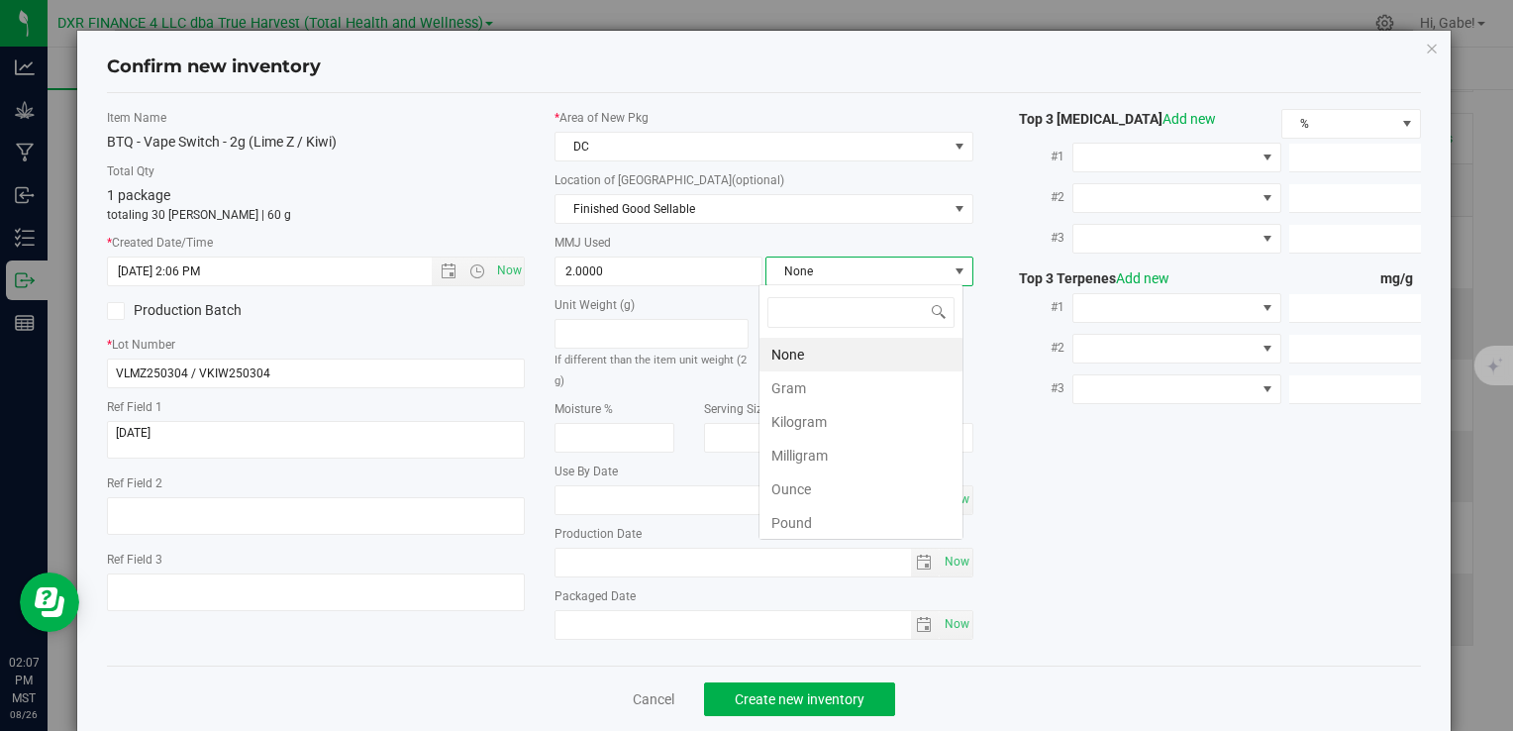
scroll to position [29, 205]
click at [810, 374] on li "Gram" at bounding box center [861, 388] width 203 height 34
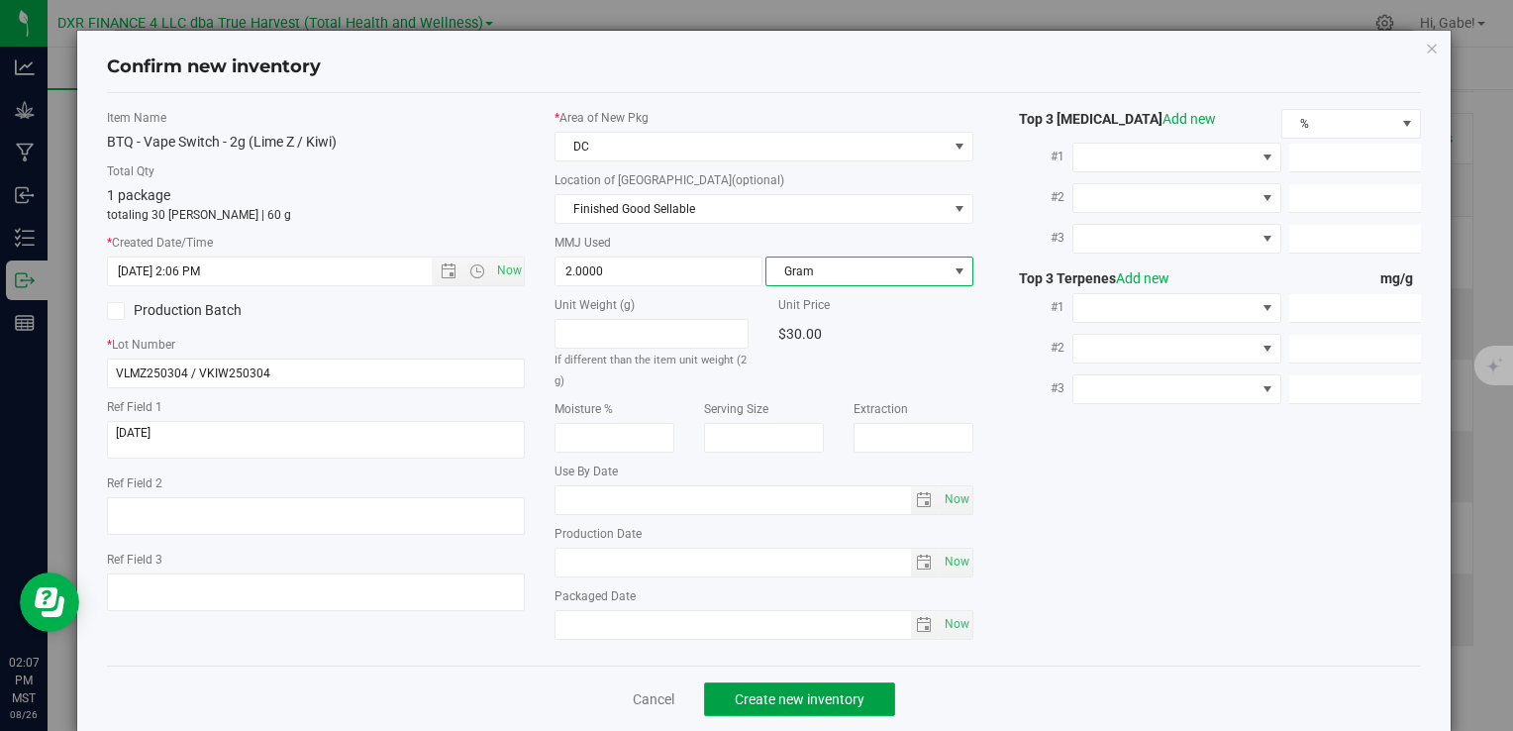
click at [841, 684] on button "Create new inventory" at bounding box center [799, 699] width 191 height 34
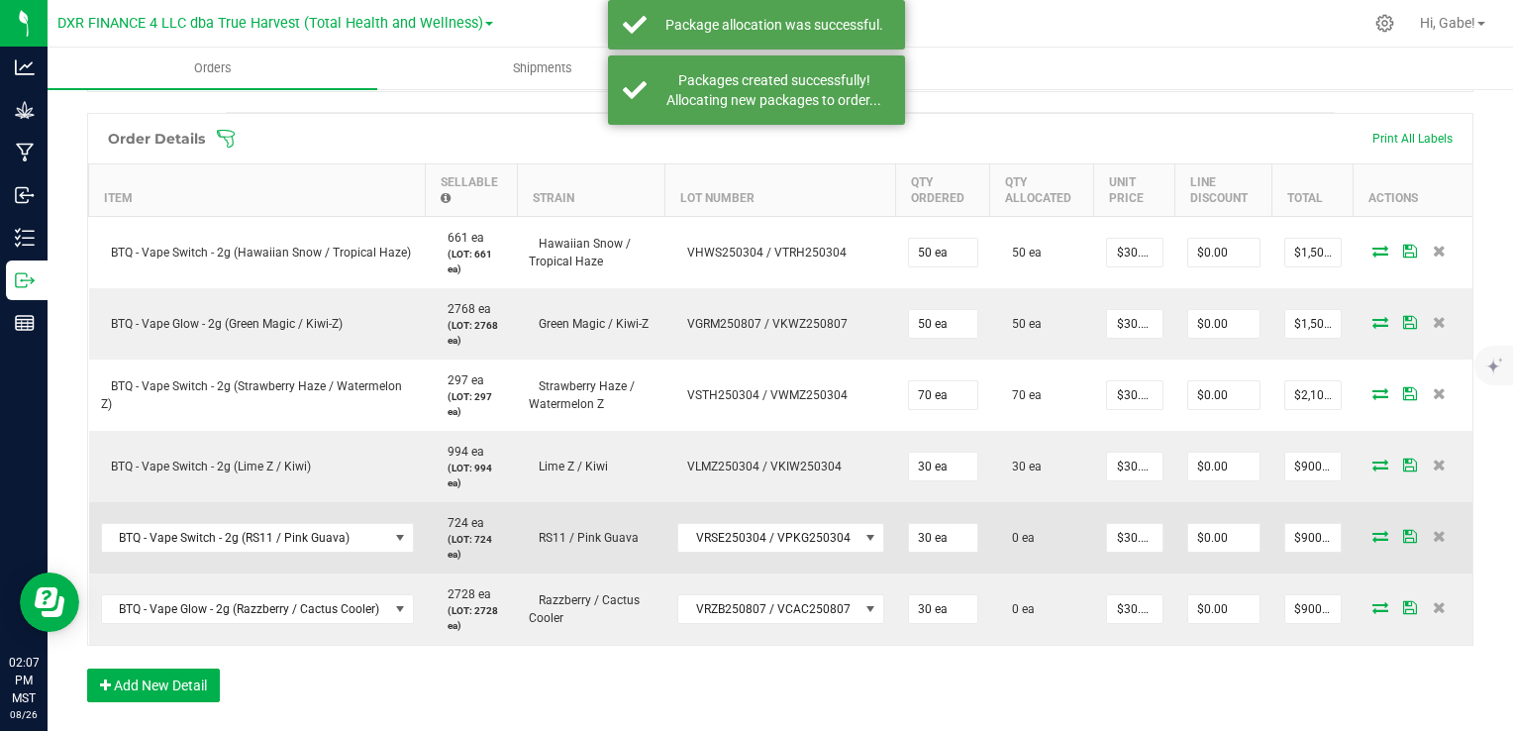
click at [1373, 535] on icon at bounding box center [1381, 536] width 16 height 12
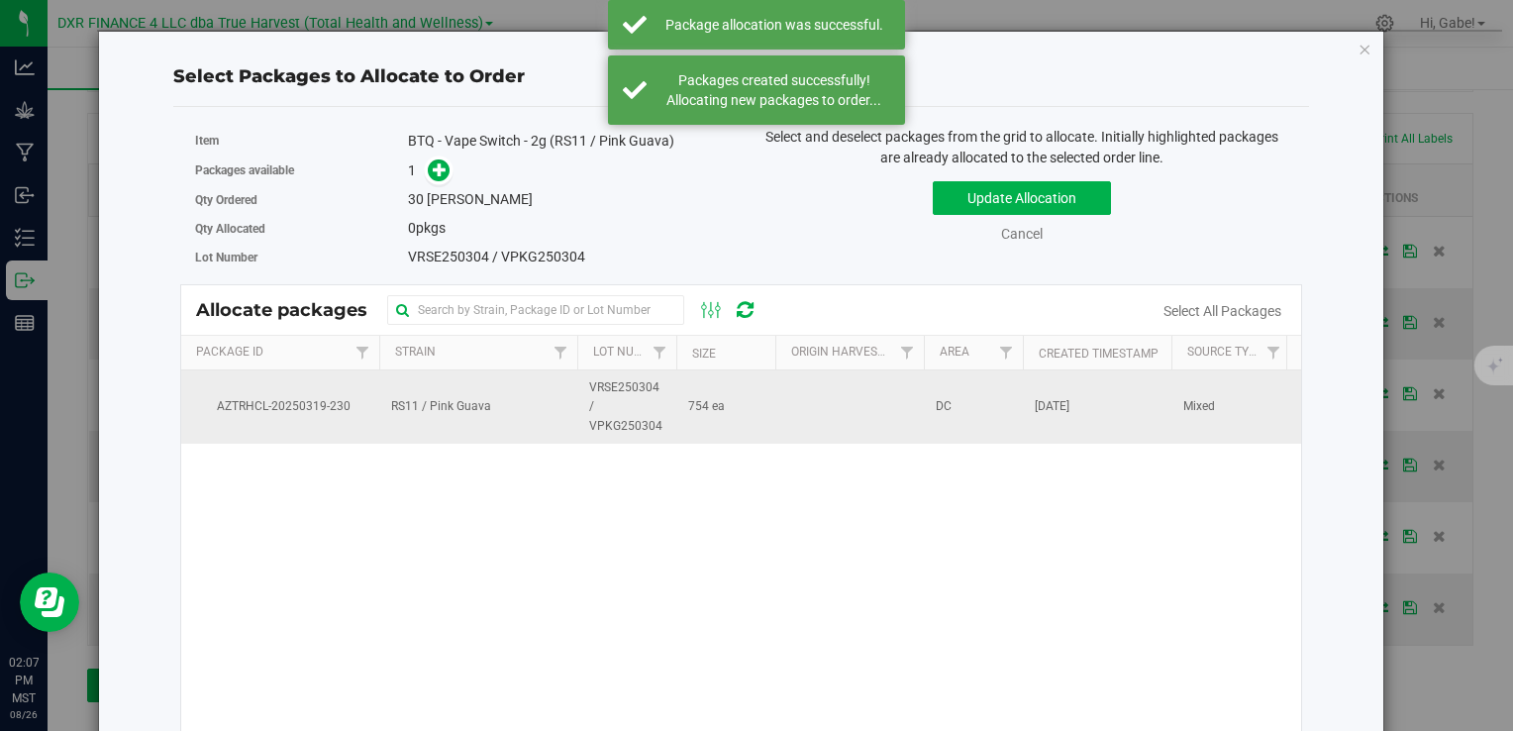
click at [511, 392] on td "RS11 / Pink Guava" at bounding box center [478, 406] width 198 height 73
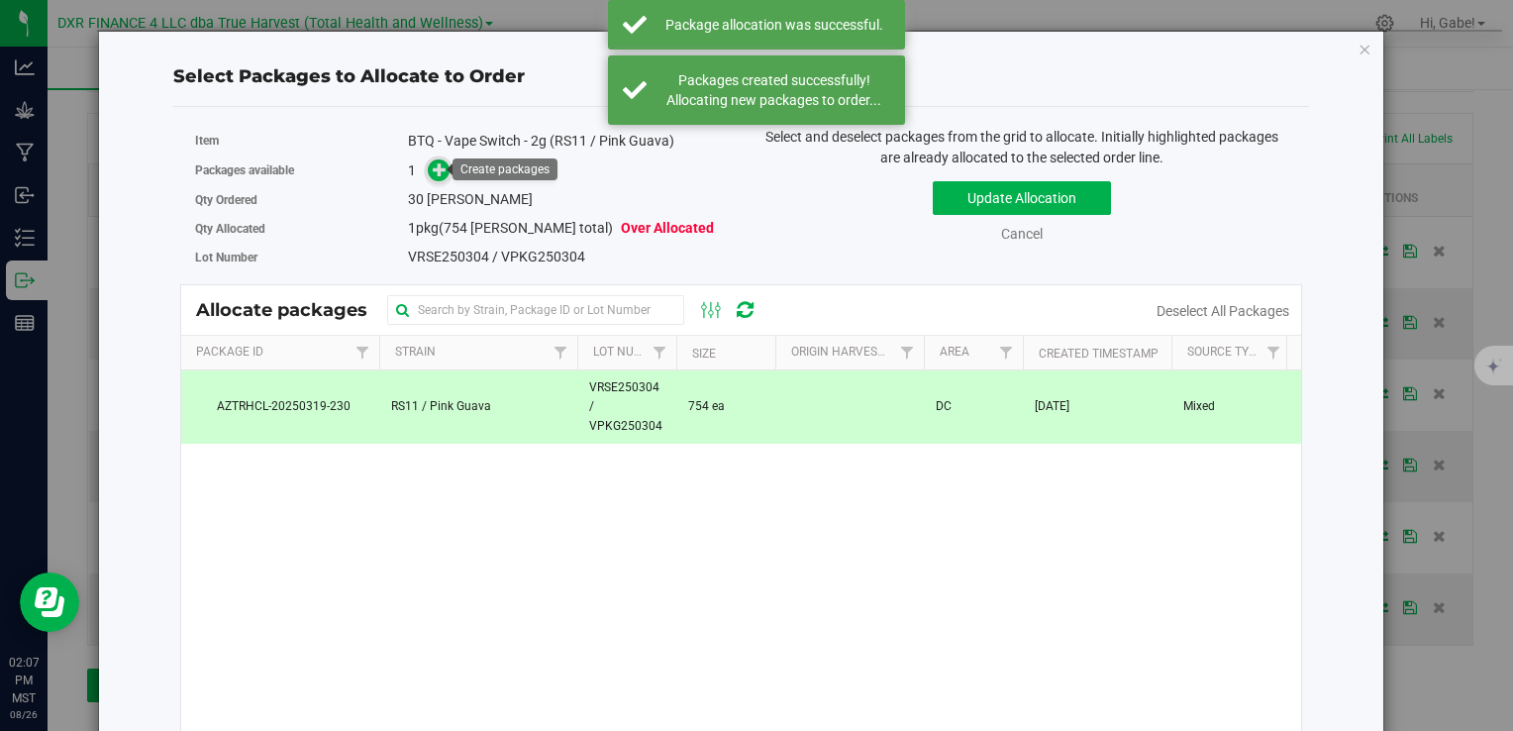
click at [436, 162] on icon at bounding box center [440, 168] width 15 height 15
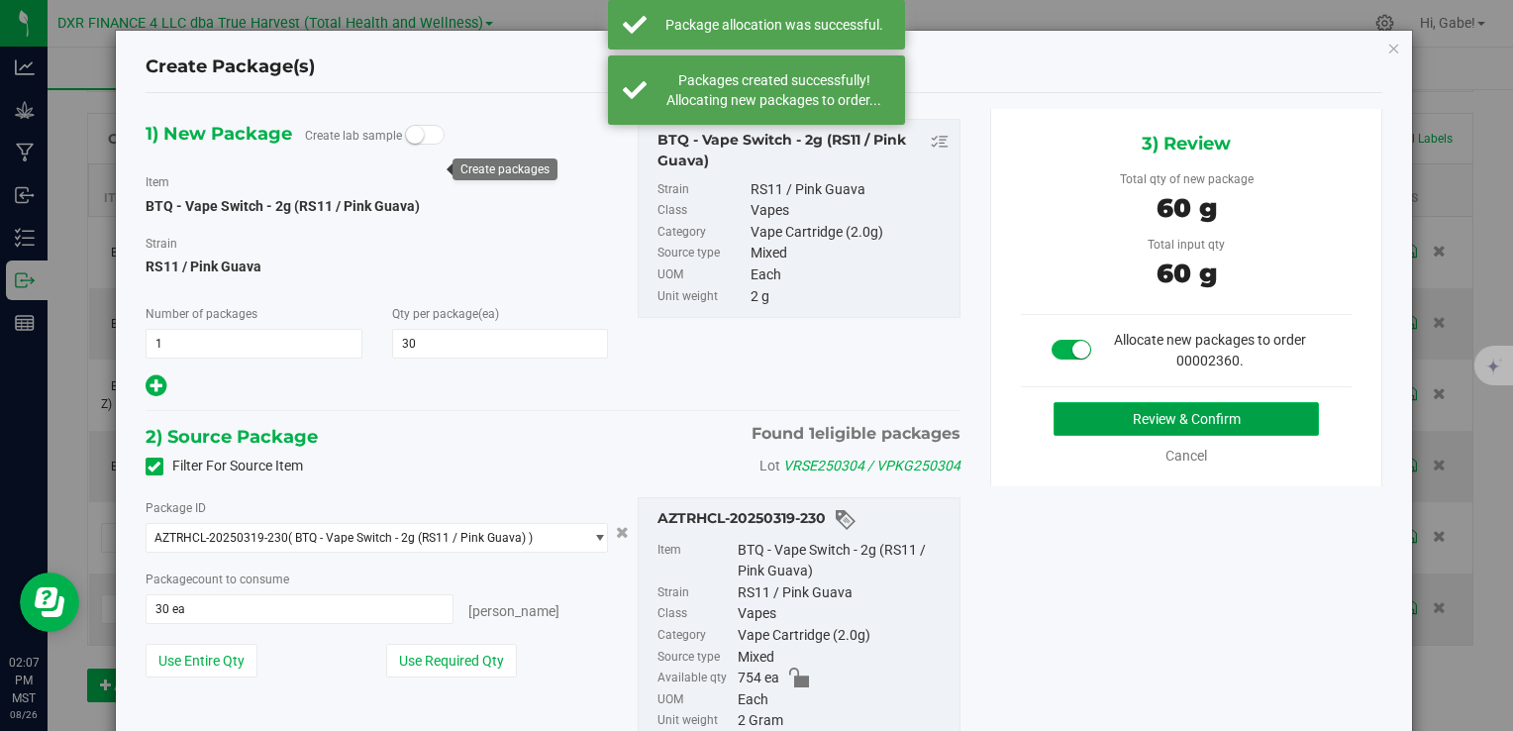
click at [1129, 412] on button "Review & Confirm" at bounding box center [1186, 419] width 265 height 34
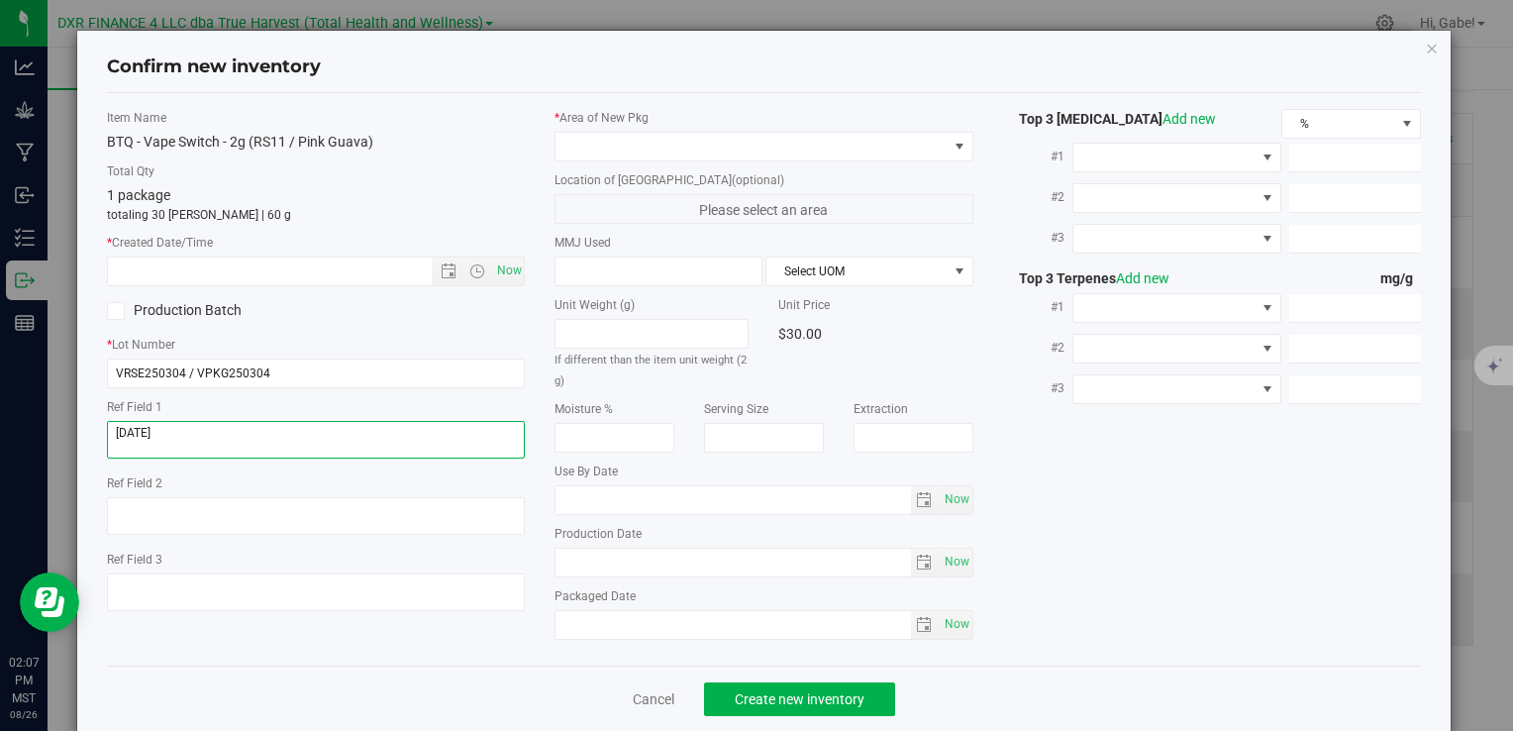
click at [184, 438] on textarea at bounding box center [316, 440] width 418 height 38
click at [224, 266] on input "text" at bounding box center [286, 272] width 357 height 28
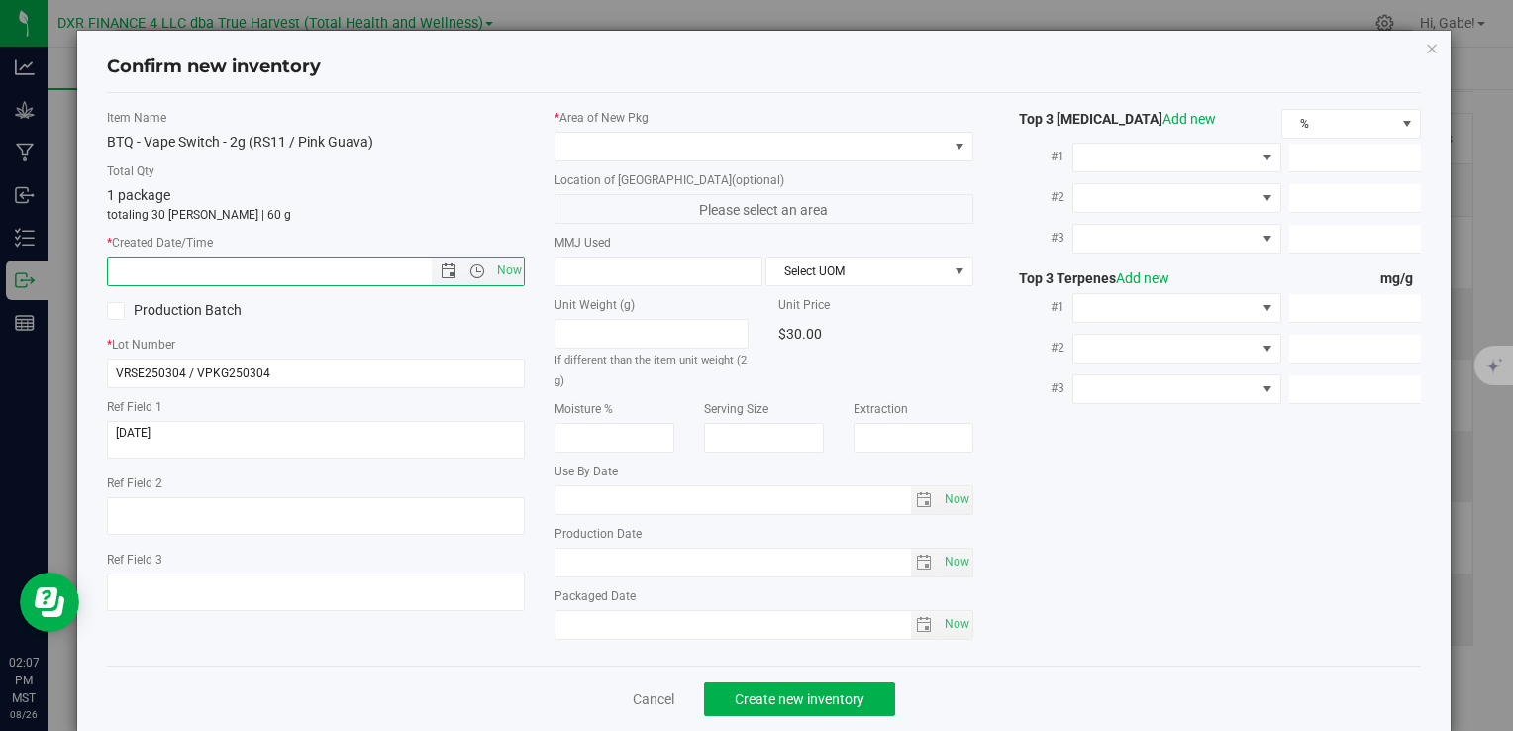
paste input "2025-03-04"
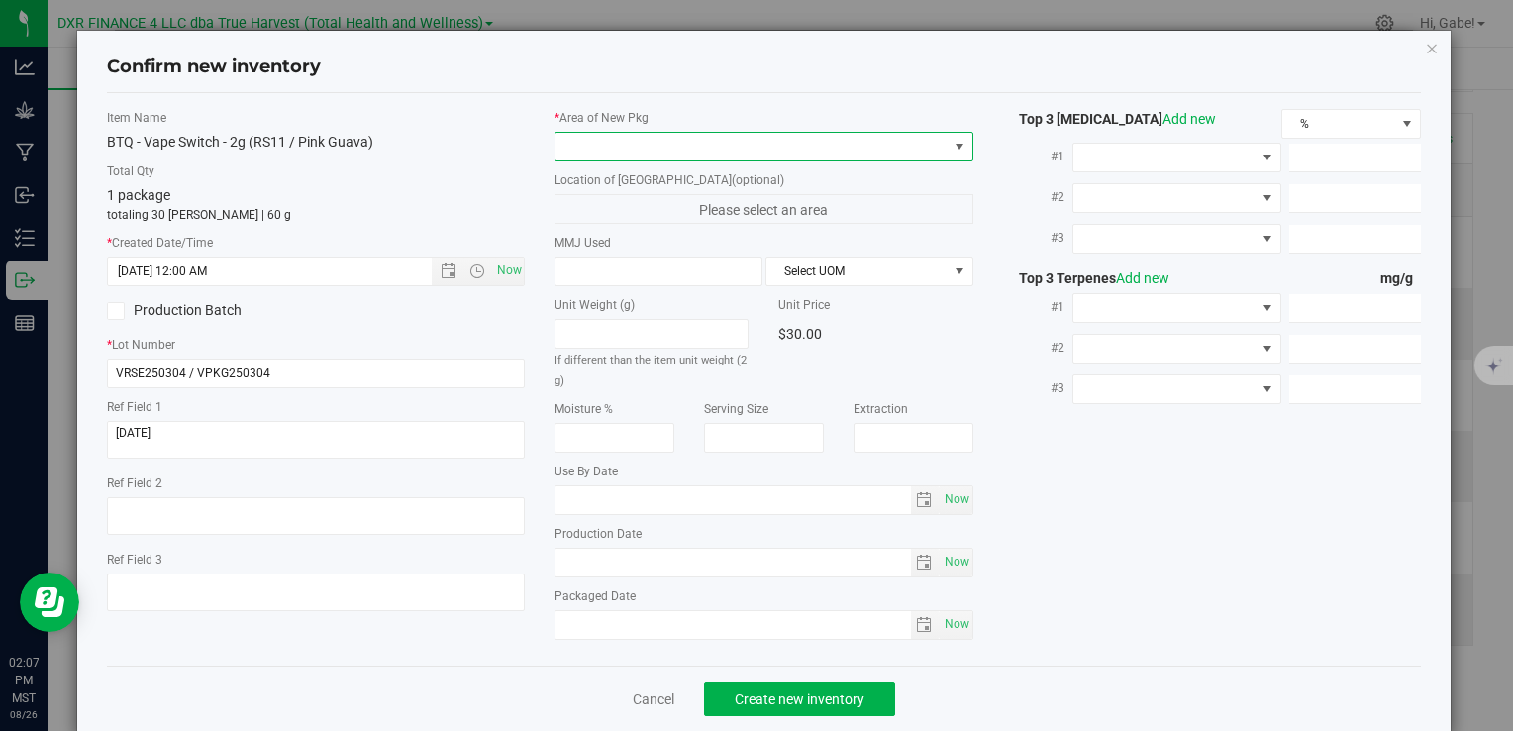
click at [638, 149] on span at bounding box center [751, 147] width 391 height 28
type input "3/4/2025 2:07 PM"
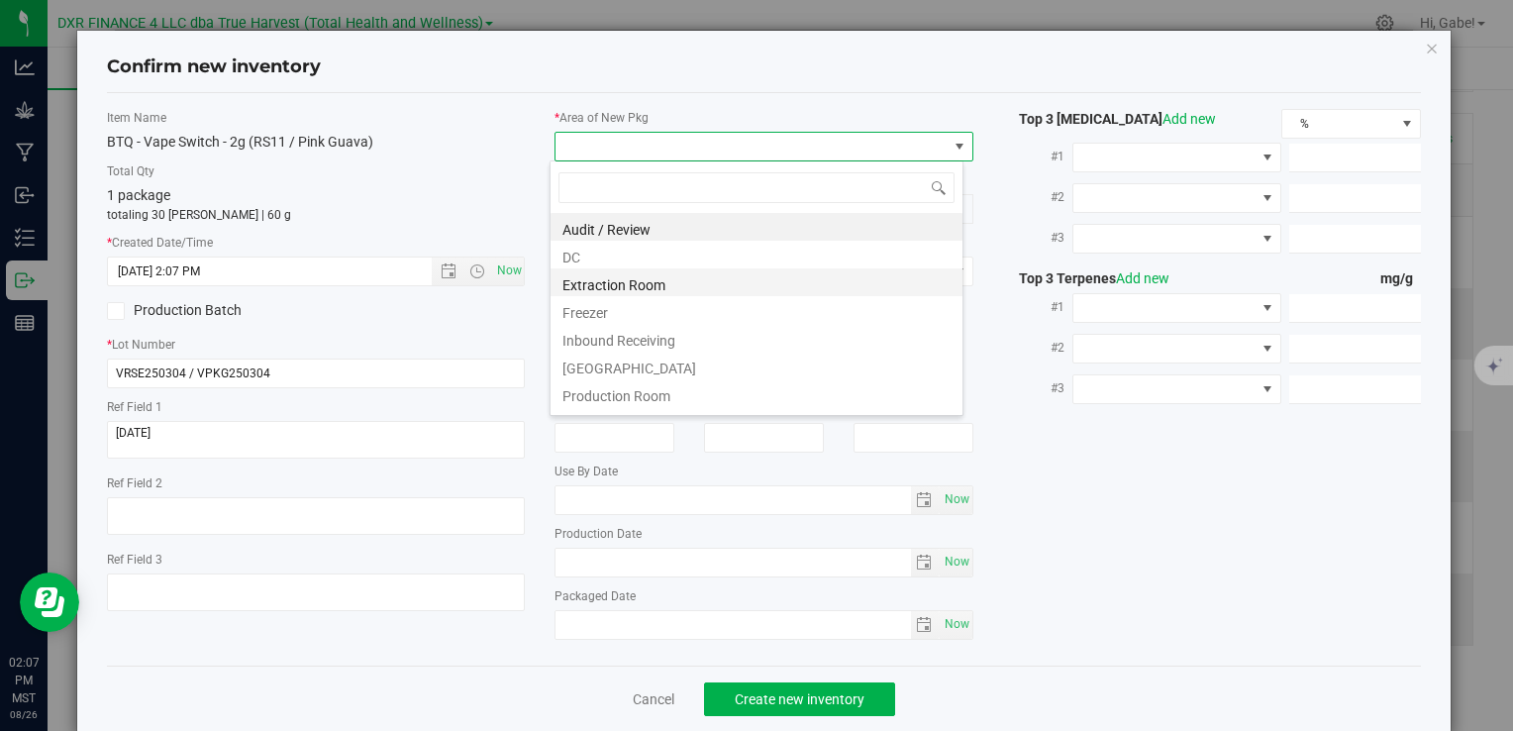
scroll to position [29, 414]
click at [613, 244] on li "DC" at bounding box center [757, 255] width 412 height 28
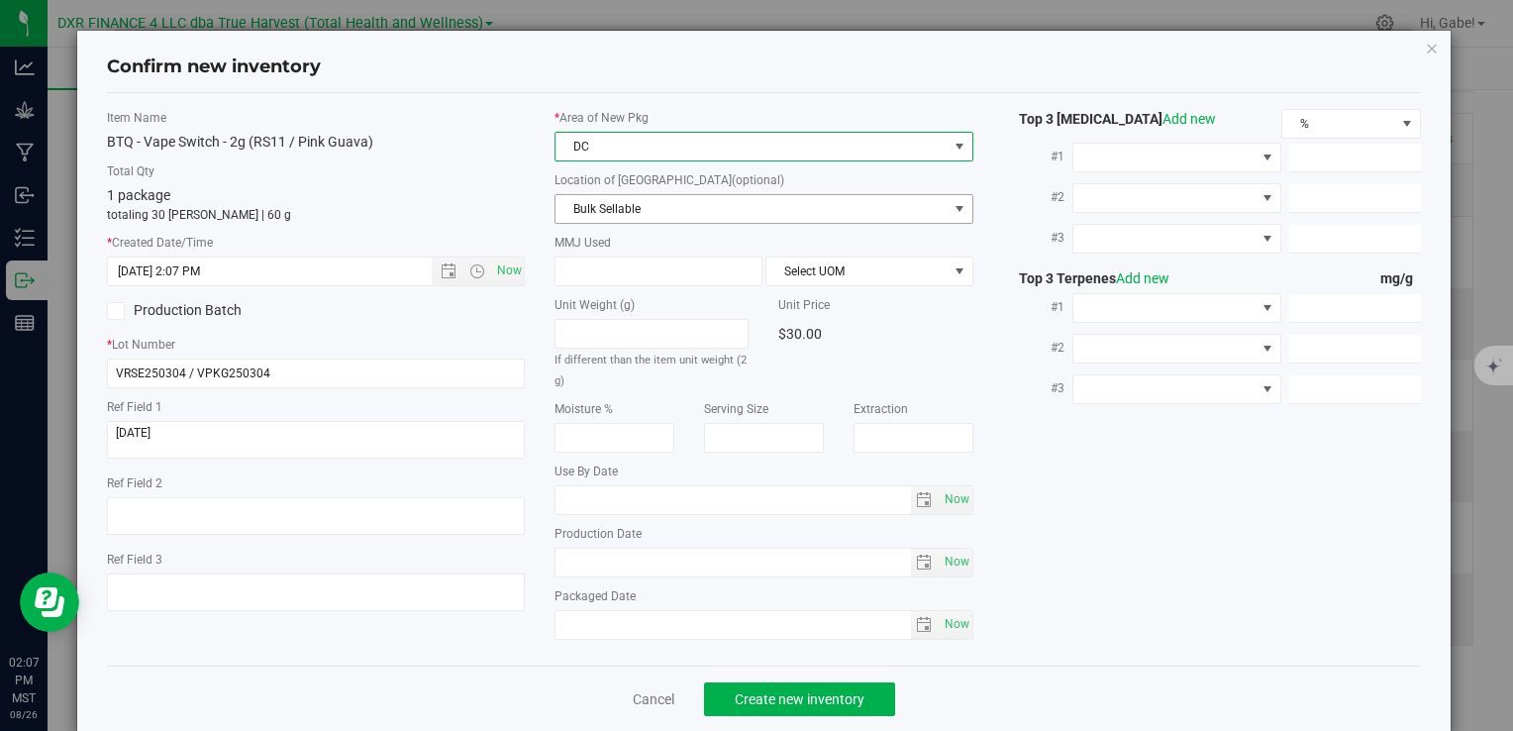
click at [590, 205] on span "Bulk Sellable" at bounding box center [751, 209] width 391 height 28
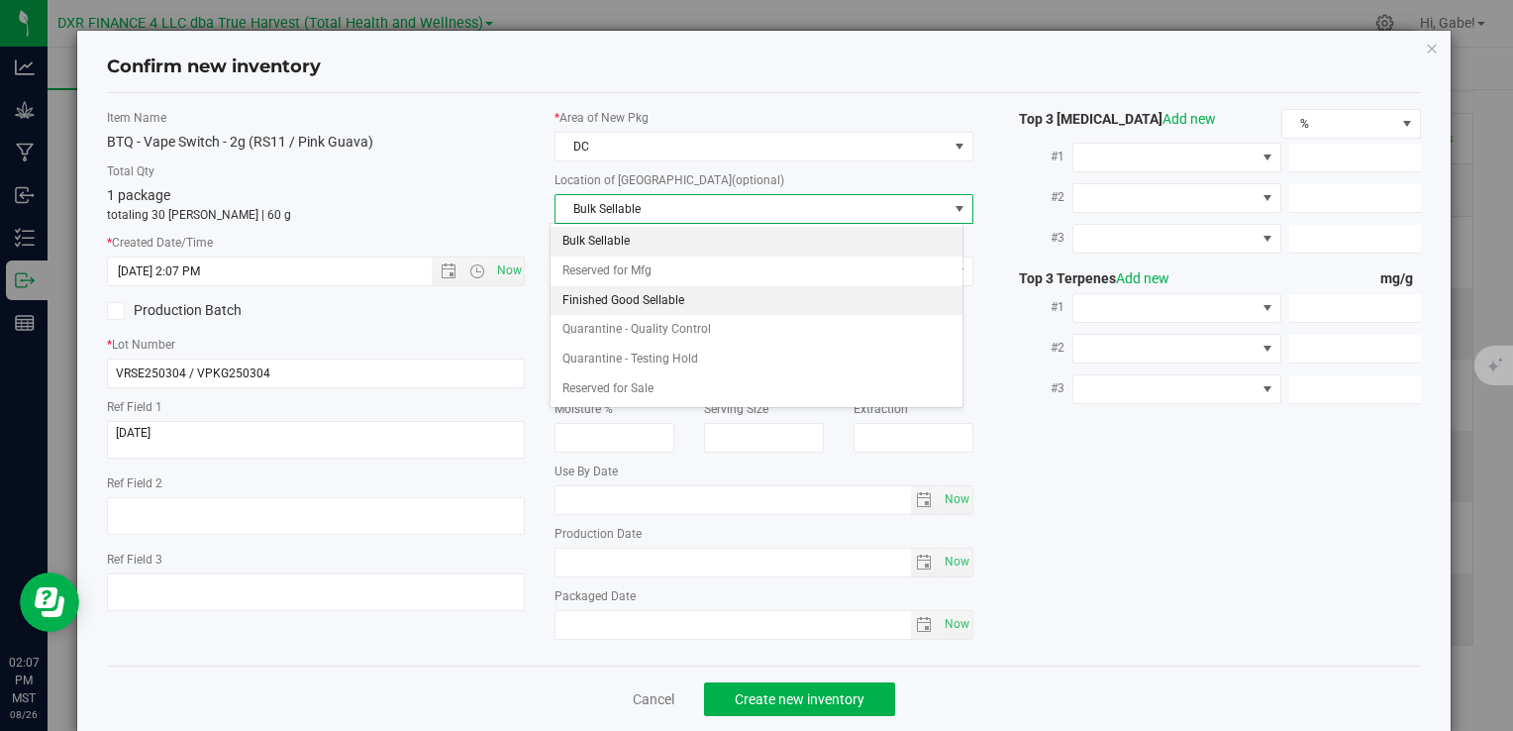
click at [641, 303] on li "Finished Good Sellable" at bounding box center [757, 301] width 412 height 30
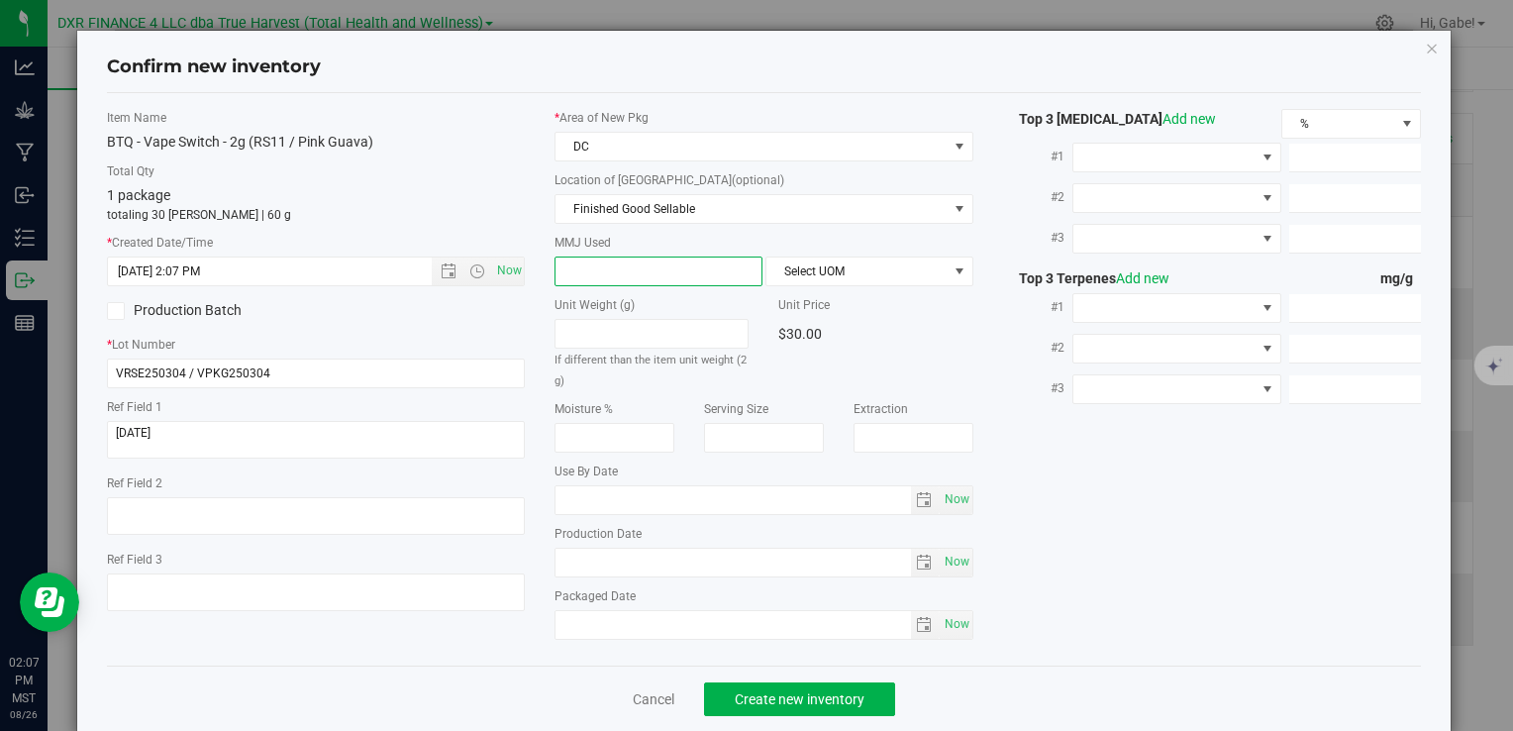
click at [651, 264] on span at bounding box center [659, 272] width 208 height 30
type input "2"
type input "2.0000"
click at [835, 266] on span "Select UOM" at bounding box center [857, 272] width 181 height 28
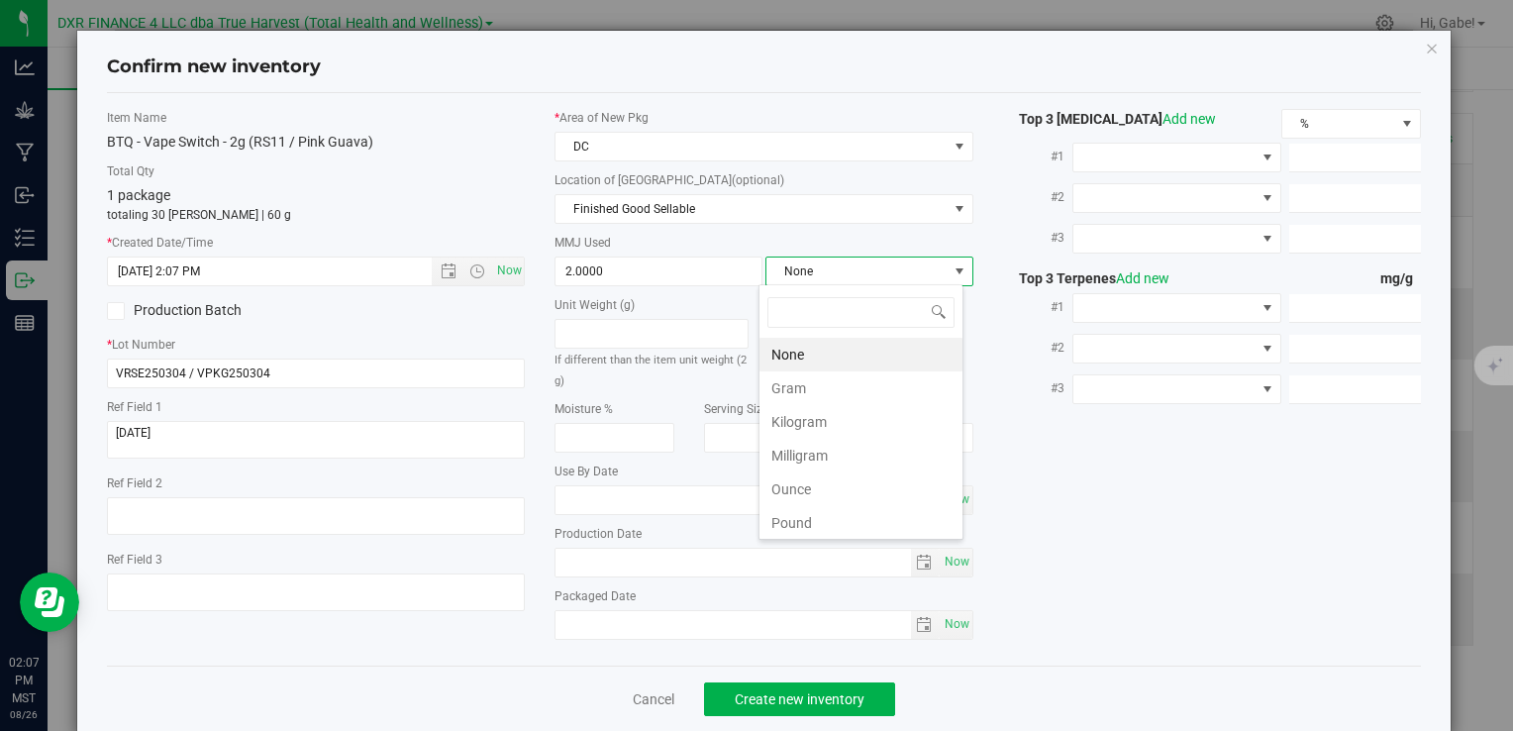
scroll to position [29, 205]
click at [851, 377] on li "Gram" at bounding box center [861, 388] width 203 height 34
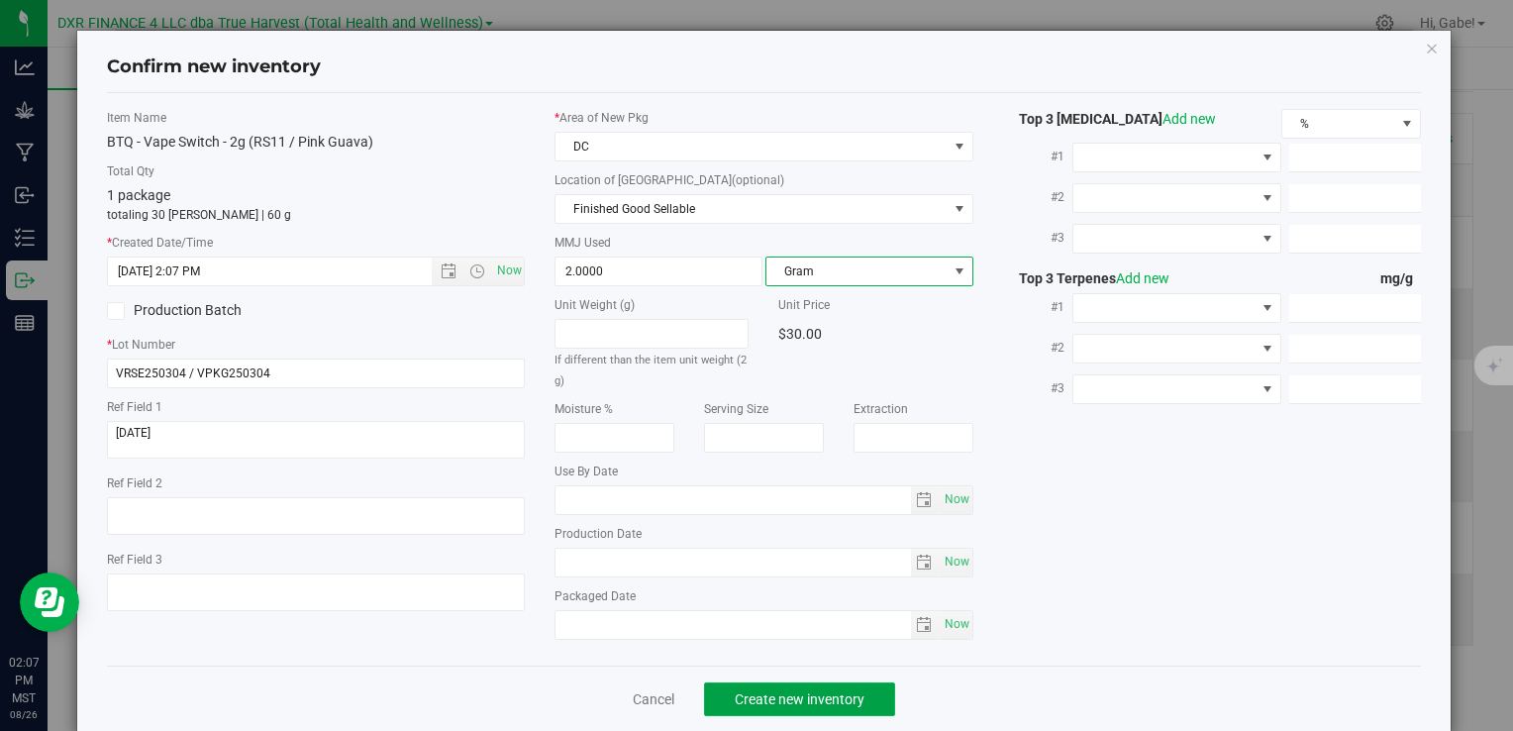
click at [860, 690] on button "Create new inventory" at bounding box center [799, 699] width 191 height 34
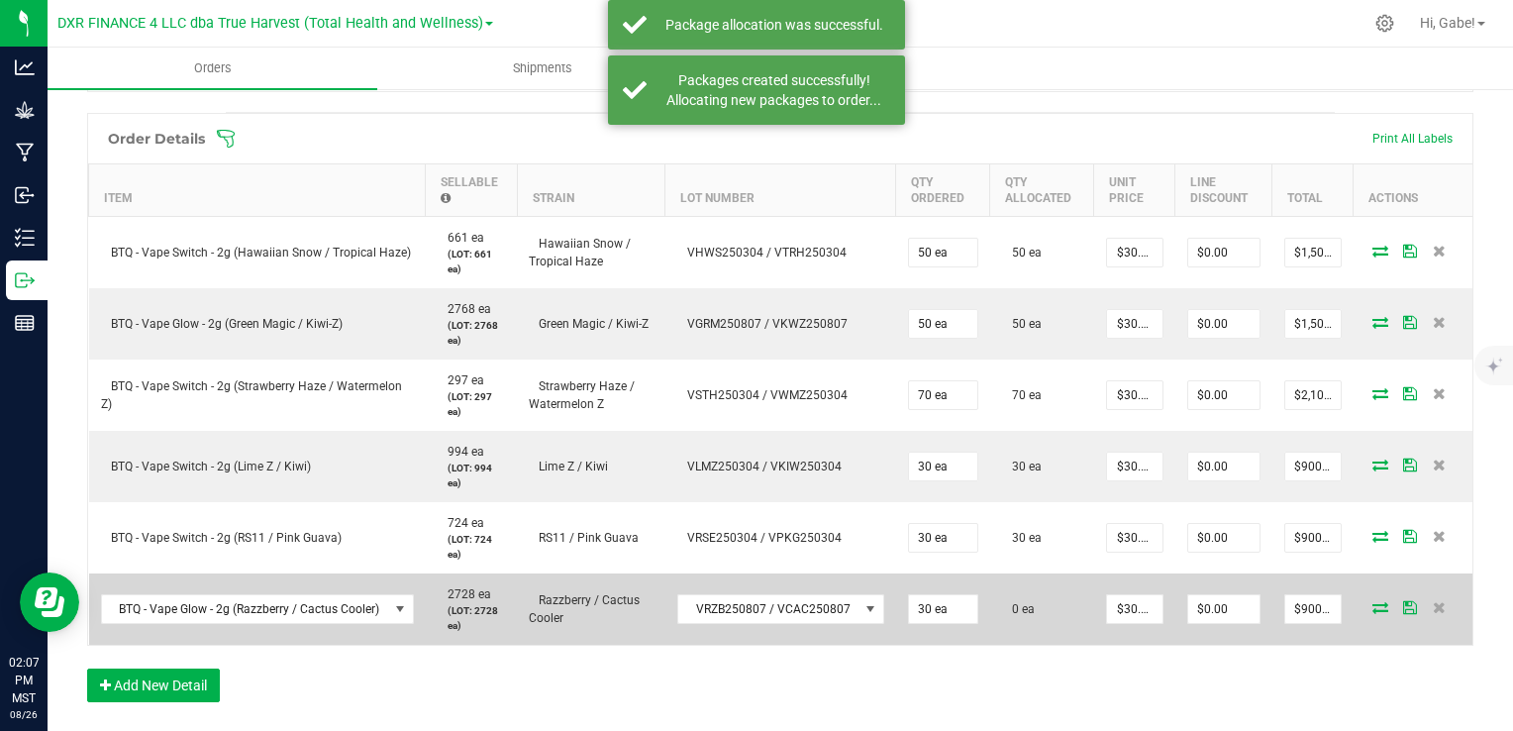
click at [1373, 604] on icon at bounding box center [1381, 607] width 16 height 12
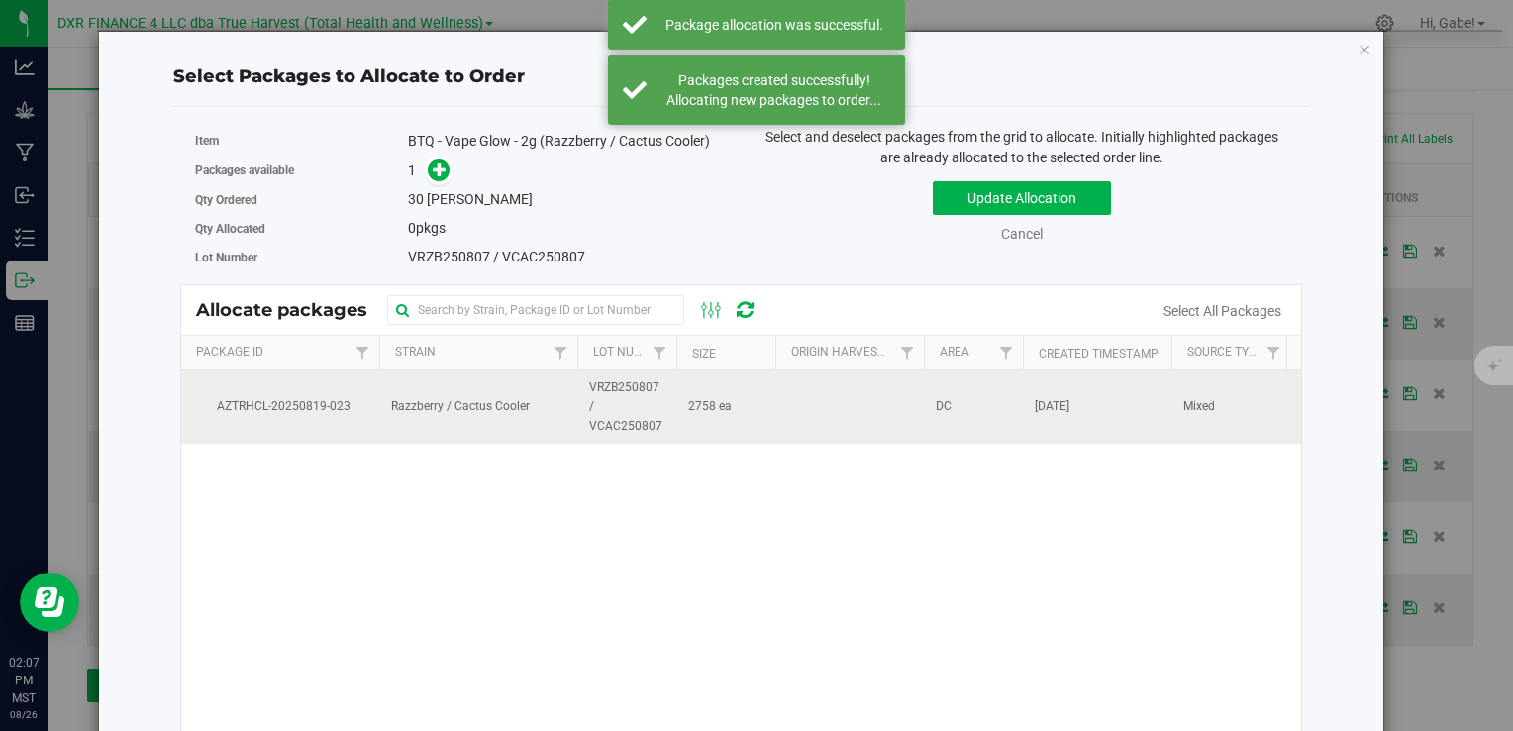
click at [440, 401] on span "Razzberry / Cactus Cooler" at bounding box center [460, 406] width 139 height 19
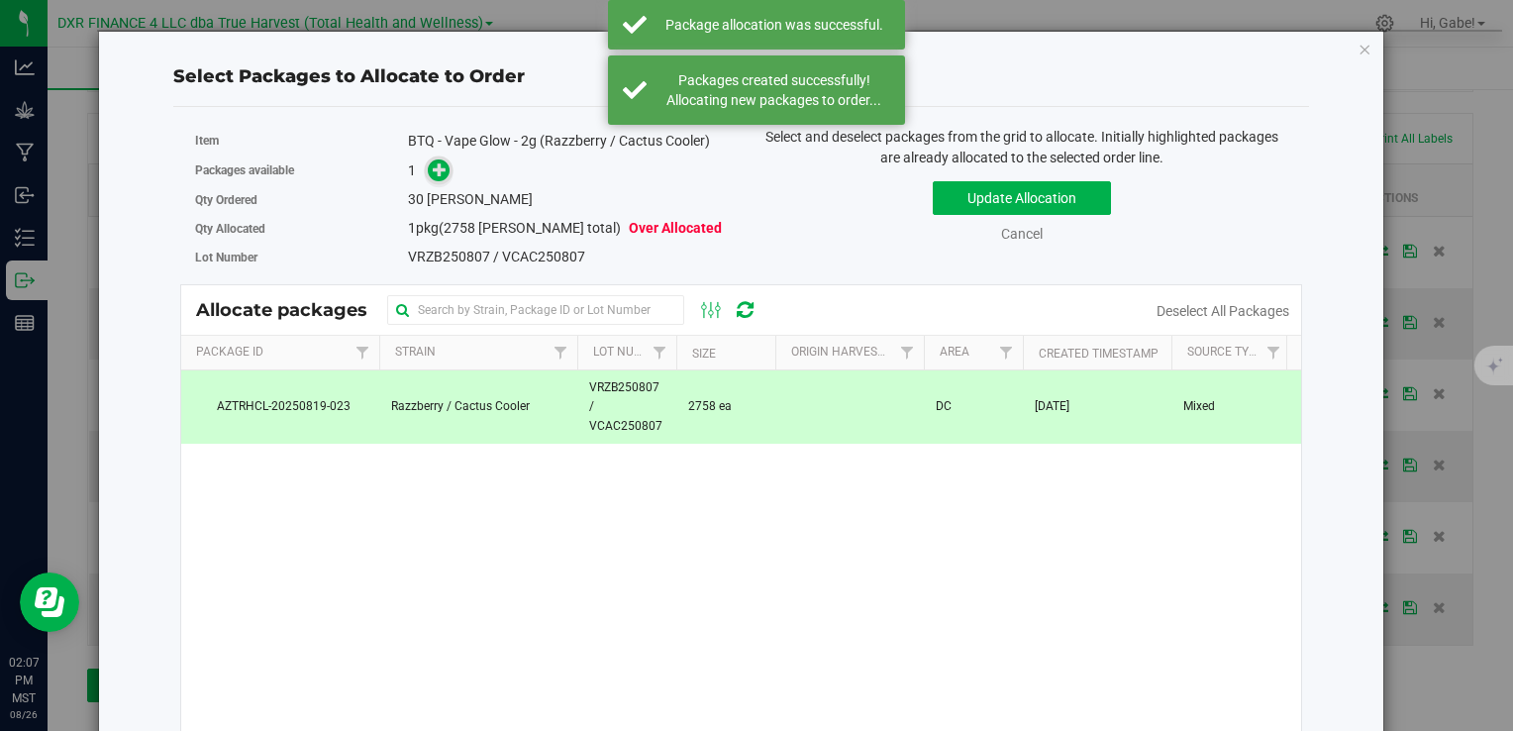
click at [428, 170] on span at bounding box center [439, 170] width 23 height 23
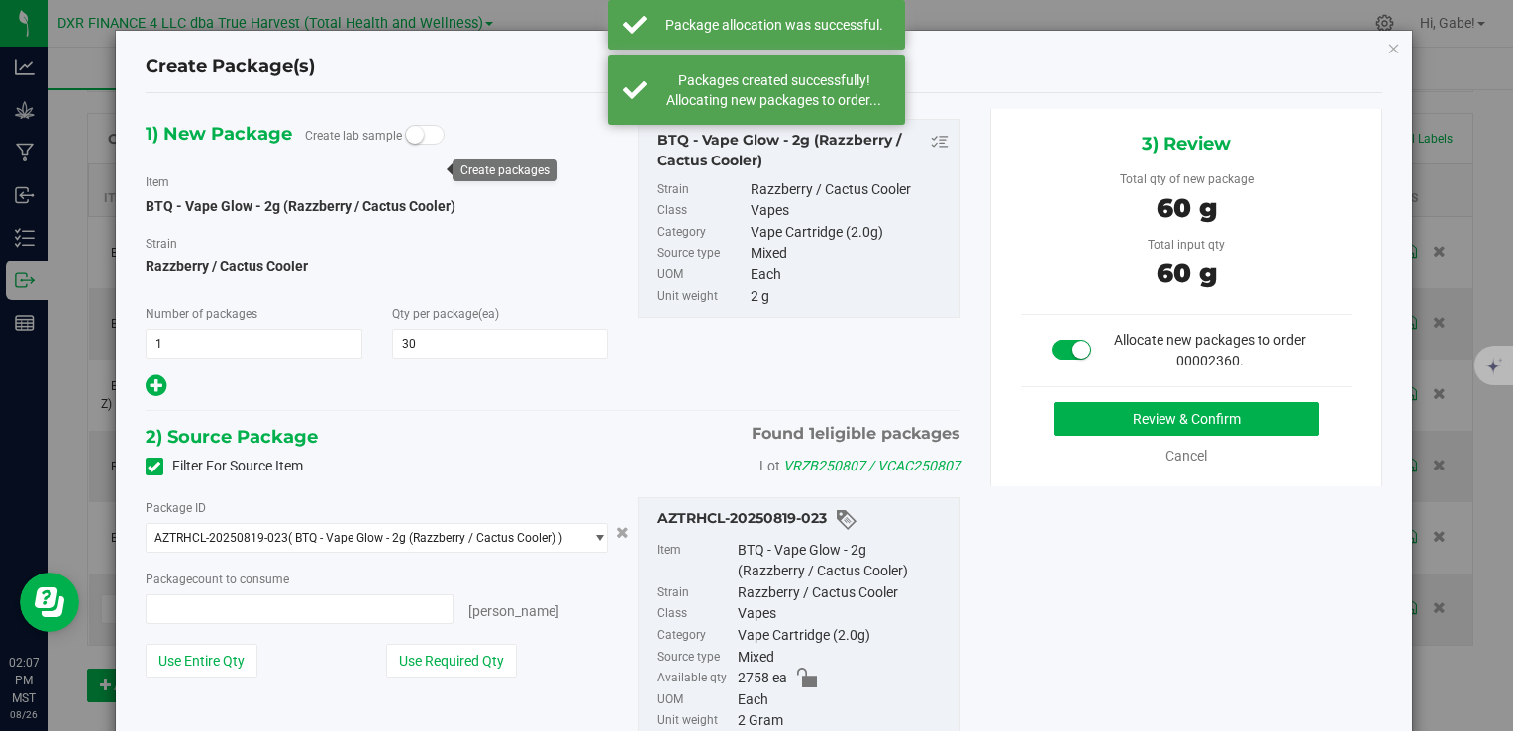
type input "30 ea"
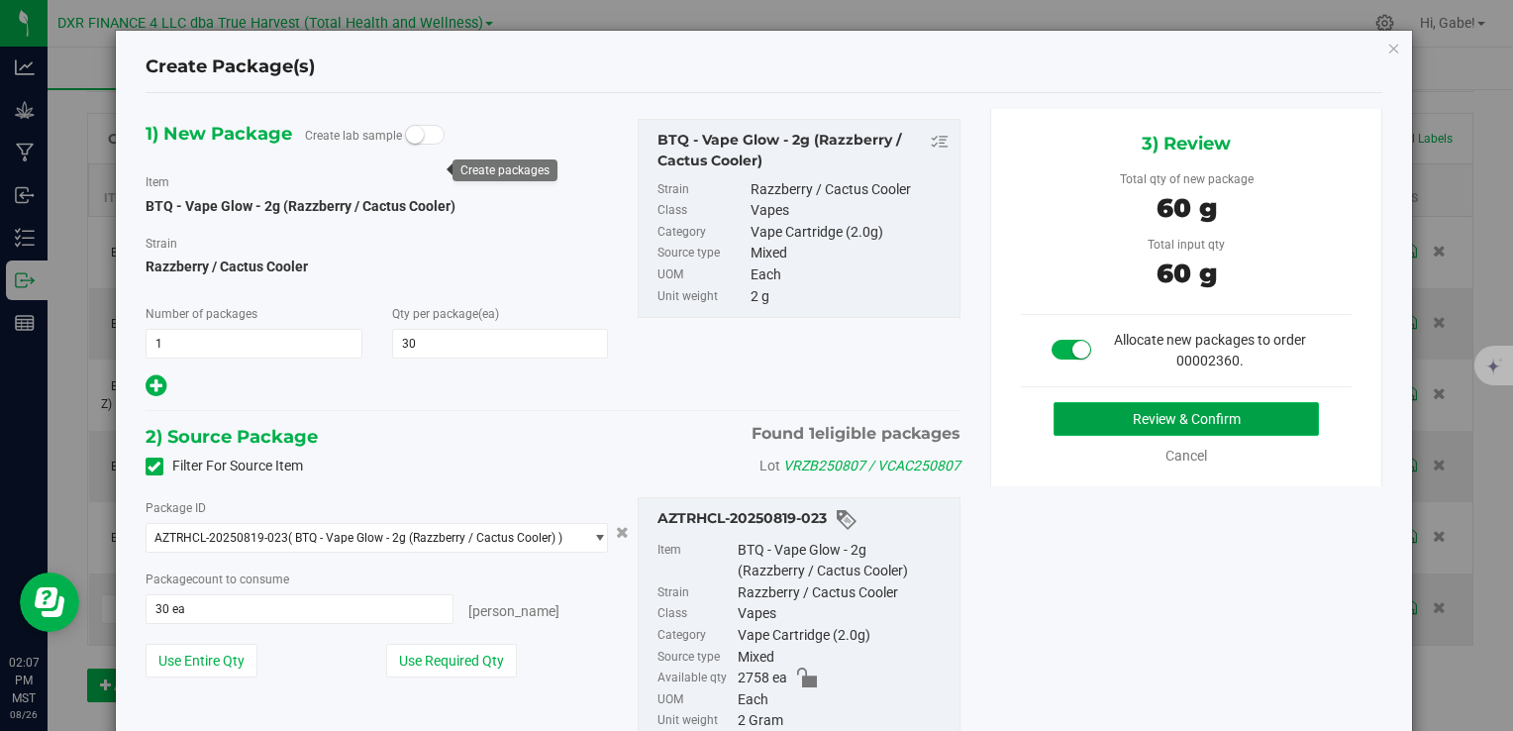
click at [1155, 408] on button "Review & Confirm" at bounding box center [1186, 419] width 265 height 34
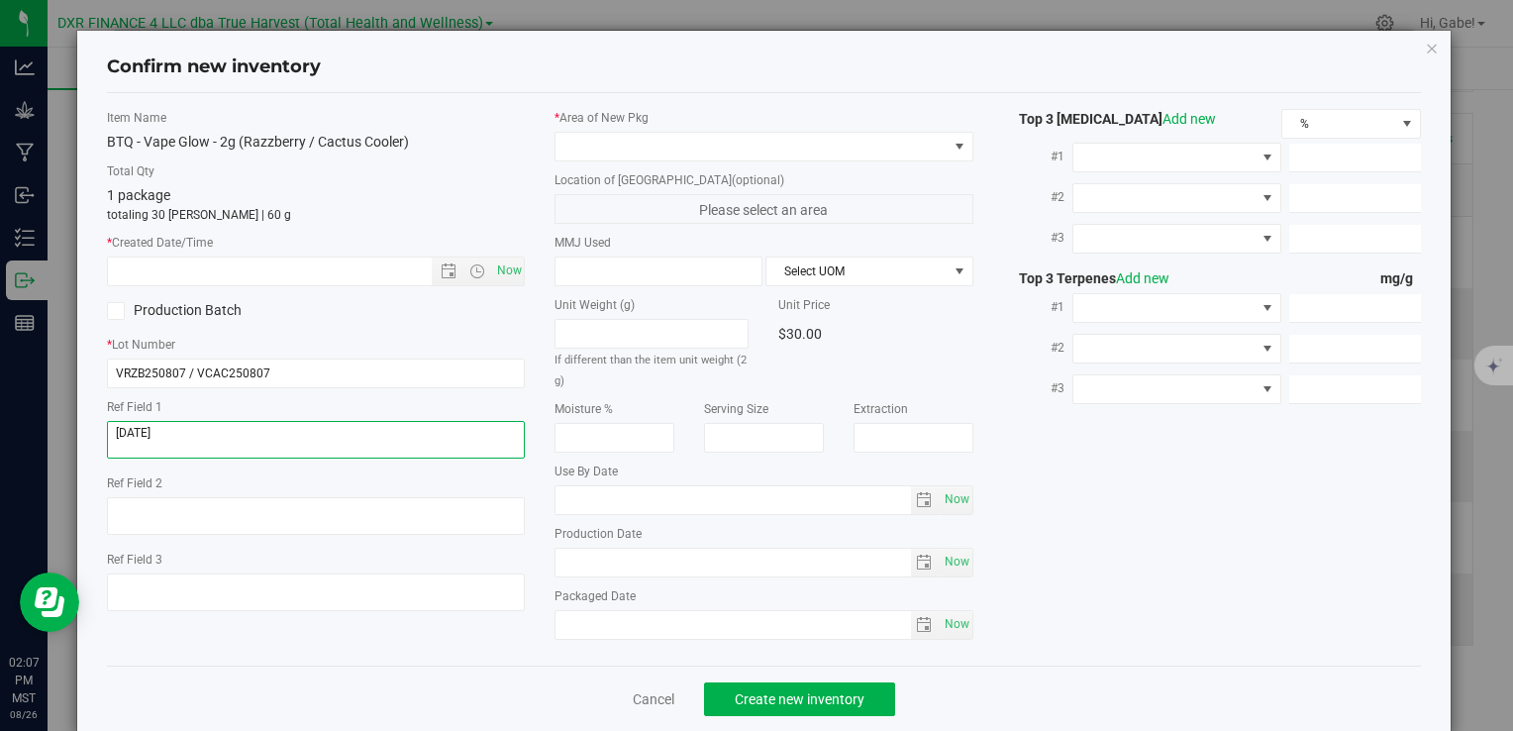
click at [230, 445] on textarea at bounding box center [316, 440] width 418 height 38
click at [230, 444] on textarea at bounding box center [316, 440] width 418 height 38
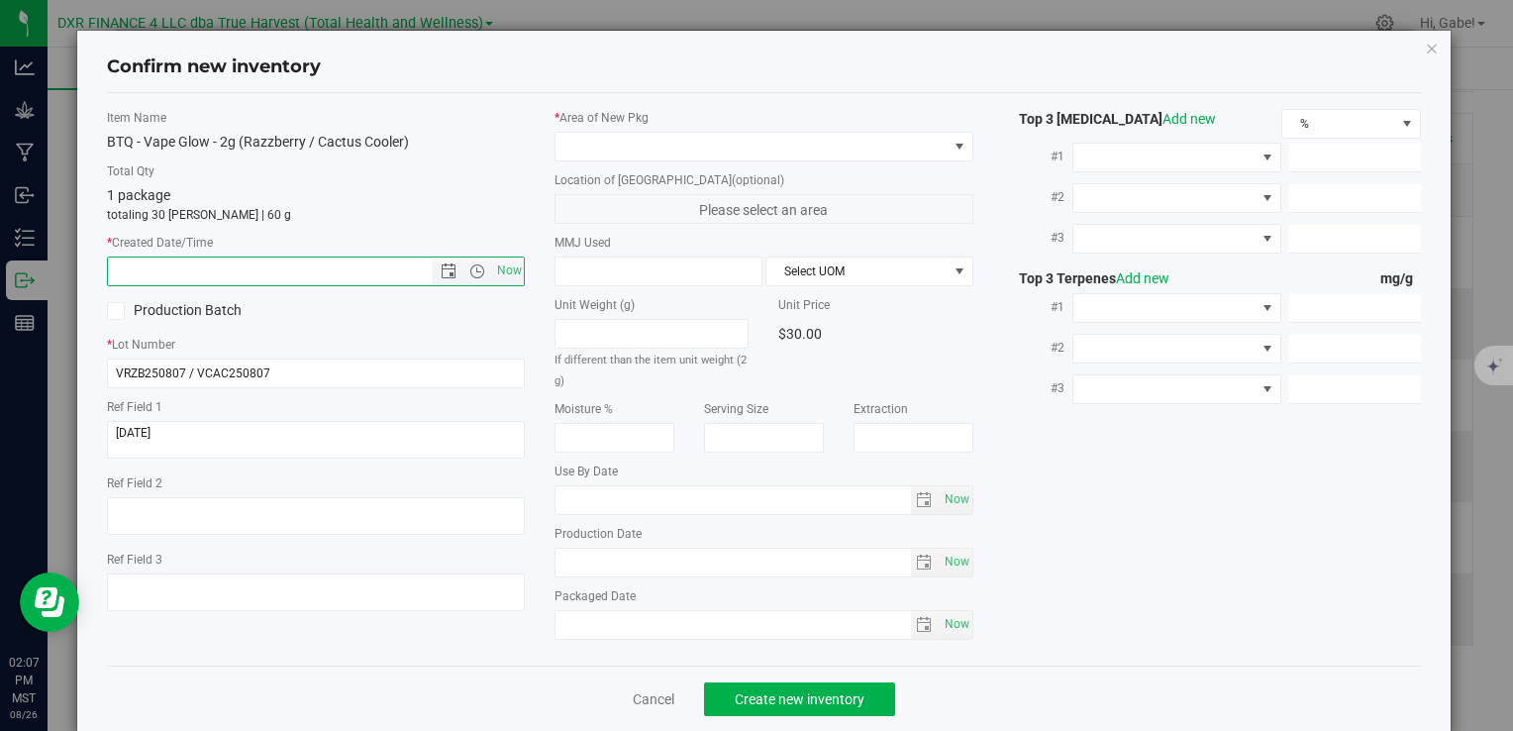
click at [287, 267] on input "text" at bounding box center [286, 272] width 357 height 28
paste input "2025-08-07"
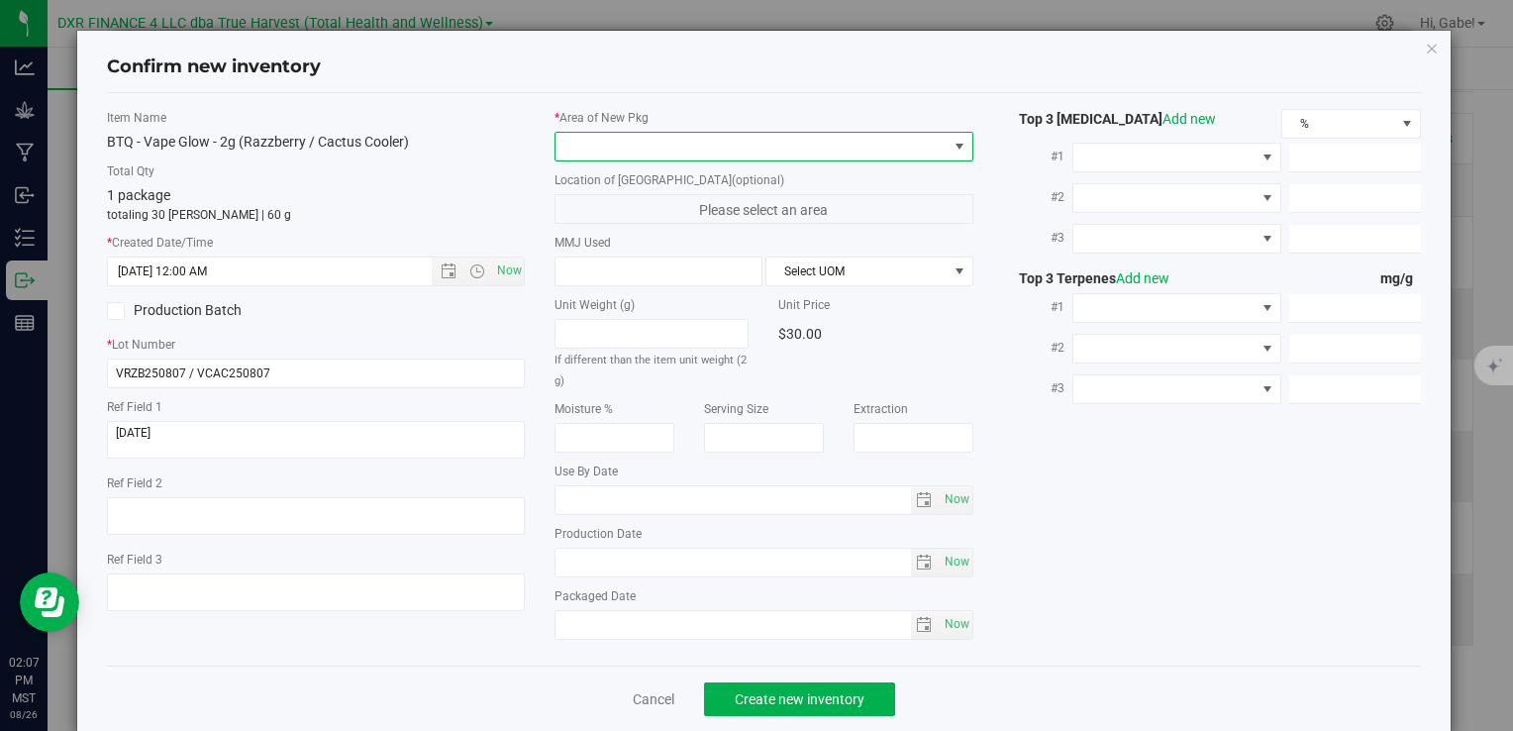
click at [602, 151] on span at bounding box center [751, 147] width 391 height 28
type input "8/7/2025 2:07 PM"
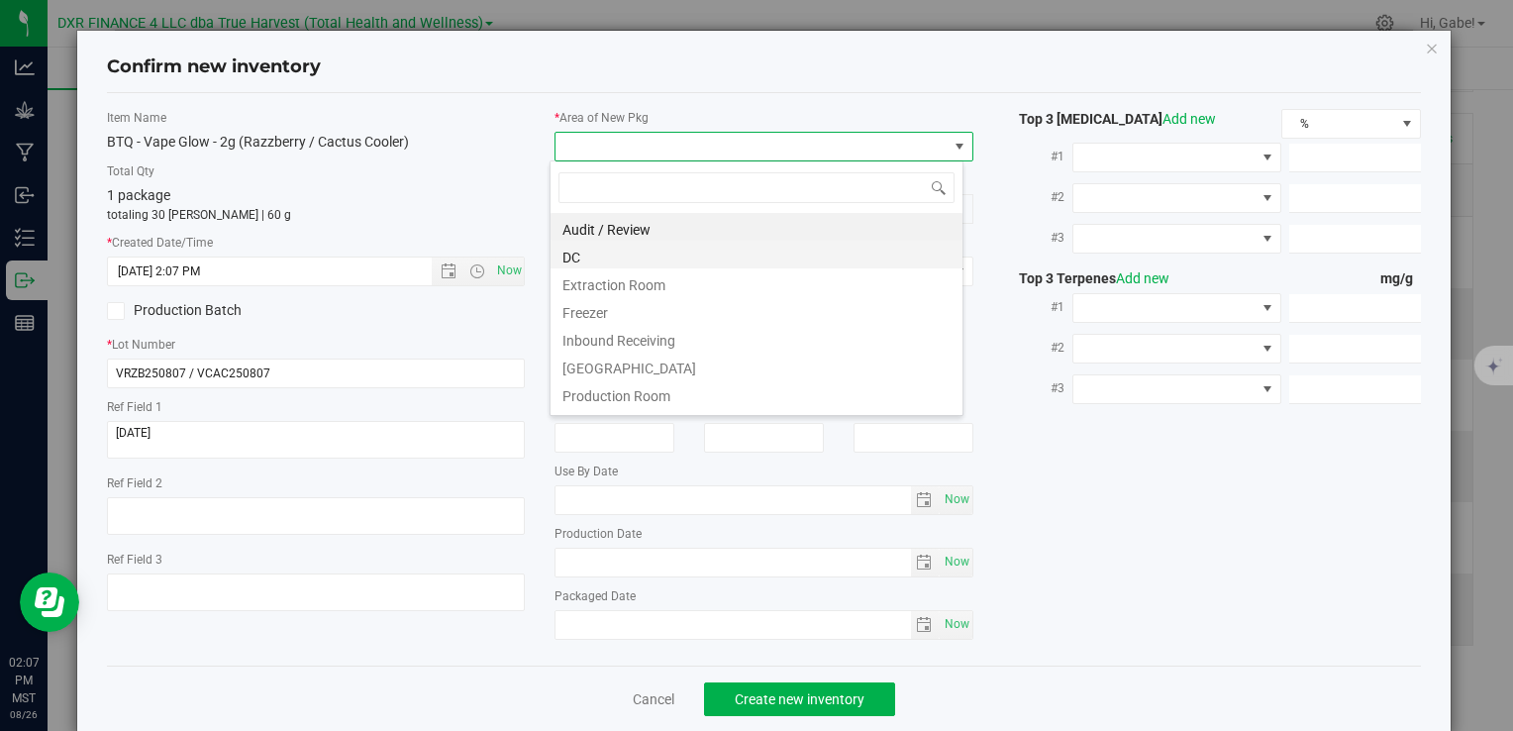
scroll to position [29, 414]
click at [646, 258] on li "DC" at bounding box center [757, 255] width 412 height 28
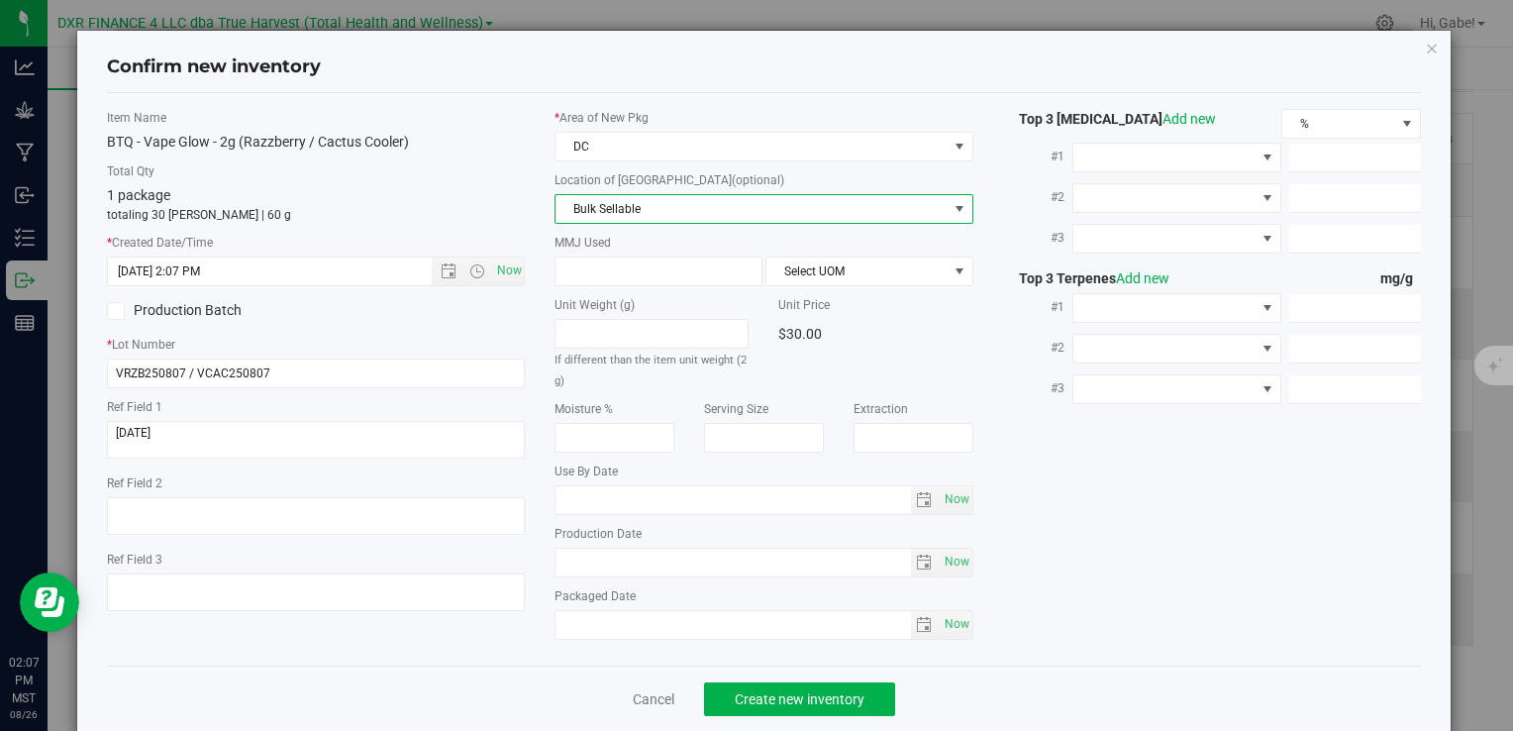
click at [640, 207] on span "Bulk Sellable" at bounding box center [751, 209] width 391 height 28
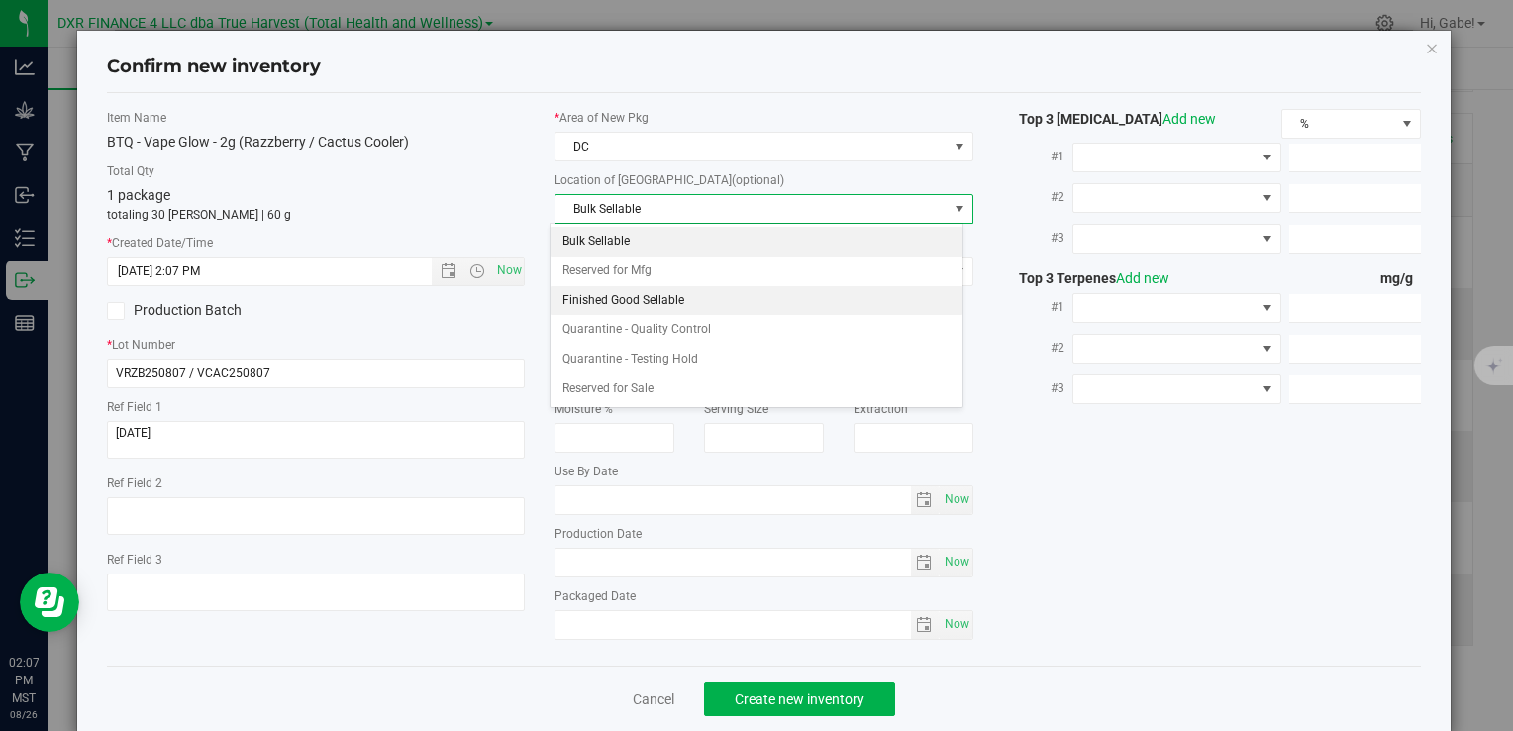
click at [634, 292] on li "Finished Good Sellable" at bounding box center [757, 301] width 412 height 30
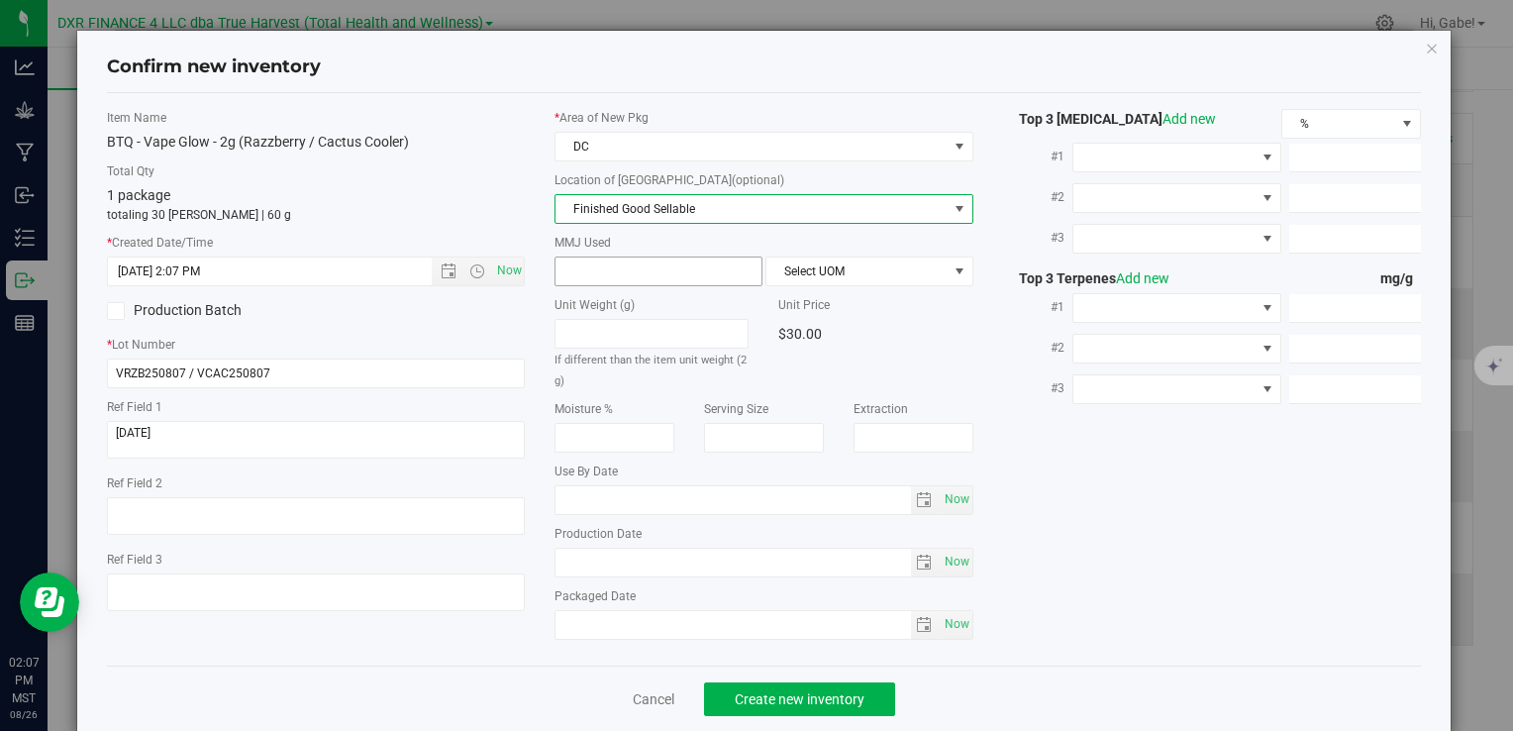
click at [643, 257] on span at bounding box center [659, 272] width 208 height 30
type input "2"
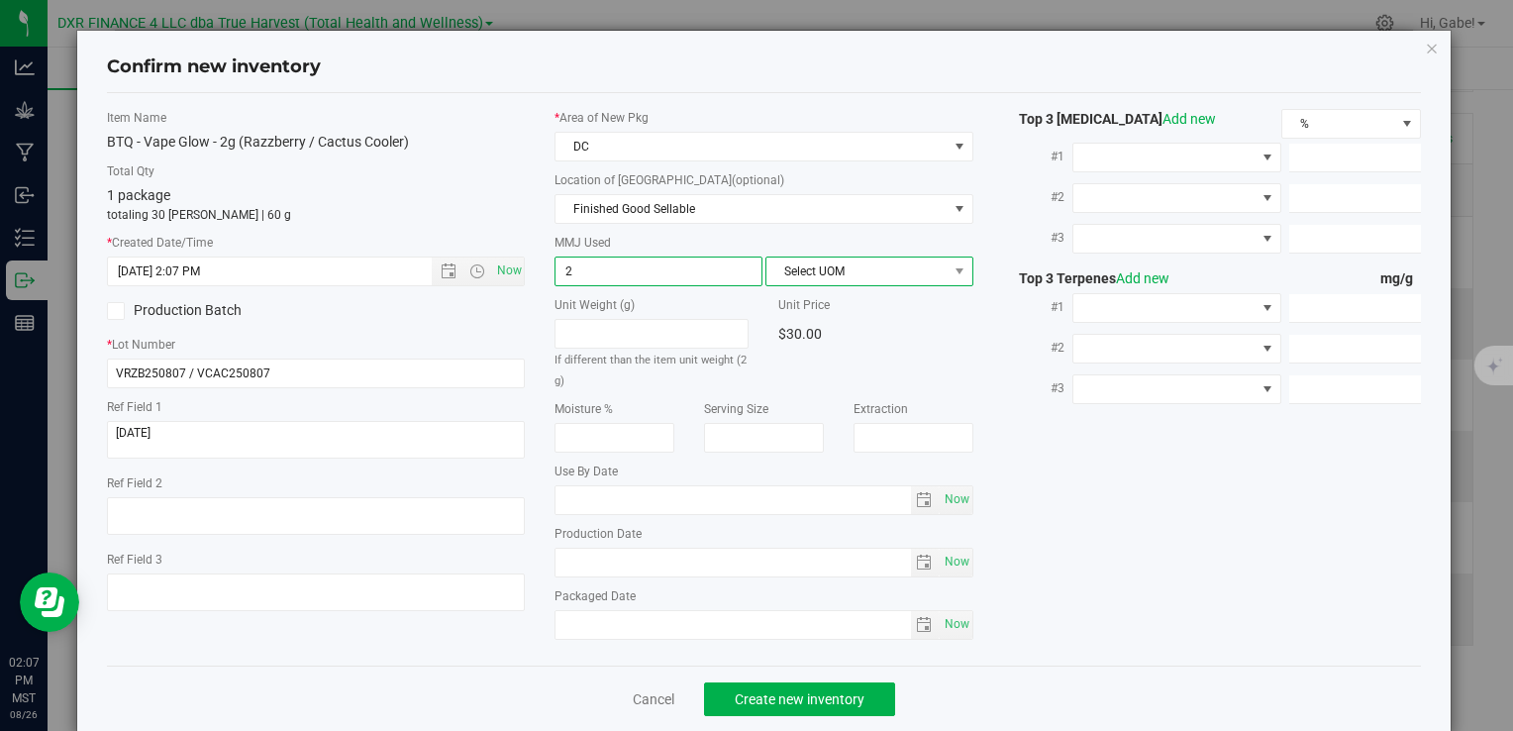
type input "2.0000"
click at [864, 267] on span "Select UOM" at bounding box center [857, 272] width 181 height 28
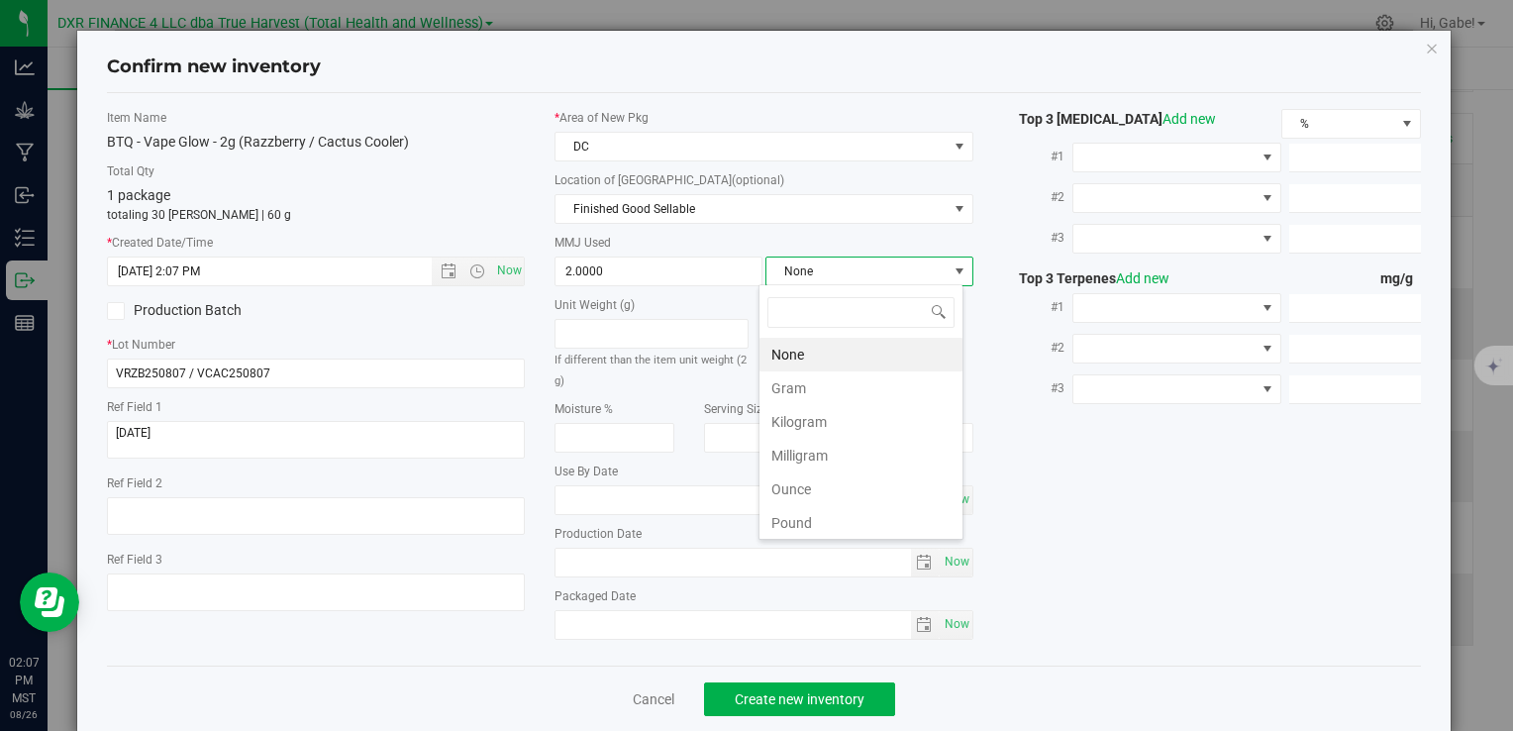
scroll to position [29, 205]
click at [849, 376] on li "Gram" at bounding box center [861, 388] width 203 height 34
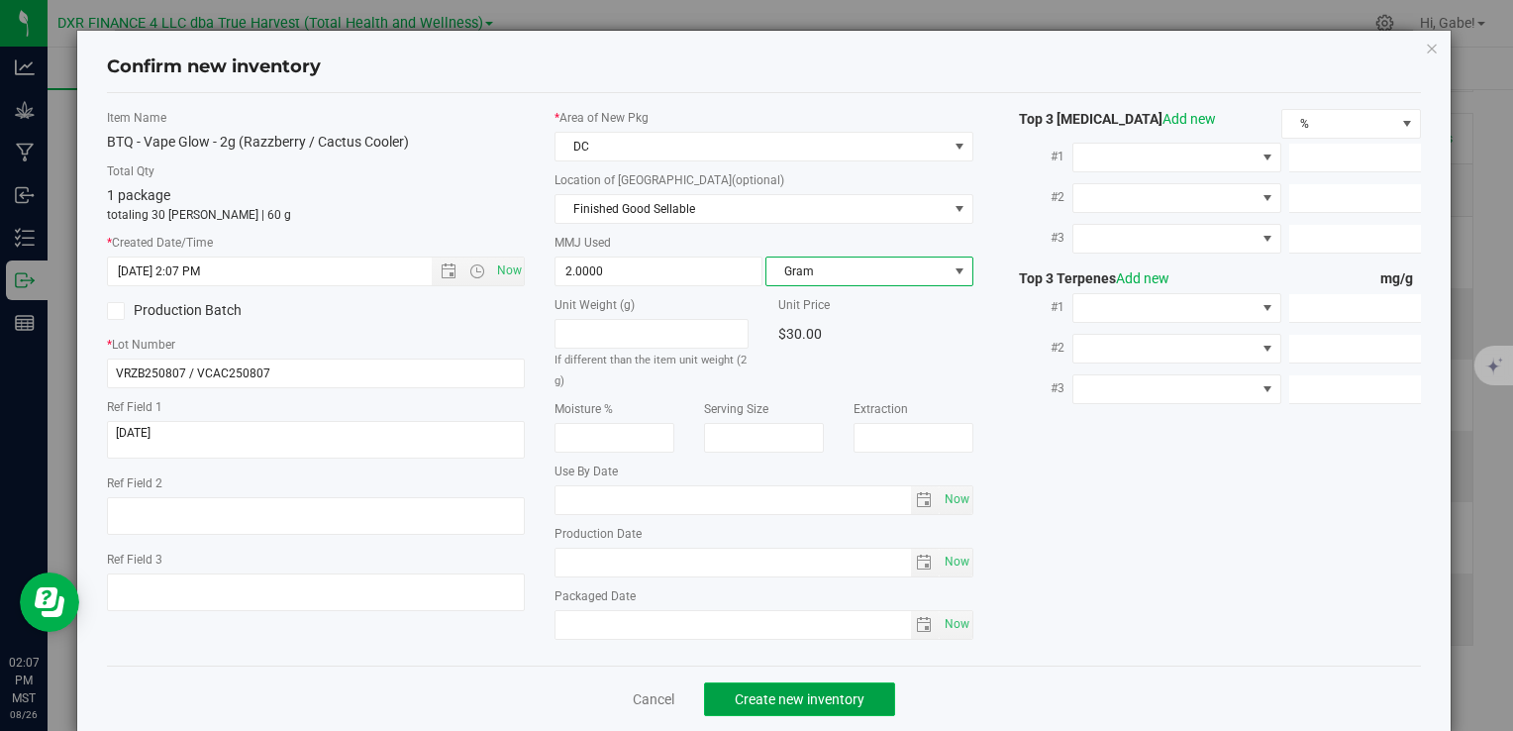
click at [843, 693] on span "Create new inventory" at bounding box center [800, 699] width 130 height 16
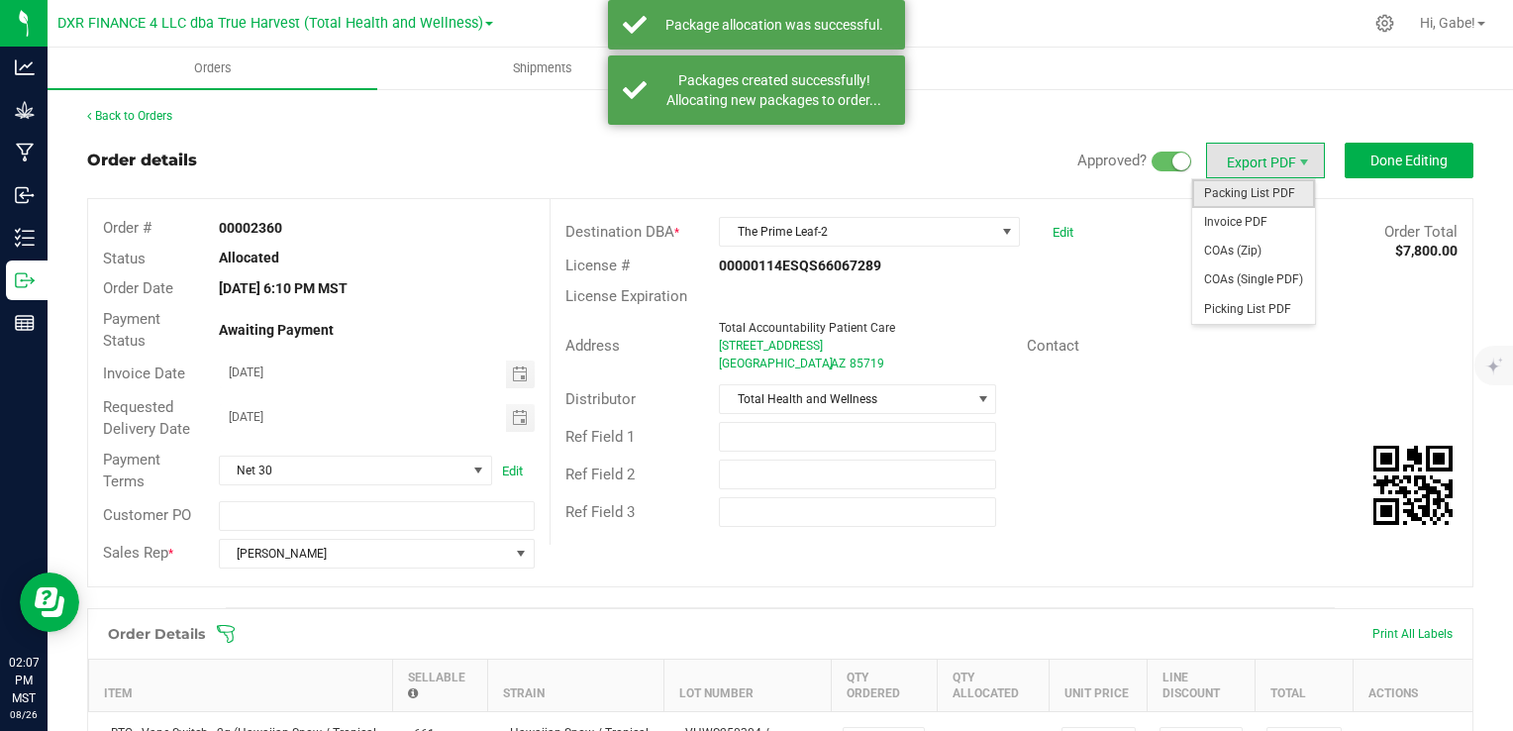
click at [1258, 192] on span "Packing List PDF" at bounding box center [1254, 193] width 123 height 29
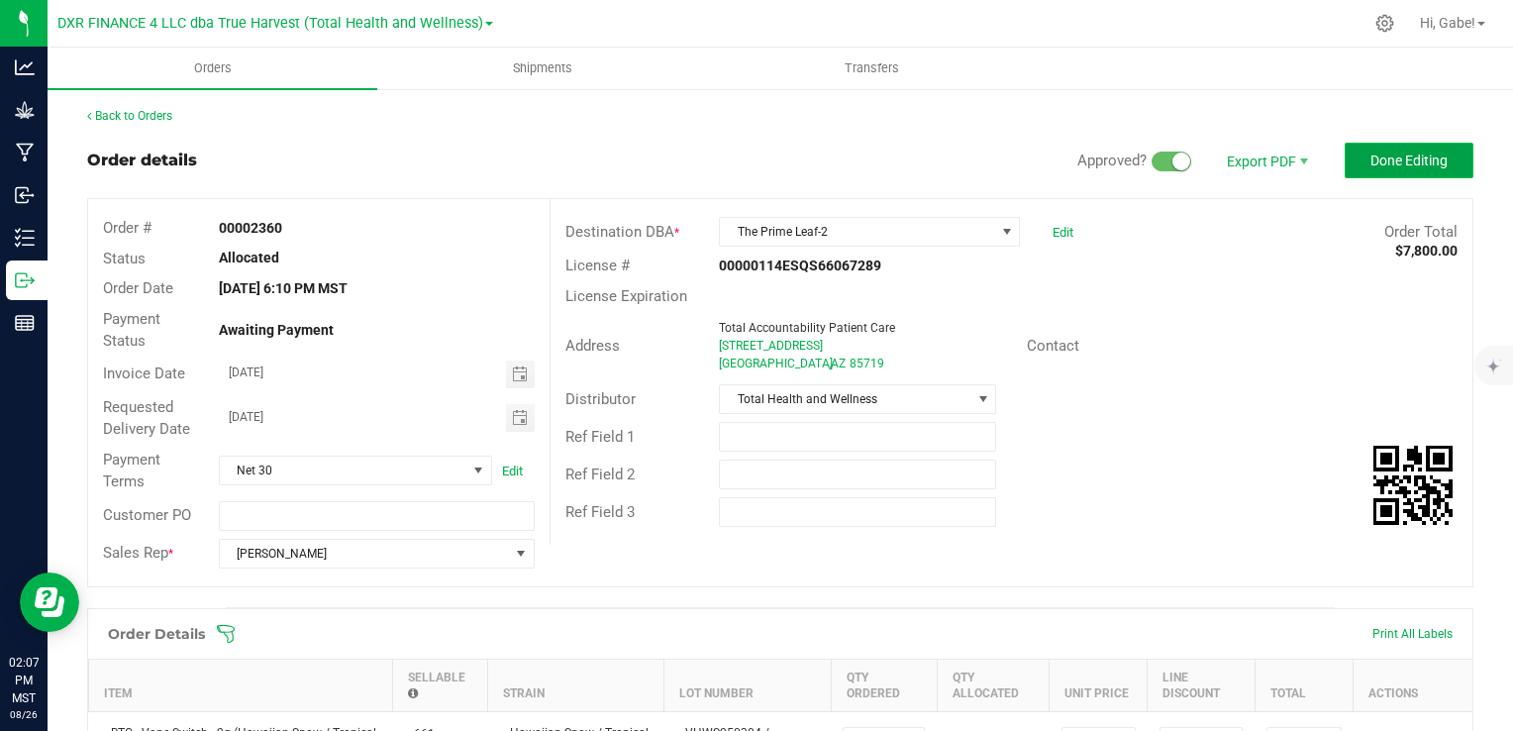
click at [1422, 159] on span "Done Editing" at bounding box center [1409, 161] width 77 height 16
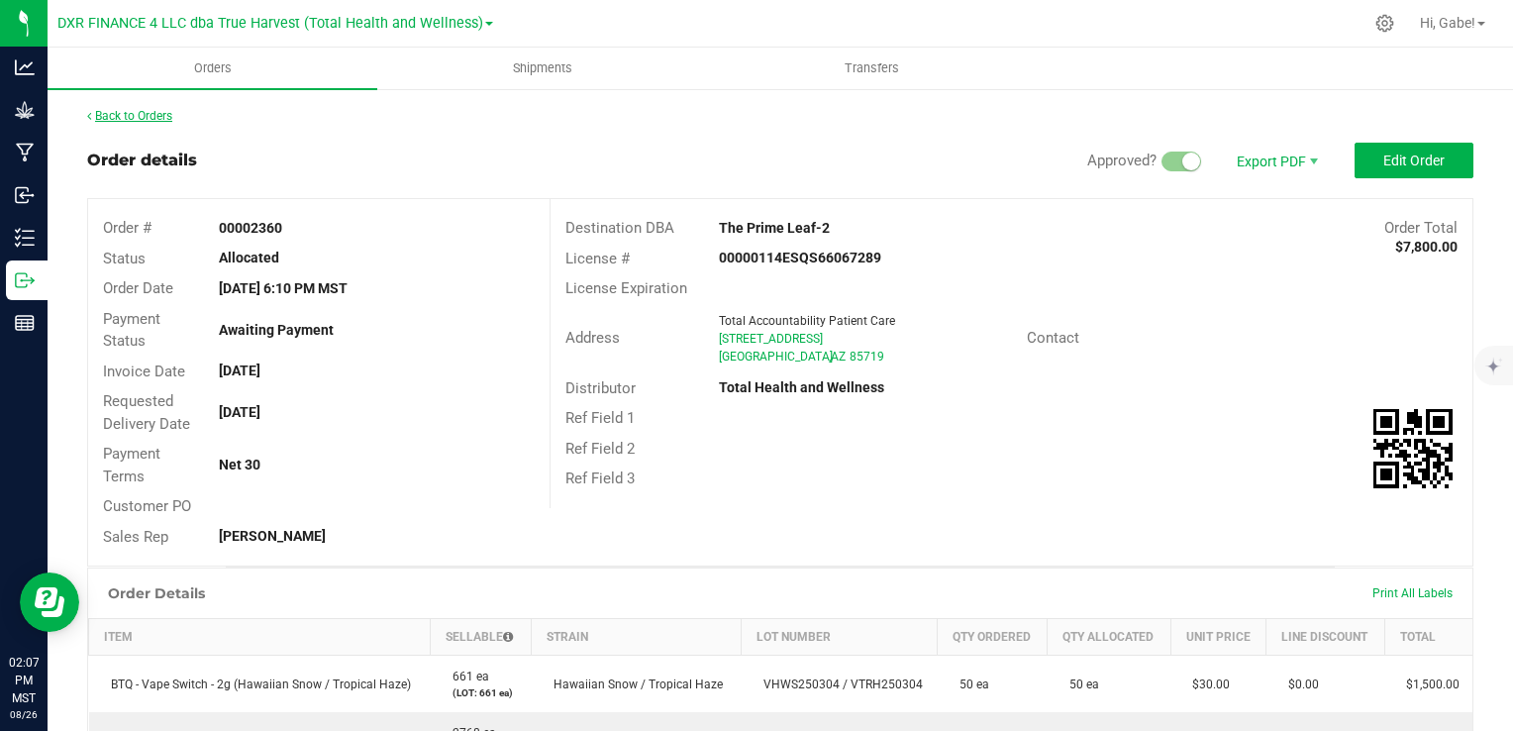
click at [156, 113] on link "Back to Orders" at bounding box center [129, 116] width 85 height 14
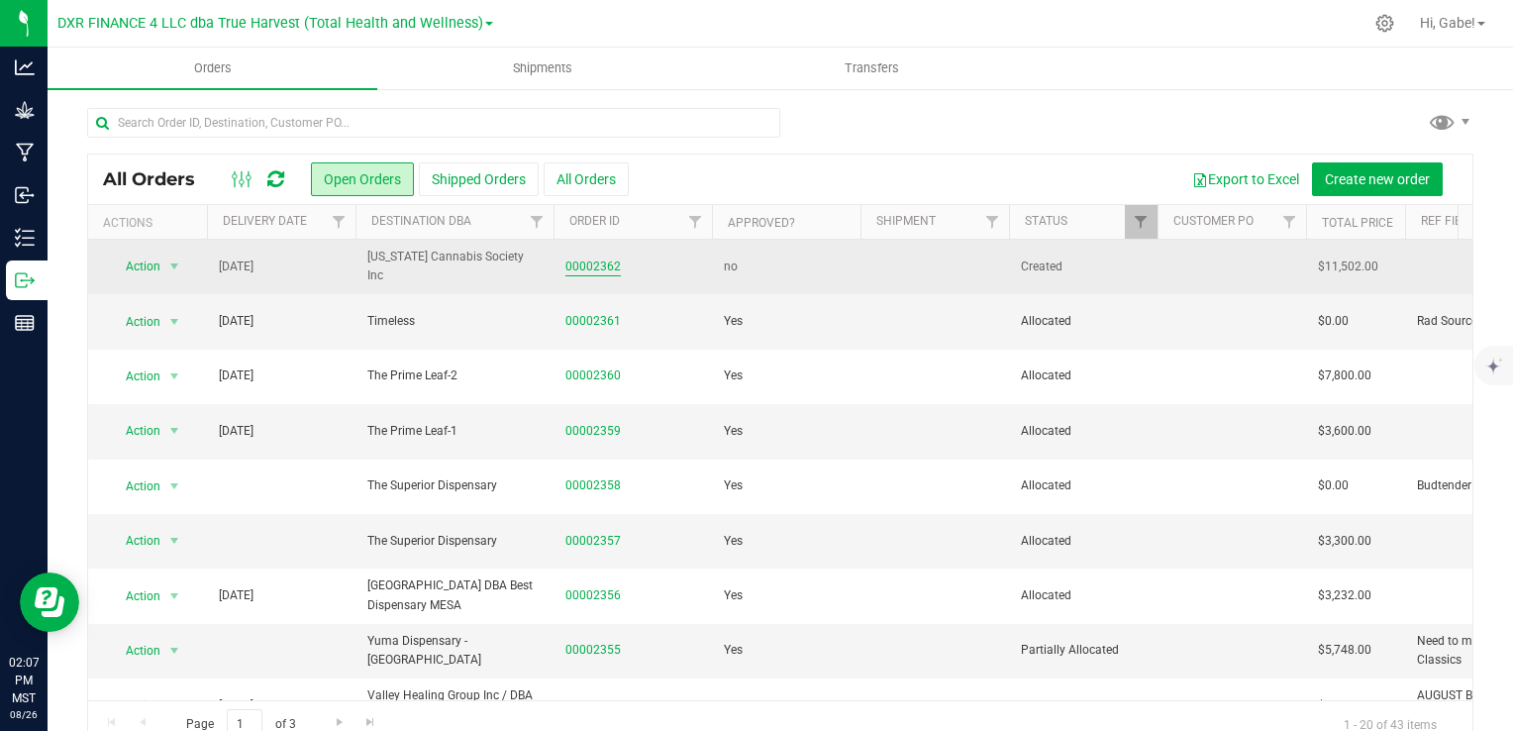
click at [597, 263] on link "00002362" at bounding box center [593, 267] width 55 height 19
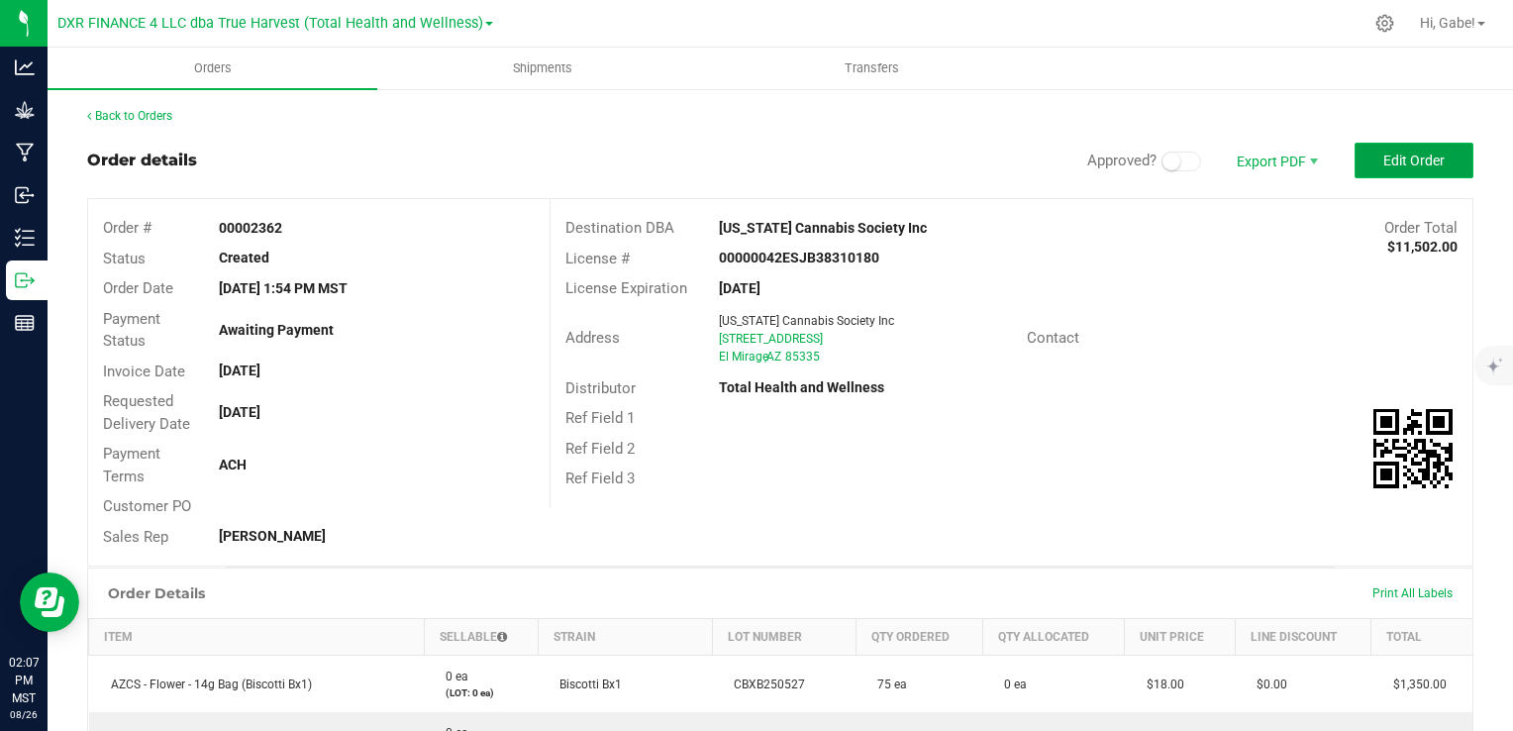
click at [1384, 164] on span "Edit Order" at bounding box center [1414, 161] width 61 height 16
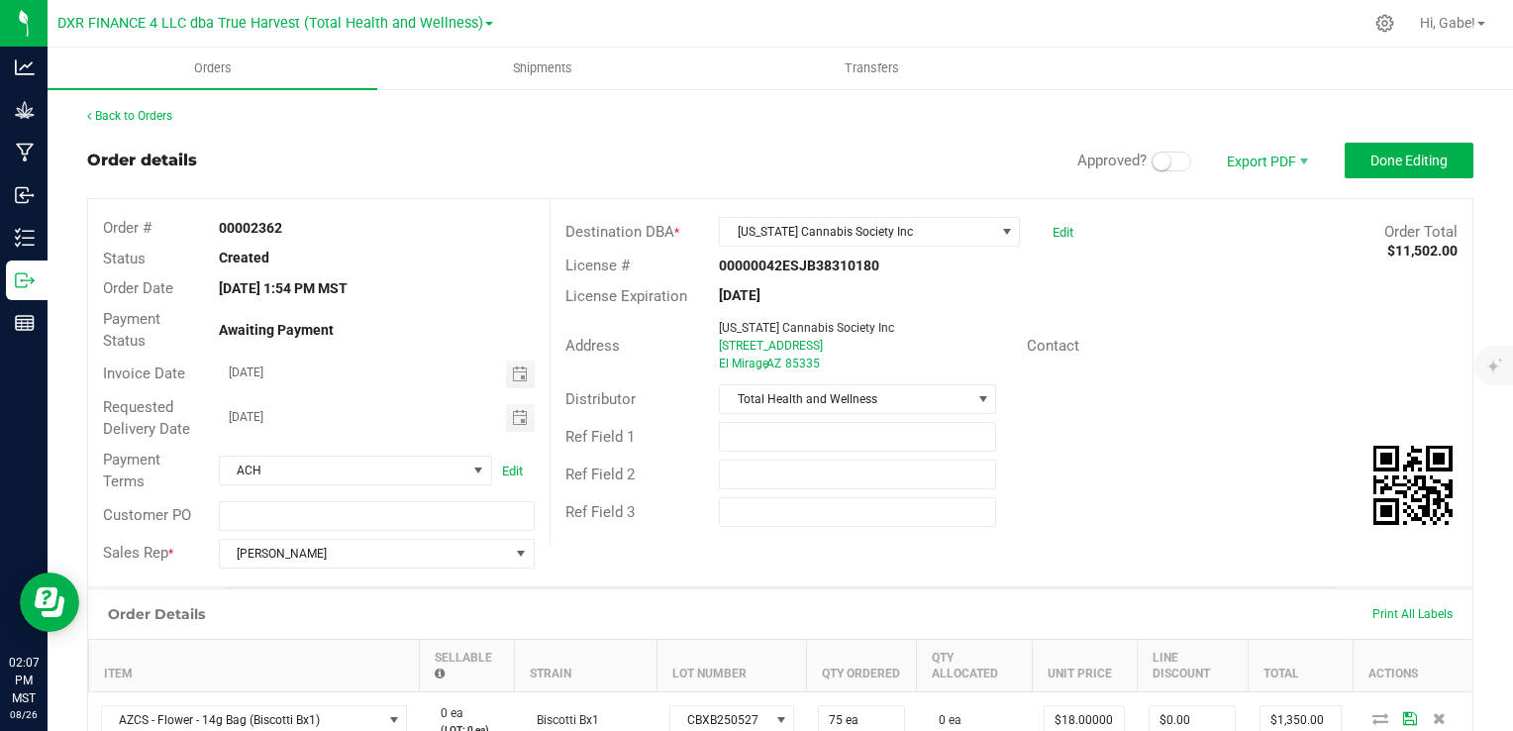
click at [1153, 162] on small at bounding box center [1162, 162] width 18 height 18
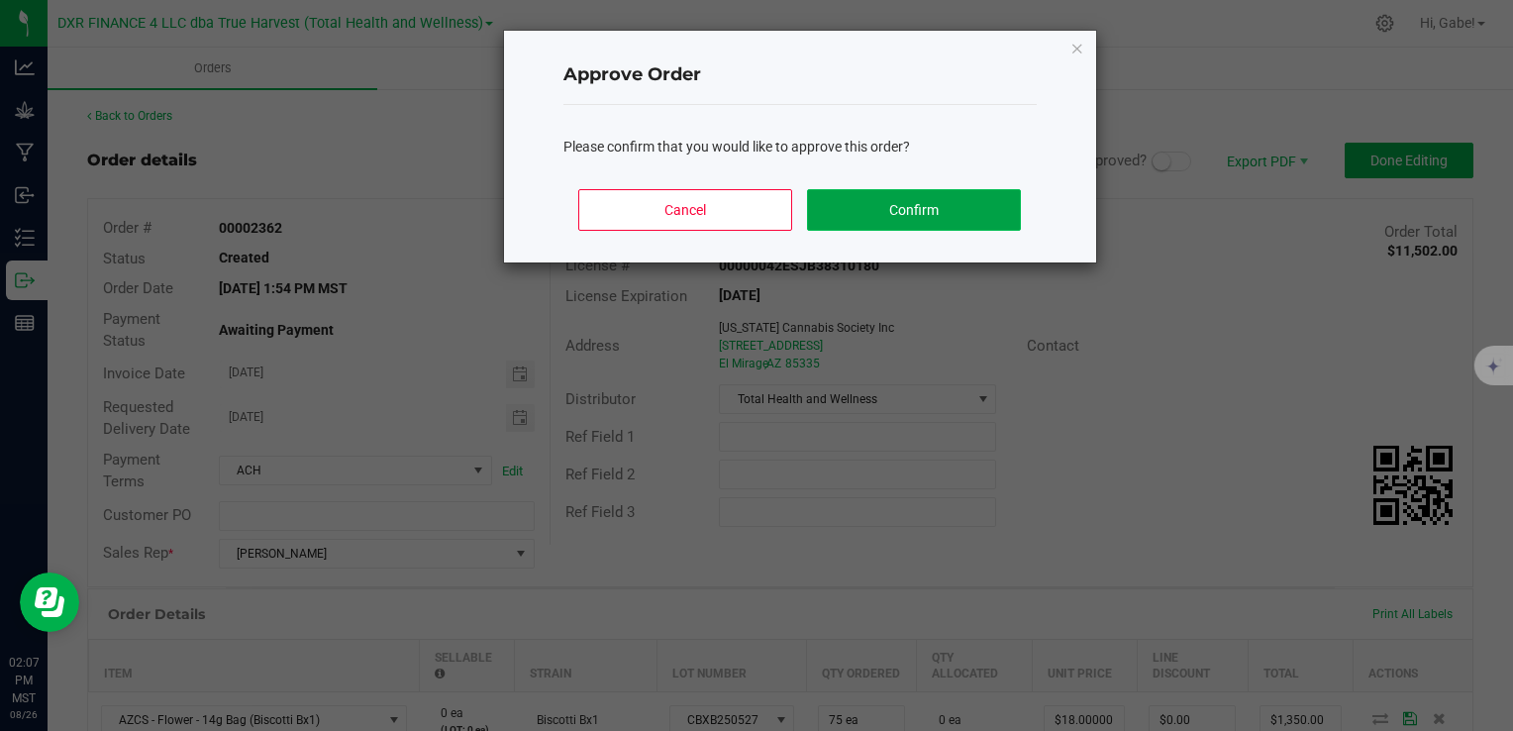
click at [961, 208] on button "Confirm" at bounding box center [913, 210] width 213 height 42
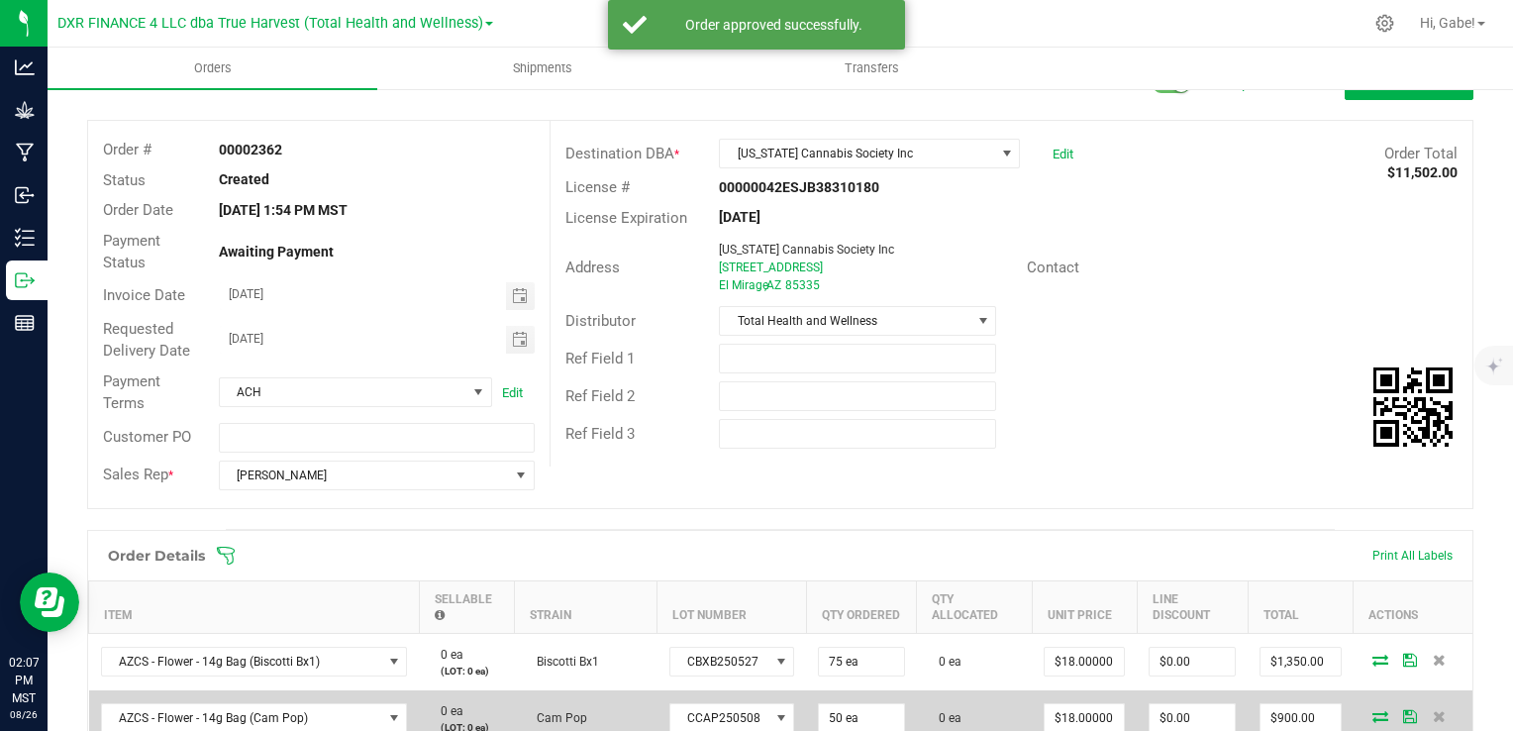
scroll to position [198, 0]
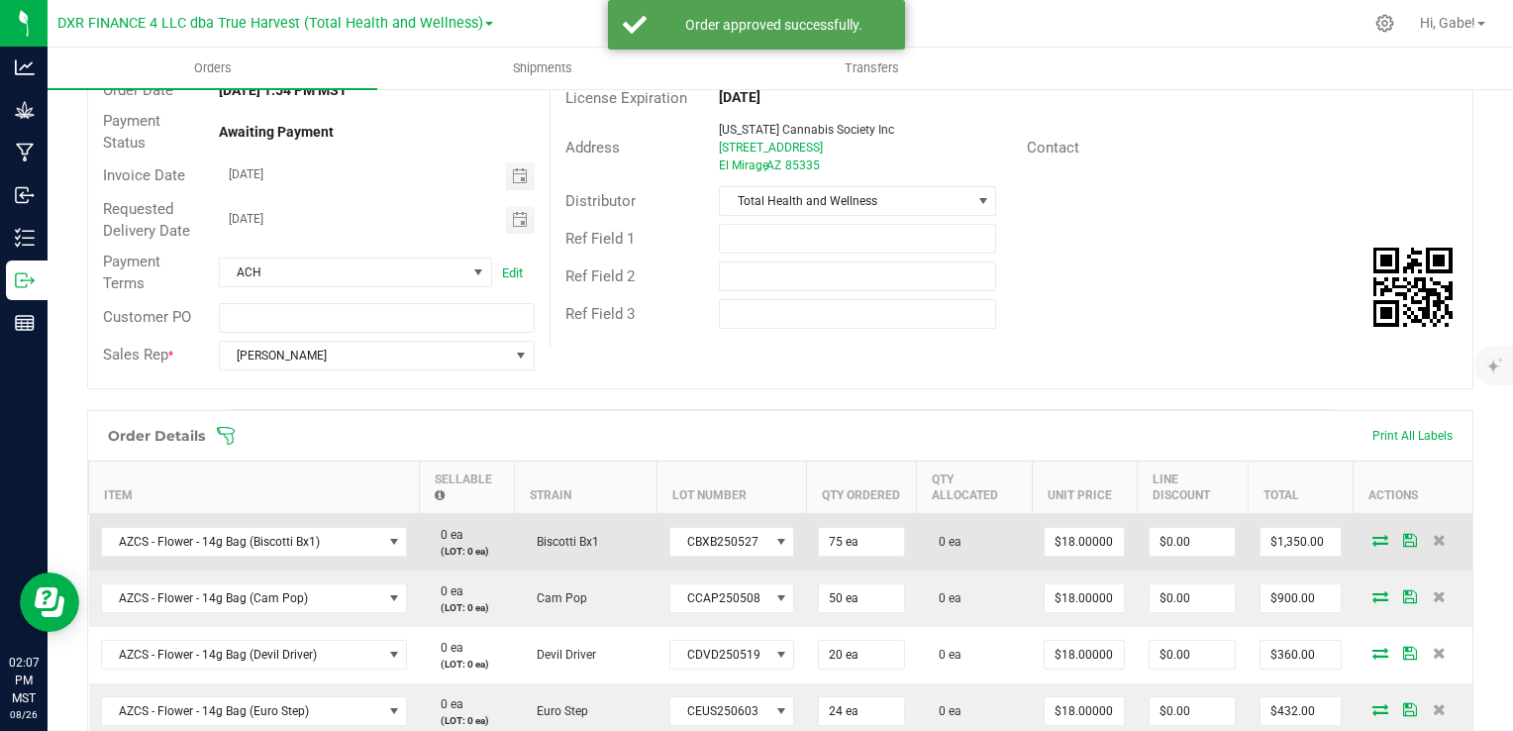
click at [1373, 537] on icon at bounding box center [1381, 540] width 16 height 12
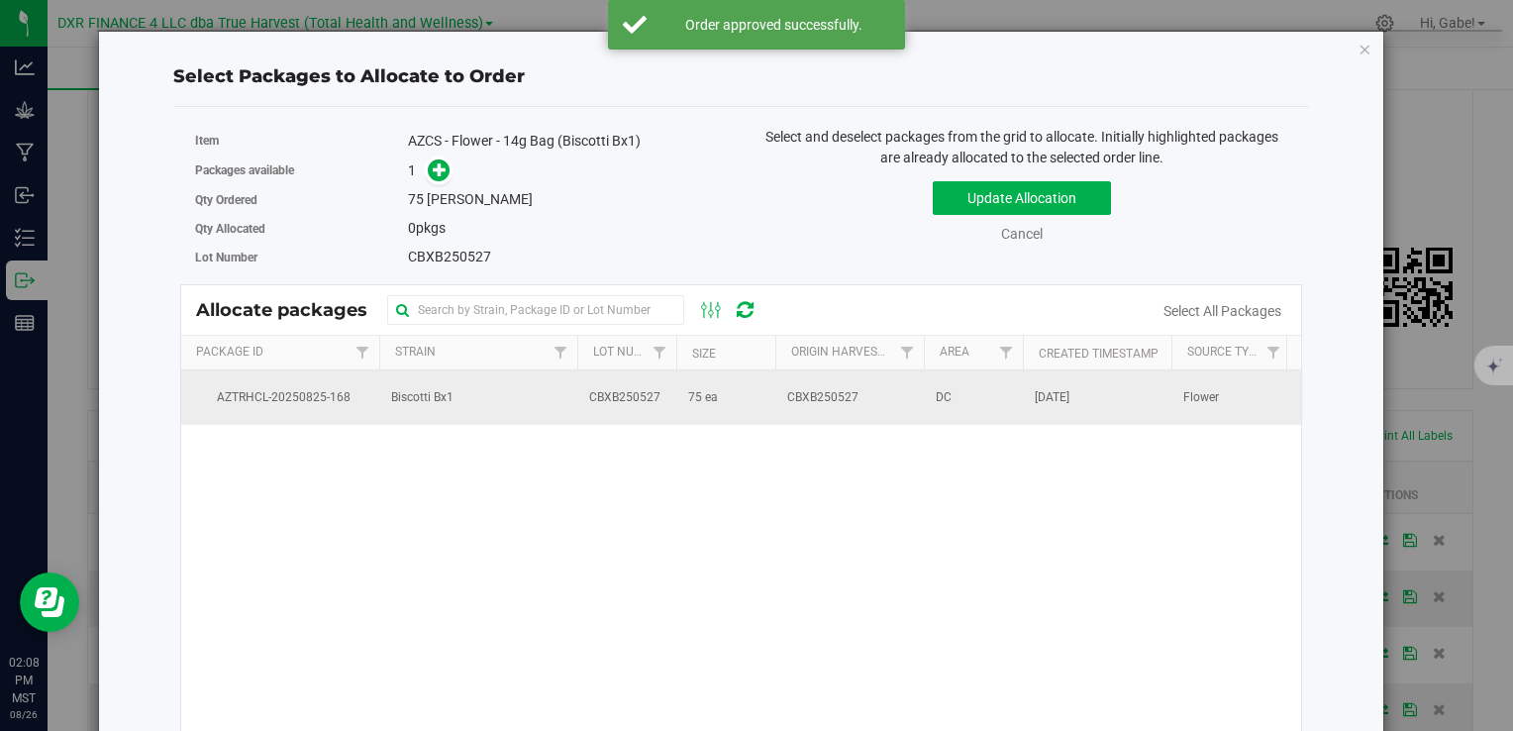
click at [837, 408] on td "CBXB250527" at bounding box center [850, 396] width 149 height 53
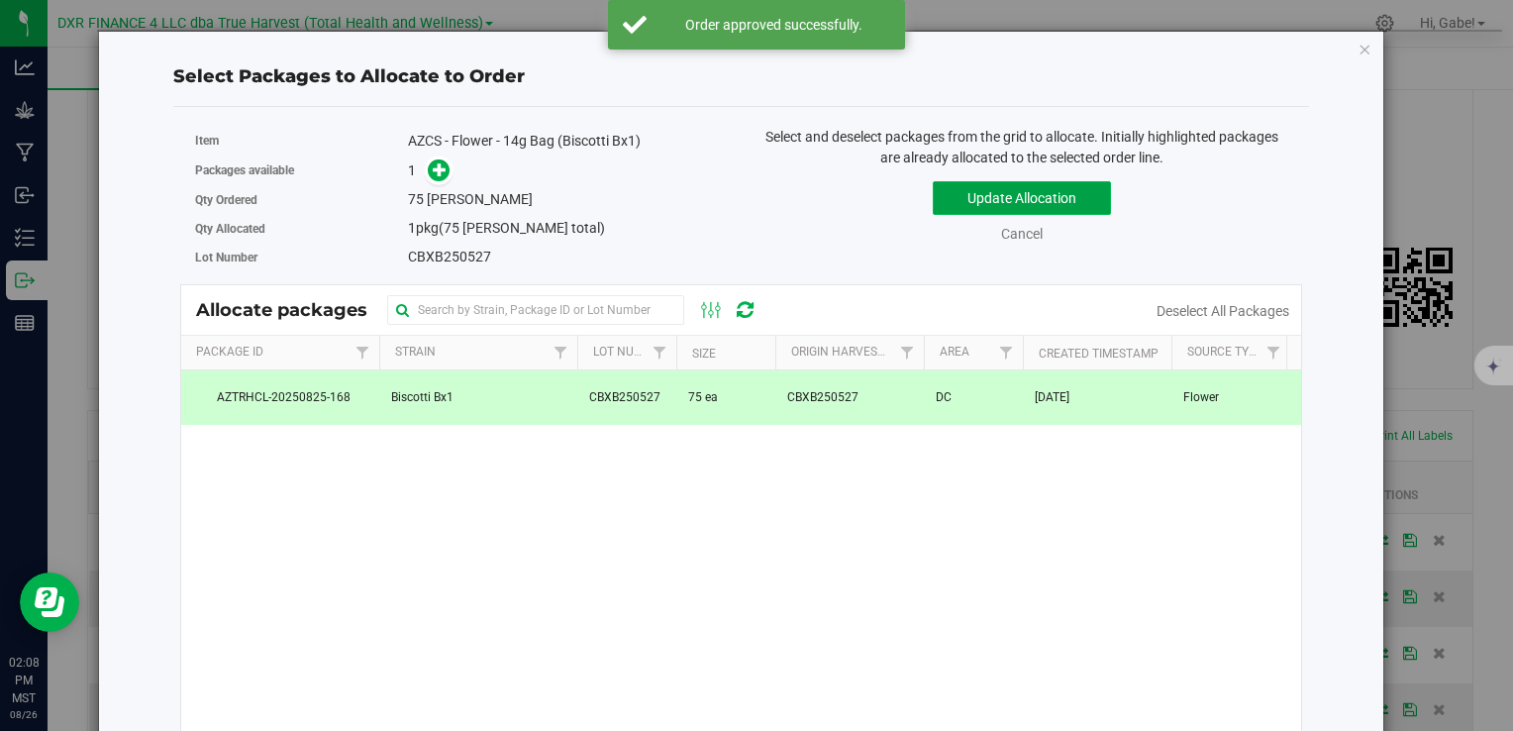
click at [1061, 191] on button "Update Allocation" at bounding box center [1022, 198] width 178 height 34
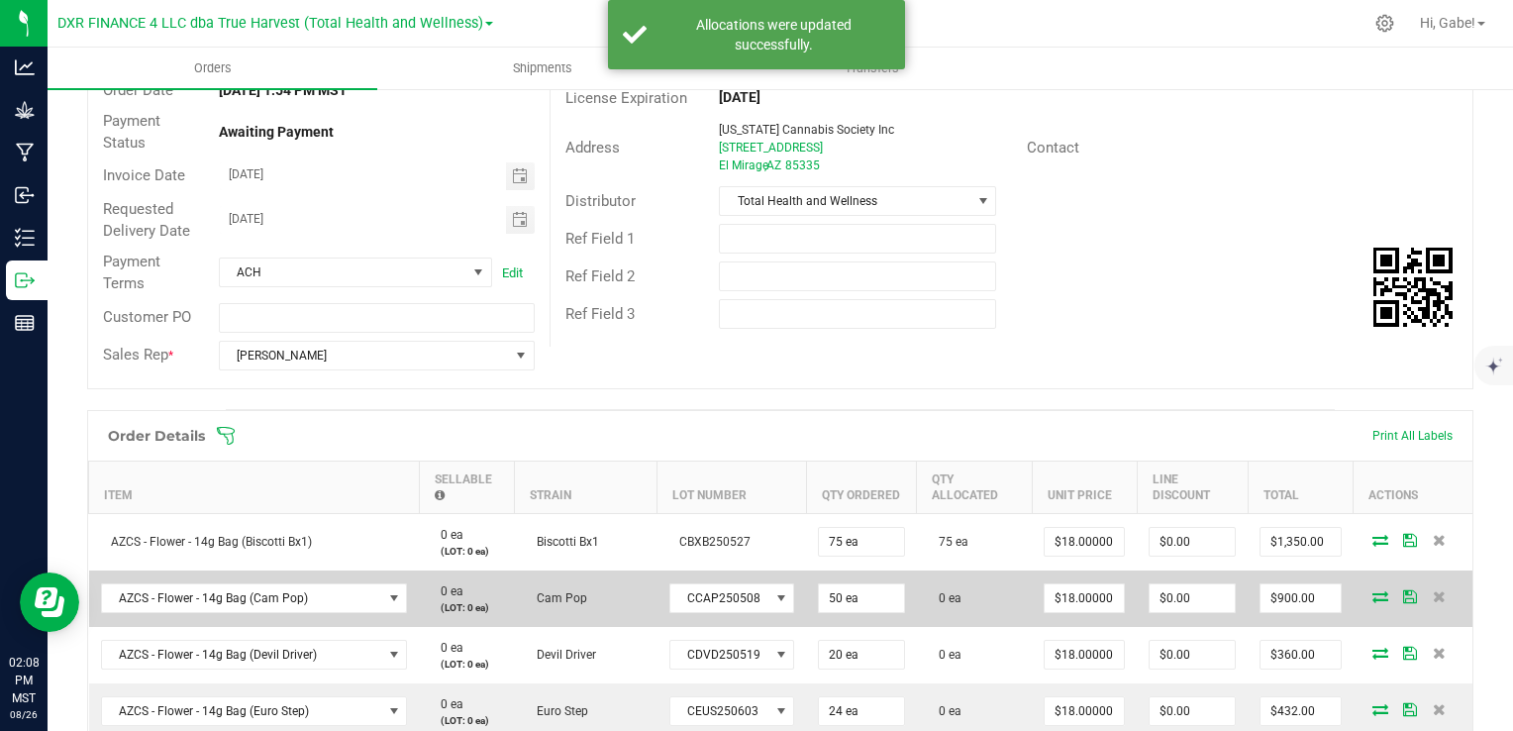
click at [1373, 591] on icon at bounding box center [1381, 596] width 16 height 12
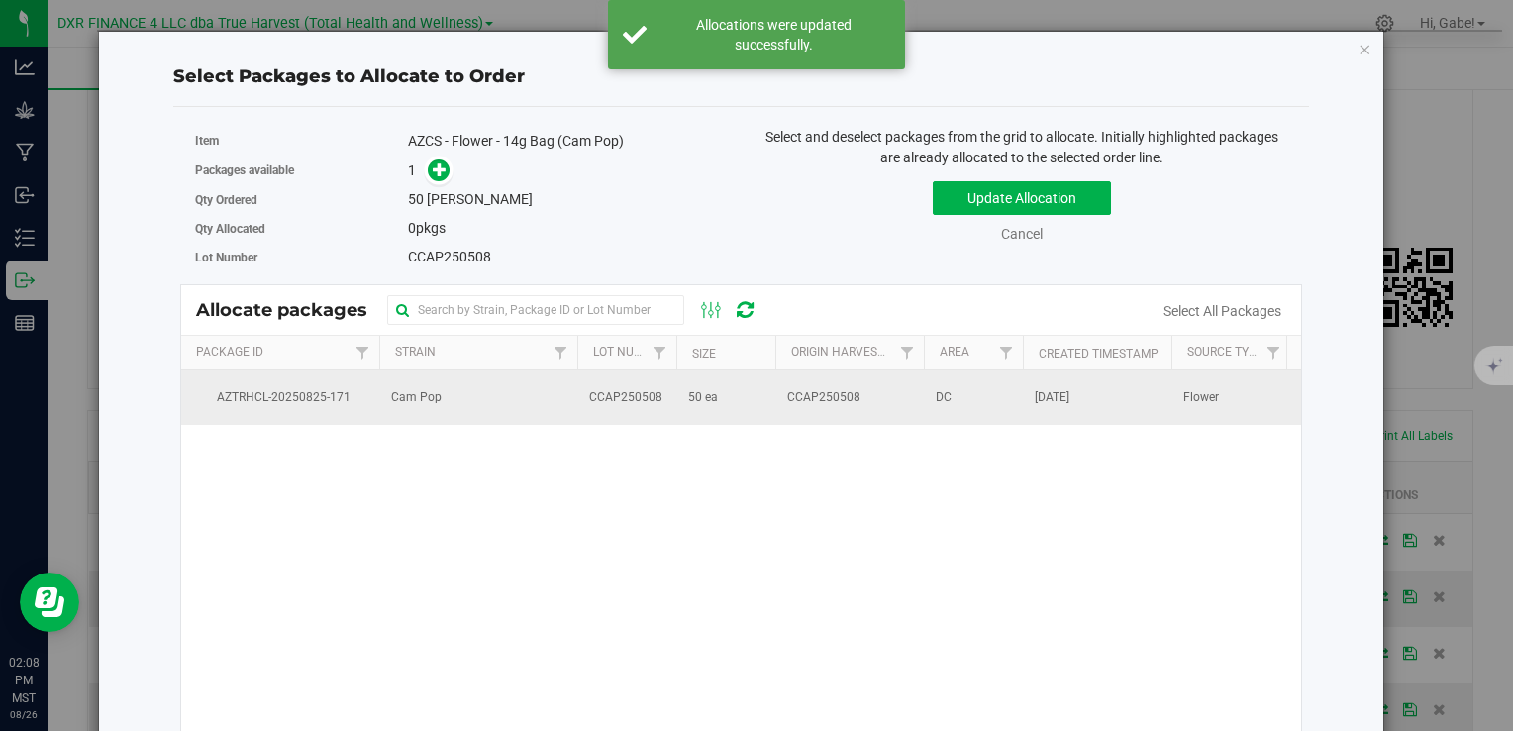
click at [882, 392] on td "CCAP250508" at bounding box center [850, 396] width 149 height 53
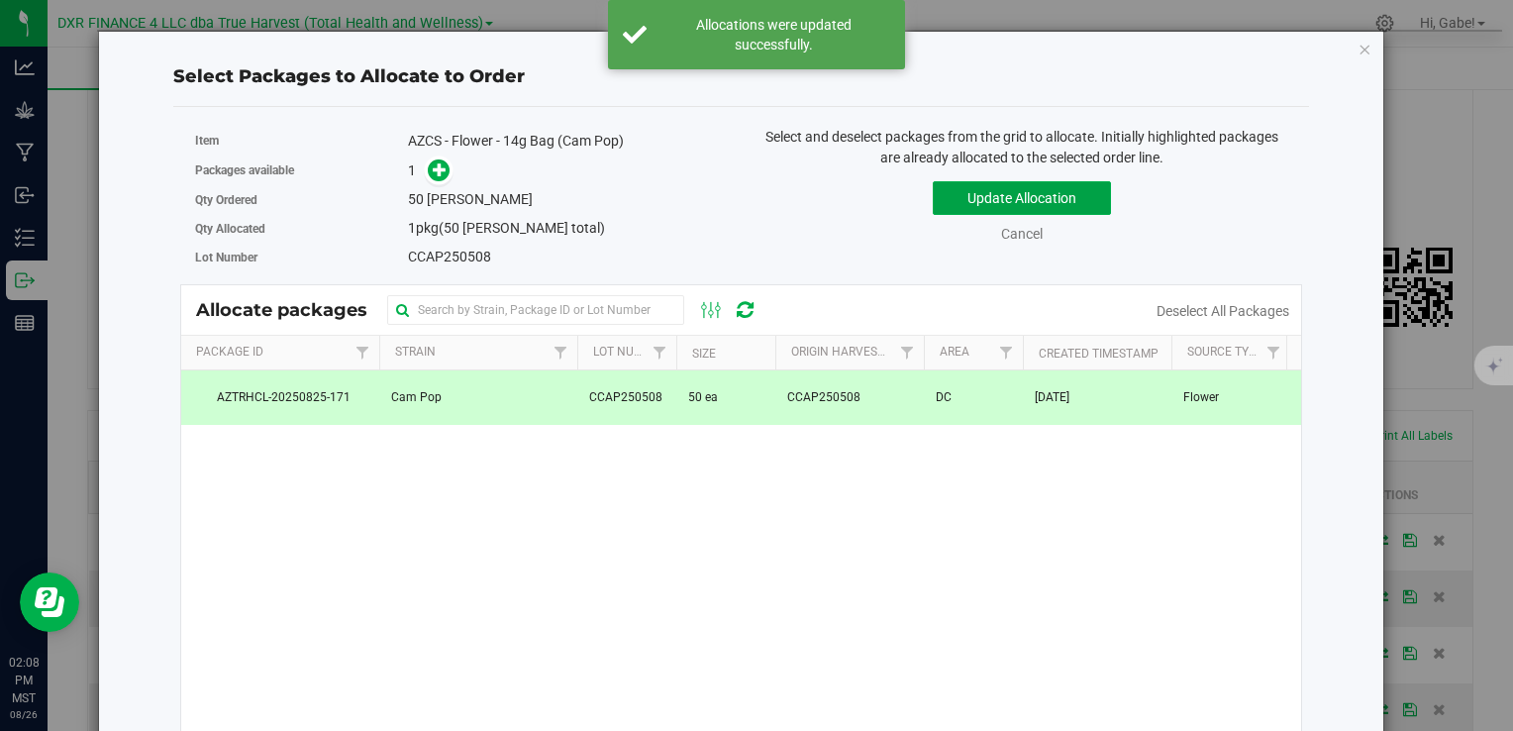
click at [973, 196] on button "Update Allocation" at bounding box center [1022, 198] width 178 height 34
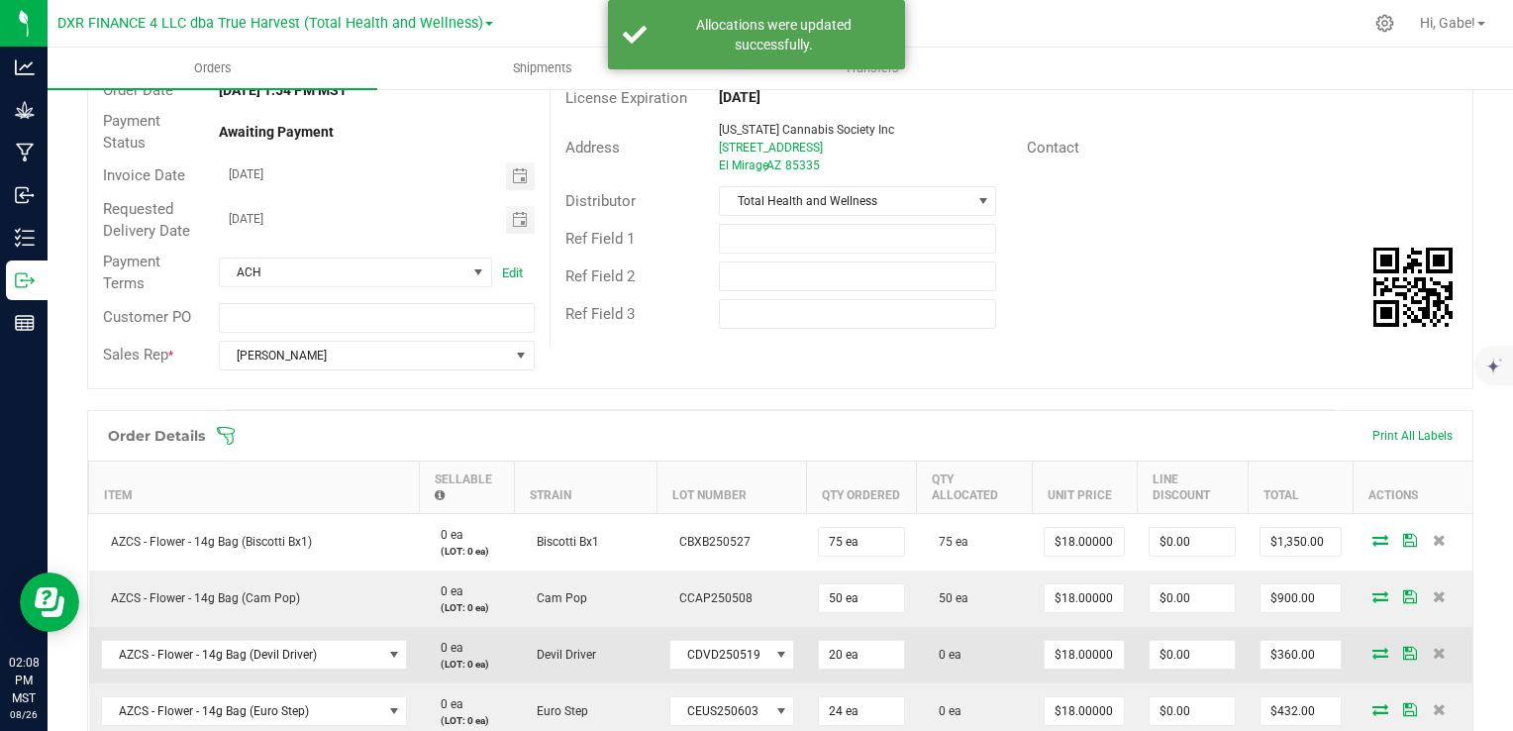
click at [1373, 652] on icon at bounding box center [1381, 653] width 16 height 12
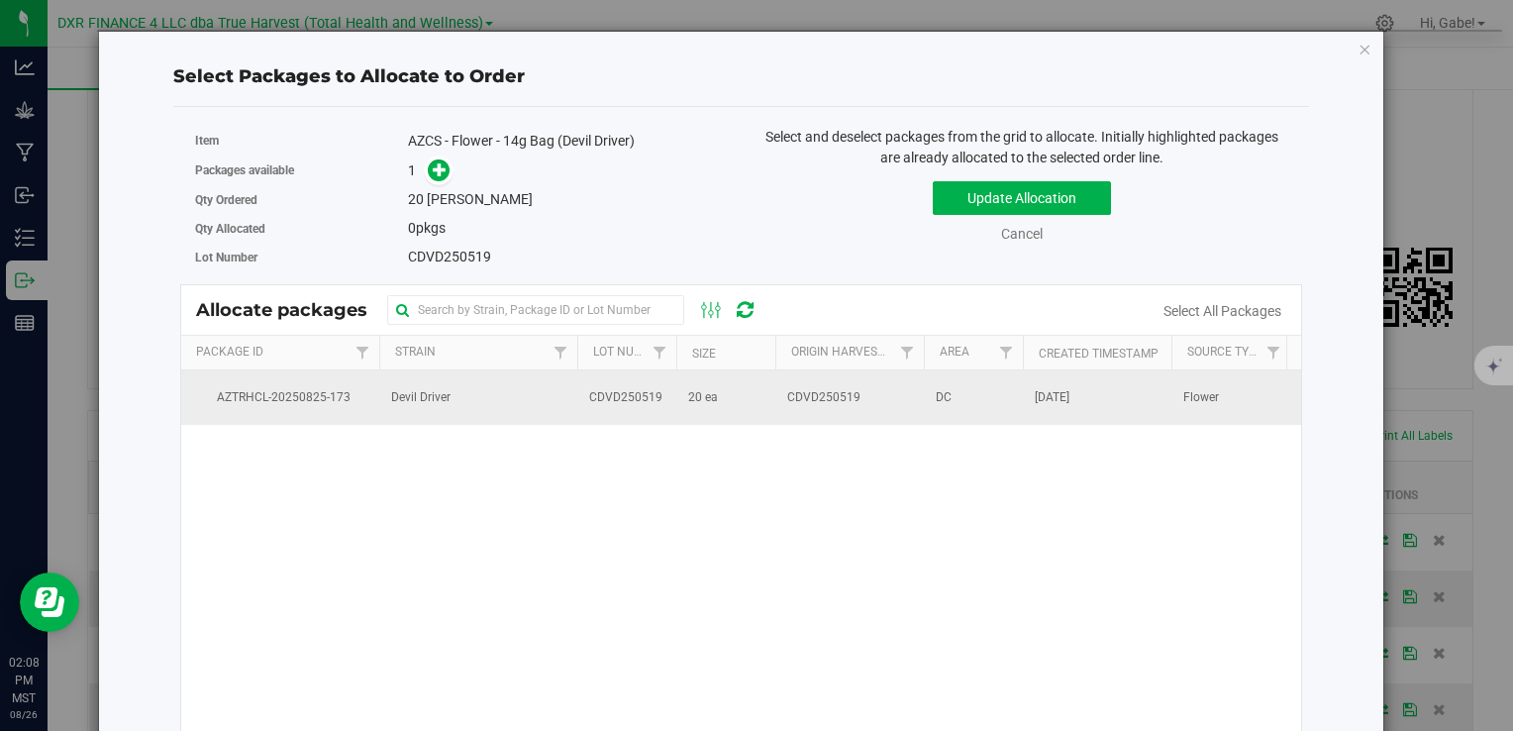
click at [760, 409] on td "20 ea" at bounding box center [725, 396] width 99 height 53
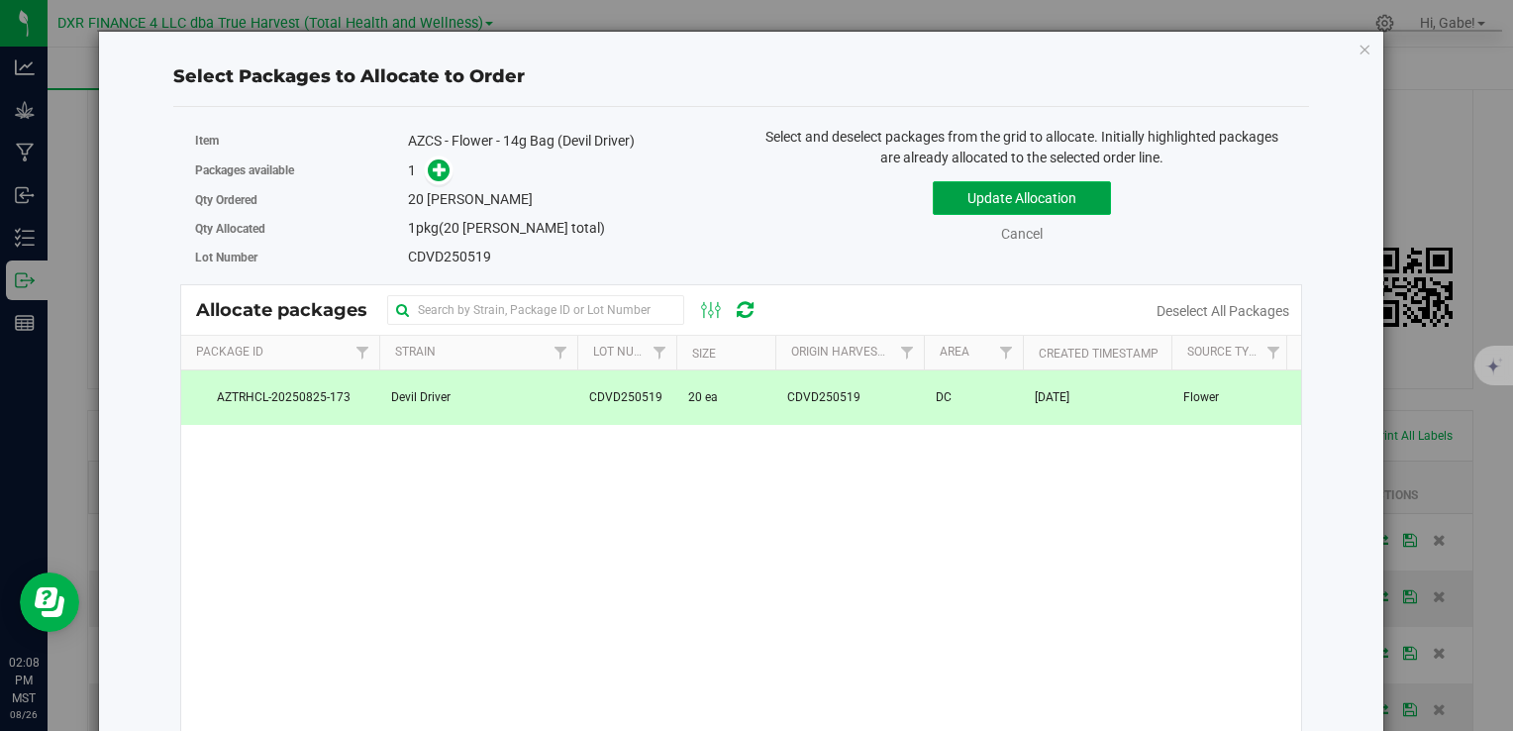
click at [938, 210] on button "Update Allocation" at bounding box center [1022, 198] width 178 height 34
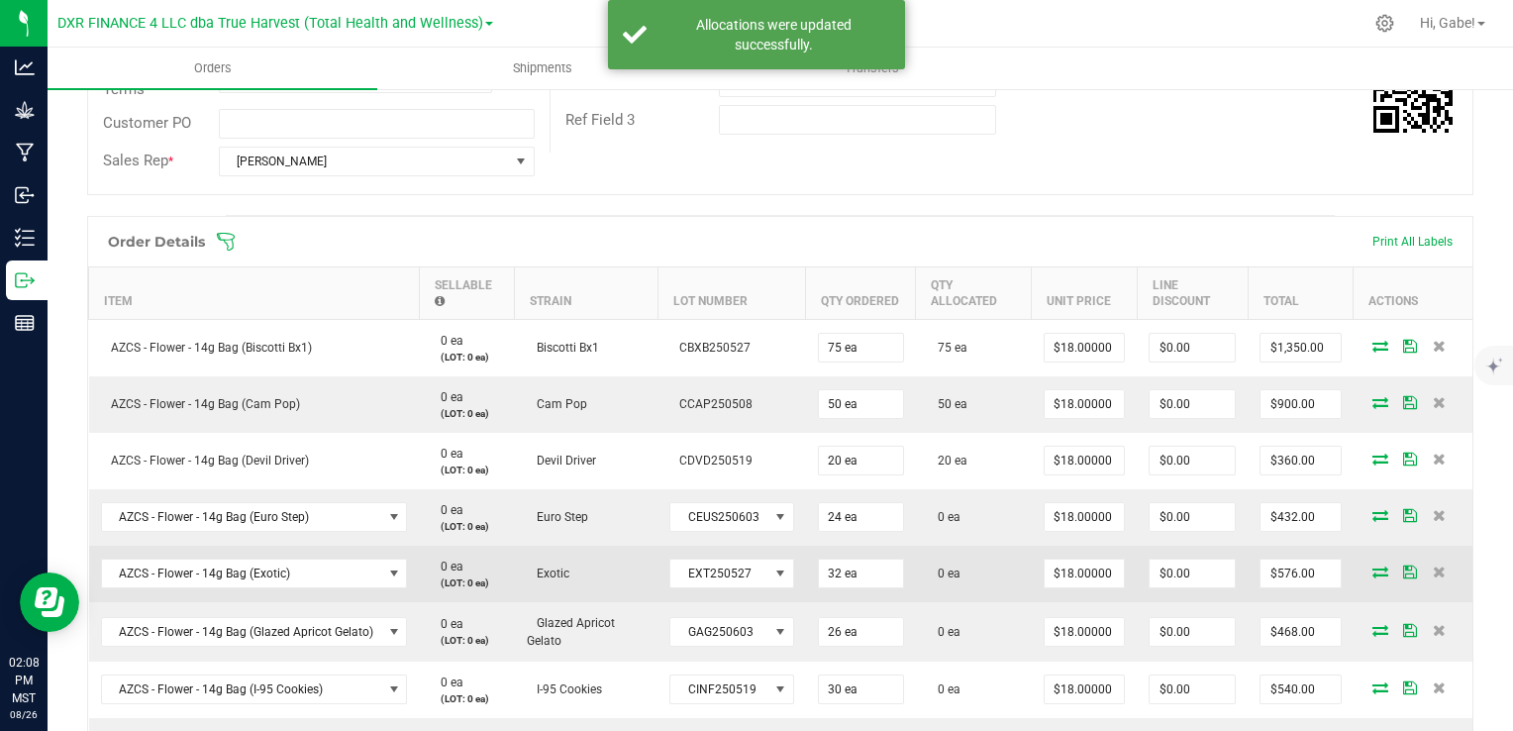
scroll to position [396, 0]
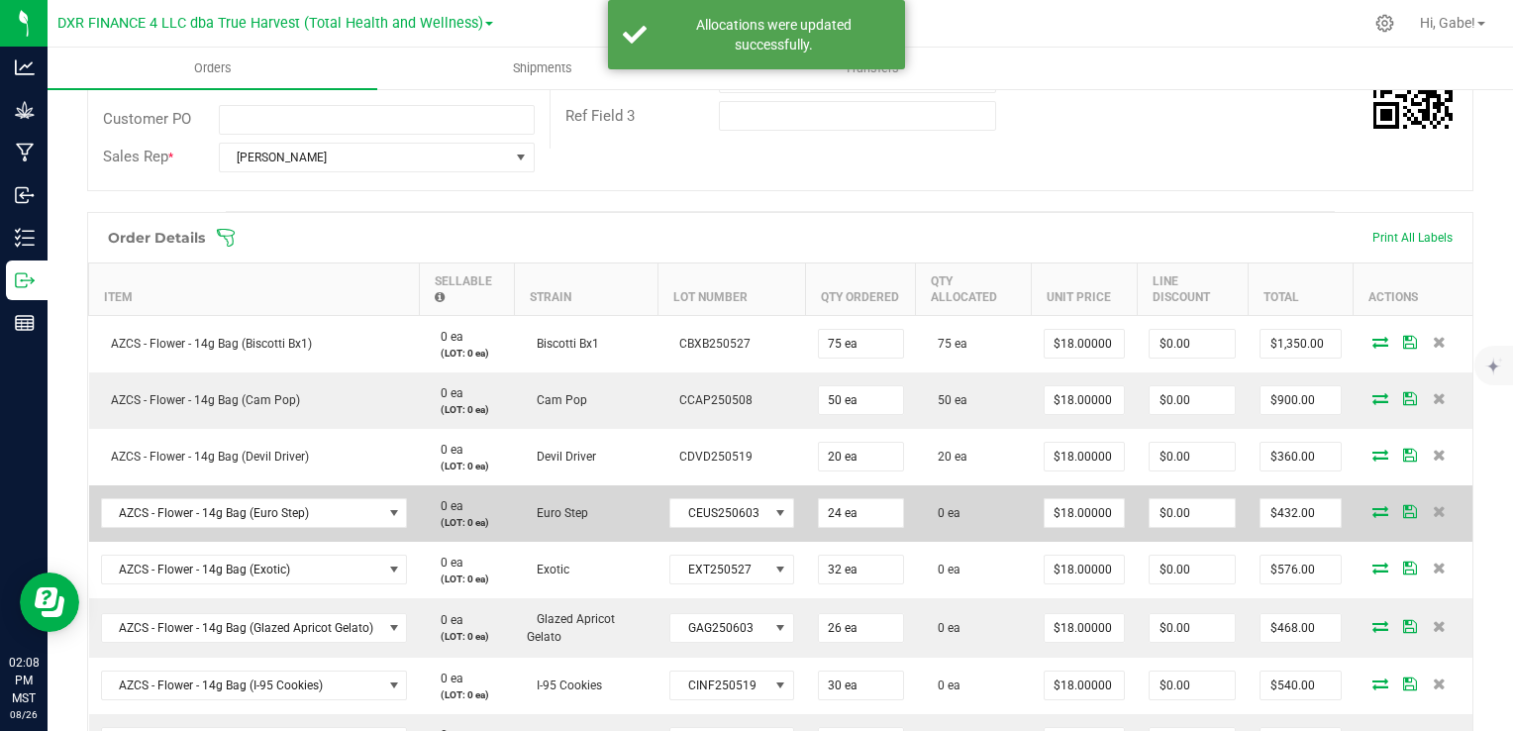
click at [1373, 512] on icon at bounding box center [1381, 511] width 16 height 12
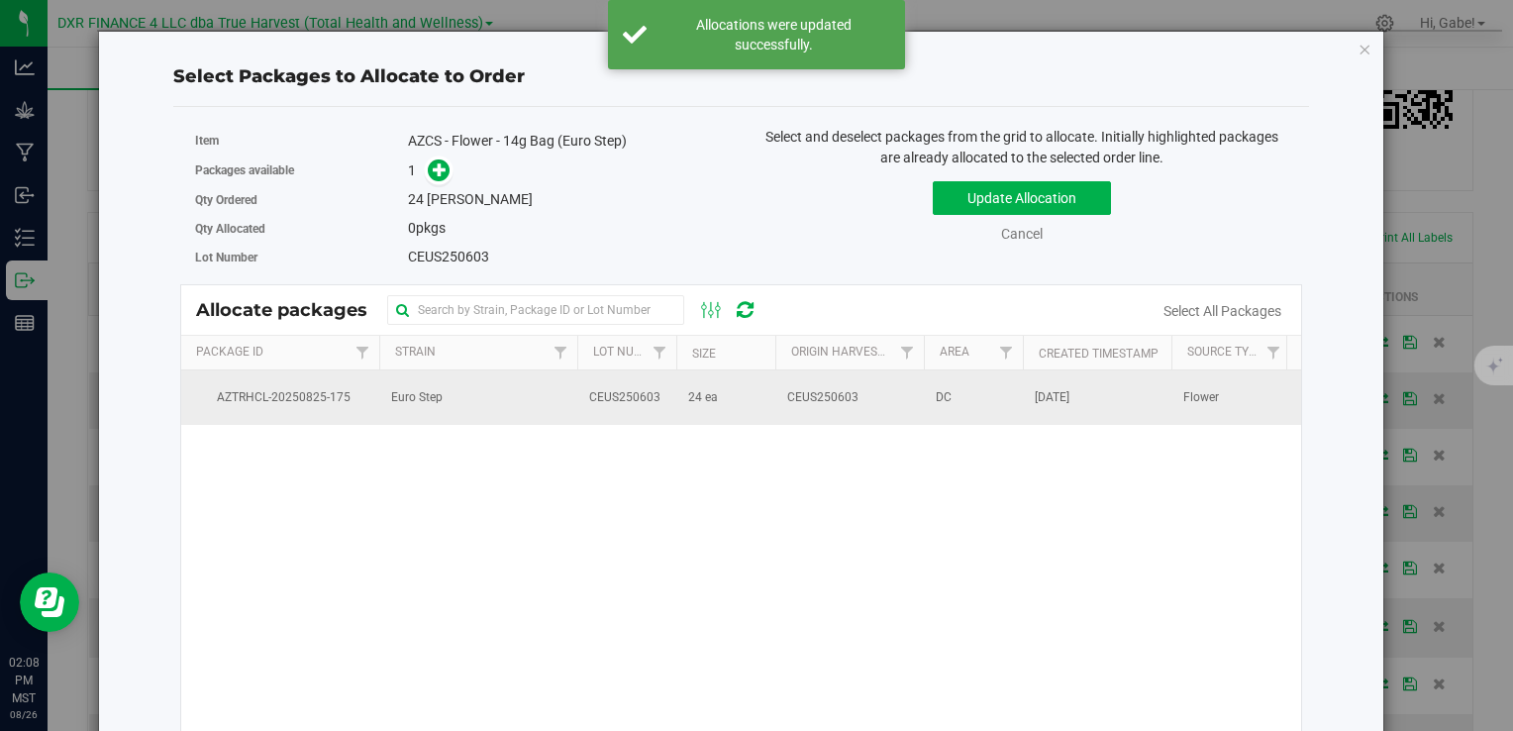
click at [861, 397] on td "CEUS250603" at bounding box center [850, 396] width 149 height 53
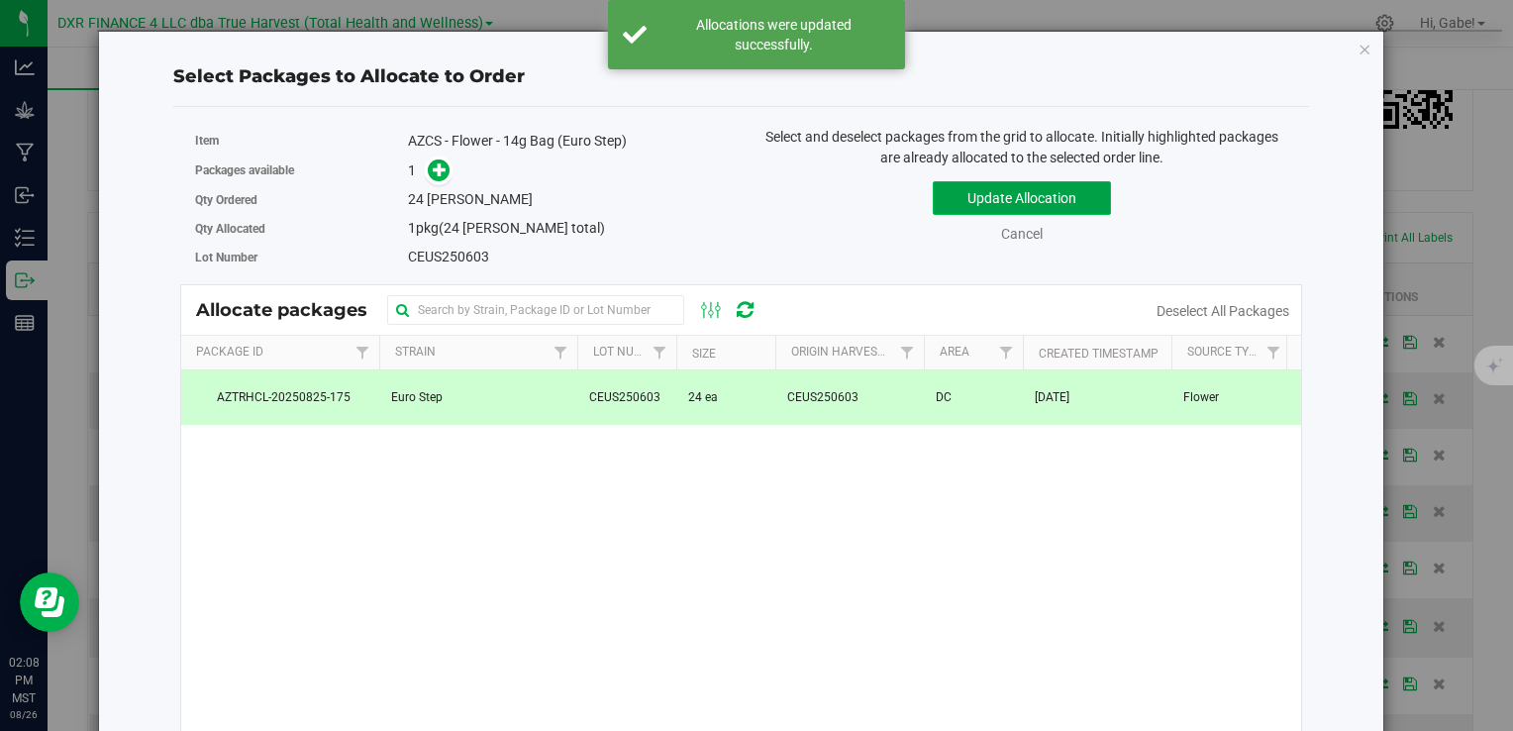
click at [1009, 181] on button "Update Allocation" at bounding box center [1022, 198] width 178 height 34
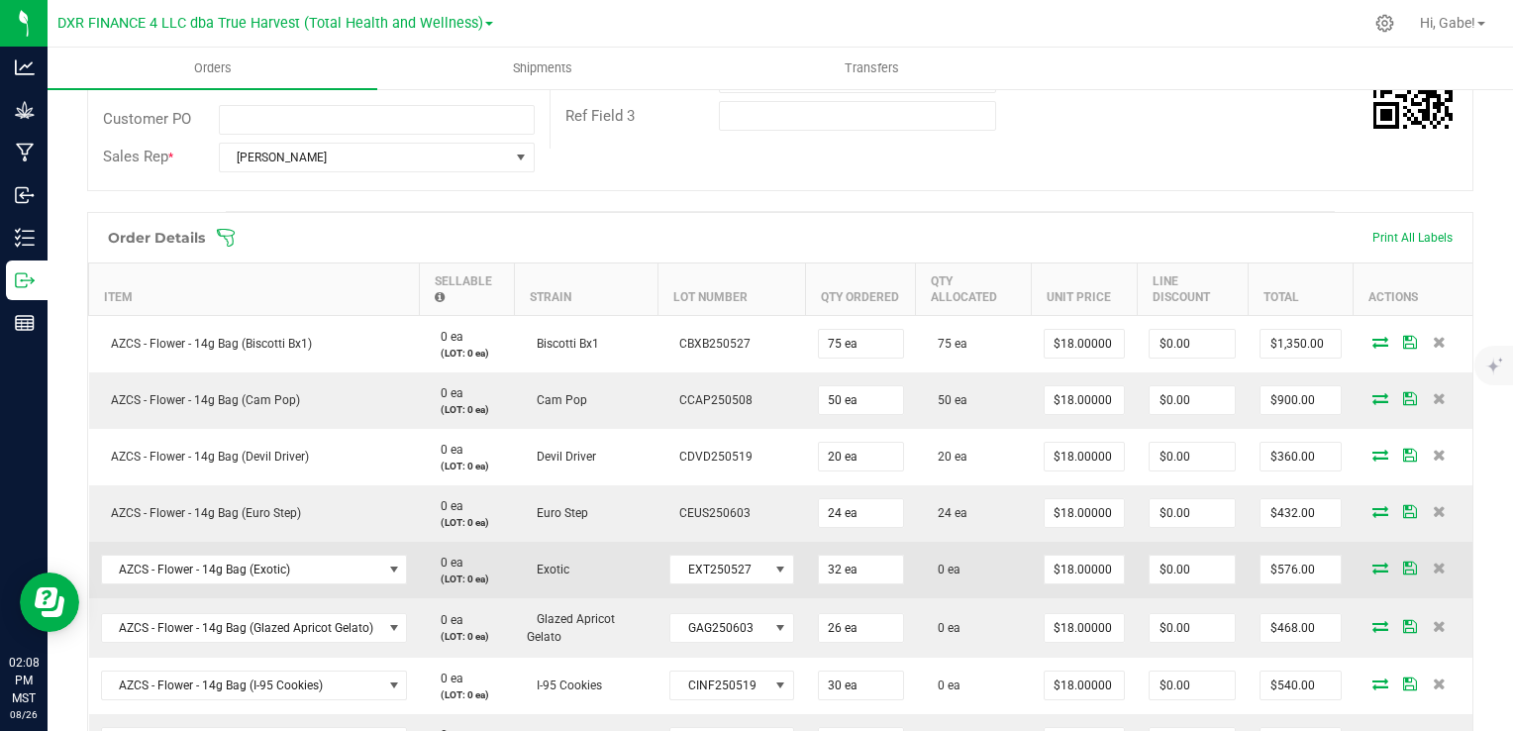
click at [1373, 572] on icon at bounding box center [1381, 568] width 16 height 12
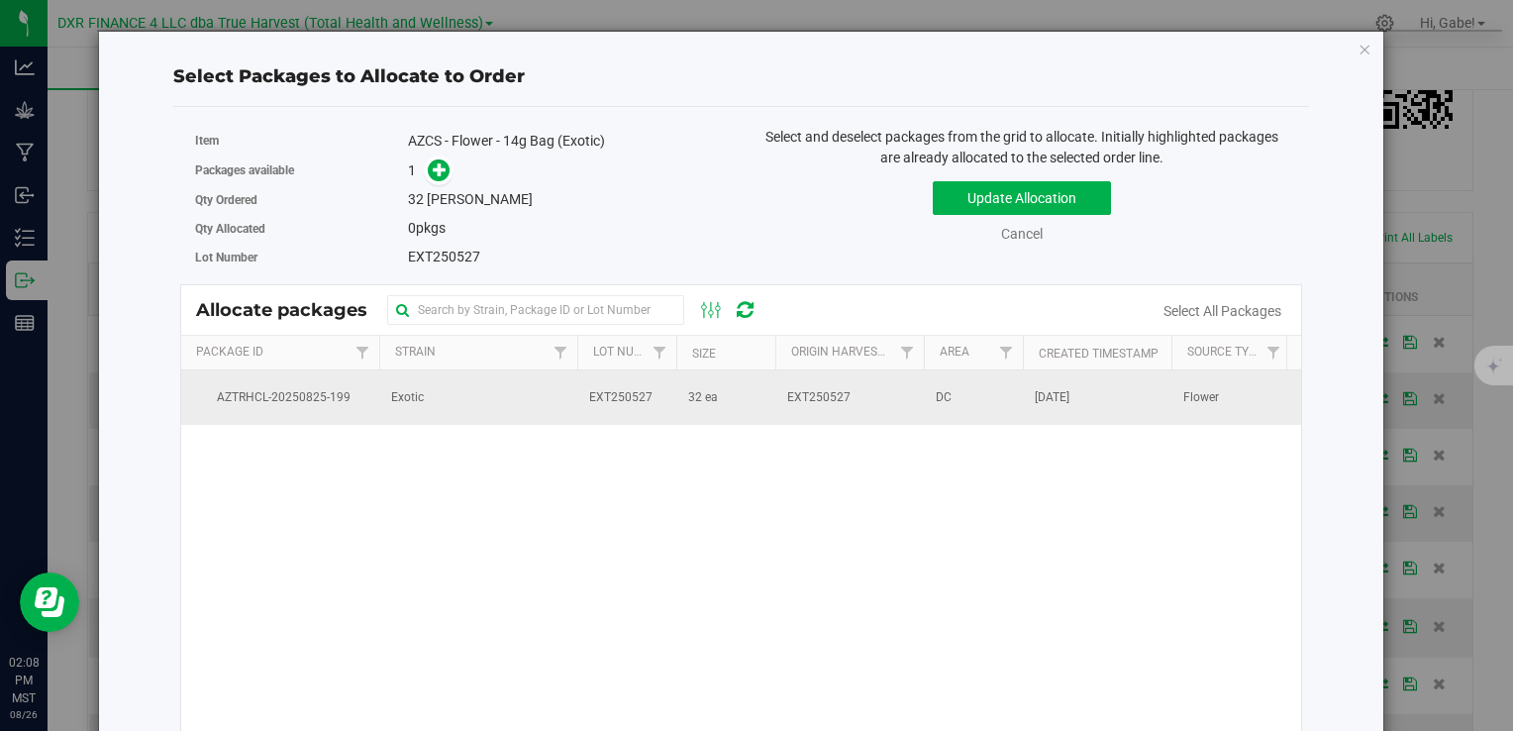
click at [933, 410] on td "DC" at bounding box center [973, 396] width 99 height 53
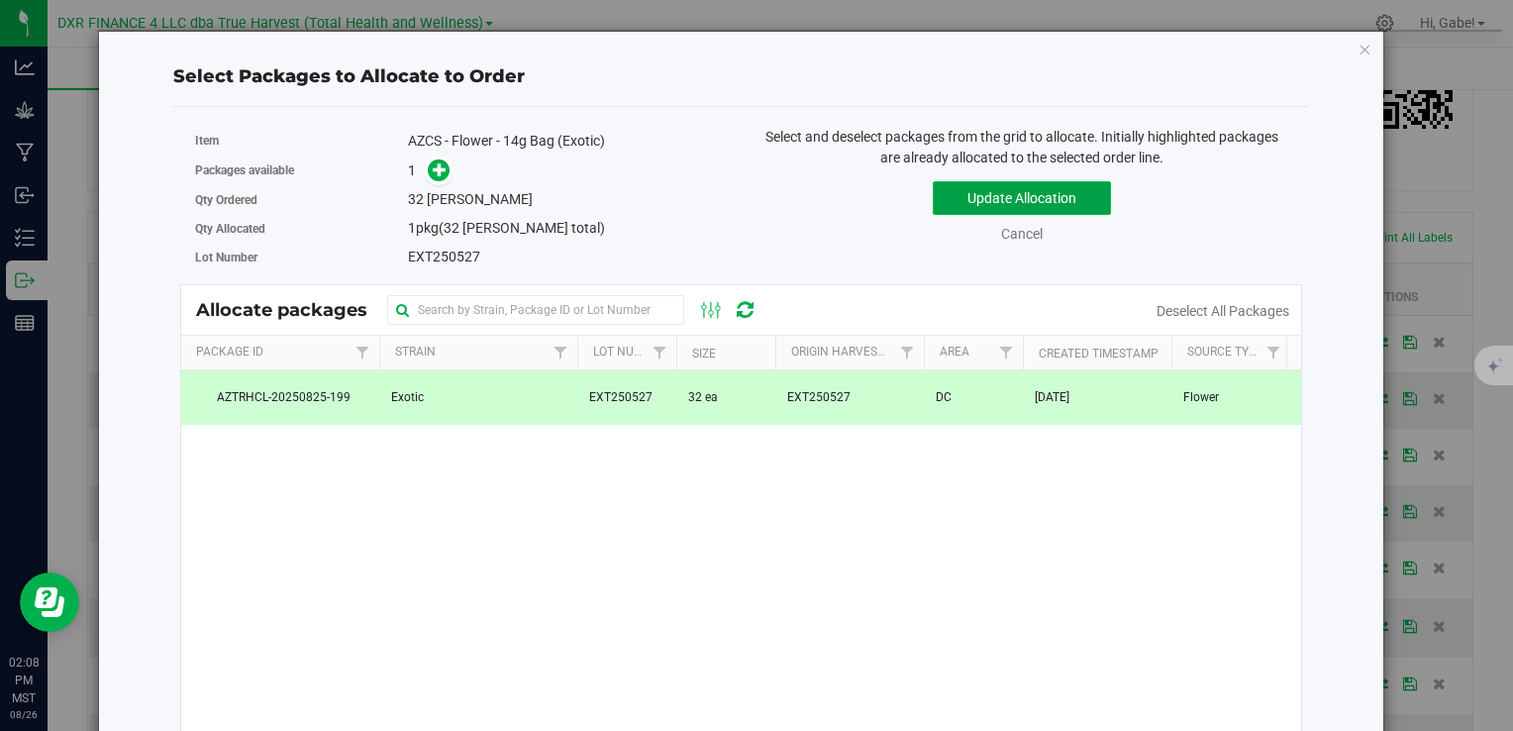
click at [988, 202] on button "Update Allocation" at bounding box center [1022, 198] width 178 height 34
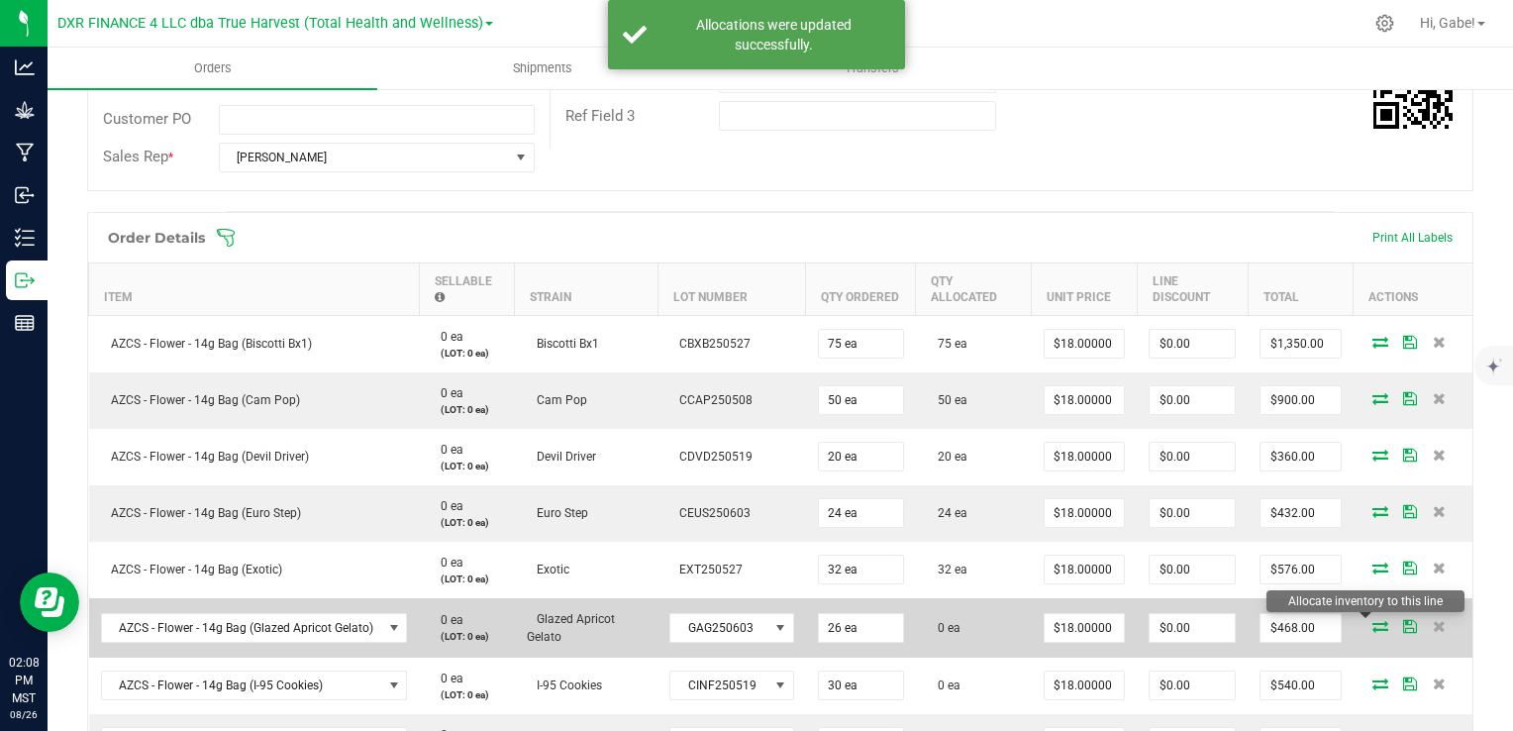
click at [1373, 623] on icon at bounding box center [1381, 626] width 16 height 12
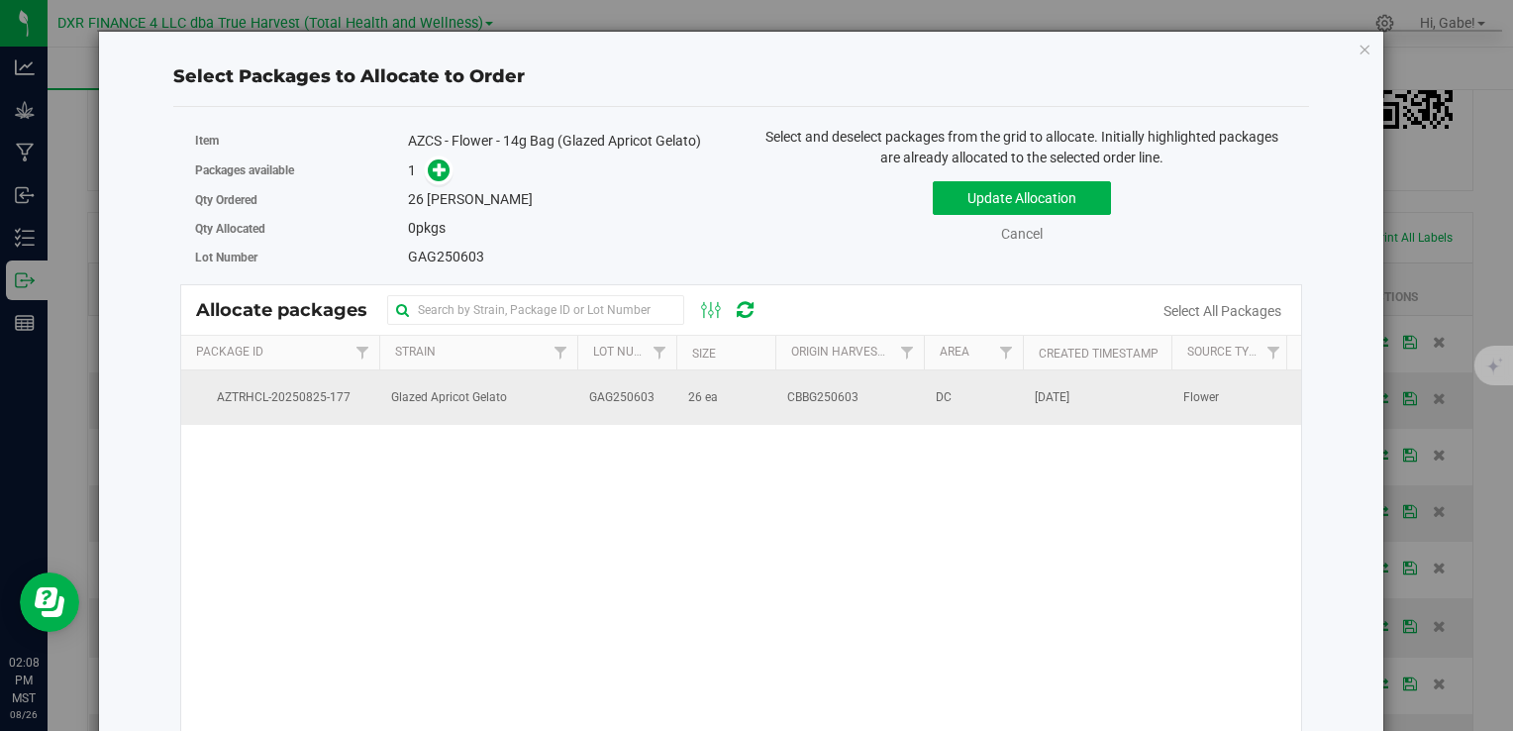
click at [887, 405] on td "CBBG250603" at bounding box center [850, 396] width 149 height 53
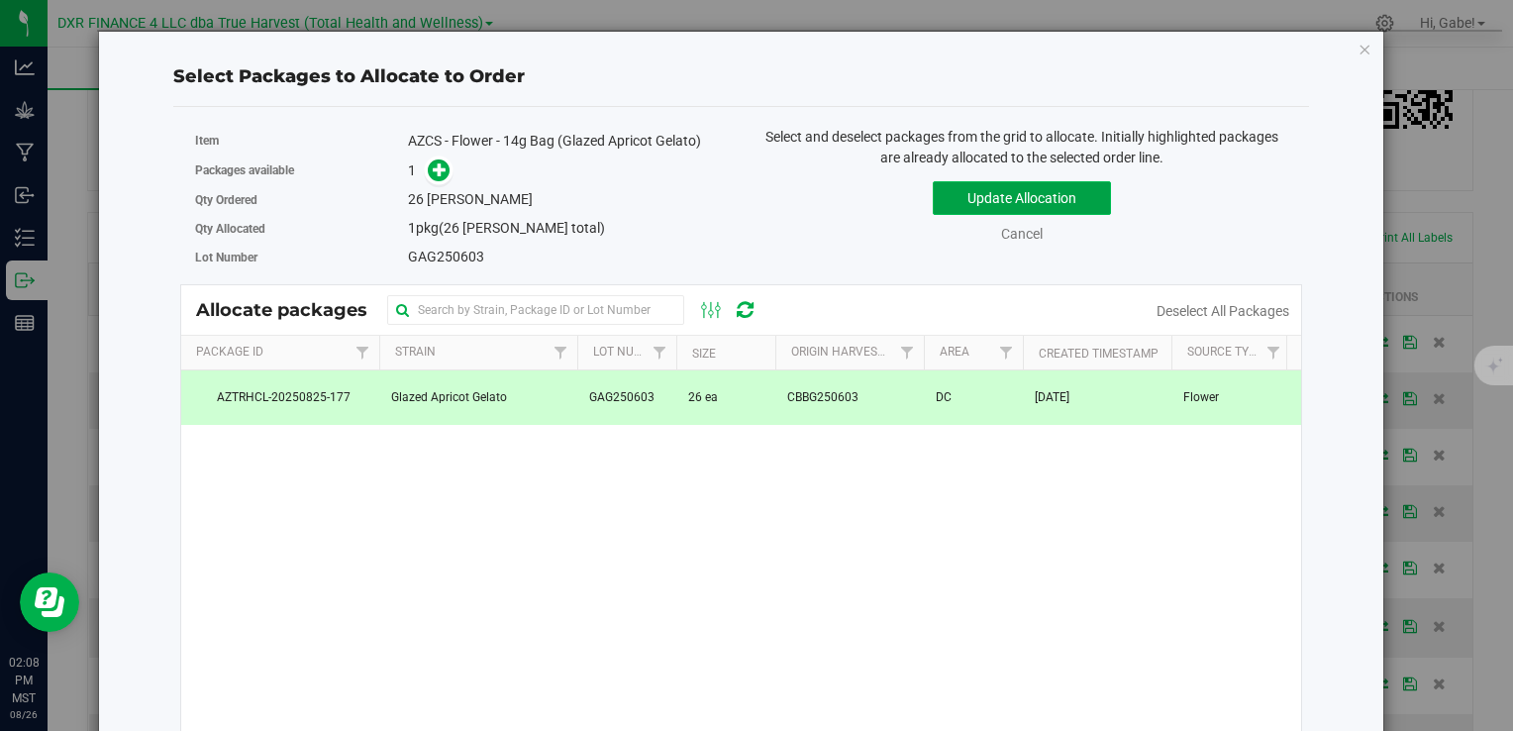
click at [1016, 196] on button "Update Allocation" at bounding box center [1022, 198] width 178 height 34
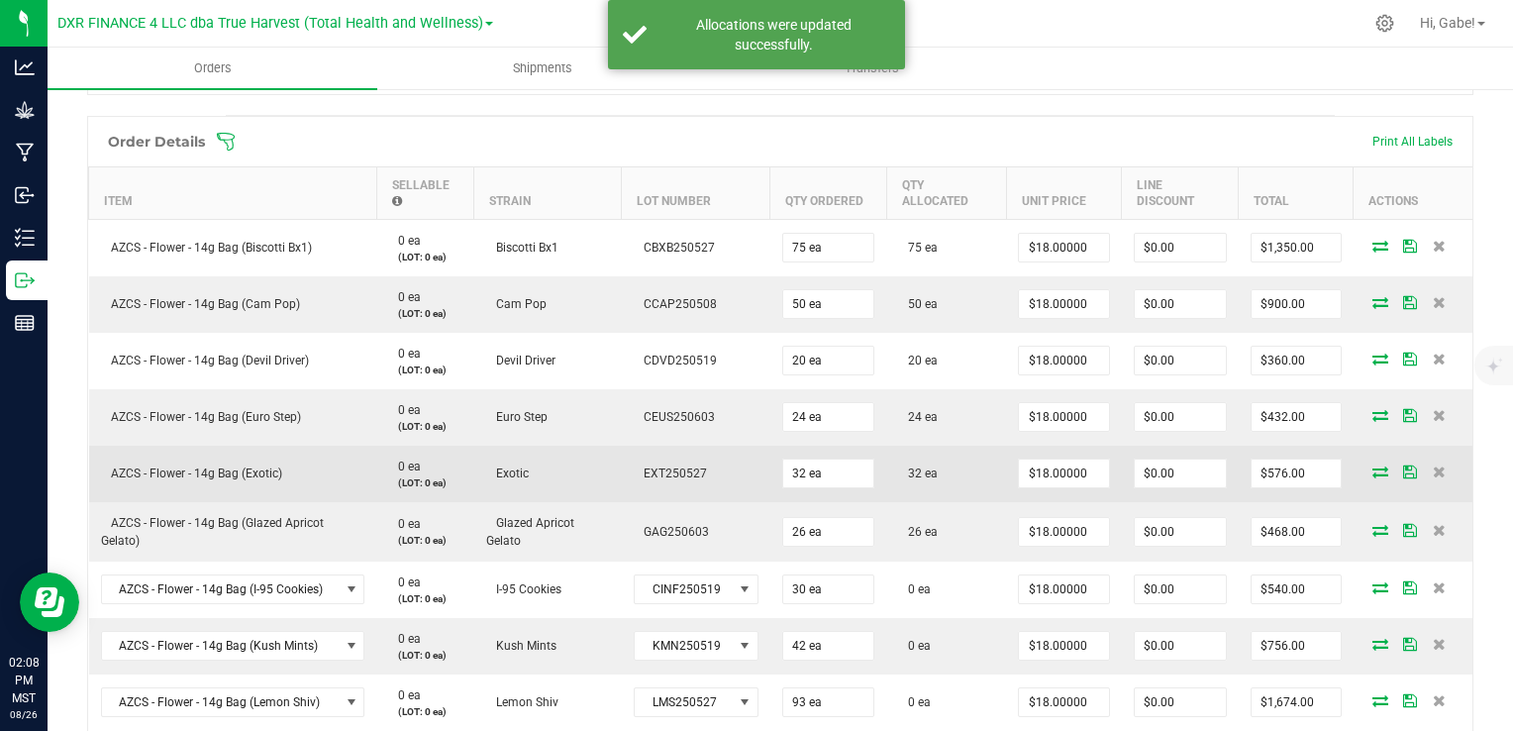
scroll to position [495, 0]
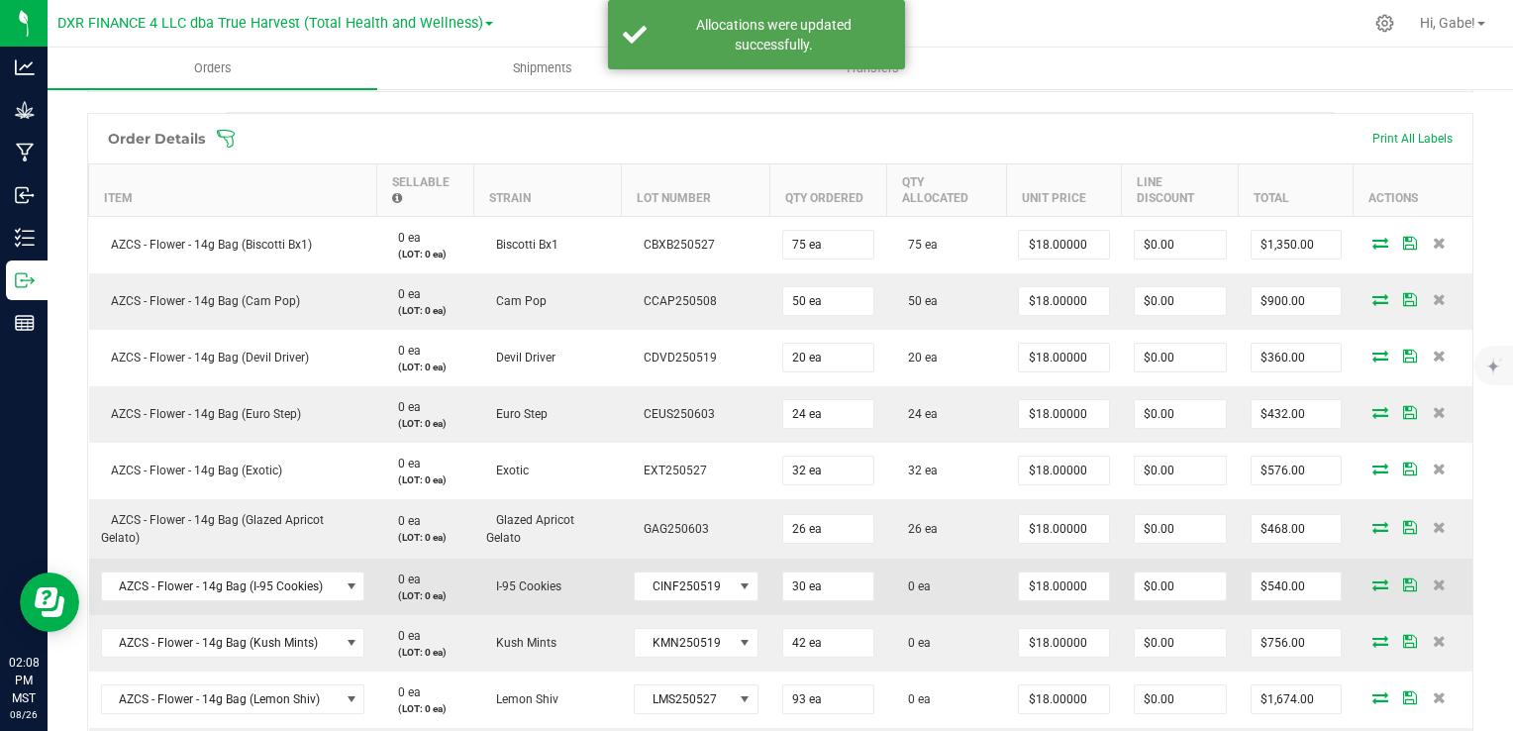
click at [1373, 580] on icon at bounding box center [1381, 584] width 16 height 12
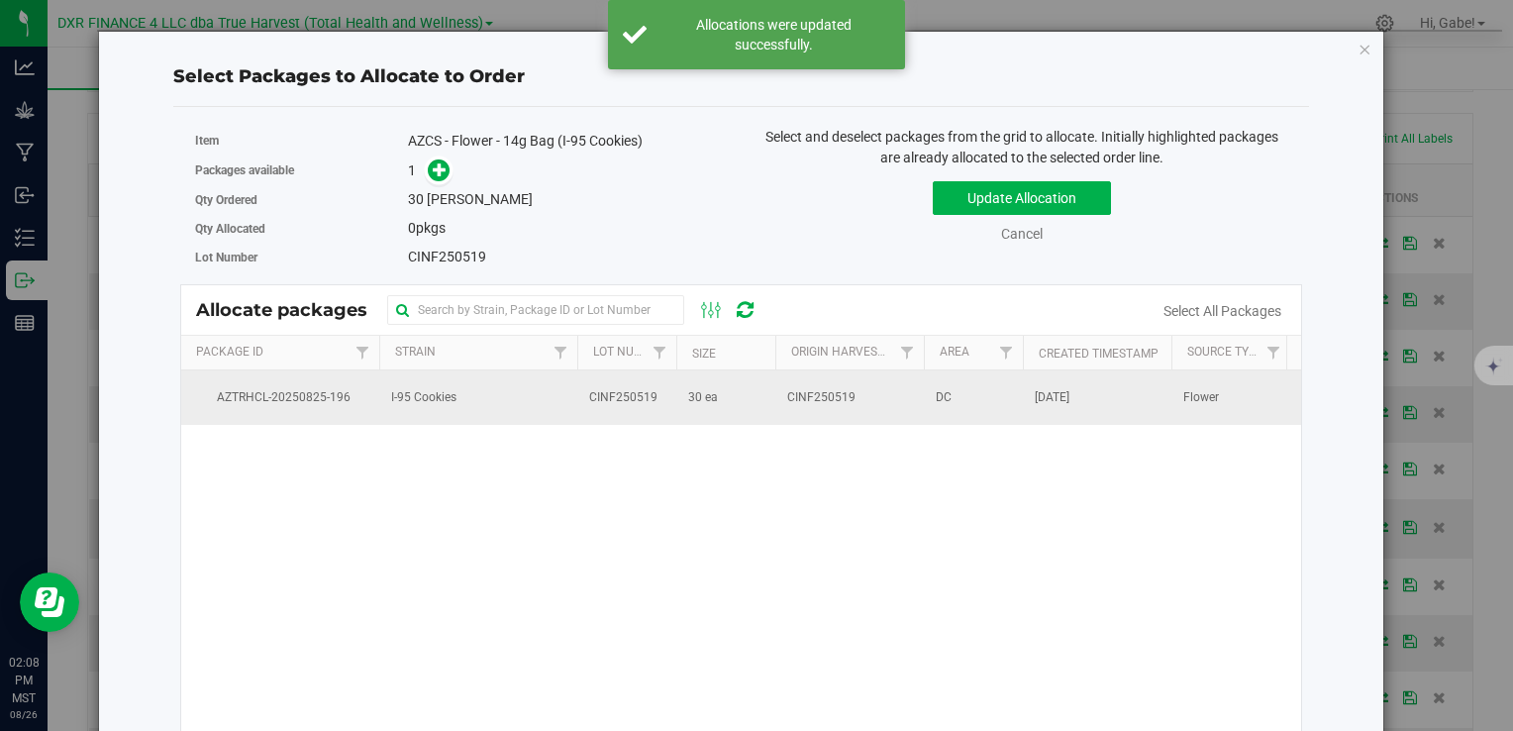
click at [849, 402] on span "CINF250519" at bounding box center [821, 397] width 68 height 19
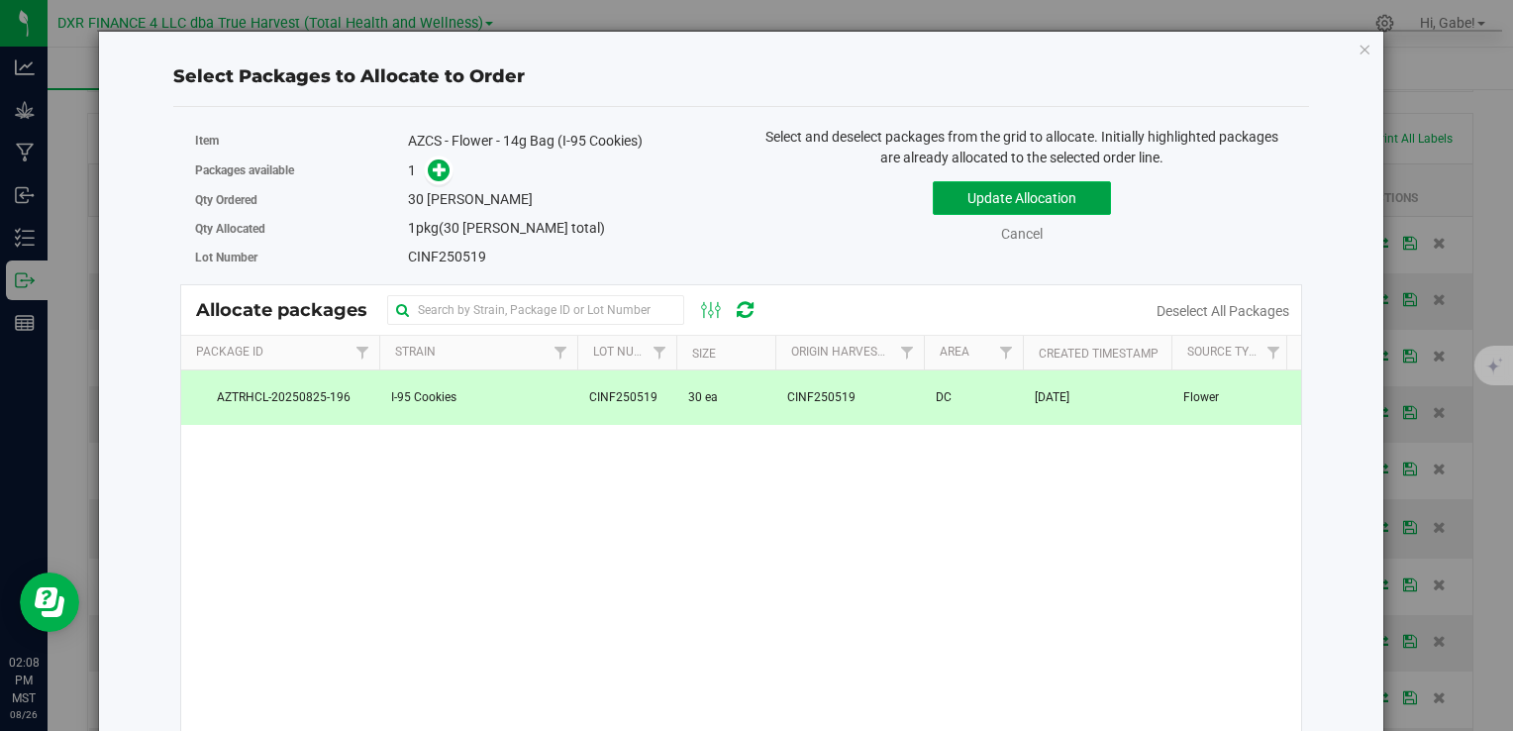
click at [991, 212] on button "Update Allocation" at bounding box center [1022, 198] width 178 height 34
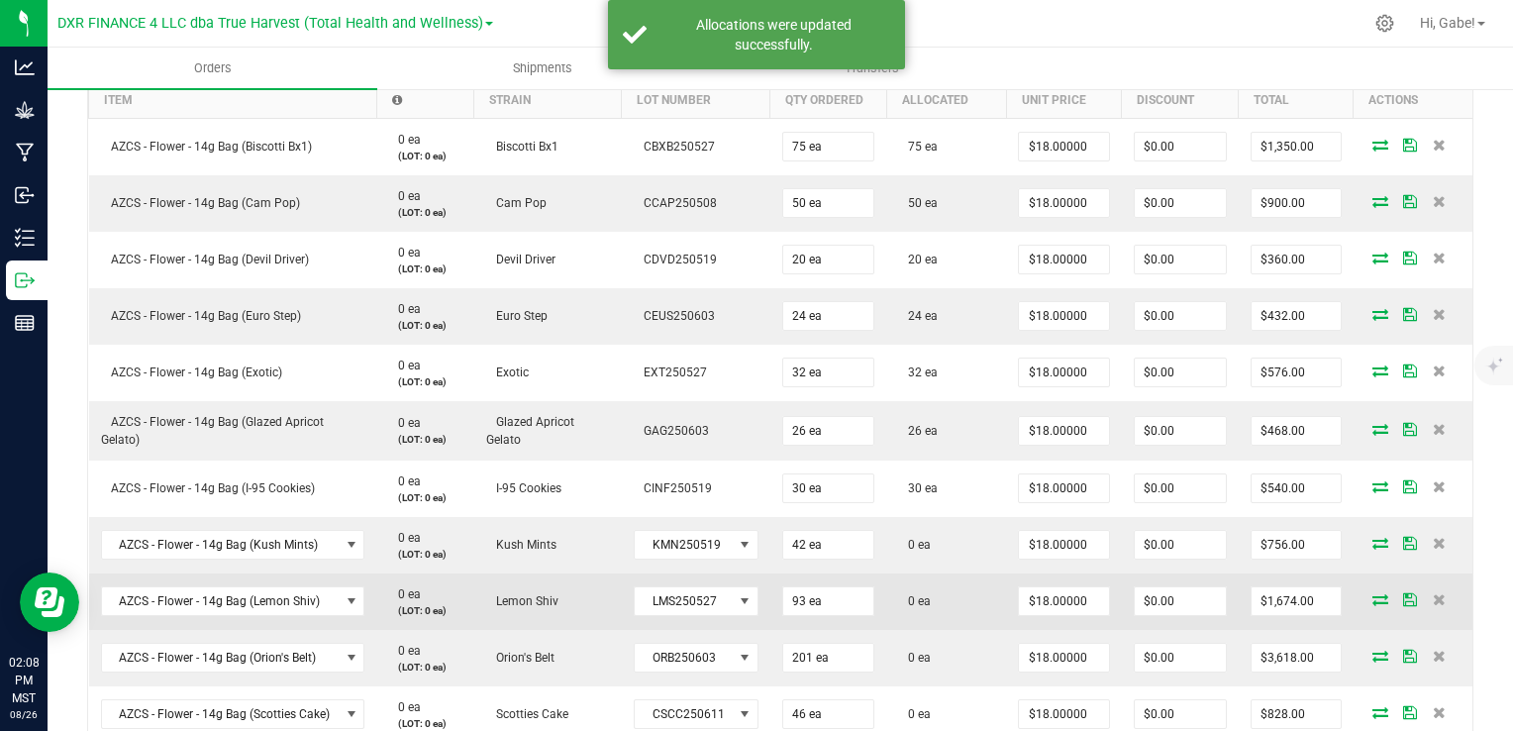
scroll to position [594, 0]
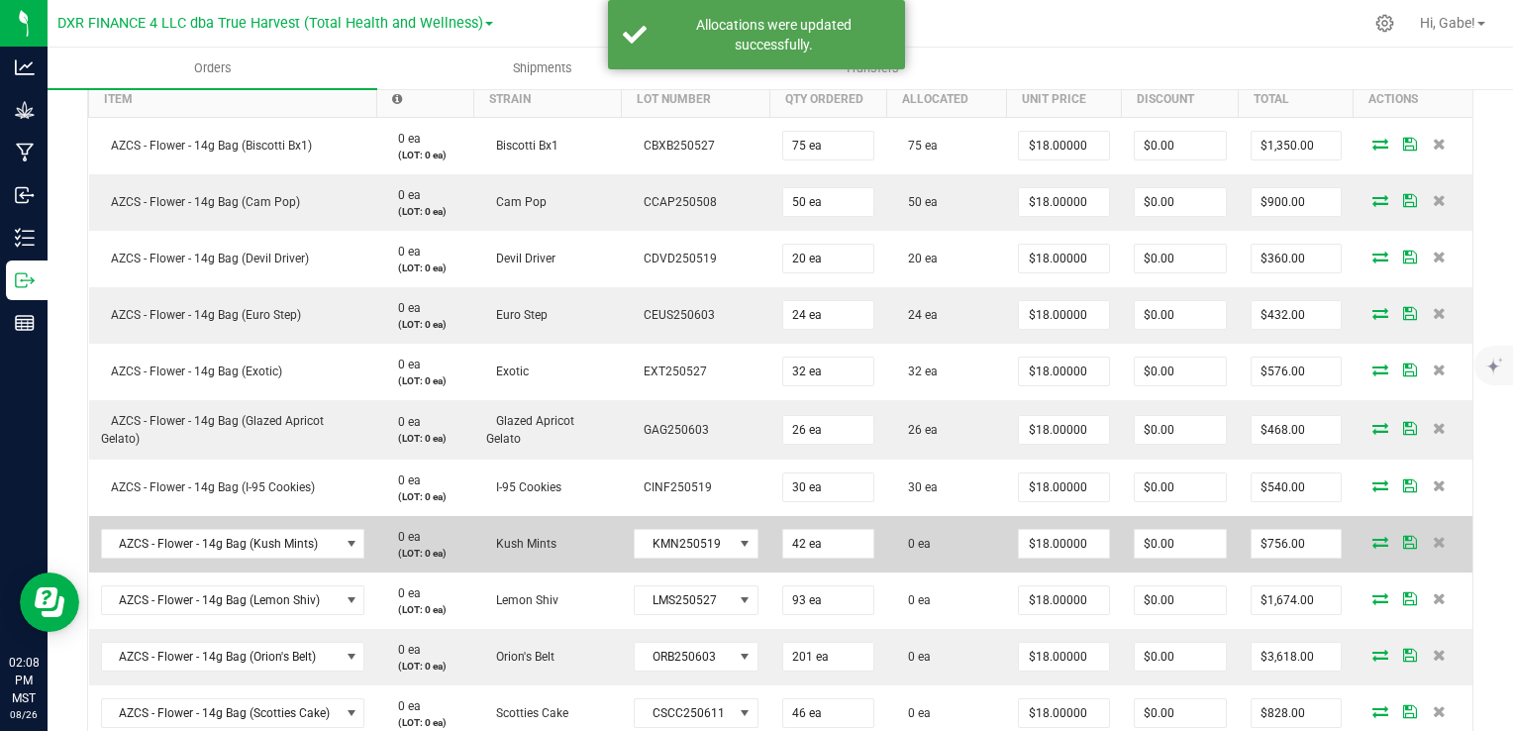
click at [1373, 542] on icon at bounding box center [1381, 542] width 16 height 12
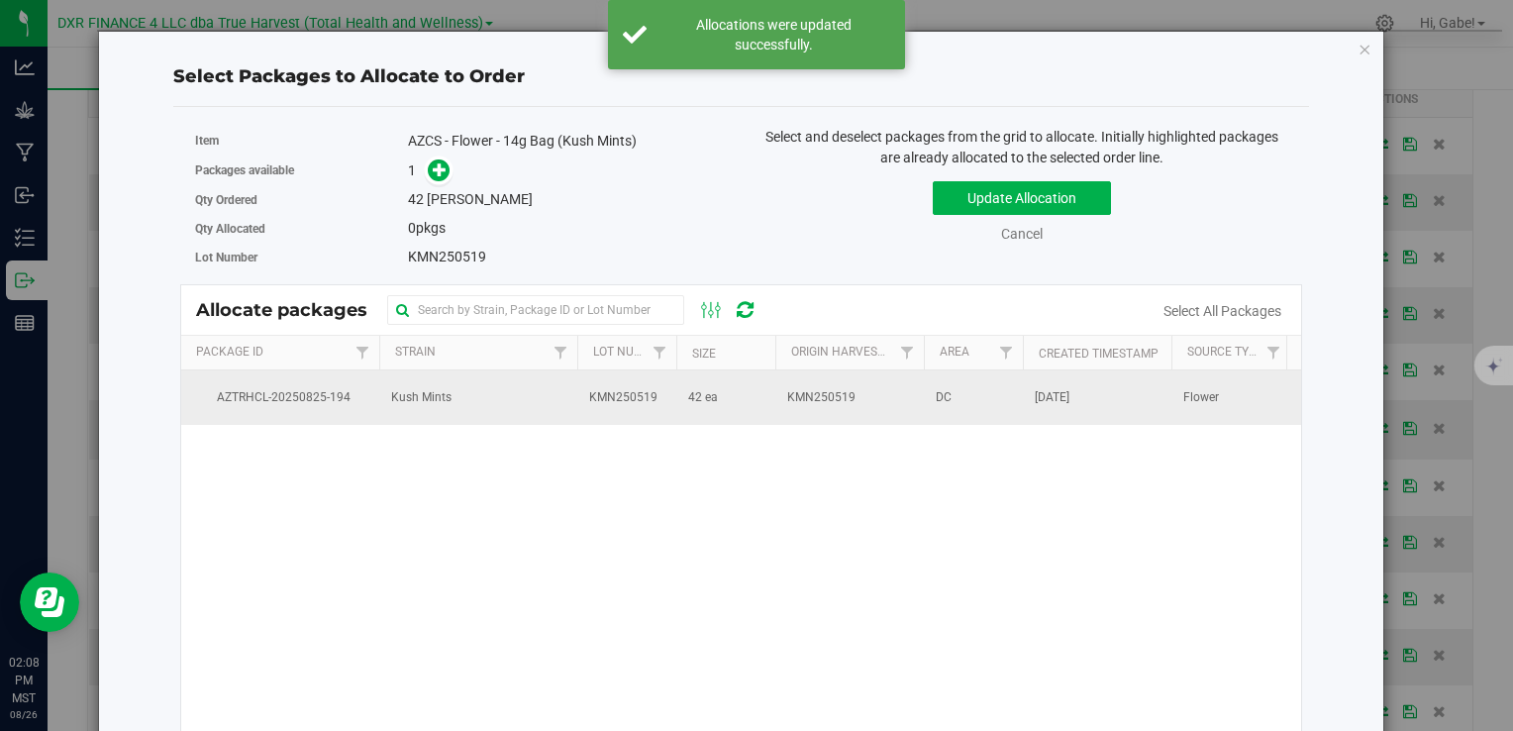
click at [811, 407] on td "KMN250519" at bounding box center [850, 396] width 149 height 53
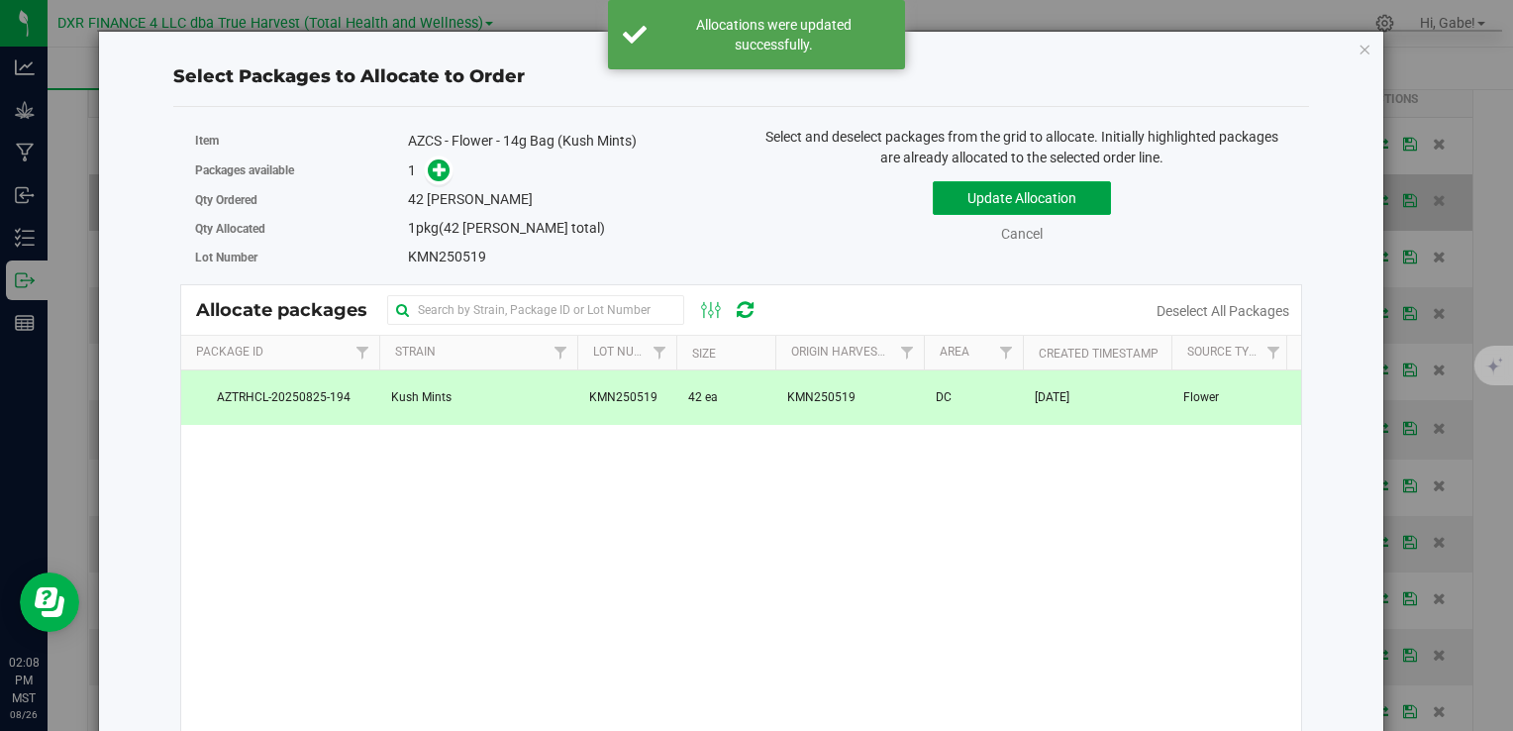
click at [1053, 196] on button "Update Allocation" at bounding box center [1022, 198] width 178 height 34
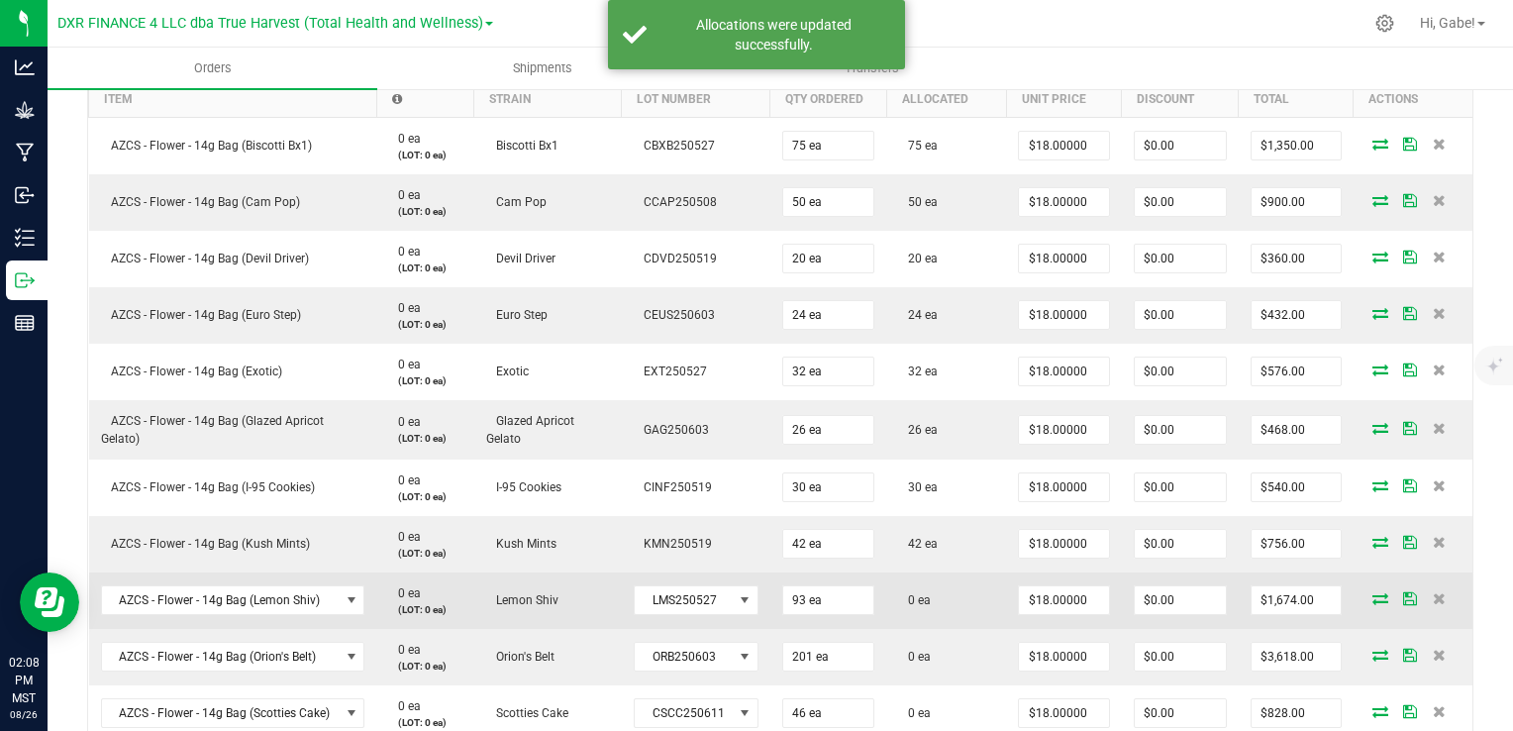
click at [1373, 601] on icon at bounding box center [1381, 598] width 16 height 12
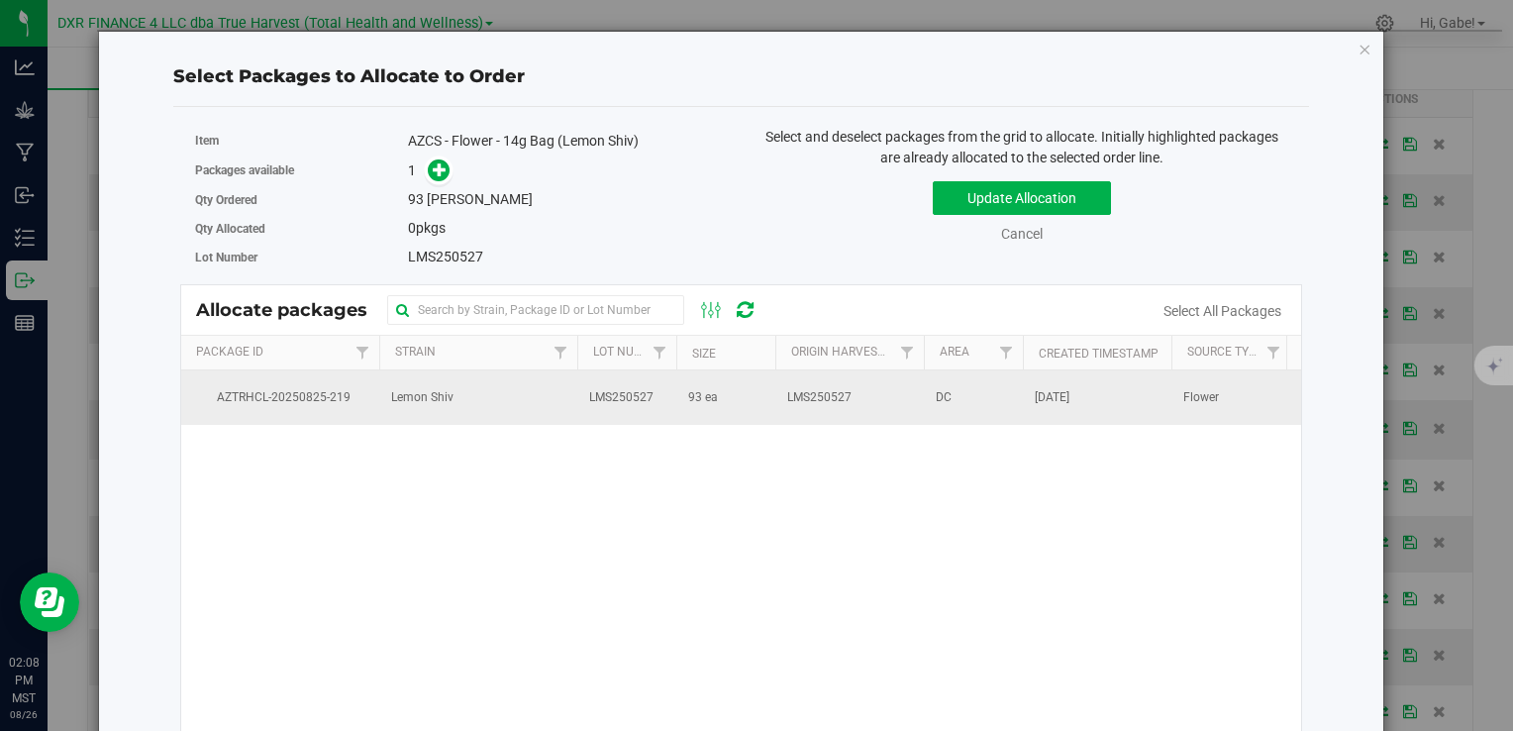
click at [887, 389] on td "LMS250527" at bounding box center [850, 396] width 149 height 53
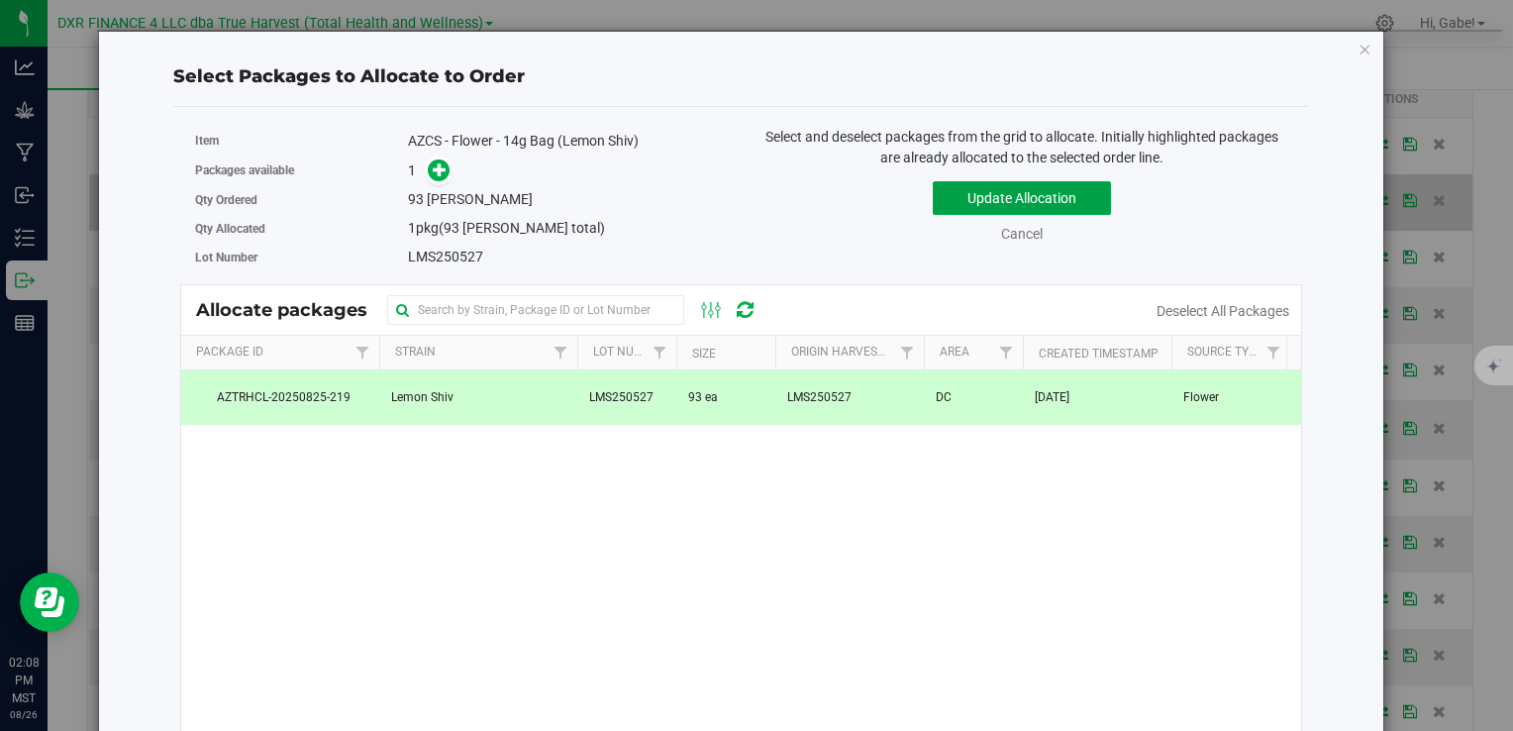
click at [1067, 191] on button "Update Allocation" at bounding box center [1022, 198] width 178 height 34
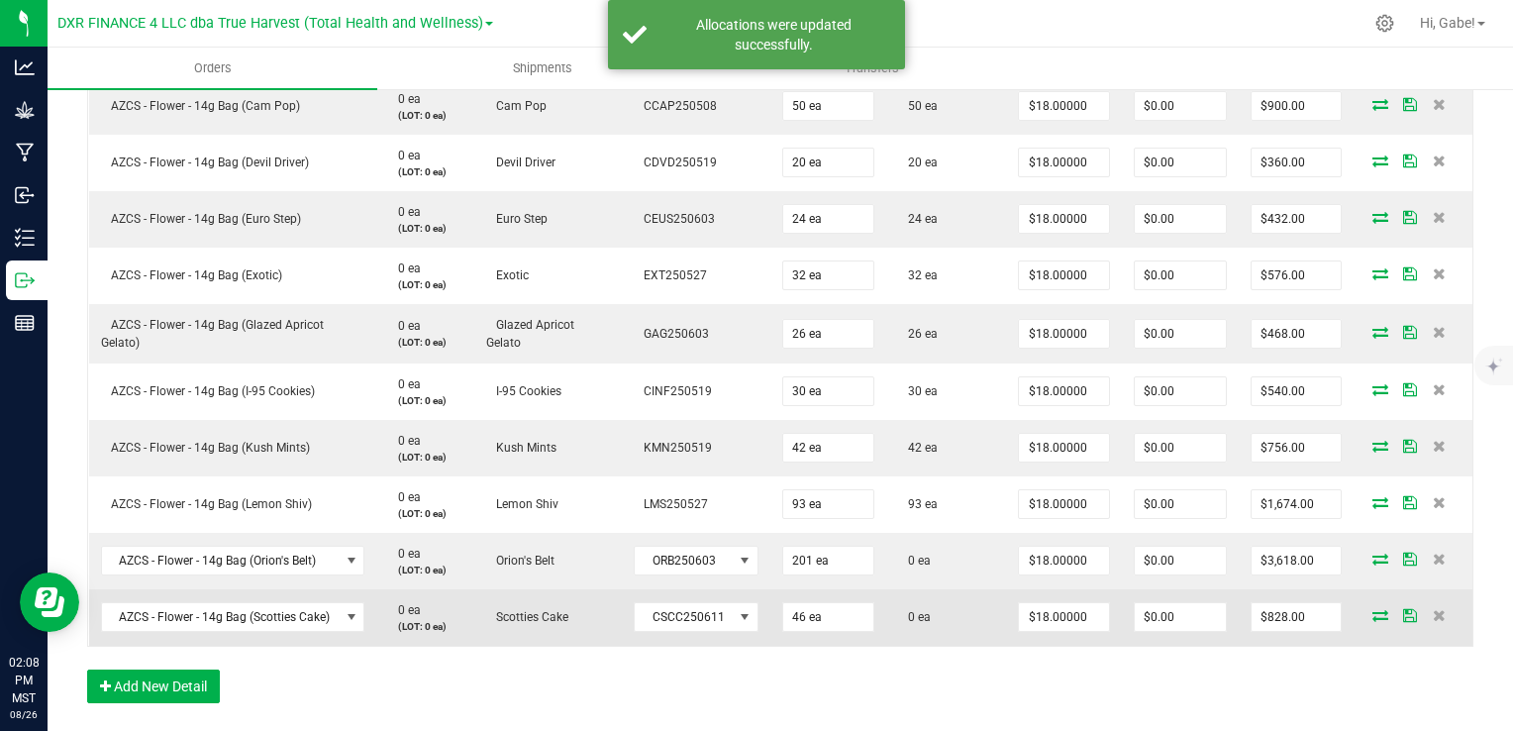
scroll to position [693, 0]
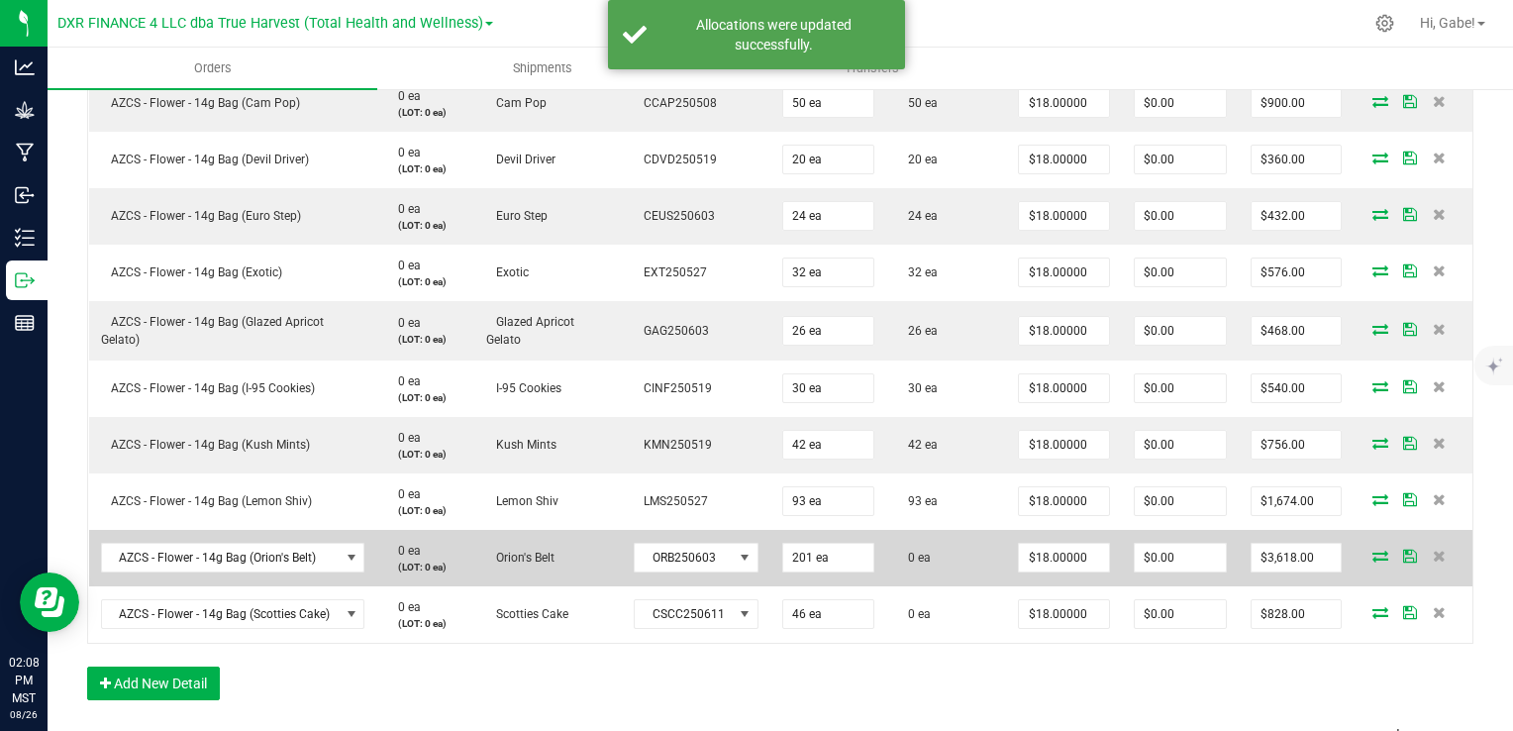
click at [1366, 551] on span at bounding box center [1381, 556] width 30 height 12
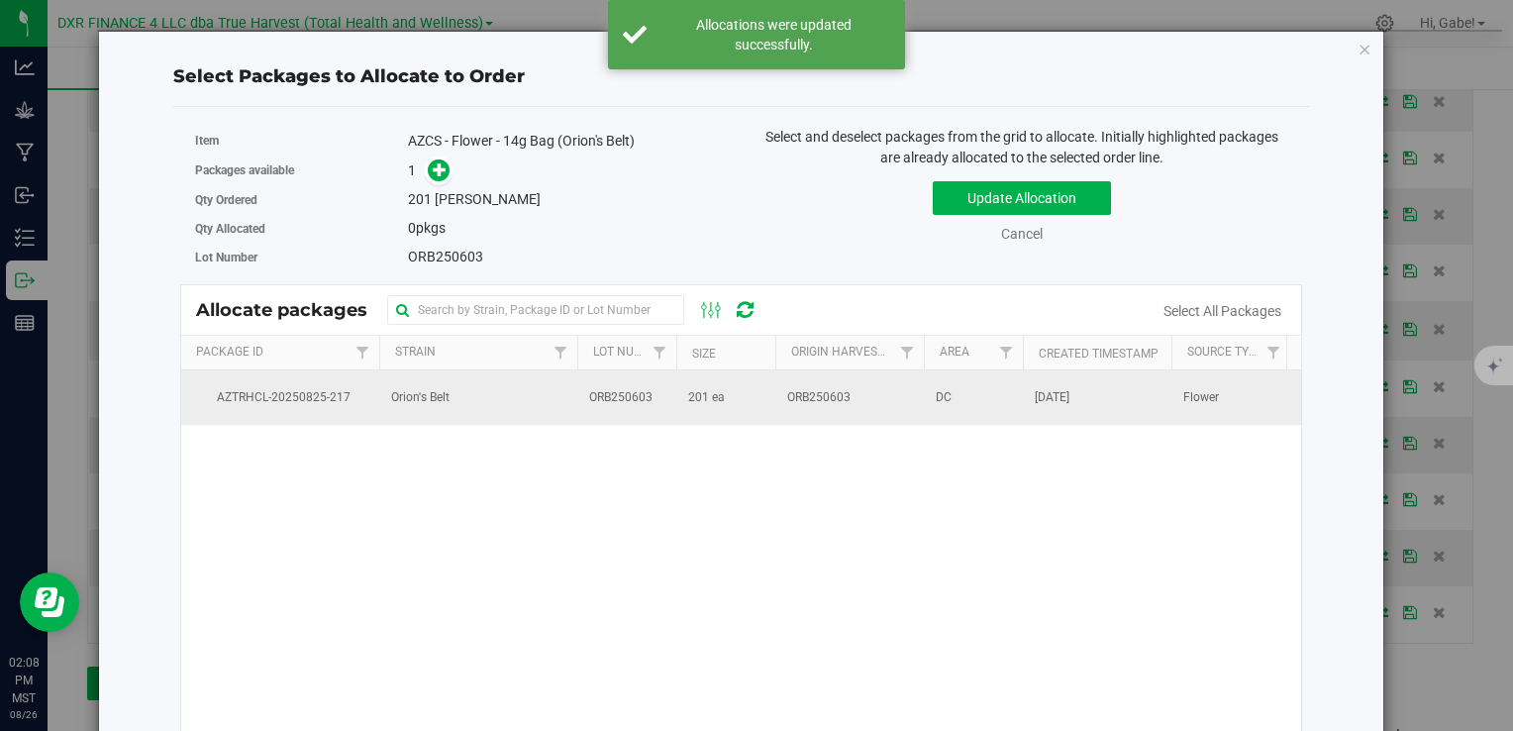
click at [977, 394] on td "DC" at bounding box center [973, 396] width 99 height 53
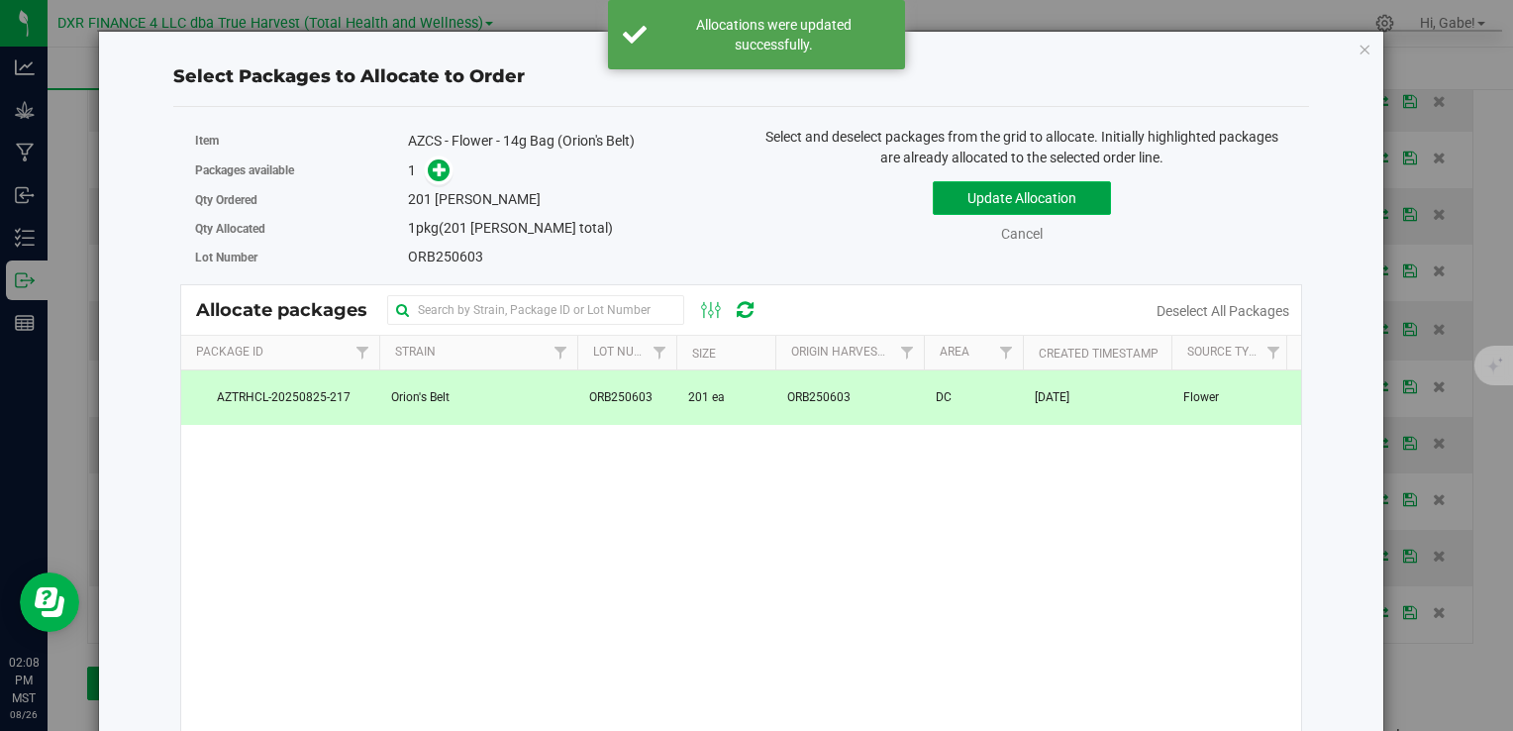
click at [1031, 199] on button "Update Allocation" at bounding box center [1022, 198] width 178 height 34
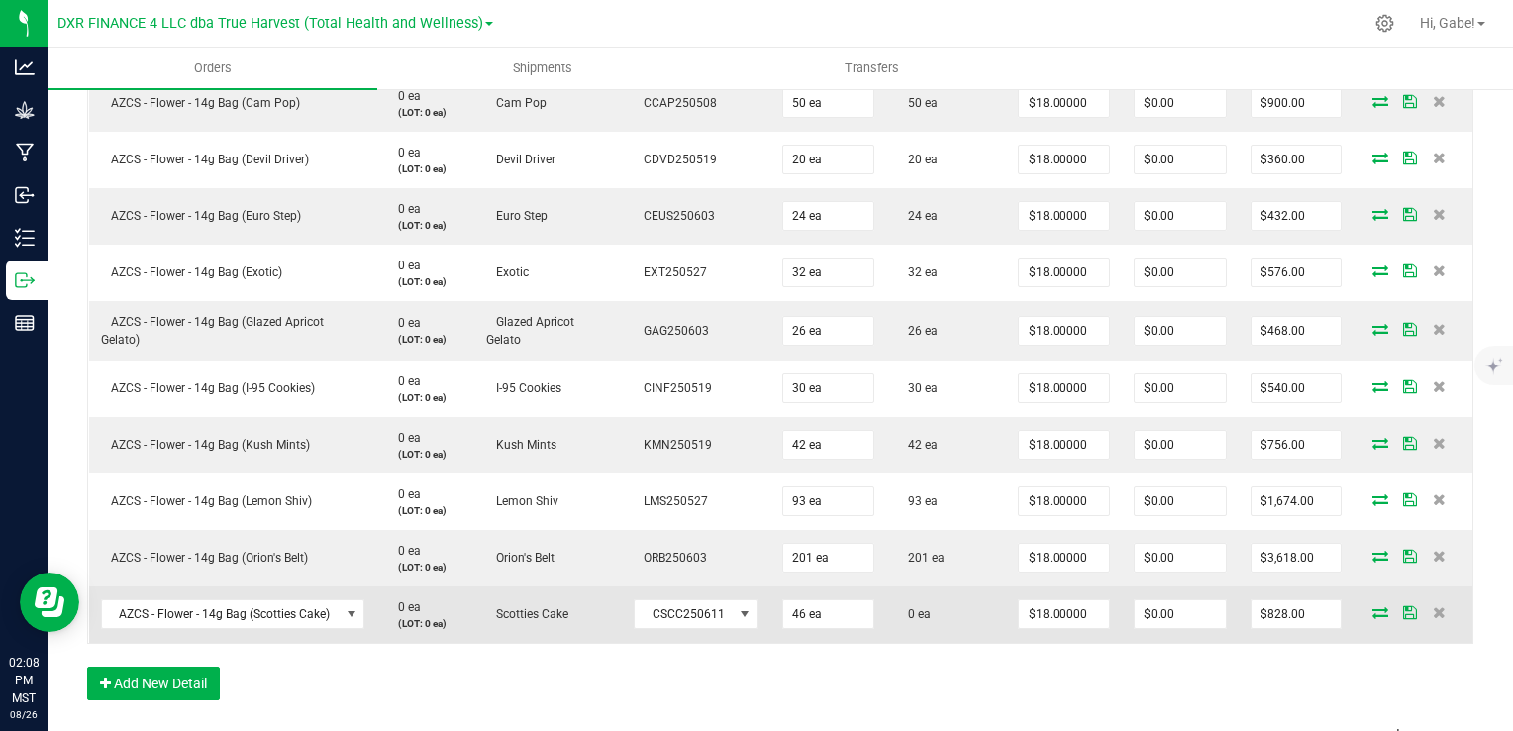
click at [1373, 612] on icon at bounding box center [1381, 612] width 16 height 12
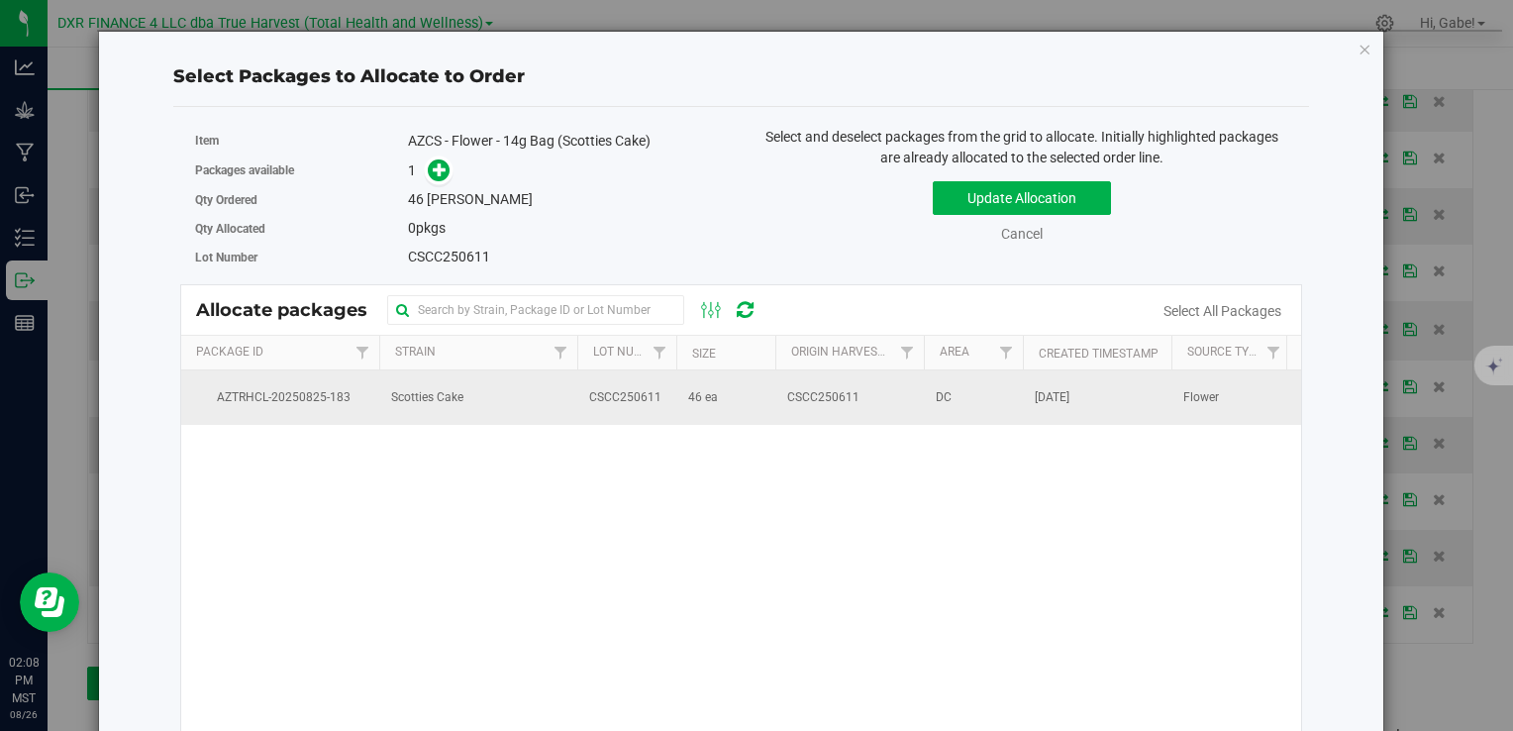
click at [1055, 368] on div "Allocate packages Package Id Strain Lot Number Size Origin Harvests Area Create…" at bounding box center [741, 575] width 1122 height 582
drag, startPoint x: 1055, startPoint y: 368, endPoint x: 1046, endPoint y: 390, distance: 23.5
click at [1046, 390] on span "Aug 25, 2025" at bounding box center [1052, 397] width 35 height 19
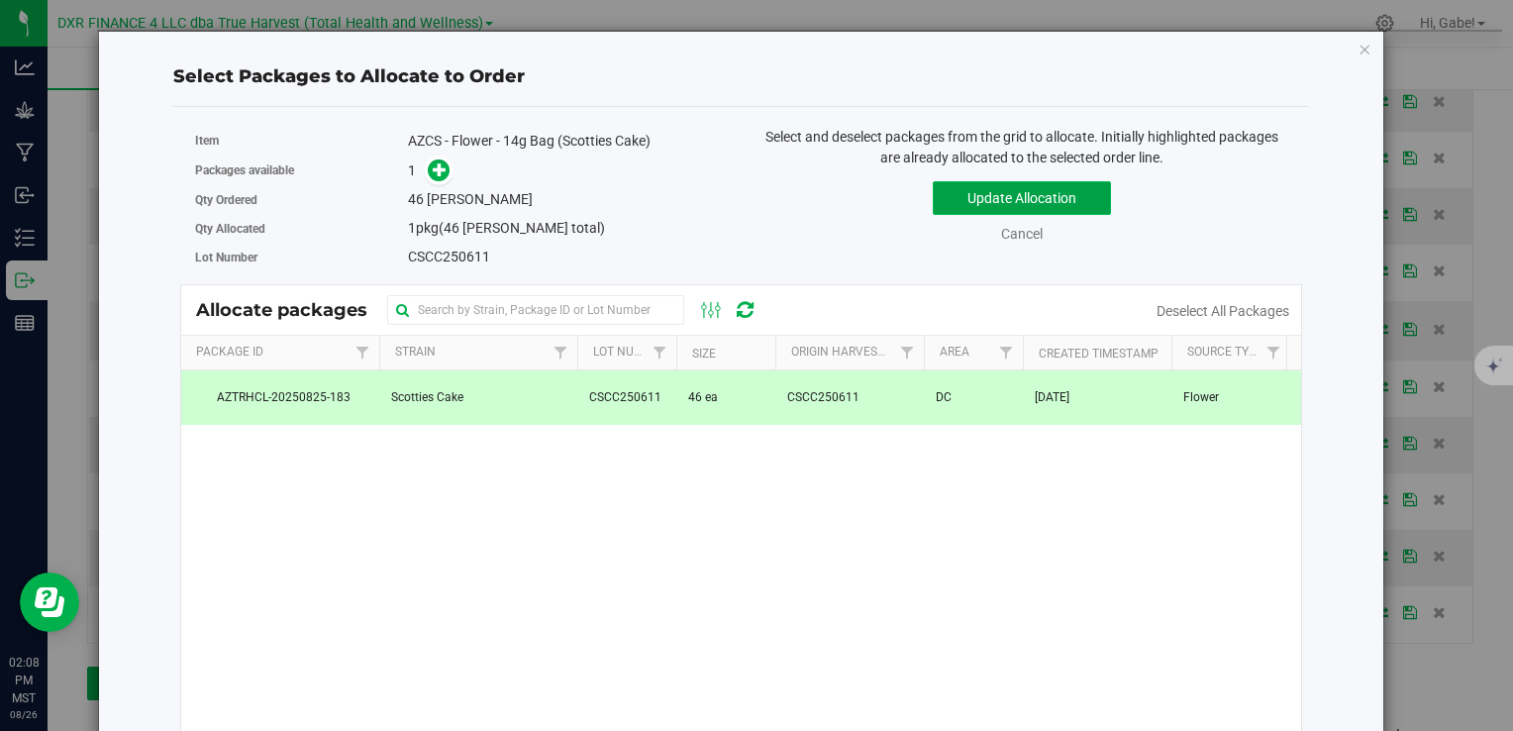
click at [990, 192] on button "Update Allocation" at bounding box center [1022, 198] width 178 height 34
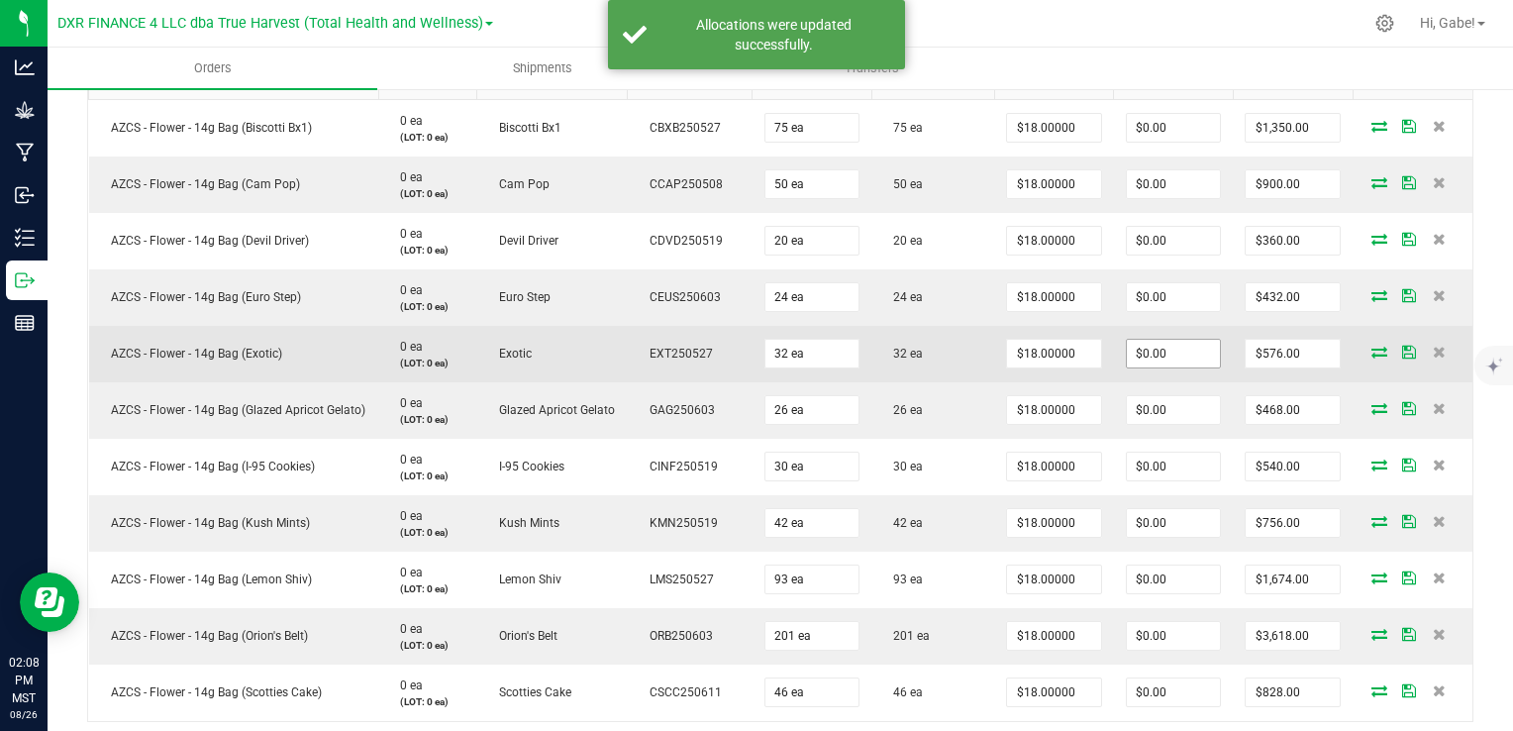
scroll to position [0, 0]
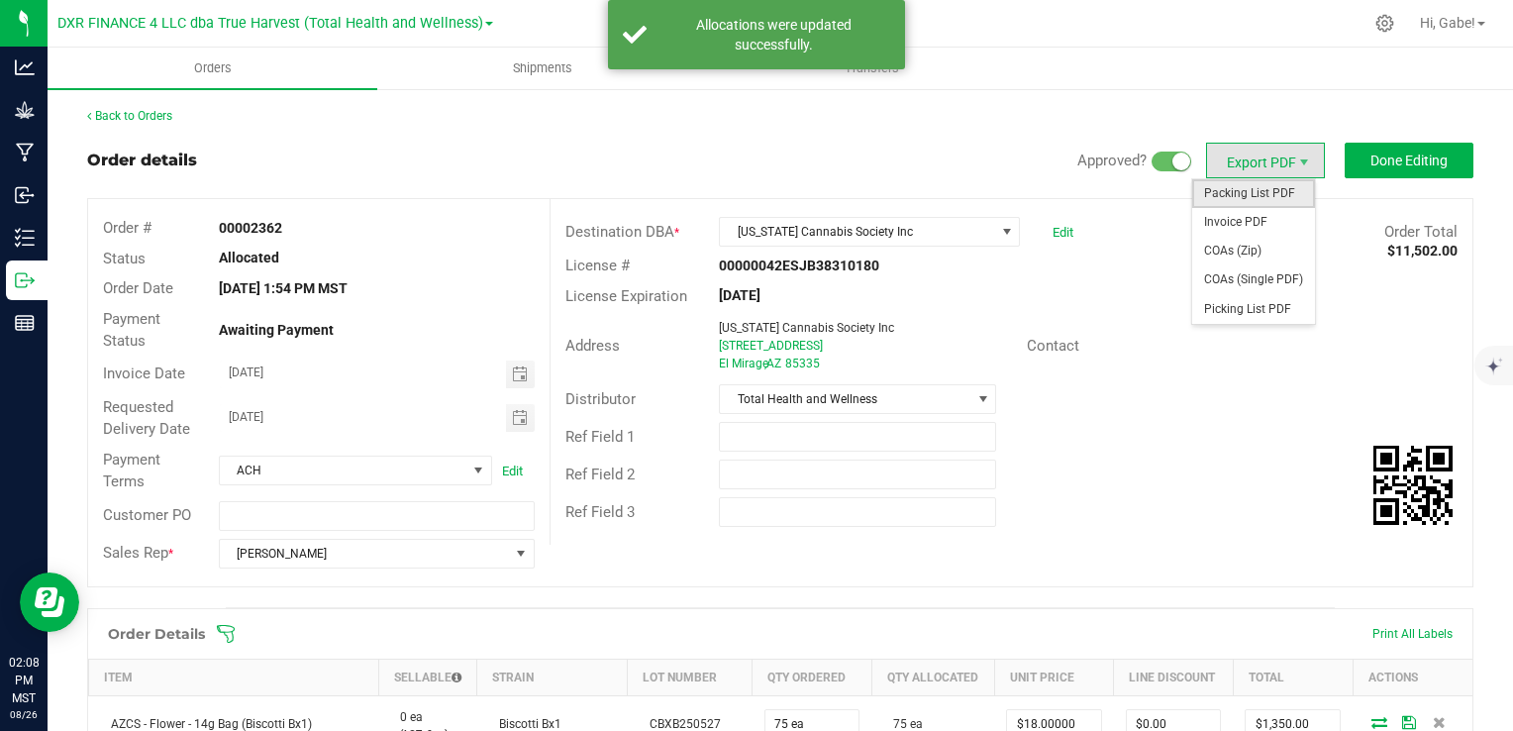
click at [1248, 195] on span "Packing List PDF" at bounding box center [1254, 193] width 123 height 29
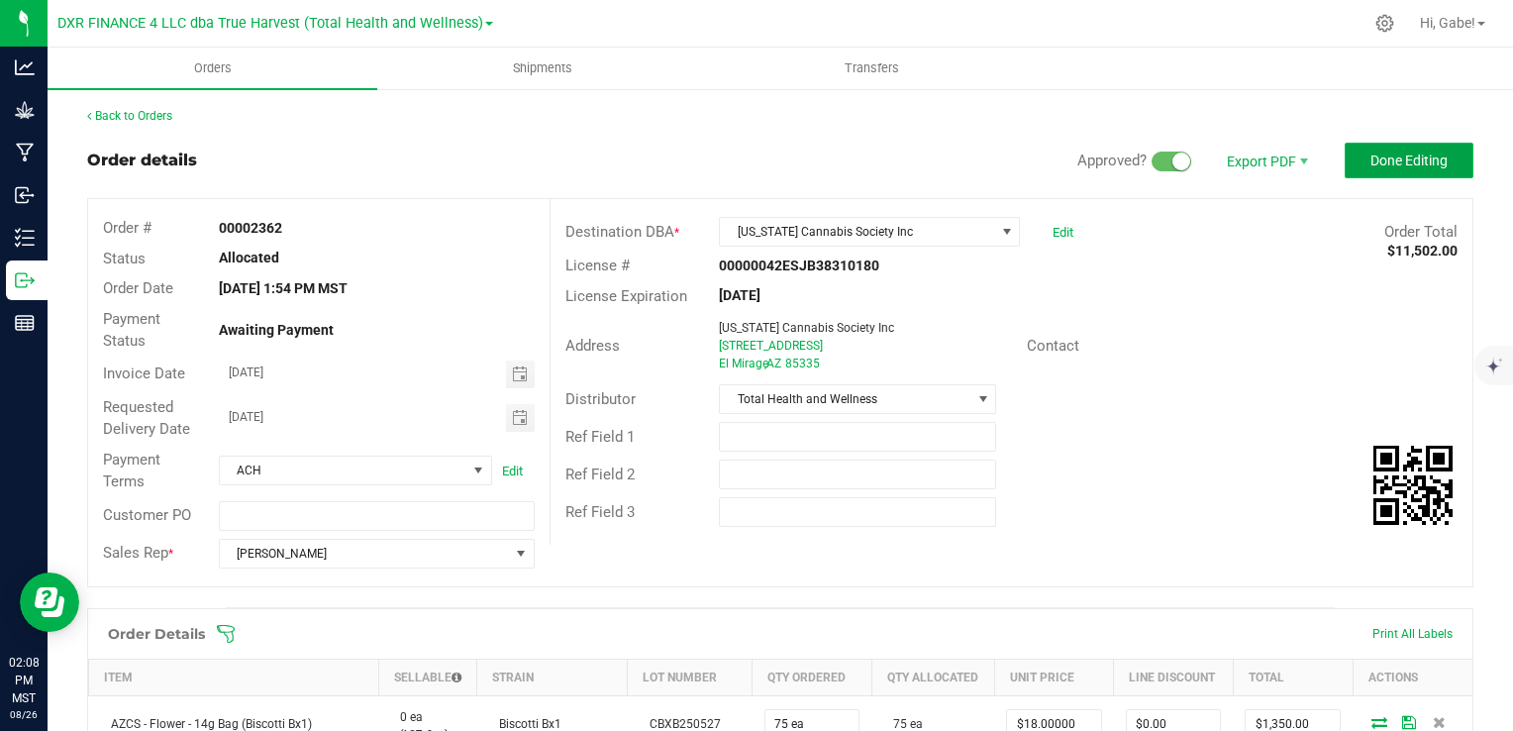
click at [1385, 151] on button "Done Editing" at bounding box center [1409, 161] width 129 height 36
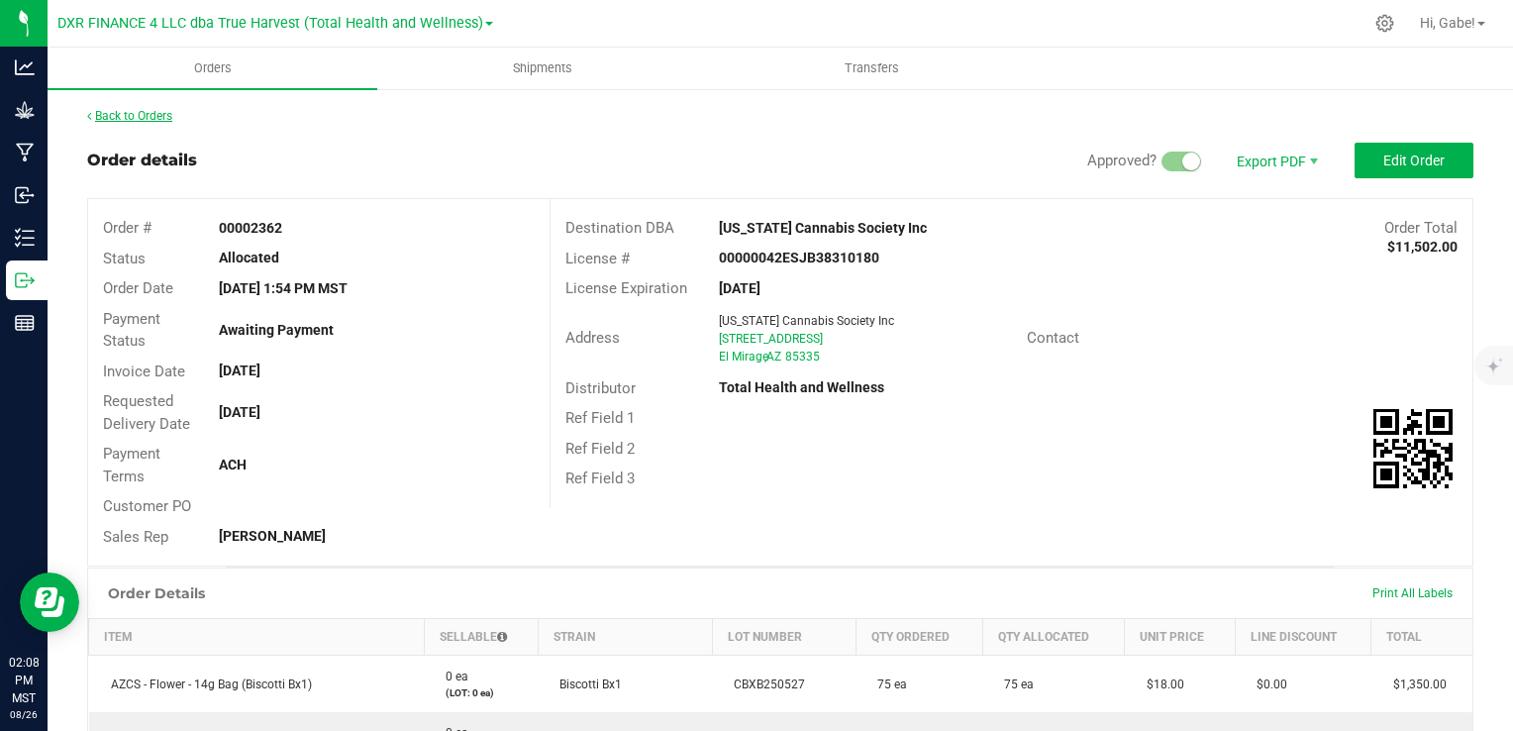
click at [170, 112] on link "Back to Orders" at bounding box center [129, 116] width 85 height 14
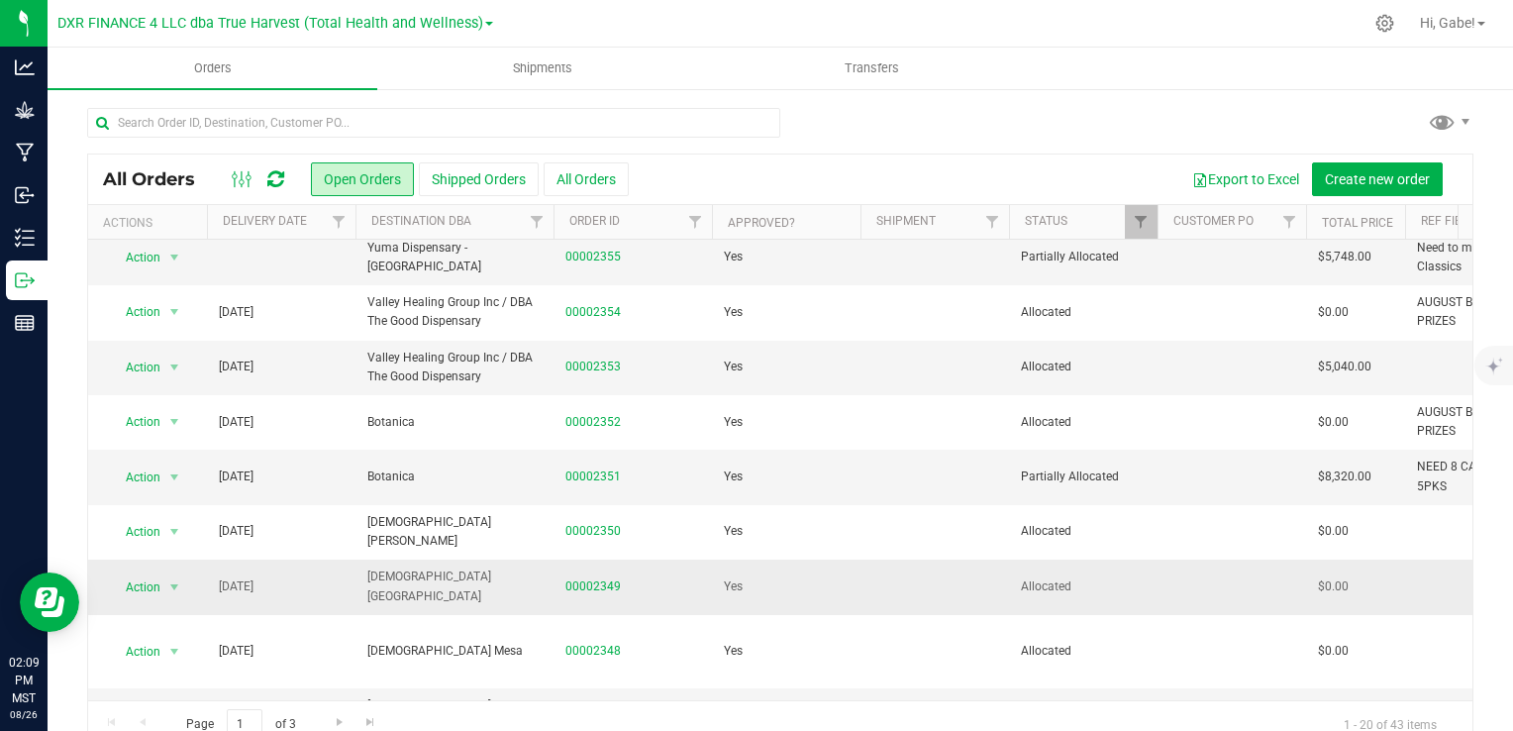
scroll to position [396, 0]
click at [601, 469] on link "00002351" at bounding box center [593, 474] width 55 height 19
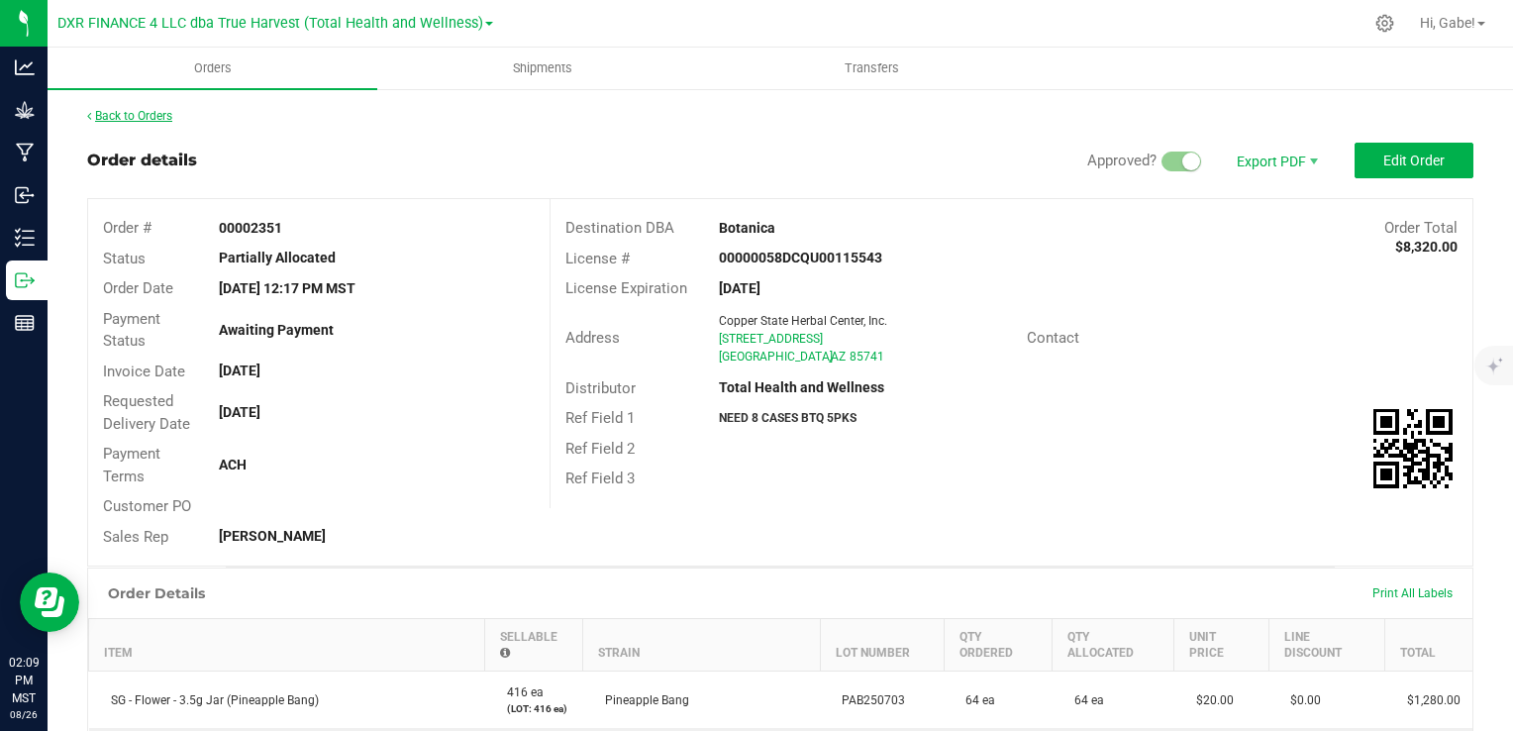
click at [134, 113] on link "Back to Orders" at bounding box center [129, 116] width 85 height 14
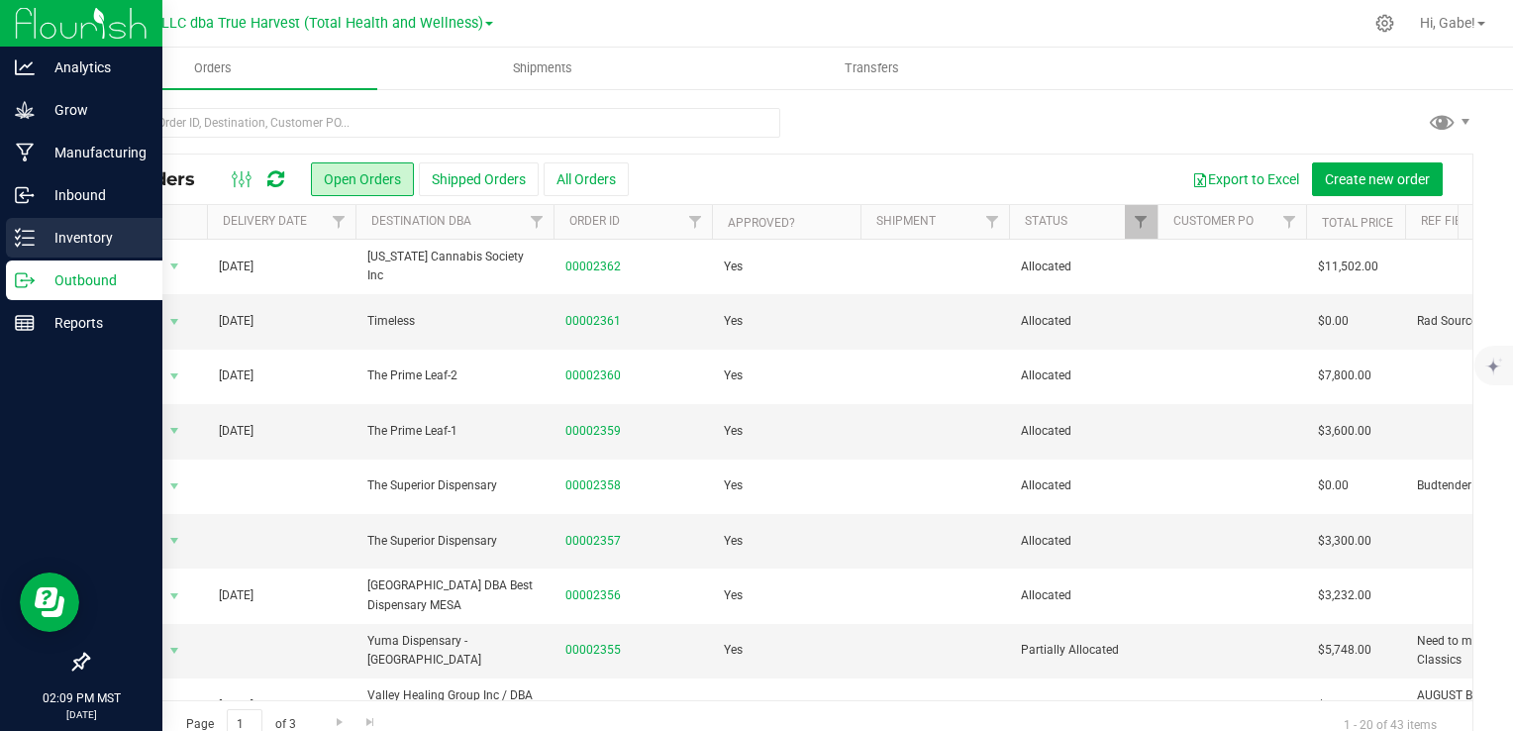
click at [53, 247] on p "Inventory" at bounding box center [94, 238] width 119 height 24
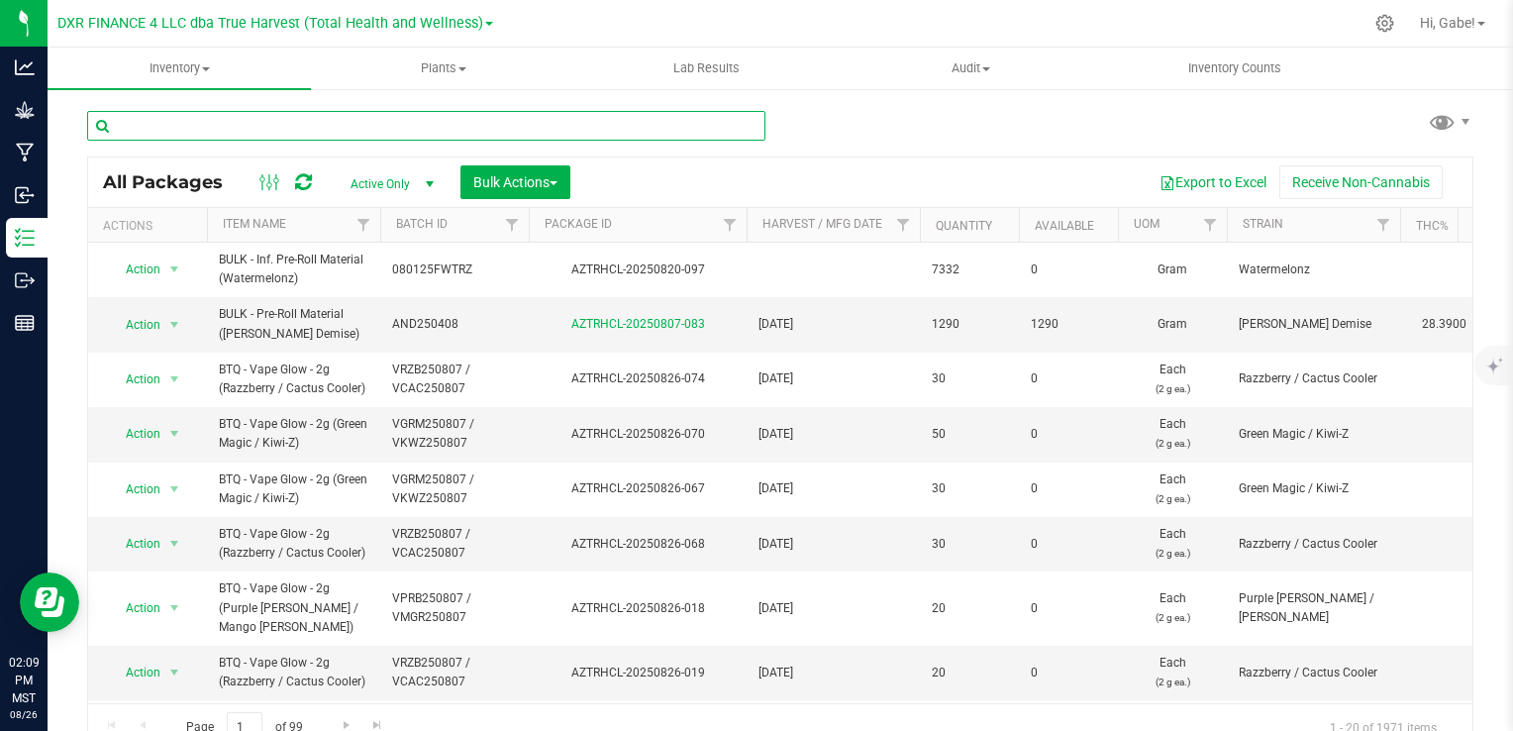
click at [232, 125] on input "text" at bounding box center [426, 126] width 678 height 30
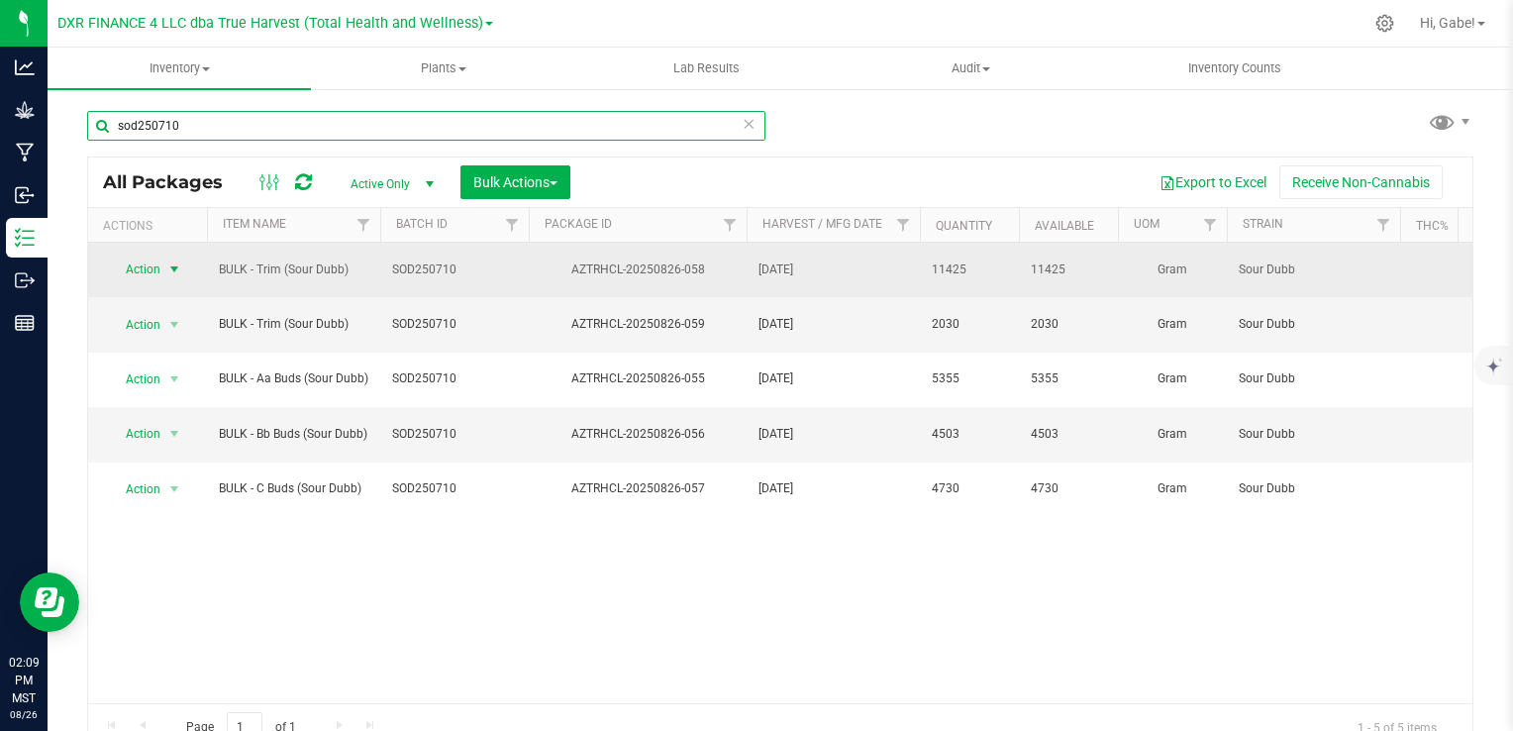
type input "sod250710"
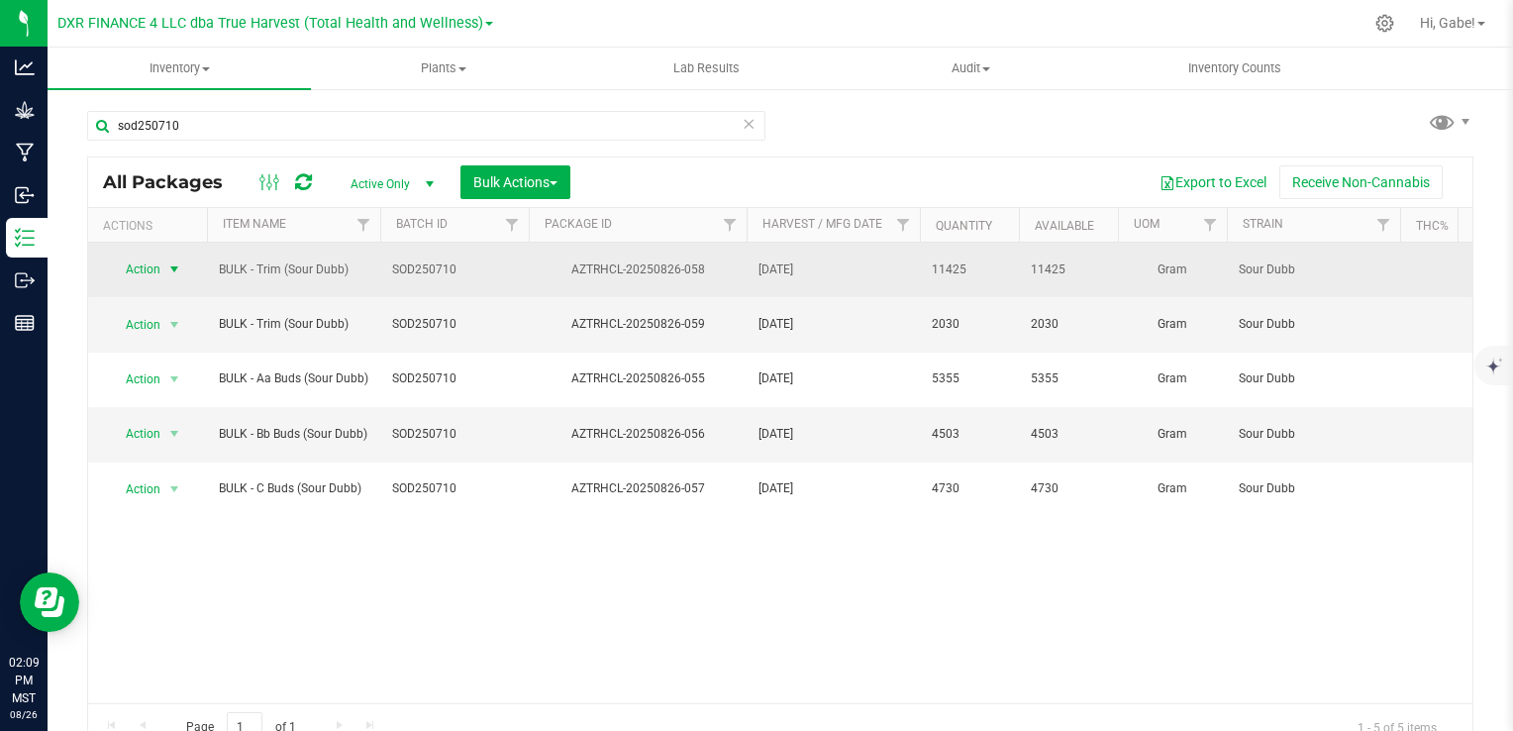
click at [139, 267] on span "Action" at bounding box center [134, 270] width 53 height 28
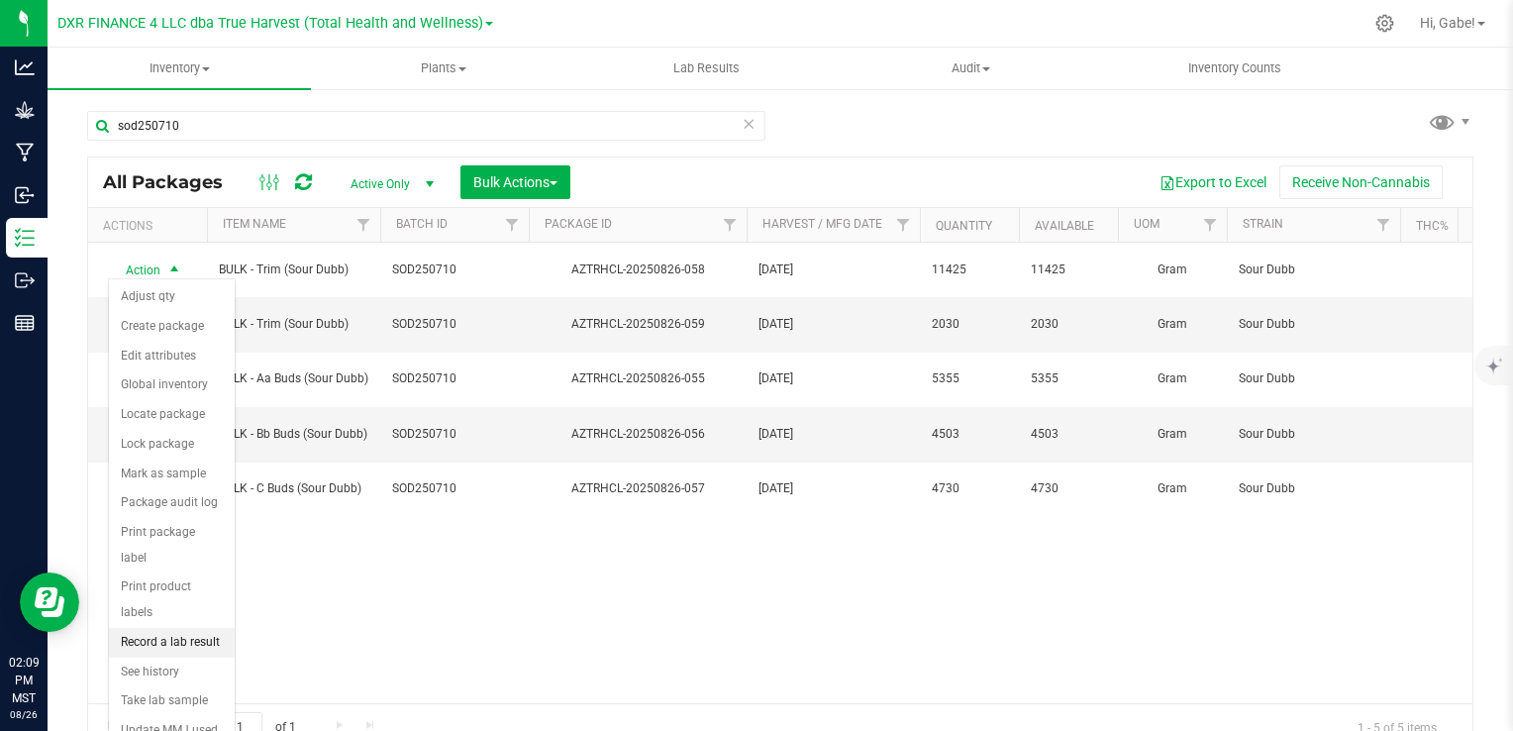
click at [184, 628] on li "Record a lab result" at bounding box center [172, 643] width 126 height 30
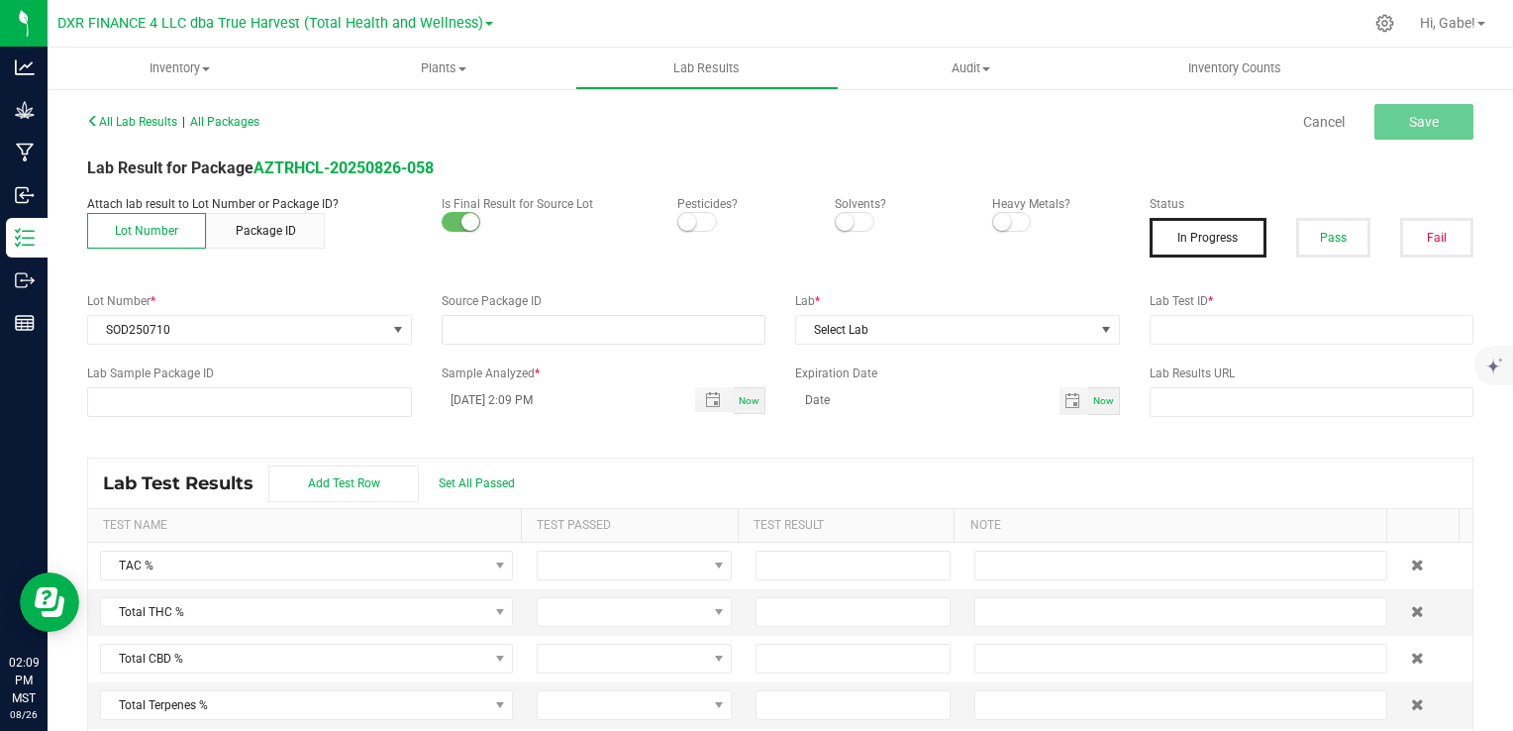
type input "AZTRHCL-20250826-058"
click at [696, 223] on span at bounding box center [697, 222] width 40 height 20
click at [852, 222] on span at bounding box center [855, 222] width 40 height 20
click at [1014, 222] on span at bounding box center [1012, 222] width 40 height 20
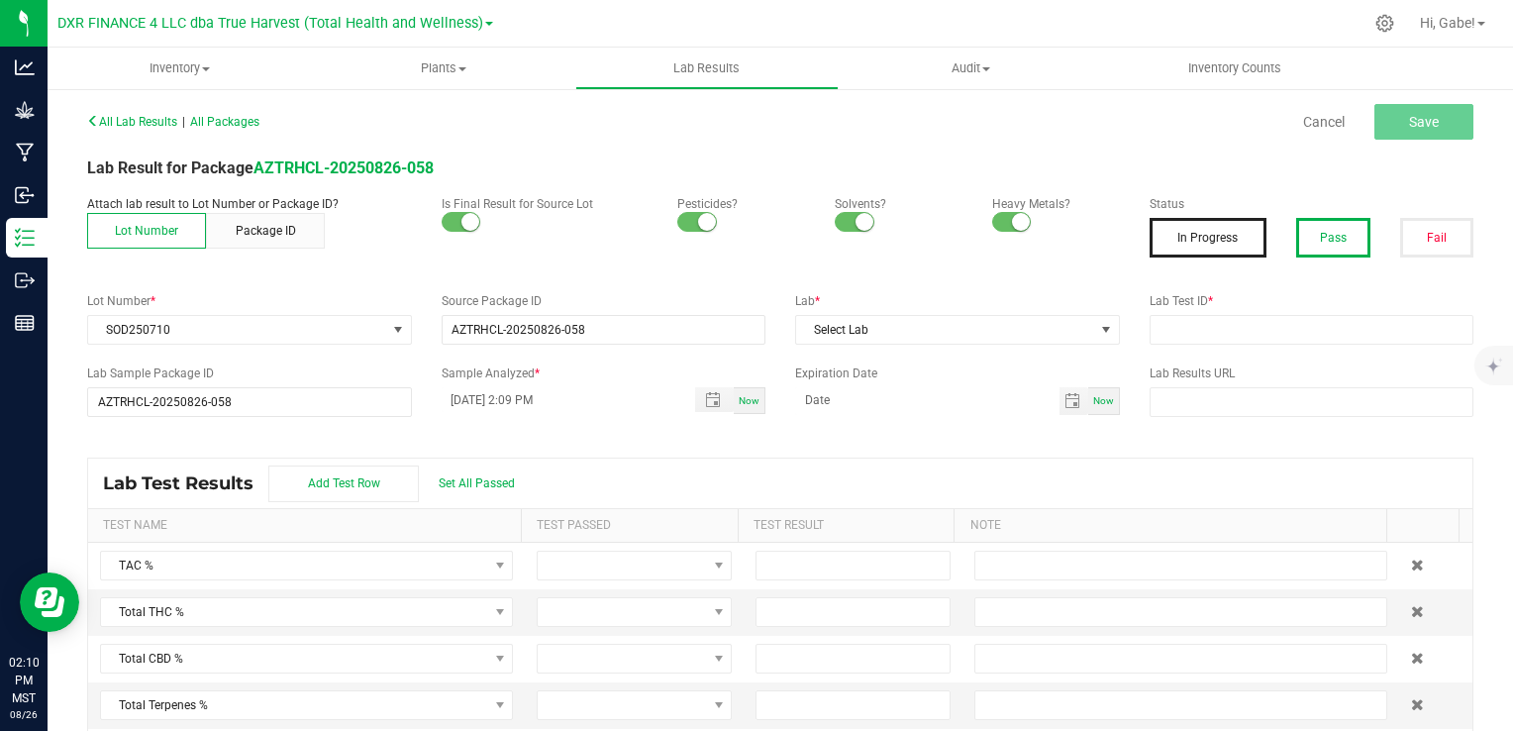
click at [1320, 237] on button "Pass" at bounding box center [1333, 238] width 73 height 40
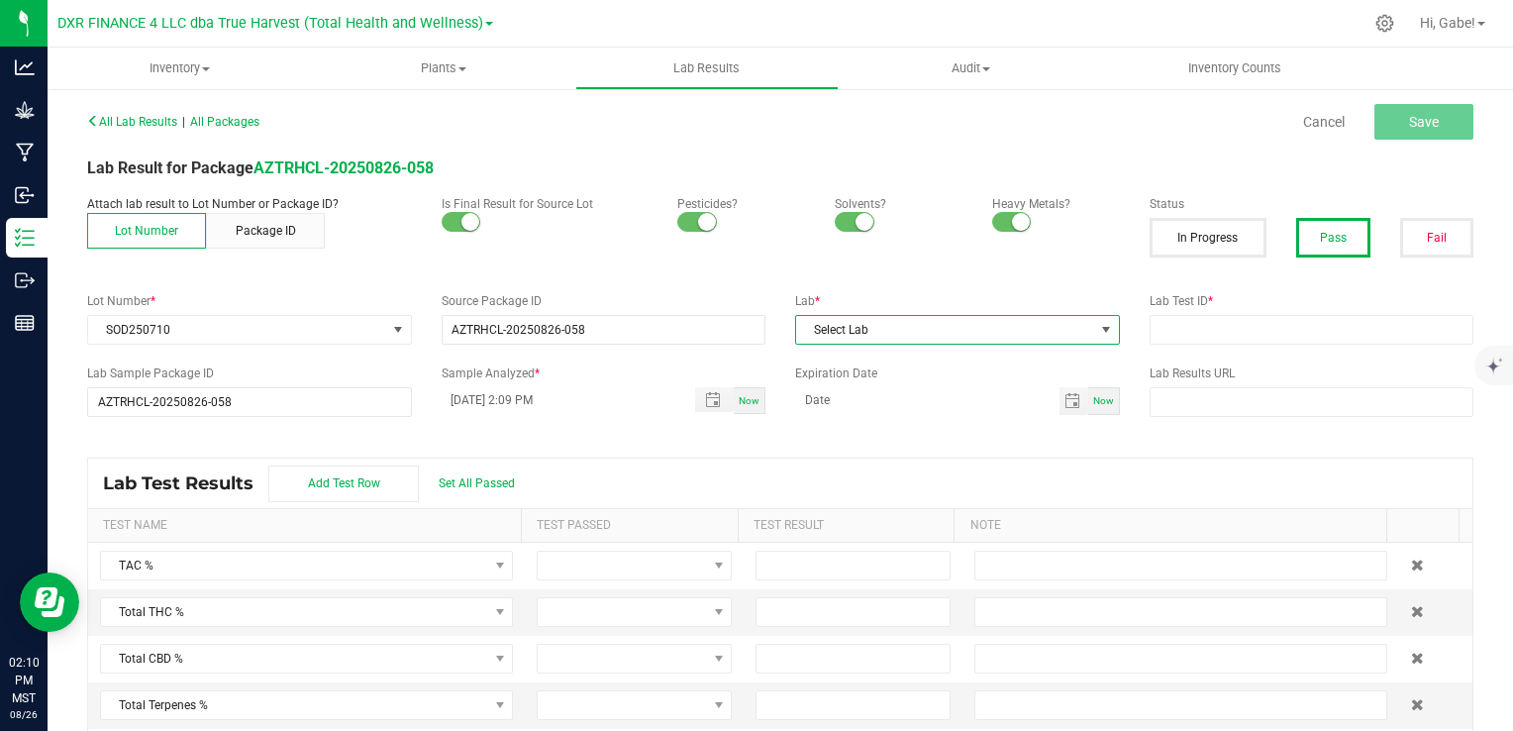
click at [898, 323] on span "Select Lab" at bounding box center [945, 330] width 298 height 28
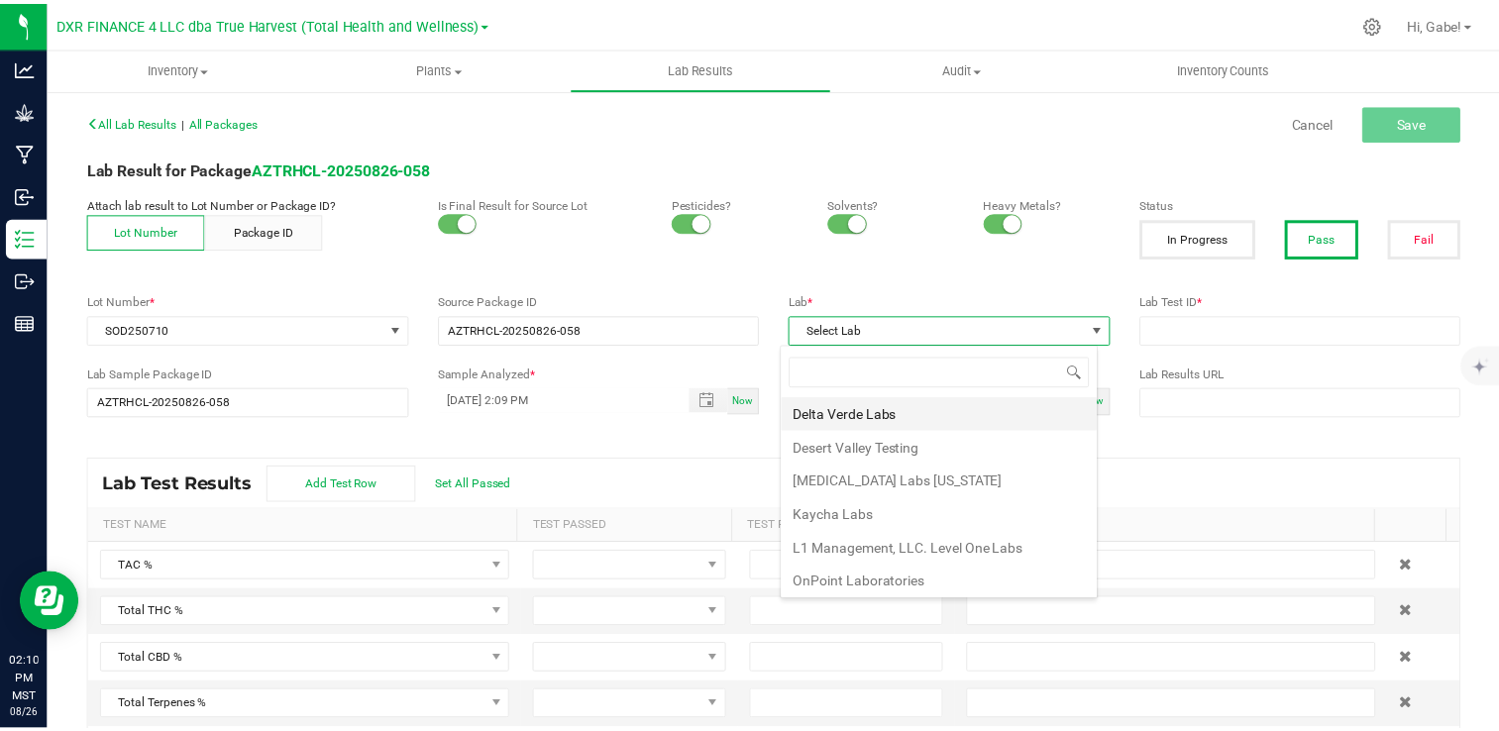
scroll to position [29, 320]
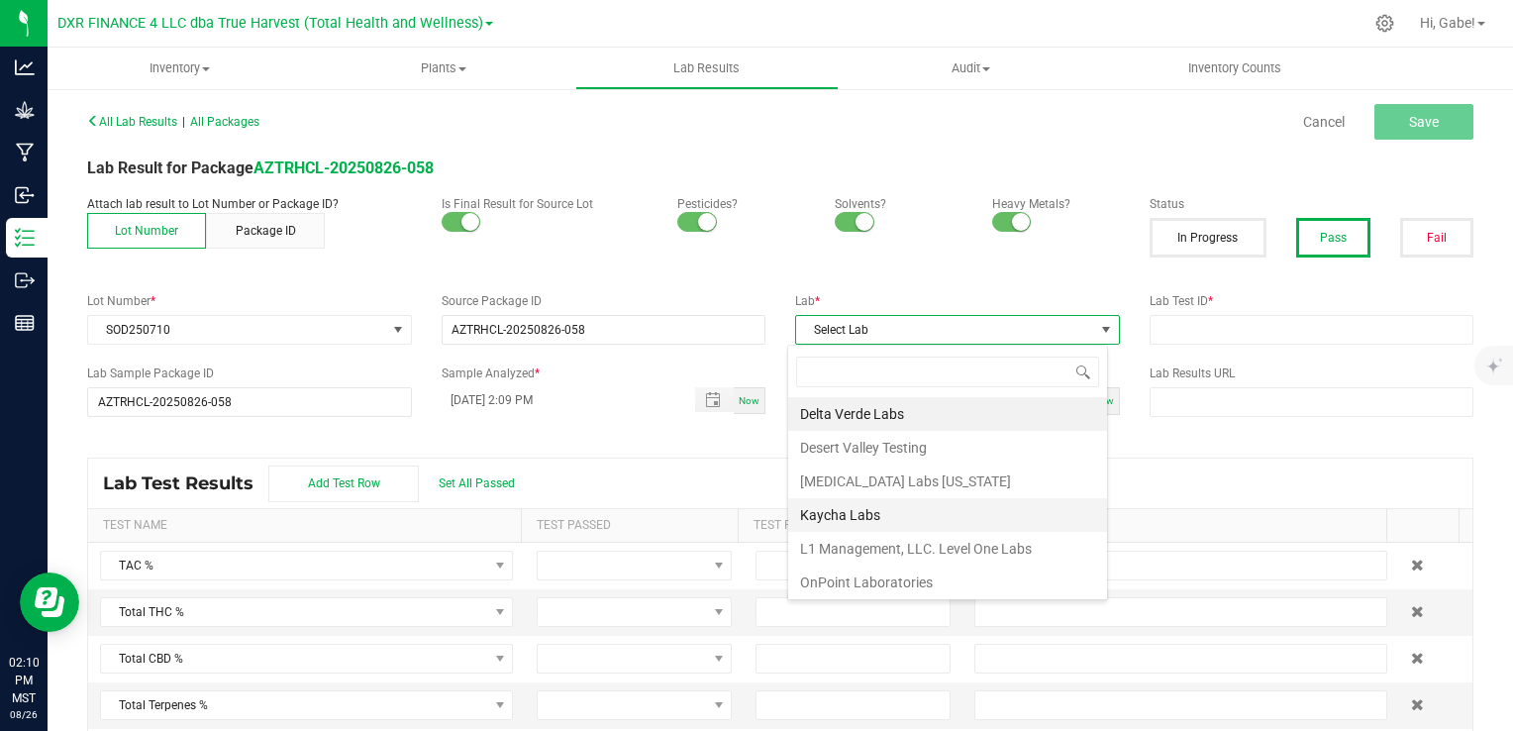
click at [845, 518] on li "Kaycha Labs" at bounding box center [947, 515] width 319 height 34
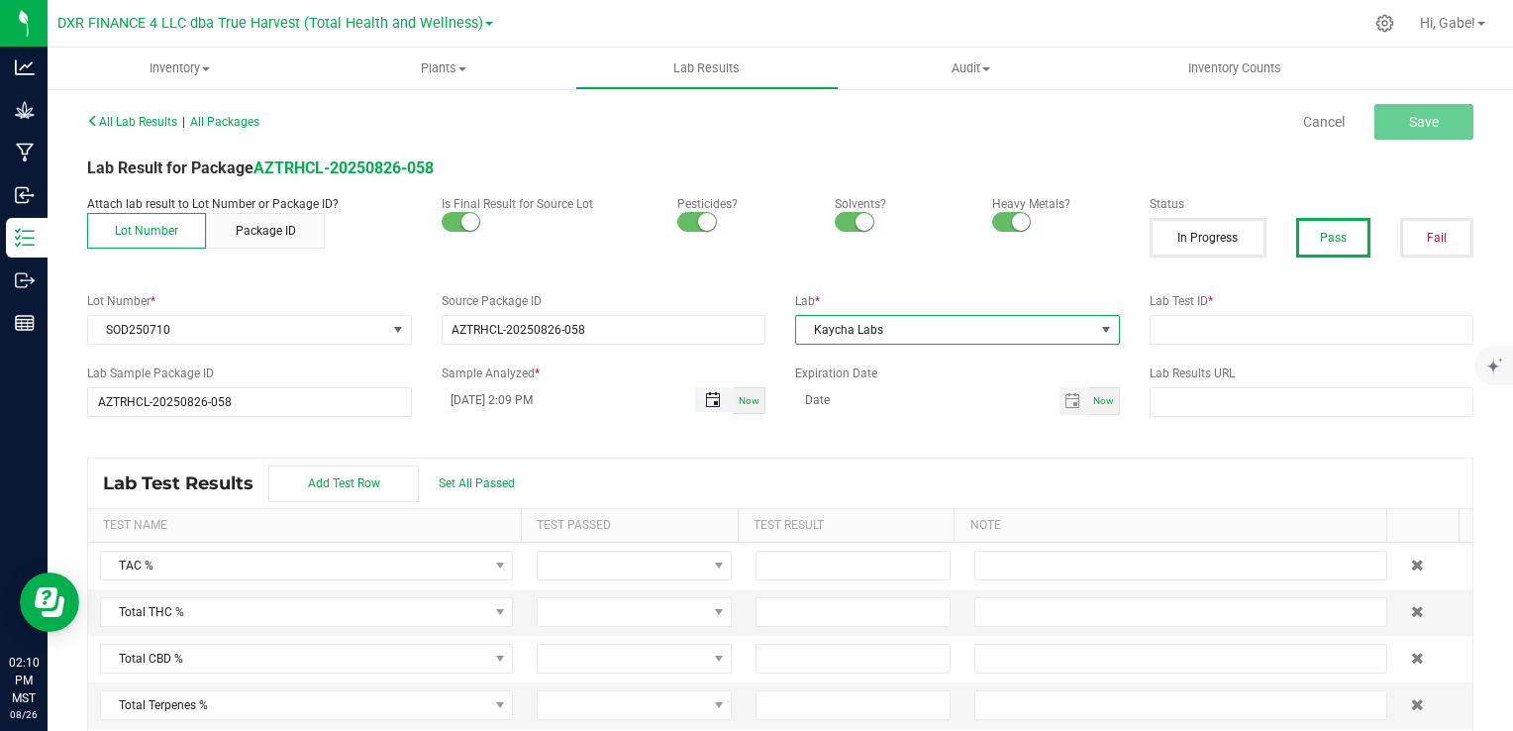
click at [713, 398] on span "Toggle popup" at bounding box center [713, 400] width 16 height 16
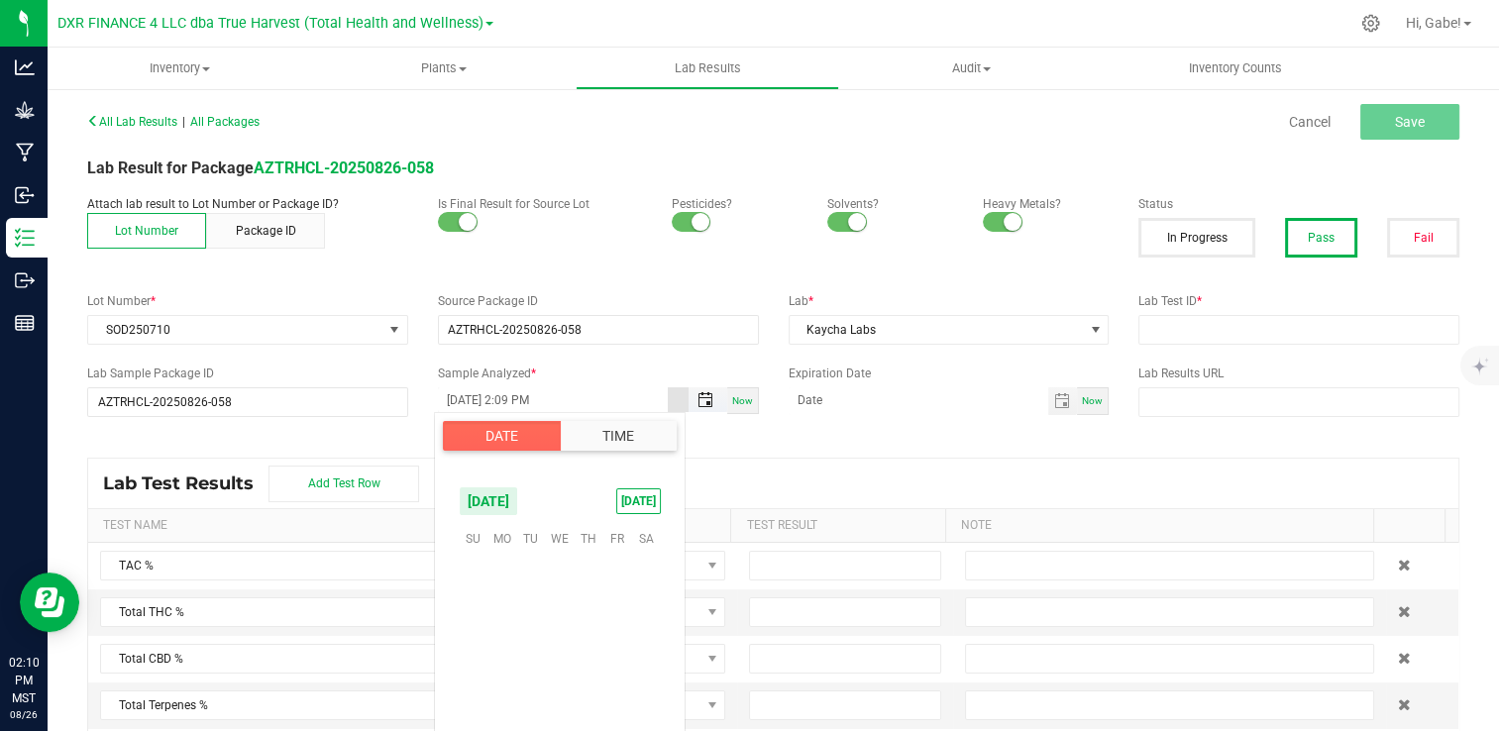
scroll to position [27, 0]
click at [559, 624] on span "13" at bounding box center [559, 630] width 29 height 31
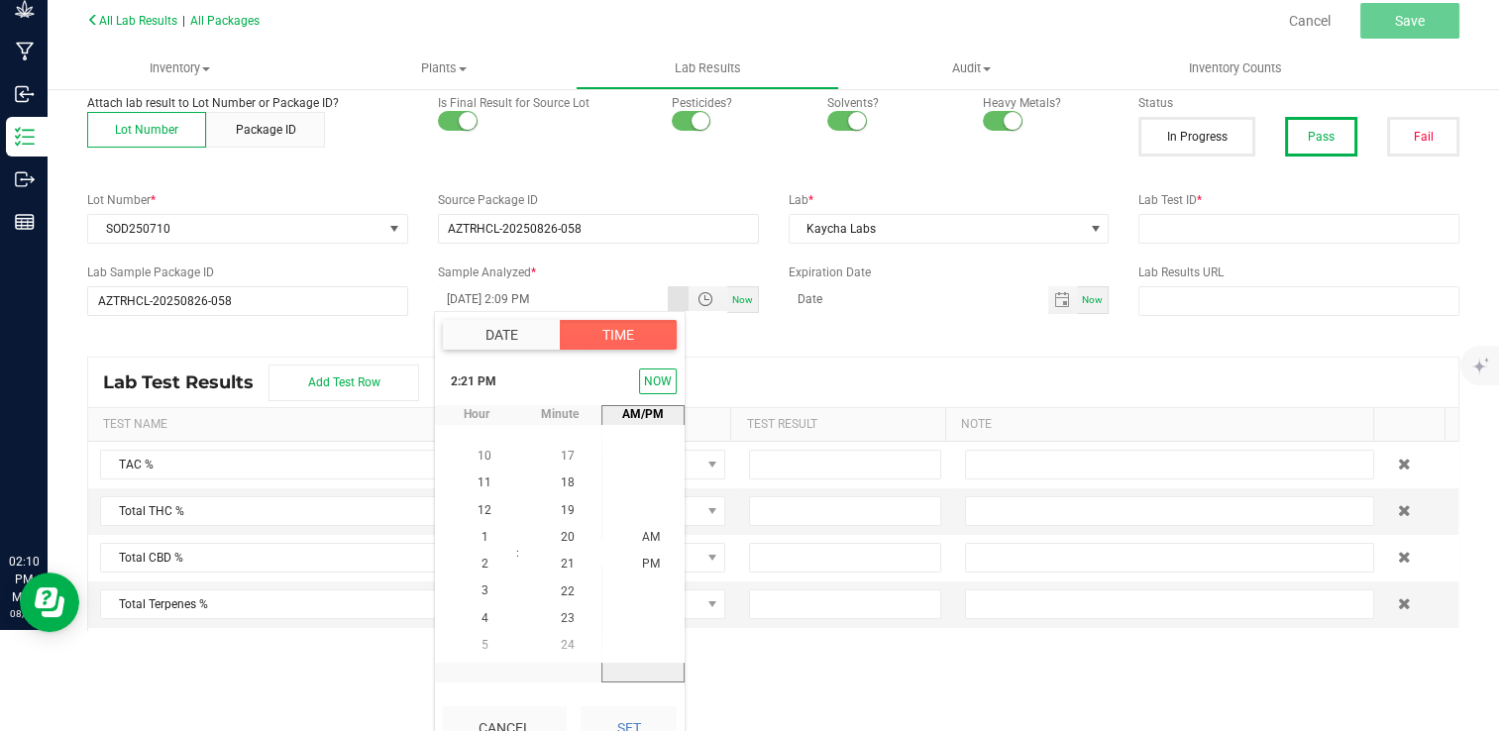
scroll to position [127, 0]
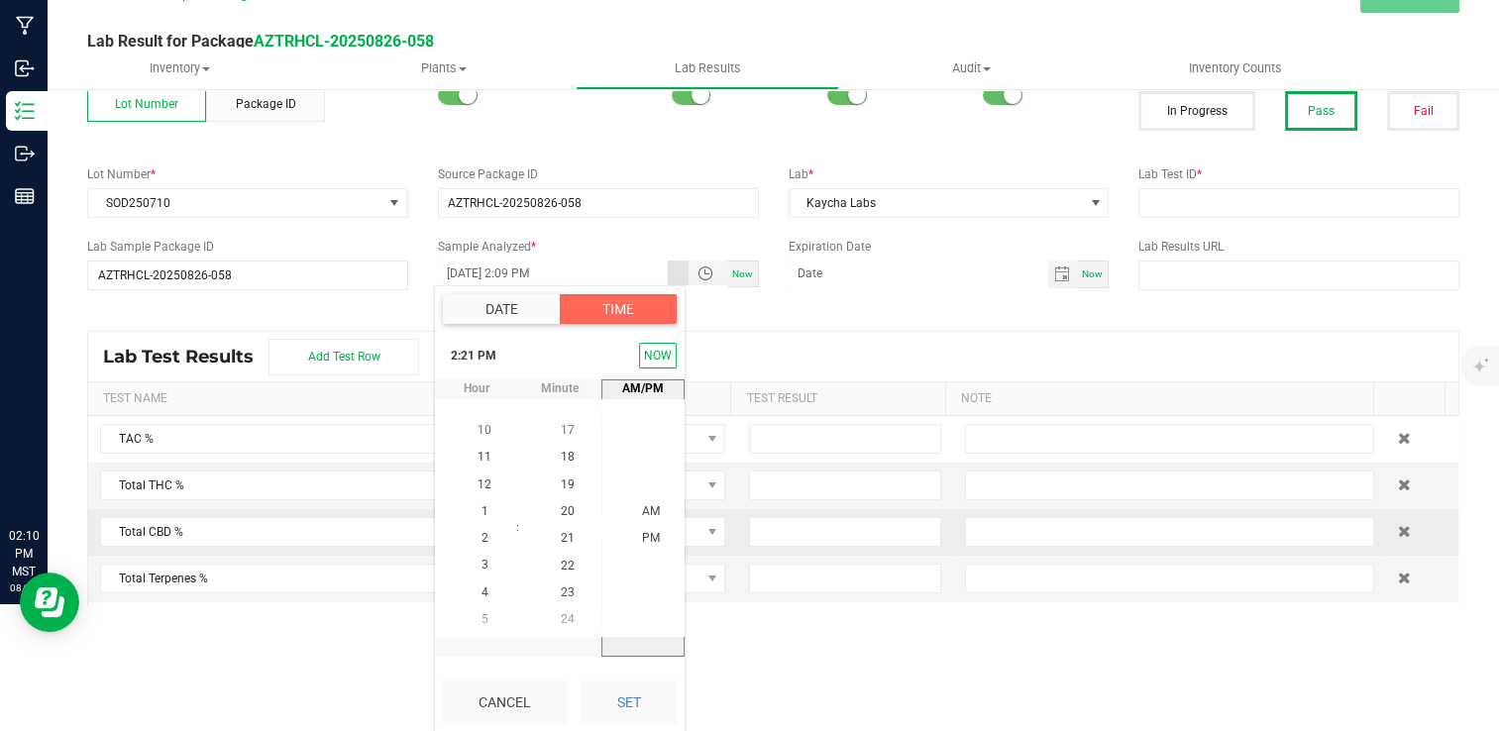
click at [633, 696] on button "Set" at bounding box center [628, 702] width 96 height 44
type input "08/13/2025 2:21 PM"
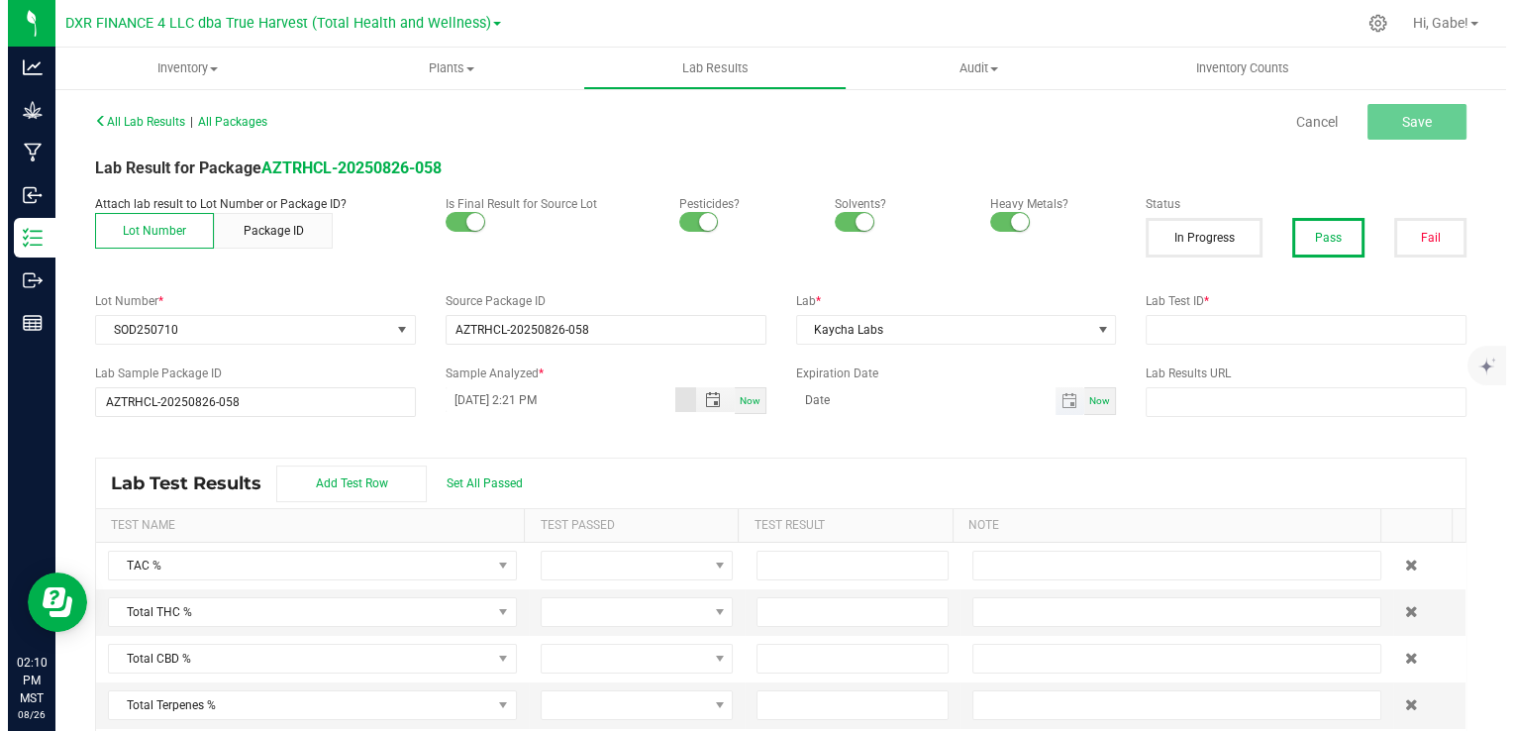
scroll to position [0, 0]
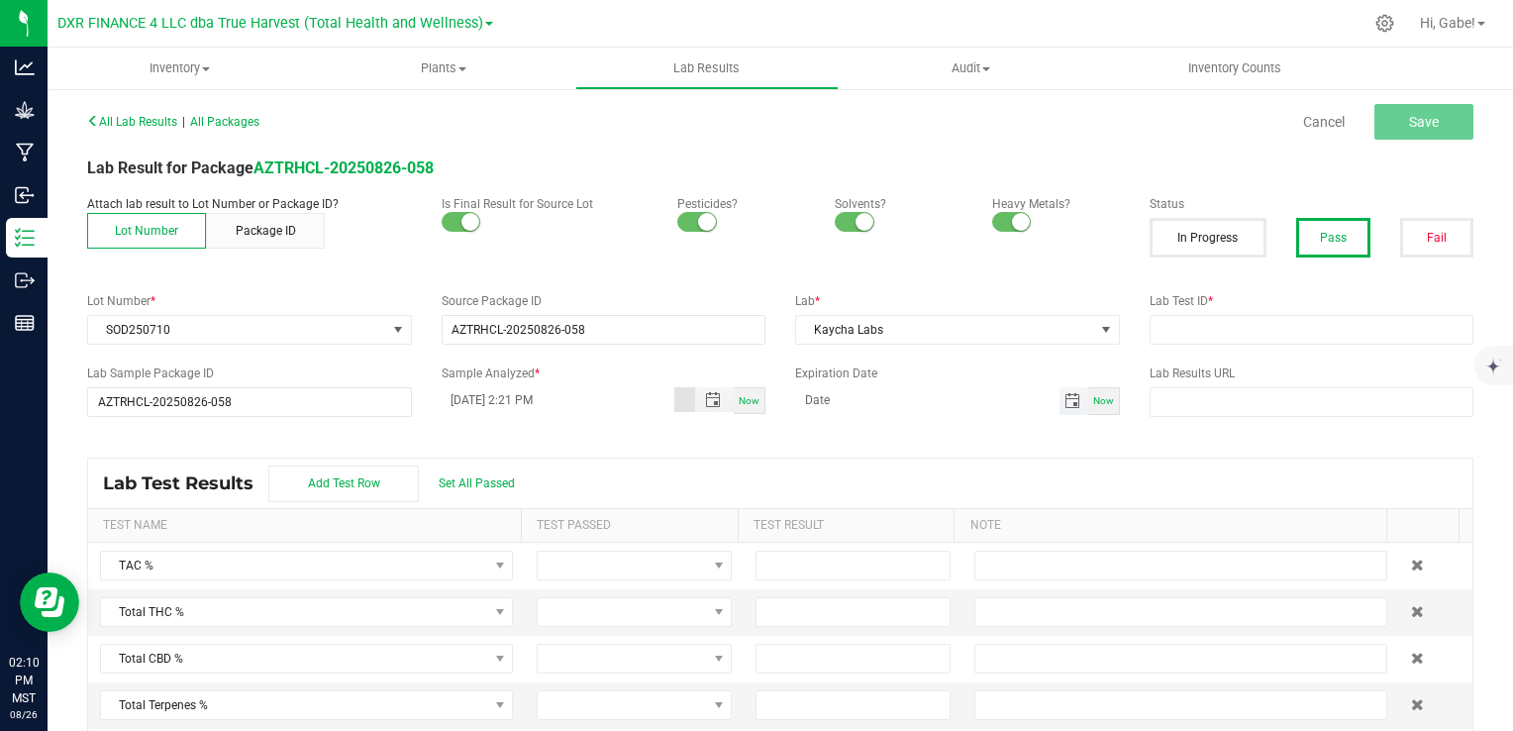
click at [1065, 400] on span "Toggle calendar" at bounding box center [1073, 401] width 16 height 16
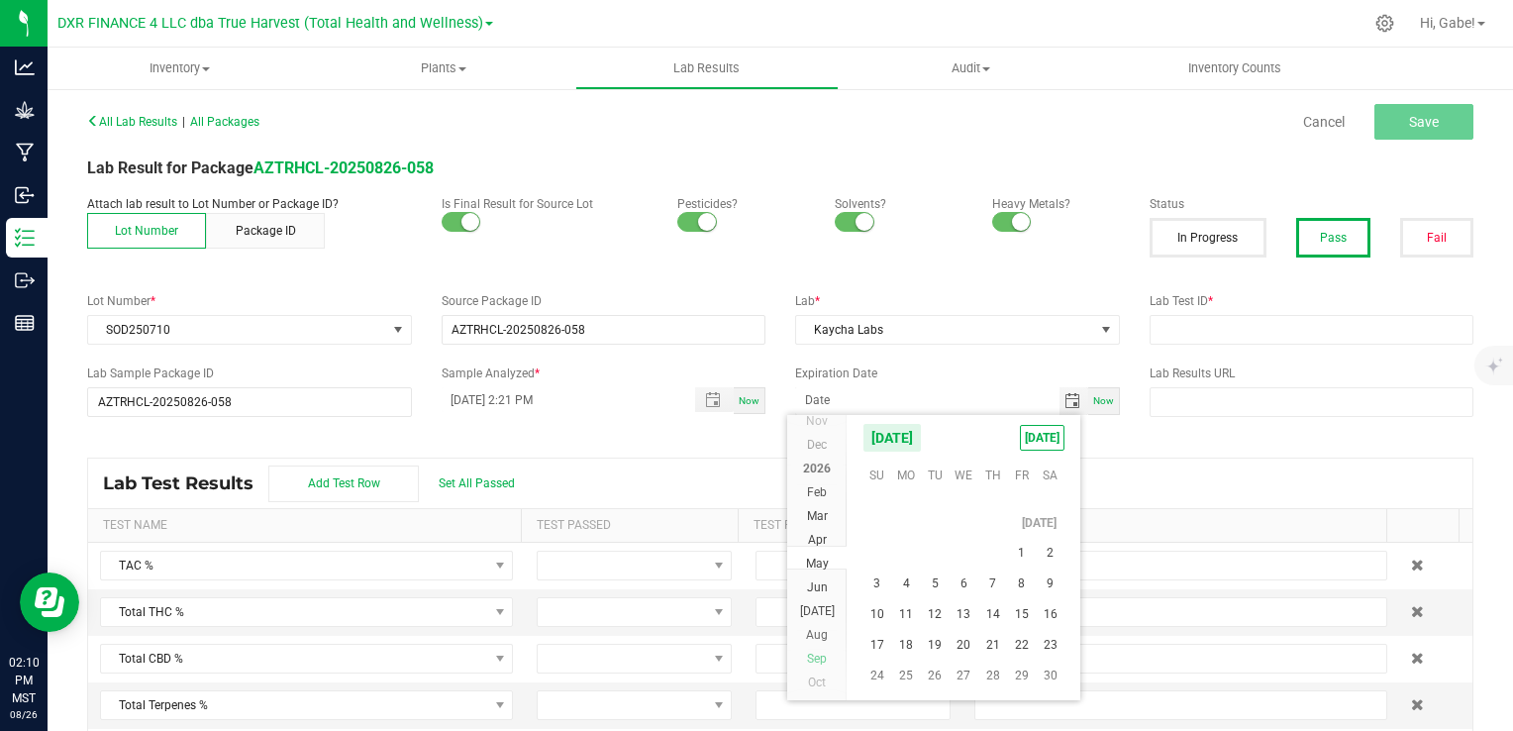
scroll to position [323733, 0]
click at [822, 549] on span "Aug" at bounding box center [817, 546] width 22 height 14
click at [996, 565] on span "13" at bounding box center [993, 566] width 29 height 31
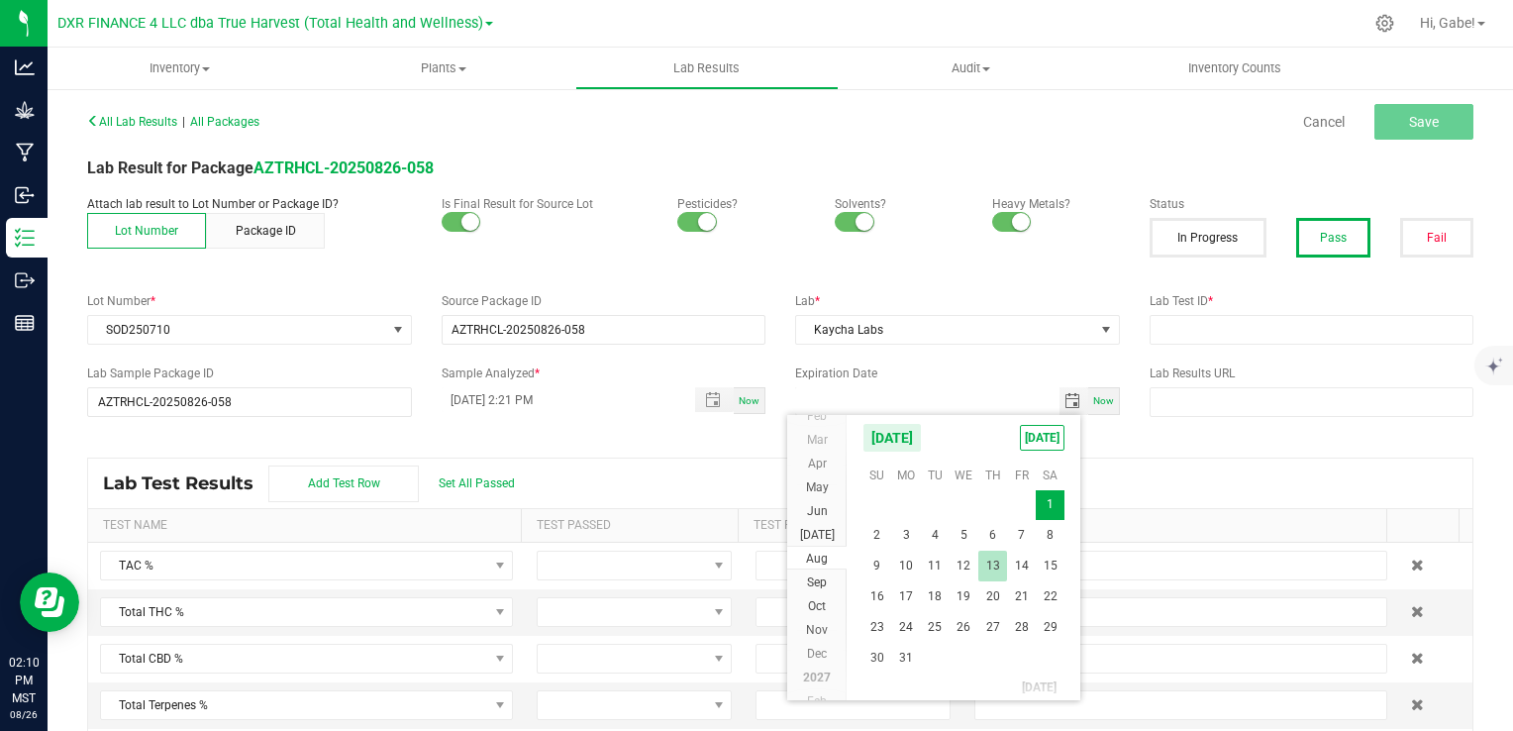
type input "08/13/2026"
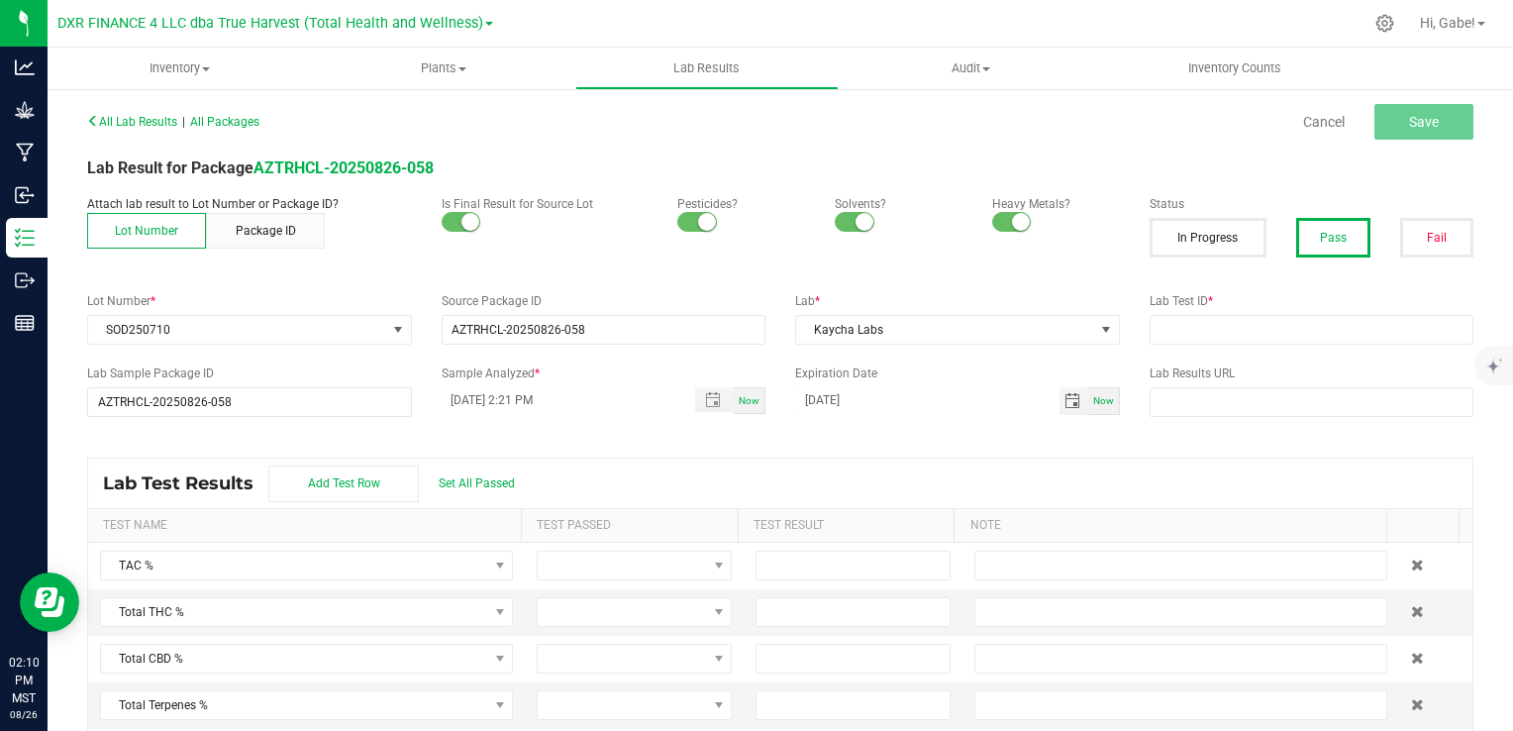
click at [1001, 463] on div "Lab Test Results Add Test Row Set All Passed" at bounding box center [780, 484] width 1385 height 50
click at [1180, 335] on input "text" at bounding box center [1312, 330] width 325 height 30
paste input "TE50807005-010"
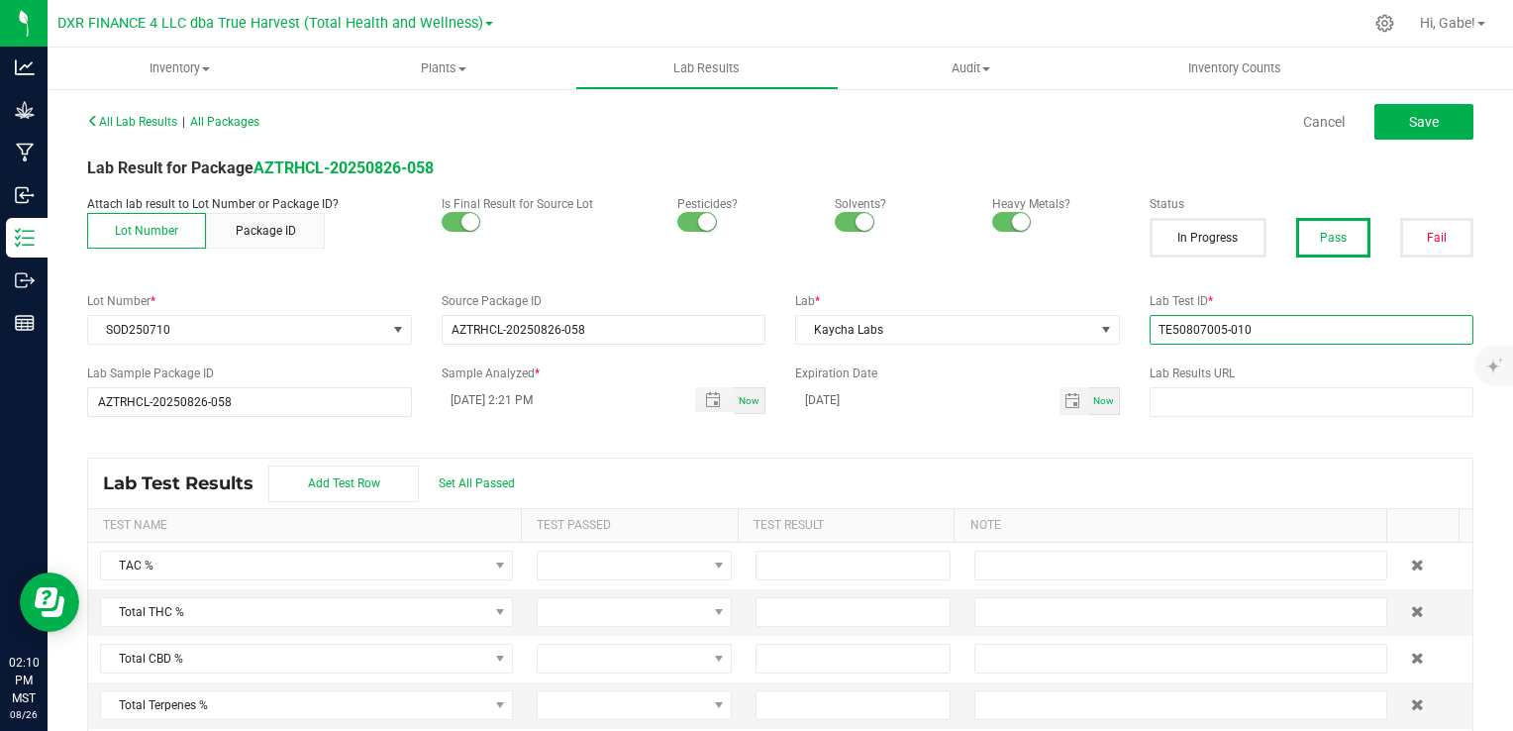
type input "TE50807005-010"
click at [471, 473] on div "Lab Test Results Add Test Row Set All Passed" at bounding box center [780, 484] width 1385 height 50
click at [499, 485] on span "Set All Passed" at bounding box center [477, 483] width 76 height 14
click at [737, 468] on div "Lab Test Results Add Test Row Set All Passed" at bounding box center [780, 484] width 1385 height 50
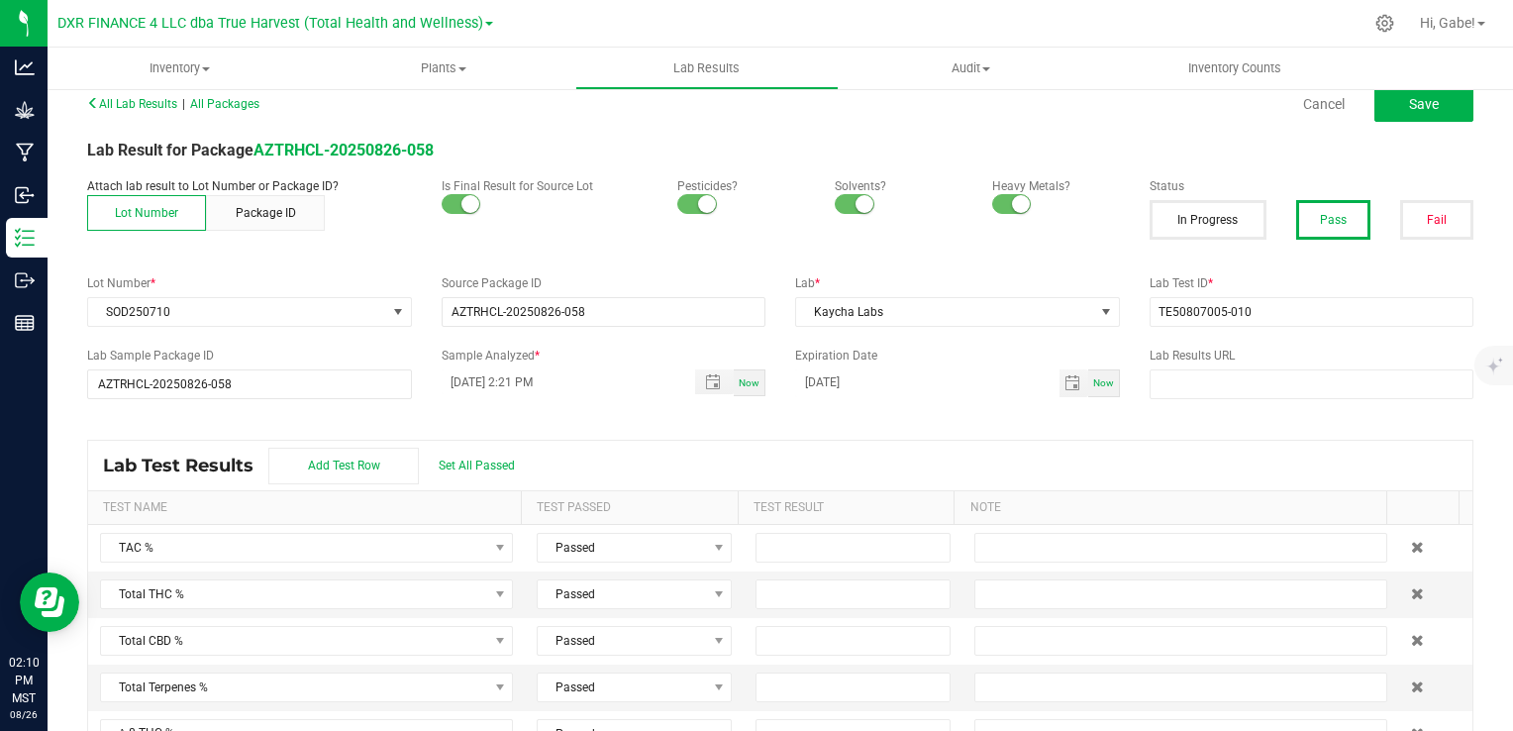
scroll to position [41, 0]
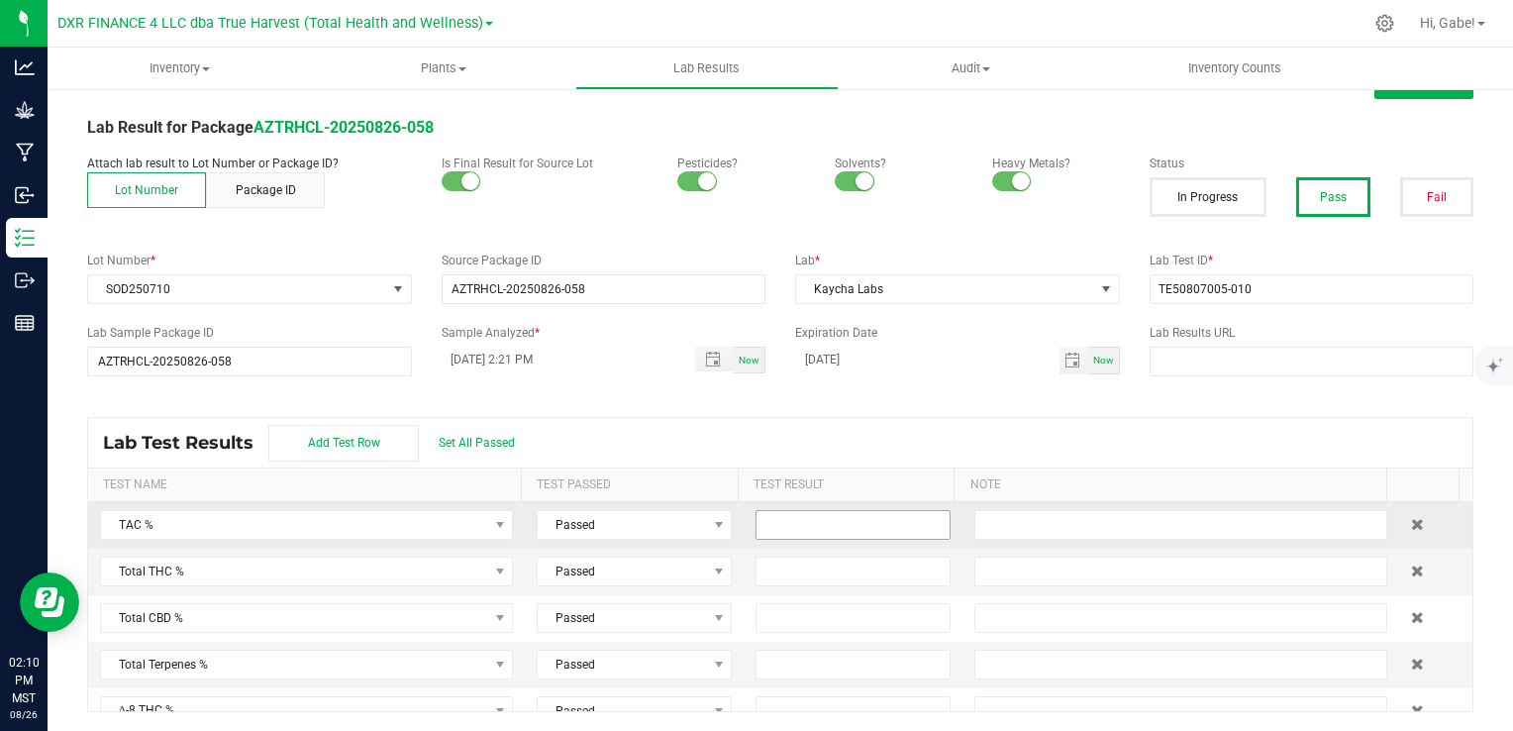
click at [847, 524] on input at bounding box center [853, 525] width 193 height 28
type input "41.1600"
click at [823, 570] on input at bounding box center [853, 572] width 193 height 28
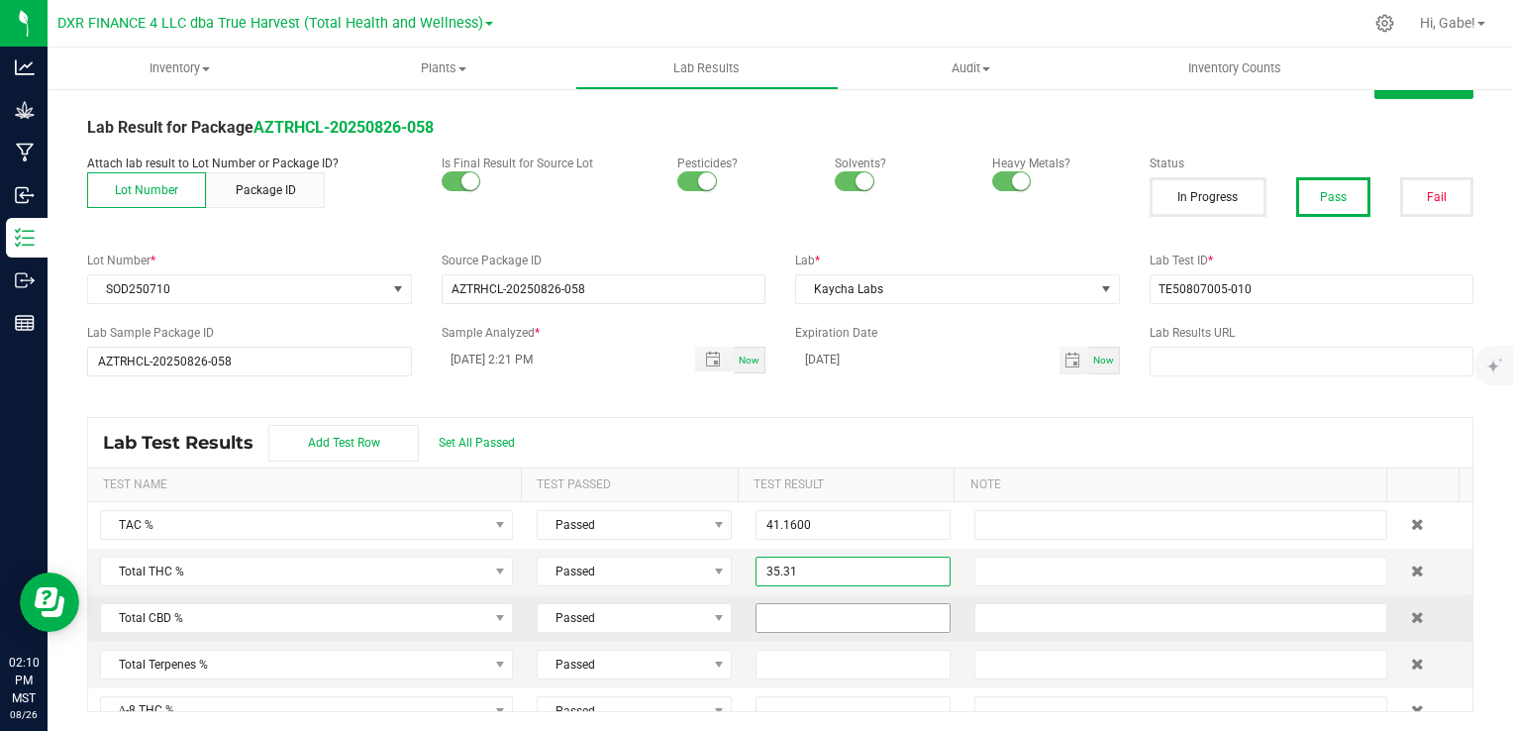
type input "35.3100"
click at [869, 612] on input at bounding box center [853, 618] width 193 height 28
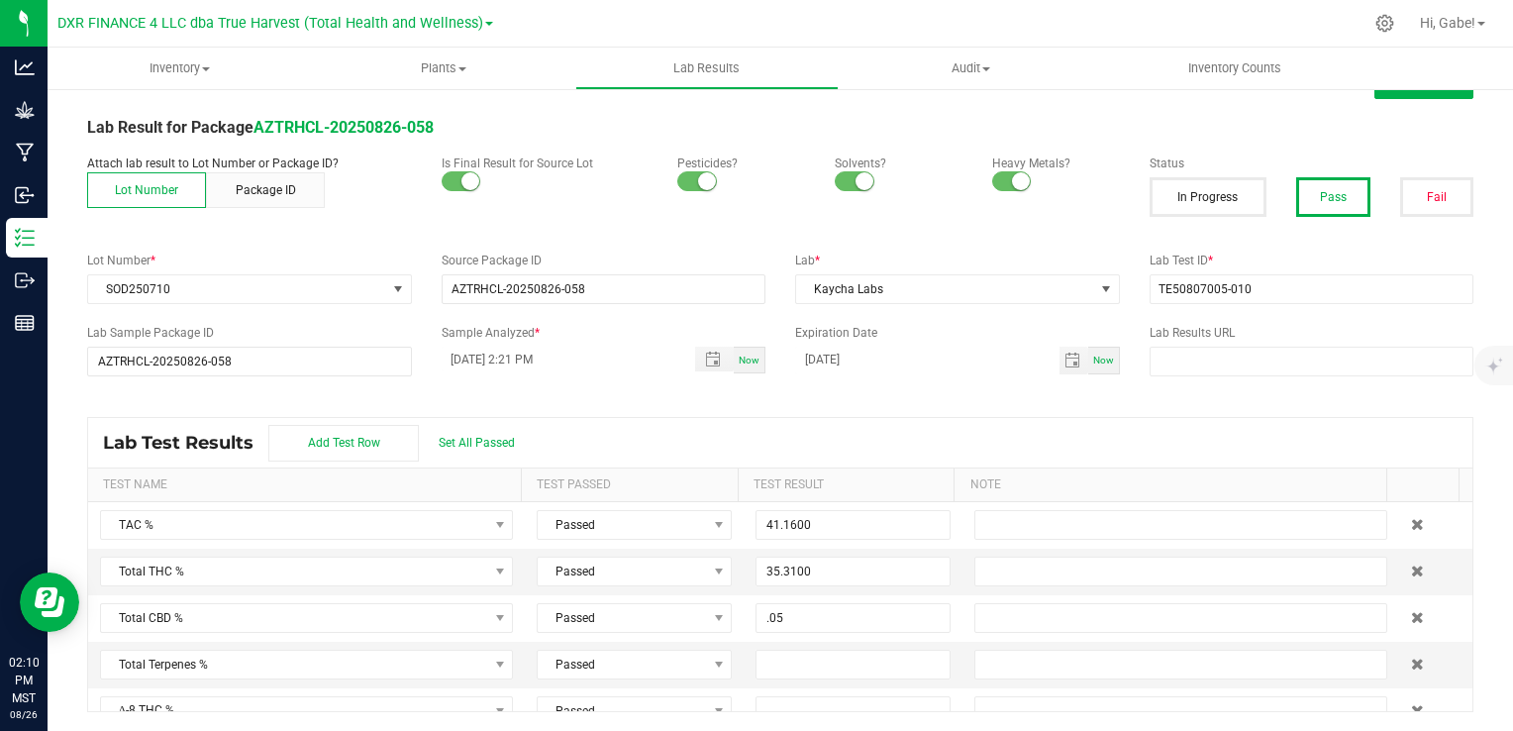
click at [966, 457] on div "Lab Test Results Add Test Row Set All Passed" at bounding box center [780, 443] width 1385 height 50
type input "0.0500"
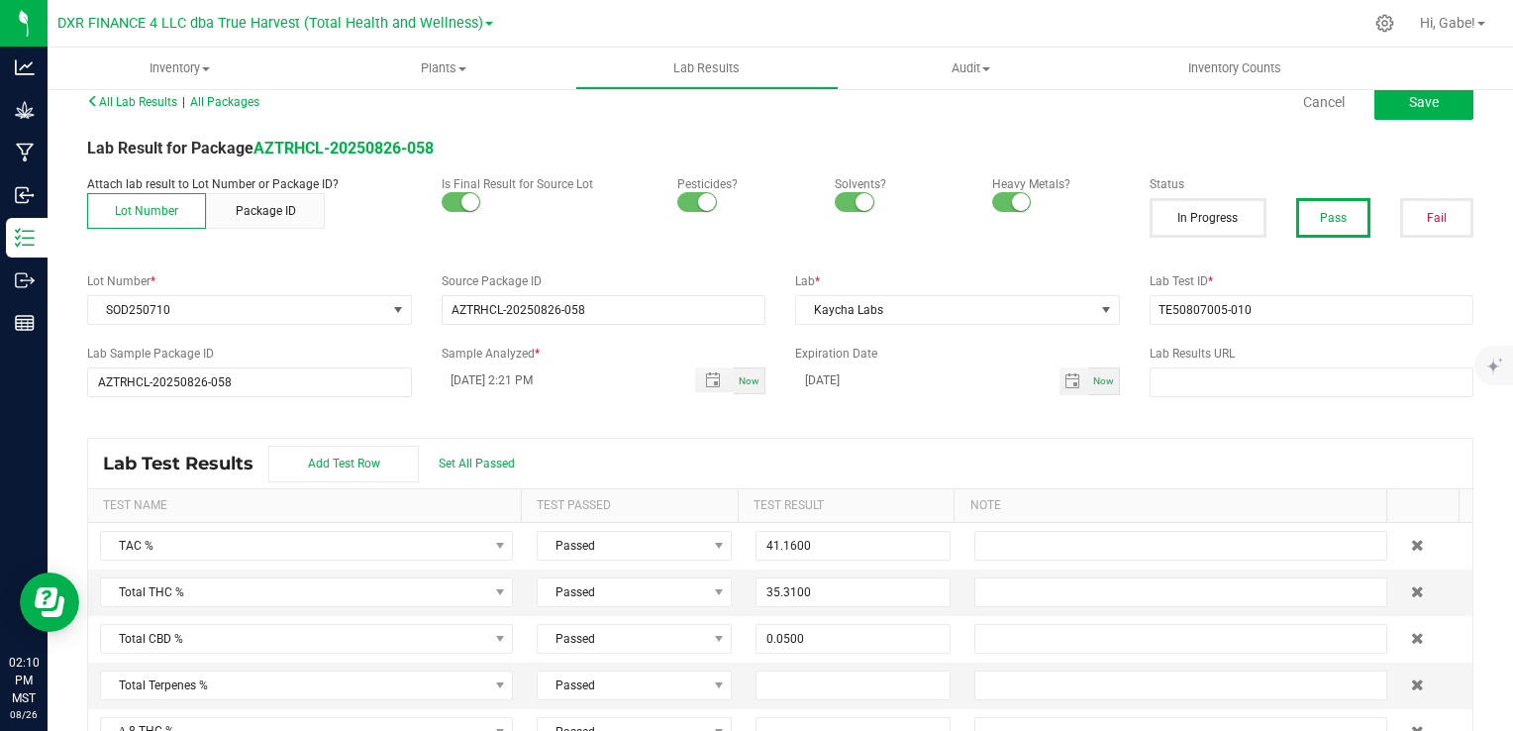
scroll to position [0, 0]
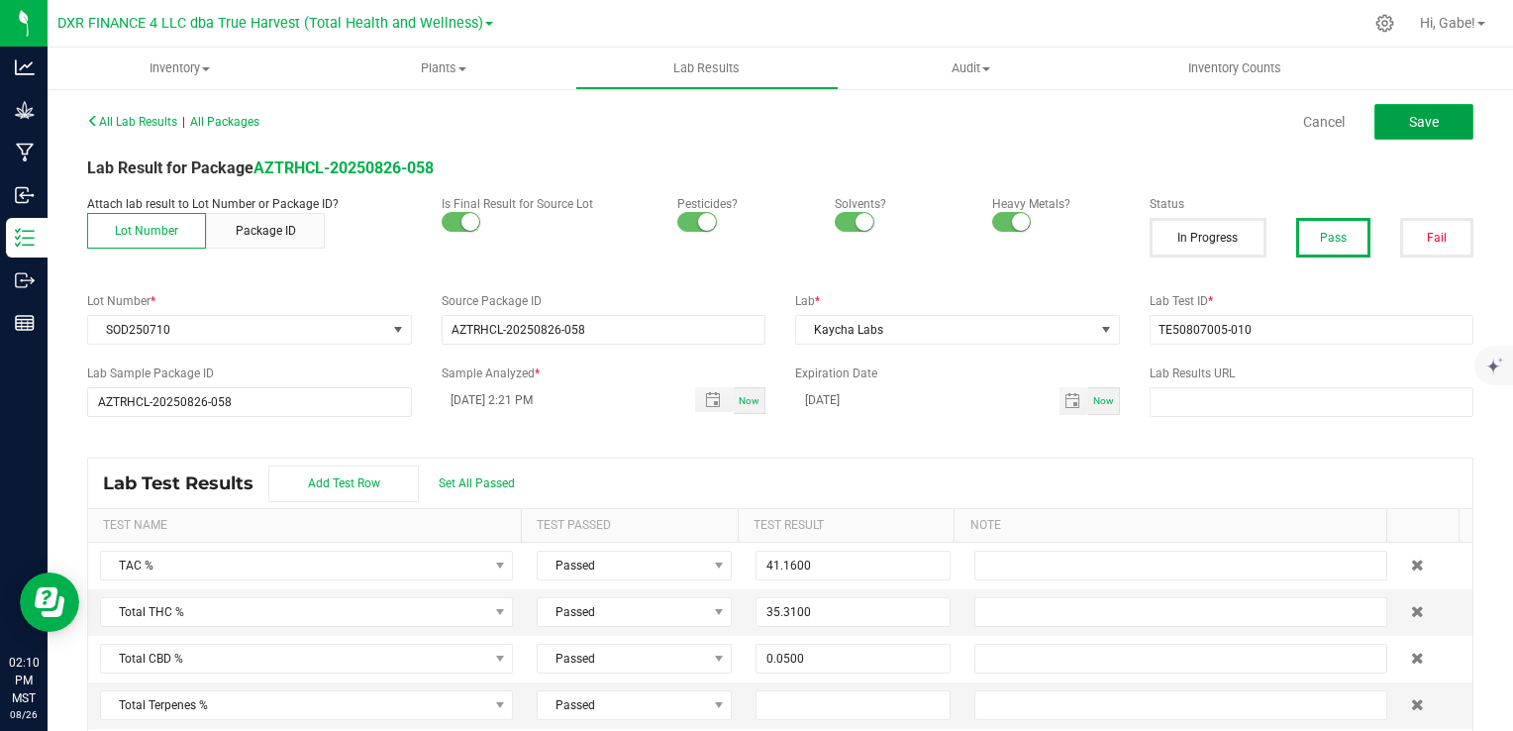
click at [1401, 131] on button "Save" at bounding box center [1424, 122] width 99 height 36
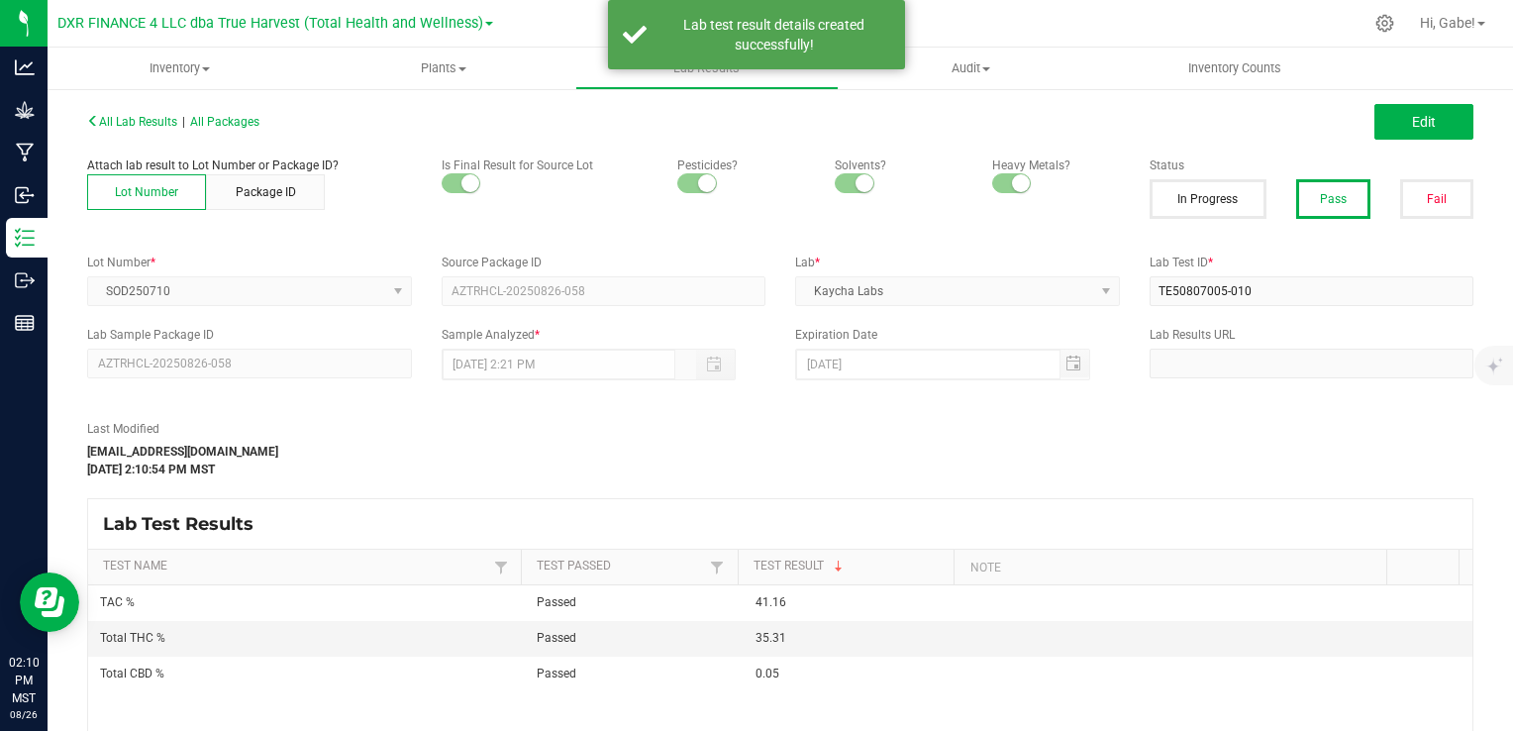
click at [1418, 140] on div "All Lab Results | All Packages Edit" at bounding box center [780, 122] width 1416 height 50
click at [1417, 125] on span "Edit" at bounding box center [1424, 122] width 24 height 16
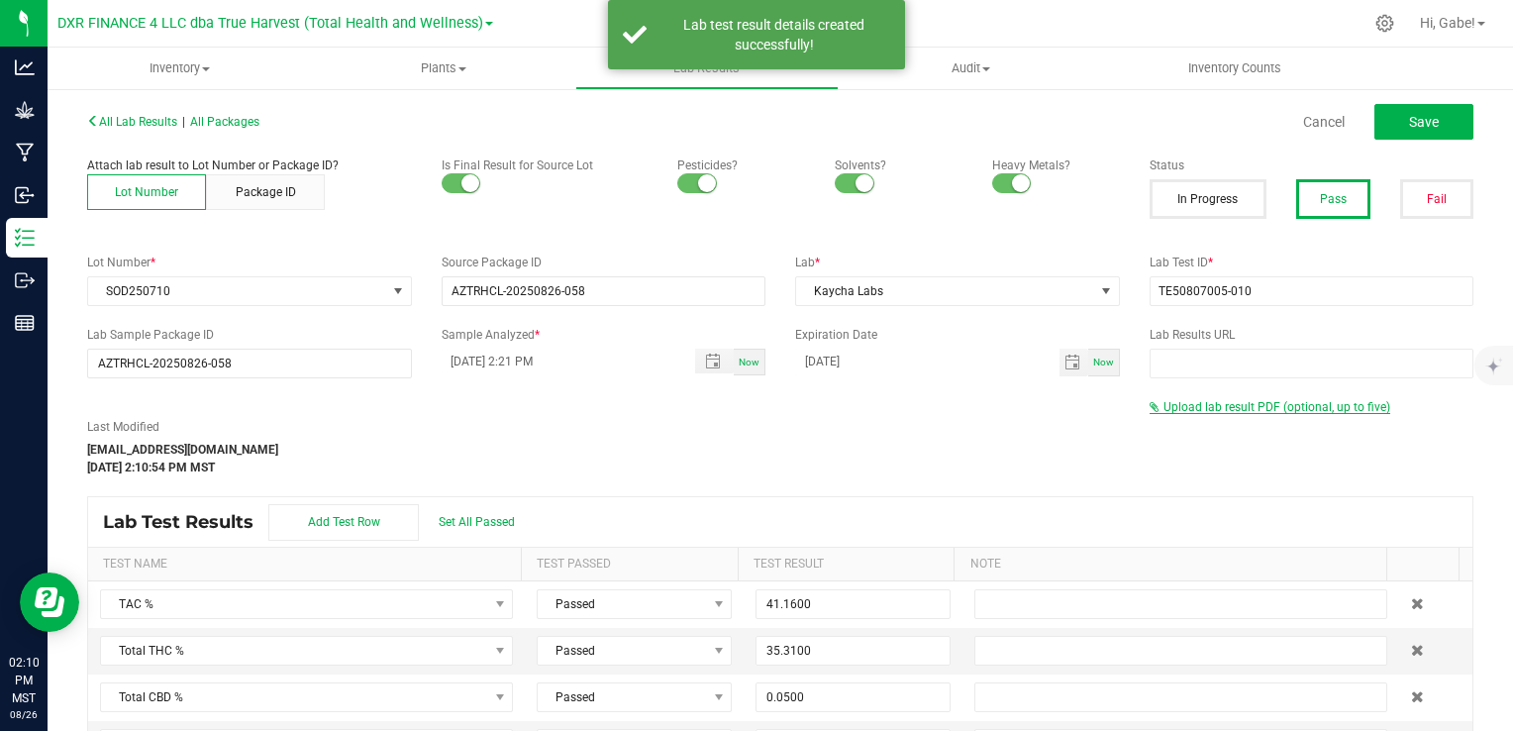
click at [1224, 408] on span "Upload lab result PDF (optional, up to five)" at bounding box center [1277, 407] width 227 height 14
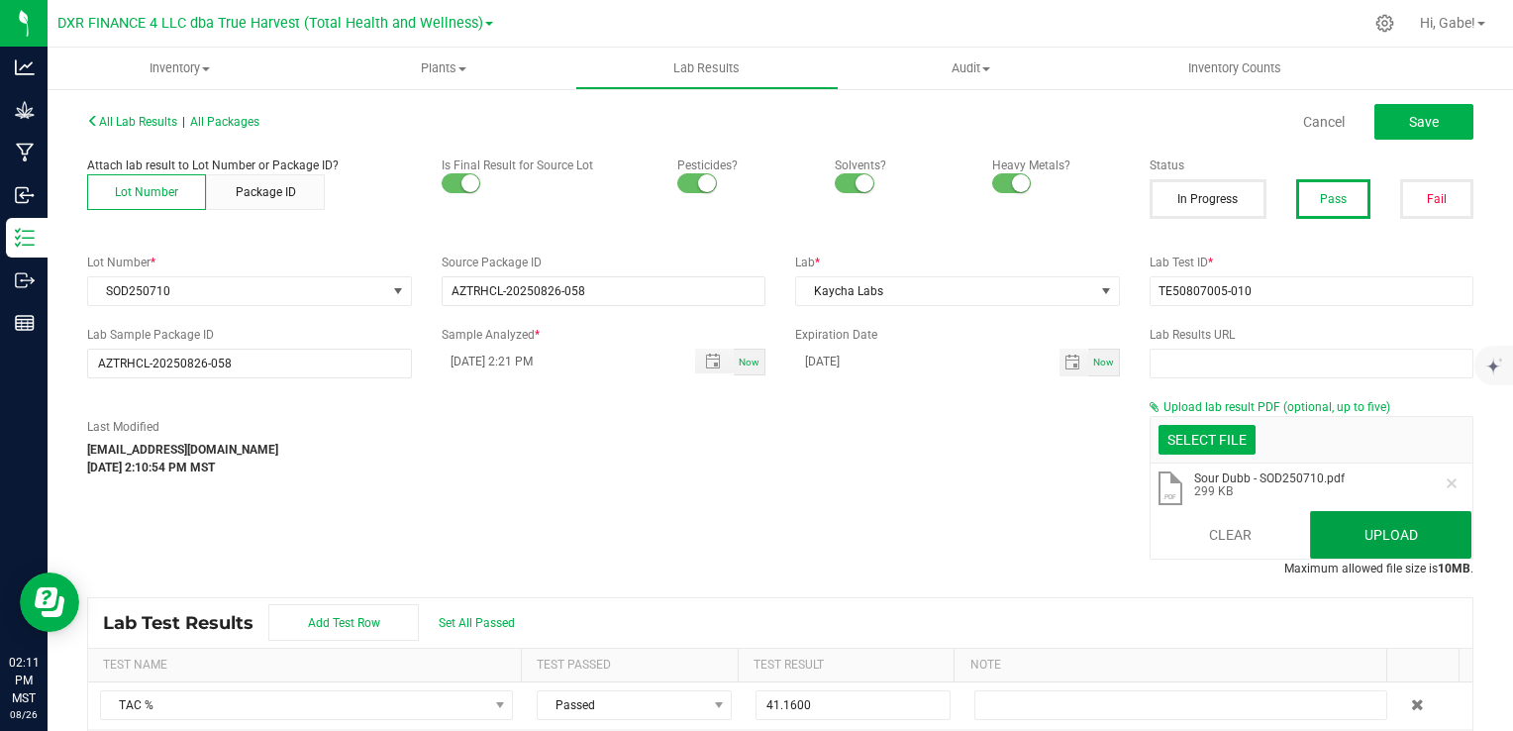
click at [1401, 531] on button "Upload" at bounding box center [1390, 535] width 161 height 48
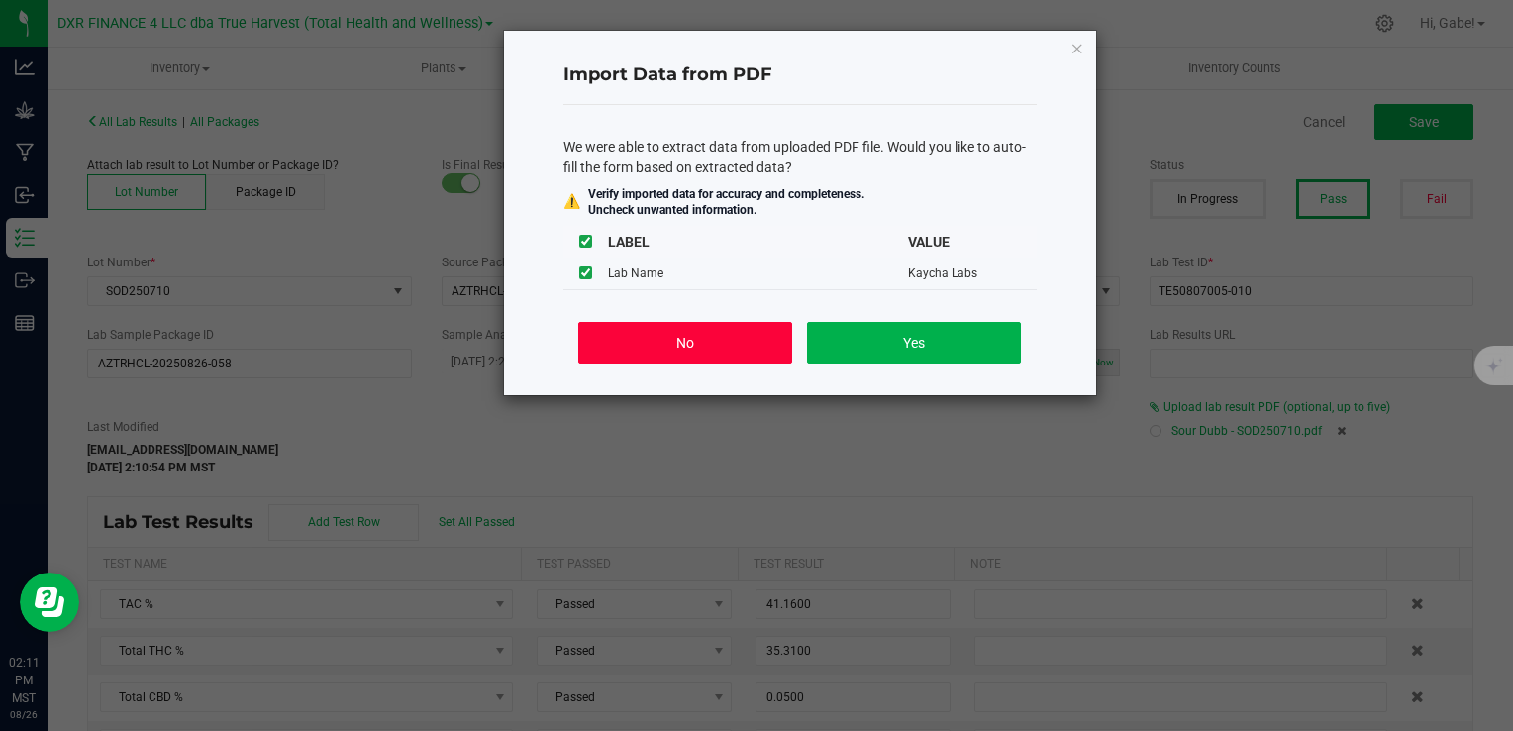
click at [747, 350] on button "No" at bounding box center [684, 343] width 213 height 42
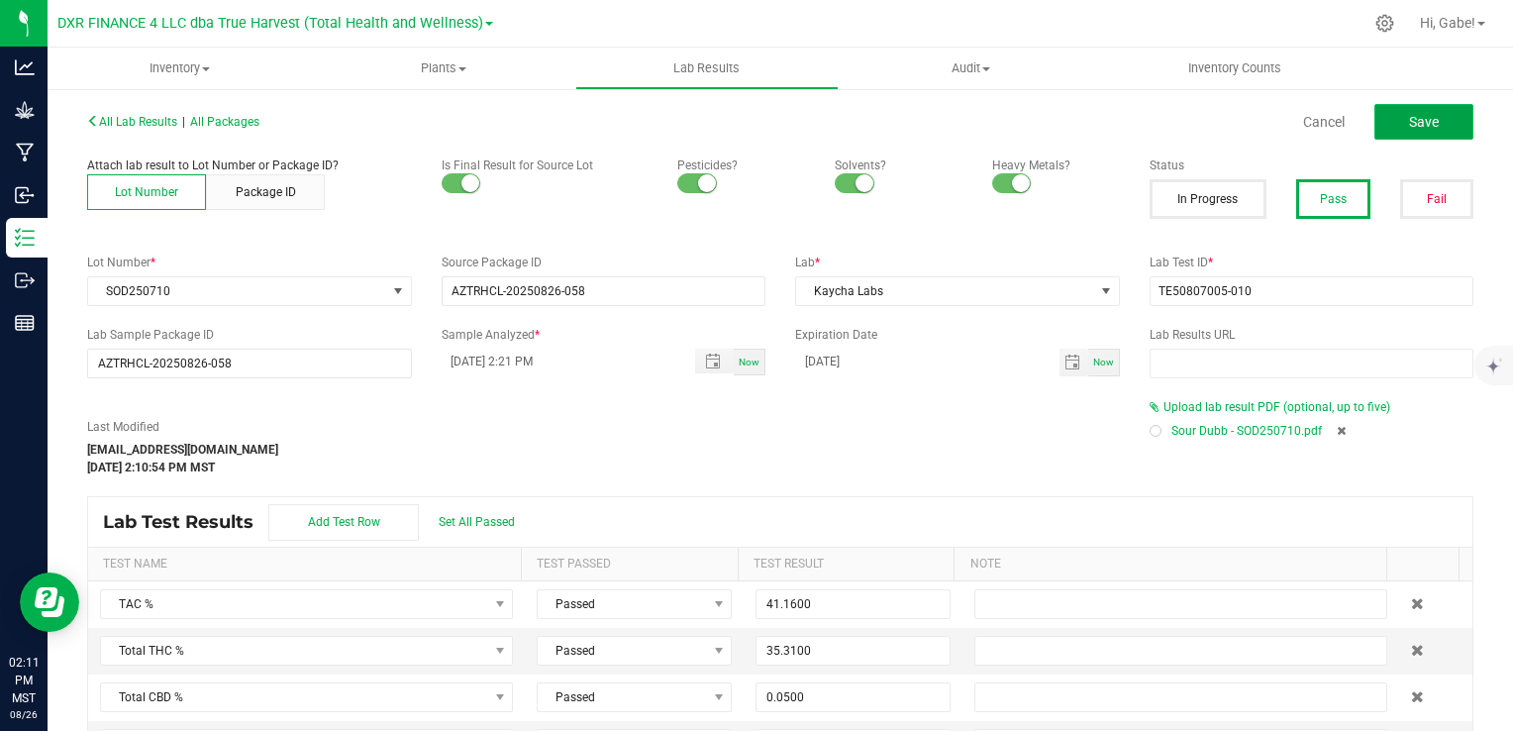
click at [1409, 114] on span "Save" at bounding box center [1424, 122] width 30 height 16
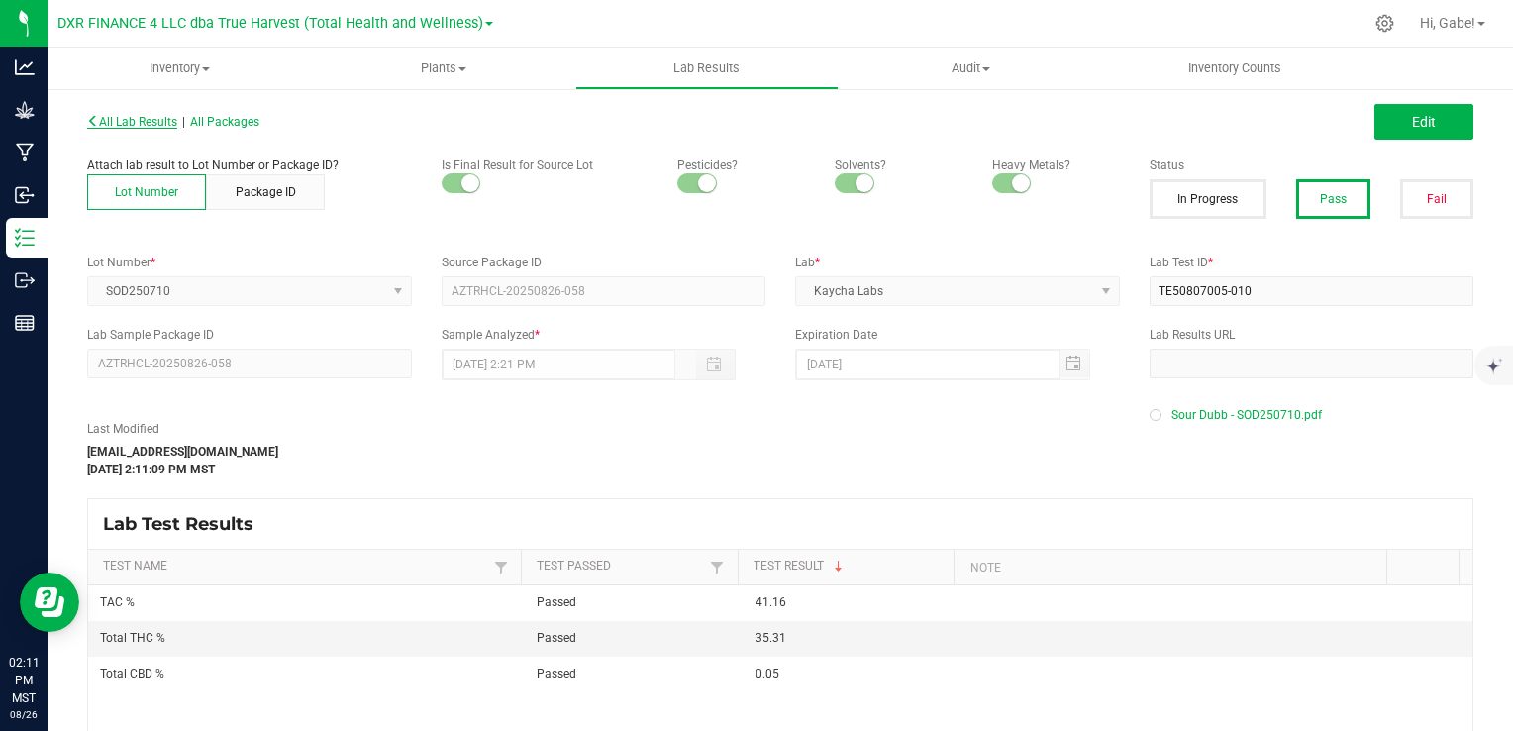
click at [143, 124] on span "All Lab Results" at bounding box center [132, 122] width 90 height 14
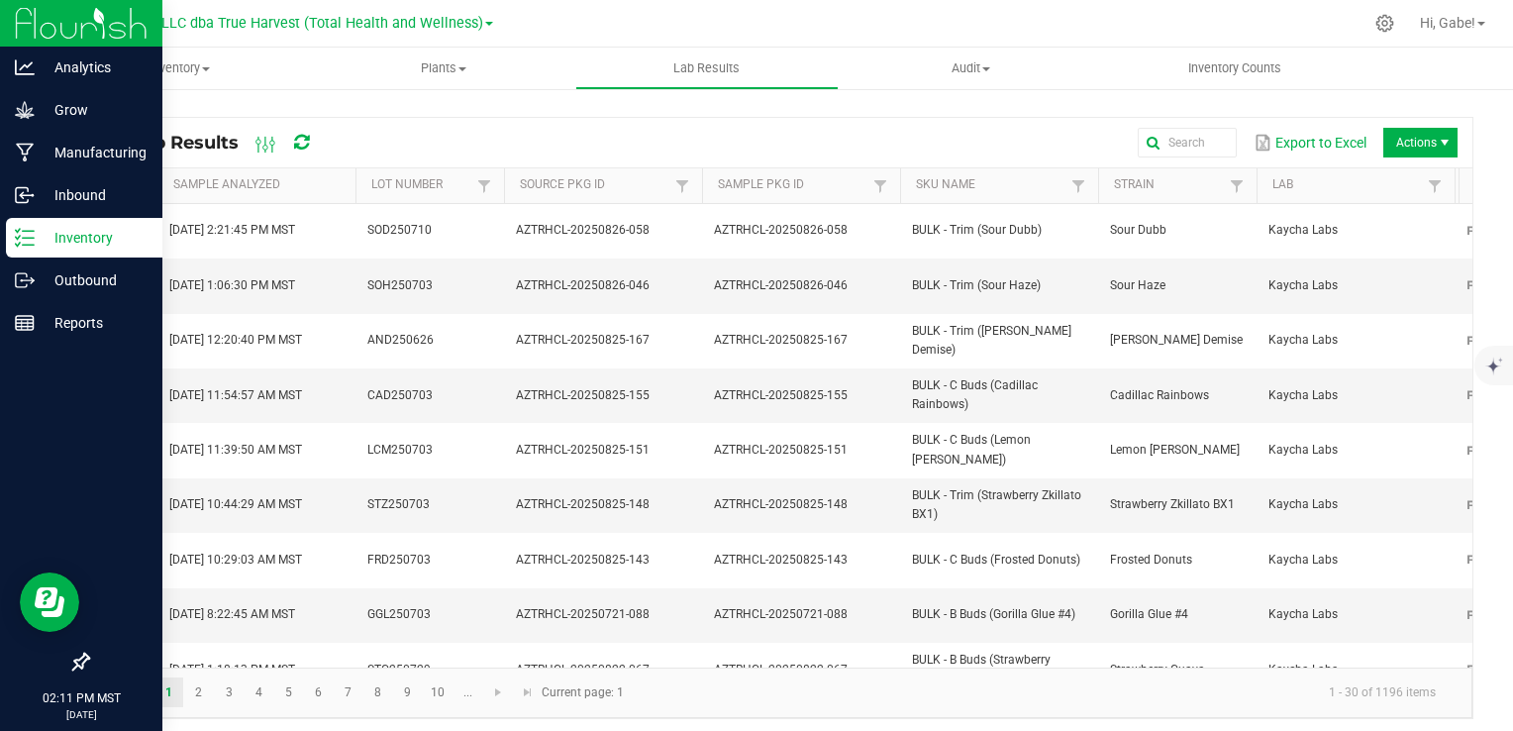
click at [32, 234] on icon at bounding box center [25, 238] width 20 height 20
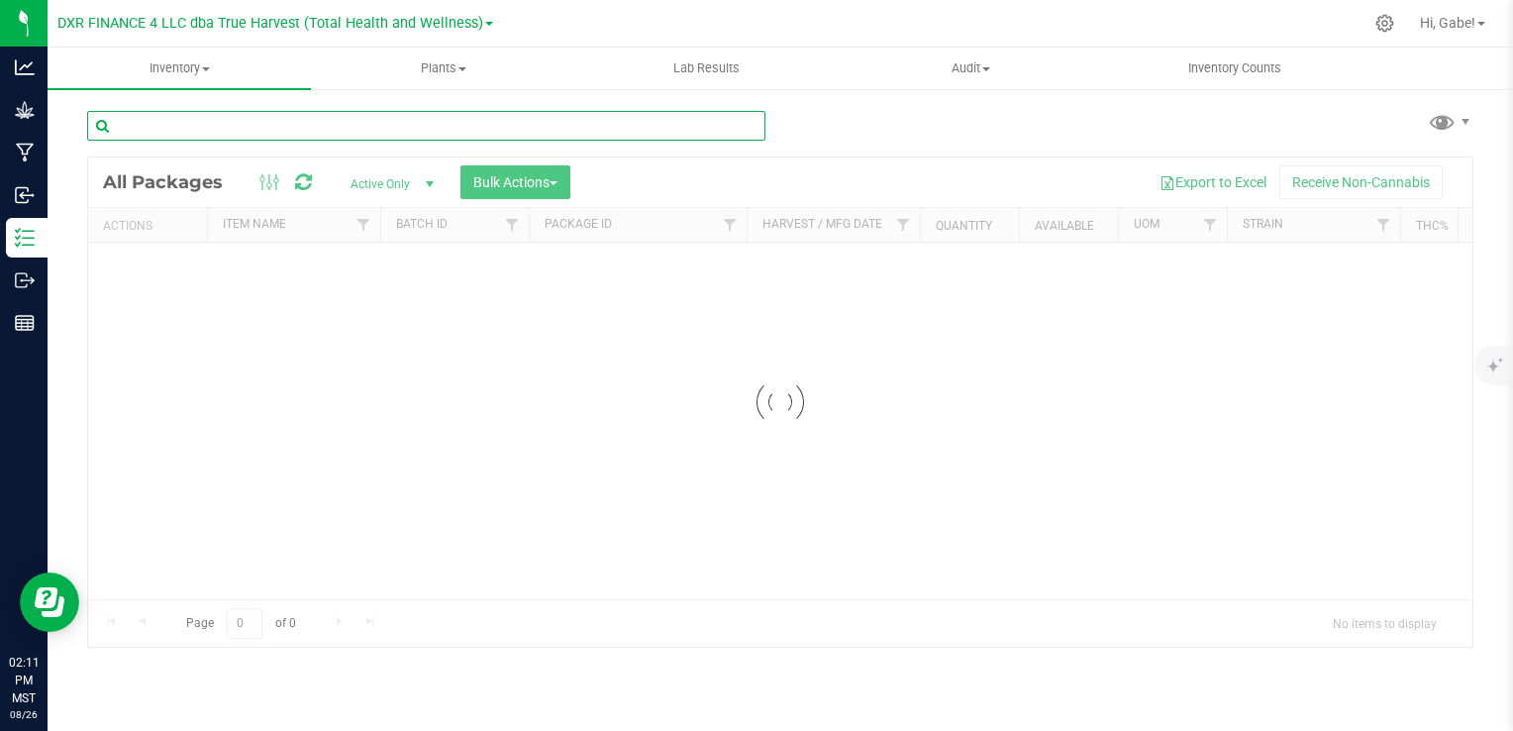
click at [275, 130] on input "text" at bounding box center [426, 126] width 678 height 30
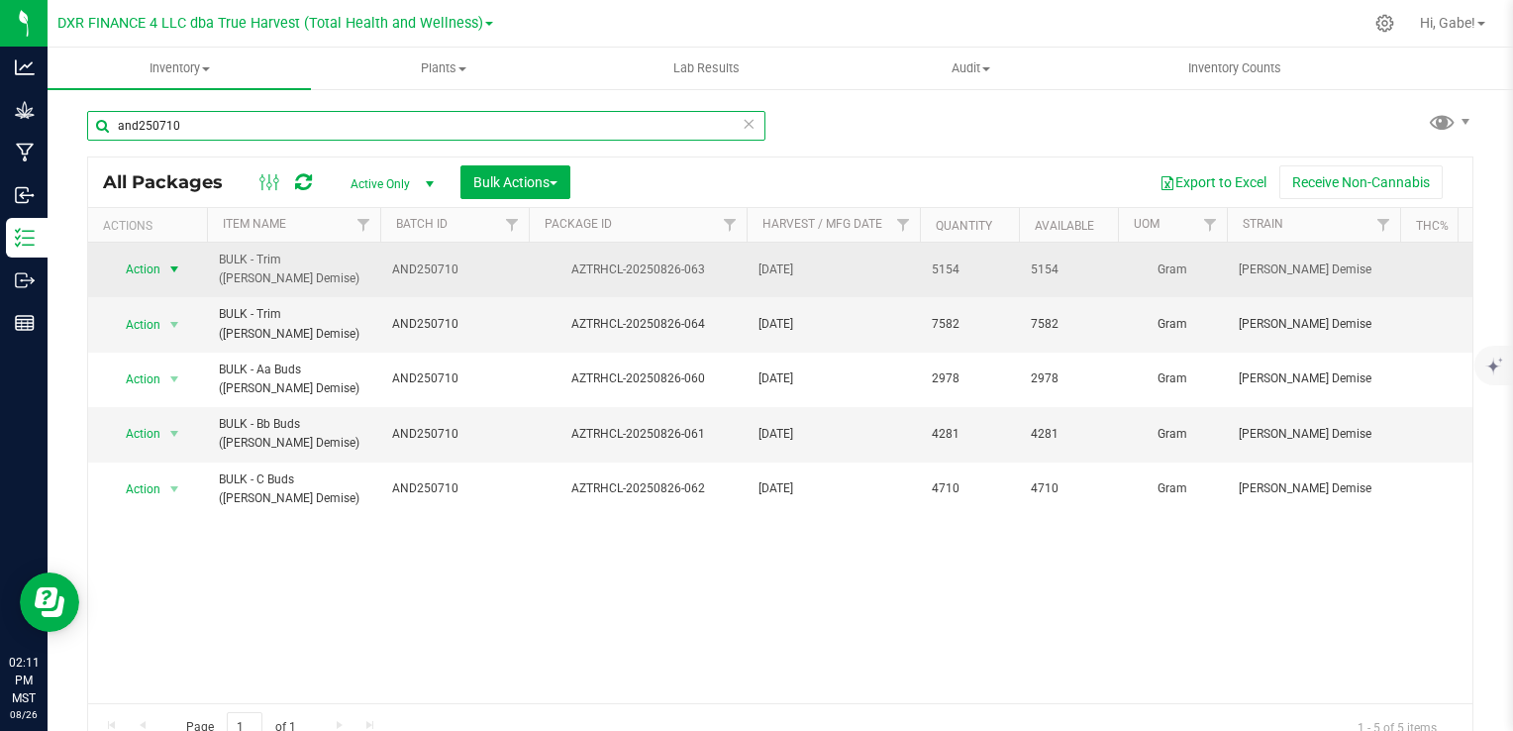
type input "and250710"
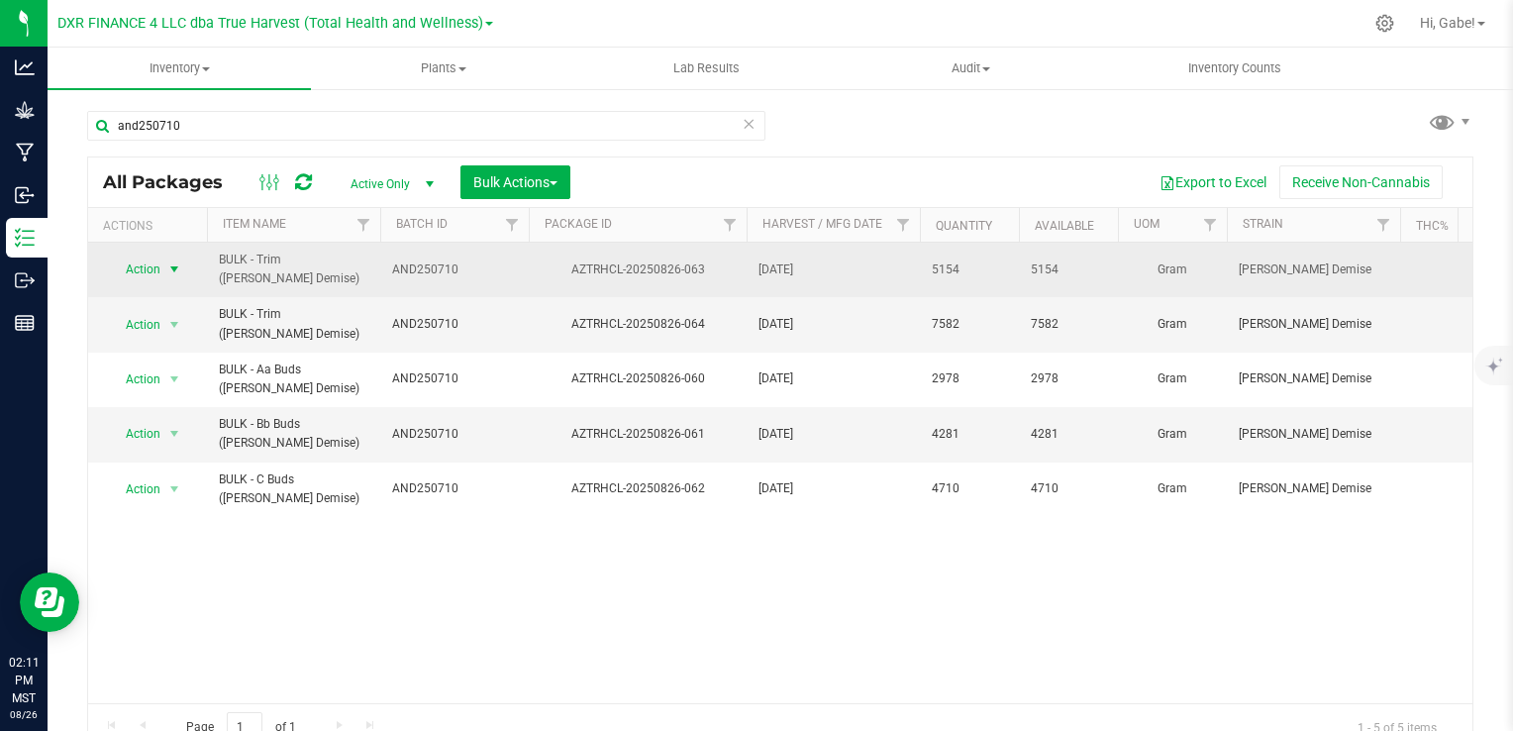
click at [132, 271] on span "Action" at bounding box center [134, 270] width 53 height 28
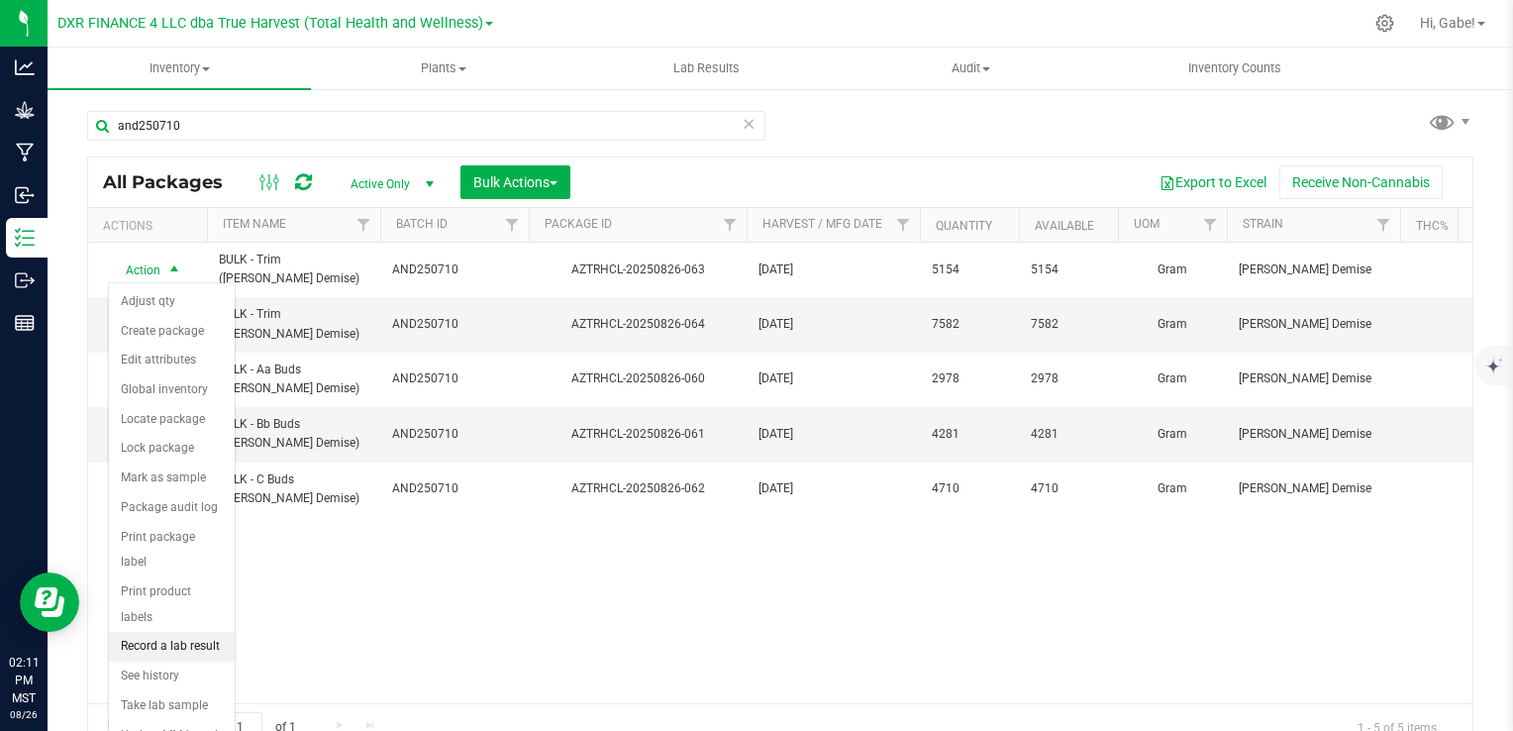
click at [174, 632] on li "Record a lab result" at bounding box center [172, 647] width 126 height 30
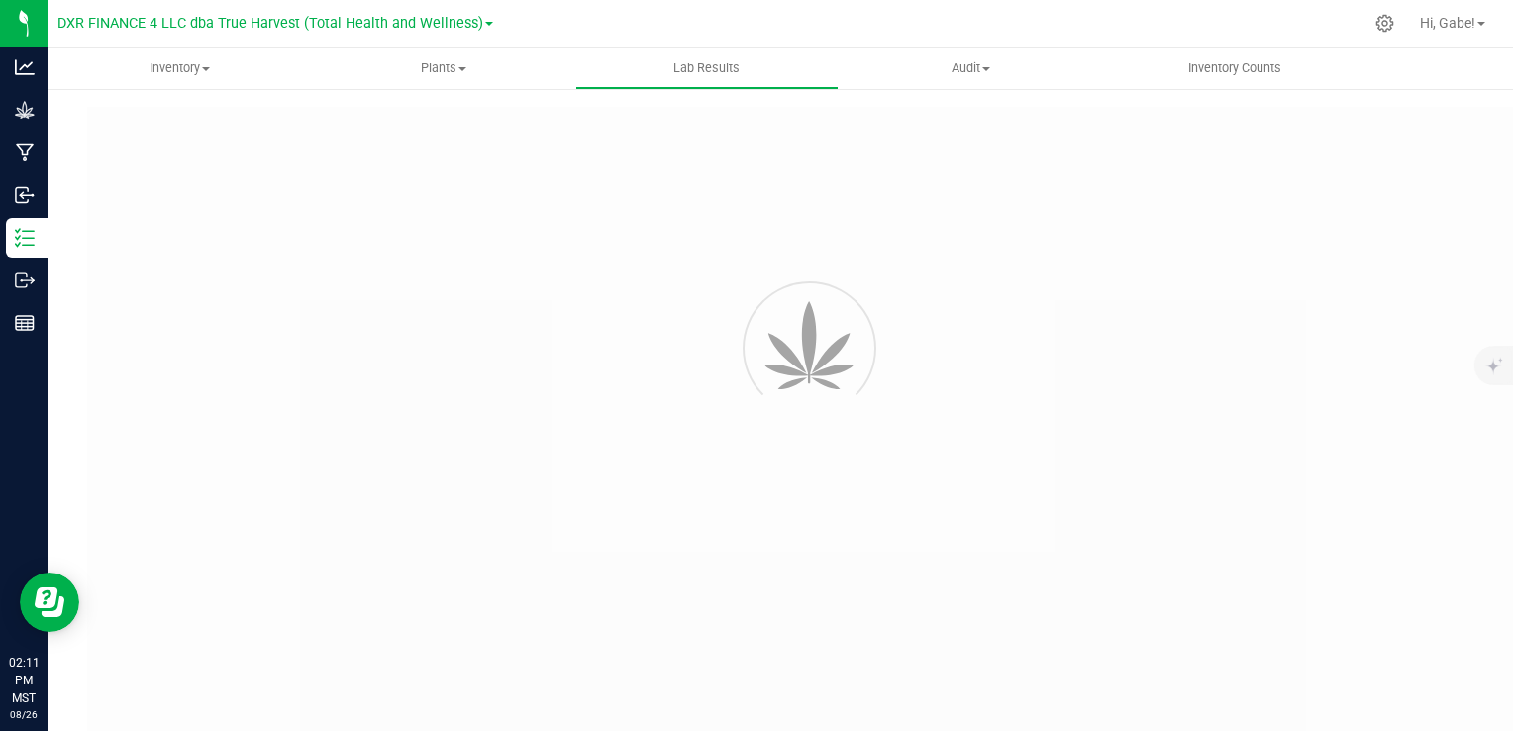
type input "AZTRHCL-20250826-063"
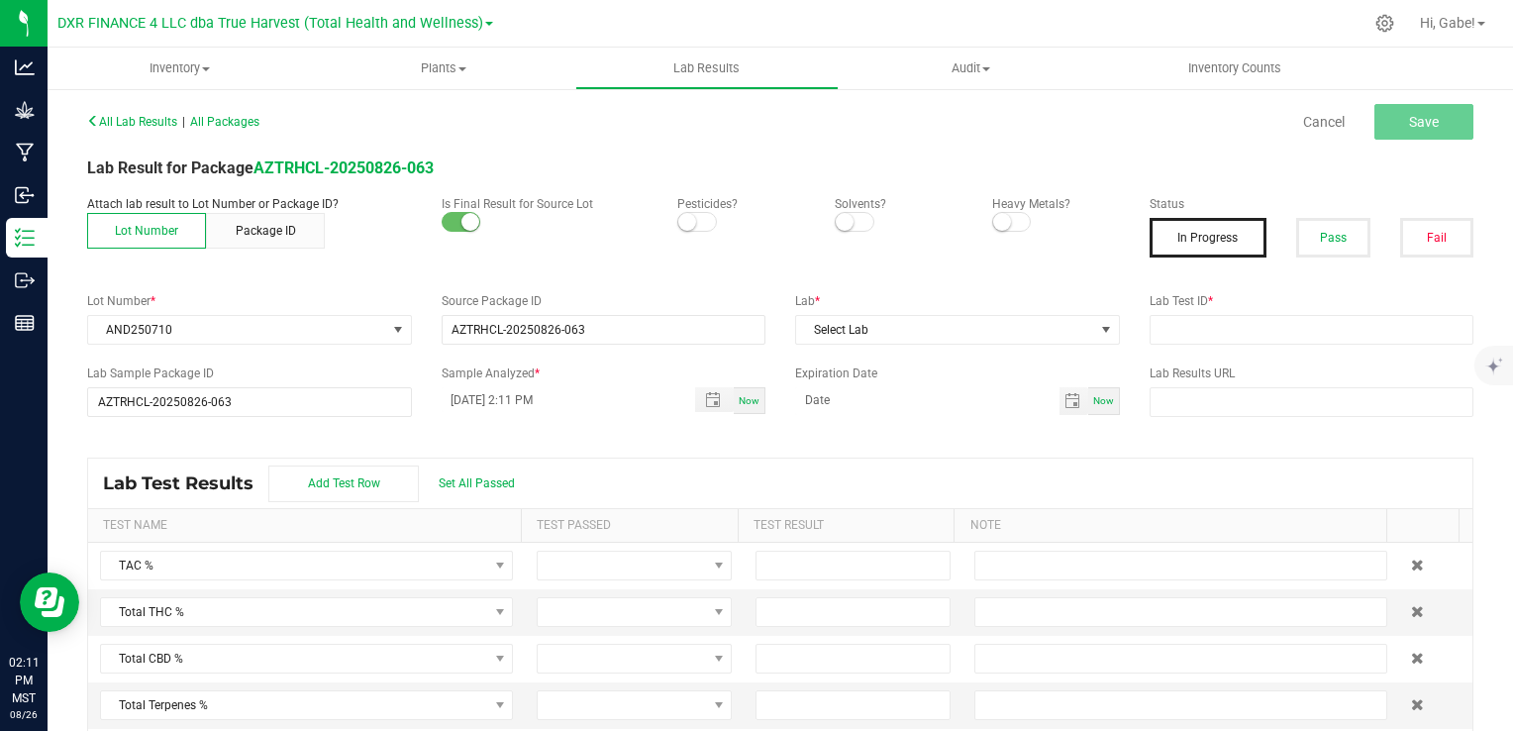
drag, startPoint x: 689, startPoint y: 219, endPoint x: 855, endPoint y: 233, distance: 166.0
click at [691, 218] on span at bounding box center [697, 222] width 40 height 20
click at [850, 224] on span at bounding box center [855, 222] width 40 height 20
click at [1020, 225] on span at bounding box center [1012, 222] width 40 height 20
click at [1318, 244] on button "Pass" at bounding box center [1333, 238] width 73 height 40
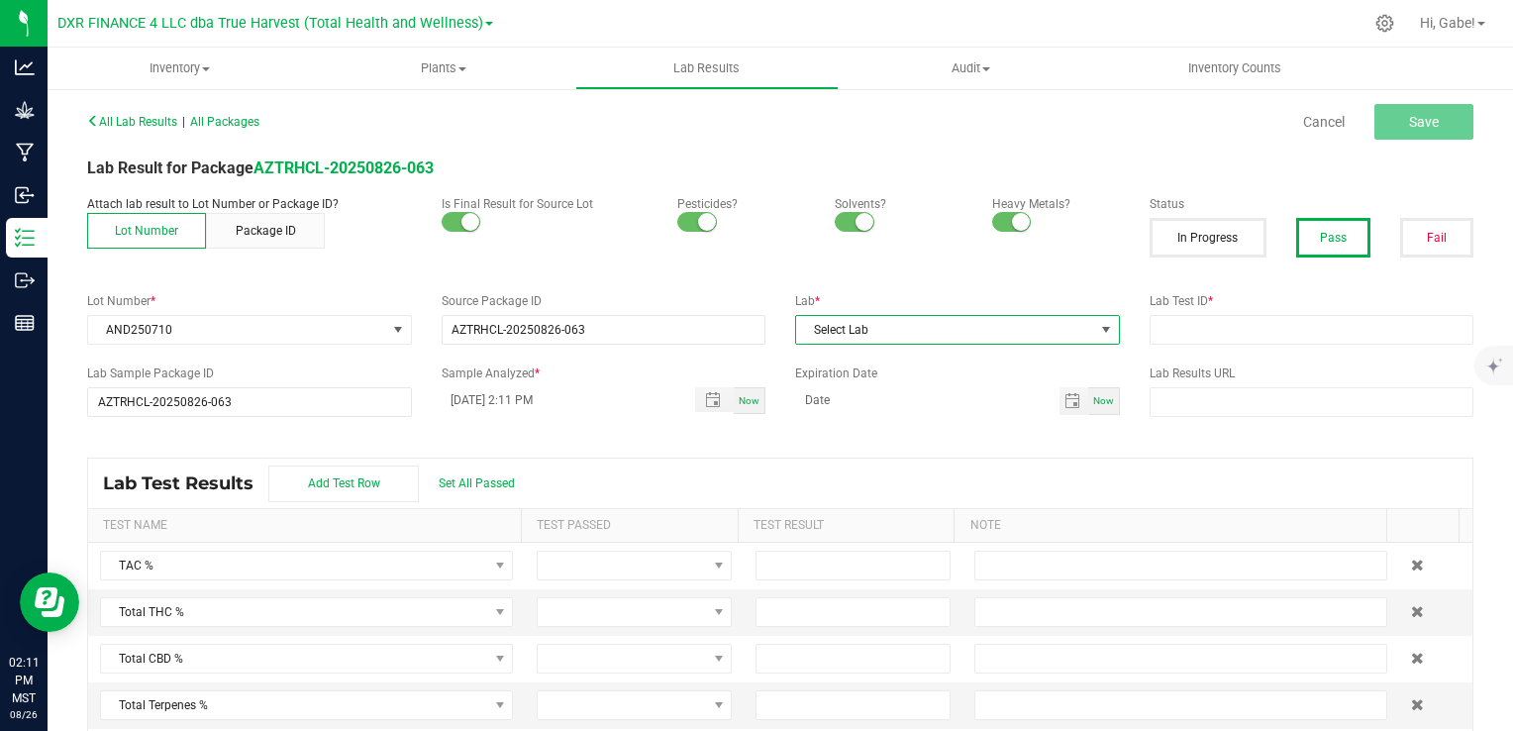
click at [927, 330] on span "Select Lab" at bounding box center [945, 330] width 298 height 28
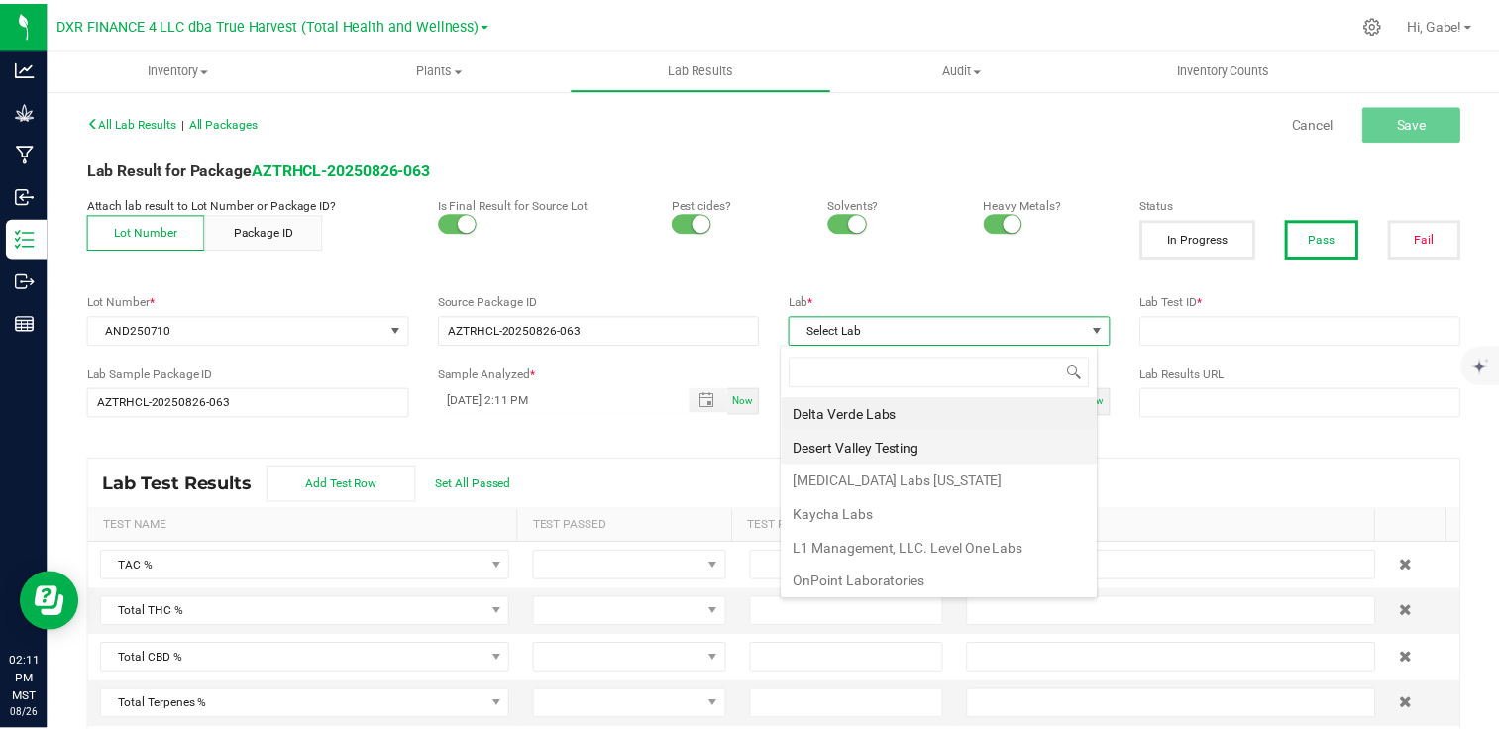
scroll to position [29, 320]
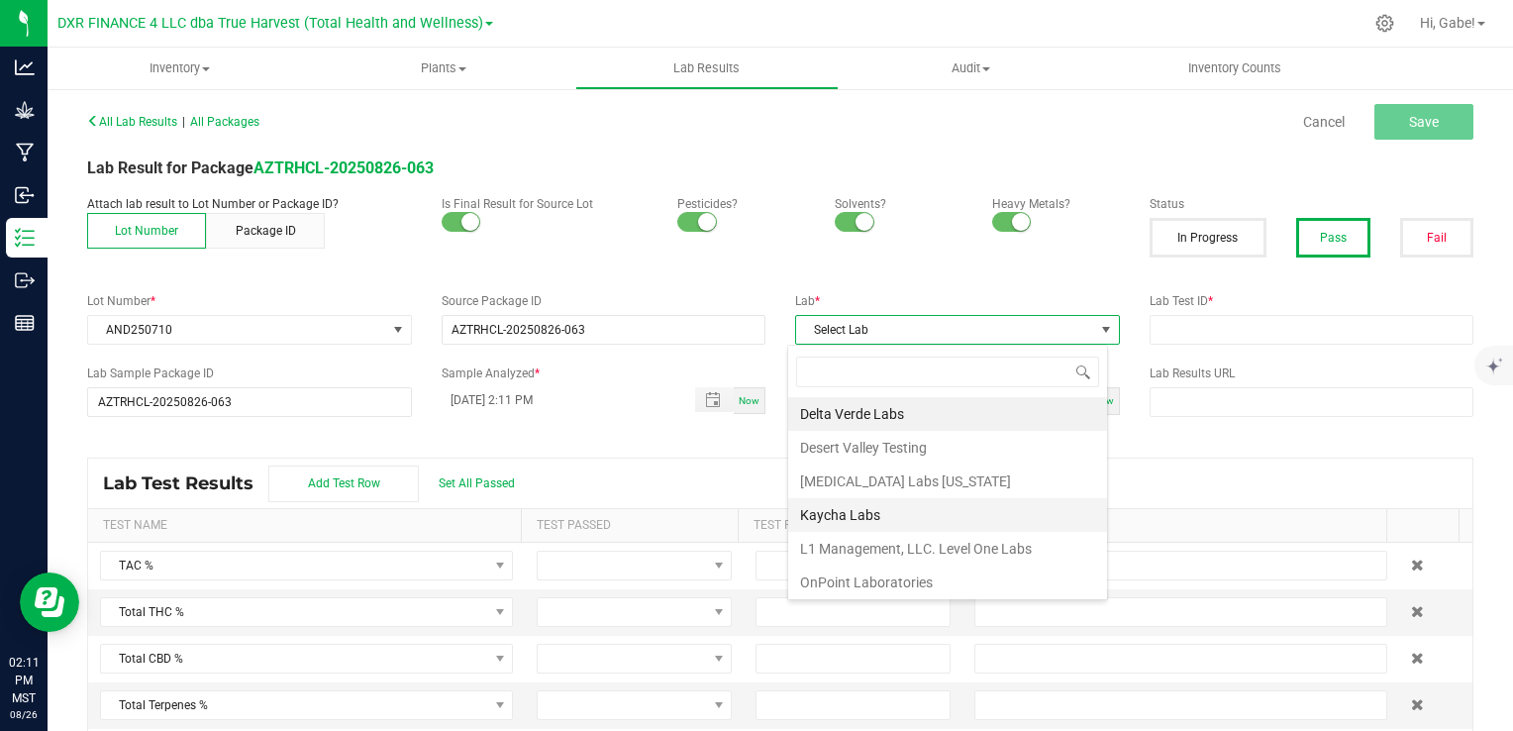
click at [861, 519] on li "Kaycha Labs" at bounding box center [947, 515] width 319 height 34
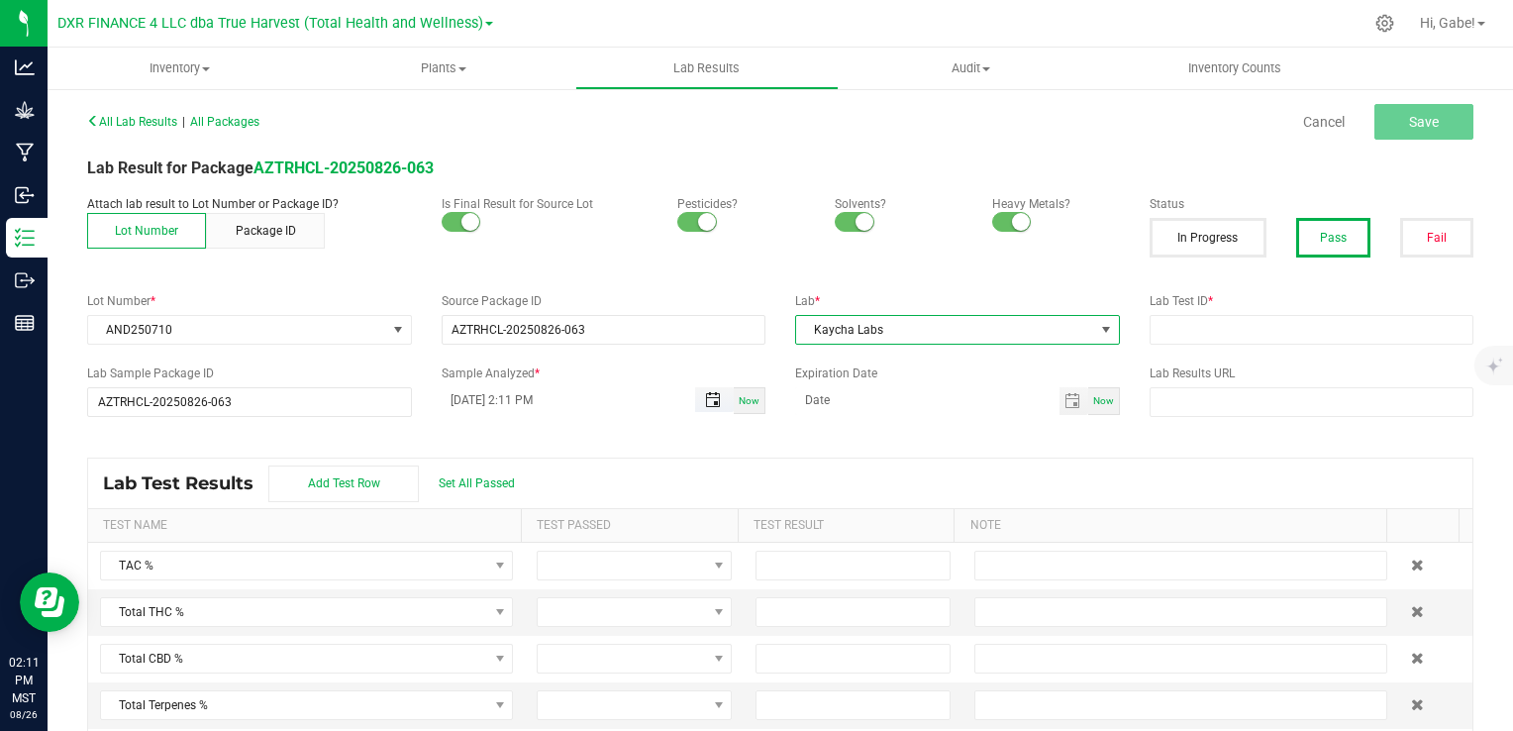
click at [709, 396] on span "Toggle popup" at bounding box center [713, 400] width 16 height 16
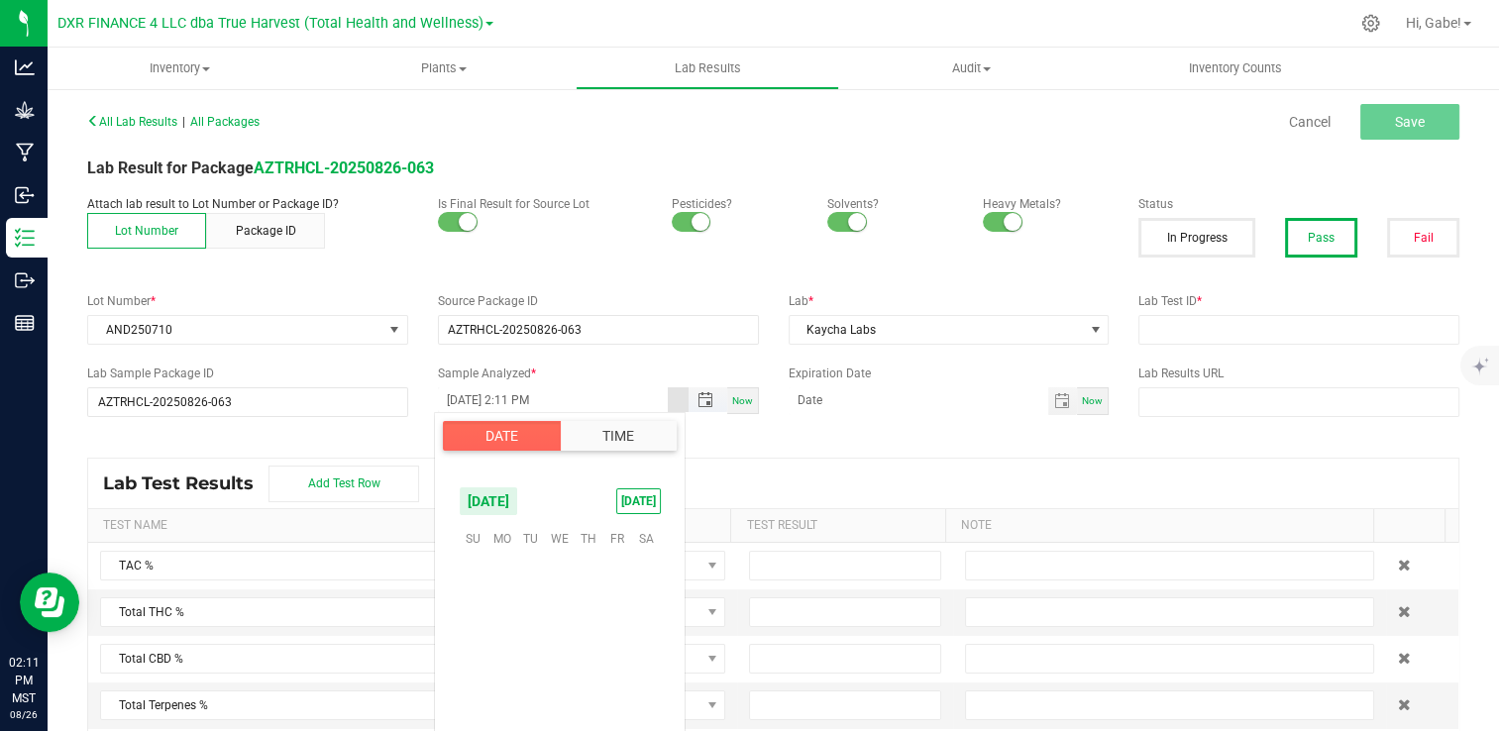
scroll to position [27, 0]
click at [556, 624] on span "13" at bounding box center [559, 630] width 29 height 31
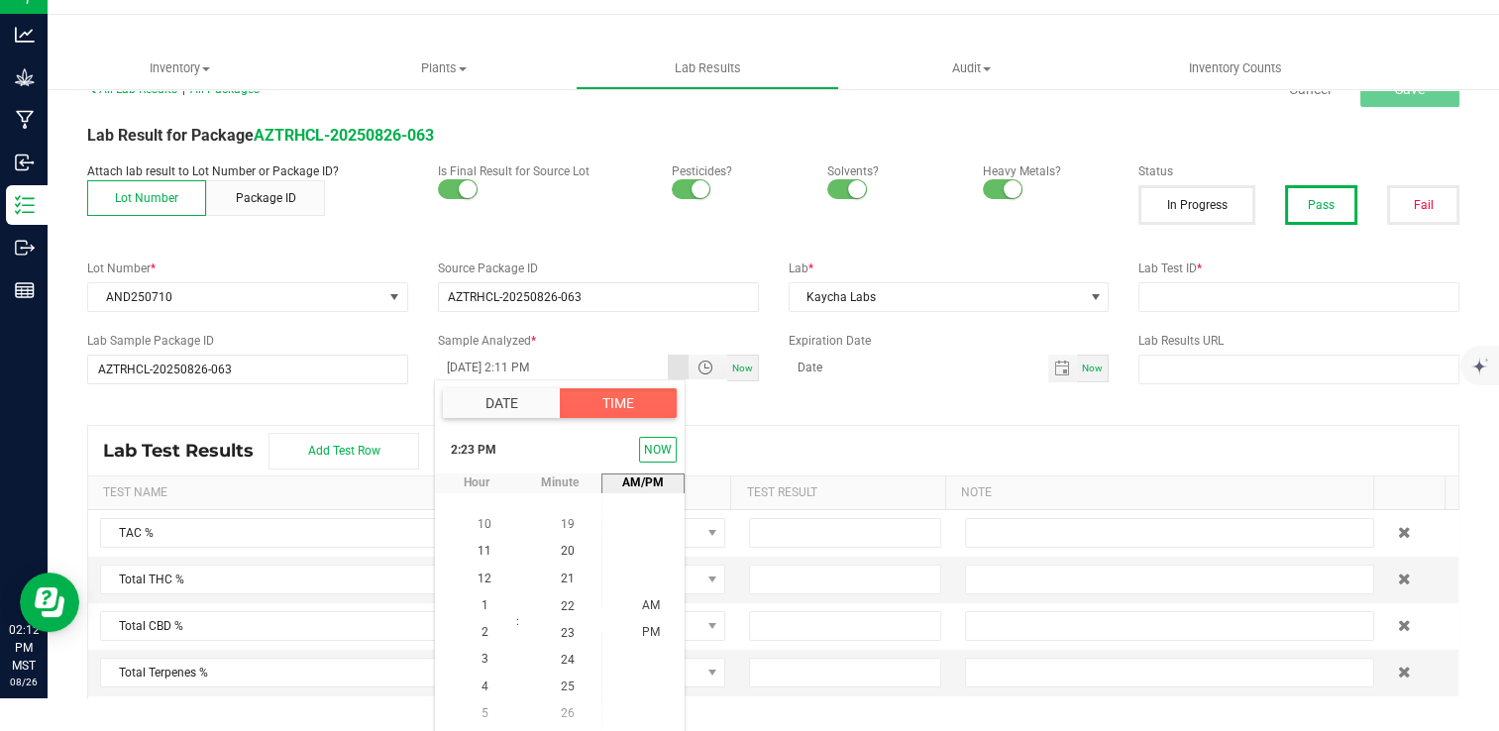
scroll to position [127, 0]
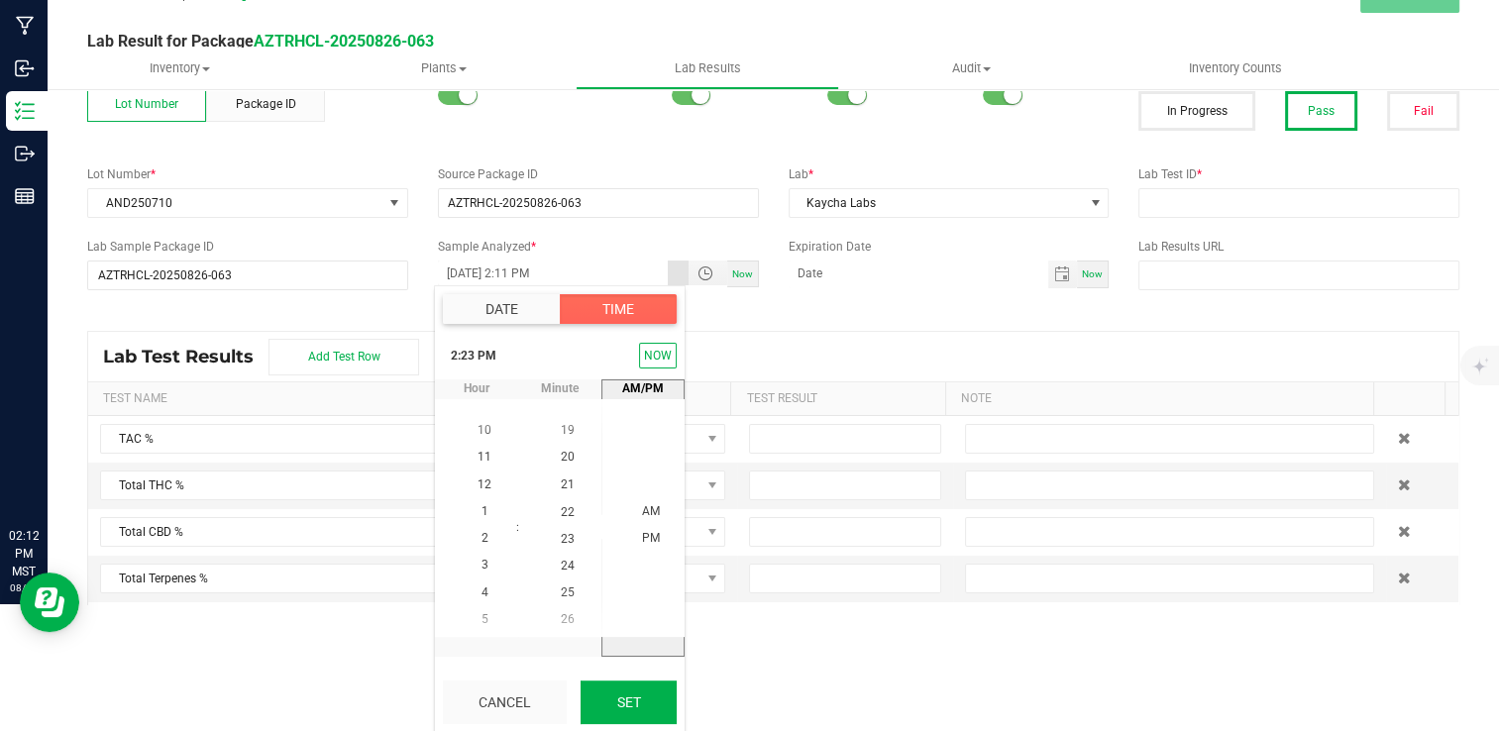
click at [637, 695] on button "Set" at bounding box center [628, 702] width 96 height 44
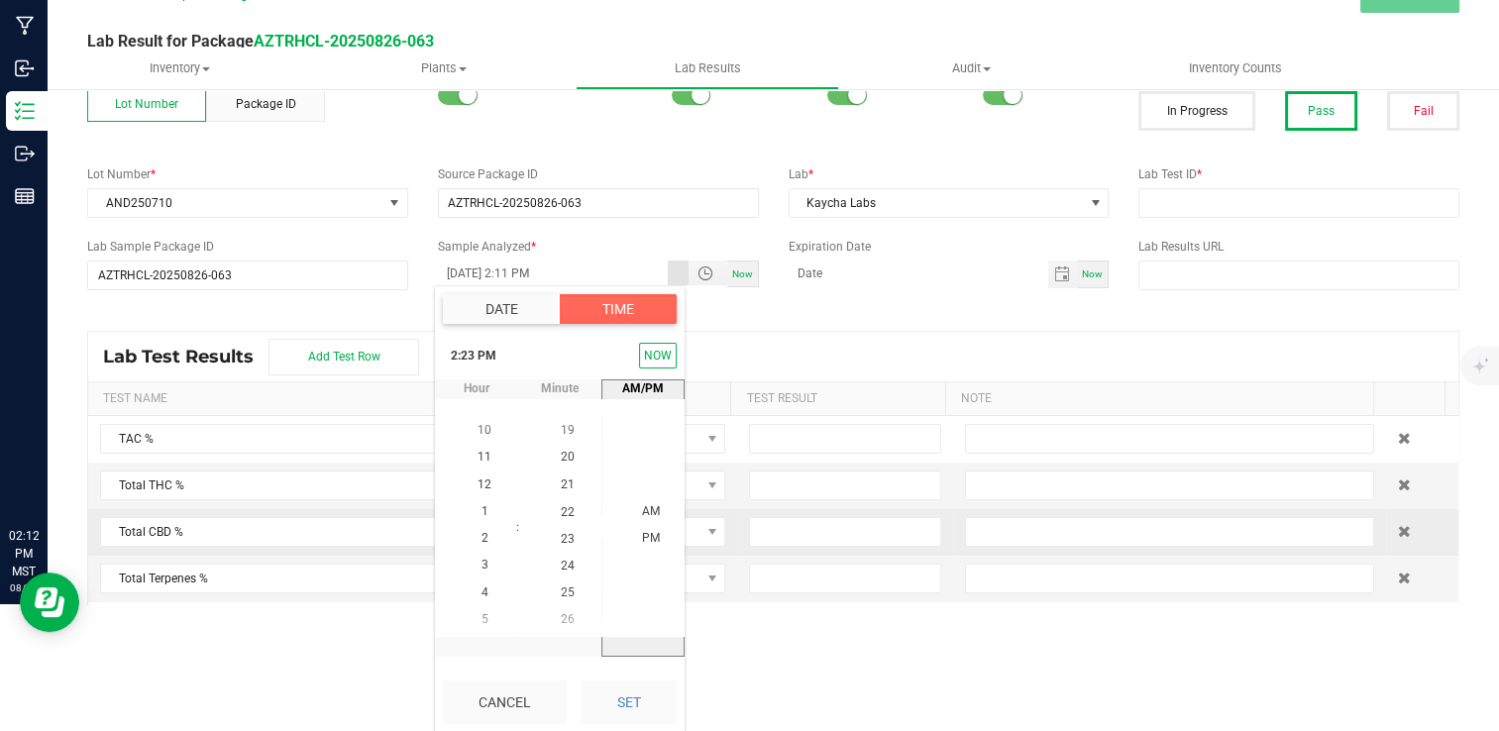
type input "08/13/2025 2:23 PM"
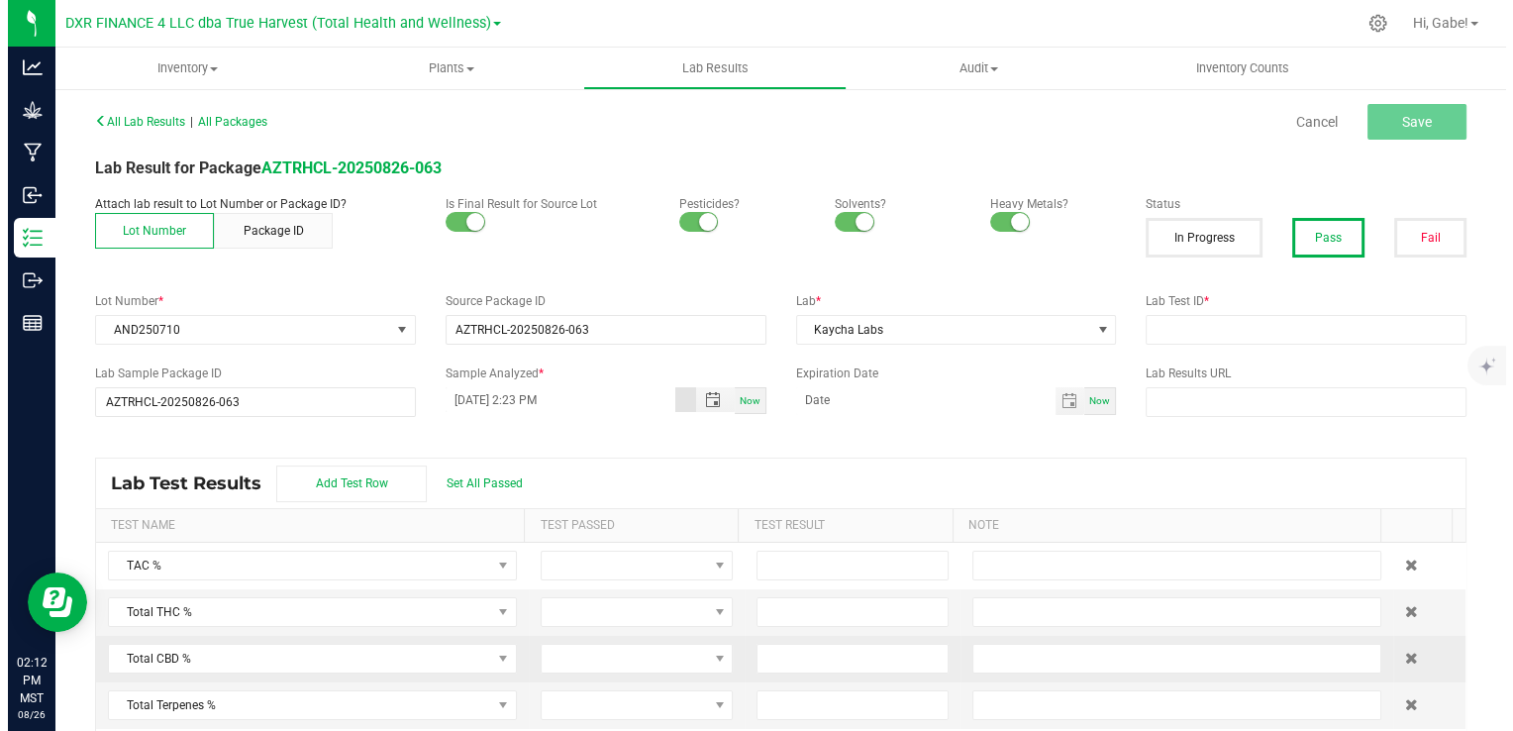
scroll to position [0, 0]
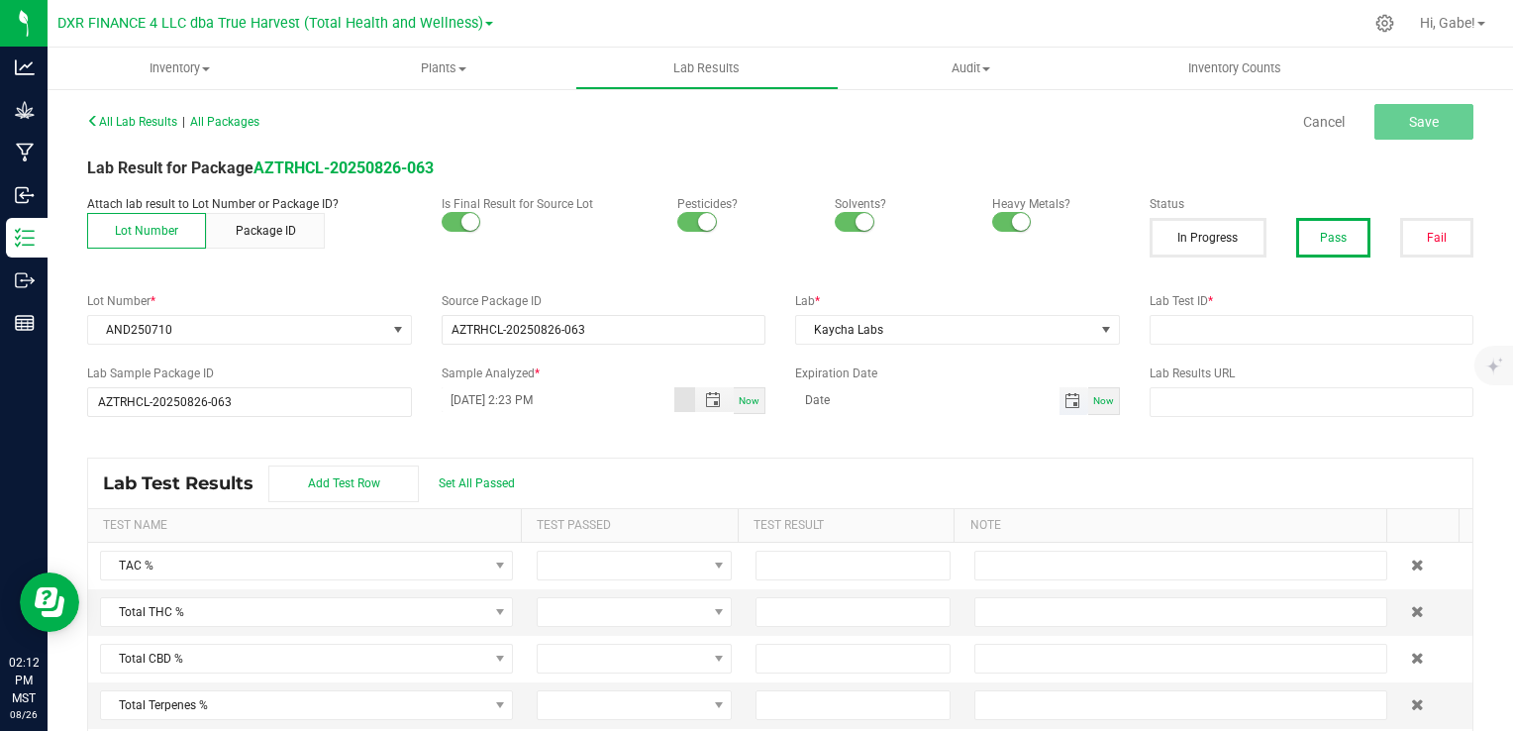
click at [1065, 406] on span "Toggle calendar" at bounding box center [1073, 401] width 16 height 16
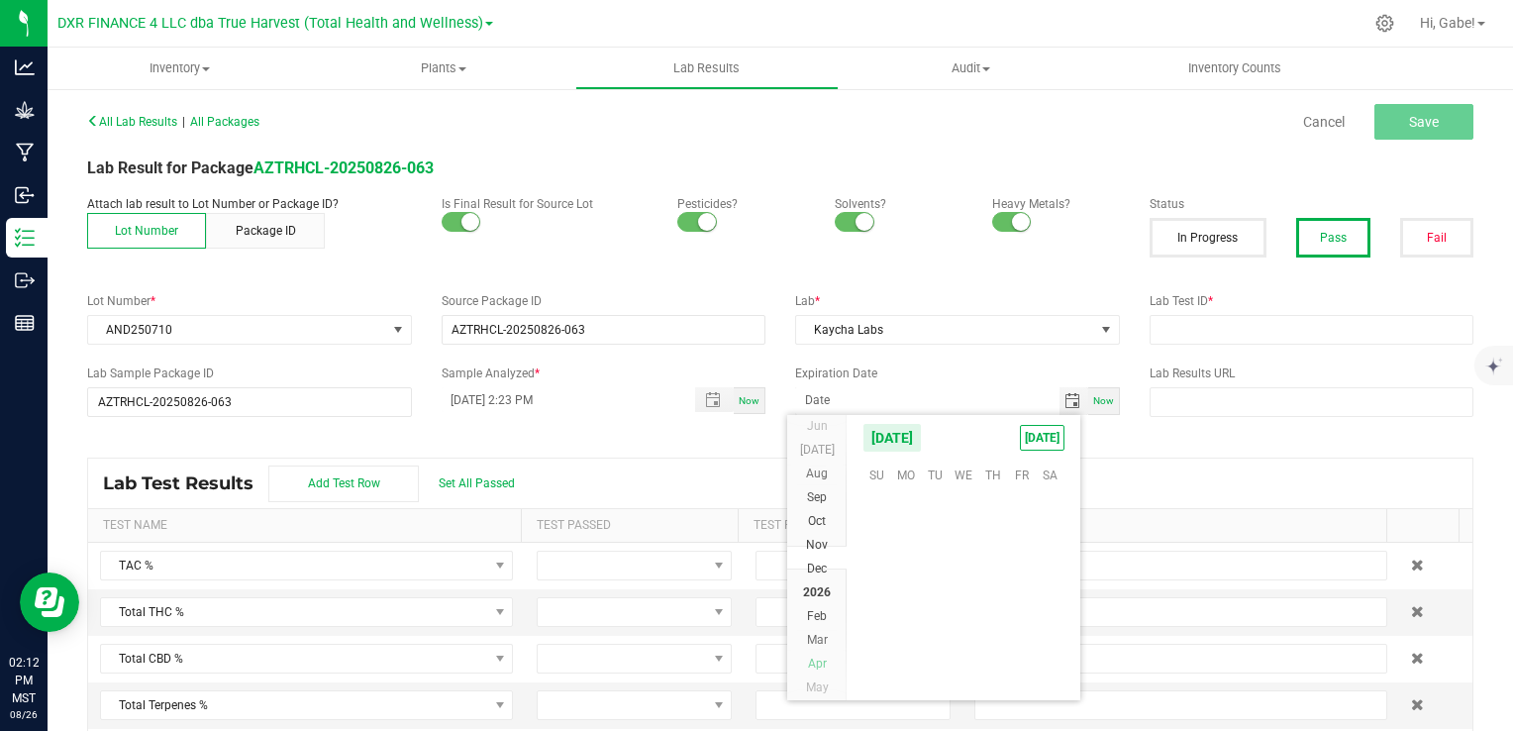
scroll to position [322846, 0]
click at [827, 642] on span "Aug" at bounding box center [817, 645] width 22 height 14
click at [987, 563] on span "13" at bounding box center [993, 564] width 29 height 31
type input "08/13/2026"
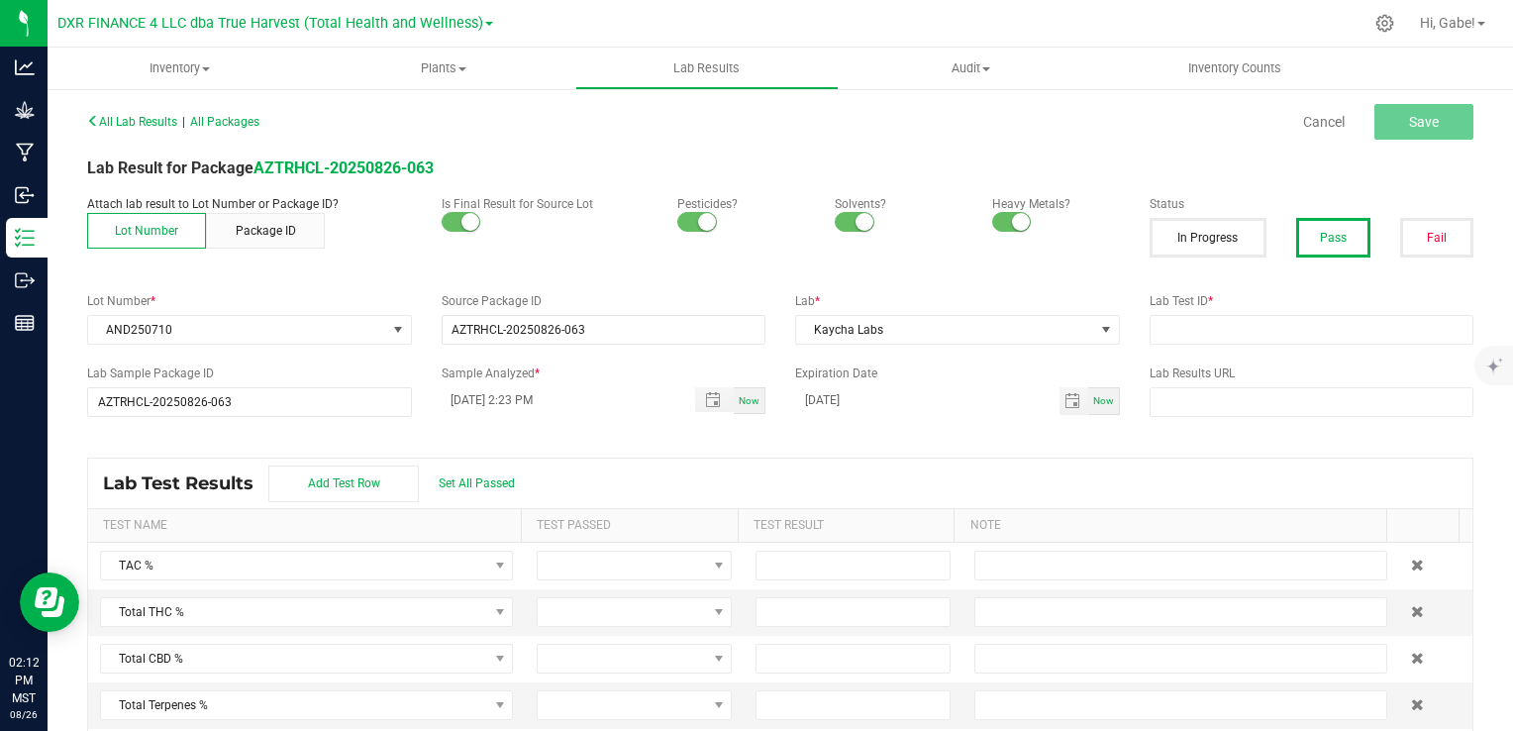
click at [1050, 476] on div "Lab Test Results Add Test Row Set All Passed" at bounding box center [780, 484] width 1385 height 50
click at [1226, 310] on div "Lab Test ID *" at bounding box center [1312, 318] width 355 height 52
click at [1230, 332] on input "text" at bounding box center [1312, 330] width 325 height 30
paste input "TE50807005-003"
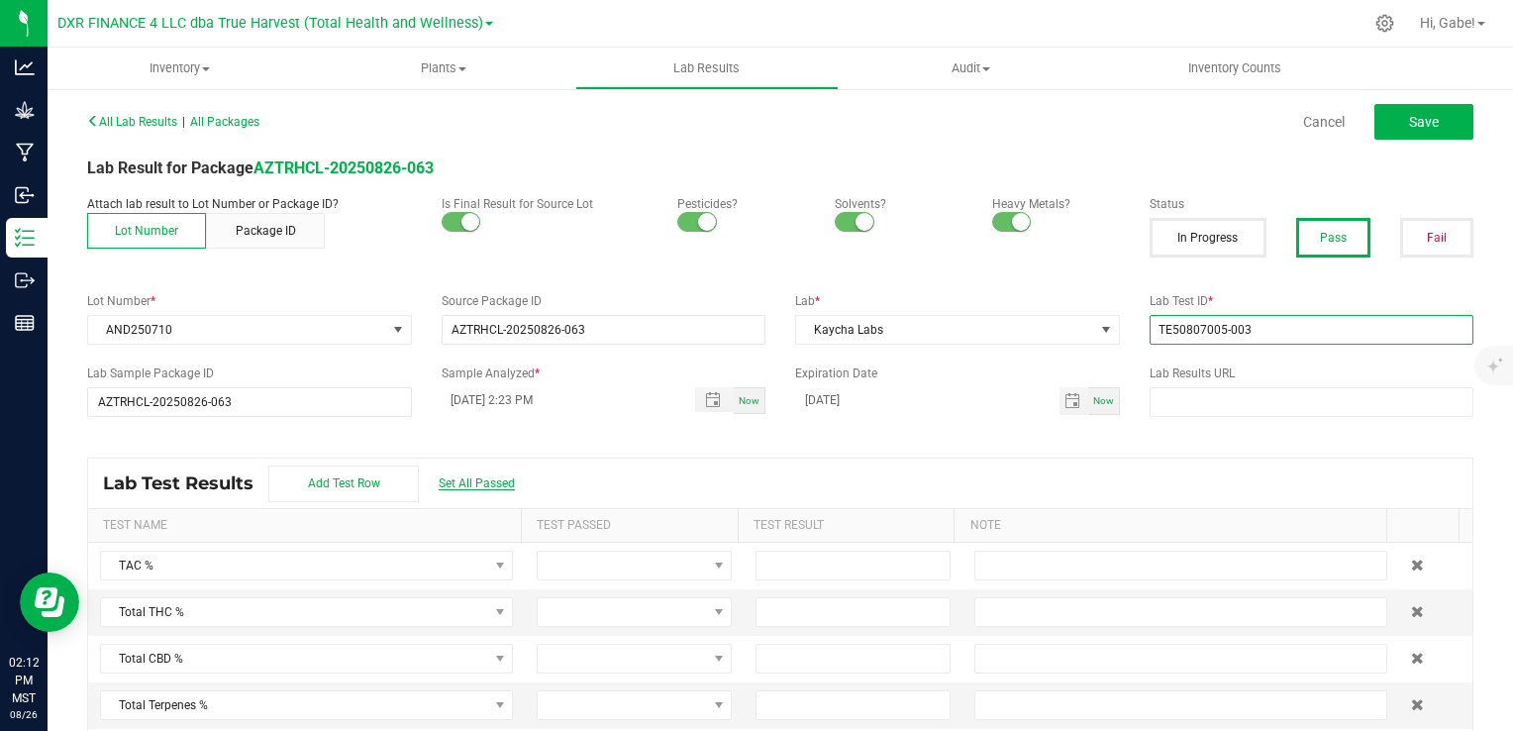
type input "TE50807005-003"
click at [501, 480] on span "Set All Passed" at bounding box center [477, 483] width 76 height 14
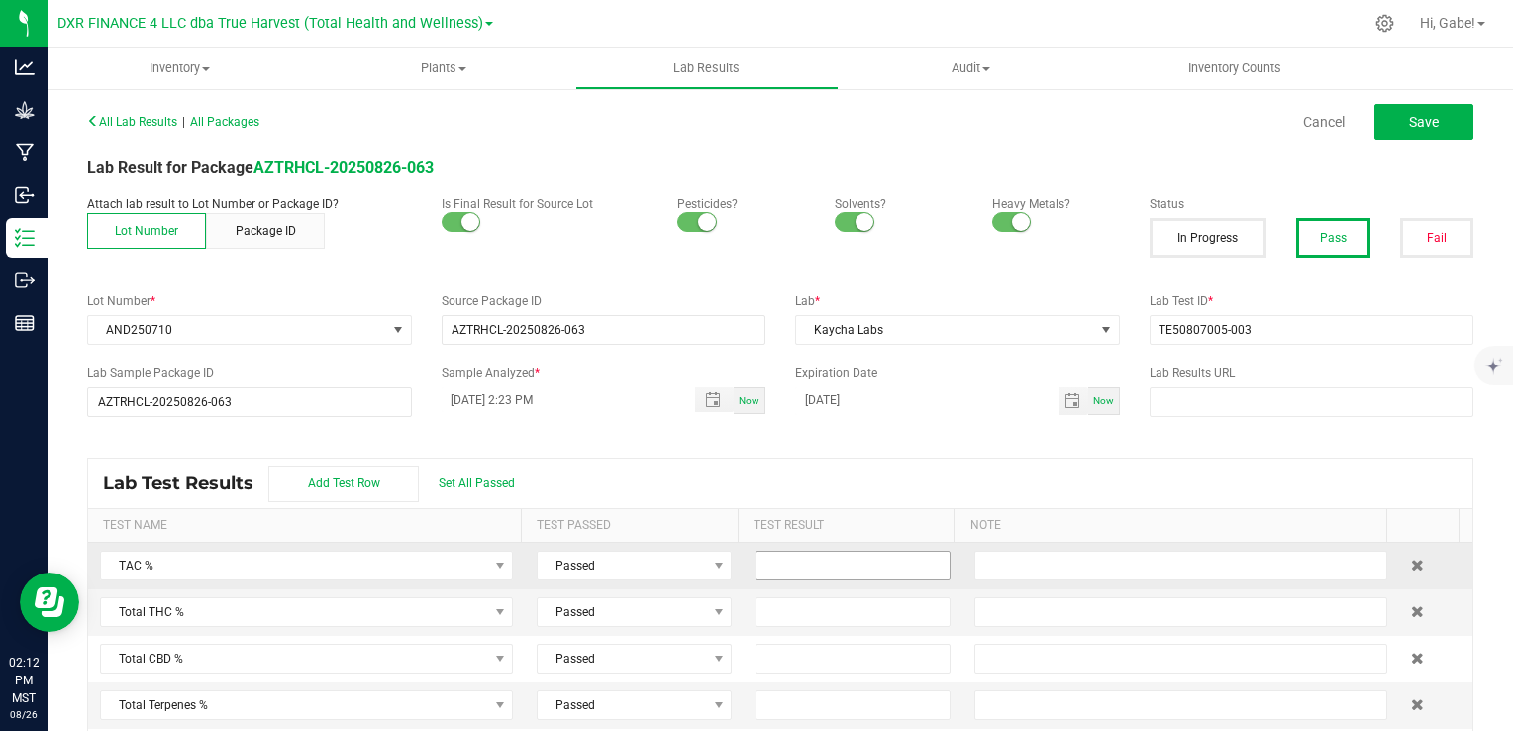
click at [866, 569] on input at bounding box center [853, 566] width 193 height 28
type input "40.3600"
click at [863, 620] on input at bounding box center [853, 612] width 193 height 28
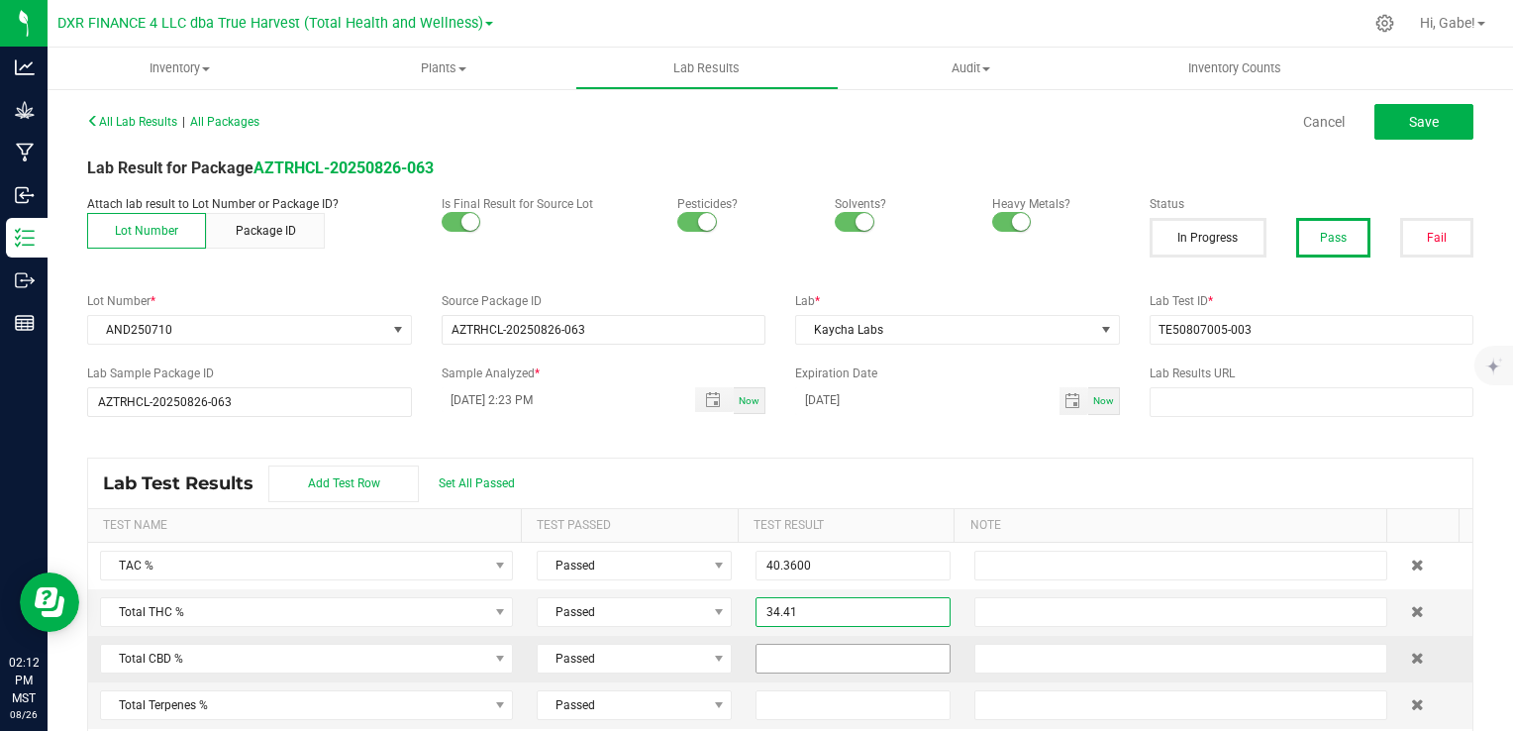
type input "34.4100"
click at [899, 659] on input at bounding box center [853, 659] width 193 height 28
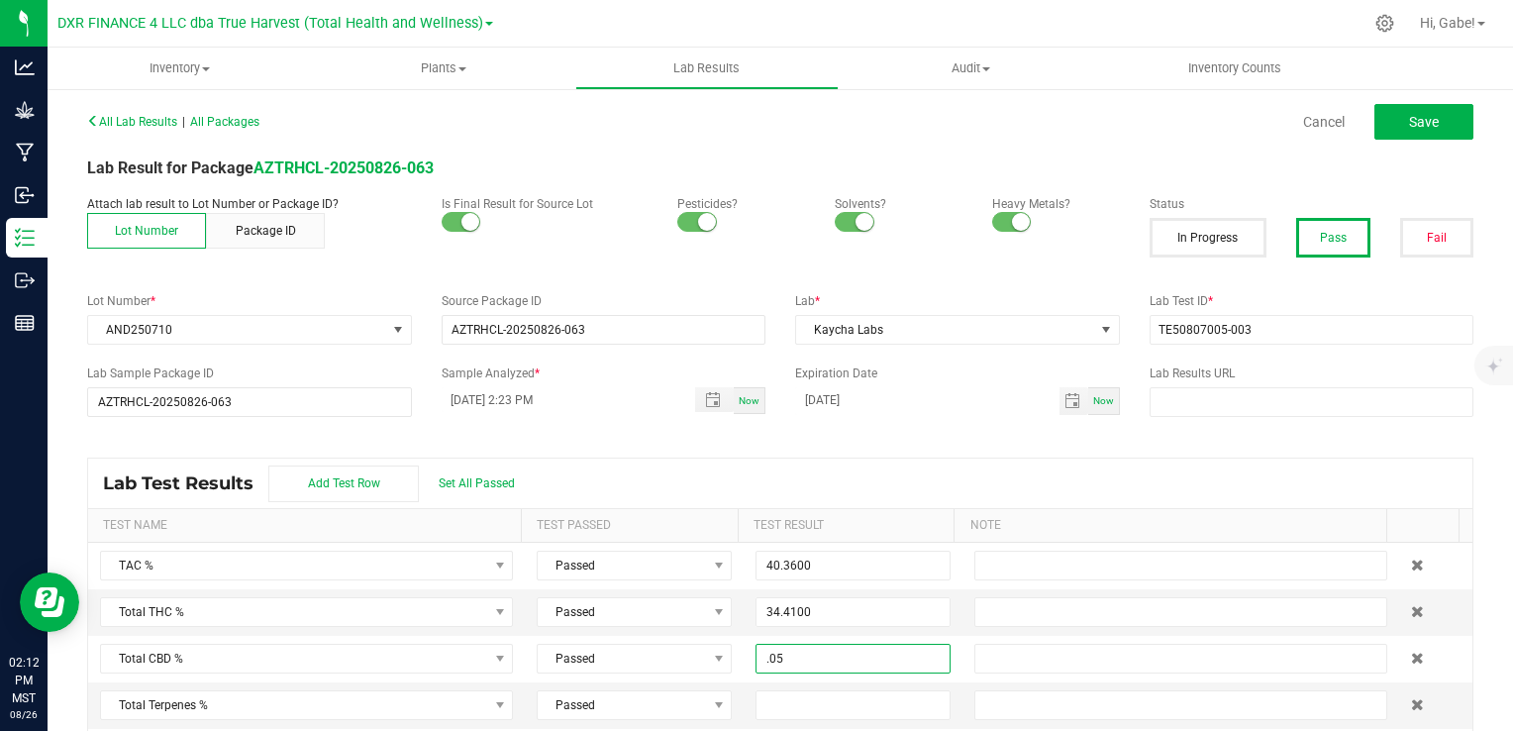
type input "0.0500"
click at [959, 446] on div "All Lab Results | All Packages Cancel Save Lab Result for Package AZTRHCL-20250…" at bounding box center [780, 430] width 1387 height 646
click at [1417, 135] on button "Save" at bounding box center [1424, 122] width 99 height 36
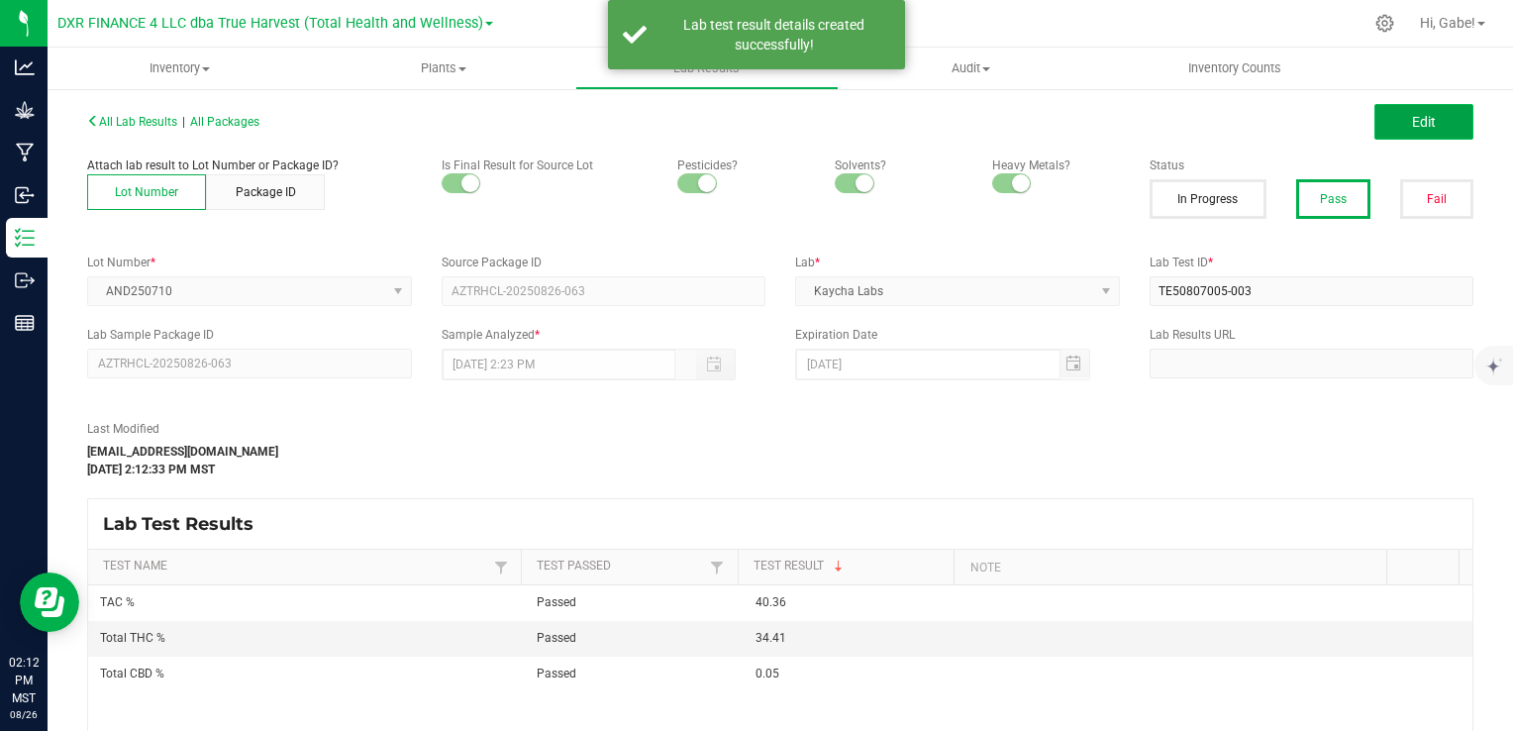
click at [1393, 133] on button "Edit" at bounding box center [1424, 122] width 99 height 36
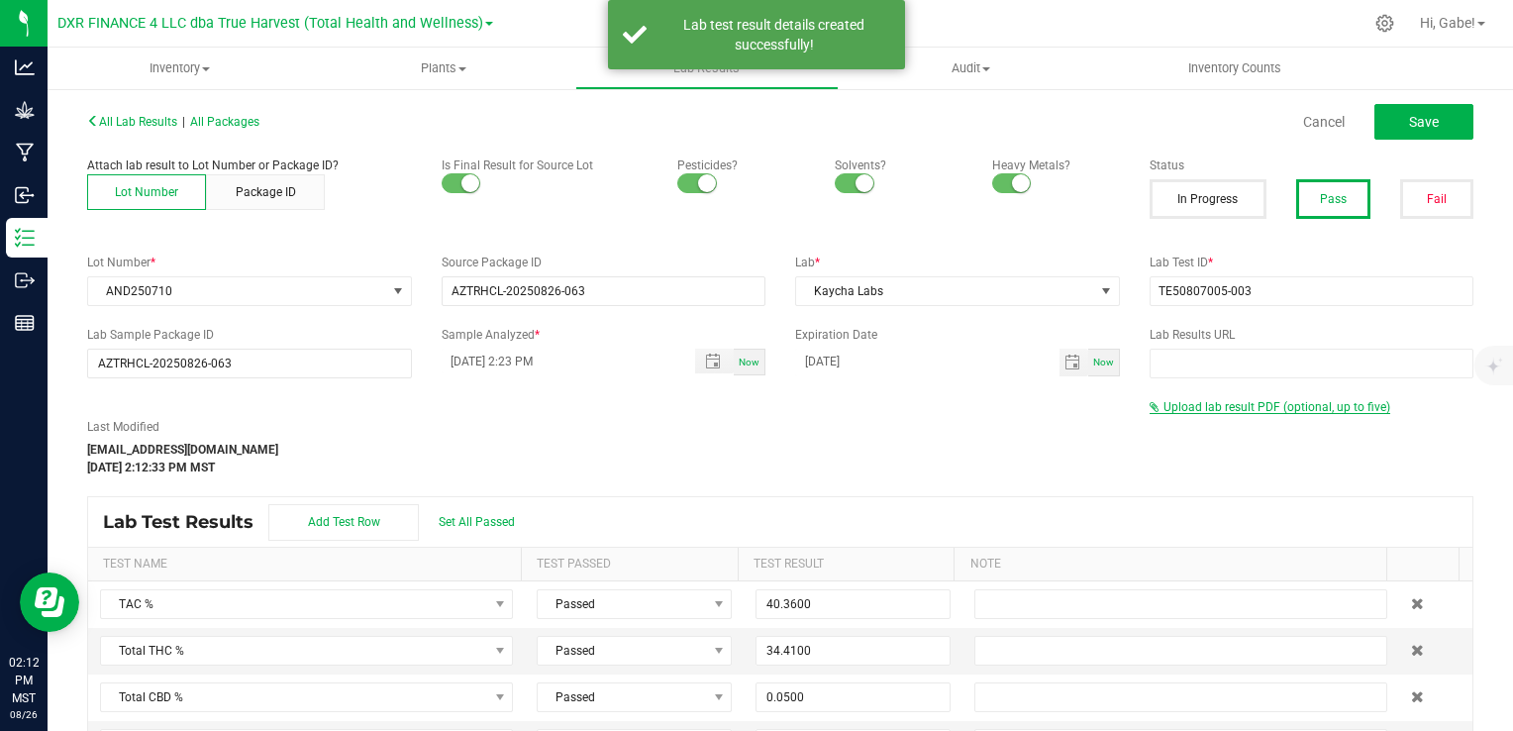
click at [1295, 407] on span "Upload lab result PDF (optional, up to five)" at bounding box center [1277, 407] width 227 height 14
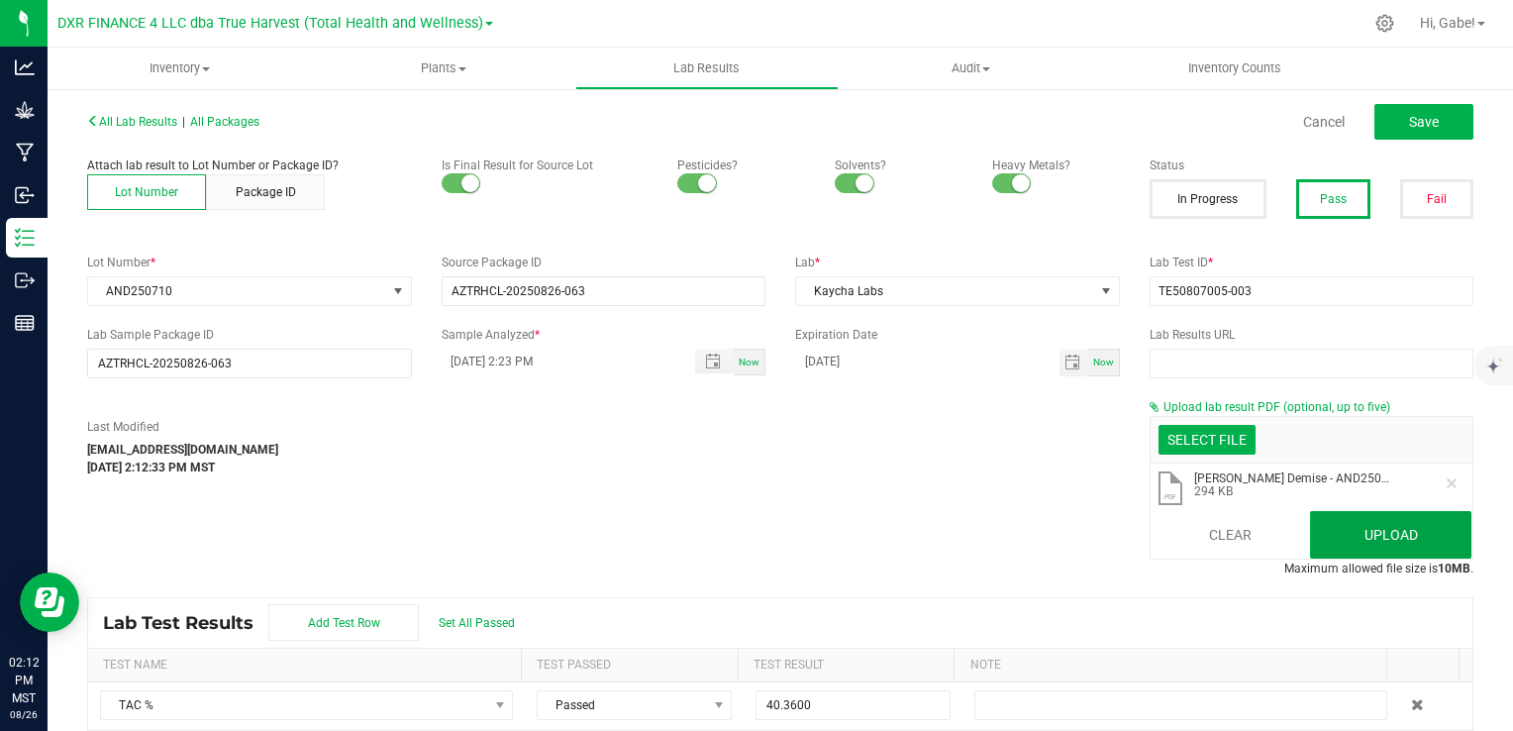
click at [1337, 540] on button "Upload" at bounding box center [1390, 535] width 161 height 48
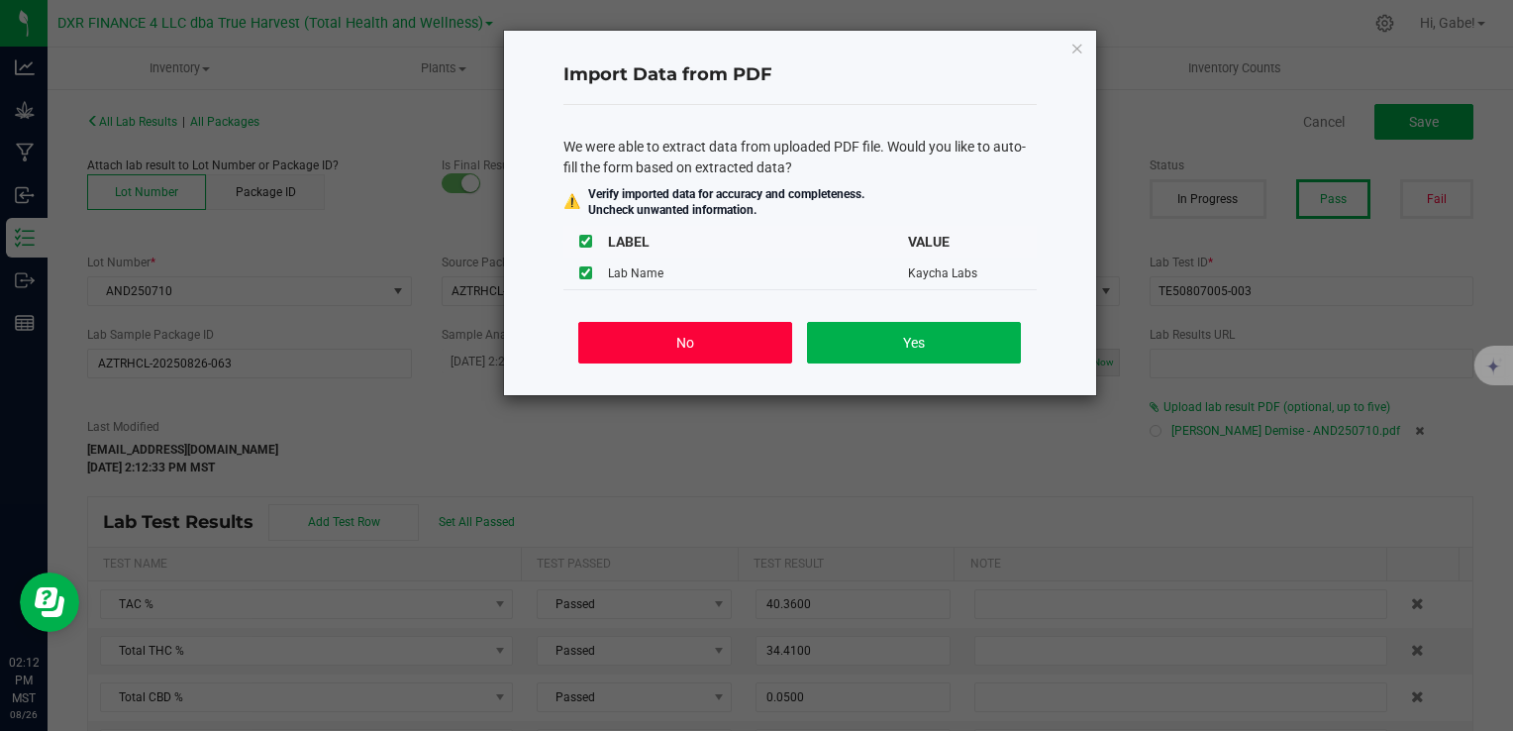
click at [747, 336] on button "No" at bounding box center [684, 343] width 213 height 42
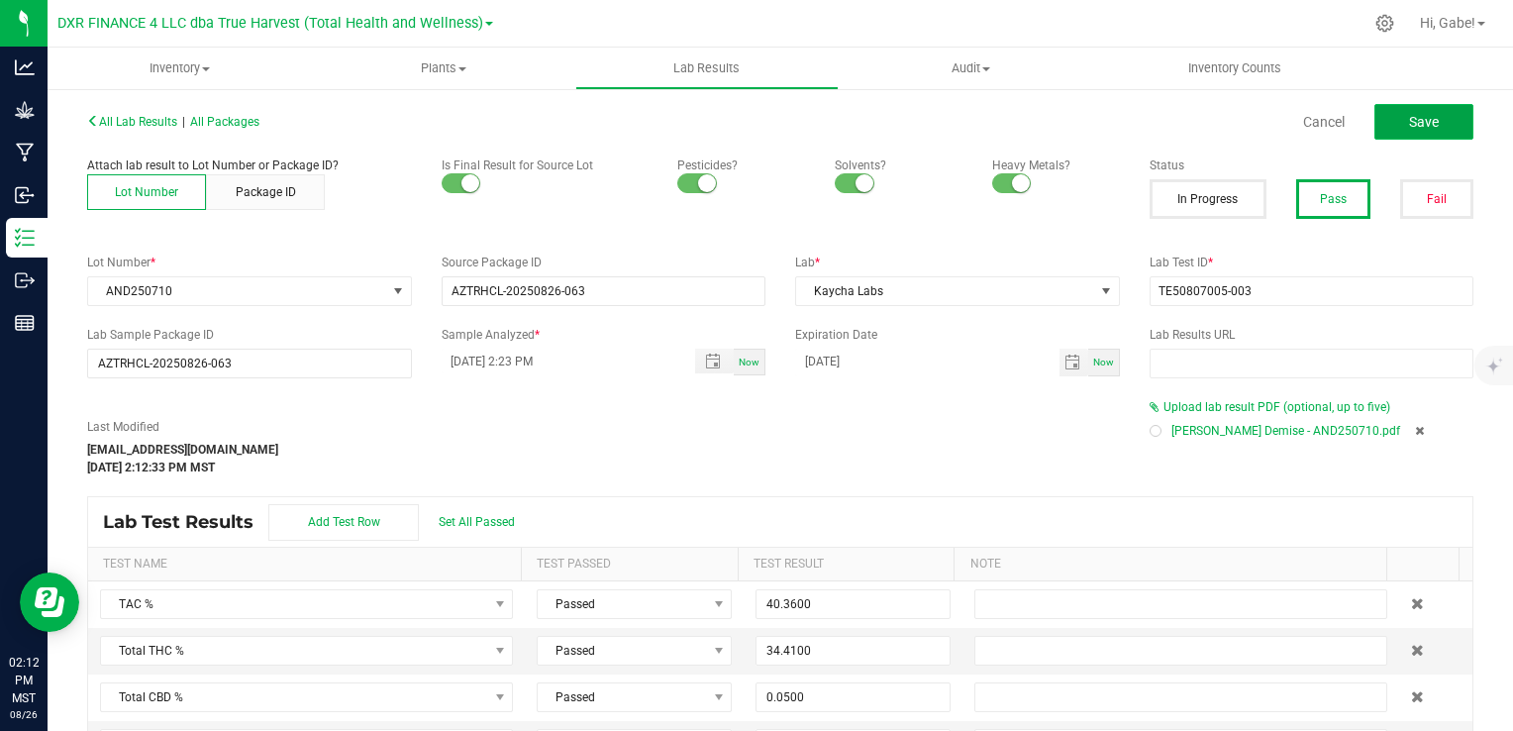
click at [1388, 120] on button "Save" at bounding box center [1424, 122] width 99 height 36
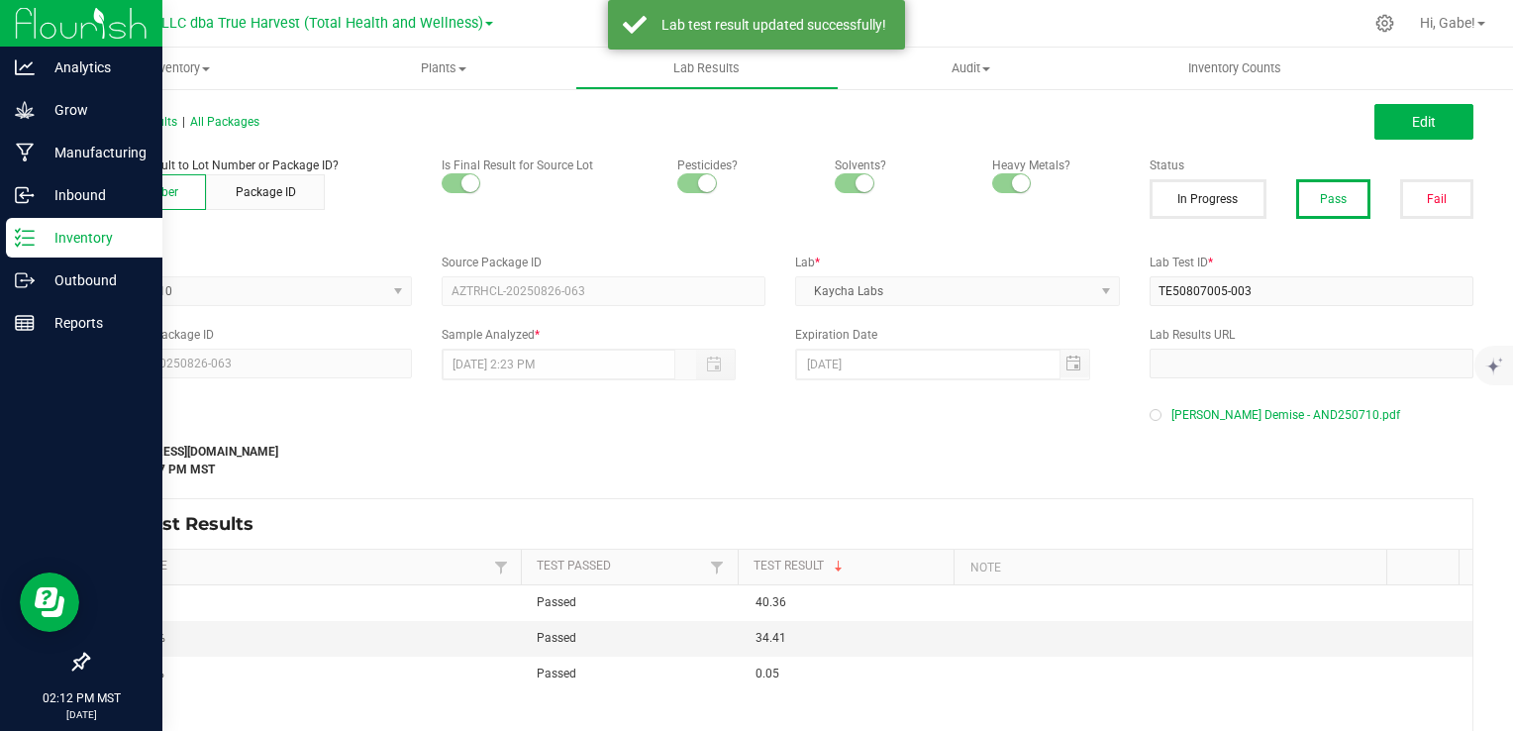
click at [28, 239] on icon at bounding box center [25, 238] width 20 height 20
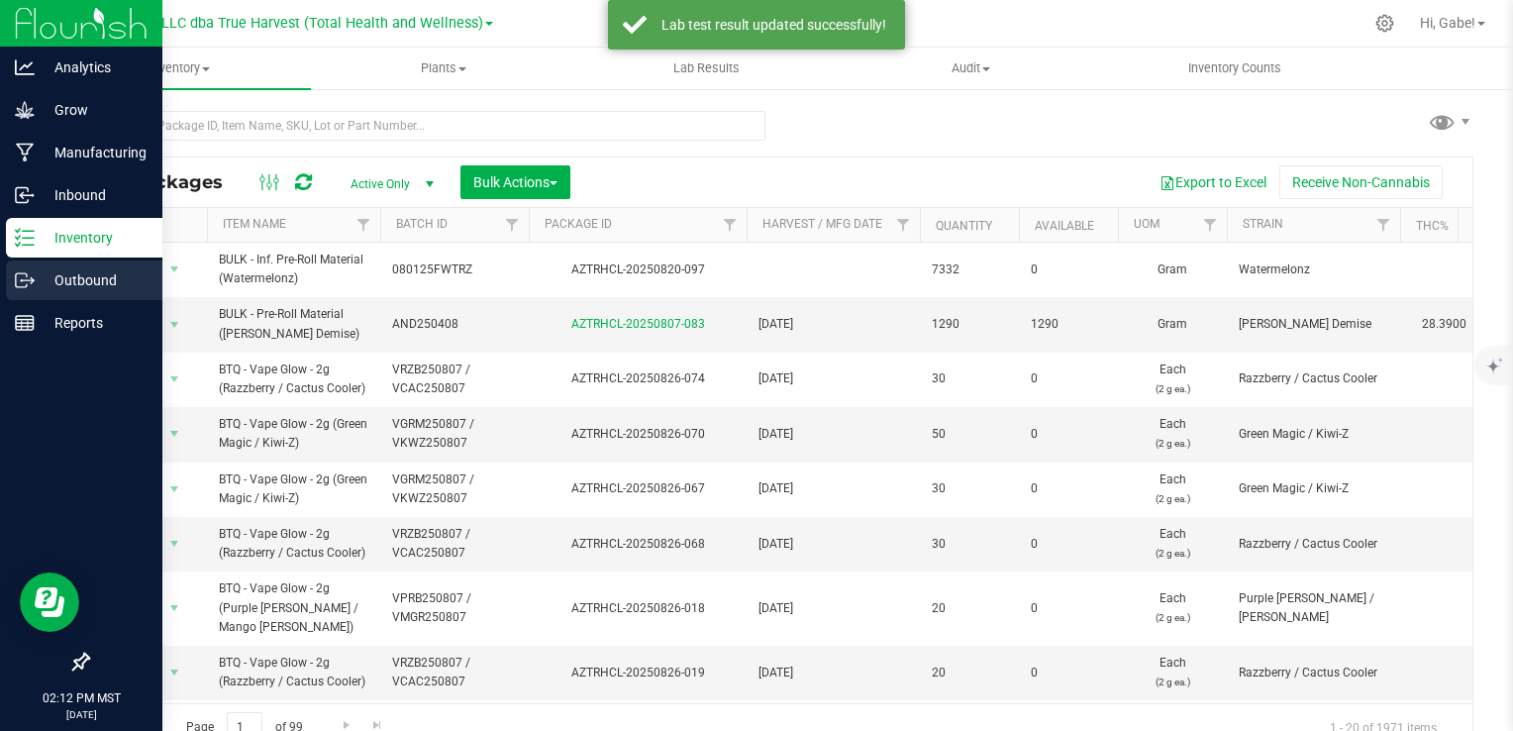
click at [100, 278] on p "Outbound" at bounding box center [94, 280] width 119 height 24
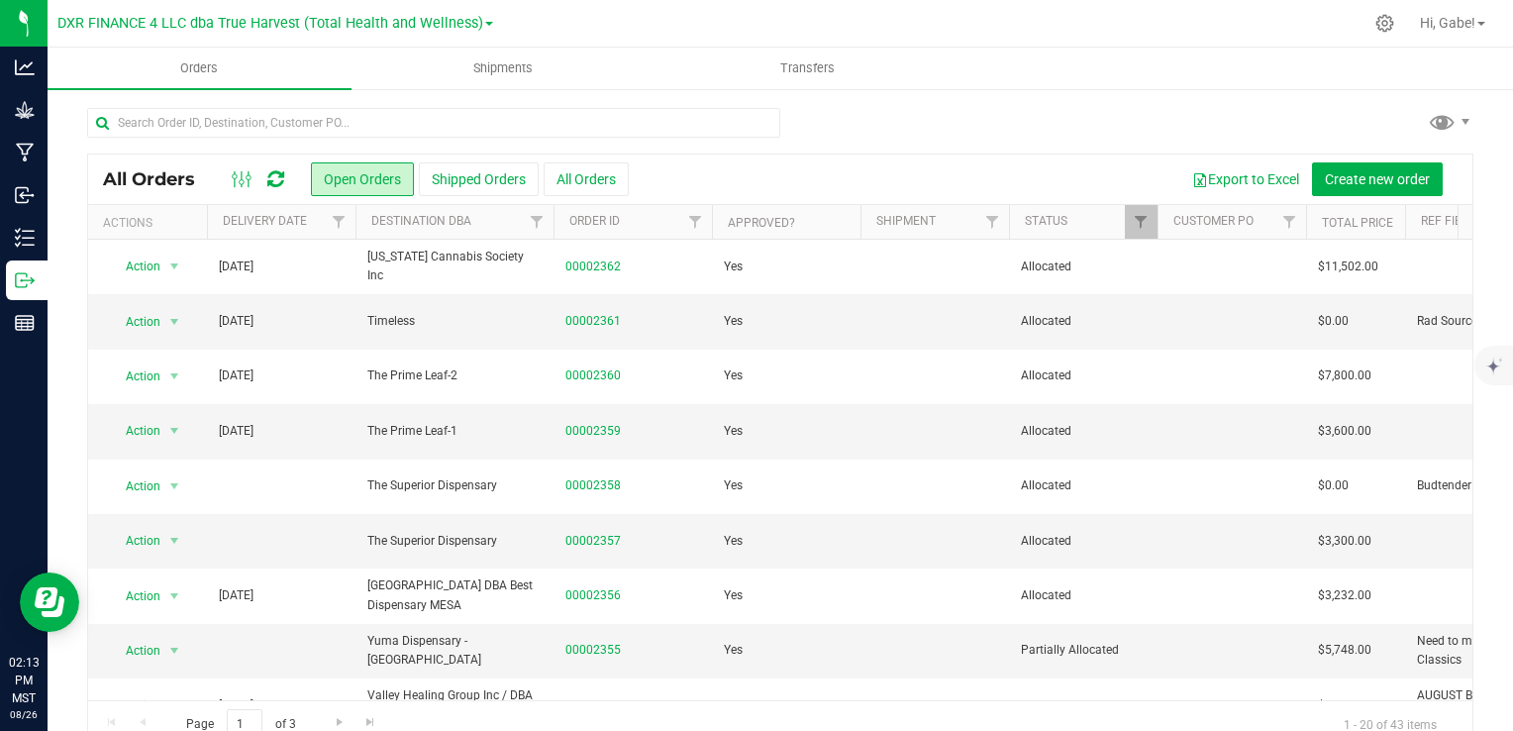
click at [1101, 129] on div at bounding box center [780, 131] width 1387 height 46
click at [585, 434] on link "00002359" at bounding box center [593, 431] width 55 height 19
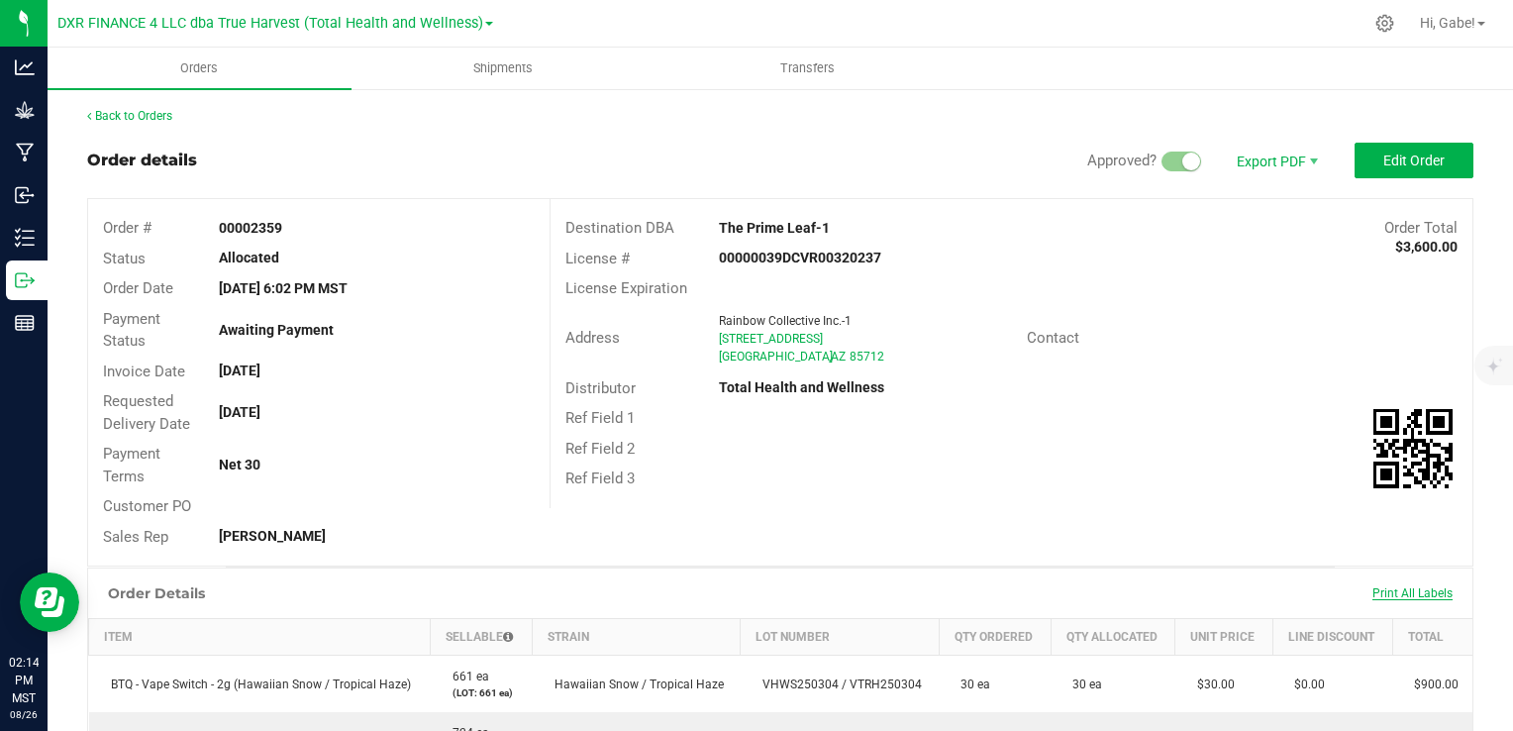
click at [1410, 593] on span "Print All Labels" at bounding box center [1413, 593] width 80 height 14
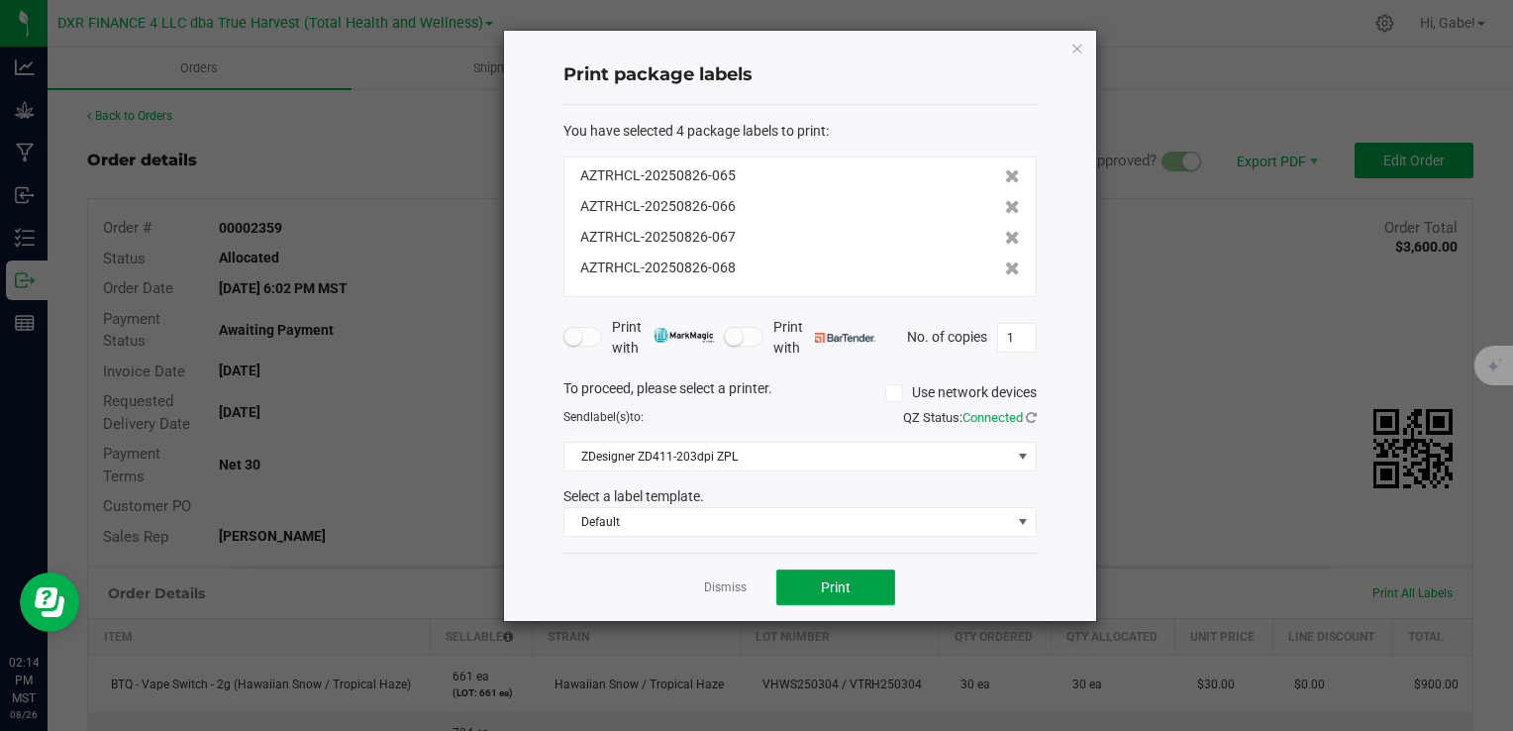
click at [861, 578] on button "Print" at bounding box center [836, 588] width 119 height 36
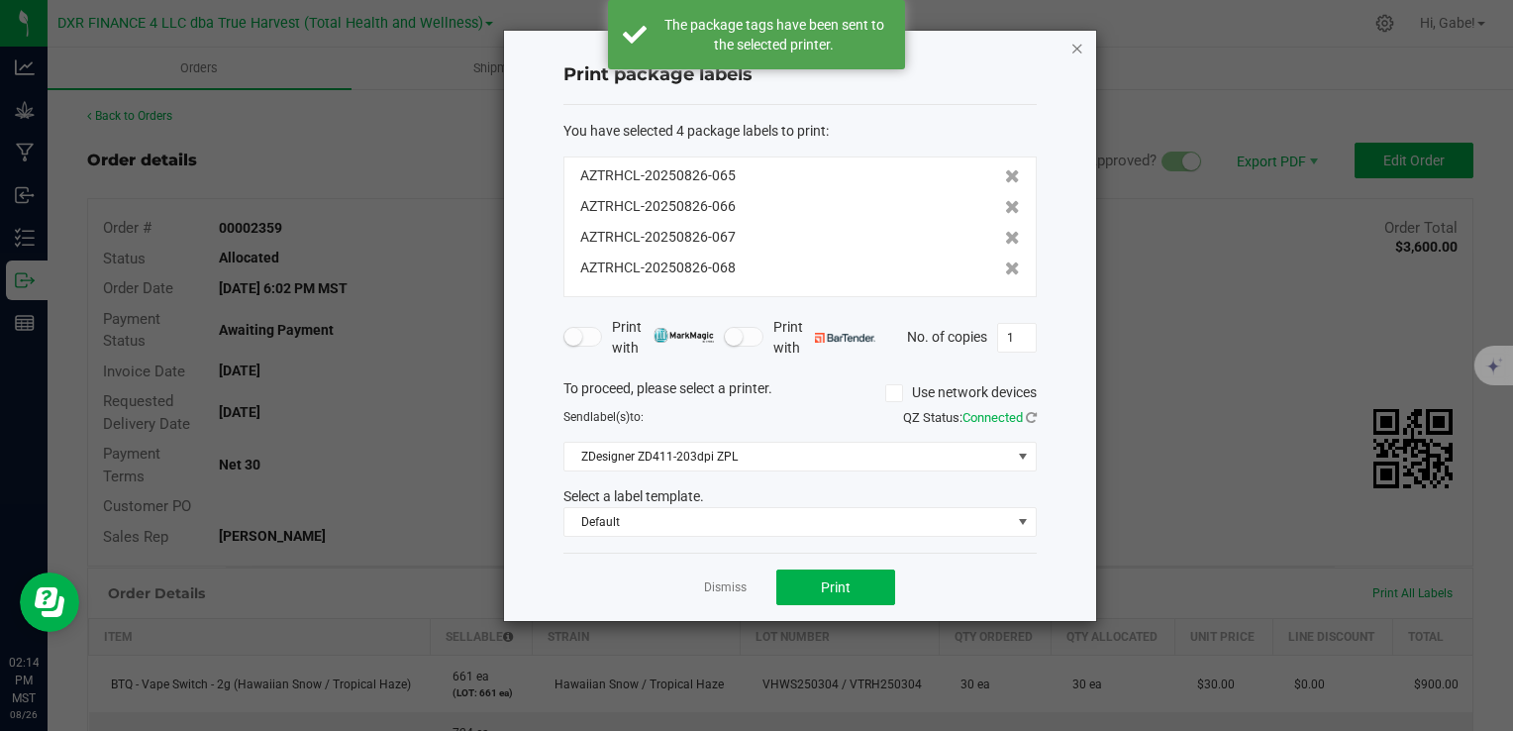
click at [1082, 41] on icon "button" at bounding box center [1078, 48] width 14 height 24
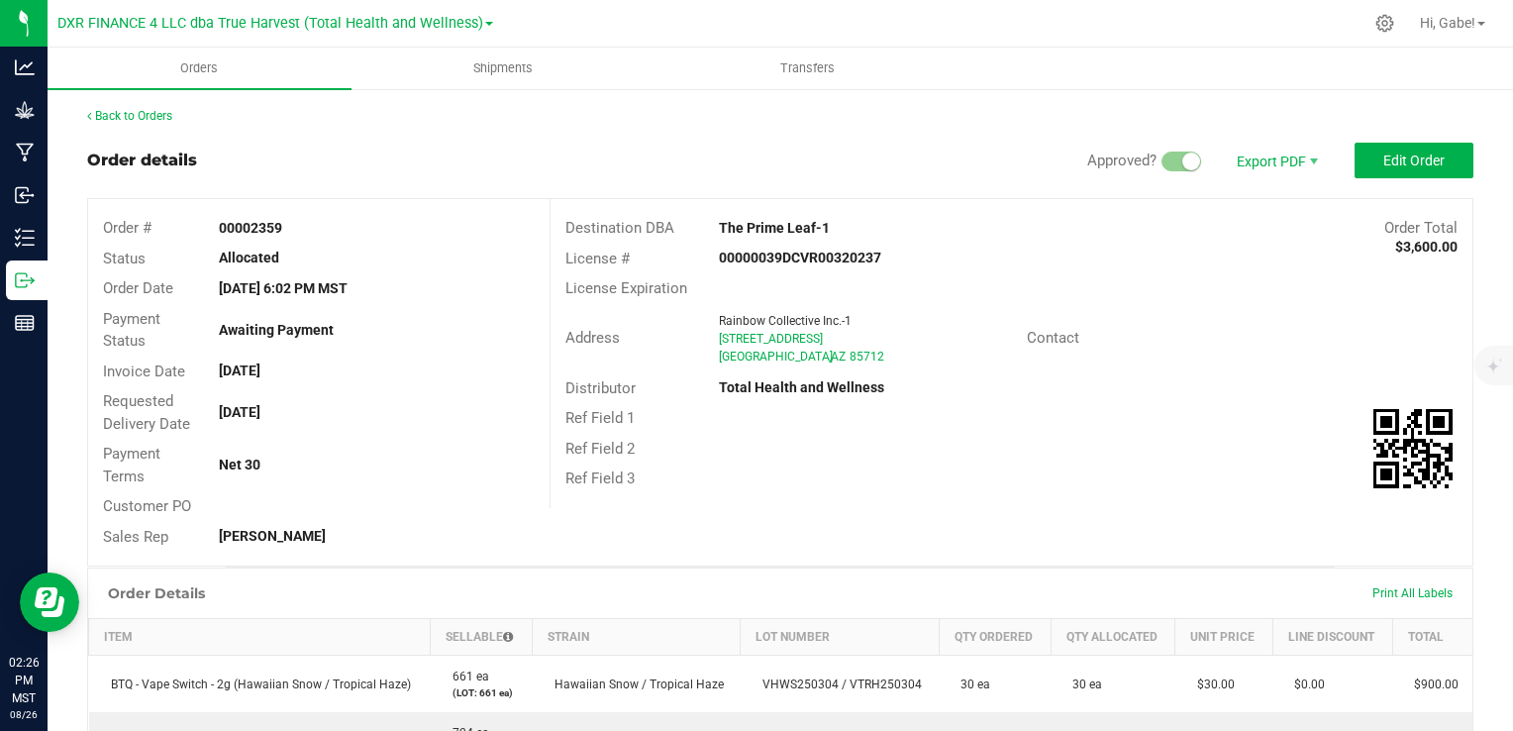
click at [1363, 377] on div "Distributor Total Health and Wellness" at bounding box center [1012, 388] width 922 height 31
click at [160, 113] on link "Back to Orders" at bounding box center [129, 116] width 85 height 14
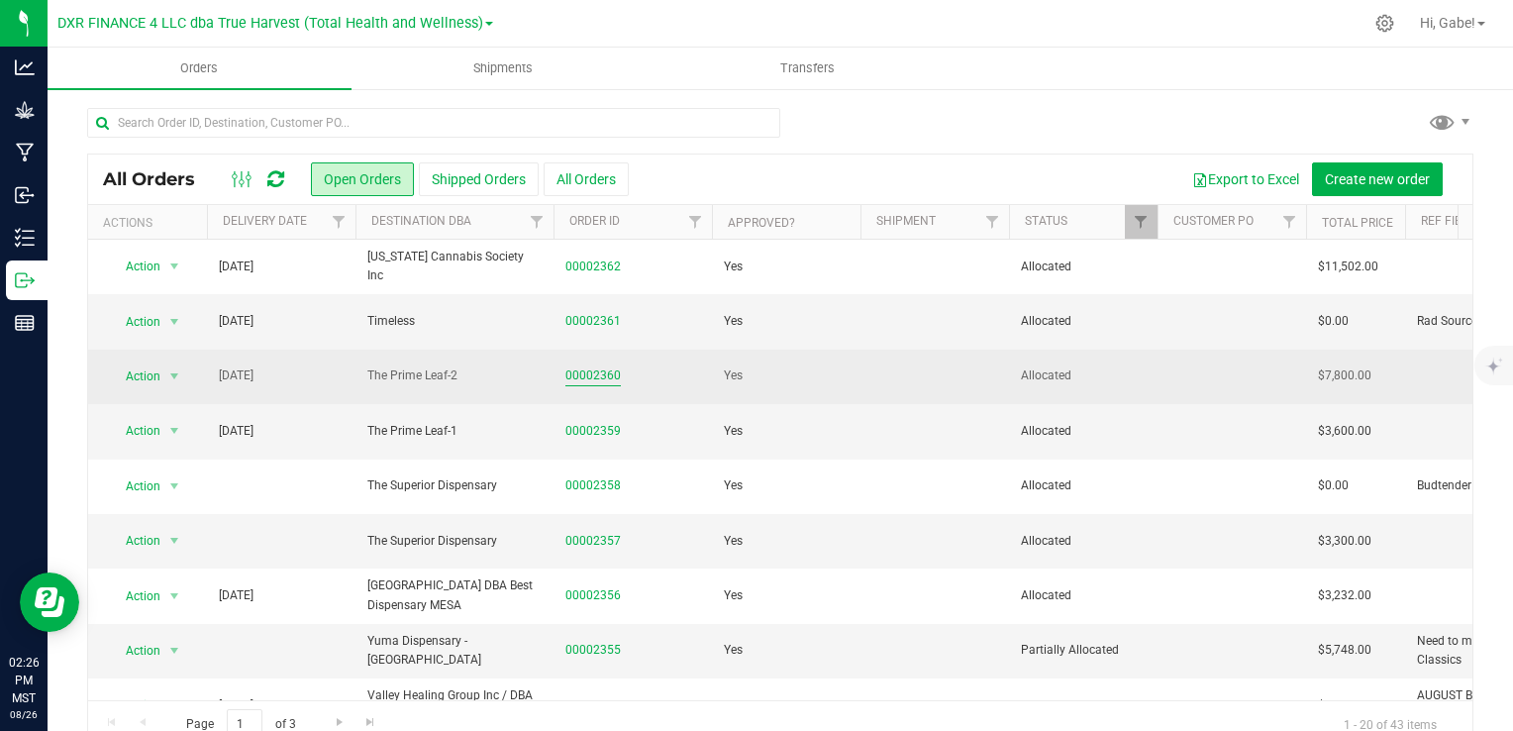
click at [605, 374] on link "00002360" at bounding box center [593, 375] width 55 height 19
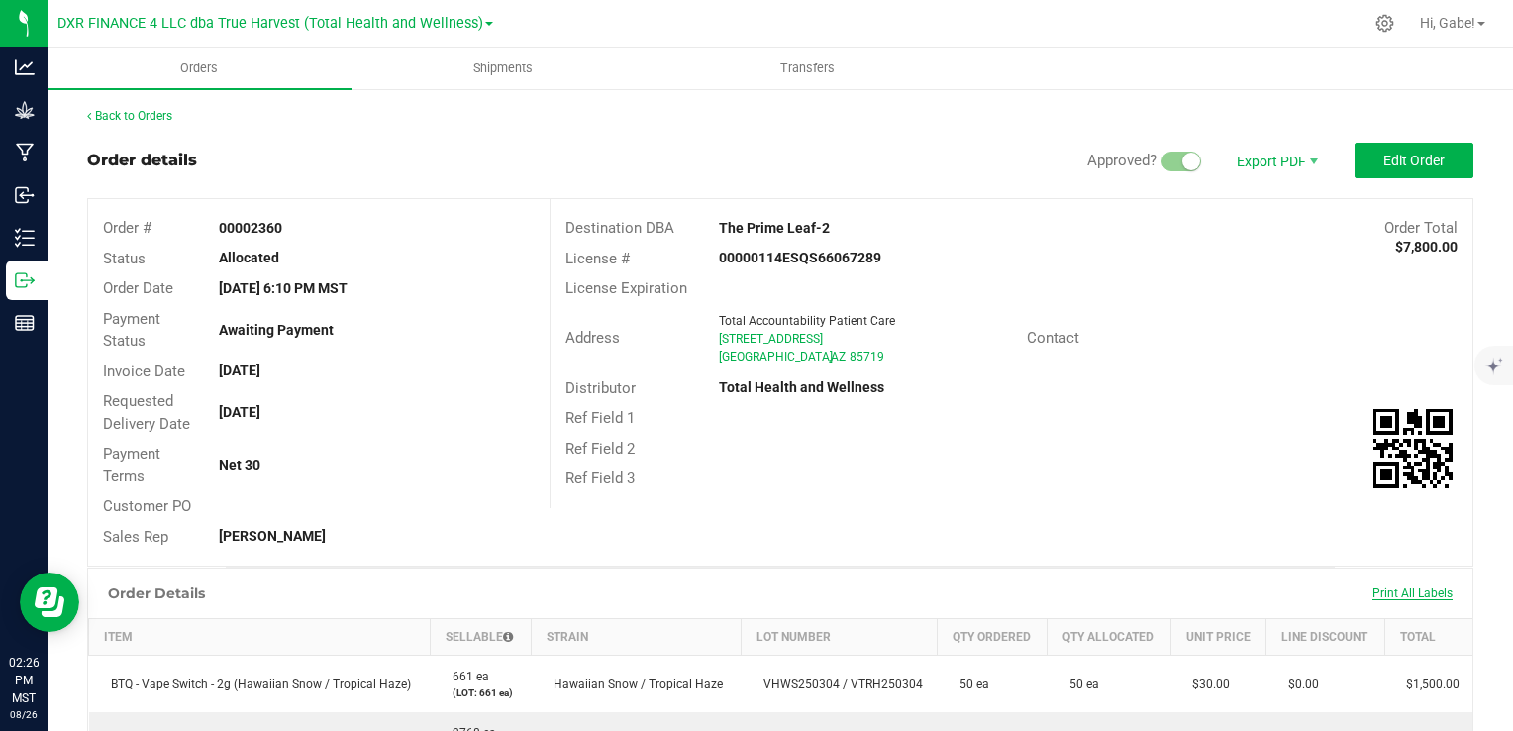
click at [1429, 591] on span "Print All Labels" at bounding box center [1413, 593] width 80 height 14
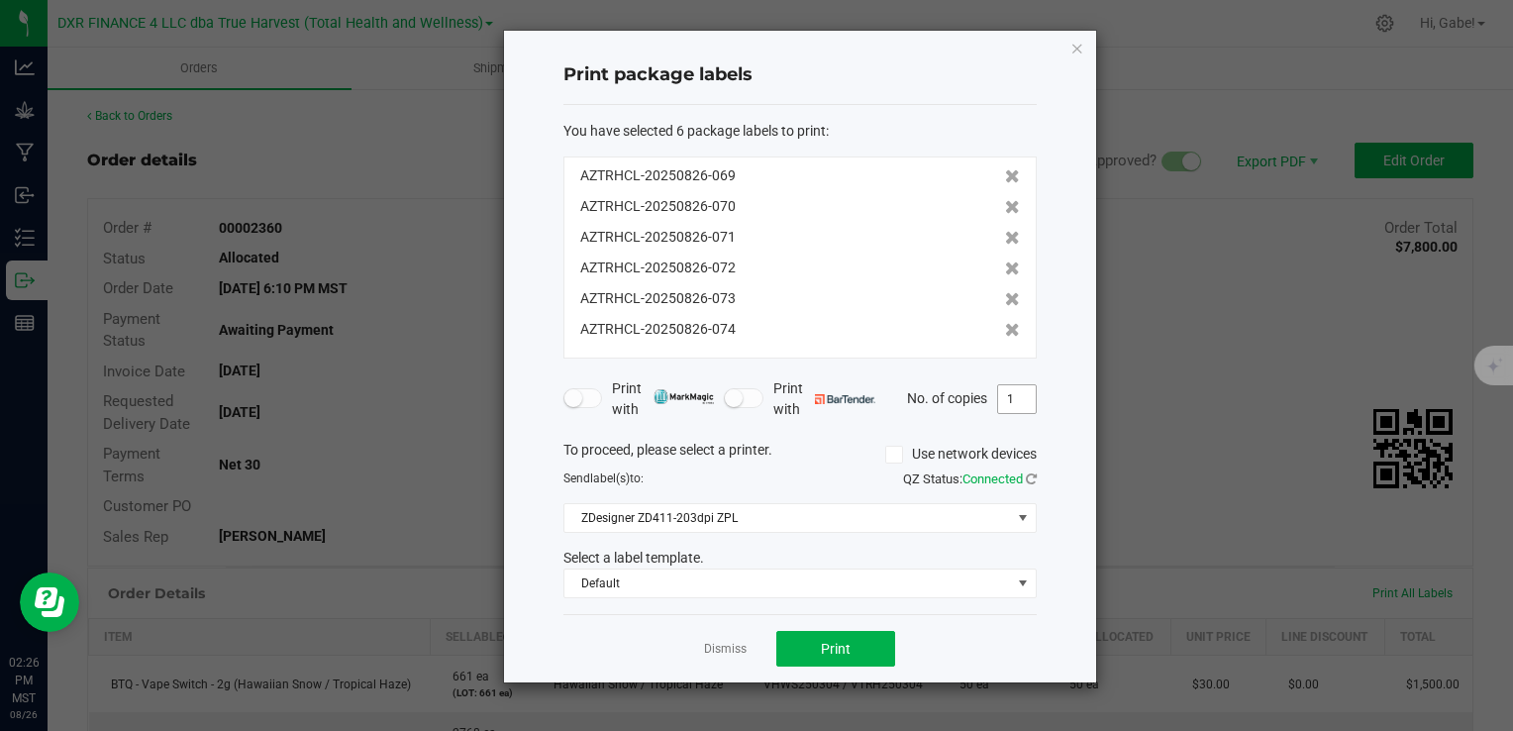
click at [1024, 396] on input "1" at bounding box center [1017, 399] width 38 height 28
type input "2"
click at [807, 638] on button "Print" at bounding box center [836, 649] width 119 height 36
click at [1077, 48] on icon "button" at bounding box center [1078, 48] width 14 height 24
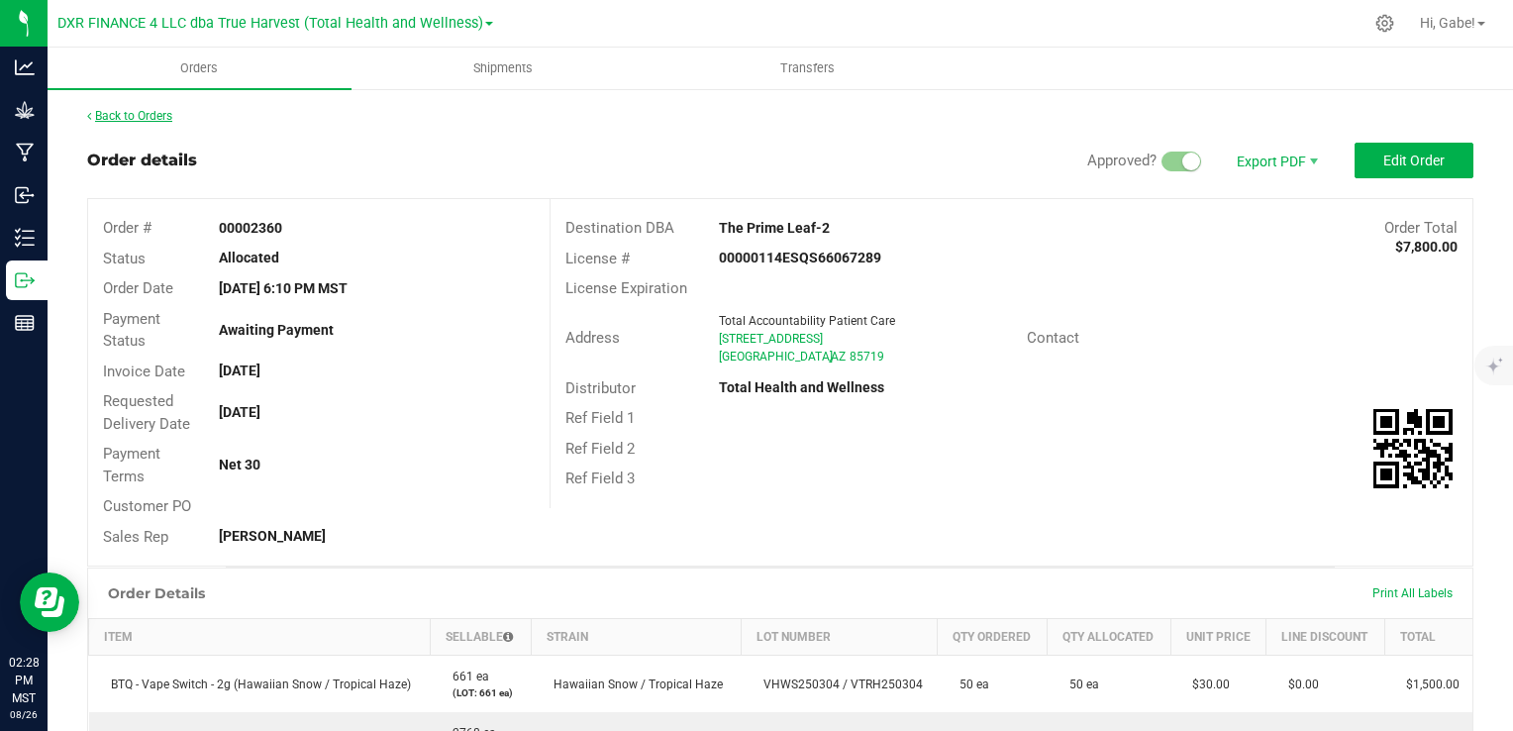
click at [165, 111] on link "Back to Orders" at bounding box center [129, 116] width 85 height 14
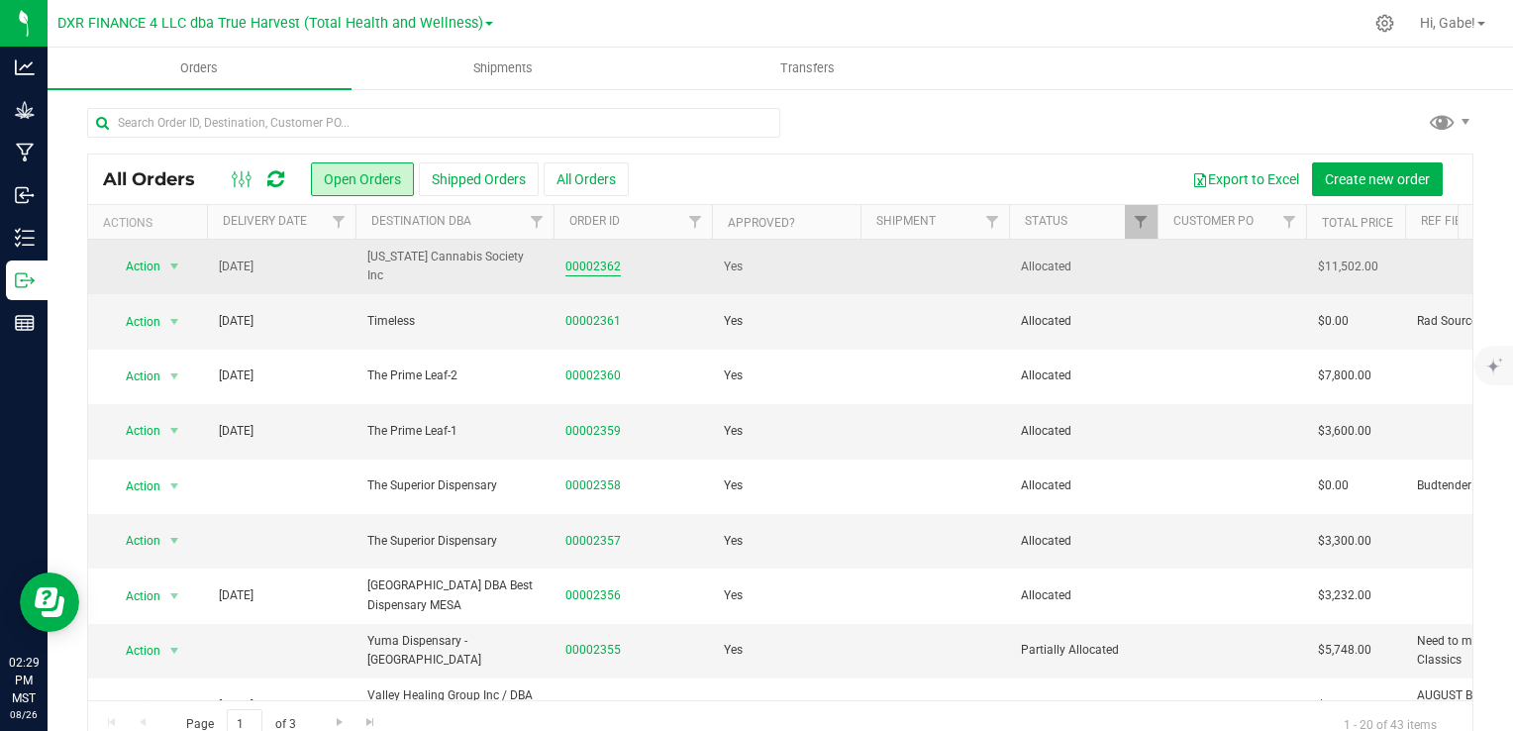
click at [613, 269] on link "00002362" at bounding box center [593, 267] width 55 height 19
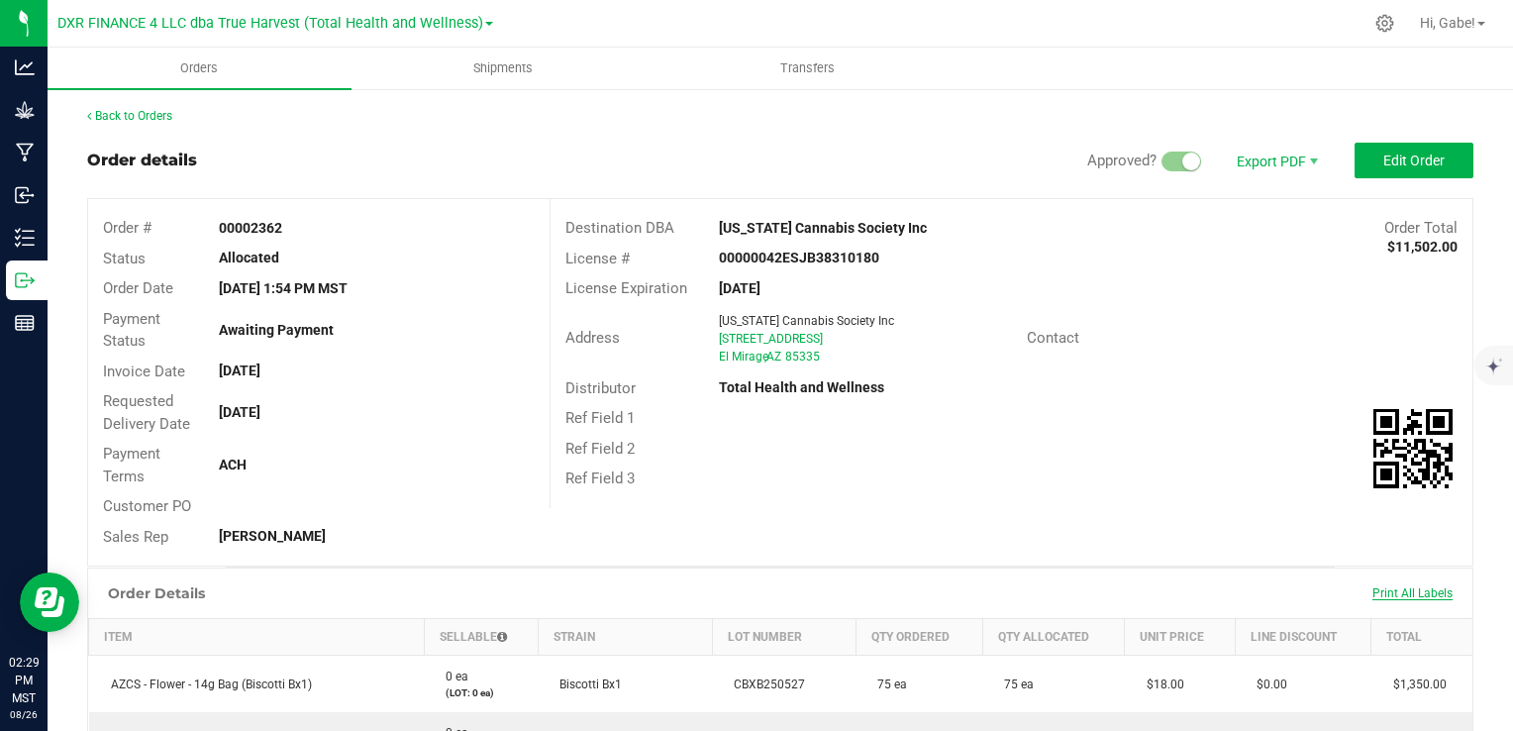
click at [1410, 588] on span "Print All Labels" at bounding box center [1413, 593] width 80 height 14
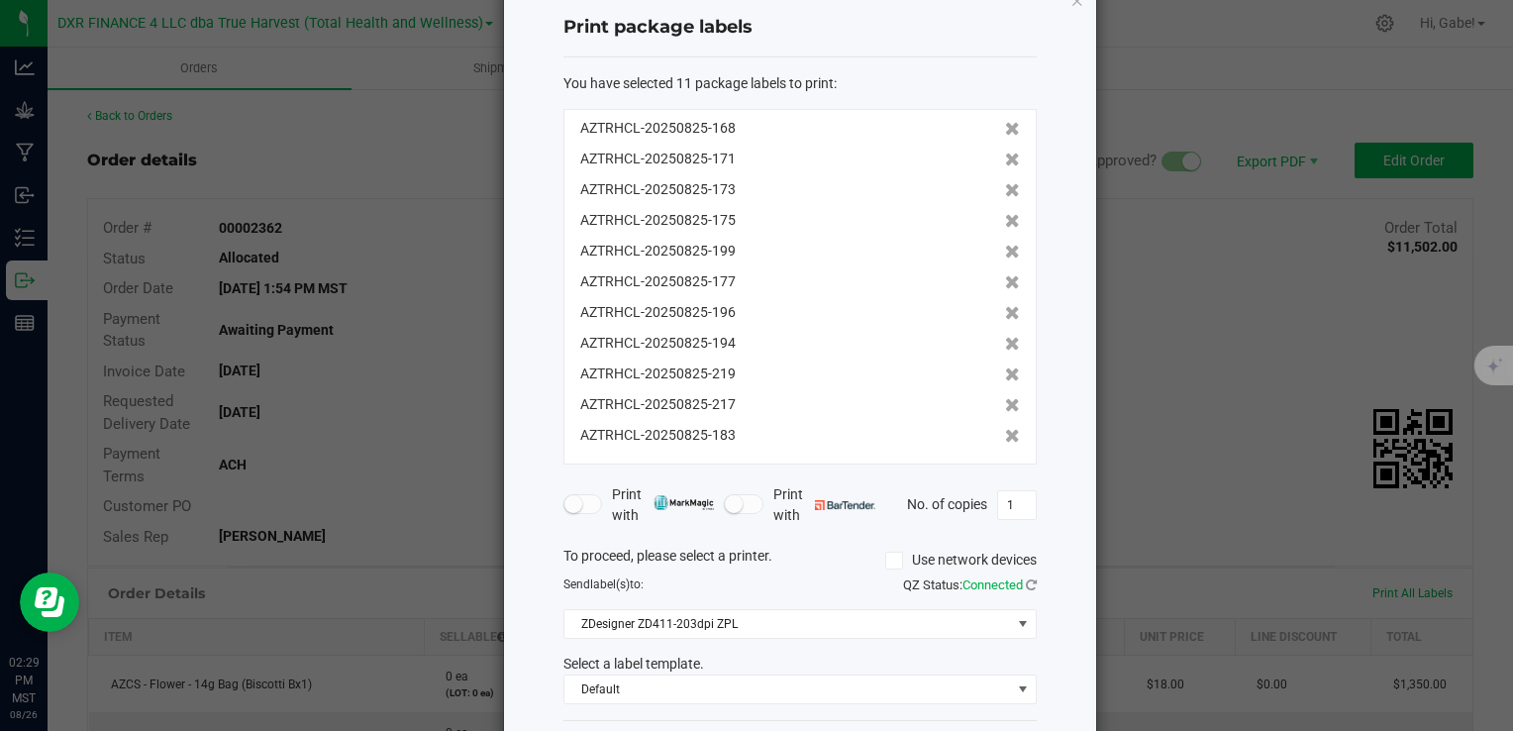
scroll to position [134, 0]
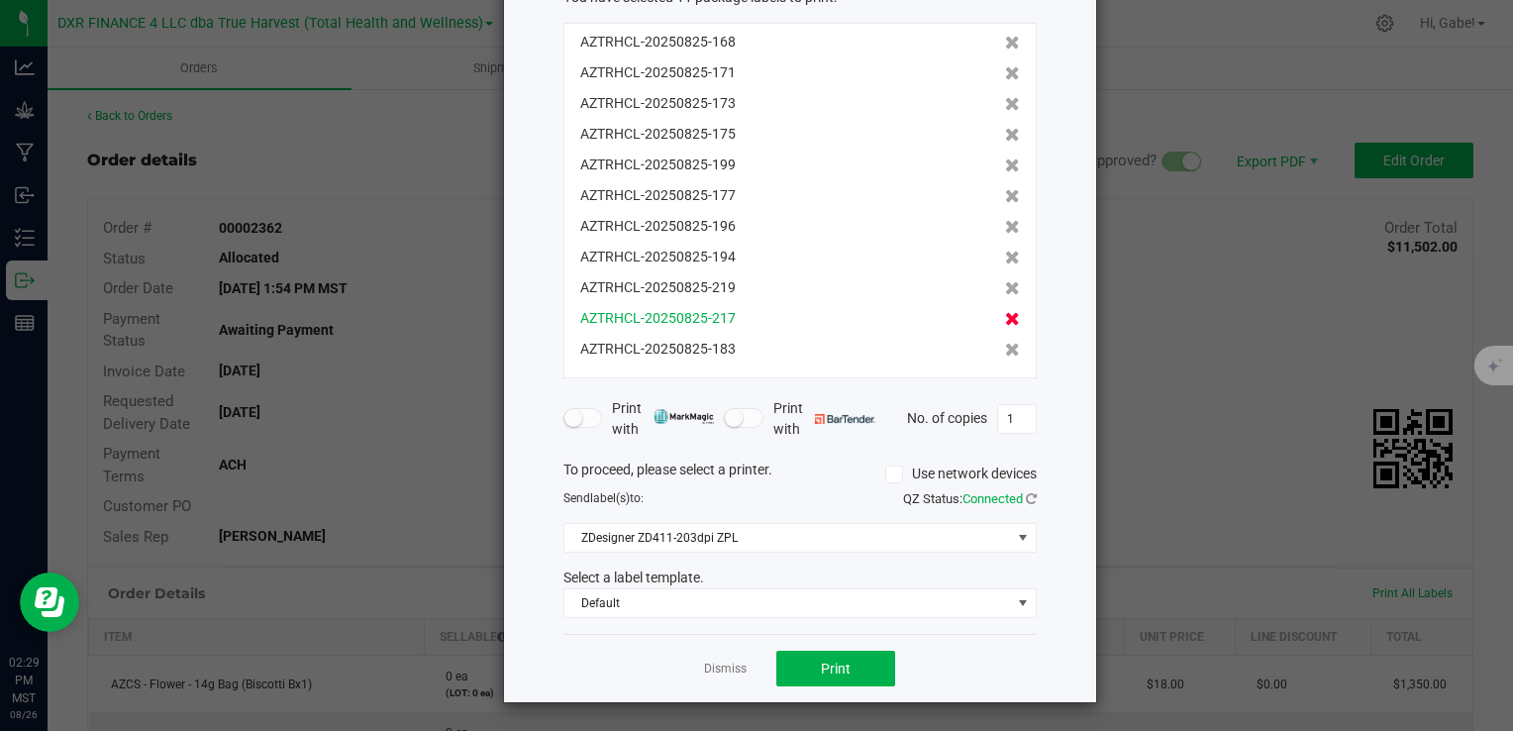
click at [1005, 322] on icon at bounding box center [1012, 319] width 15 height 14
click at [1005, 319] on icon at bounding box center [1012, 319] width 15 height 14
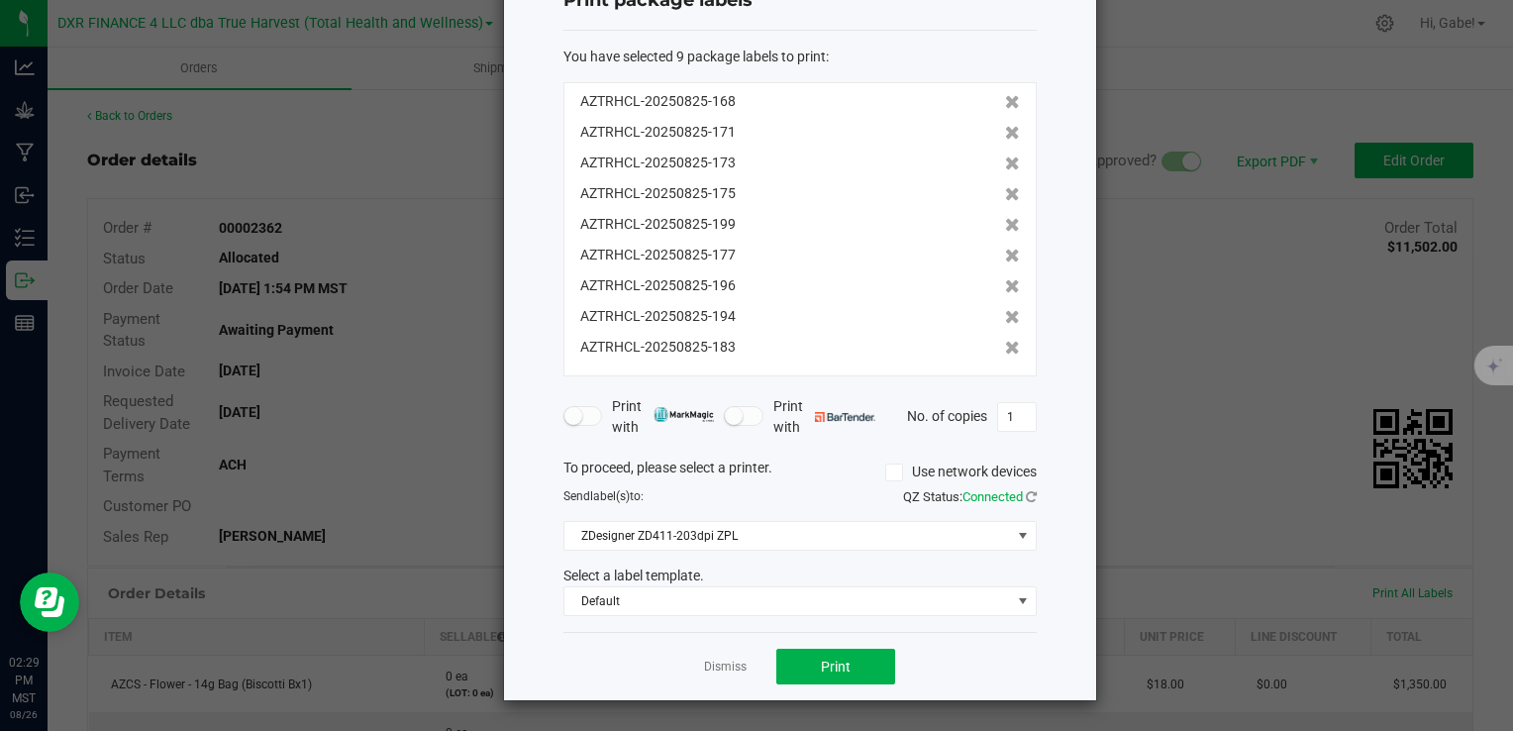
scroll to position [71, 0]
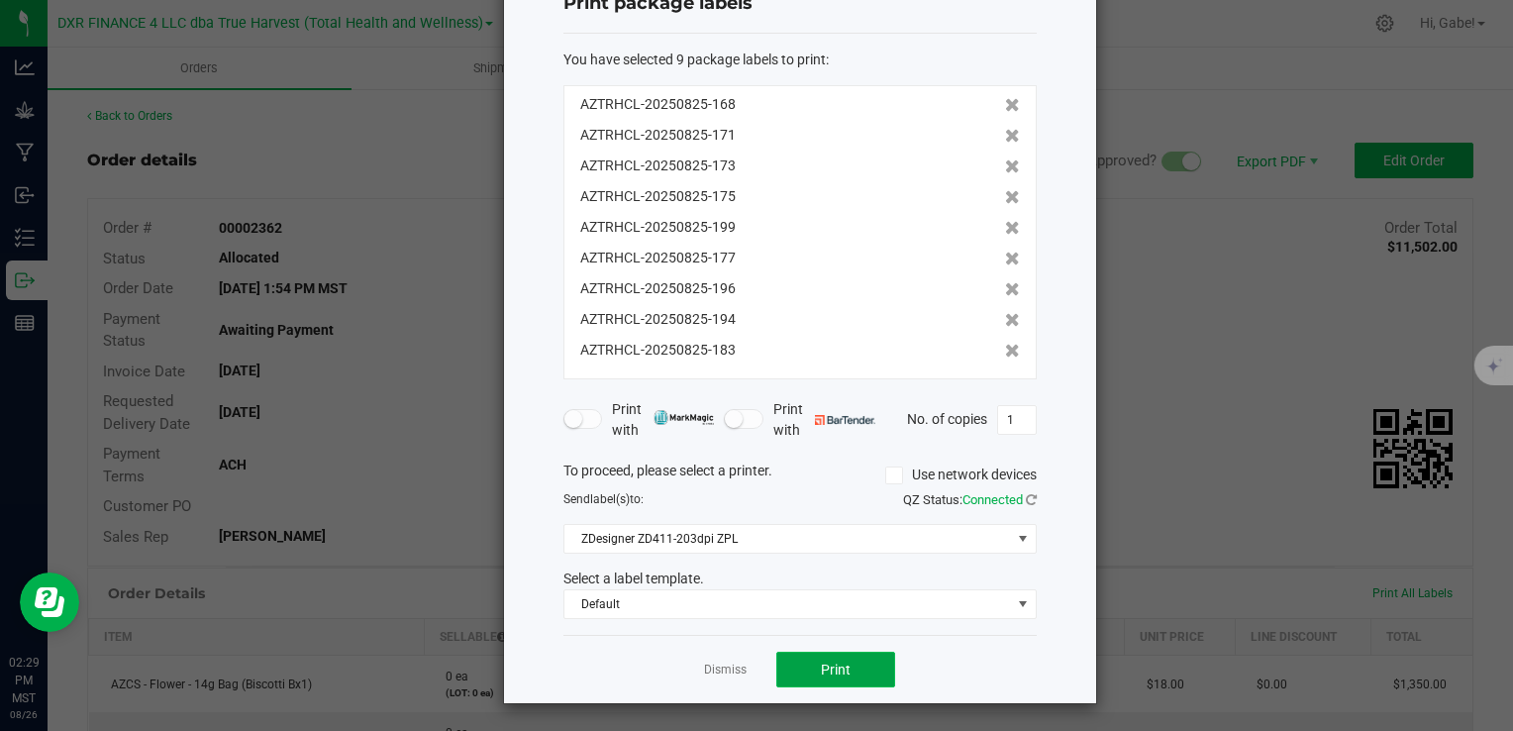
click at [839, 662] on span "Print" at bounding box center [836, 670] width 30 height 16
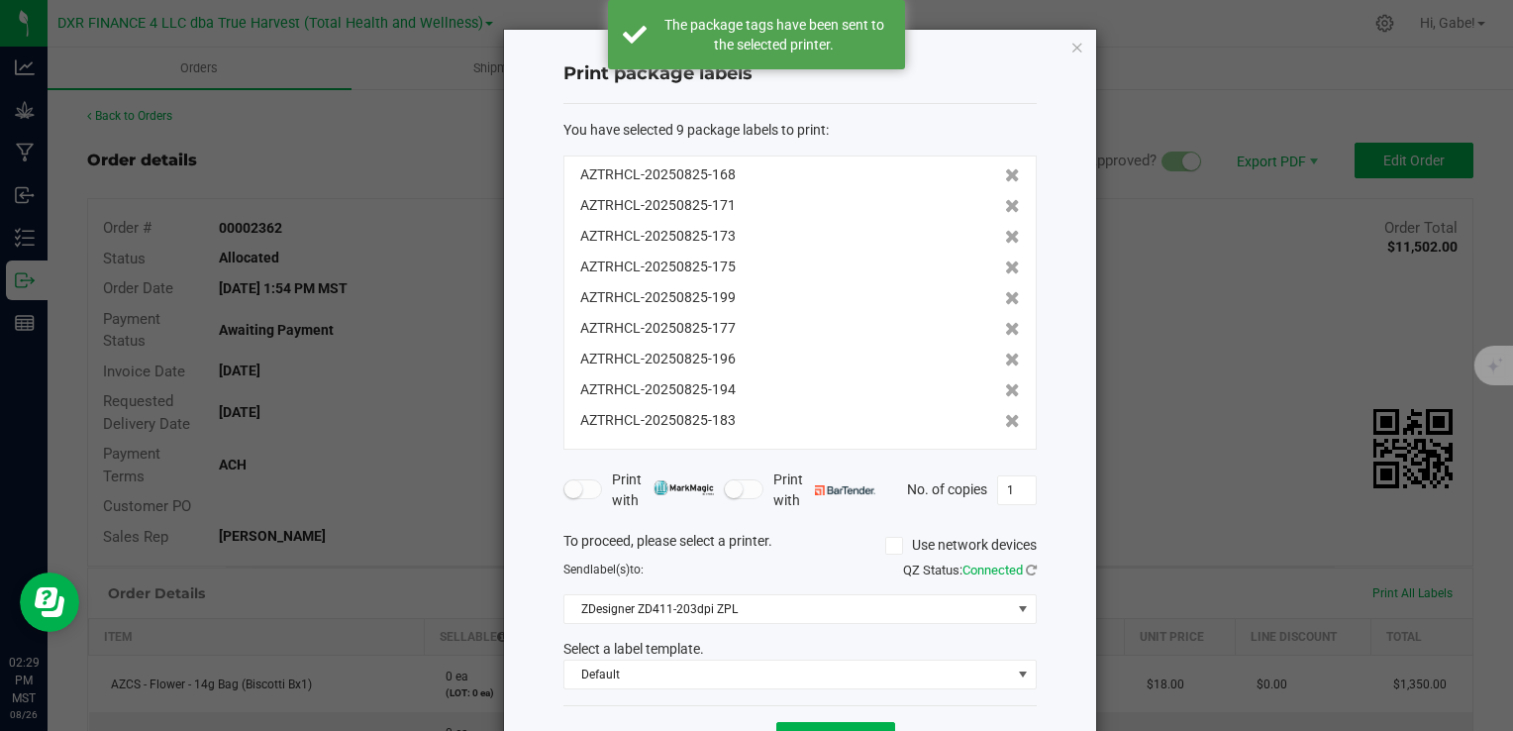
scroll to position [0, 0]
click at [1072, 47] on icon "button" at bounding box center [1078, 48] width 14 height 24
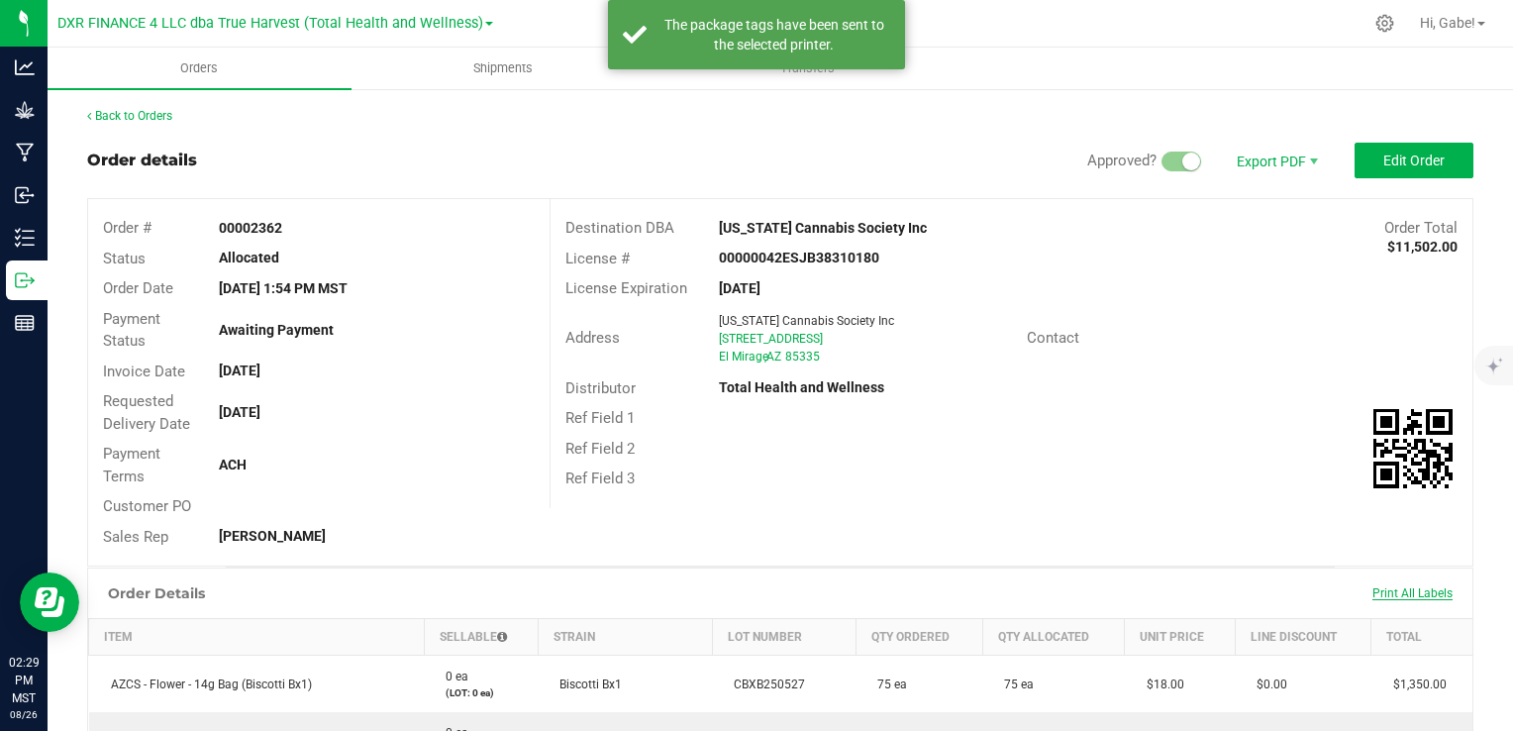
click at [1397, 589] on span "Print All Labels" at bounding box center [1413, 593] width 80 height 14
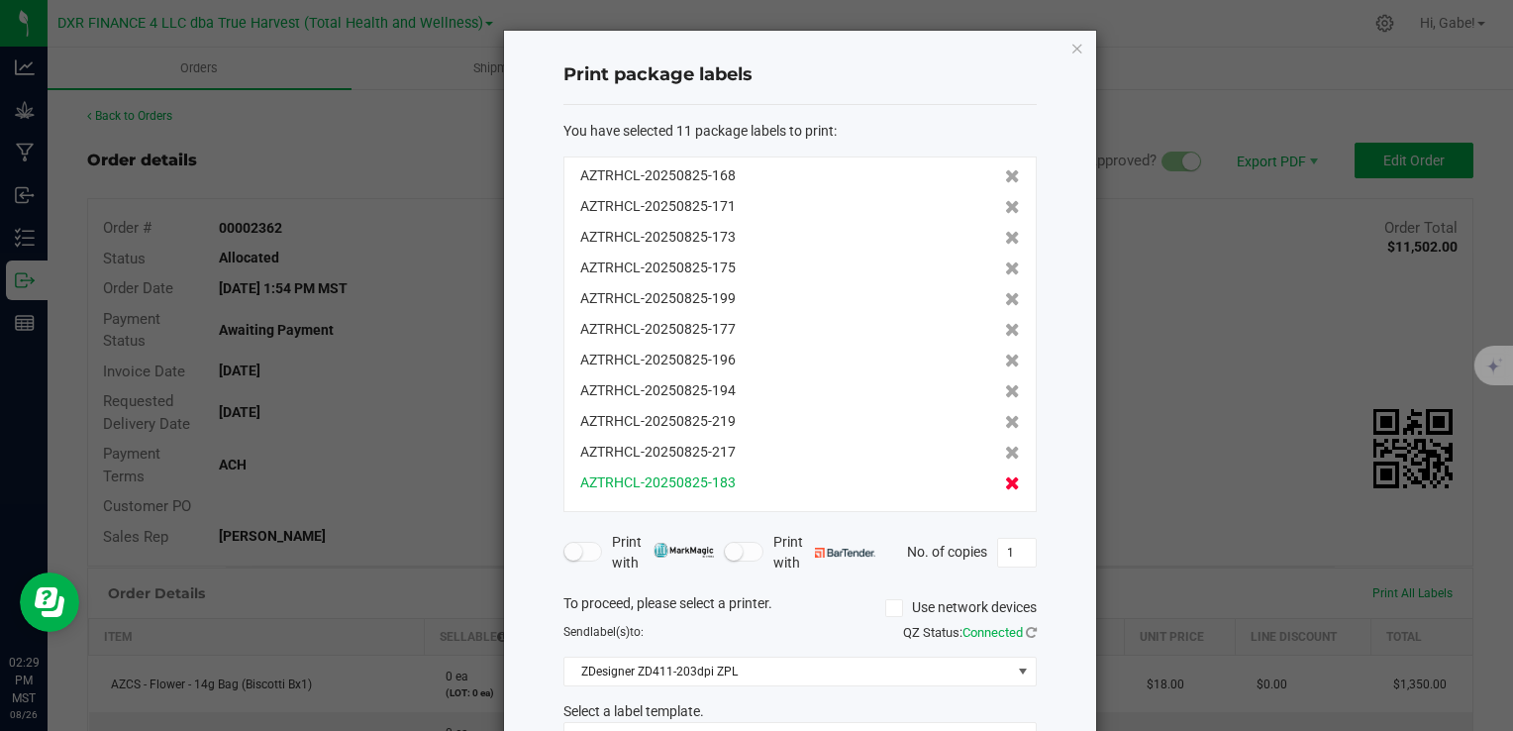
click at [1005, 485] on icon at bounding box center [1012, 483] width 15 height 14
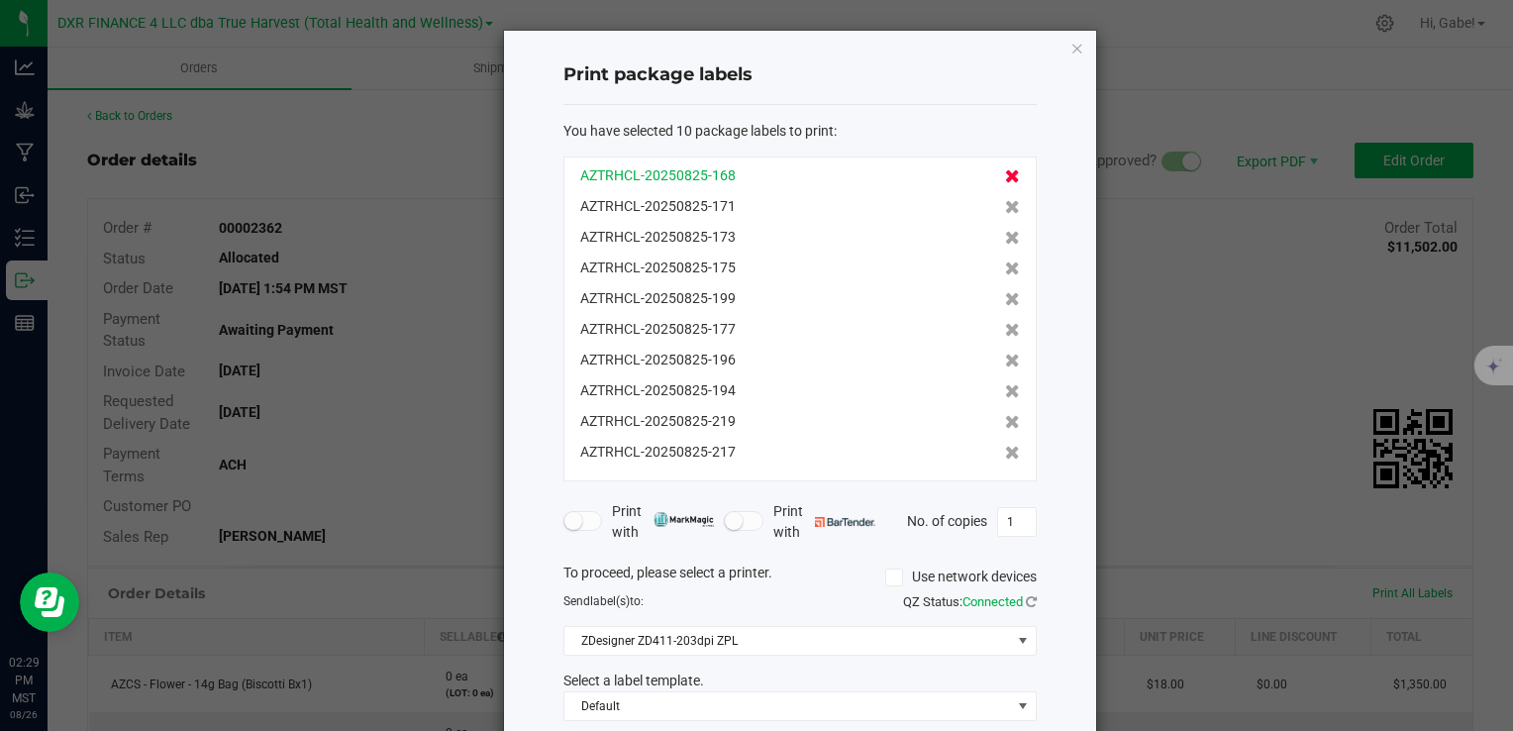
click at [1005, 172] on icon at bounding box center [1012, 176] width 15 height 14
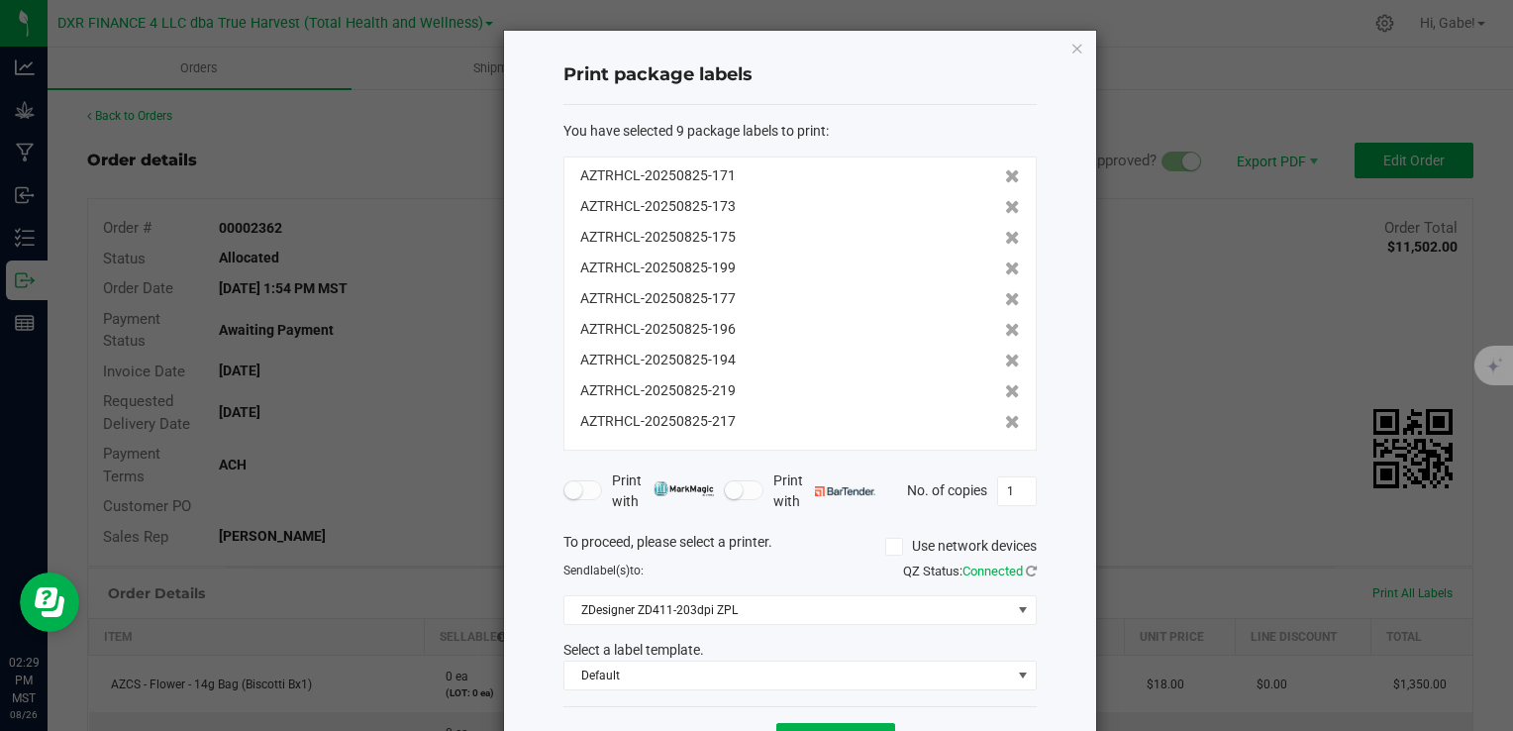
click at [1005, 172] on icon at bounding box center [1012, 176] width 15 height 14
click at [1005, 200] on icon at bounding box center [1012, 207] width 15 height 14
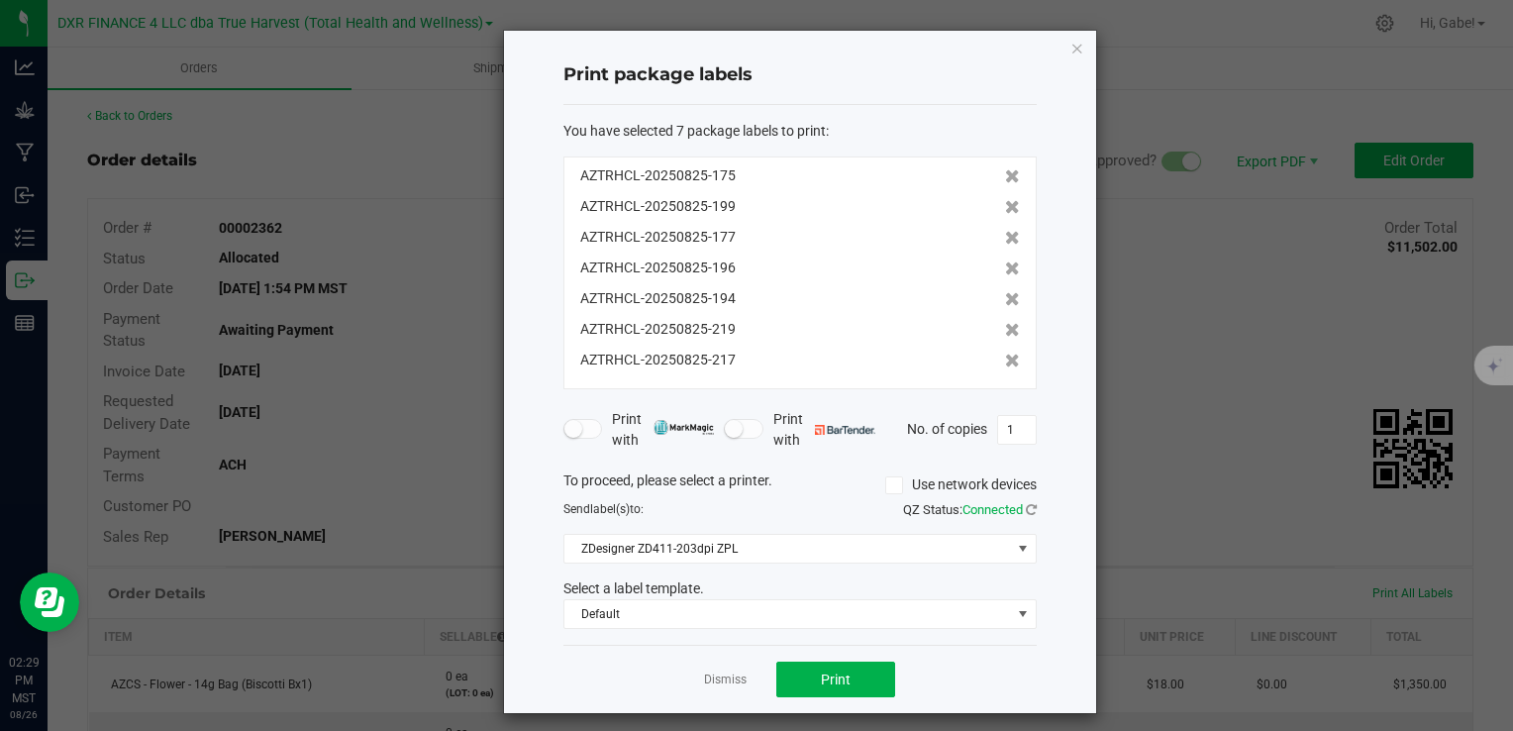
click at [1005, 172] on icon at bounding box center [1012, 176] width 15 height 14
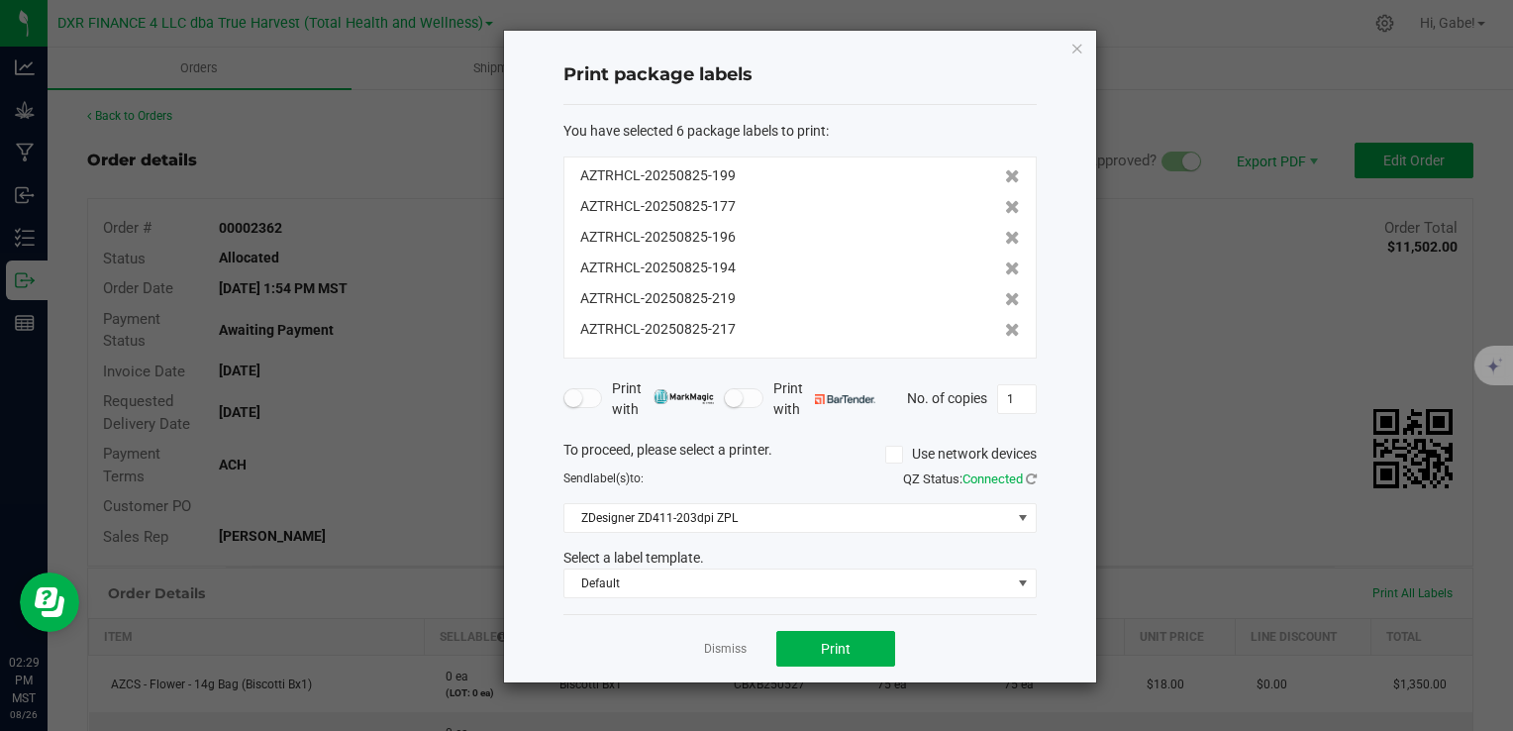
click at [1005, 172] on icon at bounding box center [1012, 176] width 15 height 14
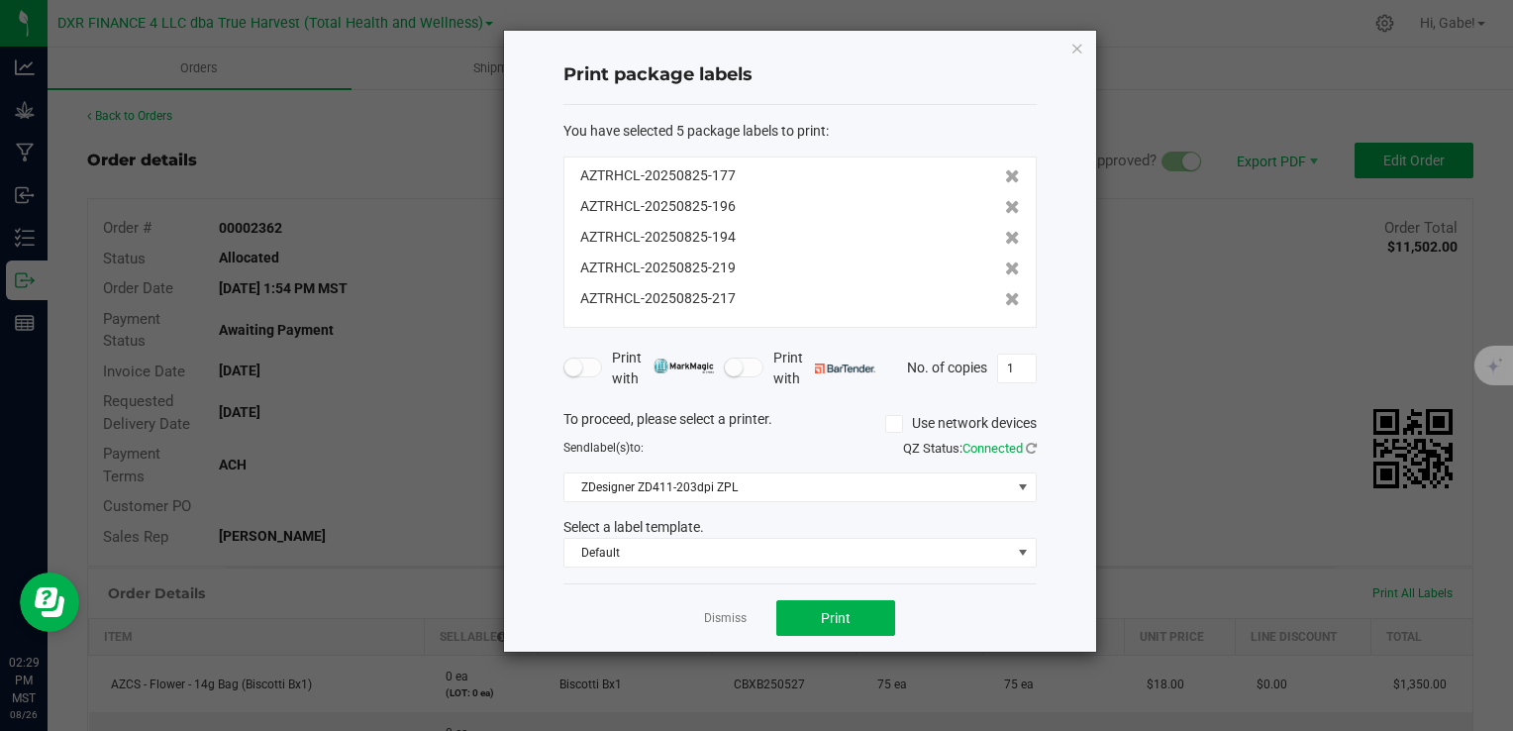
click at [1005, 172] on icon at bounding box center [1012, 176] width 15 height 14
click at [1005, 200] on icon at bounding box center [1012, 207] width 15 height 14
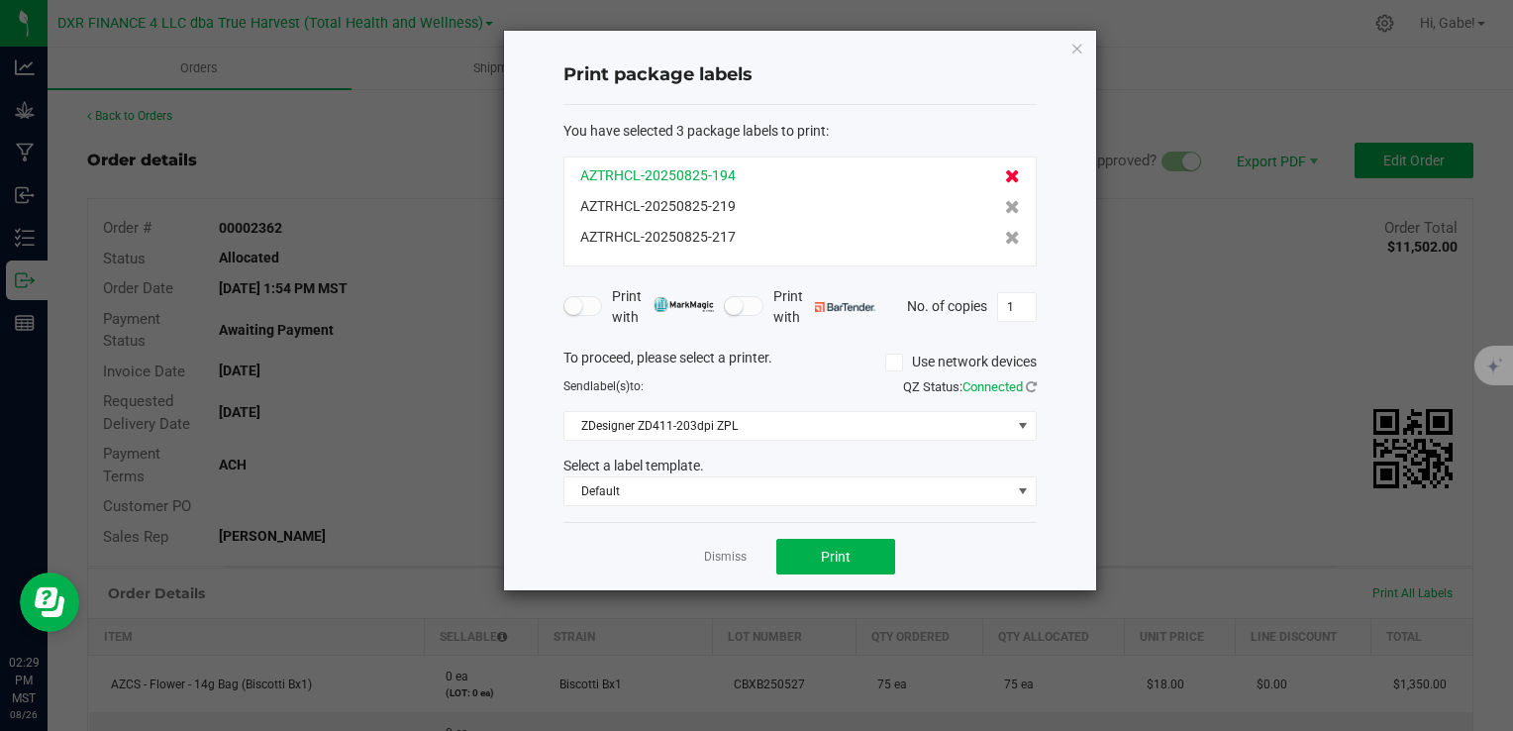
click at [1005, 172] on icon at bounding box center [1012, 176] width 15 height 14
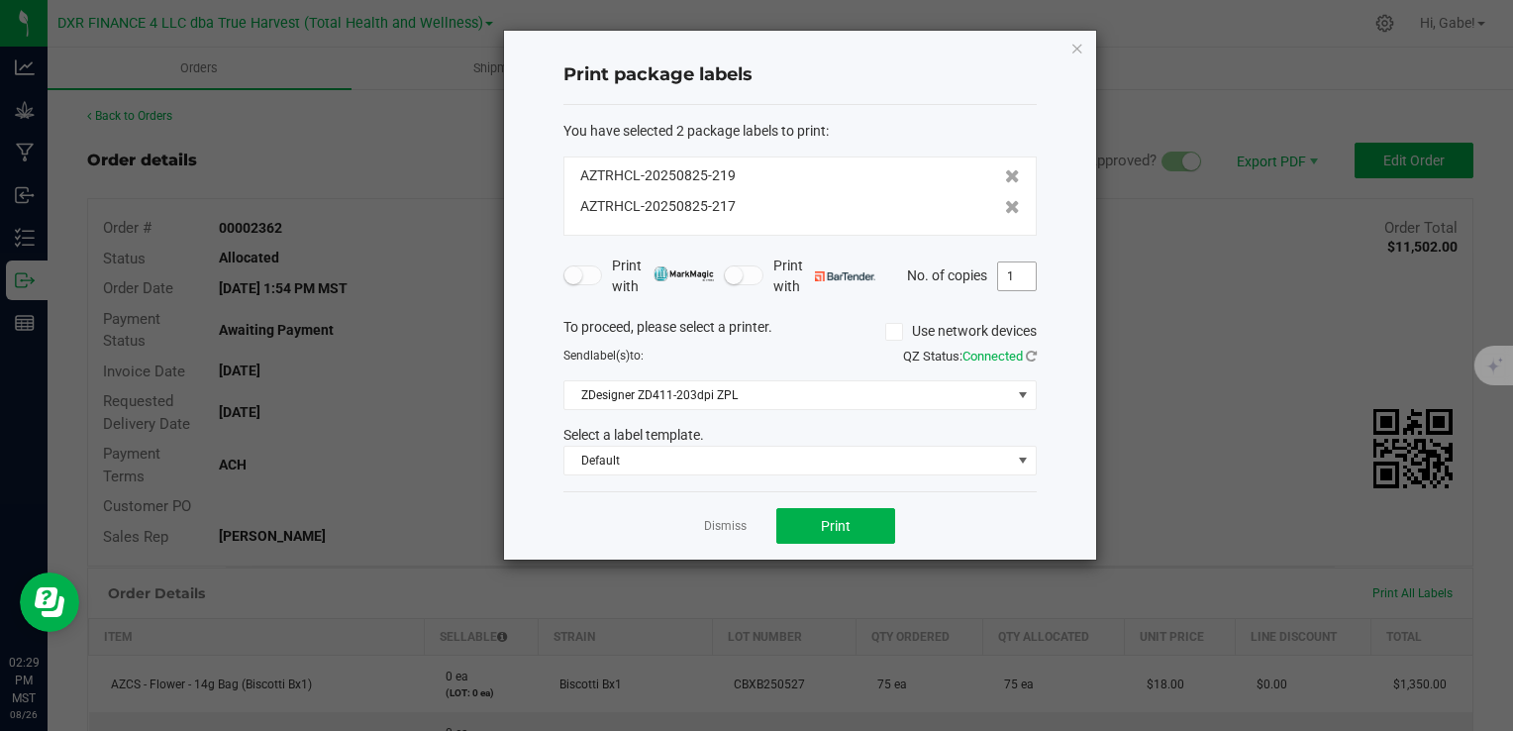
click at [1020, 275] on input "1" at bounding box center [1017, 276] width 38 height 28
type input "2"
click at [854, 530] on button "Print" at bounding box center [836, 526] width 119 height 36
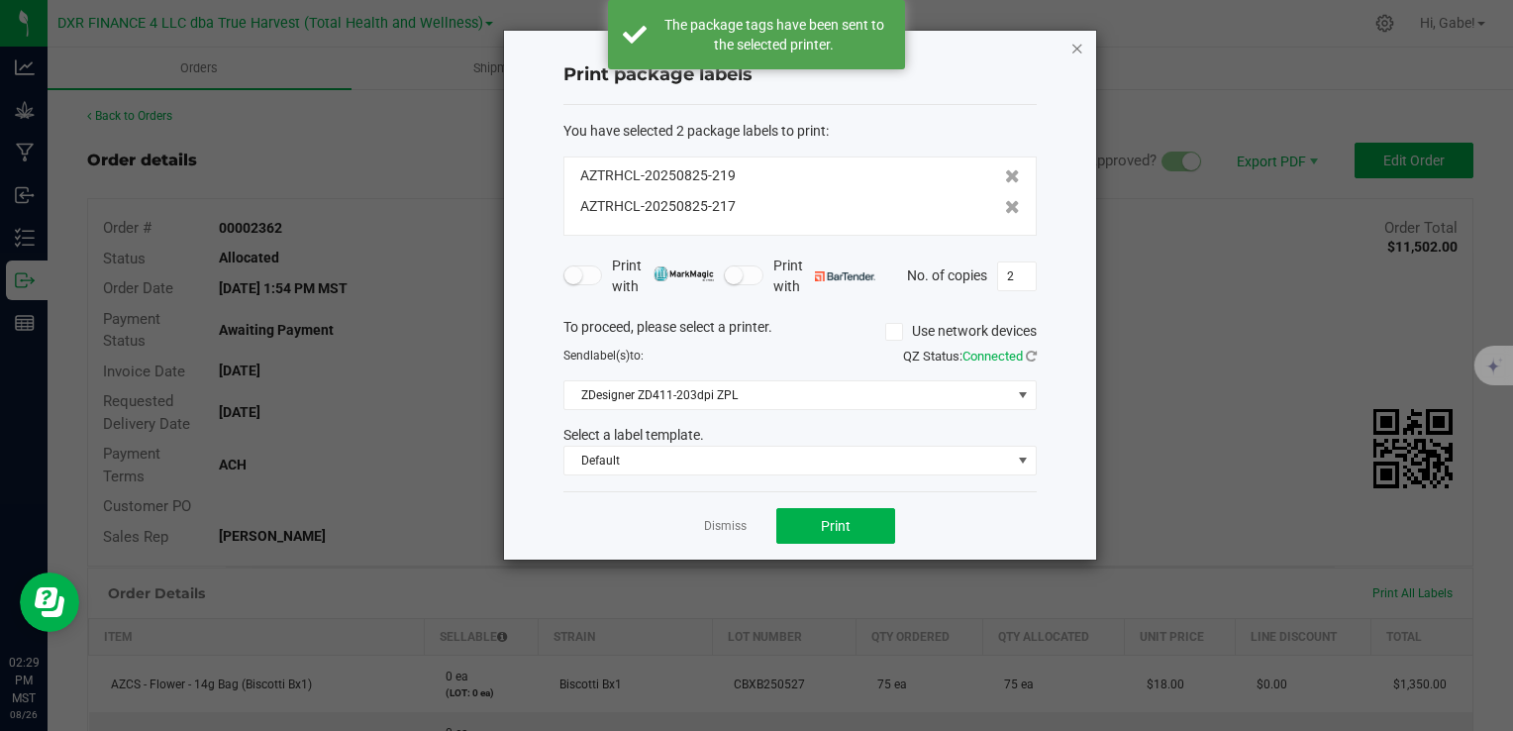
click at [1081, 51] on icon "button" at bounding box center [1078, 48] width 14 height 24
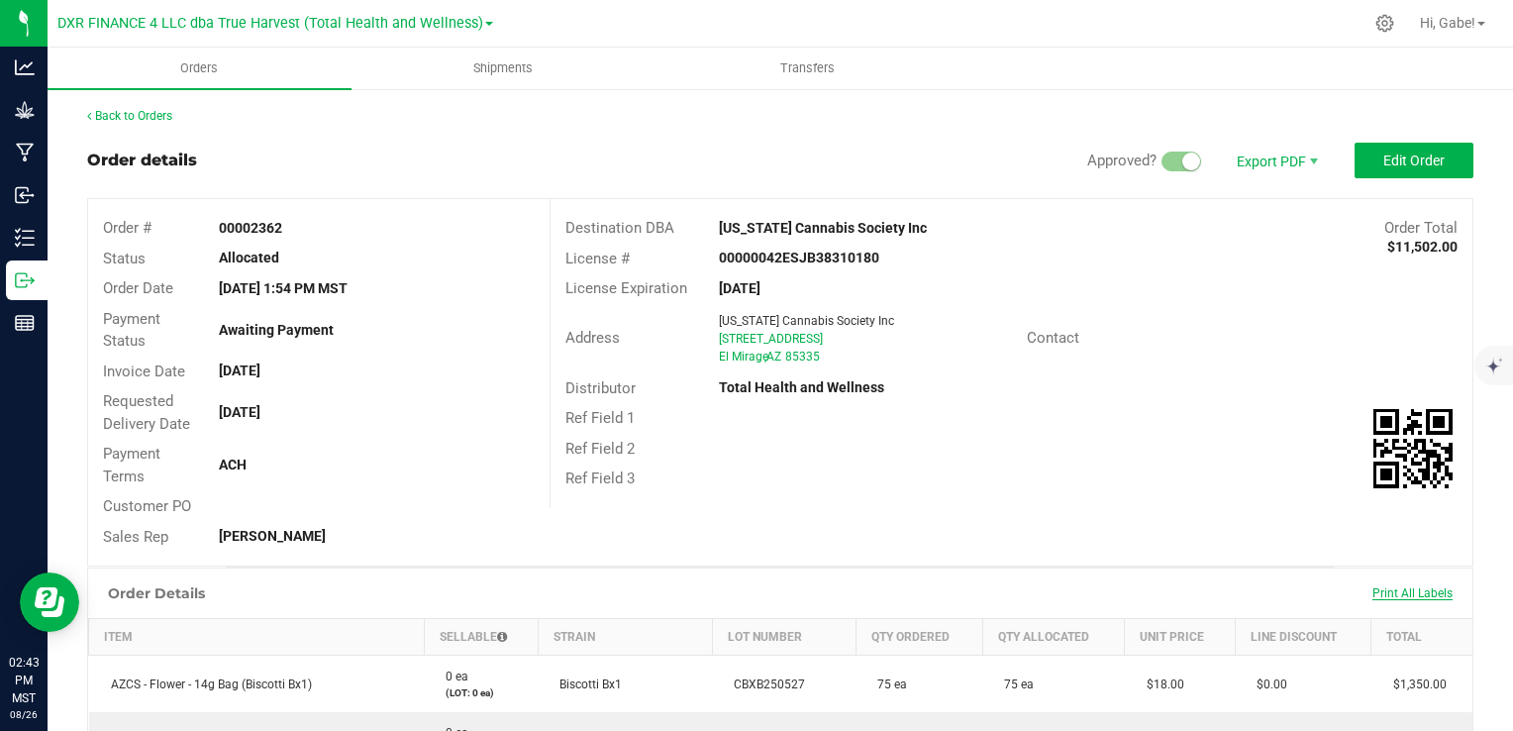
click at [1383, 596] on span "Print All Labels" at bounding box center [1413, 593] width 80 height 14
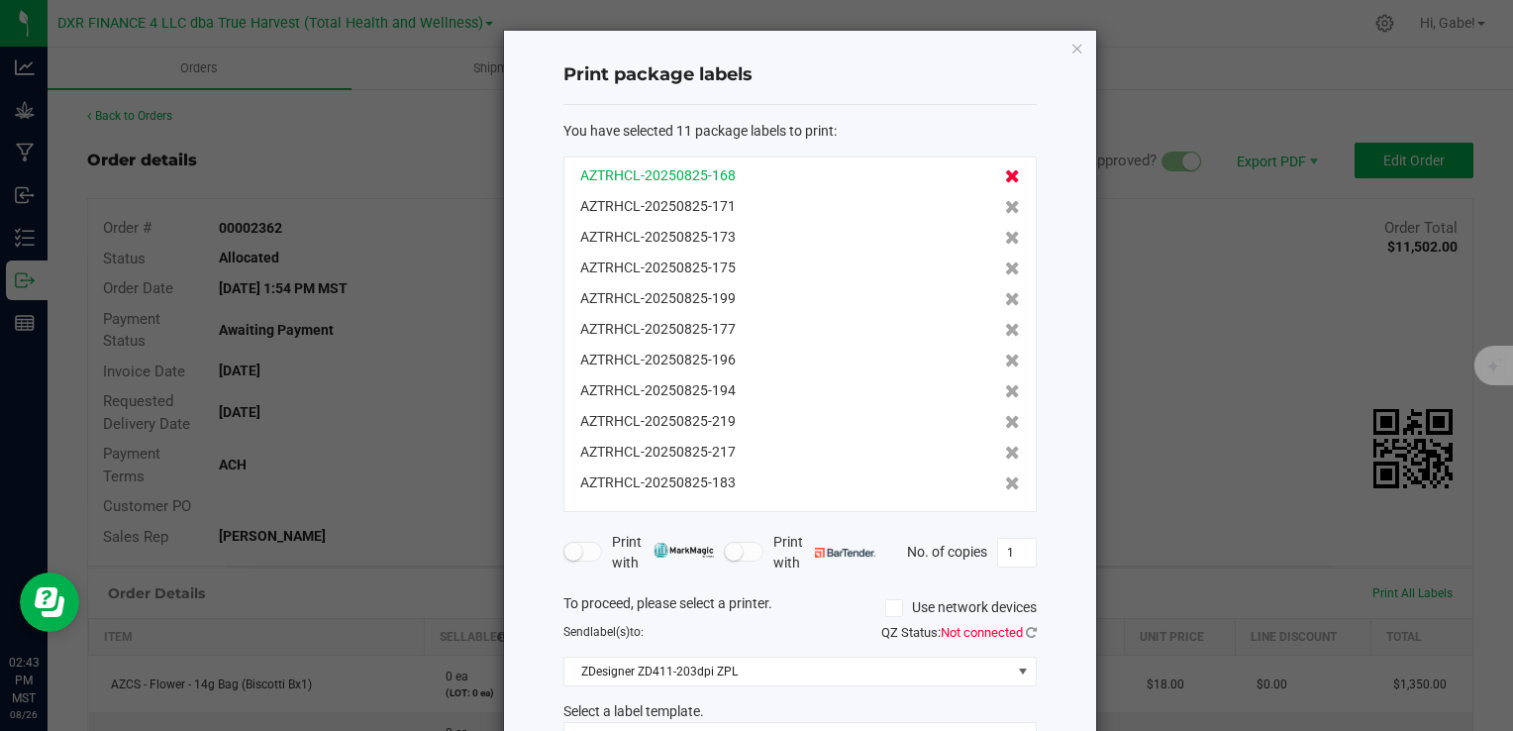
click at [999, 171] on div "AZTRHCL-20250825-168 AZTRHCL-20250825-171 AZTRHCL-20250825-173 AZTRHCL-20250825…" at bounding box center [800, 334] width 473 height 356
click at [1005, 176] on icon at bounding box center [1012, 176] width 15 height 14
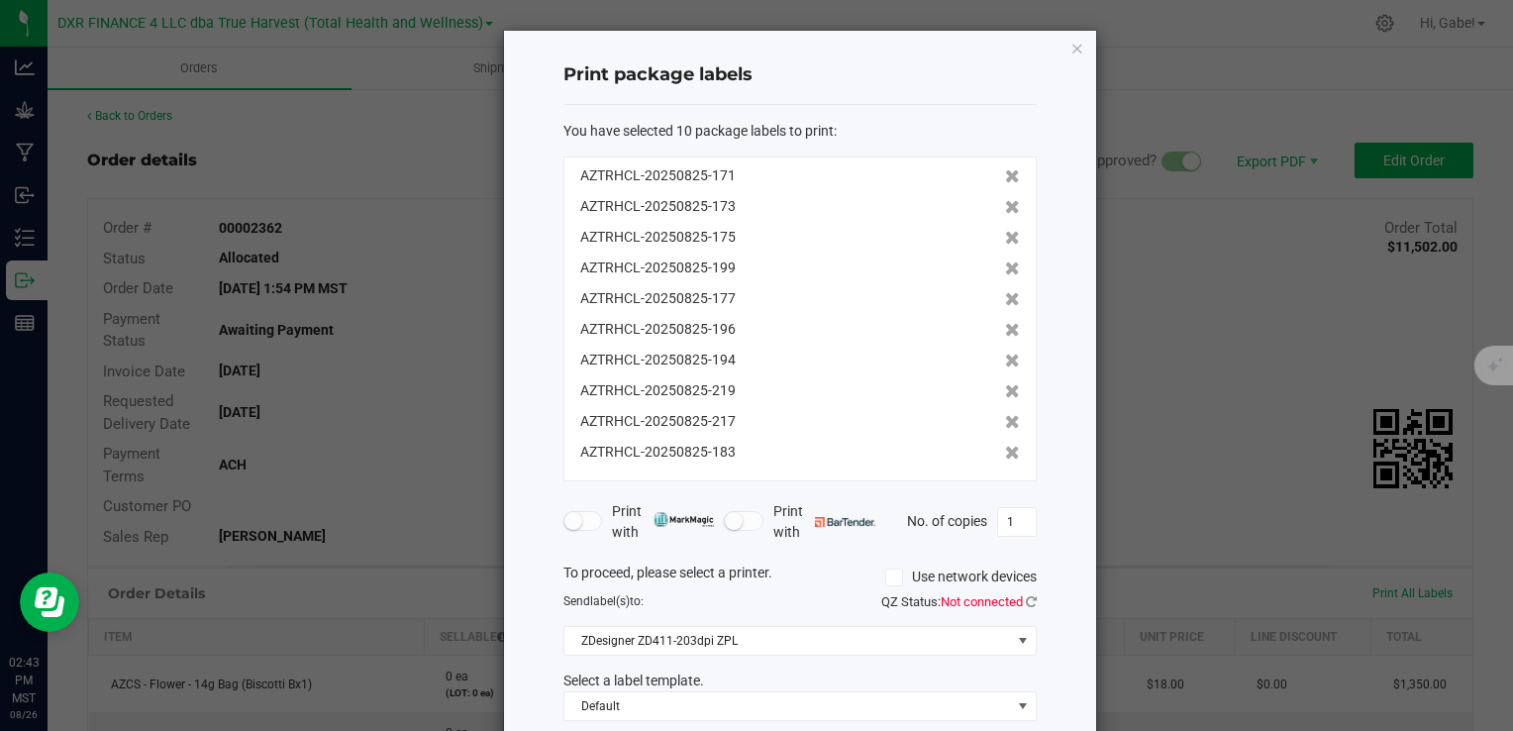
click at [1005, 176] on icon at bounding box center [1012, 176] width 15 height 14
click at [1005, 200] on icon at bounding box center [1012, 207] width 15 height 14
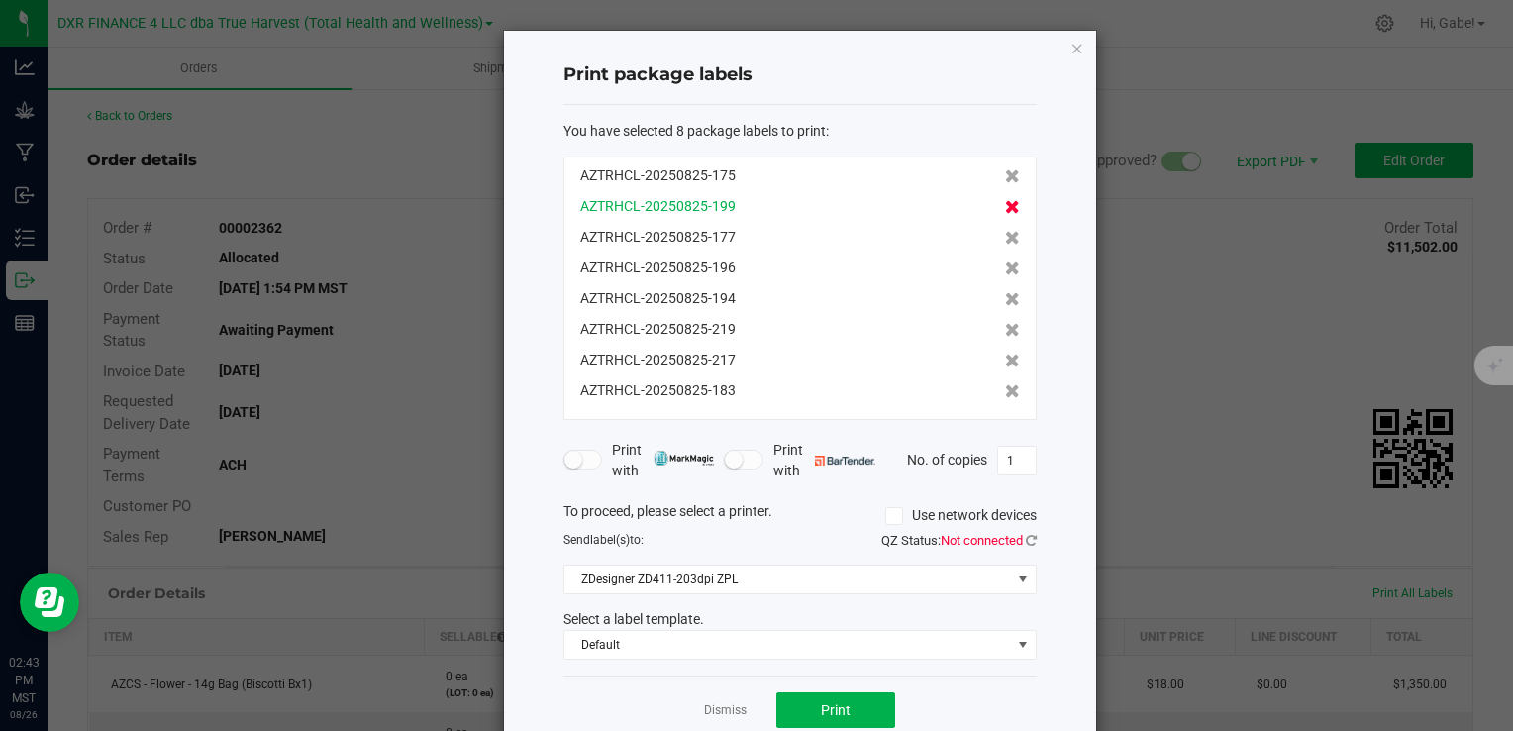
click at [1005, 174] on icon at bounding box center [1012, 176] width 15 height 14
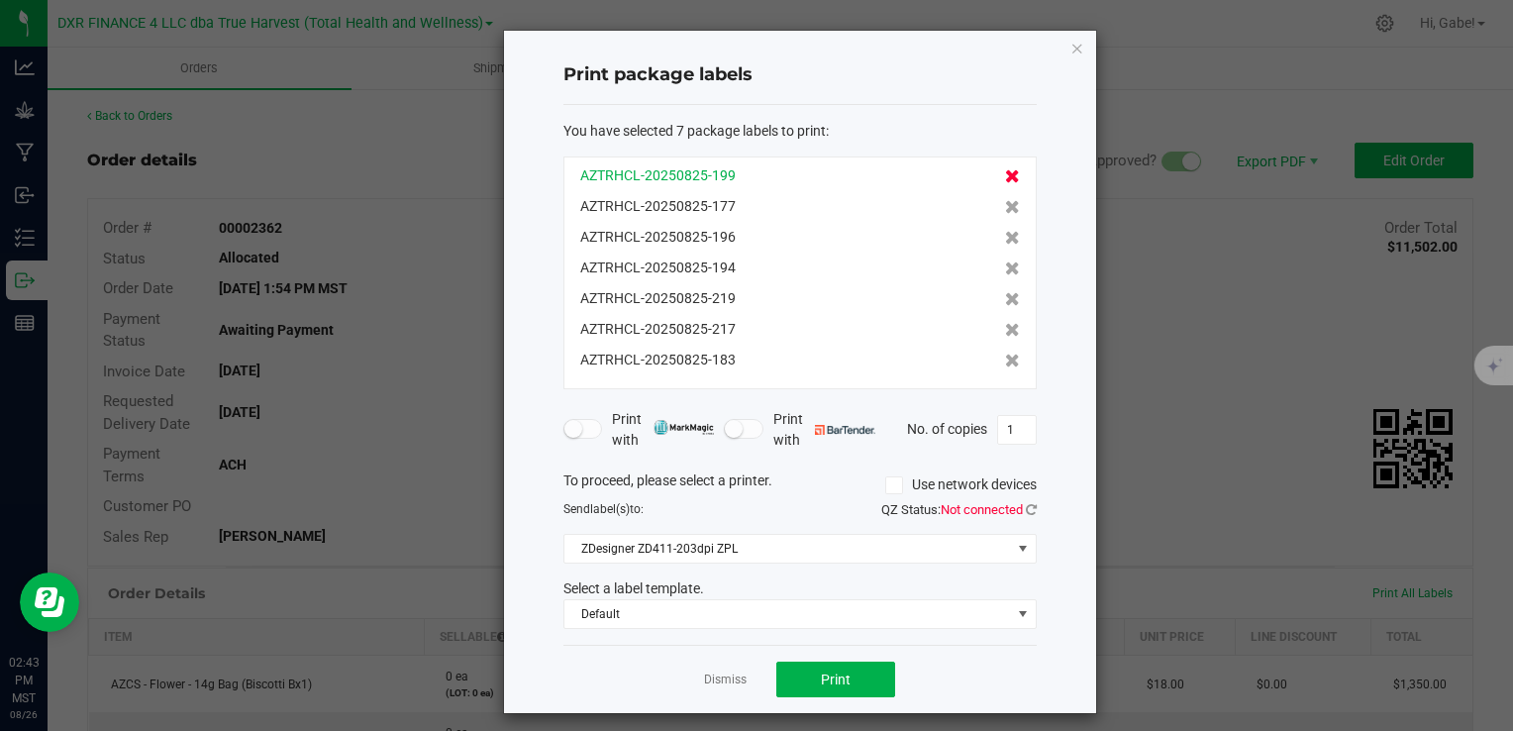
click at [1005, 174] on icon at bounding box center [1012, 176] width 15 height 14
click at [989, 196] on div "AZTRHCL-20250825-177" at bounding box center [800, 206] width 440 height 21
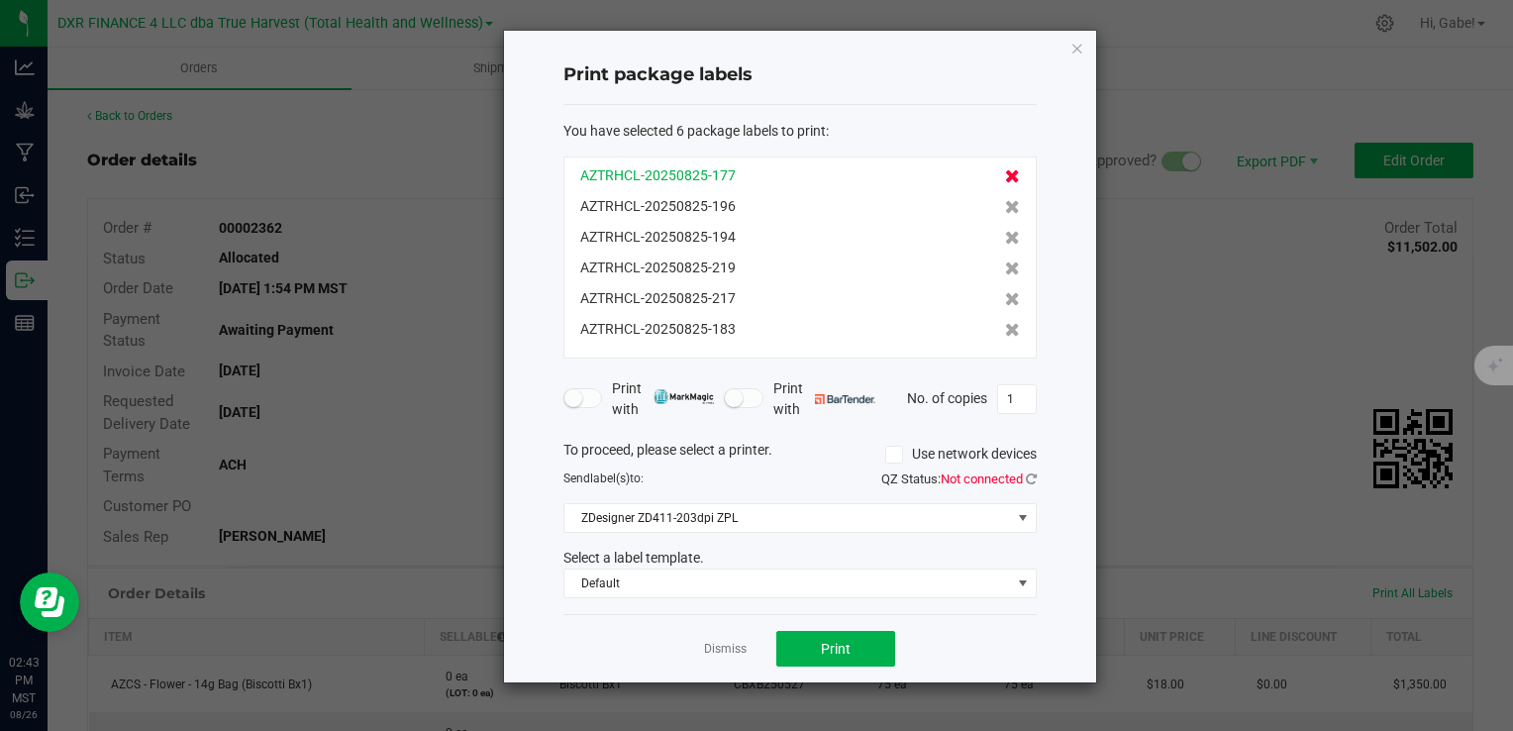
click at [990, 172] on div "AZTRHCL-20250825-177" at bounding box center [800, 175] width 440 height 21
click at [1005, 169] on icon at bounding box center [1012, 176] width 15 height 14
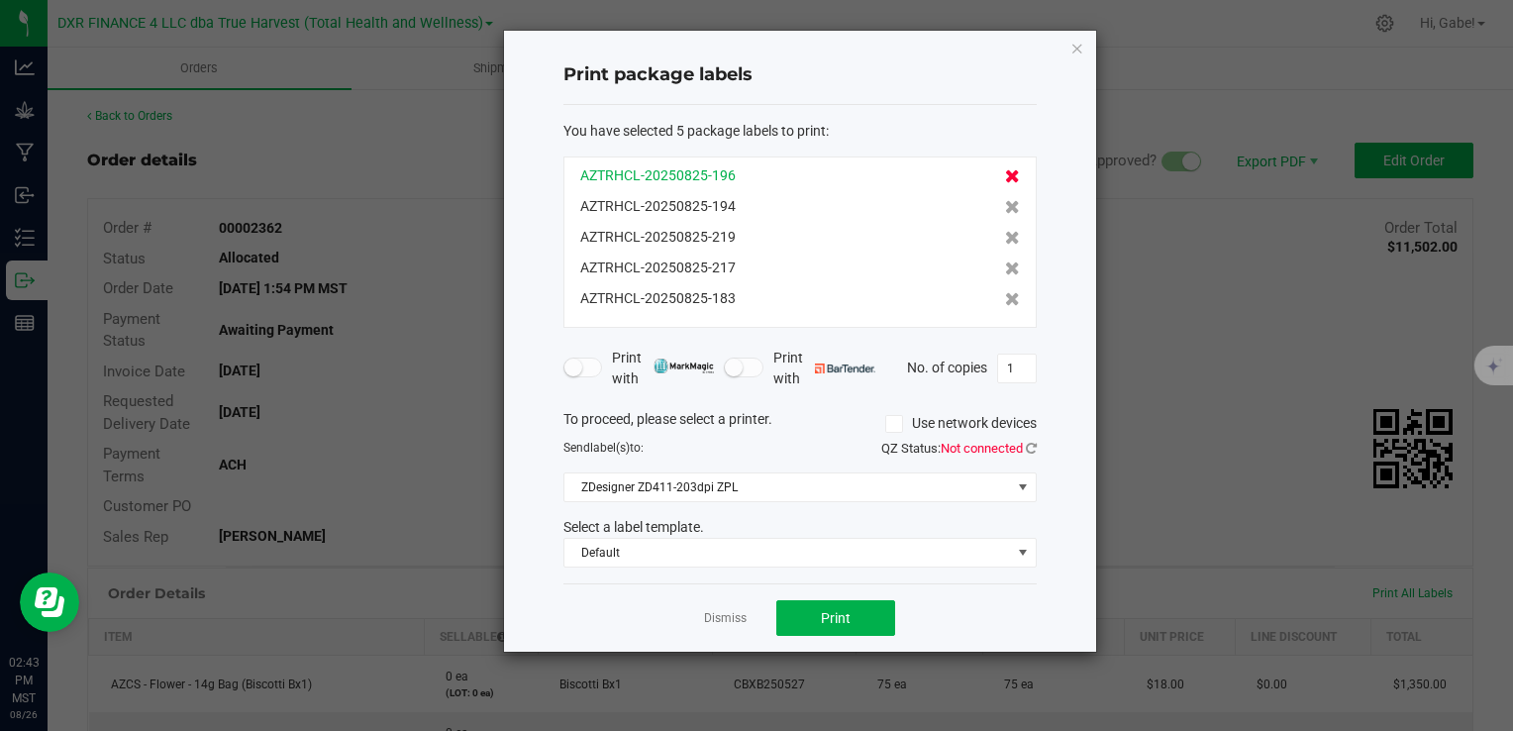
click at [1005, 169] on icon at bounding box center [1012, 176] width 15 height 14
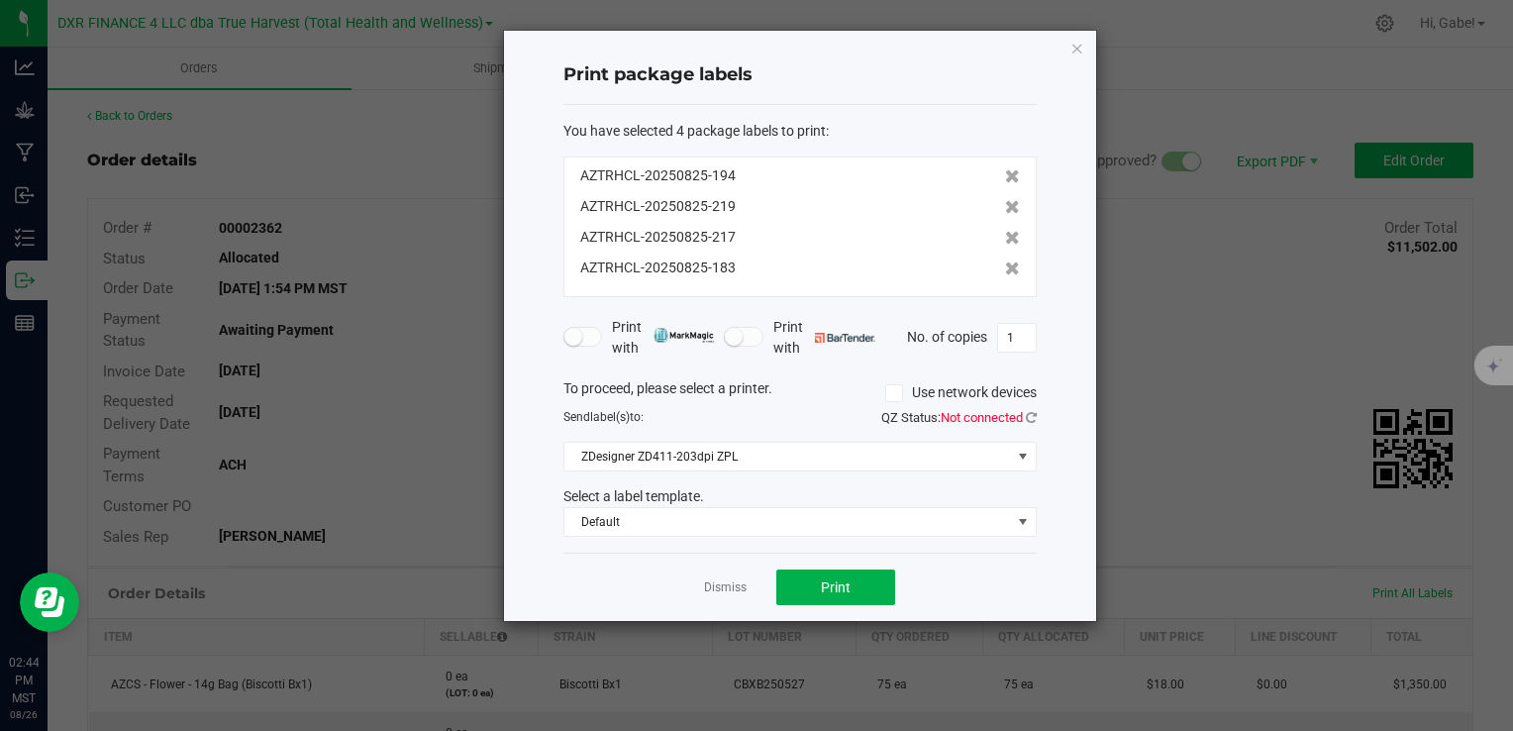
click at [1005, 169] on icon at bounding box center [1012, 176] width 15 height 14
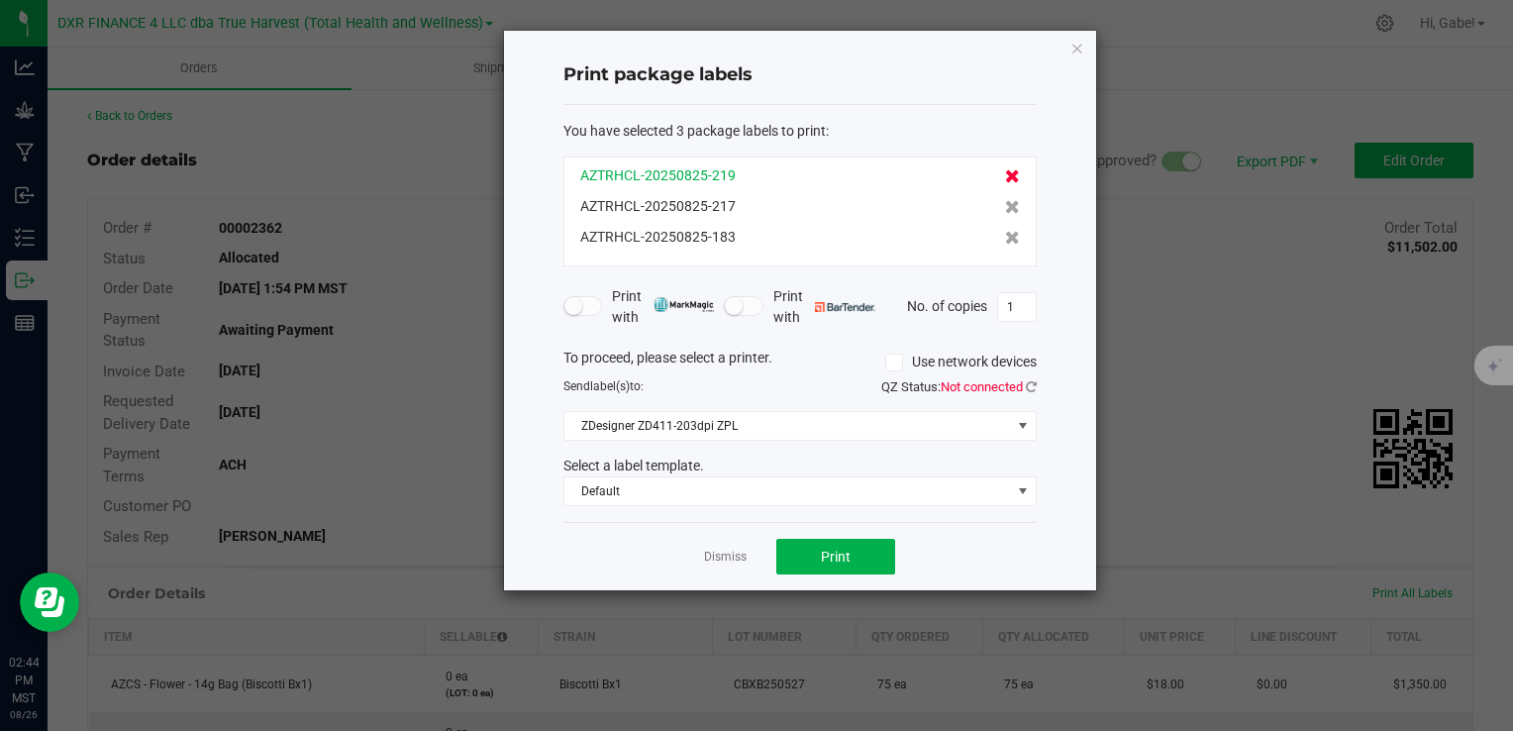
click at [1005, 169] on icon at bounding box center [1012, 176] width 15 height 14
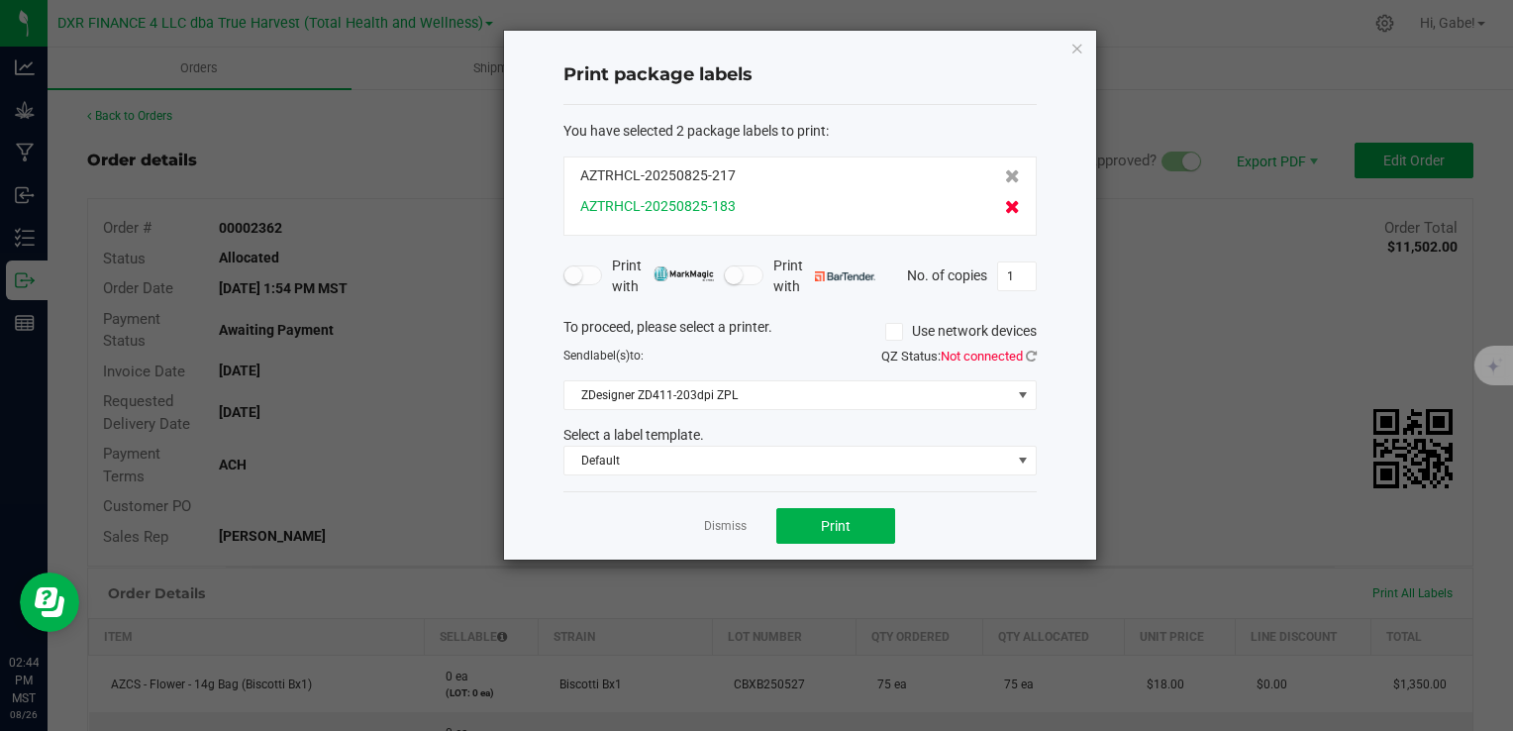
click at [1005, 201] on icon at bounding box center [1012, 207] width 15 height 14
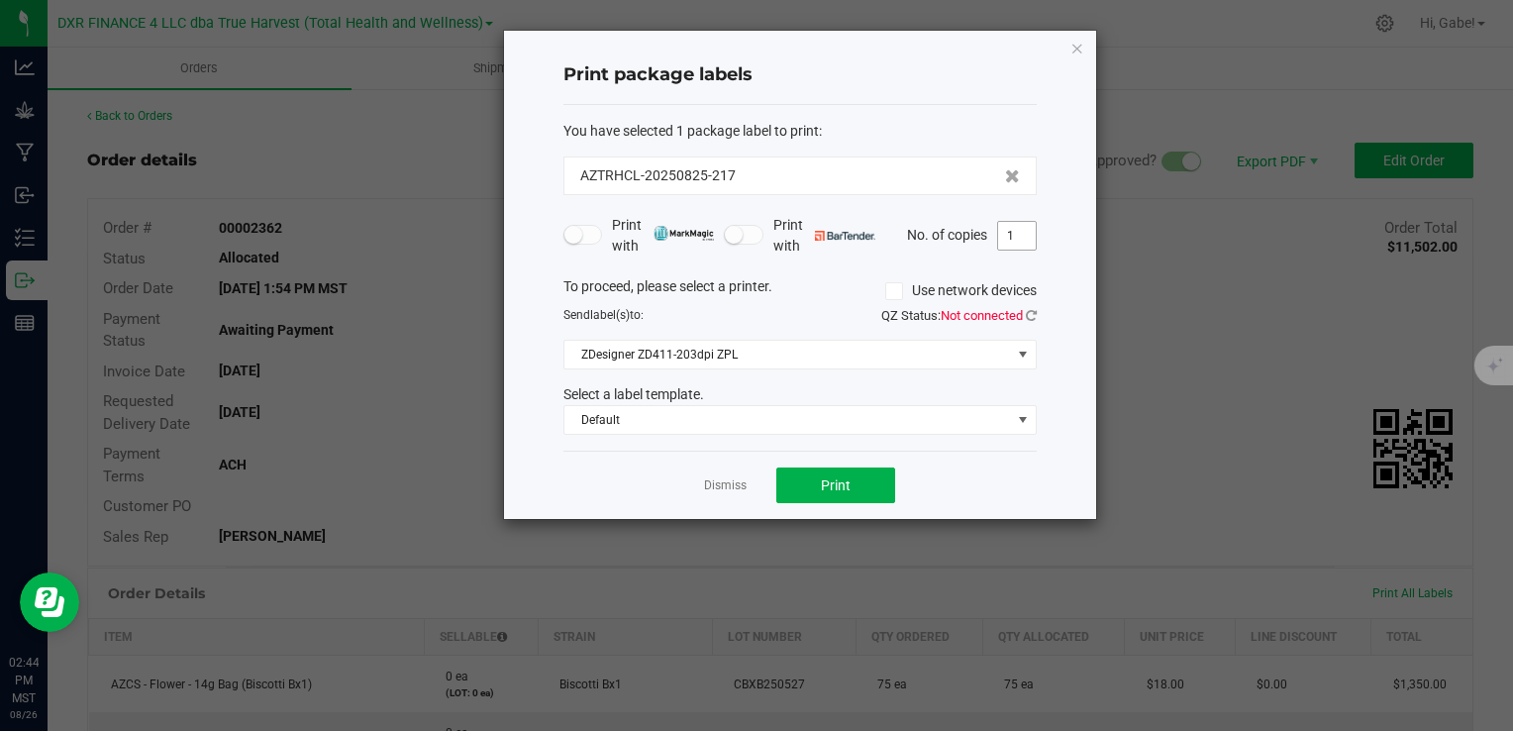
click at [1025, 245] on input "1" at bounding box center [1017, 236] width 38 height 28
type input "2"
click at [849, 497] on button "Print" at bounding box center [836, 486] width 119 height 36
click at [730, 487] on link "Dismiss" at bounding box center [725, 485] width 43 height 17
